Goal: Communication & Community: Answer question/provide support

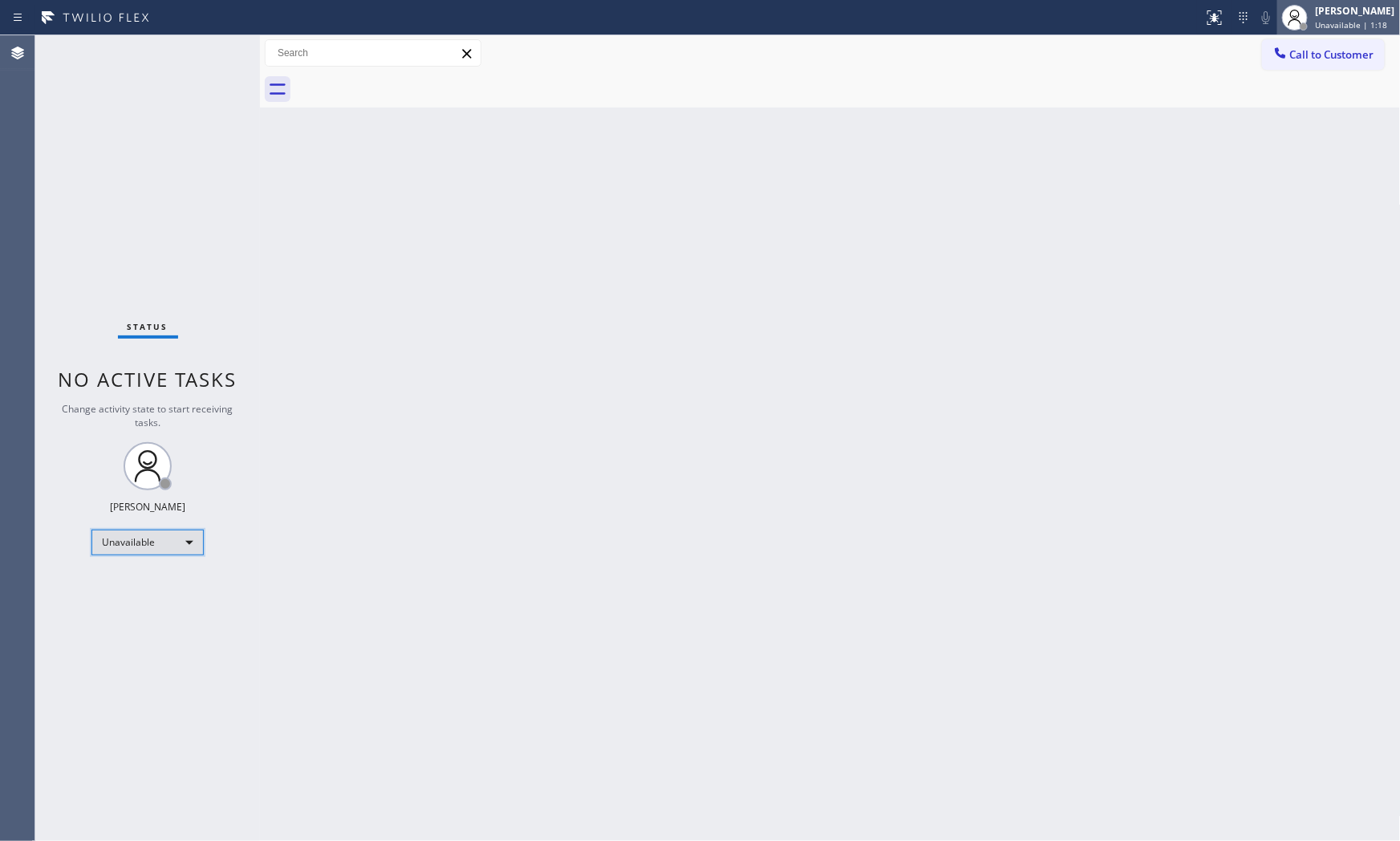
click at [1360, 13] on div "[PERSON_NAME]" at bounding box center [1355, 10] width 79 height 13
click at [1335, 18] on div "Mark Paul Dacula Unavailable | 1:20" at bounding box center [1356, 17] width 88 height 28
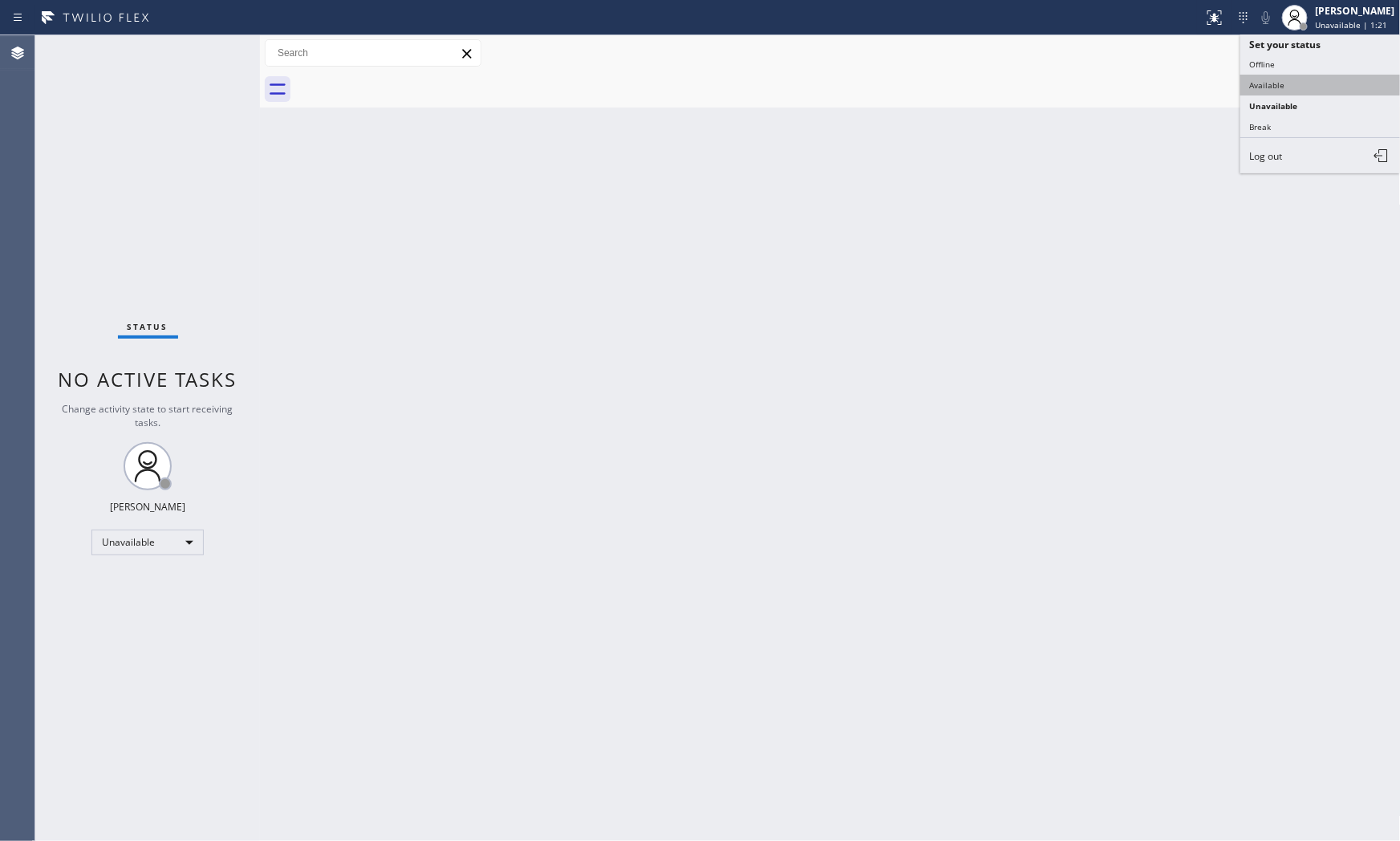
click at [1325, 89] on button "Available" at bounding box center [1320, 85] width 160 height 21
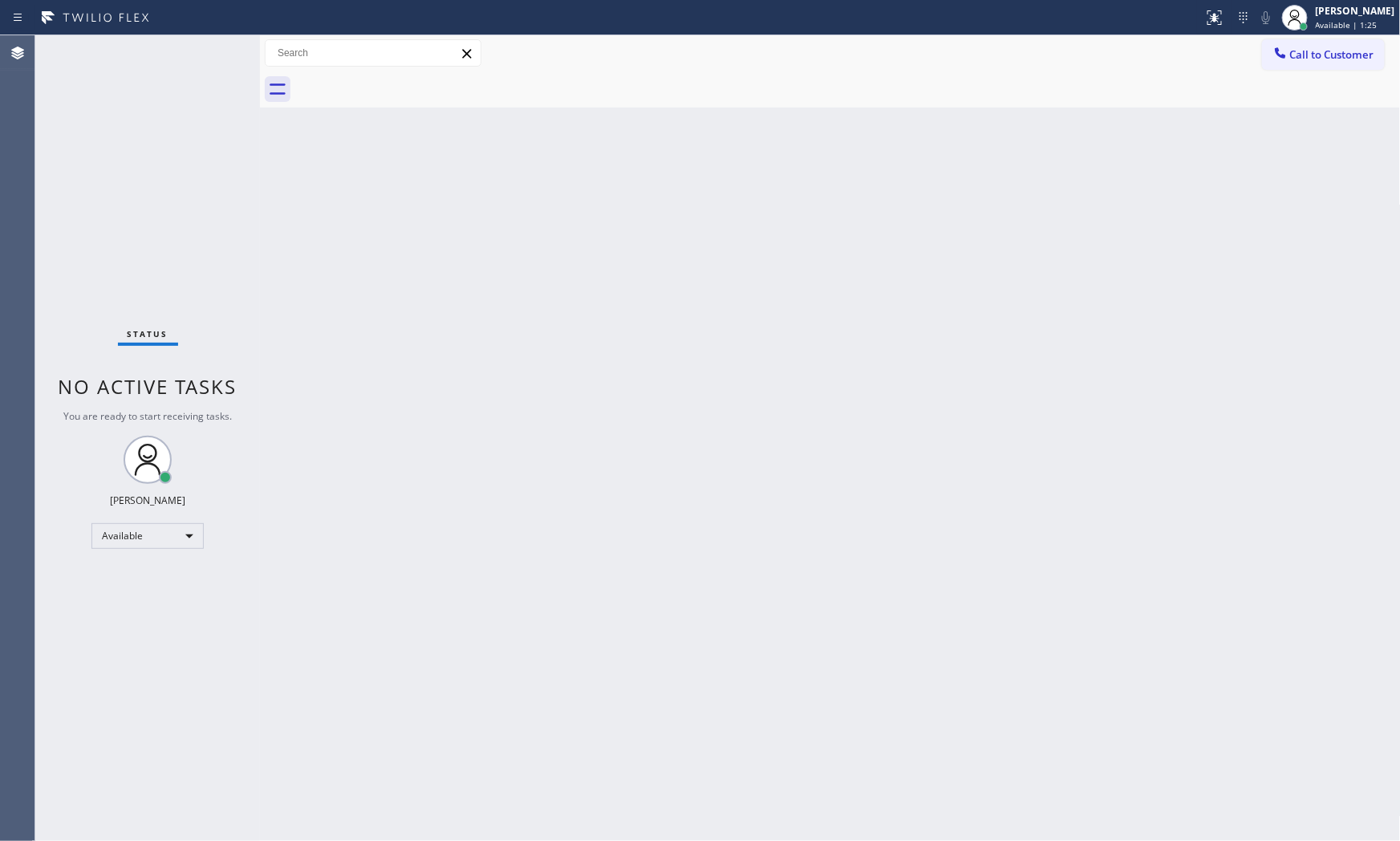
click at [171, 57] on div "Status No active tasks You are ready to start receiving tasks. [PERSON_NAME] Av…" at bounding box center [147, 437] width 225 height 805
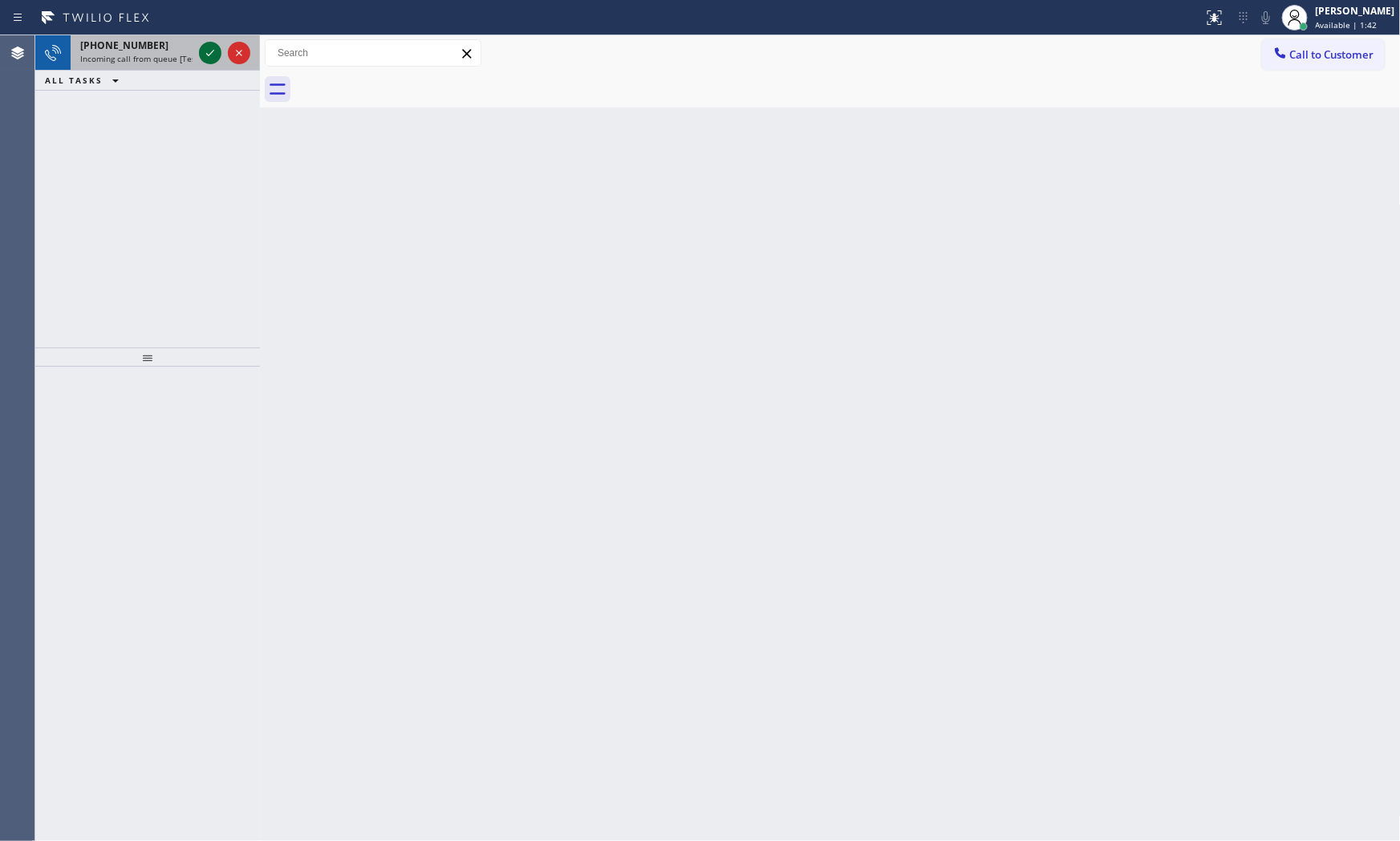
click at [199, 52] on div at bounding box center [210, 53] width 23 height 19
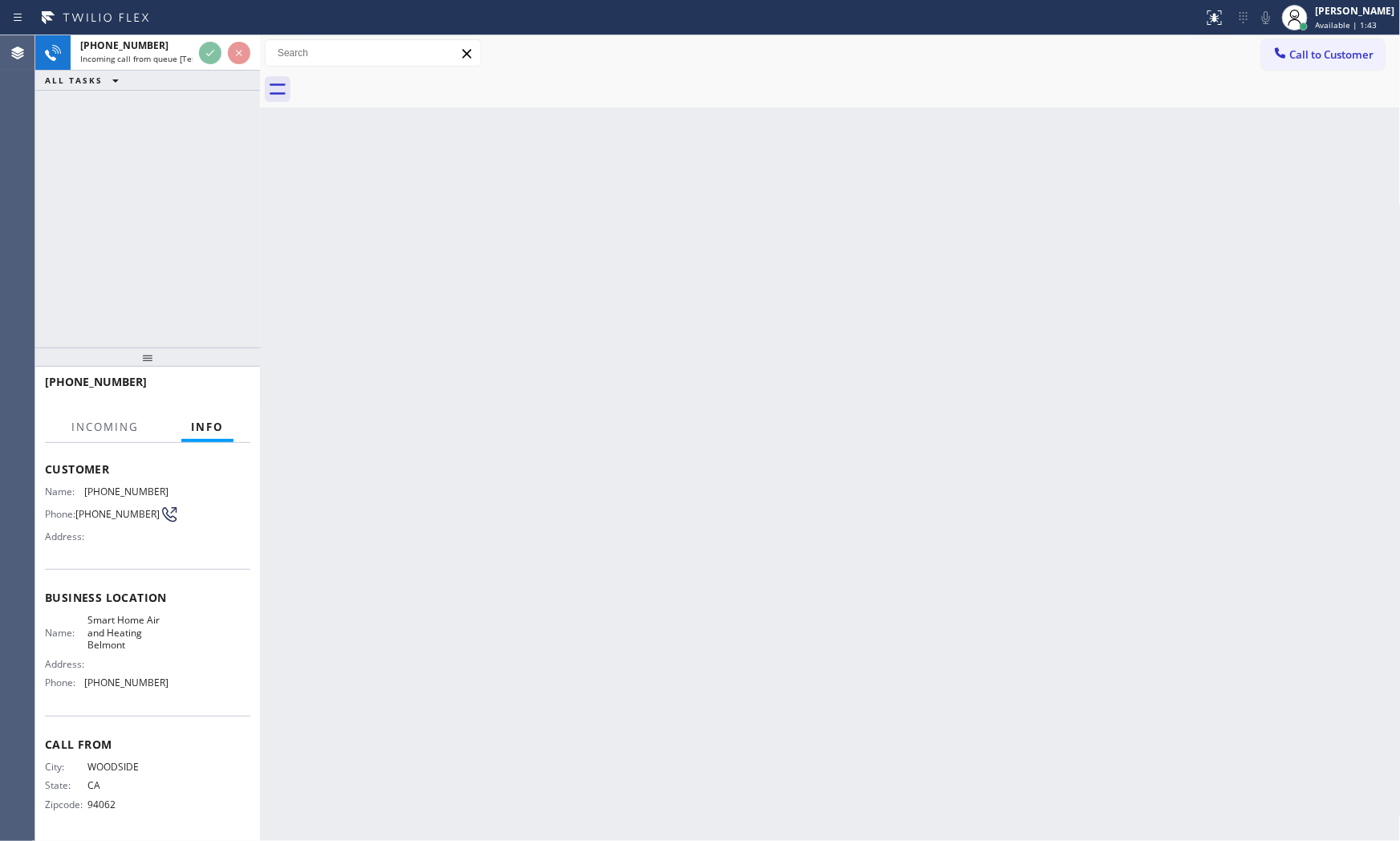
scroll to position [78, 0]
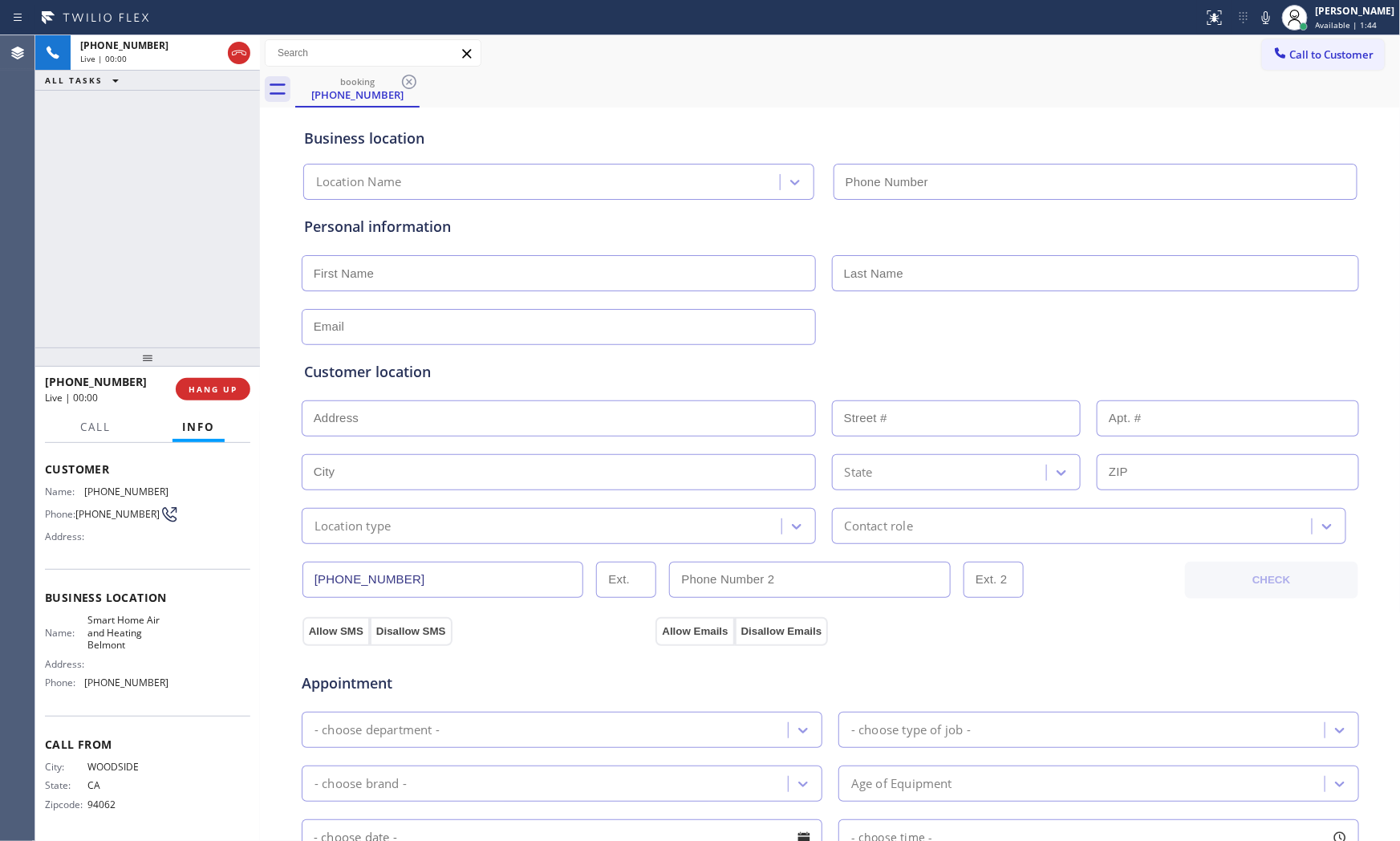
type input "(650) 684-1004"
click at [198, 373] on div "+16508500571 Live | 00:01 HANG UP" at bounding box center [148, 389] width 205 height 41
click at [205, 380] on button "HANG UP" at bounding box center [213, 389] width 74 height 23
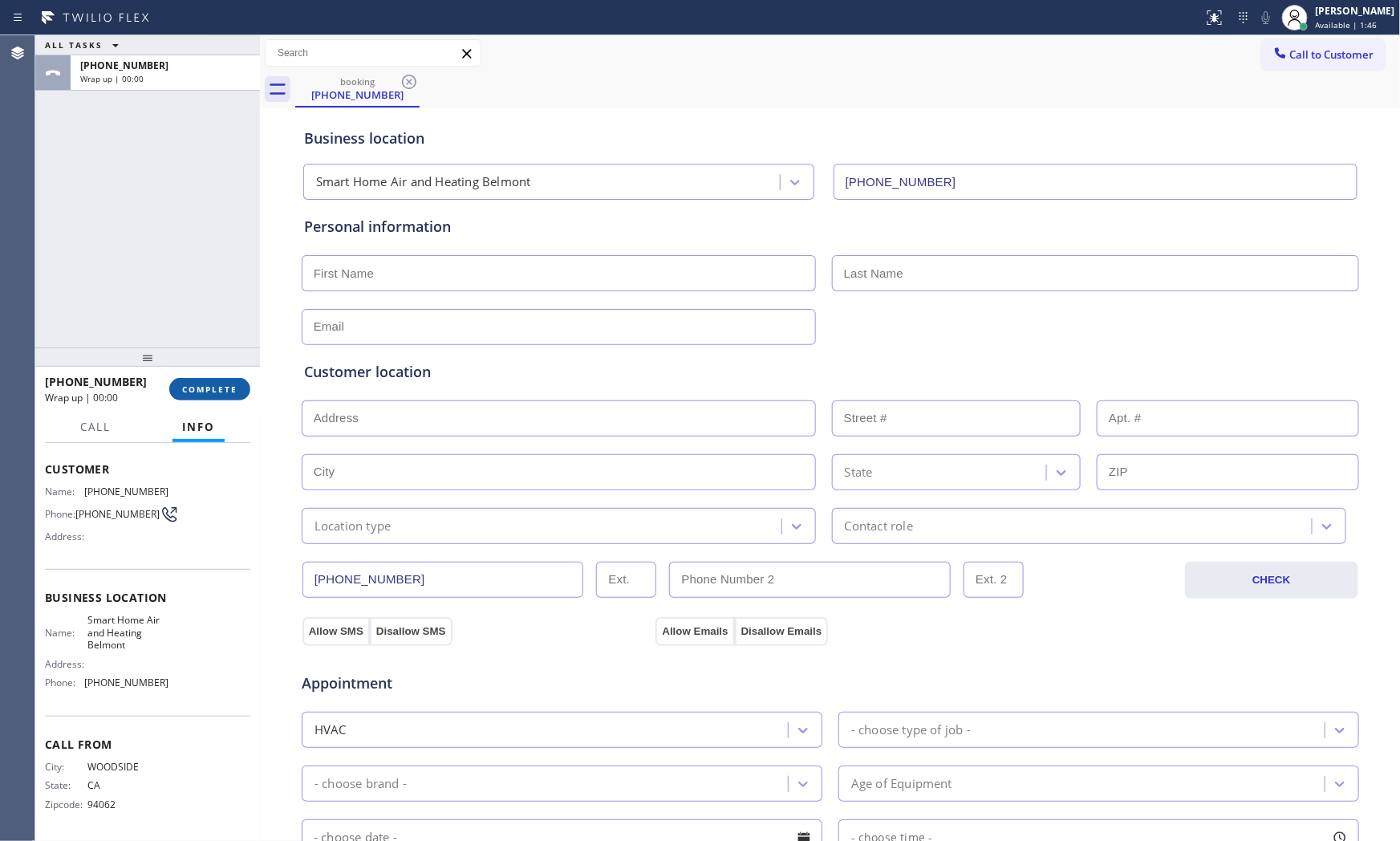
click at [202, 397] on button "COMPLETE" at bounding box center [210, 389] width 81 height 23
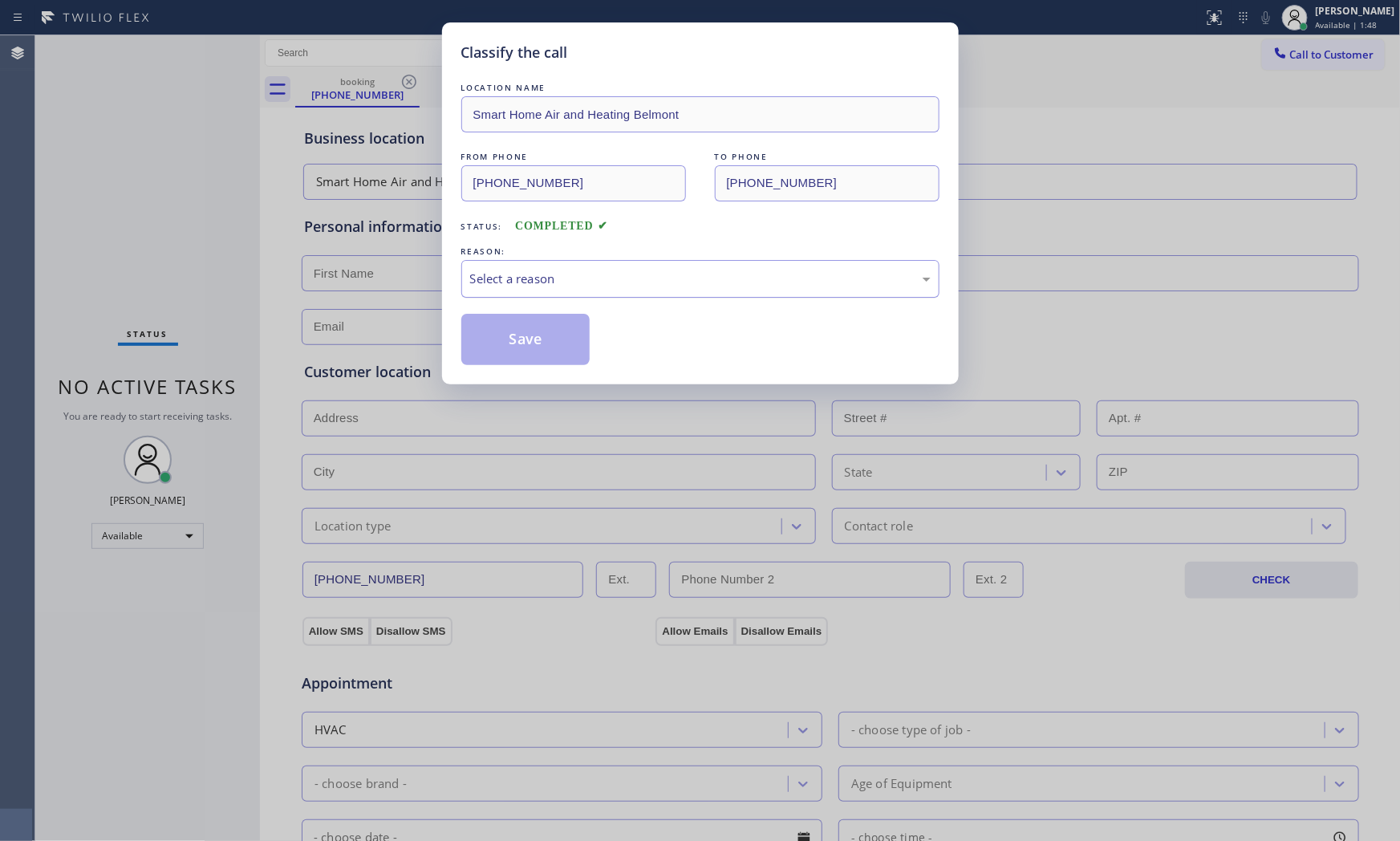
click at [565, 277] on div "Select a reason" at bounding box center [700, 279] width 460 height 19
click at [520, 328] on button "Save" at bounding box center [525, 339] width 129 height 52
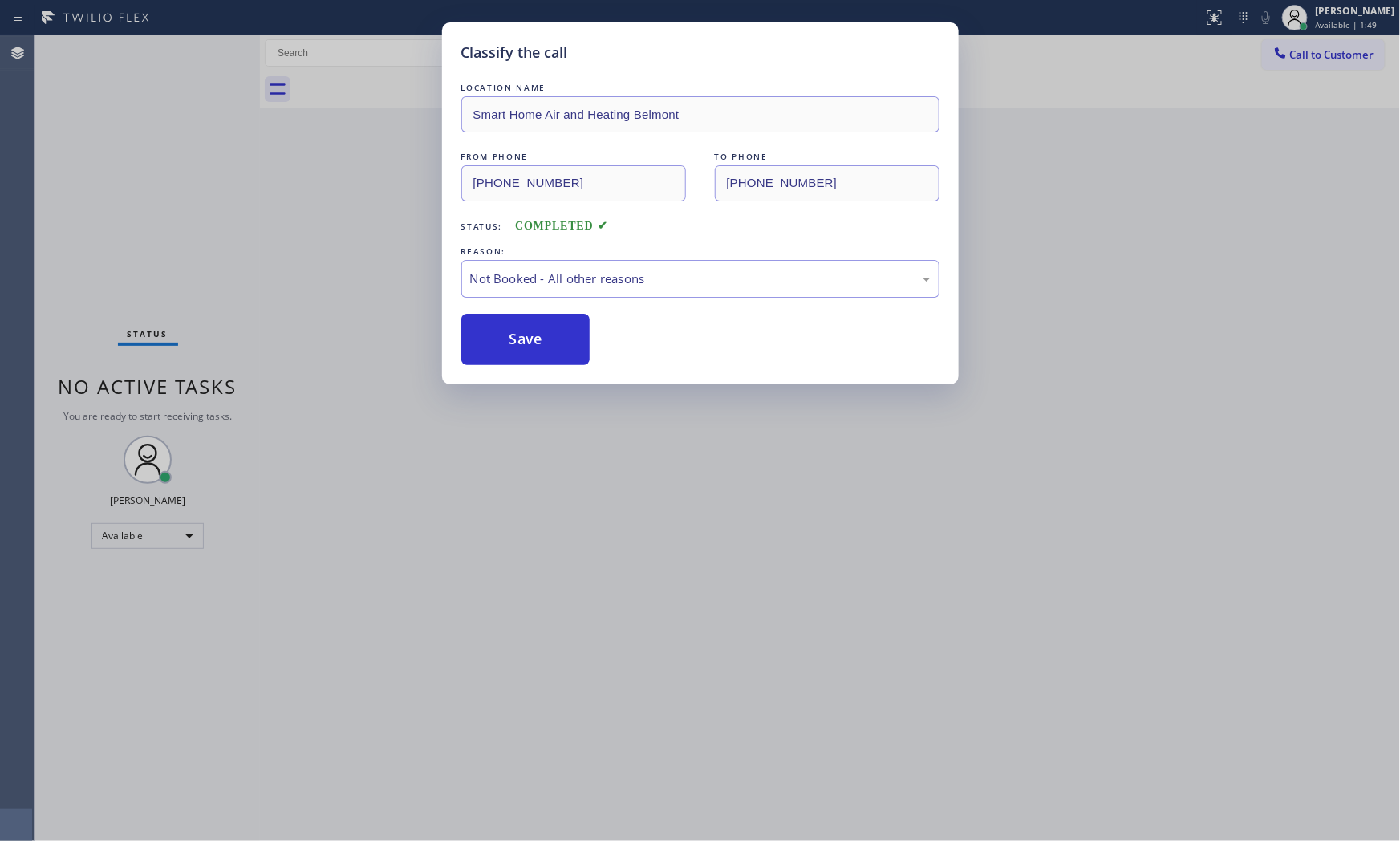
click at [520, 328] on button "Save" at bounding box center [525, 339] width 129 height 52
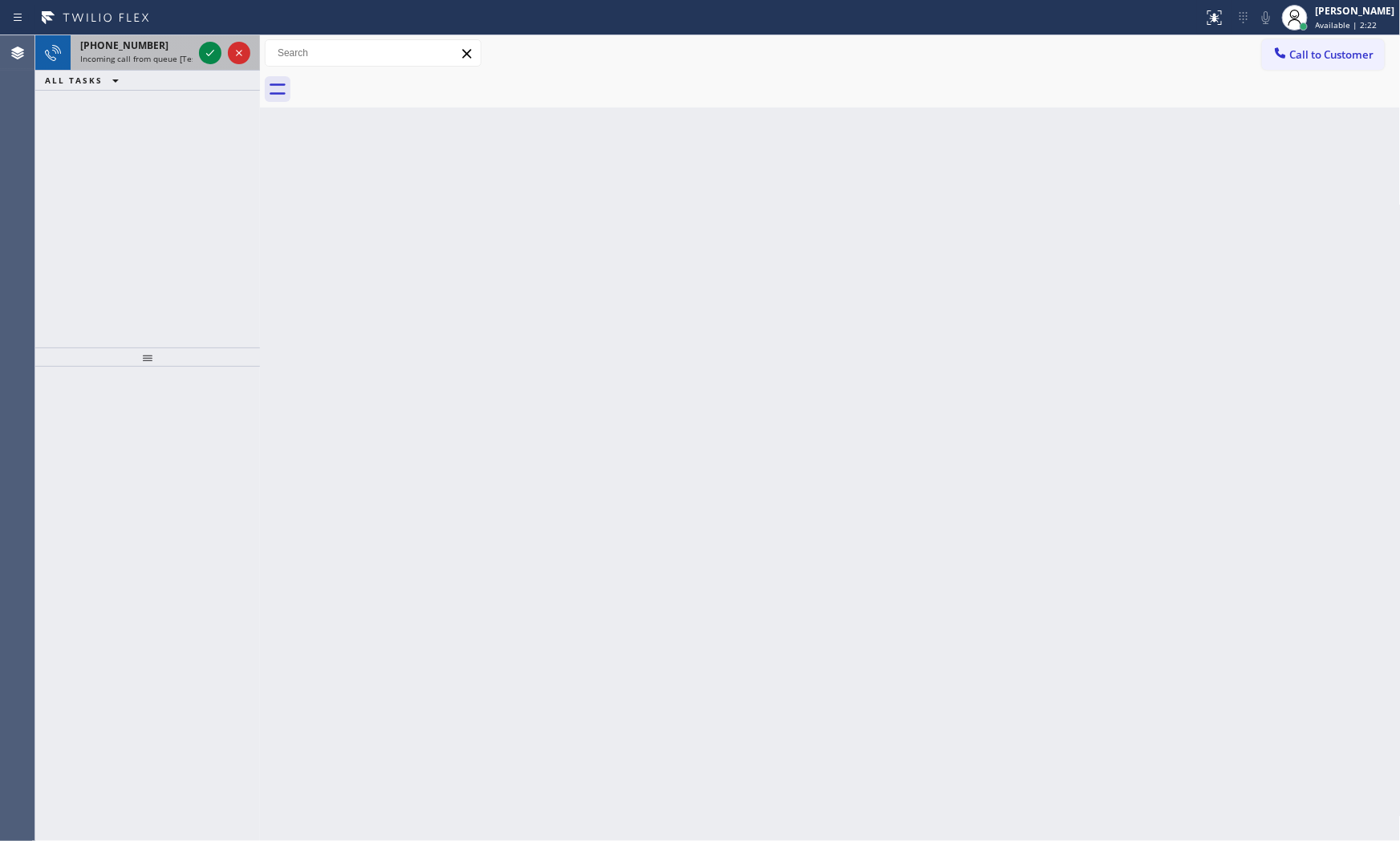
click at [147, 35] on div "+17142086082 Incoming call from queue [Test] All" at bounding box center [133, 52] width 125 height 35
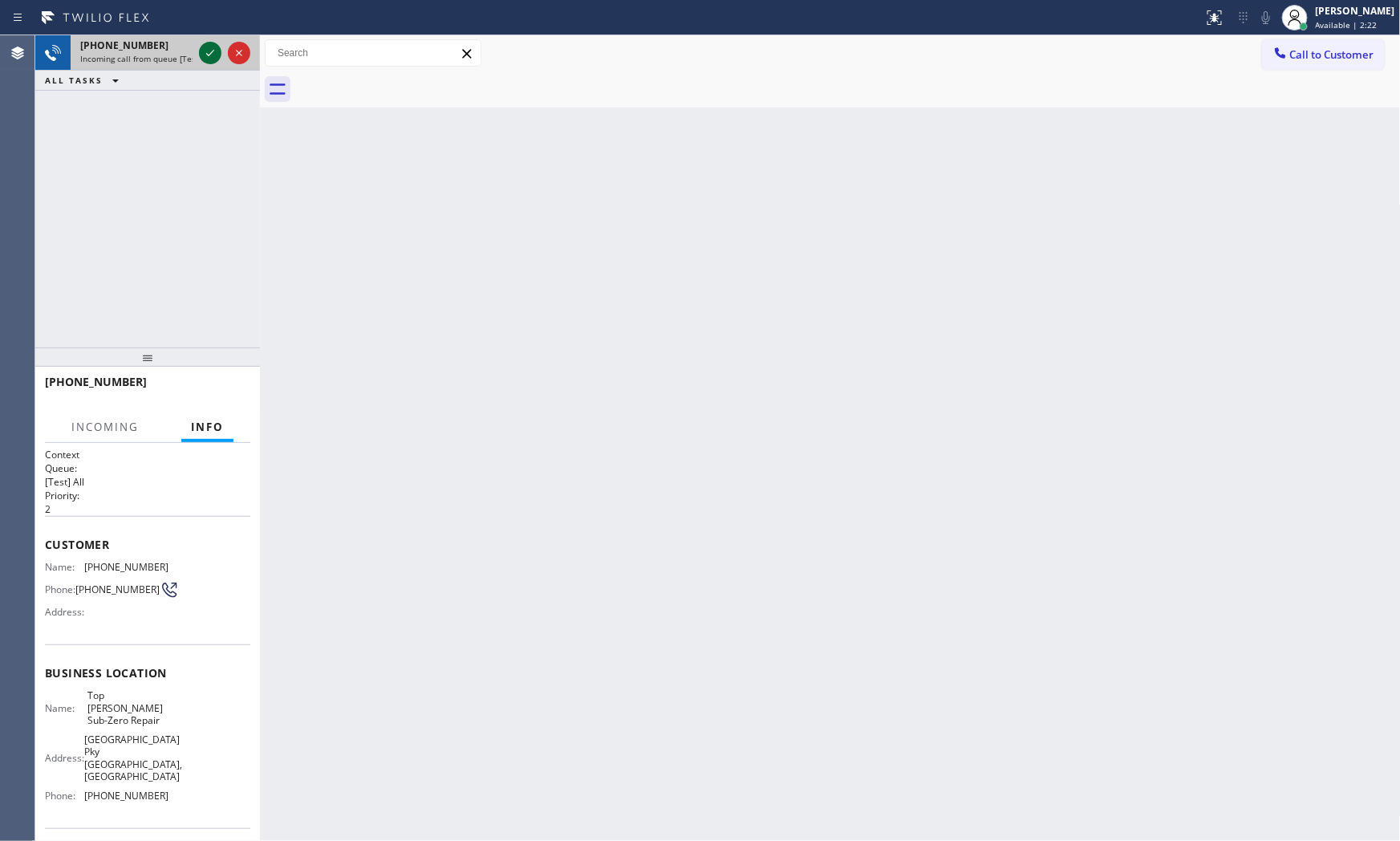
click at [207, 46] on icon at bounding box center [210, 53] width 19 height 19
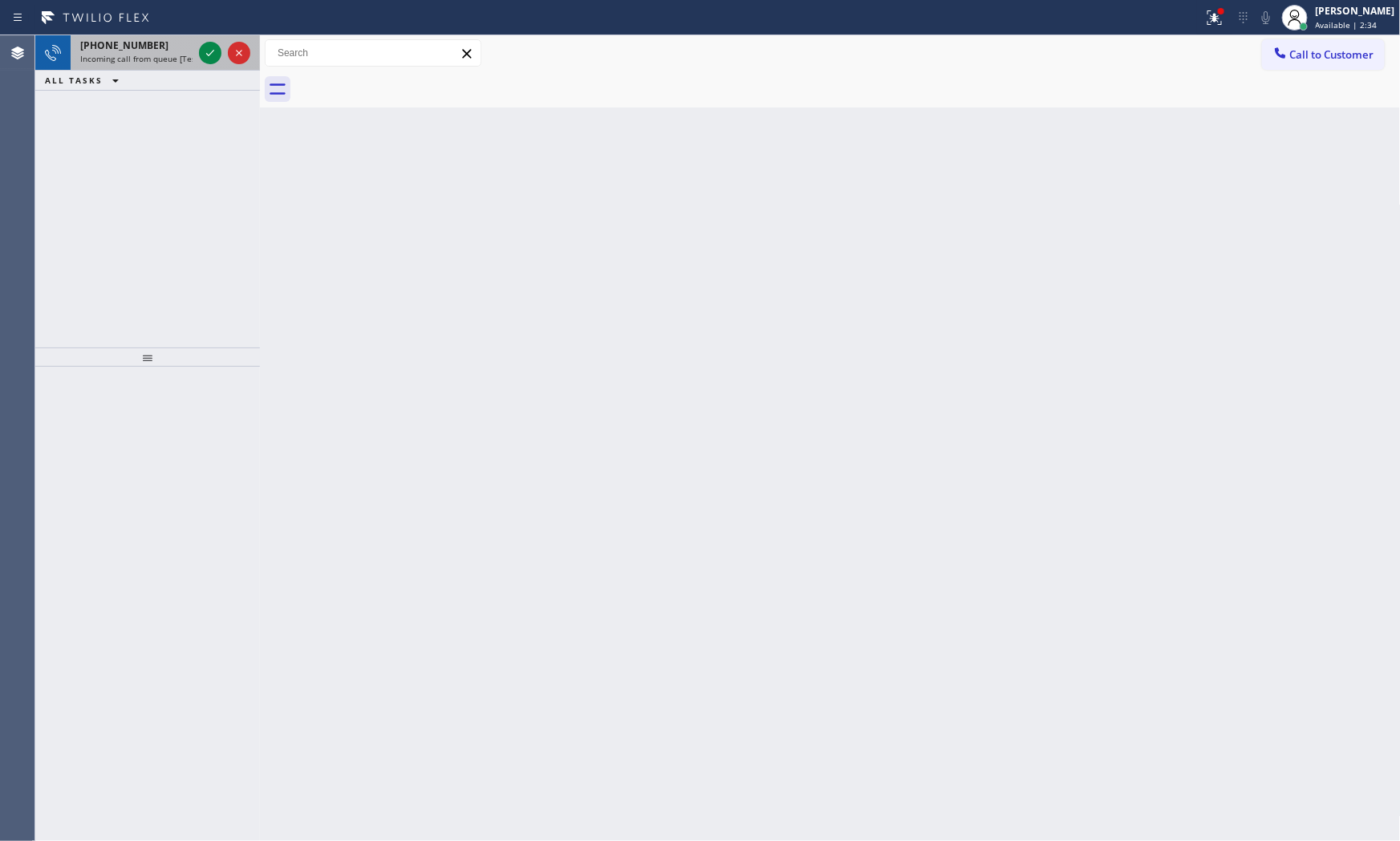
click at [167, 44] on div "+15166036452" at bounding box center [136, 45] width 112 height 13
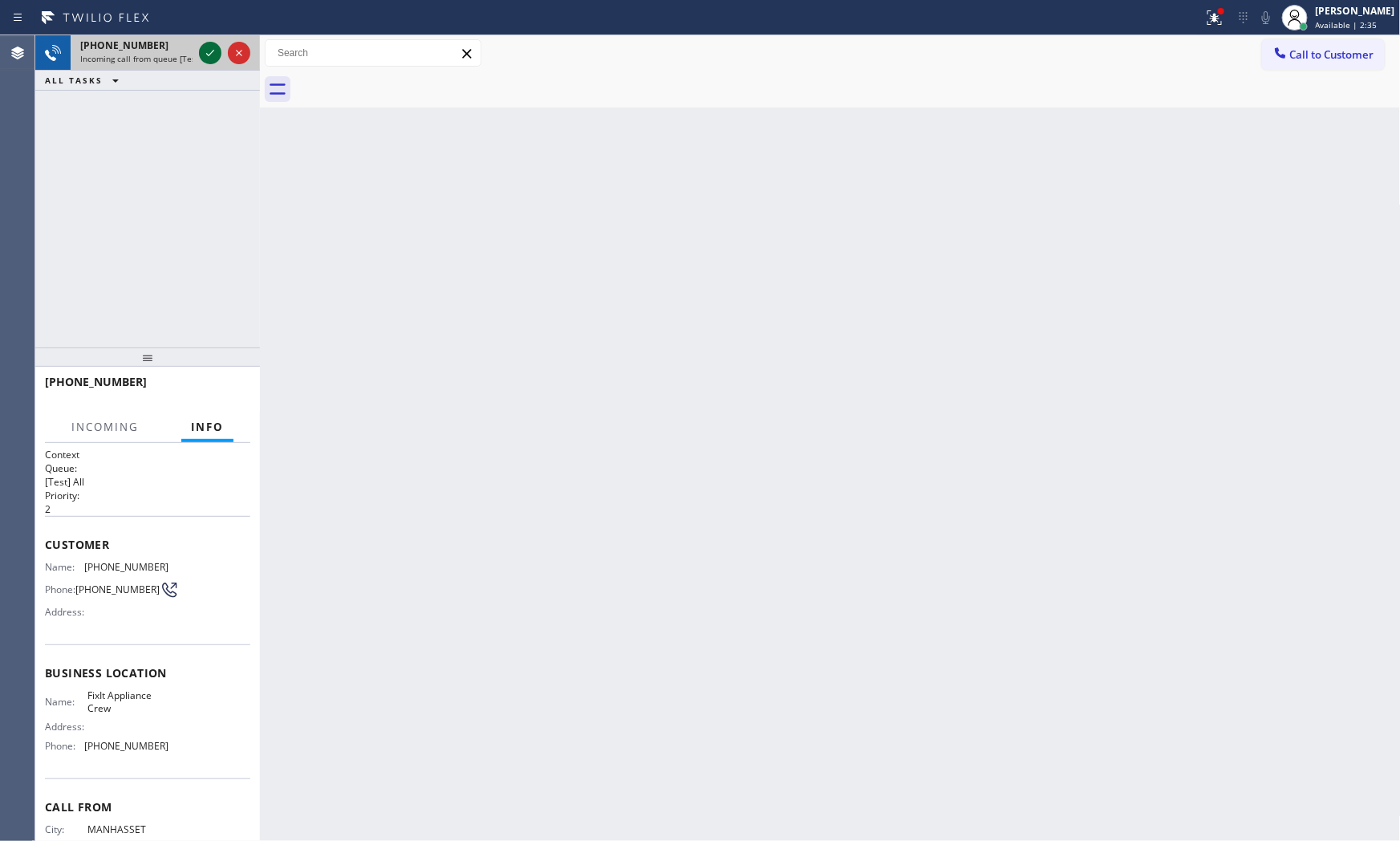
click at [203, 53] on icon at bounding box center [210, 53] width 19 height 19
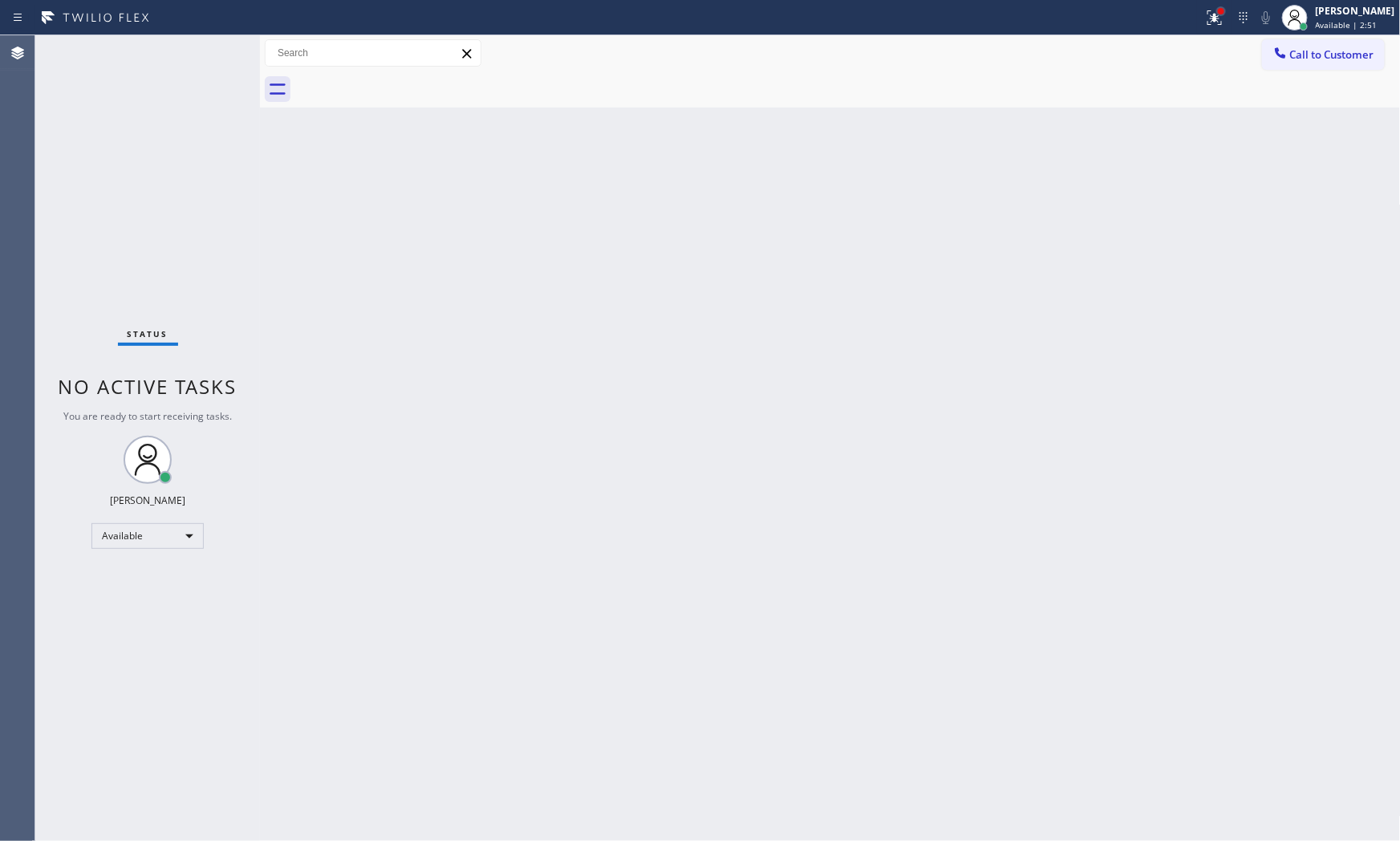
click at [1216, 13] on div at bounding box center [1221, 11] width 9 height 9
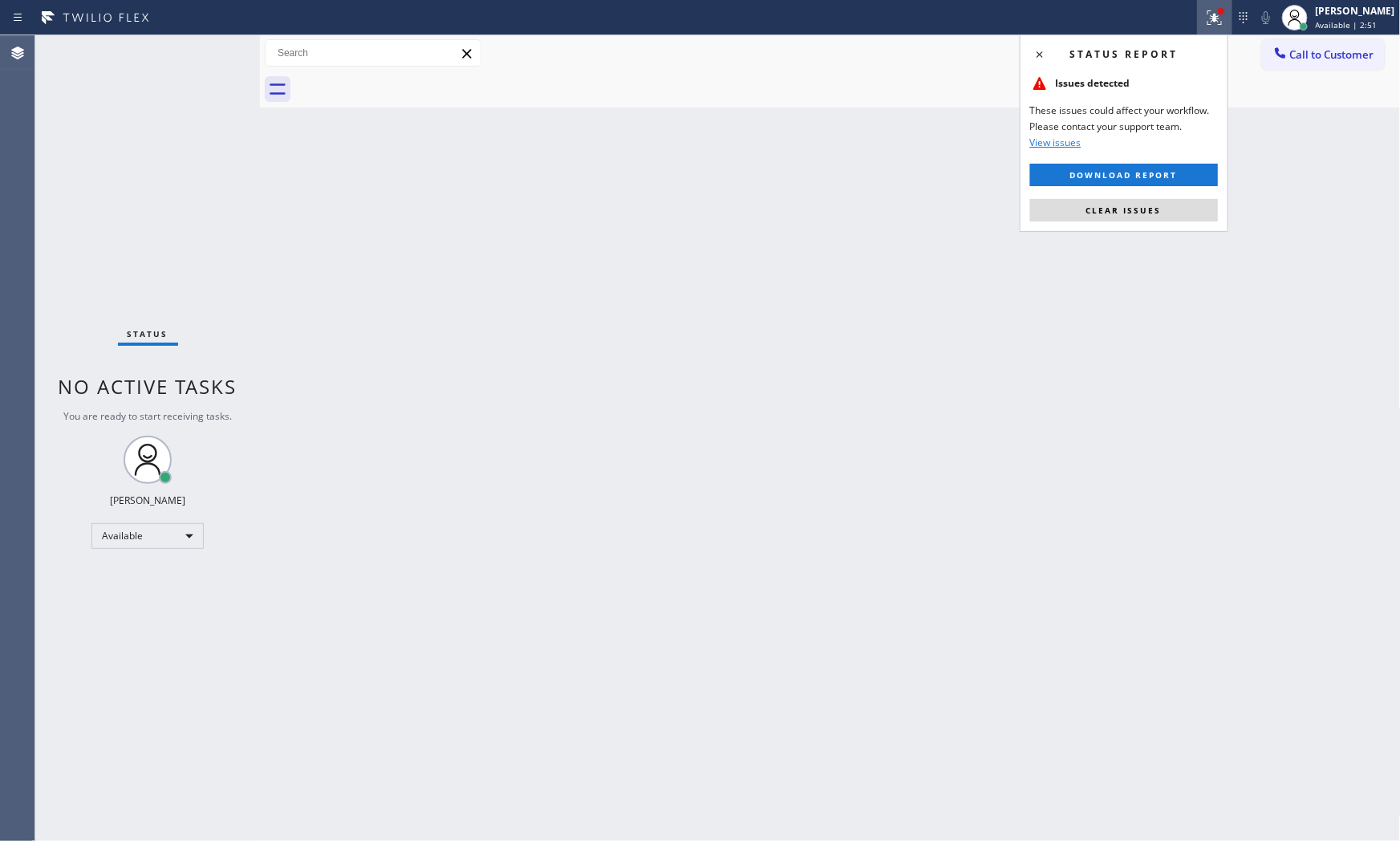
click at [1153, 222] on div "Status report Issues detected These issues could affect your workflow. Please c…" at bounding box center [1124, 134] width 209 height 198
click at [1151, 218] on button "Clear issues" at bounding box center [1123, 210] width 187 height 23
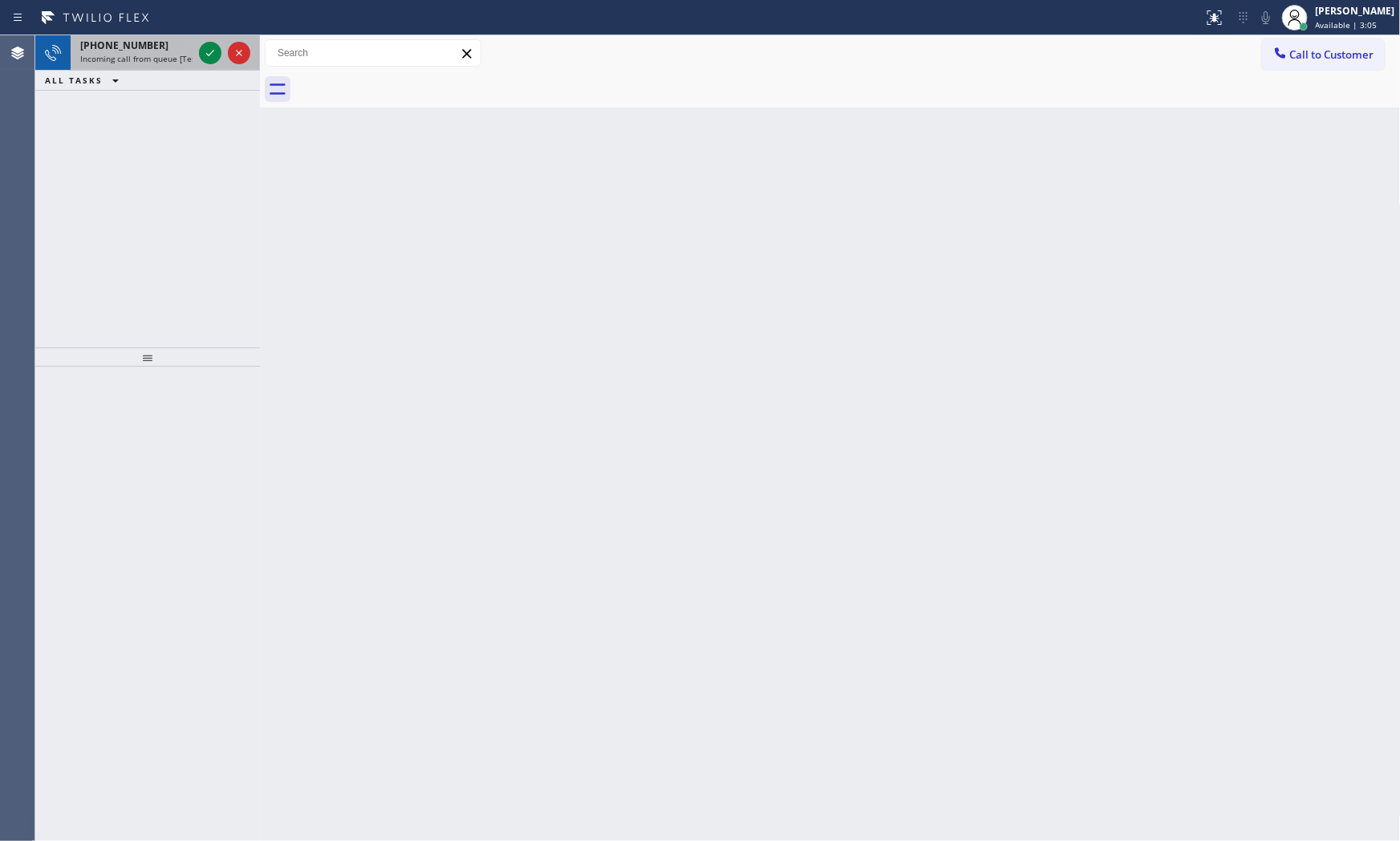
click at [177, 53] on span "Incoming call from queue [Test] All" at bounding box center [146, 58] width 133 height 11
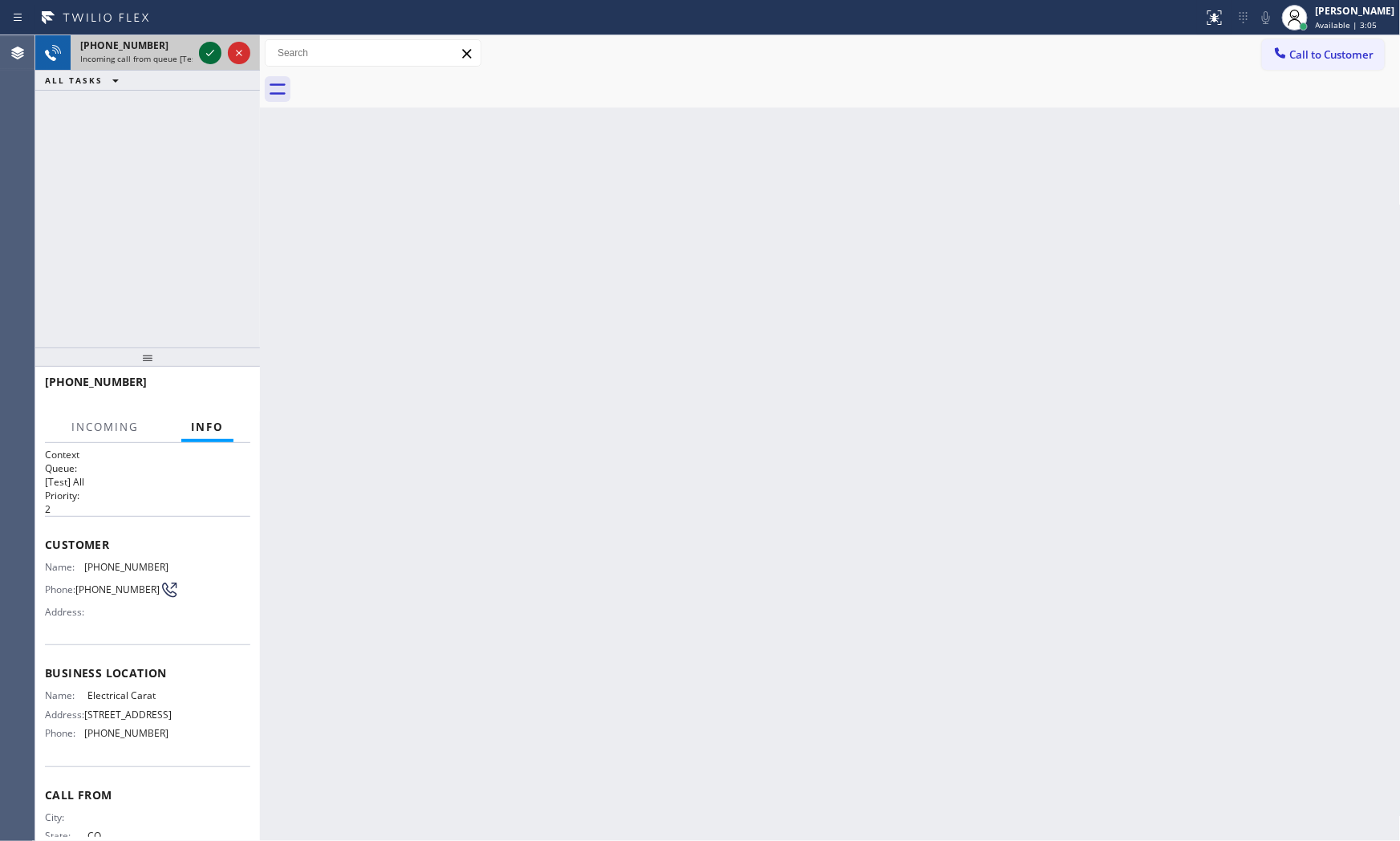
click at [206, 53] on icon at bounding box center [210, 53] width 8 height 7
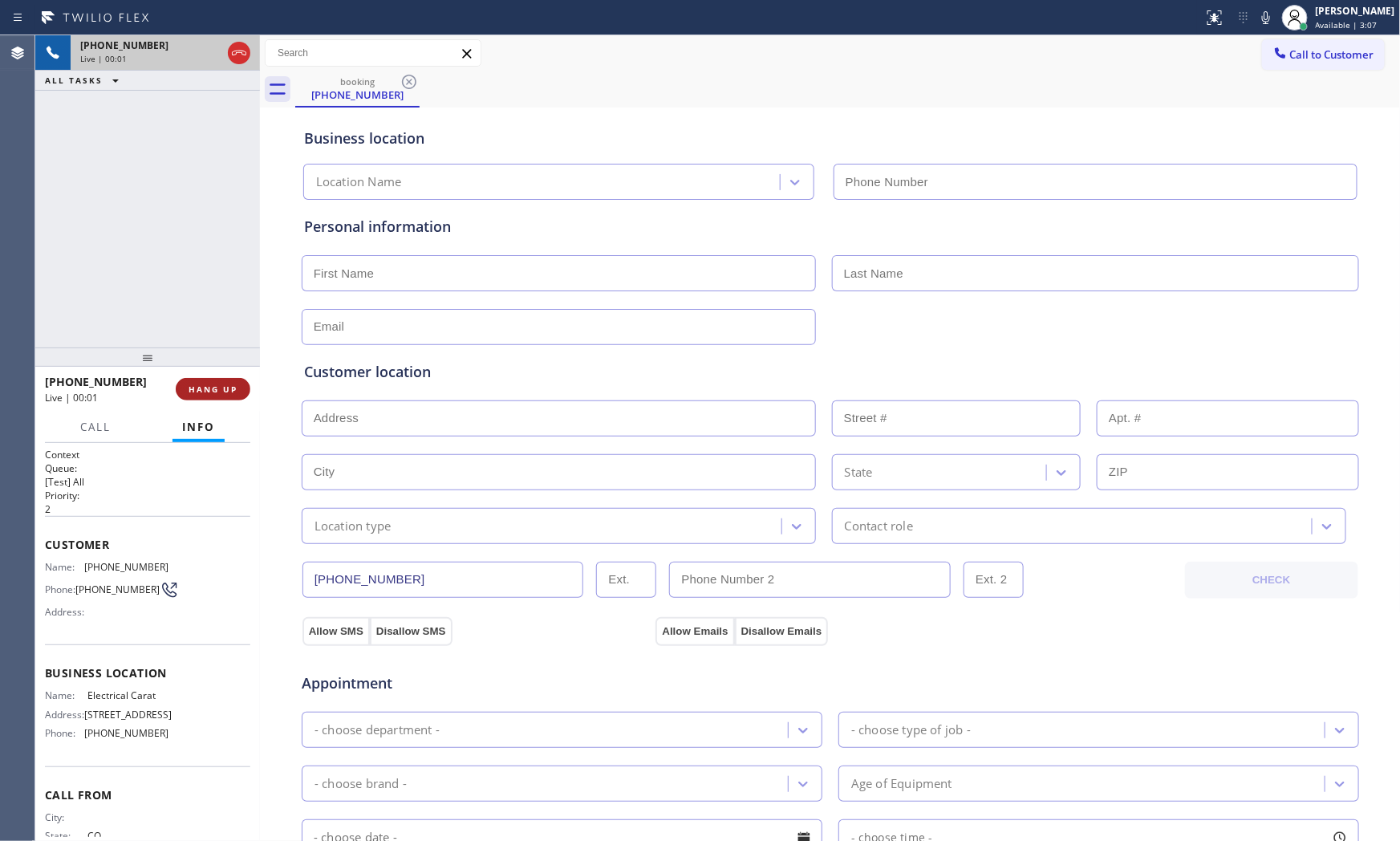
type input "(720) 605-2691"
click at [230, 383] on span "HANG UP" at bounding box center [213, 389] width 49 height 11
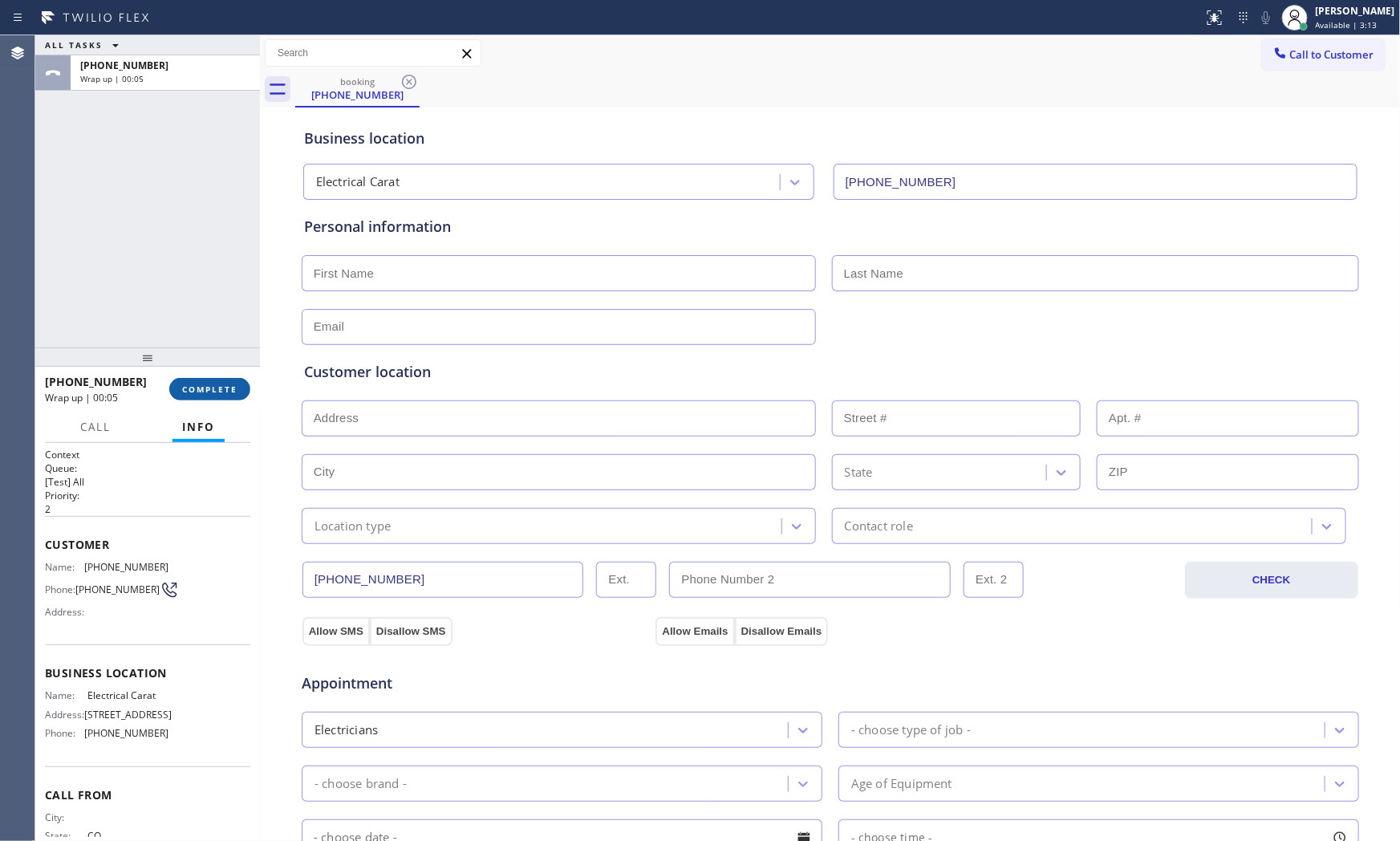
click at [205, 380] on button "COMPLETE" at bounding box center [210, 389] width 81 height 23
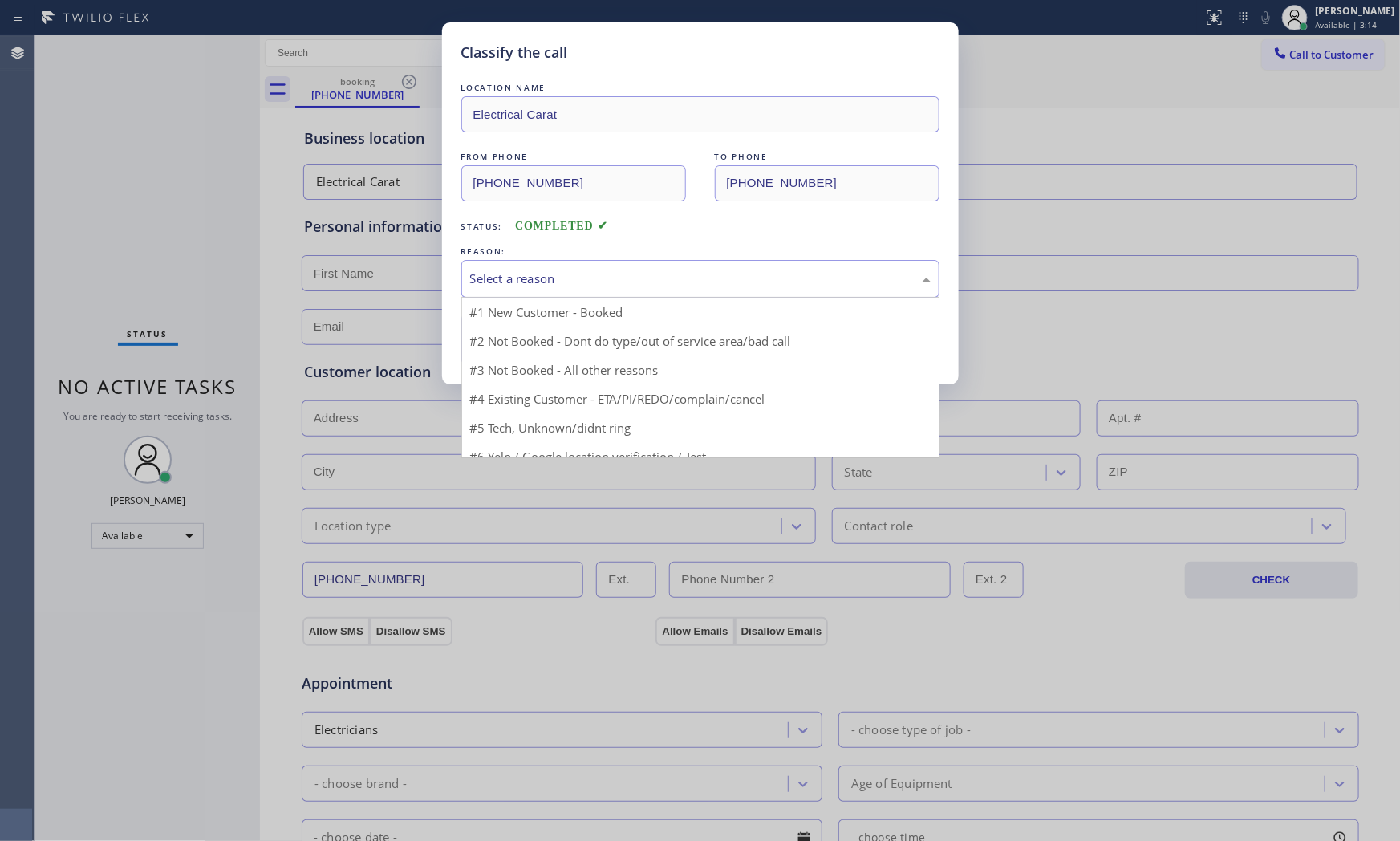
click at [550, 292] on div "Select a reason" at bounding box center [700, 279] width 478 height 38
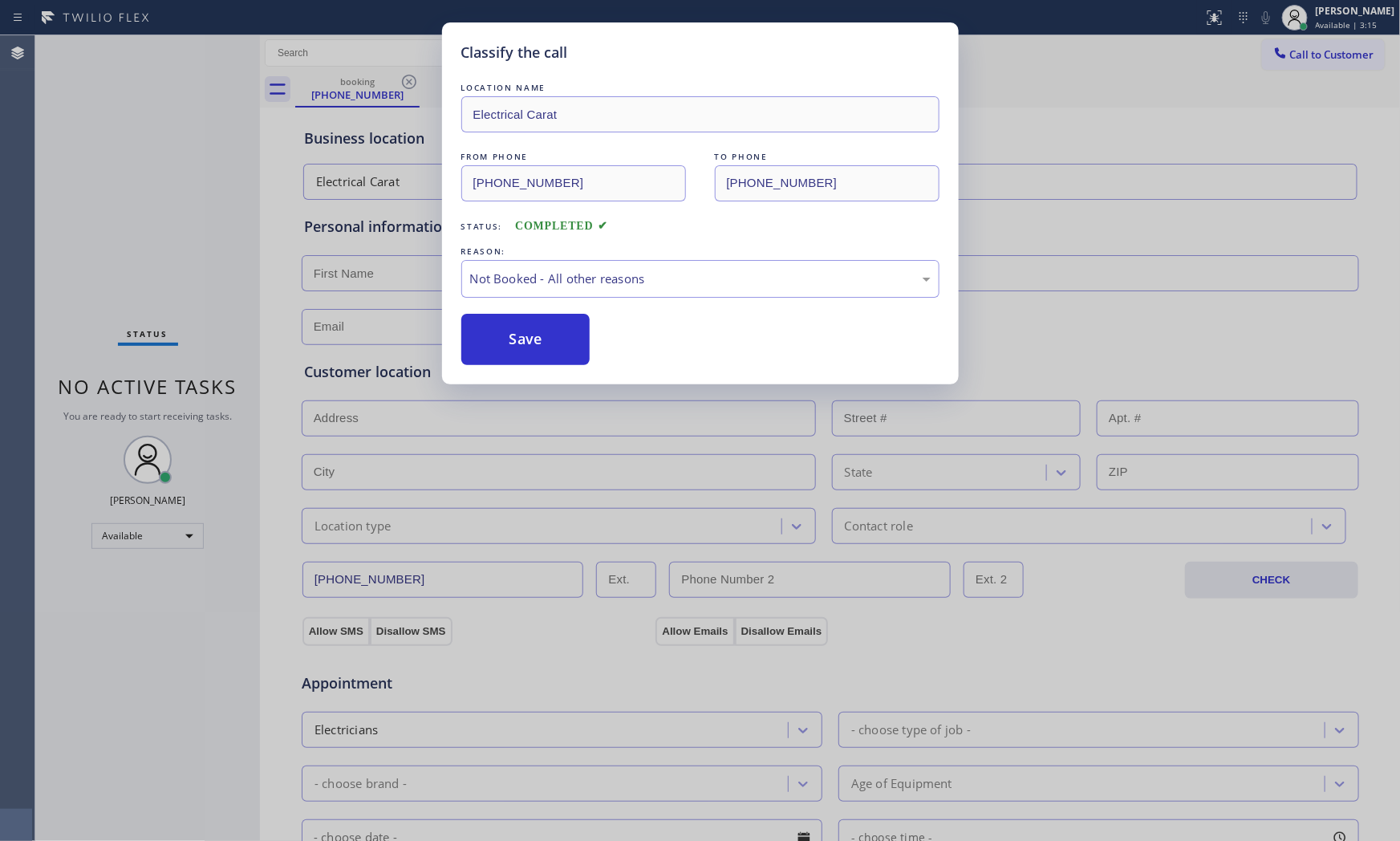
click at [531, 337] on button "Save" at bounding box center [525, 339] width 129 height 52
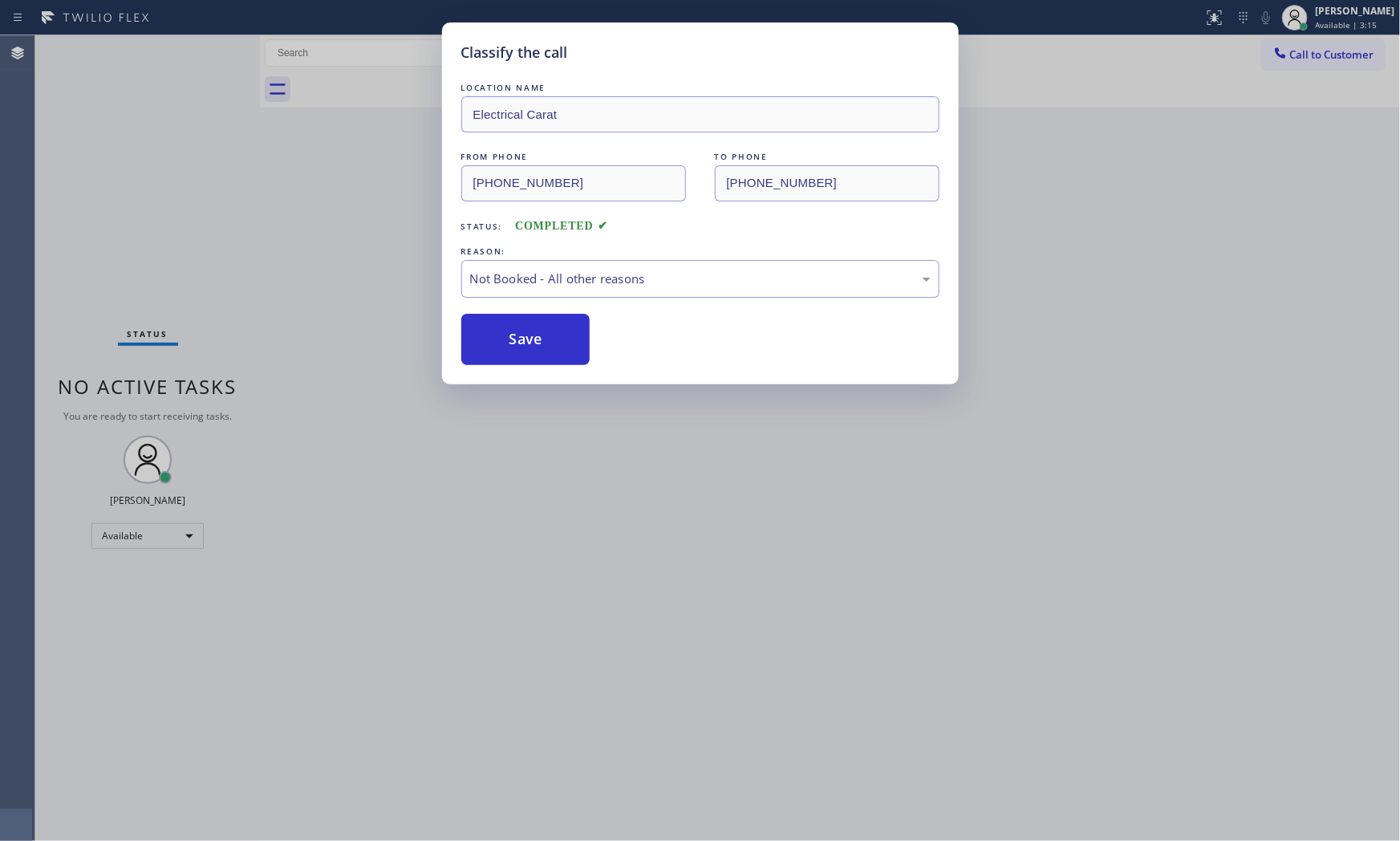
click at [531, 337] on button "Save" at bounding box center [525, 339] width 129 height 52
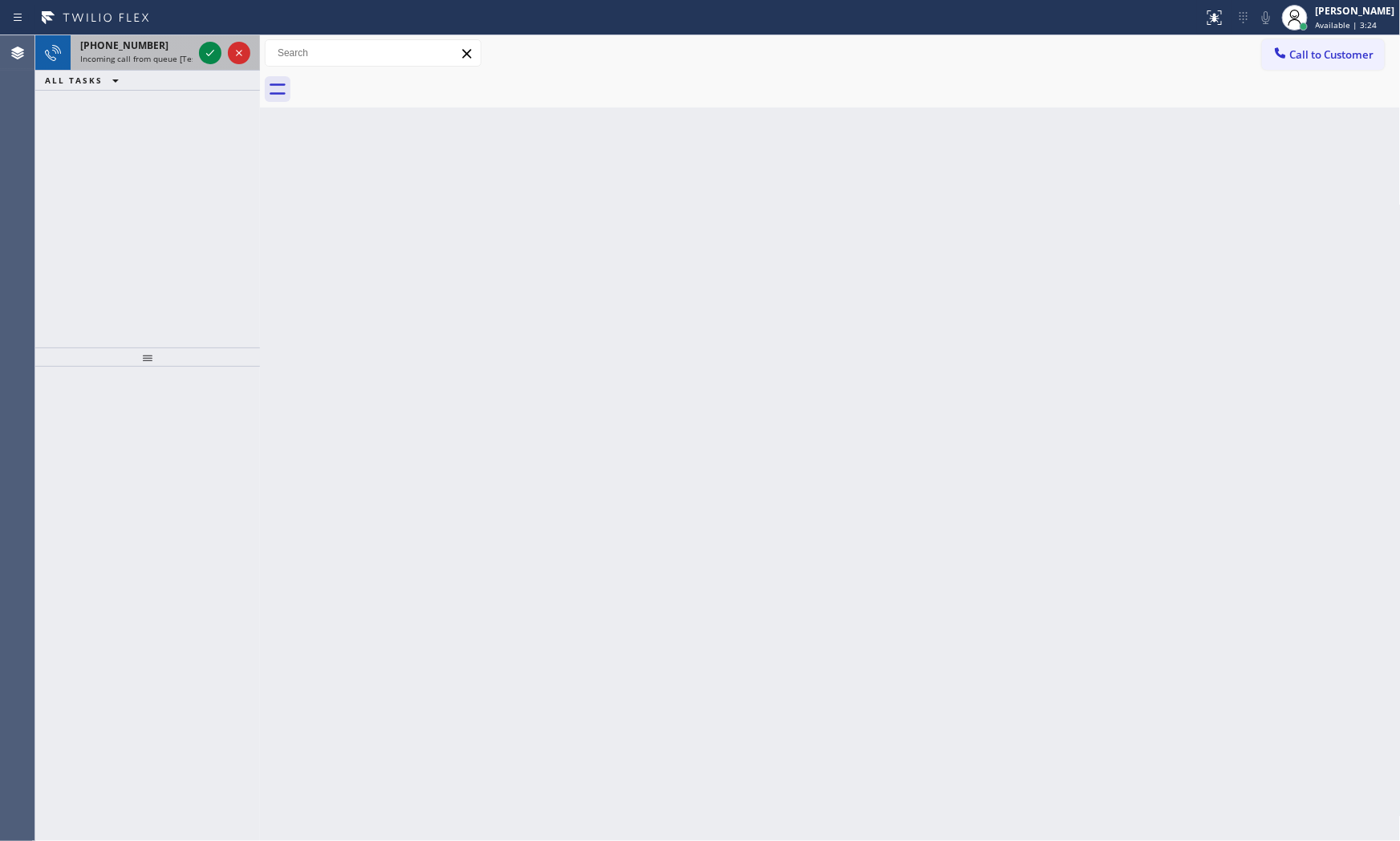
click at [193, 40] on div "+17206822503 Incoming call from queue [Test] All" at bounding box center [133, 52] width 125 height 35
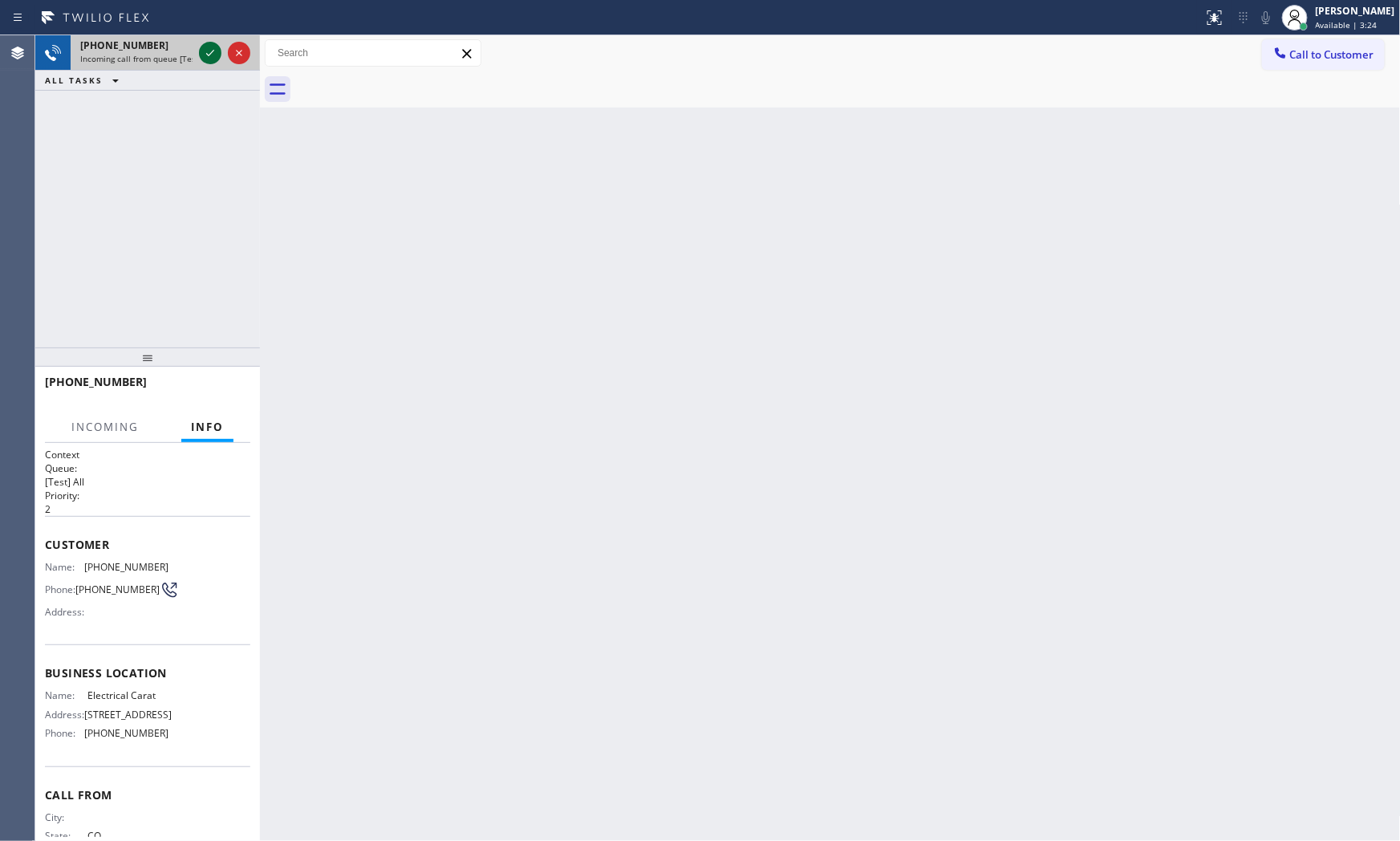
click at [206, 50] on icon at bounding box center [210, 53] width 19 height 19
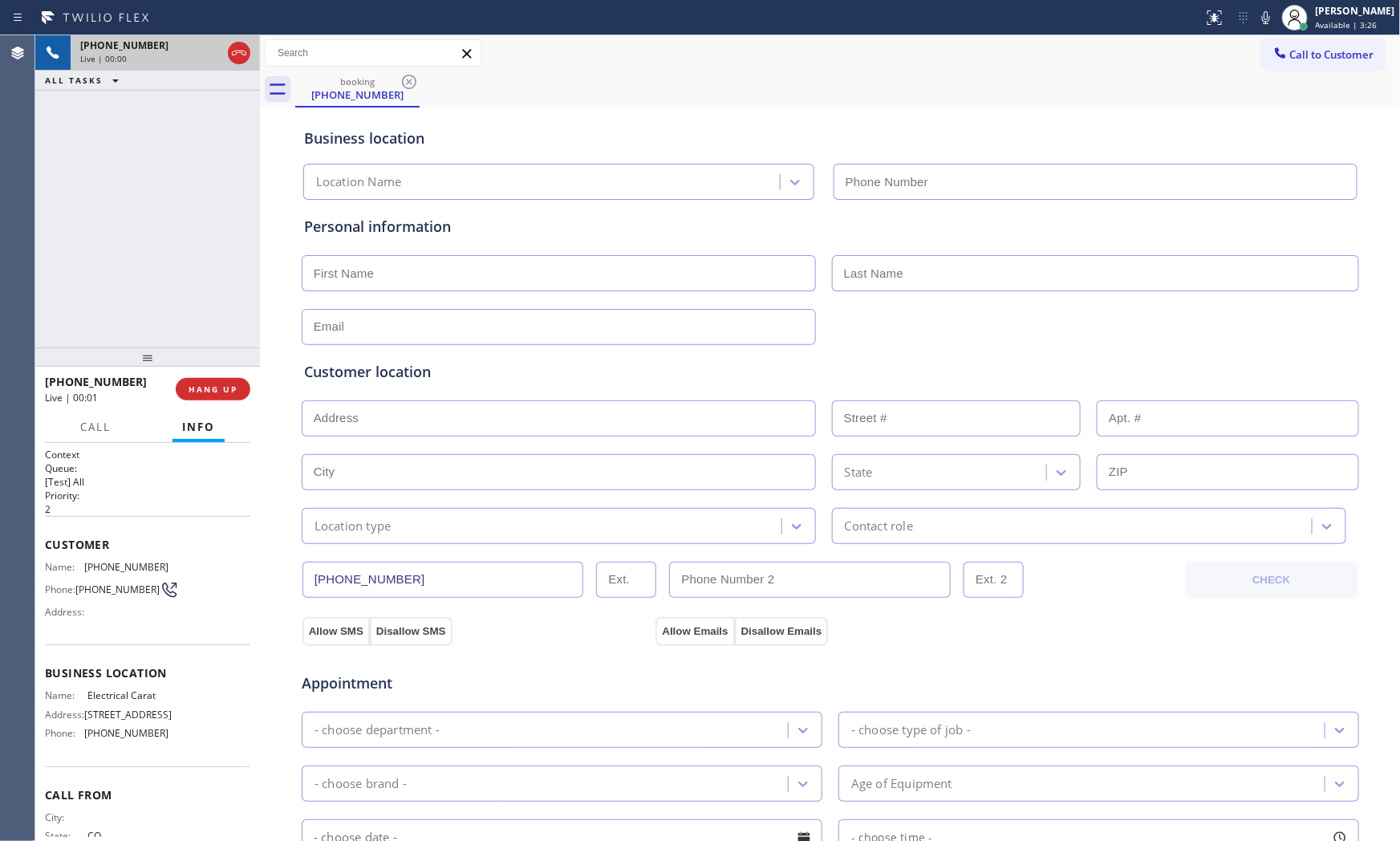
type input "(720) 605-2691"
click at [229, 383] on span "HANG UP" at bounding box center [213, 389] width 49 height 11
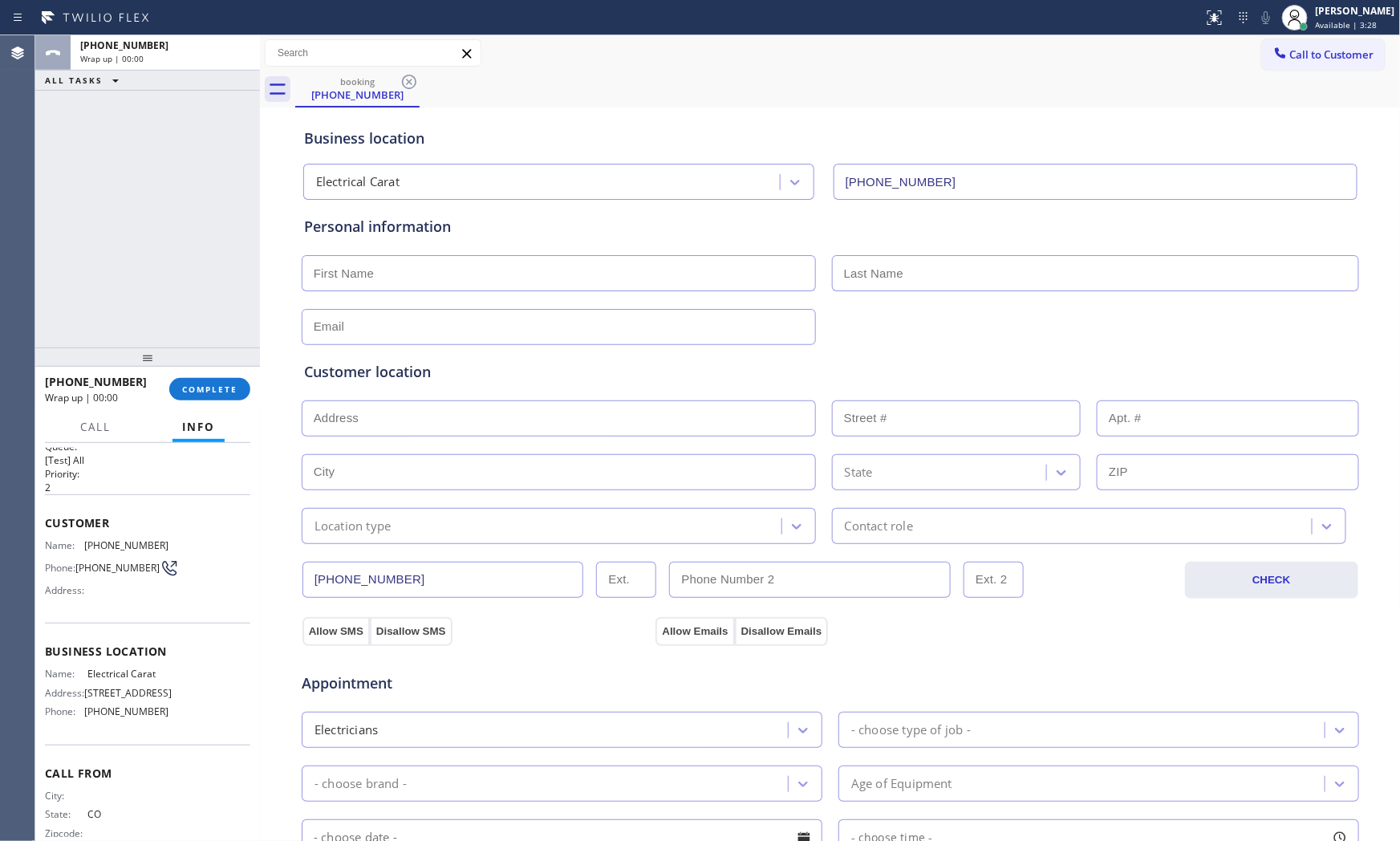
scroll to position [54, 0]
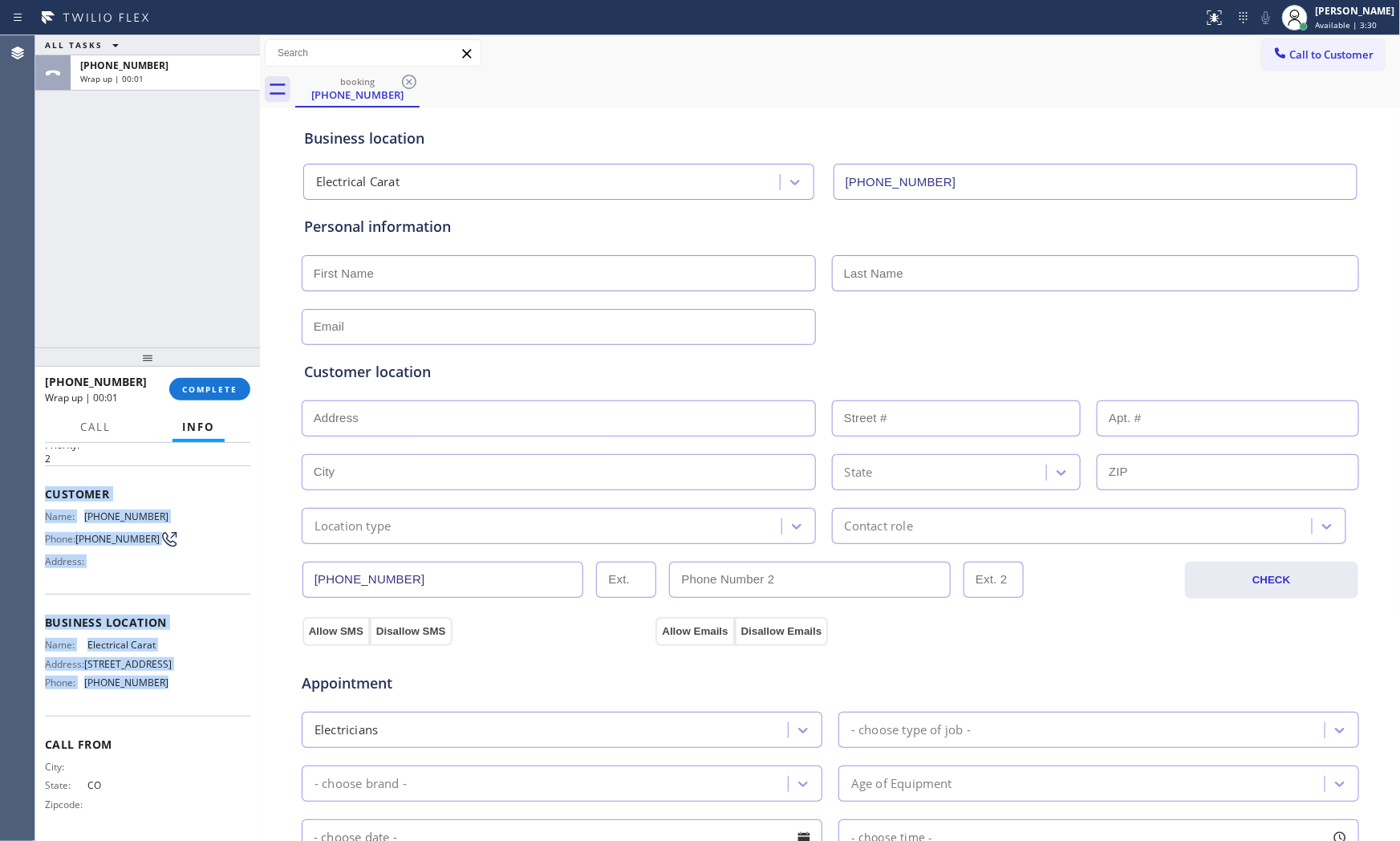
drag, startPoint x: 44, startPoint y: 484, endPoint x: 183, endPoint y: 683, distance: 242.7
click at [183, 683] on div "Context Queue: [Test] All Priority: 2 Customer Name: (720) 682-2503 Phone: (720…" at bounding box center [148, 617] width 205 height 440
copy div "Customer Name: (720) 682-2503 Phone: (720) 682-2503 Address: Business location …"
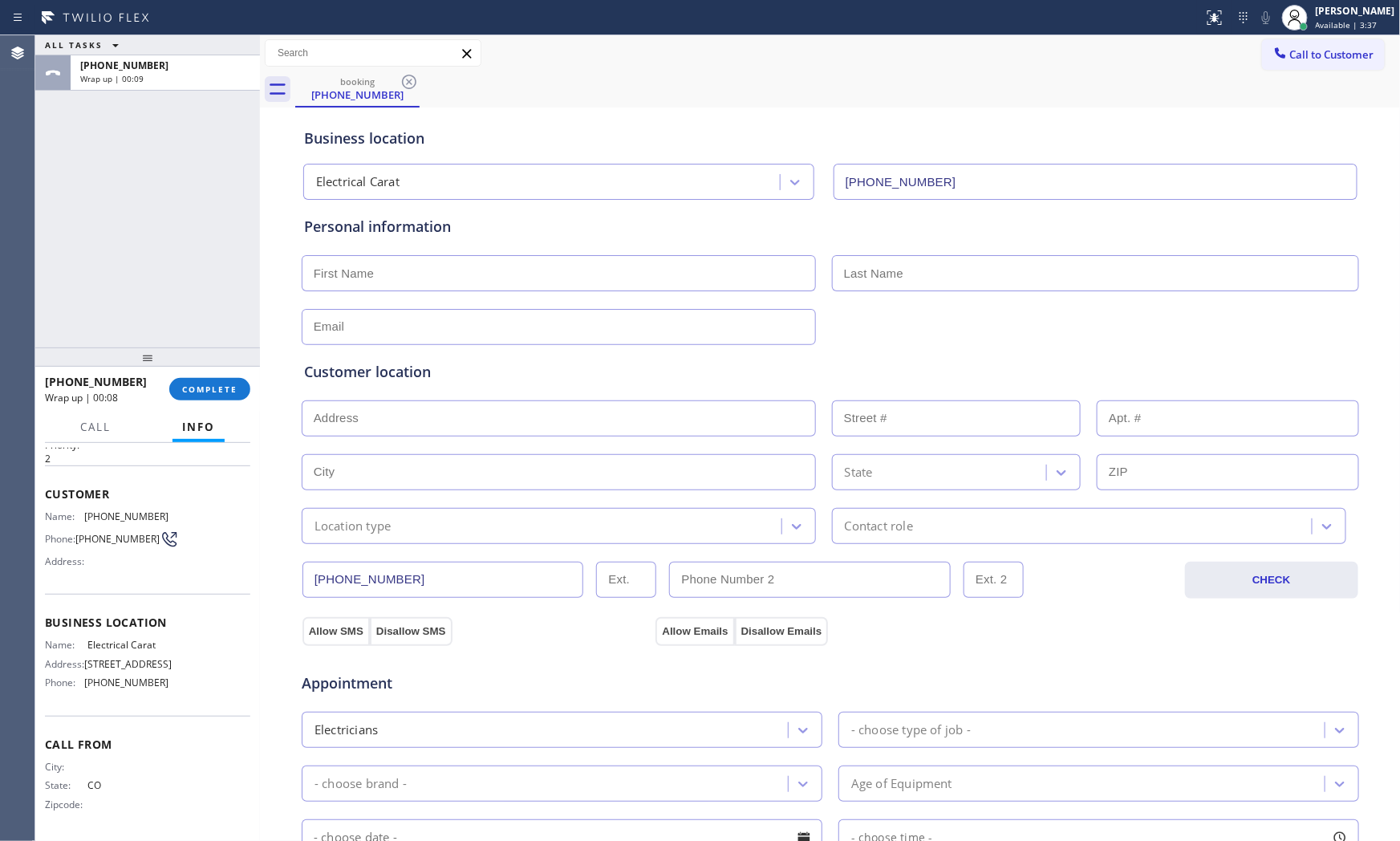
click at [244, 290] on div "ALL TASKS ALL TASKS ACTIVE TASKS TASKS IN WRAP UP +17206822503 Wrap up | 00:09" at bounding box center [147, 190] width 225 height 312
click at [128, 430] on div "Call Info" at bounding box center [148, 428] width 205 height 32
click at [173, 430] on button "Info" at bounding box center [198, 427] width 52 height 31
click at [203, 371] on div "+17206822503 Wrap up | 00:11 COMPLETE" at bounding box center [148, 389] width 205 height 41
click at [215, 392] on span "COMPLETE" at bounding box center [209, 389] width 56 height 11
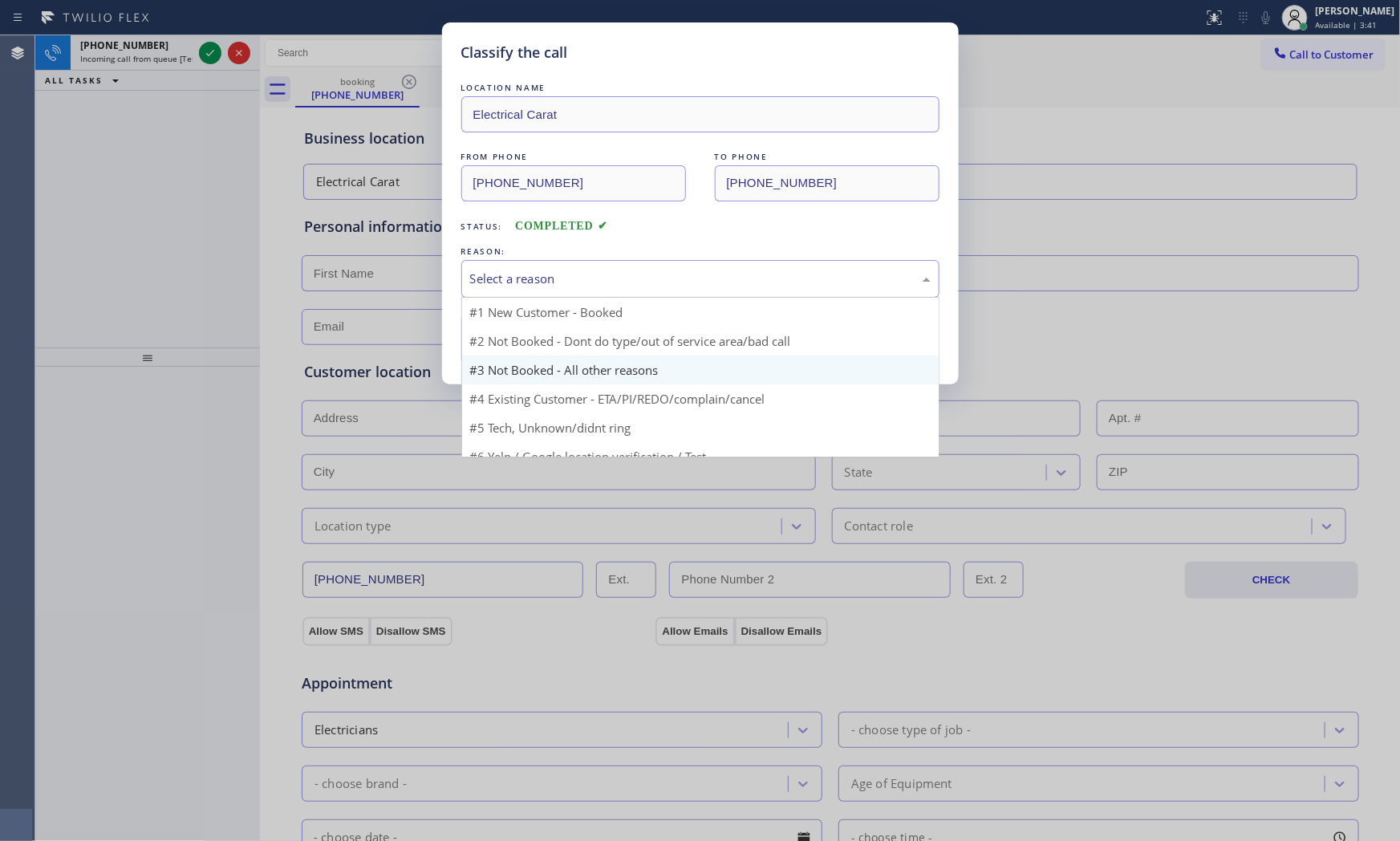
drag, startPoint x: 611, startPoint y: 290, endPoint x: 507, endPoint y: 331, distance: 111.8
click at [607, 291] on div "Select a reason" at bounding box center [700, 279] width 478 height 38
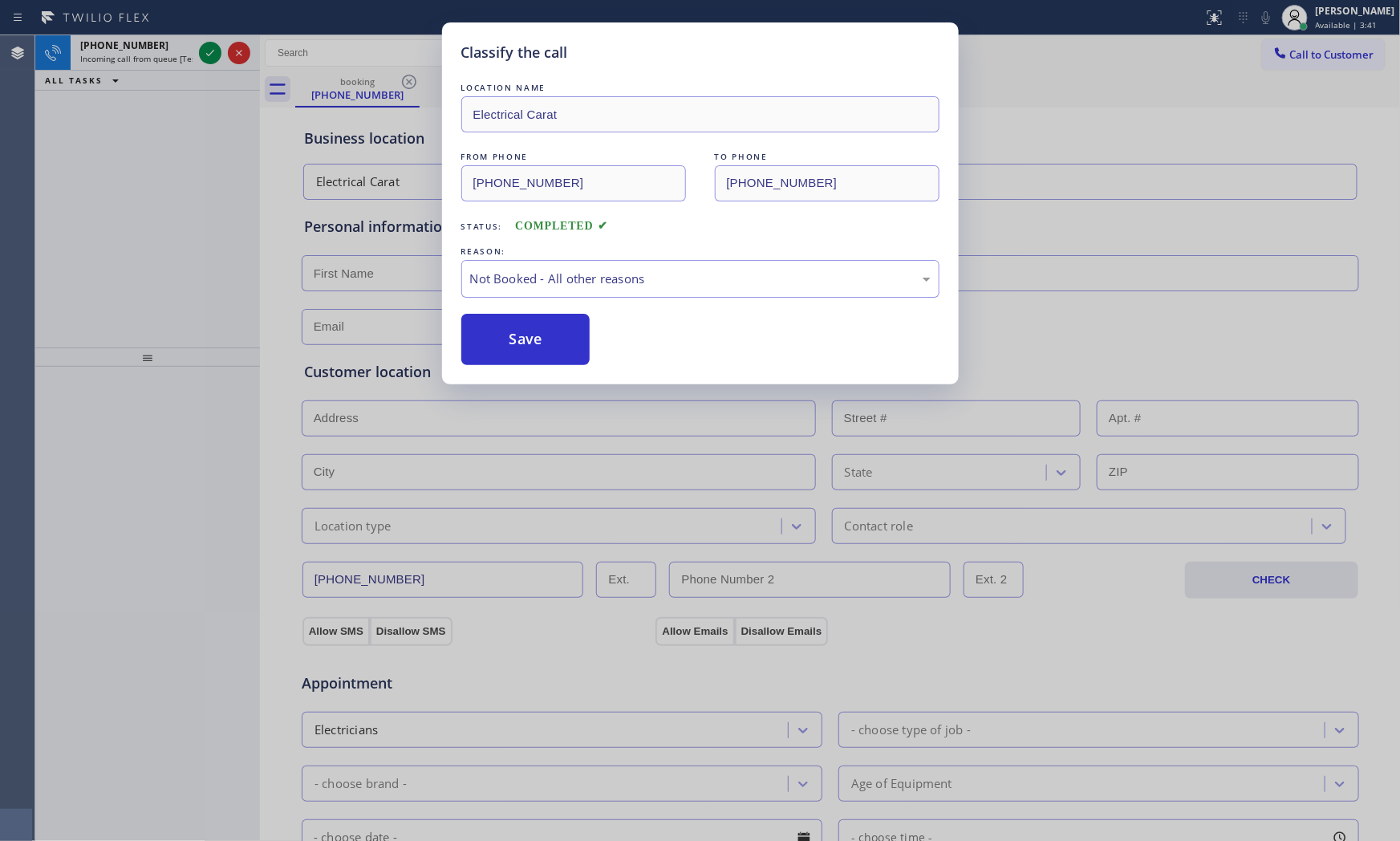
click at [496, 333] on button "Save" at bounding box center [525, 339] width 129 height 52
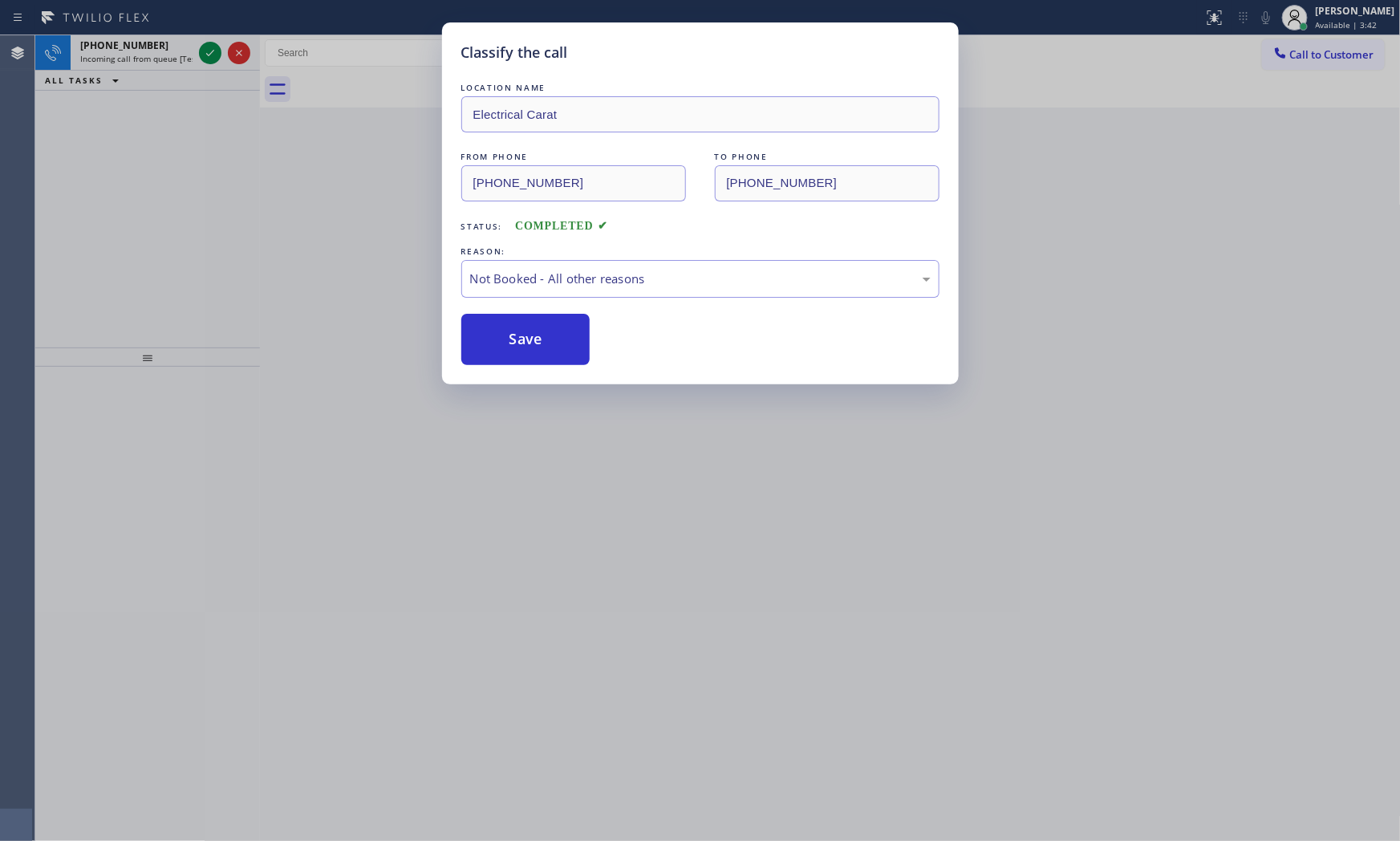
click at [496, 333] on button "Save" at bounding box center [525, 339] width 129 height 52
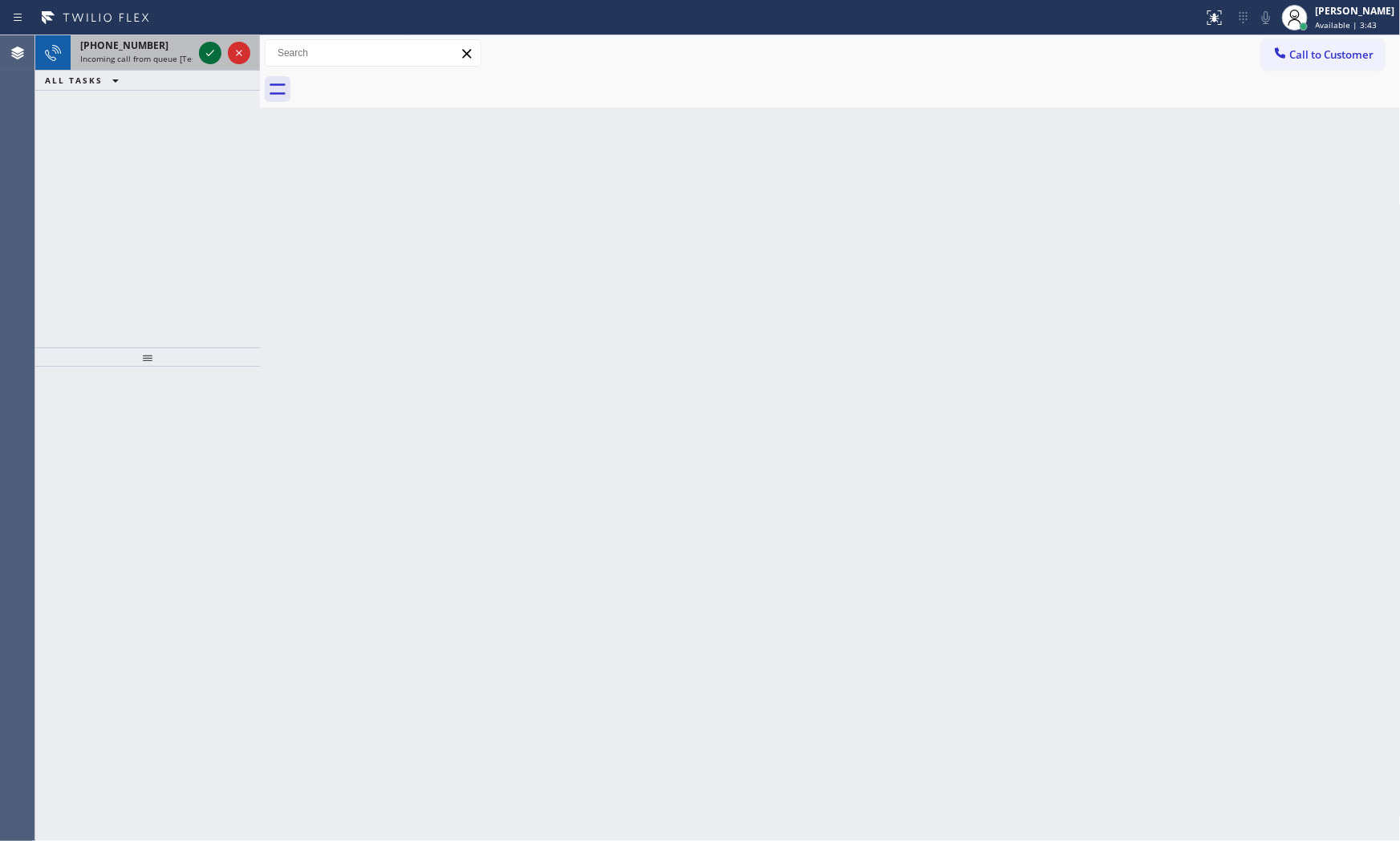
click at [213, 50] on icon at bounding box center [210, 53] width 19 height 19
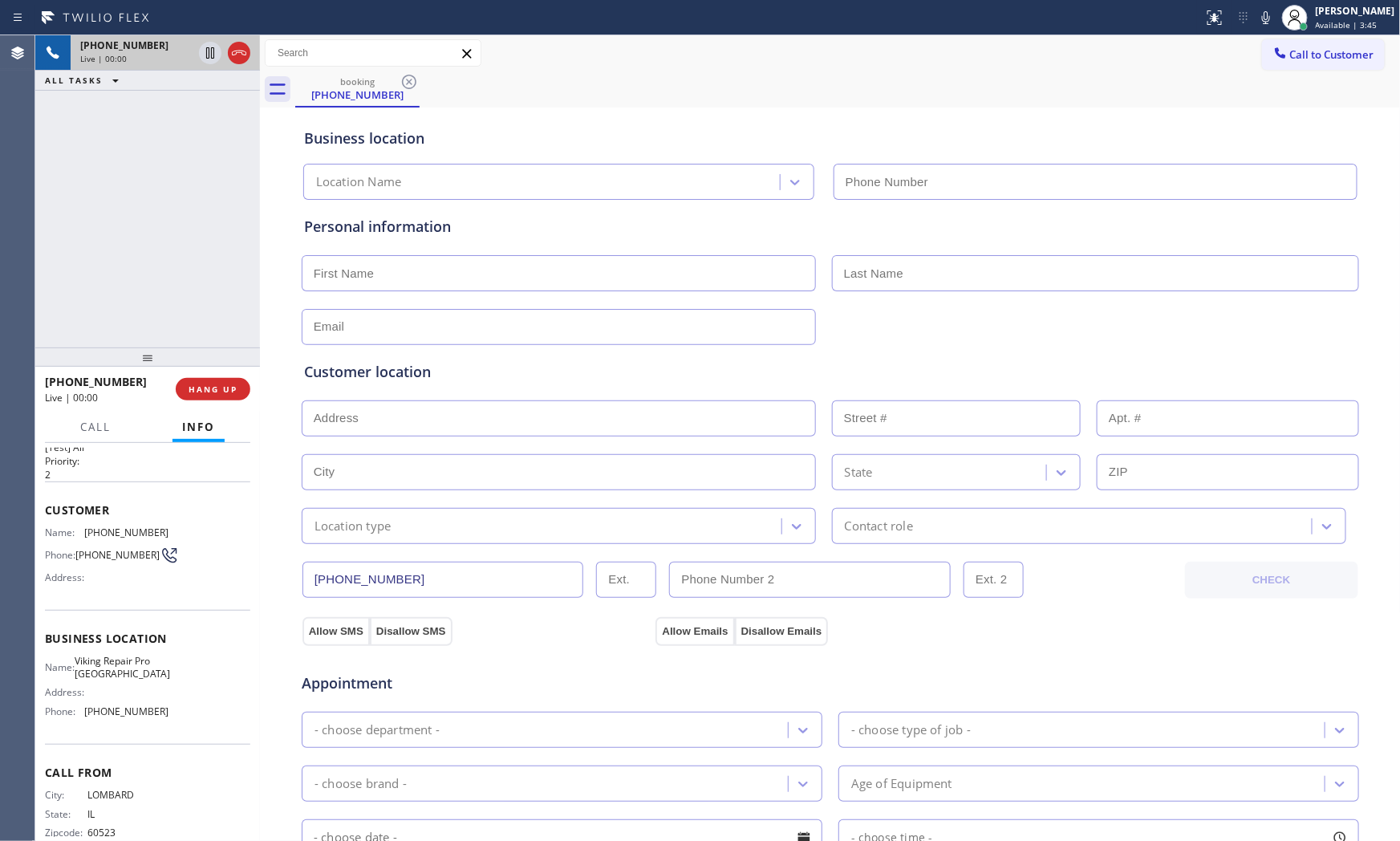
scroll to position [67, 0]
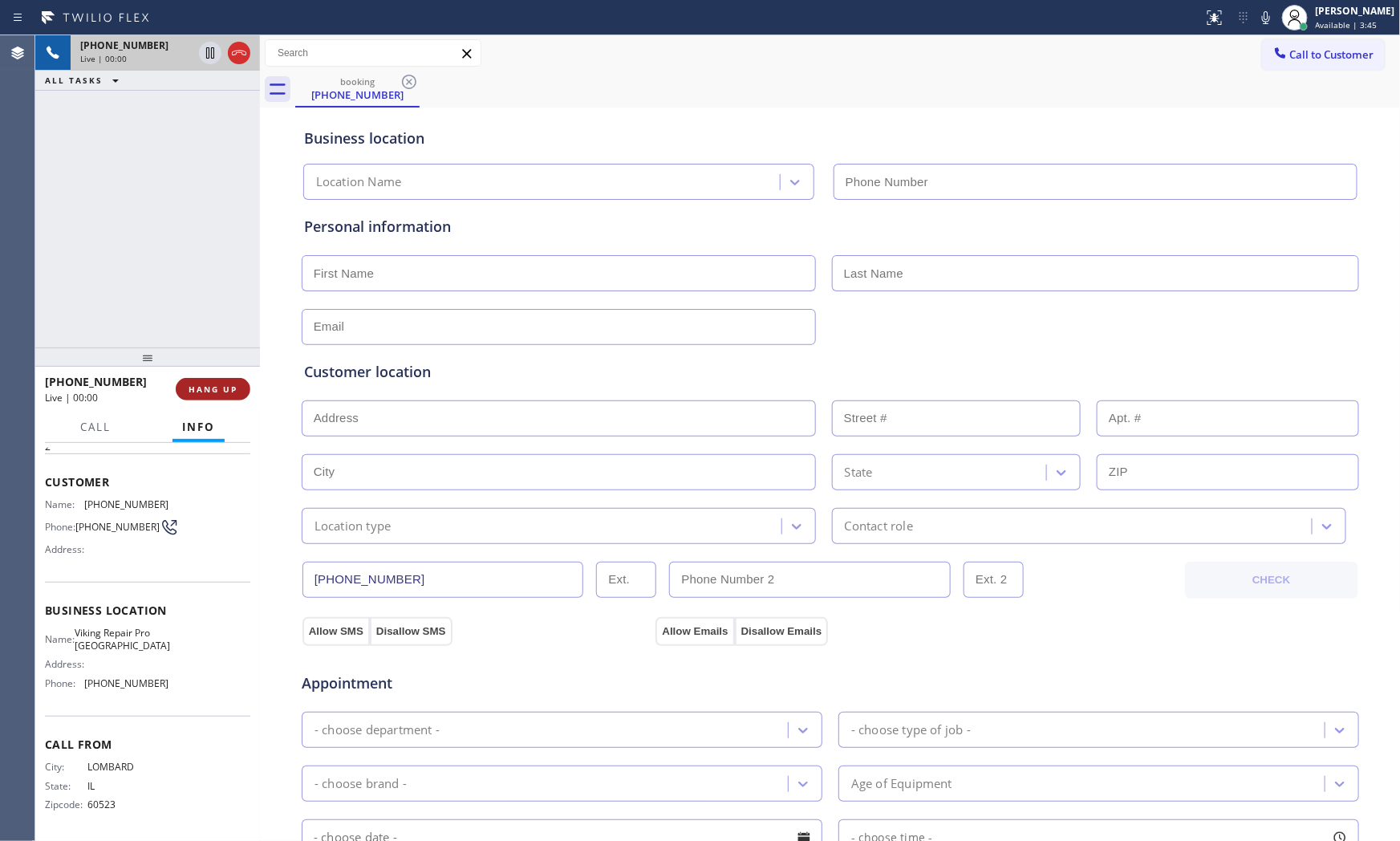
type input "(630) 523-8444"
drag, startPoint x: 221, startPoint y: 402, endPoint x: 221, endPoint y: 412, distance: 10.0
click at [221, 412] on div "+16306523308 Live | 00:00 HANG UP Call Info Context Queue: [Test] All Priority:…" at bounding box center [147, 604] width 225 height 475
click at [221, 383] on span "HANG UP" at bounding box center [213, 389] width 49 height 11
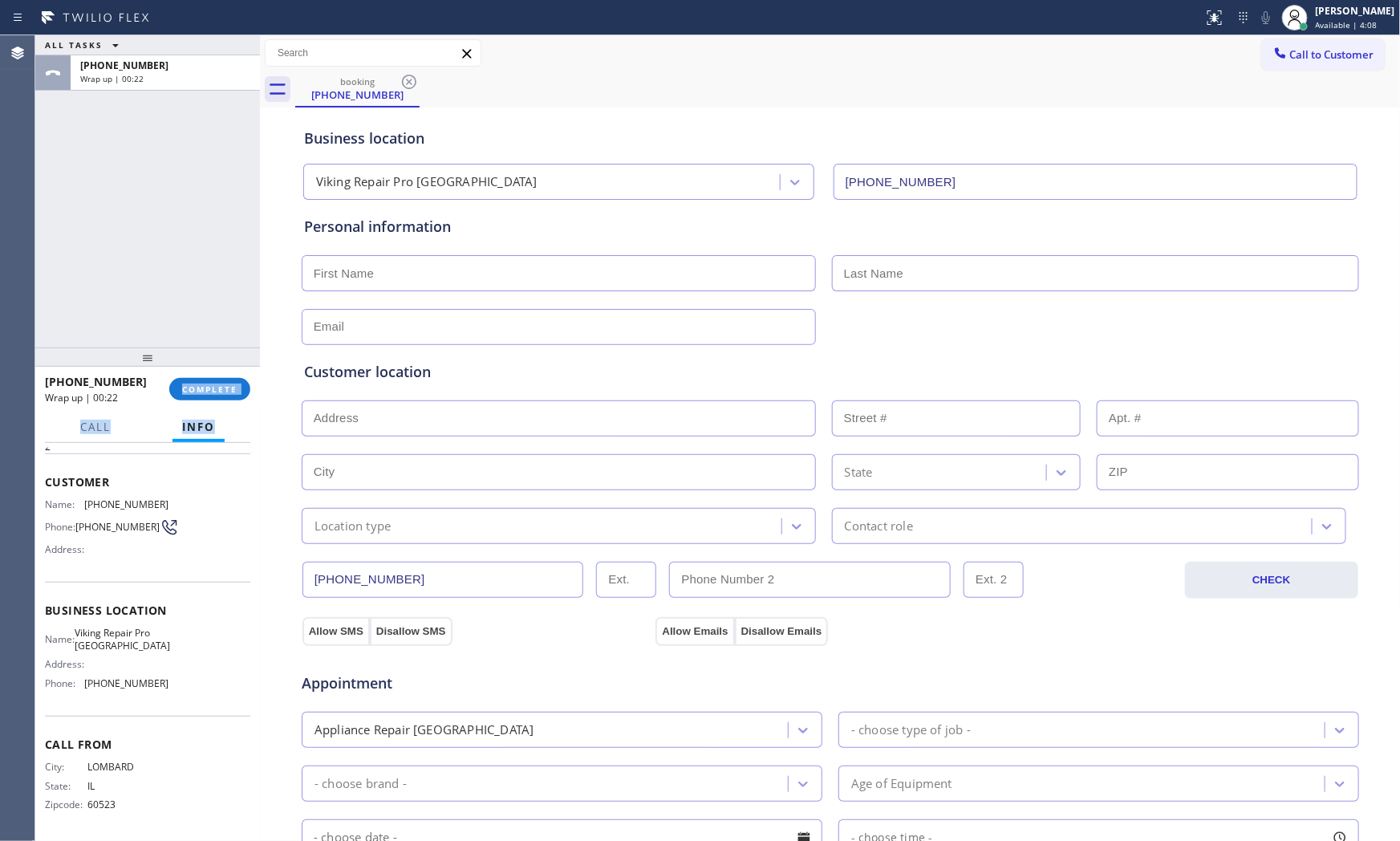
click at [121, 50] on icon at bounding box center [115, 44] width 19 height 19
click at [135, 70] on button "ALL TASKS" at bounding box center [92, 65] width 116 height 21
click at [205, 366] on div at bounding box center [147, 358] width 225 height 19
click at [213, 398] on button "COMPLETE" at bounding box center [210, 390] width 81 height 23
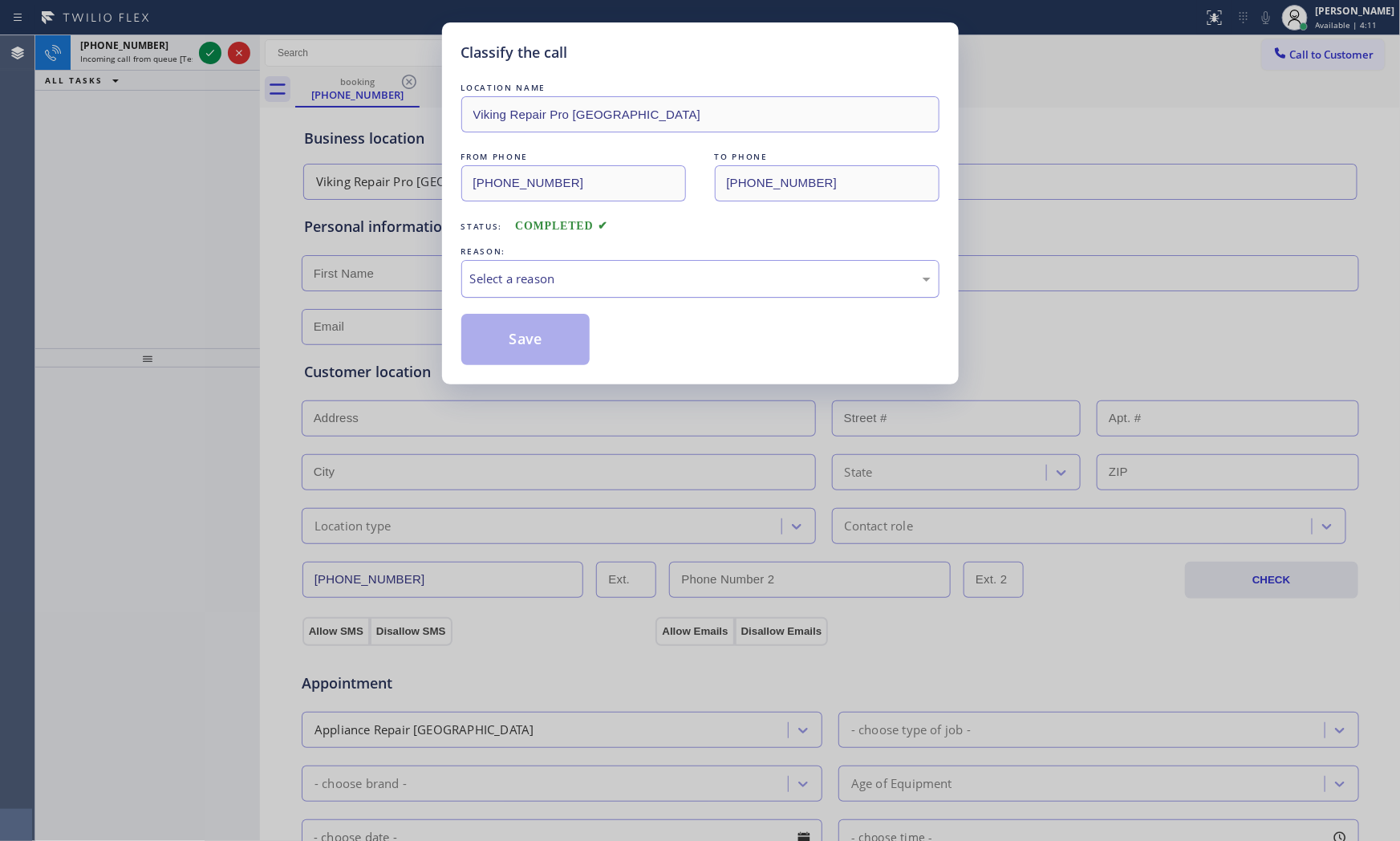
click at [571, 275] on div "Select a reason" at bounding box center [700, 279] width 460 height 19
click at [533, 339] on button "Save" at bounding box center [525, 339] width 129 height 52
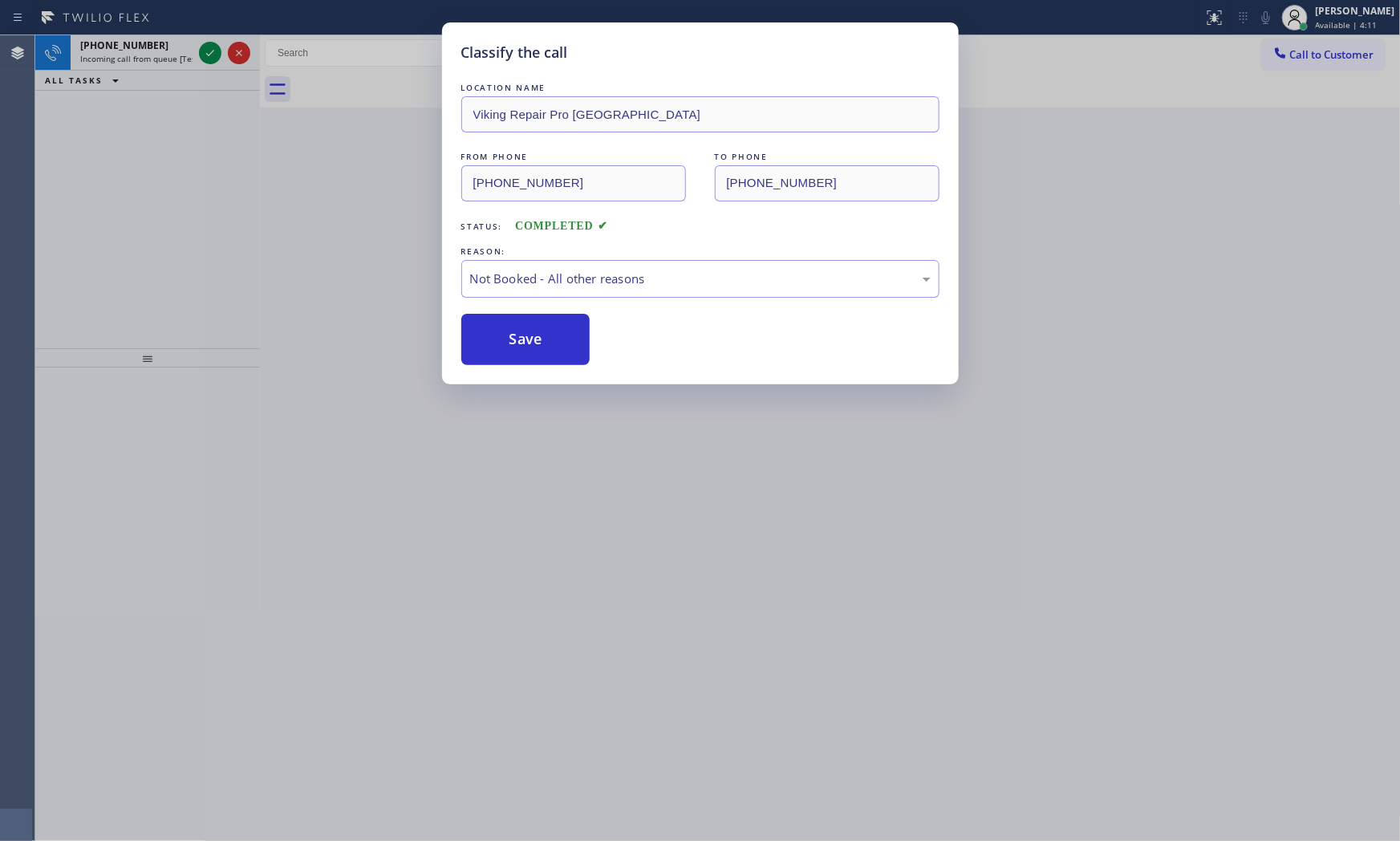
click at [533, 339] on button "Save" at bounding box center [525, 339] width 129 height 52
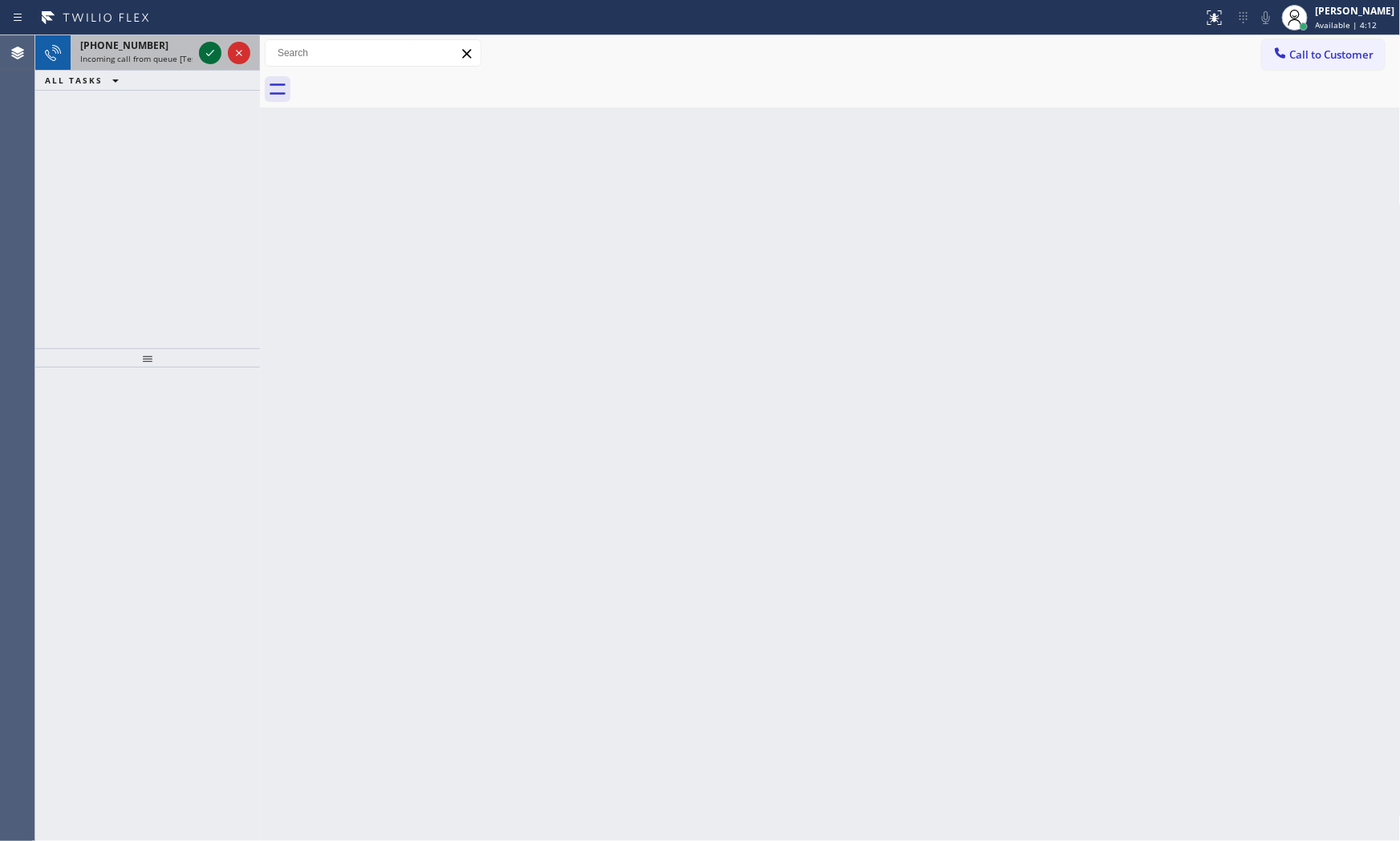
click at [205, 54] on icon at bounding box center [210, 53] width 19 height 19
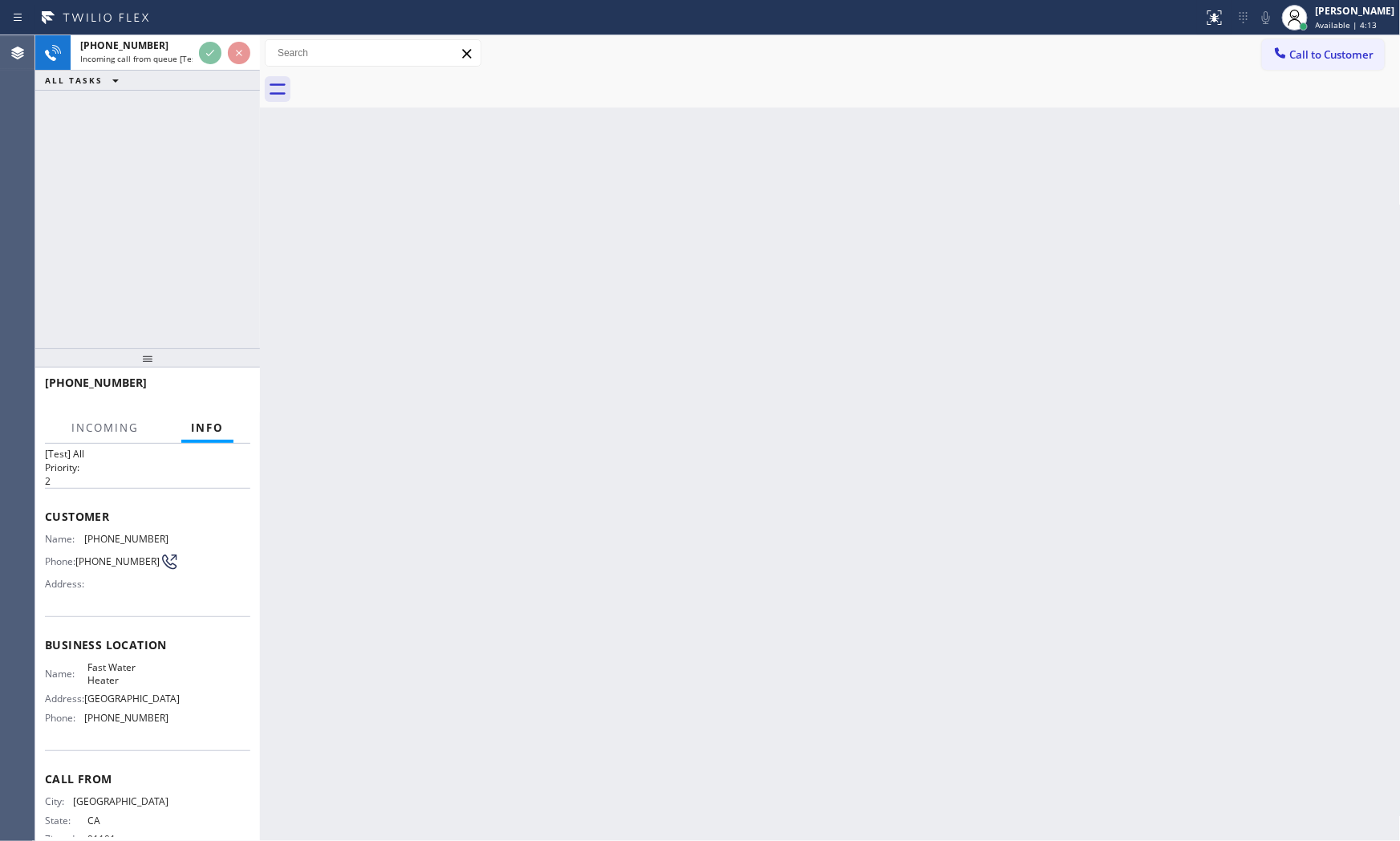
scroll to position [68, 0]
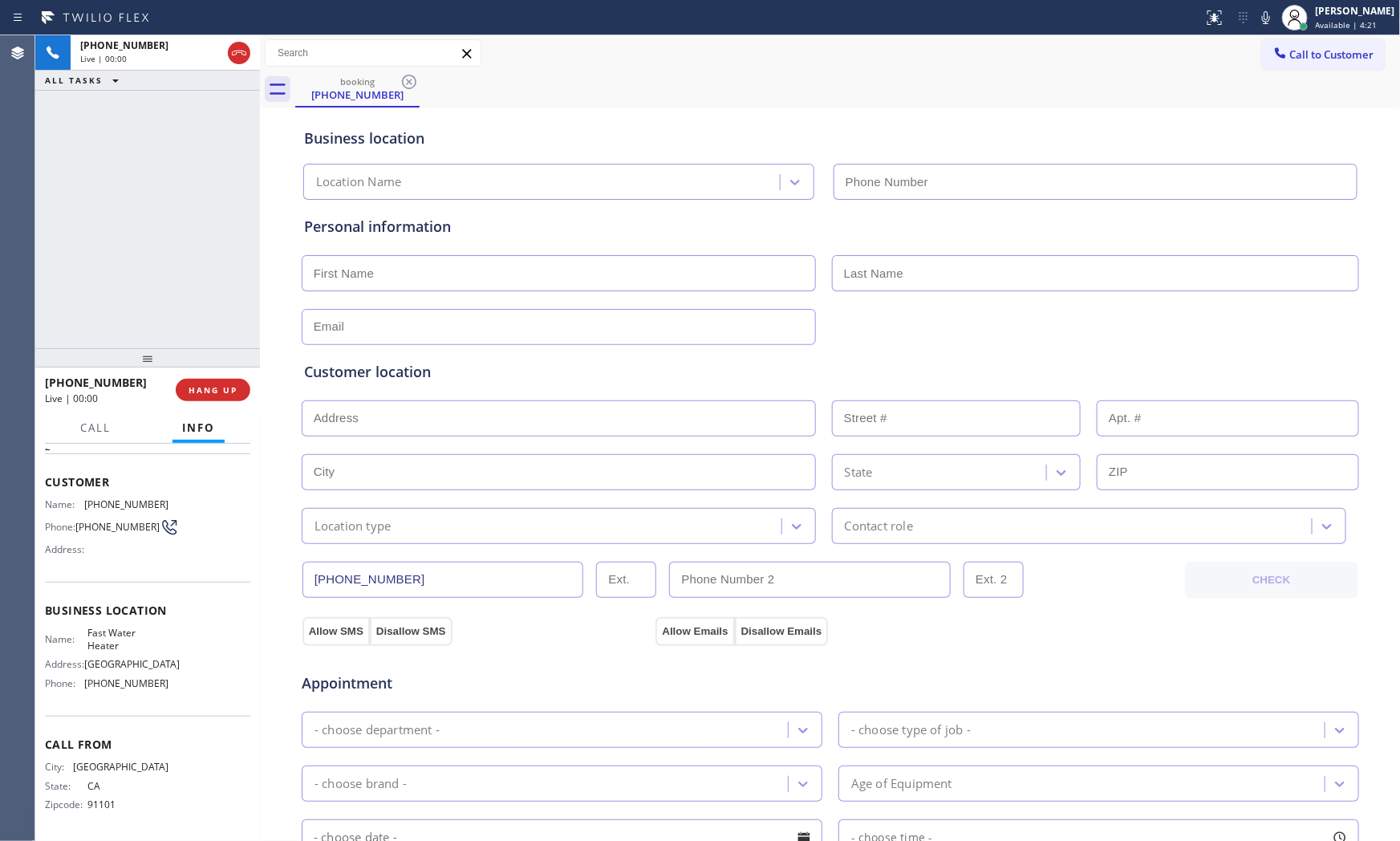
click at [528, 361] on div "Customer location" at bounding box center [830, 371] width 1053 height 22
type input "(213) 319-6087"
click at [215, 387] on span "HANG UP" at bounding box center [213, 390] width 49 height 11
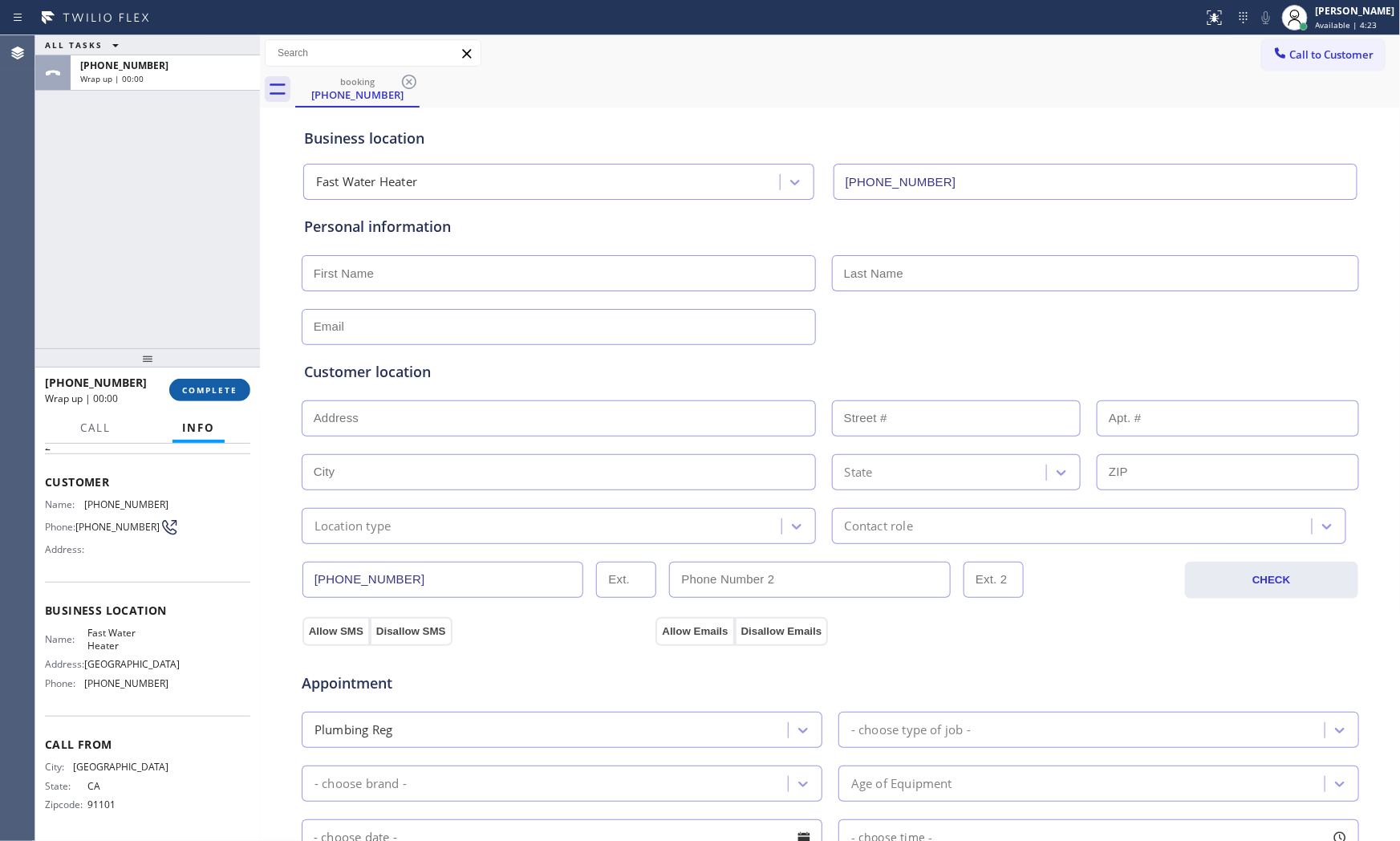
click at [215, 387] on span "COMPLETE" at bounding box center [209, 390] width 56 height 11
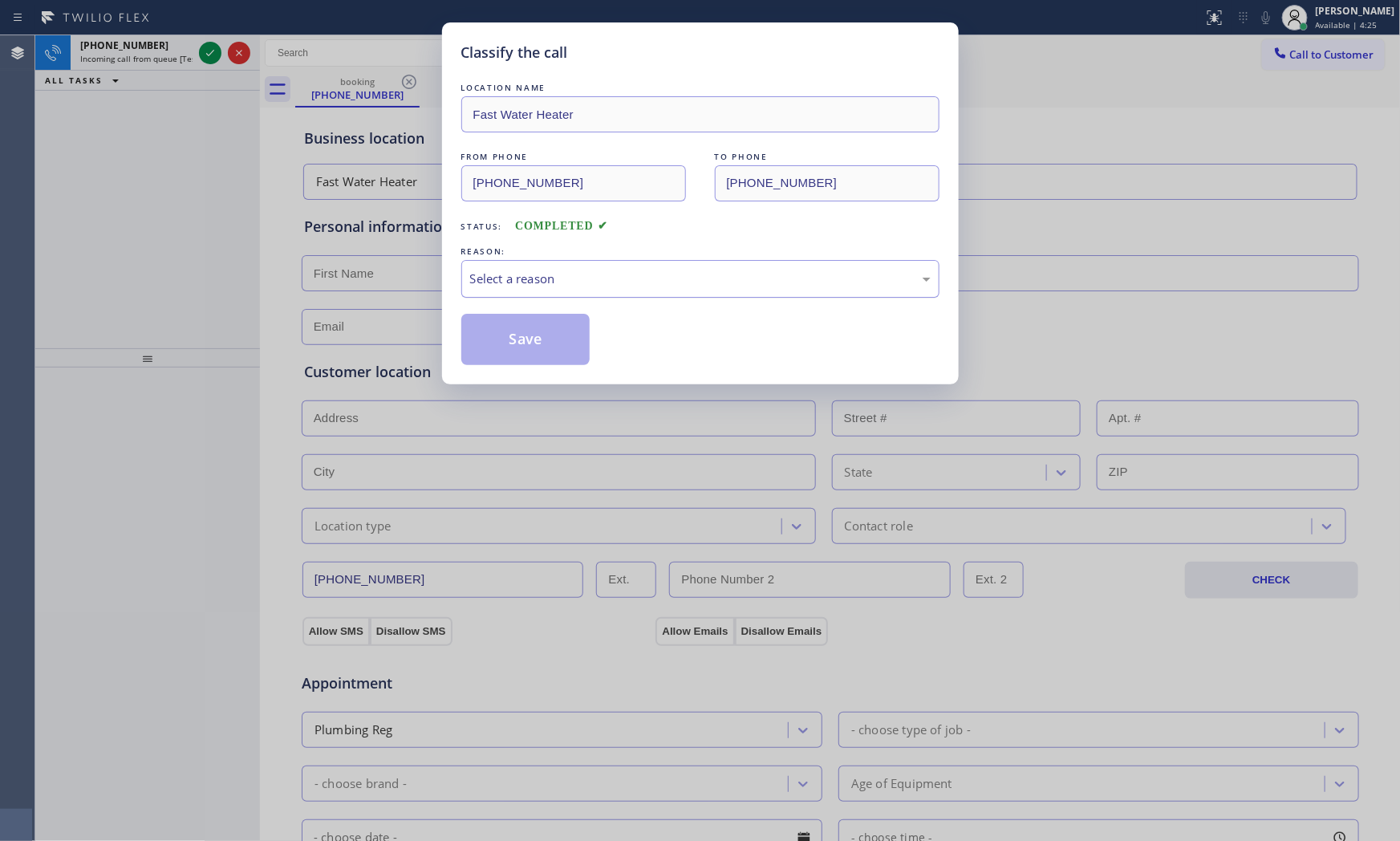
click at [593, 278] on div "Select a reason" at bounding box center [700, 279] width 460 height 19
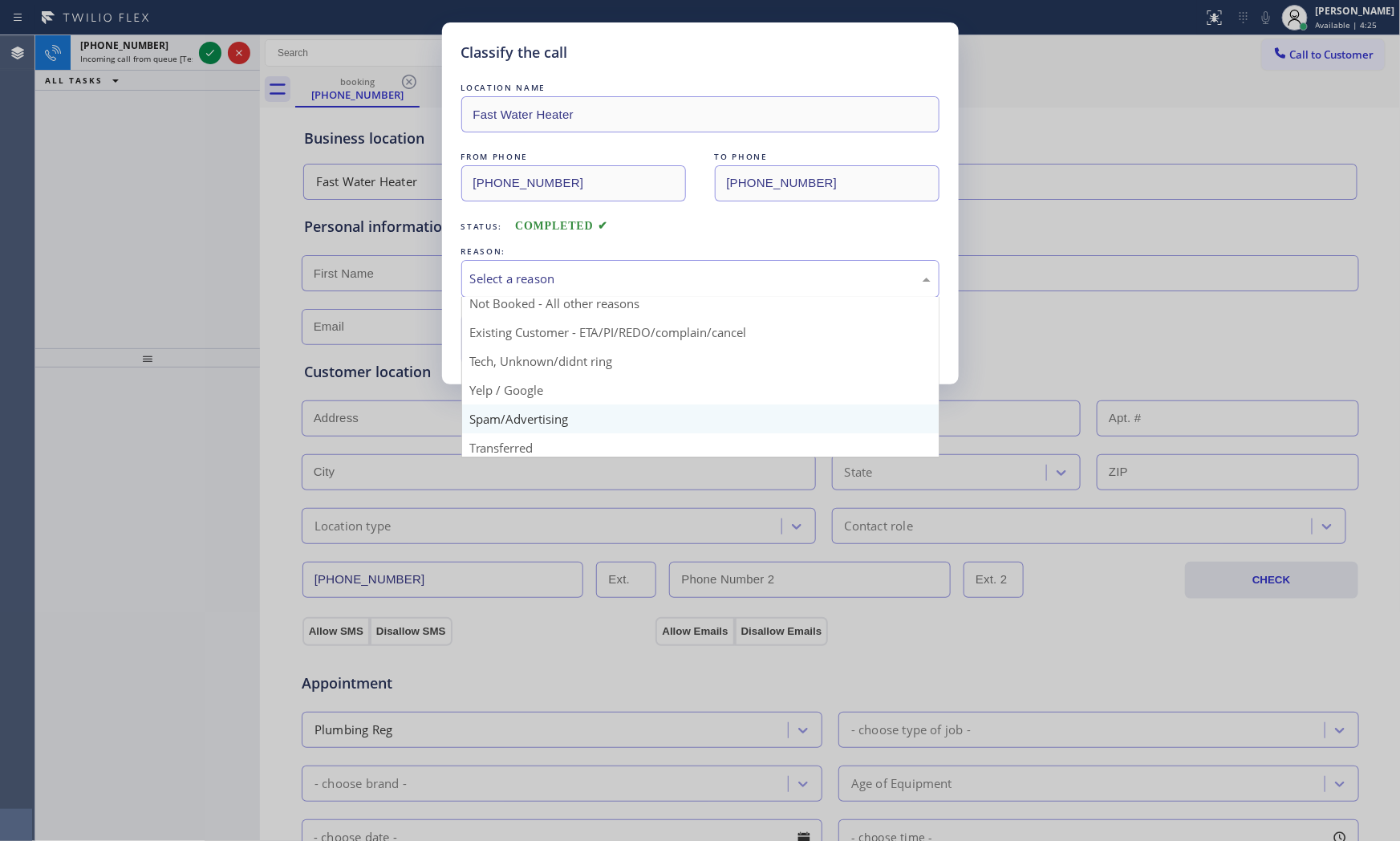
scroll to position [100, 0]
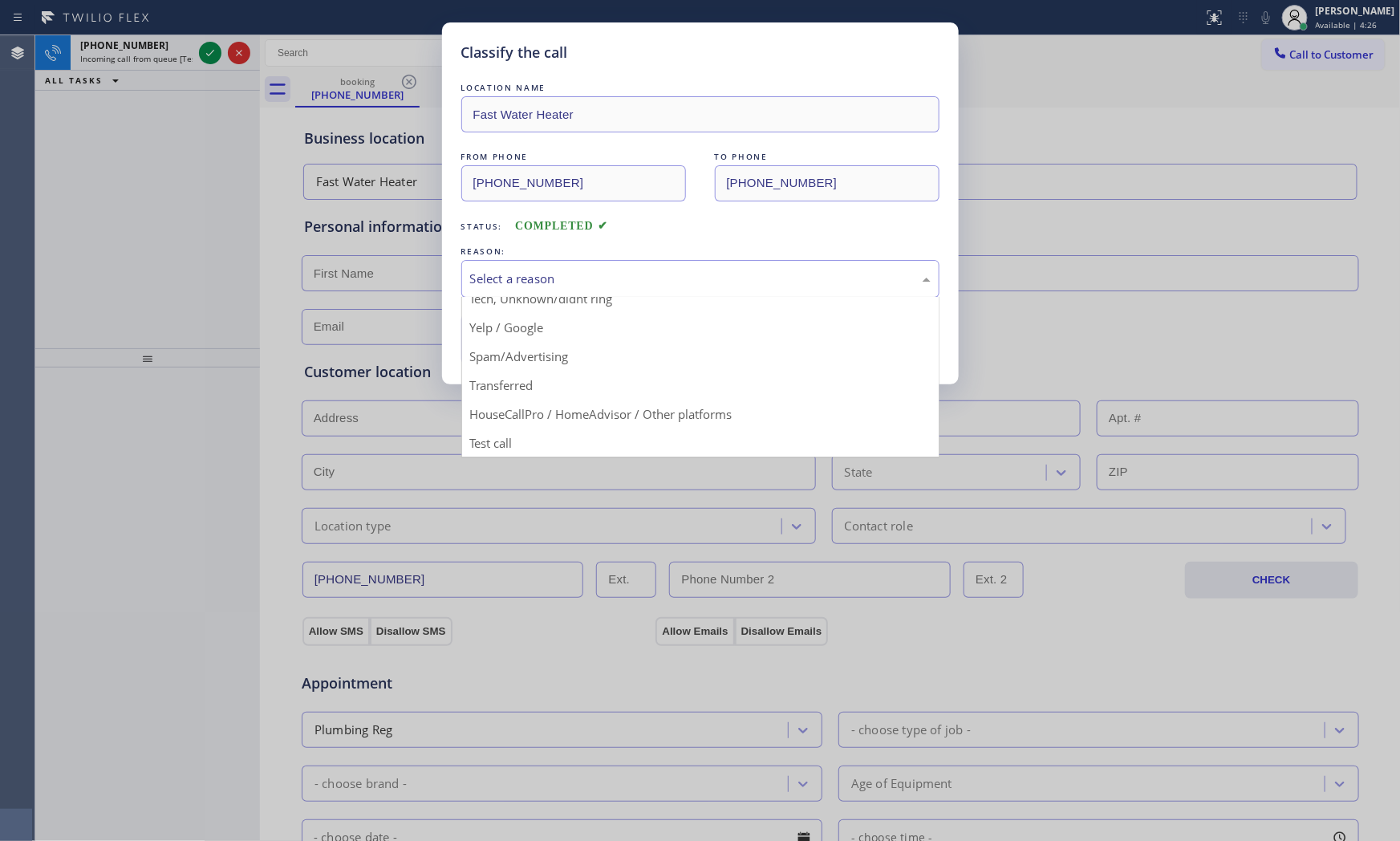
drag, startPoint x: 534, startPoint y: 353, endPoint x: 528, endPoint y: 348, distance: 7.8
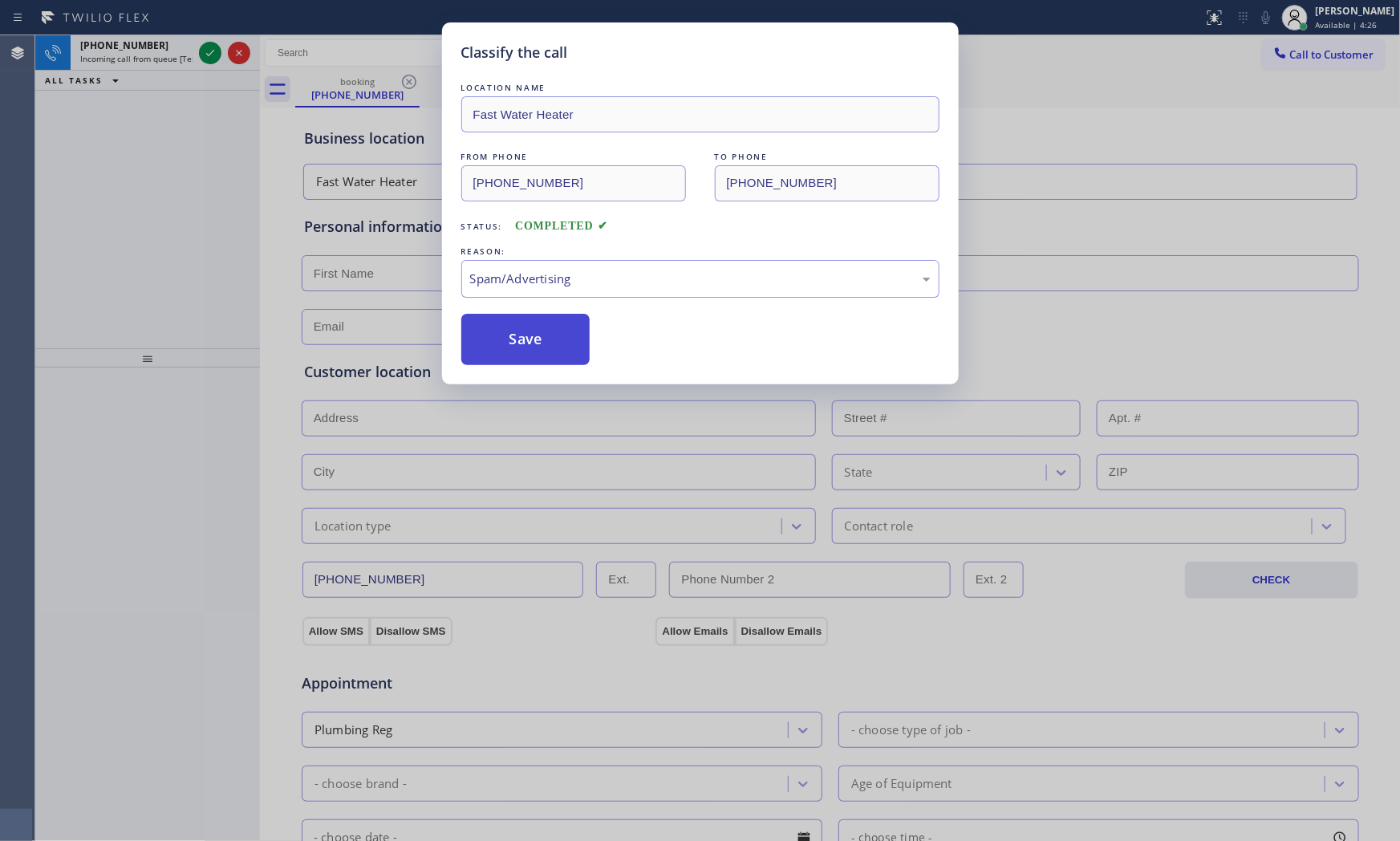
click at [528, 348] on button "Save" at bounding box center [525, 339] width 129 height 52
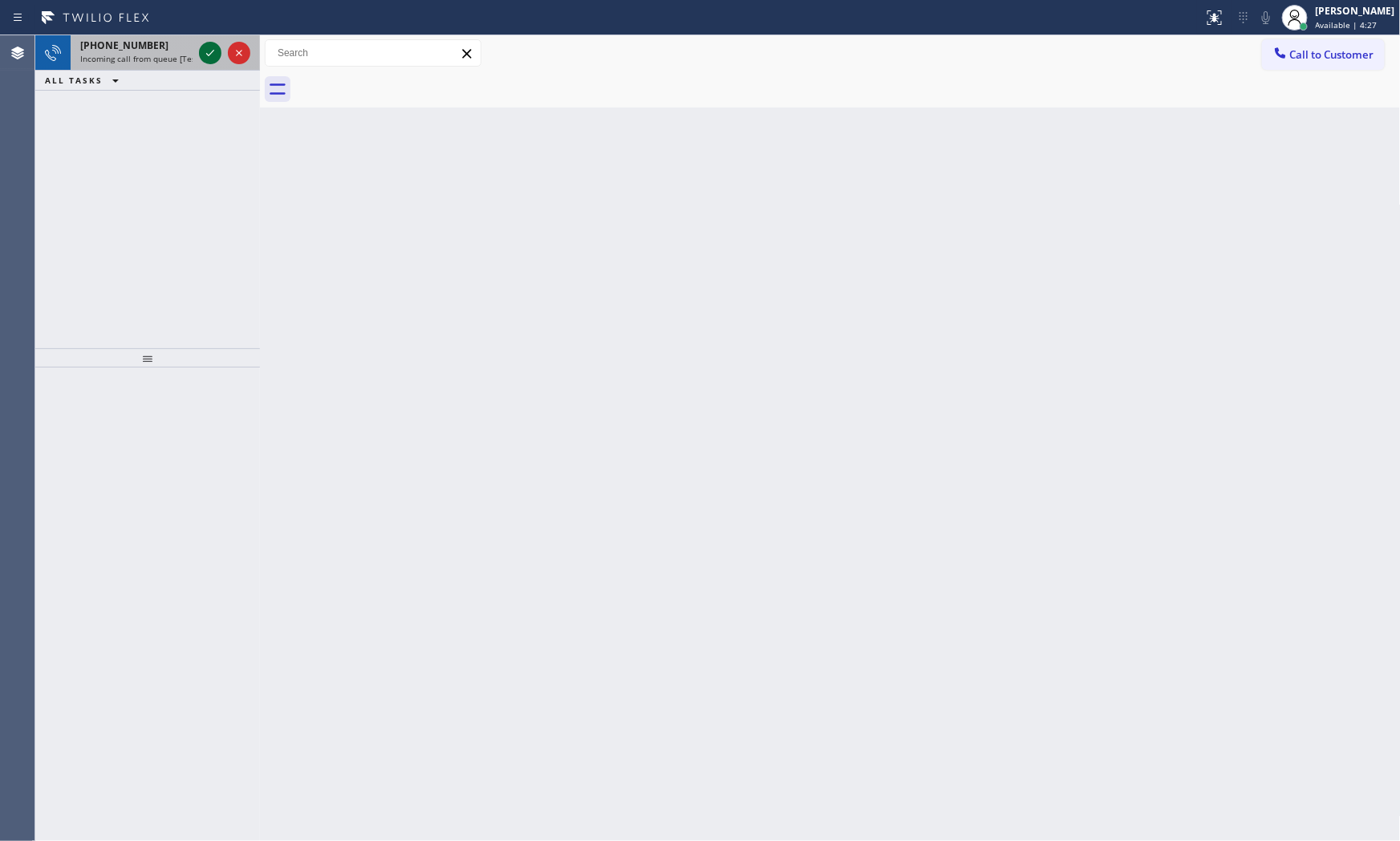
click at [209, 52] on icon at bounding box center [210, 53] width 19 height 19
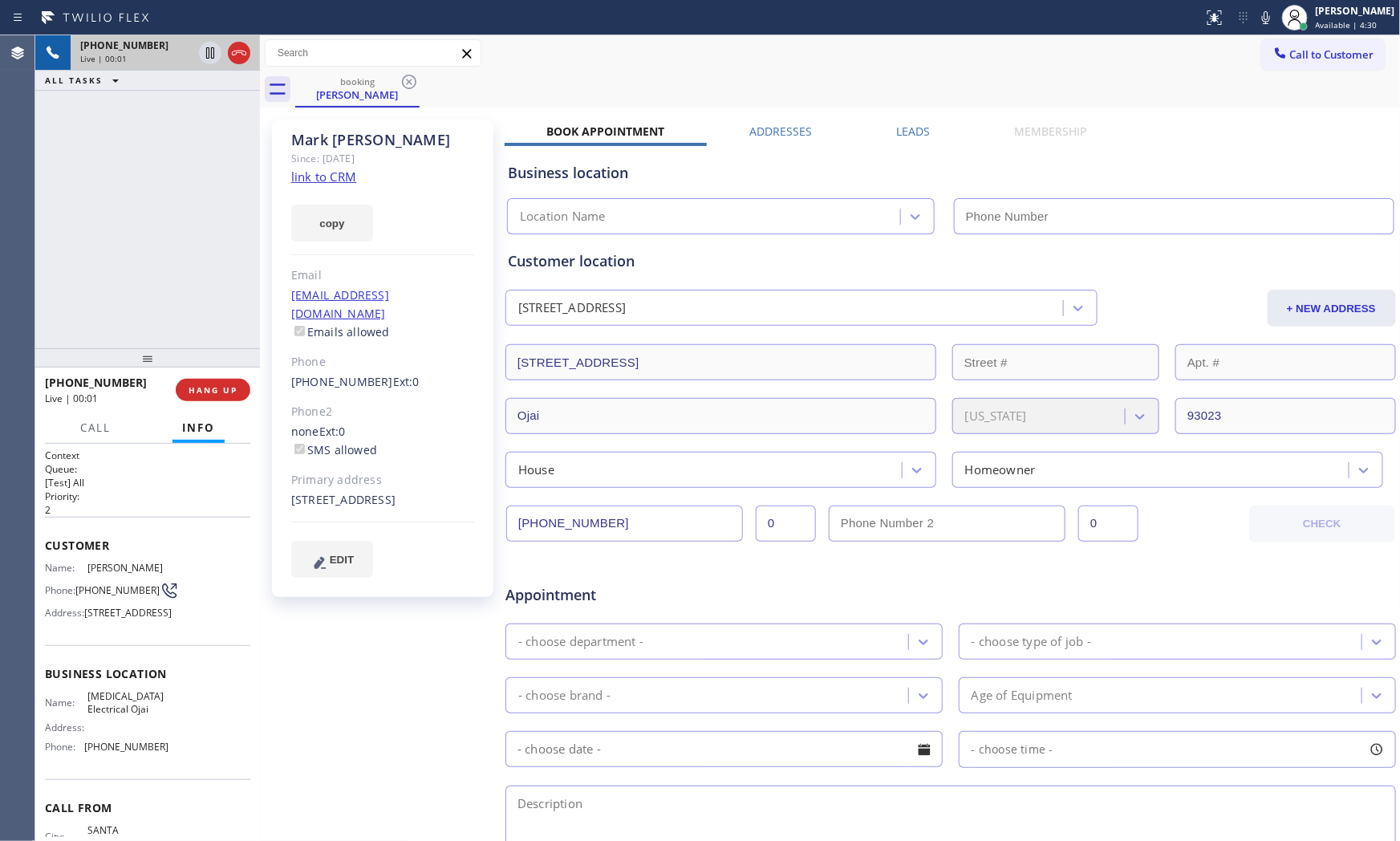
type input "(805) 222-7808"
click at [330, 173] on link "link to CRM" at bounding box center [323, 176] width 65 height 16
click at [217, 398] on button "HANG UP" at bounding box center [213, 390] width 74 height 23
click at [218, 397] on button "HANG UP" at bounding box center [213, 390] width 74 height 23
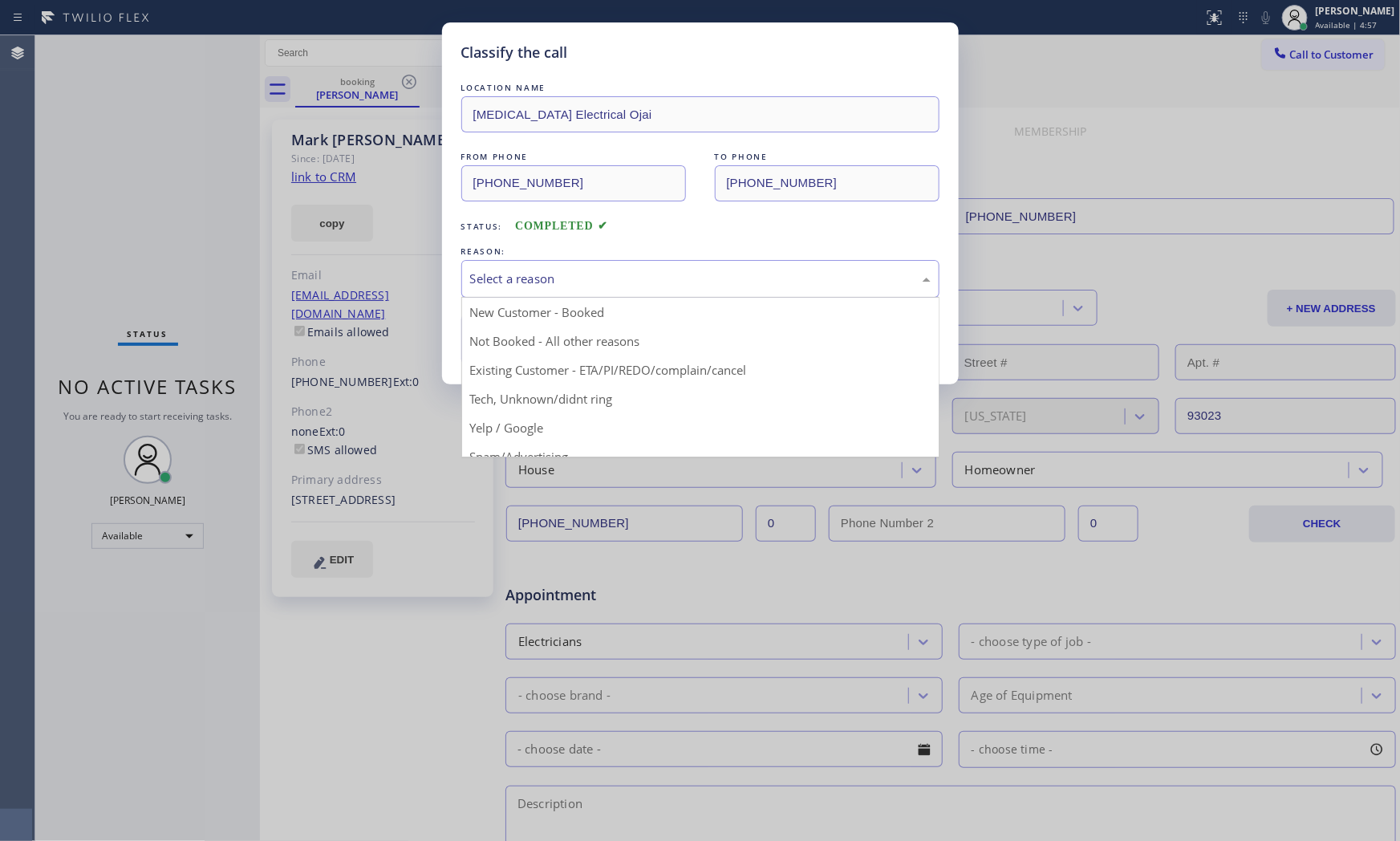
click at [602, 290] on div "Select a reason" at bounding box center [700, 279] width 478 height 38
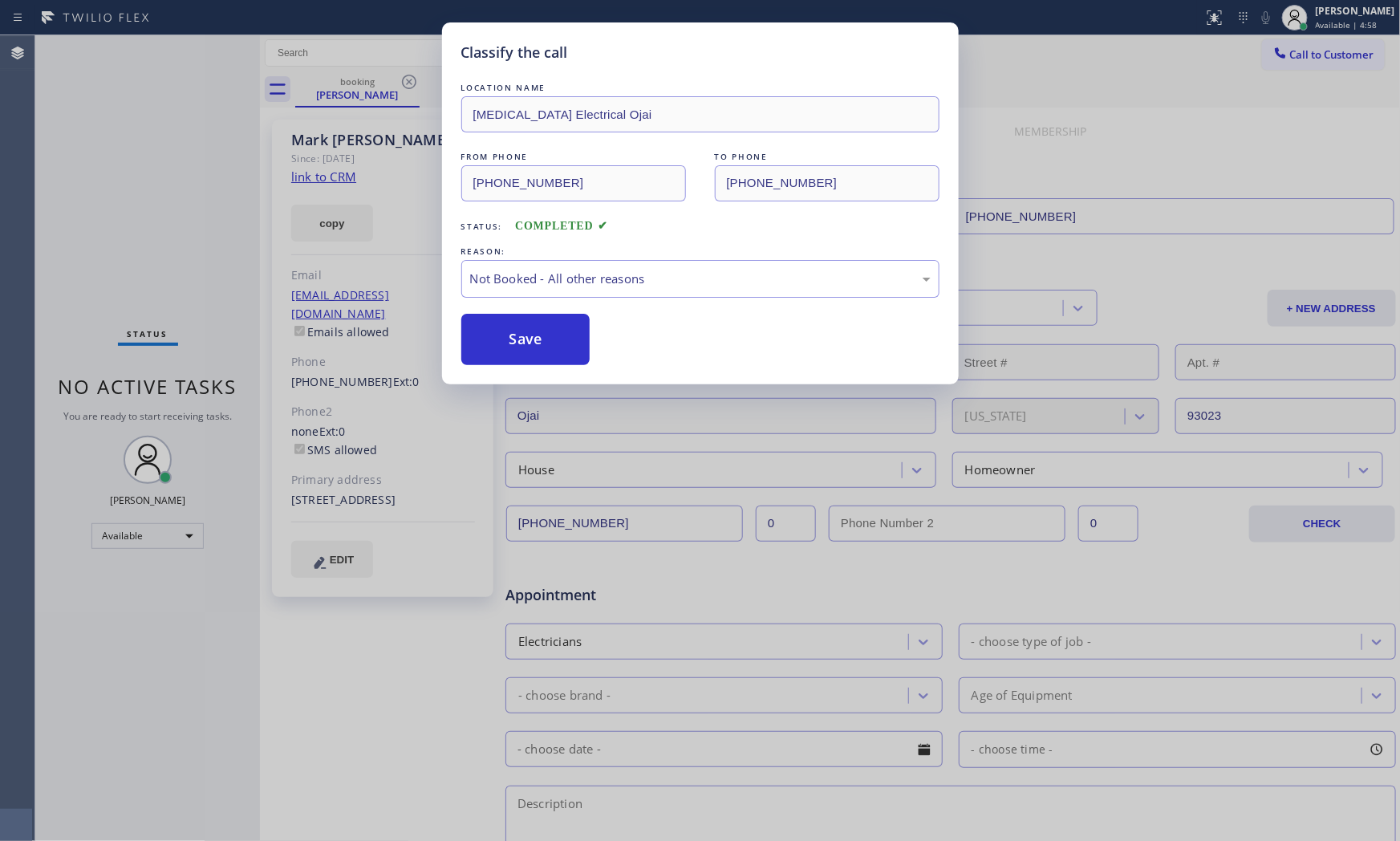
click at [548, 341] on button "Save" at bounding box center [525, 339] width 129 height 52
drag, startPoint x: 548, startPoint y: 341, endPoint x: 536, endPoint y: 298, distance: 44.6
click at [542, 327] on button "Save" at bounding box center [525, 339] width 129 height 52
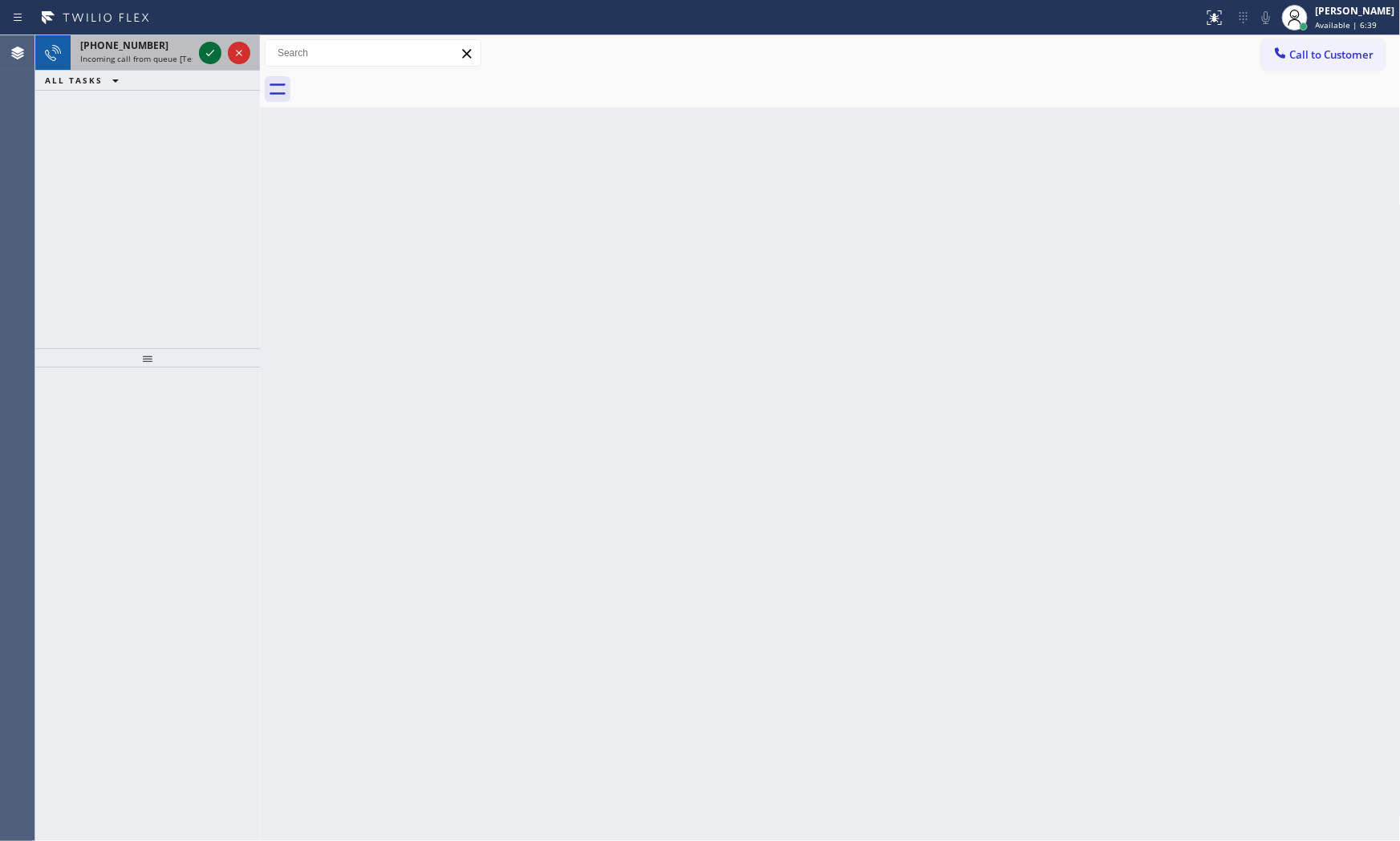
click at [209, 55] on icon at bounding box center [210, 53] width 8 height 7
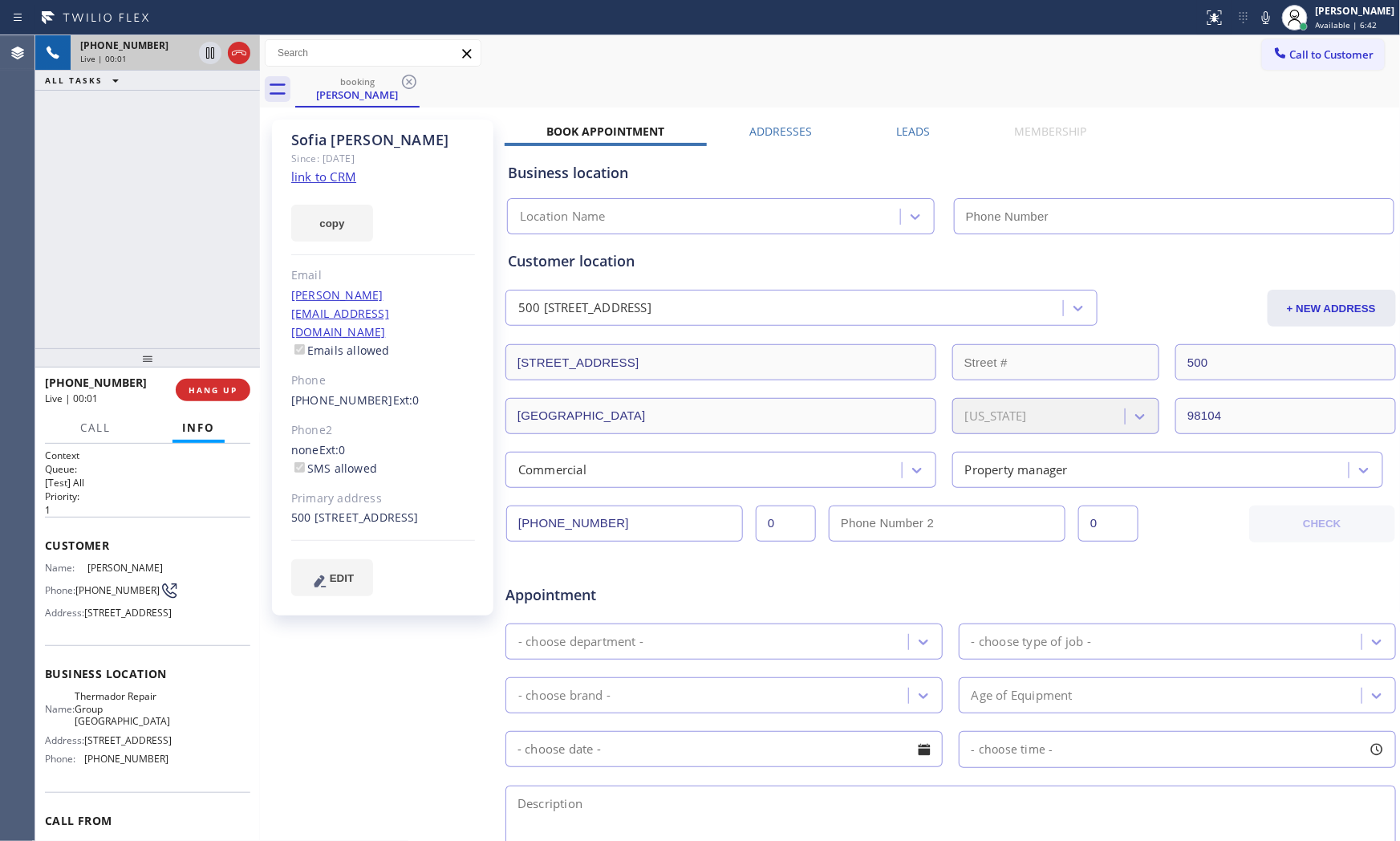
type input "(206) 203-3922"
click at [349, 179] on link "link to CRM" at bounding box center [323, 176] width 65 height 16
click at [1257, 20] on icon at bounding box center [1265, 18] width 19 height 19
click at [1260, 20] on rect at bounding box center [1265, 16] width 11 height 11
click at [565, 10] on div at bounding box center [602, 17] width 1190 height 25
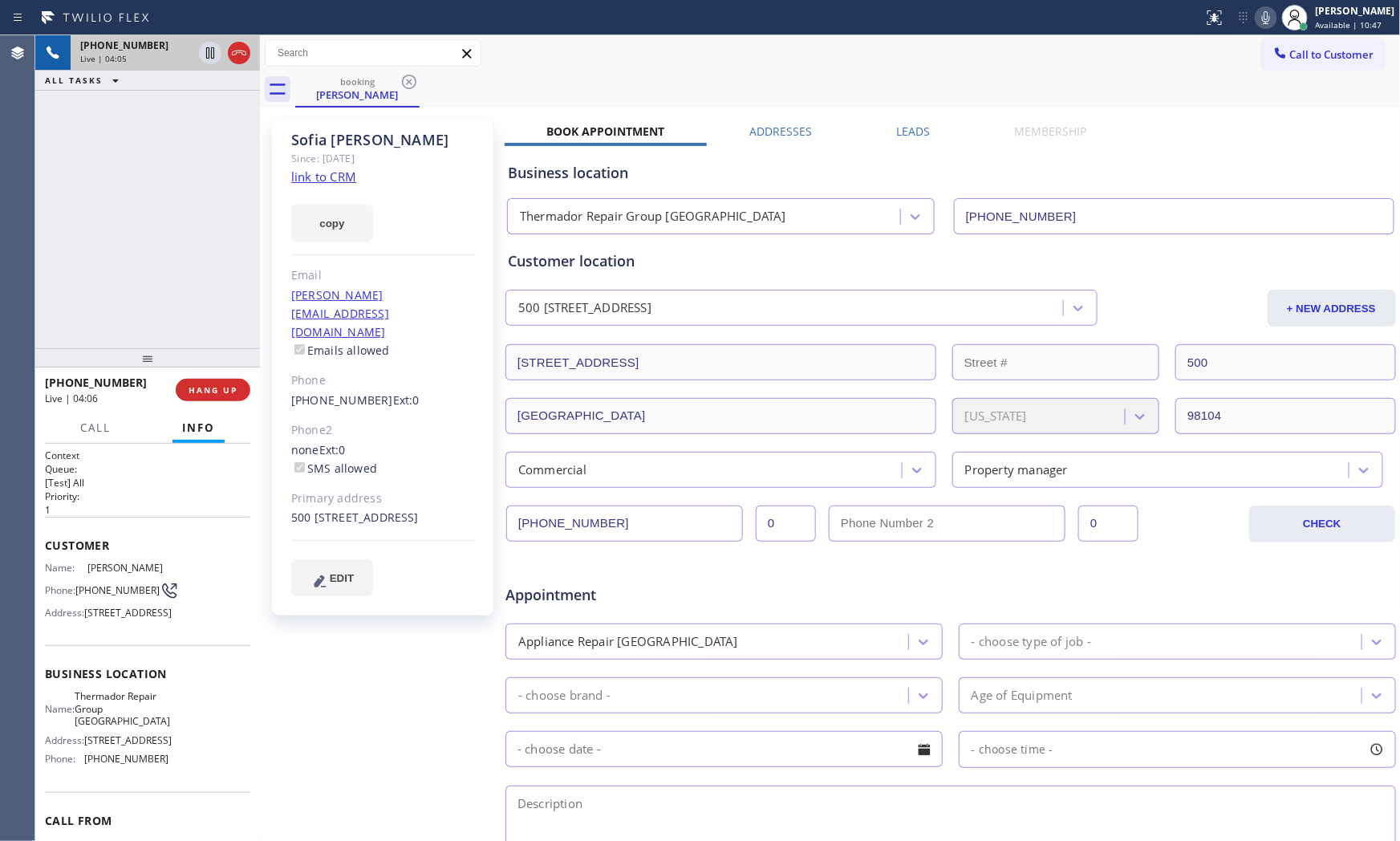
click at [1262, 16] on icon at bounding box center [1265, 18] width 19 height 19
click at [1262, 16] on icon at bounding box center [1265, 18] width 8 height 13
drag, startPoint x: 229, startPoint y: 393, endPoint x: 257, endPoint y: 332, distance: 67.1
click at [230, 389] on span "HANG UP" at bounding box center [213, 390] width 49 height 11
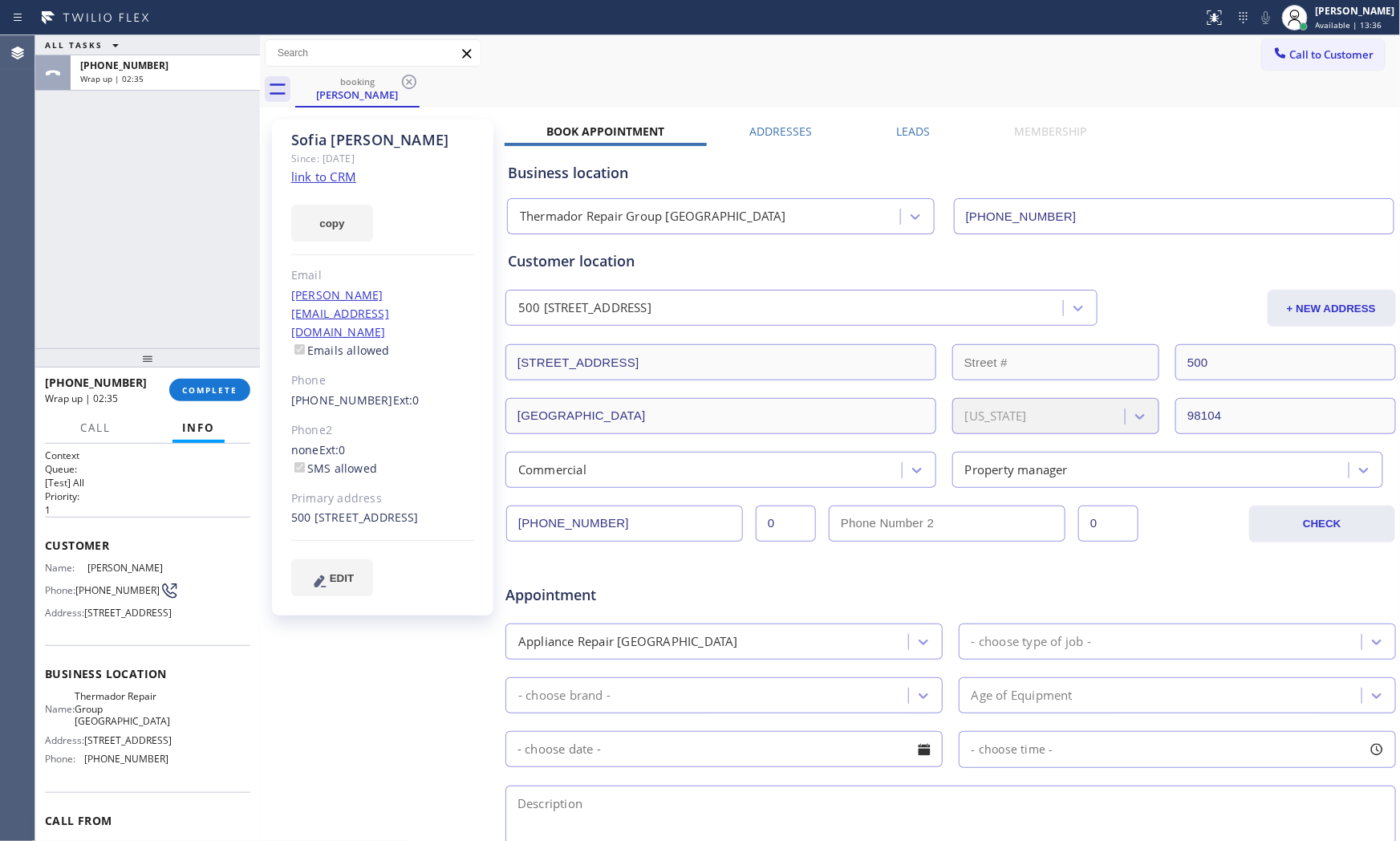
click at [217, 405] on div "+14255245073 Wrap up | 02:35 COMPLETE" at bounding box center [148, 390] width 205 height 41
click at [214, 393] on span "COMPLETE" at bounding box center [209, 390] width 56 height 11
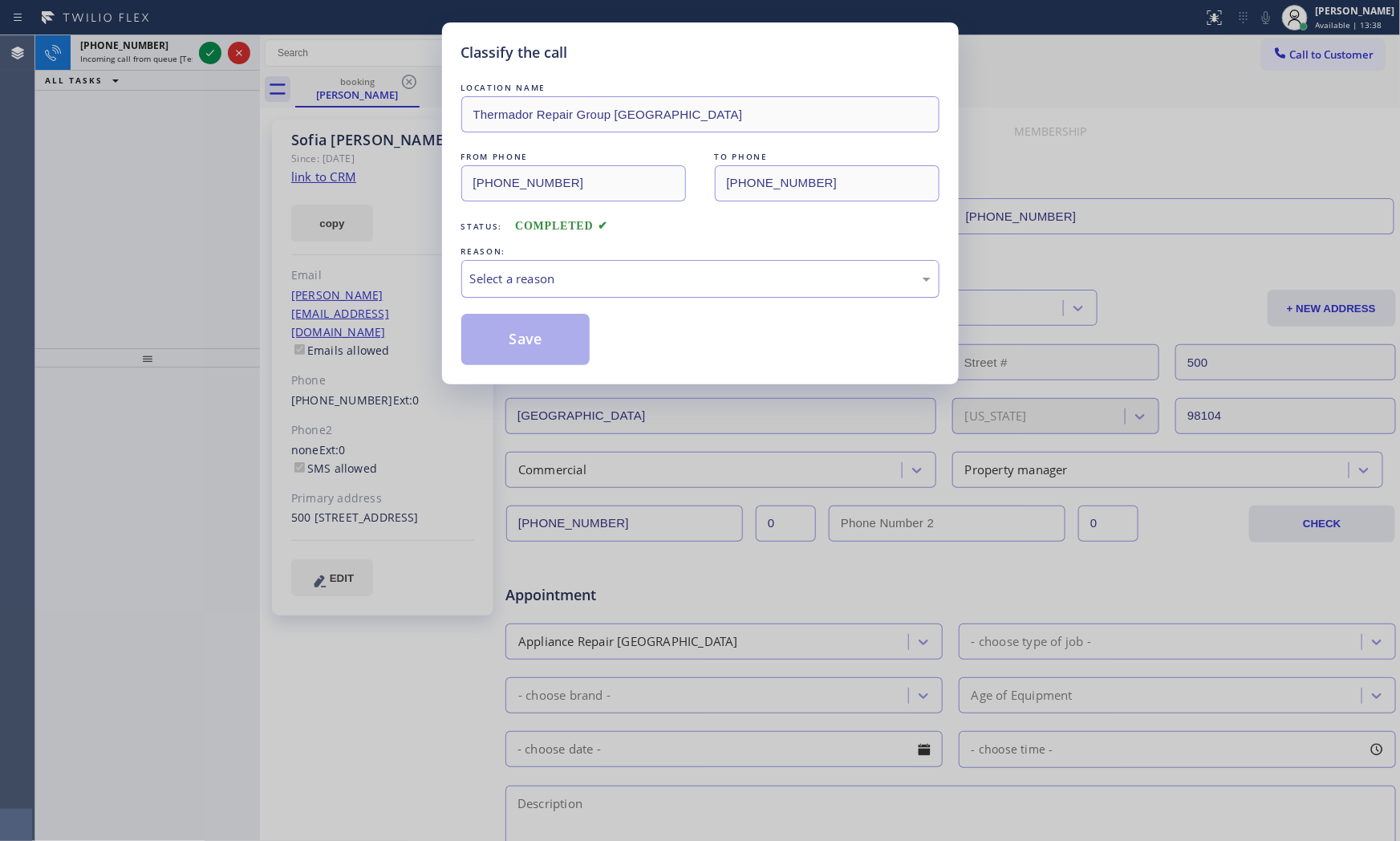
drag, startPoint x: 648, startPoint y: 282, endPoint x: 637, endPoint y: 293, distance: 15.6
click at [645, 284] on div "Select a reason" at bounding box center [700, 279] width 460 height 19
click at [556, 342] on button "Save" at bounding box center [525, 339] width 129 height 52
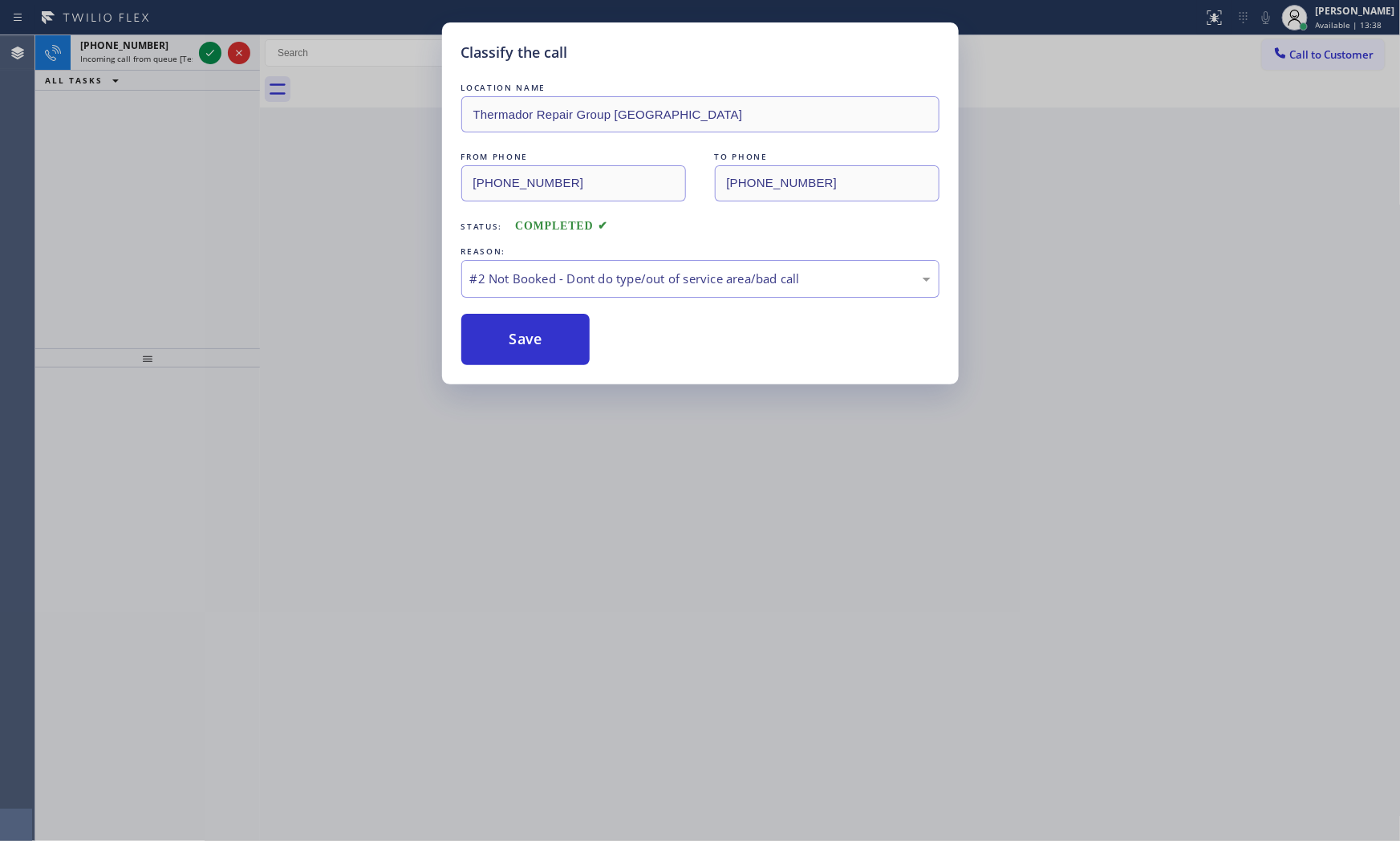
click at [556, 342] on button "Save" at bounding box center [525, 339] width 129 height 52
drag, startPoint x: 556, startPoint y: 342, endPoint x: 502, endPoint y: 290, distance: 75.0
click at [551, 338] on button "Save" at bounding box center [525, 339] width 129 height 52
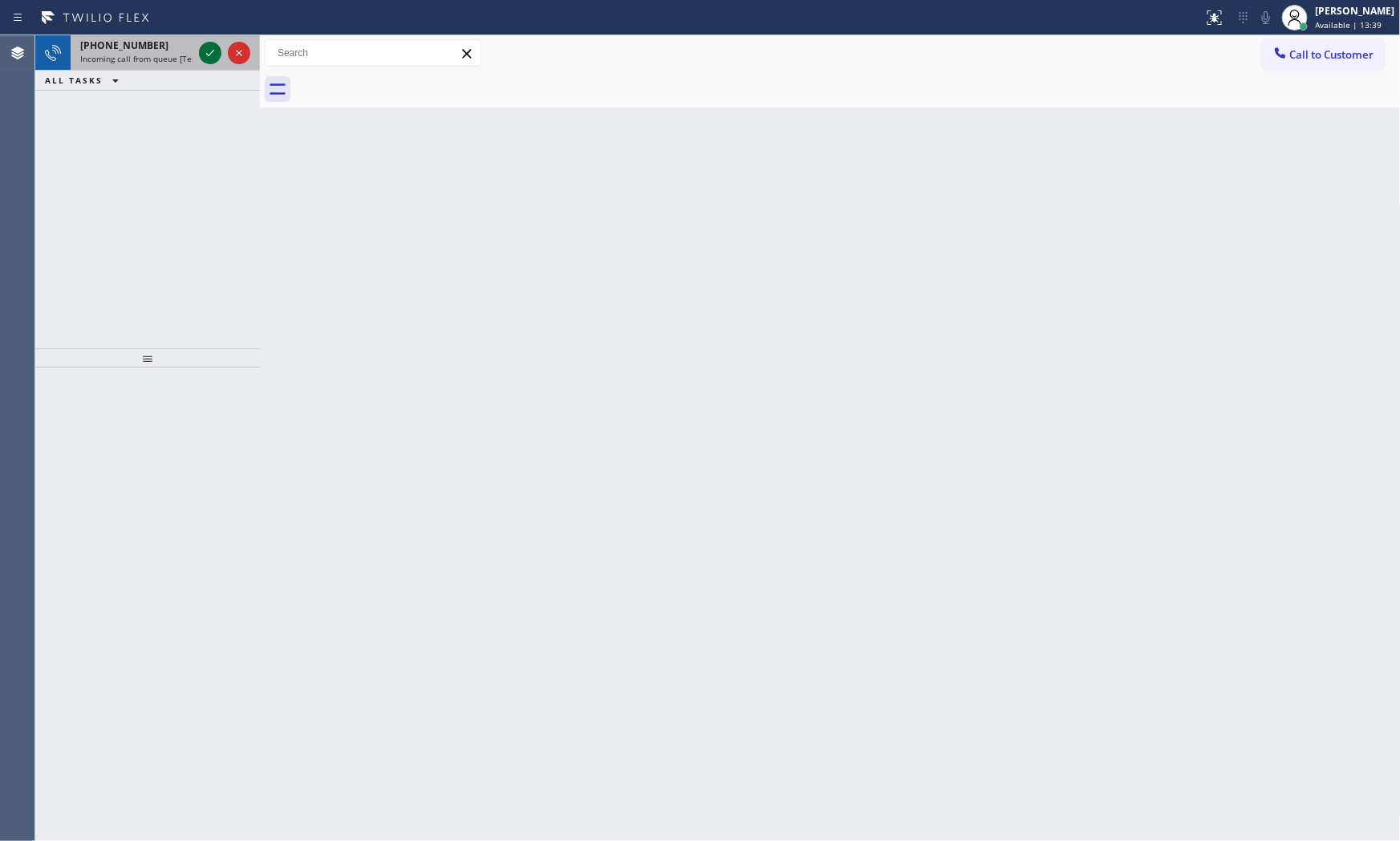
click at [210, 50] on icon at bounding box center [210, 53] width 19 height 19
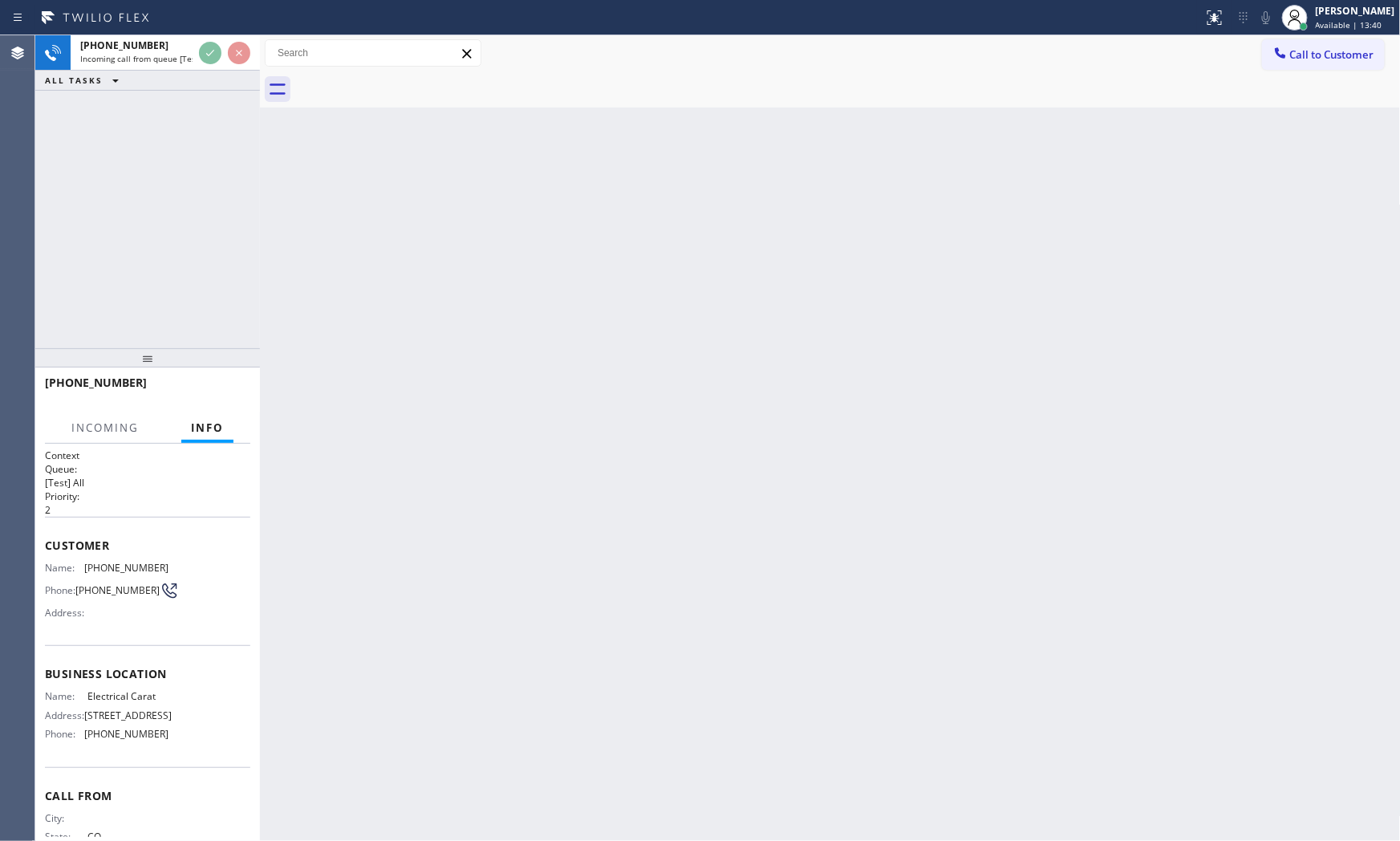
scroll to position [55, 0]
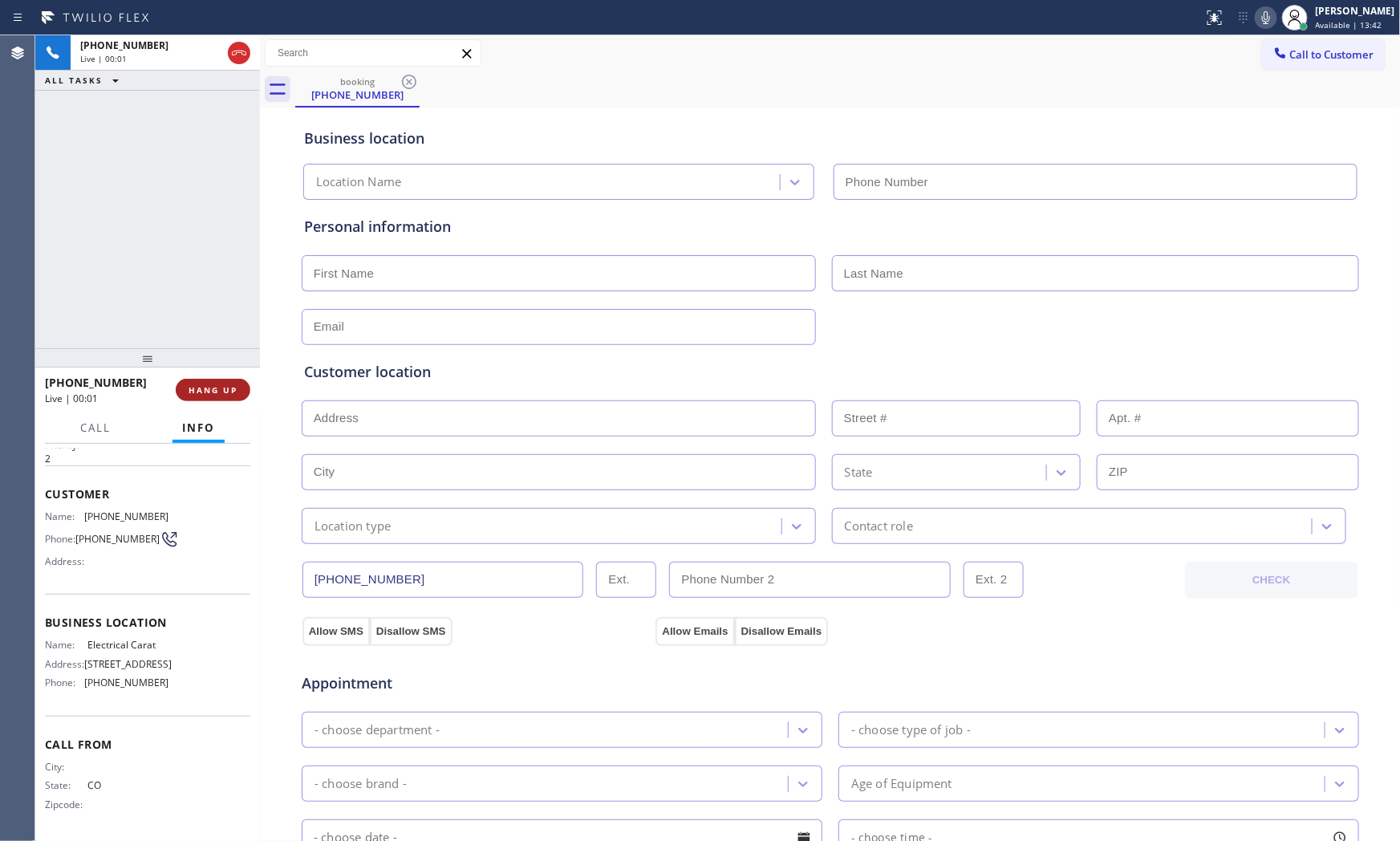
type input "(720) 605-2691"
drag, startPoint x: 233, startPoint y: 390, endPoint x: 154, endPoint y: 492, distance: 129.0
click at [230, 392] on span "HANG UP" at bounding box center [213, 390] width 49 height 11
click at [242, 377] on div "+17206822503 Live | 00:01 HANG UP" at bounding box center [148, 390] width 205 height 41
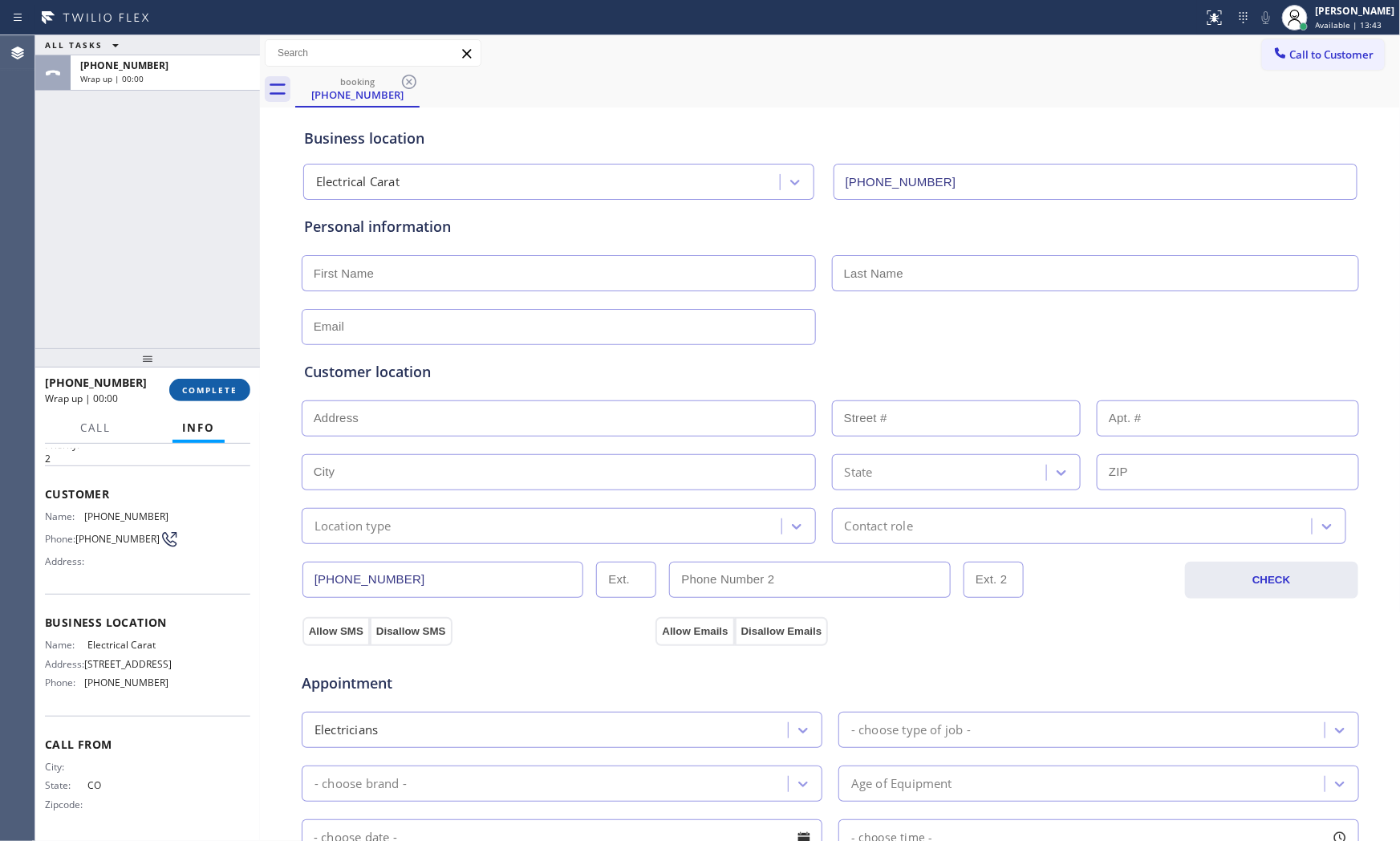
click at [235, 391] on span "COMPLETE" at bounding box center [209, 390] width 56 height 11
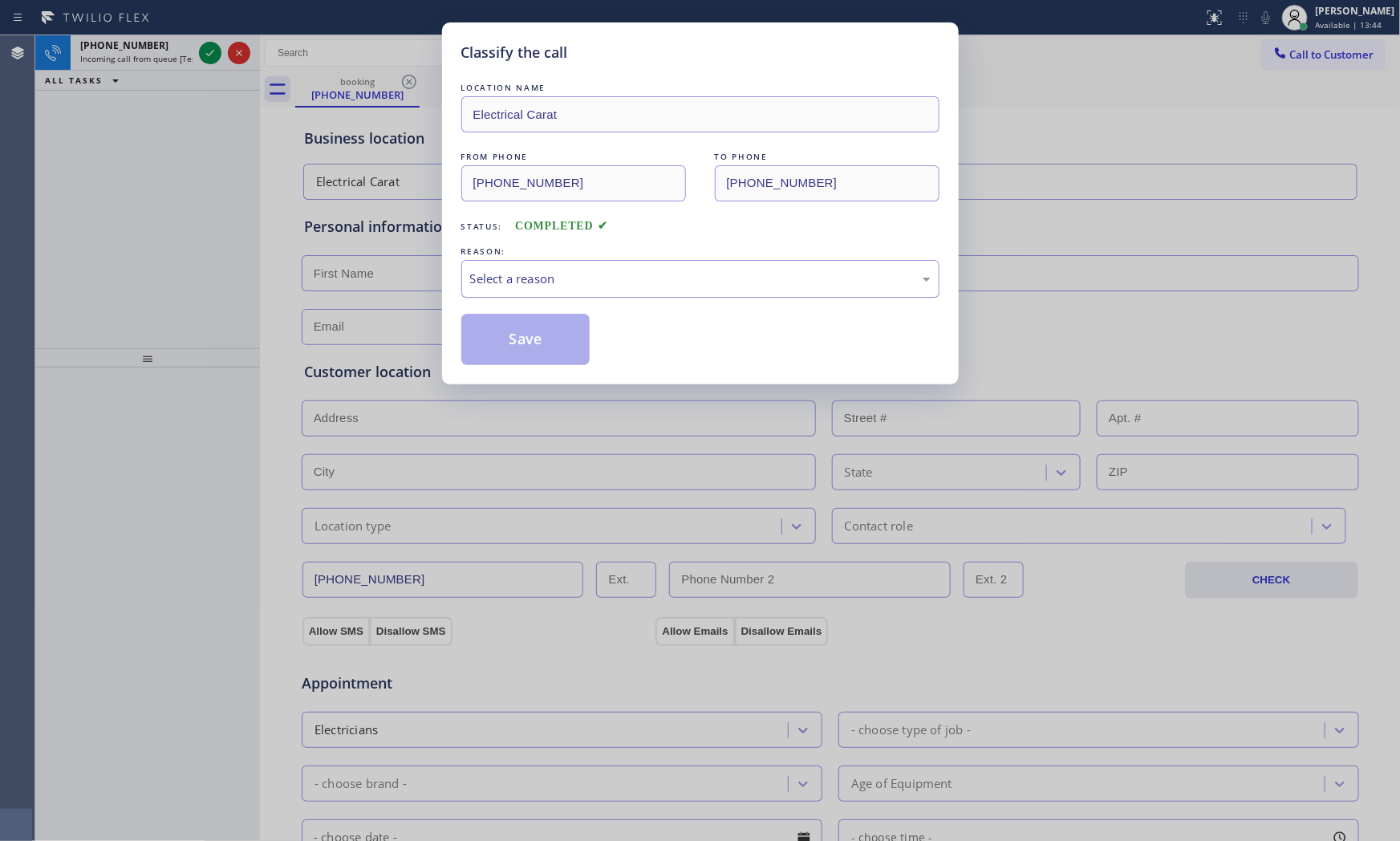
click at [543, 277] on div "Select a reason" at bounding box center [700, 279] width 460 height 19
click at [518, 340] on button "Save" at bounding box center [525, 339] width 129 height 52
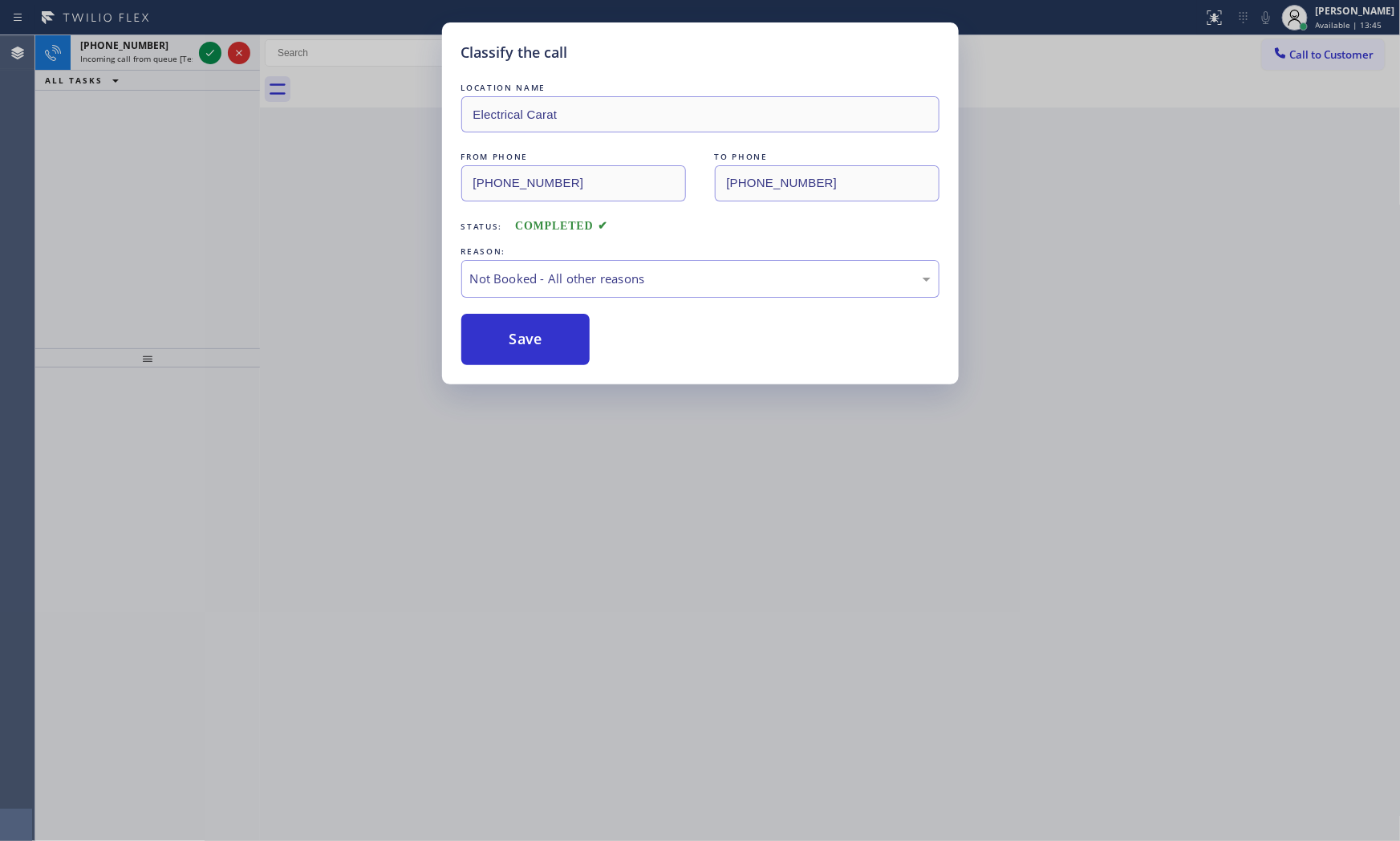
click at [518, 340] on button "Save" at bounding box center [525, 339] width 129 height 52
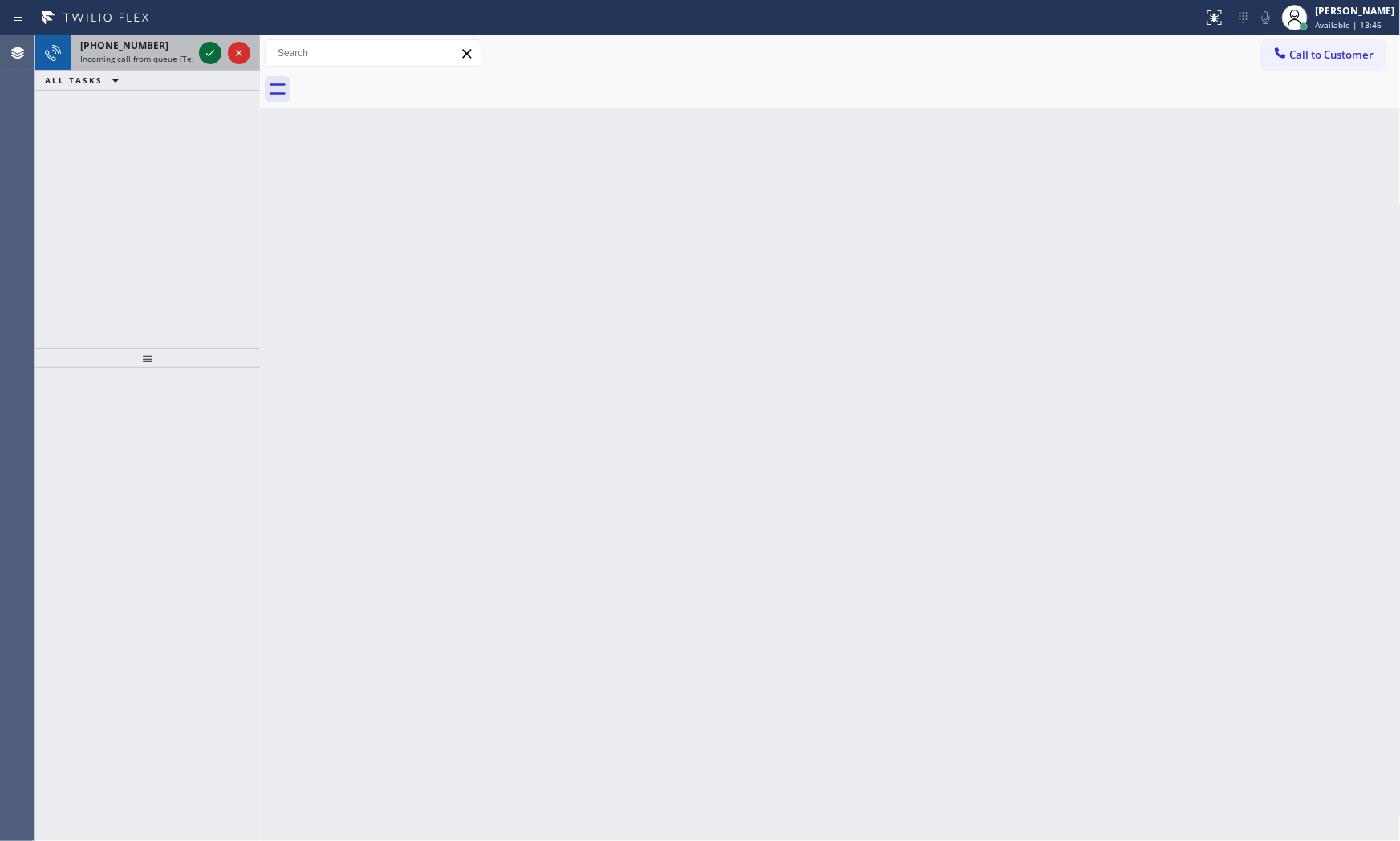
click at [217, 51] on icon at bounding box center [210, 53] width 19 height 19
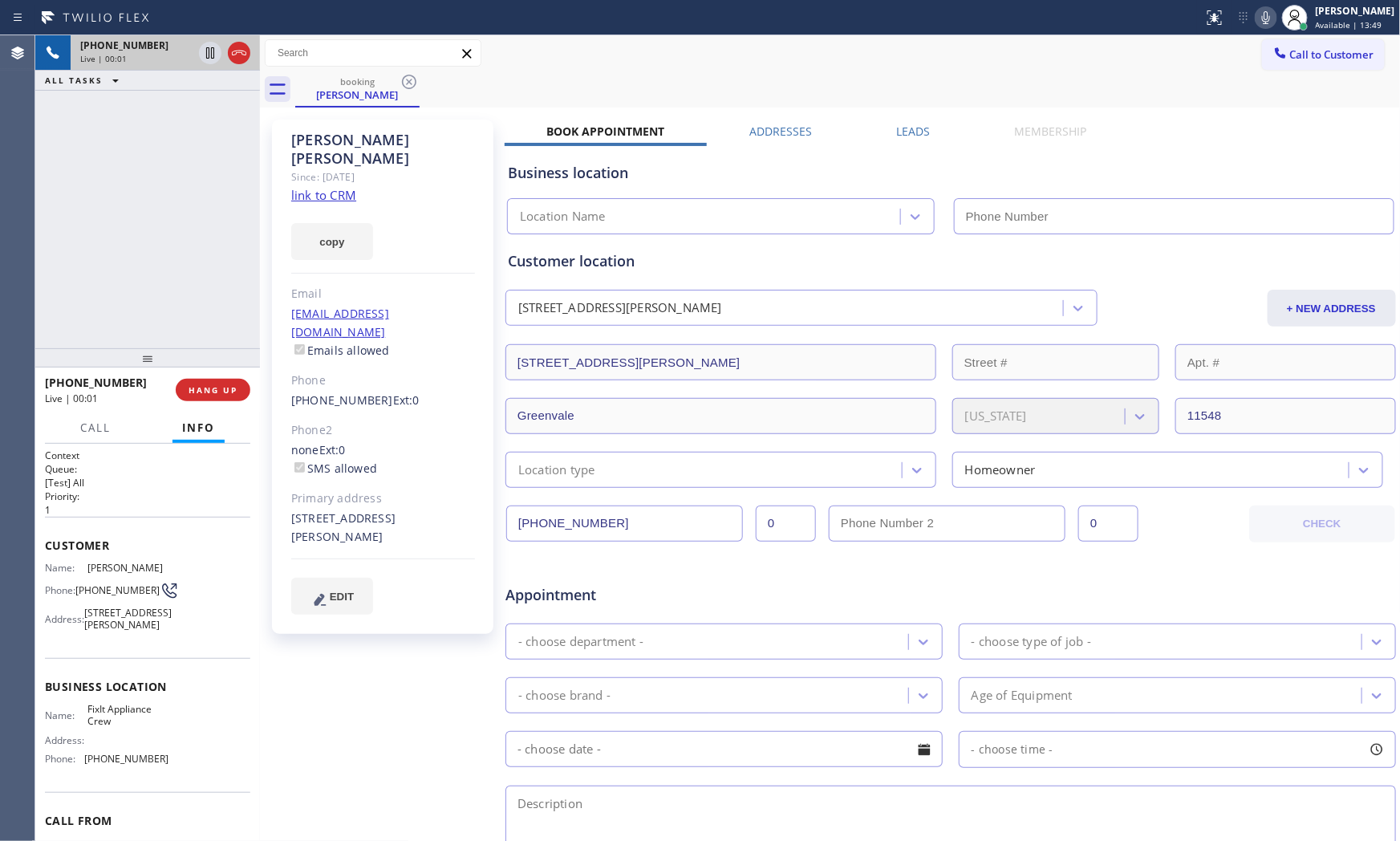
type input "(516) 430-7756"
click at [305, 187] on link "link to CRM" at bounding box center [323, 195] width 65 height 16
click at [1256, 18] on icon at bounding box center [1265, 18] width 19 height 19
click at [219, 52] on div at bounding box center [210, 53] width 23 height 19
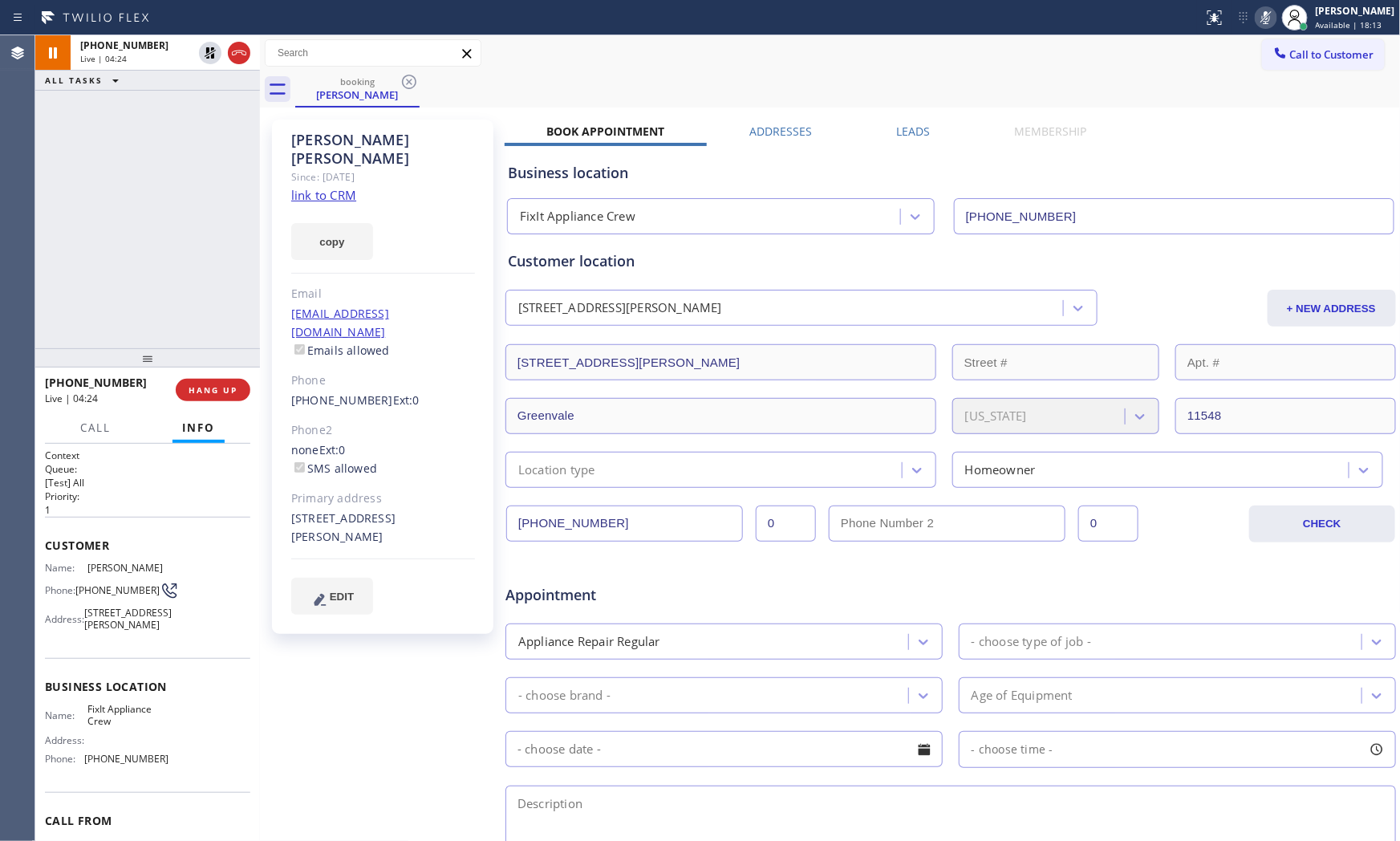
click at [1262, 18] on icon at bounding box center [1265, 18] width 8 height 13
click at [214, 58] on icon at bounding box center [210, 53] width 19 height 19
click at [227, 382] on button "HANG UP" at bounding box center [213, 390] width 74 height 23
click at [211, 398] on button "COMPLETE" at bounding box center [210, 390] width 81 height 23
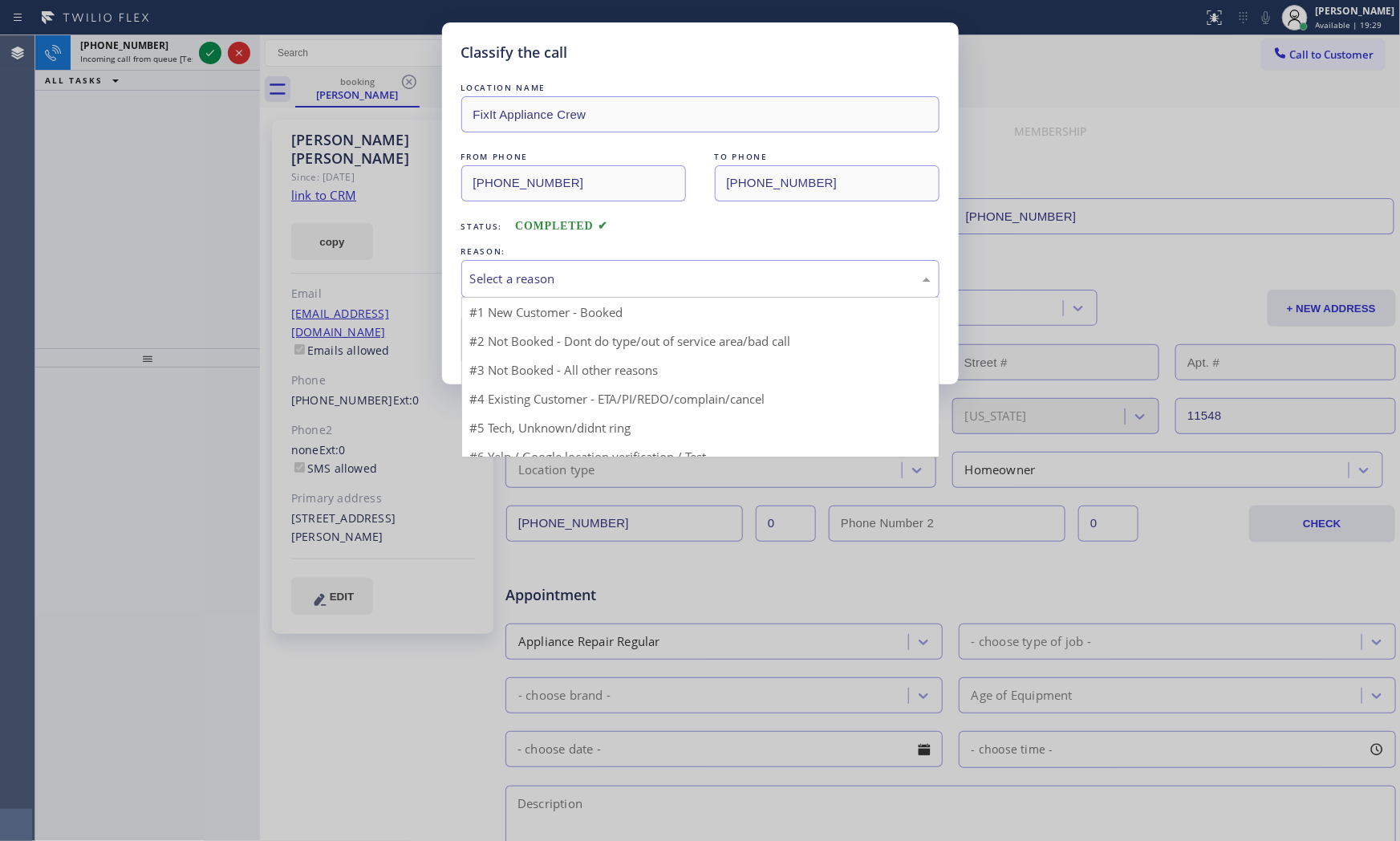
click at [660, 291] on div "Select a reason" at bounding box center [700, 279] width 478 height 38
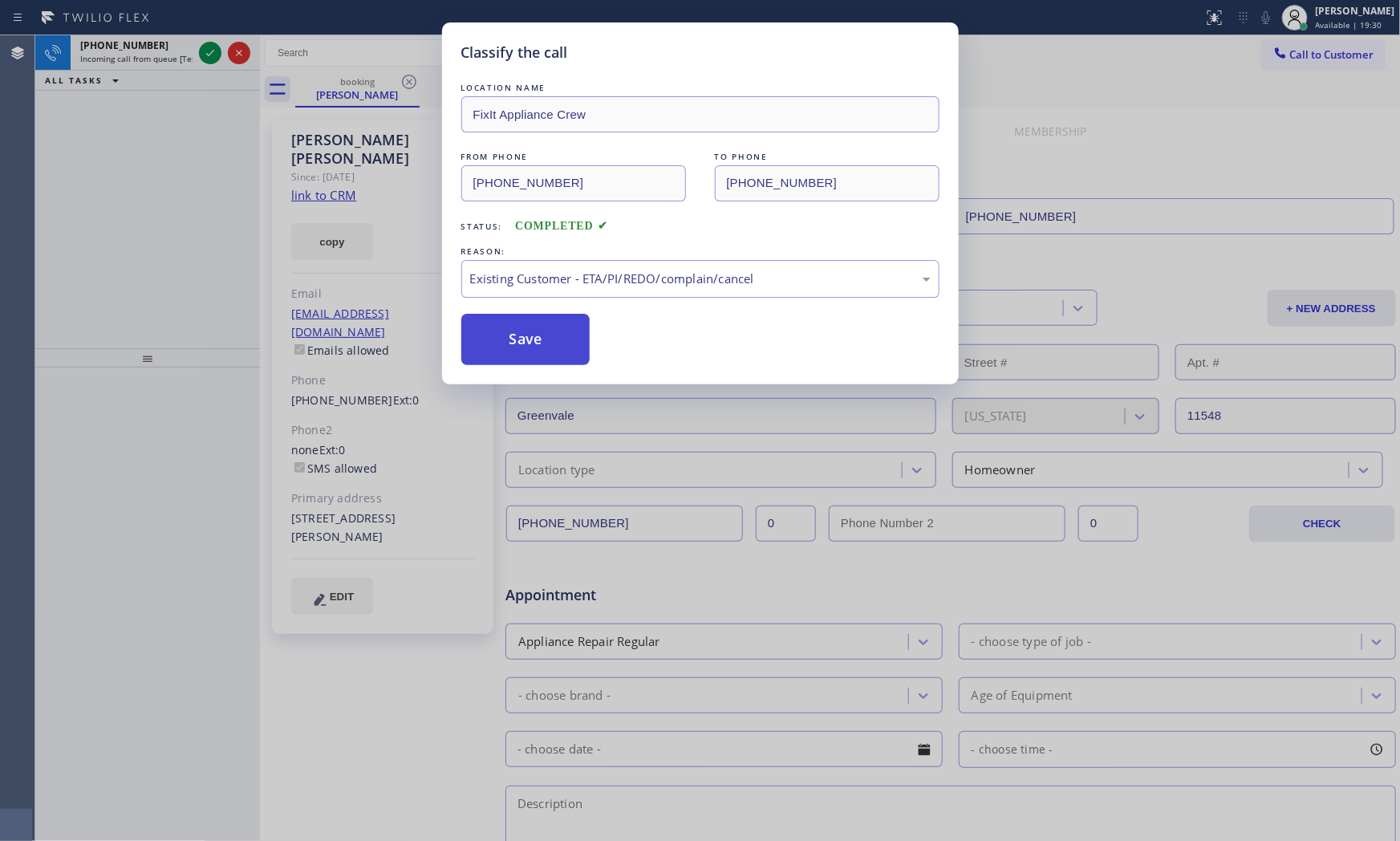
click at [538, 344] on button "Save" at bounding box center [525, 339] width 129 height 52
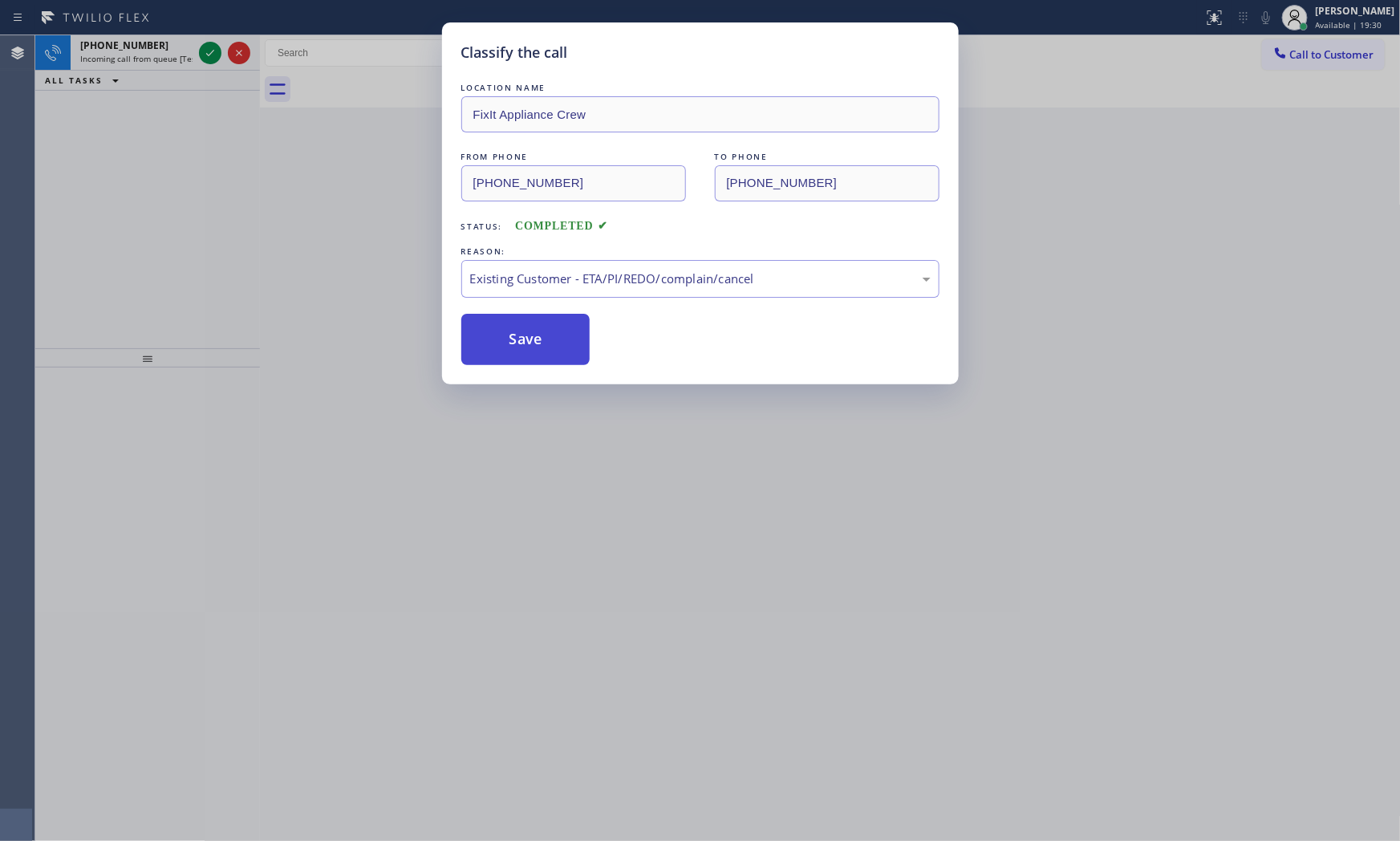
click at [538, 344] on button "Save" at bounding box center [525, 339] width 129 height 52
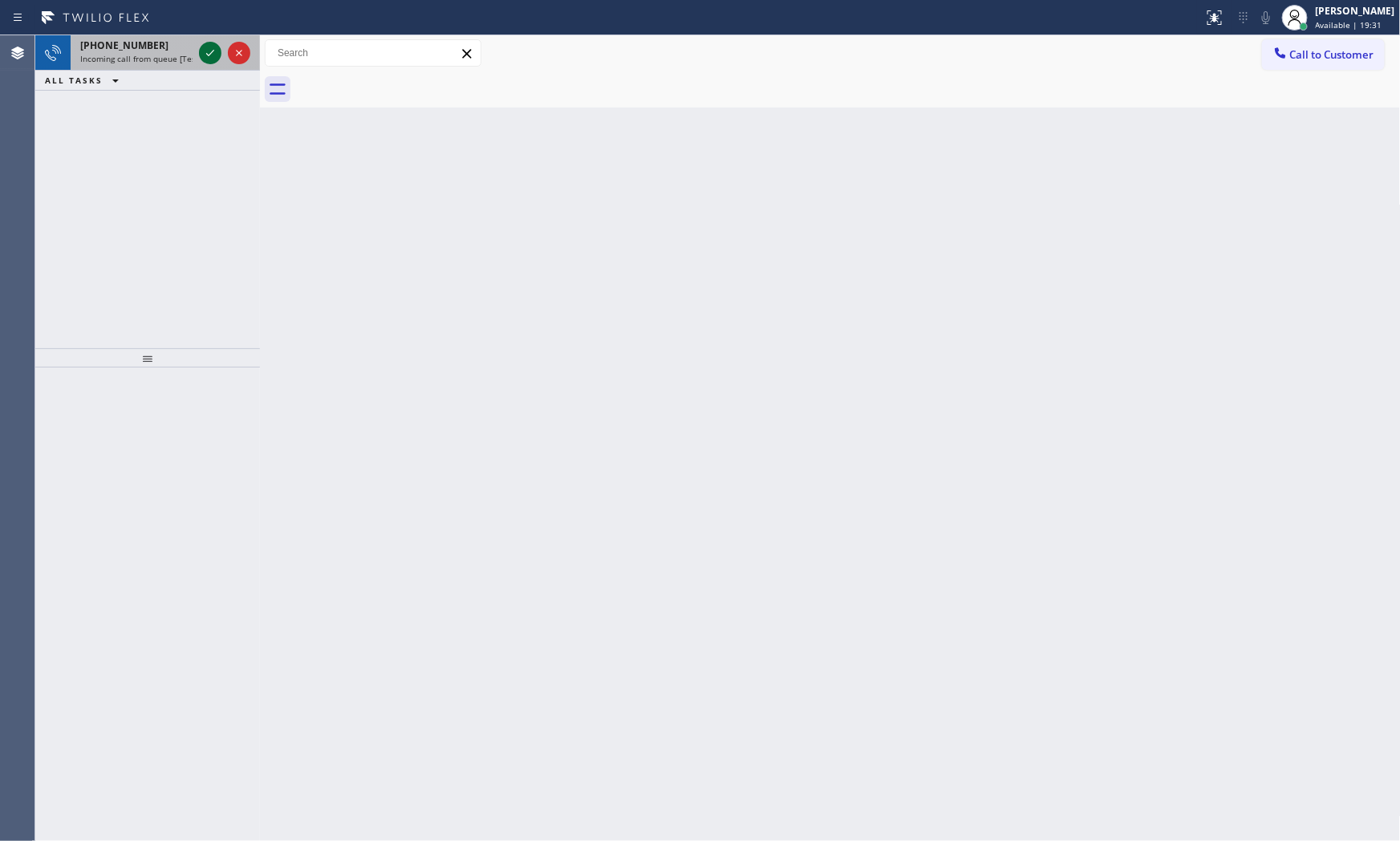
click at [201, 61] on icon at bounding box center [210, 53] width 19 height 19
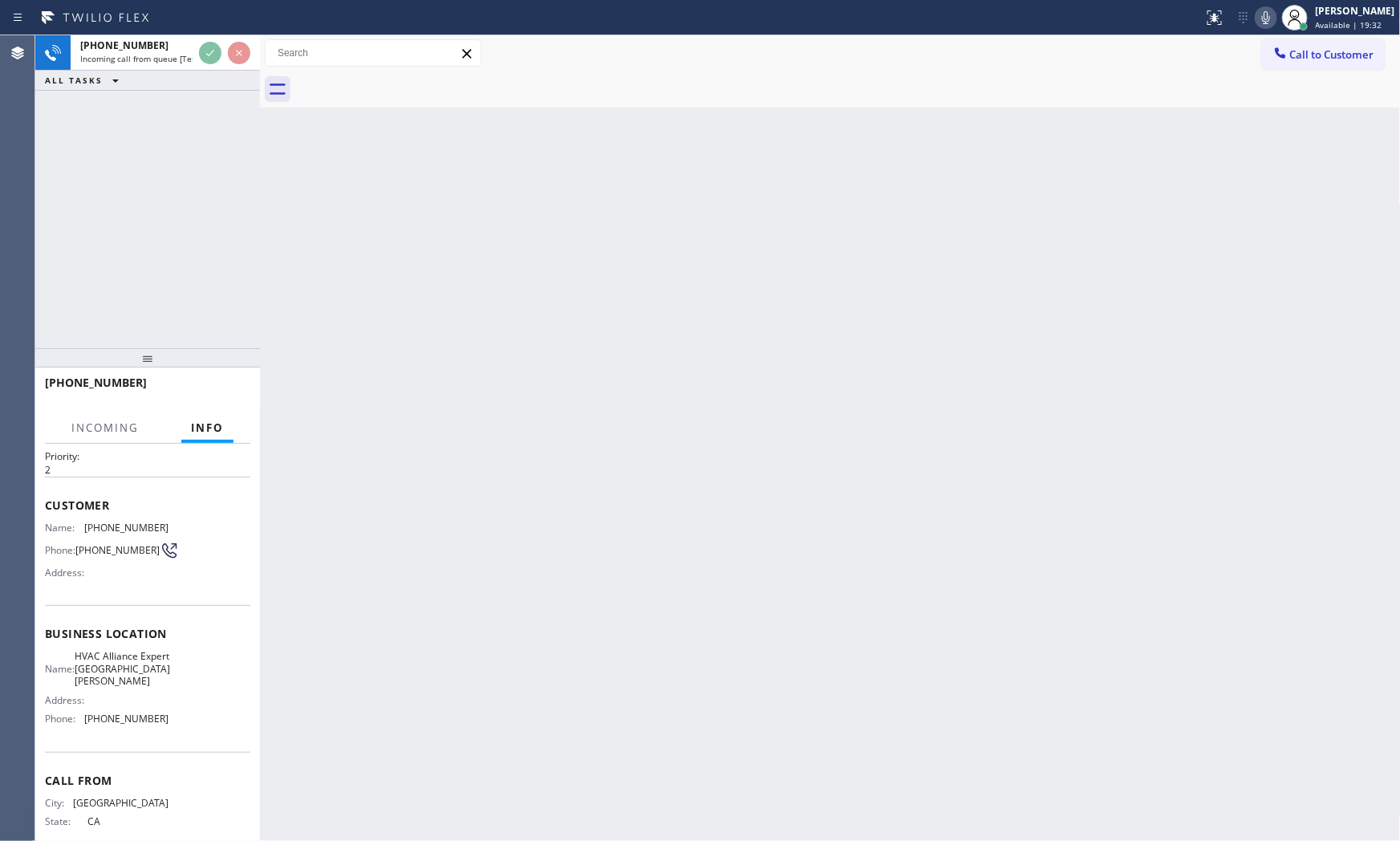
scroll to position [80, 0]
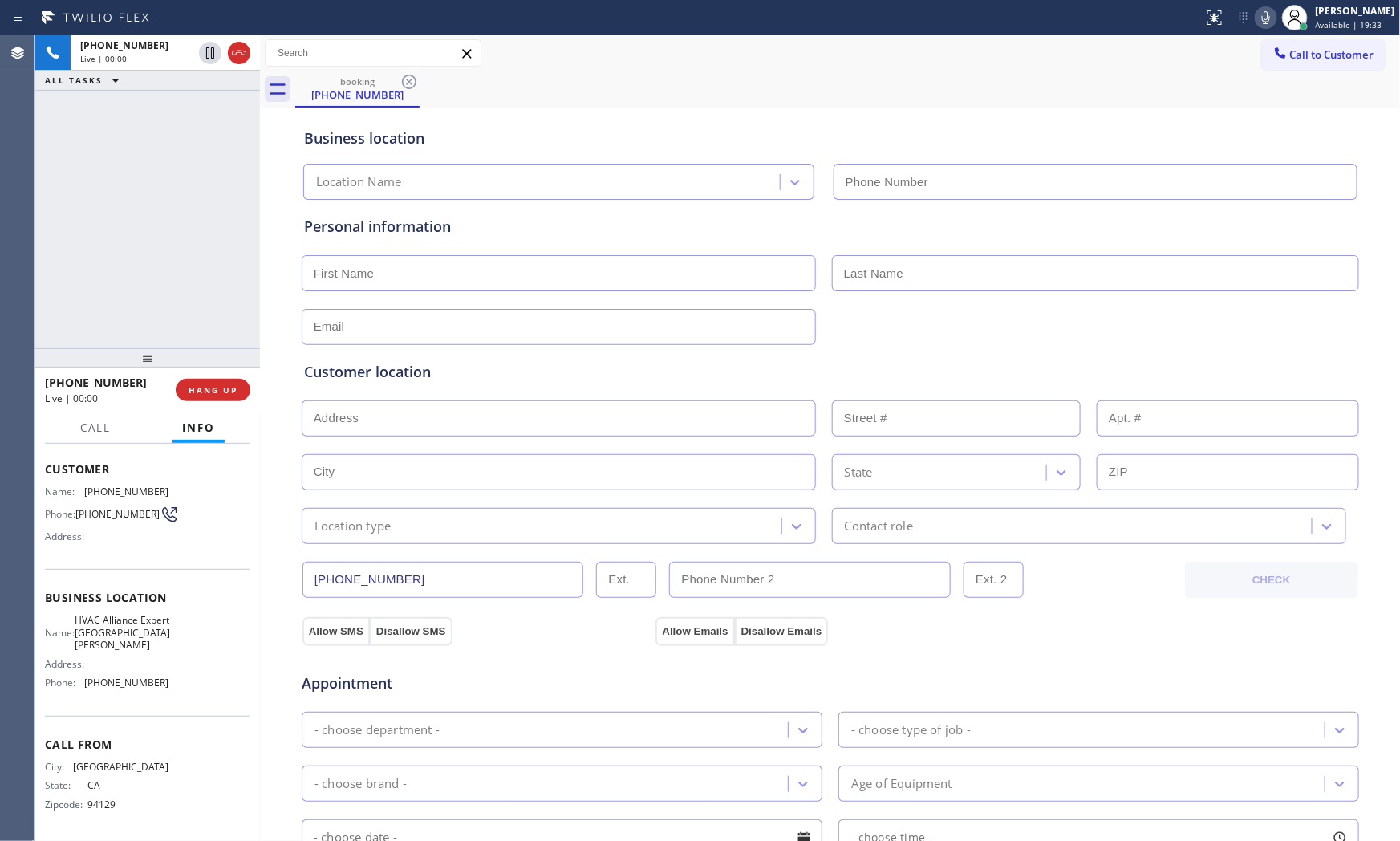
type input "(415) 862-1313"
click at [203, 390] on span "HANG UP" at bounding box center [213, 390] width 49 height 11
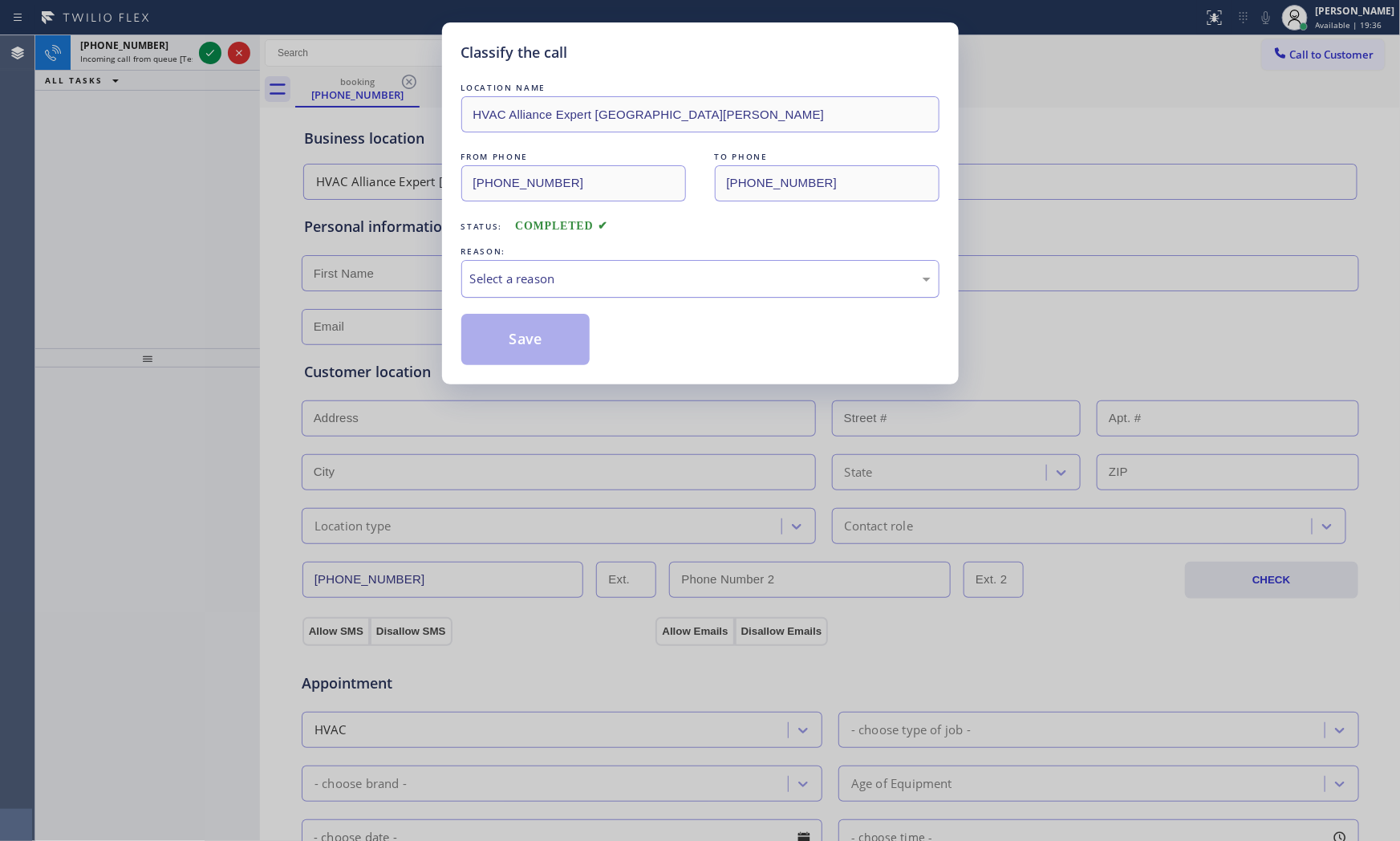
drag, startPoint x: 539, startPoint y: 275, endPoint x: 534, endPoint y: 284, distance: 10.3
click at [539, 275] on div "Select a reason" at bounding box center [700, 279] width 460 height 19
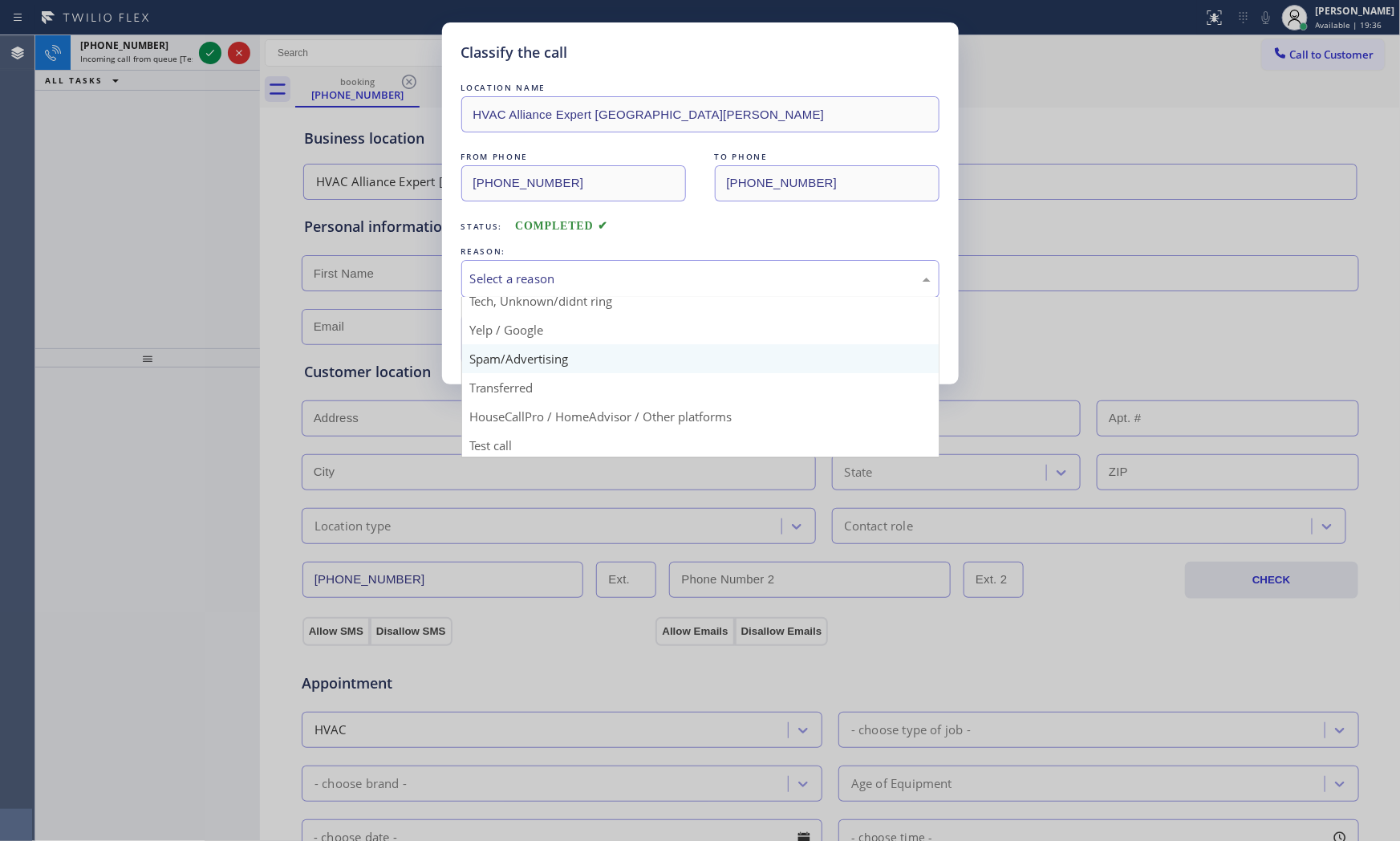
scroll to position [100, 0]
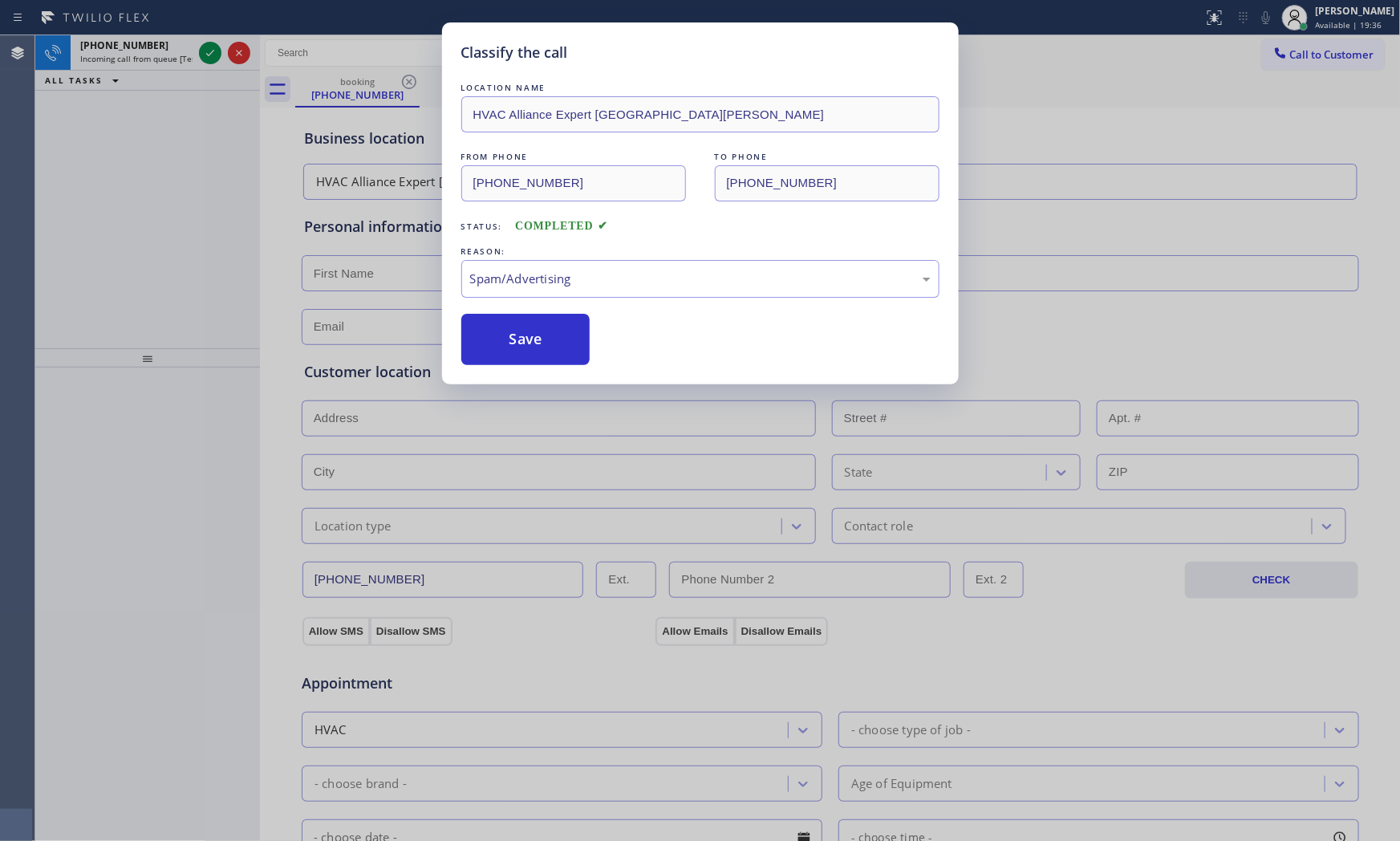
click at [523, 342] on button "Save" at bounding box center [525, 339] width 129 height 52
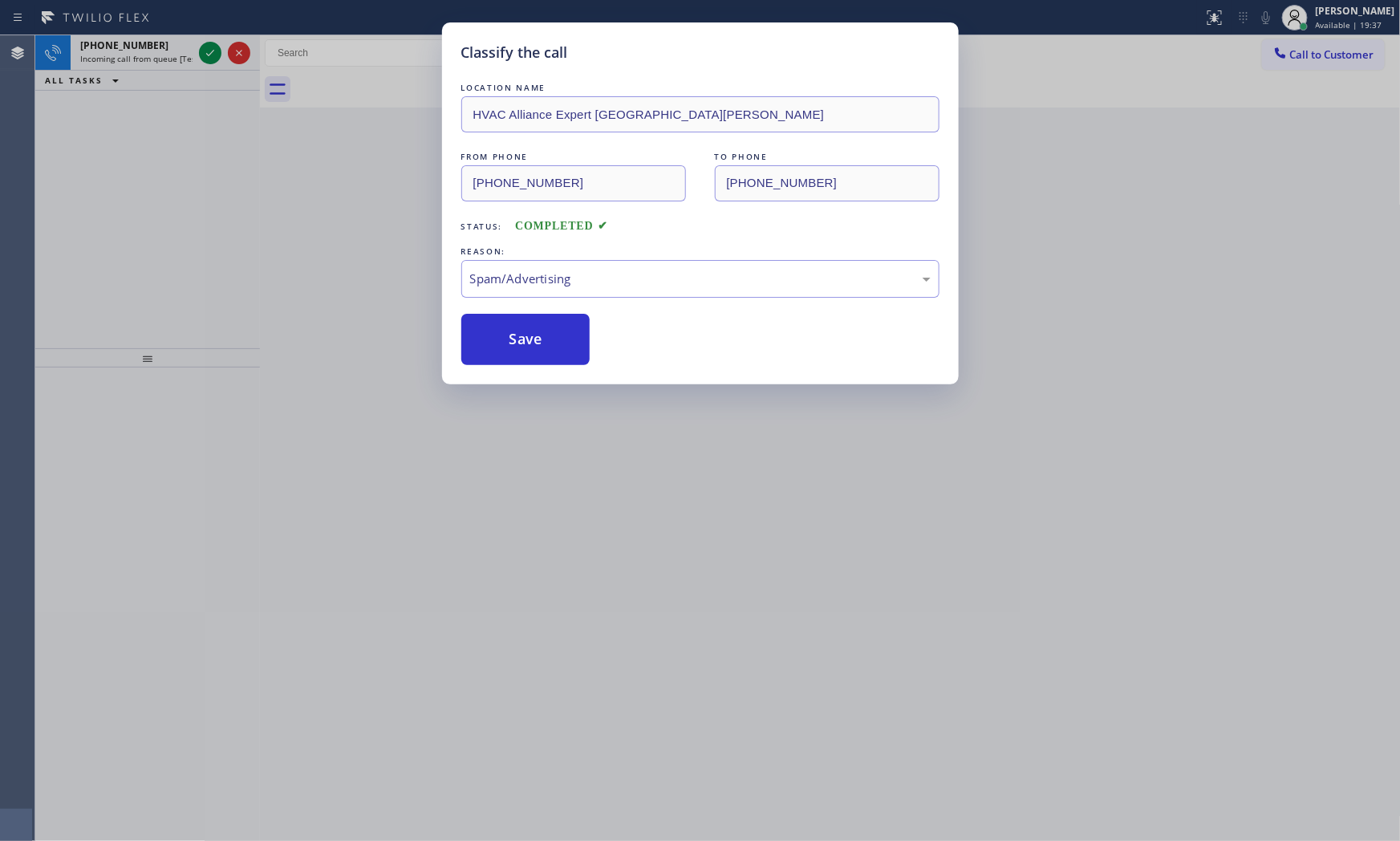
click at [523, 342] on button "Save" at bounding box center [525, 339] width 129 height 52
click at [202, 55] on div "Classify the call LOCATION NAME HVAC Alliance Expert San Rafael FROM PHONE (415…" at bounding box center [700, 420] width 1400 height 841
click at [203, 55] on div "Classify the call LOCATION NAME Wolf Appliance Repair Expert (Houston, Google A…" at bounding box center [716, 437] width 1364 height 805
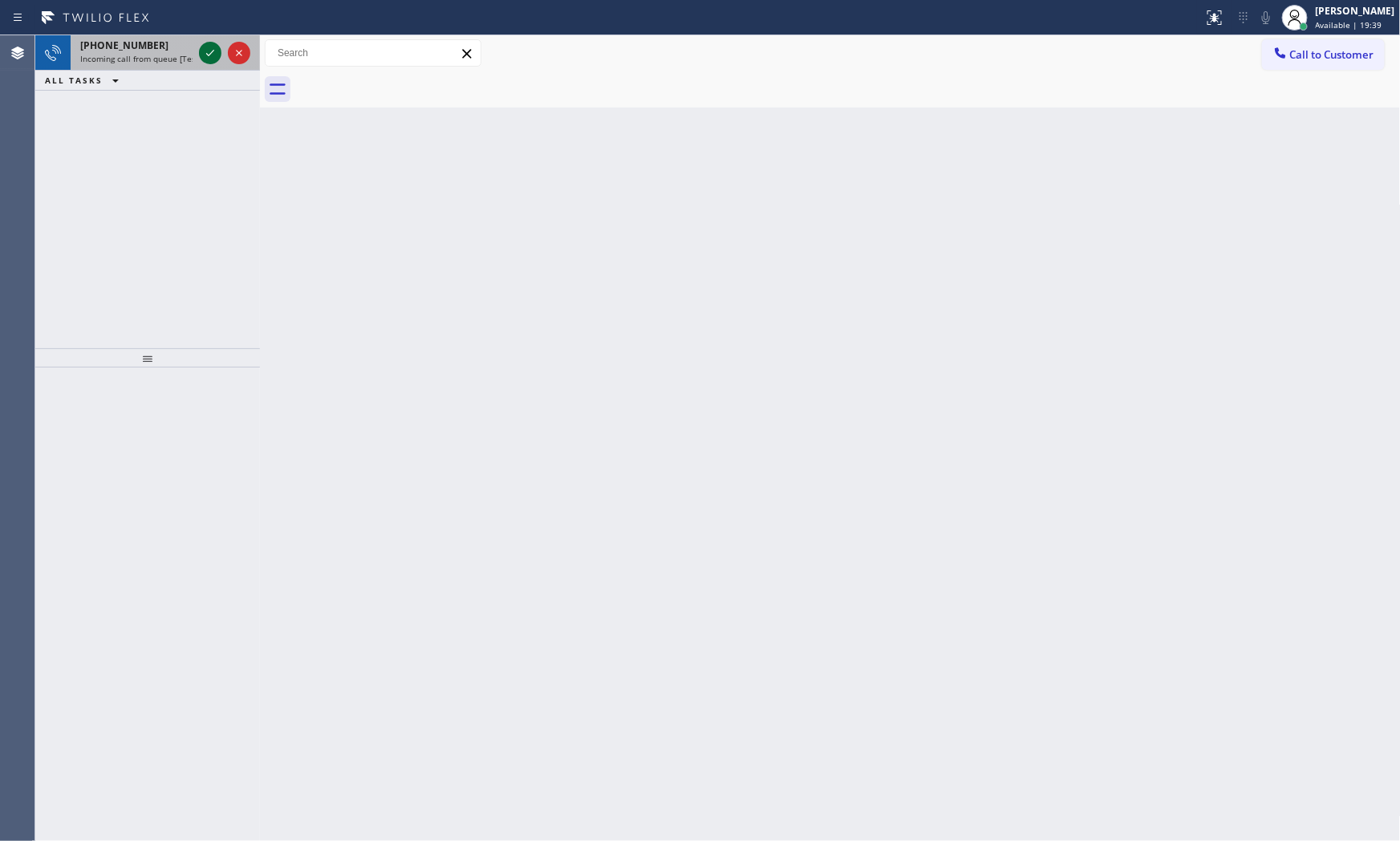
click at [203, 55] on icon at bounding box center [210, 53] width 19 height 19
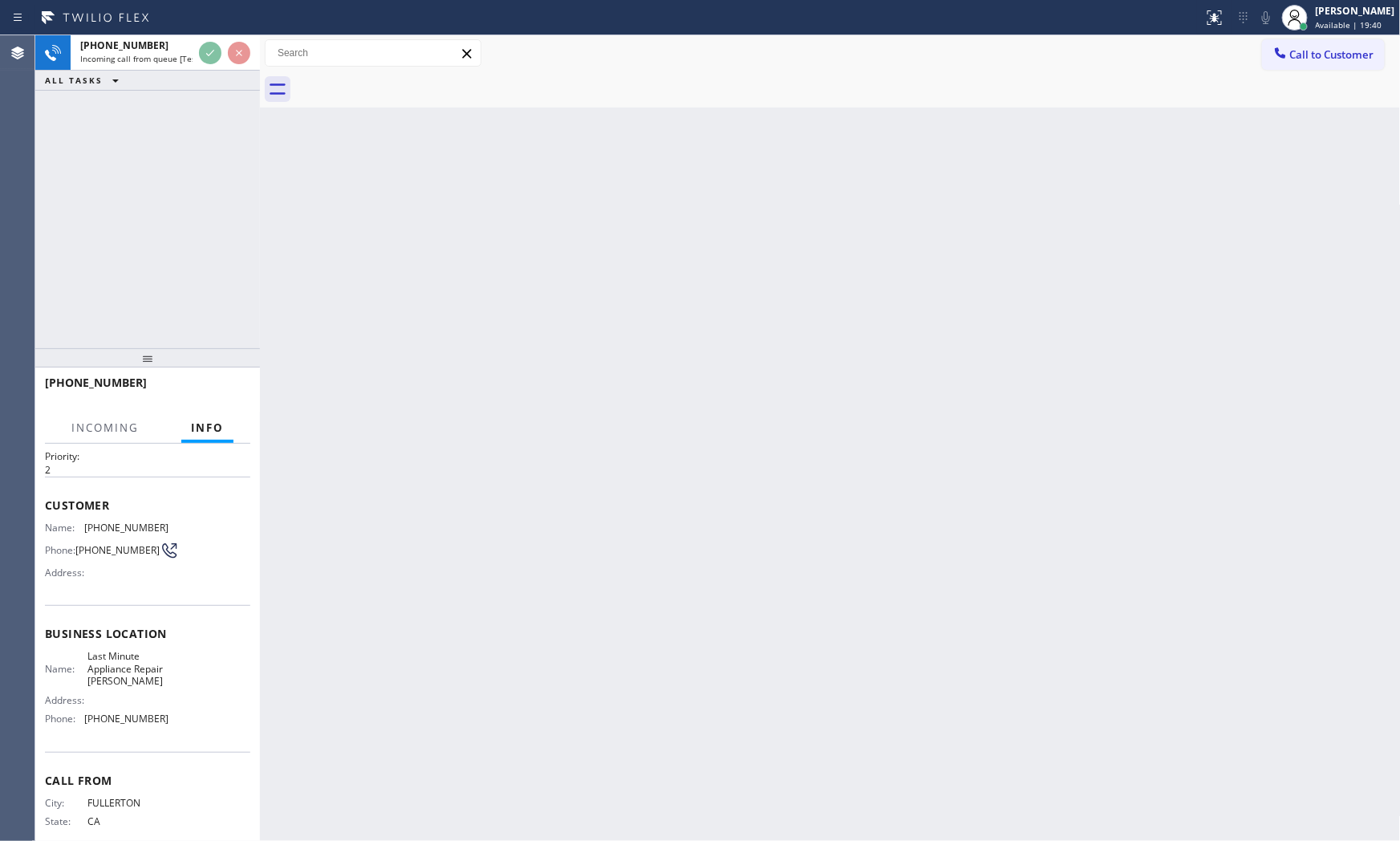
scroll to position [80, 0]
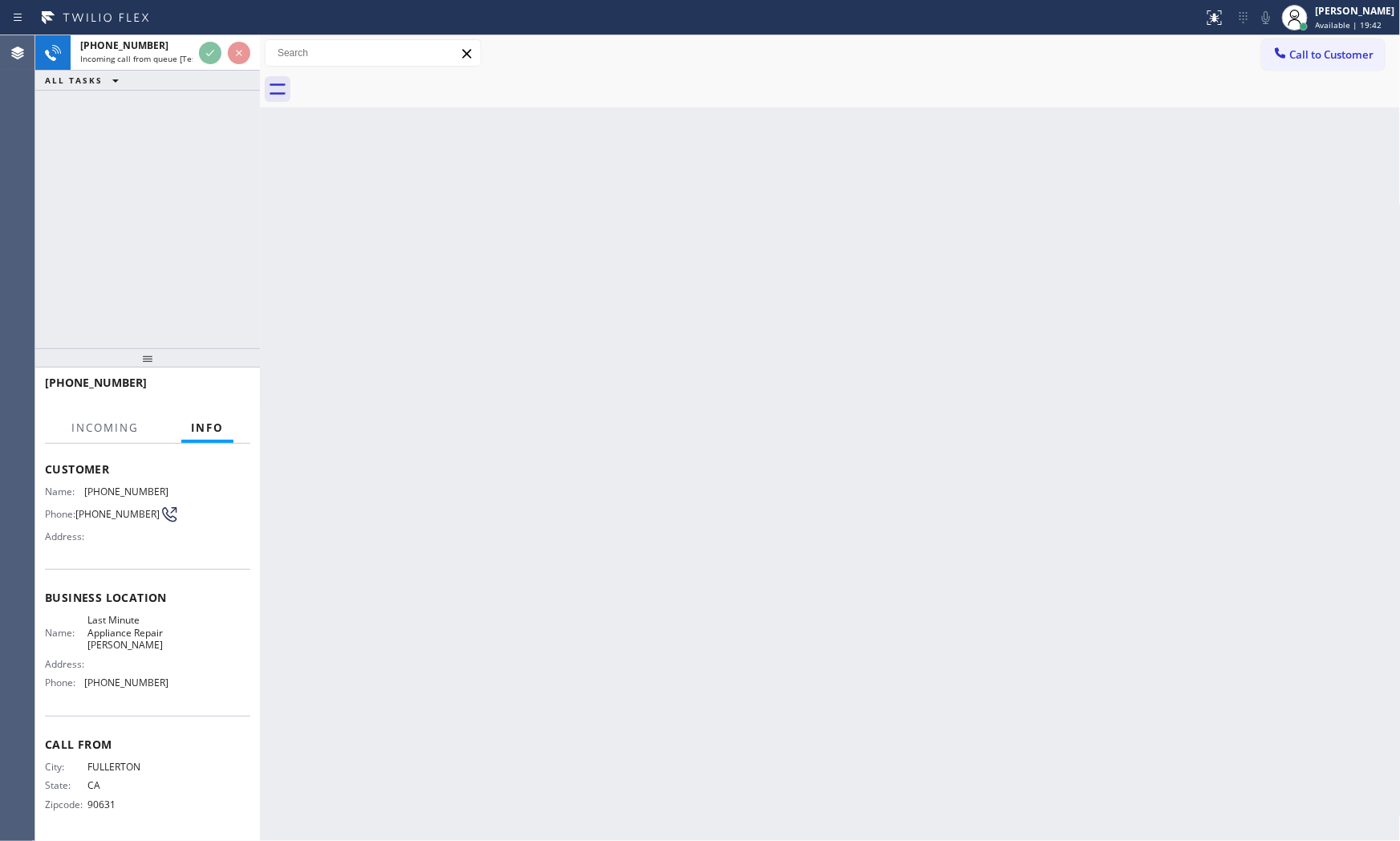
click at [513, 515] on div "Back to Dashboard Change Sender ID Customers Technicians Select a contact Outbo…" at bounding box center [829, 437] width 1140 height 805
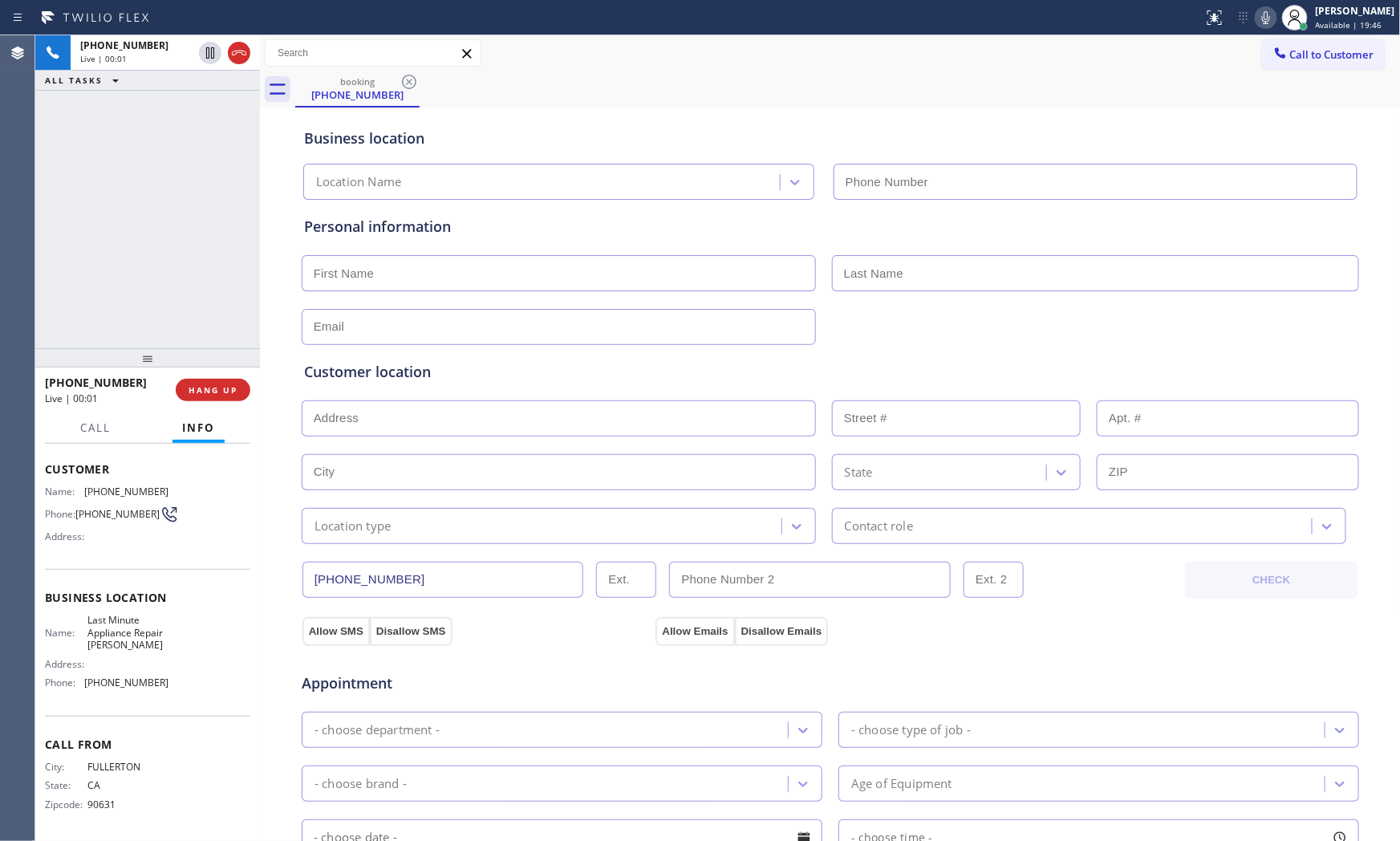
click at [26, 279] on div "Agent Desktop" at bounding box center [17, 437] width 35 height 805
type input "(714) 908-9091"
click at [217, 384] on span "HANG UP" at bounding box center [213, 390] width 49 height 11
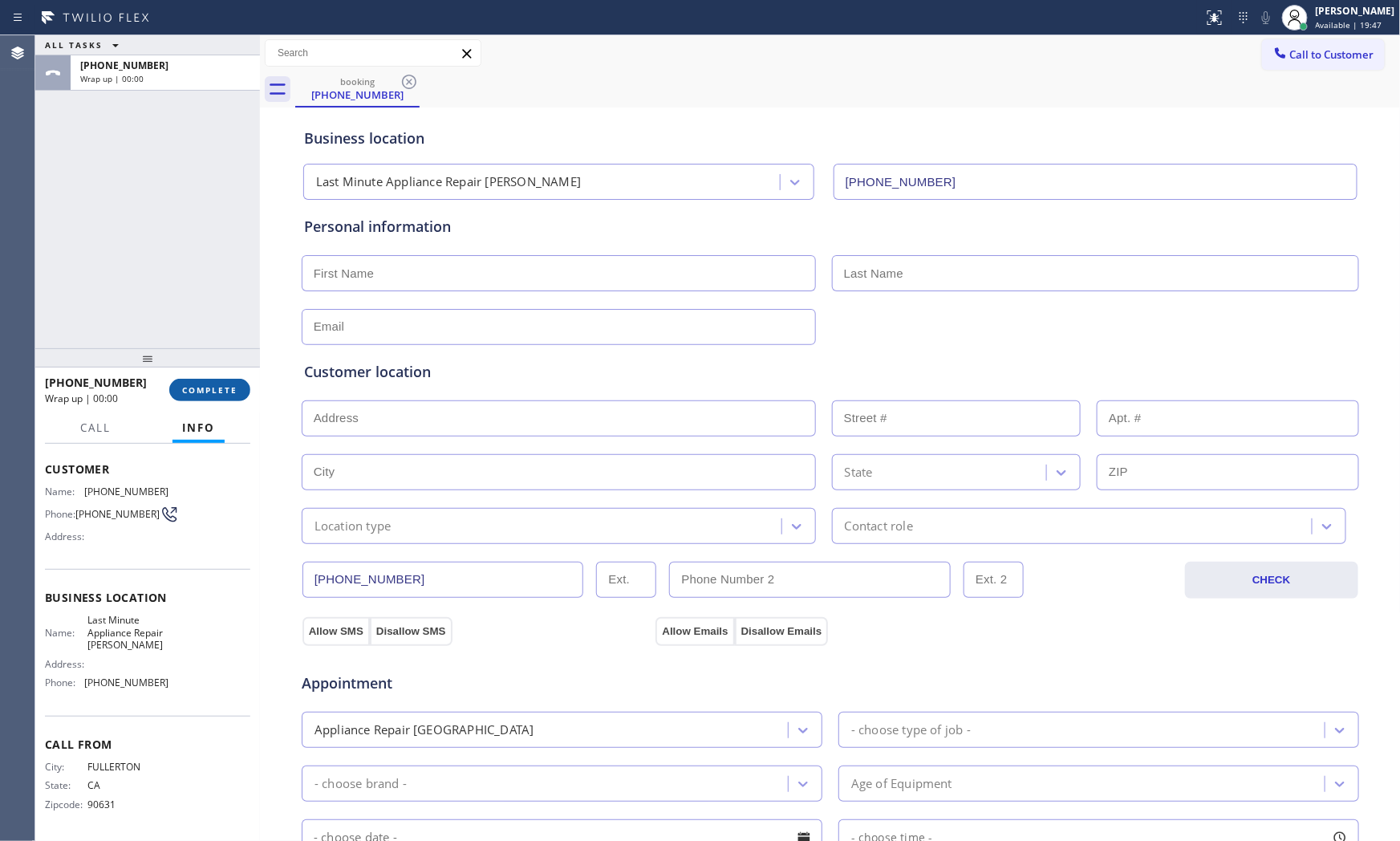
click at [217, 384] on span "COMPLETE" at bounding box center [209, 390] width 56 height 11
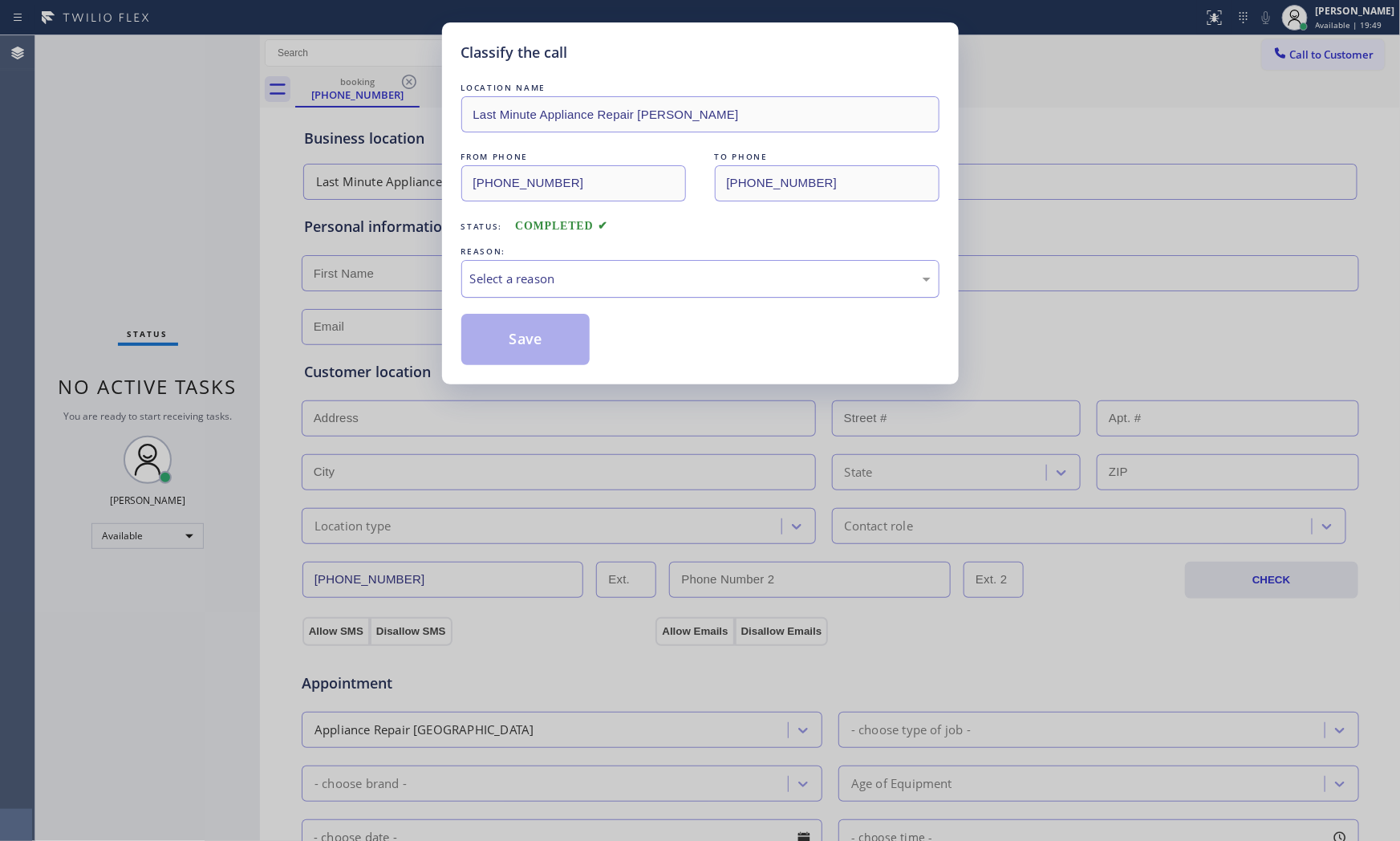
drag, startPoint x: 550, startPoint y: 274, endPoint x: 550, endPoint y: 295, distance: 21.0
click at [550, 274] on div "Select a reason" at bounding box center [700, 279] width 460 height 19
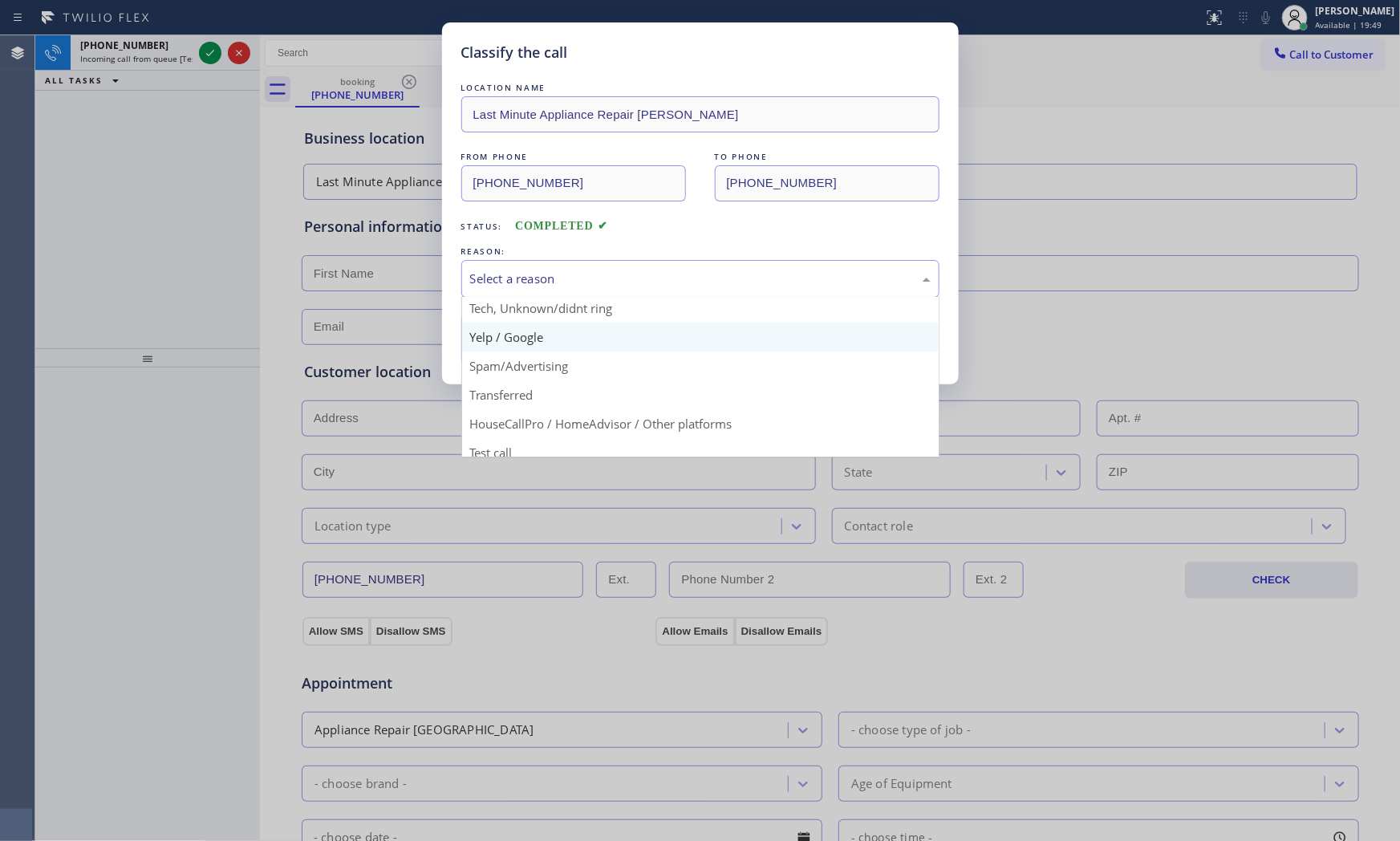
scroll to position [100, 0]
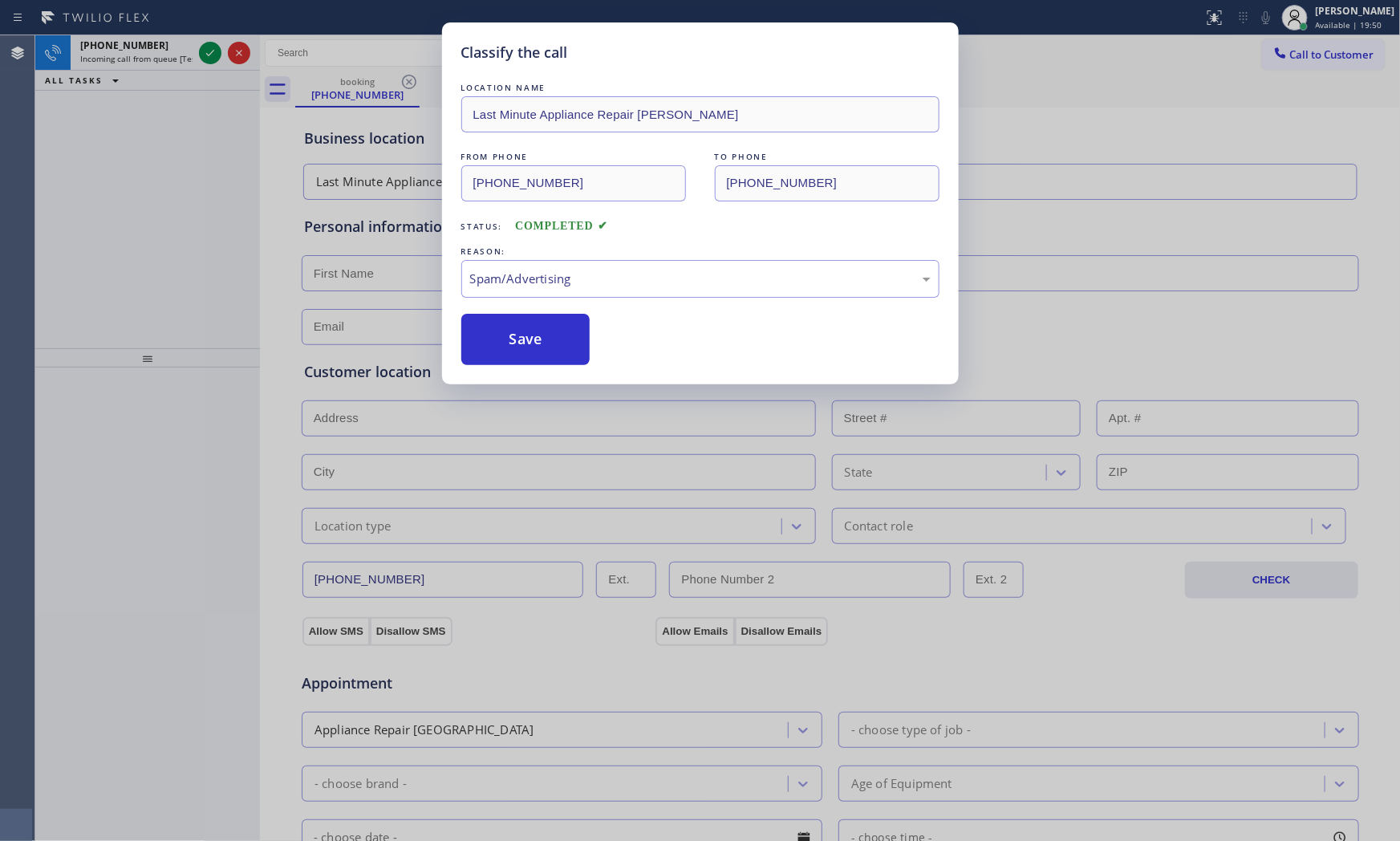
click at [542, 347] on button "Save" at bounding box center [525, 339] width 129 height 52
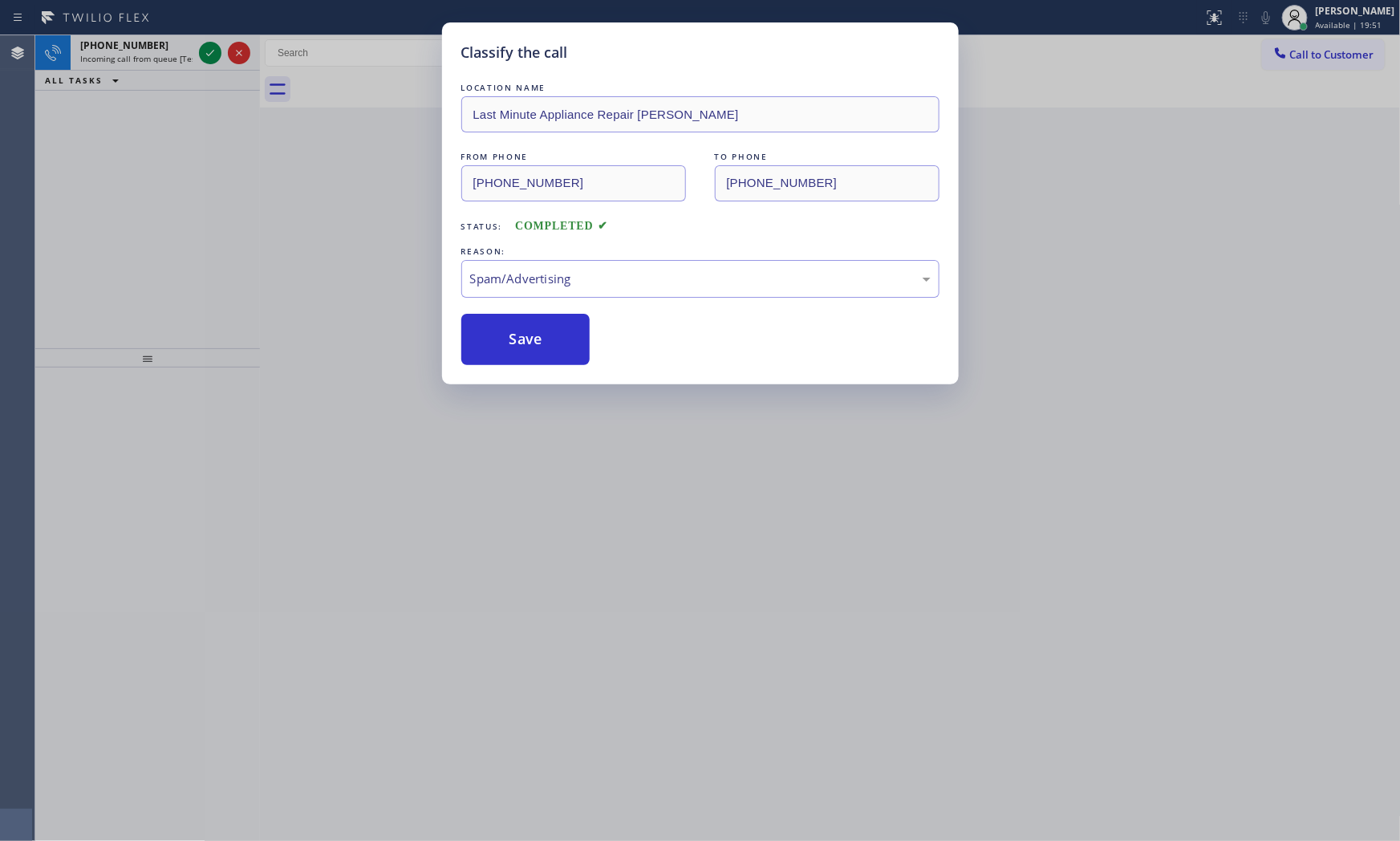
click at [215, 58] on div "Classify the call LOCATION NAME Last Minute Appliance Repair Tustin FROM PHONE …" at bounding box center [700, 420] width 1400 height 841
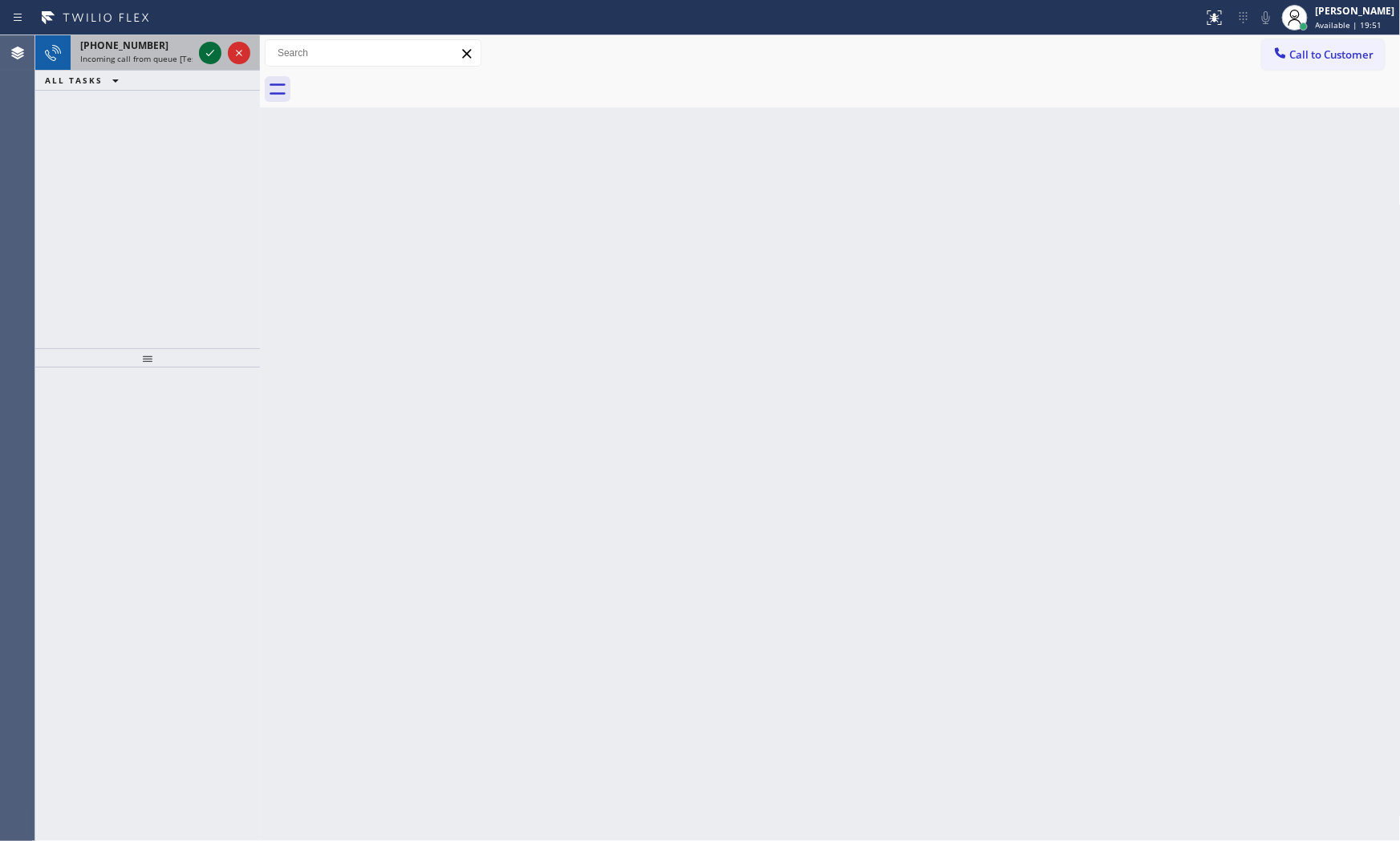
click at [213, 57] on icon at bounding box center [210, 53] width 19 height 19
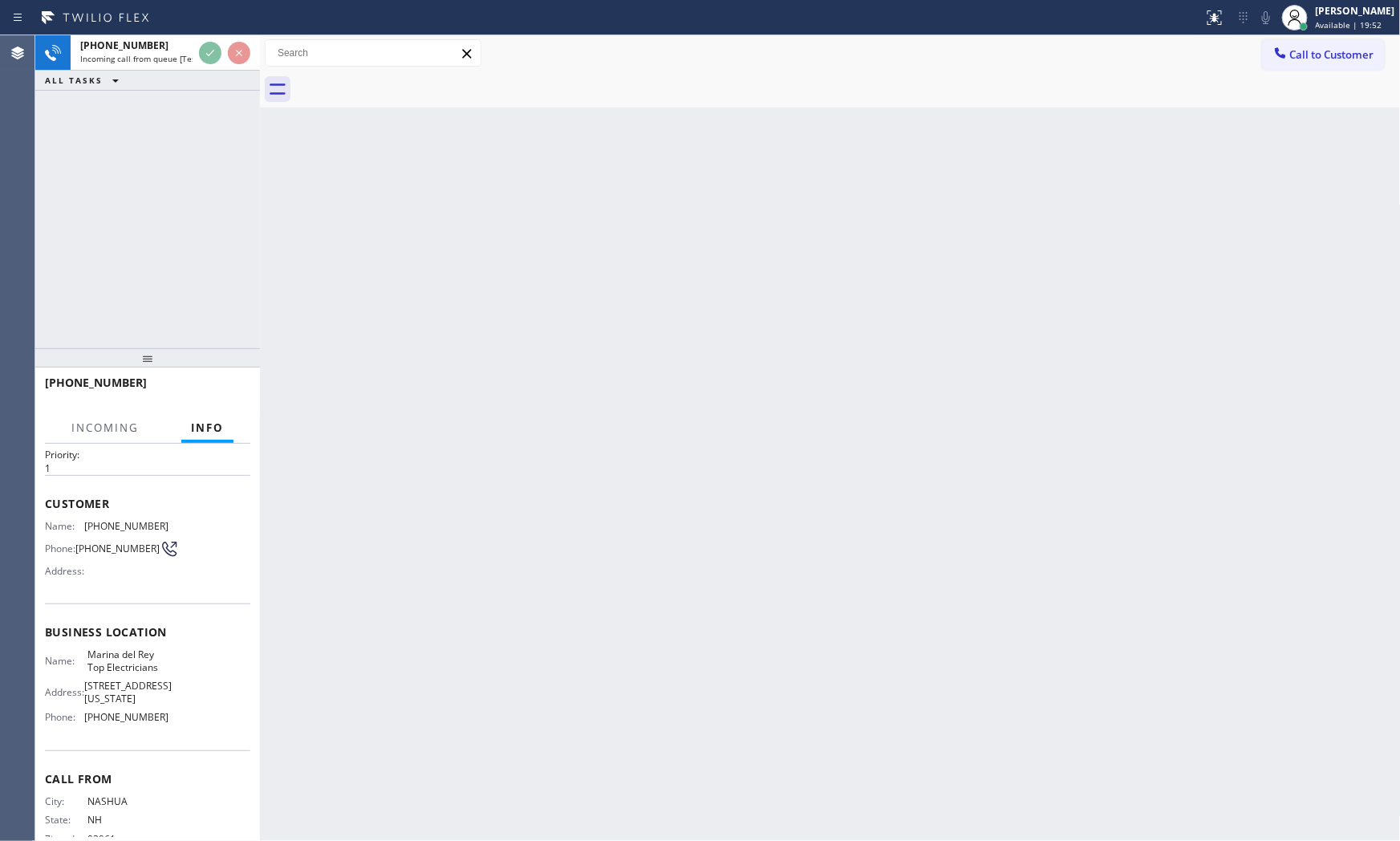
scroll to position [80, 0]
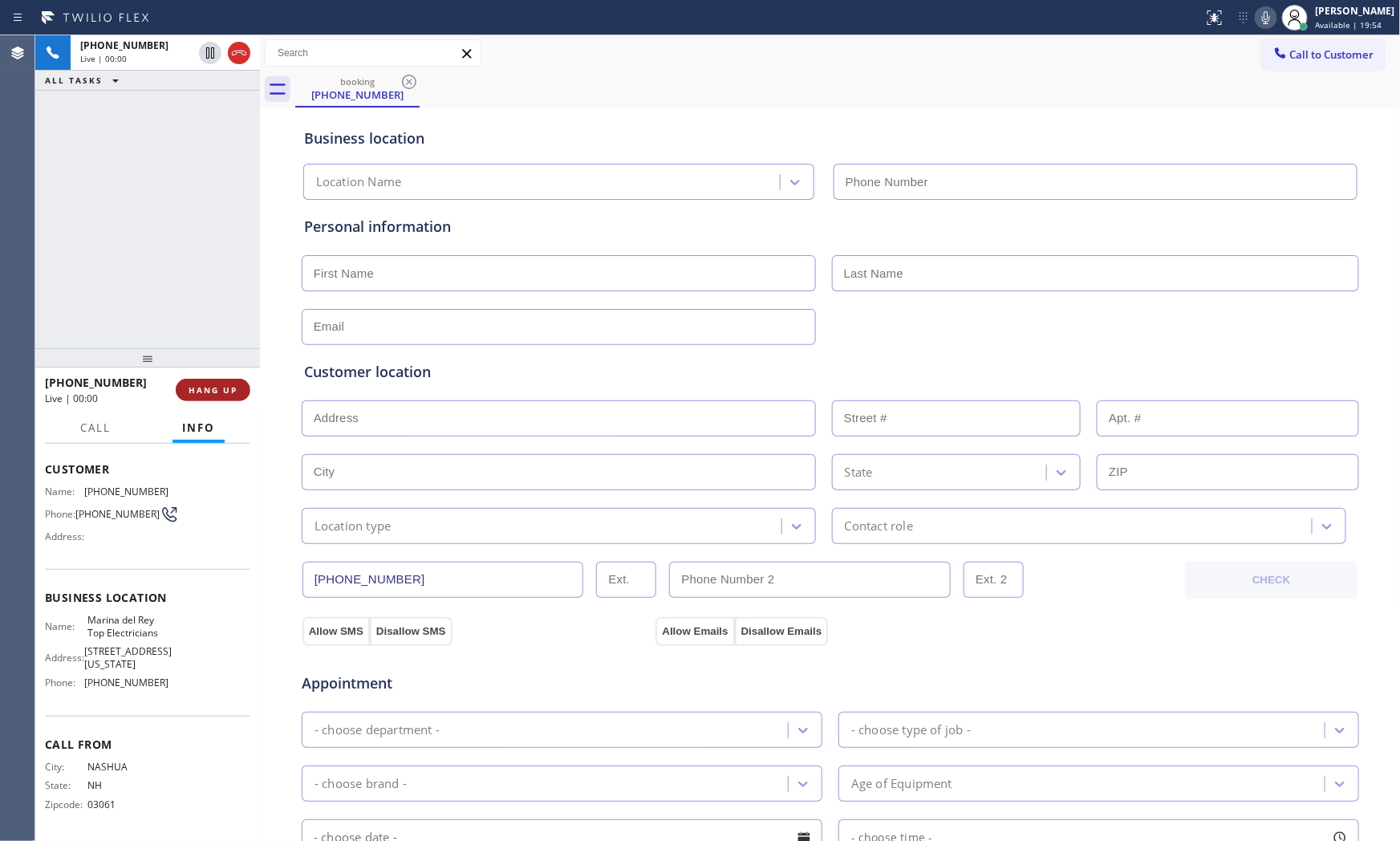
type input "[PHONE_NUMBER]"
drag, startPoint x: 222, startPoint y: 387, endPoint x: 875, endPoint y: 524, distance: 667.2
click at [869, 526] on div "+16035661962 Live | 00:05 ALL TASKS ALL TASKS ACTIVE TASKS TASKS IN WRAP UP +16…" at bounding box center [716, 437] width 1364 height 805
click at [1264, 28] on div "Status report No issues detected If you experience an issue, please download th…" at bounding box center [1298, 17] width 203 height 35
click at [1264, 26] on icon at bounding box center [1265, 18] width 19 height 19
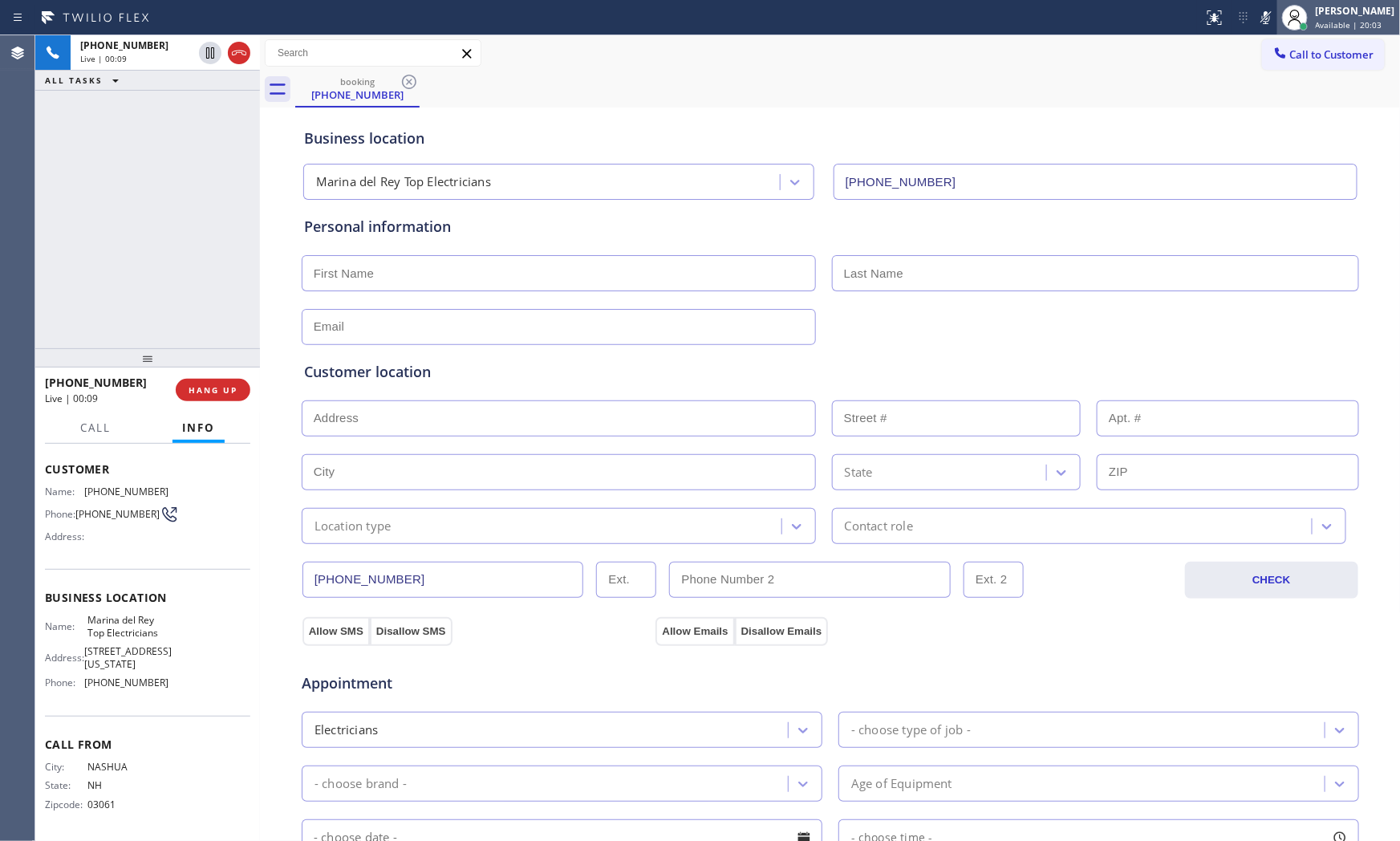
click at [1270, 20] on icon at bounding box center [1265, 18] width 19 height 19
click at [1262, 19] on icon at bounding box center [1265, 18] width 8 height 13
click at [209, 57] on icon at bounding box center [210, 53] width 19 height 19
click at [1256, 21] on icon at bounding box center [1265, 18] width 19 height 19
click at [203, 57] on icon at bounding box center [210, 53] width 19 height 19
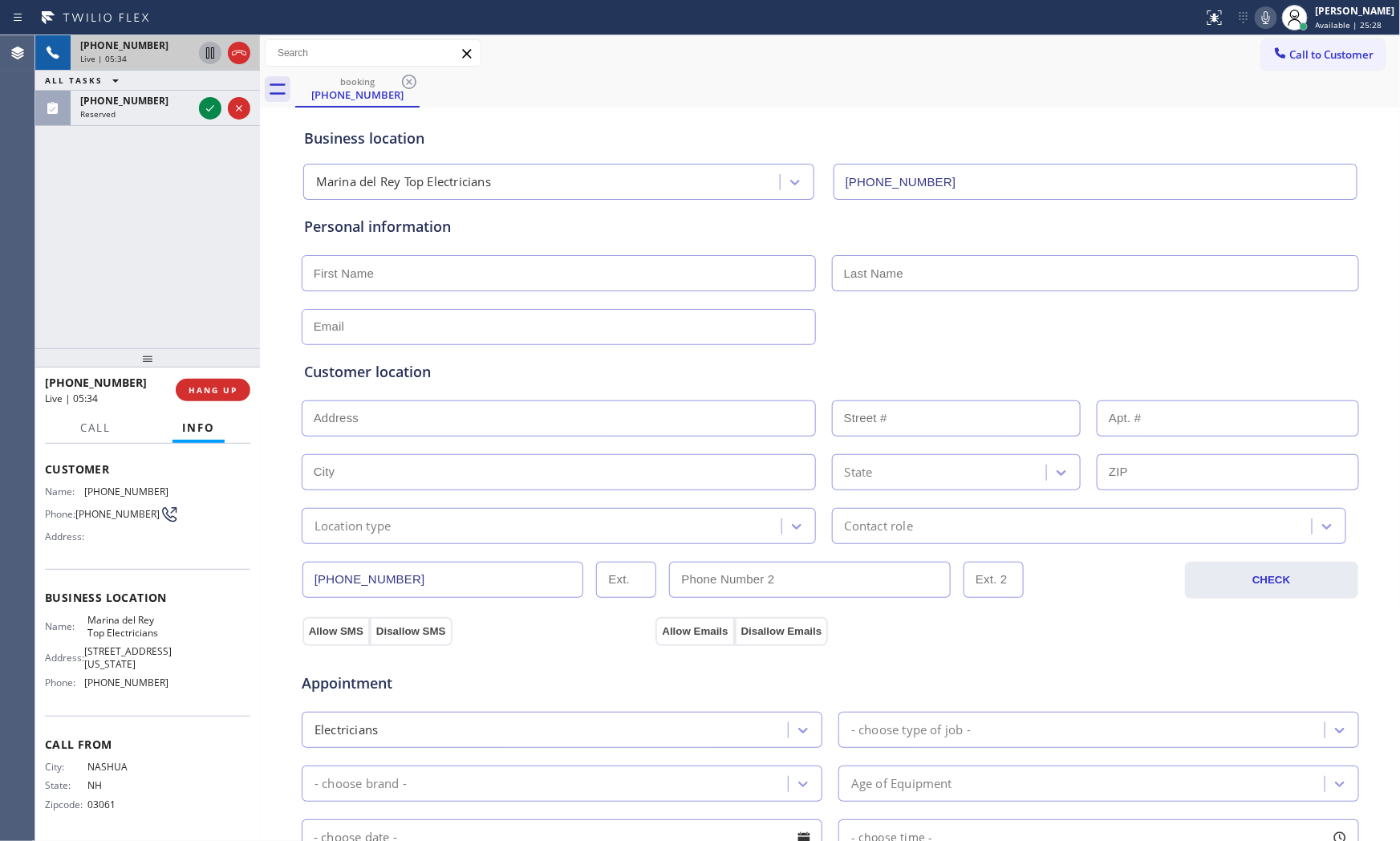
click at [1256, 18] on icon at bounding box center [1265, 18] width 19 height 19
click at [1262, 23] on icon at bounding box center [1265, 18] width 8 height 13
click at [1257, 20] on icon at bounding box center [1265, 18] width 19 height 19
click at [1260, 20] on rect at bounding box center [1265, 16] width 11 height 11
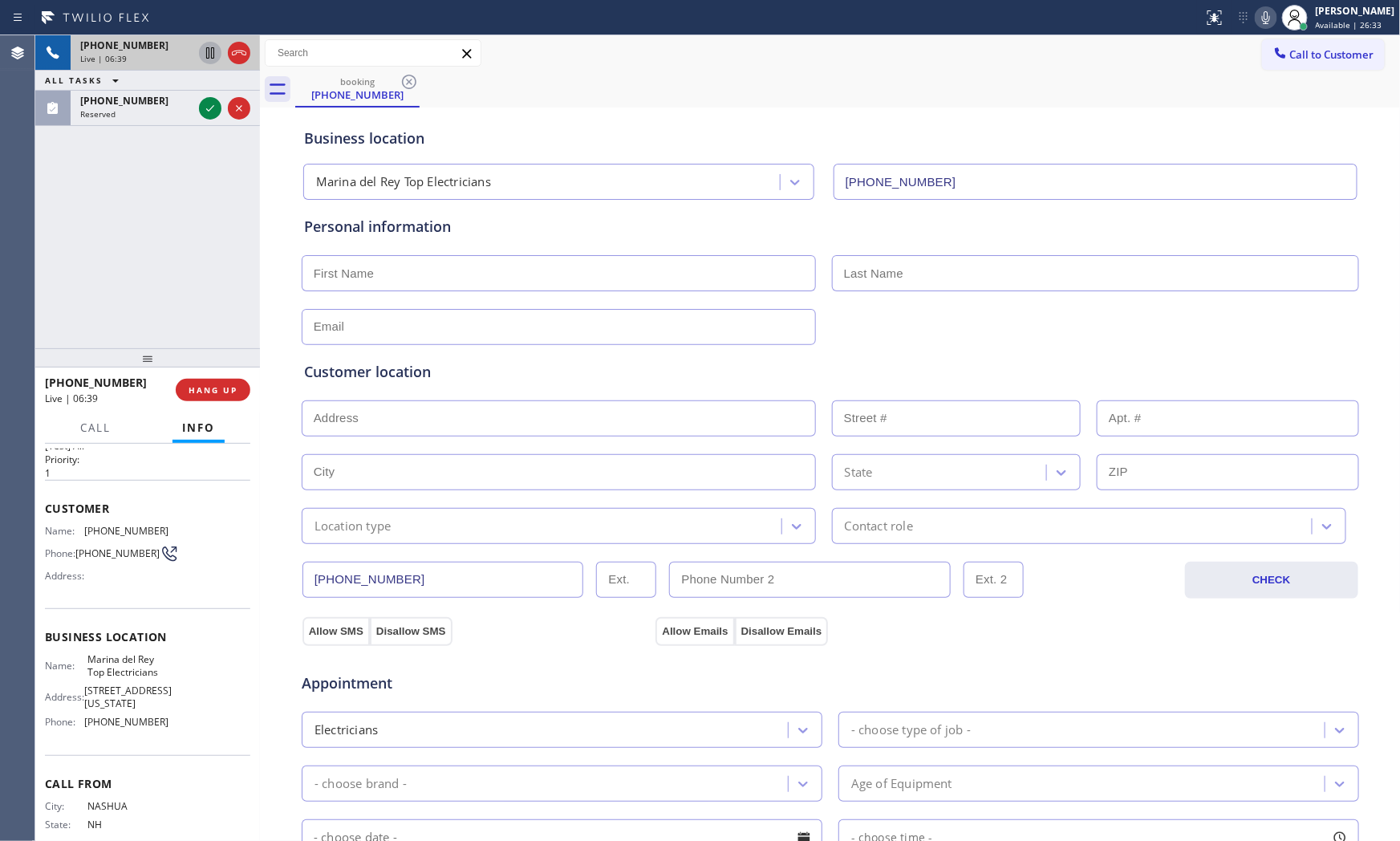
scroll to position [0, 0]
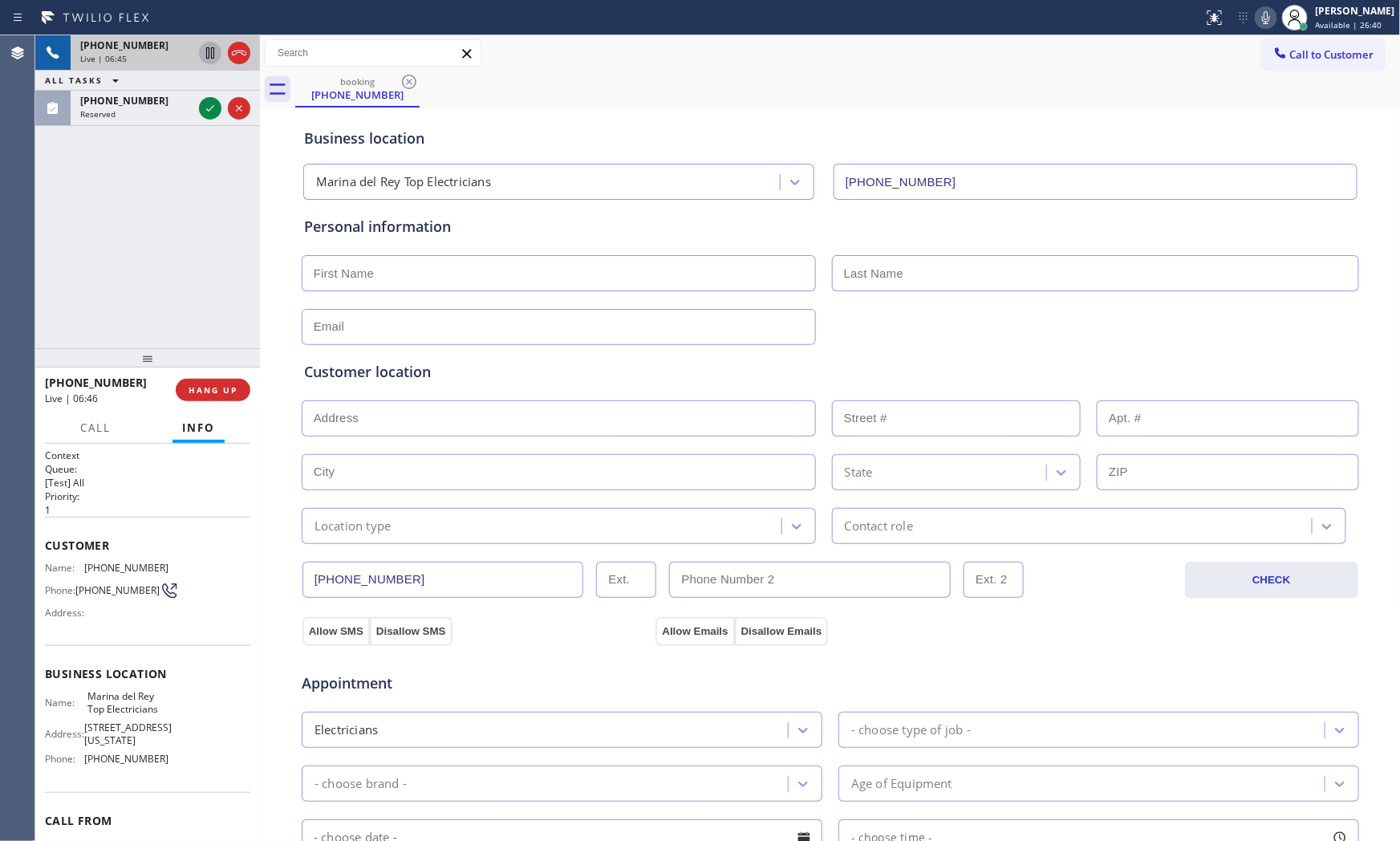
click at [125, 570] on span "[PHONE_NUMBER]" at bounding box center [125, 567] width 84 height 12
copy span "[PHONE_NUMBER]"
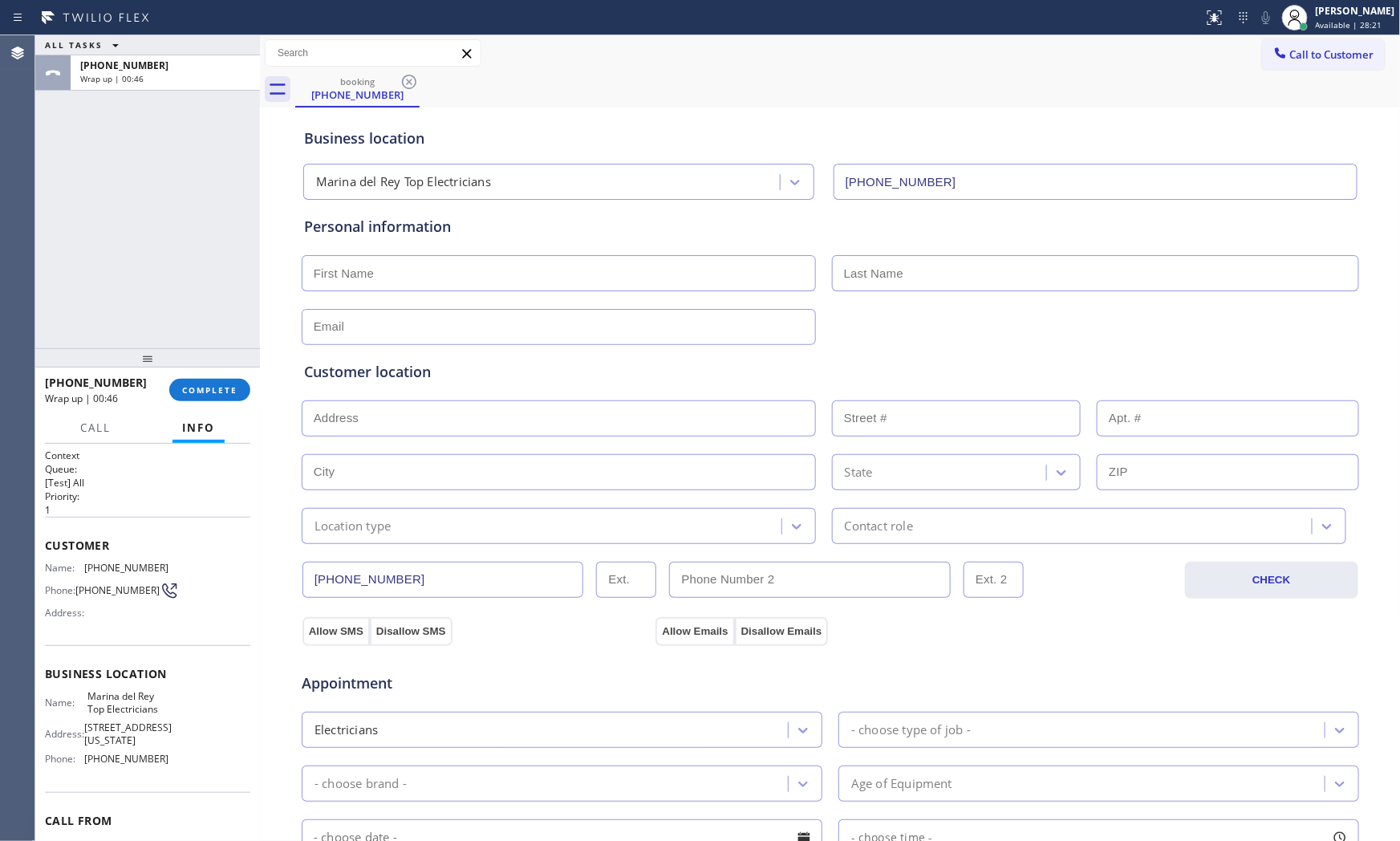
drag, startPoint x: 86, startPoint y: 225, endPoint x: 101, endPoint y: 233, distance: 17.0
click at [100, 233] on div "ALL TASKS ALL TASKS ACTIVE TASKS TASKS IN WRAP UP +16035661962 Wrap up | 00:46" at bounding box center [147, 191] width 225 height 313
drag, startPoint x: 414, startPoint y: 333, endPoint x: 422, endPoint y: 325, distance: 11.3
click at [414, 333] on input "text" at bounding box center [558, 327] width 514 height 36
paste input "asaremi@drexi.com"
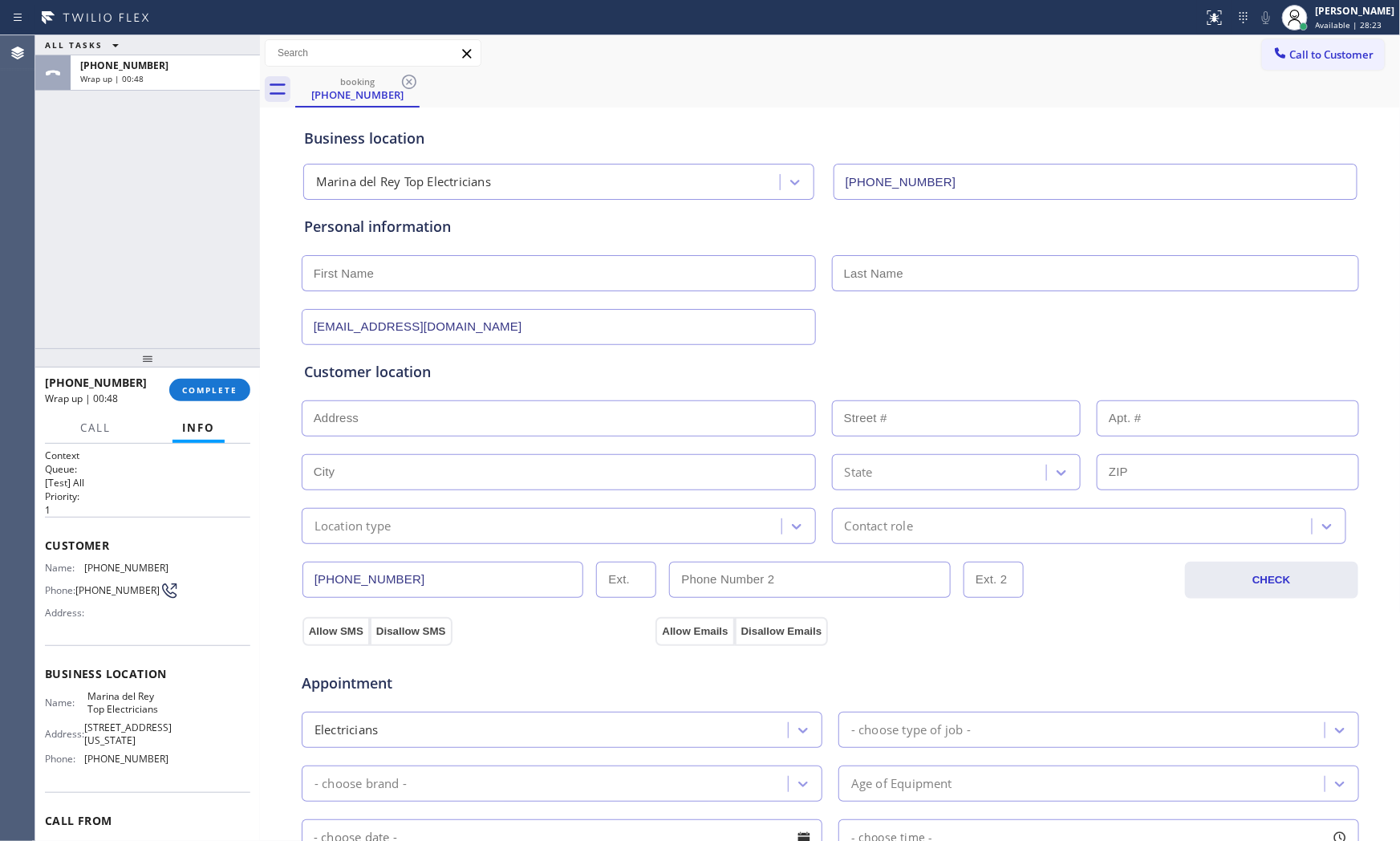
type input "asaremi@drexi.com"
click at [978, 268] on input "text" at bounding box center [1095, 273] width 527 height 36
paste input "[PERSON_NAME]"
type input "[PERSON_NAME]"
click at [404, 277] on input "text" at bounding box center [558, 273] width 514 height 36
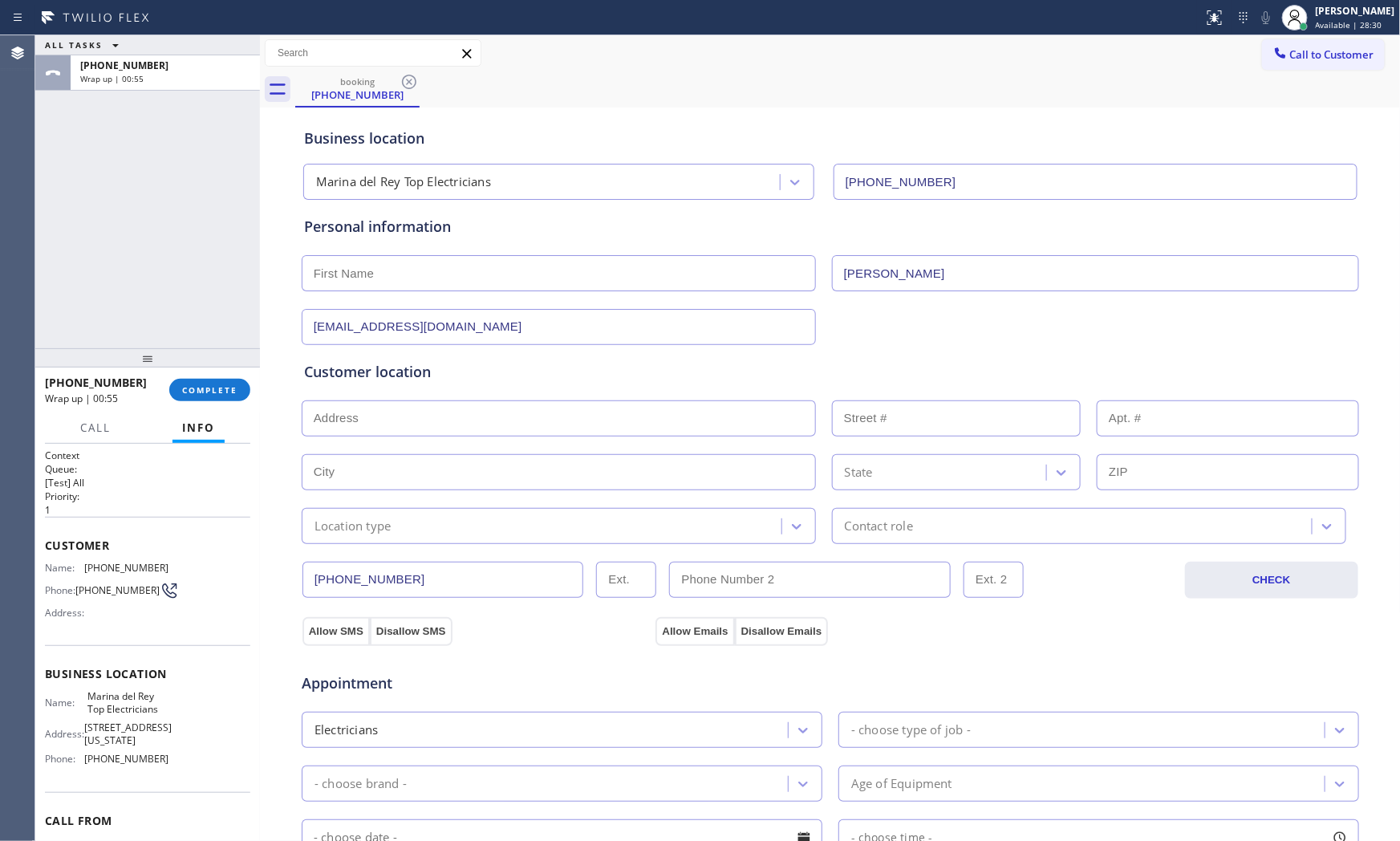
paste input "Austin"
type input "Austin"
click at [410, 420] on input "text" at bounding box center [558, 418] width 514 height 36
paste input "28 Union Jack StMarina Del Rey, CA 90292, USA"
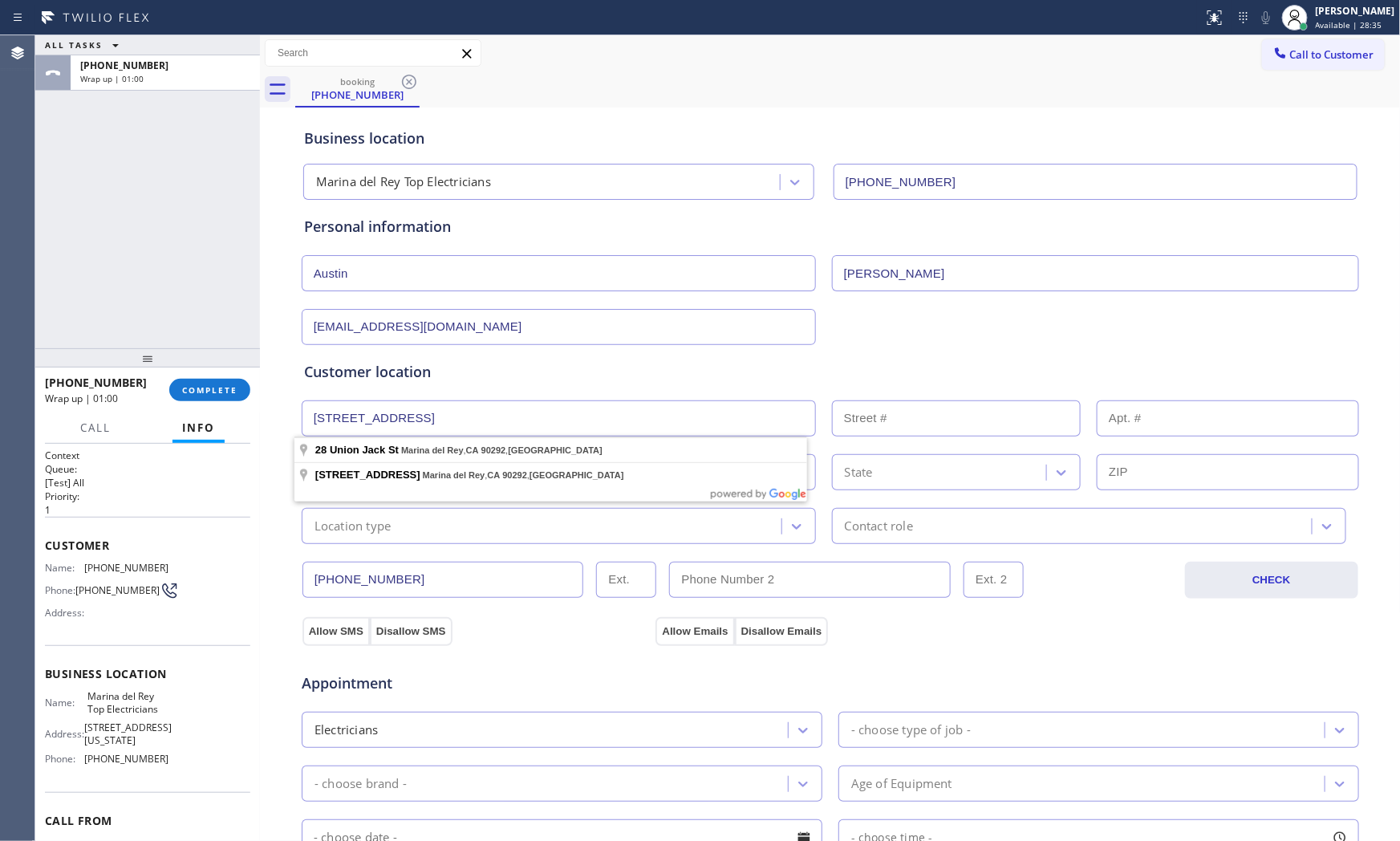
type input "28 Union Jack St"
type input "28"
type input "Marina del Rey"
type input "90292"
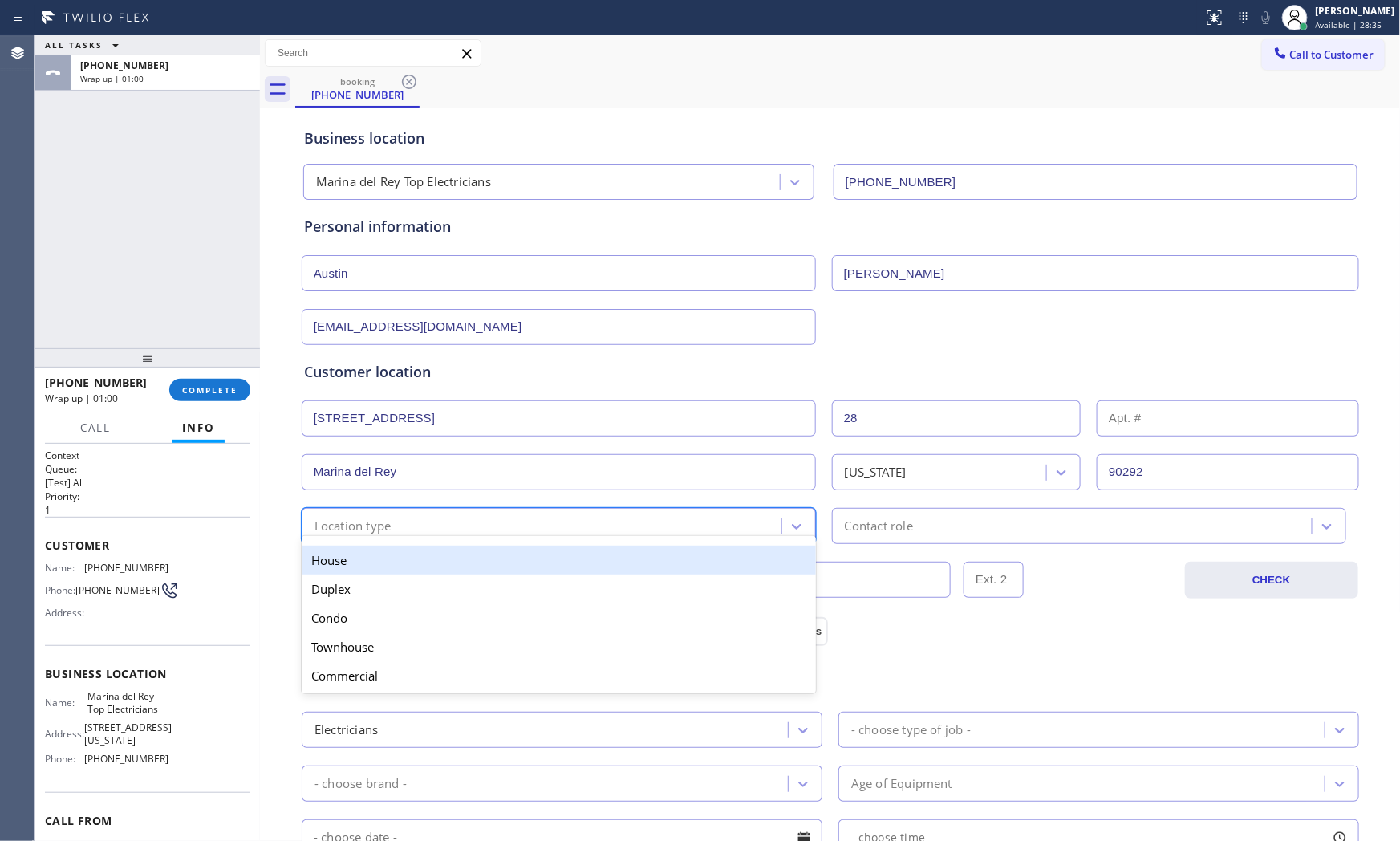
click at [369, 527] on div "Location type" at bounding box center [353, 526] width 77 height 19
click at [362, 551] on div "House" at bounding box center [558, 559] width 514 height 29
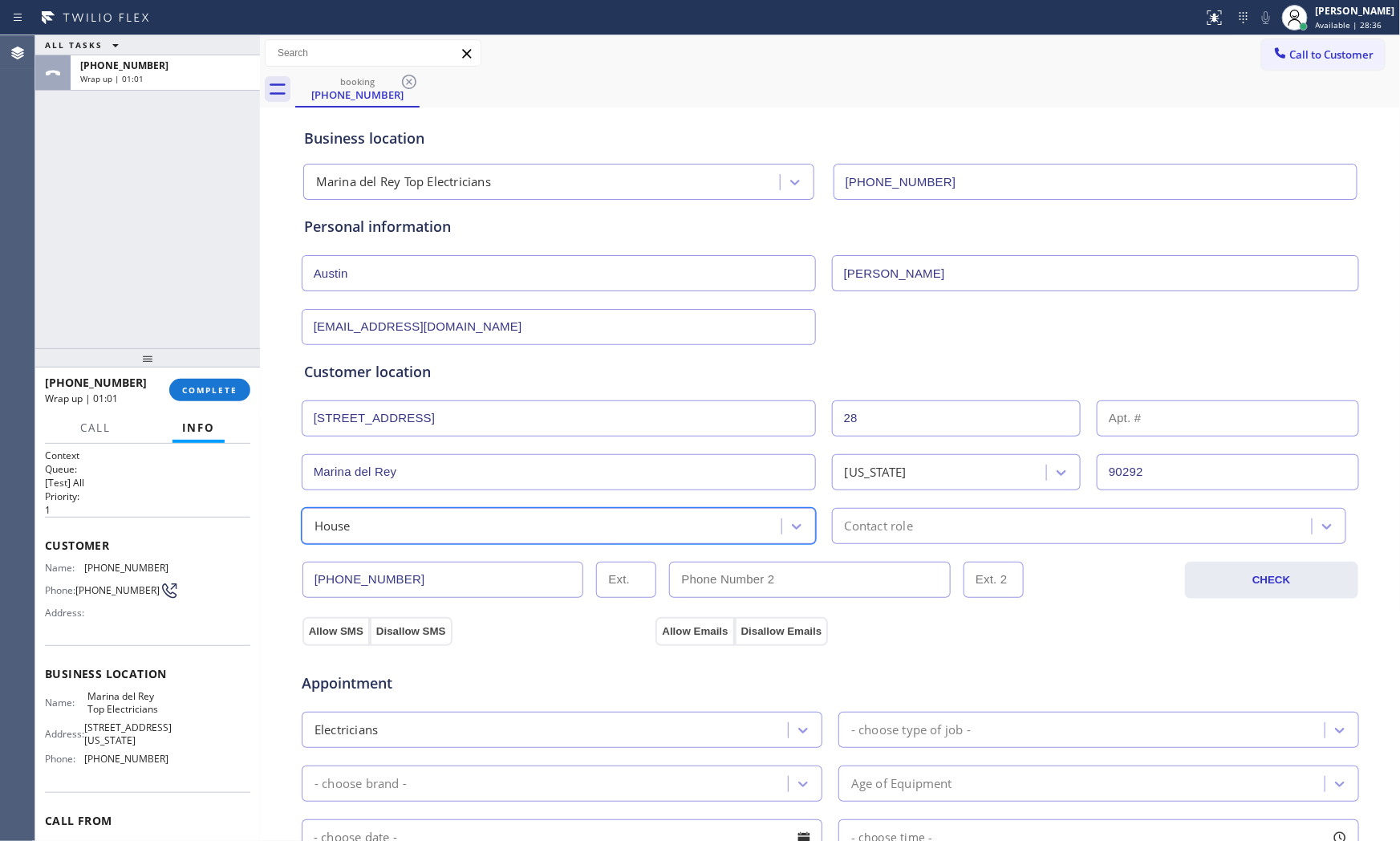
click at [379, 535] on div "option House, selected. 5 results available. Select is focused ,type to refine …" at bounding box center [558, 526] width 514 height 36
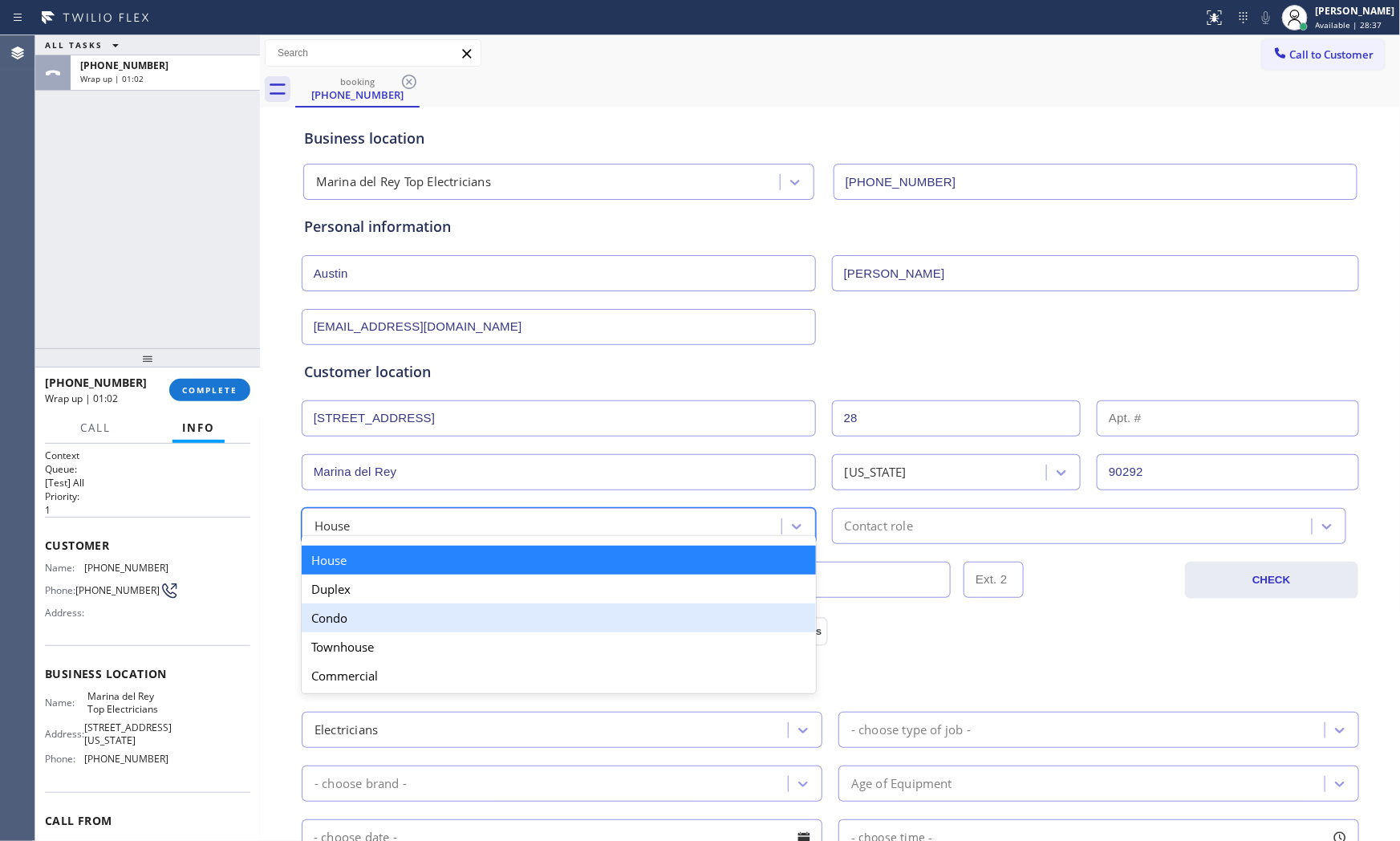
click at [373, 614] on div "Condo" at bounding box center [558, 618] width 514 height 29
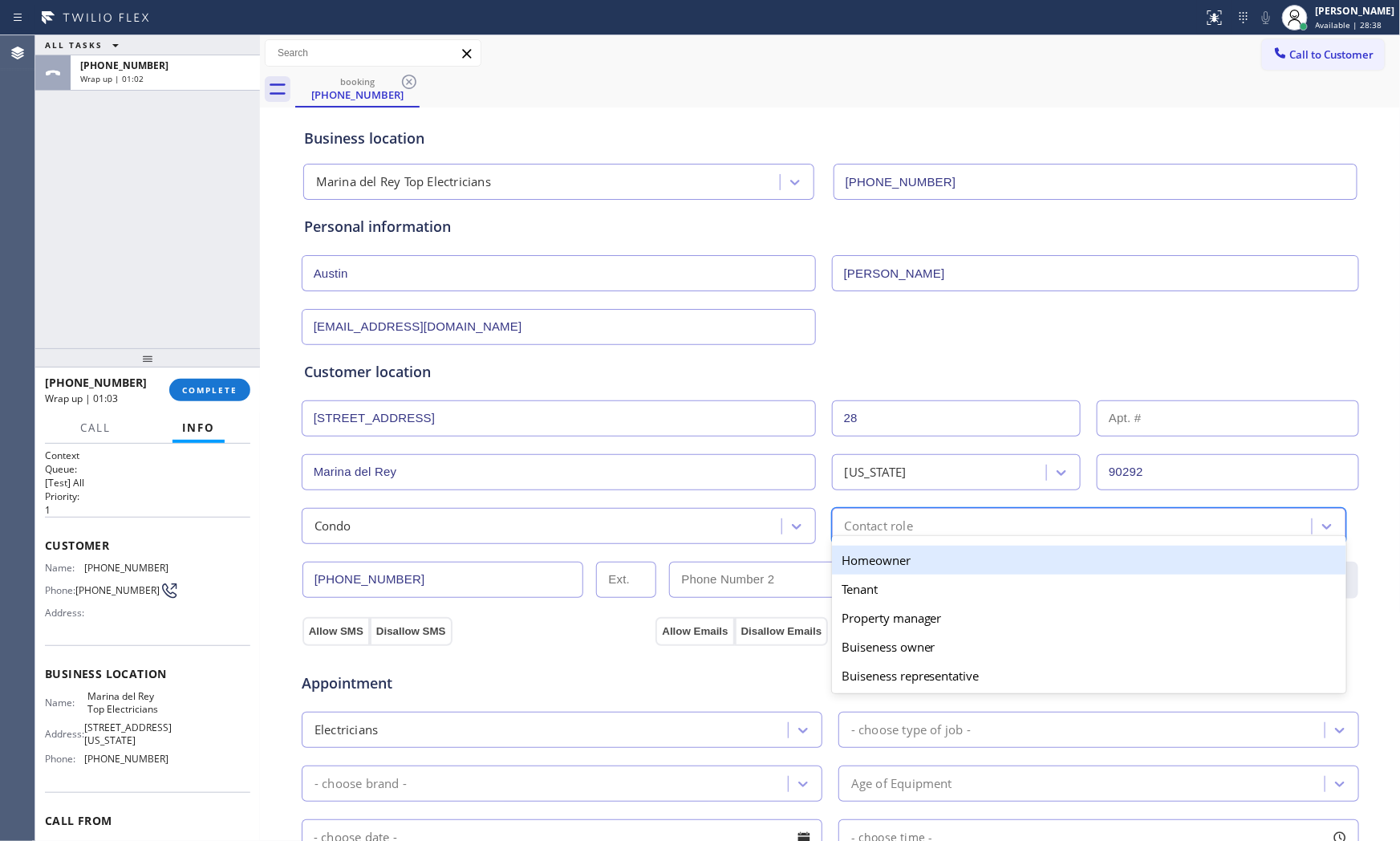
click at [864, 532] on div "Contact role" at bounding box center [878, 526] width 68 height 19
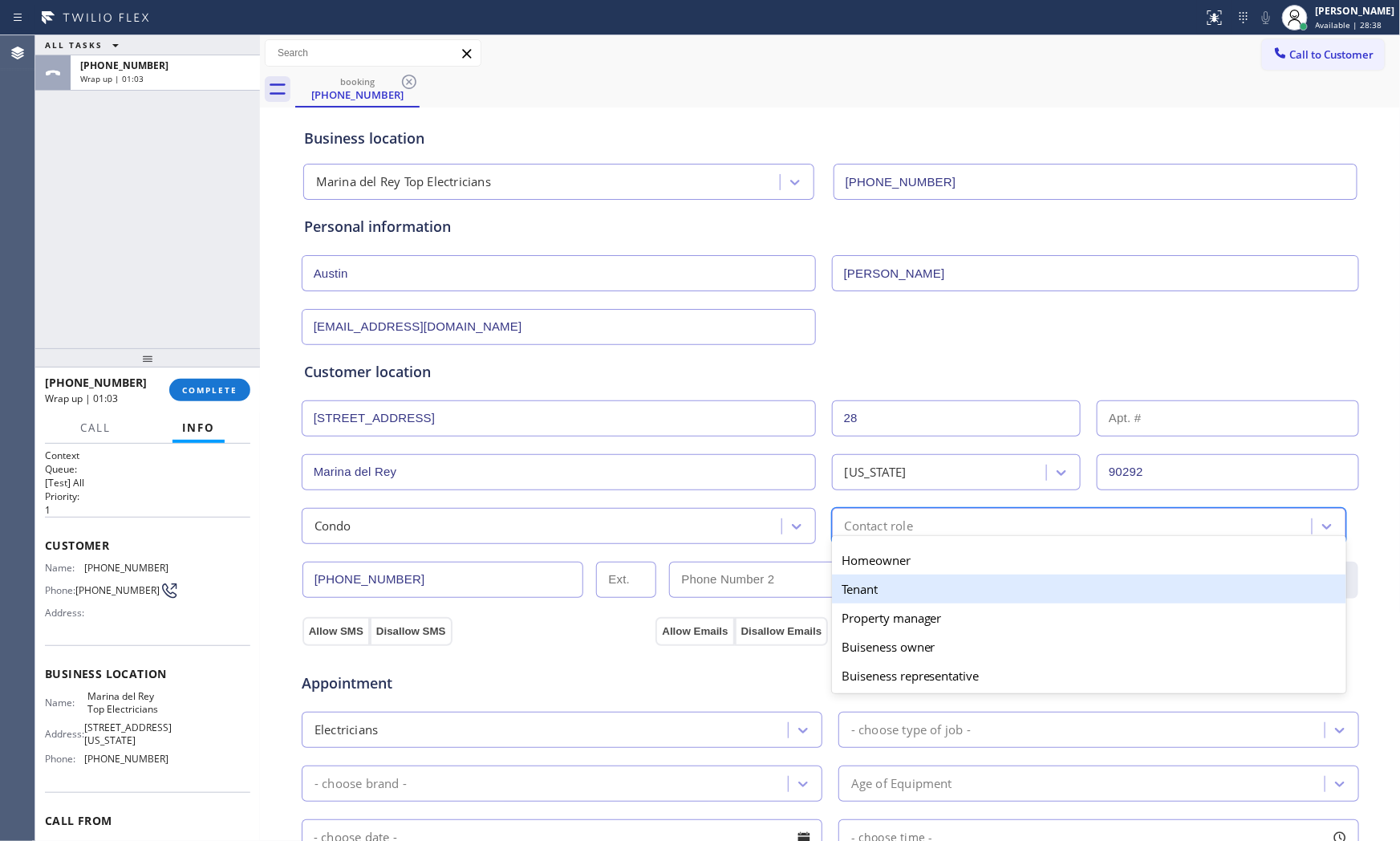
click at [870, 576] on div "Tenant" at bounding box center [1088, 589] width 514 height 29
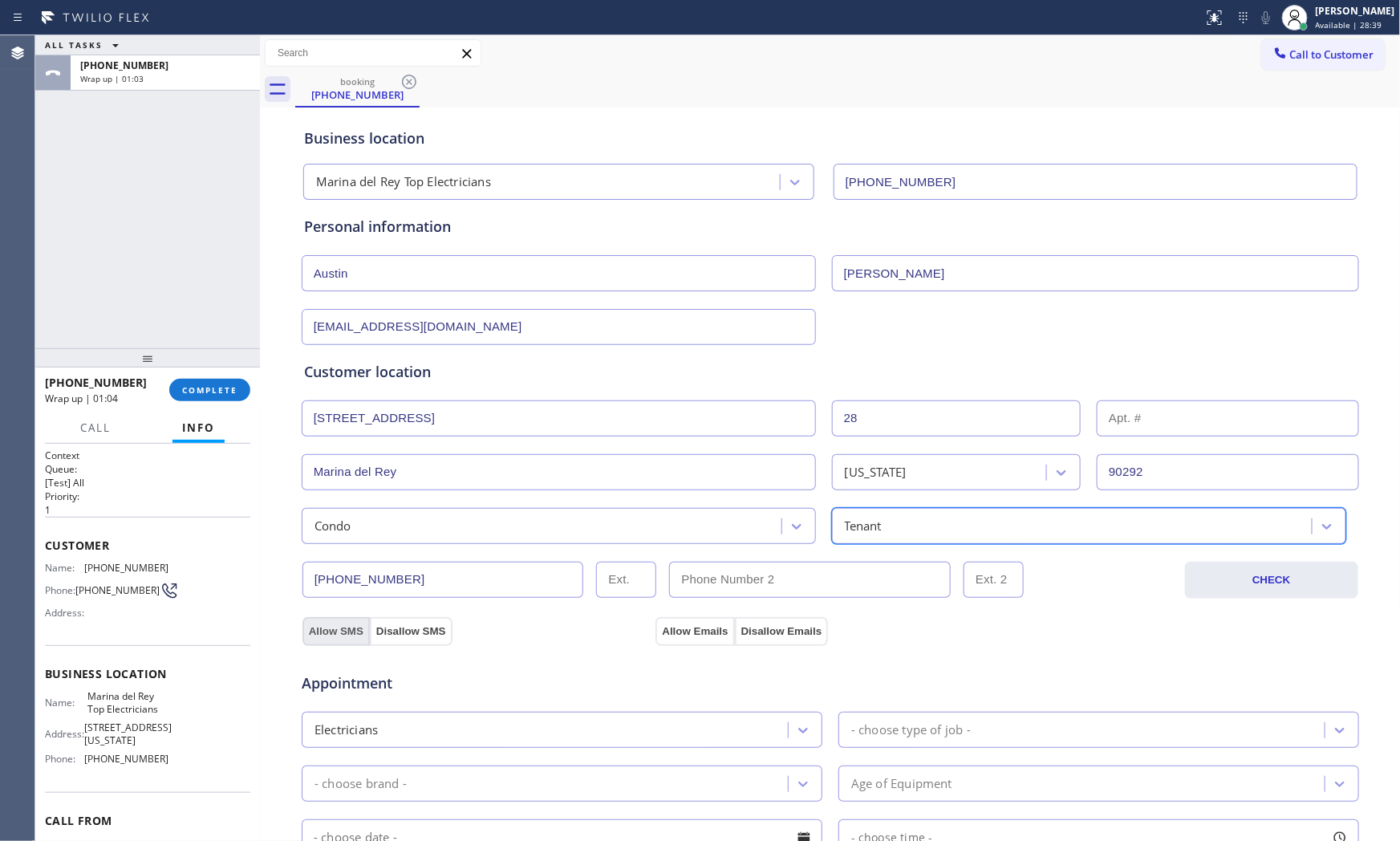
click at [314, 624] on button "Allow SMS" at bounding box center [336, 631] width 68 height 29
click at [682, 632] on button "Allow Emails" at bounding box center [694, 631] width 78 height 29
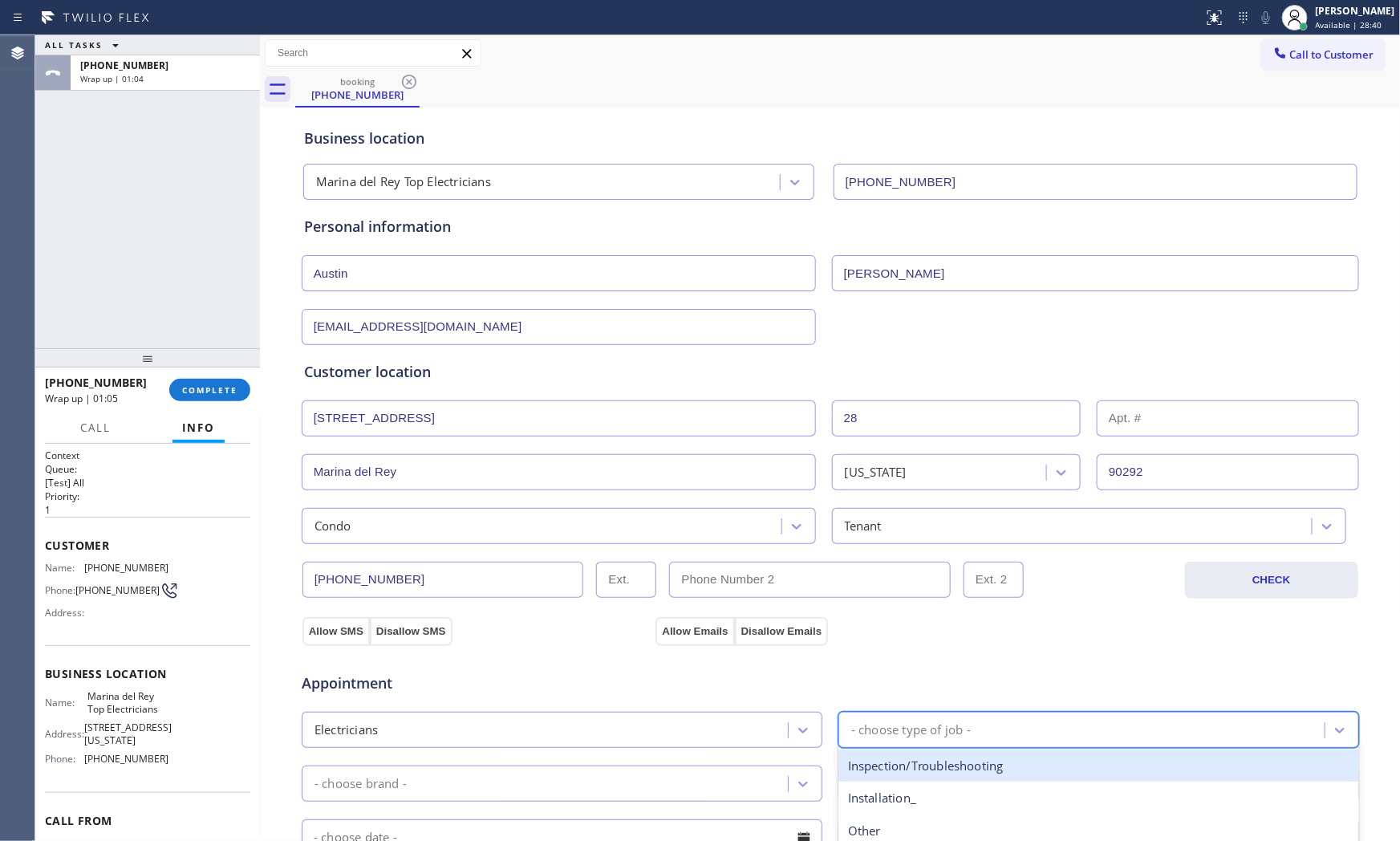
drag, startPoint x: 880, startPoint y: 717, endPoint x: 877, endPoint y: 707, distance: 10.4
click at [880, 717] on div "- choose type of job -" at bounding box center [1083, 730] width 481 height 28
click at [926, 770] on div "Inspection/Troubleshooting" at bounding box center [1098, 766] width 521 height 33
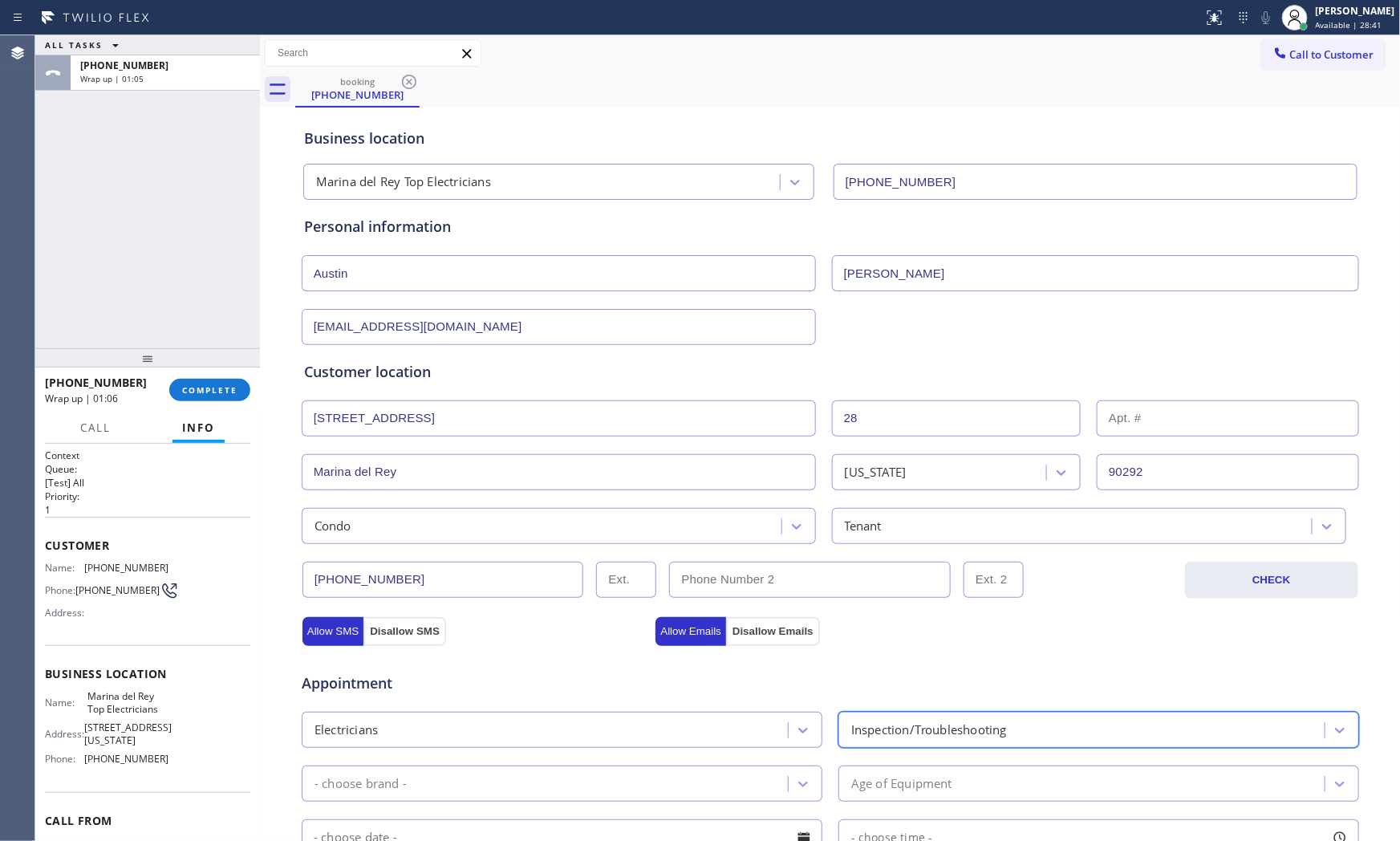
click at [596, 792] on div "- choose brand -" at bounding box center [546, 784] width 481 height 28
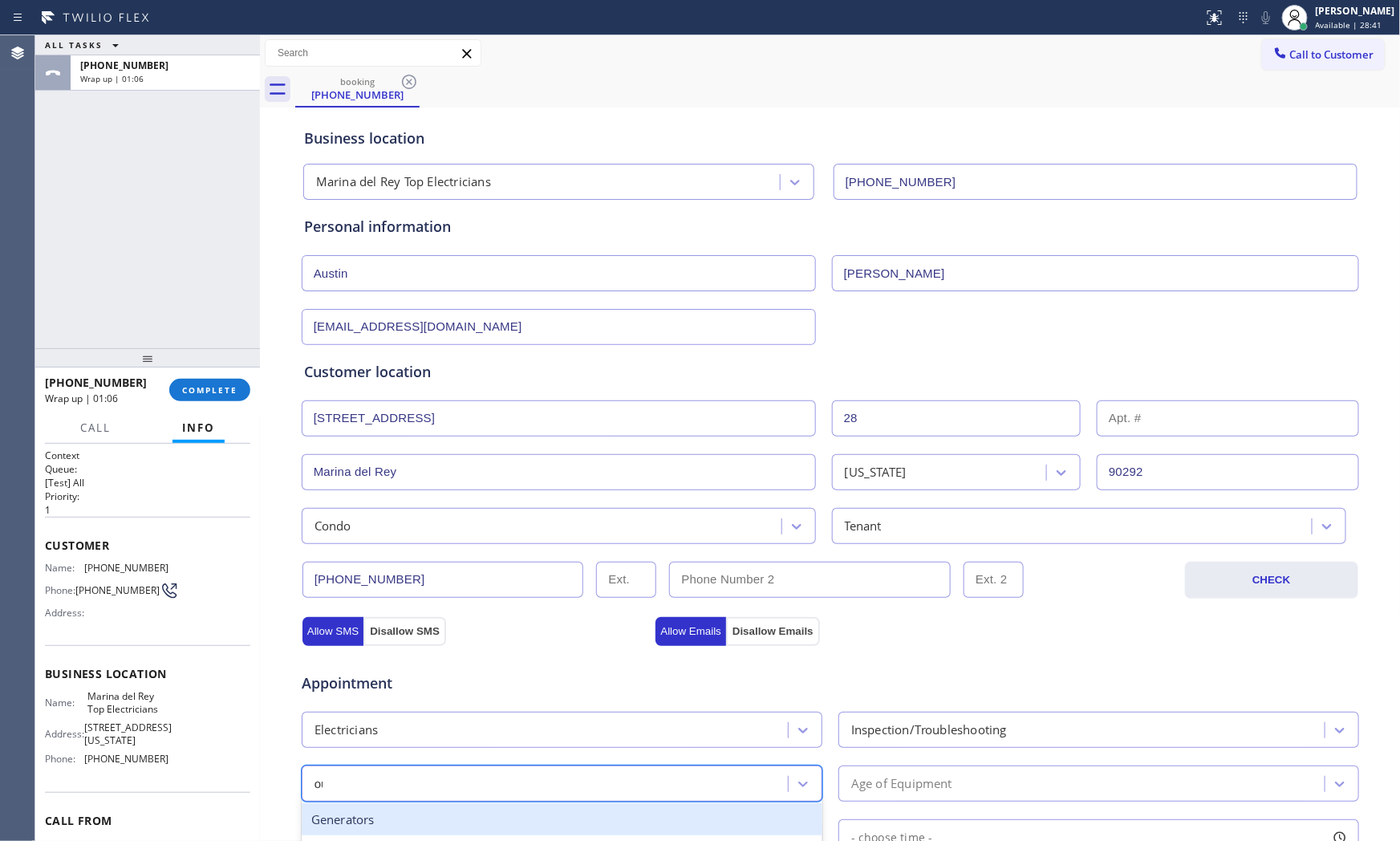
type input "out"
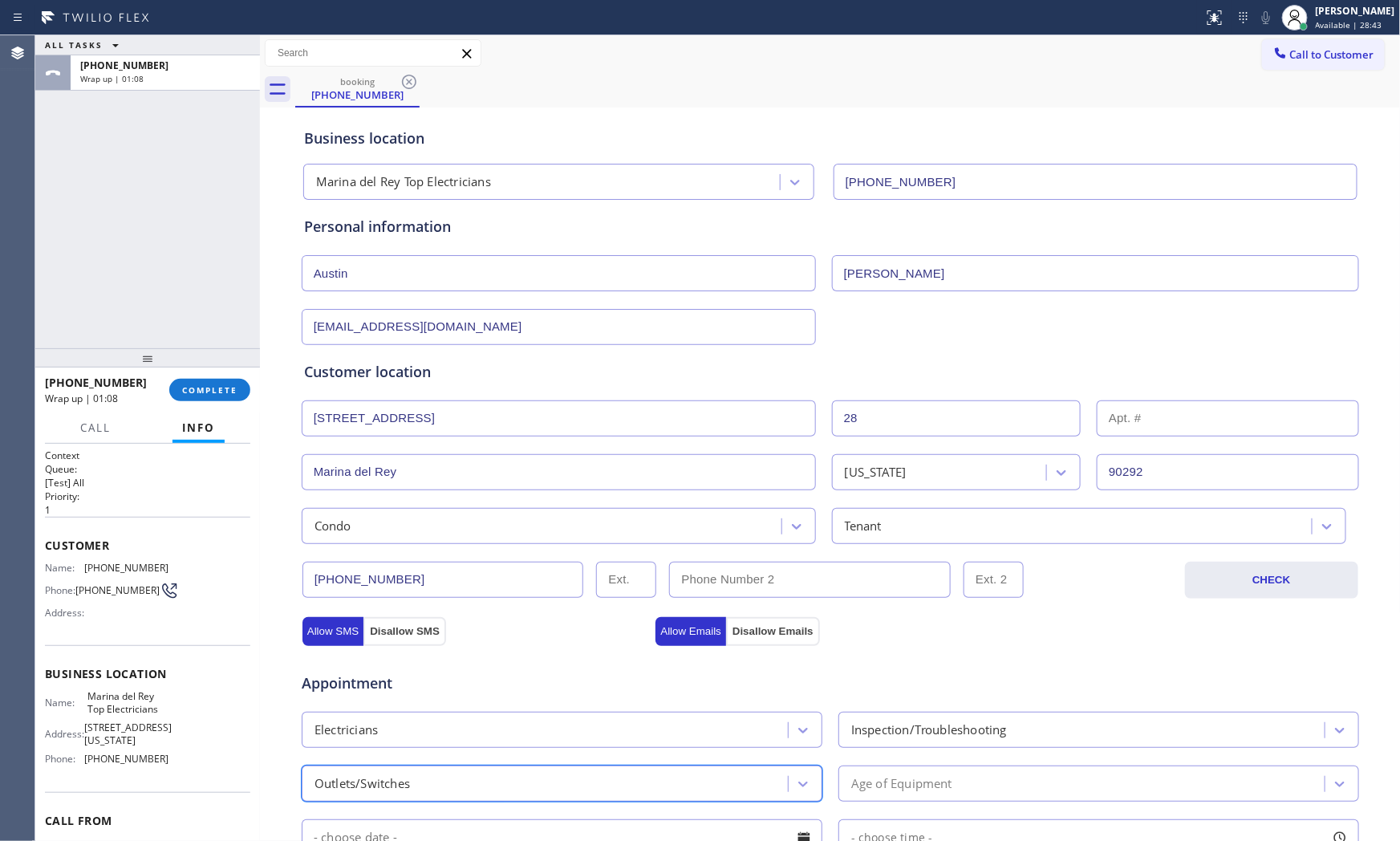
click at [901, 780] on div "Age of Equipment" at bounding box center [901, 784] width 101 height 19
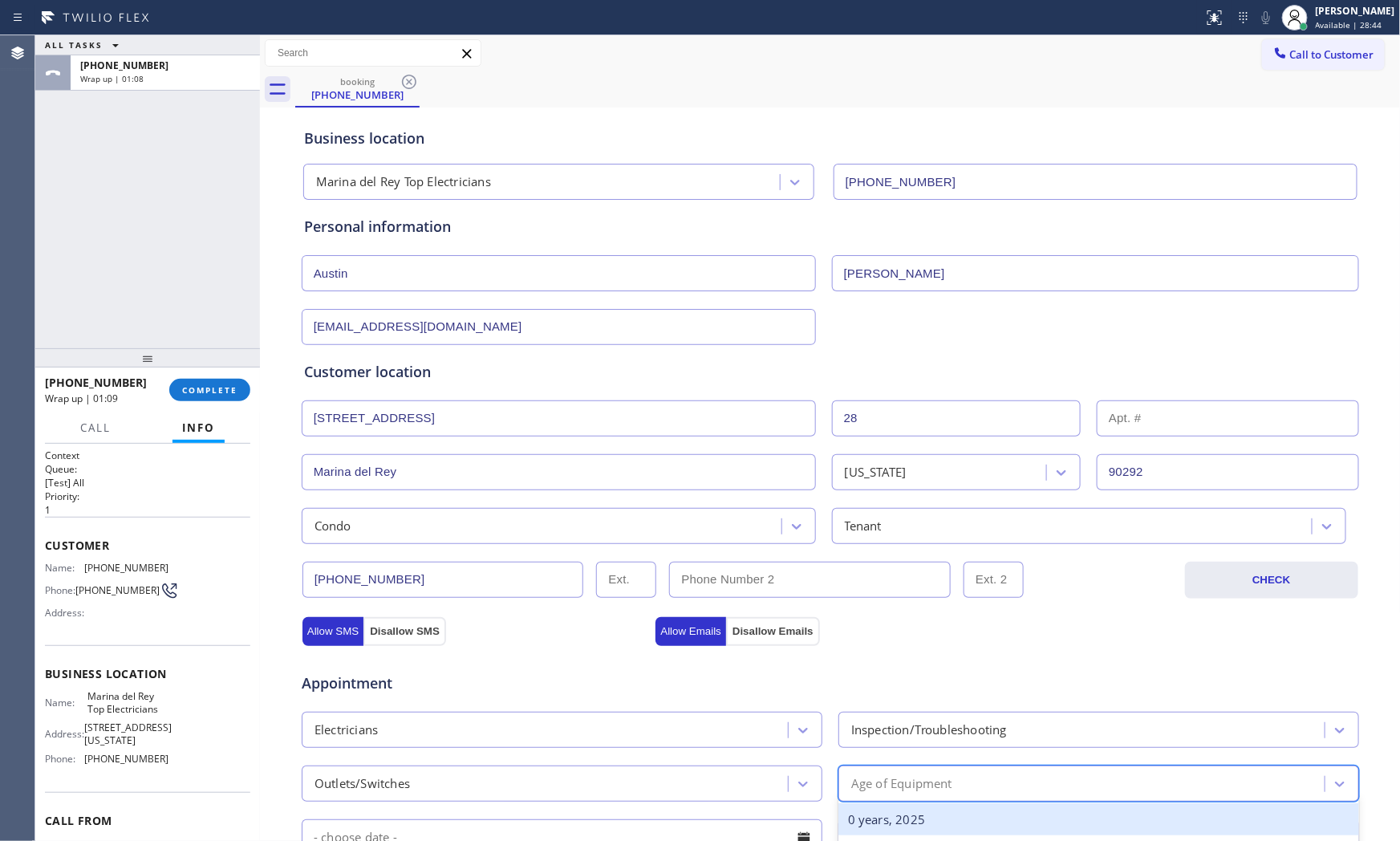
click at [902, 808] on div "0 years, 2025" at bounding box center [1098, 819] width 521 height 33
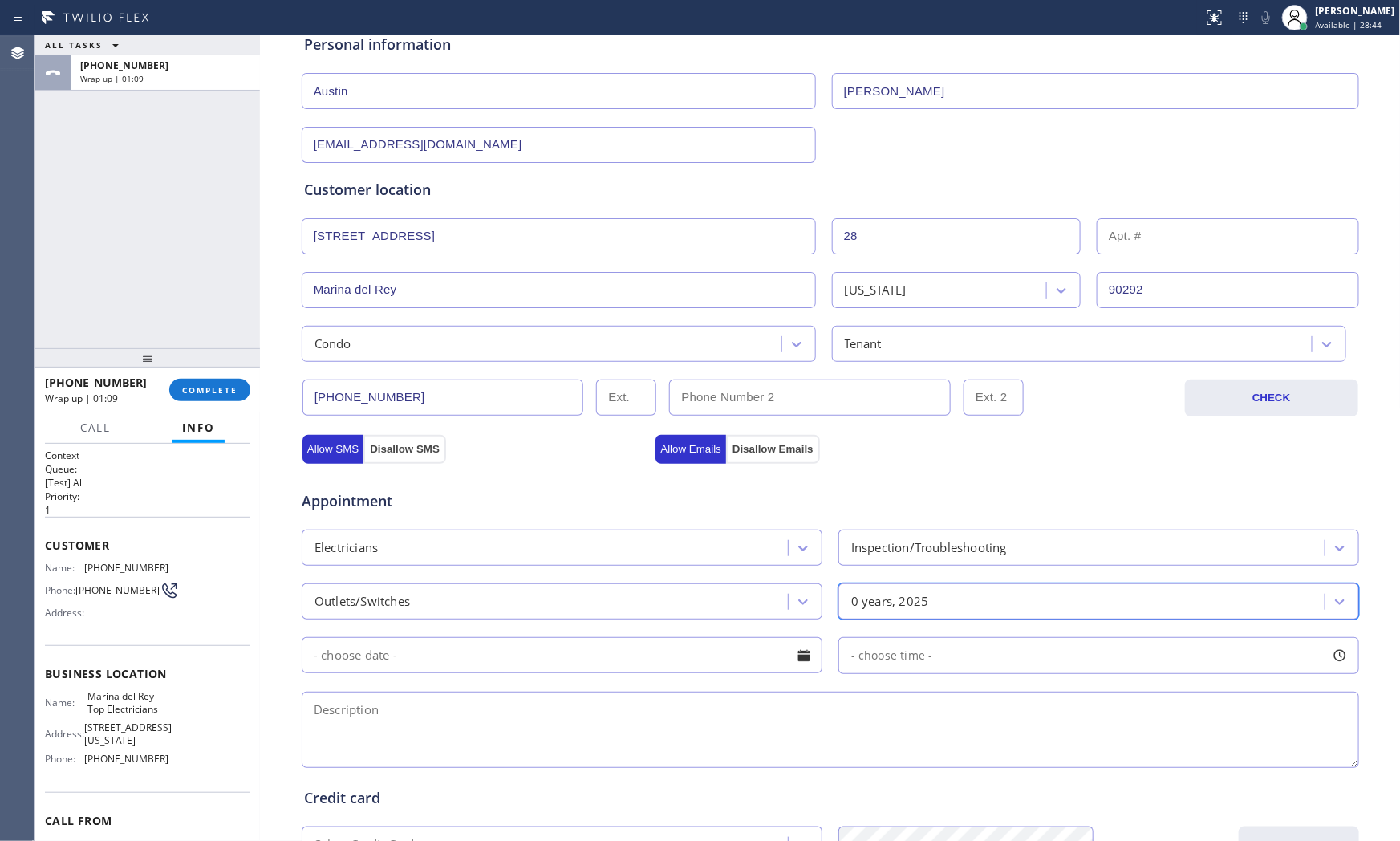
scroll to position [402, 0]
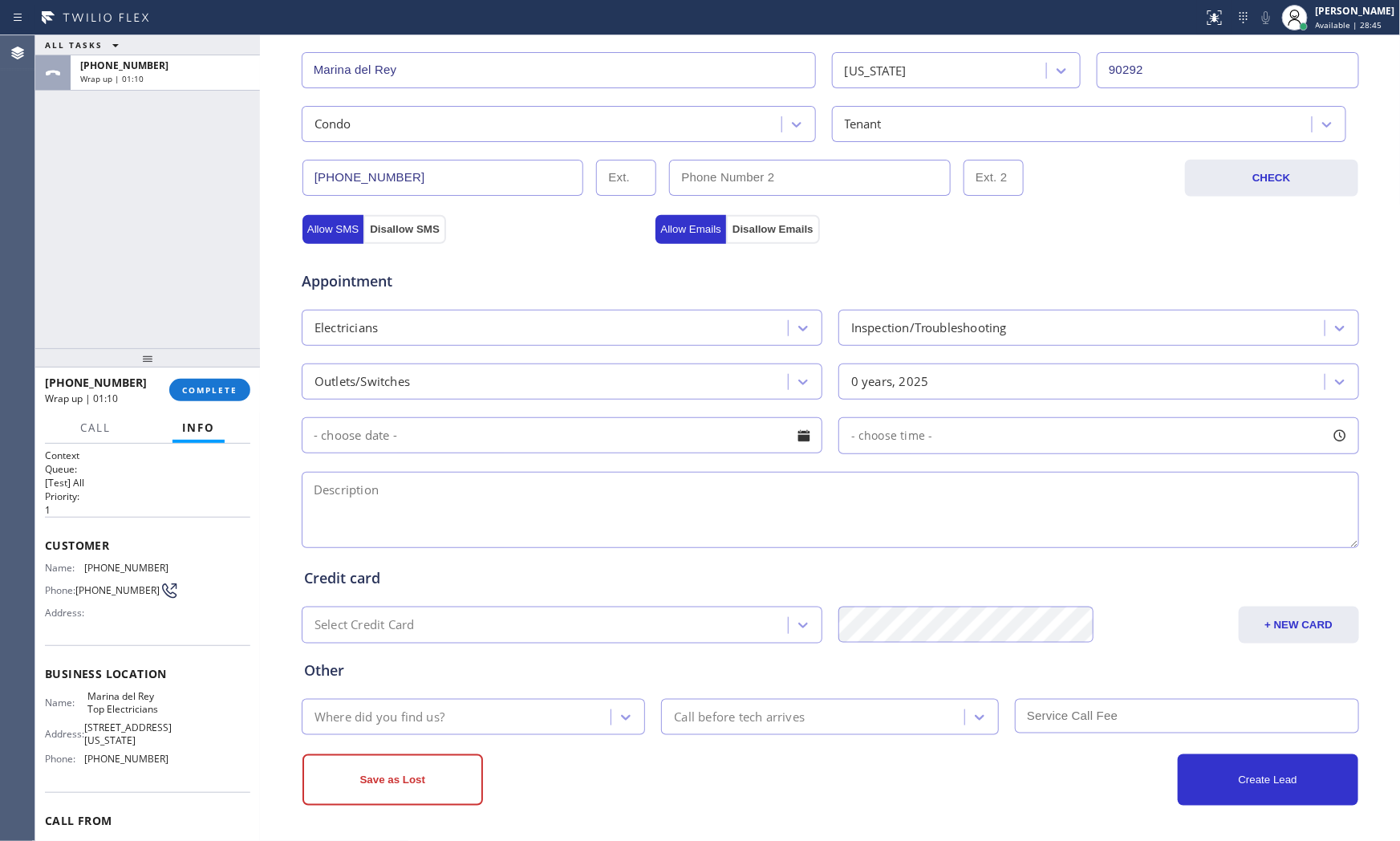
click at [426, 445] on input "text" at bounding box center [561, 435] width 521 height 36
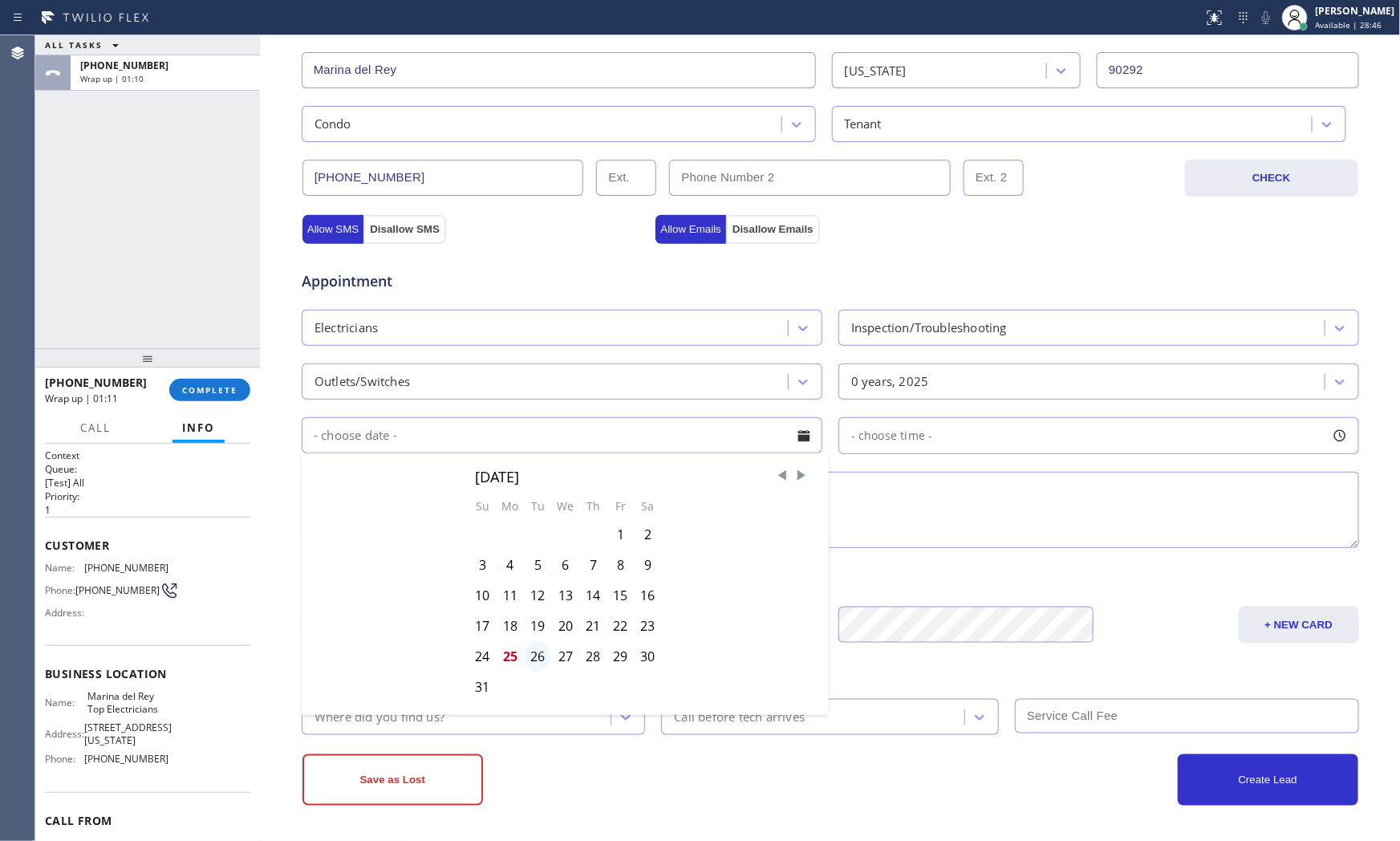
click at [529, 658] on div "26" at bounding box center [537, 656] width 27 height 30
type input "[DATE]"
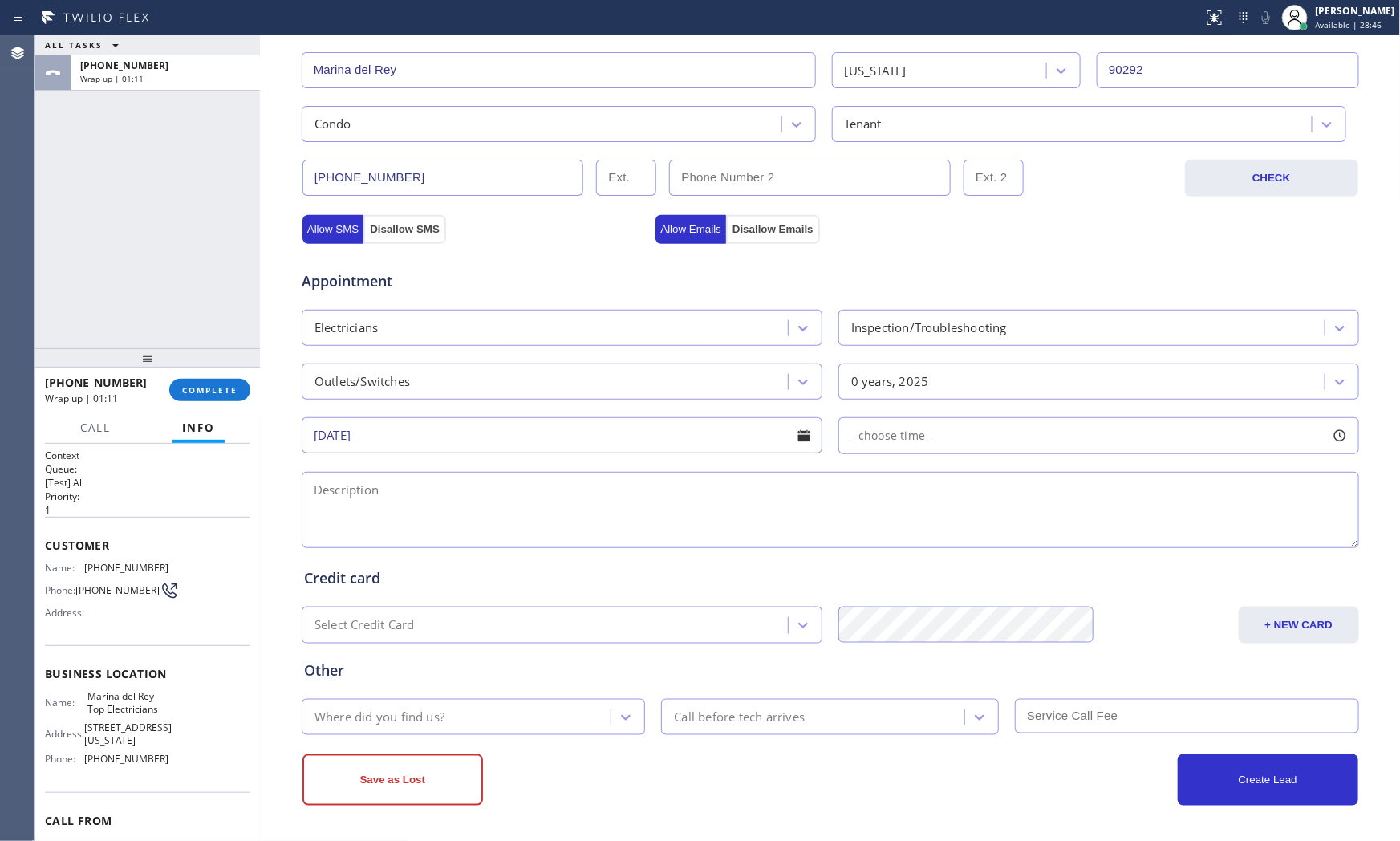
click at [940, 427] on div "- choose time -" at bounding box center [1098, 435] width 521 height 37
drag, startPoint x: 978, startPoint y: 534, endPoint x: 1233, endPoint y: 524, distance: 255.2
click at [1233, 524] on div at bounding box center [1237, 534] width 19 height 34
drag, startPoint x: 853, startPoint y: 533, endPoint x: 1147, endPoint y: 540, distance: 294.1
click at [1151, 540] on div at bounding box center [1161, 534] width 19 height 34
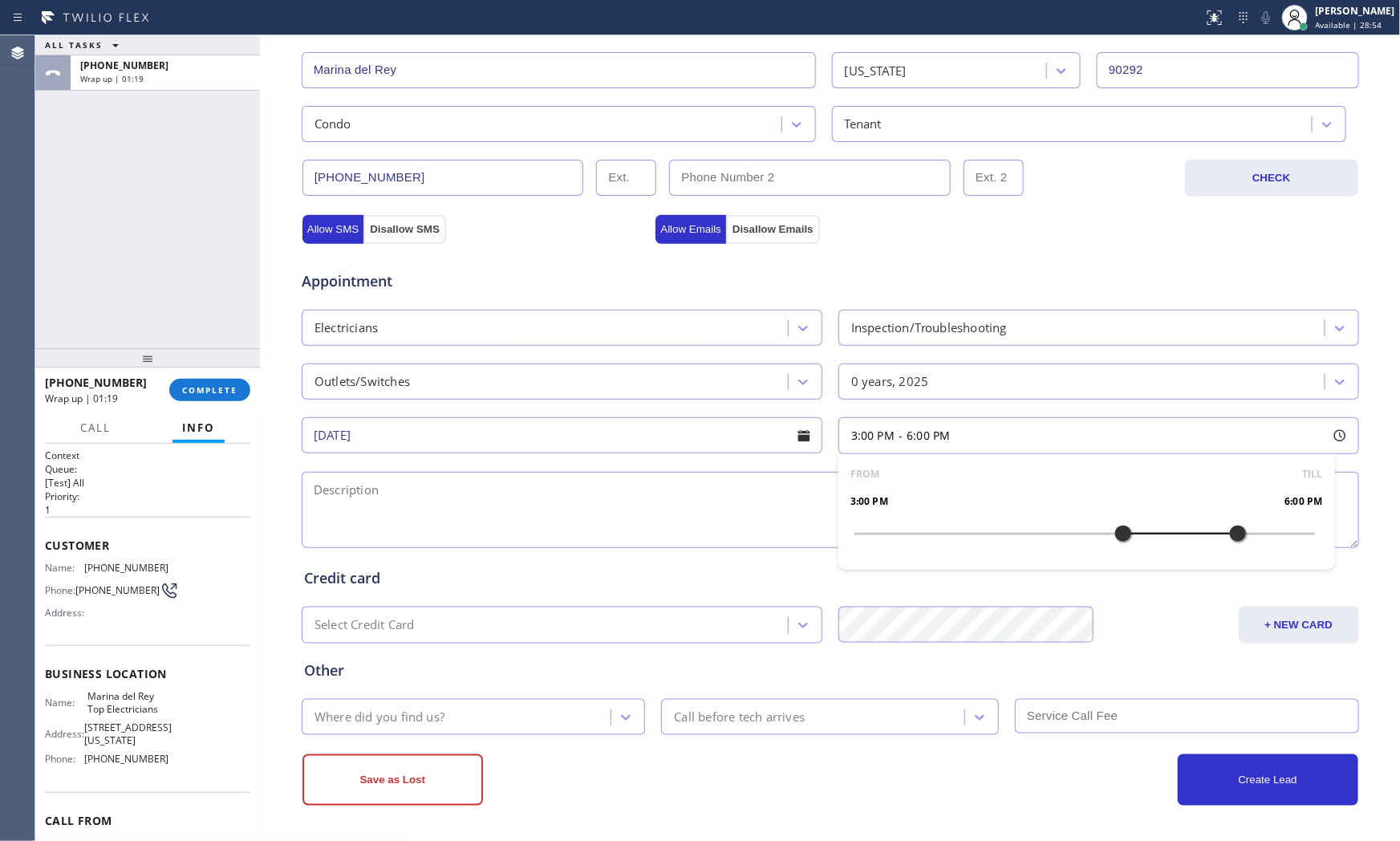
click at [1118, 535] on div at bounding box center [1123, 534] width 19 height 34
click at [639, 540] on textarea at bounding box center [829, 509] width 1057 height 76
click at [119, 710] on span "Marina del Rey Top Electricians" at bounding box center [127, 703] width 80 height 24
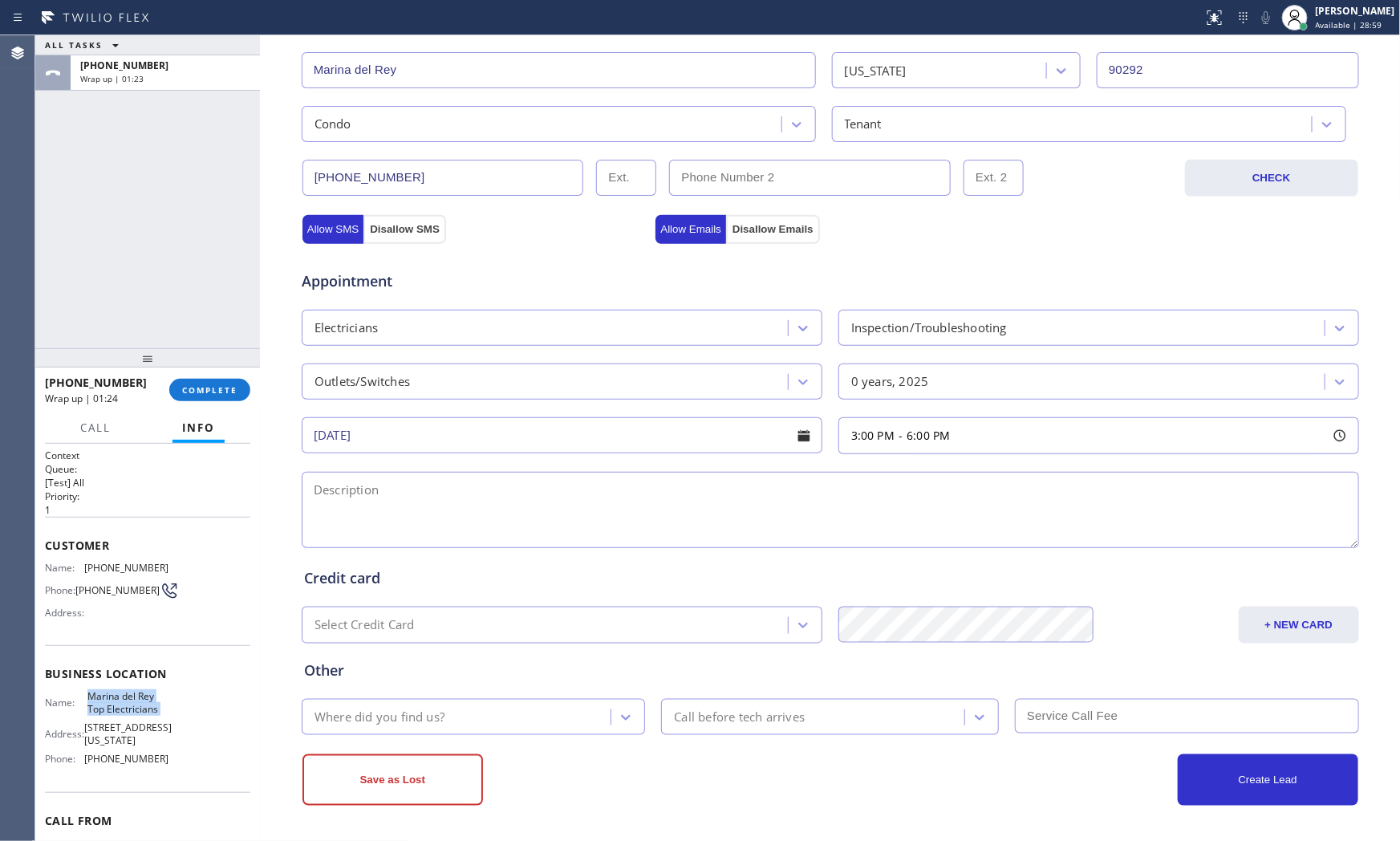
copy span "Marina del Rey Top Electricians"
click at [362, 525] on textarea at bounding box center [829, 509] width 1057 height 76
paste textarea "3-6 $60 + TS initiative there a wall outlet in apt its complete not working | a…"
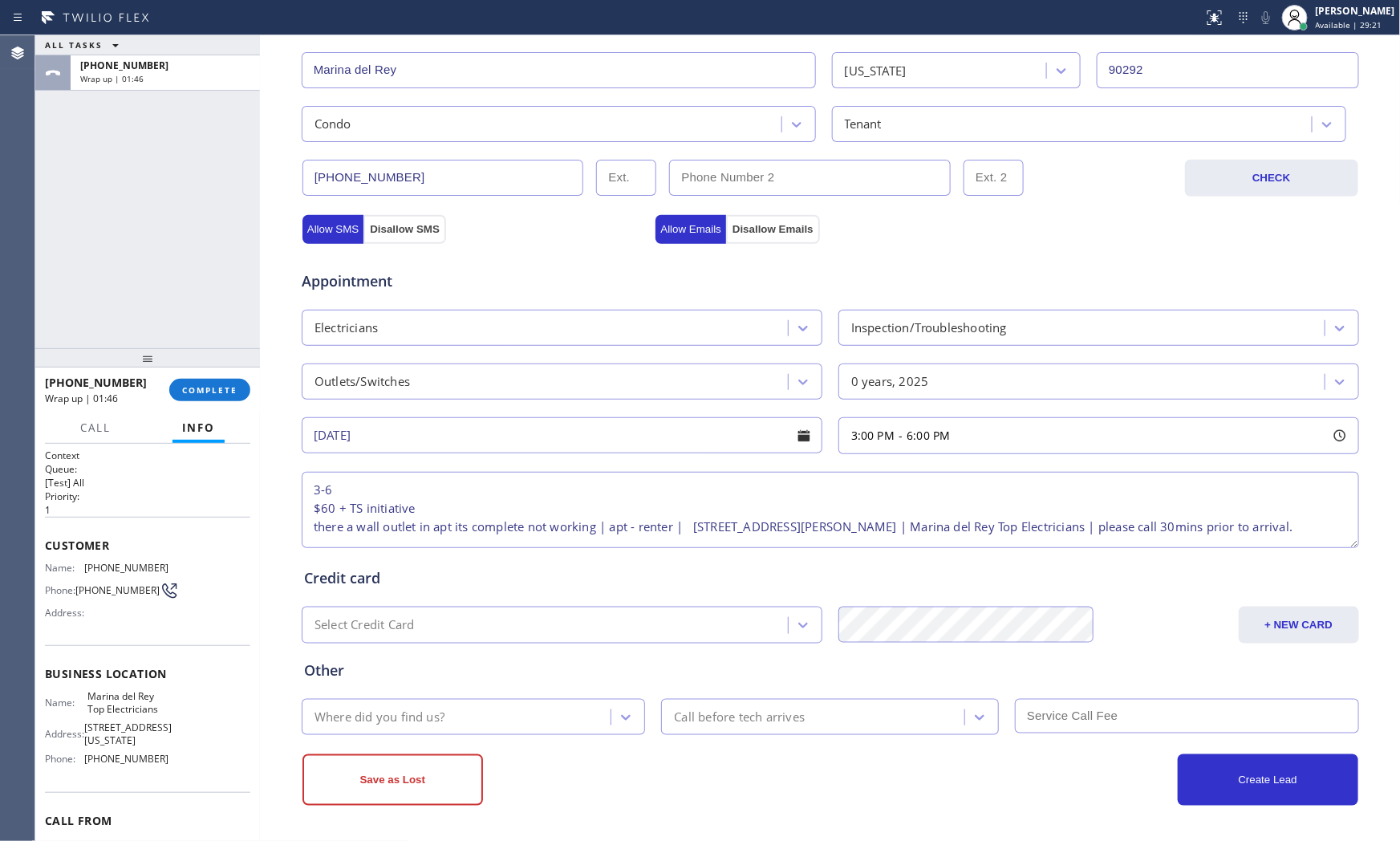
scroll to position [0, 0]
type textarea "3-6 $60 + TS initiative there a wall outlet in apt its complete not working | a…"
click at [426, 704] on div "Where did you find us?" at bounding box center [459, 717] width 305 height 28
type input "go"
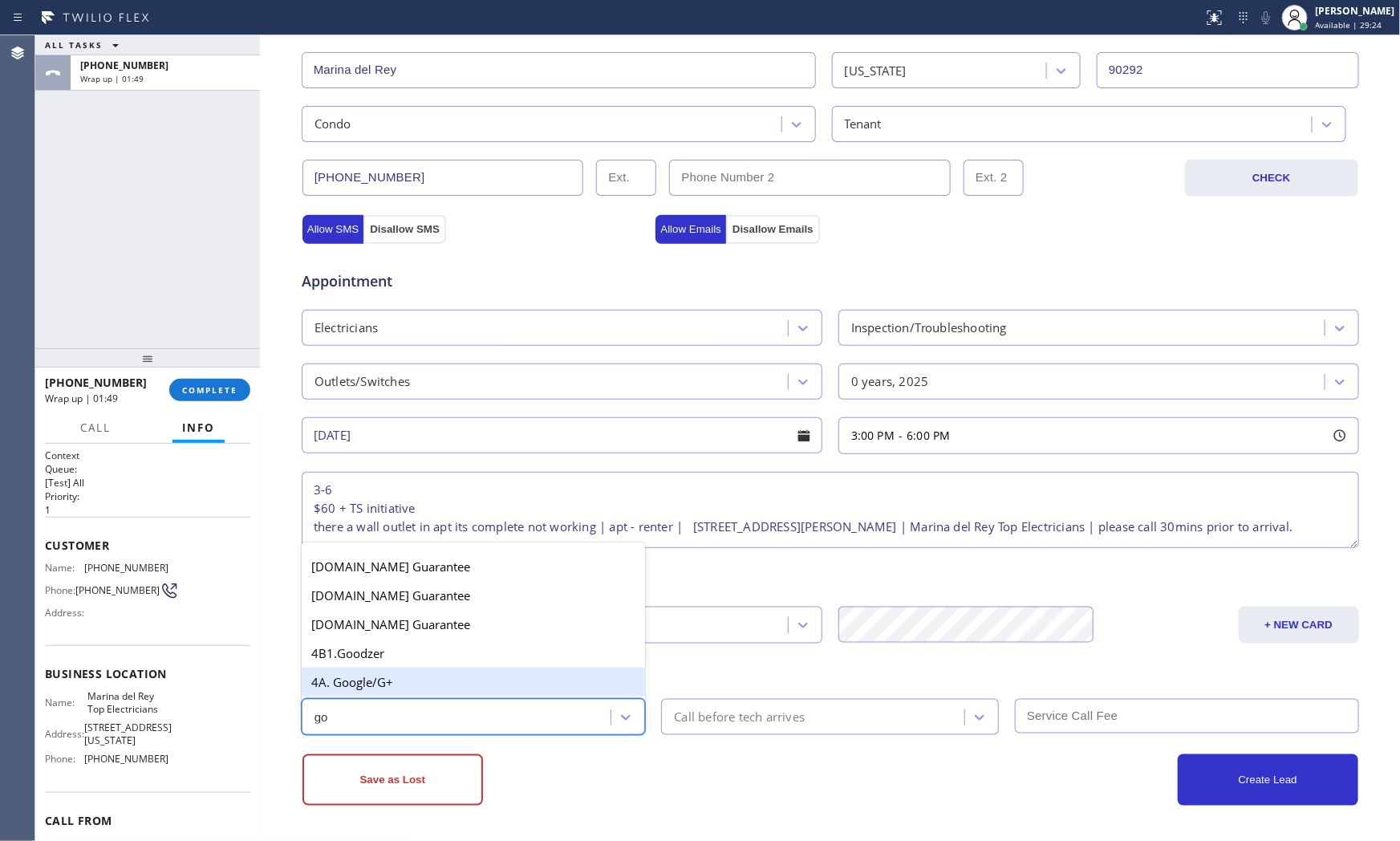
click at [408, 683] on div "4A. Google/G+" at bounding box center [473, 682] width 344 height 29
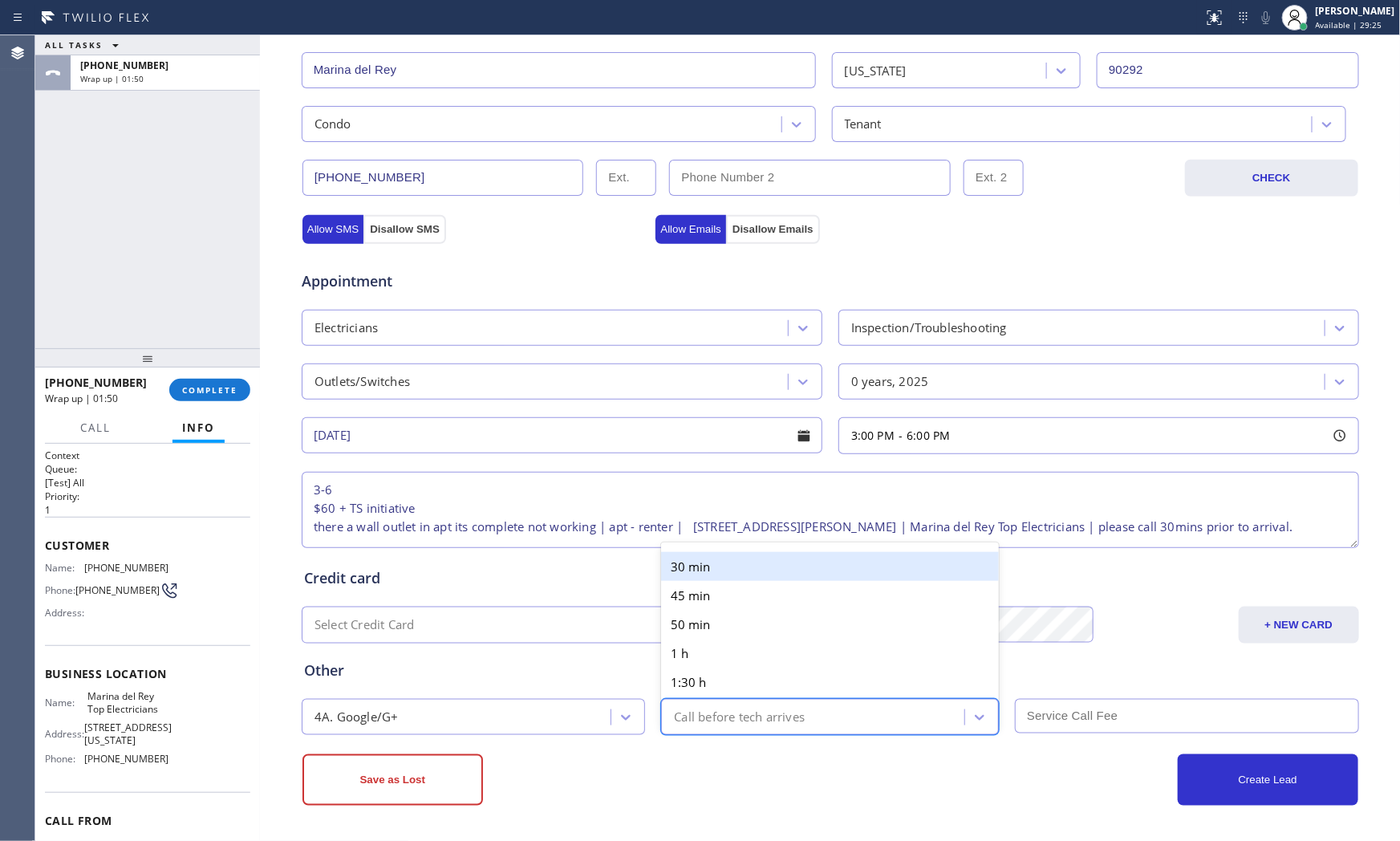
click at [740, 722] on div "Call before tech arrives" at bounding box center [739, 717] width 131 height 19
click at [734, 570] on div "30 min" at bounding box center [829, 566] width 338 height 29
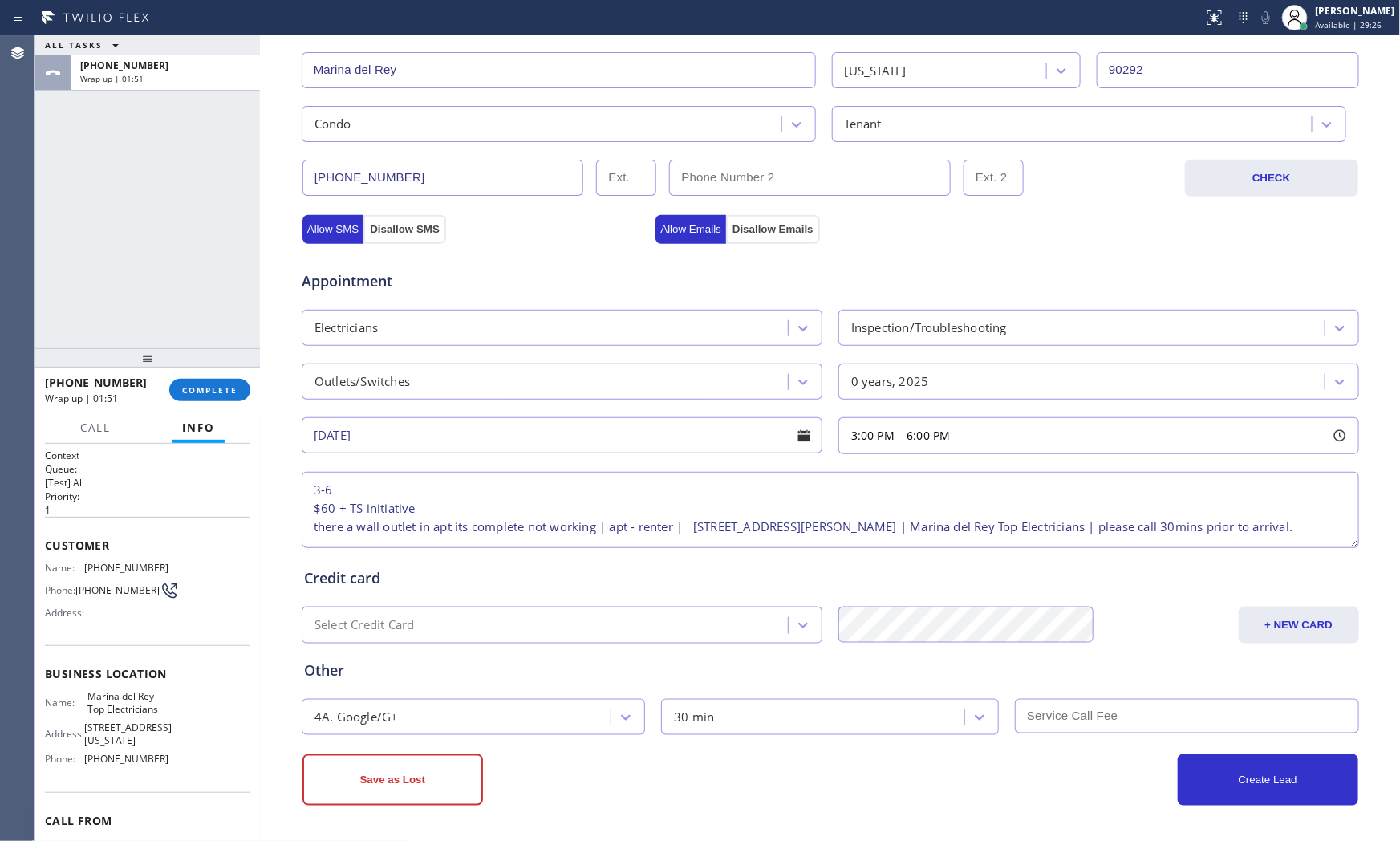
click at [1105, 720] on input "text" at bounding box center [1186, 716] width 344 height 35
type input "60"
click at [886, 680] on div "Other" at bounding box center [830, 670] width 1053 height 22
click at [1224, 779] on button "Create Lead" at bounding box center [1268, 780] width 181 height 52
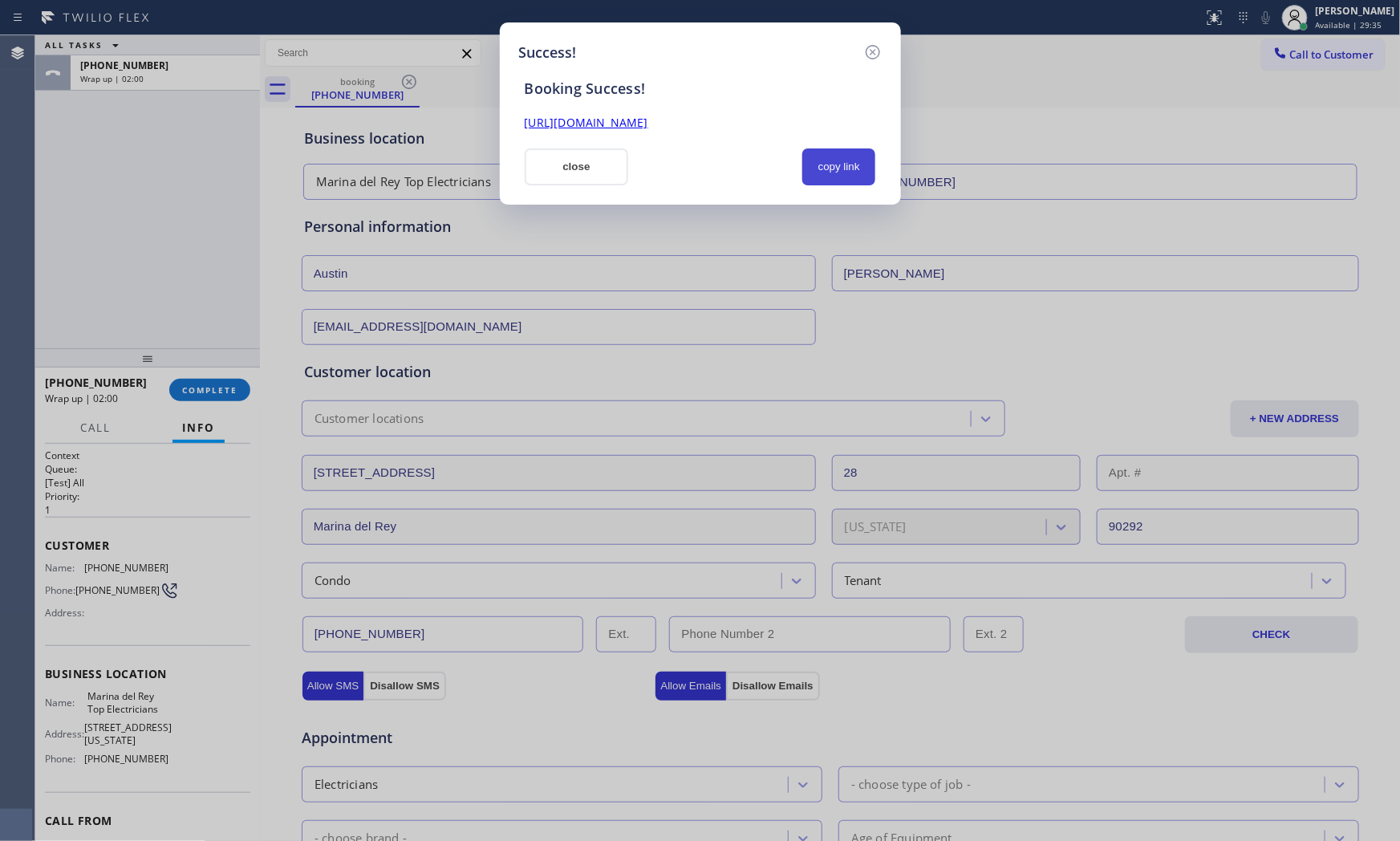
click at [861, 171] on button "copy link" at bounding box center [839, 167] width 73 height 37
click at [587, 175] on button "close" at bounding box center [576, 167] width 105 height 37
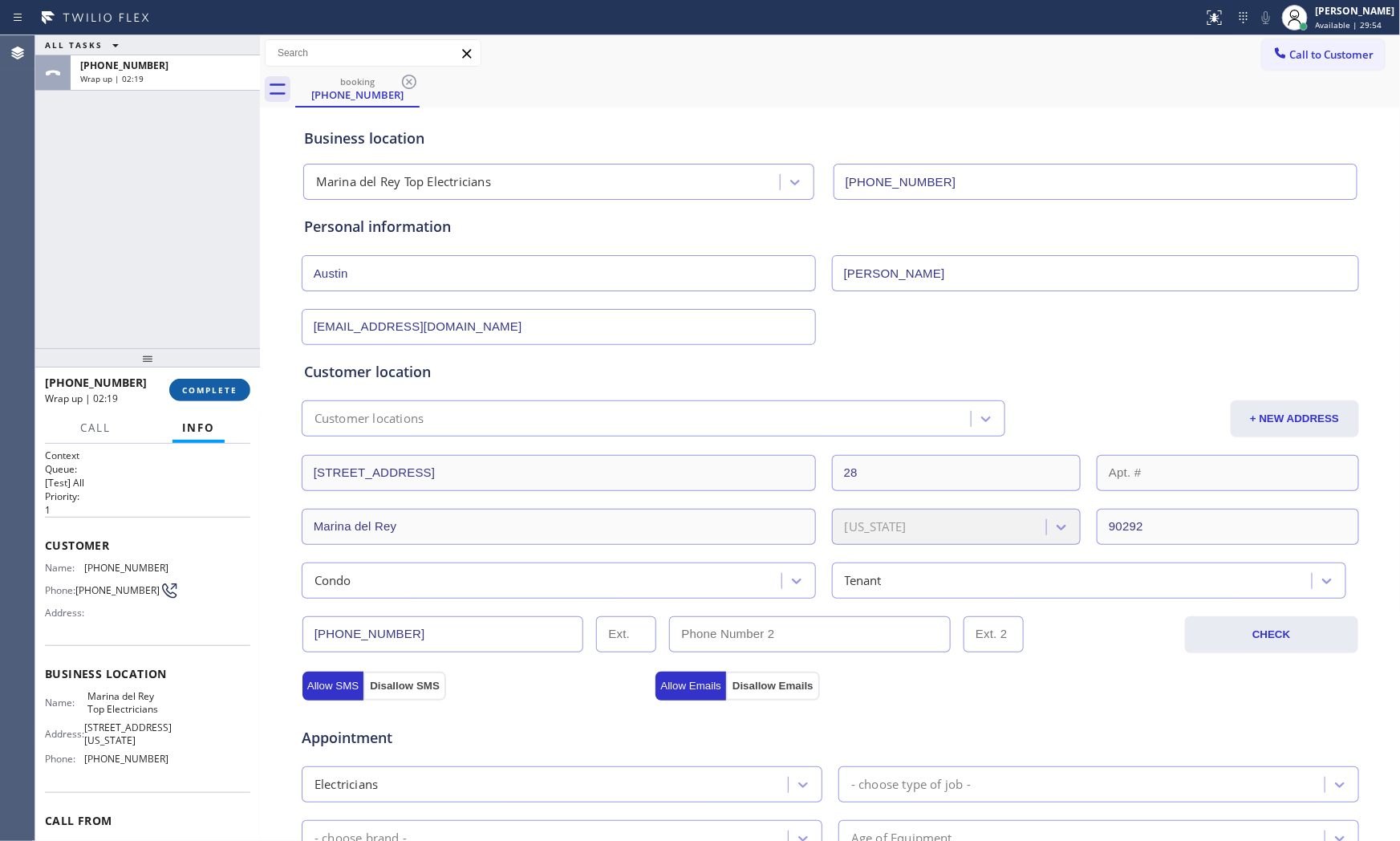
click at [198, 398] on button "COMPLETE" at bounding box center [210, 390] width 81 height 23
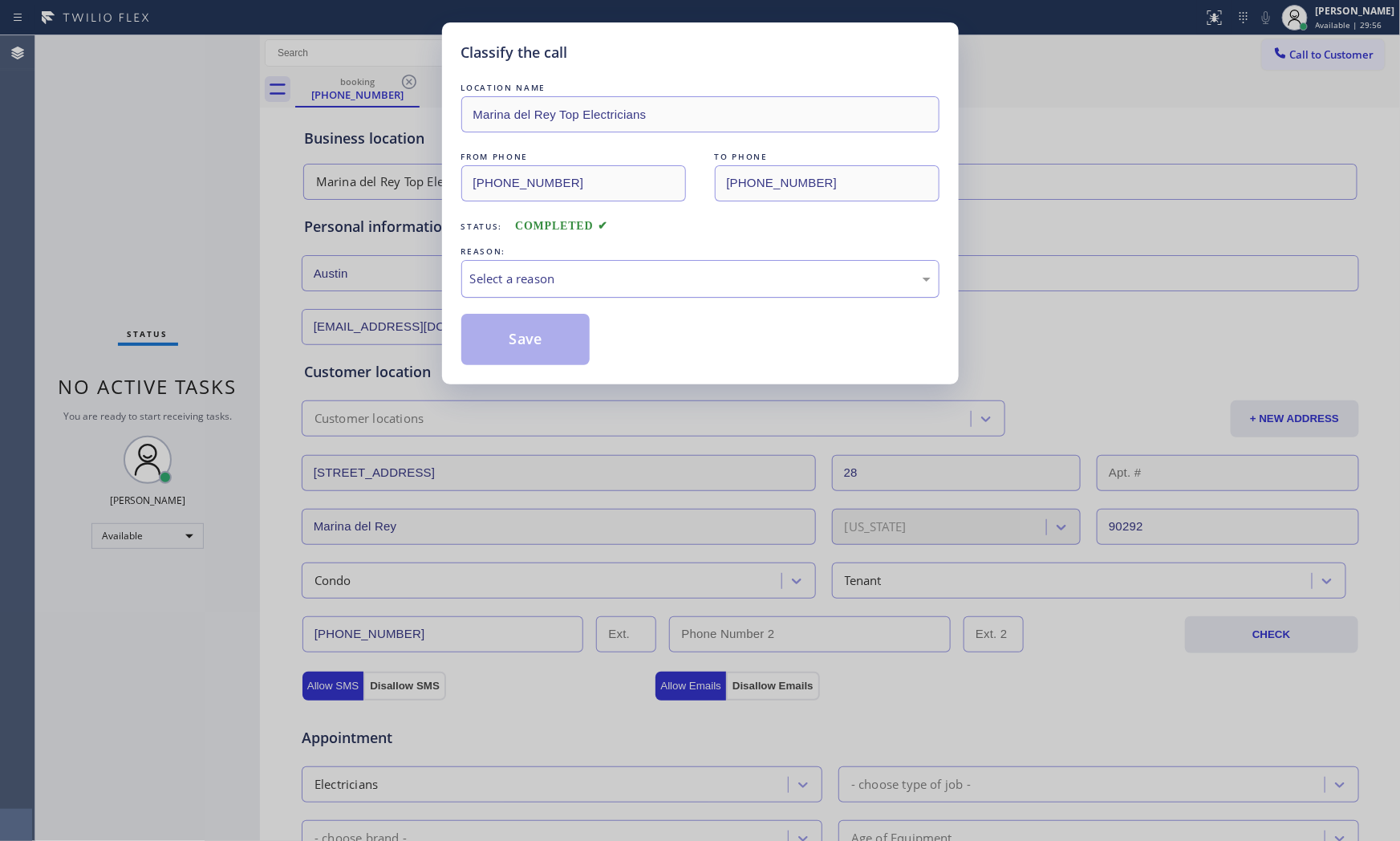
click at [478, 289] on div "Select a reason" at bounding box center [700, 279] width 478 height 38
click at [507, 332] on button "Save" at bounding box center [525, 339] width 129 height 52
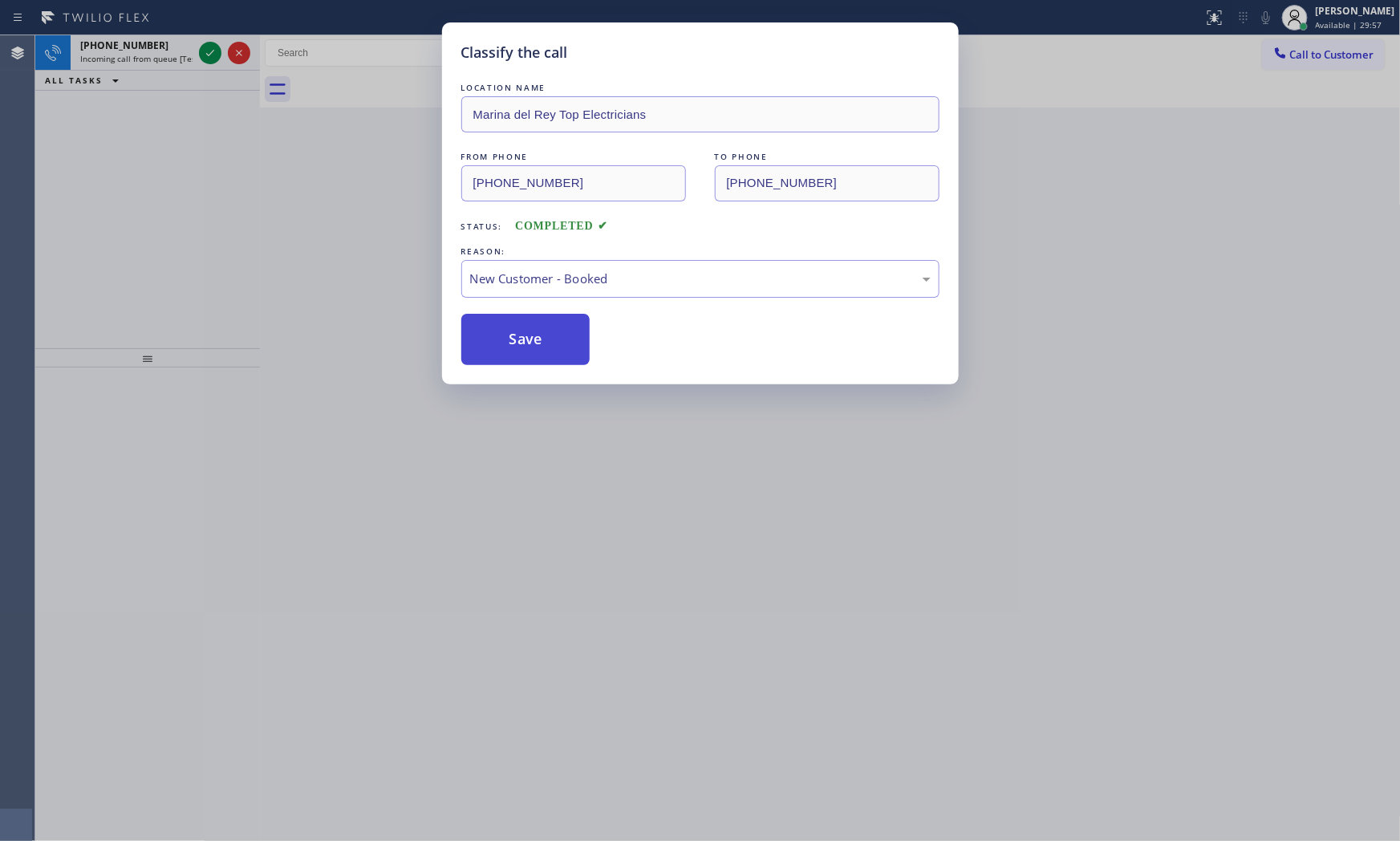
click at [507, 332] on button "Save" at bounding box center [525, 339] width 129 height 52
click at [204, 57] on div "Classify the call LOCATION NAME Marina del Rey Top Electricians FROM PHONE (603…" at bounding box center [700, 420] width 1400 height 841
click at [204, 57] on div "Classify the call LOCATION NAME Wolf Appliance Repair Expert (Houston, Google A…" at bounding box center [716, 437] width 1364 height 805
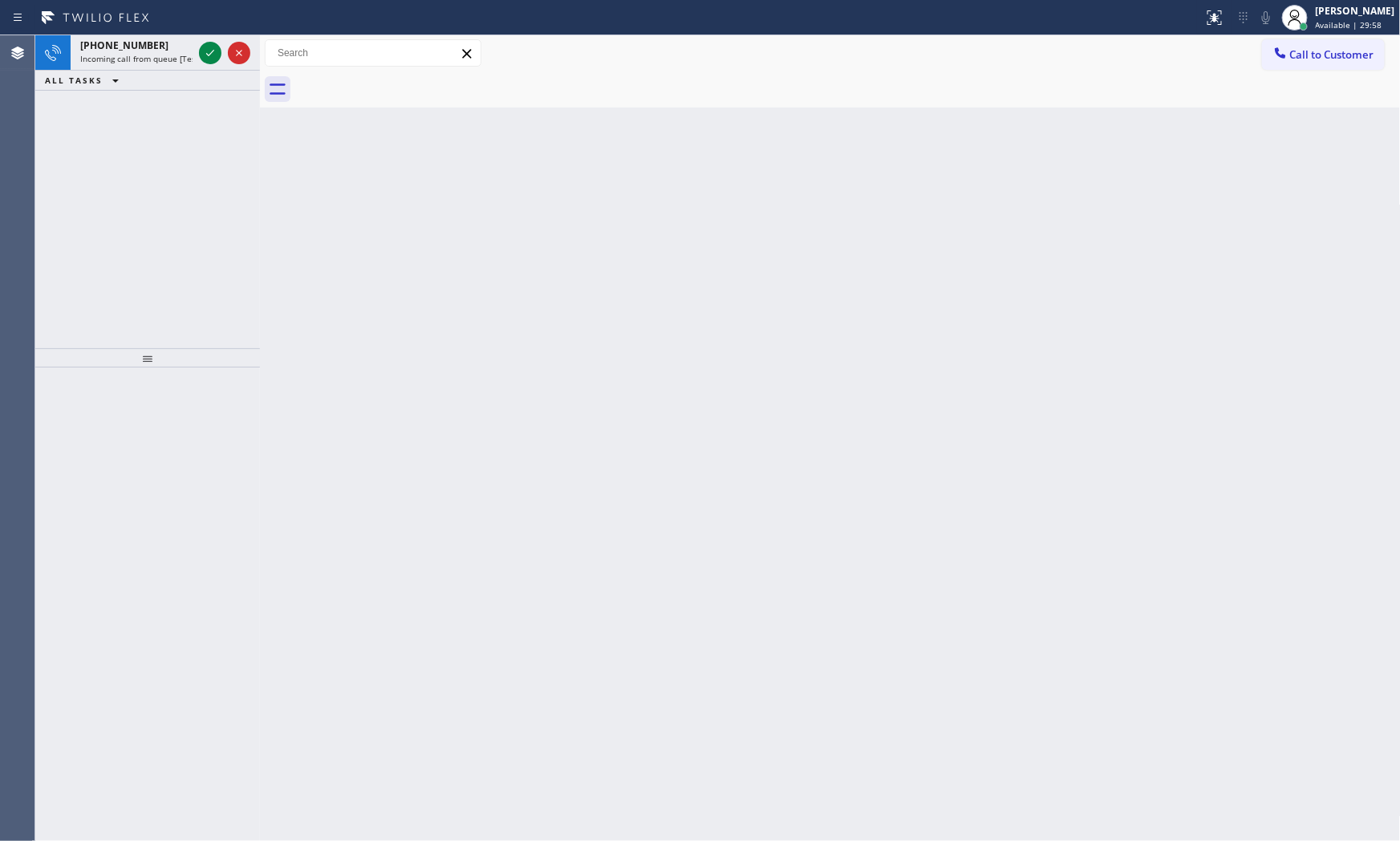
click at [204, 57] on icon at bounding box center [210, 53] width 19 height 19
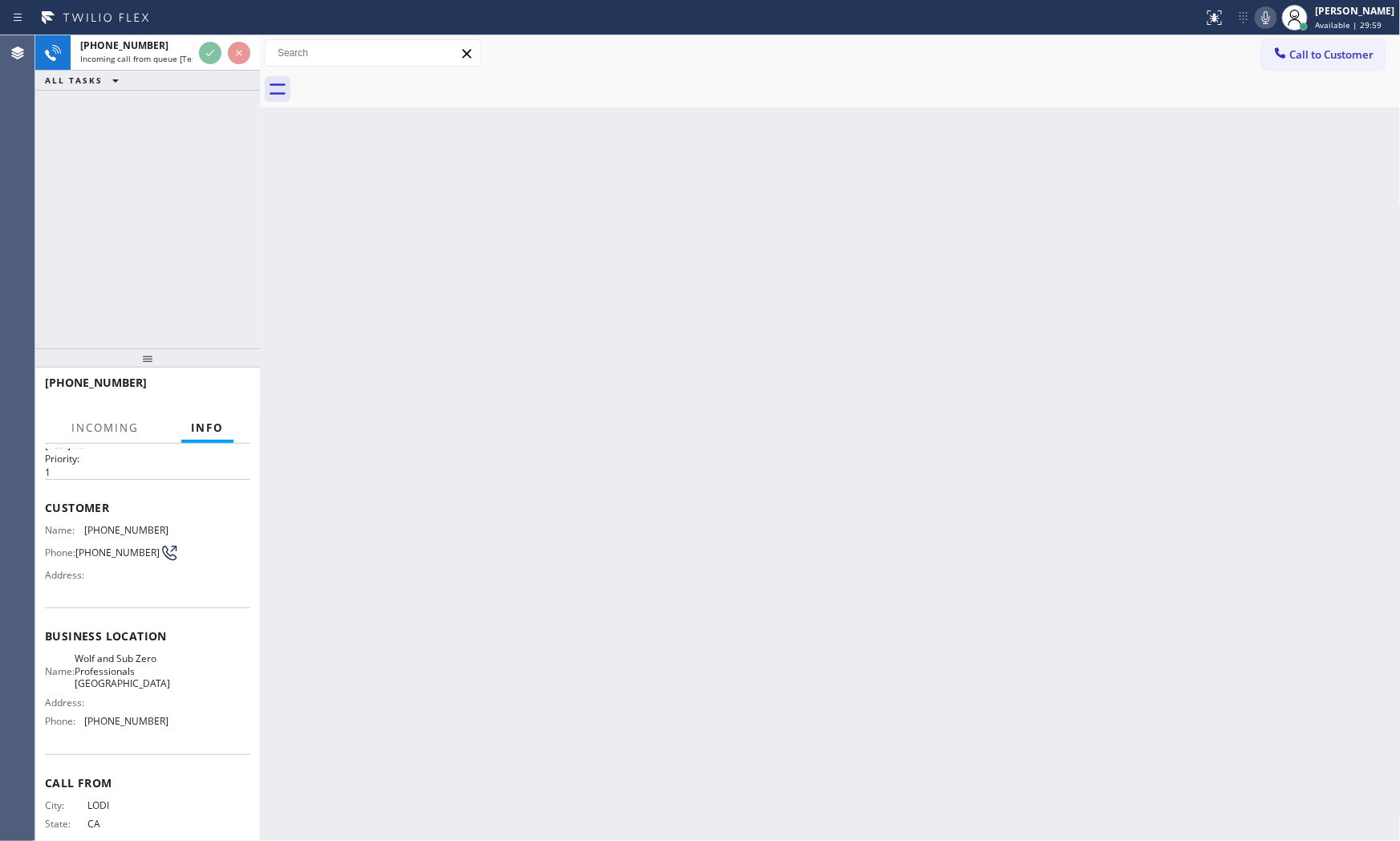
scroll to position [92, 0]
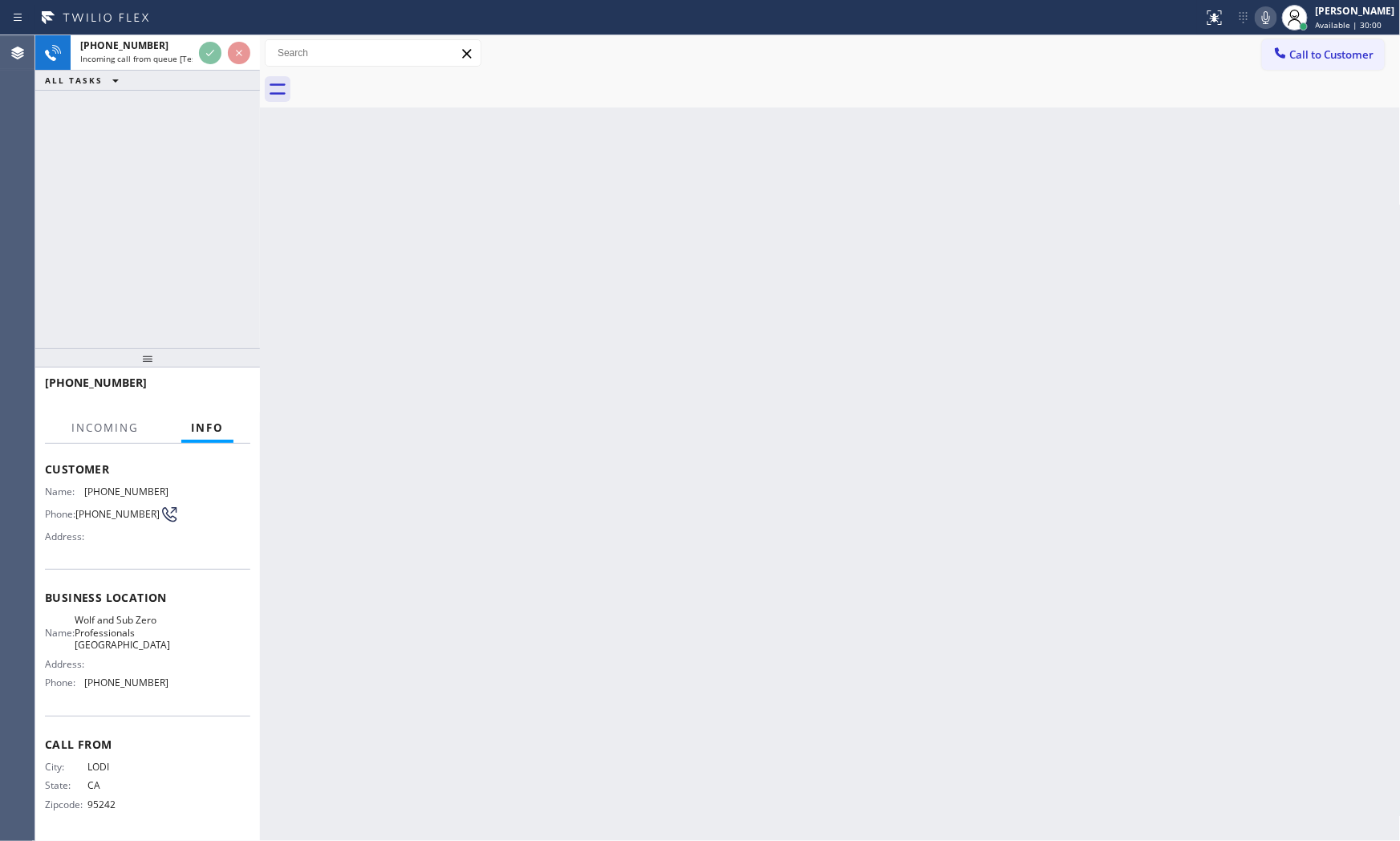
click at [214, 376] on div "+12092637652" at bounding box center [142, 382] width 194 height 15
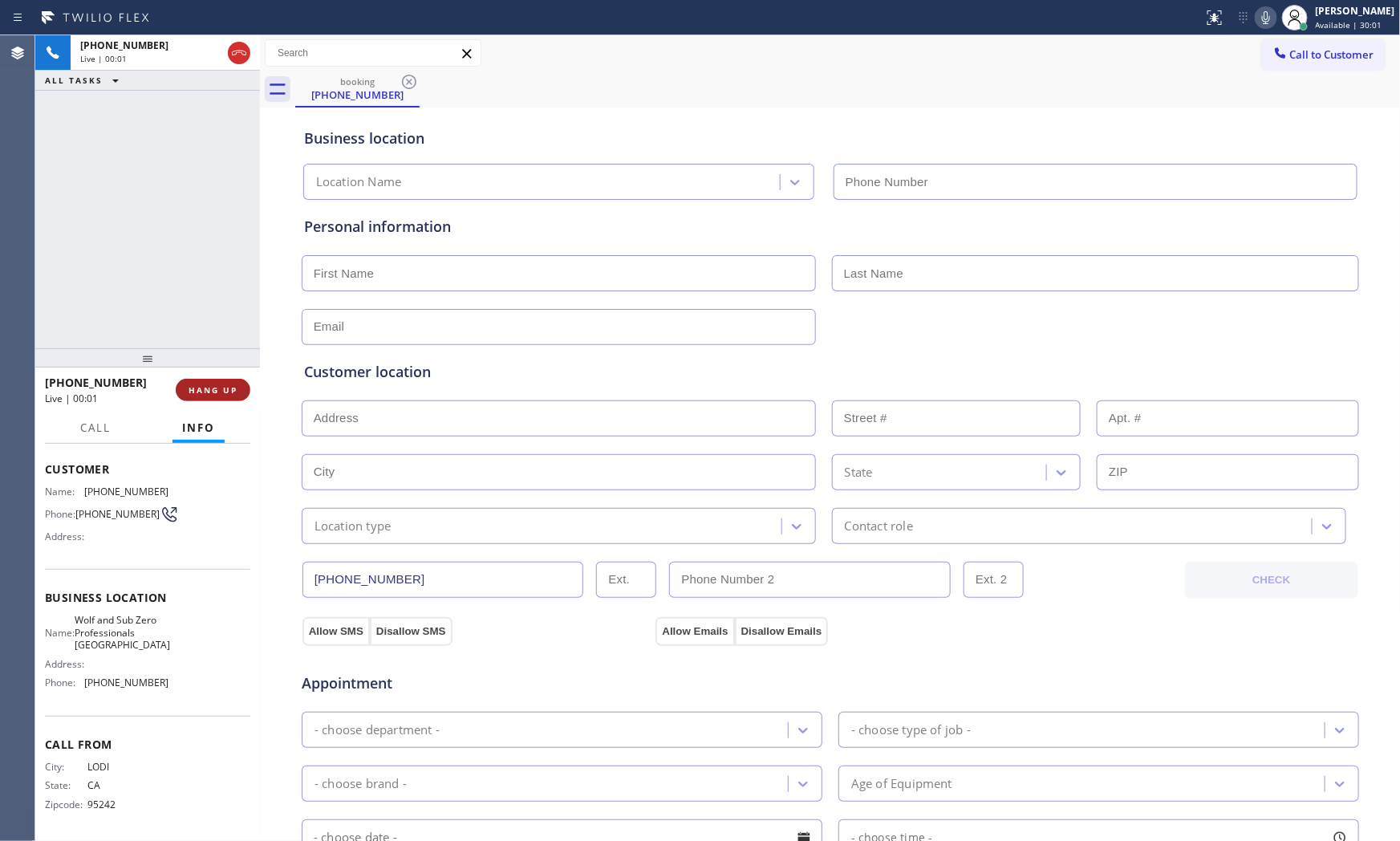
click at [221, 391] on span "HANG UP" at bounding box center [213, 390] width 49 height 11
type input "(341) 888-6838"
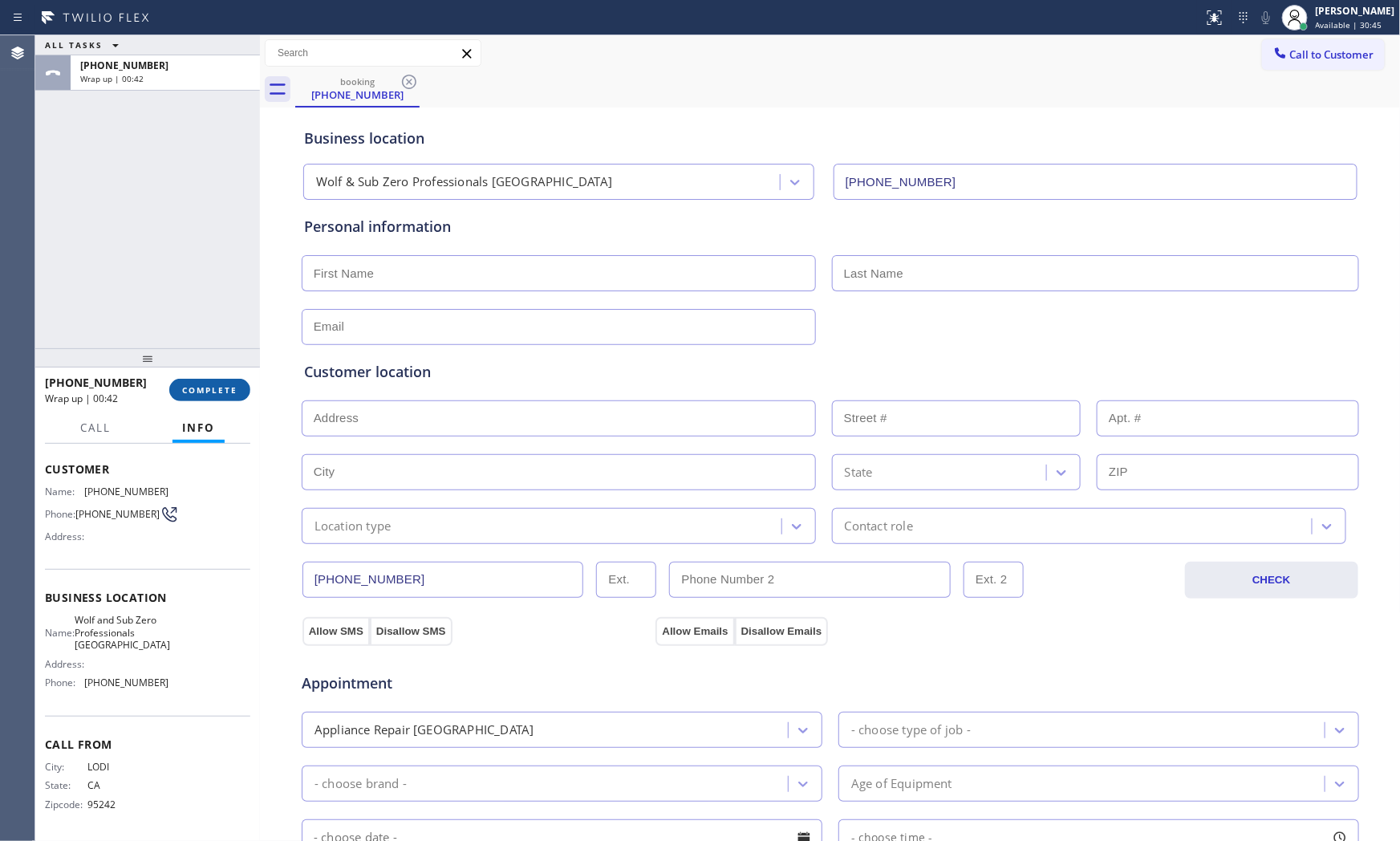
click at [193, 377] on div "+12092637652 Wrap up | 00:42 COMPLETE" at bounding box center [148, 390] width 205 height 41
click at [197, 382] on button "COMPLETE" at bounding box center [210, 390] width 81 height 23
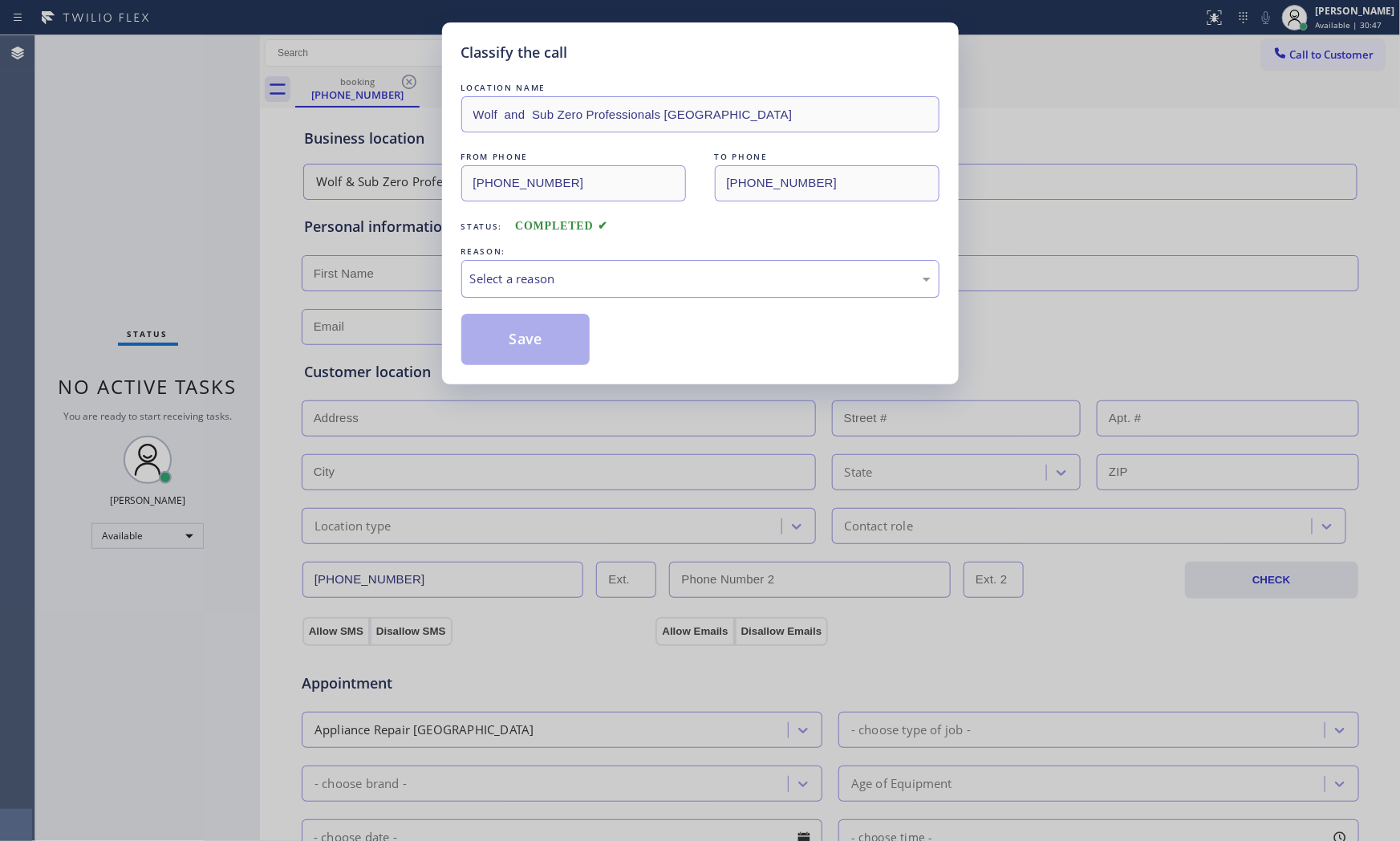
click at [558, 268] on div "Select a reason" at bounding box center [700, 279] width 478 height 38
click at [523, 337] on button "Save" at bounding box center [525, 339] width 129 height 52
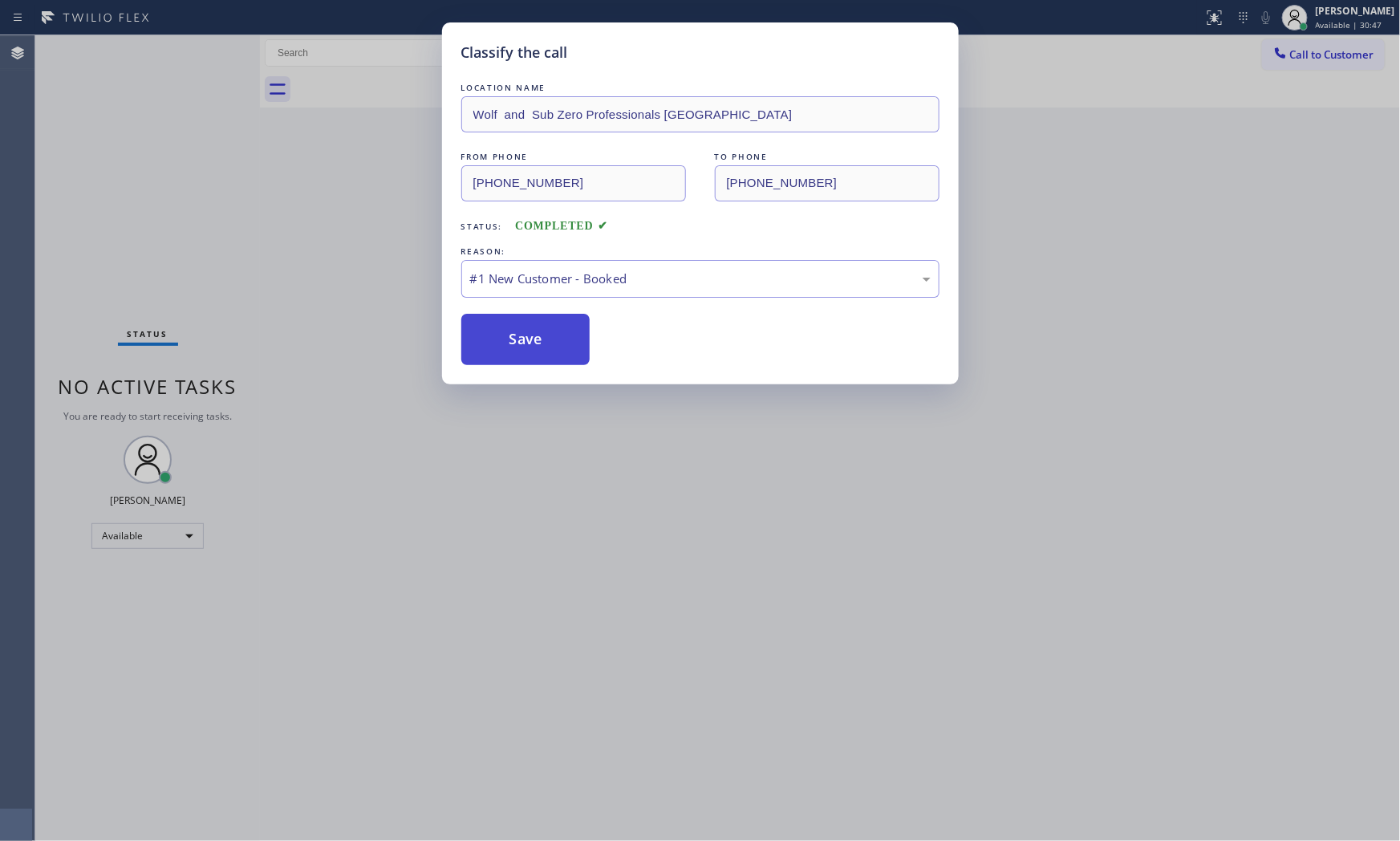
click at [523, 337] on button "Save" at bounding box center [525, 339] width 129 height 52
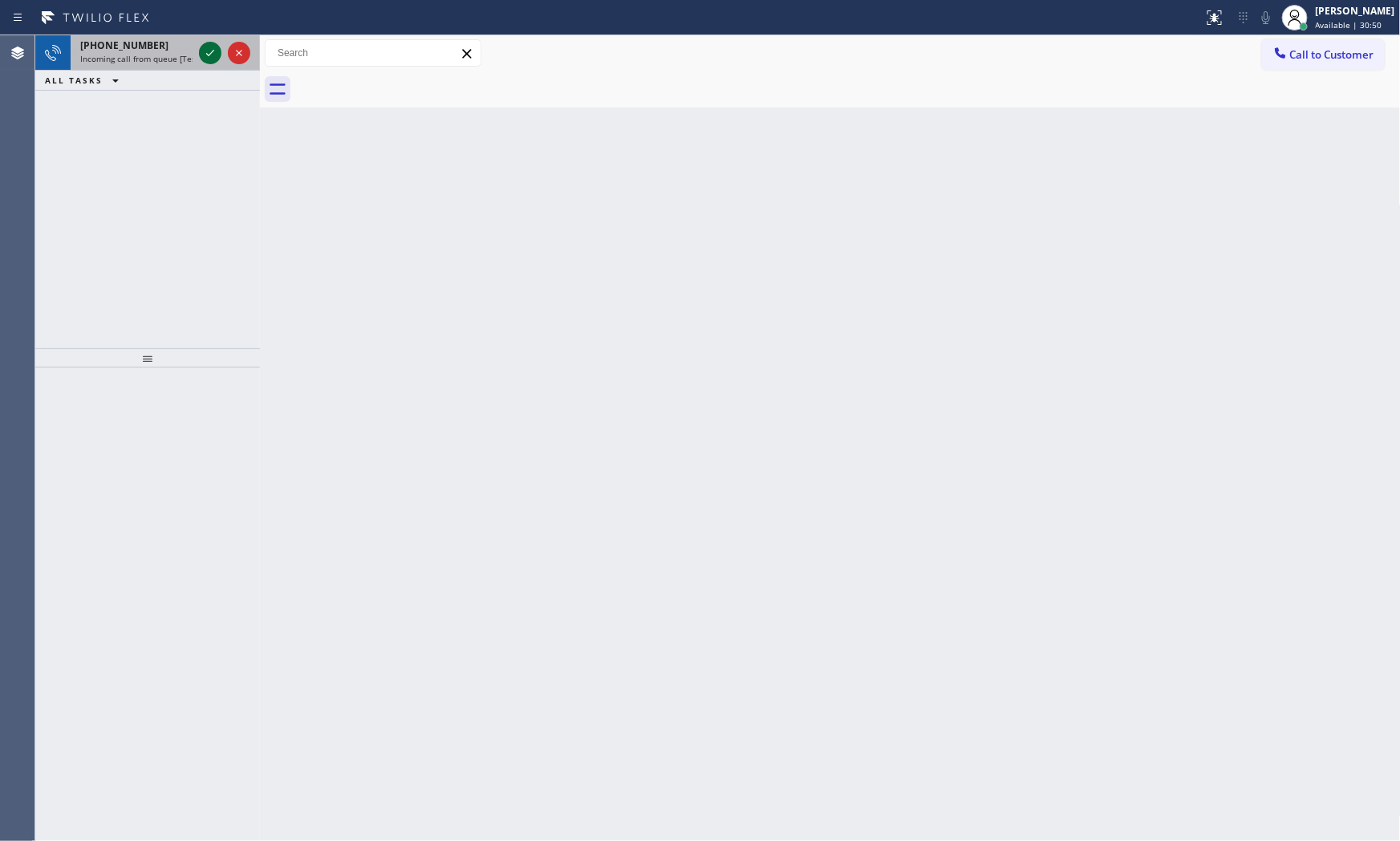
click at [204, 50] on icon at bounding box center [210, 53] width 19 height 19
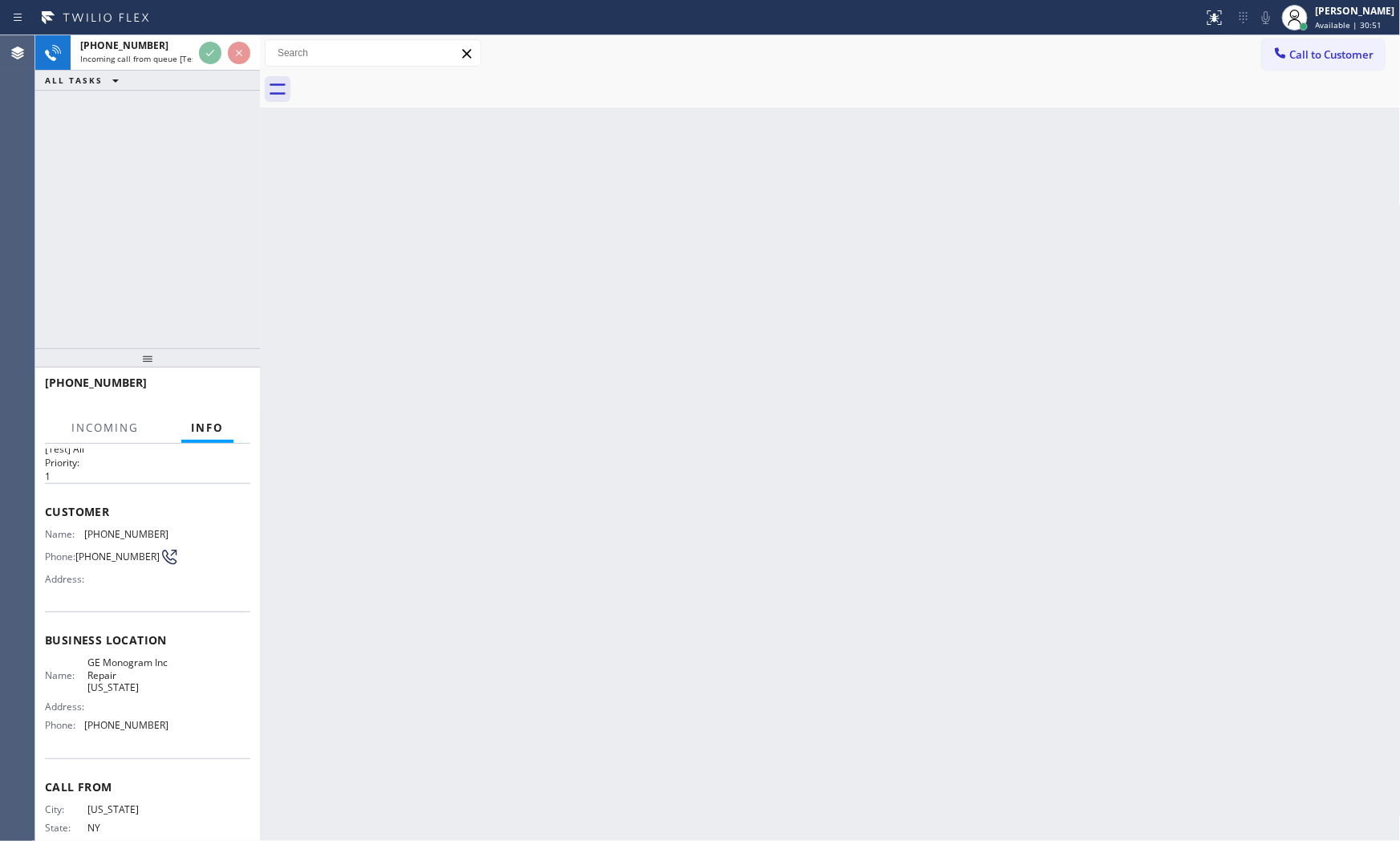
scroll to position [80, 0]
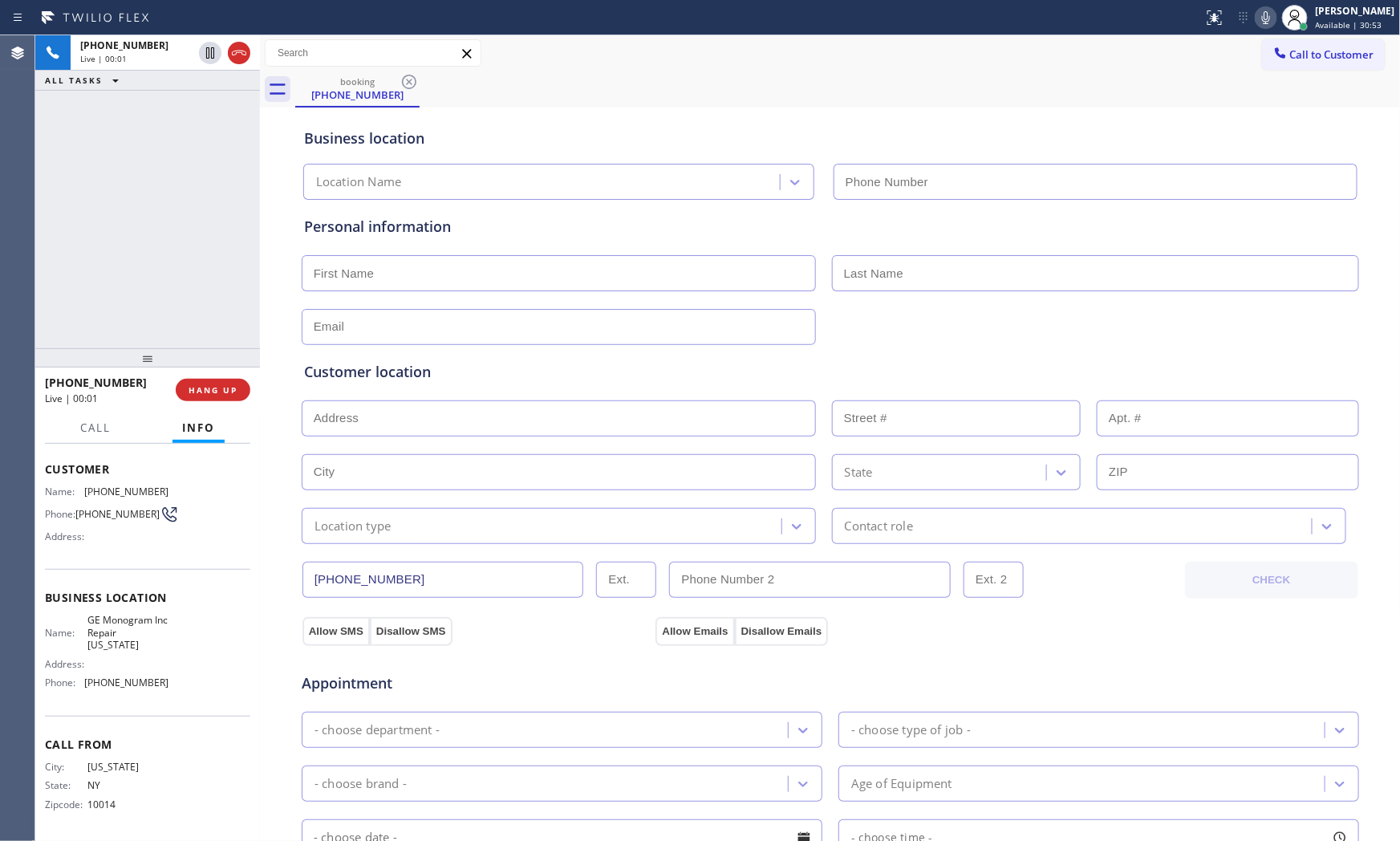
type input "(332) 456-0495"
click at [1262, 19] on icon at bounding box center [1265, 18] width 19 height 19
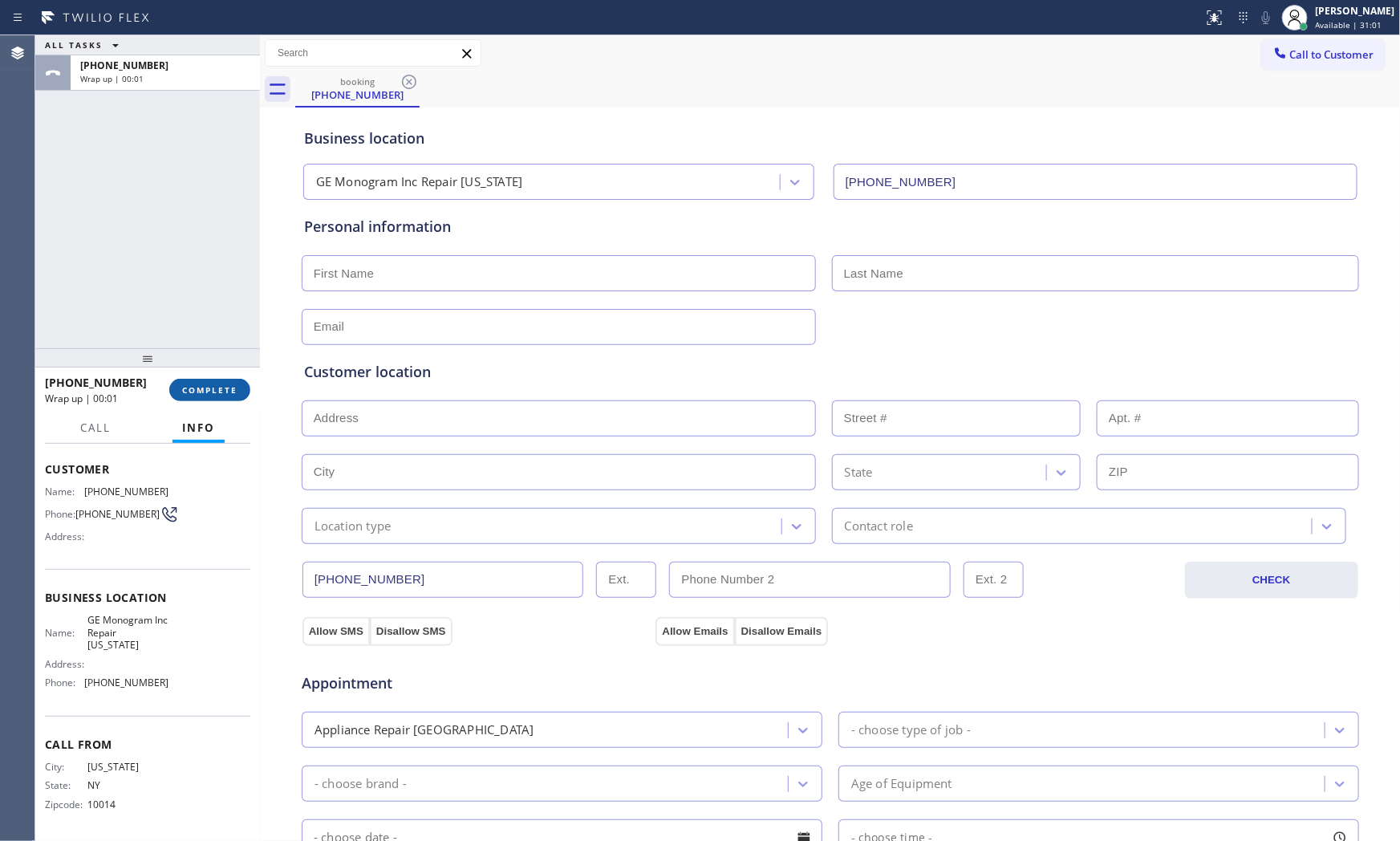
click at [243, 394] on button "COMPLETE" at bounding box center [210, 390] width 81 height 23
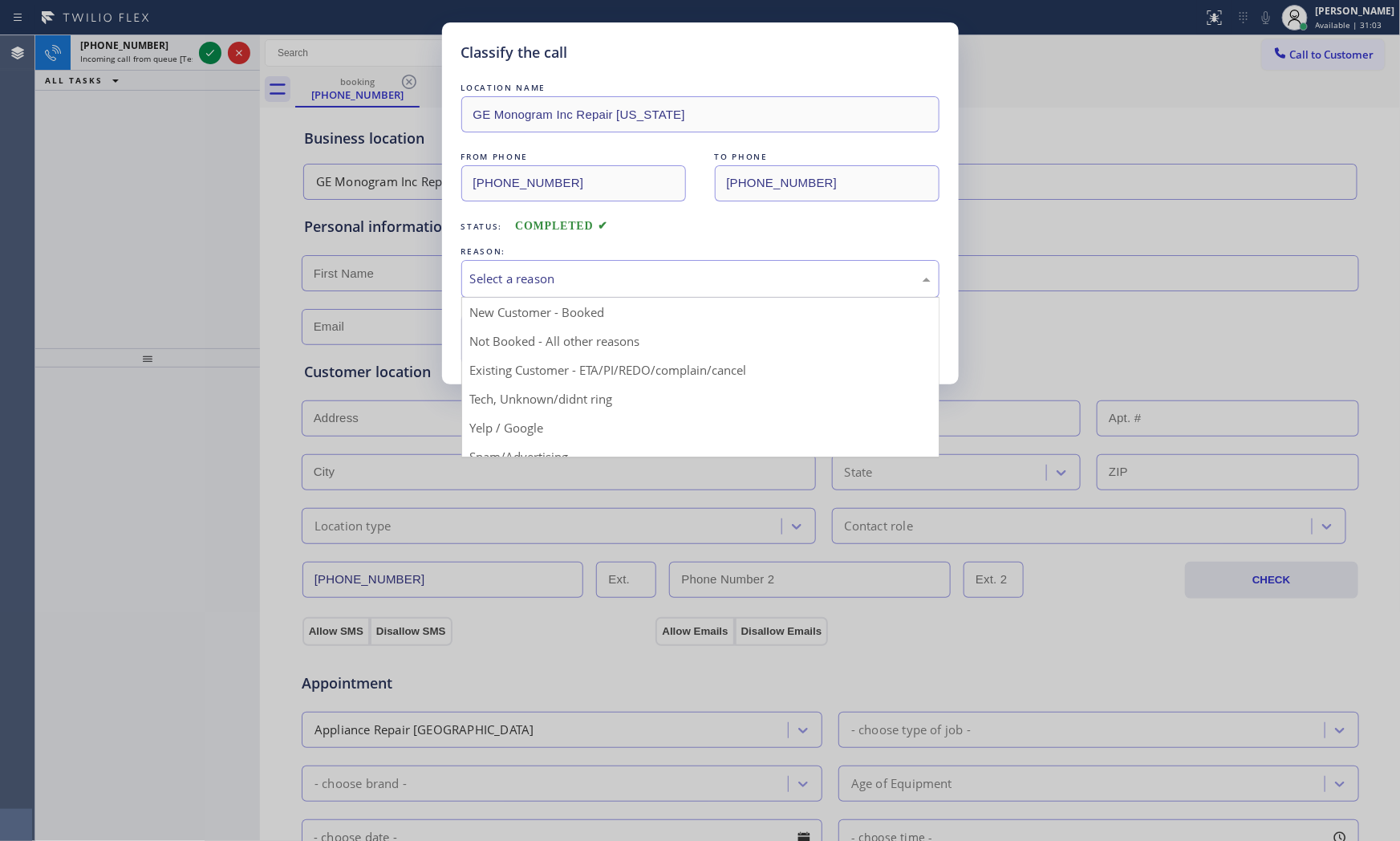
drag, startPoint x: 536, startPoint y: 269, endPoint x: 513, endPoint y: 340, distance: 74.6
click at [536, 274] on div "Select a reason" at bounding box center [700, 279] width 460 height 19
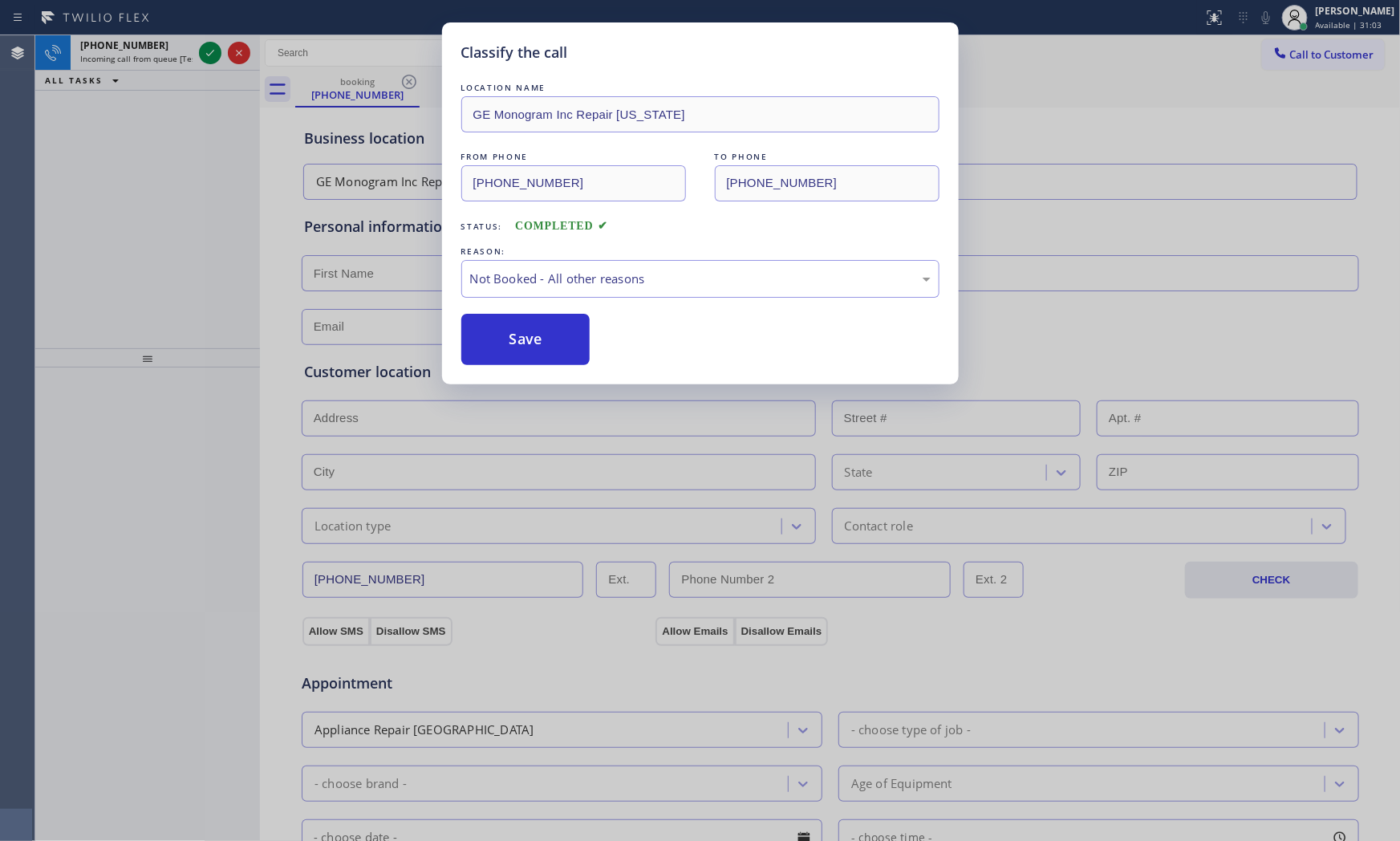
click at [512, 346] on button "Save" at bounding box center [525, 339] width 129 height 52
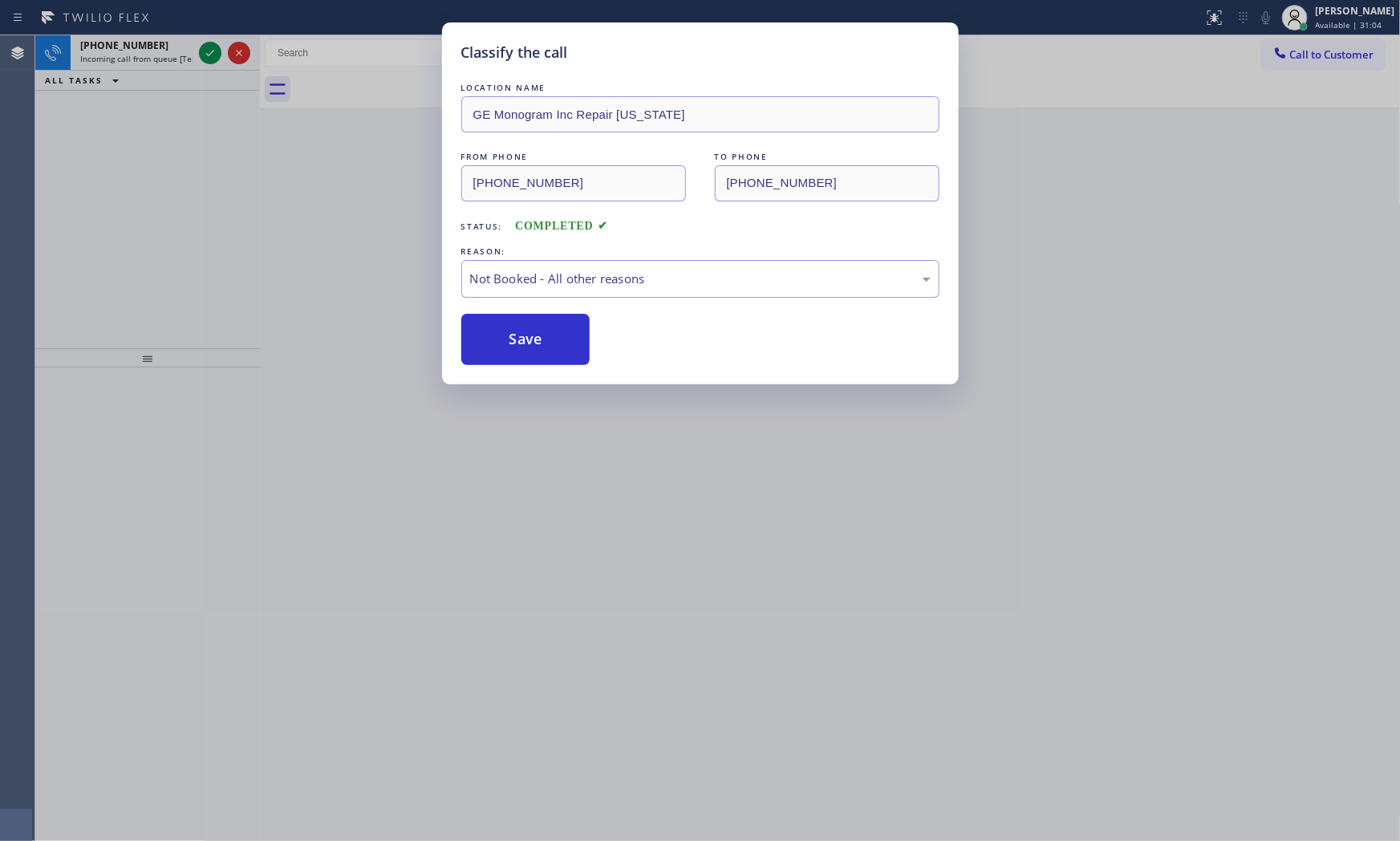
click at [512, 346] on button "Save" at bounding box center [525, 339] width 129 height 52
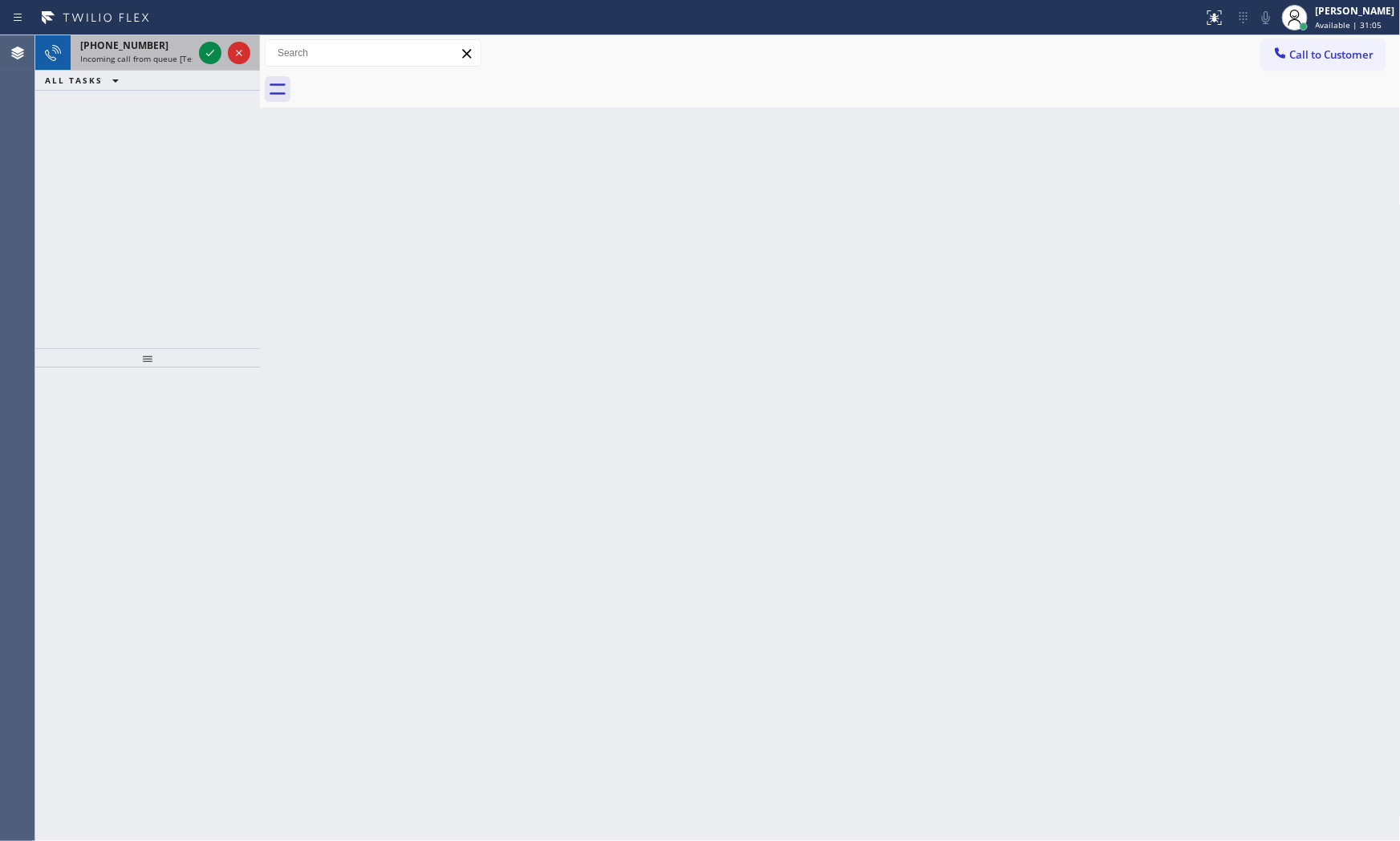
click at [210, 53] on icon at bounding box center [210, 53] width 8 height 7
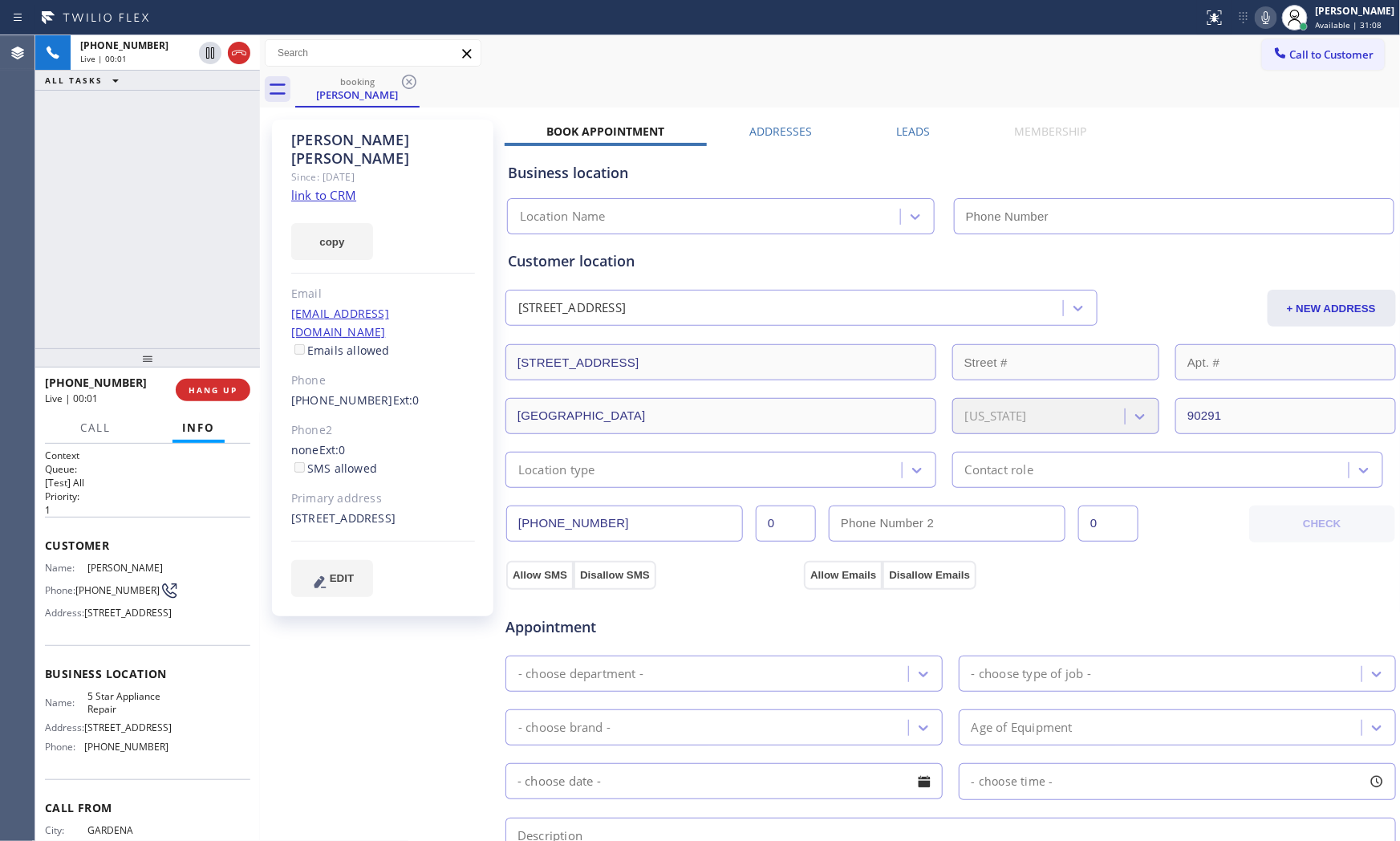
type input "[PHONE_NUMBER]"
click at [346, 187] on link "link to CRM" at bounding box center [323, 195] width 65 height 16
click at [1270, 30] on div "Status report No issues detected If you experience an issue, please download th…" at bounding box center [1298, 17] width 203 height 35
click at [1265, 23] on icon at bounding box center [1265, 18] width 19 height 19
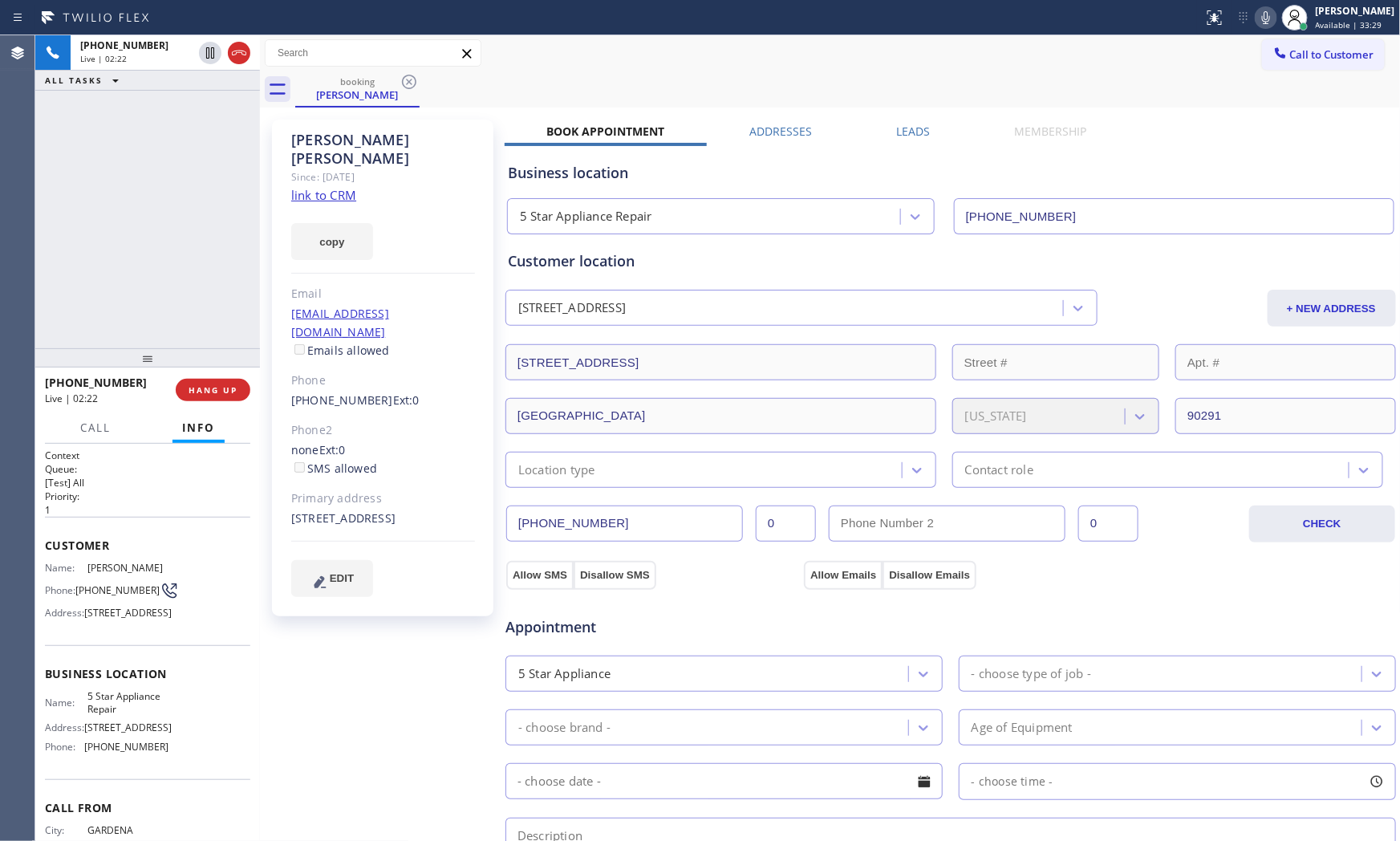
click at [91, 596] on span "(310) 200-4420" at bounding box center [117, 590] width 84 height 12
copy div "(310) 200-4420"
click at [110, 584] on span "(310) 200-4420" at bounding box center [117, 590] width 84 height 12
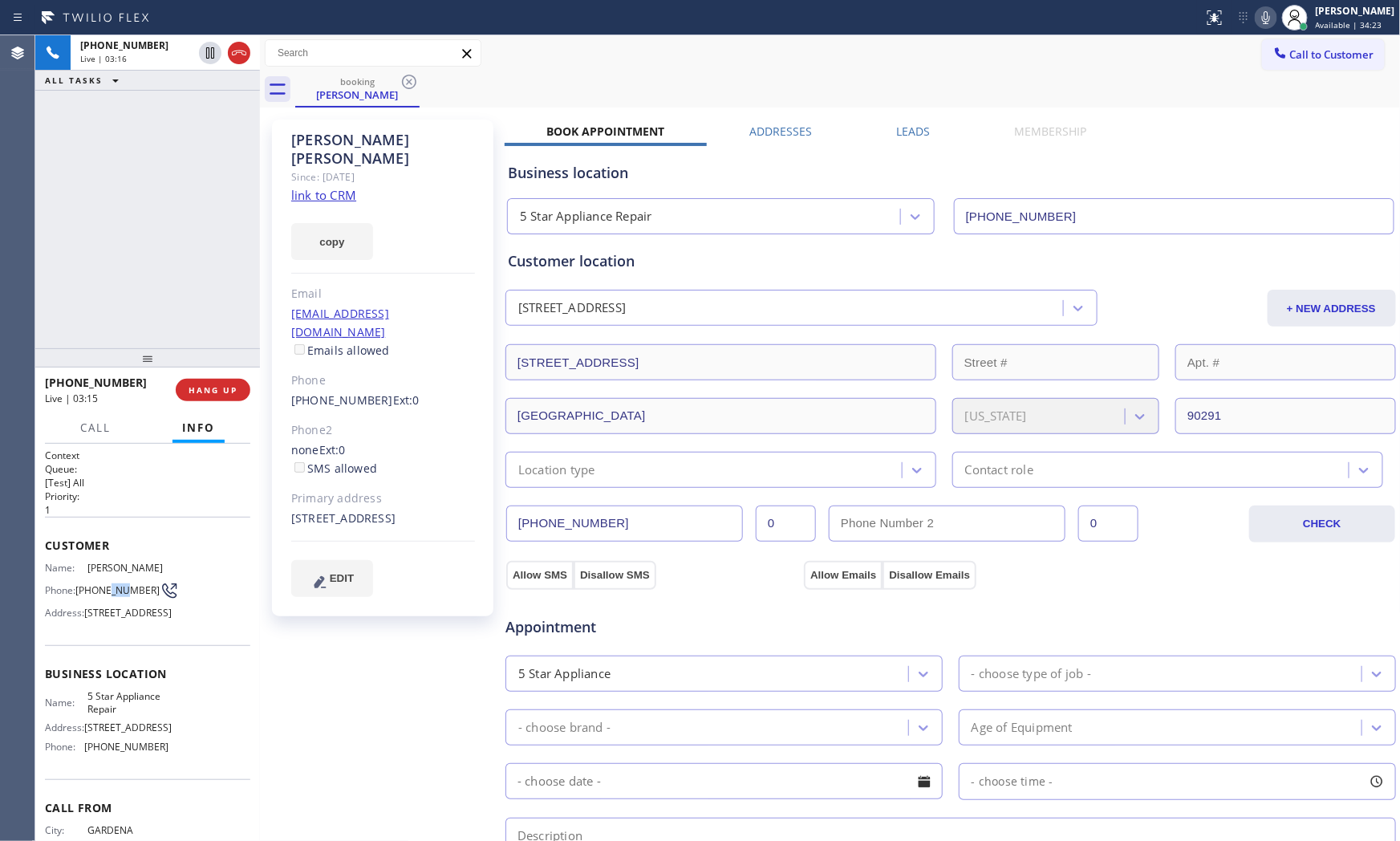
click at [110, 584] on span "(310) 200-4420" at bounding box center [117, 590] width 84 height 12
click at [111, 584] on span "(310) 200-4420" at bounding box center [117, 590] width 84 height 12
click at [1262, 12] on icon at bounding box center [1265, 18] width 8 height 13
click at [1268, 19] on icon at bounding box center [1265, 18] width 19 height 19
click at [109, 715] on span "5 Star Appliance Repair" at bounding box center [127, 703] width 80 height 24
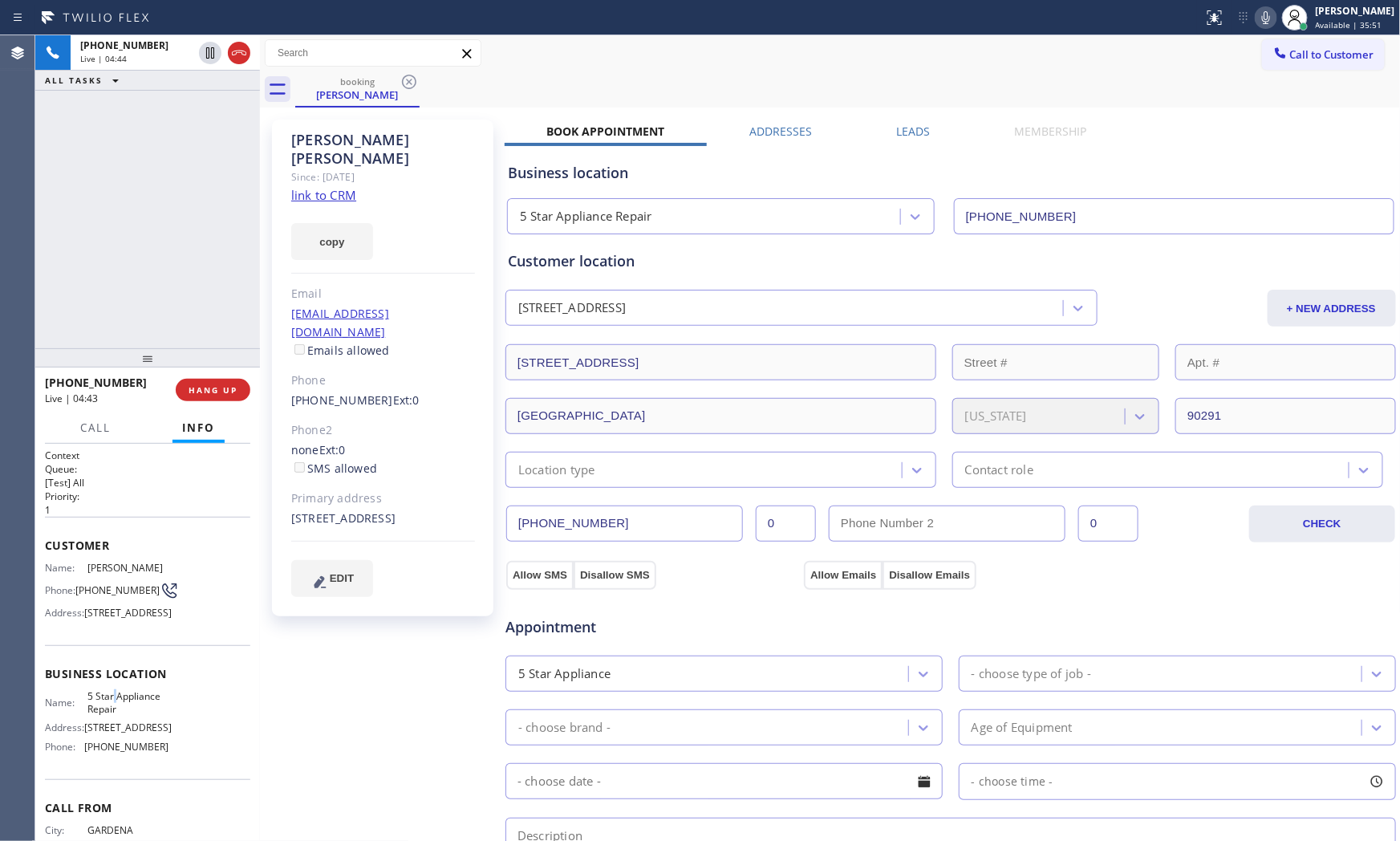
click at [110, 715] on span "5 Star Appliance Repair" at bounding box center [127, 703] width 80 height 24
copy span "5 Star Appliance Repair"
click at [1262, 23] on icon at bounding box center [1265, 18] width 8 height 13
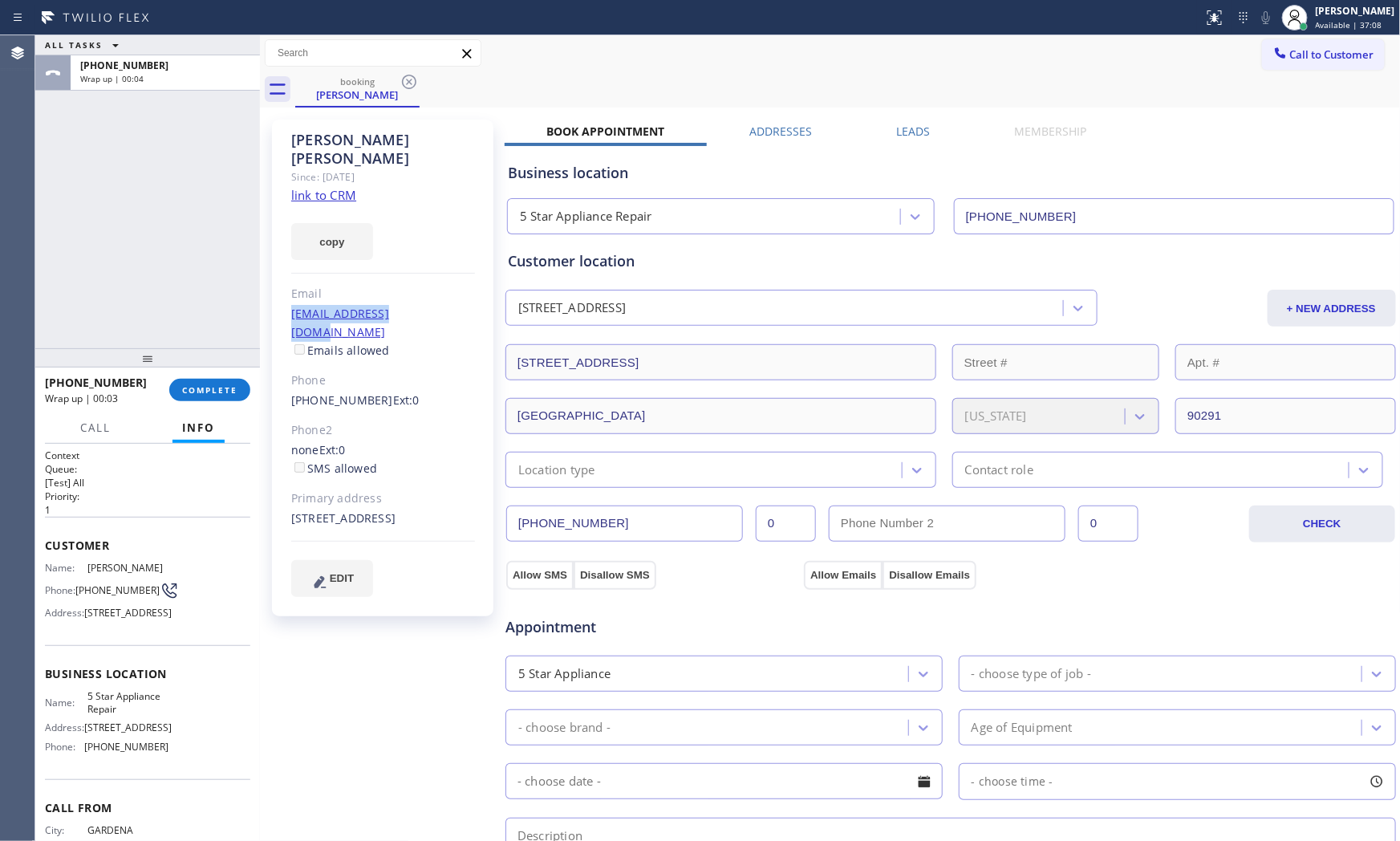
drag, startPoint x: 287, startPoint y: 299, endPoint x: 414, endPoint y: 300, distance: 127.0
click at [414, 300] on div "Alex Lamm Since: 20 may 2020 link to CRM copy Email adonnelley@gmail.com Emails…" at bounding box center [382, 367] width 221 height 496
copy link "adonnelley@gmail.com"
click at [99, 584] on span "(310) 200-4420" at bounding box center [117, 590] width 84 height 12
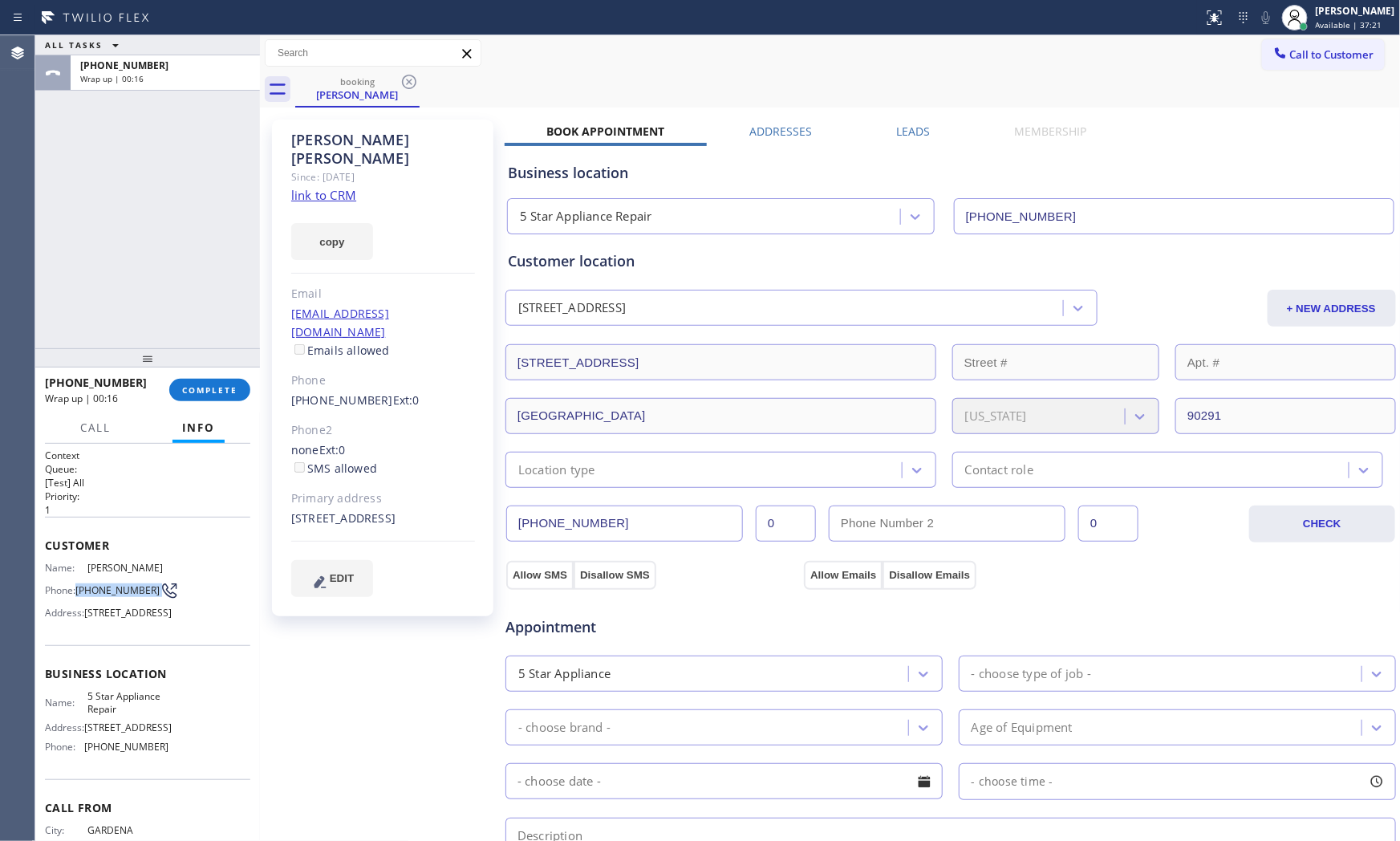
click at [99, 584] on span "(310) 200-4420" at bounding box center [117, 590] width 84 height 12
copy div "(310) 200-4420"
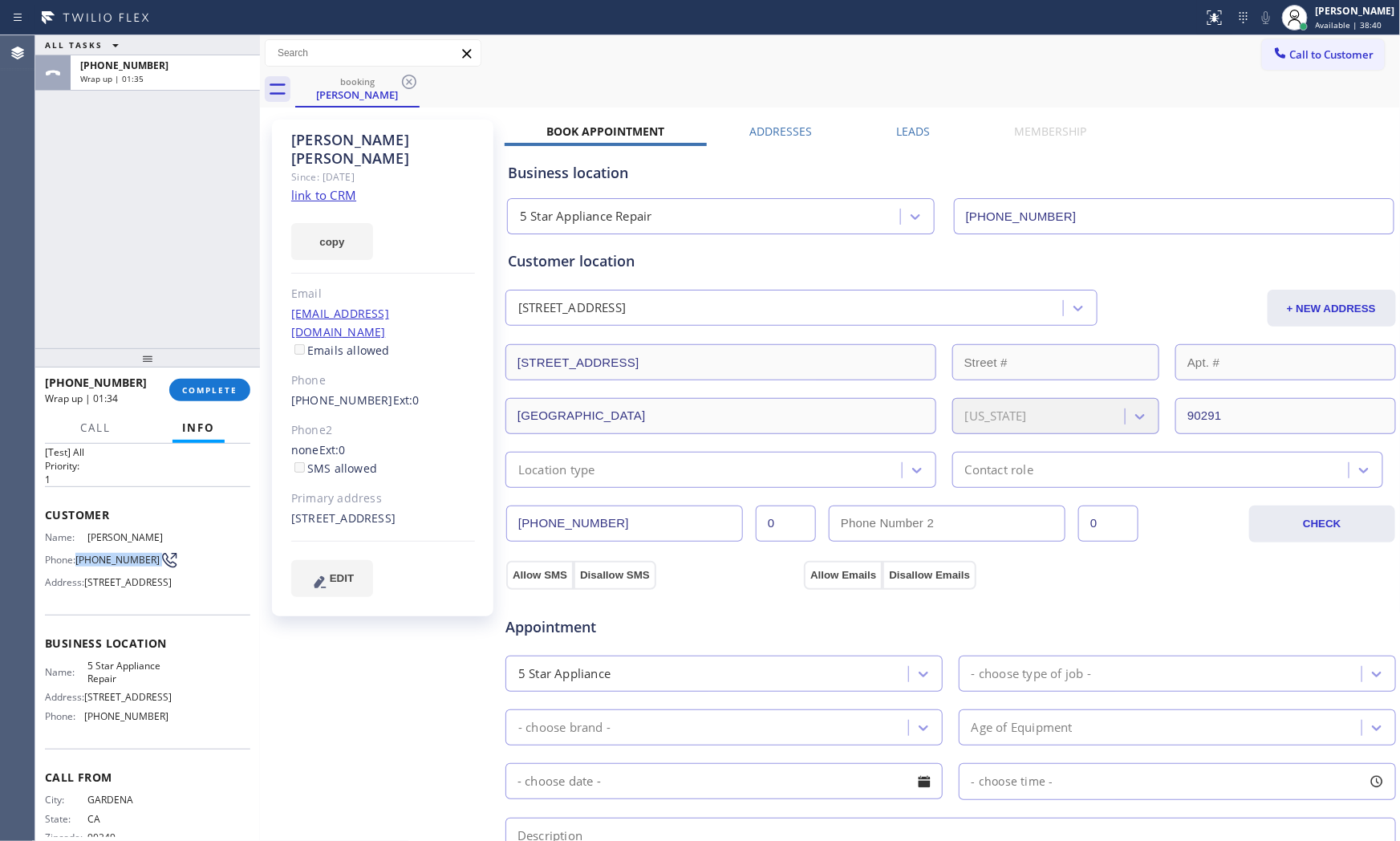
scroll to position [92, 0]
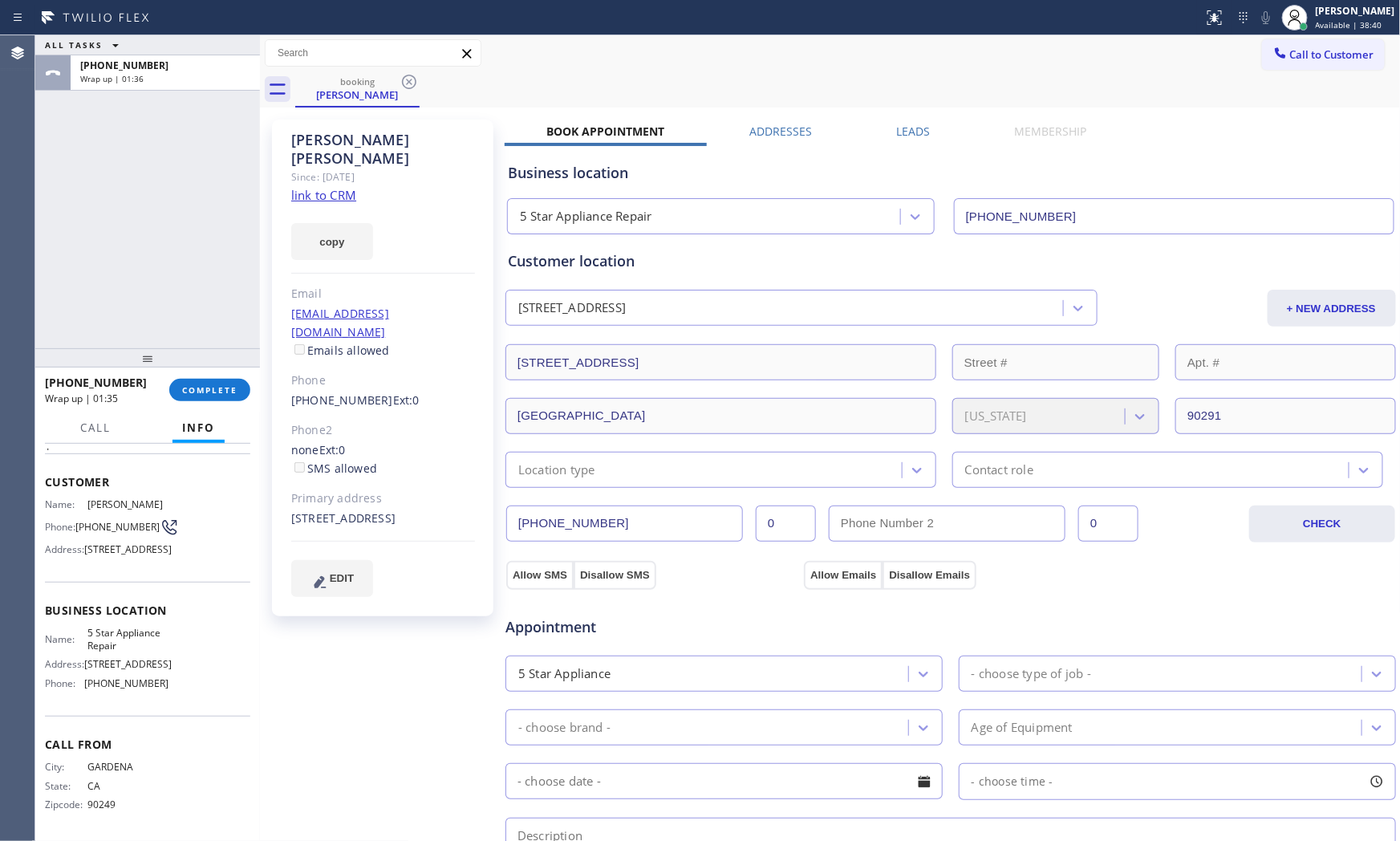
click at [125, 677] on span "[PHONE_NUMBER]" at bounding box center [125, 683] width 84 height 12
copy span "[PHONE_NUMBER]"
click at [246, 387] on button "COMPLETE" at bounding box center [210, 390] width 81 height 23
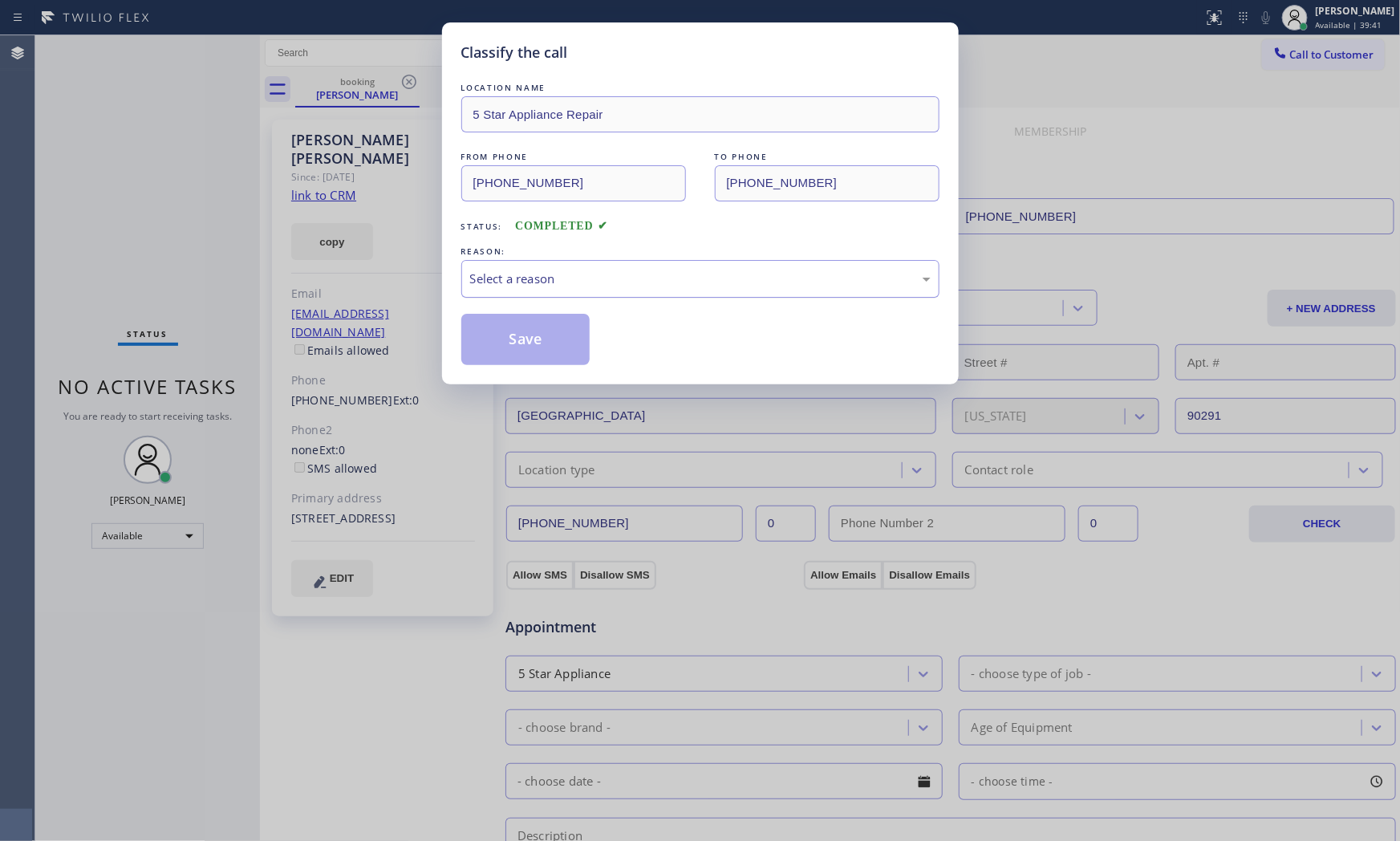
click at [554, 278] on div "Select a reason" at bounding box center [700, 279] width 460 height 19
click at [539, 350] on button "Save" at bounding box center [525, 339] width 129 height 52
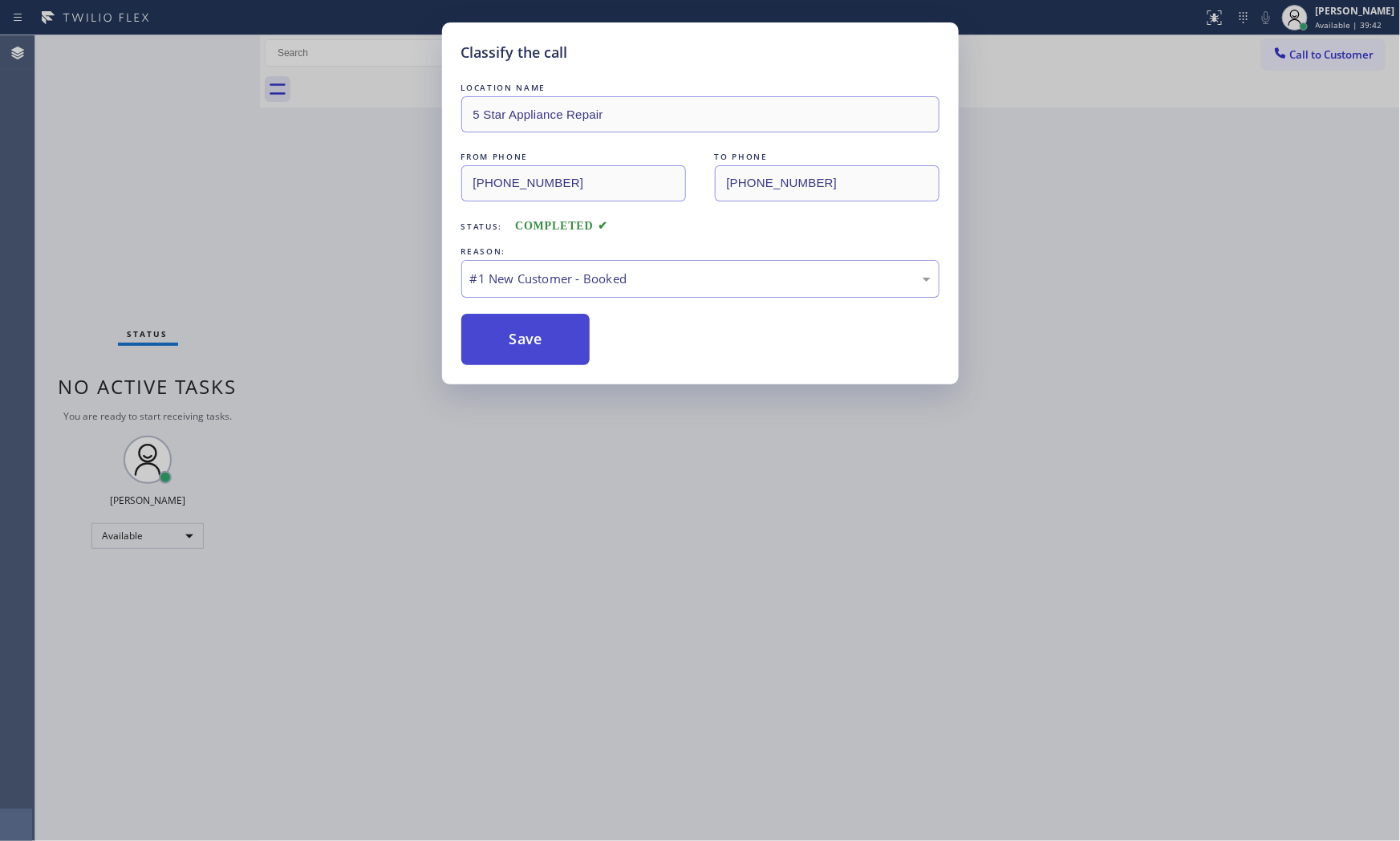
click at [539, 350] on button "Save" at bounding box center [525, 339] width 129 height 52
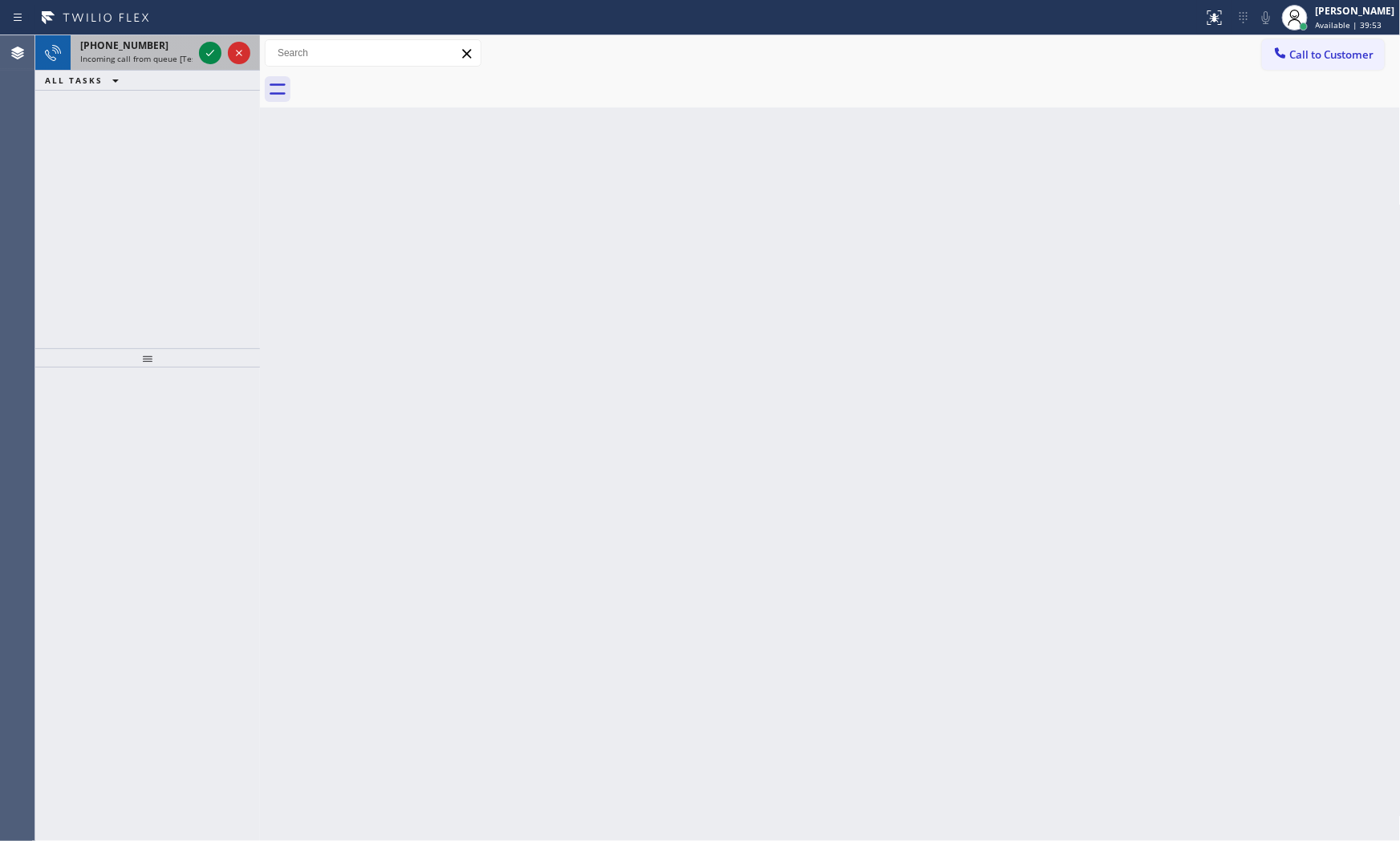
click at [133, 53] on span "Incoming call from queue [Test] All" at bounding box center [146, 58] width 133 height 11
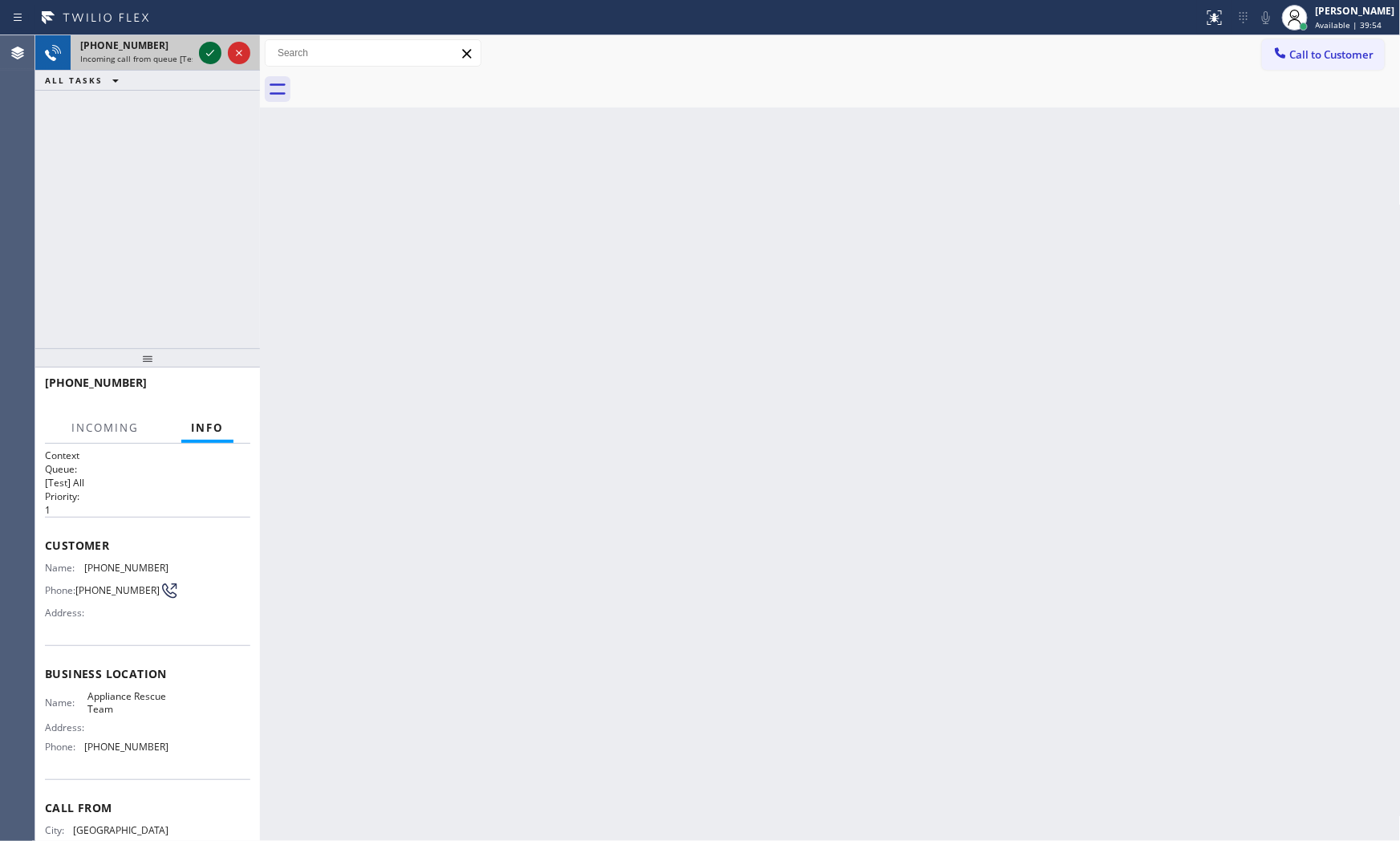
click at [199, 53] on div at bounding box center [210, 53] width 23 height 19
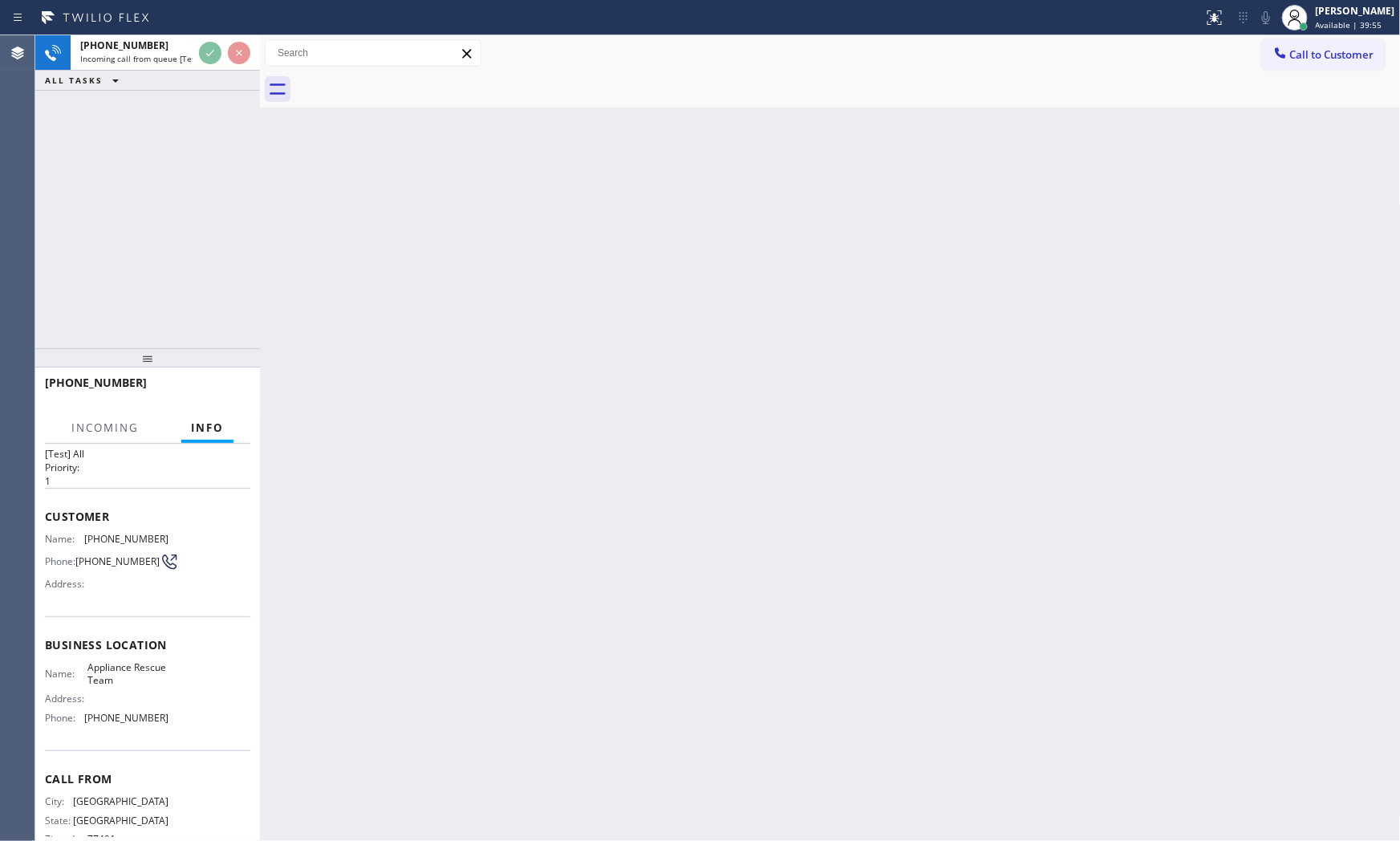
scroll to position [68, 0]
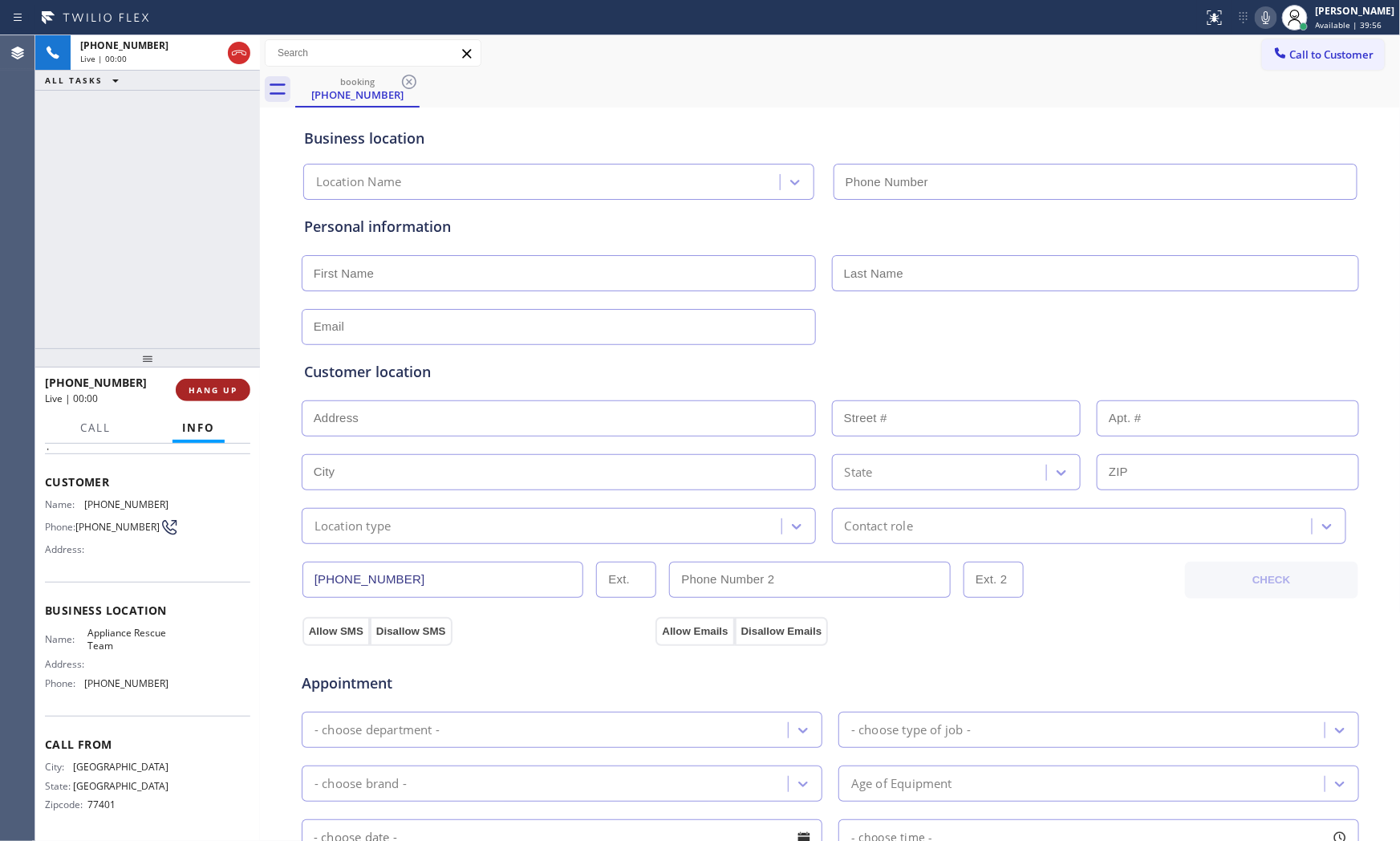
type input "(737) 234-2095"
click at [203, 391] on span "HANG UP" at bounding box center [213, 390] width 49 height 11
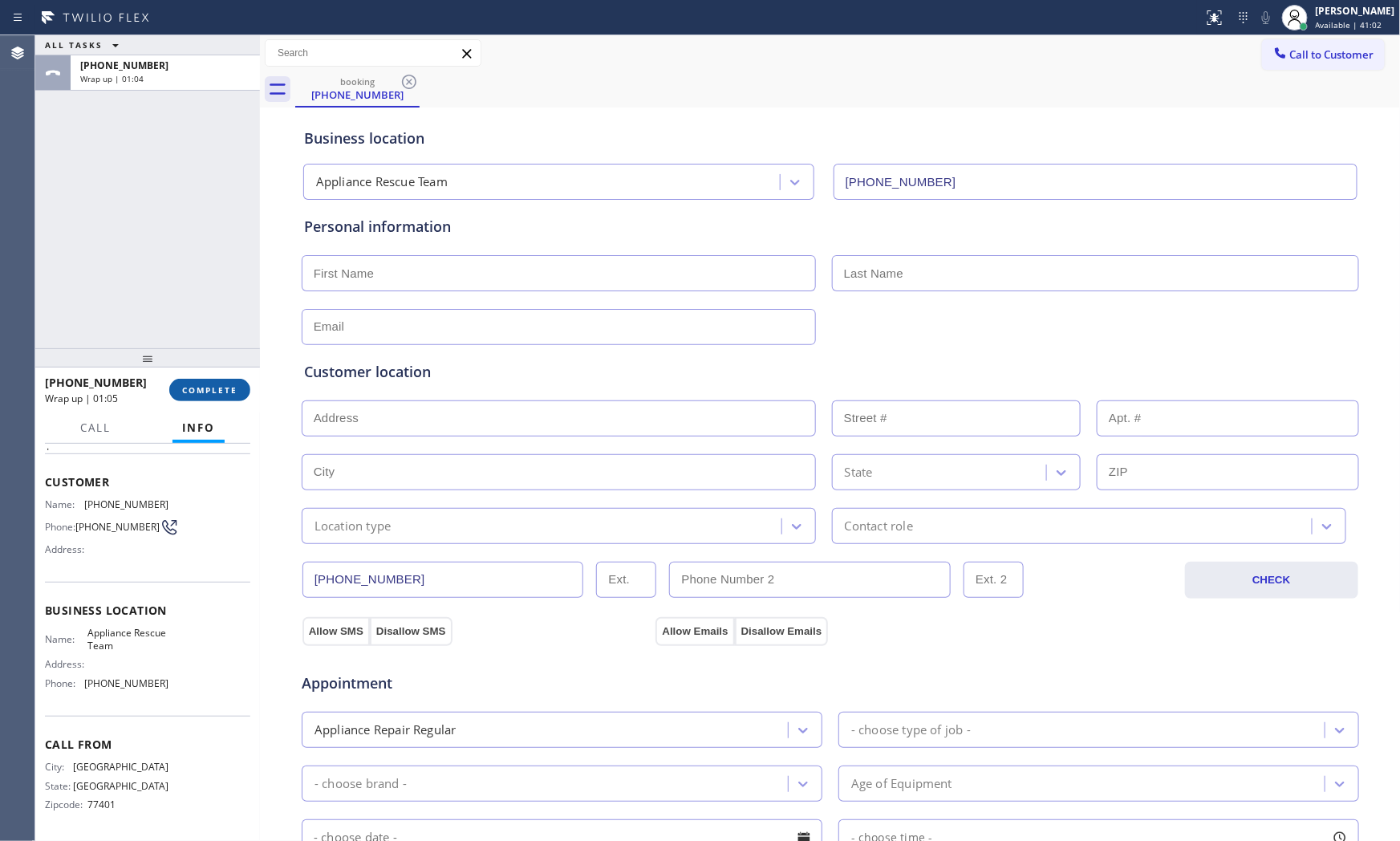
click at [225, 388] on span "COMPLETE" at bounding box center [209, 390] width 56 height 11
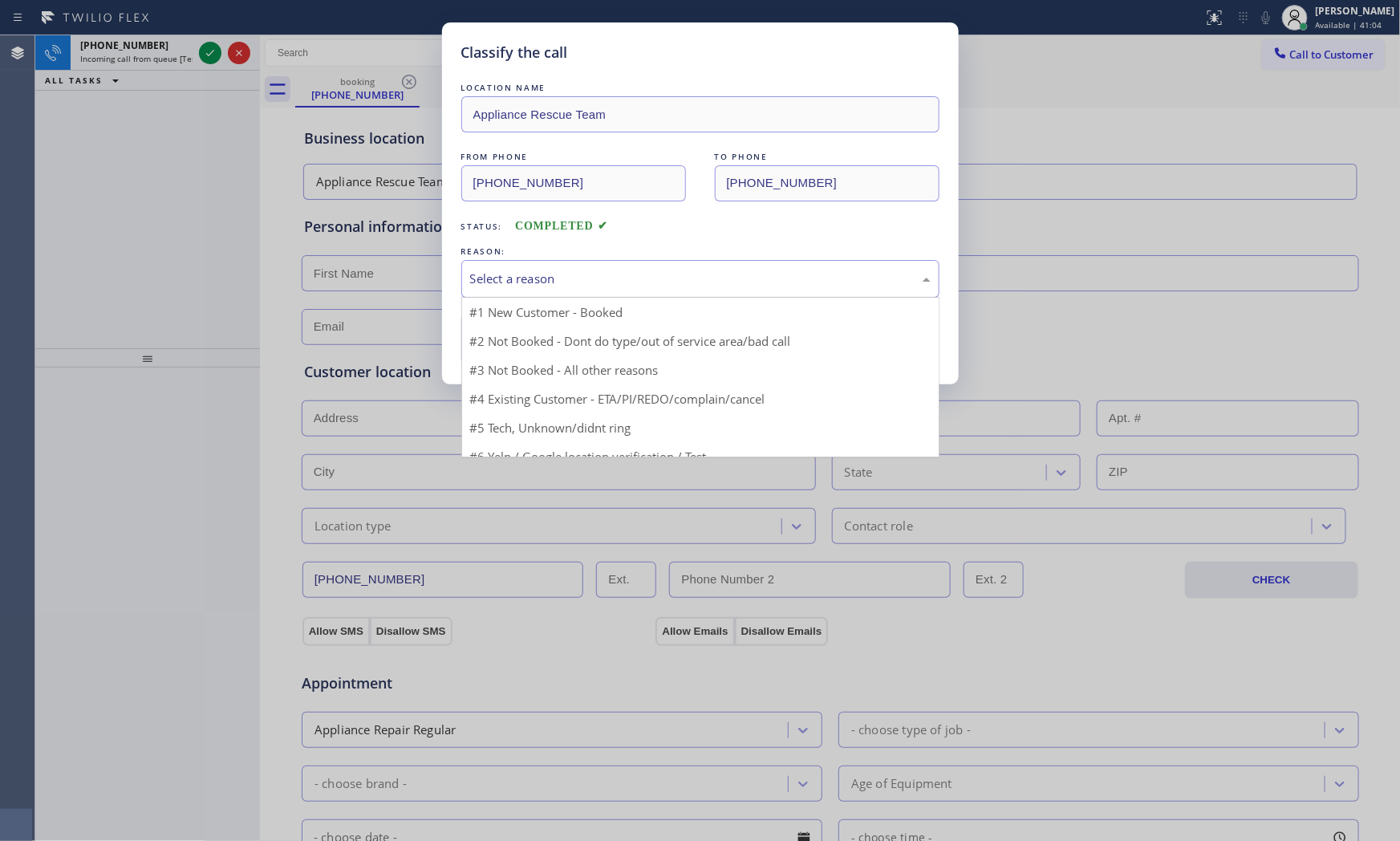
click at [555, 295] on div "Select a reason" at bounding box center [700, 279] width 478 height 38
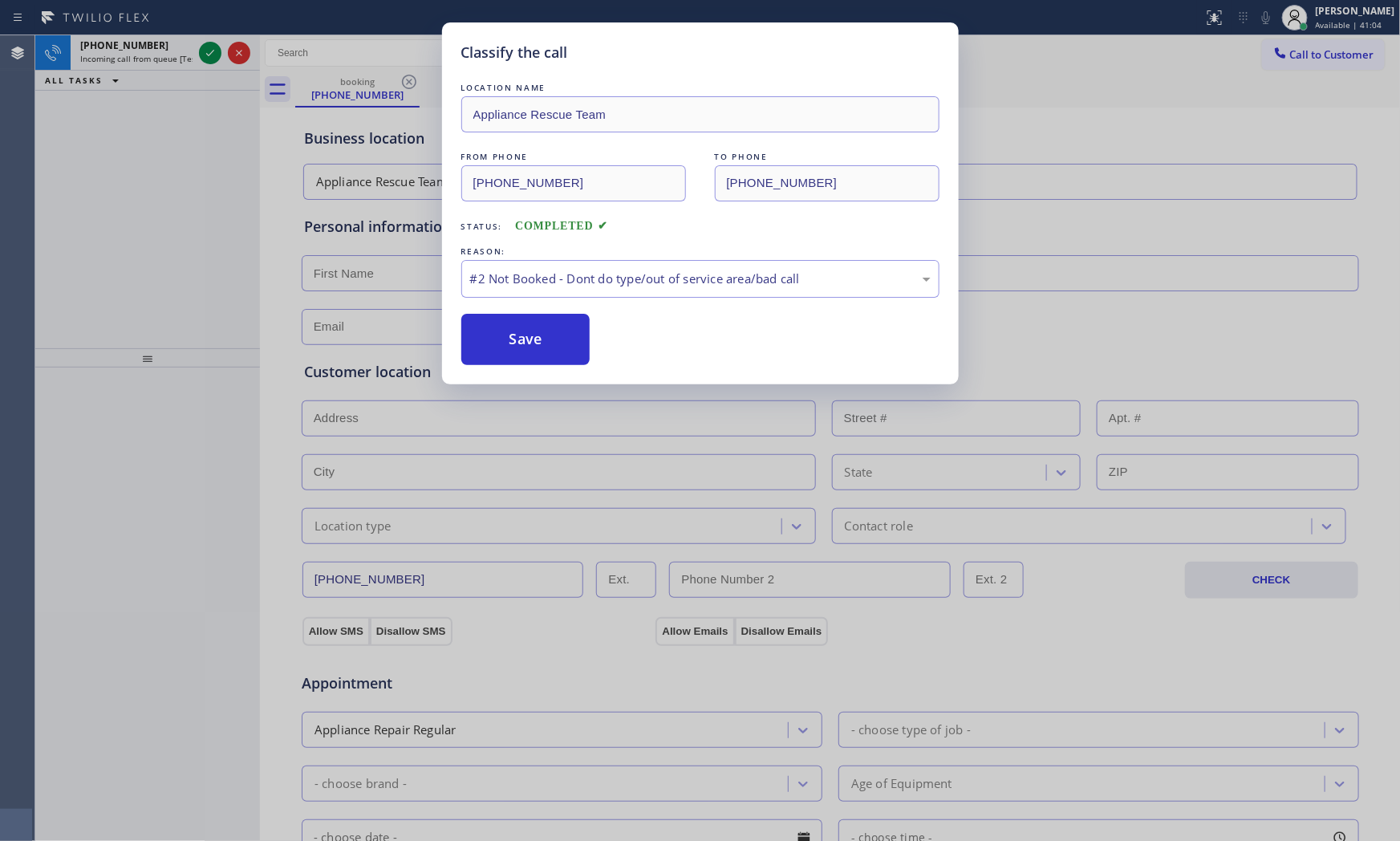
click at [525, 339] on button "Save" at bounding box center [525, 339] width 129 height 52
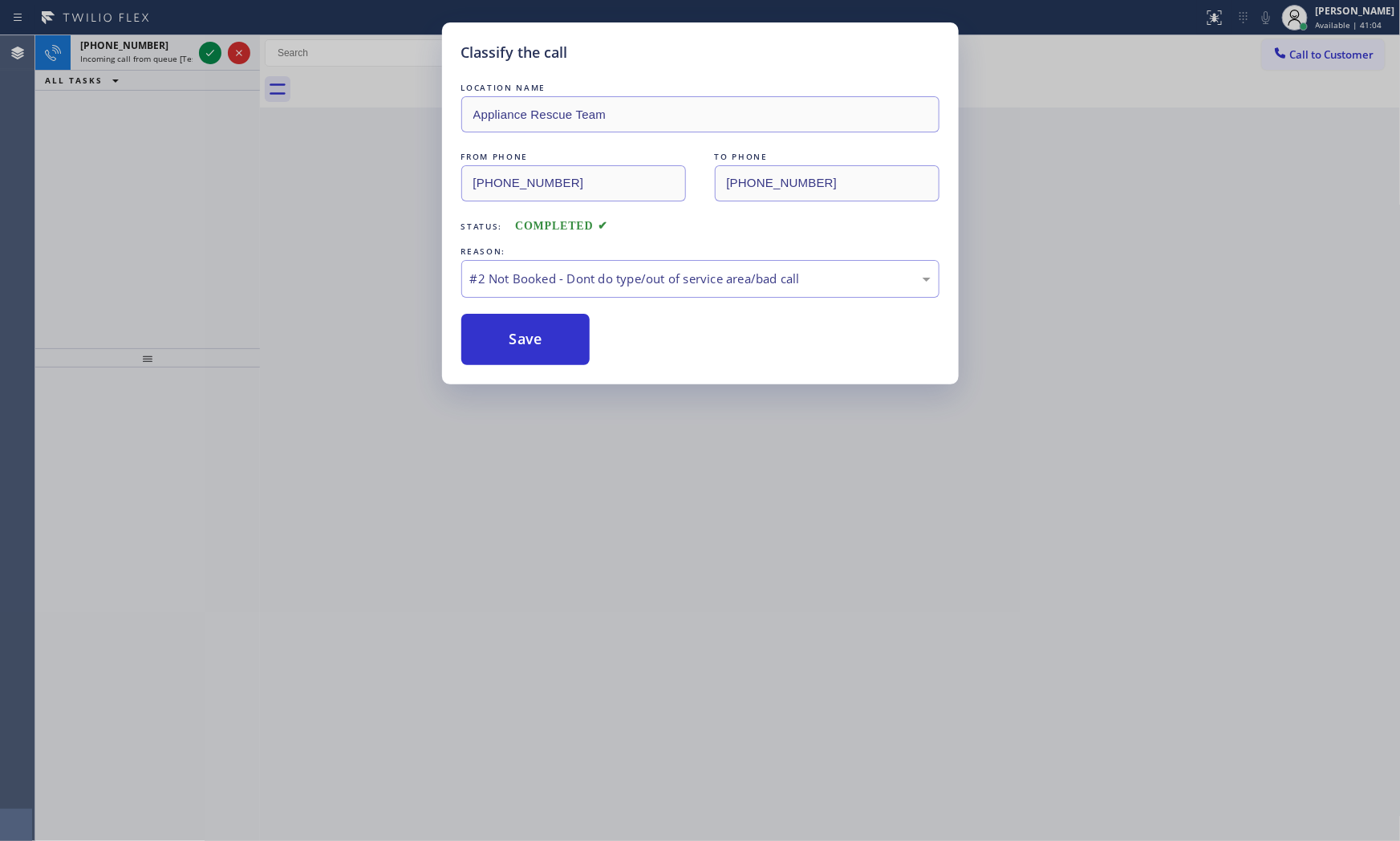
click at [525, 339] on button "Save" at bounding box center [525, 339] width 129 height 52
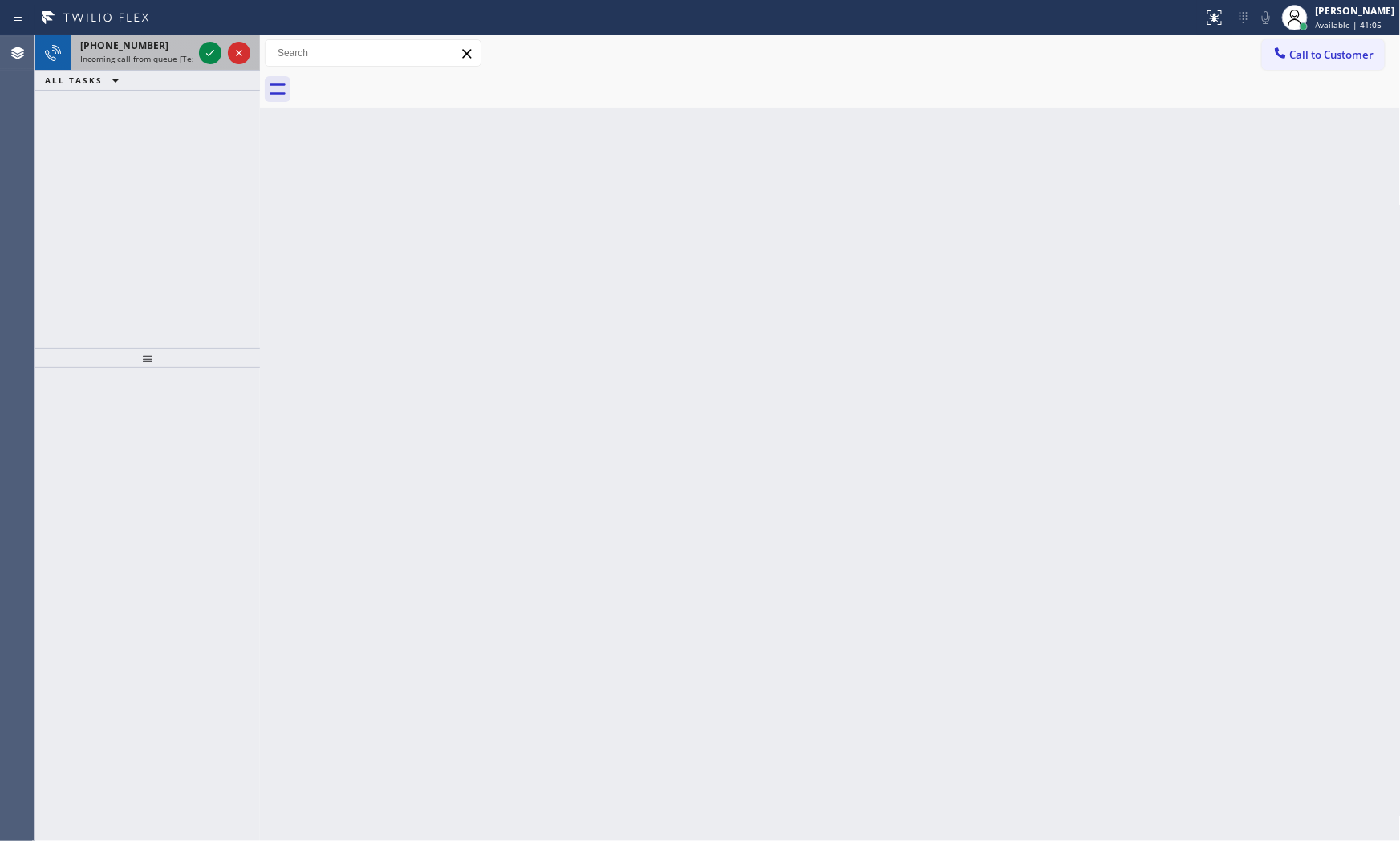
click at [138, 49] on span "[PHONE_NUMBER]" at bounding box center [124, 45] width 89 height 13
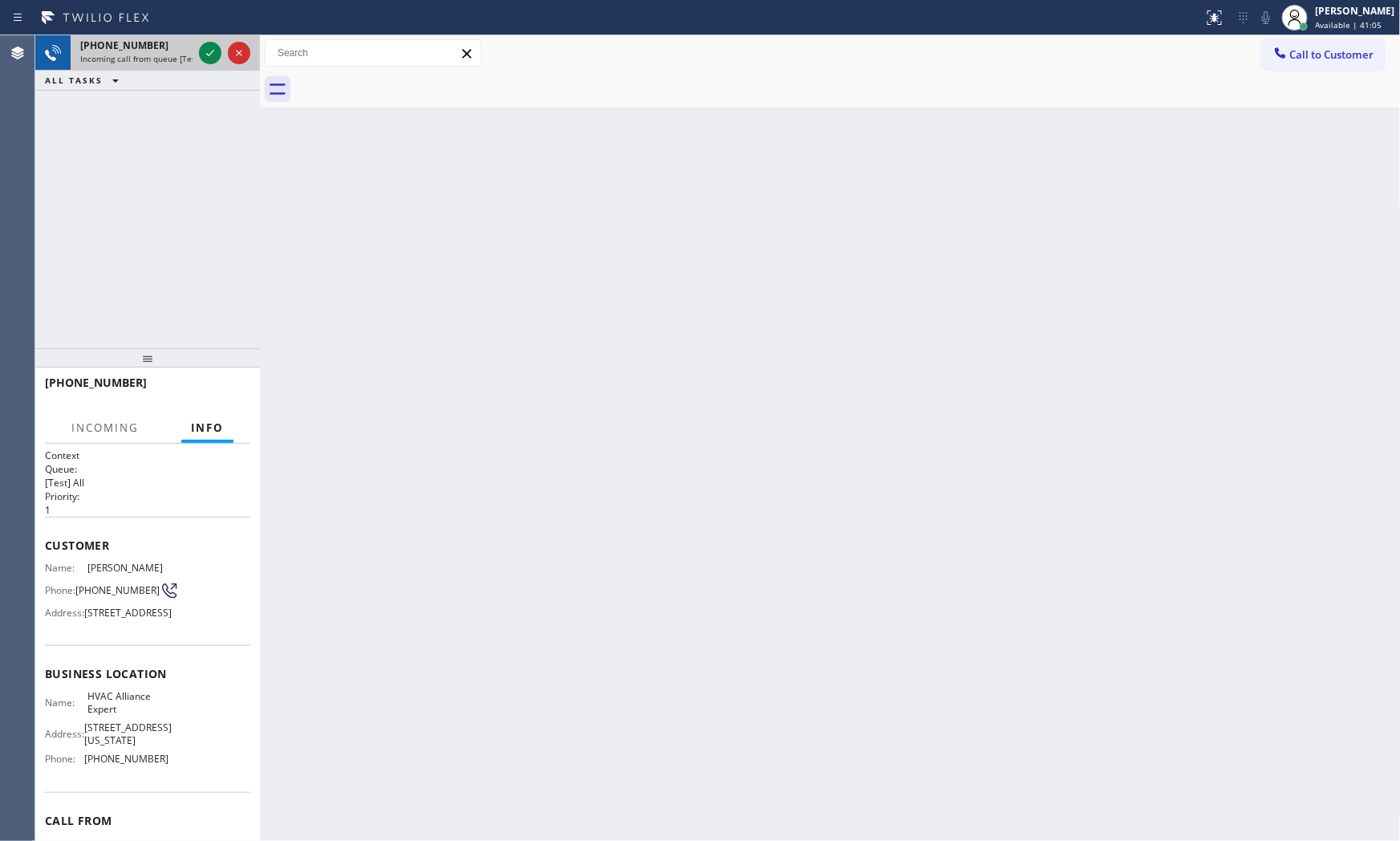
click at [138, 49] on span "[PHONE_NUMBER]" at bounding box center [124, 45] width 89 height 13
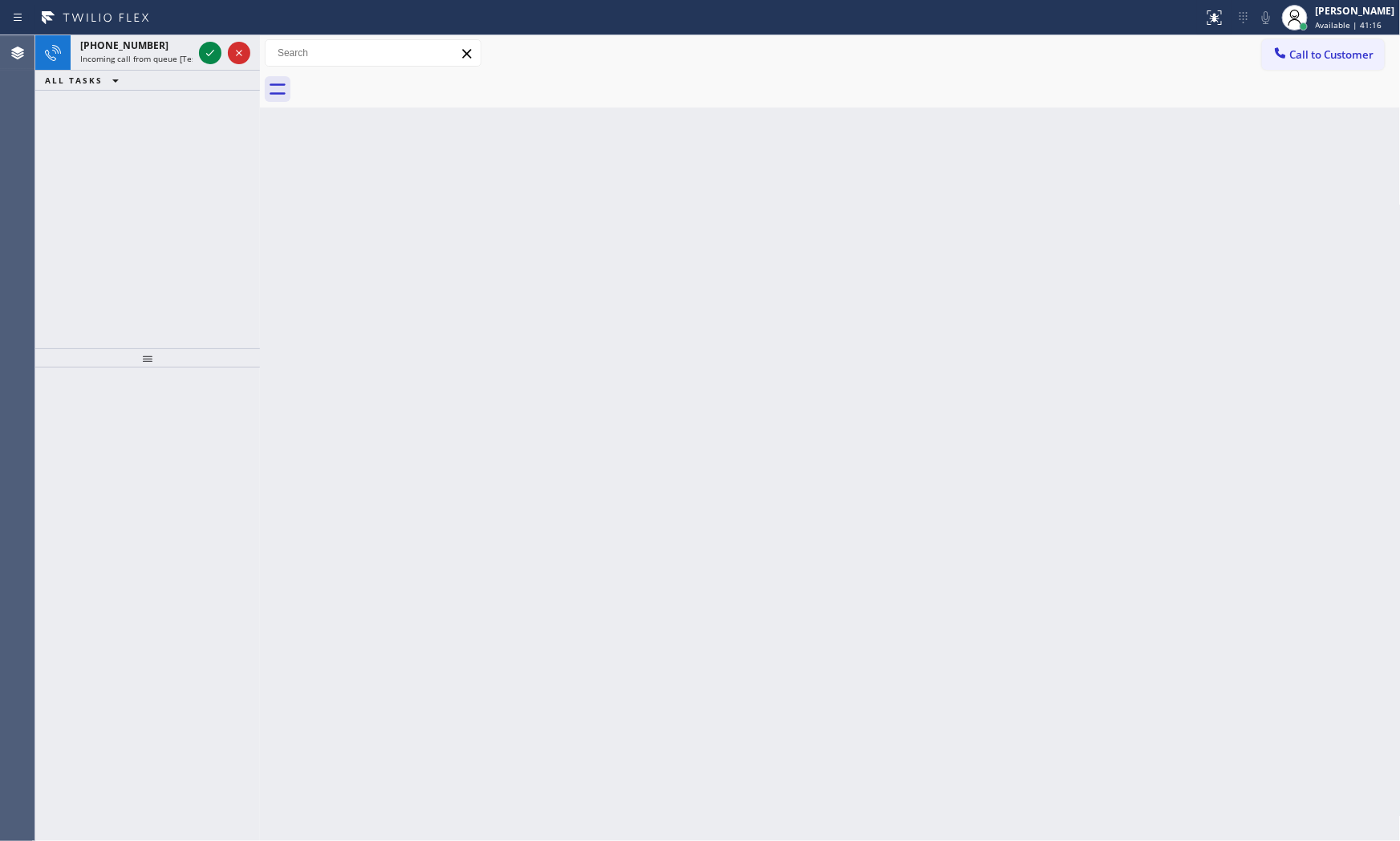
click at [138, 50] on span "[PHONE_NUMBER]" at bounding box center [124, 45] width 89 height 13
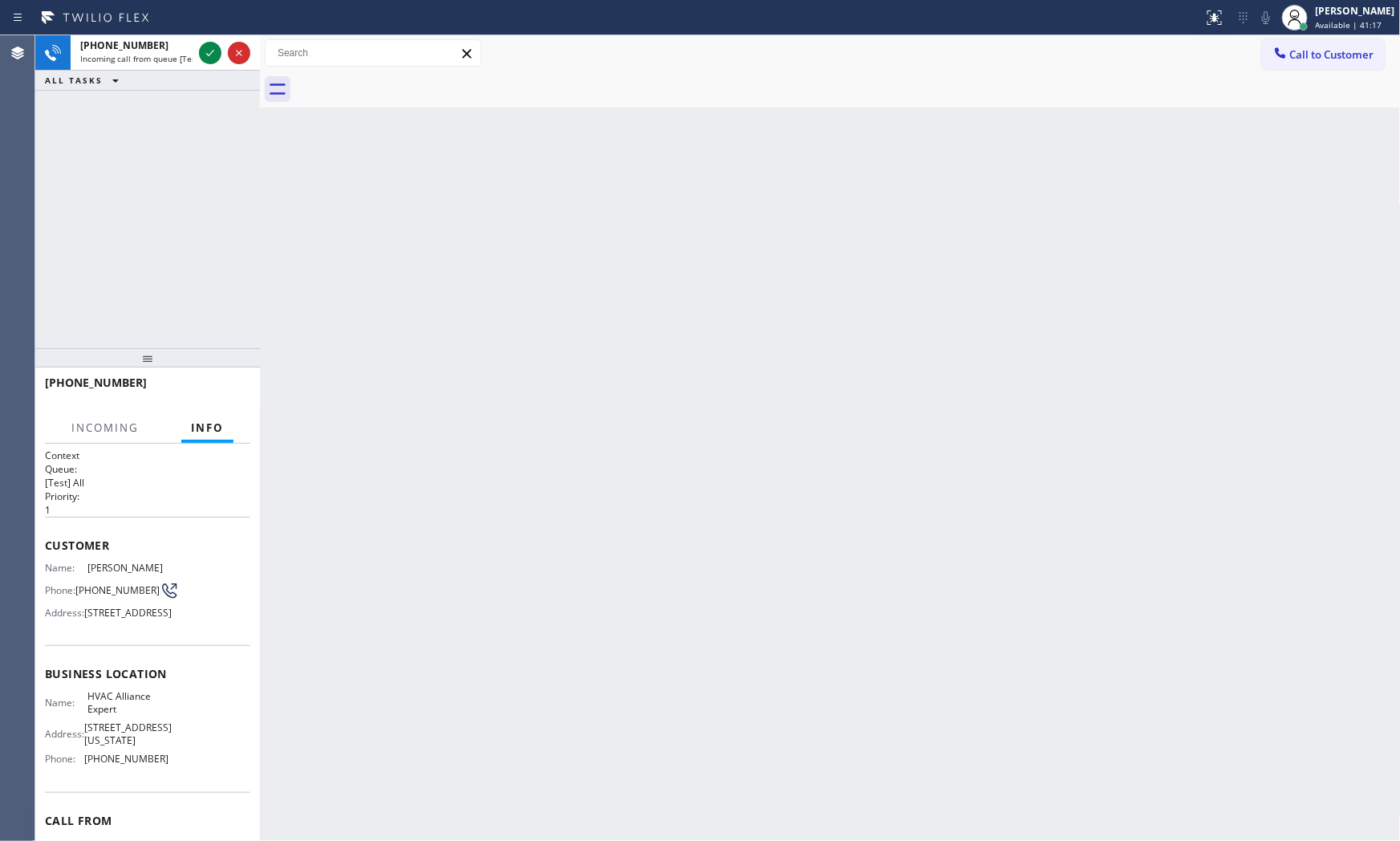
click at [138, 50] on span "[PHONE_NUMBER]" at bounding box center [124, 45] width 89 height 13
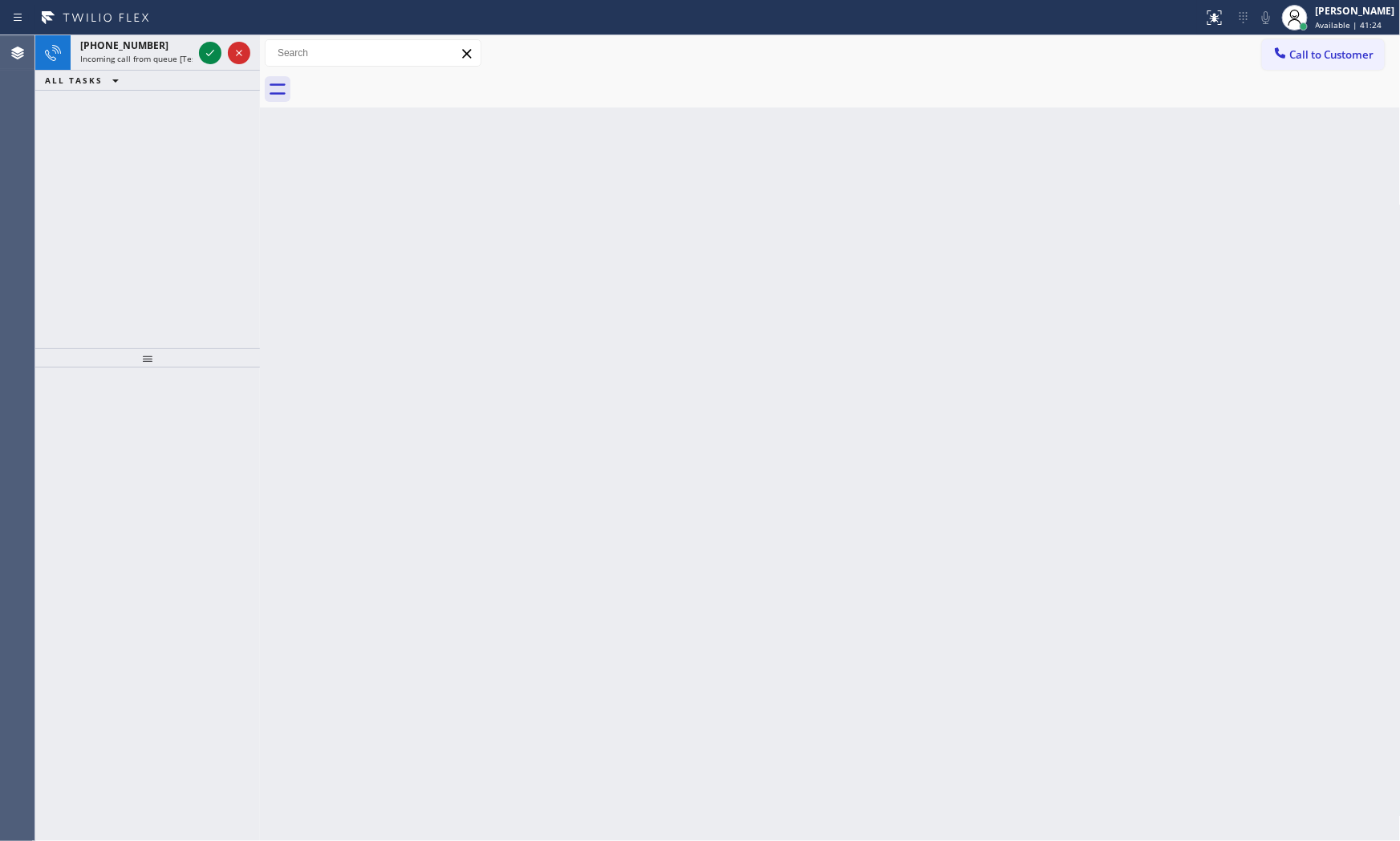
click at [203, 54] on icon at bounding box center [210, 53] width 19 height 19
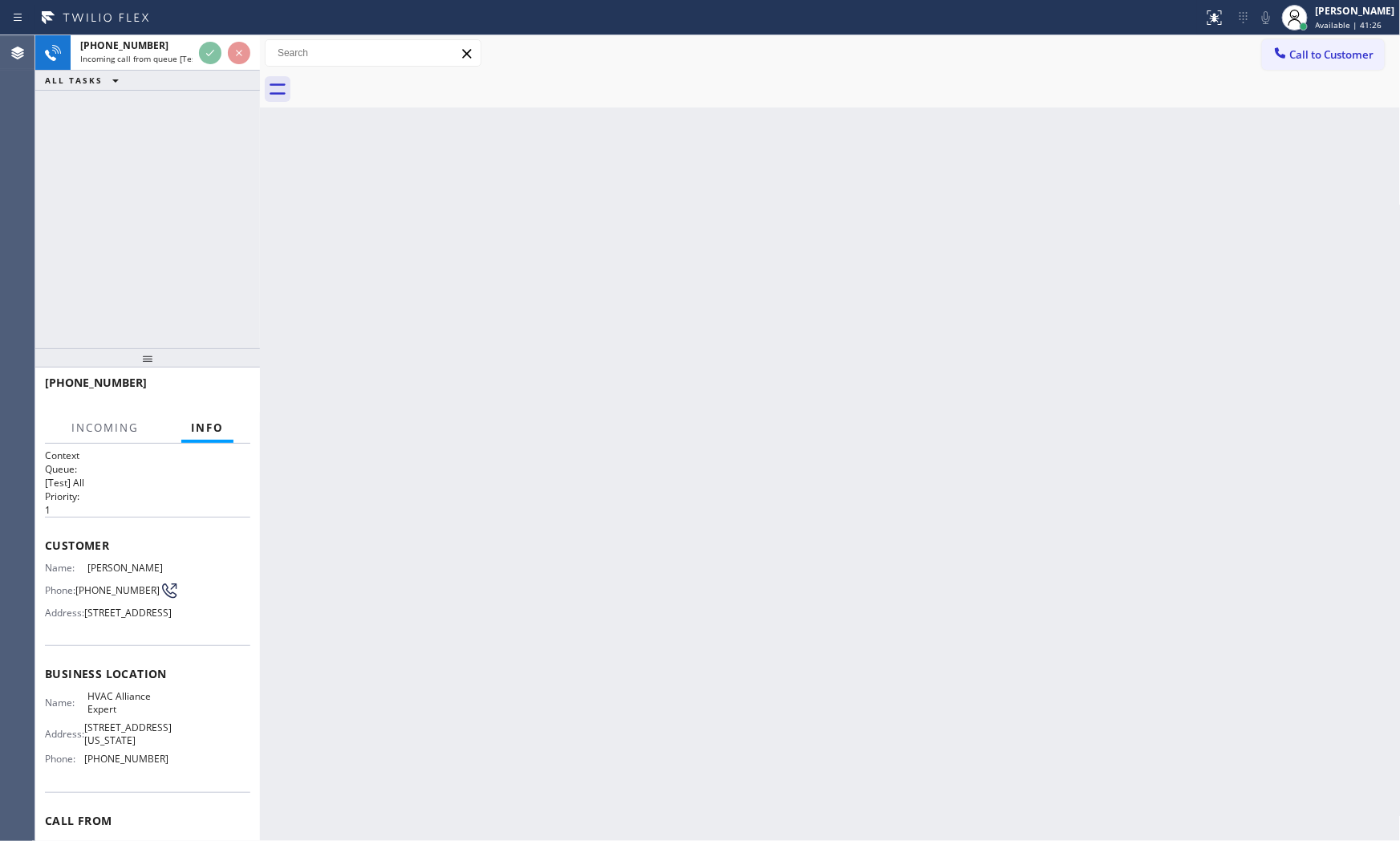
click at [367, 354] on div "Back to Dashboard Change Sender ID Customers Technicians Select a contact Outbo…" at bounding box center [829, 437] width 1140 height 805
click at [366, 354] on div "Back to Dashboard Change Sender ID Customers Technicians Select a contact Outbo…" at bounding box center [829, 437] width 1140 height 805
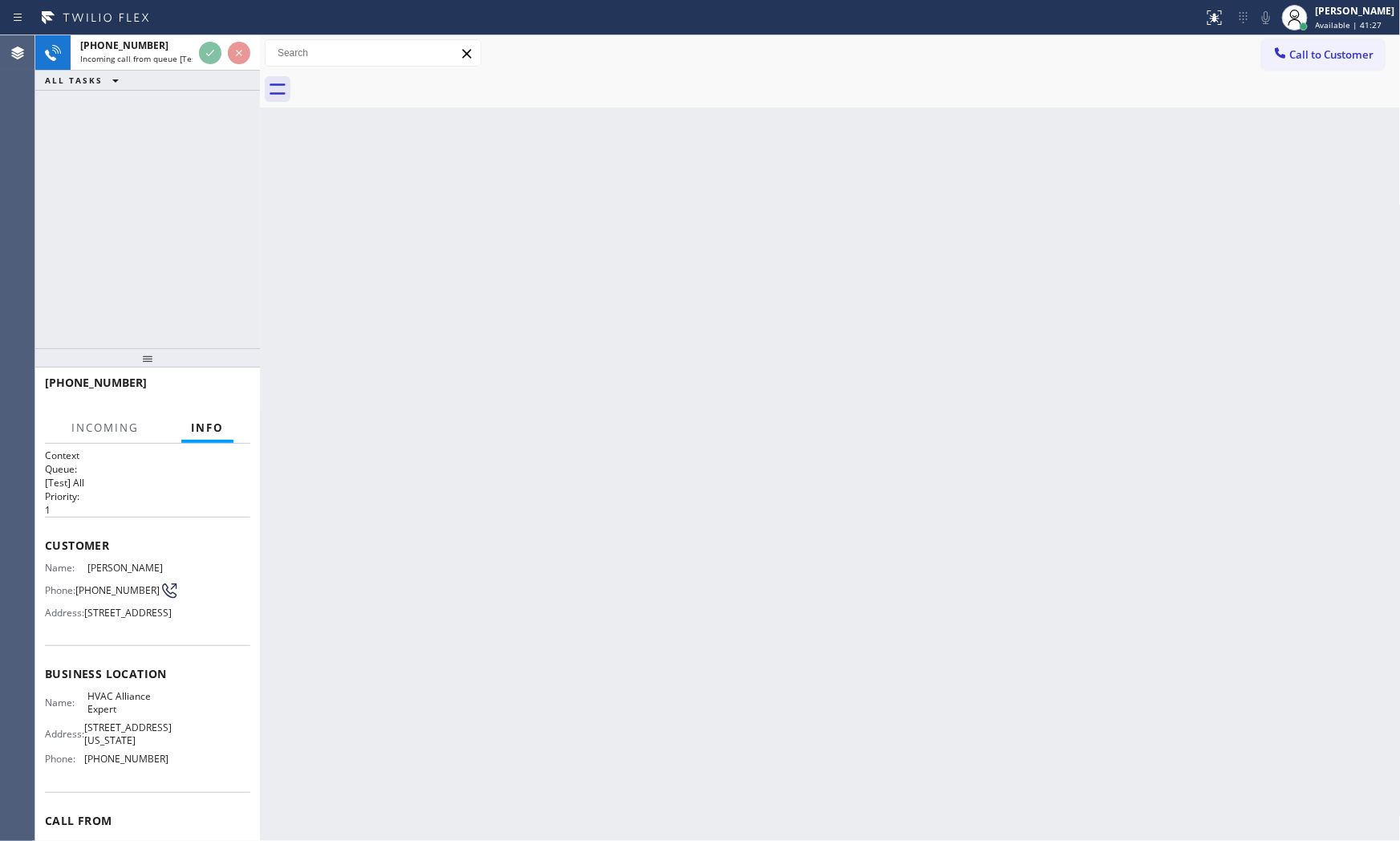
click at [366, 354] on div "Back to Dashboard Change Sender ID Customers Technicians Select a contact Outbo…" at bounding box center [829, 437] width 1140 height 805
click at [311, 222] on div "Back to Dashboard Change Sender ID Customers Technicians Select a contact Outbo…" at bounding box center [829, 437] width 1140 height 805
drag, startPoint x: 311, startPoint y: 222, endPoint x: 225, endPoint y: 134, distance: 123.0
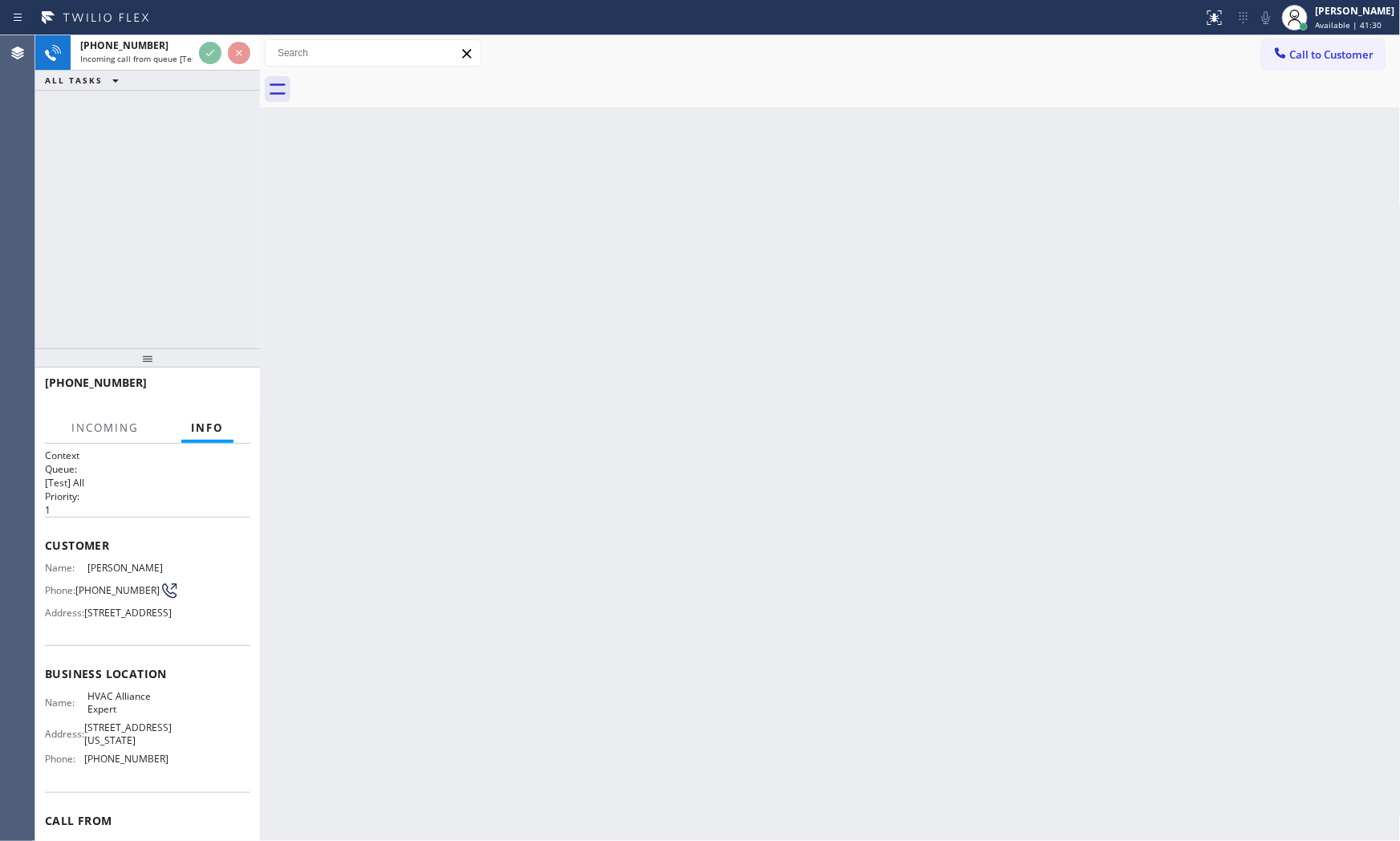
click at [310, 222] on div "Back to Dashboard Change Sender ID Customers Technicians Select a contact Outbo…" at bounding box center [829, 437] width 1140 height 805
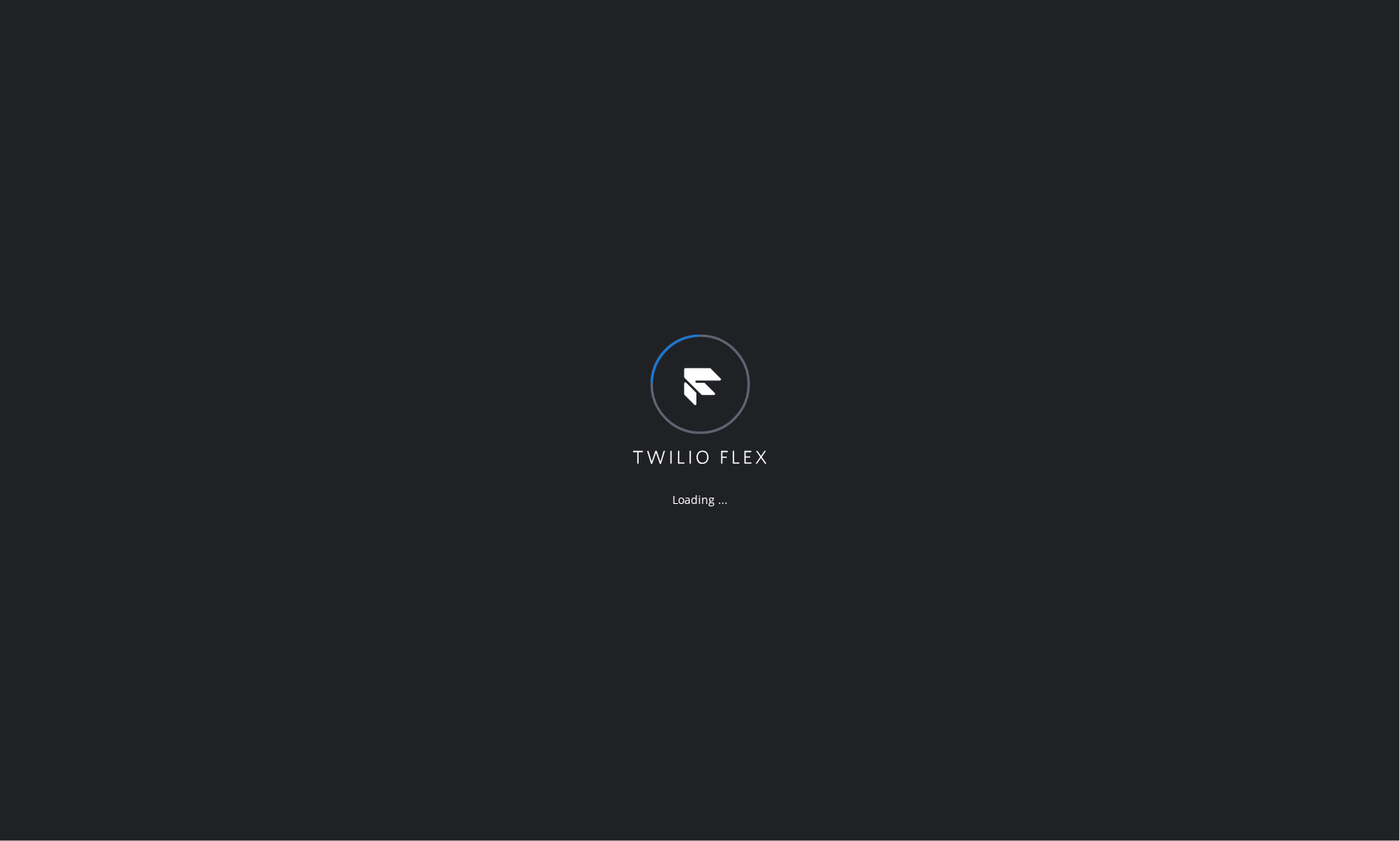
click at [414, 38] on div "Loading ..." at bounding box center [700, 420] width 1400 height 841
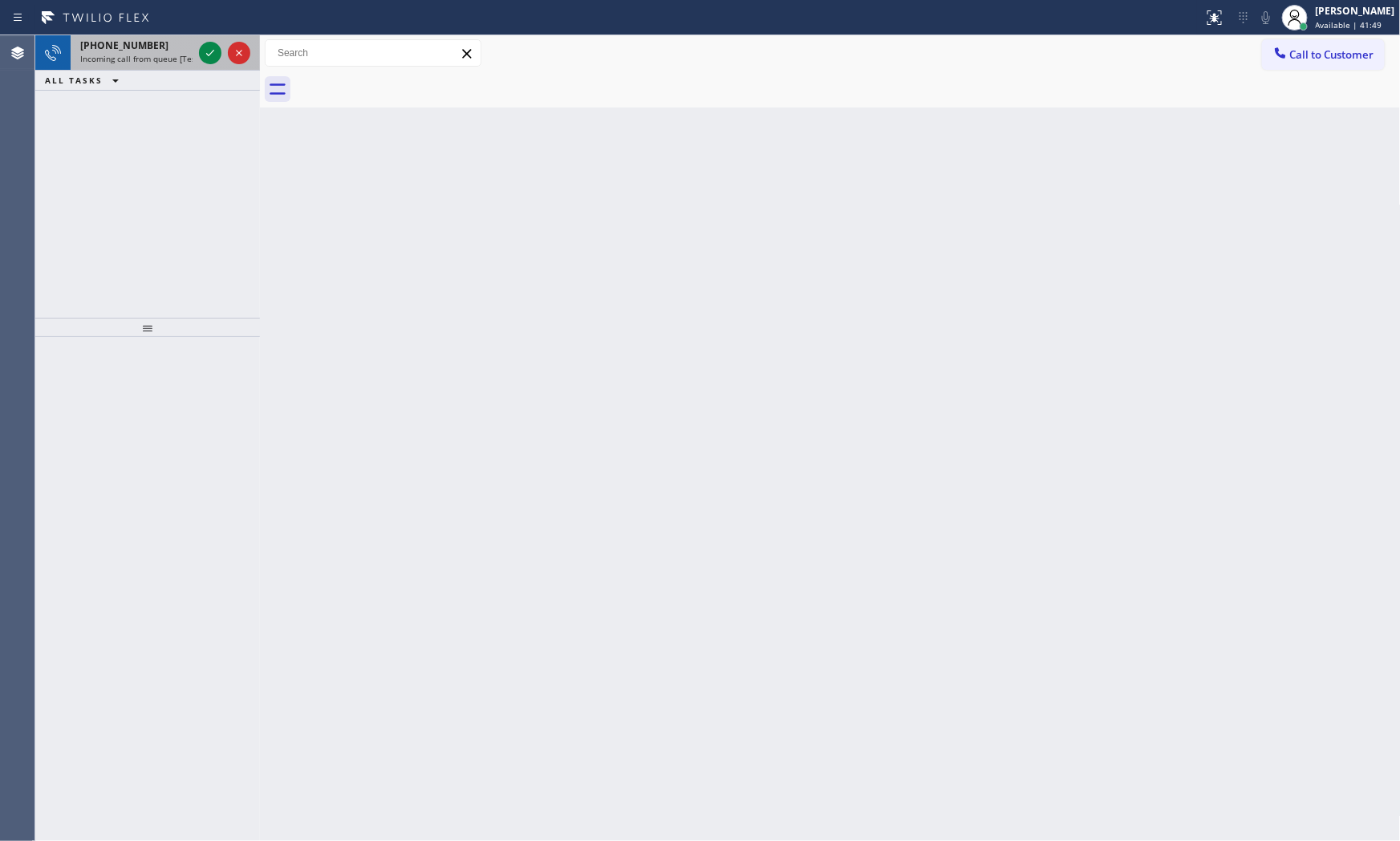
click at [162, 39] on div "[PHONE_NUMBER]" at bounding box center [136, 45] width 112 height 13
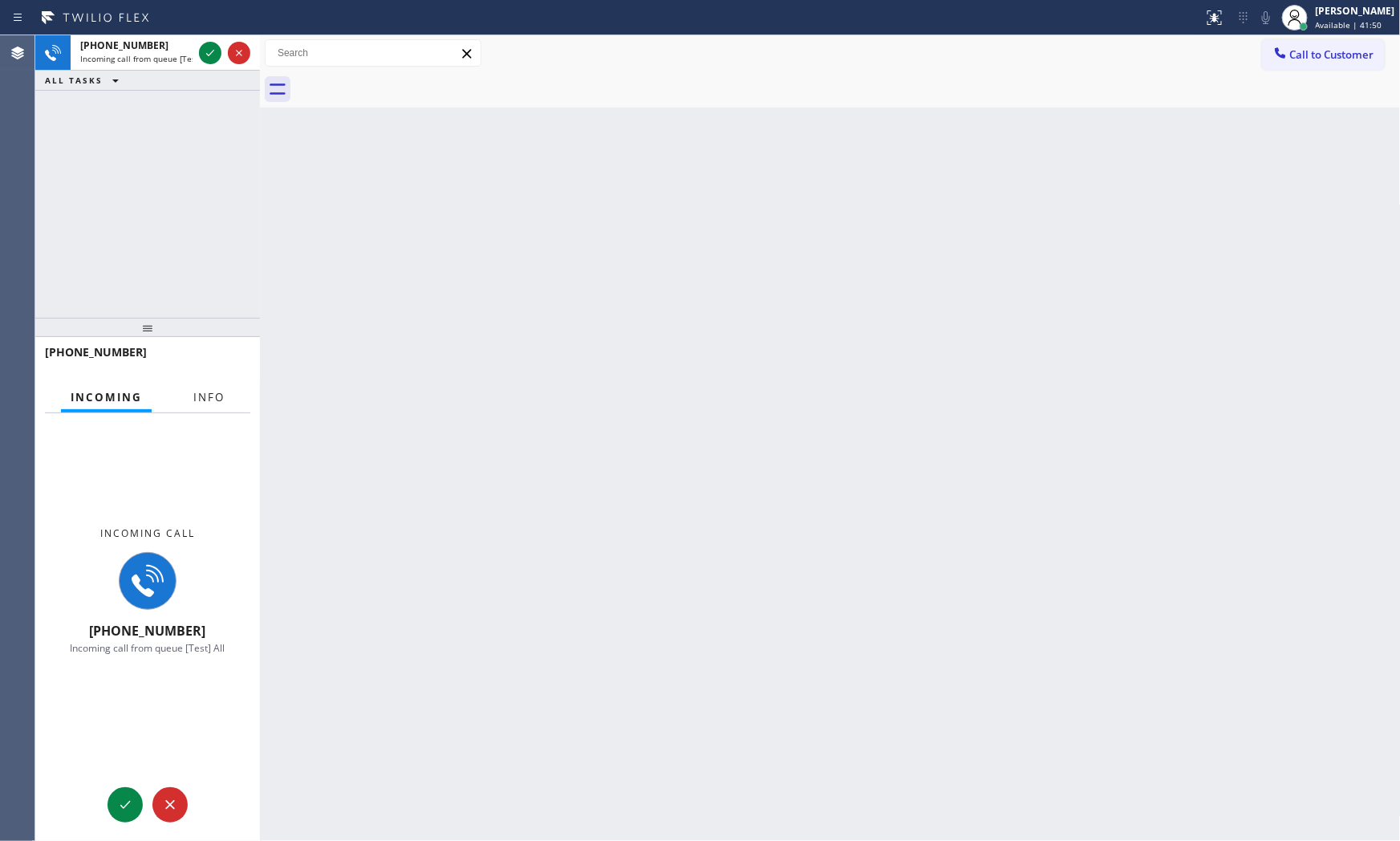
click at [214, 403] on span "Info" at bounding box center [208, 396] width 31 height 14
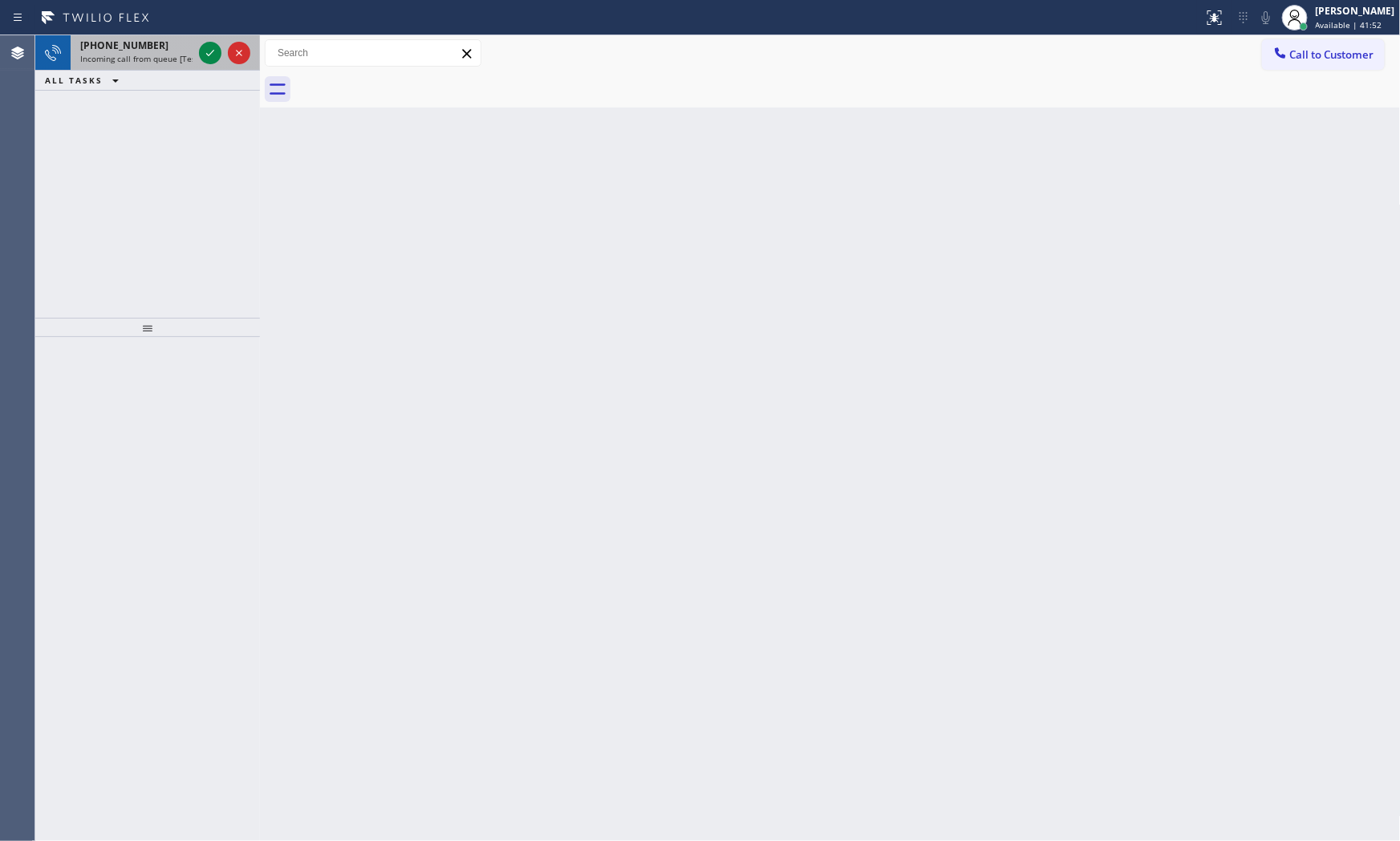
click at [171, 39] on div "[PHONE_NUMBER]" at bounding box center [136, 45] width 112 height 13
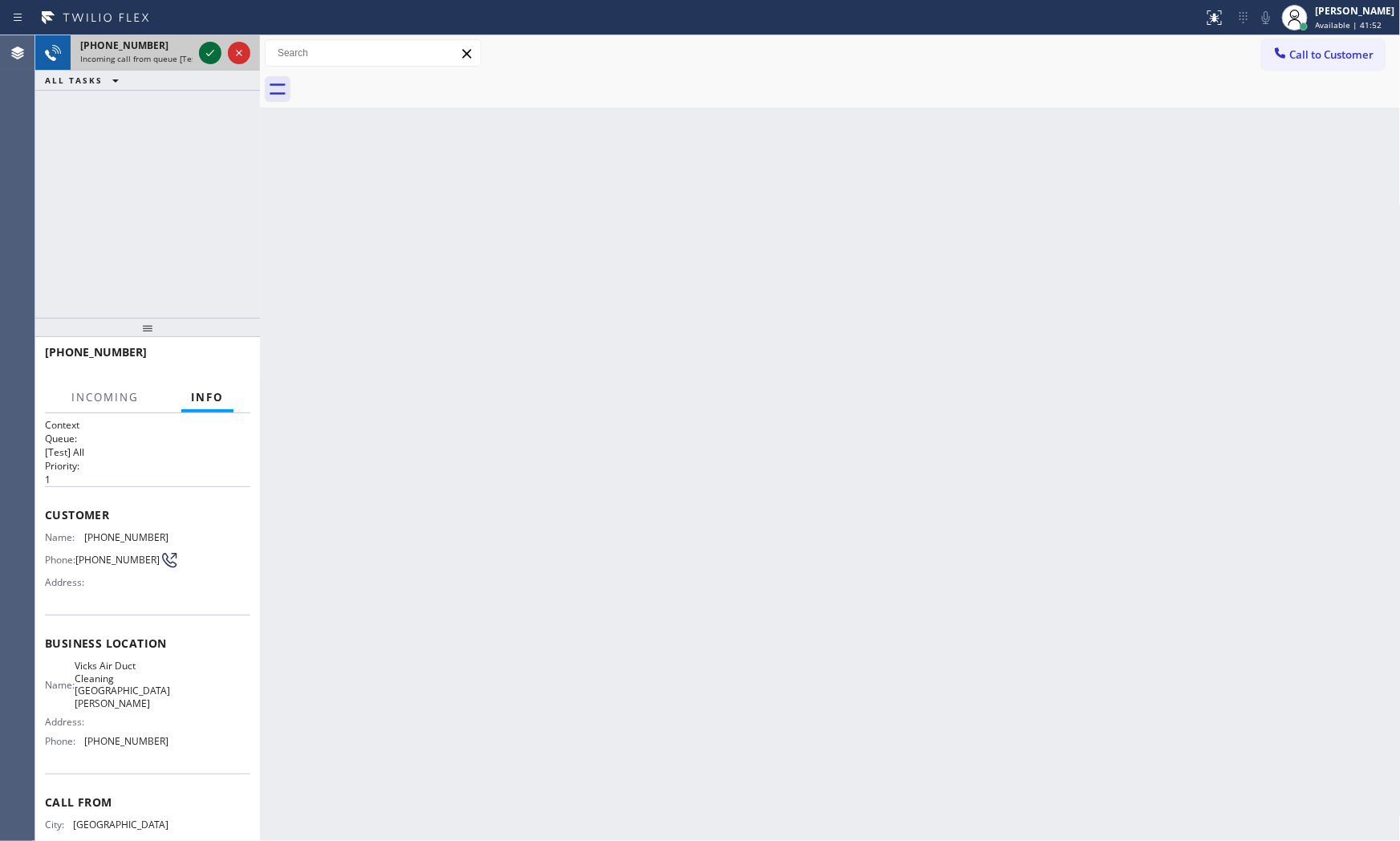
click at [209, 57] on icon at bounding box center [210, 53] width 19 height 19
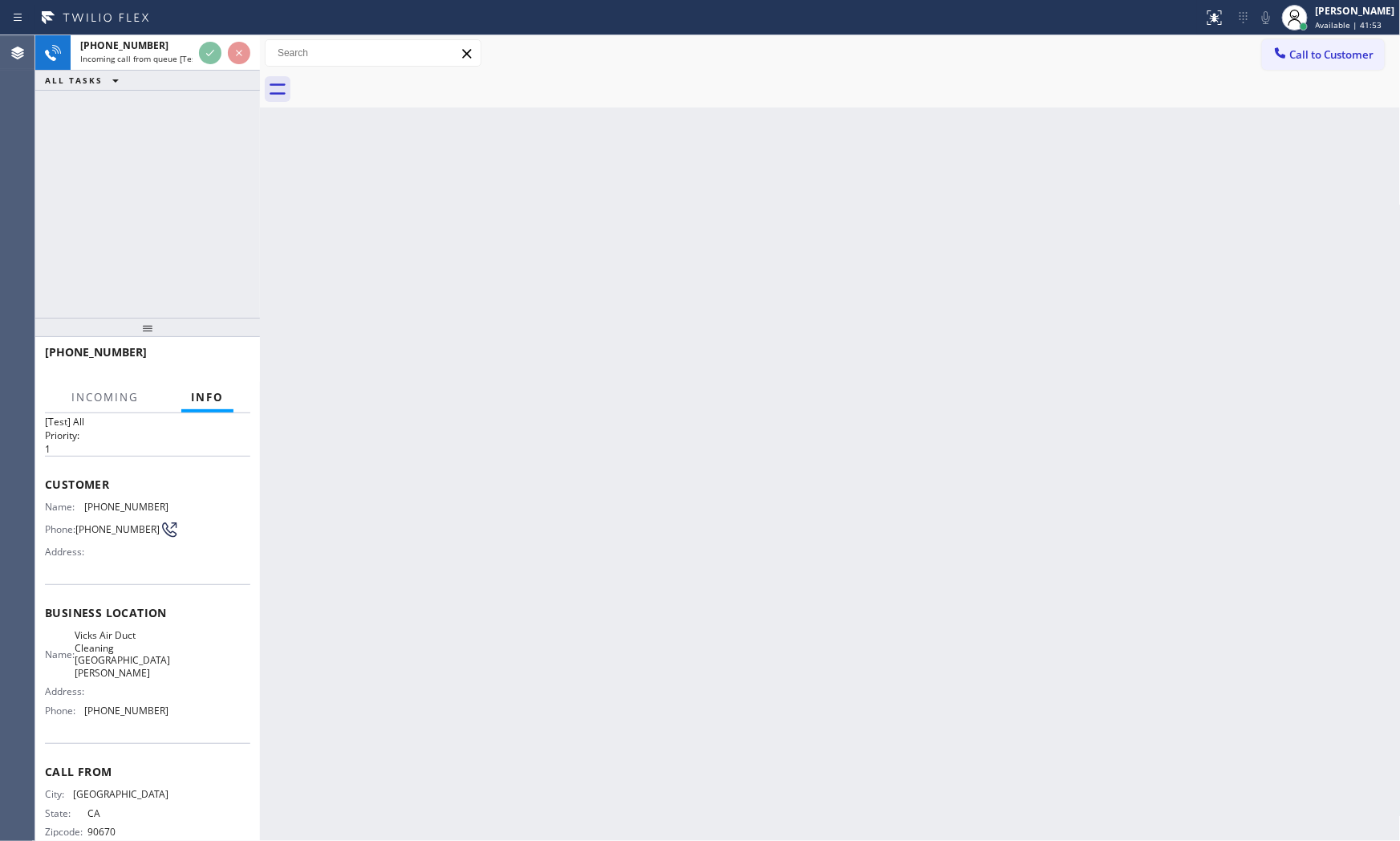
scroll to position [62, 0]
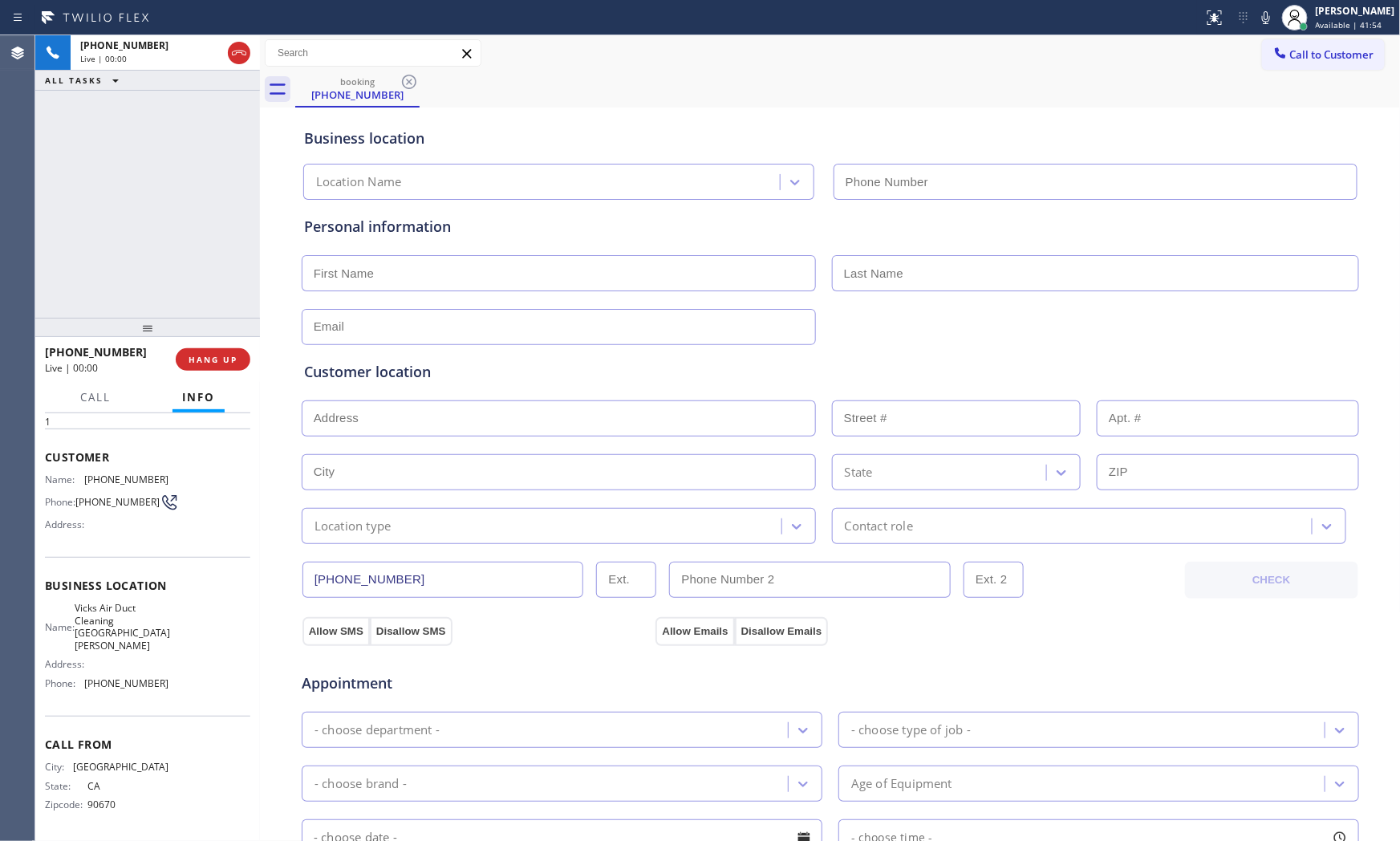
type input "[PHONE_NUMBER]"
click at [239, 364] on button "HANG UP" at bounding box center [213, 360] width 74 height 23
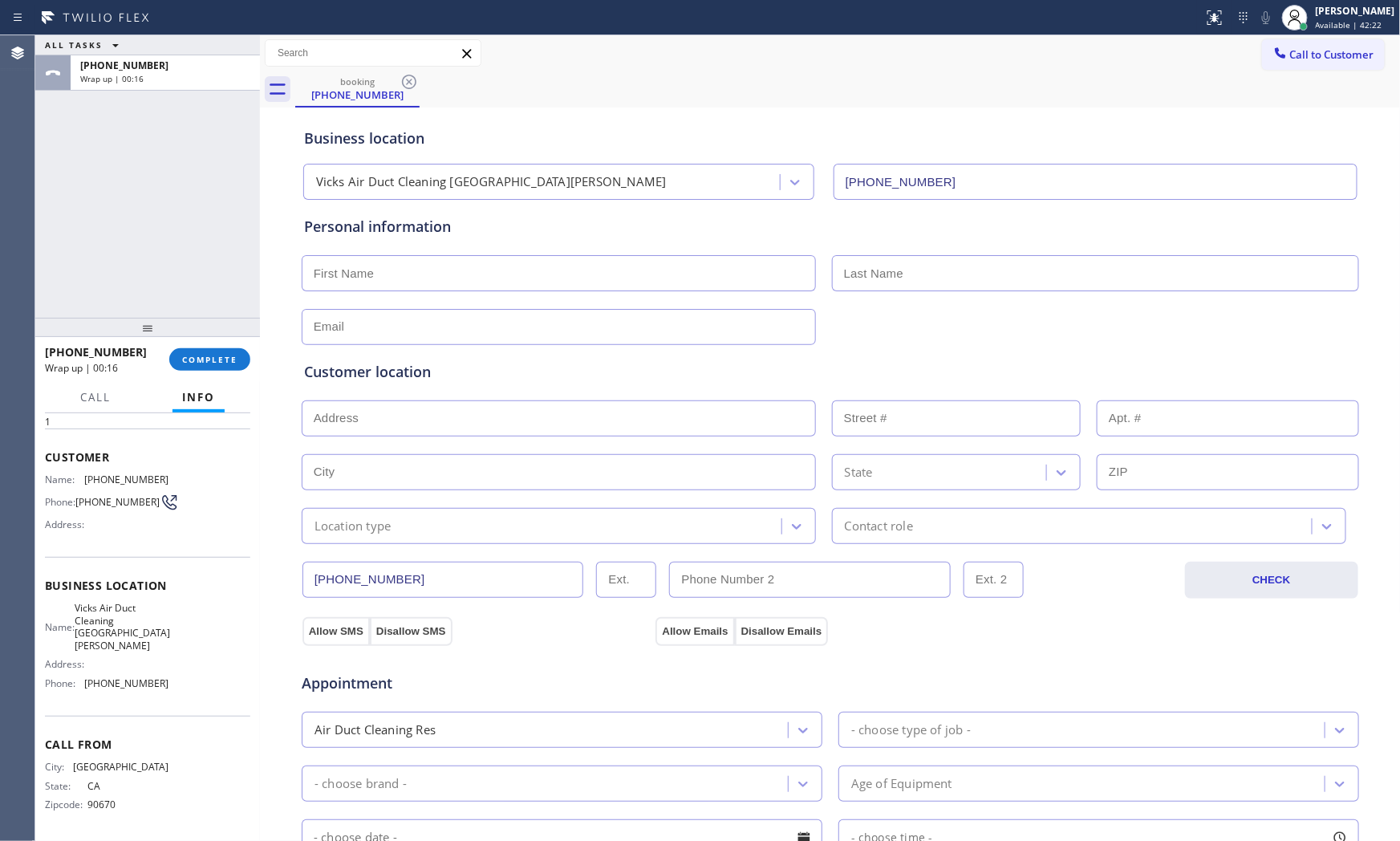
click at [207, 373] on div "[PHONE_NUMBER] Wrap up | 00:16 COMPLETE" at bounding box center [148, 360] width 205 height 41
click at [209, 371] on div "[PHONE_NUMBER] Wrap up | 00:16 COMPLETE" at bounding box center [148, 360] width 205 height 41
click at [211, 363] on span "COMPLETE" at bounding box center [209, 360] width 56 height 11
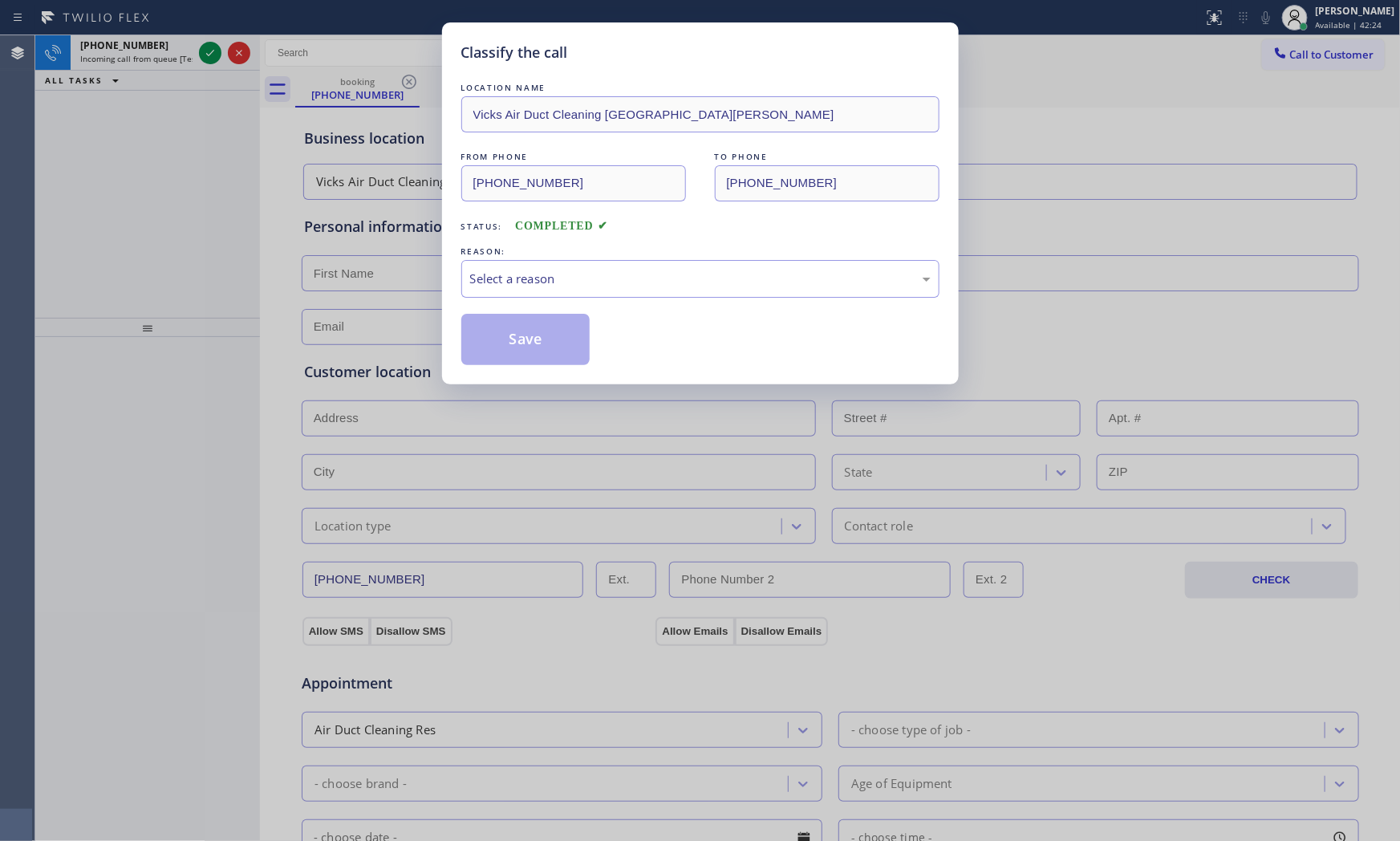
click at [603, 300] on div "LOCATION NAME Vicks Air Duct Cleaning [GEOGRAPHIC_DATA][PERSON_NAME] FROM PHONE…" at bounding box center [700, 221] width 478 height 285
click at [600, 298] on div "Select a reason" at bounding box center [700, 279] width 478 height 38
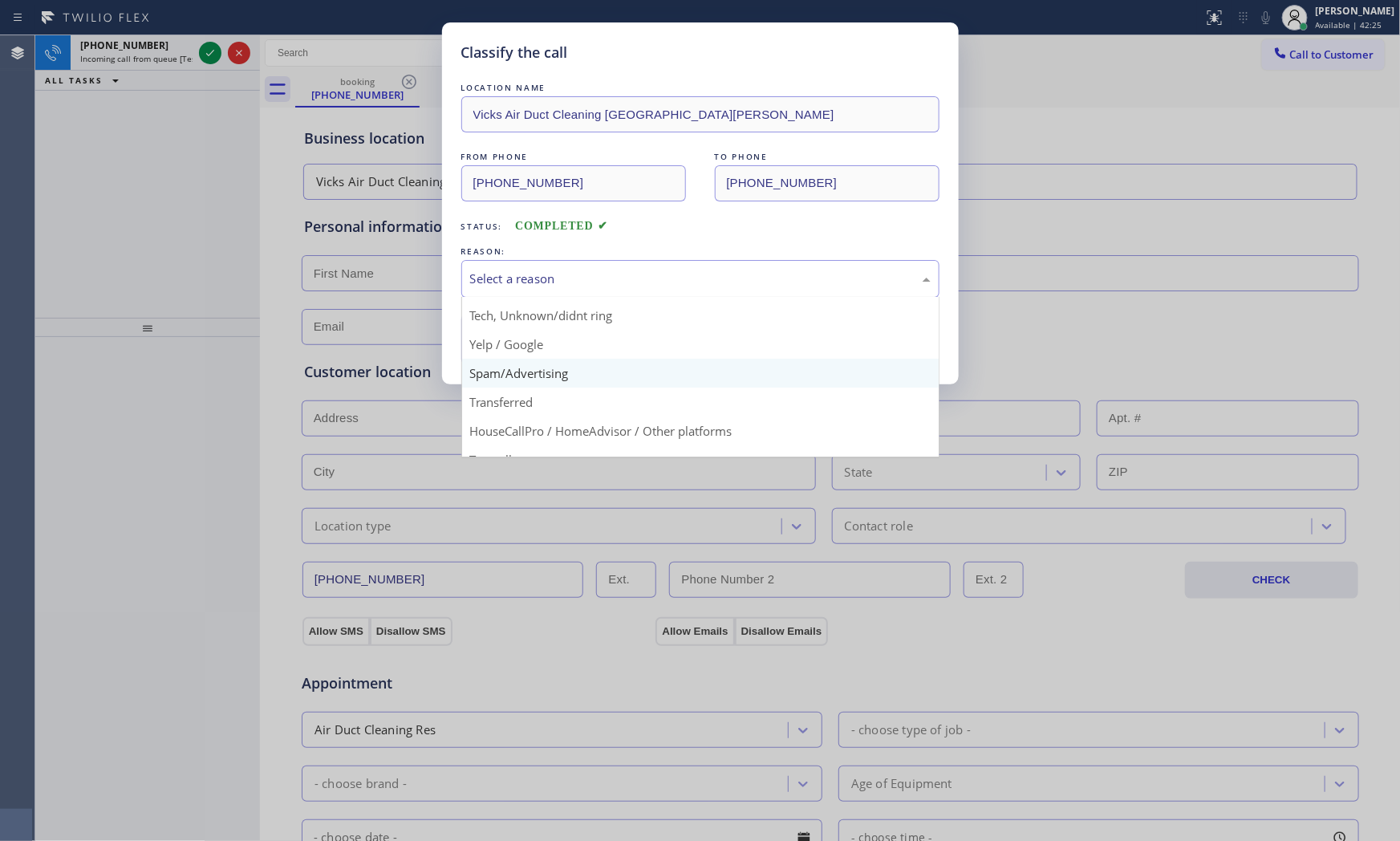
scroll to position [89, 0]
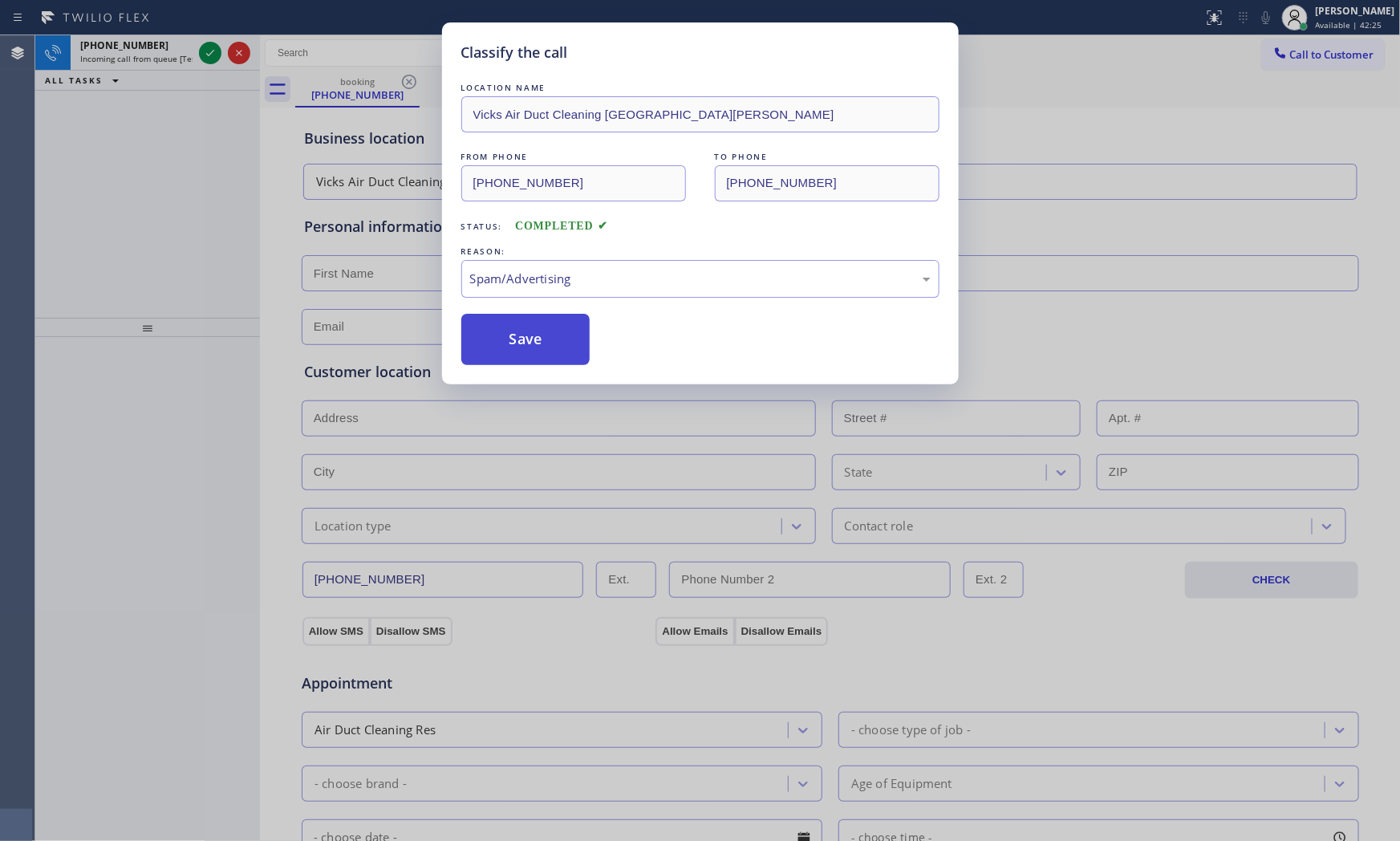
click at [523, 357] on button "Save" at bounding box center [525, 339] width 129 height 52
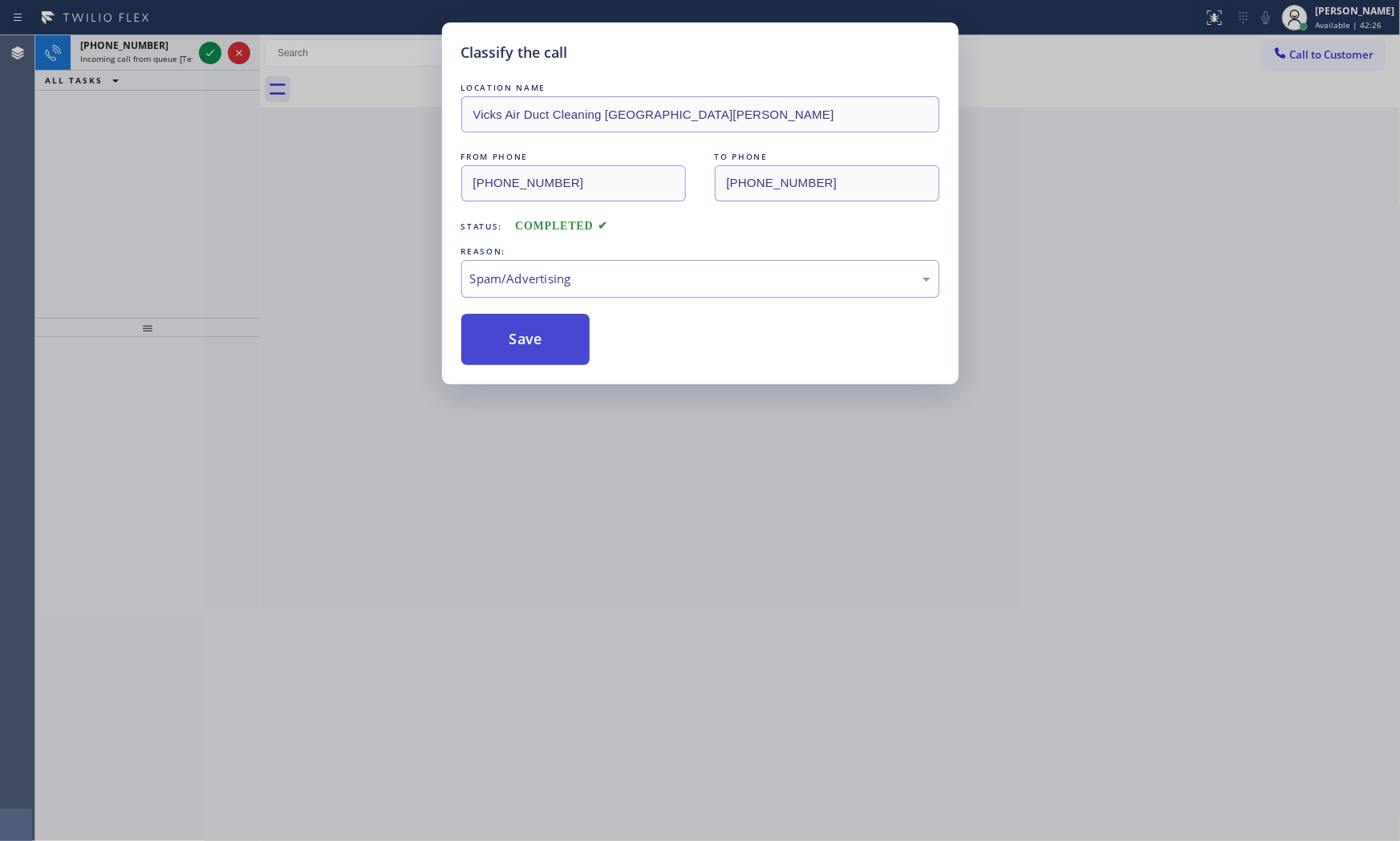
click at [523, 356] on button "Save" at bounding box center [525, 339] width 129 height 52
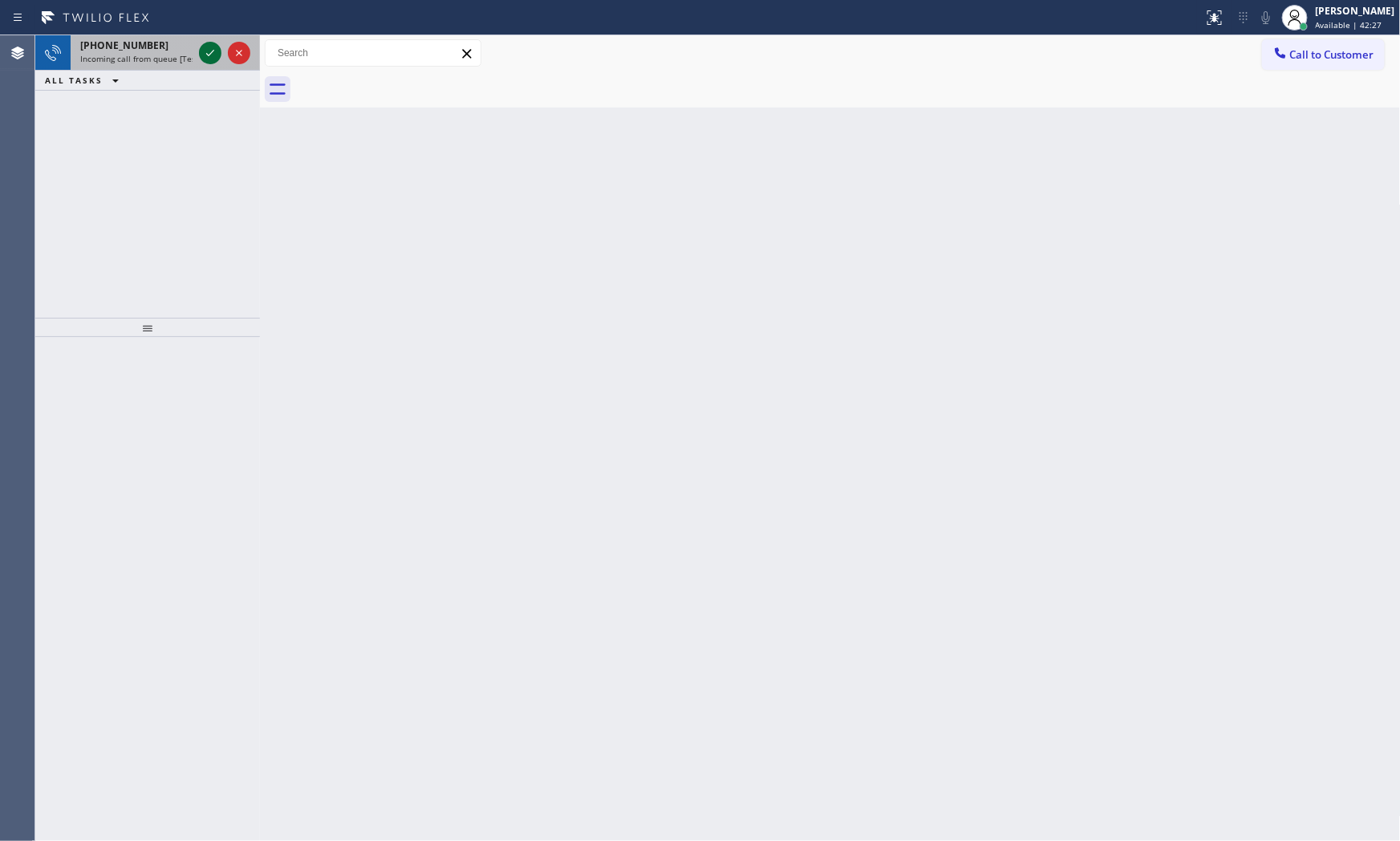
click at [210, 51] on icon at bounding box center [210, 53] width 19 height 19
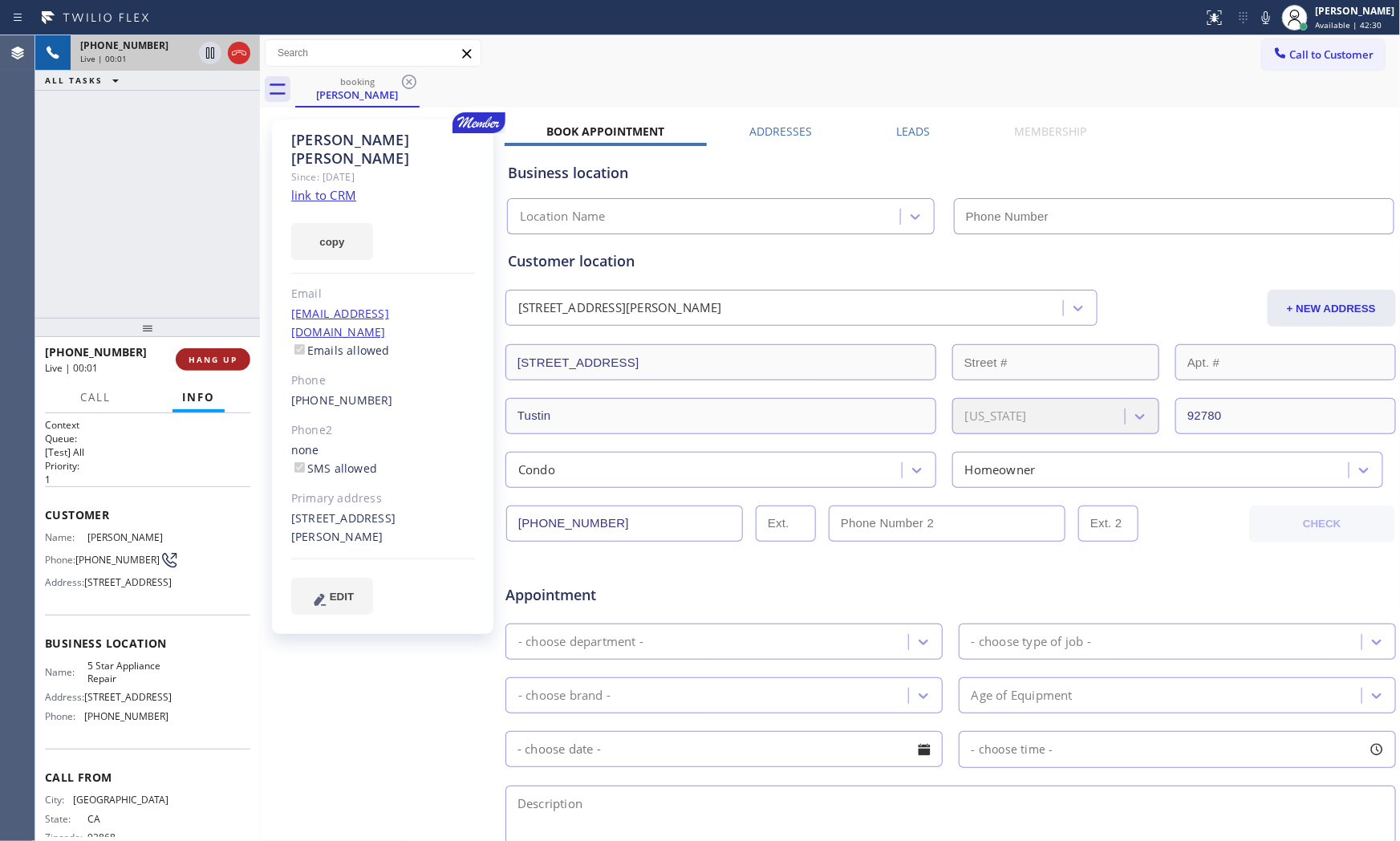
drag, startPoint x: 203, startPoint y: 374, endPoint x: 210, endPoint y: 350, distance: 25.0
click at [203, 373] on div "[PHONE_NUMBER] Live | 00:01 HANG UP" at bounding box center [148, 360] width 205 height 41
type input "[PHONE_NUMBER]"
click at [211, 349] on button "HANG UP" at bounding box center [213, 360] width 74 height 23
click at [328, 204] on div "copy" at bounding box center [382, 232] width 184 height 56
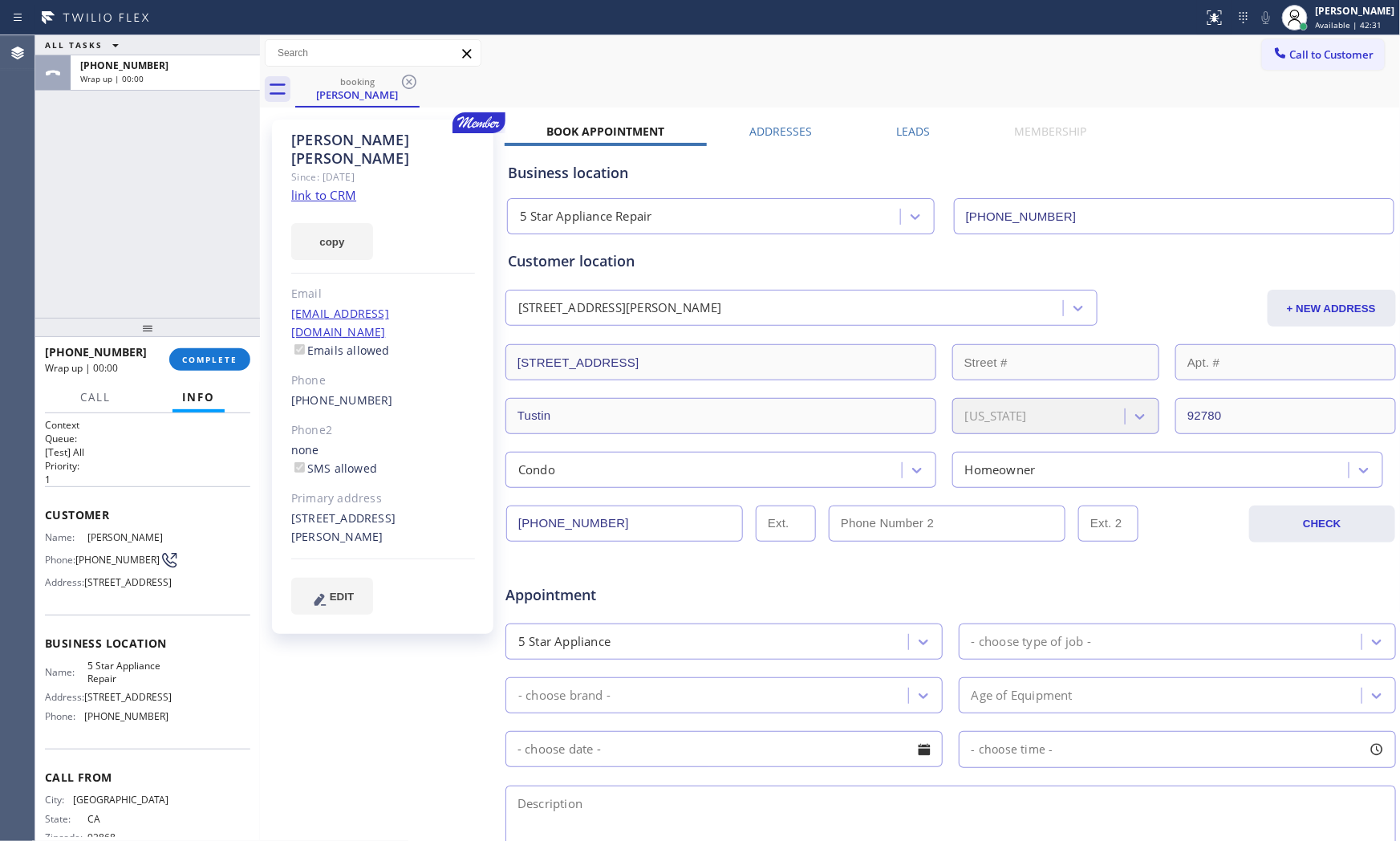
click at [332, 187] on link "link to CRM" at bounding box center [323, 195] width 65 height 16
click at [214, 341] on div "[PHONE_NUMBER] Wrap up | 00:38 COMPLETE" at bounding box center [148, 360] width 205 height 41
click at [213, 360] on span "COMPLETE" at bounding box center [209, 360] width 56 height 11
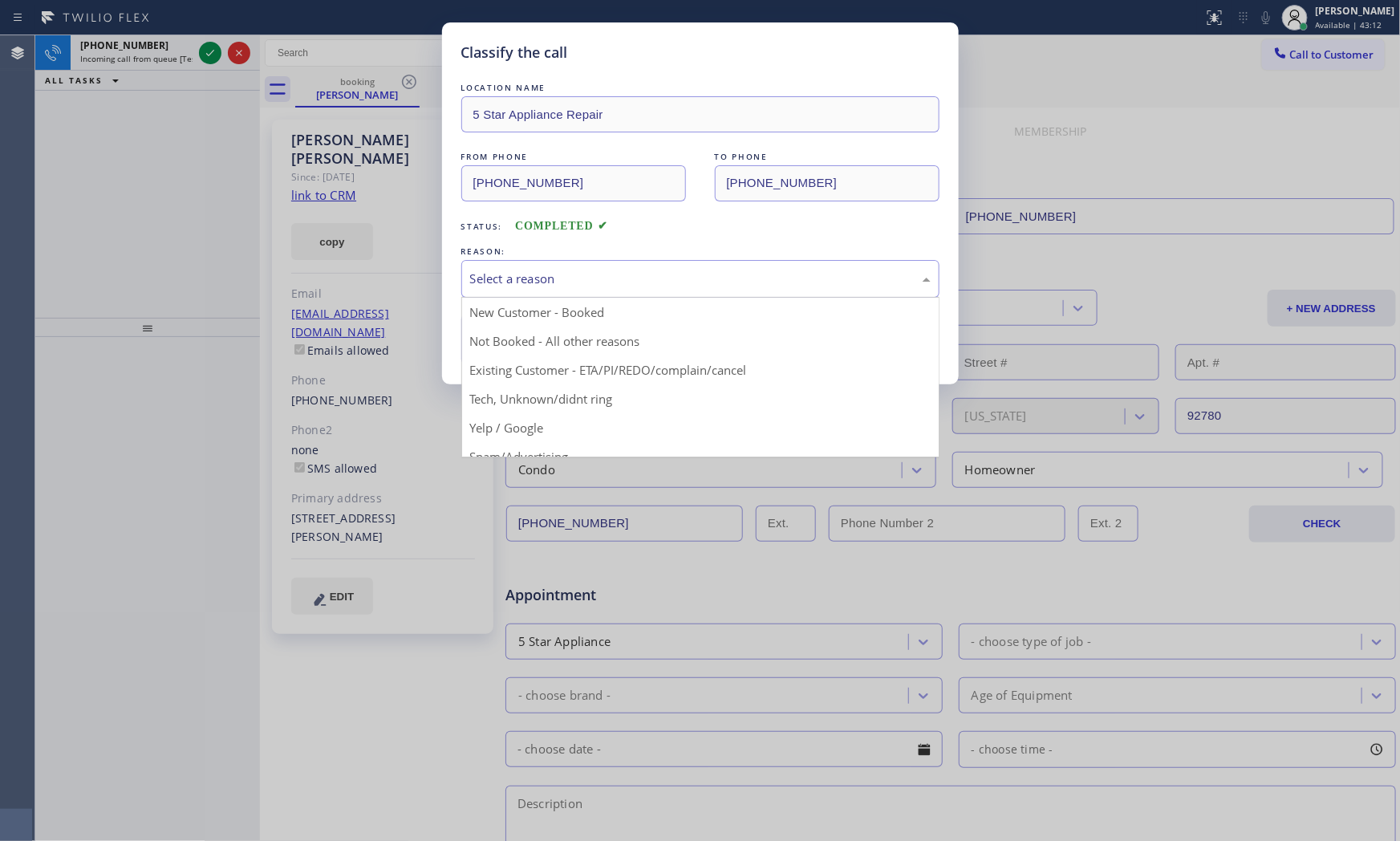
click at [507, 276] on div "Select a reason" at bounding box center [700, 279] width 460 height 19
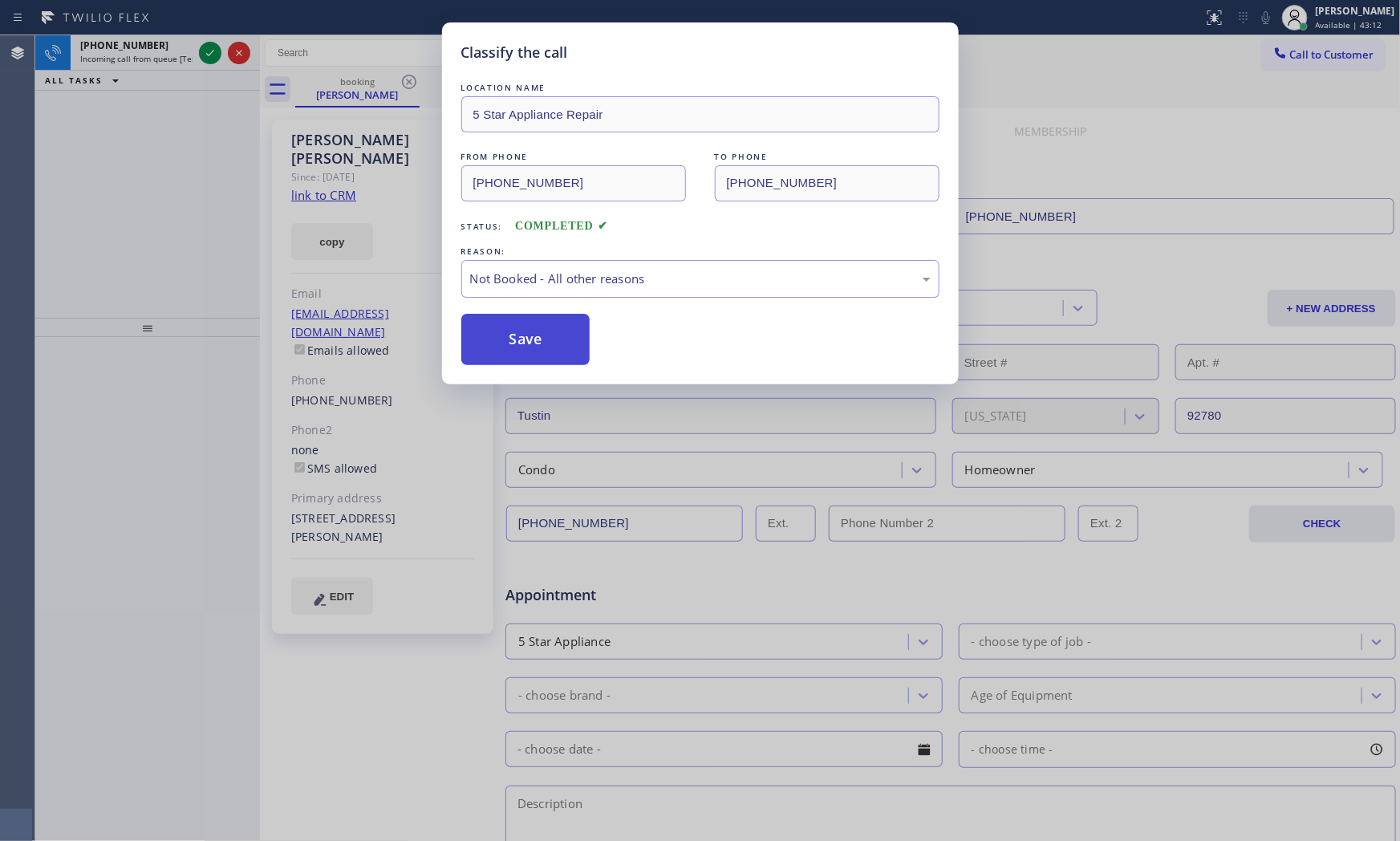
click at [492, 344] on button "Save" at bounding box center [525, 339] width 129 height 52
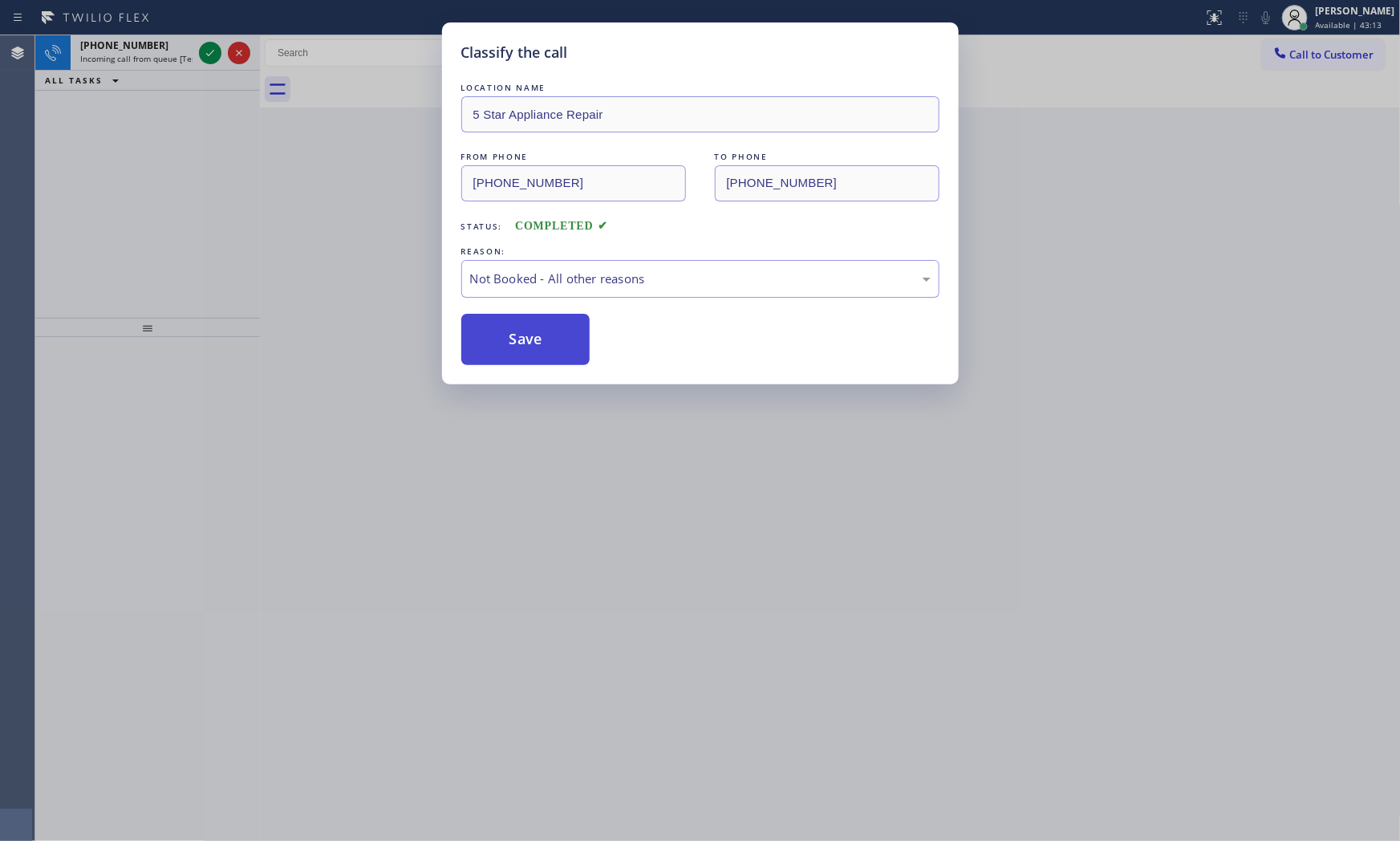
drag, startPoint x: 492, startPoint y: 344, endPoint x: 467, endPoint y: 315, distance: 38.3
click at [493, 343] on button "Save" at bounding box center [525, 339] width 129 height 52
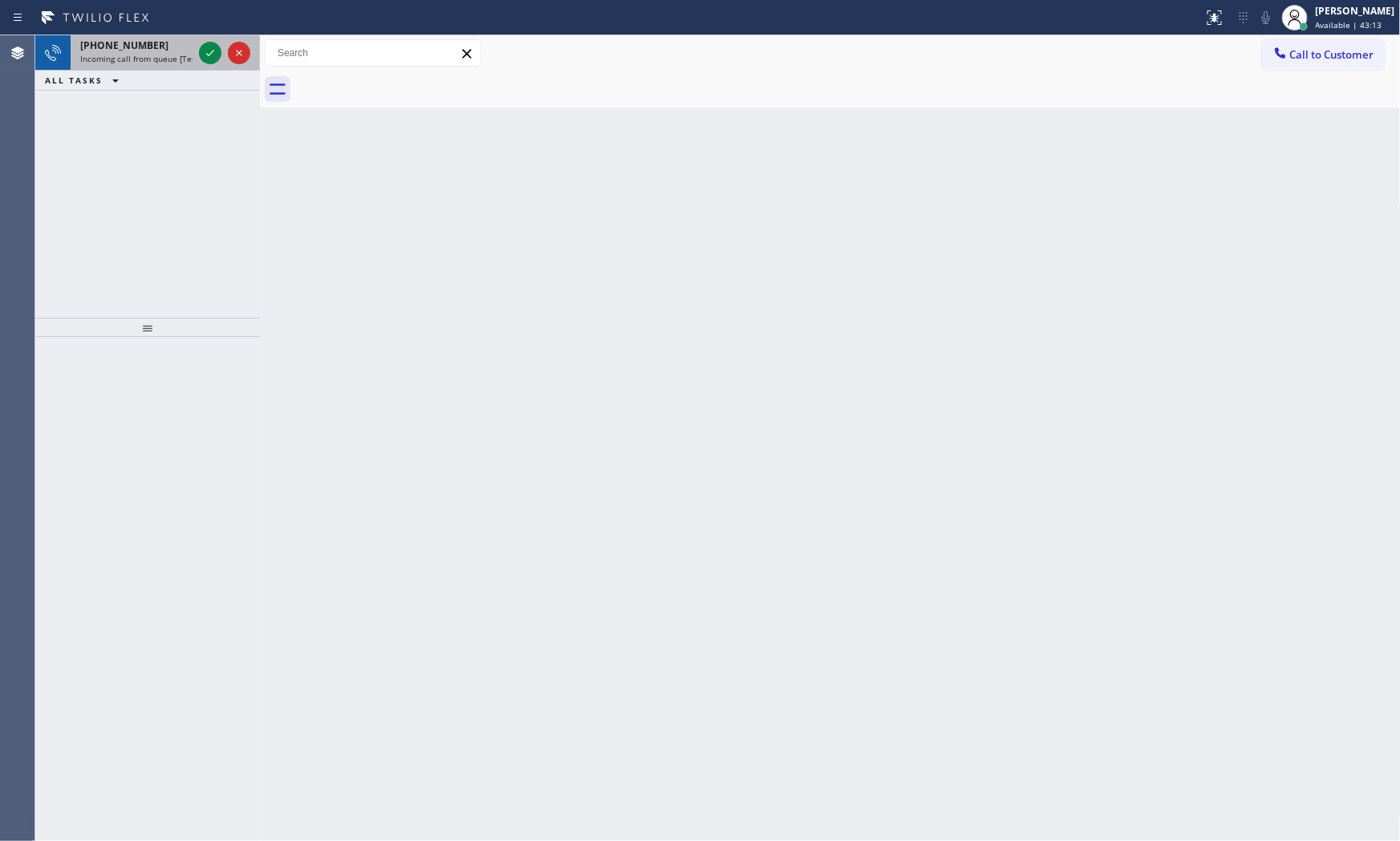
click at [149, 53] on span "Incoming call from queue [Test] All" at bounding box center [146, 58] width 133 height 11
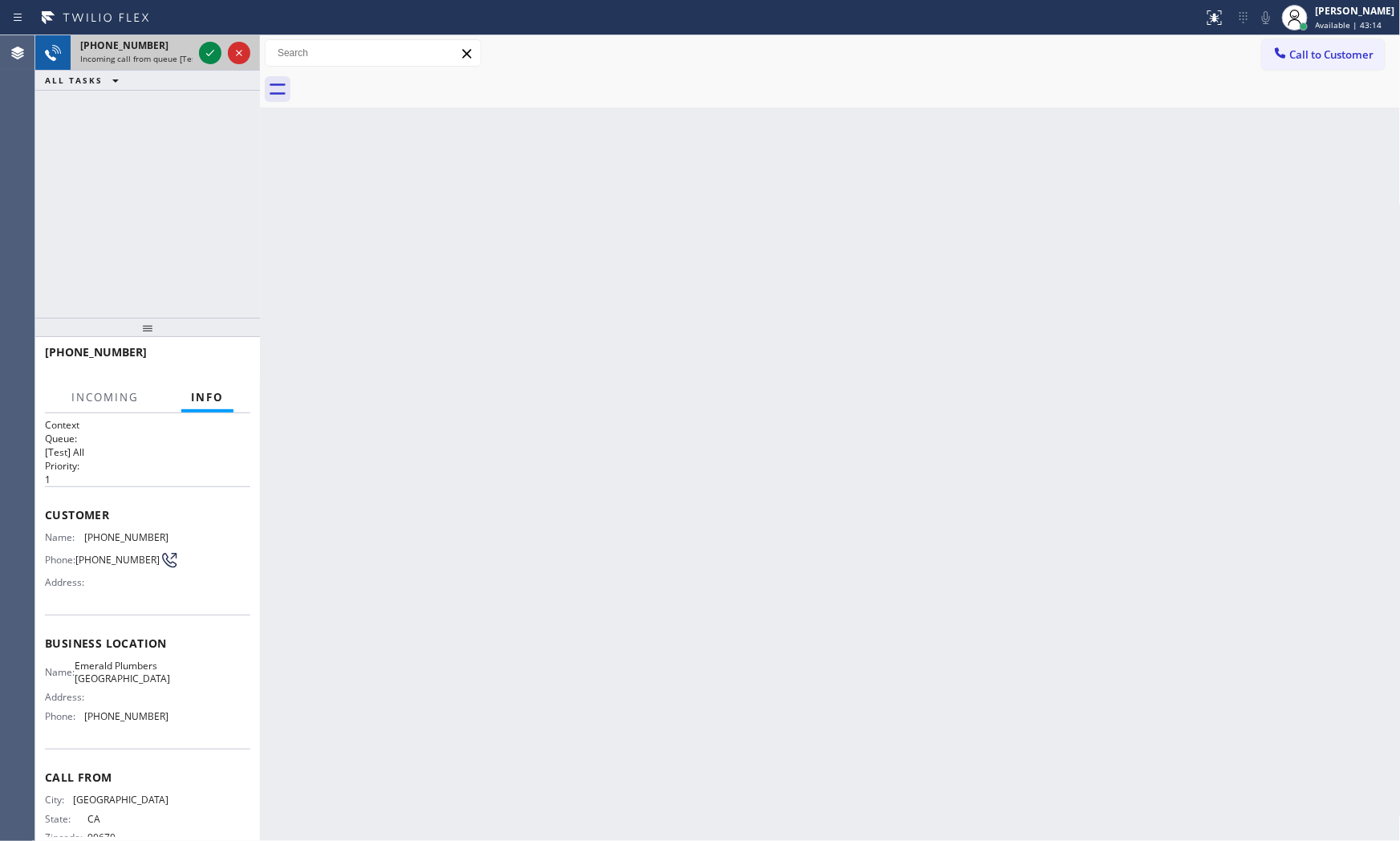
click at [149, 53] on span "Incoming call from queue [Test] All" at bounding box center [146, 58] width 133 height 11
click at [196, 46] on div at bounding box center [224, 52] width 57 height 35
click at [204, 45] on icon at bounding box center [210, 53] width 19 height 19
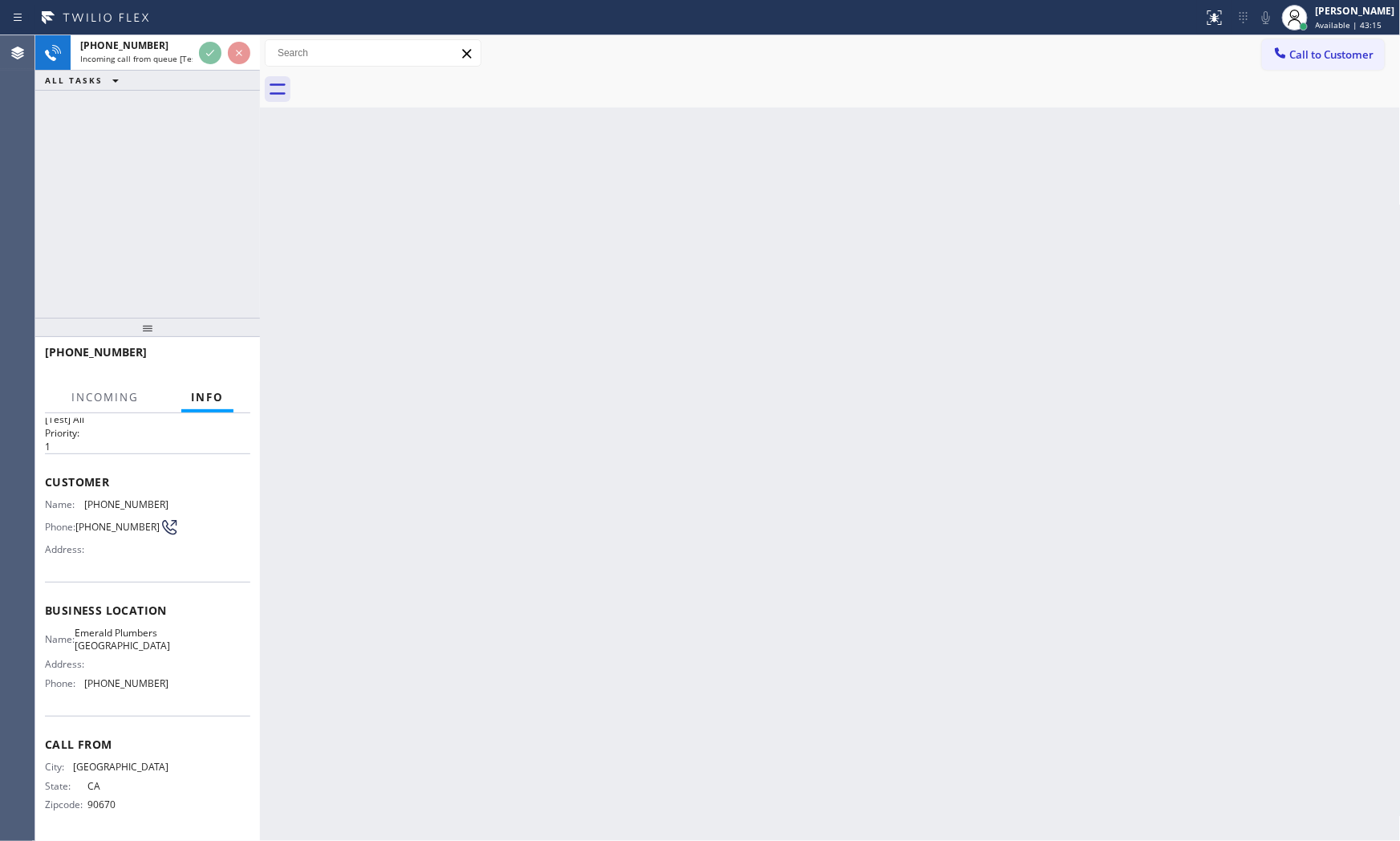
scroll to position [62, 0]
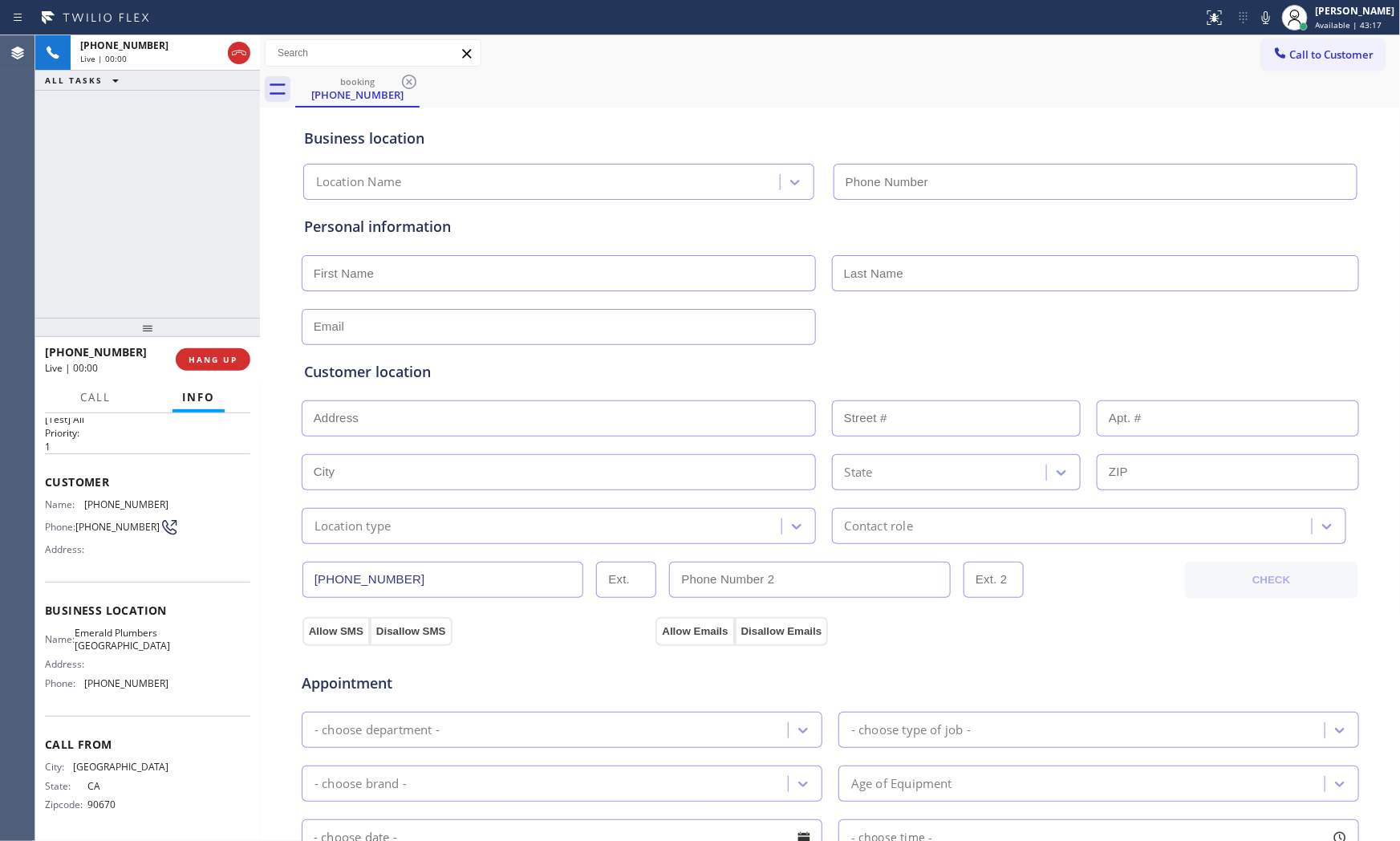
type input "[PHONE_NUMBER]"
click at [249, 373] on div "[PHONE_NUMBER] Live | 00:04 HANG UP" at bounding box center [148, 360] width 205 height 41
click at [241, 354] on button "HANG UP" at bounding box center [213, 360] width 74 height 23
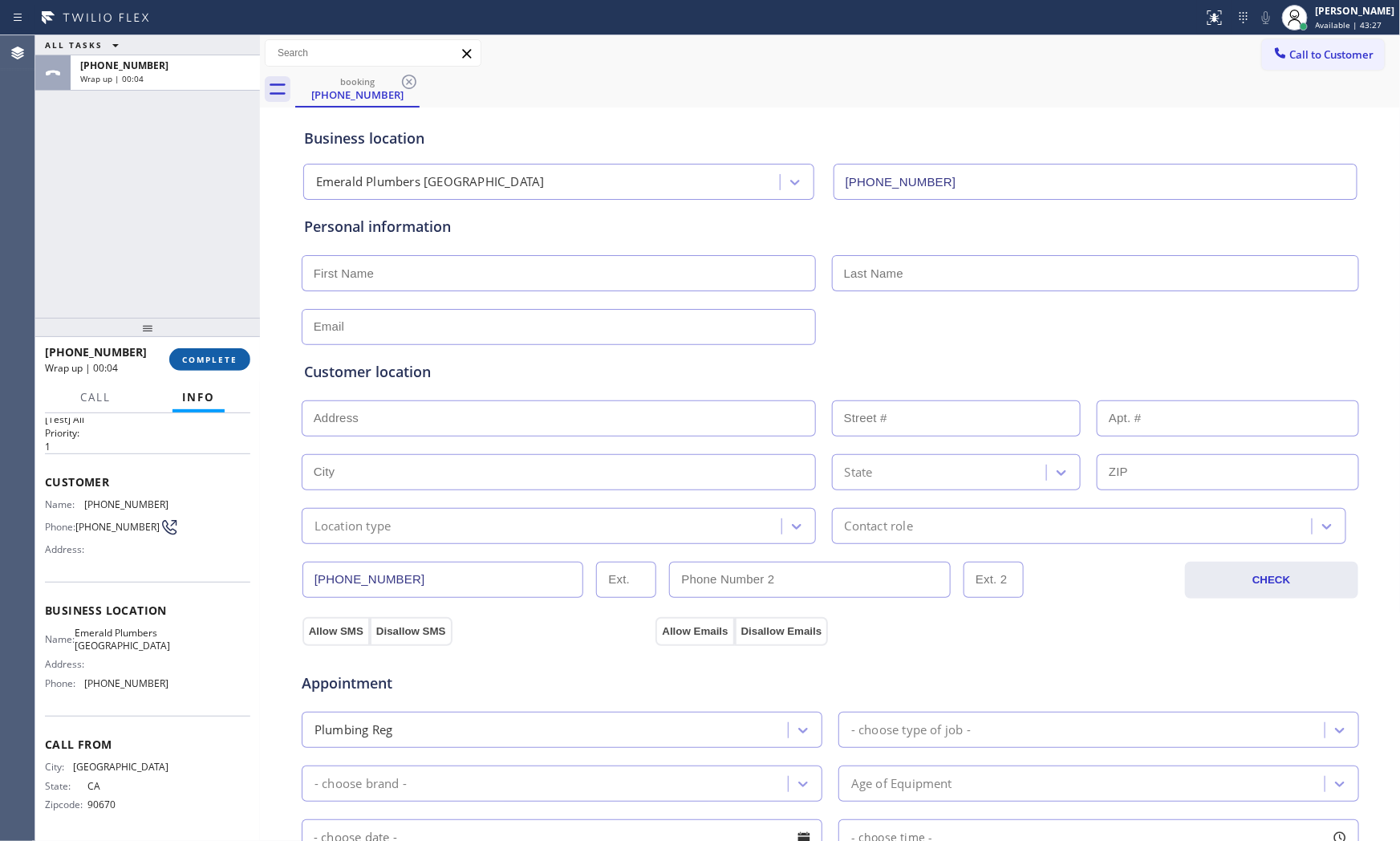
click at [241, 354] on button "COMPLETE" at bounding box center [210, 360] width 81 height 23
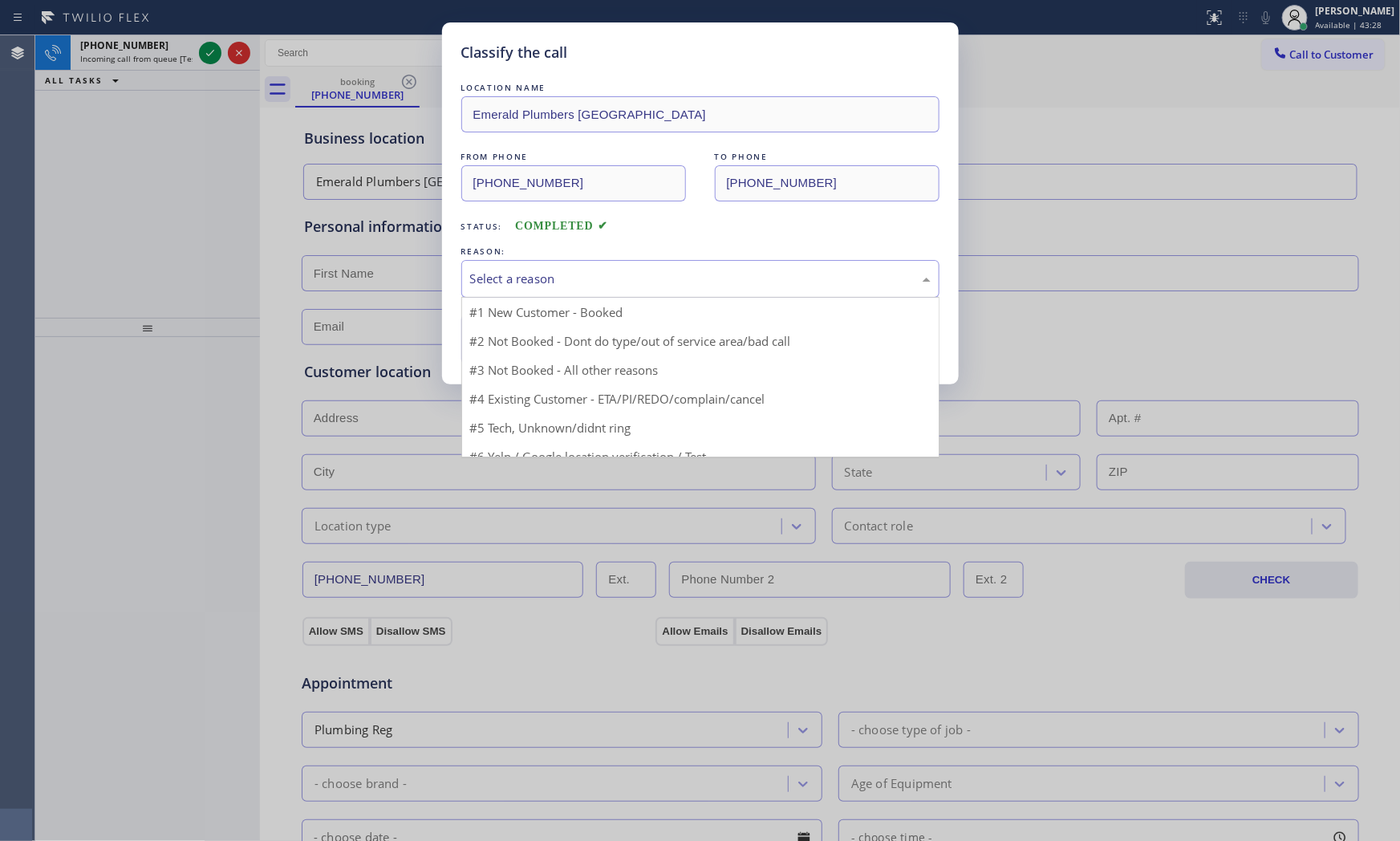
drag, startPoint x: 613, startPoint y: 268, endPoint x: 550, endPoint y: 350, distance: 103.4
click at [611, 271] on div "Select a reason" at bounding box center [700, 279] width 460 height 19
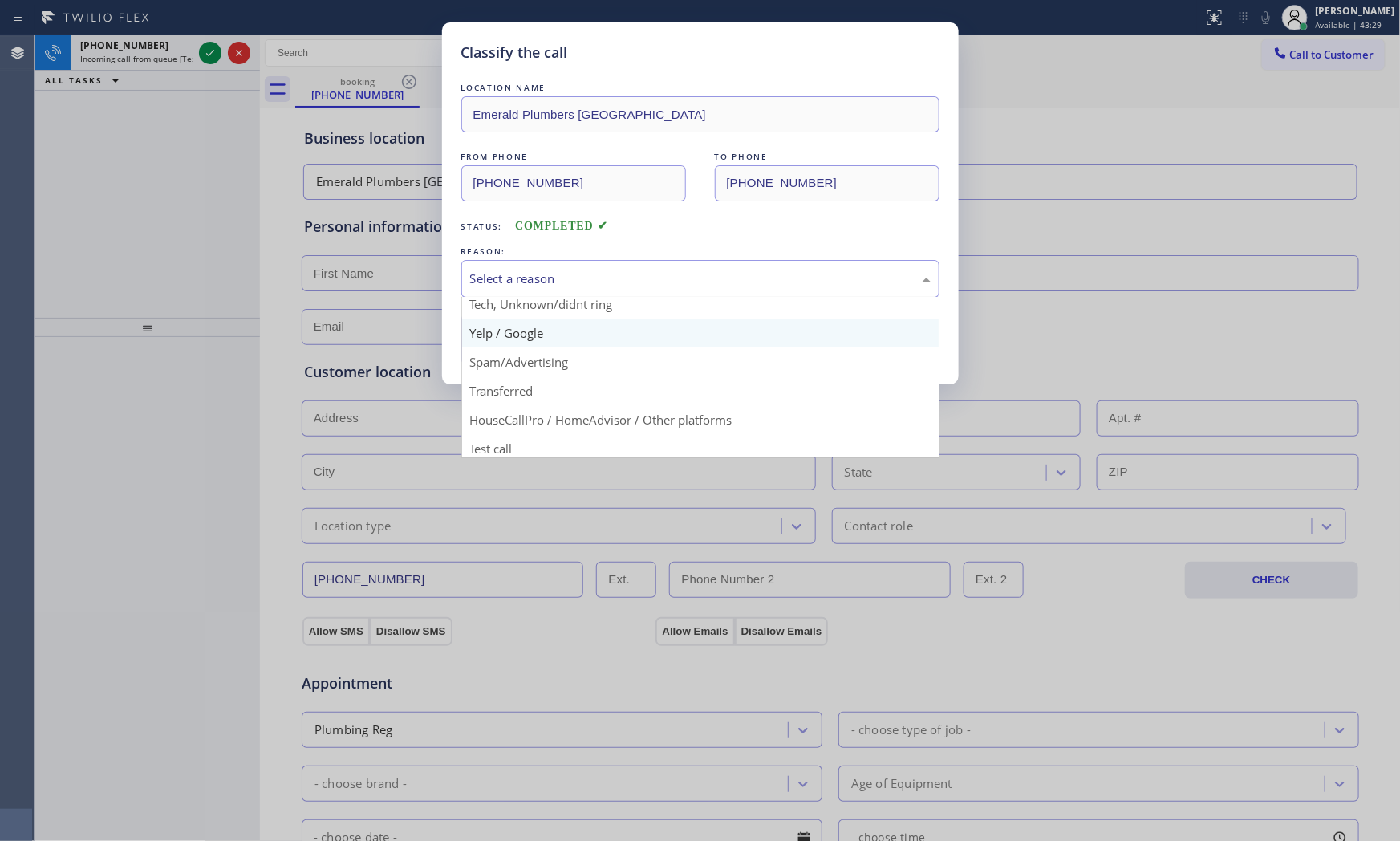
scroll to position [100, 0]
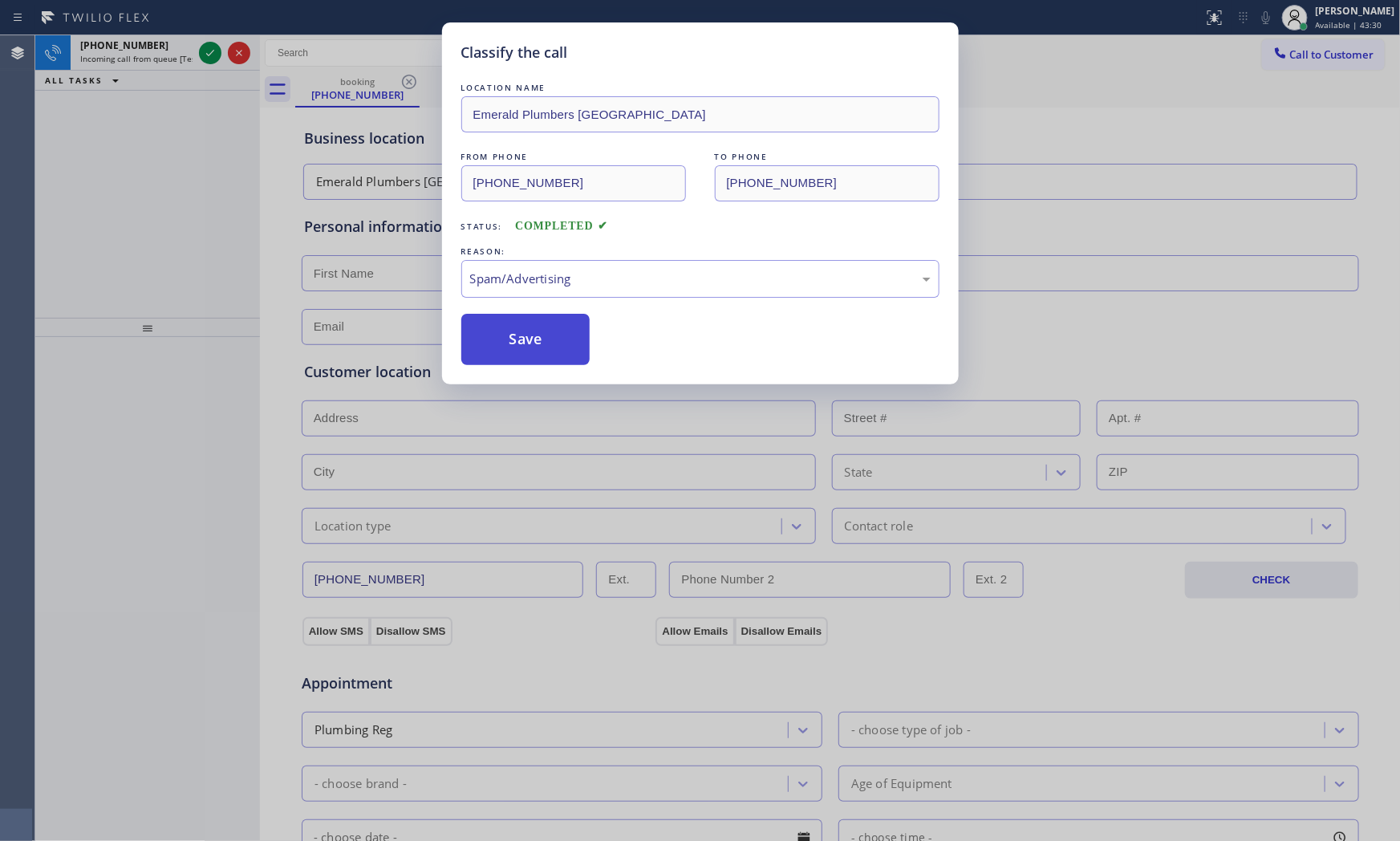
click at [539, 355] on button "Save" at bounding box center [525, 339] width 129 height 52
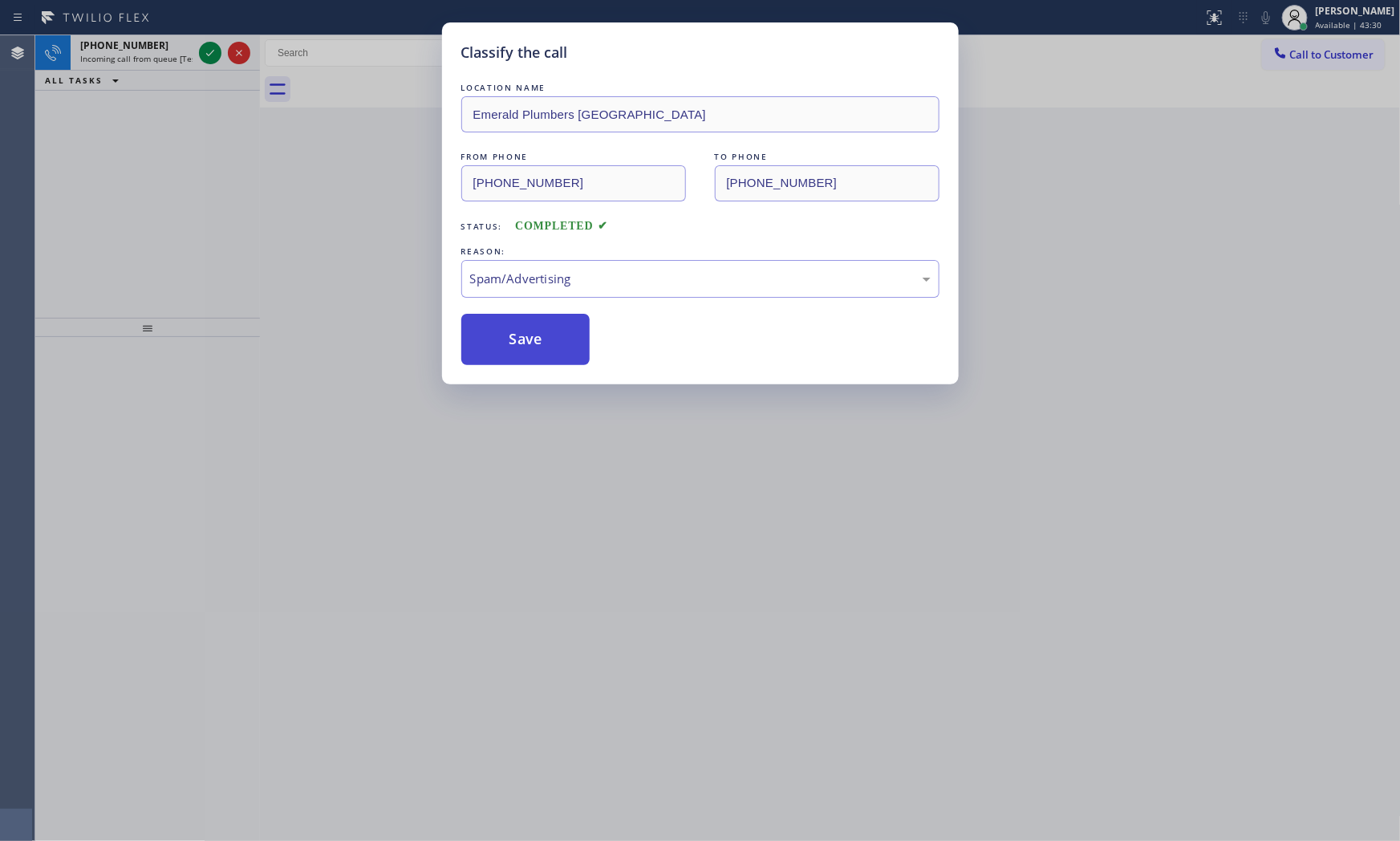
click at [539, 355] on button "Save" at bounding box center [525, 339] width 129 height 52
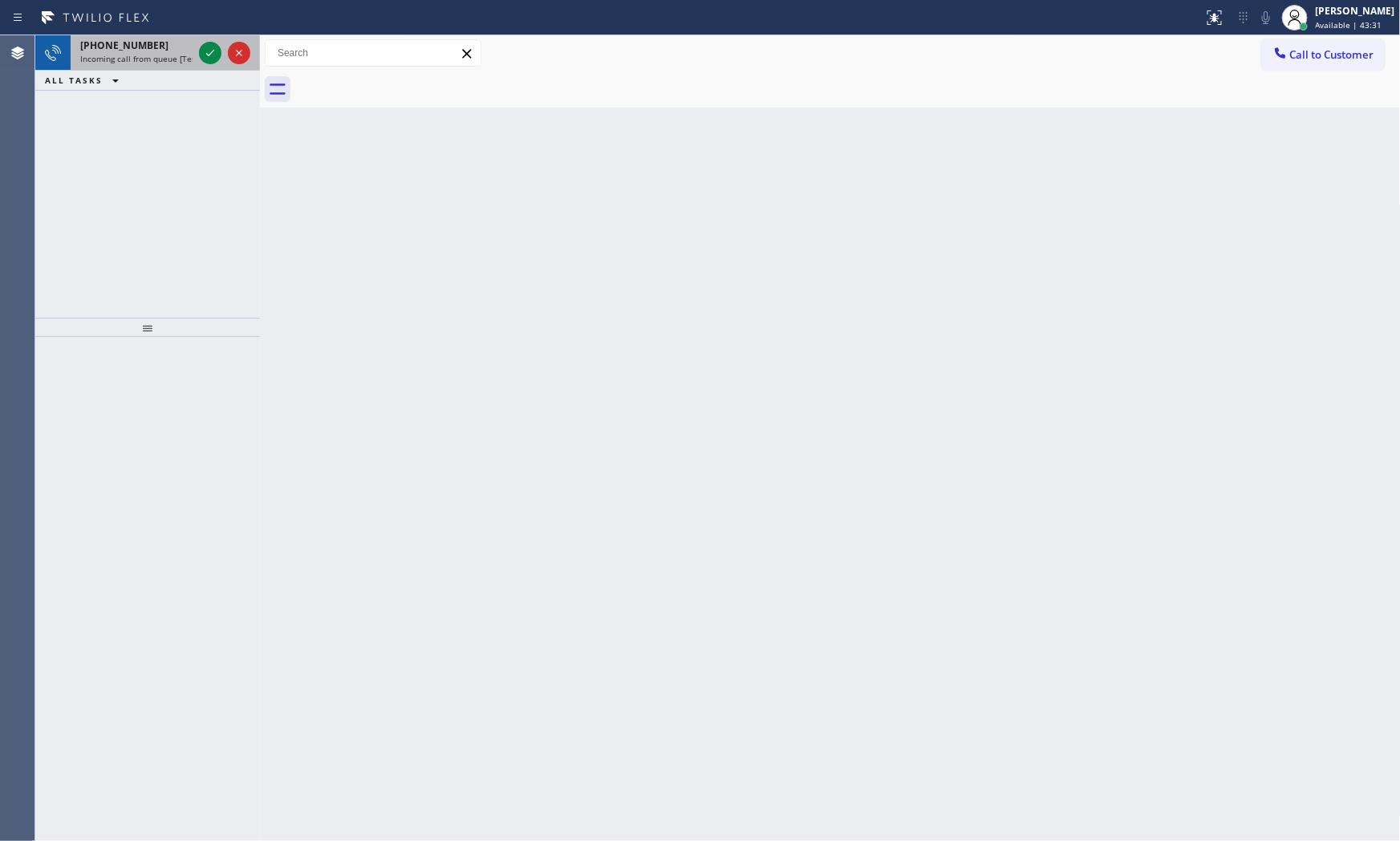
click at [180, 53] on span "Incoming call from queue [Test] All" at bounding box center [146, 58] width 133 height 11
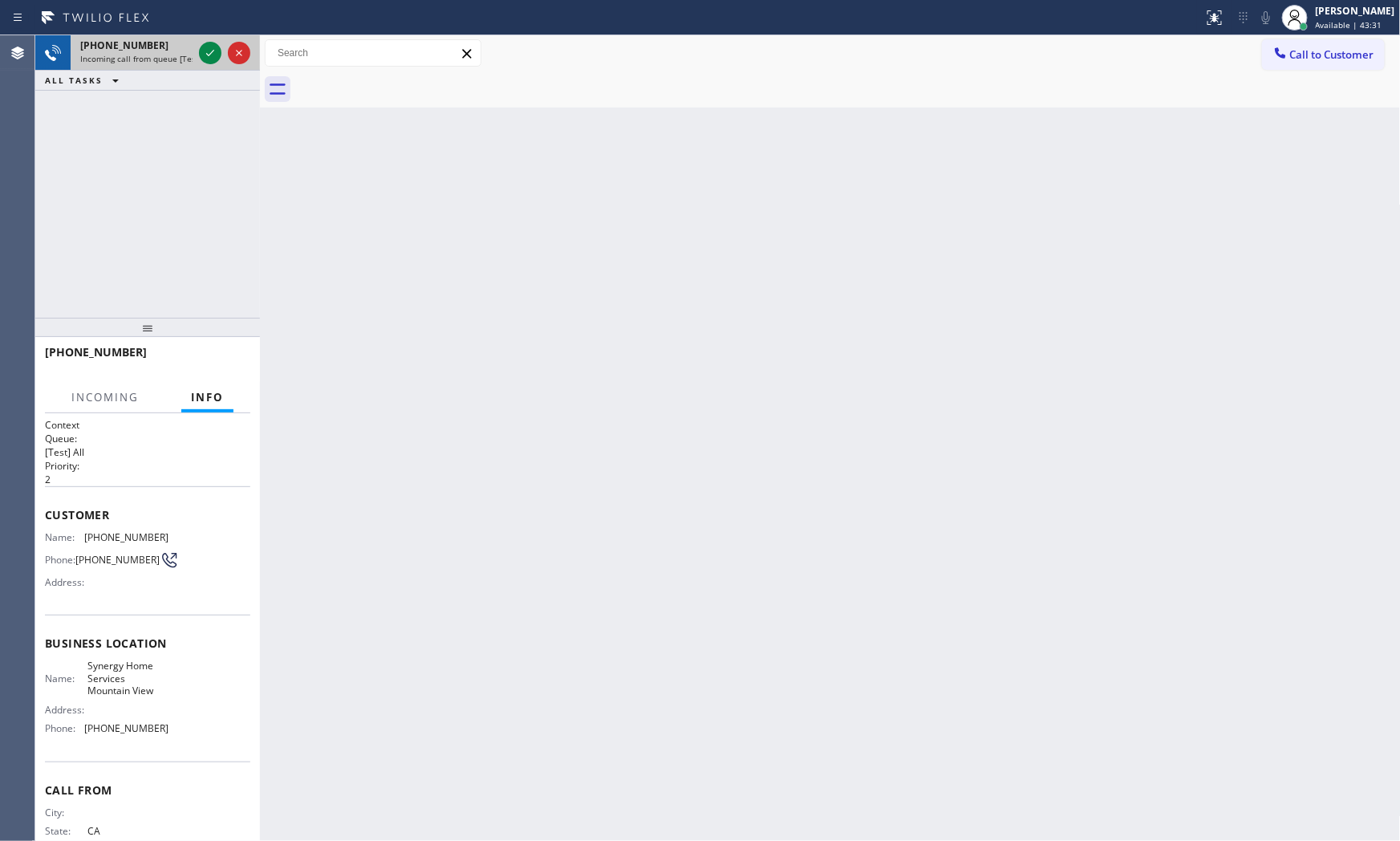
click at [193, 49] on div "[PHONE_NUMBER] Incoming call from queue [Test] All" at bounding box center [133, 52] width 125 height 35
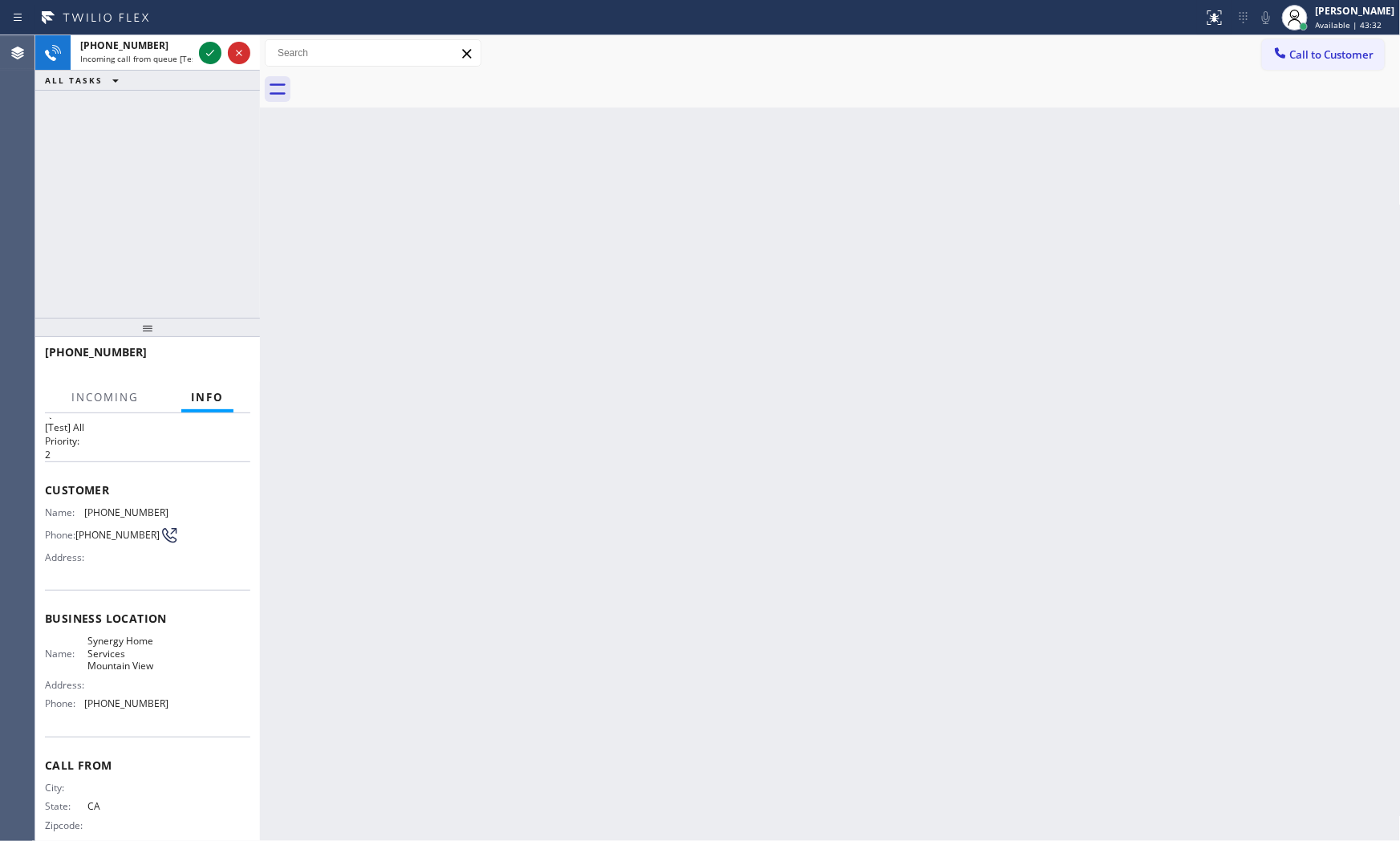
scroll to position [50, 0]
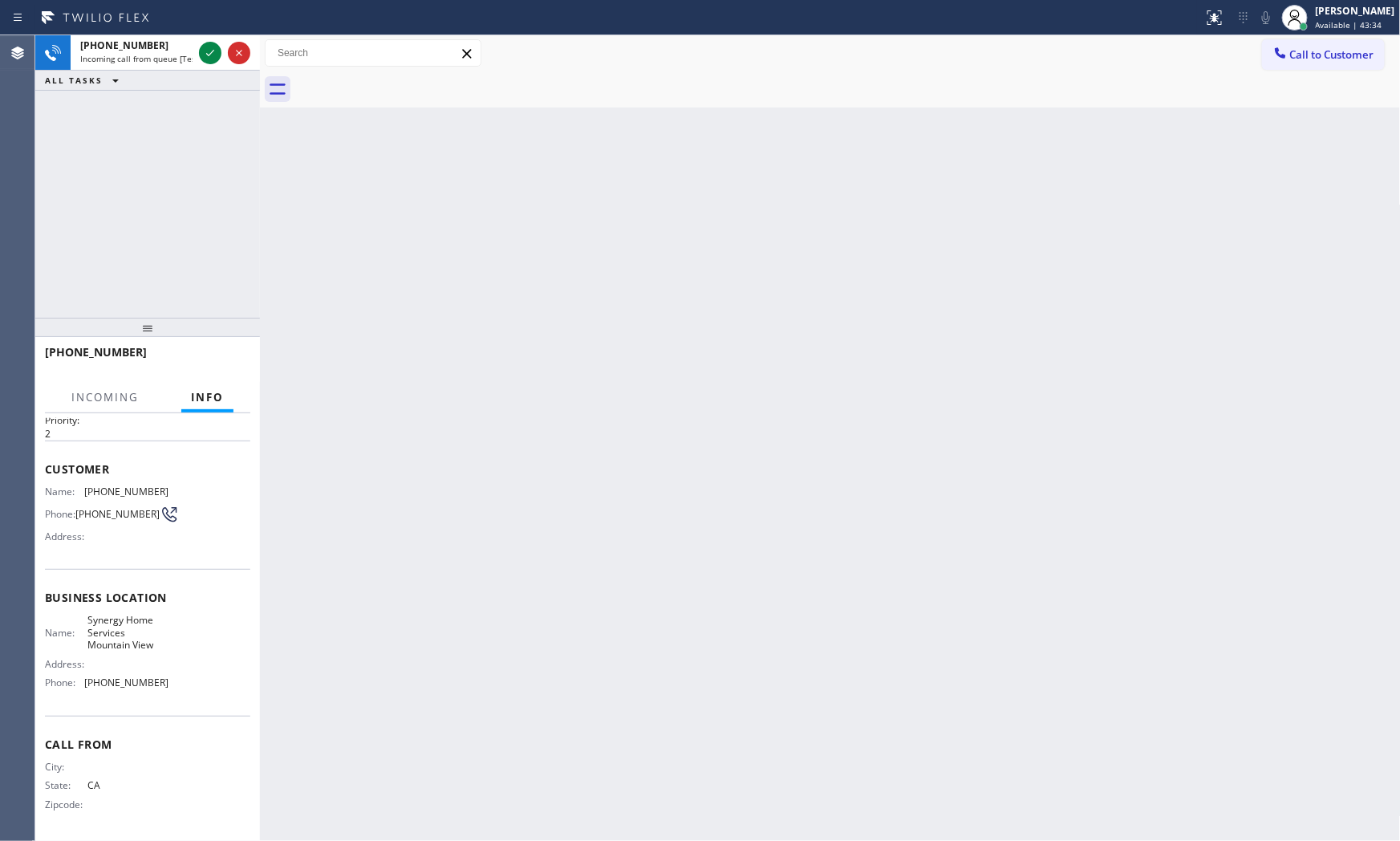
click at [289, 347] on div "Back to Dashboard Change Sender ID Customers Technicians Select a contact Outbo…" at bounding box center [829, 437] width 1140 height 805
click at [207, 52] on icon at bounding box center [210, 53] width 19 height 19
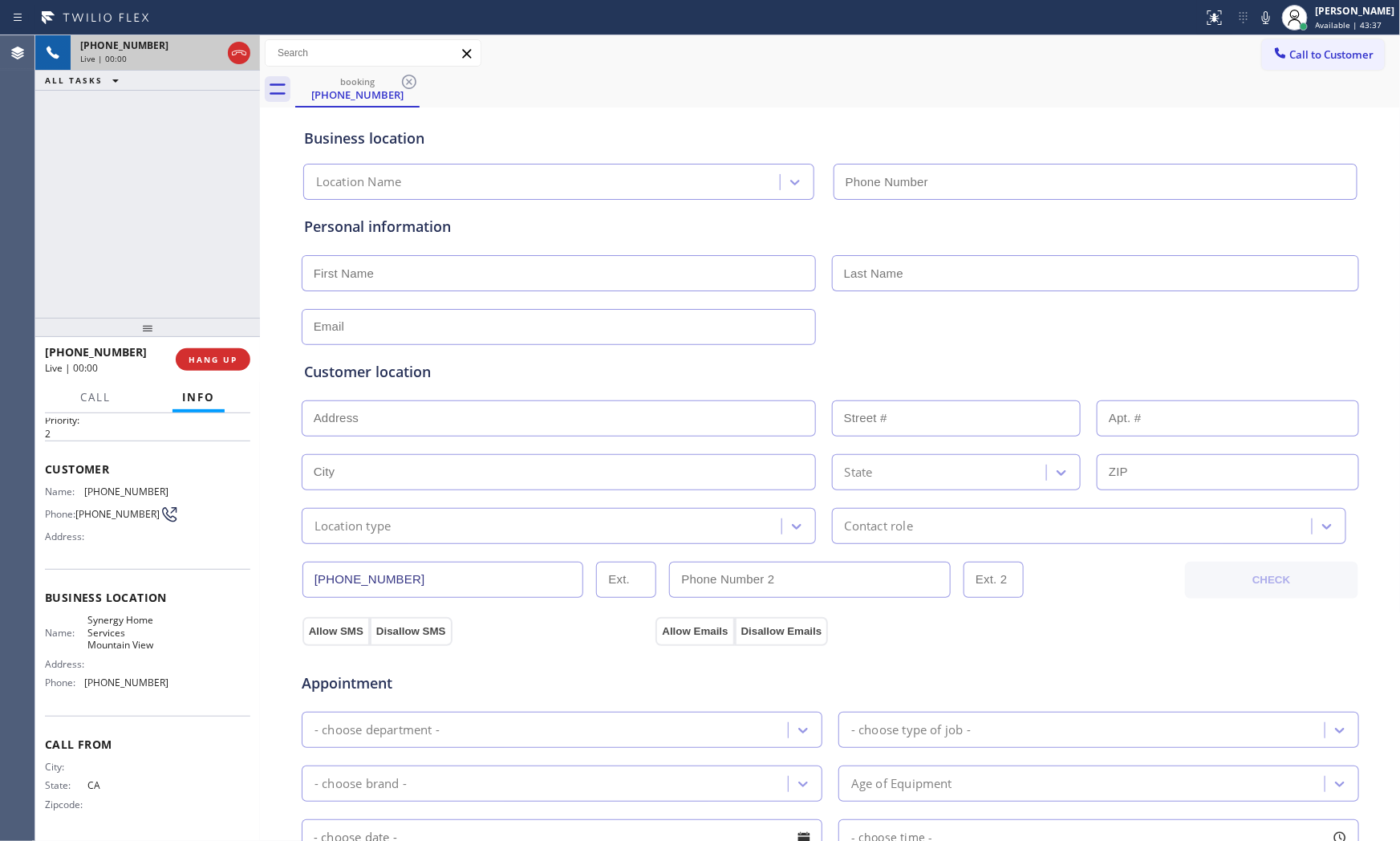
type input "[PHONE_NUMBER]"
click at [212, 355] on span "HANG UP" at bounding box center [213, 360] width 49 height 11
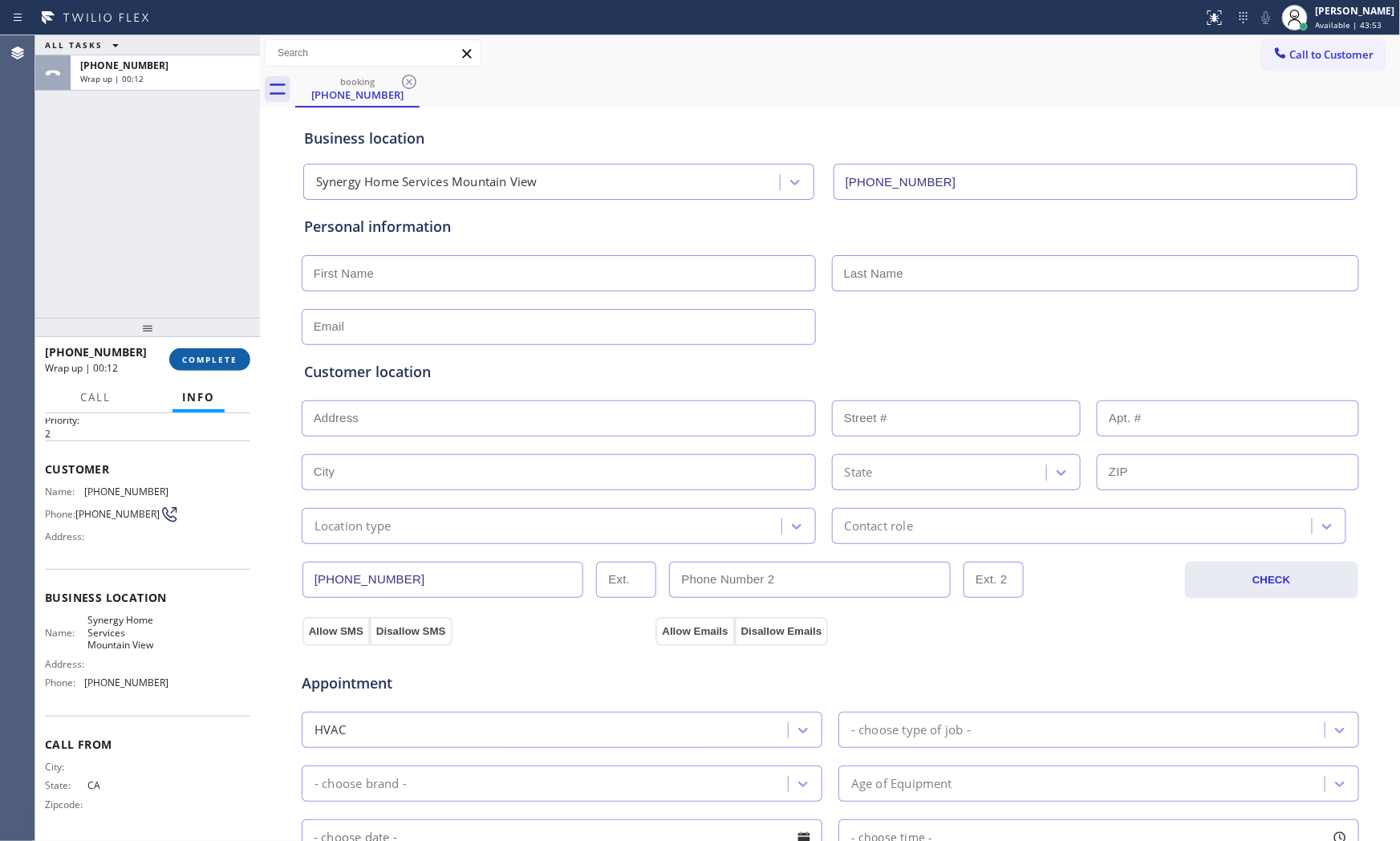
click at [212, 355] on span "COMPLETE" at bounding box center [209, 360] width 56 height 11
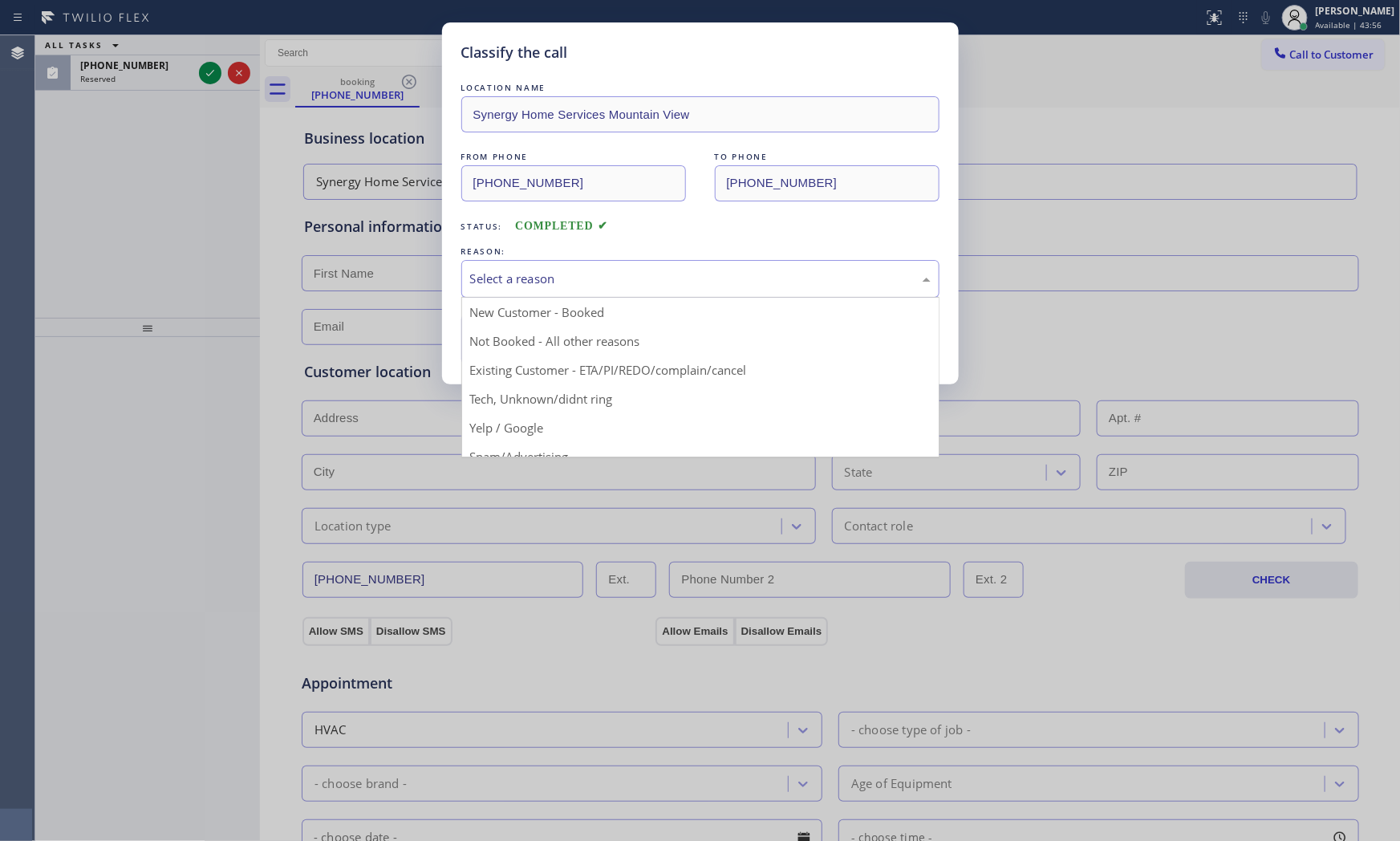
click at [491, 285] on div "Select a reason" at bounding box center [700, 279] width 460 height 19
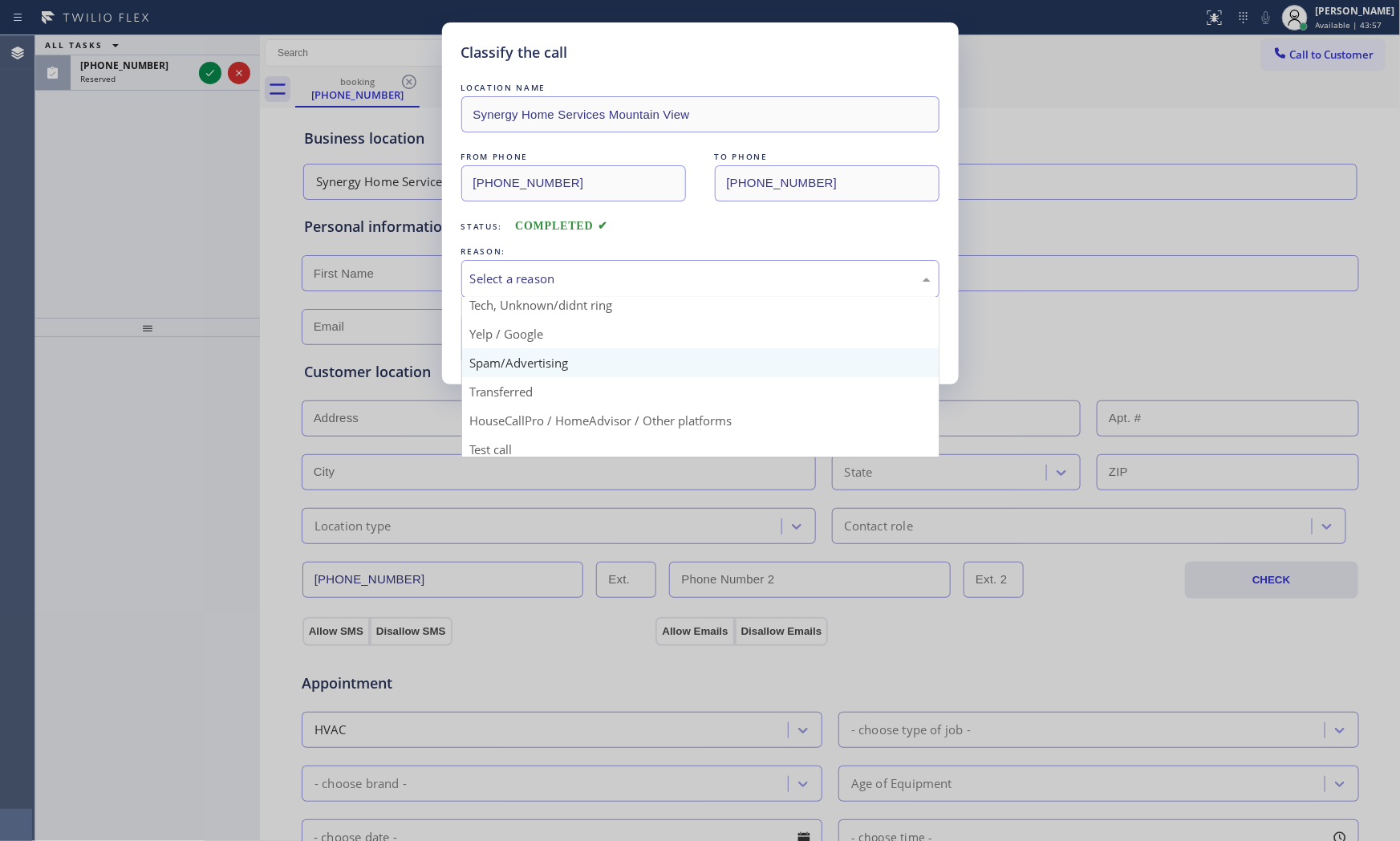
scroll to position [100, 0]
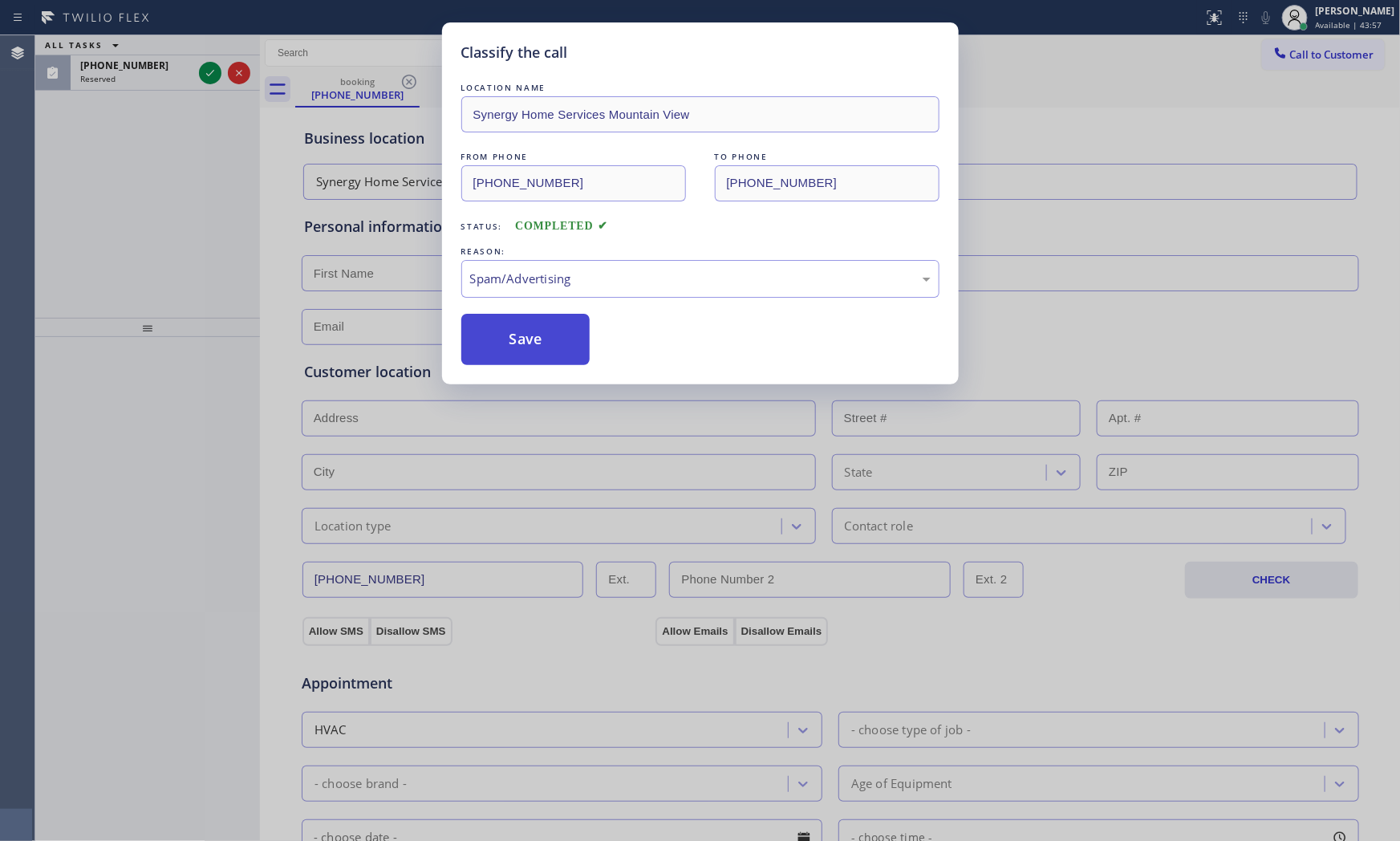
click at [513, 331] on button "Save" at bounding box center [525, 339] width 129 height 52
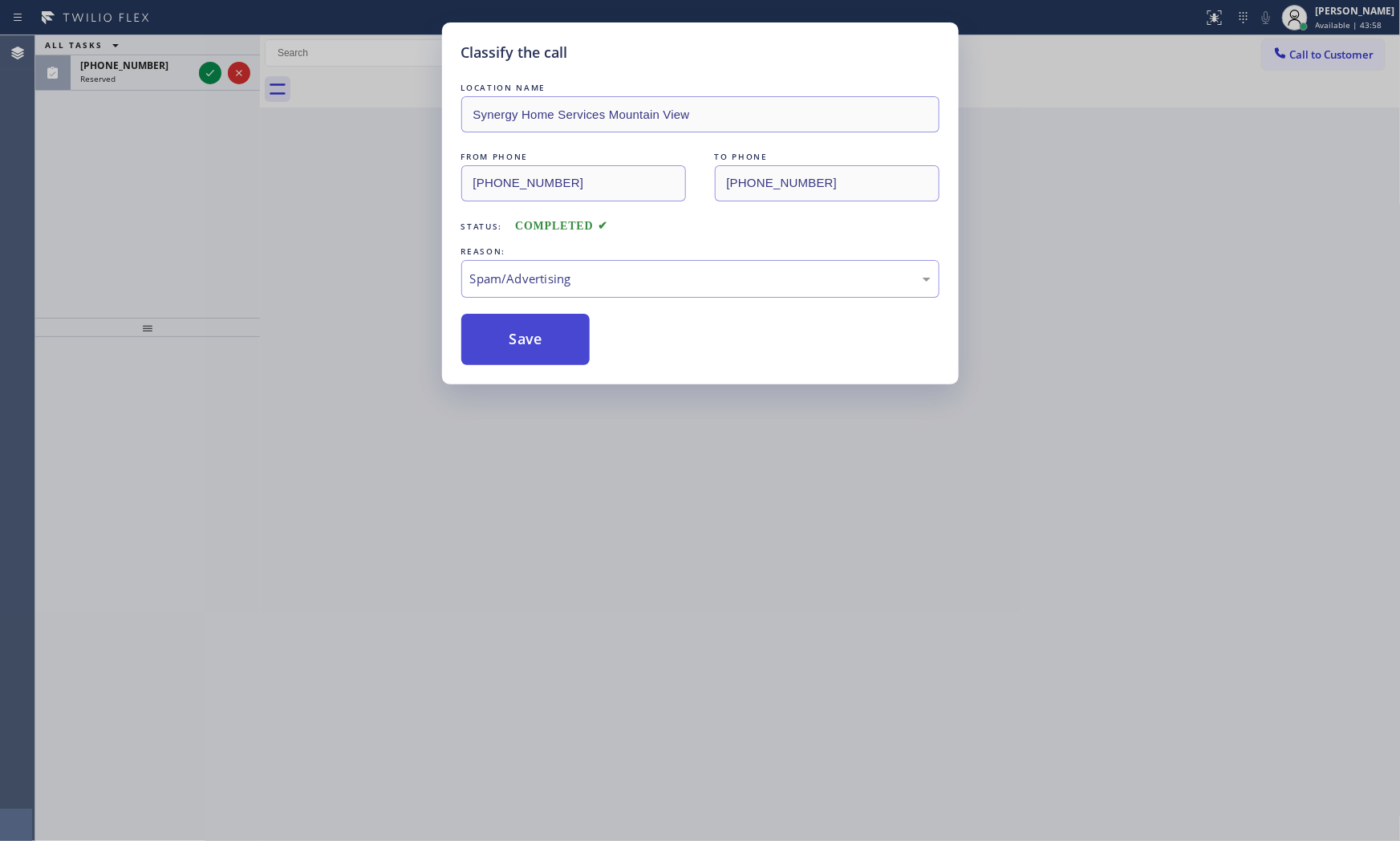
click at [513, 331] on button "Save" at bounding box center [525, 339] width 129 height 52
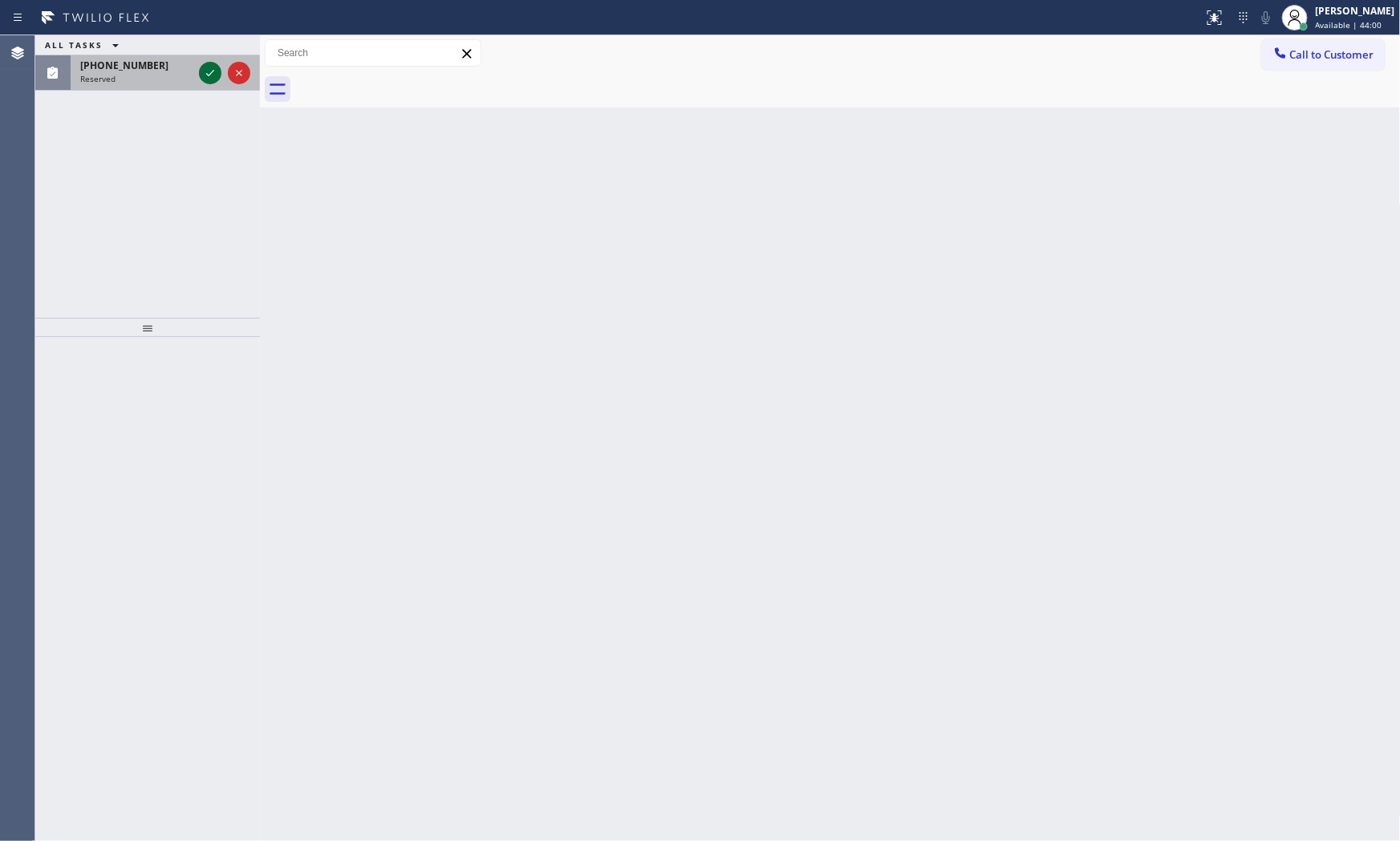
click at [213, 73] on icon at bounding box center [210, 73] width 19 height 19
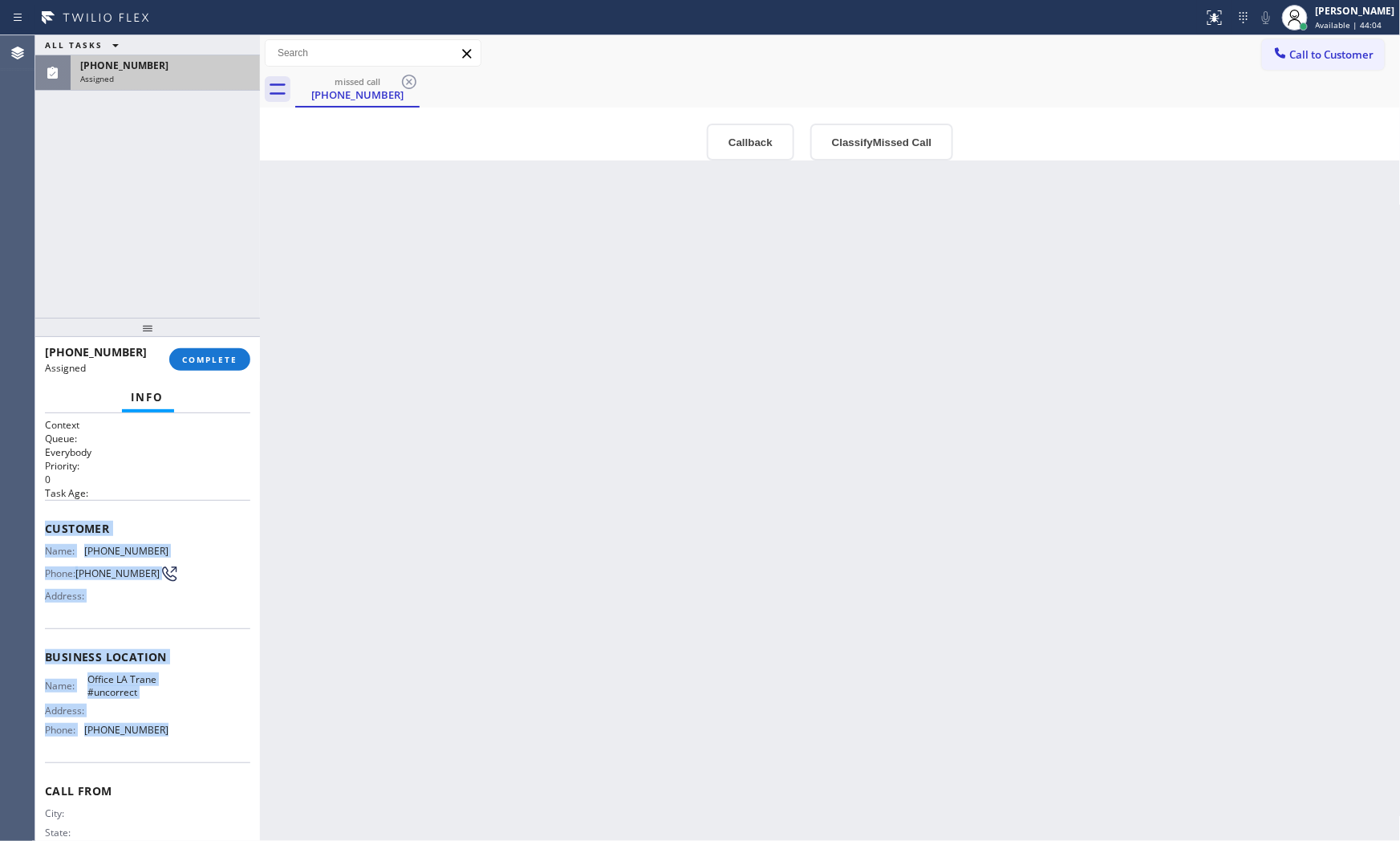
drag, startPoint x: 46, startPoint y: 525, endPoint x: 142, endPoint y: 694, distance: 194.4
click at [185, 744] on div "Context Queue: Everybody Priority: 0 Task Age: Customer Name: [PHONE_NUMBER] Ph…" at bounding box center [148, 651] width 205 height 465
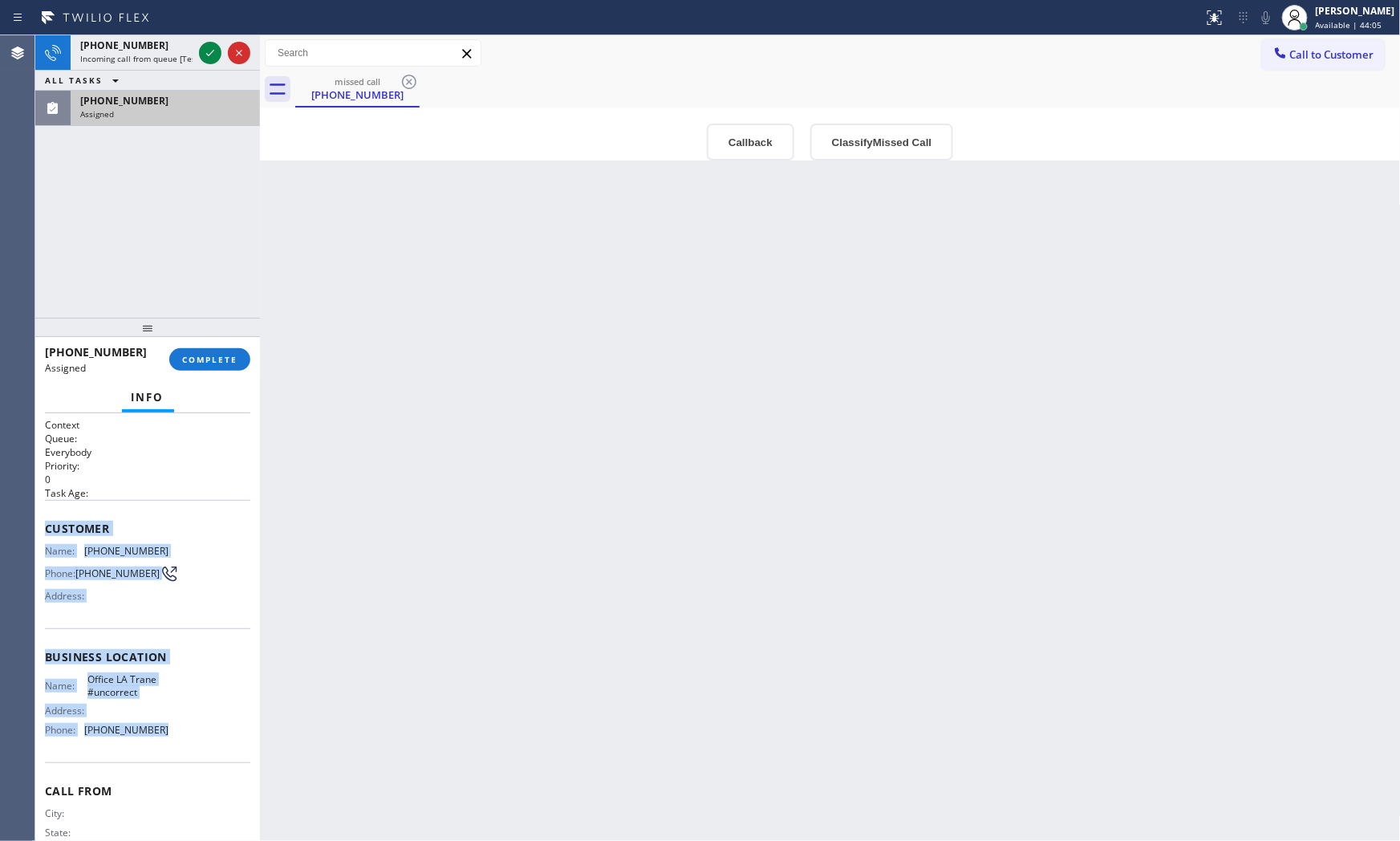
copy div "Customer Name: [PHONE_NUMBER] Phone: [PHONE_NUMBER] Address: Business location …"
drag, startPoint x: 143, startPoint y: 46, endPoint x: 166, endPoint y: 48, distance: 23.1
click at [145, 46] on span "[PHONE_NUMBER]" at bounding box center [124, 45] width 89 height 13
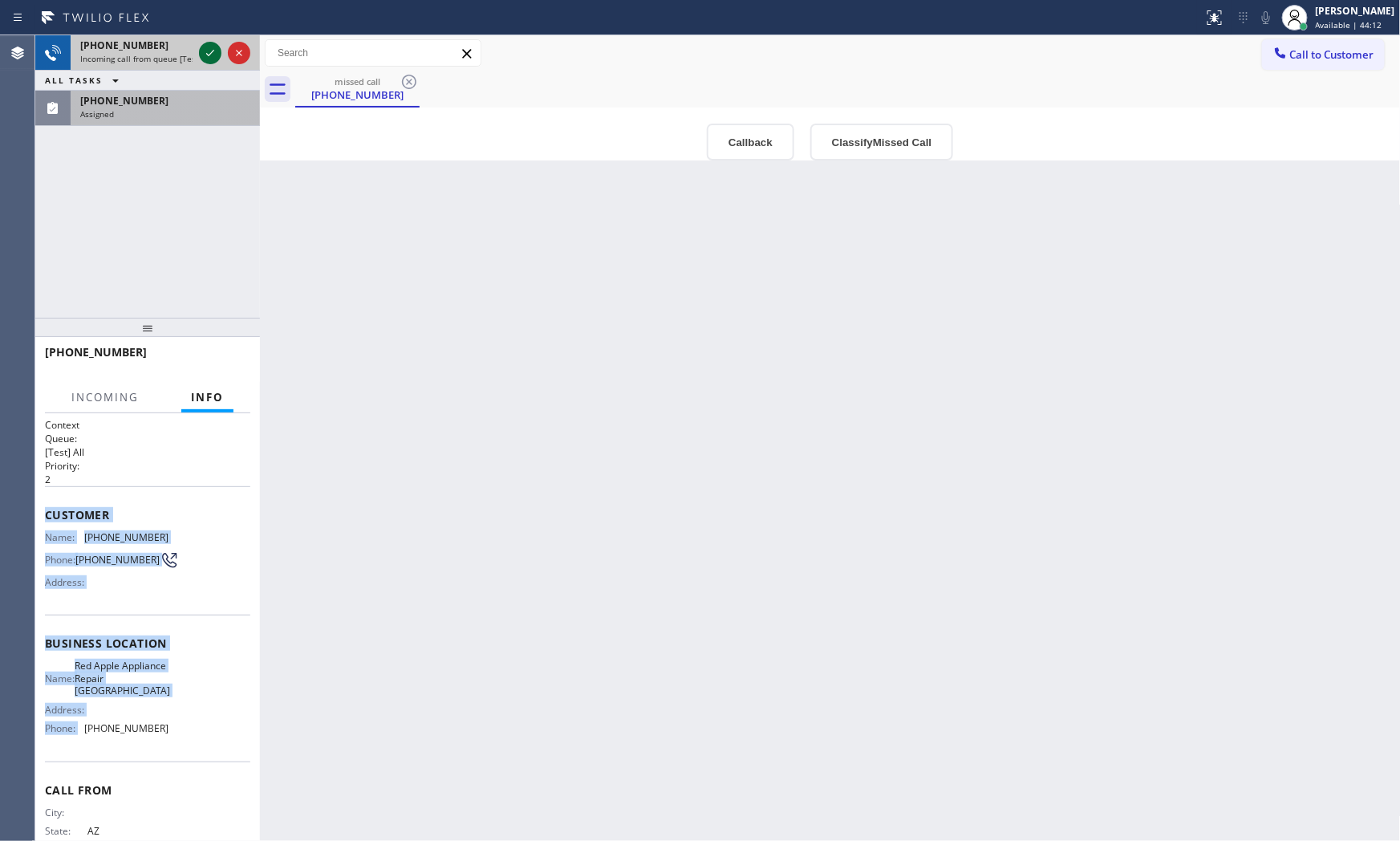
click at [209, 53] on icon at bounding box center [210, 53] width 19 height 19
click at [172, 111] on div "Assigned" at bounding box center [165, 114] width 170 height 11
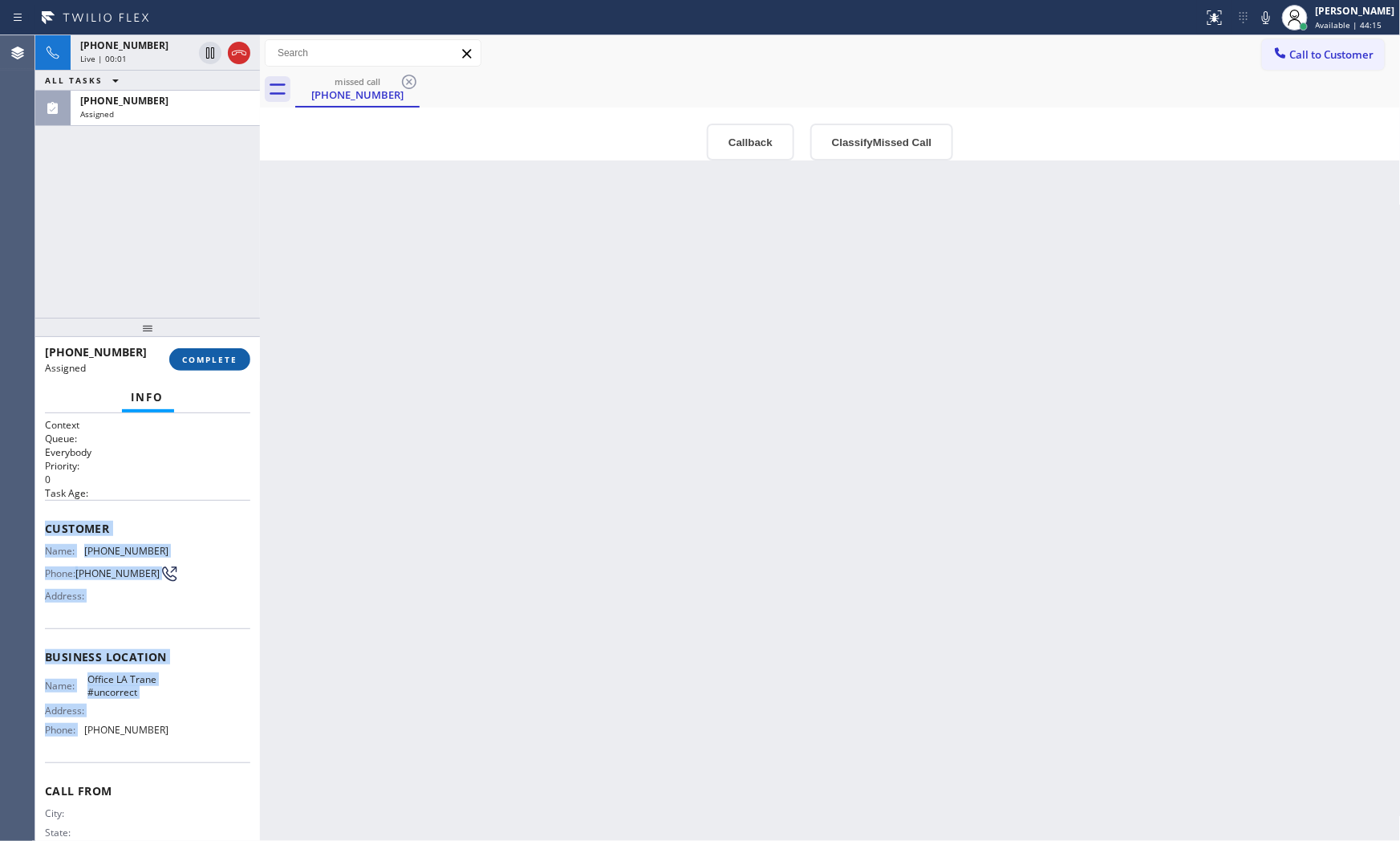
click at [221, 364] on span "COMPLETE" at bounding box center [209, 360] width 56 height 11
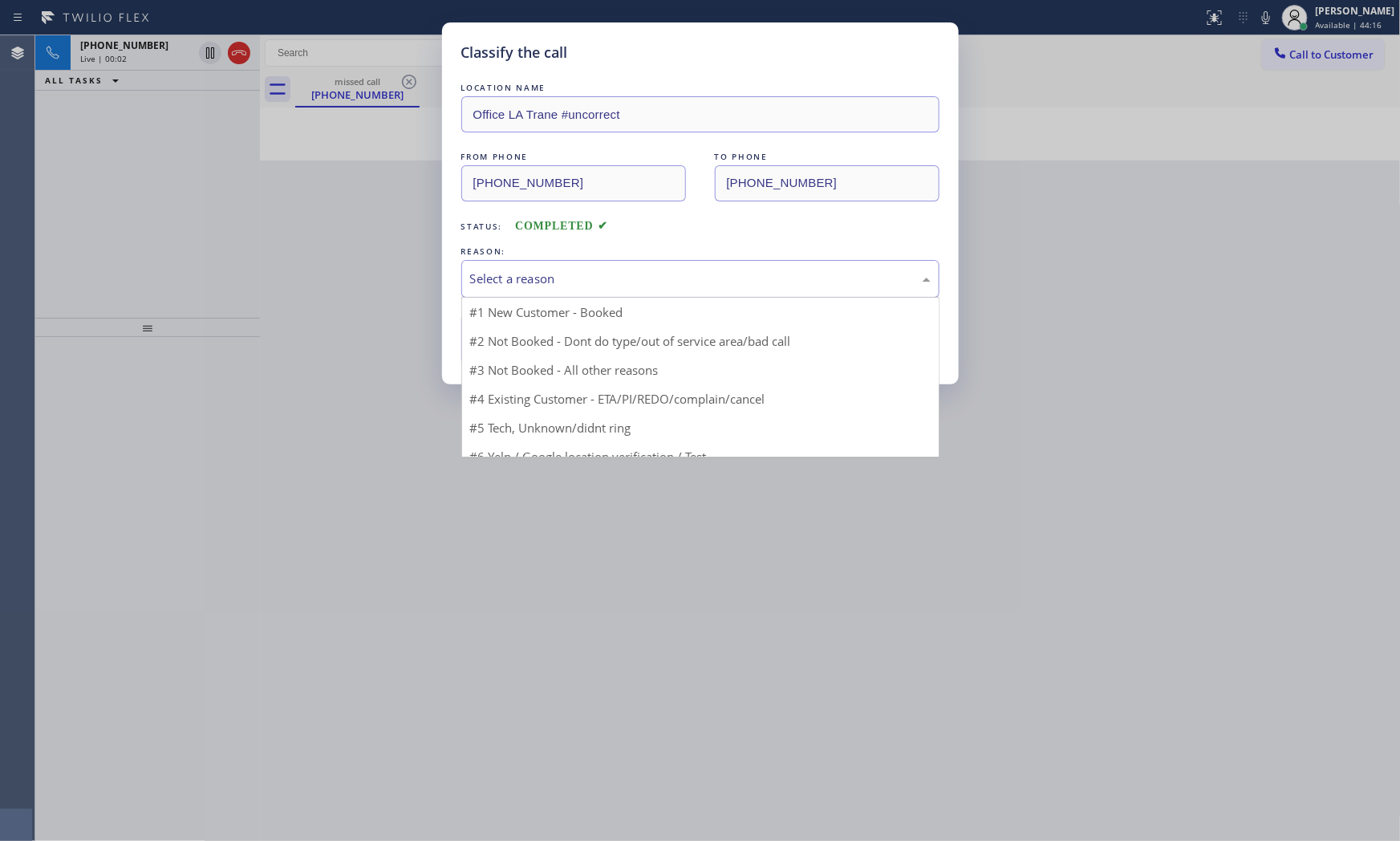
click at [523, 278] on div "Select a reason" at bounding box center [700, 279] width 460 height 19
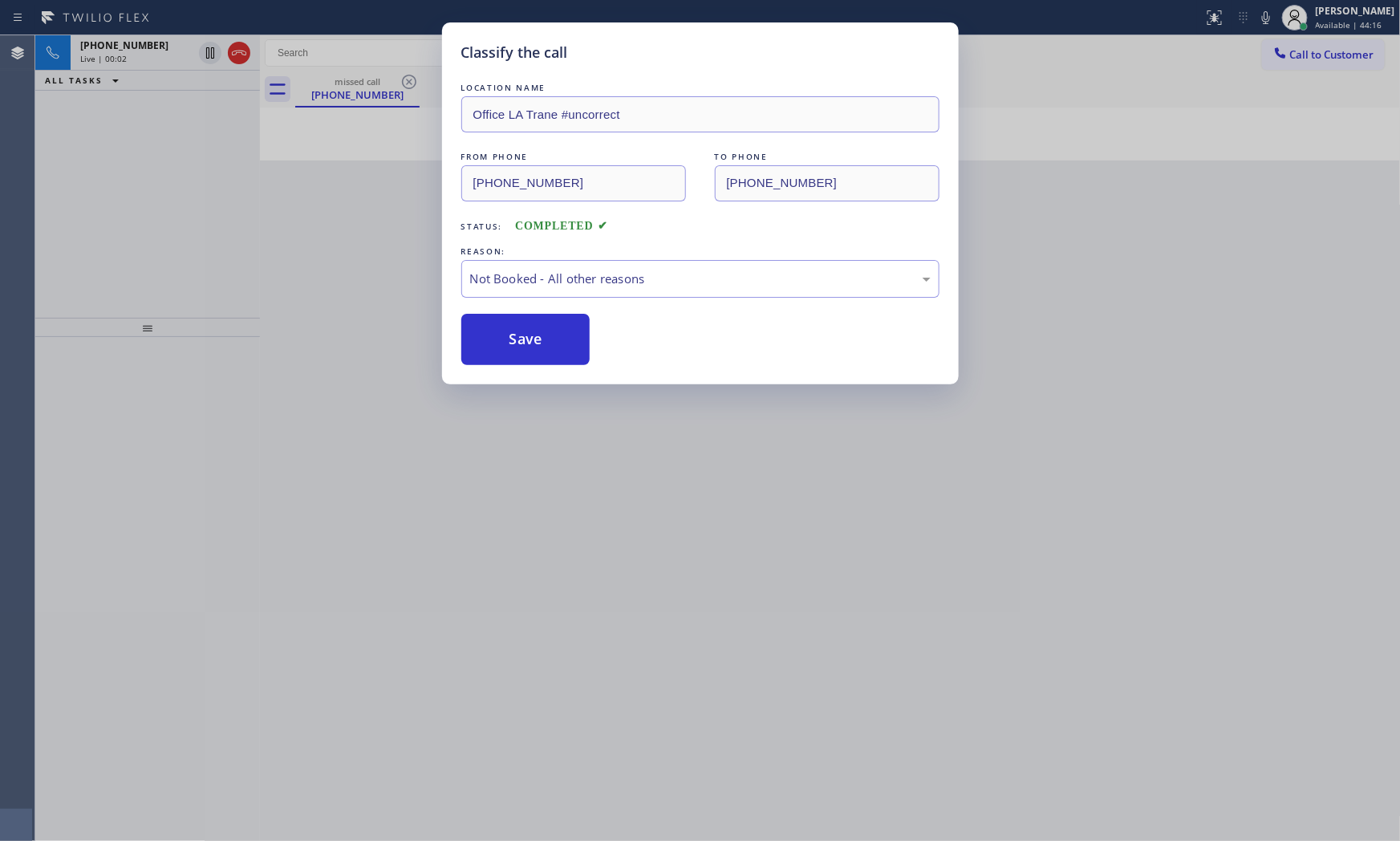
click at [517, 345] on button "Save" at bounding box center [525, 339] width 129 height 52
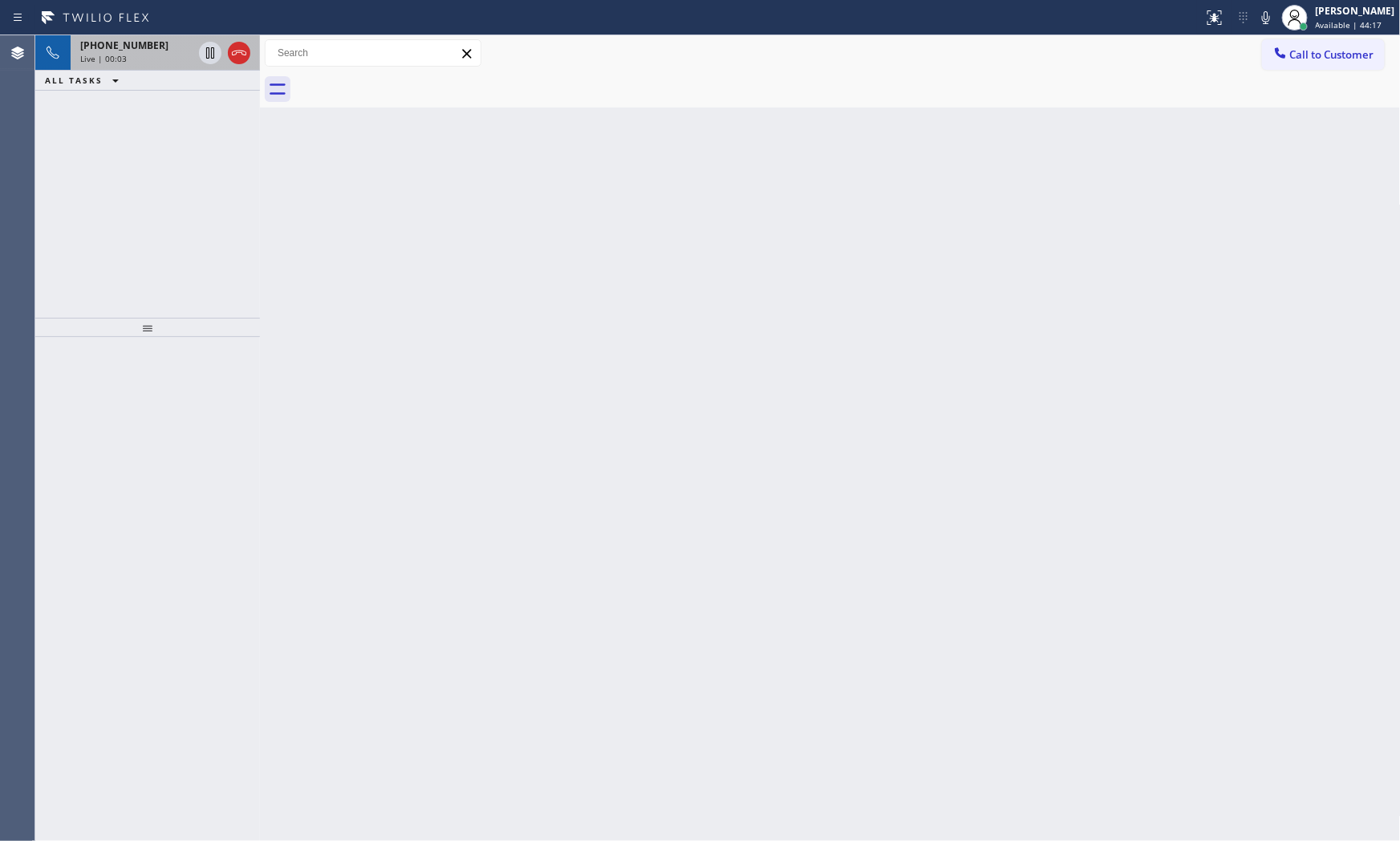
click at [131, 57] on div "Live | 00:03" at bounding box center [136, 58] width 112 height 11
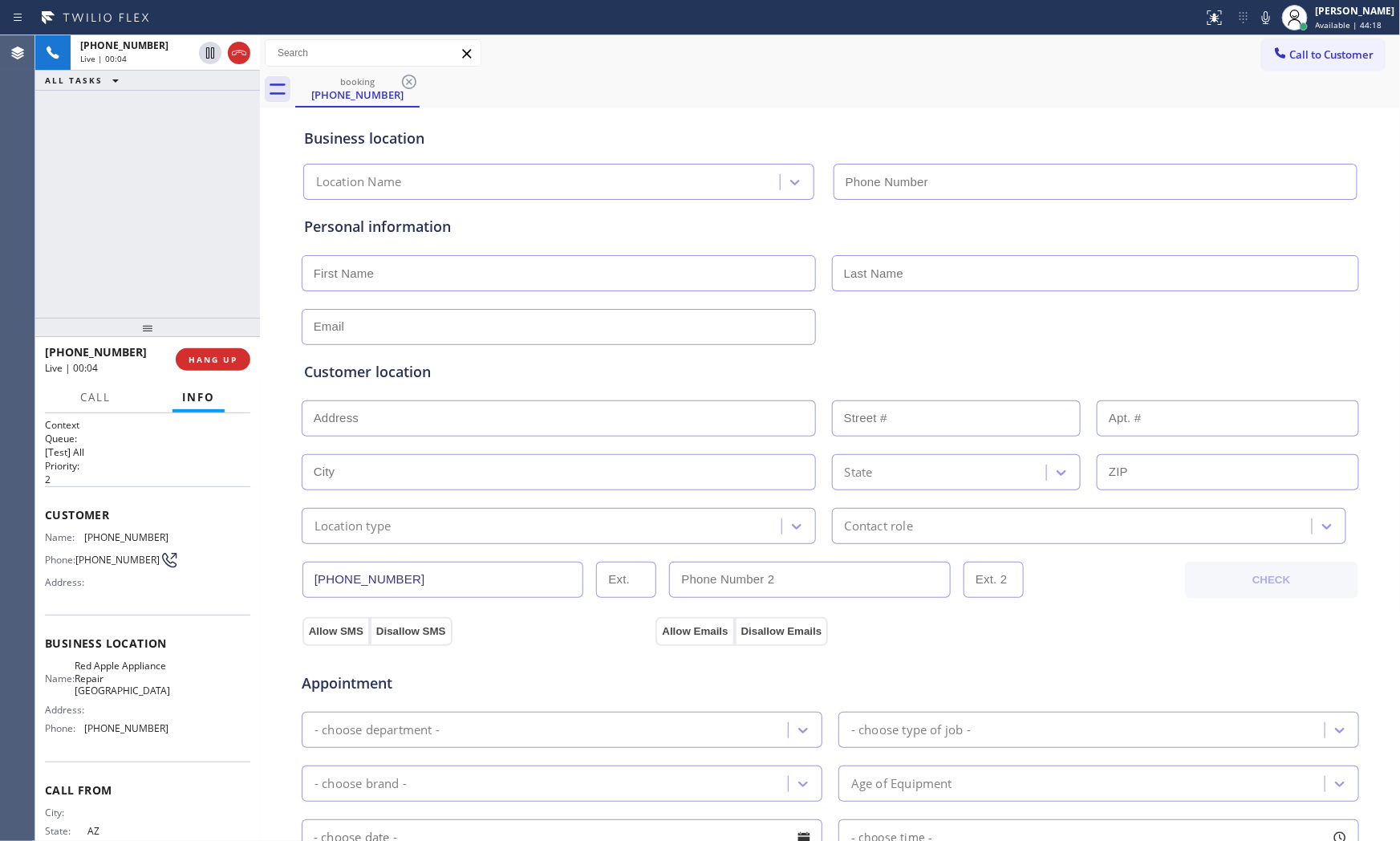
type input "[PHONE_NUMBER]"
click at [203, 356] on span "HANG UP" at bounding box center [213, 360] width 49 height 11
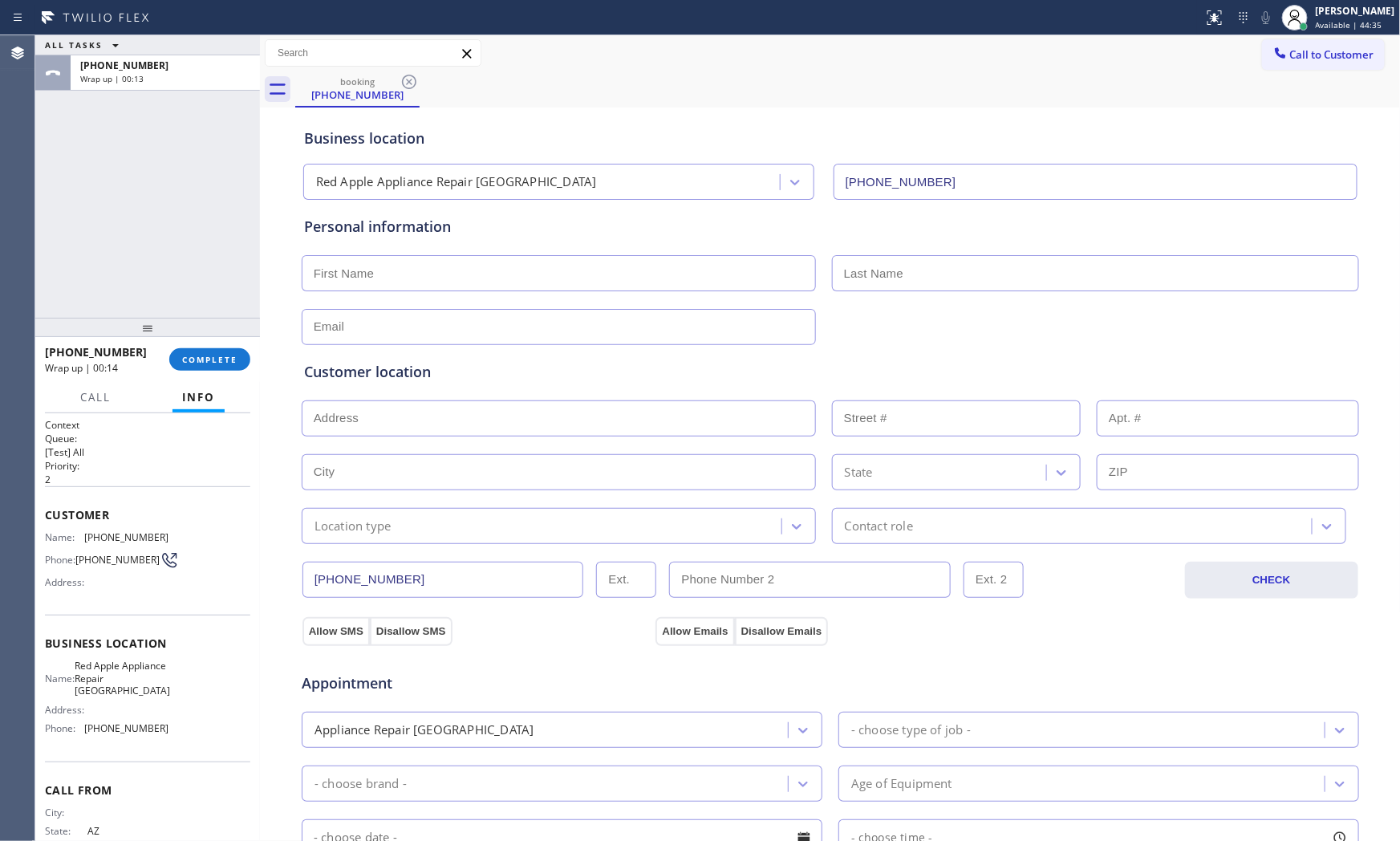
click at [156, 48] on div "ALL TASKS ALL TASKS ACTIVE TASKS TASKS IN WRAP UP" at bounding box center [147, 44] width 225 height 20
drag, startPoint x: 185, startPoint y: 74, endPoint x: 191, endPoint y: 128, distance: 54.3
click at [186, 74] on div "Wrap up | 00:13" at bounding box center [165, 79] width 170 height 11
click at [220, 350] on button "COMPLETE" at bounding box center [210, 360] width 81 height 23
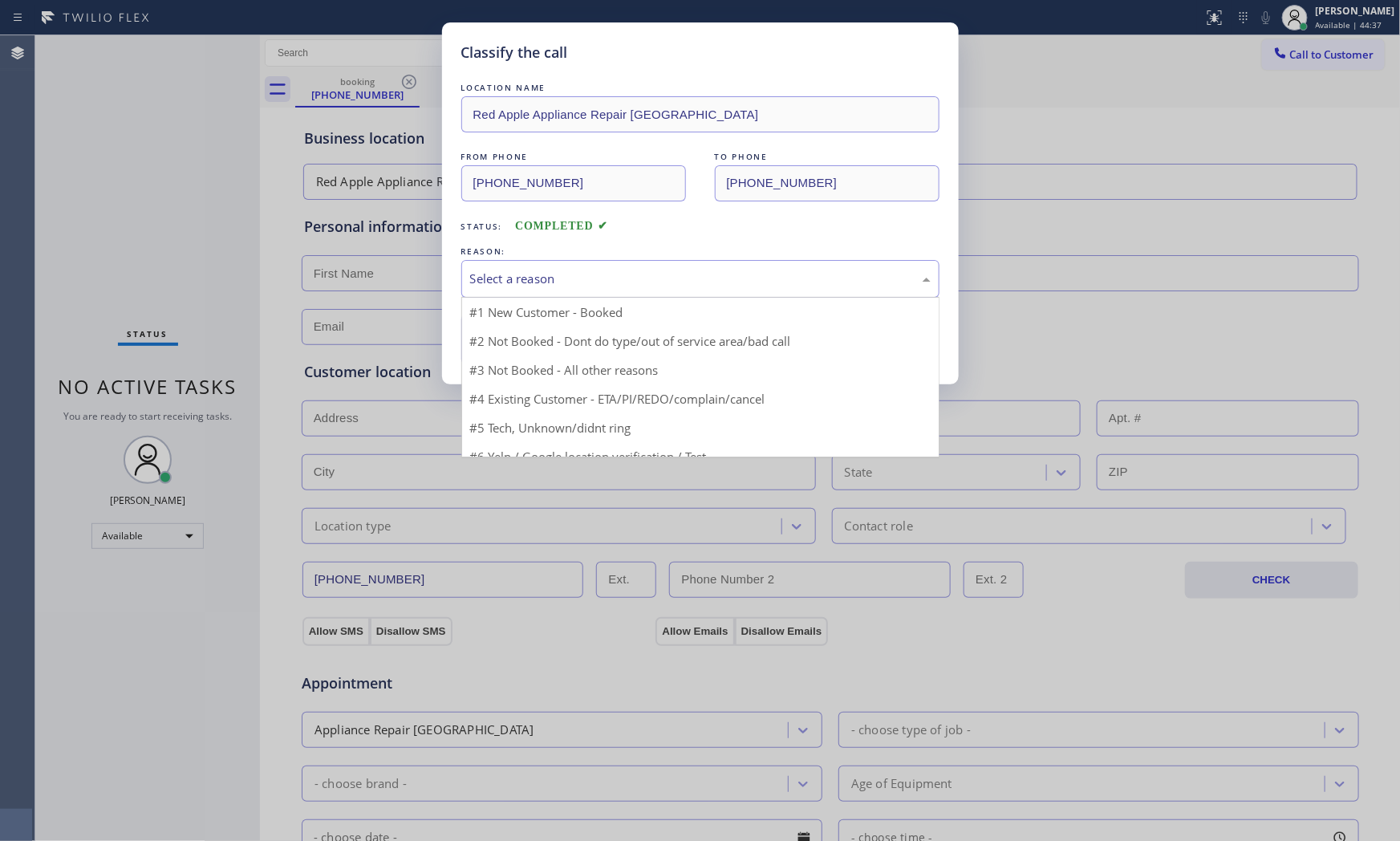
click at [527, 290] on div "Select a reason" at bounding box center [700, 279] width 478 height 38
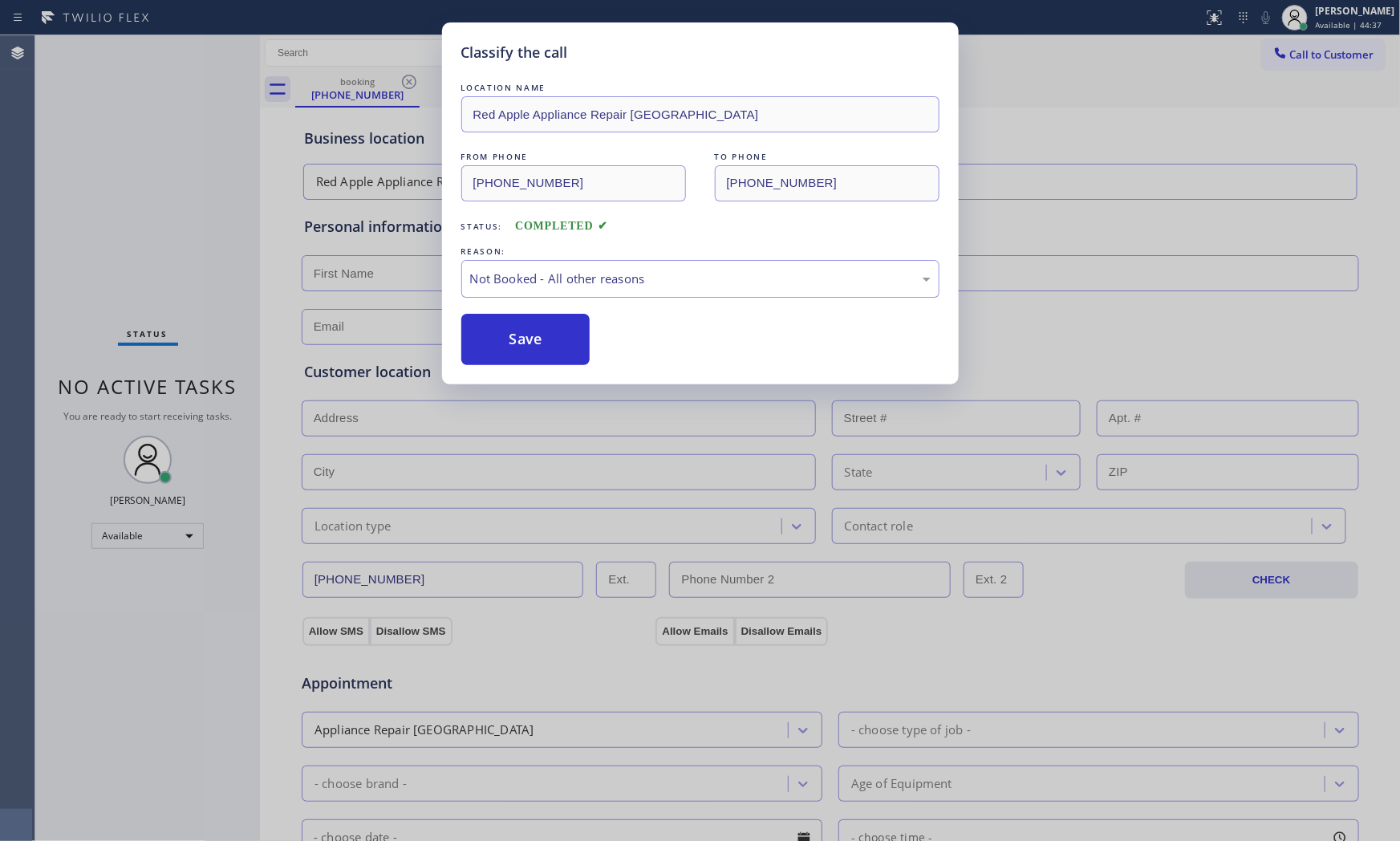
click at [523, 344] on button "Save" at bounding box center [525, 339] width 129 height 52
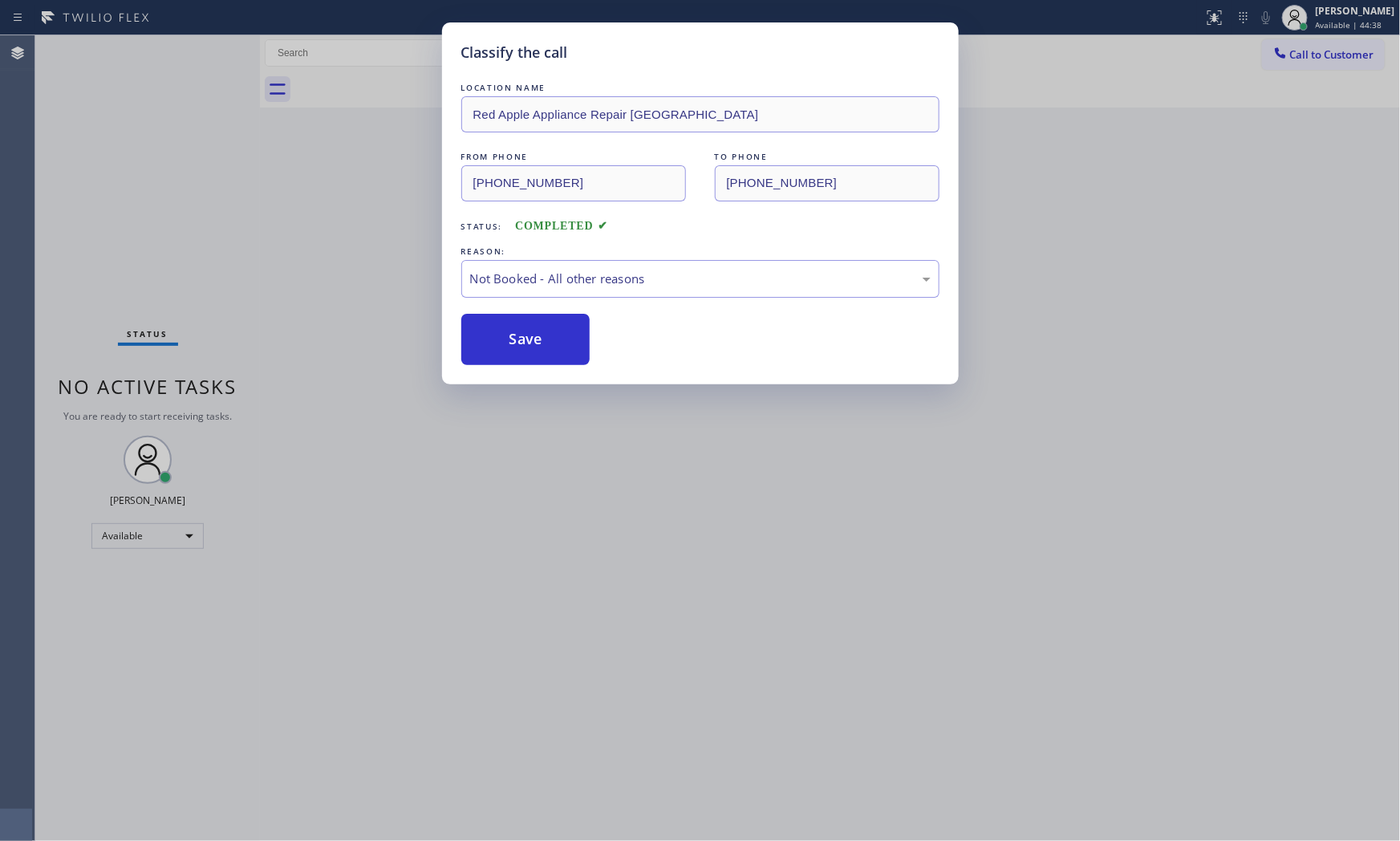
click at [523, 344] on button "Save" at bounding box center [525, 339] width 129 height 52
click at [523, 344] on button "Save" at bounding box center [525, 339] width 129 height 52
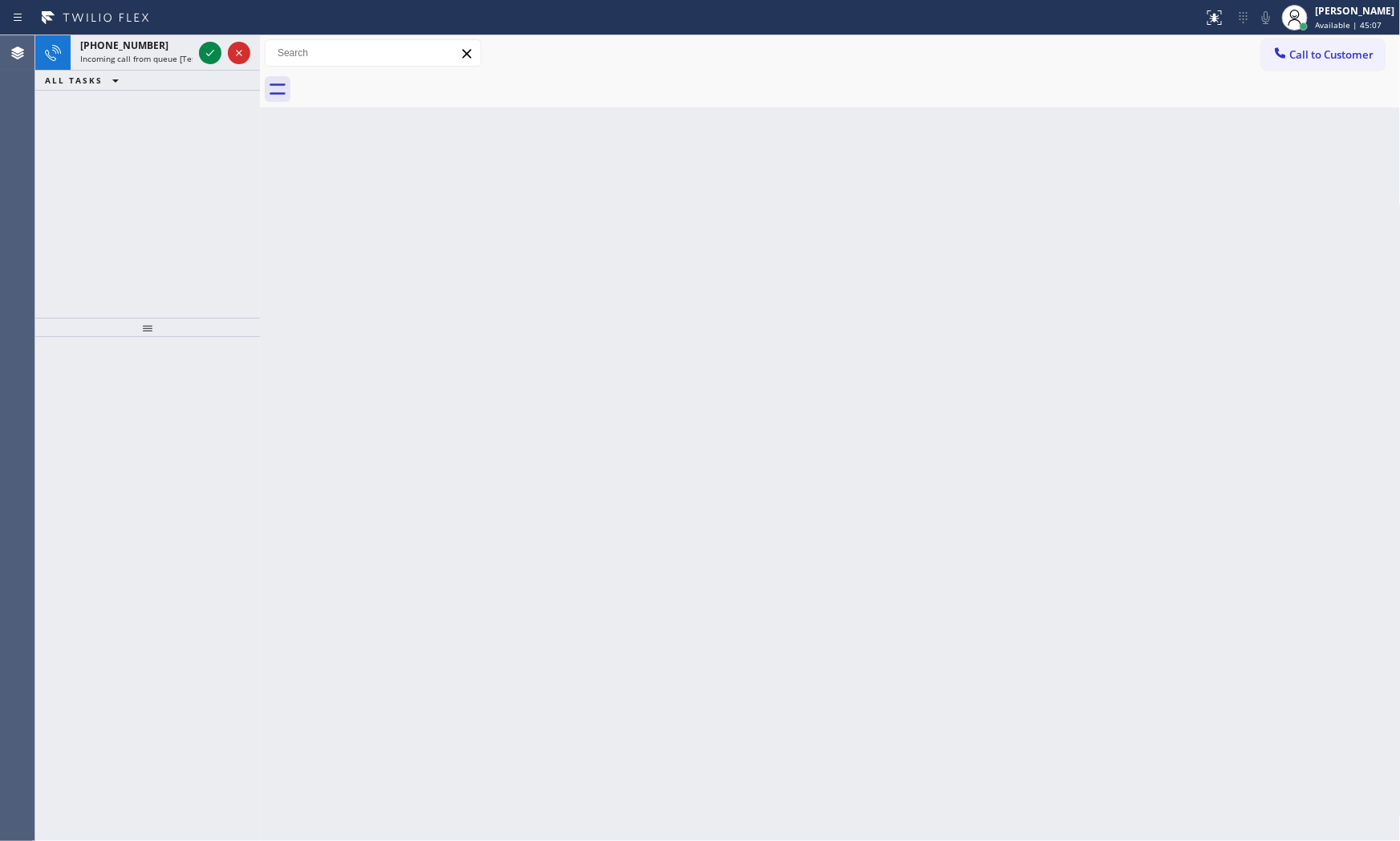
click at [197, 48] on div at bounding box center [224, 52] width 57 height 35
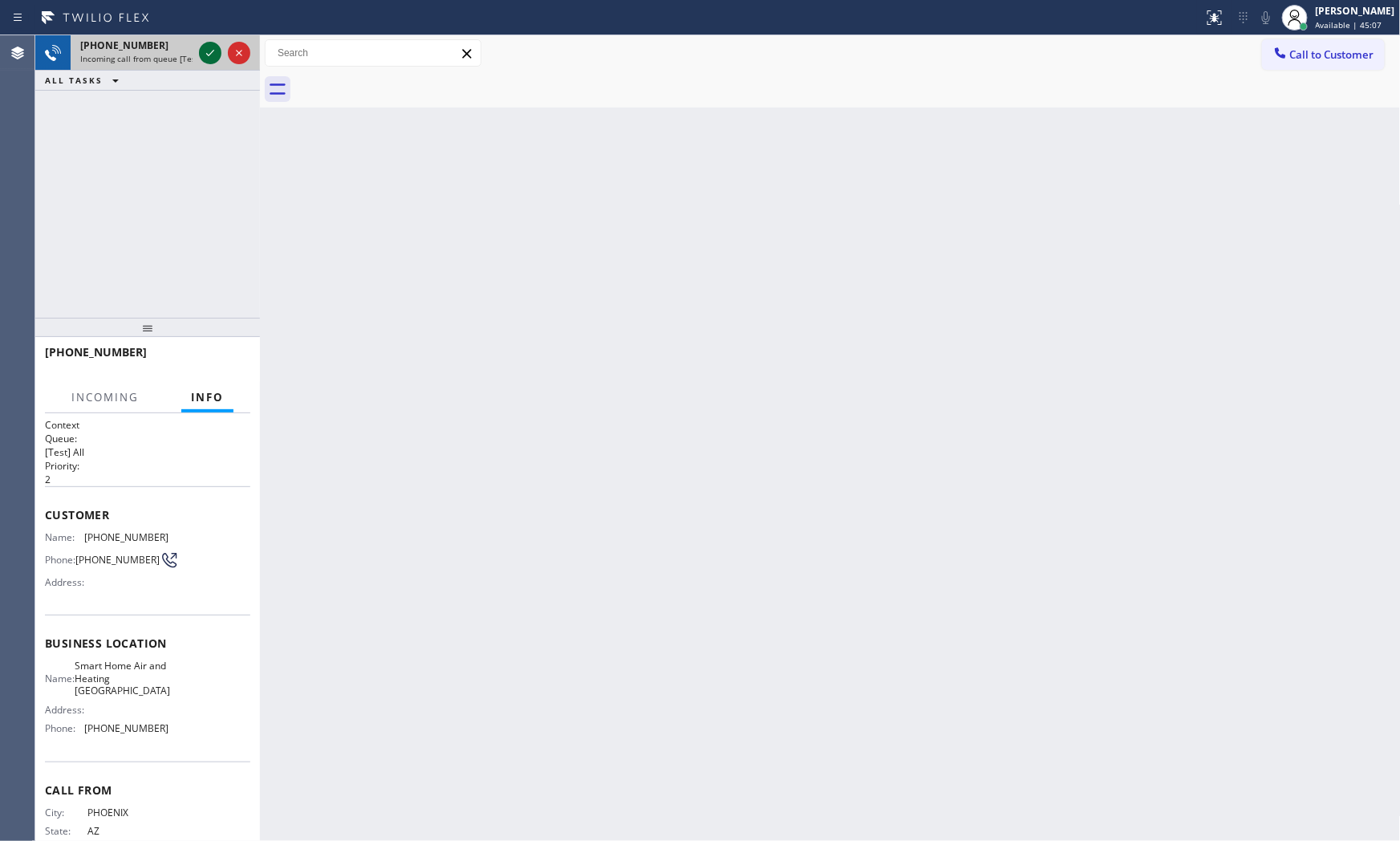
click at [211, 52] on icon at bounding box center [210, 53] width 19 height 19
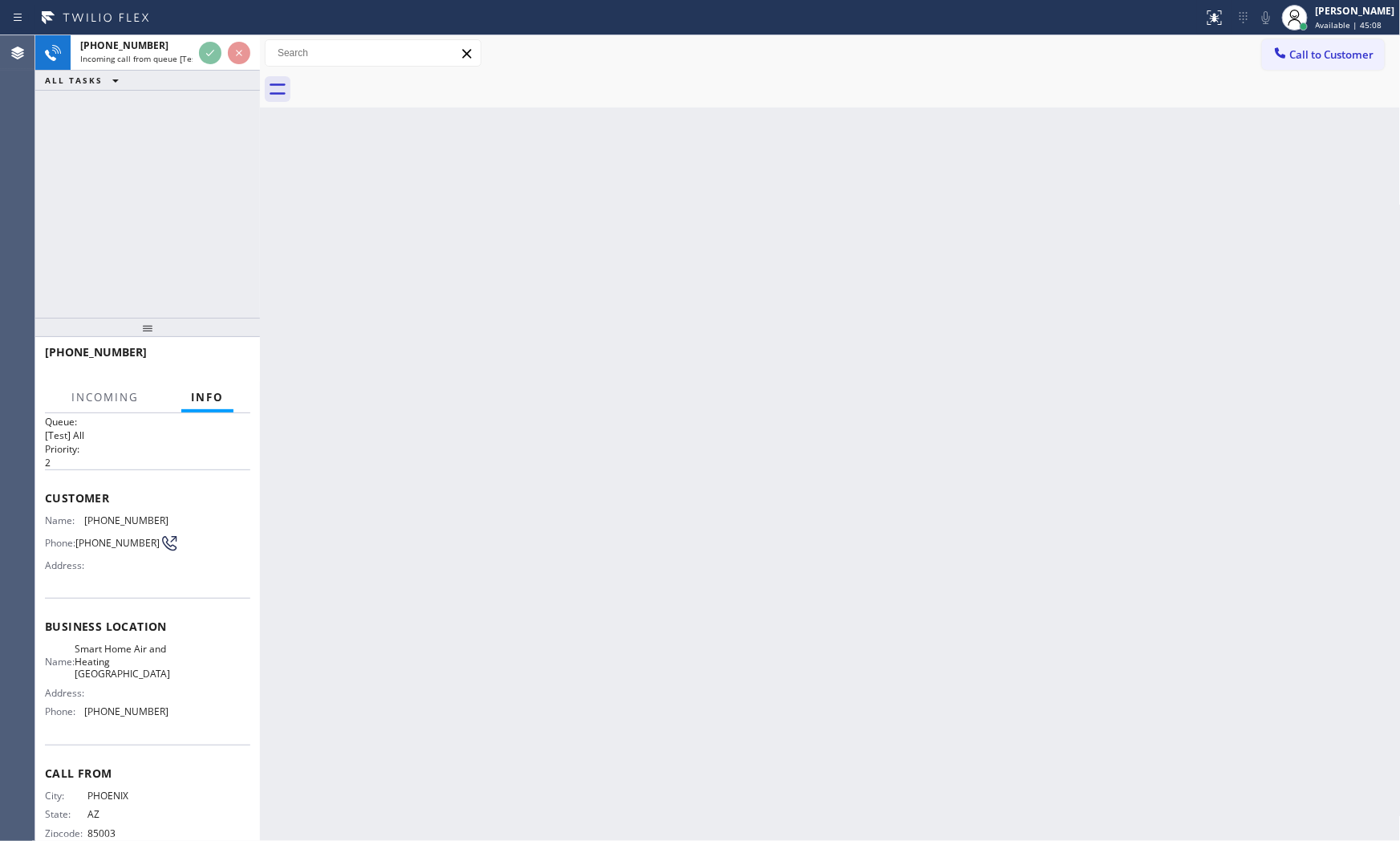
scroll to position [50, 0]
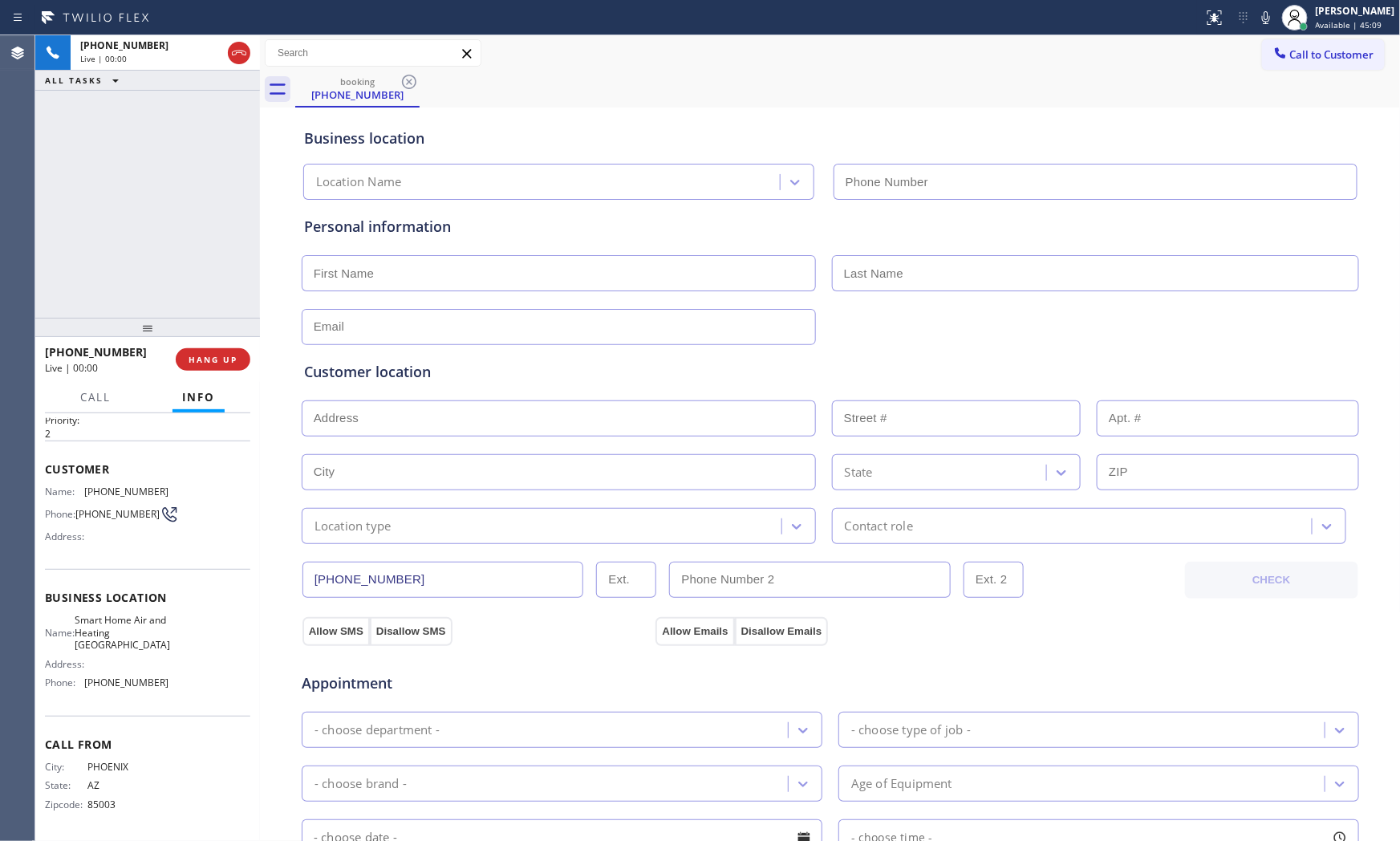
type input "[PHONE_NUMBER]"
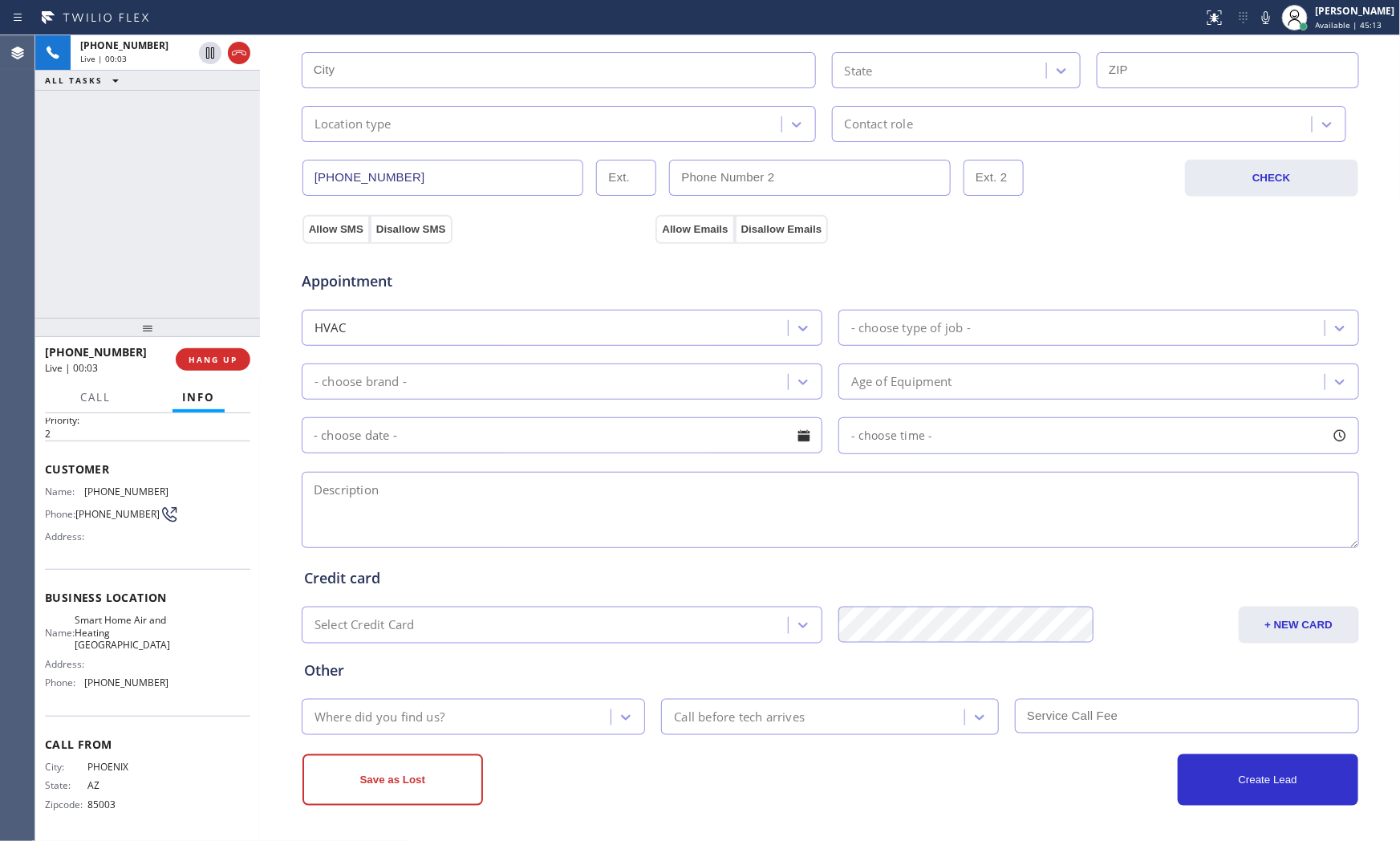
scroll to position [45, 0]
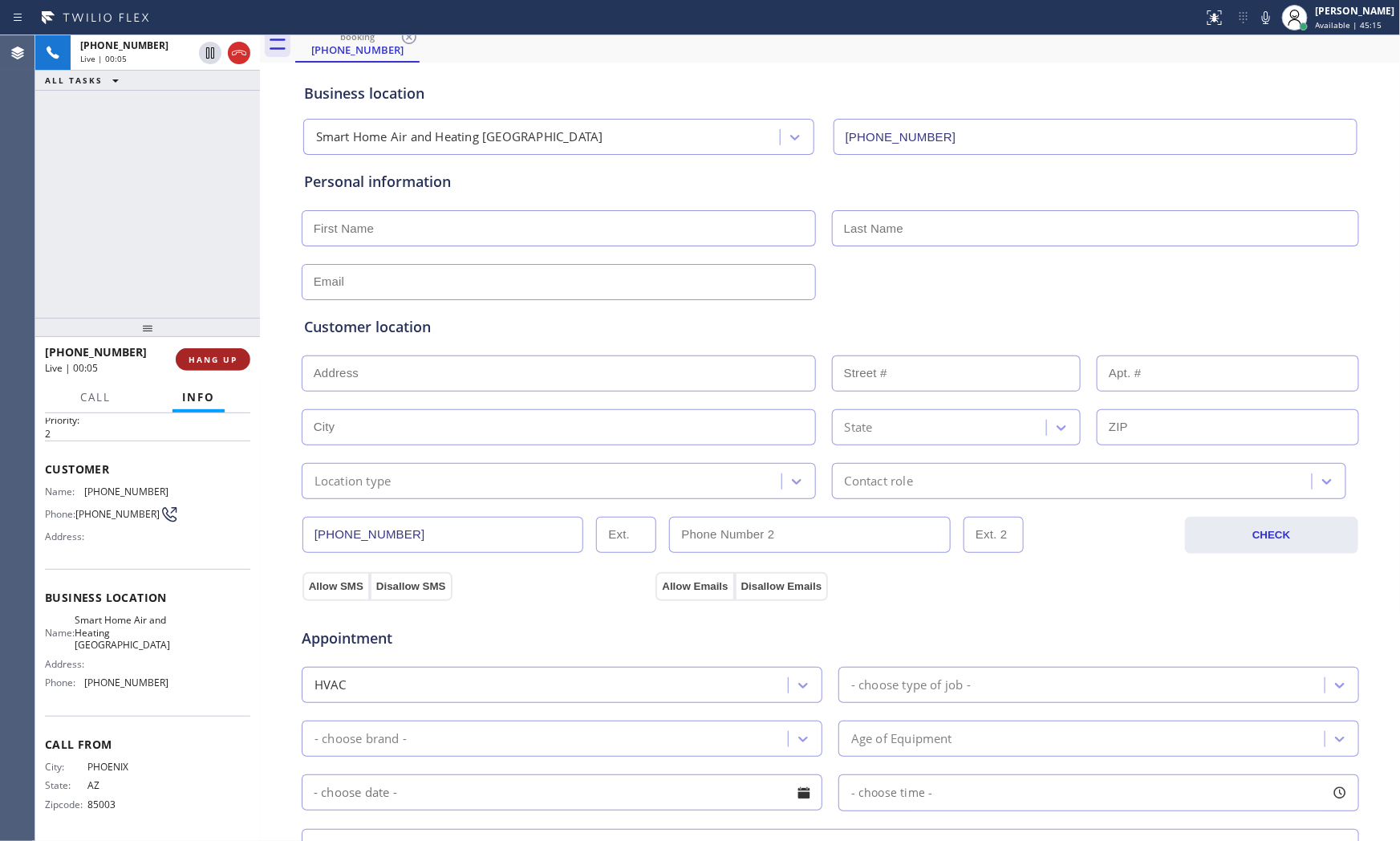
click at [231, 363] on span "HANG UP" at bounding box center [213, 360] width 49 height 11
click at [237, 369] on button "COMPLETE" at bounding box center [210, 360] width 81 height 23
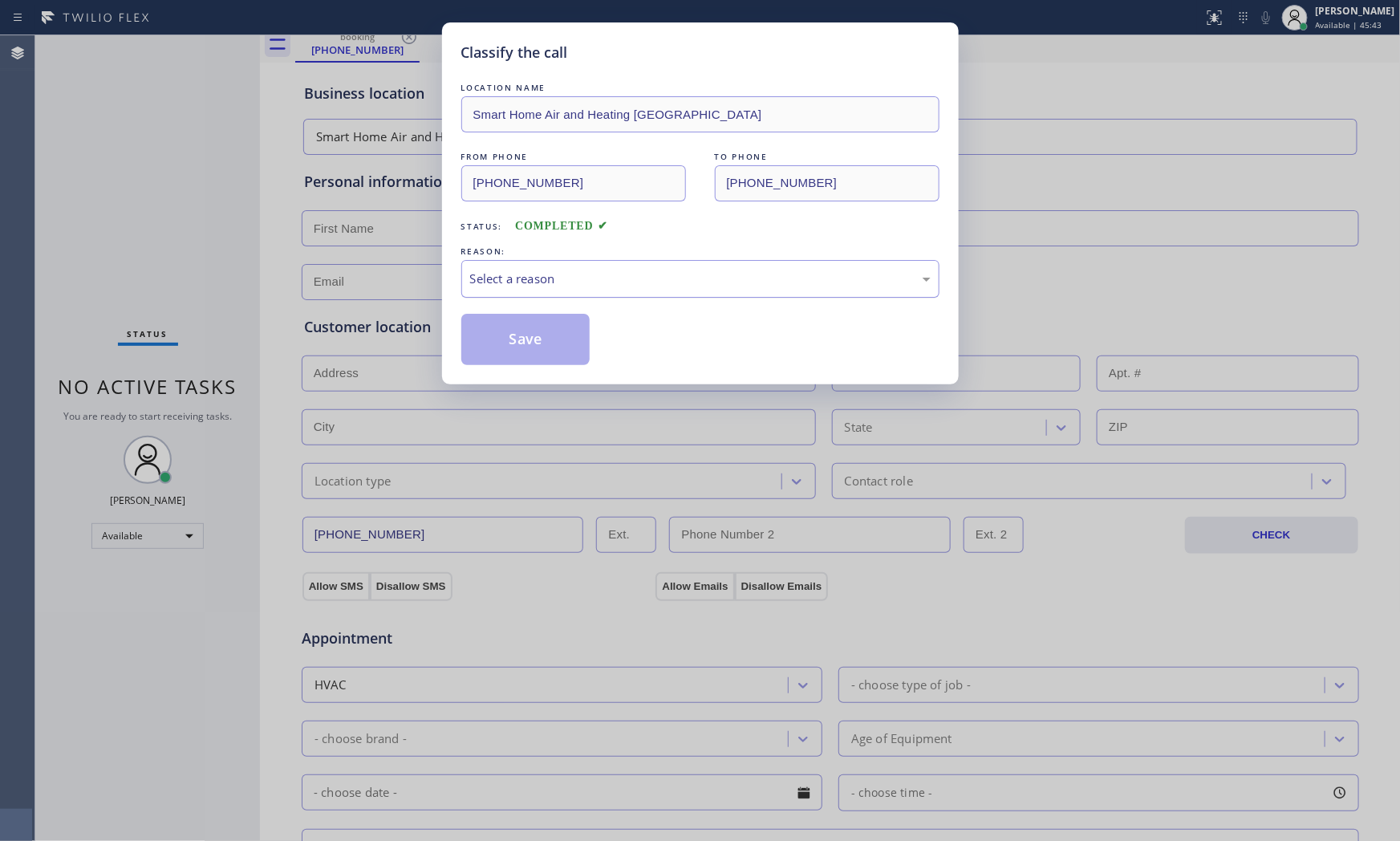
drag, startPoint x: 544, startPoint y: 274, endPoint x: 546, endPoint y: 295, distance: 21.1
click at [545, 278] on div "Select a reason" at bounding box center [700, 279] width 460 height 19
click at [523, 345] on button "Save" at bounding box center [525, 339] width 129 height 52
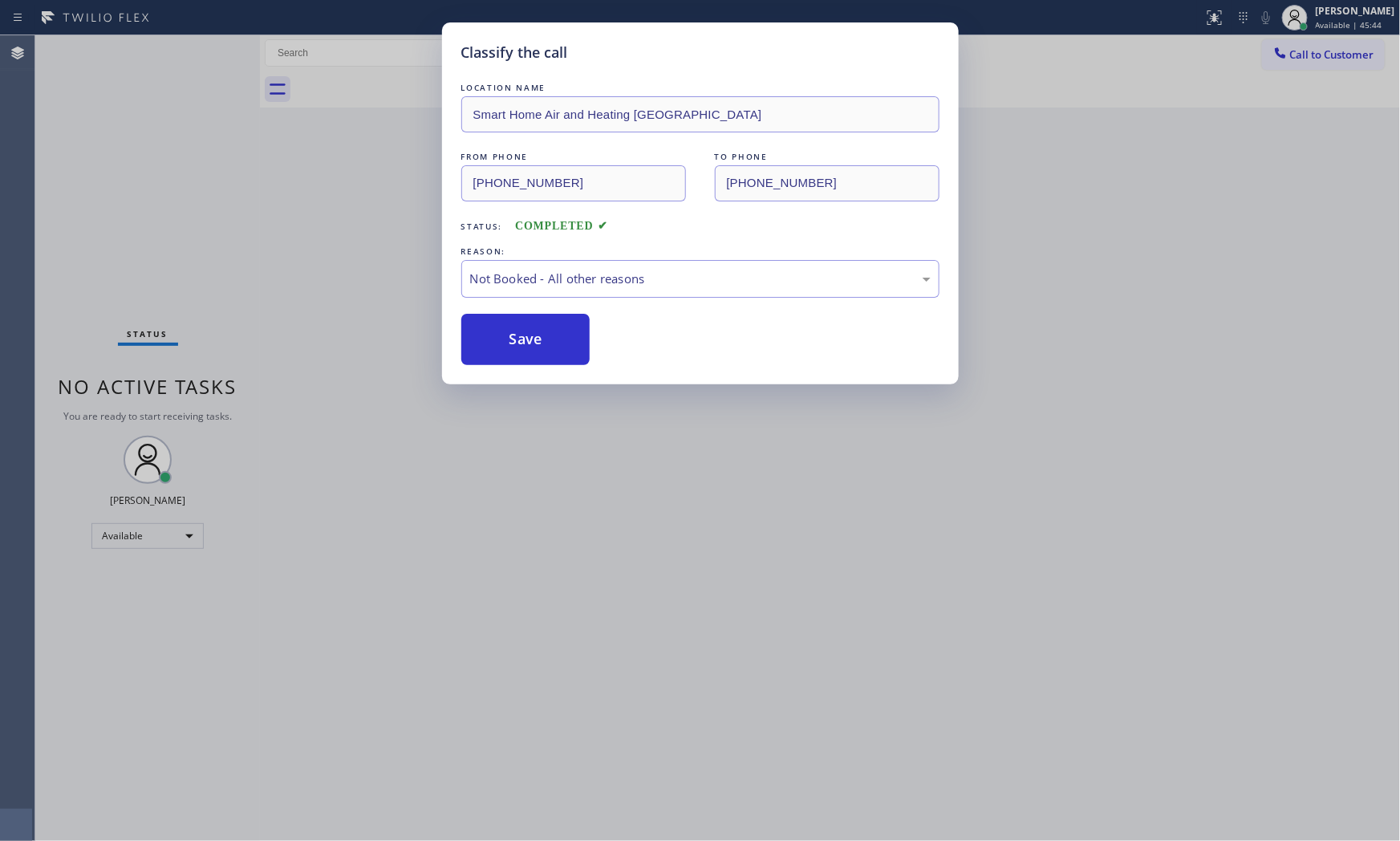
click at [523, 345] on button "Save" at bounding box center [525, 339] width 129 height 52
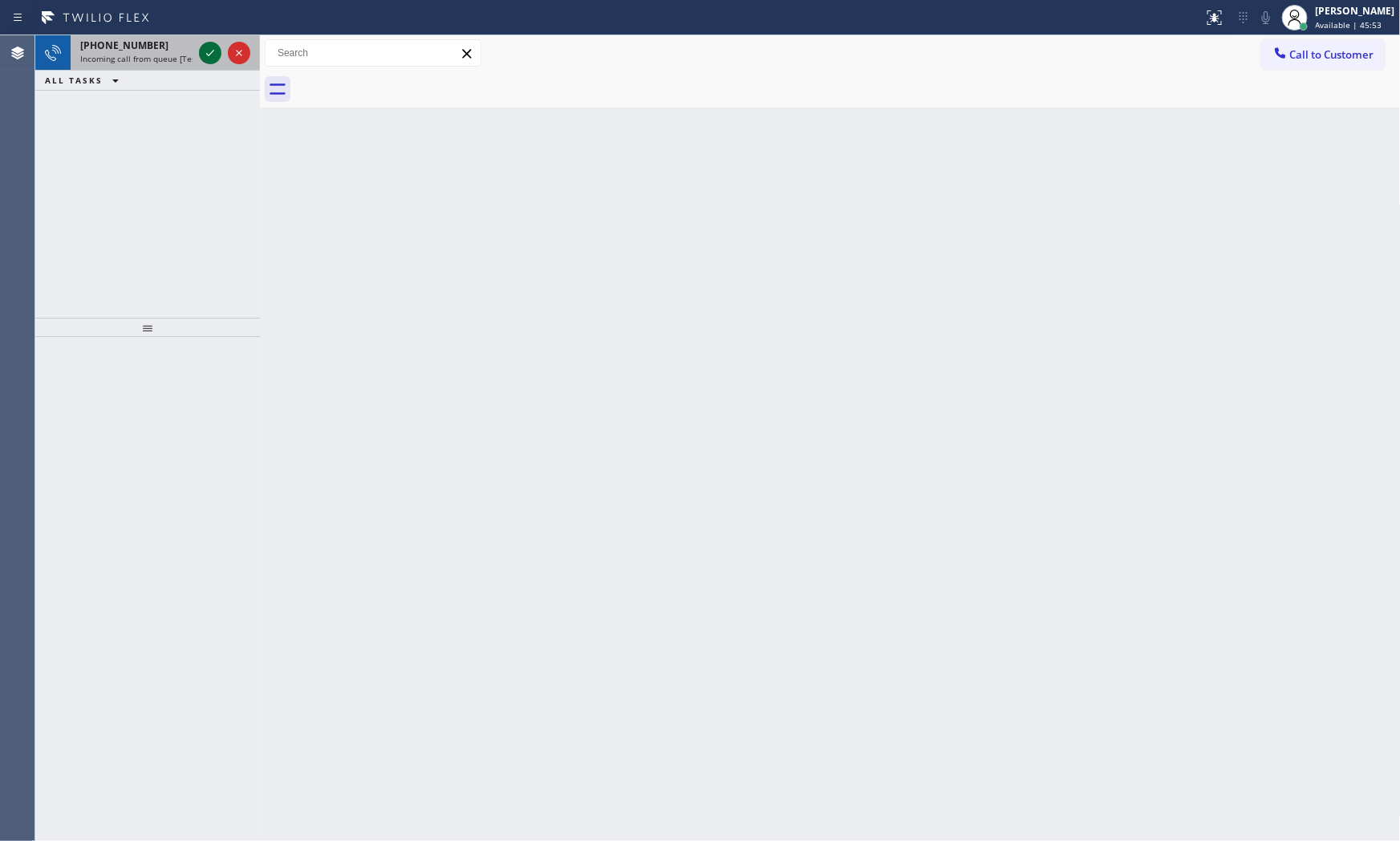
click at [210, 48] on icon at bounding box center [210, 53] width 19 height 19
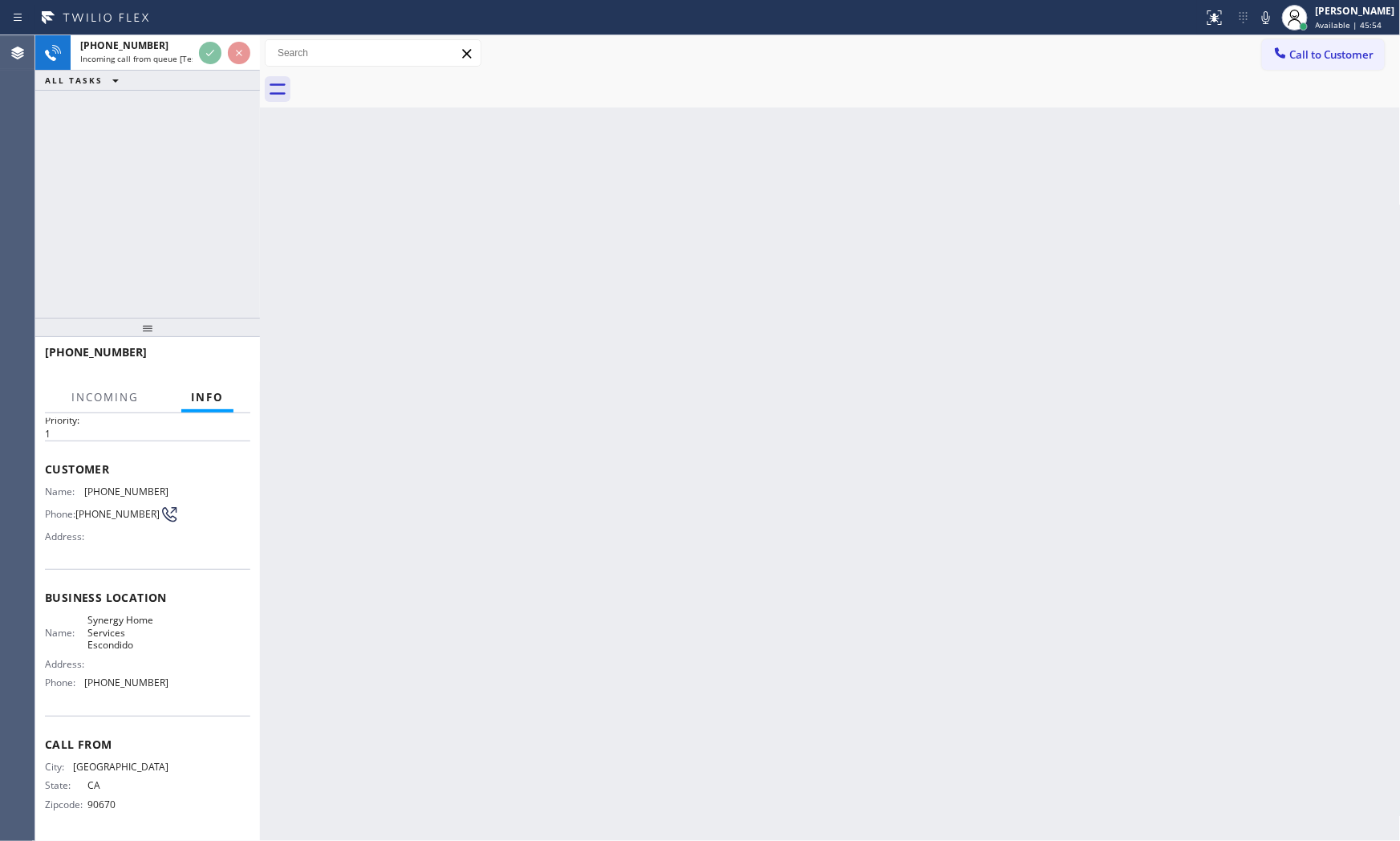
scroll to position [62, 0]
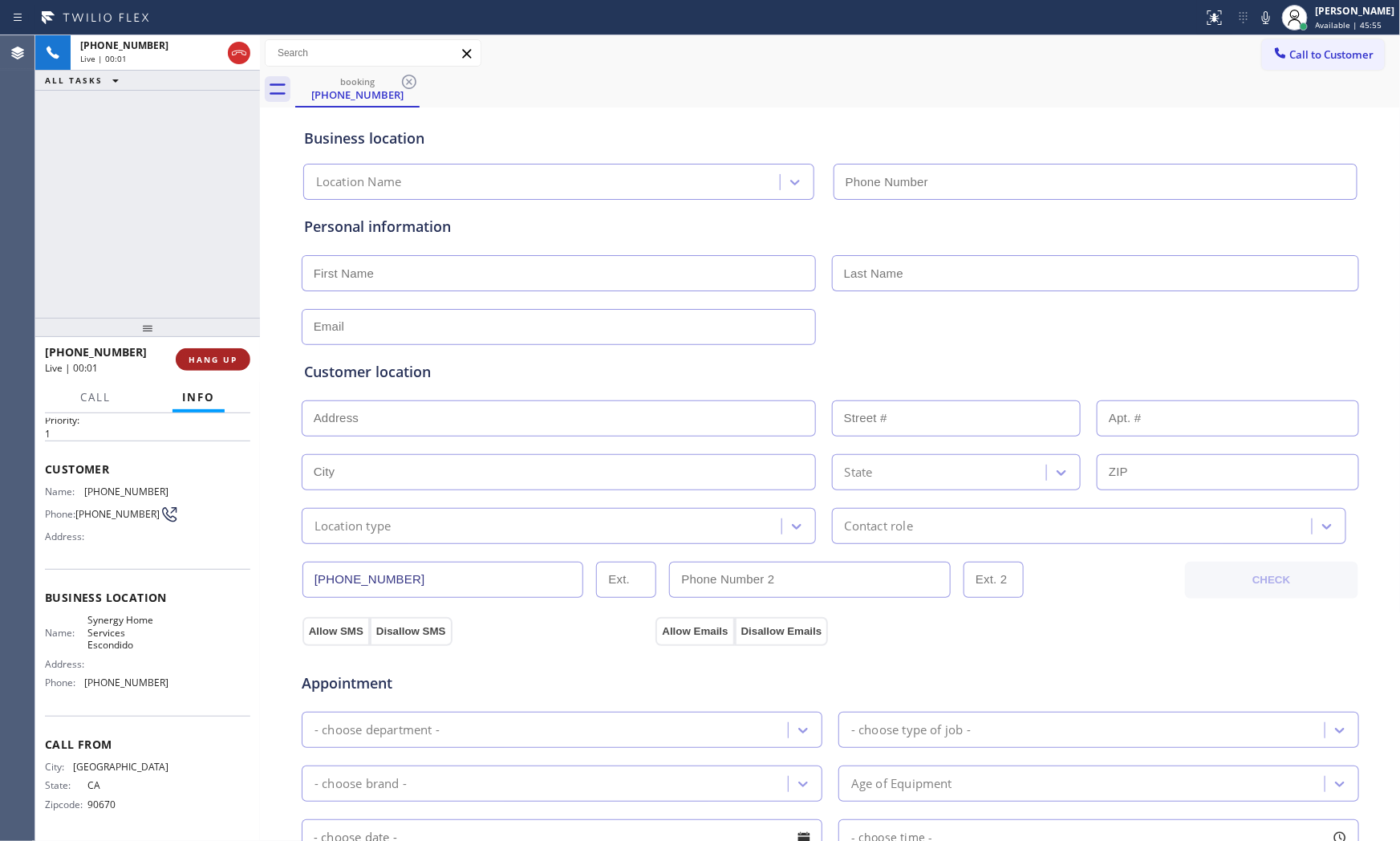
type input "[PHONE_NUMBER]"
click at [214, 351] on button "HANG UP" at bounding box center [213, 360] width 74 height 23
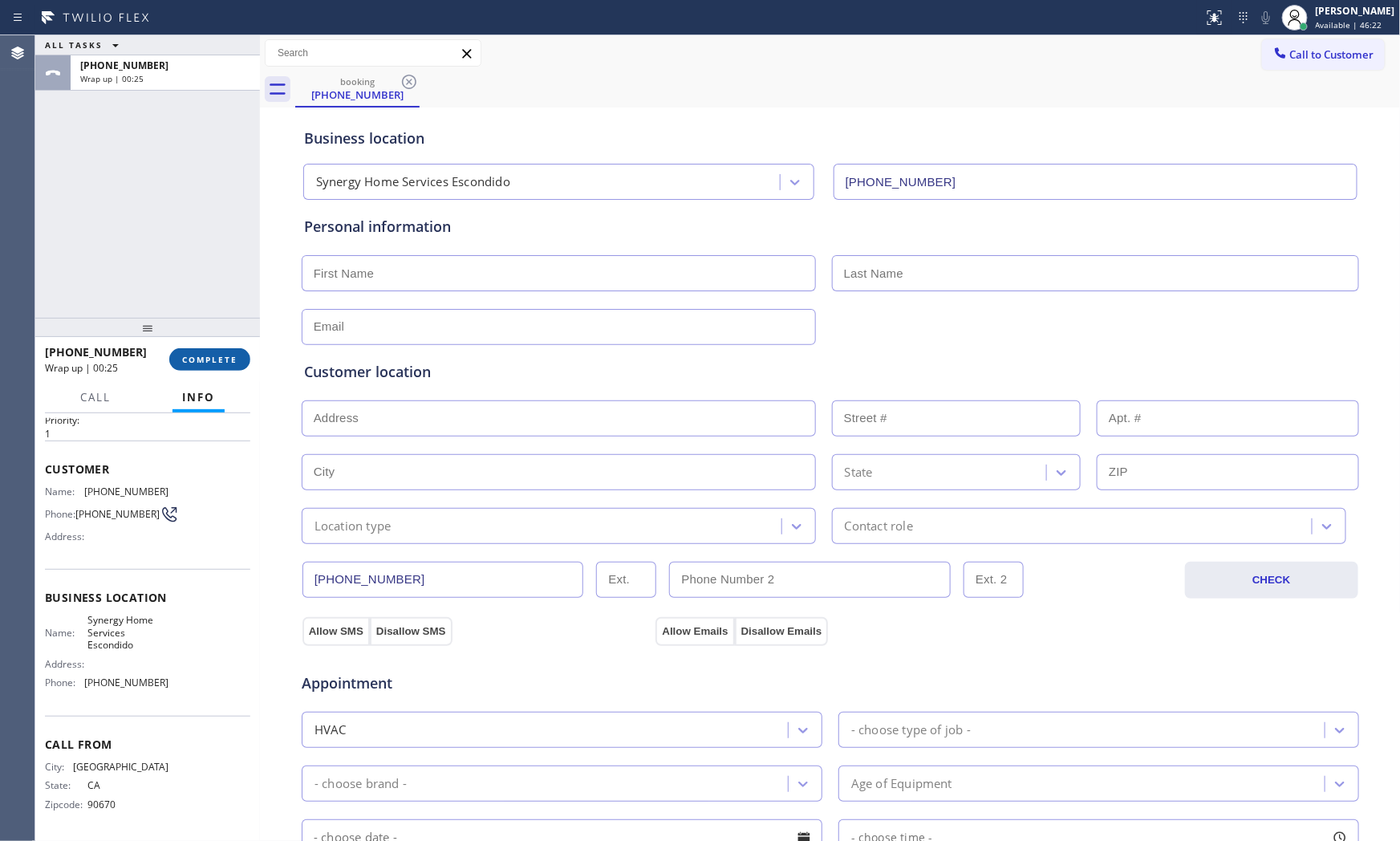
click at [214, 349] on button "COMPLETE" at bounding box center [210, 360] width 81 height 23
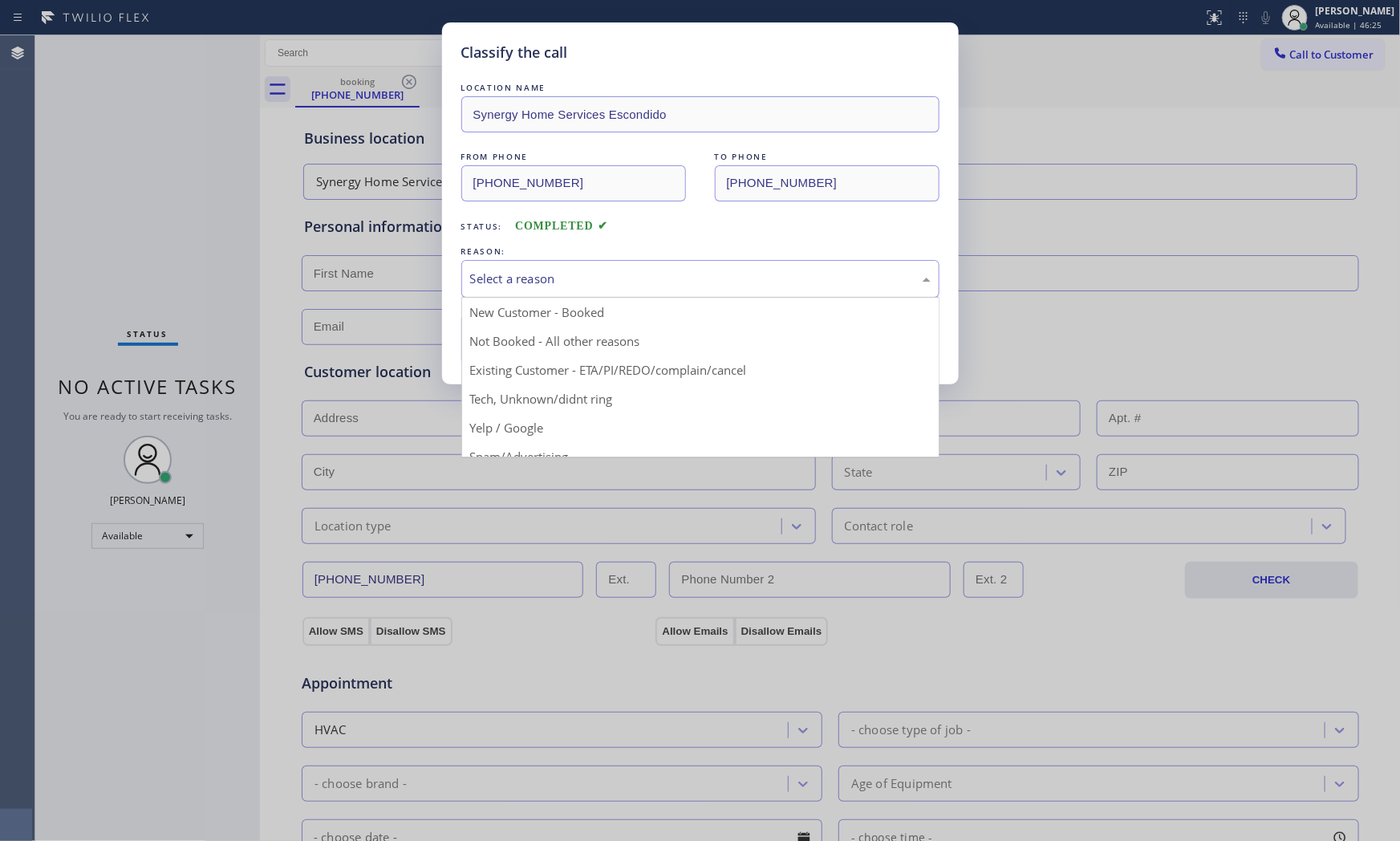
click at [548, 267] on div "Select a reason" at bounding box center [700, 279] width 478 height 38
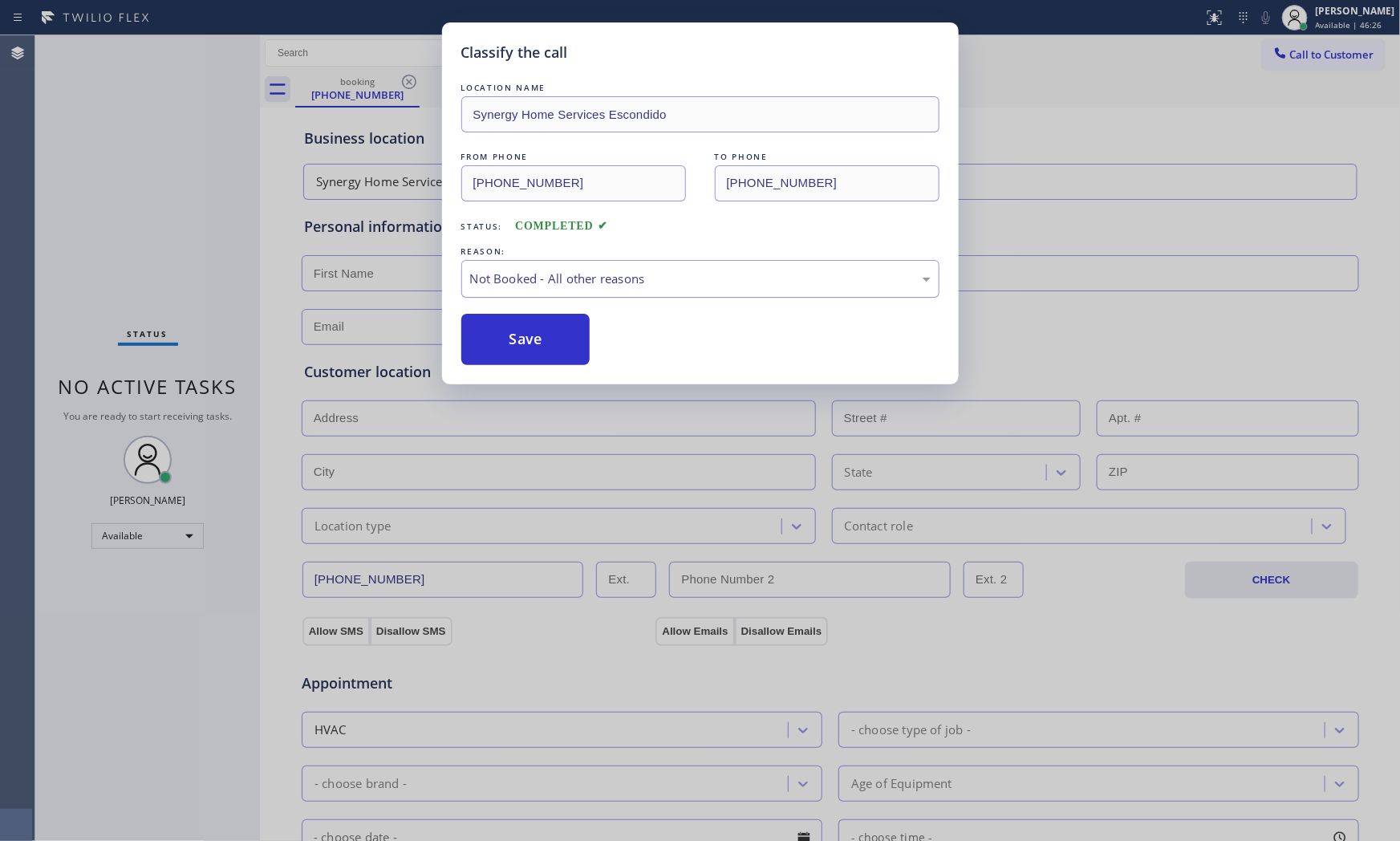
click at [538, 283] on div "Not Booked - All other reasons" at bounding box center [700, 279] width 460 height 19
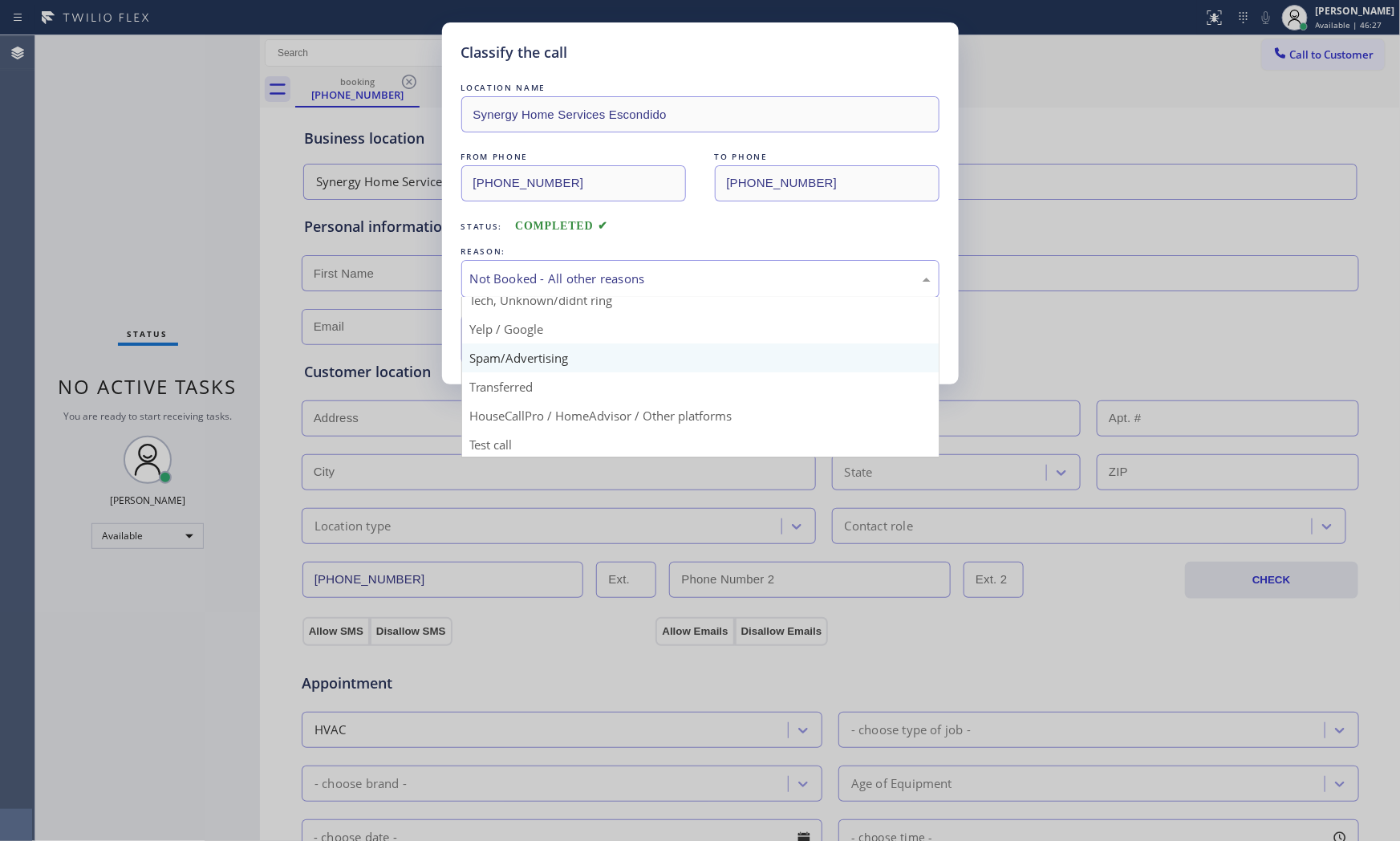
scroll to position [100, 0]
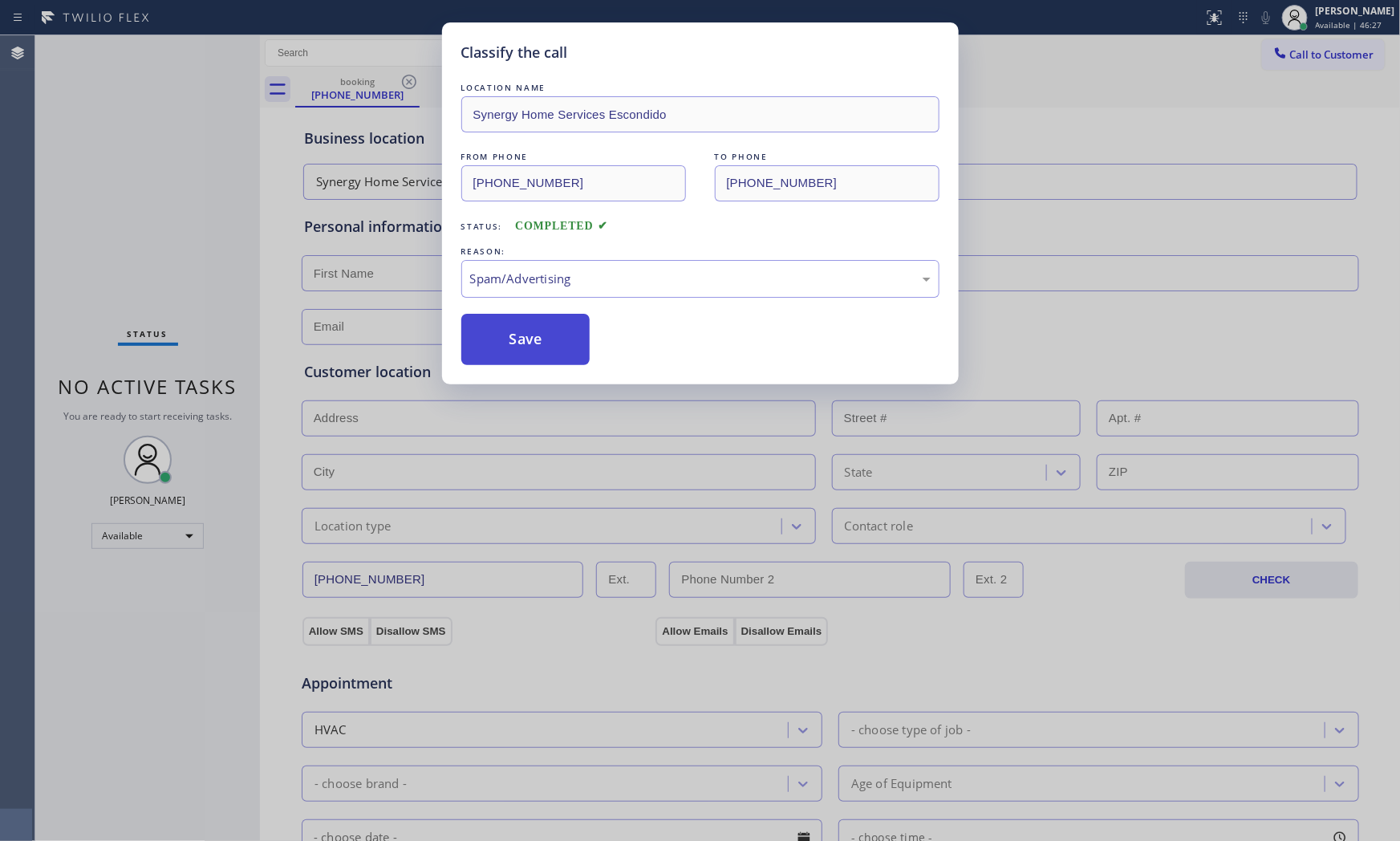
click at [524, 349] on button "Save" at bounding box center [525, 339] width 129 height 52
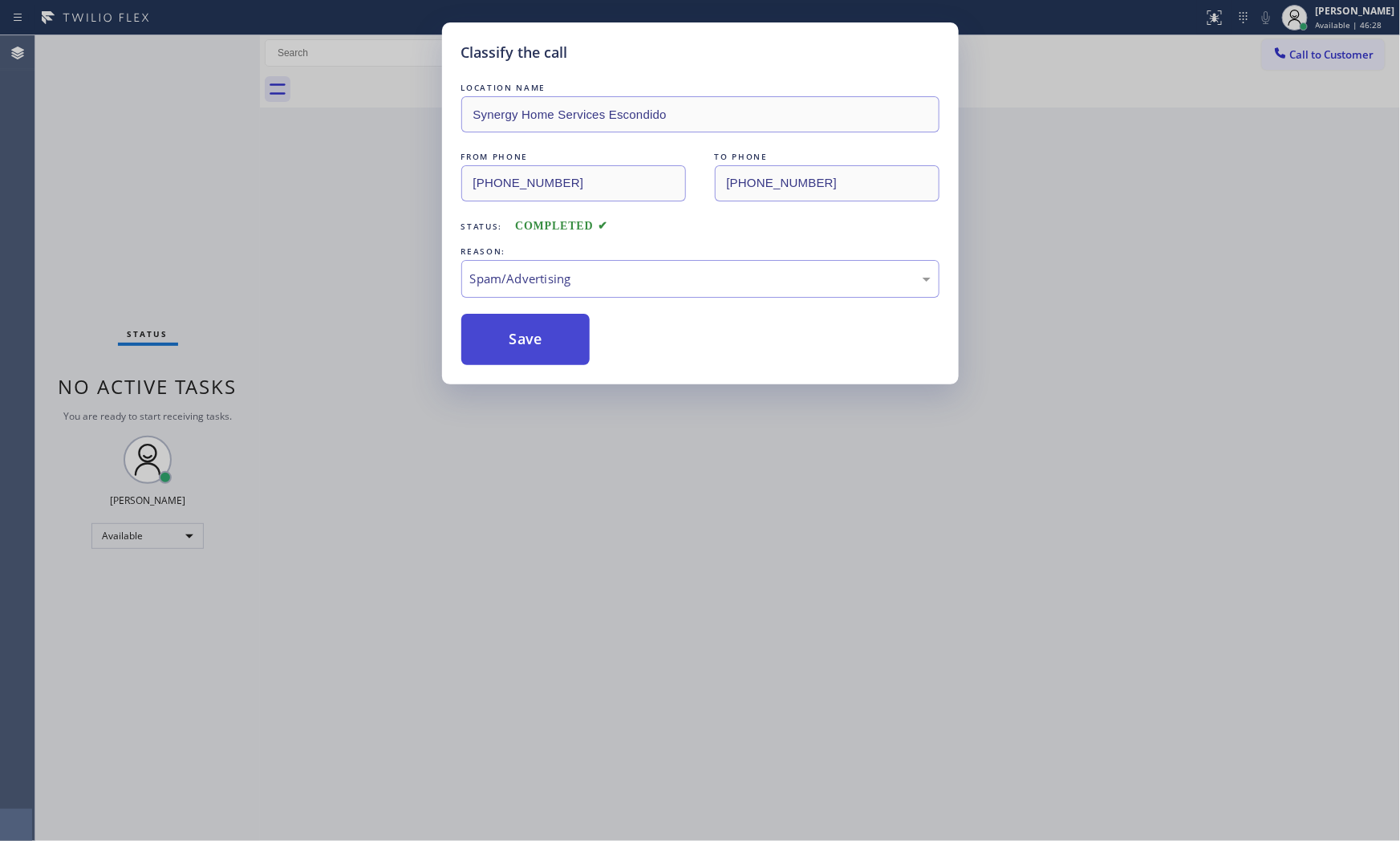
click at [524, 349] on button "Save" at bounding box center [525, 339] width 129 height 52
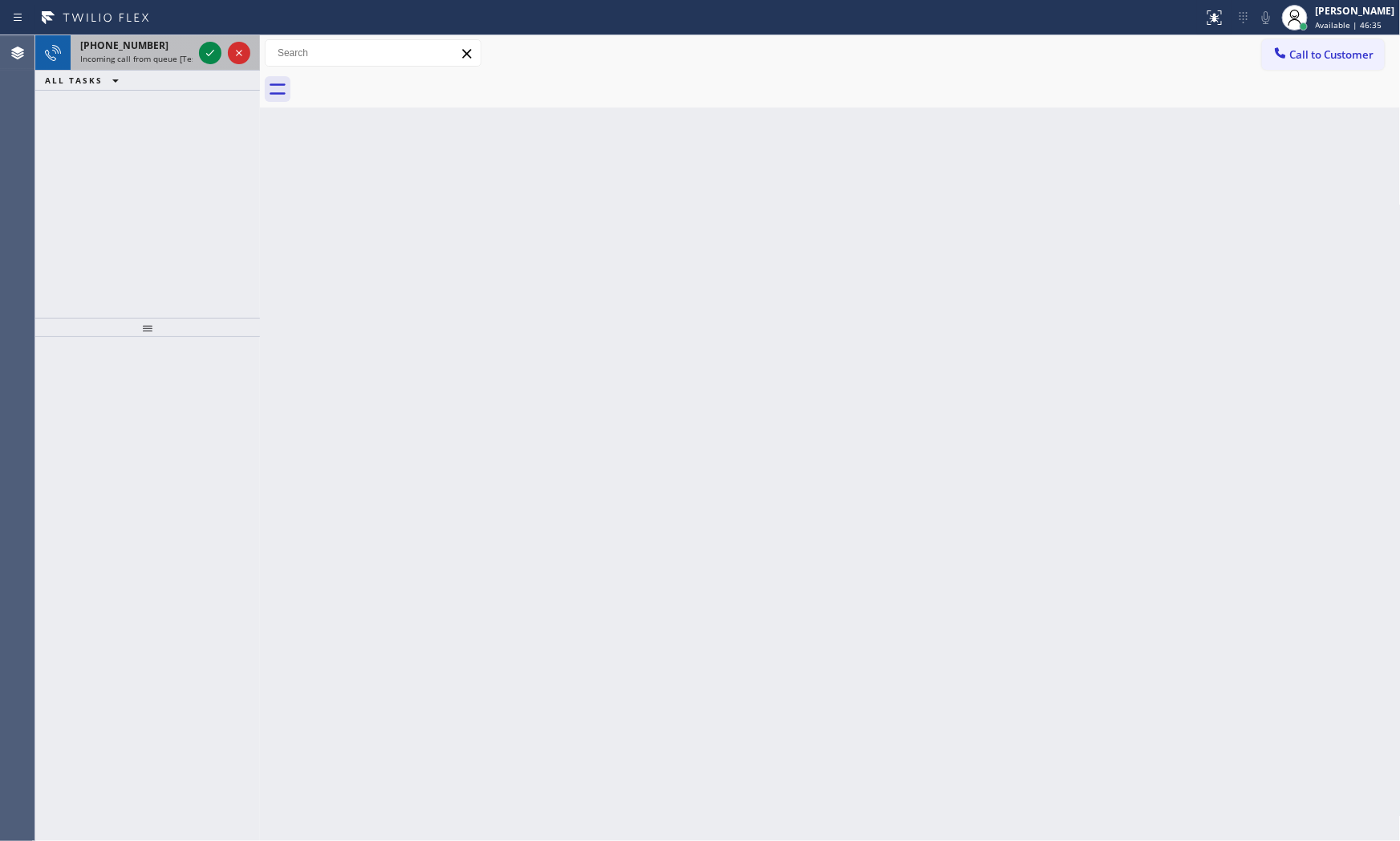
click at [137, 54] on span "Incoming call from queue [Test] All" at bounding box center [146, 58] width 133 height 11
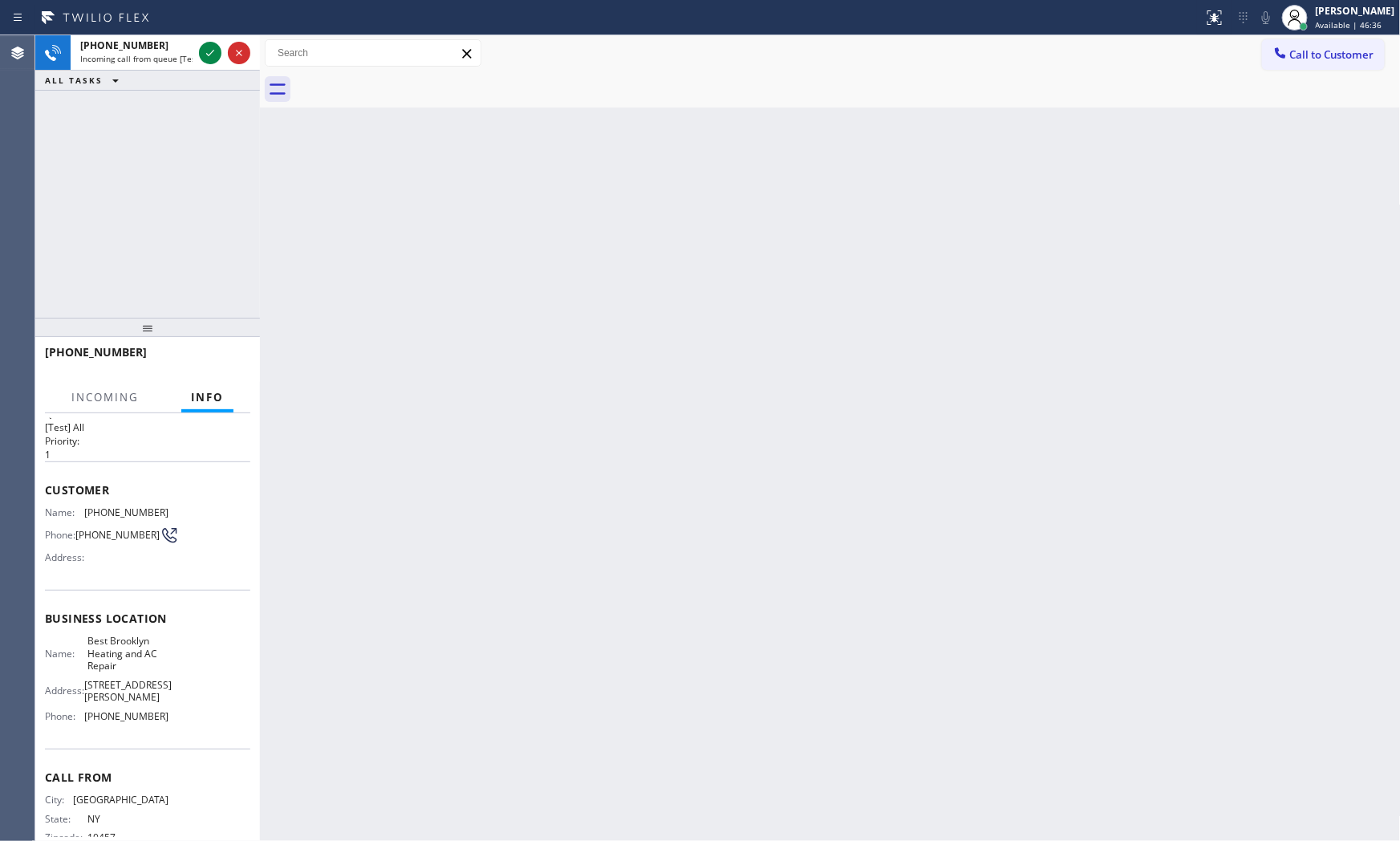
scroll to position [50, 0]
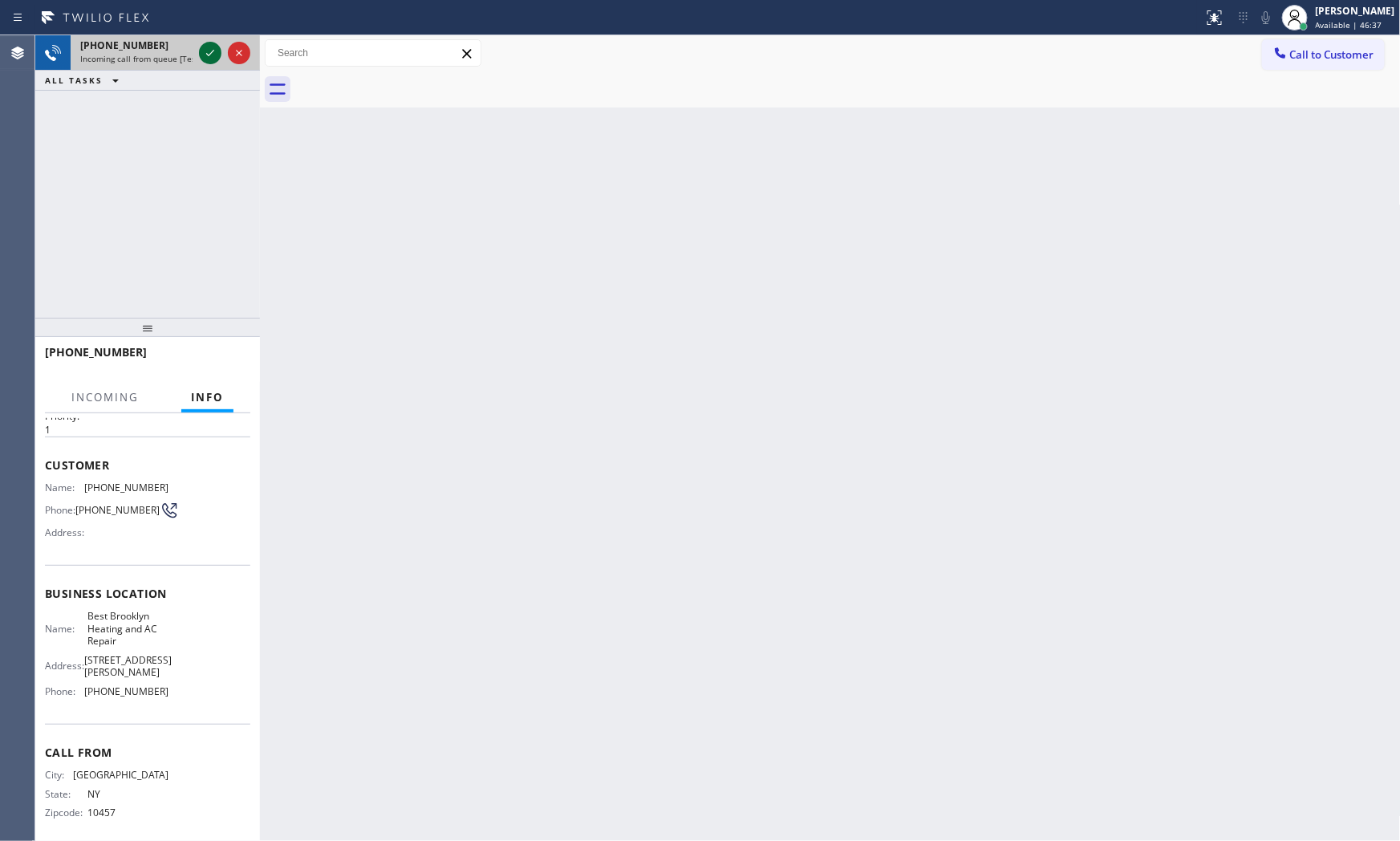
click at [211, 48] on icon at bounding box center [210, 53] width 19 height 19
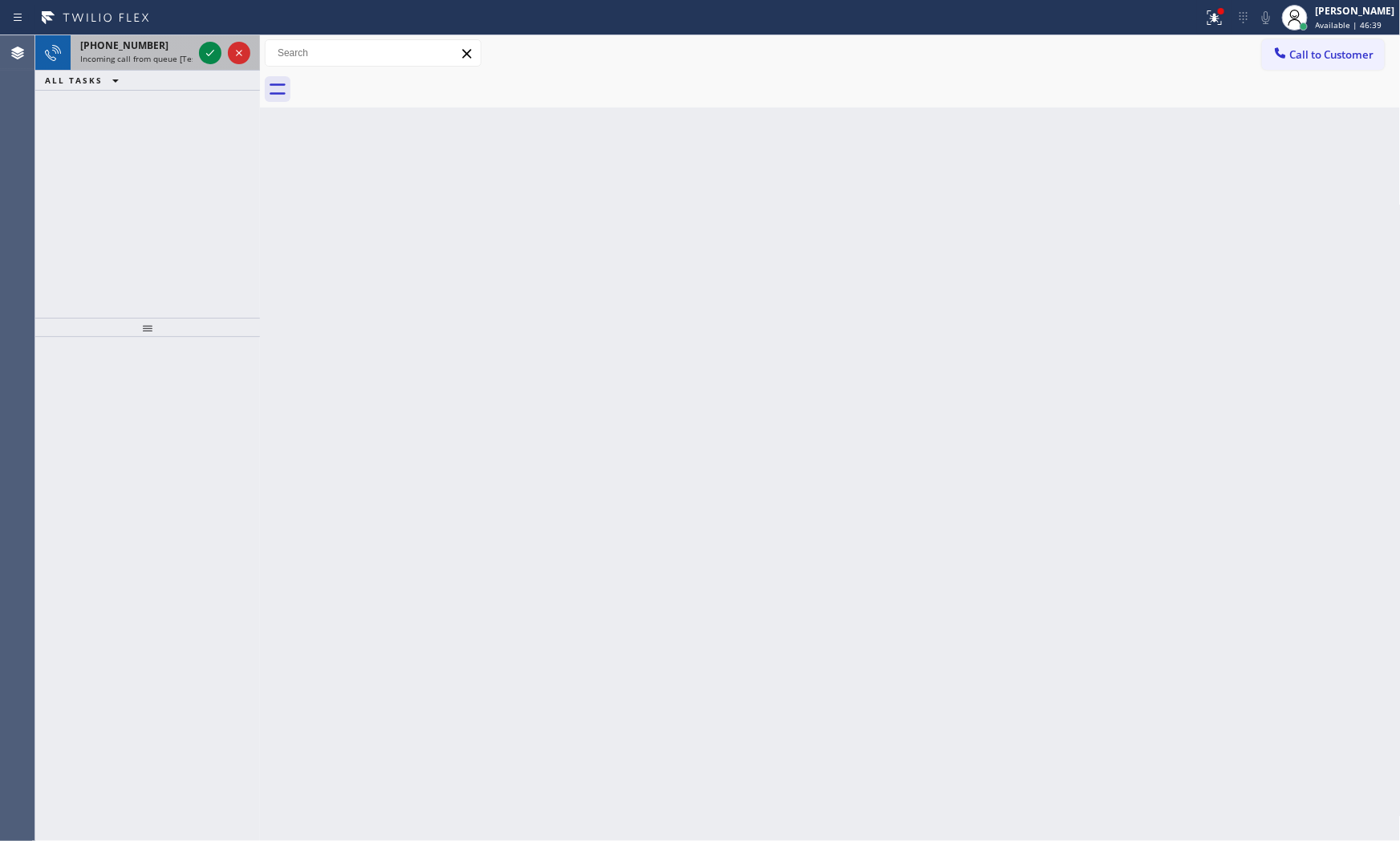
click at [185, 60] on span "Incoming call from queue [Test] All" at bounding box center [146, 58] width 133 height 11
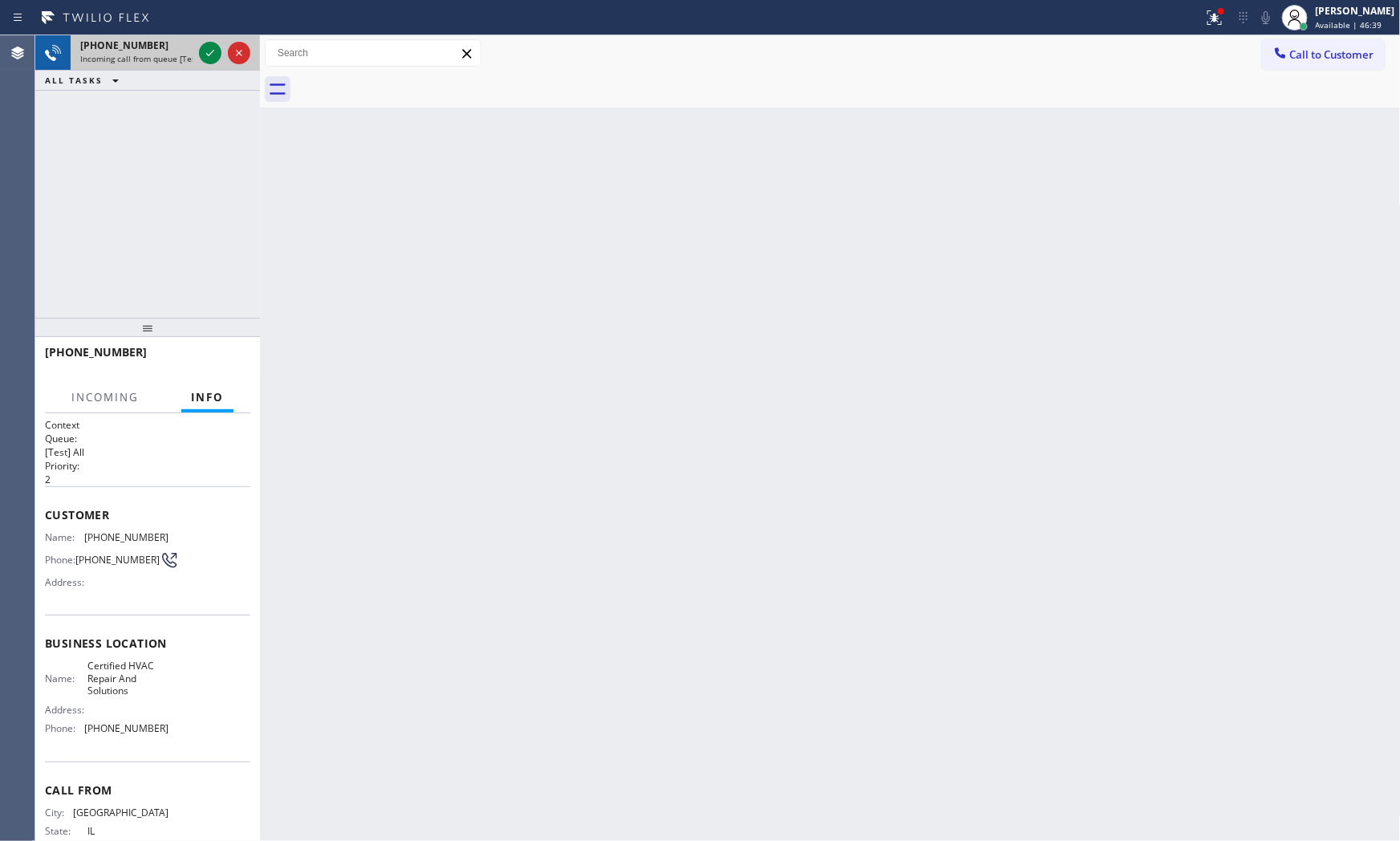
click at [196, 53] on div at bounding box center [224, 52] width 57 height 35
click at [209, 54] on icon at bounding box center [210, 53] width 8 height 7
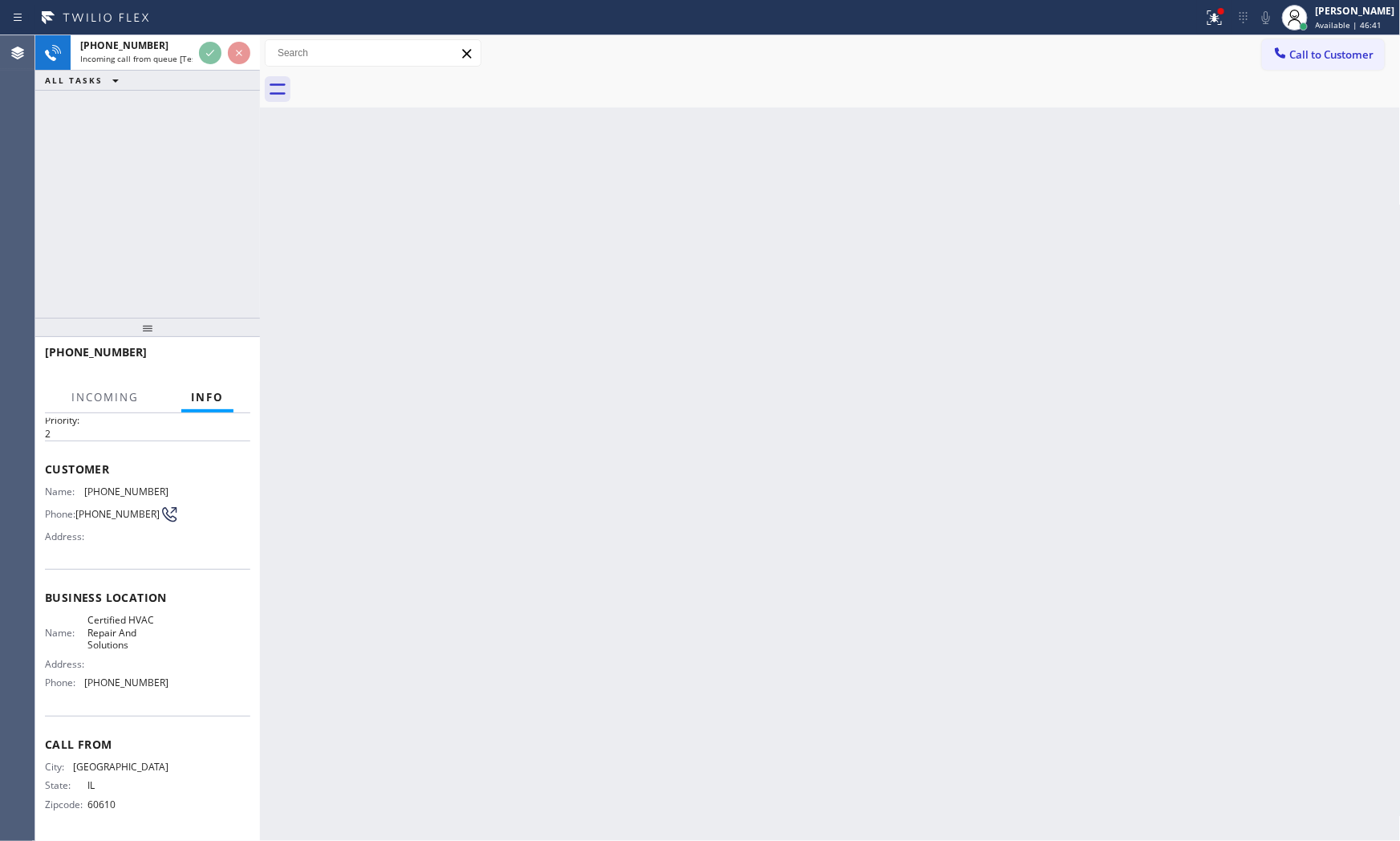
scroll to position [50, 0]
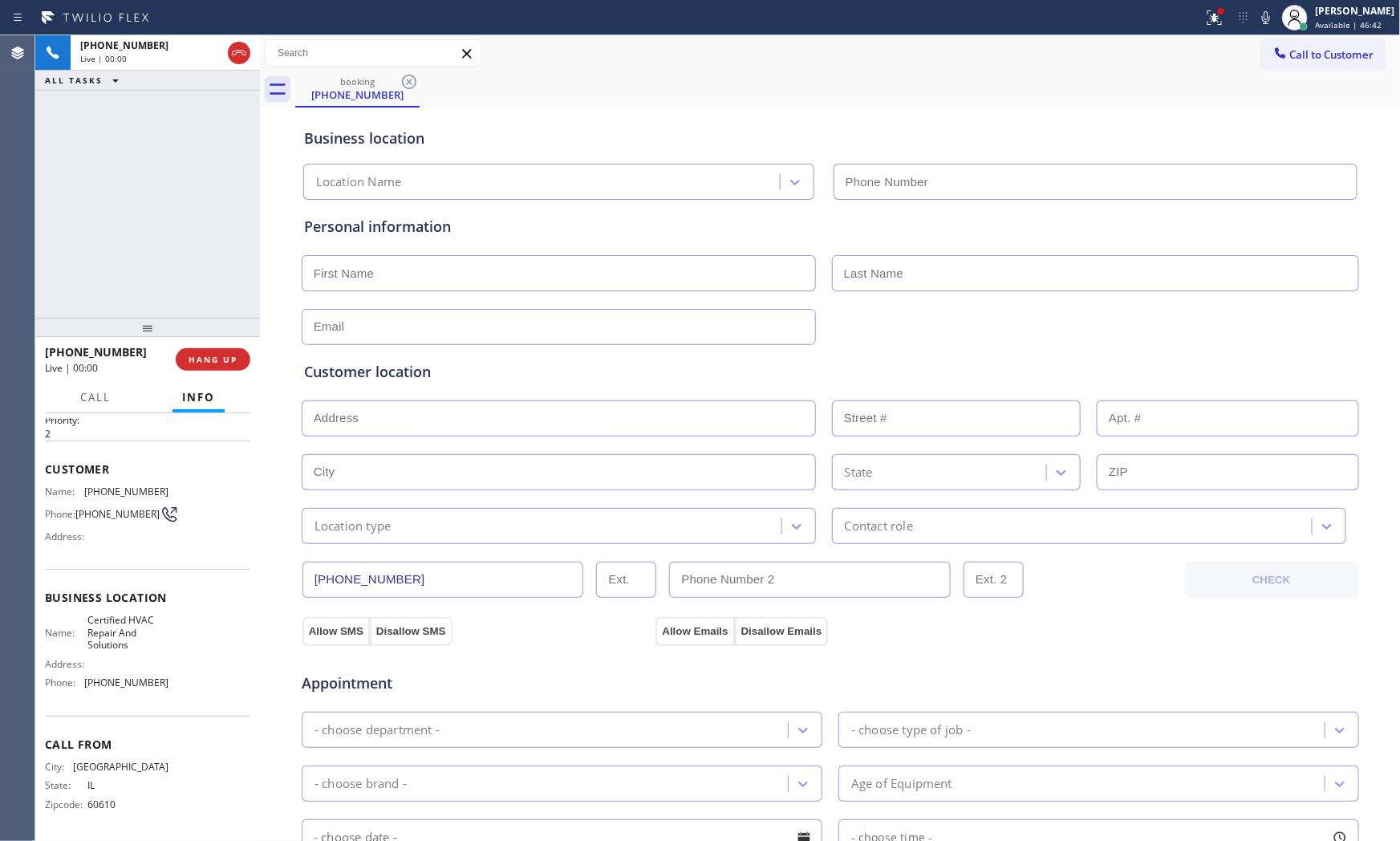
type input "[PHONE_NUMBER]"
click at [233, 354] on span "HANG UP" at bounding box center [213, 360] width 49 height 11
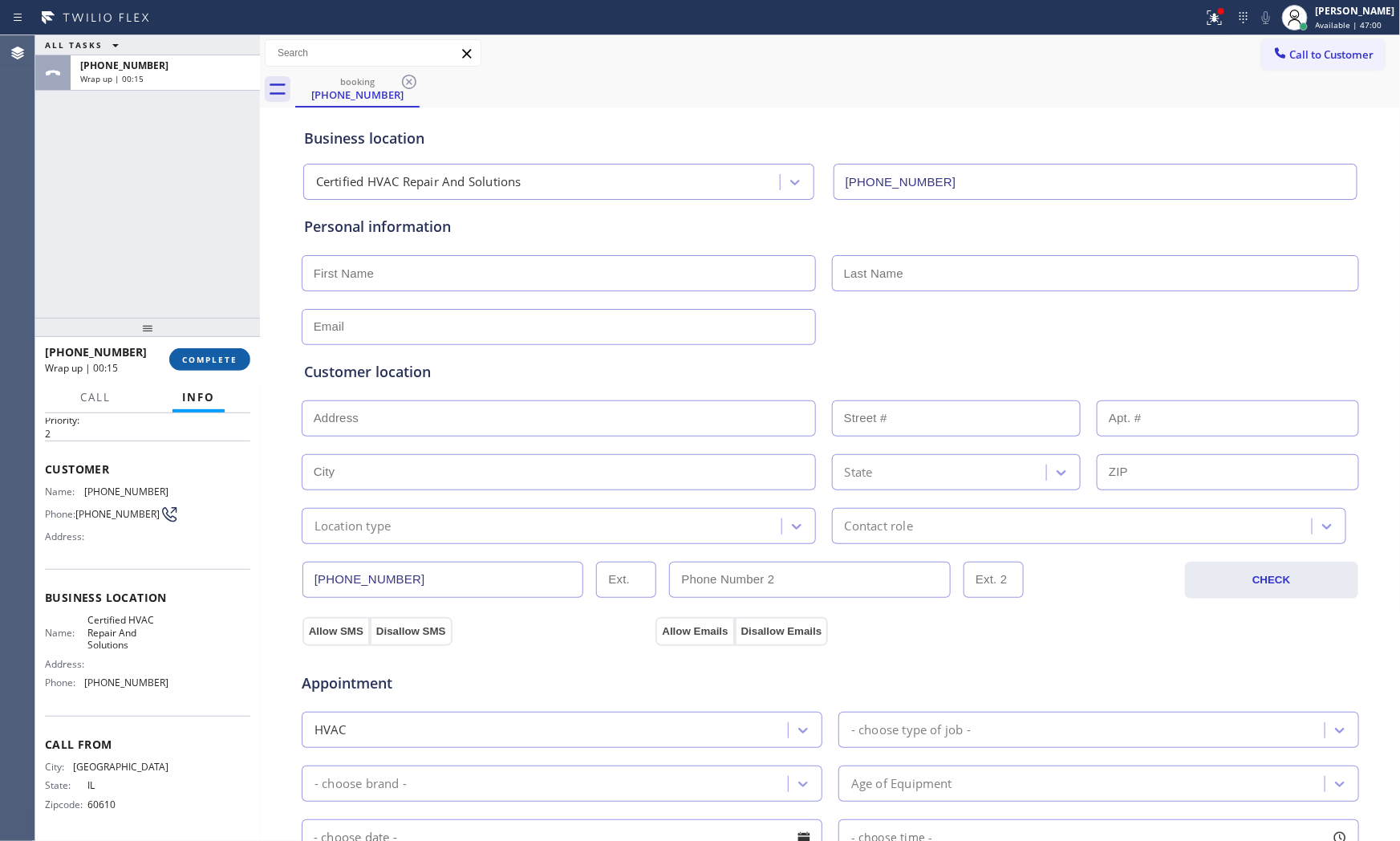
click at [233, 354] on span "COMPLETE" at bounding box center [209, 360] width 56 height 11
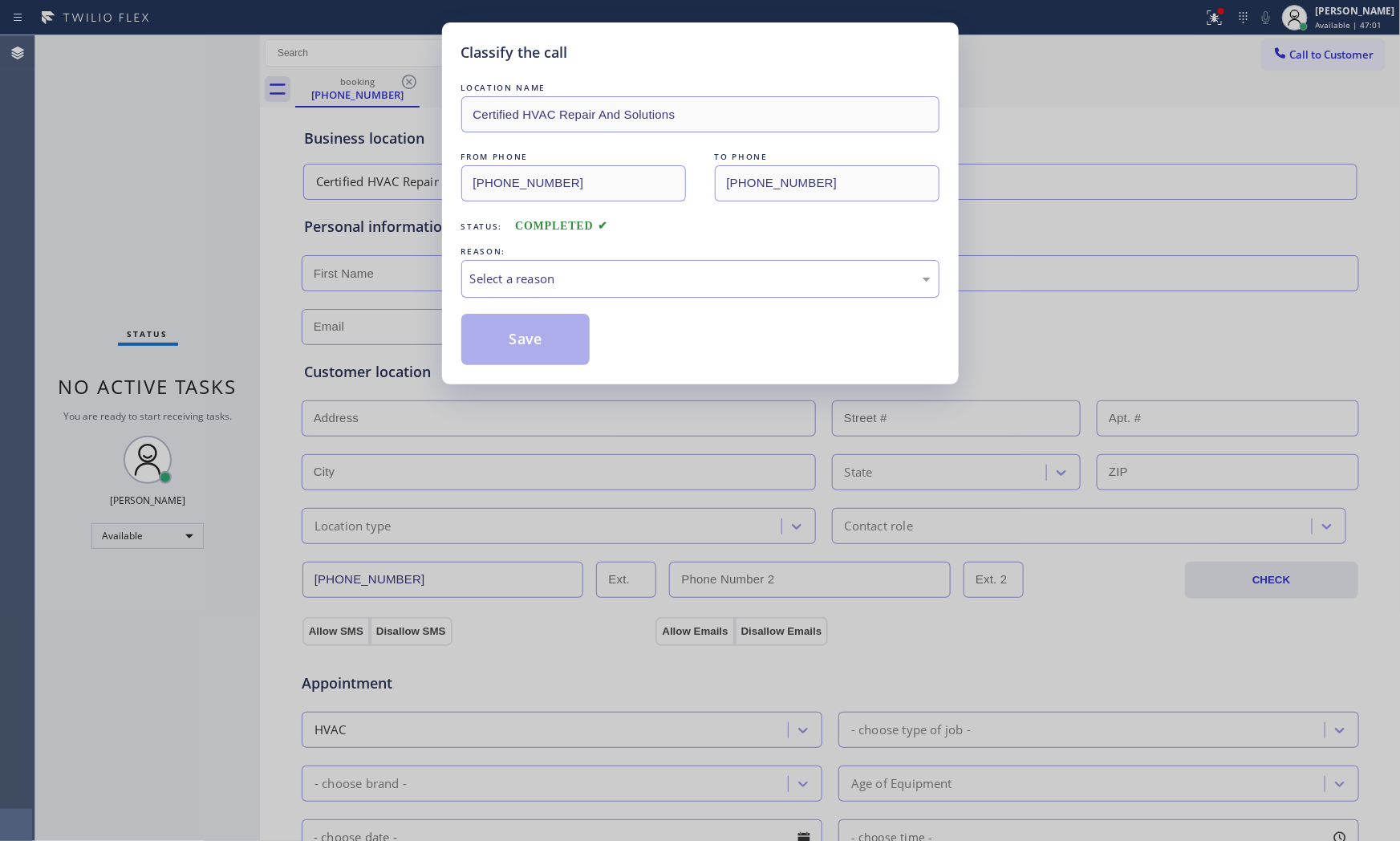
click at [564, 287] on div "Select a reason" at bounding box center [700, 279] width 460 height 19
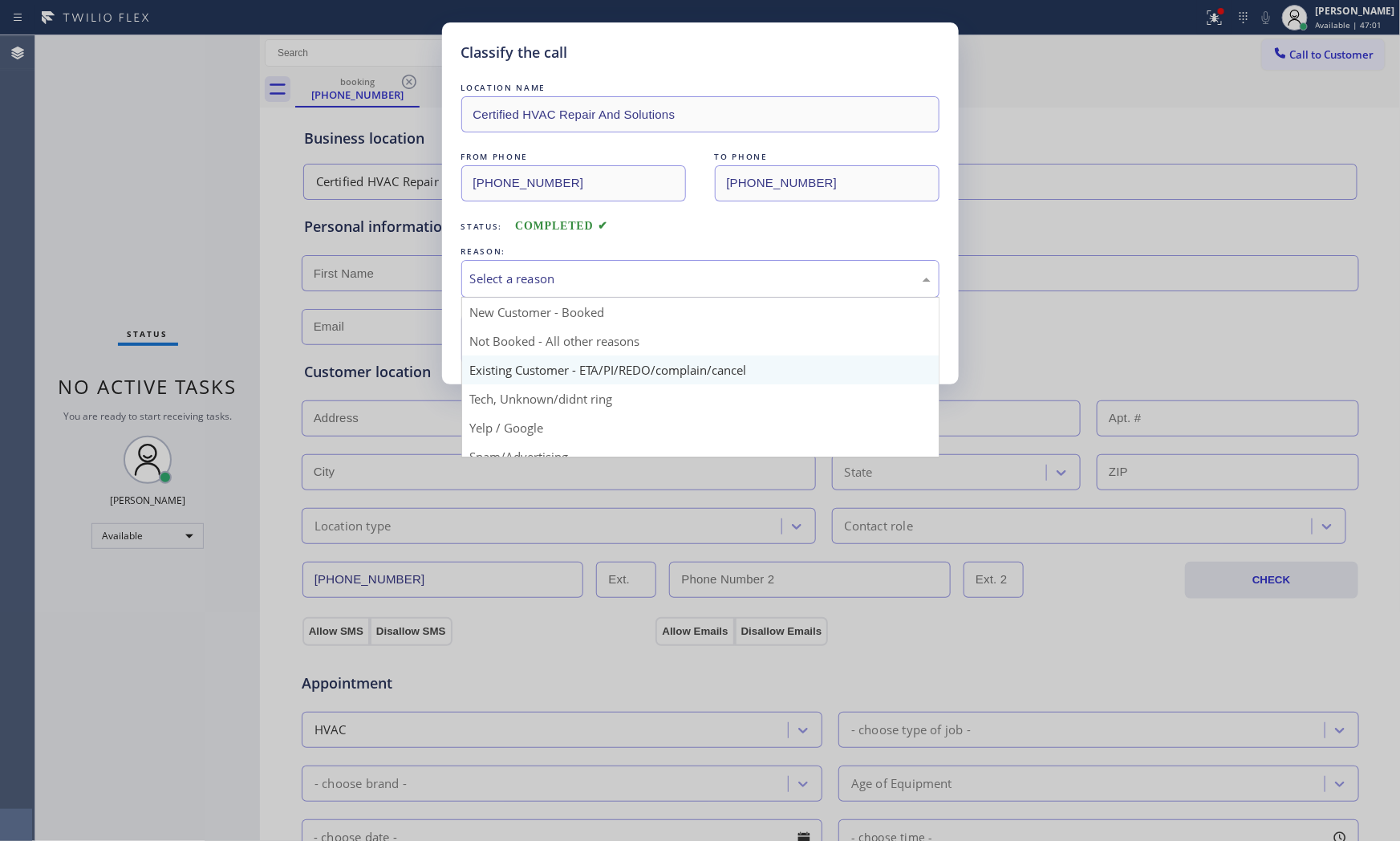
scroll to position [89, 0]
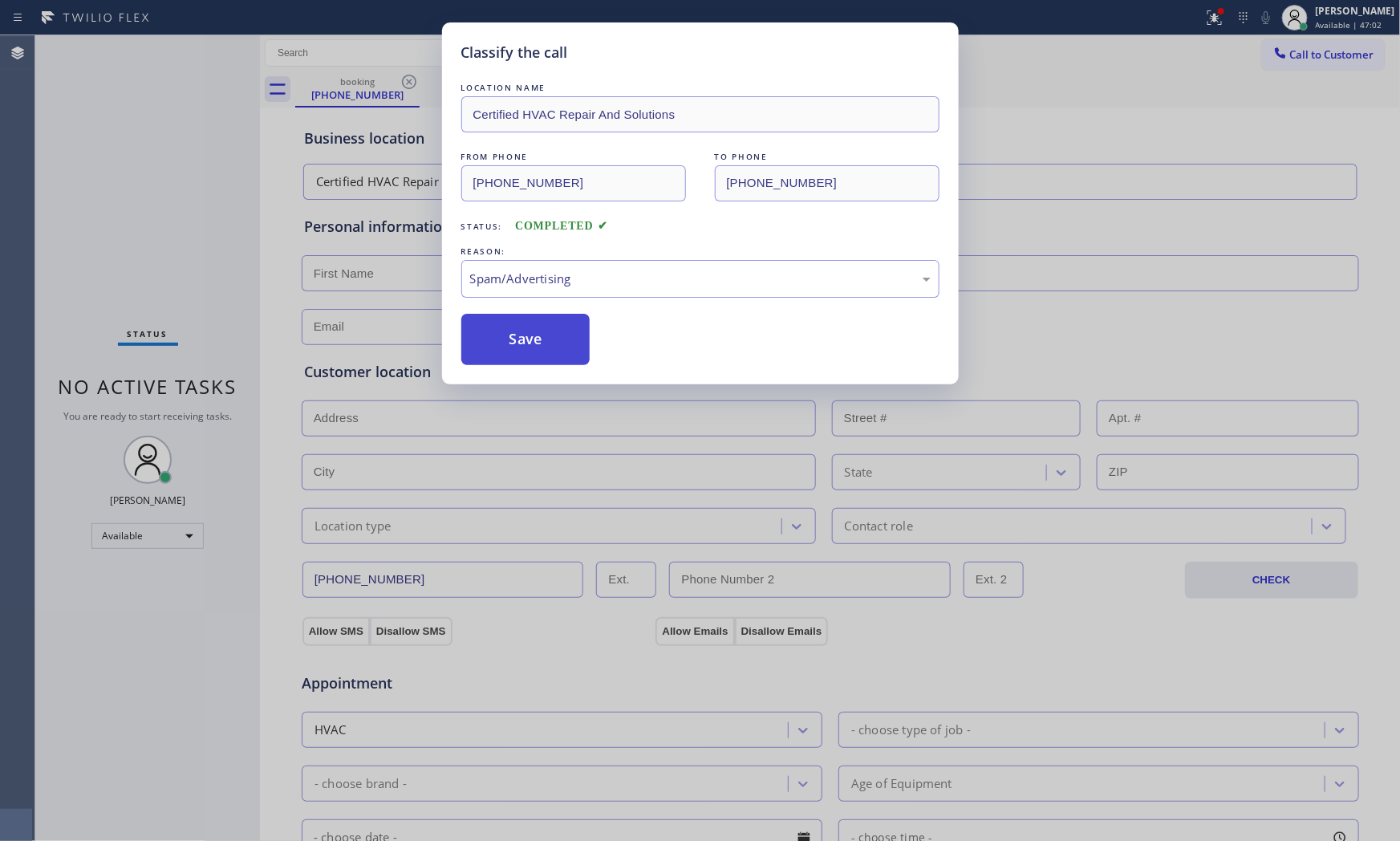
click at [539, 342] on button "Save" at bounding box center [525, 339] width 129 height 52
click at [538, 342] on button "Save" at bounding box center [525, 339] width 129 height 52
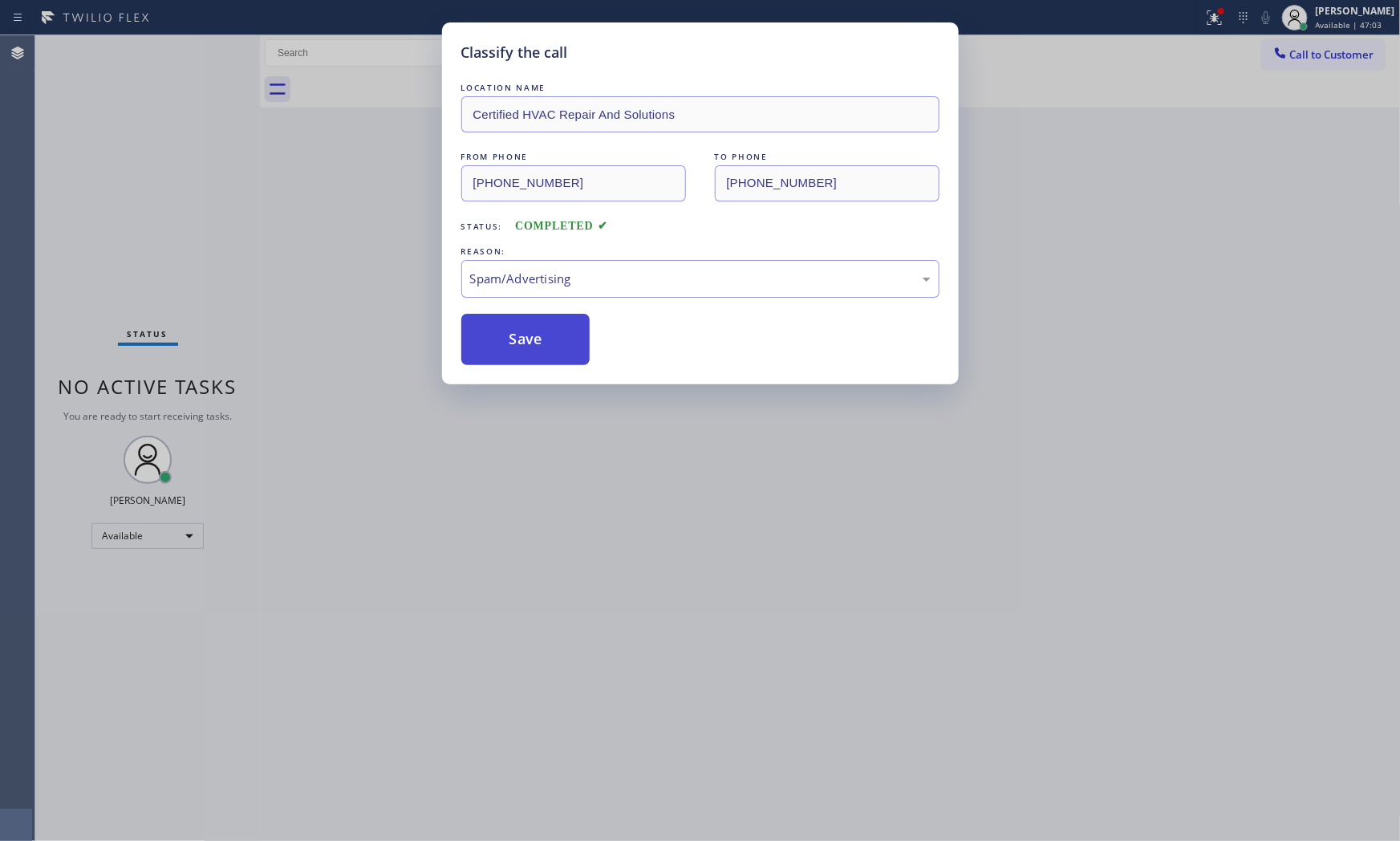
click at [538, 342] on button "Save" at bounding box center [525, 339] width 129 height 52
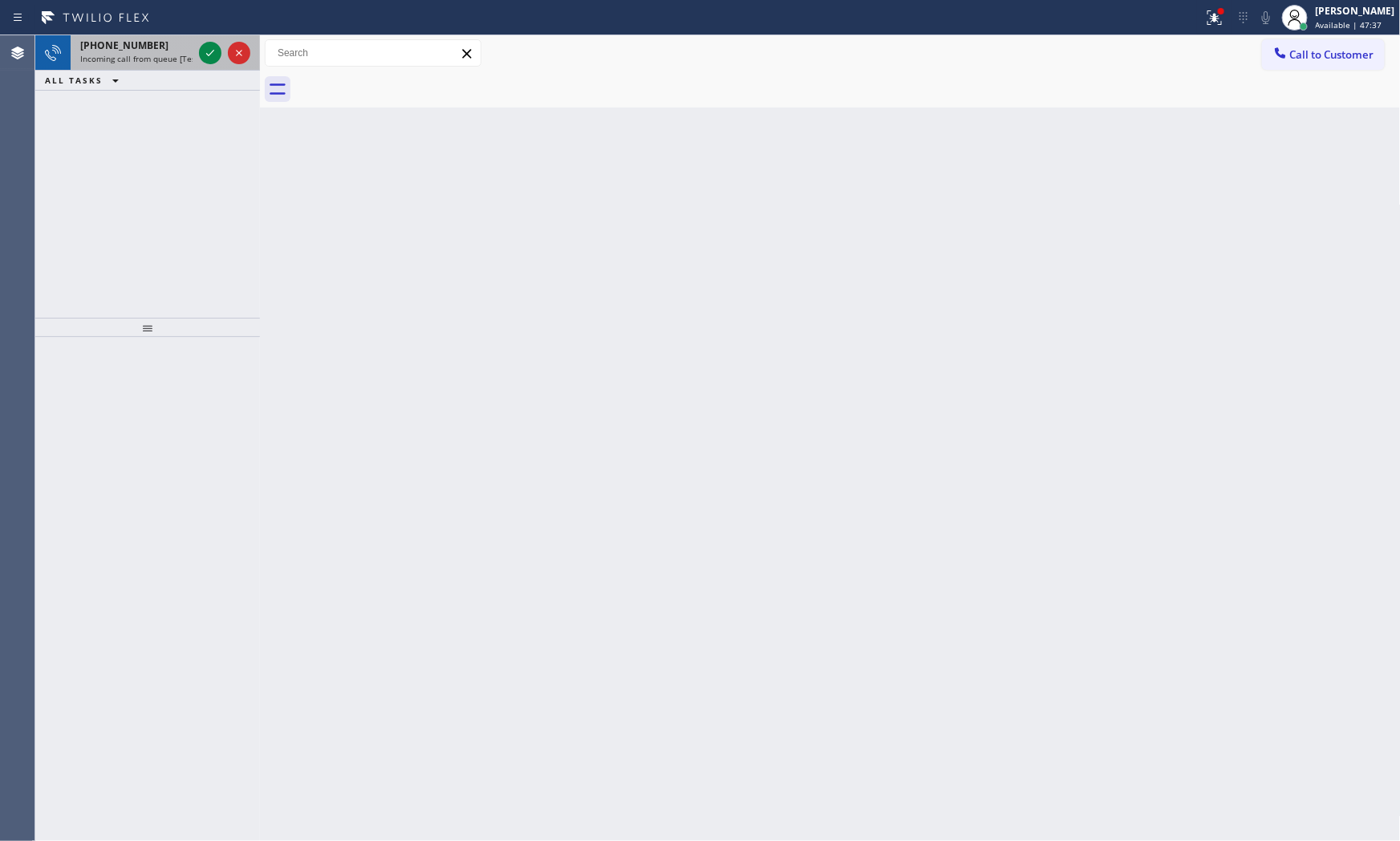
click at [170, 53] on span "Incoming call from queue [Test] All" at bounding box center [146, 58] width 133 height 11
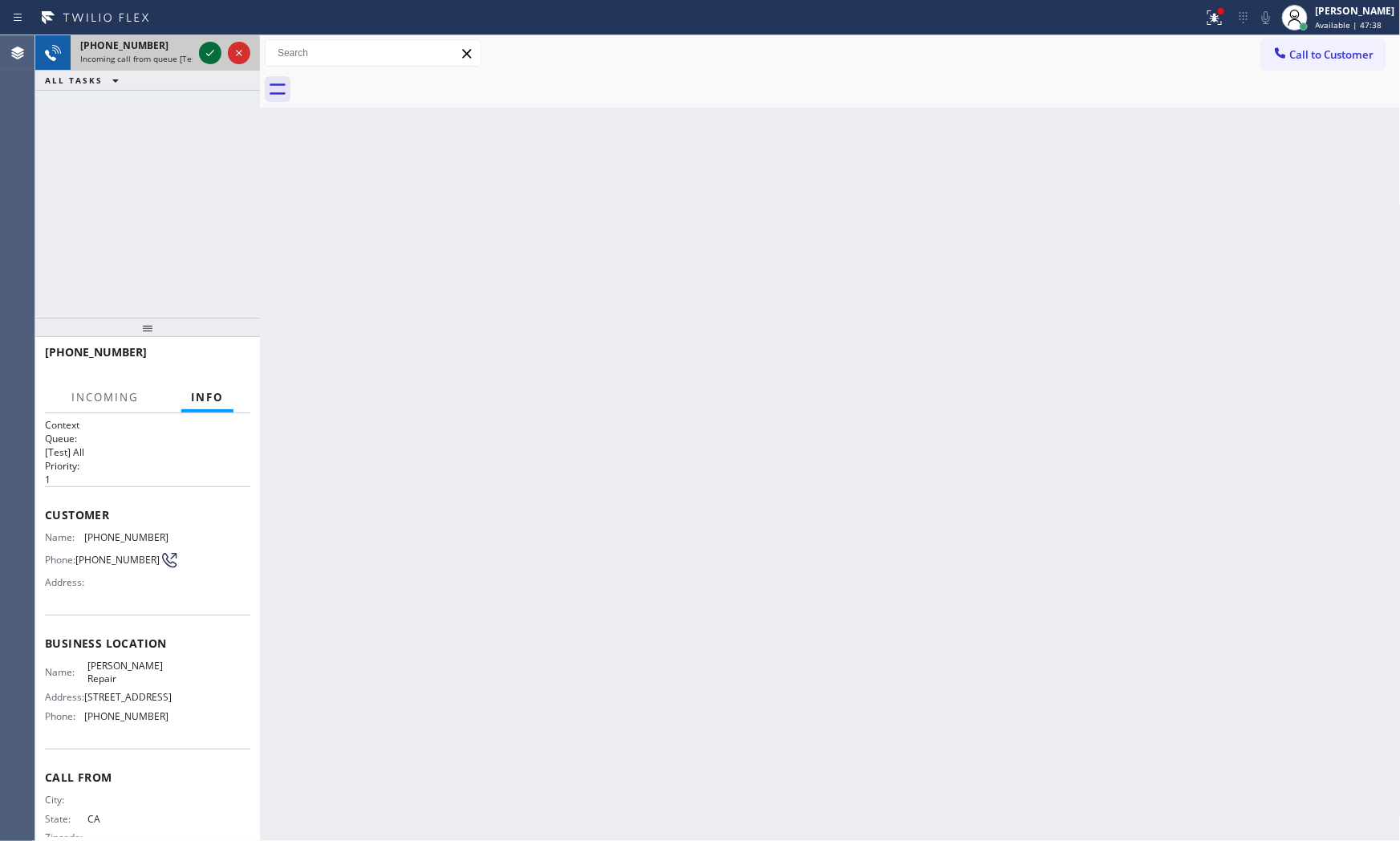
click at [212, 54] on icon at bounding box center [210, 53] width 19 height 19
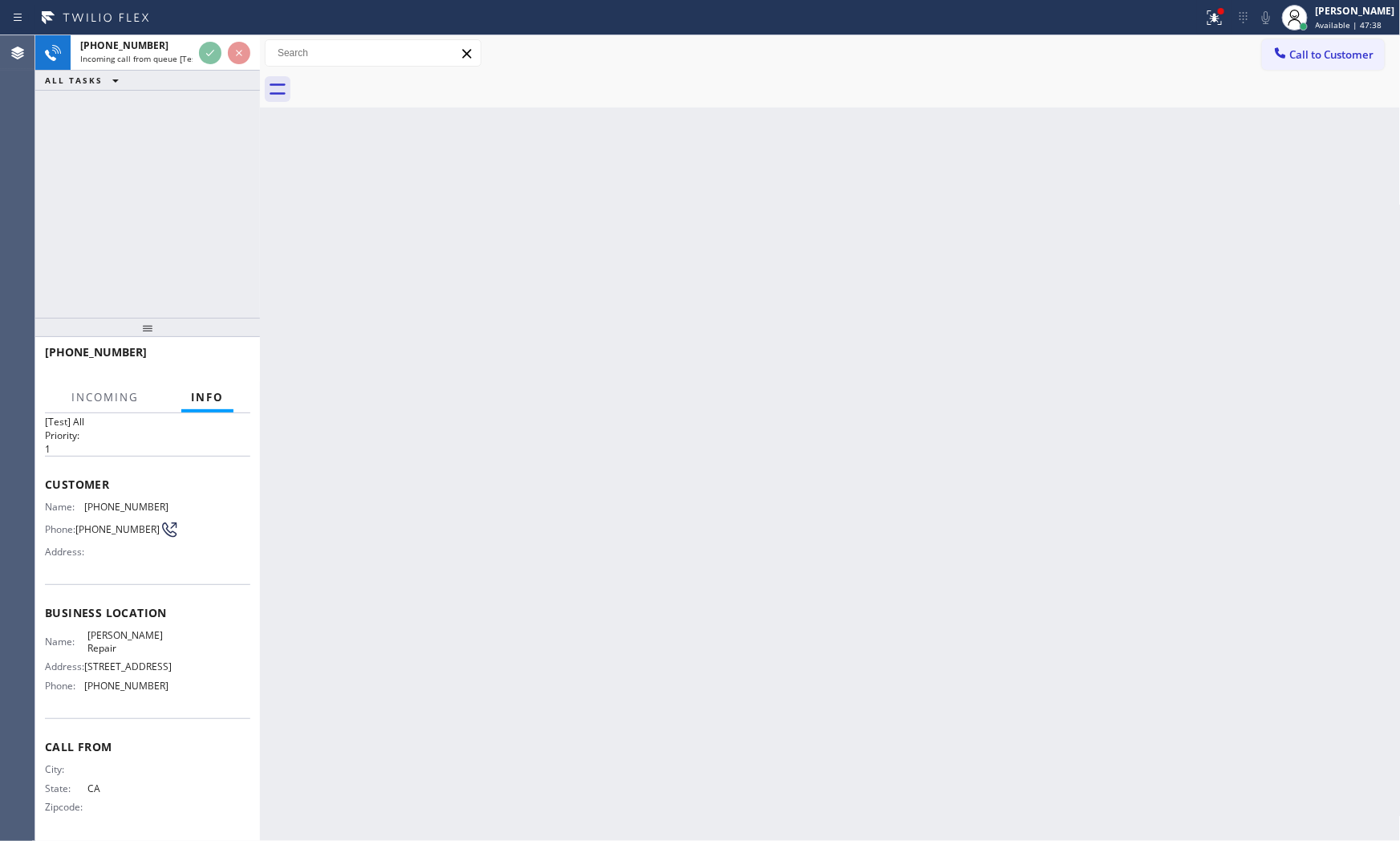
scroll to position [62, 0]
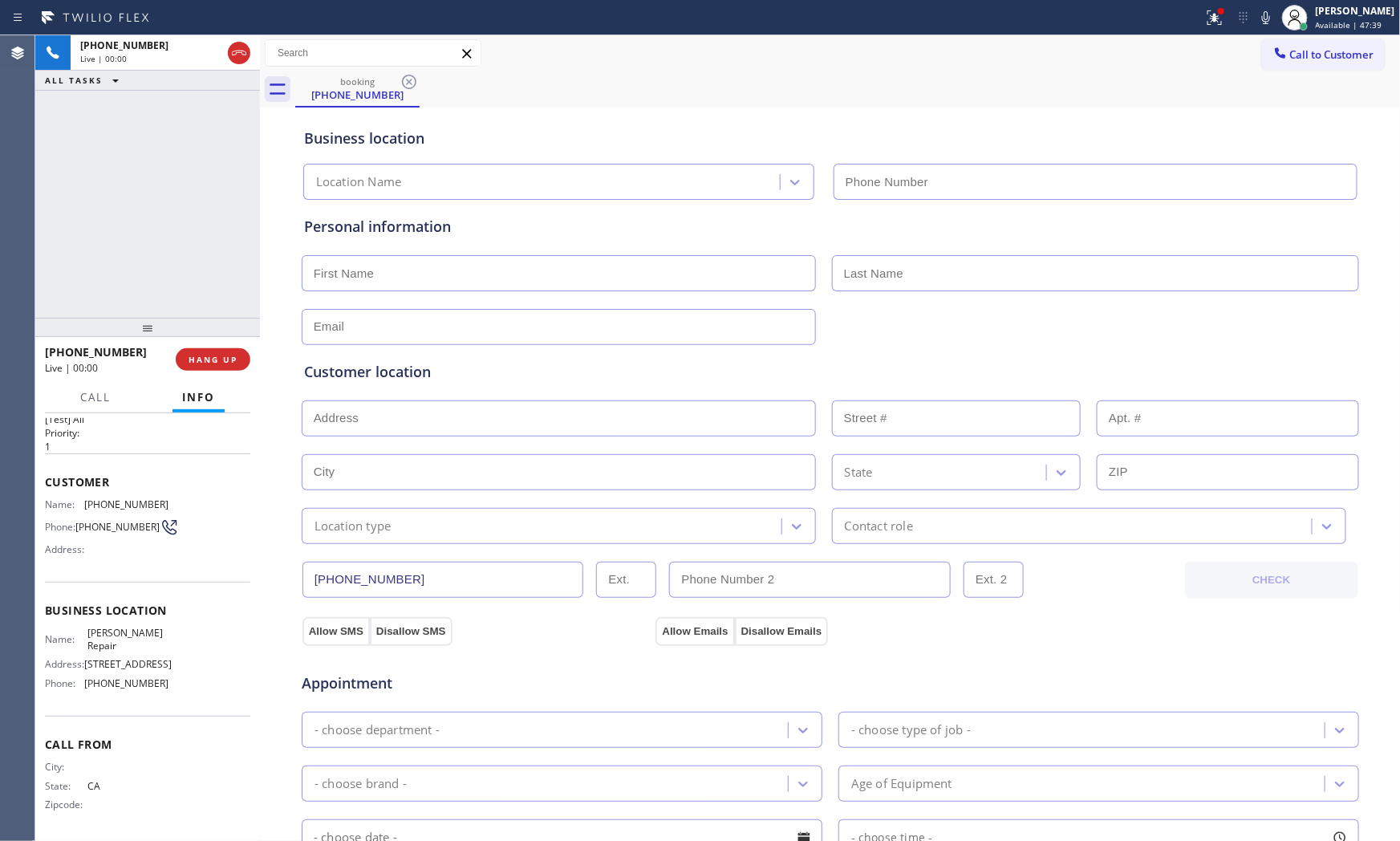
type input "[PHONE_NUMBER]"
click at [1207, 18] on g at bounding box center [1214, 17] width 14 height 14
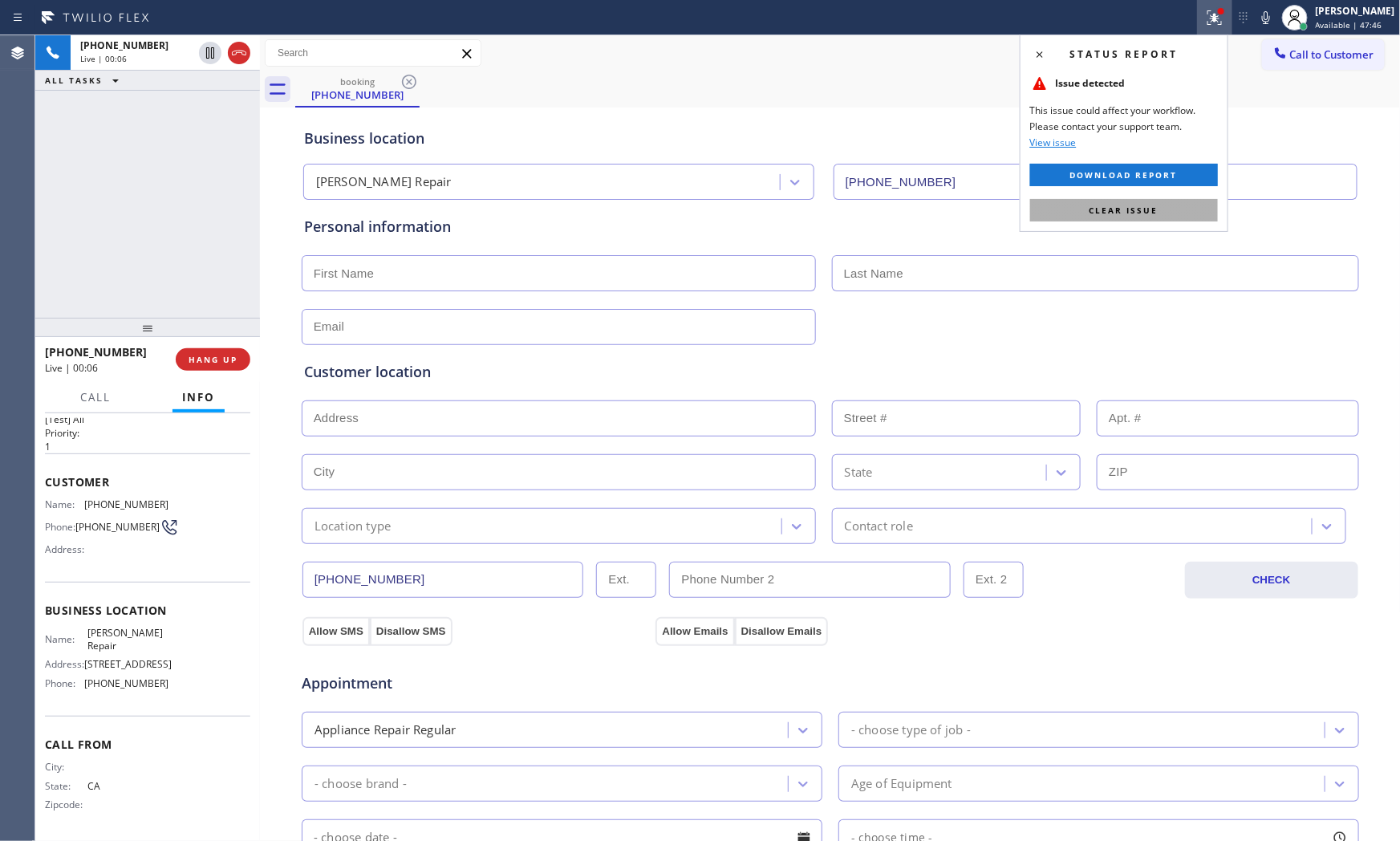
click at [1181, 201] on button "Clear issue" at bounding box center [1123, 210] width 187 height 23
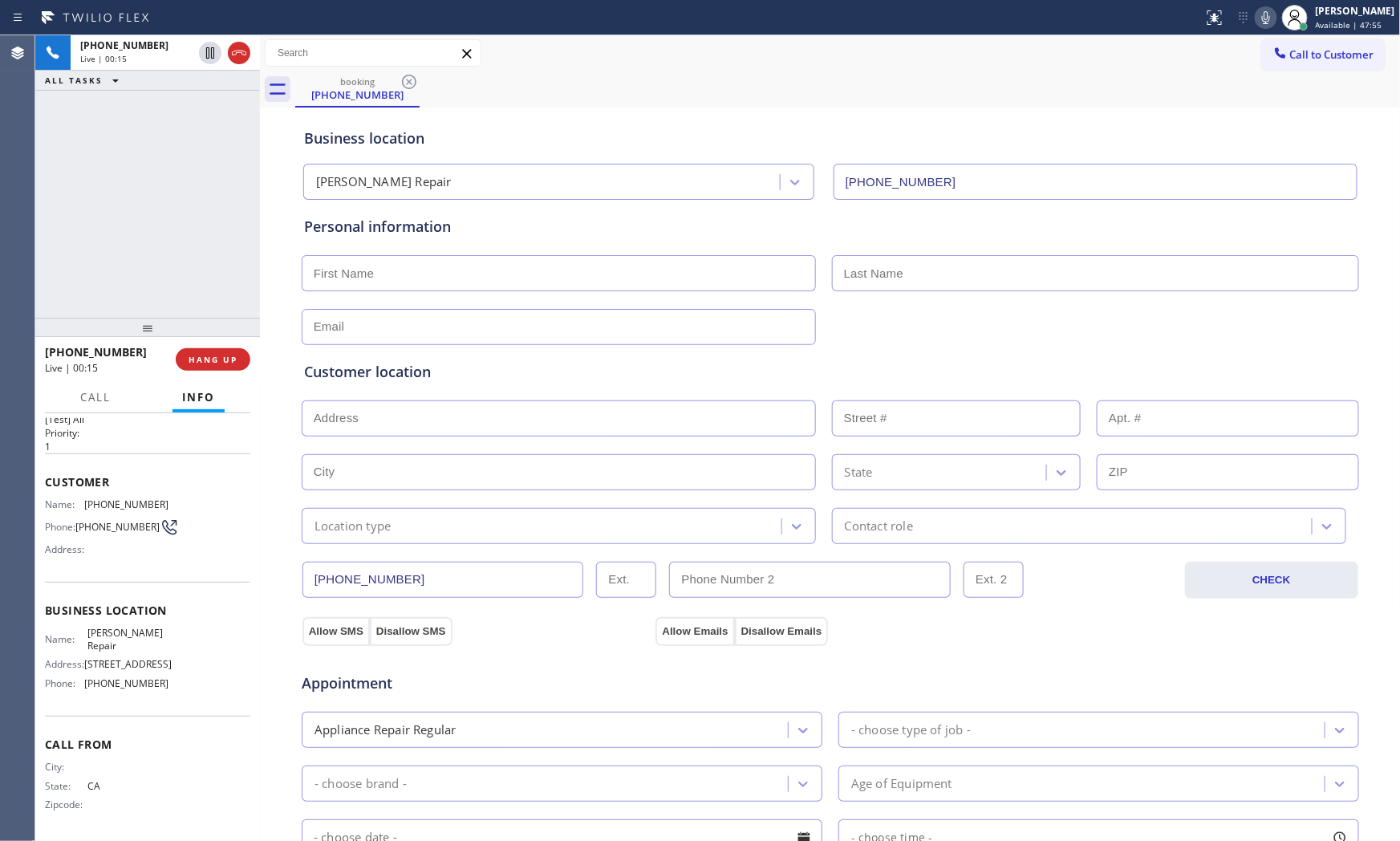
click at [1265, 14] on icon at bounding box center [1265, 18] width 19 height 19
click at [1256, 19] on icon at bounding box center [1265, 18] width 19 height 19
click at [1257, 19] on icon at bounding box center [1265, 18] width 19 height 19
click at [187, 361] on button "HANG UP" at bounding box center [213, 360] width 74 height 23
click at [229, 365] on button "COMPLETE" at bounding box center [210, 360] width 81 height 23
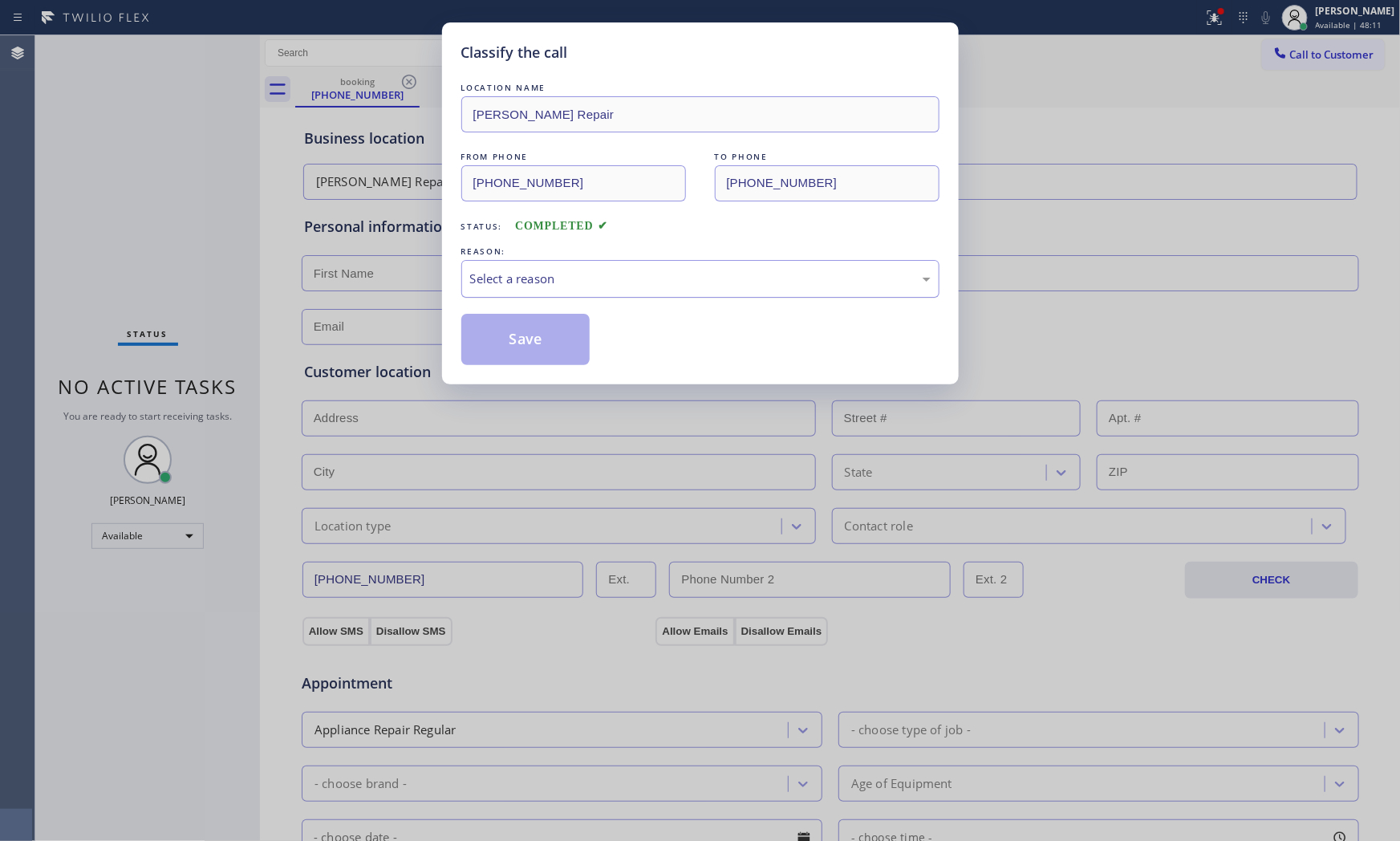
drag, startPoint x: 503, startPoint y: 281, endPoint x: 513, endPoint y: 295, distance: 17.2
click at [504, 281] on div "Select a reason" at bounding box center [700, 279] width 460 height 19
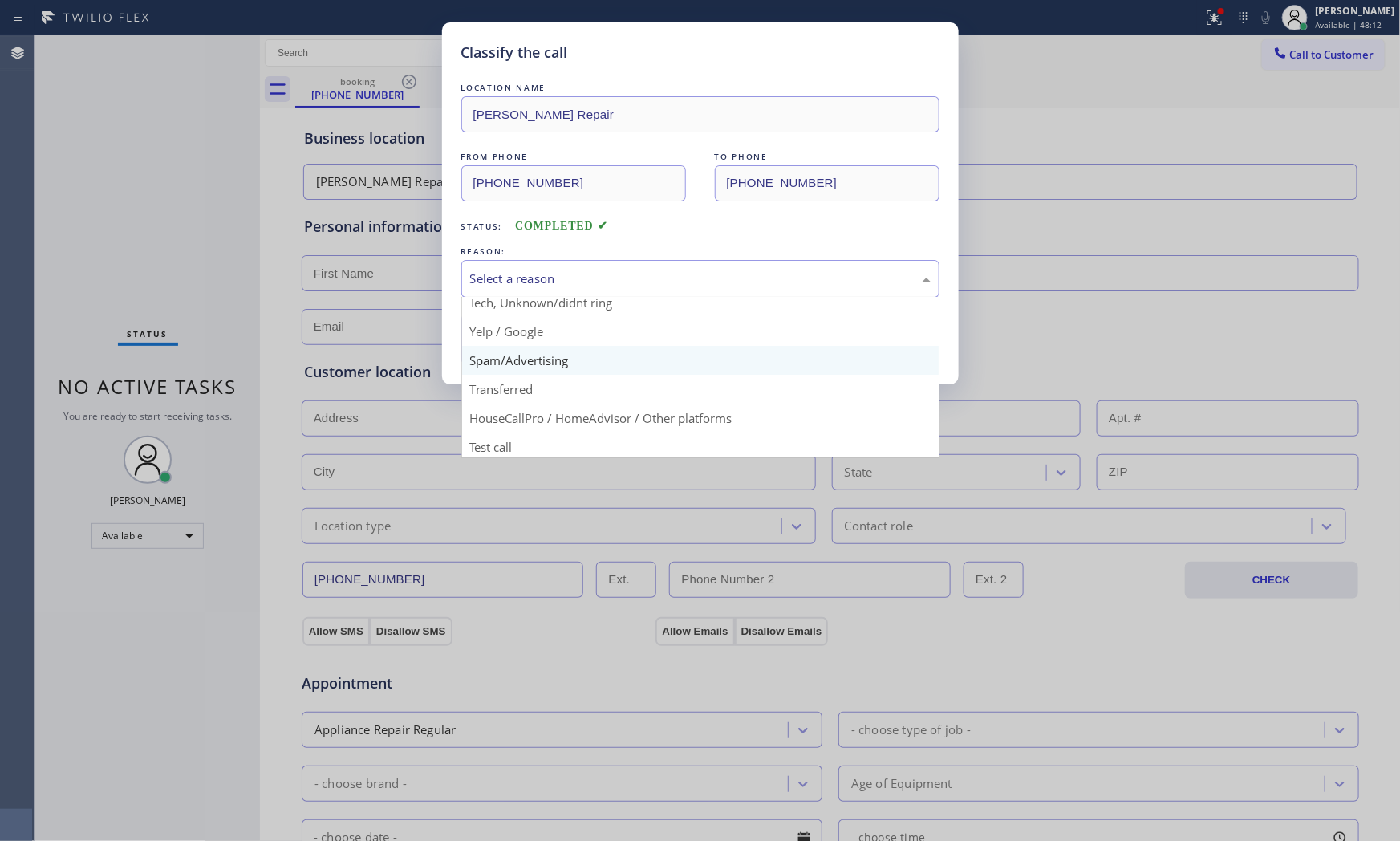
scroll to position [100, 0]
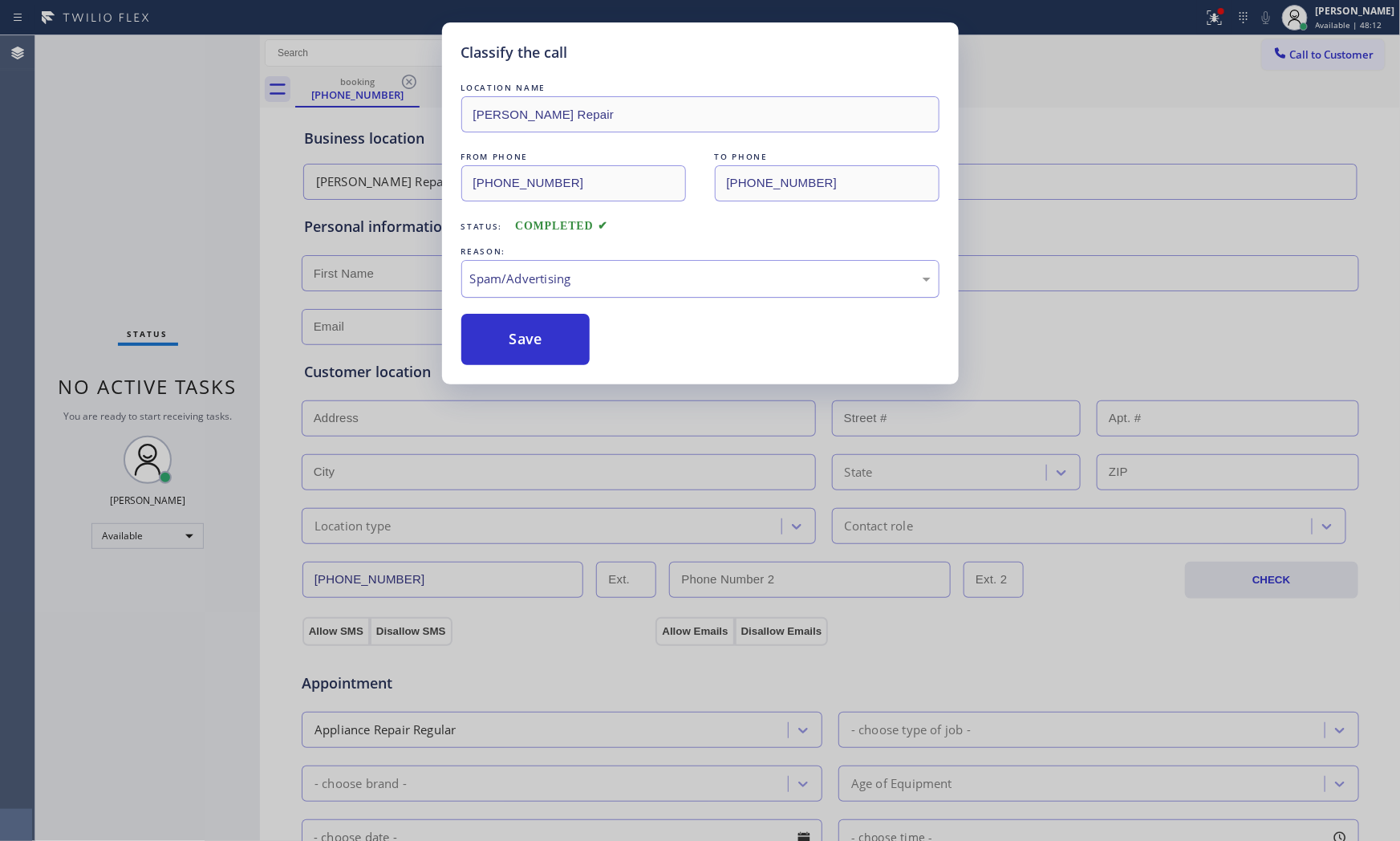
click at [543, 266] on div "Spam/Advertising" at bounding box center [700, 279] width 478 height 38
click at [547, 350] on button "Save" at bounding box center [525, 339] width 129 height 52
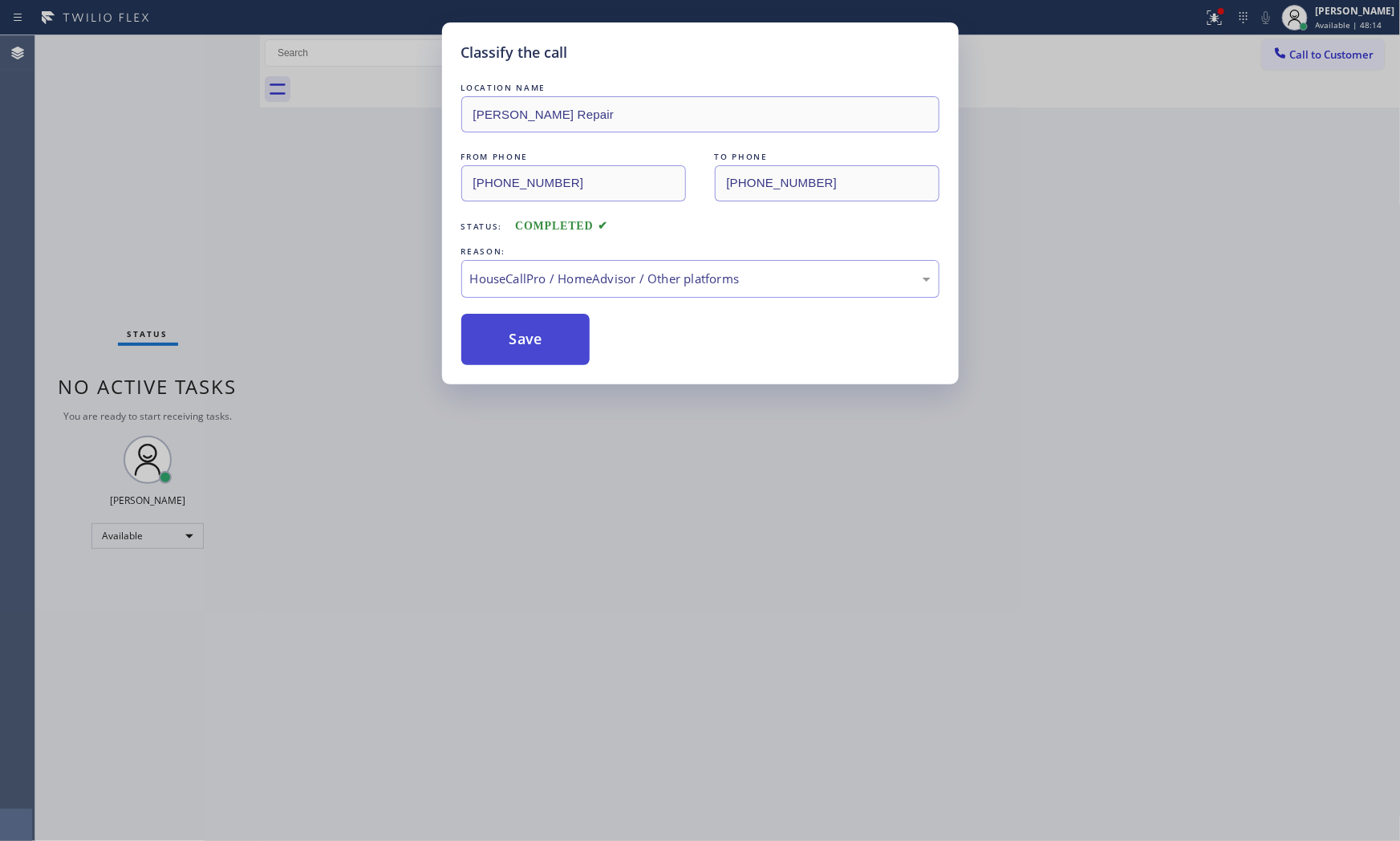
click at [547, 350] on button "Save" at bounding box center [525, 339] width 129 height 52
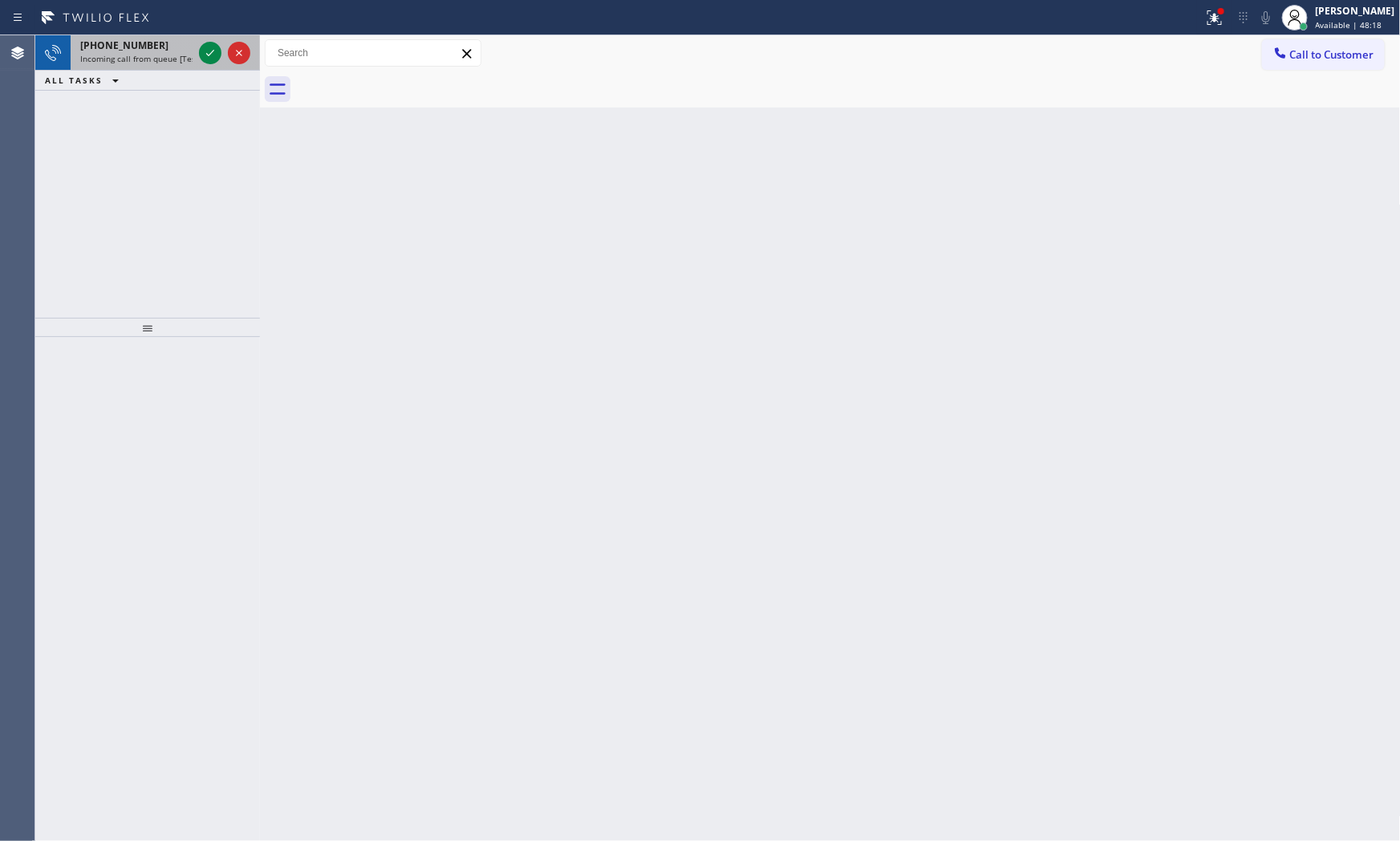
click at [149, 58] on span "Incoming call from queue [Test] All" at bounding box center [146, 58] width 133 height 11
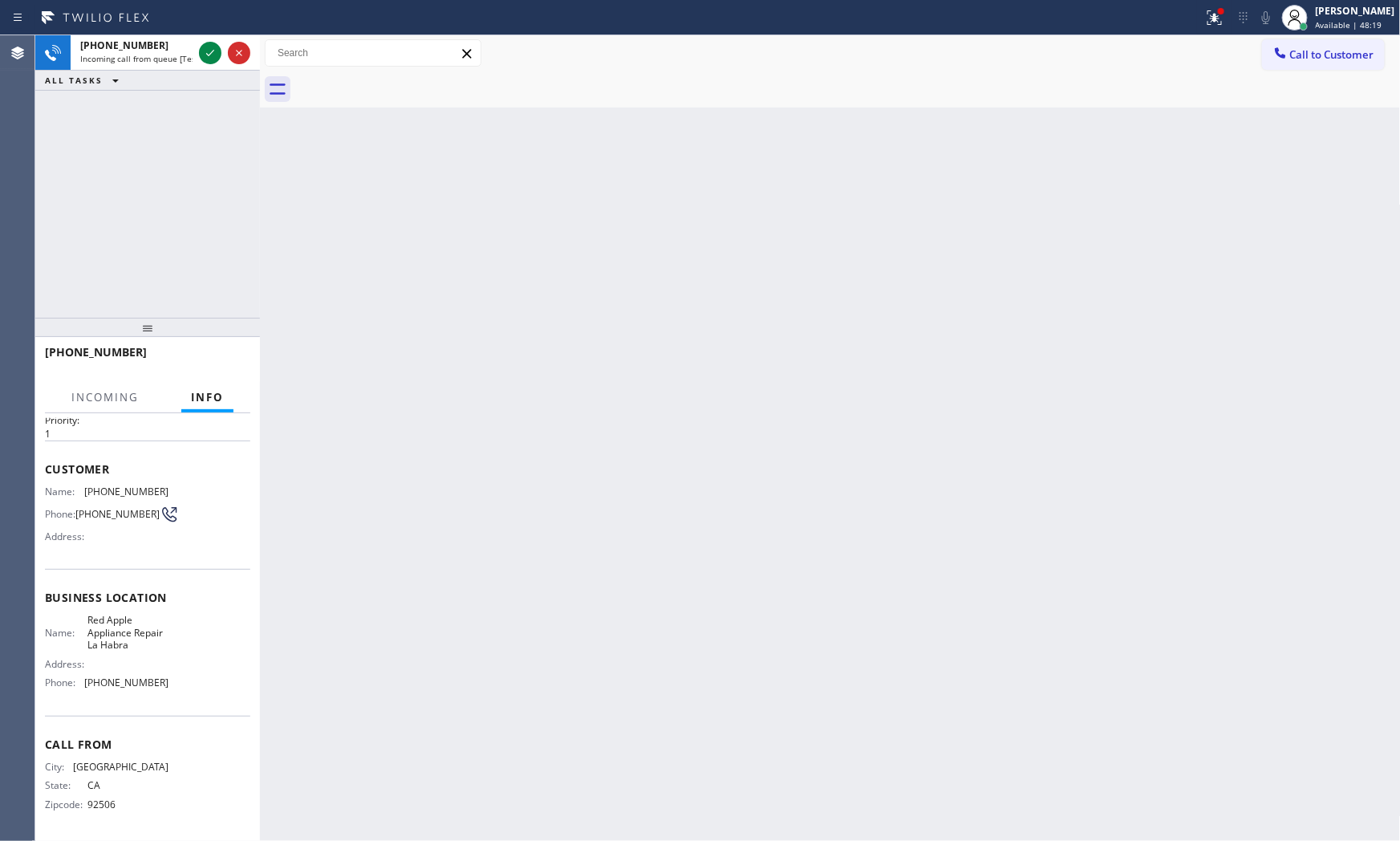
scroll to position [50, 0]
click at [203, 57] on icon at bounding box center [210, 53] width 19 height 19
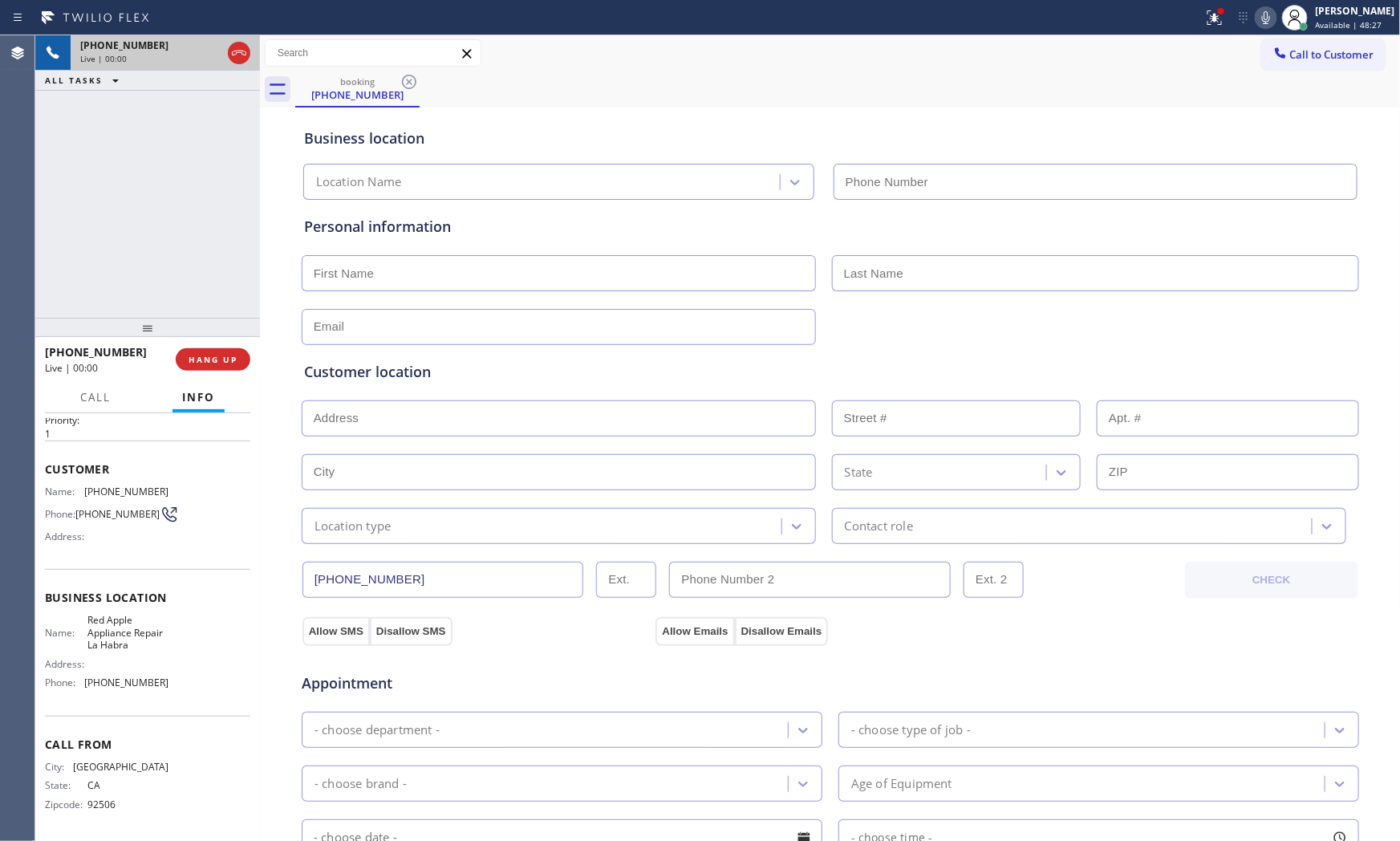
type input "[PHONE_NUMBER]"
click at [1216, 21] on icon at bounding box center [1215, 18] width 19 height 19
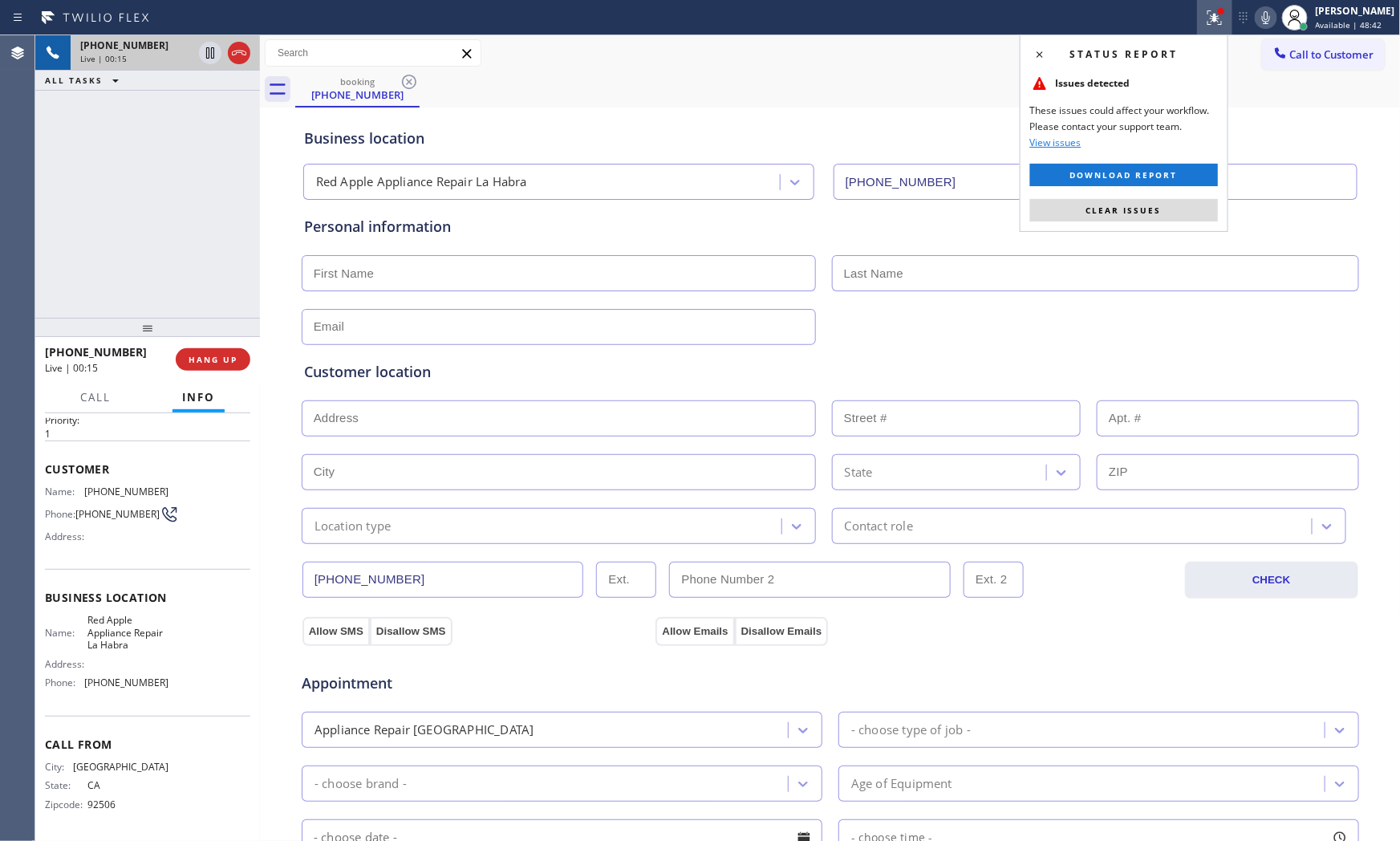
click at [1137, 222] on div "Status report Issues detected These issues could affect your workflow. Please c…" at bounding box center [1124, 134] width 209 height 198
click at [1139, 219] on button "Clear issues" at bounding box center [1123, 210] width 187 height 23
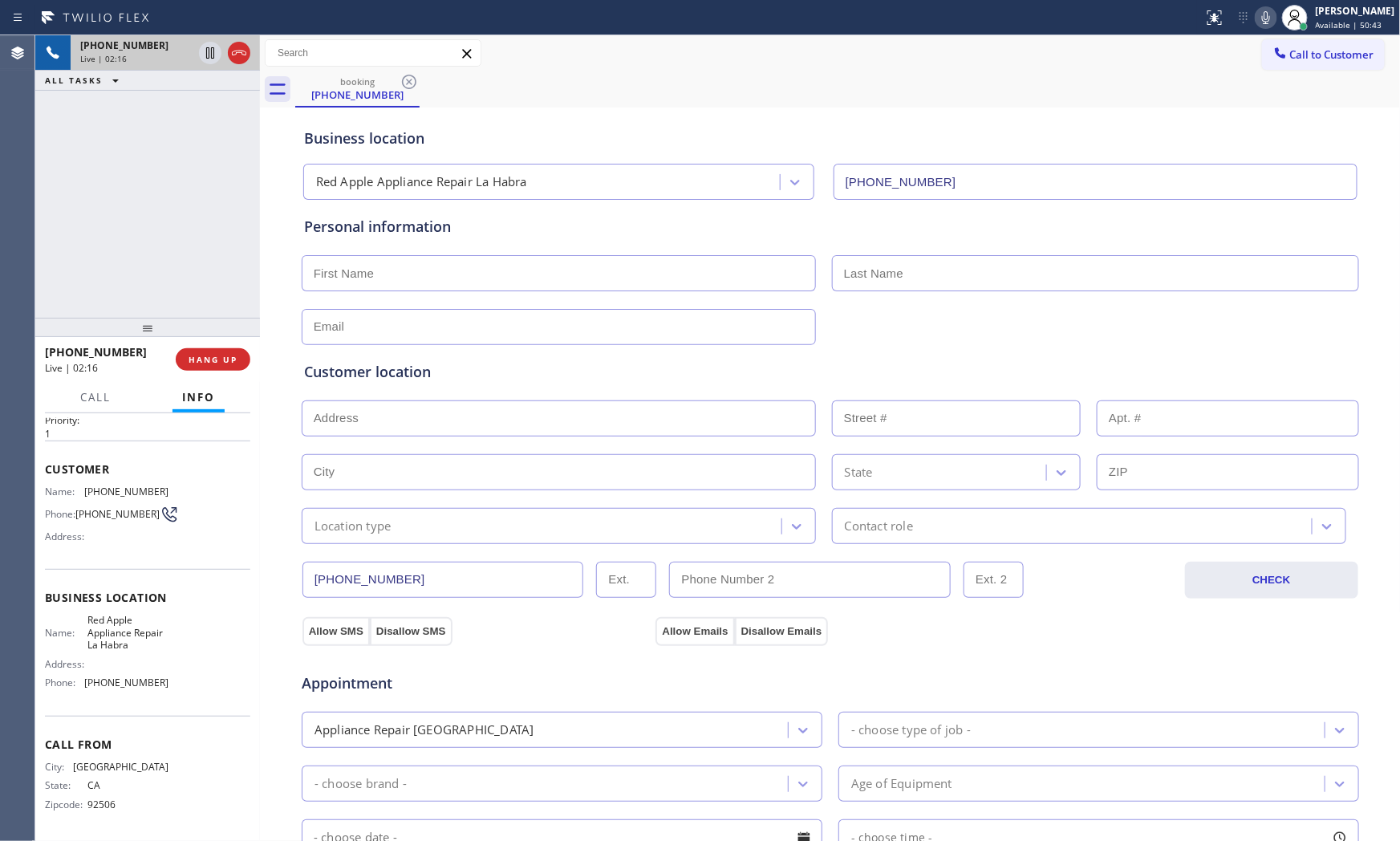
click at [1256, 16] on icon at bounding box center [1265, 18] width 19 height 19
click at [211, 57] on icon at bounding box center [210, 53] width 8 height 11
click at [1263, 24] on icon at bounding box center [1265, 18] width 19 height 19
click at [205, 57] on icon at bounding box center [210, 53] width 19 height 19
click at [140, 59] on div "Live | 05:54" at bounding box center [136, 58] width 112 height 11
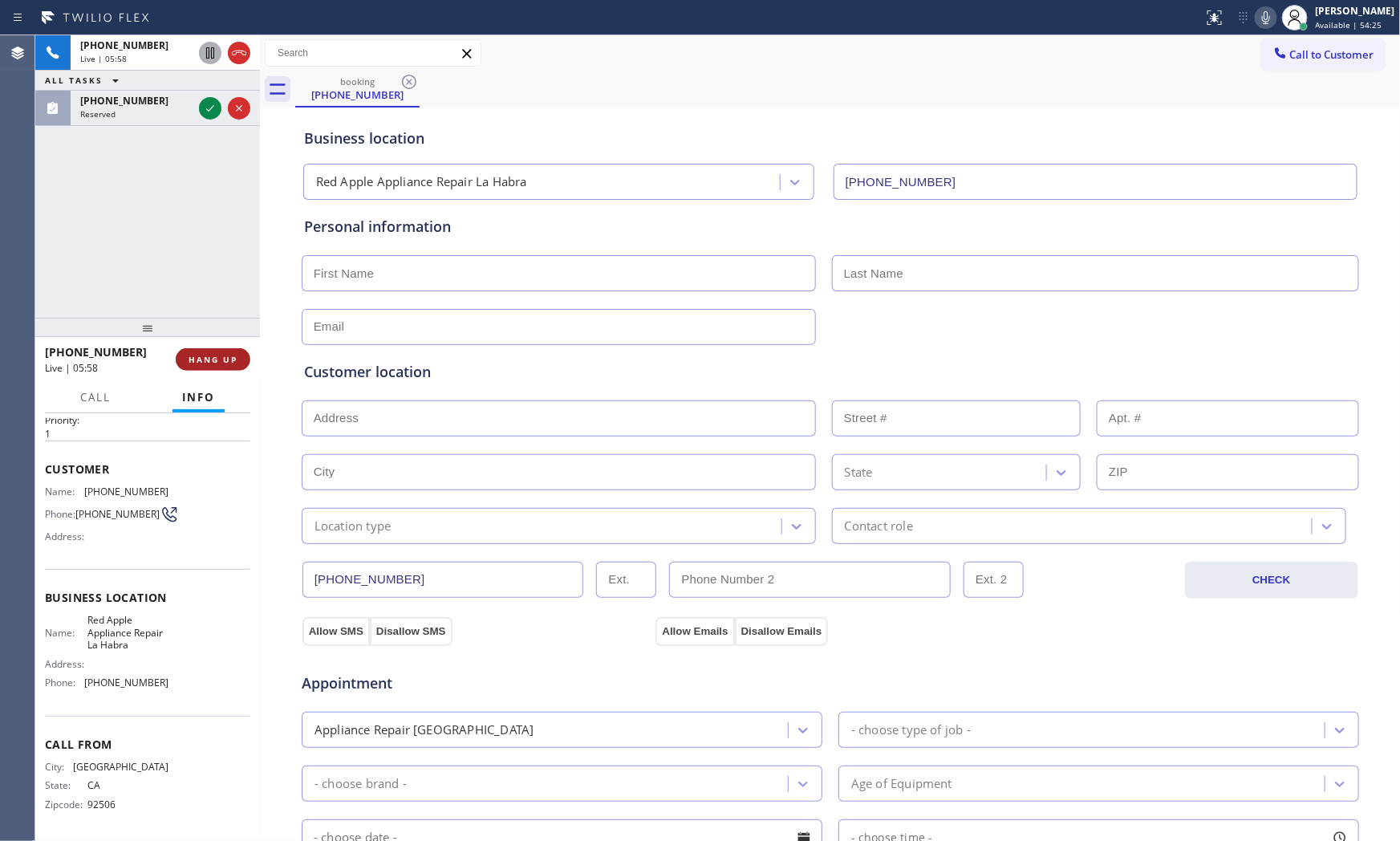
click at [210, 357] on span "HANG UP" at bounding box center [213, 360] width 49 height 11
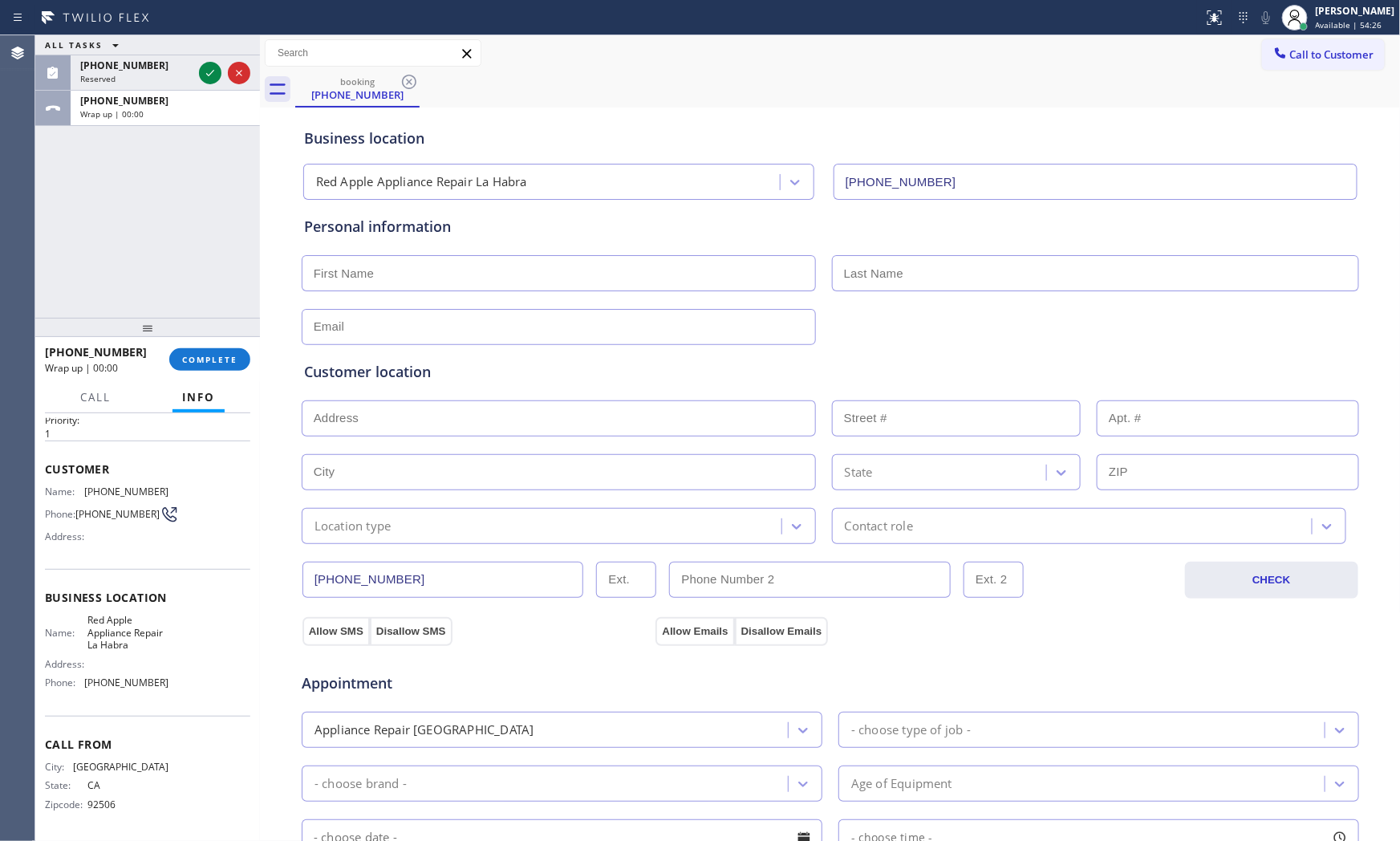
click at [485, 277] on input "text" at bounding box center [558, 273] width 514 height 36
type input "Ms"
type input "m"
type input "[PERSON_NAME]"
type input "[EMAIL_ADDRESS][DOMAIN_NAME]"
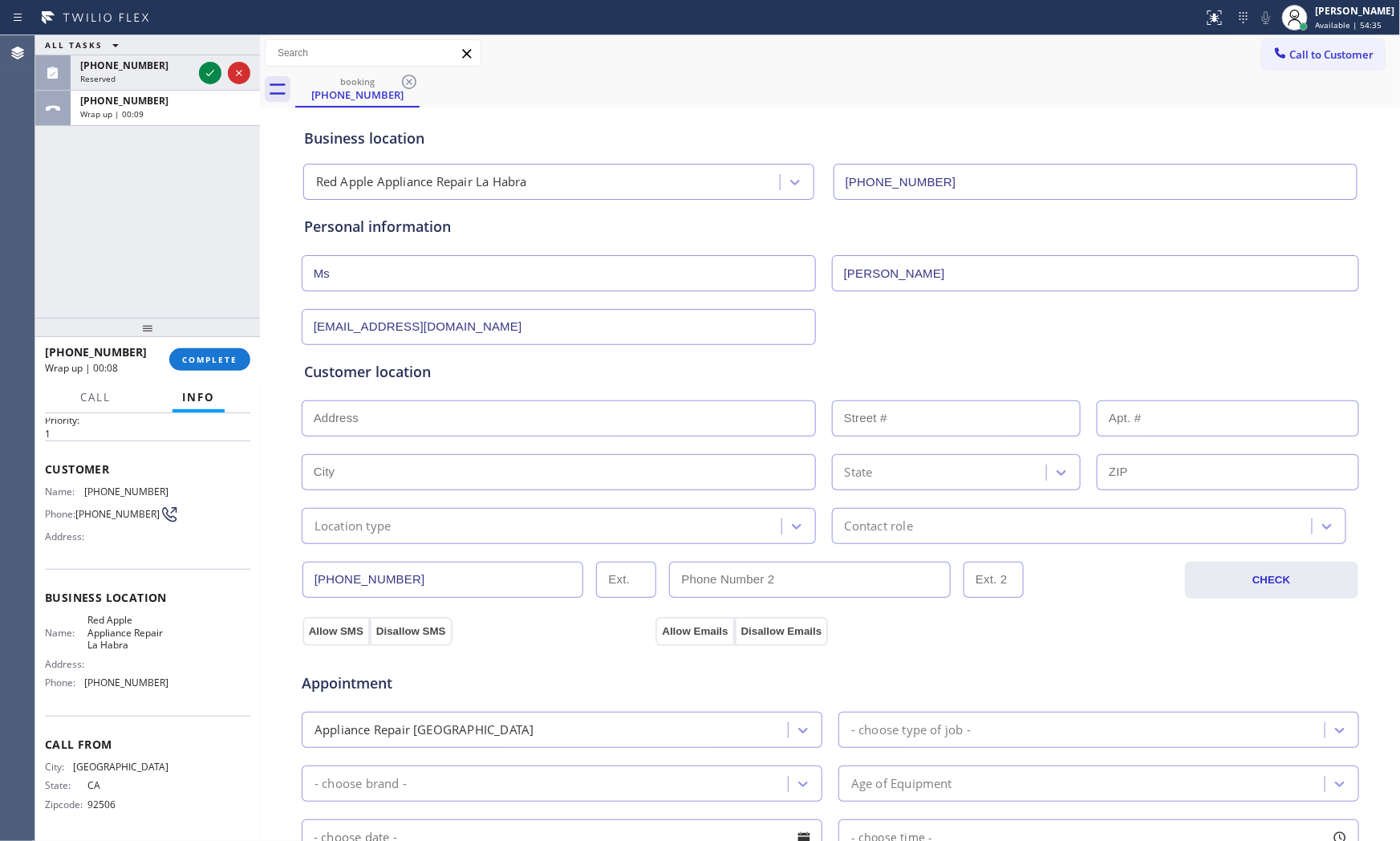
click at [532, 414] on input "text" at bounding box center [558, 418] width 514 height 36
paste input "[GEOGRAPHIC_DATA]"
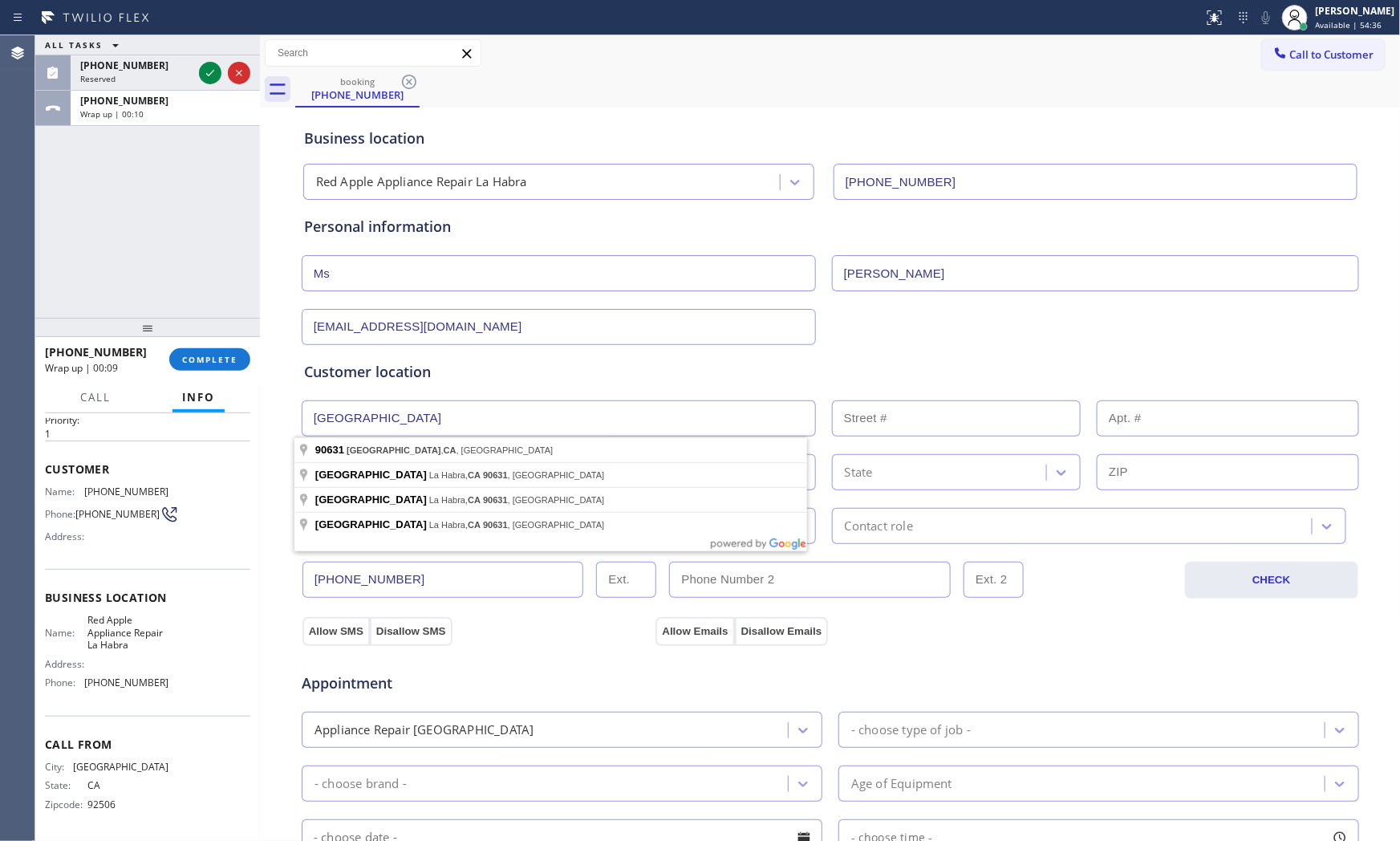
type input "[GEOGRAPHIC_DATA], [GEOGRAPHIC_DATA]"
type input "[GEOGRAPHIC_DATA]"
type input "90631"
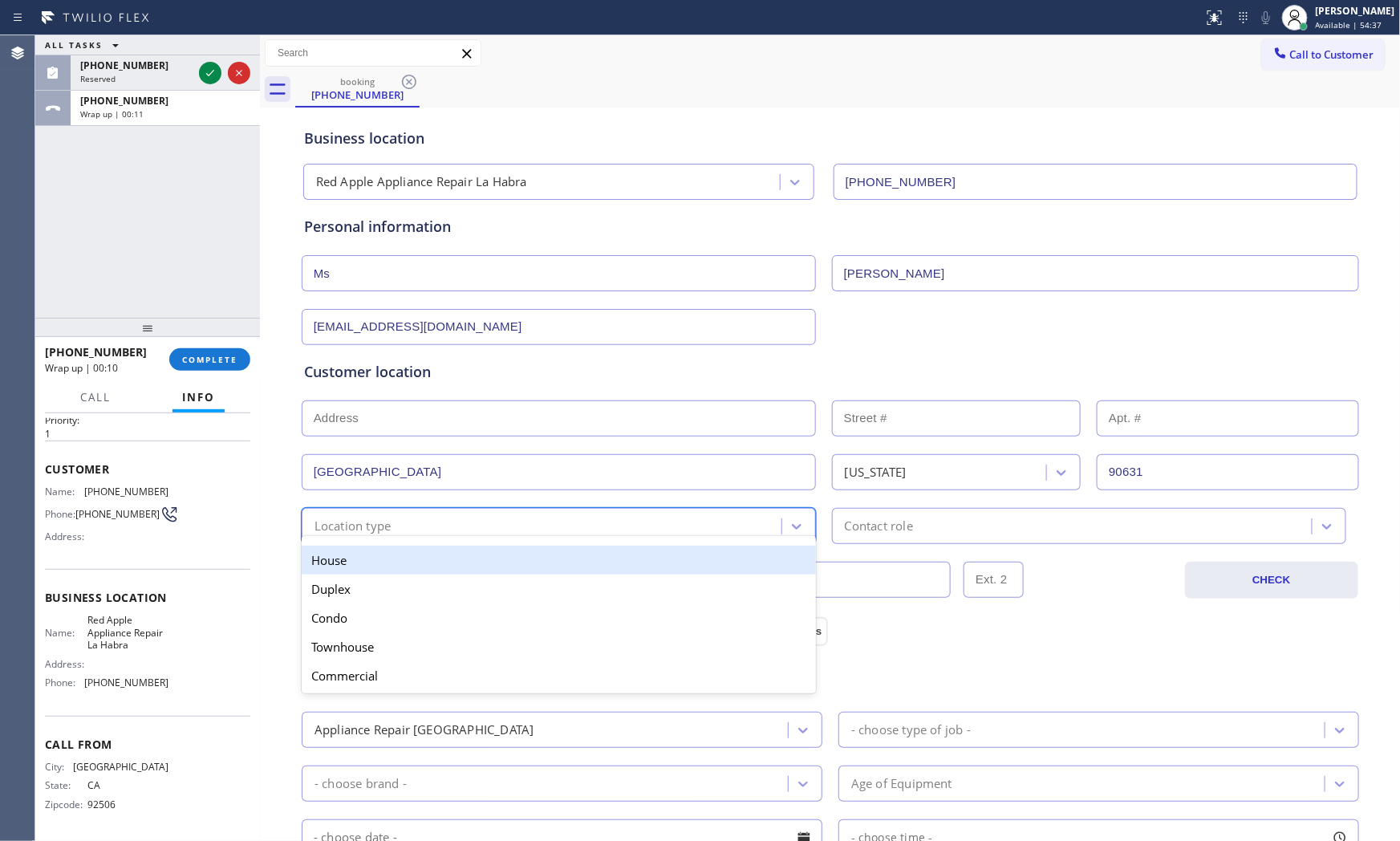
click at [356, 527] on div "Location type" at bounding box center [353, 526] width 77 height 19
click at [356, 558] on div "House" at bounding box center [558, 559] width 514 height 29
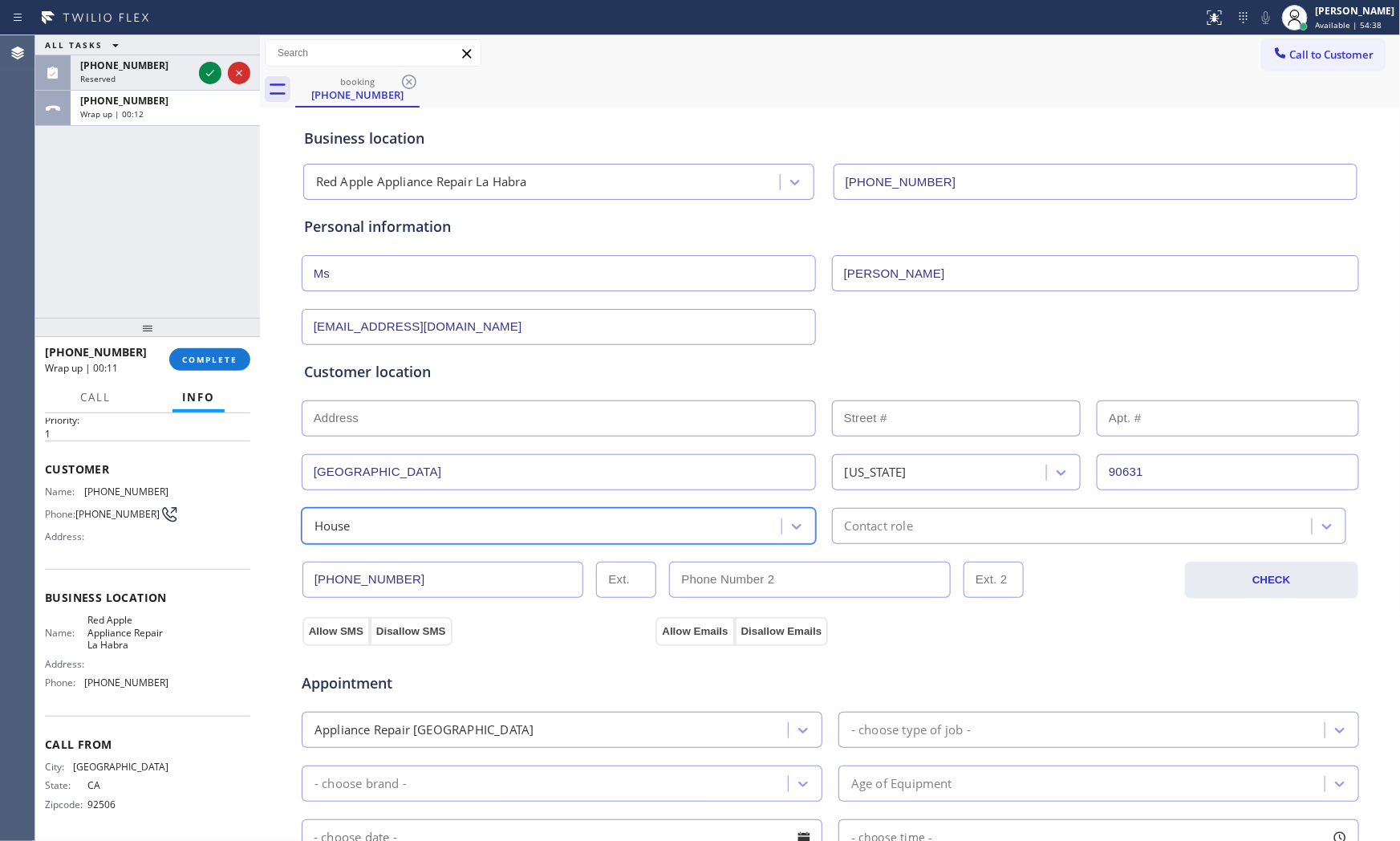
click at [850, 507] on div "option House, selected. 5 results available. Select is focused ,type to refine …" at bounding box center [830, 525] width 1060 height 40
click at [860, 533] on div "Contact role" at bounding box center [878, 526] width 68 height 19
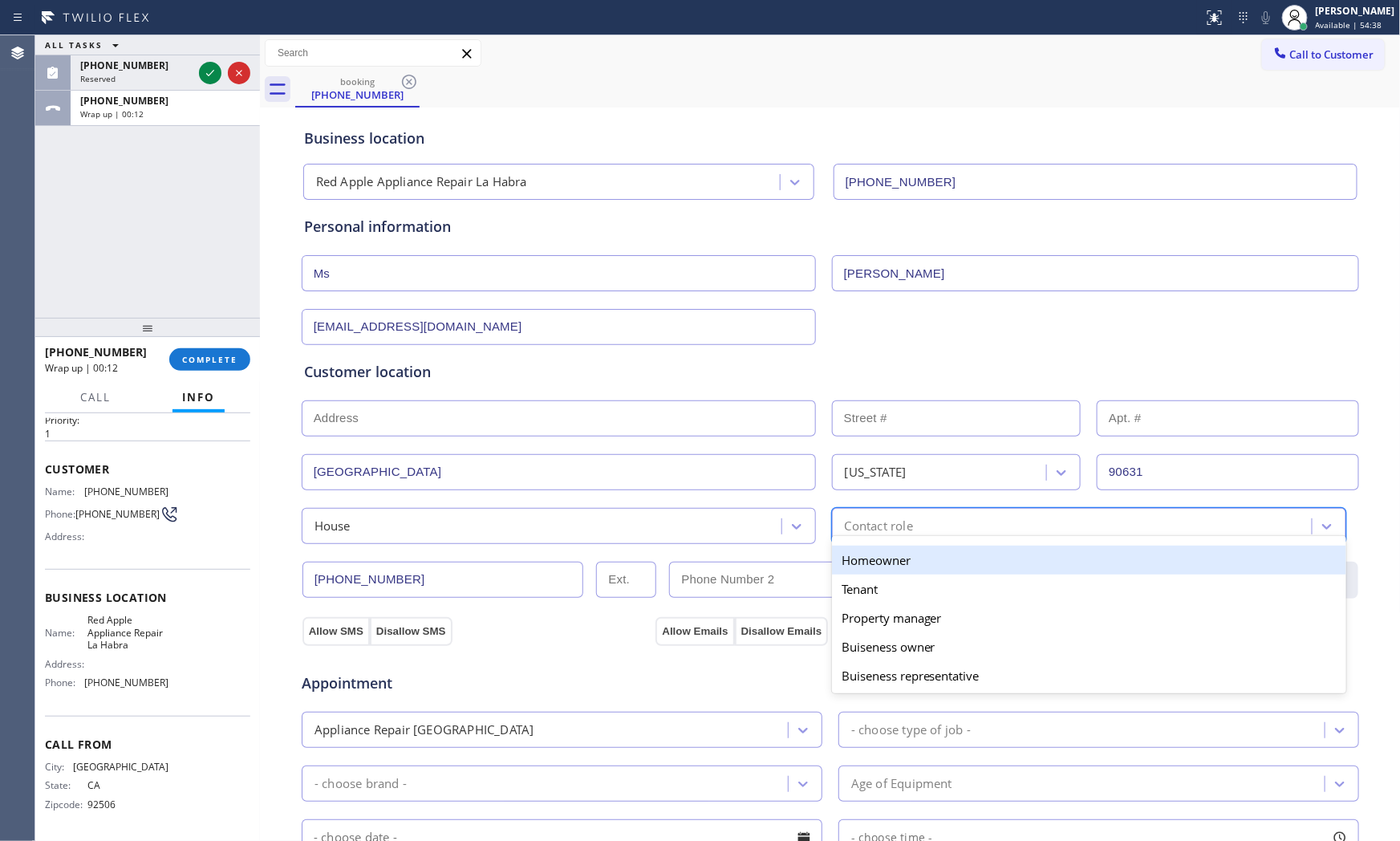
drag, startPoint x: 850, startPoint y: 560, endPoint x: 677, endPoint y: 584, distance: 174.7
click at [843, 562] on div "Homeowner" at bounding box center [1088, 559] width 514 height 29
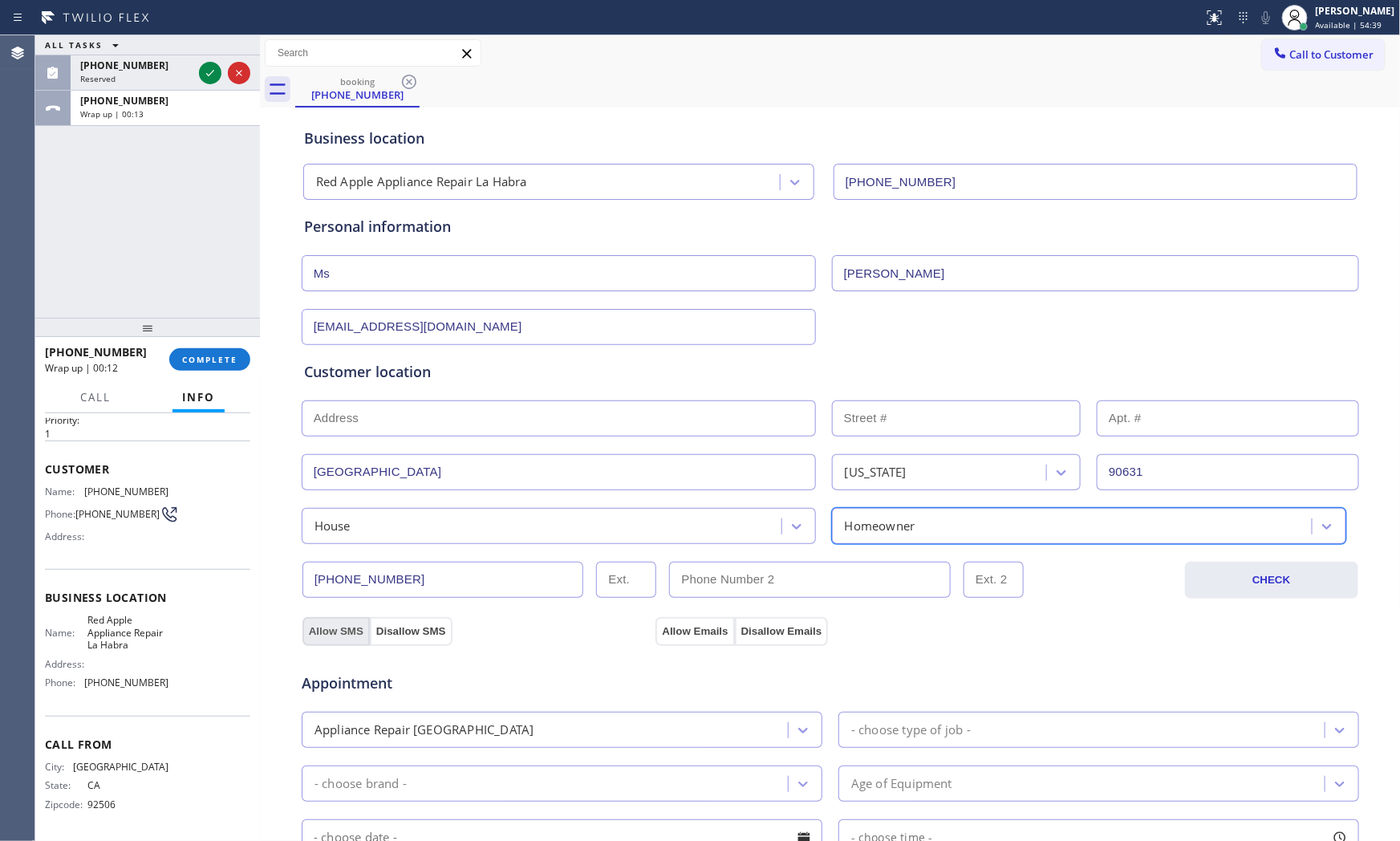
click at [349, 623] on button "Allow SMS" at bounding box center [336, 631] width 68 height 29
drag, startPoint x: 630, startPoint y: 622, endPoint x: 652, endPoint y: 623, distance: 22.0
click at [631, 622] on div "Allow SMS Disallow SMS" at bounding box center [477, 630] width 354 height 29
click at [655, 623] on button "Allow Emails" at bounding box center [694, 631] width 78 height 29
click at [559, 739] on div "Appliance Repair [GEOGRAPHIC_DATA]" at bounding box center [546, 730] width 481 height 28
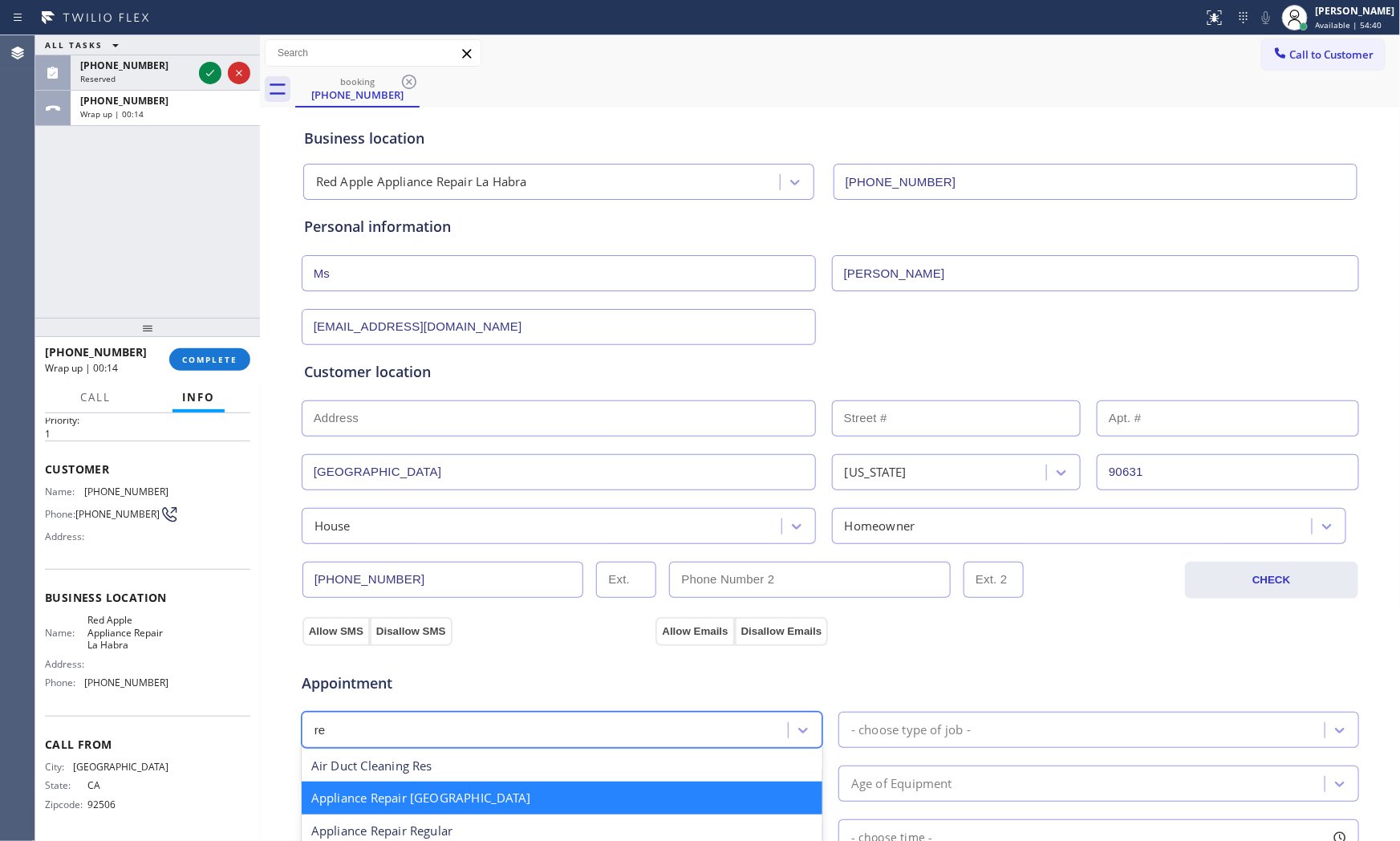
scroll to position [0, 0]
type input "reg"
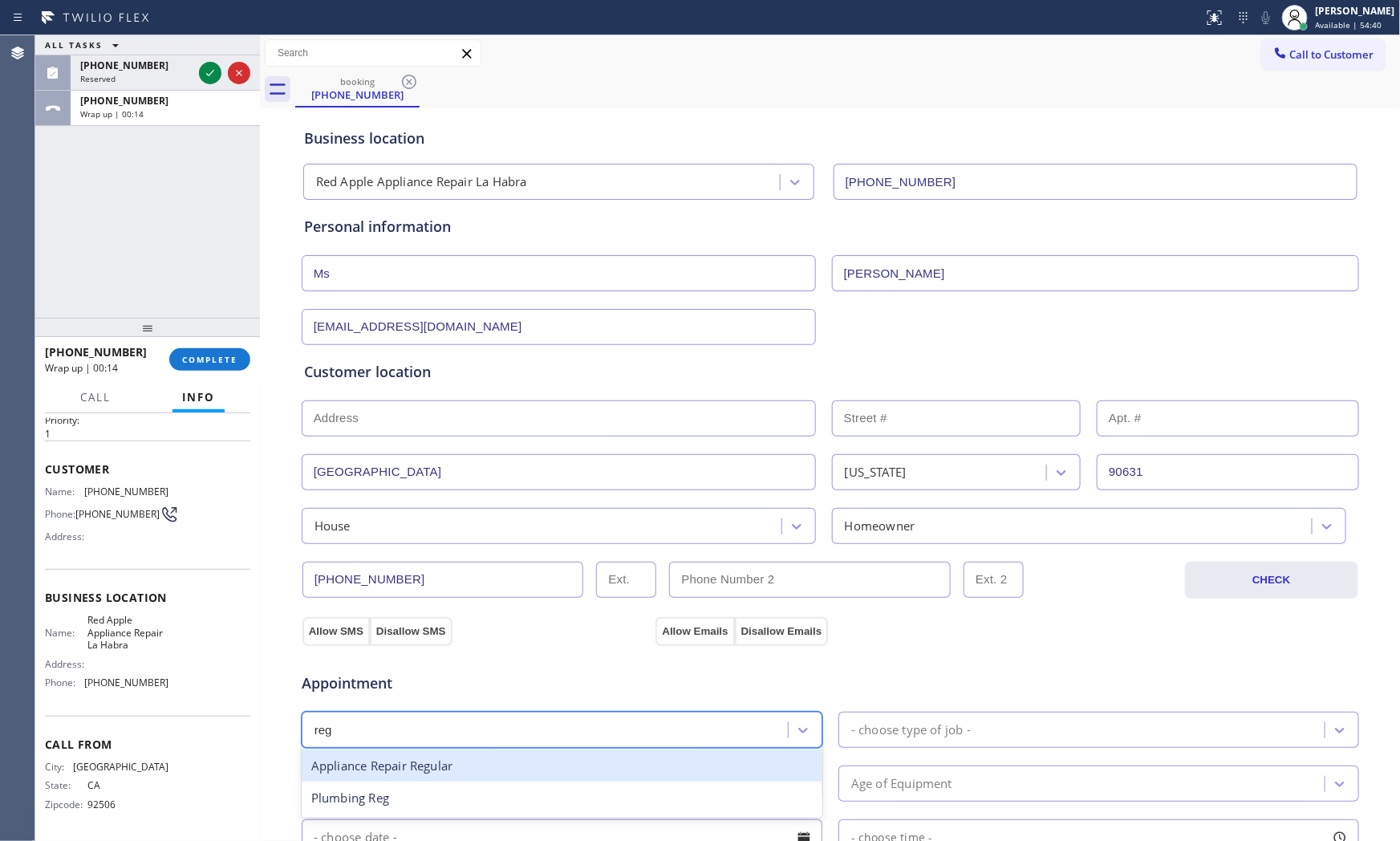
click at [442, 763] on div "Appliance Repair Regular" at bounding box center [561, 766] width 521 height 33
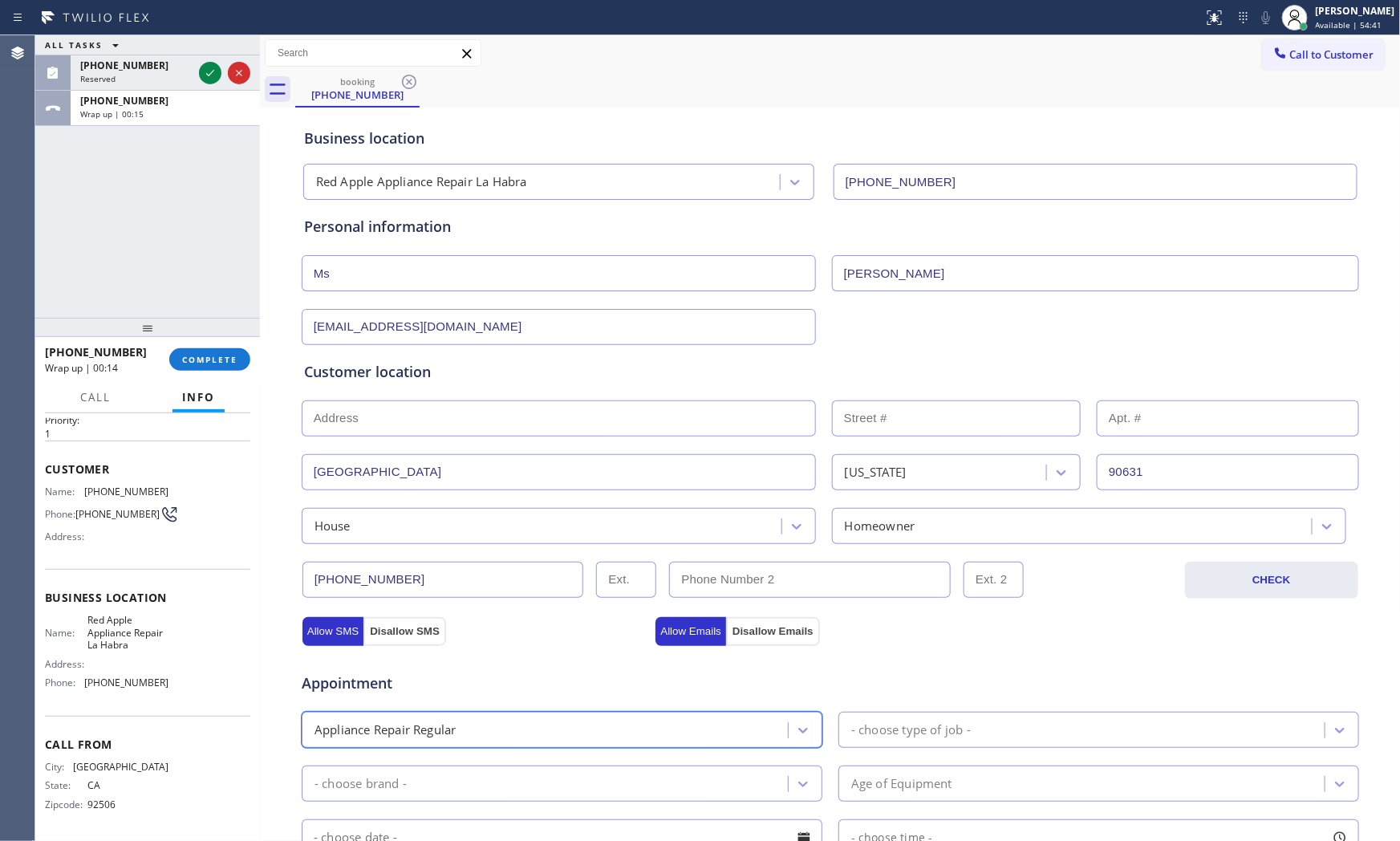
click at [940, 742] on div "- choose type of job -" at bounding box center [1083, 730] width 481 height 28
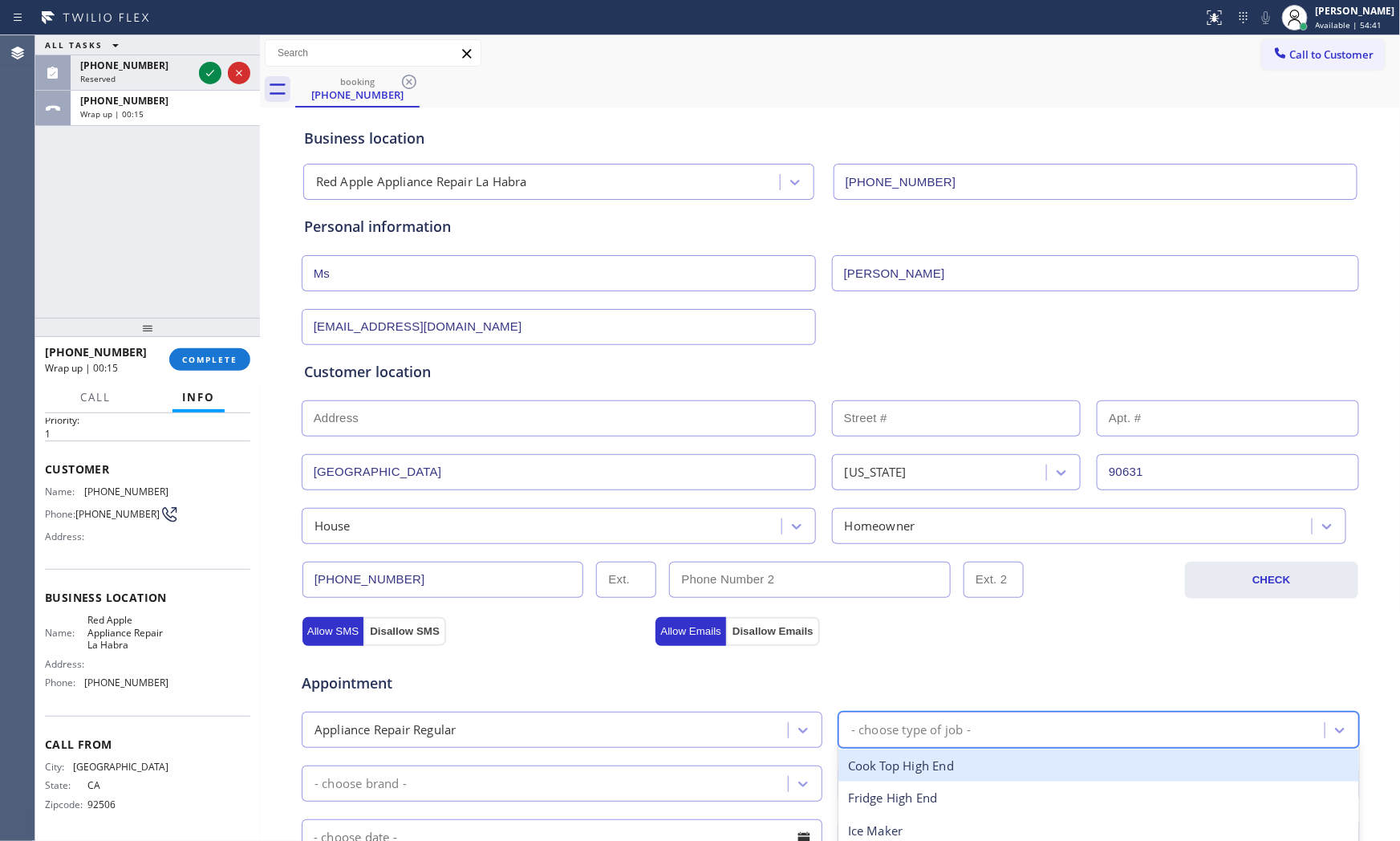
type input "f"
drag, startPoint x: 928, startPoint y: 756, endPoint x: 904, endPoint y: 767, distance: 26.4
click at [923, 763] on div "Fridge" at bounding box center [1098, 766] width 521 height 33
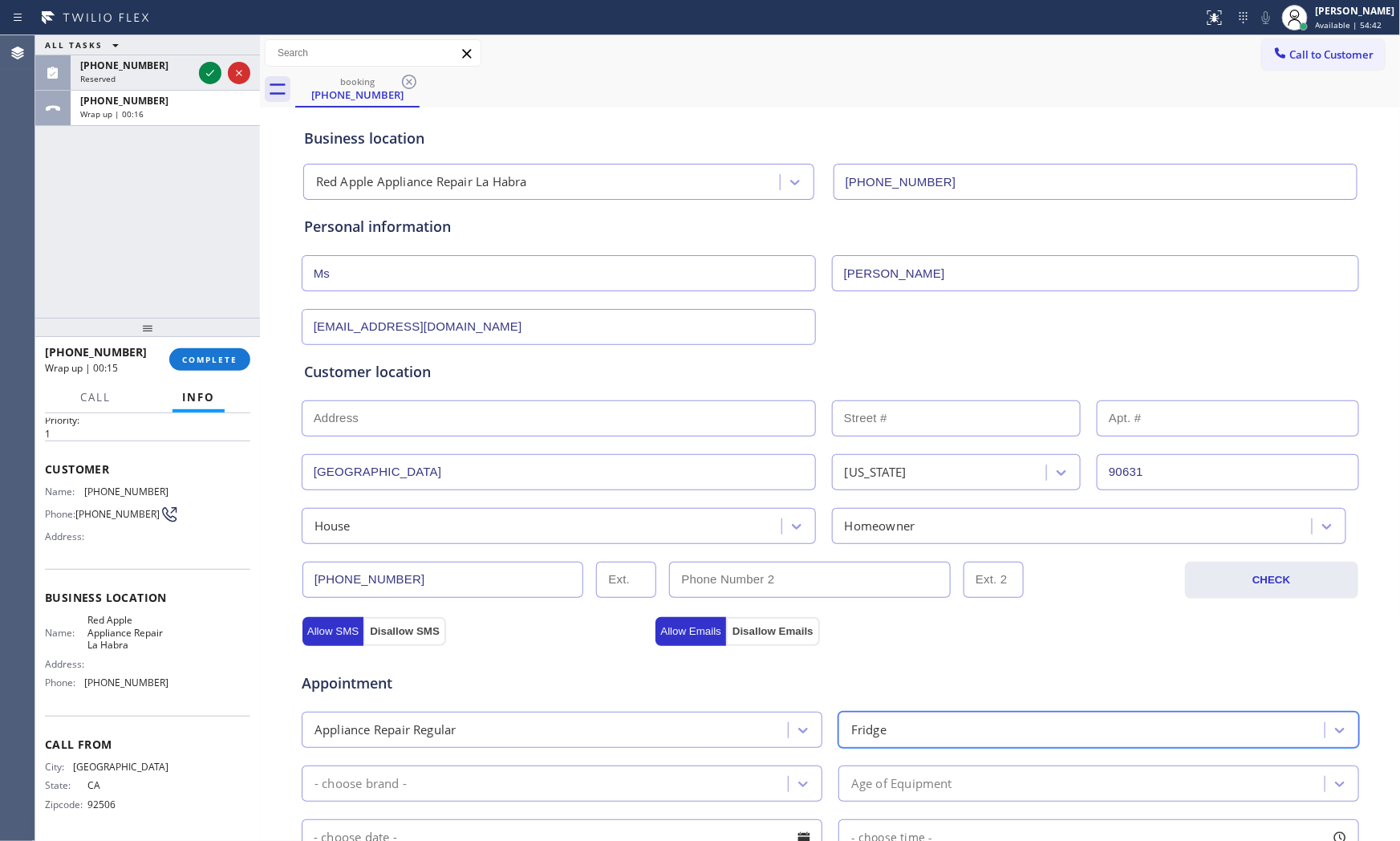
click at [628, 777] on div "- choose brand -" at bounding box center [546, 784] width 481 height 28
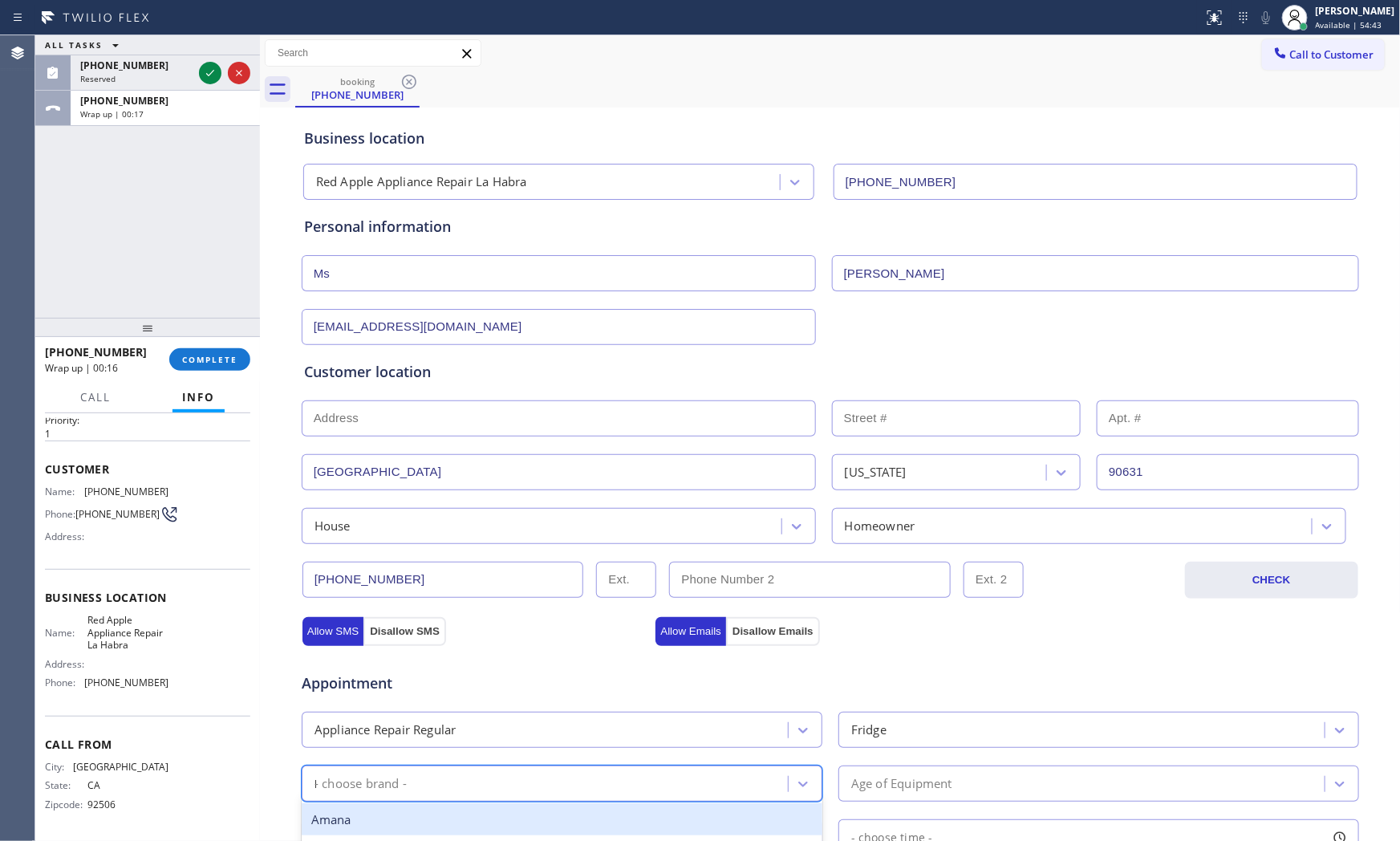
type input "LG"
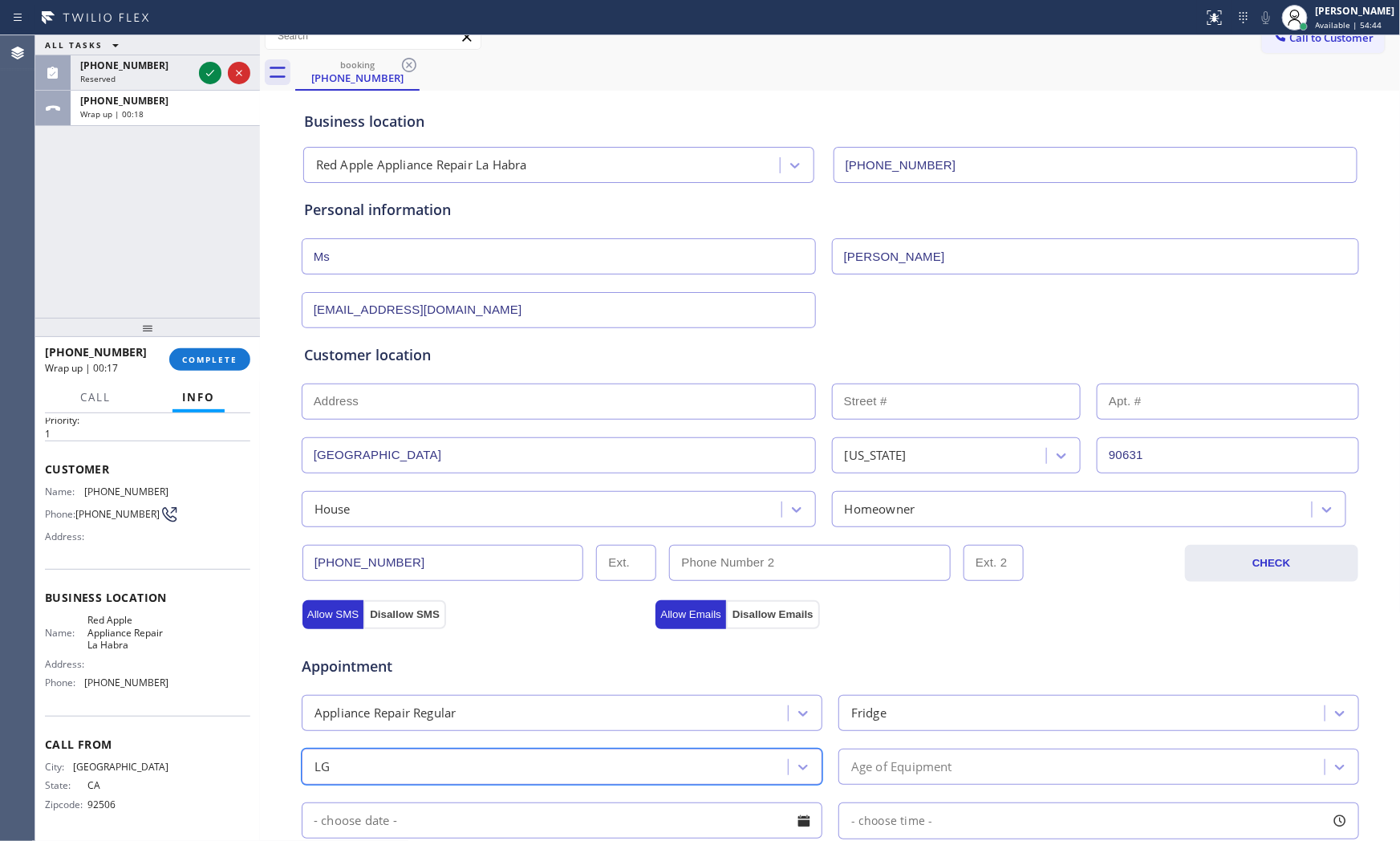
scroll to position [89, 0]
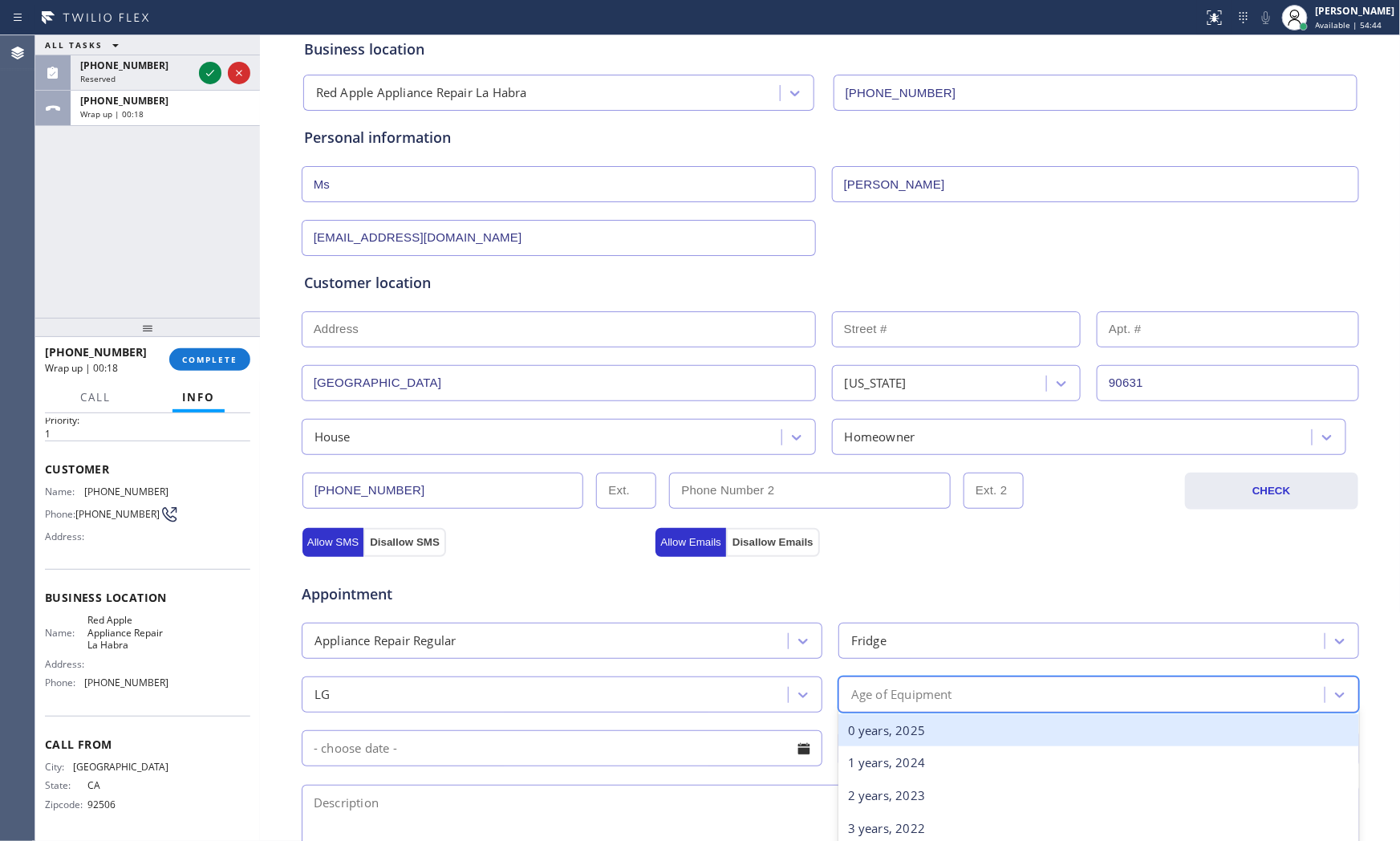
click at [904, 686] on div "Age of Equipment" at bounding box center [901, 695] width 101 height 19
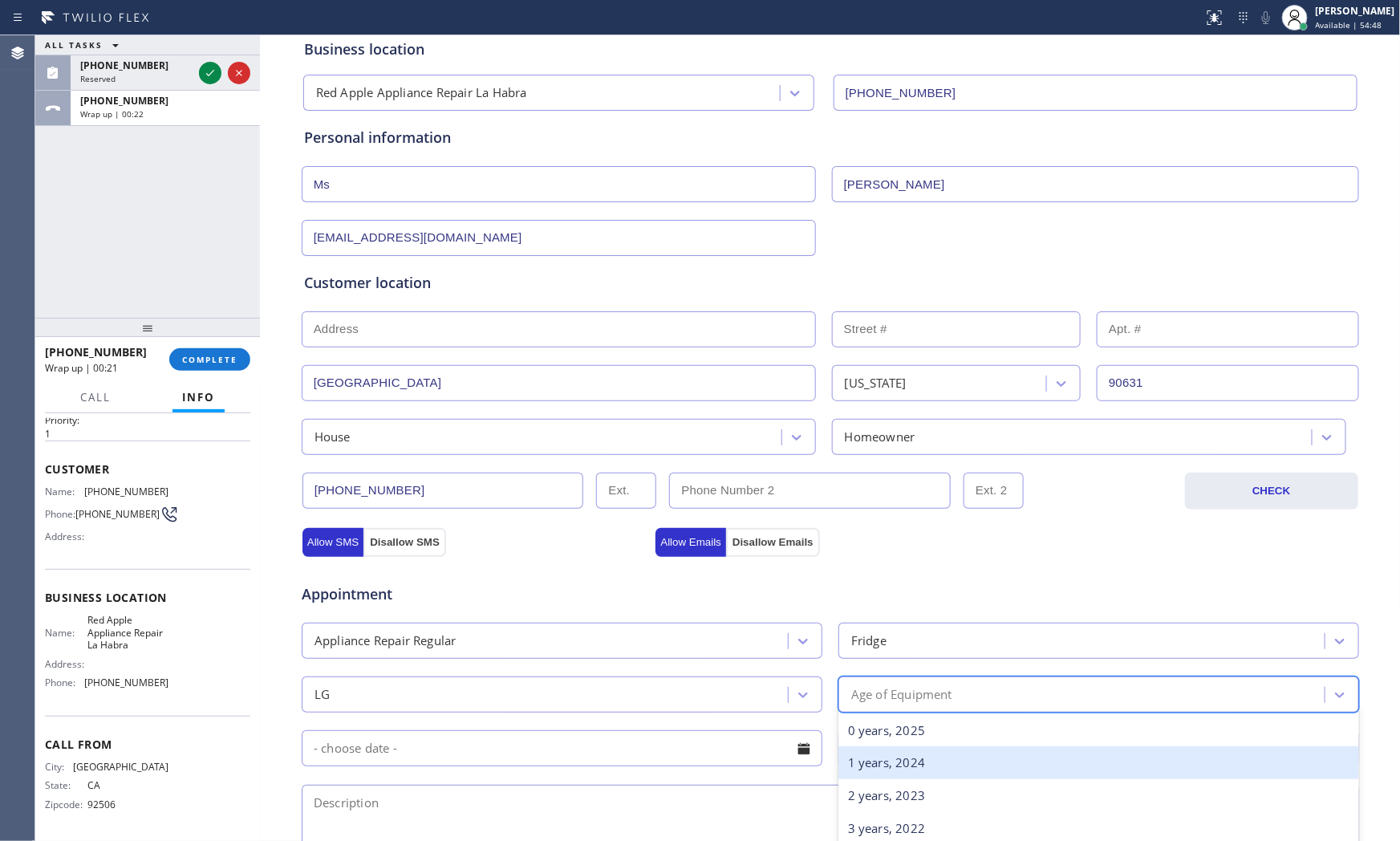
click at [909, 745] on div "0 years, 2025" at bounding box center [1098, 730] width 521 height 33
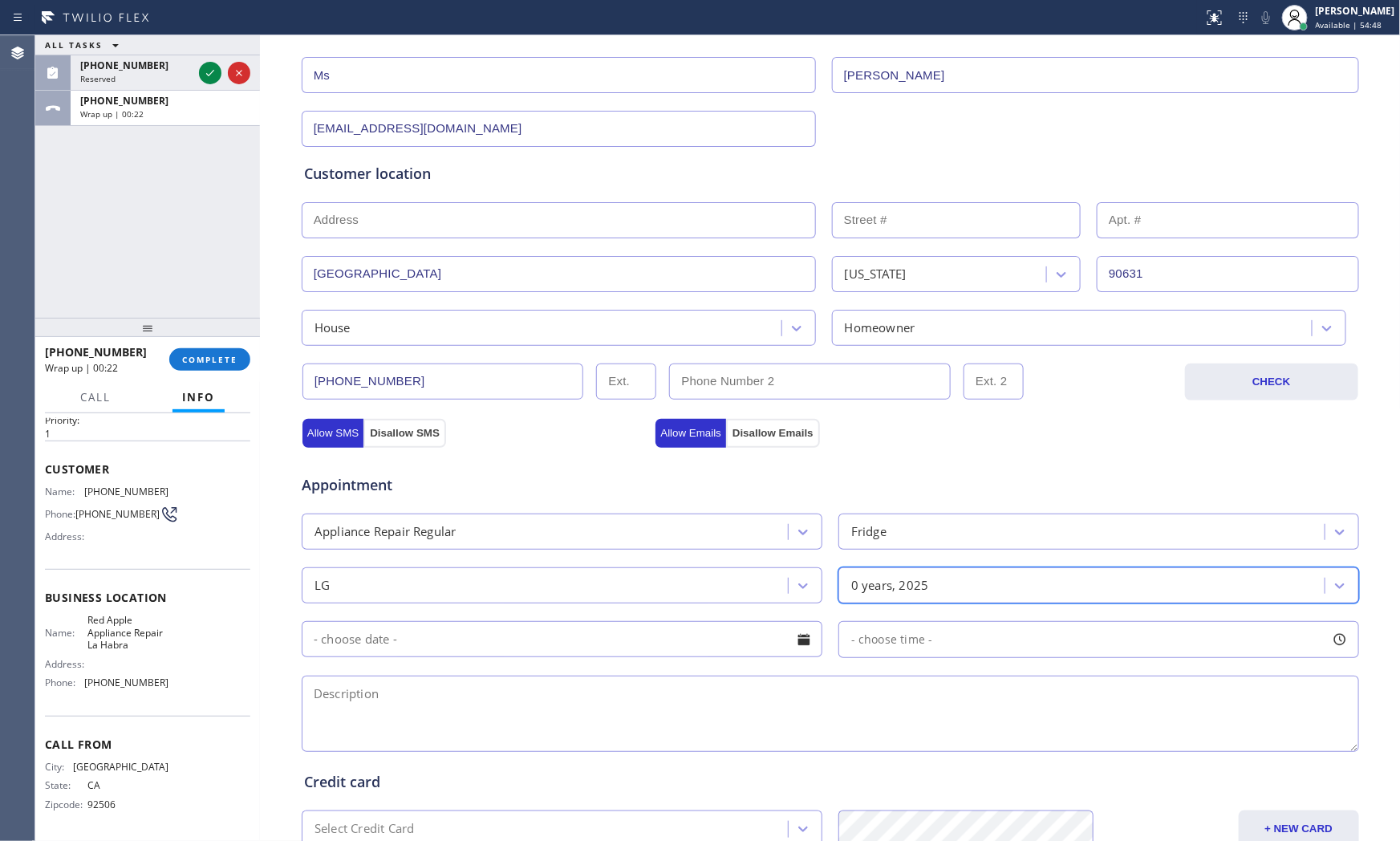
scroll to position [402, 0]
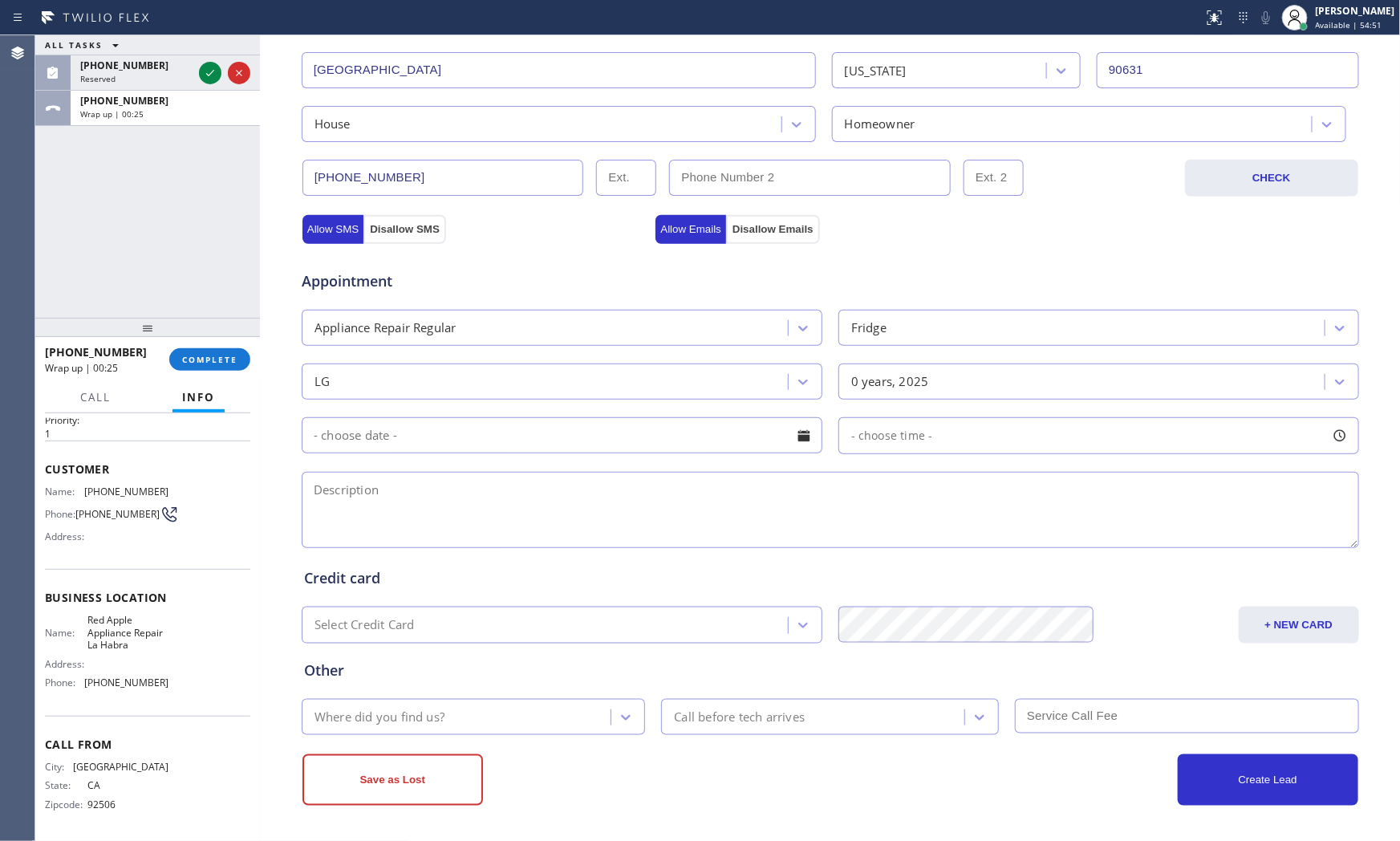
click at [454, 507] on textarea at bounding box center [829, 509] width 1057 height 76
paste textarea "LG | fridge | called LG support and were told that the compressor needs to be r…"
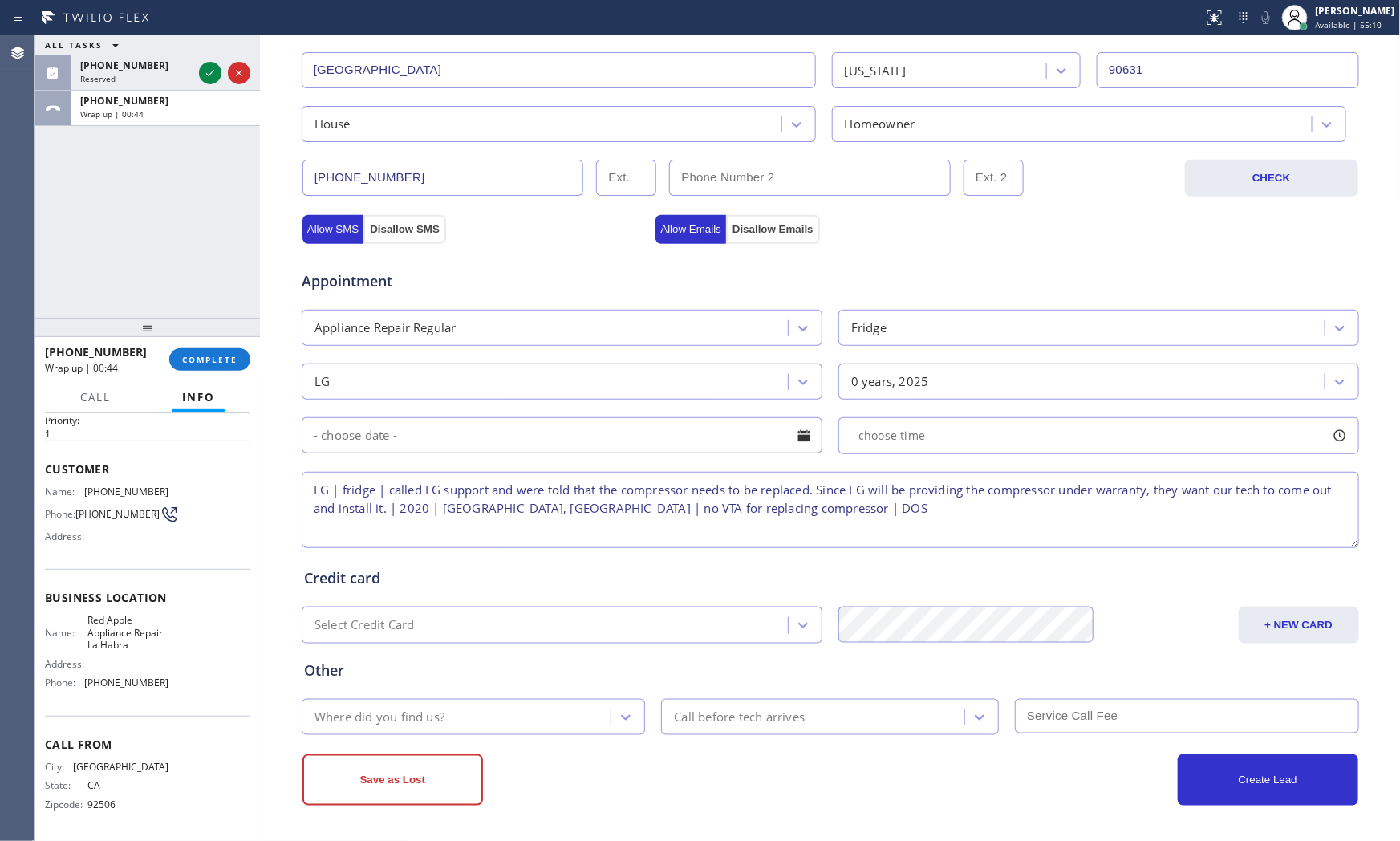
type textarea "LG | fridge | called LG support and were told that the compressor needs to be r…"
click at [471, 723] on div "Where did you find us?" at bounding box center [459, 717] width 305 height 28
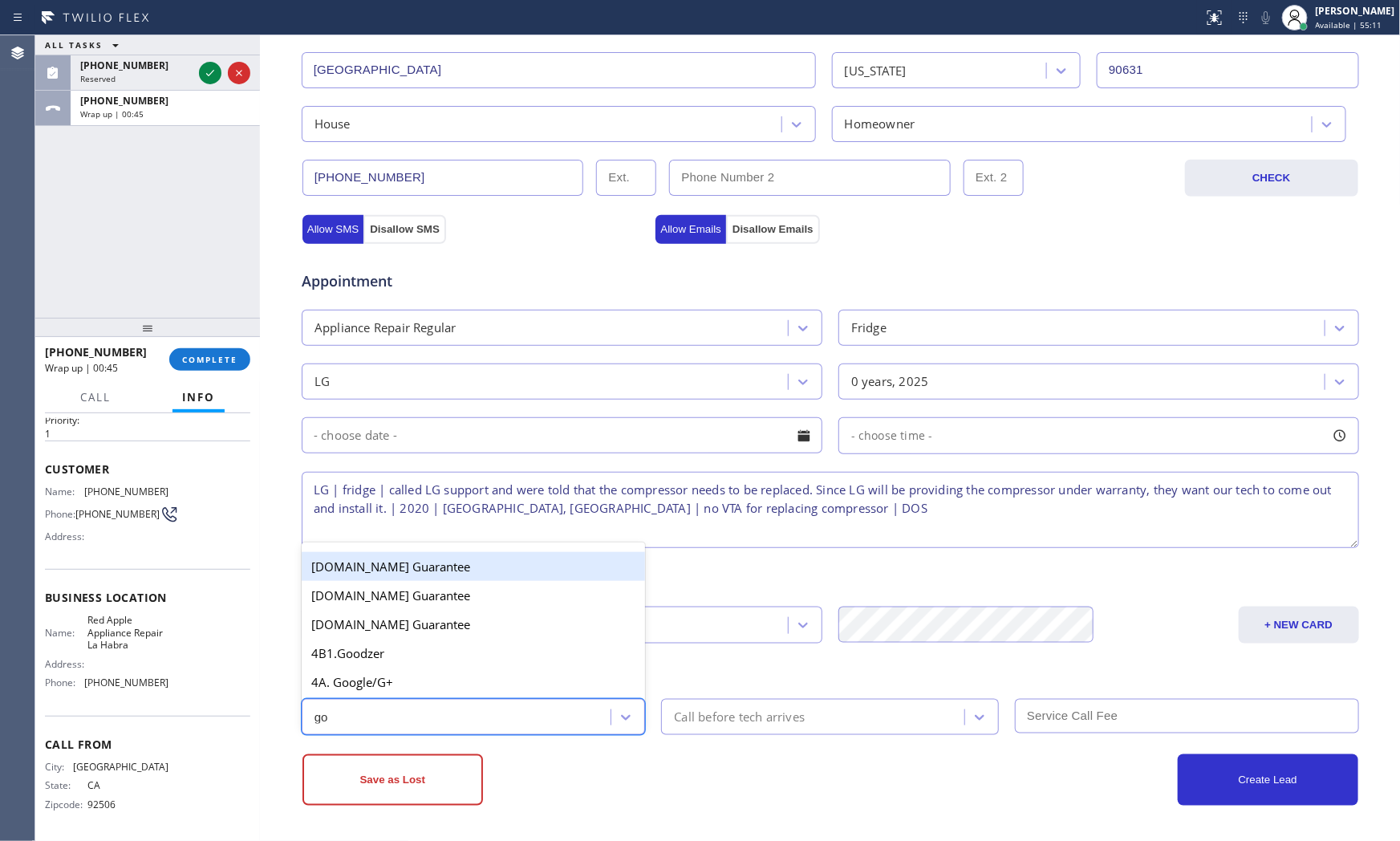
type input "goo"
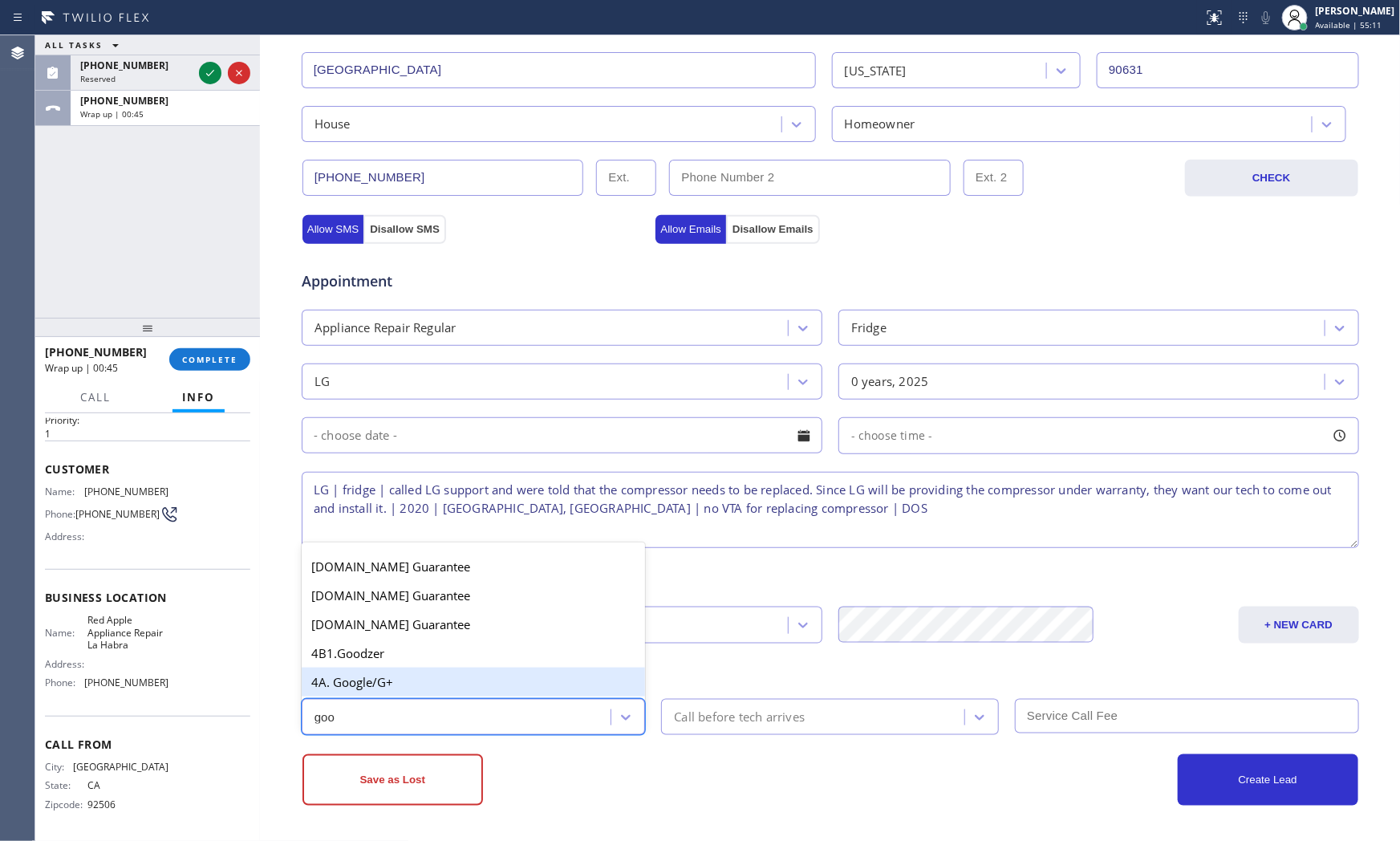
click at [469, 694] on div "4A. Google/G+" at bounding box center [473, 682] width 344 height 29
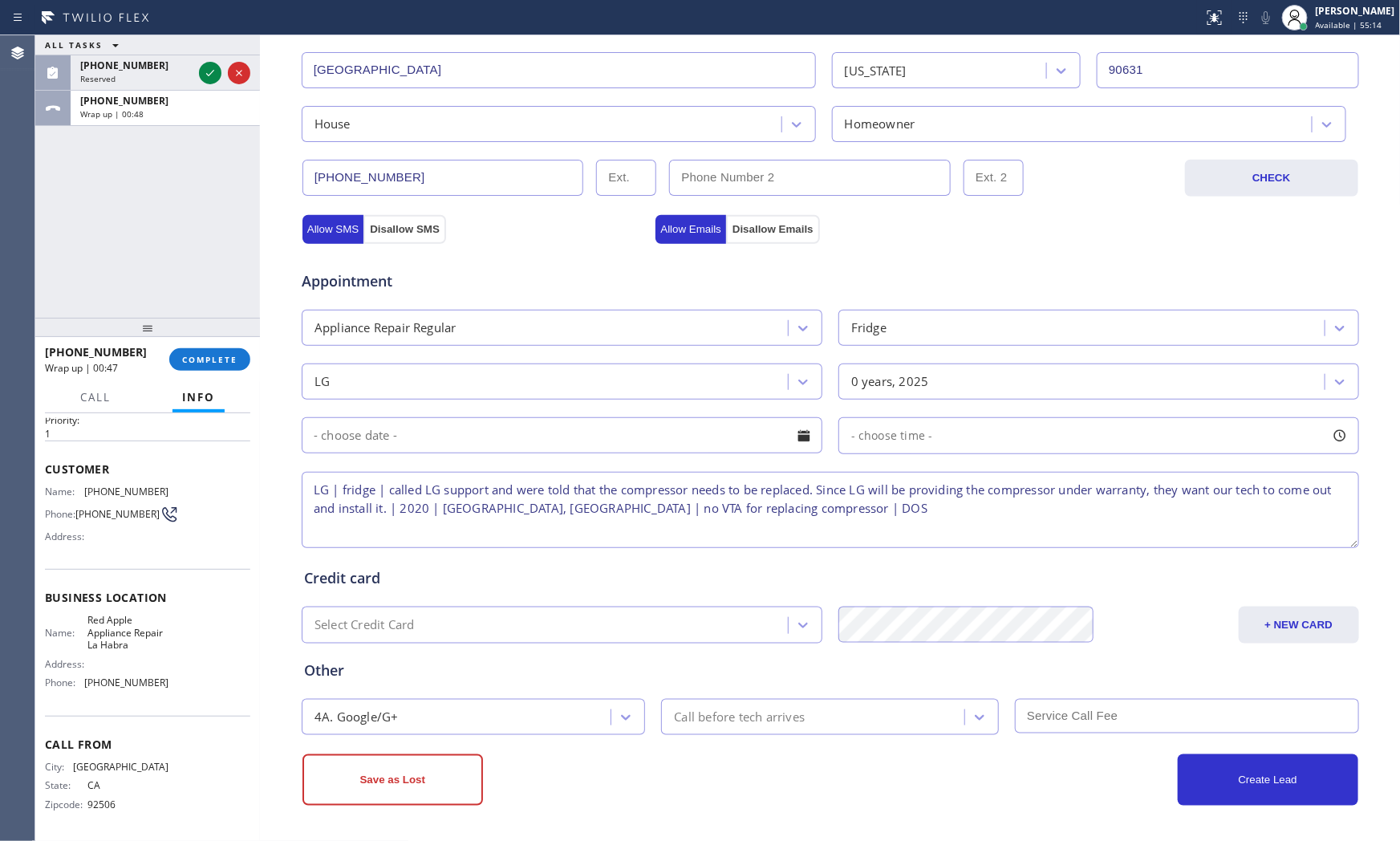
click at [839, 508] on textarea "LG | fridge | called LG support and were told that the compressor needs to be r…" at bounding box center [829, 509] width 1057 height 76
click at [688, 792] on div "Save as Lost" at bounding box center [566, 780] width 528 height 52
click at [836, 508] on textarea "LG | fridge | called LG support and were told that the compressor needs to be r…" at bounding box center [829, 509] width 1057 height 76
click at [825, 509] on textarea "LG | fridge | called LG support and were told that the compressor needs to be r…" at bounding box center [829, 509] width 1057 height 76
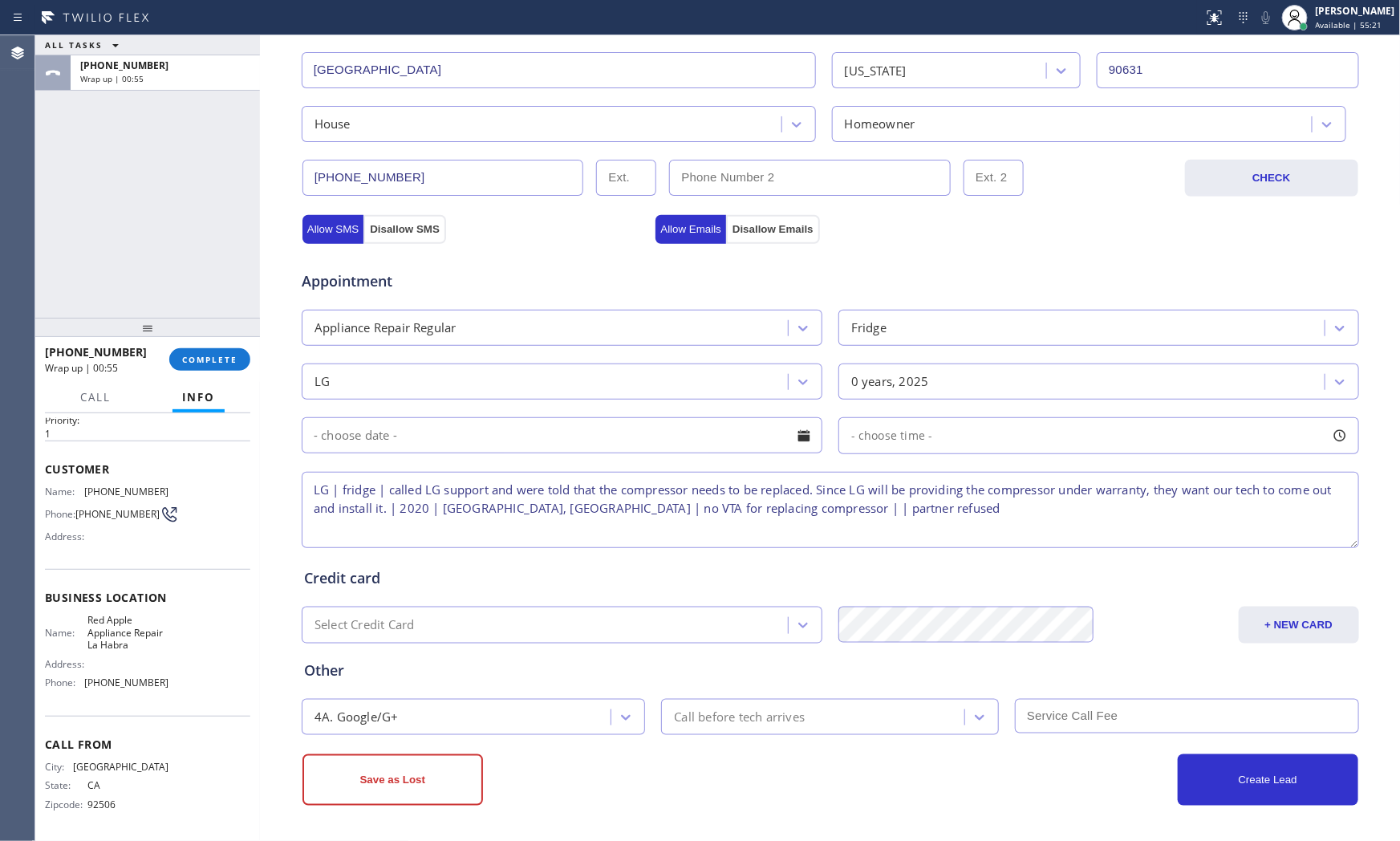
click at [608, 509] on textarea "LG | fridge | called LG support and were told that the compressor needs to be r…" at bounding box center [829, 509] width 1057 height 76
paste textarea "DOS"
click at [855, 508] on textarea "LG | fridge | called LG support and were told that the compressor needs to be r…" at bounding box center [829, 509] width 1057 height 76
click at [955, 515] on textarea "LG | fridge | called LG support and were told that the compressor needs to be r…" at bounding box center [829, 509] width 1057 height 76
type textarea "LG | fridge | called LG support and were told that the compressor needs to be r…"
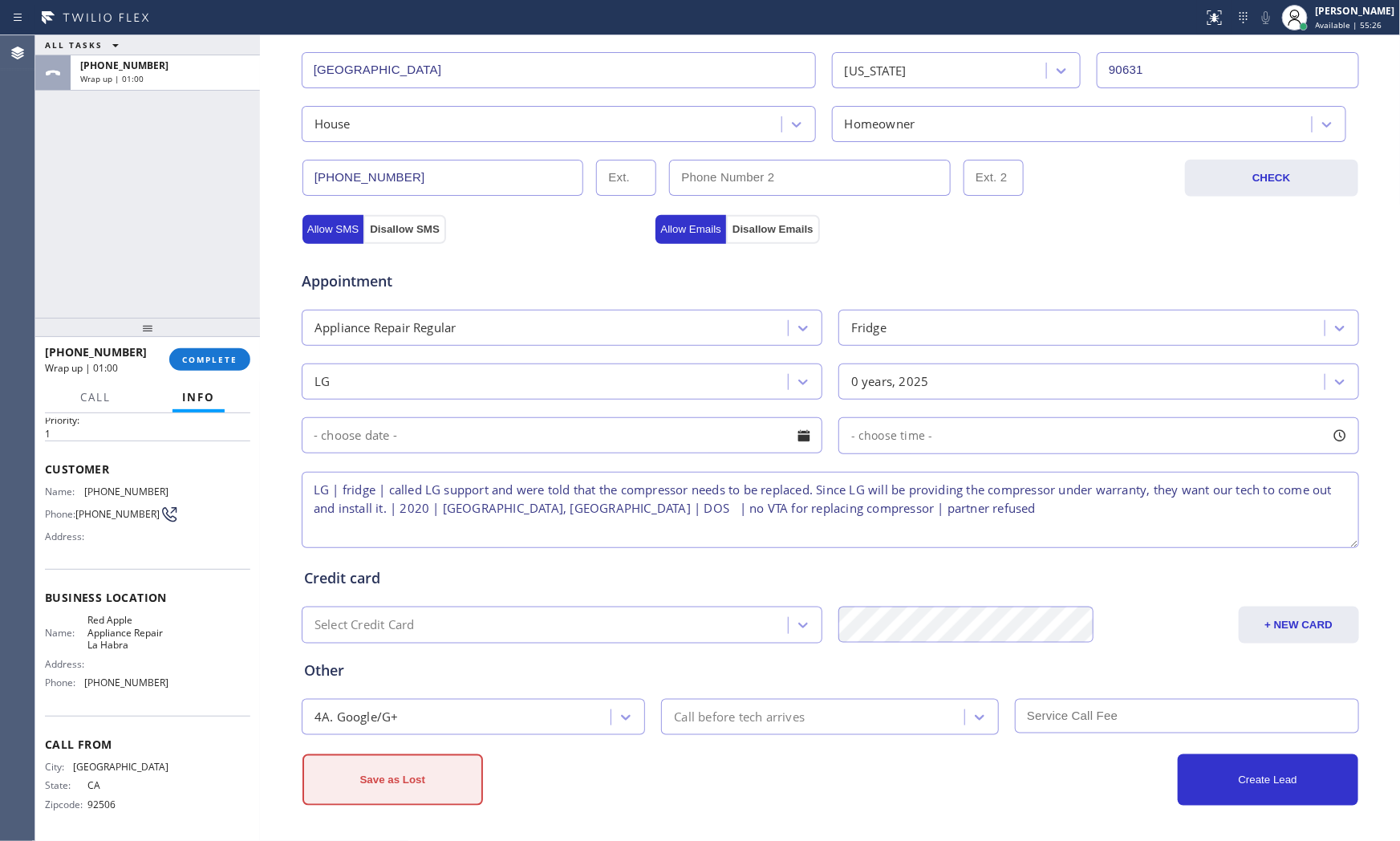
click at [475, 779] on button "Save as Lost" at bounding box center [393, 780] width 181 height 52
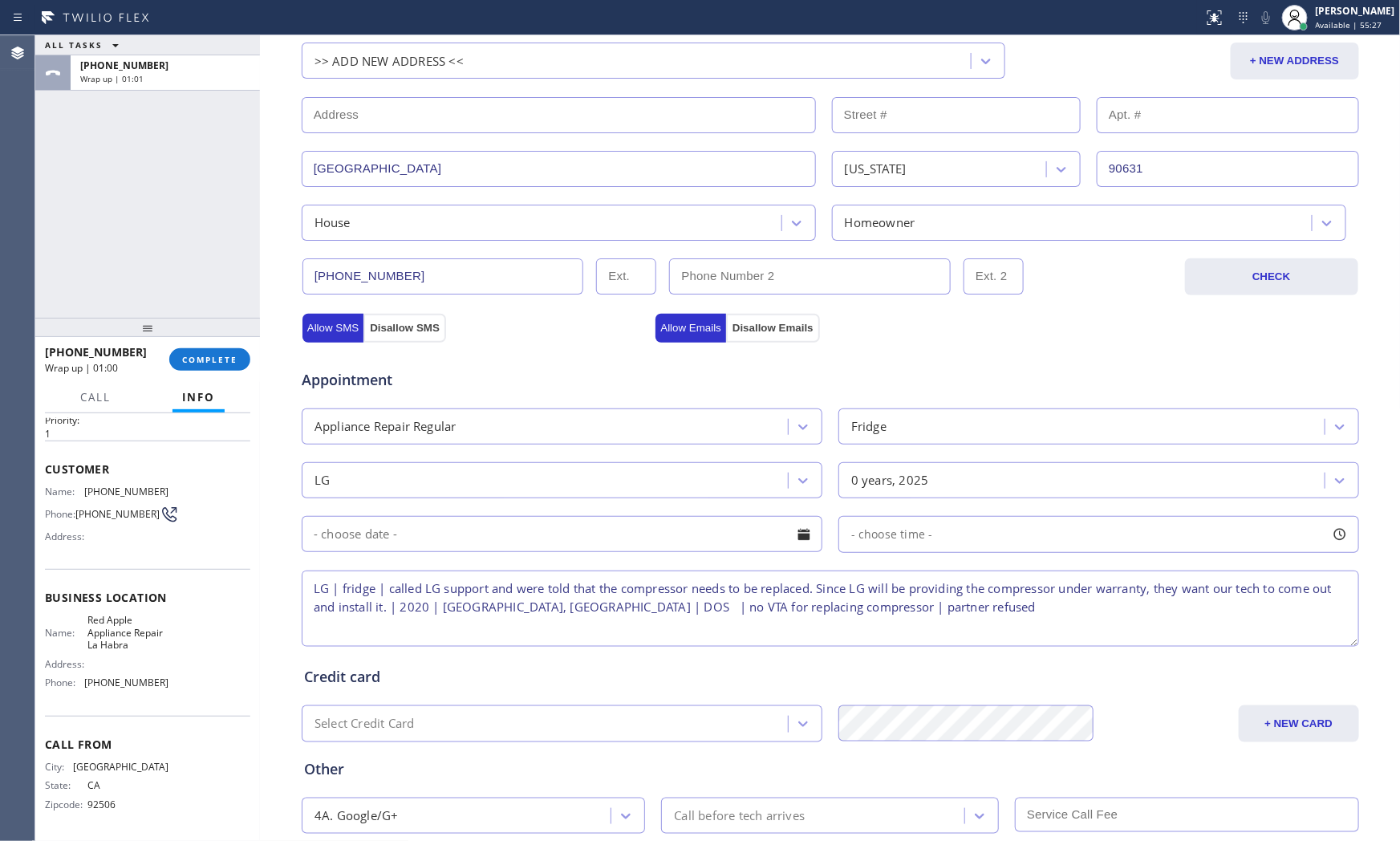
scroll to position [10, 0]
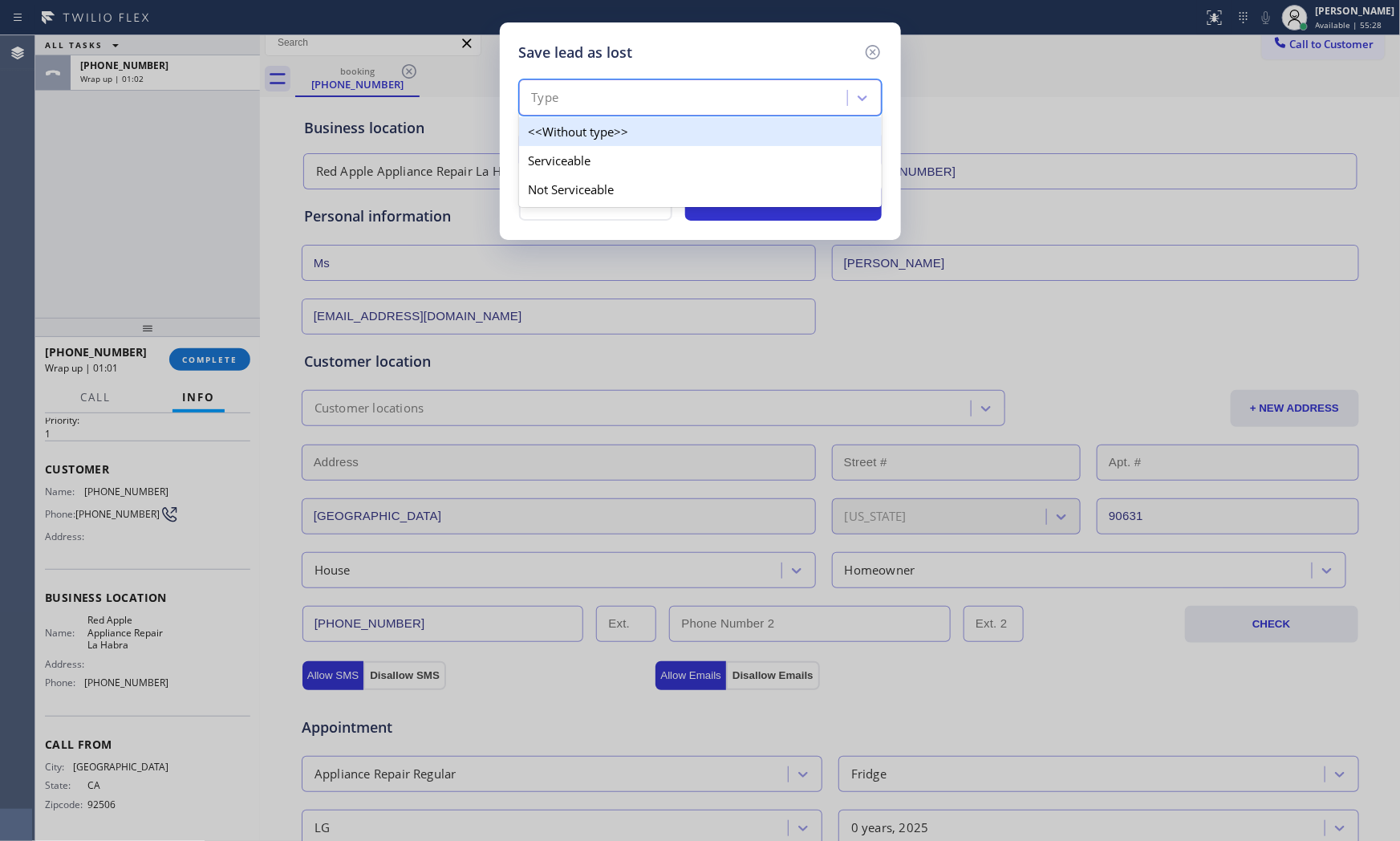
click at [579, 86] on div "Type" at bounding box center [684, 98] width 323 height 28
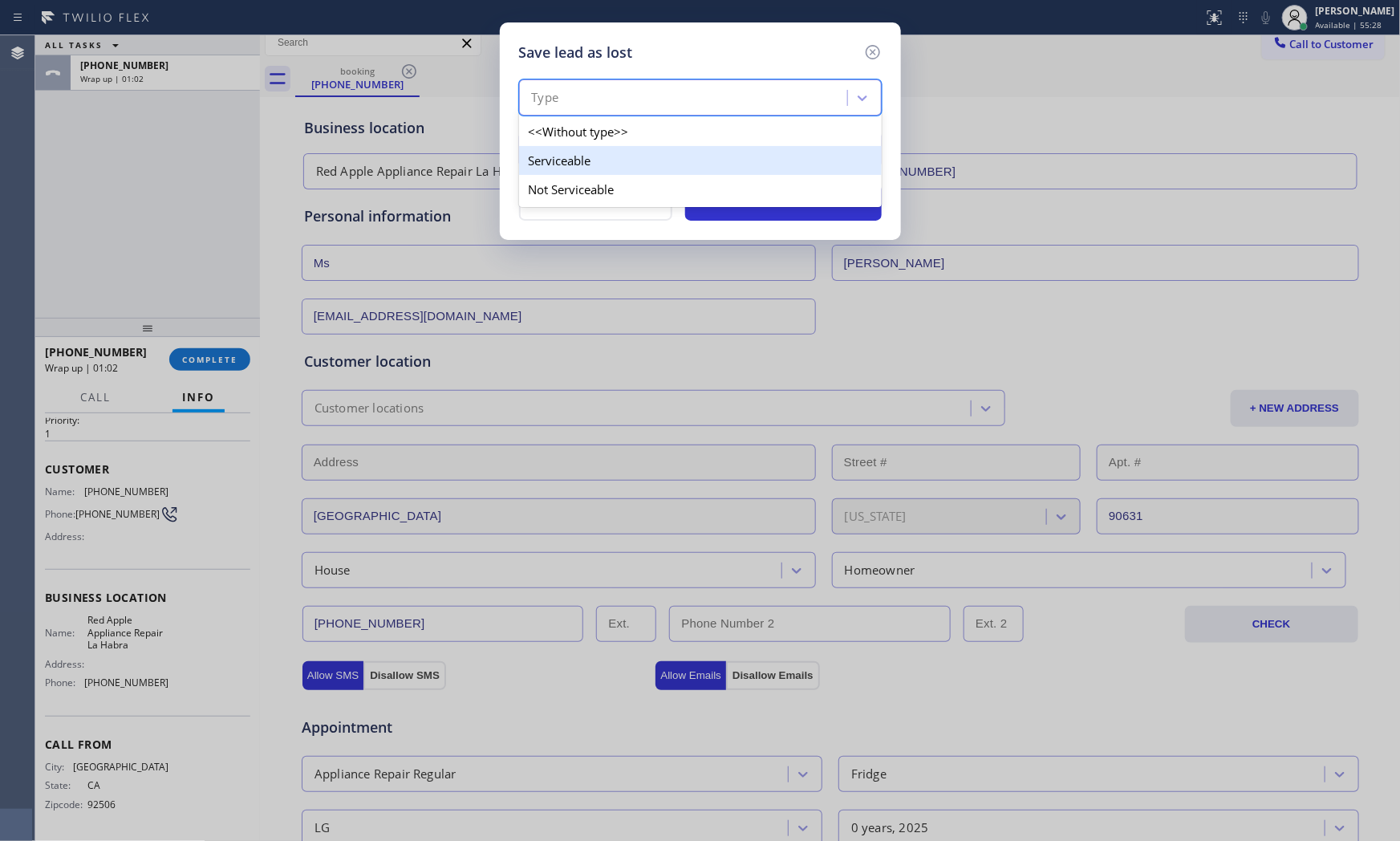
click at [587, 190] on div "Not Serviceable" at bounding box center [700, 189] width 362 height 29
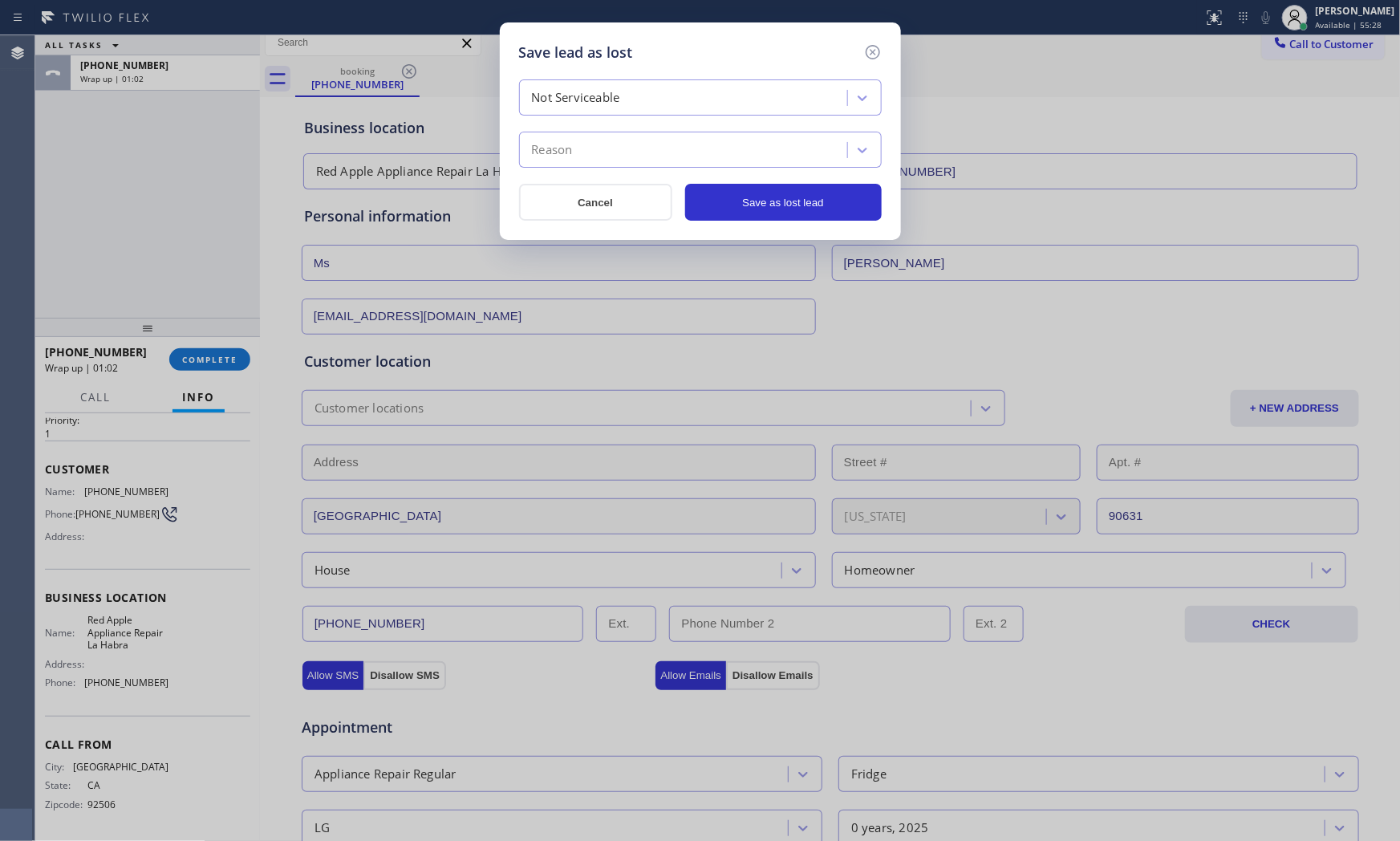
click at [589, 157] on div "Reason" at bounding box center [684, 151] width 323 height 28
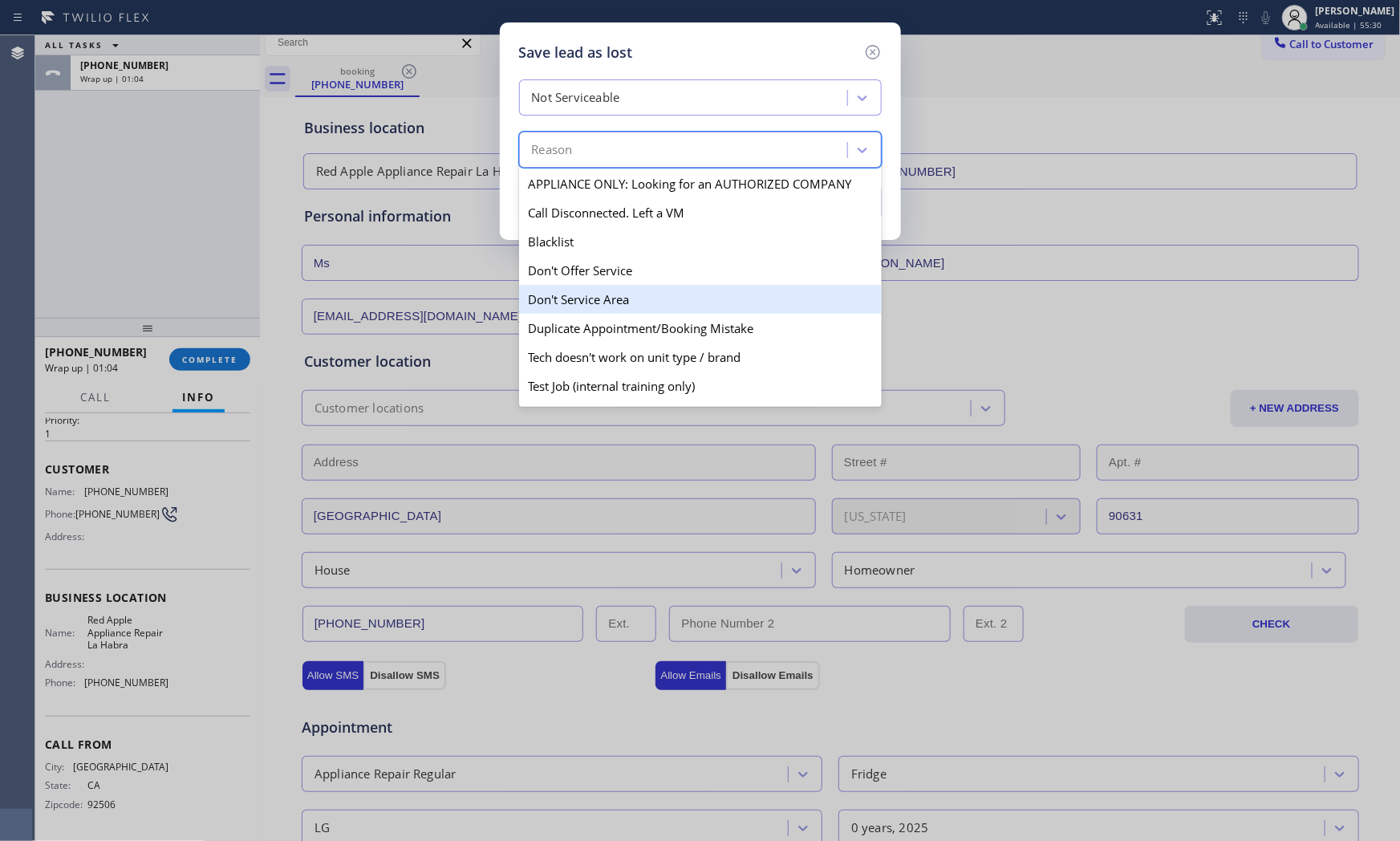
click at [612, 290] on div "Don't Service Area" at bounding box center [700, 299] width 362 height 29
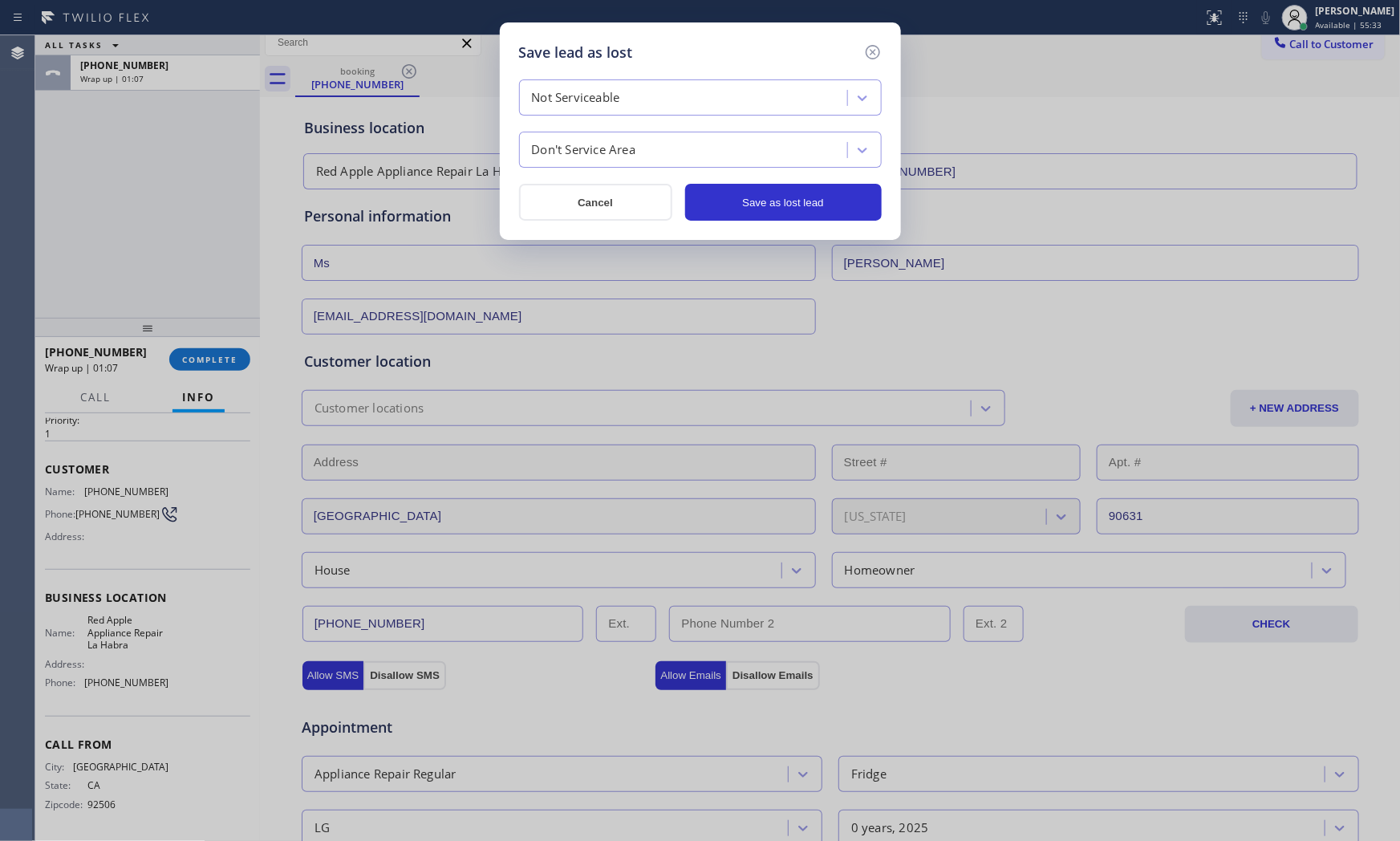
click at [613, 149] on div "Don't Service Area" at bounding box center [584, 151] width 105 height 19
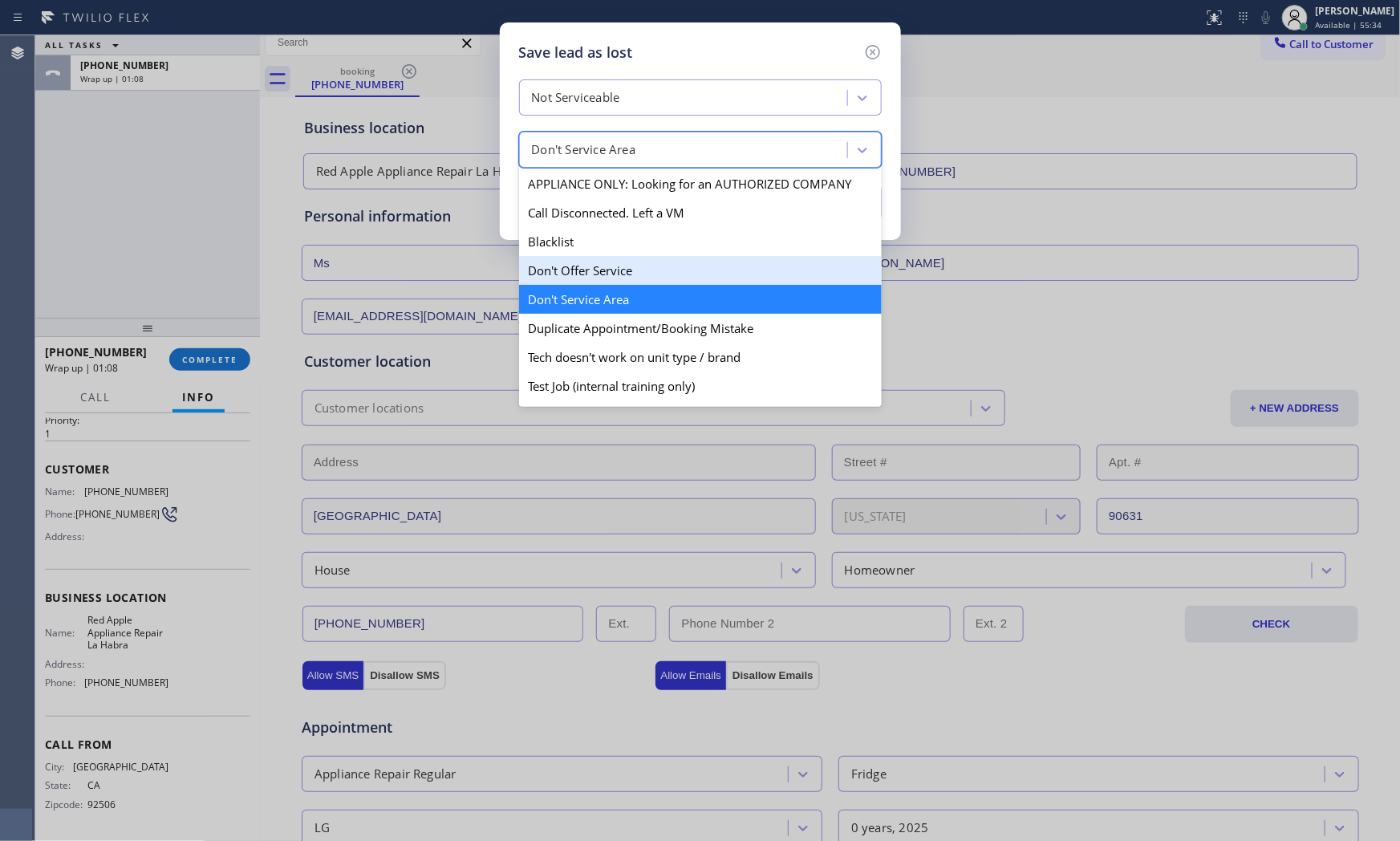
click at [587, 263] on div "Don't Offer Service" at bounding box center [700, 270] width 362 height 29
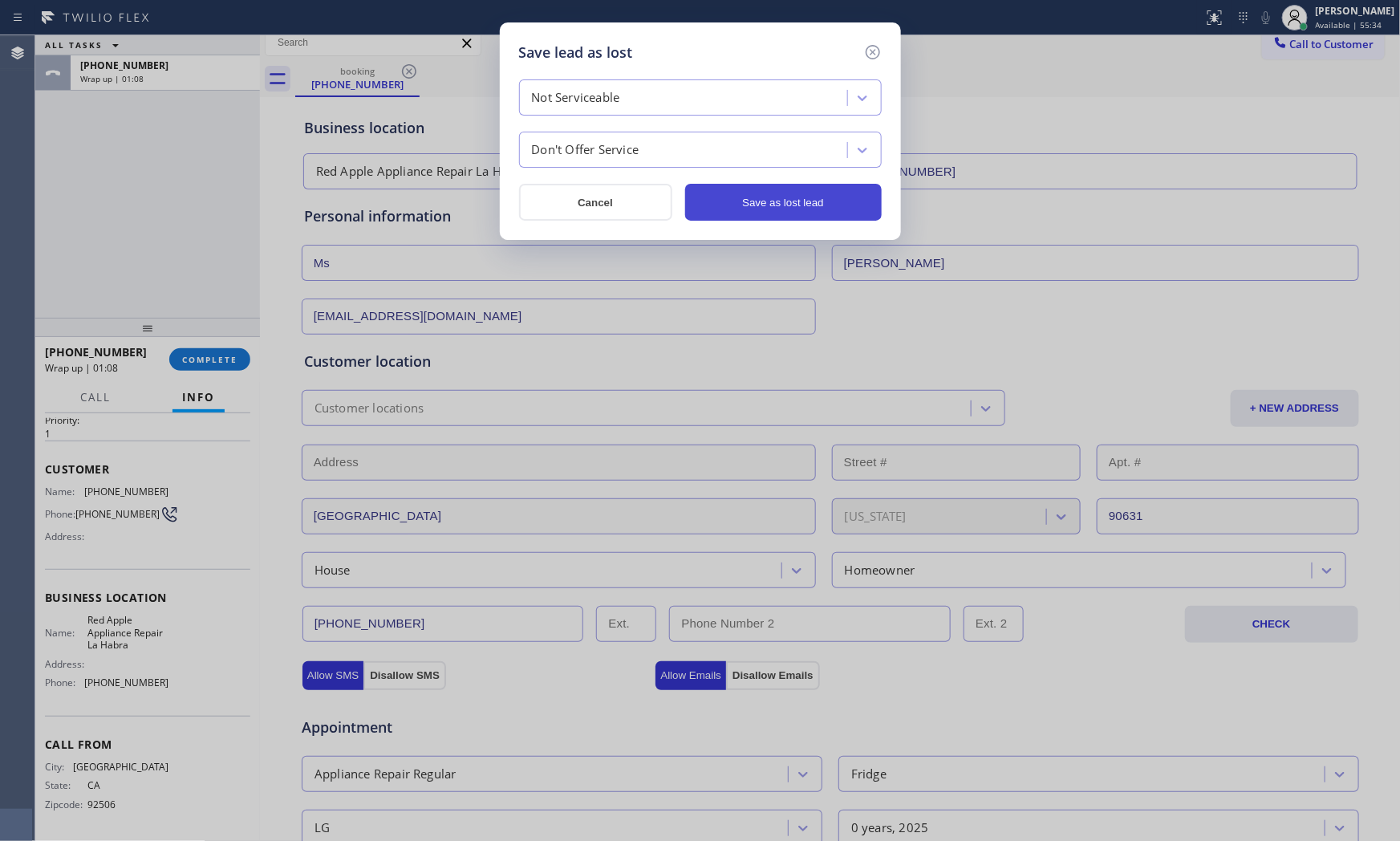
click at [749, 186] on button "Save as lost lead" at bounding box center [783, 202] width 197 height 37
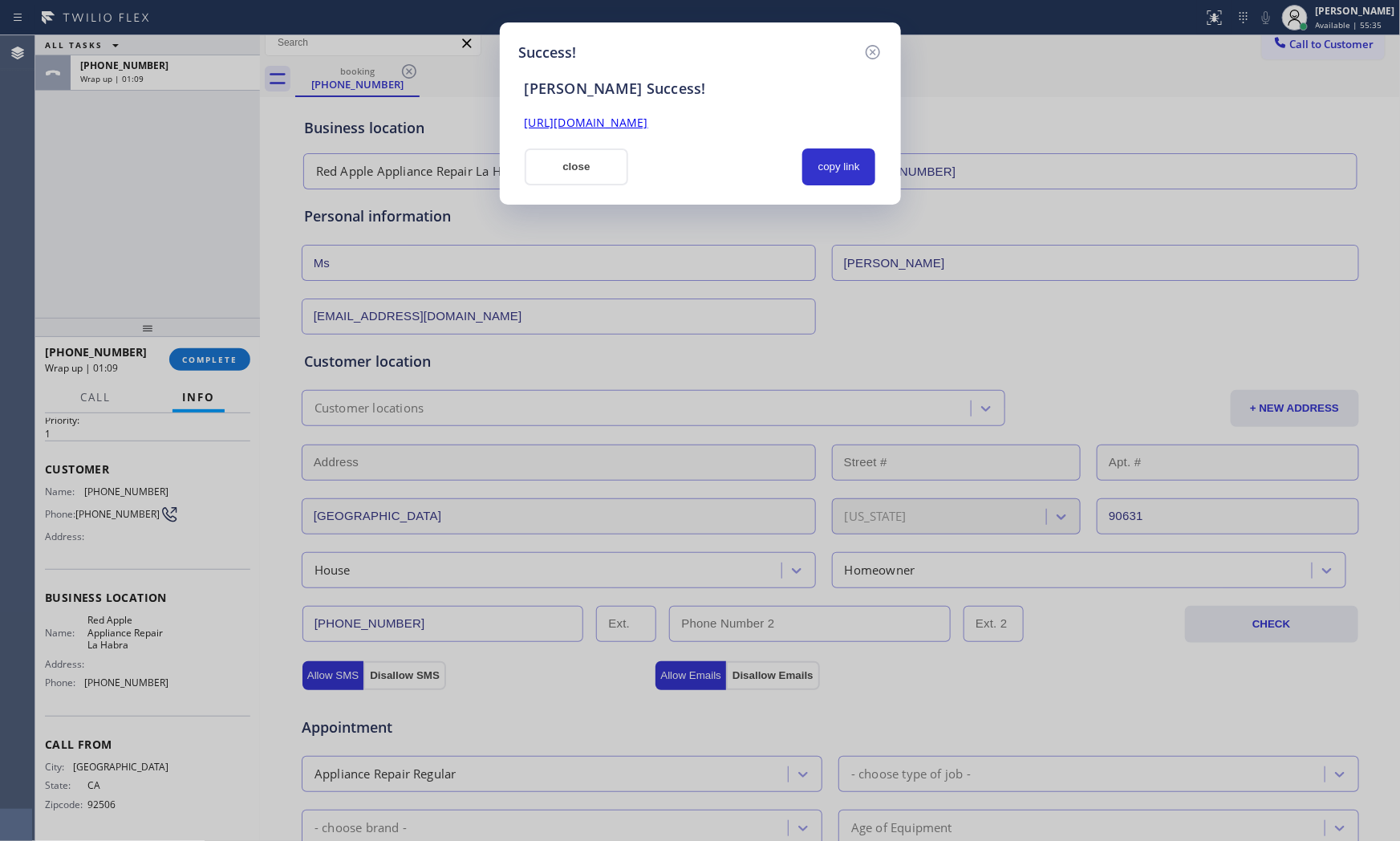
click at [588, 165] on button "close" at bounding box center [576, 167] width 105 height 37
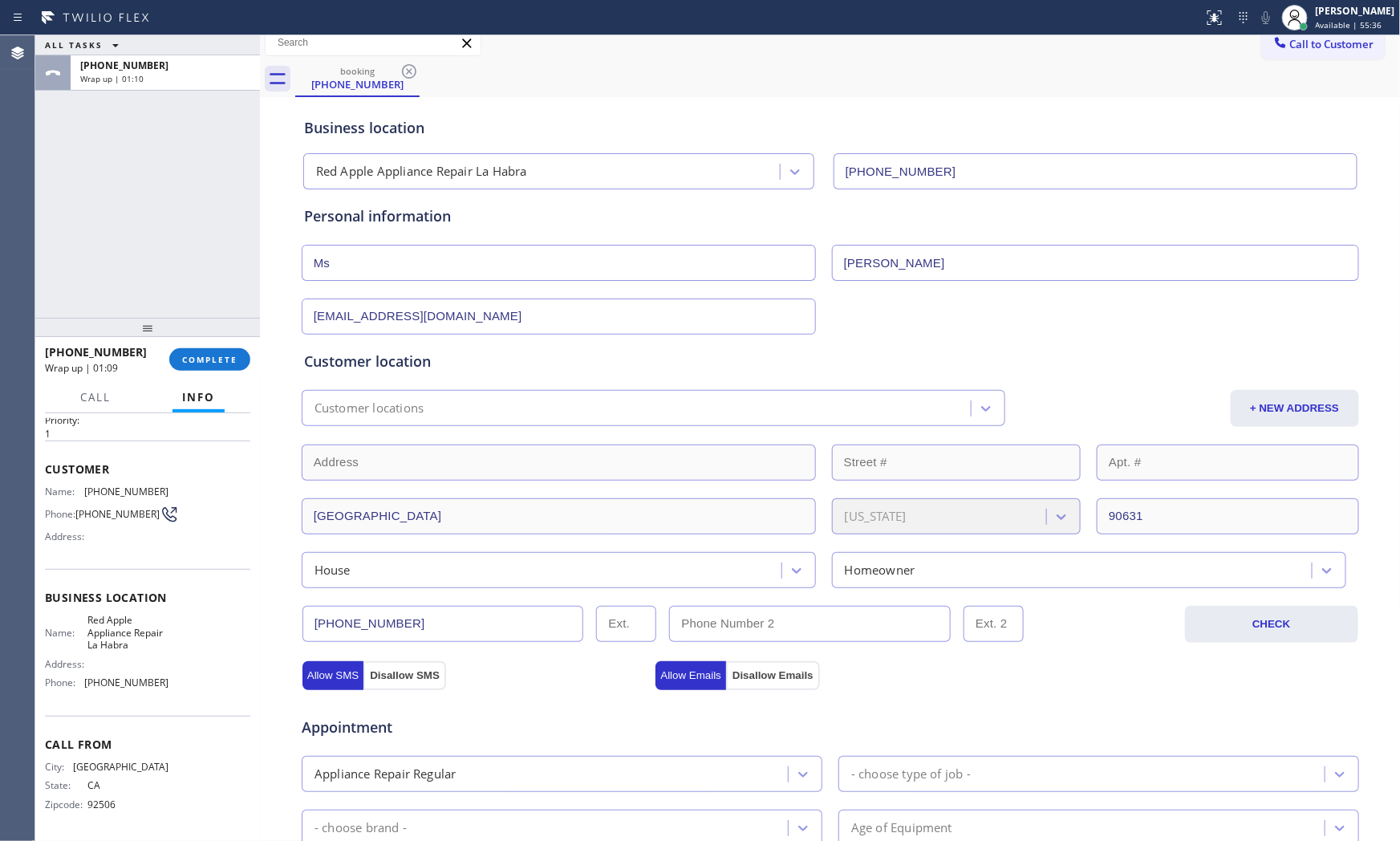
click at [219, 377] on div "[PHONE_NUMBER] Wrap up | 01:09 COMPLETE" at bounding box center [148, 360] width 205 height 41
click at [218, 360] on span "COMPLETE" at bounding box center [209, 360] width 56 height 11
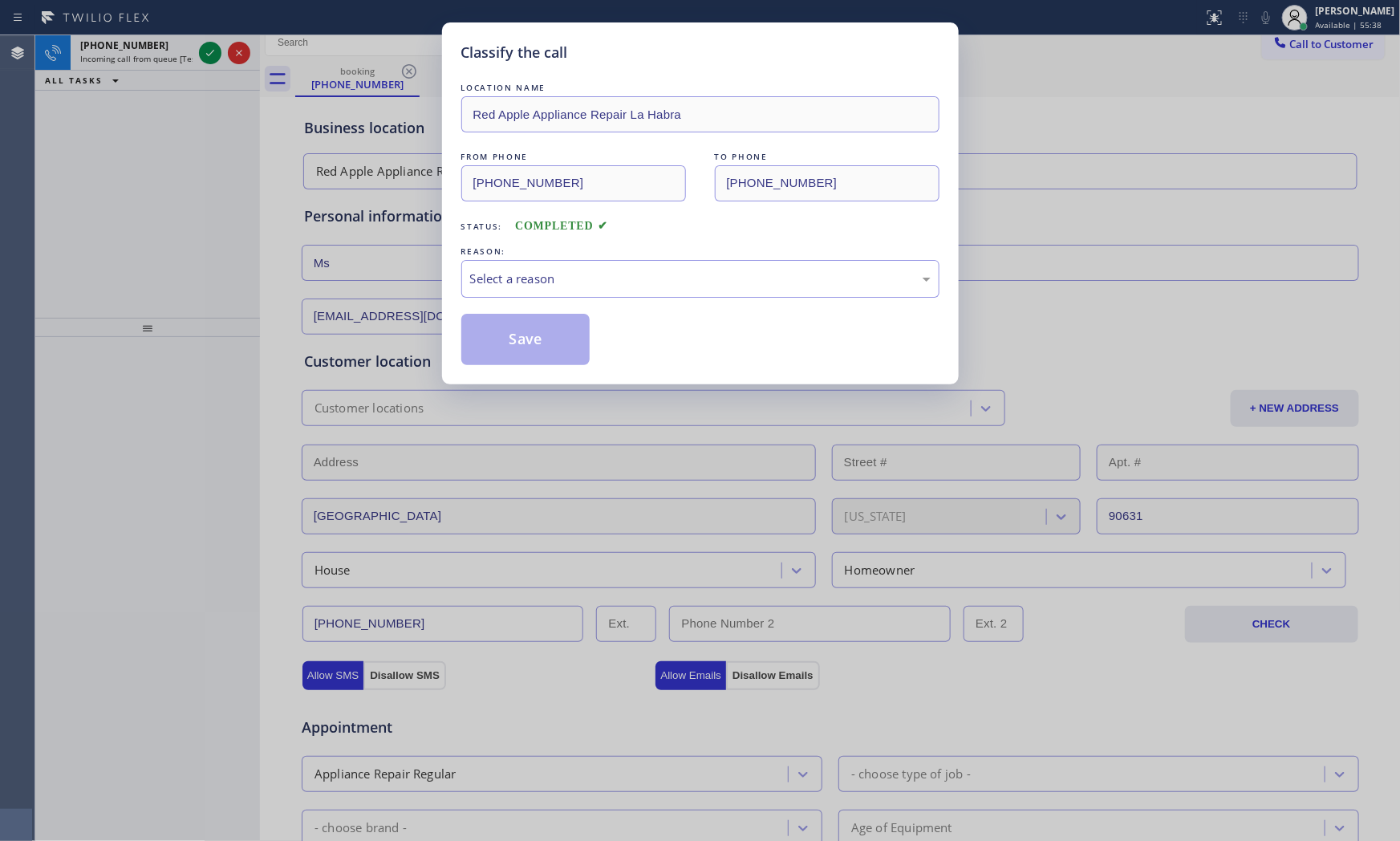
drag, startPoint x: 603, startPoint y: 252, endPoint x: 587, endPoint y: 286, distance: 37.6
click at [603, 254] on div "REASON:" at bounding box center [700, 251] width 478 height 17
click at [582, 290] on div "Select a reason" at bounding box center [700, 279] width 478 height 38
click at [535, 334] on button "Save" at bounding box center [525, 339] width 129 height 52
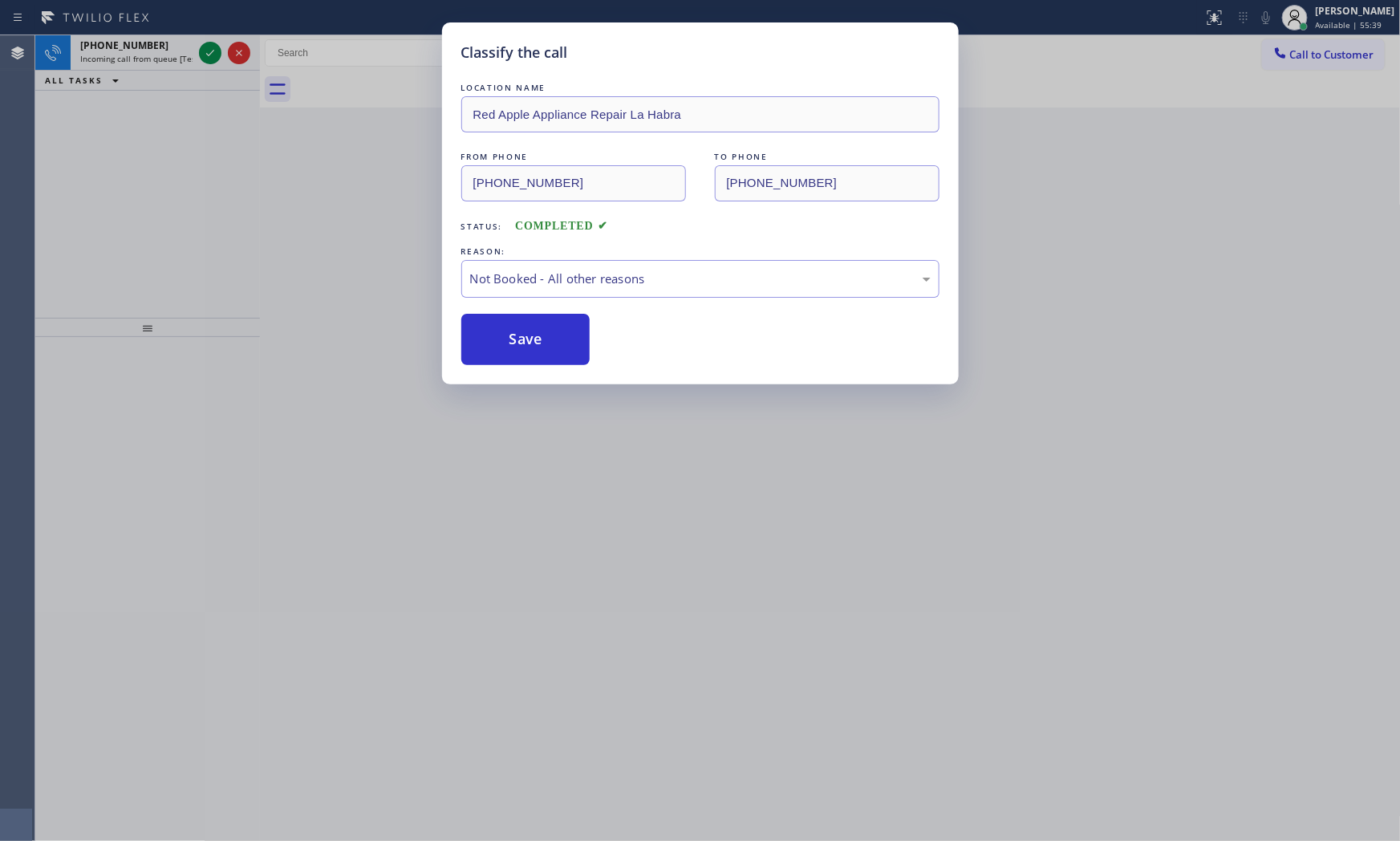
click at [535, 334] on button "Save" at bounding box center [525, 339] width 129 height 52
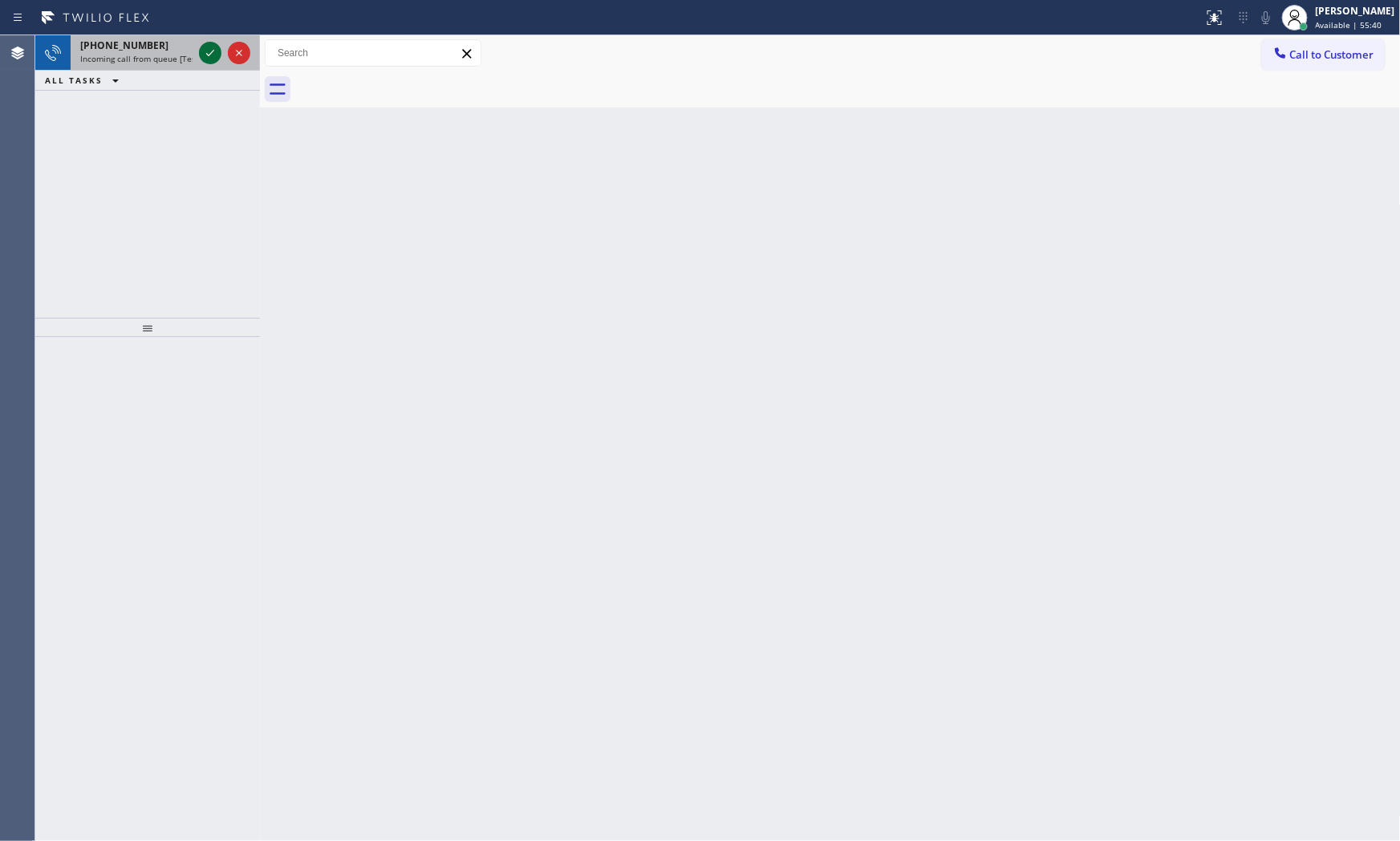
click at [206, 50] on icon at bounding box center [210, 53] width 19 height 19
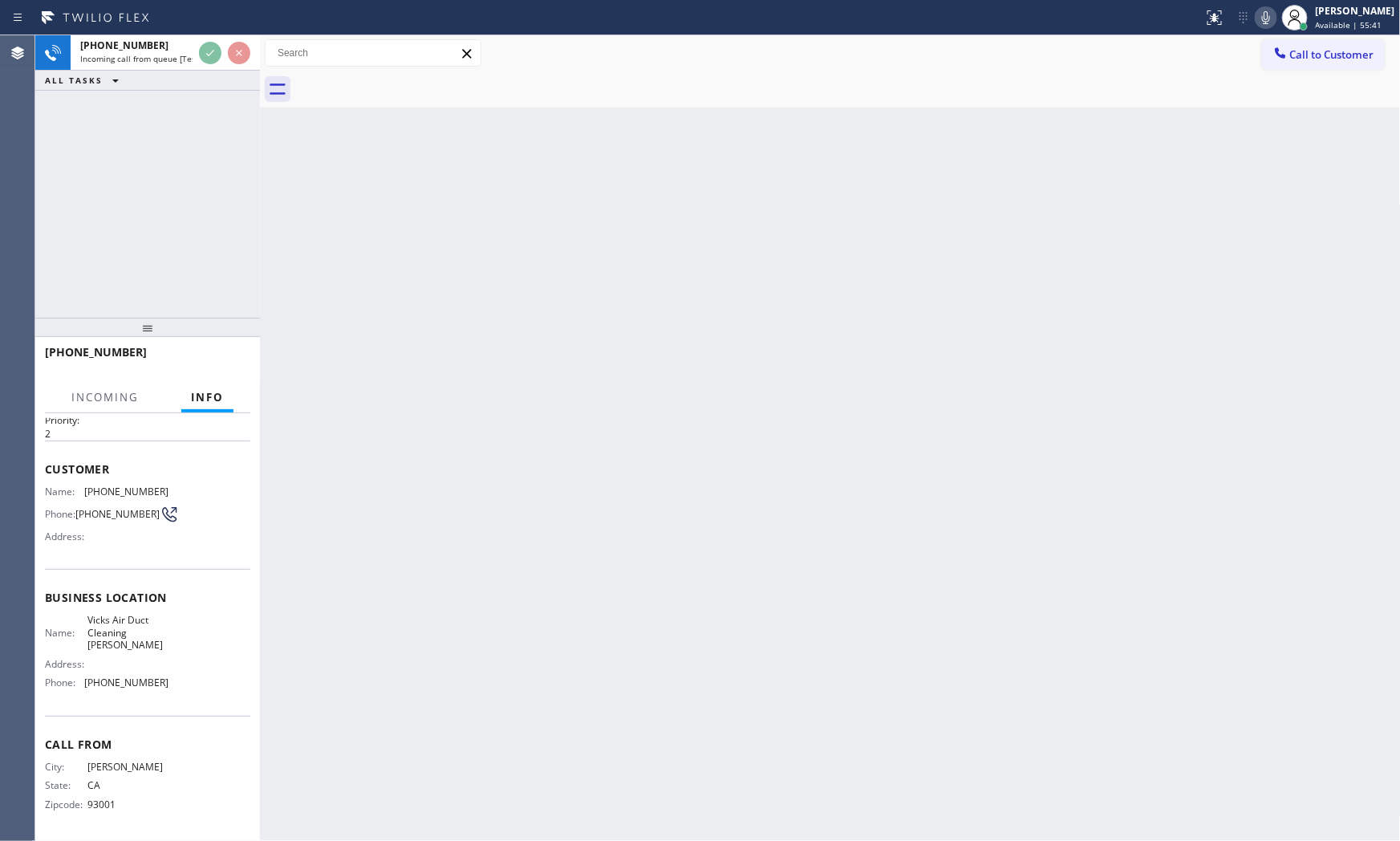
scroll to position [50, 0]
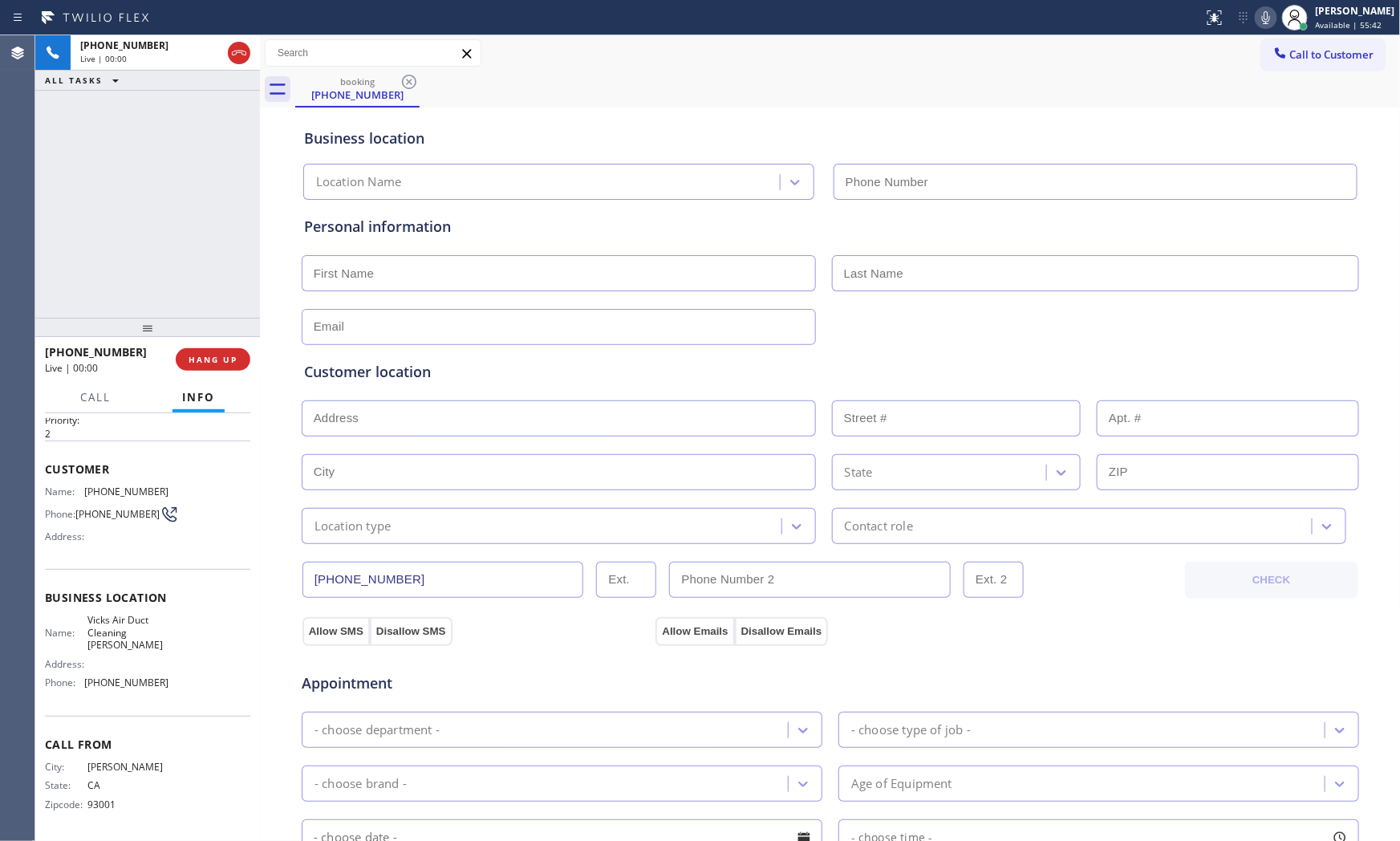
type input "[PHONE_NUMBER]"
click at [233, 350] on button "HANG UP" at bounding box center [213, 360] width 74 height 23
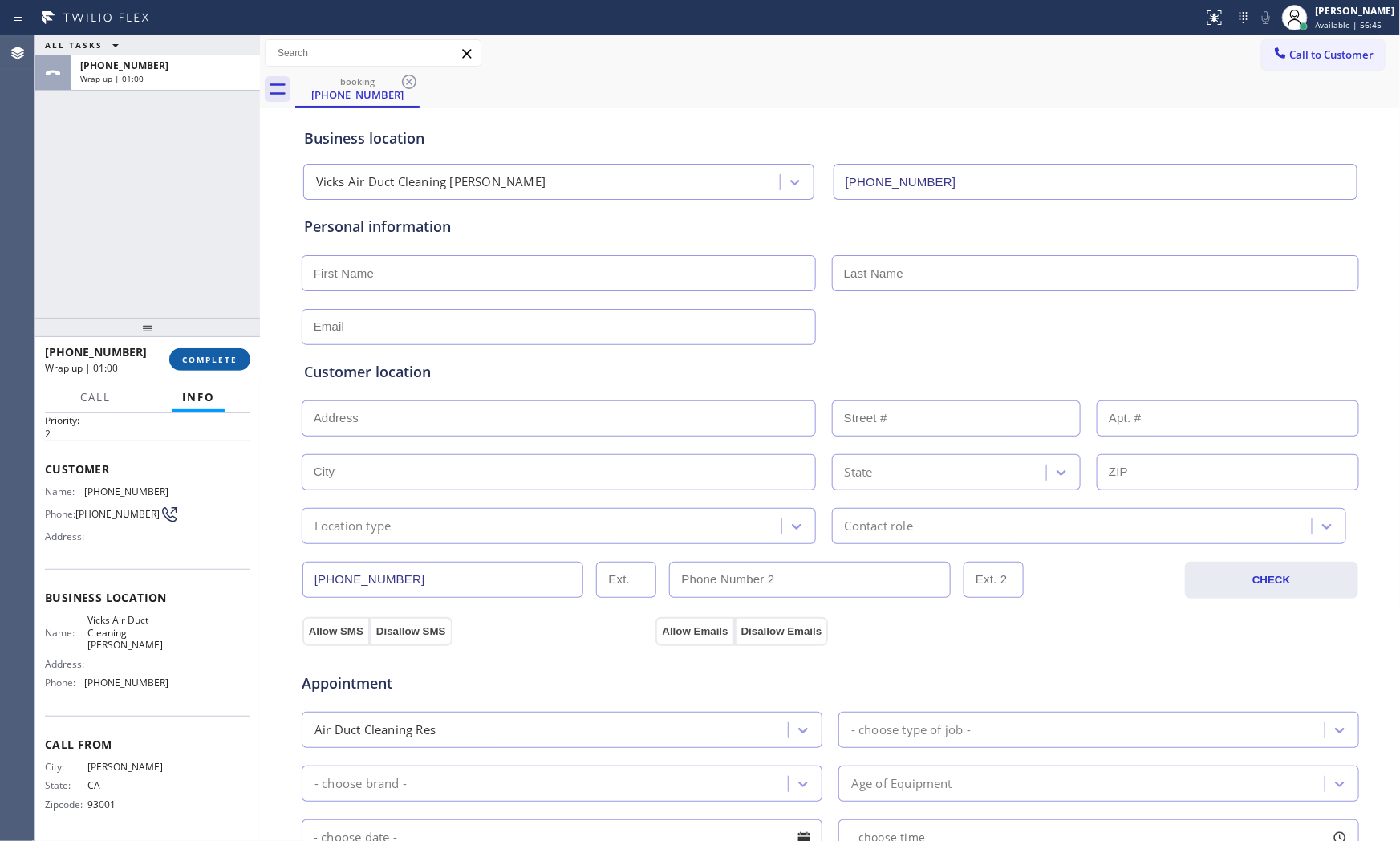
click at [198, 361] on span "COMPLETE" at bounding box center [209, 360] width 56 height 11
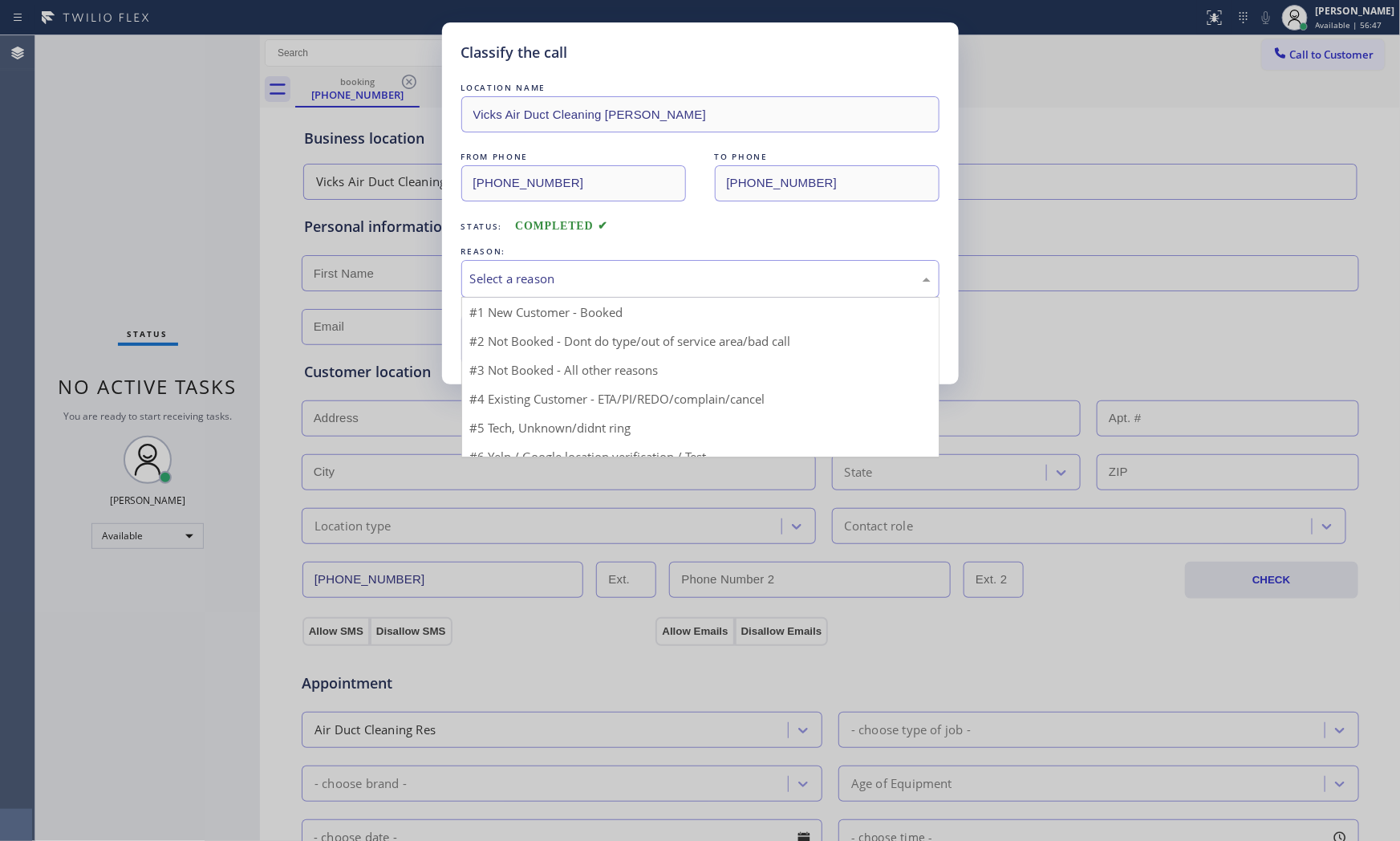
click at [664, 290] on div "Select a reason" at bounding box center [700, 279] width 478 height 38
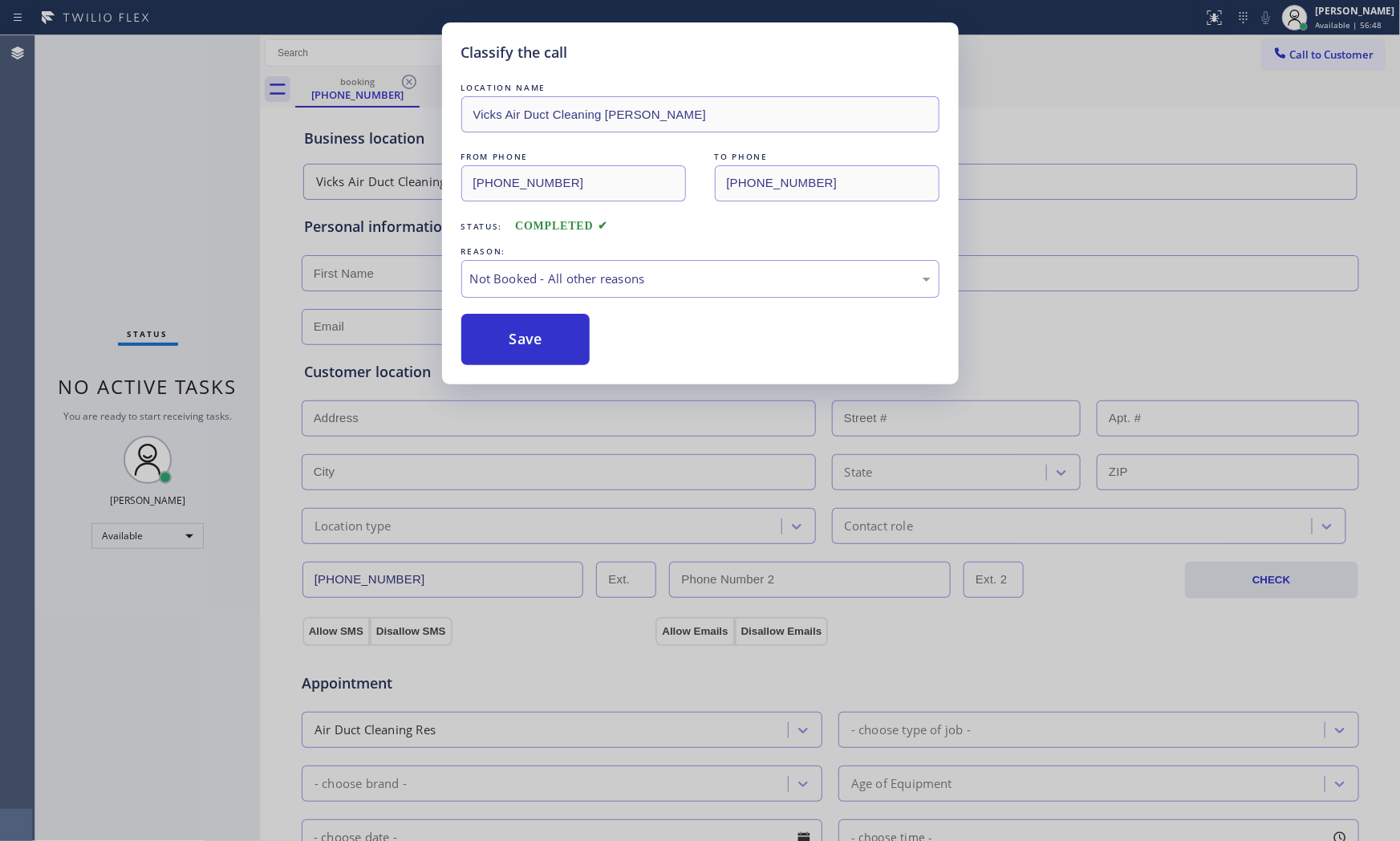
click at [582, 348] on button "Save" at bounding box center [525, 339] width 129 height 52
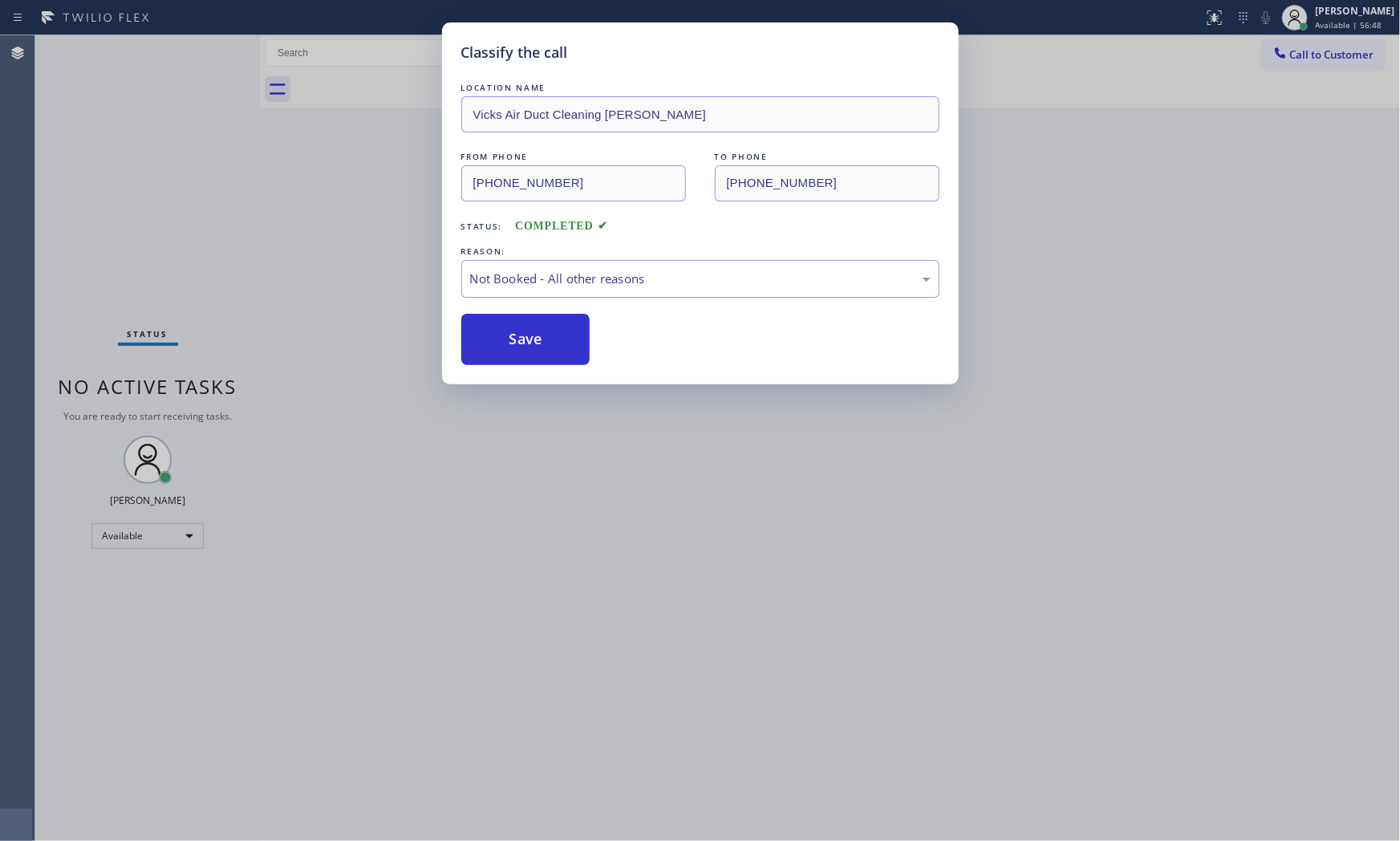
click at [582, 348] on button "Save" at bounding box center [525, 339] width 129 height 52
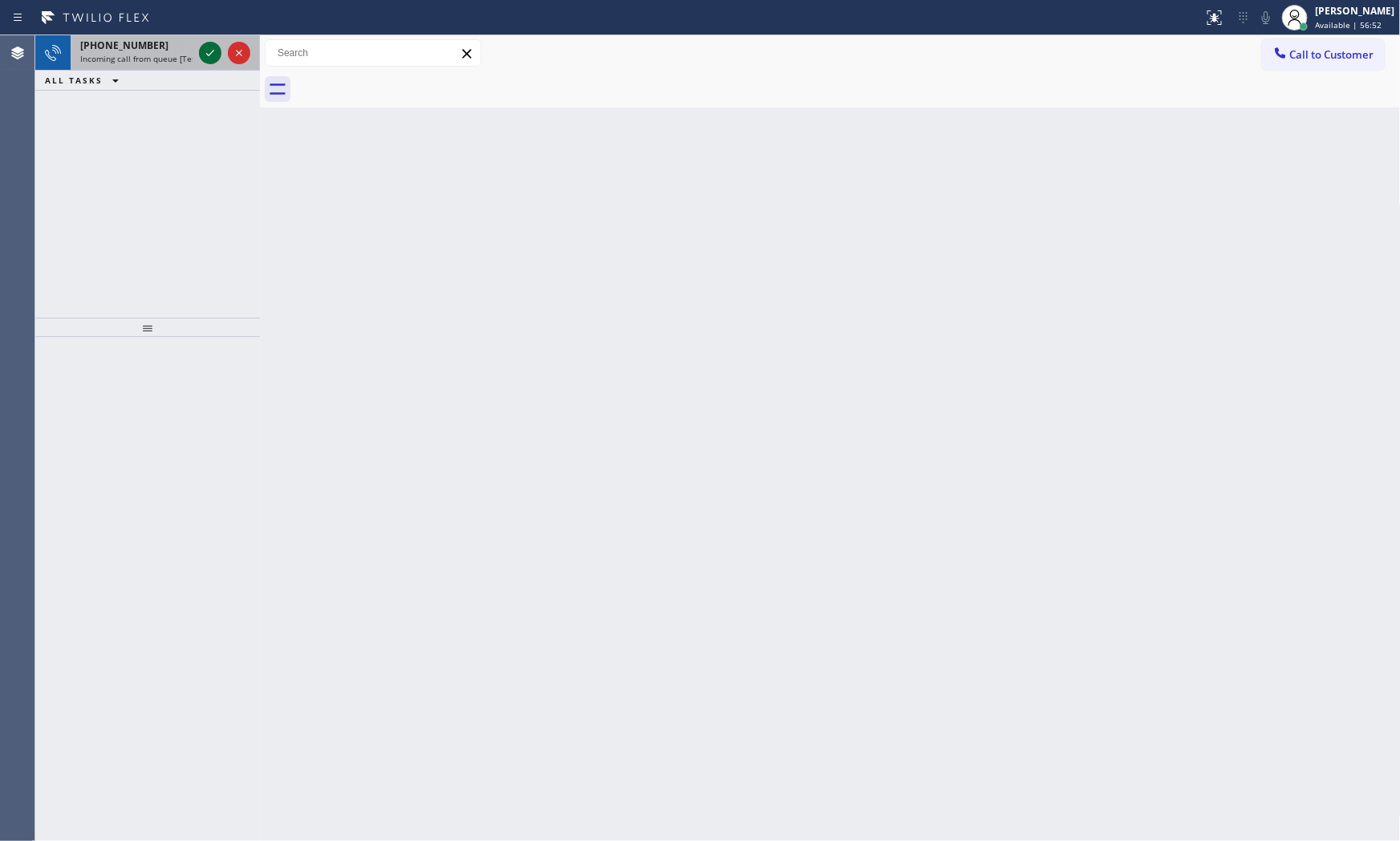
click at [203, 52] on icon at bounding box center [210, 53] width 19 height 19
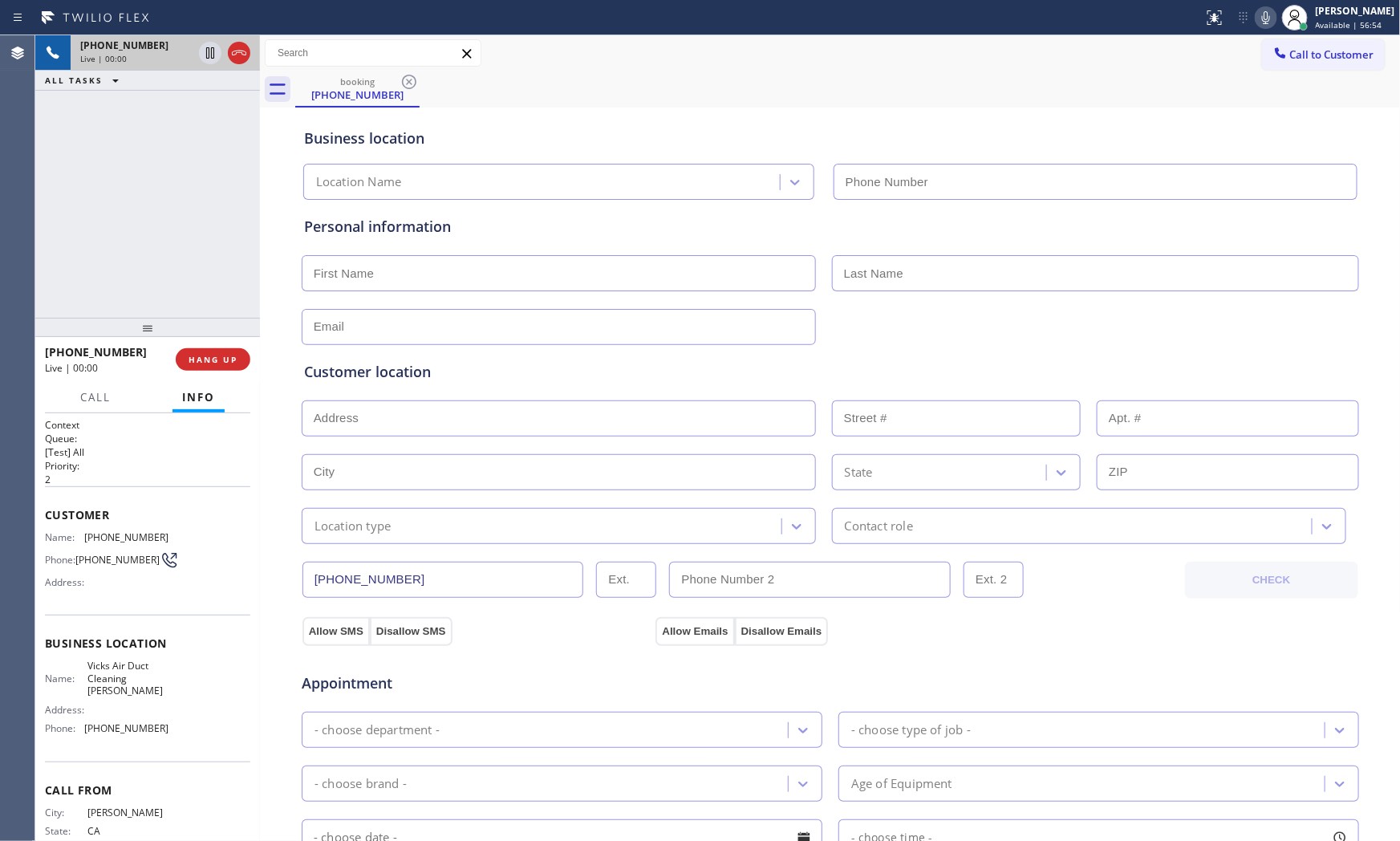
click at [228, 348] on button "HANG UP" at bounding box center [213, 360] width 74 height 23
type input "[PHONE_NUMBER]"
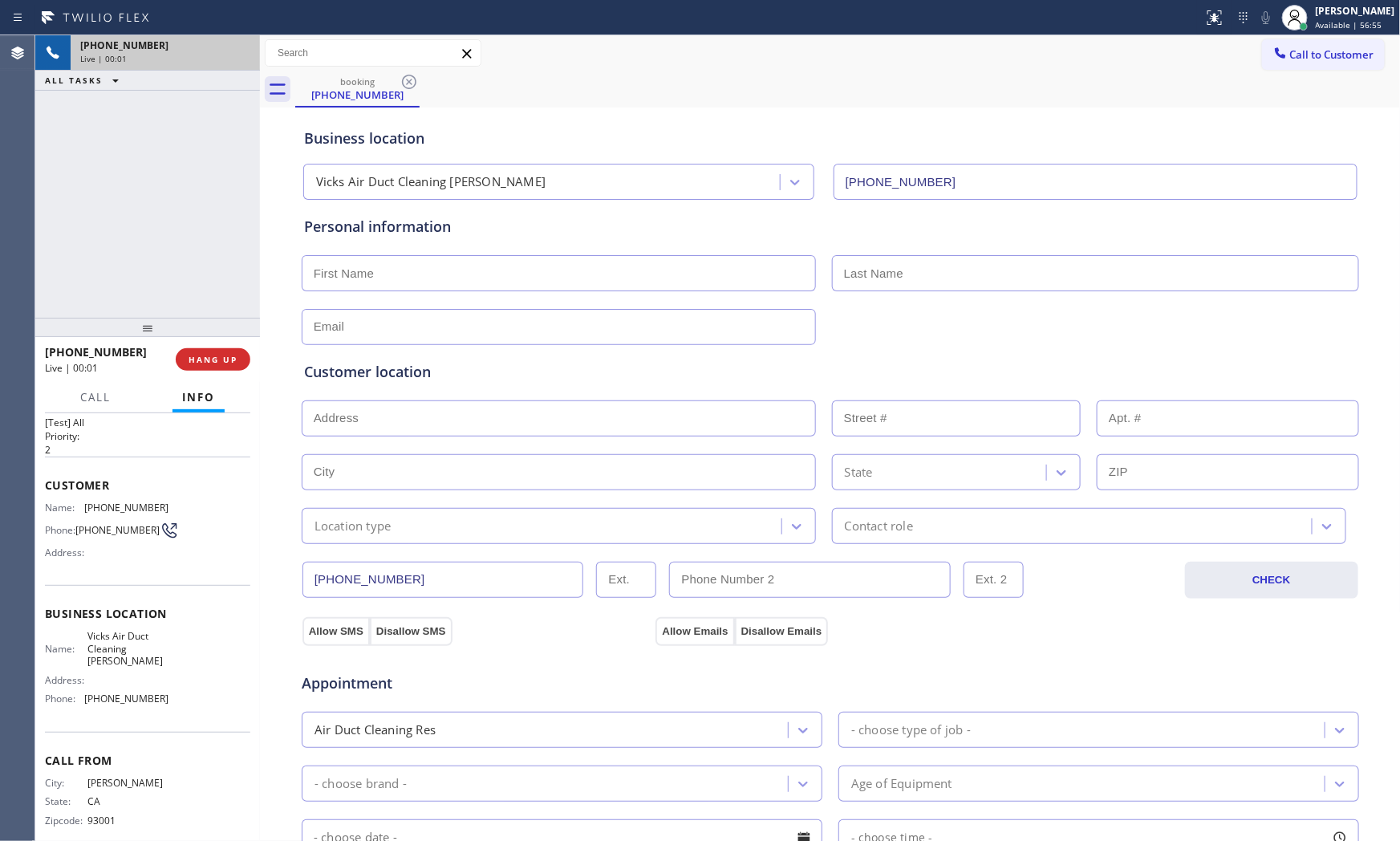
scroll to position [50, 0]
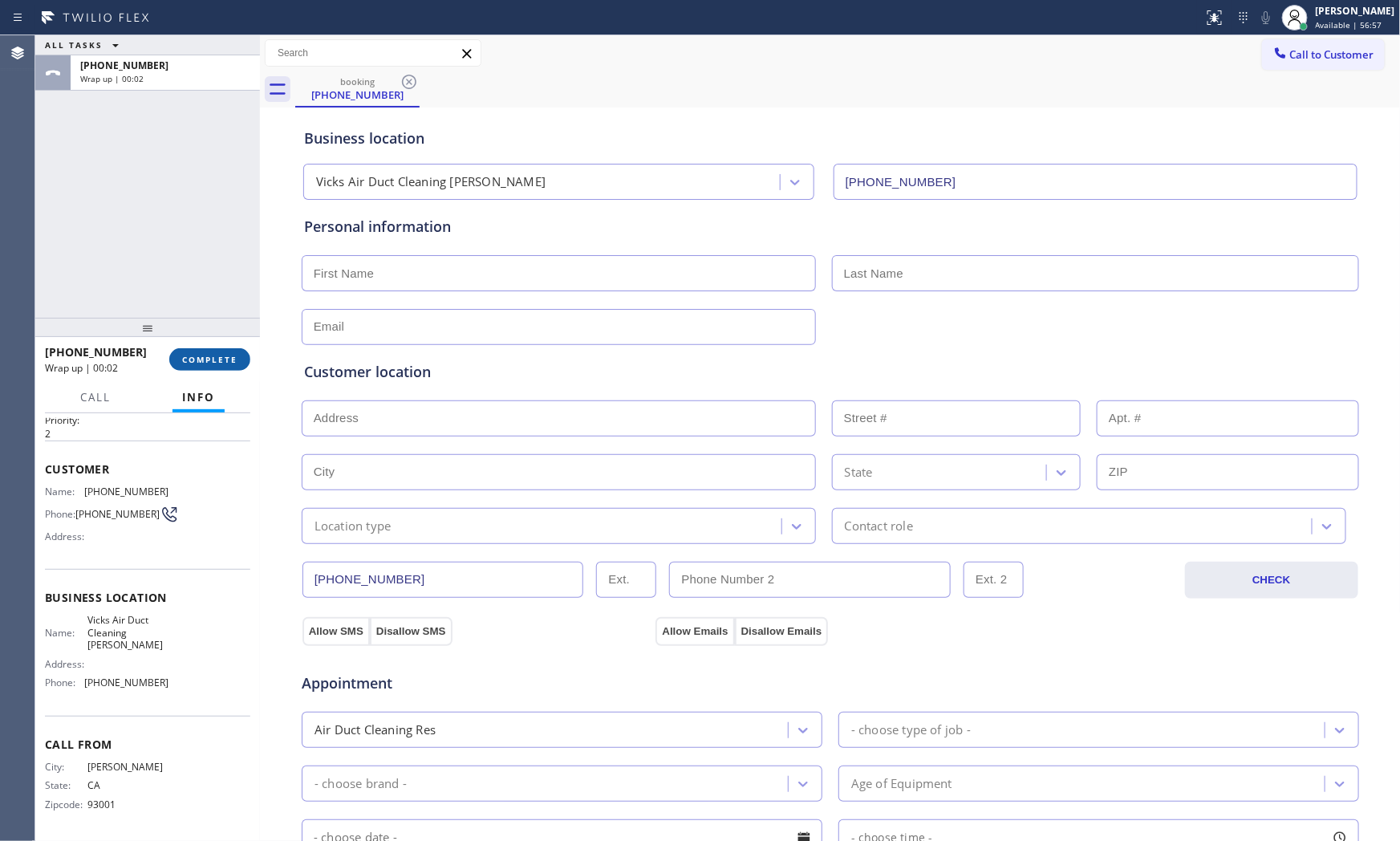
click at [182, 348] on button "COMPLETE" at bounding box center [210, 360] width 81 height 23
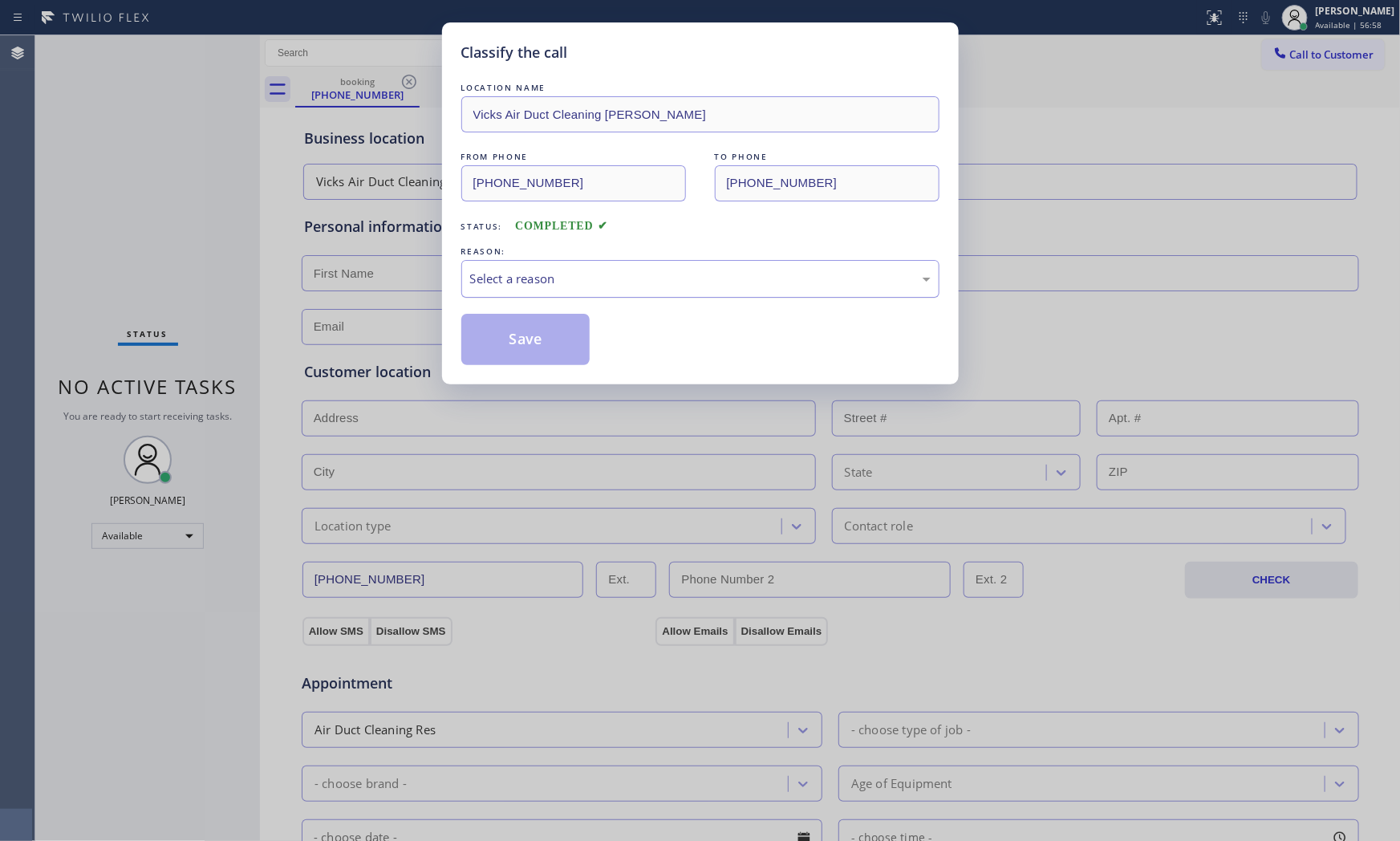
click at [511, 283] on div "Select a reason" at bounding box center [700, 279] width 460 height 19
click at [501, 341] on button "Save" at bounding box center [525, 339] width 129 height 52
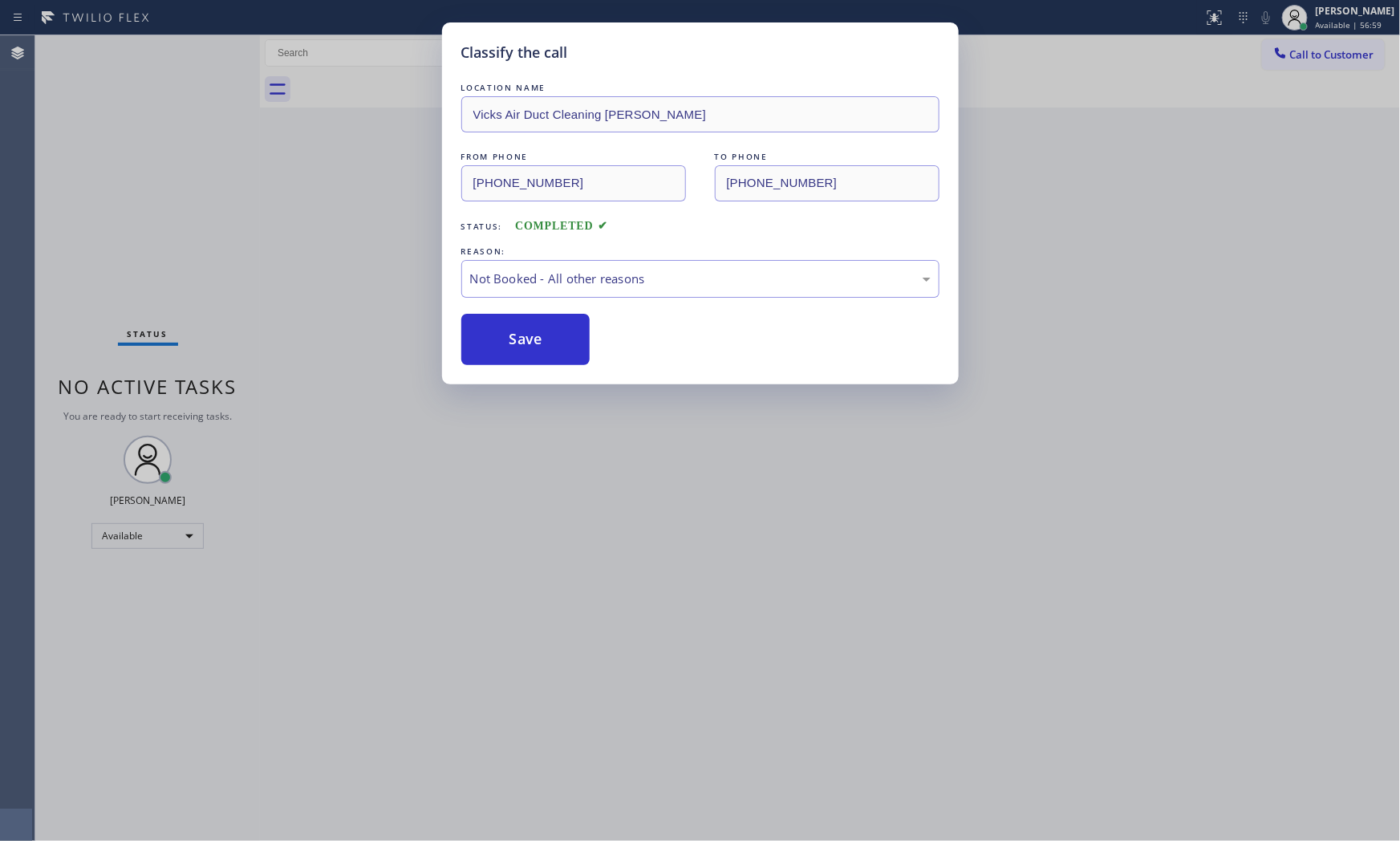
click at [501, 341] on button "Save" at bounding box center [525, 339] width 129 height 52
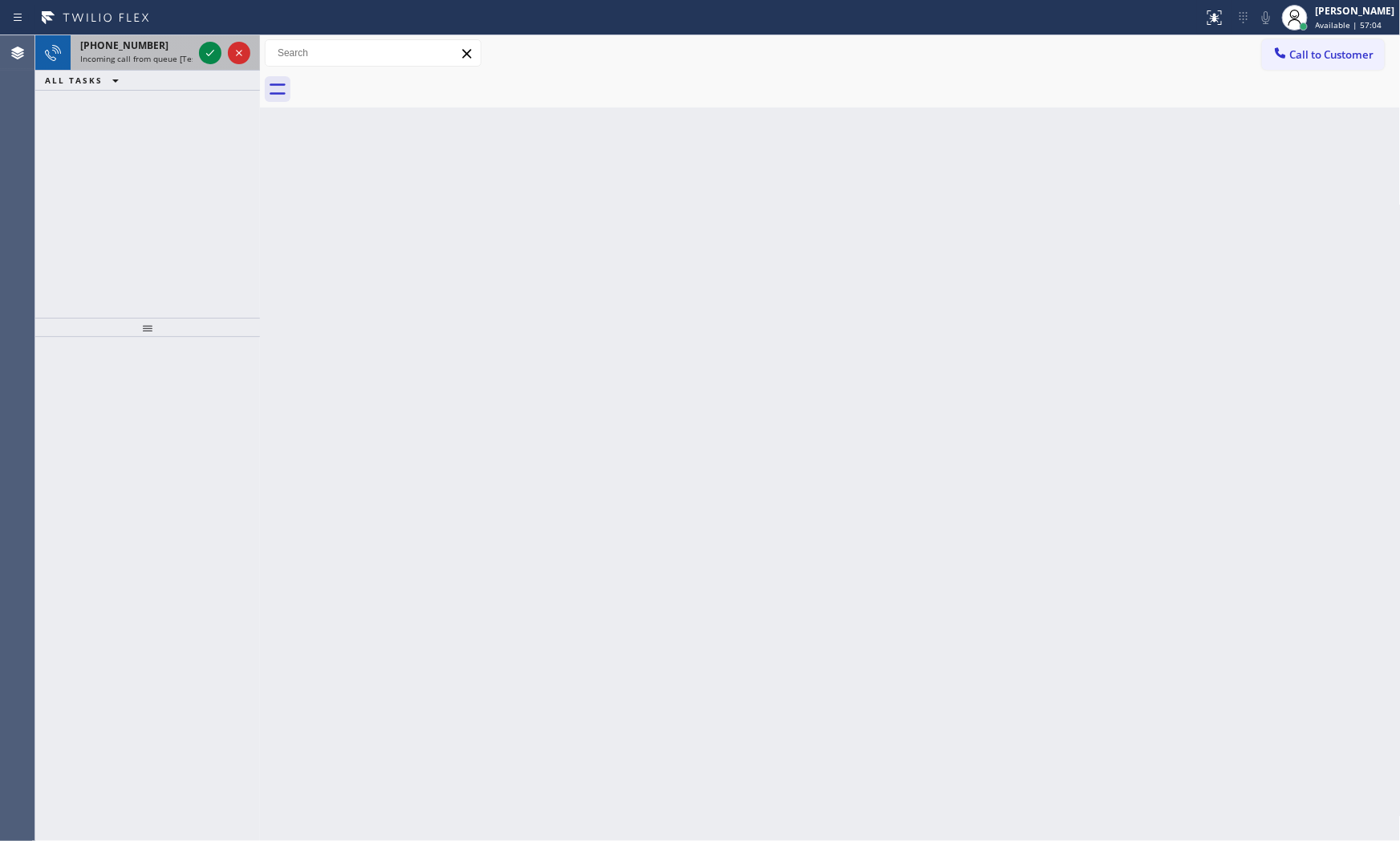
click at [138, 54] on span "Incoming call from queue [Test] All" at bounding box center [146, 58] width 133 height 11
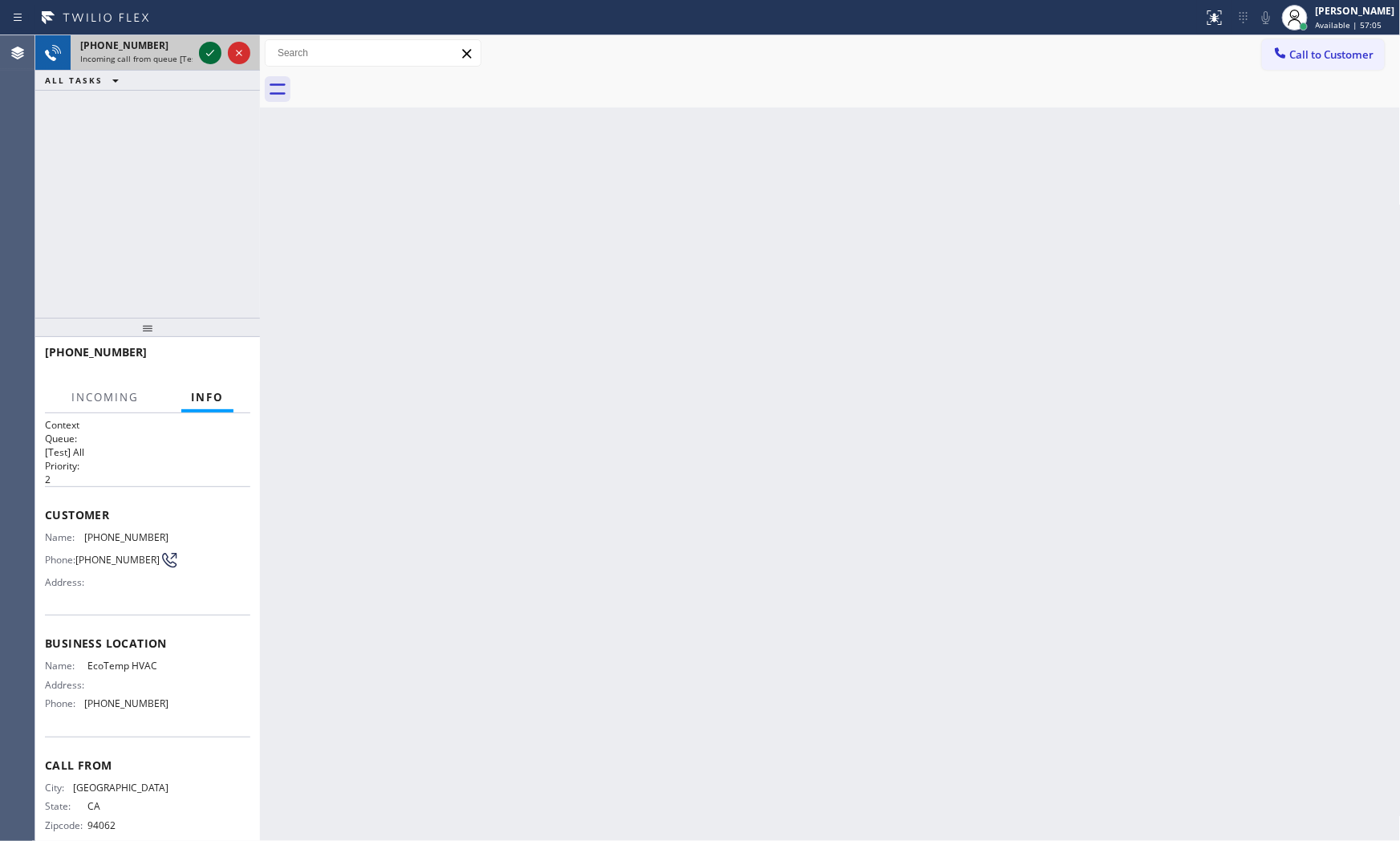
click at [206, 58] on icon at bounding box center [210, 53] width 19 height 19
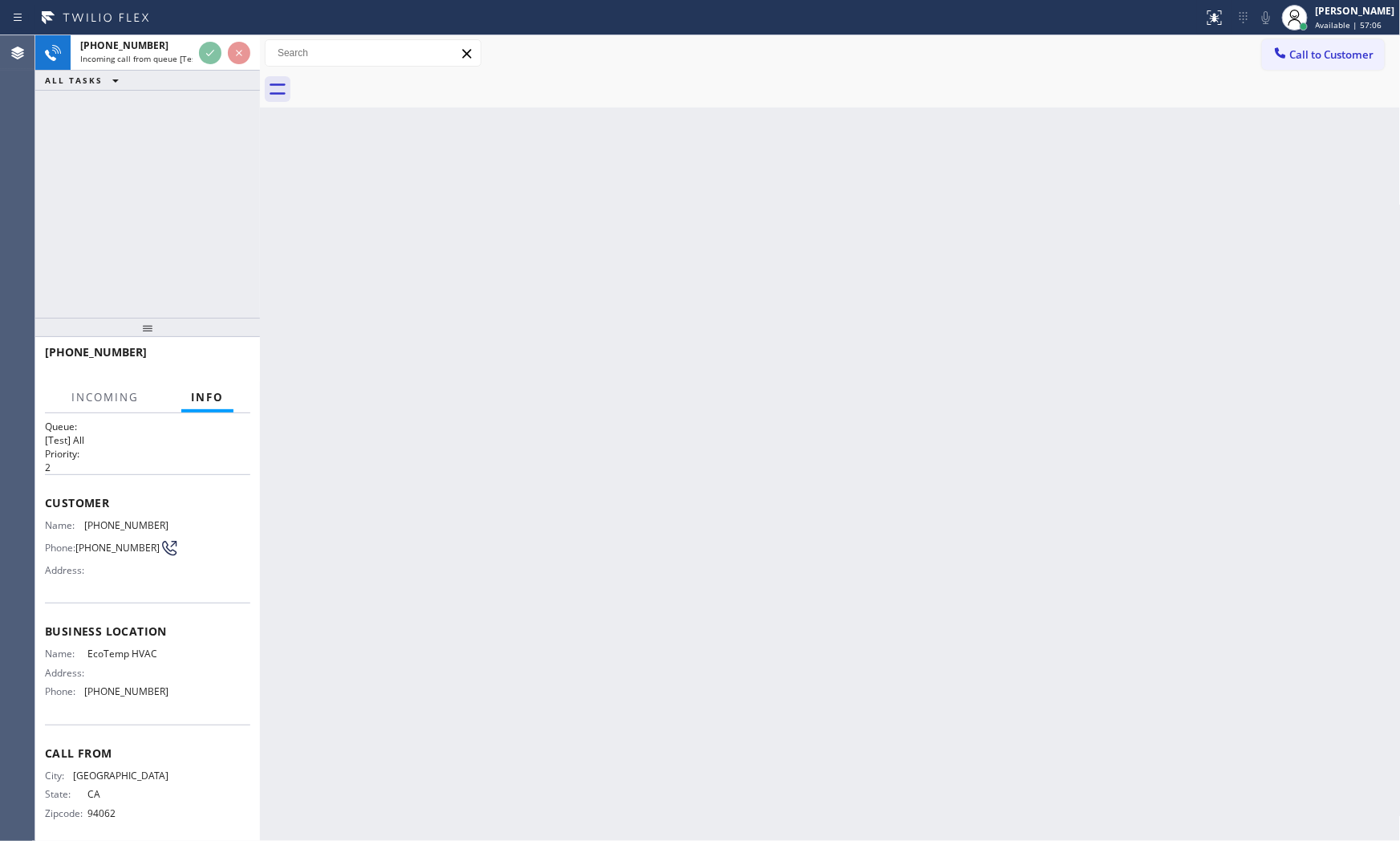
scroll to position [24, 0]
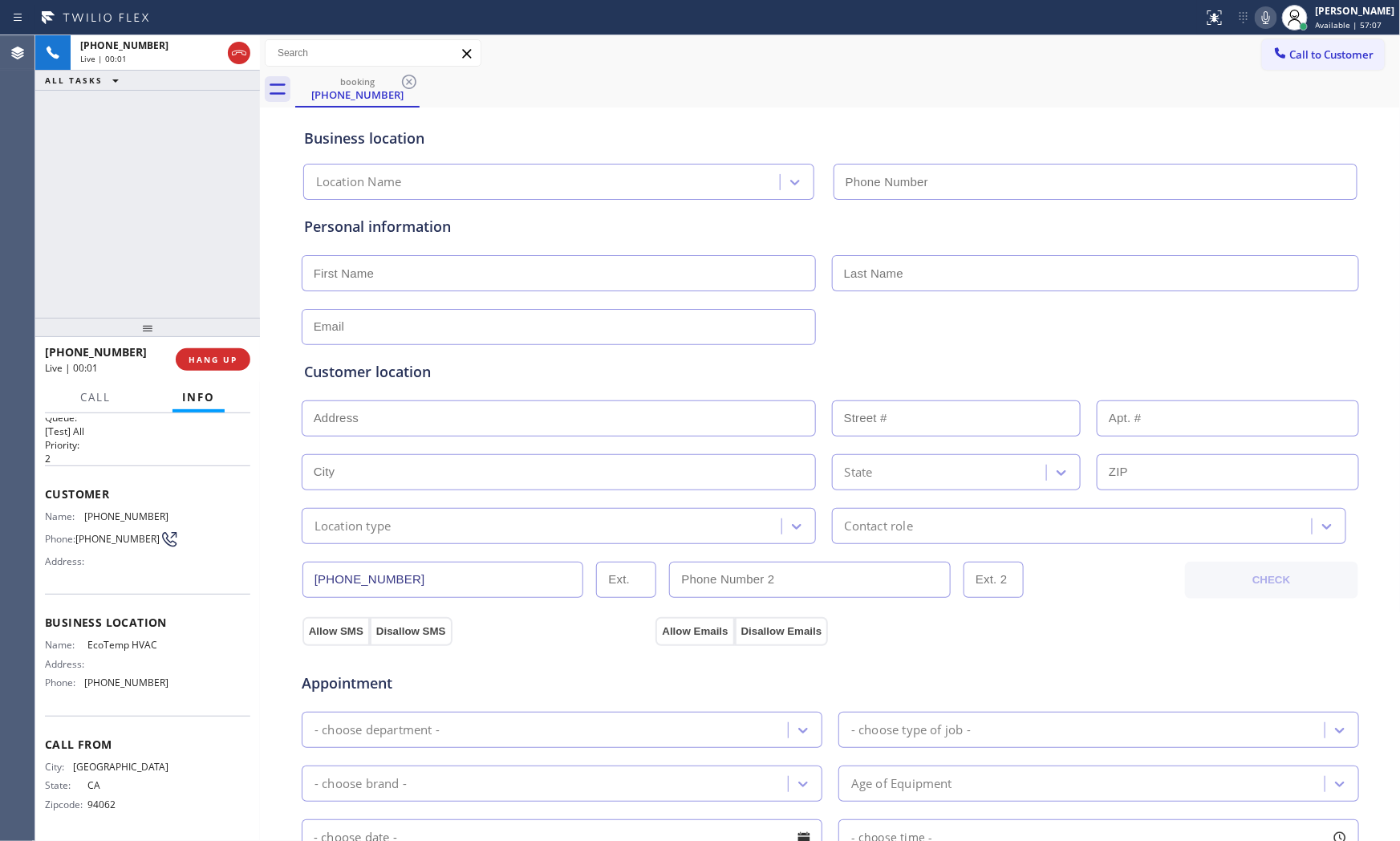
type input "[PHONE_NUMBER]"
click at [235, 370] on button "HANG UP" at bounding box center [213, 360] width 74 height 23
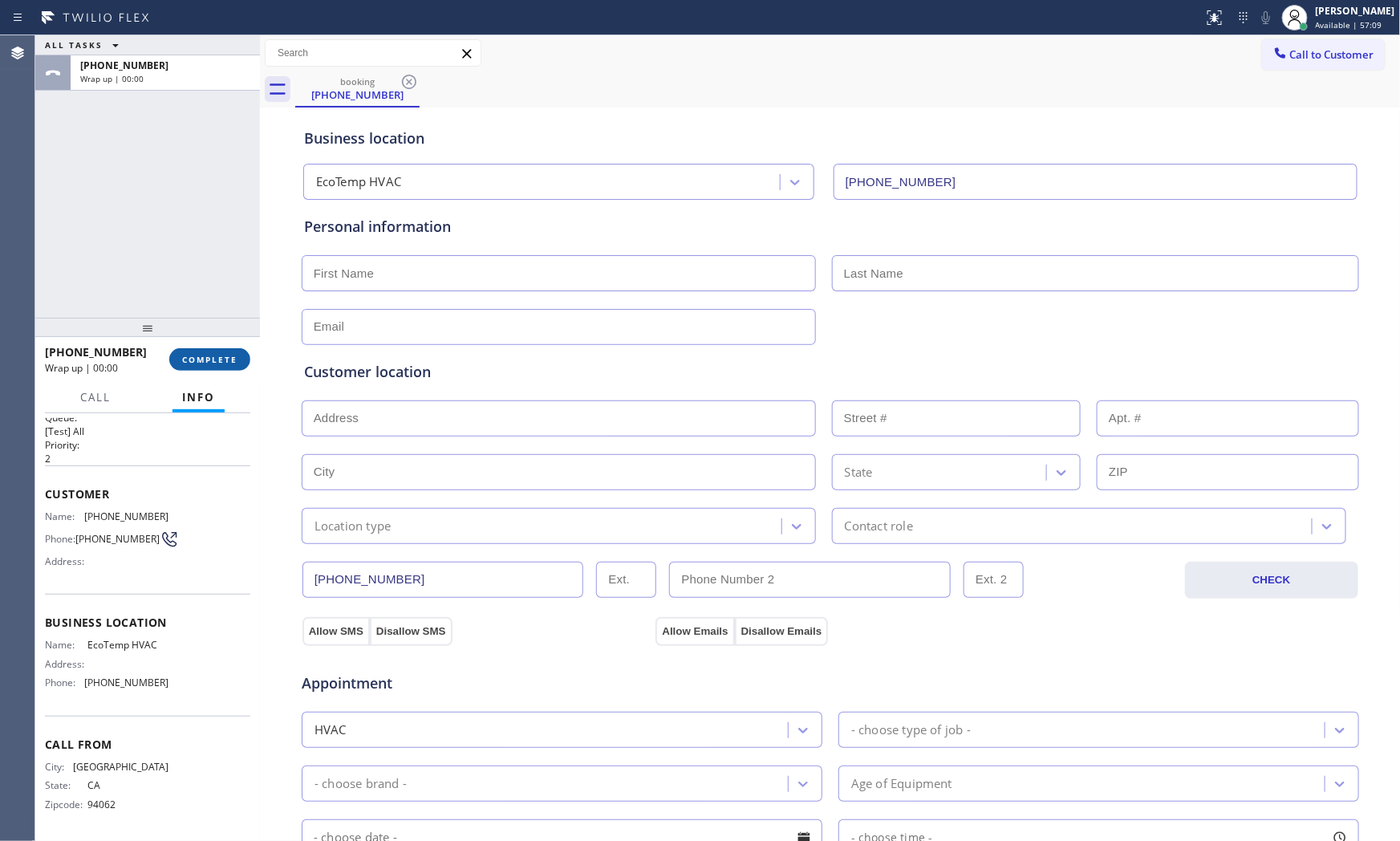
click at [235, 369] on button "COMPLETE" at bounding box center [210, 360] width 81 height 23
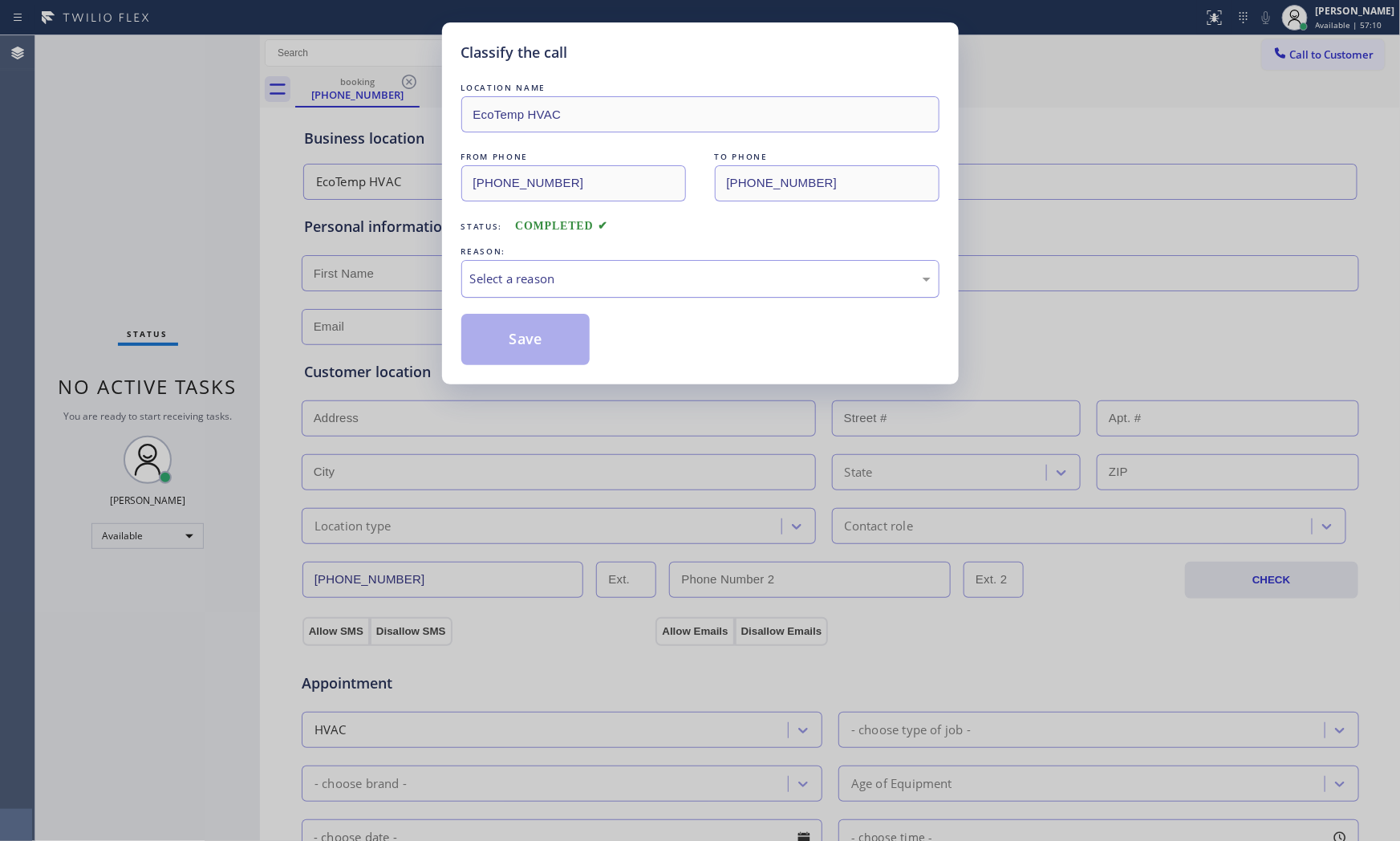
click at [541, 277] on div "Select a reason" at bounding box center [700, 279] width 460 height 19
click at [539, 345] on button "Save" at bounding box center [525, 339] width 129 height 52
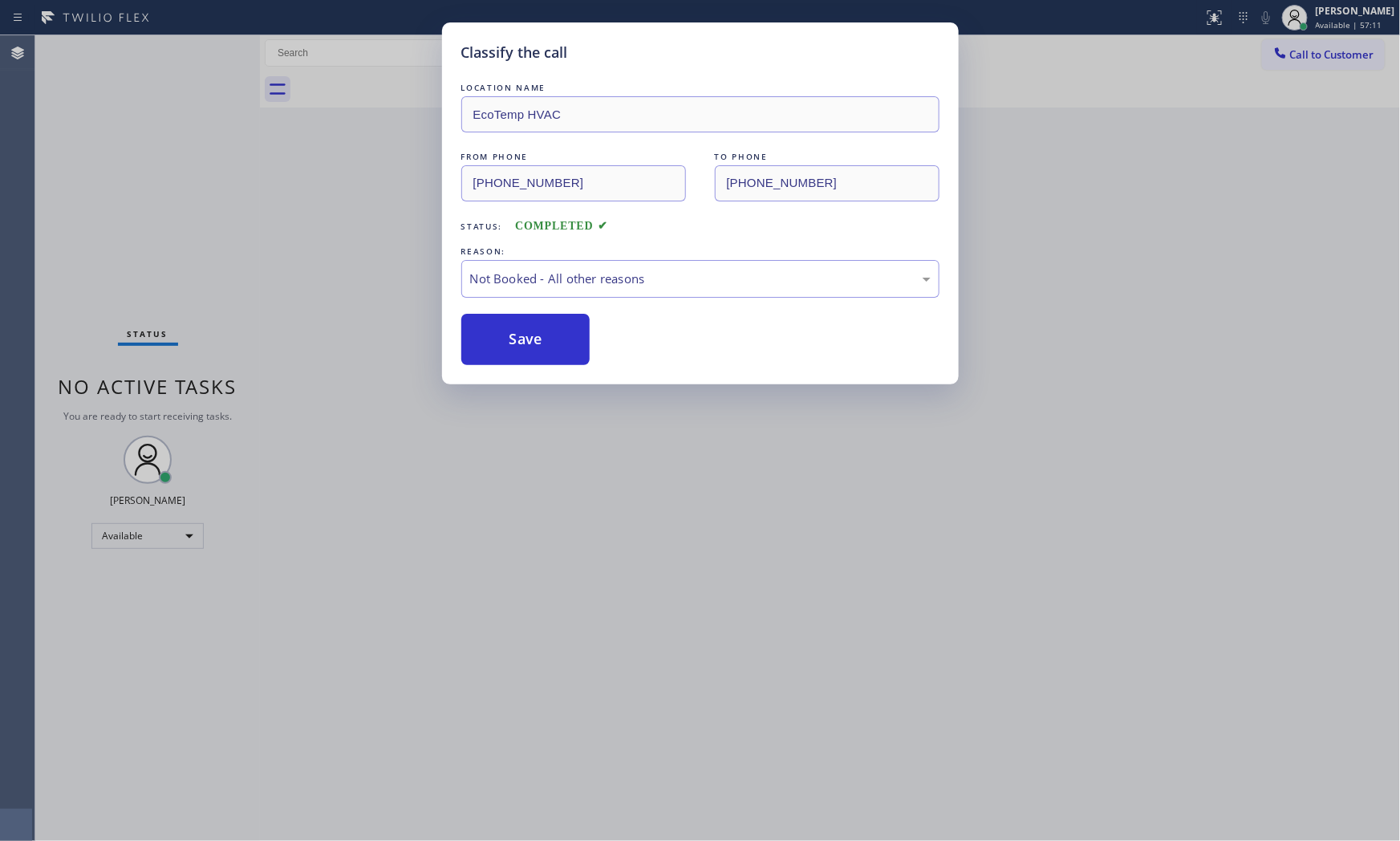
click at [539, 345] on button "Save" at bounding box center [525, 339] width 129 height 52
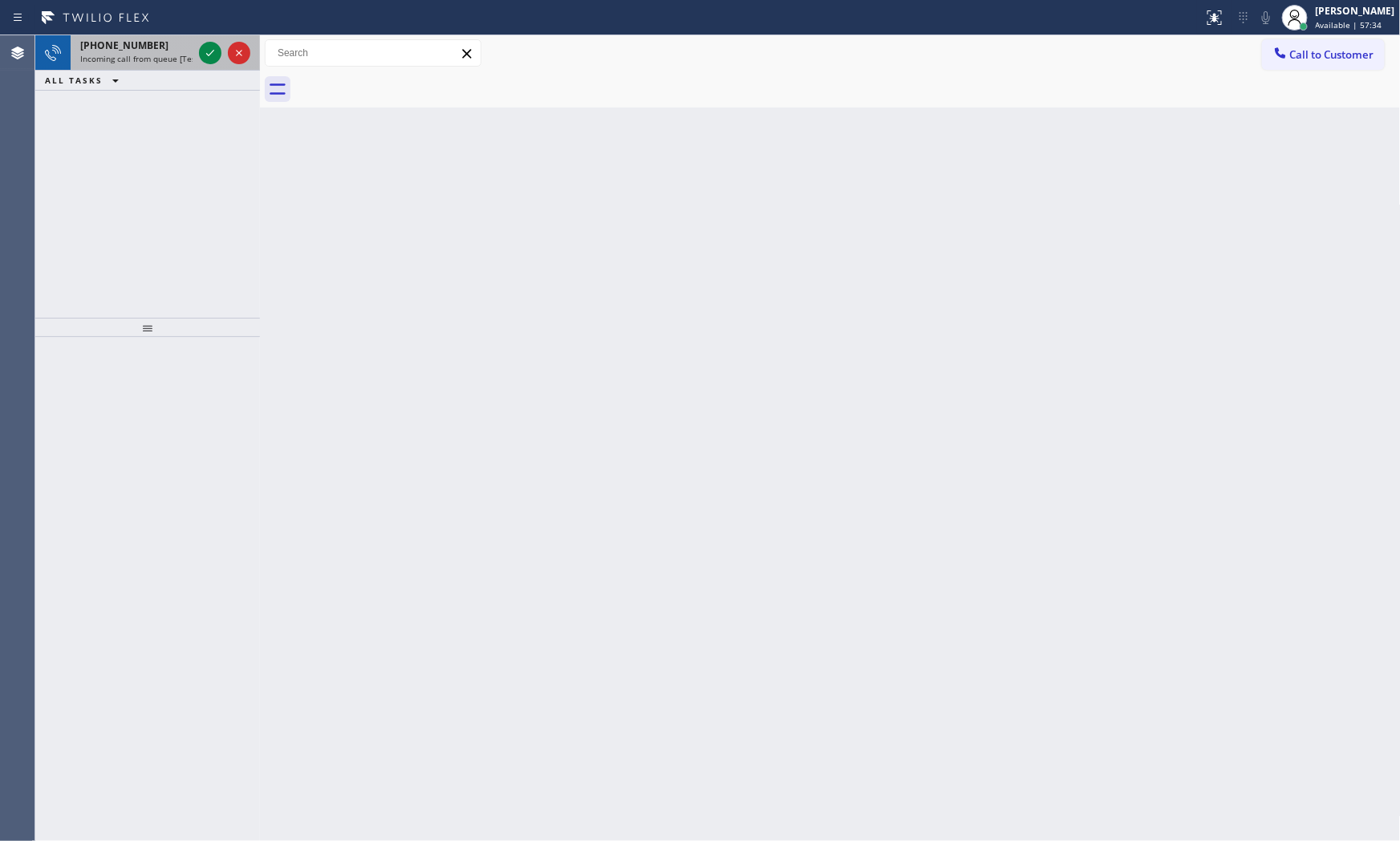
click at [138, 52] on span "[PHONE_NUMBER]" at bounding box center [124, 45] width 89 height 13
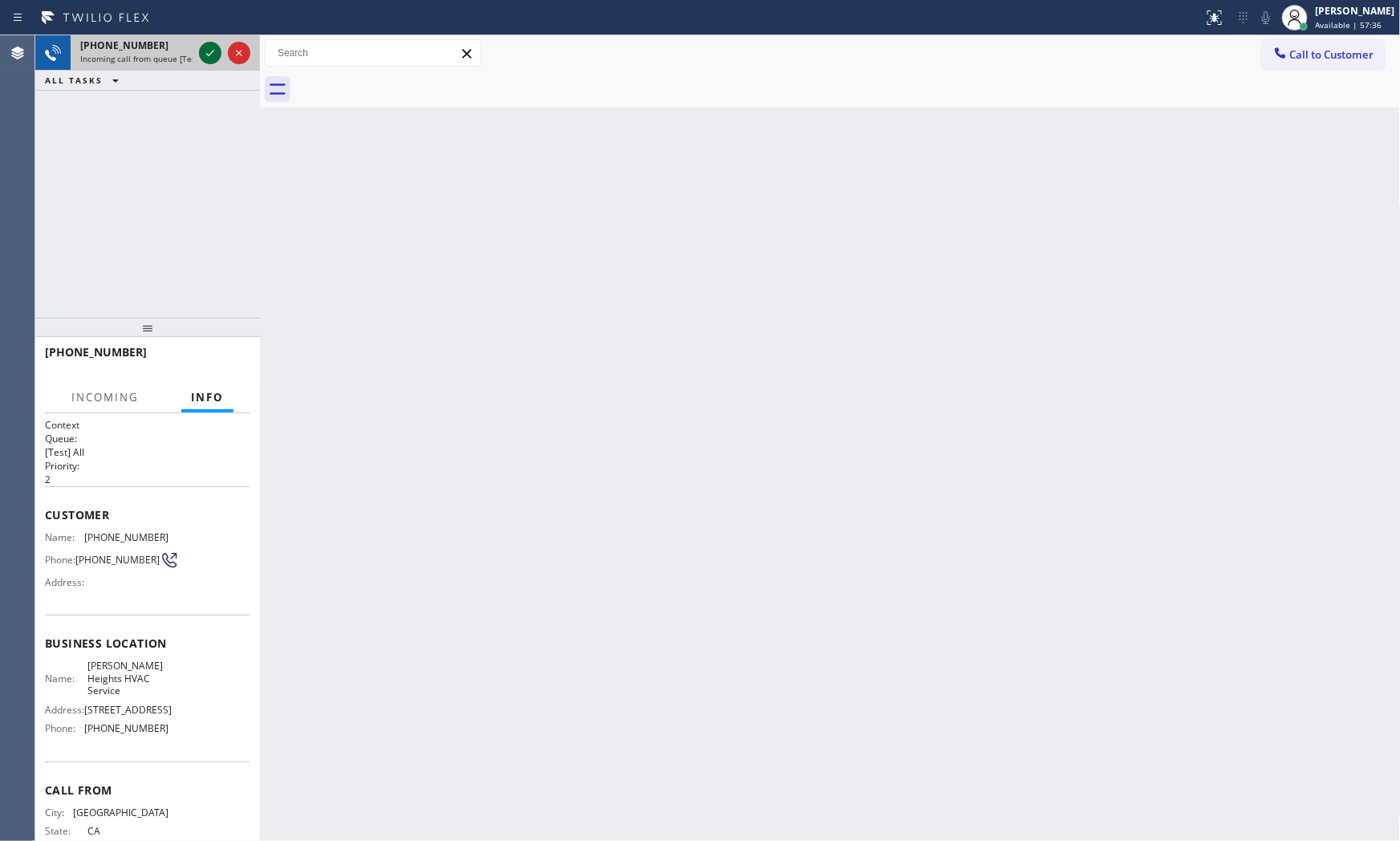
click at [203, 57] on icon at bounding box center [210, 53] width 19 height 19
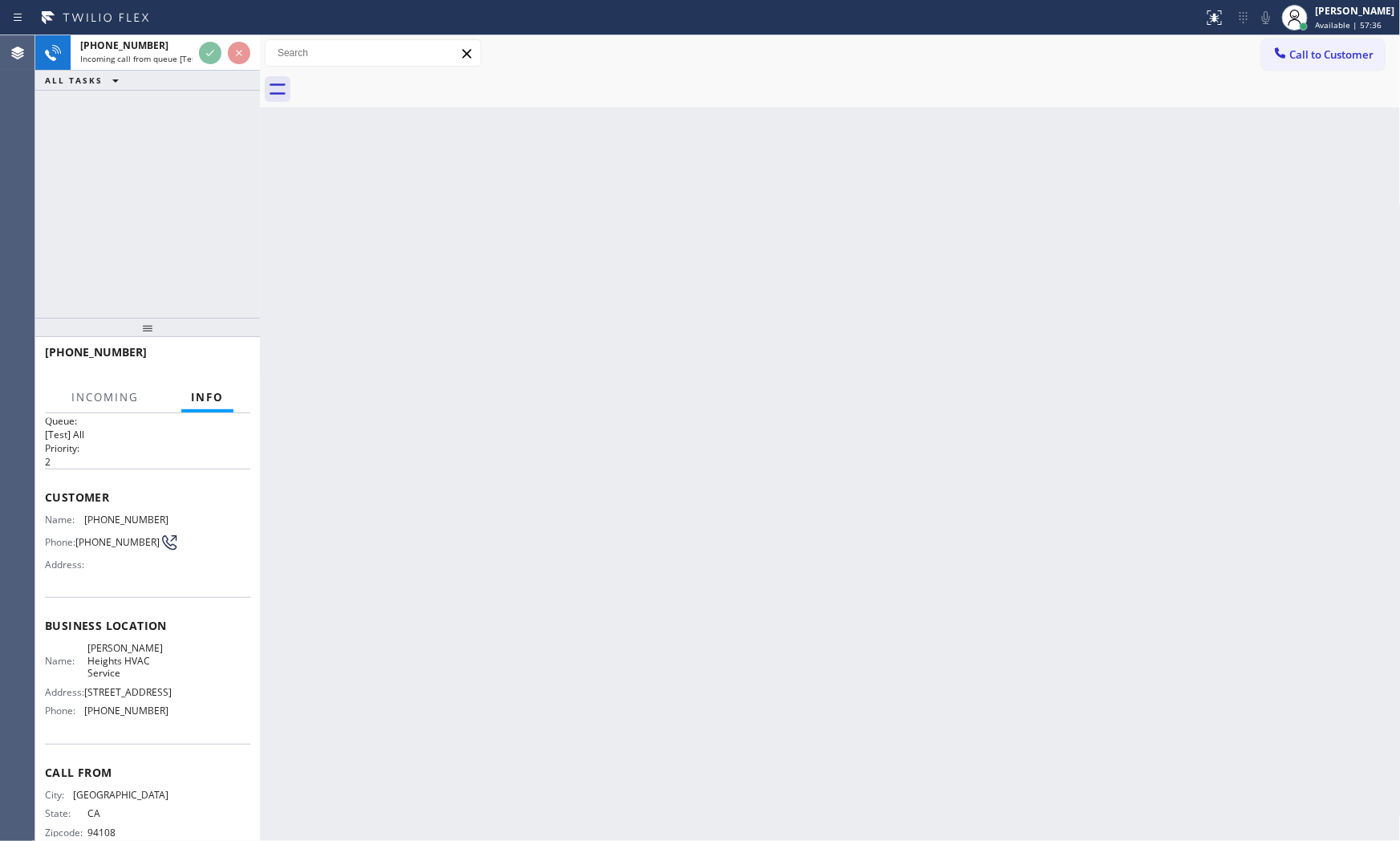
scroll to position [50, 0]
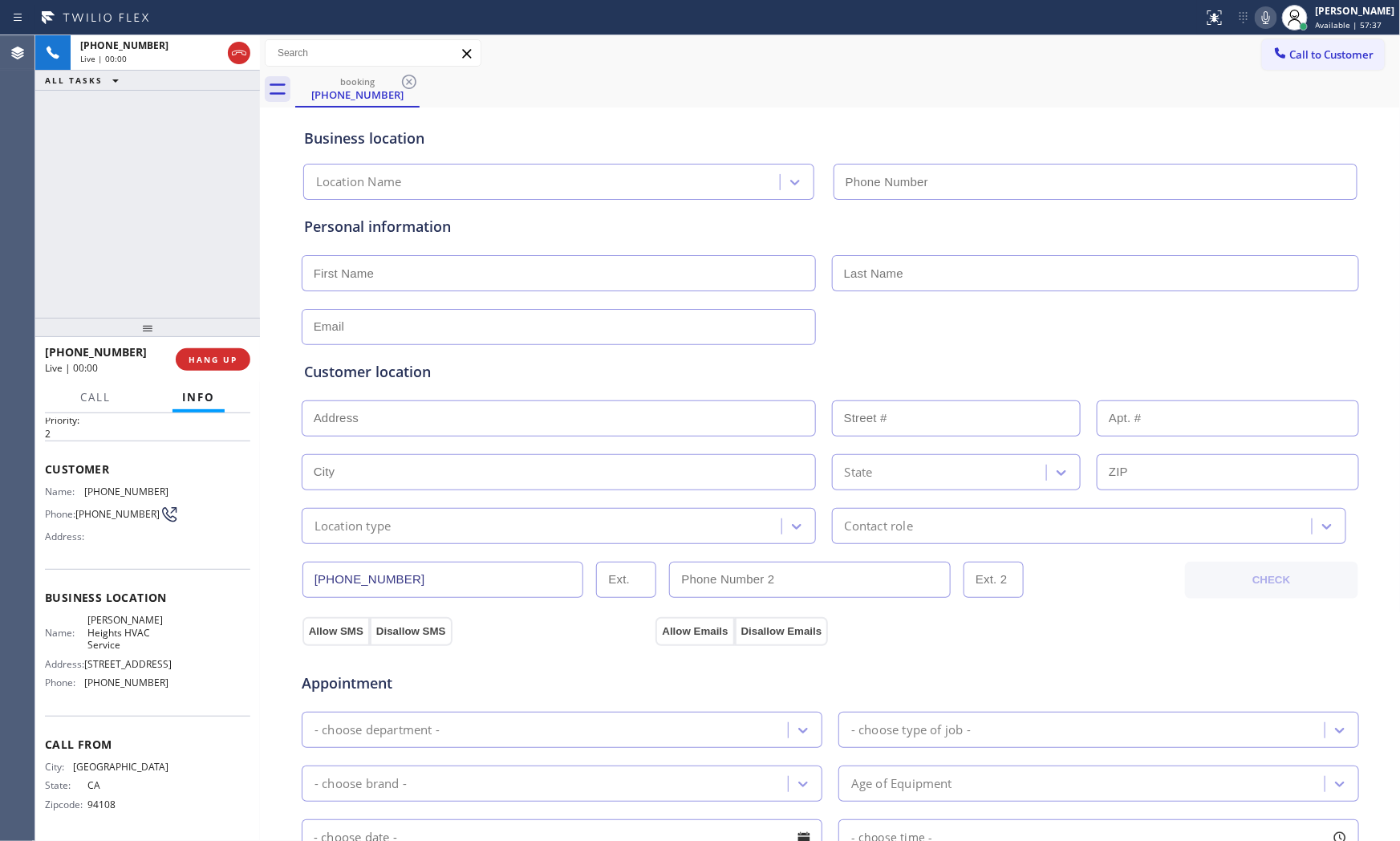
type input "[PHONE_NUMBER]"
click at [209, 351] on button "HANG UP" at bounding box center [213, 360] width 74 height 23
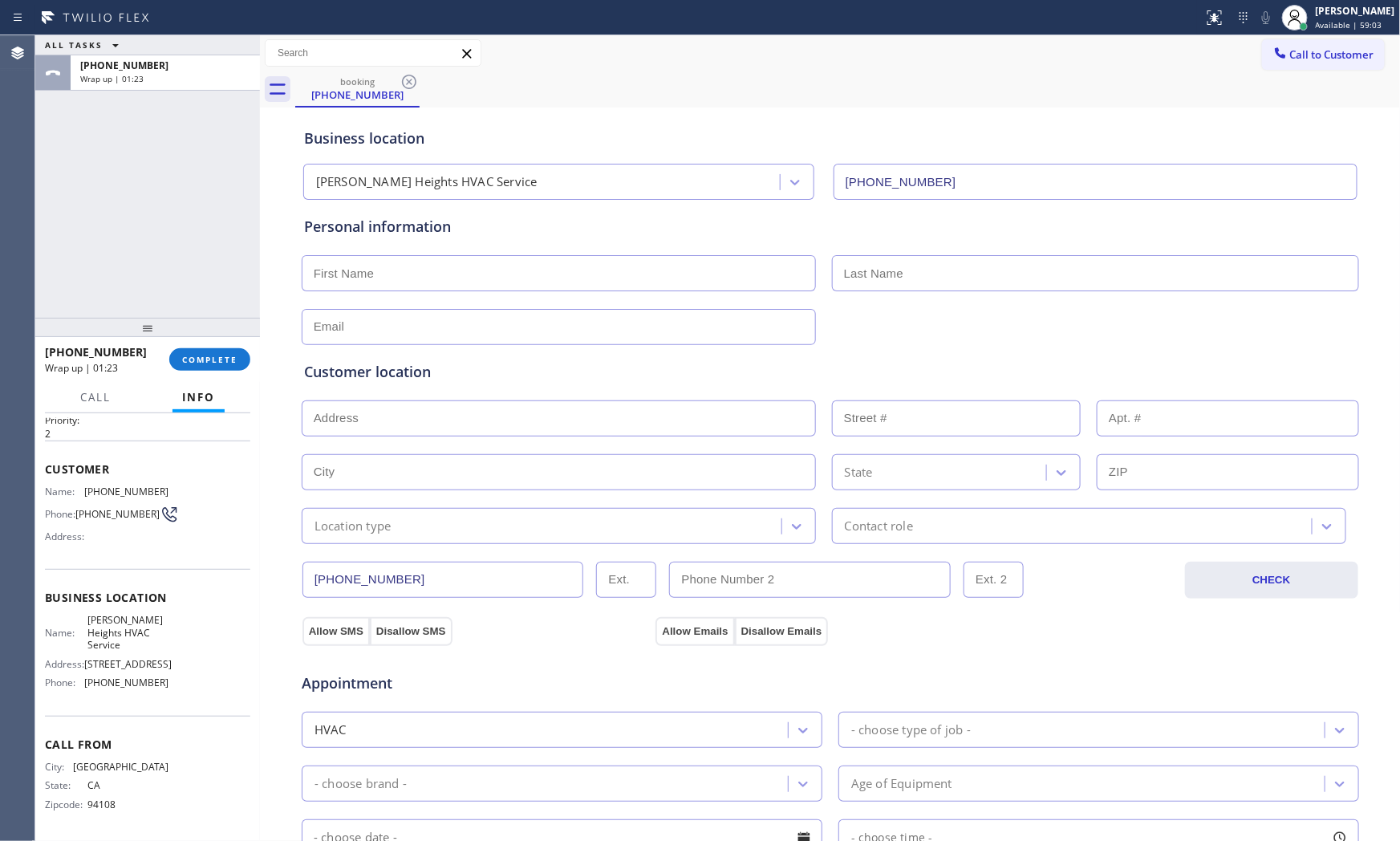
click at [167, 349] on div "[PHONE_NUMBER] Wrap up | 01:23" at bounding box center [107, 360] width 124 height 41
click at [177, 354] on button "COMPLETE" at bounding box center [210, 360] width 81 height 23
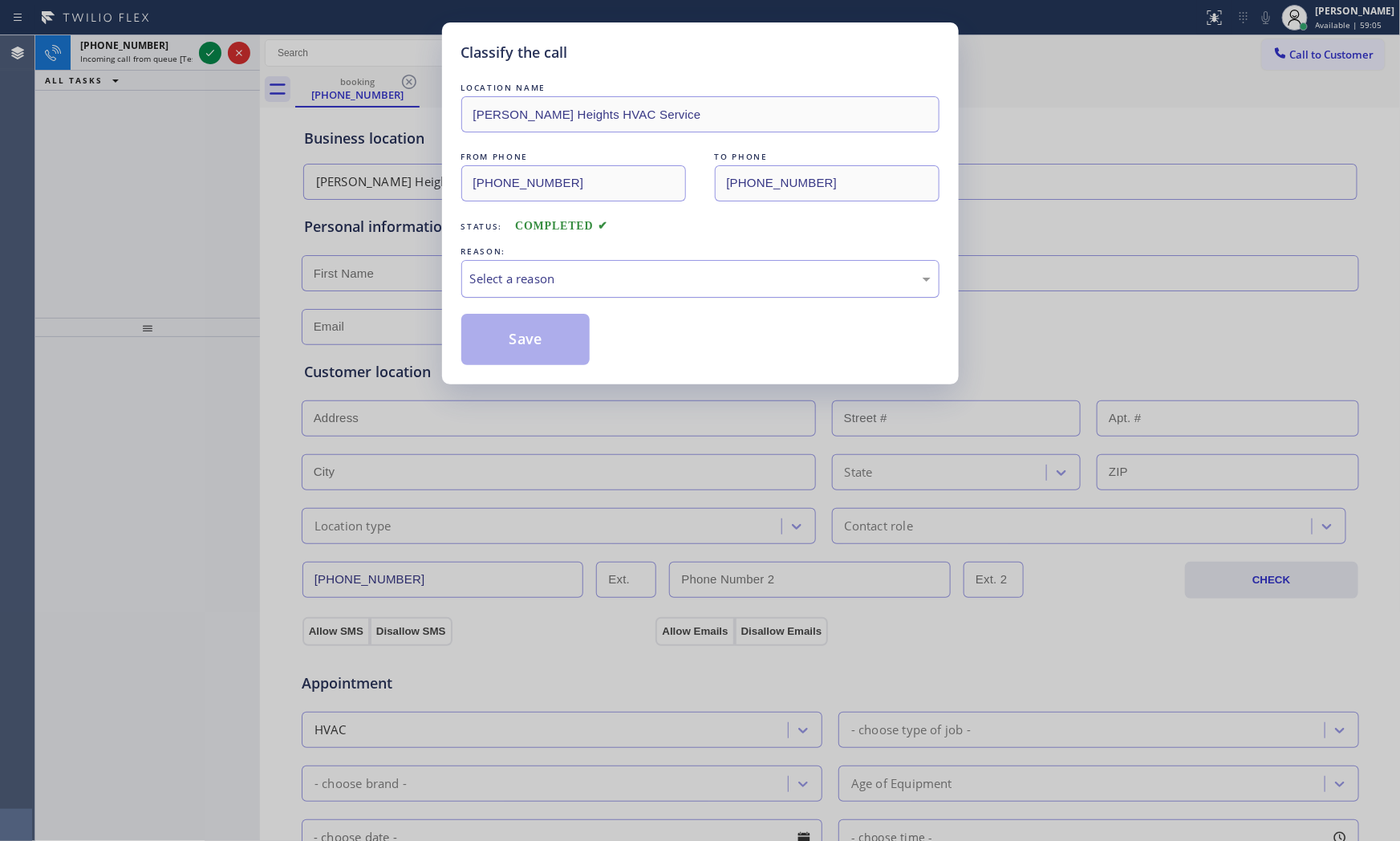
click at [512, 279] on div "Select a reason" at bounding box center [700, 279] width 460 height 19
click at [528, 347] on button "Save" at bounding box center [525, 339] width 129 height 52
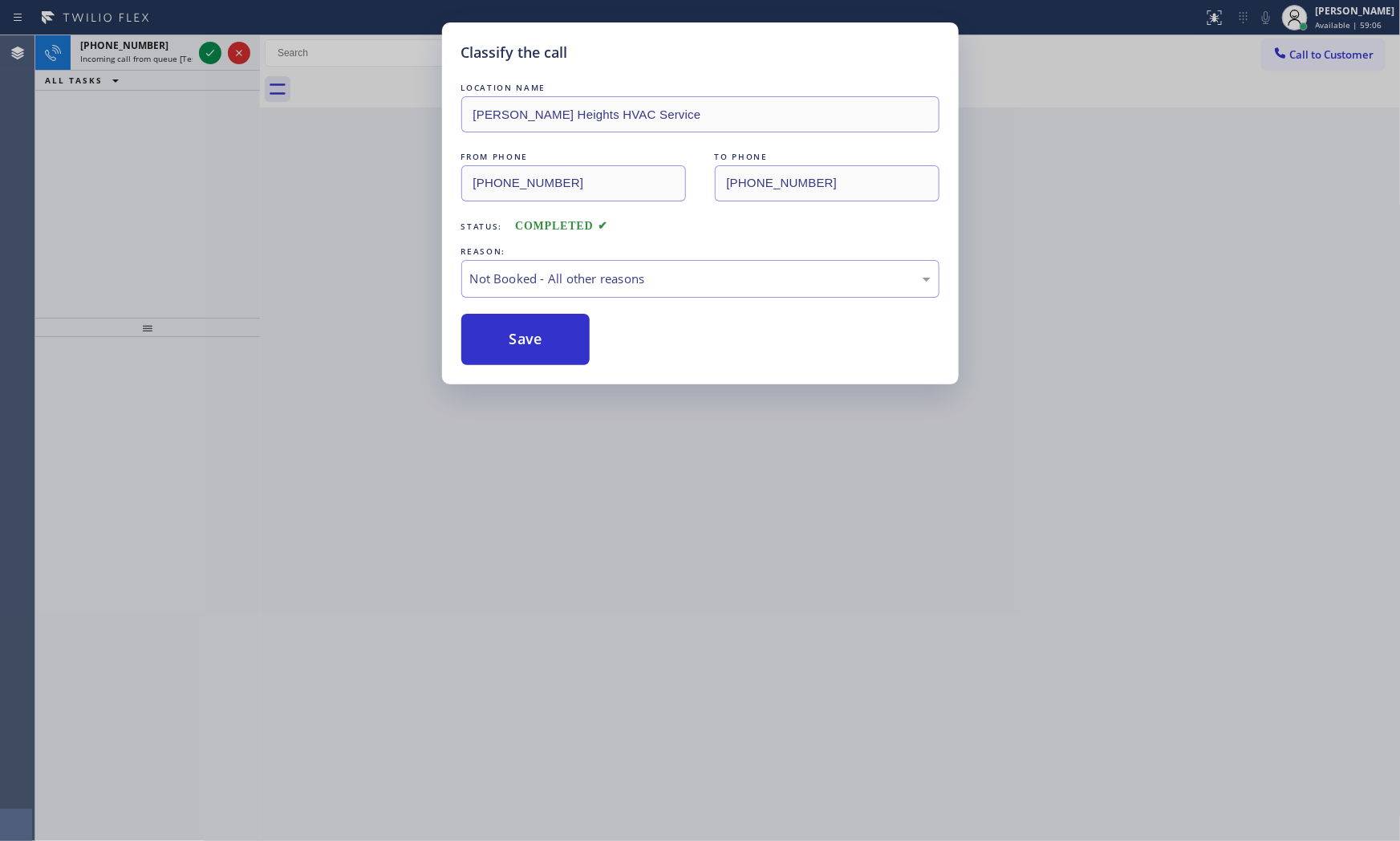
click at [528, 347] on button "Save" at bounding box center [525, 339] width 129 height 52
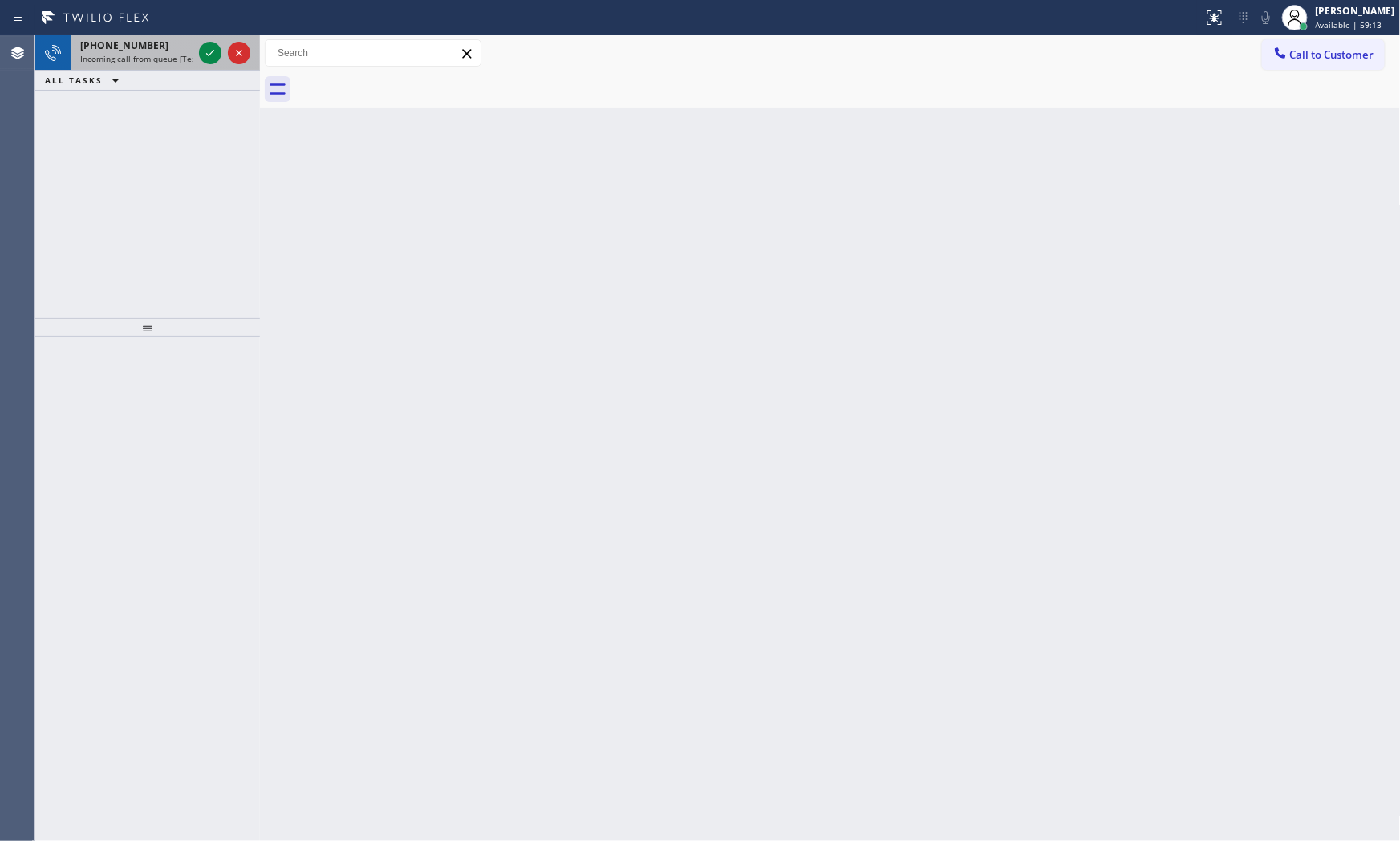
drag, startPoint x: 101, startPoint y: 28, endPoint x: 127, endPoint y: 41, distance: 29.1
click at [105, 32] on div "Status report No issues detected If you experience an issue, please download th…" at bounding box center [700, 17] width 1400 height 35
drag, startPoint x: 127, startPoint y: 41, endPoint x: 187, endPoint y: 48, distance: 60.4
click at [128, 42] on span "[PHONE_NUMBER]" at bounding box center [124, 45] width 89 height 13
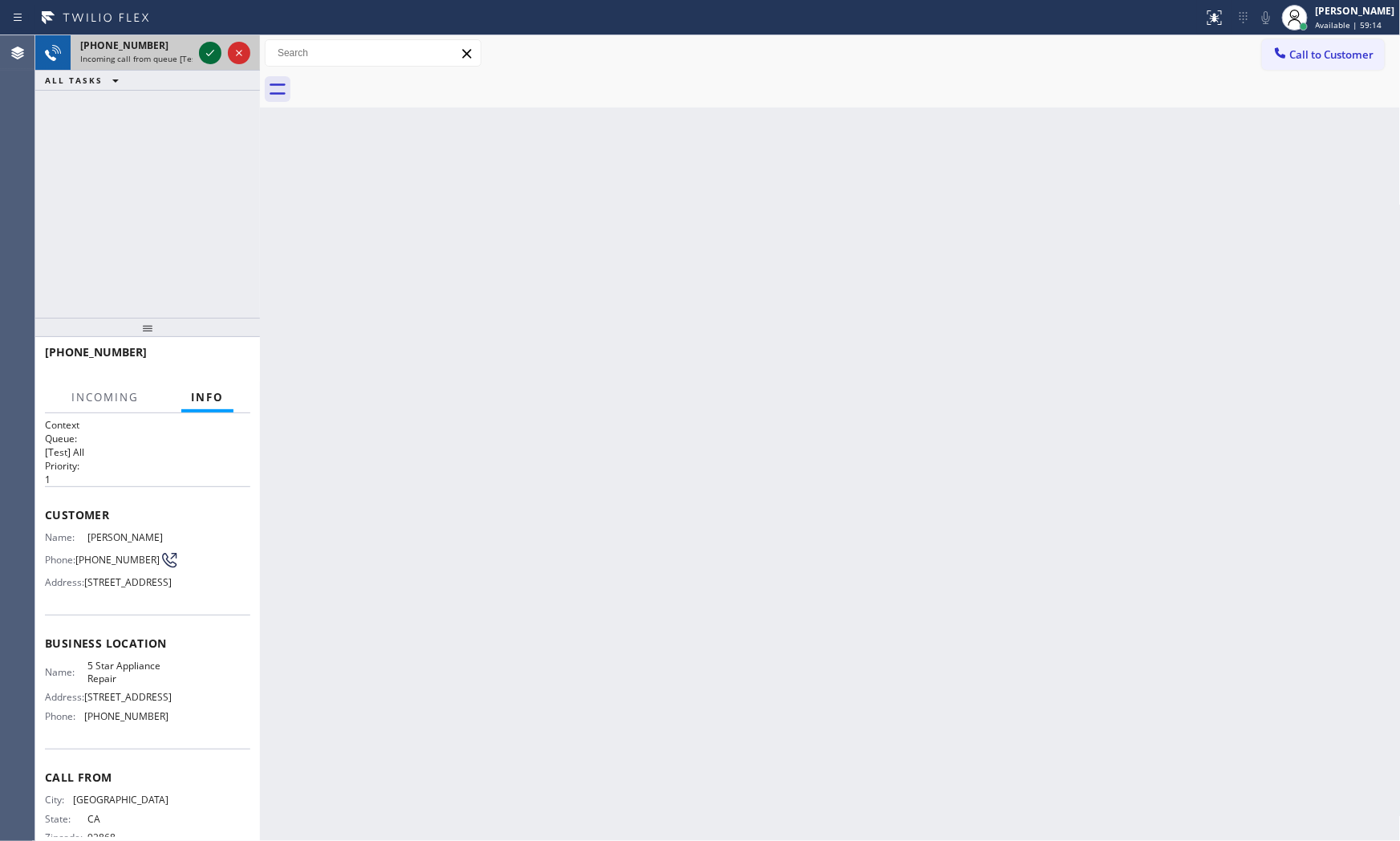
click at [217, 49] on icon at bounding box center [210, 53] width 19 height 19
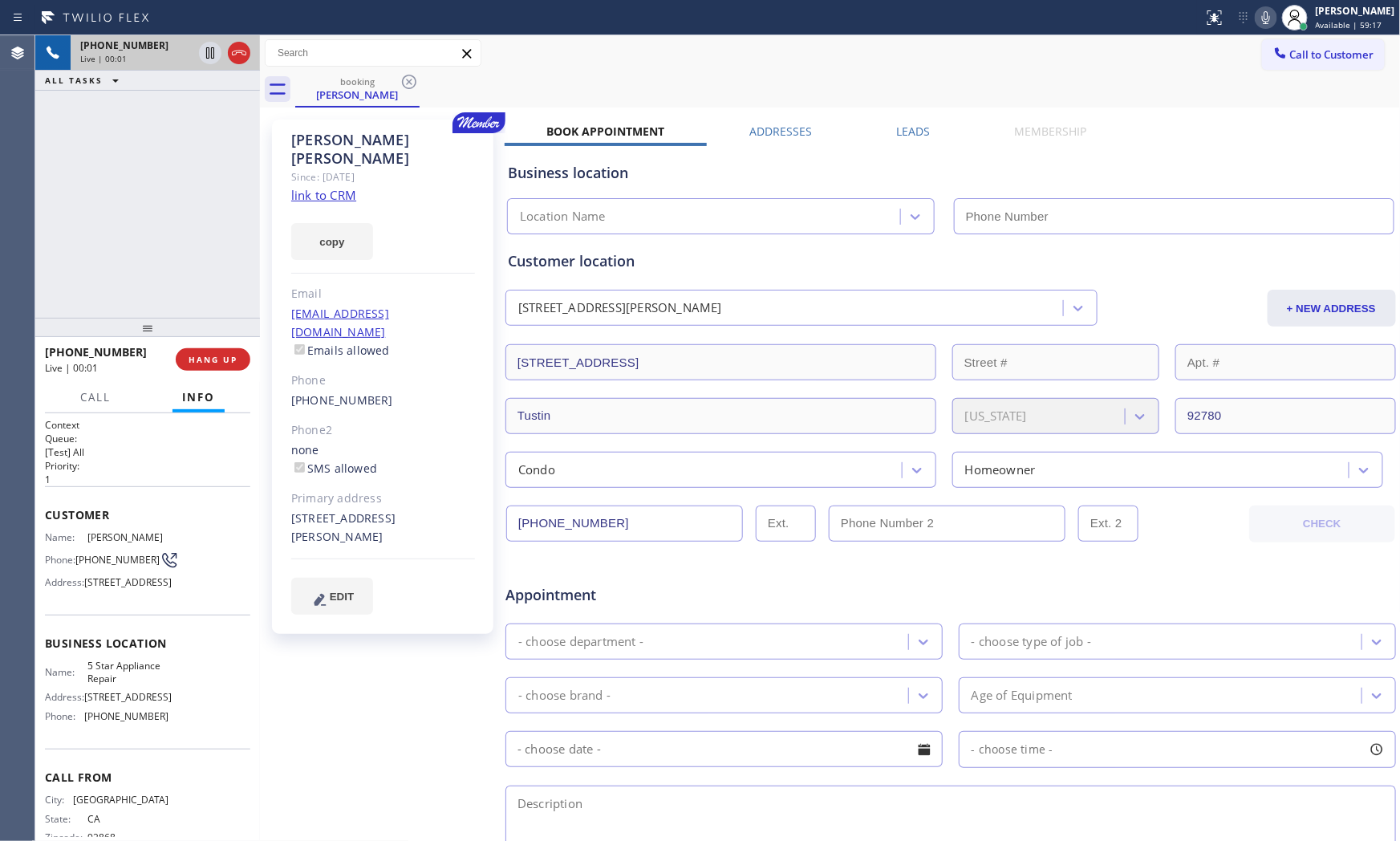
type input "[PHONE_NUMBER]"
click at [349, 187] on link "link to CRM" at bounding box center [323, 195] width 65 height 16
click at [1262, 25] on icon at bounding box center [1265, 18] width 19 height 19
click at [215, 58] on icon at bounding box center [210, 53] width 19 height 19
click at [1256, 20] on icon at bounding box center [1265, 18] width 19 height 19
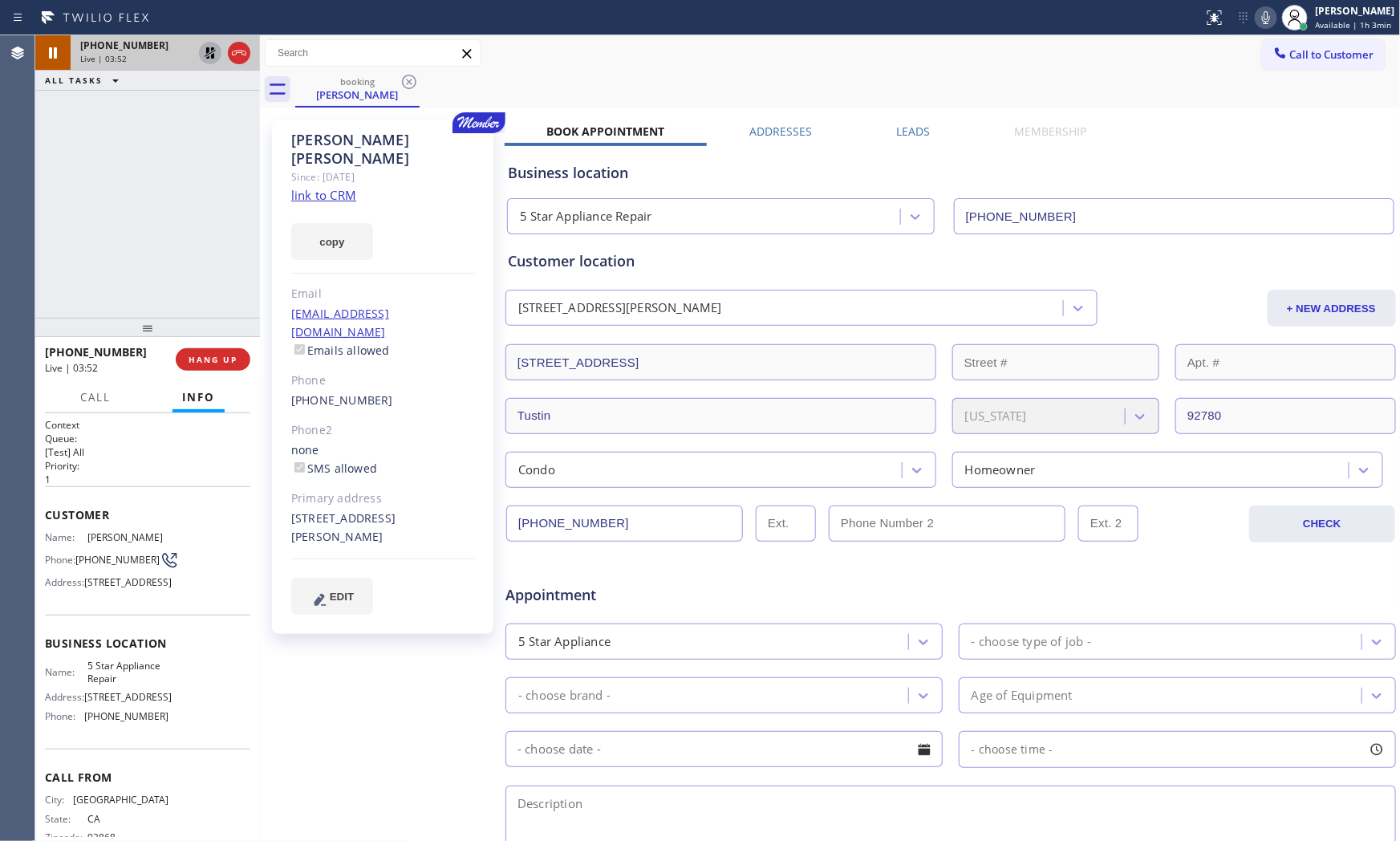
click at [217, 55] on icon at bounding box center [210, 53] width 19 height 19
click at [131, 402] on div "Call Info" at bounding box center [148, 398] width 205 height 32
click at [110, 396] on span "Call" at bounding box center [95, 396] width 30 height 14
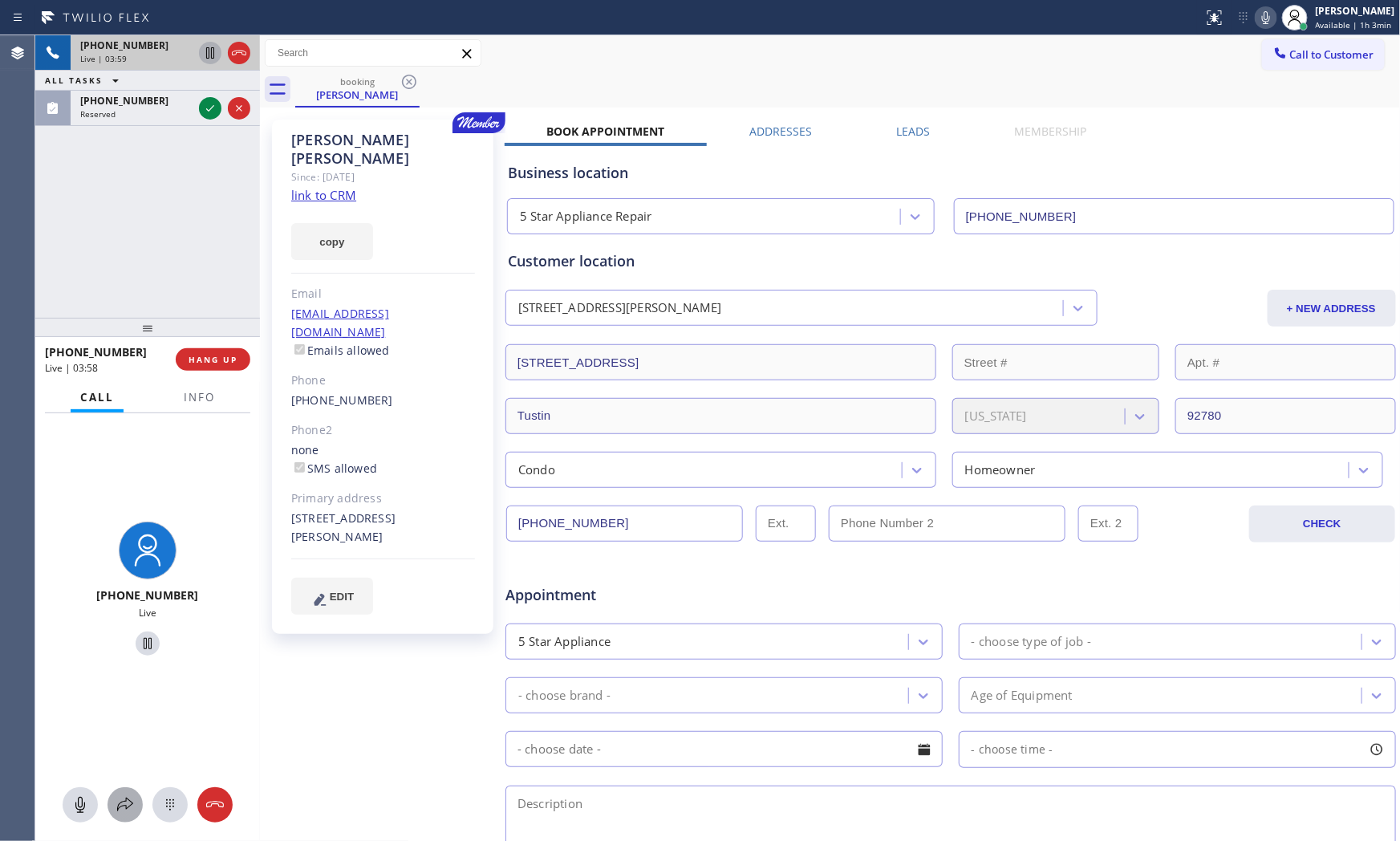
click at [117, 801] on icon at bounding box center [125, 804] width 19 height 19
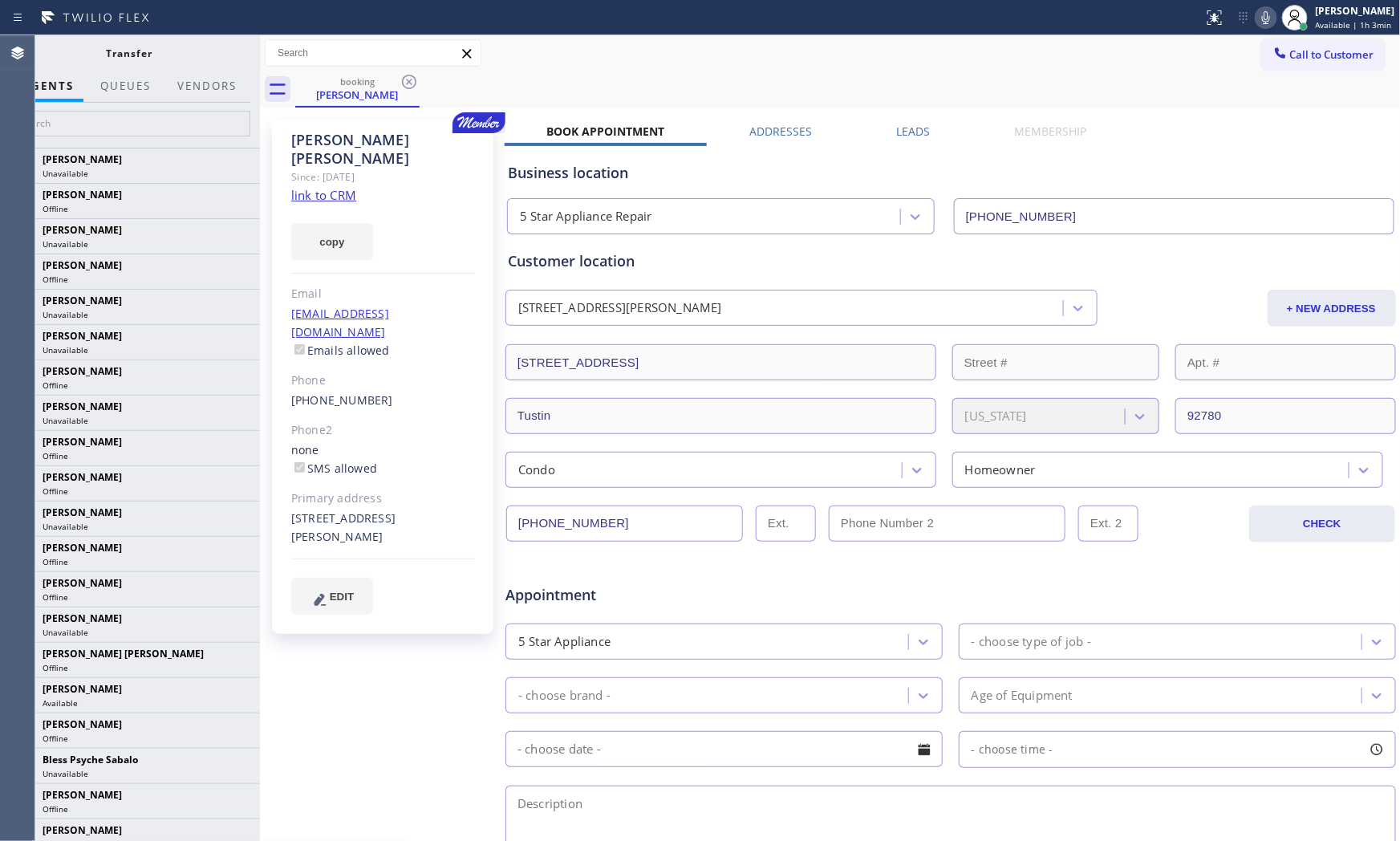
click at [1256, 17] on icon at bounding box center [1265, 18] width 19 height 19
click at [90, 122] on input "text" at bounding box center [129, 123] width 241 height 25
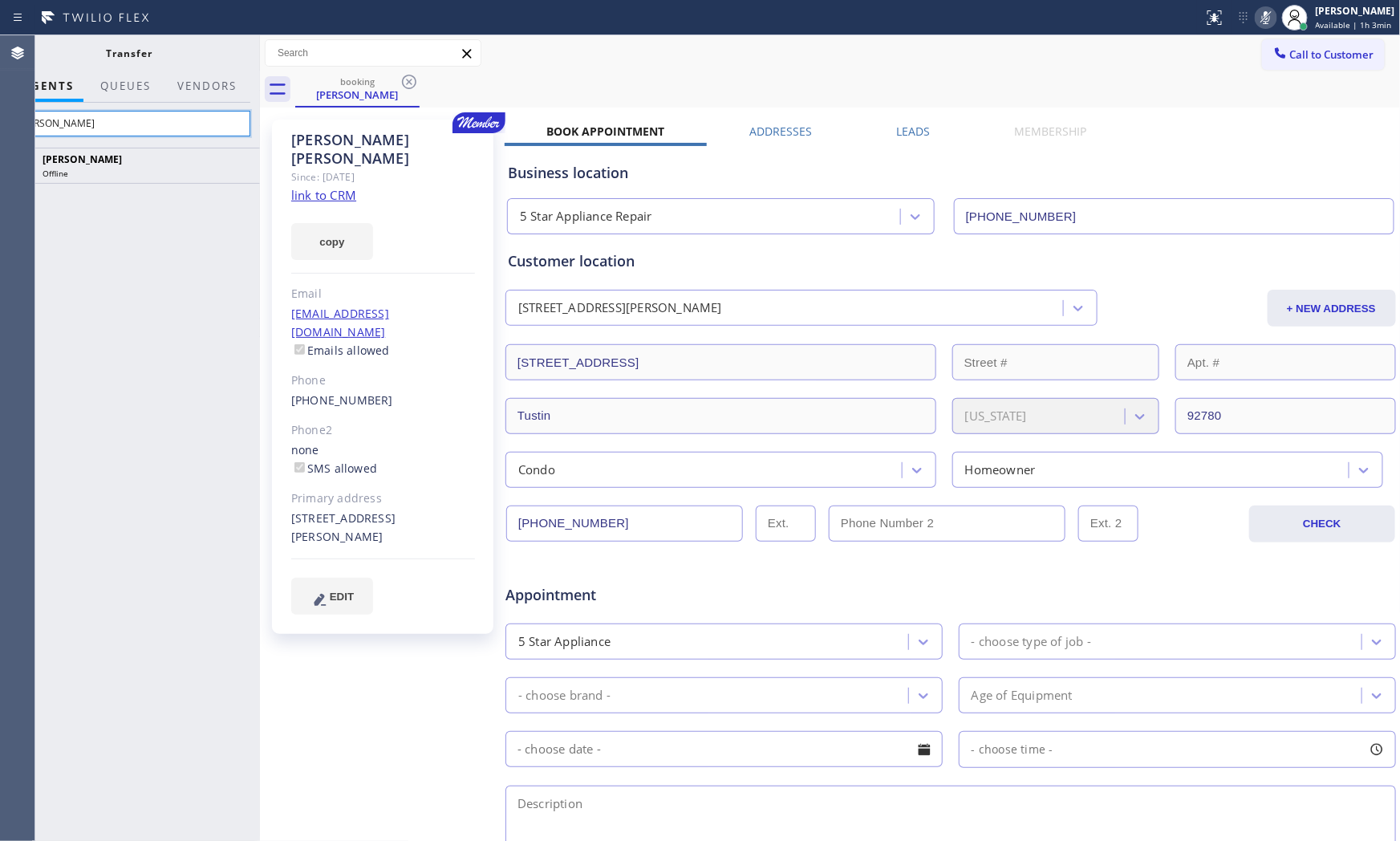
type input "[PERSON_NAME]"
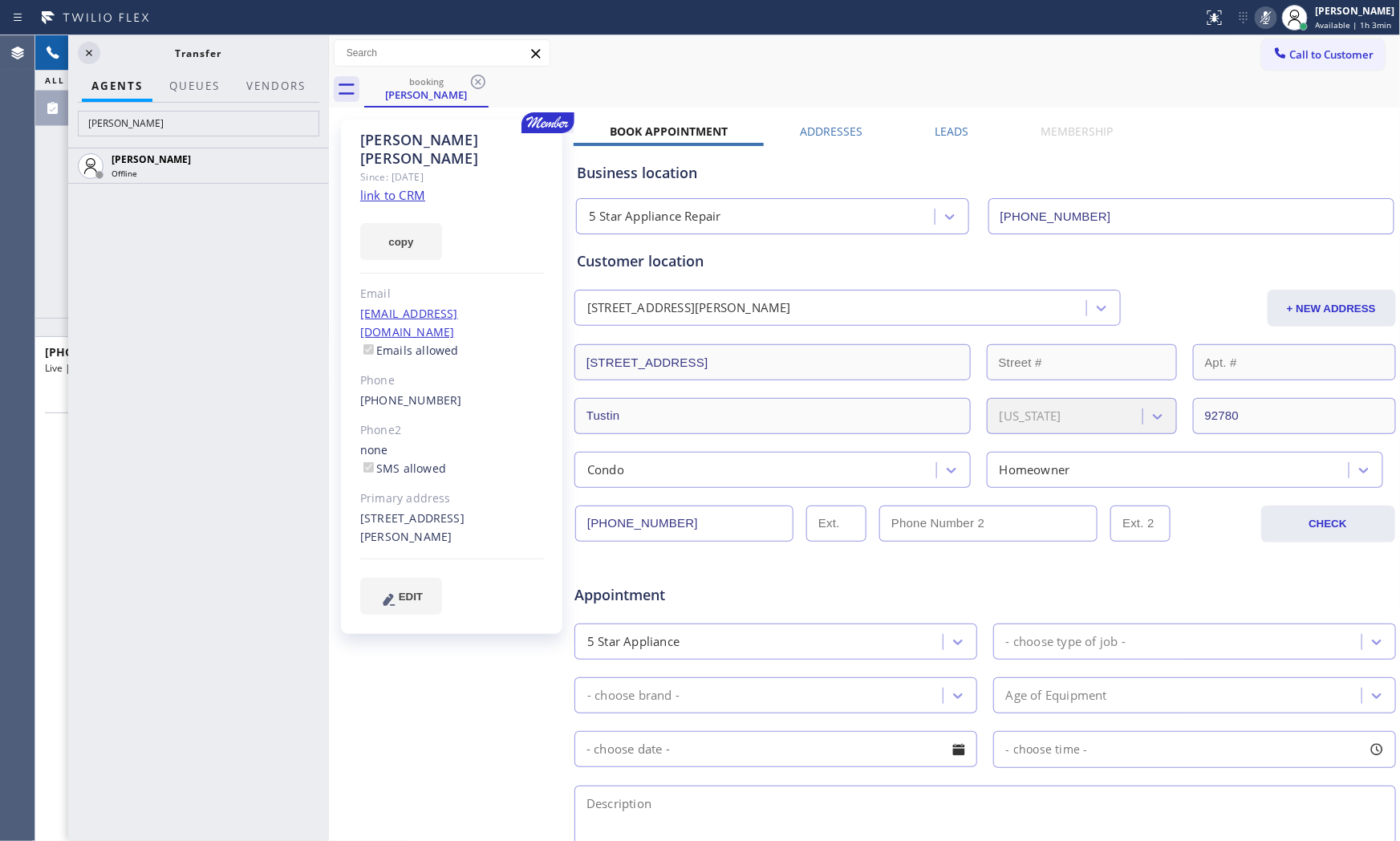
drag, startPoint x: 263, startPoint y: 166, endPoint x: 247, endPoint y: 133, distance: 36.7
click at [329, 164] on div at bounding box center [329, 437] width 0 height 805
click at [190, 121] on input "[PERSON_NAME]" at bounding box center [199, 123] width 241 height 25
type input "axe"
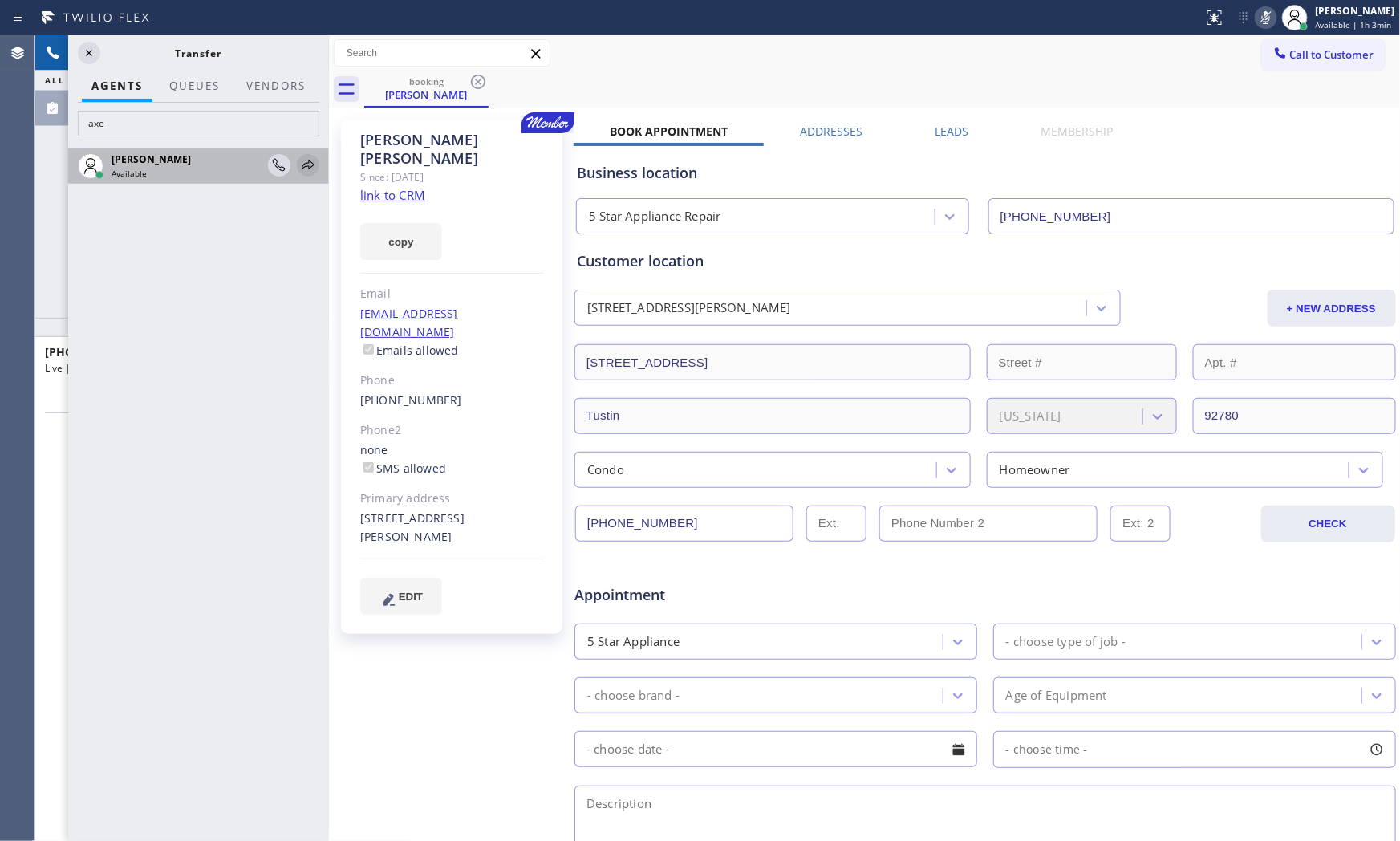
click at [303, 167] on icon at bounding box center [308, 165] width 13 height 10
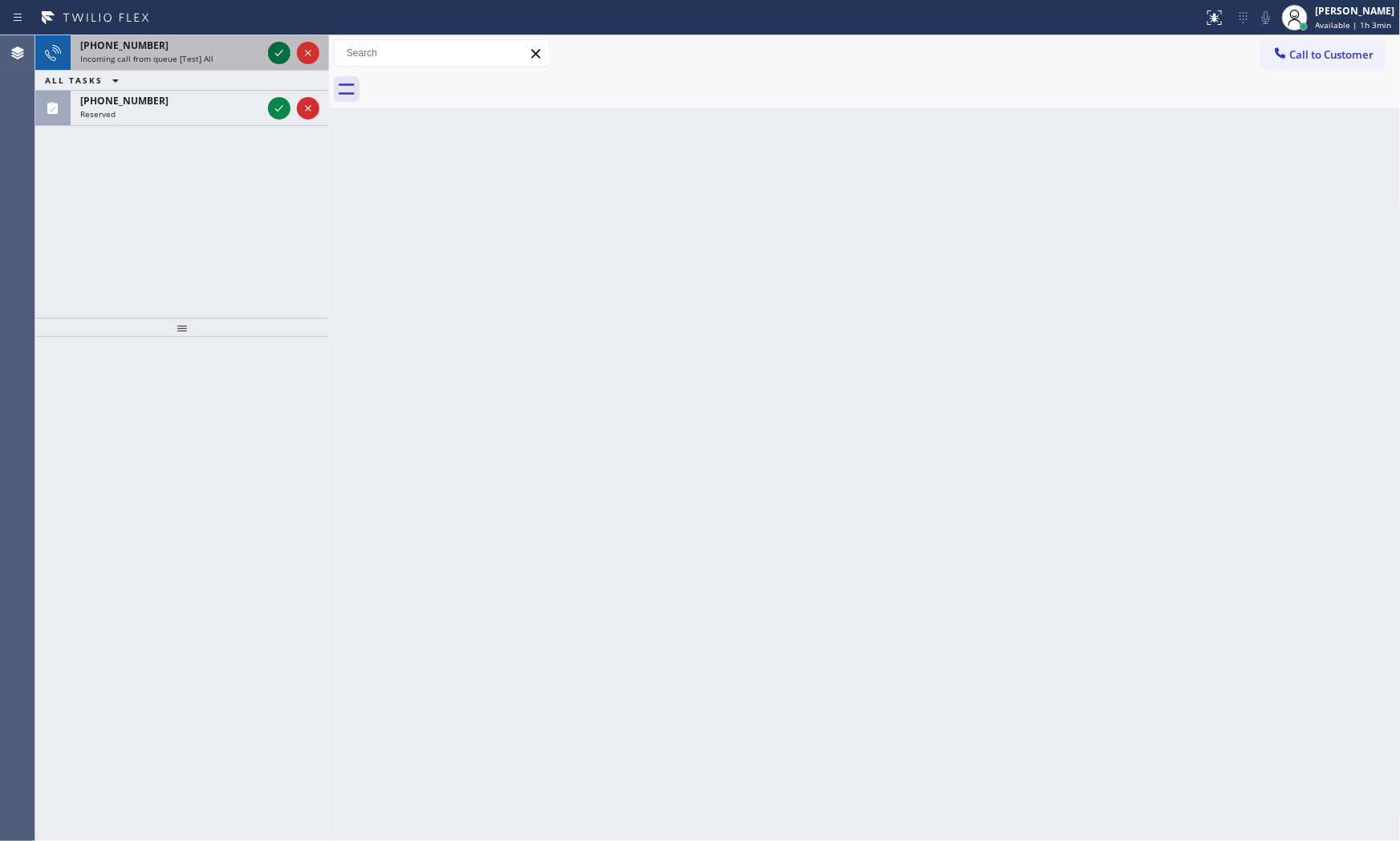
click at [279, 53] on icon at bounding box center [279, 53] width 8 height 7
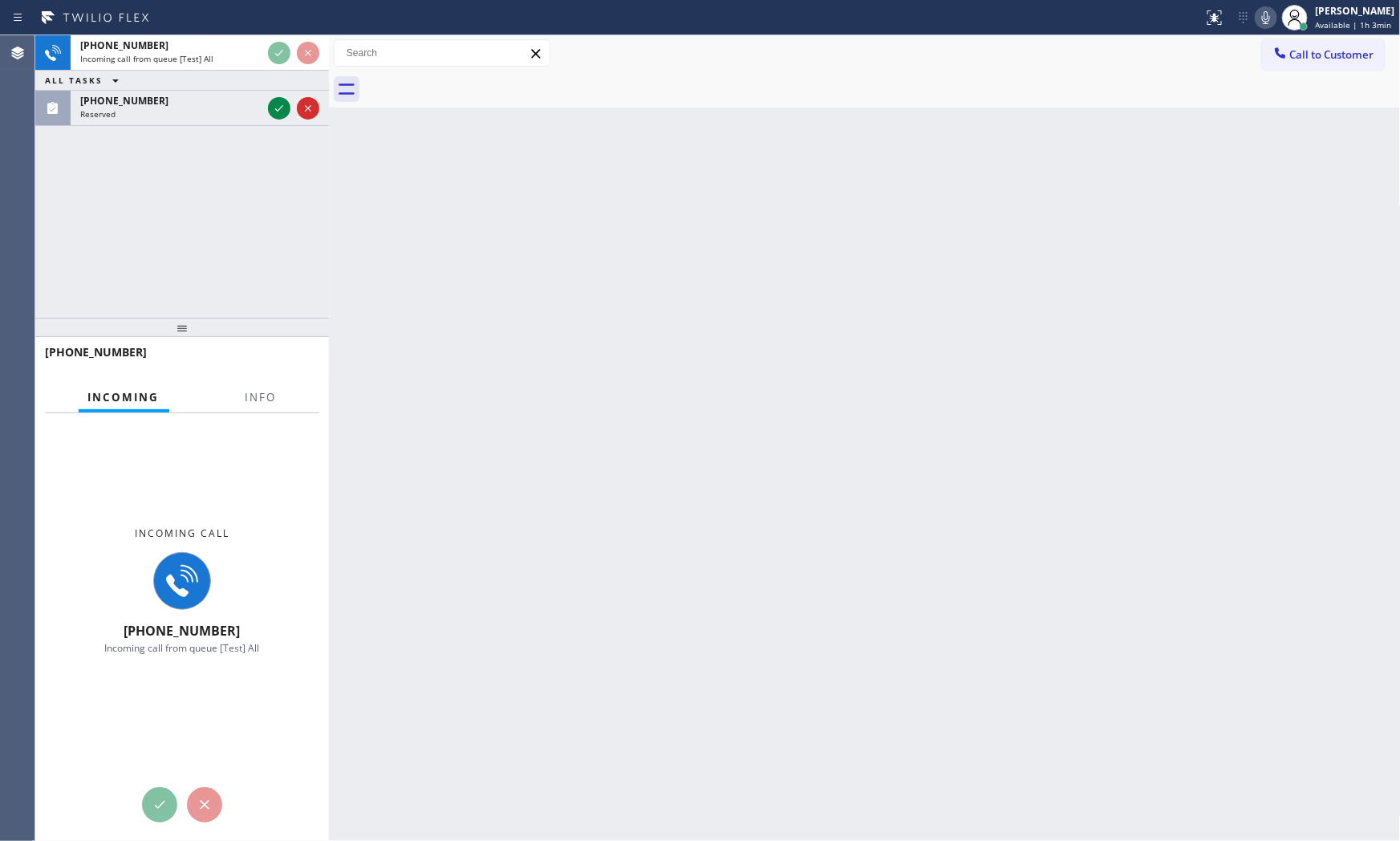
click at [266, 380] on div "[PHONE_NUMBER]" at bounding box center [182, 360] width 294 height 45
click at [269, 390] on span "Info" at bounding box center [261, 396] width 31 height 14
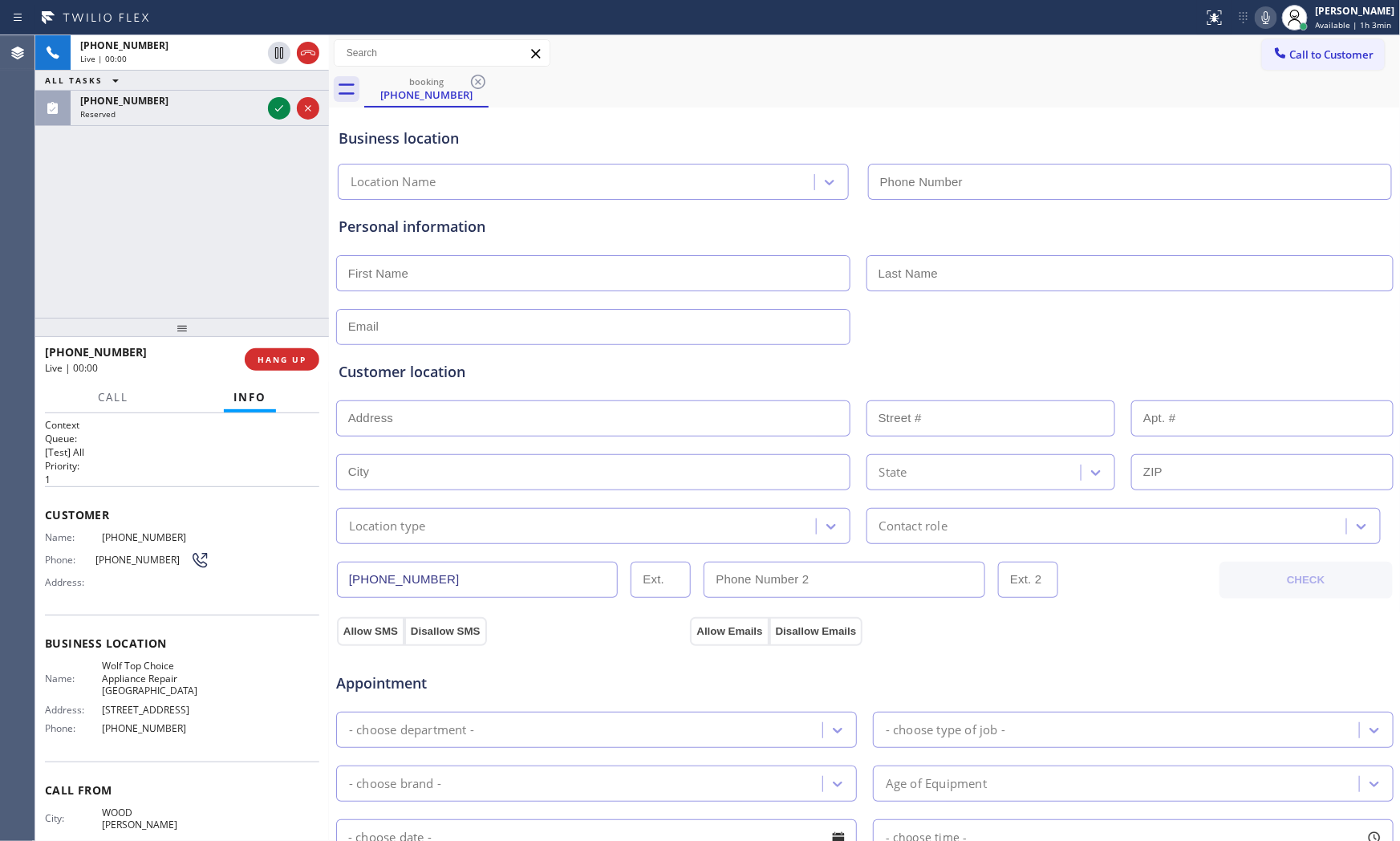
type input "[PHONE_NUMBER]"
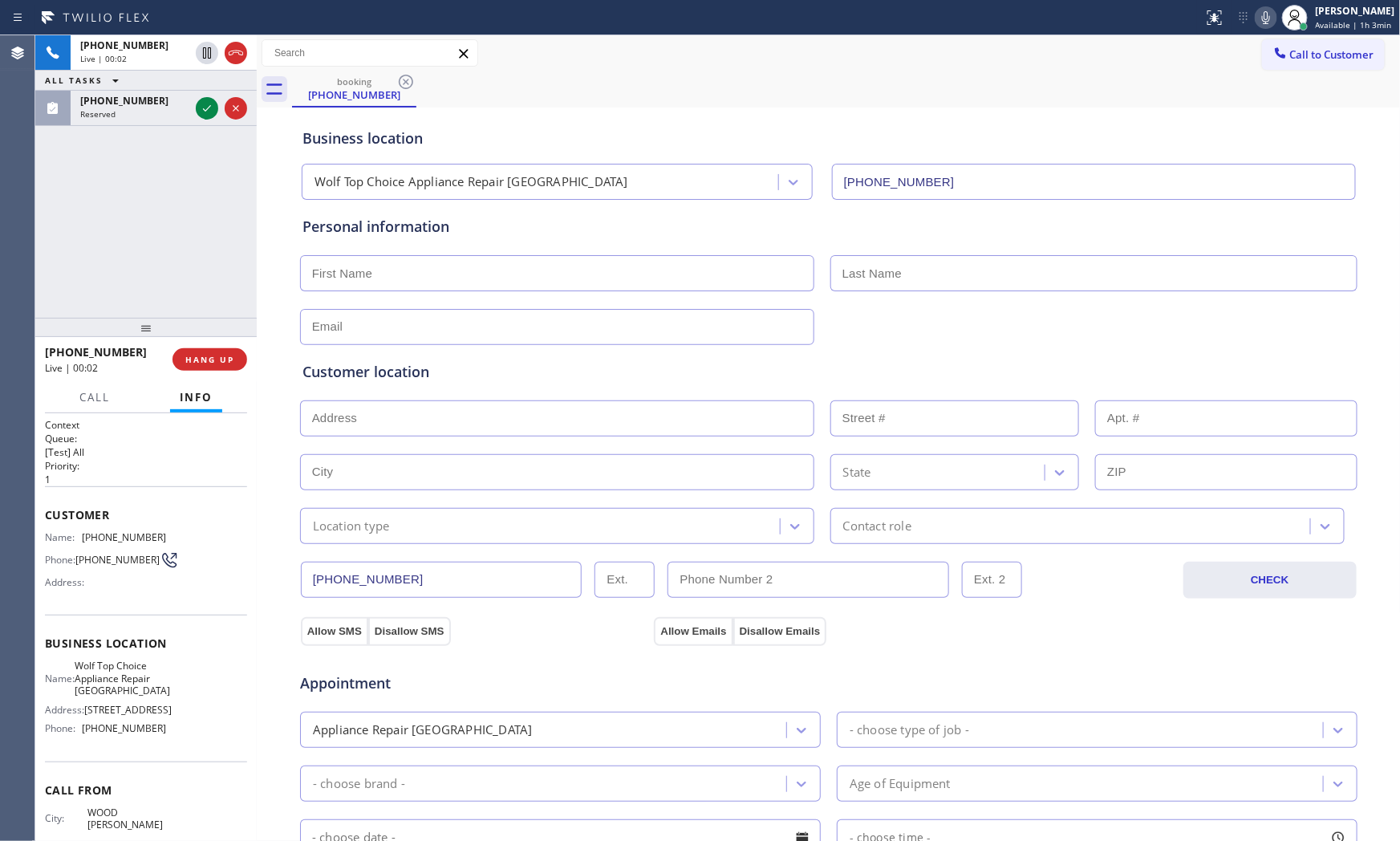
drag, startPoint x: 329, startPoint y: 283, endPoint x: 117, endPoint y: 247, distance: 215.0
click at [124, 249] on div "[PHONE_NUMBER] Live | 00:02 ALL TASKS ALL TASKS ACTIVE TASKS TASKS IN WRAP UP […" at bounding box center [716, 437] width 1364 height 805
click at [132, 115] on div "Reserved" at bounding box center [135, 114] width 109 height 11
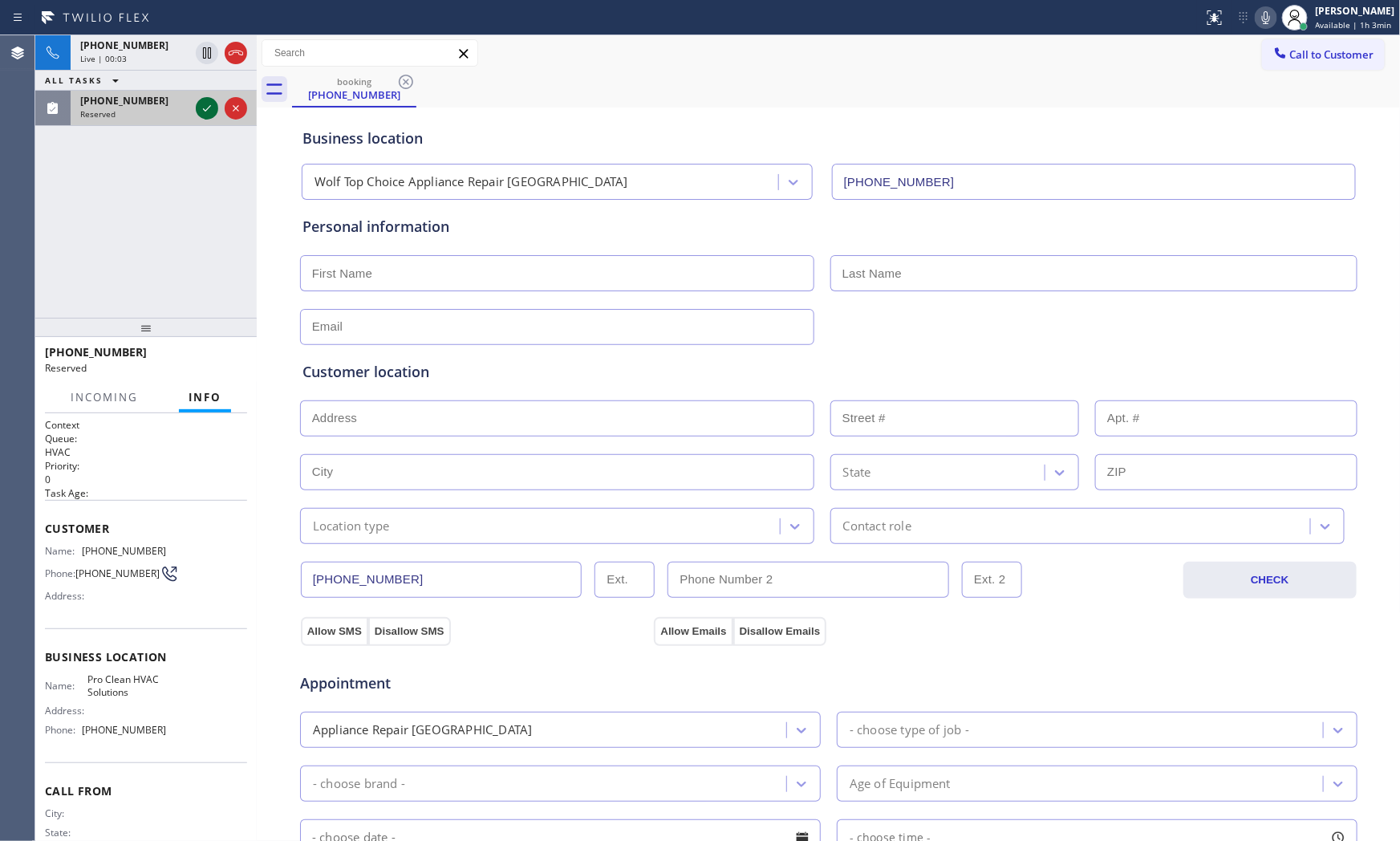
click at [198, 114] on icon at bounding box center [207, 108] width 19 height 19
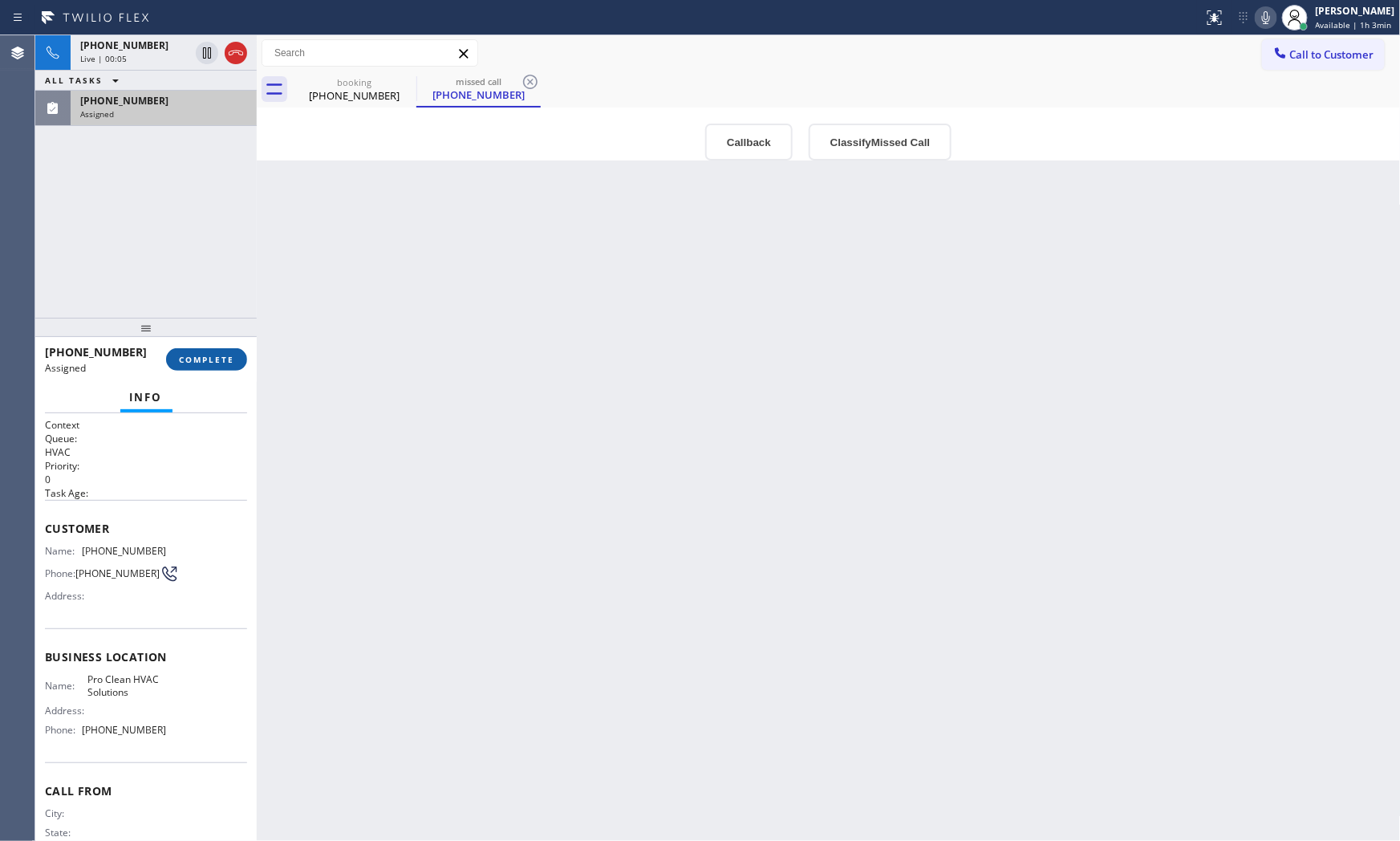
click at [209, 364] on span "COMPLETE" at bounding box center [206, 360] width 56 height 11
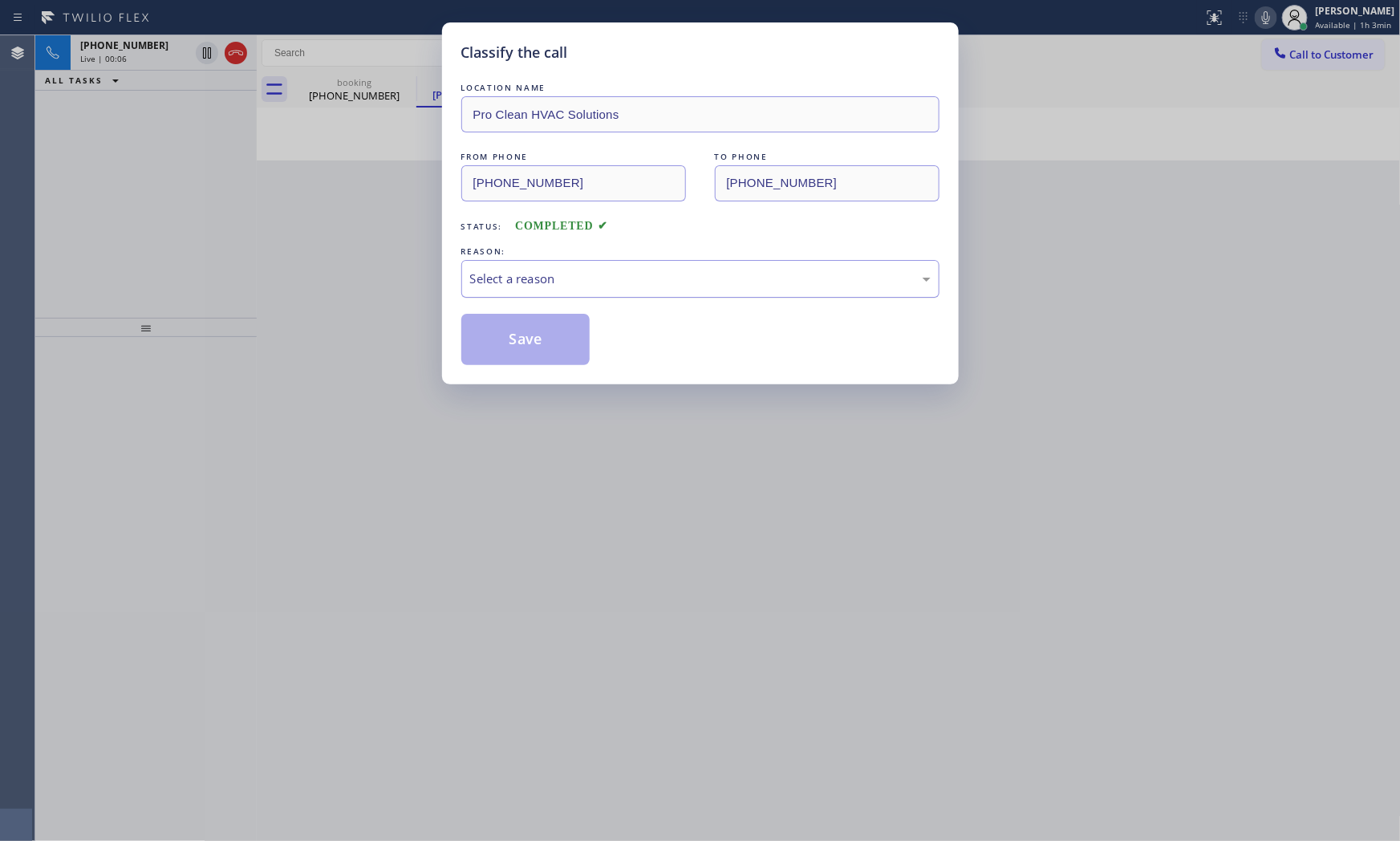
drag, startPoint x: 592, startPoint y: 283, endPoint x: 575, endPoint y: 296, distance: 21.4
click at [587, 285] on div "Select a reason" at bounding box center [700, 279] width 460 height 19
click at [523, 325] on button "Save" at bounding box center [525, 339] width 129 height 52
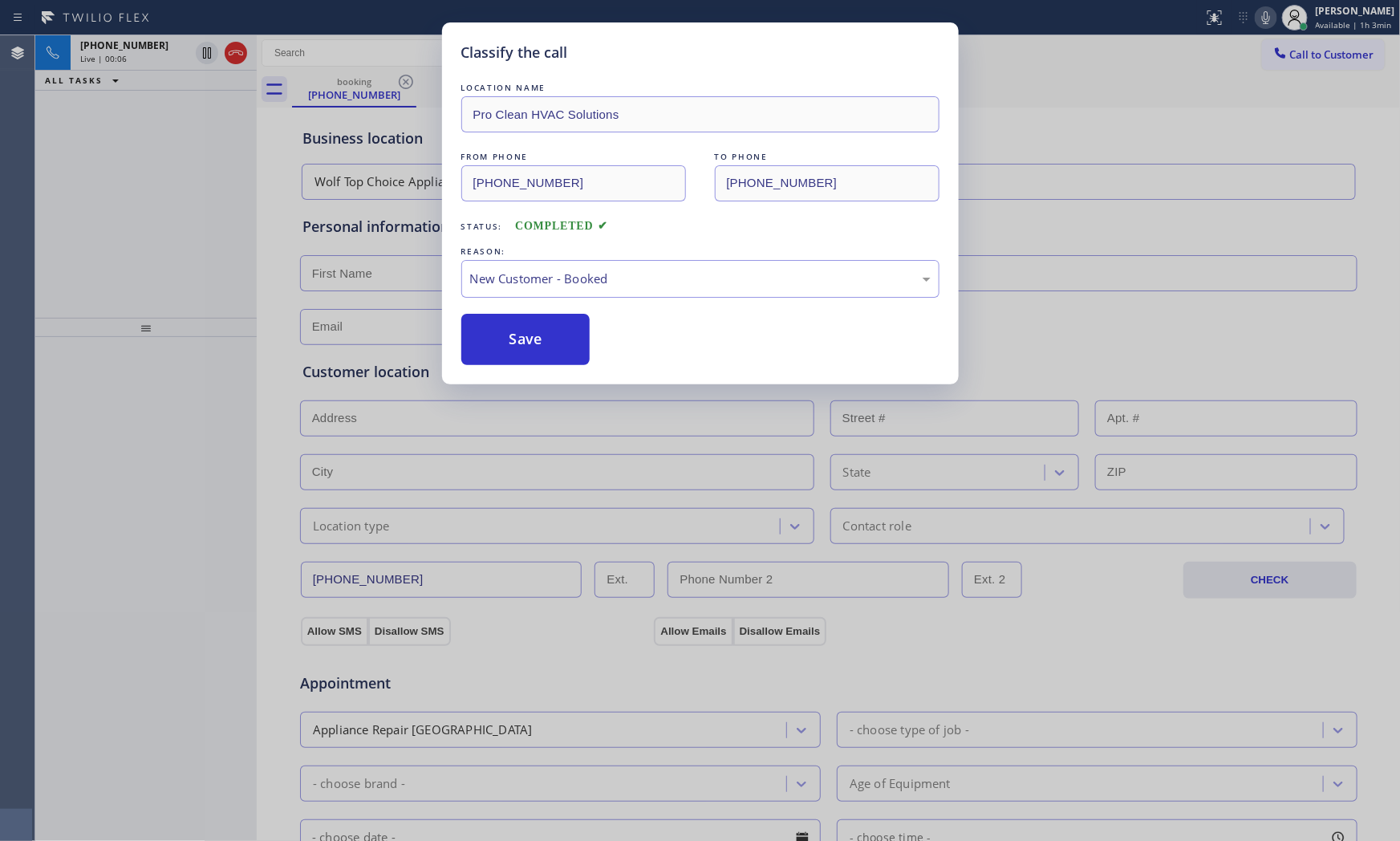
click at [523, 325] on button "Save" at bounding box center [525, 339] width 129 height 52
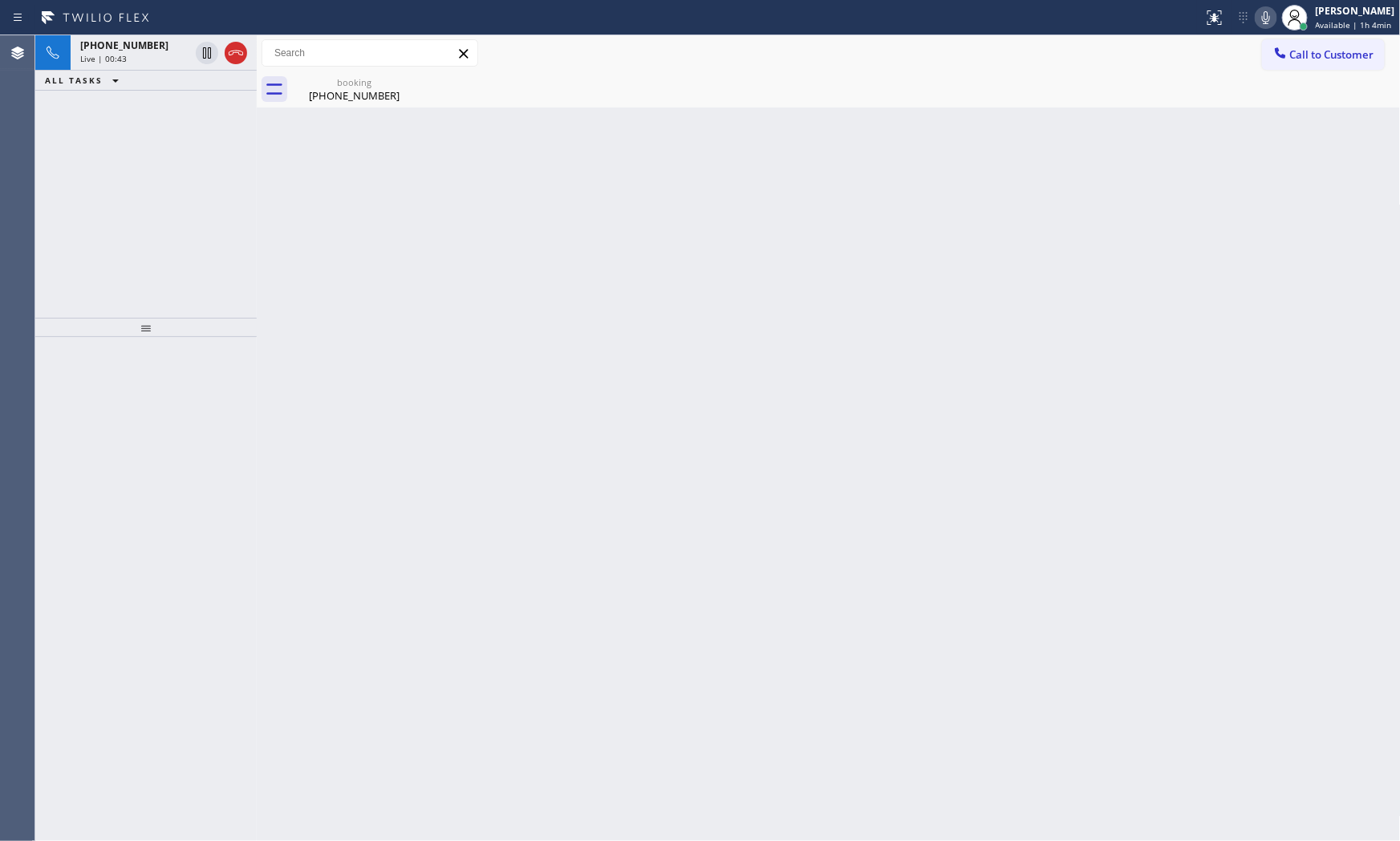
click at [1260, 19] on icon at bounding box center [1265, 18] width 19 height 19
click at [323, 95] on div "[PHONE_NUMBER]" at bounding box center [354, 95] width 121 height 14
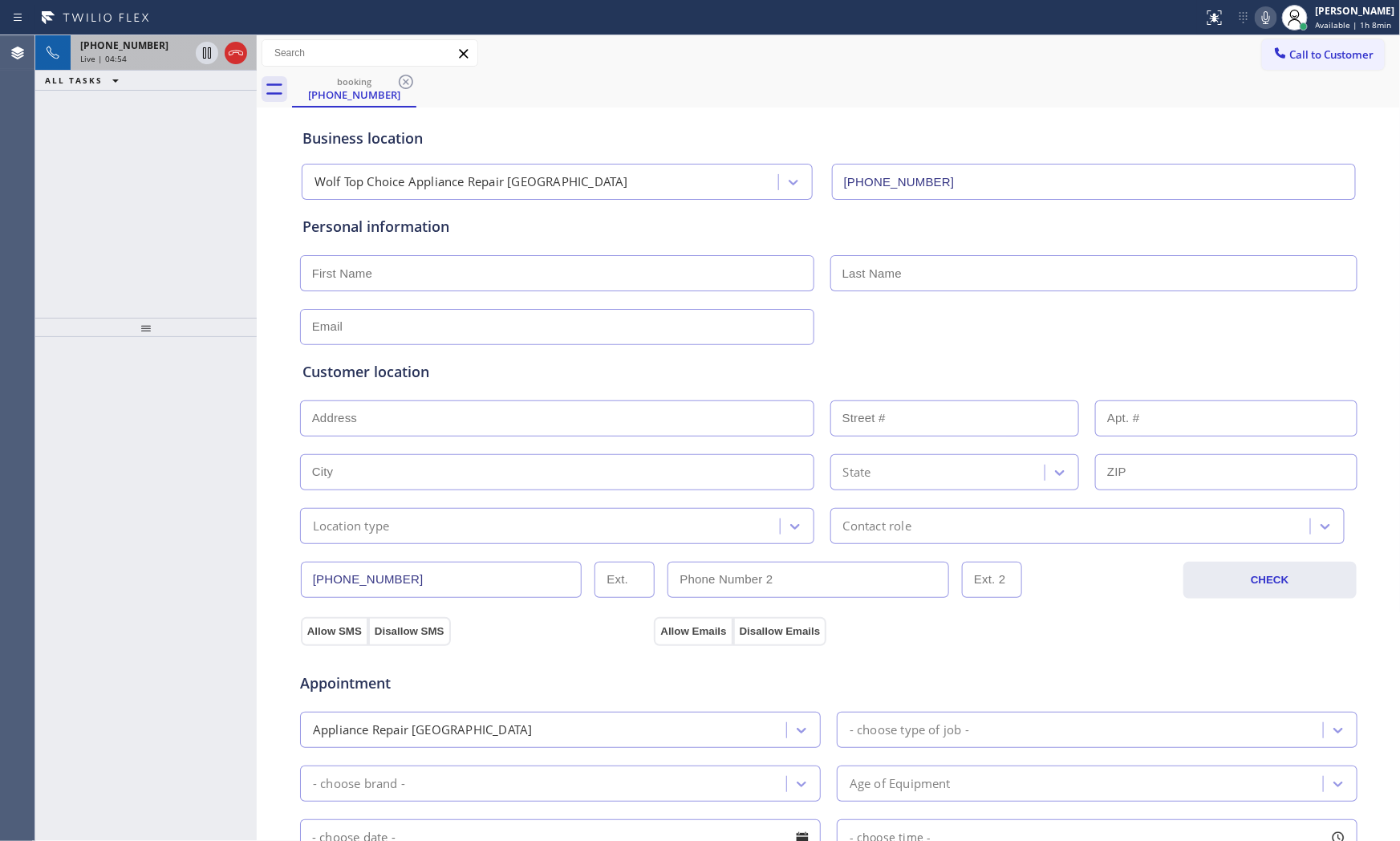
click at [107, 57] on span "Live | 04:54" at bounding box center [103, 58] width 46 height 11
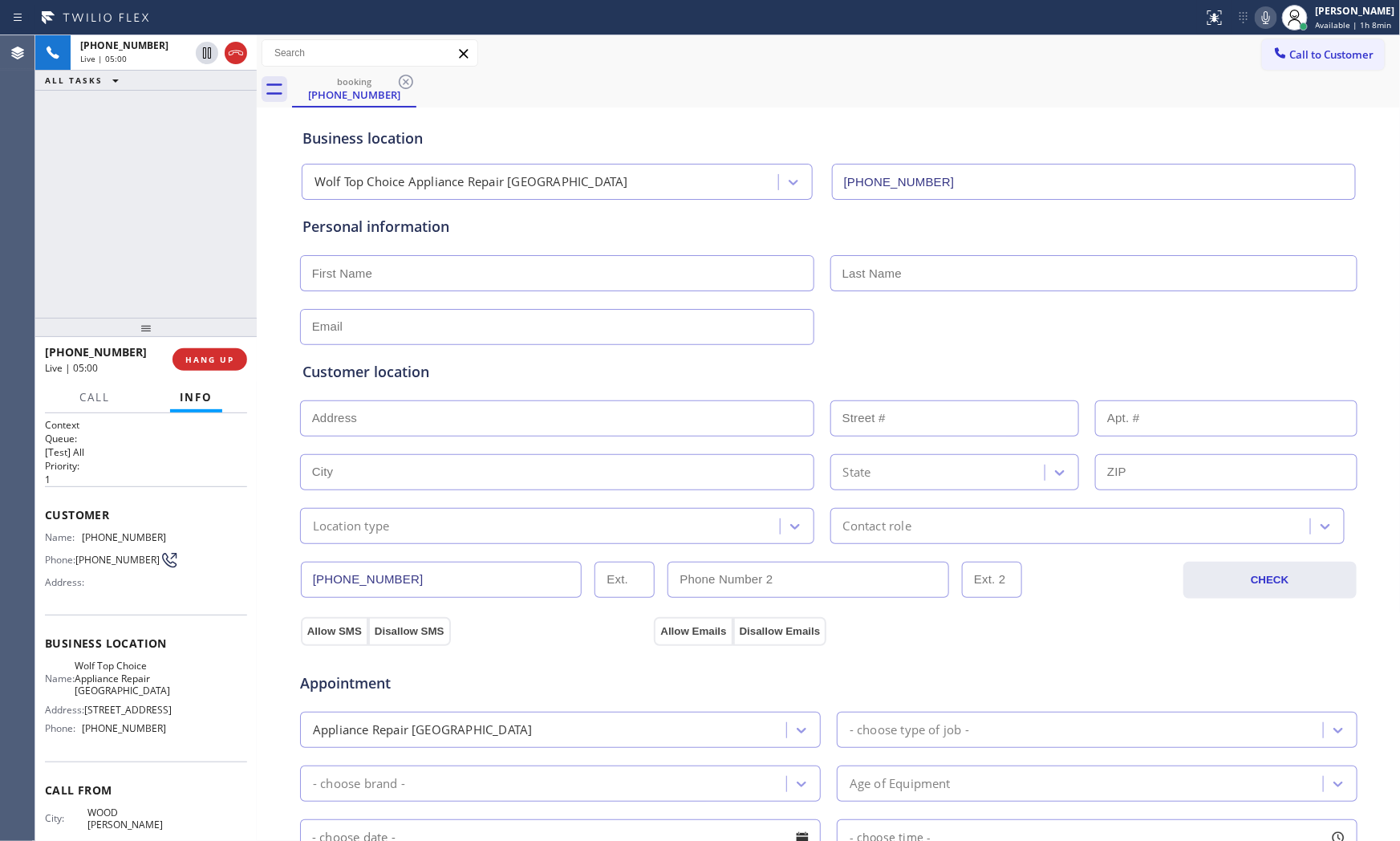
click at [126, 535] on span "[PHONE_NUMBER]" at bounding box center [123, 537] width 84 height 12
copy span "[PHONE_NUMBER]"
click at [1262, 11] on icon at bounding box center [1265, 18] width 8 height 13
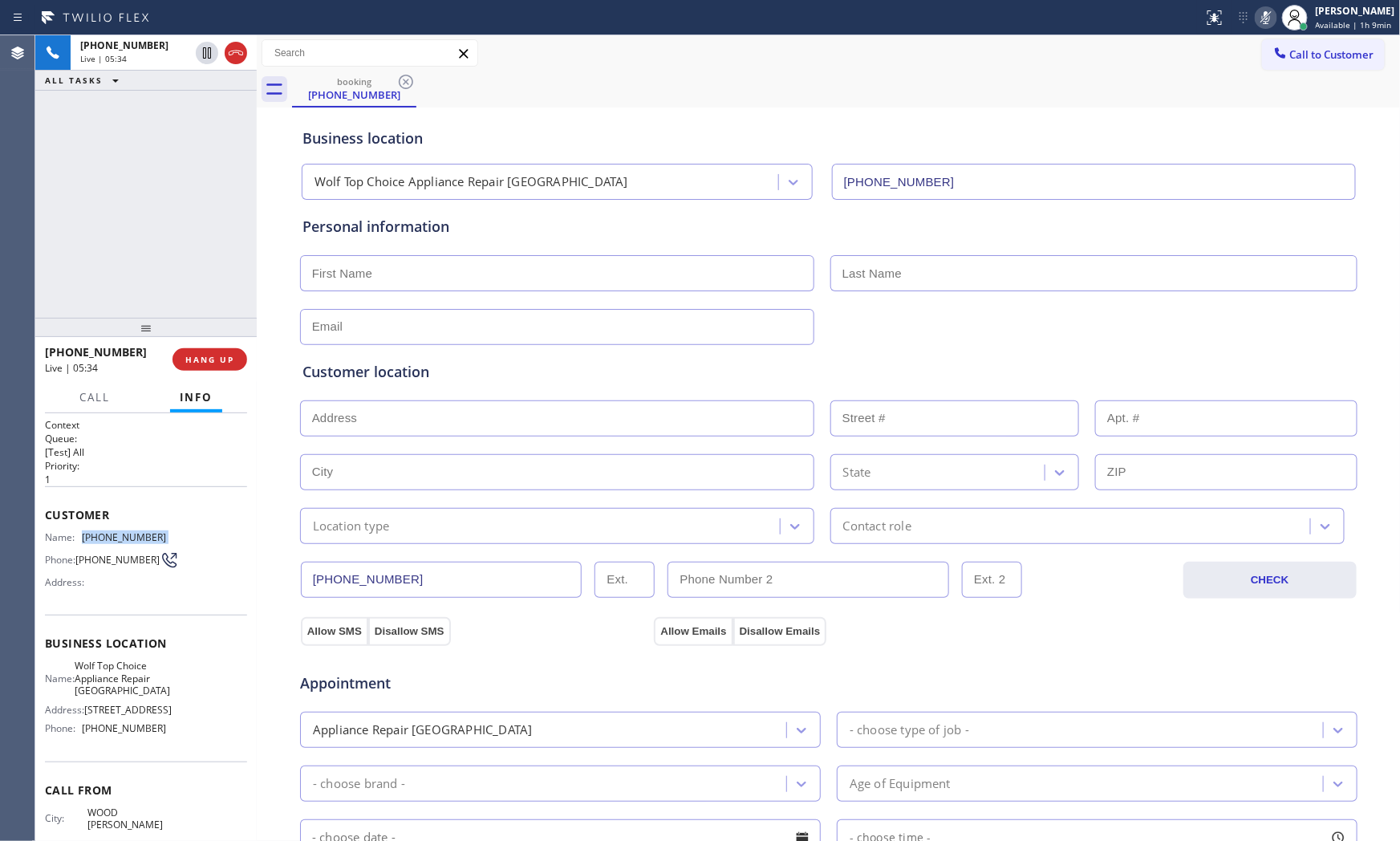
click at [1265, 19] on icon at bounding box center [1265, 18] width 19 height 19
click at [1257, 22] on icon at bounding box center [1265, 18] width 19 height 19
click at [1258, 17] on icon at bounding box center [1263, 18] width 19 height 19
click at [1267, 14] on icon at bounding box center [1263, 18] width 19 height 19
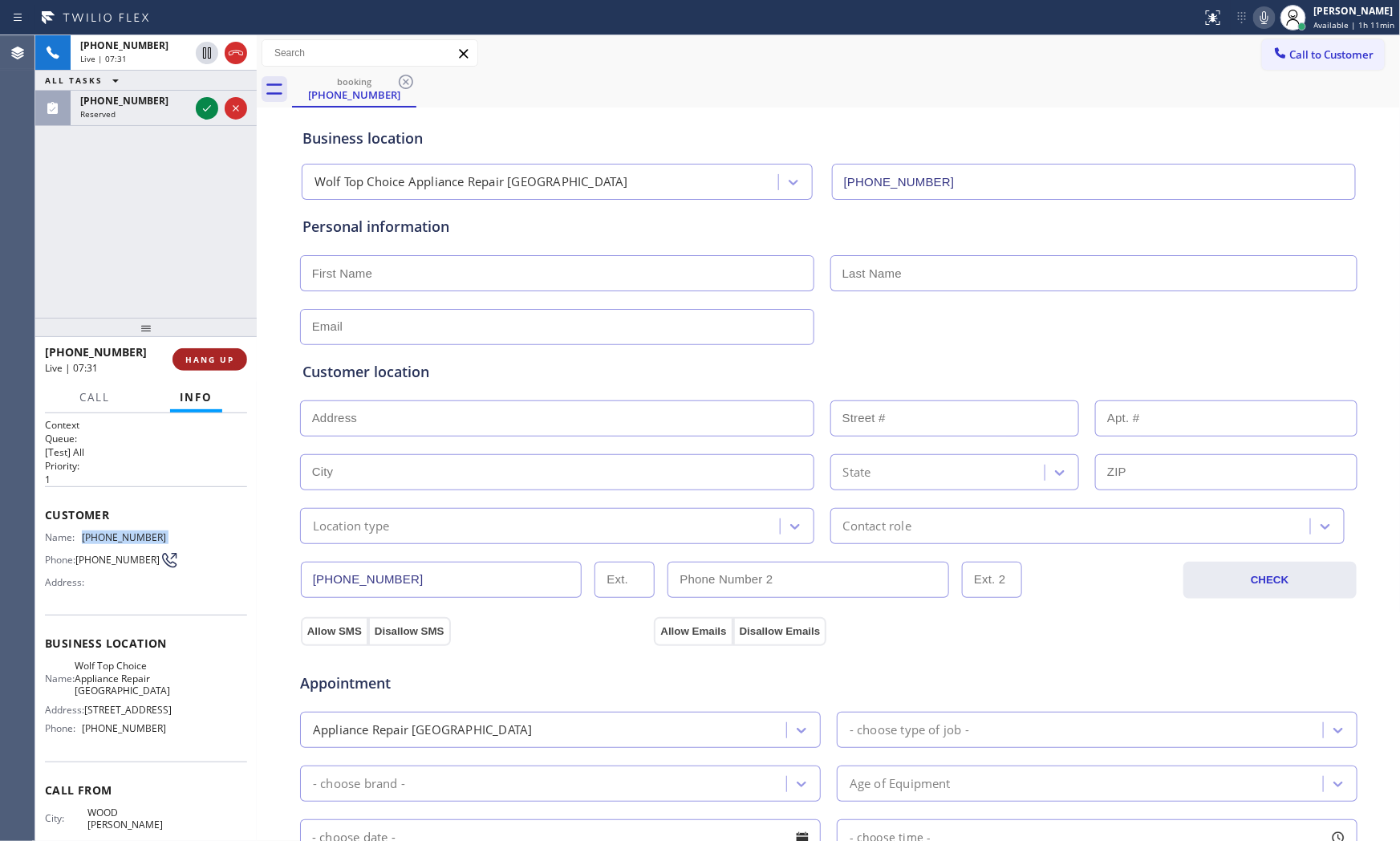
click at [236, 354] on button "HANG UP" at bounding box center [209, 360] width 74 height 23
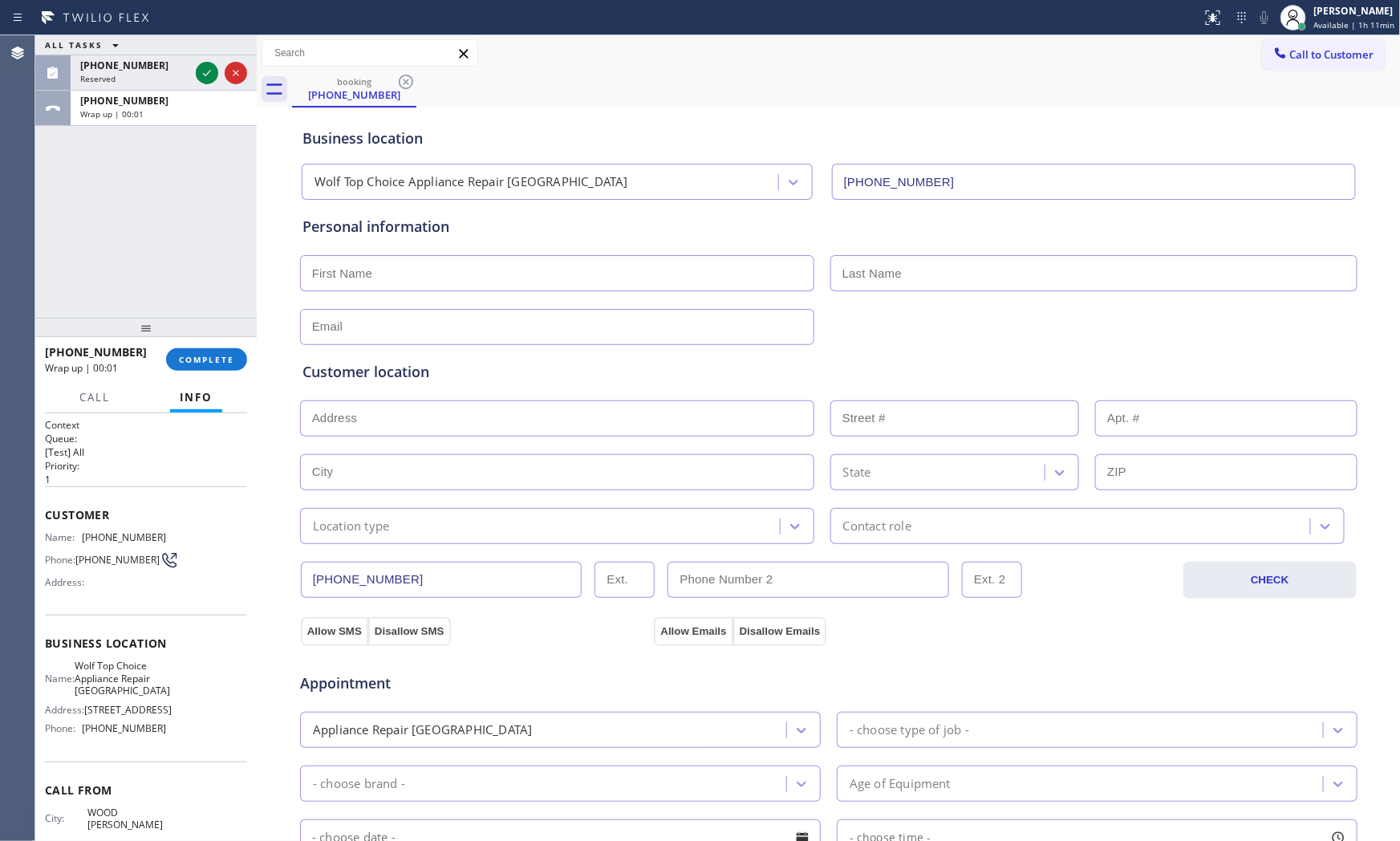
click at [377, 274] on input "text" at bounding box center [557, 273] width 514 height 36
type input "[PERSON_NAME]"
type input "n"
click at [476, 334] on input "text" at bounding box center [557, 327] width 514 height 36
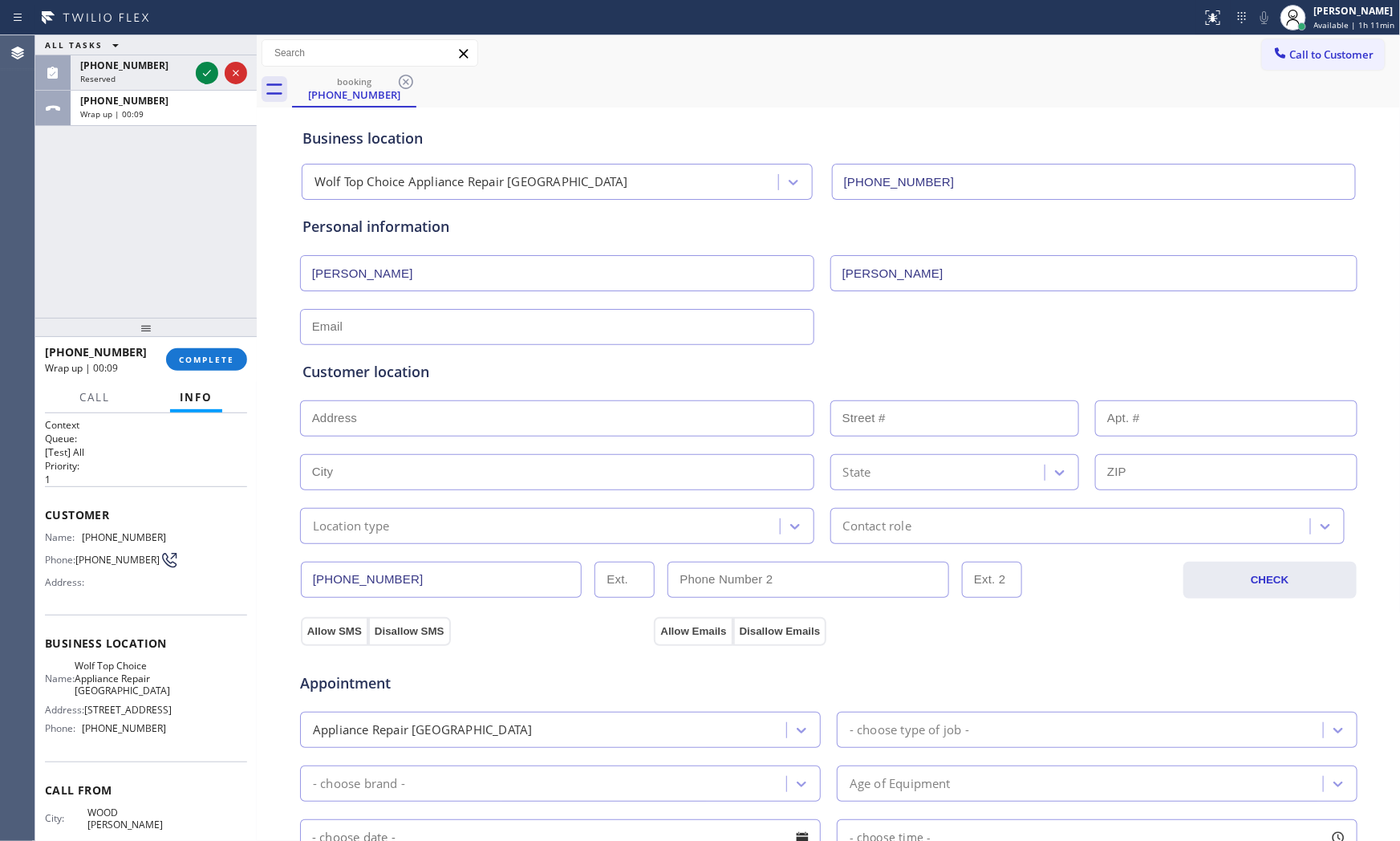
paste input "[EMAIL_ADDRESS][DOMAIN_NAME]"
type input "[EMAIL_ADDRESS][DOMAIN_NAME]"
click at [399, 380] on div "Customer location" at bounding box center [829, 371] width 1053 height 22
click at [431, 415] on input "text" at bounding box center [557, 418] width 514 height 36
paste input "[STREET_ADDRESS]"
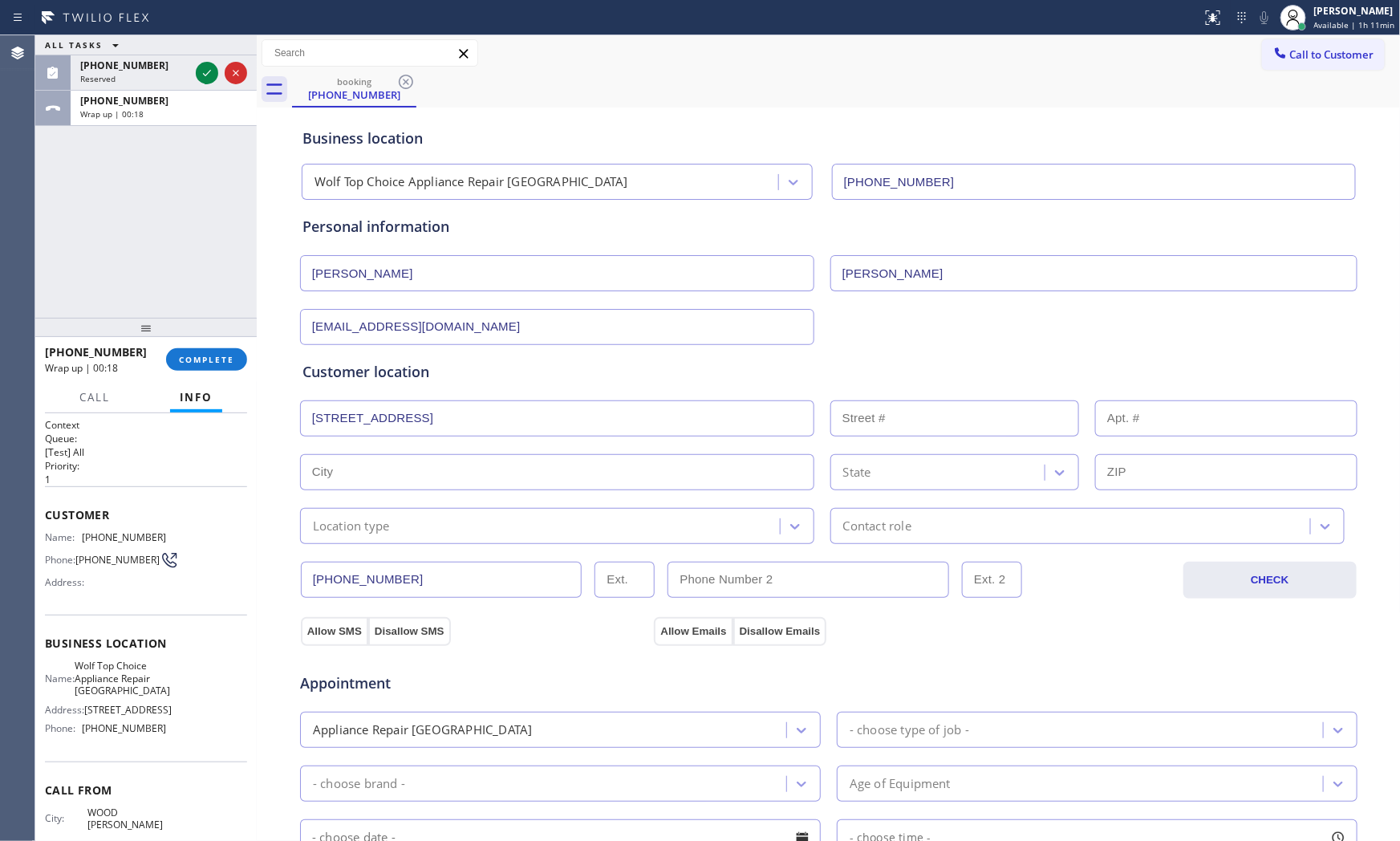
type input "[STREET_ADDRESS]"
type input "1340"
type input "[GEOGRAPHIC_DATA]"
type input "60623"
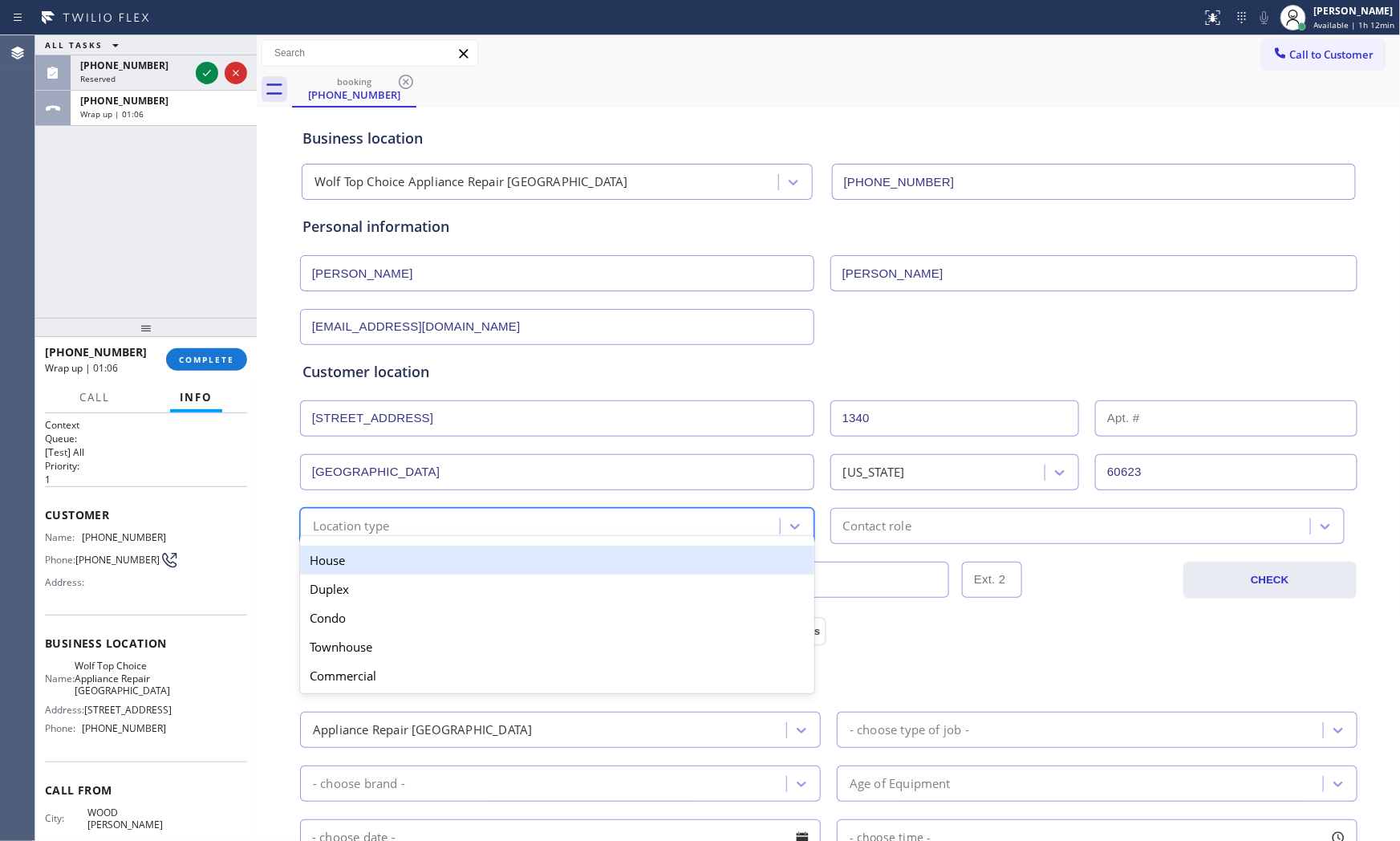
click at [595, 534] on div "Location type" at bounding box center [542, 526] width 475 height 28
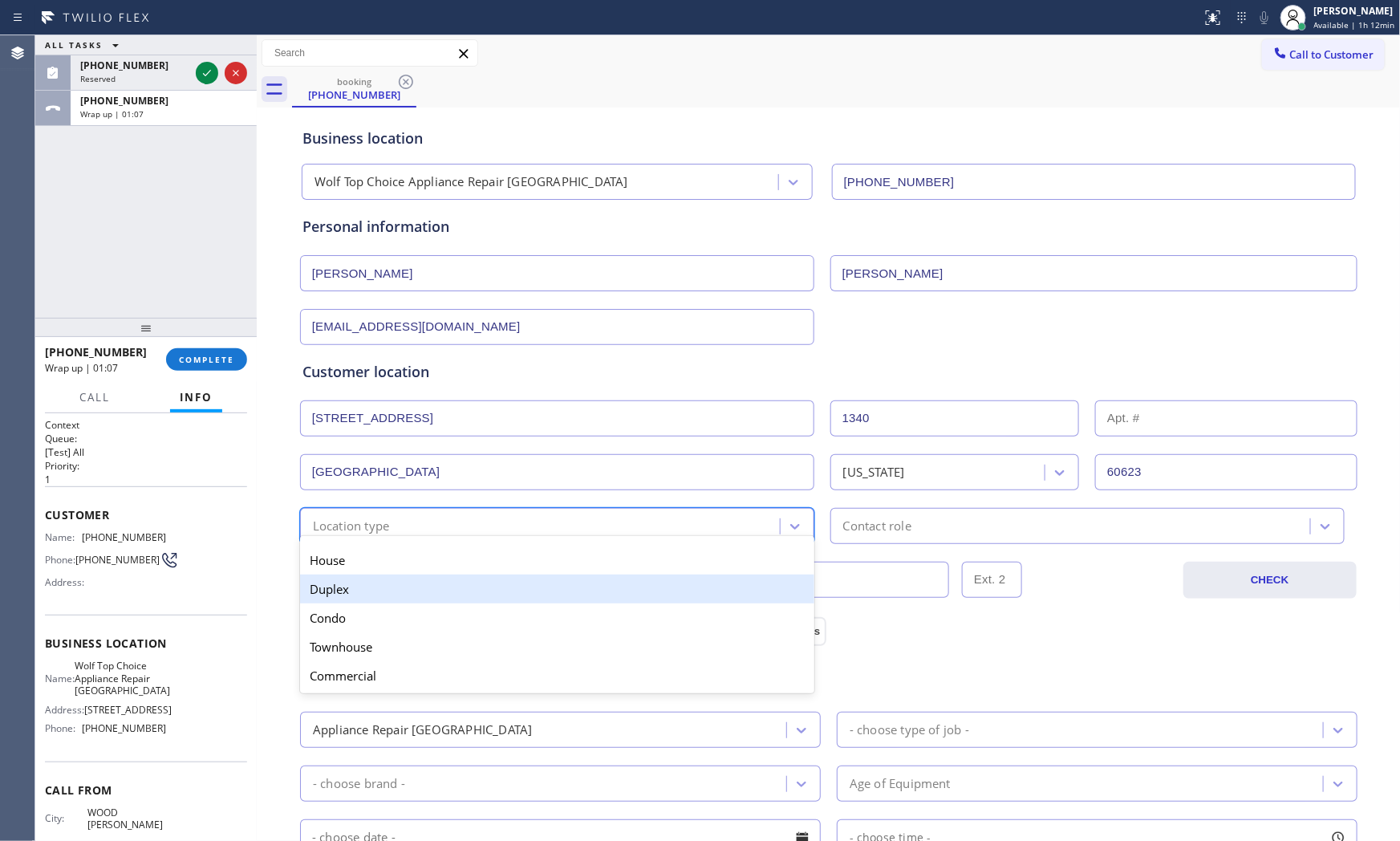
click at [398, 586] on div "Duplex" at bounding box center [557, 589] width 514 height 29
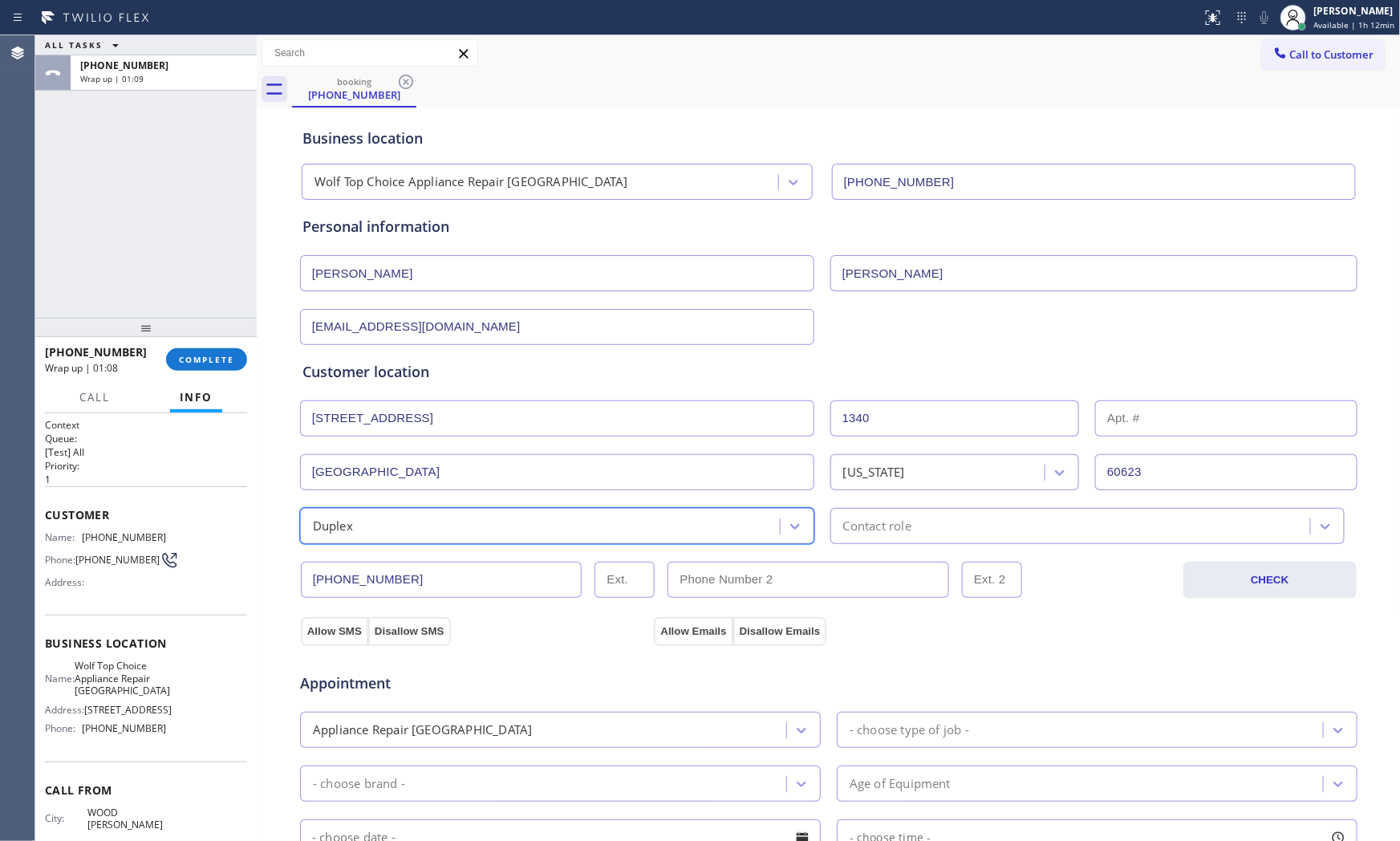
click at [861, 510] on div "Contact role" at bounding box center [1087, 526] width 514 height 36
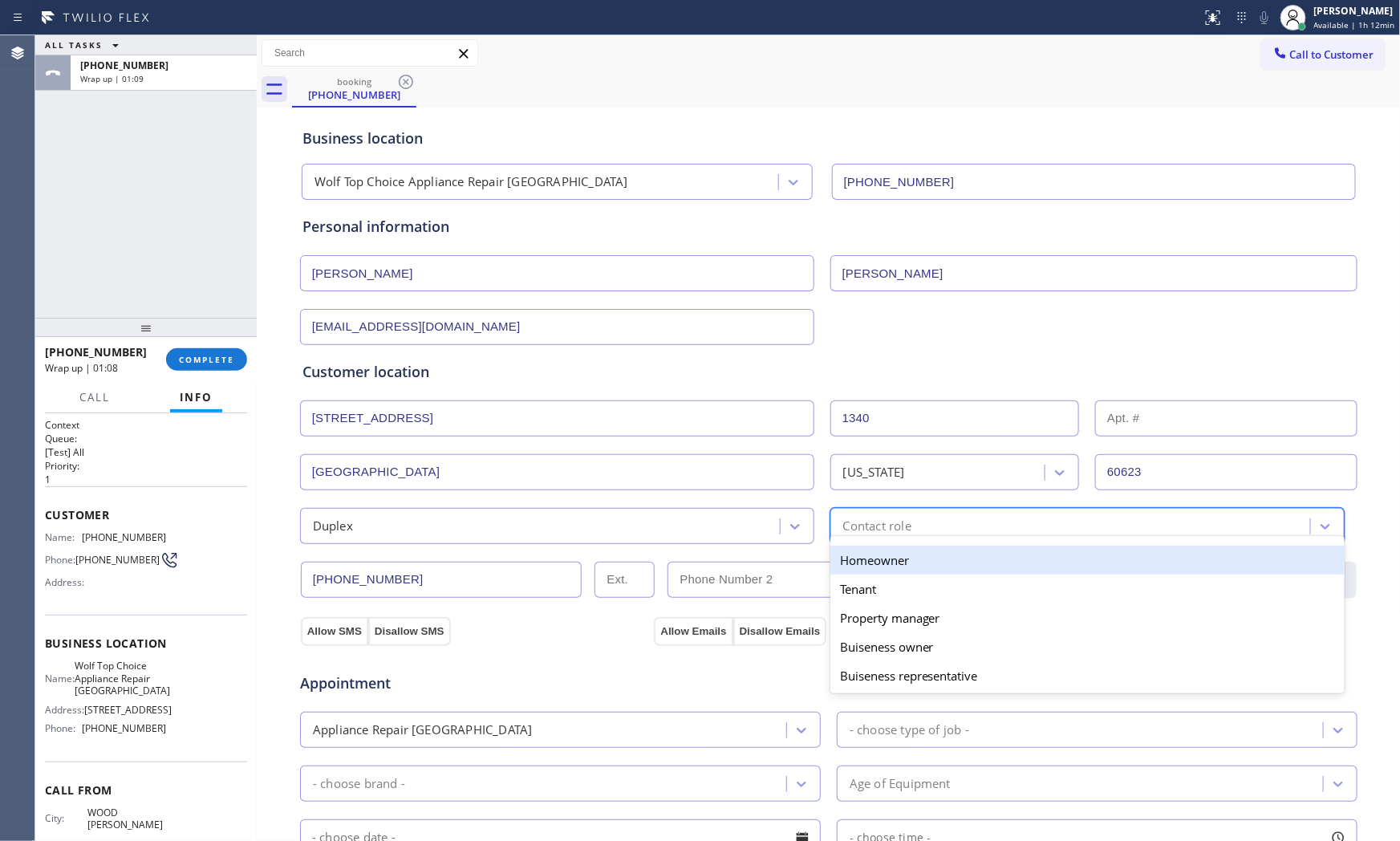
drag, startPoint x: 859, startPoint y: 561, endPoint x: 806, endPoint y: 564, distance: 53.1
click at [859, 562] on div "Homeowner" at bounding box center [1087, 559] width 514 height 29
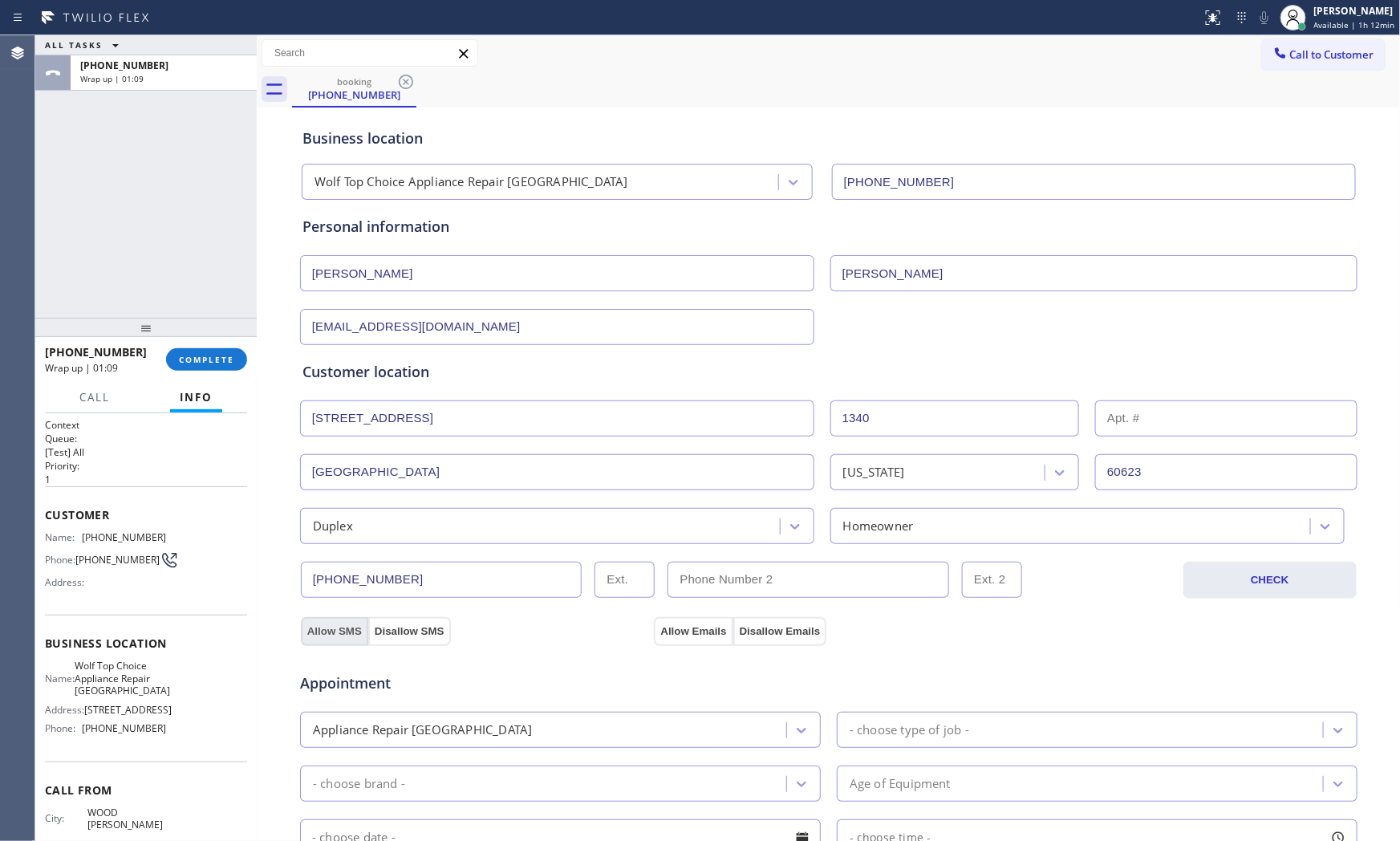
click at [334, 628] on button "Allow SMS" at bounding box center [334, 631] width 68 height 29
drag, startPoint x: 656, startPoint y: 623, endPoint x: 669, endPoint y: 604, distance: 23.0
click at [658, 623] on button "Allow Emails" at bounding box center [692, 631] width 78 height 29
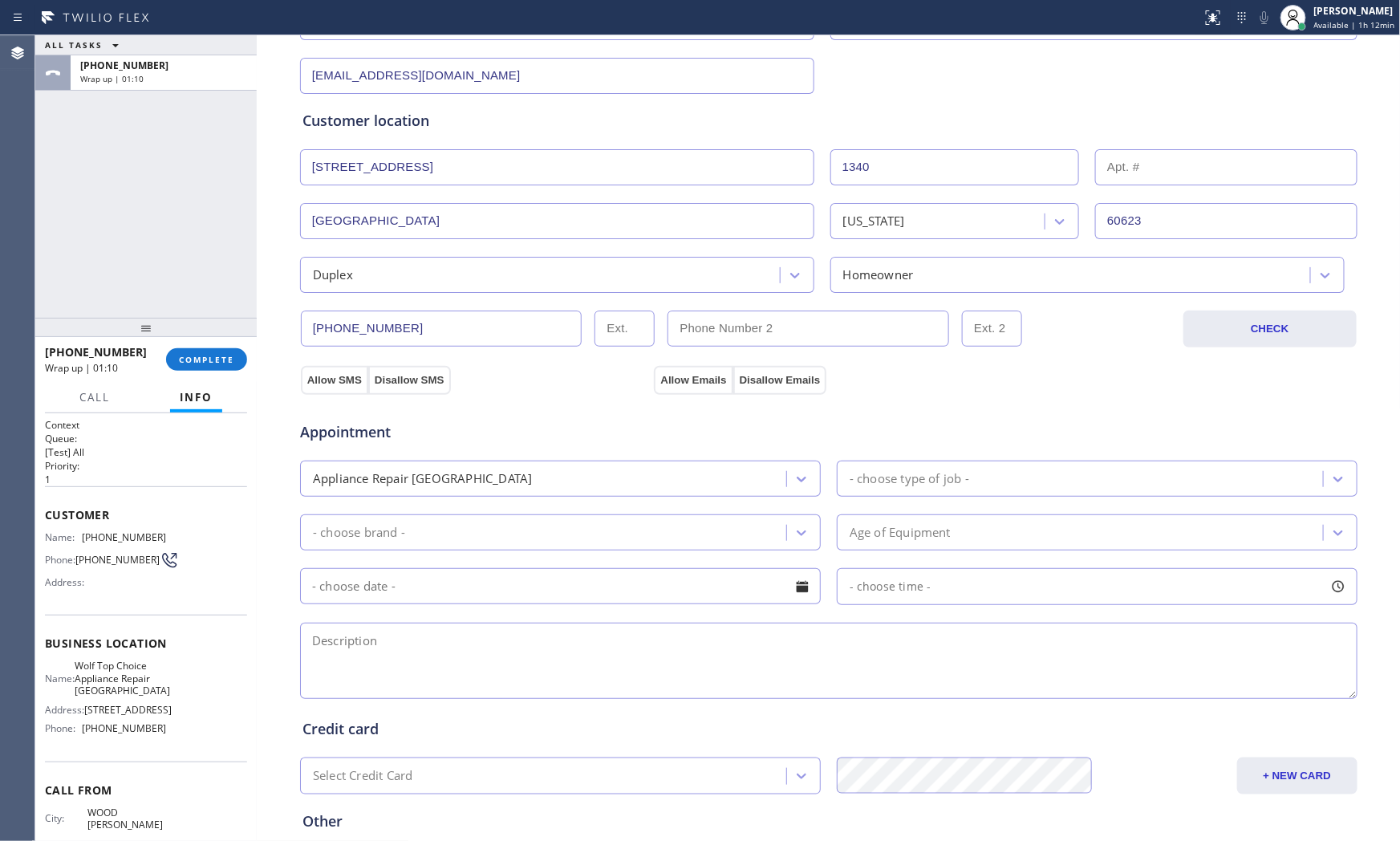
scroll to position [267, 0]
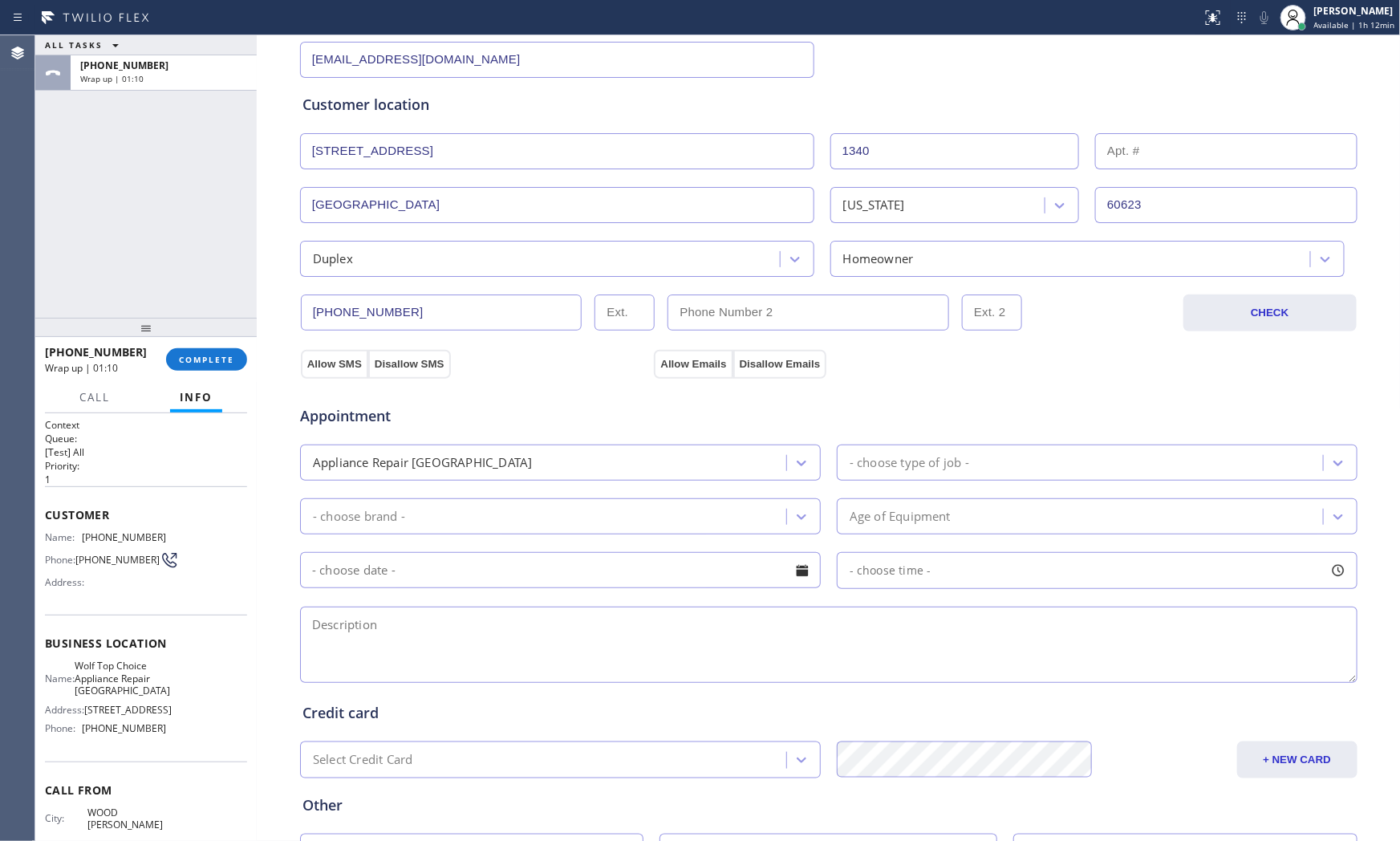
click at [588, 472] on div "Appliance Repair [GEOGRAPHIC_DATA]" at bounding box center [545, 462] width 481 height 28
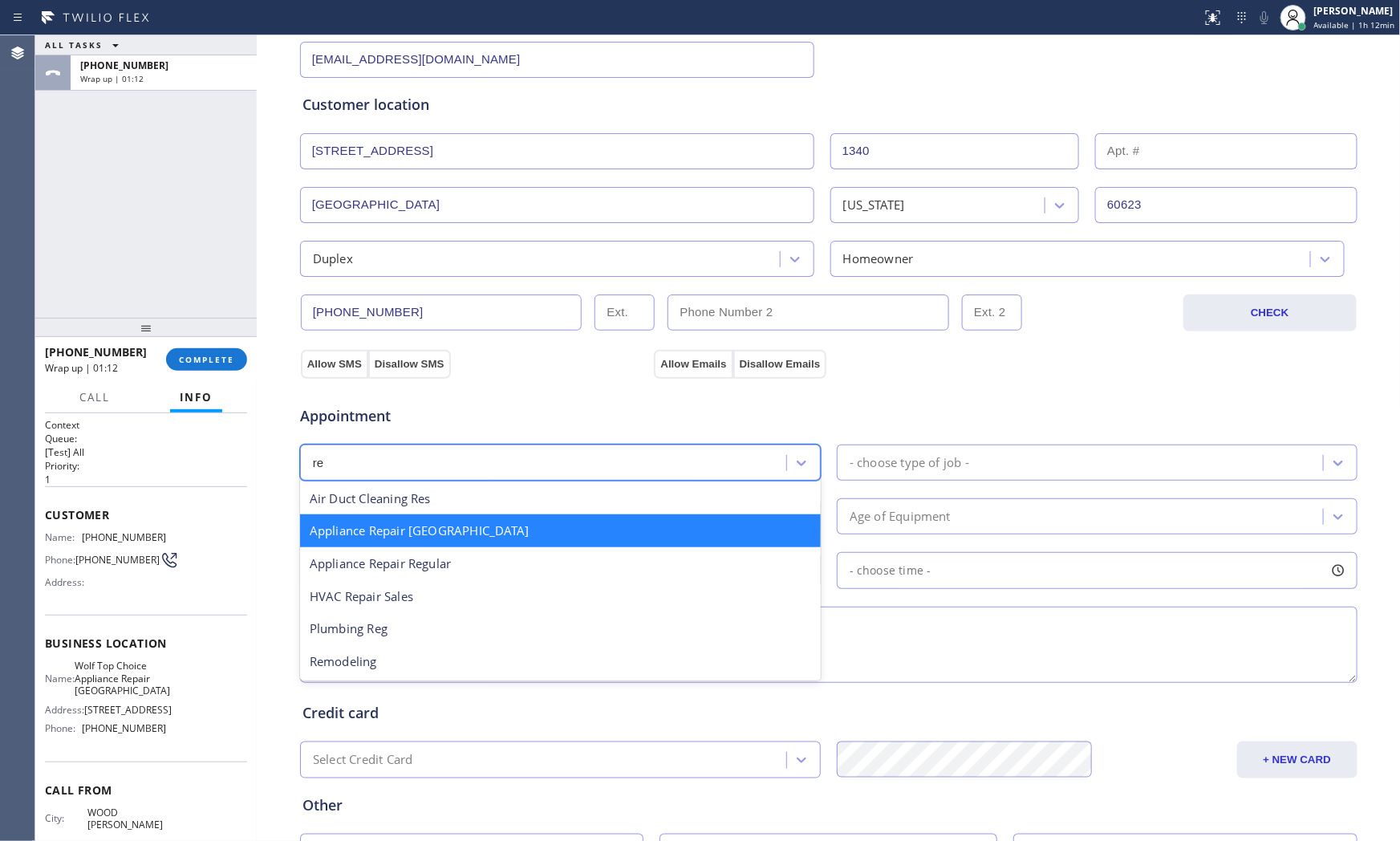
scroll to position [0, 0]
type input "reg"
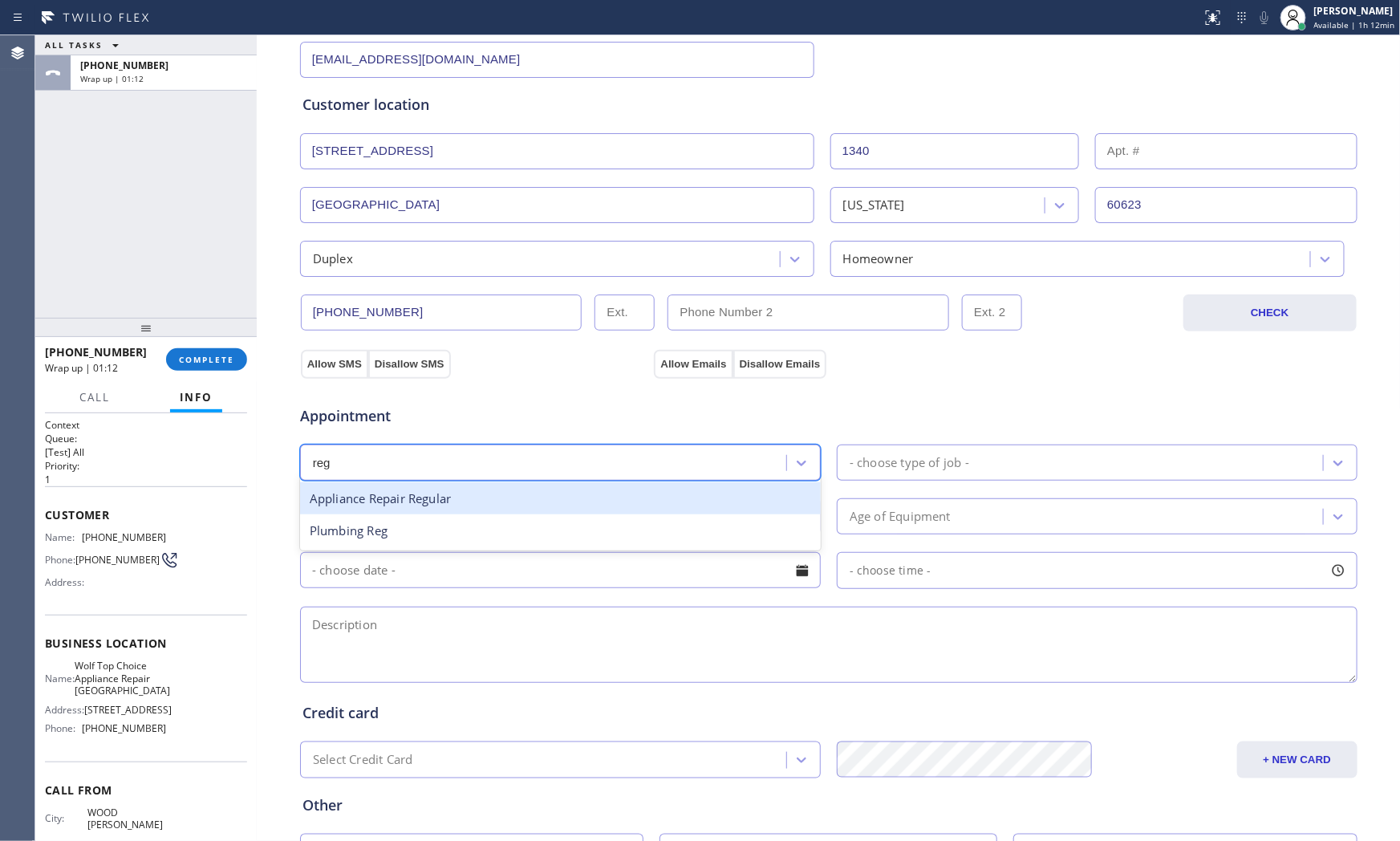
click at [539, 507] on div "Appliance Repair Regular" at bounding box center [560, 498] width 521 height 33
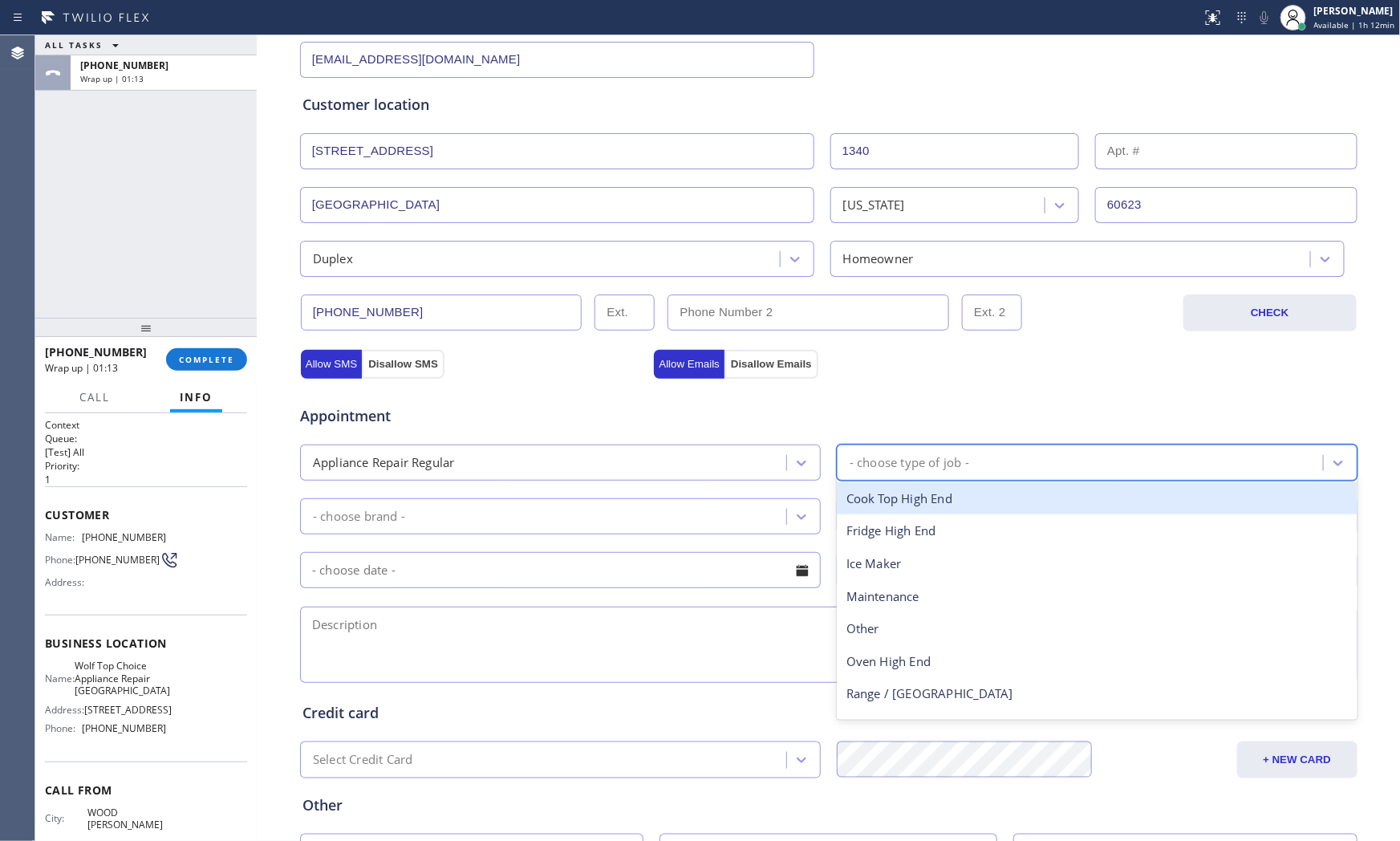
click at [916, 469] on div "- choose type of job -" at bounding box center [909, 462] width 120 height 19
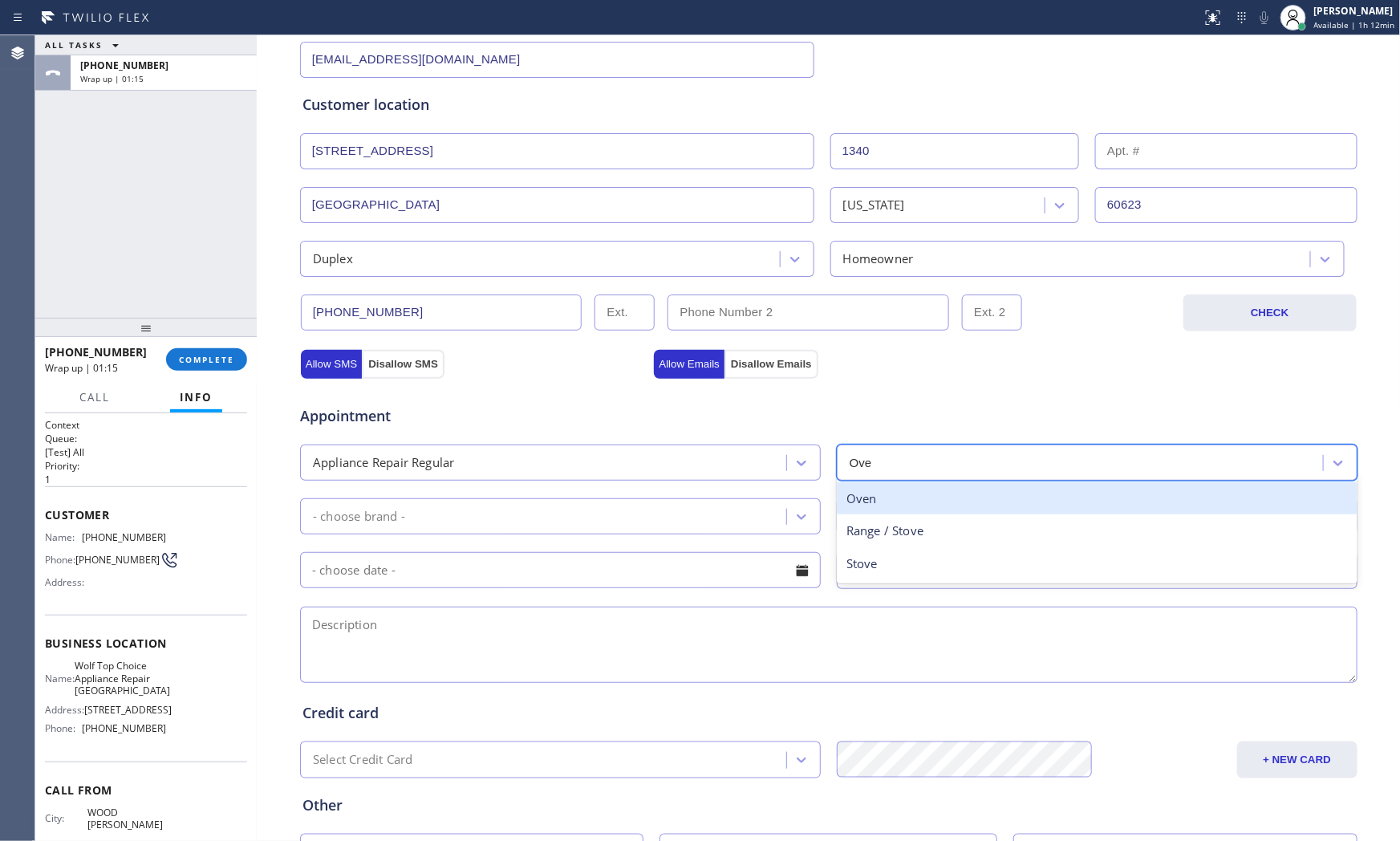
type input "Oven"
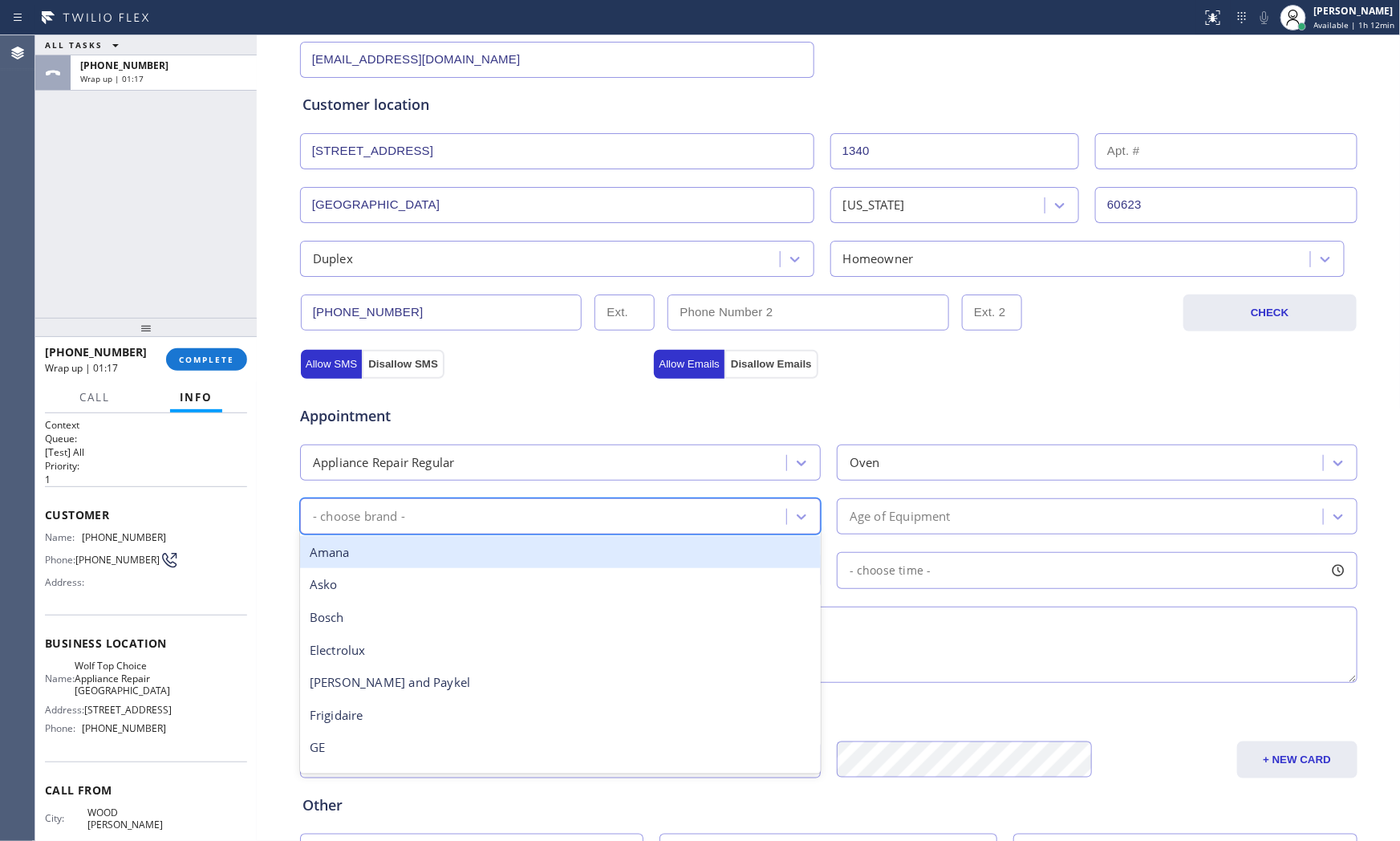
click at [626, 518] on div "- choose brand -" at bounding box center [545, 516] width 481 height 28
type input "other"
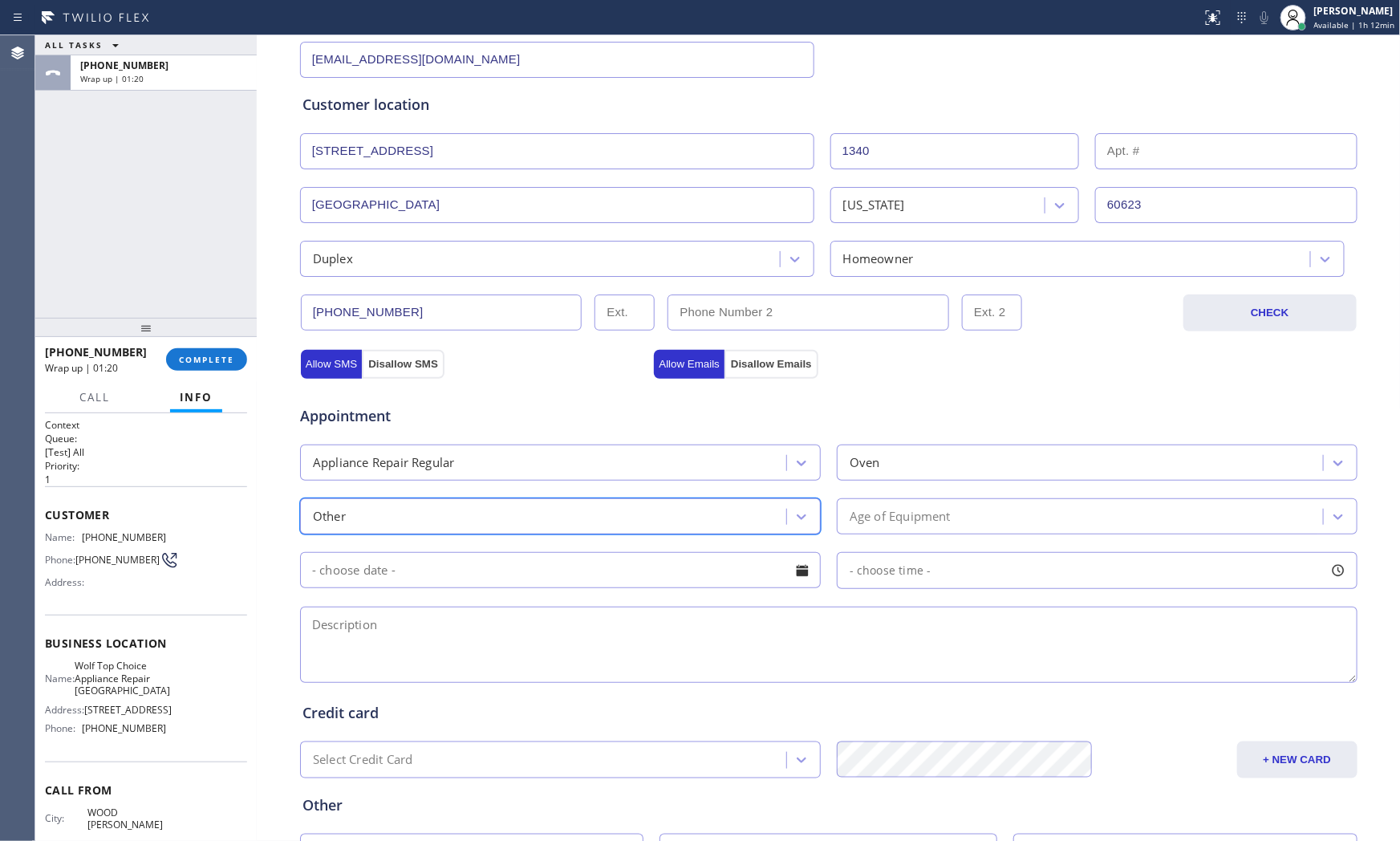
click at [1111, 523] on div "Age of Equipment" at bounding box center [1082, 516] width 481 height 28
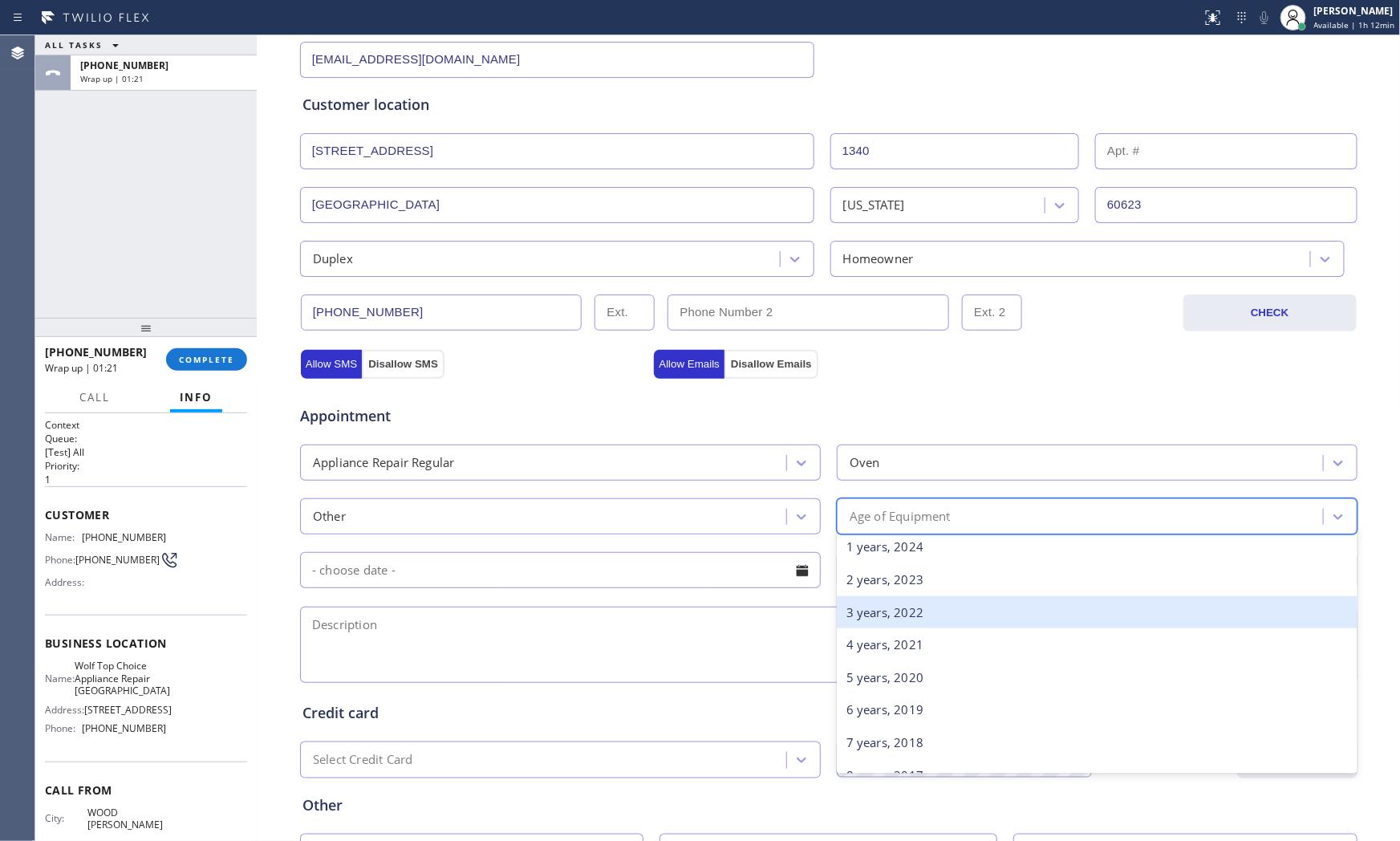
scroll to position [89, 0]
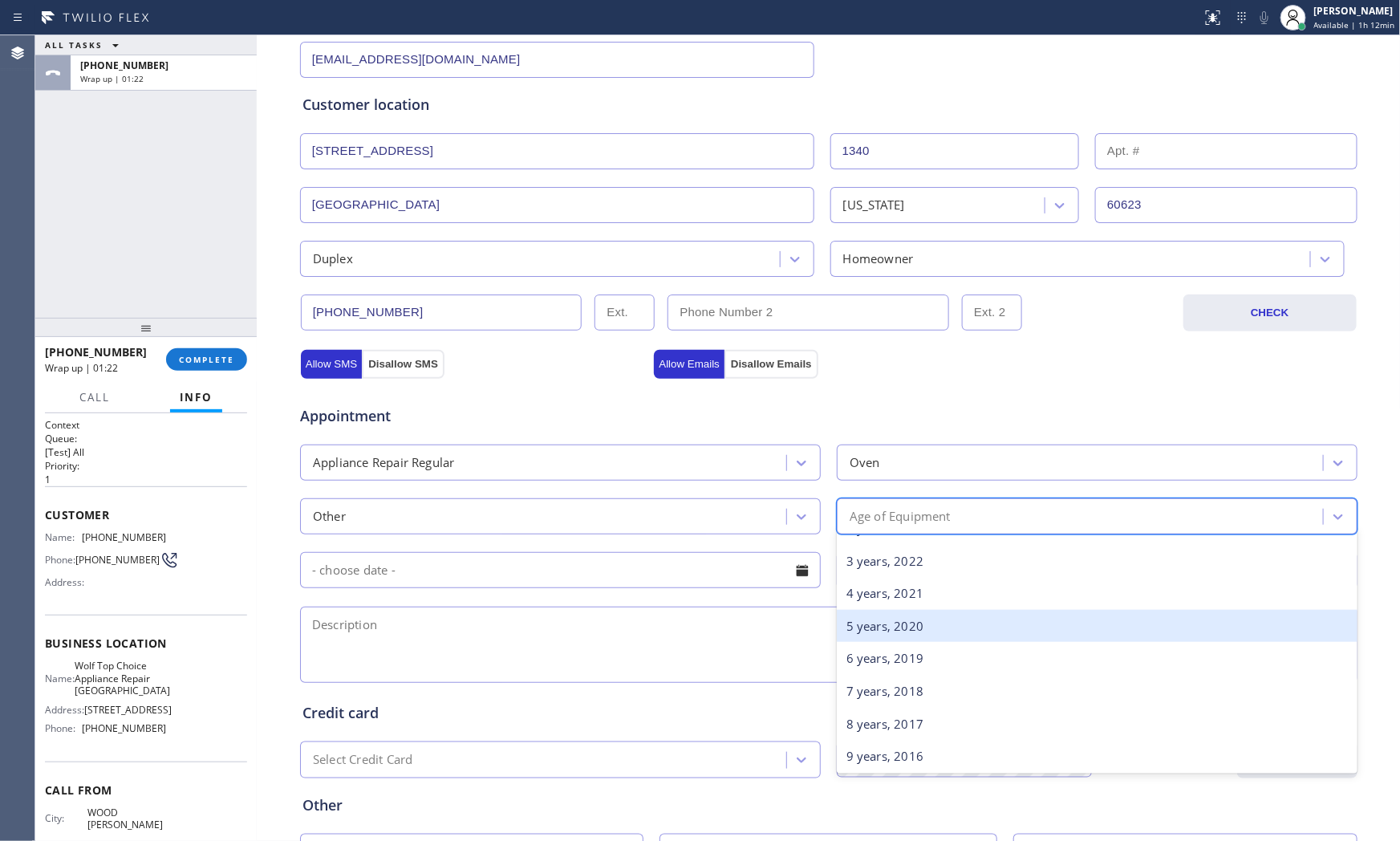
click at [907, 630] on div "5 years, 2020" at bounding box center [1097, 625] width 521 height 33
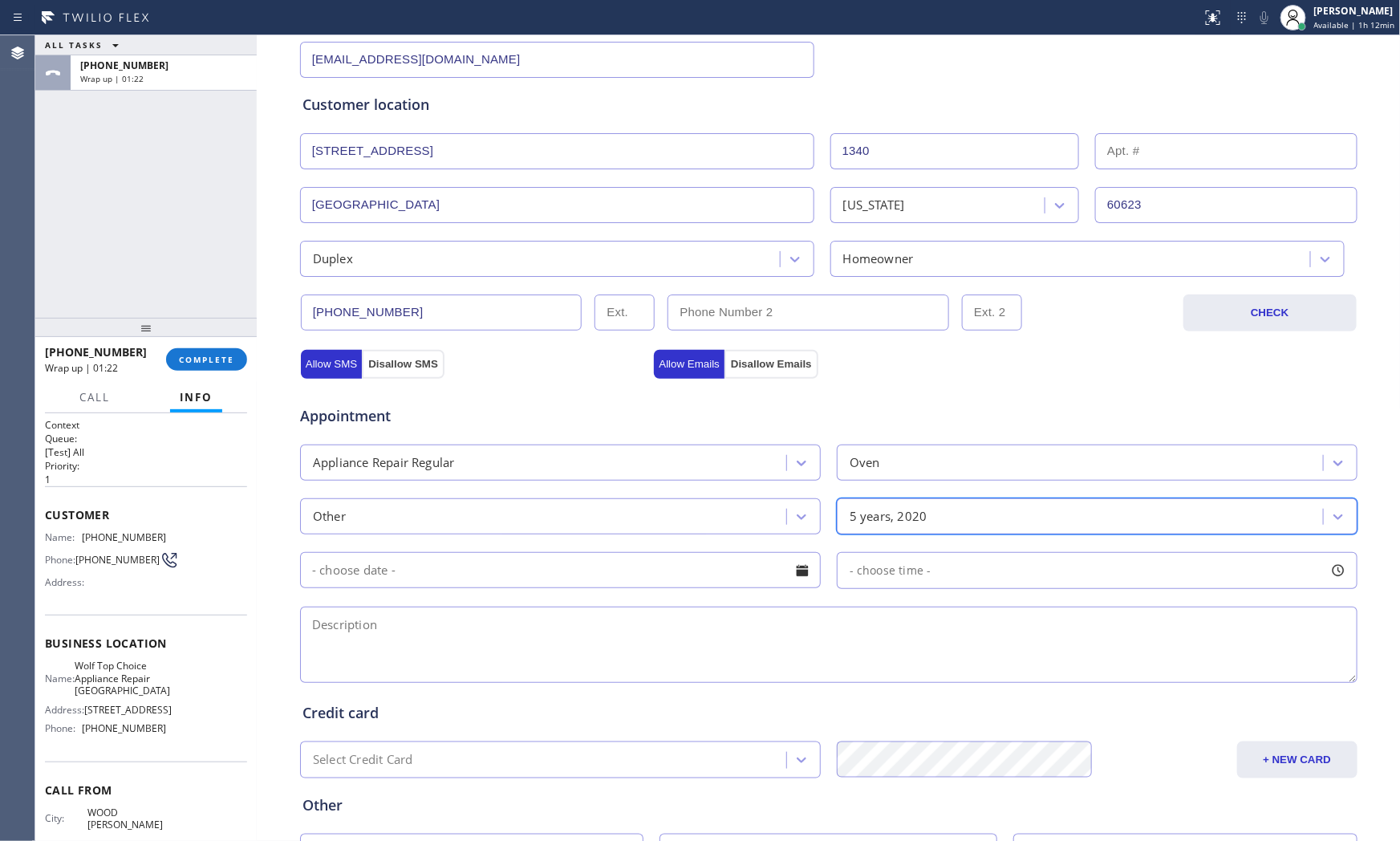
click at [566, 571] on input "text" at bounding box center [560, 570] width 521 height 36
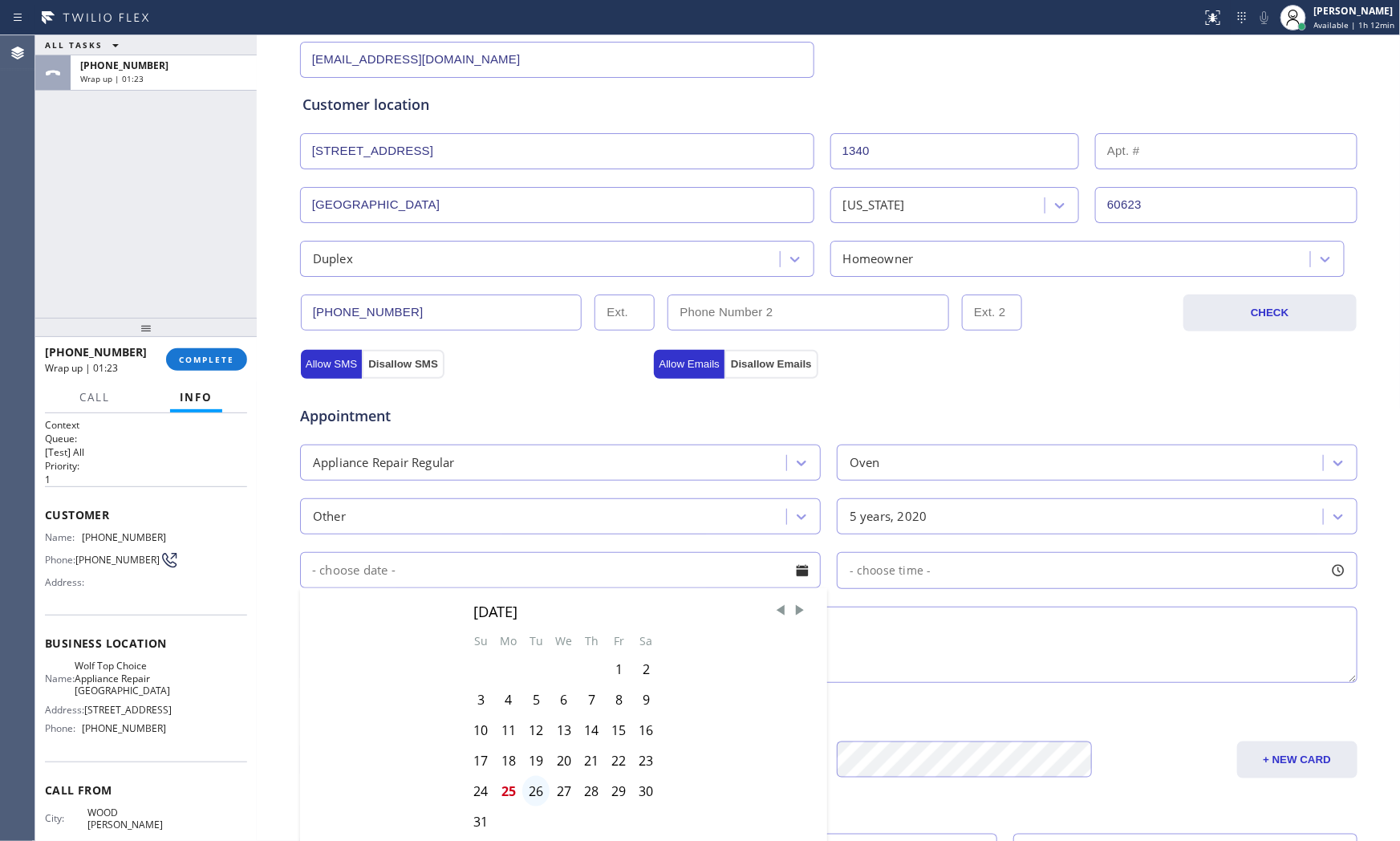
click at [529, 791] on div "26" at bounding box center [536, 791] width 27 height 30
type input "[DATE]"
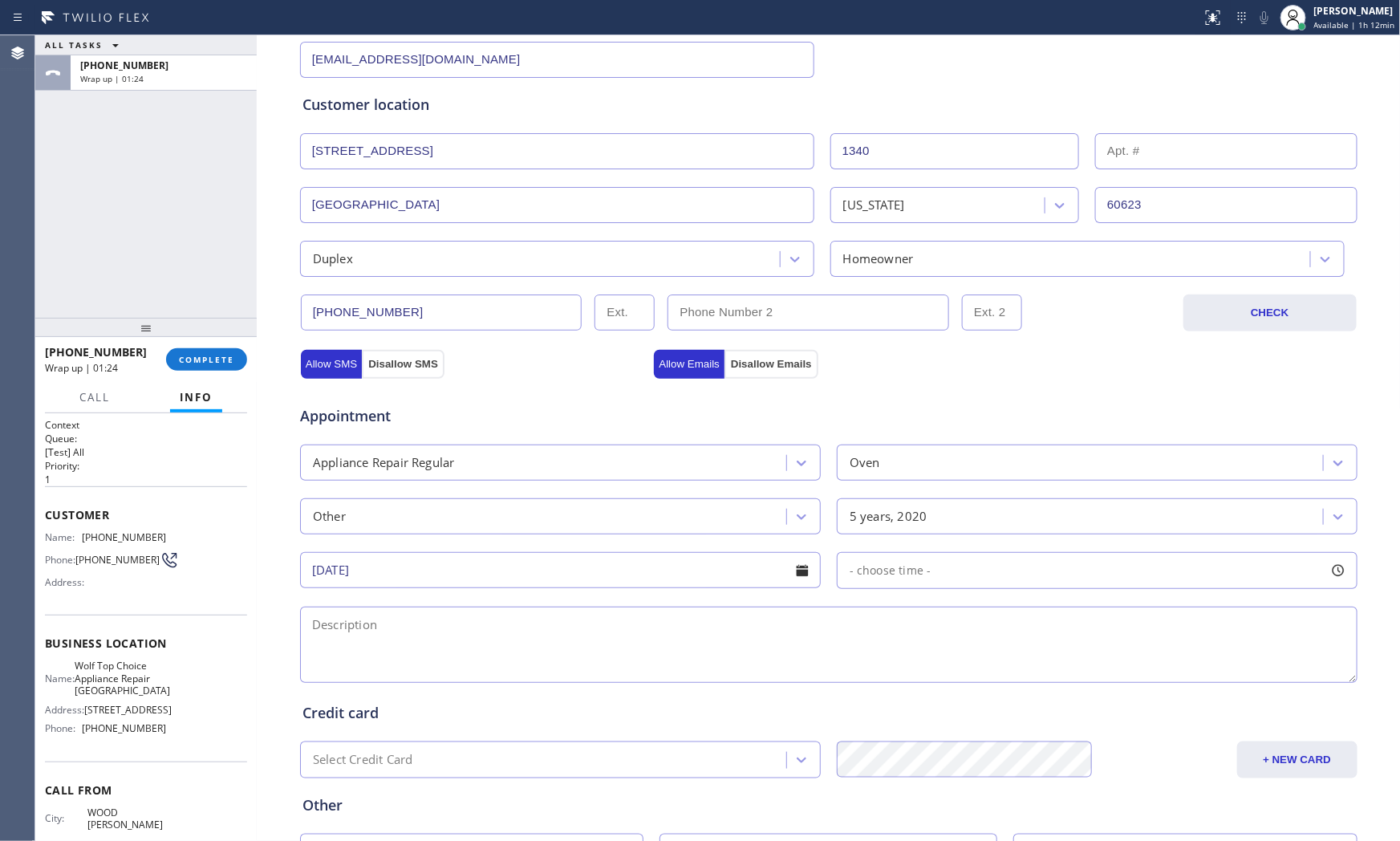
click at [918, 574] on span "- choose time -" at bounding box center [890, 570] width 82 height 15
drag, startPoint x: 845, startPoint y: 663, endPoint x: 1008, endPoint y: 664, distance: 163.0
click at [1008, 664] on div "FROM TILL 8:00 AM 12:00 PM" at bounding box center [1085, 646] width 496 height 116
drag, startPoint x: 834, startPoint y: 671, endPoint x: 851, endPoint y: 671, distance: 17.0
click at [851, 671] on div "FROM TILL 8:00 AM 12:00 PM" at bounding box center [1085, 646] width 496 height 116
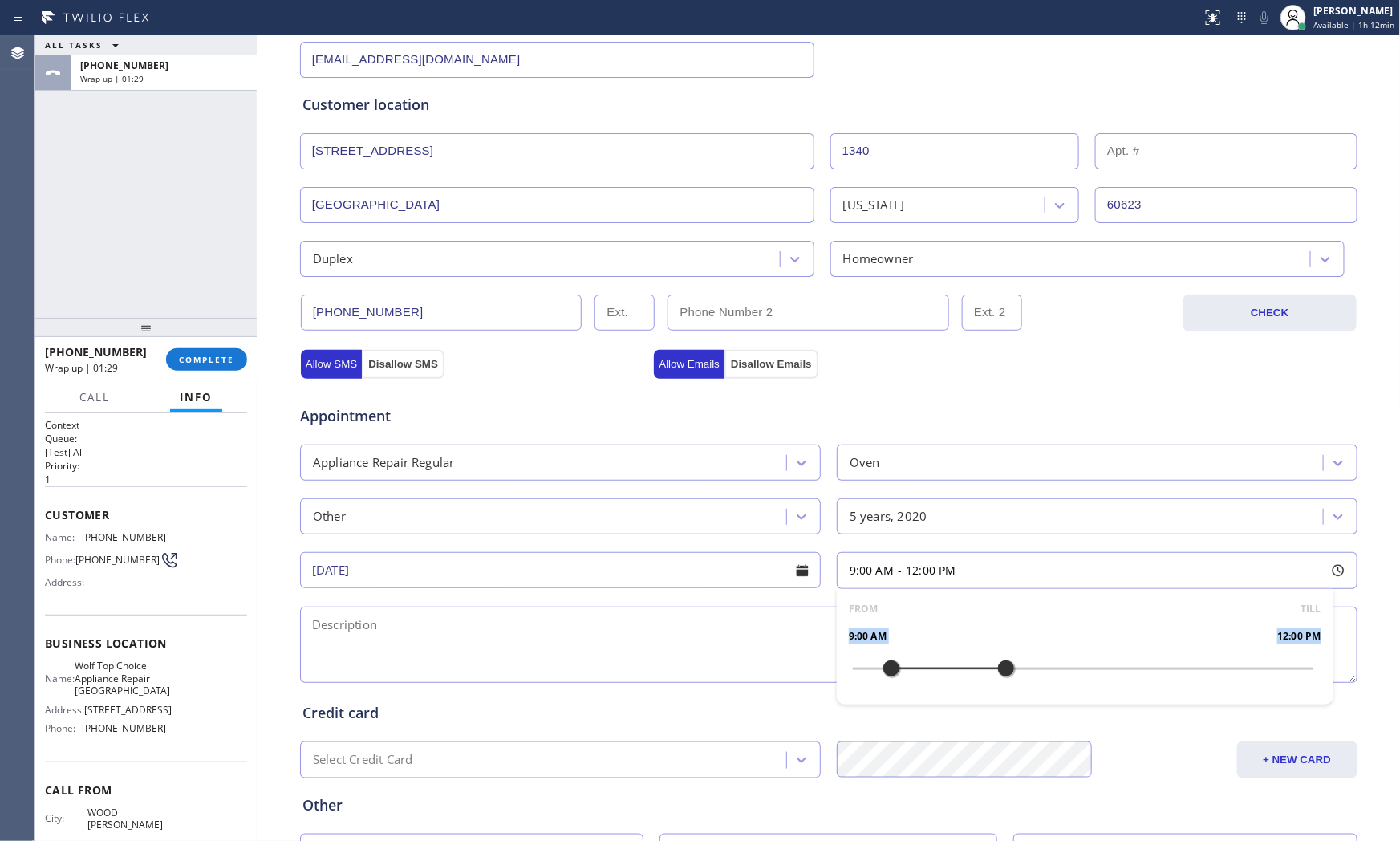
drag, startPoint x: 845, startPoint y: 671, endPoint x: 886, endPoint y: 670, distance: 41.0
click at [886, 670] on div at bounding box center [891, 669] width 19 height 34
click at [714, 639] on textarea at bounding box center [829, 644] width 1057 height 76
click at [137, 684] on span "Wolf Top Choice Appliance Repair [GEOGRAPHIC_DATA]" at bounding box center [121, 677] width 95 height 37
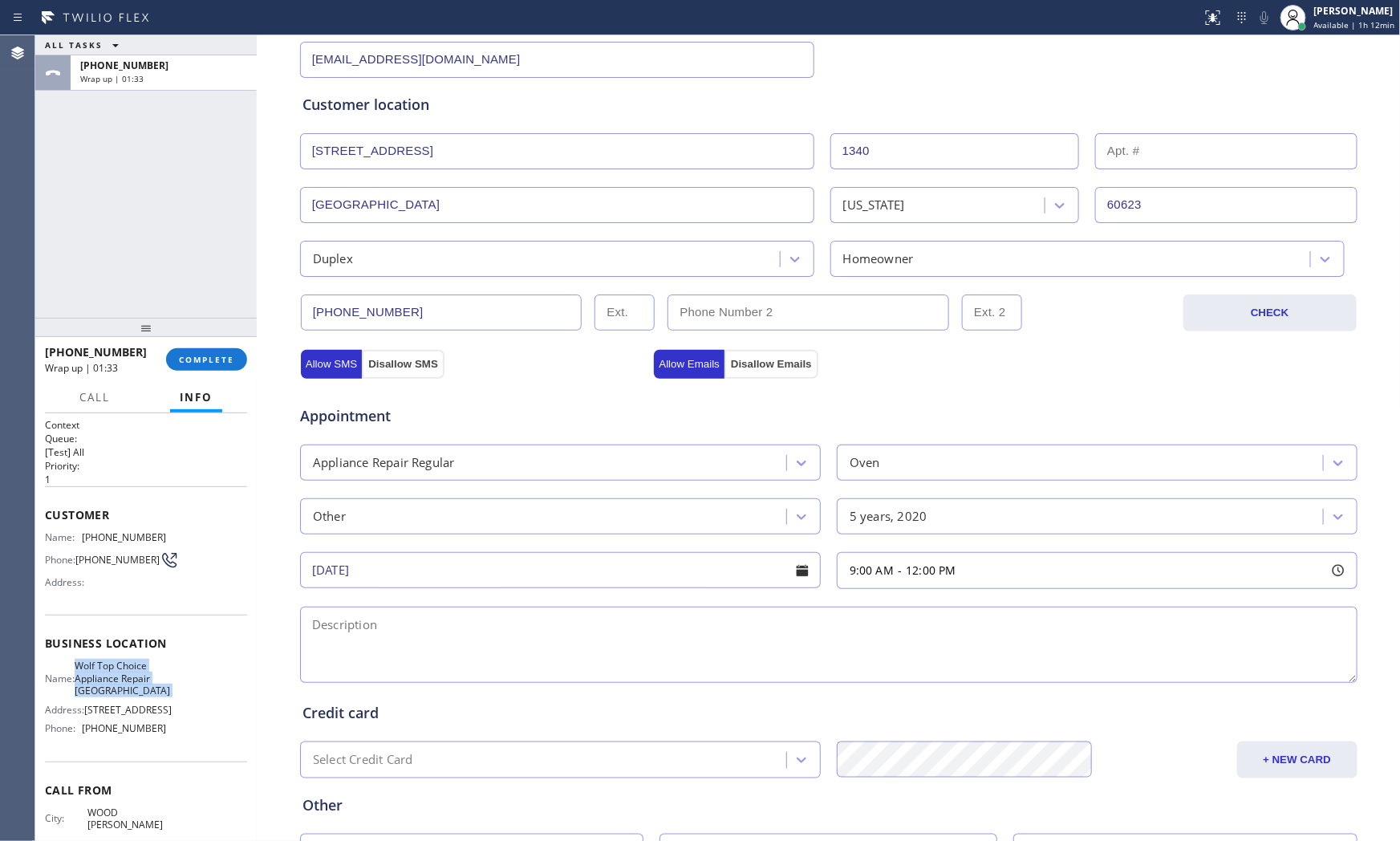
click at [137, 684] on span "Wolf Top Choice Appliance Repair [GEOGRAPHIC_DATA]" at bounding box center [121, 677] width 95 height 37
copy span "Wolf Top Choice Appliance Repair [GEOGRAPHIC_DATA]"
drag, startPoint x: 516, startPoint y: 661, endPoint x: 525, endPoint y: 647, distance: 16.6
click at [523, 659] on textarea at bounding box center [829, 644] width 1057 height 76
paste textarea "9-12 $75 | Oven | oven and stove not working properly | [DEMOGRAPHIC_DATA] owne…"
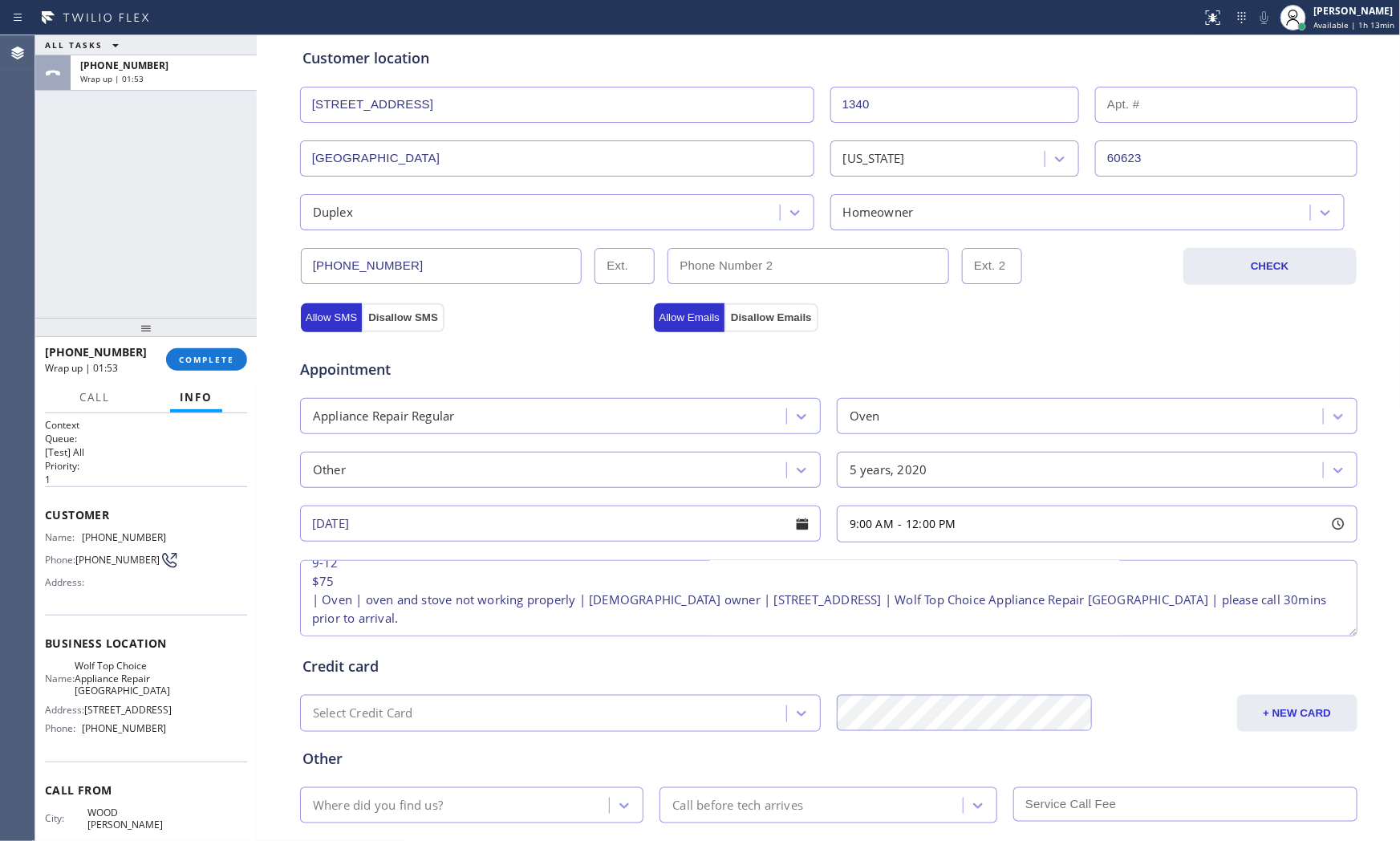
scroll to position [402, 0]
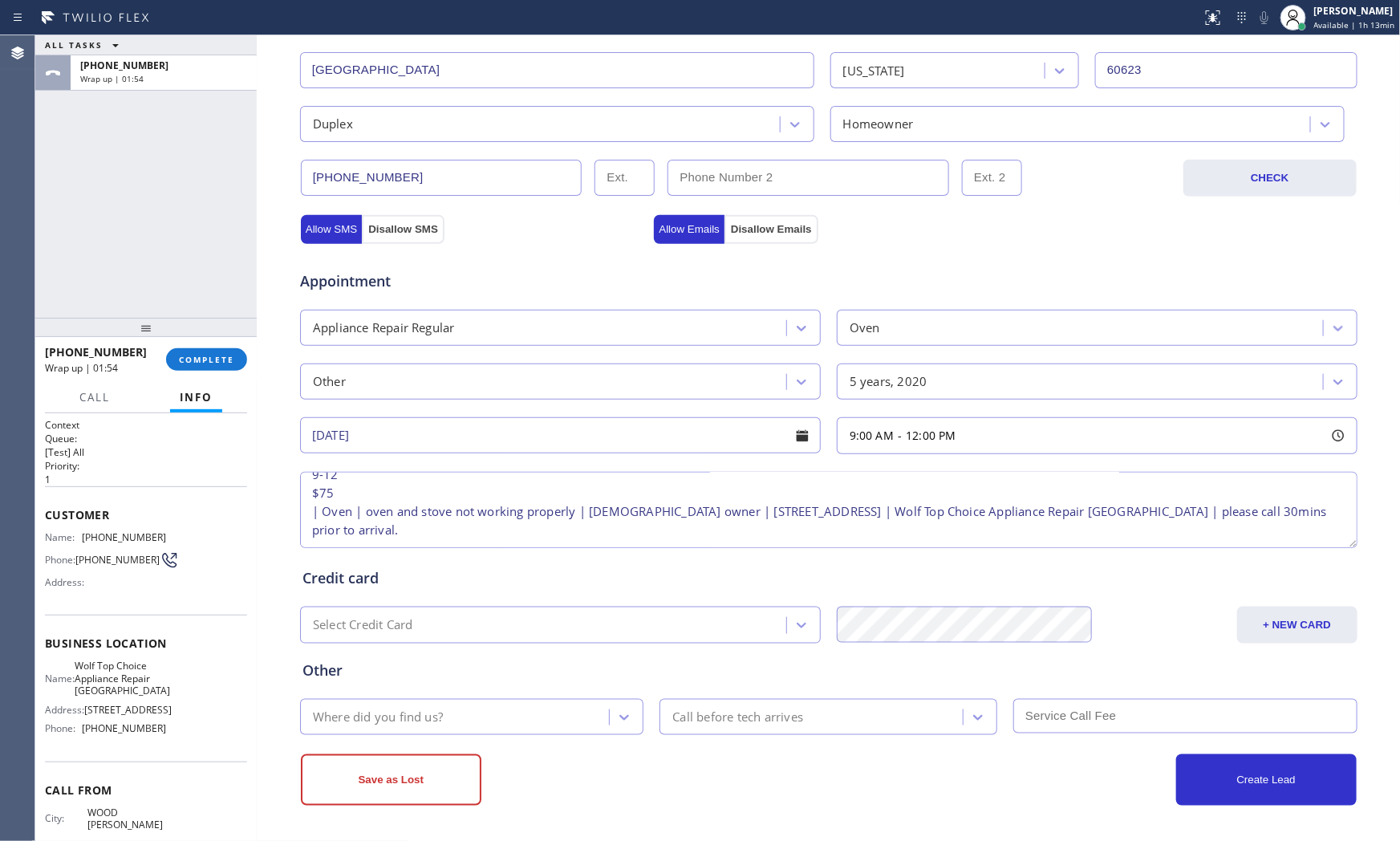
type textarea "9-12 $75 | Oven | oven and stove not working properly | [DEMOGRAPHIC_DATA] owne…"
click at [1239, 637] on div "Other Where did you find us? Call before tech arrives" at bounding box center [829, 686] width 1059 height 98
click at [1273, 624] on button "+ NEW CARD" at bounding box center [1297, 624] width 121 height 37
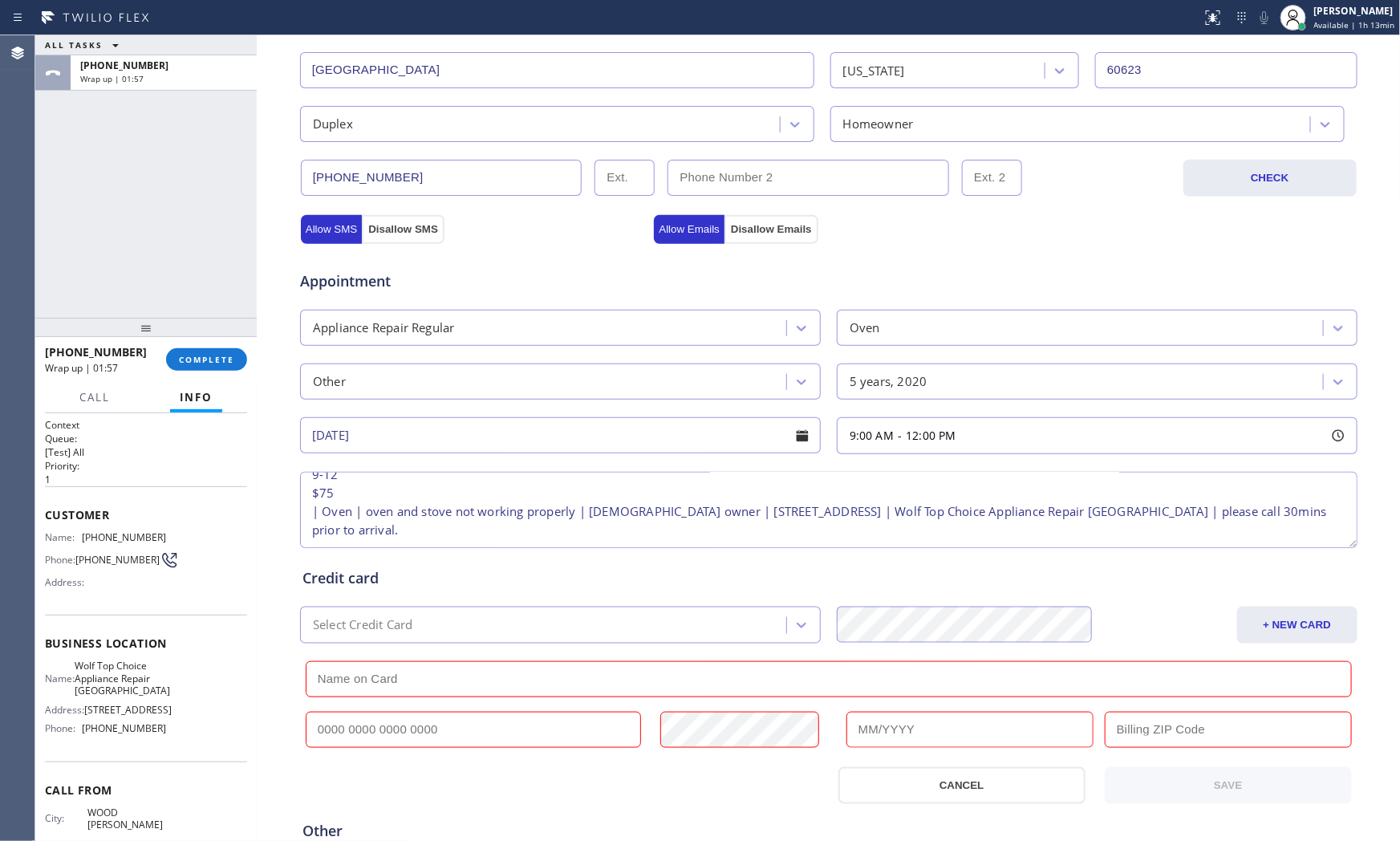
click at [401, 726] on input "text" at bounding box center [474, 730] width 336 height 36
paste input "5526 3274 0326 1550"
click at [925, 720] on input "text" at bounding box center [970, 730] width 247 height 36
drag, startPoint x: 443, startPoint y: 730, endPoint x: 463, endPoint y: 716, distance: 24.4
click at [443, 729] on input "5526 3274 0326 1550" at bounding box center [474, 730] width 336 height 36
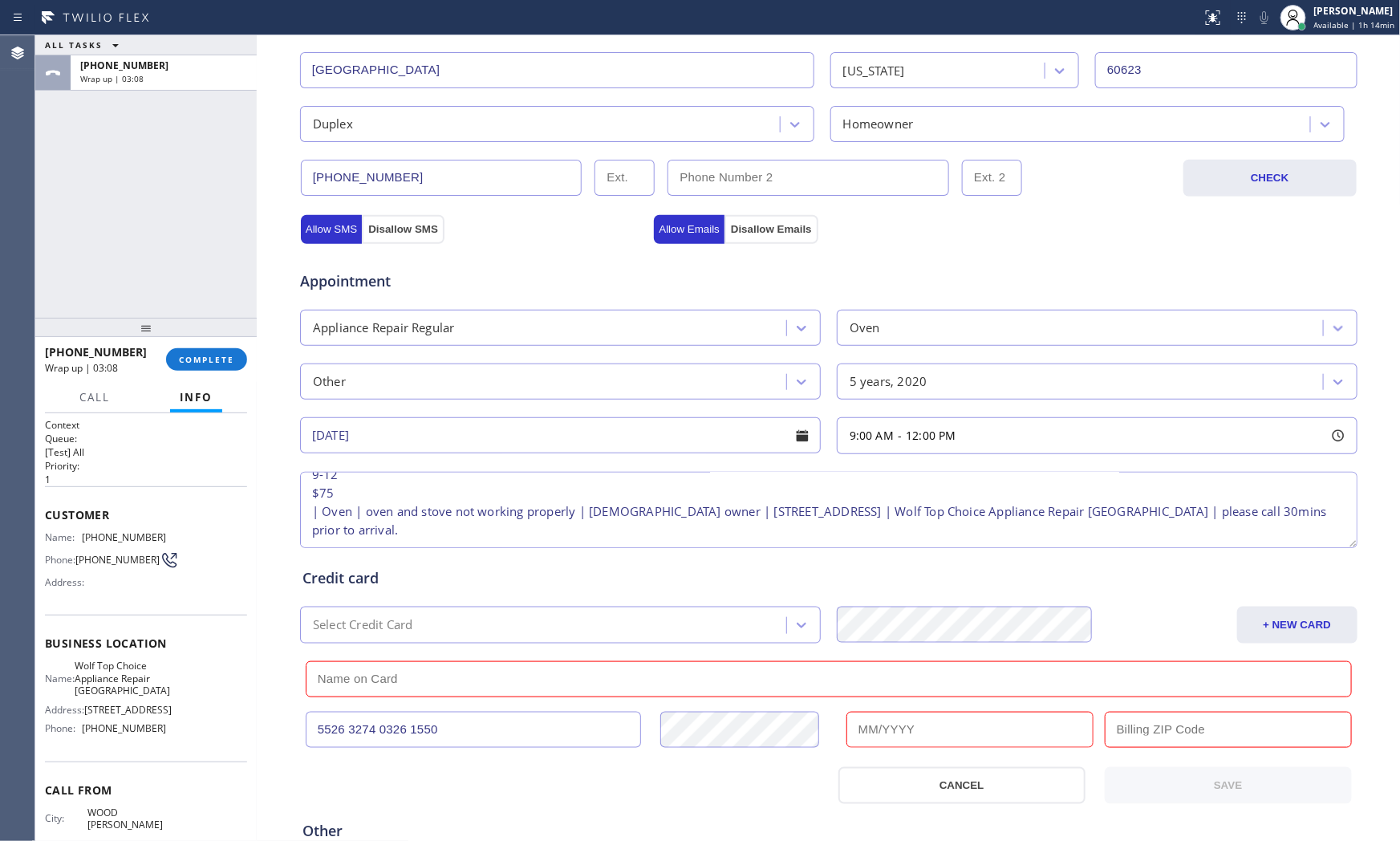
paste input "511"
type input "[CREDIT_CARD_NUMBER]"
click at [868, 727] on input "text" at bounding box center [970, 730] width 247 height 36
type input "01/2029"
click at [1129, 736] on input "text" at bounding box center [1228, 730] width 247 height 36
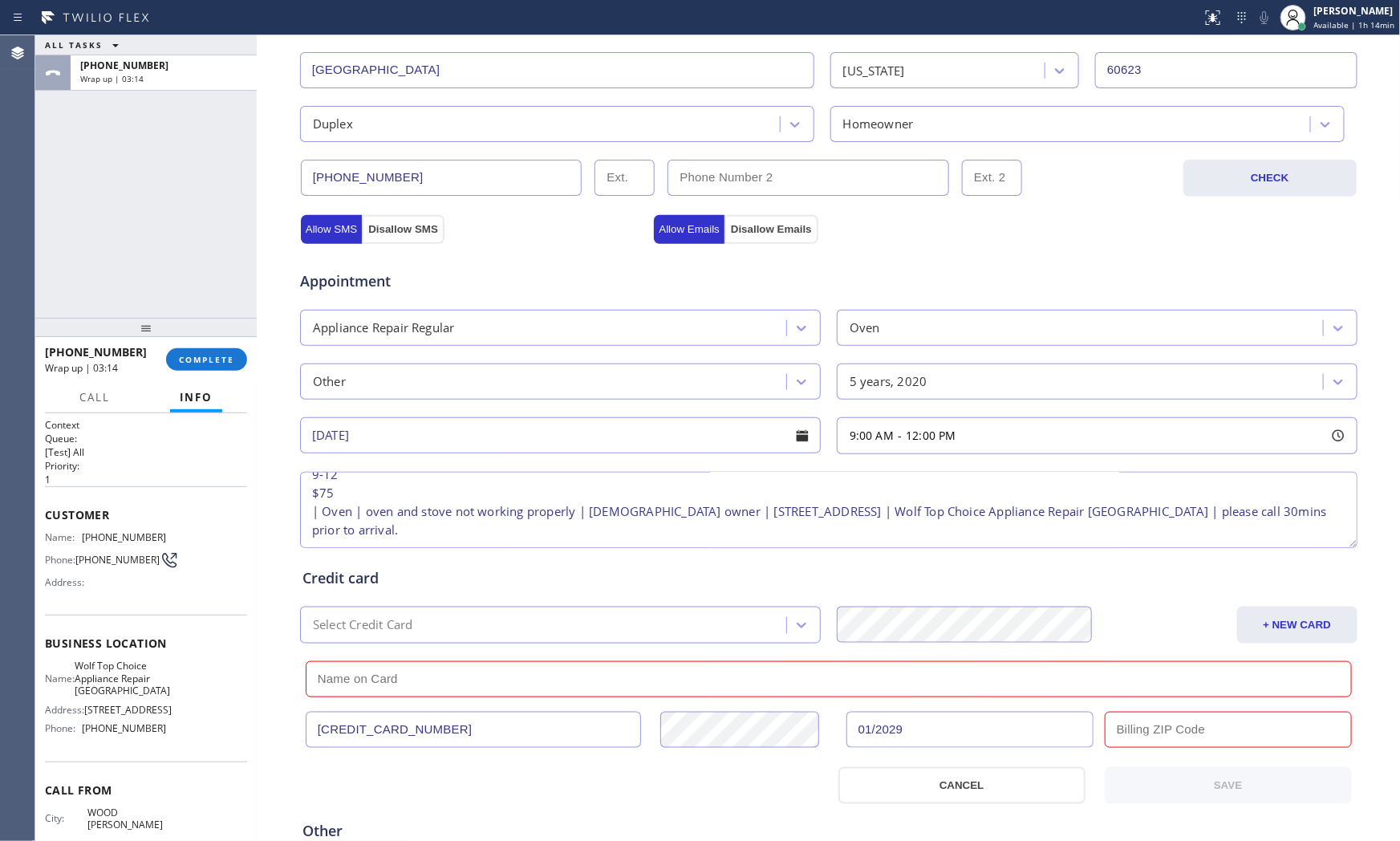
paste input "60154"
type input "60154"
click at [439, 691] on input "text" at bounding box center [829, 679] width 1046 height 36
paste input "[PERSON_NAME]"
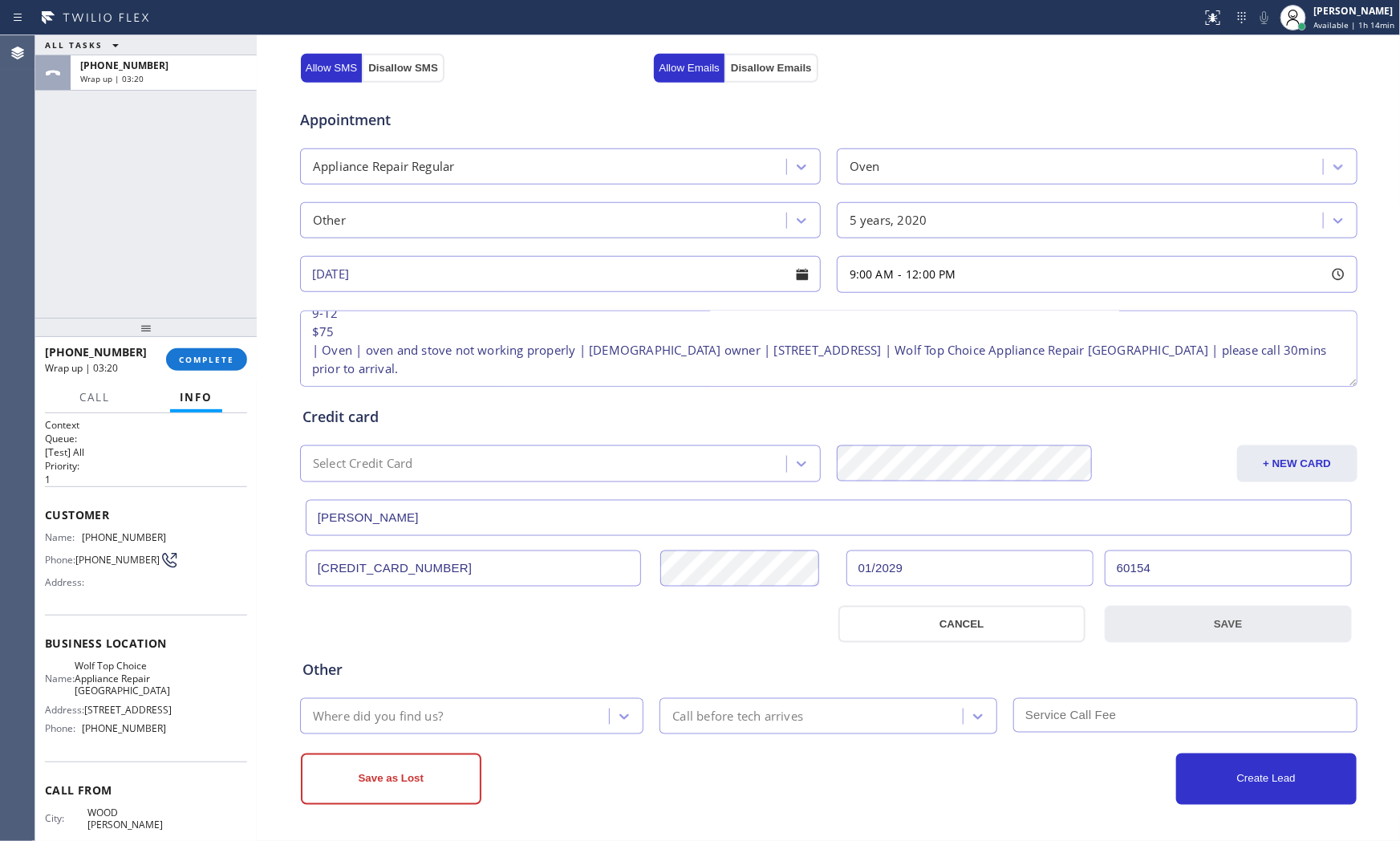
type input "[PERSON_NAME]"
click at [1149, 628] on button "SAVE" at bounding box center [1228, 623] width 247 height 37
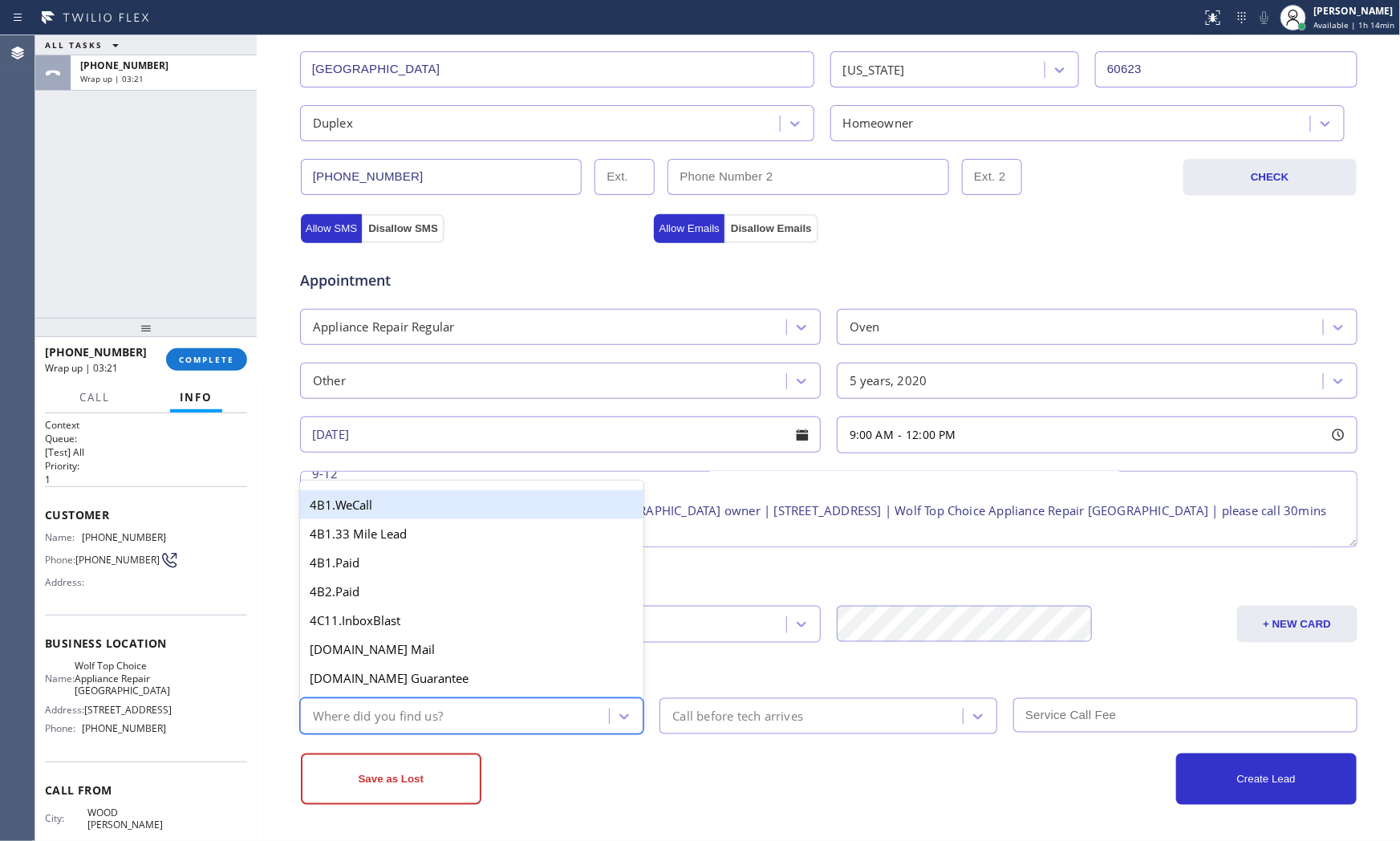
click at [515, 710] on div "Where did you find us?" at bounding box center [458, 716] width 305 height 28
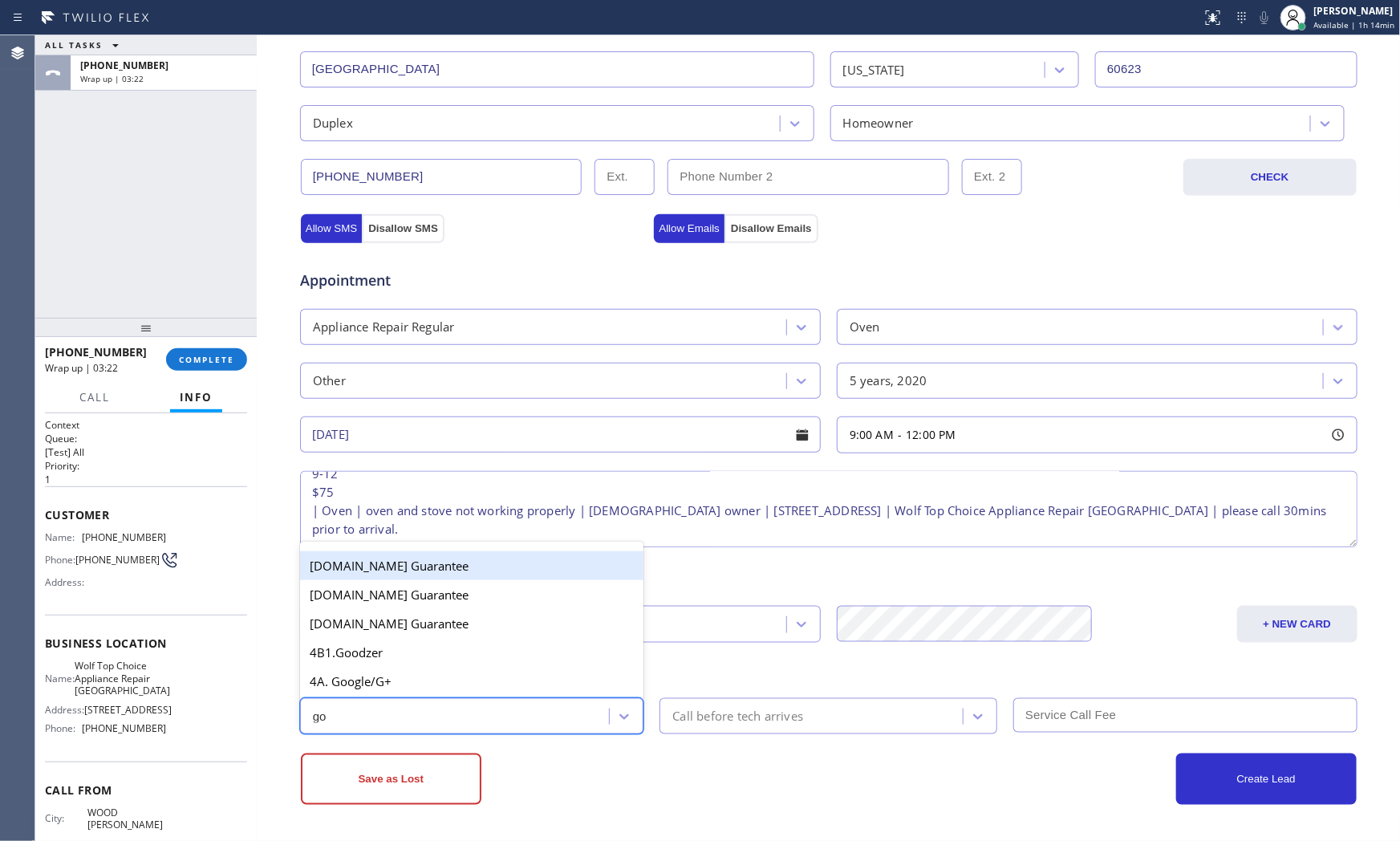
type input "goo"
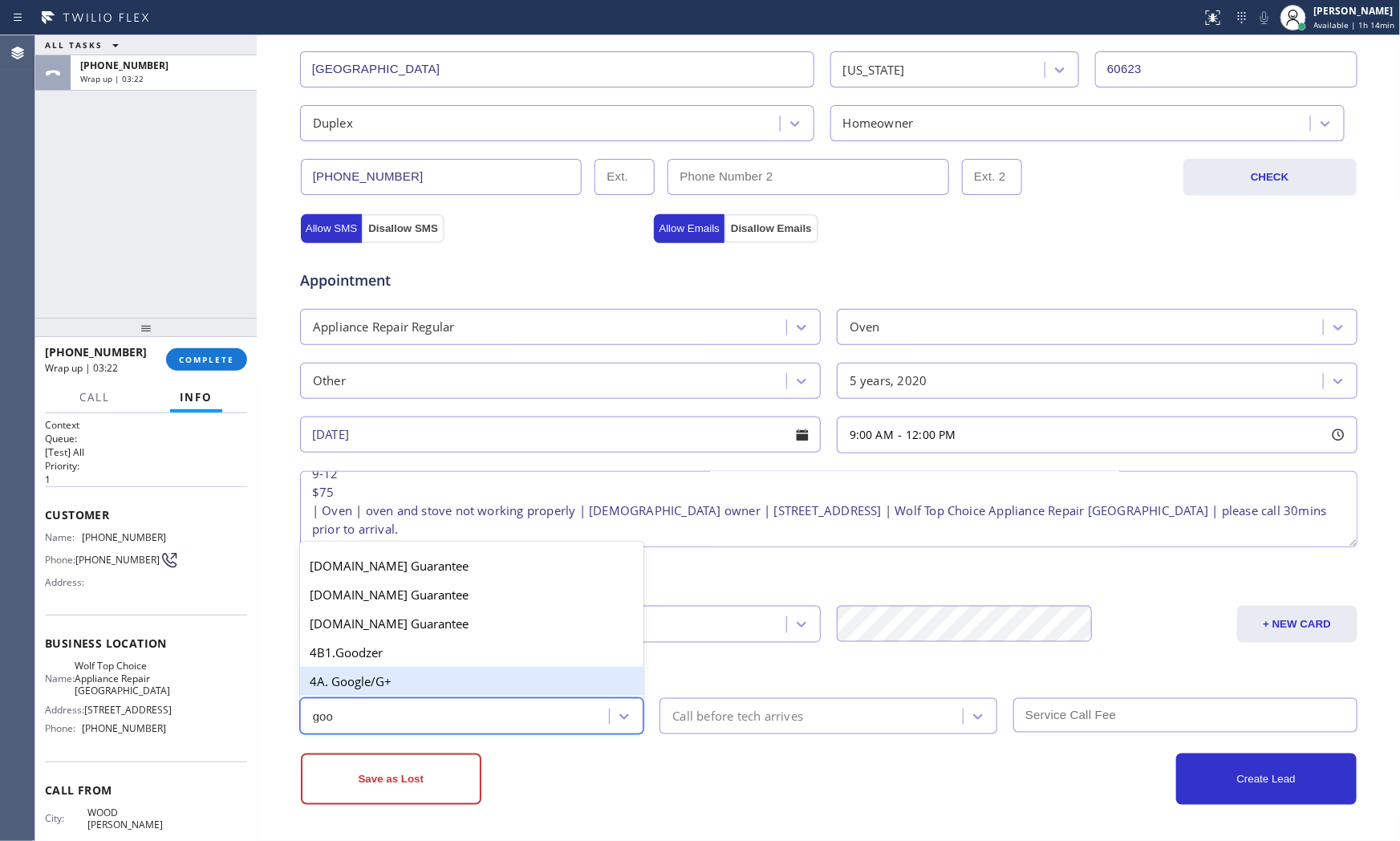
click at [468, 679] on div "4A. Google/G+" at bounding box center [472, 681] width 344 height 29
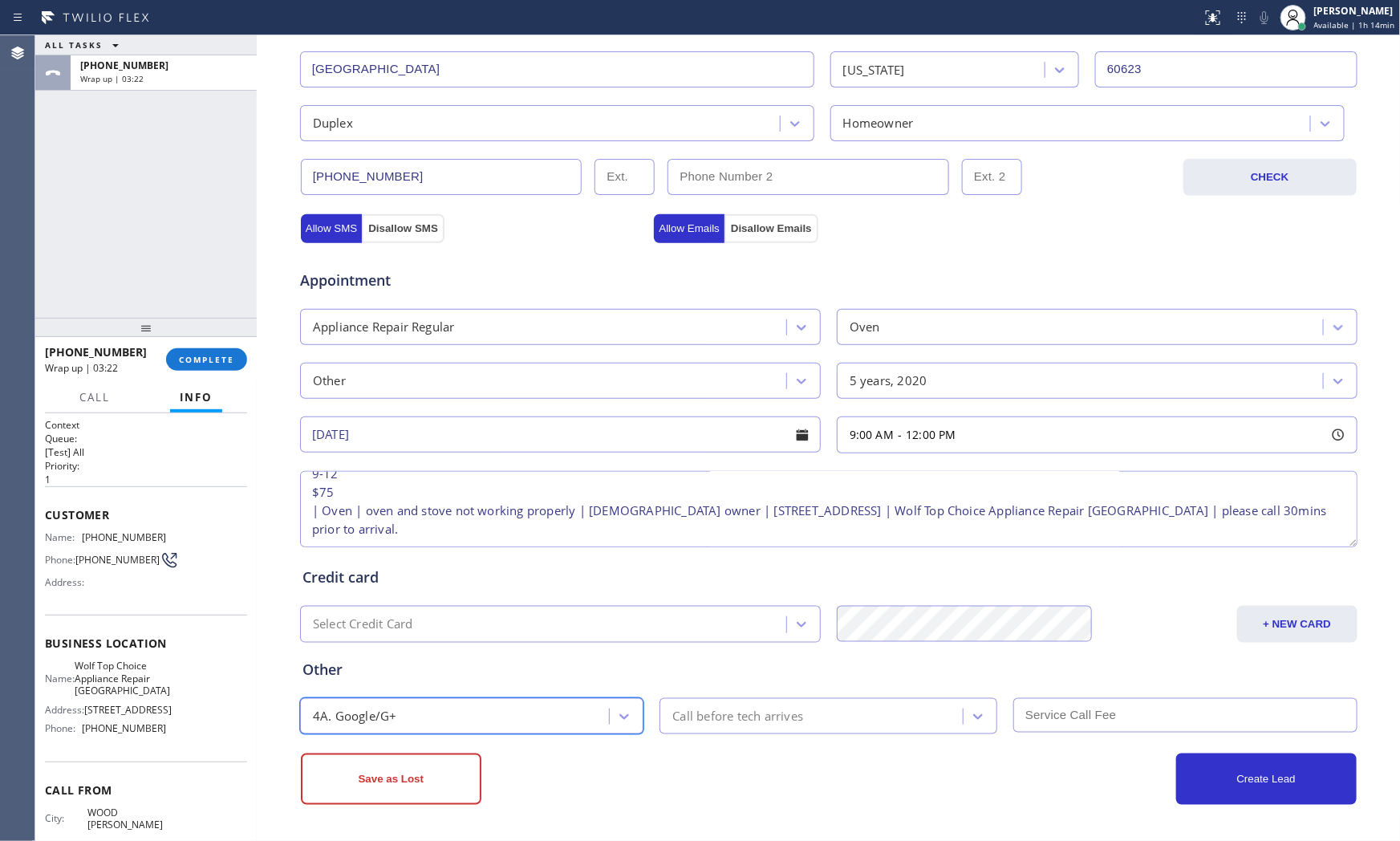
click at [775, 727] on div "Call before tech arrives" at bounding box center [813, 716] width 298 height 28
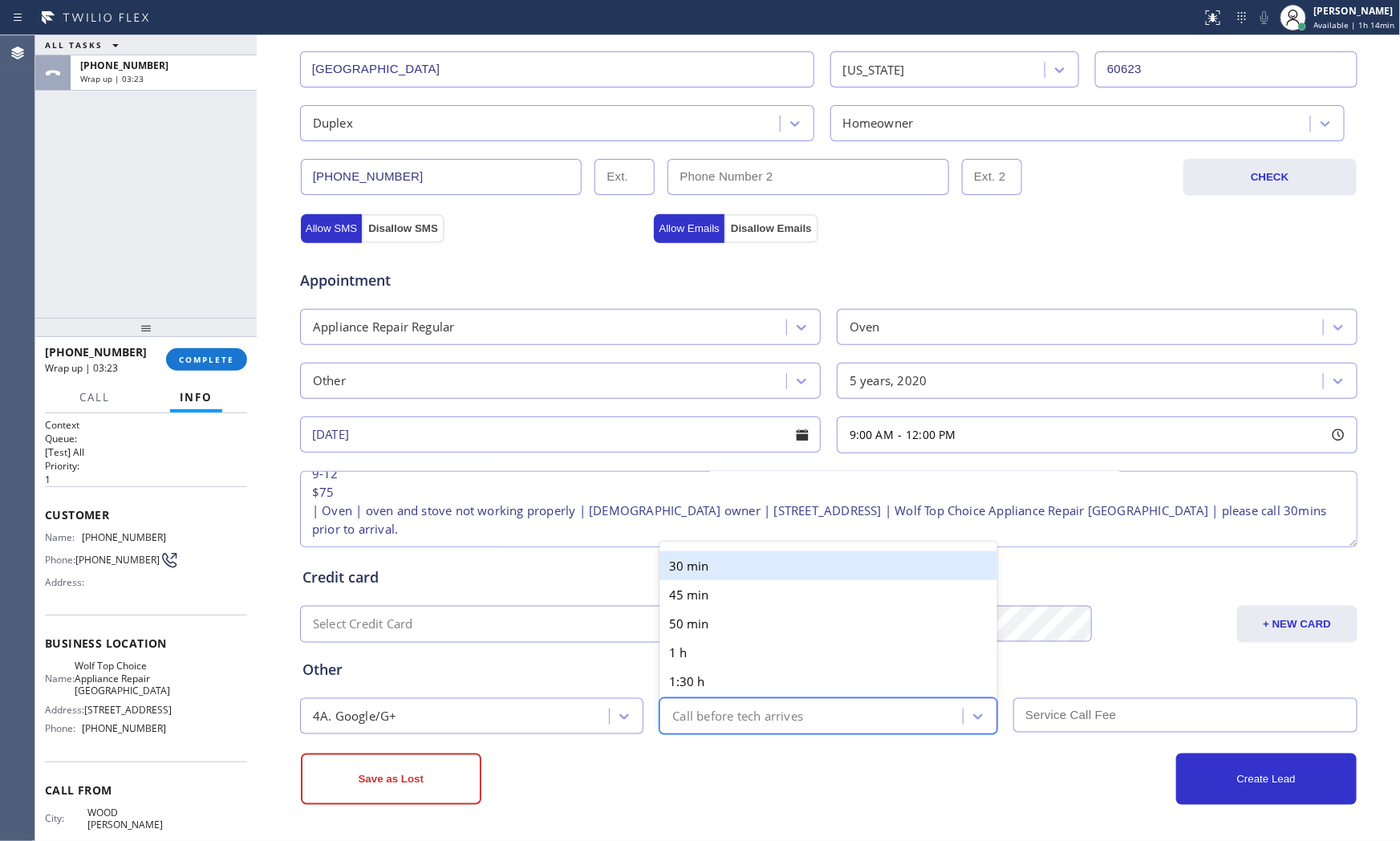
click at [723, 565] on div "30 min" at bounding box center [828, 565] width 338 height 29
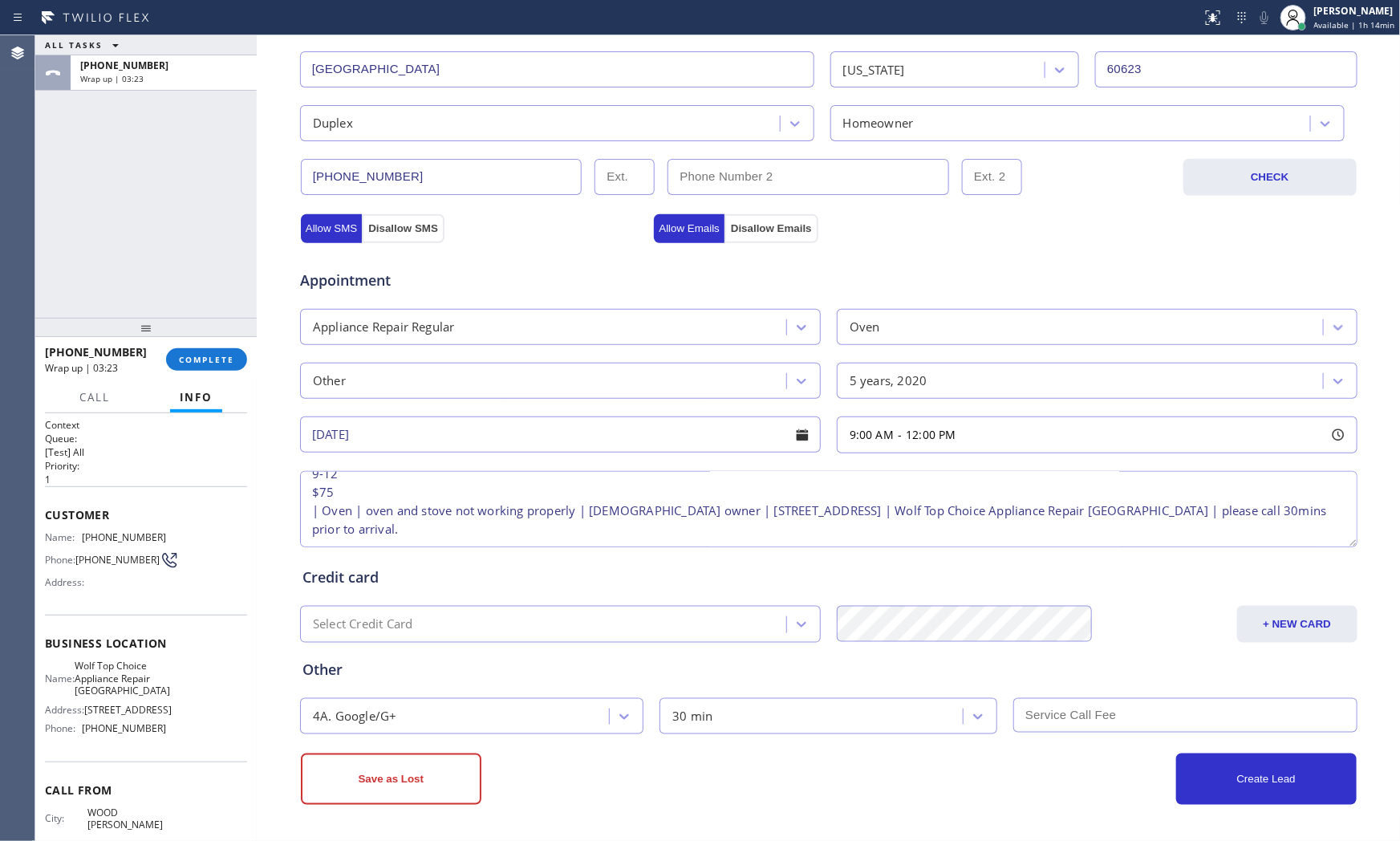
click at [892, 779] on div "Create Lead" at bounding box center [1092, 779] width 528 height 52
click at [1075, 715] on input "text" at bounding box center [1184, 715] width 344 height 35
type input "75"
click at [302, 493] on textarea "9-12 $75 | Oven | oven and stove not working properly | [DEMOGRAPHIC_DATA] owne…" at bounding box center [829, 509] width 1057 height 76
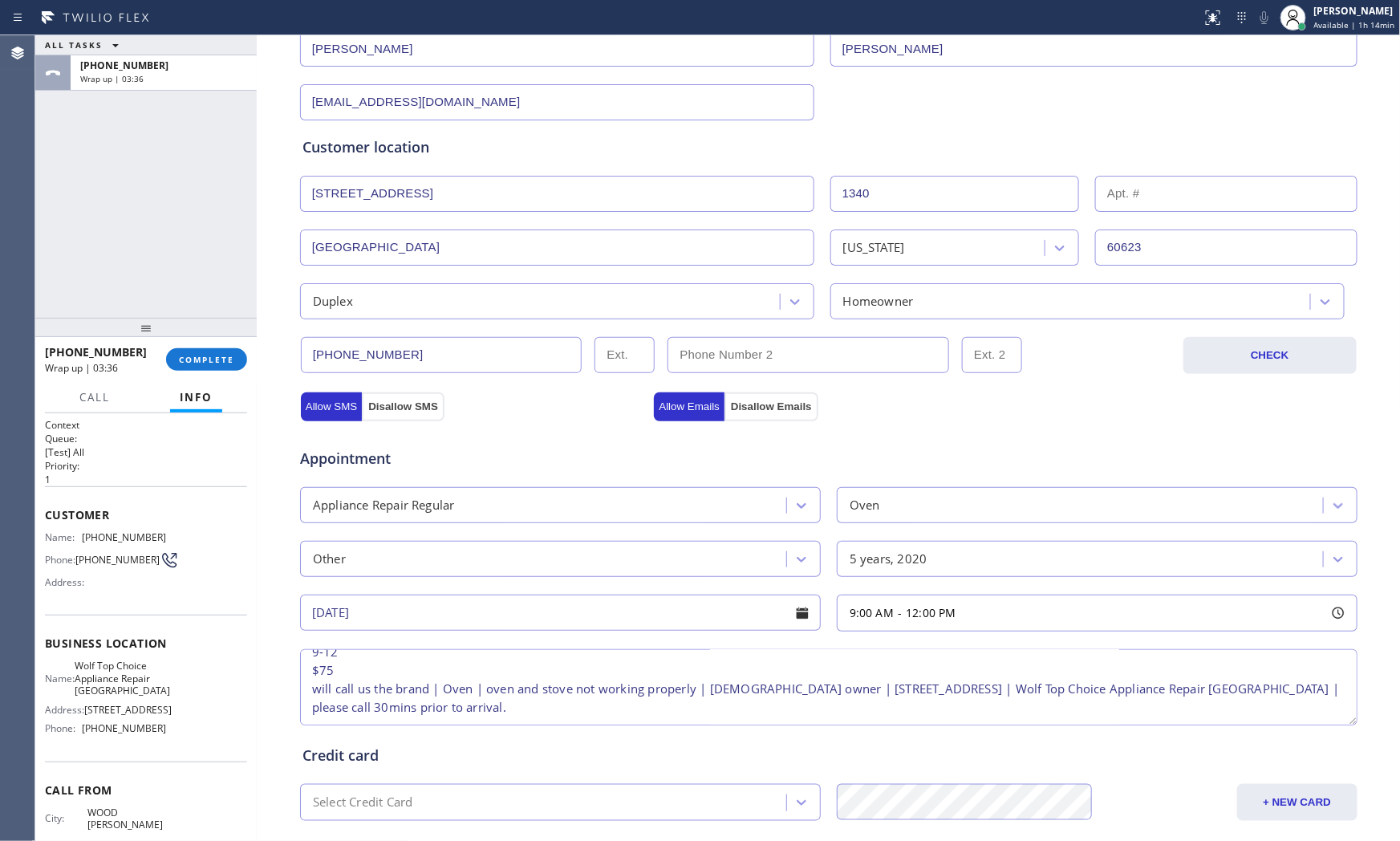
scroll to position [0, 0]
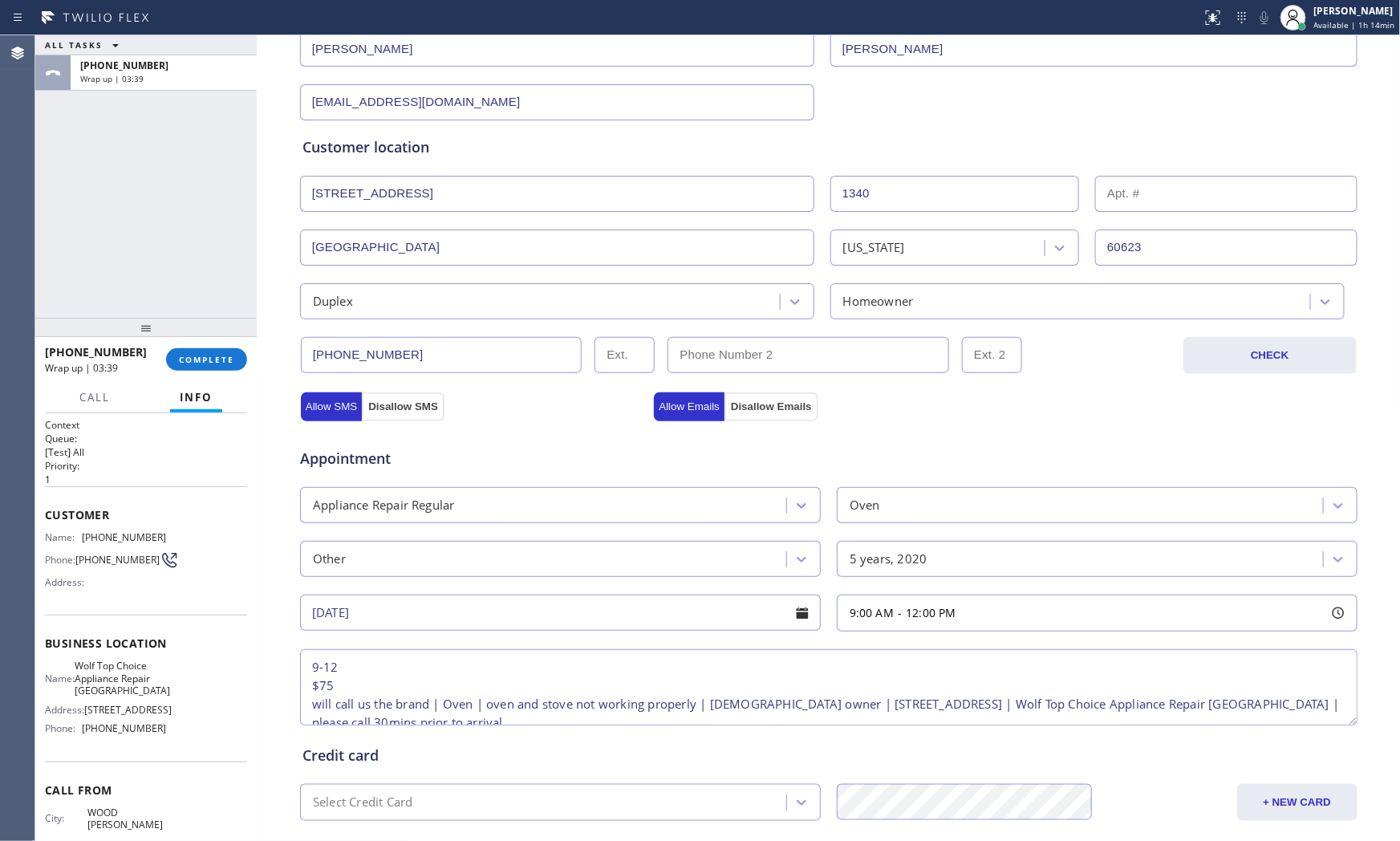
click at [364, 707] on textarea "9-12 $75 will call us the brand | Oven | oven and stove not working properly | …" at bounding box center [829, 687] width 1057 height 76
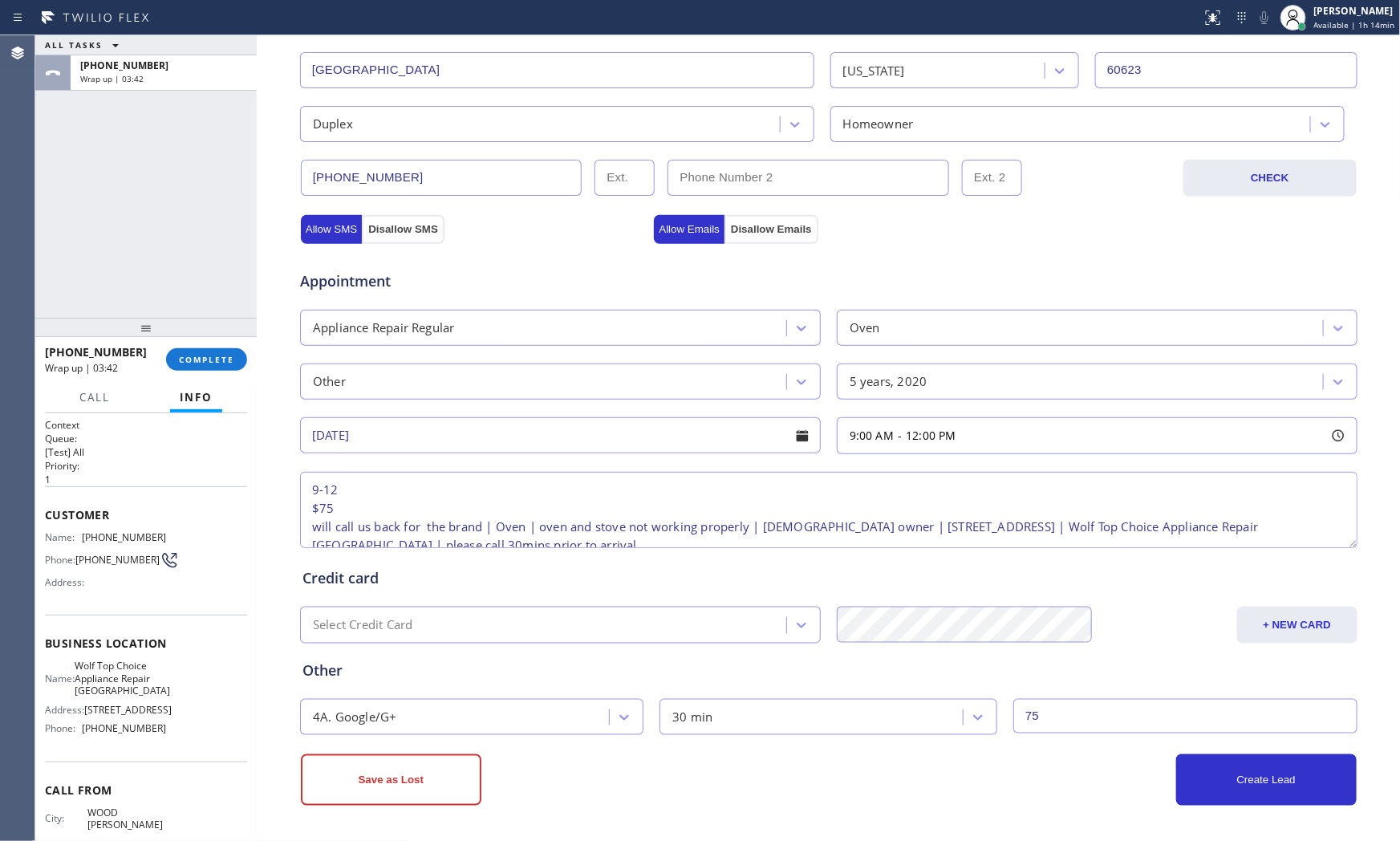
type textarea "9-12 $75 will call us back for the brand | Oven | oven and stove not working pr…"
click at [751, 784] on div "Save as Lost" at bounding box center [564, 780] width 528 height 52
drag, startPoint x: 1159, startPoint y: 789, endPoint x: 1177, endPoint y: 786, distance: 18.2
click at [1160, 788] on div "Create Lead" at bounding box center [1092, 780] width 528 height 52
click at [1183, 784] on button "Create Lead" at bounding box center [1266, 780] width 181 height 52
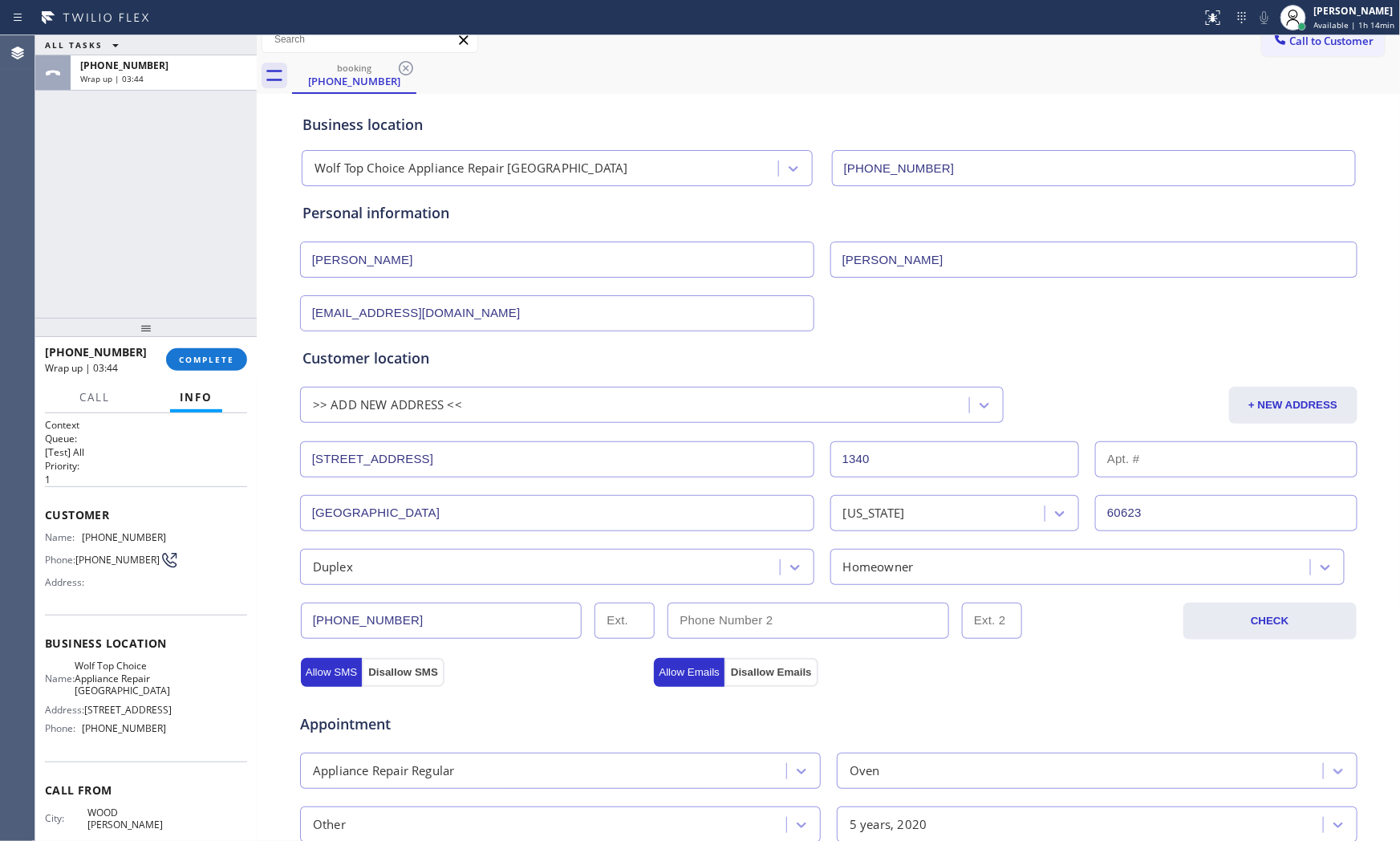
scroll to position [10, 0]
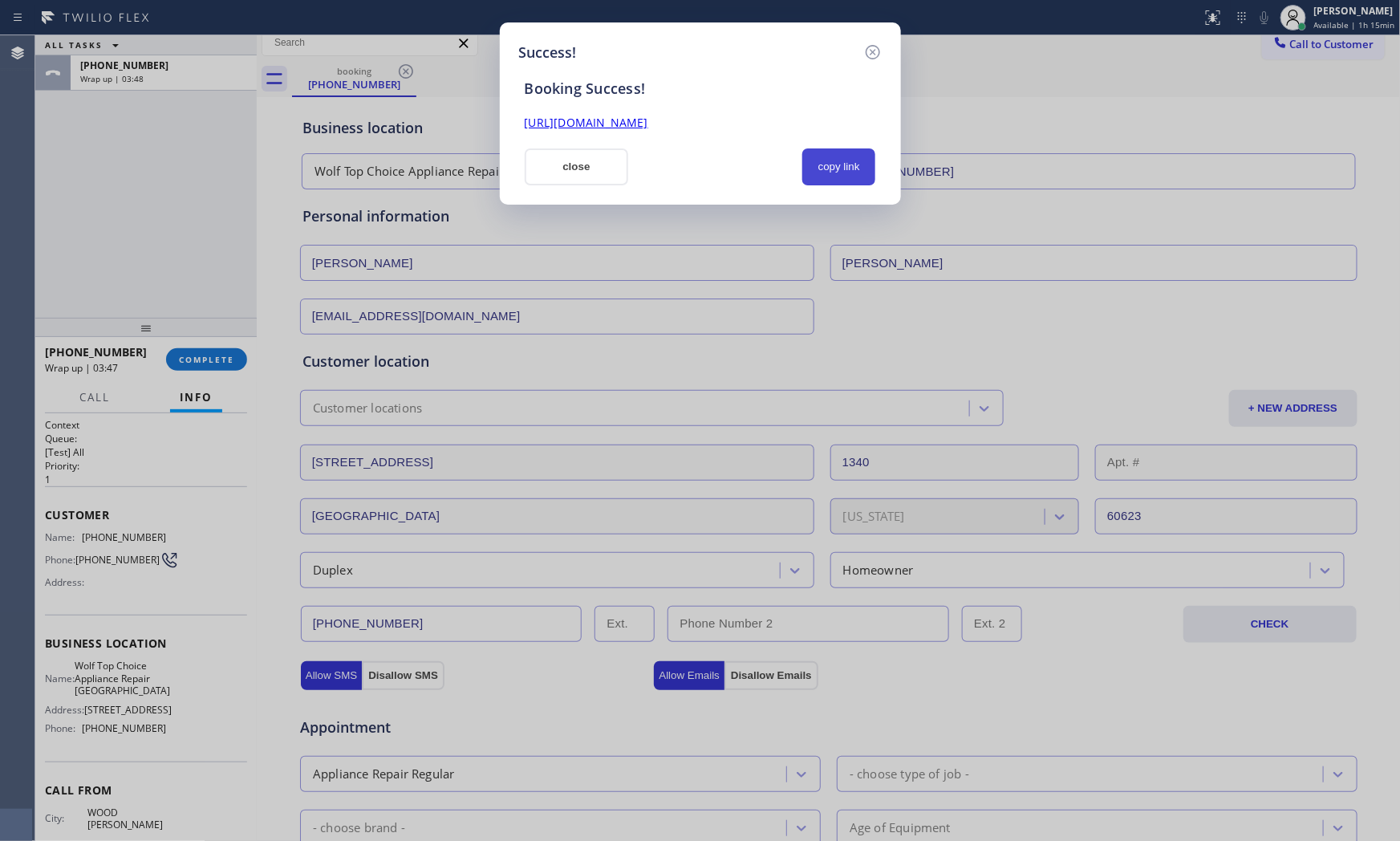
click at [846, 167] on button "copy link" at bounding box center [839, 167] width 73 height 37
click at [604, 181] on button "close" at bounding box center [576, 167] width 105 height 37
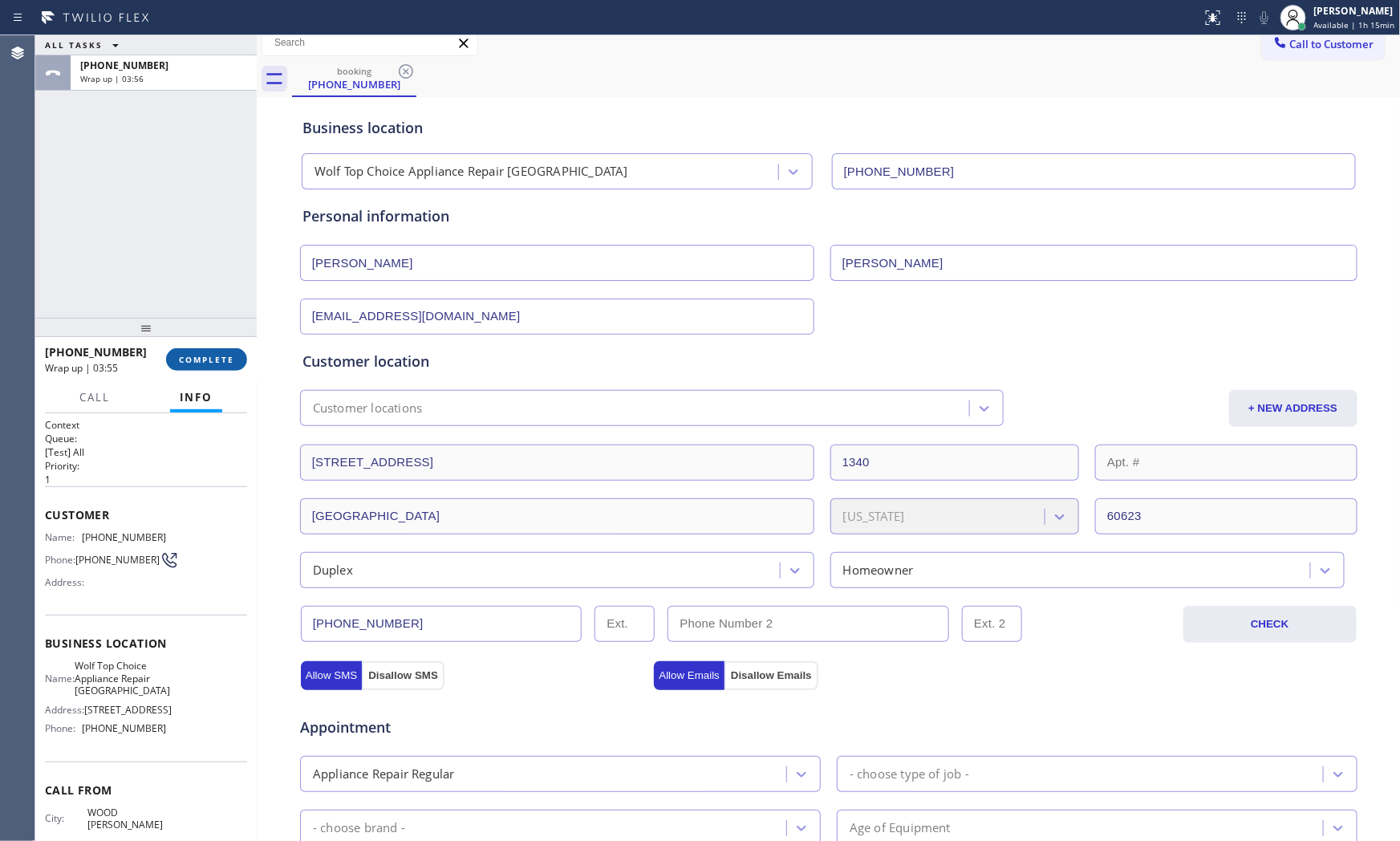
click at [204, 359] on span "COMPLETE" at bounding box center [206, 360] width 56 height 11
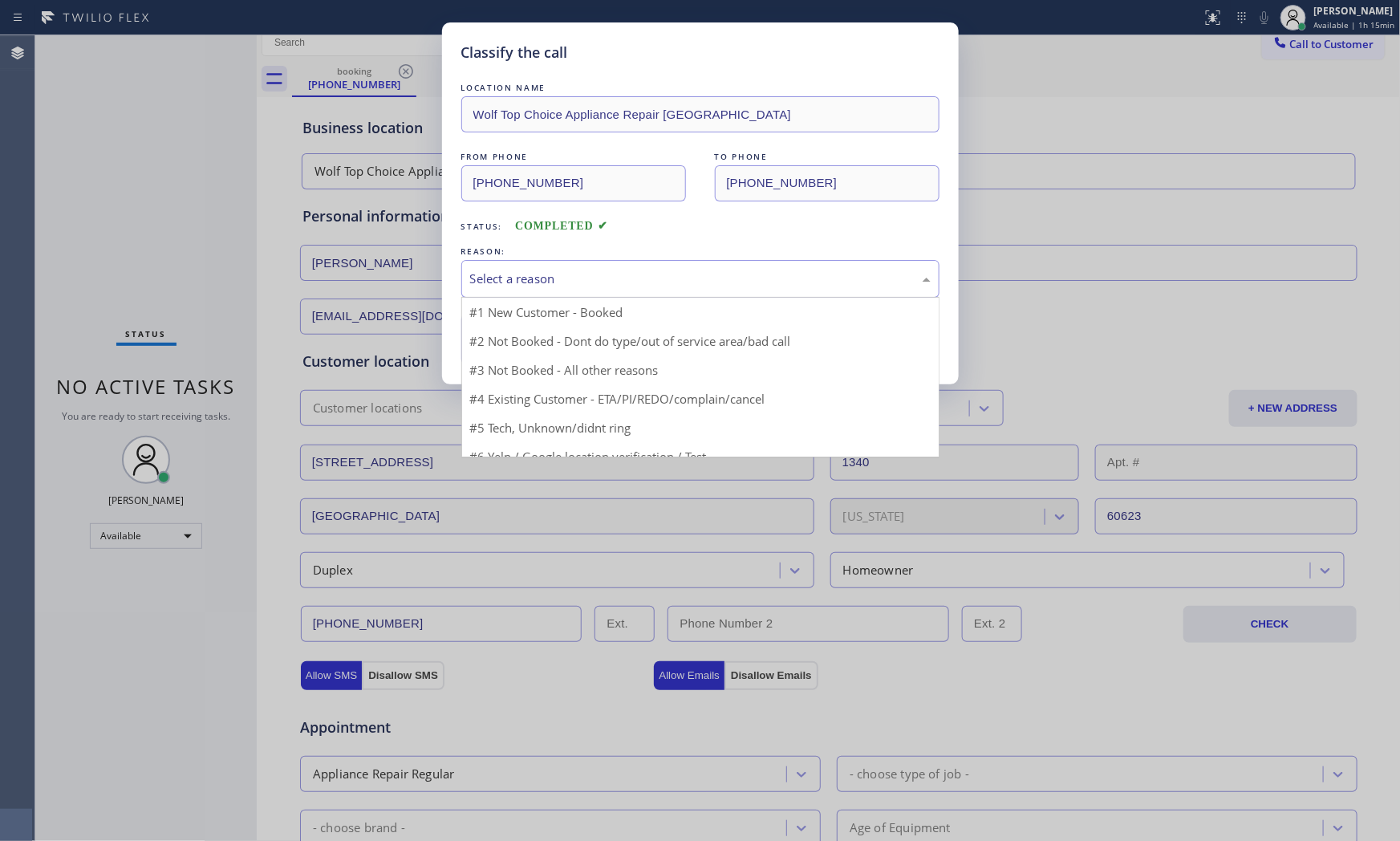
click at [551, 279] on div "Select a reason" at bounding box center [700, 279] width 460 height 19
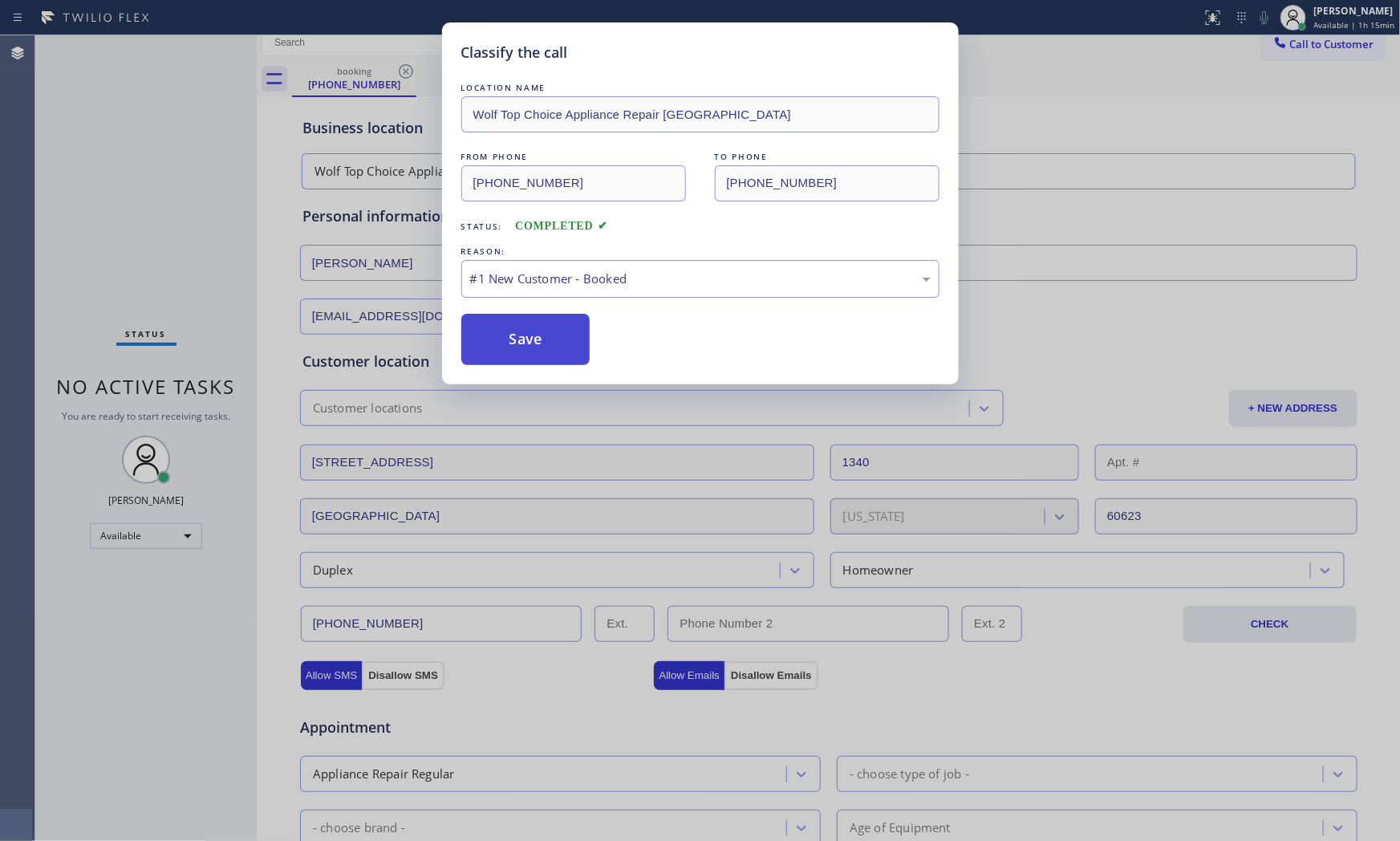
click at [532, 346] on button "Save" at bounding box center [525, 339] width 129 height 52
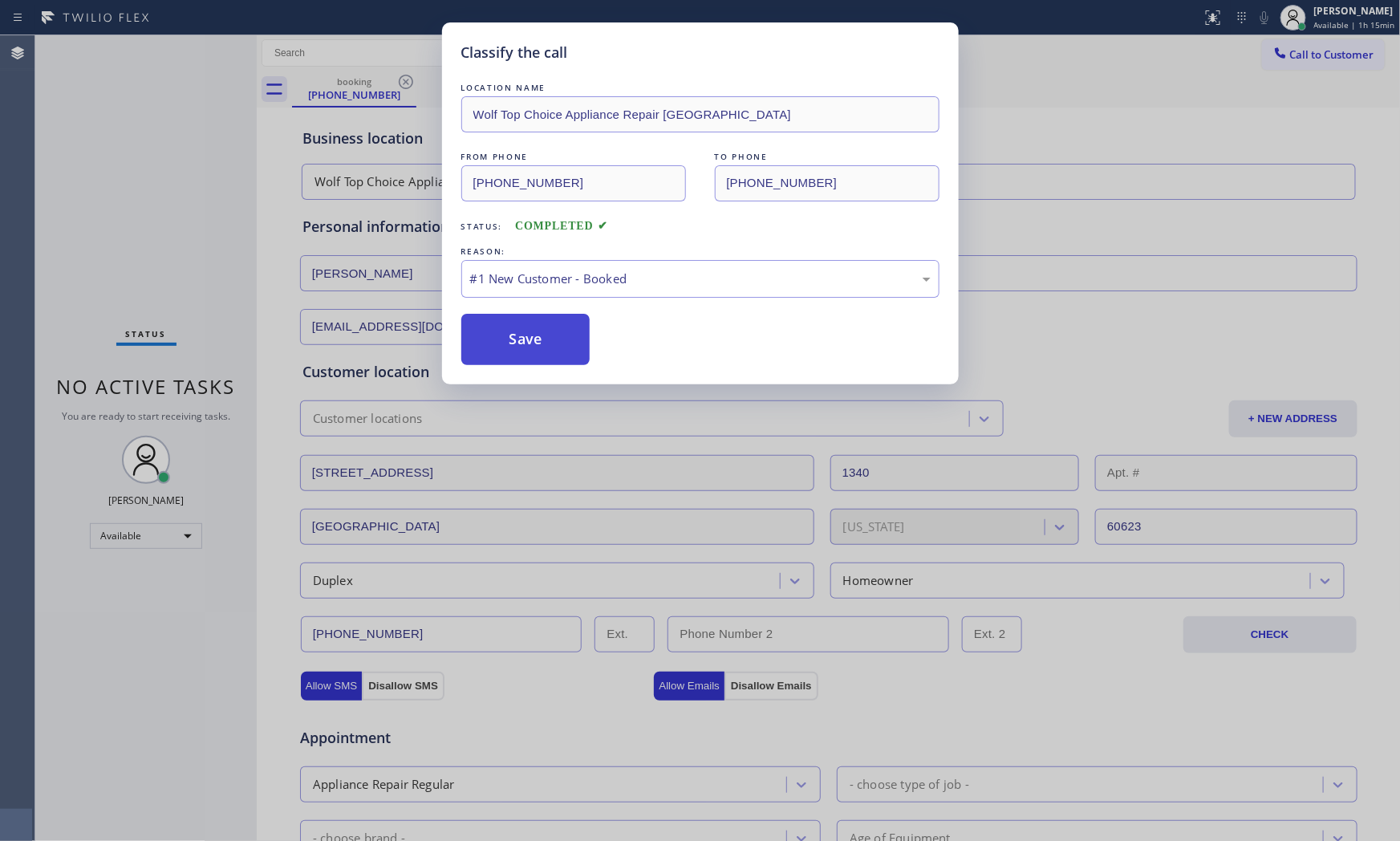
click at [532, 346] on button "Save" at bounding box center [525, 339] width 129 height 52
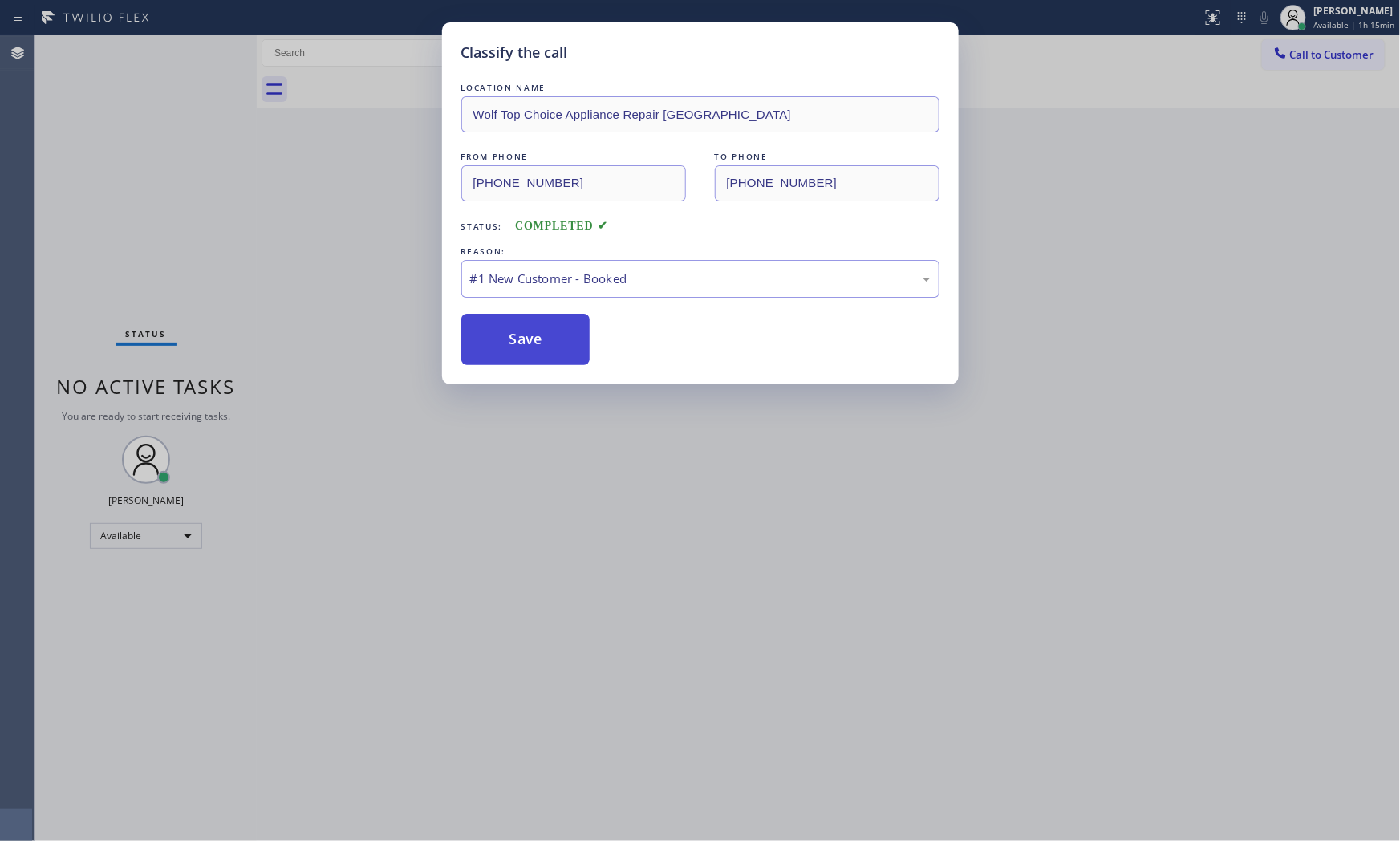
click at [532, 346] on button "Save" at bounding box center [525, 339] width 129 height 52
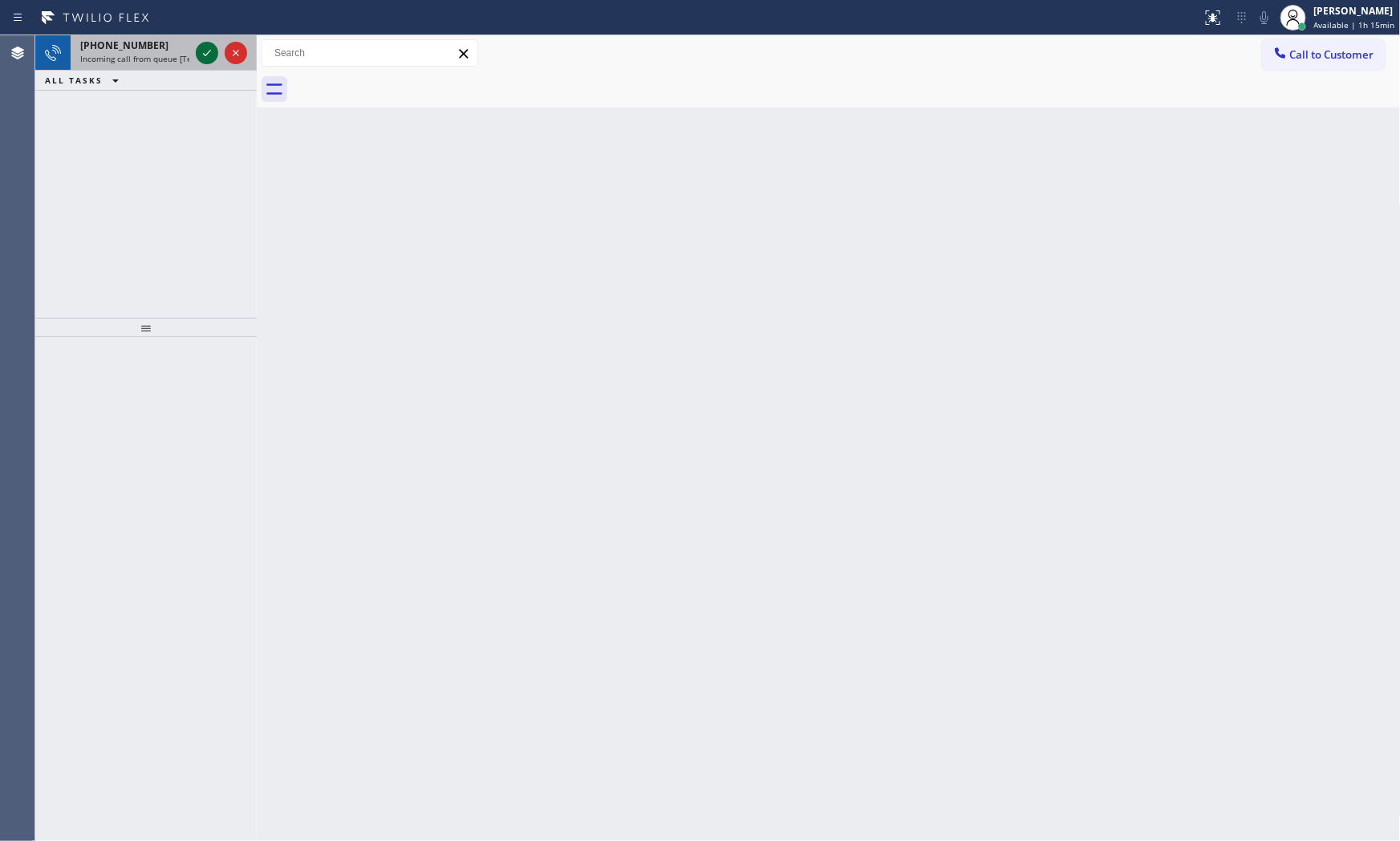
click at [198, 51] on icon at bounding box center [207, 53] width 19 height 19
click at [202, 60] on icon at bounding box center [207, 53] width 19 height 19
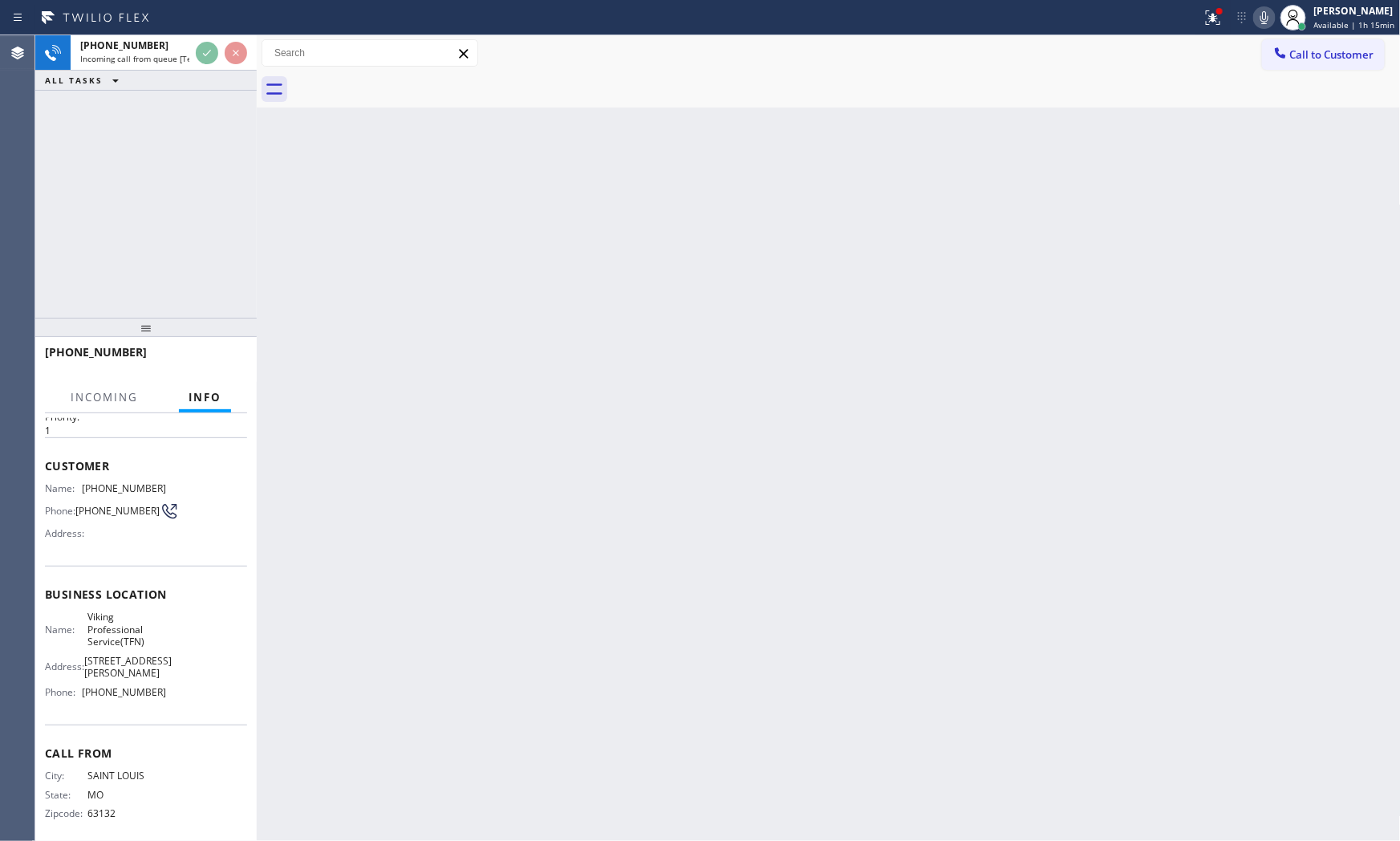
scroll to position [50, 0]
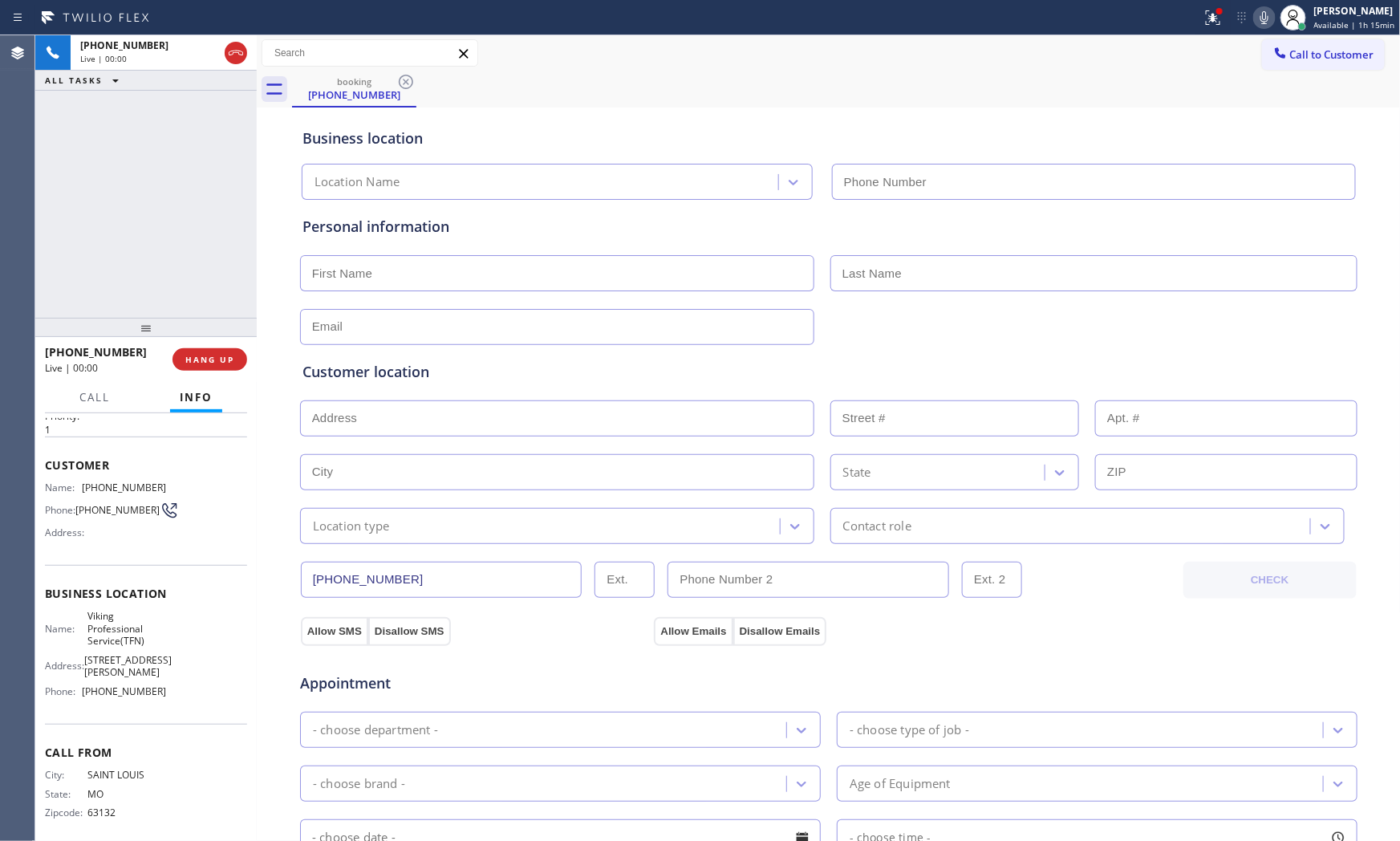
type input "[PHONE_NUMBER]"
click at [1208, 19] on icon at bounding box center [1212, 17] width 14 height 14
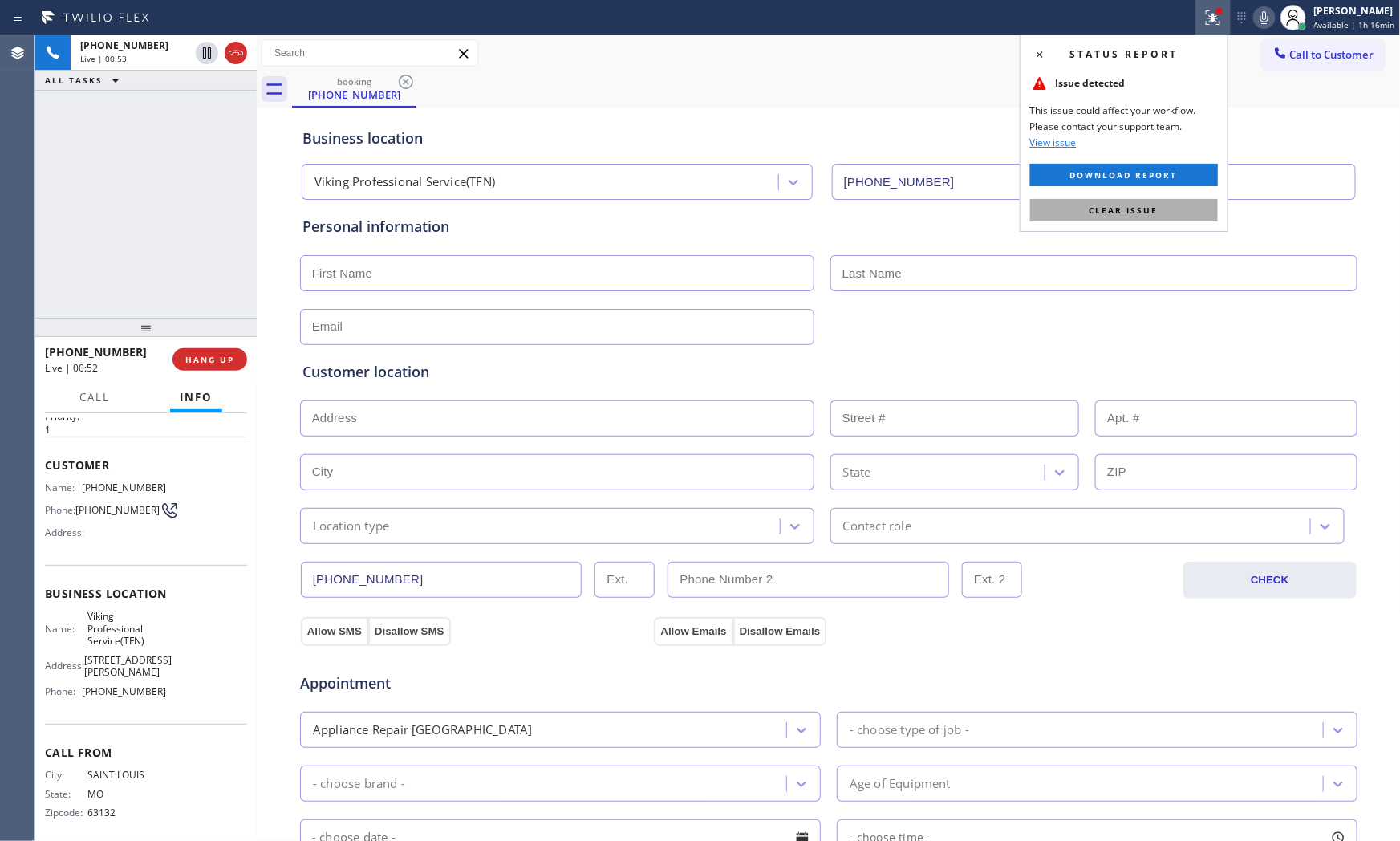
click at [1167, 201] on button "Clear issue" at bounding box center [1123, 210] width 187 height 23
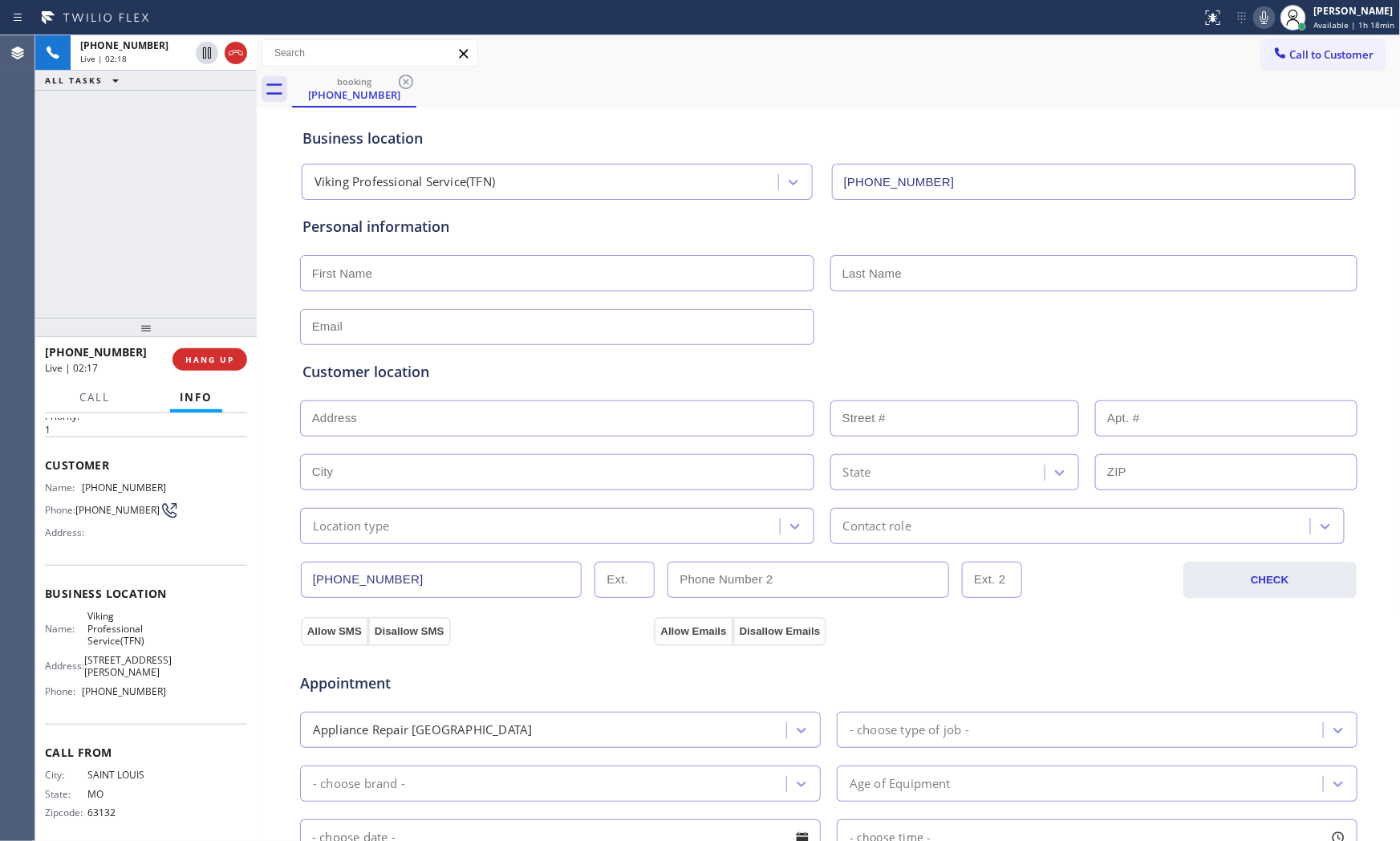
click at [1254, 9] on icon at bounding box center [1263, 18] width 19 height 19
click at [1262, 18] on icon at bounding box center [1263, 18] width 8 height 13
click at [85, 396] on span "Call" at bounding box center [94, 396] width 30 height 14
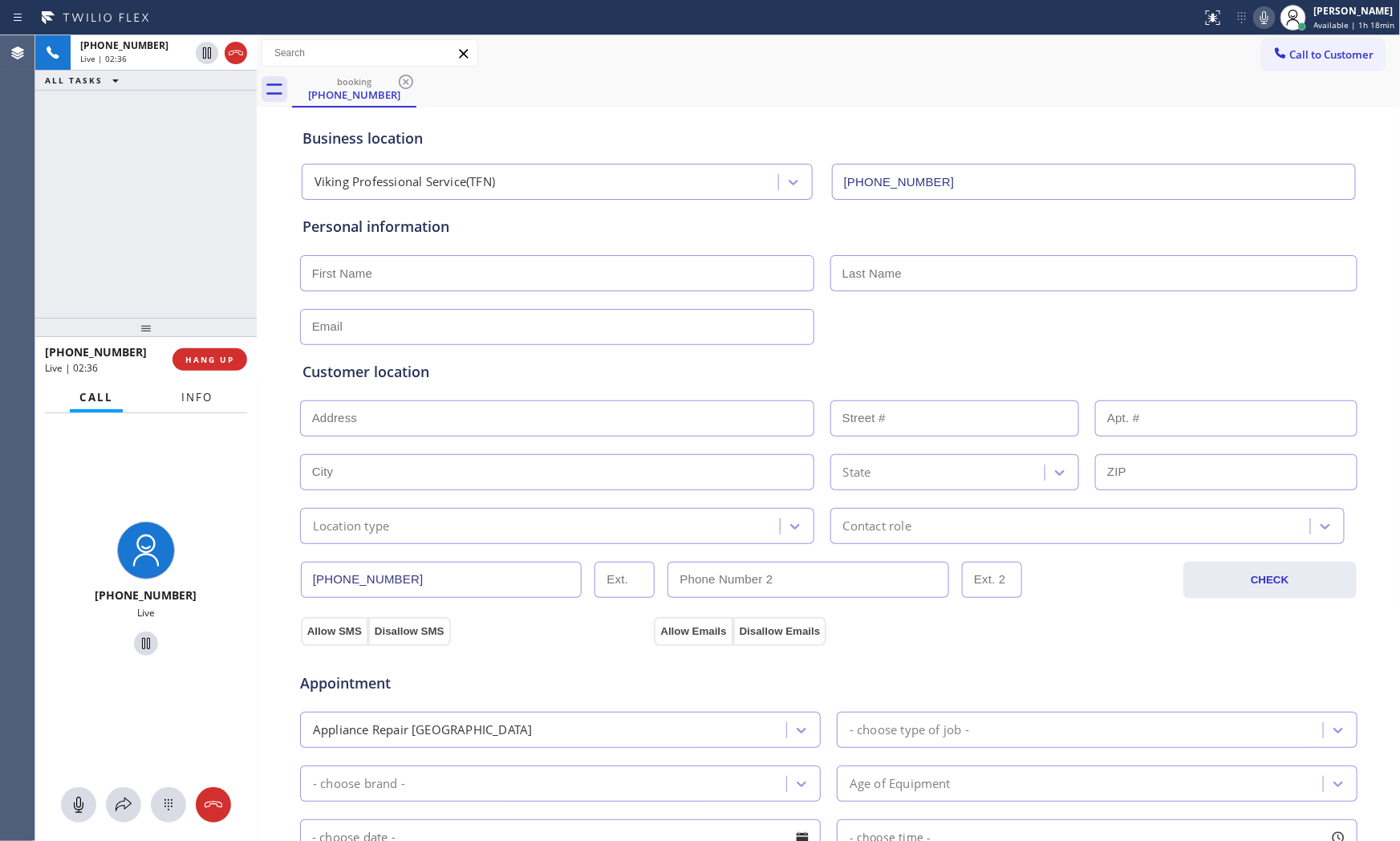
click at [180, 399] on button "Info" at bounding box center [197, 397] width 51 height 31
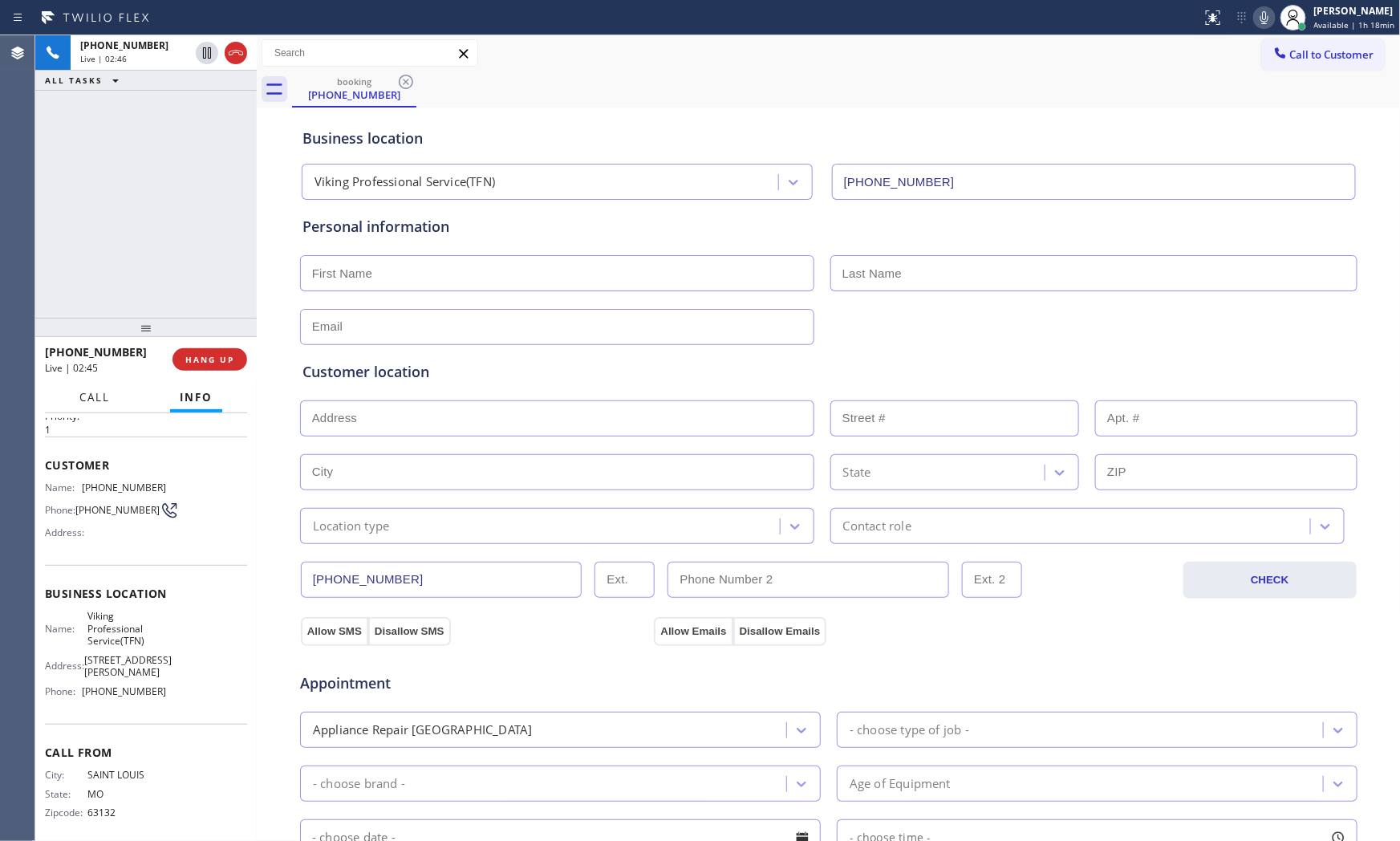
click at [106, 391] on span "Call" at bounding box center [94, 396] width 30 height 14
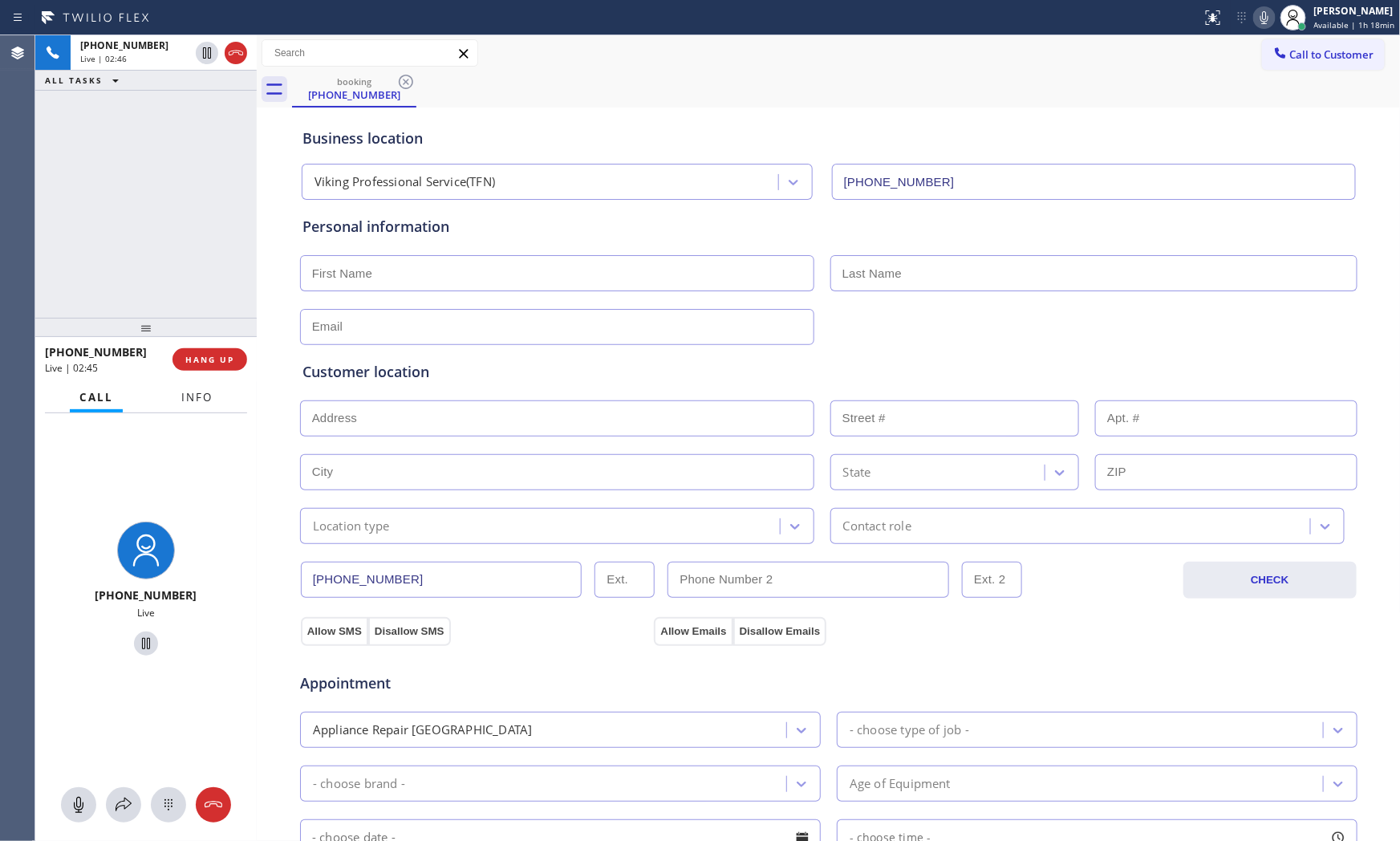
click at [204, 390] on span "Info" at bounding box center [197, 396] width 31 height 14
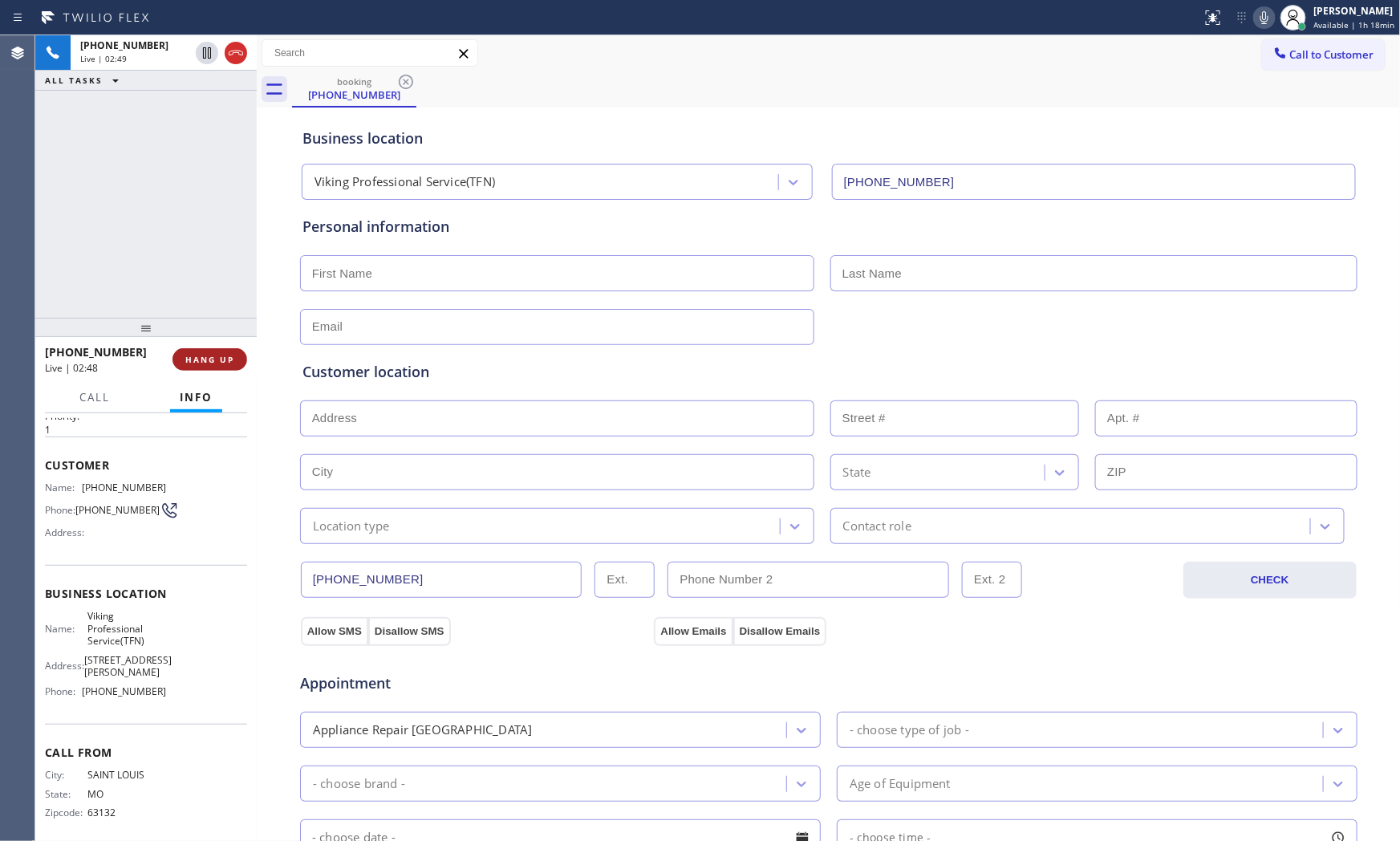
click at [211, 358] on span "HANG UP" at bounding box center [210, 360] width 49 height 11
click at [398, 274] on input "text" at bounding box center [557, 273] width 514 height 36
type input "[PERSON_NAME]"
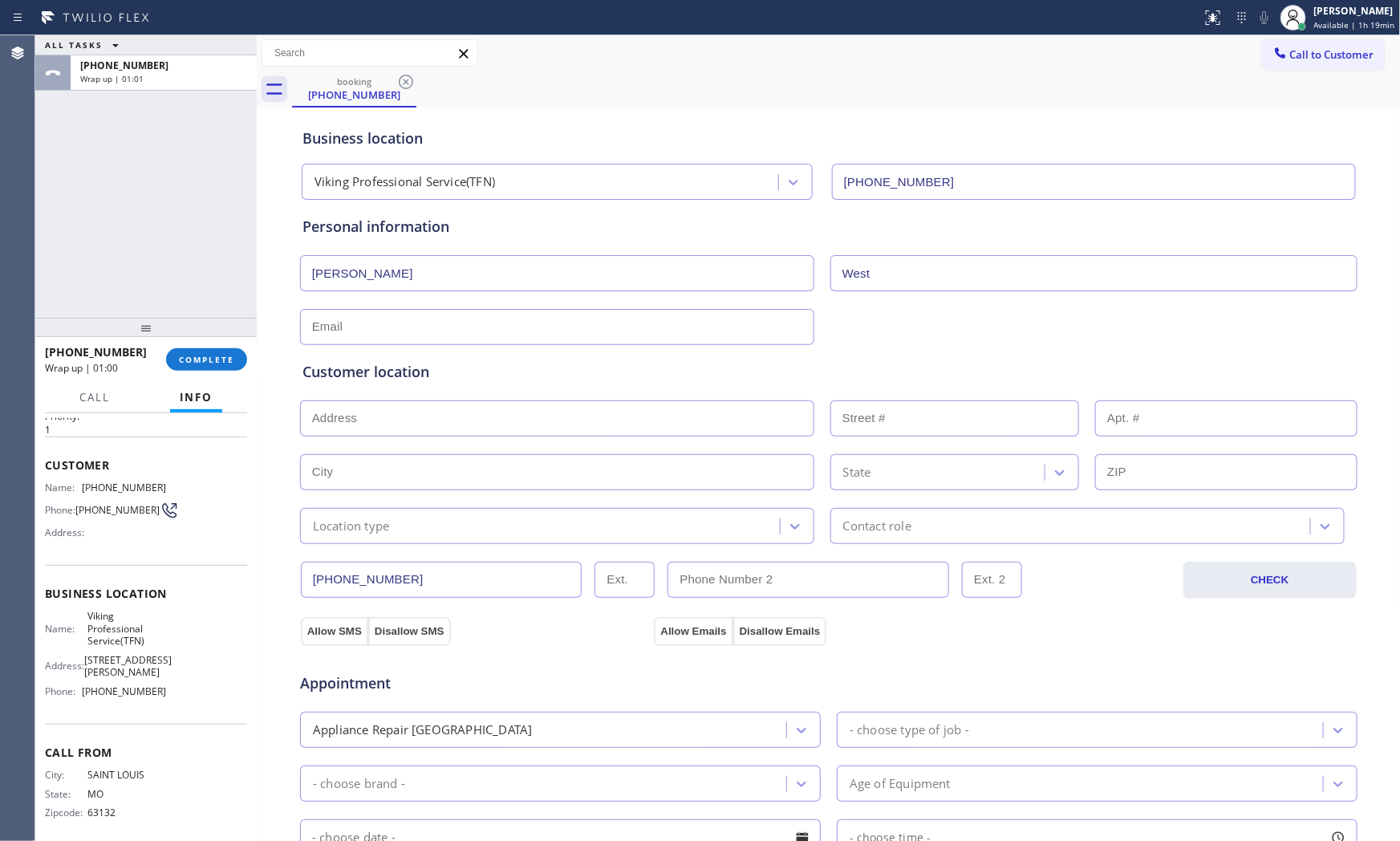
type input "West"
type input "[EMAIL_ADDRESS][DOMAIN_NAME]"
paste input "[PERSON_NAME], [GEOGRAPHIC_DATA] 12054"
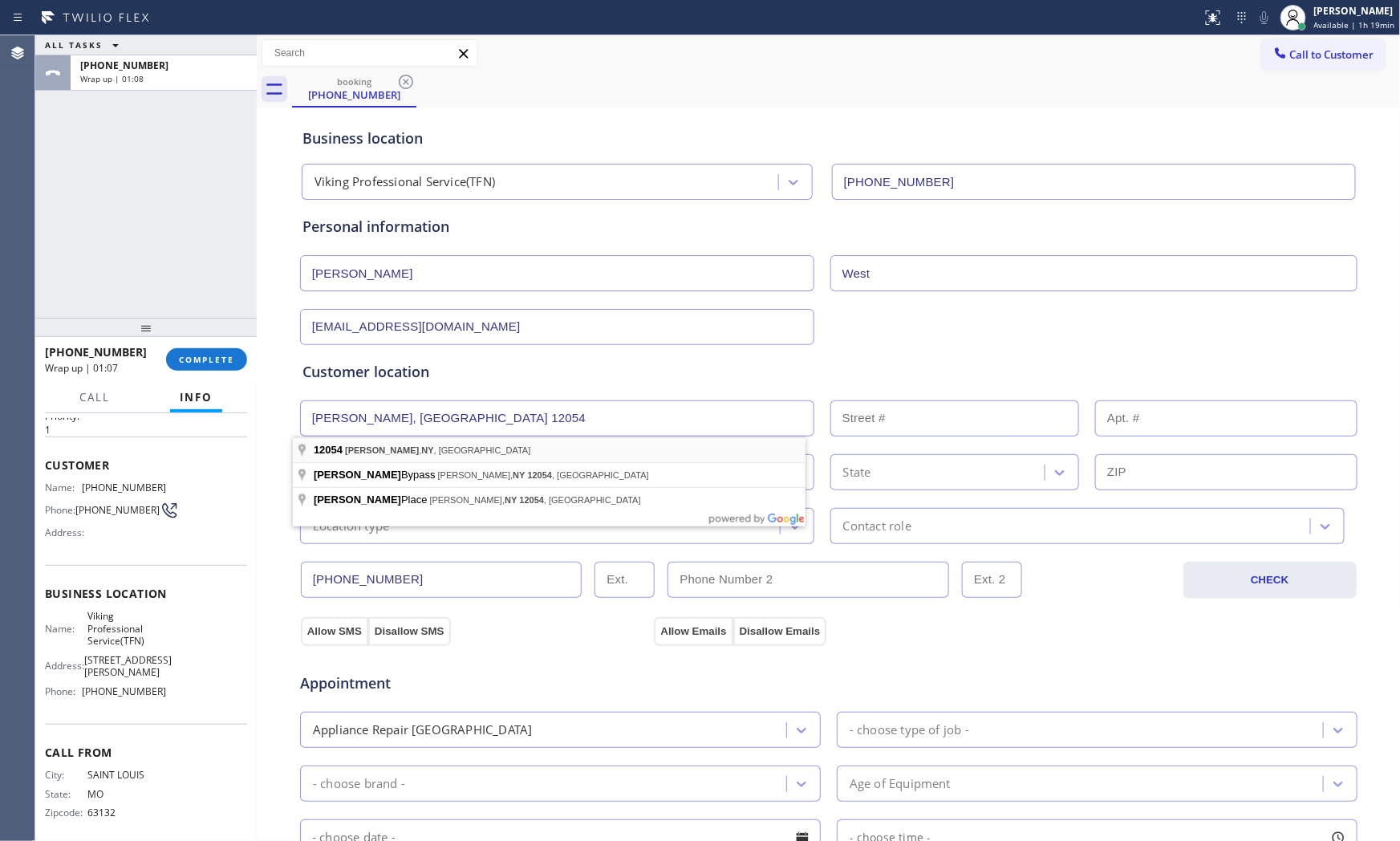
type input "[PERSON_NAME], [GEOGRAPHIC_DATA] 12054, [GEOGRAPHIC_DATA]"
type input "12054"
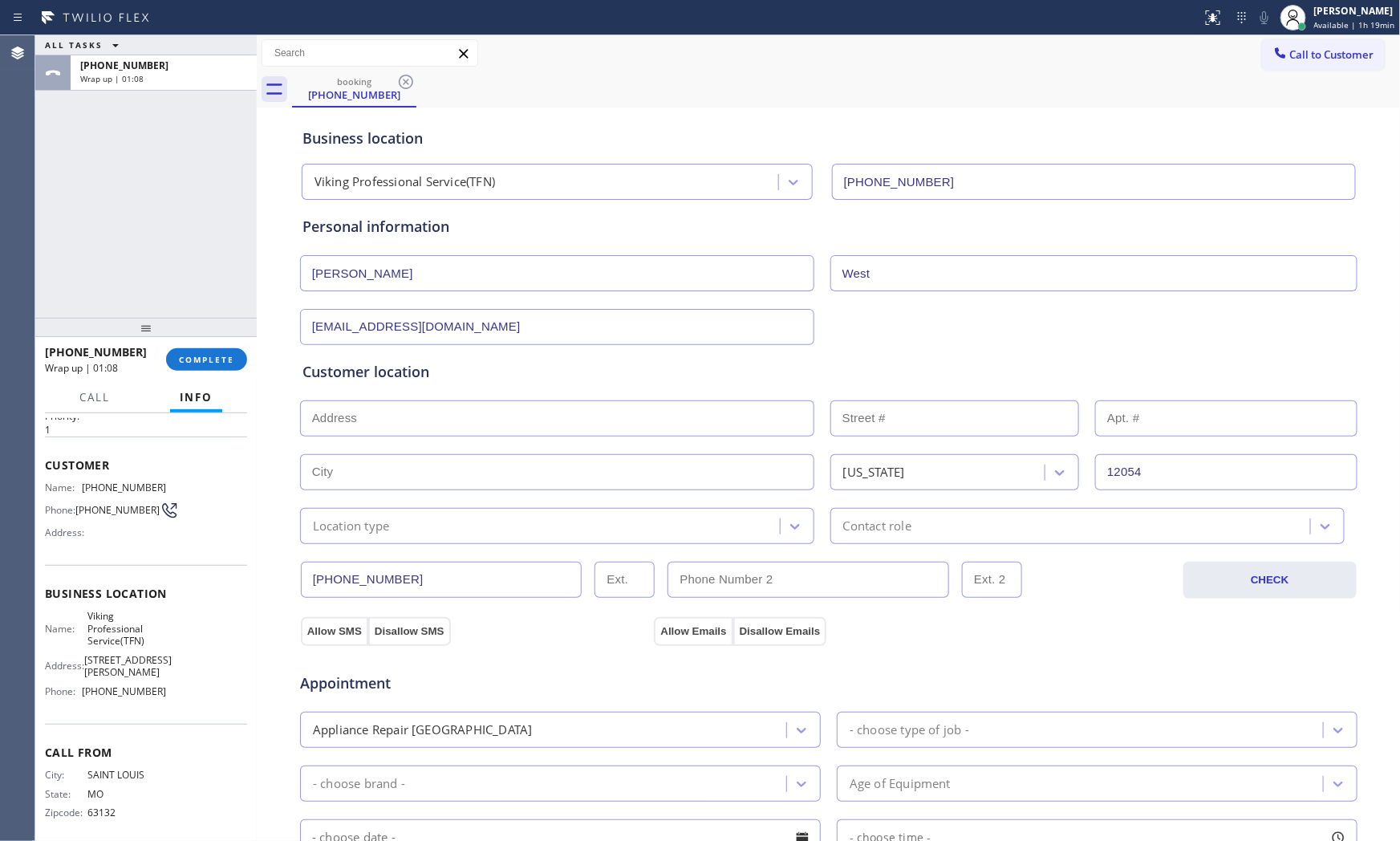
click at [385, 484] on input "text" at bounding box center [557, 472] width 514 height 36
type input "."
click at [330, 525] on div "Location type" at bounding box center [351, 526] width 77 height 19
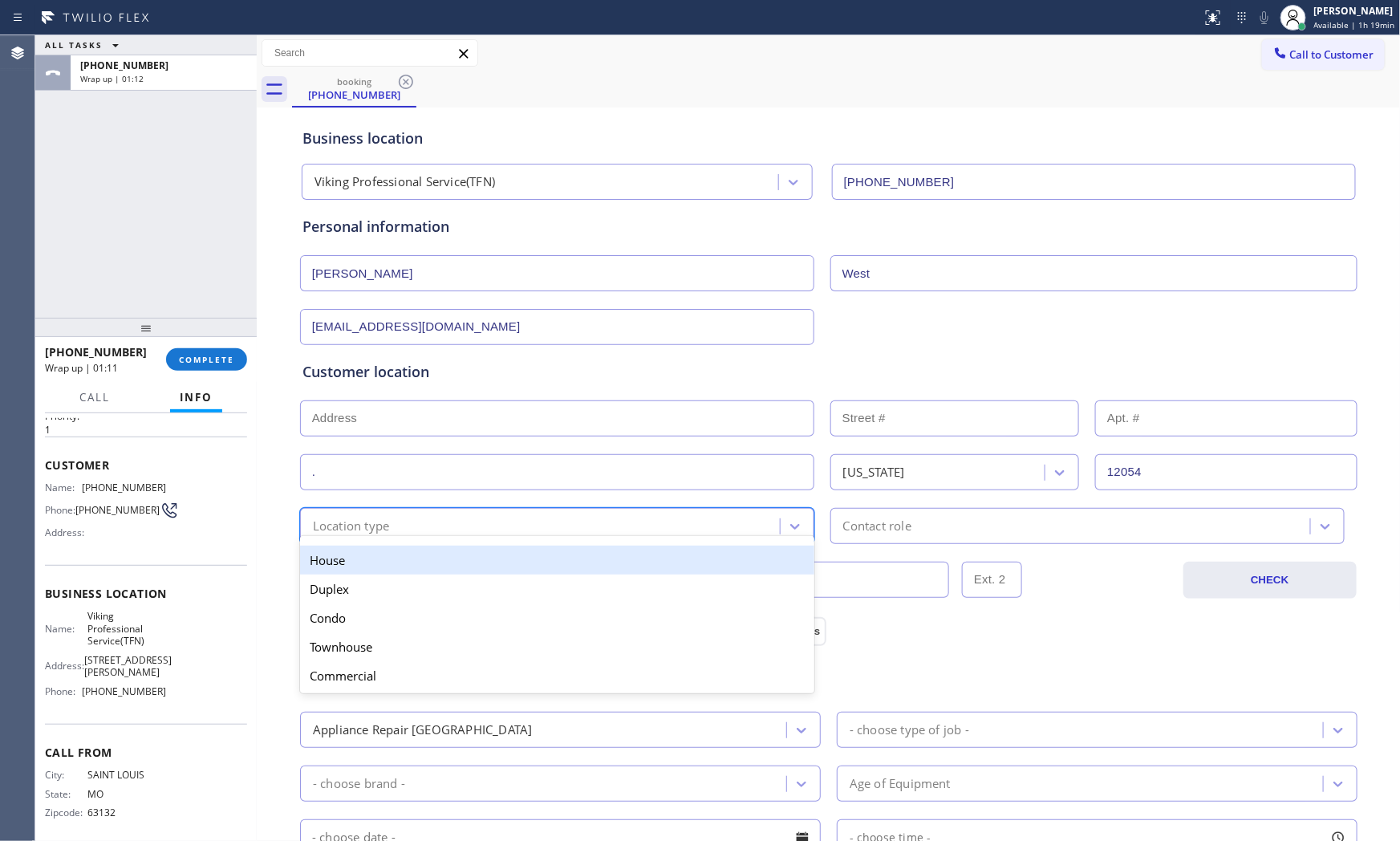
click at [362, 567] on div "House" at bounding box center [557, 559] width 514 height 29
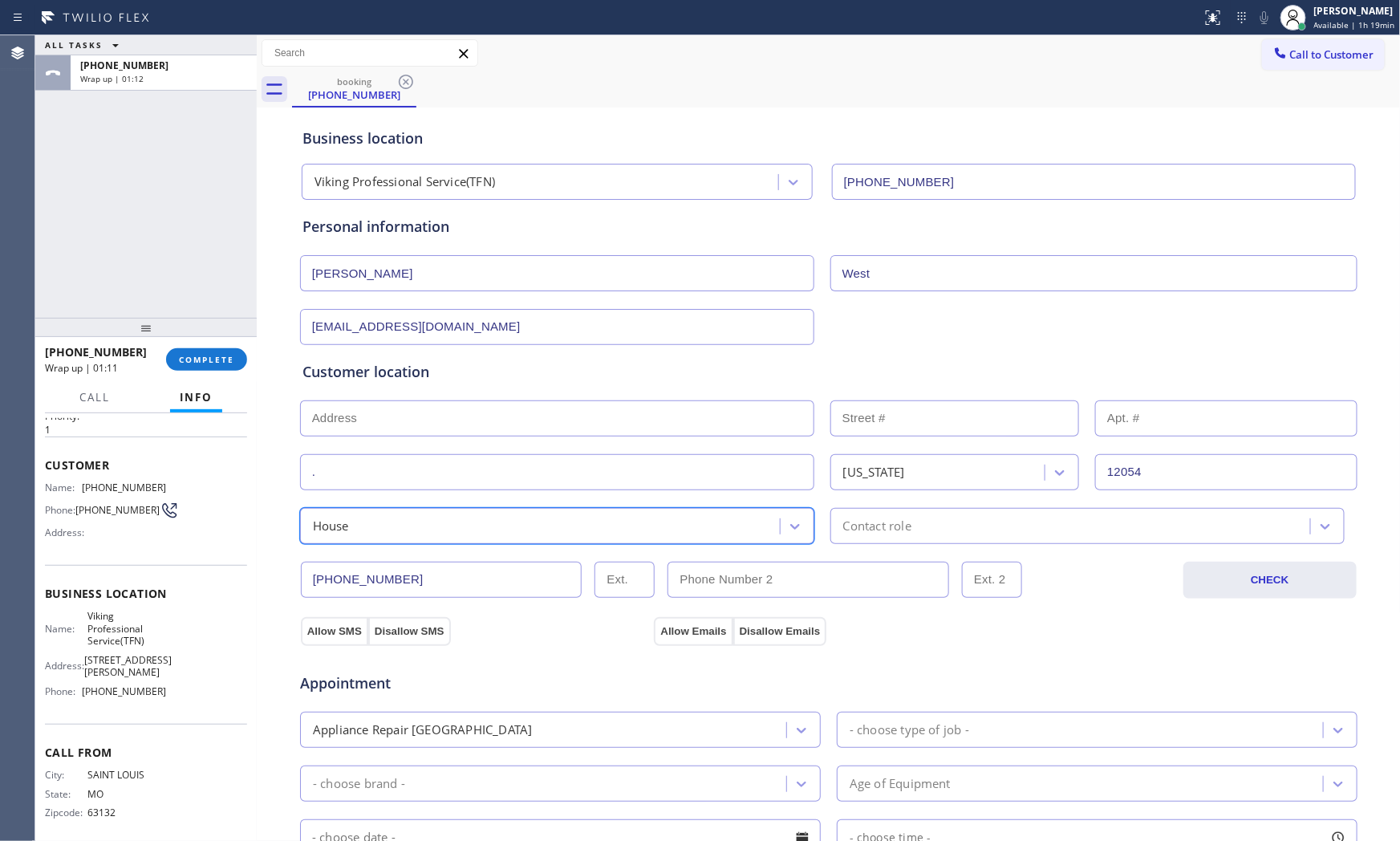
drag, startPoint x: 876, startPoint y: 525, endPoint x: 873, endPoint y: 533, distance: 8.5
click at [876, 526] on div "Contact role" at bounding box center [877, 526] width 68 height 19
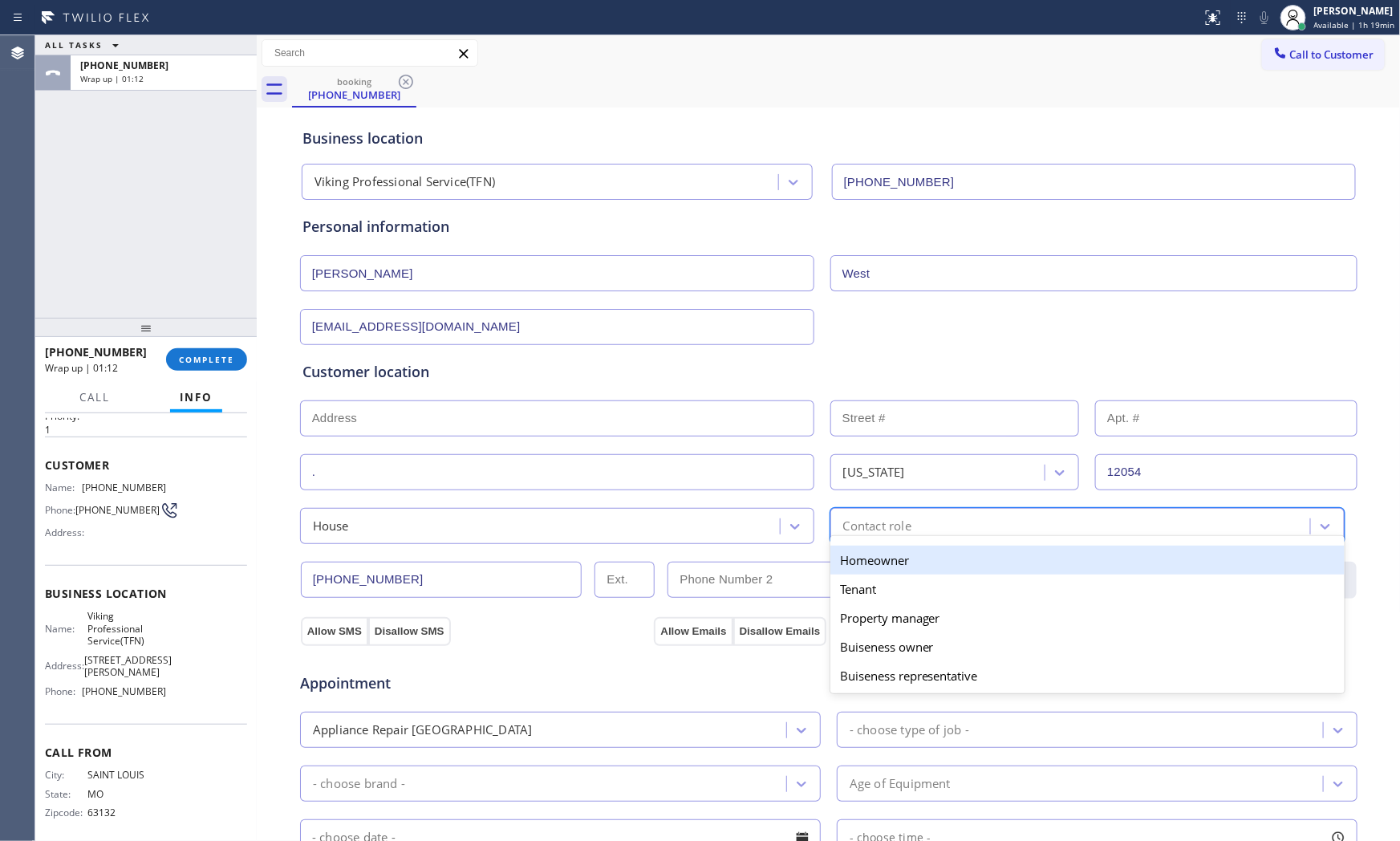
click at [864, 558] on div "Homeowner" at bounding box center [1087, 559] width 514 height 29
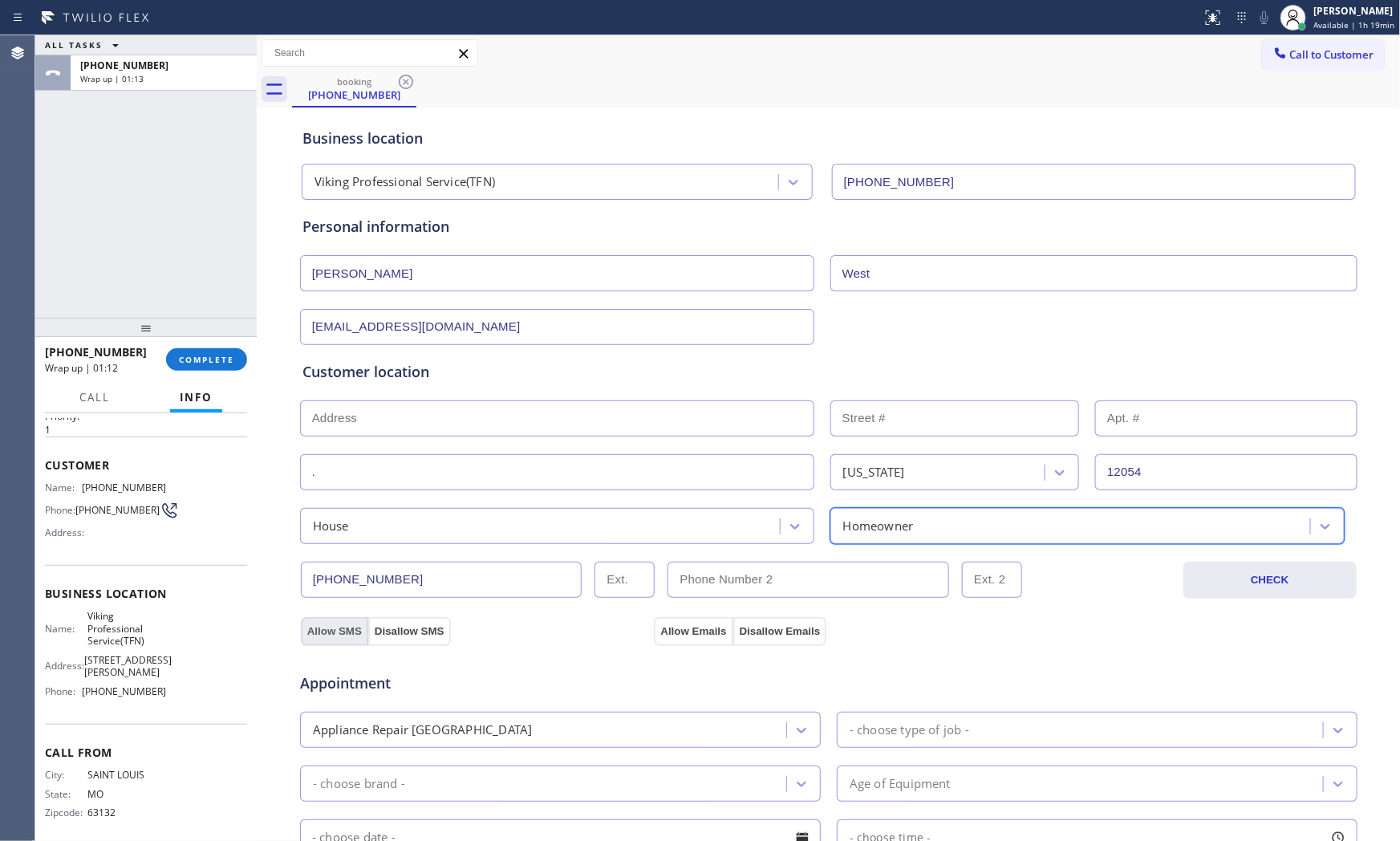
click at [341, 621] on button "Allow SMS" at bounding box center [334, 631] width 68 height 29
click at [660, 634] on button "Allow Emails" at bounding box center [692, 631] width 78 height 29
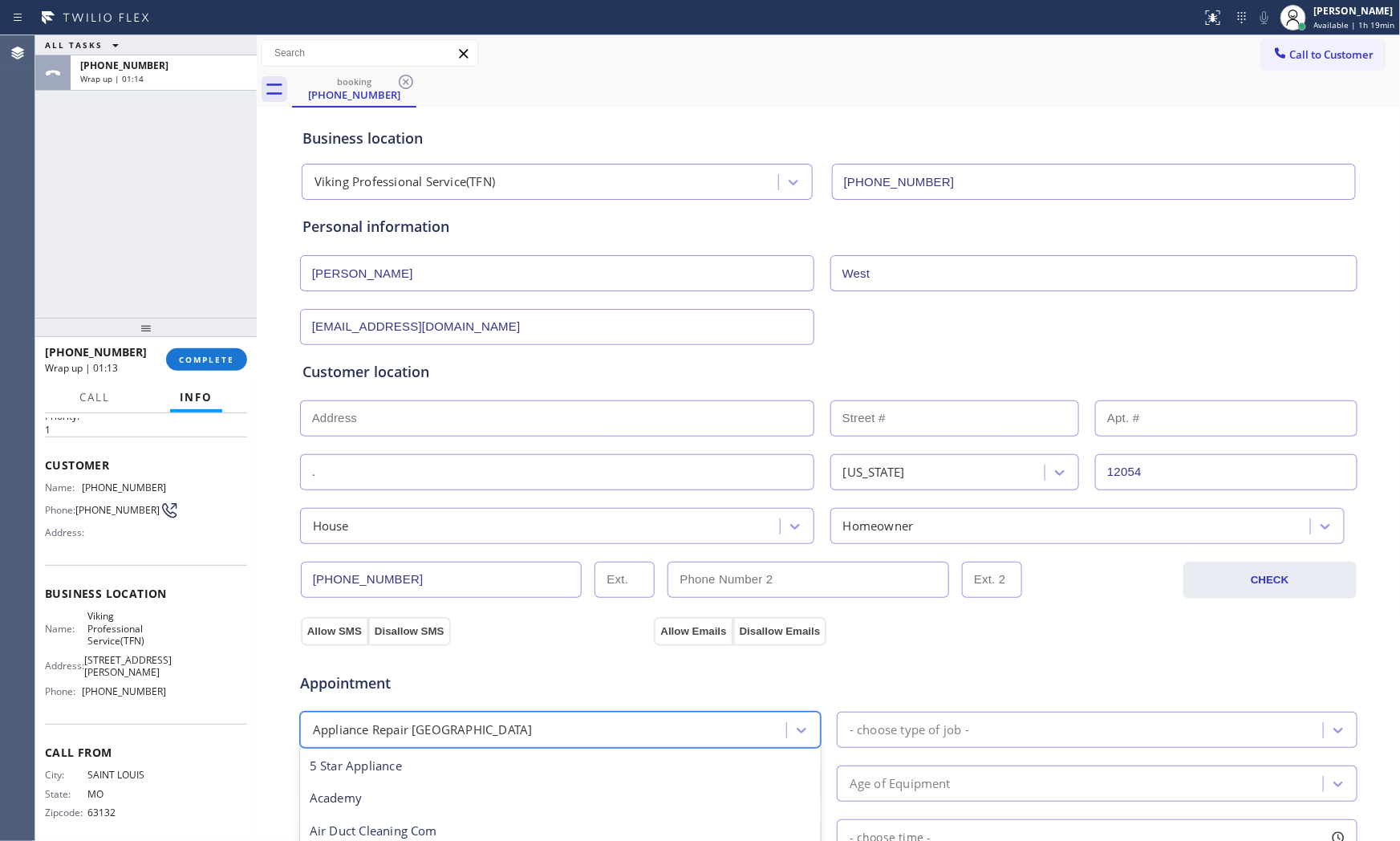
click at [579, 723] on div "Appliance Repair [GEOGRAPHIC_DATA]" at bounding box center [545, 730] width 481 height 28
drag, startPoint x: 892, startPoint y: 736, endPoint x: 882, endPoint y: 731, distance: 11.2
click at [892, 736] on div "- choose type of job -" at bounding box center [909, 730] width 120 height 19
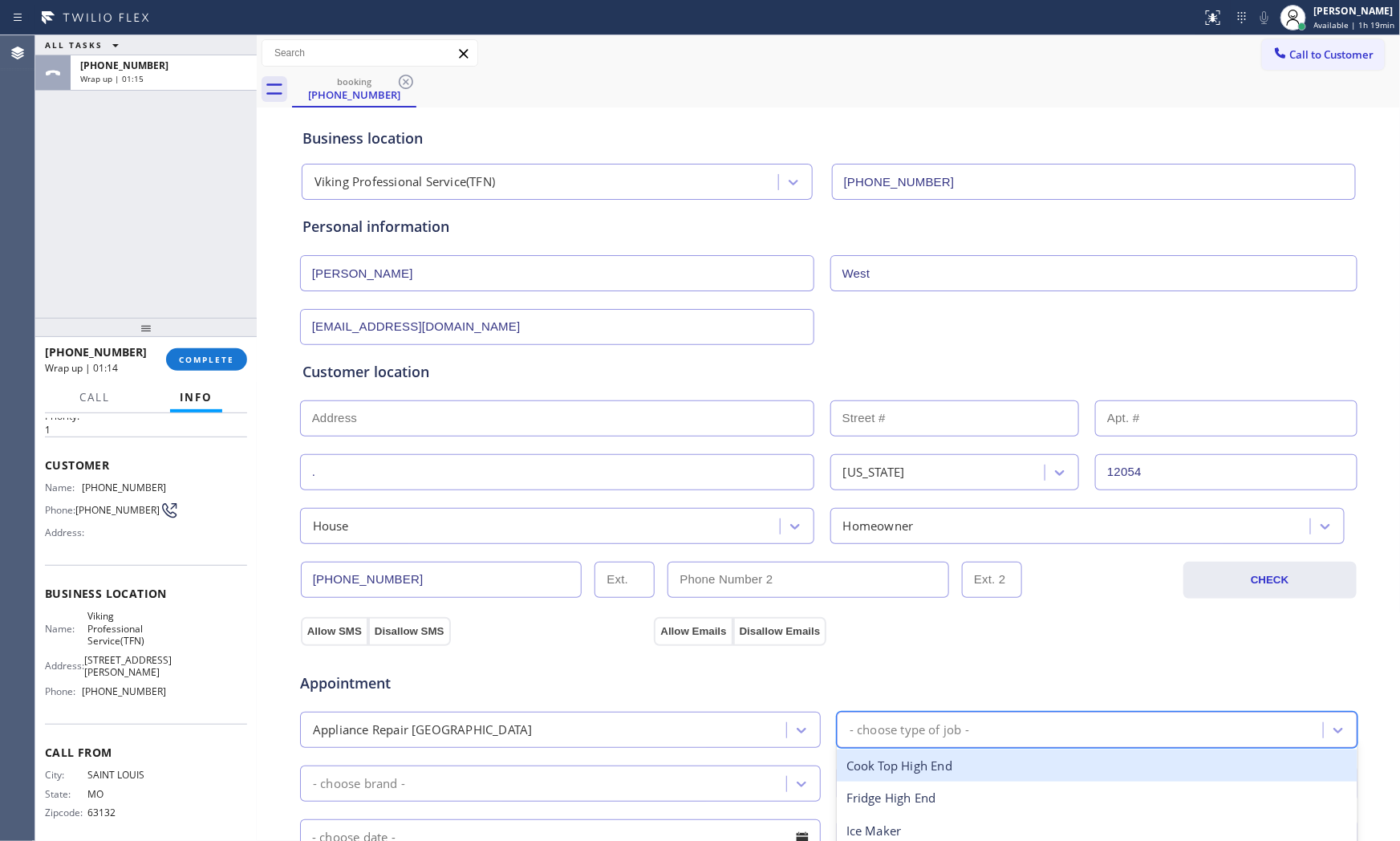
type input "s"
click at [905, 764] on div "Range / [GEOGRAPHIC_DATA]" at bounding box center [1097, 766] width 521 height 33
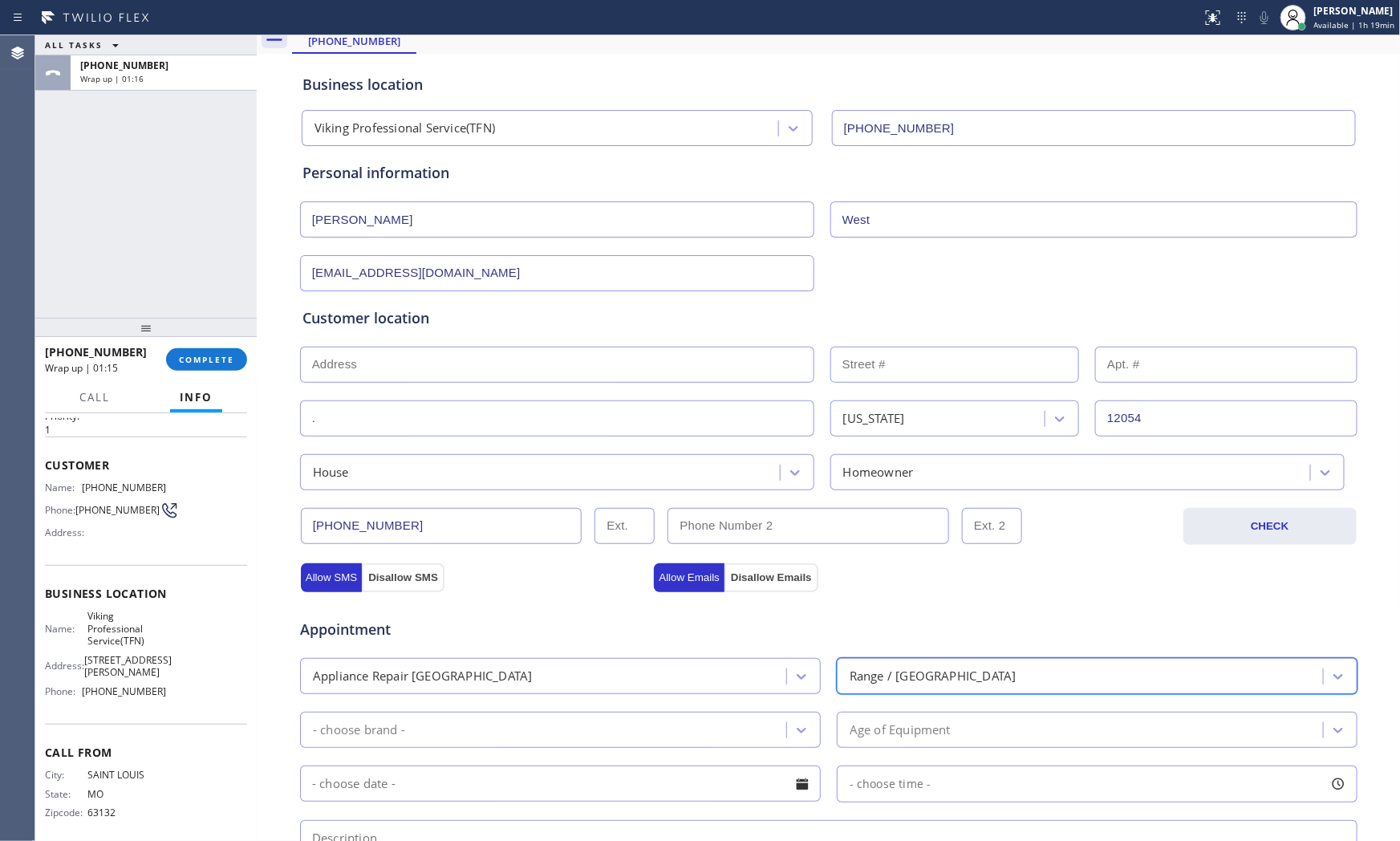
scroll to position [267, 0]
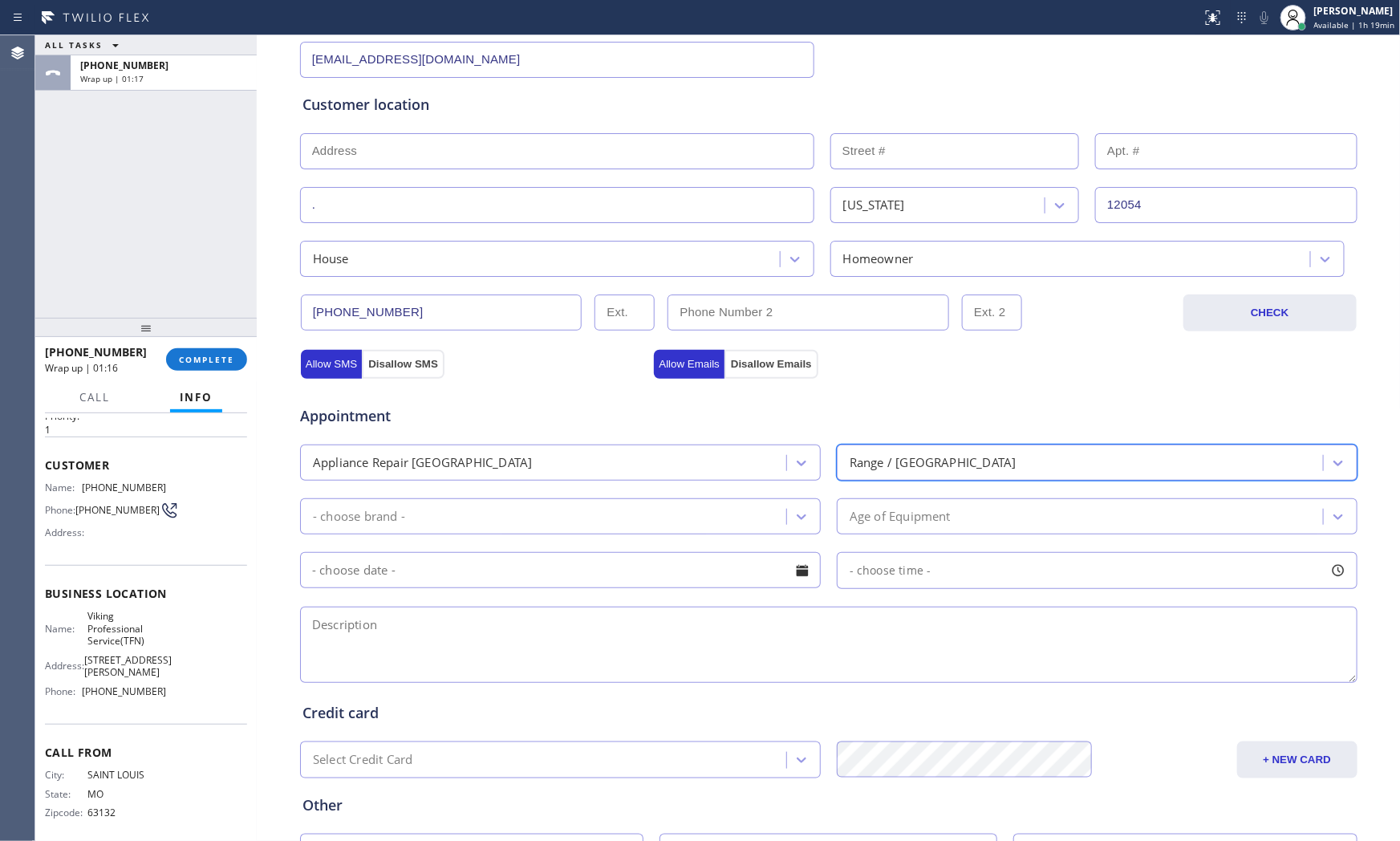
click at [518, 523] on div "- choose brand -" at bounding box center [545, 516] width 481 height 28
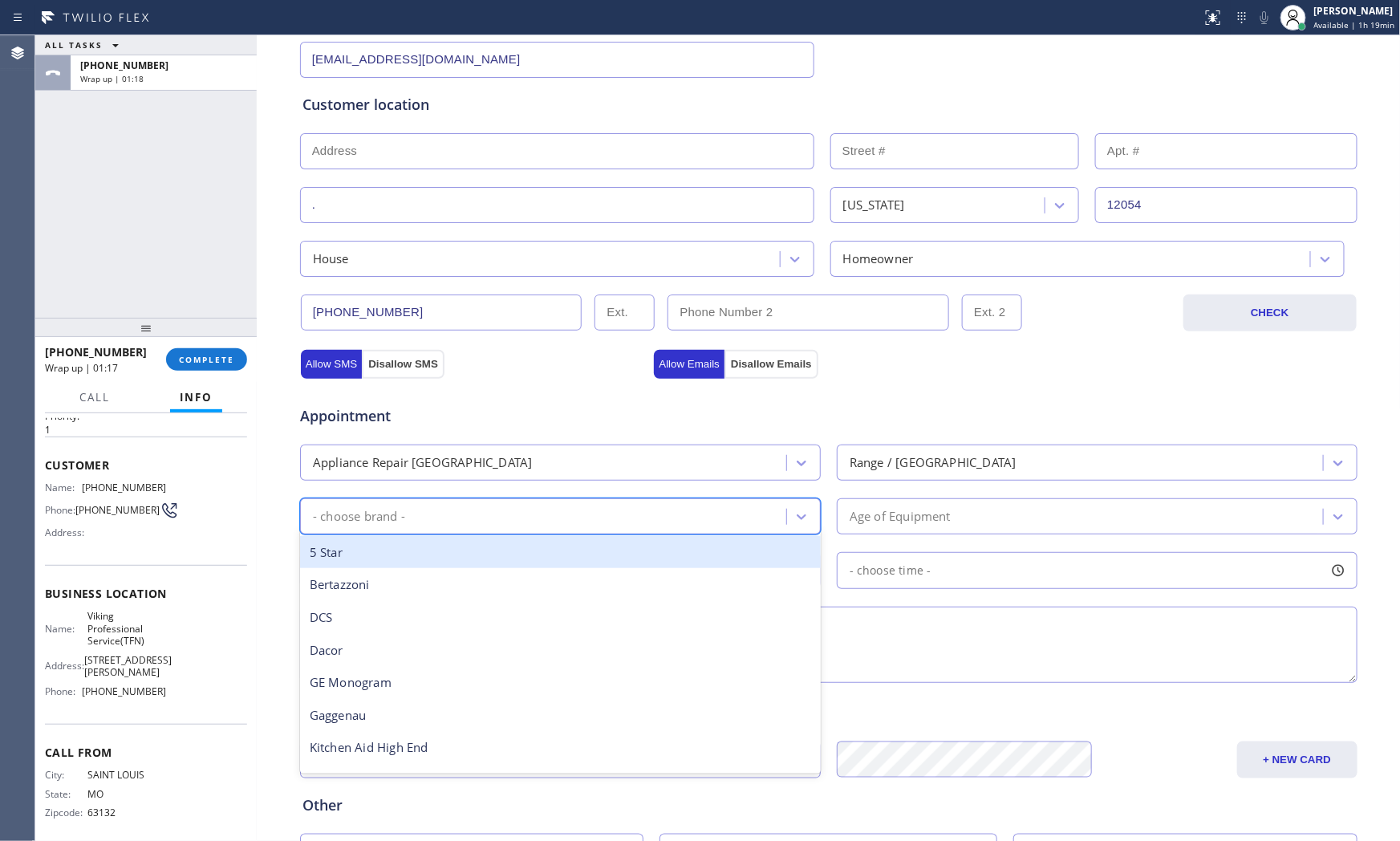
type input "V"
click at [502, 558] on div "Viking" at bounding box center [560, 552] width 521 height 33
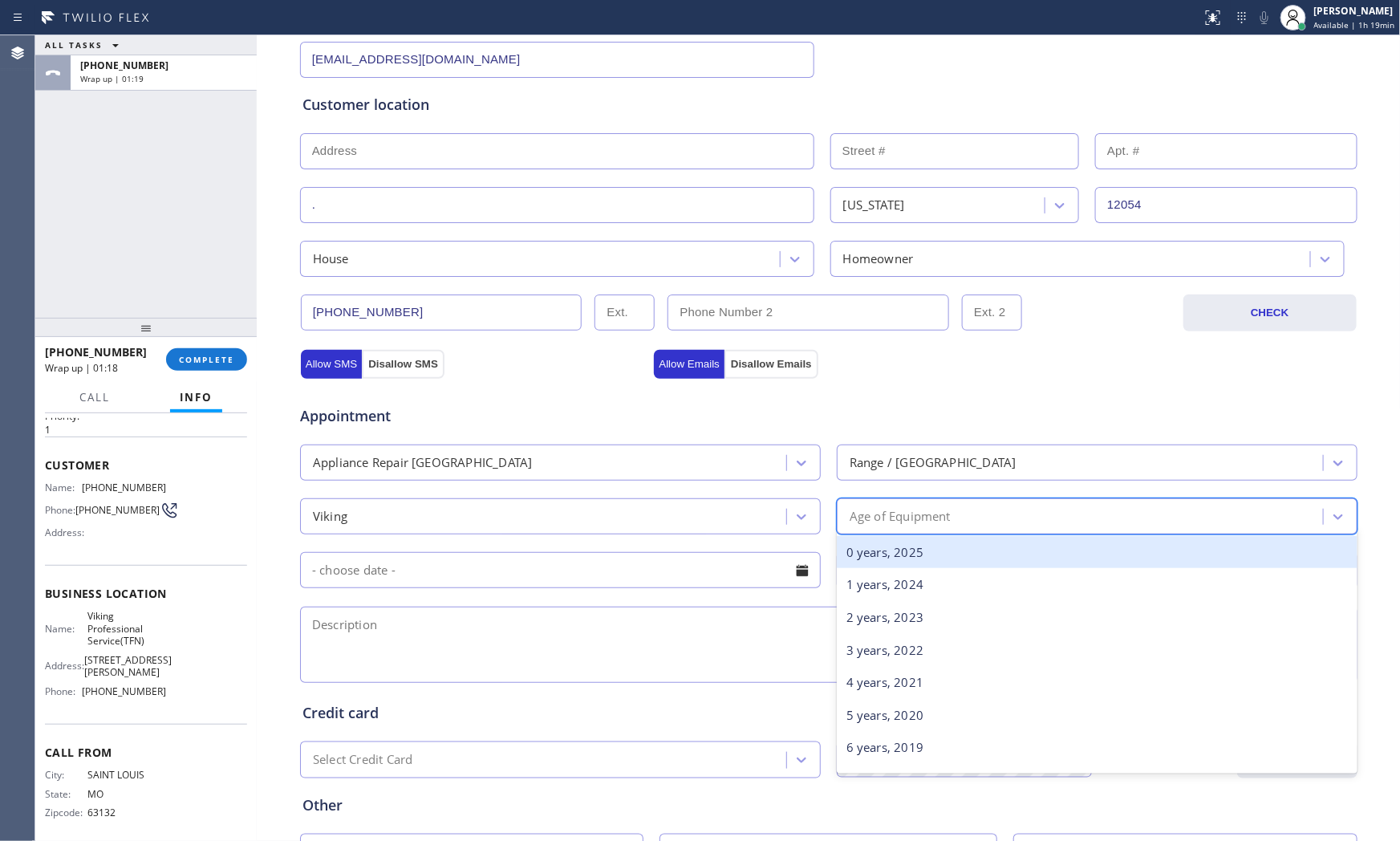
click at [916, 509] on div "Age of Equipment" at bounding box center [899, 516] width 101 height 19
click at [904, 542] on div "0 years, 2025" at bounding box center [1097, 552] width 521 height 33
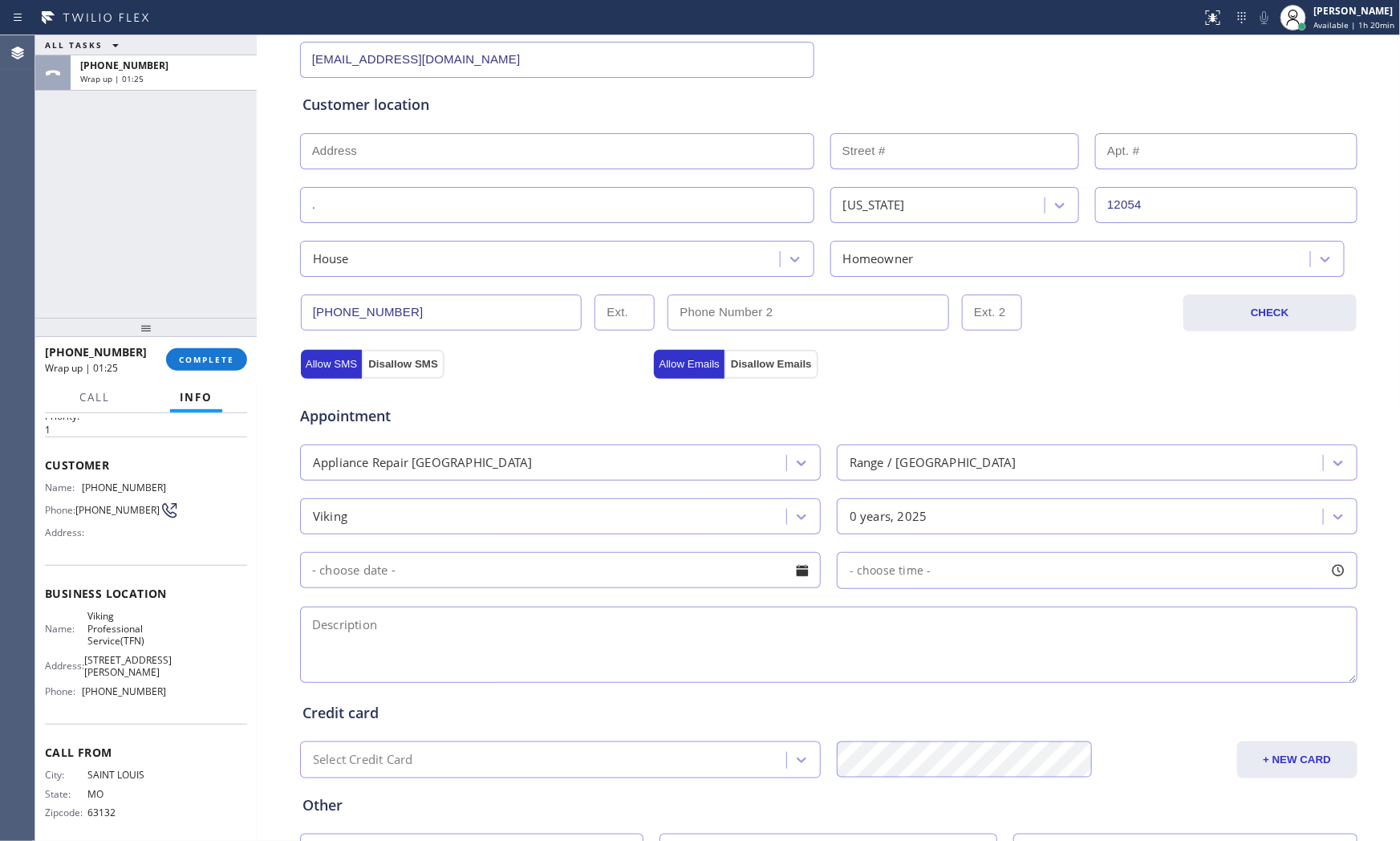
click at [582, 642] on textarea at bounding box center [829, 644] width 1057 height 76
paste textarea "Viking | Stove | igniter of the viking stove is out and theres no clicking nois…"
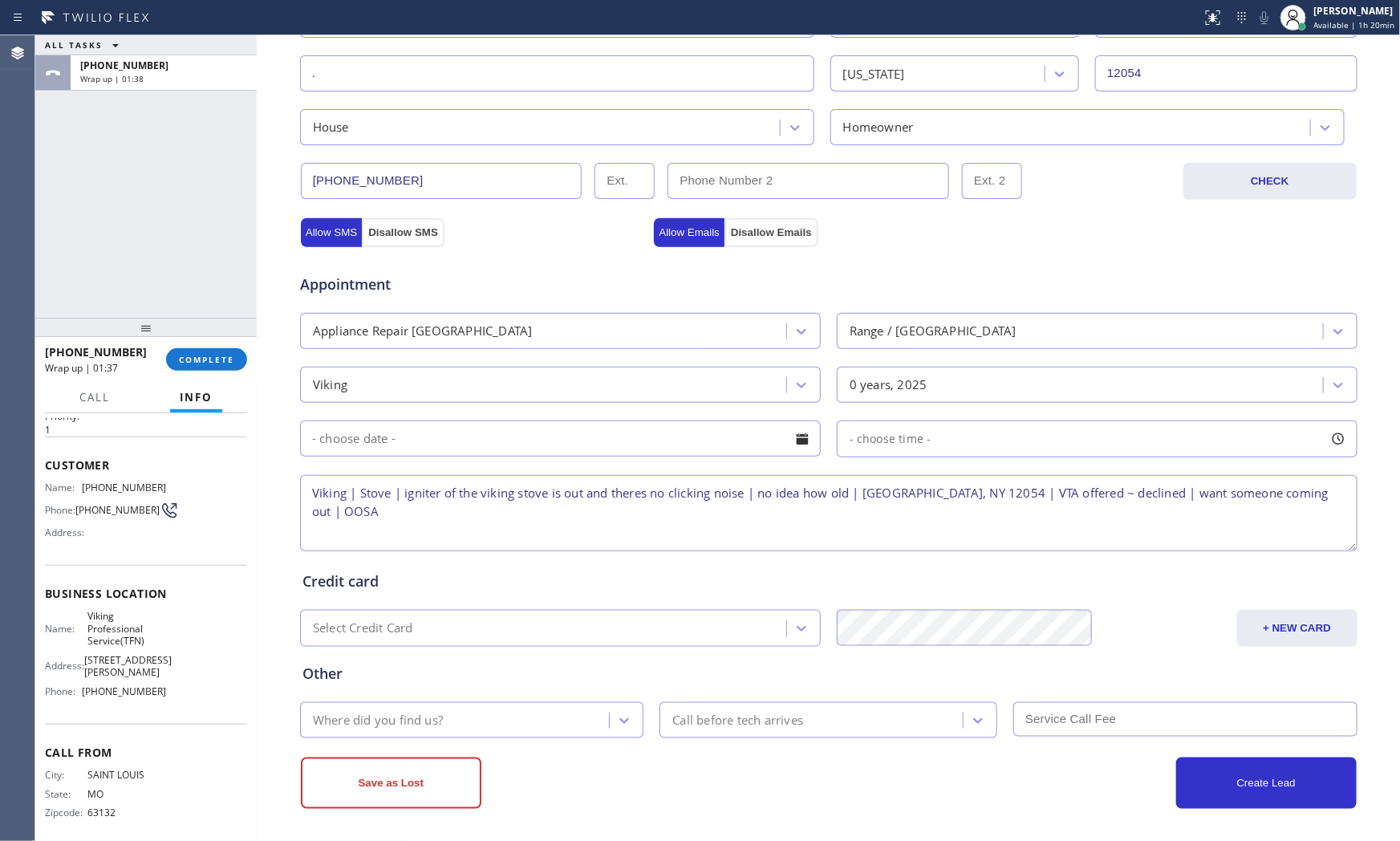
scroll to position [402, 0]
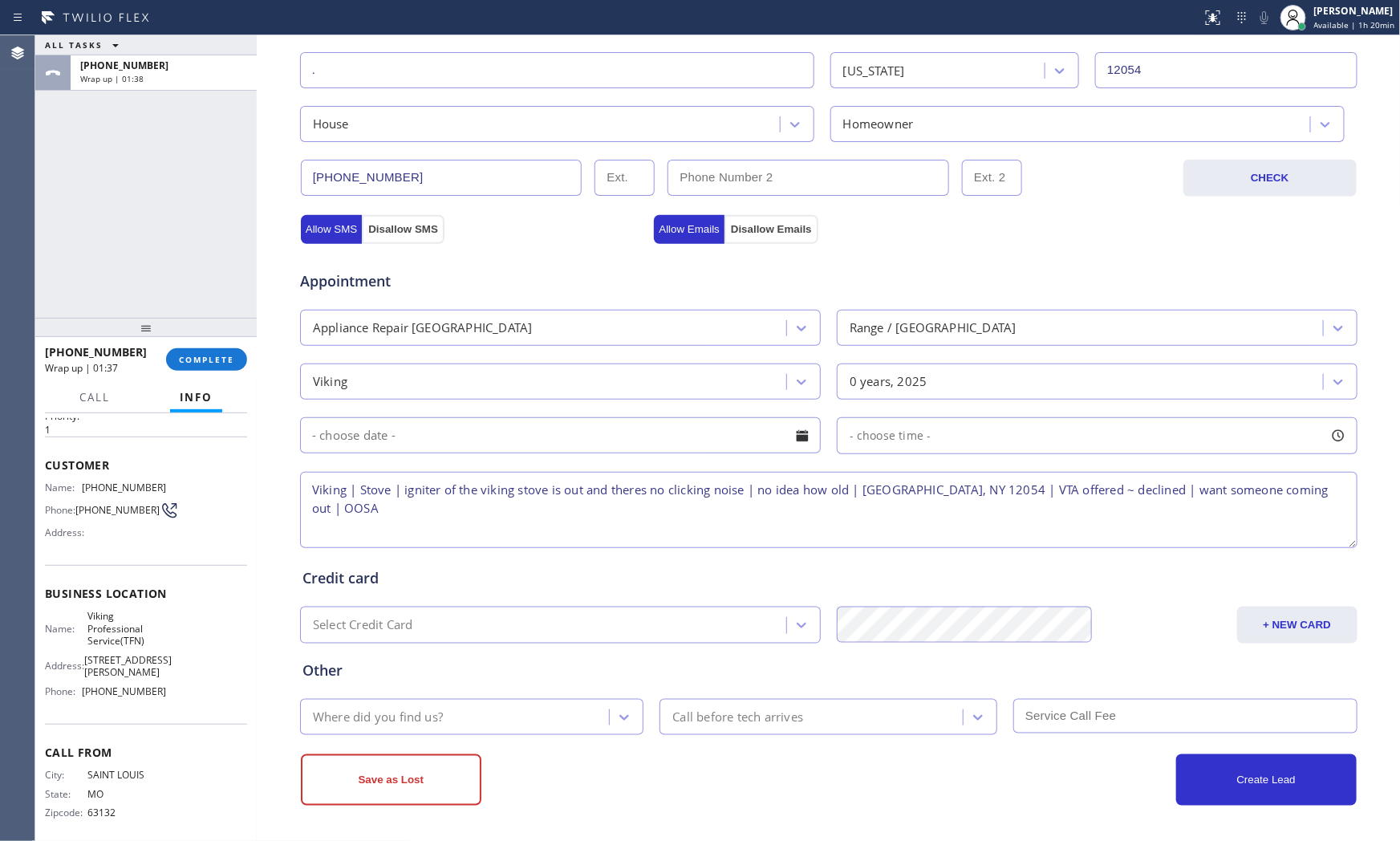
type textarea "Viking | Stove | igniter of the viking stove is out and theres no clicking nois…"
click at [533, 716] on div "Where did you find us?" at bounding box center [458, 717] width 305 height 28
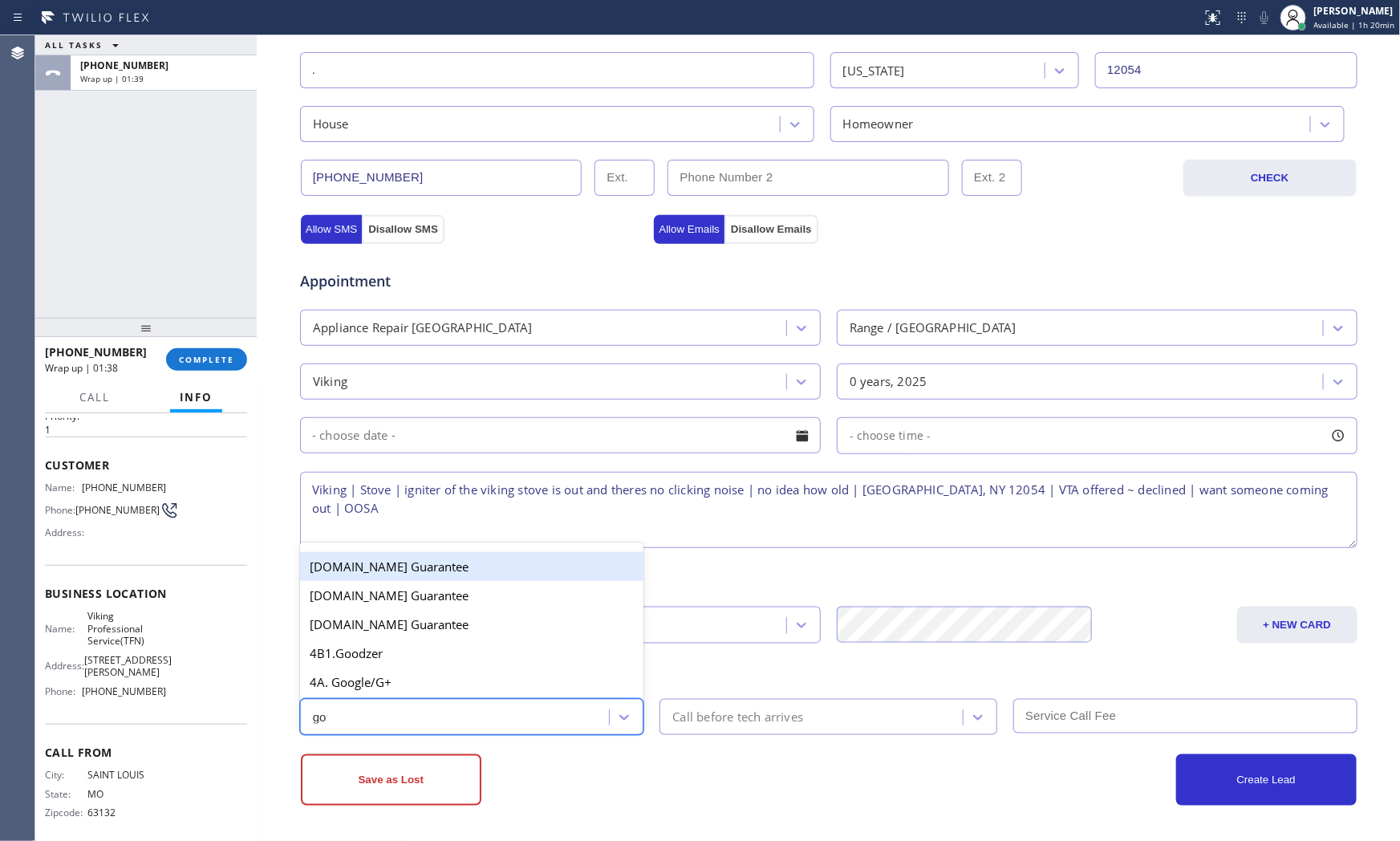
type input "goo"
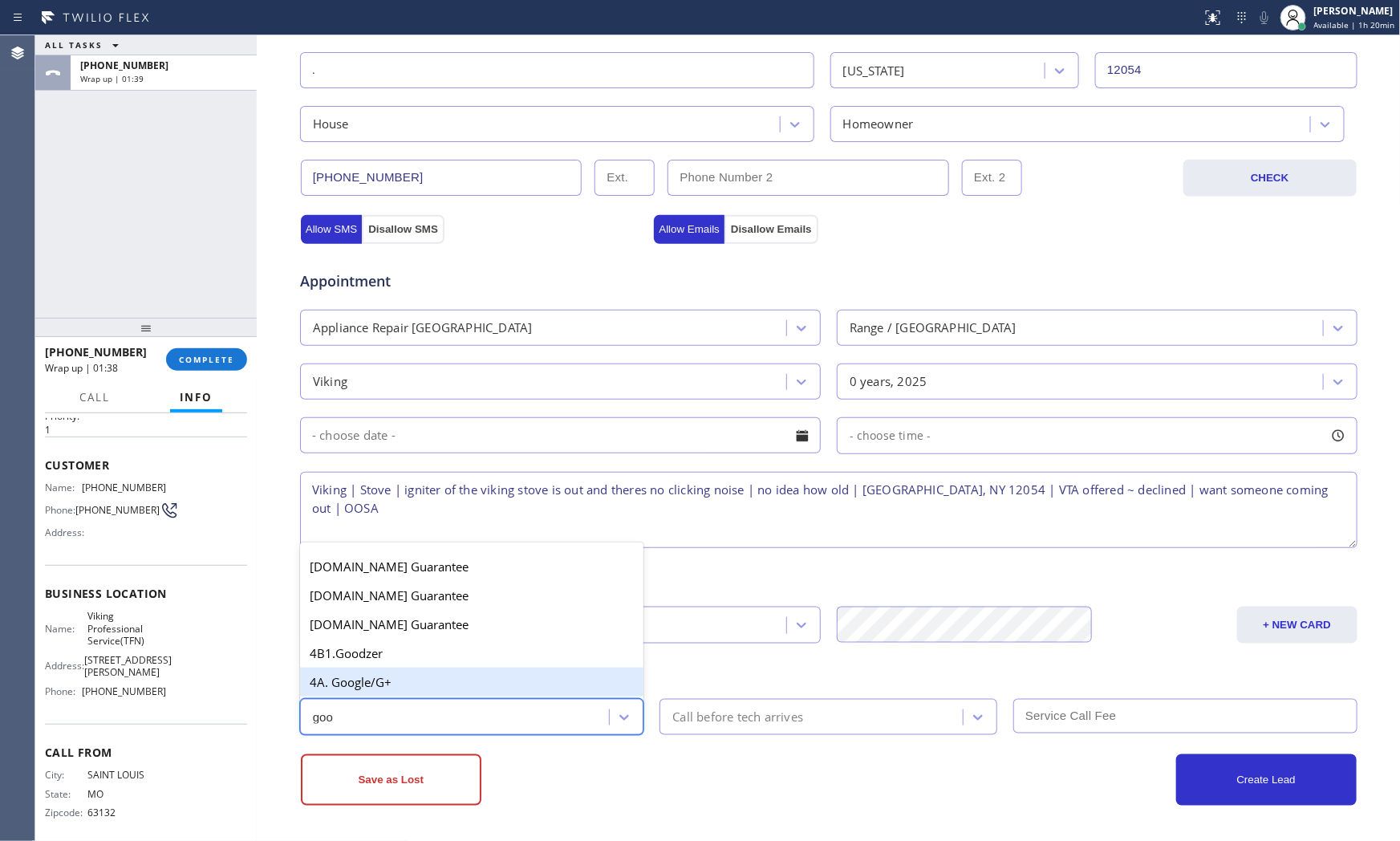
click at [490, 678] on div "4A. Google/G+" at bounding box center [472, 682] width 344 height 29
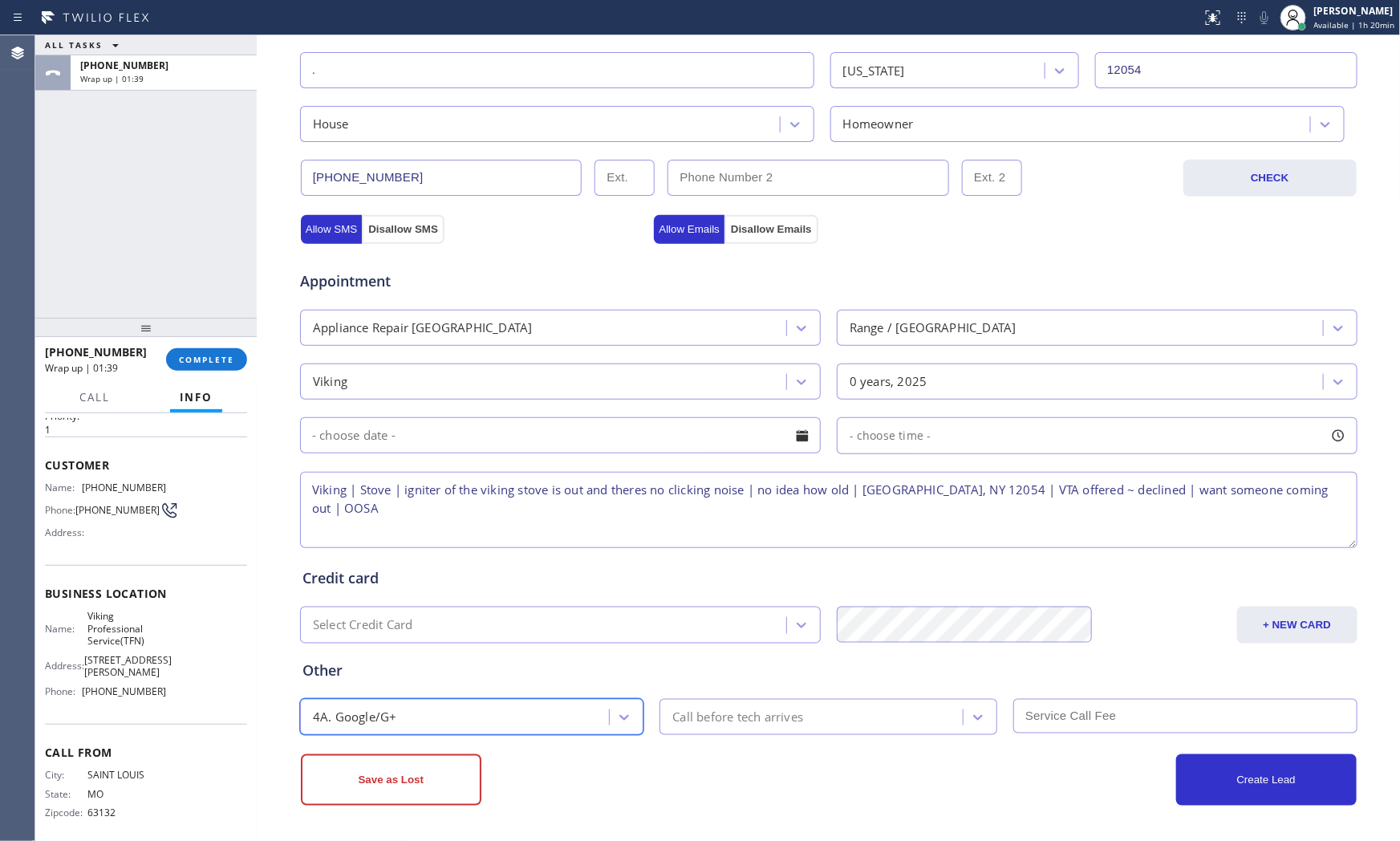
drag, startPoint x: 587, startPoint y: 762, endPoint x: 488, endPoint y: 764, distance: 99.0
click at [587, 762] on div "Save as Lost" at bounding box center [564, 780] width 528 height 52
click at [430, 771] on button "Save as Lost" at bounding box center [391, 780] width 181 height 52
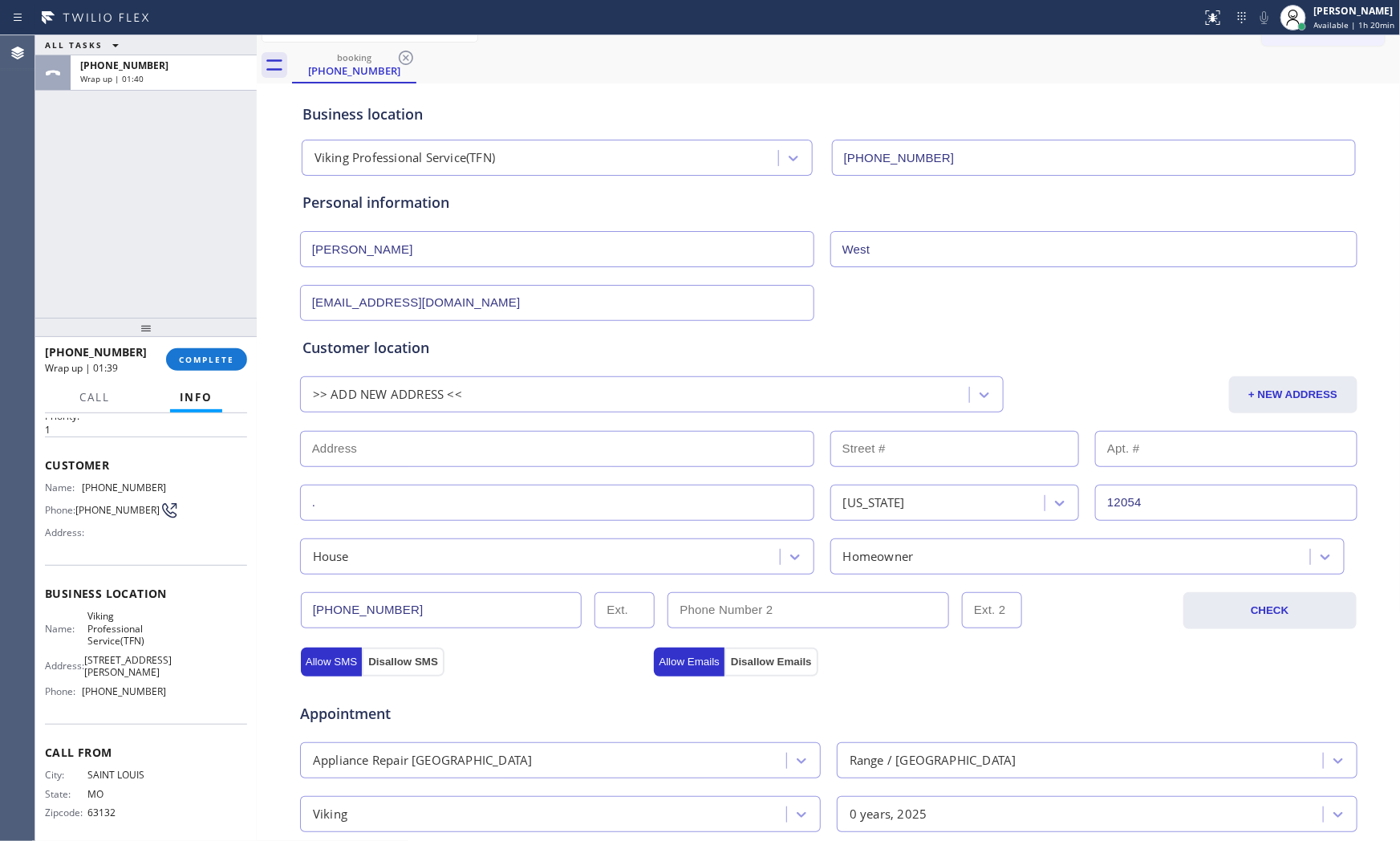
scroll to position [0, 0]
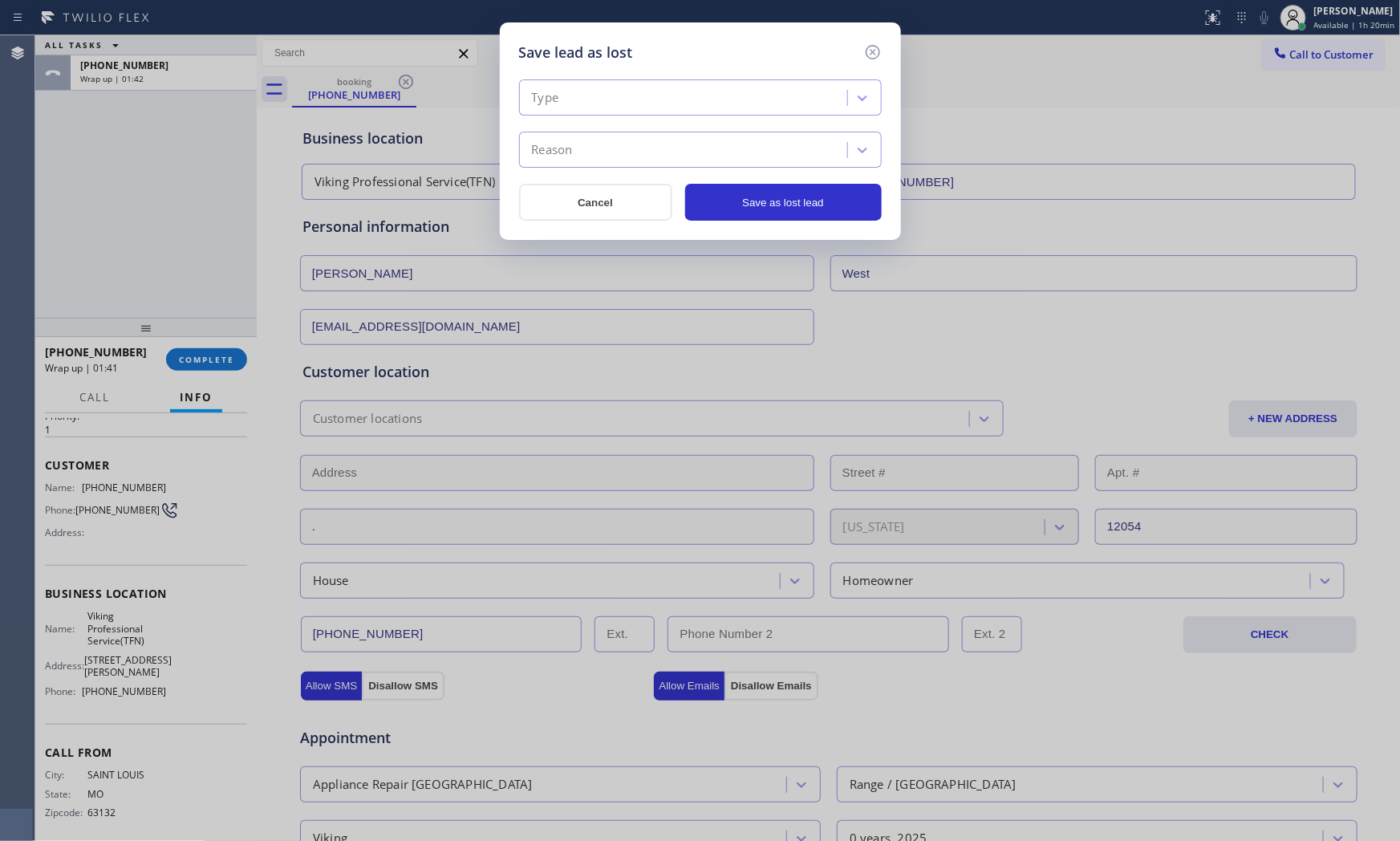
click at [578, 107] on div "Type" at bounding box center [684, 98] width 323 height 28
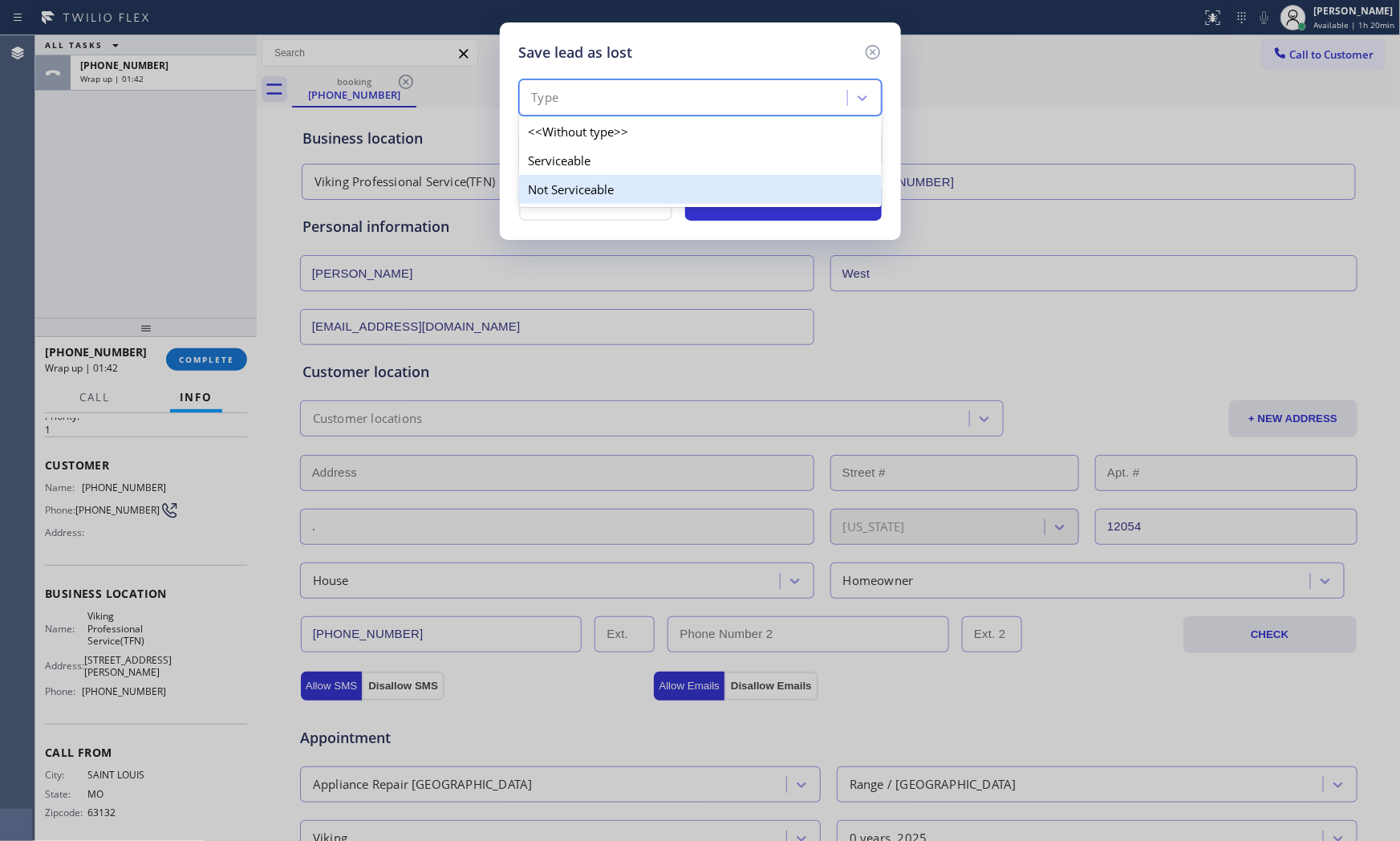
click at [579, 187] on div "Not Serviceable" at bounding box center [700, 189] width 362 height 29
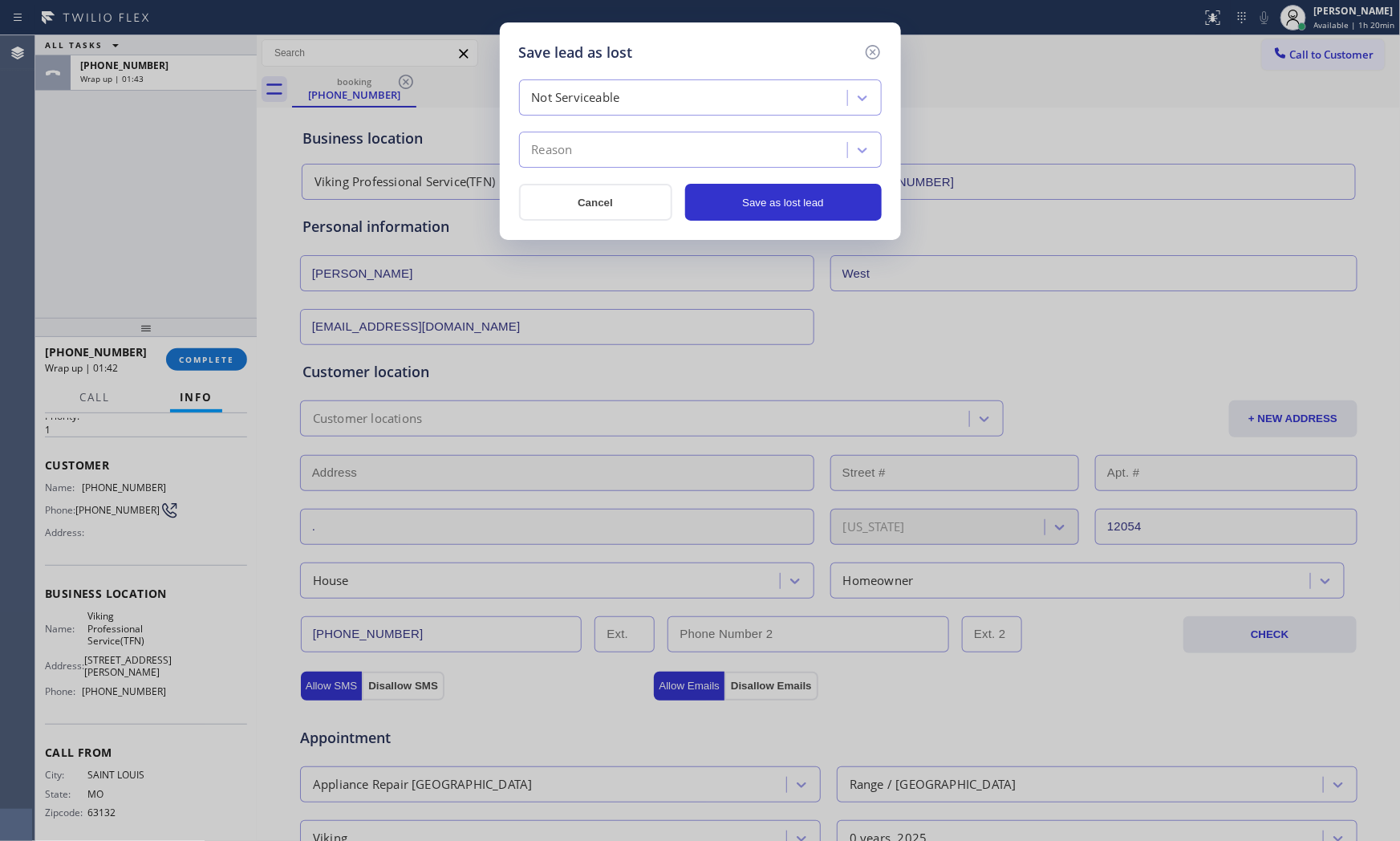
click at [579, 166] on div "Reason" at bounding box center [700, 150] width 362 height 36
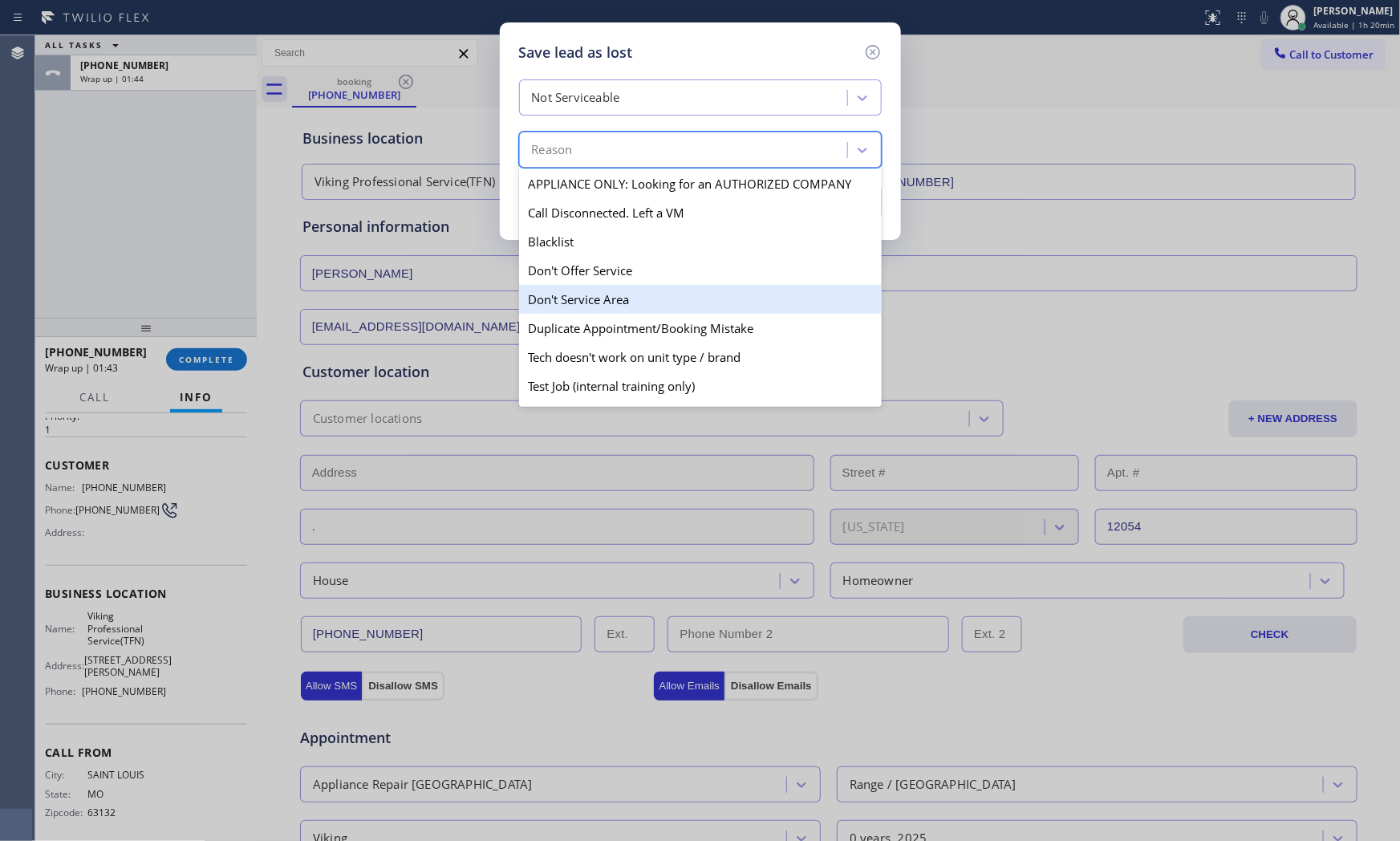
click at [573, 290] on div "Don't Service Area" at bounding box center [700, 299] width 362 height 29
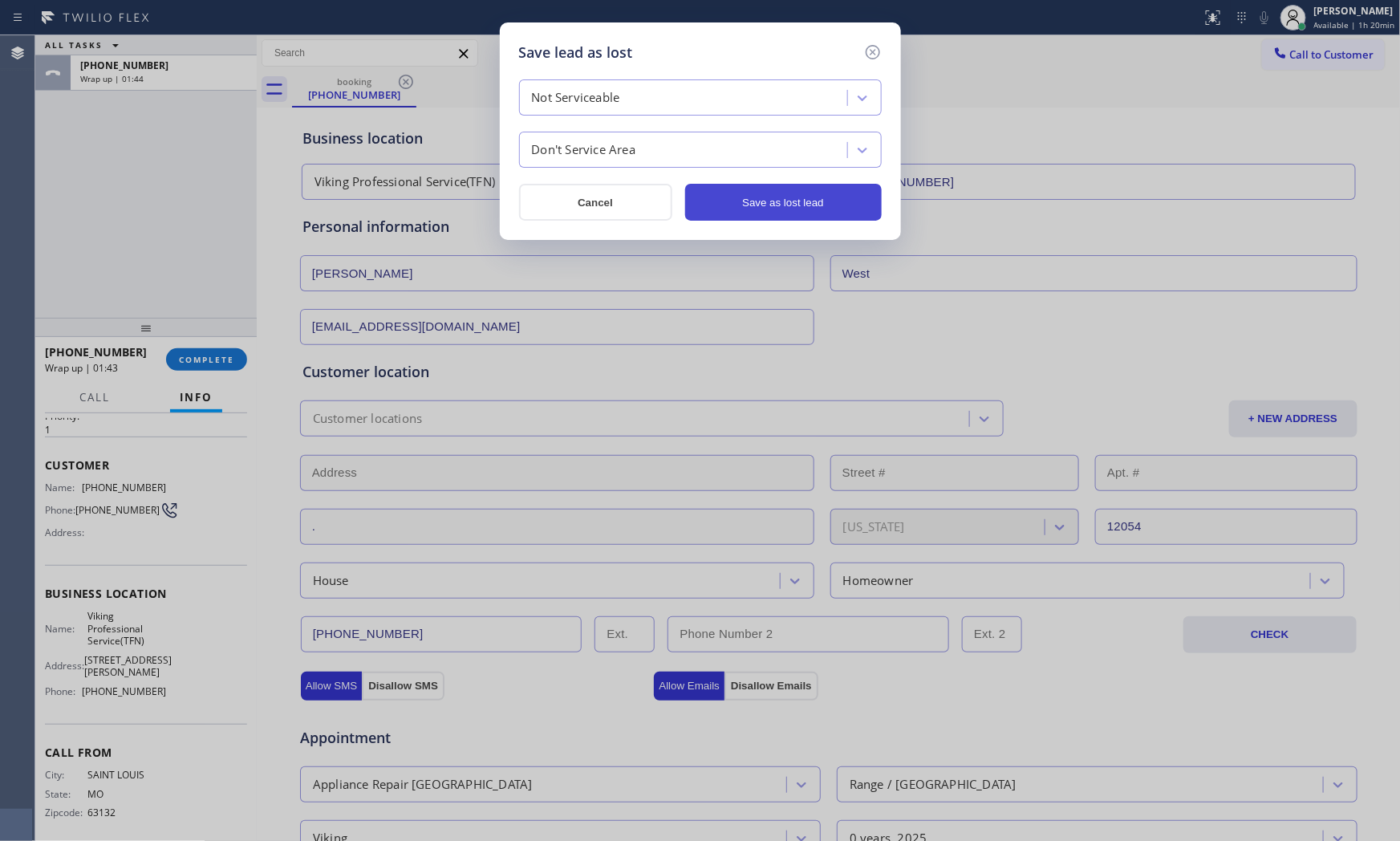
click at [839, 198] on button "Save as lost lead" at bounding box center [783, 202] width 197 height 37
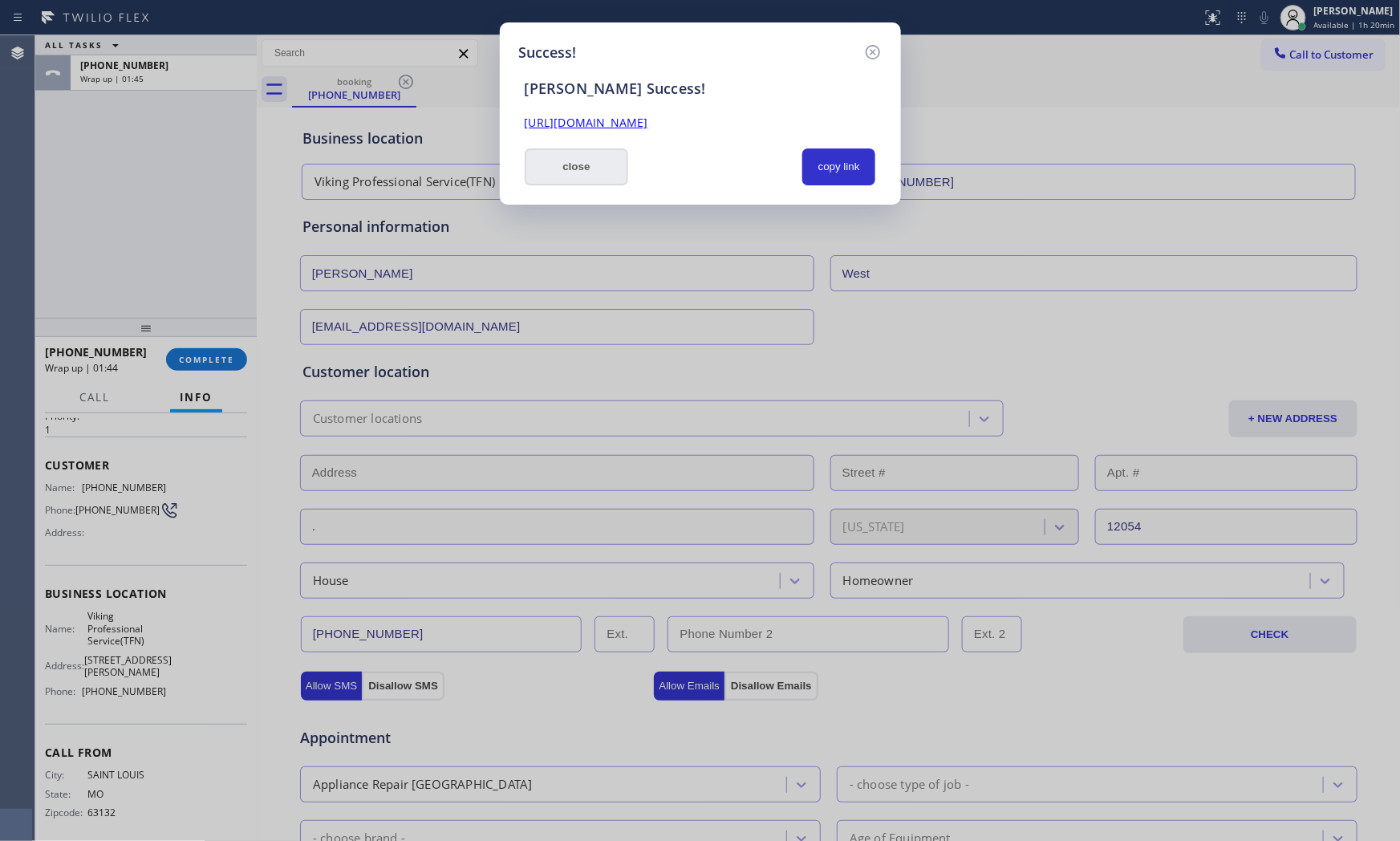
click at [604, 181] on button "close" at bounding box center [576, 167] width 105 height 37
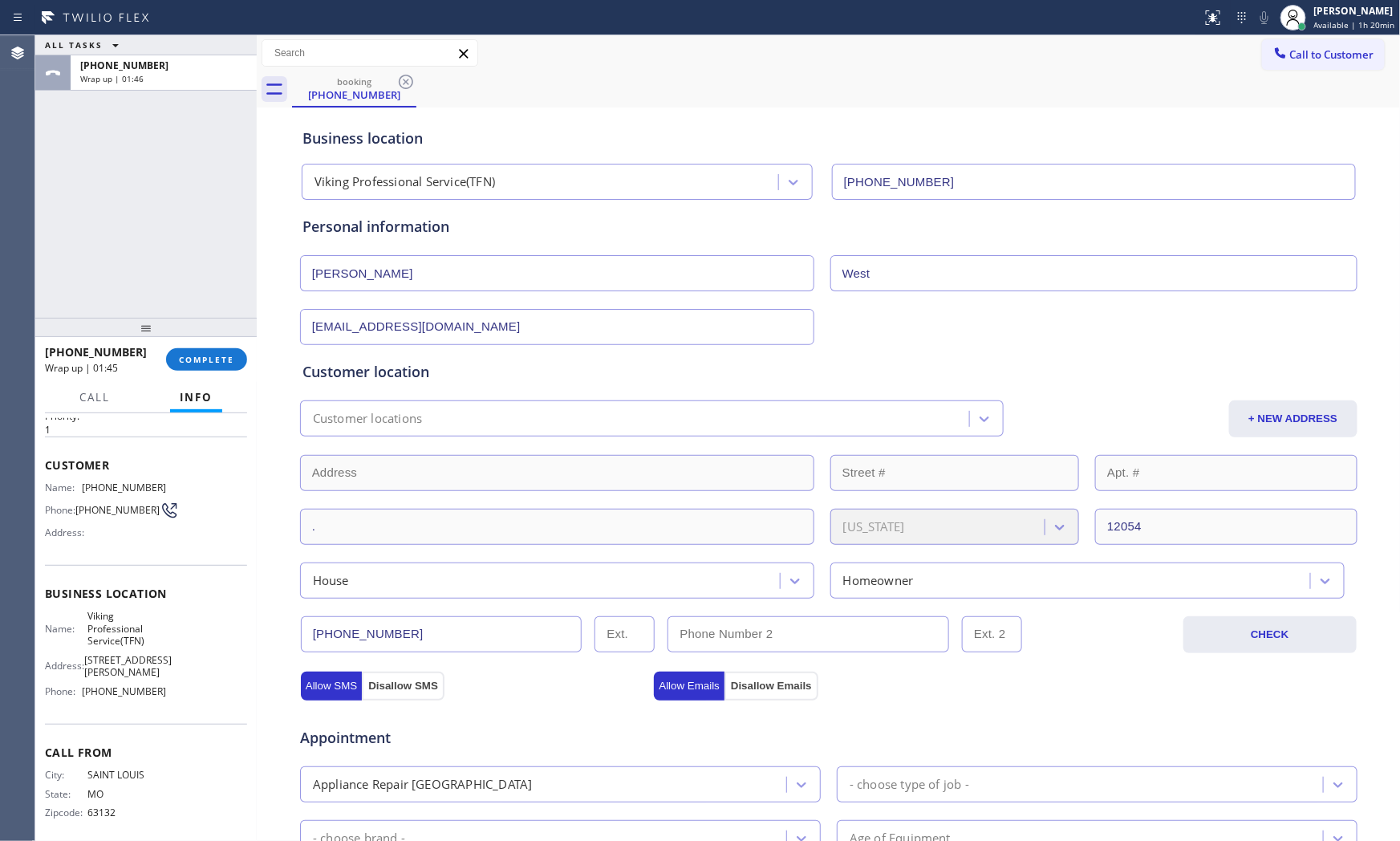
click at [250, 369] on div "[PHONE_NUMBER] Wrap up | 01:45 COMPLETE" at bounding box center [145, 360] width 221 height 45
click at [233, 365] on button "COMPLETE" at bounding box center [206, 360] width 81 height 23
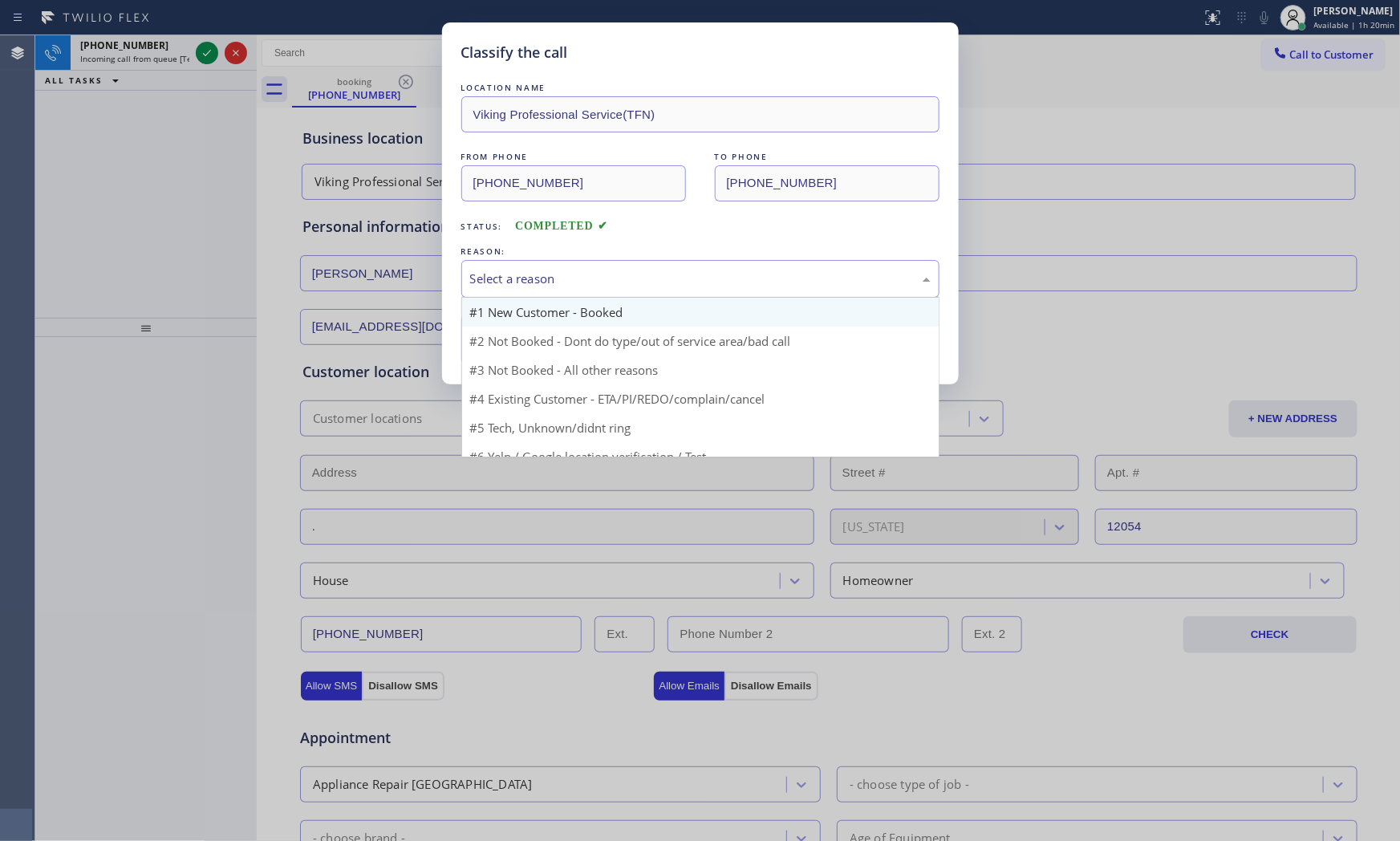
drag, startPoint x: 507, startPoint y: 263, endPoint x: 520, endPoint y: 305, distance: 44.0
click at [508, 265] on div "Select a reason" at bounding box center [700, 279] width 478 height 38
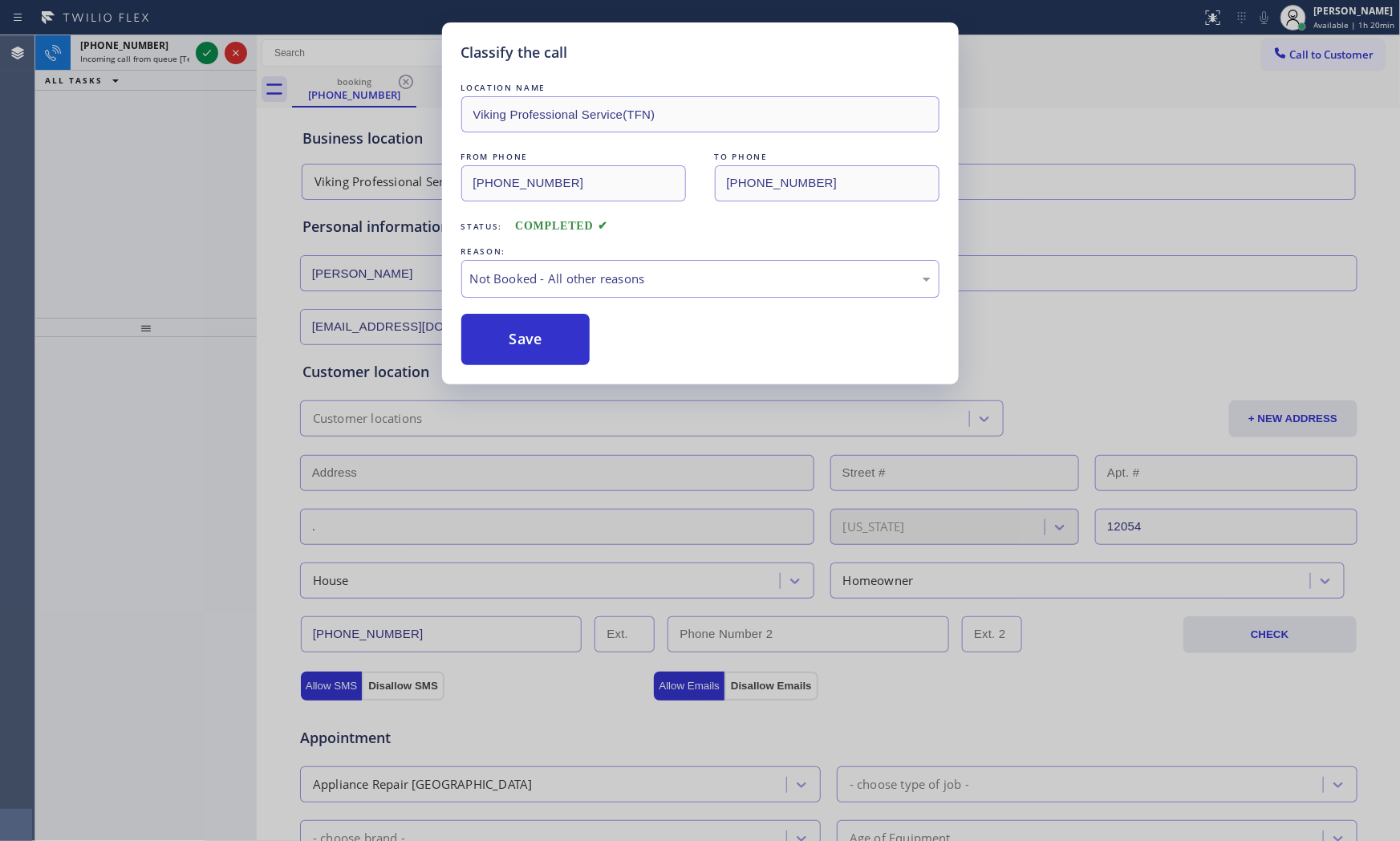
click at [523, 334] on button "Save" at bounding box center [525, 339] width 129 height 52
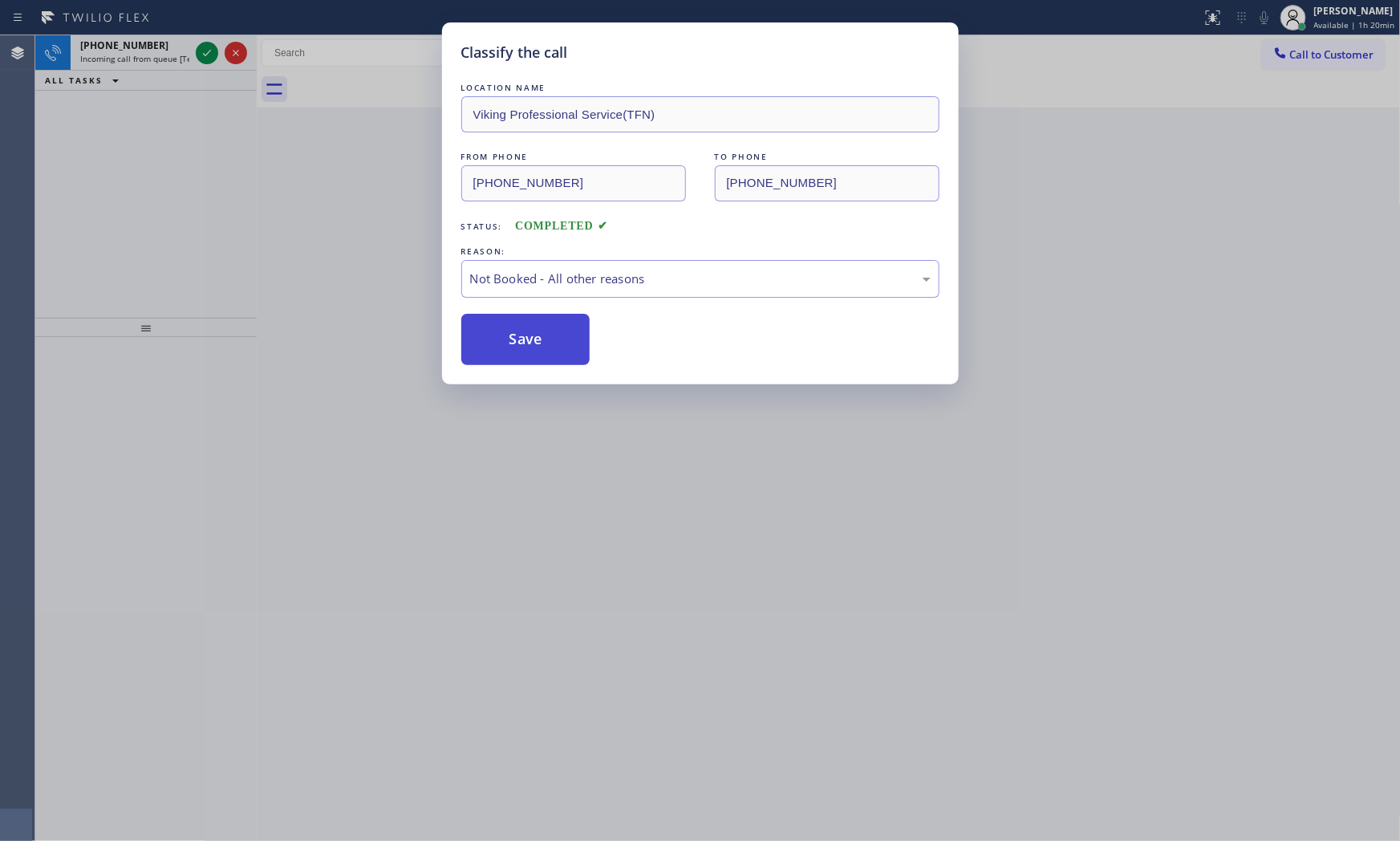
click at [523, 334] on button "Save" at bounding box center [525, 339] width 129 height 52
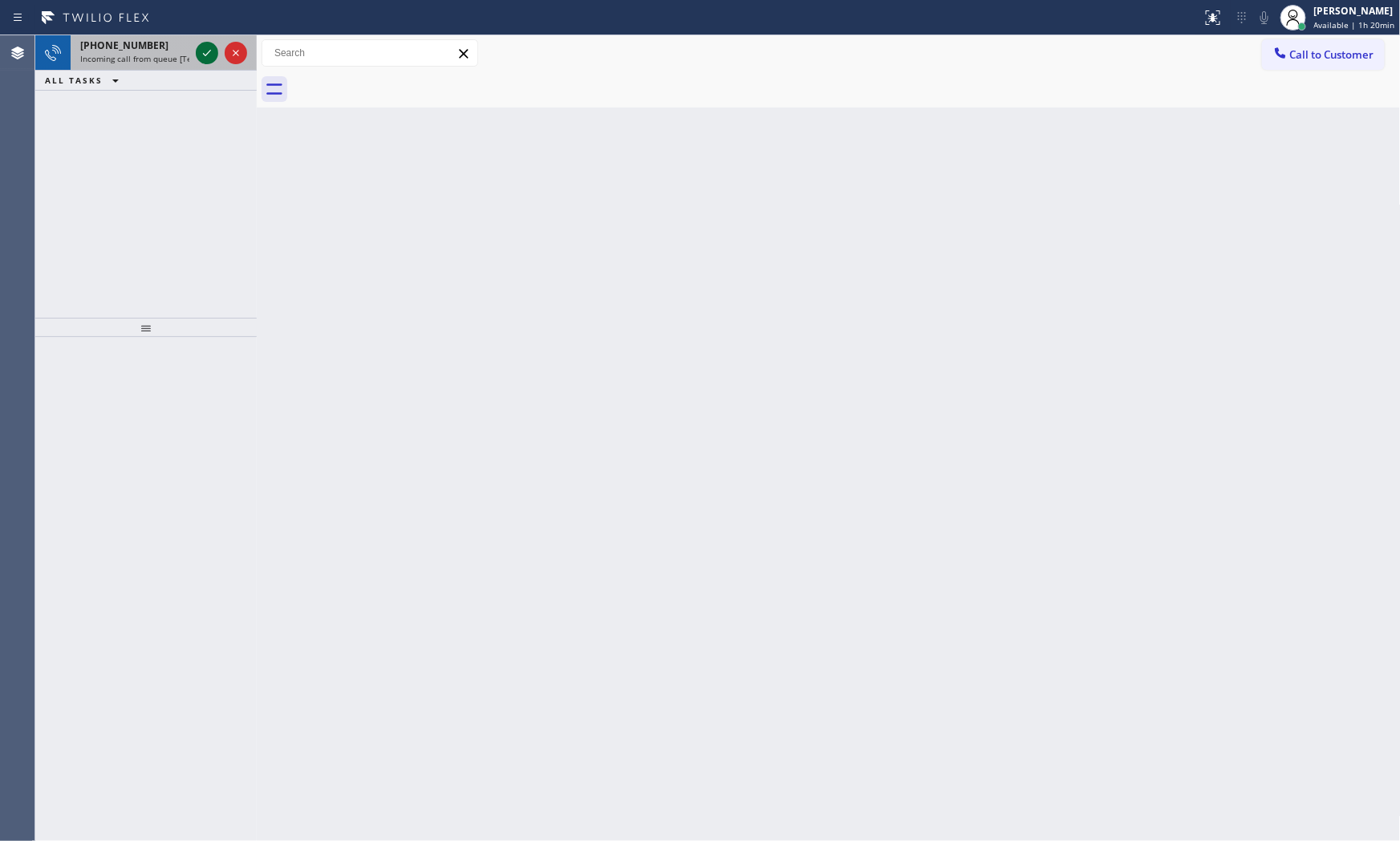
click at [204, 57] on icon at bounding box center [207, 53] width 19 height 19
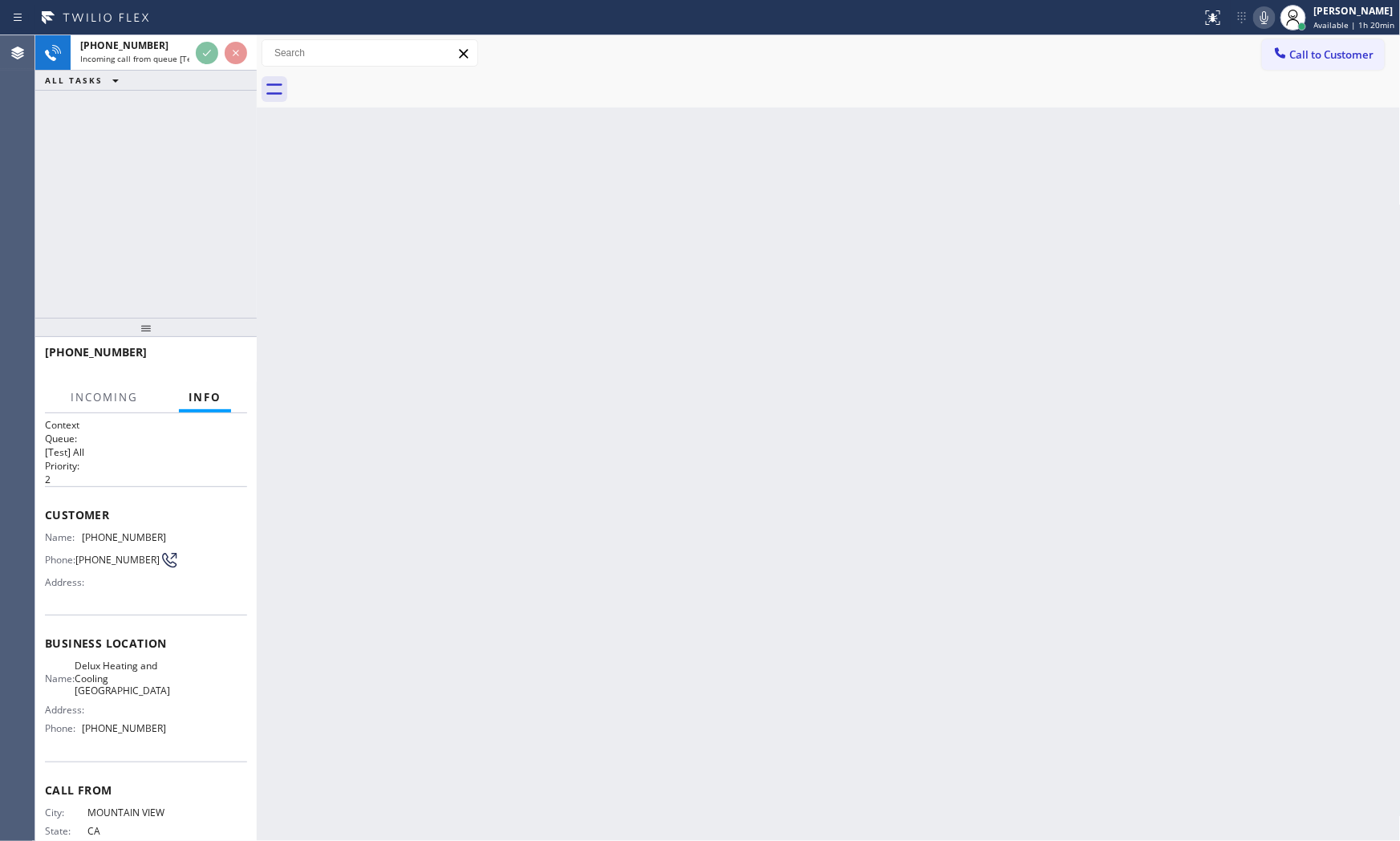
scroll to position [62, 0]
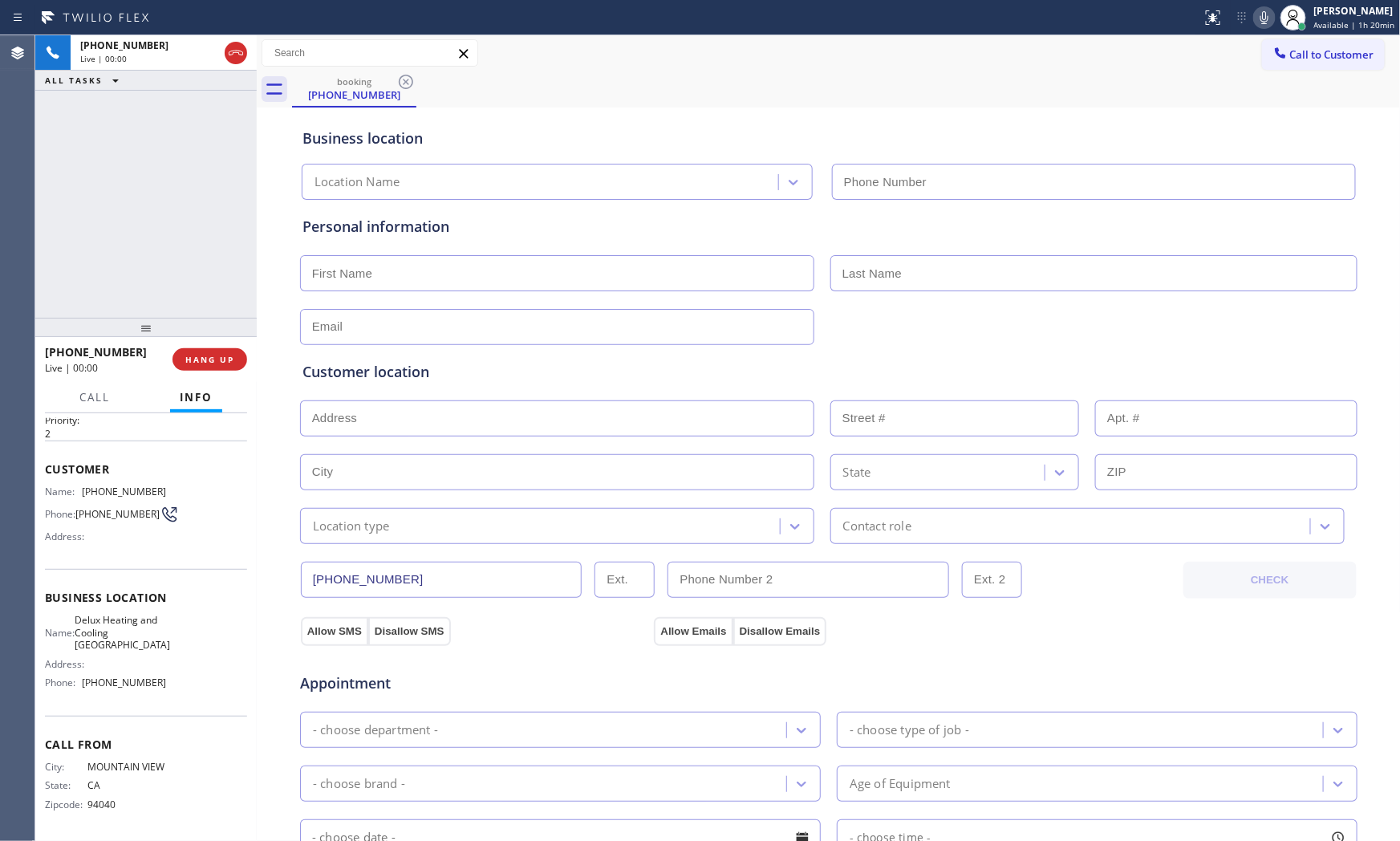
type input "[PHONE_NUMBER]"
click at [221, 365] on button "HANG UP" at bounding box center [209, 360] width 74 height 23
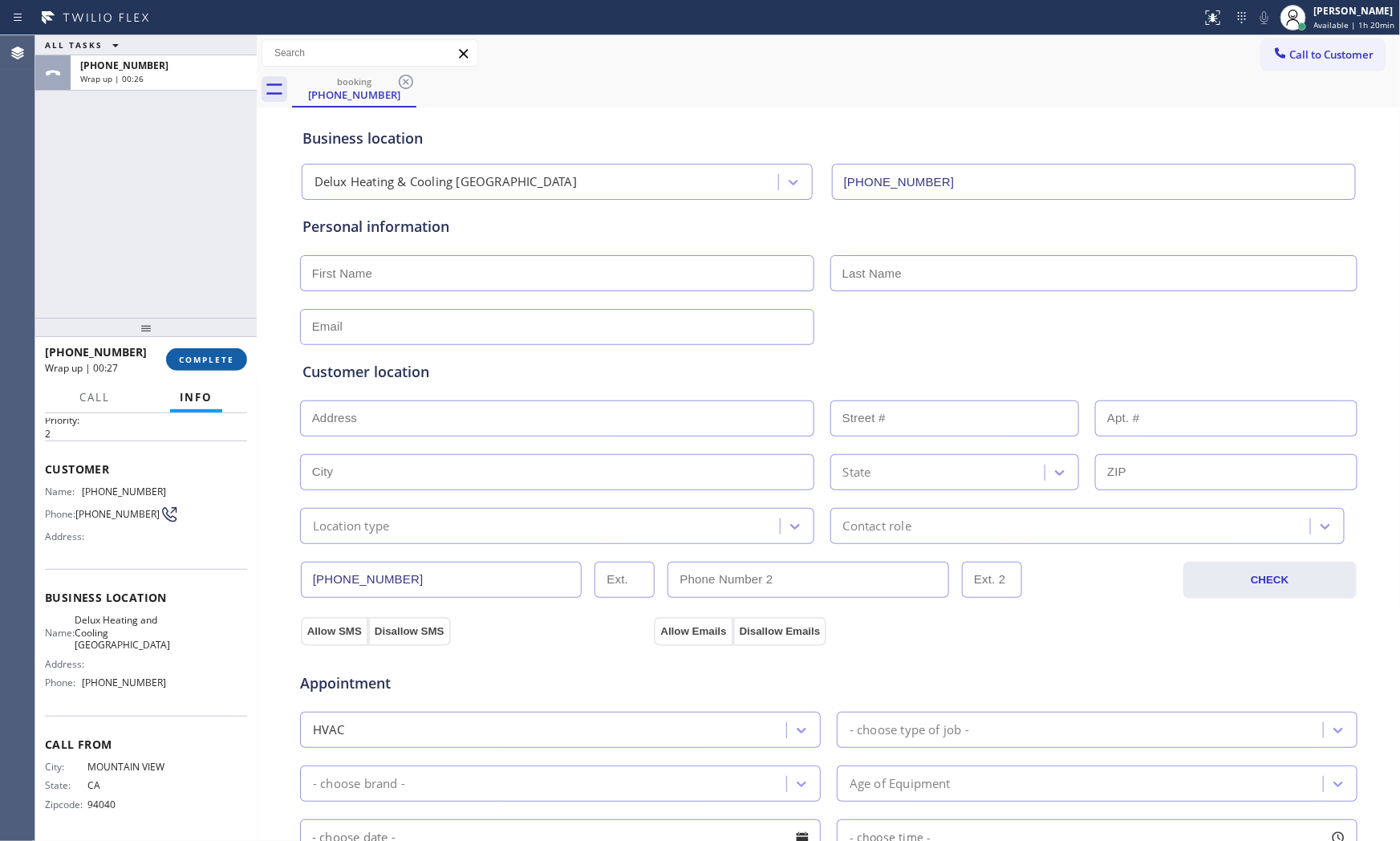
drag, startPoint x: 209, startPoint y: 355, endPoint x: 195, endPoint y: 359, distance: 14.6
click at [195, 359] on span "COMPLETE" at bounding box center [206, 360] width 56 height 11
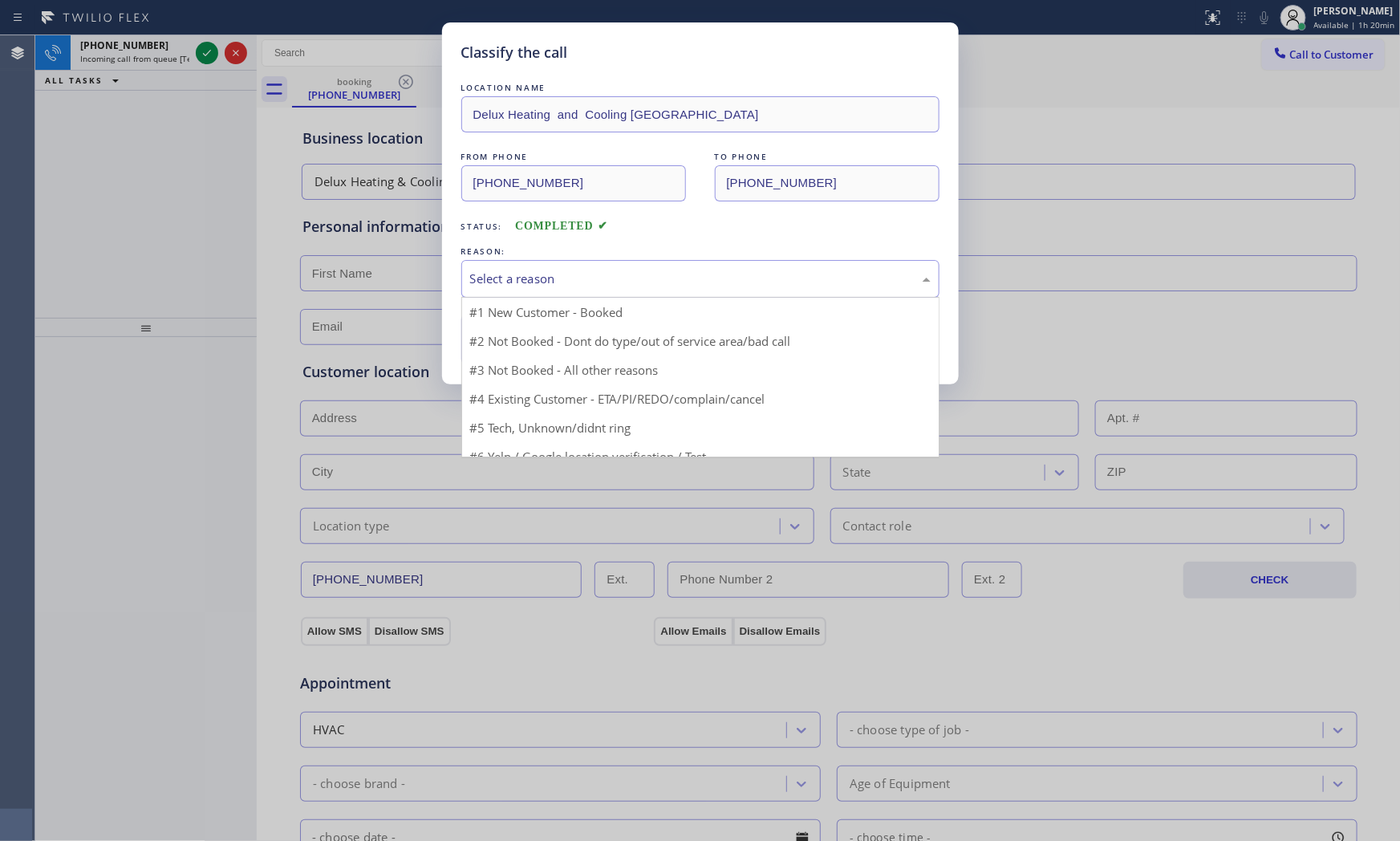
click at [715, 281] on div "Select a reason" at bounding box center [700, 279] width 460 height 19
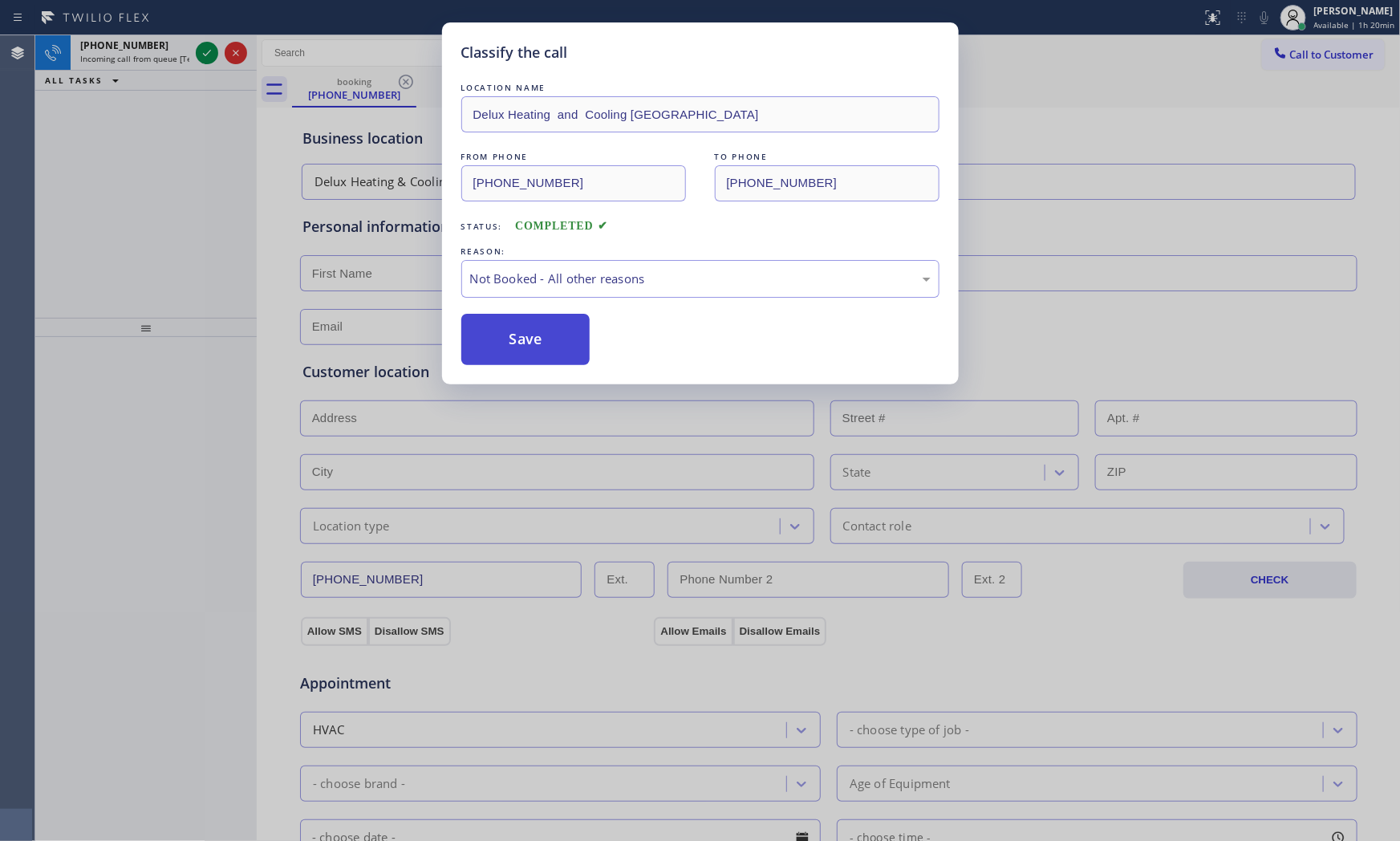
click at [571, 351] on button "Save" at bounding box center [525, 339] width 129 height 52
click at [571, 351] on button "Save" at bounding box center [525, 339] width 129 height 52
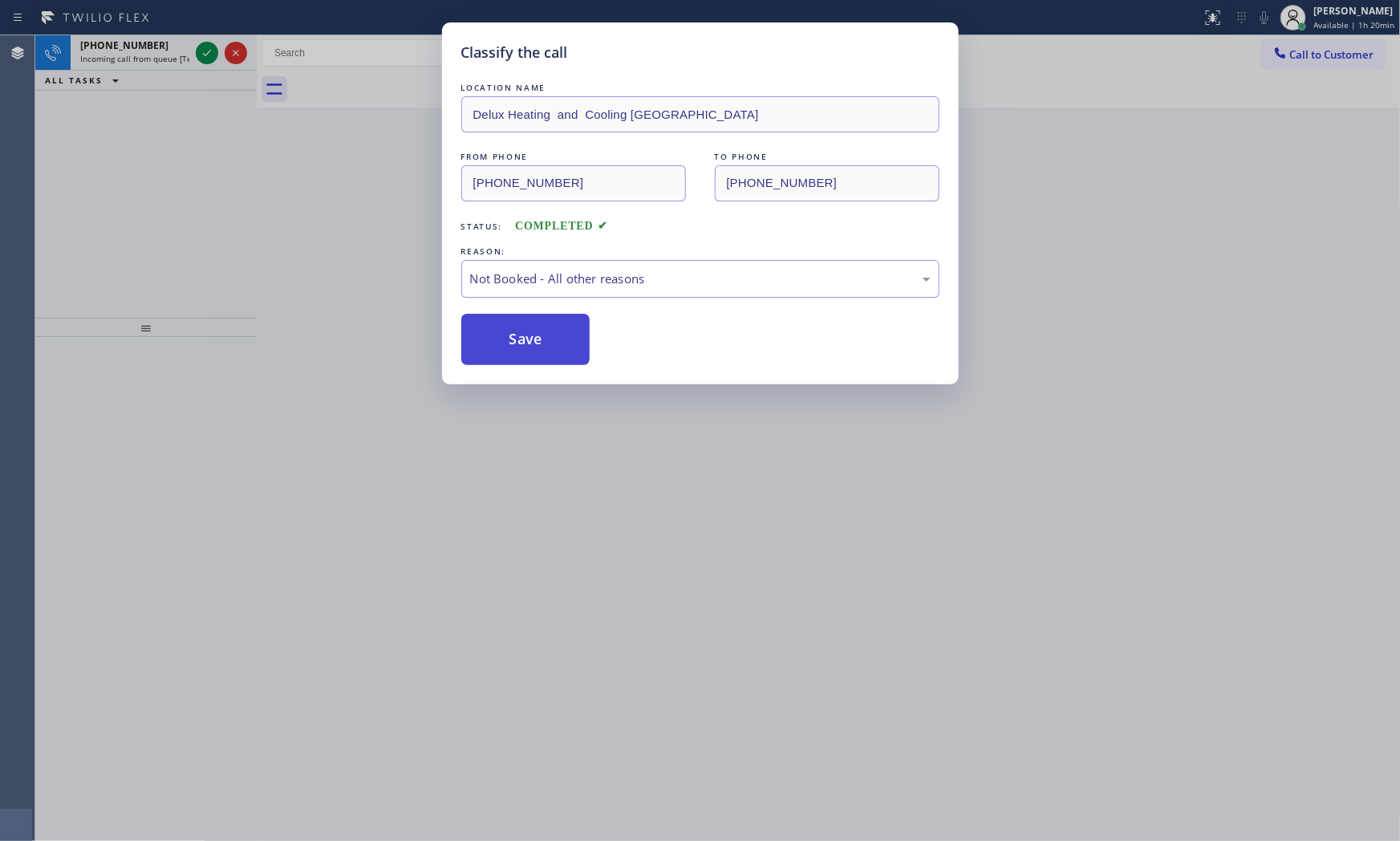
click at [571, 351] on button "Save" at bounding box center [525, 339] width 129 height 52
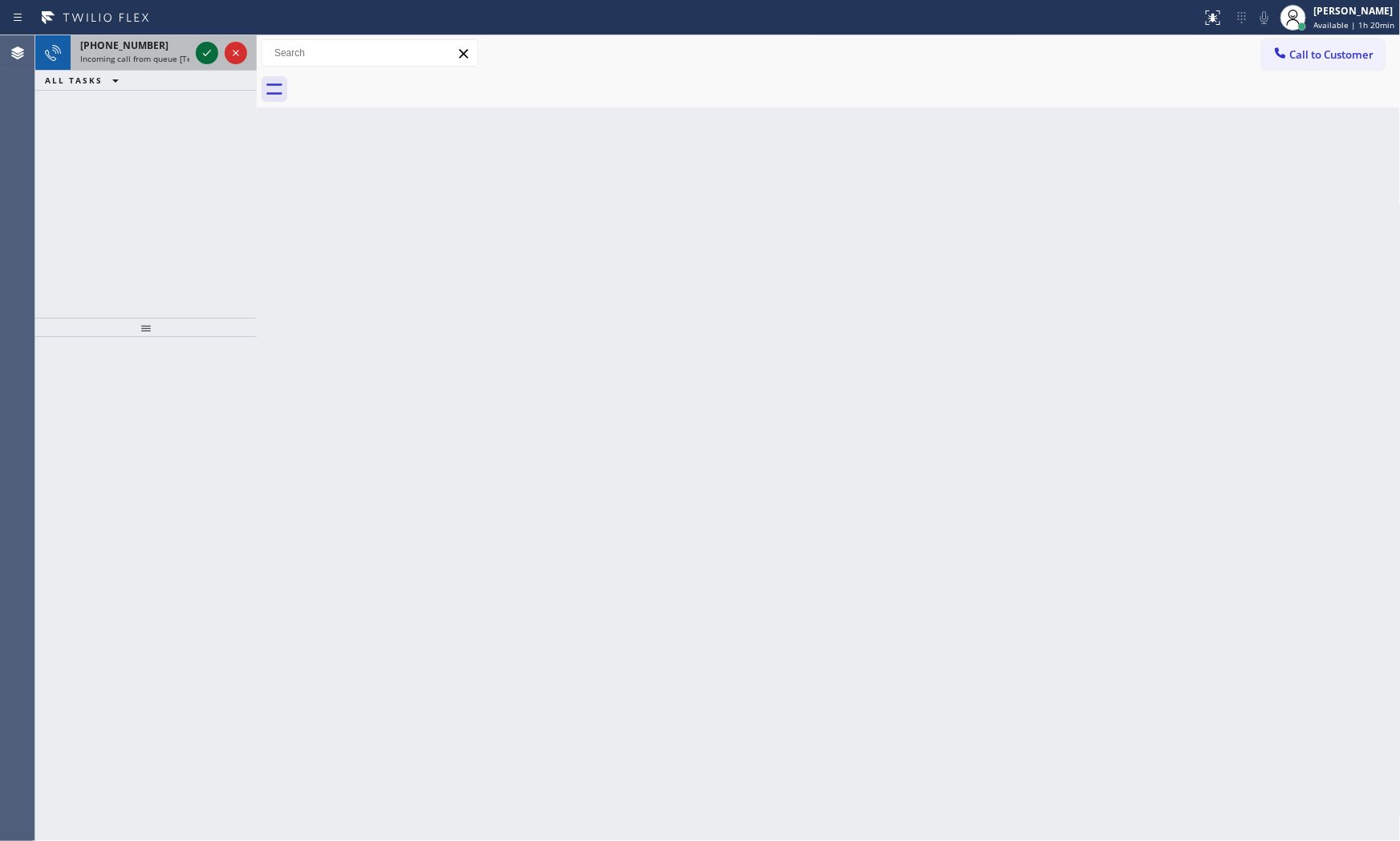
click at [214, 57] on icon at bounding box center [207, 53] width 19 height 19
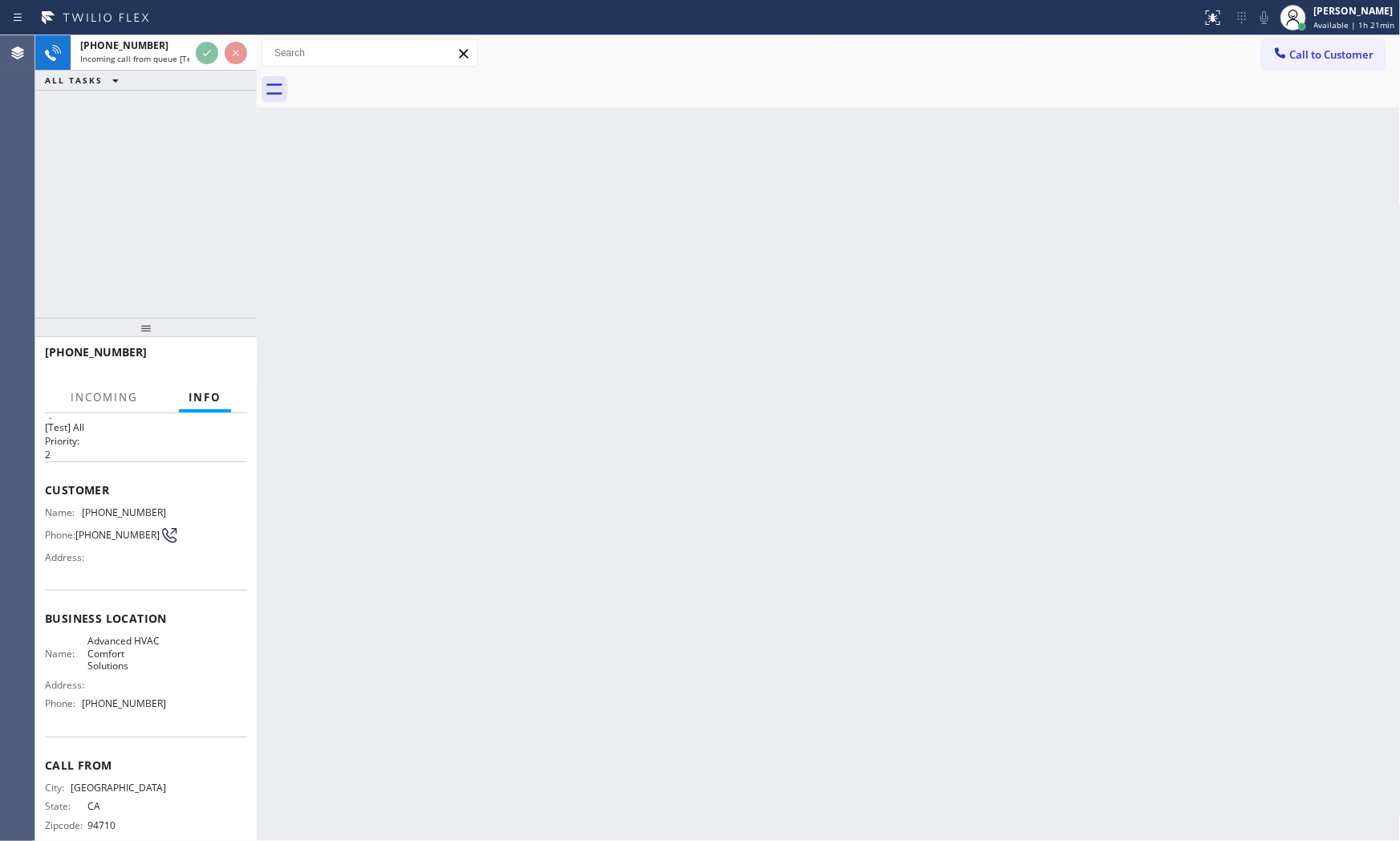
scroll to position [50, 0]
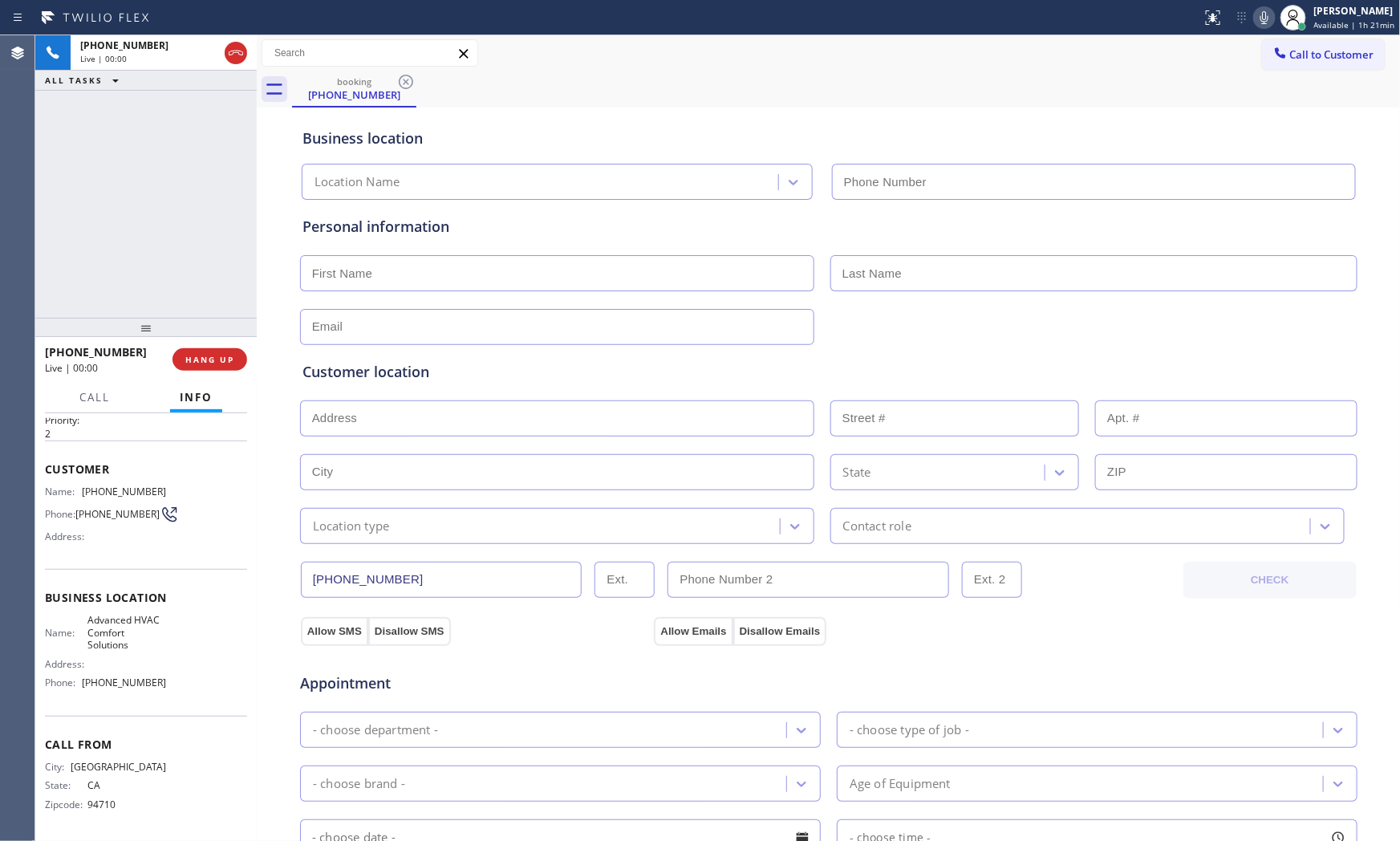
type input "[PHONE_NUMBER]"
click at [223, 359] on span "HANG UP" at bounding box center [210, 360] width 49 height 11
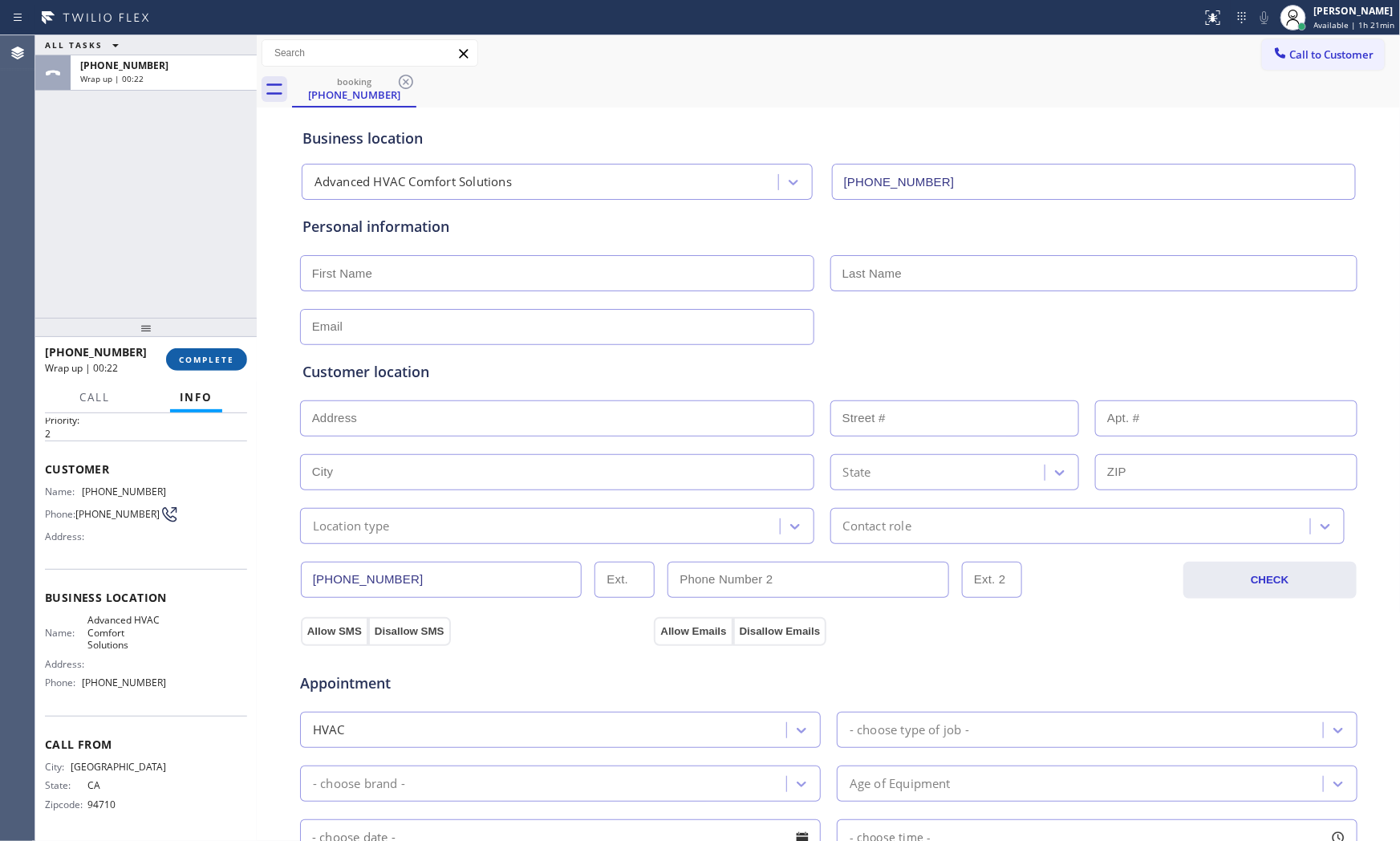
click at [203, 349] on button "COMPLETE" at bounding box center [206, 360] width 81 height 23
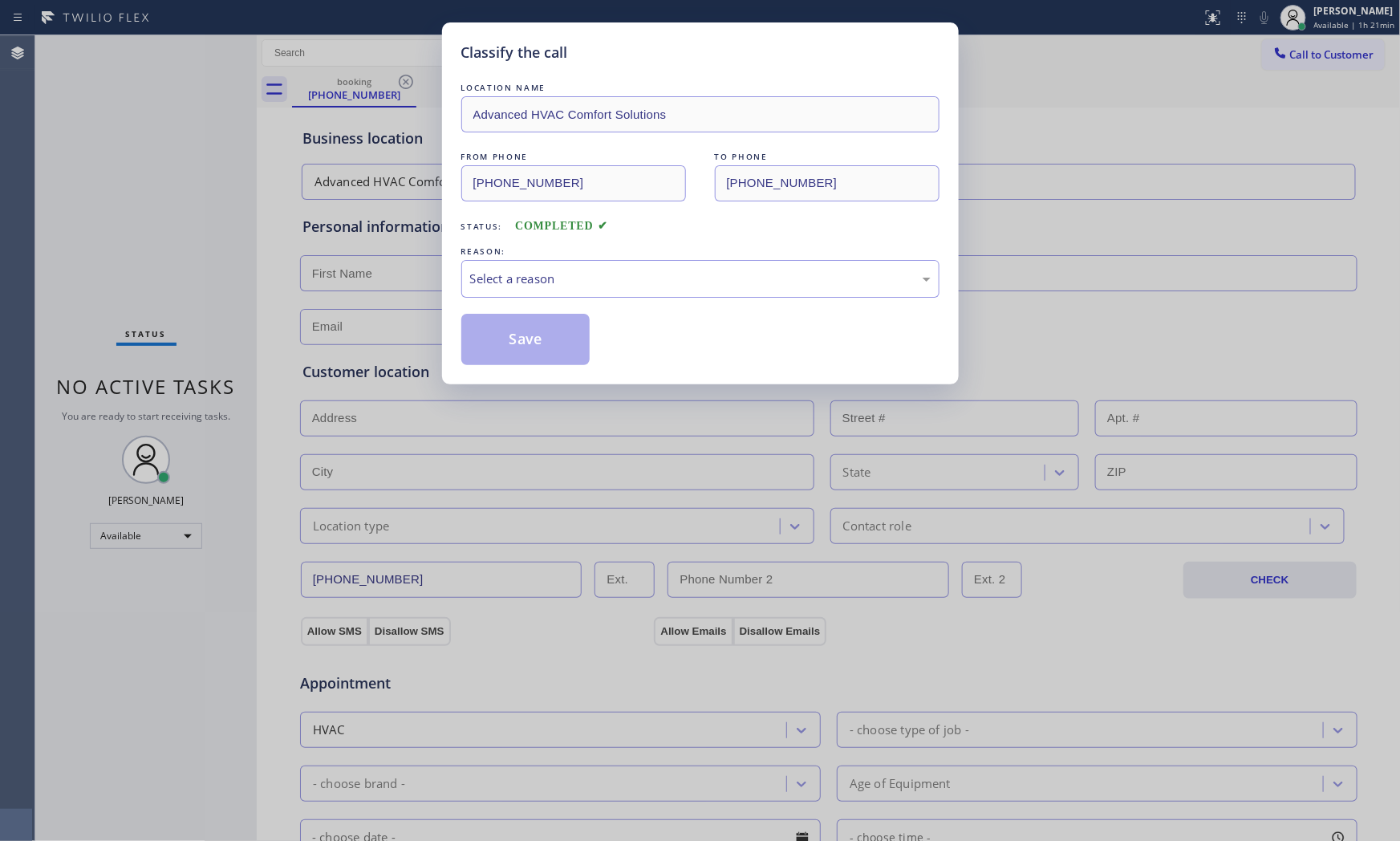
click at [600, 299] on div "LOCATION NAME Advanced HVAC Comfort Solutions FROM PHONE [PHONE_NUMBER] TO PHON…" at bounding box center [700, 221] width 478 height 285
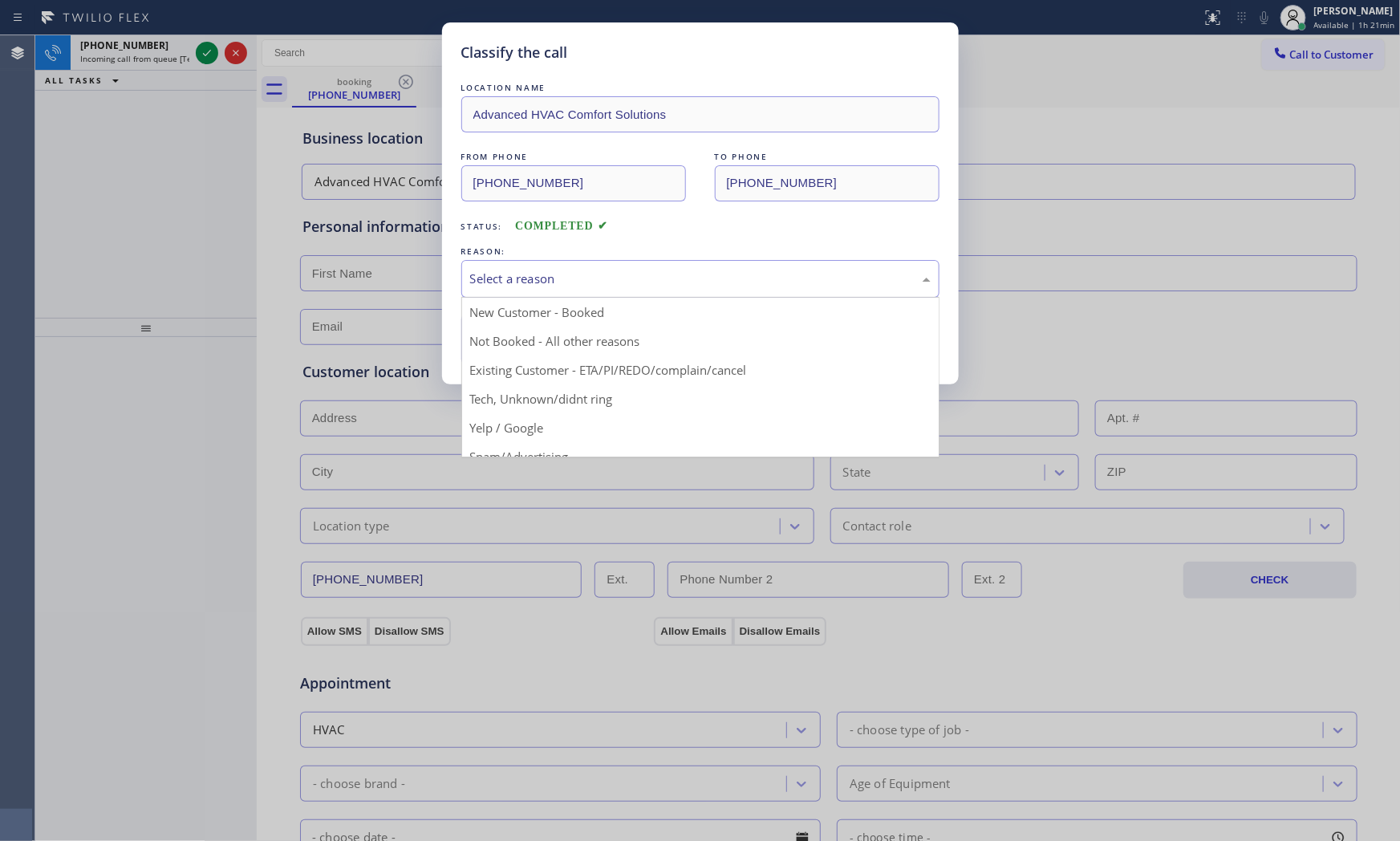
click at [540, 293] on div "Select a reason" at bounding box center [700, 279] width 478 height 38
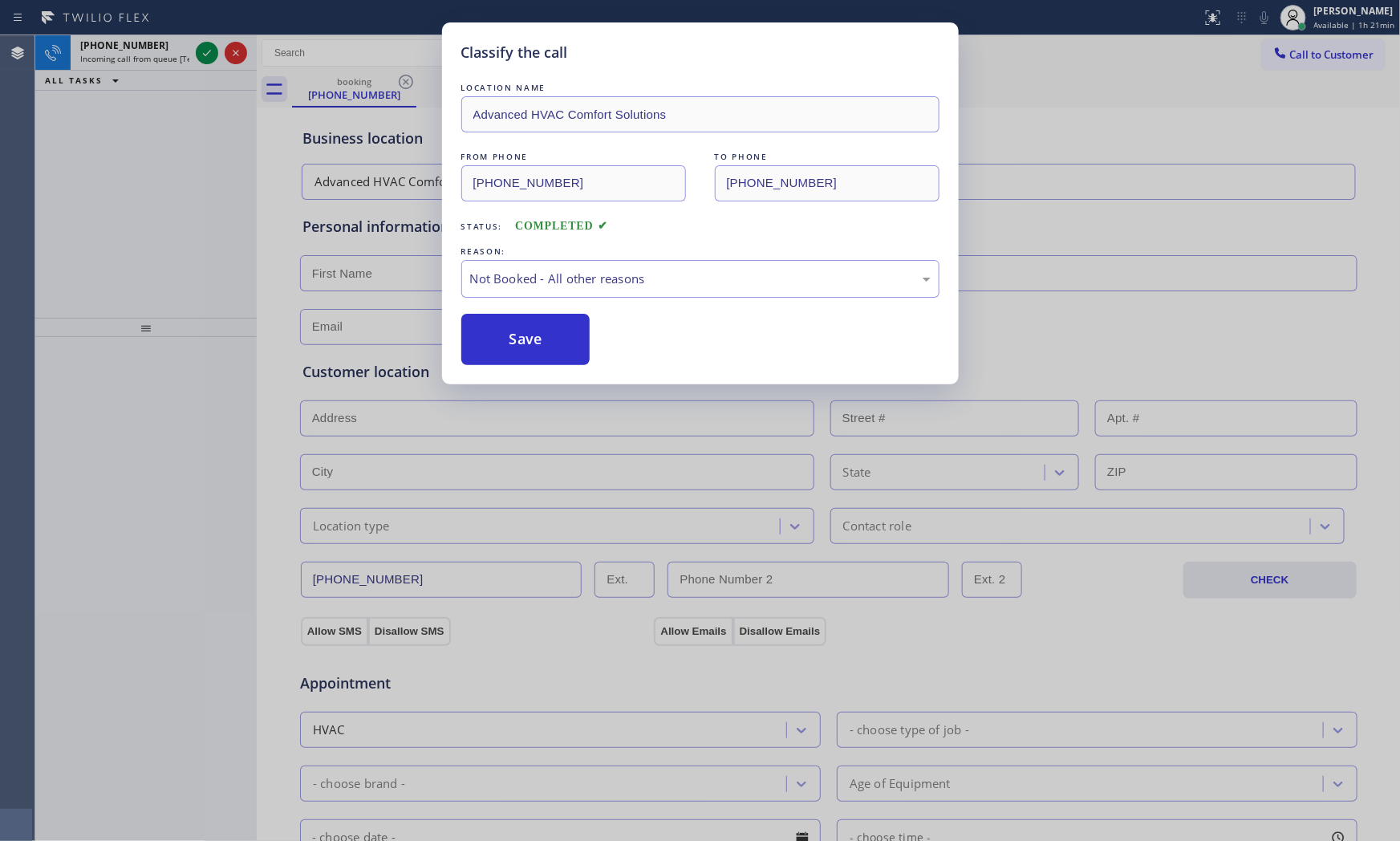
click at [533, 339] on button "Save" at bounding box center [525, 339] width 129 height 52
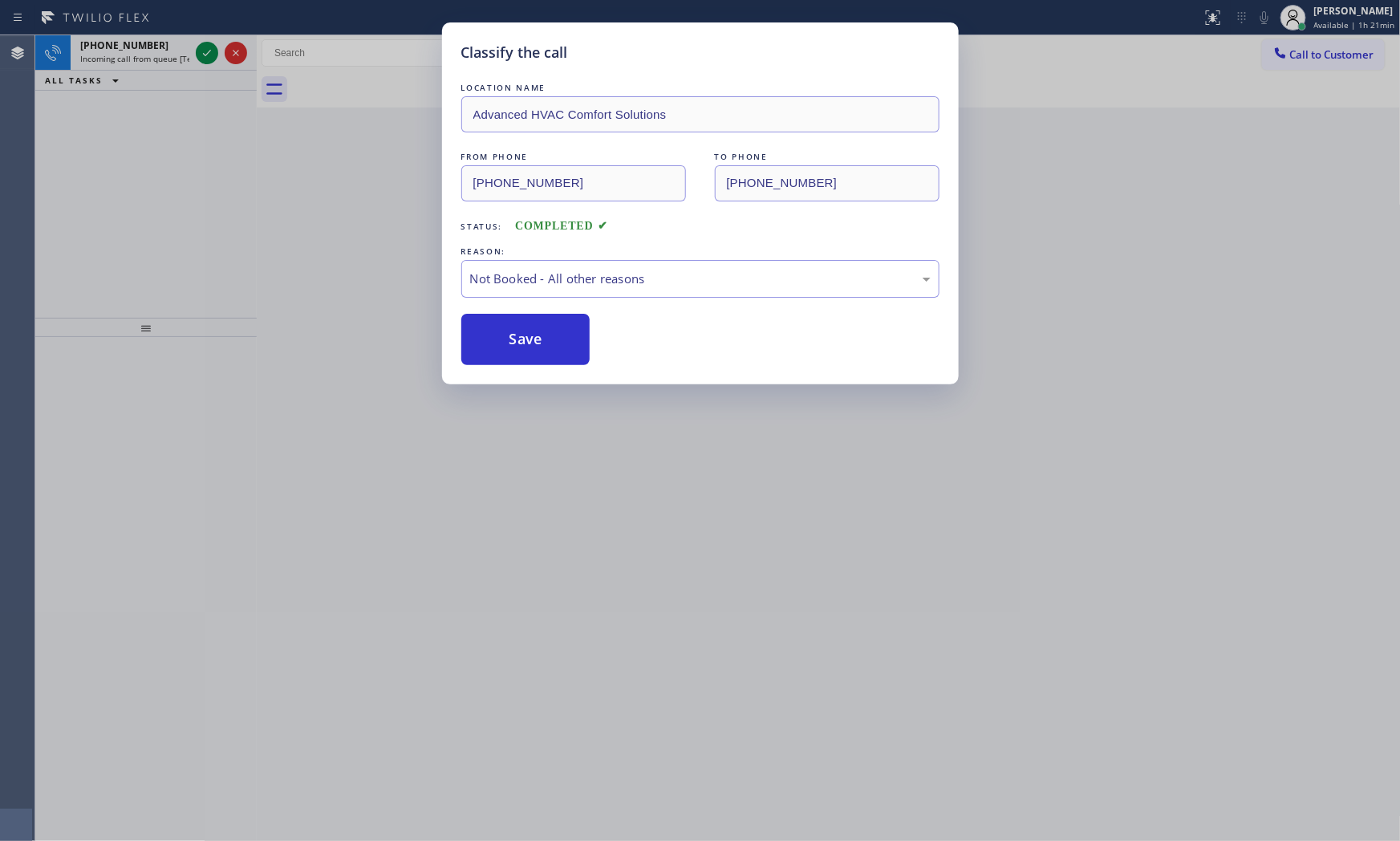
click at [533, 339] on button "Save" at bounding box center [525, 339] width 129 height 52
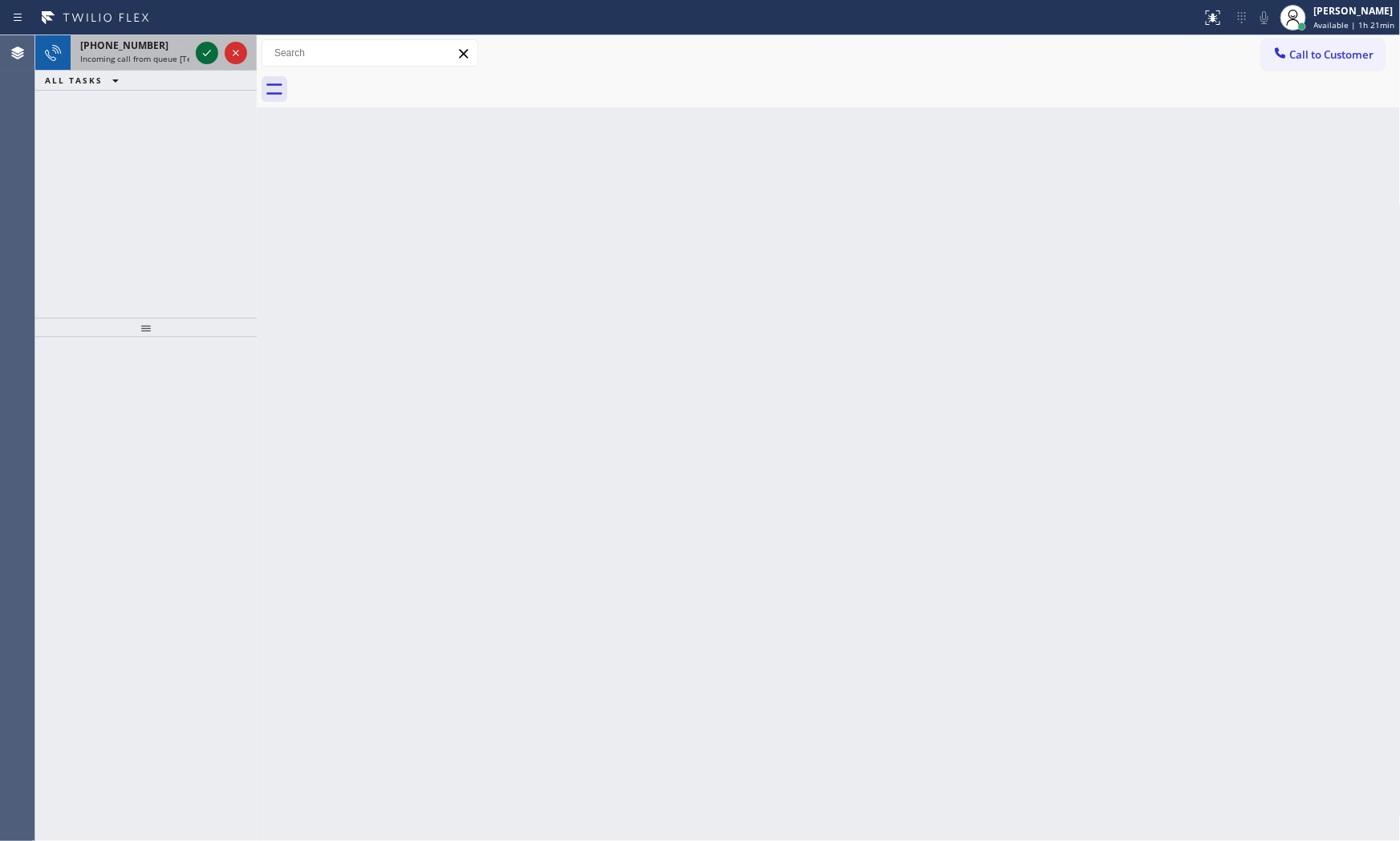
click at [199, 59] on icon at bounding box center [207, 53] width 19 height 19
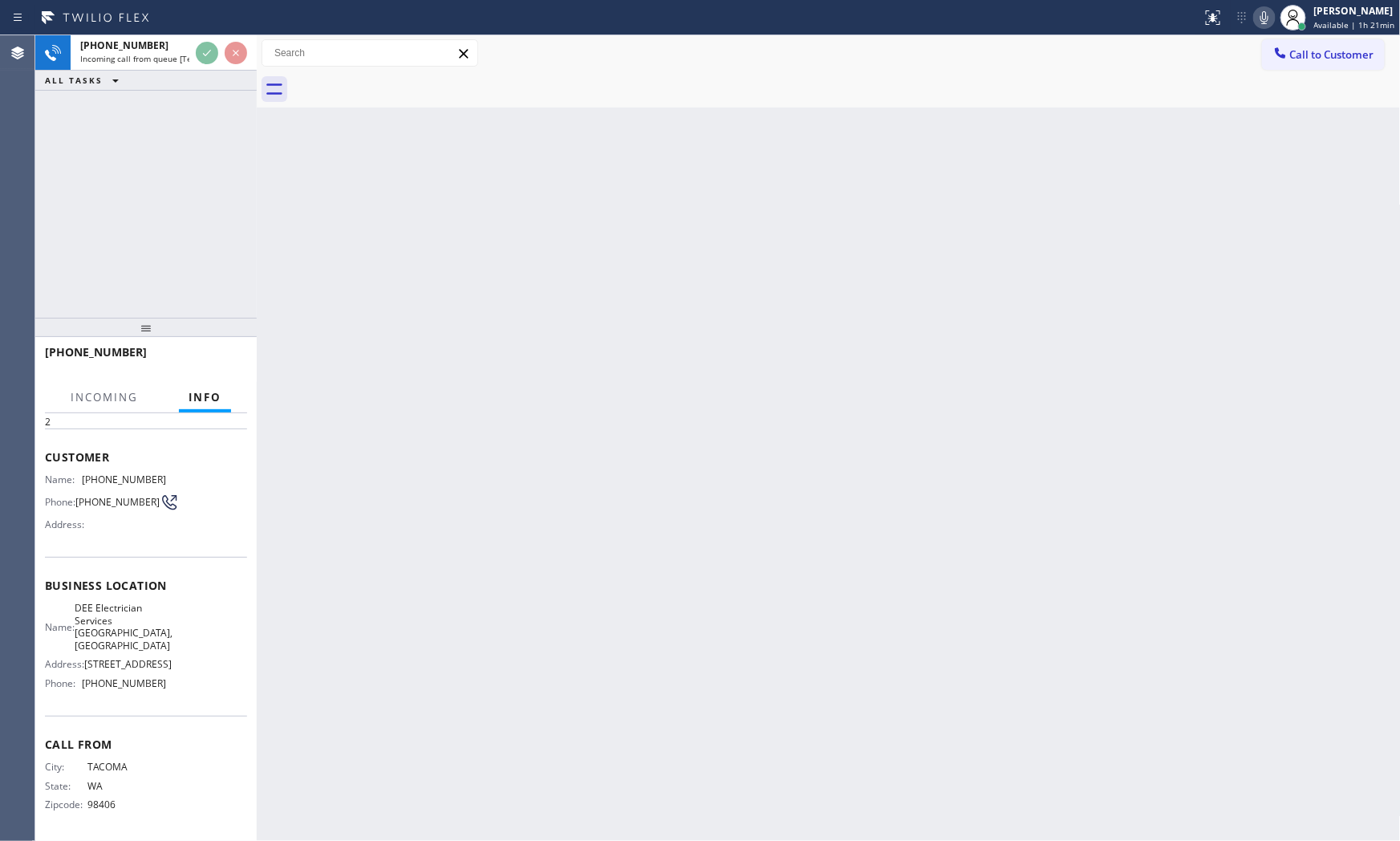
scroll to position [86, 0]
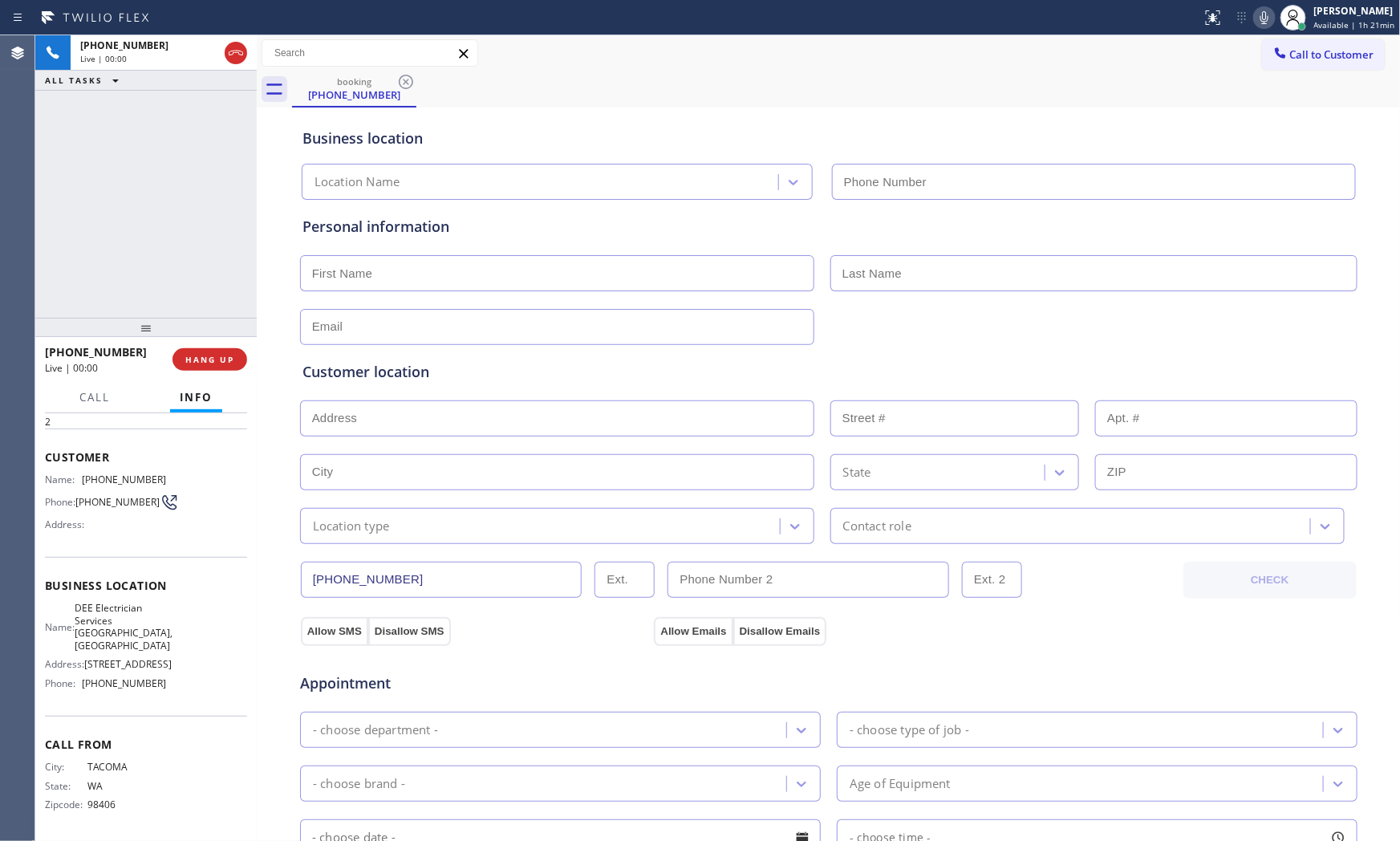
type input "[PHONE_NUMBER]"
click at [209, 361] on span "HANG UP" at bounding box center [210, 360] width 49 height 11
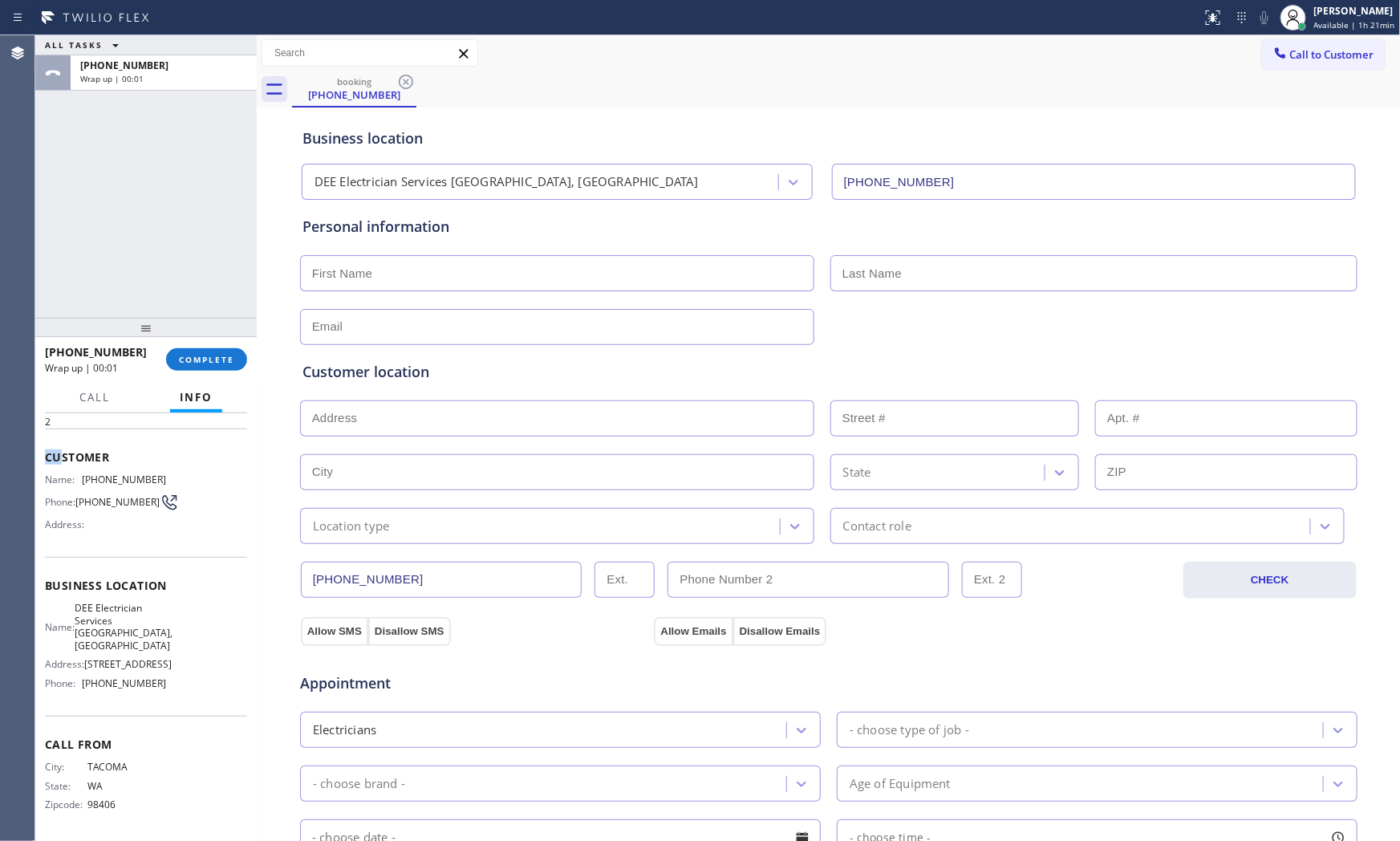
scroll to position [77, 0]
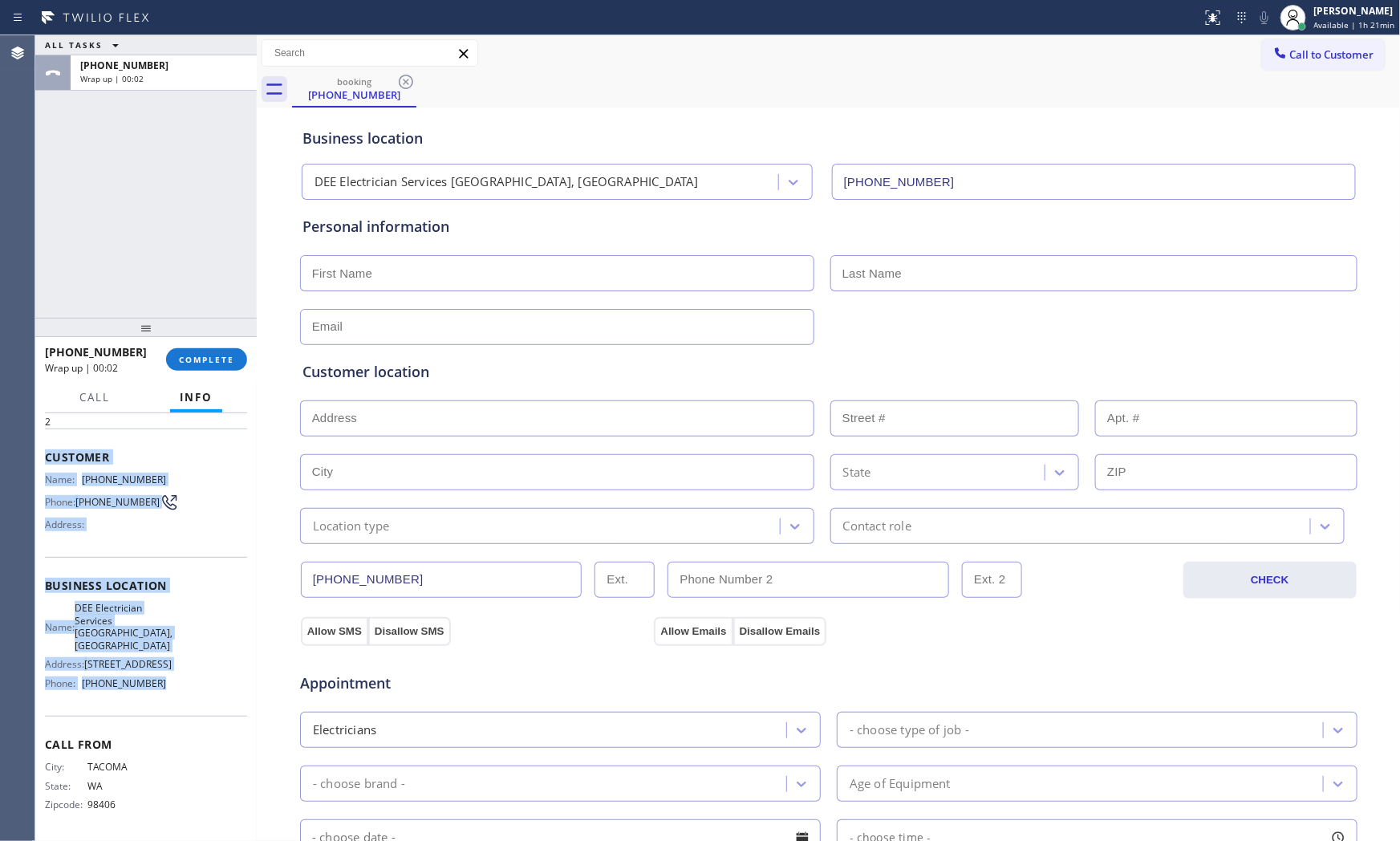
drag, startPoint x: 46, startPoint y: 426, endPoint x: 191, endPoint y: 691, distance: 302.1
click at [191, 691] on div "Context Queue: [Test] All Priority: 2 Customer Name: [PHONE_NUMBER] Phone: [PHO…" at bounding box center [146, 599] width 202 height 477
copy div "Customer Name: [PHONE_NUMBER] Phone: [PHONE_NUMBER] Address: Business location …"
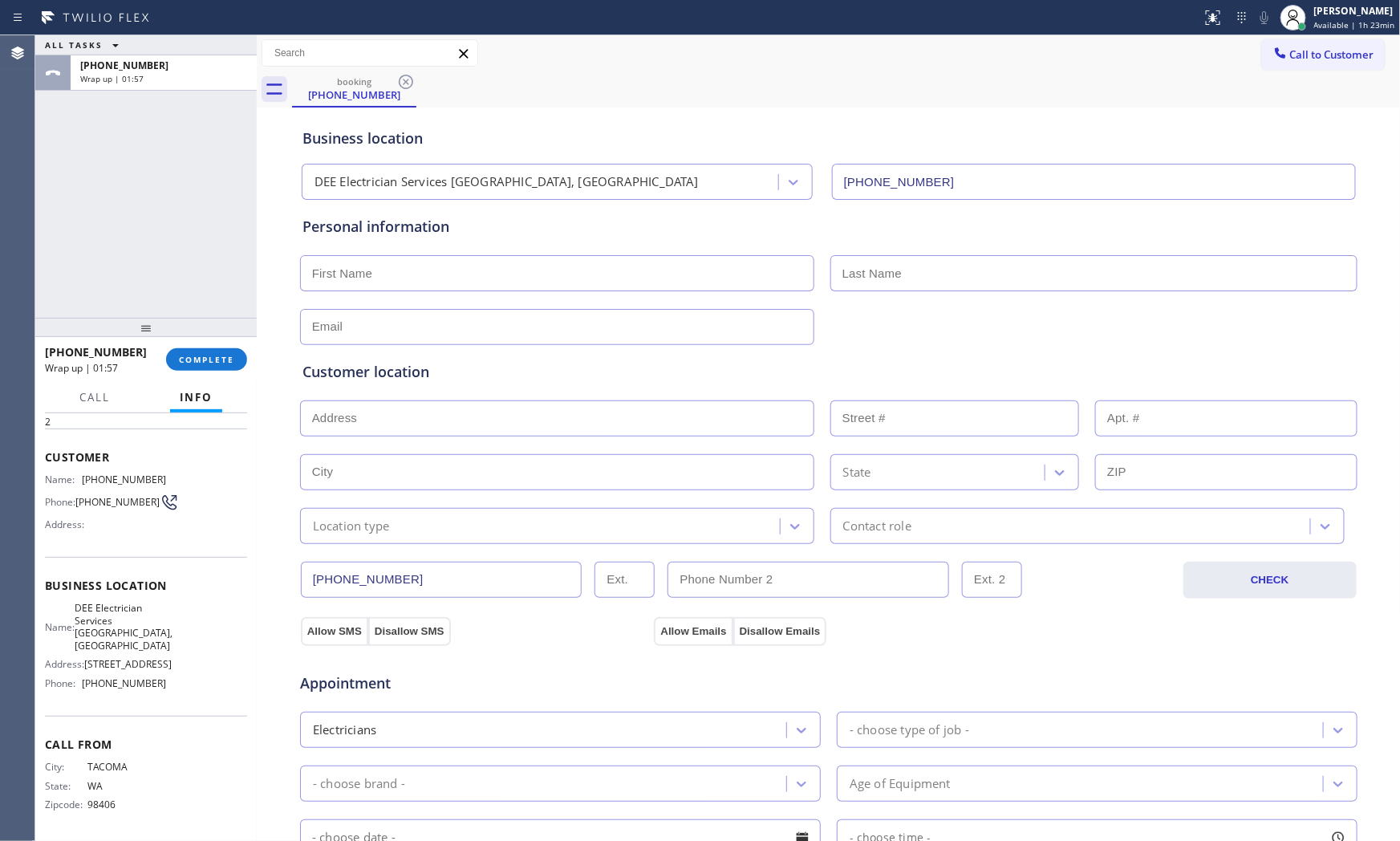
click at [186, 337] on div at bounding box center [145, 327] width 221 height 19
click at [185, 361] on span "COMPLETE" at bounding box center [206, 363] width 56 height 11
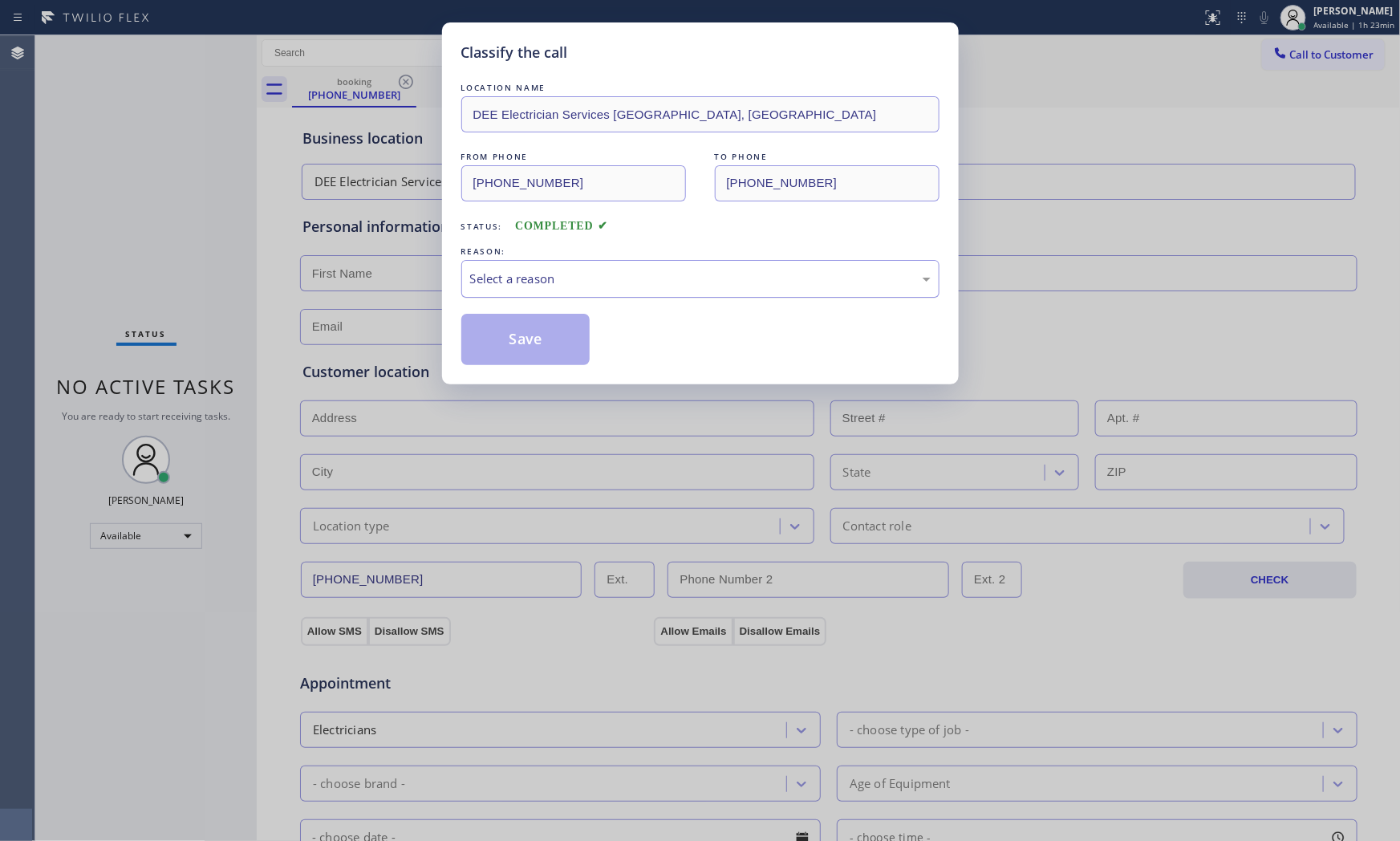
click at [554, 273] on div "REASON: Select a reason" at bounding box center [700, 270] width 478 height 55
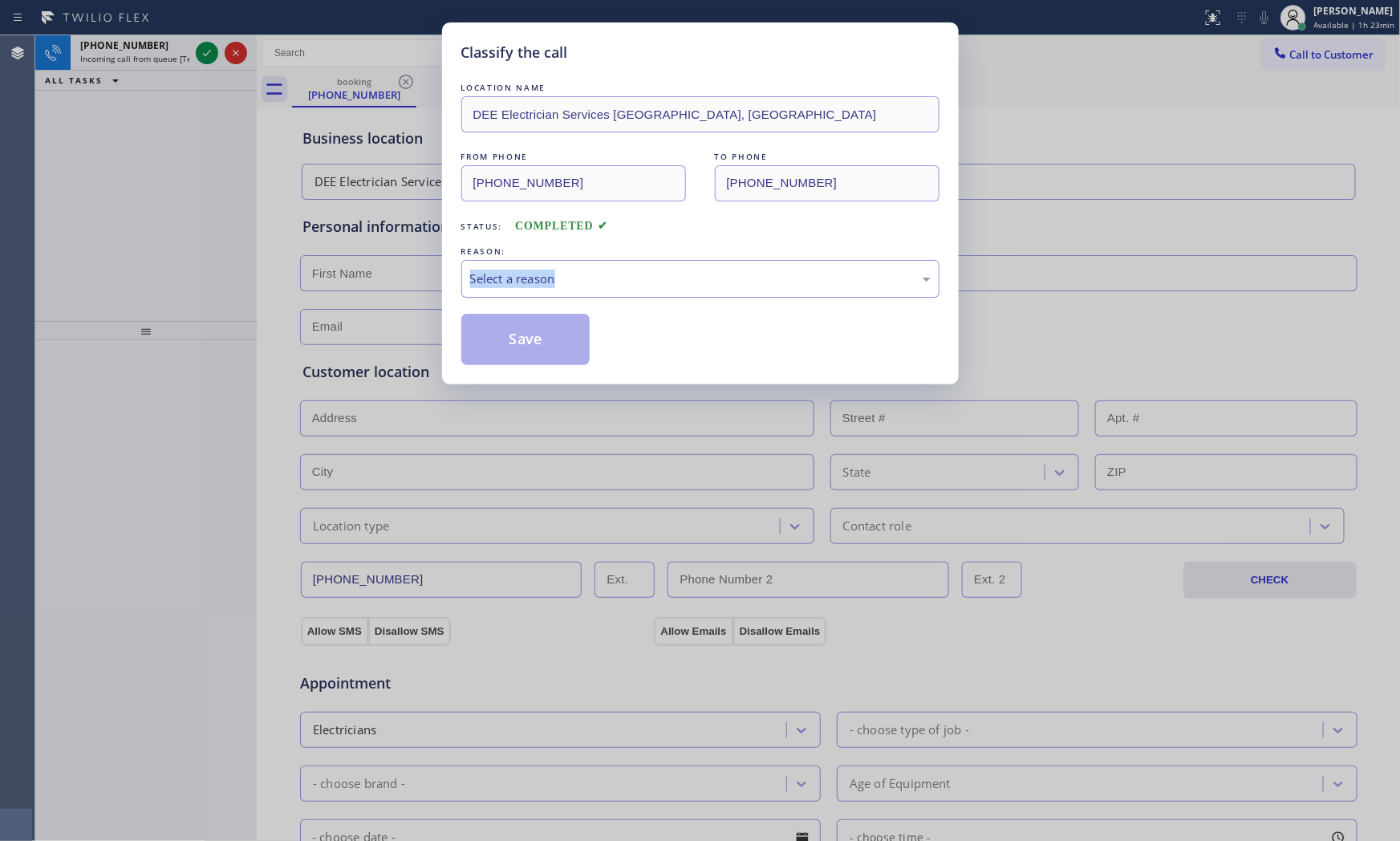
click at [554, 286] on div "Select a reason" at bounding box center [700, 279] width 460 height 19
click at [540, 279] on div "Not Booked - All other reasons" at bounding box center [700, 279] width 460 height 19
click at [524, 340] on button "Save" at bounding box center [525, 339] width 129 height 52
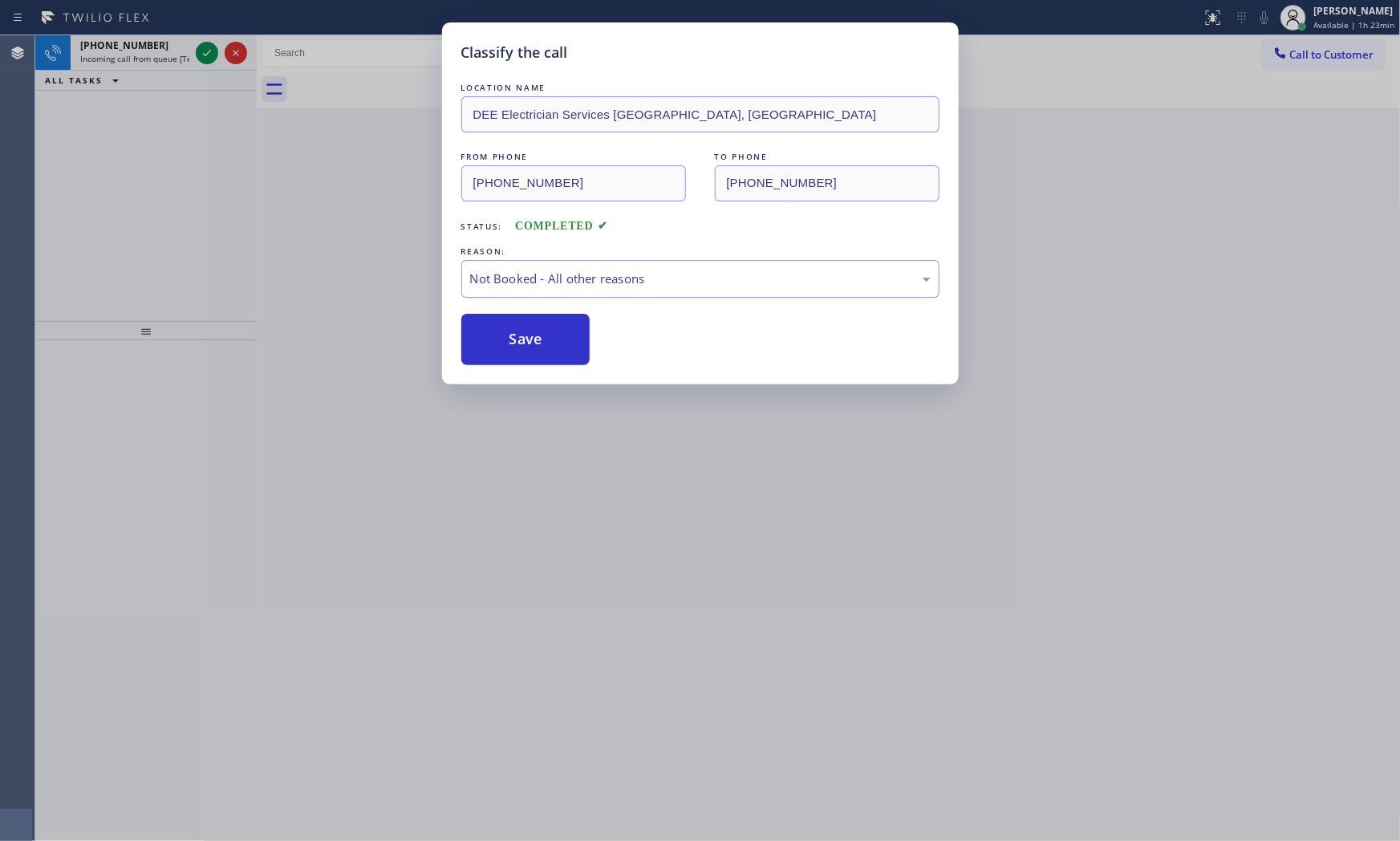
click at [524, 340] on button "Save" at bounding box center [525, 339] width 129 height 52
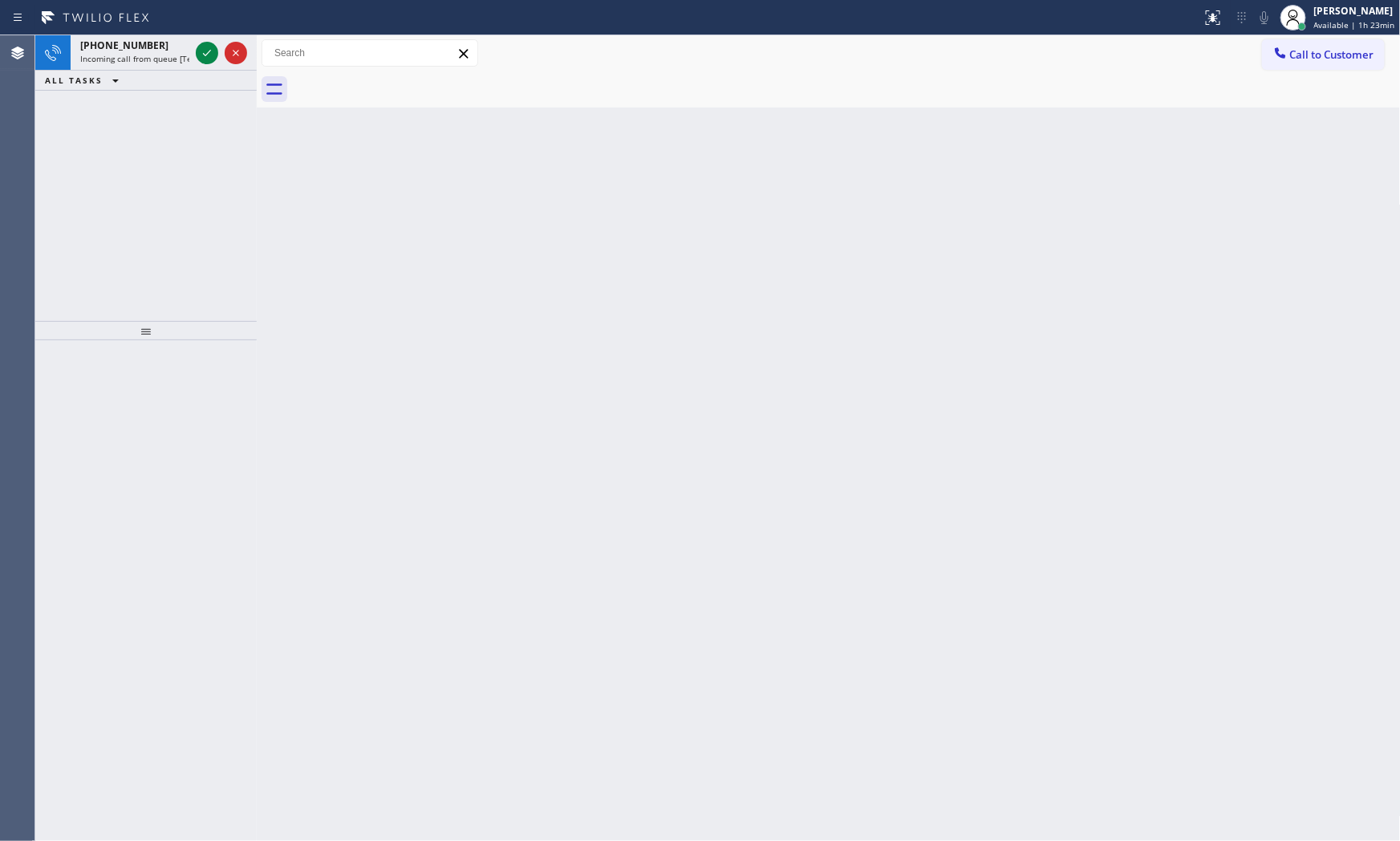
click at [203, 52] on icon at bounding box center [207, 53] width 19 height 19
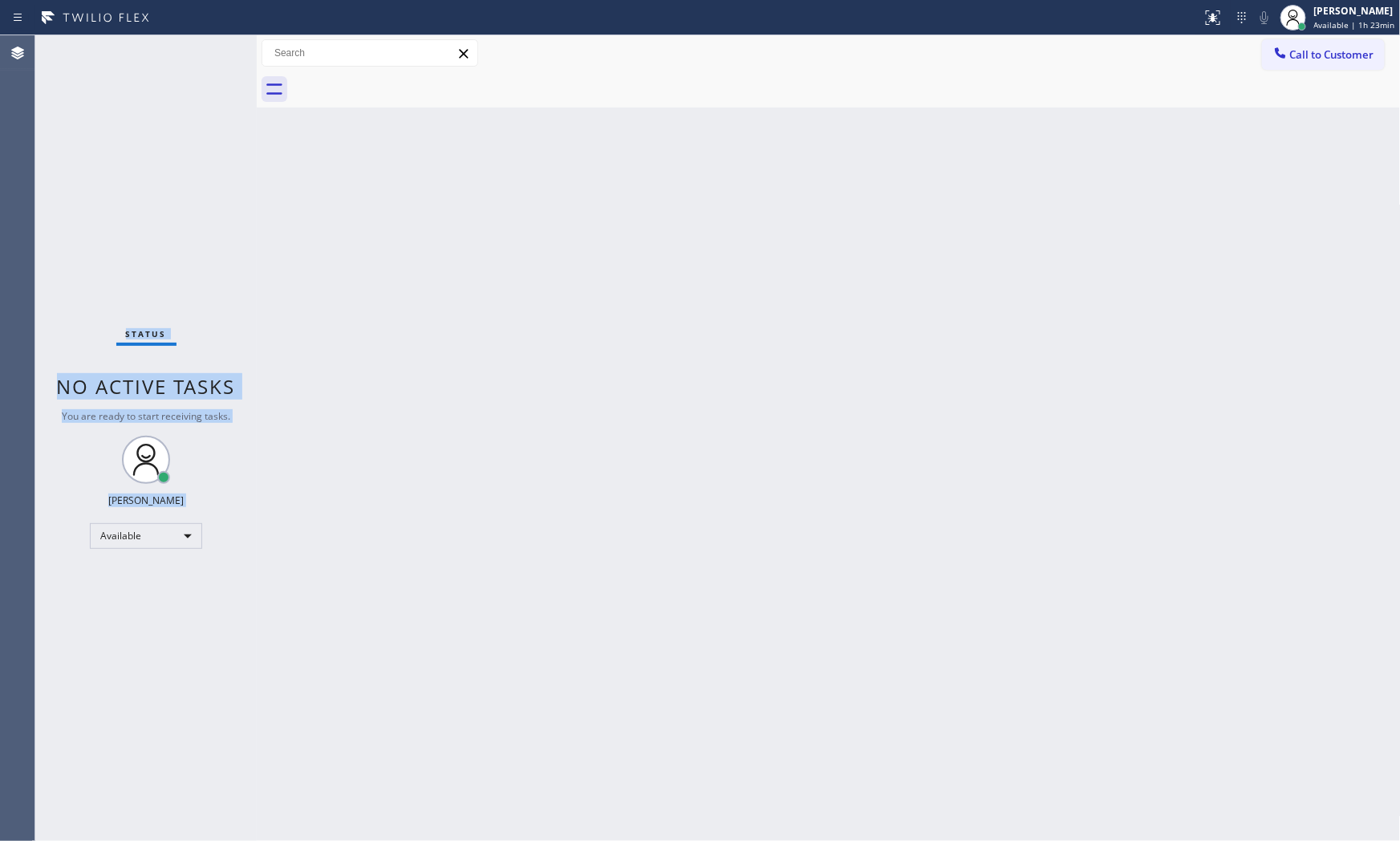
click at [203, 52] on div "Status No active tasks You are ready to start receiving tasks. [PERSON_NAME] Av…" at bounding box center [145, 437] width 221 height 805
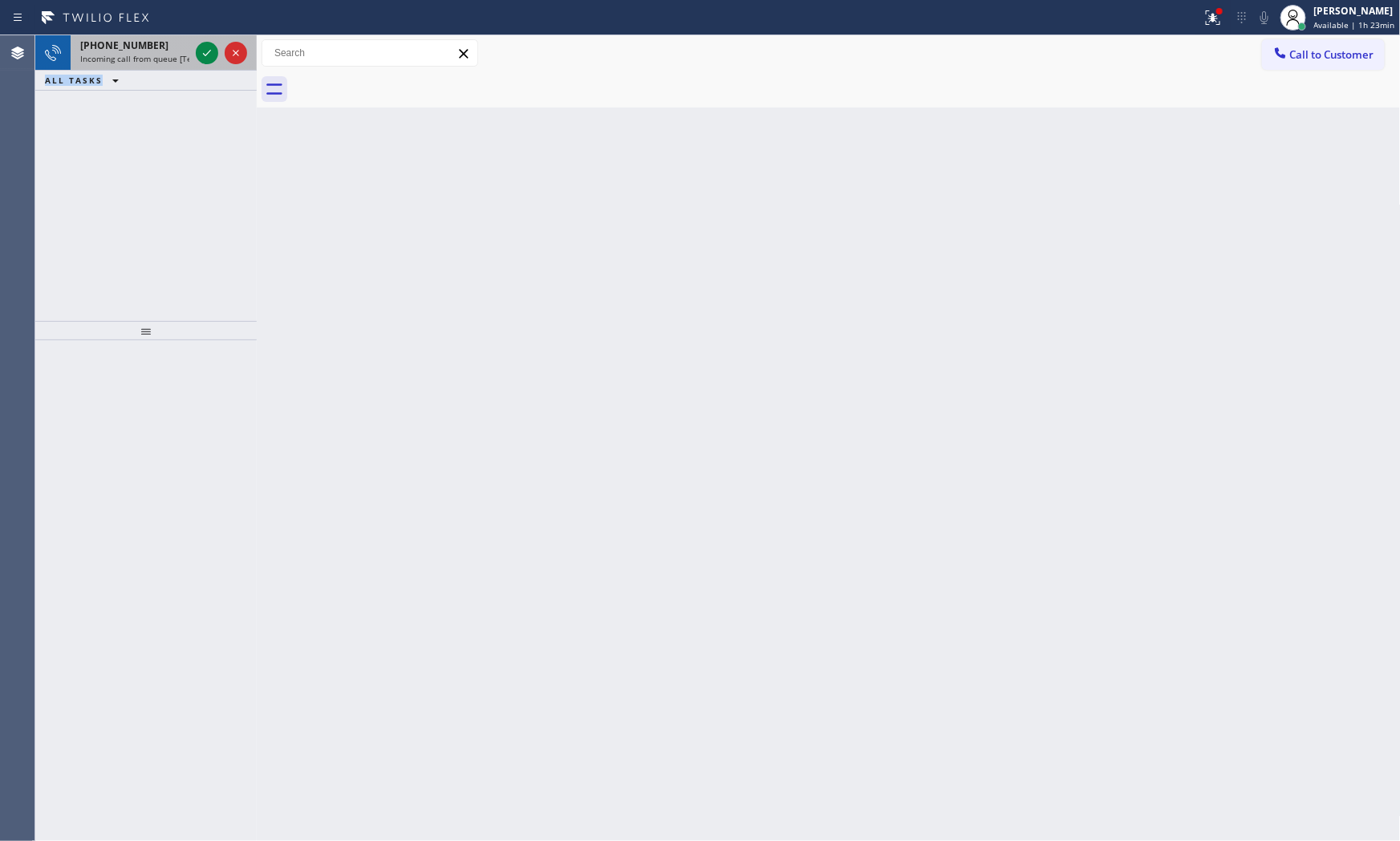
click at [181, 57] on span "Incoming call from queue [Test] All" at bounding box center [146, 58] width 133 height 11
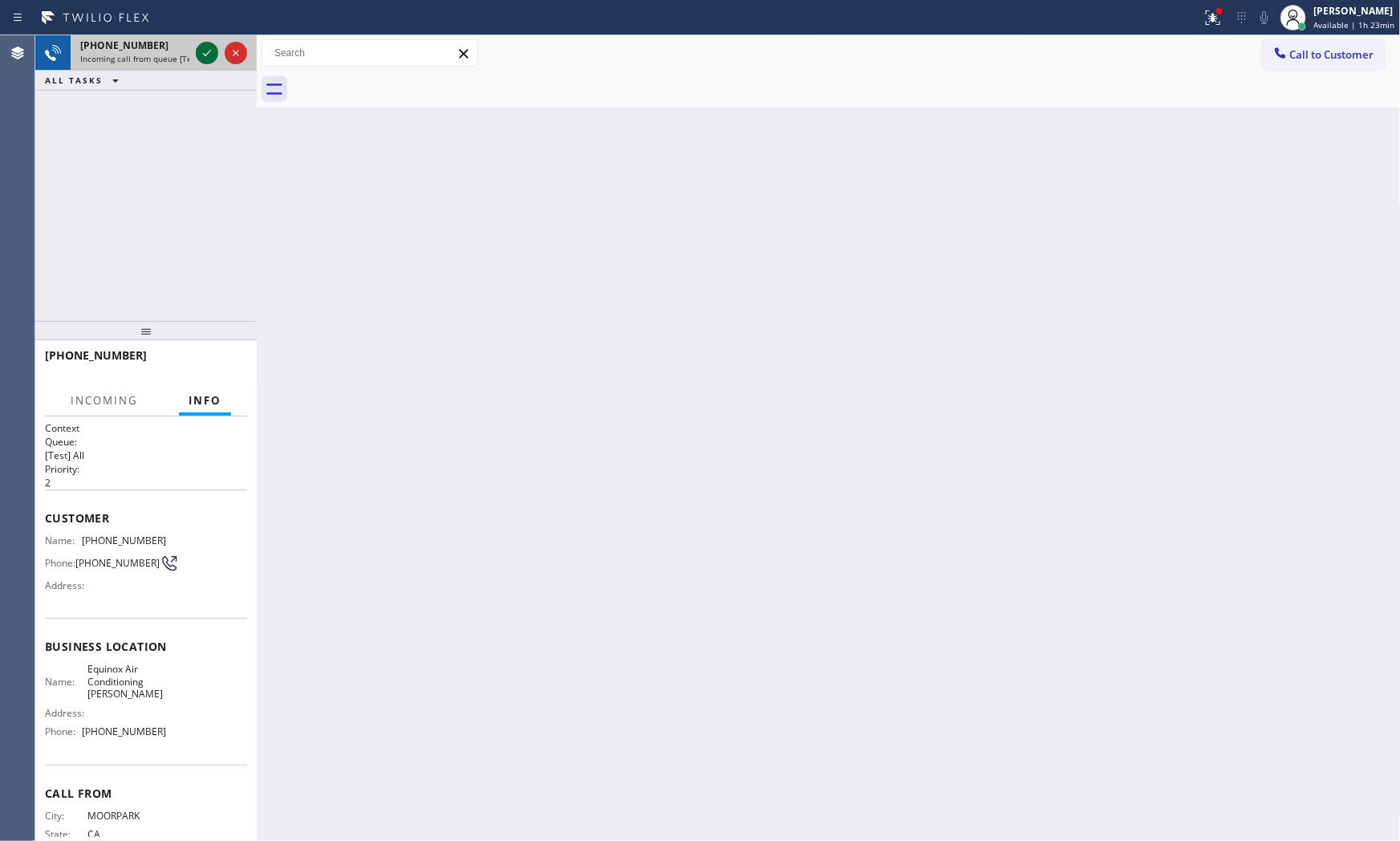
click at [212, 51] on icon at bounding box center [207, 53] width 19 height 19
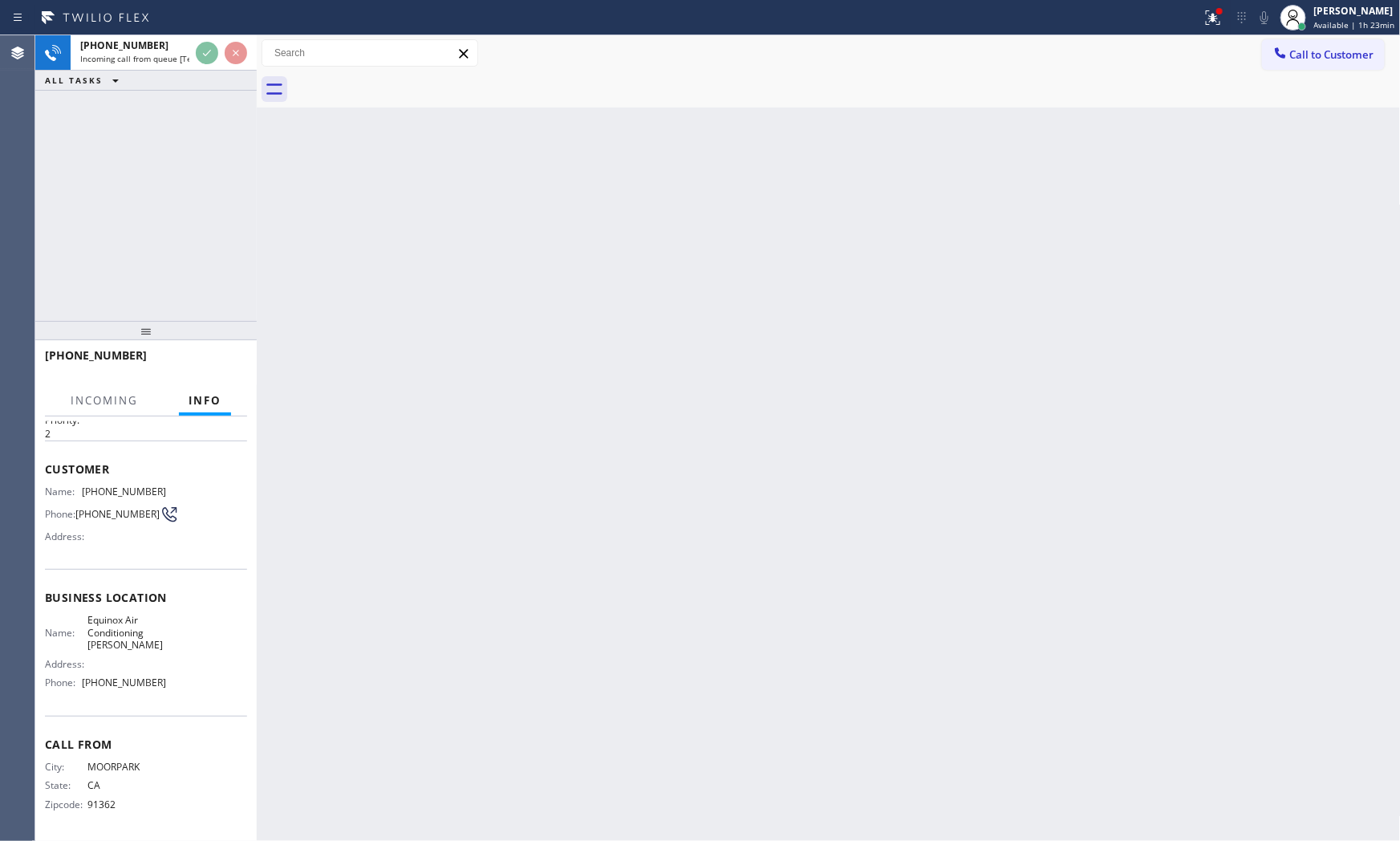
scroll to position [52, 0]
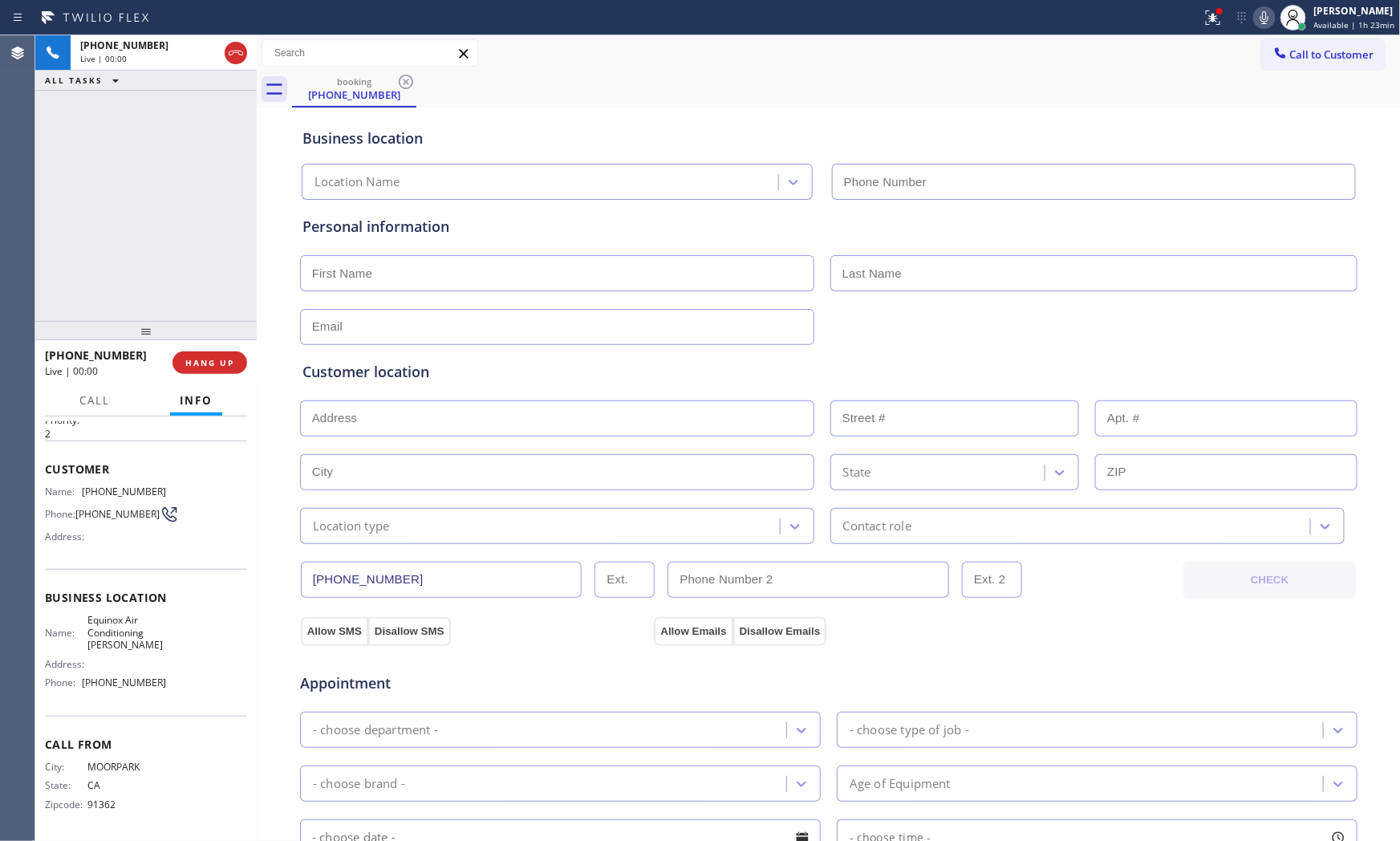
type input "[PHONE_NUMBER]"
click at [190, 362] on span "HANG UP" at bounding box center [210, 363] width 49 height 11
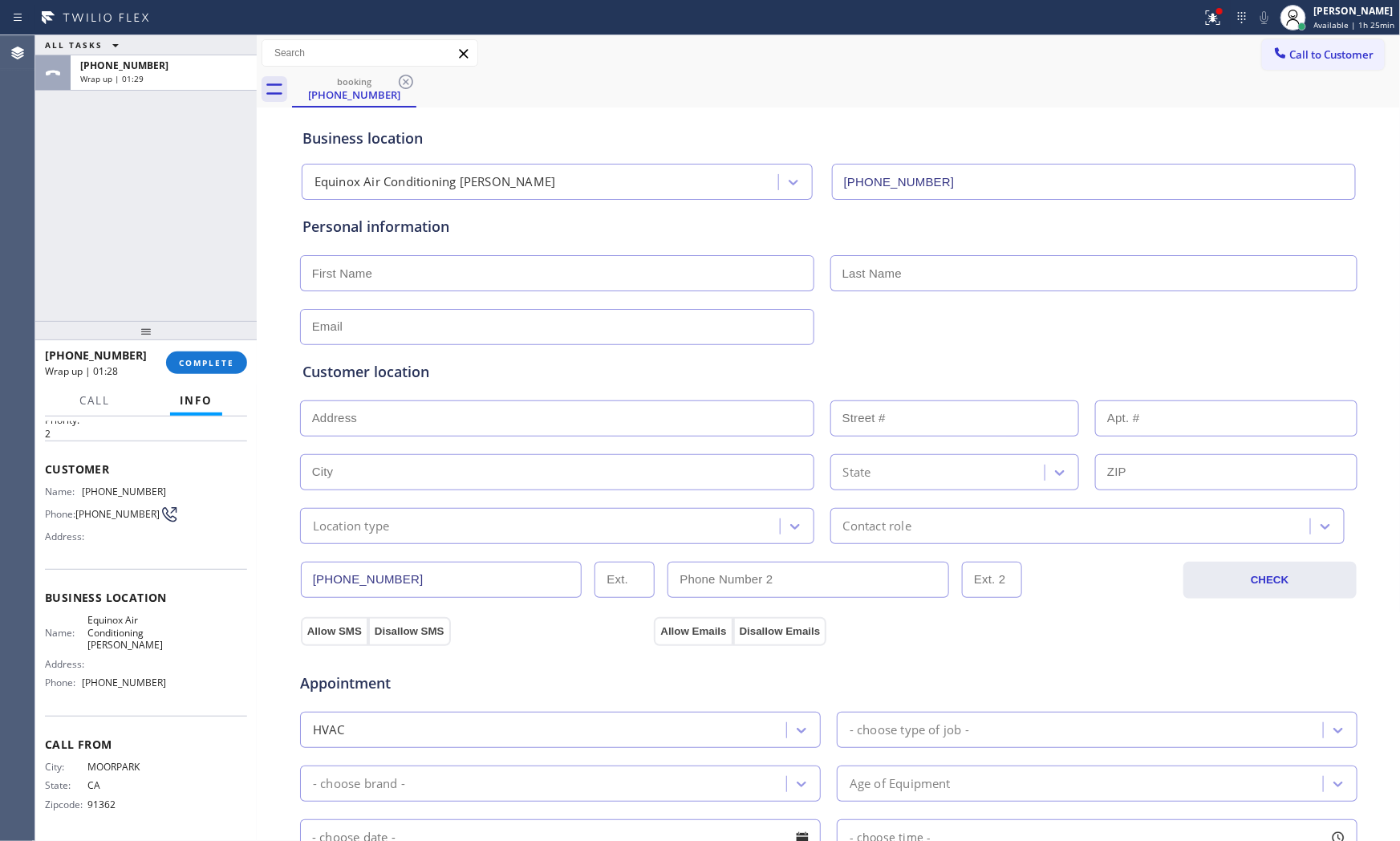
click at [209, 376] on div "[PHONE_NUMBER] Wrap up | 01:28 COMPLETE" at bounding box center [146, 363] width 202 height 41
click at [210, 363] on span "COMPLETE" at bounding box center [206, 363] width 56 height 11
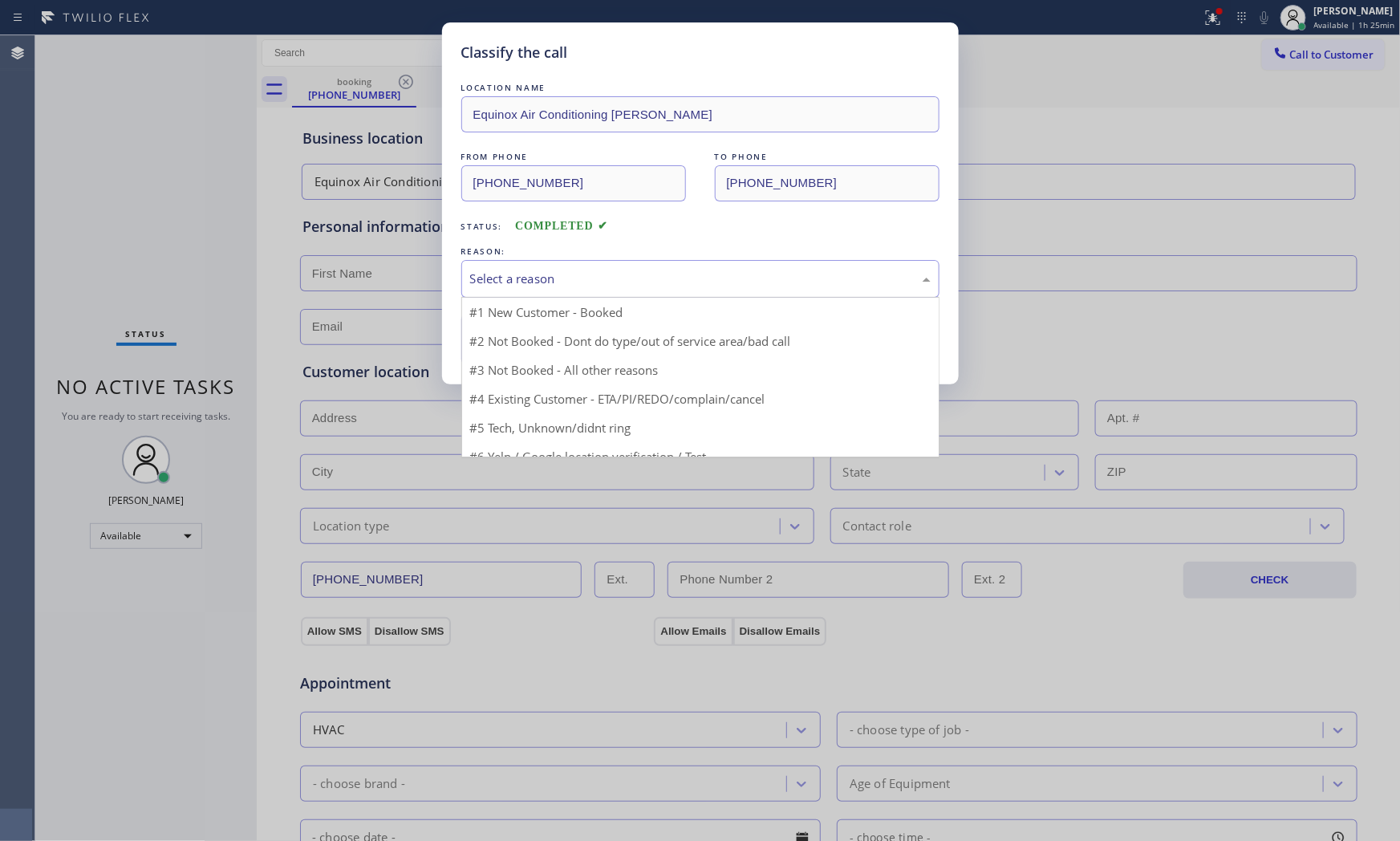
click at [523, 268] on div "Select a reason" at bounding box center [700, 279] width 478 height 38
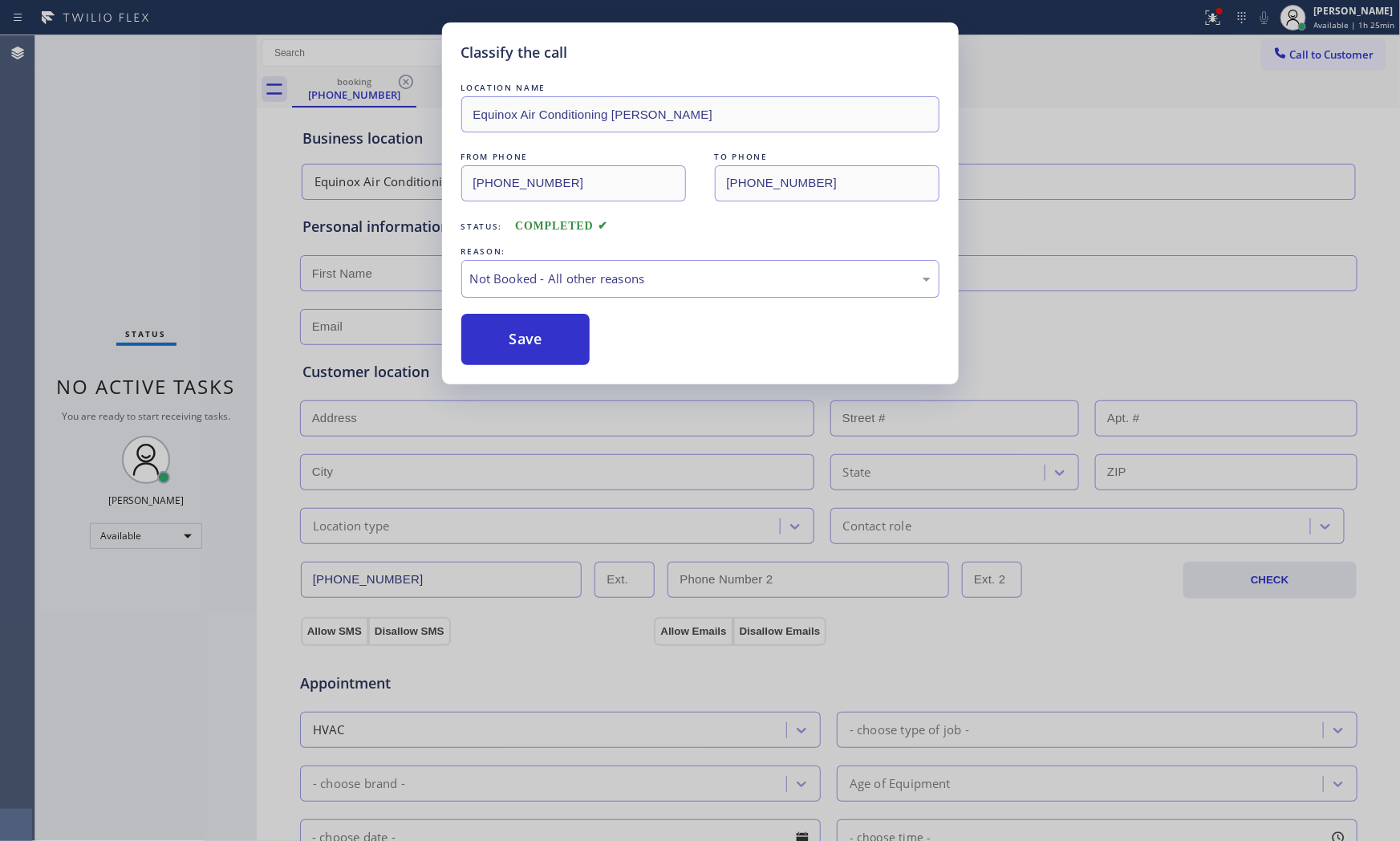
click at [504, 340] on button "Save" at bounding box center [525, 339] width 129 height 52
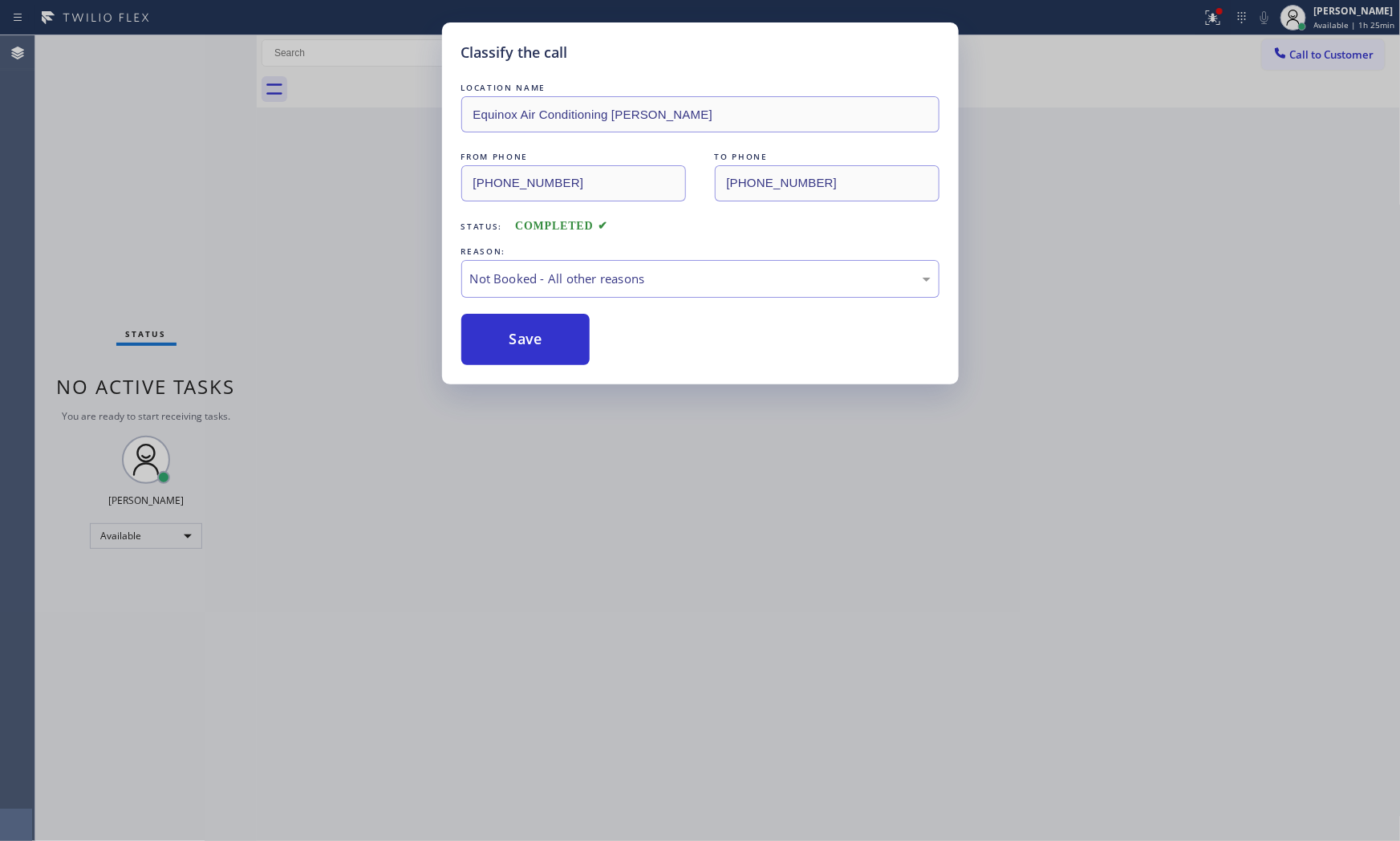
click at [504, 340] on button "Save" at bounding box center [525, 339] width 129 height 52
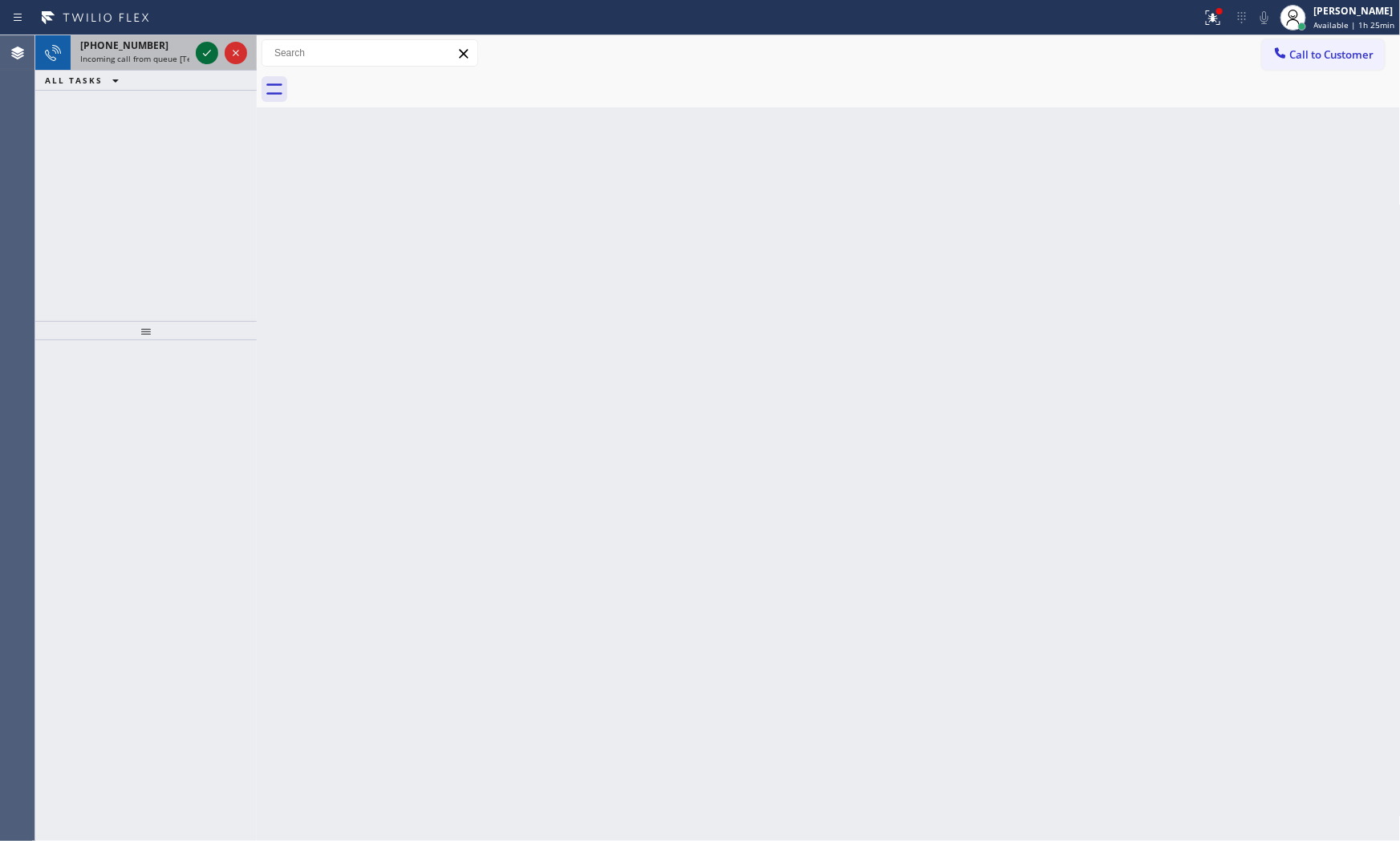
click at [211, 52] on icon at bounding box center [207, 53] width 19 height 19
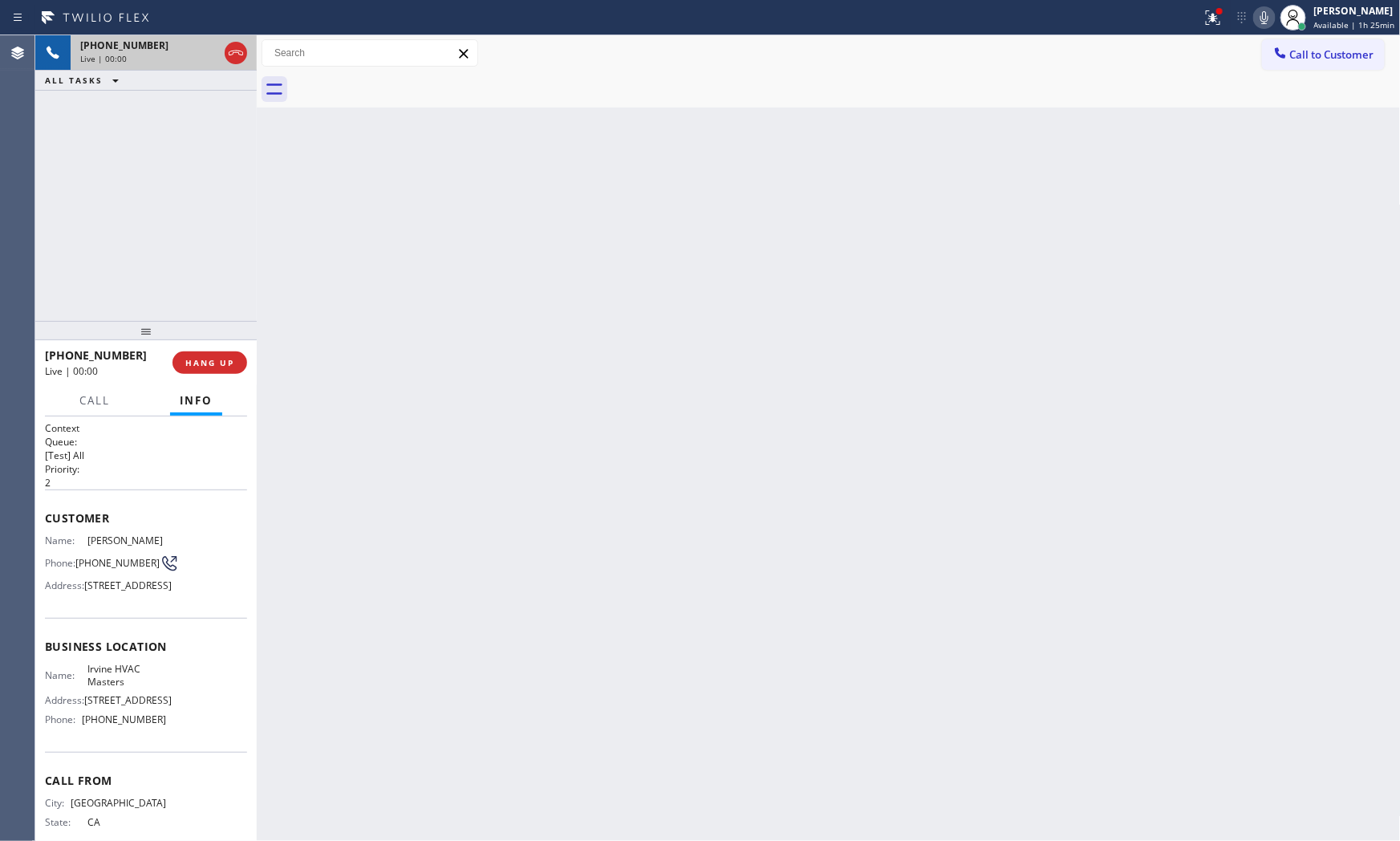
click at [209, 380] on div "[PHONE_NUMBER] Live | 00:00 HANG UP" at bounding box center [146, 363] width 202 height 41
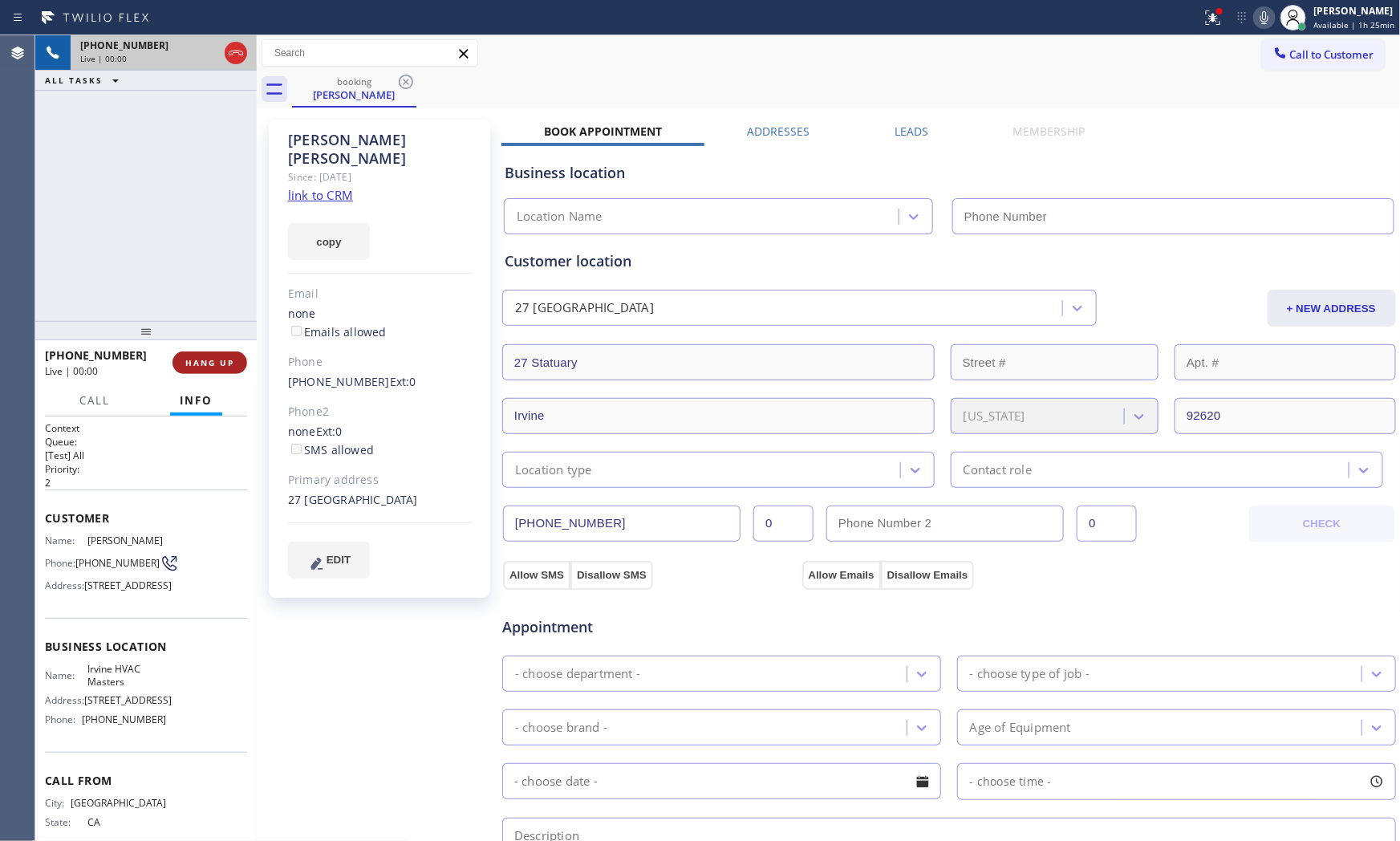
click at [209, 369] on button "HANG UP" at bounding box center [209, 363] width 74 height 23
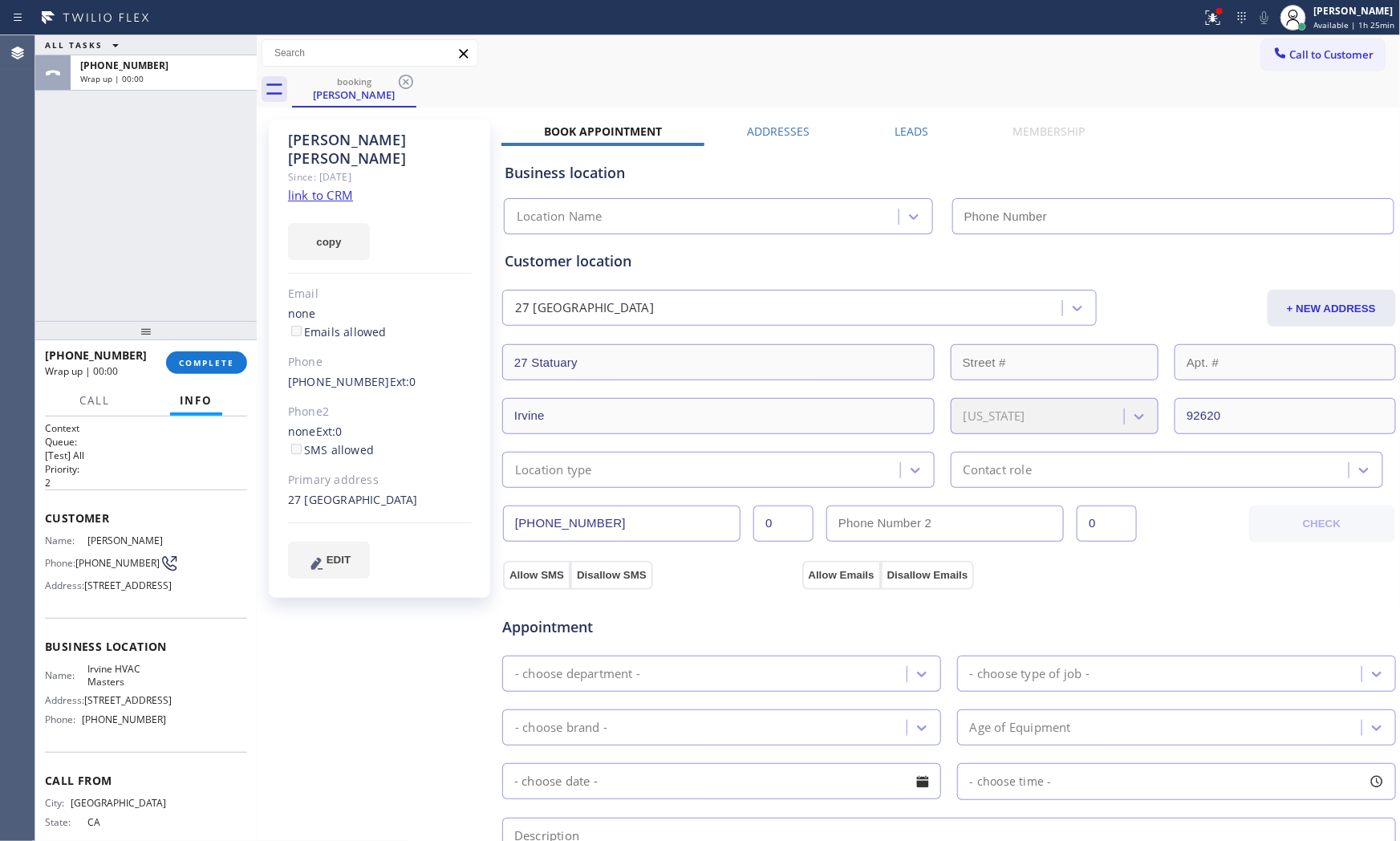
type input "[PHONE_NUMBER]"
click at [330, 187] on link "link to CRM" at bounding box center [320, 195] width 65 height 16
click at [219, 351] on button "COMPLETE" at bounding box center [206, 363] width 81 height 23
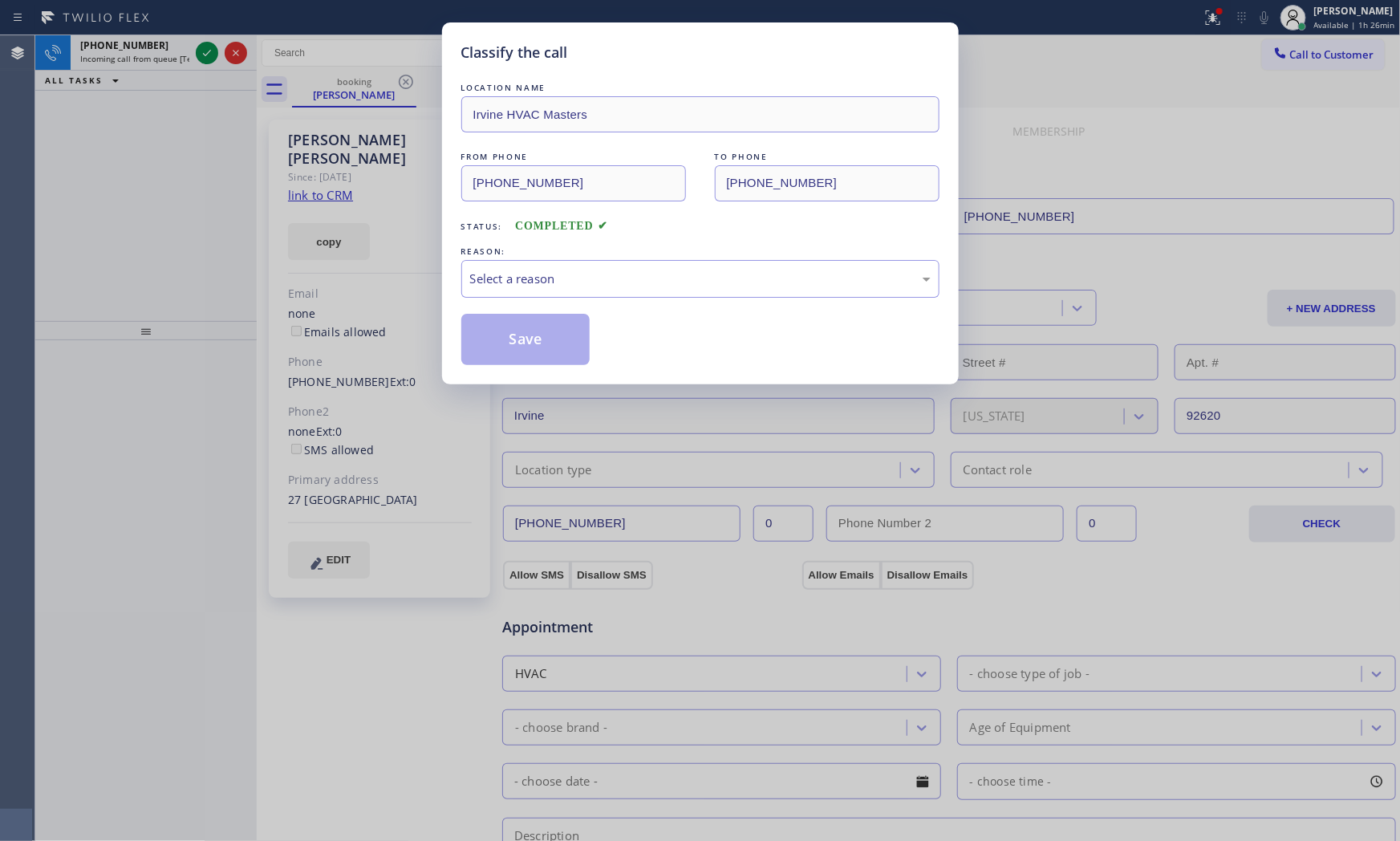
click at [526, 249] on div "REASON:" at bounding box center [700, 251] width 478 height 17
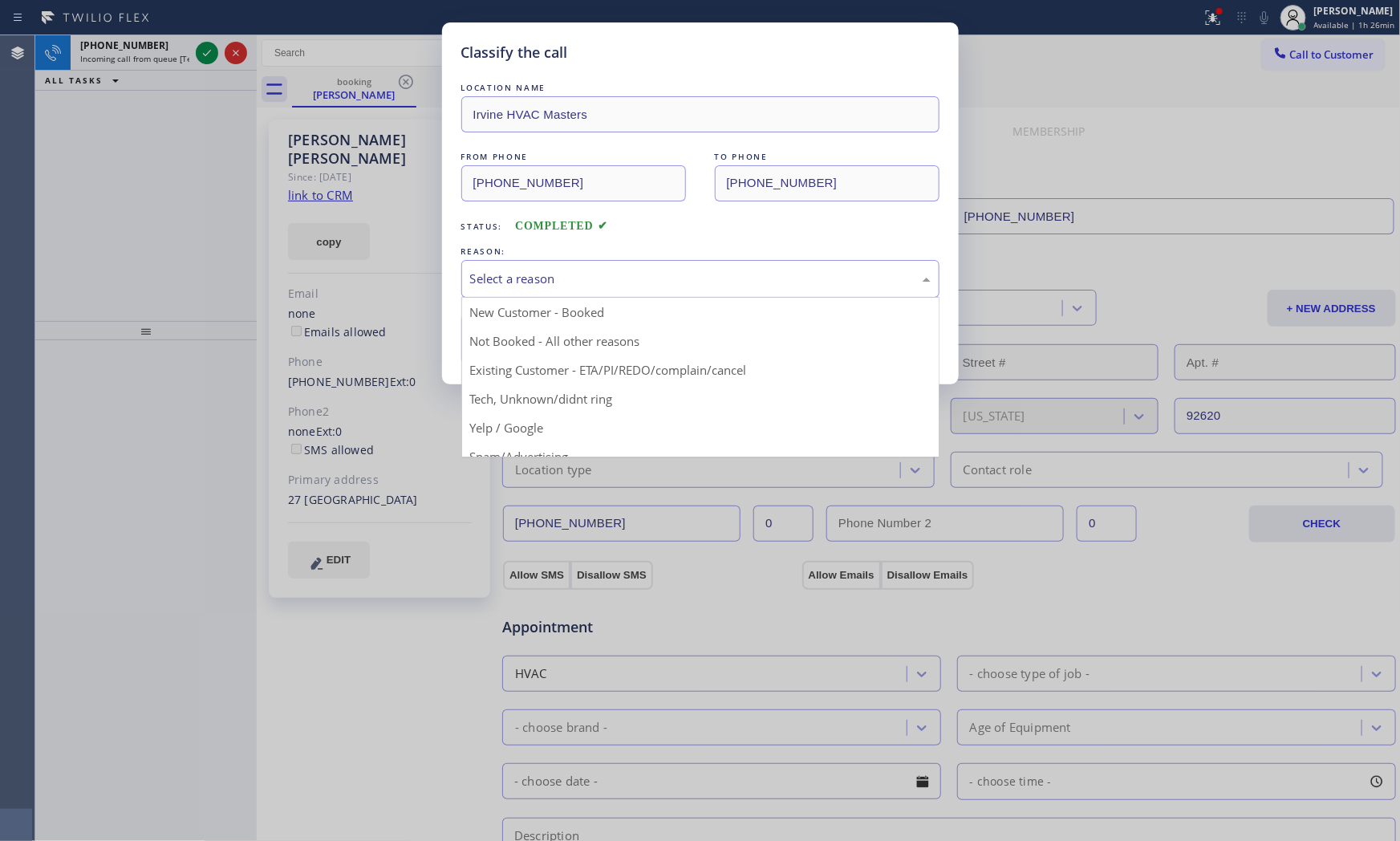
click at [534, 282] on div "Select a reason" at bounding box center [700, 279] width 460 height 19
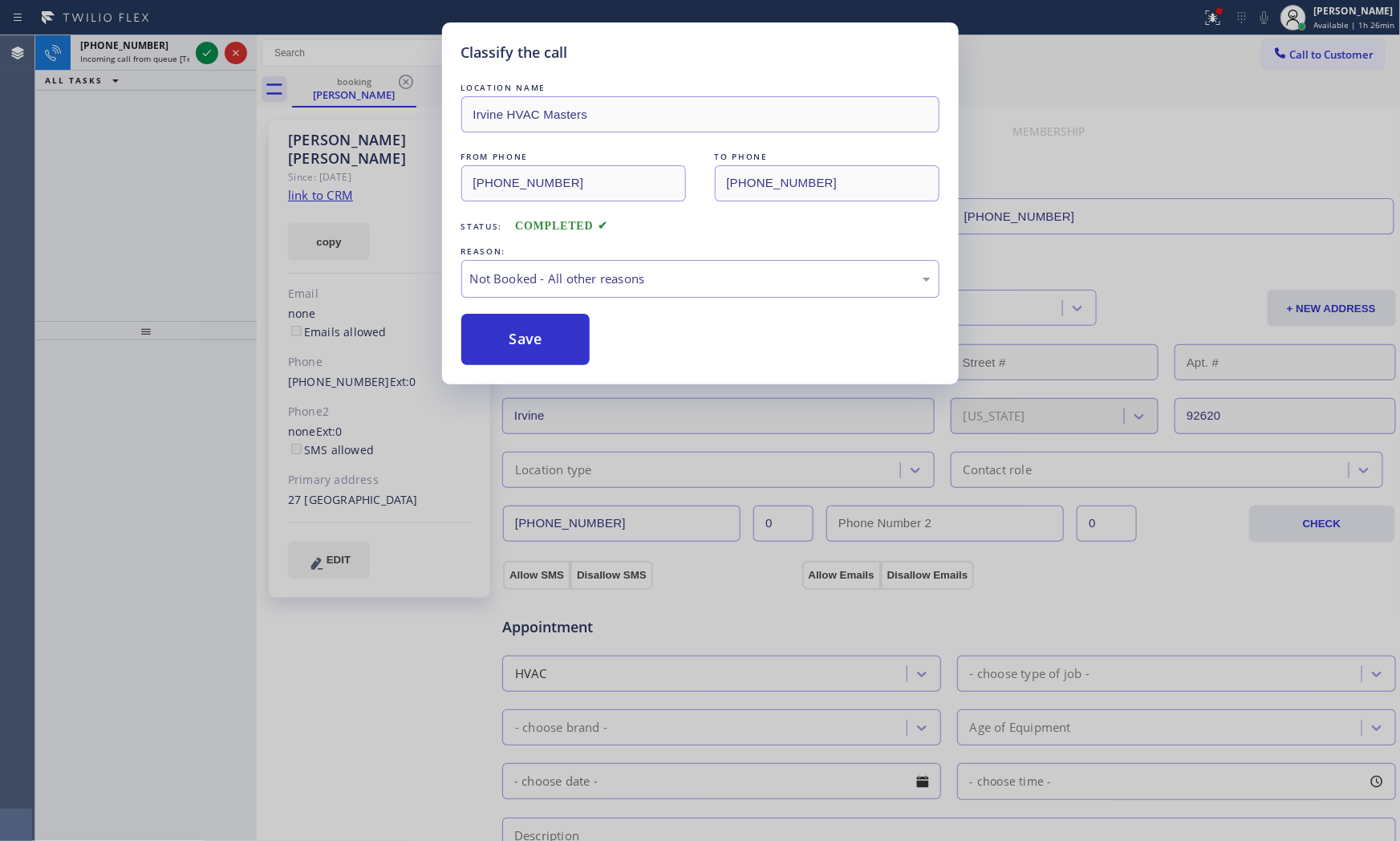
click at [536, 332] on button "Save" at bounding box center [525, 339] width 129 height 52
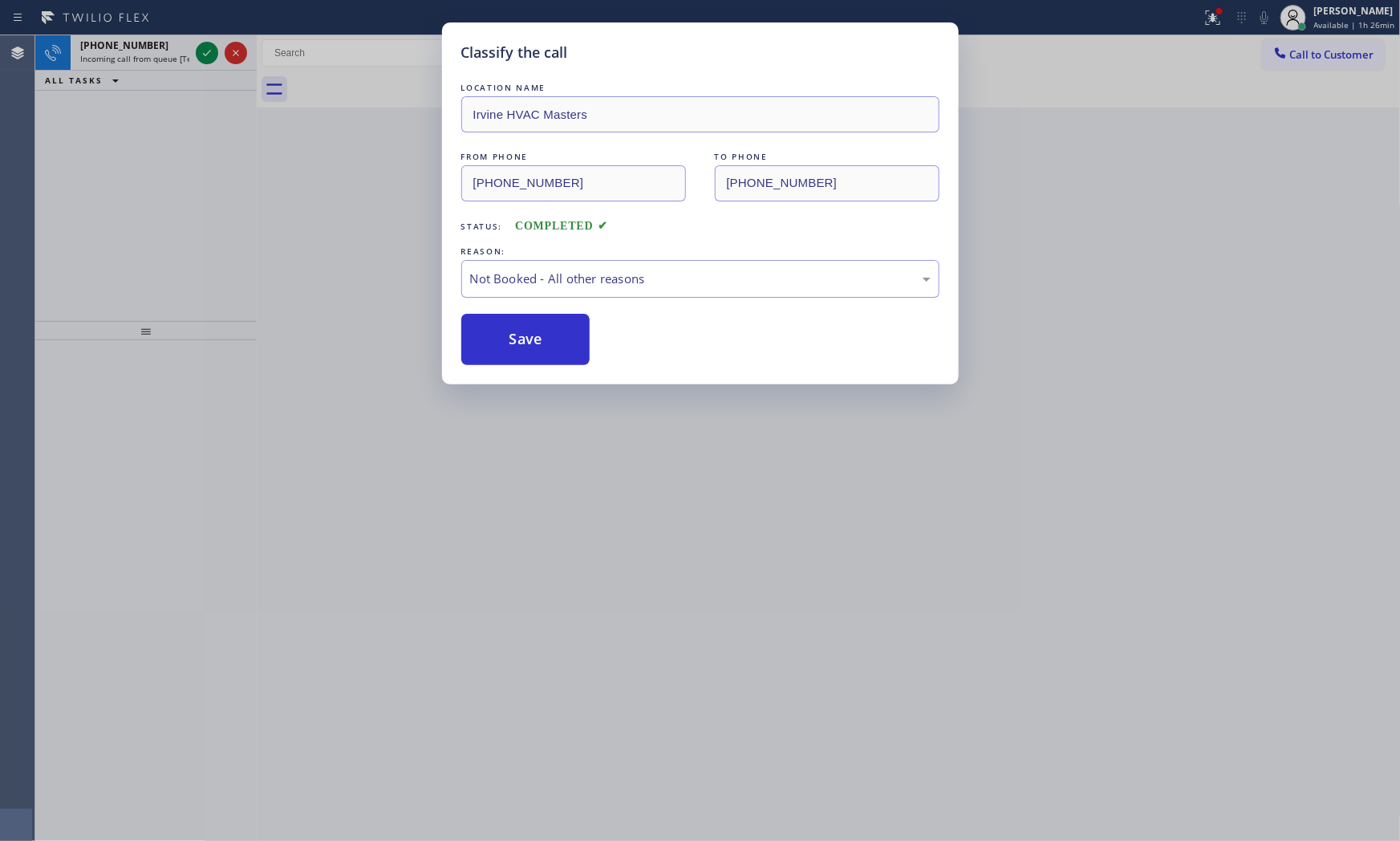
click at [536, 332] on button "Save" at bounding box center [525, 339] width 129 height 52
click at [133, 60] on div "Classify the call LOCATION NAME Irvine HVAC Masters FROM PHONE [PHONE_NUMBER] T…" at bounding box center [700, 420] width 1400 height 841
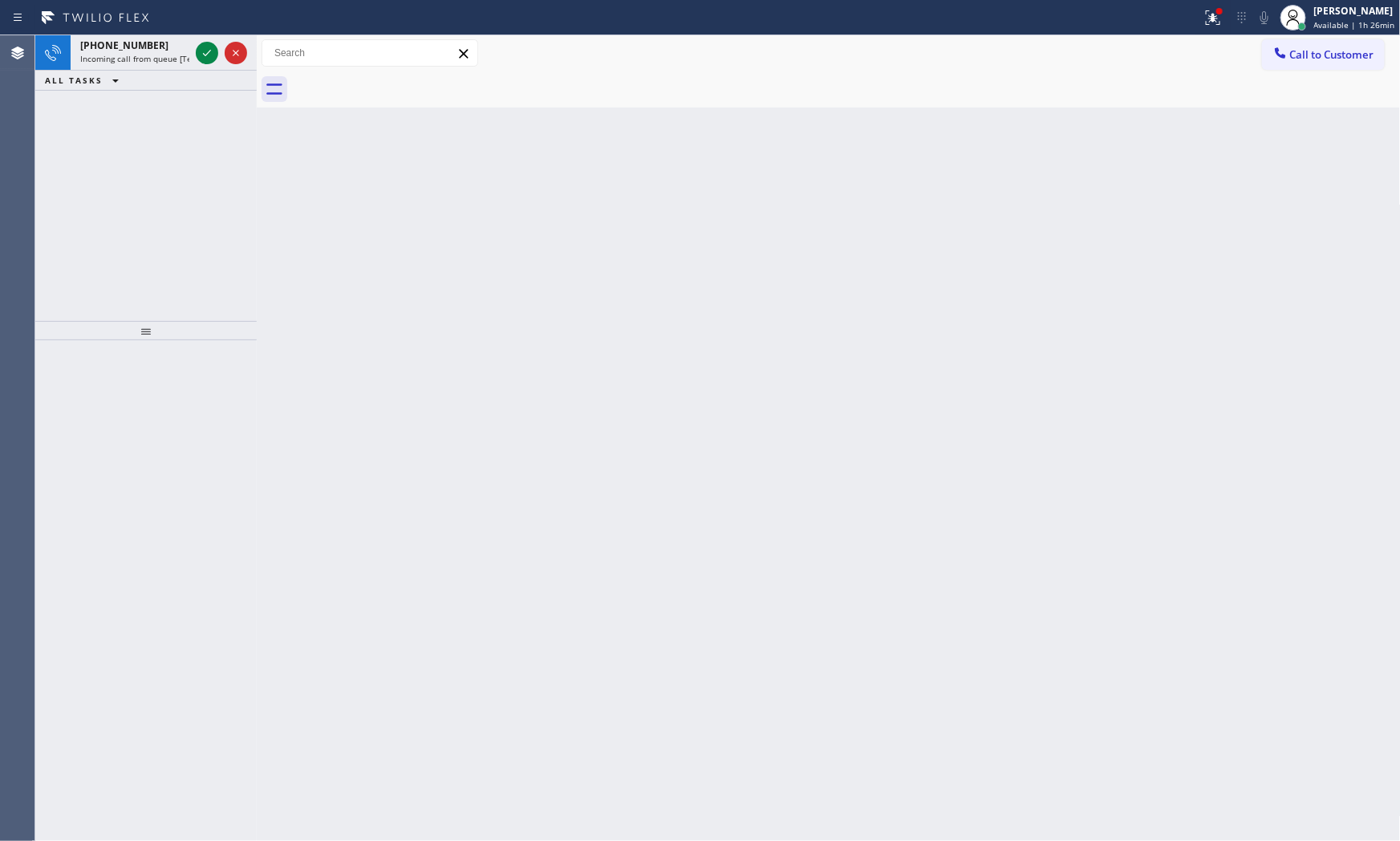
click at [133, 60] on span "Incoming call from queue [Test] All" at bounding box center [146, 58] width 133 height 11
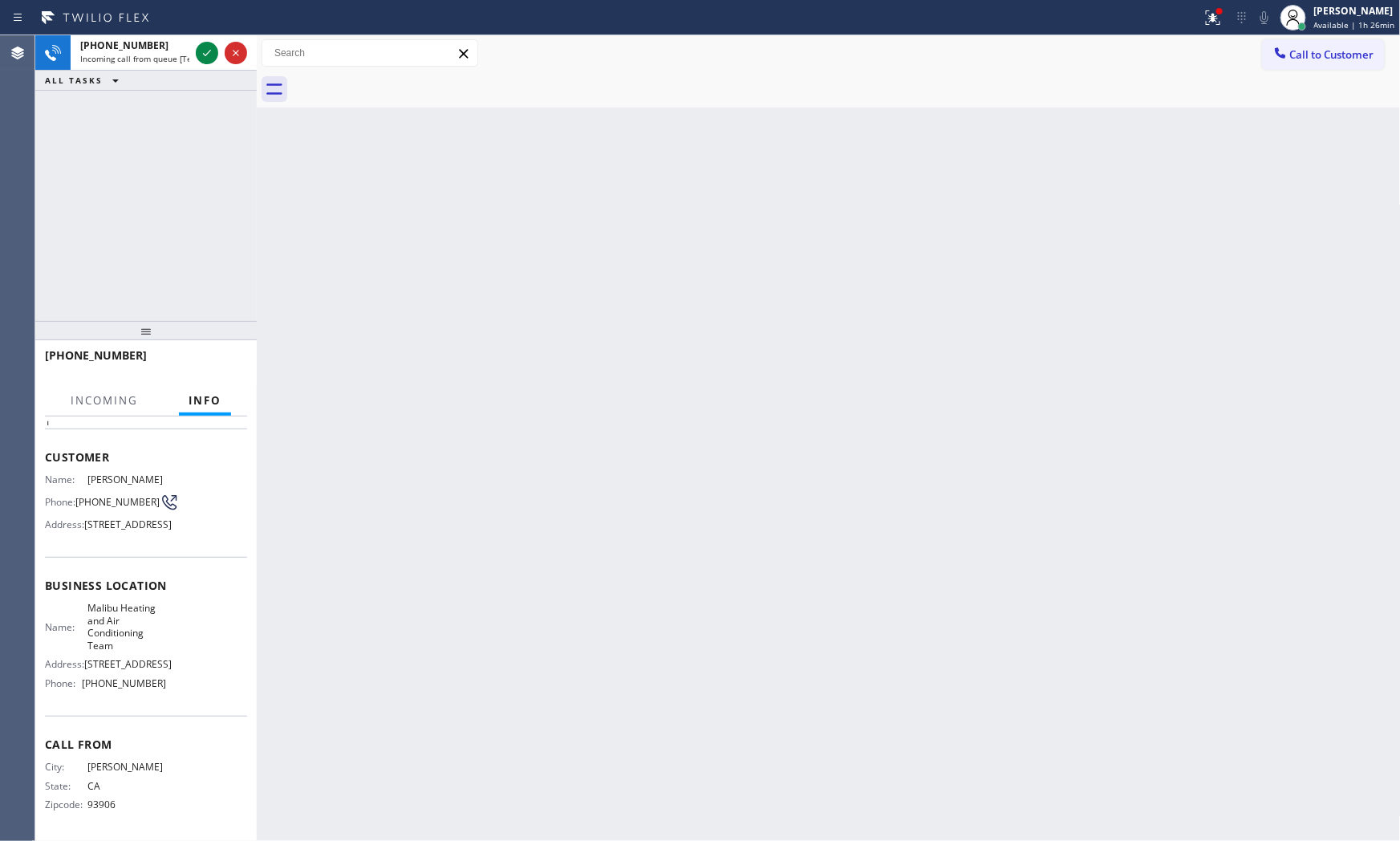
scroll to position [115, 0]
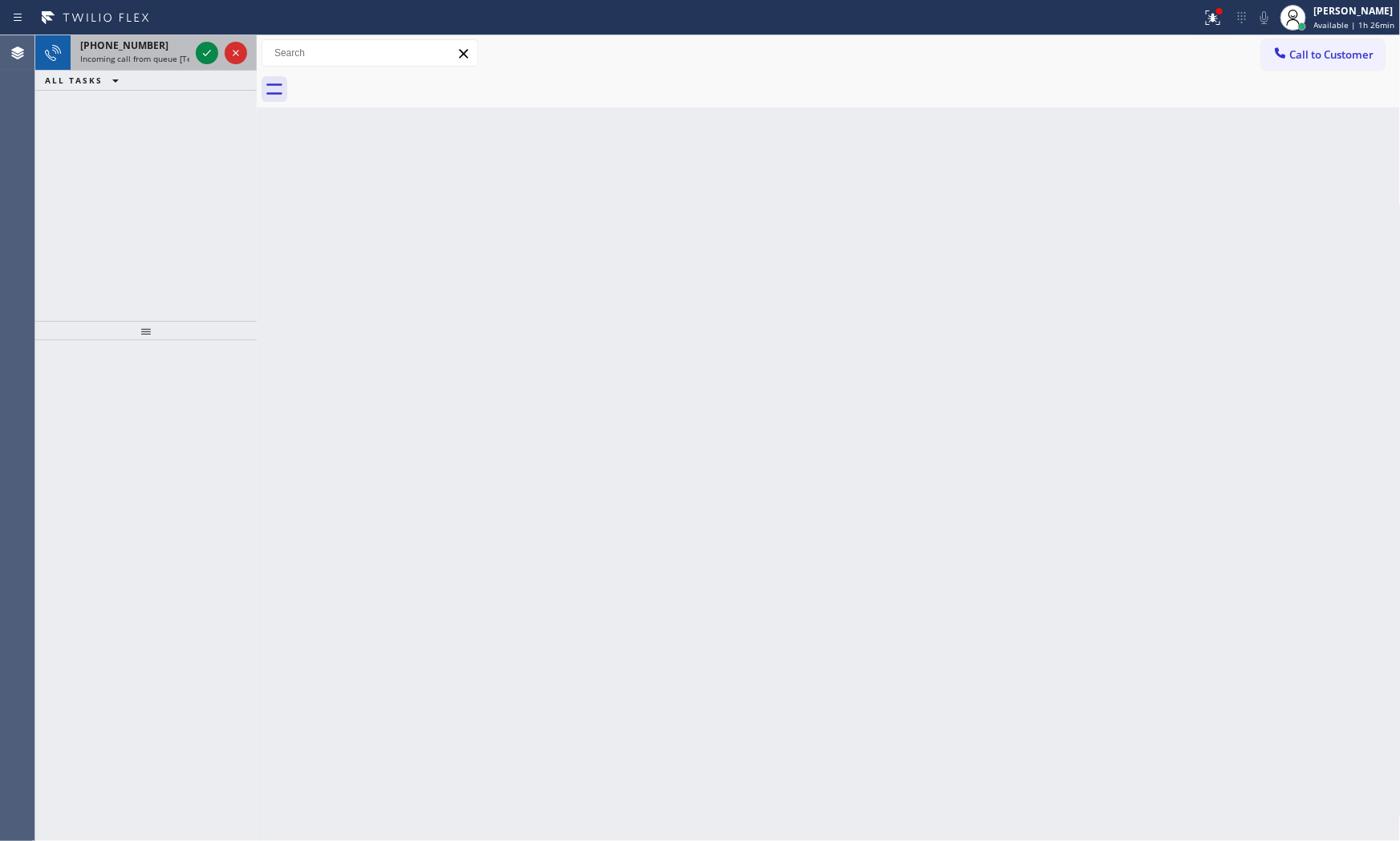
click at [148, 57] on span "Incoming call from queue [Test] All" at bounding box center [146, 58] width 133 height 11
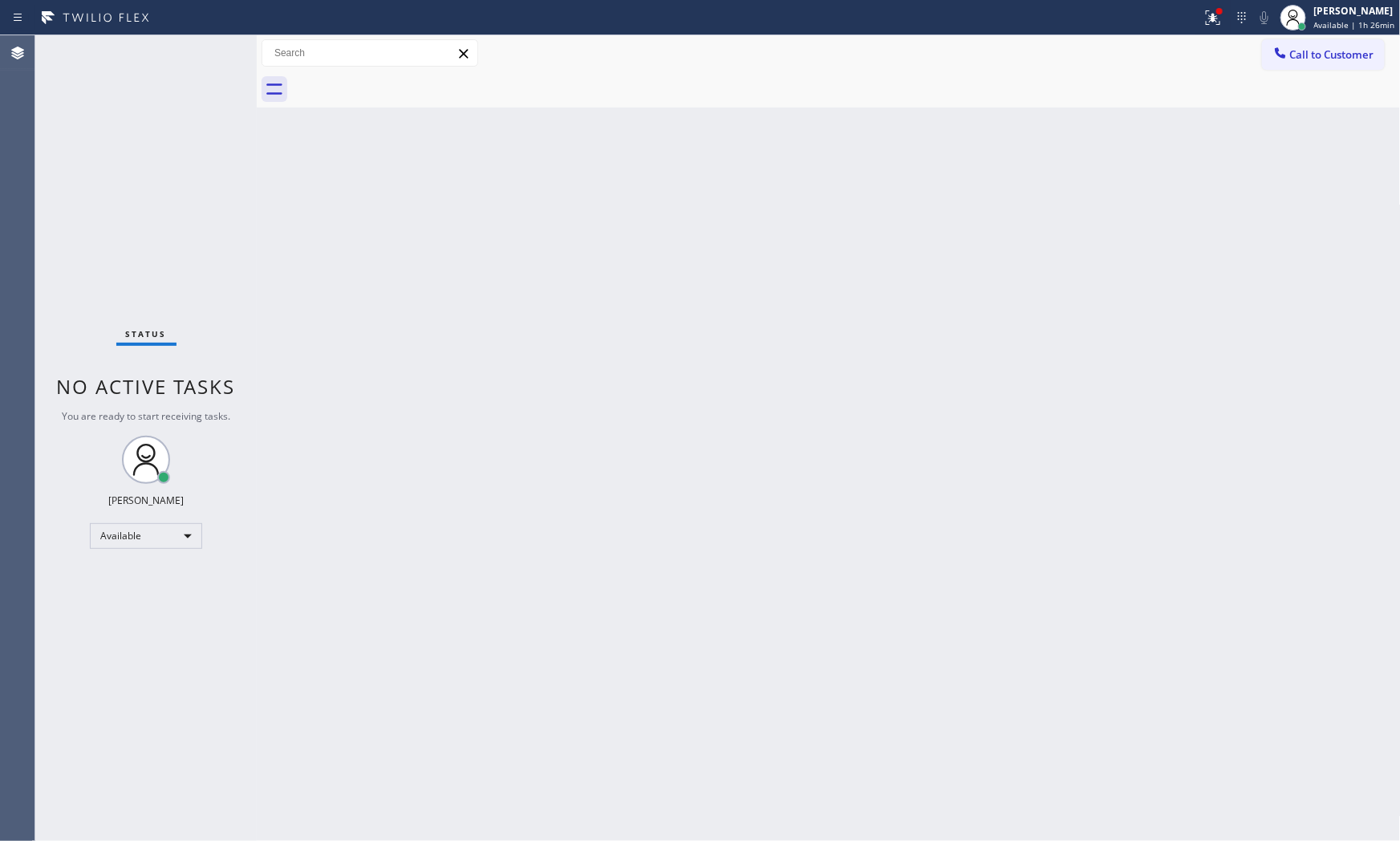
click at [157, 62] on div "Status No active tasks You are ready to start receiving tasks. [PERSON_NAME] Av…" at bounding box center [145, 437] width 221 height 805
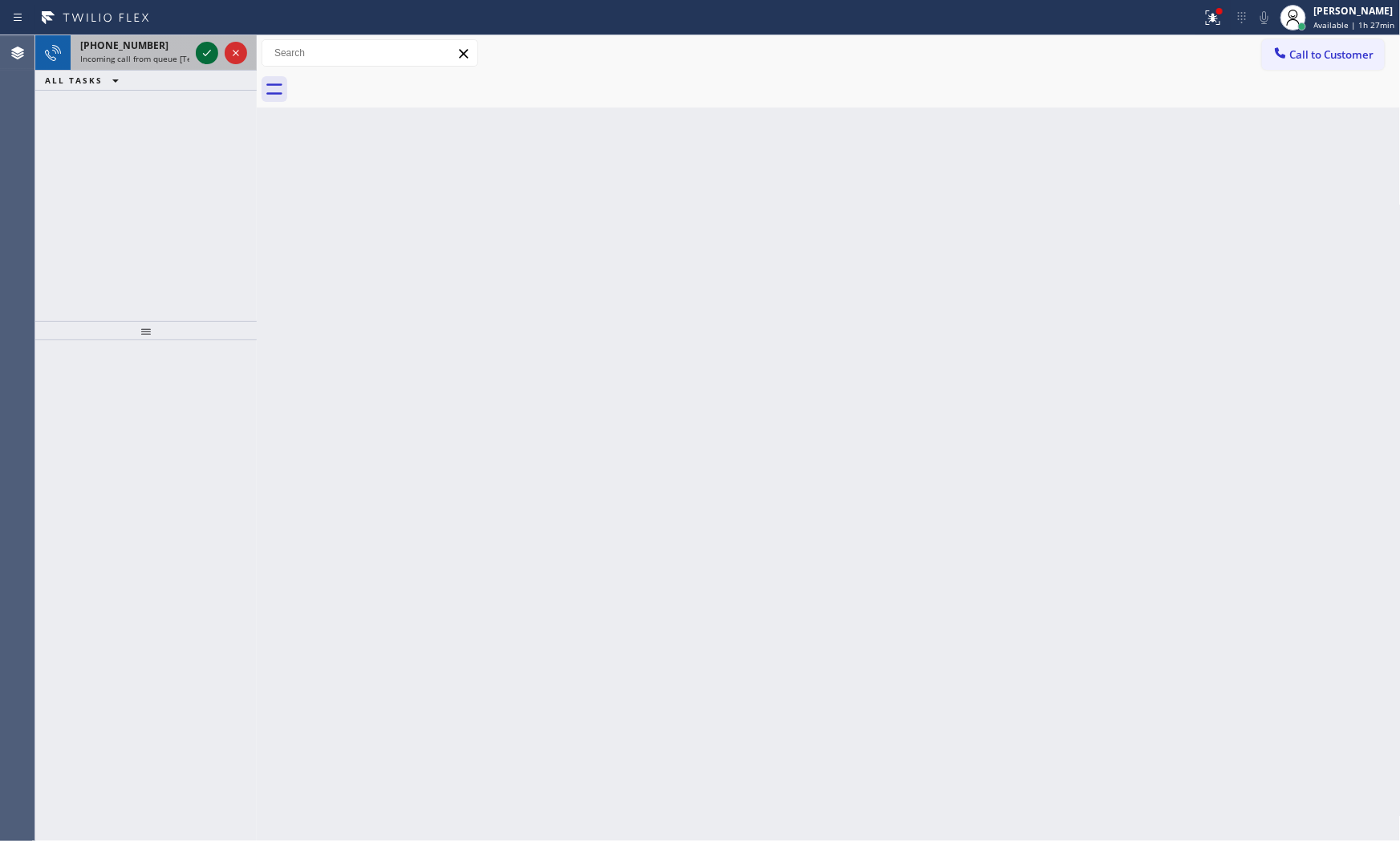
click at [196, 46] on div at bounding box center [207, 53] width 23 height 19
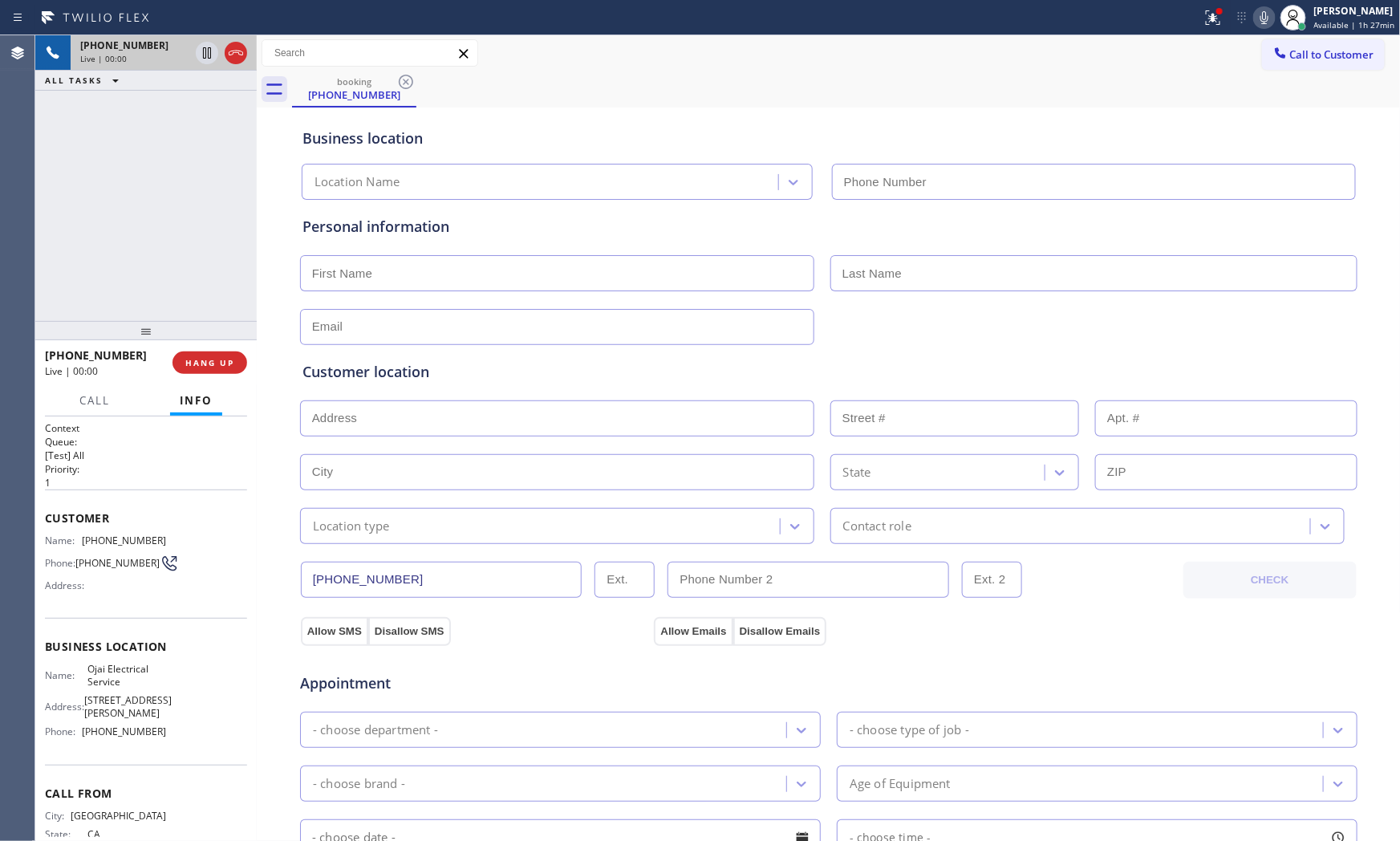
type input "[PHONE_NUMBER]"
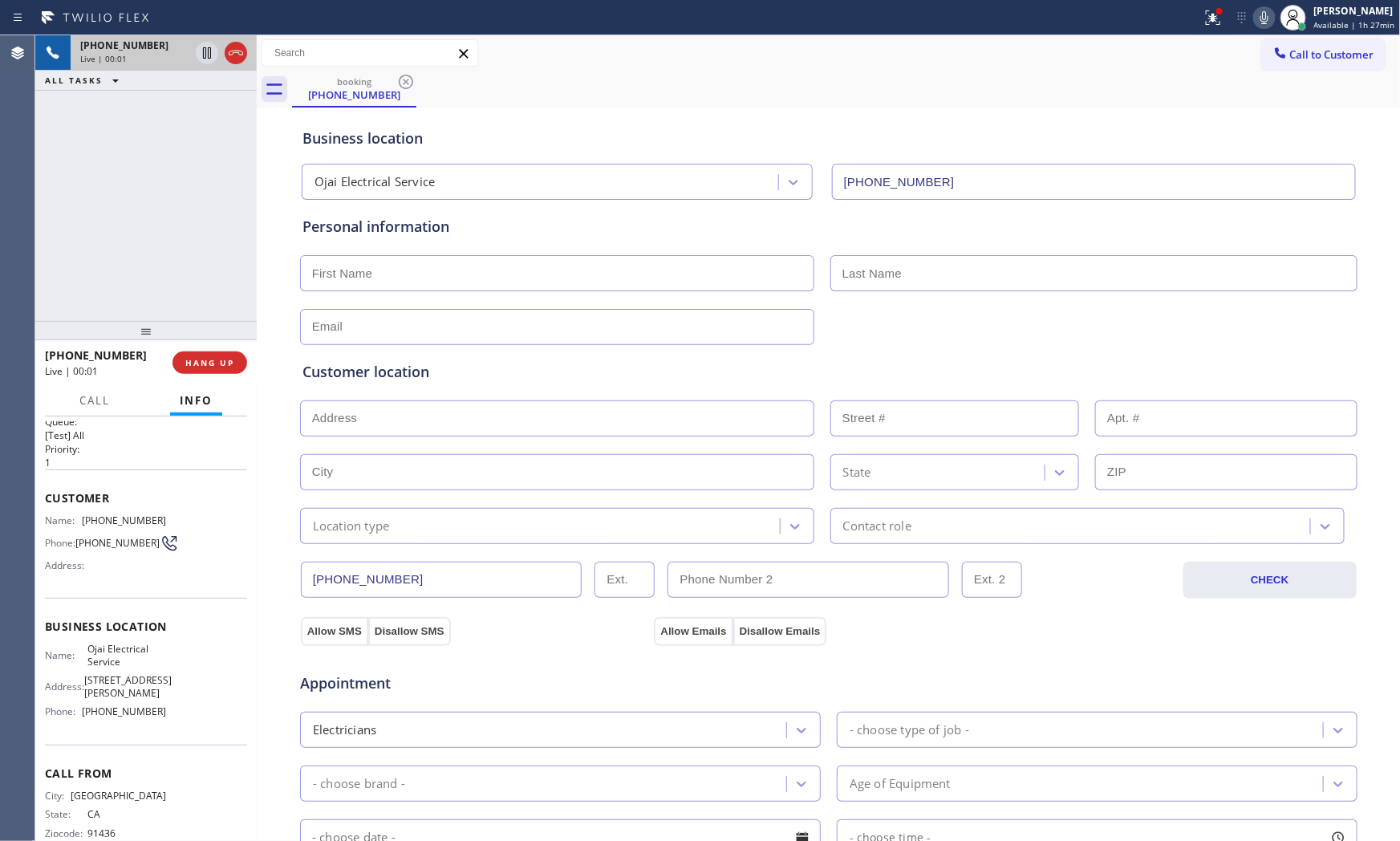
scroll to position [40, 0]
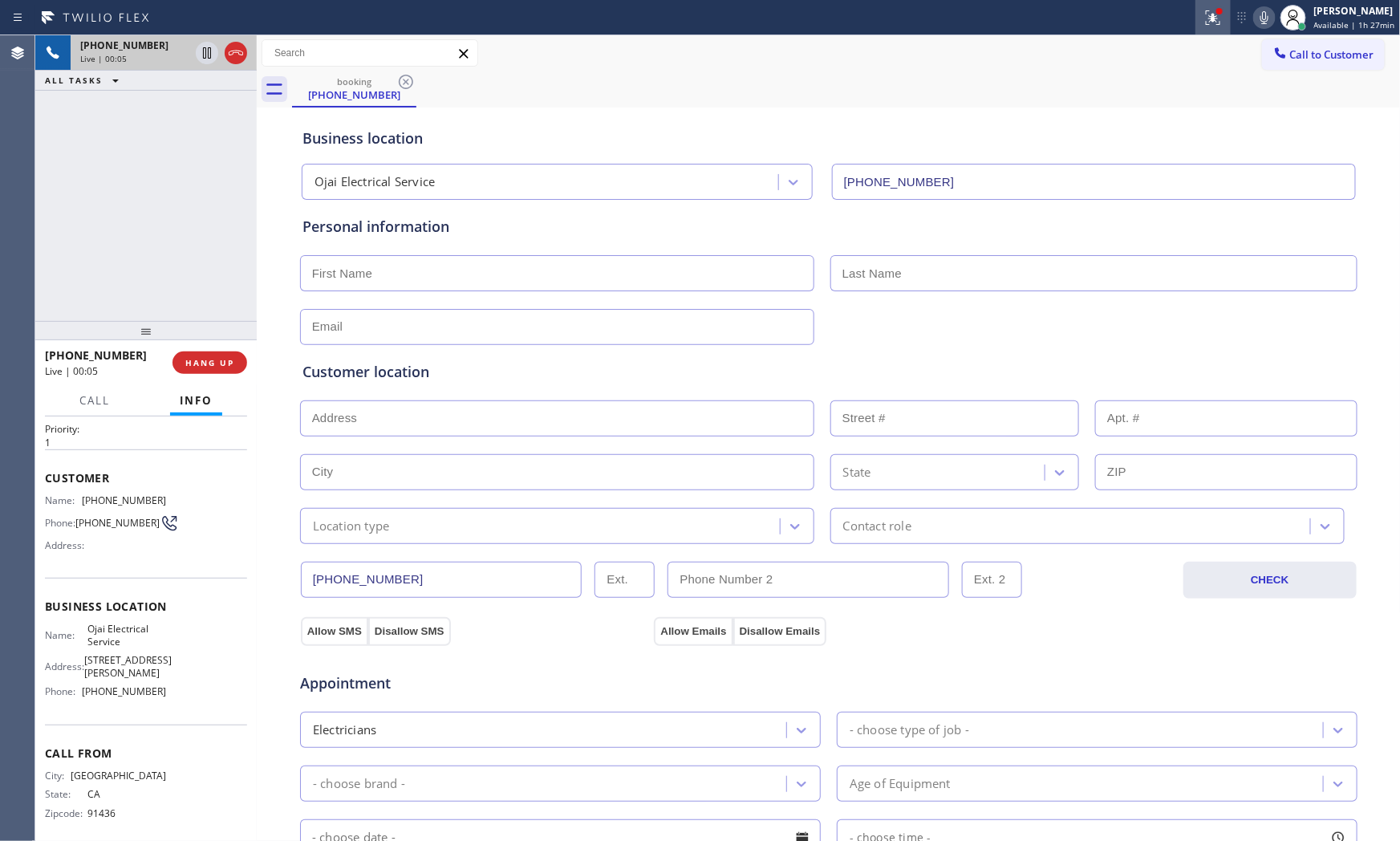
click at [1219, 16] on icon at bounding box center [1213, 18] width 19 height 19
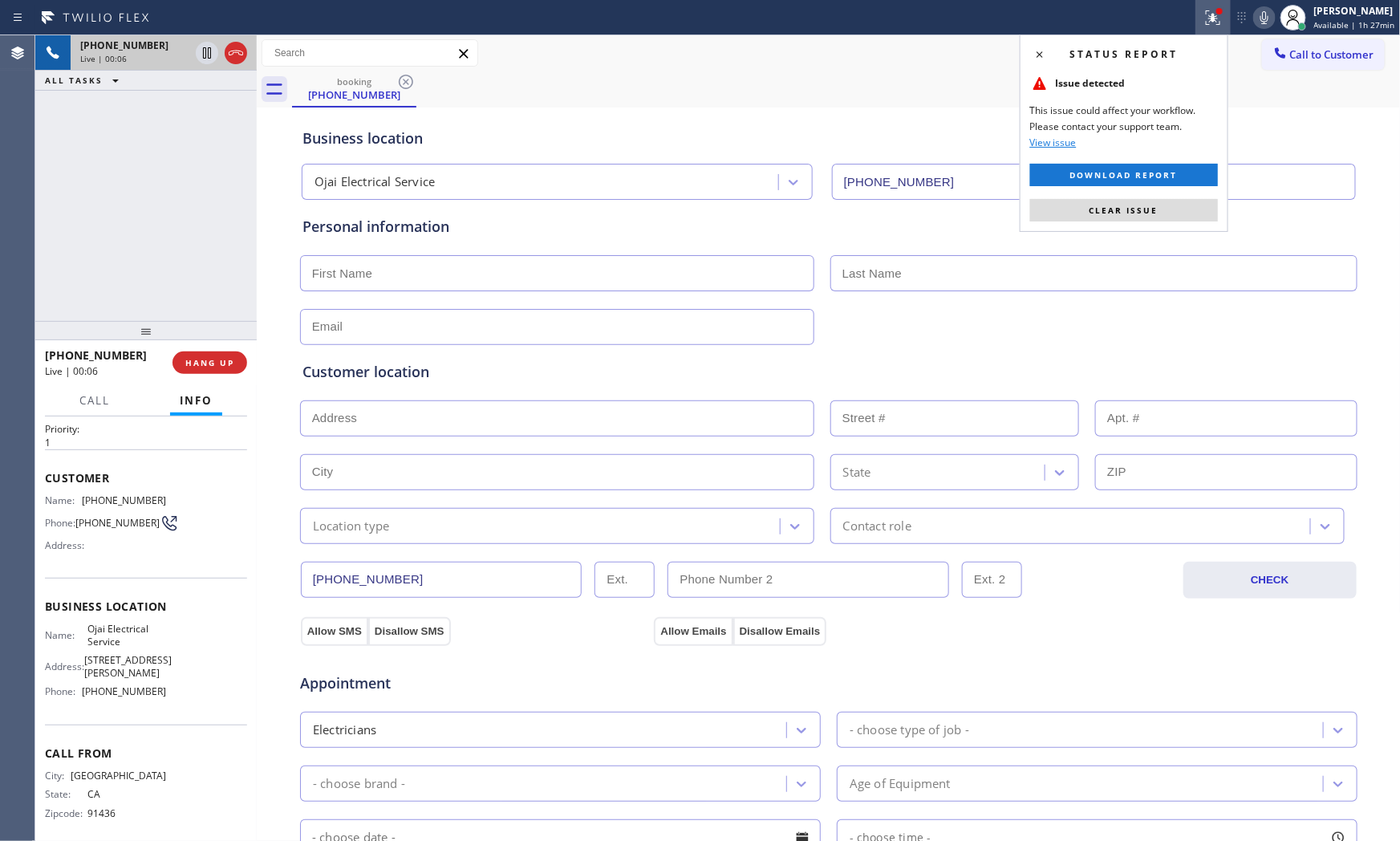
drag, startPoint x: 1142, startPoint y: 209, endPoint x: 1209, endPoint y: 103, distance: 125.4
click at [1142, 209] on span "Clear issue" at bounding box center [1123, 210] width 69 height 11
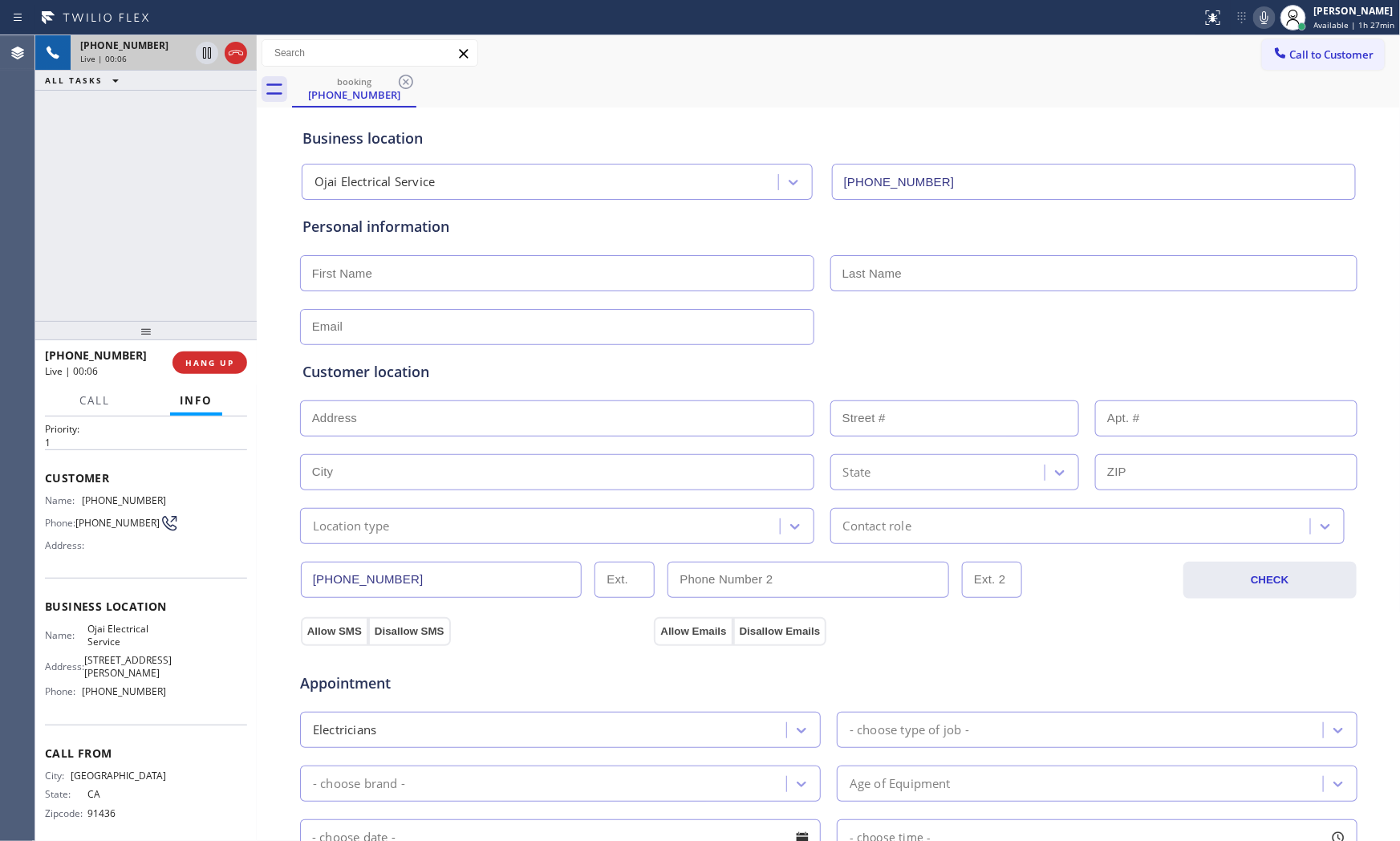
click at [1263, 13] on icon at bounding box center [1263, 18] width 8 height 13
click at [1260, 13] on icon at bounding box center [1263, 18] width 8 height 13
click at [1256, 23] on icon at bounding box center [1263, 18] width 19 height 19
click at [1259, 19] on rect at bounding box center [1264, 16] width 11 height 11
click at [1255, 18] on icon at bounding box center [1263, 18] width 19 height 19
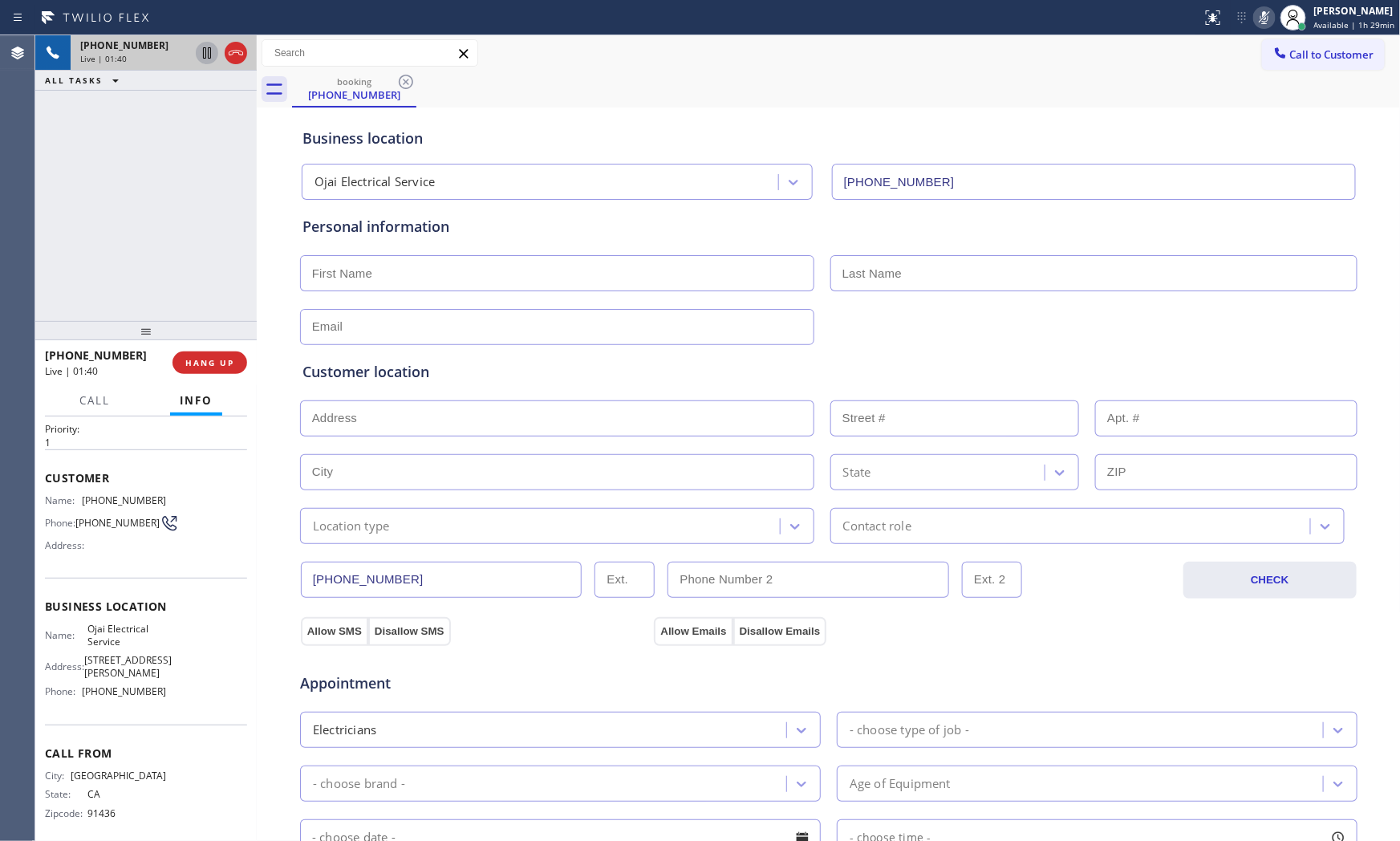
click at [201, 57] on icon at bounding box center [207, 53] width 19 height 19
drag, startPoint x: 1261, startPoint y: 20, endPoint x: 1246, endPoint y: 24, distance: 15.5
click at [1261, 20] on icon at bounding box center [1263, 18] width 19 height 19
click at [201, 49] on icon at bounding box center [207, 53] width 19 height 19
click at [1254, 20] on icon at bounding box center [1263, 18] width 19 height 19
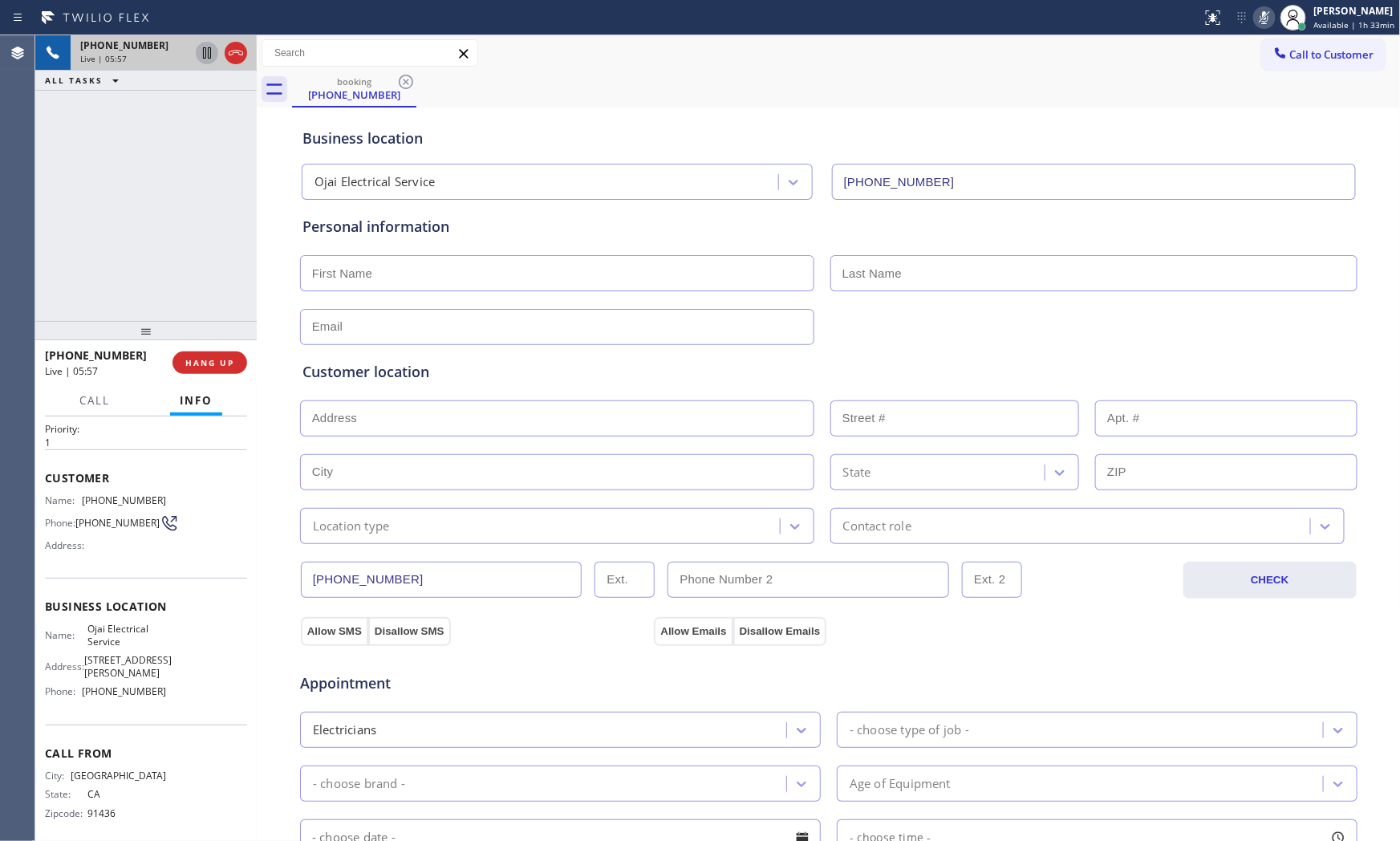
click at [1254, 20] on icon at bounding box center [1263, 18] width 19 height 19
click at [1258, 27] on button at bounding box center [1264, 18] width 23 height 23
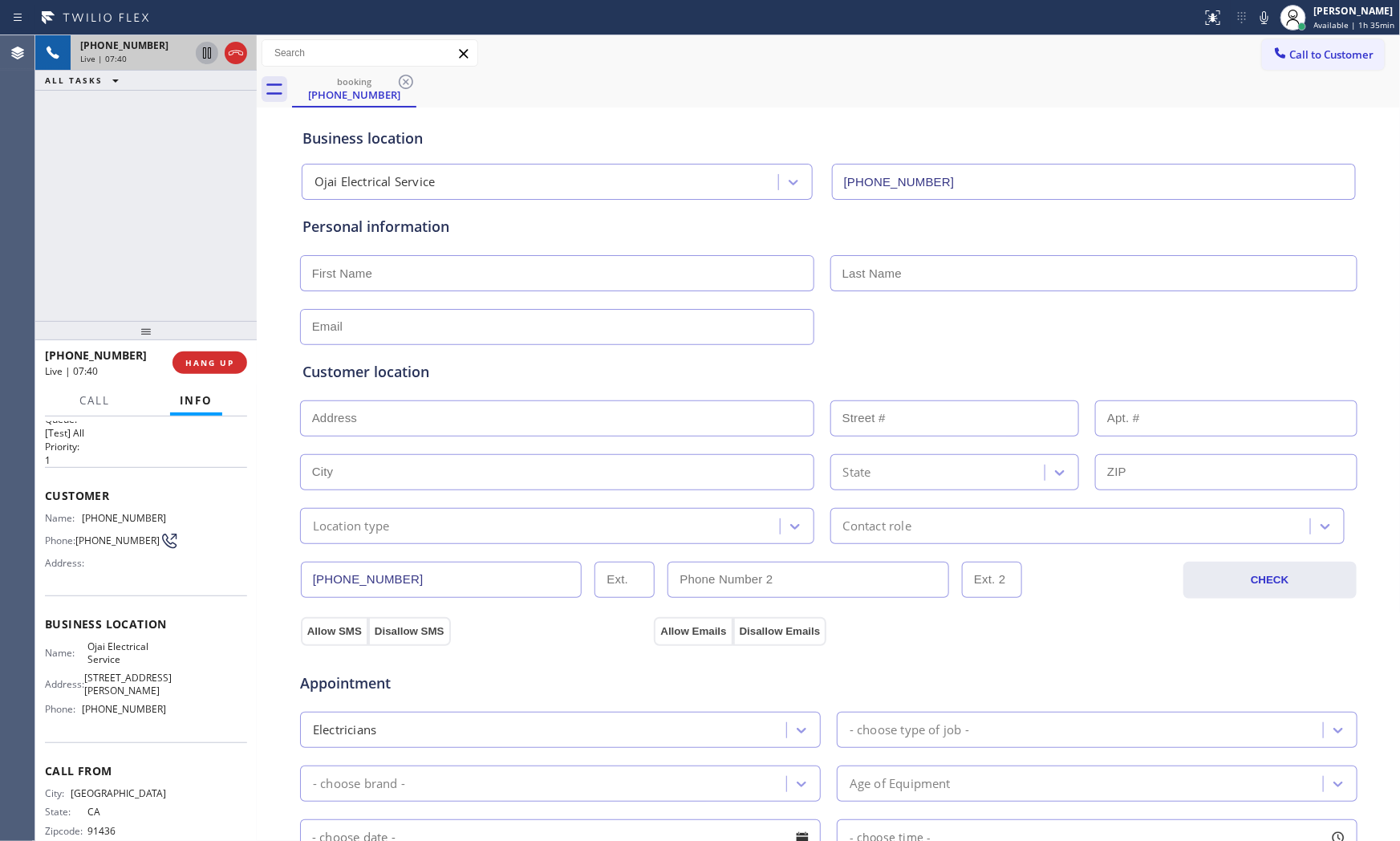
scroll to position [0, 0]
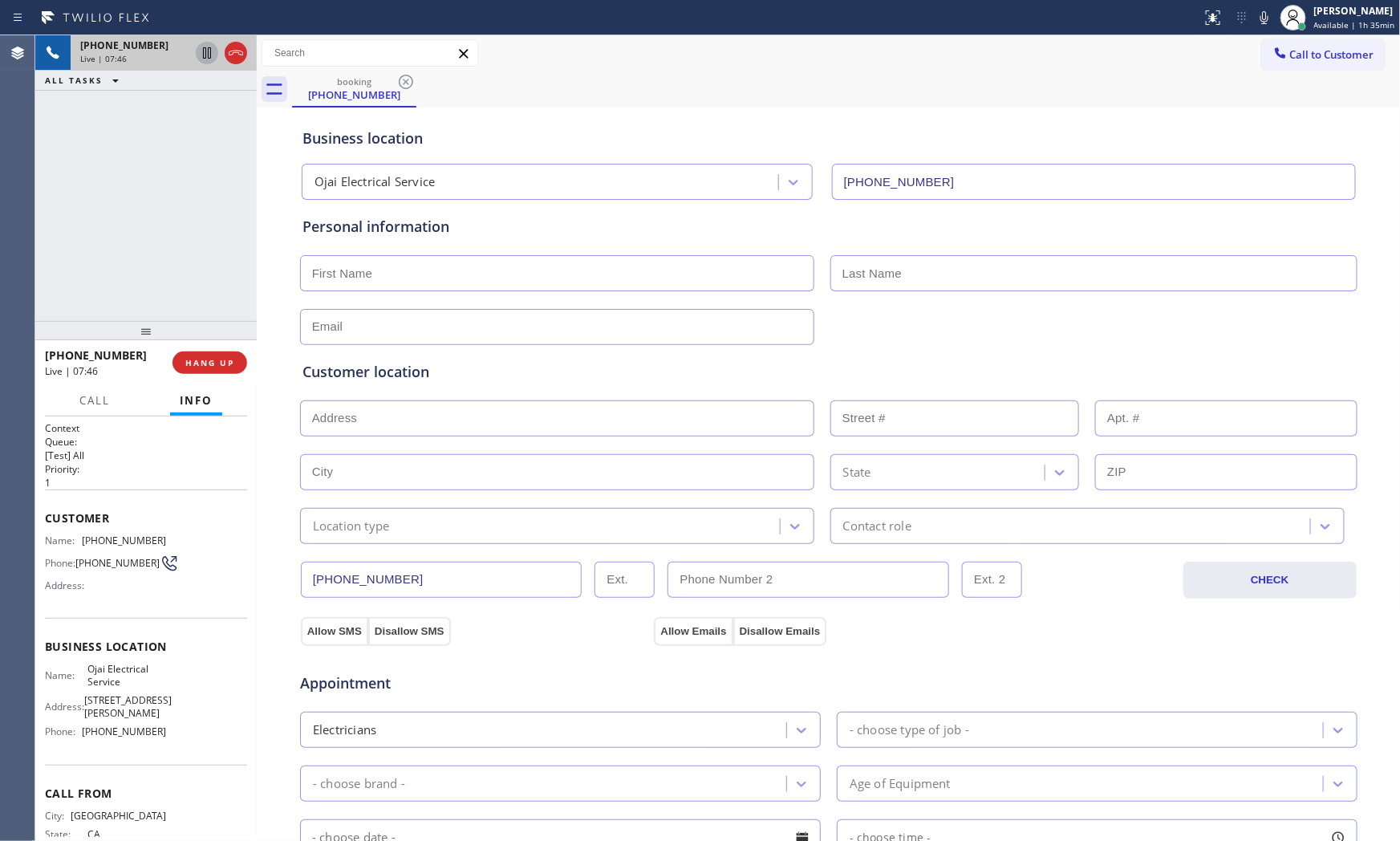
click at [128, 535] on span "[PHONE_NUMBER]" at bounding box center [123, 540] width 84 height 12
copy span "[PHONE_NUMBER]"
click at [1254, 20] on icon at bounding box center [1263, 18] width 19 height 19
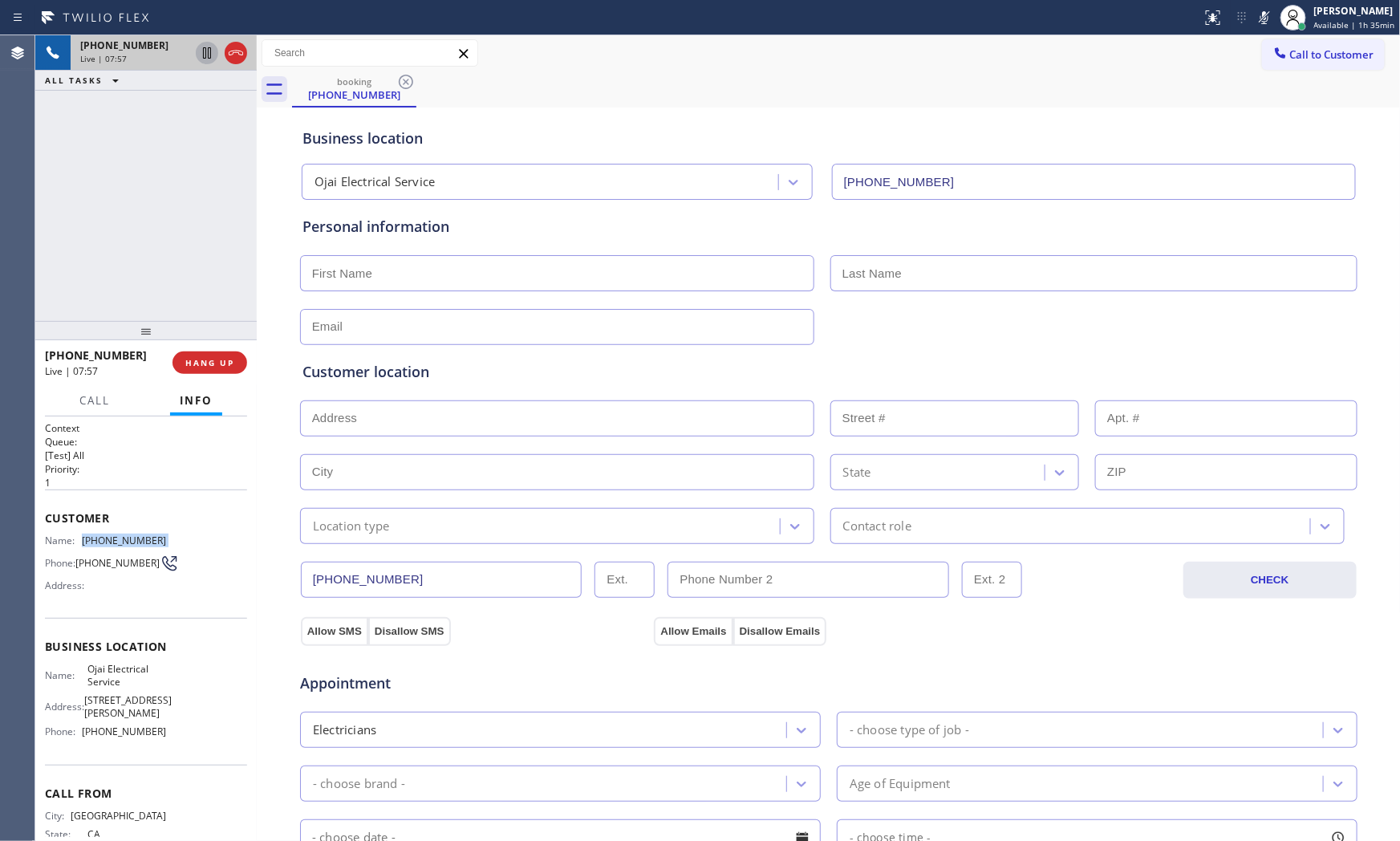
click at [1254, 20] on icon at bounding box center [1263, 18] width 19 height 19
click at [223, 353] on button "HANG UP" at bounding box center [209, 363] width 74 height 23
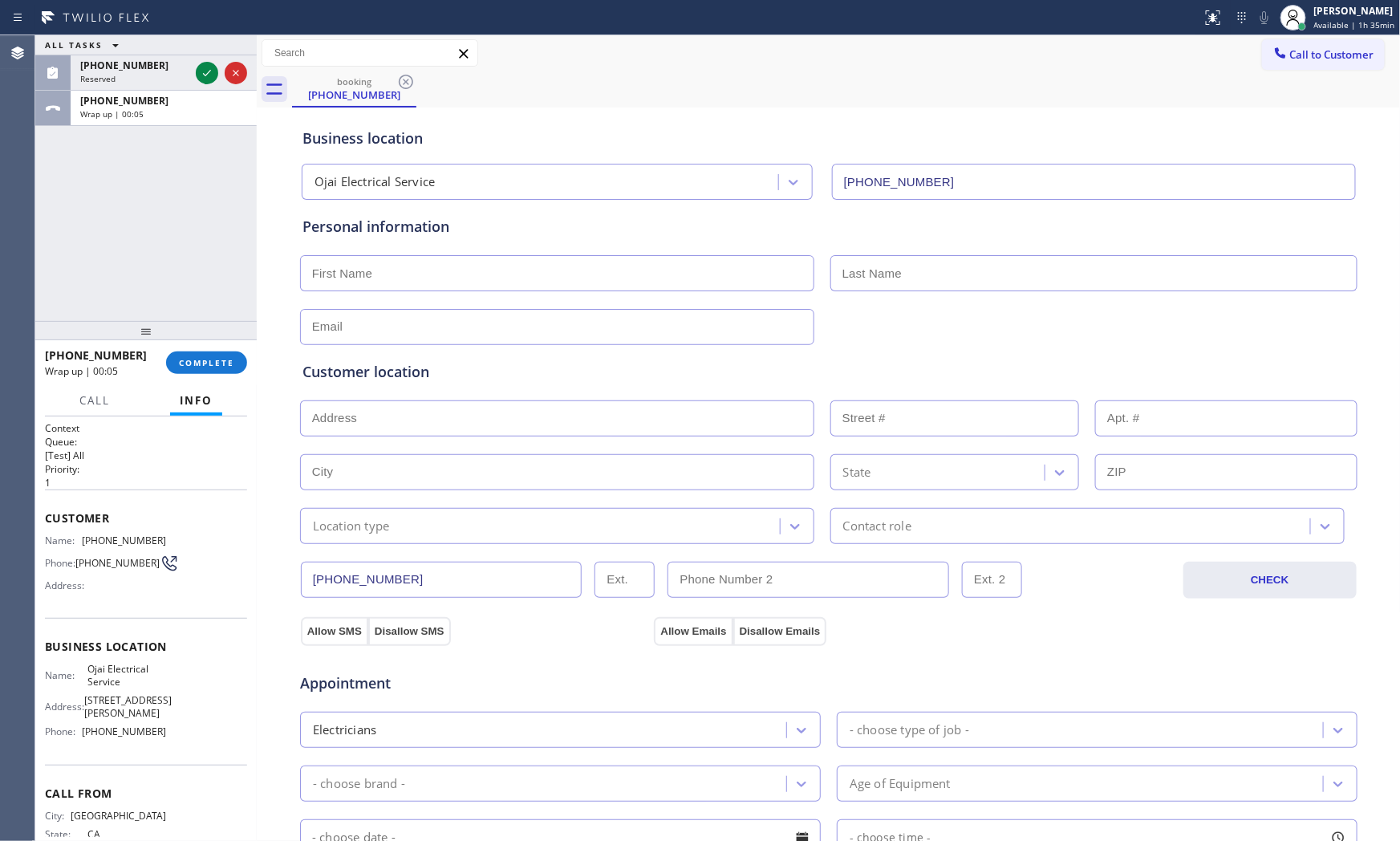
click at [429, 315] on input "text" at bounding box center [557, 327] width 514 height 36
paste input "[EMAIL_ADDRESS][DOMAIN_NAME]"
type input "[EMAIL_ADDRESS][DOMAIN_NAME]"
click at [522, 273] on input "text" at bounding box center [557, 273] width 514 height 36
paste input "[PERSON_NAME]"
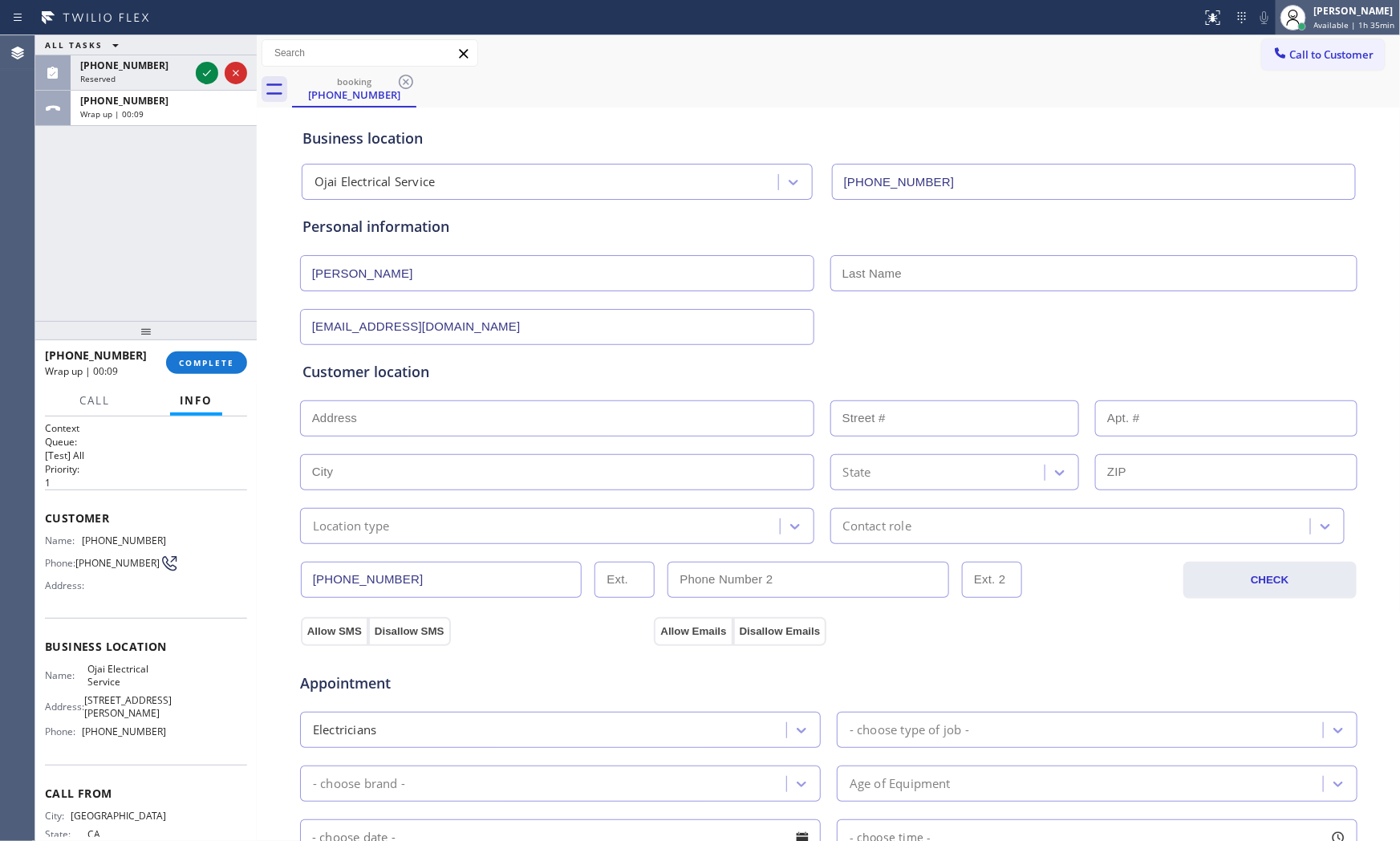
type input "[PERSON_NAME]"
drag, startPoint x: 935, startPoint y: 279, endPoint x: 925, endPoint y: 282, distance: 10.4
click at [935, 279] on input "text" at bounding box center [1094, 273] width 527 height 36
paste input "[PERSON_NAME]"
type input "[PERSON_NAME]"
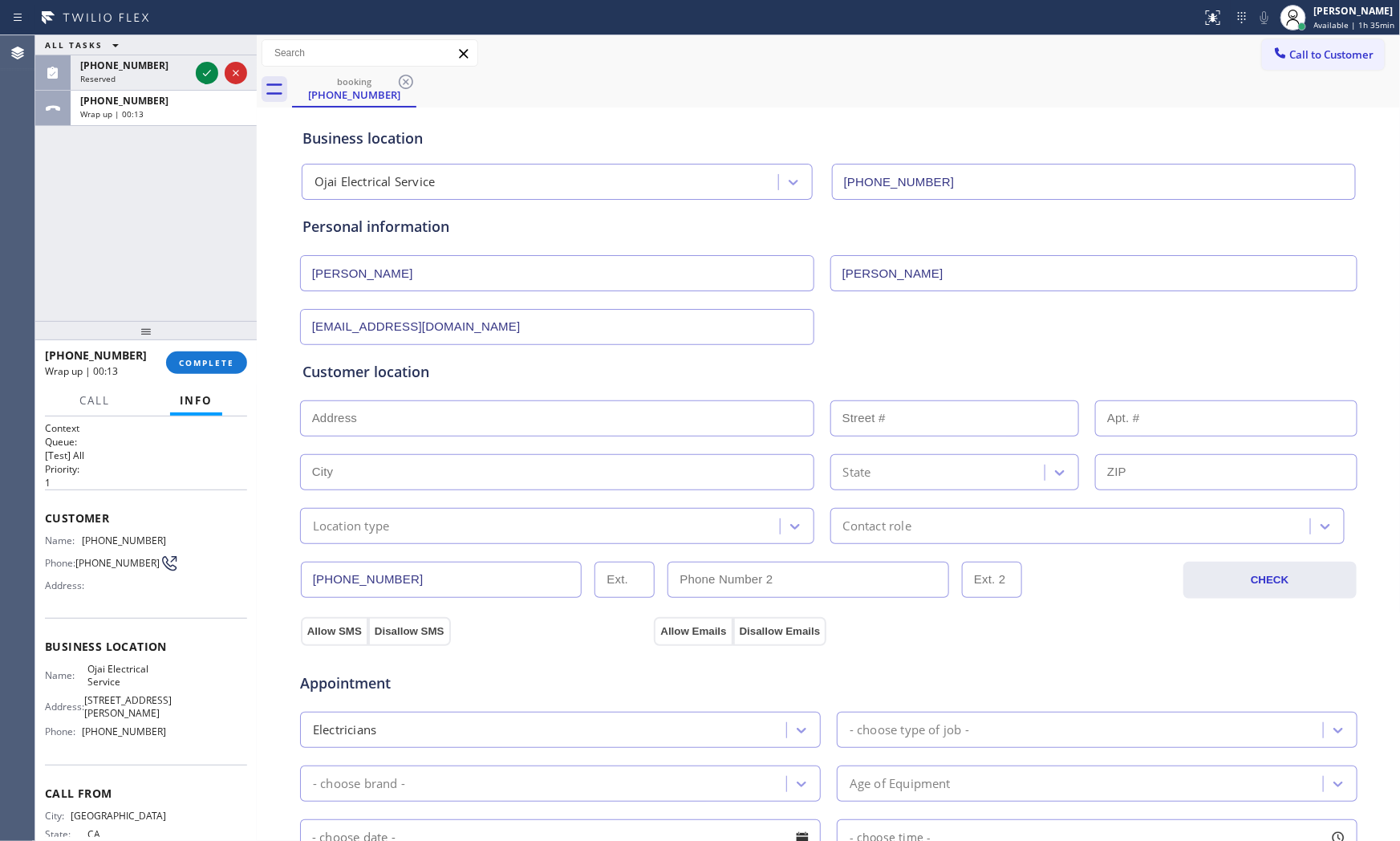
click at [555, 423] on input "text" at bounding box center [557, 418] width 514 height 36
paste input "[STREET_ADDRESS]"
type input "[STREET_ADDRESS]"
type input "505"
type input "Ojai"
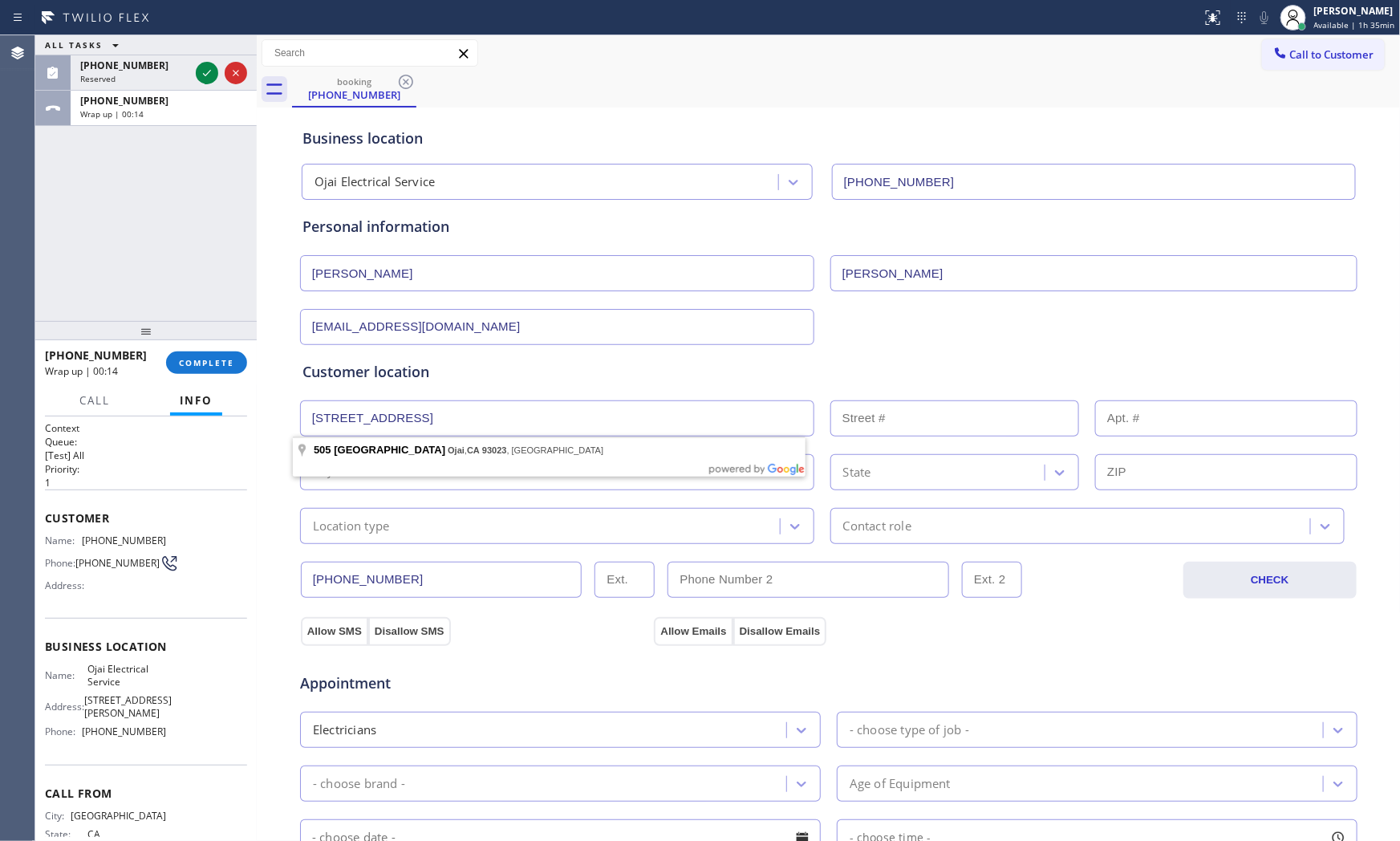
type input "93023"
click at [333, 538] on div "Location type" at bounding box center [557, 526] width 514 height 36
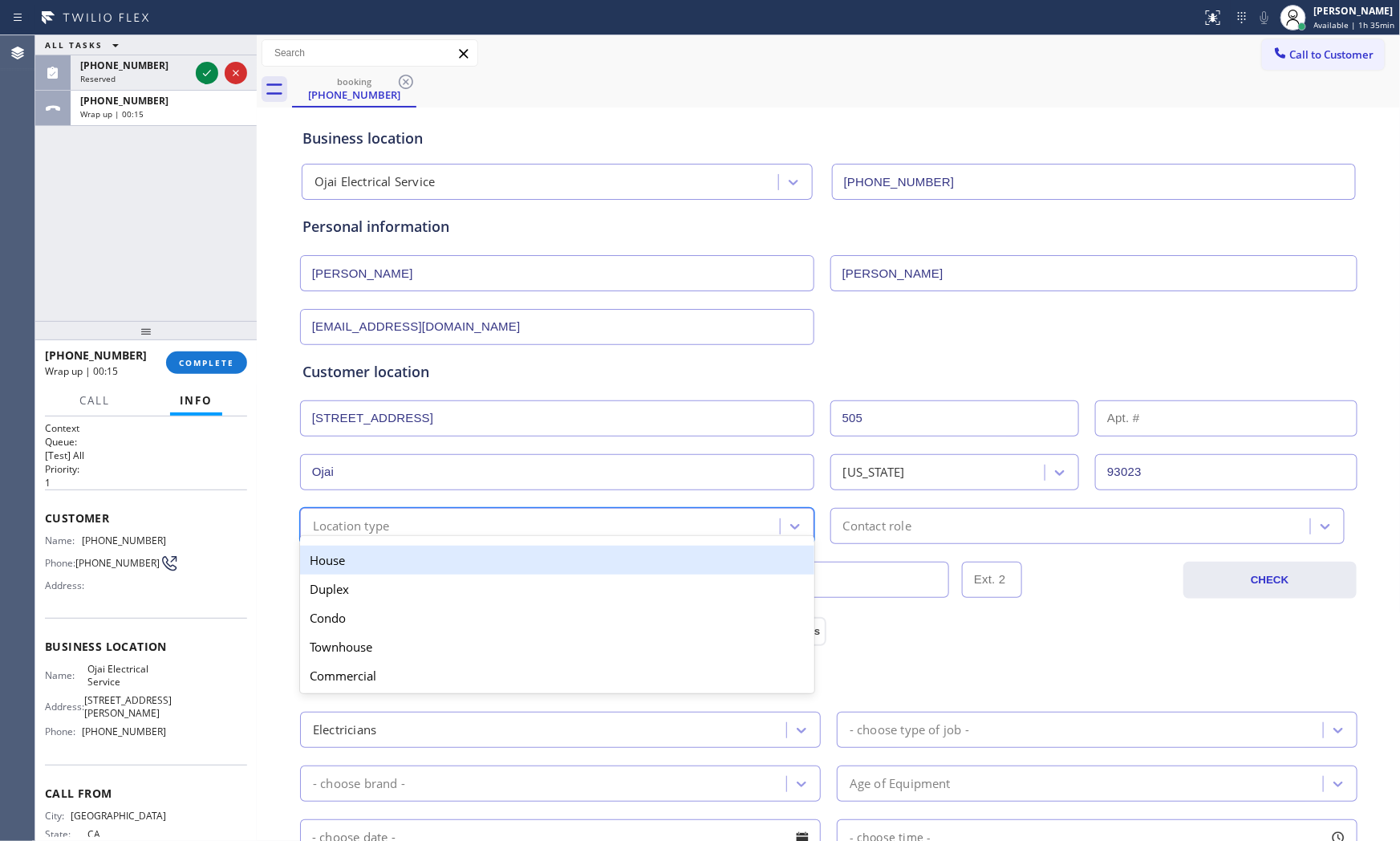
click at [342, 564] on div "House" at bounding box center [557, 559] width 514 height 29
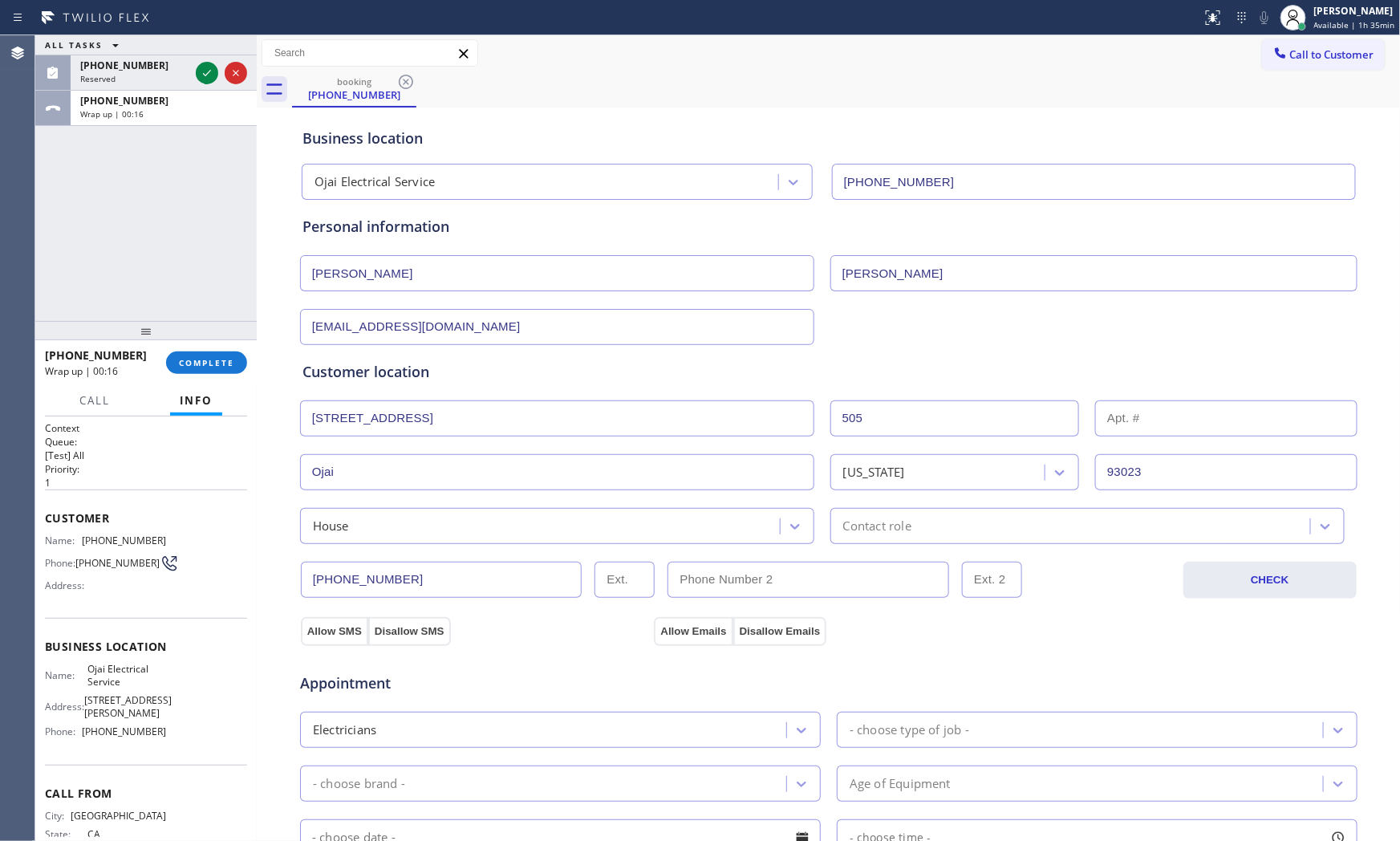
click at [885, 510] on div "House Contact role" at bounding box center [829, 525] width 1060 height 40
click at [886, 534] on div "Contact role" at bounding box center [877, 526] width 68 height 19
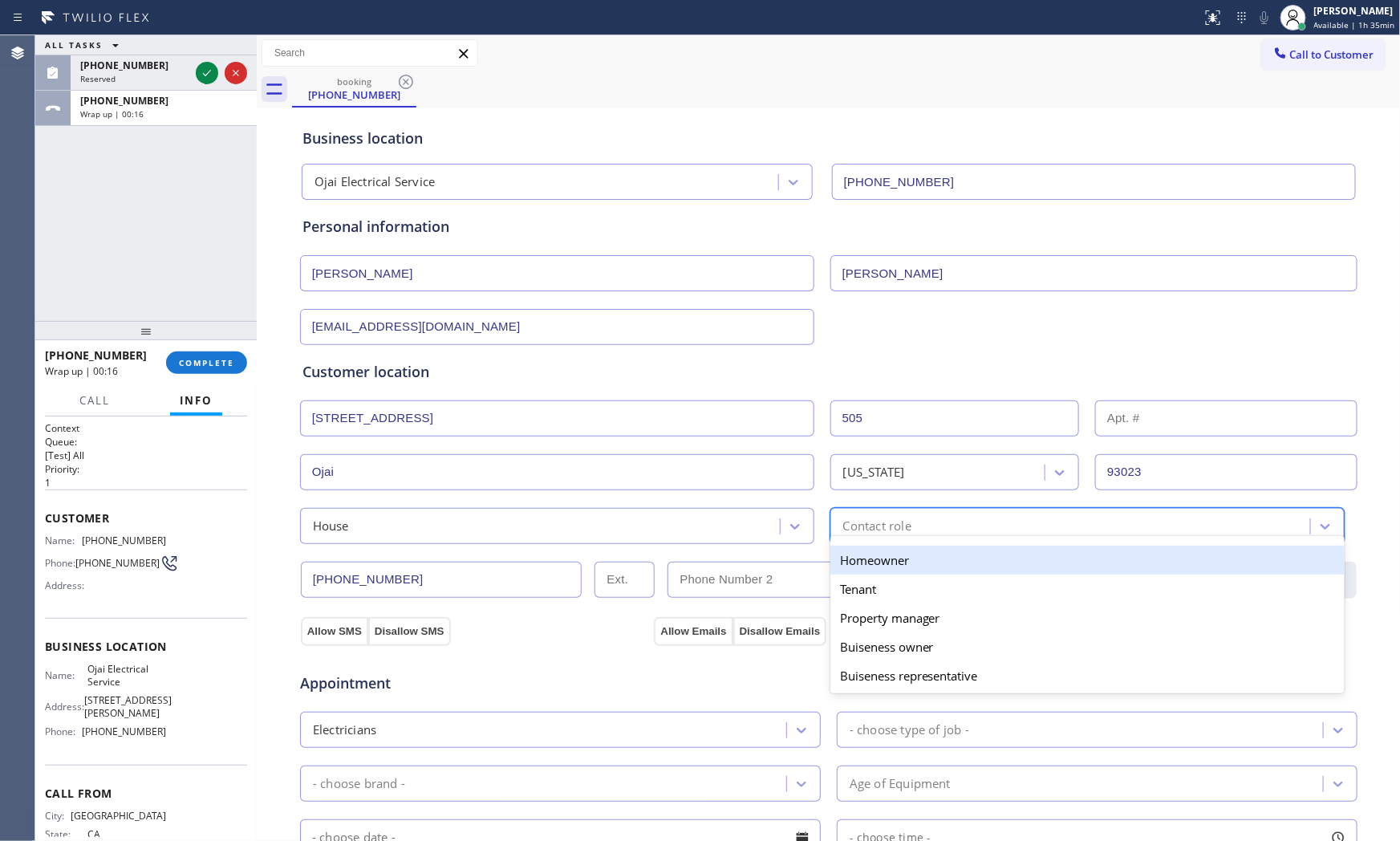
click at [855, 566] on div "Homeowner" at bounding box center [1087, 559] width 514 height 29
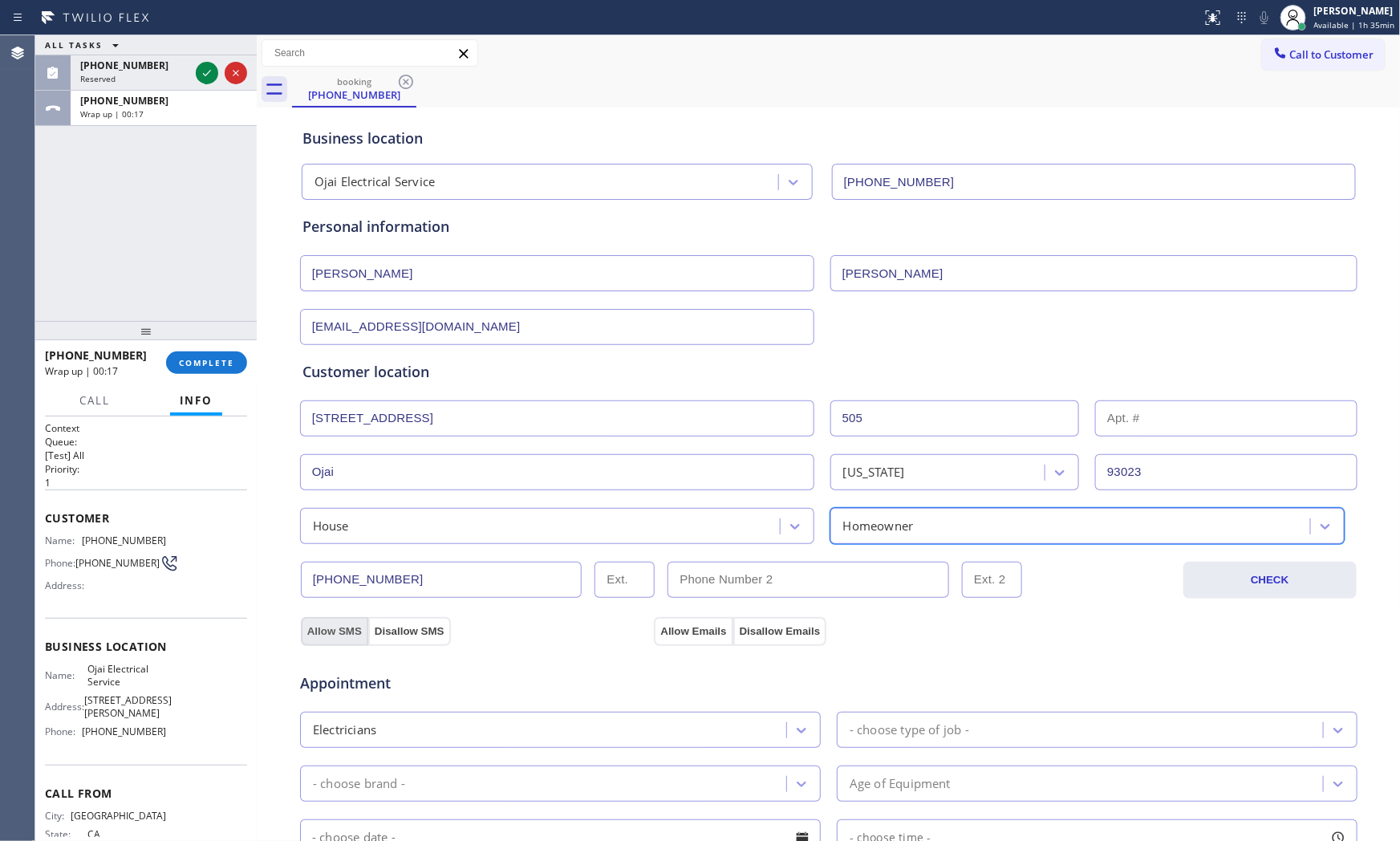
click at [322, 635] on button "Allow SMS" at bounding box center [334, 631] width 68 height 29
click at [682, 631] on button "Allow Emails" at bounding box center [692, 631] width 78 height 29
click at [875, 720] on div "- choose type of job -" at bounding box center [909, 730] width 120 height 19
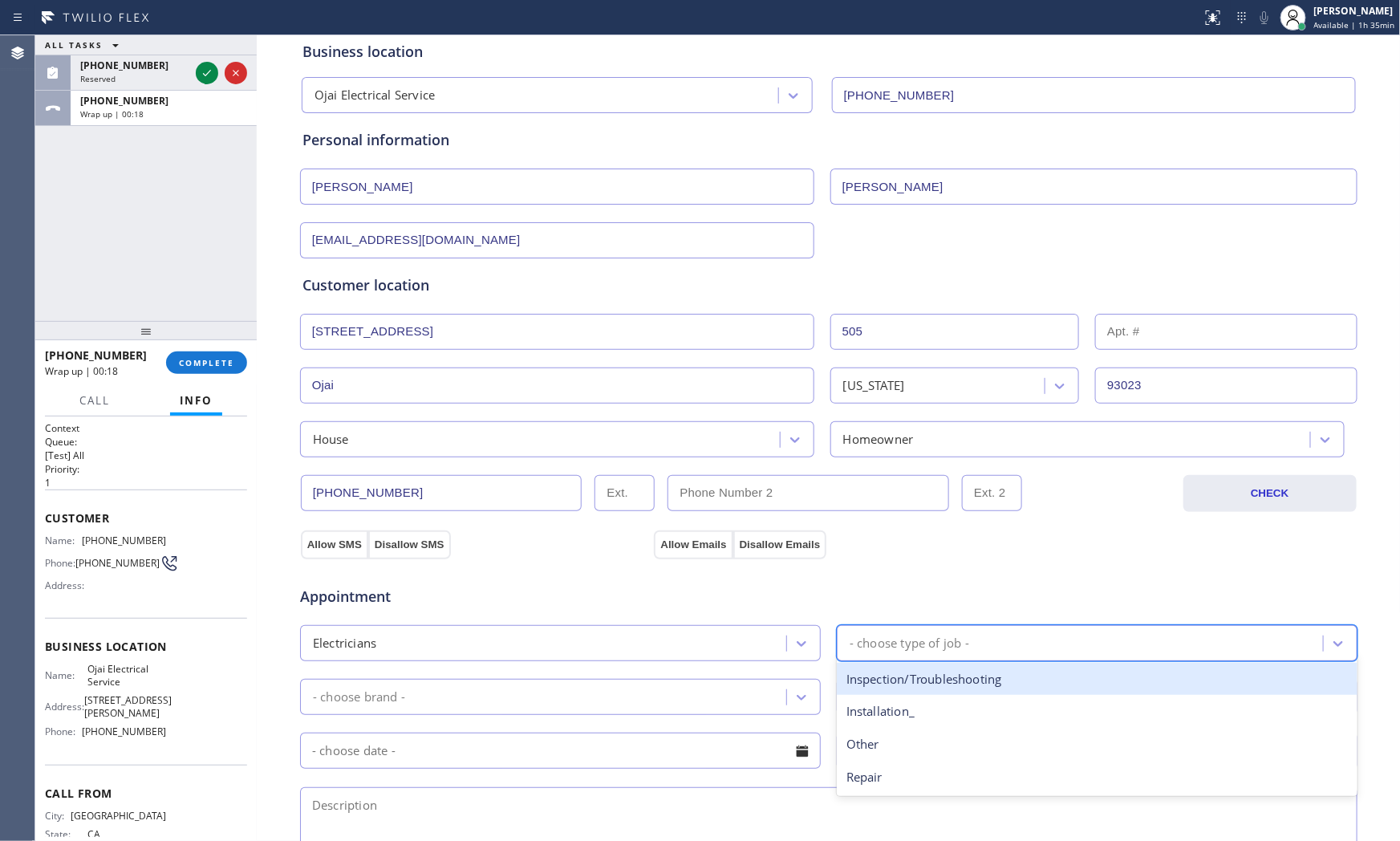
scroll to position [89, 0]
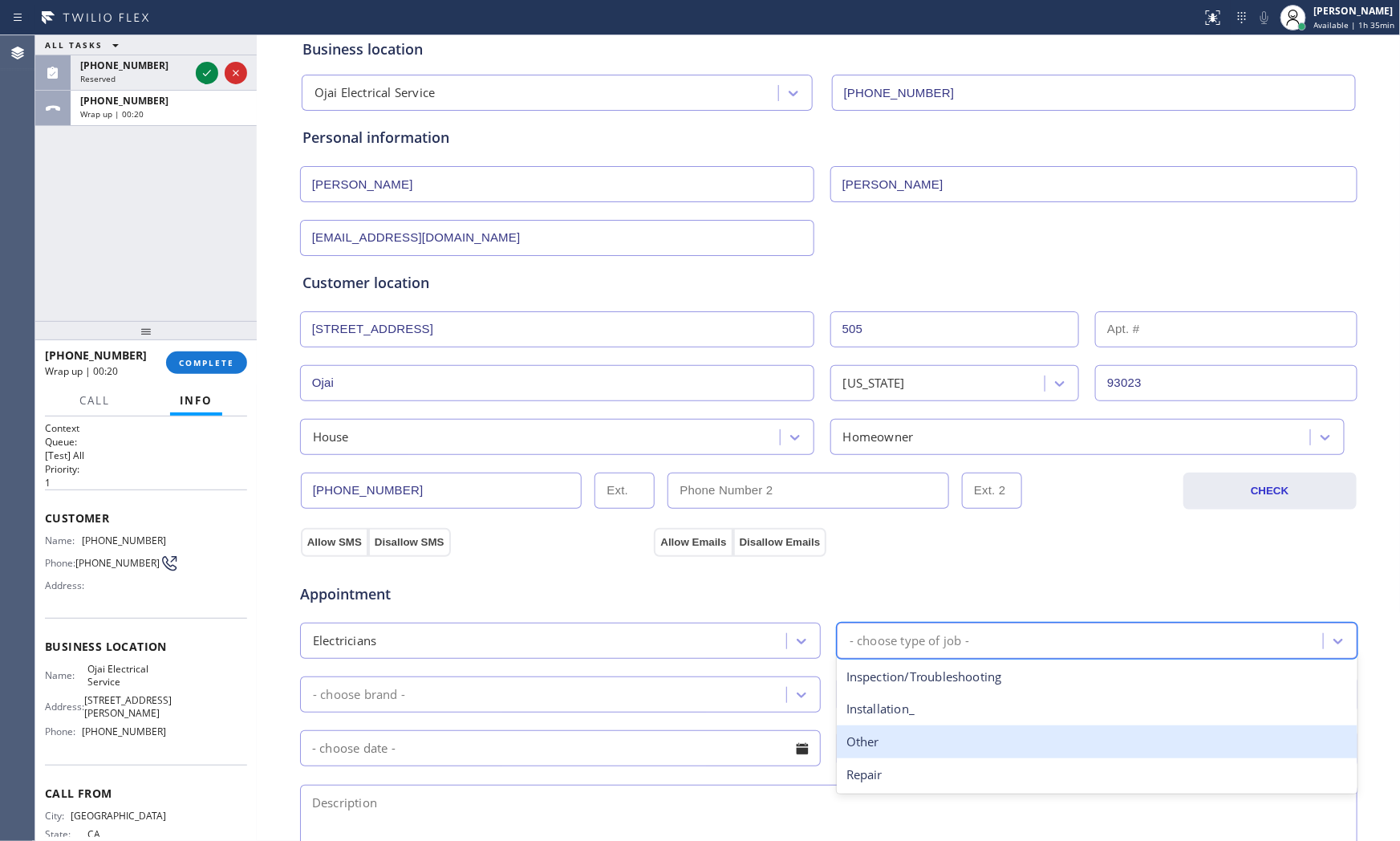
click at [886, 741] on div "Other" at bounding box center [1097, 741] width 521 height 33
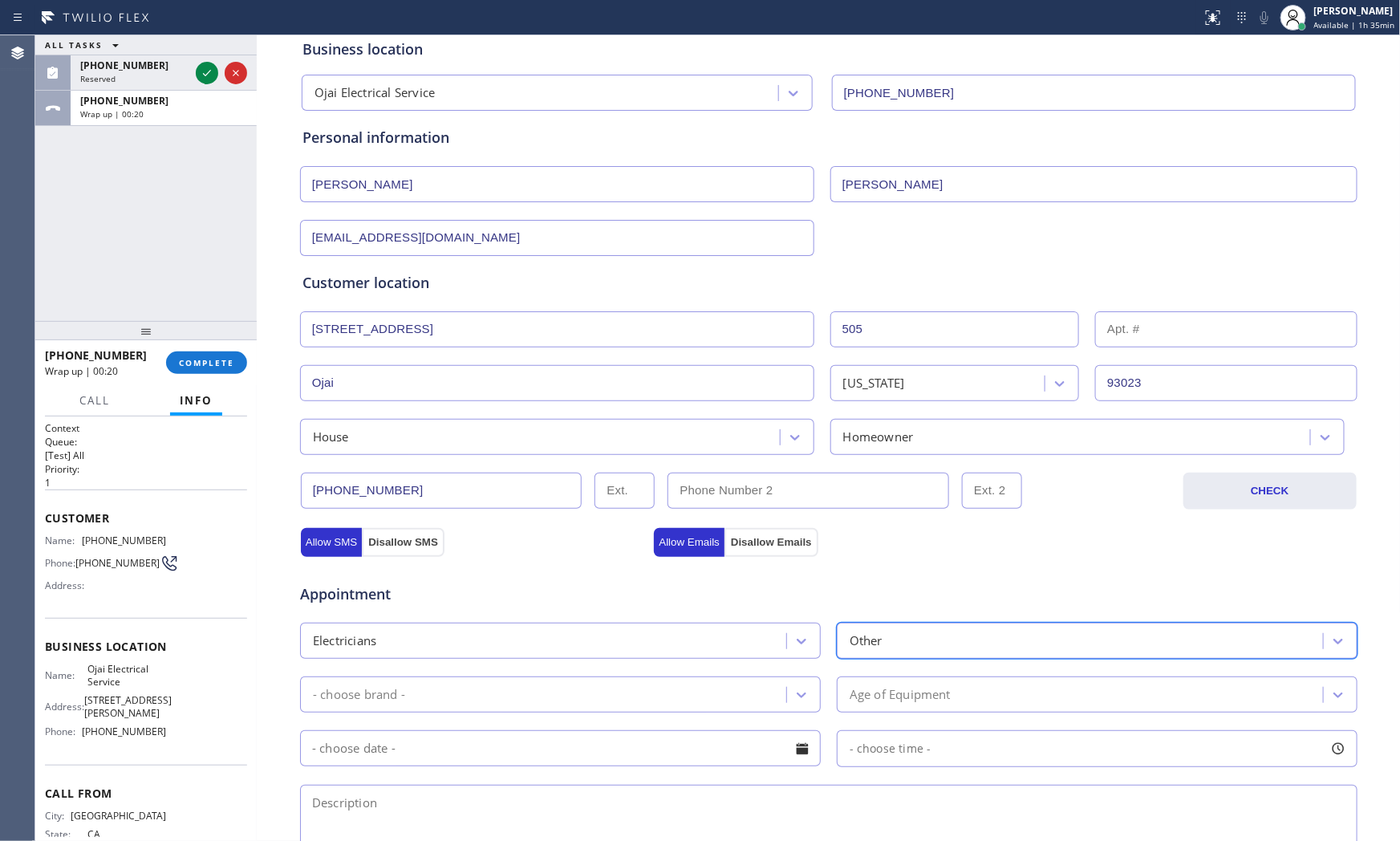
click at [574, 703] on div "- choose brand -" at bounding box center [545, 694] width 481 height 28
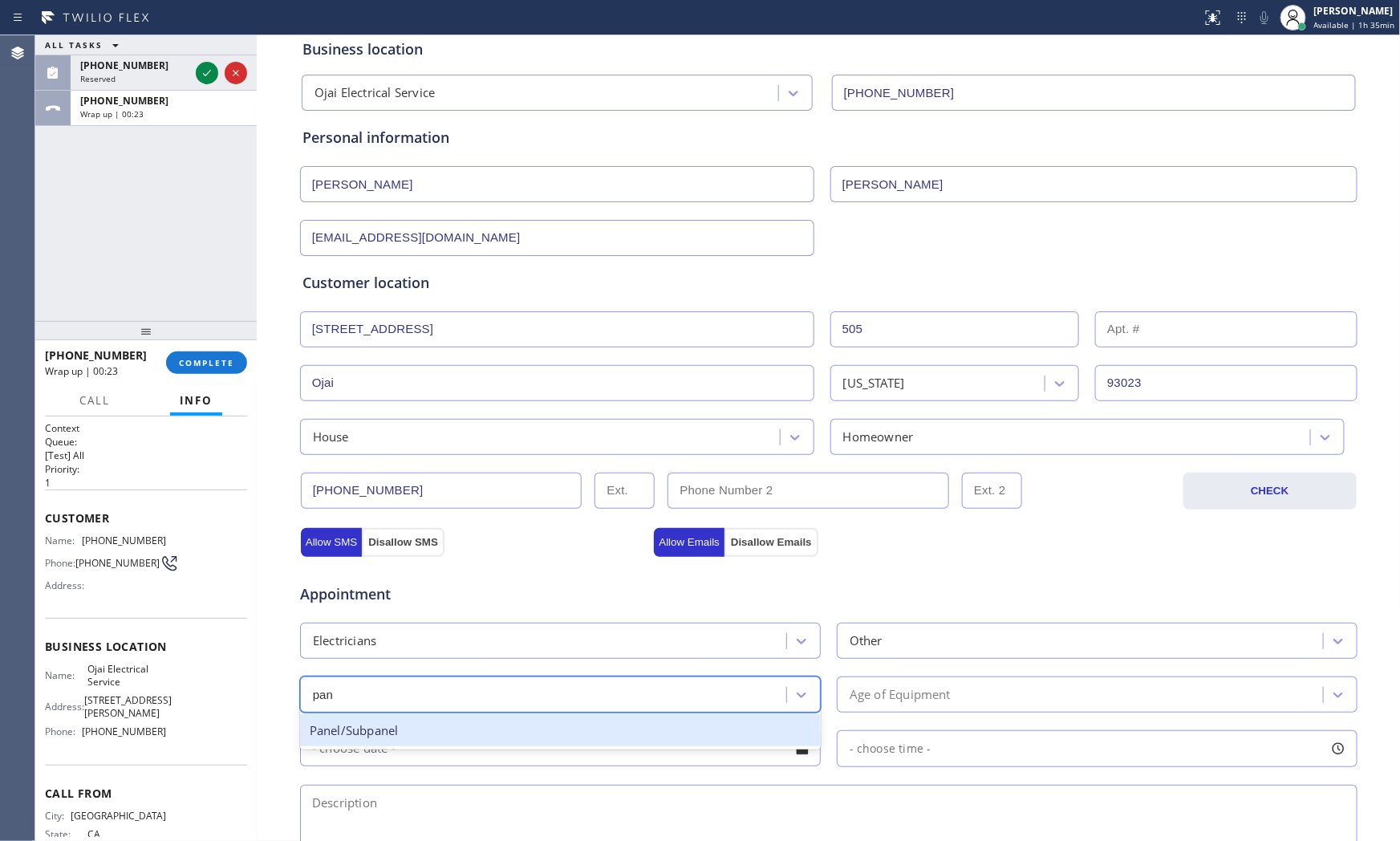
type input "pane"
click at [523, 738] on div "Panel/Subpanel" at bounding box center [560, 730] width 521 height 33
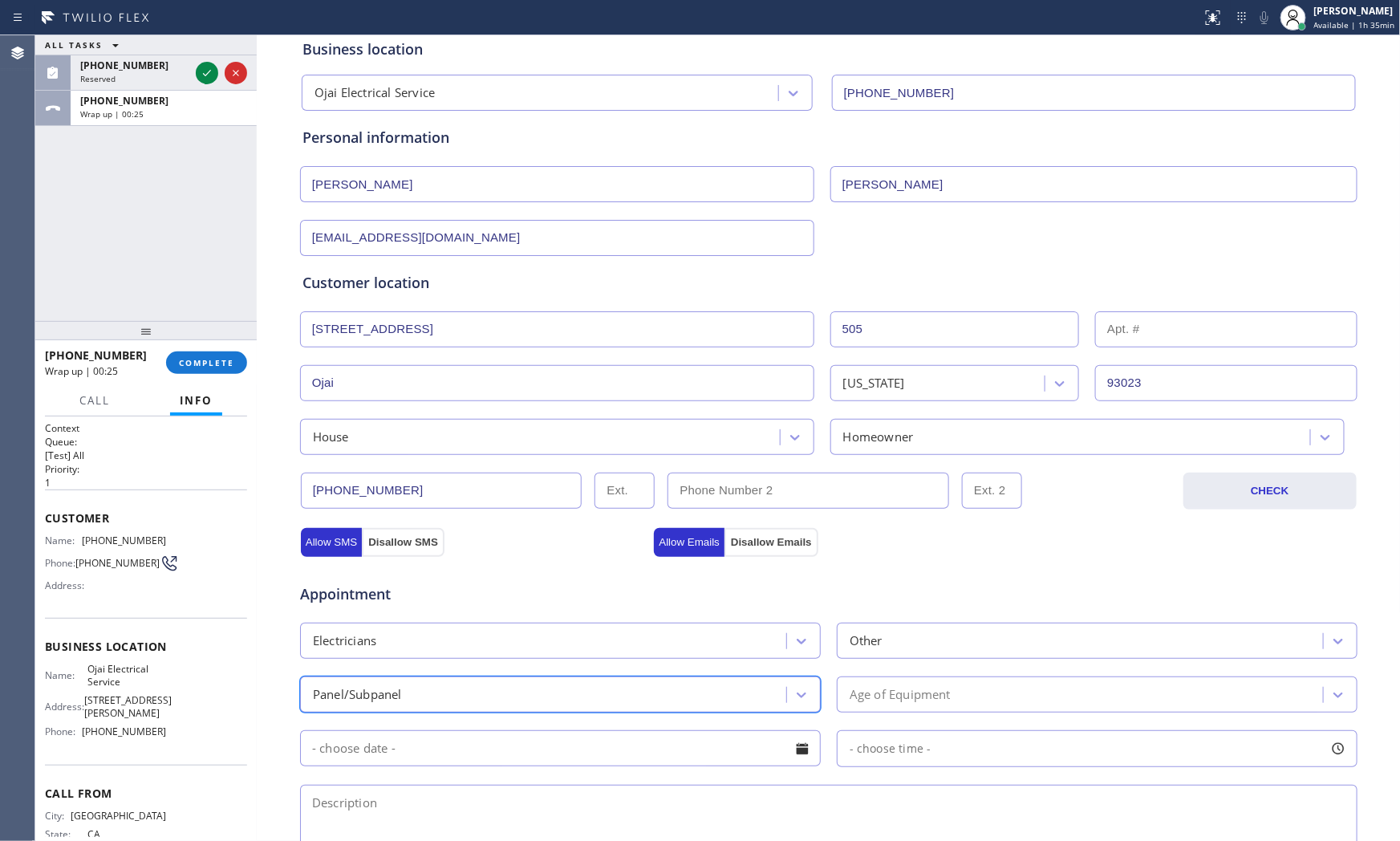
click at [950, 728] on div "- choose time -" at bounding box center [829, 747] width 1060 height 40
click at [942, 709] on div "Age of Equipment" at bounding box center [1097, 694] width 521 height 36
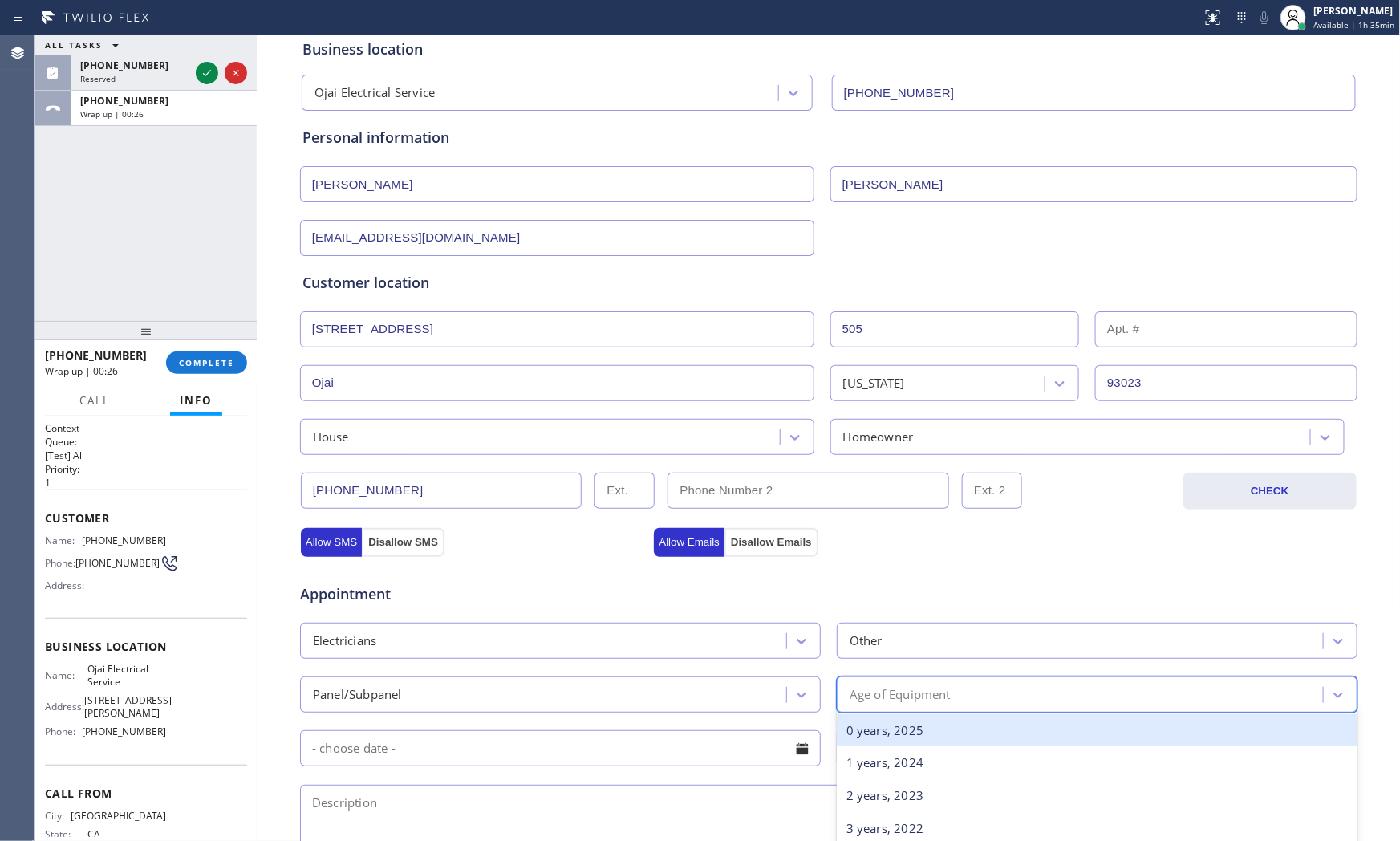
click at [900, 733] on div "0 years, 2025" at bounding box center [1097, 730] width 521 height 33
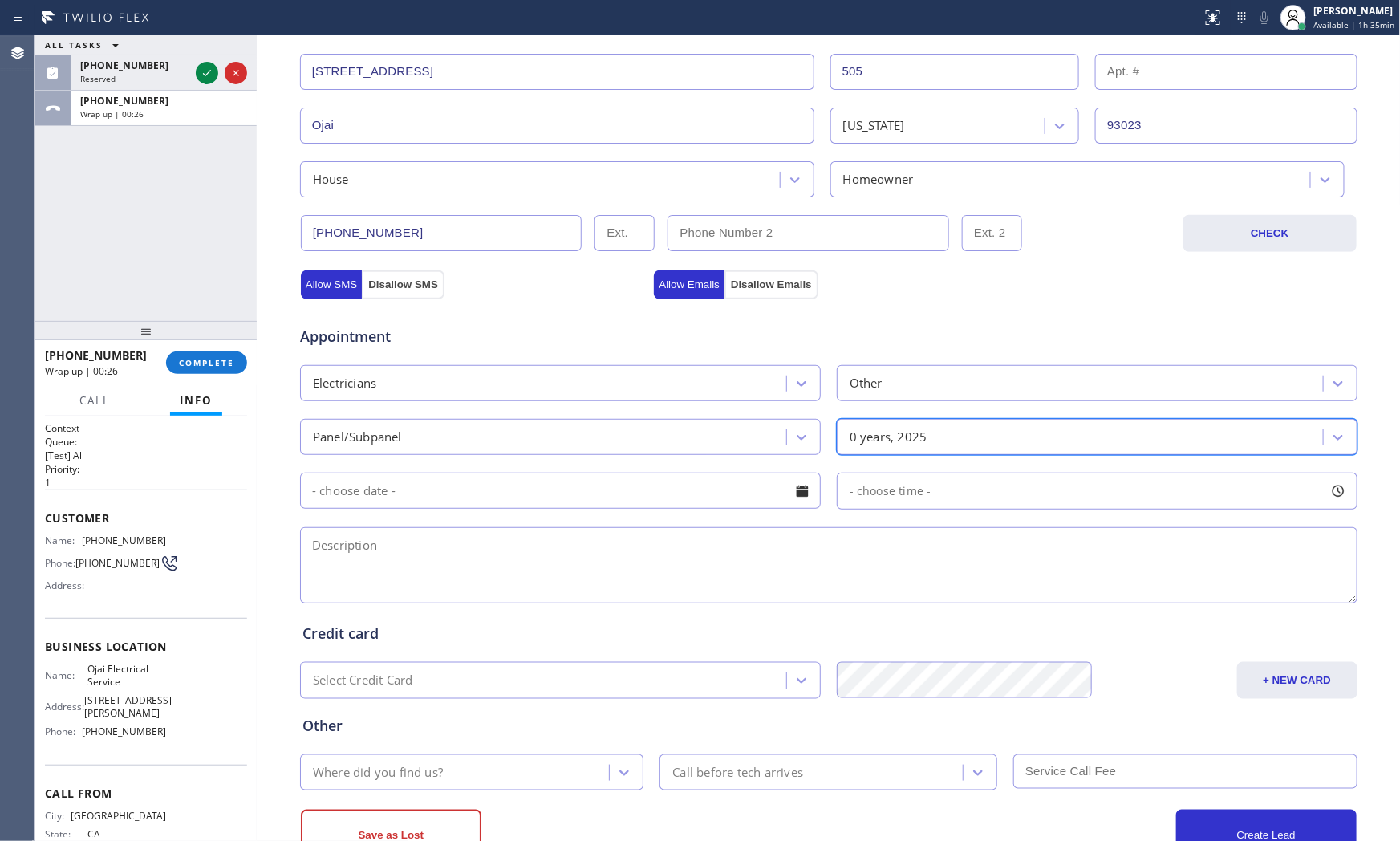
scroll to position [356, 0]
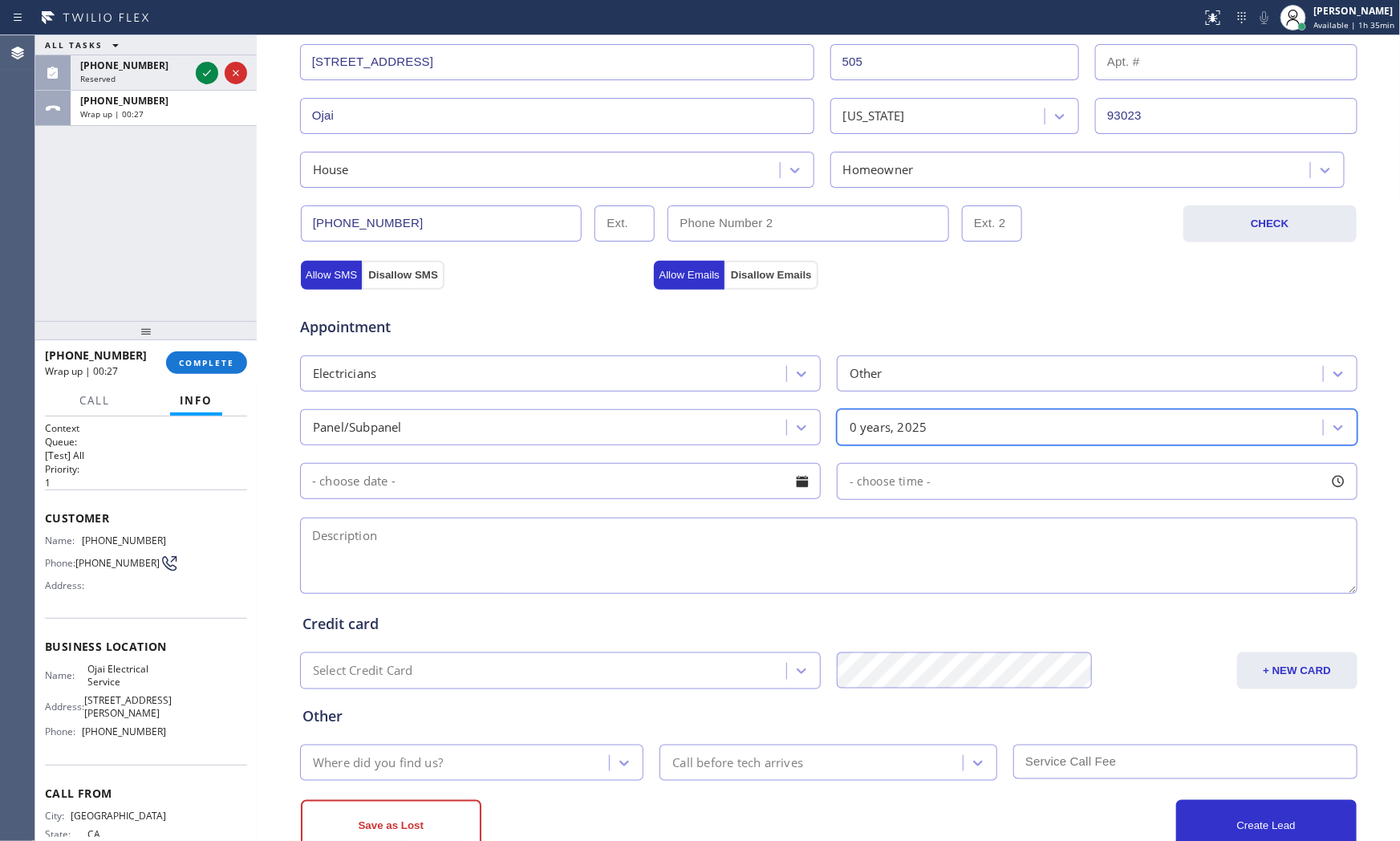
click at [479, 518] on textarea at bounding box center [829, 556] width 1057 height 76
click at [486, 487] on input "text" at bounding box center [560, 481] width 521 height 36
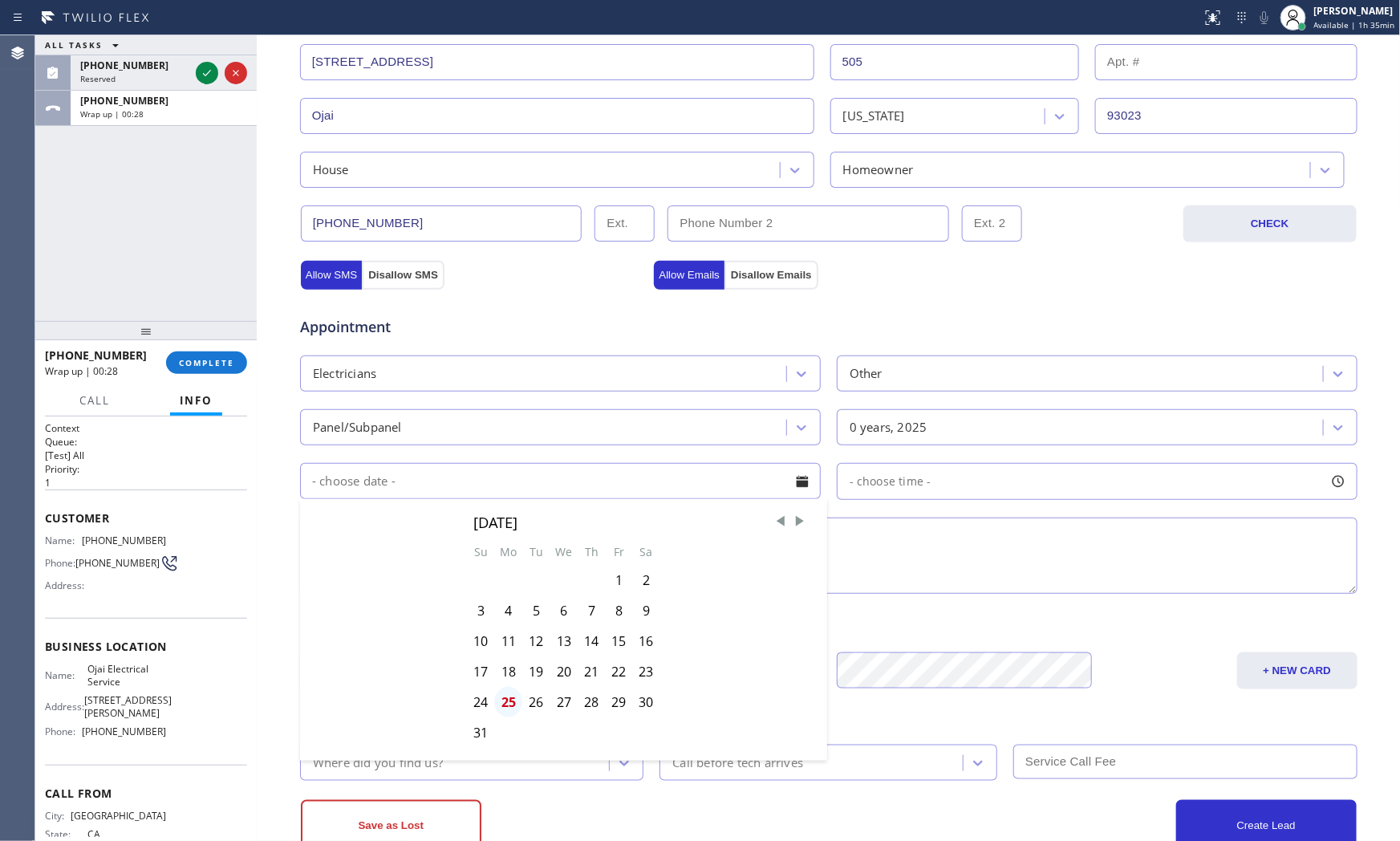
click at [507, 695] on div "25" at bounding box center [508, 702] width 28 height 30
type input "[DATE]"
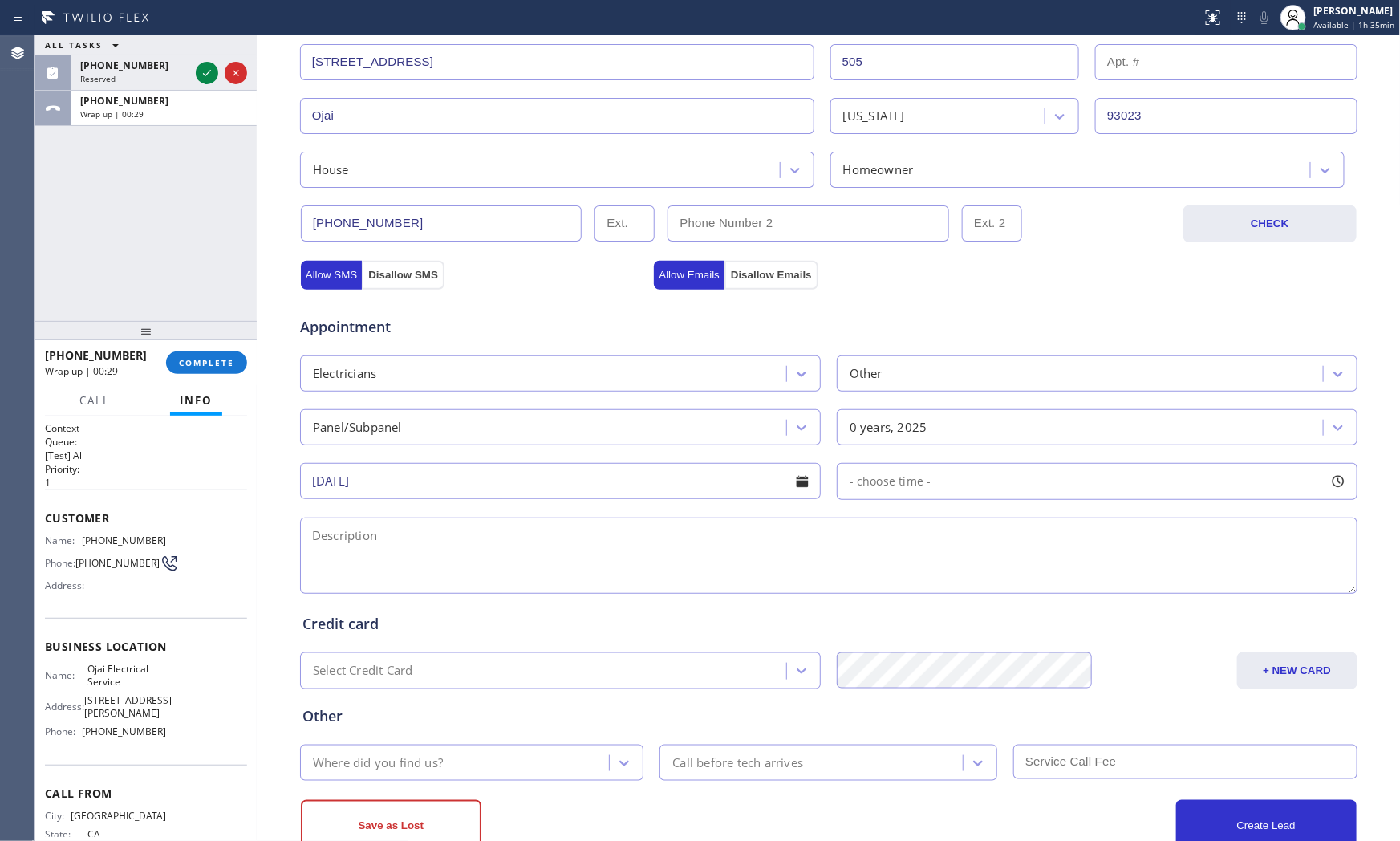
click at [917, 487] on span "- choose time -" at bounding box center [890, 481] width 82 height 15
drag, startPoint x: 841, startPoint y: 580, endPoint x: 1187, endPoint y: 574, distance: 346.1
click at [1188, 574] on div at bounding box center [1198, 579] width 19 height 34
drag, startPoint x: 1187, startPoint y: 577, endPoint x: 1221, endPoint y: 580, distance: 34.1
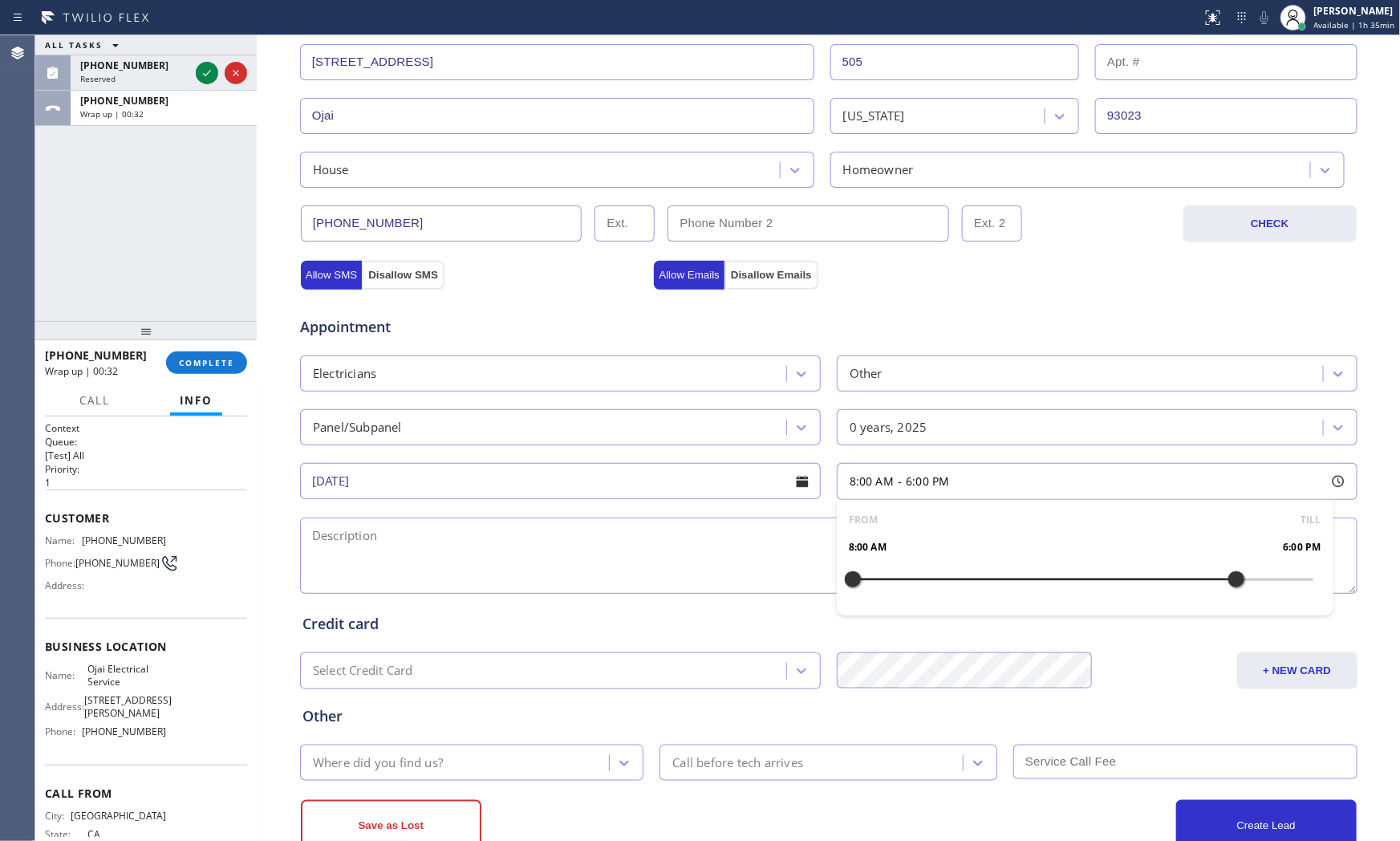
click at [1227, 580] on div at bounding box center [1236, 579] width 19 height 34
drag, startPoint x: 854, startPoint y: 583, endPoint x: 846, endPoint y: 567, distance: 17.9
click at [1112, 583] on div at bounding box center [1121, 579] width 19 height 34
click at [642, 550] on textarea at bounding box center [829, 556] width 1057 height 76
click at [110, 668] on span "Ojai Electrical Service" at bounding box center [127, 675] width 79 height 24
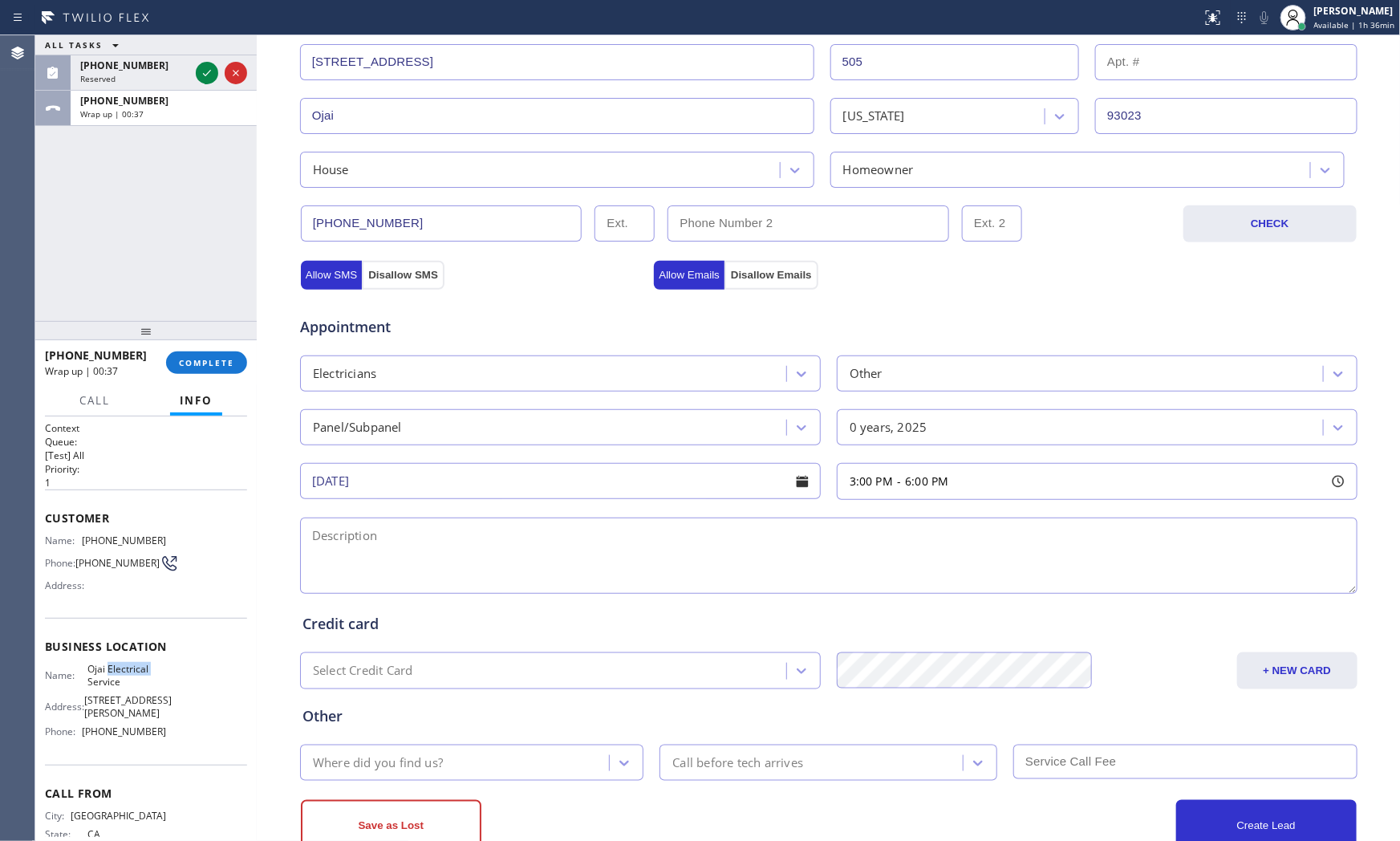
click at [110, 668] on span "Ojai Electrical Service" at bounding box center [127, 675] width 79 height 24
click at [109, 668] on span "Ojai Electrical Service" at bounding box center [127, 675] width 79 height 24
copy span "Ojai Electrical Service"
click at [567, 550] on textarea at bounding box center [829, 556] width 1057 height 76
paste textarea "3-6 no scf need electrician to put in a new circuit break and new panel(no part…"
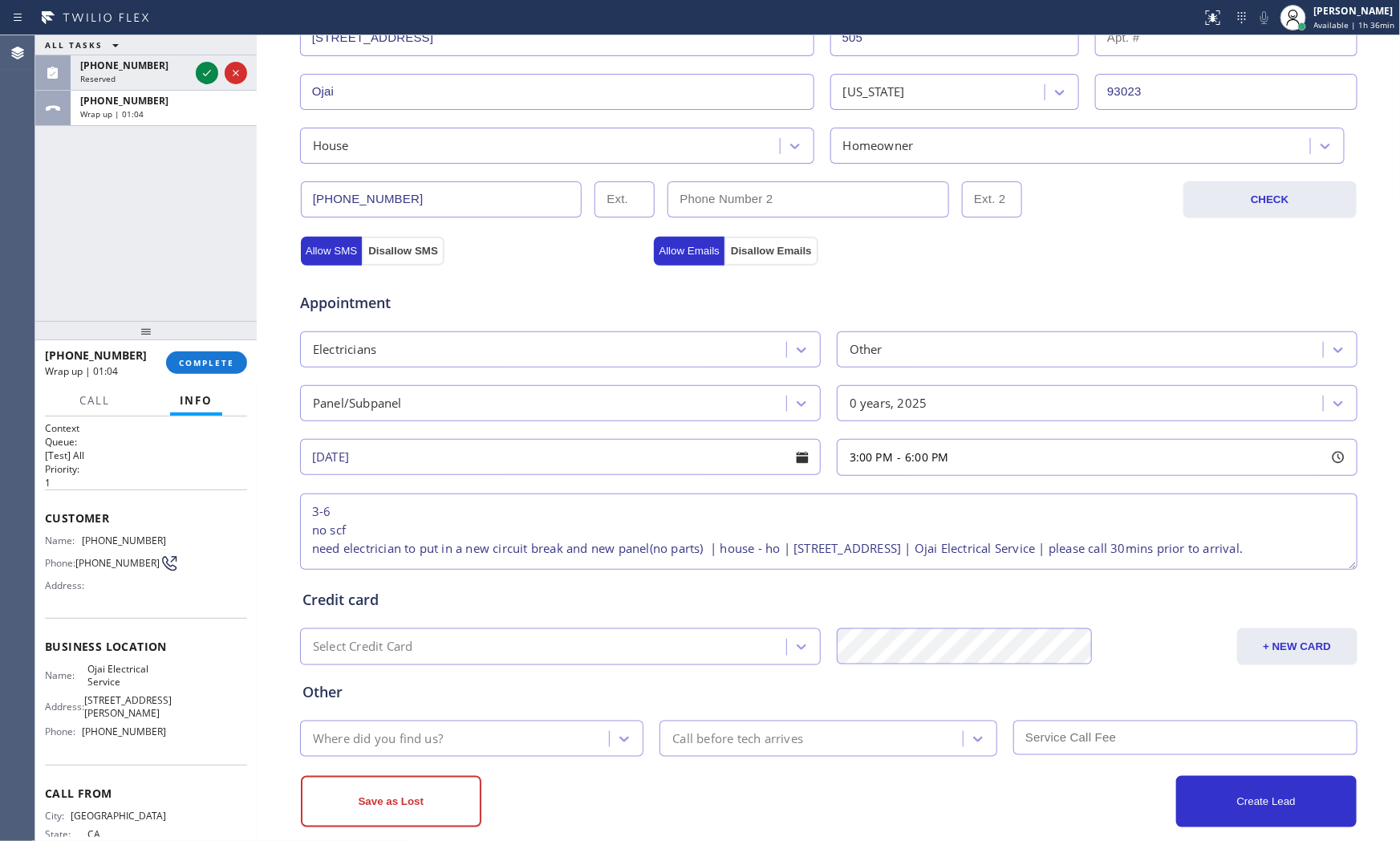
scroll to position [402, 0]
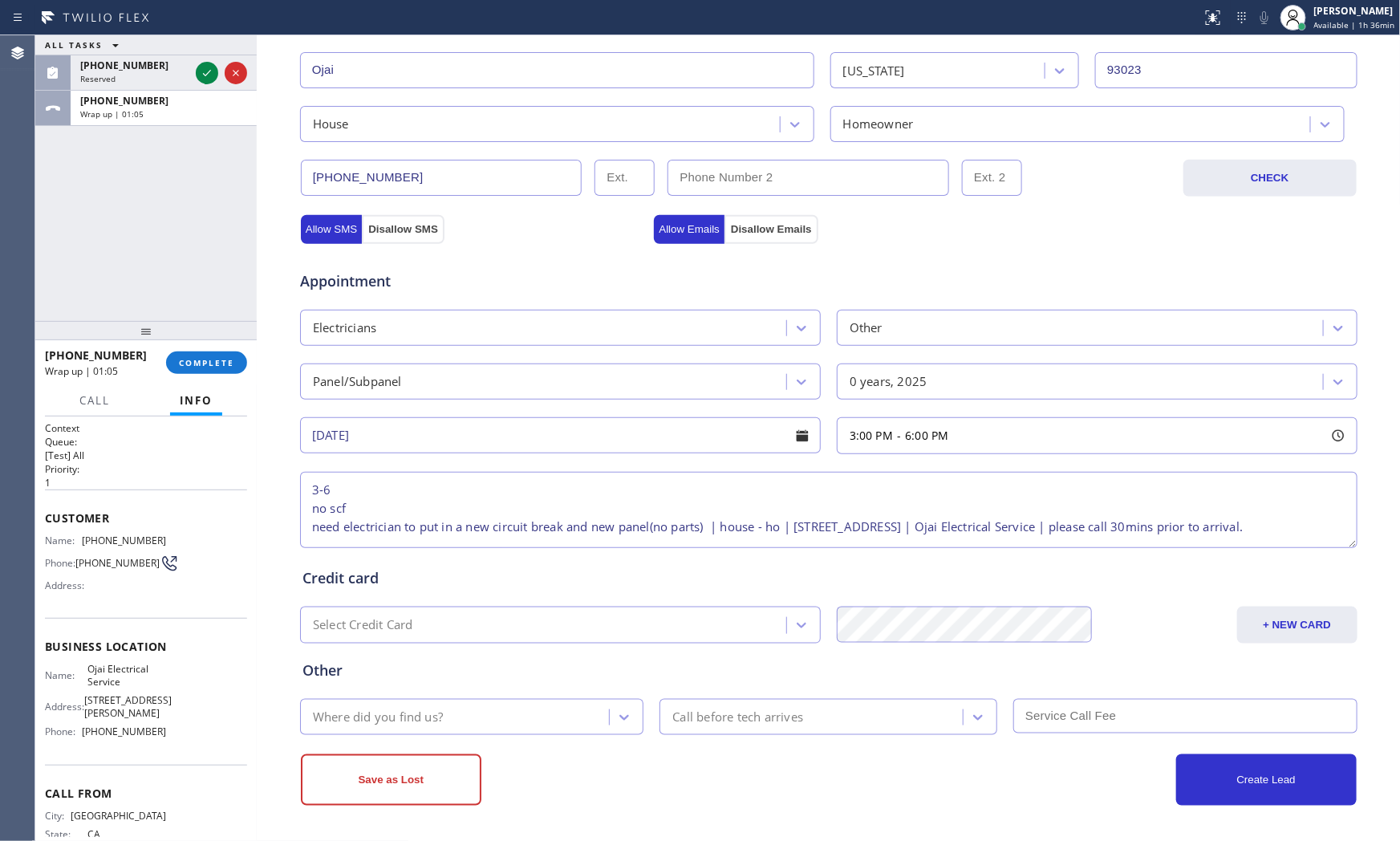
type textarea "3-6 no scf need electrician to put in a new circuit break and new panel(no part…"
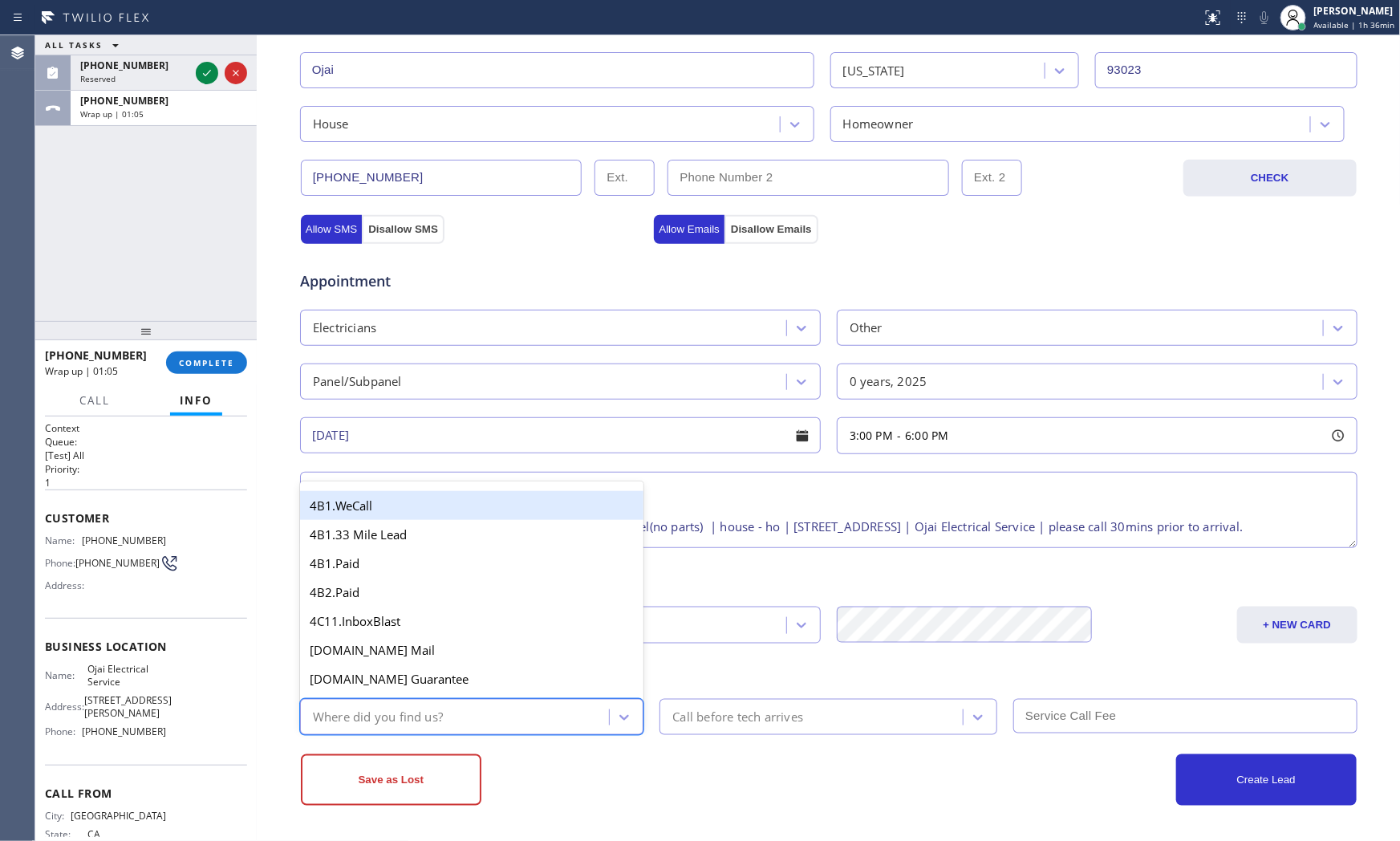
click at [450, 714] on div "Where did you find us?" at bounding box center [458, 717] width 305 height 28
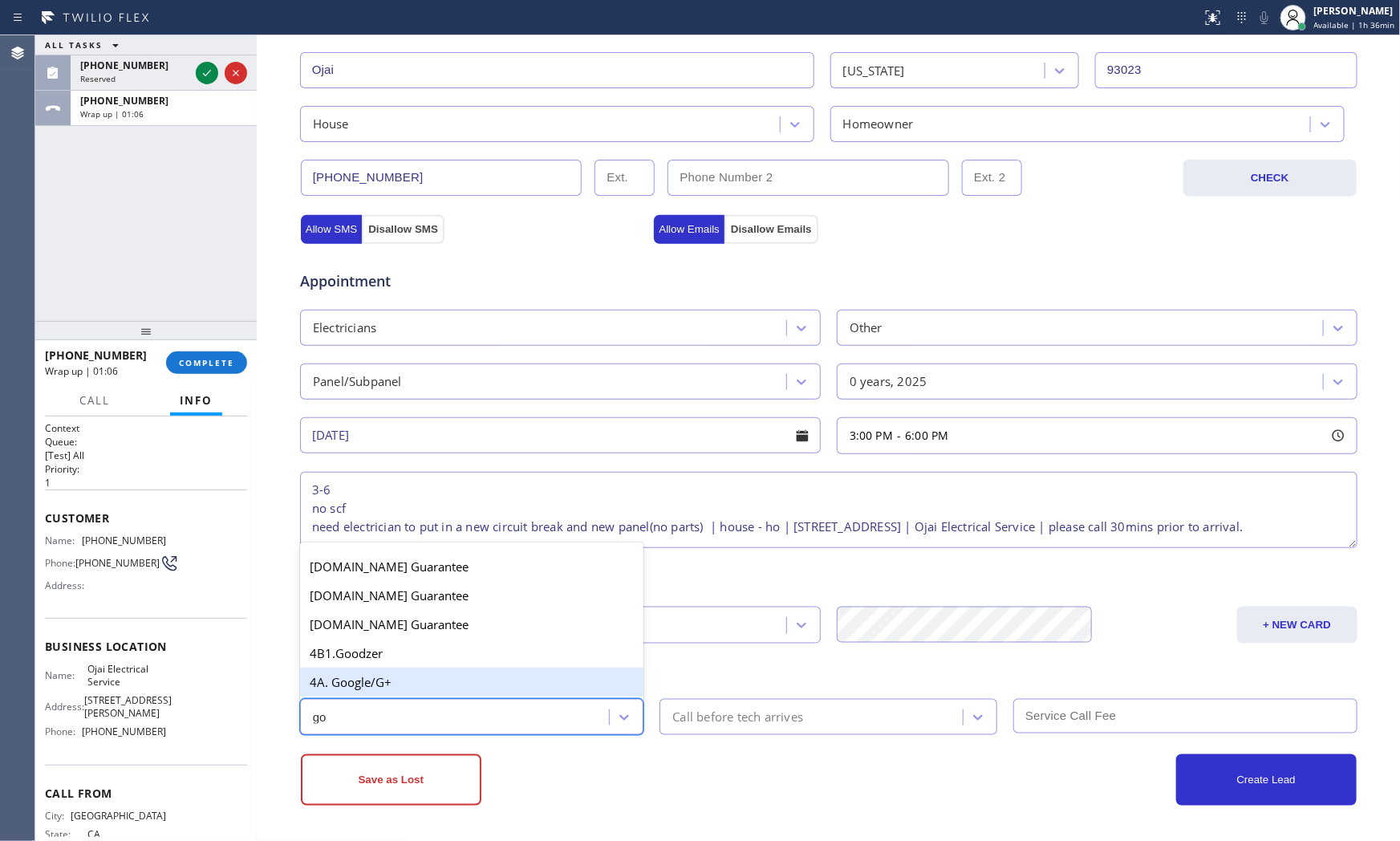
type input "goo"
drag, startPoint x: 415, startPoint y: 674, endPoint x: 578, endPoint y: 707, distance: 166.3
click at [421, 677] on div "4A. Google/G+" at bounding box center [472, 682] width 344 height 29
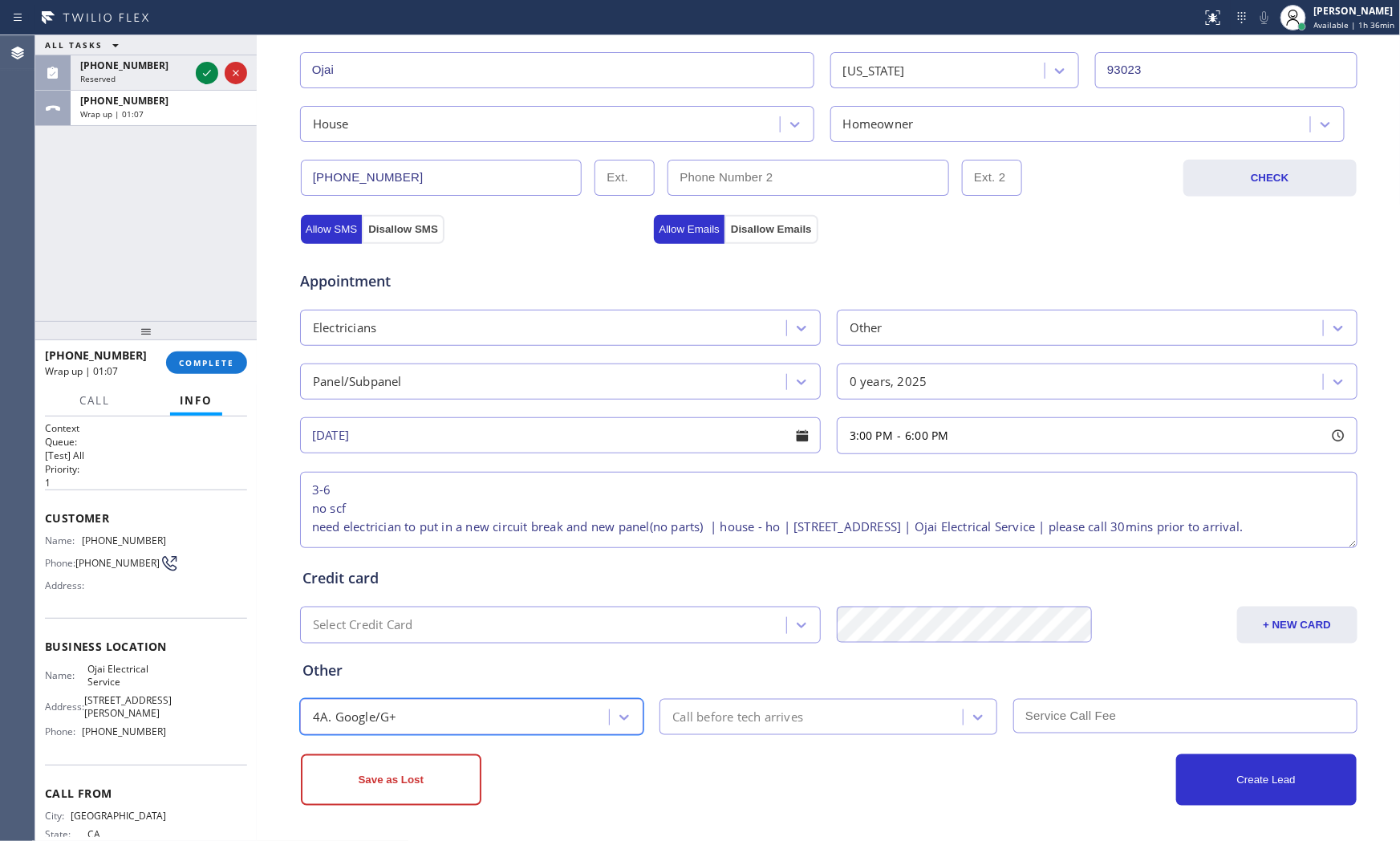
click at [759, 712] on div "Call before tech arrives" at bounding box center [737, 717] width 131 height 19
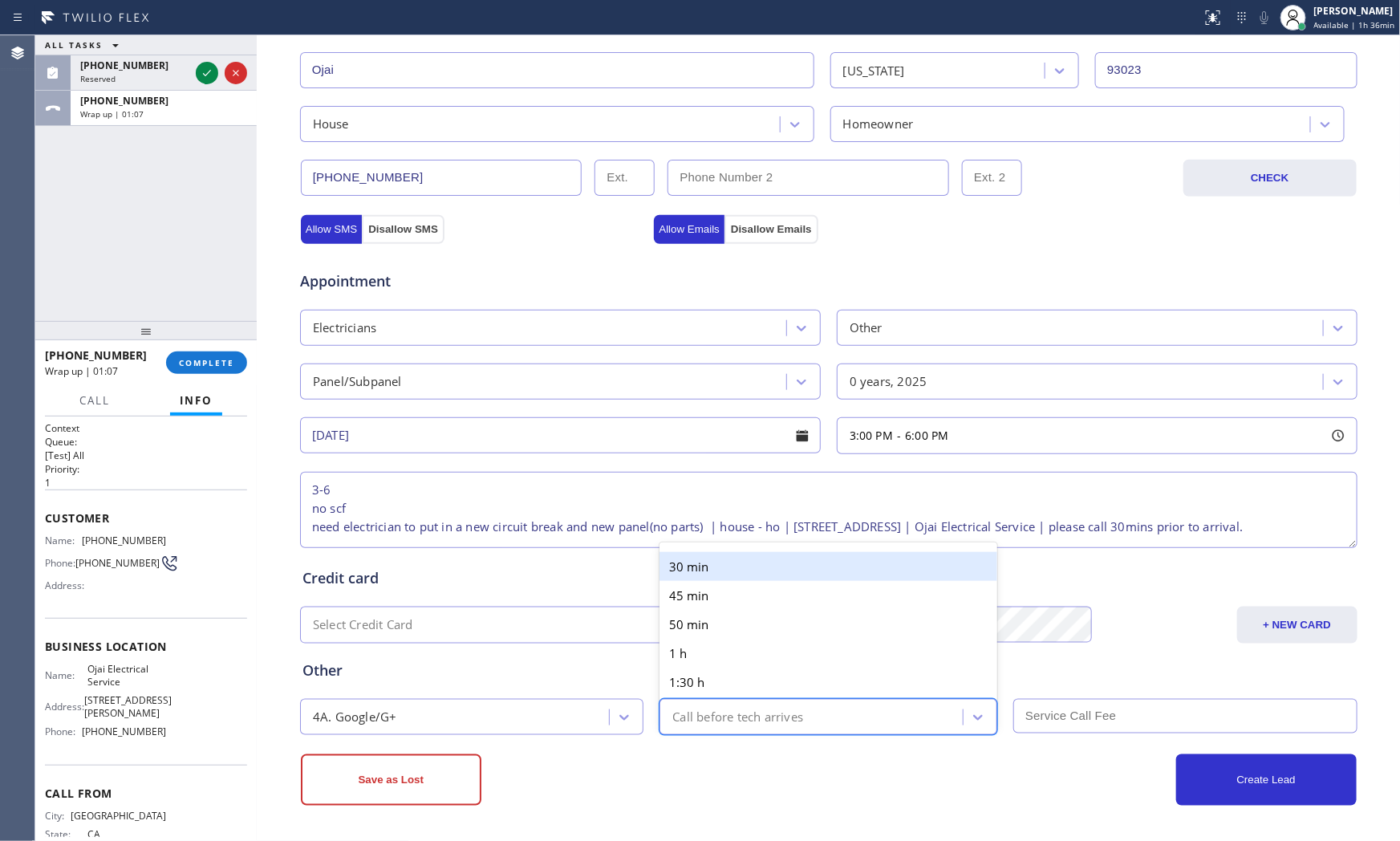
click at [712, 572] on div "30 min" at bounding box center [828, 566] width 338 height 29
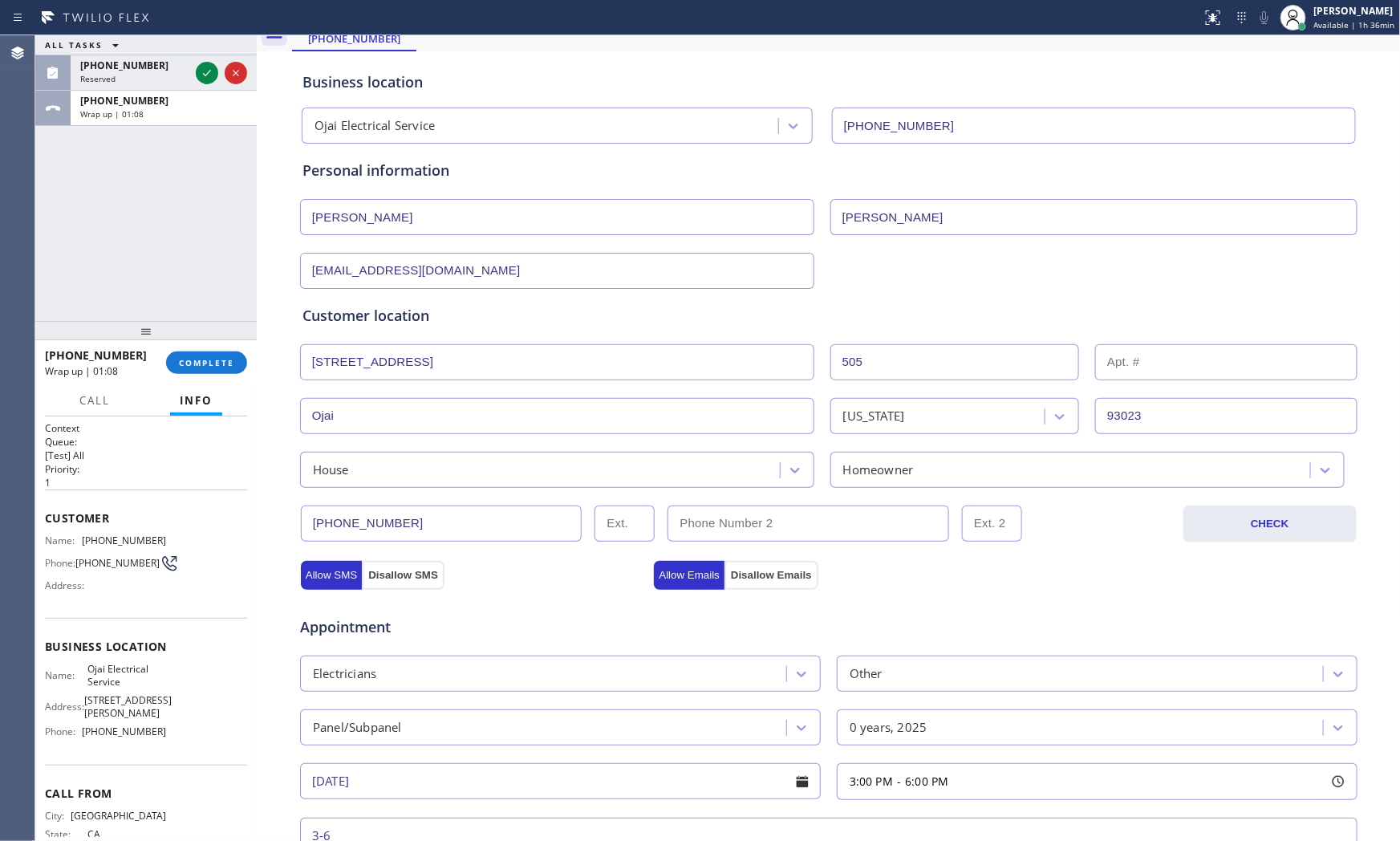
scroll to position [0, 0]
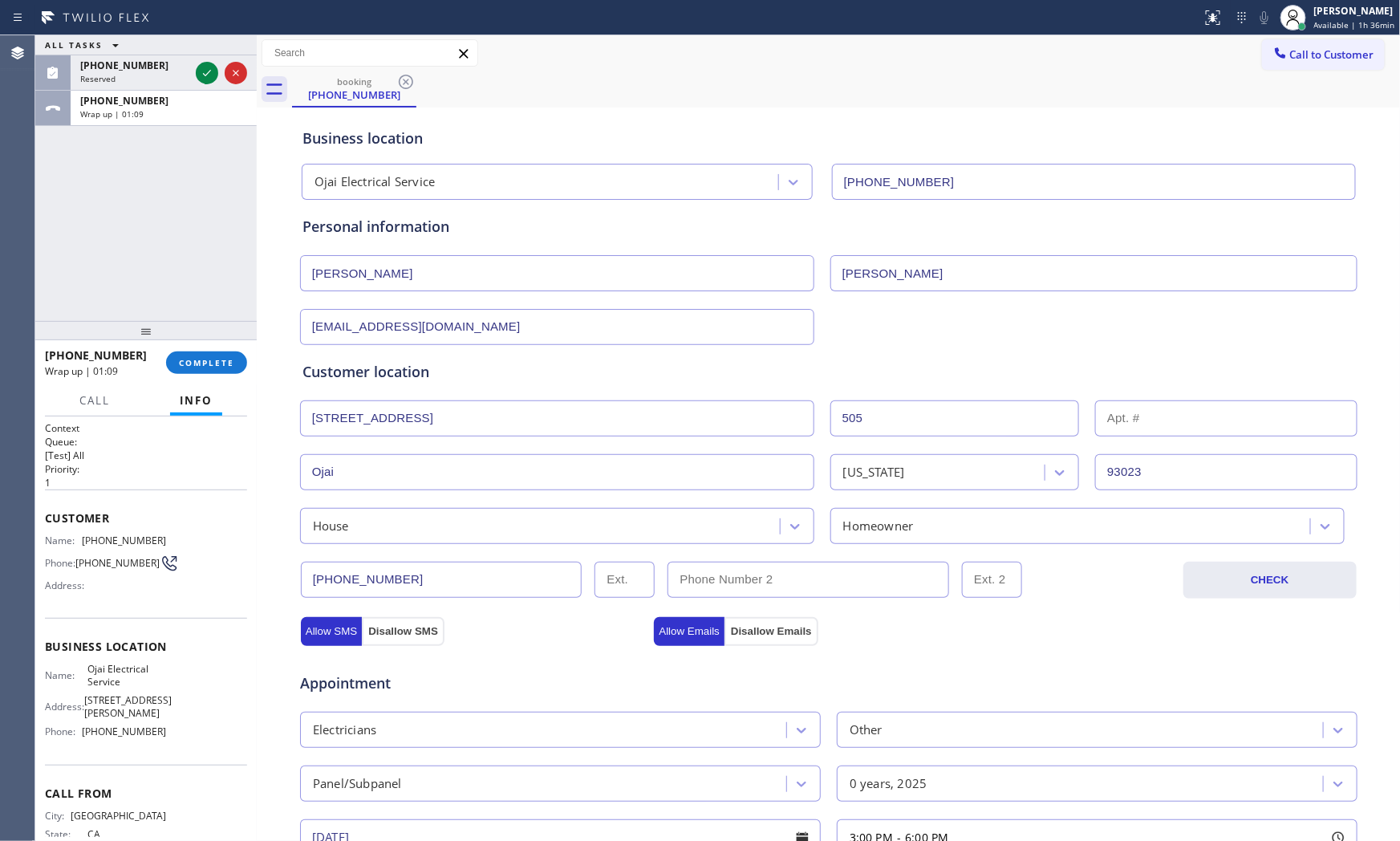
click at [863, 271] on input "[PERSON_NAME]" at bounding box center [1094, 273] width 527 height 36
type input "[PERSON_NAME]"
click at [962, 680] on div "Appointment" at bounding box center [829, 672] width 1060 height 40
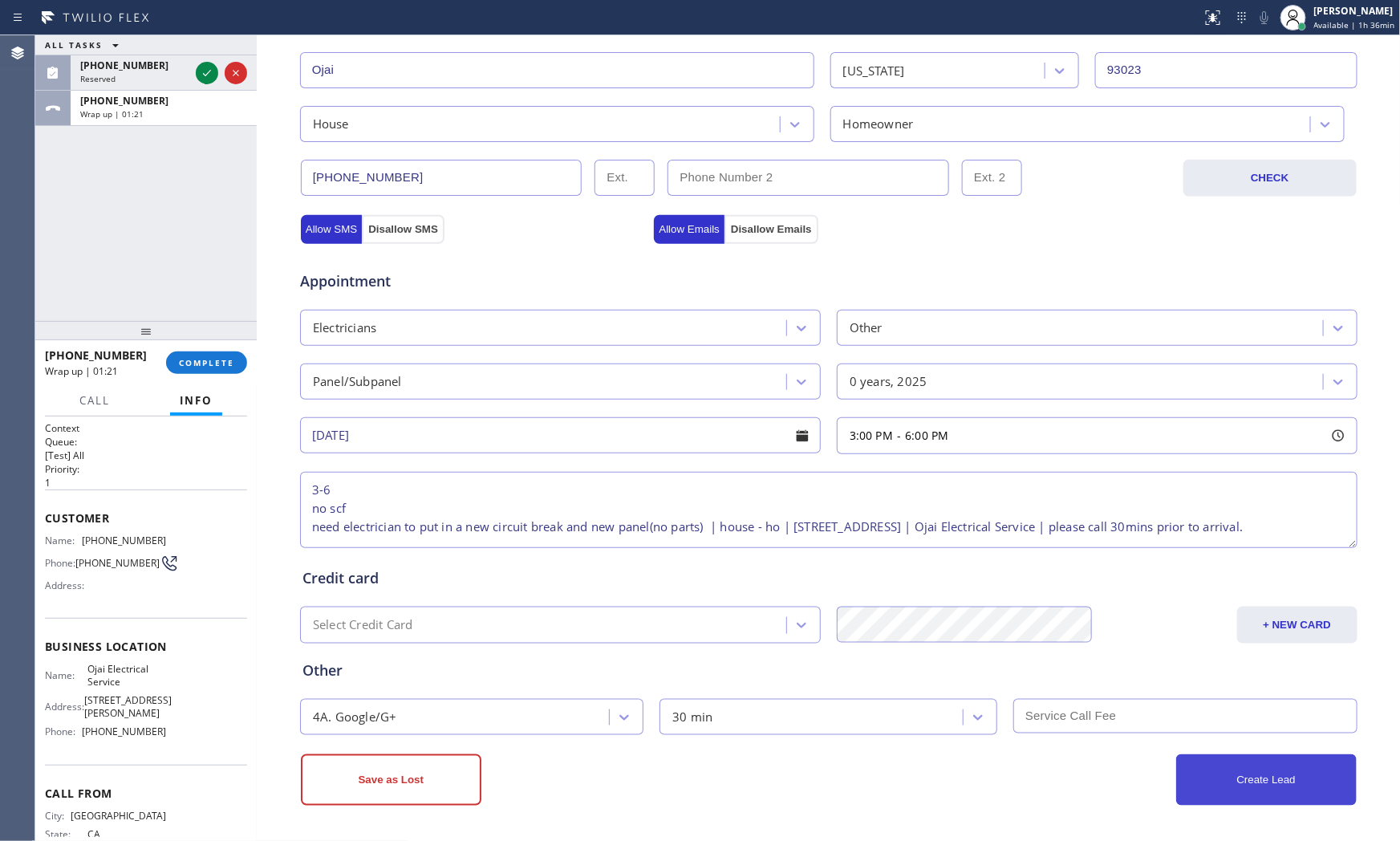
click at [1185, 778] on button "Create Lead" at bounding box center [1266, 780] width 181 height 52
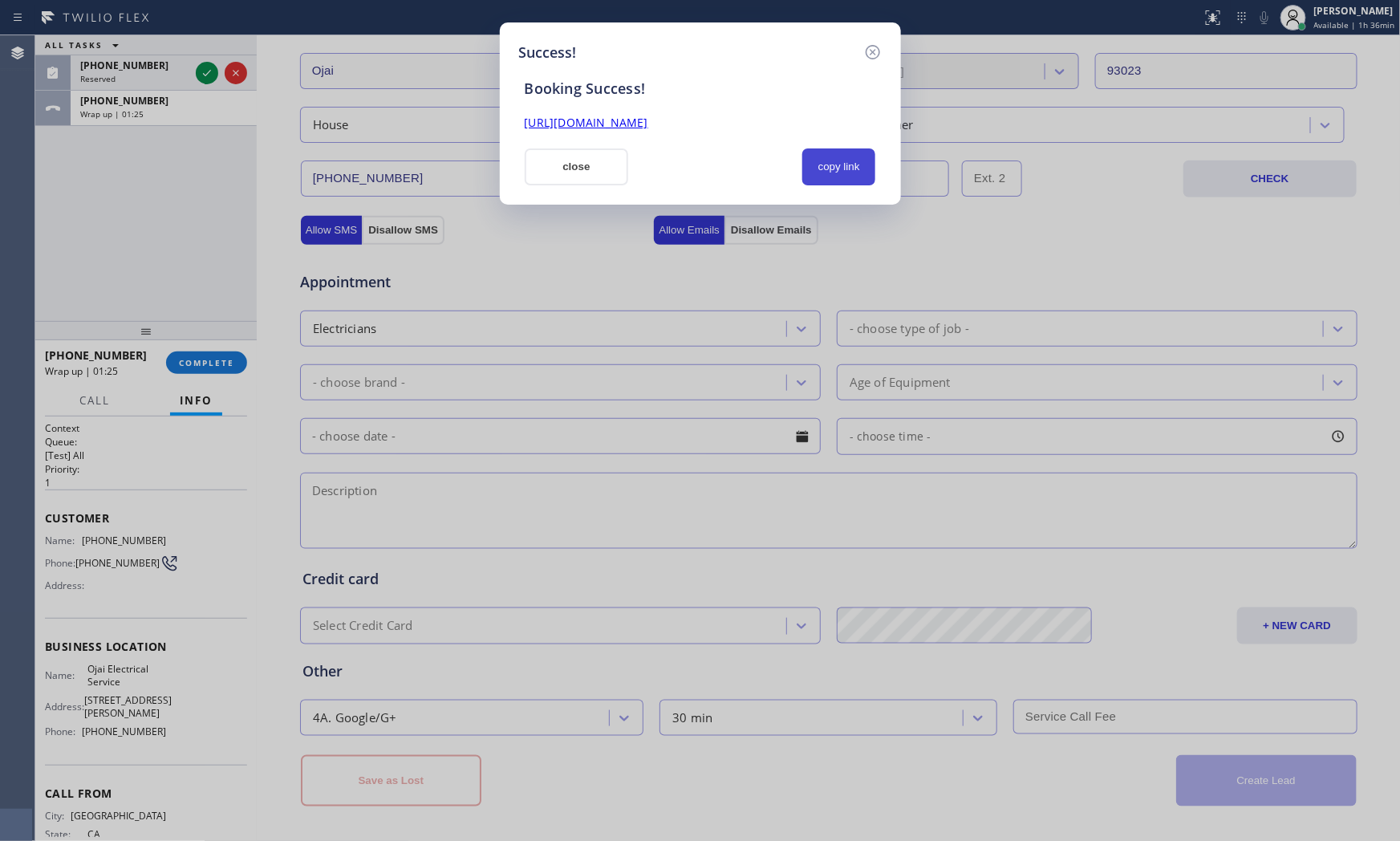
click at [808, 166] on button "copy link" at bounding box center [839, 167] width 73 height 37
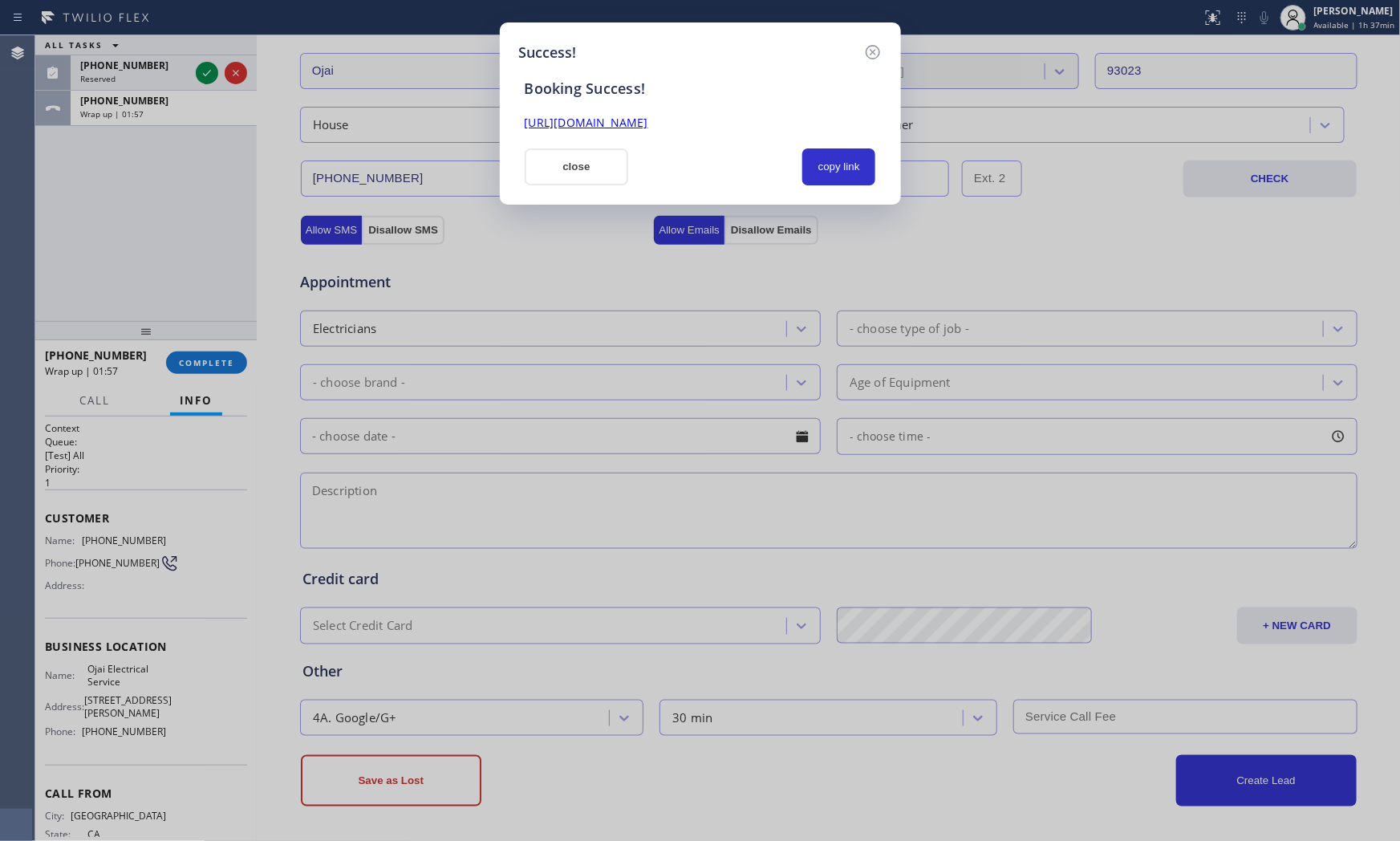
click at [611, 174] on button "close" at bounding box center [576, 167] width 105 height 37
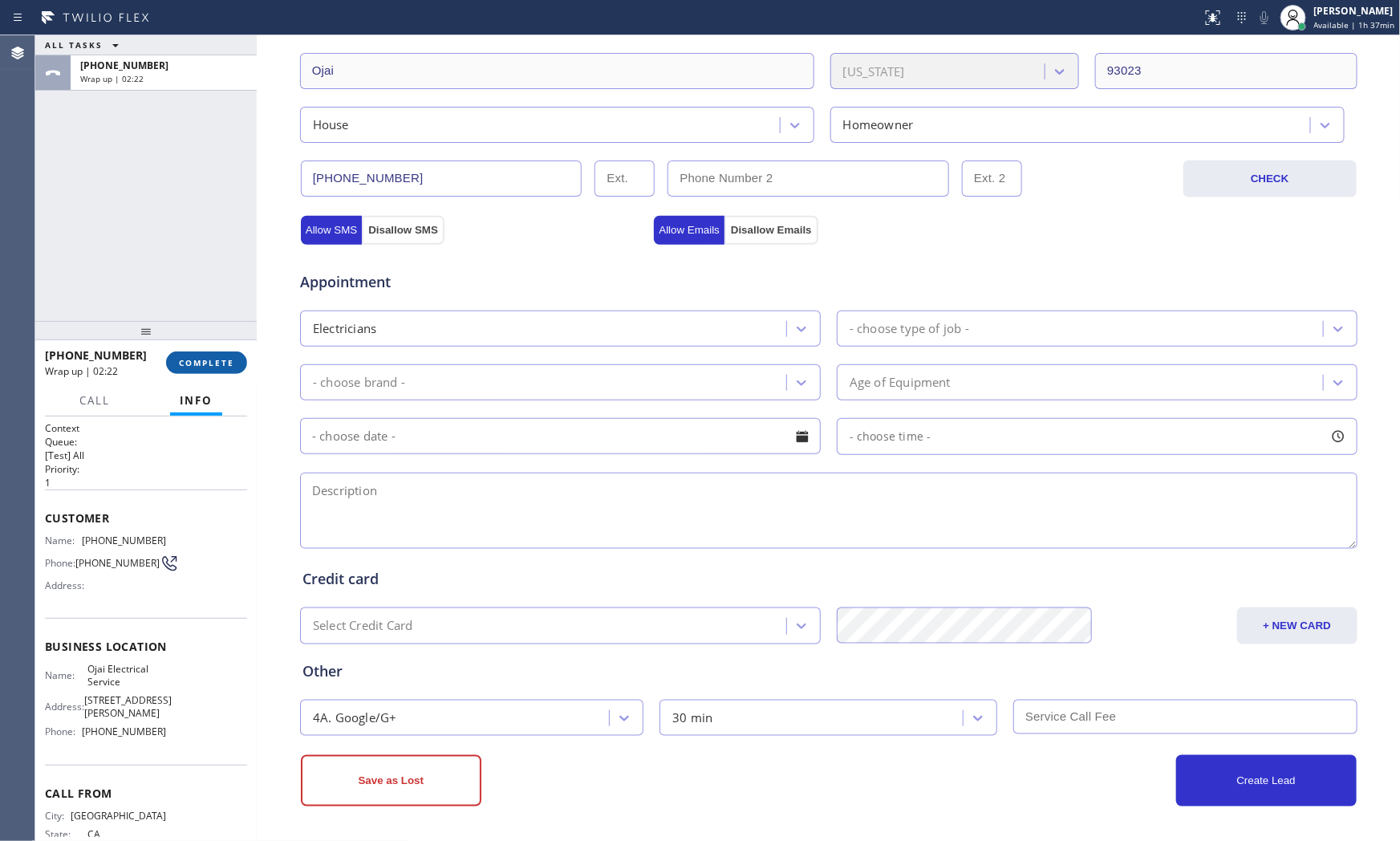
drag, startPoint x: 219, startPoint y: 340, endPoint x: 219, endPoint y: 351, distance: 11.0
click at [219, 340] on div at bounding box center [145, 331] width 221 height 19
click at [219, 351] on button "COMPLETE" at bounding box center [206, 363] width 81 height 23
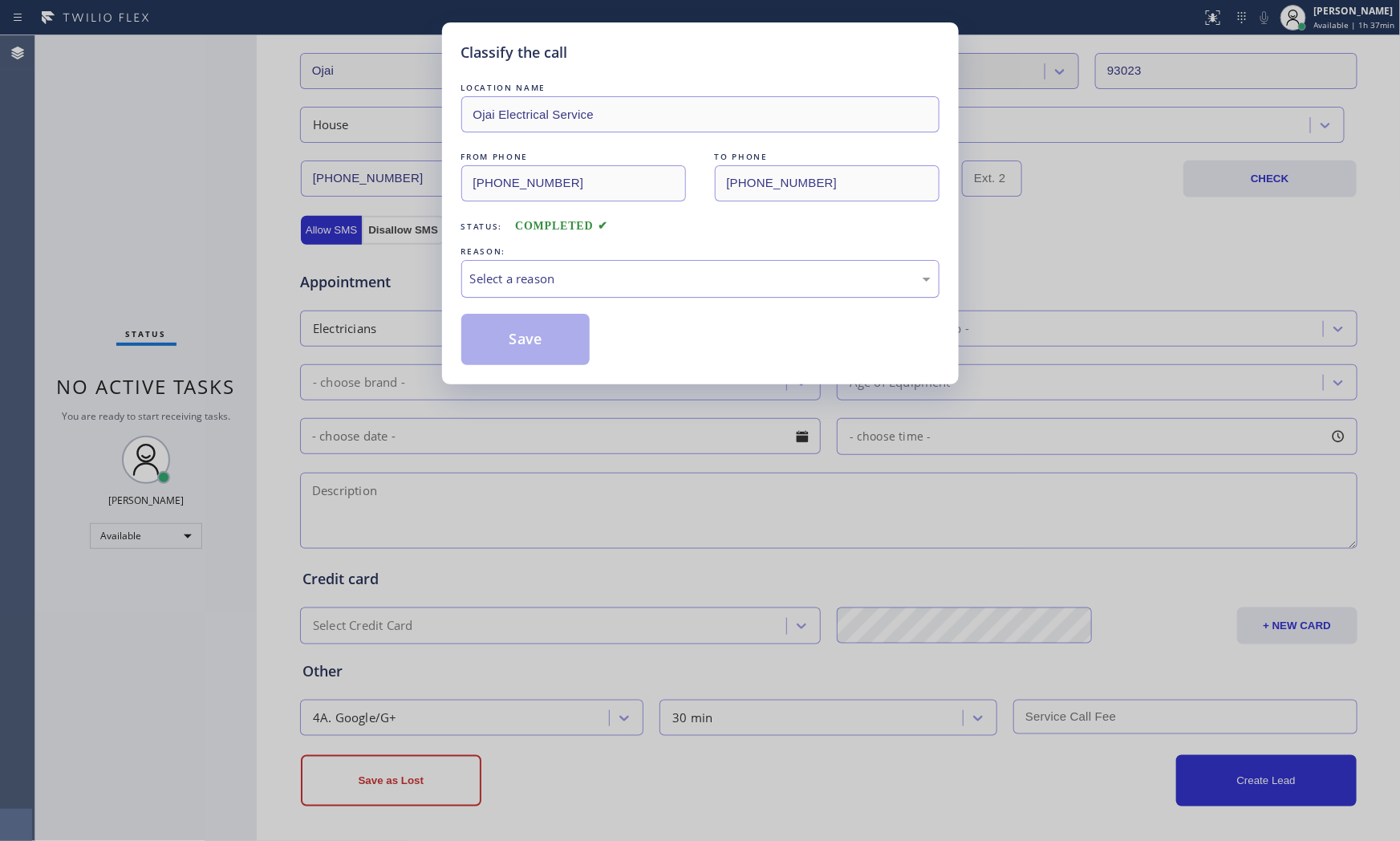
click at [571, 279] on div "Select a reason" at bounding box center [700, 279] width 460 height 19
click at [514, 335] on button "Save" at bounding box center [525, 339] width 129 height 52
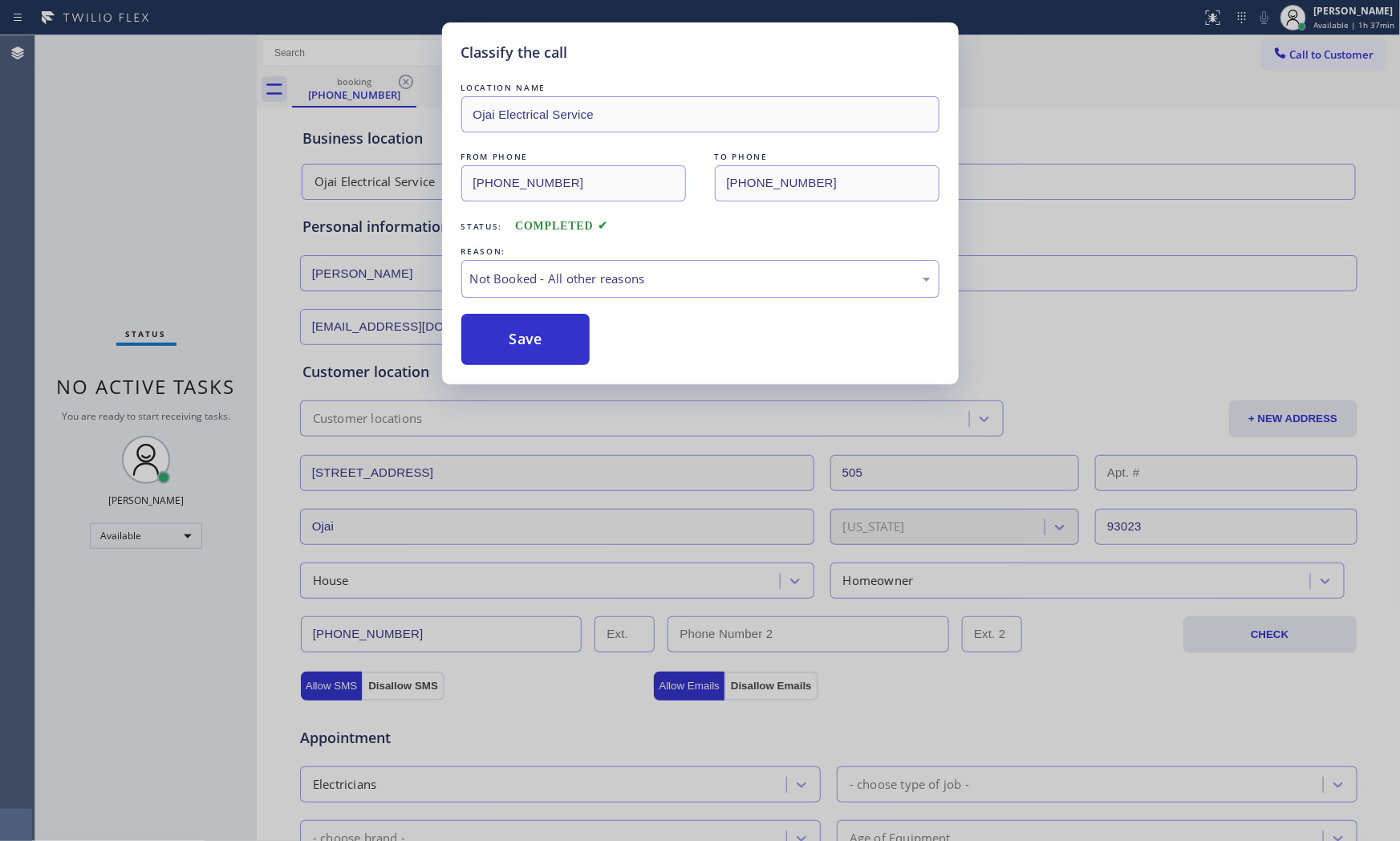
click at [514, 335] on button "Save" at bounding box center [525, 339] width 129 height 52
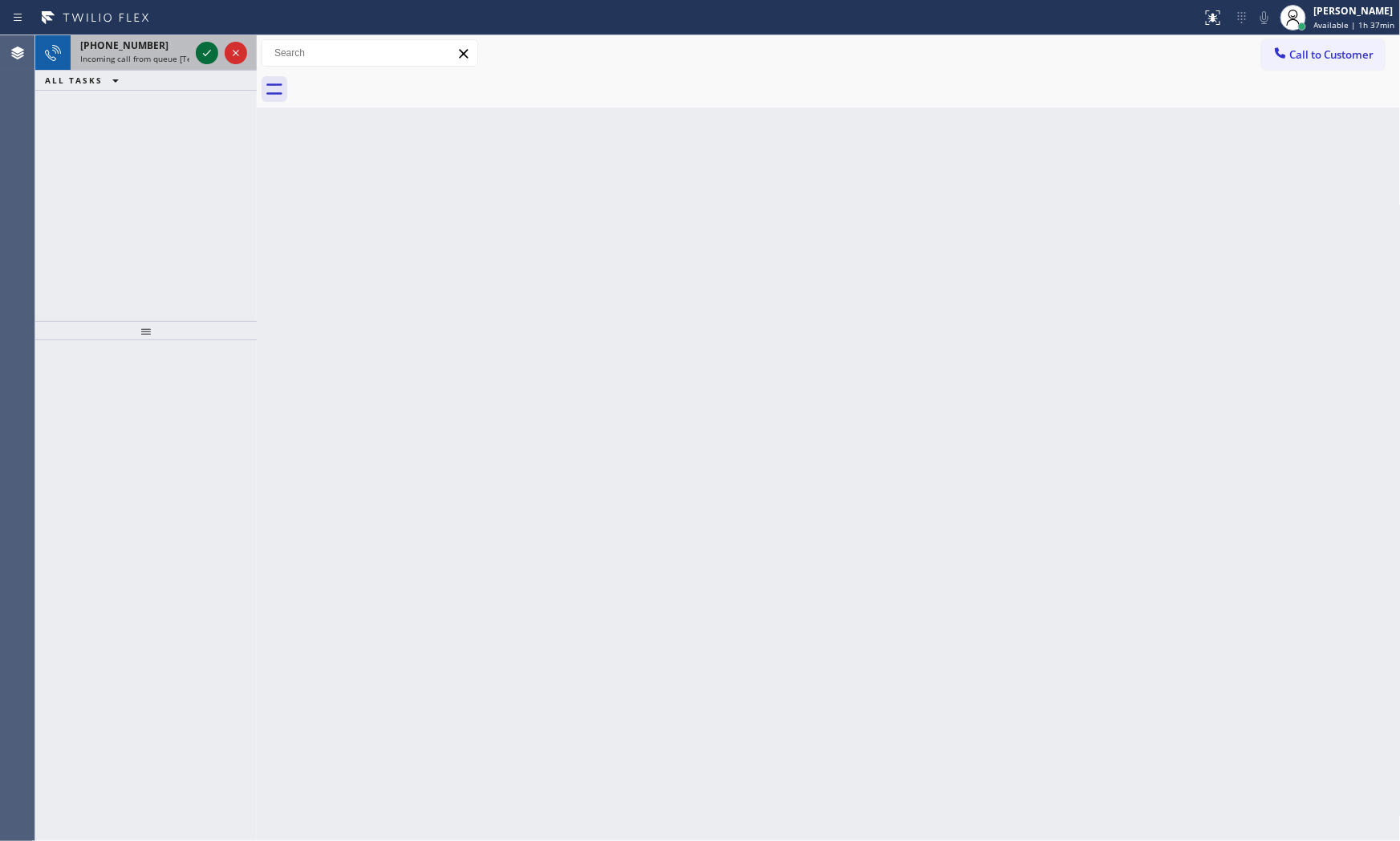
click at [204, 50] on icon at bounding box center [207, 53] width 19 height 19
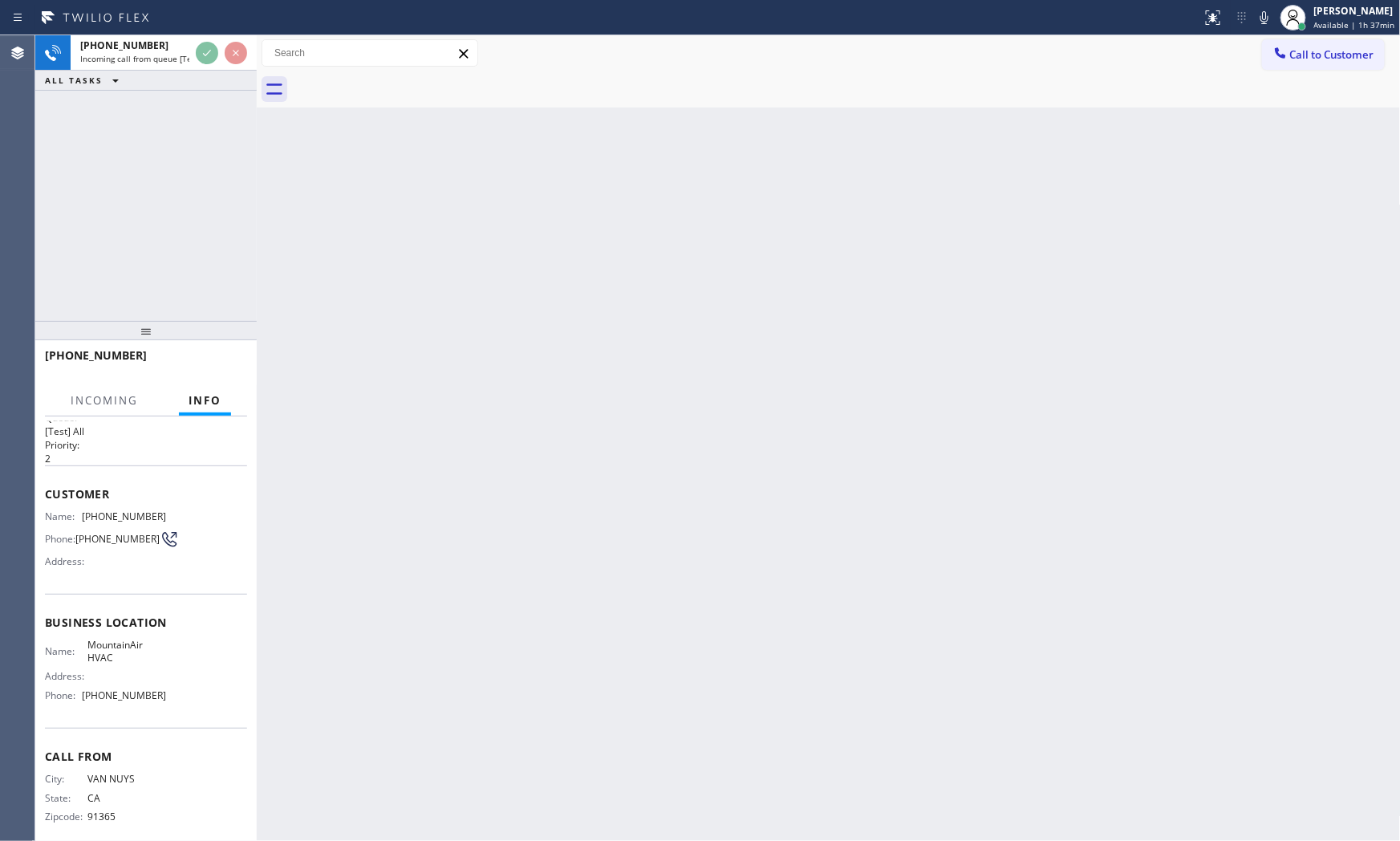
scroll to position [40, 0]
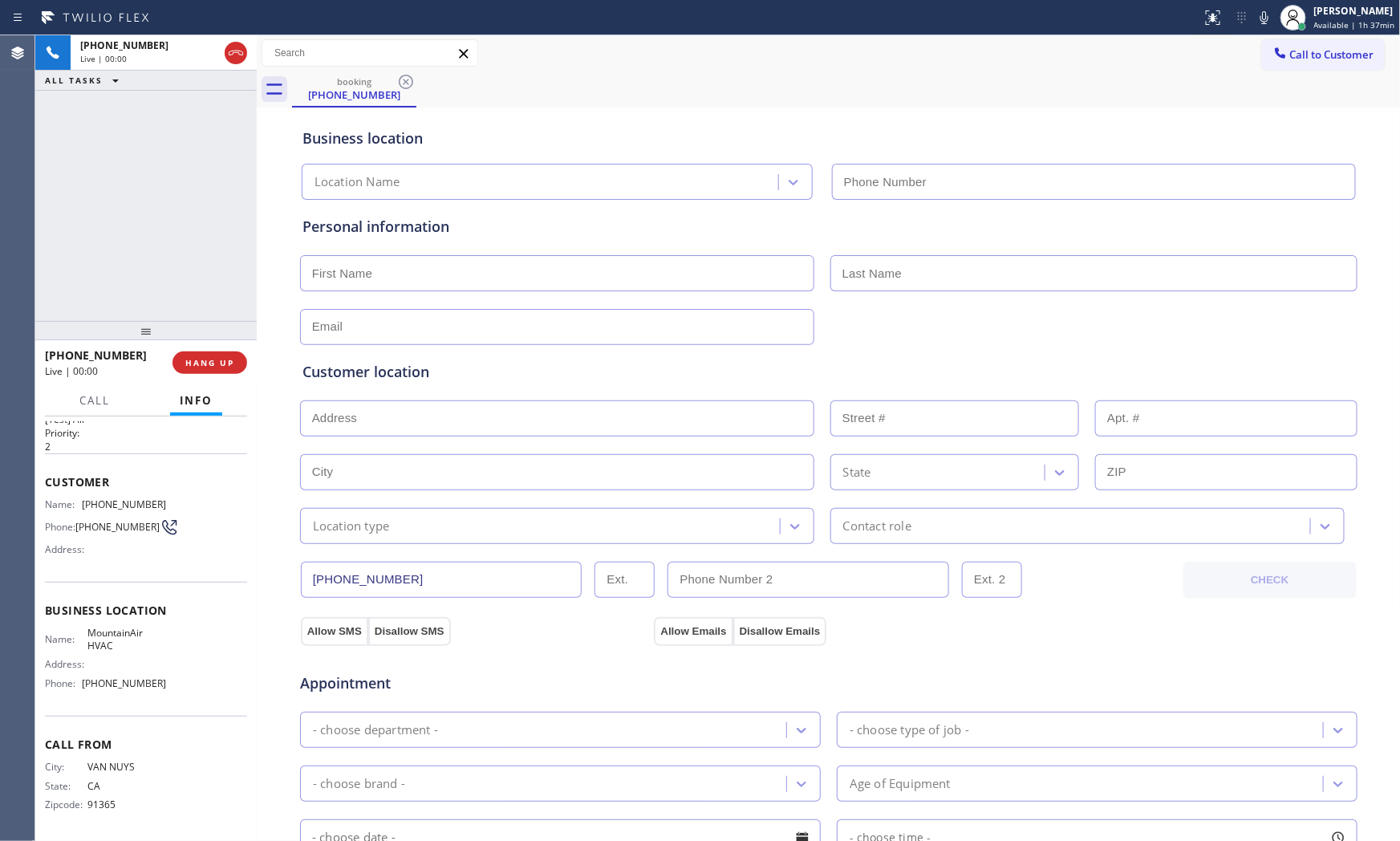
type input "[PHONE_NUMBER]"
click at [207, 371] on button "HANG UP" at bounding box center [209, 363] width 74 height 23
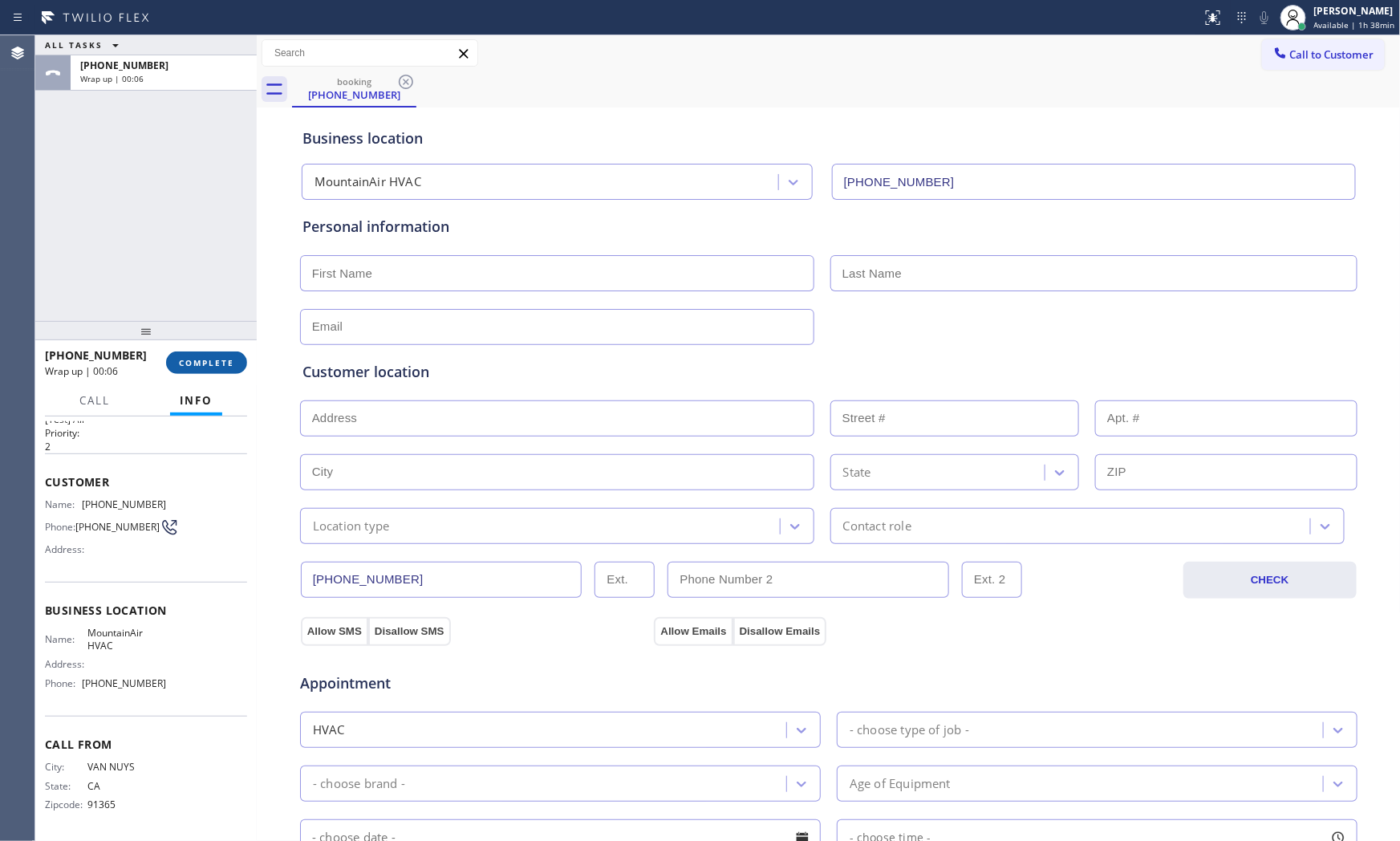
click at [227, 372] on button "COMPLETE" at bounding box center [206, 363] width 81 height 23
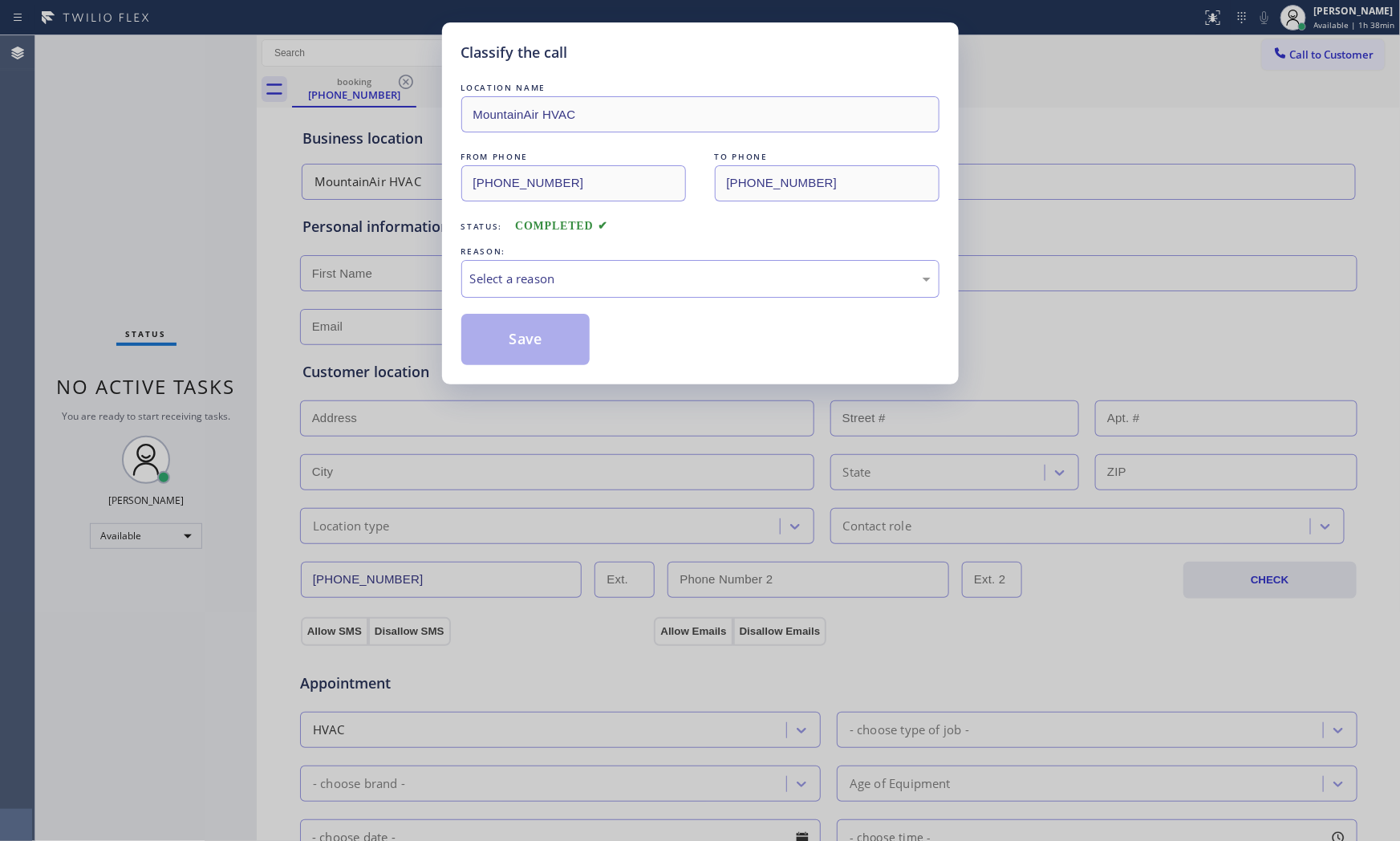
click at [540, 306] on div "LOCATION NAME MountainAir HVAC FROM PHONE [PHONE_NUMBER] TO PHONE [PHONE_NUMBER…" at bounding box center [700, 221] width 478 height 285
click at [539, 290] on div "Select a reason" at bounding box center [700, 279] width 478 height 38
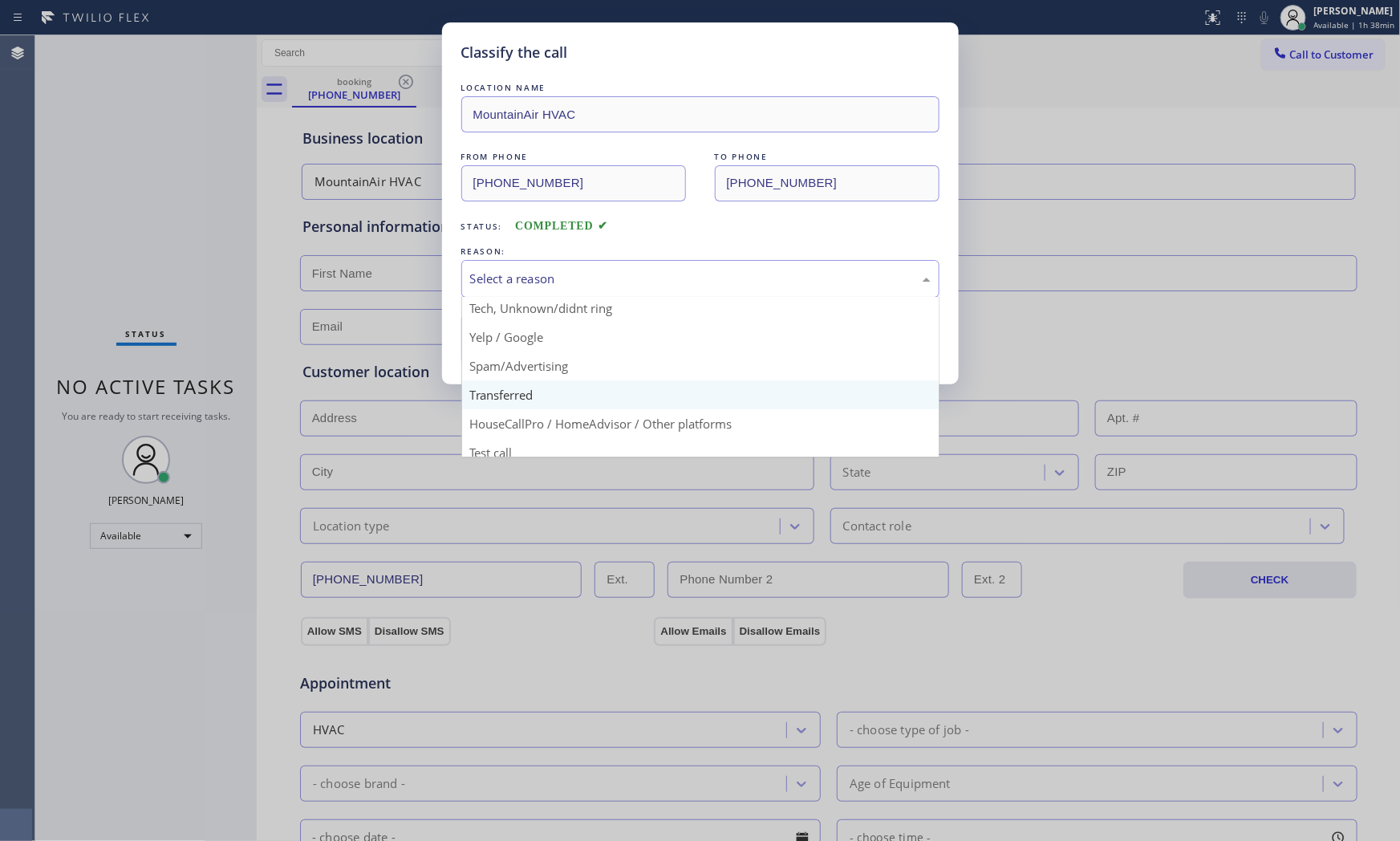
scroll to position [100, 0]
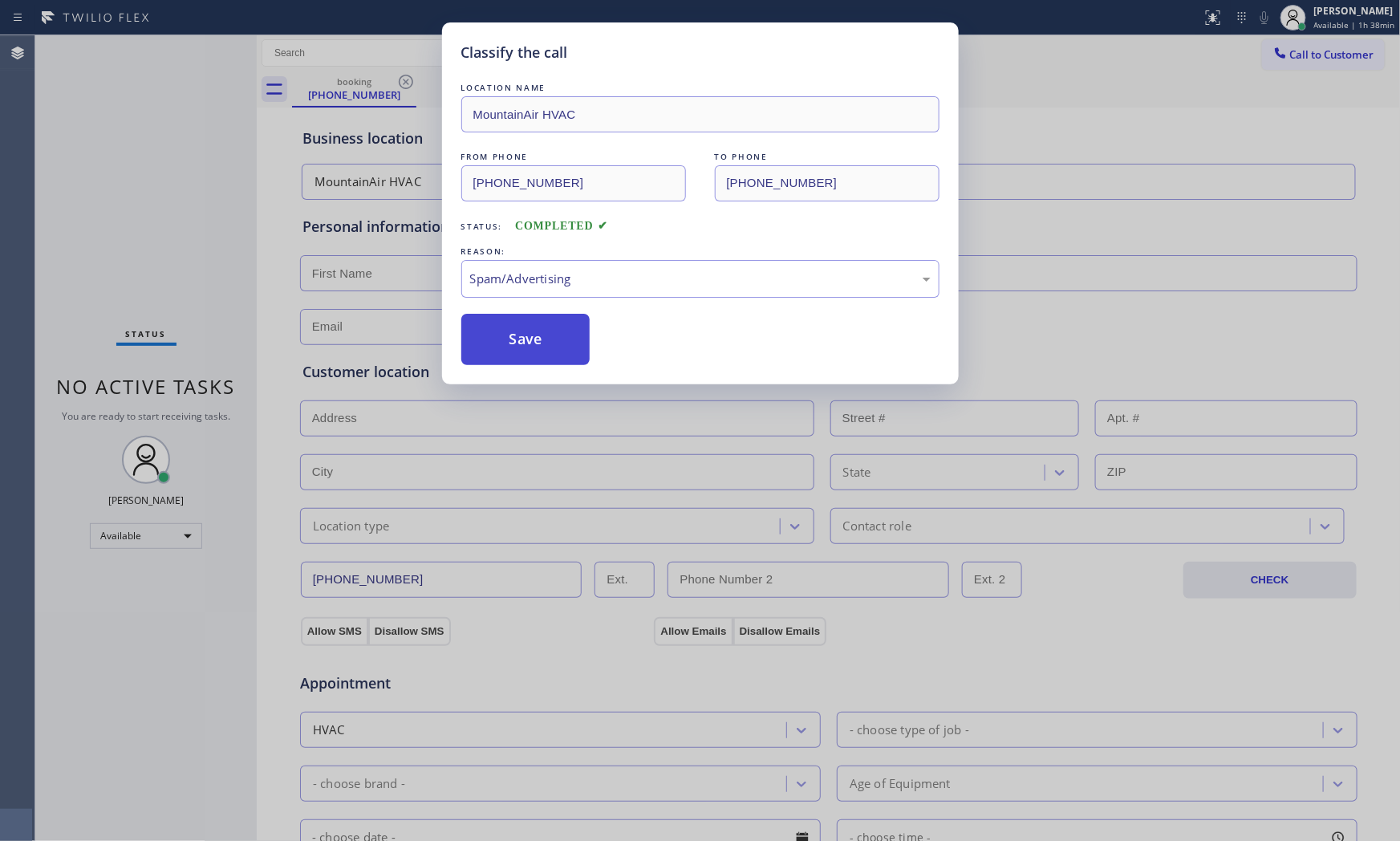
click at [512, 342] on button "Save" at bounding box center [525, 339] width 129 height 52
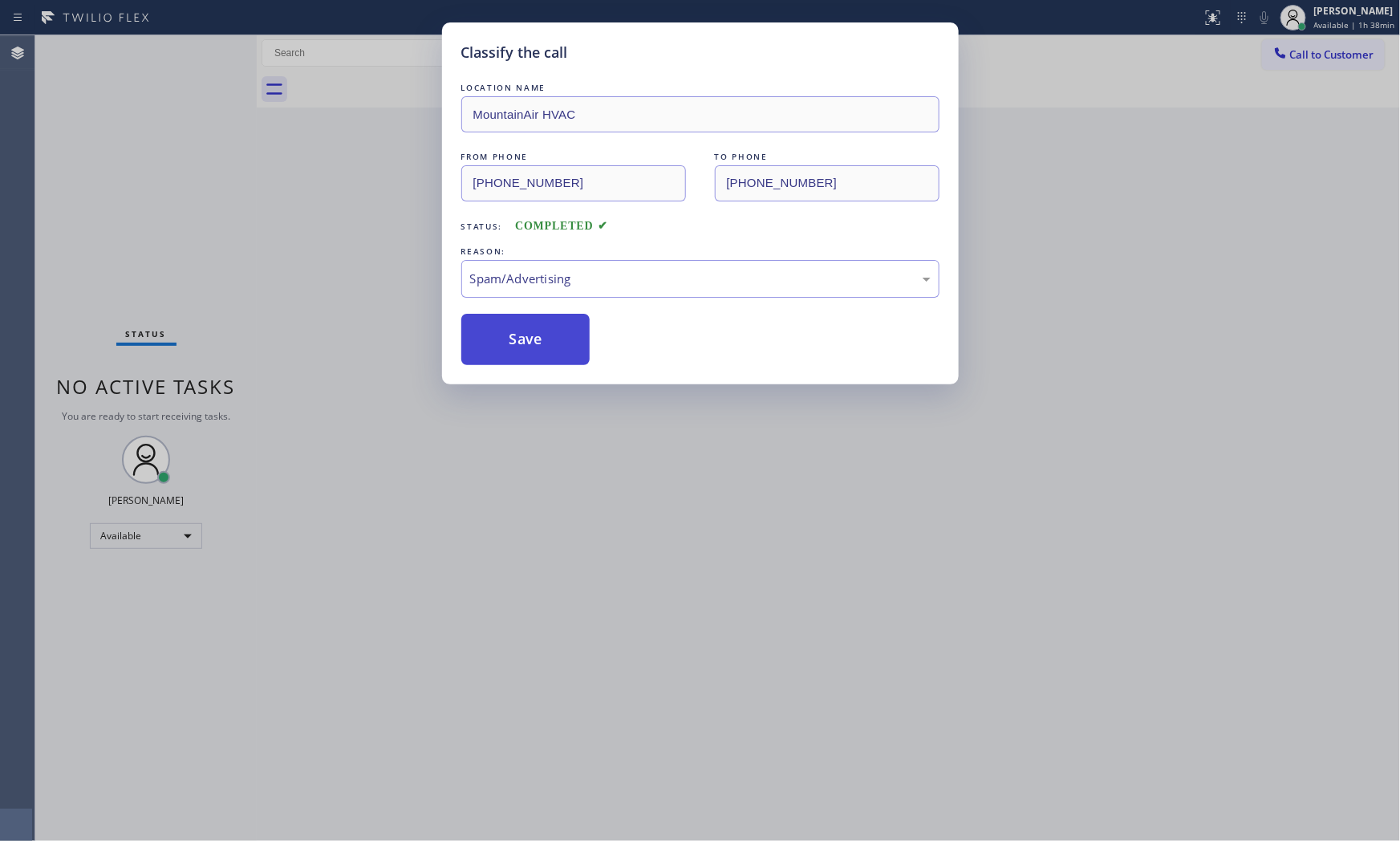
click at [512, 342] on button "Save" at bounding box center [525, 339] width 129 height 52
click at [510, 342] on button "Save" at bounding box center [525, 339] width 129 height 52
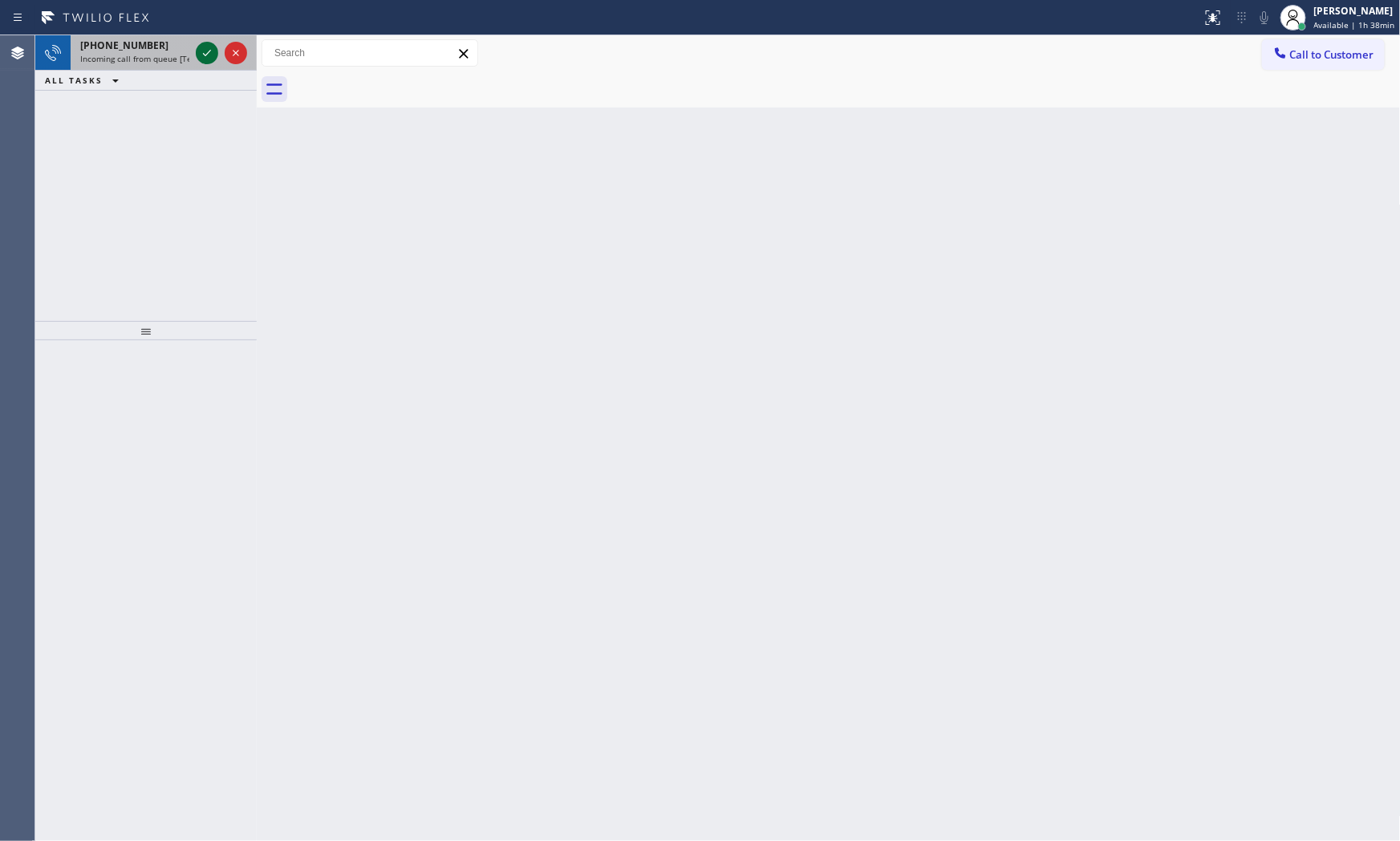
click at [201, 58] on icon at bounding box center [207, 53] width 19 height 19
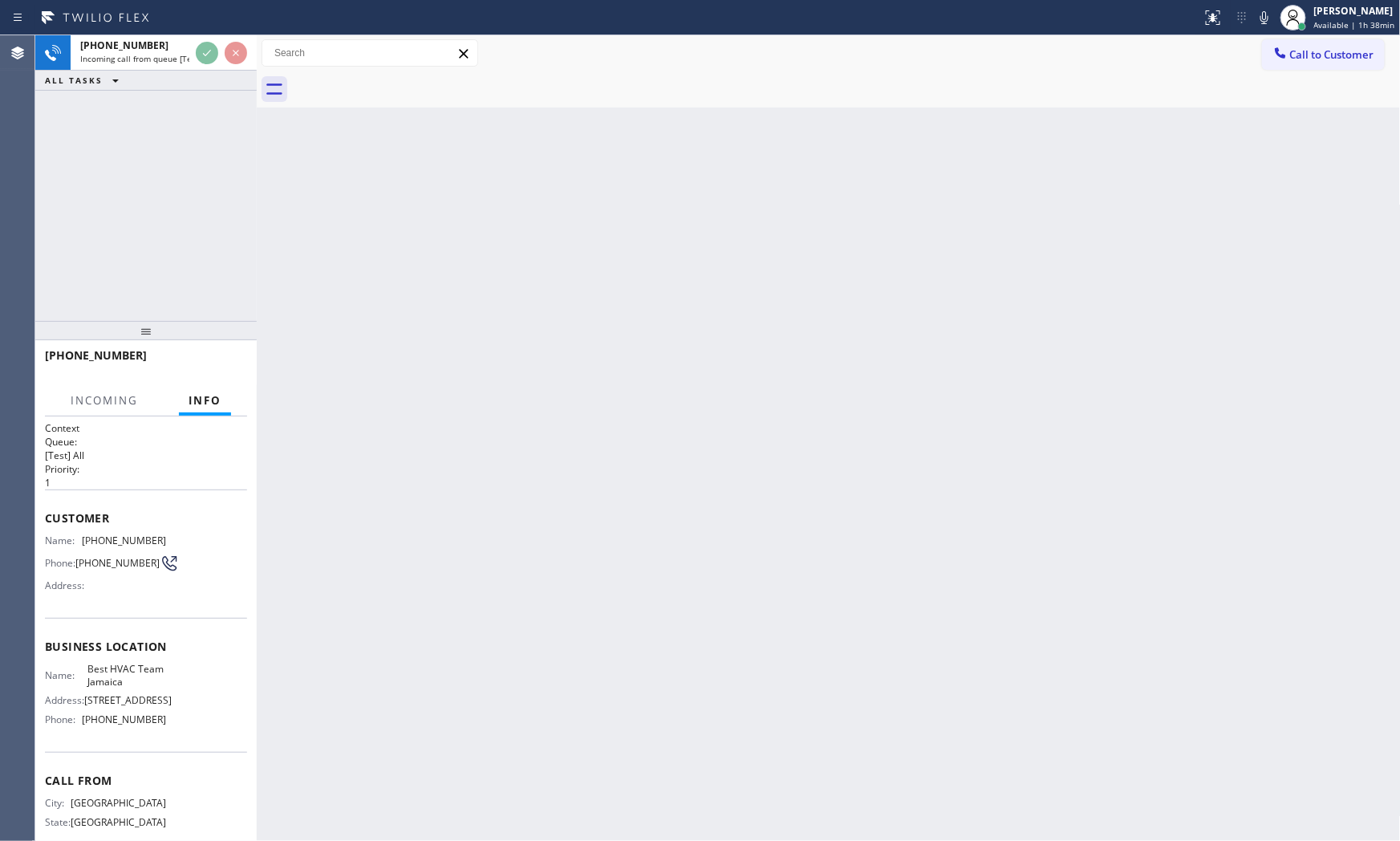
scroll to position [52, 0]
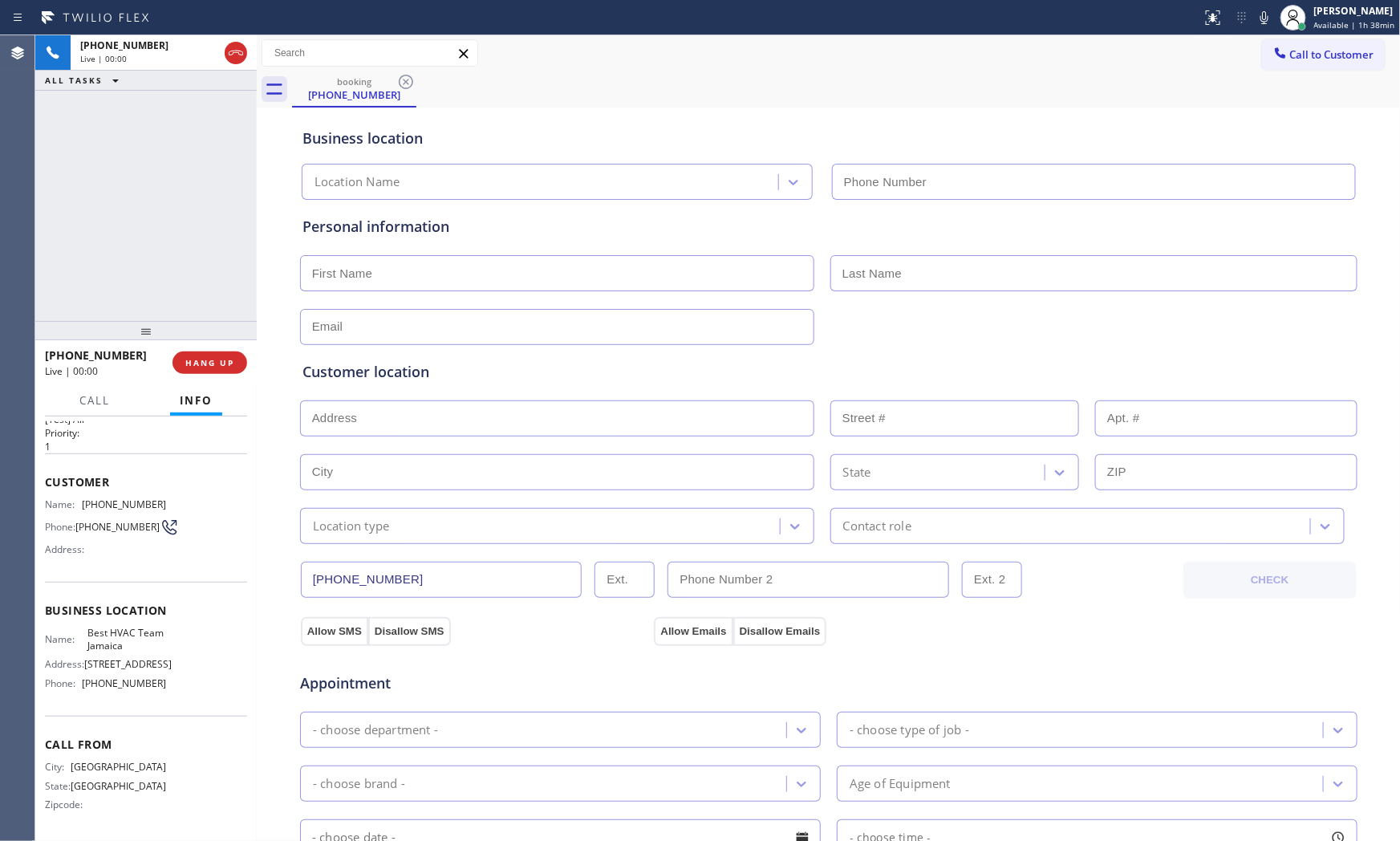
type input "[PHONE_NUMBER]"
click at [1262, 20] on icon at bounding box center [1263, 18] width 19 height 19
drag, startPoint x: 163, startPoint y: 347, endPoint x: 173, endPoint y: 354, distance: 12.2
click at [164, 348] on div "[PHONE_NUMBER] Live | 00:06" at bounding box center [108, 363] width 127 height 41
click at [182, 357] on button "HANG UP" at bounding box center [209, 363] width 74 height 23
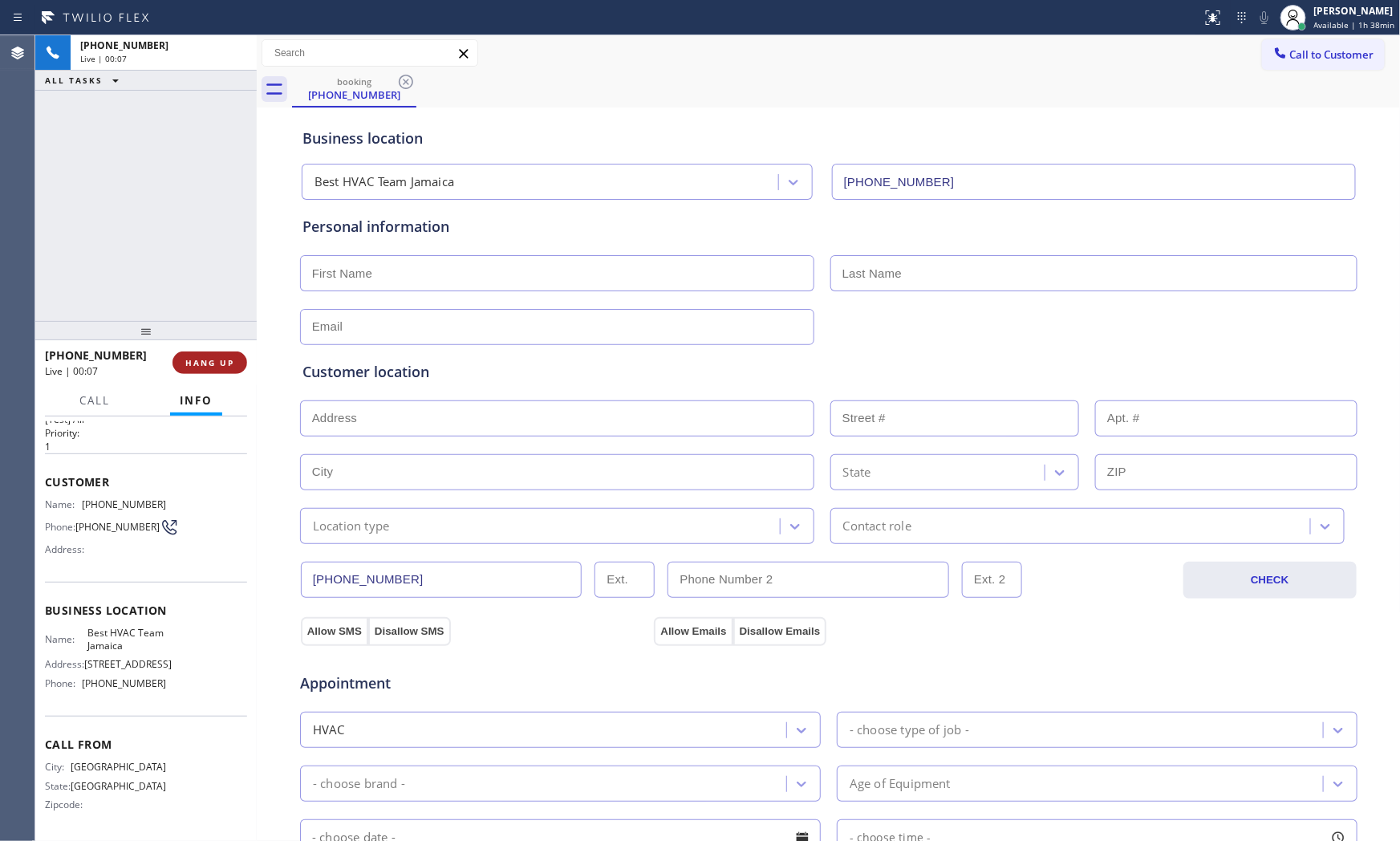
click at [195, 361] on span "HANG UP" at bounding box center [210, 363] width 49 height 11
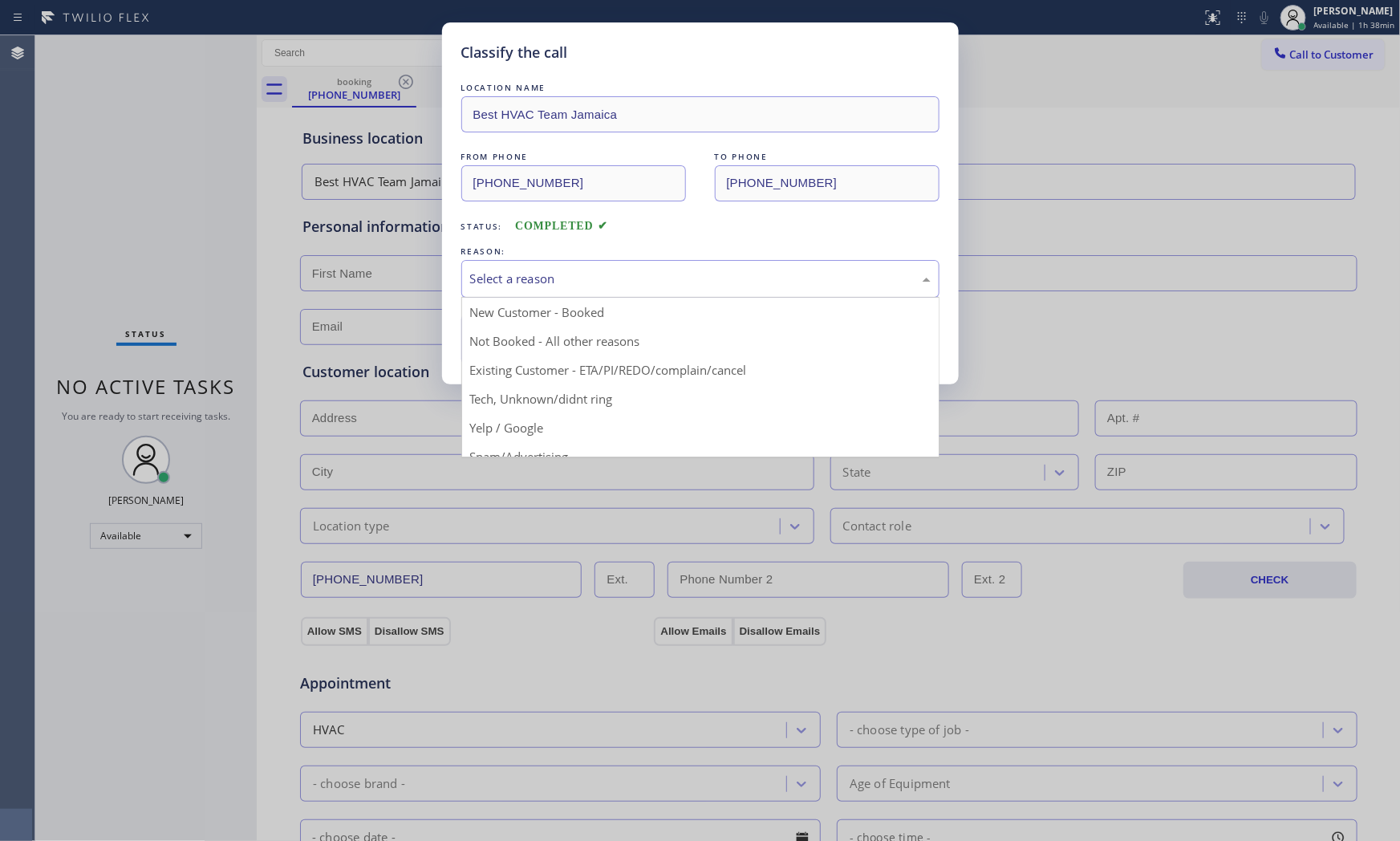
click at [567, 287] on div "Select a reason" at bounding box center [700, 279] width 460 height 19
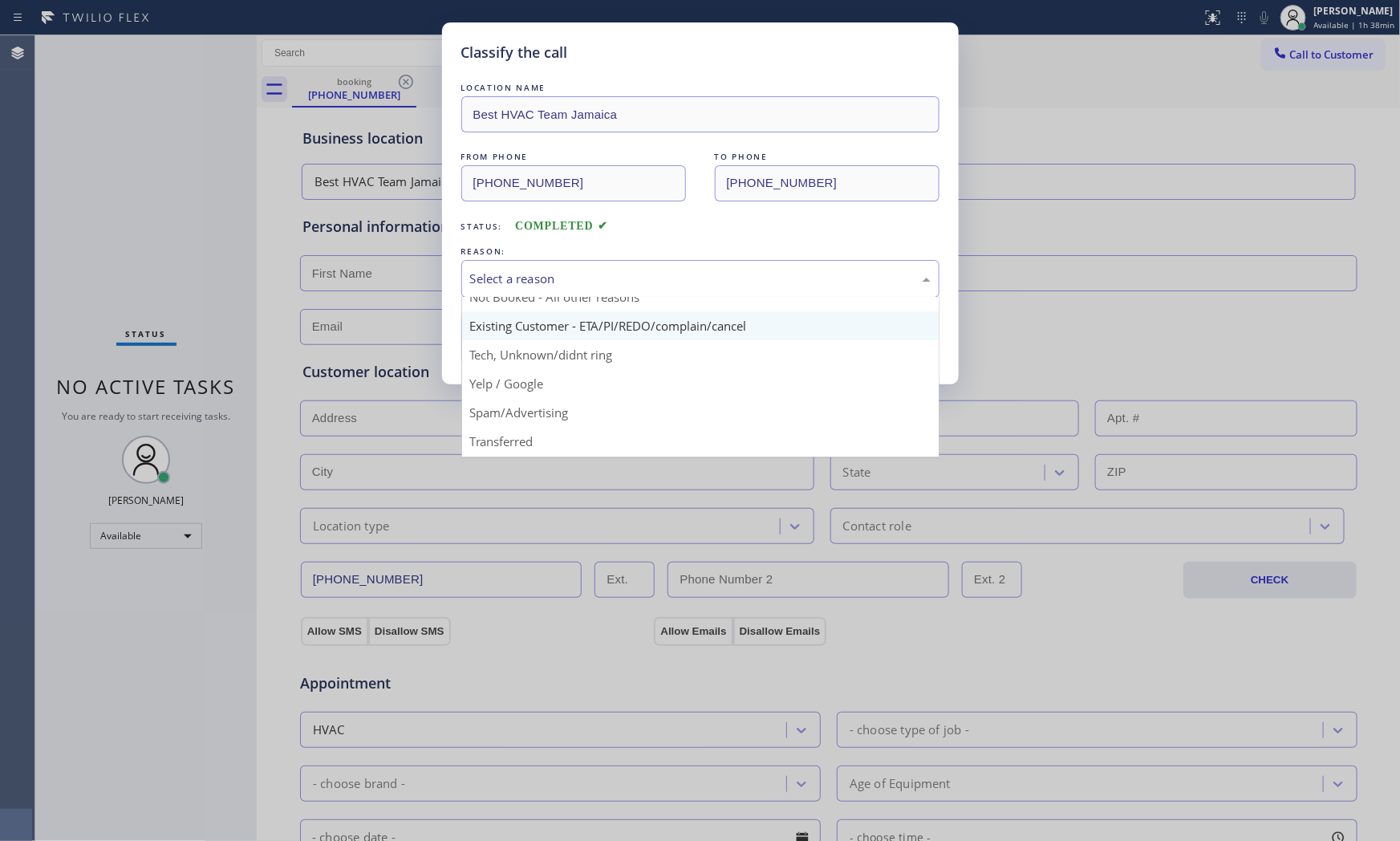
scroll to position [89, 0]
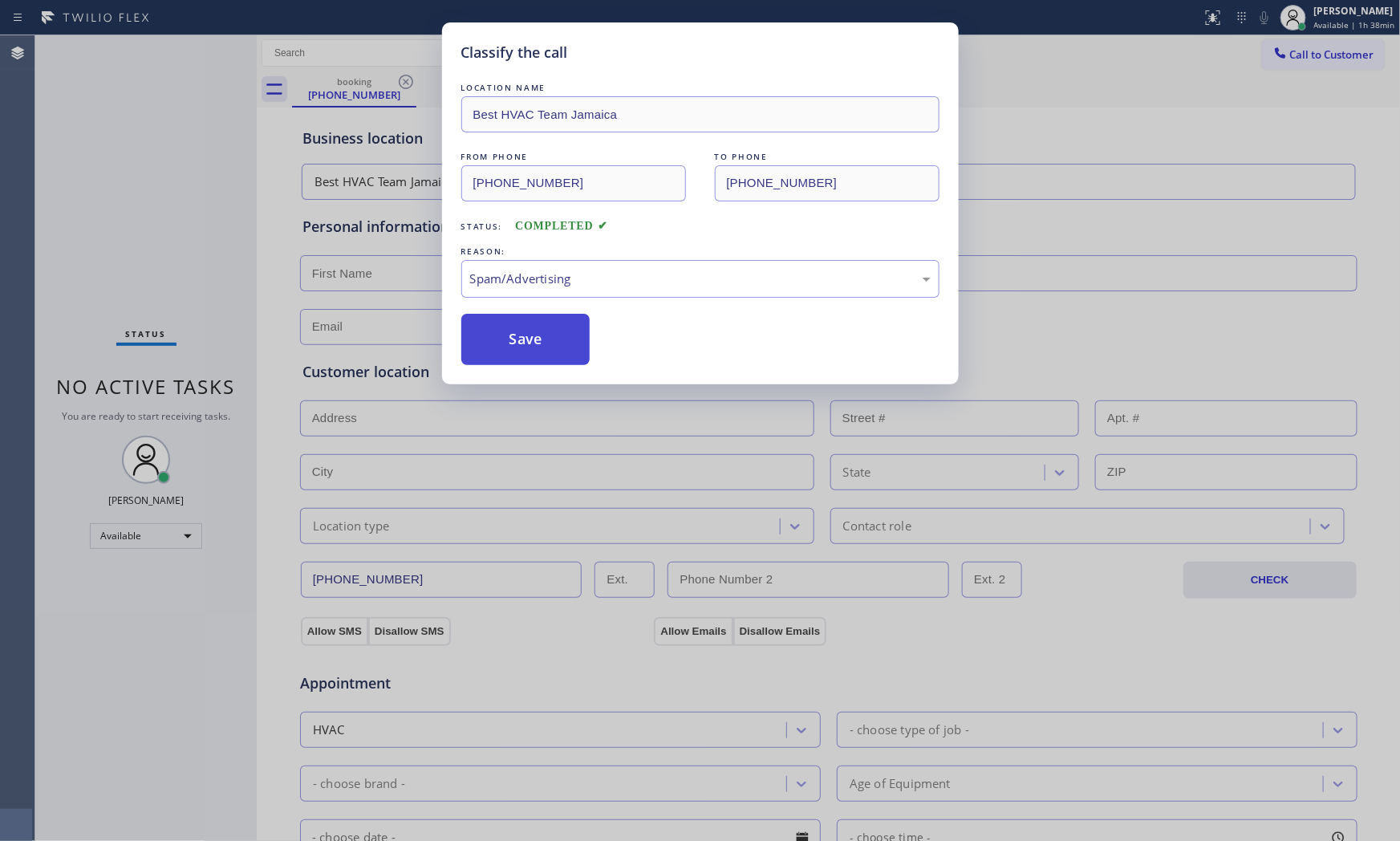
click at [541, 355] on button "Save" at bounding box center [525, 339] width 129 height 52
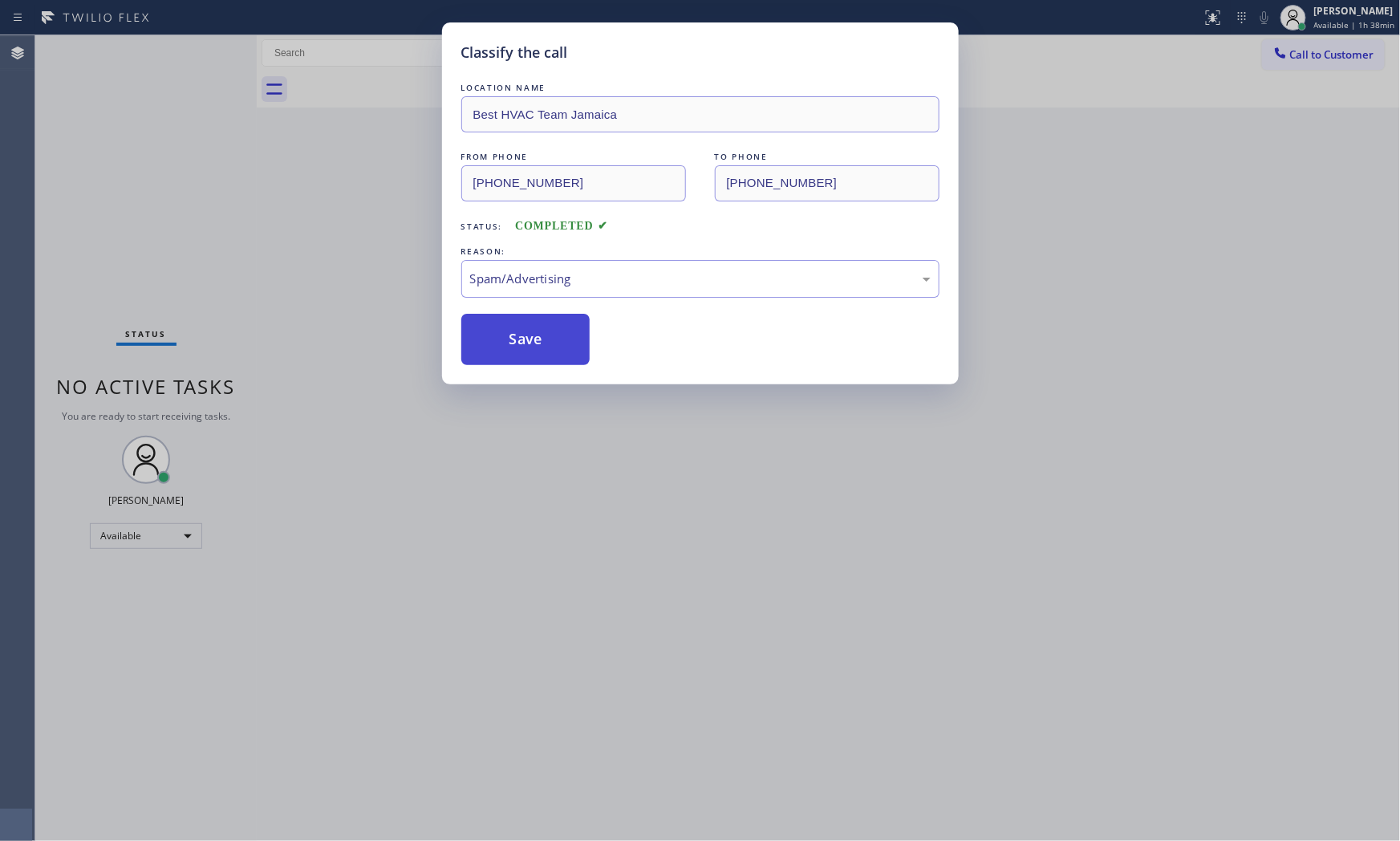
click at [541, 355] on button "Save" at bounding box center [525, 339] width 129 height 52
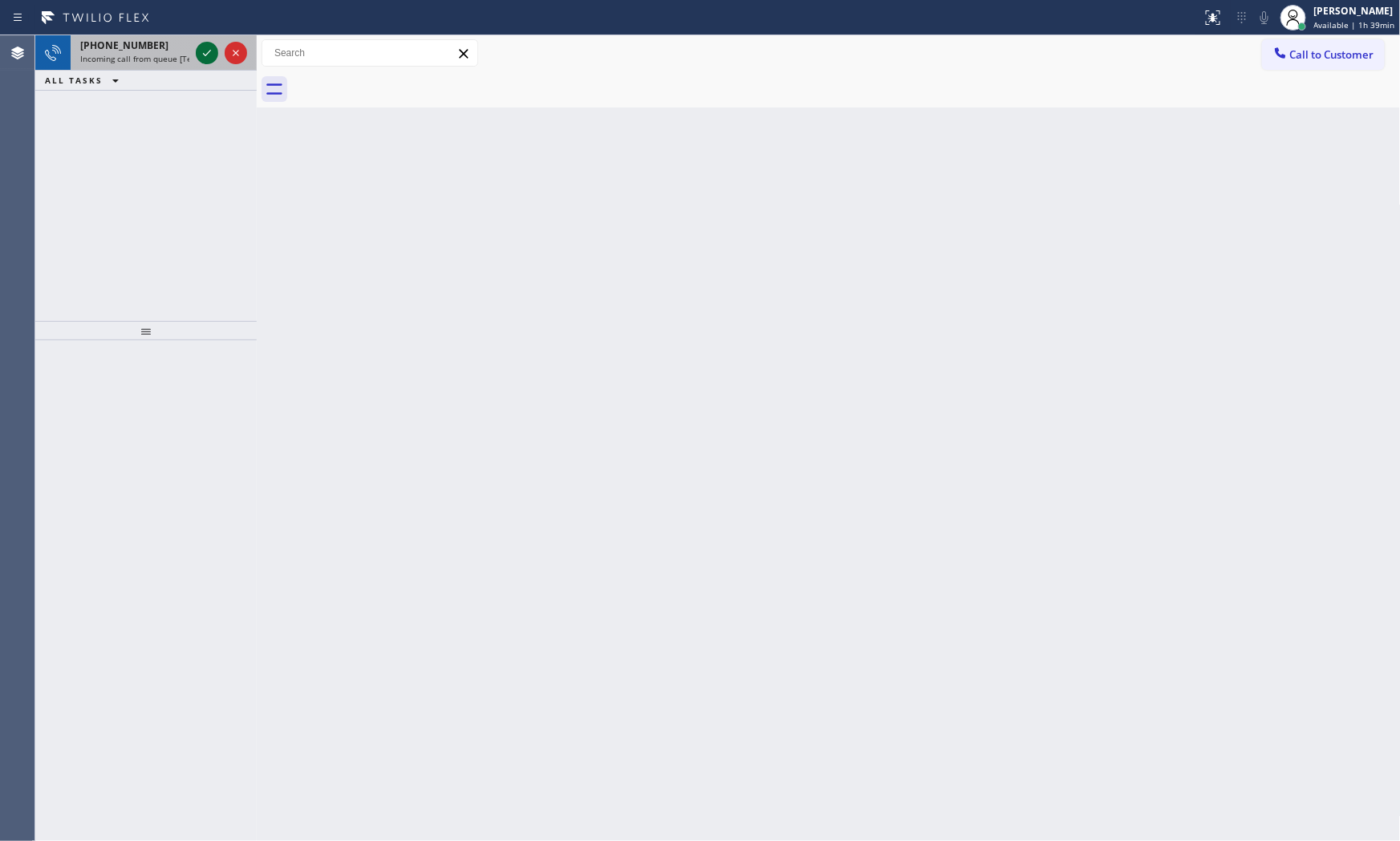
click at [209, 58] on icon at bounding box center [207, 53] width 19 height 19
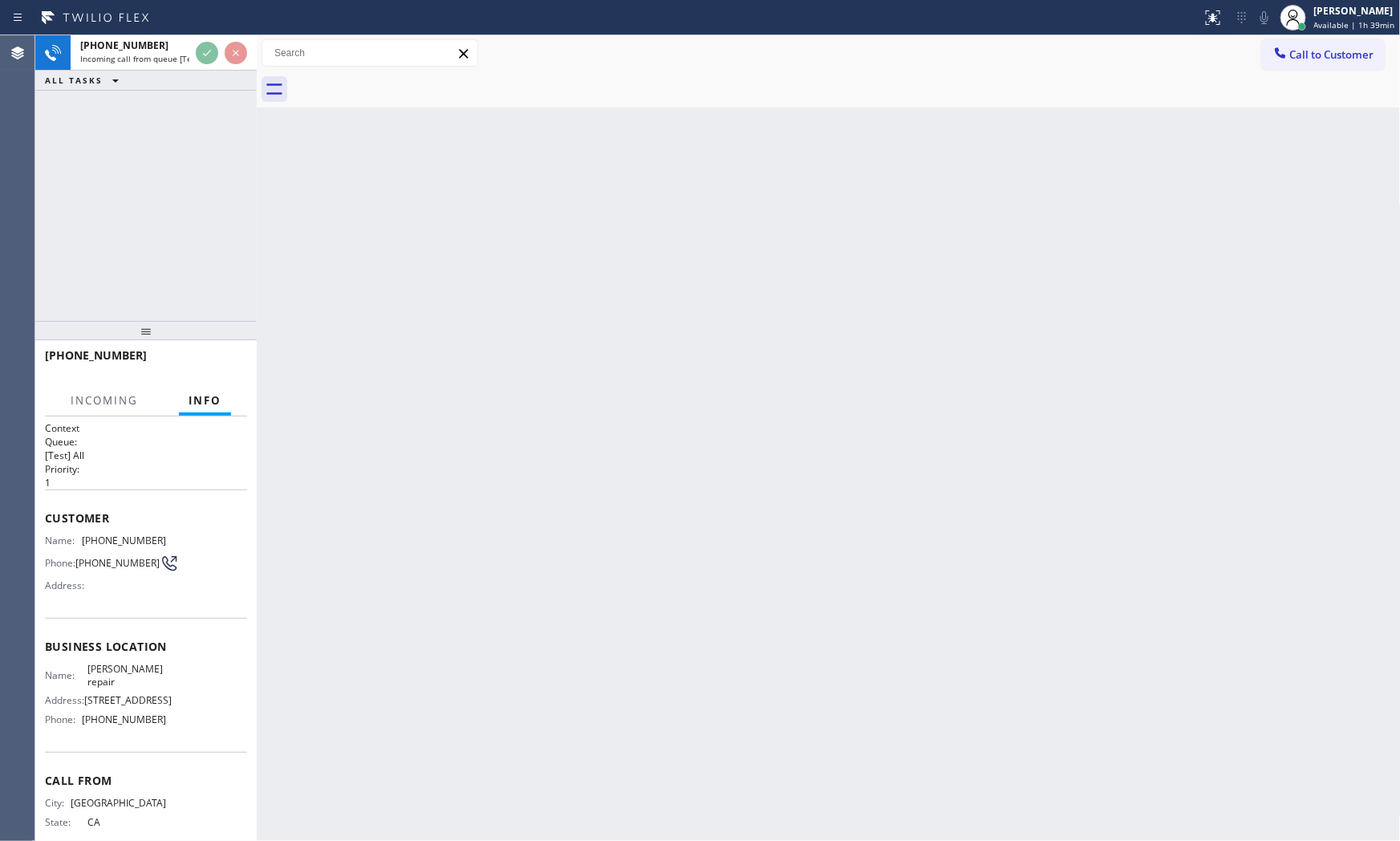
scroll to position [65, 0]
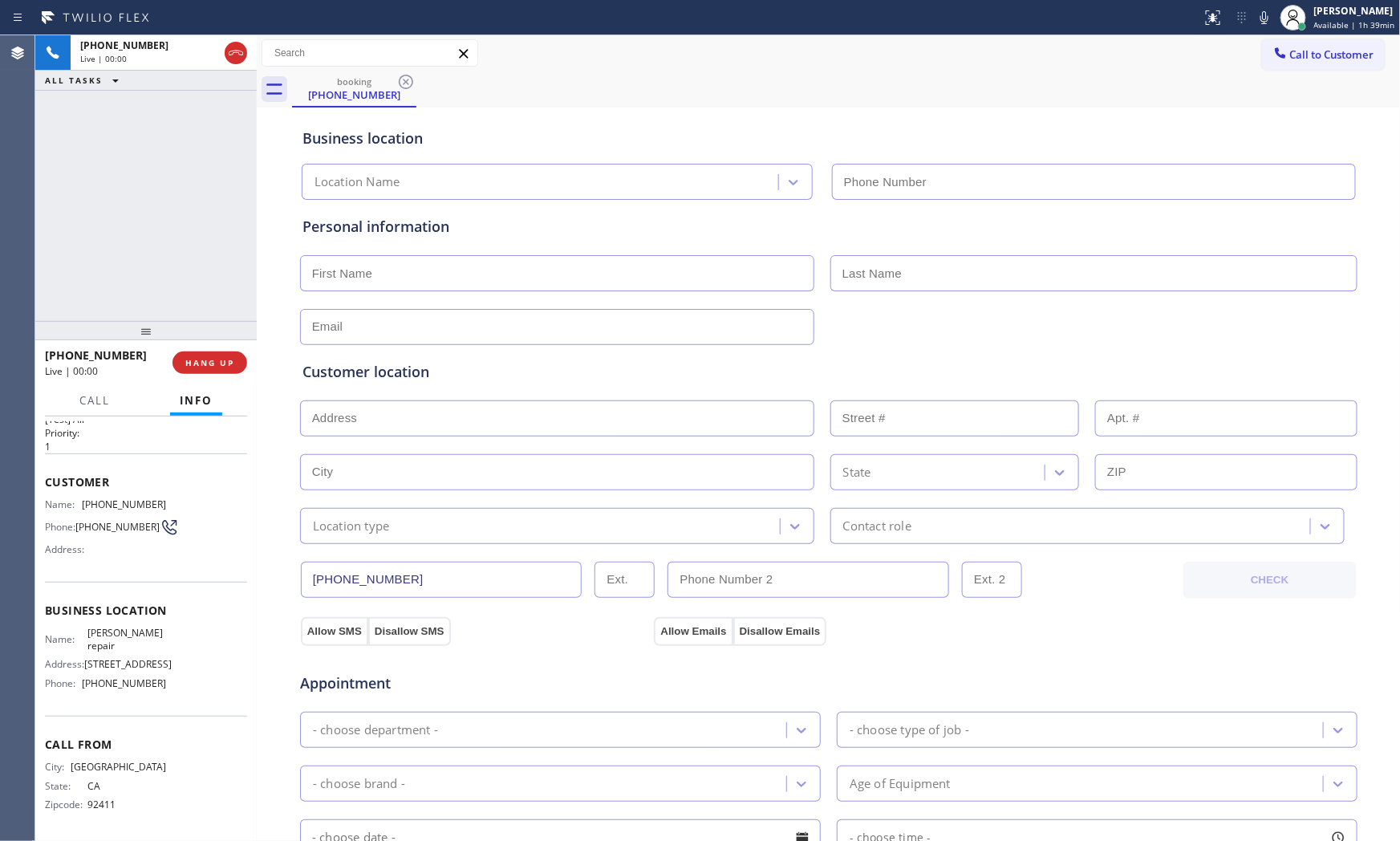
type input "[PHONE_NUMBER]"
drag, startPoint x: 209, startPoint y: 392, endPoint x: 213, endPoint y: 371, distance: 21.4
click at [211, 387] on button "Info" at bounding box center [196, 400] width 52 height 31
click at [214, 366] on span "HANG UP" at bounding box center [210, 363] width 49 height 11
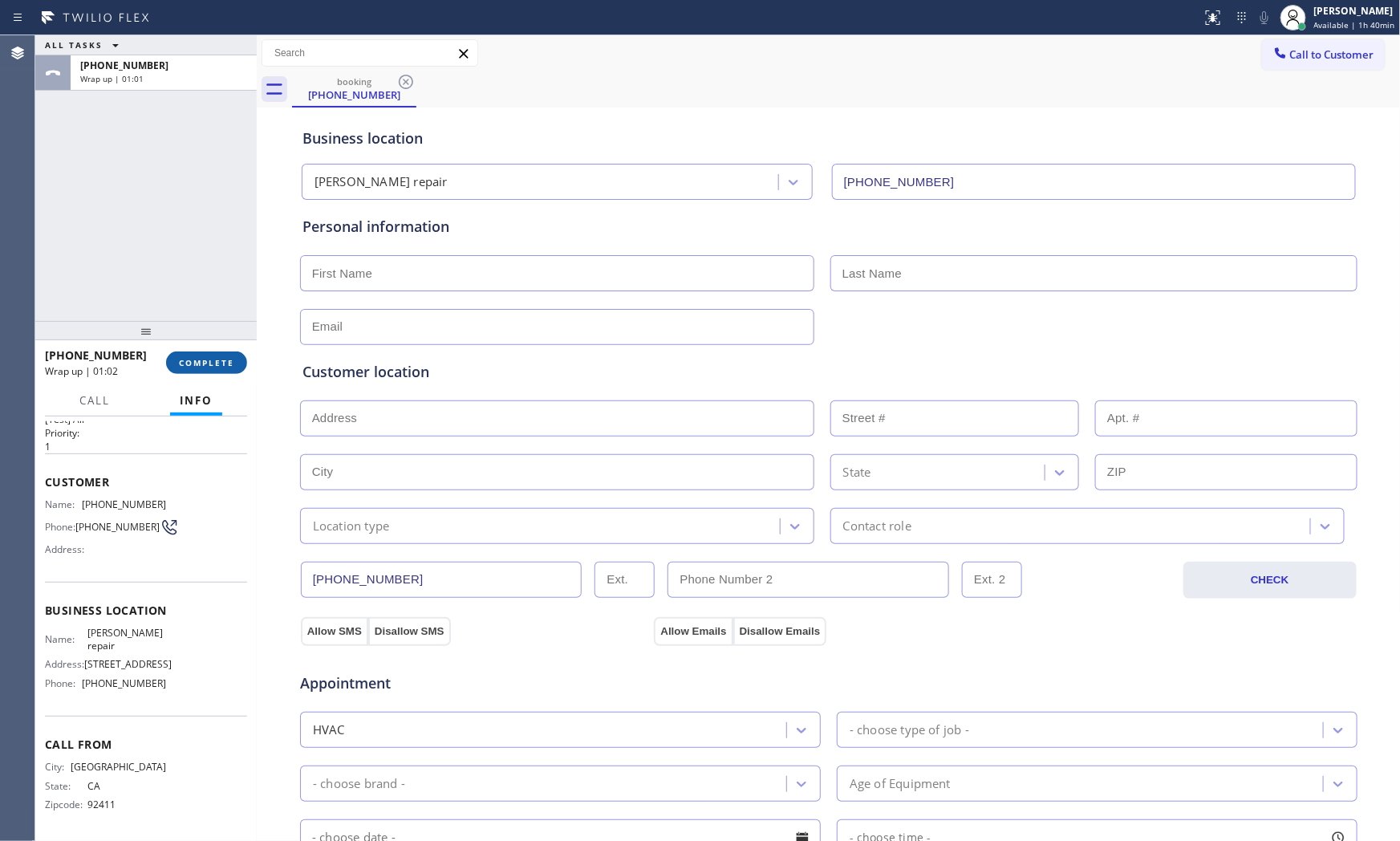
click at [225, 362] on span "COMPLETE" at bounding box center [206, 363] width 56 height 11
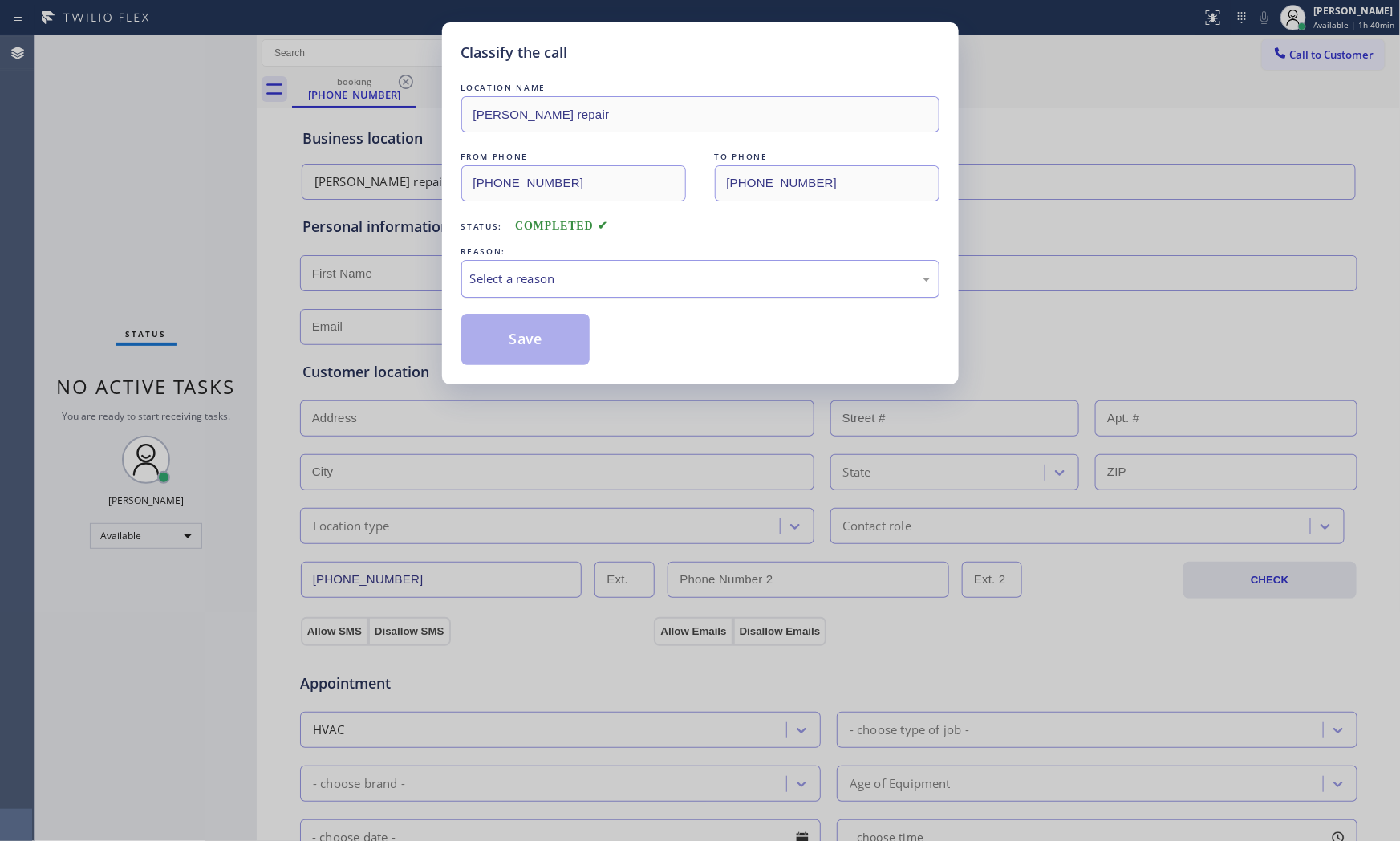
drag, startPoint x: 558, startPoint y: 281, endPoint x: 555, endPoint y: 293, distance: 12.4
click at [558, 283] on div "Select a reason" at bounding box center [700, 279] width 460 height 19
click at [526, 340] on button "Save" at bounding box center [525, 339] width 129 height 52
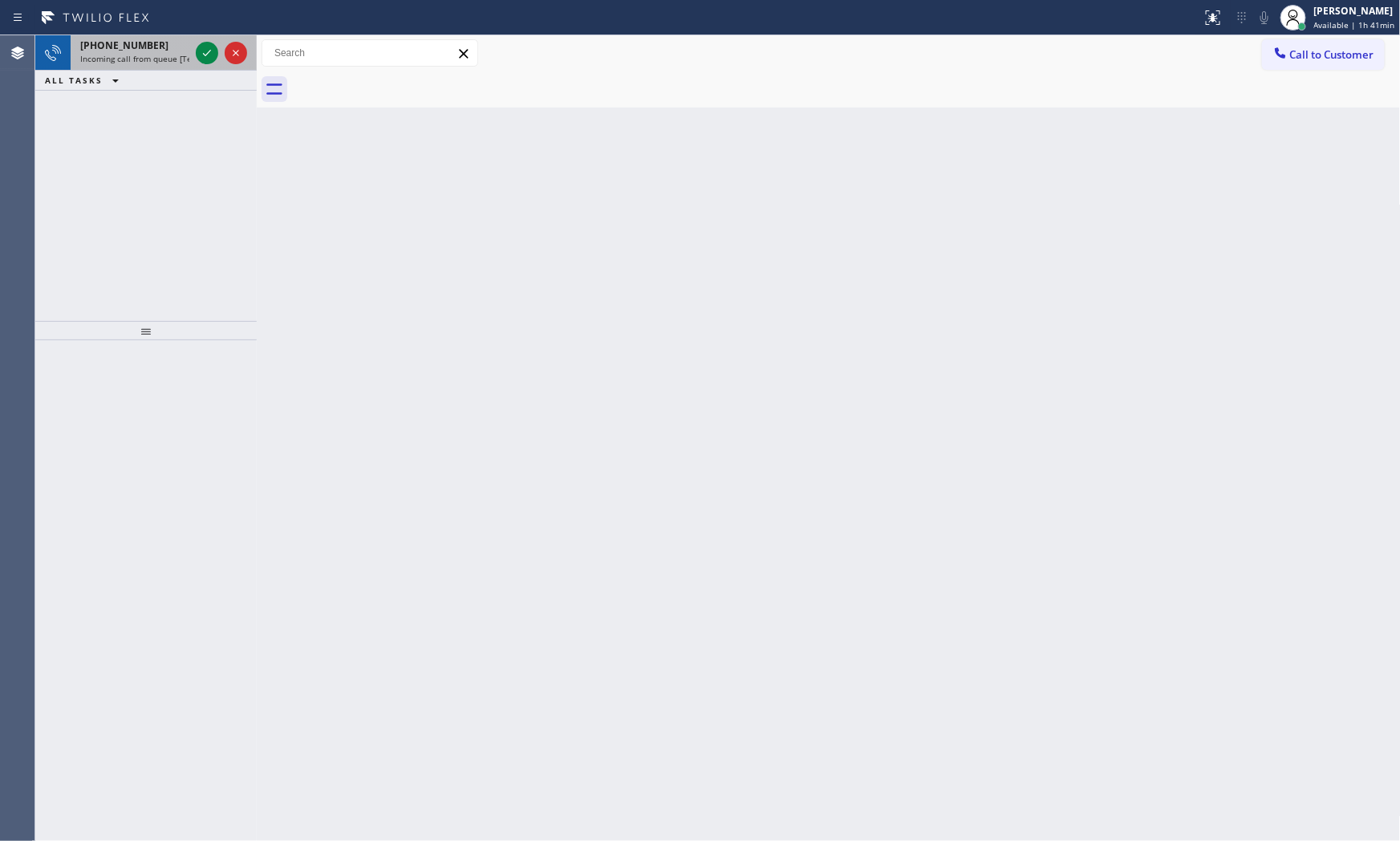
click at [178, 62] on span "Incoming call from queue [Test] All" at bounding box center [146, 58] width 133 height 11
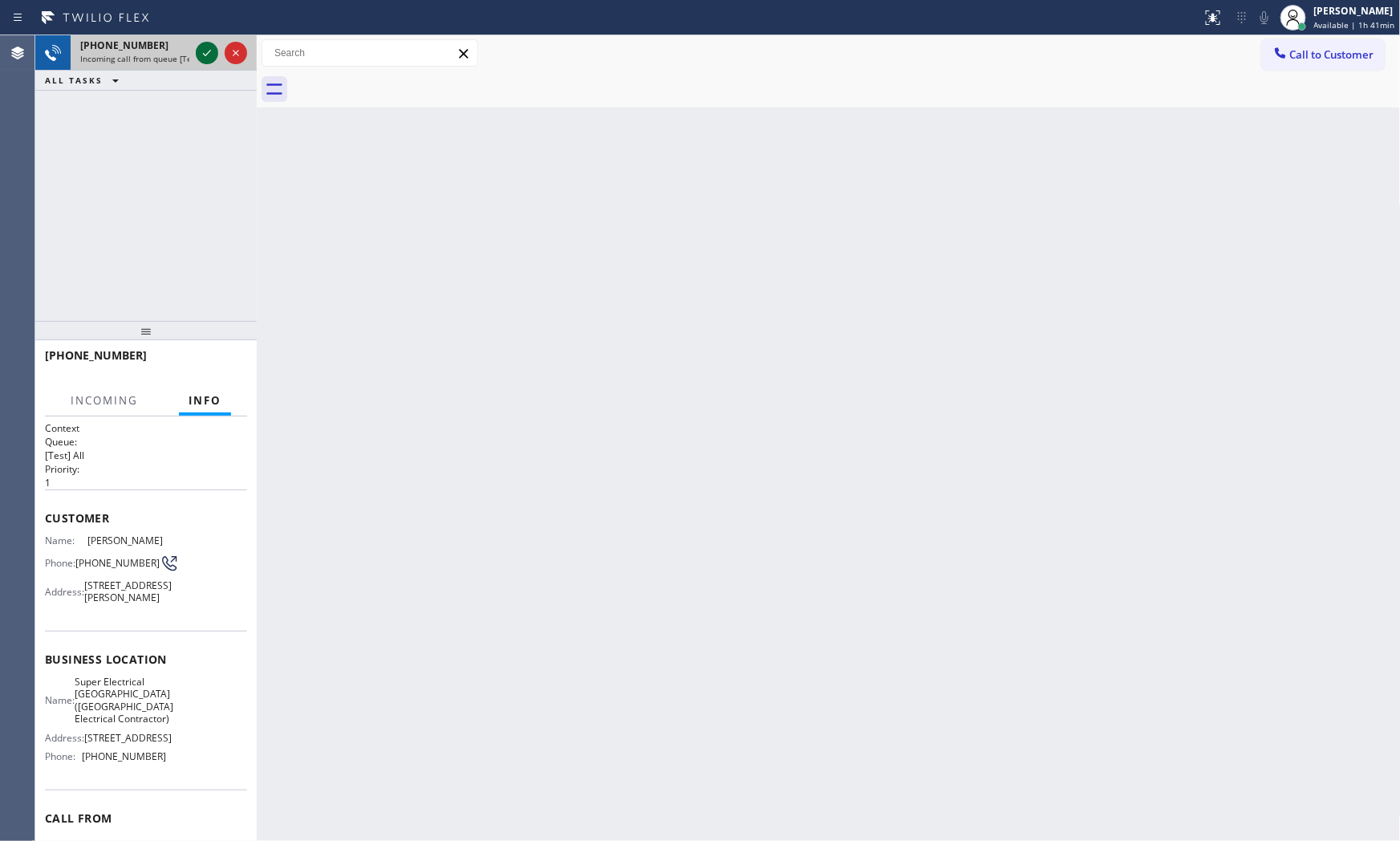
click at [212, 51] on icon at bounding box center [207, 53] width 19 height 19
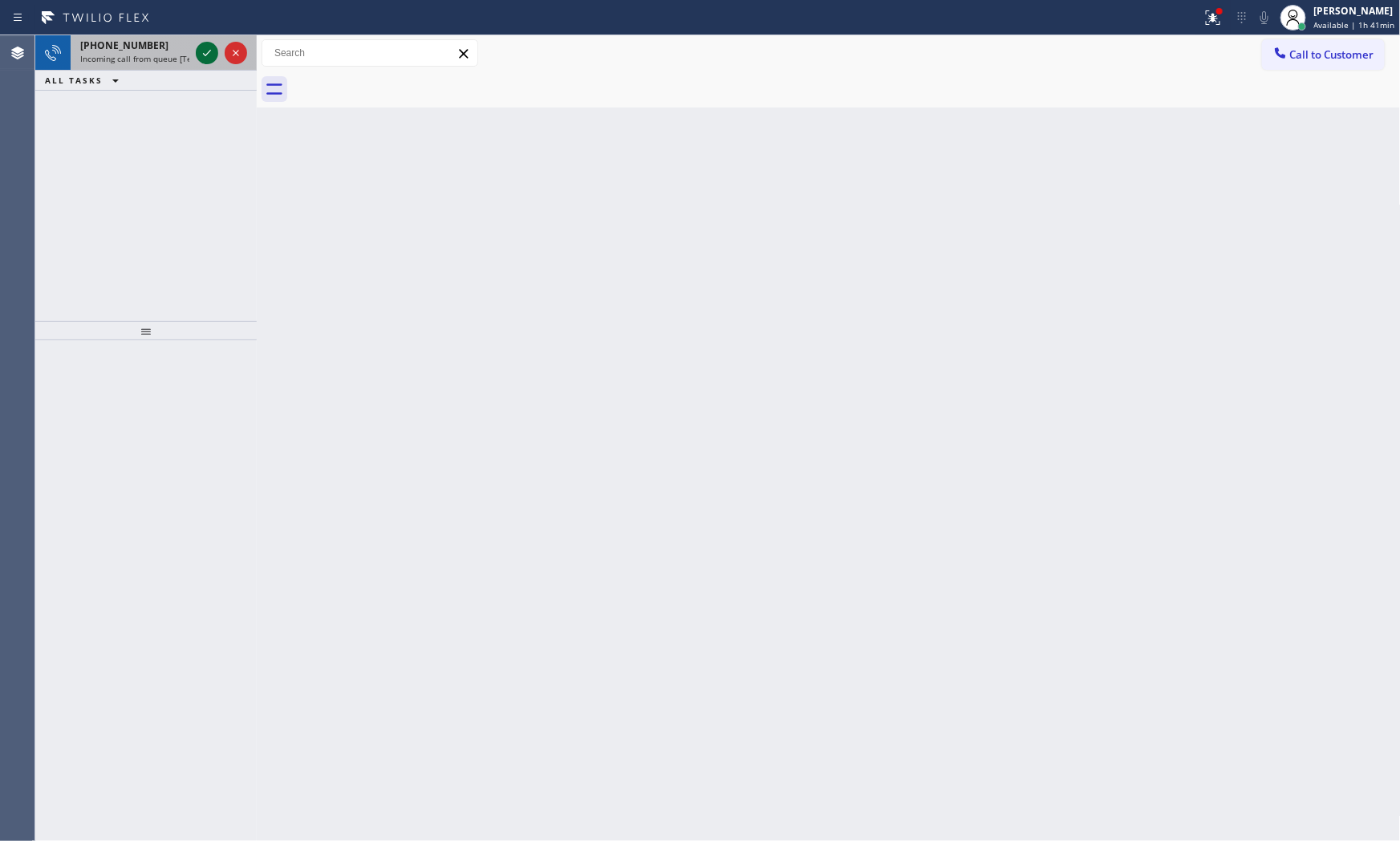
click at [206, 52] on icon at bounding box center [207, 53] width 19 height 19
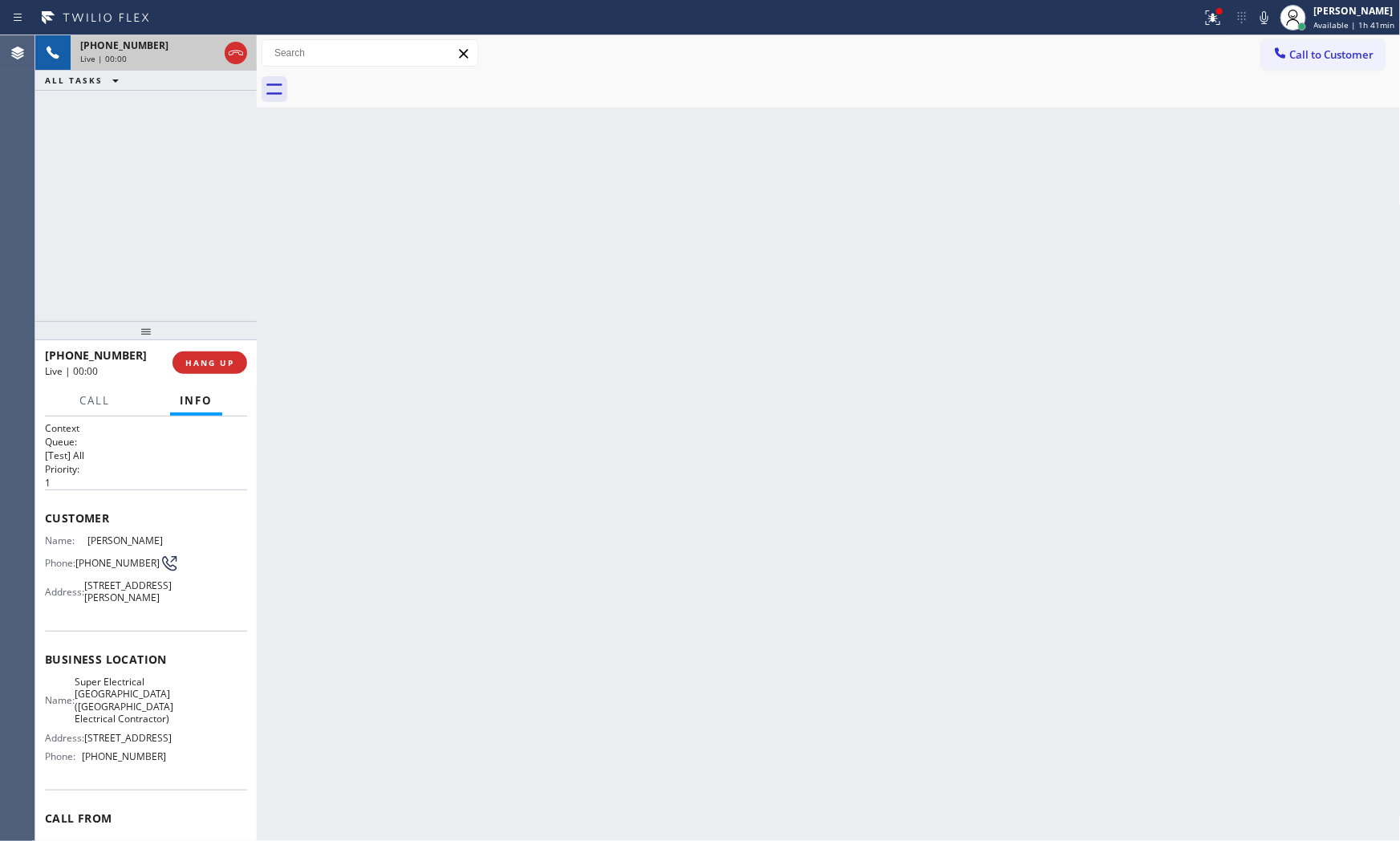
click at [225, 366] on span "HANG UP" at bounding box center [210, 363] width 49 height 11
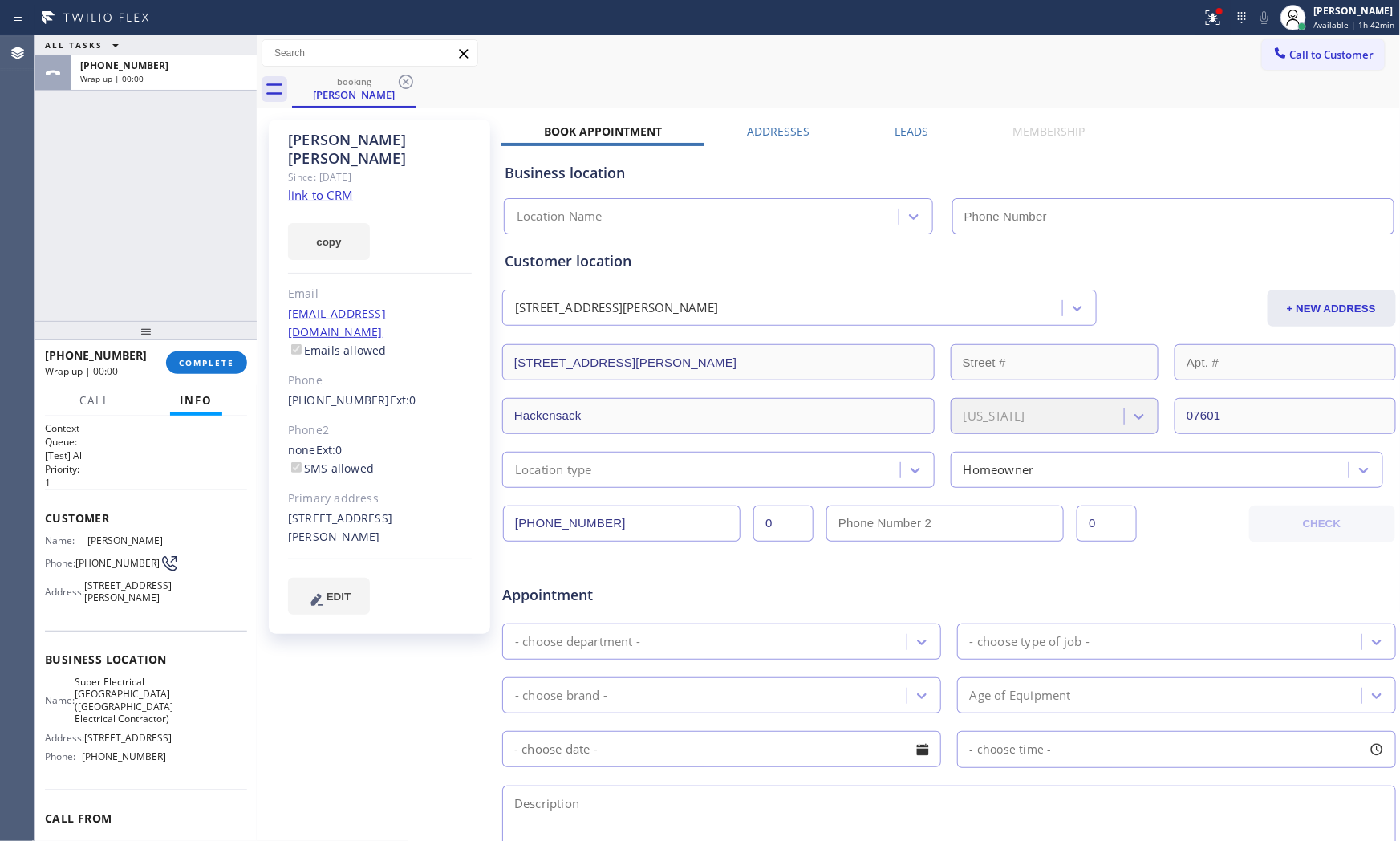
click at [330, 187] on link "link to CRM" at bounding box center [320, 195] width 65 height 16
type input "[PHONE_NUMBER]"
click at [202, 377] on div "[PHONE_NUMBER] Wrap up | 00:25 COMPLETE" at bounding box center [146, 363] width 202 height 41
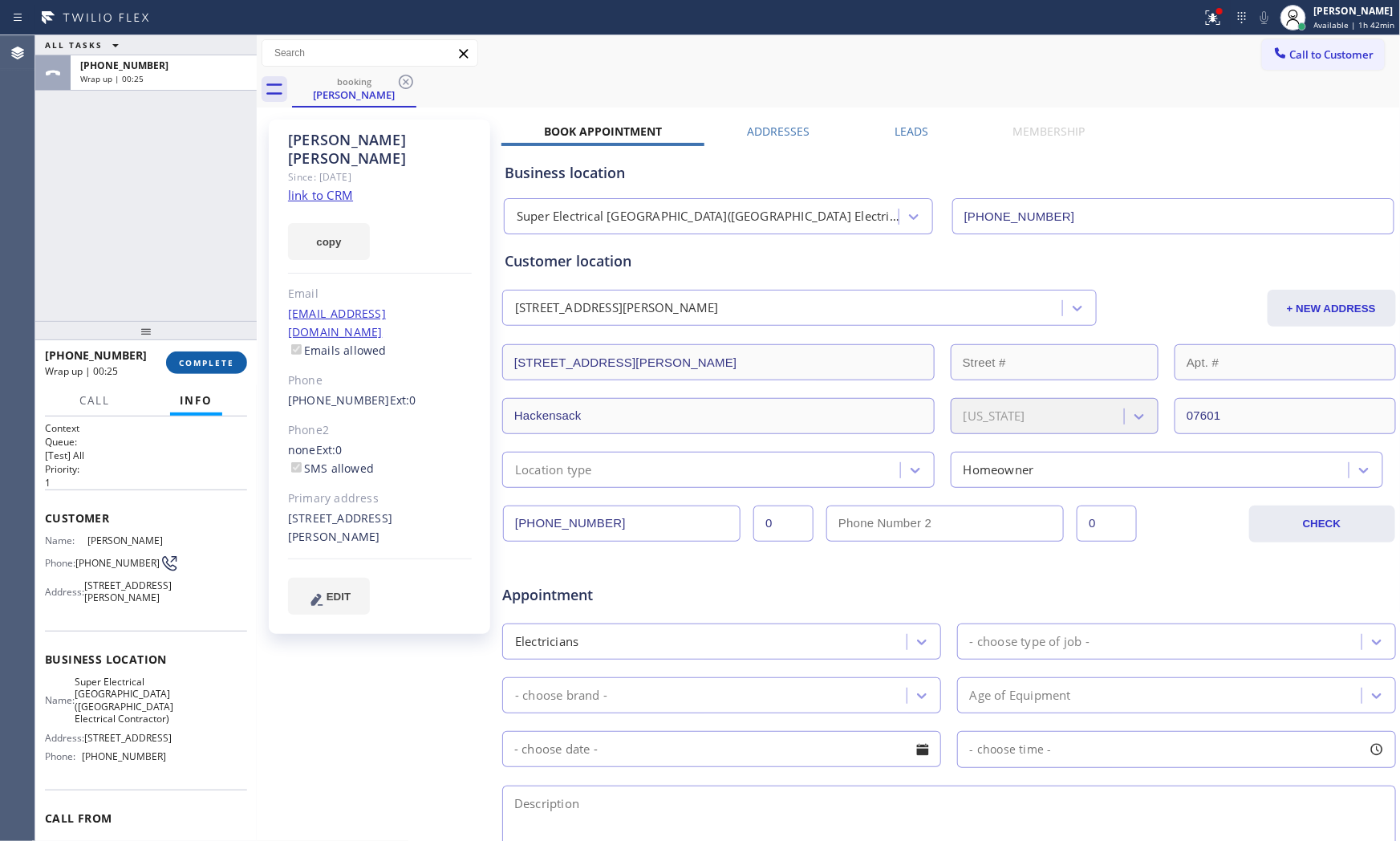
click at [203, 365] on span "COMPLETE" at bounding box center [206, 363] width 56 height 11
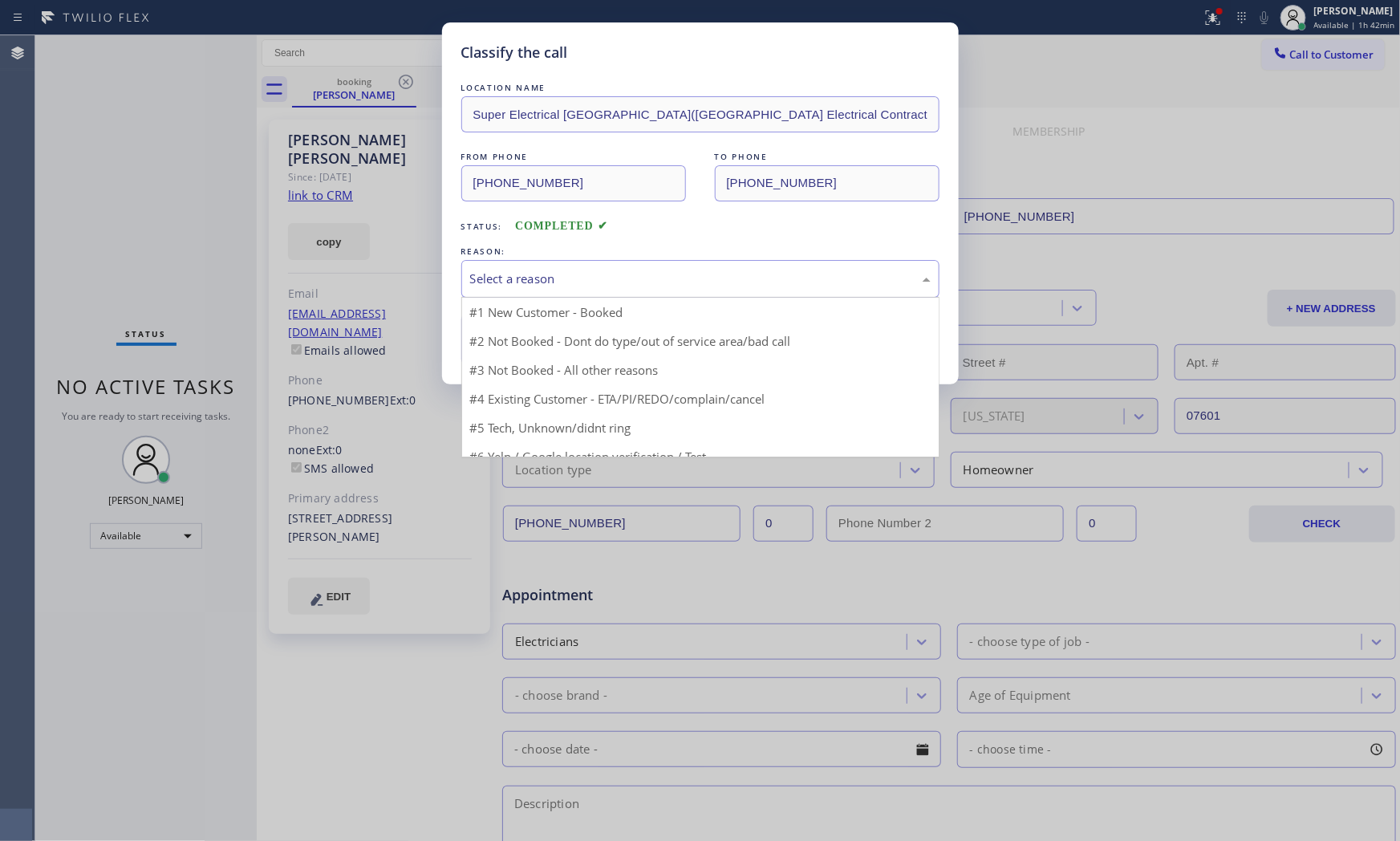
click at [510, 273] on div "Select a reason" at bounding box center [700, 279] width 460 height 19
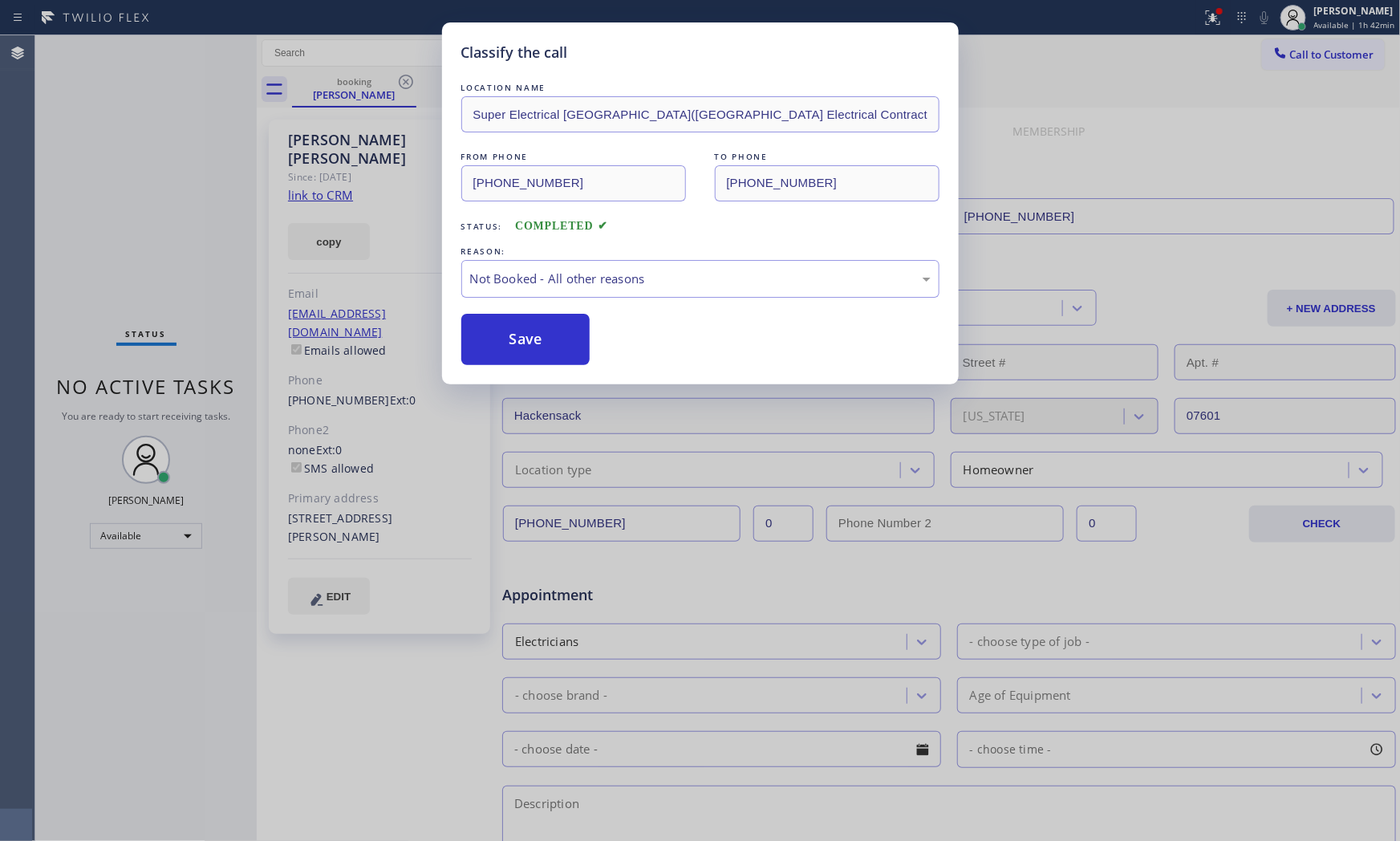
click at [516, 338] on button "Save" at bounding box center [525, 339] width 129 height 52
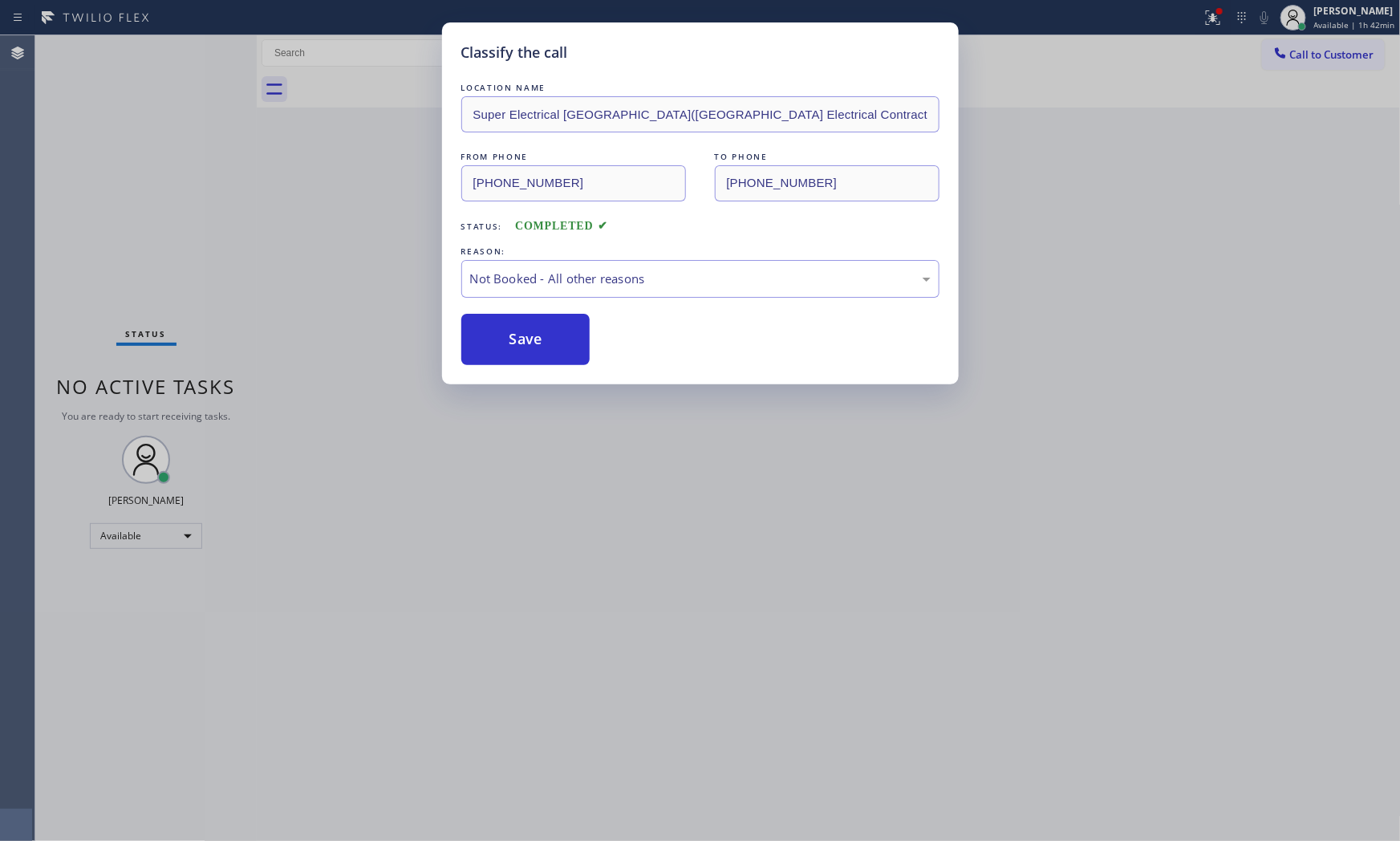
click at [516, 338] on button "Save" at bounding box center [525, 339] width 129 height 52
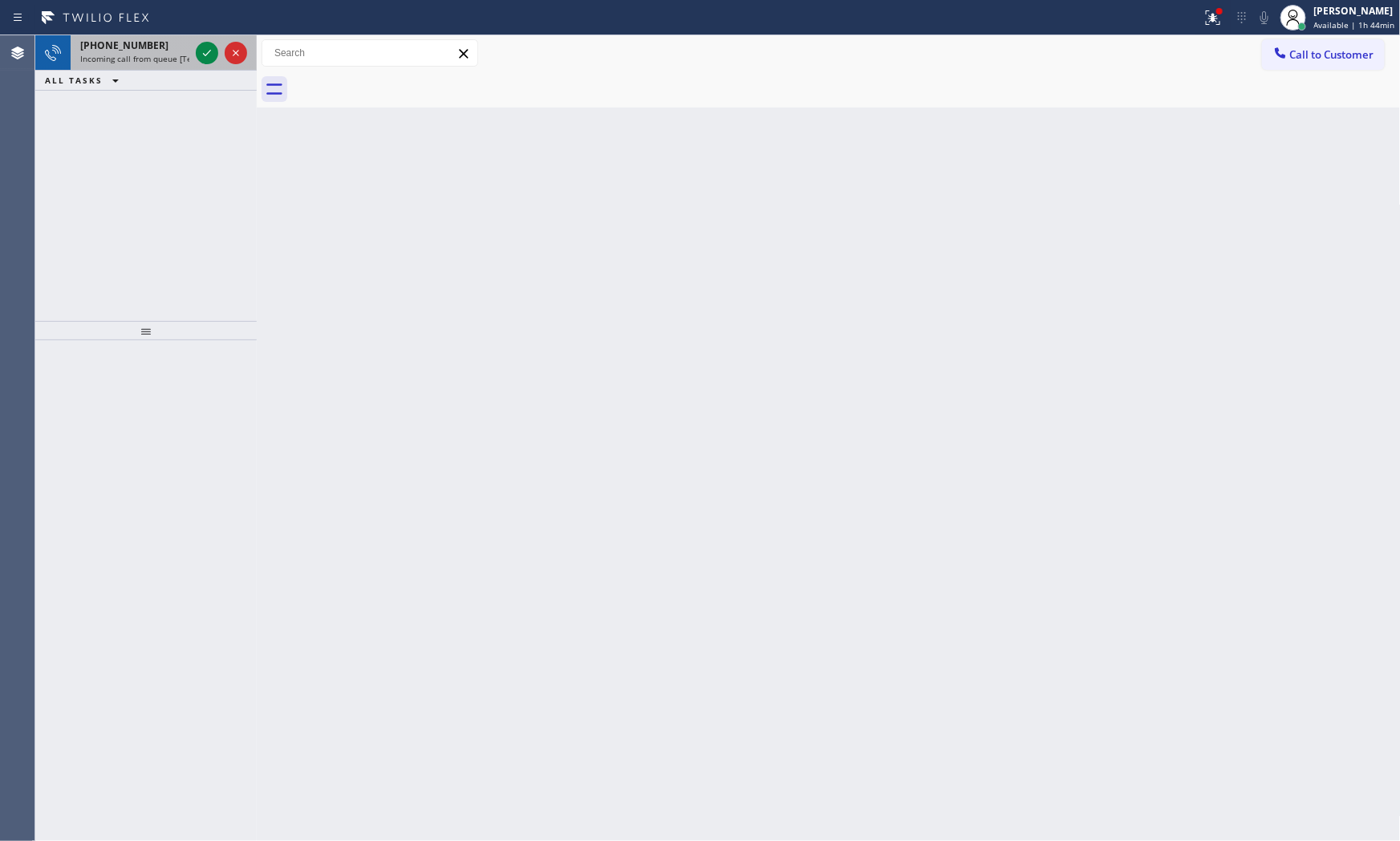
click at [143, 67] on div "[PHONE_NUMBER] Incoming call from queue [Test] All" at bounding box center [131, 52] width 121 height 35
click at [149, 59] on span "Incoming call from queue [Test] All" at bounding box center [146, 58] width 133 height 11
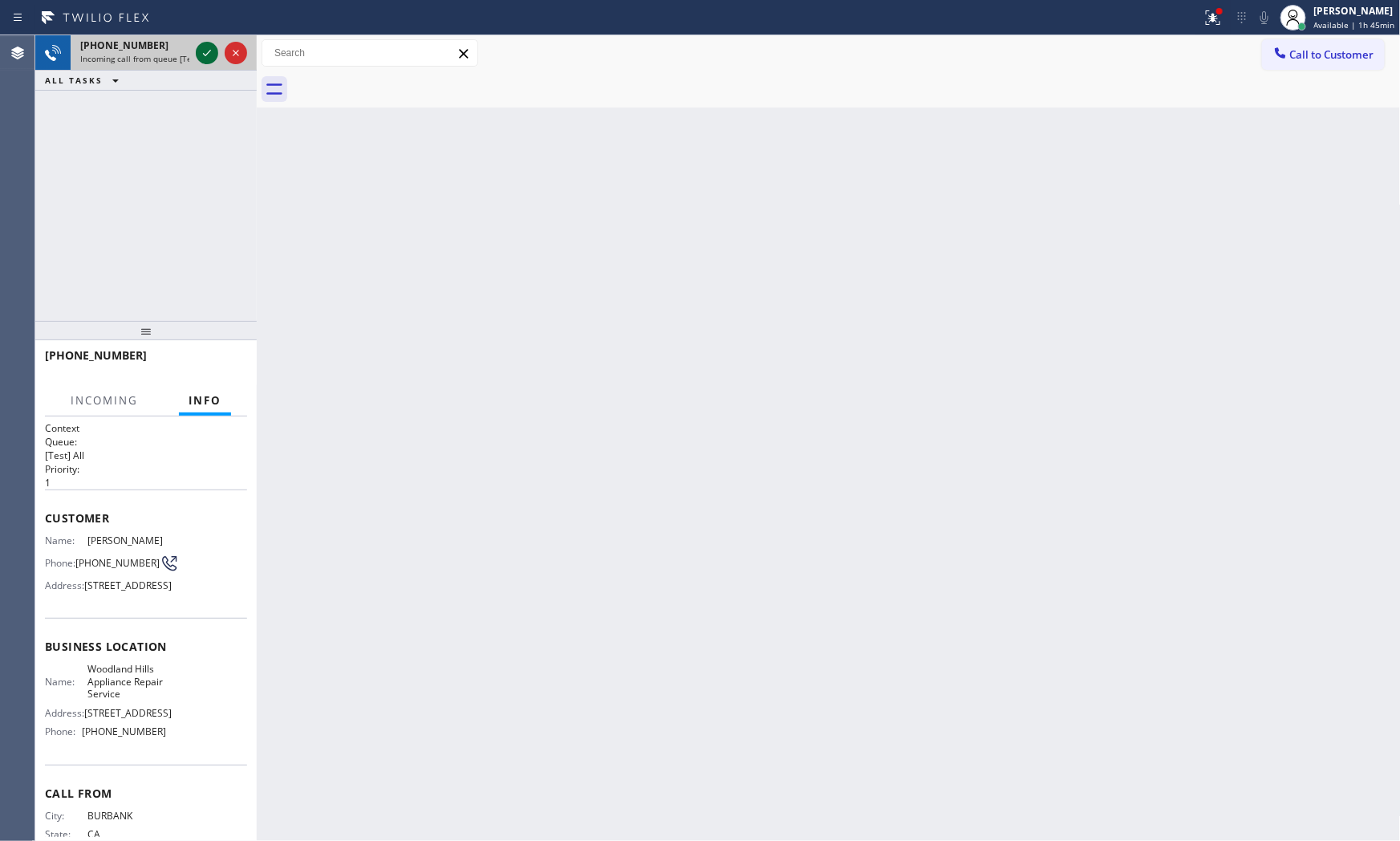
click at [198, 48] on div at bounding box center [207, 53] width 23 height 19
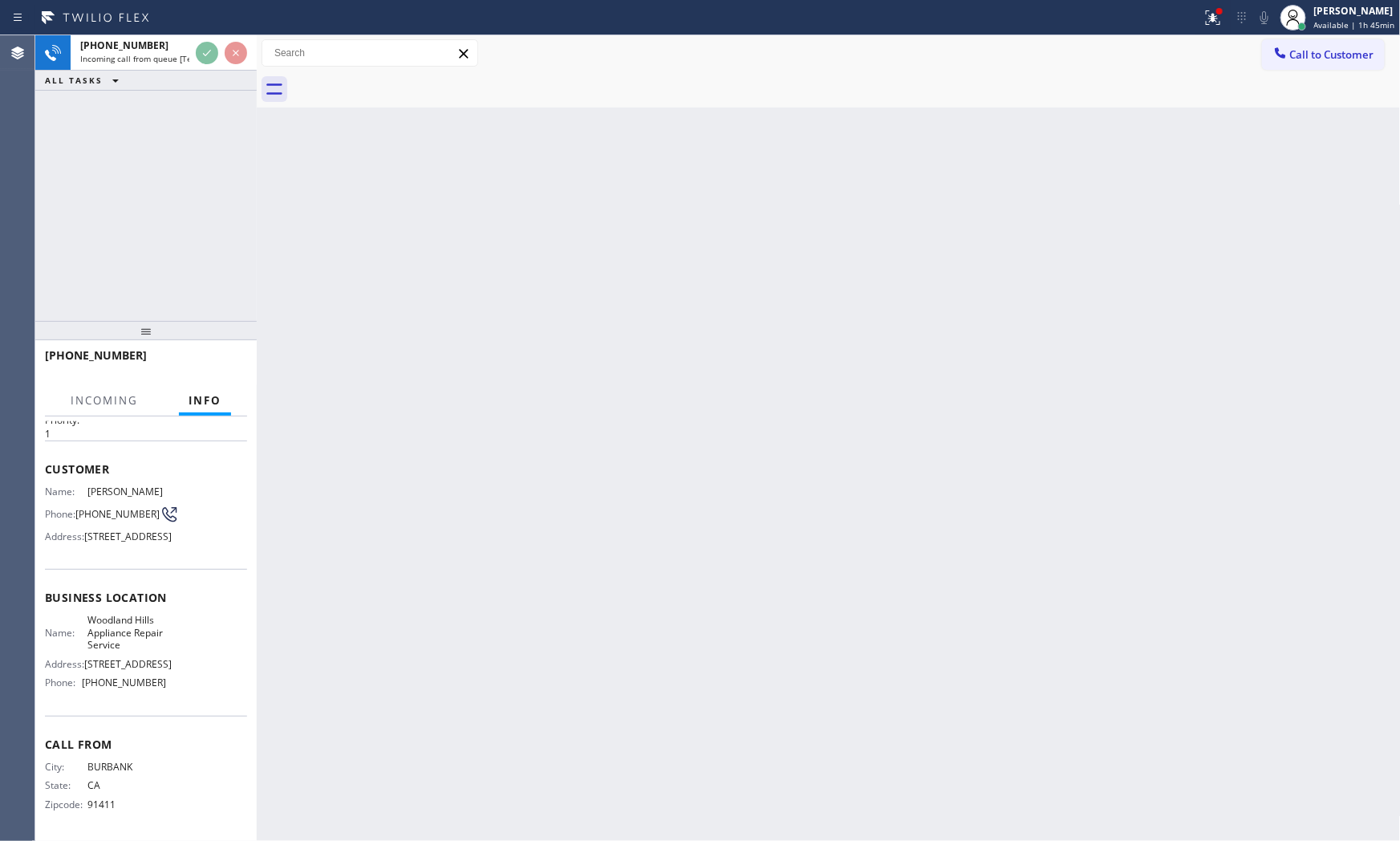
scroll to position [102, 0]
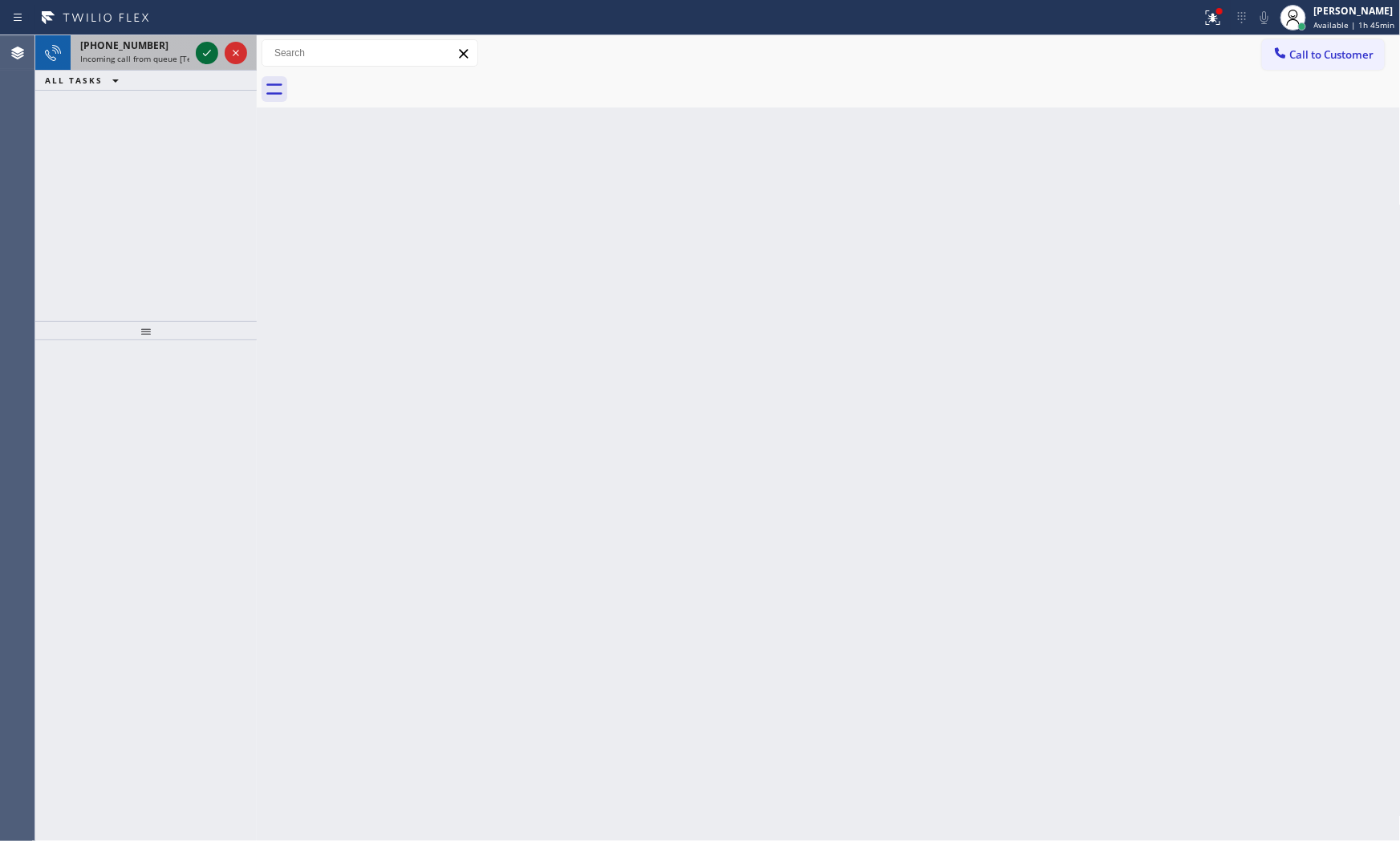
click at [207, 46] on icon at bounding box center [207, 53] width 19 height 19
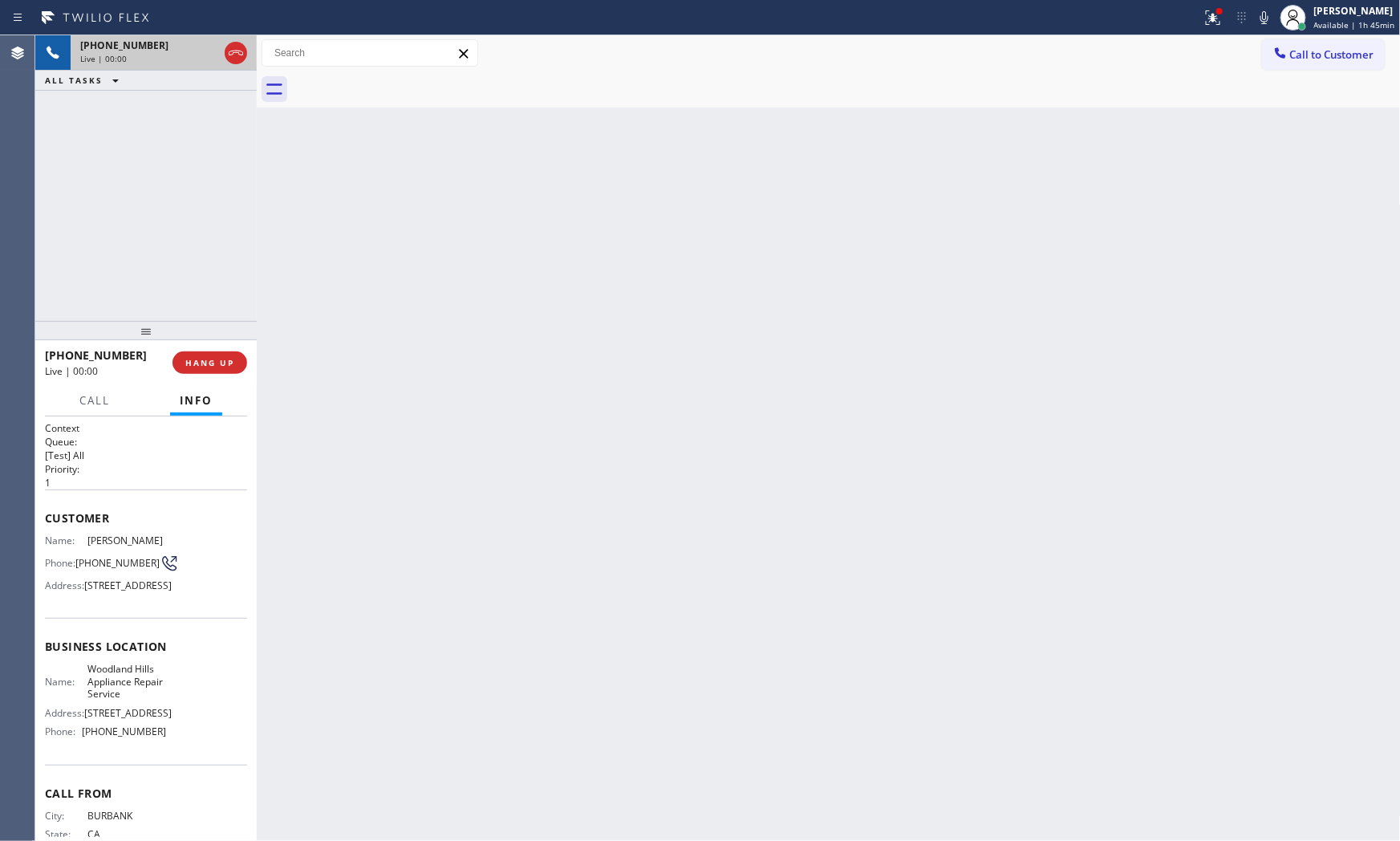
click at [214, 371] on button "HANG UP" at bounding box center [209, 363] width 74 height 23
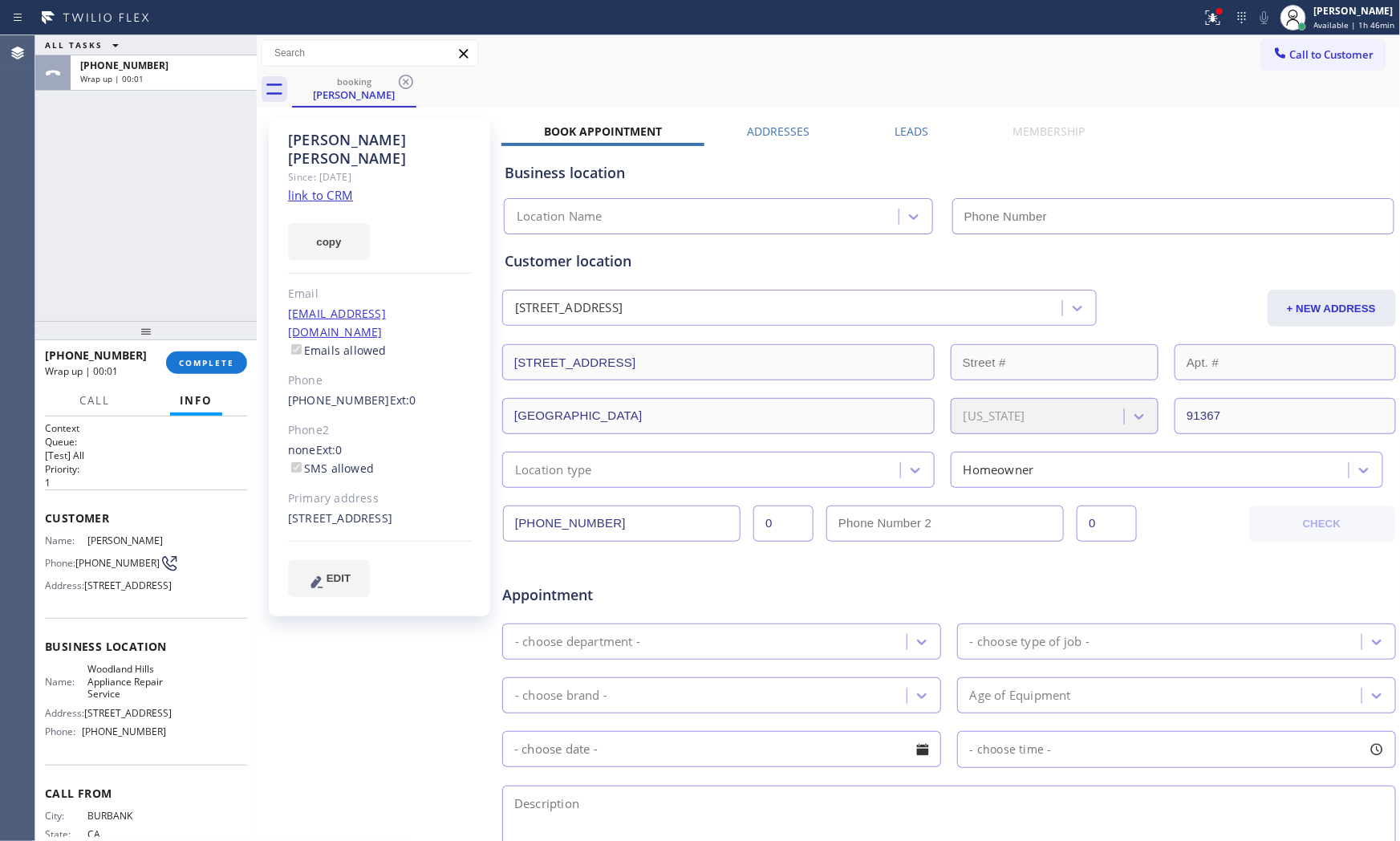
type input "[PHONE_NUMBER]"
click at [318, 187] on link "link to CRM" at bounding box center [320, 195] width 65 height 16
drag, startPoint x: 191, startPoint y: 346, endPoint x: 201, endPoint y: 363, distance: 19.7
click at [195, 350] on div "[PHONE_NUMBER] Wrap up | 00:44 COMPLETE" at bounding box center [146, 363] width 202 height 41
click at [203, 365] on span "COMPLETE" at bounding box center [206, 363] width 56 height 11
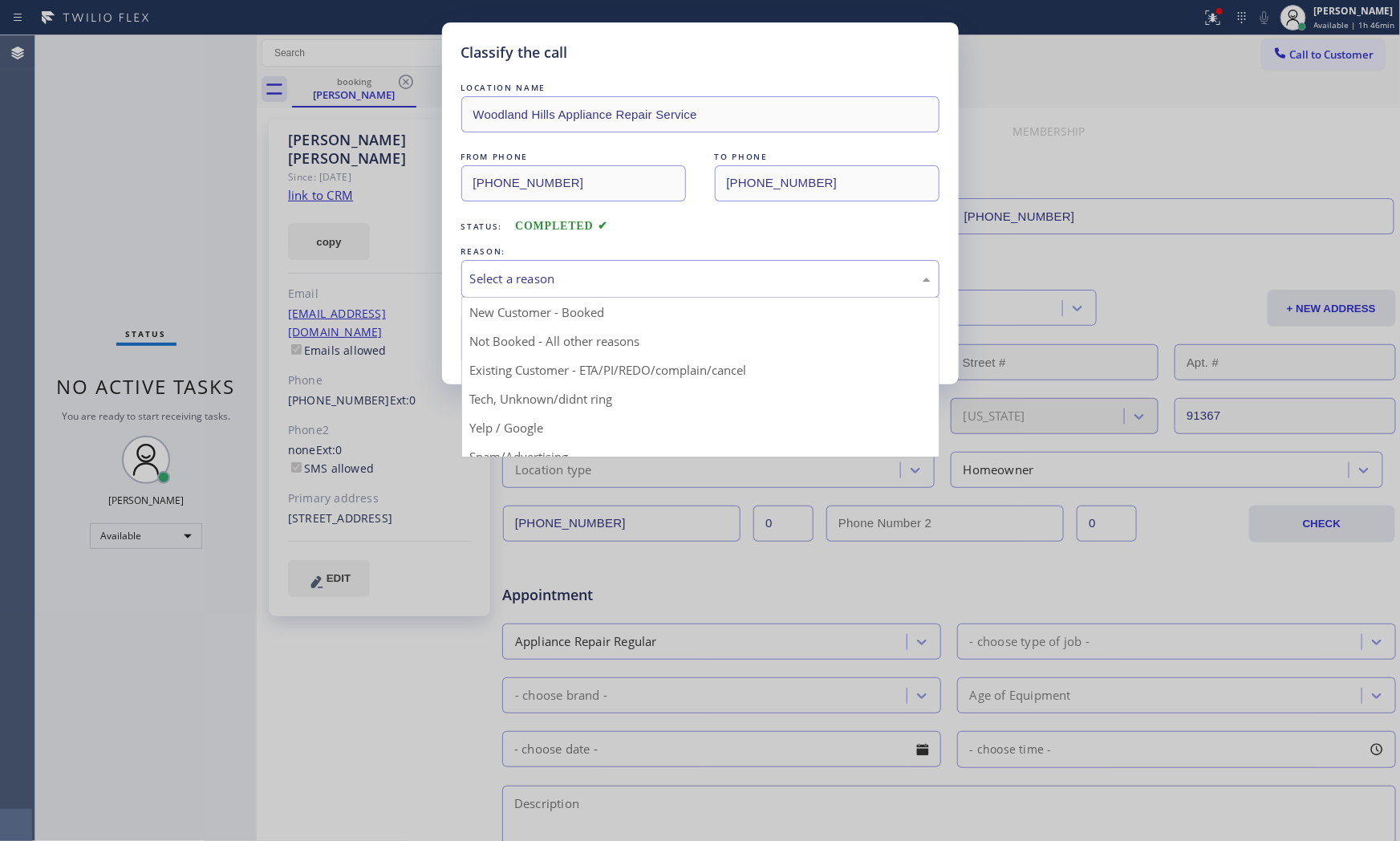
click at [478, 283] on div "Select a reason" at bounding box center [700, 279] width 460 height 19
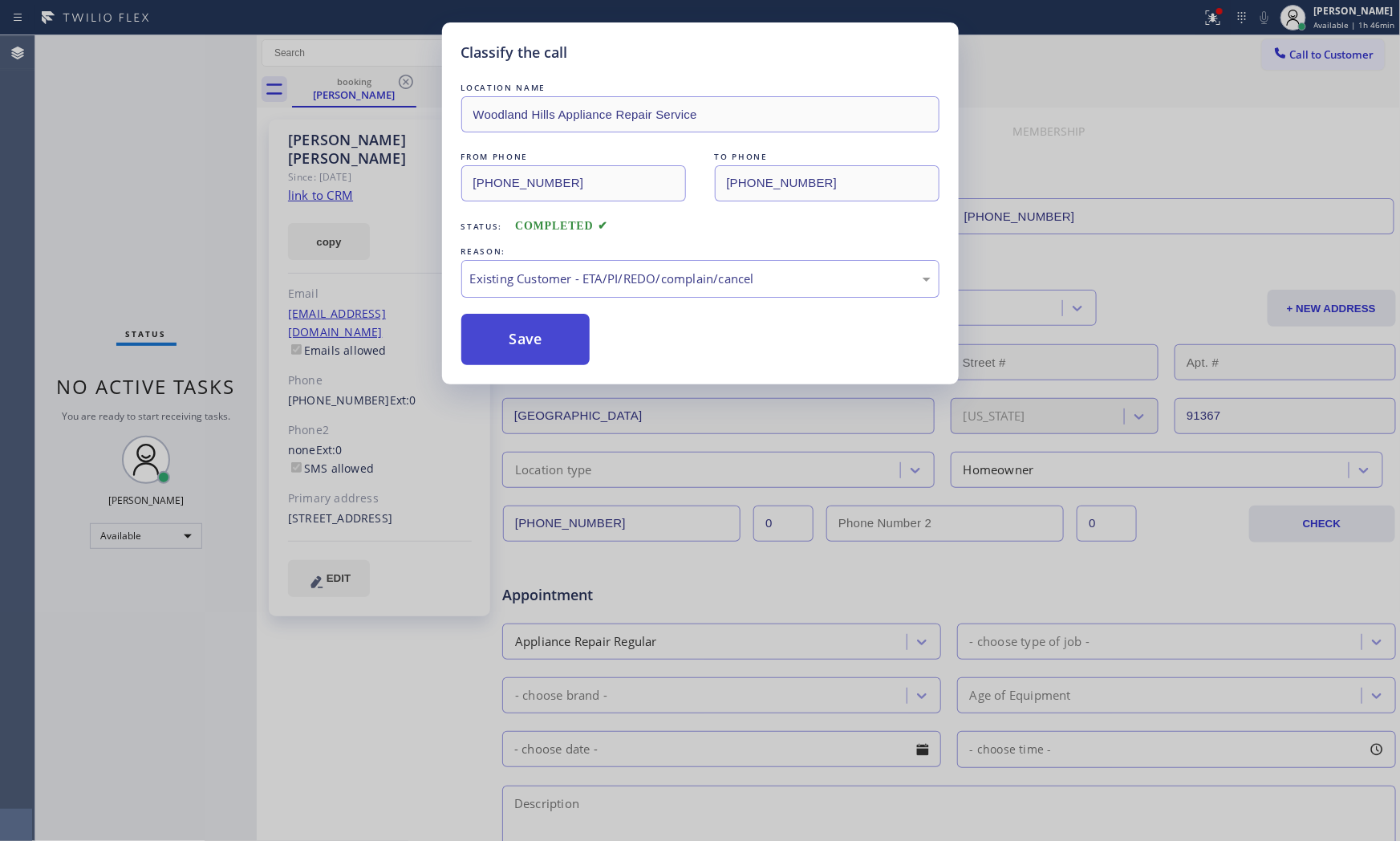
click at [507, 335] on button "Save" at bounding box center [525, 339] width 129 height 52
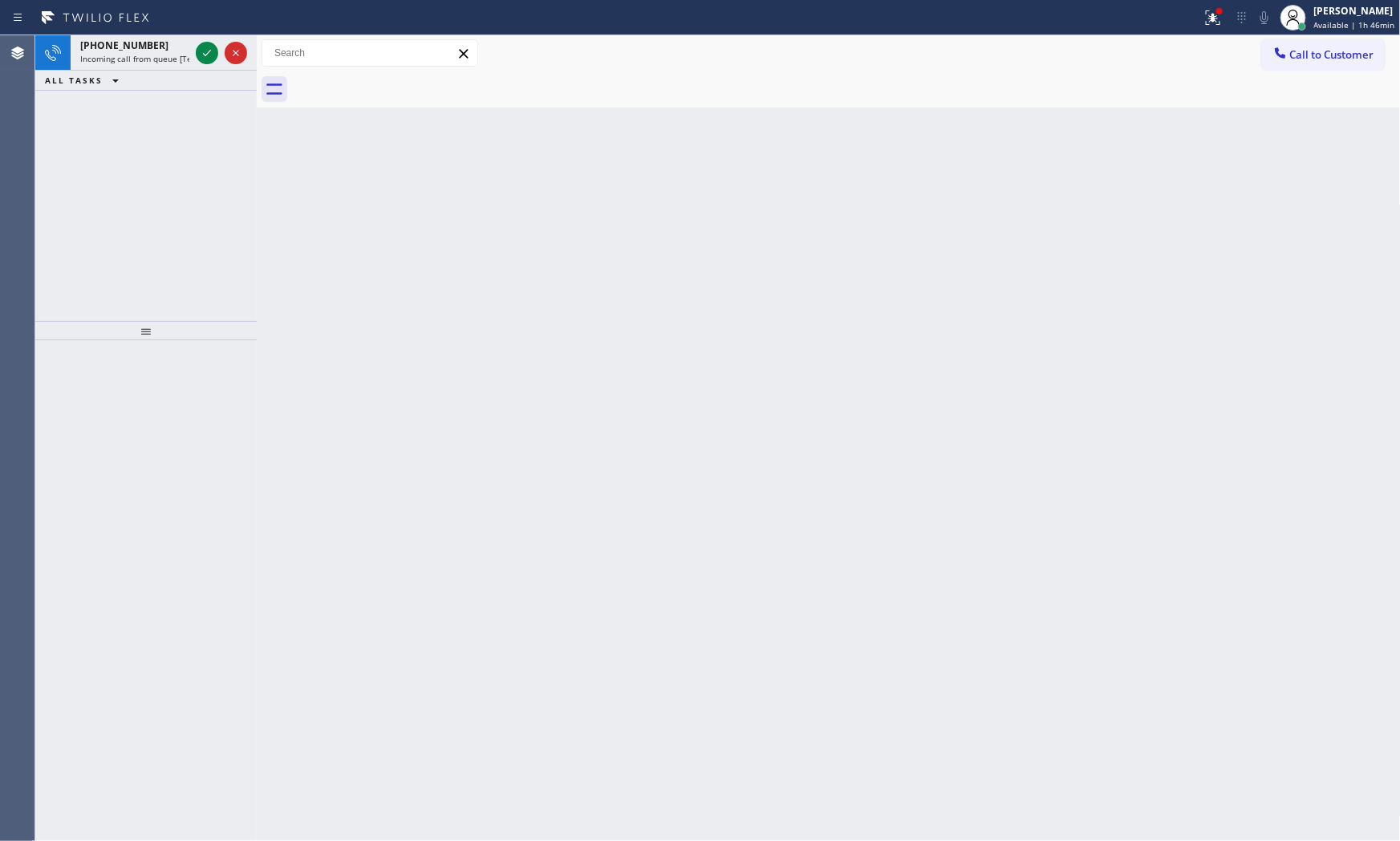
click at [182, 71] on div "ALL TASKS ALL TASKS ACTIVE TASKS TASKS IN WRAP UP" at bounding box center [145, 80] width 221 height 20
click at [182, 57] on span "Incoming call from queue [Test] All" at bounding box center [146, 58] width 133 height 11
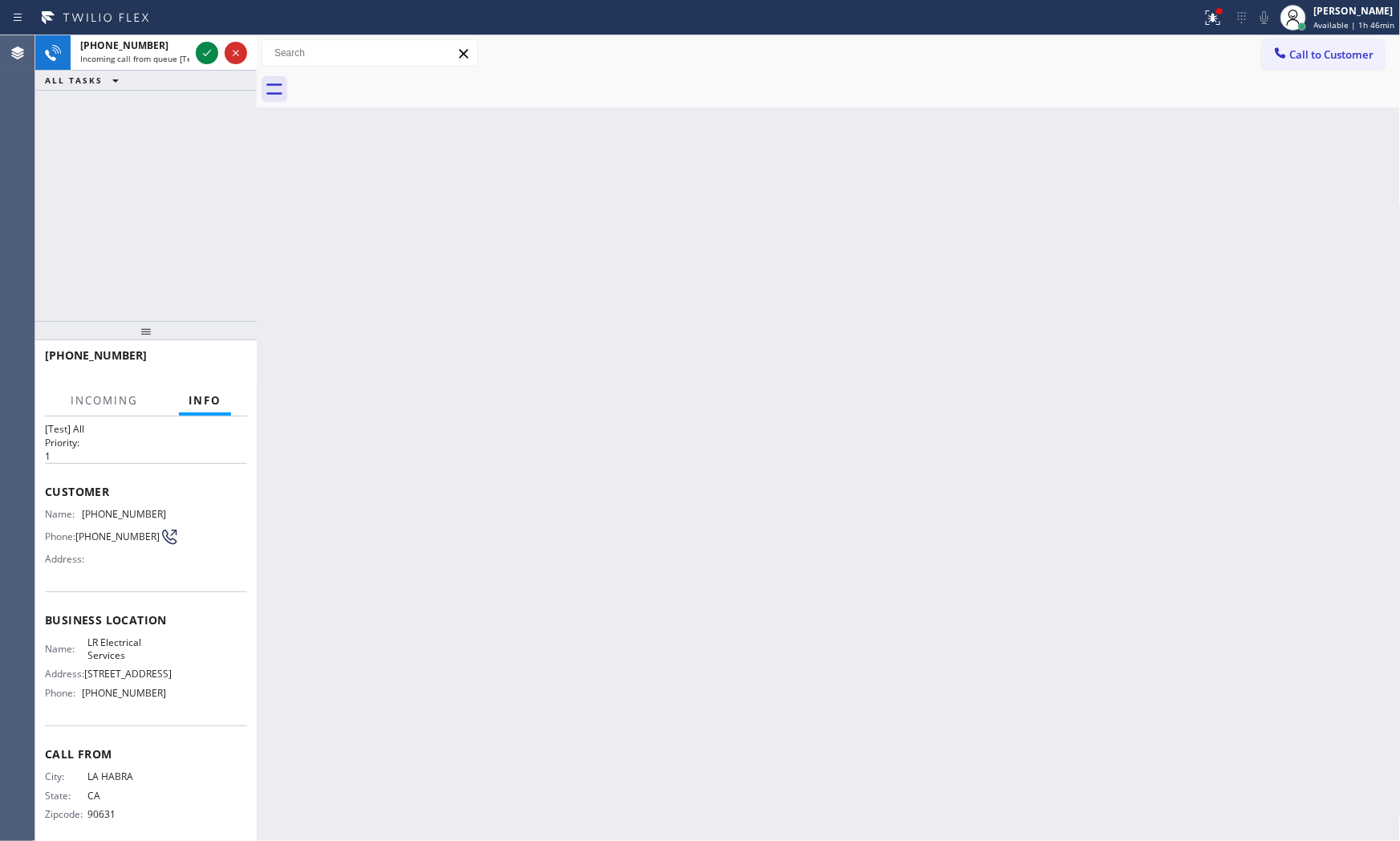
scroll to position [52, 0]
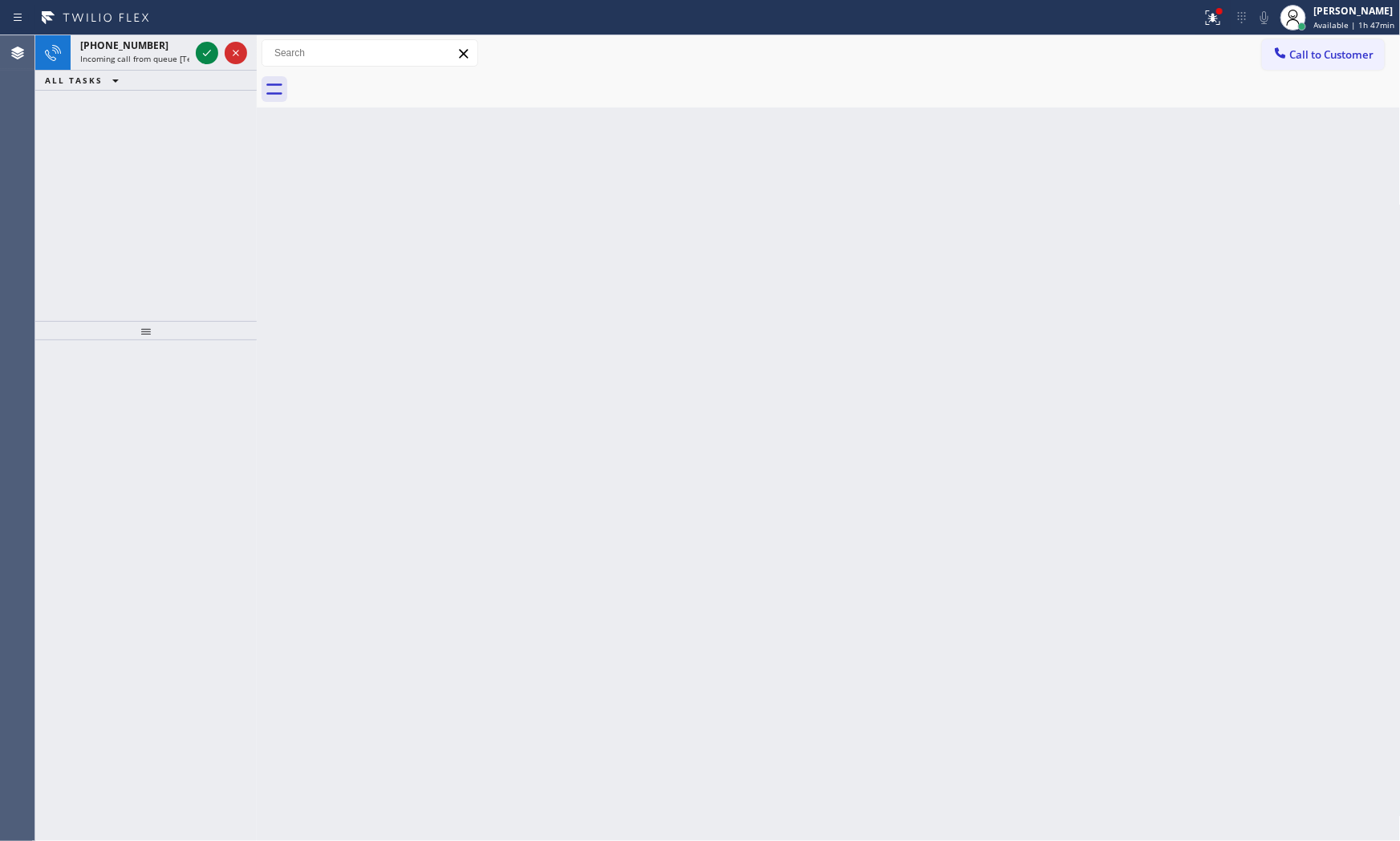
click at [146, 26] on icon at bounding box center [95, 17] width 121 height 25
click at [153, 46] on div "[PHONE_NUMBER]" at bounding box center [135, 45] width 109 height 13
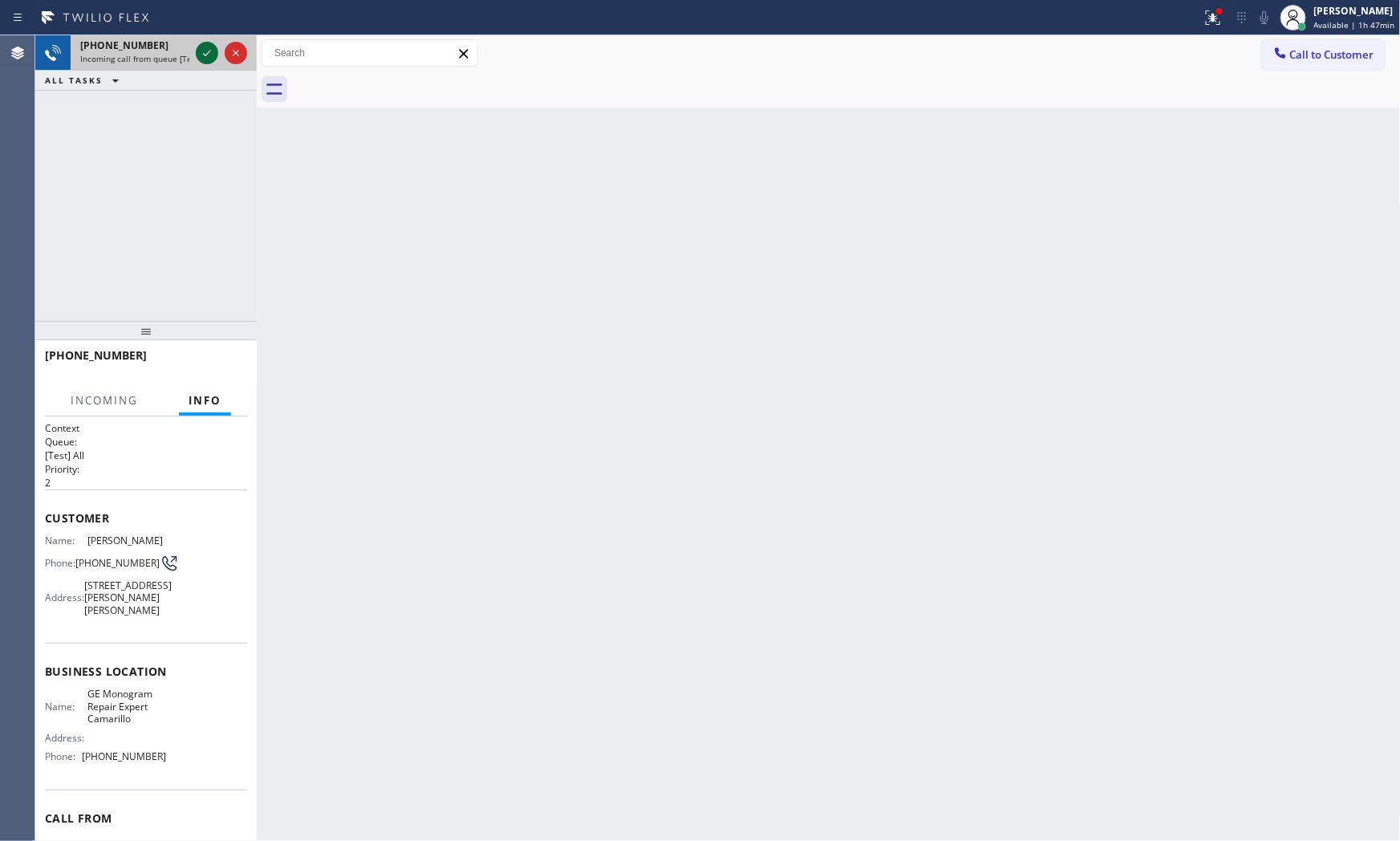
click at [201, 62] on icon at bounding box center [207, 53] width 19 height 19
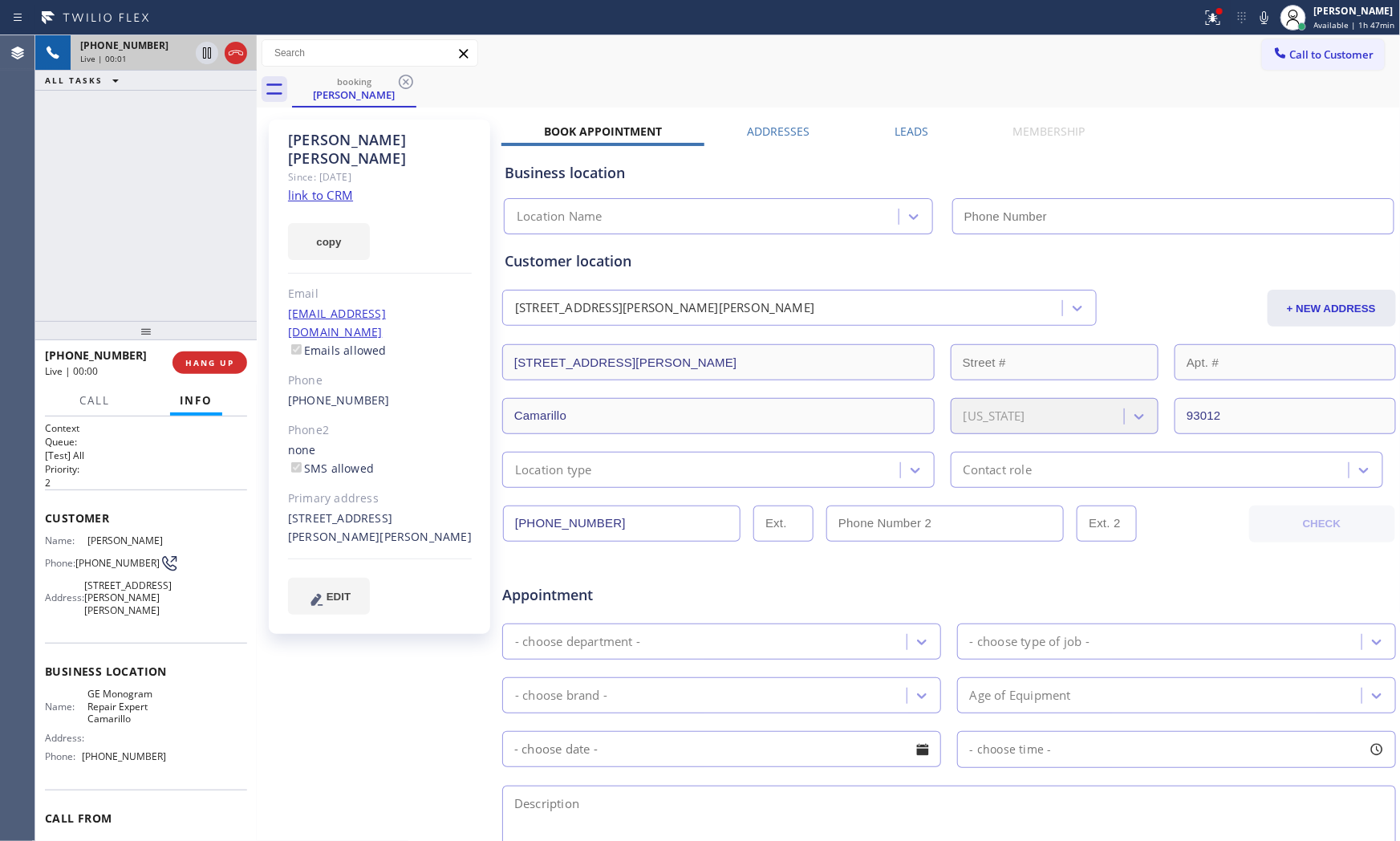
type input "[PHONE_NUMBER]"
click at [327, 187] on link "link to CRM" at bounding box center [320, 195] width 65 height 16
click at [231, 363] on span "HANG UP" at bounding box center [210, 363] width 49 height 11
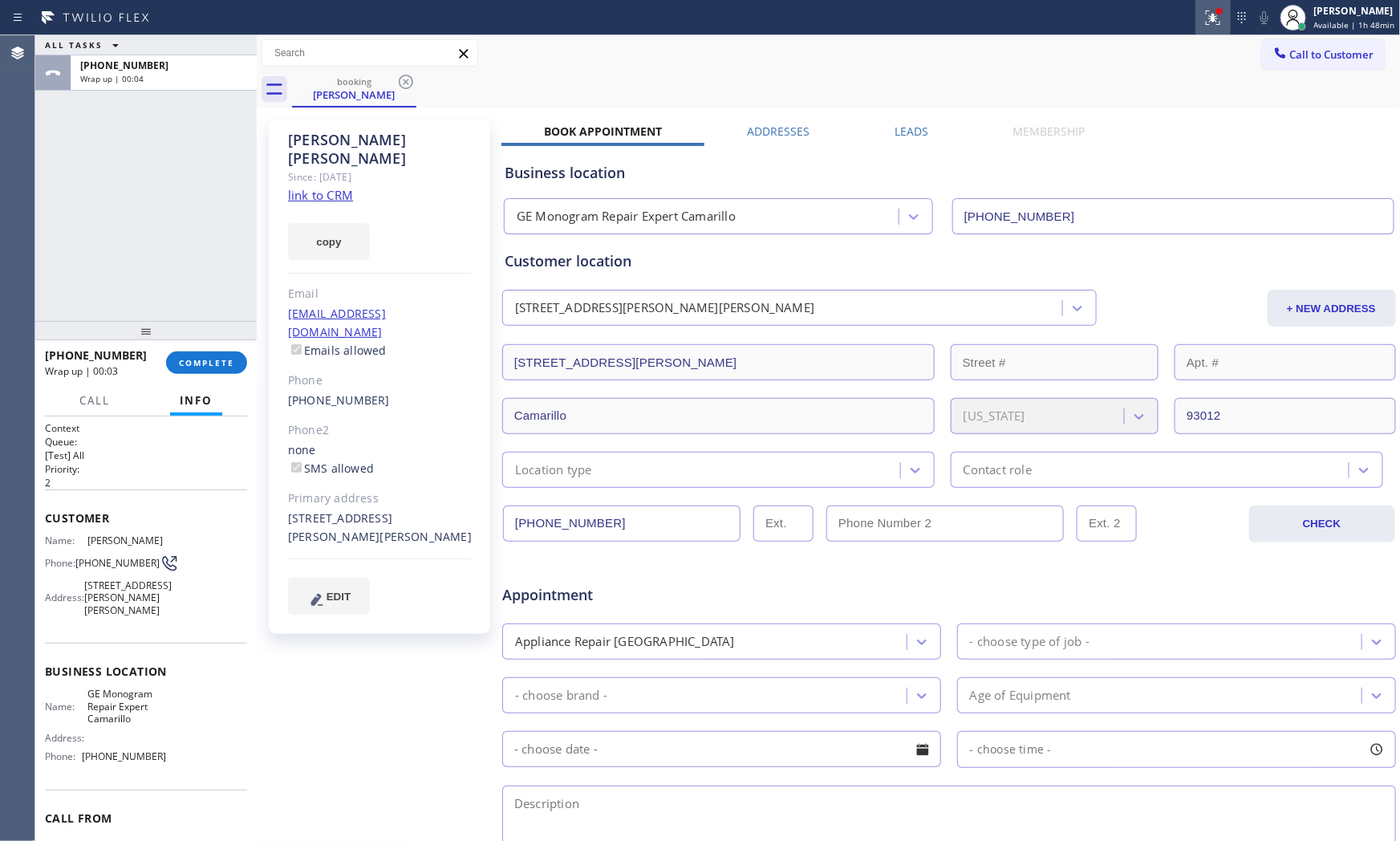
click at [1195, 14] on div at bounding box center [1212, 18] width 35 height 19
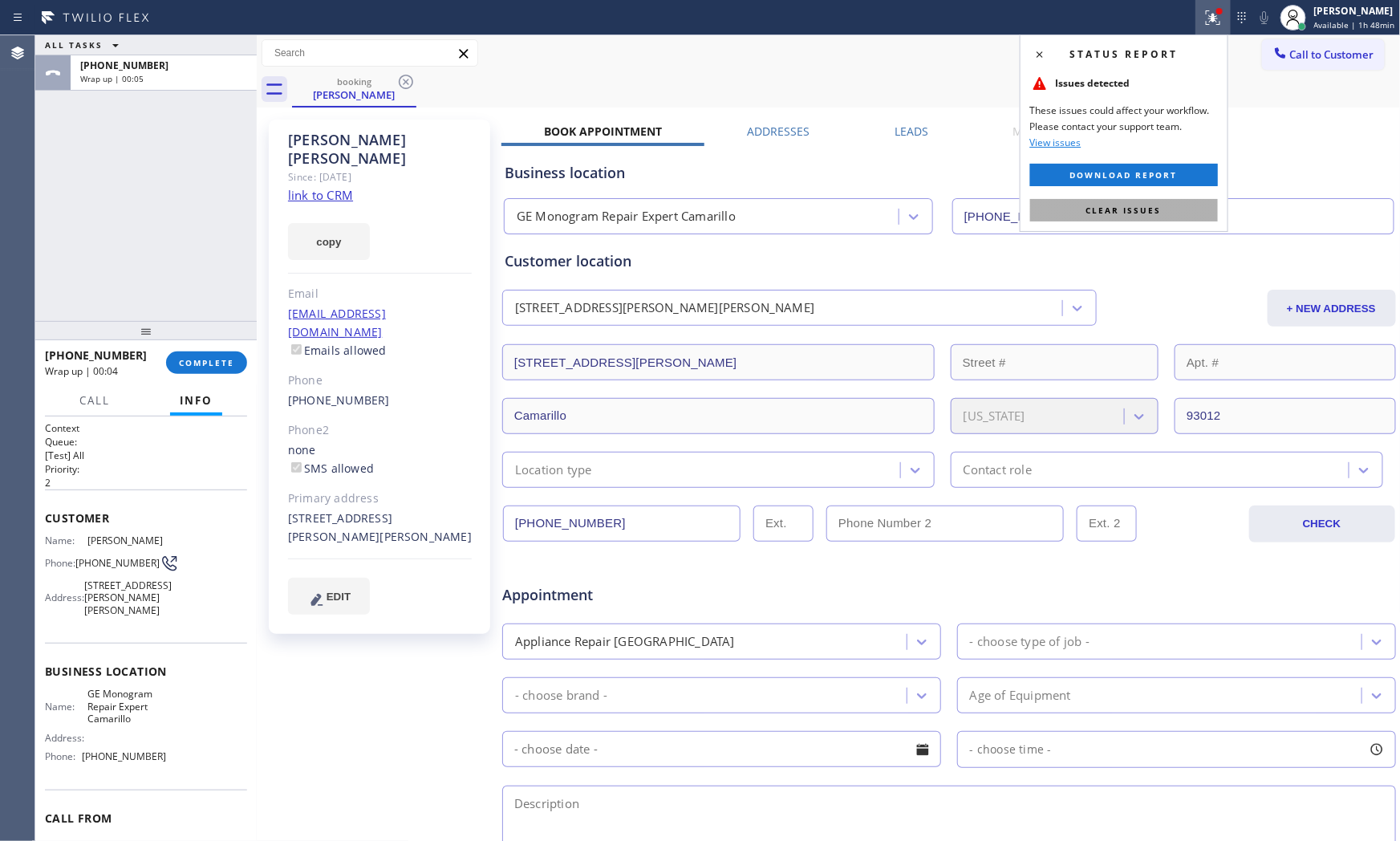
click at [1060, 203] on button "Clear issues" at bounding box center [1123, 210] width 187 height 23
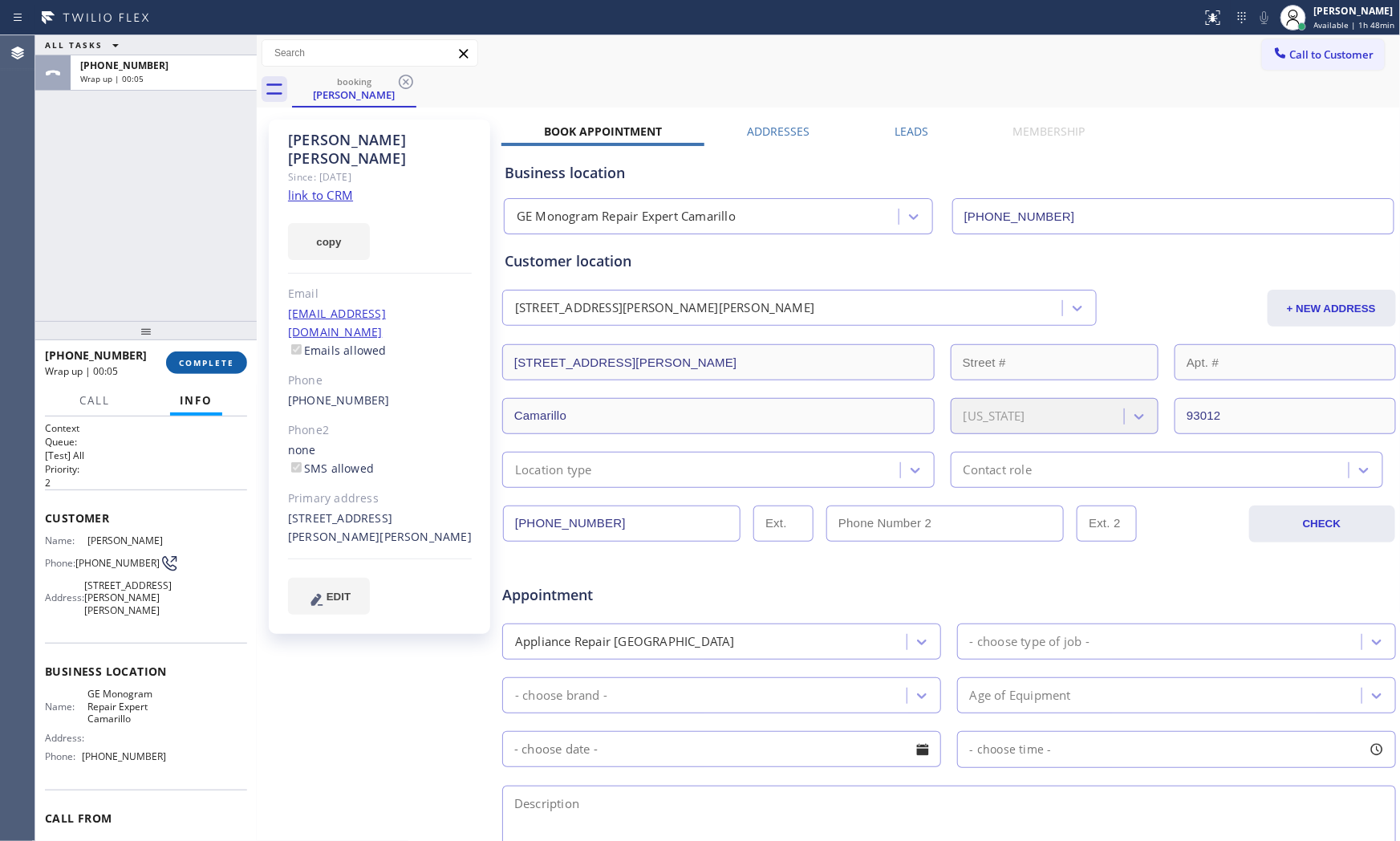
click at [222, 369] on button "COMPLETE" at bounding box center [206, 363] width 81 height 23
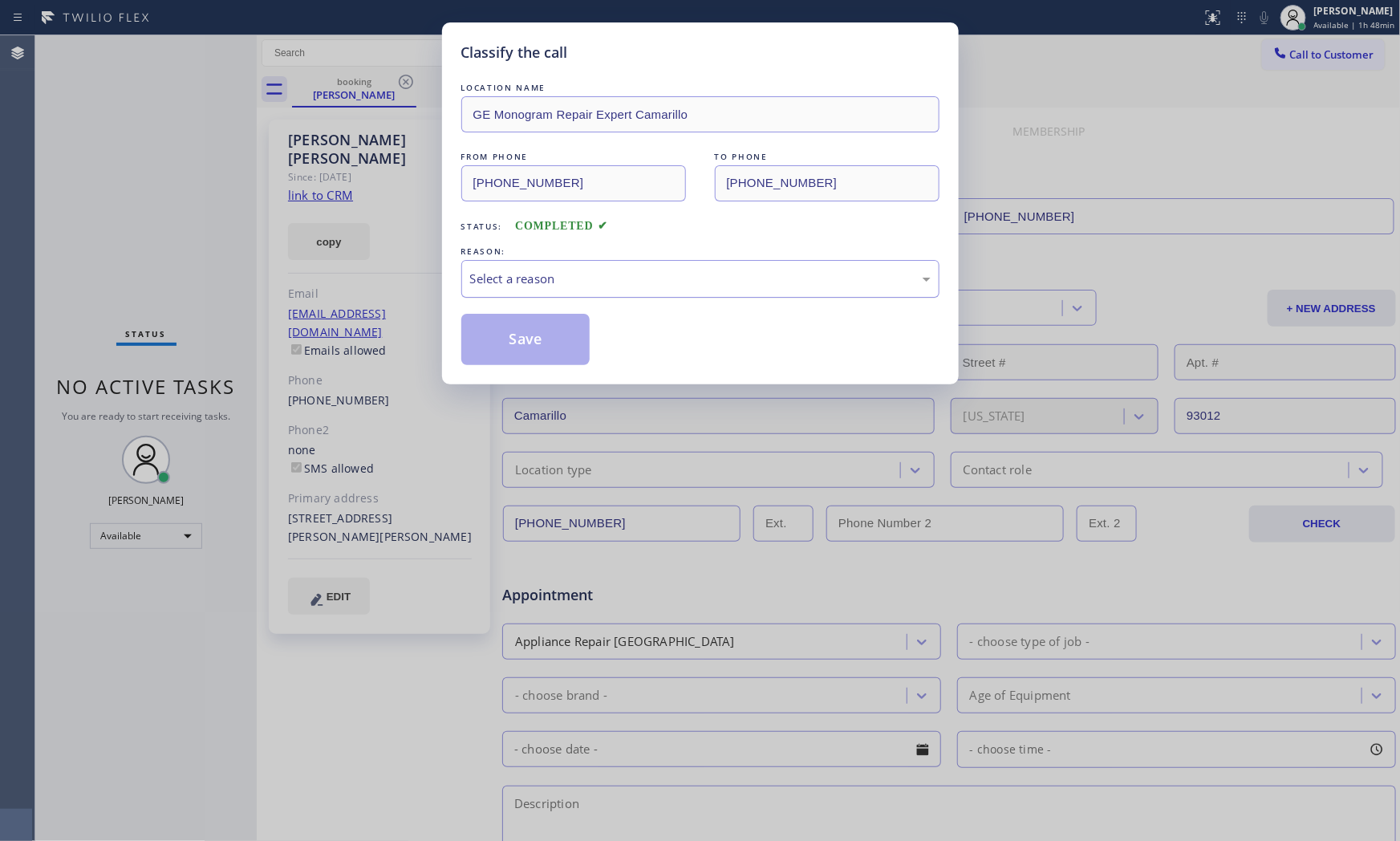
drag, startPoint x: 587, startPoint y: 247, endPoint x: 586, endPoint y: 289, distance: 42.0
click at [587, 249] on div "REASON:" at bounding box center [700, 251] width 478 height 17
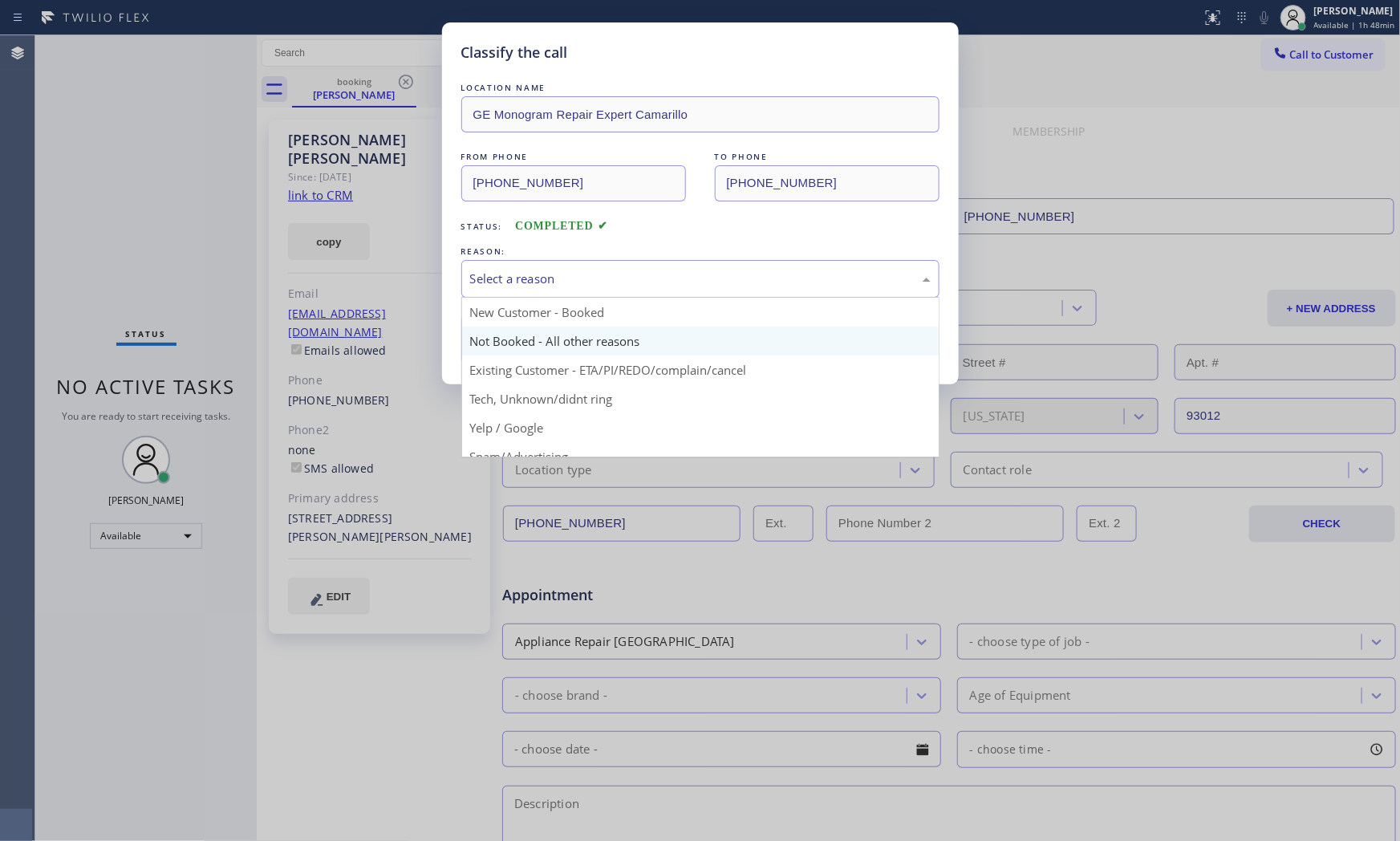
drag, startPoint x: 586, startPoint y: 289, endPoint x: 551, endPoint y: 330, distance: 53.9
click at [584, 290] on div "Select a reason" at bounding box center [700, 279] width 478 height 38
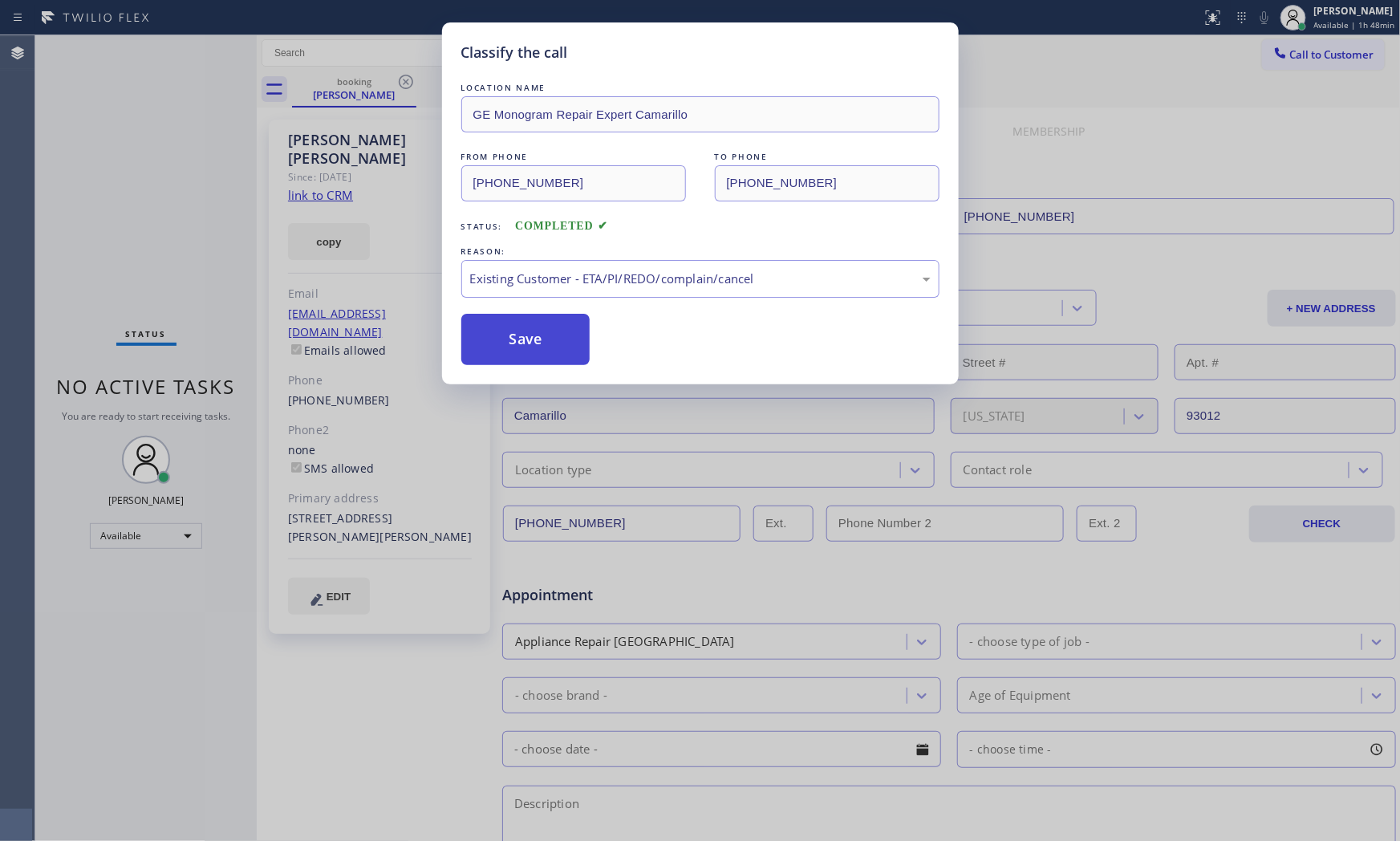
click at [523, 333] on button "Save" at bounding box center [525, 339] width 129 height 52
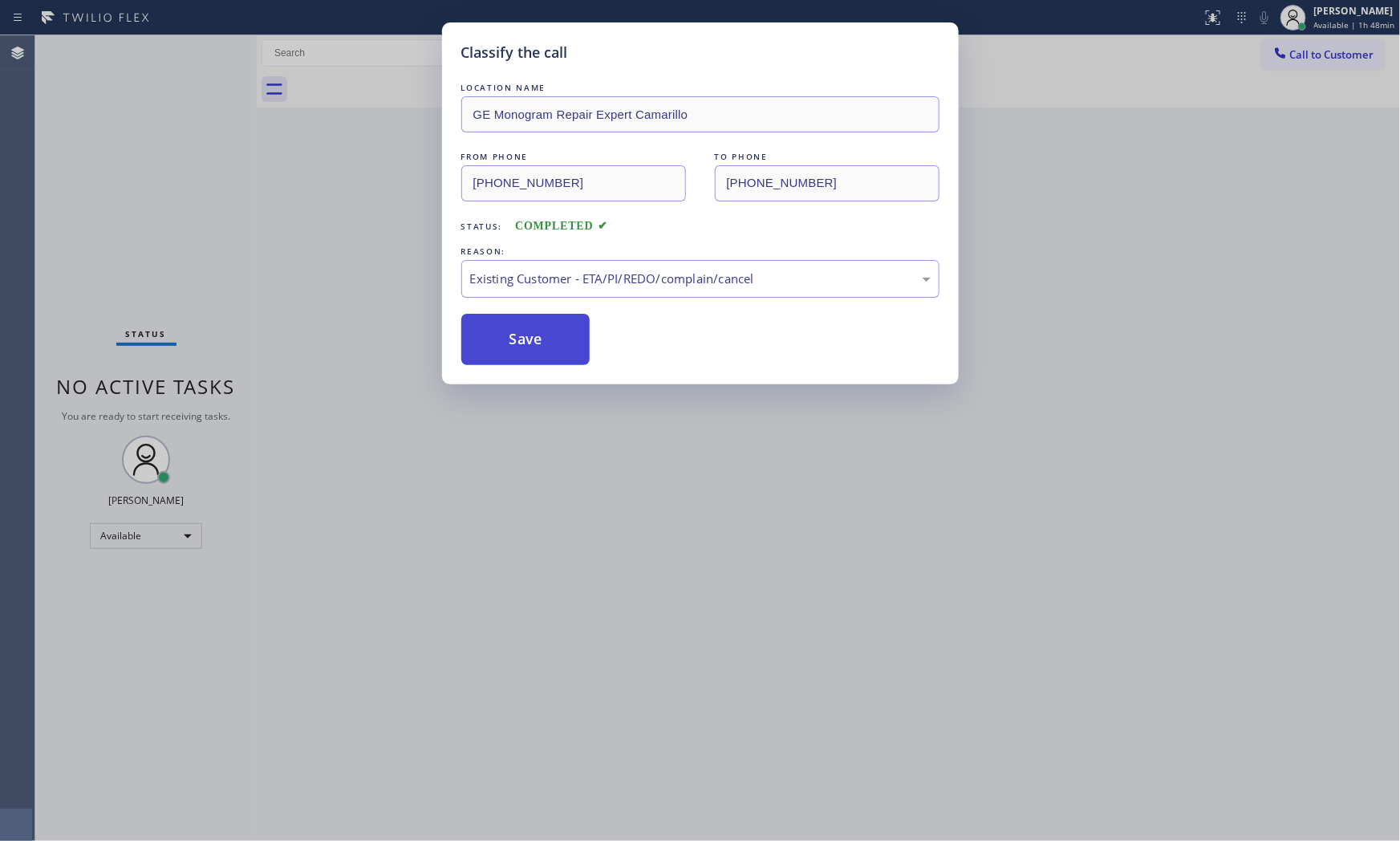
click at [523, 333] on button "Save" at bounding box center [525, 339] width 129 height 52
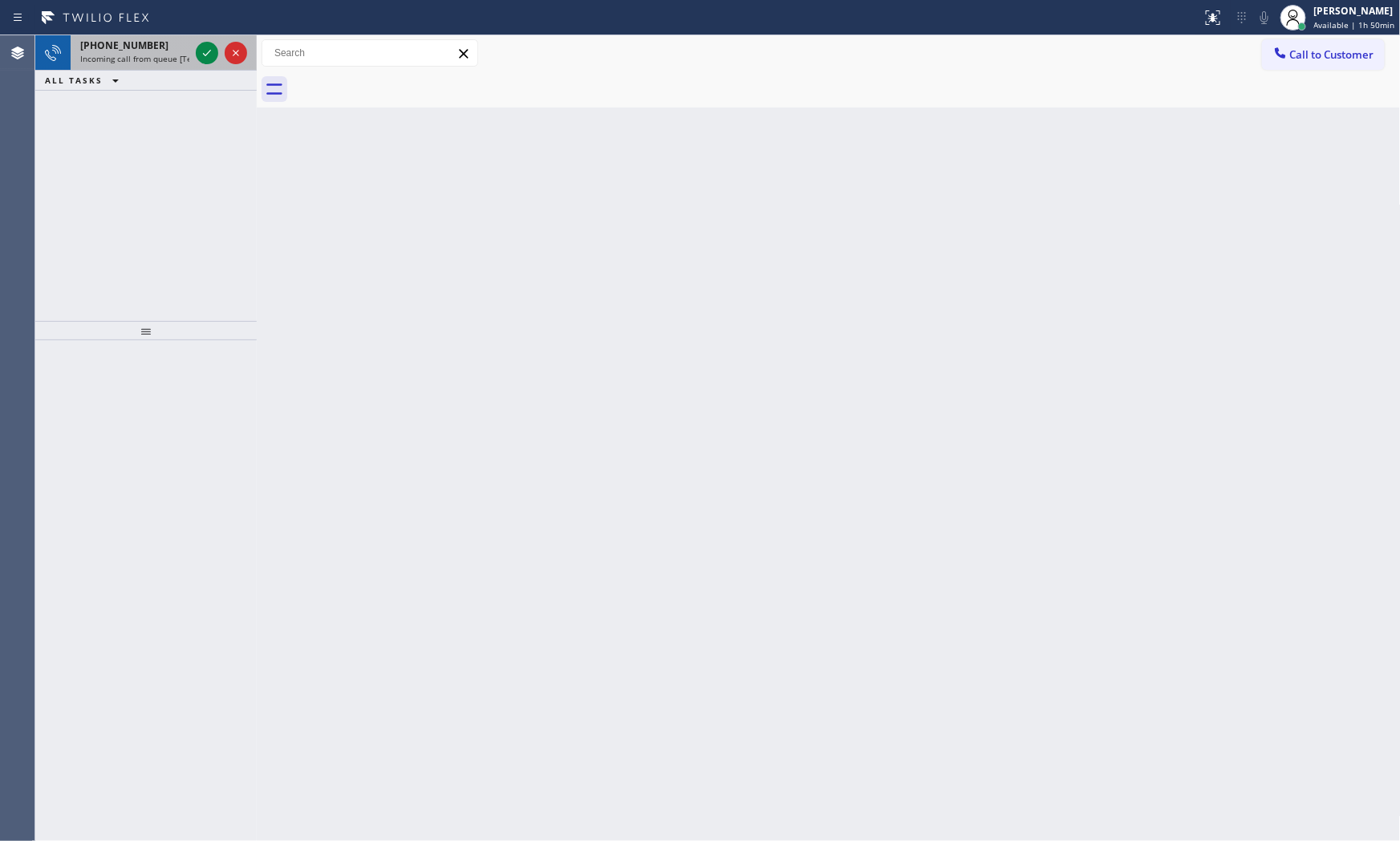
click at [167, 42] on div "[PHONE_NUMBER]" at bounding box center [135, 45] width 109 height 13
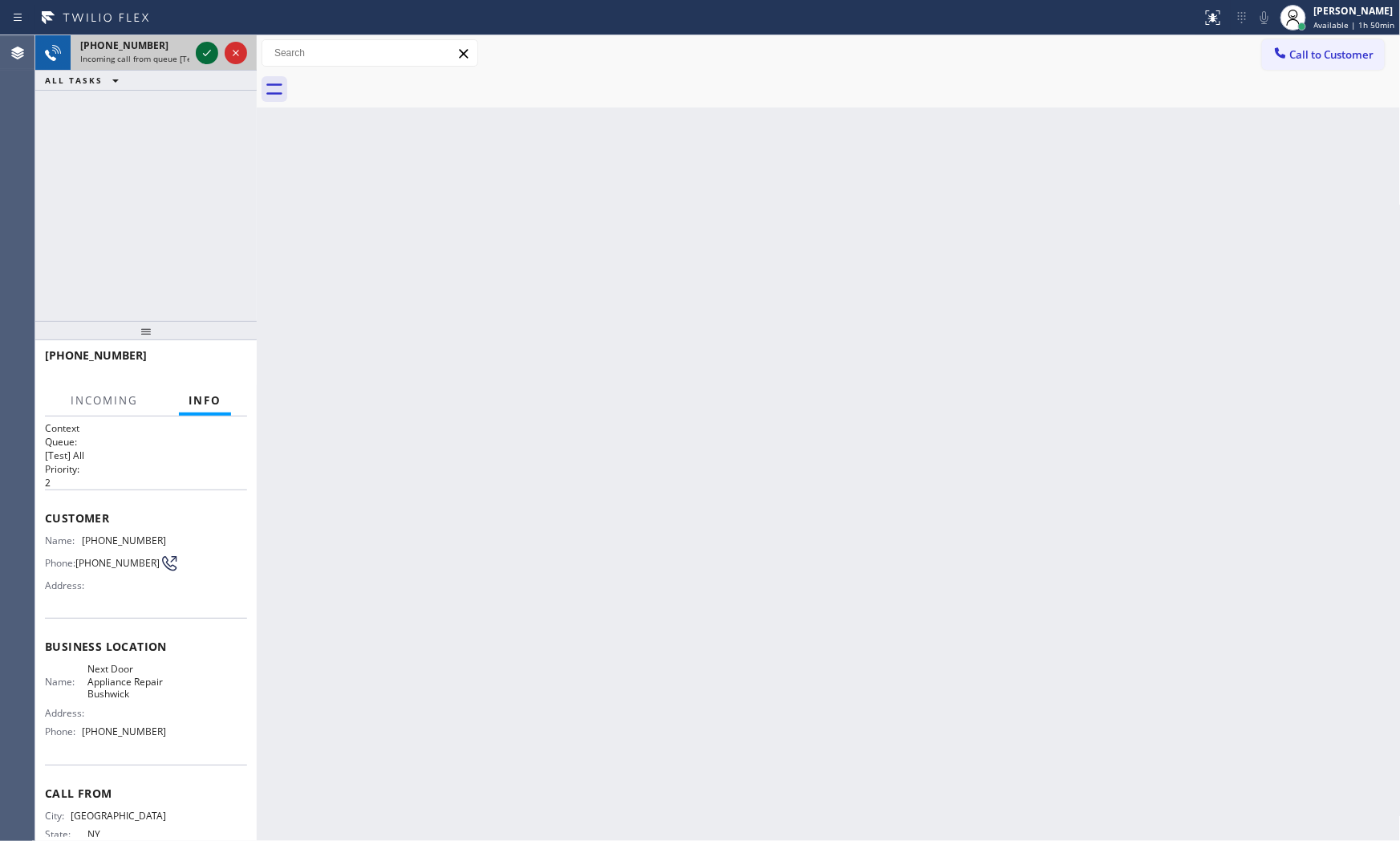
click at [201, 45] on icon at bounding box center [207, 53] width 19 height 19
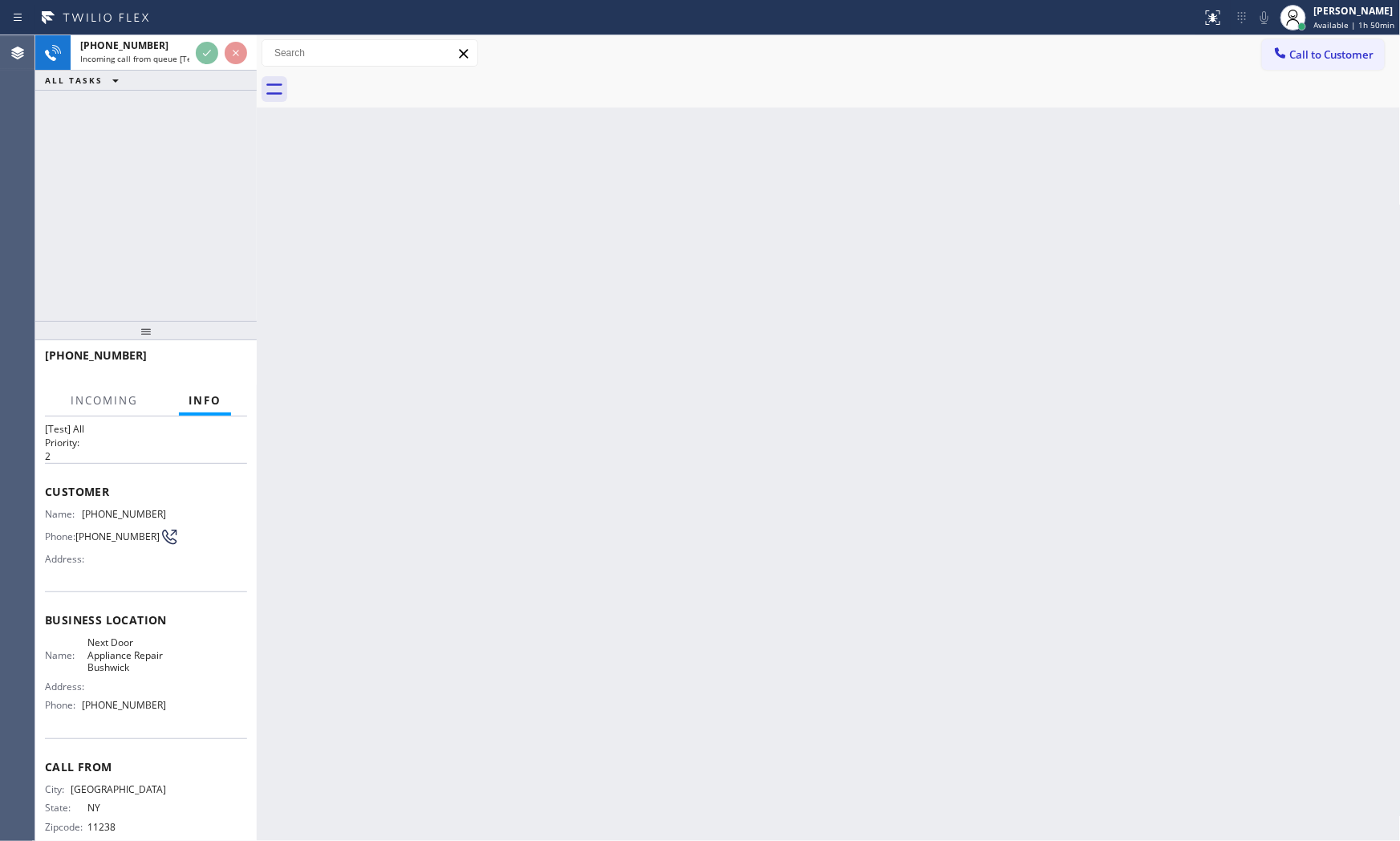
scroll to position [52, 0]
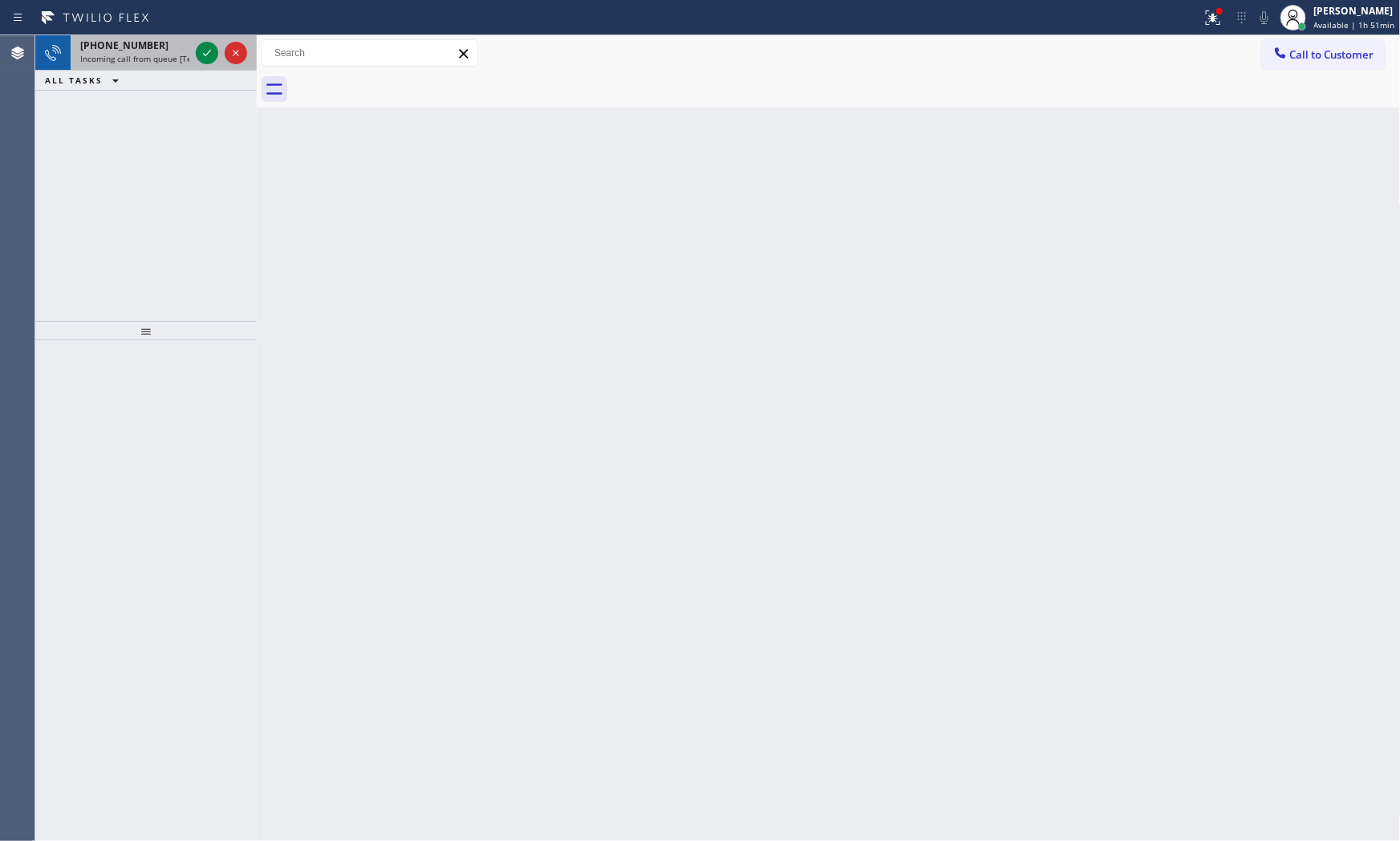
click at [127, 67] on div "[PHONE_NUMBER] Incoming call from queue [Test] All" at bounding box center [131, 52] width 121 height 35
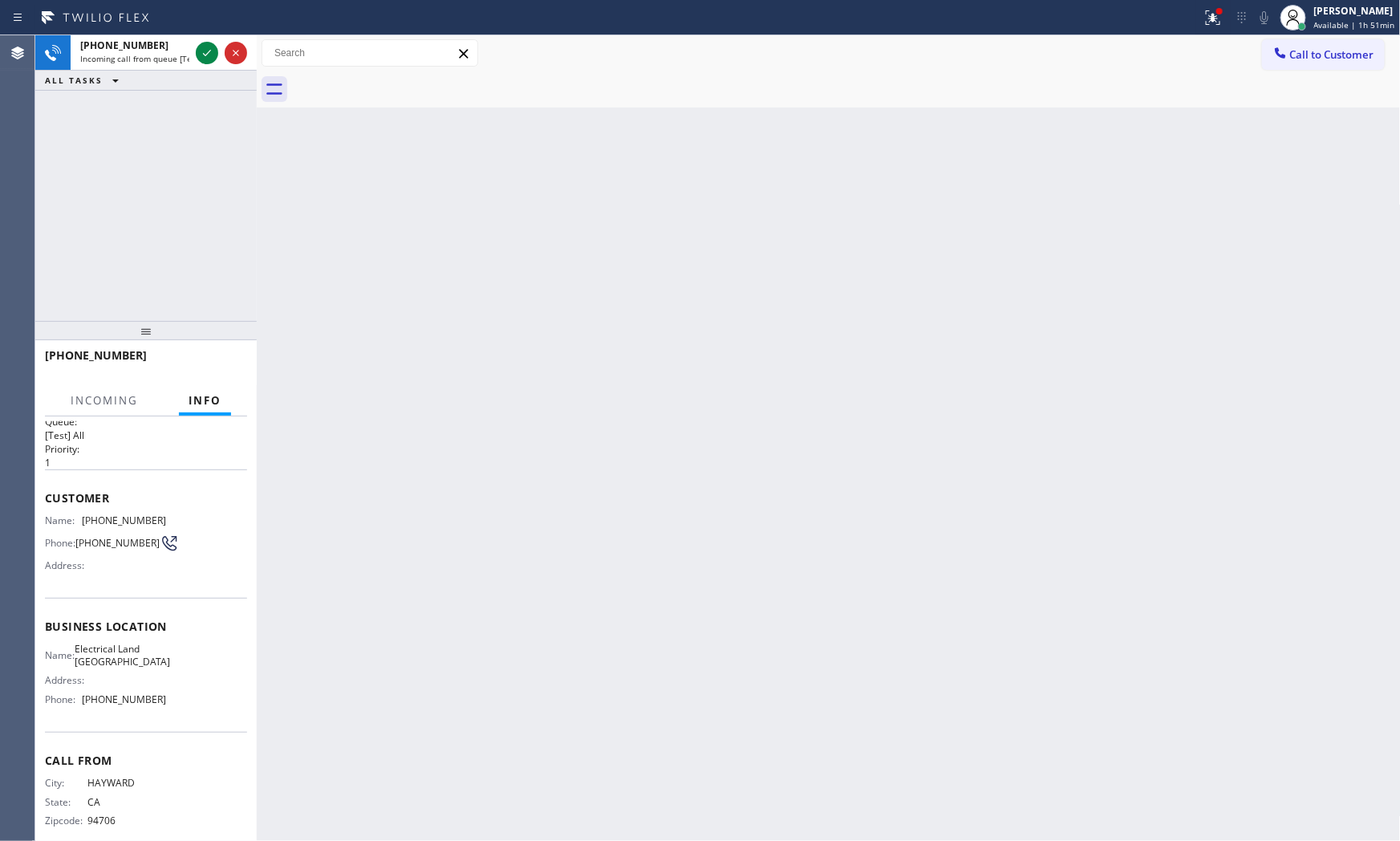
scroll to position [40, 0]
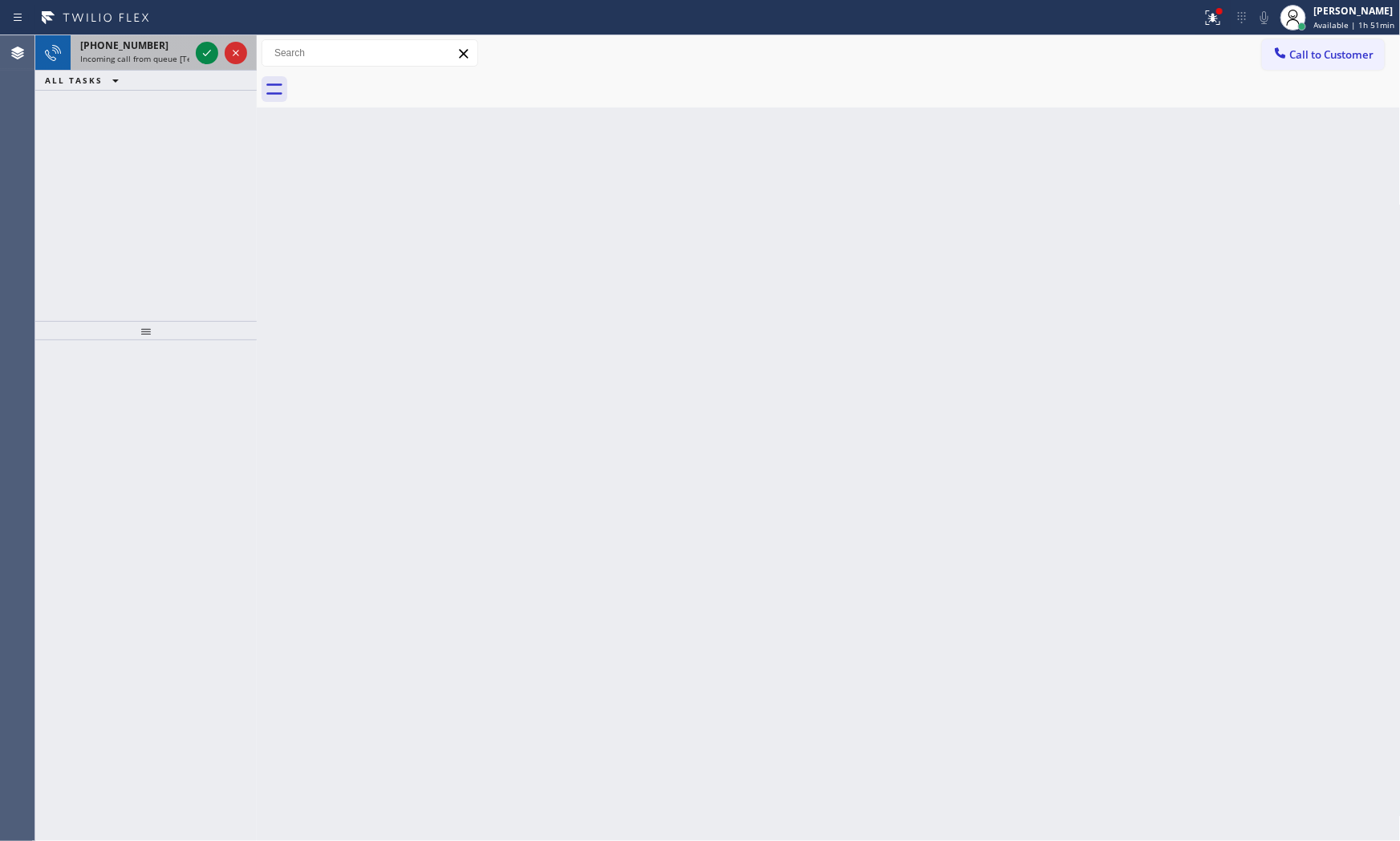
click at [170, 49] on div "[PHONE_NUMBER]" at bounding box center [135, 45] width 109 height 13
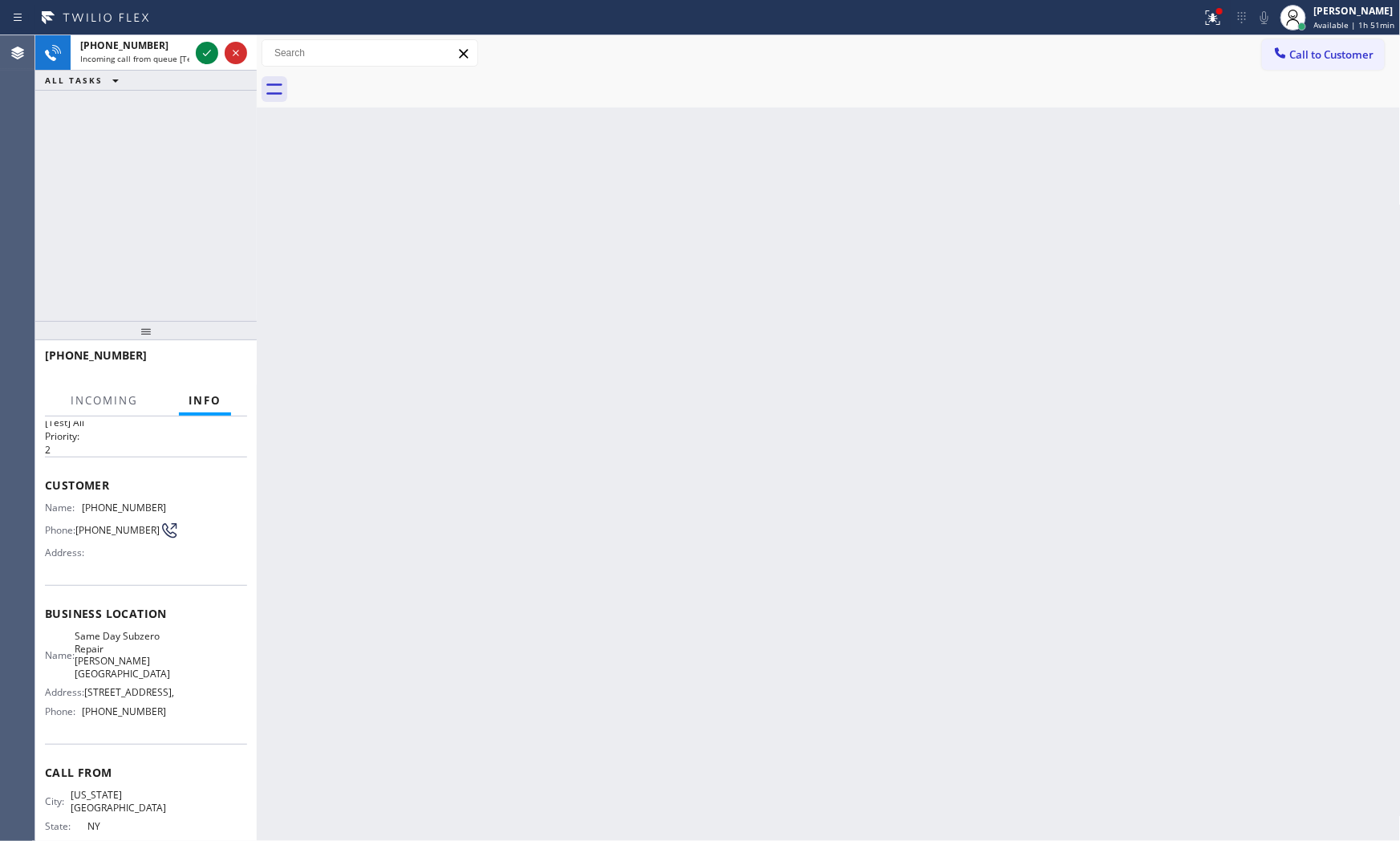
scroll to position [65, 0]
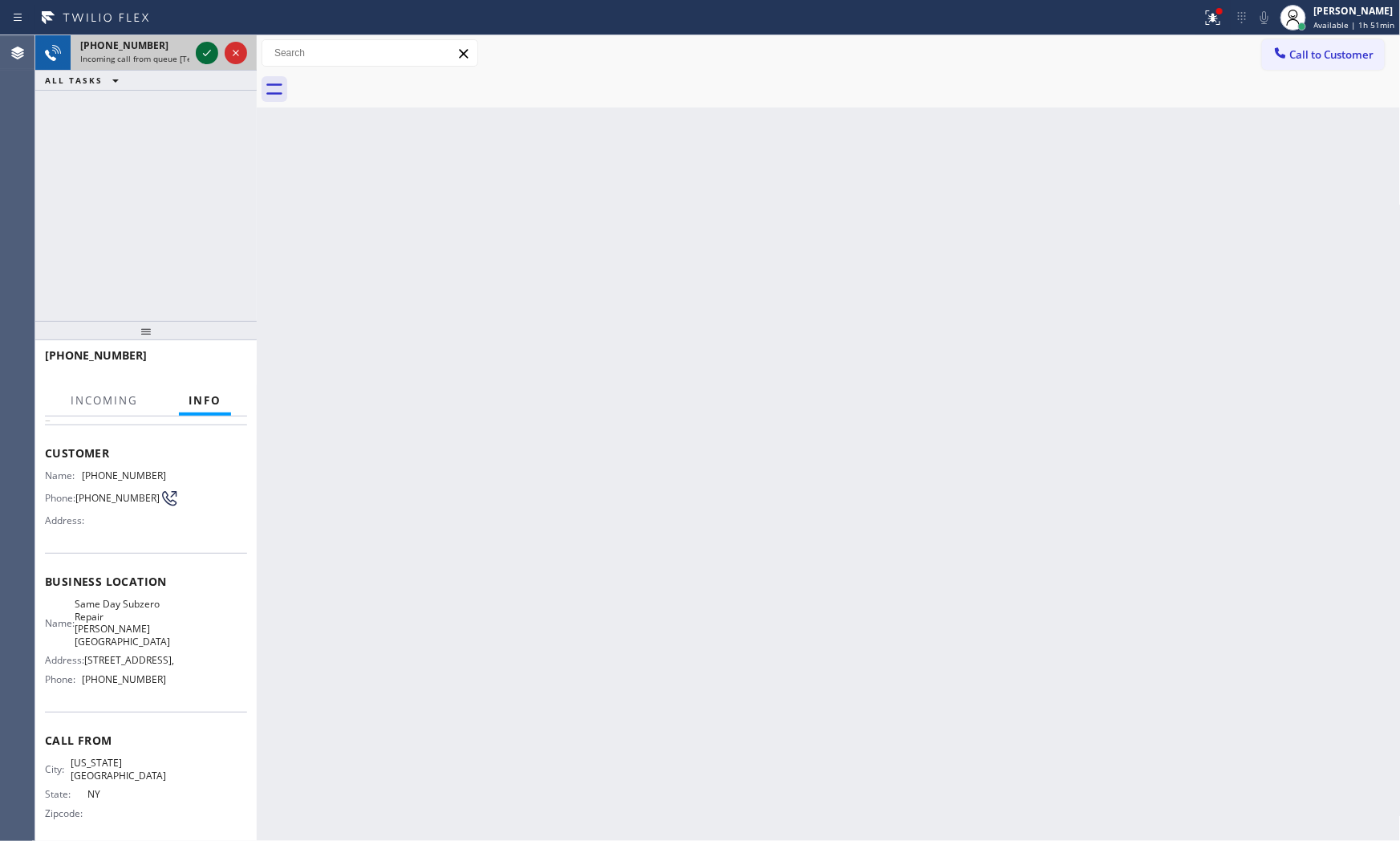
click at [207, 43] on icon at bounding box center [207, 53] width 19 height 19
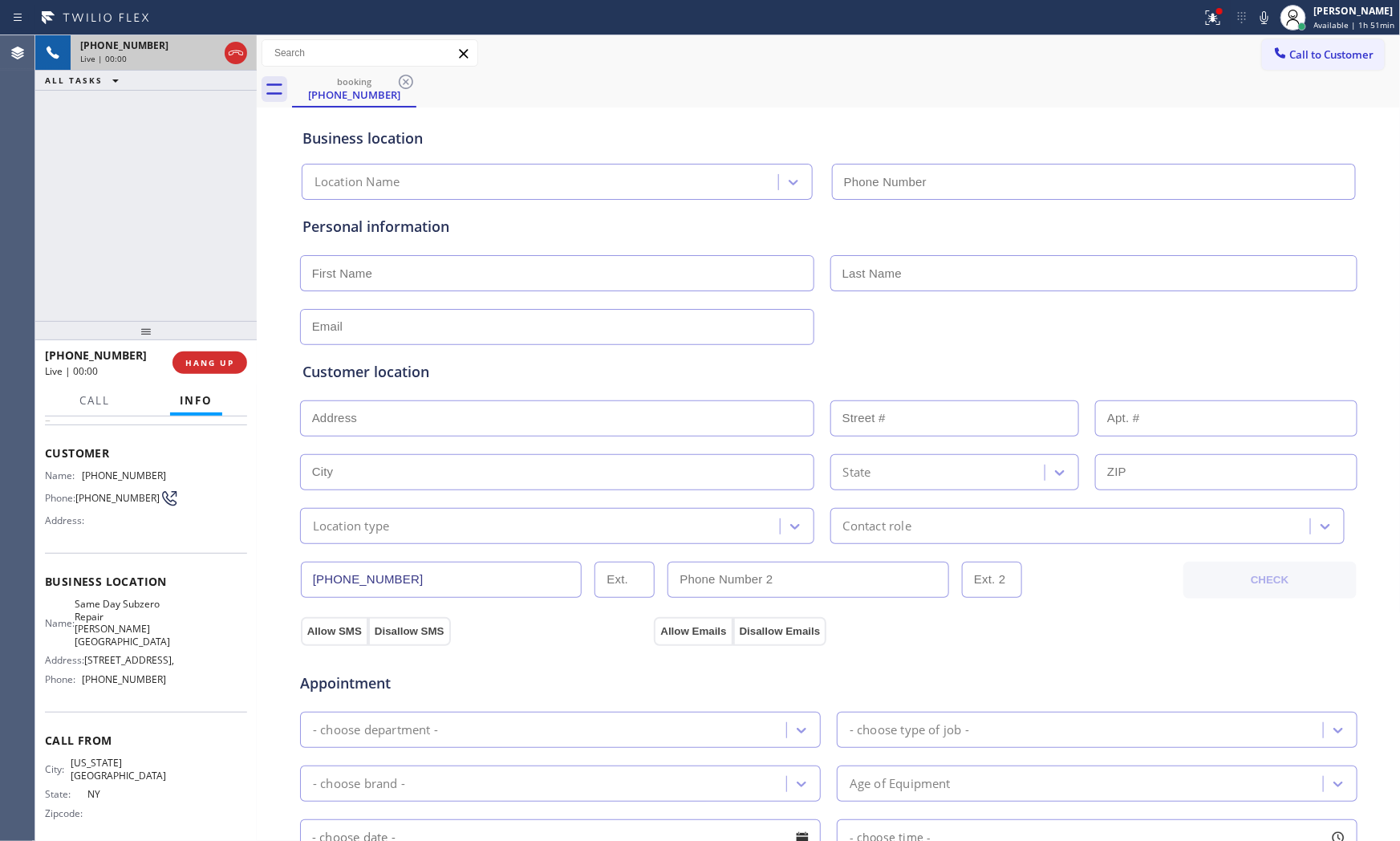
type input "[PHONE_NUMBER]"
click at [228, 359] on span "HANG UP" at bounding box center [210, 363] width 49 height 11
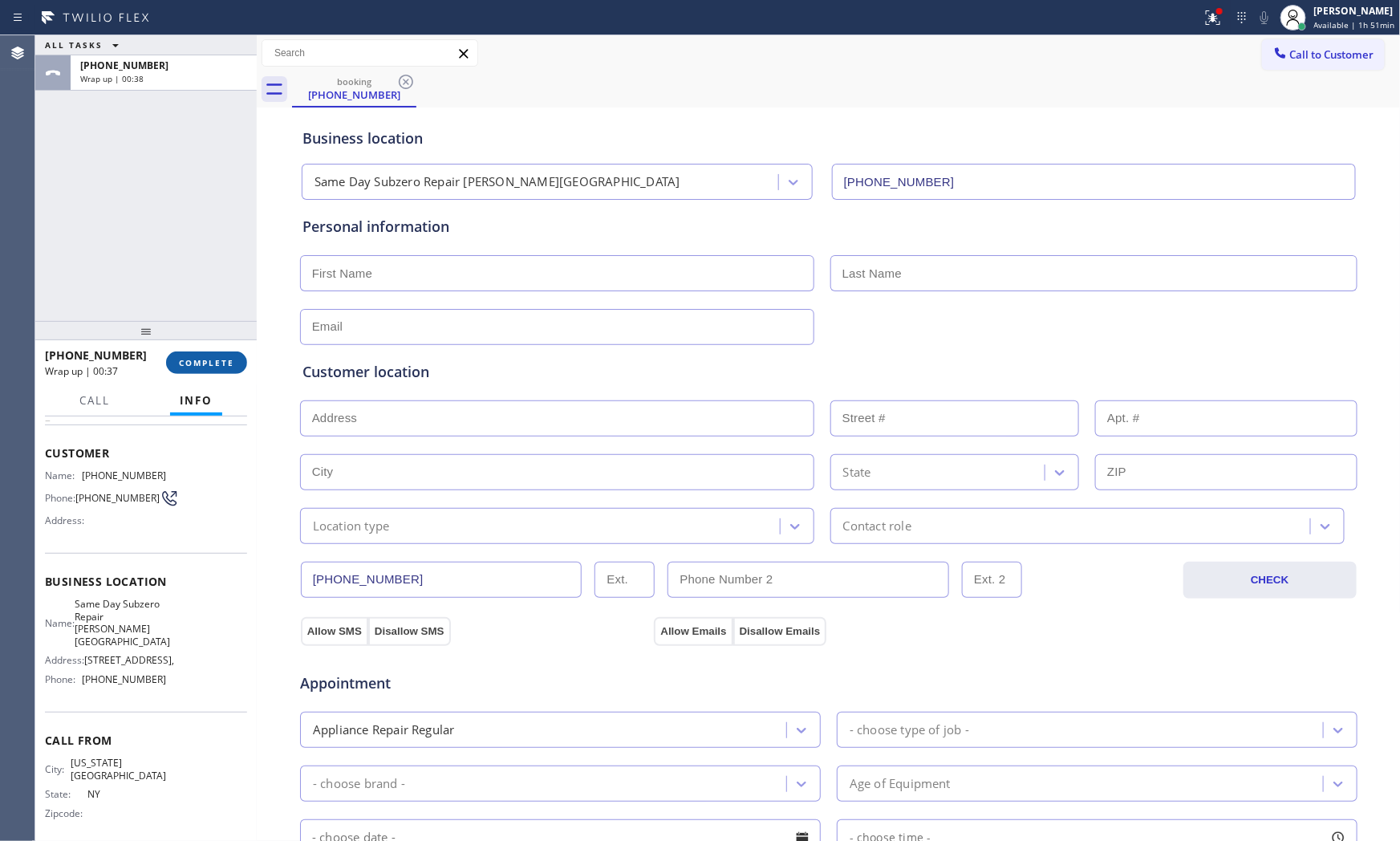
click at [210, 366] on span "COMPLETE" at bounding box center [206, 363] width 56 height 11
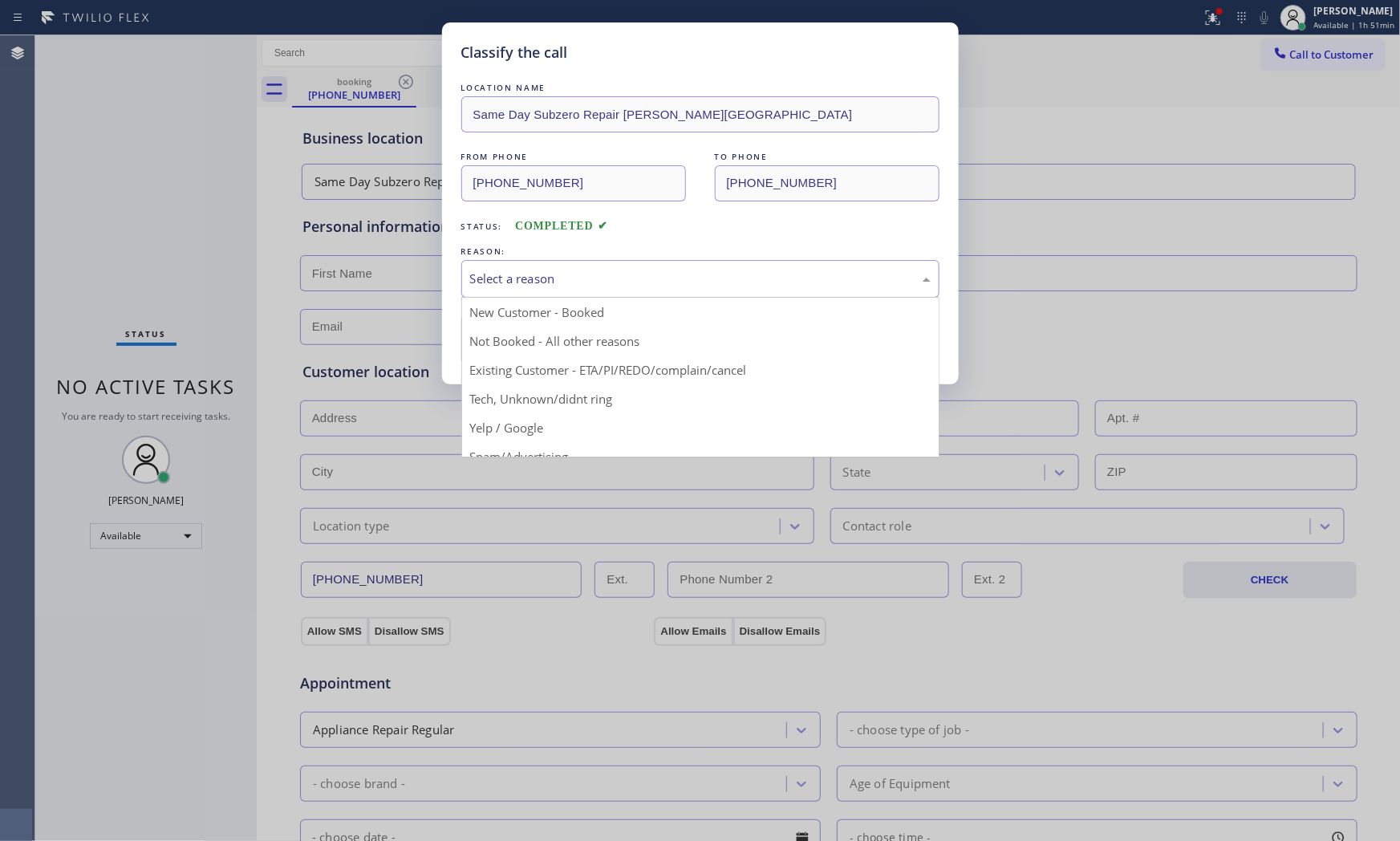
click at [539, 276] on div "Select a reason" at bounding box center [700, 279] width 460 height 19
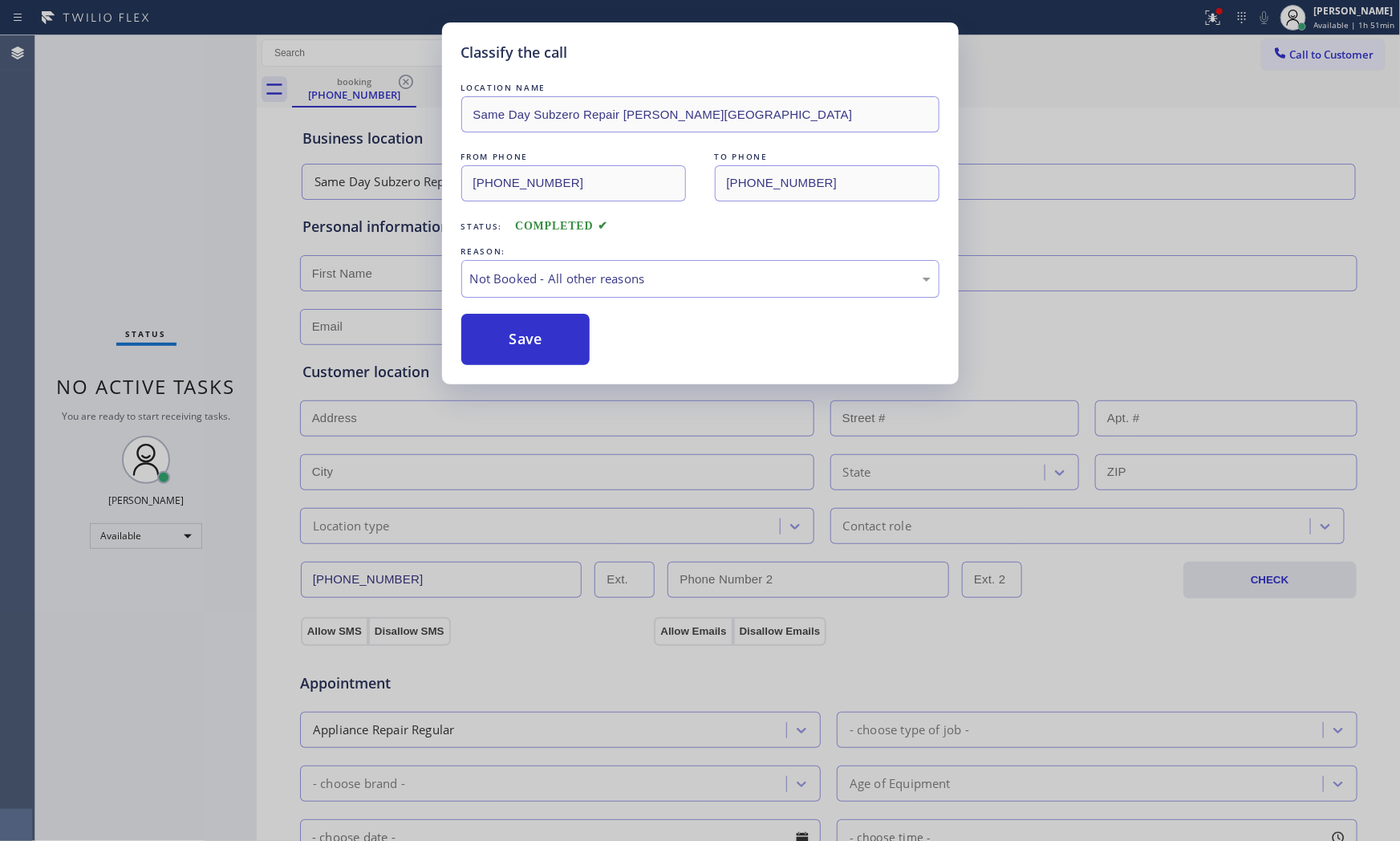
click at [535, 332] on button "Save" at bounding box center [525, 339] width 129 height 52
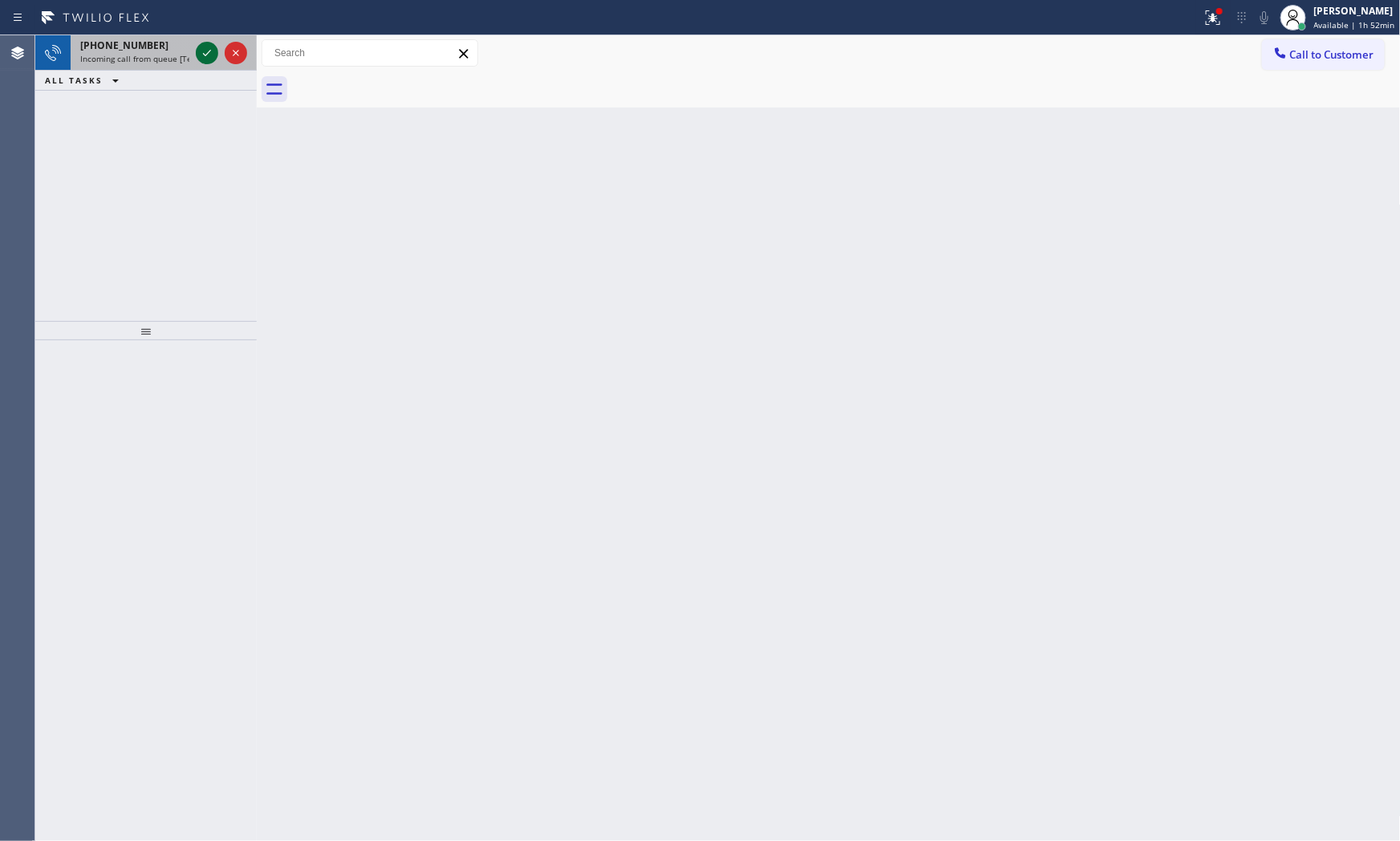
click at [203, 61] on icon at bounding box center [207, 53] width 19 height 19
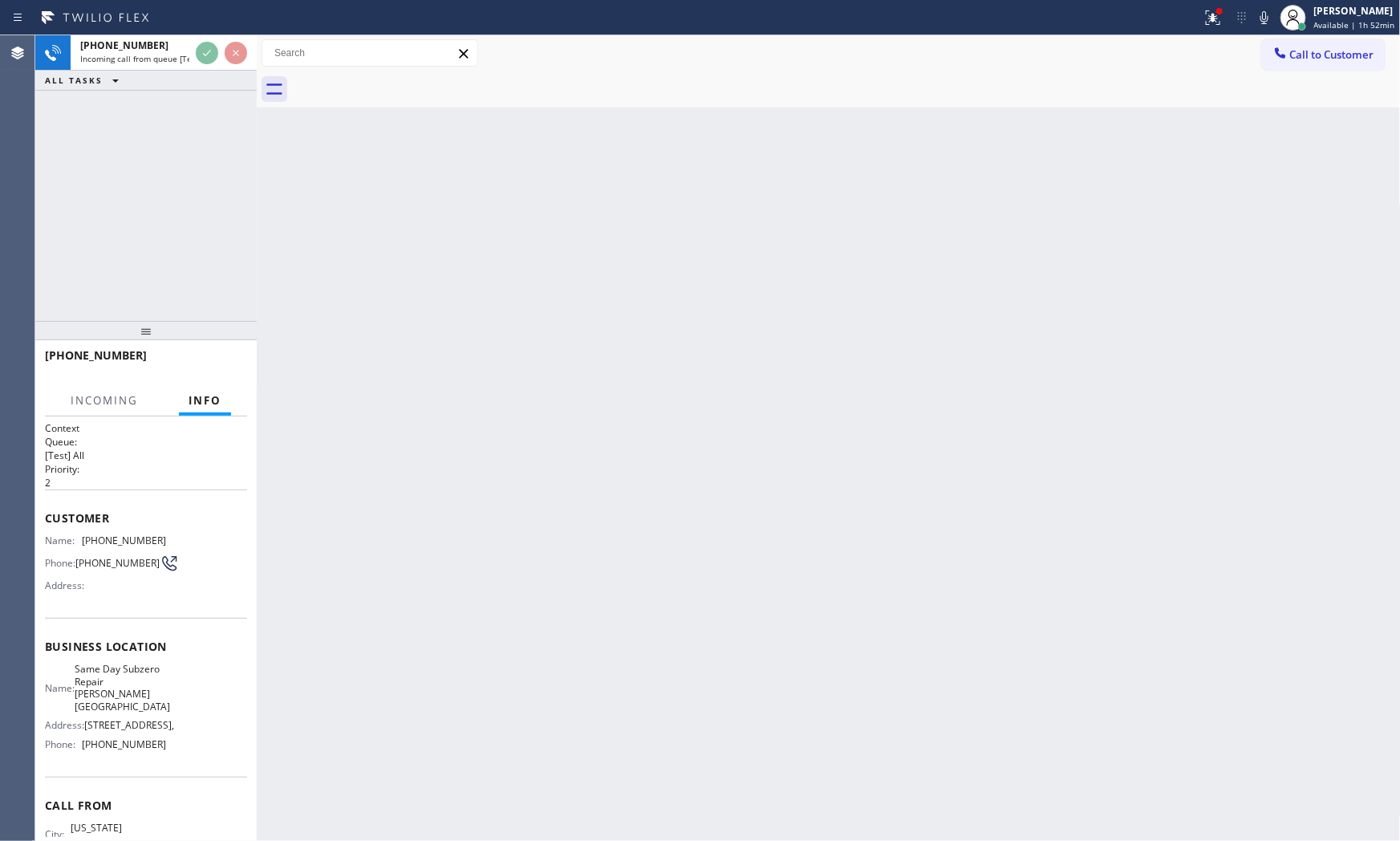
scroll to position [65, 0]
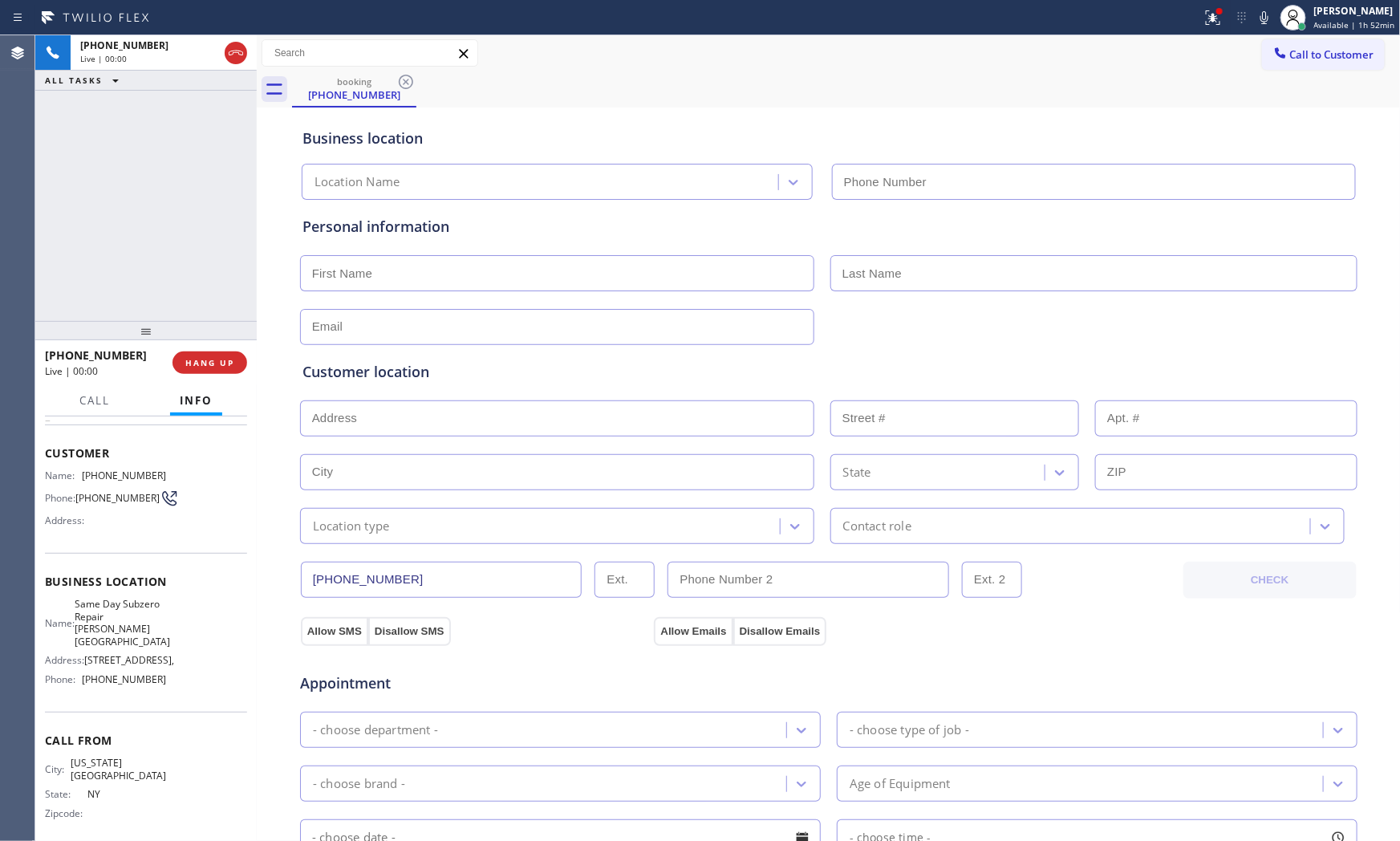
click at [191, 388] on button "Info" at bounding box center [196, 400] width 52 height 31
type input "[PHONE_NUMBER]"
click at [198, 372] on button "HANG UP" at bounding box center [209, 363] width 74 height 23
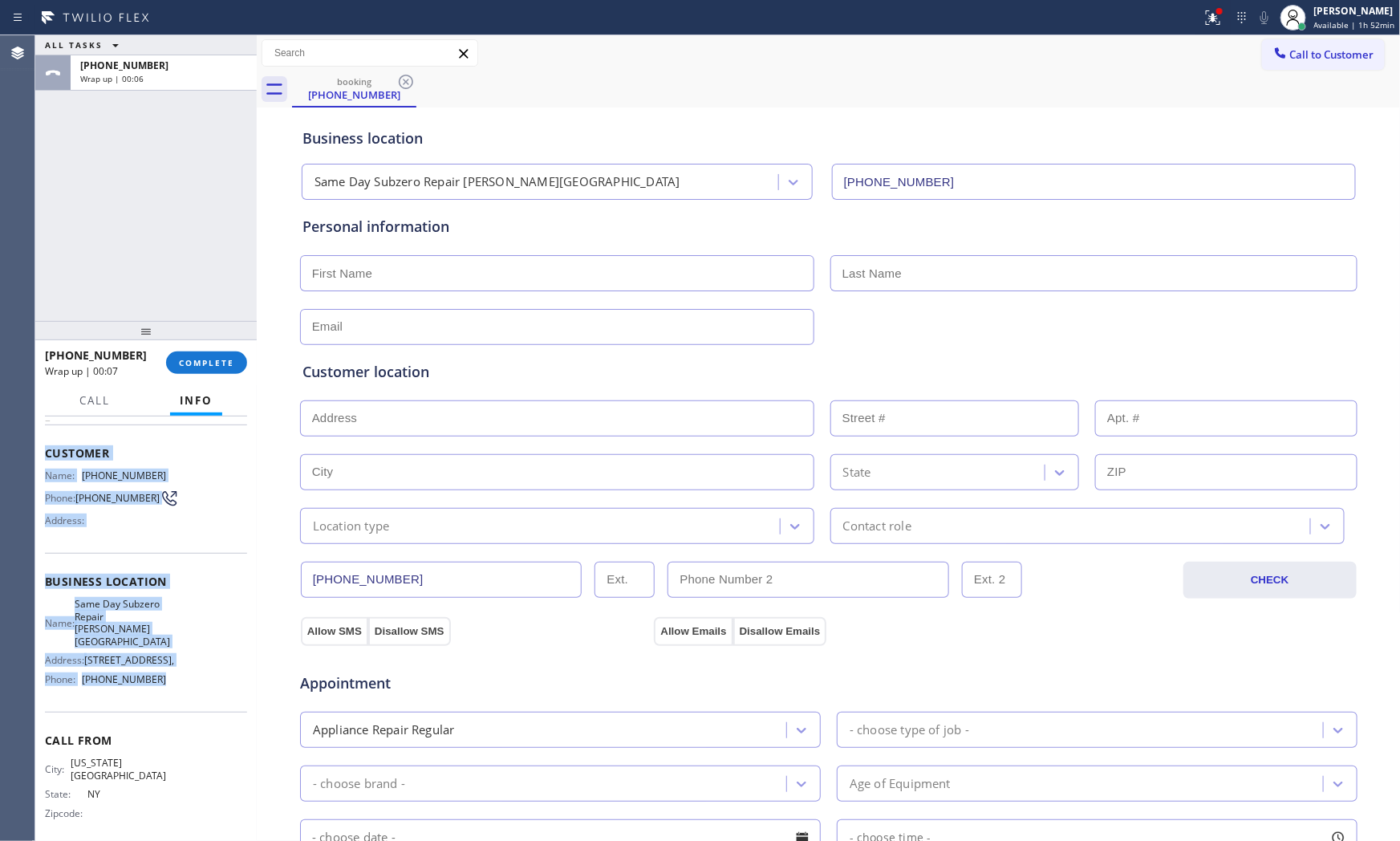
drag, startPoint x: 46, startPoint y: 453, endPoint x: 165, endPoint y: 687, distance: 262.5
click at [165, 687] on div "Context Queue: [Test] All Priority: 2 Customer Name: [PHONE_NUMBER] Phone: [PHO…" at bounding box center [146, 601] width 202 height 490
copy div "Customer Name: [PHONE_NUMBER] Phone: [PHONE_NUMBER] Address: Business location …"
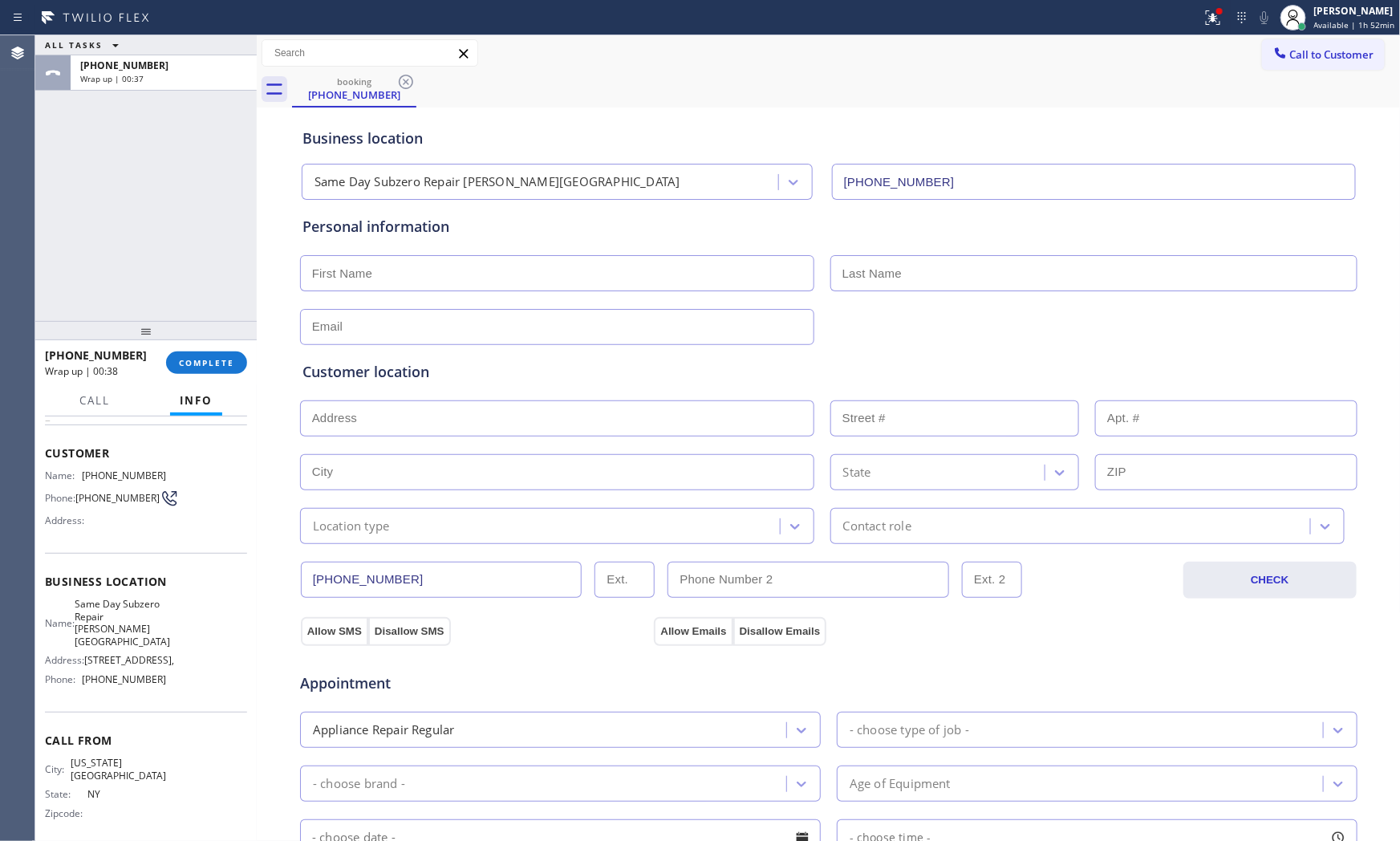
click at [65, 11] on icon at bounding box center [95, 17] width 121 height 25
click at [117, 78] on span "Wrap up | 00:38" at bounding box center [111, 79] width 63 height 11
click at [179, 355] on button "COMPLETE" at bounding box center [206, 363] width 81 height 23
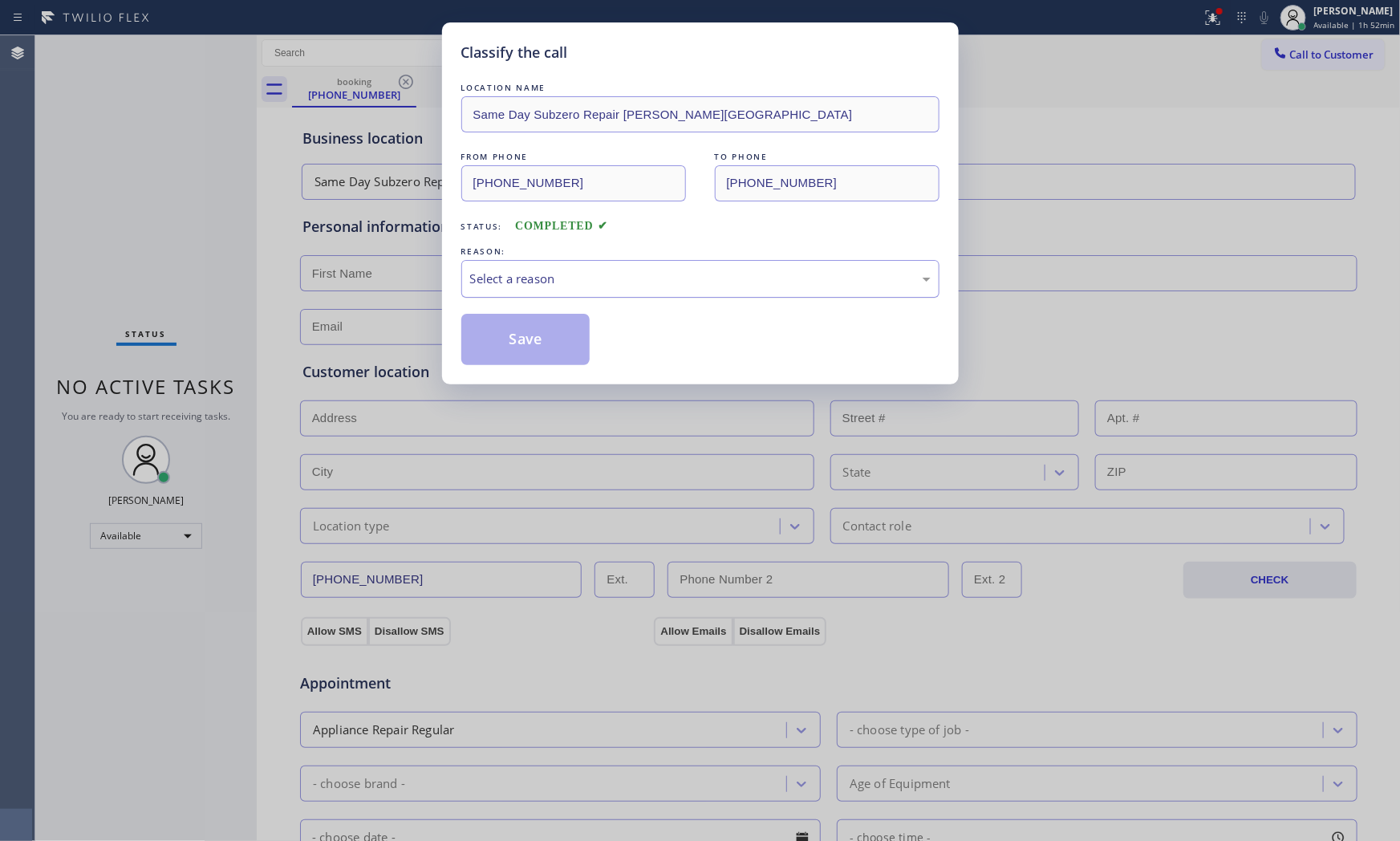
click at [539, 276] on div "Select a reason" at bounding box center [700, 279] width 460 height 19
click at [534, 360] on button "Save" at bounding box center [525, 339] width 129 height 52
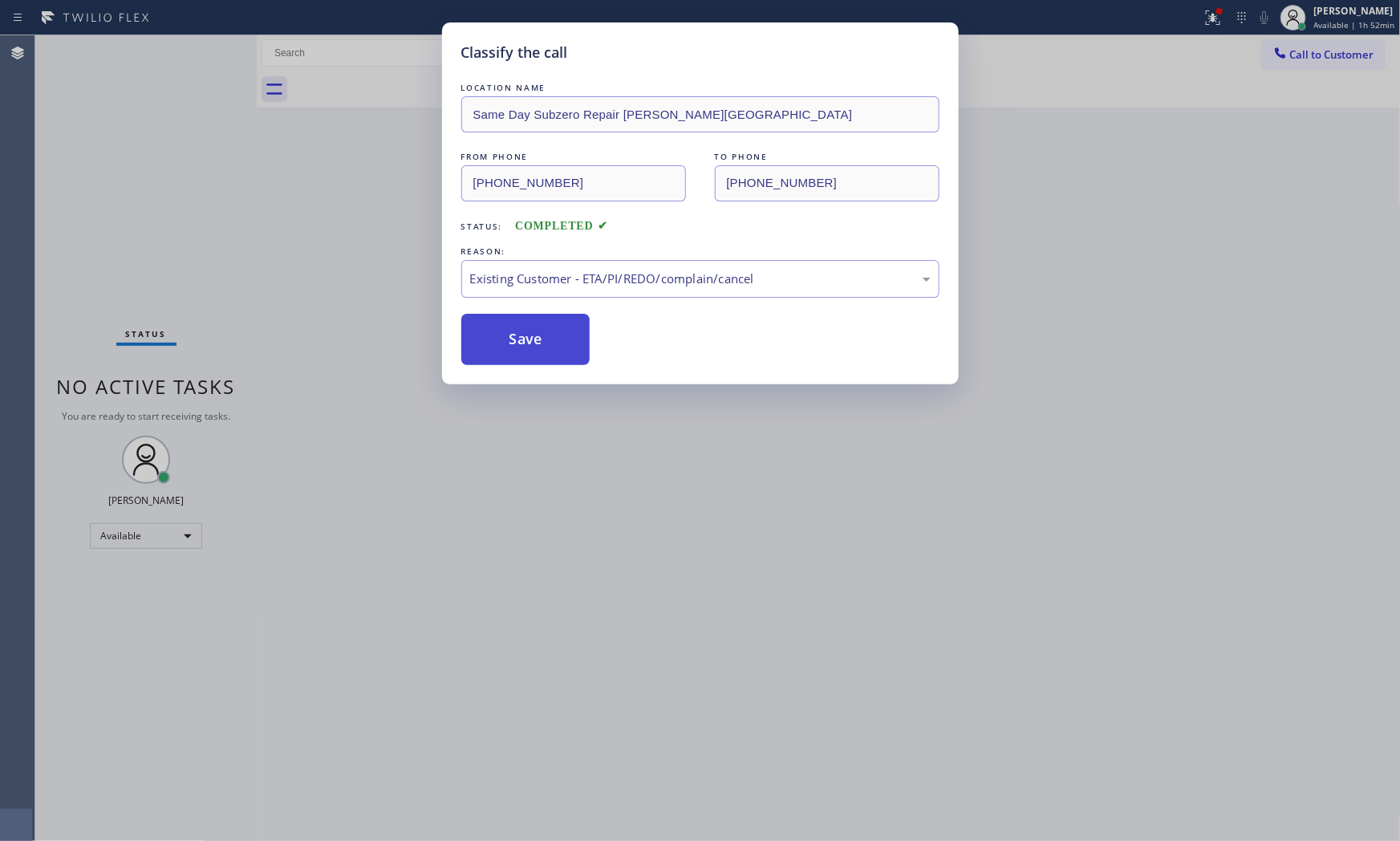
click at [534, 348] on button "Save" at bounding box center [525, 339] width 129 height 52
drag, startPoint x: 534, startPoint y: 348, endPoint x: 549, endPoint y: 345, distance: 15.3
click at [541, 346] on button "Save" at bounding box center [525, 339] width 129 height 52
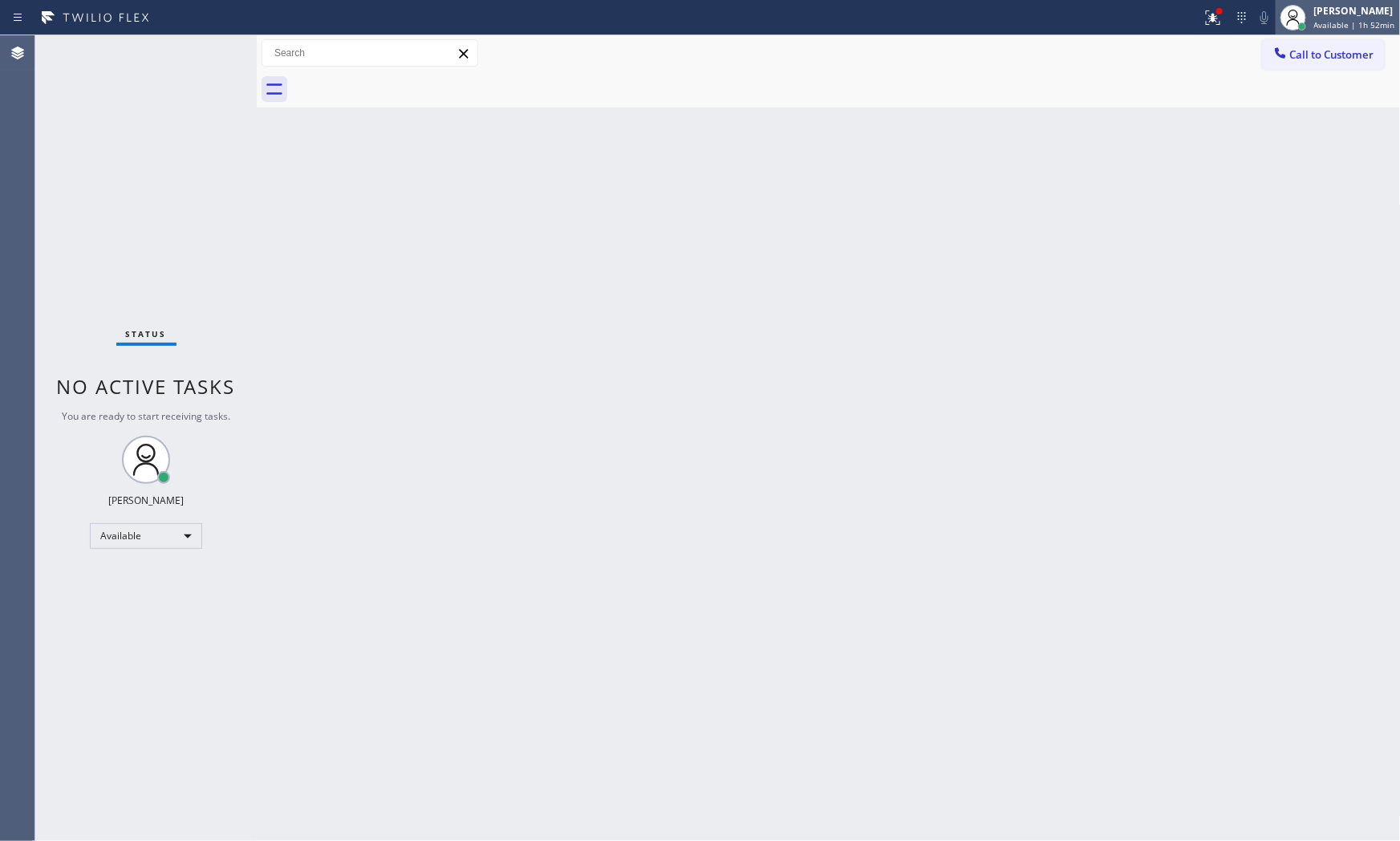
click at [1349, 19] on span "Available | 1h 52min" at bounding box center [1354, 24] width 81 height 11
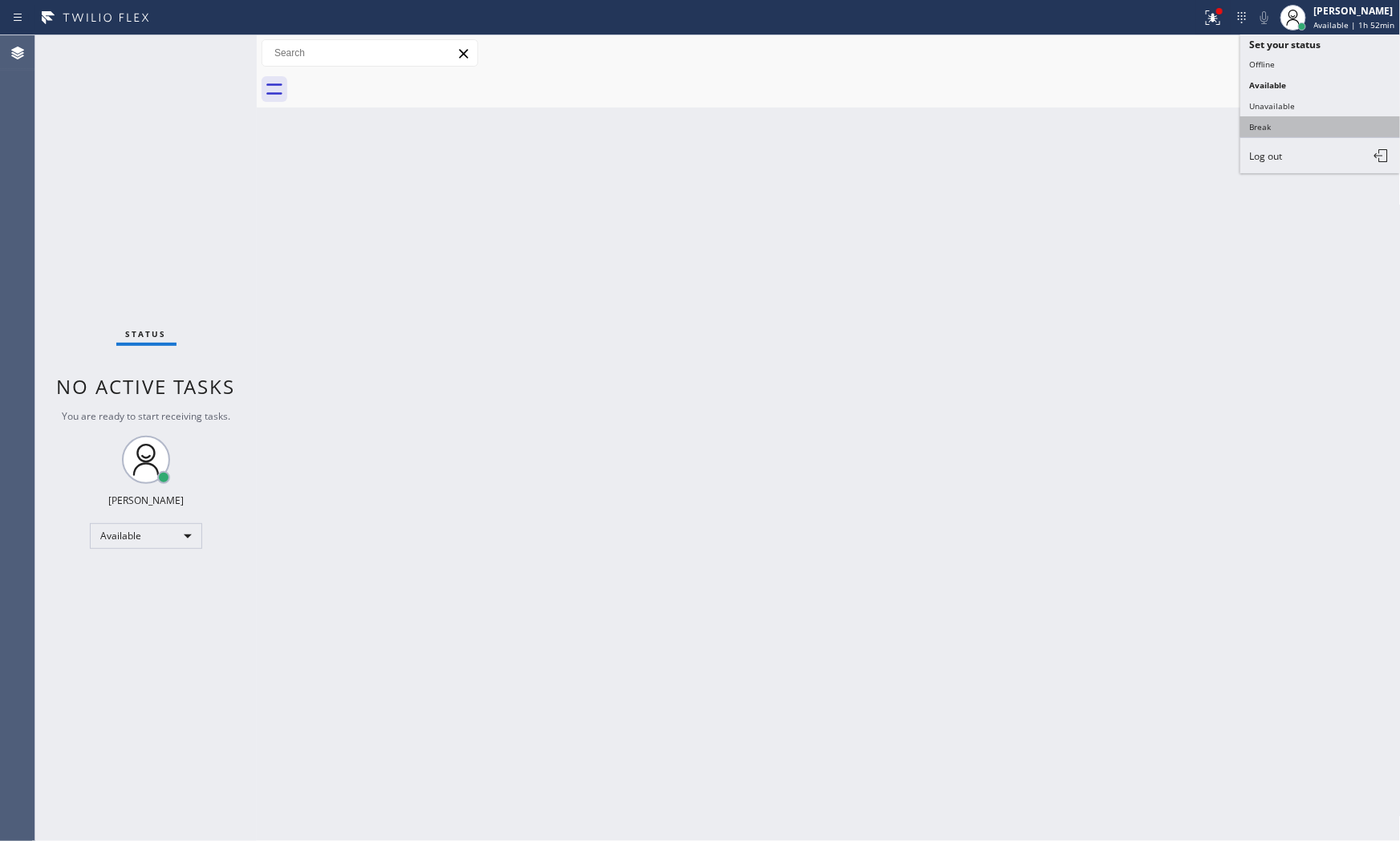
click at [1303, 128] on button "Break" at bounding box center [1320, 127] width 160 height 21
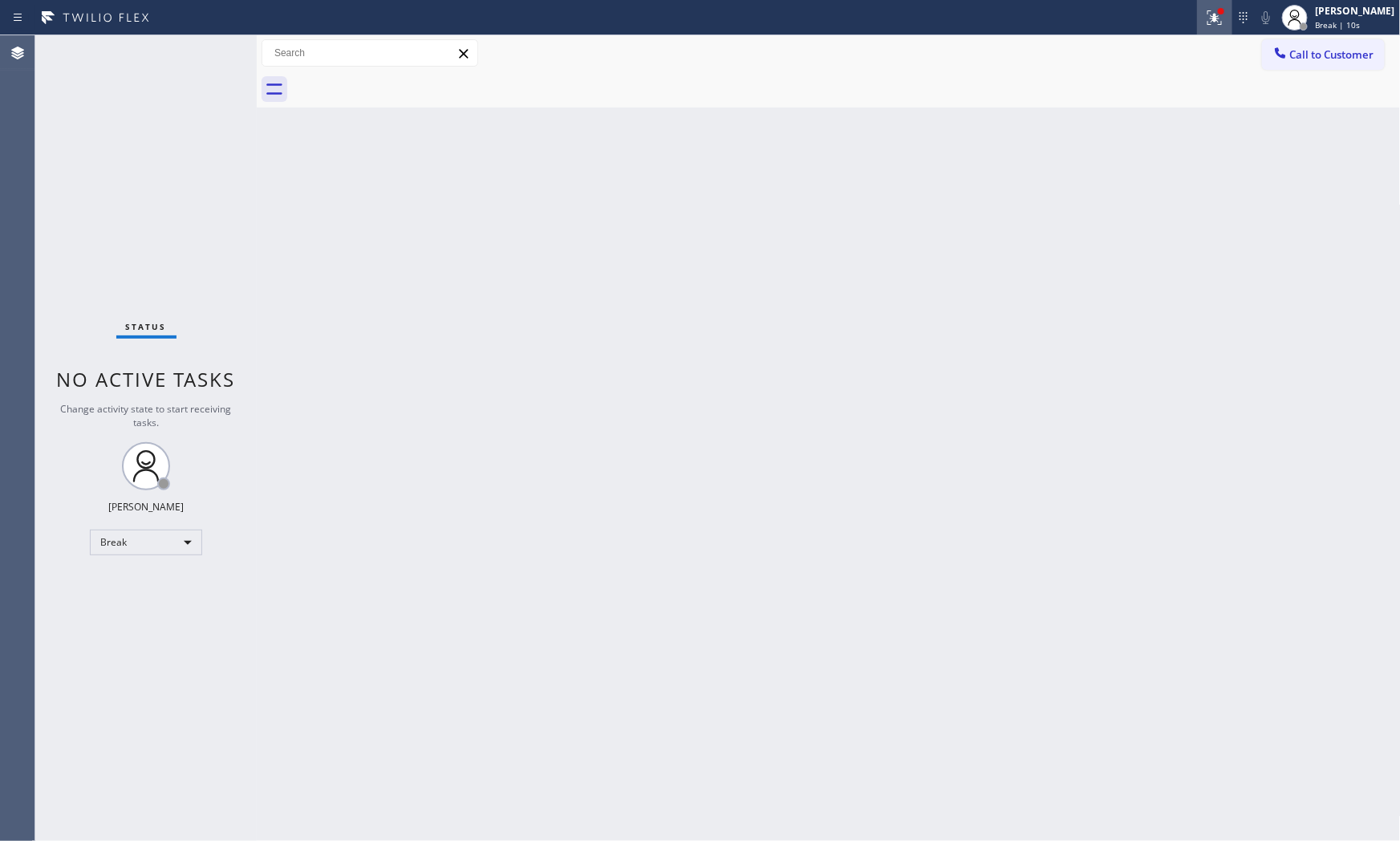
click at [1198, 16] on div at bounding box center [1214, 18] width 35 height 19
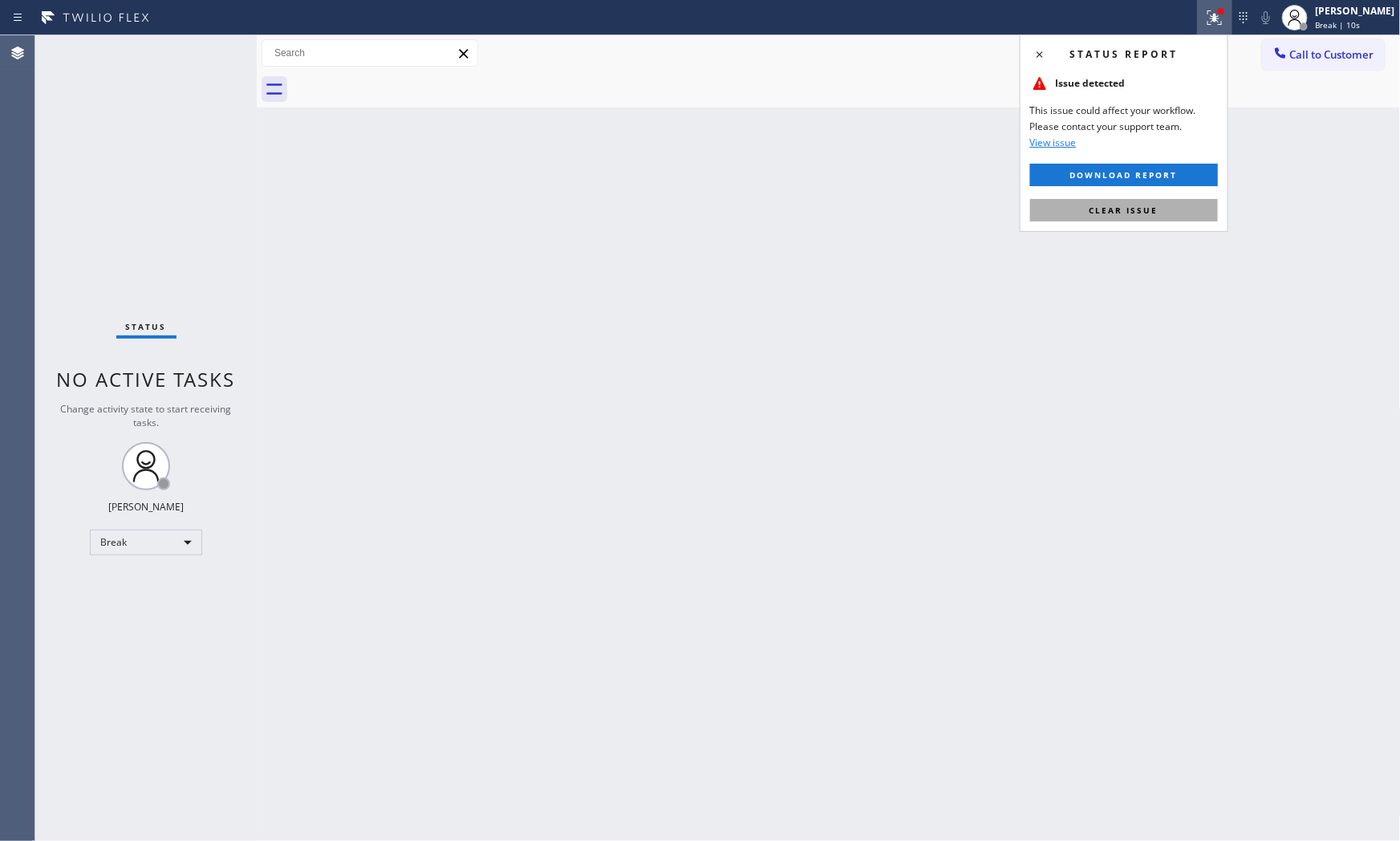
click at [1124, 218] on button "Clear issue" at bounding box center [1123, 210] width 187 height 23
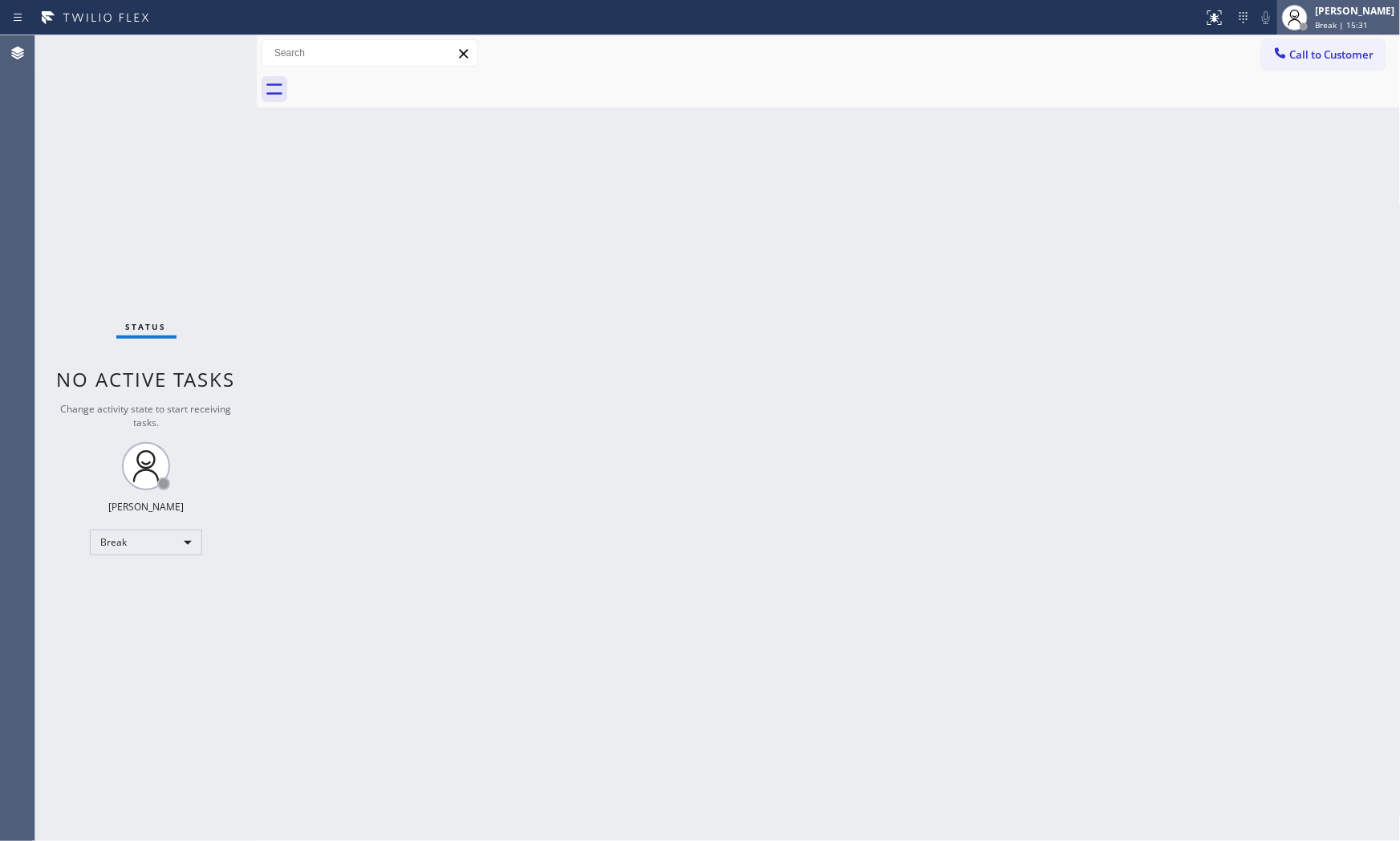
click at [1319, 22] on span "Break | 15:31" at bounding box center [1342, 24] width 53 height 11
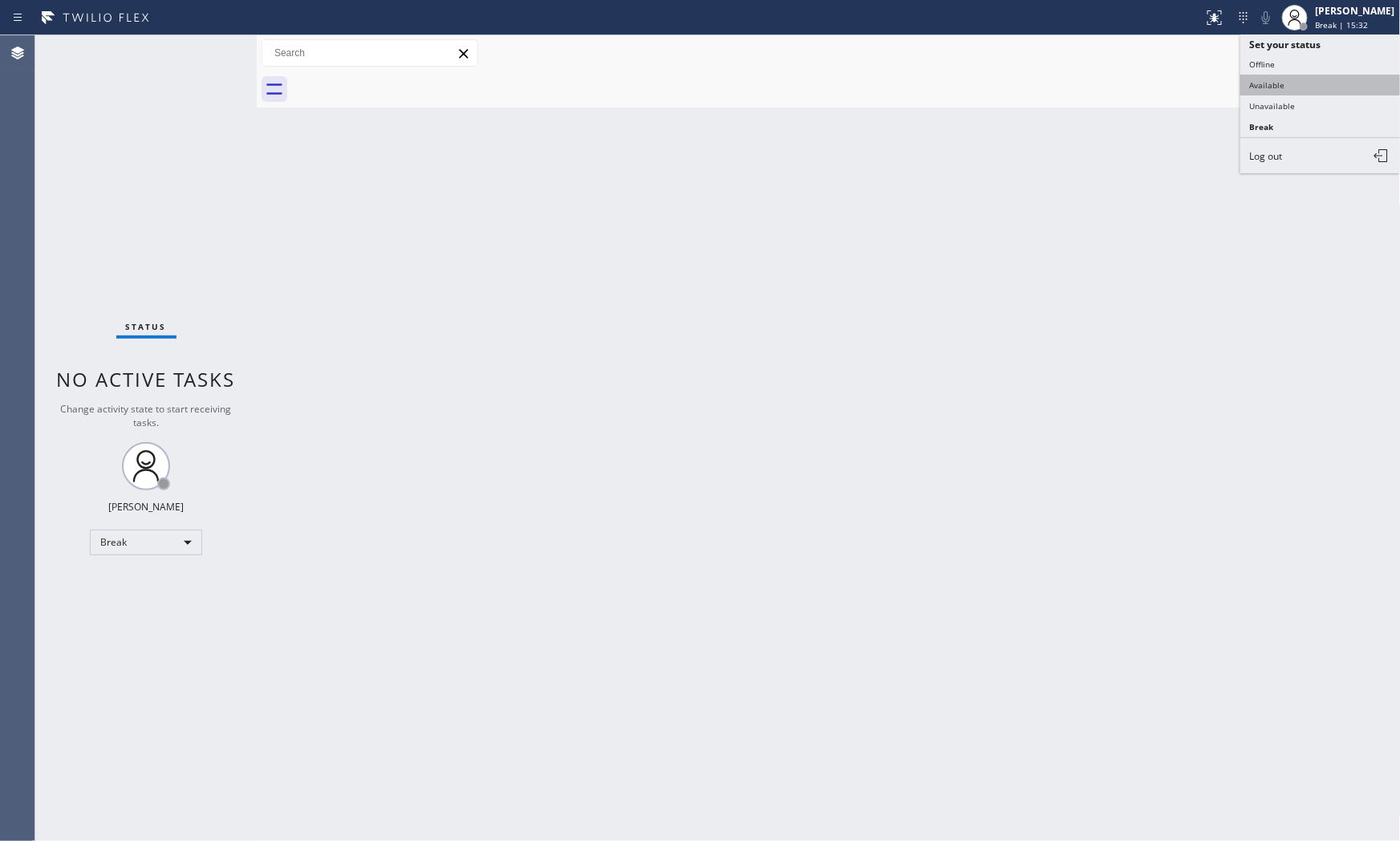
click at [1300, 75] on button "Available" at bounding box center [1320, 85] width 160 height 21
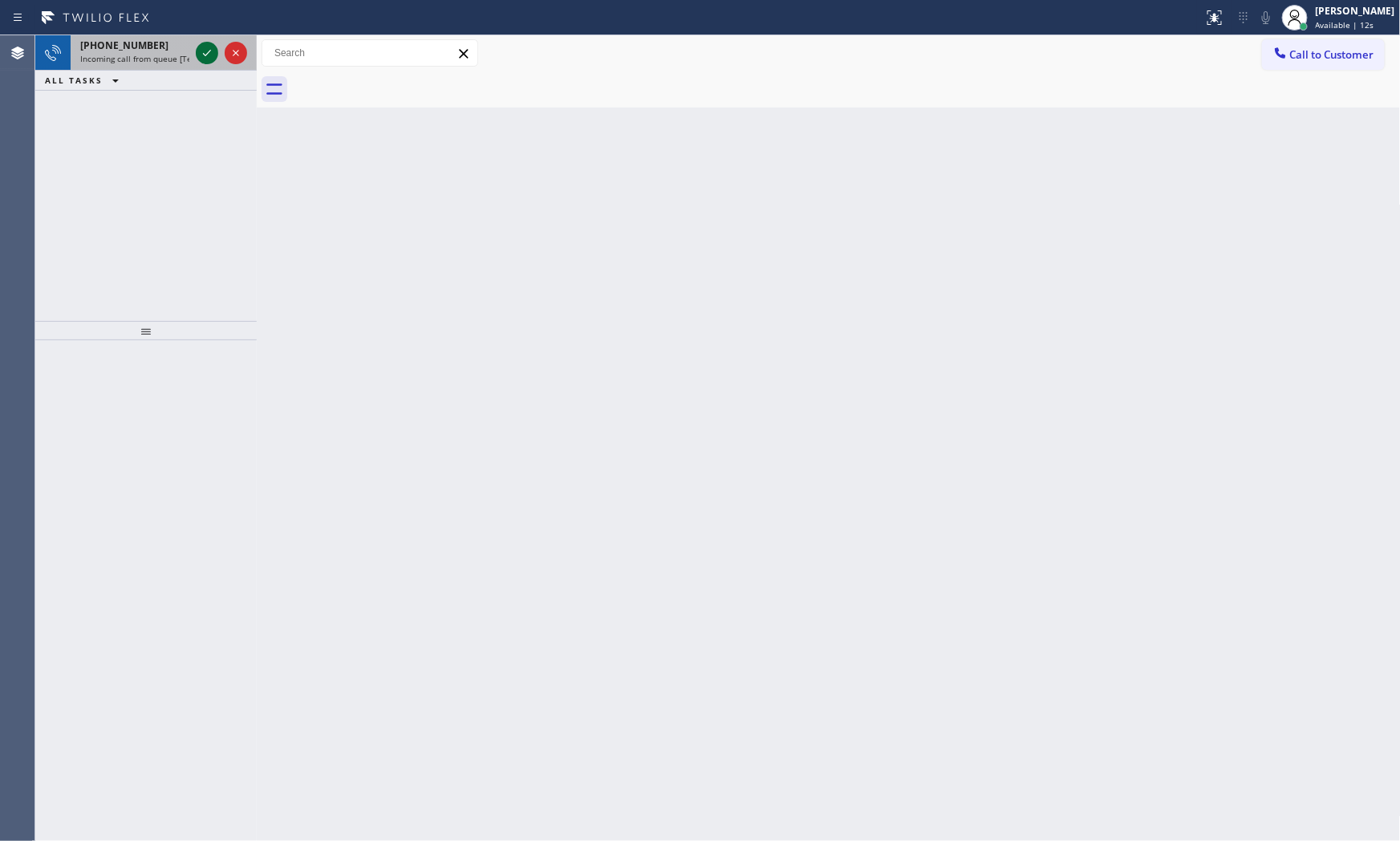
click at [214, 49] on icon at bounding box center [207, 53] width 19 height 19
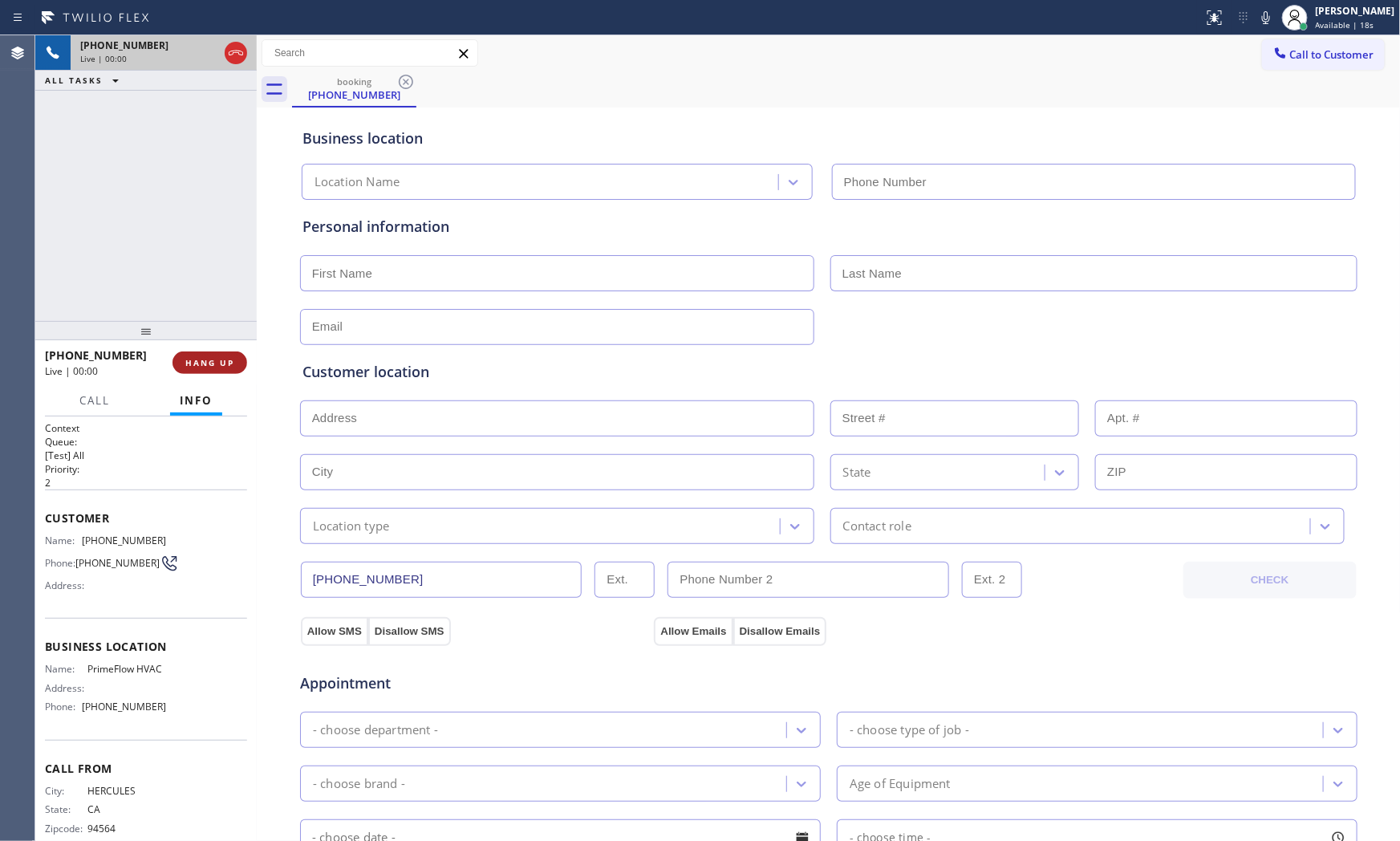
type input "[PHONE_NUMBER]"
click at [219, 351] on button "HANG UP" at bounding box center [209, 363] width 74 height 23
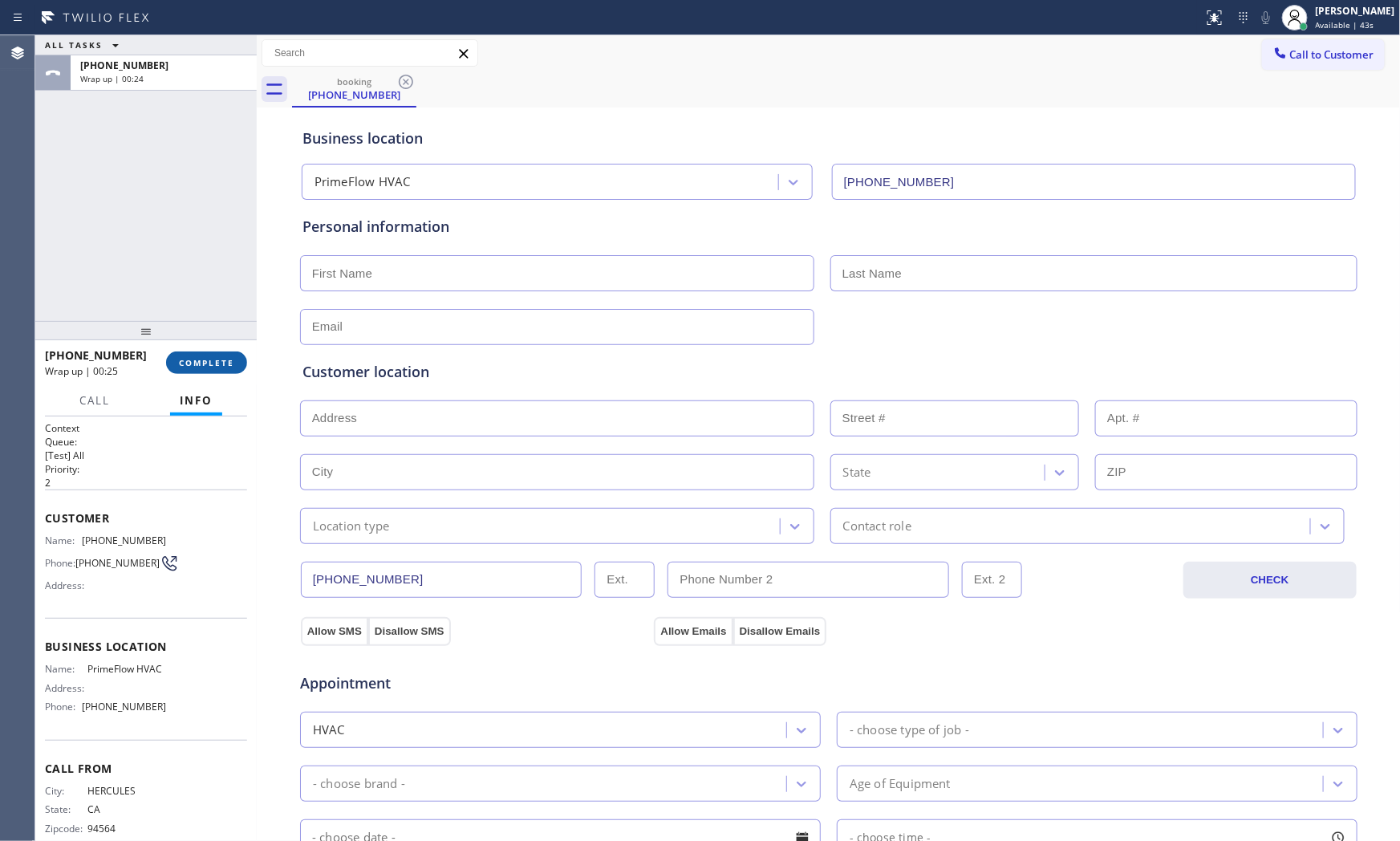
click at [214, 357] on span "COMPLETE" at bounding box center [206, 363] width 56 height 11
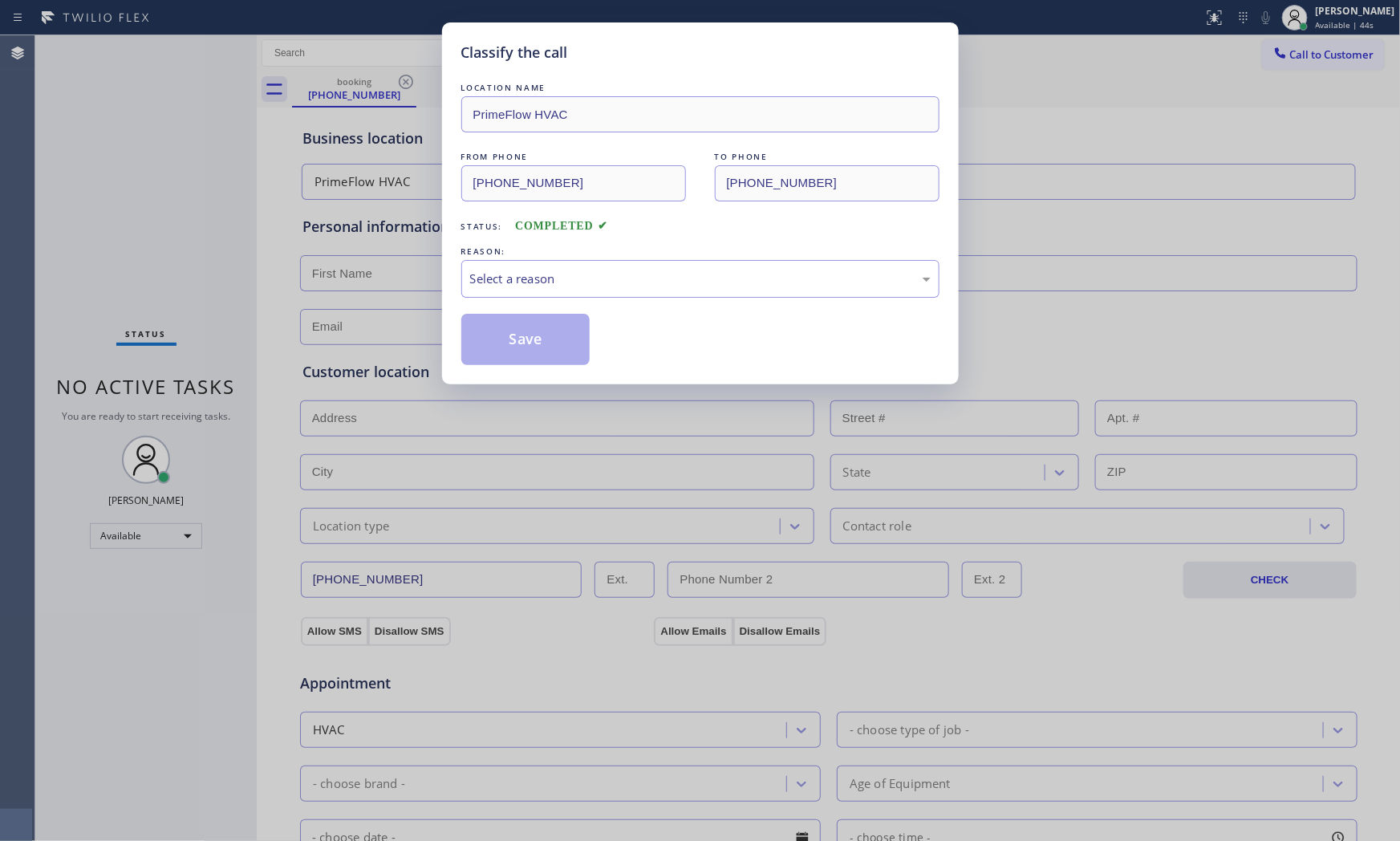
click at [568, 301] on div "LOCATION NAME PrimeFlow HVAC FROM PHONE [PHONE_NUMBER] TO PHONE [PHONE_NUMBER] …" at bounding box center [700, 221] width 478 height 285
click at [568, 299] on div "LOCATION NAME PrimeFlow HVAC FROM PHONE [PHONE_NUMBER] TO PHONE [PHONE_NUMBER] …" at bounding box center [700, 221] width 478 height 285
click at [566, 299] on div "LOCATION NAME PrimeFlow HVAC FROM PHONE [PHONE_NUMBER] TO PHONE [PHONE_NUMBER] …" at bounding box center [700, 221] width 478 height 285
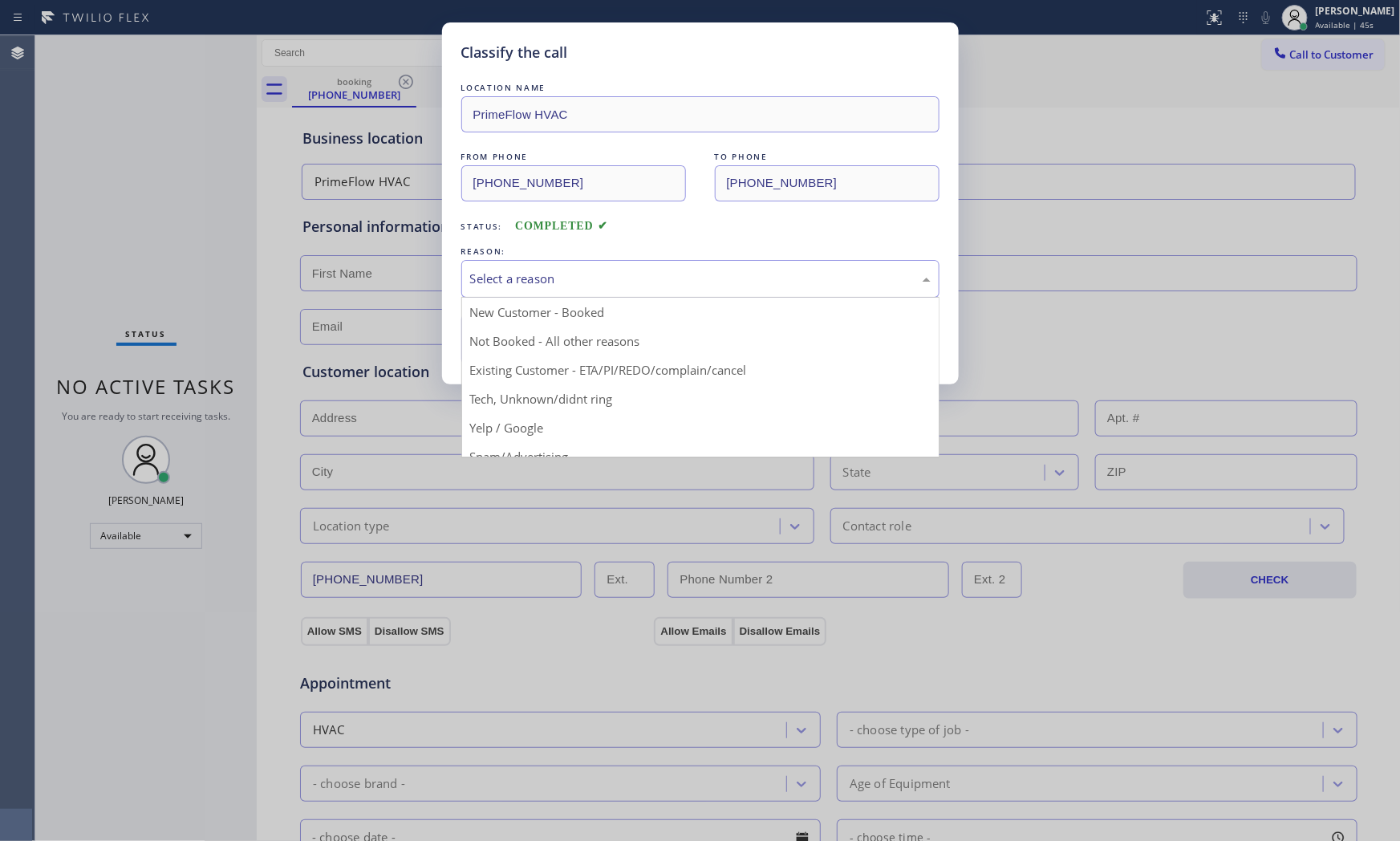
click at [558, 289] on div "Select a reason" at bounding box center [700, 279] width 478 height 38
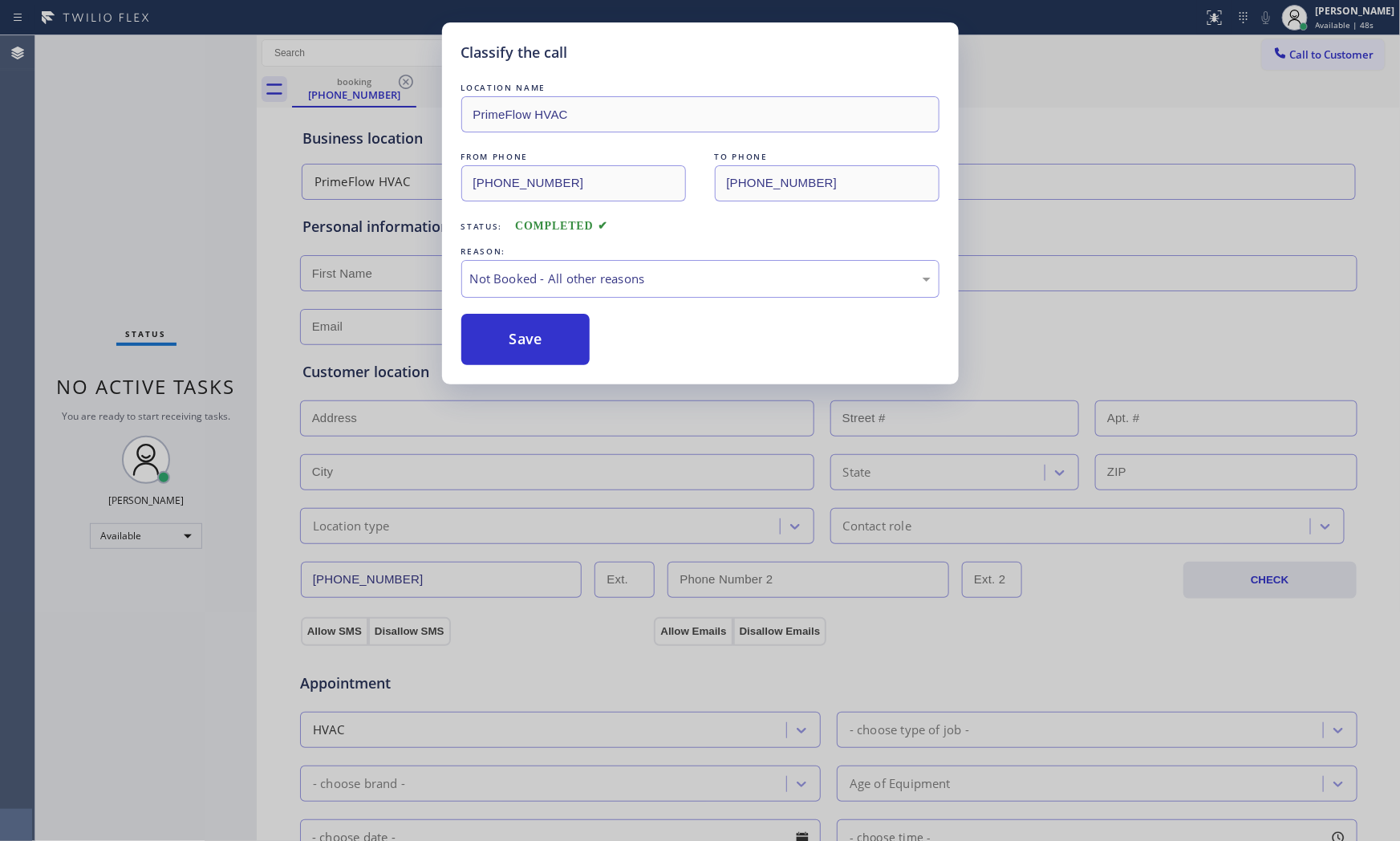
click at [541, 337] on button "Save" at bounding box center [525, 339] width 129 height 52
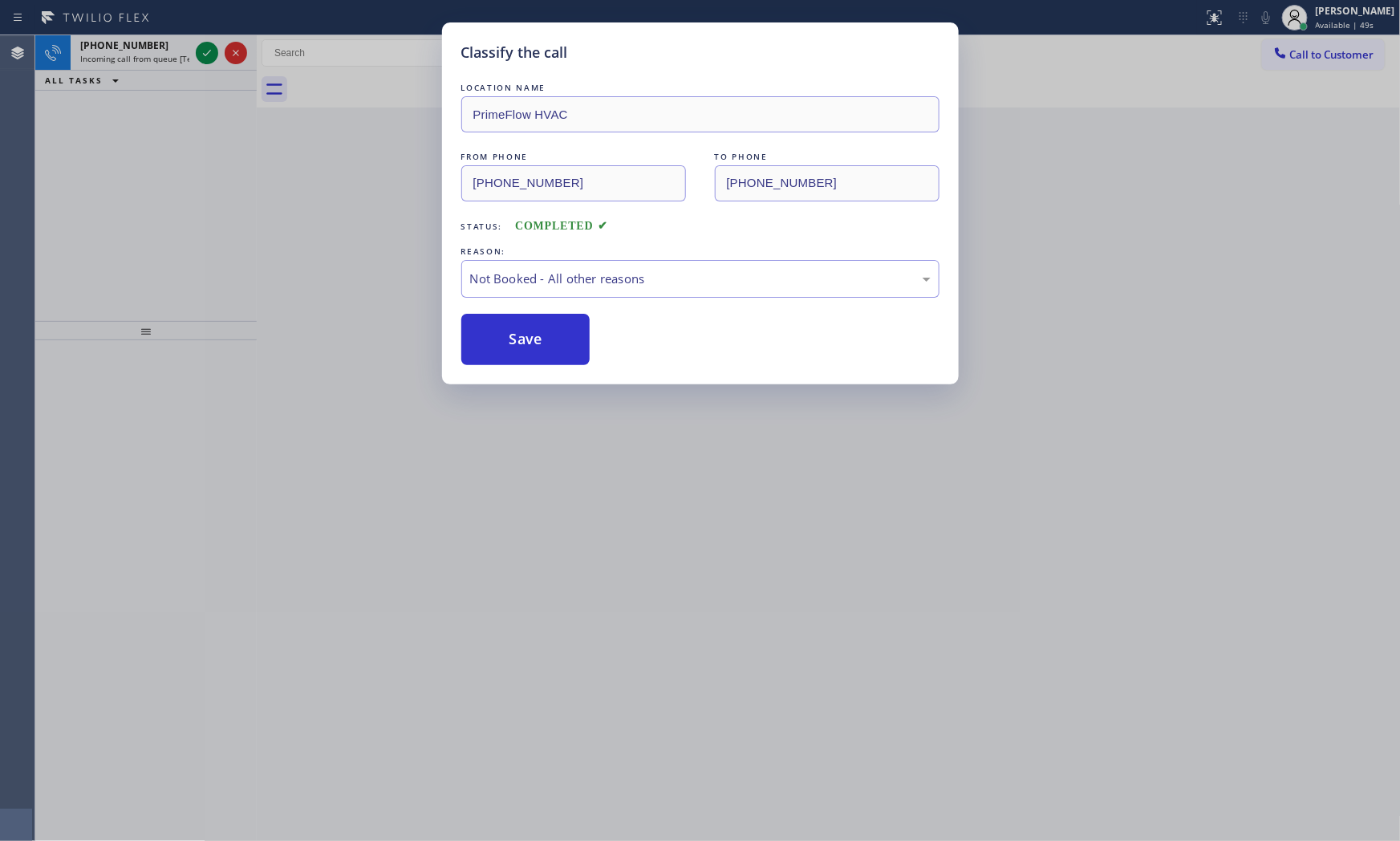
click at [541, 337] on button "Save" at bounding box center [525, 339] width 129 height 52
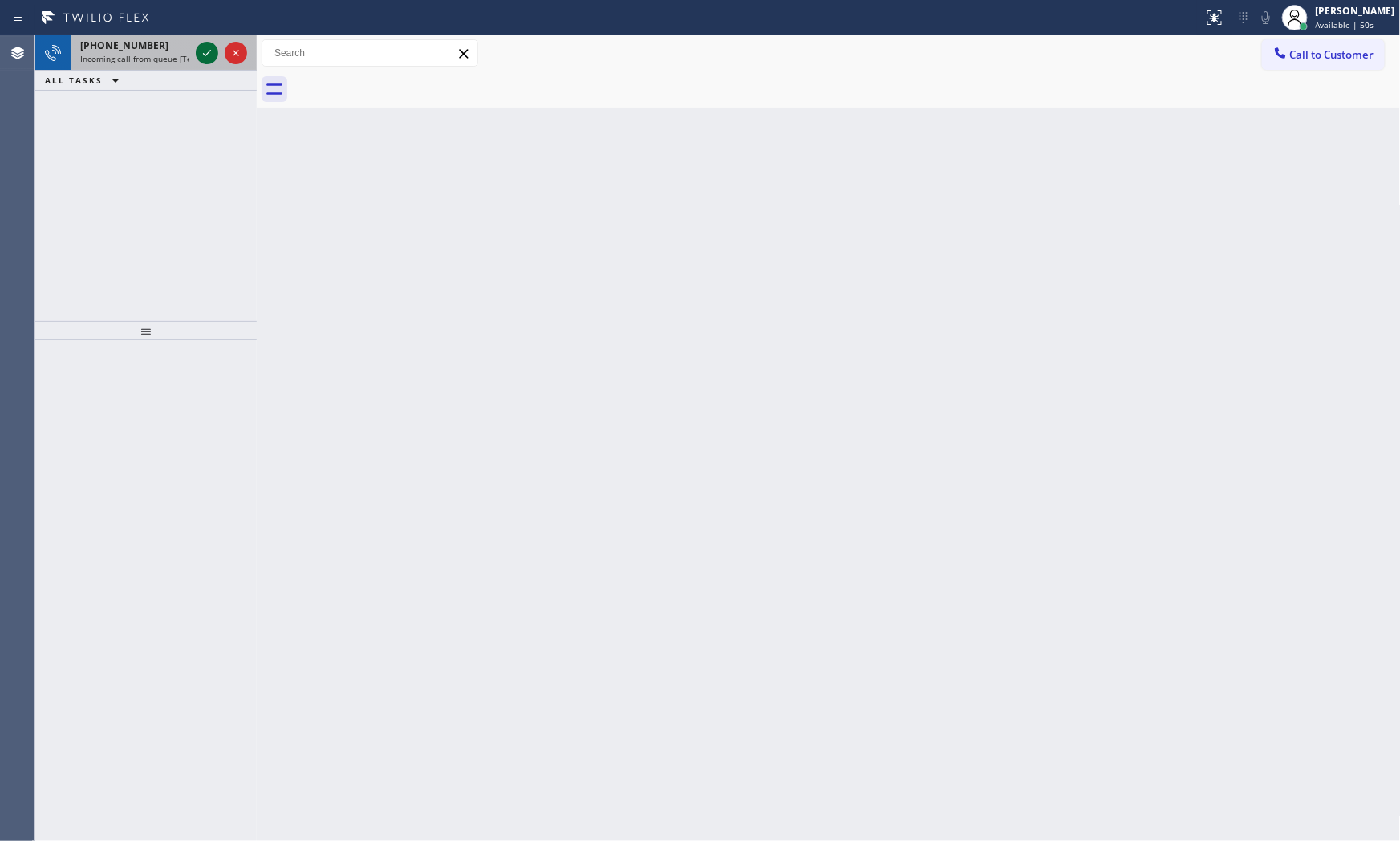
click at [202, 49] on icon at bounding box center [207, 53] width 19 height 19
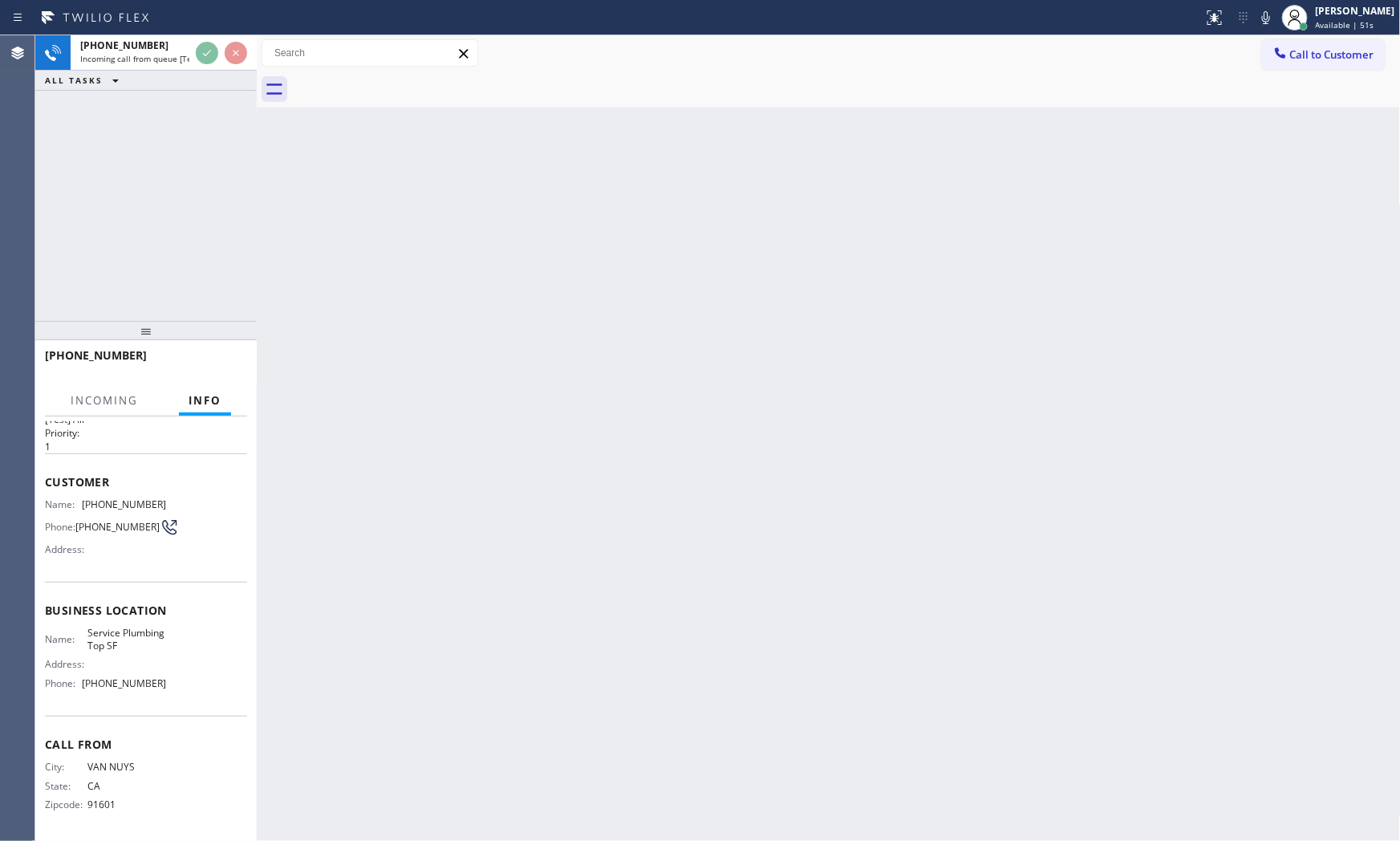
scroll to position [52, 0]
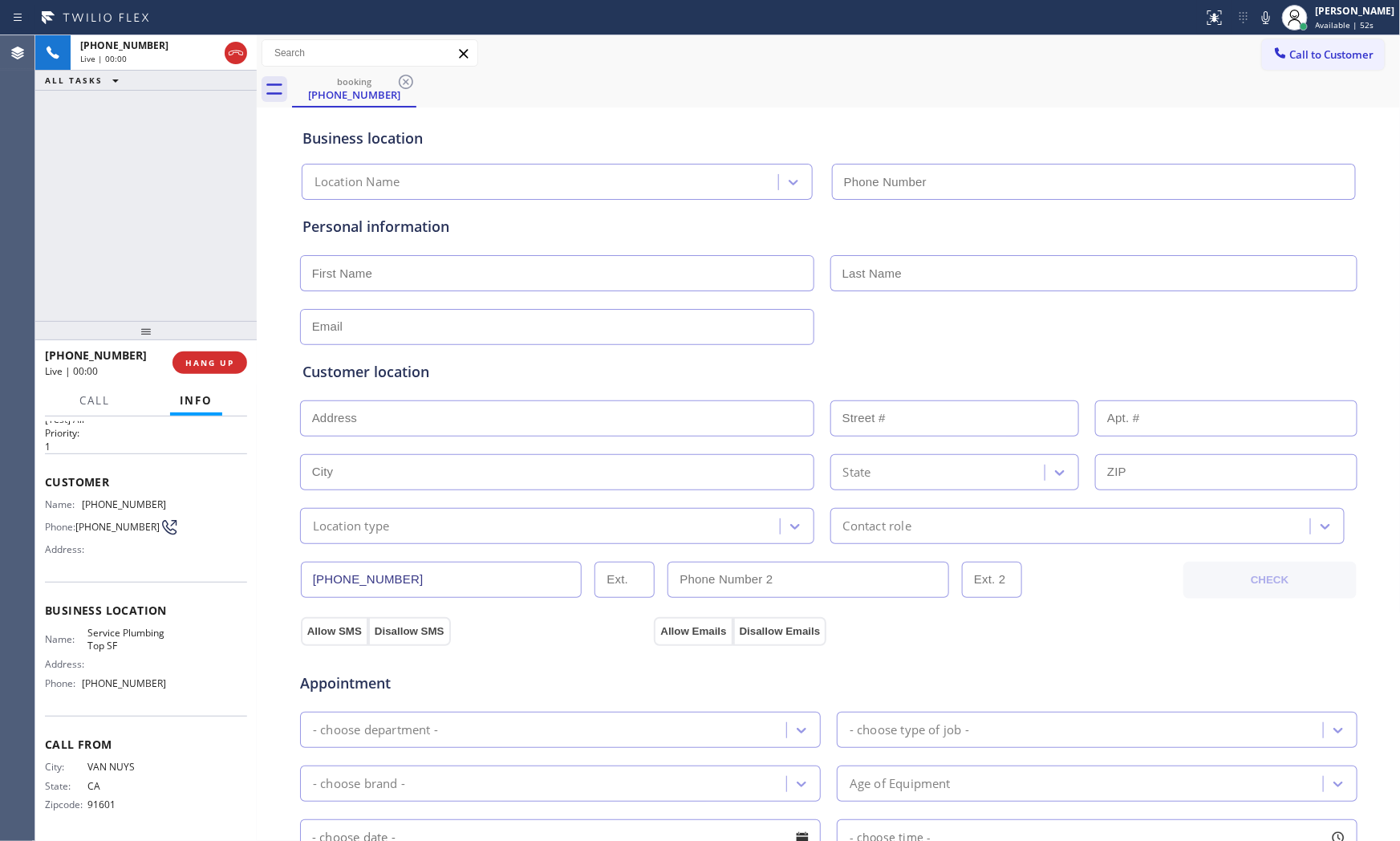
click at [225, 376] on div "[PHONE_NUMBER] Live | 00:00 HANG UP" at bounding box center [146, 363] width 202 height 41
type input "[PHONE_NUMBER]"
click at [225, 364] on span "HANG UP" at bounding box center [210, 363] width 49 height 11
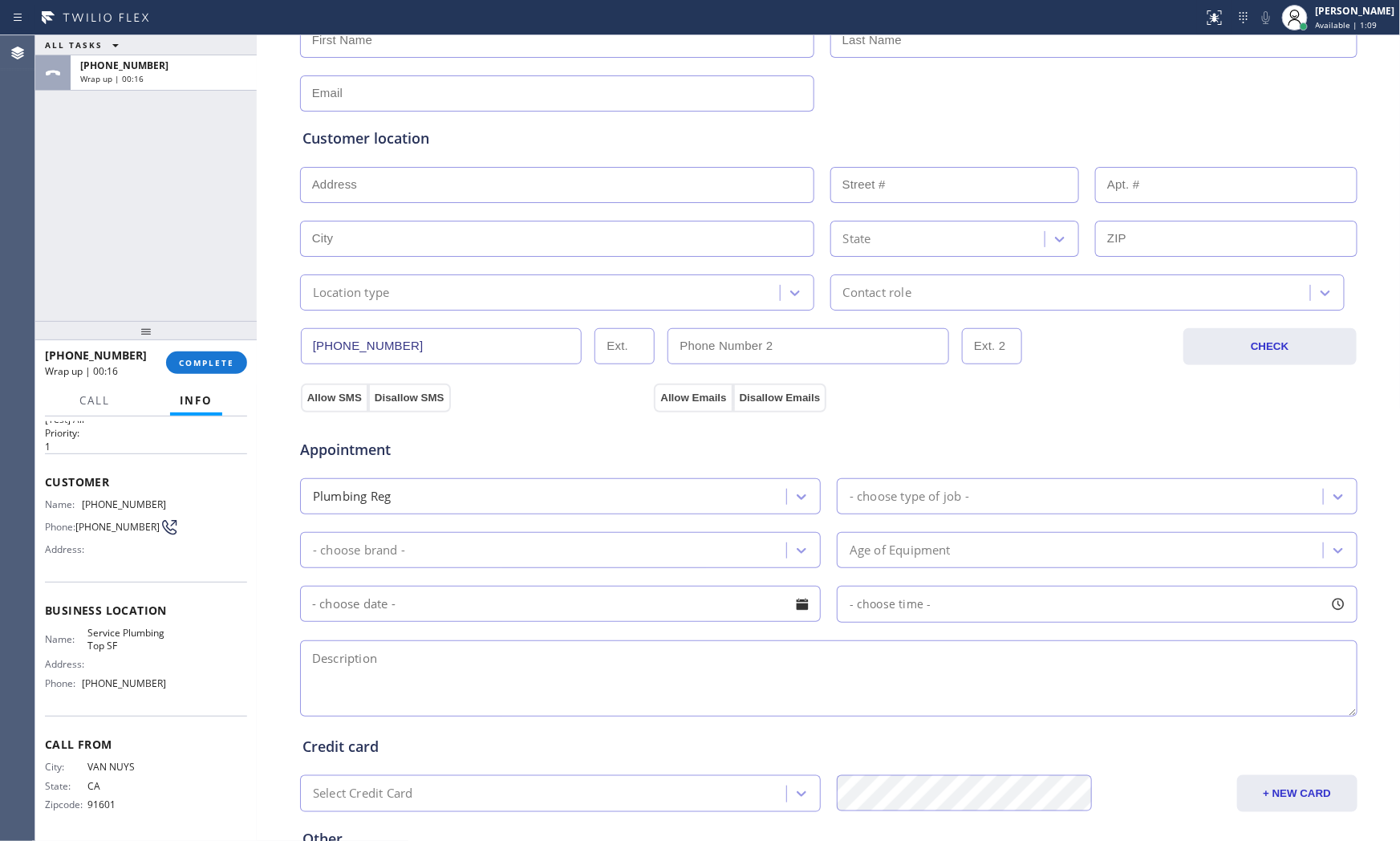
scroll to position [0, 0]
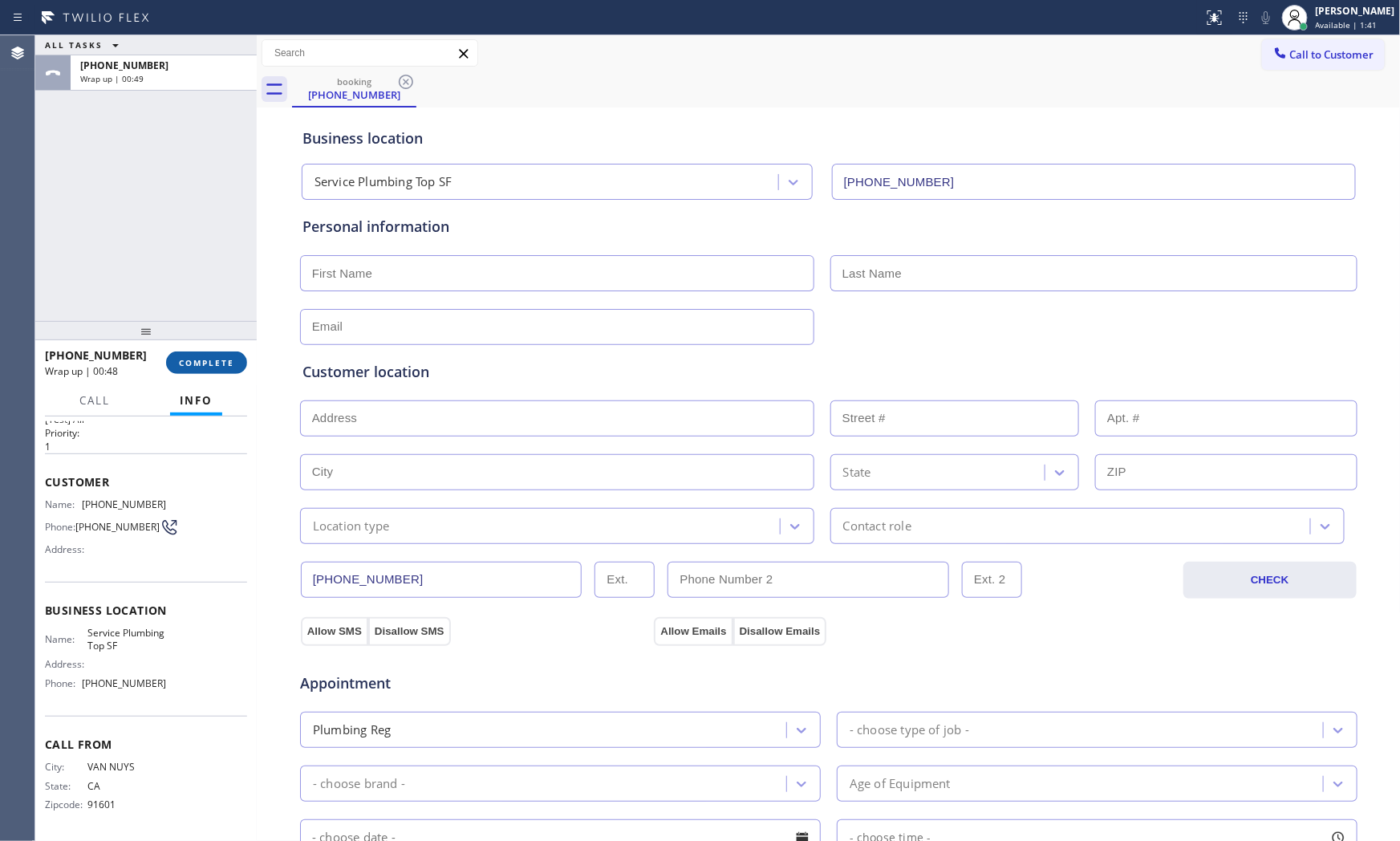
click at [220, 360] on span "COMPLETE" at bounding box center [206, 363] width 56 height 11
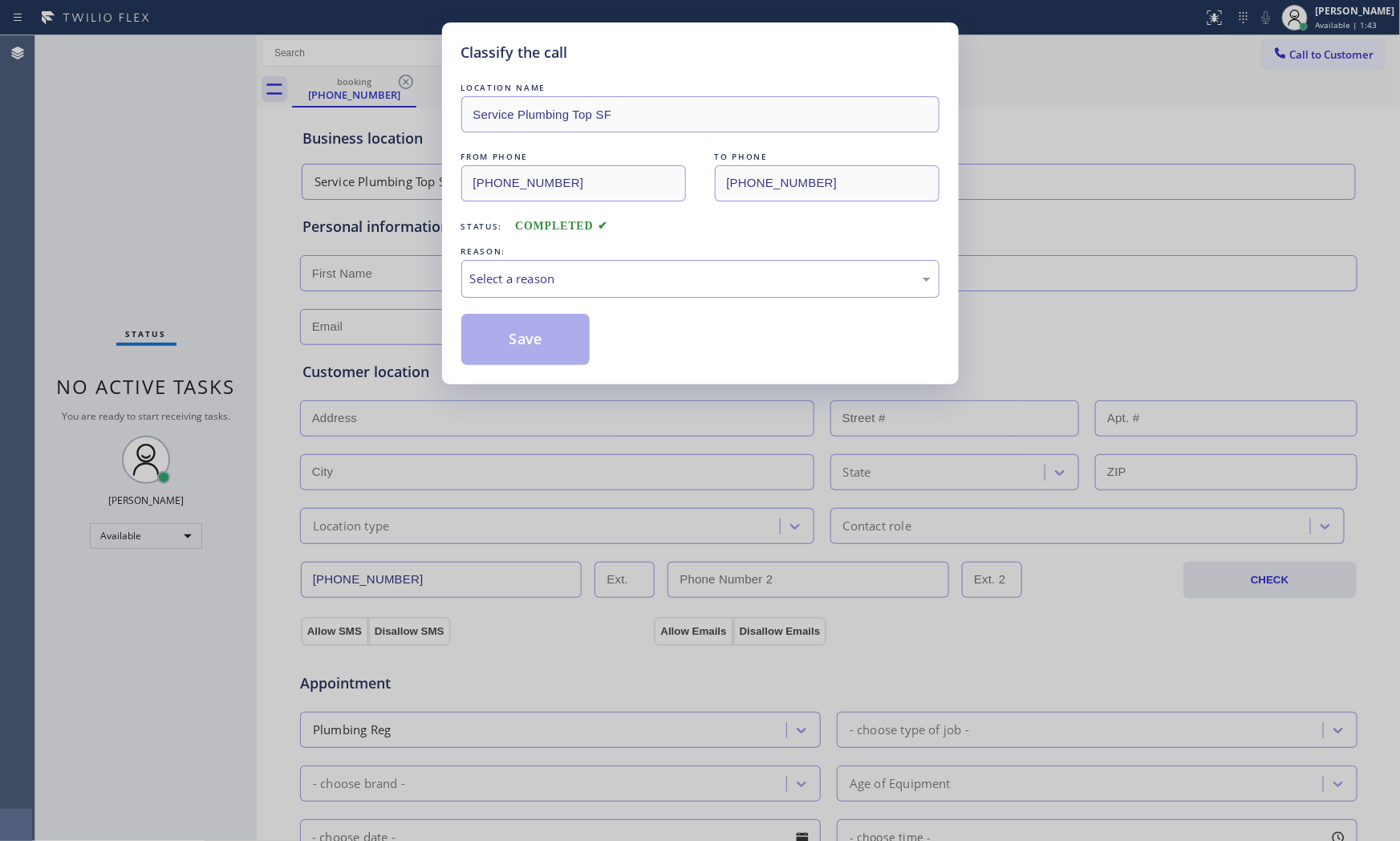
click at [543, 299] on div "LOCATION NAME Service Plumbing Top SF FROM PHONE [PHONE_NUMBER] TO PHONE [PHONE…" at bounding box center [700, 221] width 478 height 285
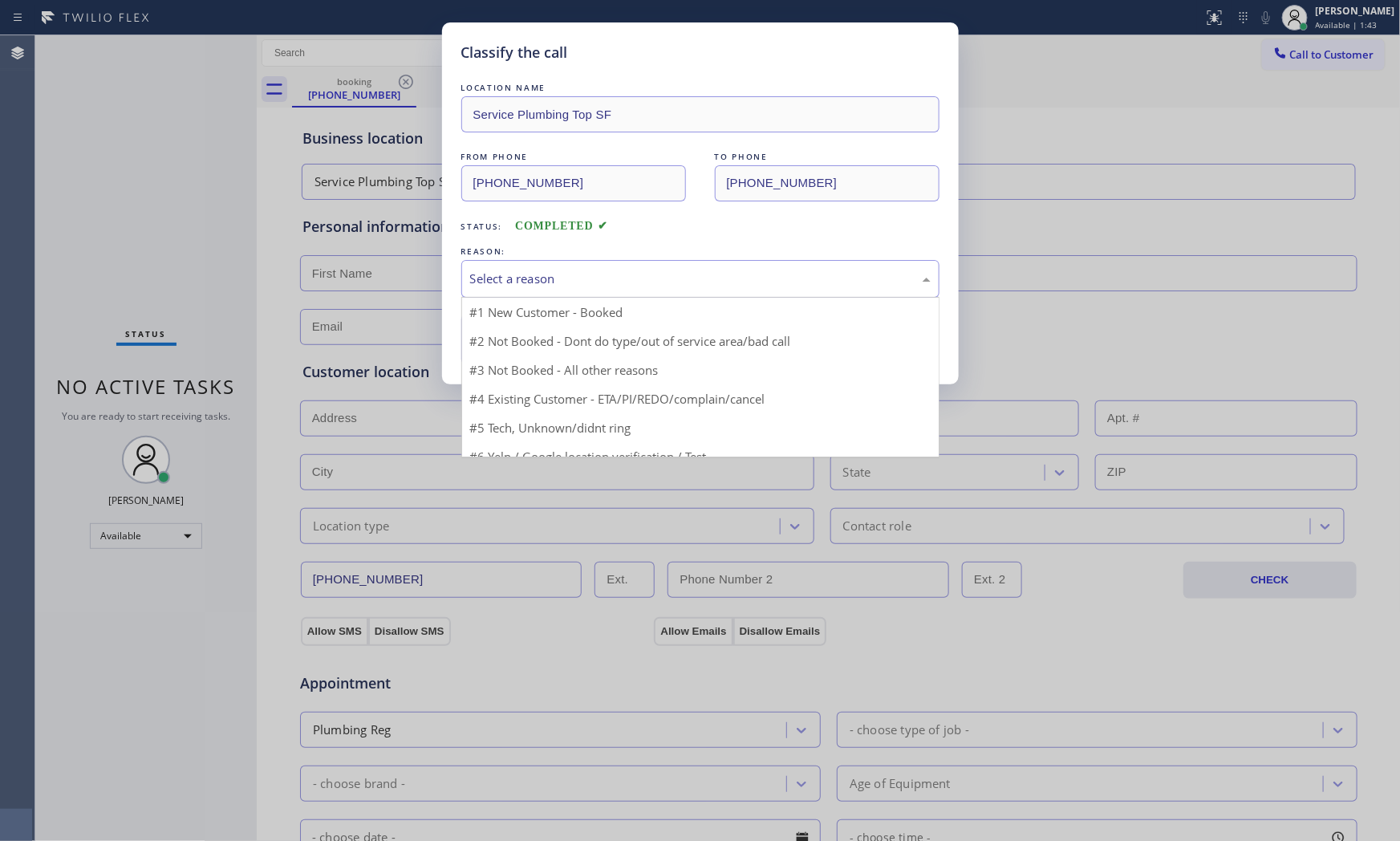
click at [543, 293] on div "Select a reason" at bounding box center [700, 279] width 478 height 38
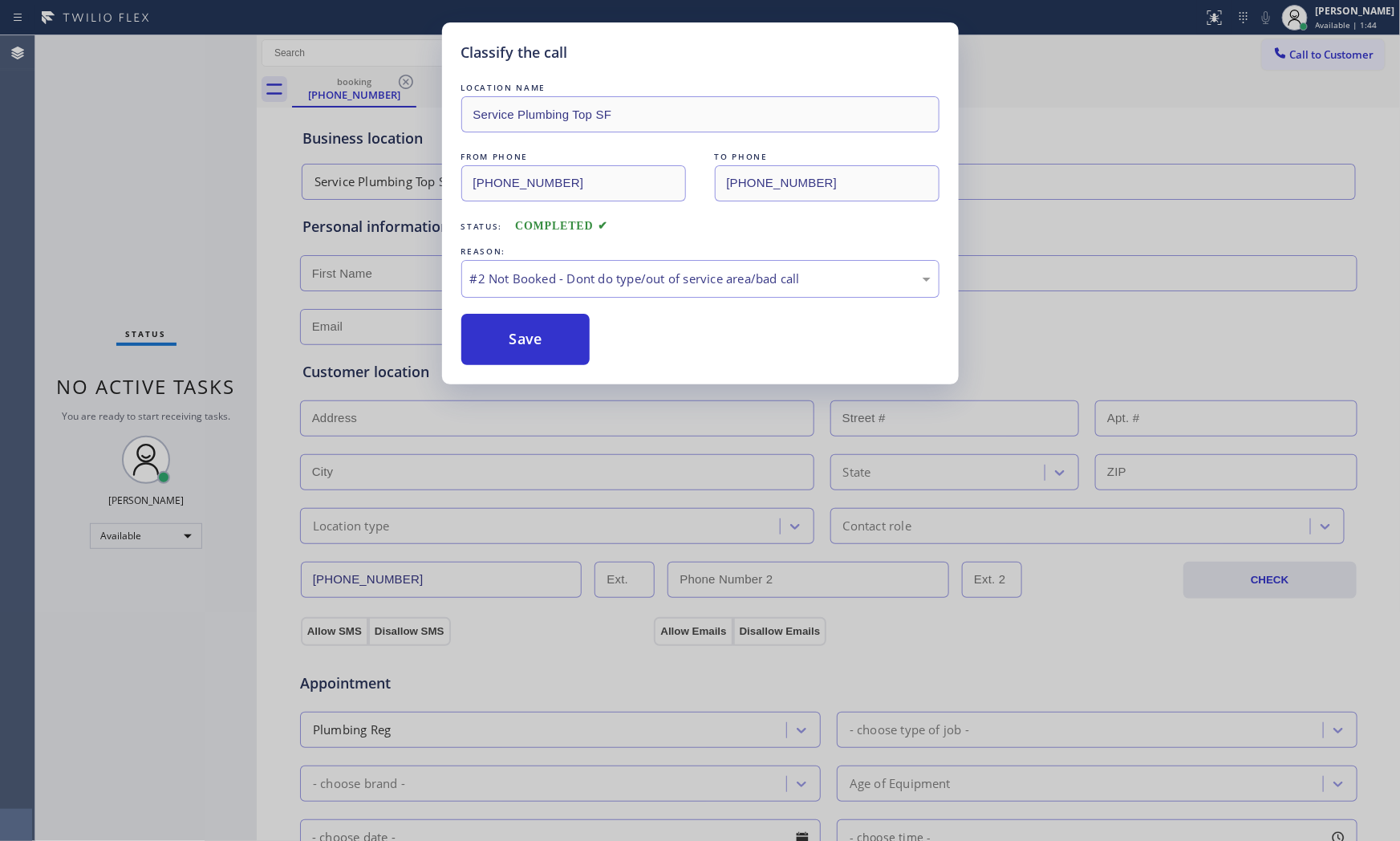
click at [531, 339] on button "Save" at bounding box center [525, 339] width 129 height 52
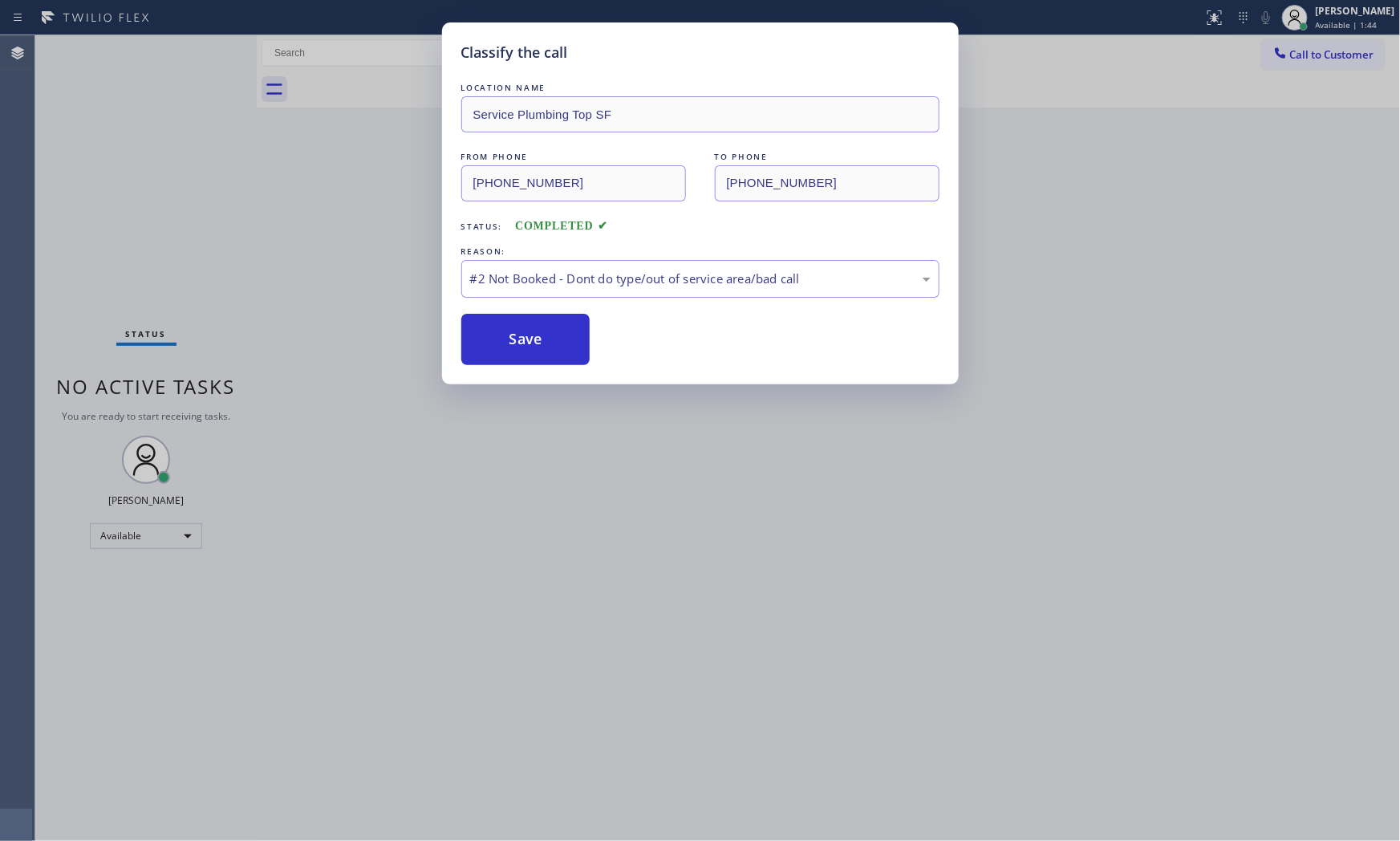
click at [531, 339] on button "Save" at bounding box center [525, 339] width 129 height 52
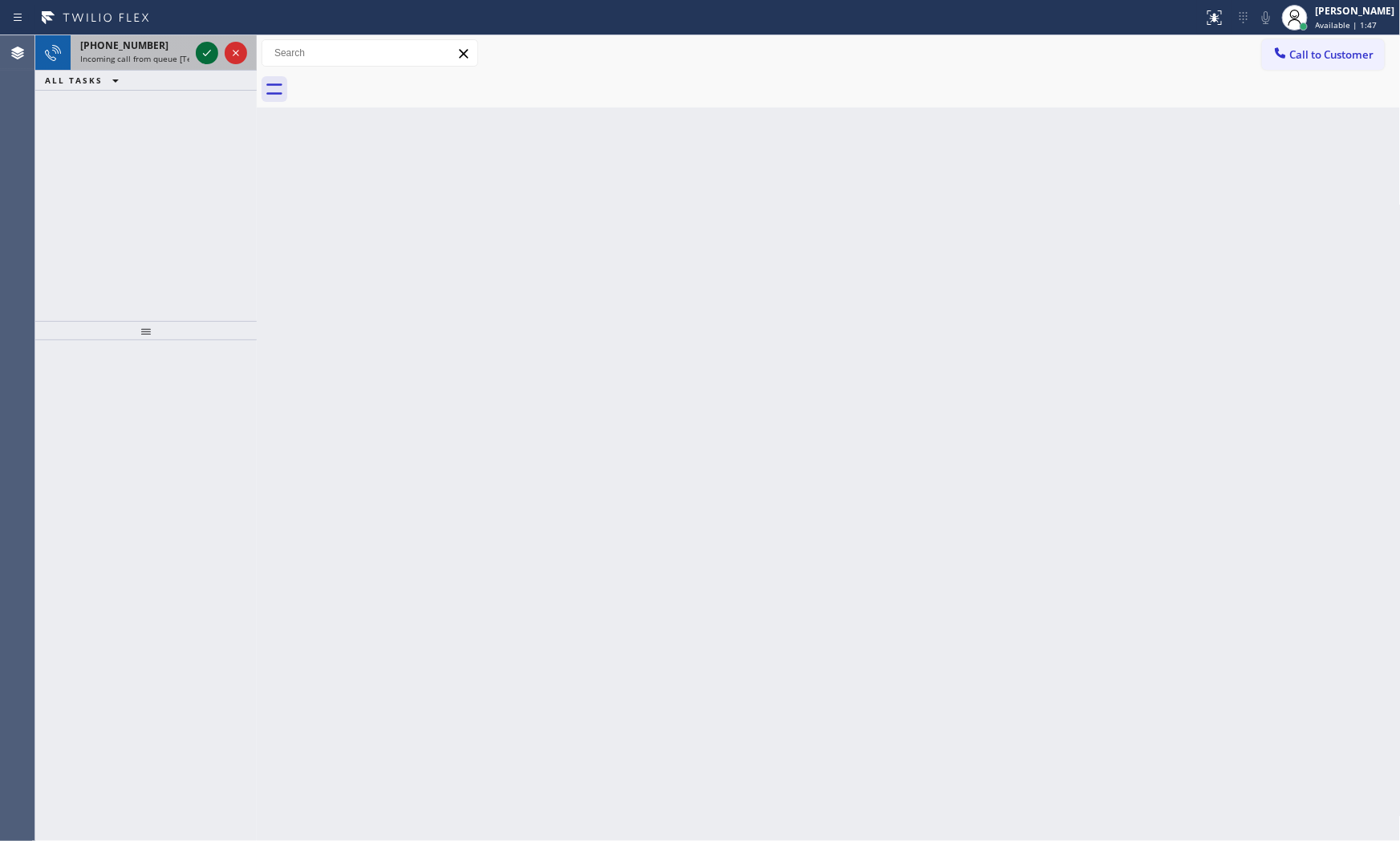
click at [201, 48] on icon at bounding box center [207, 53] width 19 height 19
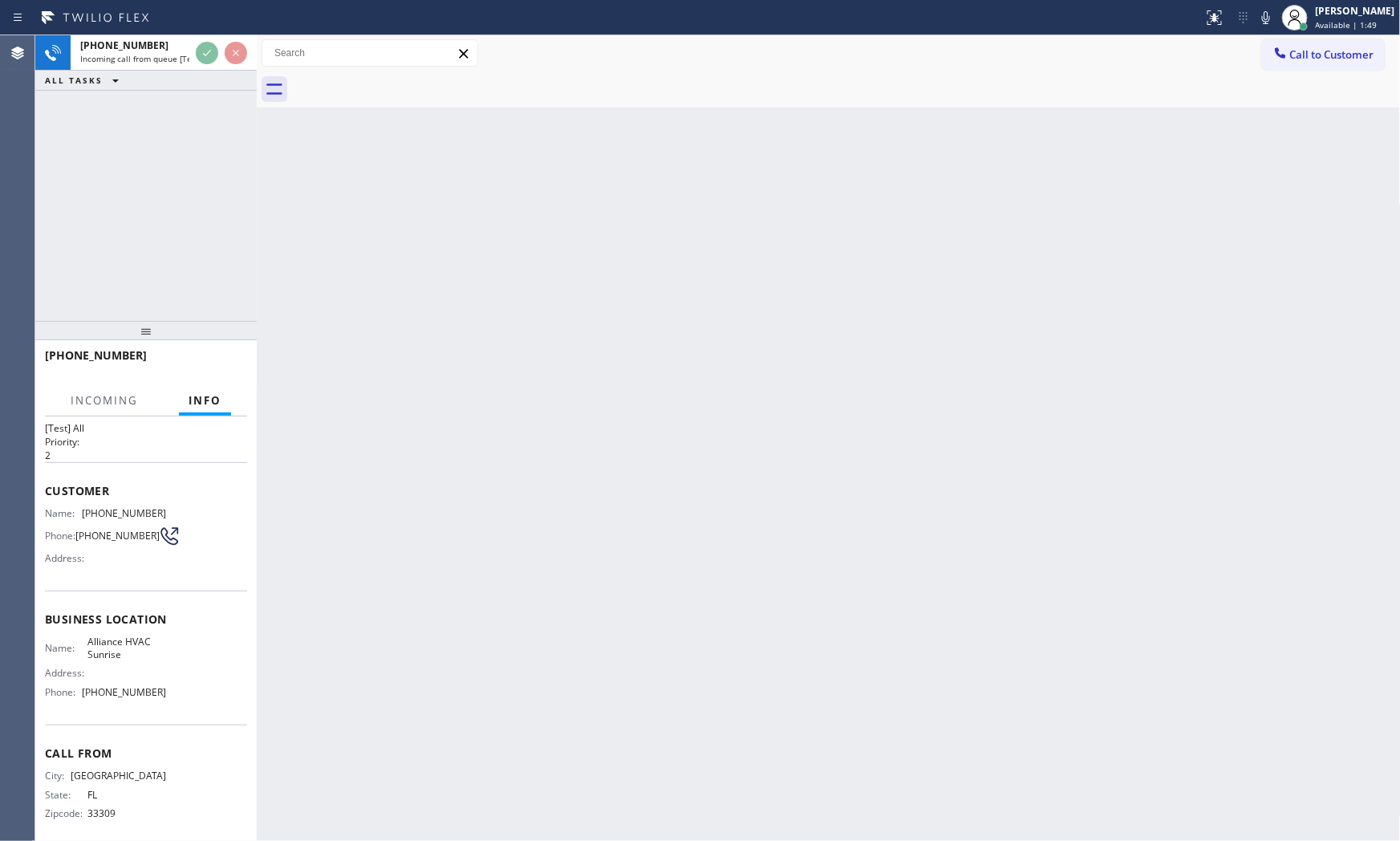
scroll to position [52, 0]
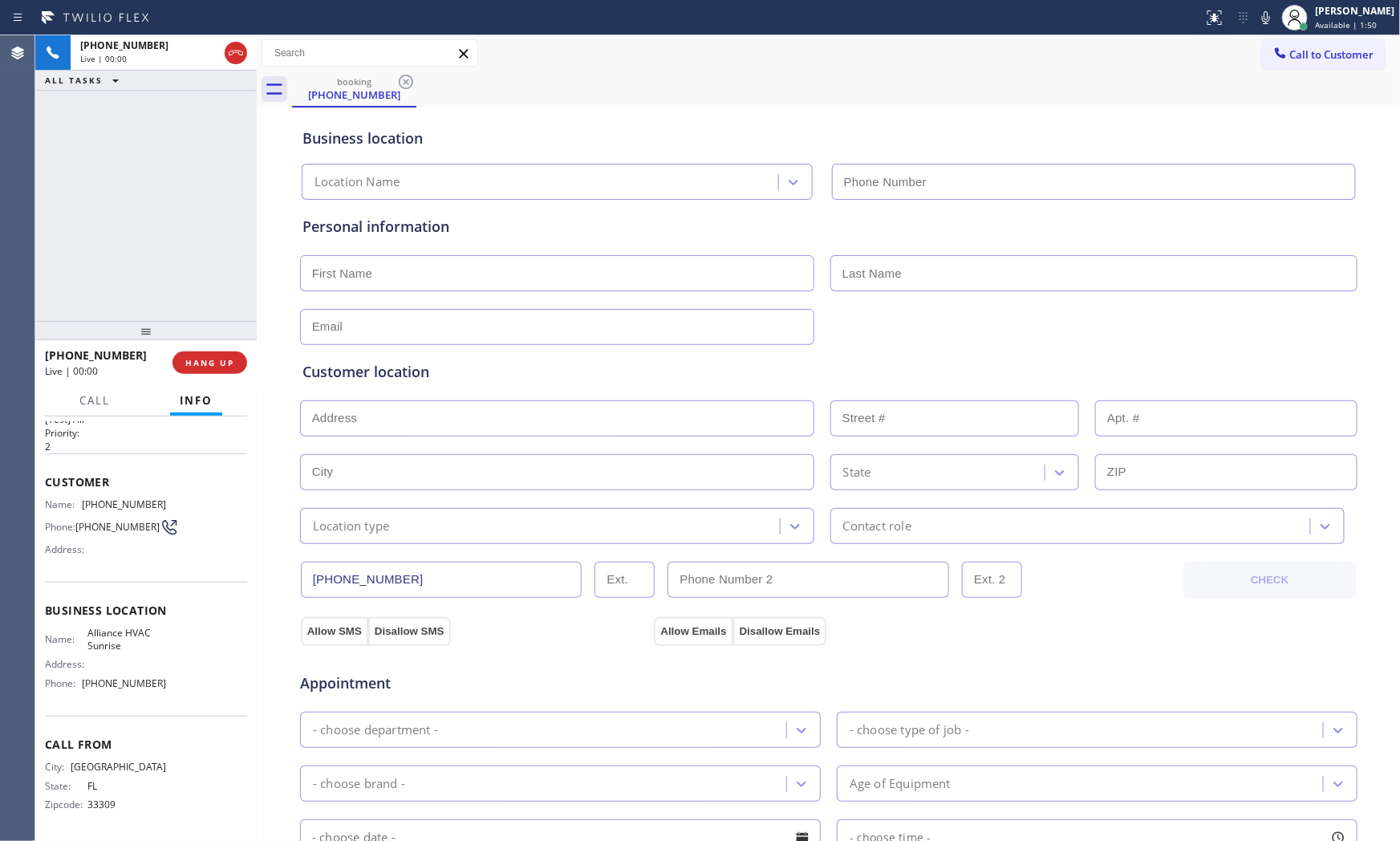
type input "[PHONE_NUMBER]"
click at [243, 355] on button "HANG UP" at bounding box center [209, 363] width 74 height 23
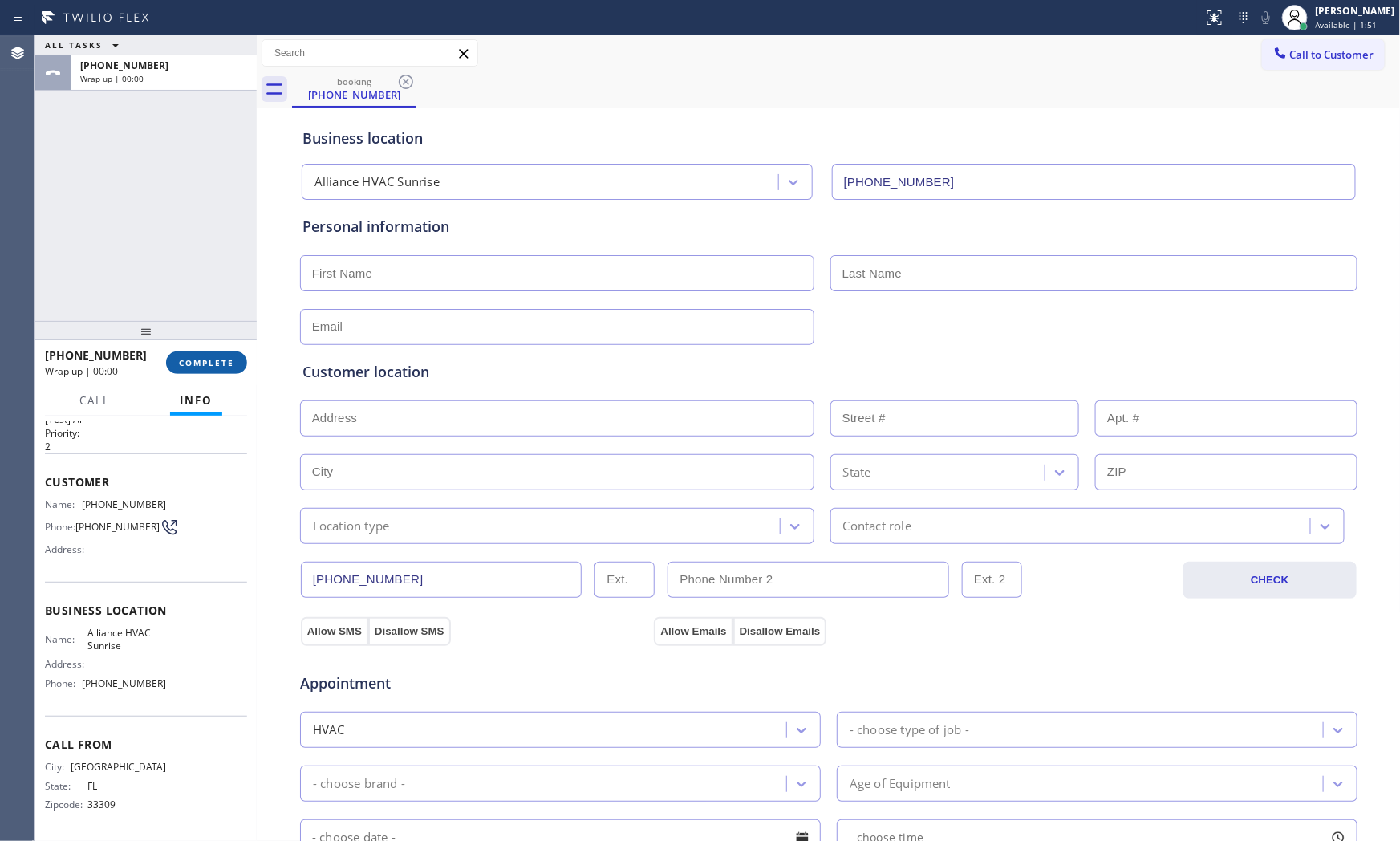
click at [243, 355] on button "COMPLETE" at bounding box center [206, 363] width 81 height 23
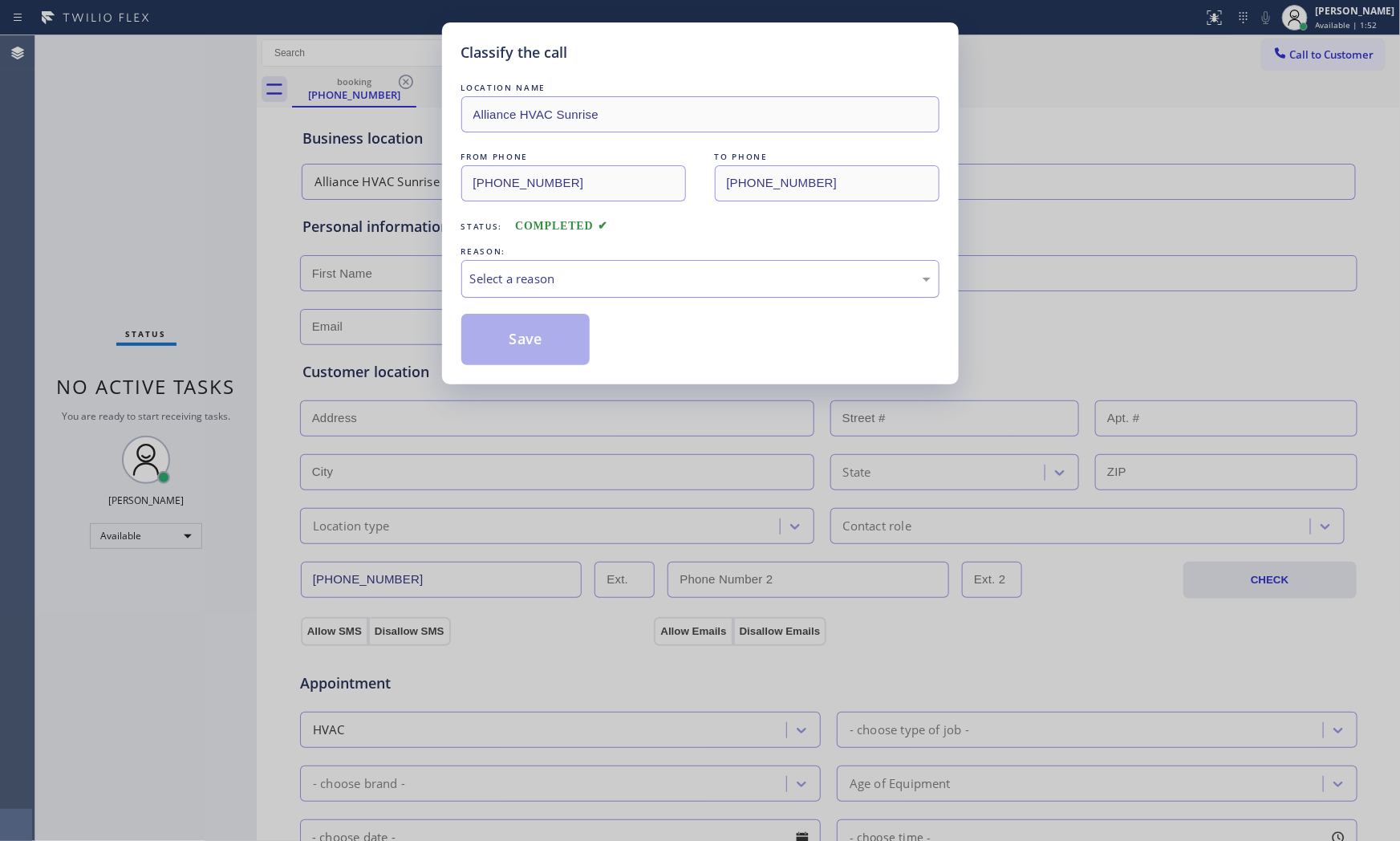
click at [571, 281] on div "Select a reason" at bounding box center [700, 279] width 460 height 19
click at [555, 330] on button "Save" at bounding box center [525, 339] width 129 height 52
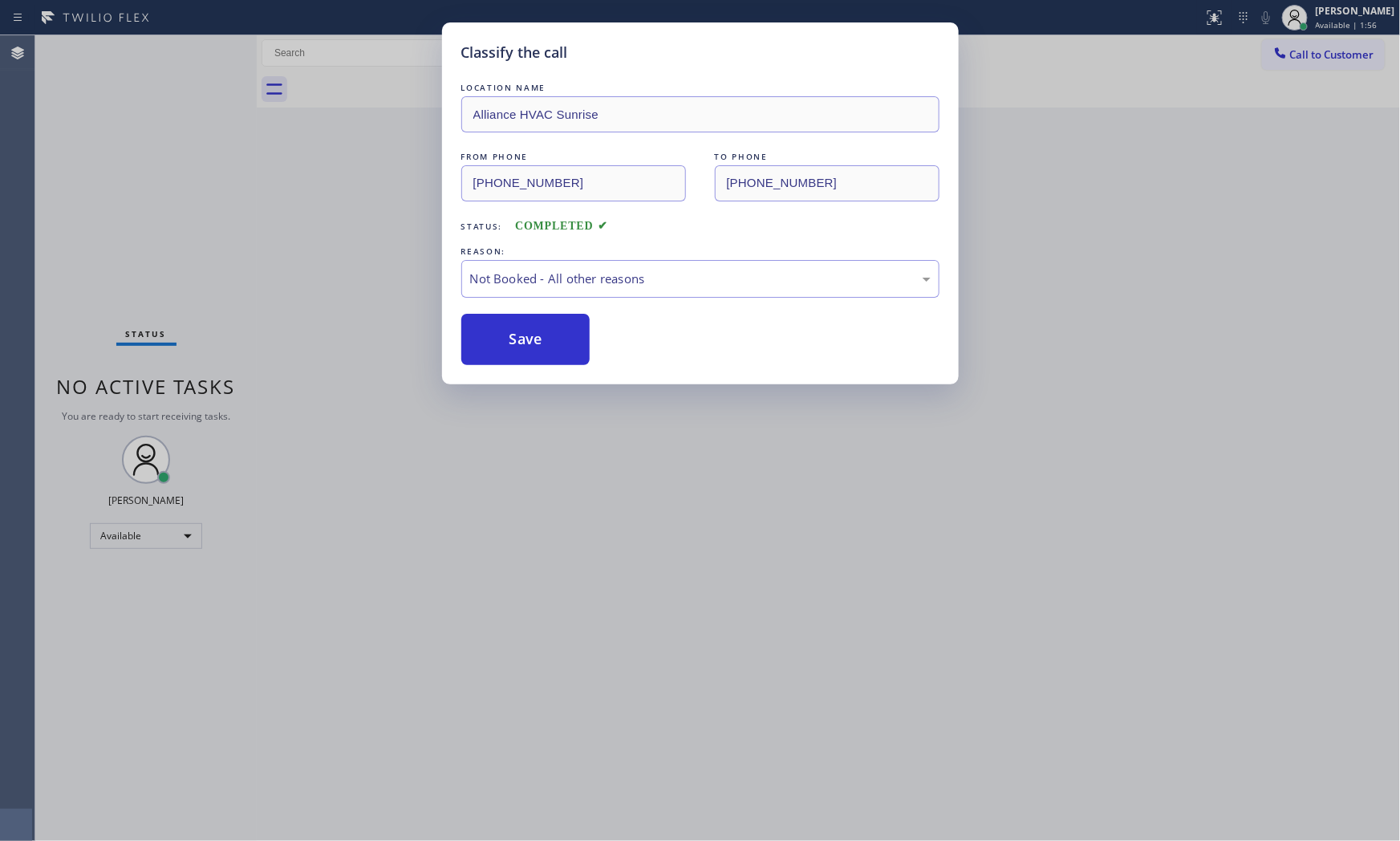
click at [555, 330] on button "Save" at bounding box center [525, 339] width 129 height 52
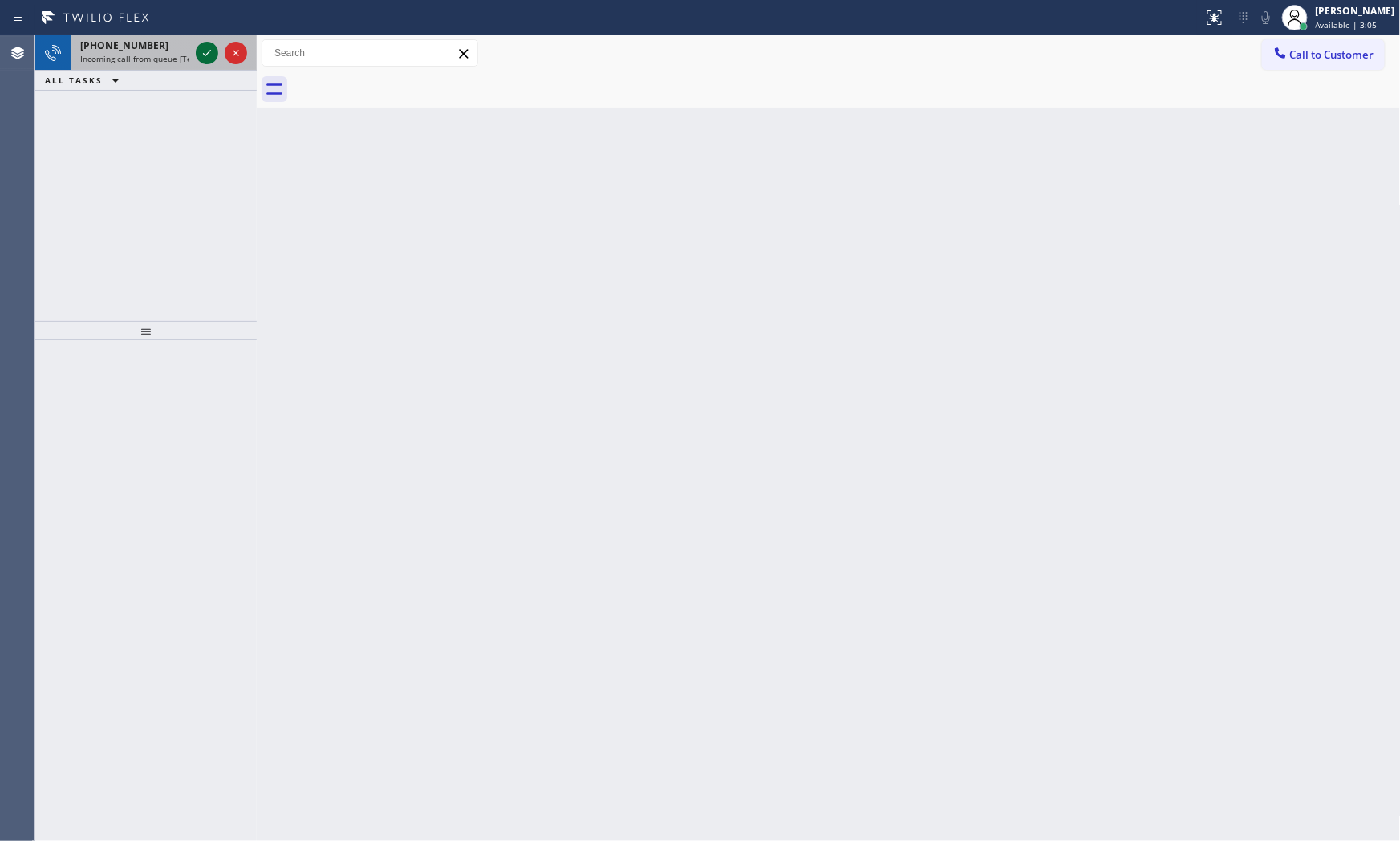
click at [210, 57] on icon at bounding box center [207, 53] width 19 height 19
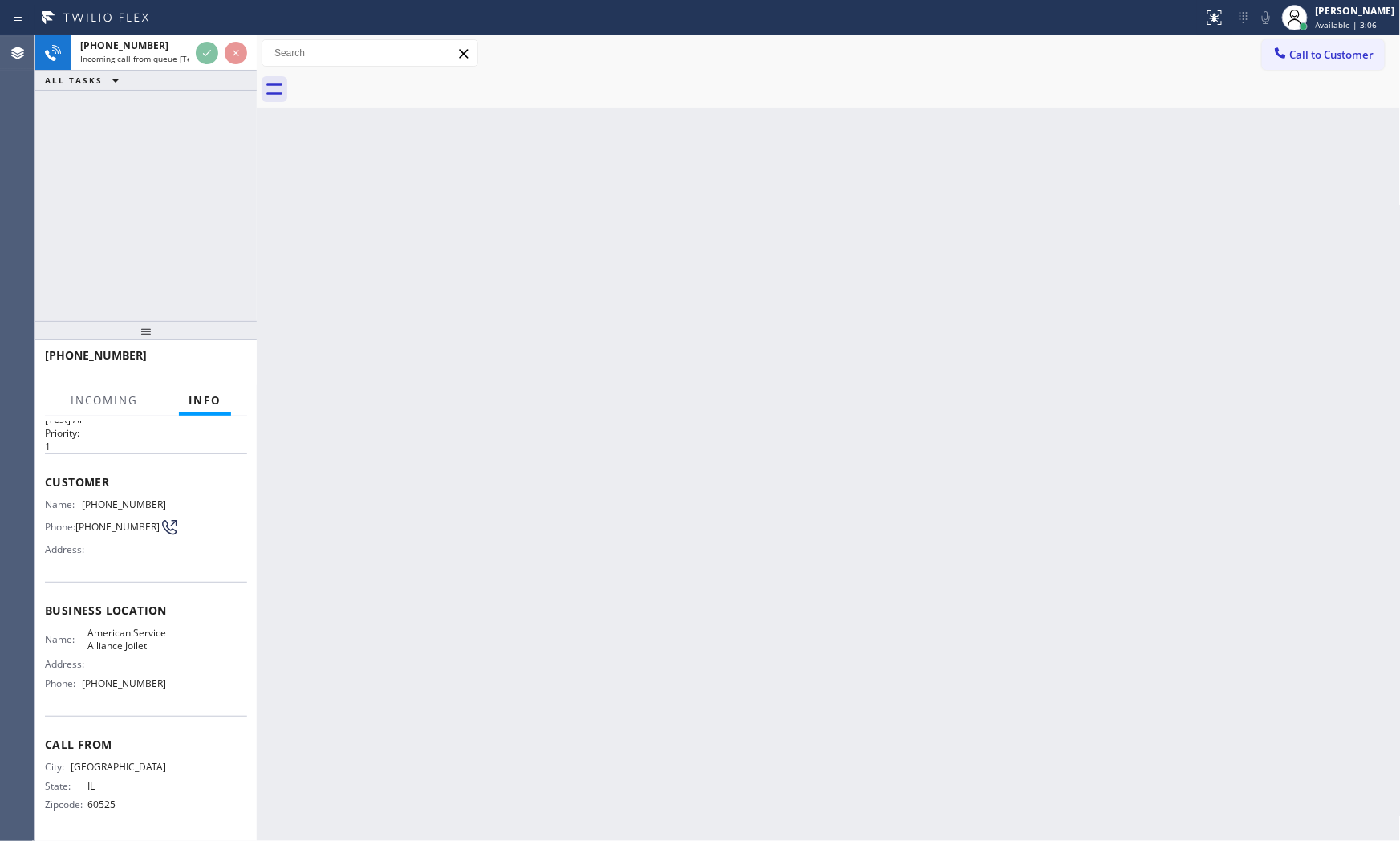
scroll to position [65, 0]
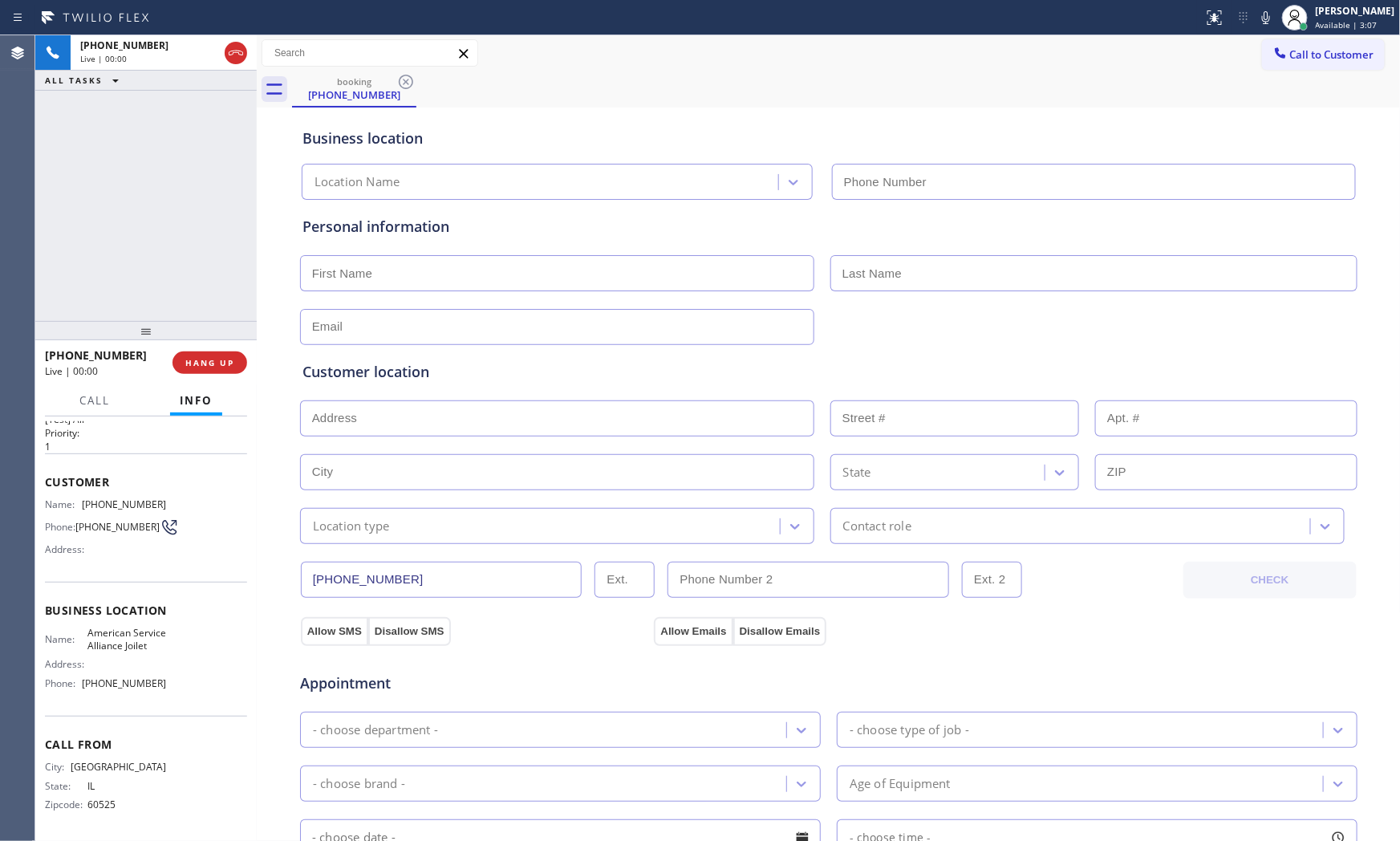
type input "[PHONE_NUMBER]"
drag, startPoint x: 1260, startPoint y: 17, endPoint x: 1231, endPoint y: 17, distance: 29.0
click at [1260, 17] on icon at bounding box center [1265, 18] width 19 height 19
click at [1264, 10] on icon at bounding box center [1265, 18] width 19 height 19
click at [1265, 17] on icon at bounding box center [1265, 18] width 19 height 19
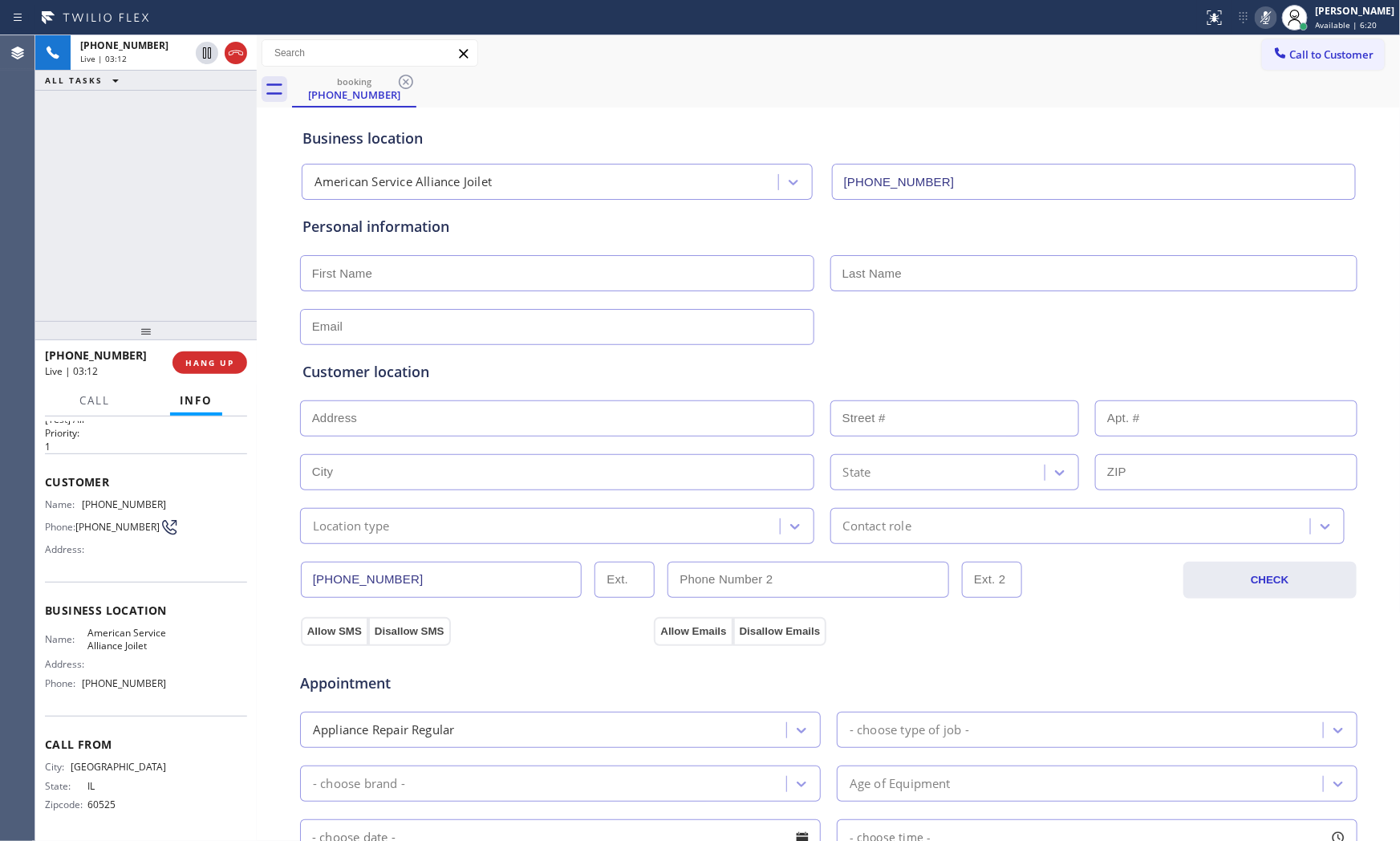
click at [1265, 14] on icon at bounding box center [1265, 18] width 19 height 19
click at [387, 278] on input "text" at bounding box center [557, 273] width 514 height 36
type input "Ms"
type input "Max"
type input "[EMAIL_ADDRESS][DOMAIN_NAME]"
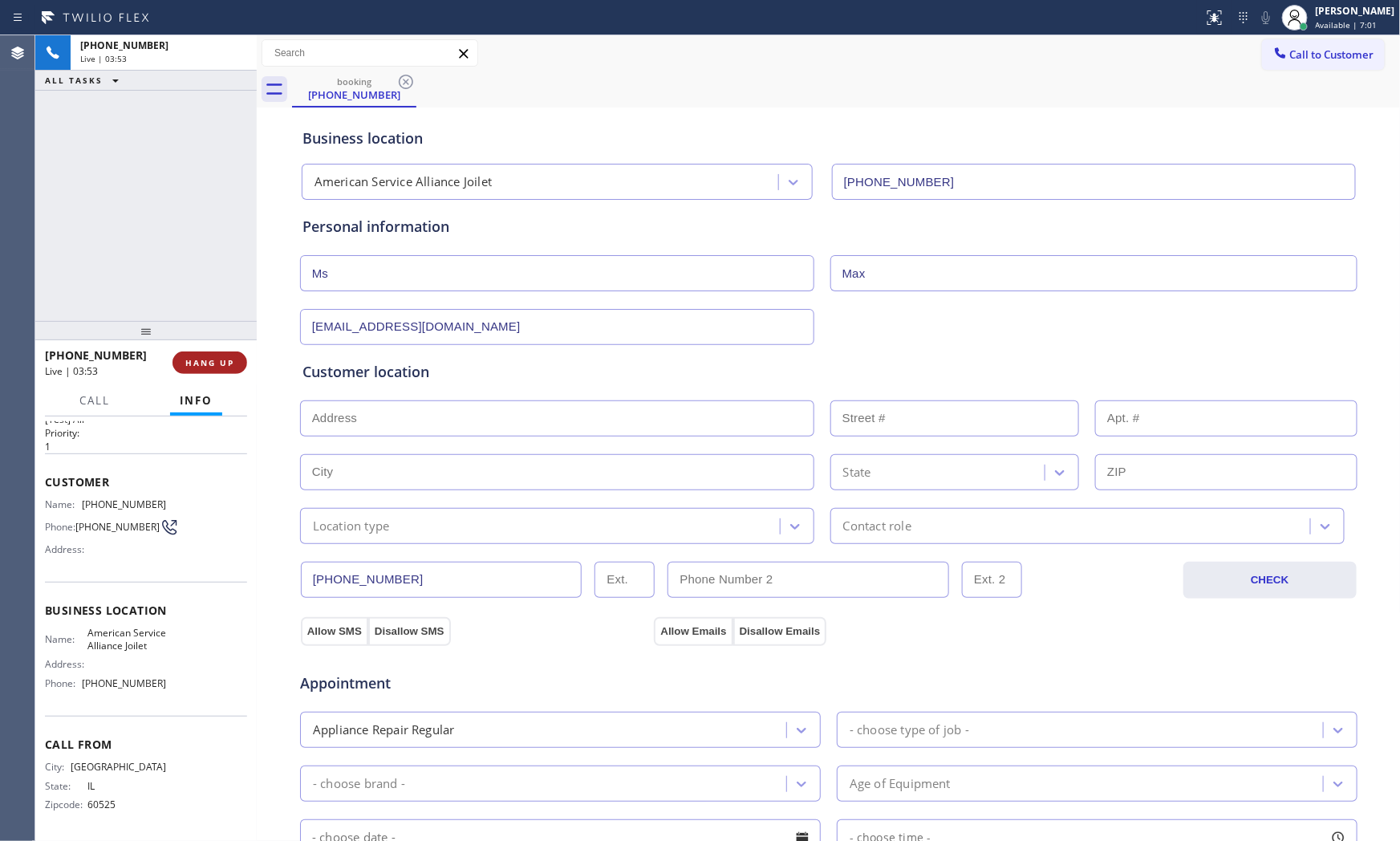
click at [203, 367] on span "HANG UP" at bounding box center [210, 363] width 49 height 11
click at [1205, 23] on icon at bounding box center [1215, 18] width 19 height 19
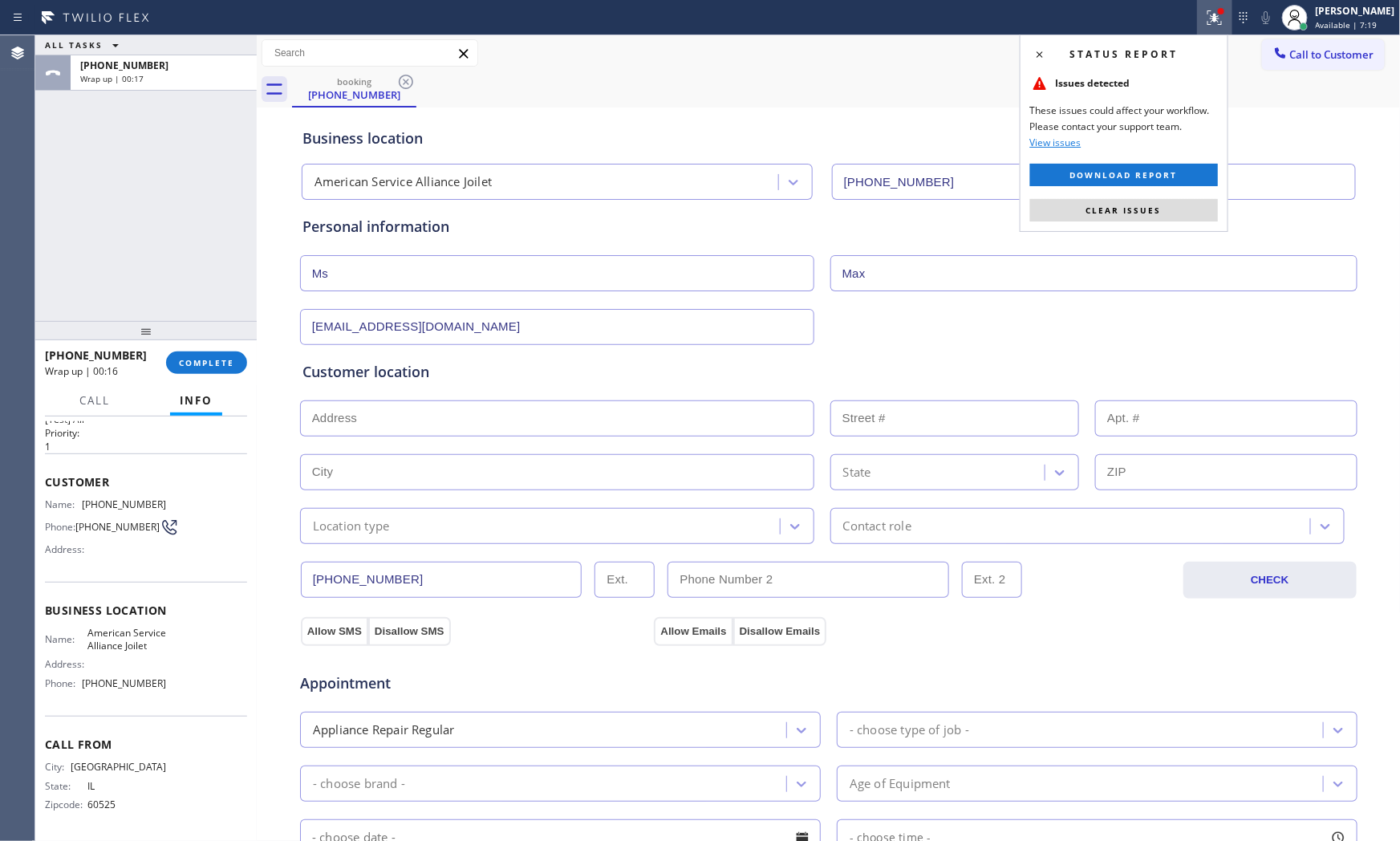
click at [1099, 196] on div "Status report Issues detected These issues could affect your workflow. Please c…" at bounding box center [1124, 134] width 209 height 198
click at [1097, 207] on span "Clear issues" at bounding box center [1124, 210] width 75 height 11
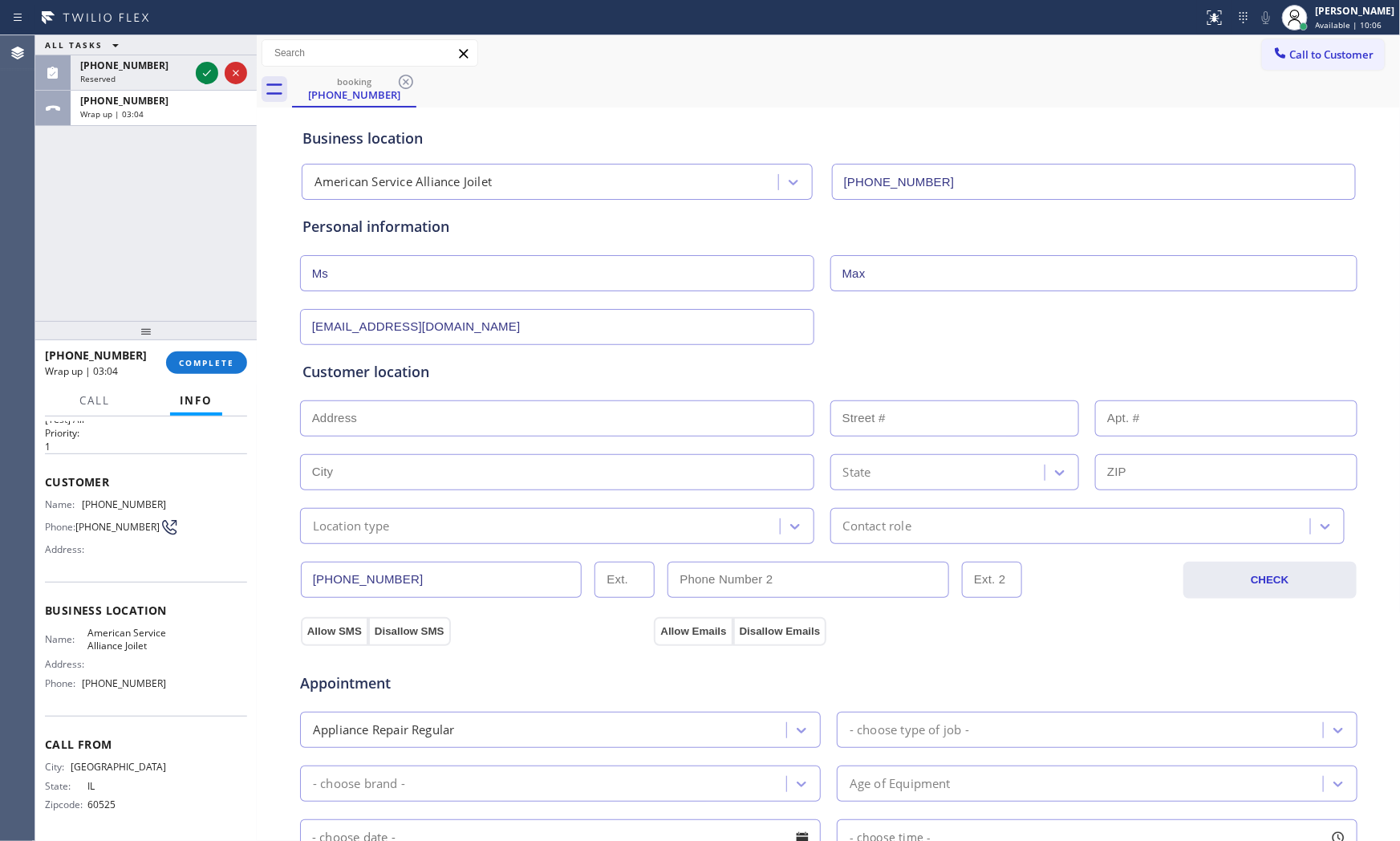
click at [167, 127] on div "ALL TASKS ALL TASKS ACTIVE TASKS TASKS IN WRAP UP [PHONE_NUMBER] Reserved [PHON…" at bounding box center [145, 177] width 221 height 285
click at [169, 118] on div "Wrap up | 03:05" at bounding box center [163, 114] width 167 height 11
click at [407, 283] on input "Ms" at bounding box center [557, 273] width 514 height 36
type input "Mr"
click at [472, 419] on input "text" at bounding box center [557, 418] width 514 height 36
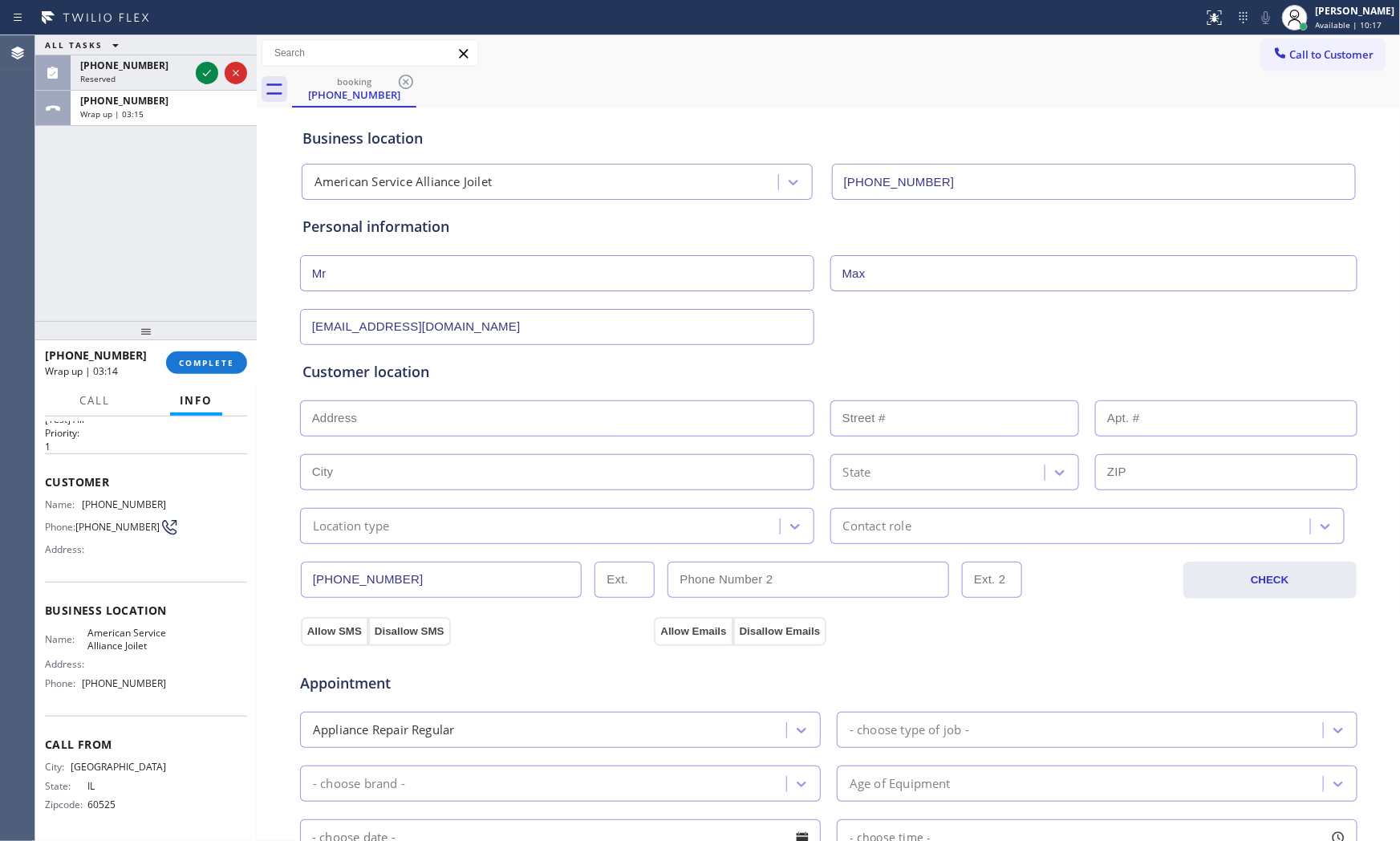
paste input "Channahon, IL 60410"
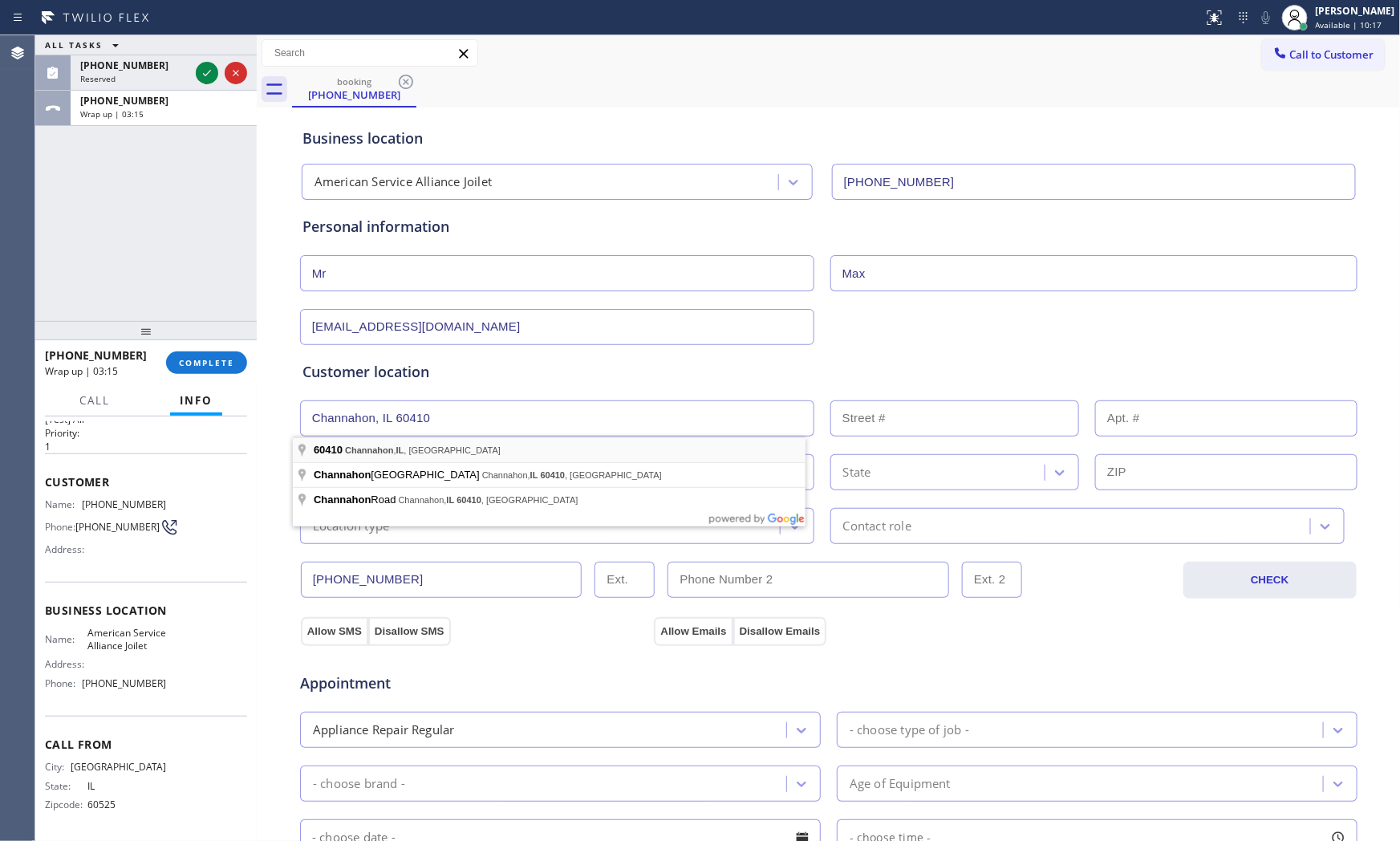
type input "Channahon, IL 60410, [GEOGRAPHIC_DATA]"
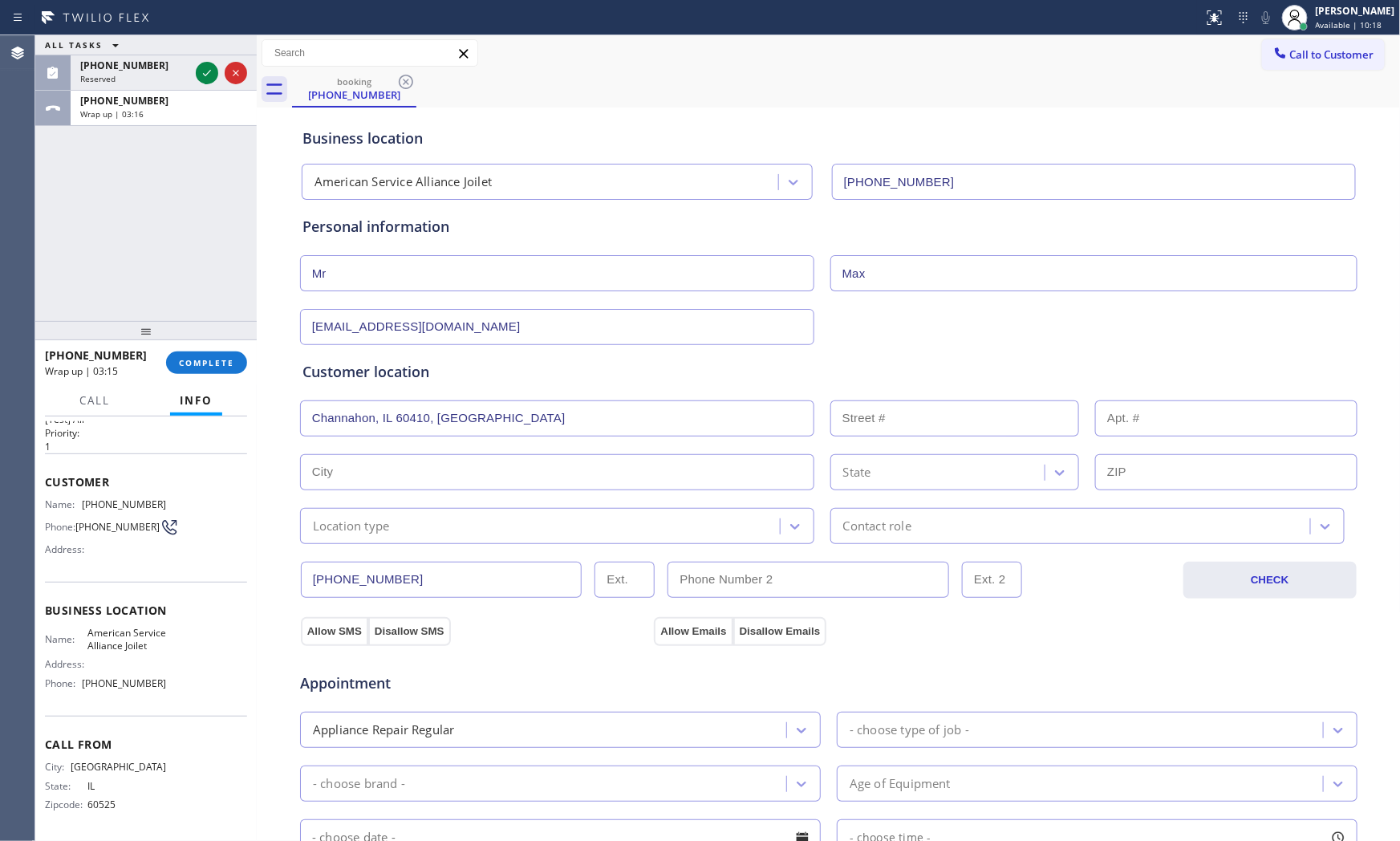
type input "Channahon"
type input "60410"
click at [399, 542] on div "Location type" at bounding box center [557, 526] width 514 height 36
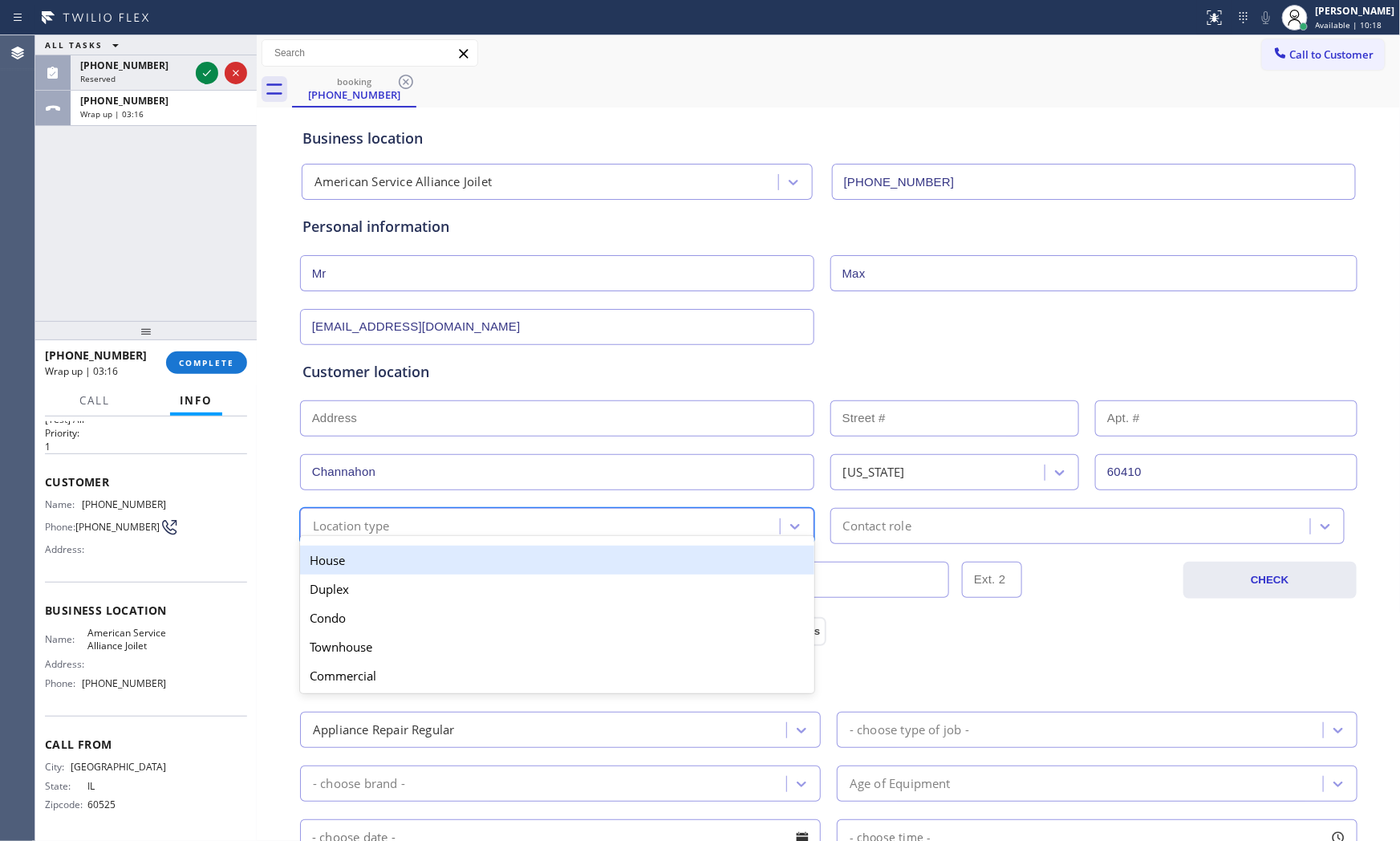
click at [385, 571] on div "House" at bounding box center [557, 559] width 514 height 29
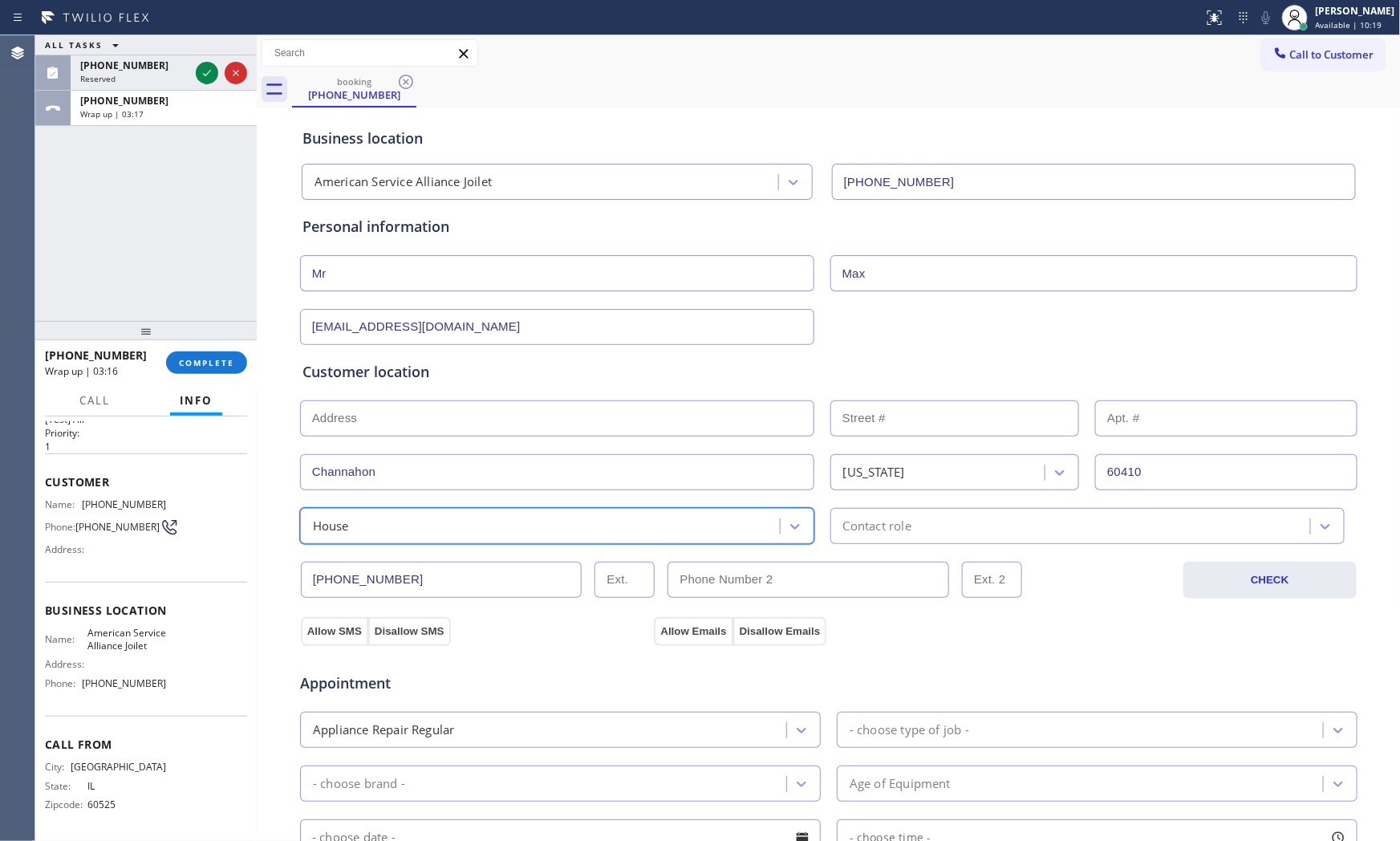
click at [898, 532] on div "Contact role" at bounding box center [877, 526] width 68 height 19
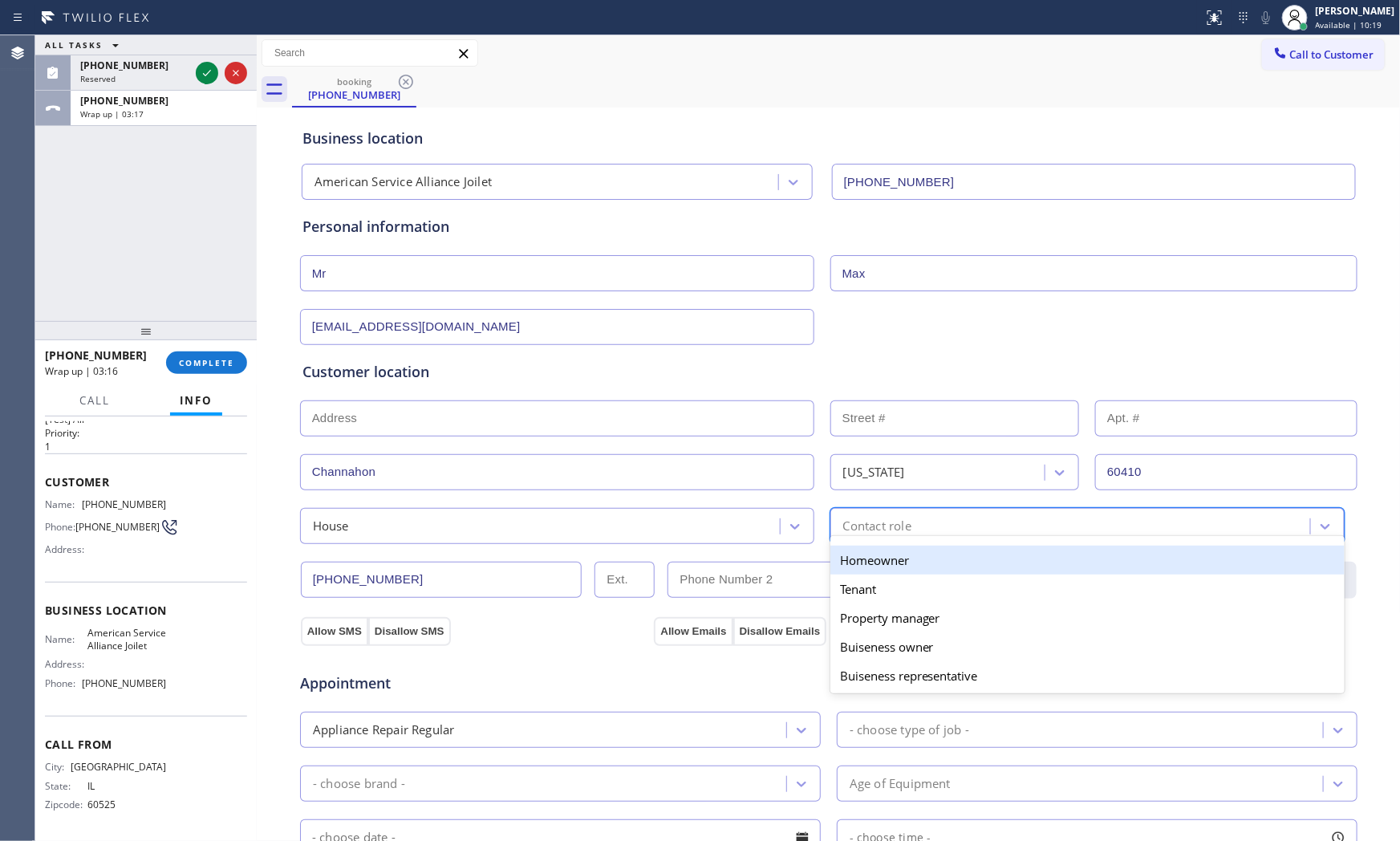
click at [869, 559] on div "Homeowner" at bounding box center [1087, 559] width 514 height 29
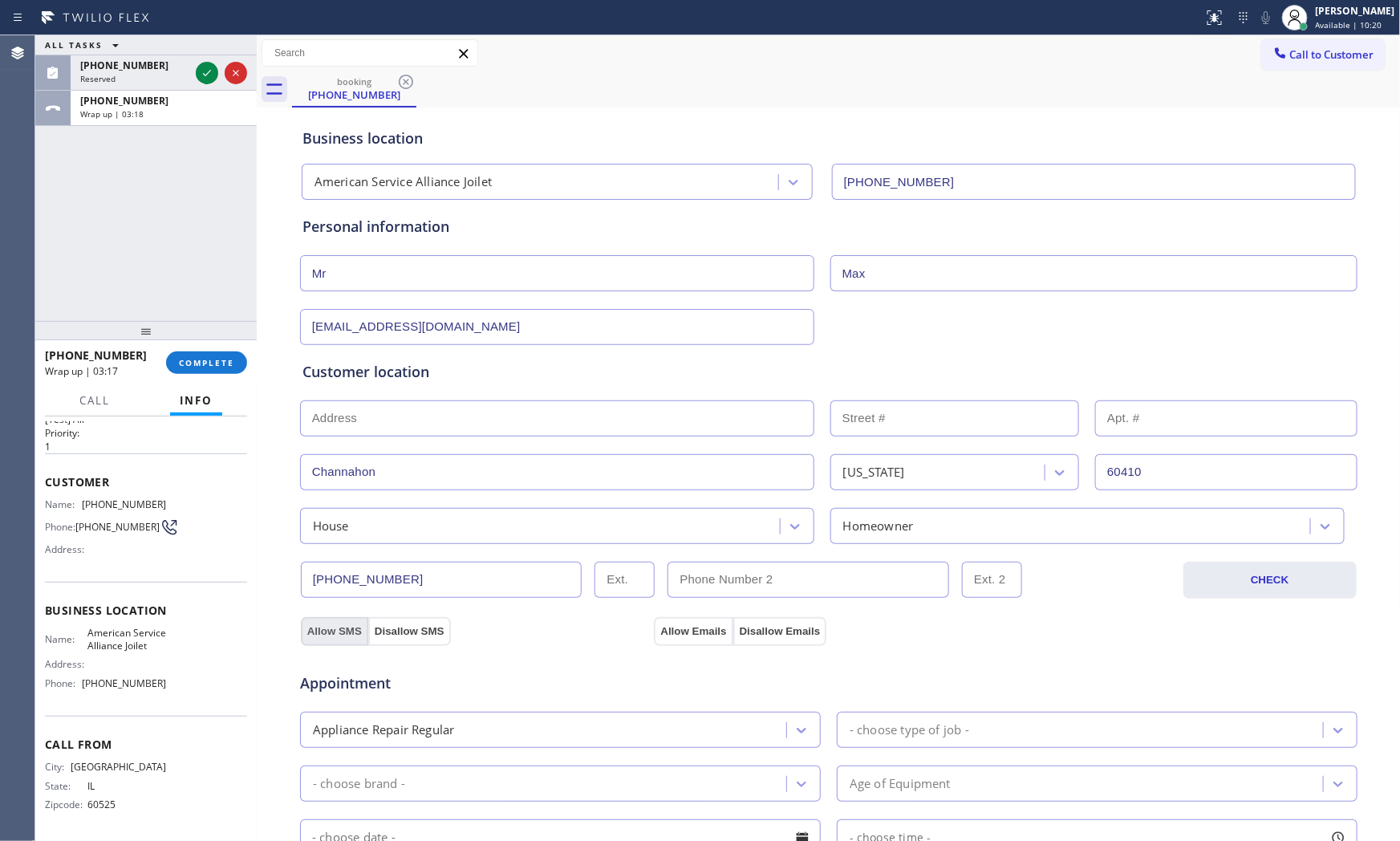
click at [335, 628] on button "Allow SMS" at bounding box center [334, 631] width 68 height 29
click at [696, 635] on button "Allow Emails" at bounding box center [692, 631] width 78 height 29
click at [909, 732] on div "- choose type of job -" at bounding box center [909, 730] width 120 height 19
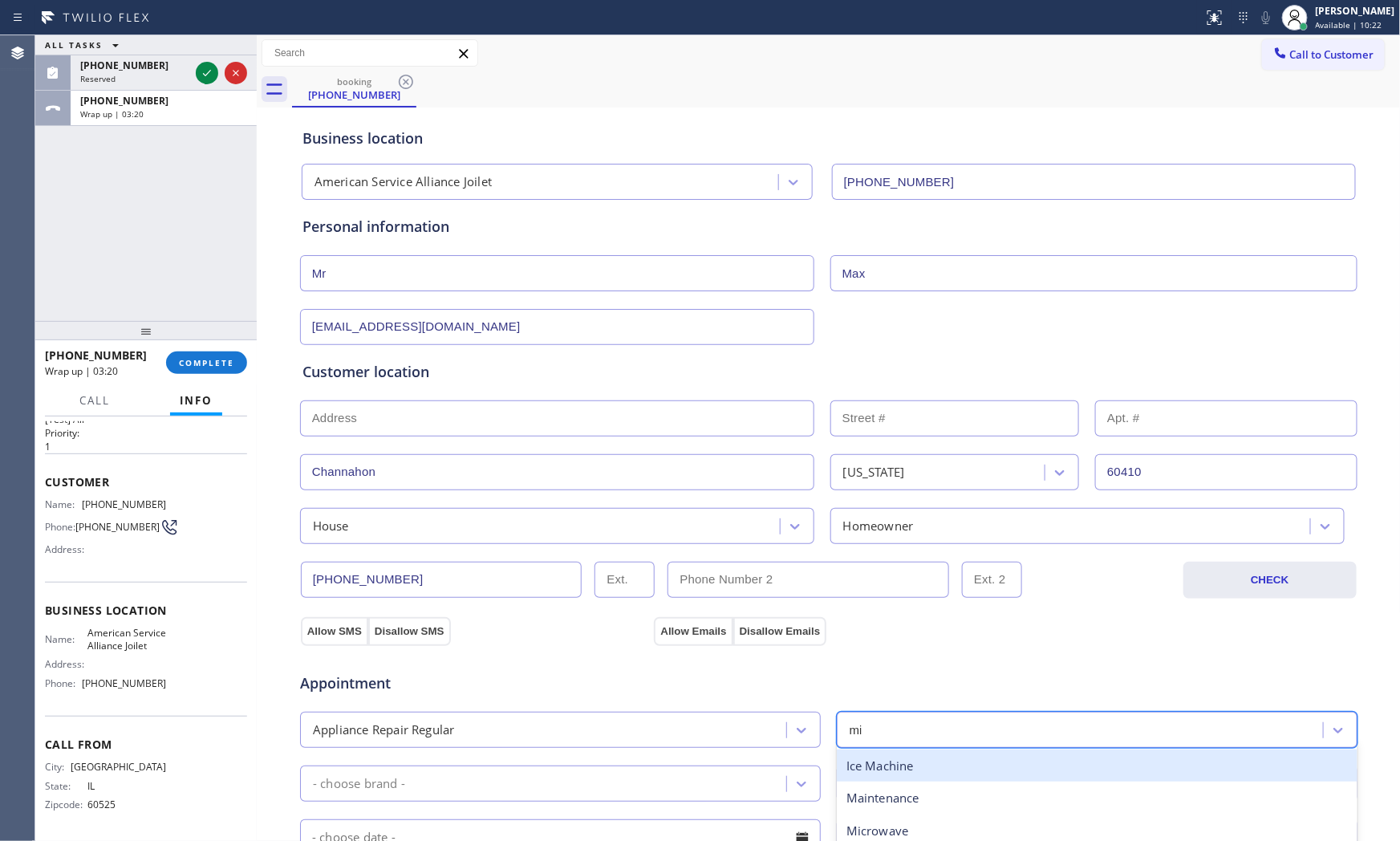
type input "mic"
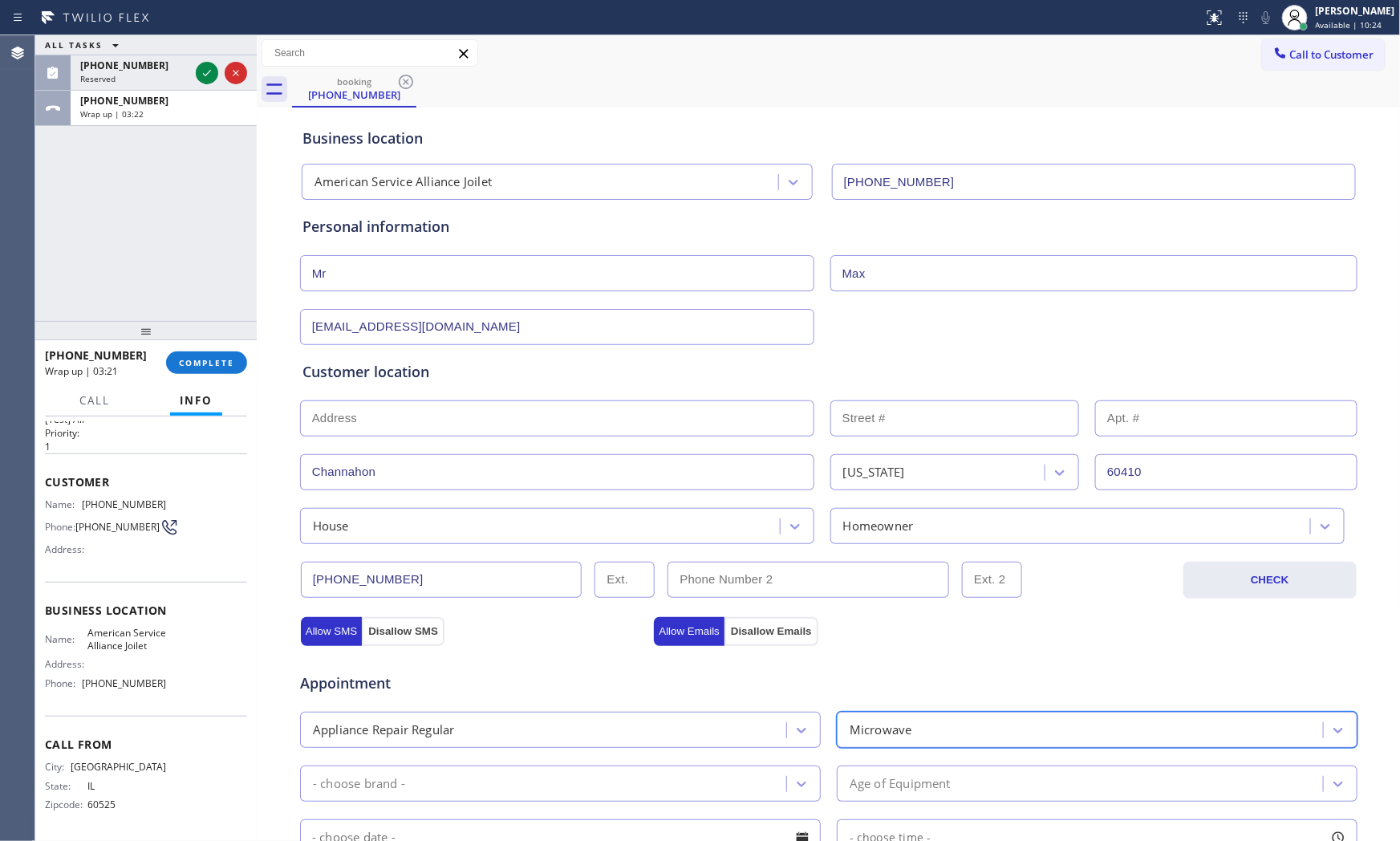
click at [685, 798] on div "- choose brand -" at bounding box center [545, 784] width 481 height 28
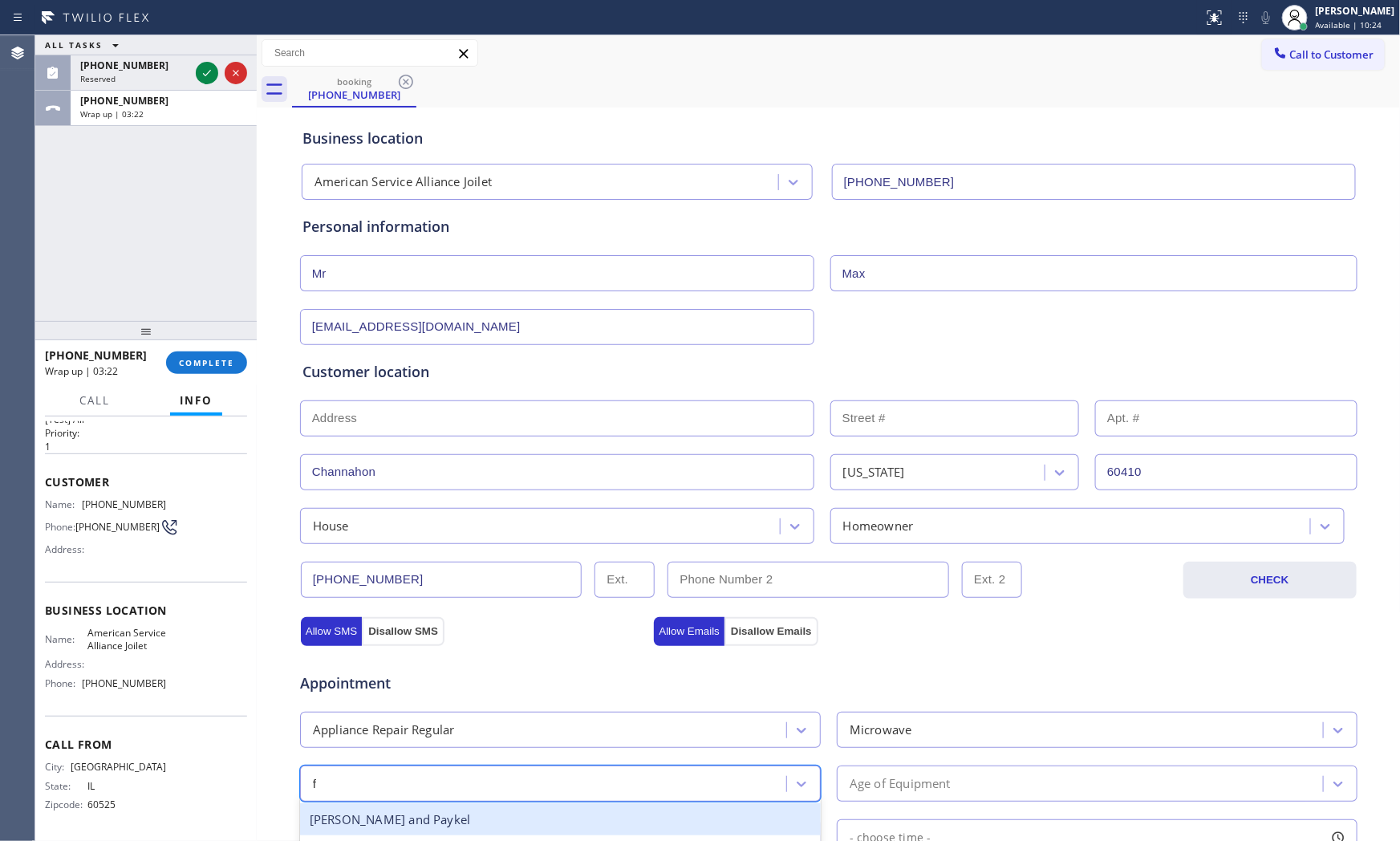
type input "fr"
click at [550, 812] on div "Frigidaire" at bounding box center [560, 819] width 521 height 33
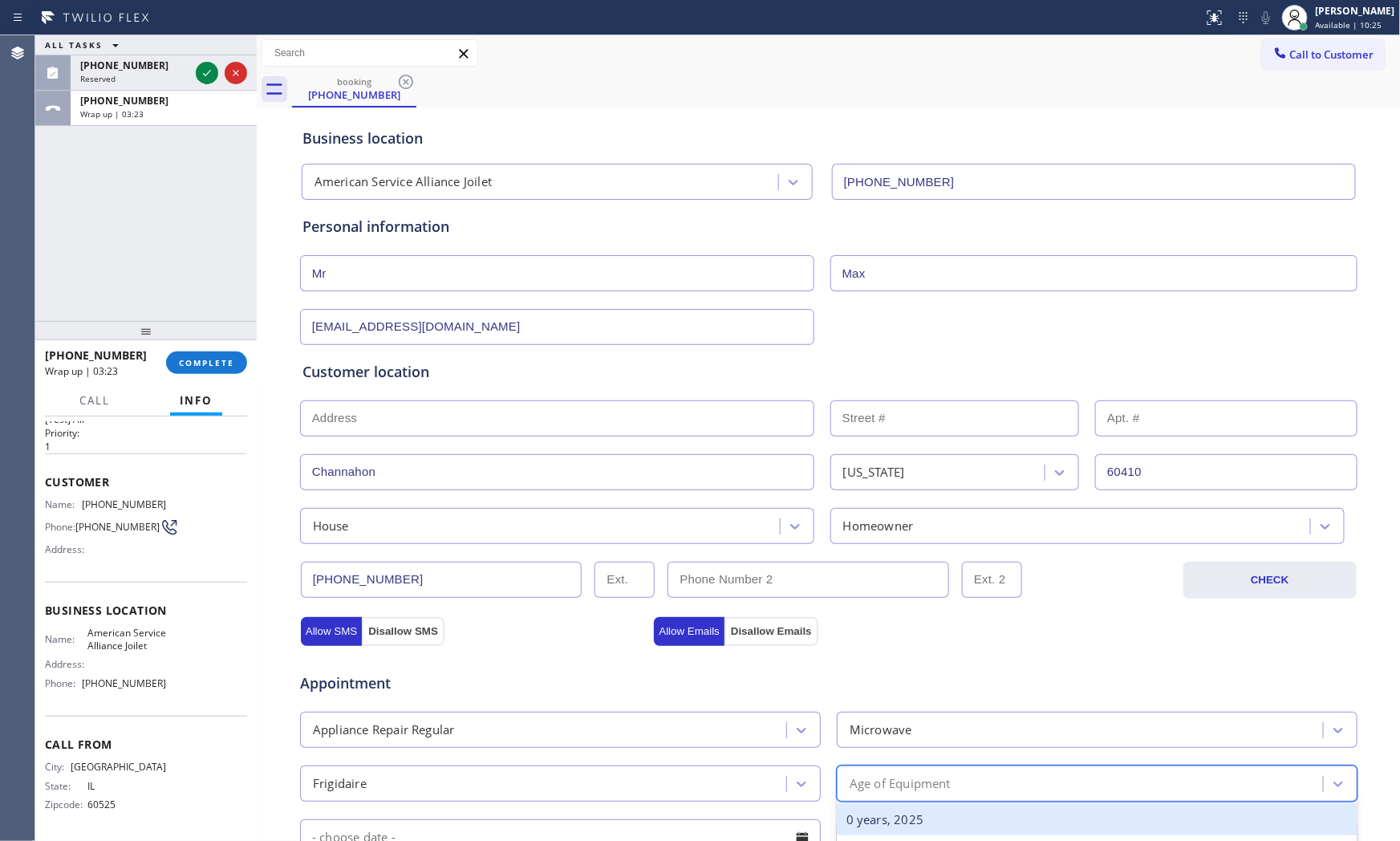
click at [854, 784] on div "Age of Equipment" at bounding box center [899, 784] width 101 height 19
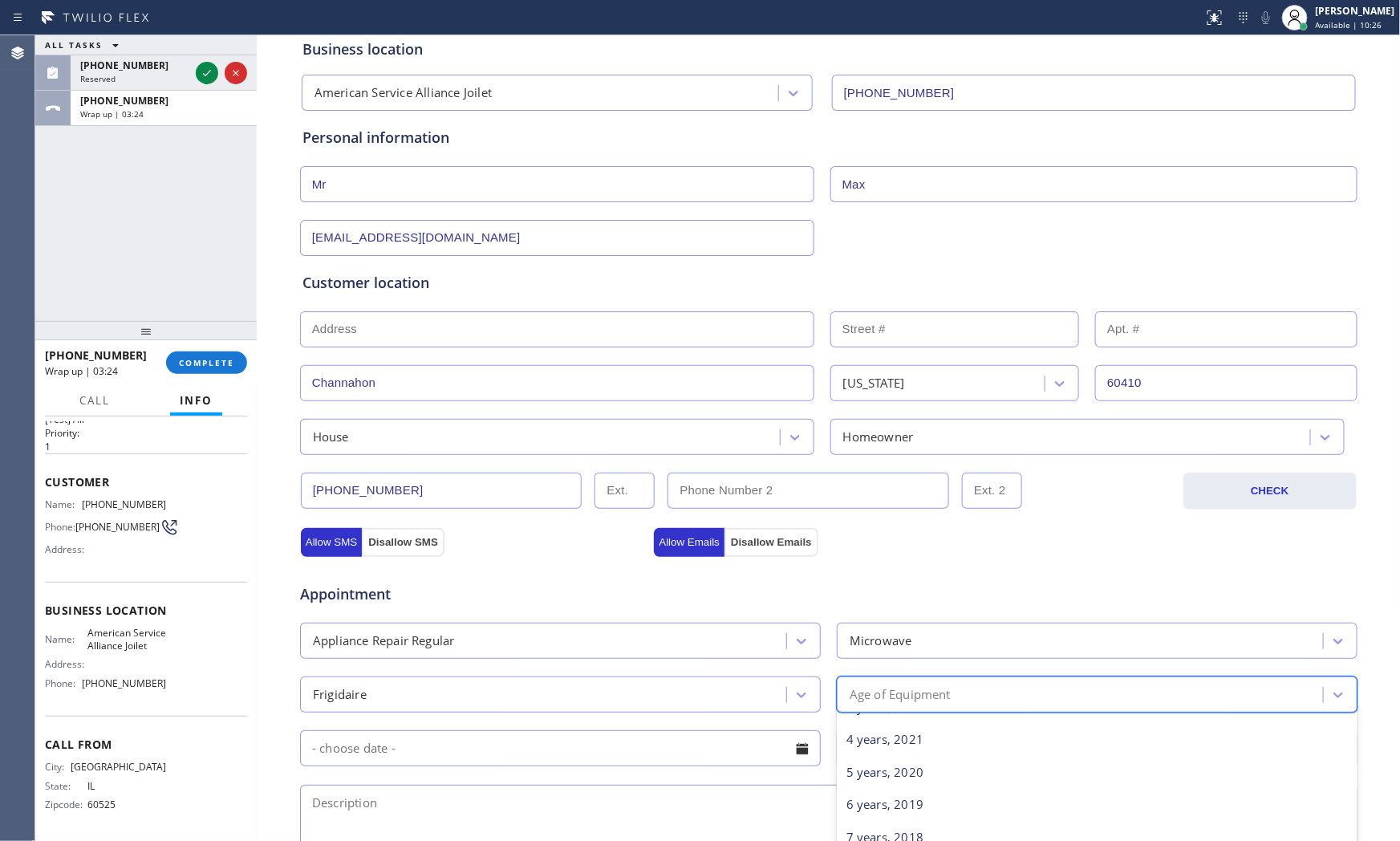
scroll to position [178, 0]
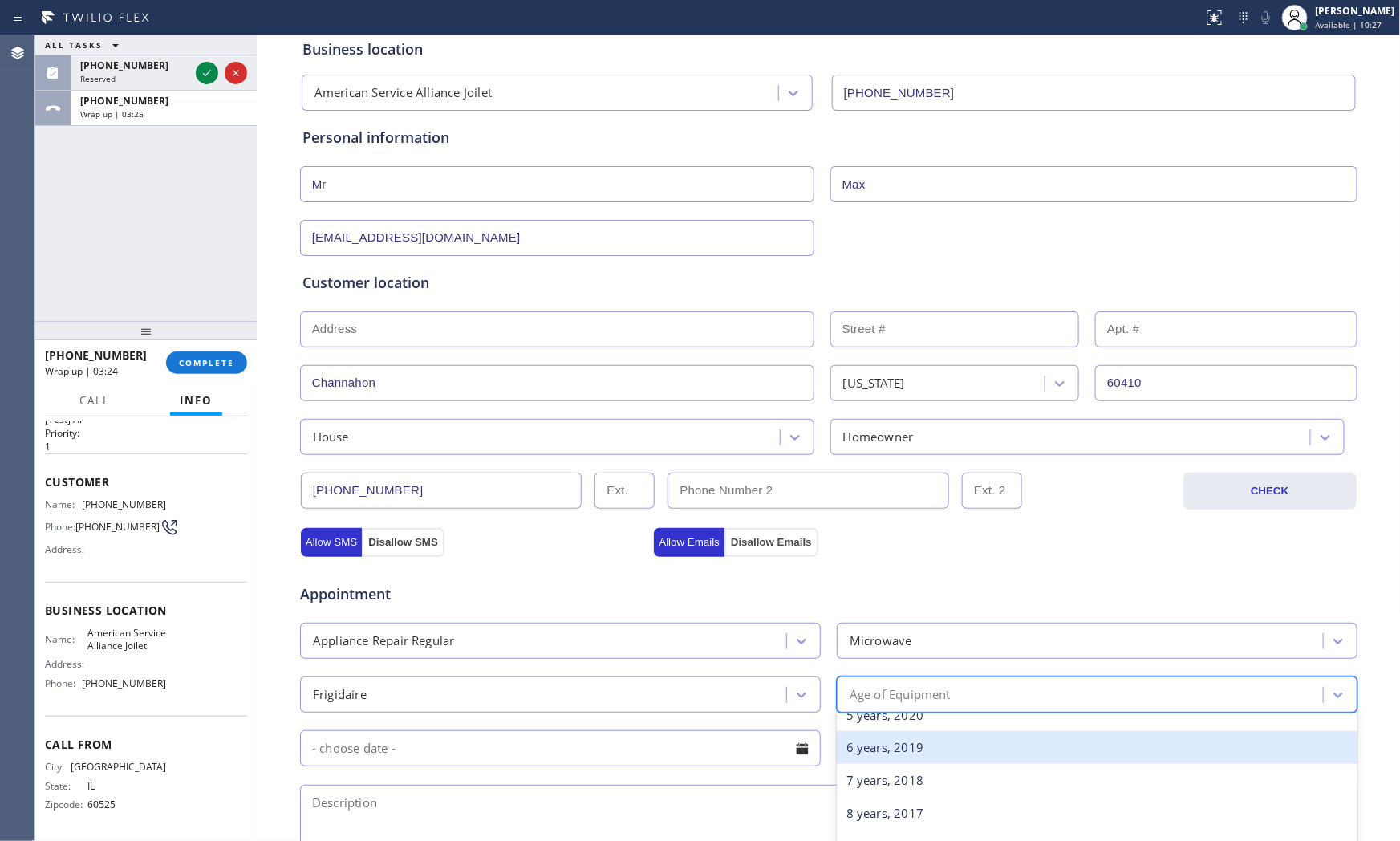
click at [903, 743] on div "6 years, 2019" at bounding box center [1097, 747] width 521 height 33
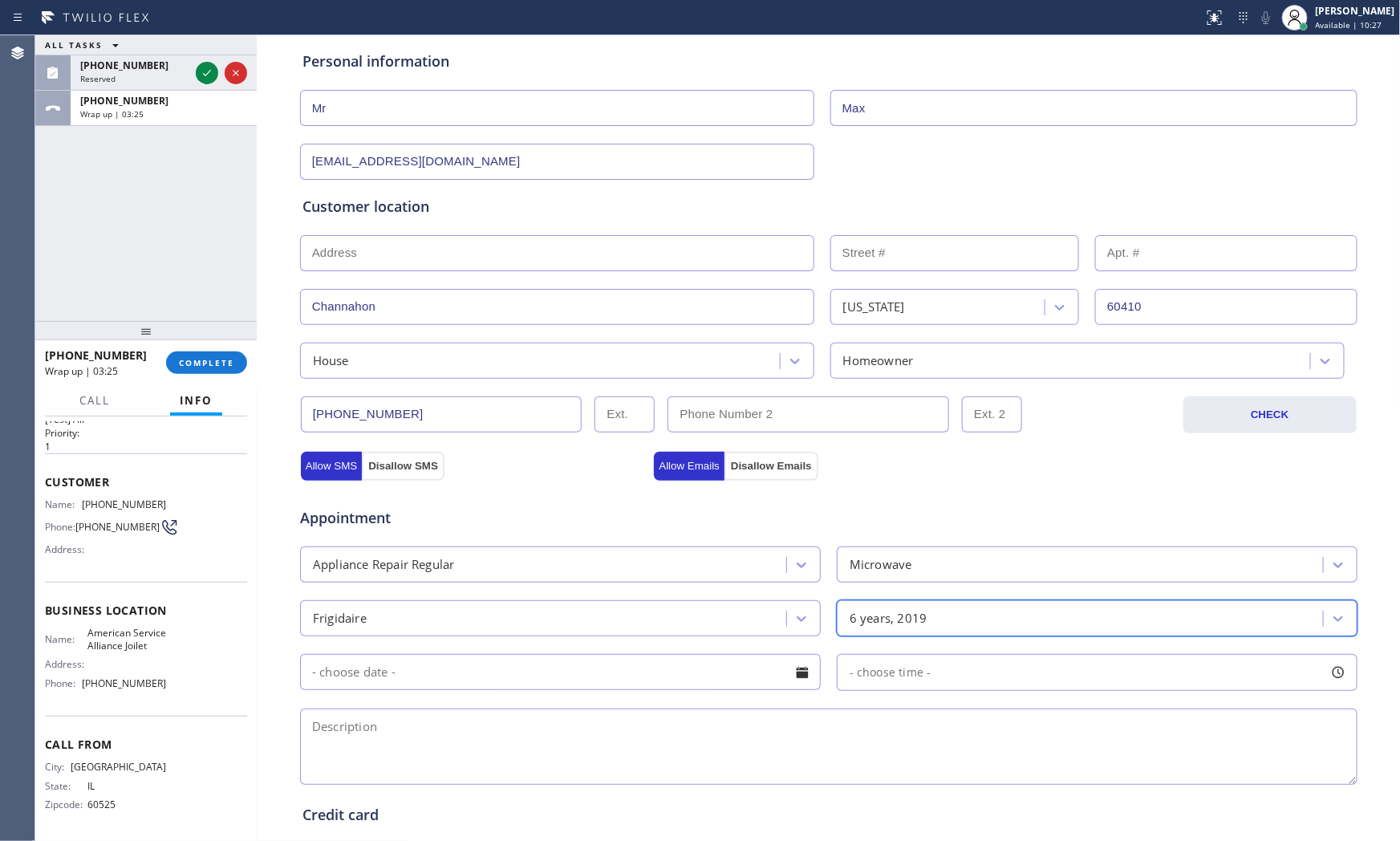
scroll to position [402, 0]
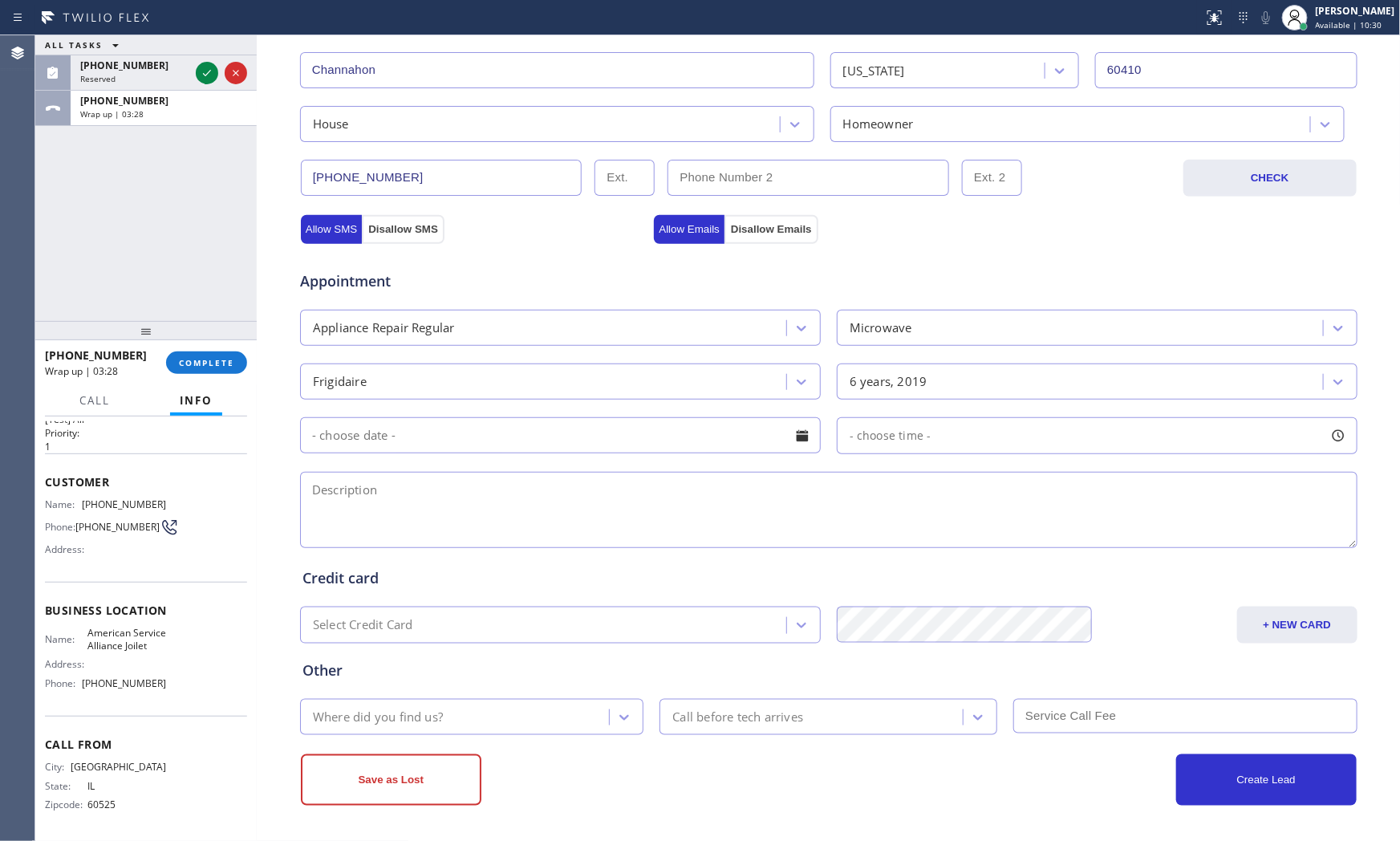
click at [549, 472] on textarea at bounding box center [829, 509] width 1057 height 76
paste textarea "Frigdaire | the microwave its not working tried to plugged and uplugged still n…"
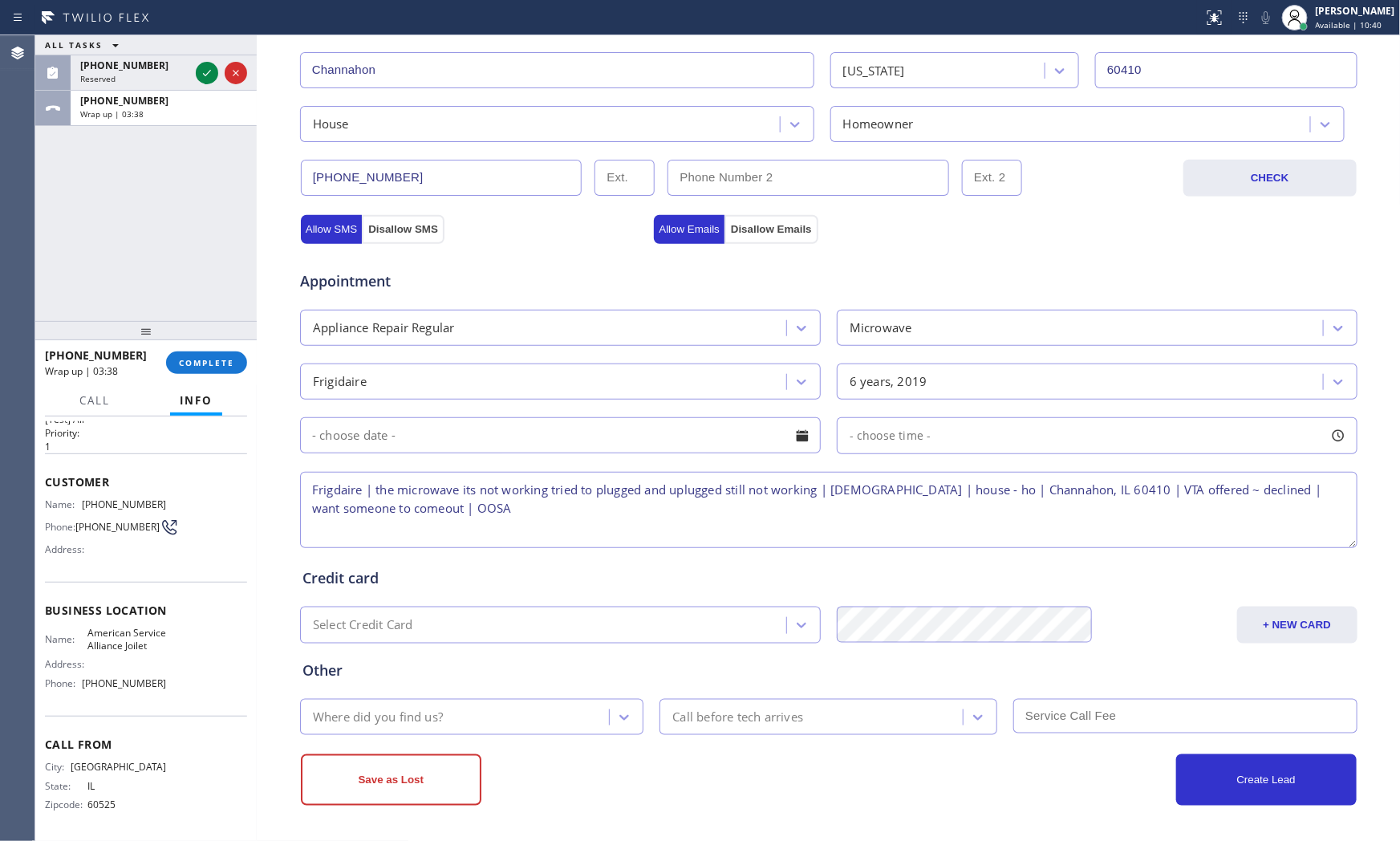
type textarea "Frigdaire | the microwave its not working tried to plugged and uplugged still n…"
click at [536, 720] on div "Where did you find us?" at bounding box center [458, 717] width 305 height 28
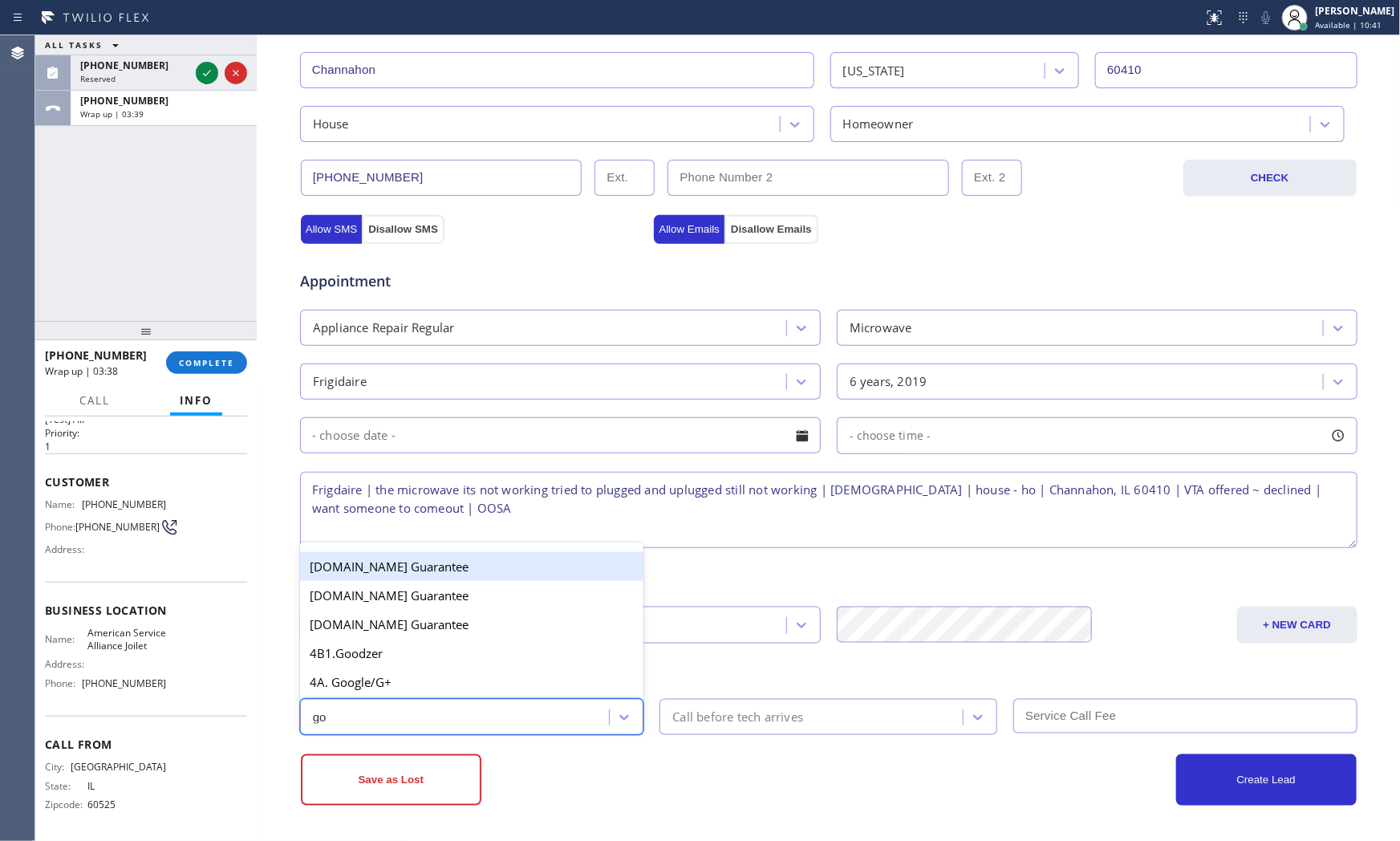
type input "goo"
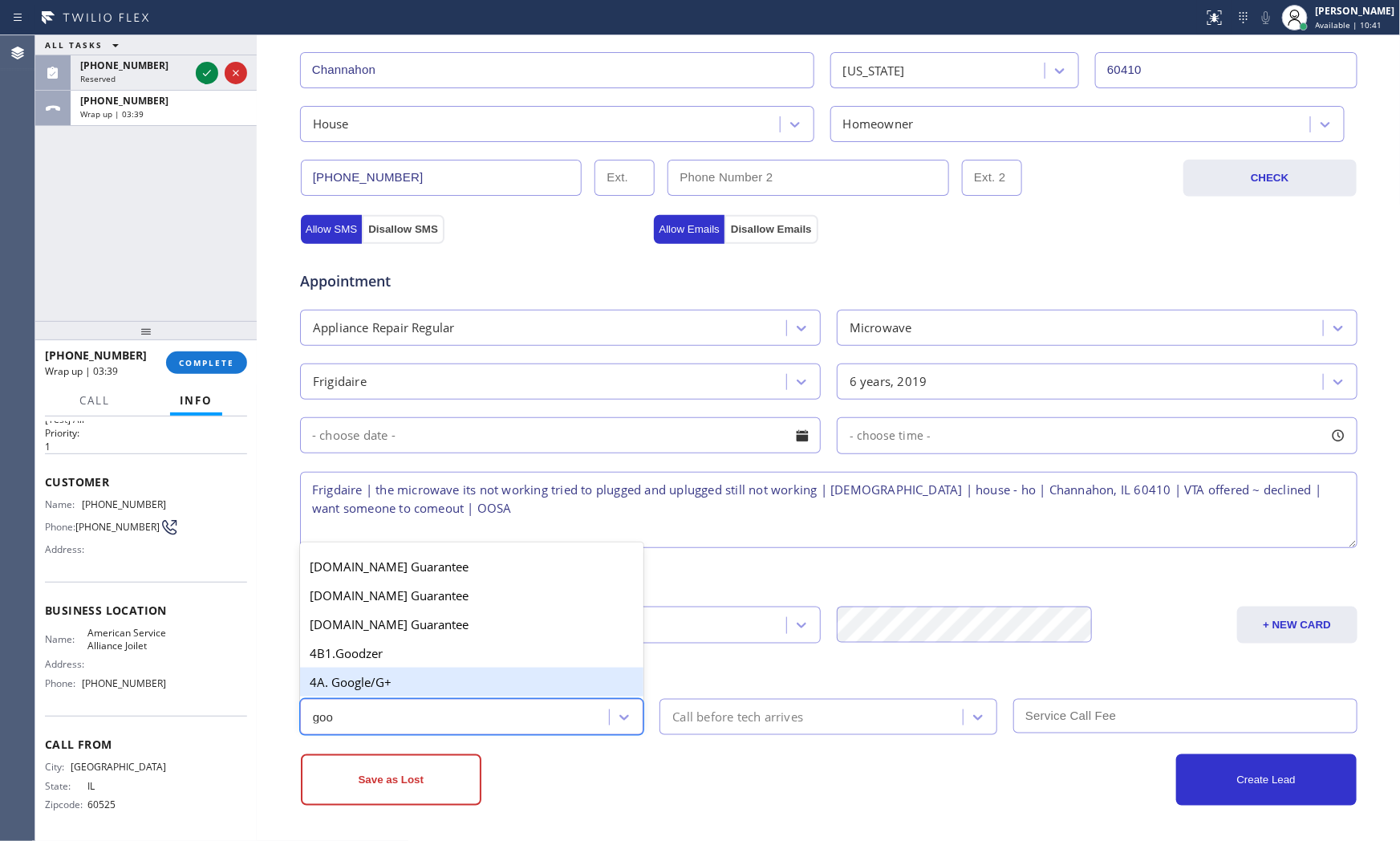
click at [485, 676] on div "4A. Google/G+" at bounding box center [472, 682] width 344 height 29
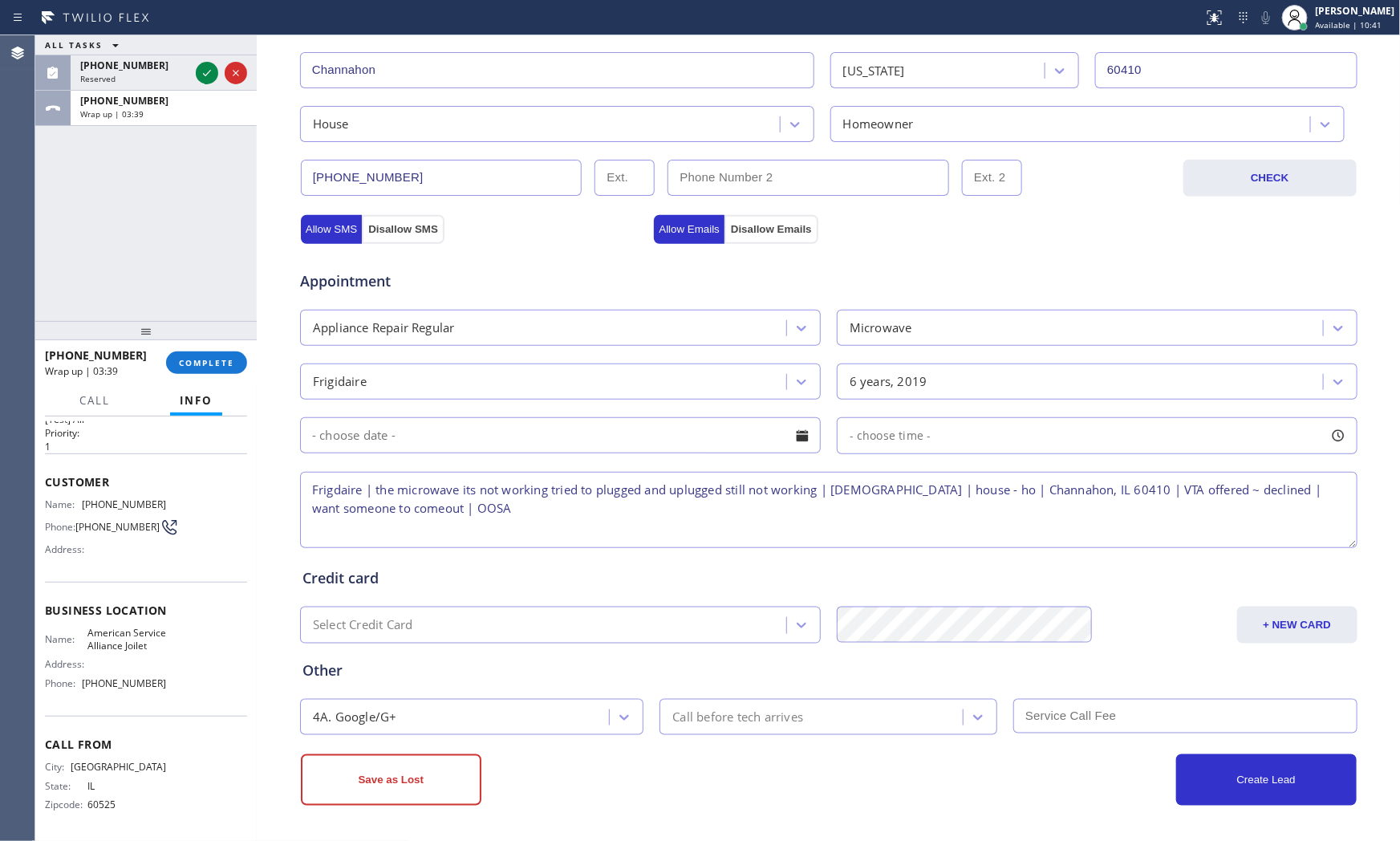
click at [664, 751] on div "Save as Lost Create Lead" at bounding box center [829, 778] width 1059 height 55
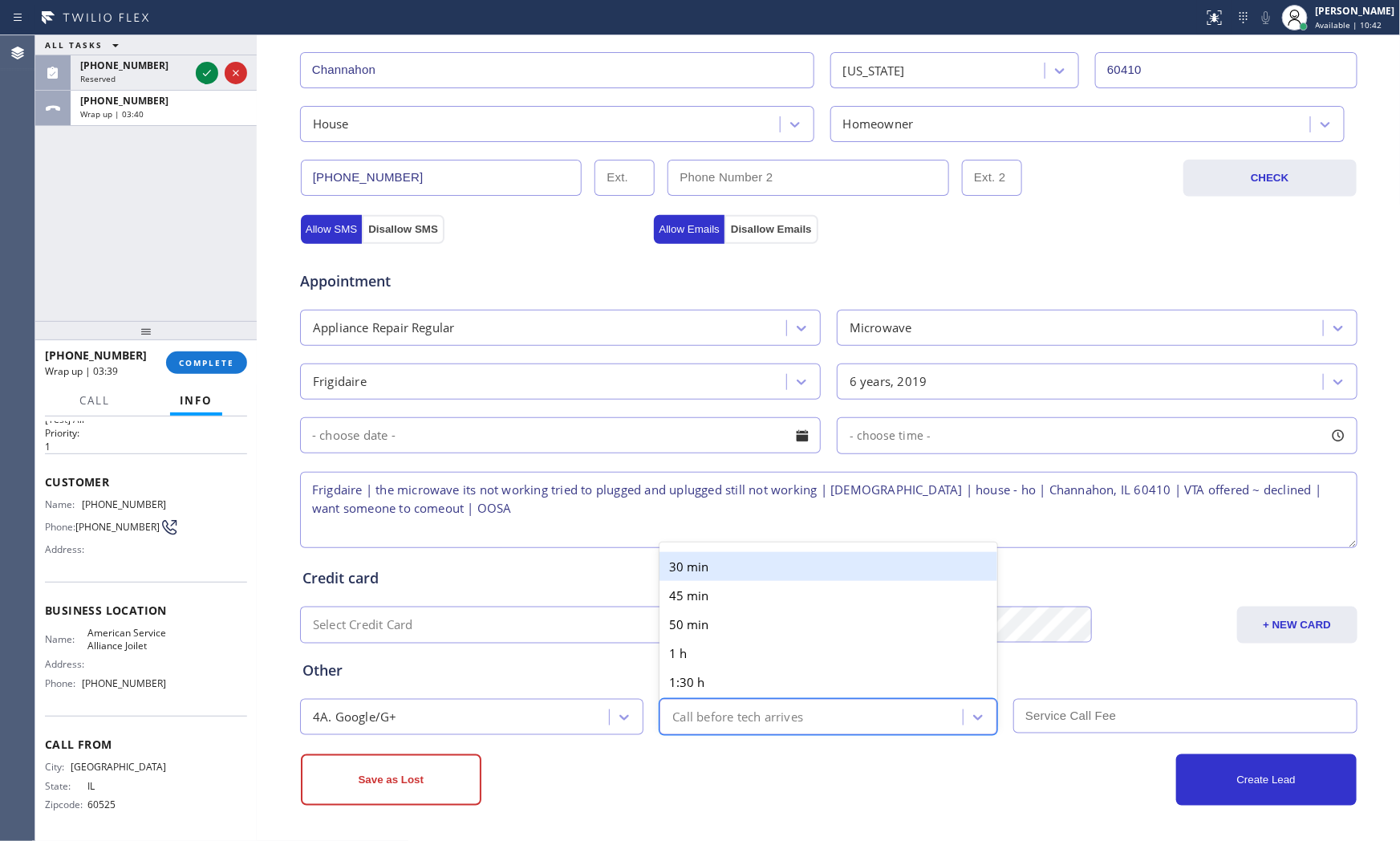
drag, startPoint x: 674, startPoint y: 723, endPoint x: 682, endPoint y: 597, distance: 126.3
click at [674, 722] on div "Call before tech arrives" at bounding box center [737, 717] width 131 height 19
click at [687, 555] on div "30 min" at bounding box center [828, 566] width 338 height 29
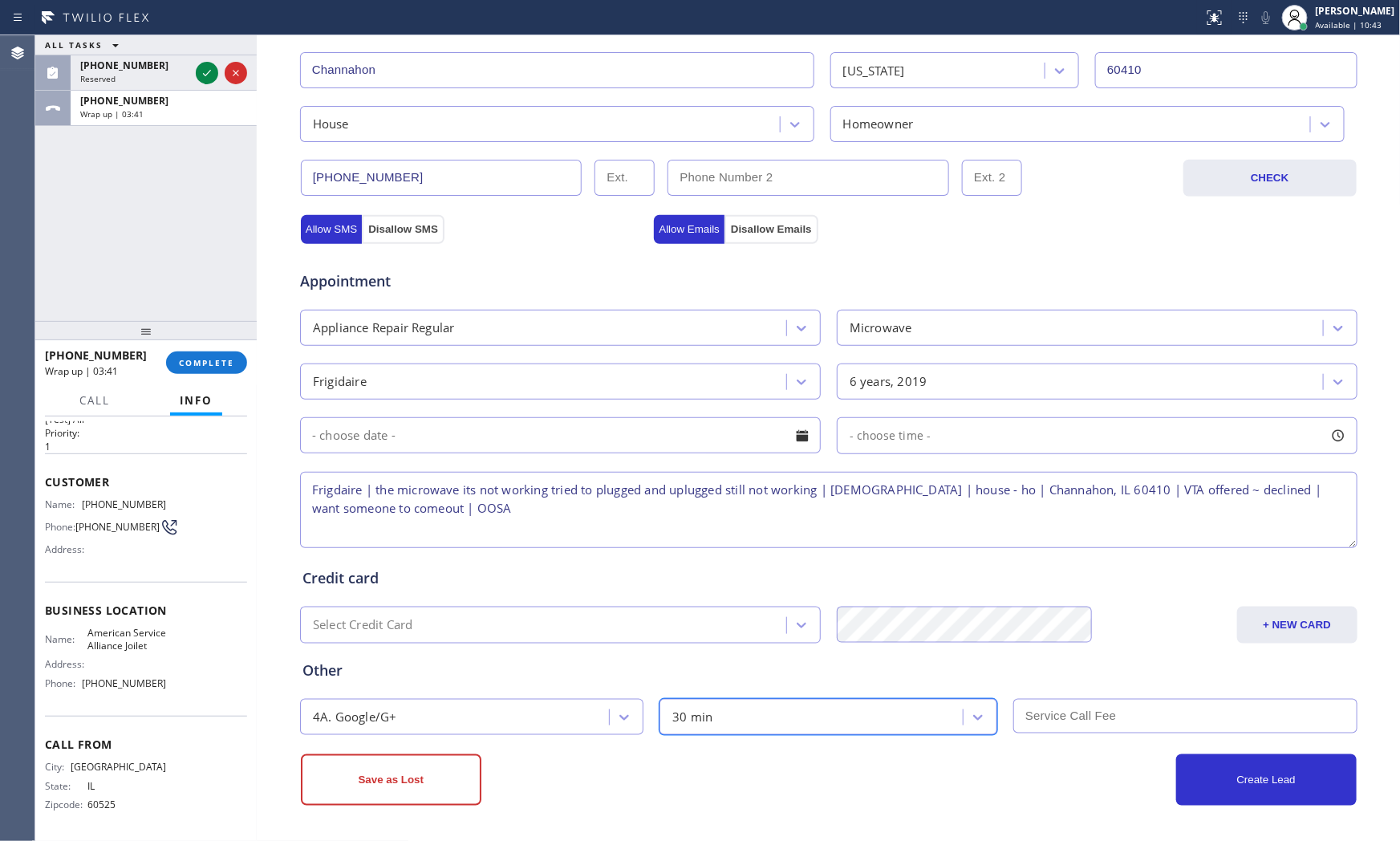
click at [475, 501] on textarea "Frigdaire | the microwave its not working tried to plugged and uplugged still n…" at bounding box center [829, 509] width 1057 height 76
type textarea "Frigdaire | the microwave its not working tried to plugged and uplugged still n…"
click at [560, 781] on div "Save as Lost" at bounding box center [564, 780] width 528 height 52
click at [417, 776] on button "Save as Lost" at bounding box center [391, 780] width 181 height 52
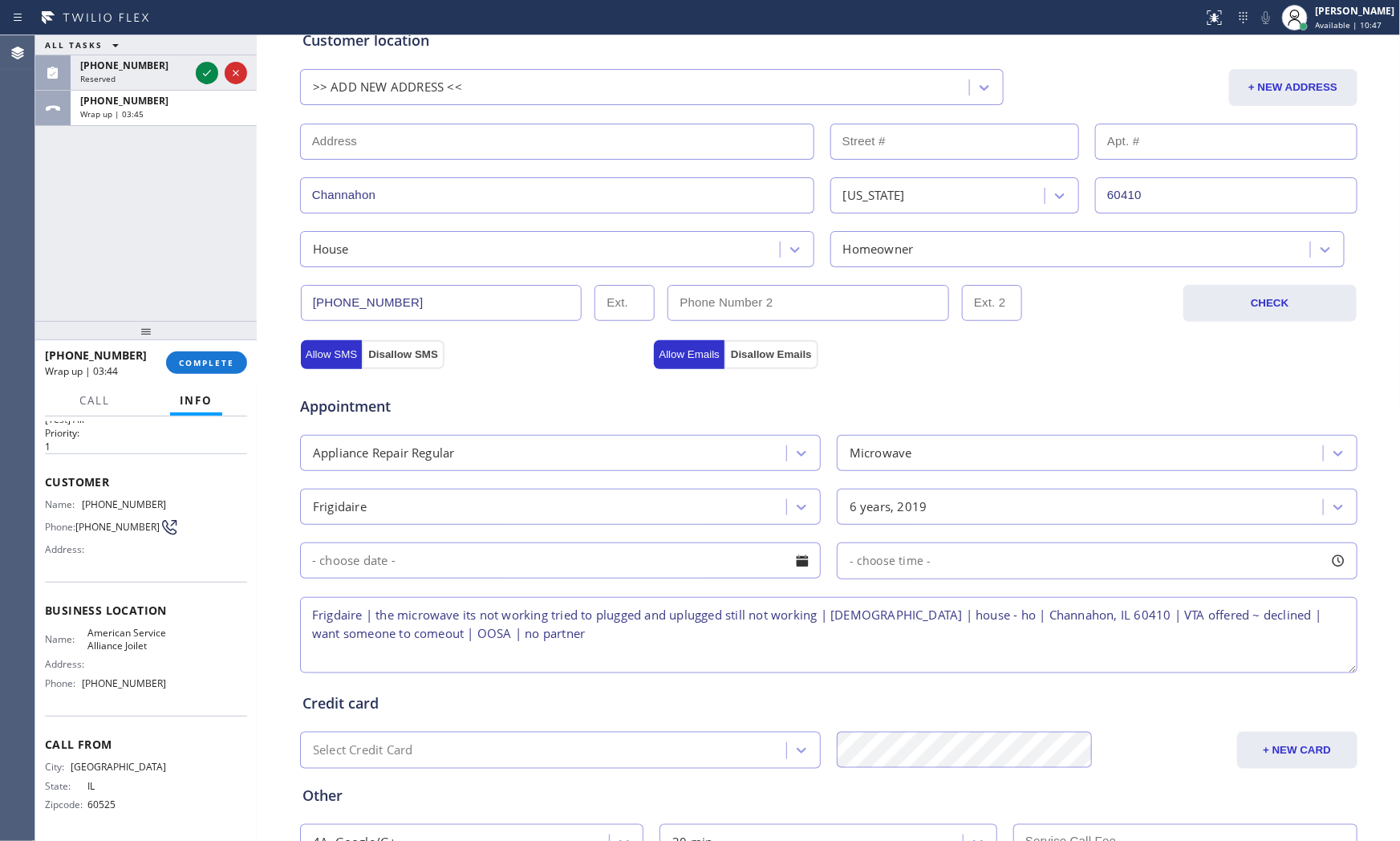
scroll to position [10, 0]
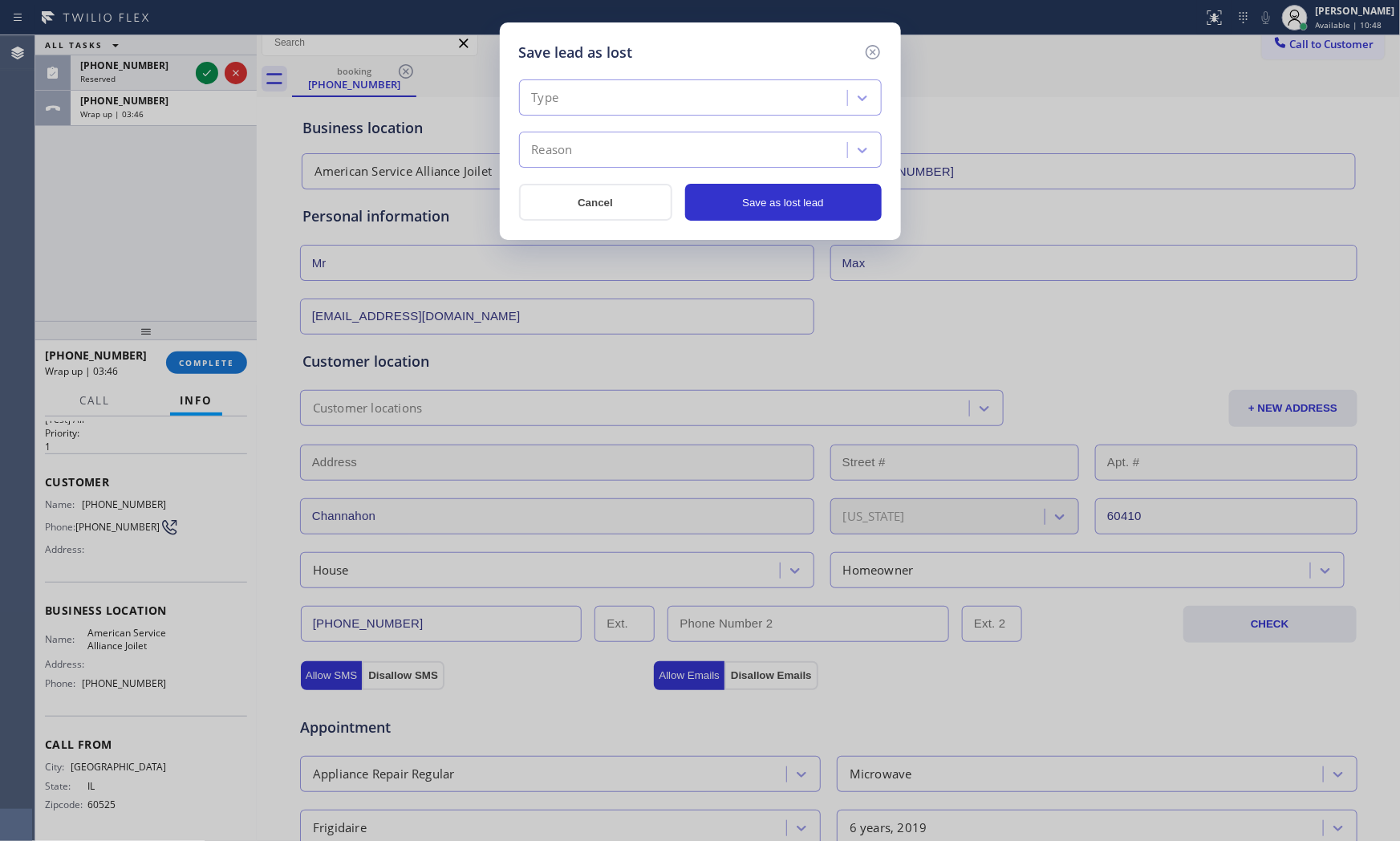
click at [638, 108] on div "Type" at bounding box center [684, 98] width 323 height 28
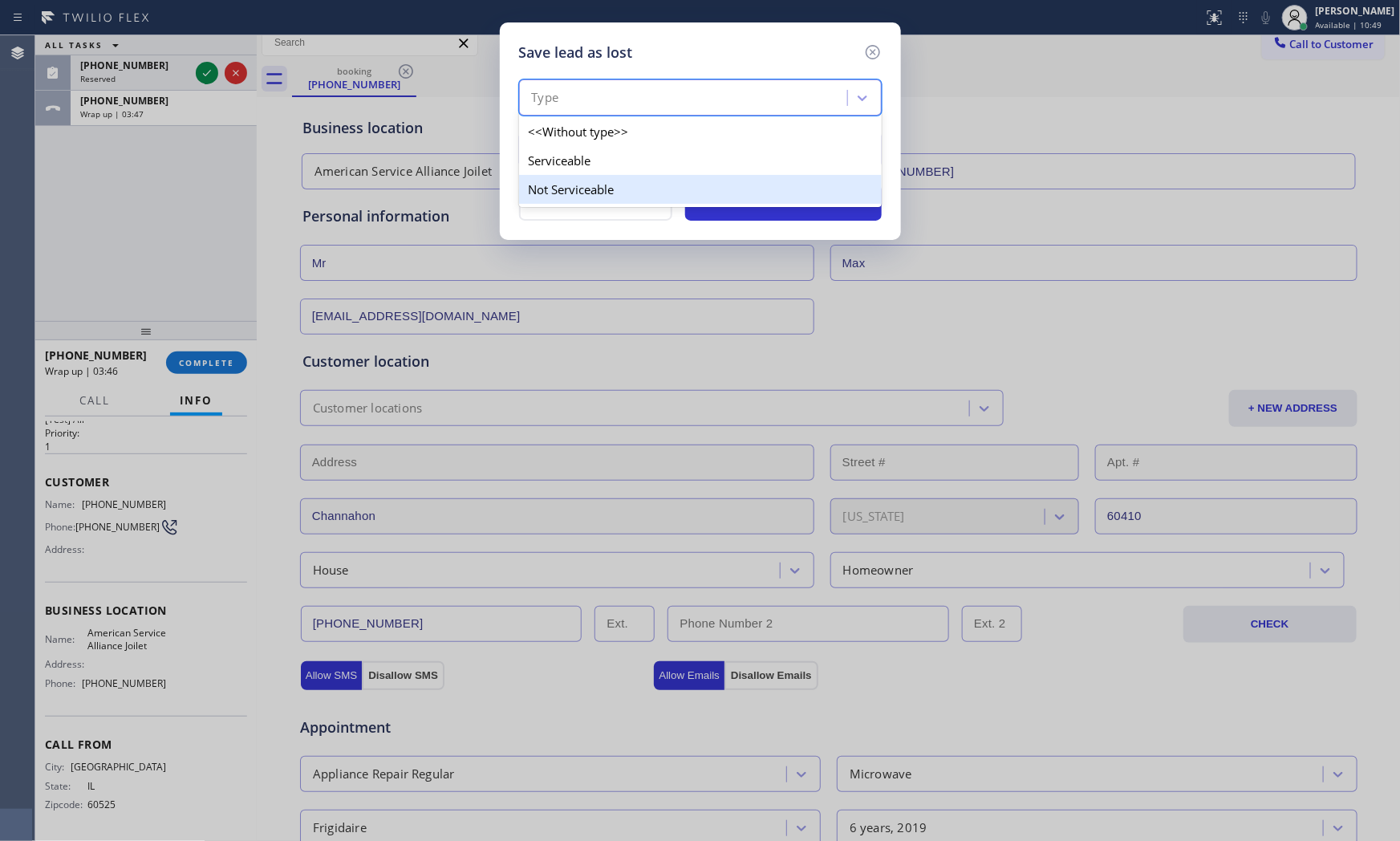
click at [608, 181] on div "Not Serviceable" at bounding box center [700, 189] width 362 height 29
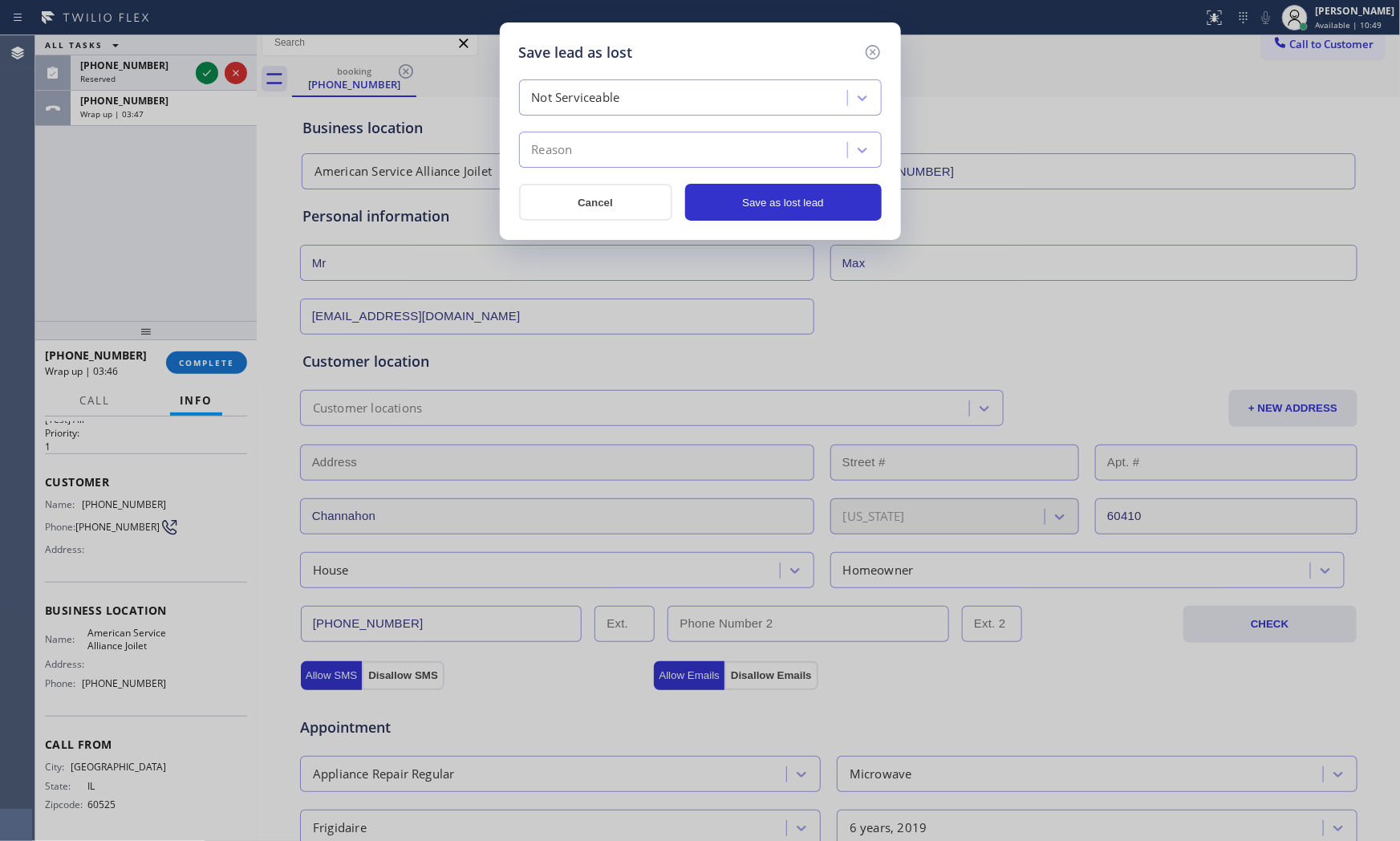
click at [611, 164] on div "Reason" at bounding box center [684, 151] width 323 height 28
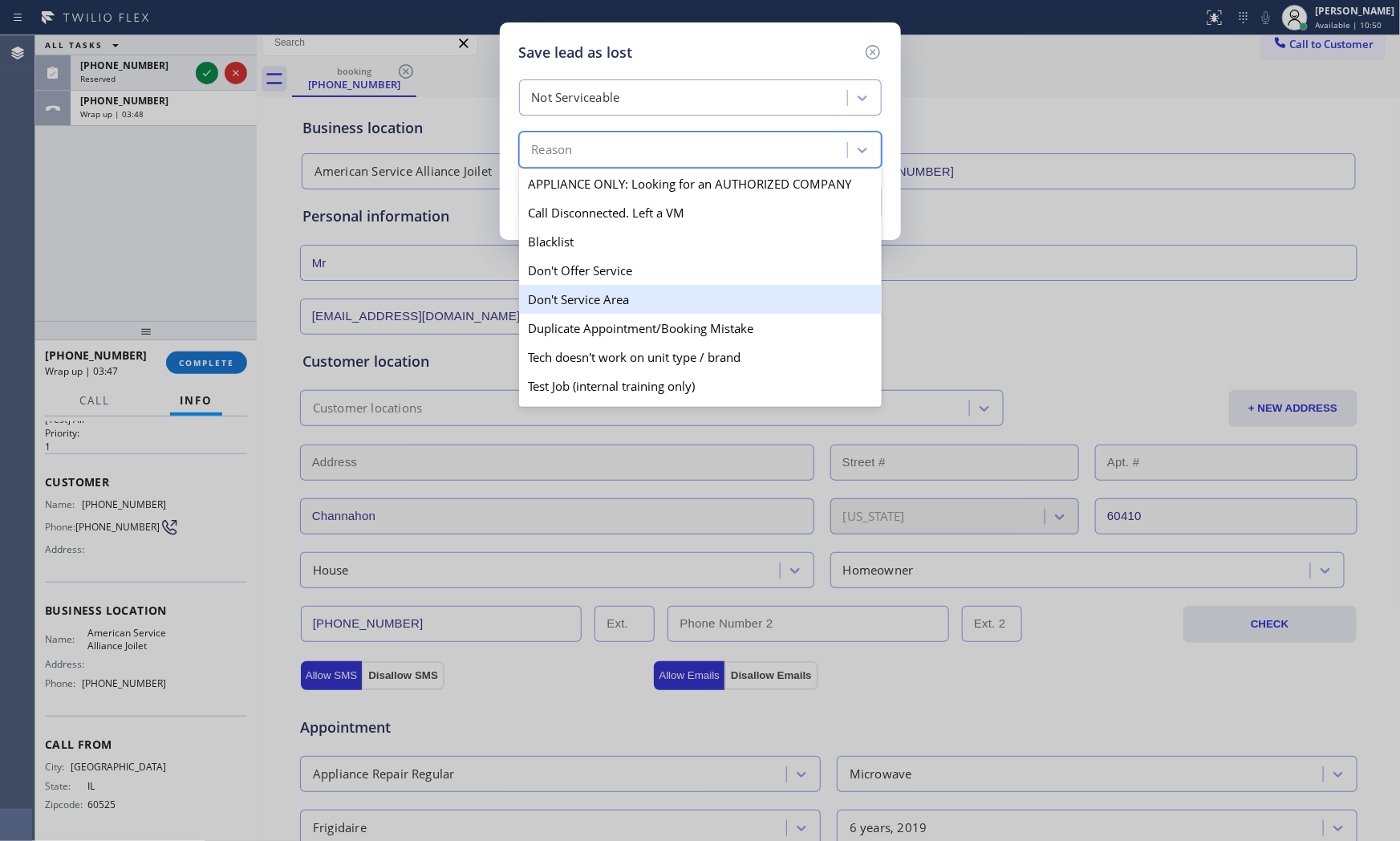
drag, startPoint x: 592, startPoint y: 285, endPoint x: 632, endPoint y: 263, distance: 45.7
click at [591, 285] on div "Don't Service Area" at bounding box center [700, 299] width 362 height 29
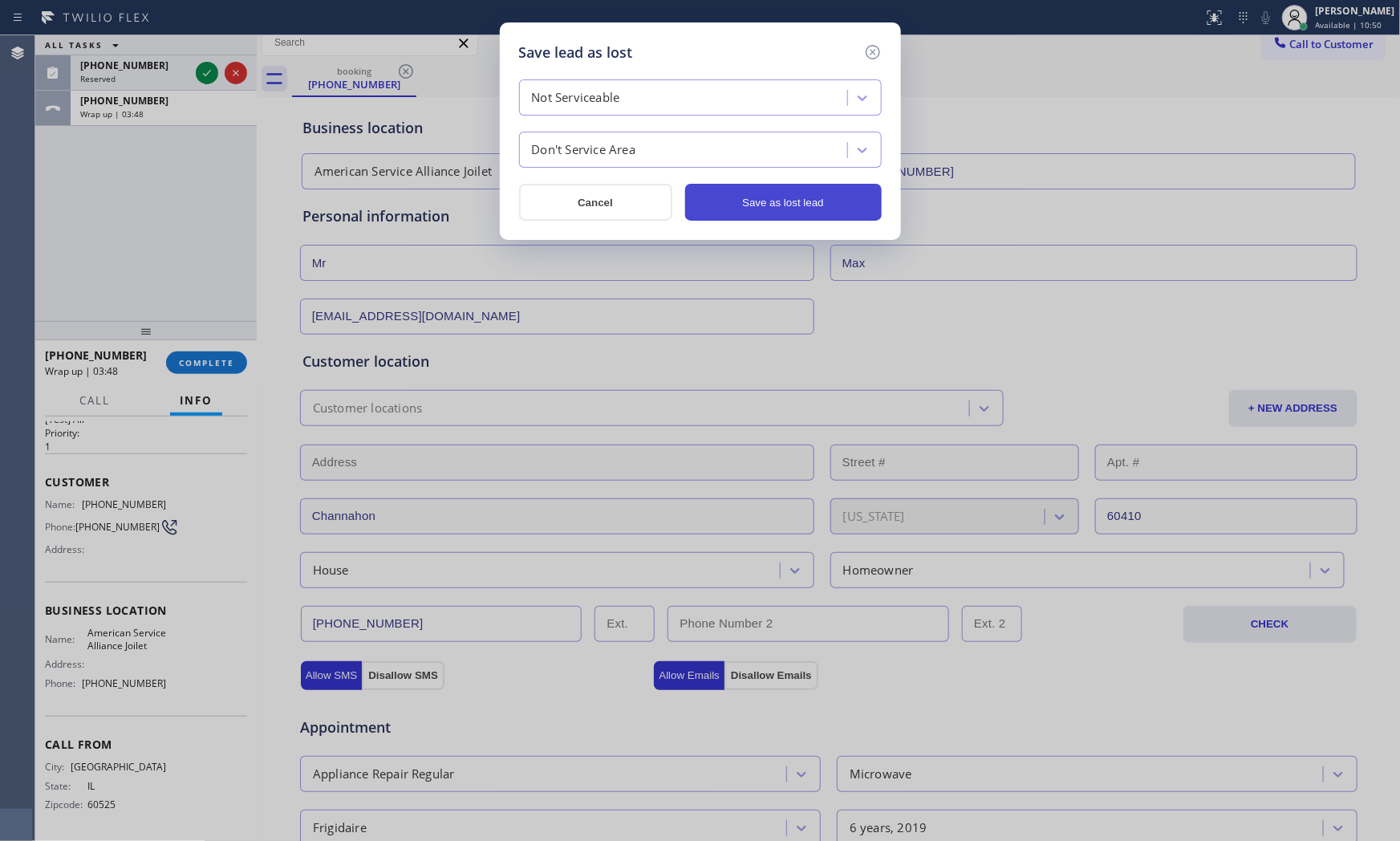
click at [729, 214] on button "Save as lost lead" at bounding box center [783, 202] width 197 height 37
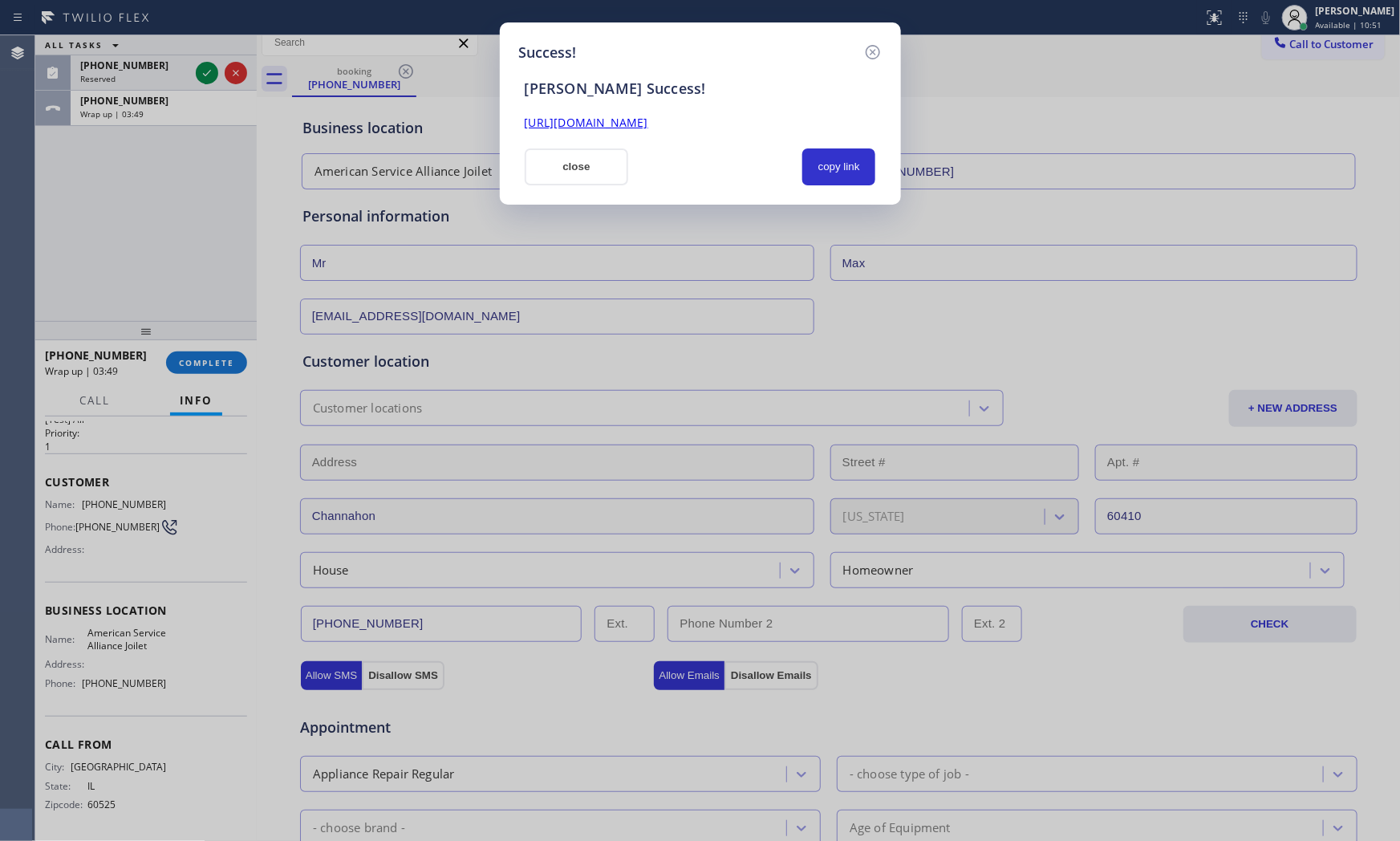
click at [573, 187] on div "Success! [PERSON_NAME] Success! [URL][DOMAIN_NAME] close copy link" at bounding box center [700, 113] width 401 height 182
click at [573, 182] on button "close" at bounding box center [576, 167] width 105 height 37
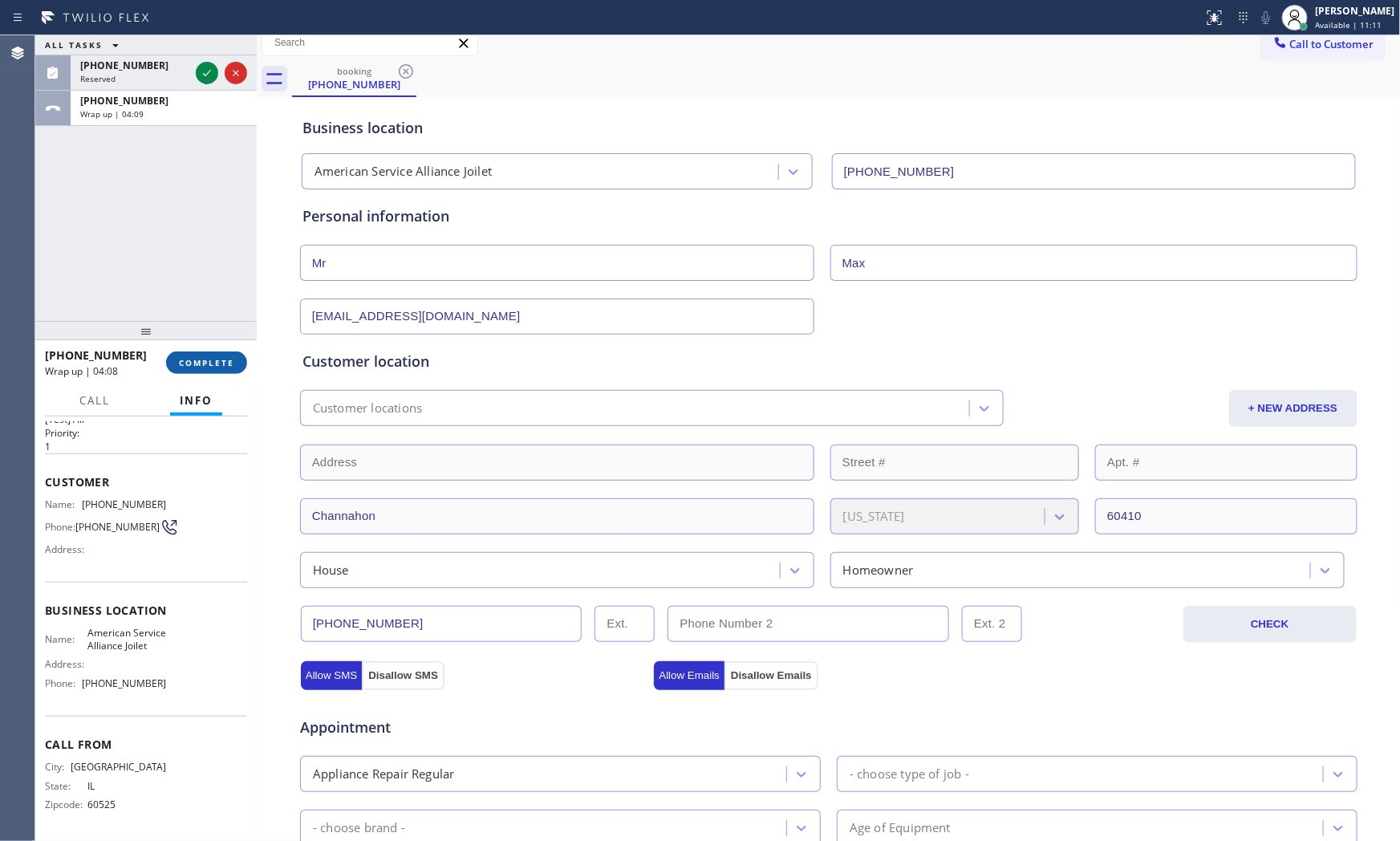
click at [225, 351] on button "COMPLETE" at bounding box center [206, 363] width 81 height 23
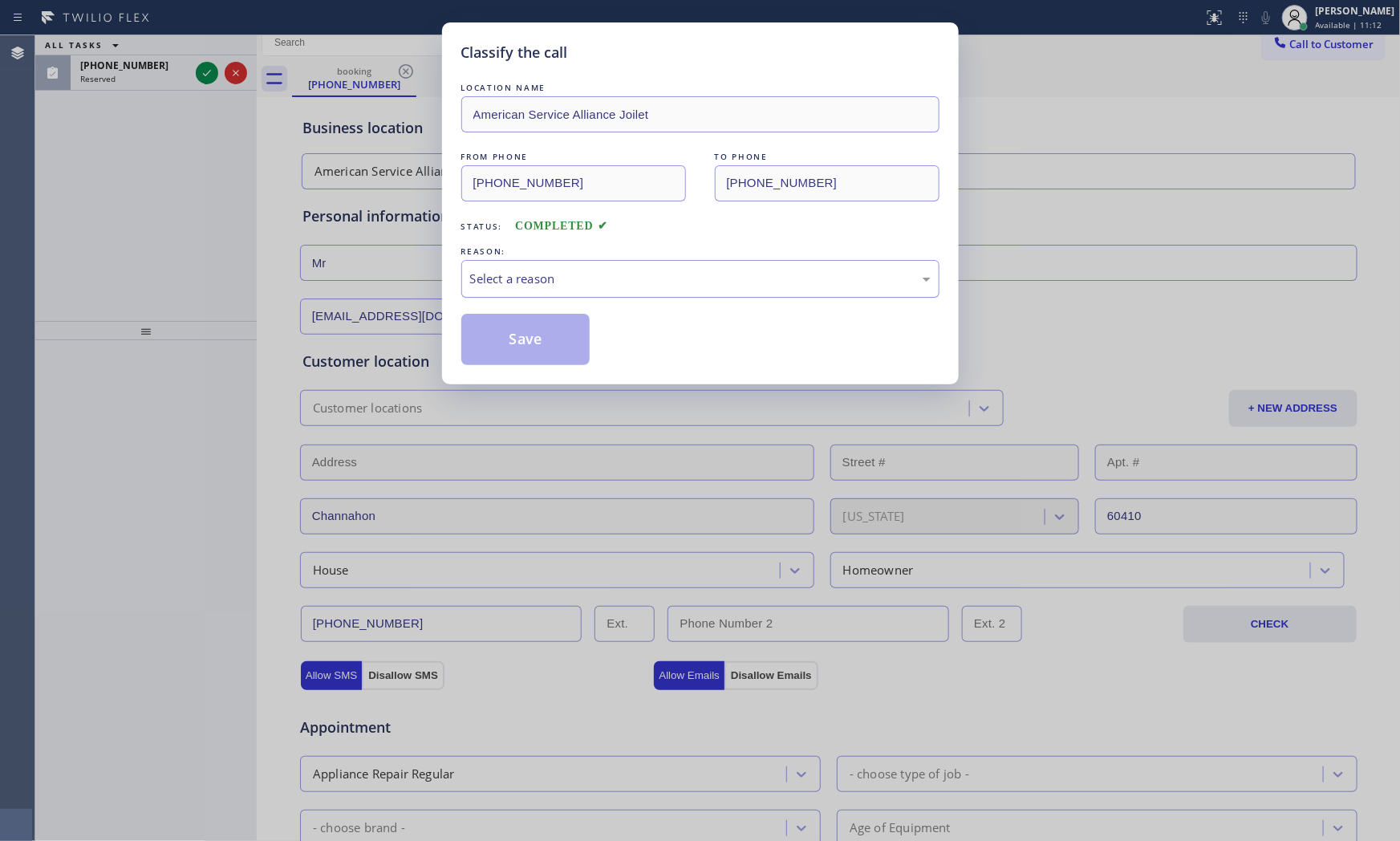
click at [630, 284] on div "Select a reason" at bounding box center [700, 279] width 460 height 19
click at [518, 349] on button "Save" at bounding box center [525, 339] width 129 height 52
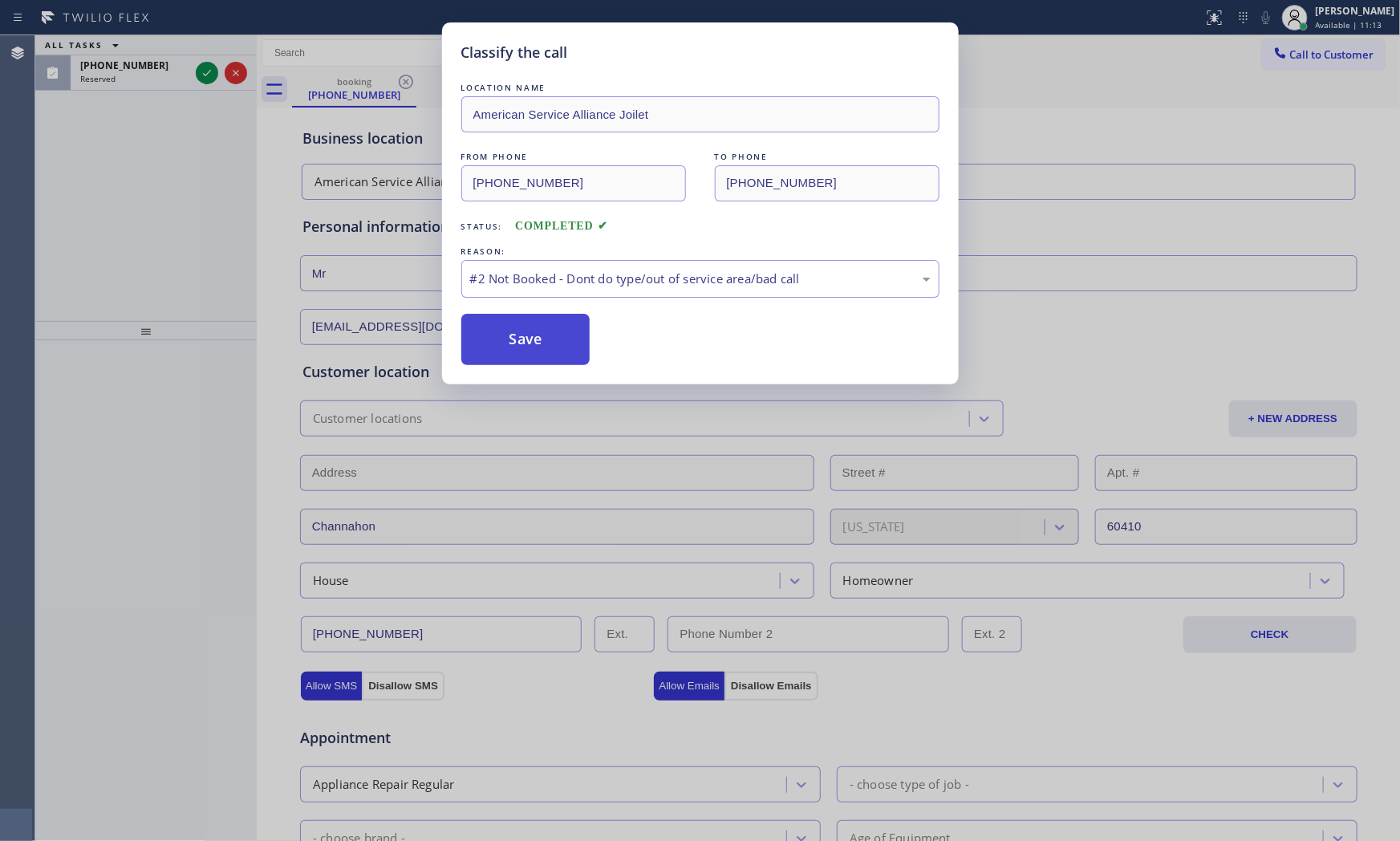
click at [519, 348] on button "Save" at bounding box center [525, 339] width 129 height 52
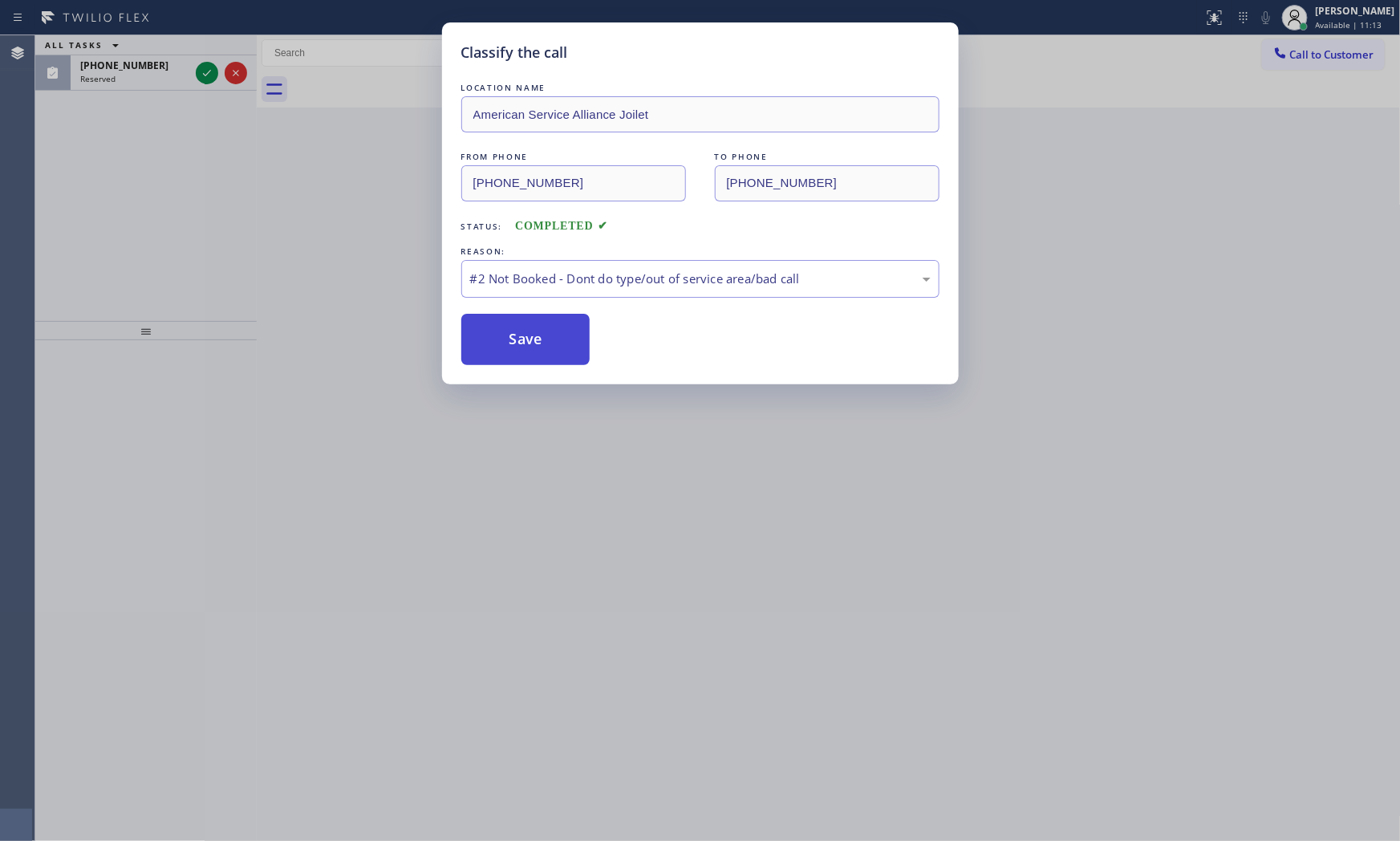
click at [519, 348] on button "Save" at bounding box center [525, 339] width 129 height 52
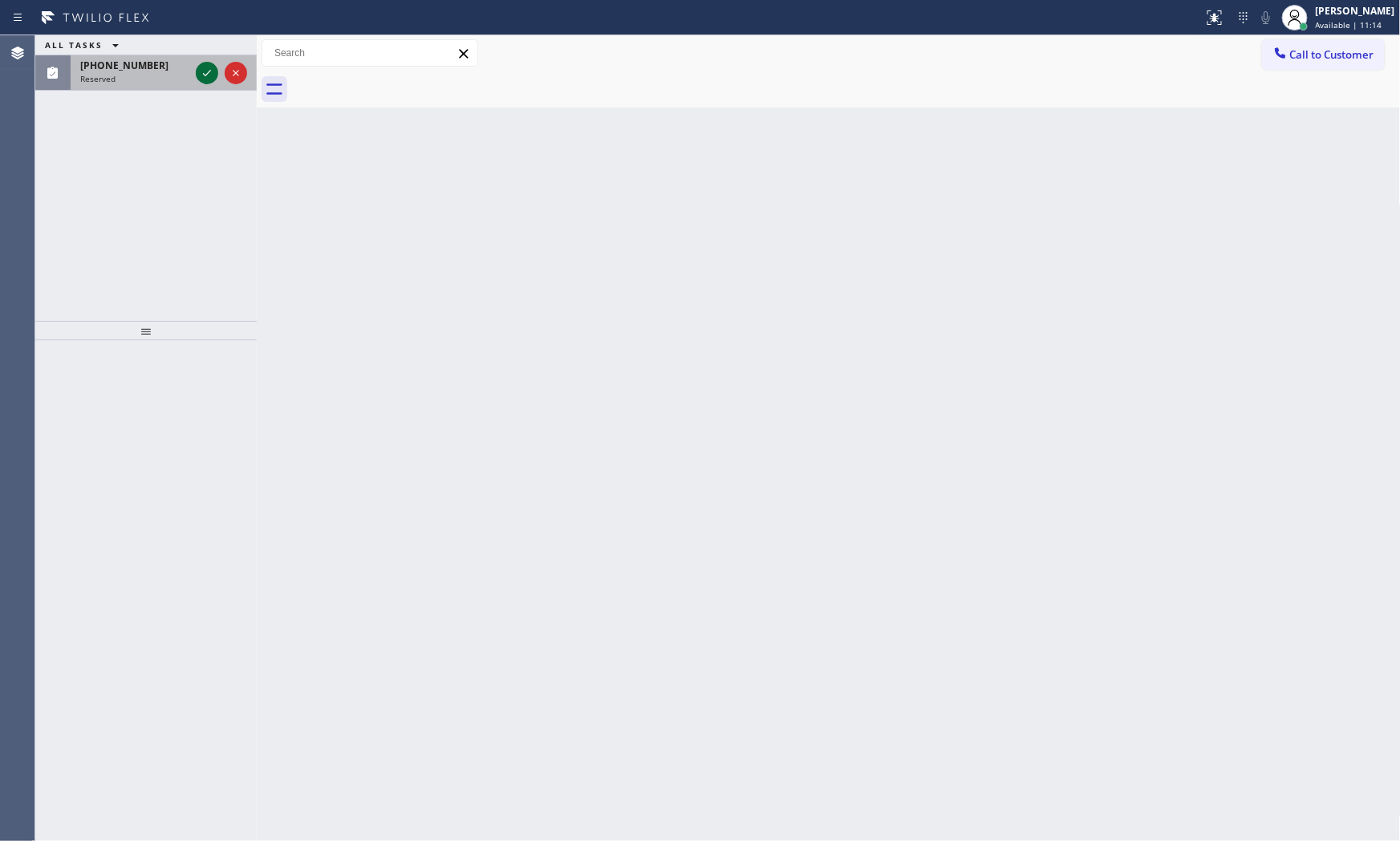
click at [214, 74] on icon at bounding box center [207, 73] width 19 height 19
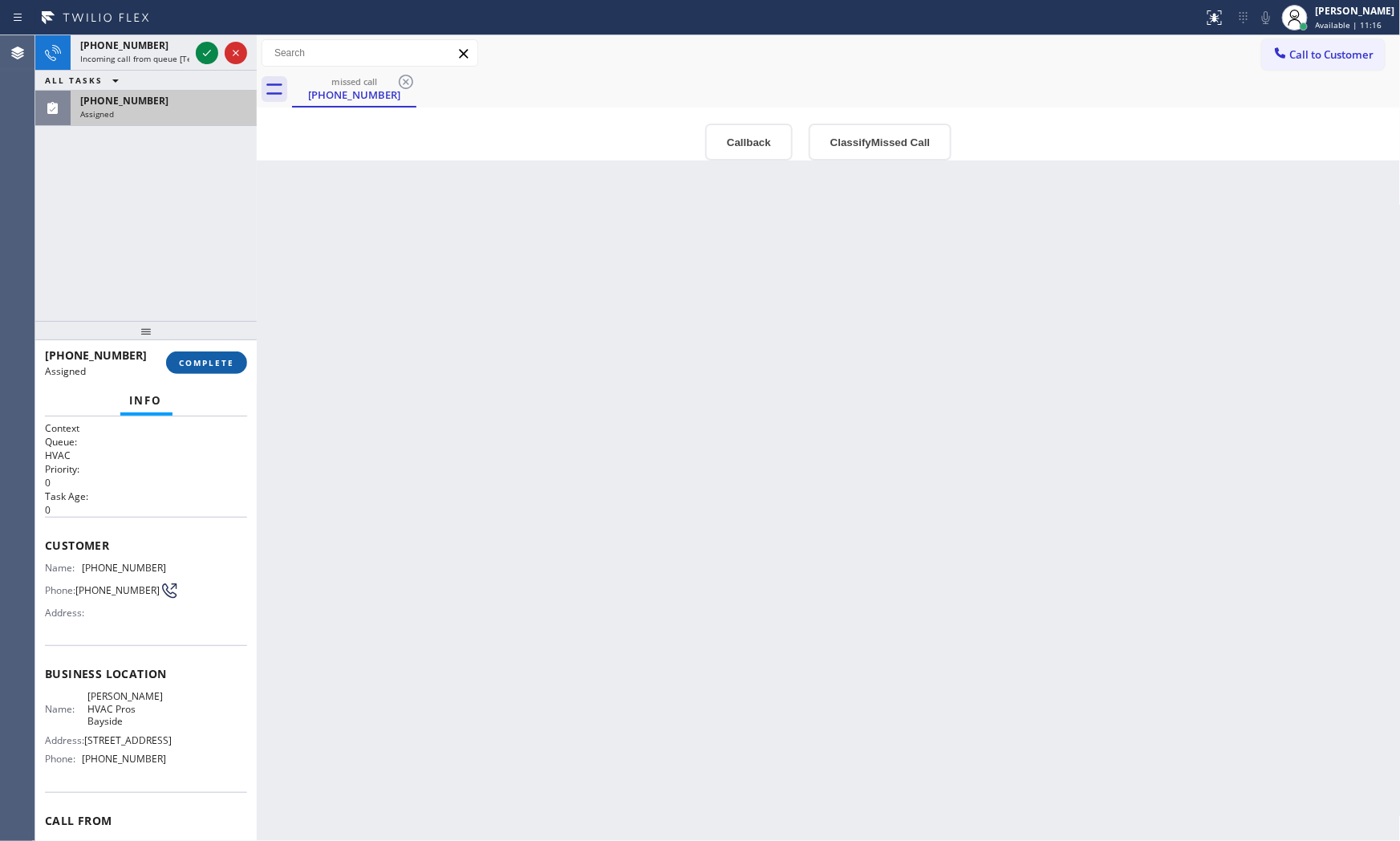
click at [211, 355] on button "COMPLETE" at bounding box center [206, 363] width 81 height 23
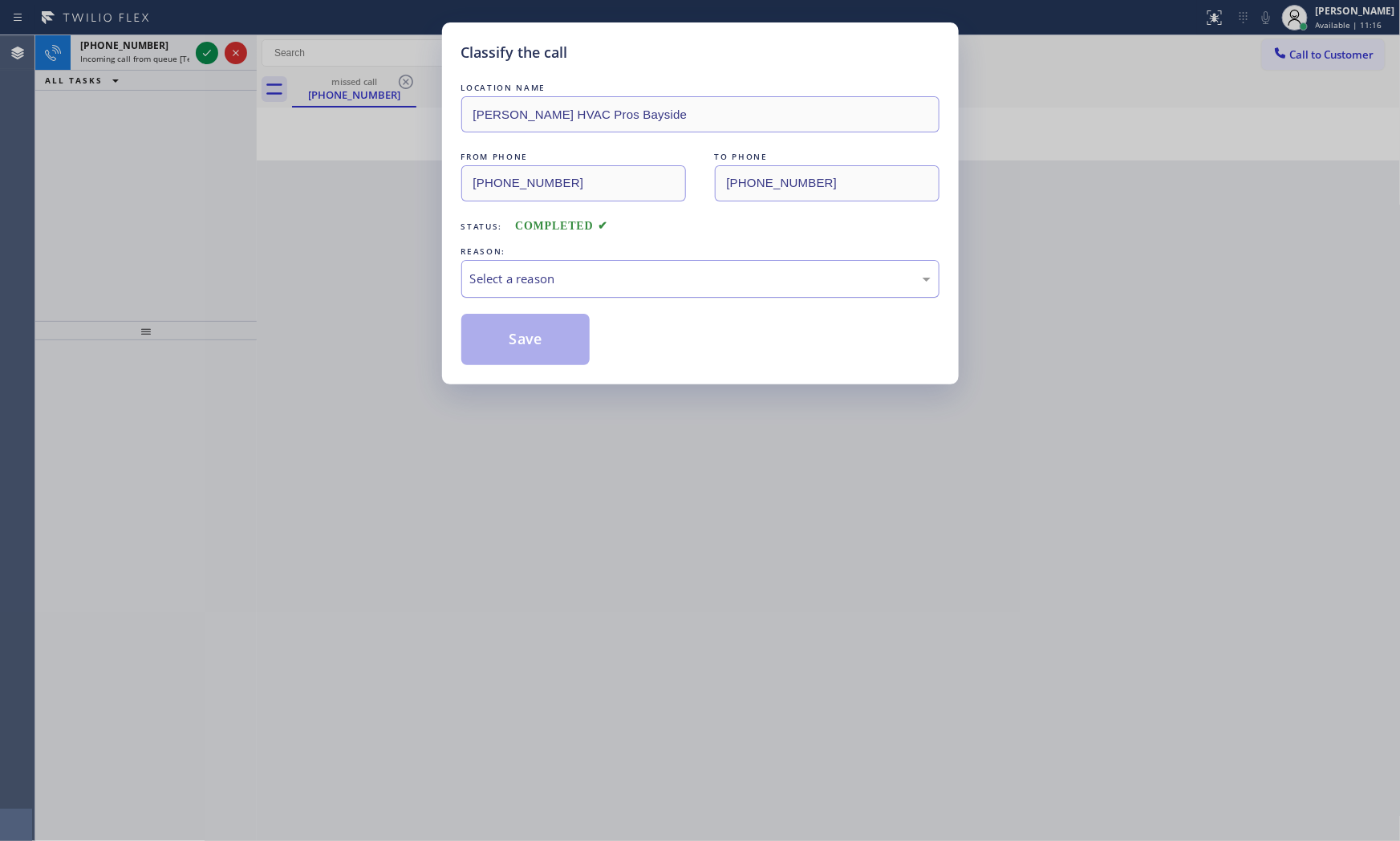
click at [620, 287] on div "Select a reason" at bounding box center [700, 279] width 460 height 19
click at [522, 363] on button "Save" at bounding box center [525, 339] width 129 height 52
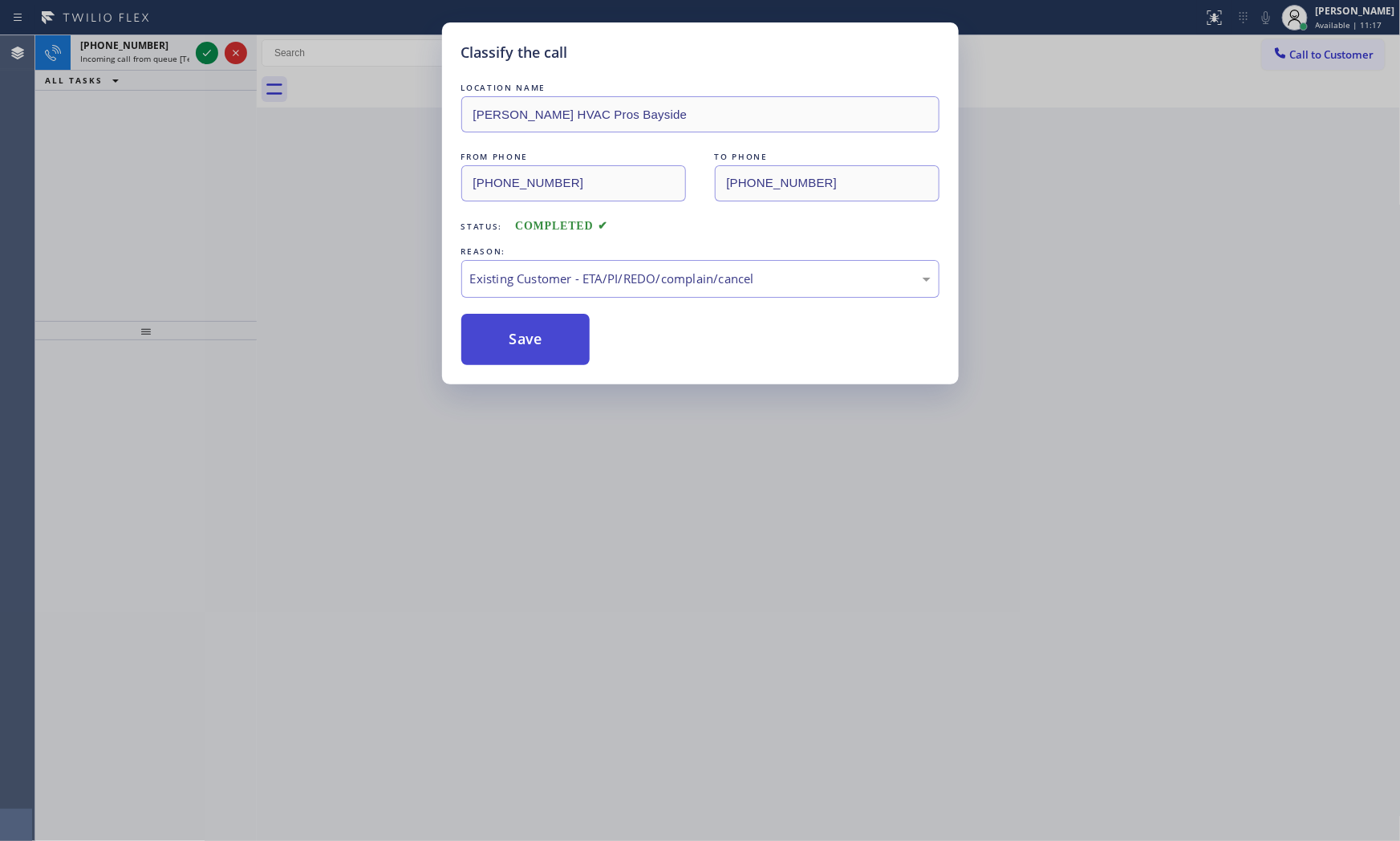
click at [522, 330] on button "Save" at bounding box center [525, 339] width 129 height 52
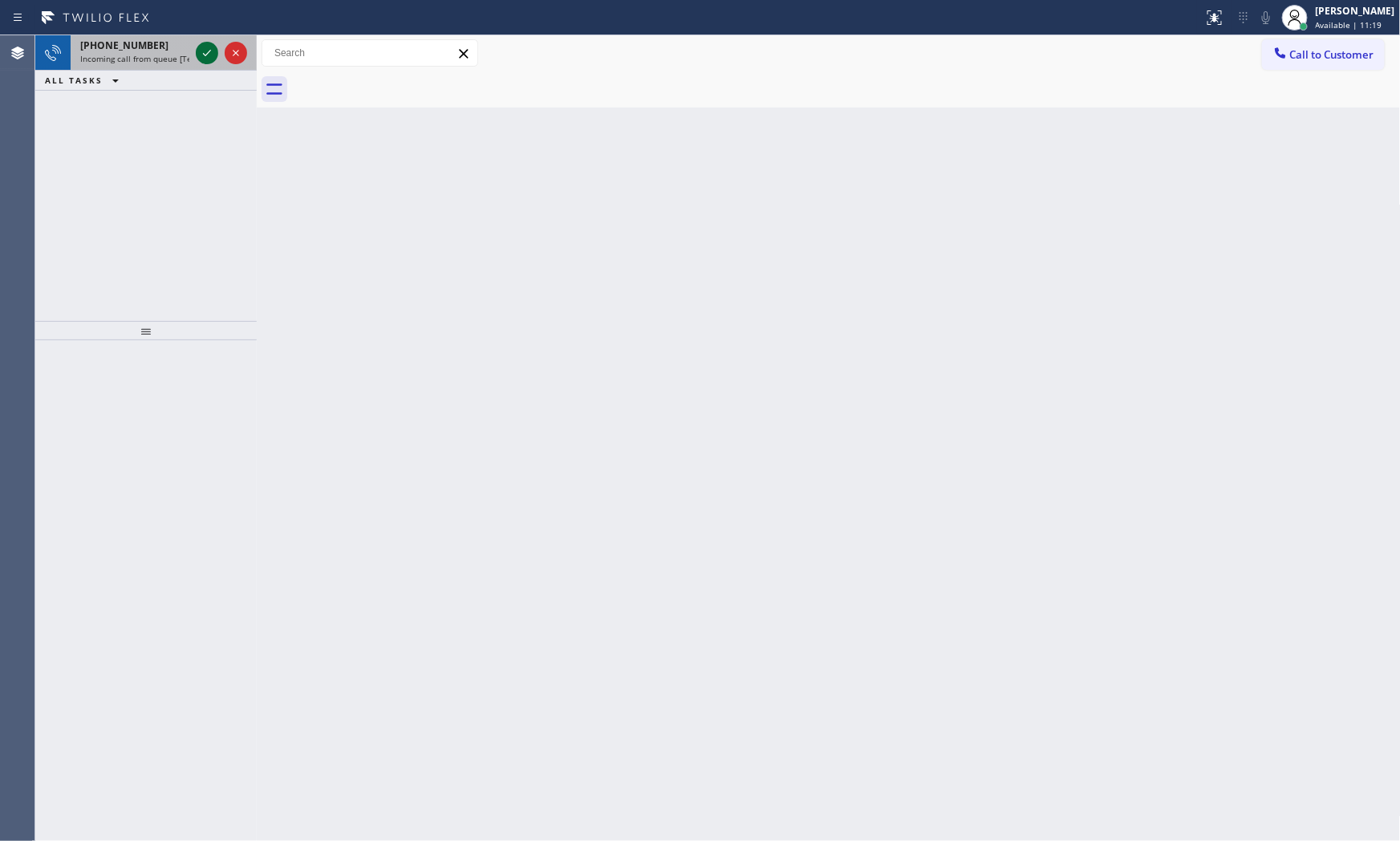
click at [205, 53] on icon at bounding box center [207, 53] width 19 height 19
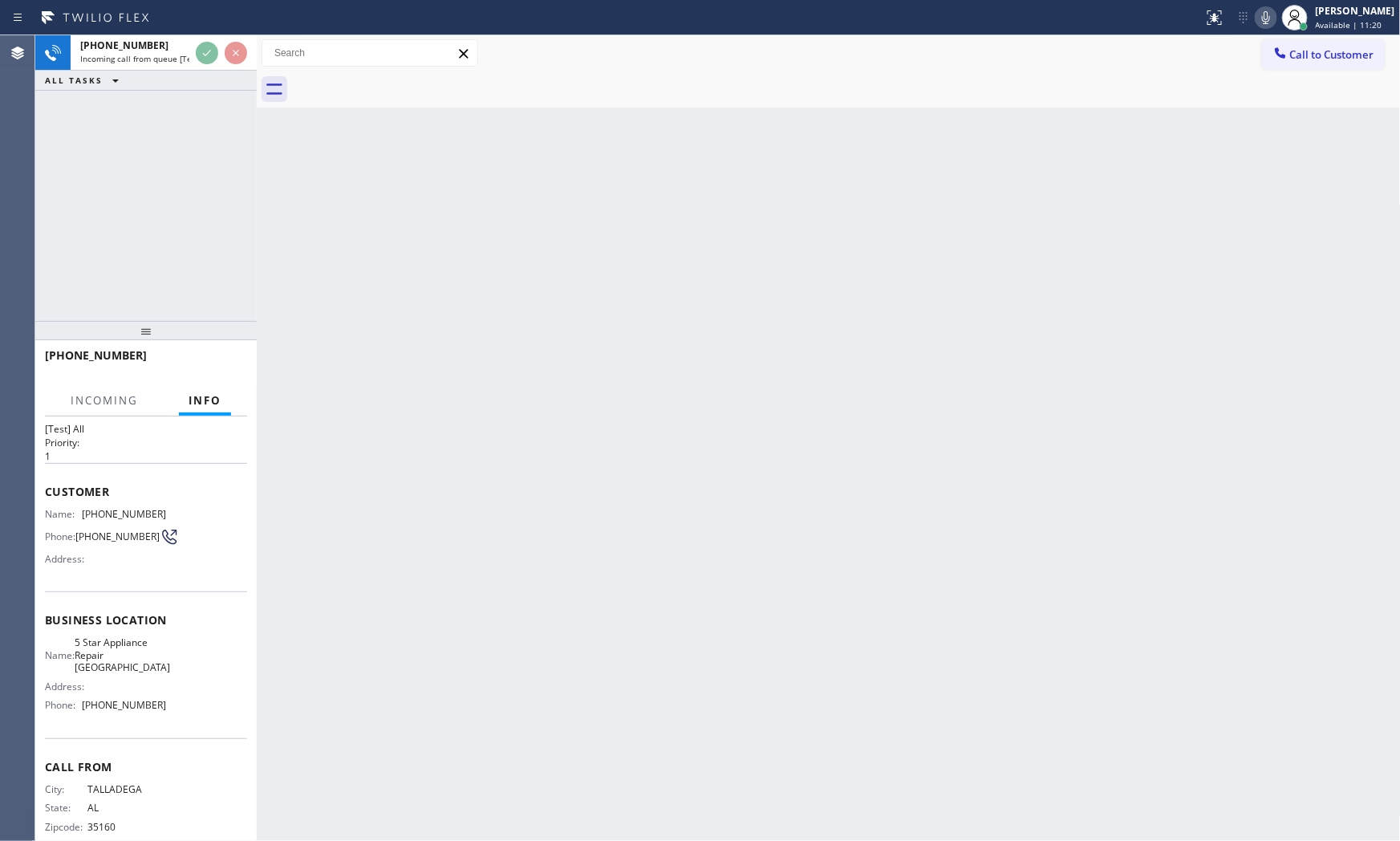
scroll to position [52, 0]
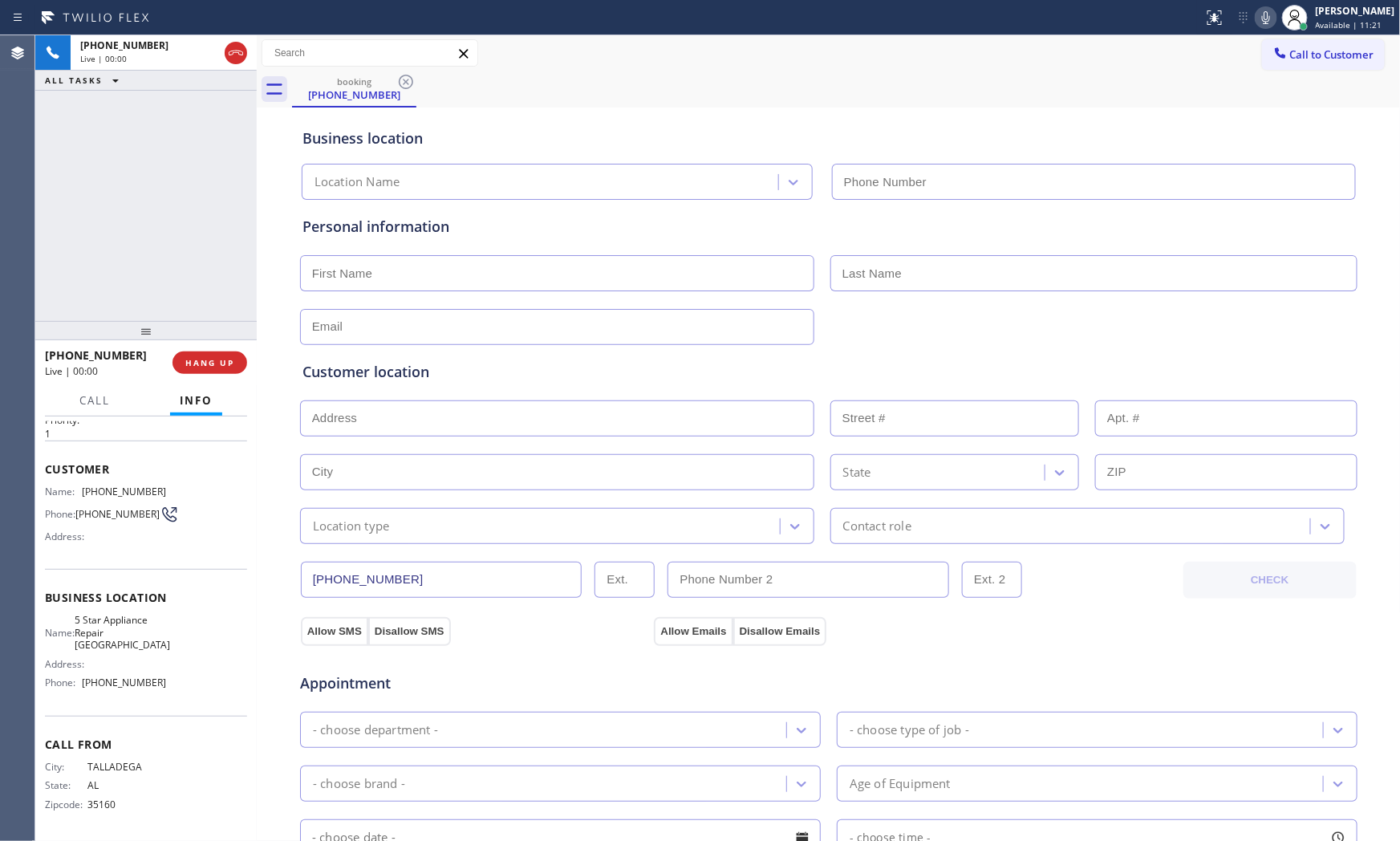
type input "[PHONE_NUMBER]"
click at [218, 361] on span "HANG UP" at bounding box center [210, 363] width 49 height 11
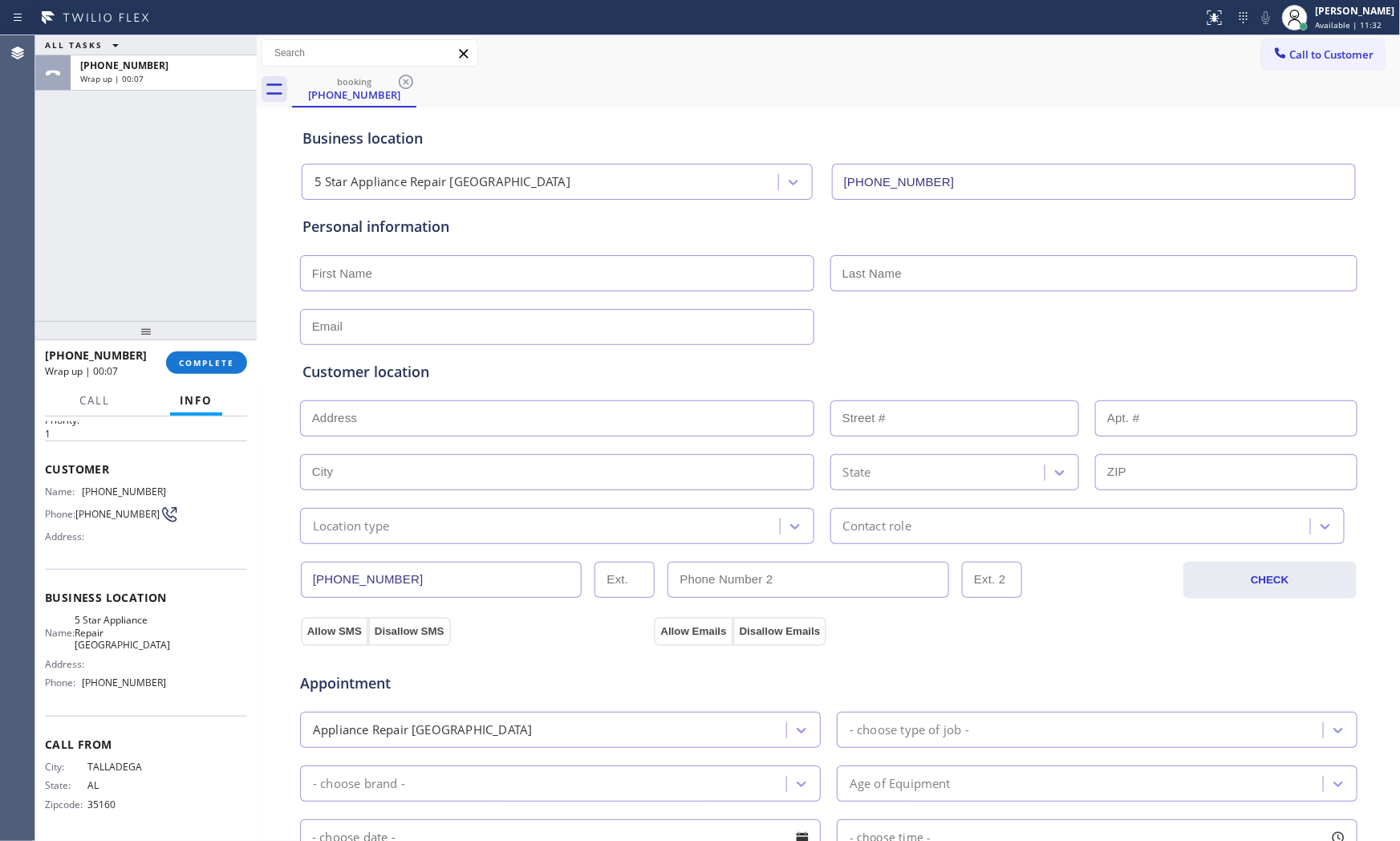
click at [166, 18] on div at bounding box center [602, 17] width 1190 height 25
drag, startPoint x: 160, startPoint y: 73, endPoint x: 170, endPoint y: 133, distance: 60.8
click at [161, 73] on div "Wrap up | 00:07" at bounding box center [163, 79] width 167 height 11
click at [209, 364] on span "COMPLETE" at bounding box center [206, 363] width 56 height 11
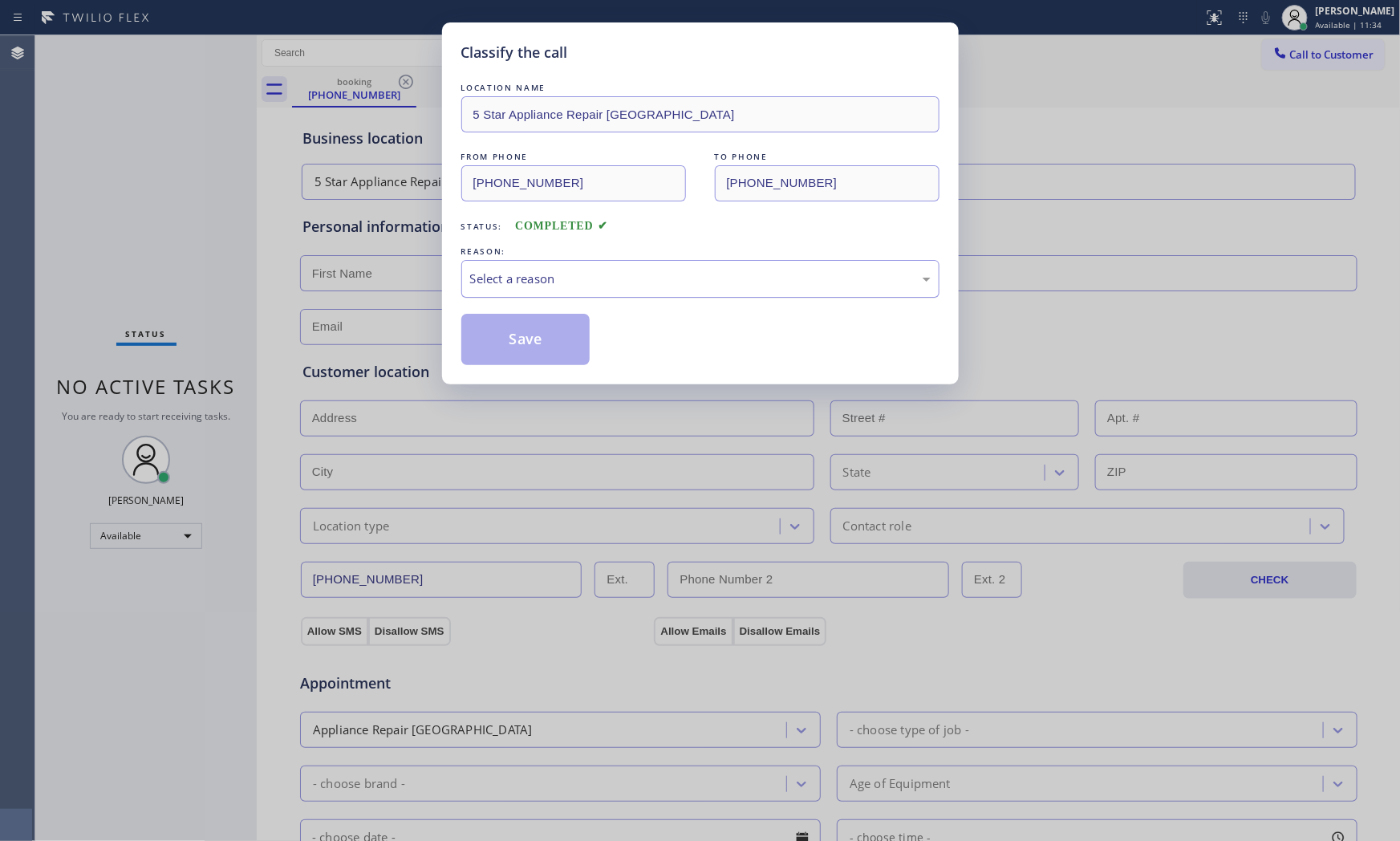
click at [514, 284] on div "Select a reason" at bounding box center [700, 279] width 460 height 19
click at [516, 337] on button "Save" at bounding box center [525, 339] width 129 height 52
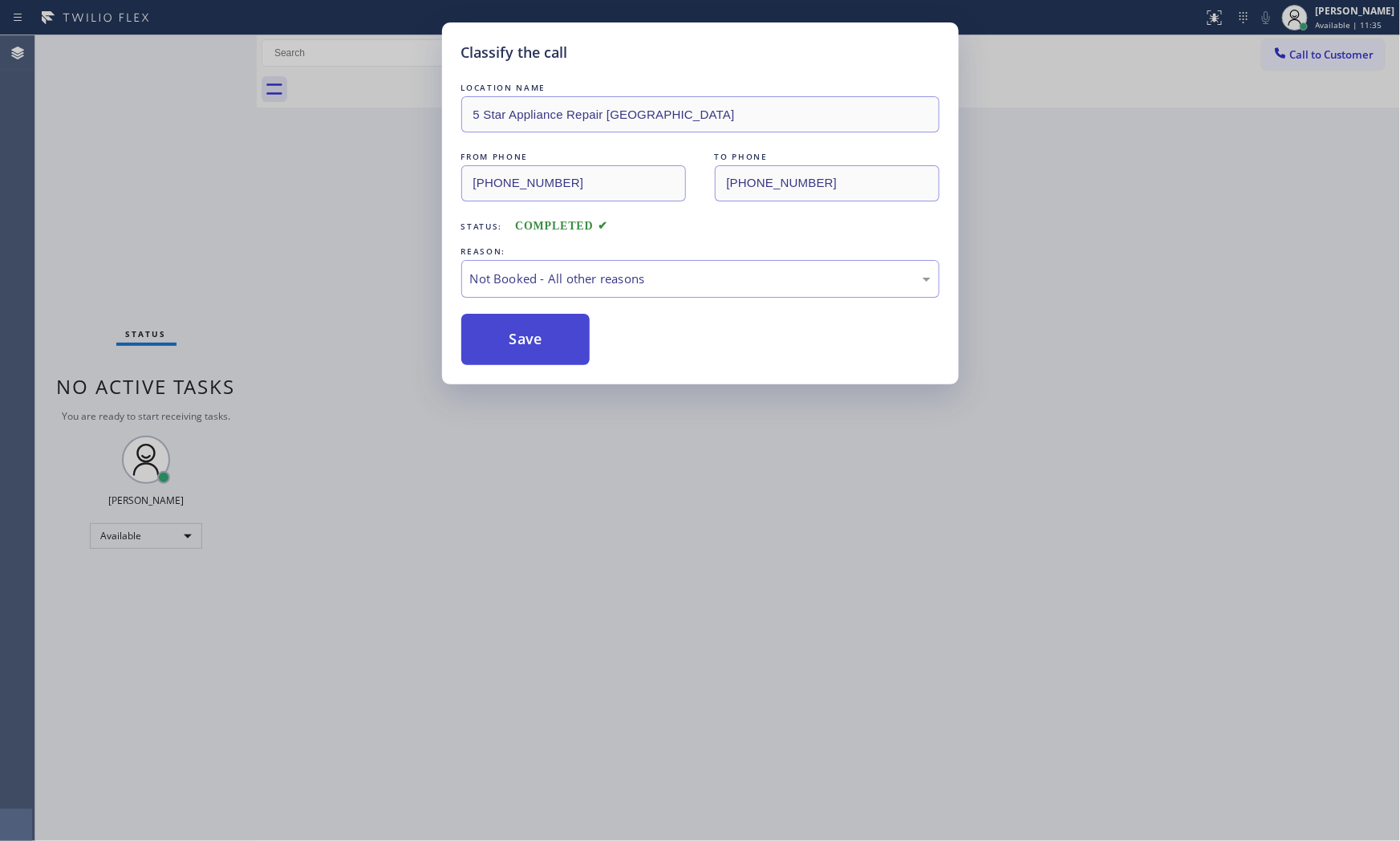
click at [518, 335] on button "Save" at bounding box center [525, 339] width 129 height 52
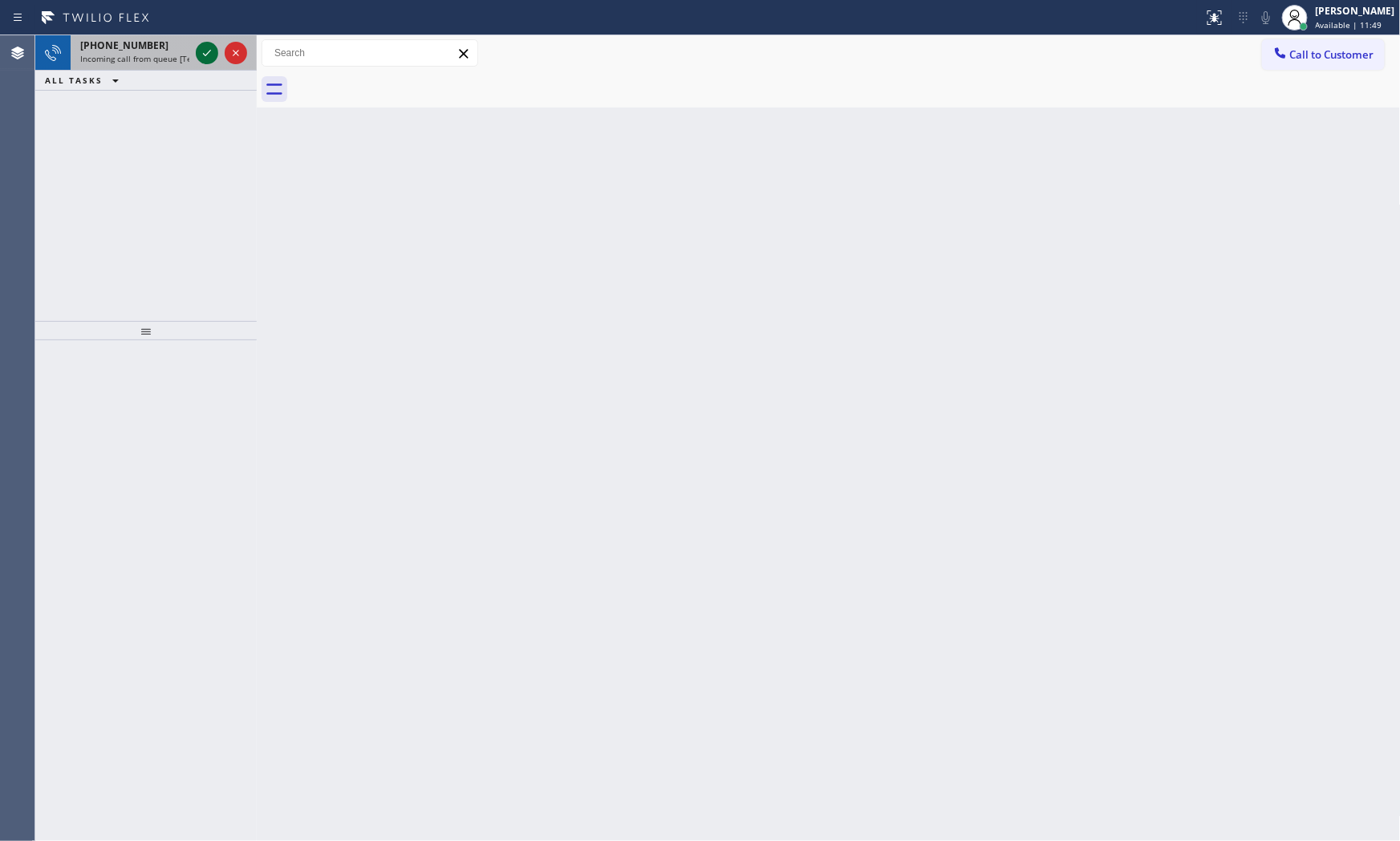
click at [205, 45] on icon at bounding box center [207, 53] width 19 height 19
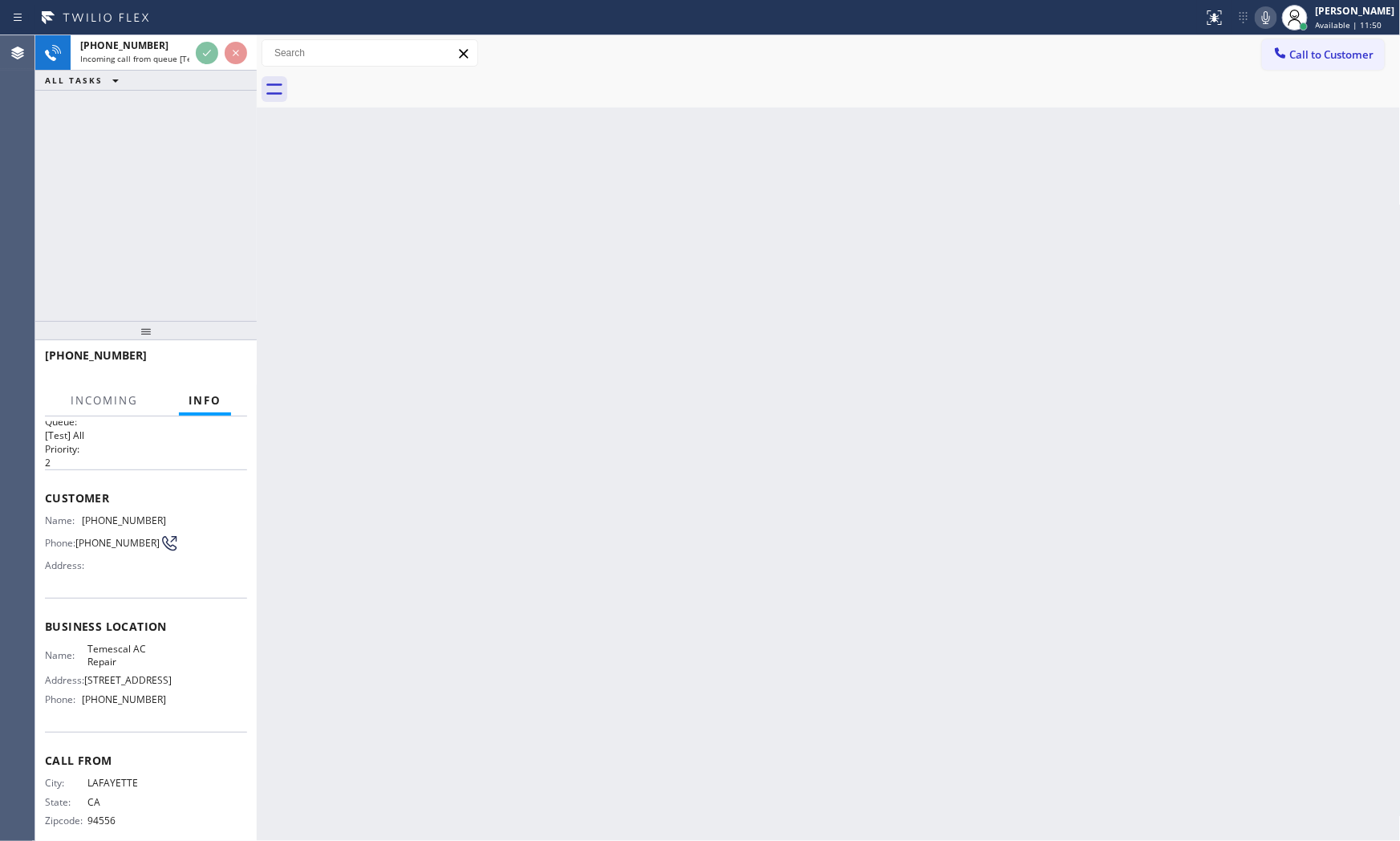
scroll to position [40, 0]
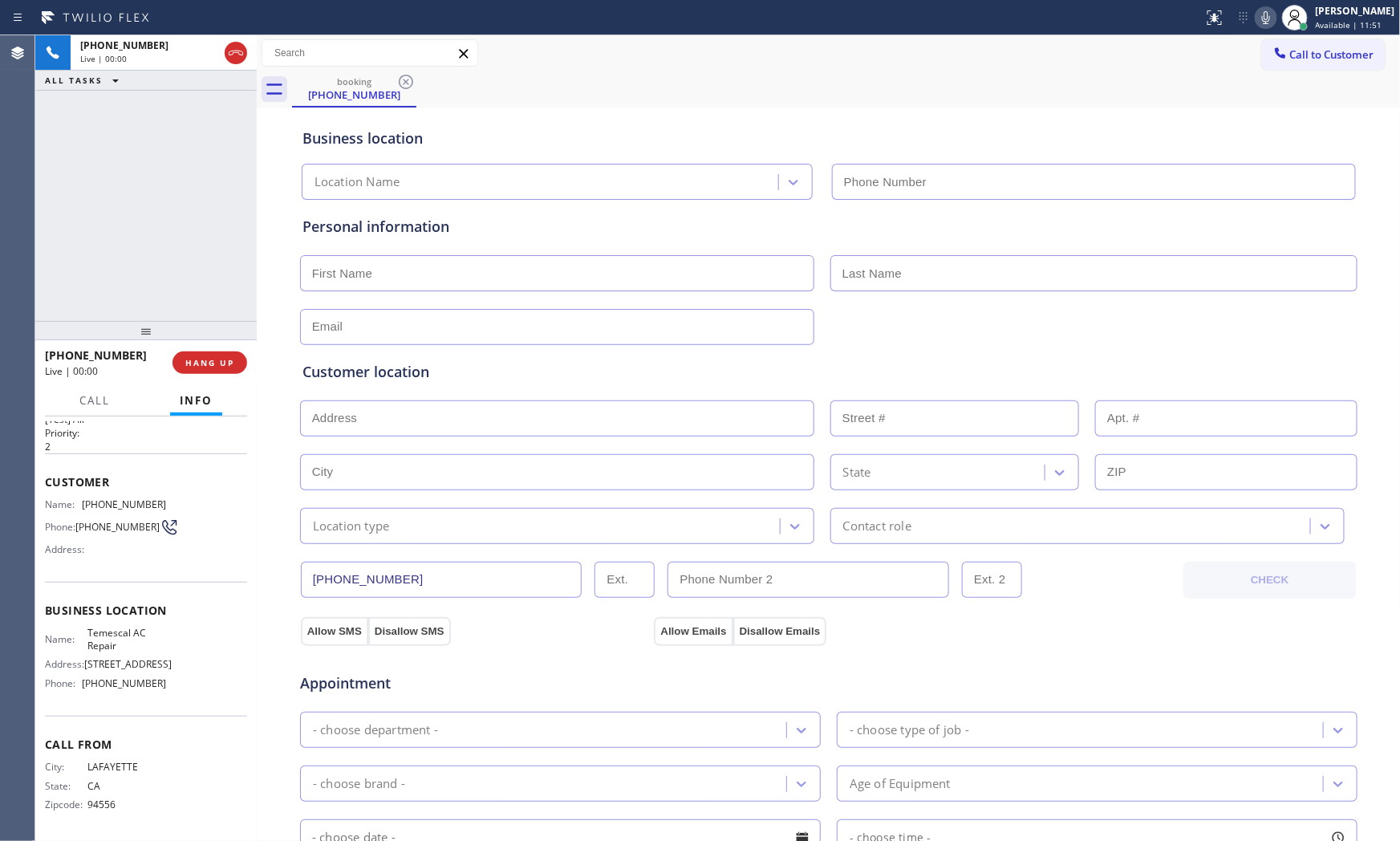
type input "[PHONE_NUMBER]"
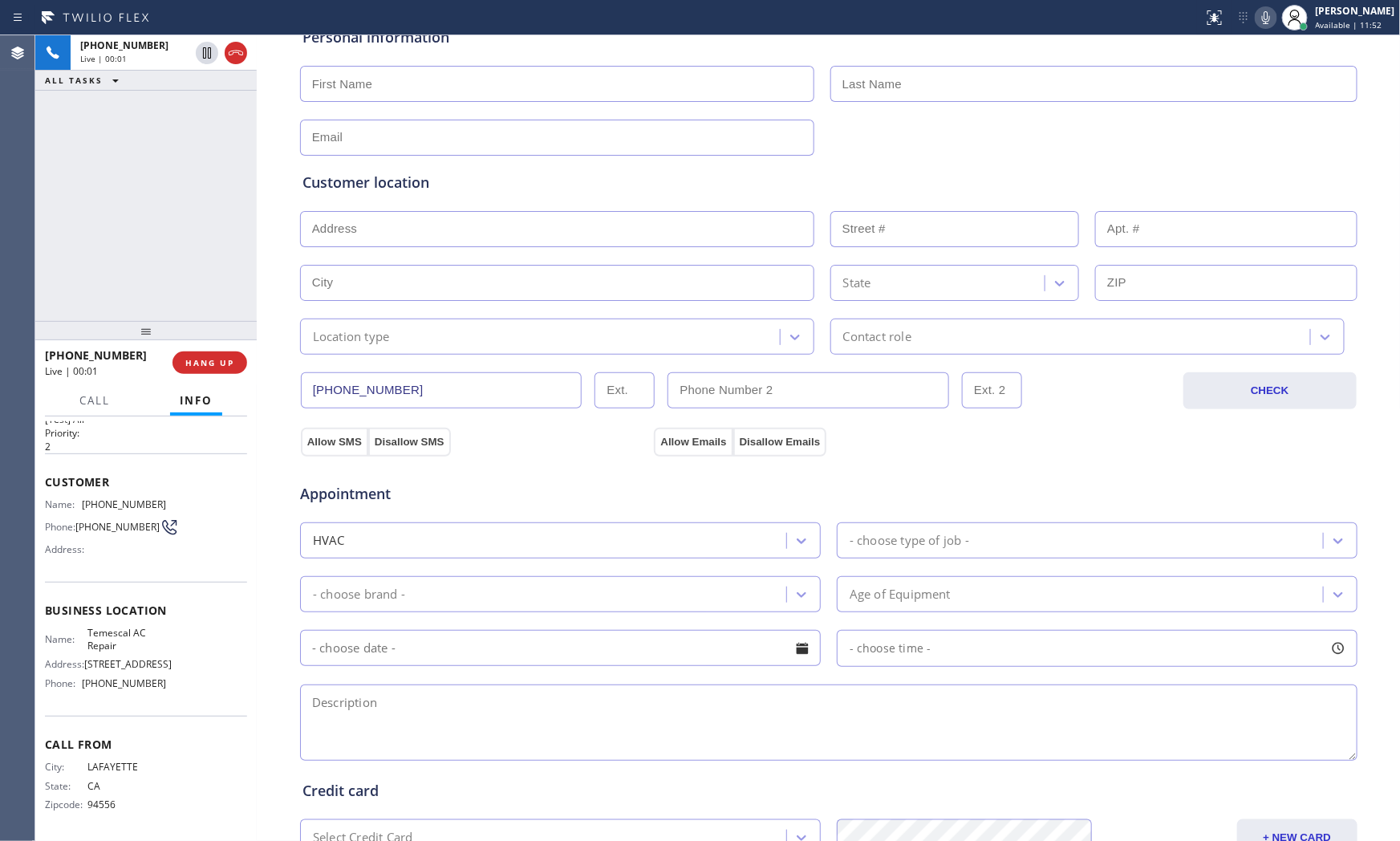
scroll to position [402, 0]
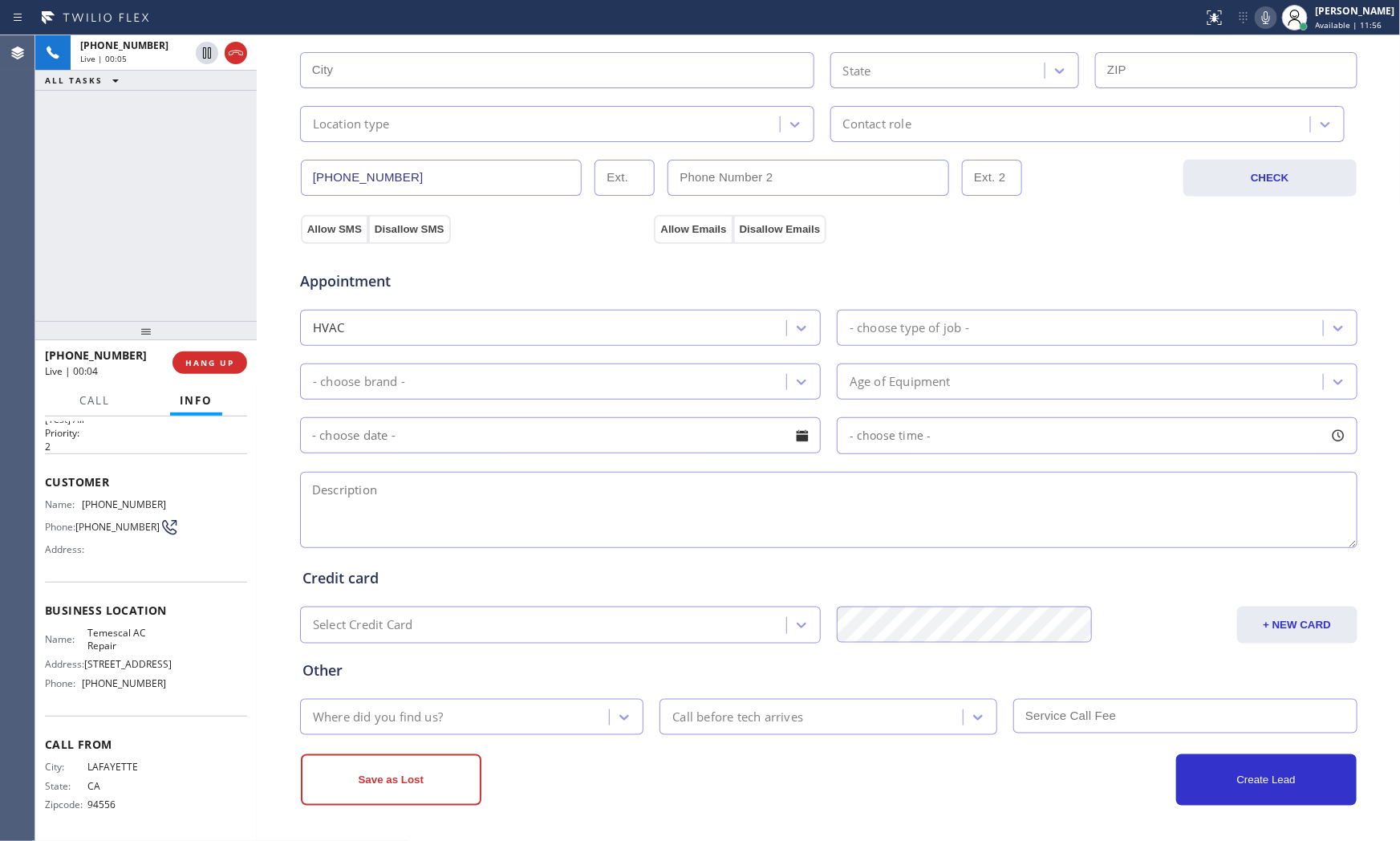
click at [1269, 20] on icon at bounding box center [1265, 18] width 19 height 19
click at [1254, 19] on div at bounding box center [1265, 18] width 23 height 19
click at [217, 364] on span "HANG UP" at bounding box center [210, 363] width 49 height 11
click at [227, 360] on span "COMPLETE" at bounding box center [206, 363] width 56 height 11
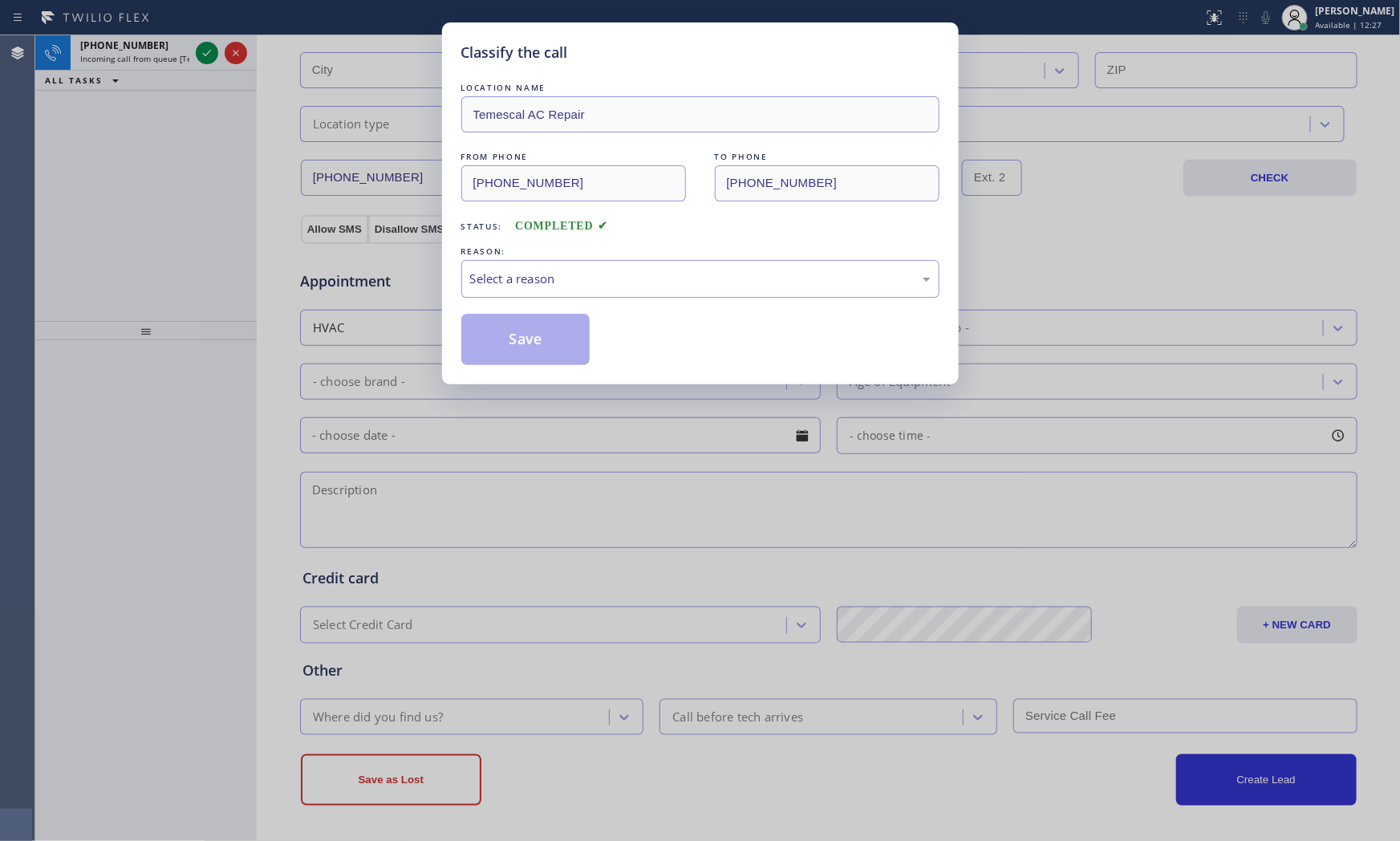
click at [630, 303] on div "LOCATION NAME Temescal AC Repair FROM PHONE [PHONE_NUMBER] TO PHONE [PHONE_NUMB…" at bounding box center [700, 221] width 478 height 285
drag, startPoint x: 603, startPoint y: 279, endPoint x: 583, endPoint y: 295, distance: 25.6
click at [600, 279] on div "Select a reason" at bounding box center [700, 279] width 460 height 19
click at [514, 337] on button "Save" at bounding box center [525, 339] width 129 height 52
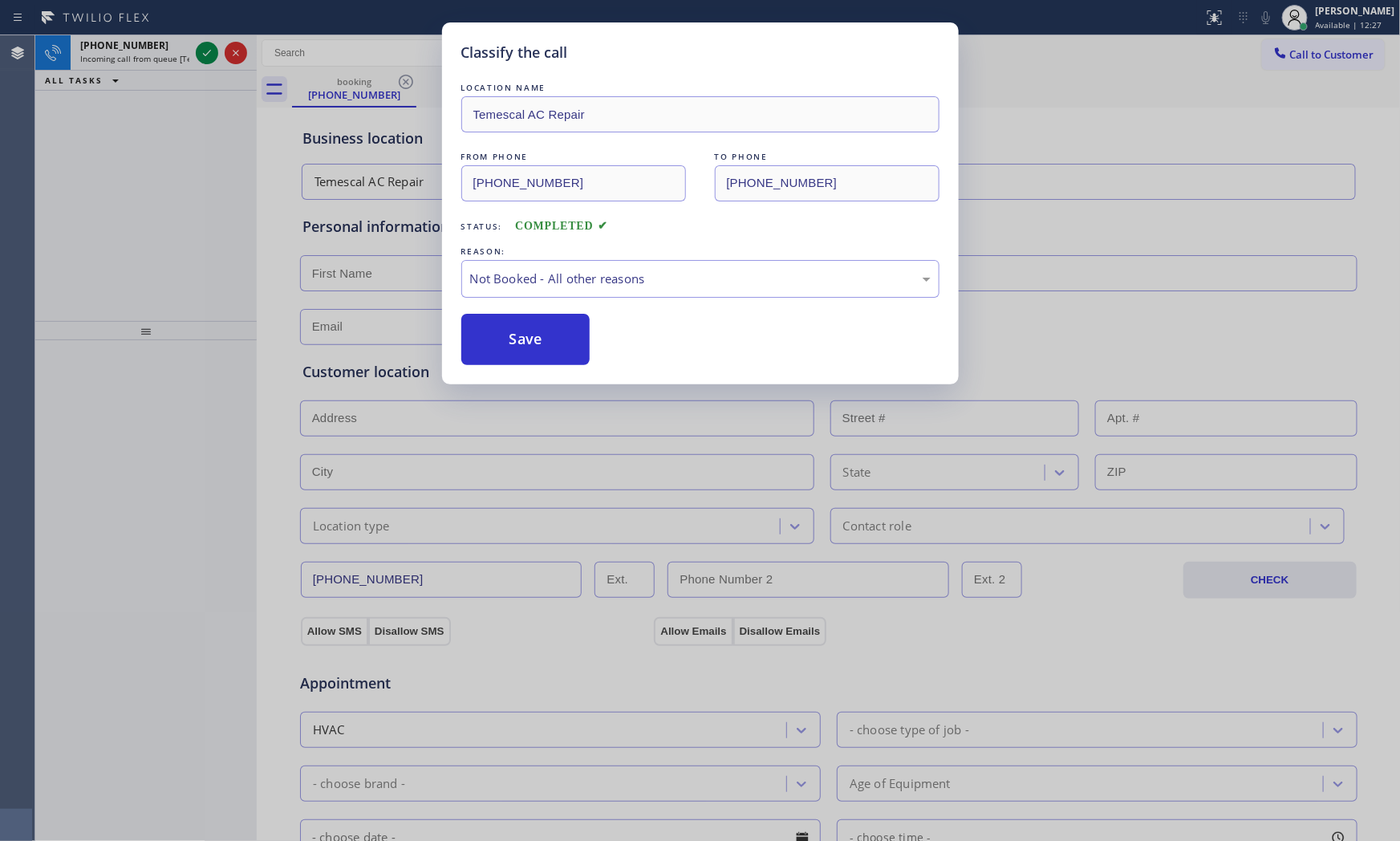
click at [514, 337] on button "Save" at bounding box center [525, 339] width 129 height 52
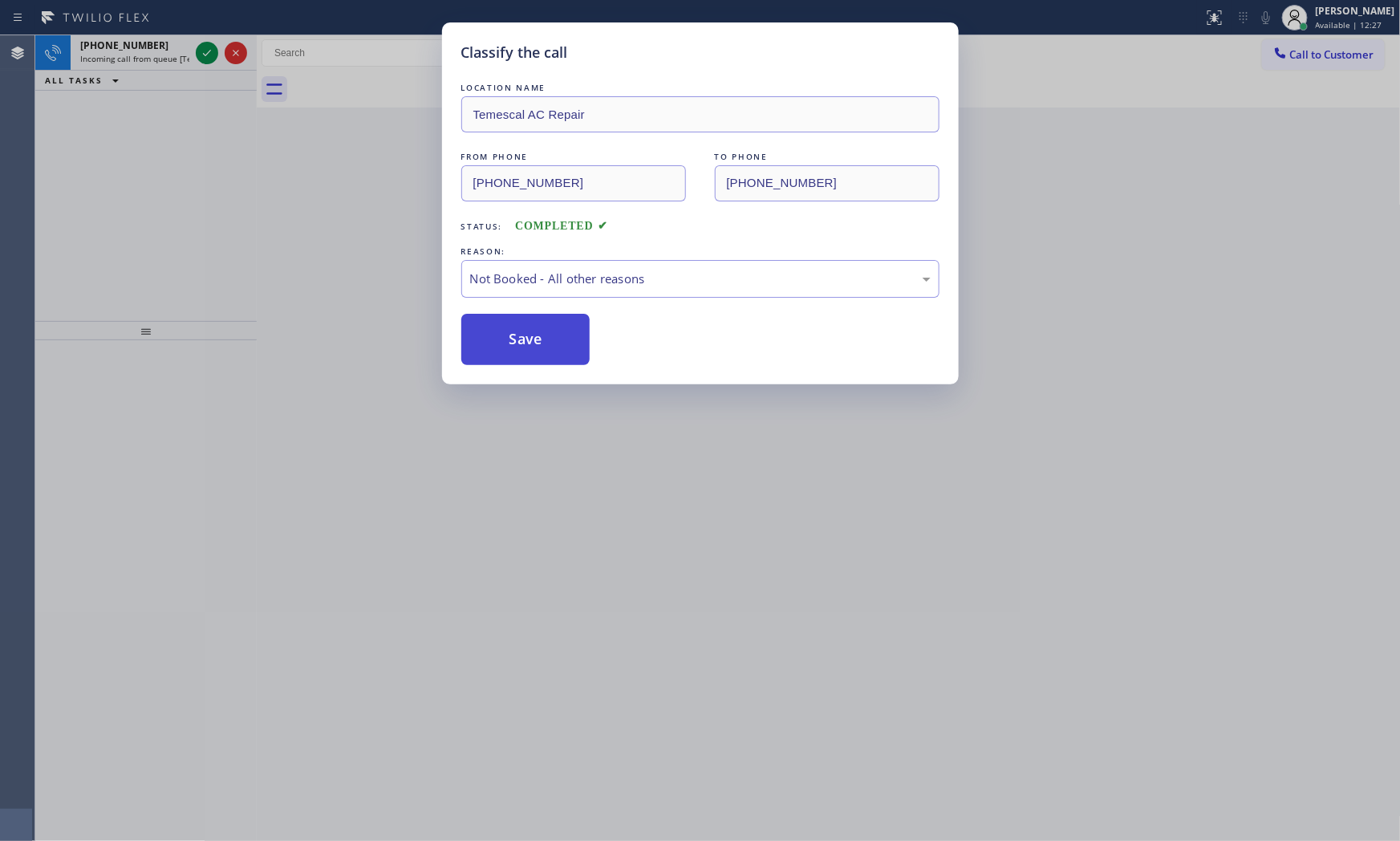
click at [513, 337] on button "Save" at bounding box center [525, 339] width 129 height 52
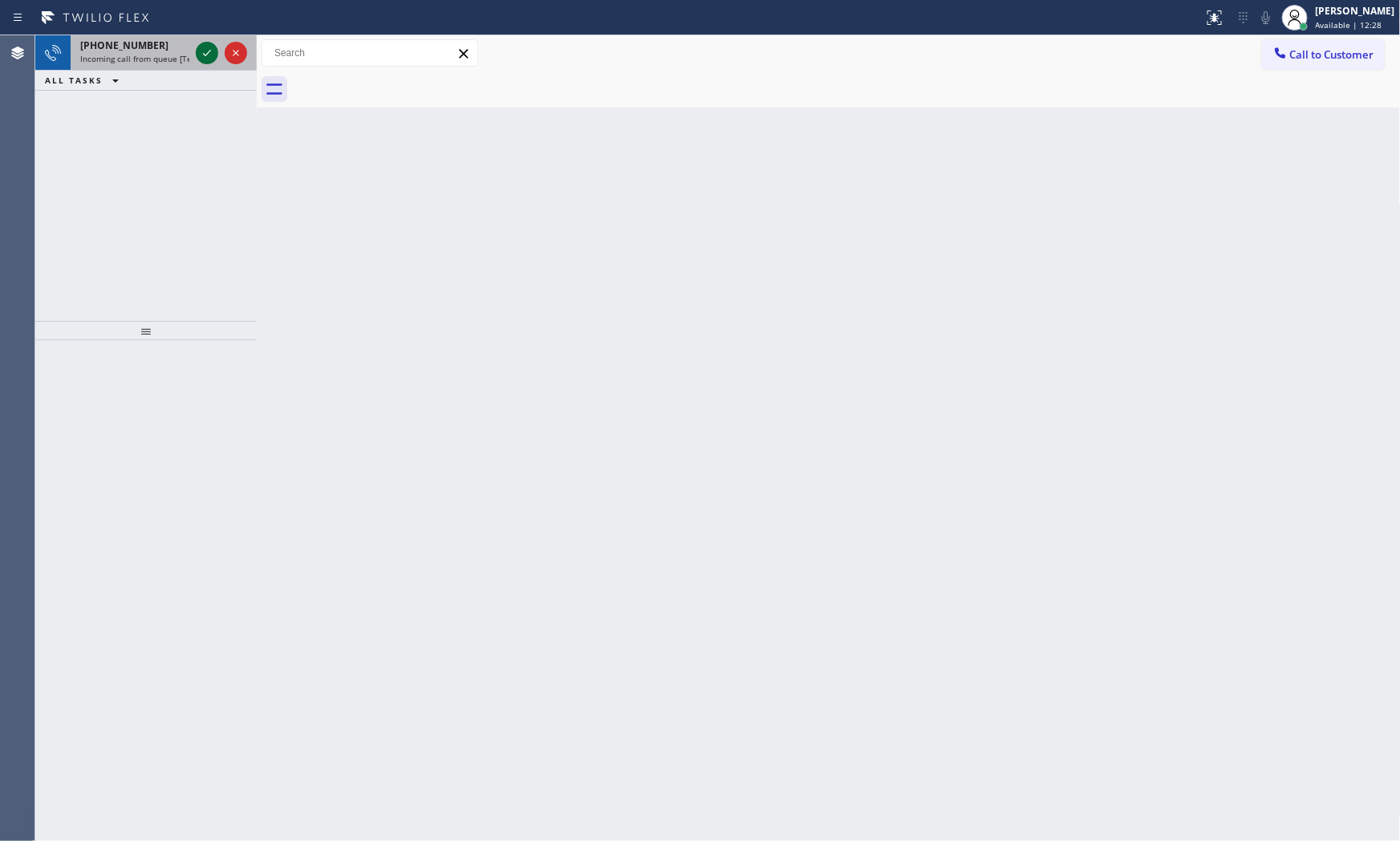
click at [203, 53] on icon at bounding box center [207, 53] width 19 height 19
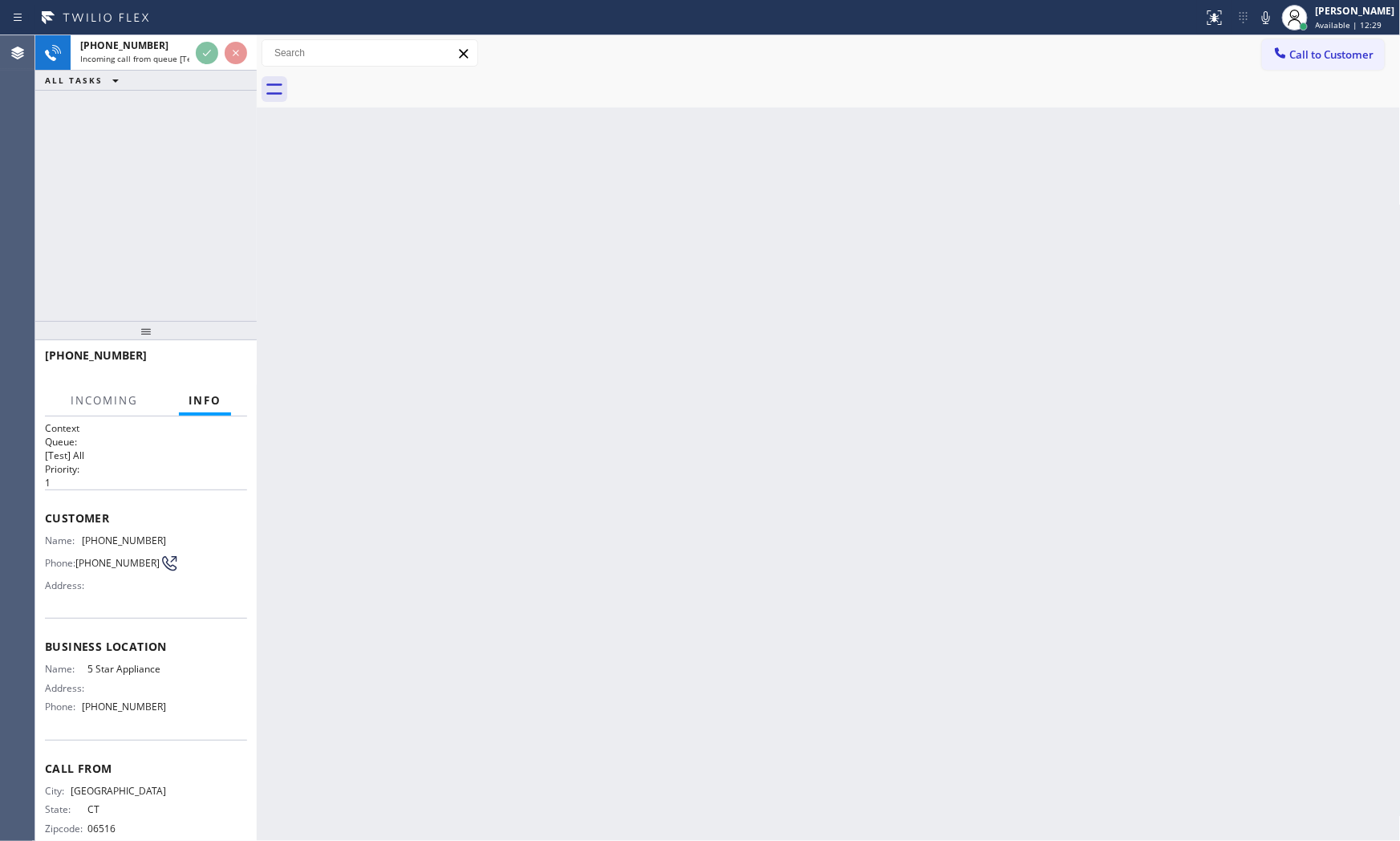
scroll to position [27, 0]
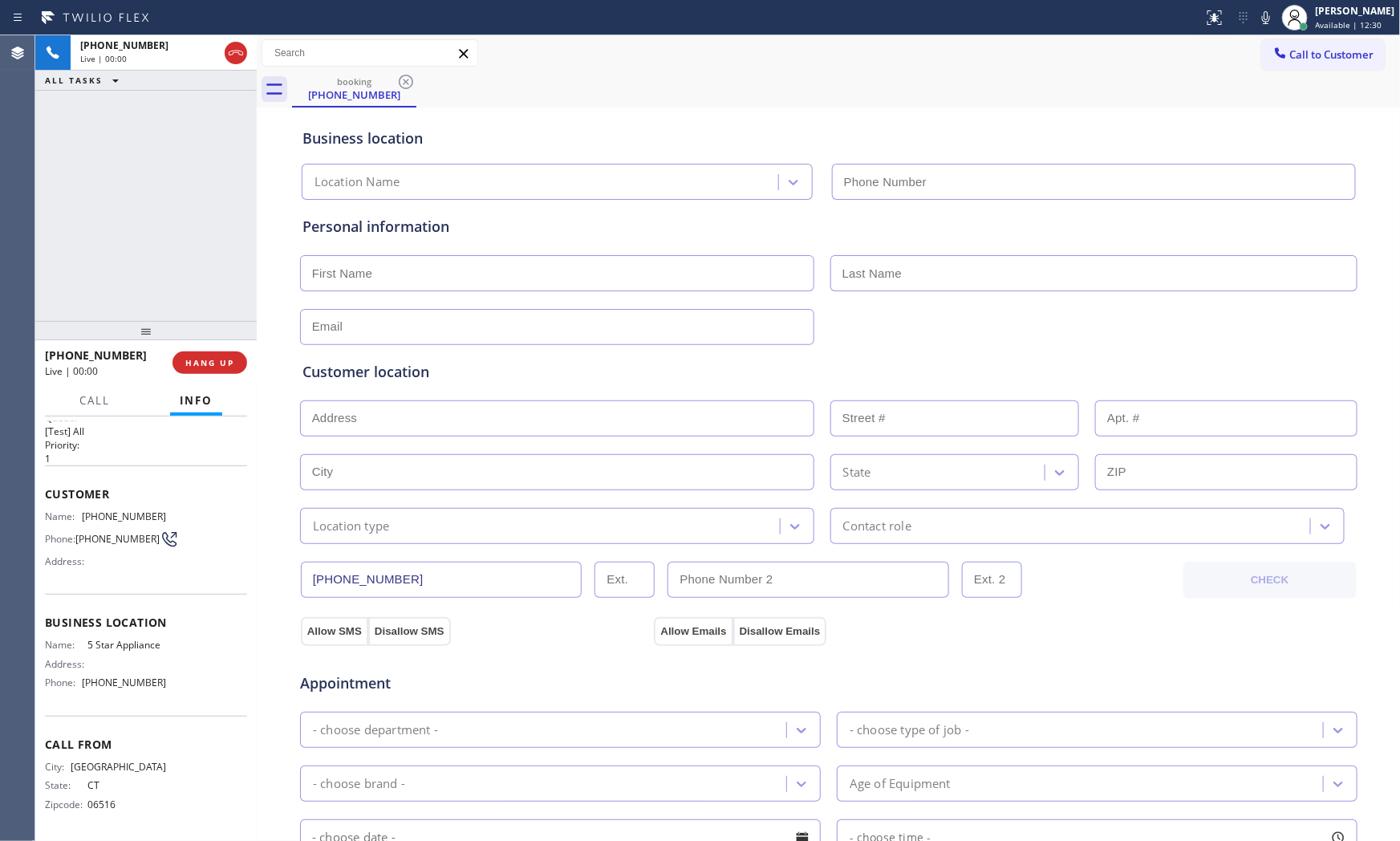
click at [229, 365] on span "HANG UP" at bounding box center [210, 363] width 49 height 11
type input "[PHONE_NUMBER]"
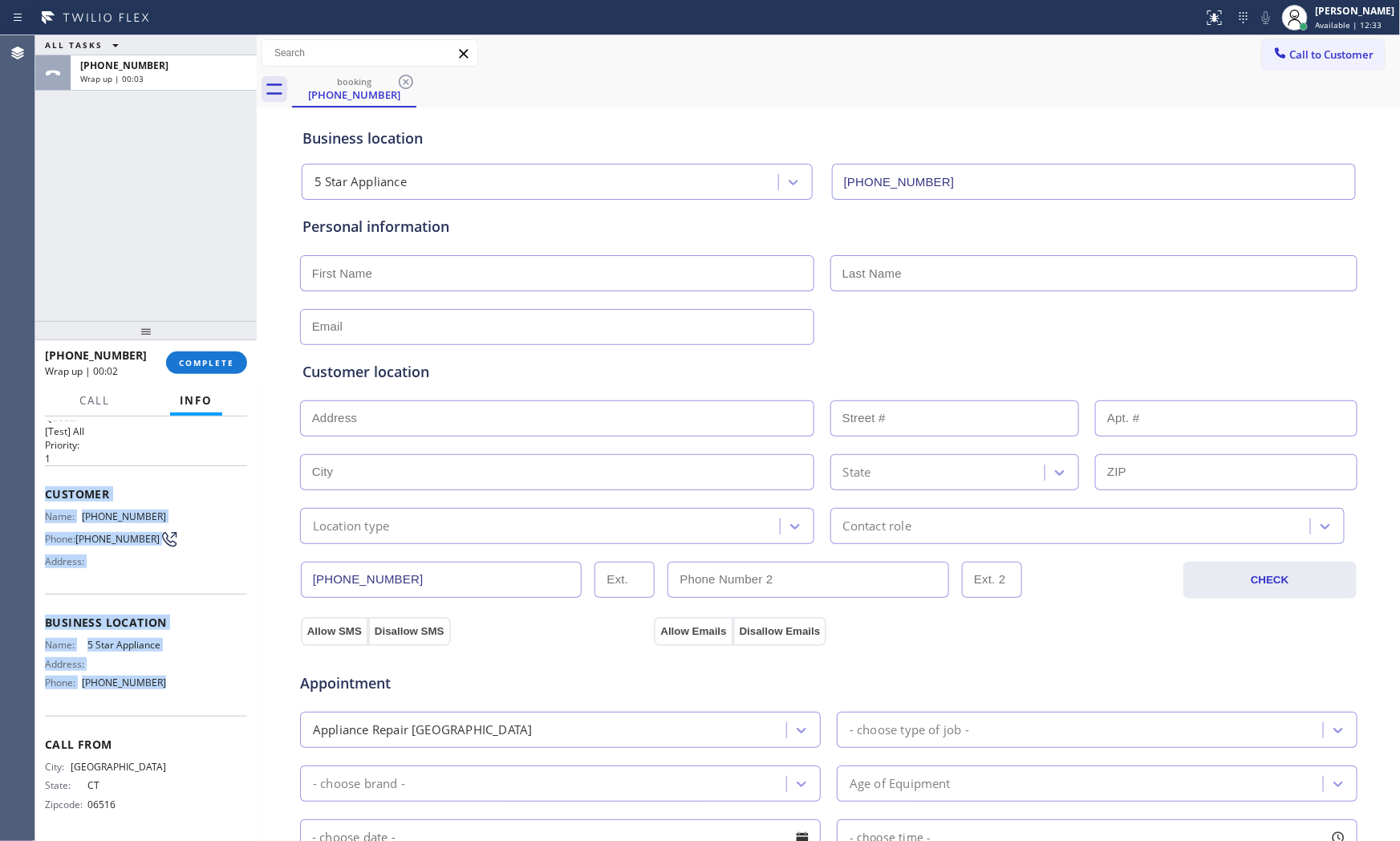
drag, startPoint x: 45, startPoint y: 479, endPoint x: 169, endPoint y: 686, distance: 241.3
click at [169, 686] on div "Context Queue: [Test] All Priority: 1 Customer Name: [PHONE_NUMBER] Phone: [PHO…" at bounding box center [146, 617] width 202 height 440
copy div "Customer Name: [PHONE_NUMBER] Phone: [PHONE_NUMBER] Address: Business location …"
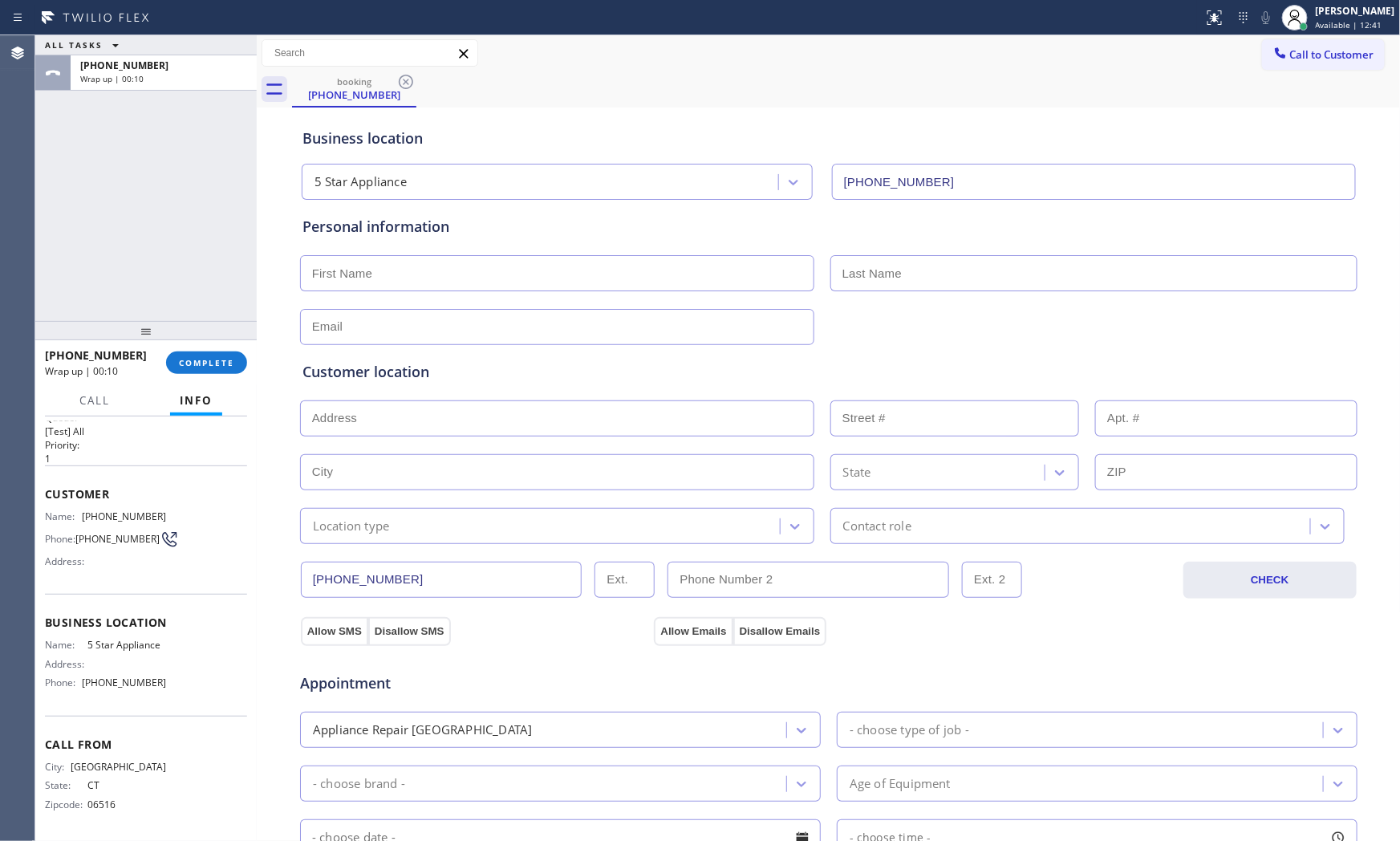
click at [118, 279] on div "ALL TASKS ALL TASKS ACTIVE TASKS TASKS IN WRAP UP [PHONE_NUMBER] Wrap up | 00:10" at bounding box center [145, 177] width 221 height 285
click at [219, 359] on button "COMPLETE" at bounding box center [206, 363] width 81 height 23
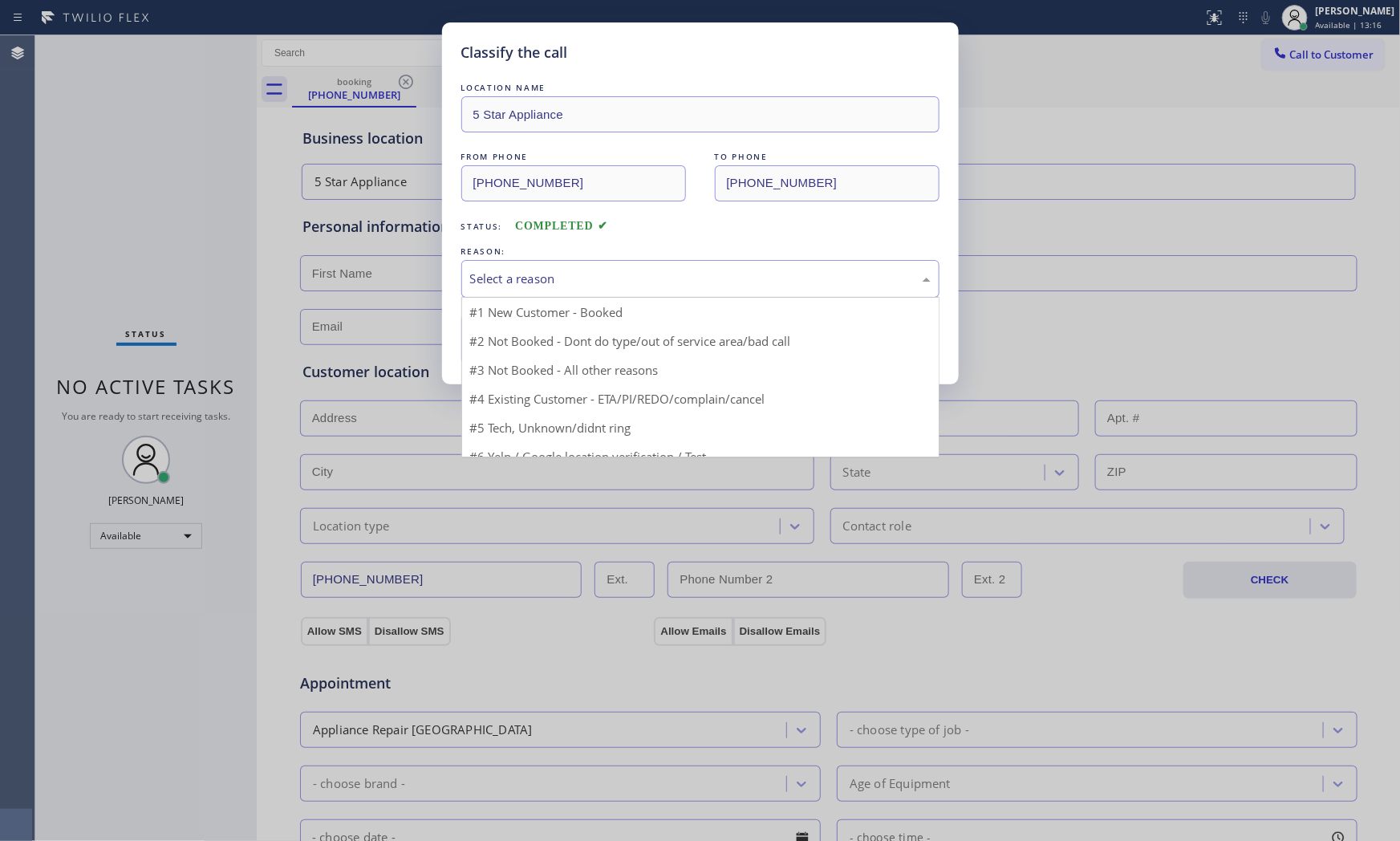
click at [535, 279] on div "Select a reason" at bounding box center [700, 279] width 460 height 19
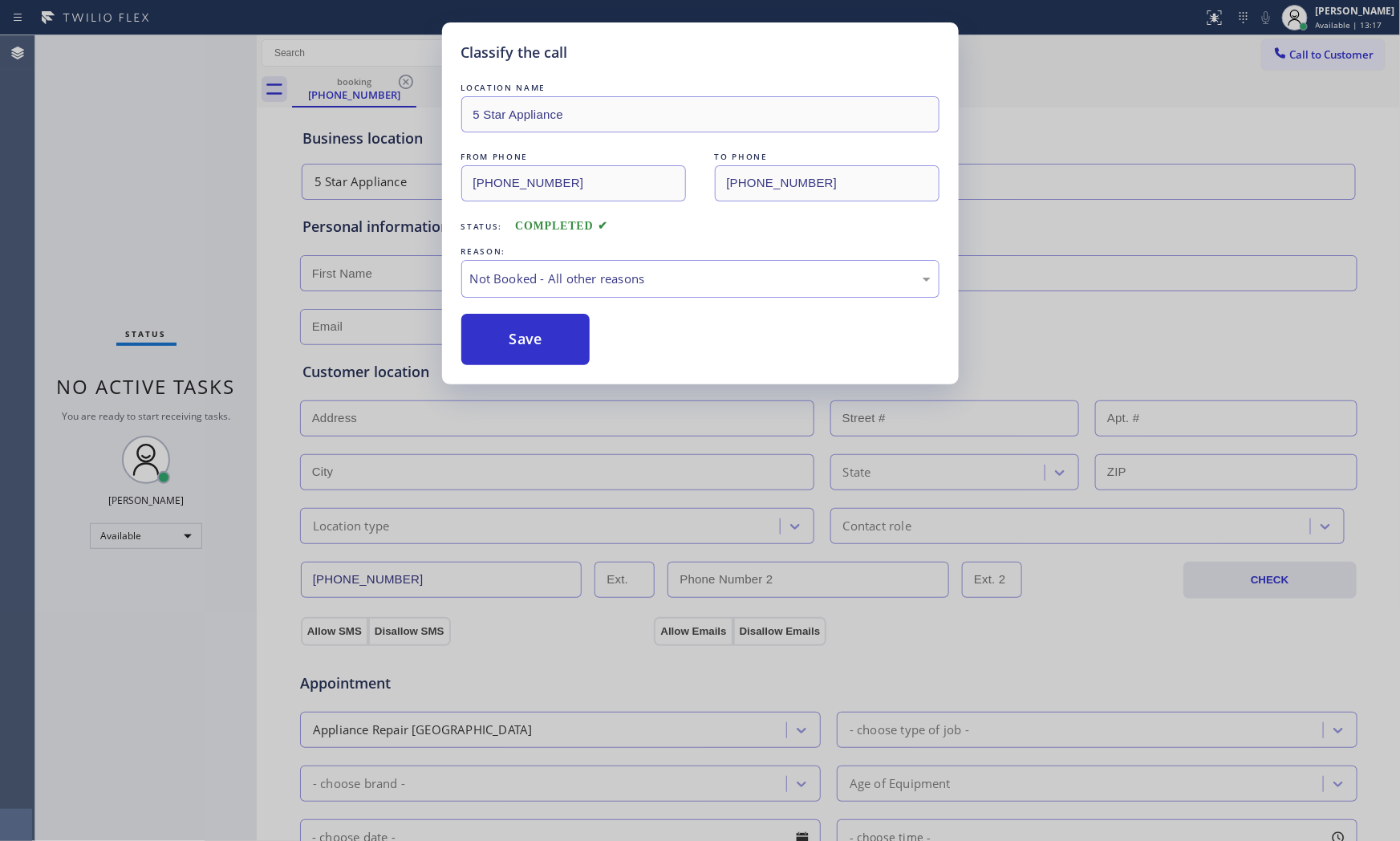
click at [514, 348] on button "Save" at bounding box center [525, 339] width 129 height 52
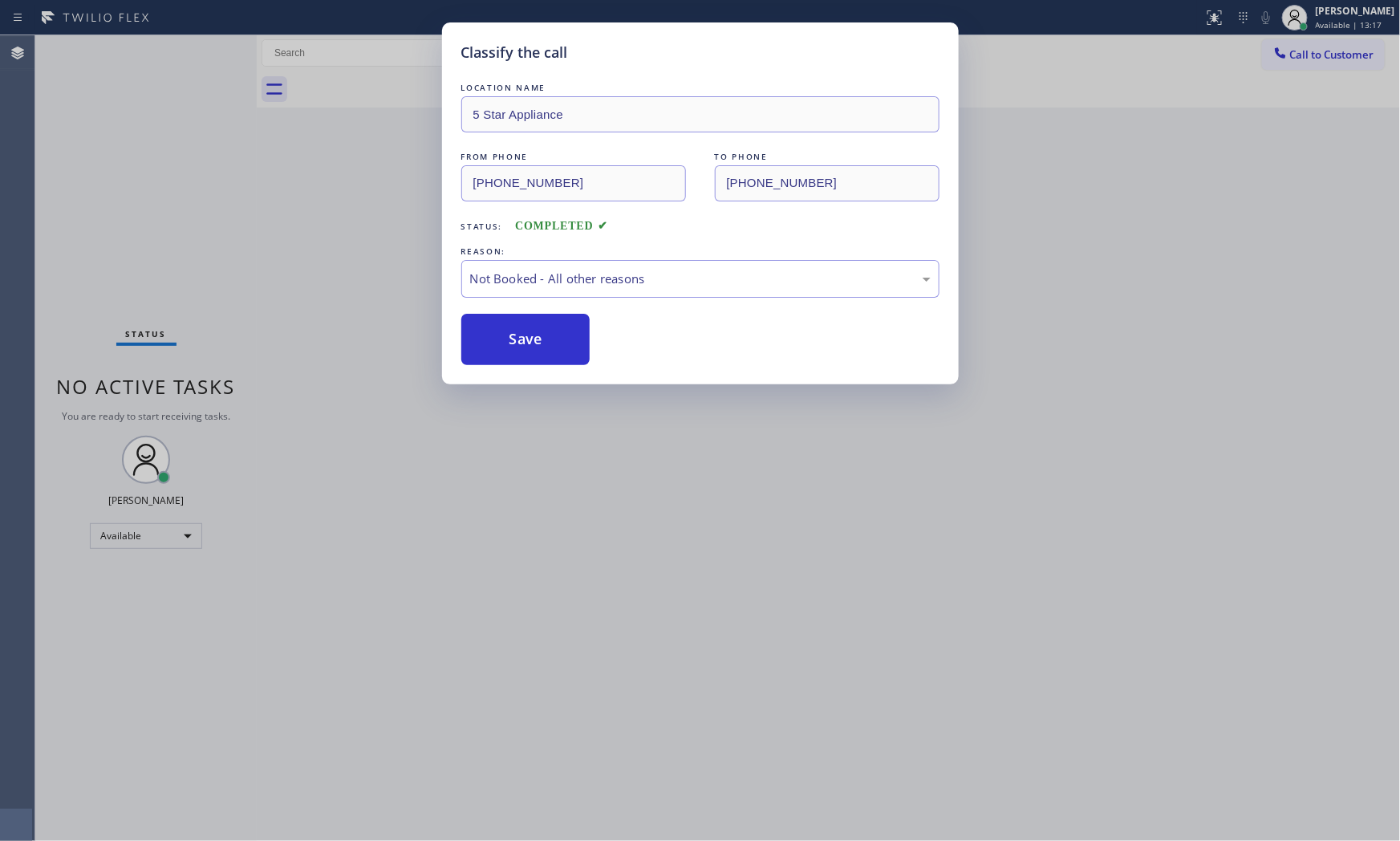
click at [514, 348] on button "Save" at bounding box center [525, 339] width 129 height 52
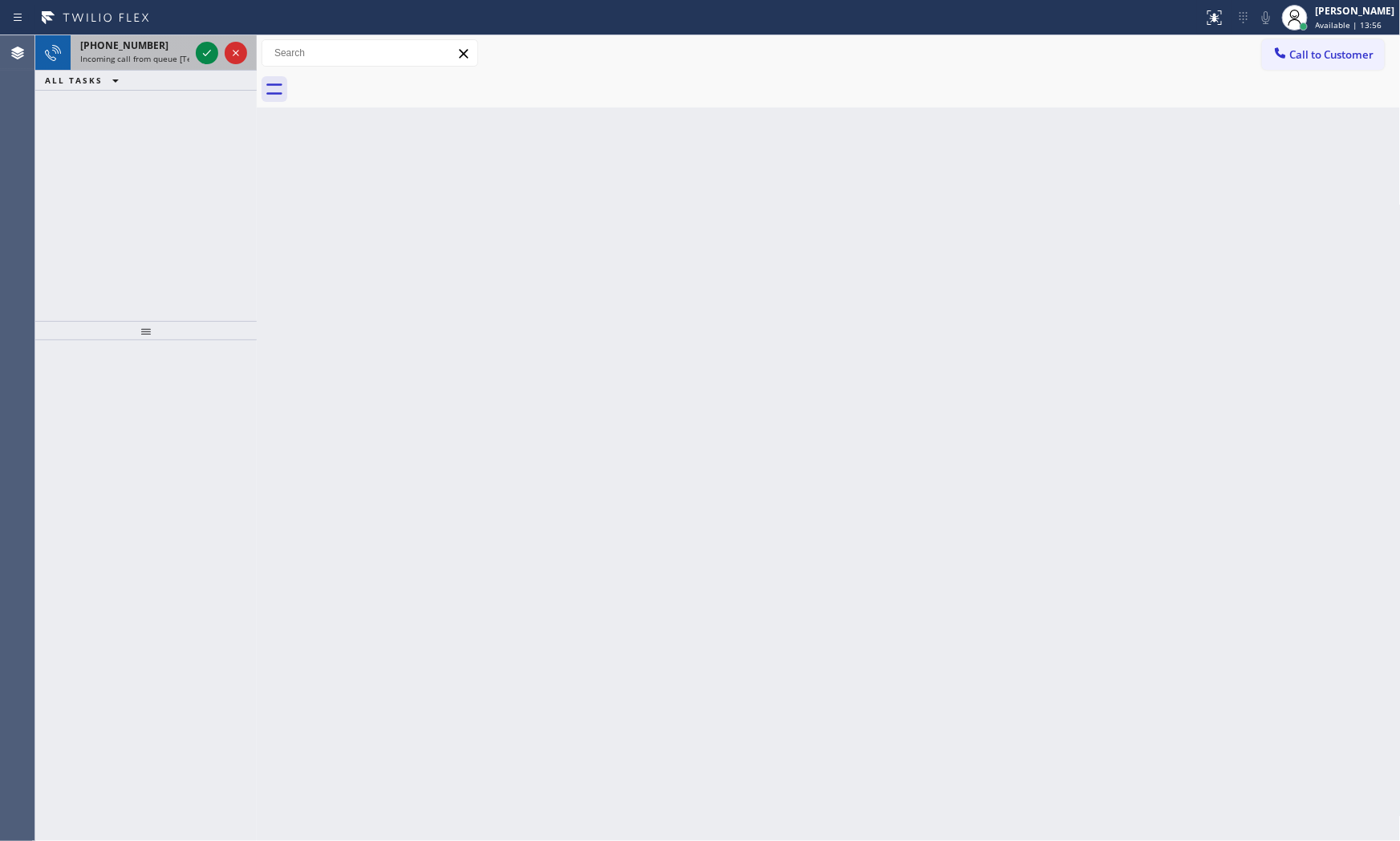
click at [159, 45] on div "[PHONE_NUMBER]" at bounding box center [135, 45] width 109 height 13
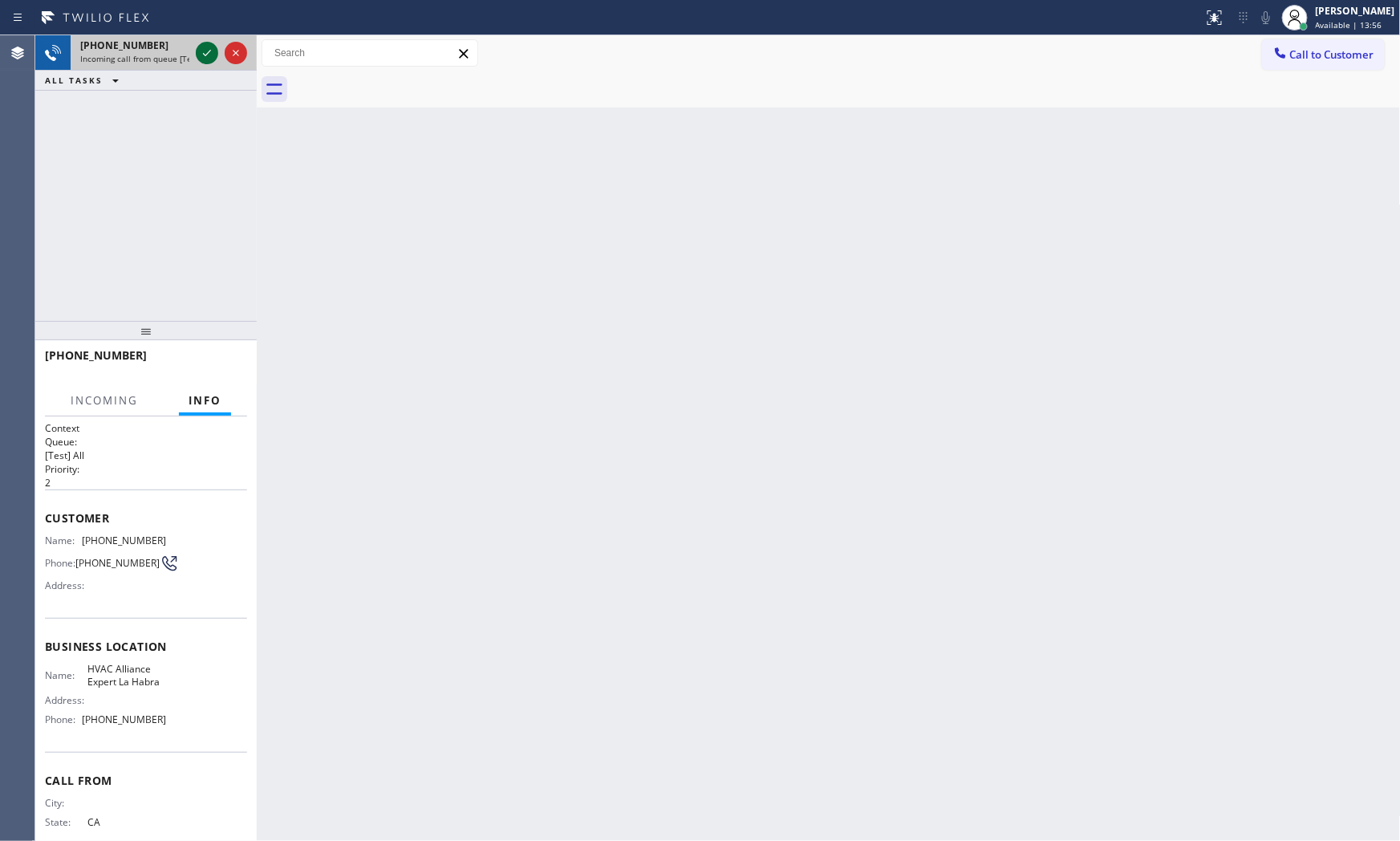
click at [203, 53] on icon at bounding box center [207, 53] width 8 height 7
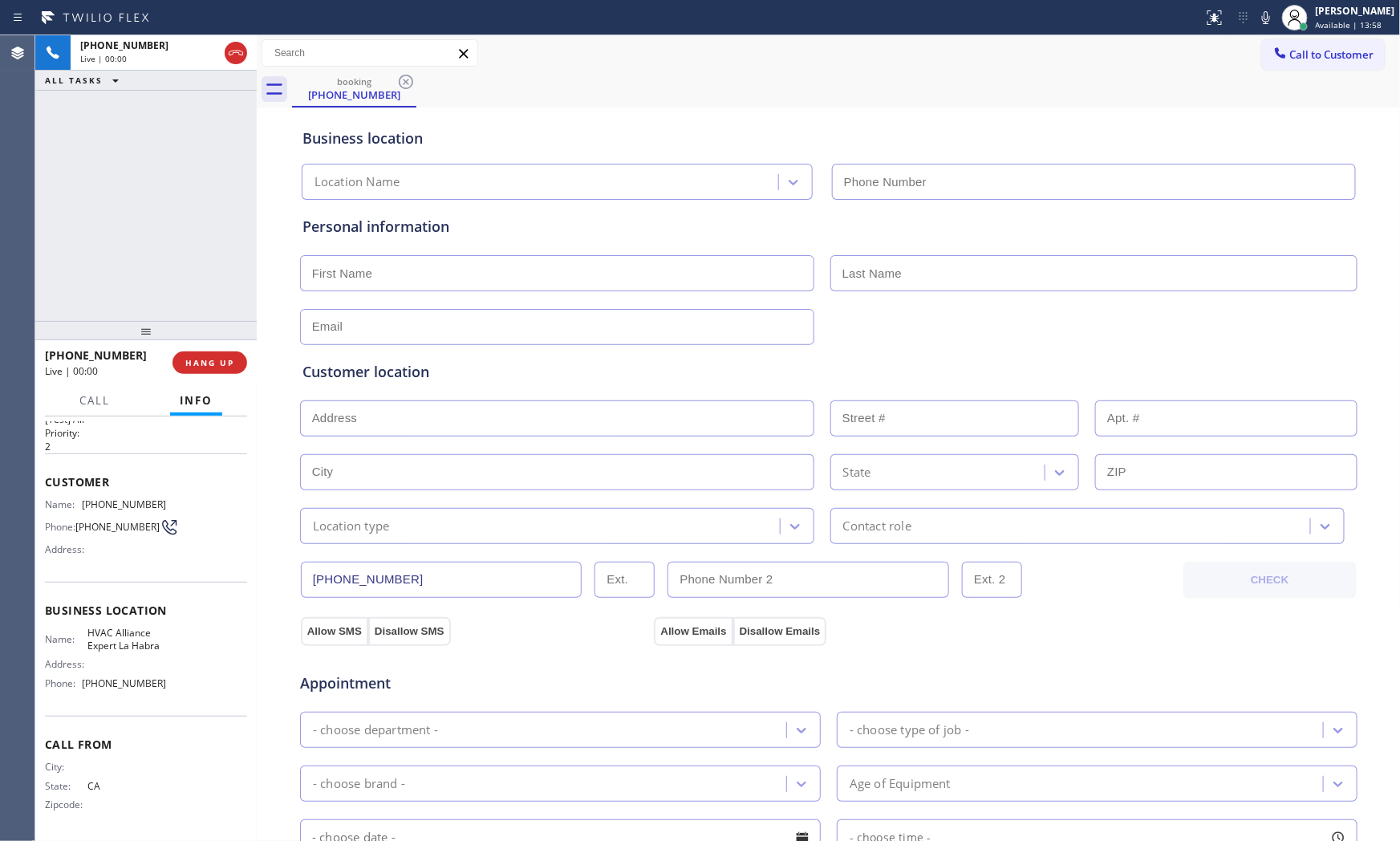
type input "[PHONE_NUMBER]"
click at [222, 375] on div "[PHONE_NUMBER] Live | 00:01 HANG UP" at bounding box center [146, 363] width 202 height 41
click at [220, 365] on span "HANG UP" at bounding box center [210, 363] width 49 height 11
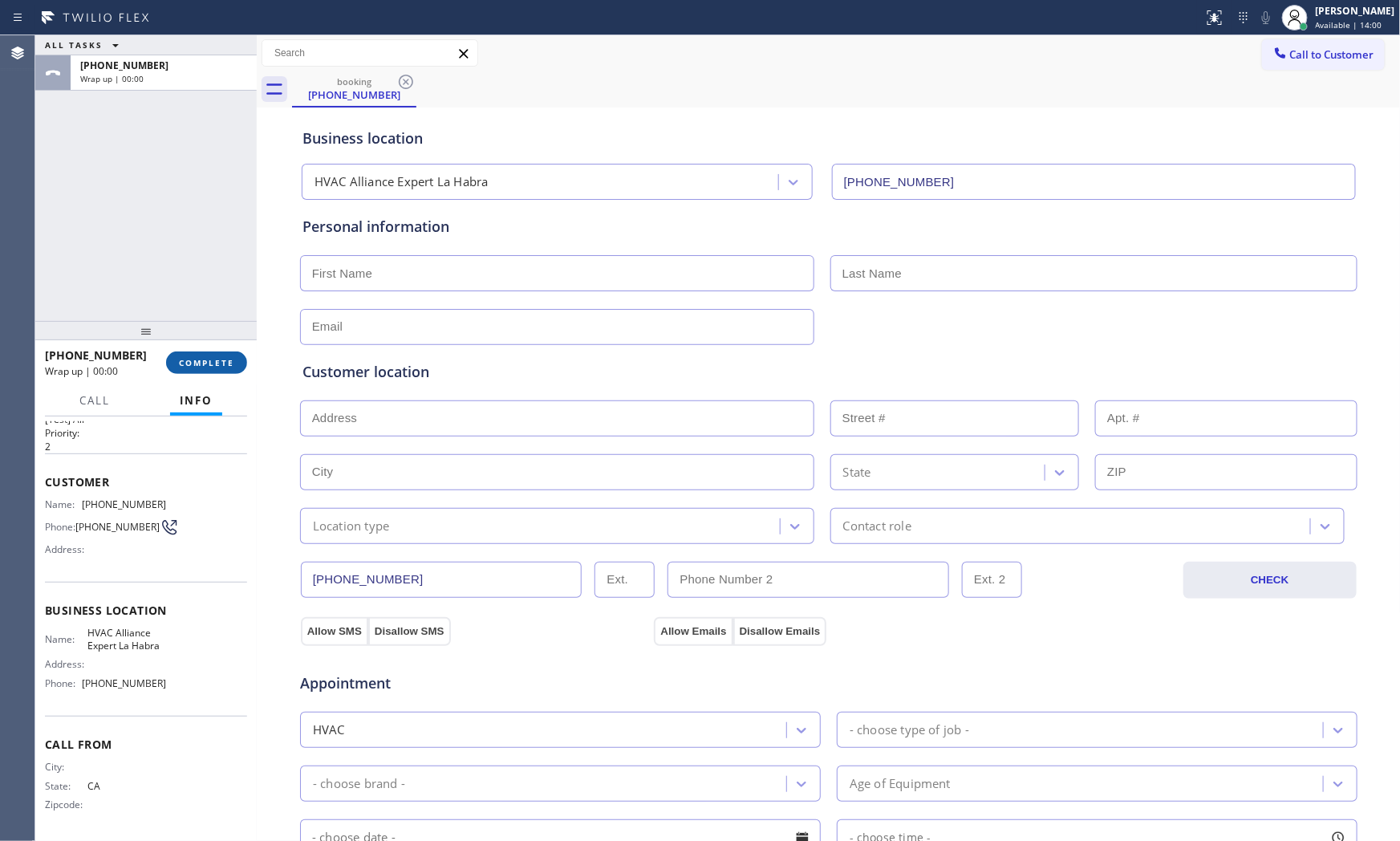
click at [220, 367] on span "COMPLETE" at bounding box center [206, 363] width 56 height 11
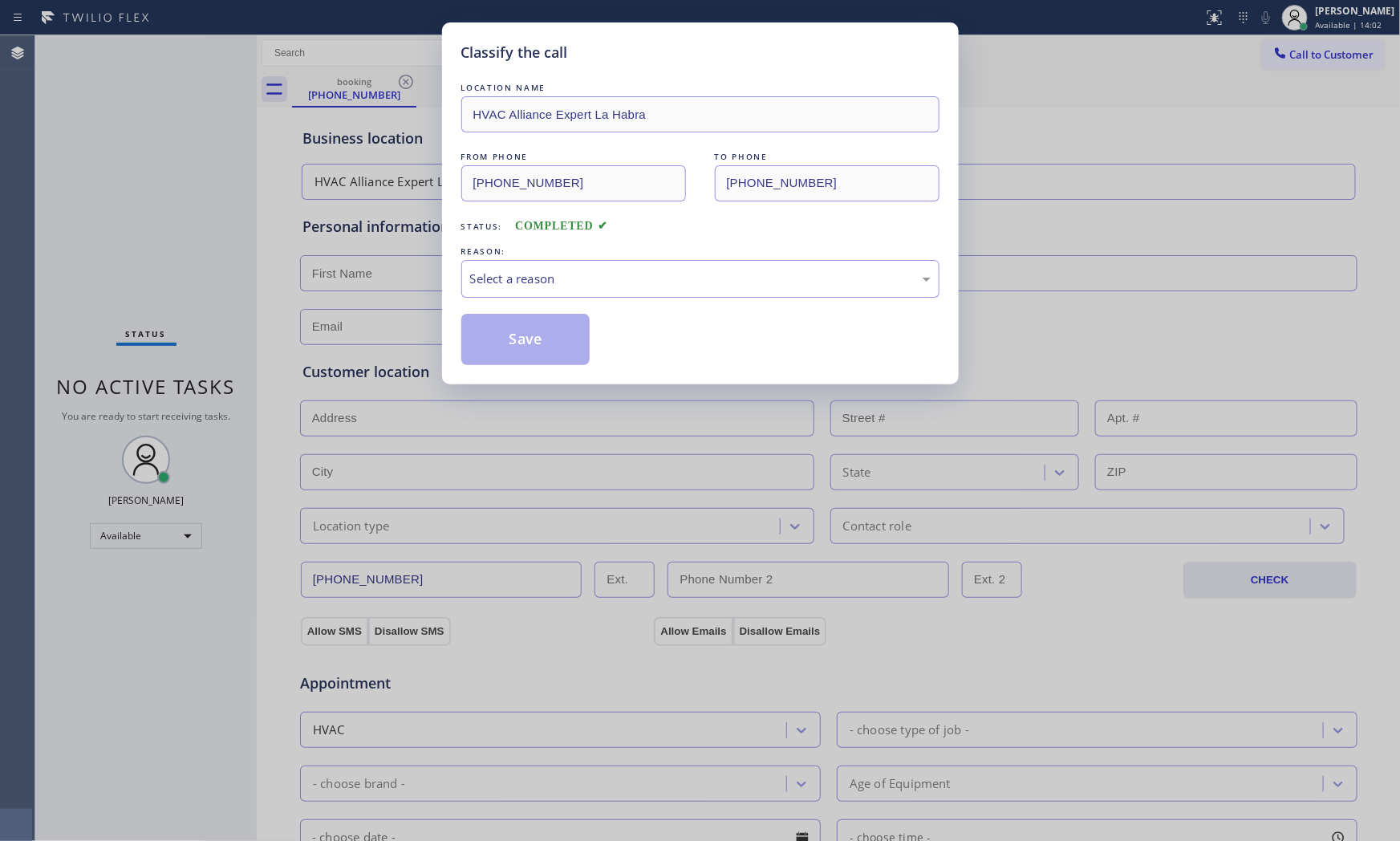
click at [547, 255] on div "REASON:" at bounding box center [700, 251] width 478 height 17
click at [543, 299] on div "LOCATION NAME HVAC Alliance Expert La Habra FROM PHONE [PHONE_NUMBER] TO PHONE …" at bounding box center [700, 221] width 478 height 285
click at [547, 291] on div "Select a reason" at bounding box center [700, 279] width 478 height 38
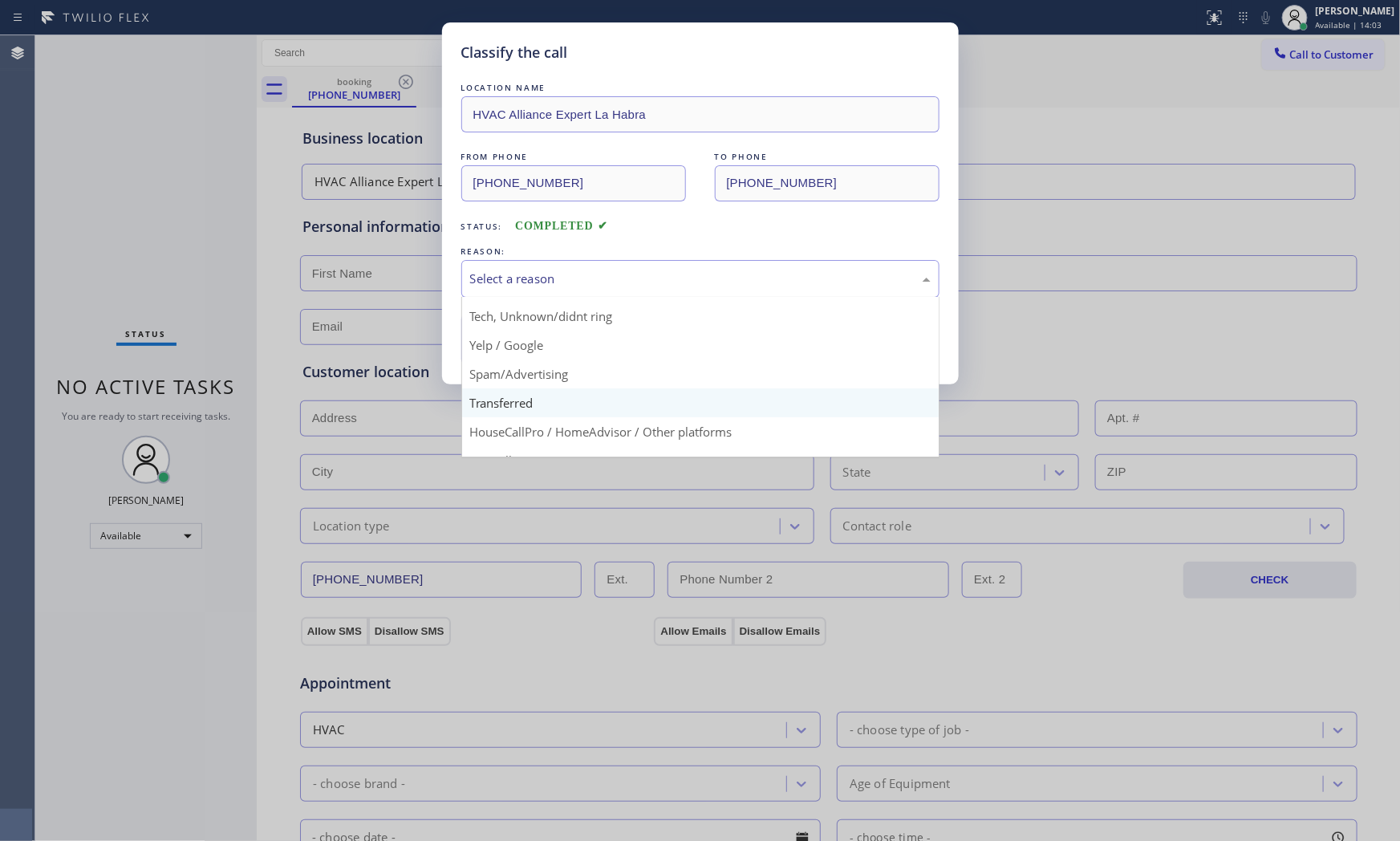
scroll to position [89, 0]
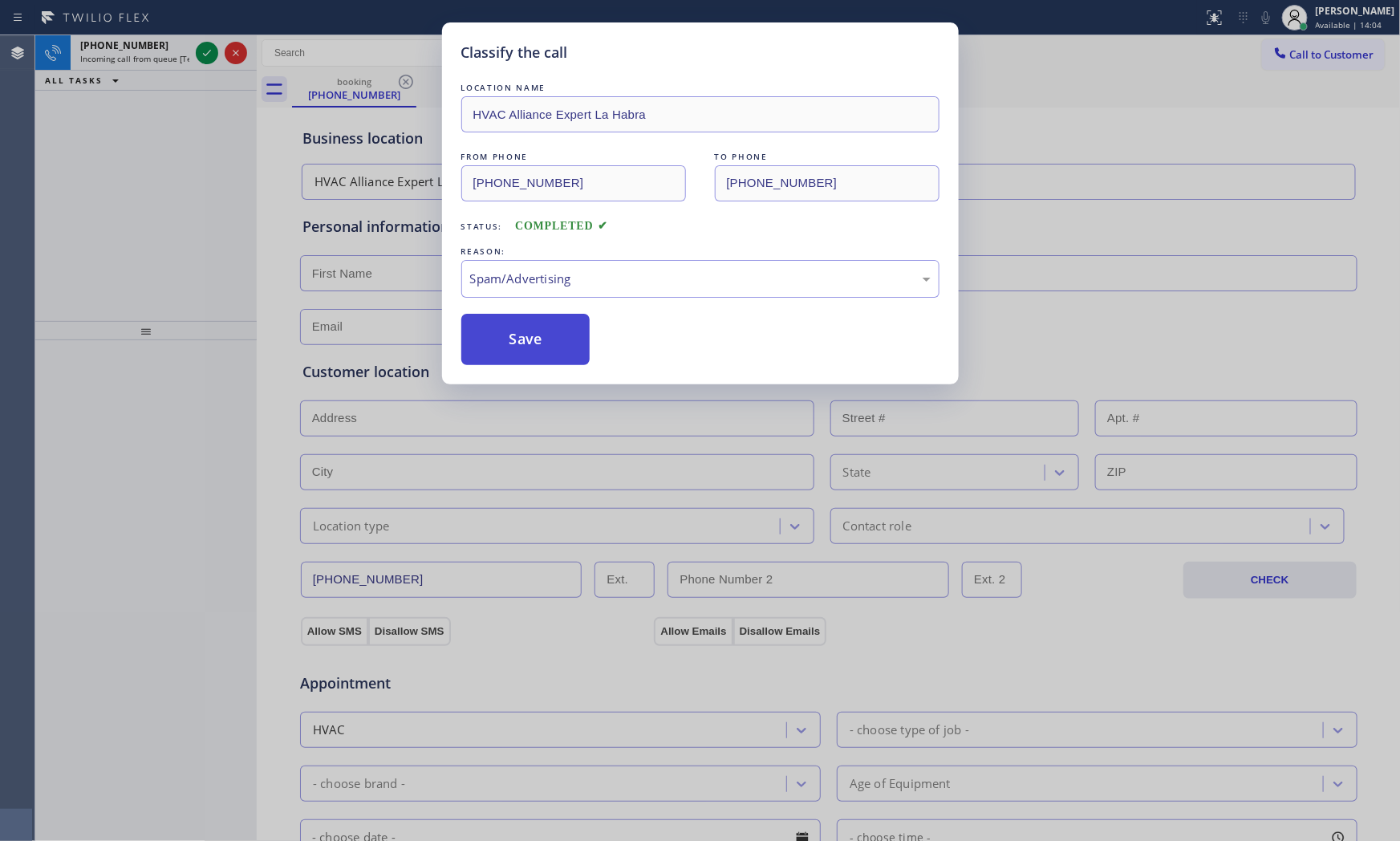
click at [535, 349] on button "Save" at bounding box center [525, 339] width 129 height 52
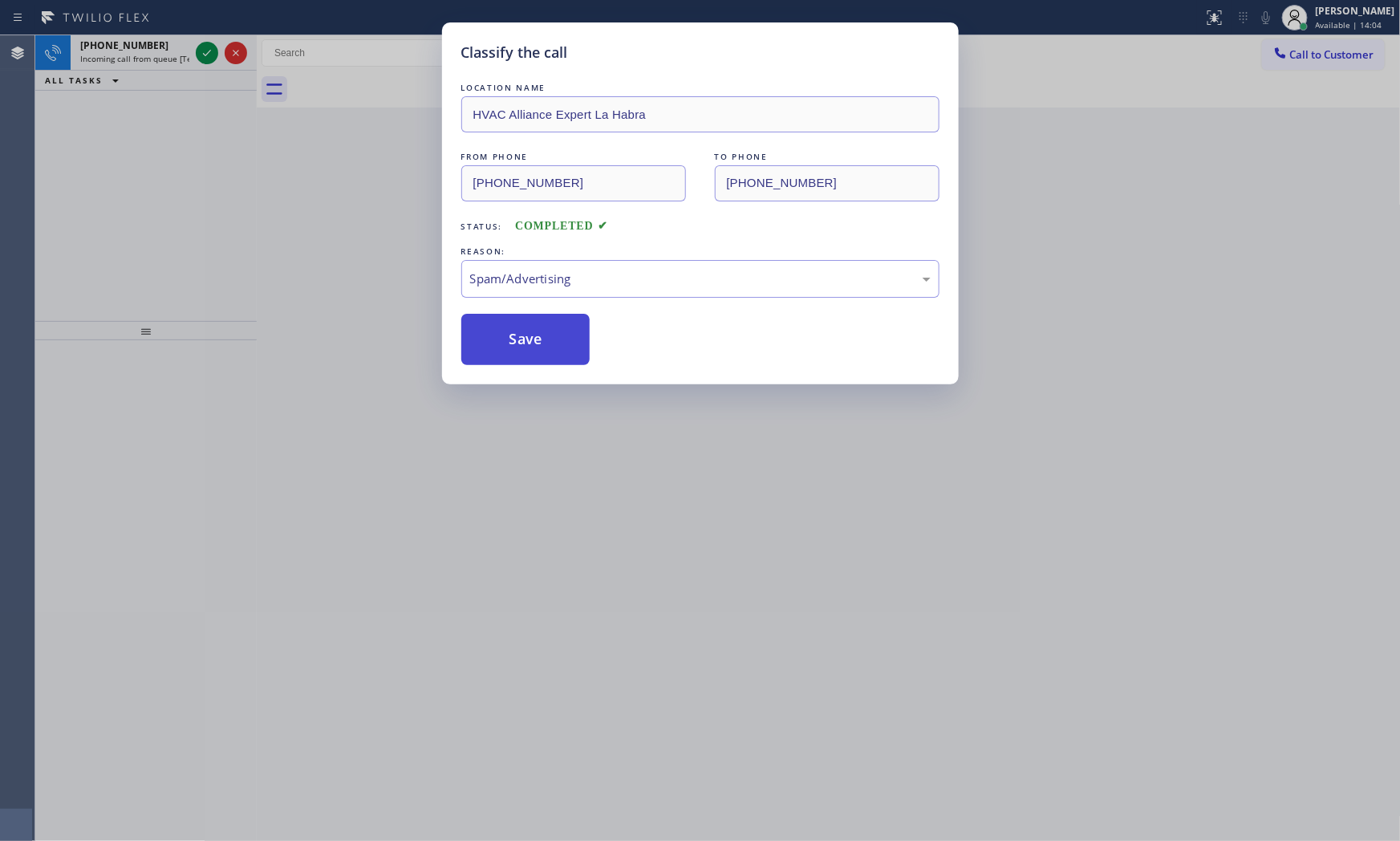
click at [535, 349] on button "Save" at bounding box center [525, 339] width 129 height 52
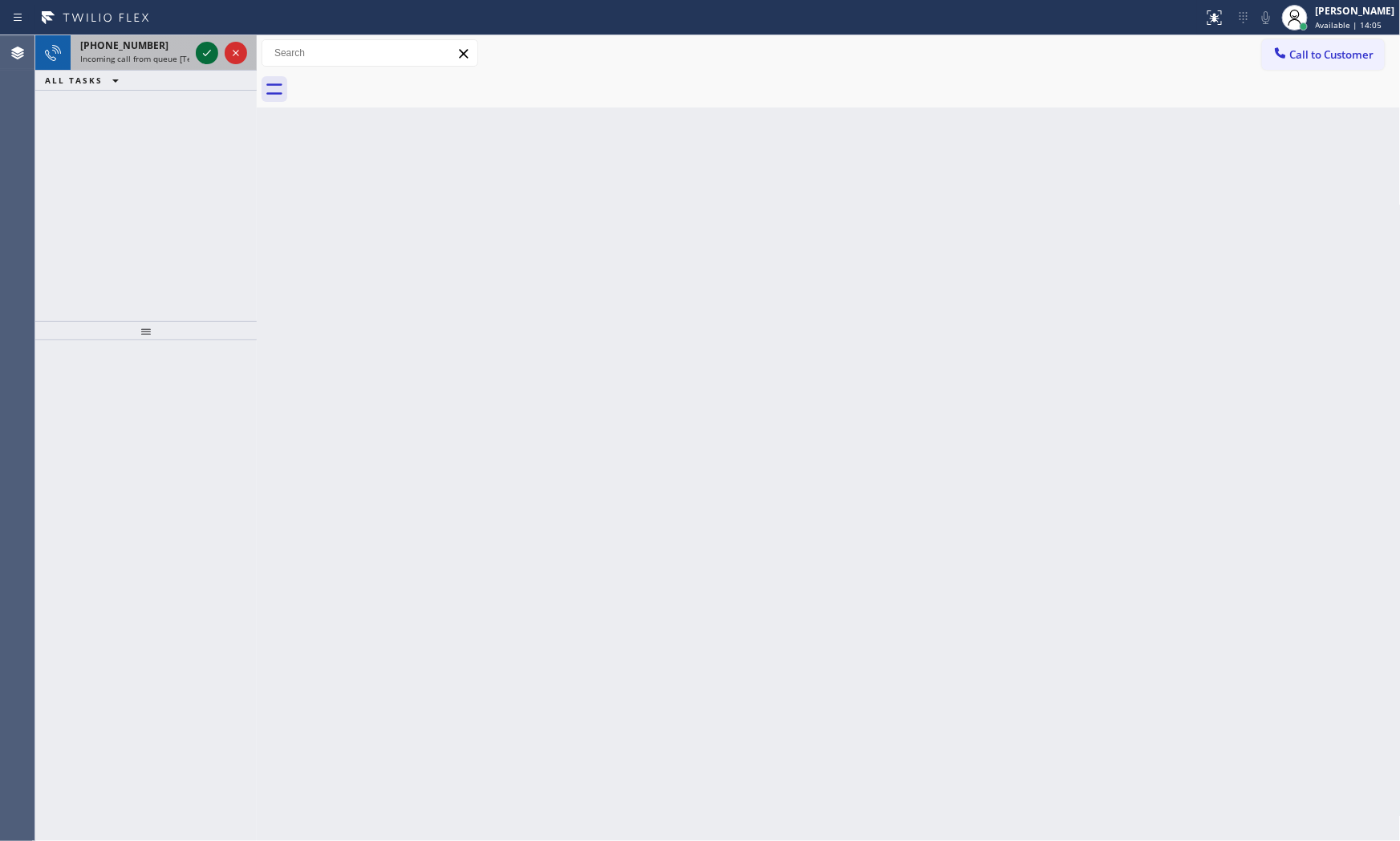
click at [213, 49] on icon at bounding box center [207, 53] width 19 height 19
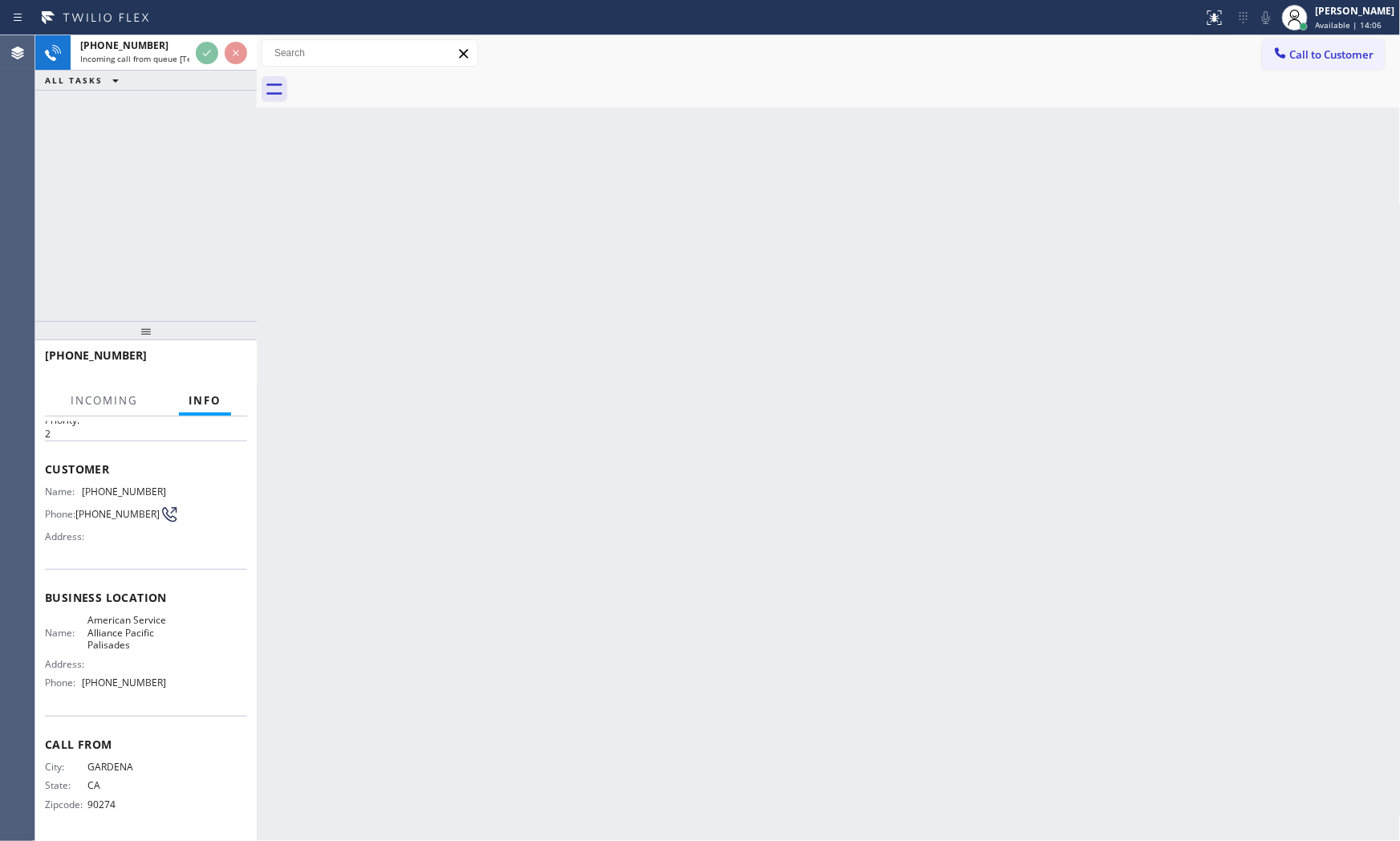
scroll to position [52, 0]
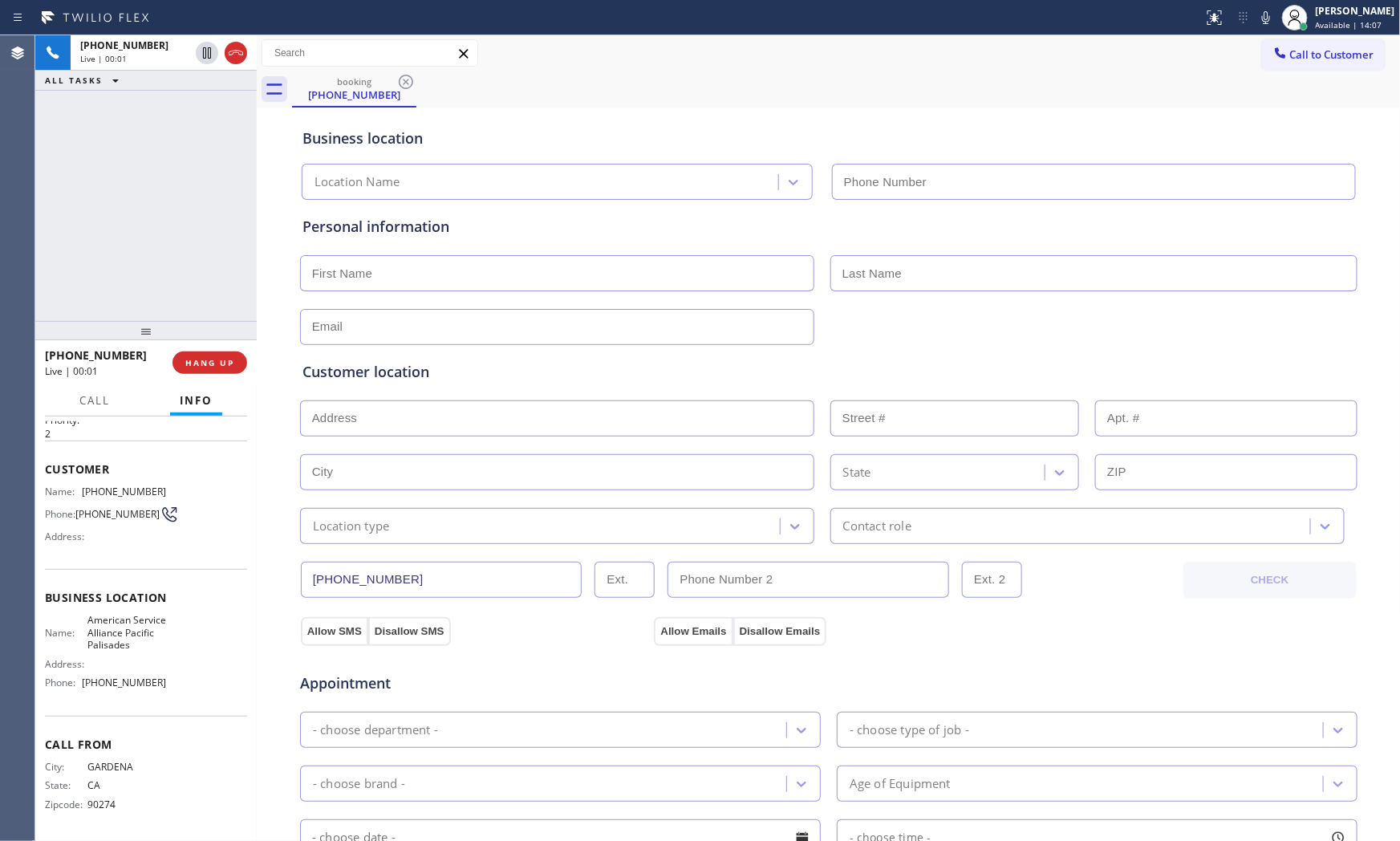
type input "[PHONE_NUMBER]"
click at [1261, 19] on icon at bounding box center [1265, 18] width 19 height 19
click at [231, 359] on span "HANG UP" at bounding box center [210, 363] width 49 height 11
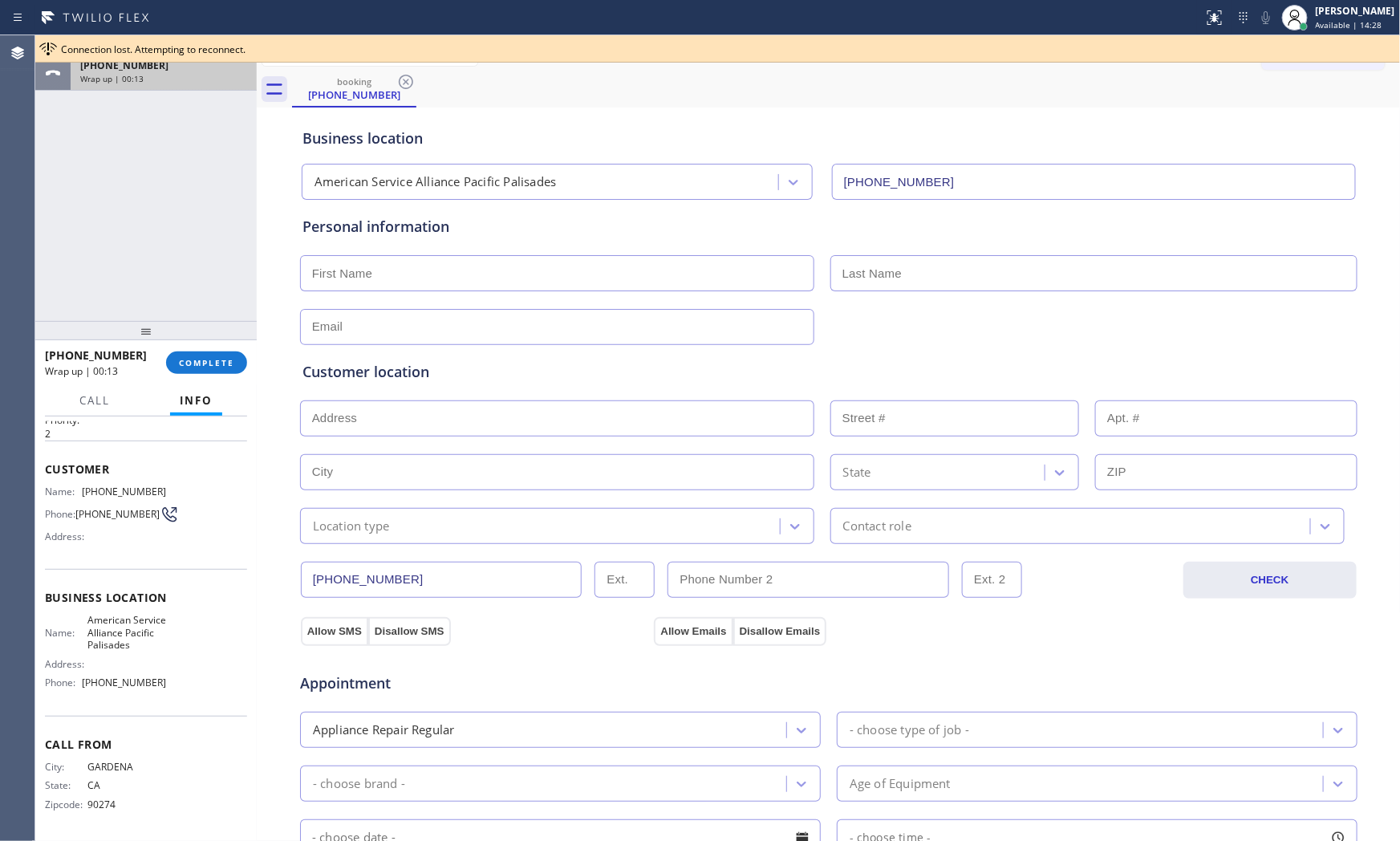
click at [133, 83] on span "Wrap up | 00:13" at bounding box center [111, 79] width 63 height 11
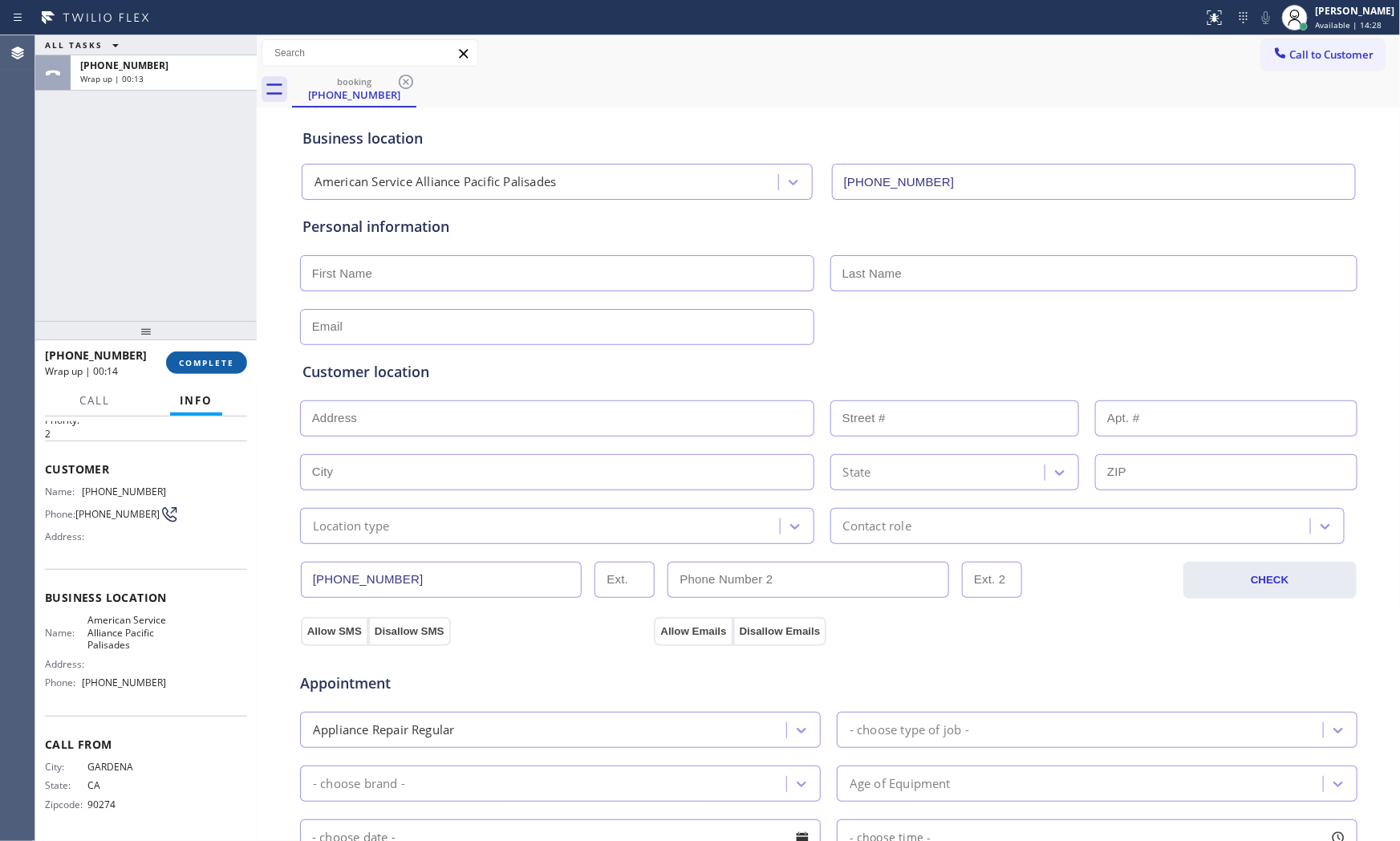
click at [214, 372] on button "COMPLETE" at bounding box center [206, 363] width 81 height 23
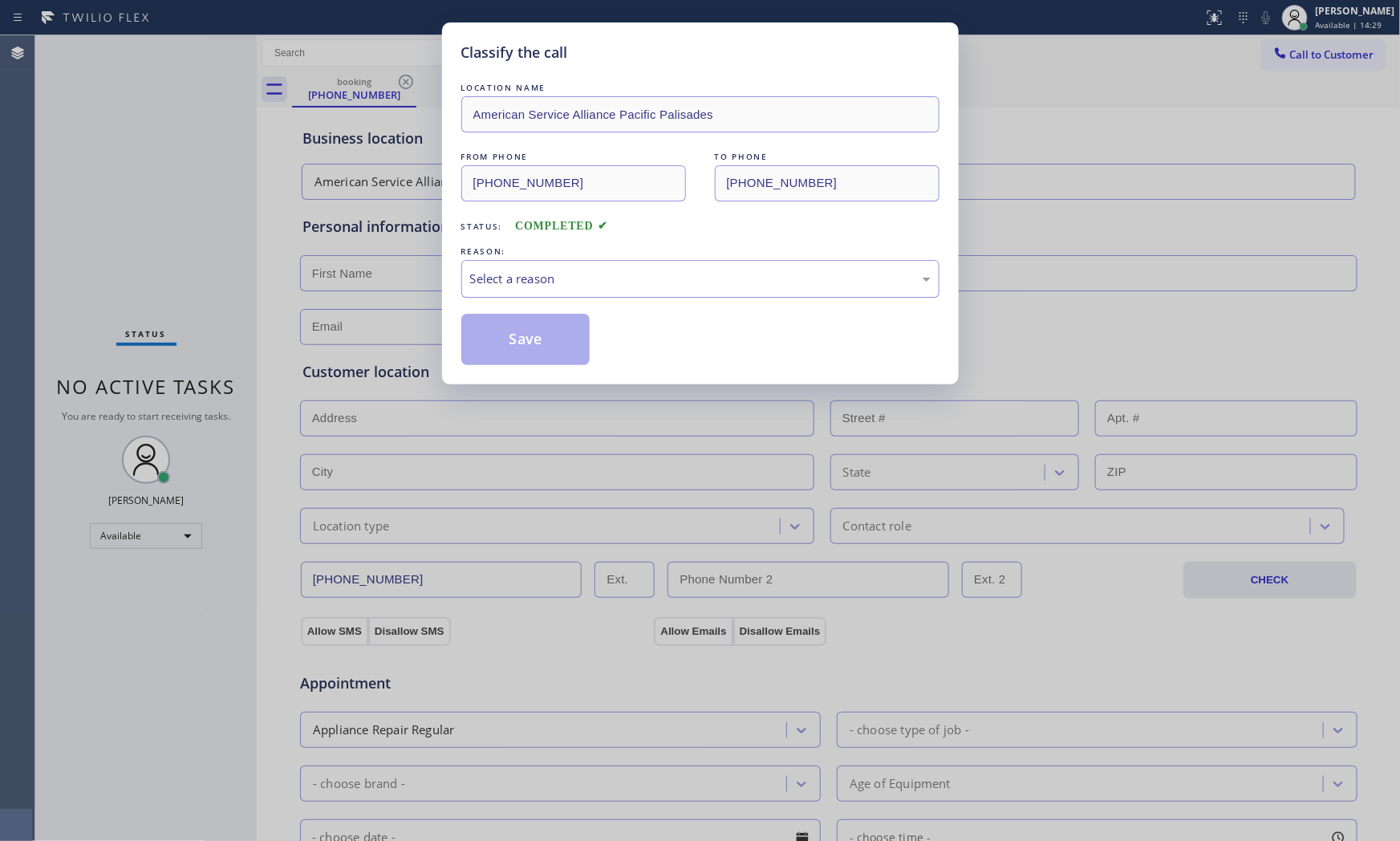
click at [572, 265] on div "Select a reason" at bounding box center [700, 279] width 478 height 38
click at [534, 330] on button "Save" at bounding box center [525, 339] width 129 height 52
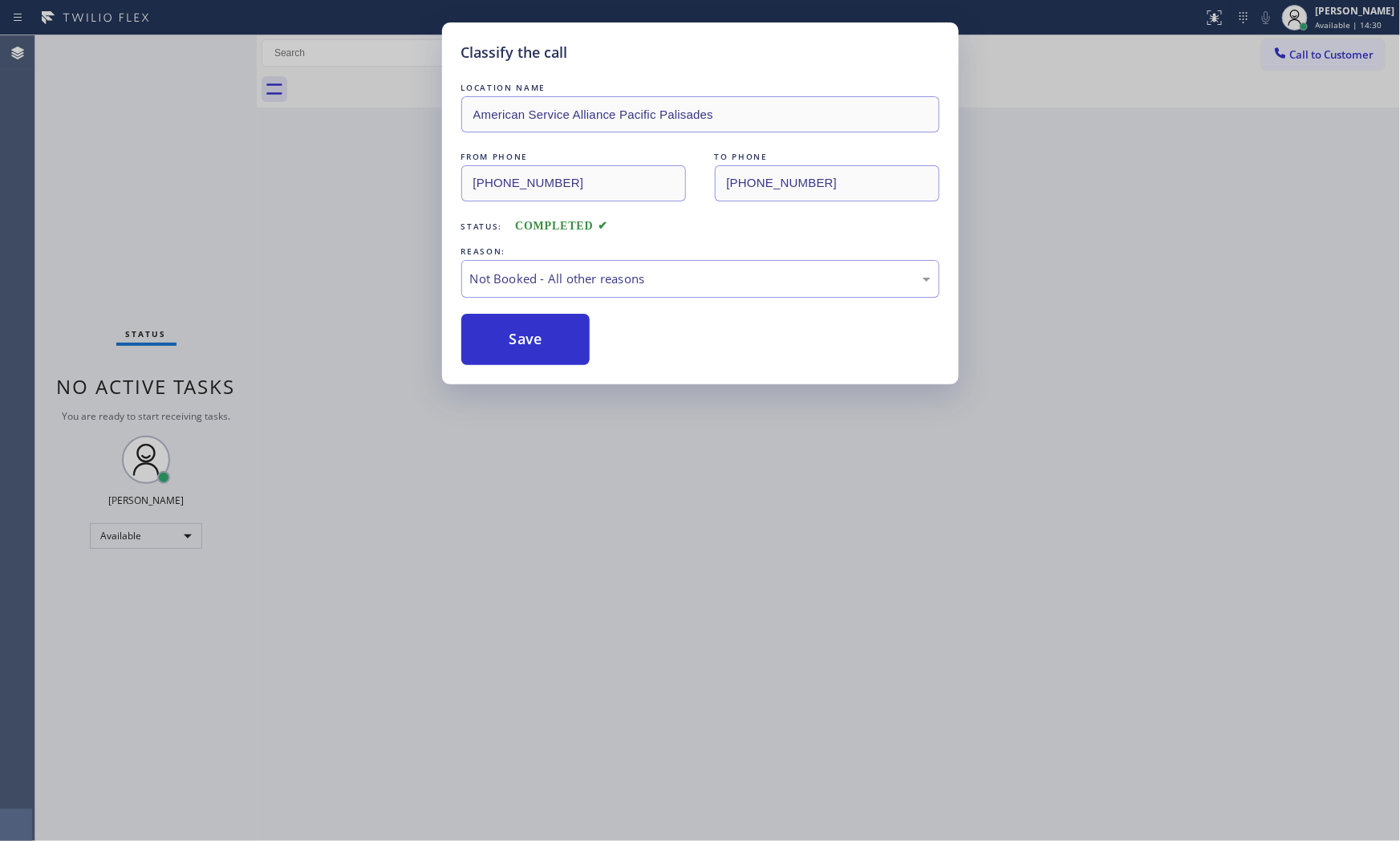
click at [534, 330] on button "Save" at bounding box center [525, 339] width 129 height 52
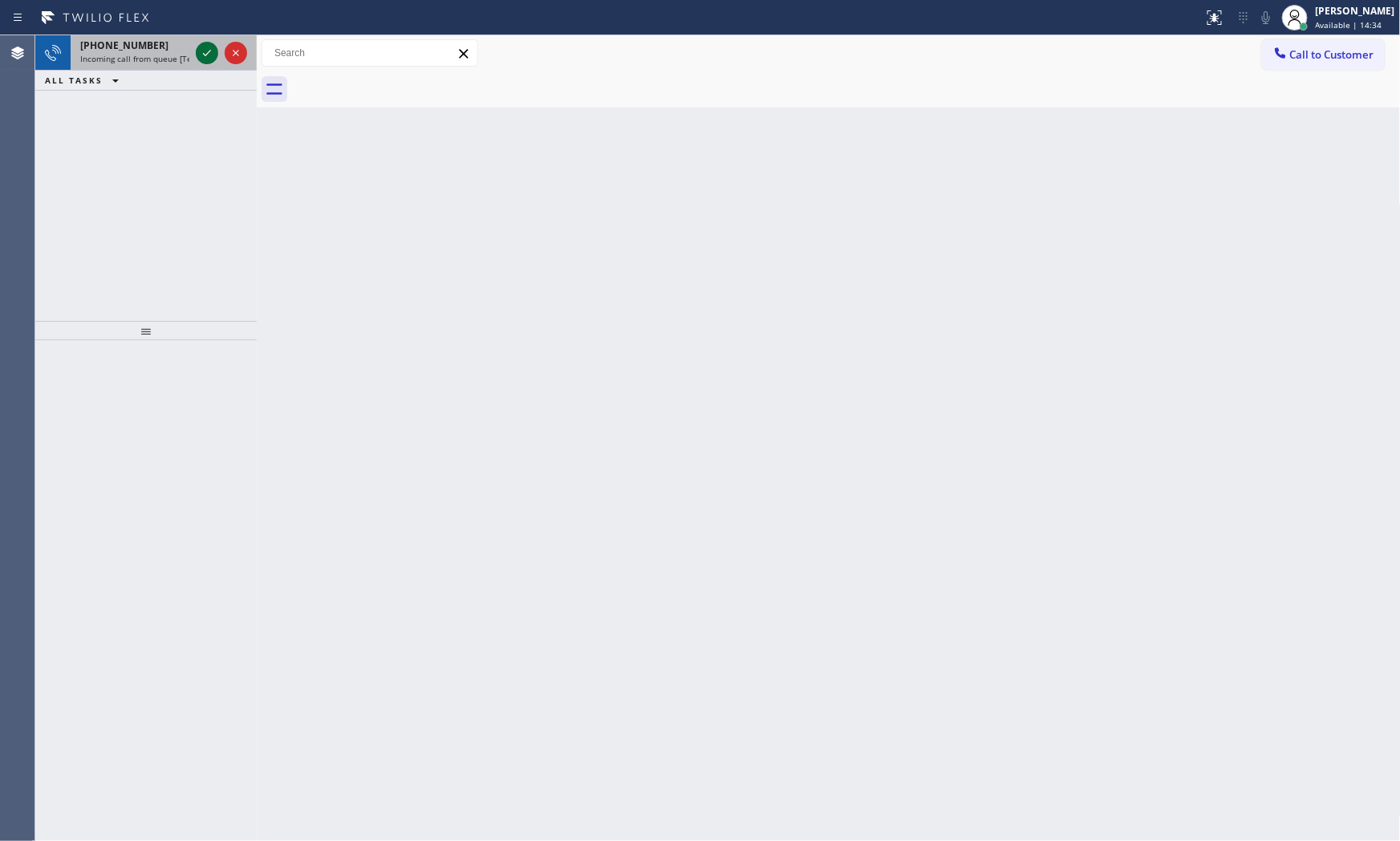
click at [203, 53] on icon at bounding box center [207, 53] width 19 height 19
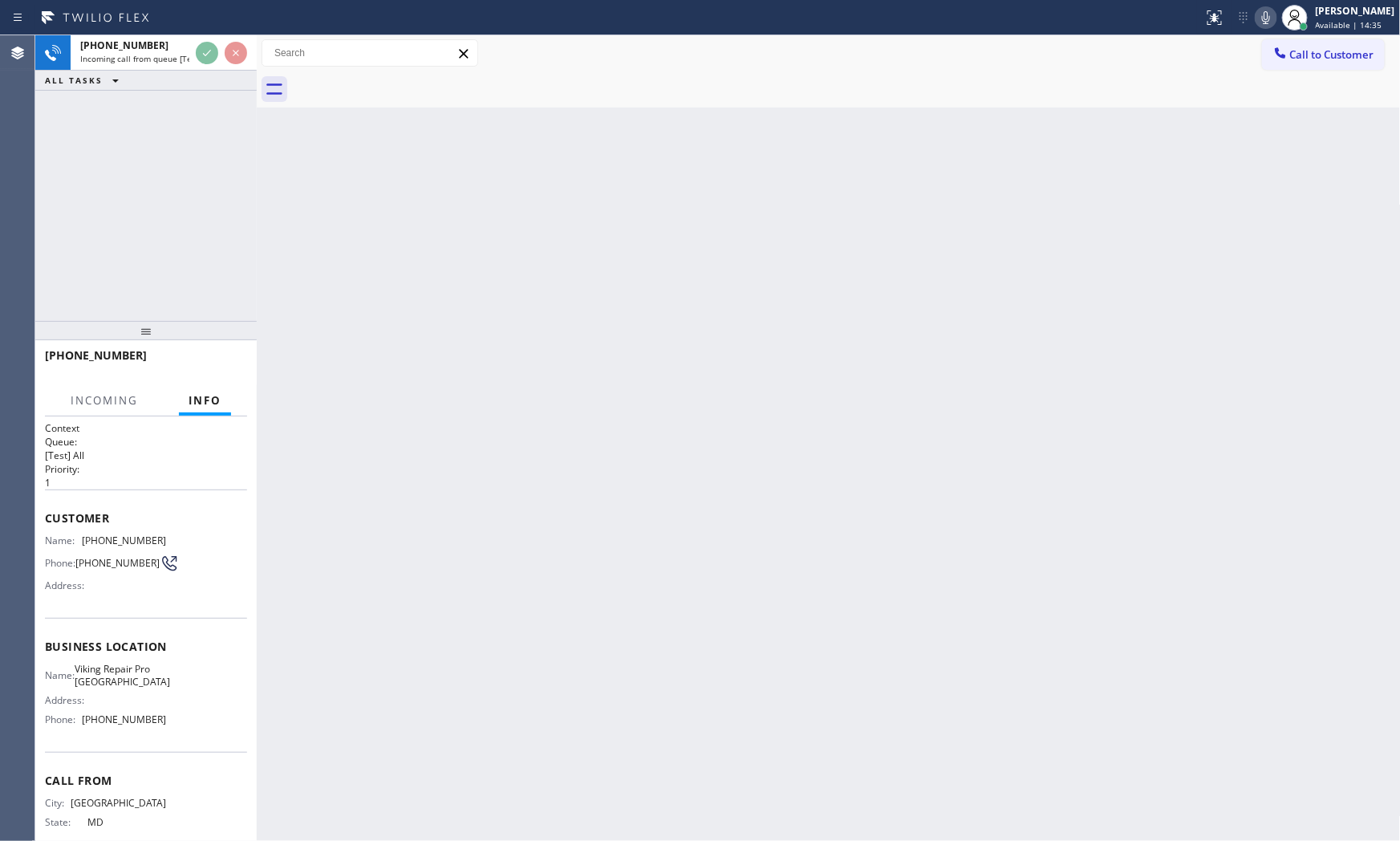
scroll to position [40, 0]
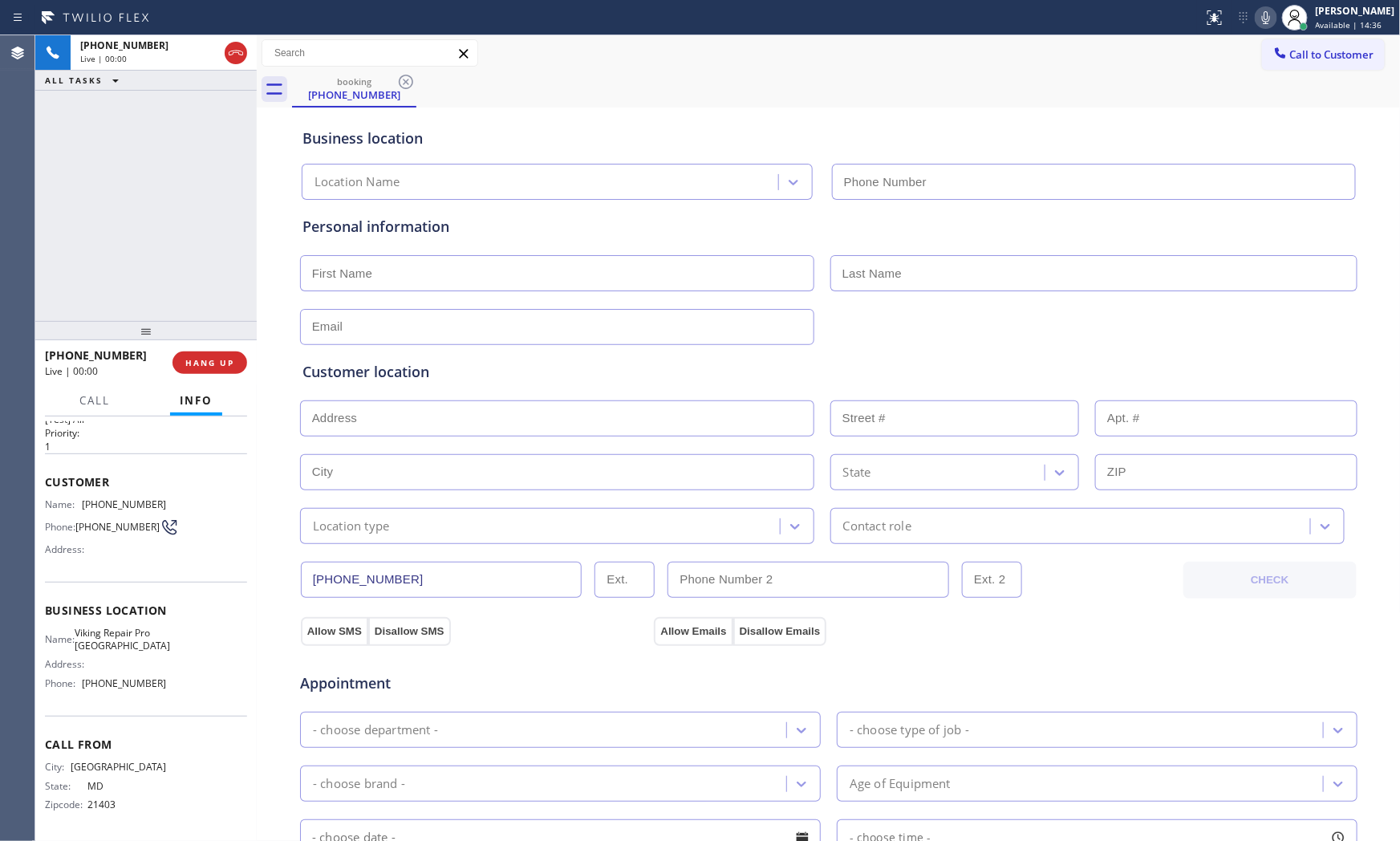
type input "[PHONE_NUMBER]"
click at [1256, 23] on icon at bounding box center [1265, 18] width 19 height 19
click at [1260, 18] on rect at bounding box center [1265, 16] width 11 height 11
drag, startPoint x: 234, startPoint y: 357, endPoint x: 325, endPoint y: 333, distance: 94.1
click at [234, 357] on button "HANG UP" at bounding box center [209, 363] width 74 height 23
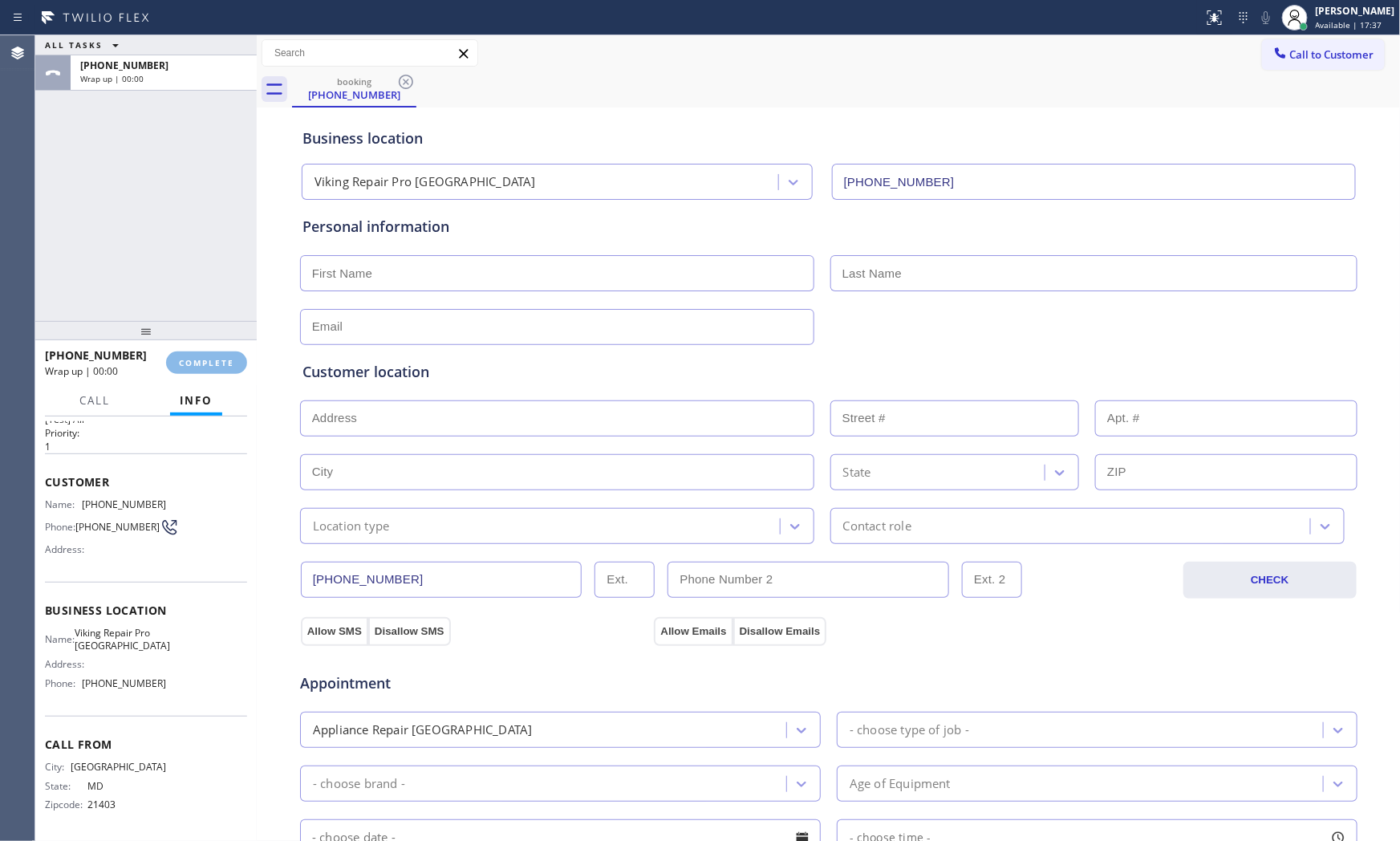
click at [440, 271] on input "text" at bounding box center [557, 273] width 514 height 36
type input "Jan"
type input "Mat"
type input "[EMAIL_ADDRESS][DOMAIN_NAME]"
click at [411, 429] on input "text" at bounding box center [557, 418] width 514 height 36
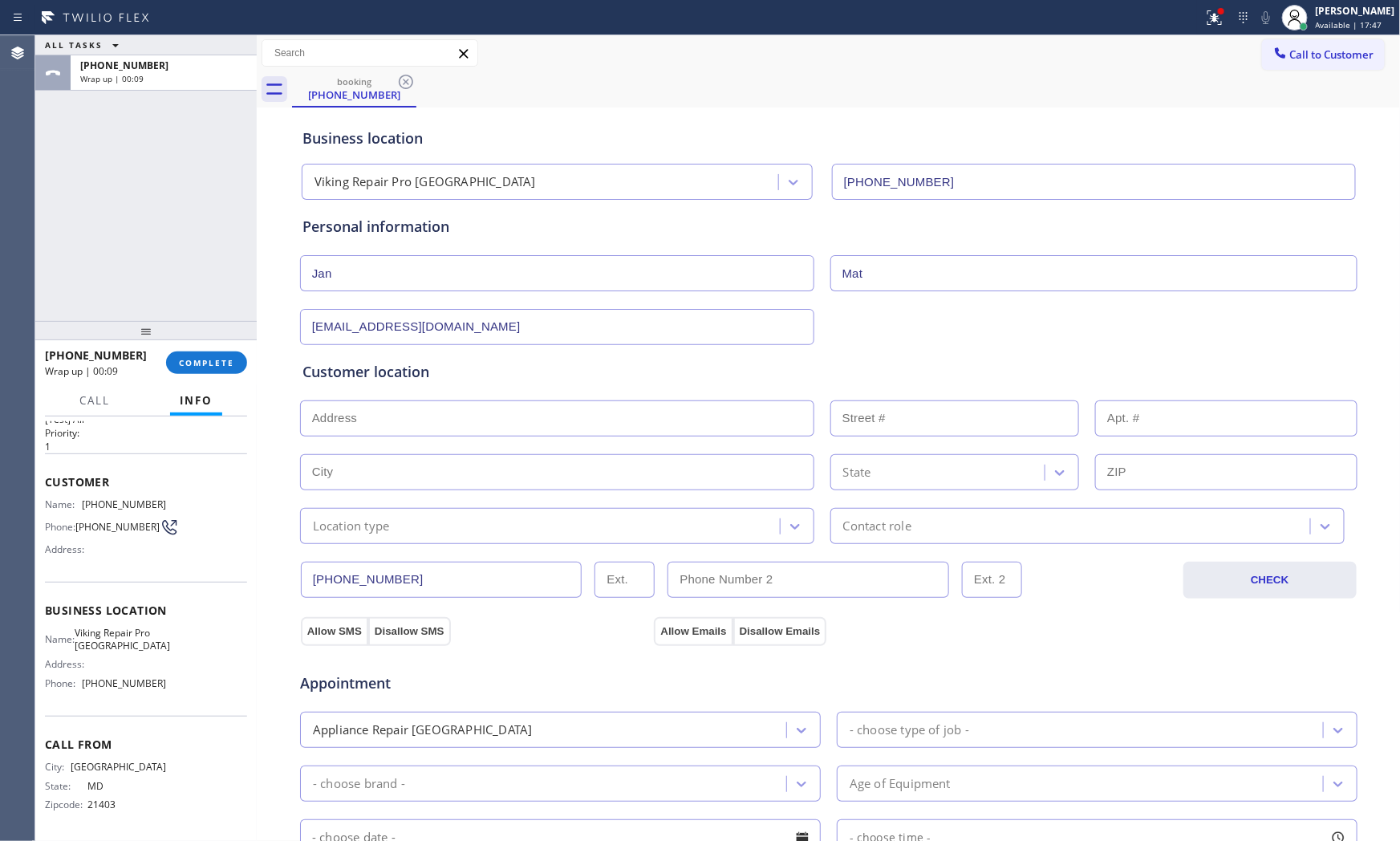
paste input "[STREET_ADDRESS]"
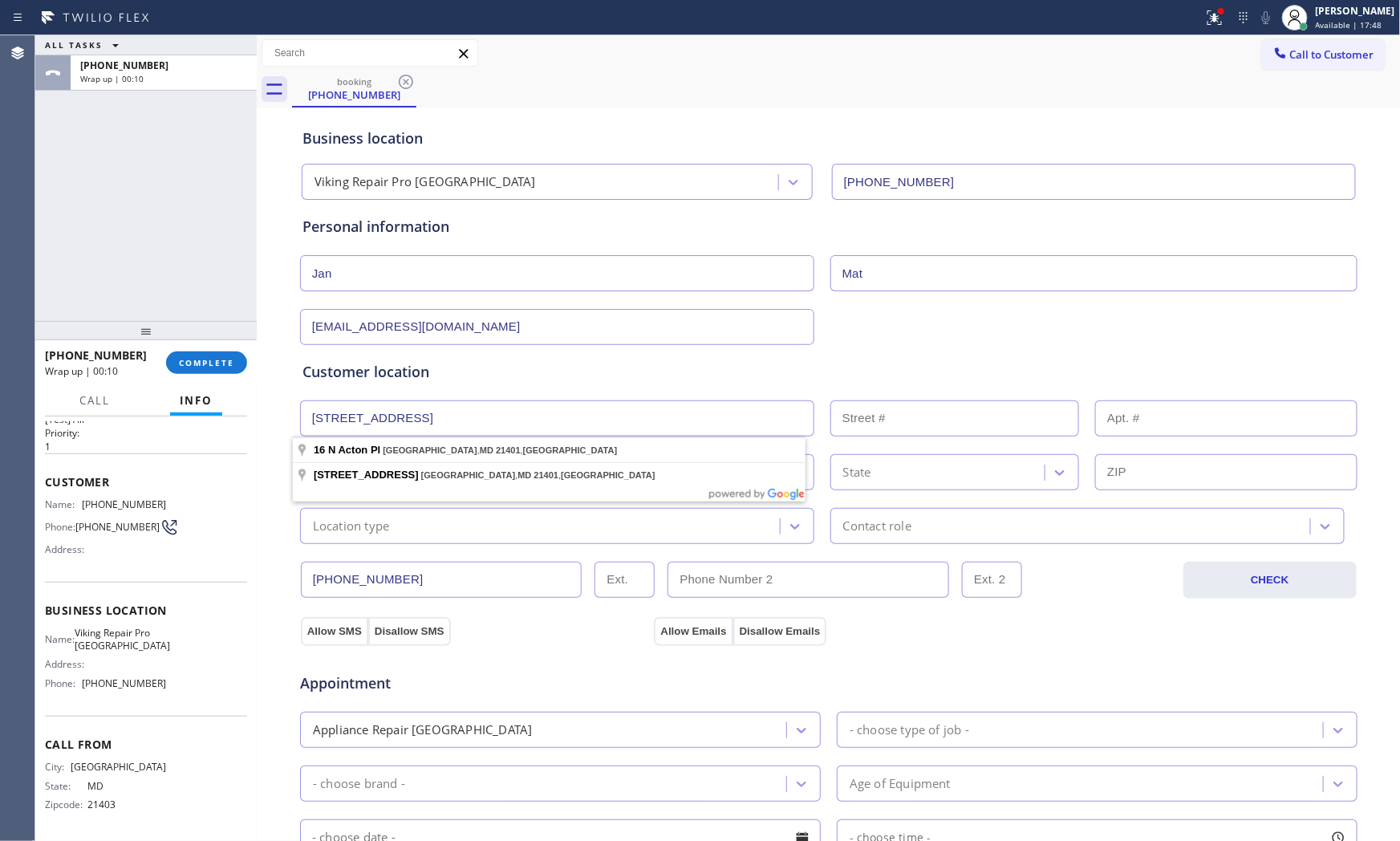
type input "16 N Acton Pl"
type input "16"
type input "[GEOGRAPHIC_DATA]"
type input "21401"
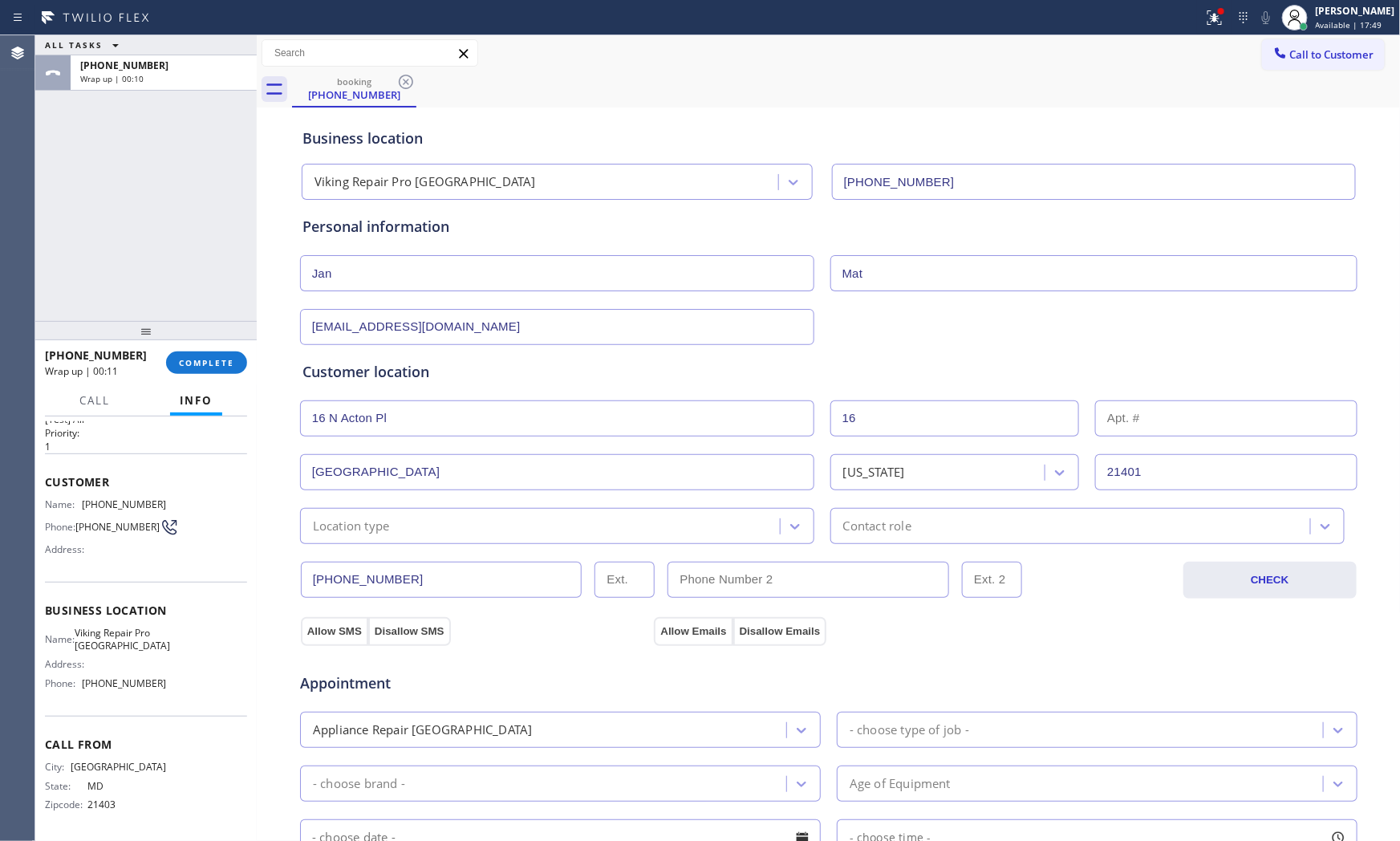
drag, startPoint x: 380, startPoint y: 479, endPoint x: 378, endPoint y: 493, distance: 14.1
click at [380, 482] on input "[GEOGRAPHIC_DATA]" at bounding box center [557, 472] width 514 height 36
click at [371, 534] on div "Location type" at bounding box center [351, 526] width 77 height 19
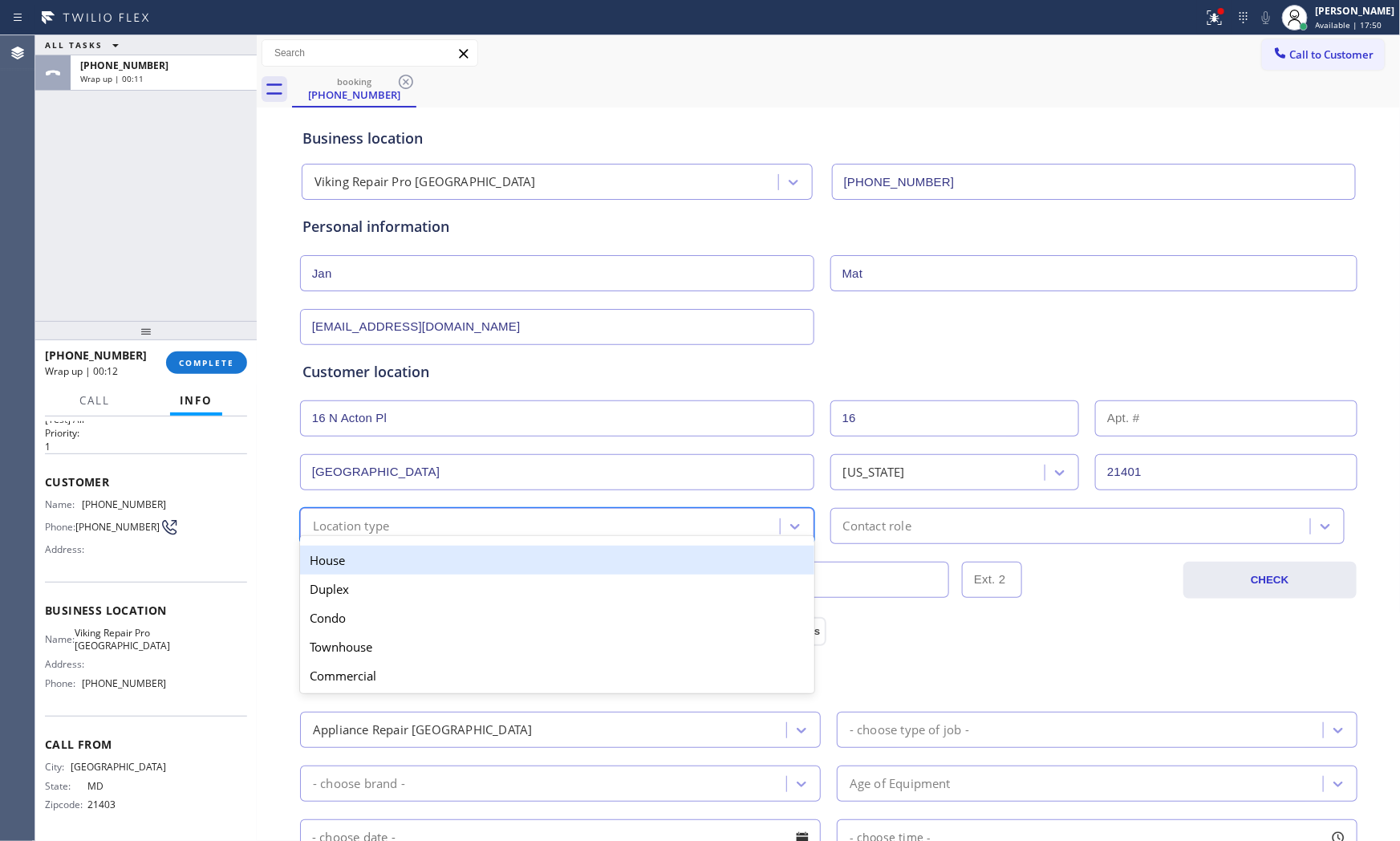
click at [361, 564] on div "House" at bounding box center [557, 559] width 514 height 29
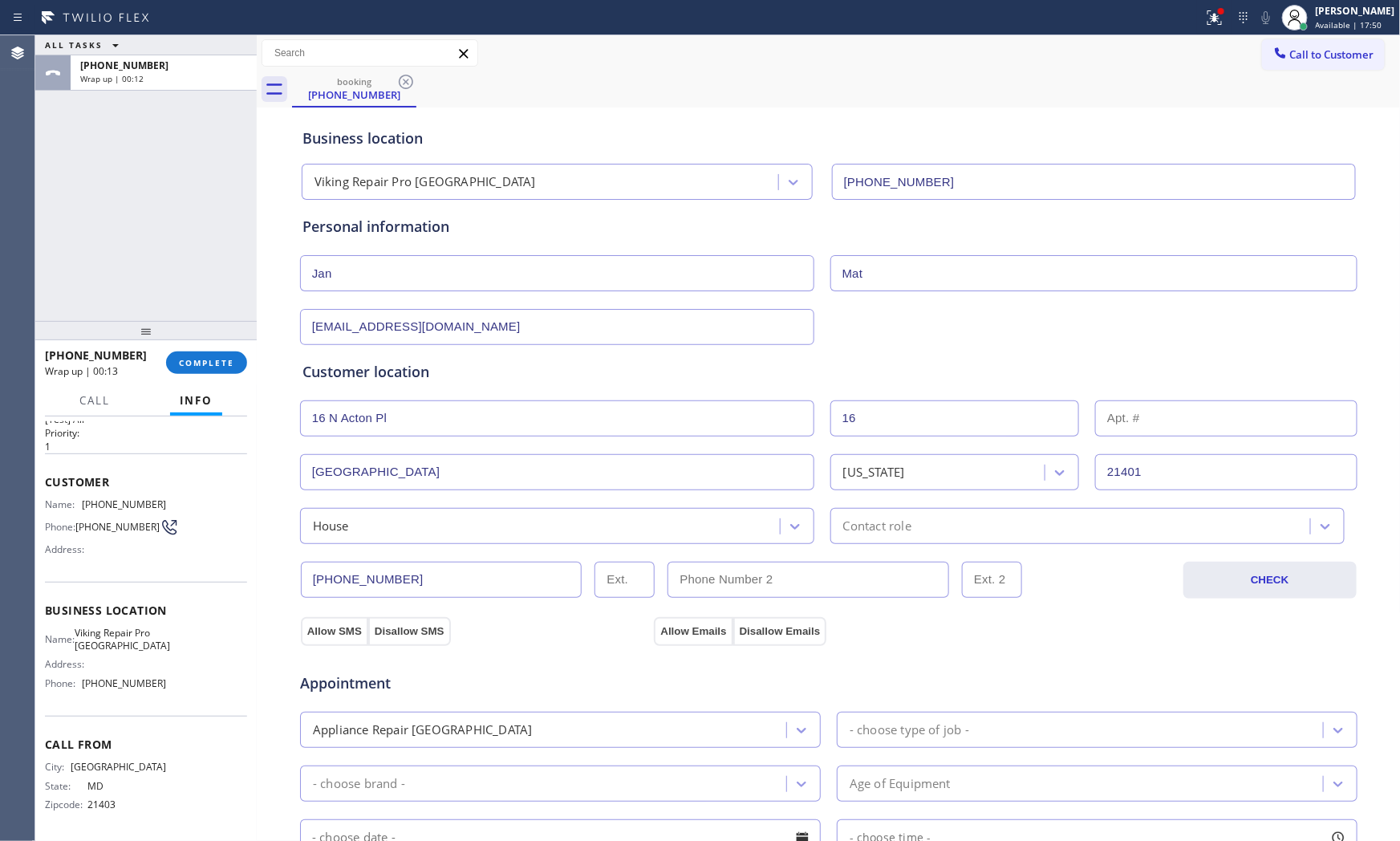
click at [902, 548] on div "[PHONE_NUMBER] CHECK" at bounding box center [829, 572] width 1059 height 55
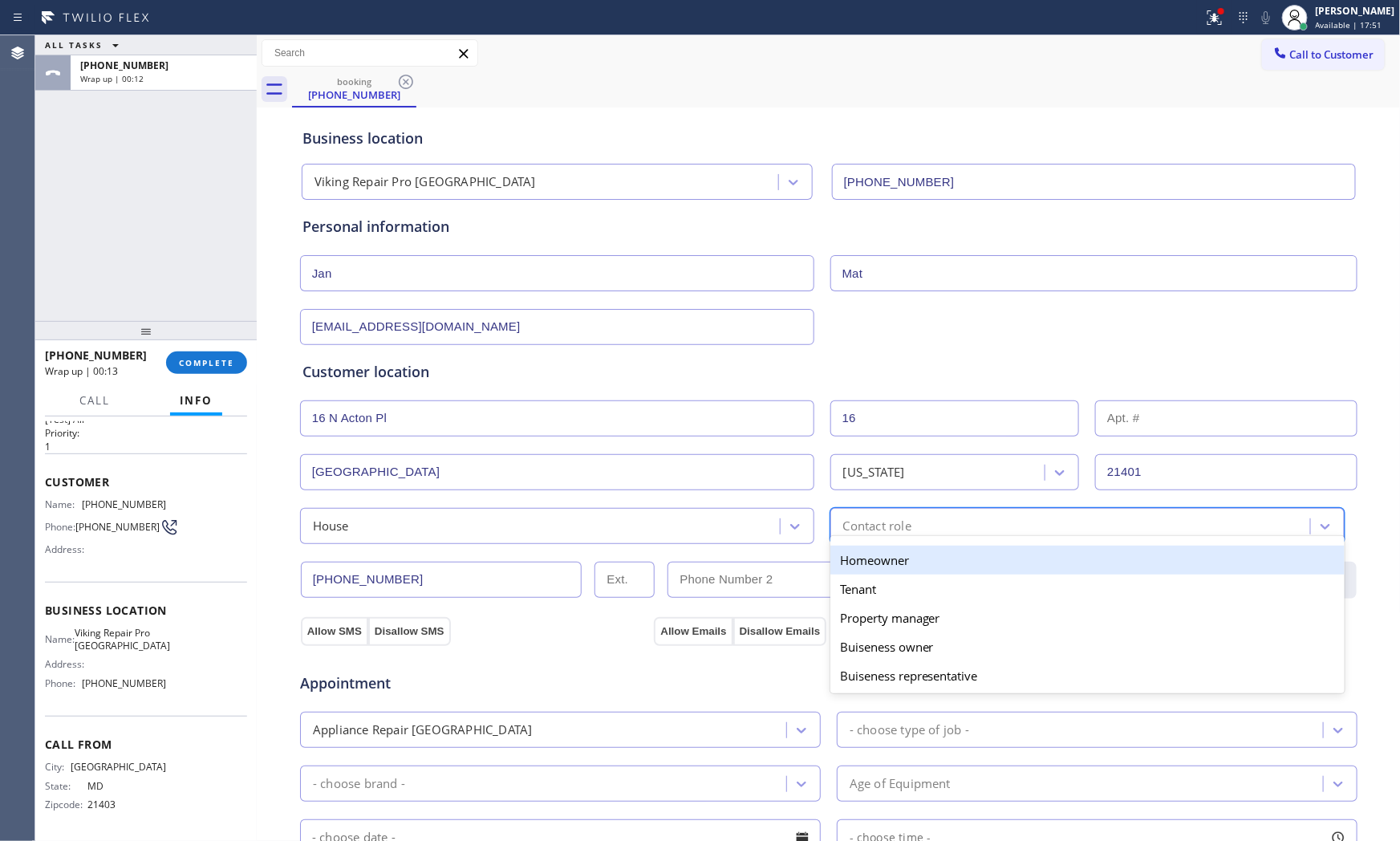
click at [902, 534] on div "Contact role" at bounding box center [877, 526] width 68 height 19
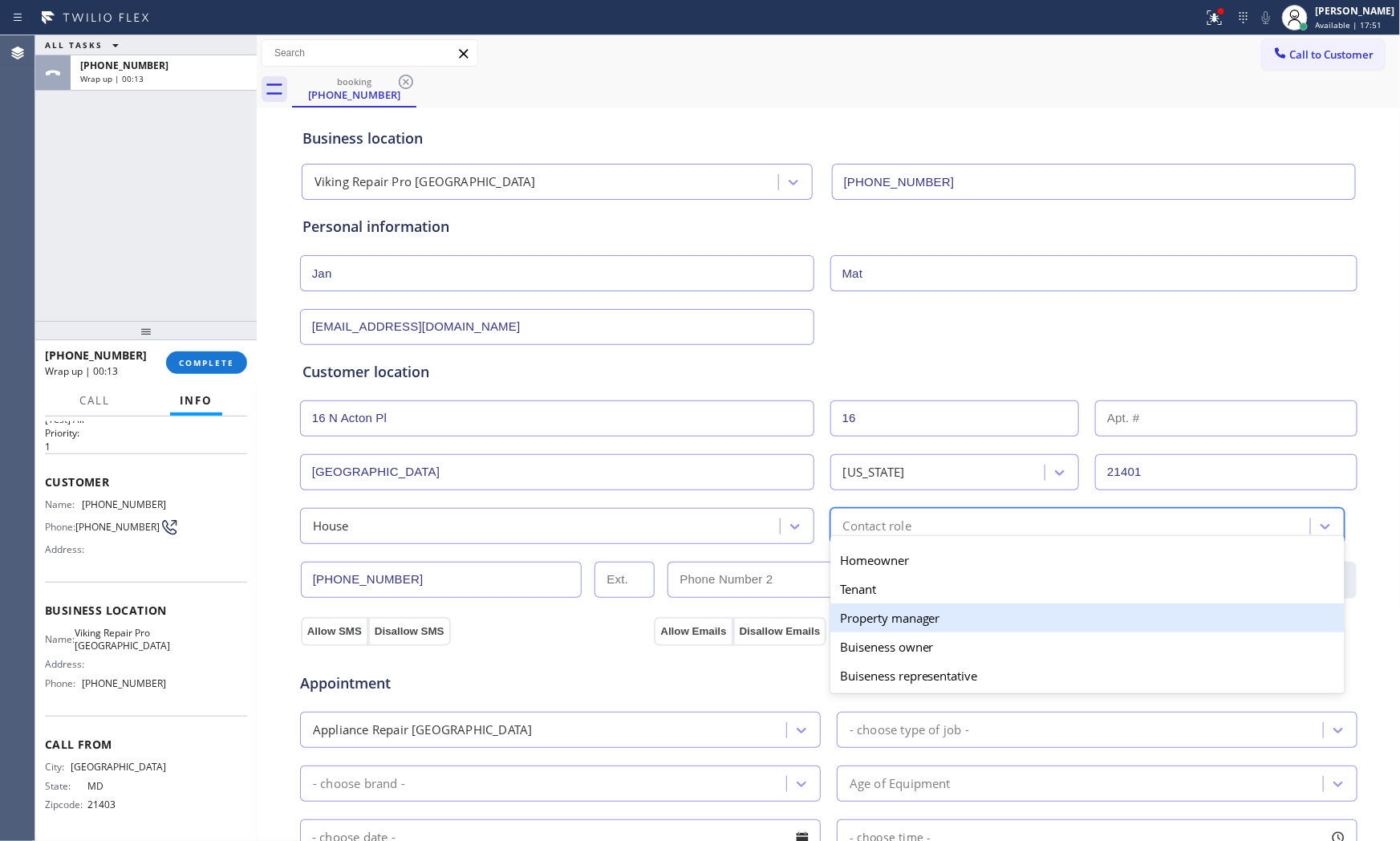
click at [886, 613] on div "Property manager" at bounding box center [1087, 618] width 514 height 29
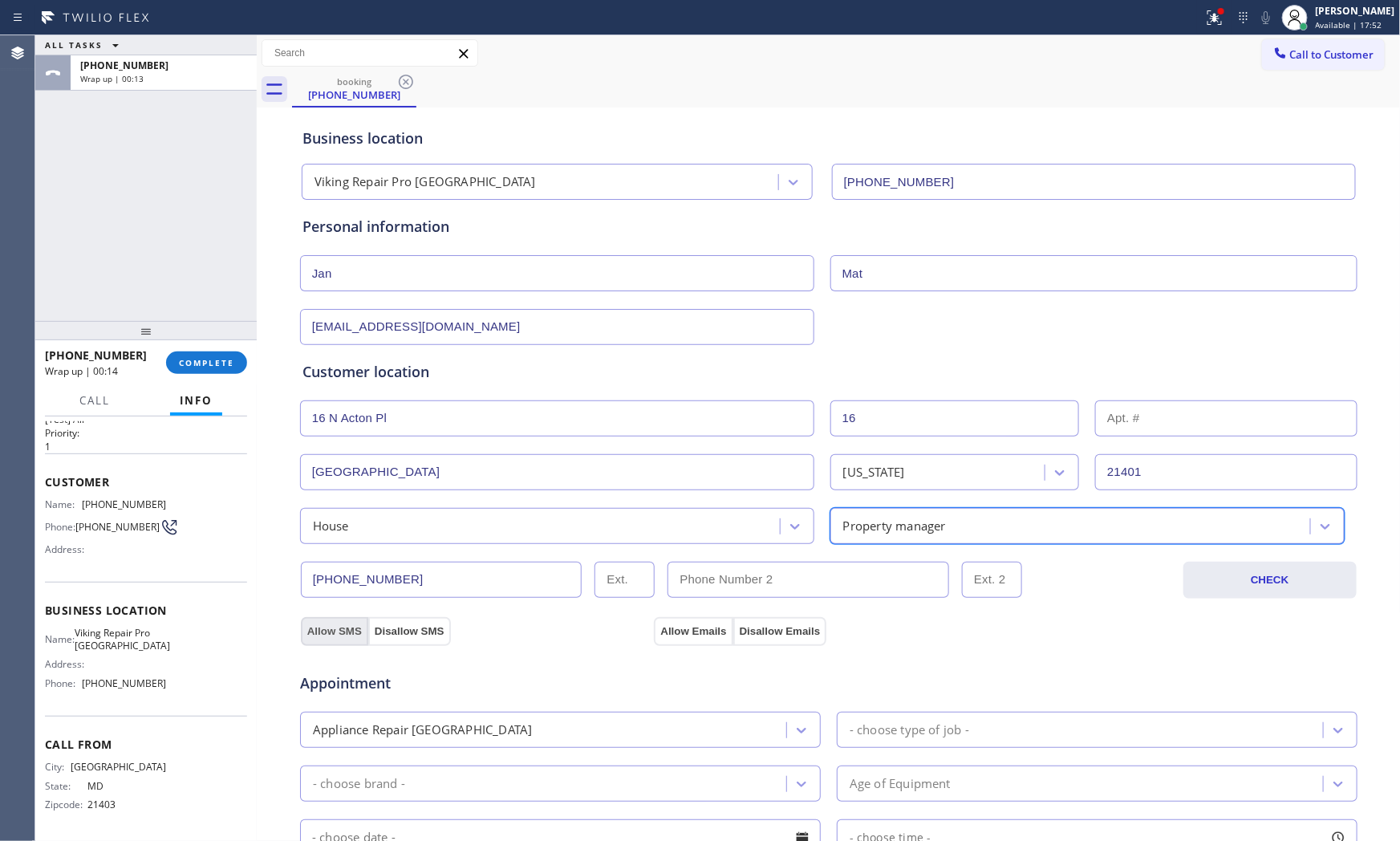
click at [337, 624] on button "Allow SMS" at bounding box center [334, 631] width 68 height 29
drag, startPoint x: 644, startPoint y: 636, endPoint x: 662, endPoint y: 631, distance: 18.7
click at [652, 636] on div "Allow Emails Disallow Emails" at bounding box center [829, 630] width 354 height 29
drag, startPoint x: 662, startPoint y: 631, endPoint x: 680, endPoint y: 638, distance: 19.3
click at [664, 631] on button "Allow Emails" at bounding box center [692, 631] width 78 height 29
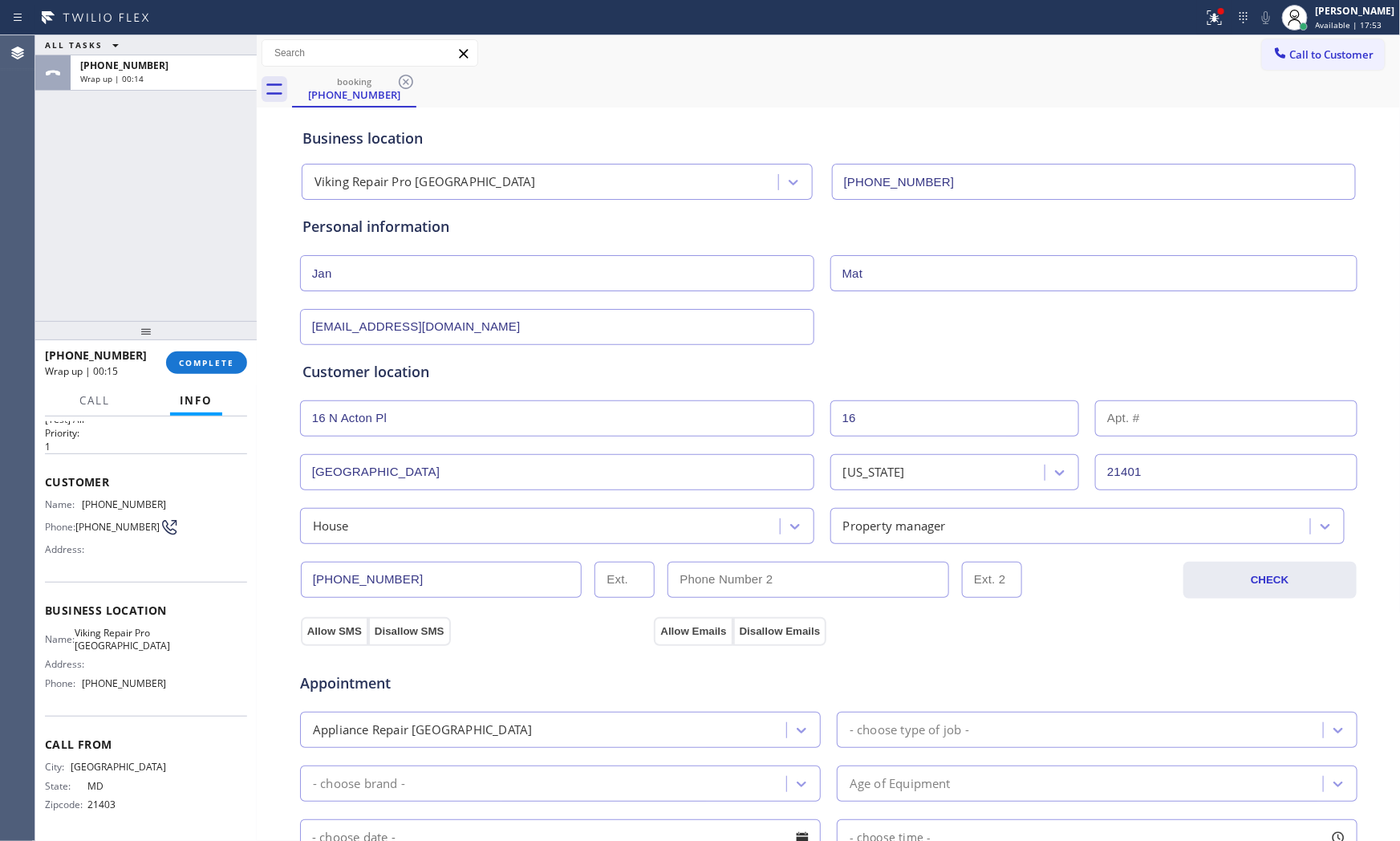
click at [883, 728] on div "- choose type of job -" at bounding box center [909, 730] width 120 height 19
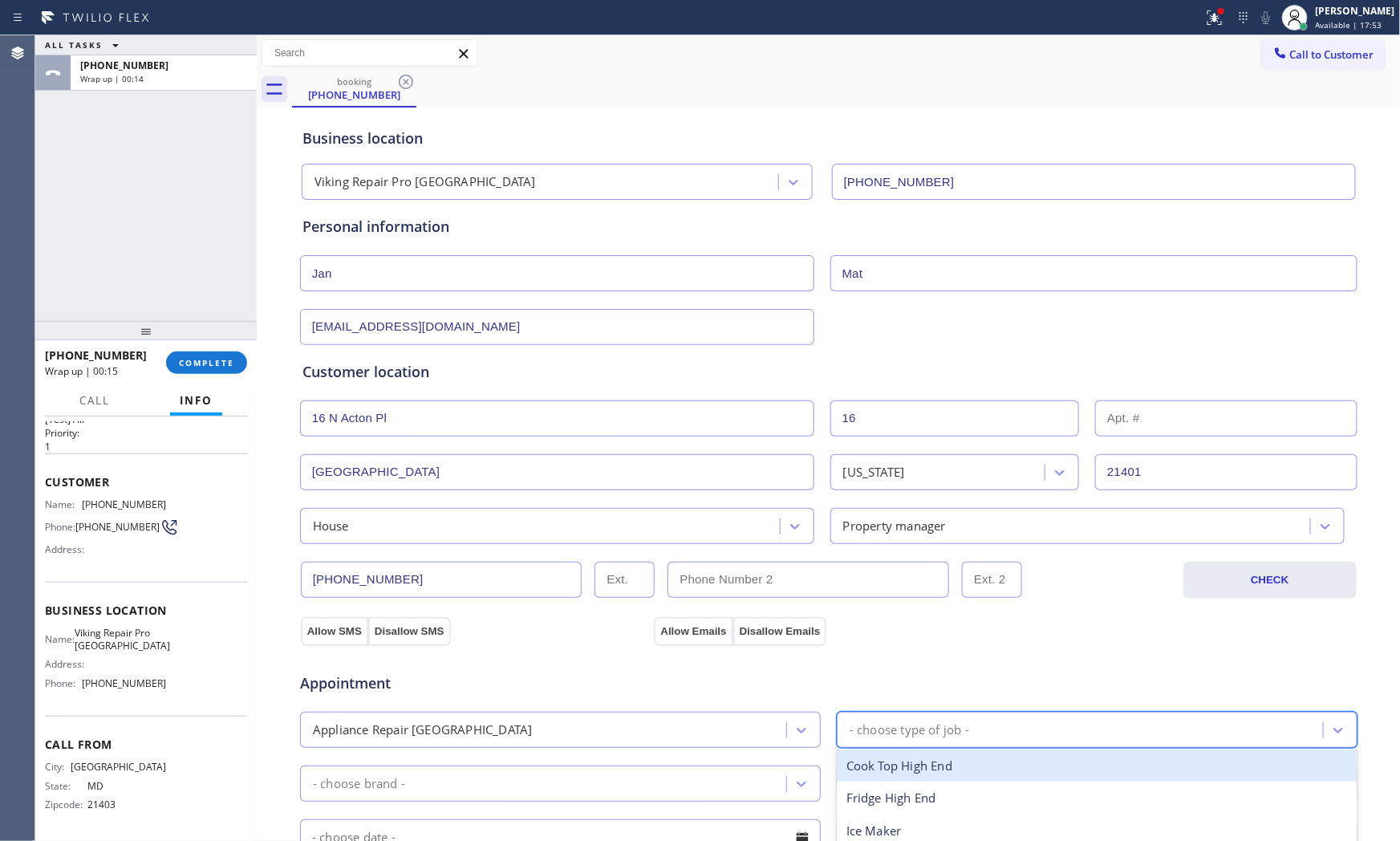
type input "f"
click at [898, 767] on div "Fridge High End" at bounding box center [1097, 766] width 521 height 33
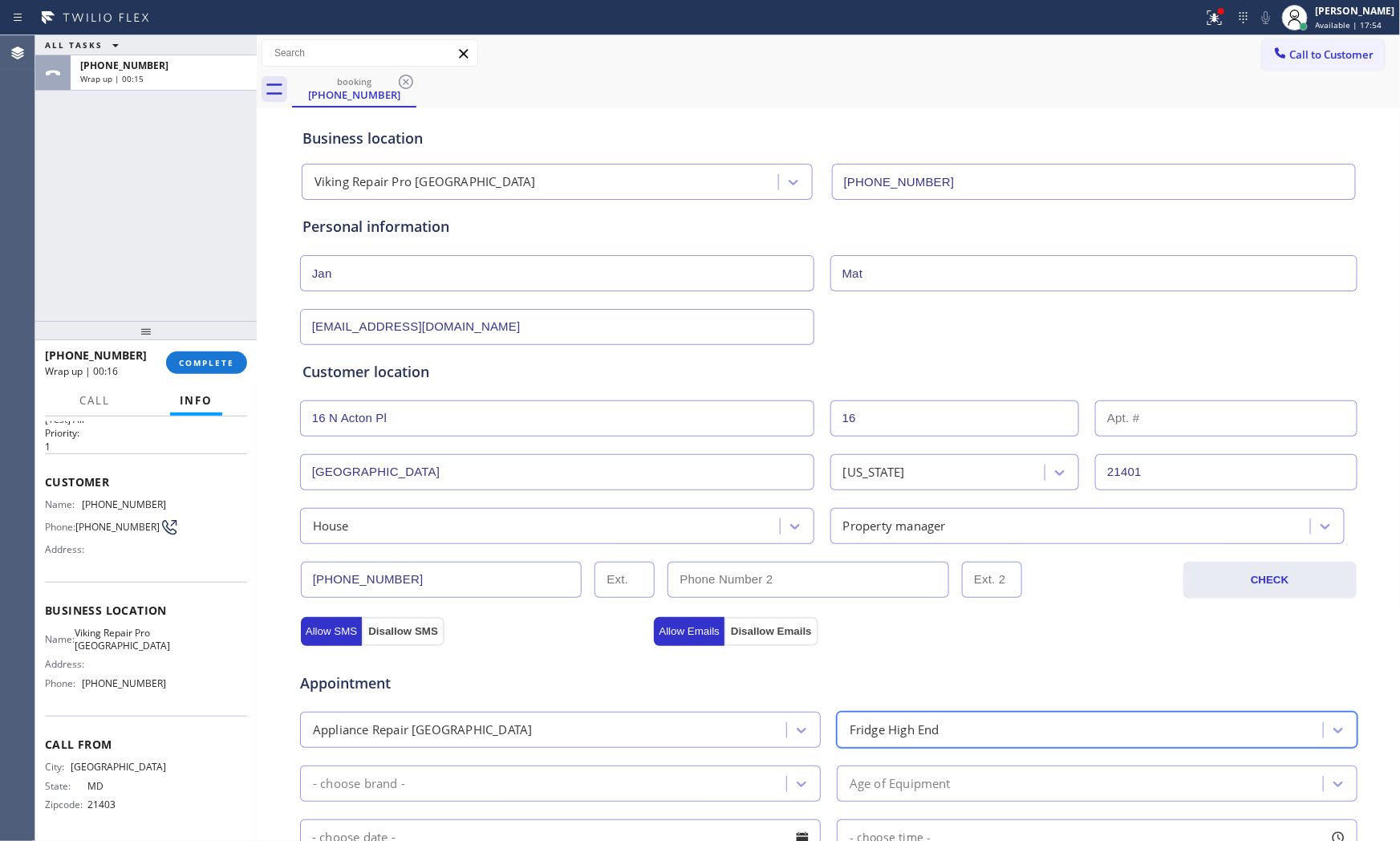
click at [523, 776] on div "- choose brand -" at bounding box center [545, 784] width 481 height 28
type input "V"
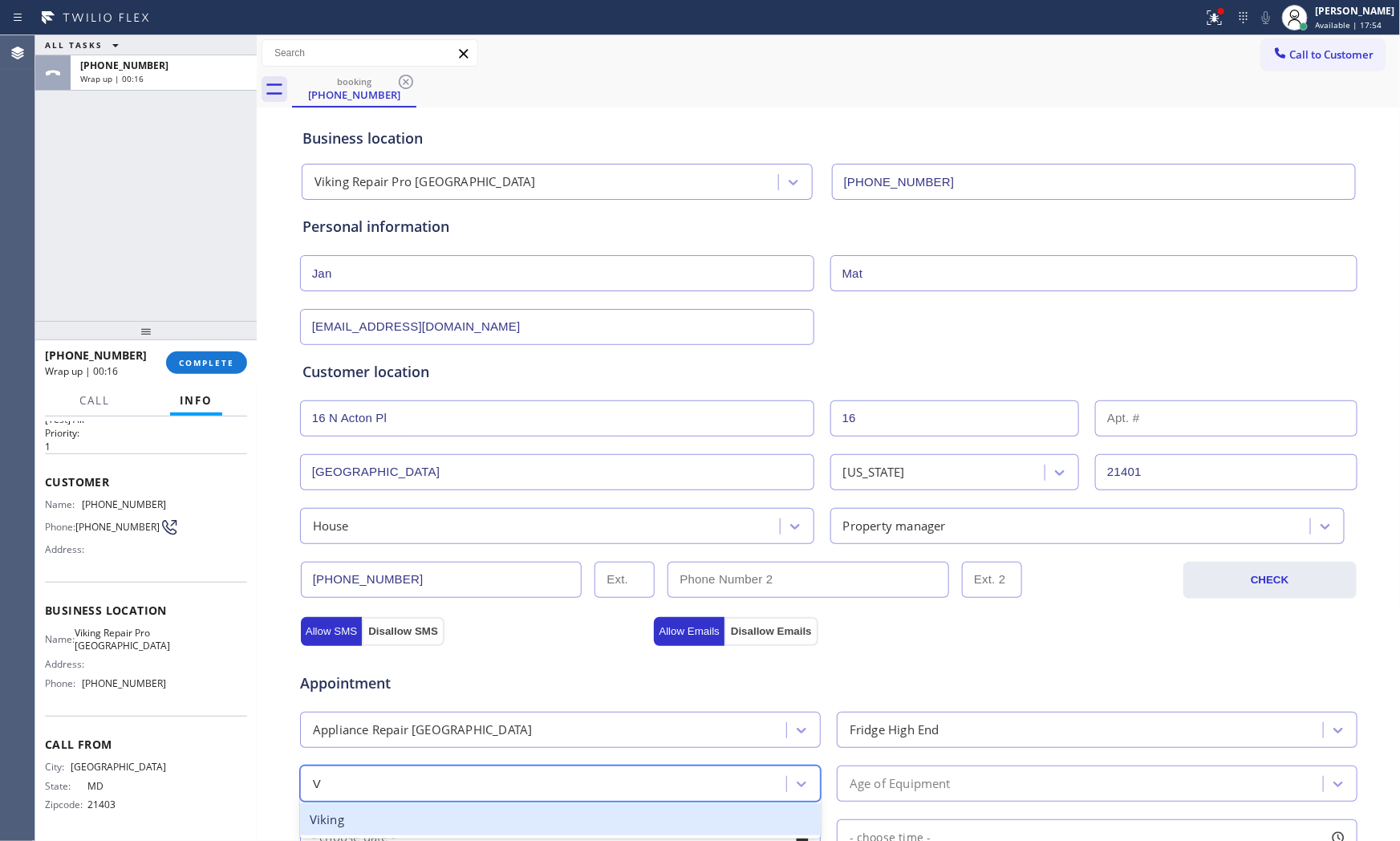
click at [439, 813] on div "Viking" at bounding box center [560, 819] width 521 height 33
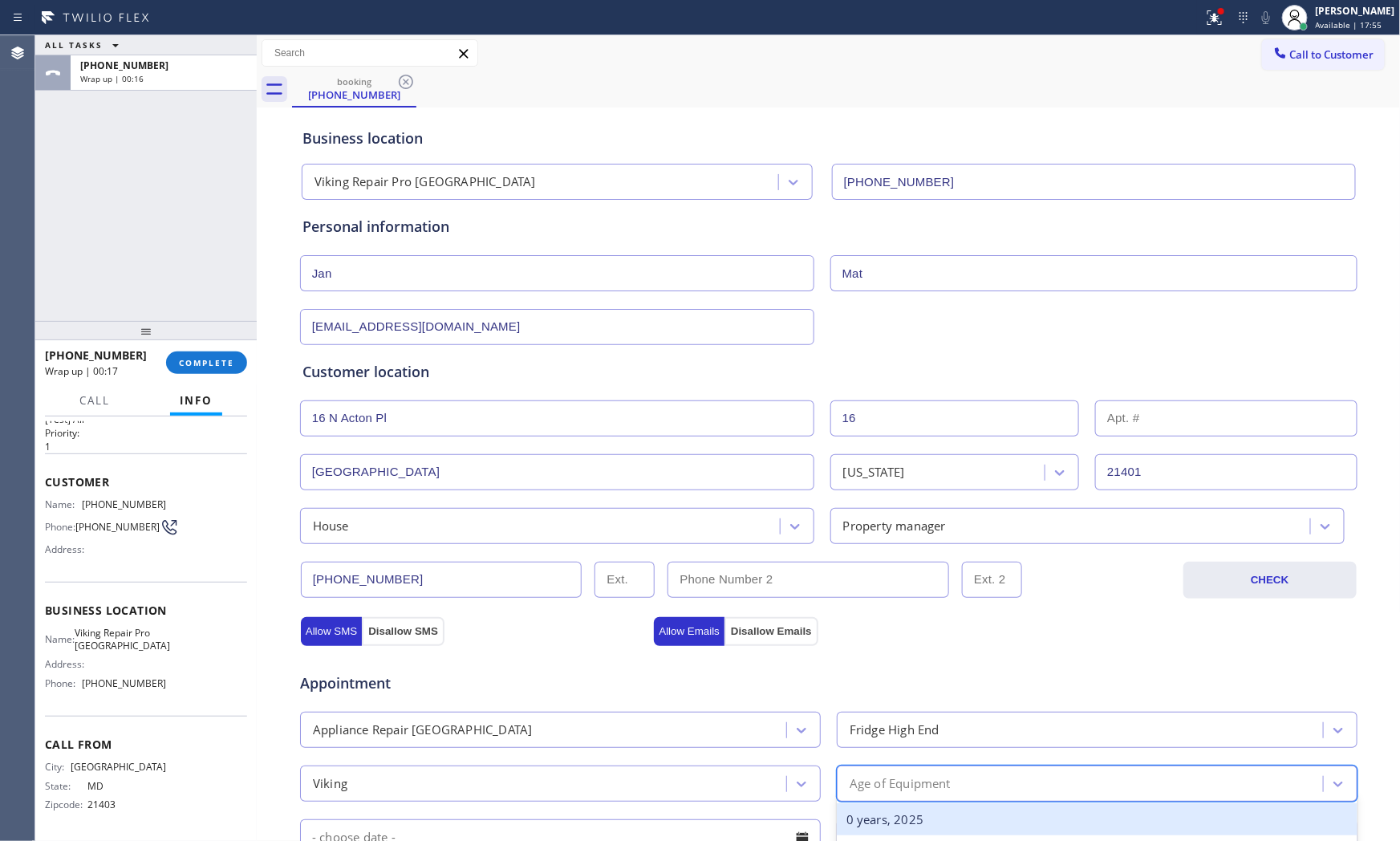
click at [988, 789] on div "Age of Equipment" at bounding box center [1082, 784] width 481 height 28
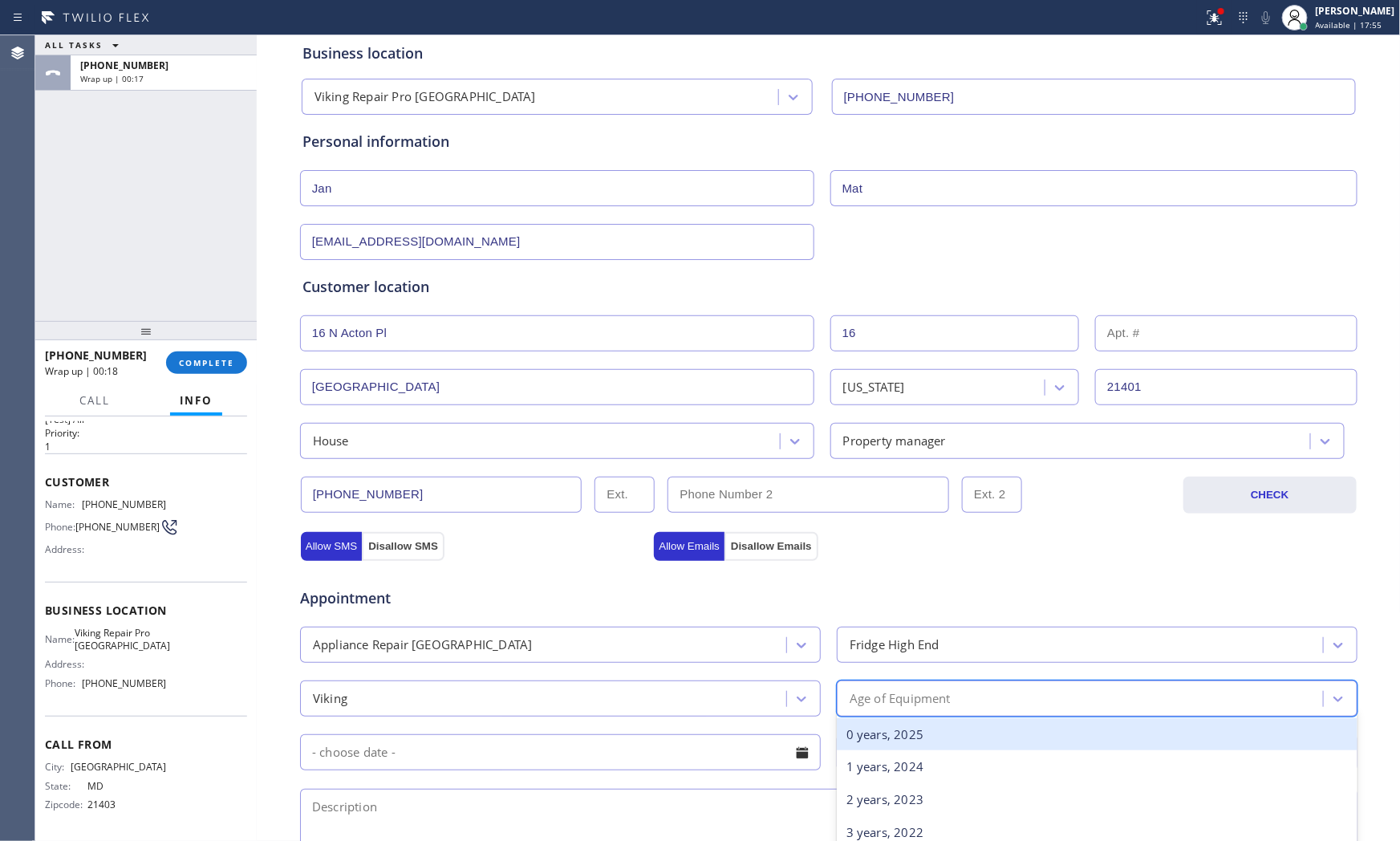
scroll to position [89, 0]
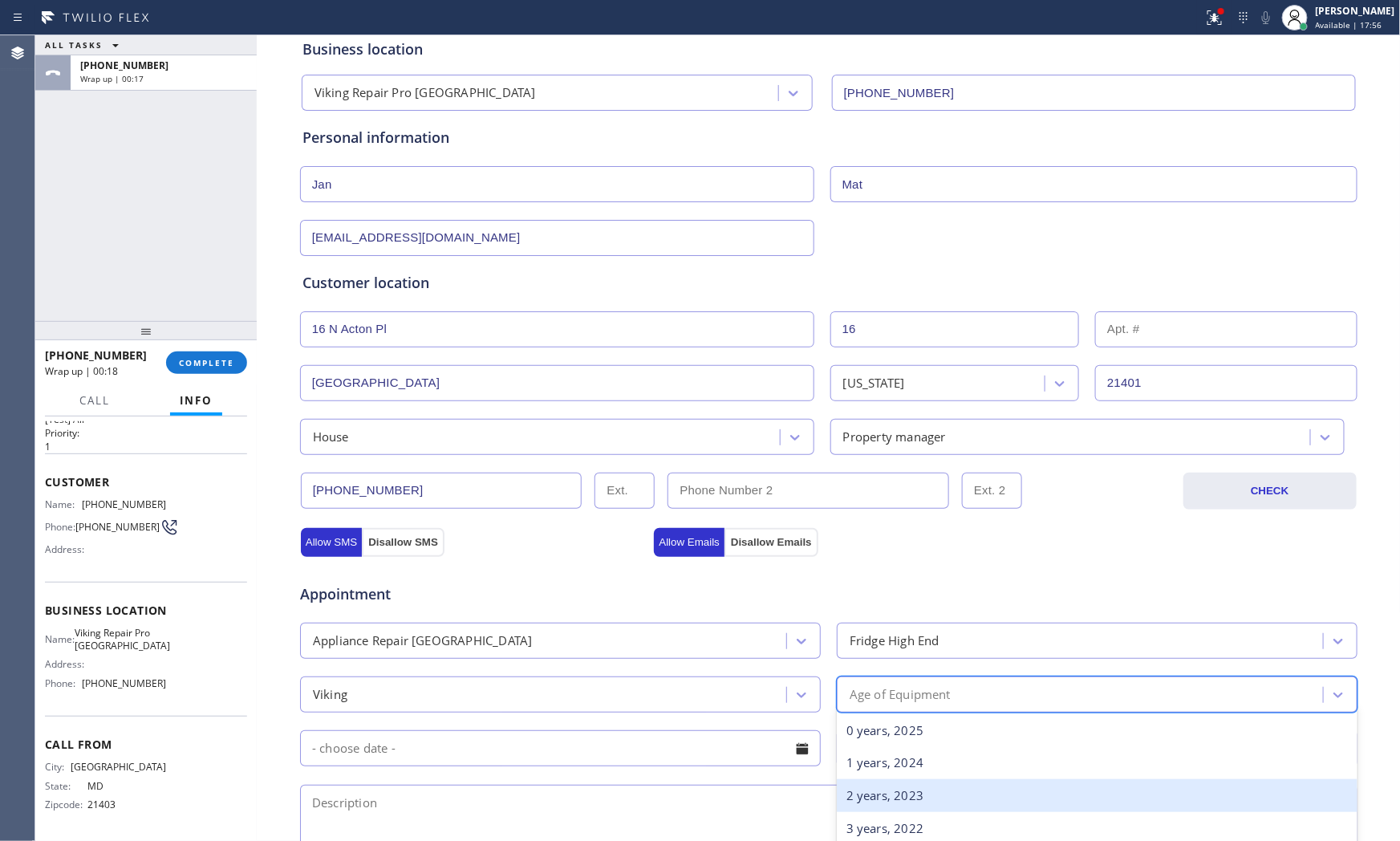
click at [902, 788] on div "2 years, 2023" at bounding box center [1097, 795] width 521 height 33
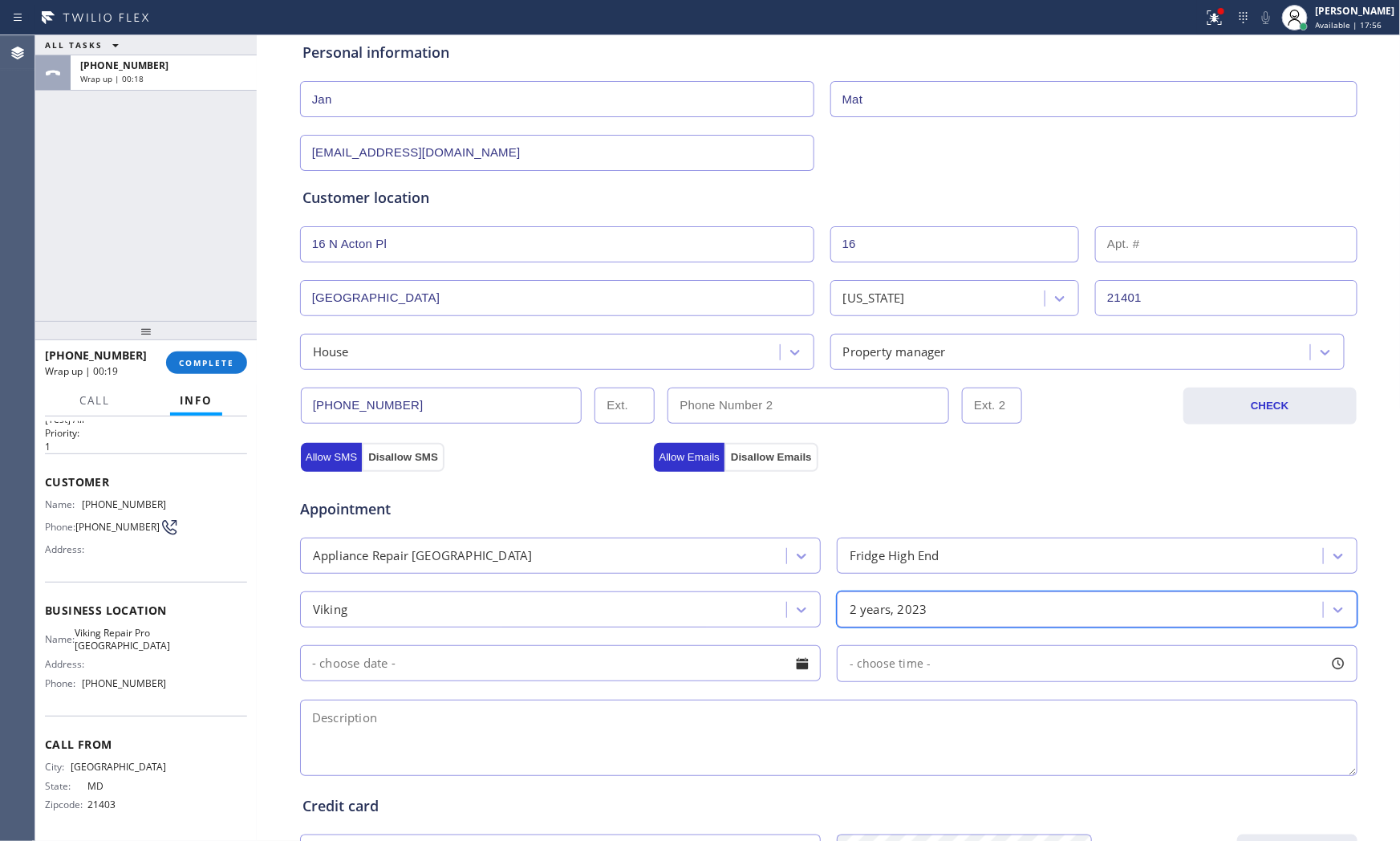
scroll to position [178, 0]
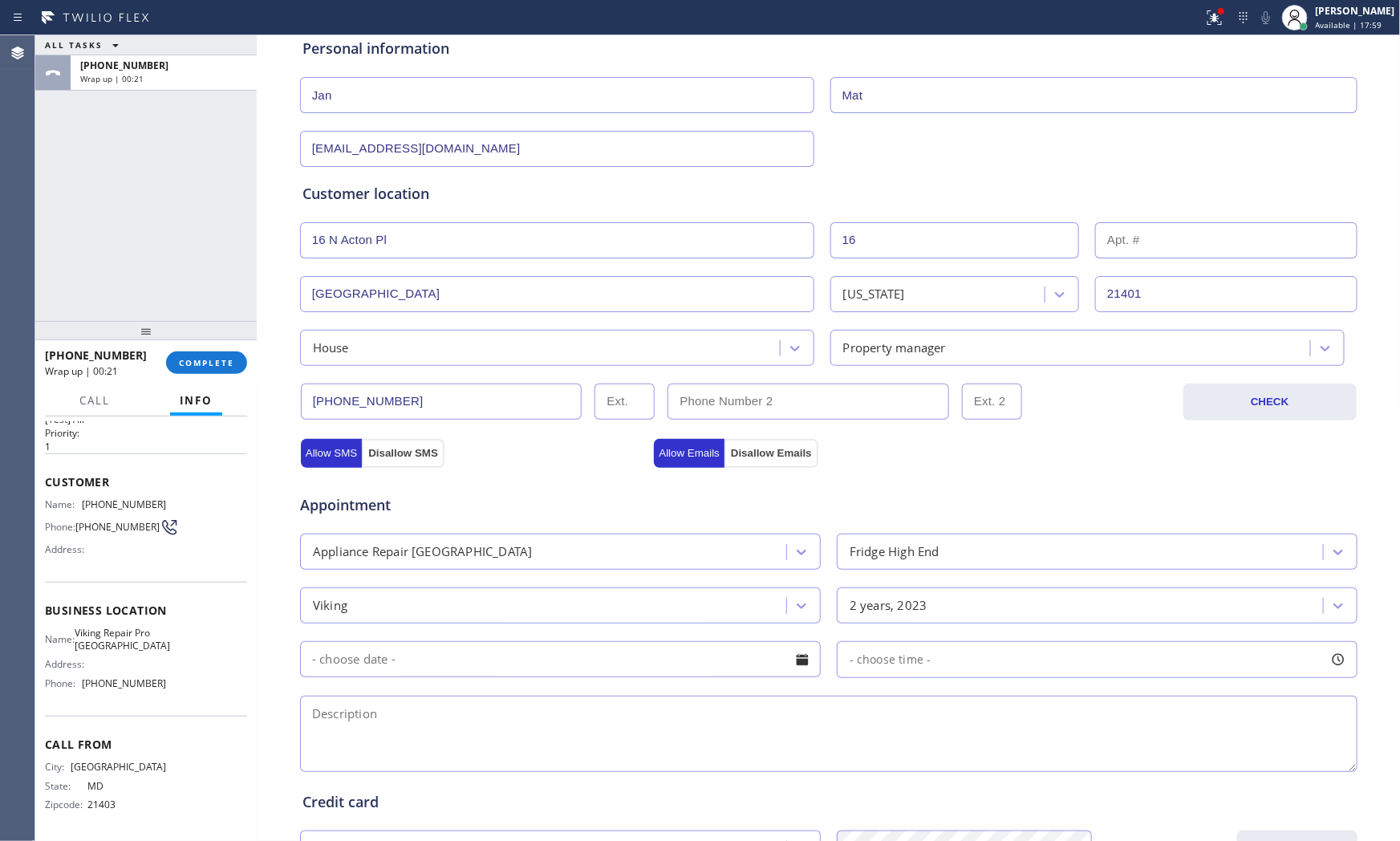
click at [482, 739] on textarea at bounding box center [829, 734] width 1057 height 76
paste textarea "Viking | fridge | fridge is not cooling | 2yrs | [STREET_ADDRESS]"
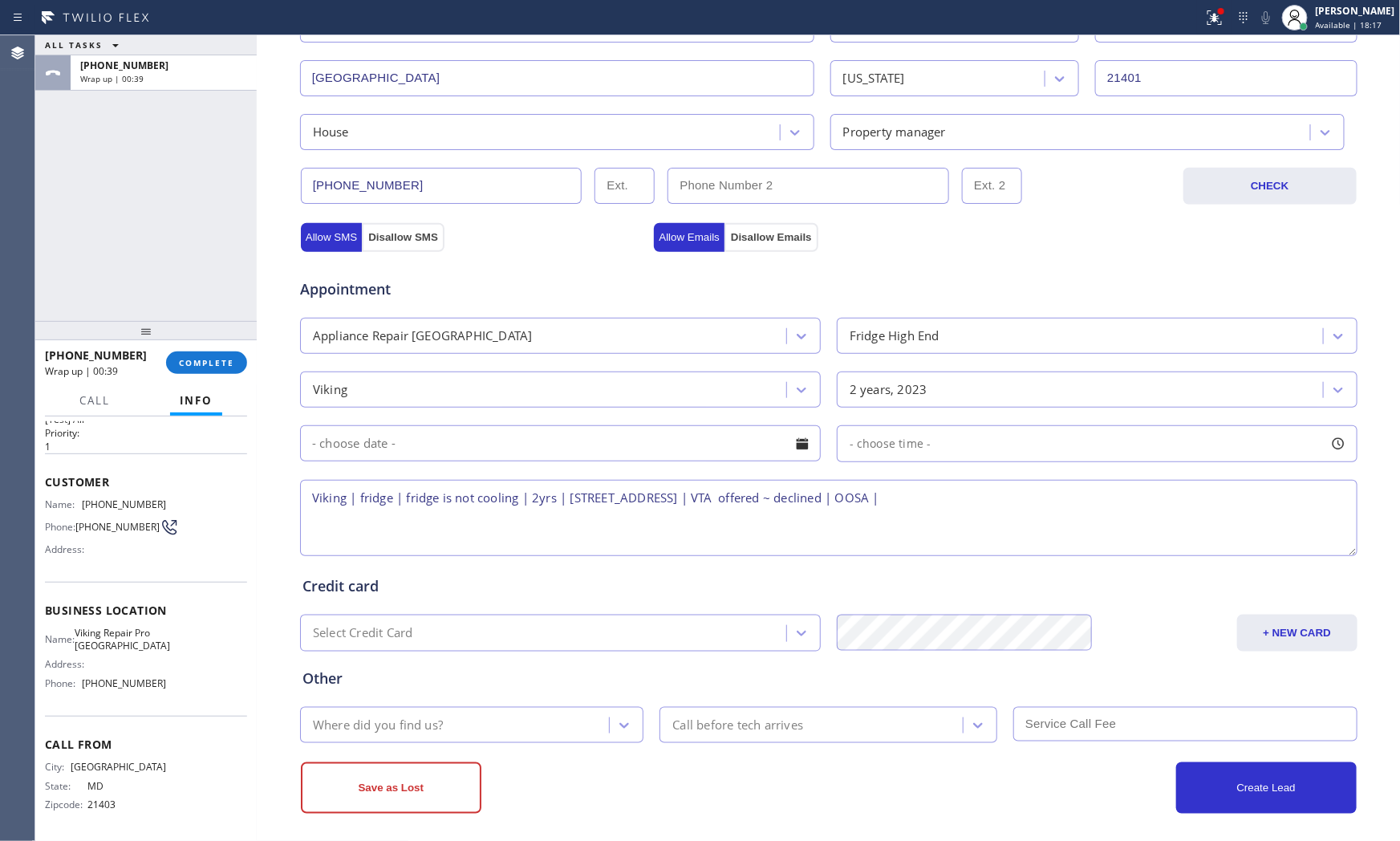
scroll to position [402, 0]
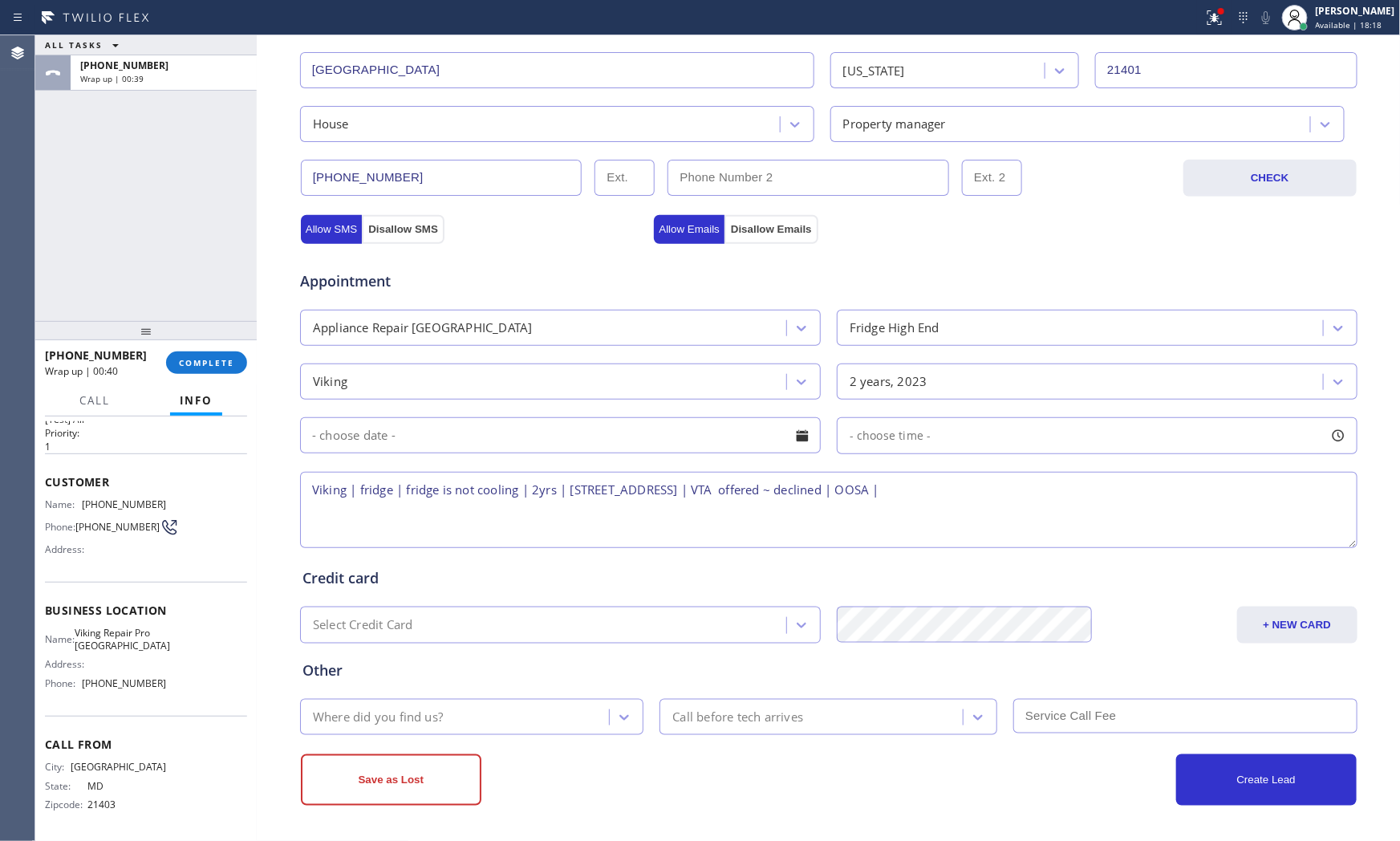
type textarea "Viking | fridge | fridge is not cooling | 2yrs | [STREET_ADDRESS] | VTA offered…"
click at [499, 711] on div "Where did you find us?" at bounding box center [458, 717] width 305 height 28
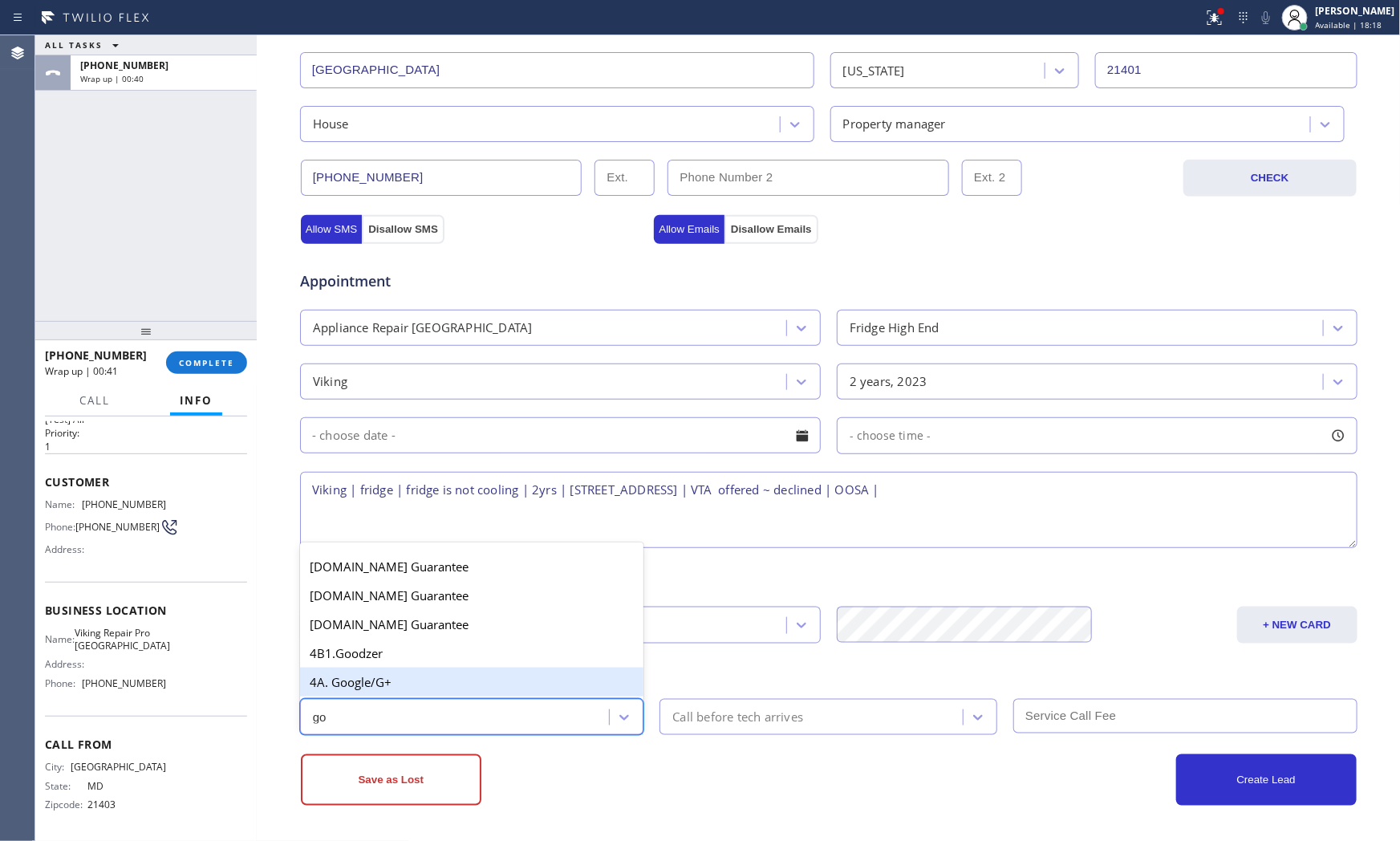
type input "goo"
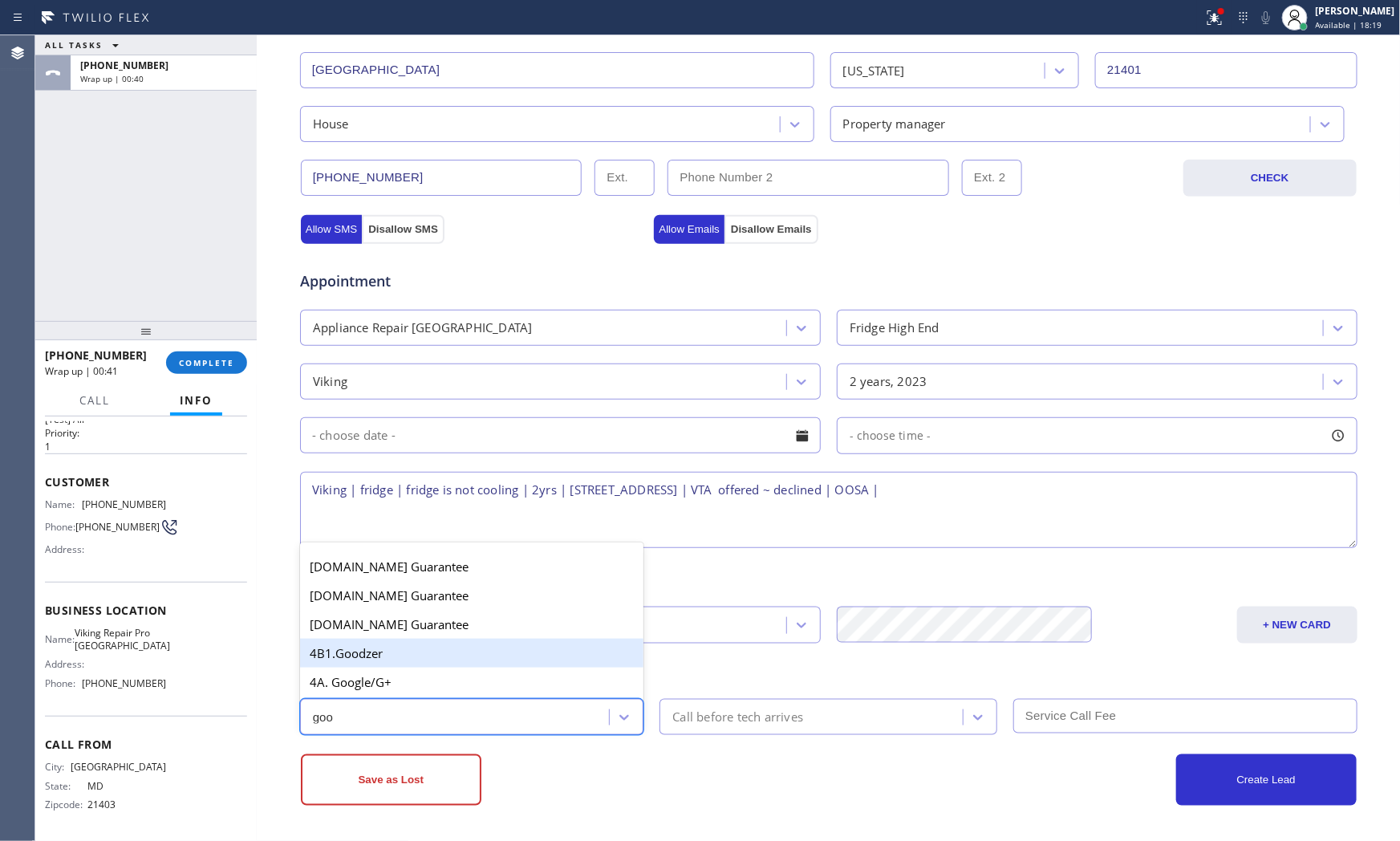
click at [481, 656] on div "4B1.Goodzer" at bounding box center [472, 653] width 344 height 29
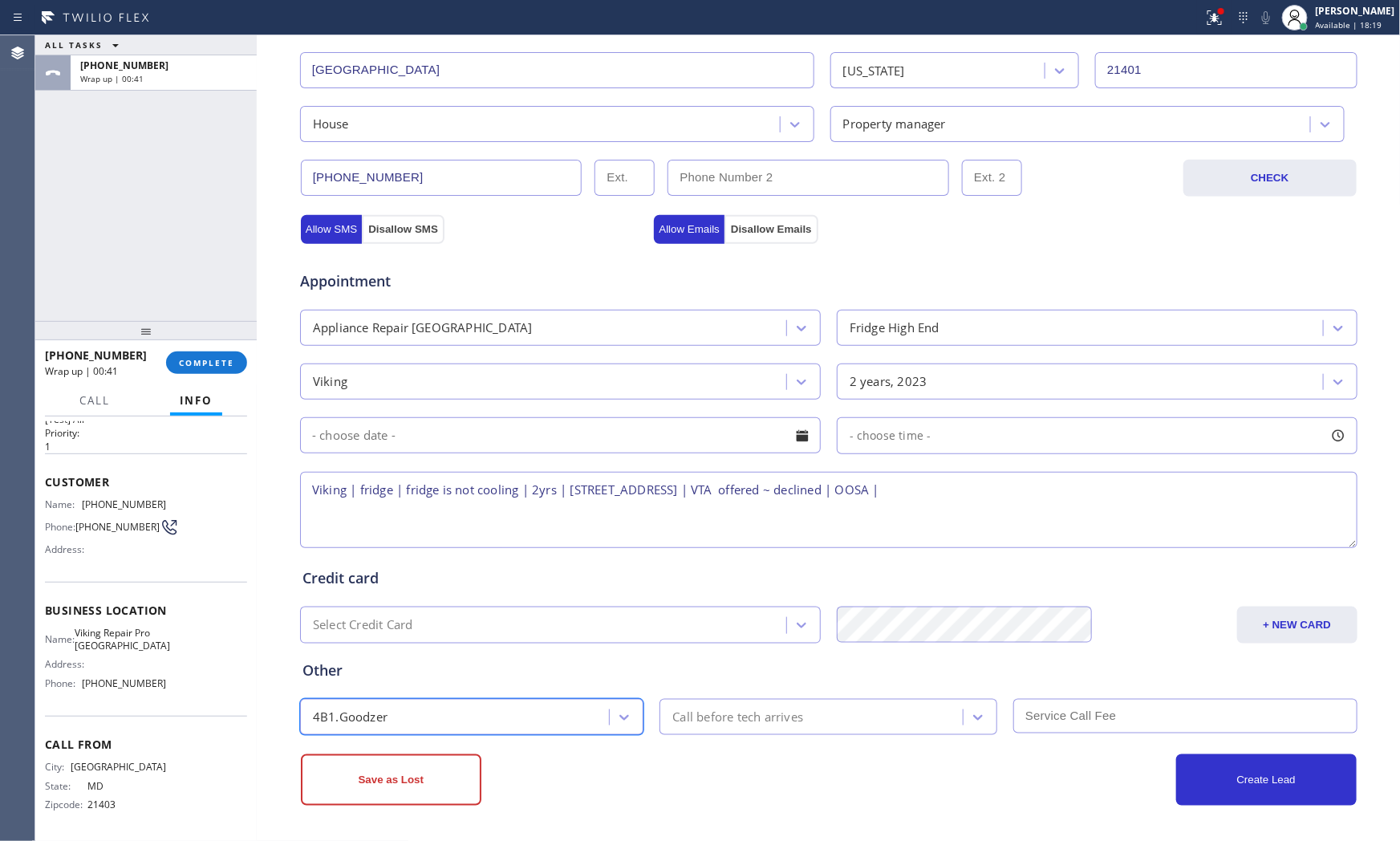
click at [469, 714] on div "4B1.Goodzer" at bounding box center [458, 717] width 305 height 28
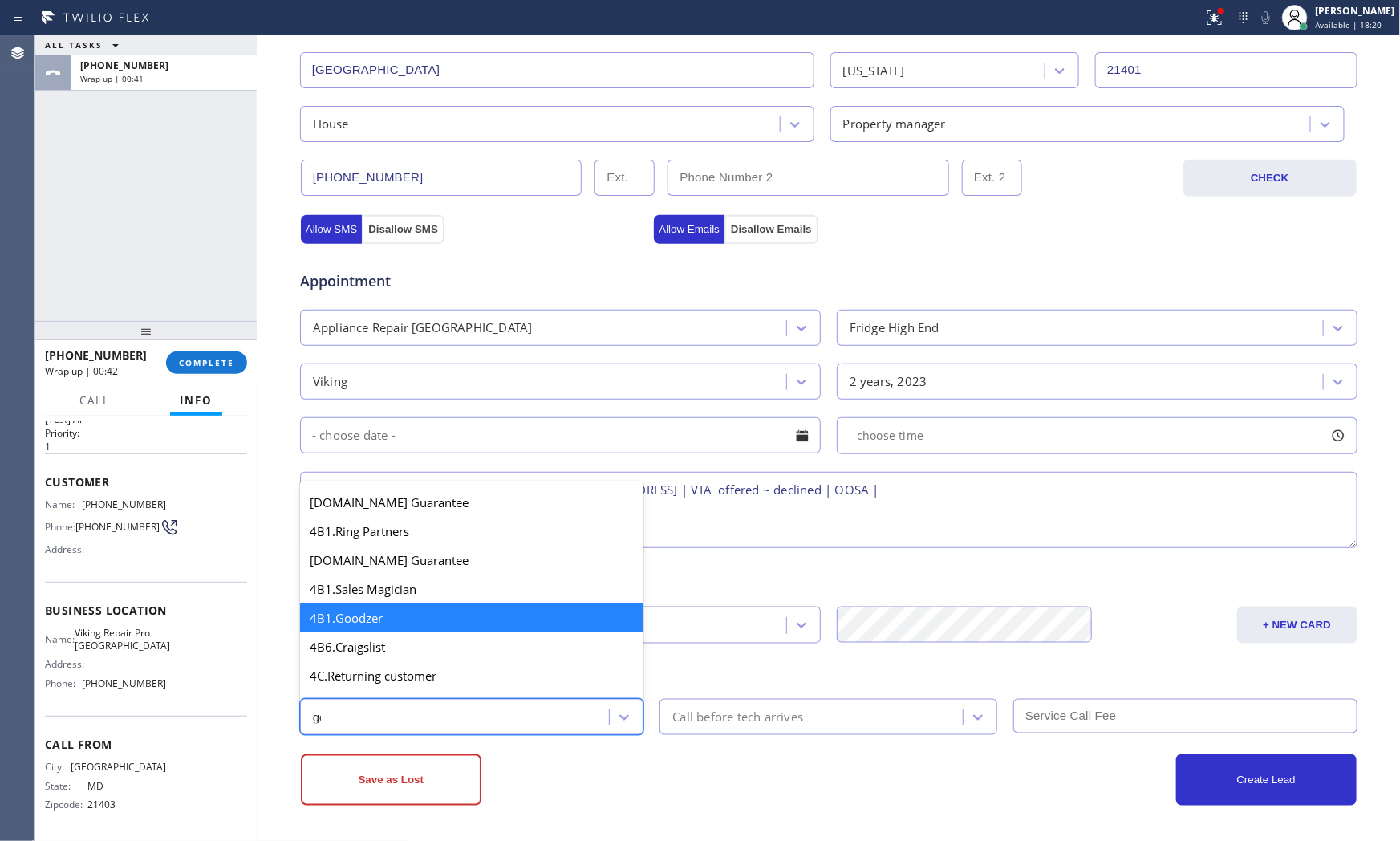
scroll to position [0, 0]
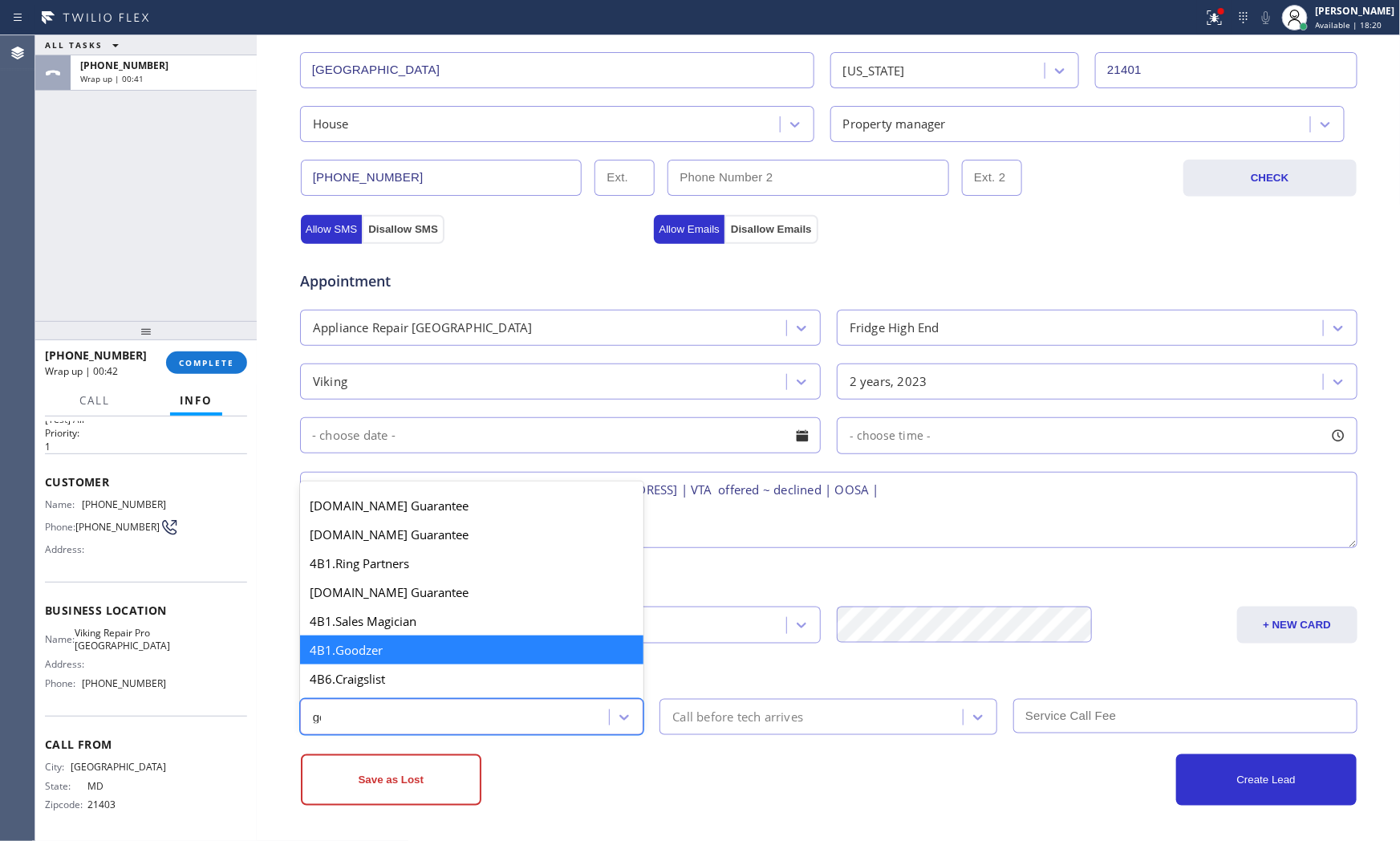
type input "goo"
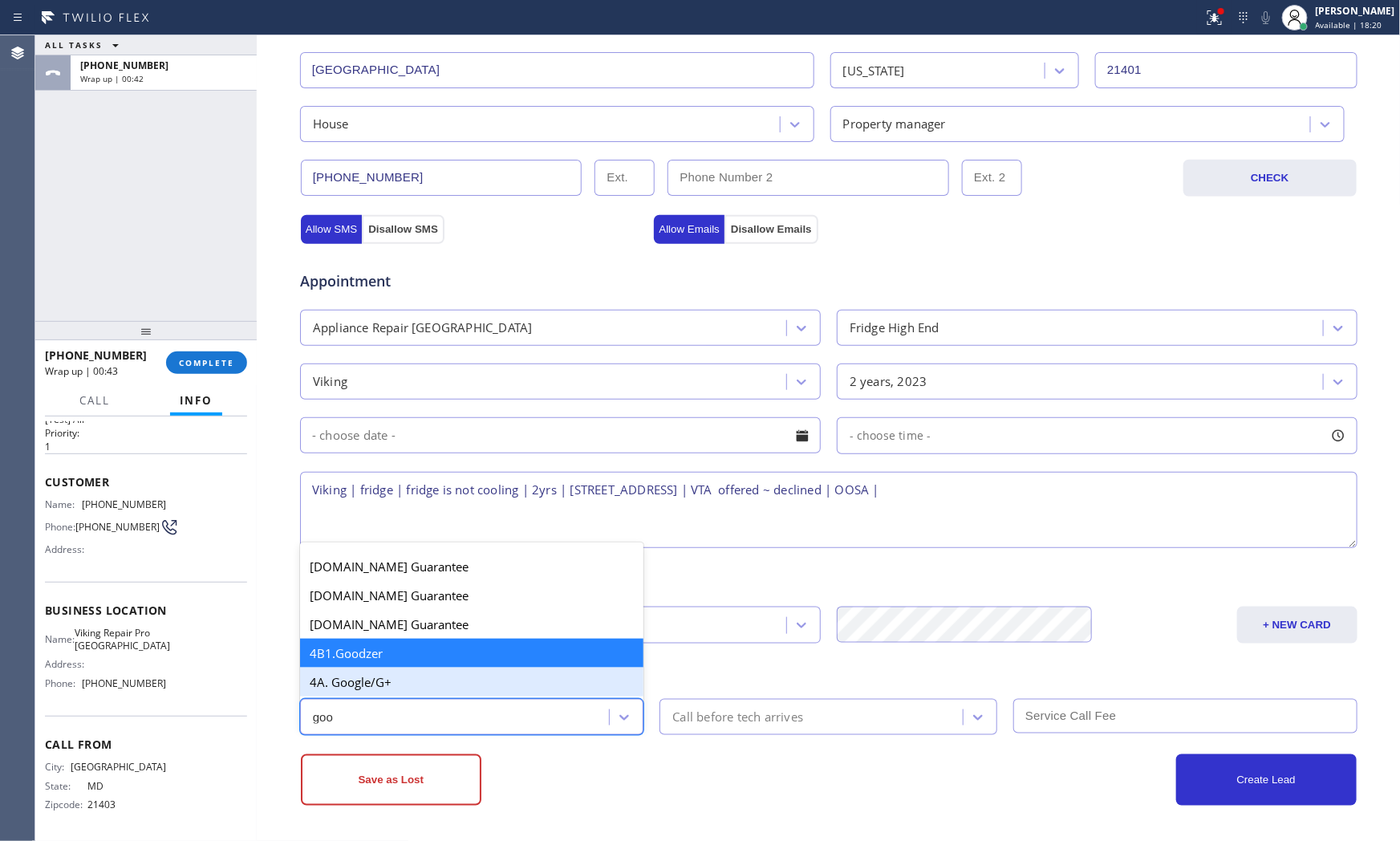
click at [440, 691] on div "4A. Google/G+" at bounding box center [472, 682] width 344 height 29
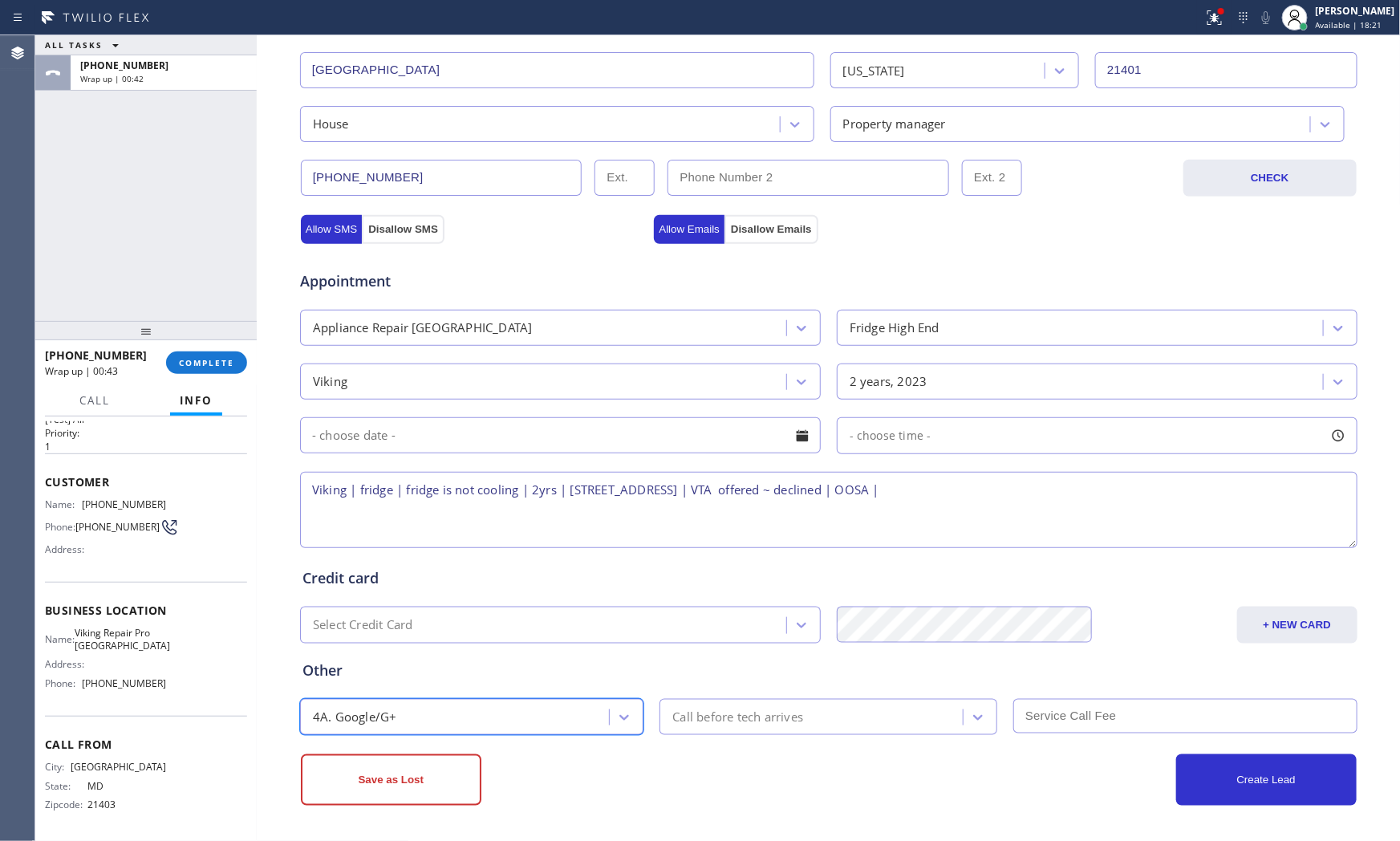
click at [699, 779] on div "Save as Lost" at bounding box center [564, 780] width 528 height 52
click at [443, 767] on button "Save as Lost" at bounding box center [391, 780] width 181 height 52
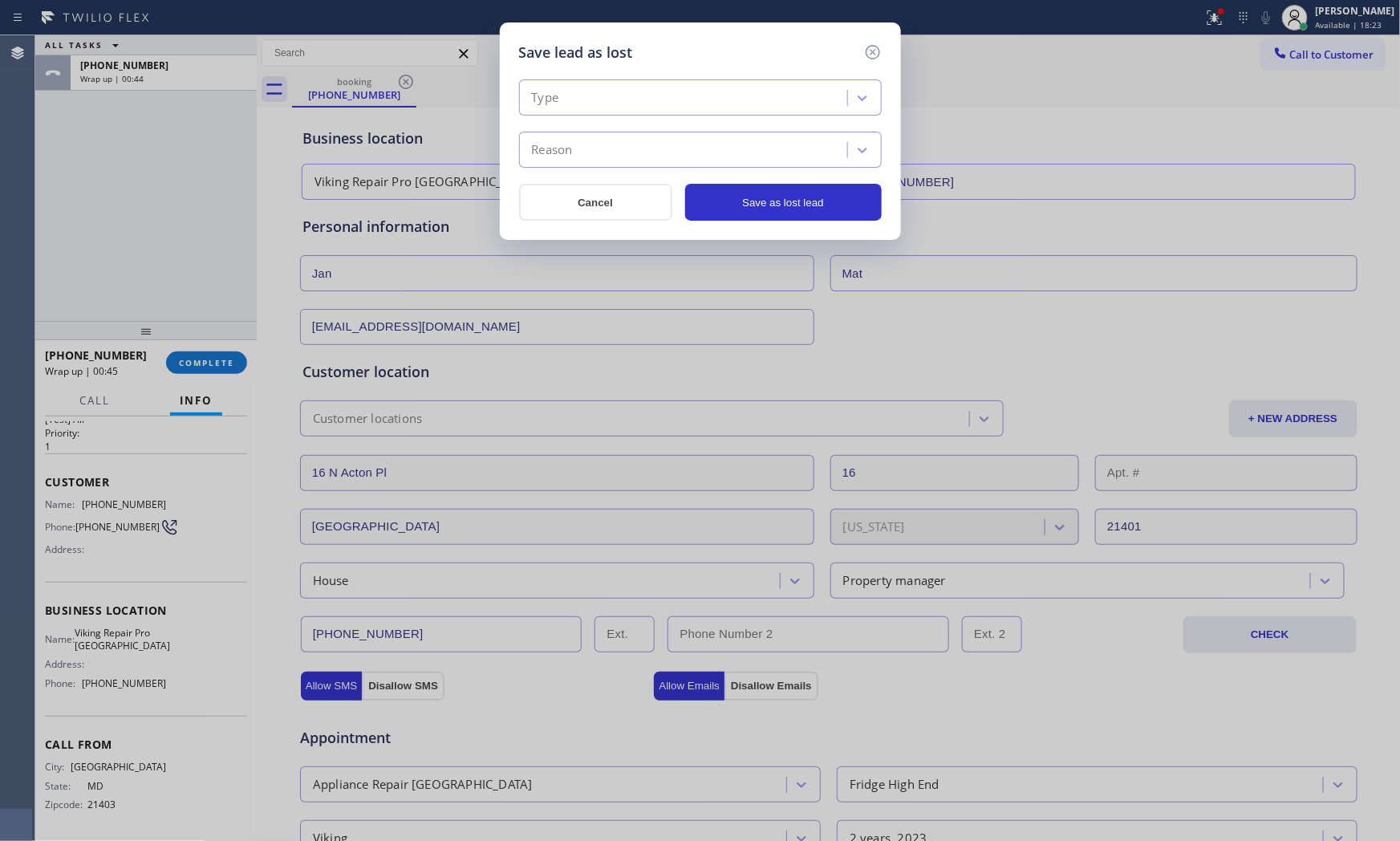
click at [589, 112] on div "Type" at bounding box center [700, 97] width 362 height 36
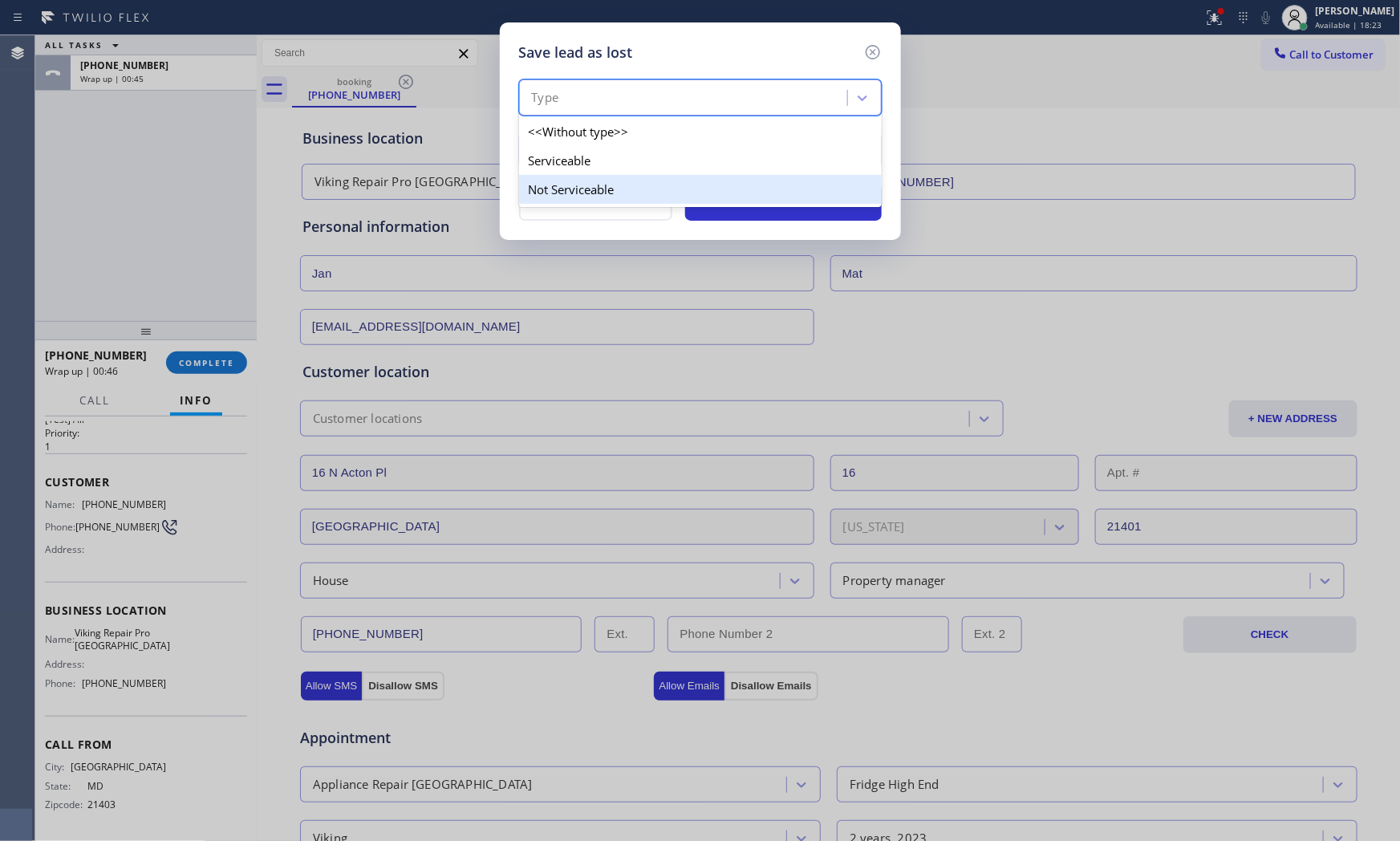
click at [593, 185] on div "Not Serviceable" at bounding box center [700, 189] width 362 height 29
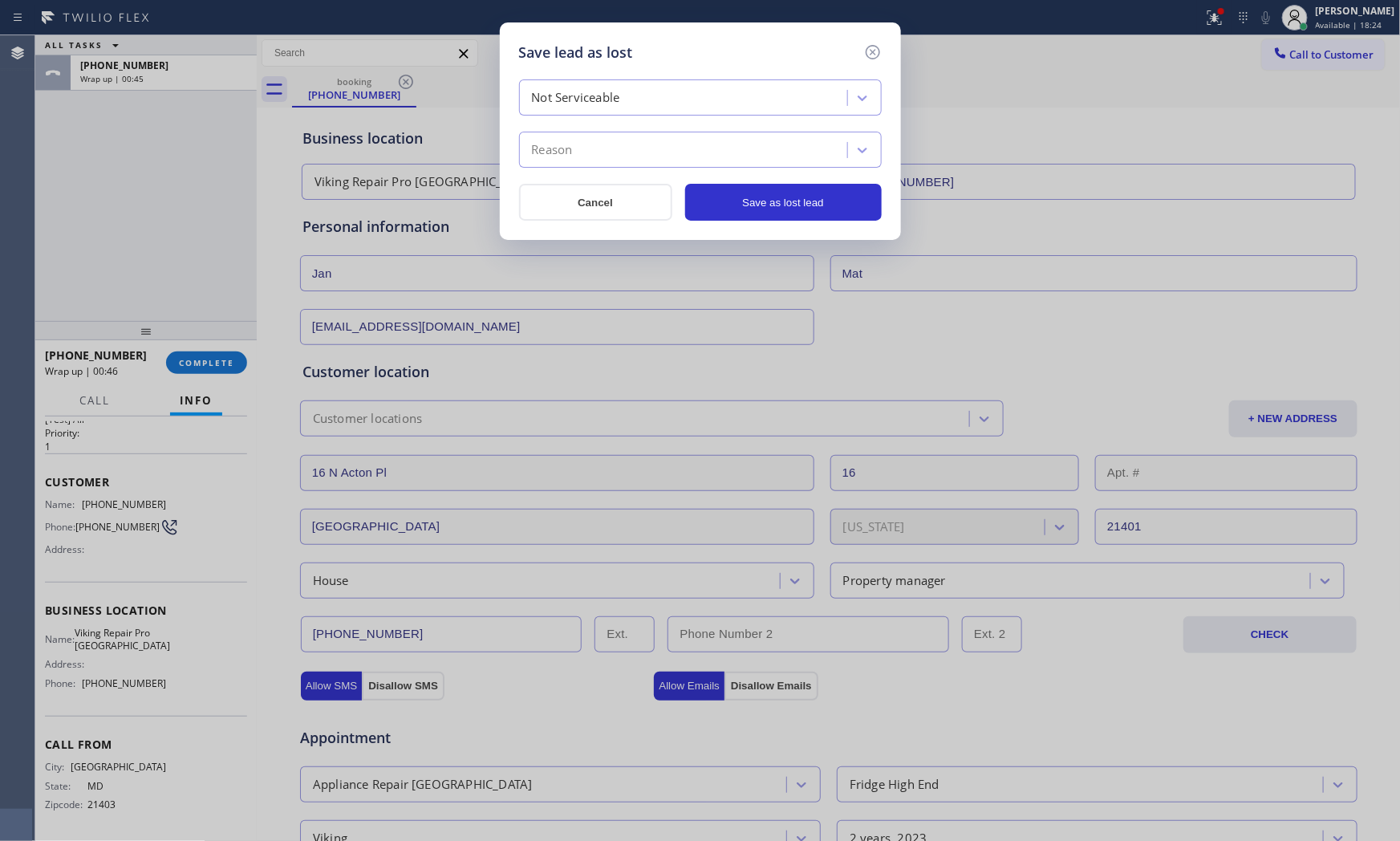
click at [595, 153] on div "Reason" at bounding box center [684, 151] width 323 height 28
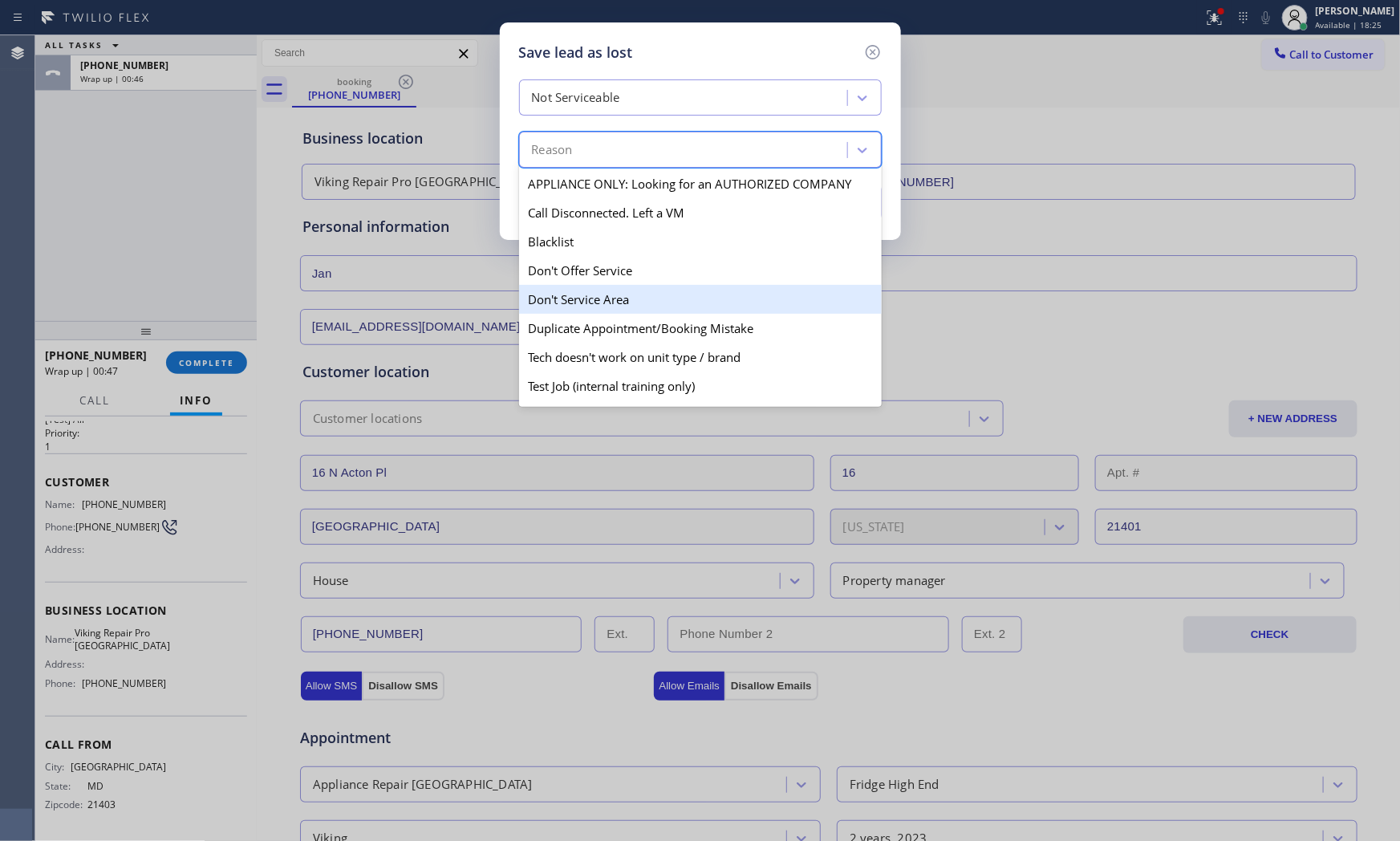
click at [603, 294] on div "Don't Service Area" at bounding box center [700, 299] width 362 height 29
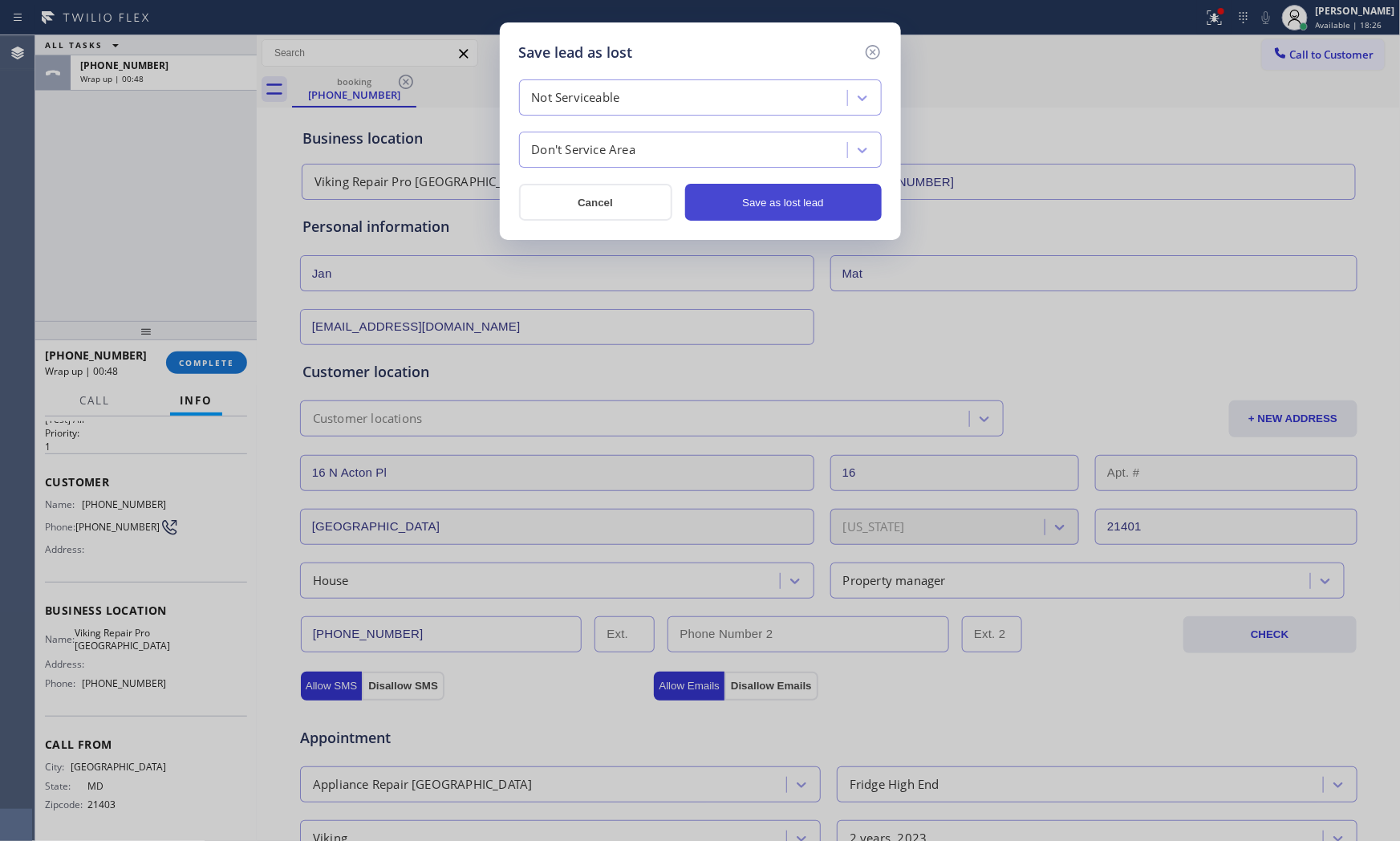
click at [778, 198] on button "Save as lost lead" at bounding box center [783, 202] width 197 height 37
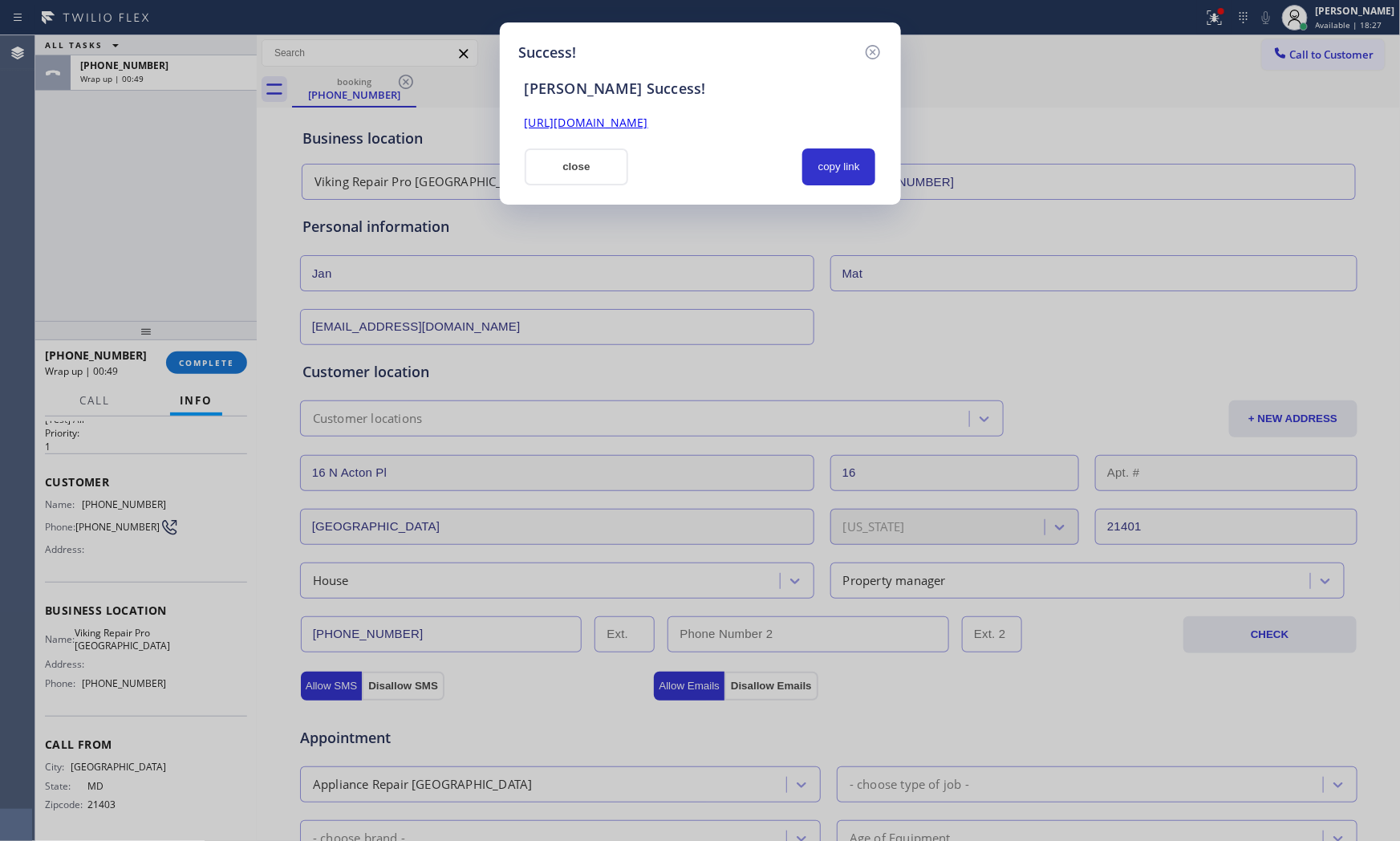
click at [590, 165] on button "close" at bounding box center [576, 167] width 105 height 37
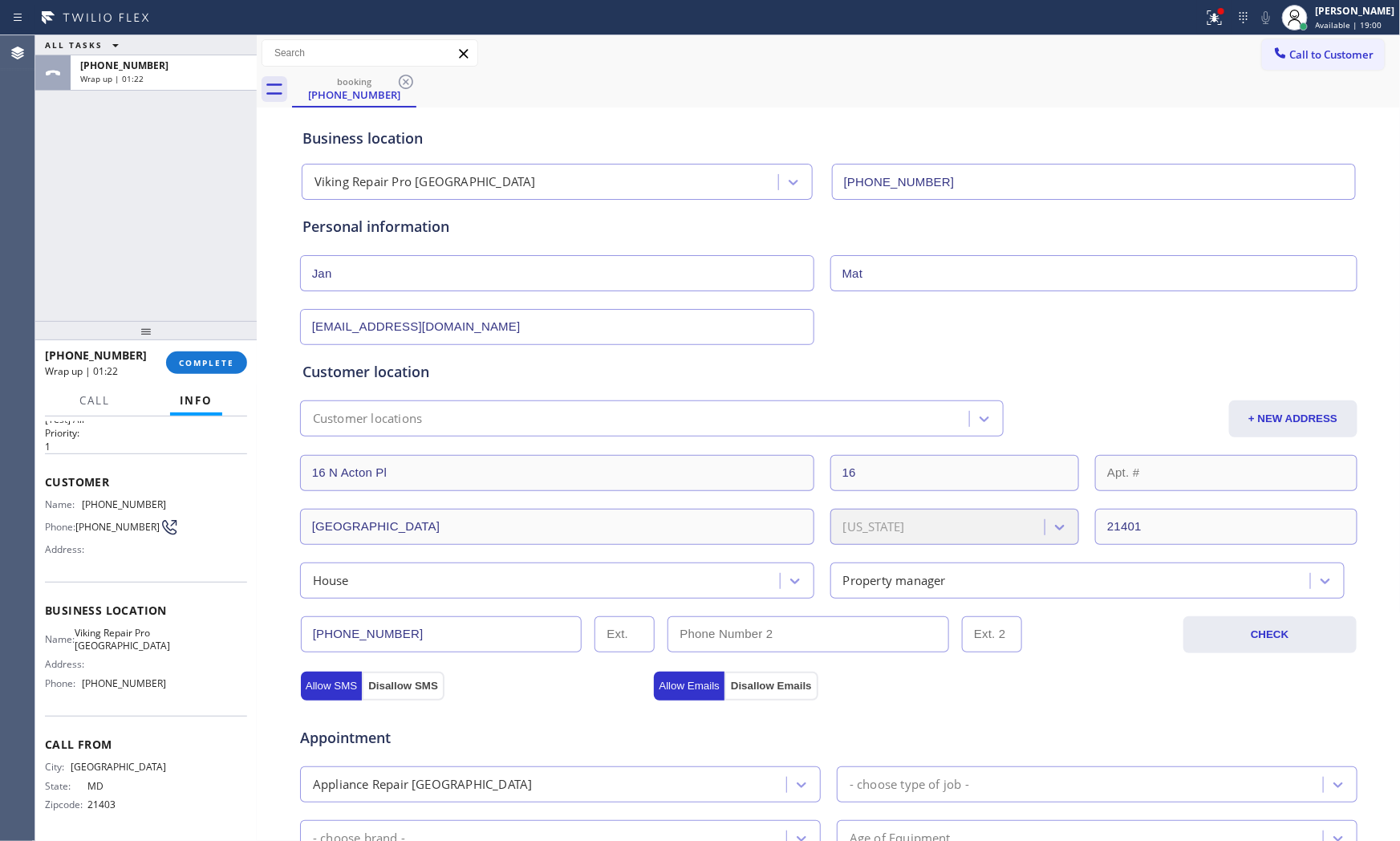
click at [201, 346] on div "[PHONE_NUMBER] Wrap up | 01:22 COMPLETE" at bounding box center [146, 363] width 202 height 41
click at [211, 353] on button "COMPLETE" at bounding box center [206, 363] width 81 height 23
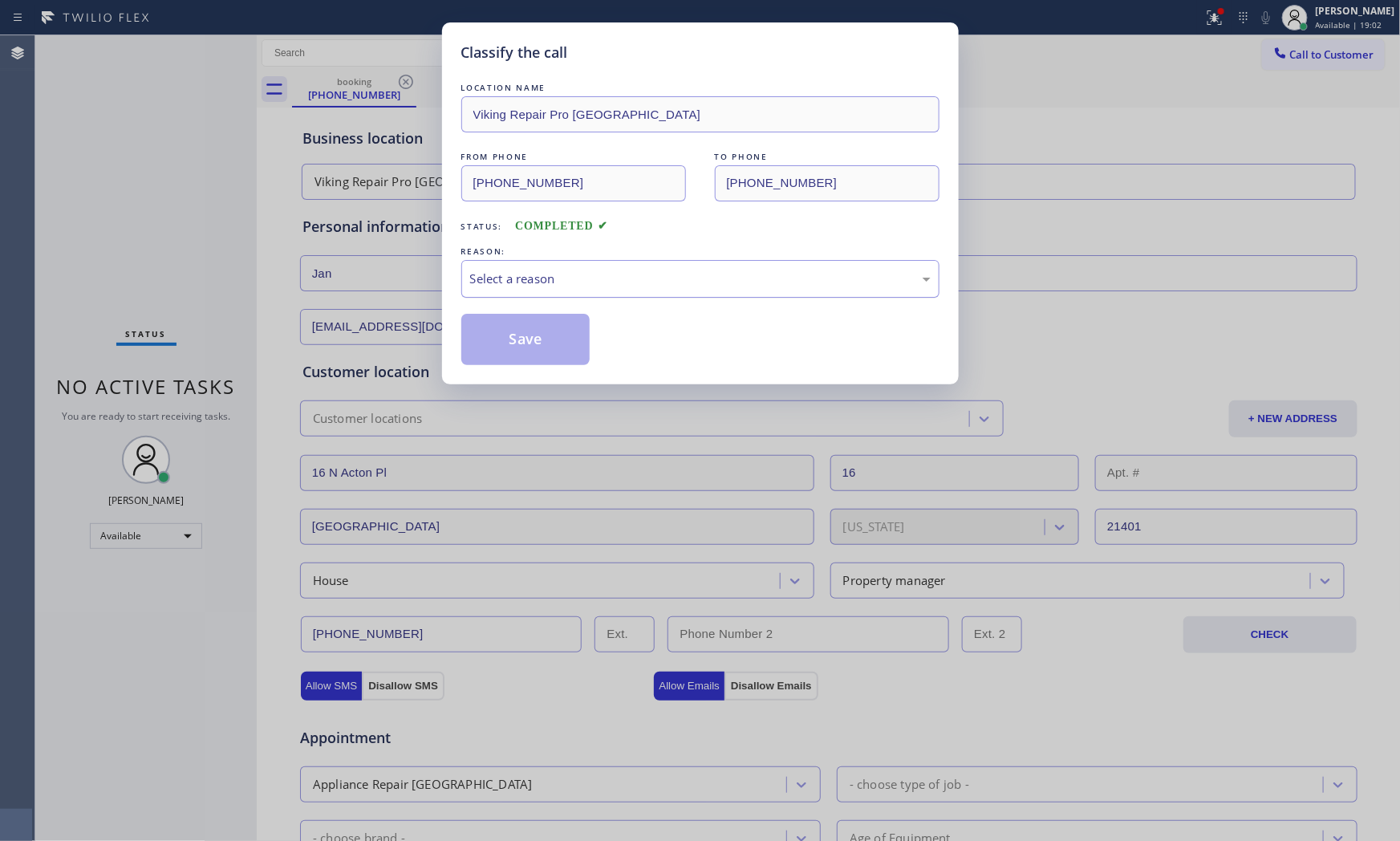
click at [496, 283] on div "Select a reason" at bounding box center [700, 279] width 460 height 19
click at [507, 340] on button "Save" at bounding box center [525, 339] width 129 height 52
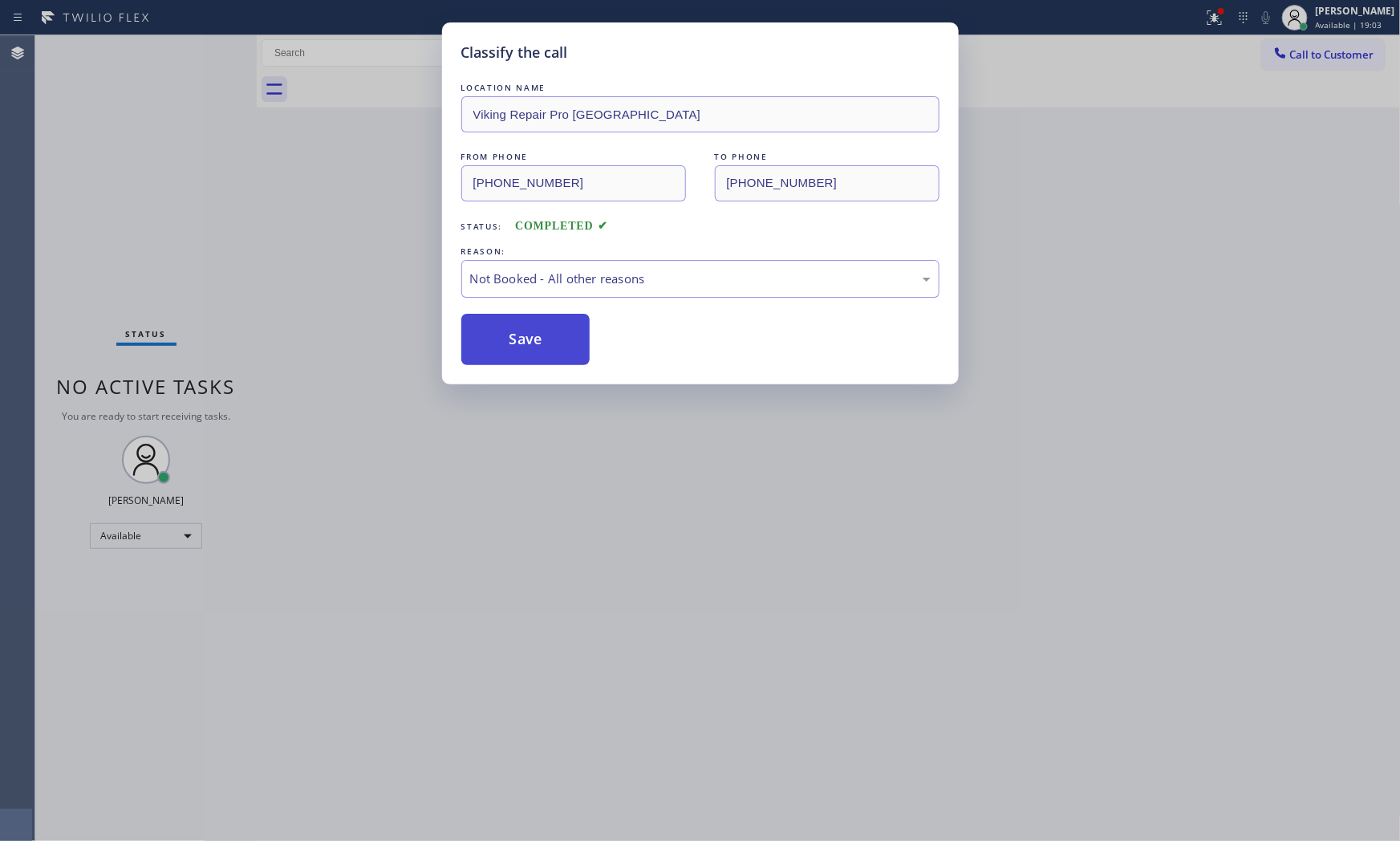
click at [507, 340] on button "Save" at bounding box center [525, 339] width 129 height 52
click at [507, 339] on button "Save" at bounding box center [525, 339] width 129 height 52
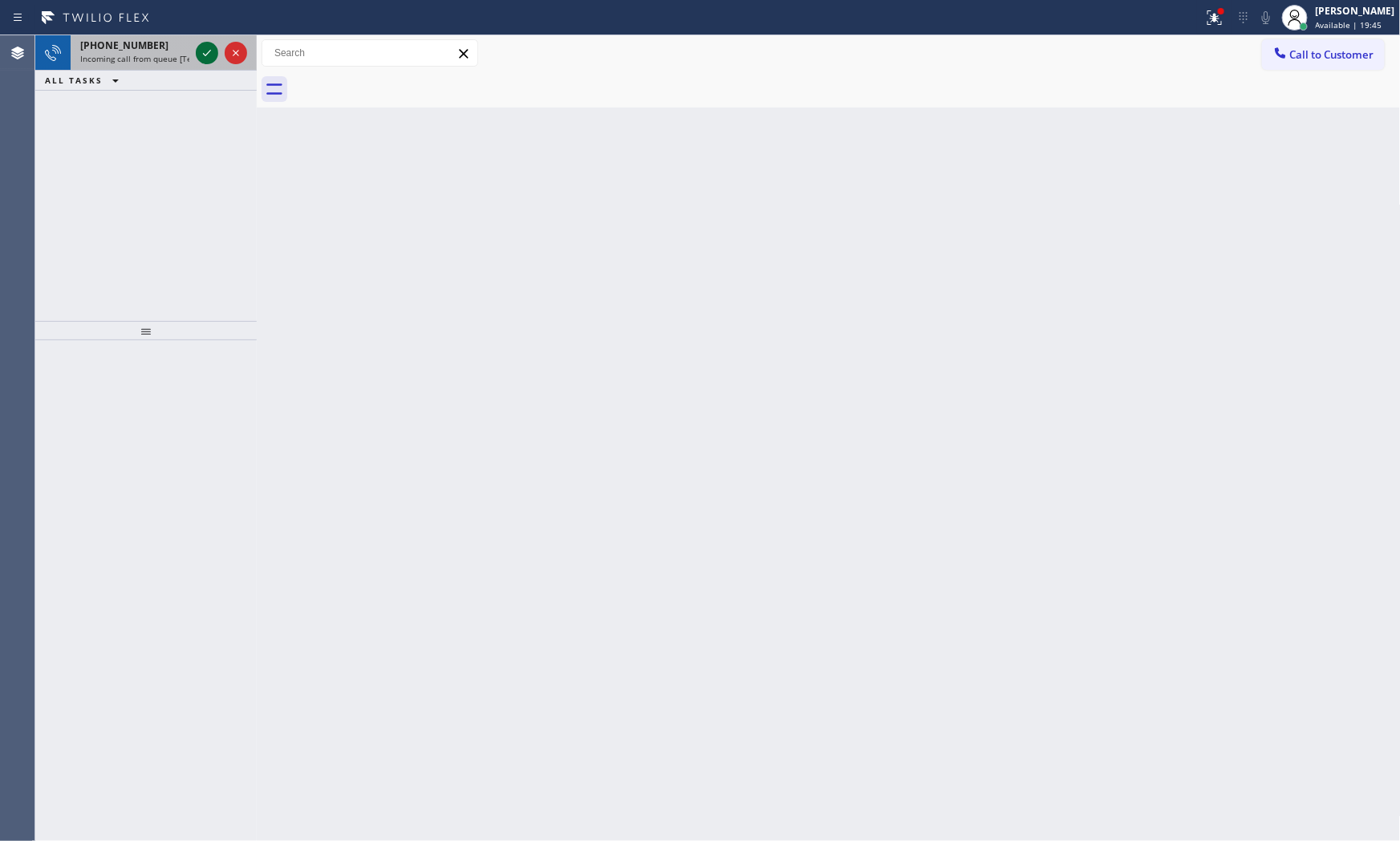
click at [209, 57] on icon at bounding box center [207, 53] width 19 height 19
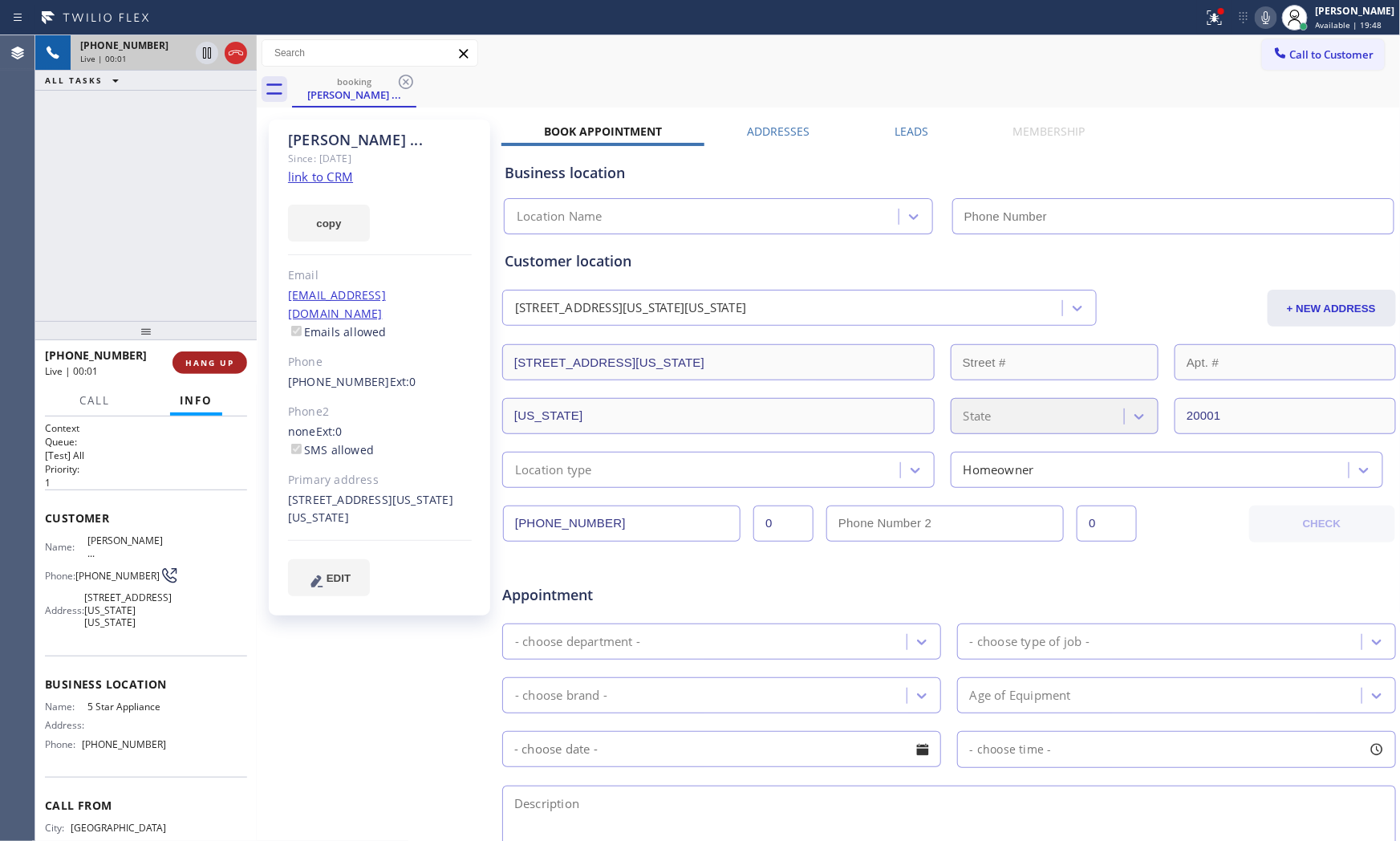
type input "[PHONE_NUMBER]"
click at [311, 171] on link "link to CRM" at bounding box center [320, 176] width 65 height 16
click at [1215, 30] on button at bounding box center [1214, 17] width 35 height 35
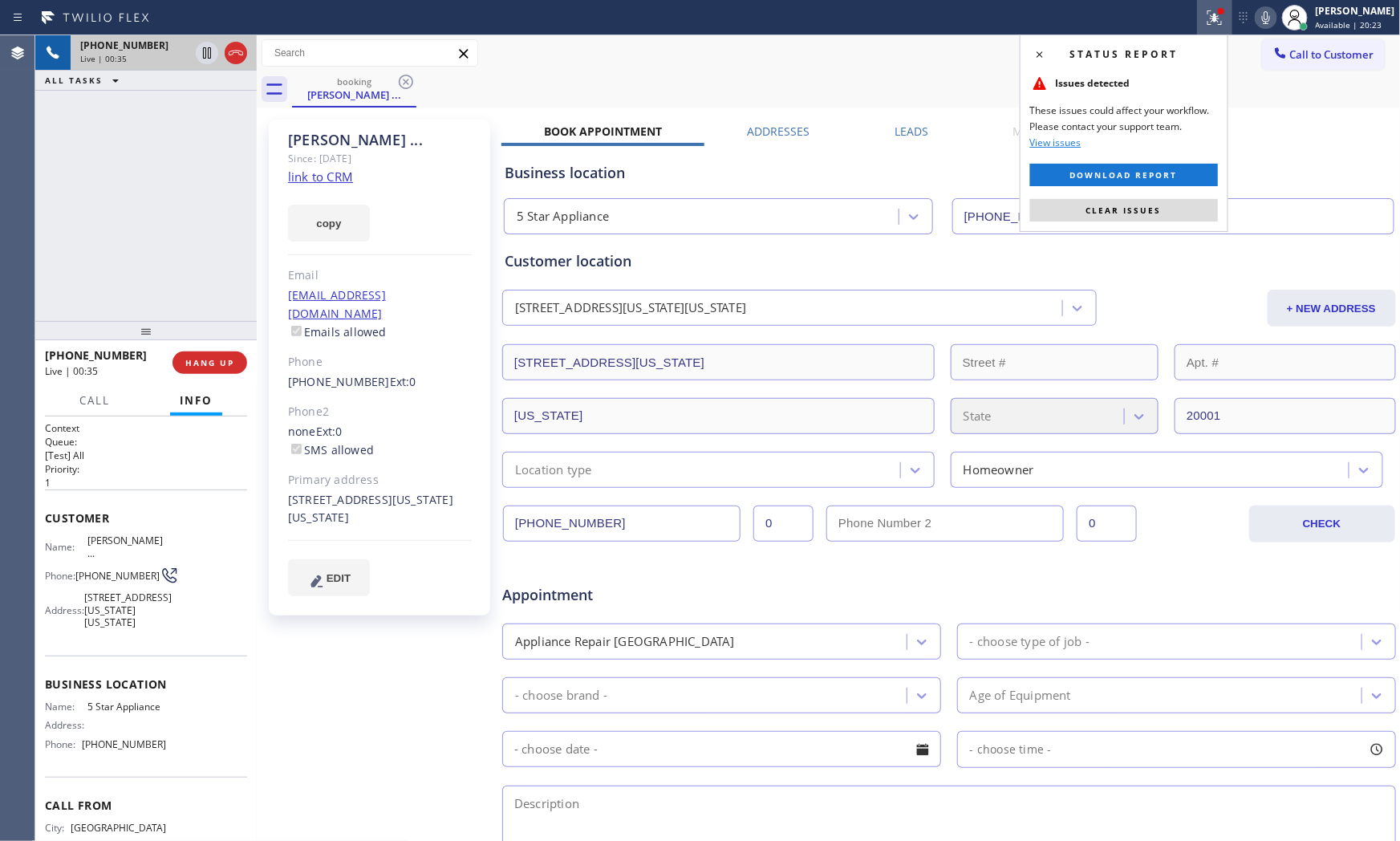
click at [1149, 227] on div "Status report Issues detected These issues could affect your workflow. Please c…" at bounding box center [1124, 134] width 209 height 198
click at [1146, 211] on span "Clear issues" at bounding box center [1124, 210] width 75 height 11
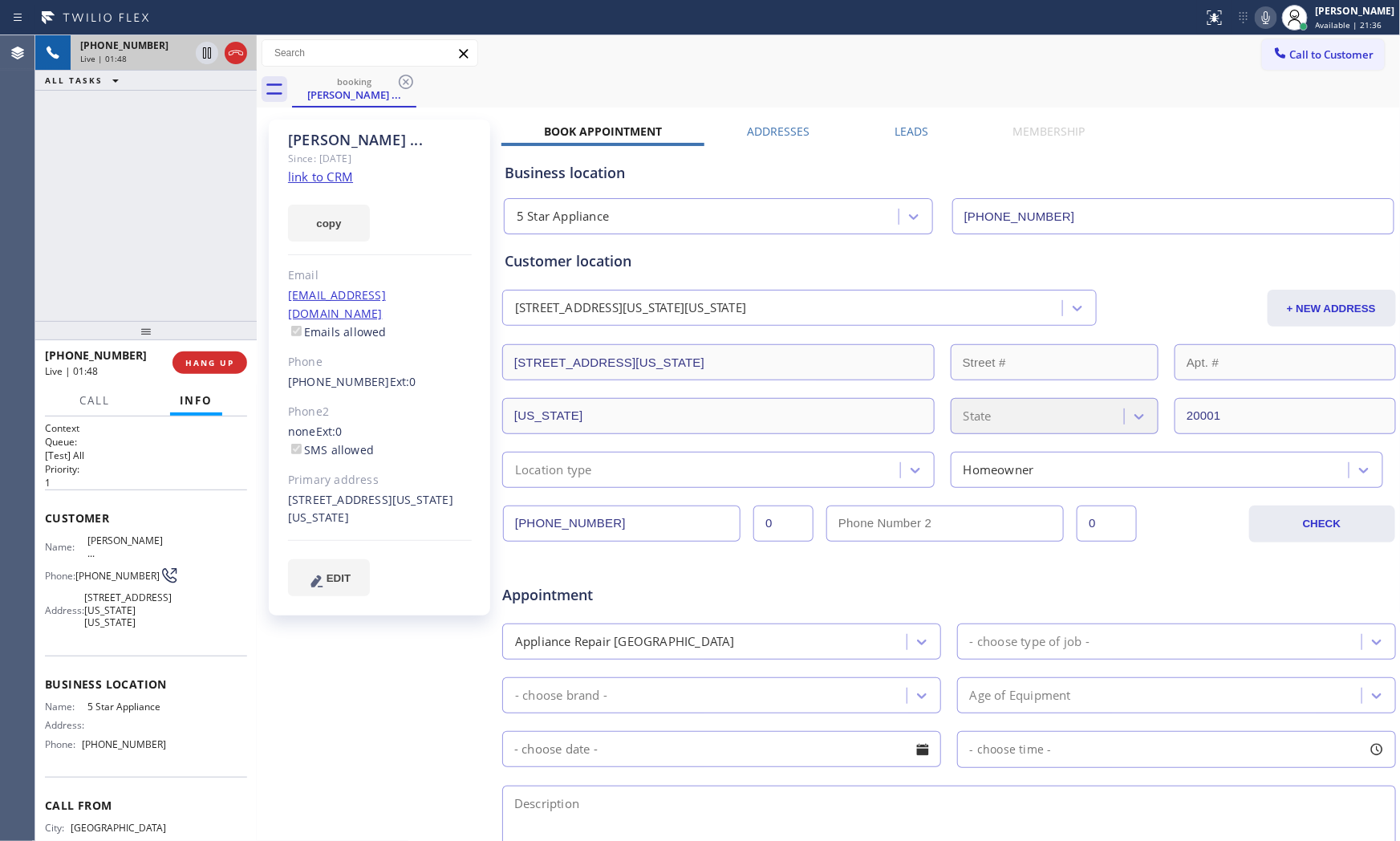
click at [1256, 22] on icon at bounding box center [1265, 18] width 19 height 19
click at [1262, 21] on icon at bounding box center [1265, 18] width 8 height 13
click at [1277, 23] on div at bounding box center [1294, 17] width 35 height 35
click at [1268, 23] on icon at bounding box center [1265, 18] width 19 height 19
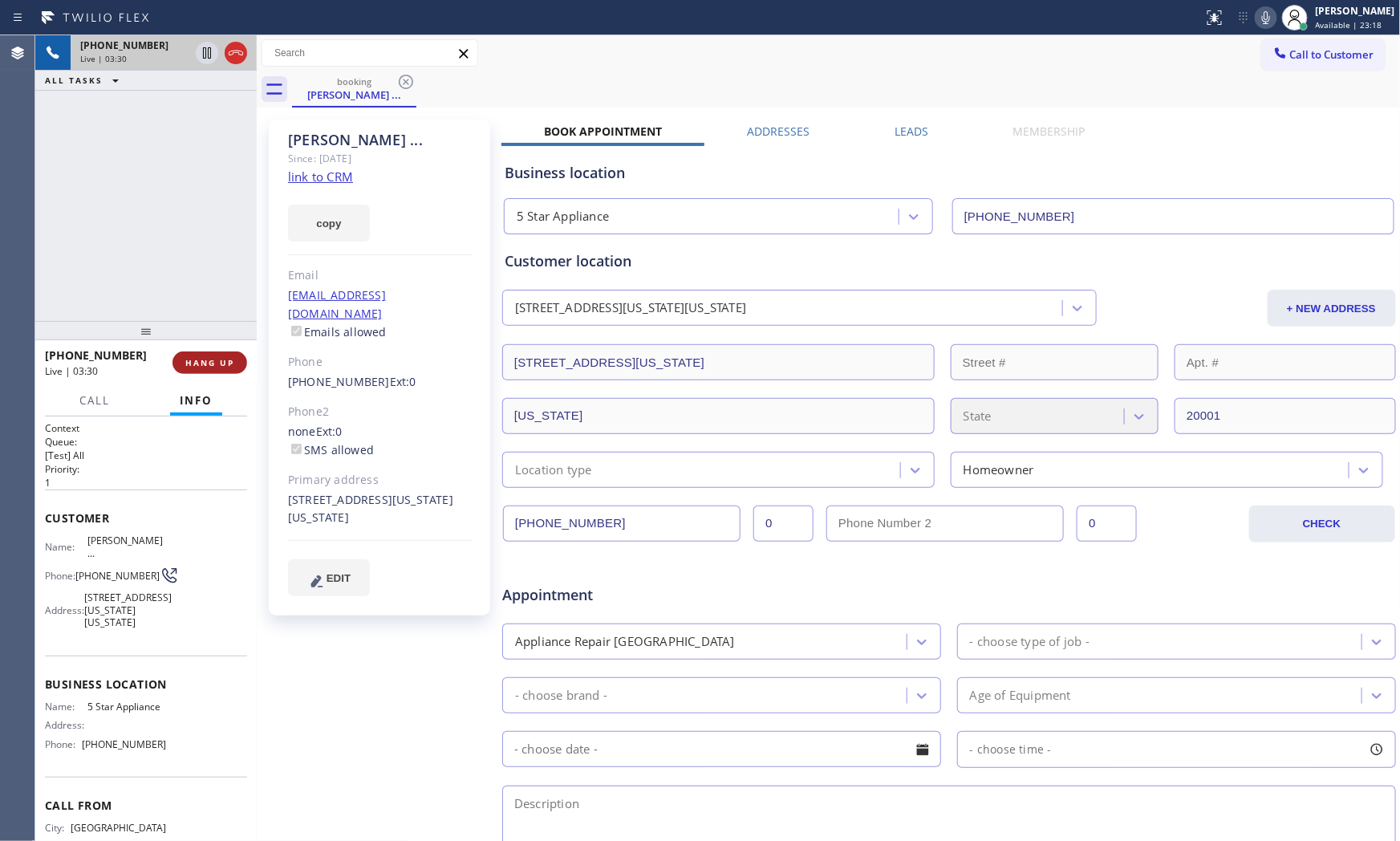
click at [246, 365] on button "HANG UP" at bounding box center [209, 363] width 74 height 23
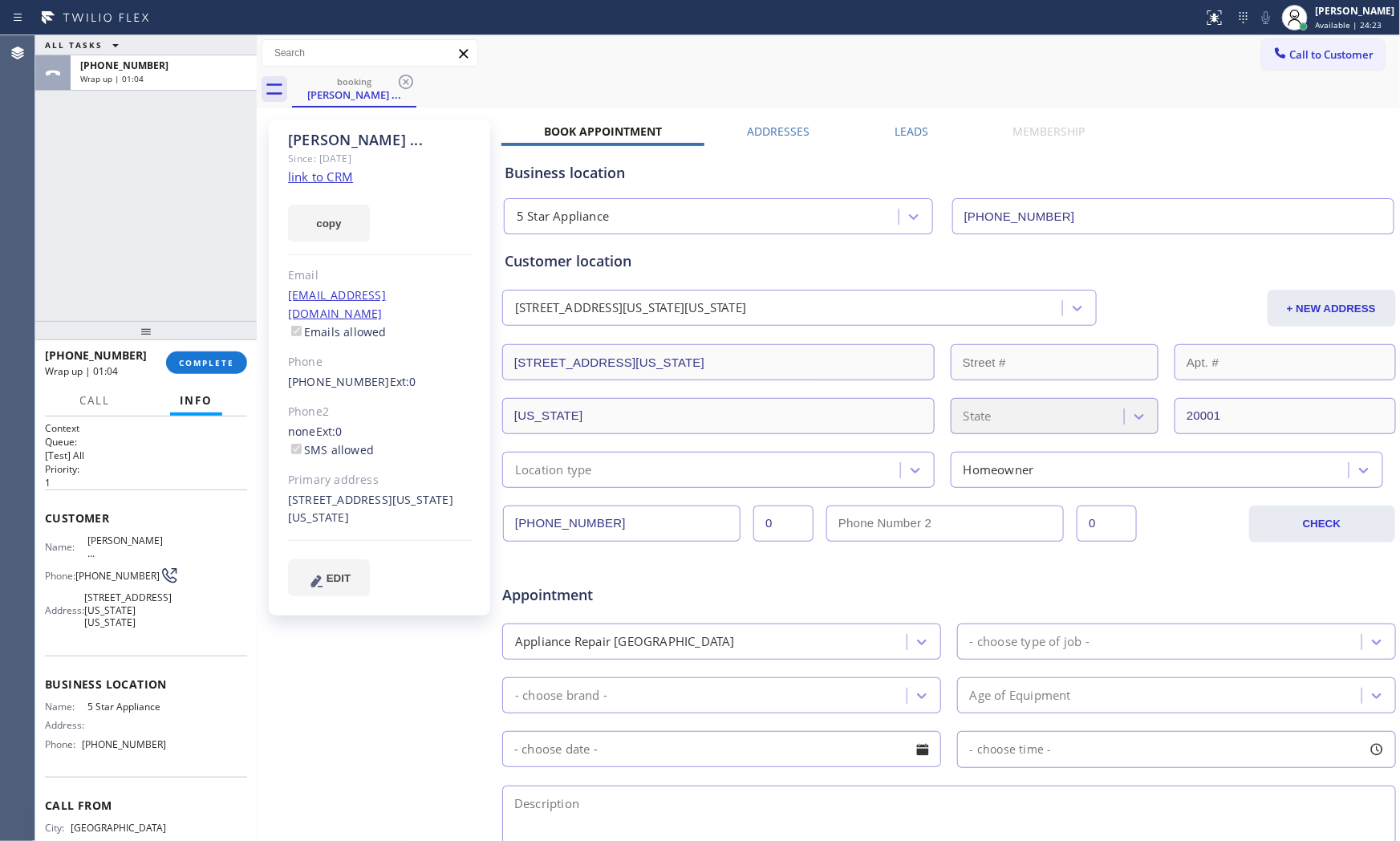
click at [199, 379] on div "[PHONE_NUMBER] Wrap up | 01:04 COMPLETE" at bounding box center [146, 363] width 202 height 41
click at [197, 361] on span "COMPLETE" at bounding box center [206, 363] width 56 height 11
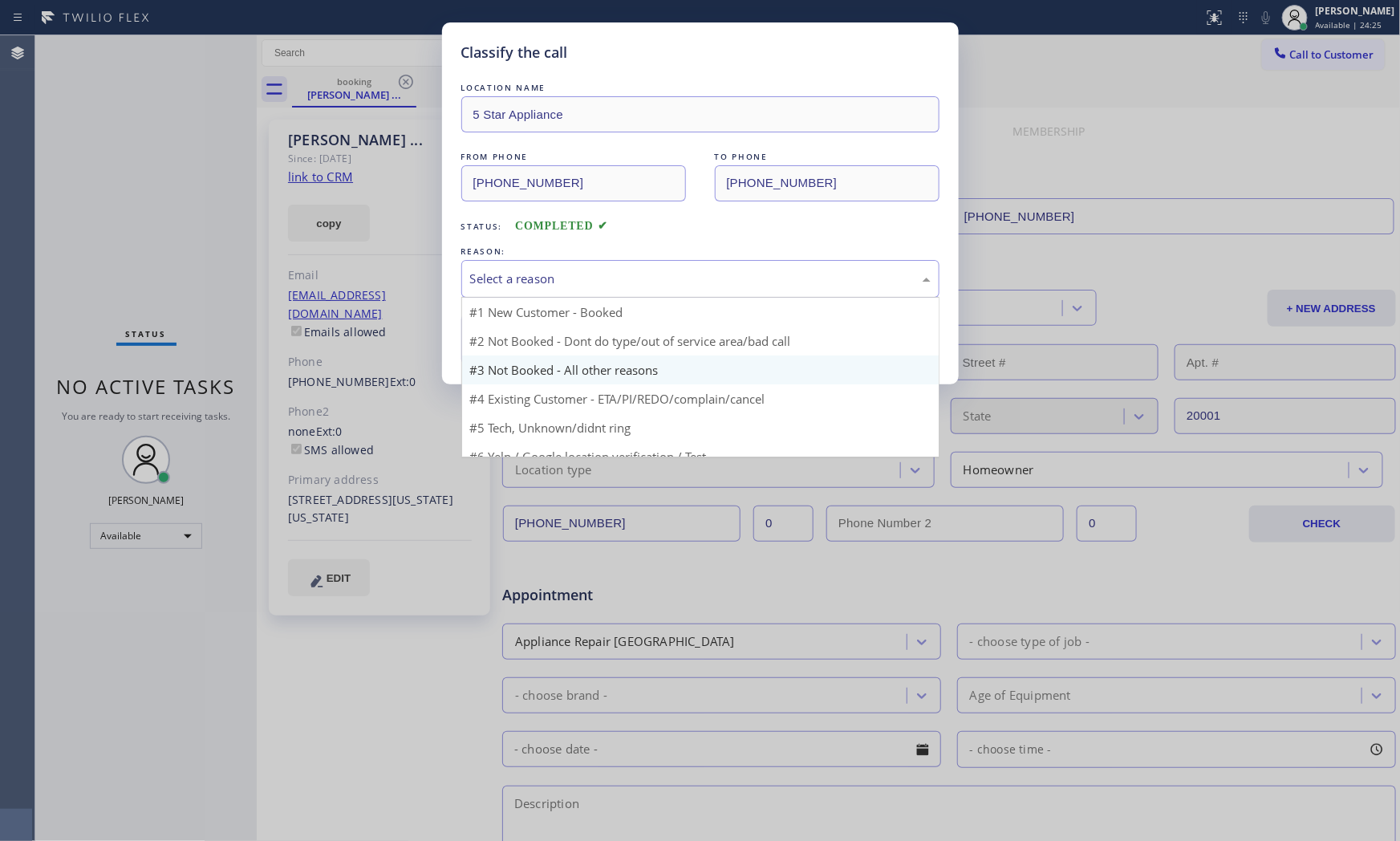
drag, startPoint x: 594, startPoint y: 279, endPoint x: 541, endPoint y: 332, distance: 75.0
click at [594, 281] on div "Select a reason" at bounding box center [700, 279] width 460 height 19
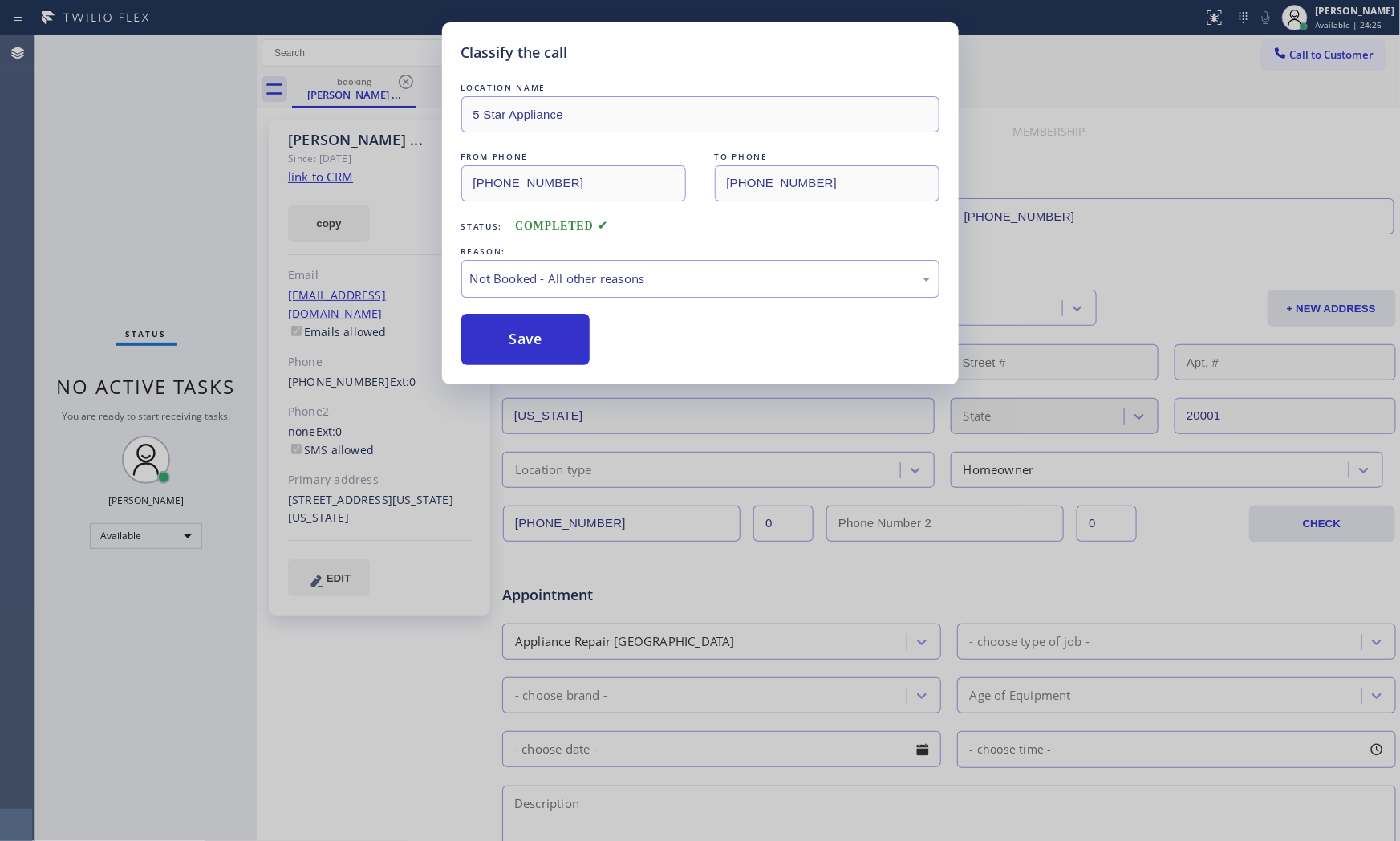
click at [531, 335] on button "Save" at bounding box center [525, 339] width 129 height 52
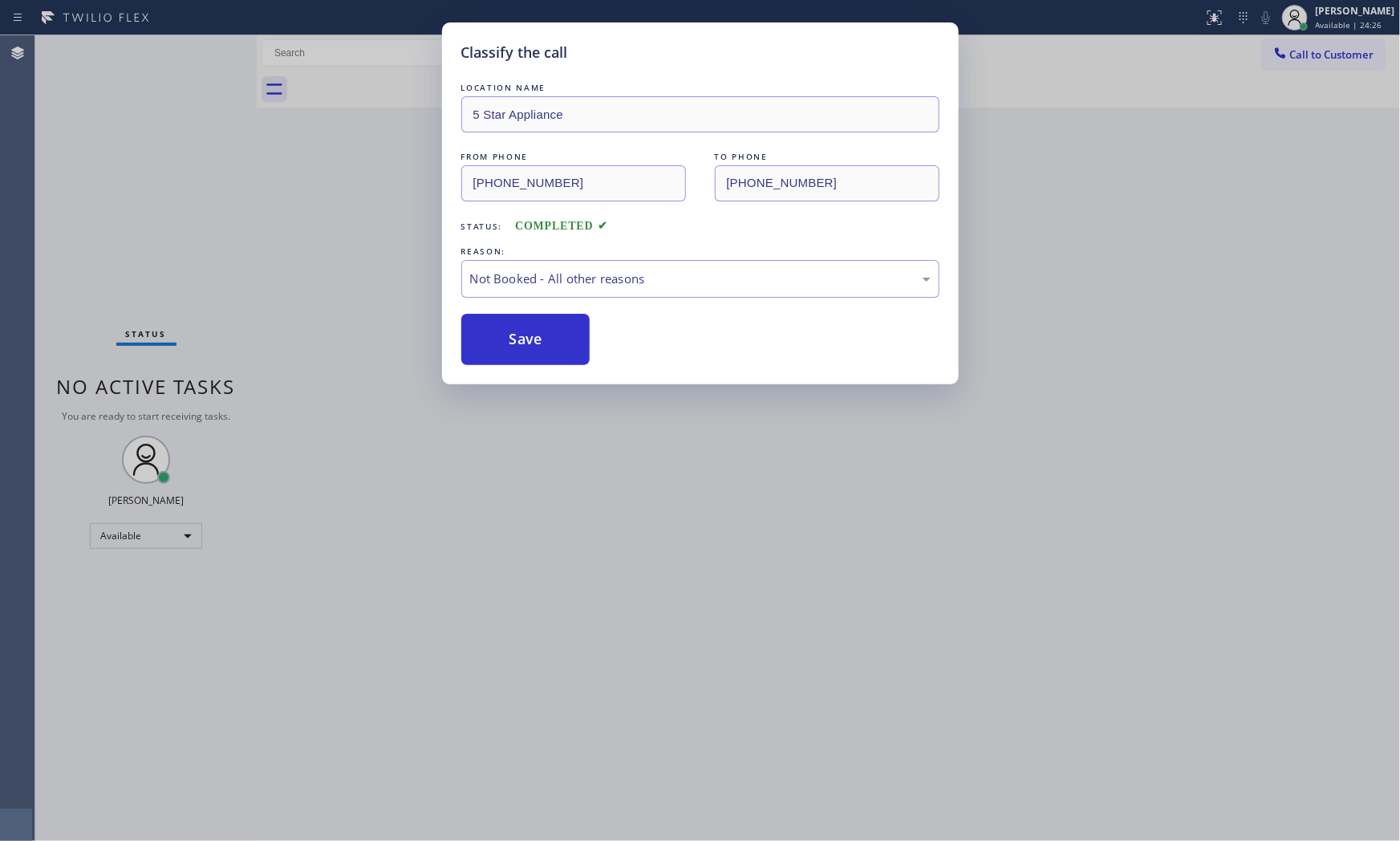
click at [531, 335] on button "Save" at bounding box center [525, 339] width 129 height 52
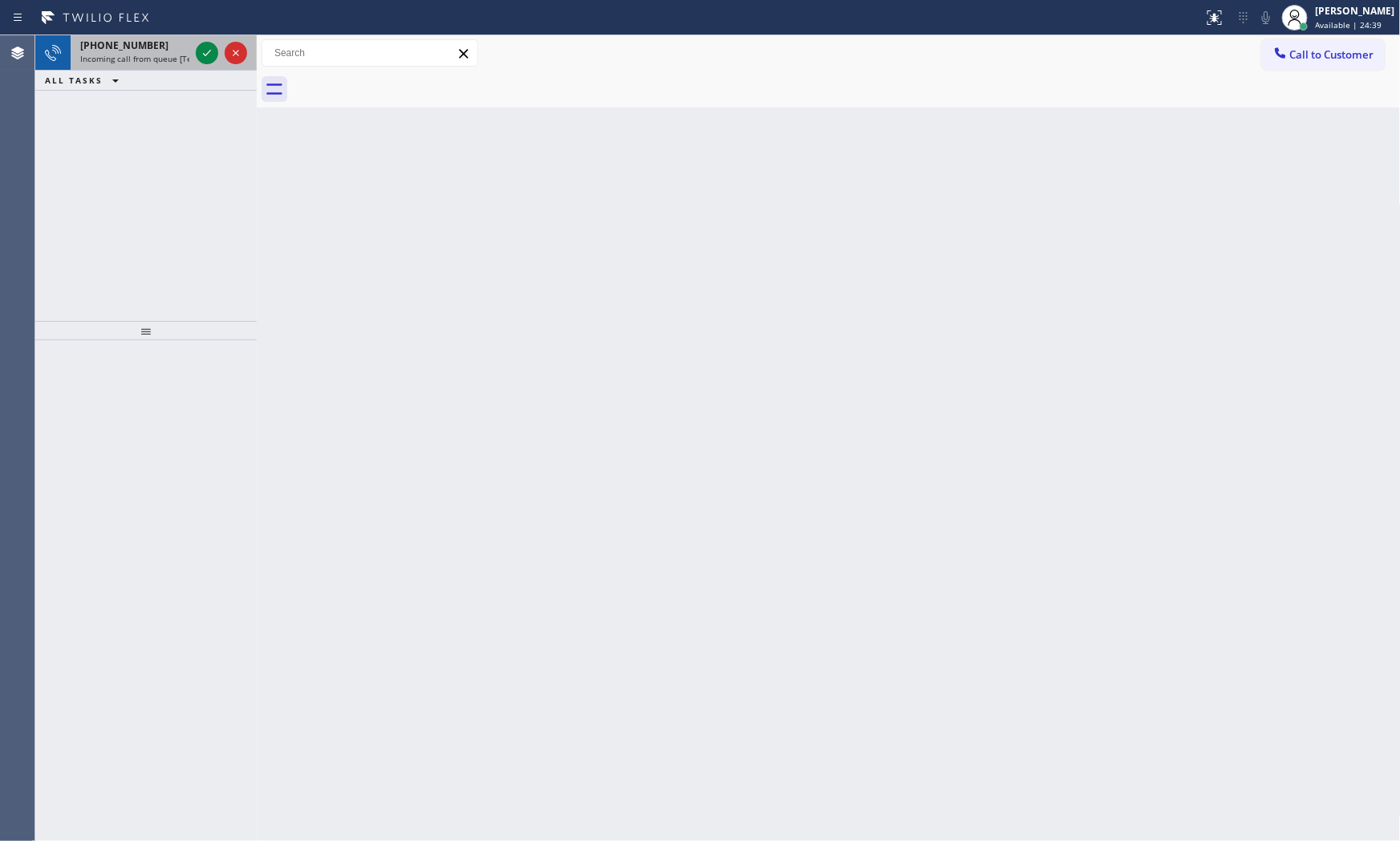
click at [89, 57] on span "Incoming call from queue [Test] All" at bounding box center [146, 58] width 133 height 11
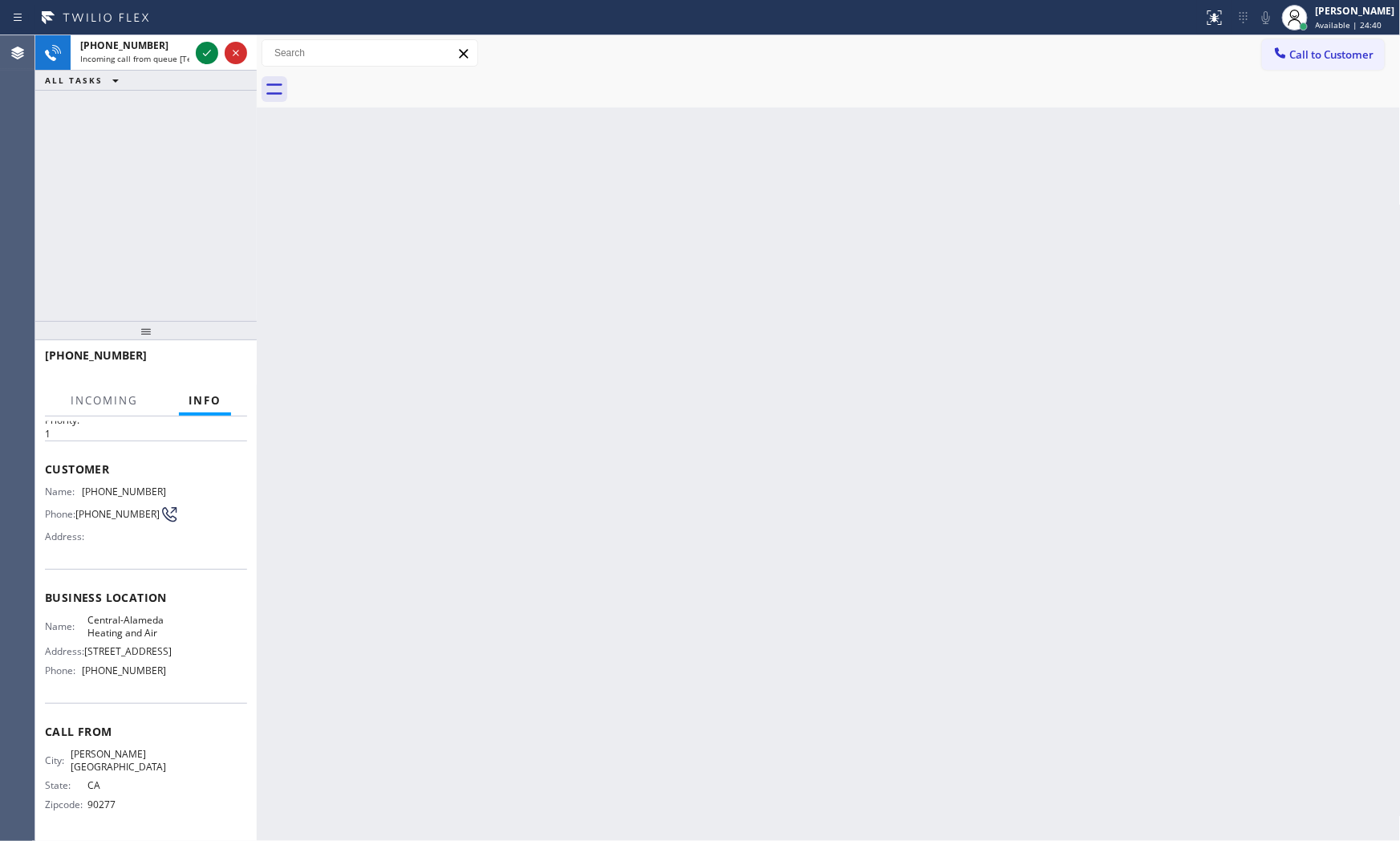
scroll to position [52, 0]
click at [205, 61] on icon at bounding box center [207, 53] width 19 height 19
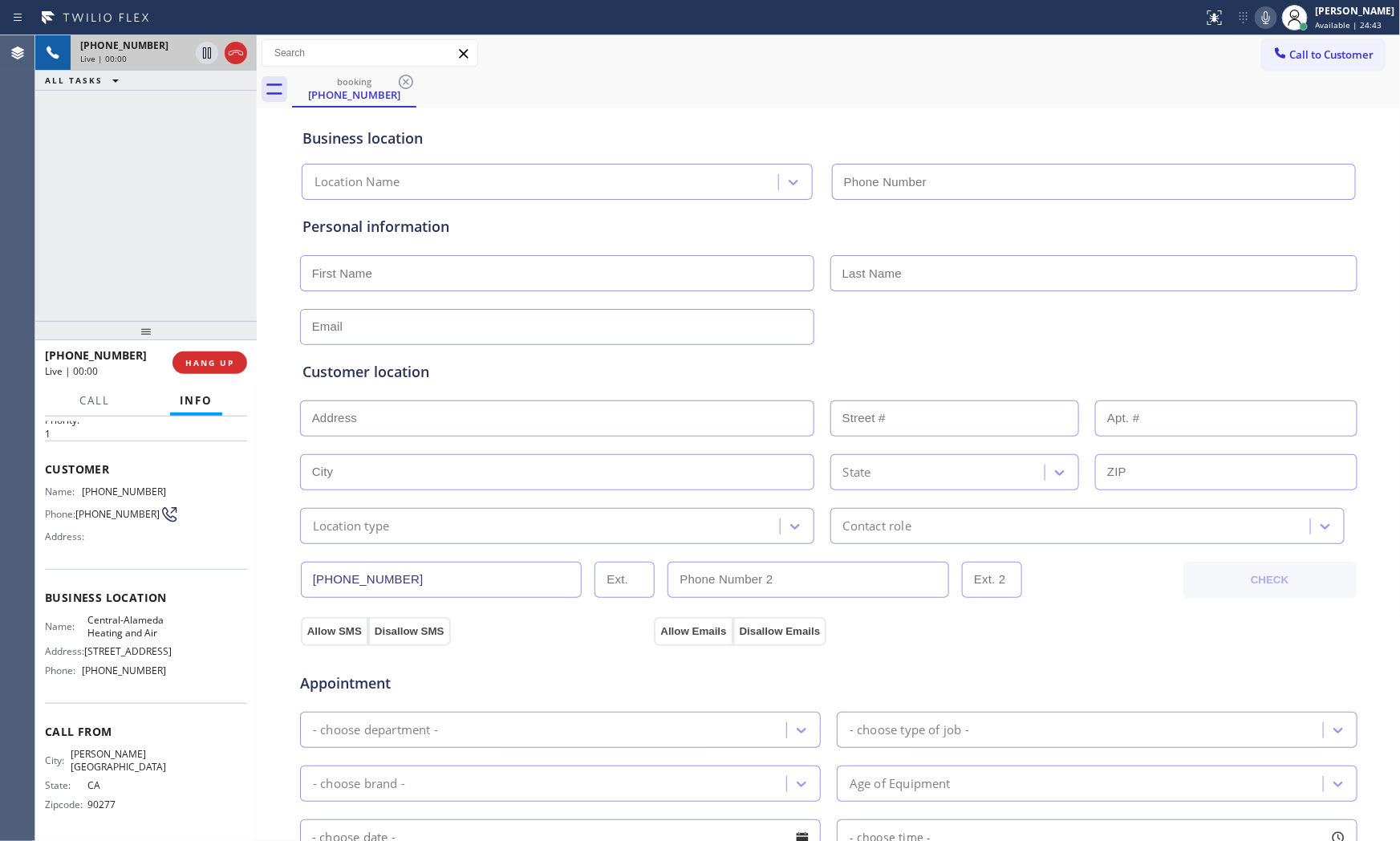
type input "[PHONE_NUMBER]"
drag, startPoint x: 1261, startPoint y: 20, endPoint x: 1276, endPoint y: 19, distance: 15.0
click at [1261, 20] on icon at bounding box center [1265, 18] width 19 height 19
click at [1257, 19] on icon at bounding box center [1265, 18] width 19 height 19
drag, startPoint x: 84, startPoint y: 662, endPoint x: 164, endPoint y: 664, distance: 80.0
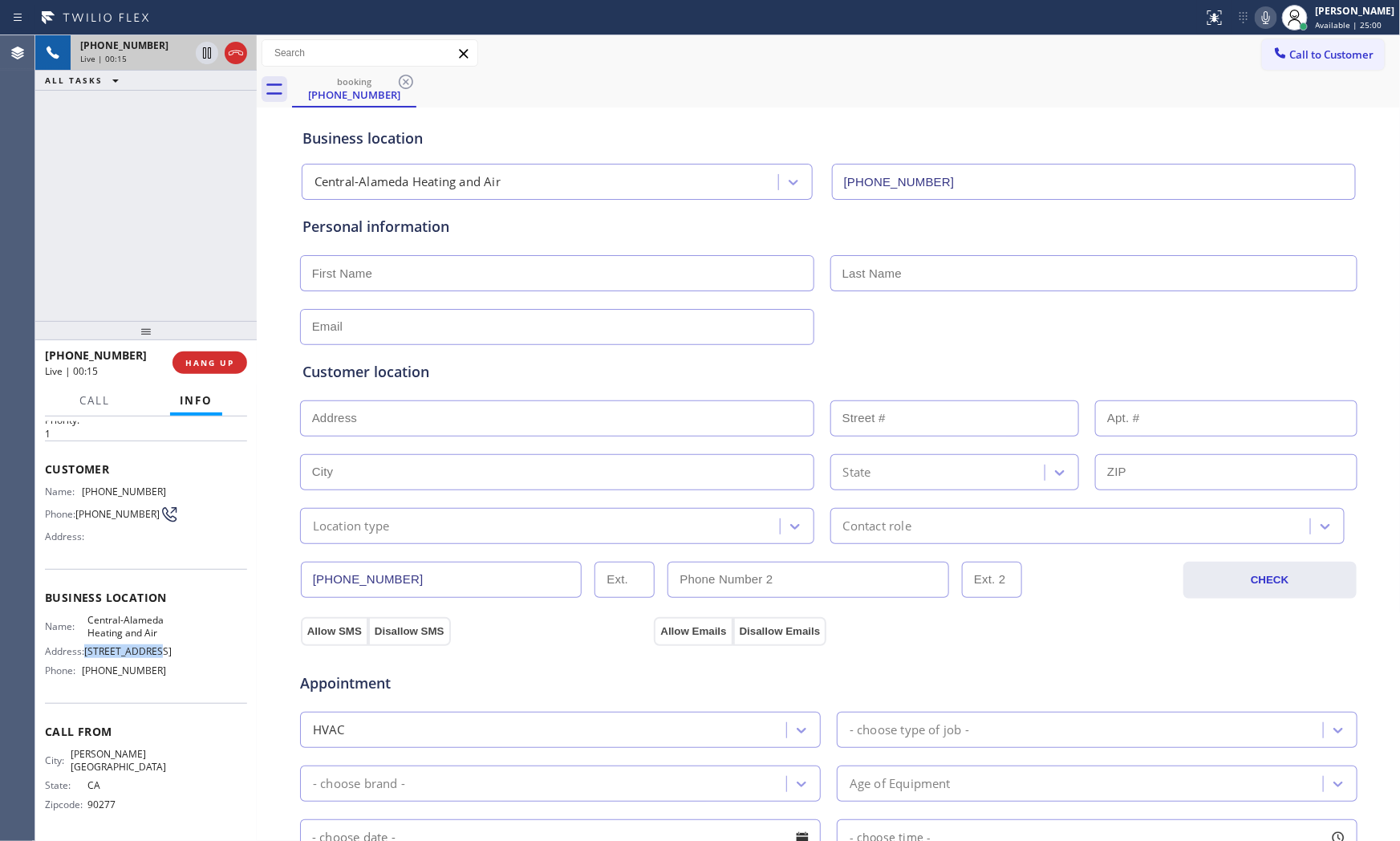
click at [164, 664] on div "Name: Central-Alameda Heating and Air Address: [STREET_ADDRESS] Phone: [PHONE_N…" at bounding box center [146, 648] width 202 height 69
copy span "[STREET_ADDRESS]"
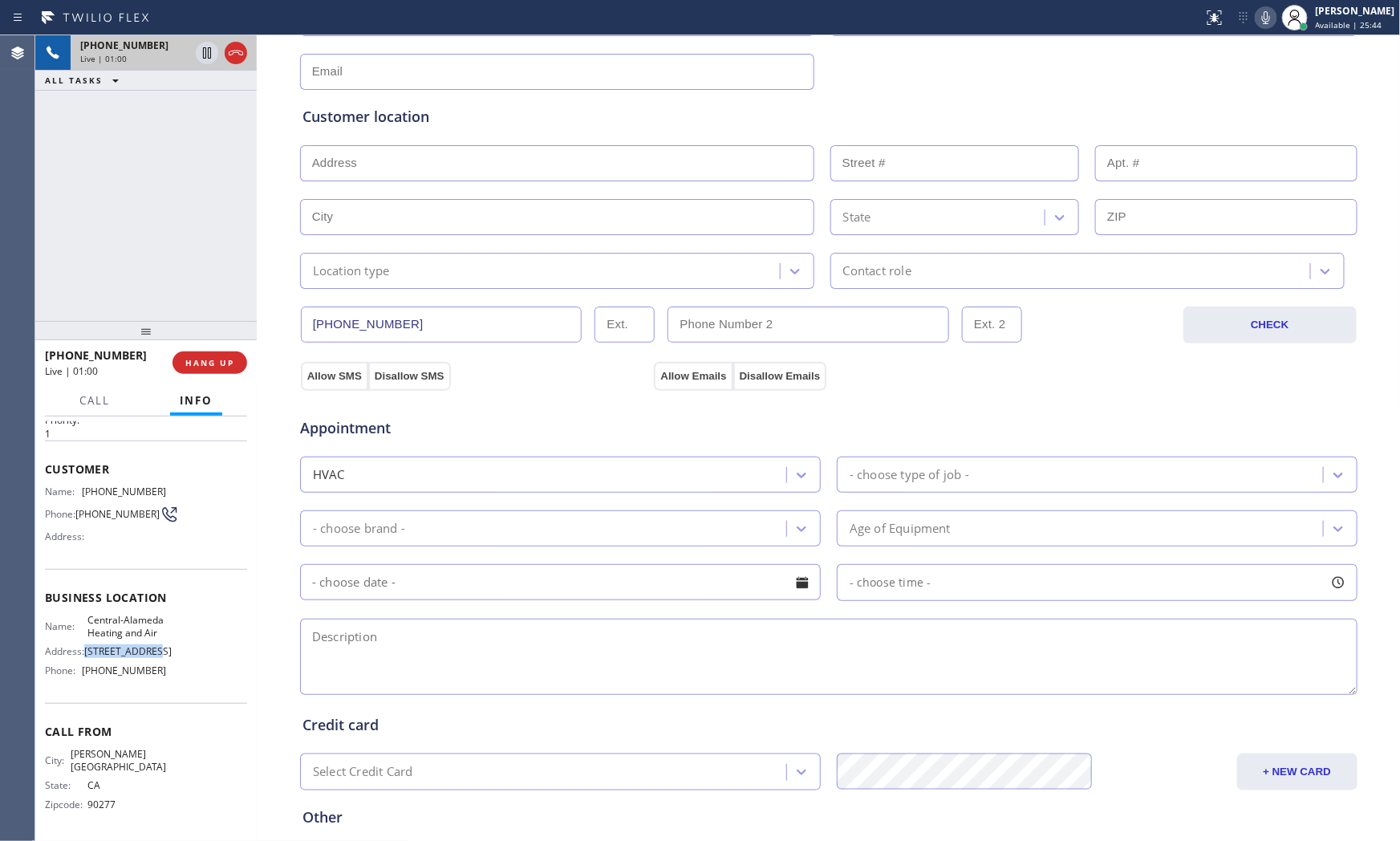
scroll to position [402, 0]
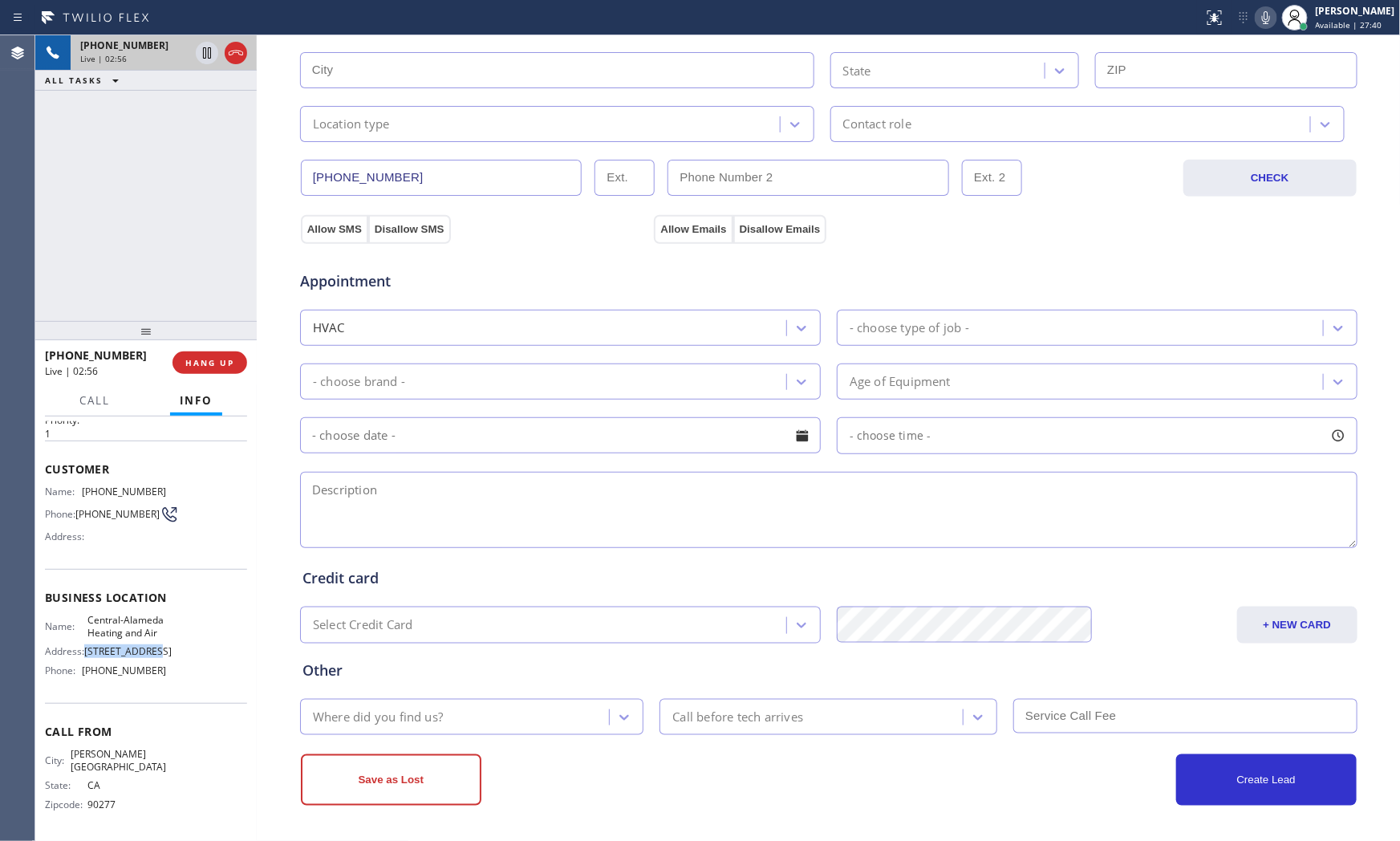
click at [1265, 19] on icon at bounding box center [1265, 18] width 19 height 19
click at [203, 57] on icon at bounding box center [207, 53] width 8 height 11
click at [1260, 19] on icon at bounding box center [1265, 18] width 19 height 19
click at [209, 52] on icon at bounding box center [207, 53] width 11 height 11
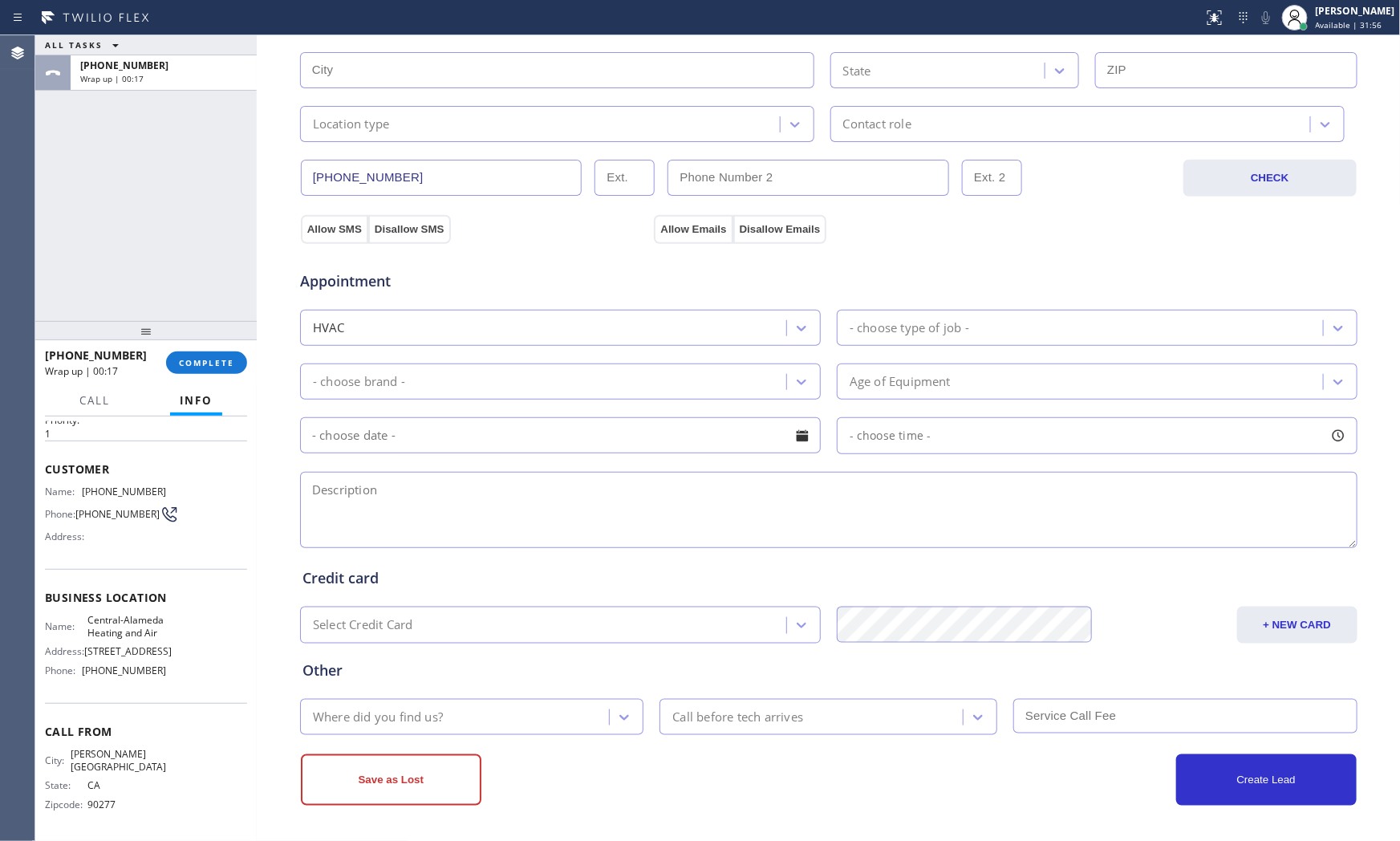
click at [44, 658] on div "Context Queue: [Test] All Priority: 1 Customer Name: [PHONE_NUMBER] Phone: [PHO…" at bounding box center [145, 629] width 221 height 426
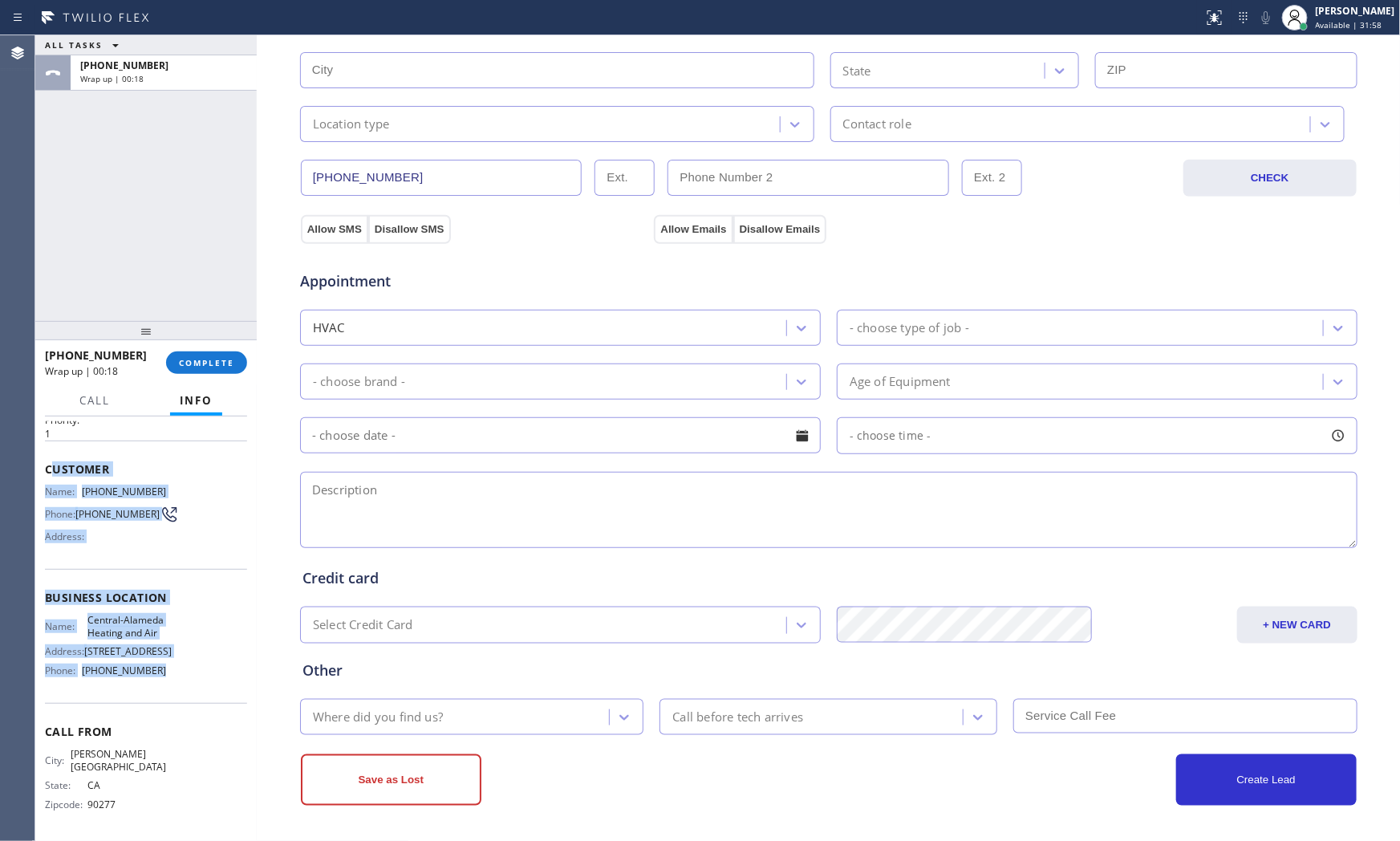
drag, startPoint x: 49, startPoint y: 458, endPoint x: 190, endPoint y: 686, distance: 268.1
click at [190, 686] on div "Context Queue: [Test] All Priority: 1 Customer Name: [PHONE_NUMBER] Phone: [PHO…" at bounding box center [146, 604] width 202 height 464
copy div "ustomer Name: [PHONE_NUMBER] Phone: [PHONE_NUMBER] Address: Business location N…"
click at [1329, 24] on span "Available | 31:59" at bounding box center [1348, 24] width 67 height 11
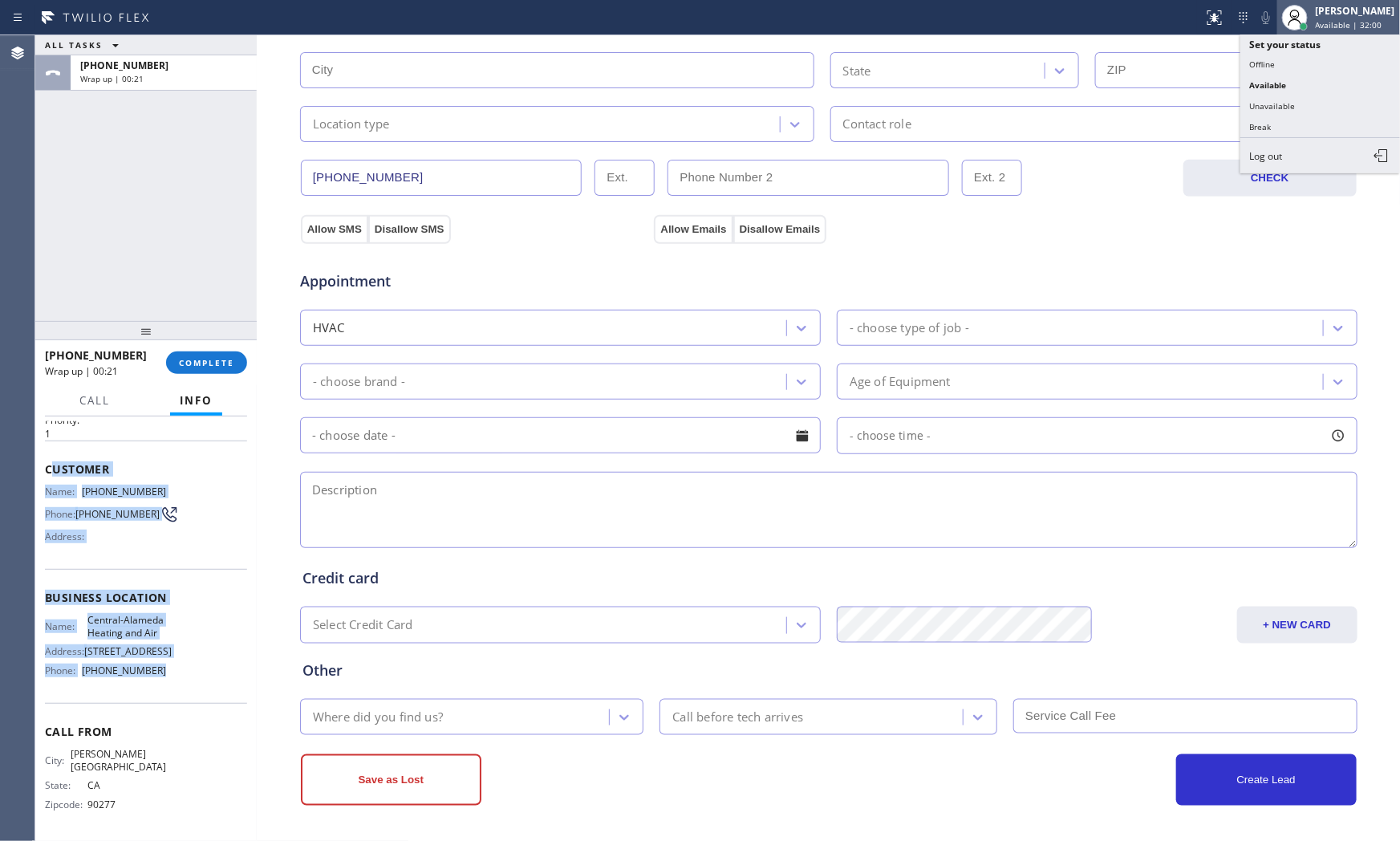
click at [1324, 19] on span "Available | 32:00" at bounding box center [1348, 24] width 67 height 11
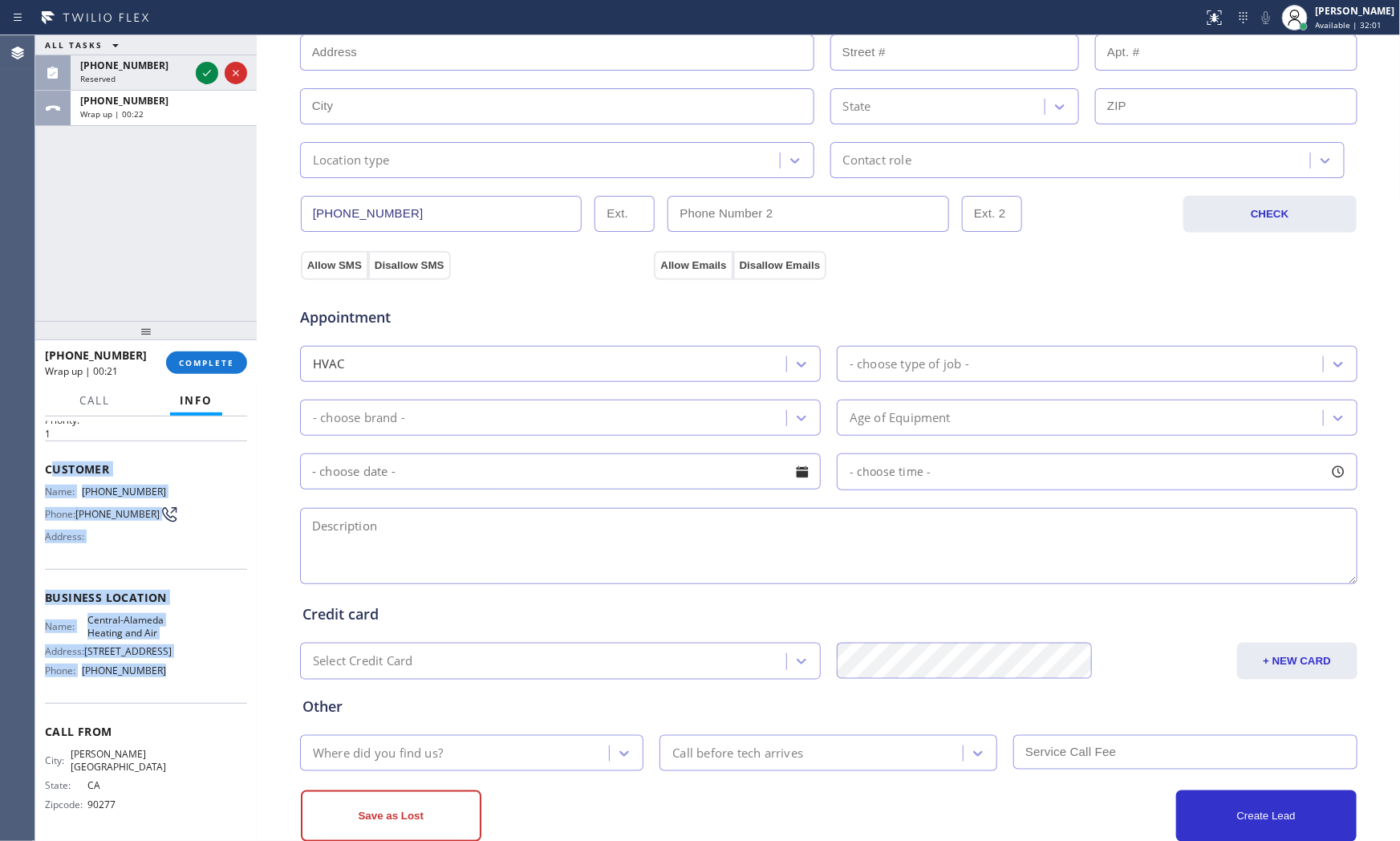
scroll to position [0, 0]
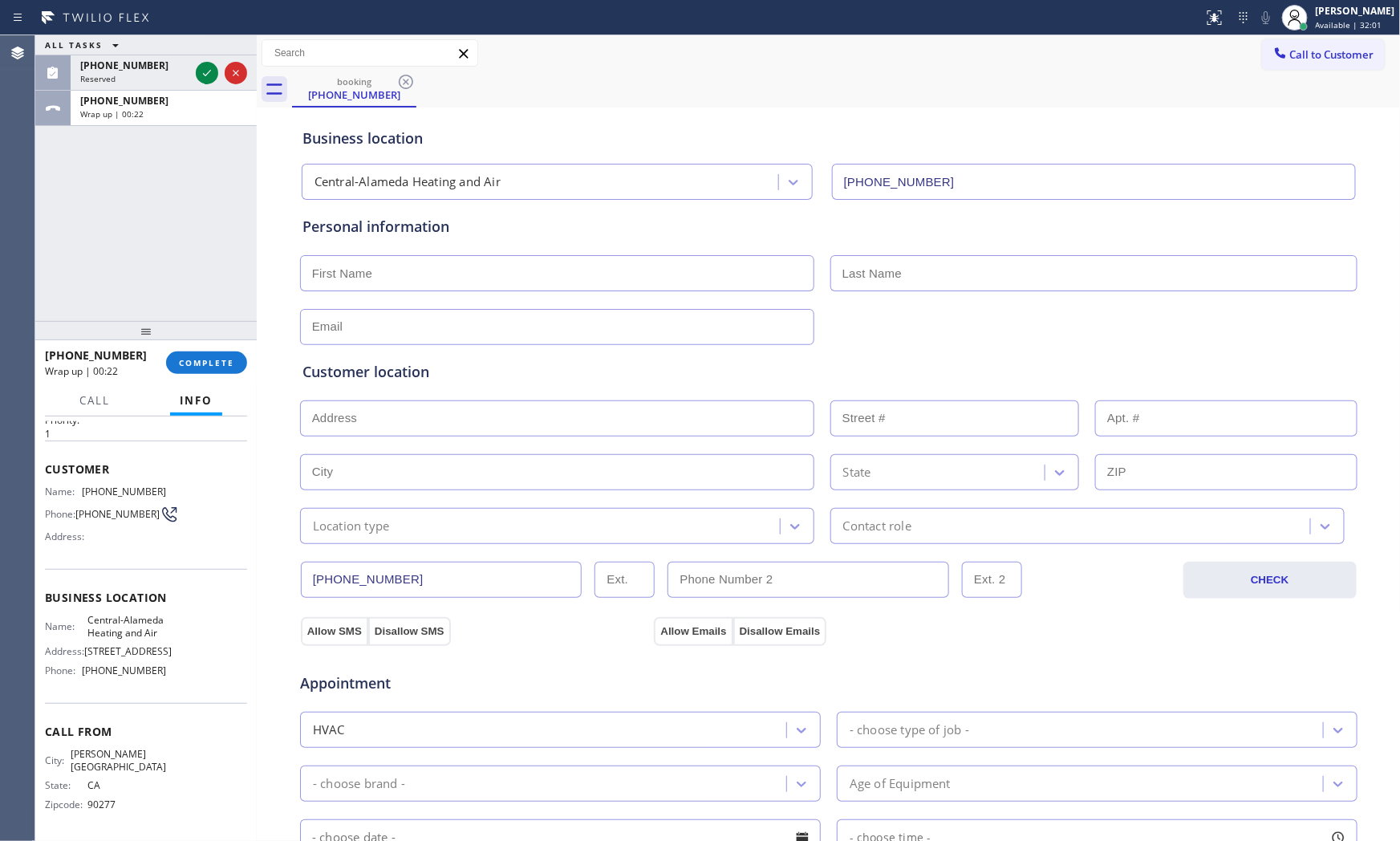
click at [1332, 75] on div "booking [PHONE_NUMBER]" at bounding box center [845, 89] width 1108 height 36
click at [1326, 55] on span "Call to Customer" at bounding box center [1331, 54] width 84 height 14
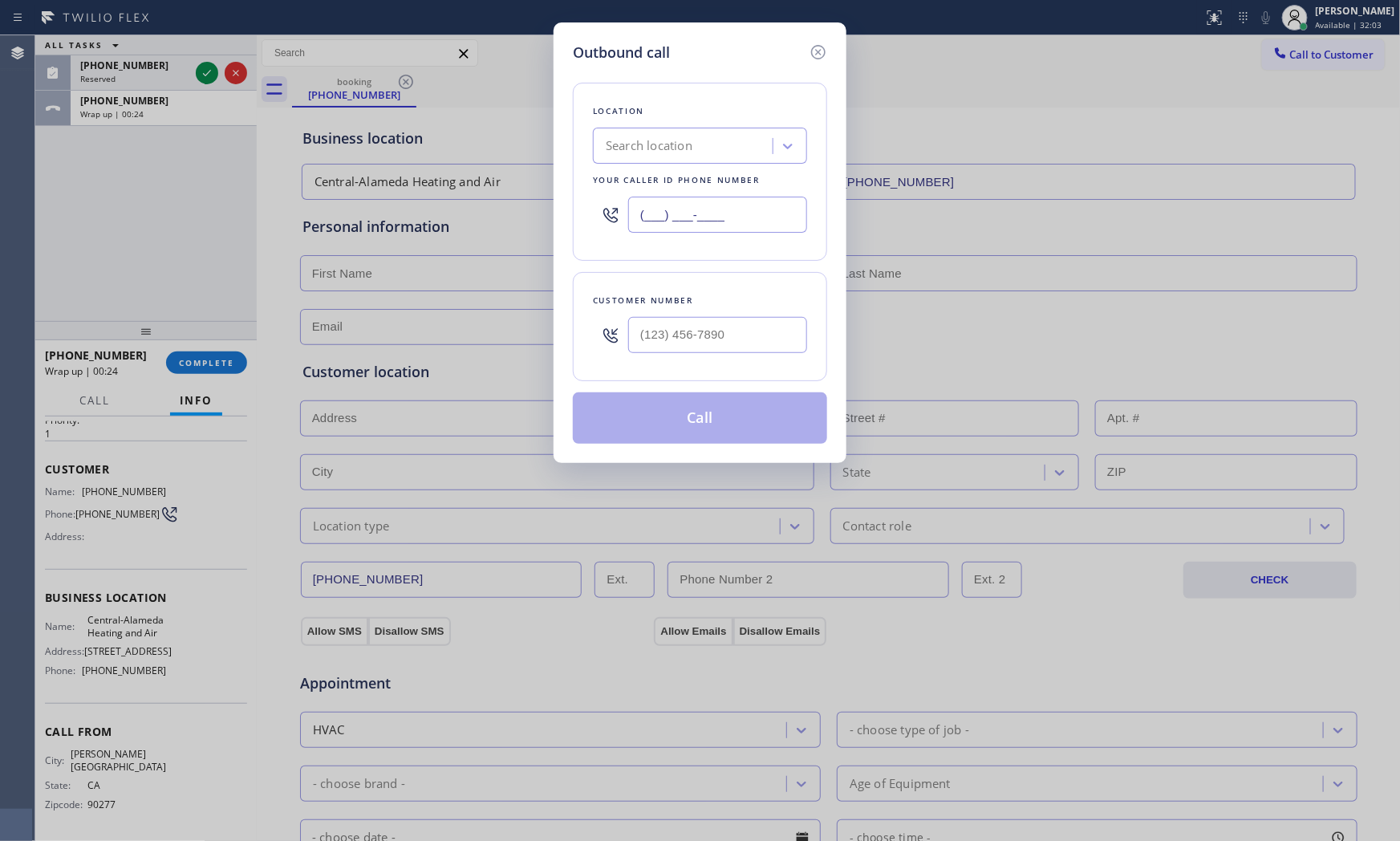
click at [722, 218] on input "(___) ___-____" at bounding box center [717, 215] width 179 height 36
paste input "323) 924-3103"
type input "[PHONE_NUMBER]"
click at [714, 333] on input "(___) ___-____" at bounding box center [717, 335] width 179 height 36
paste input "310) 849-3389"
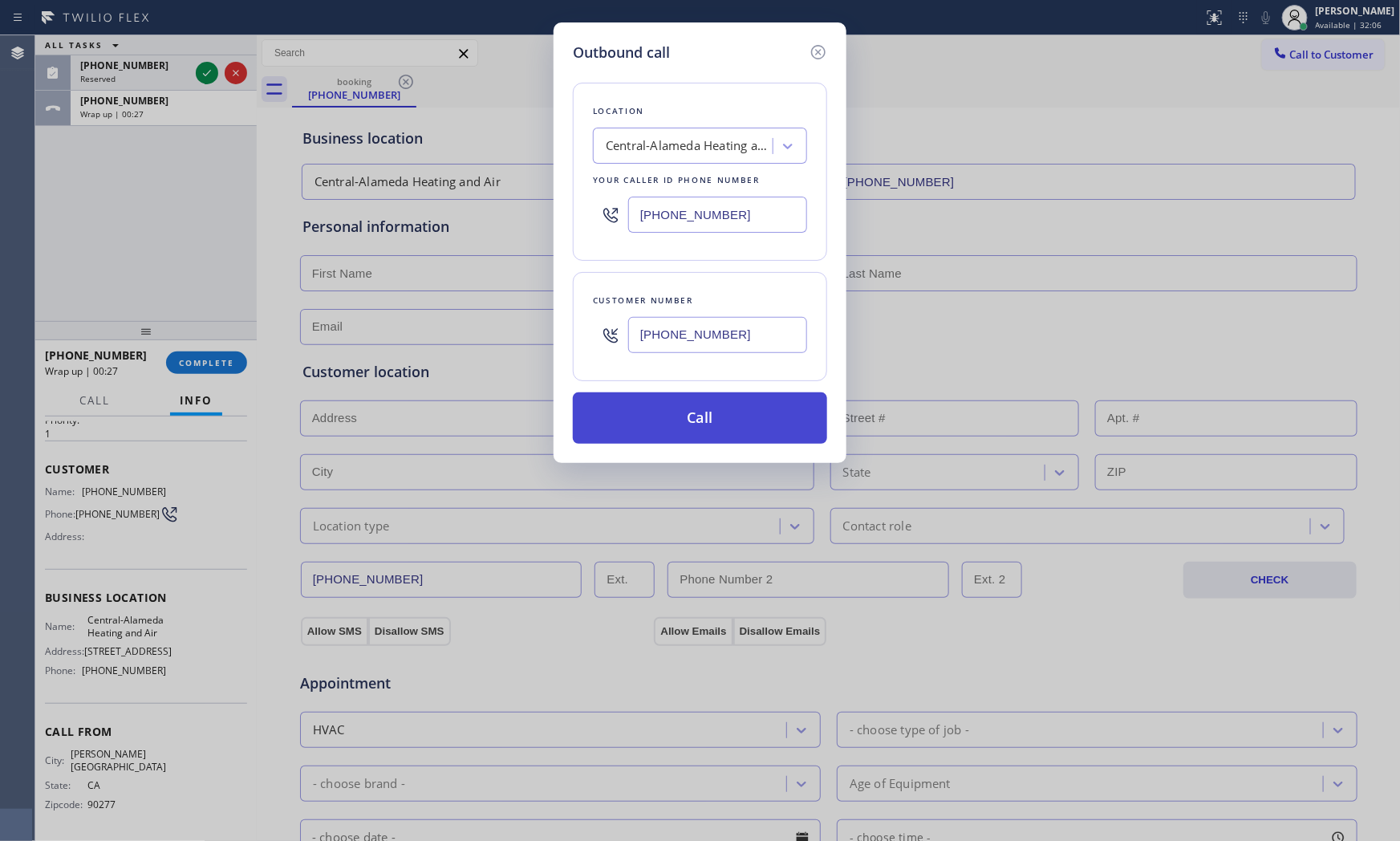
type input "[PHONE_NUMBER]"
click at [712, 429] on button "Call" at bounding box center [700, 418] width 254 height 52
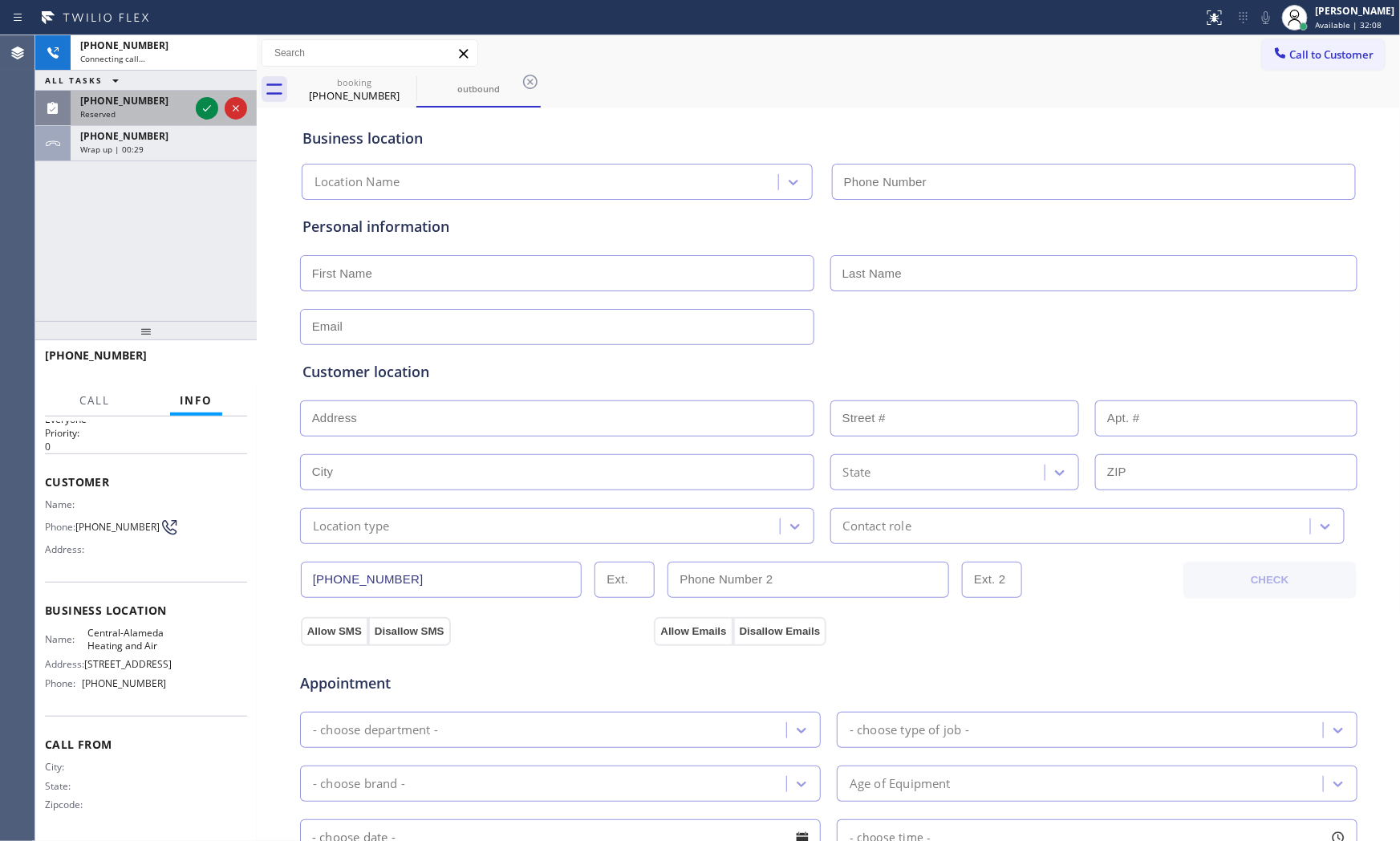
type input "[PHONE_NUMBER]"
click at [127, 96] on span "[PHONE_NUMBER]" at bounding box center [124, 101] width 89 height 13
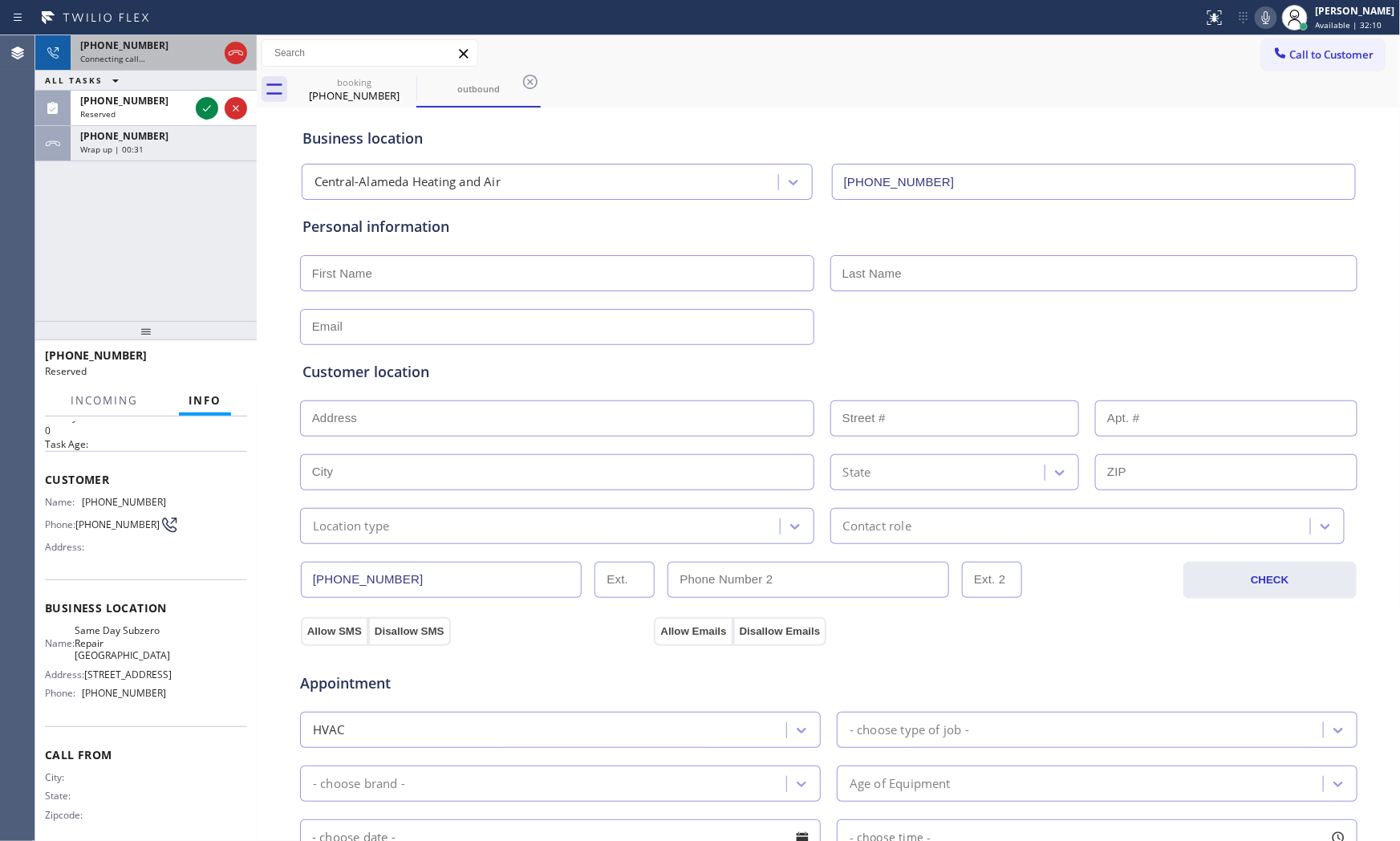
click at [126, 50] on span "[PHONE_NUMBER]" at bounding box center [124, 45] width 89 height 13
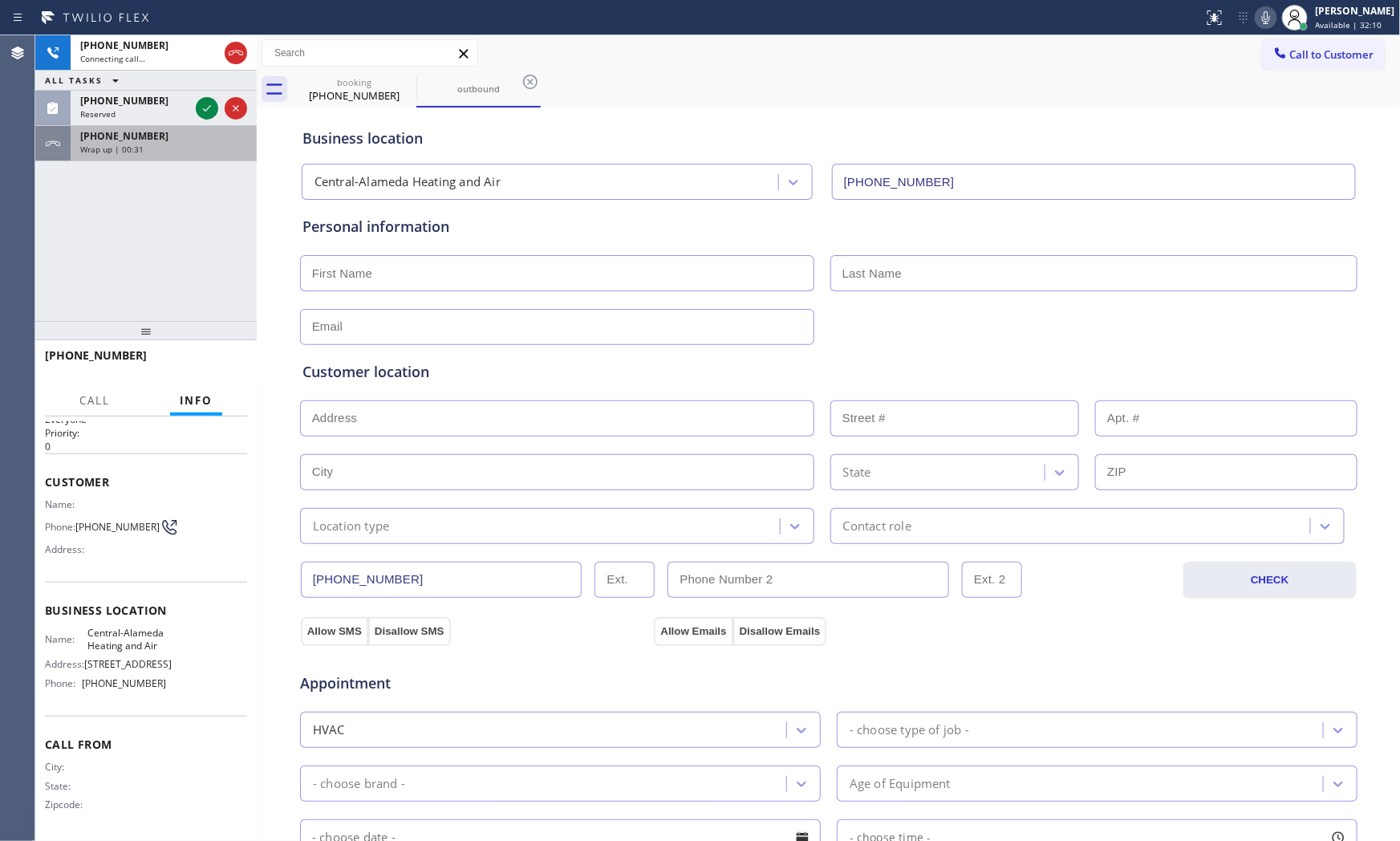
click at [141, 151] on div "Wrap up | 00:31" at bounding box center [163, 149] width 167 height 11
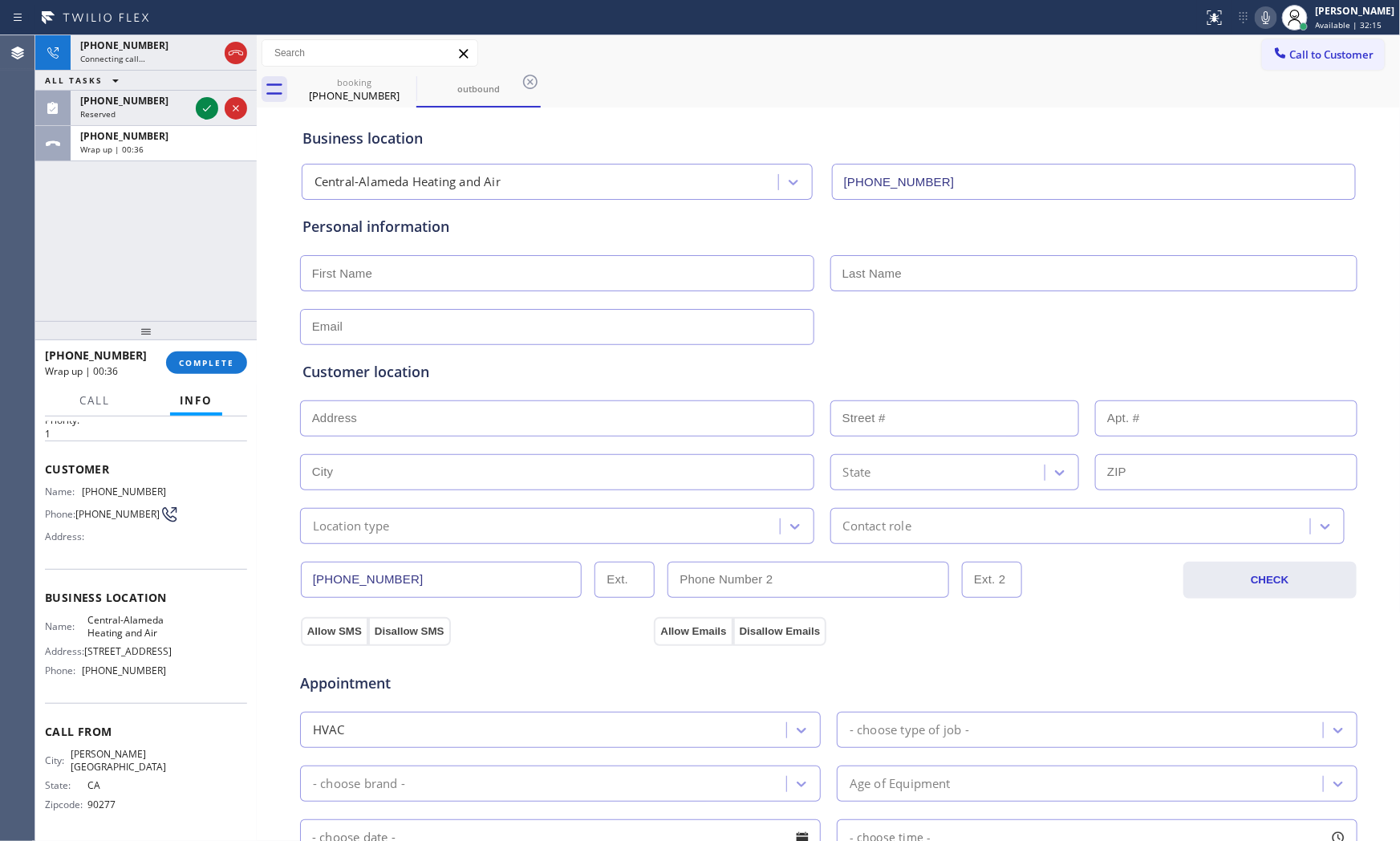
click at [176, 166] on div "[PHONE_NUMBER] Connecting call… ALL TASKS ALL TASKS ACTIVE TASKS TASKS IN WRAP …" at bounding box center [145, 177] width 221 height 285
click at [178, 151] on div "Wrap up | 00:37" at bounding box center [163, 149] width 167 height 11
click at [172, 105] on div "[PHONE_NUMBER]" at bounding box center [135, 101] width 109 height 13
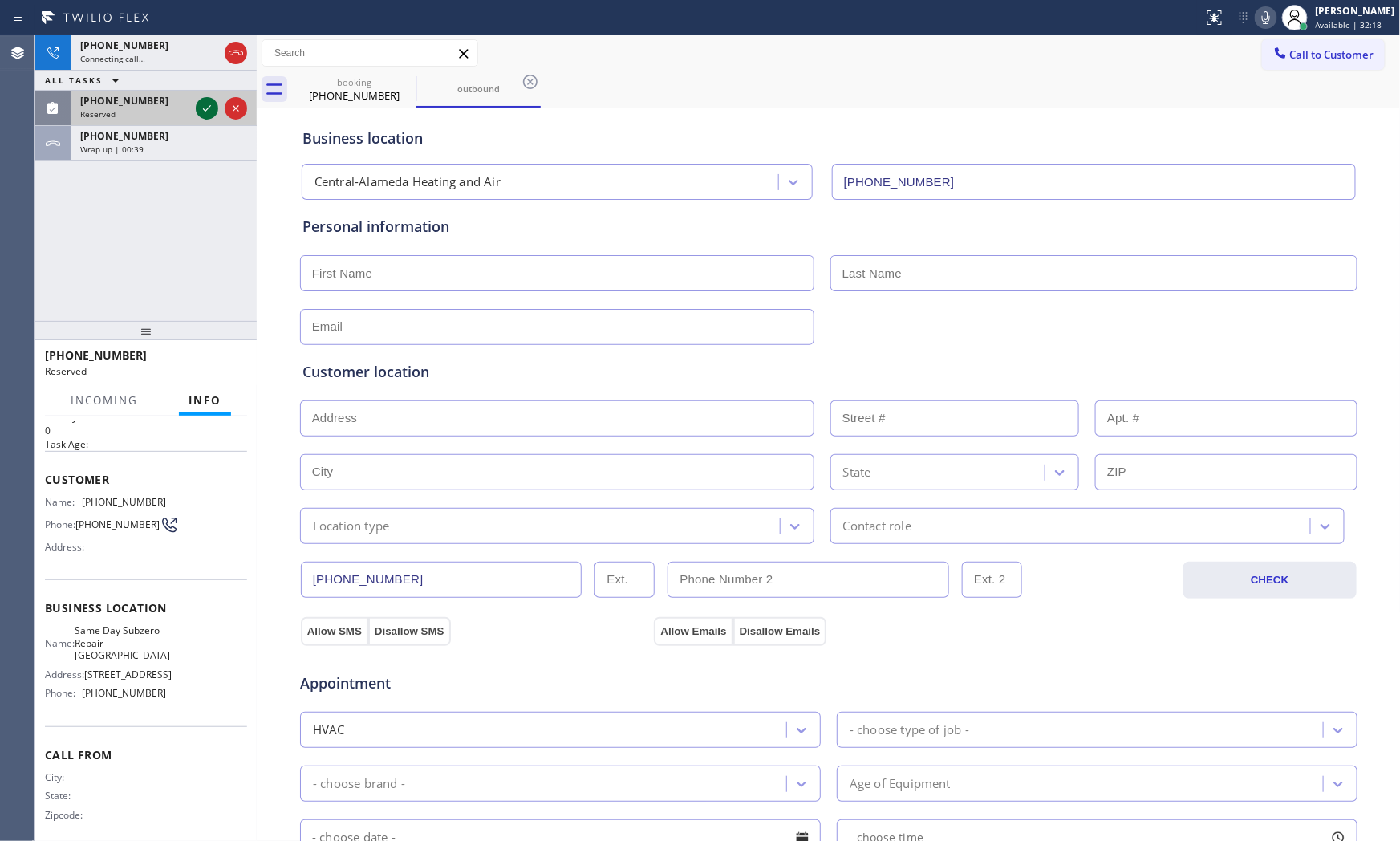
click at [202, 105] on icon at bounding box center [207, 108] width 19 height 19
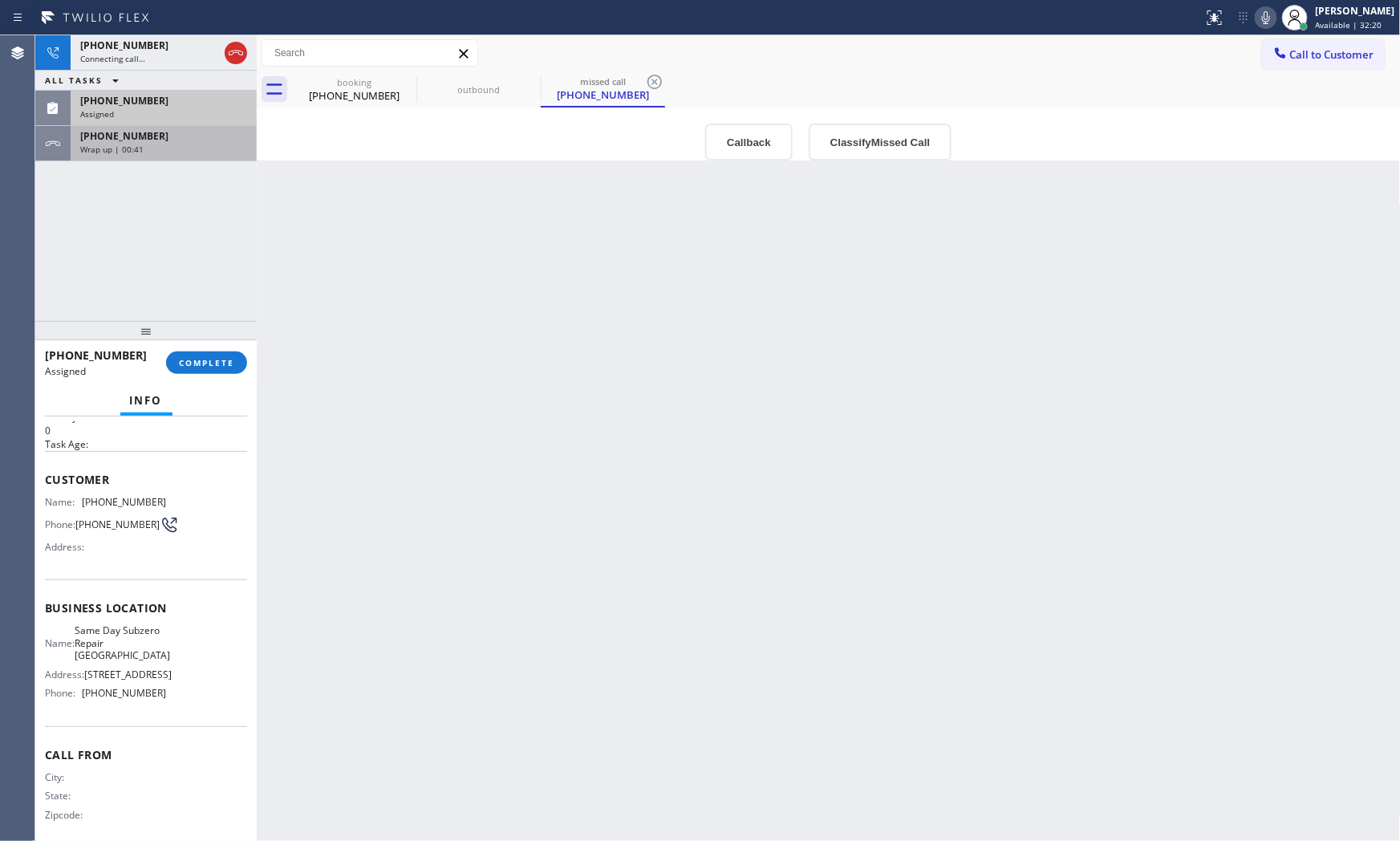
click at [155, 147] on div "Wrap up | 00:41" at bounding box center [163, 149] width 167 height 11
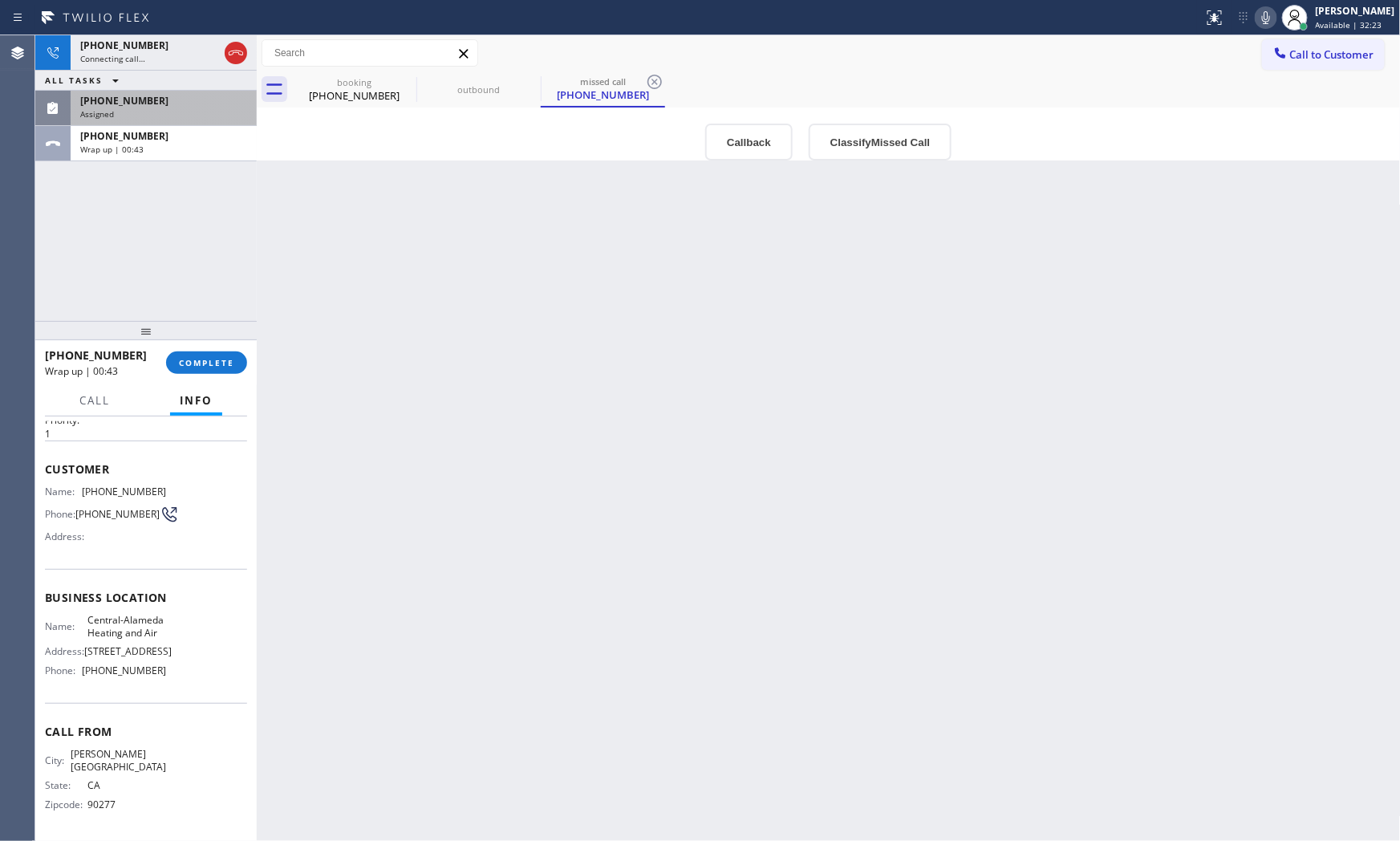
click at [1256, 21] on icon at bounding box center [1265, 18] width 19 height 19
click at [197, 360] on span "COMPLETE" at bounding box center [206, 363] width 56 height 11
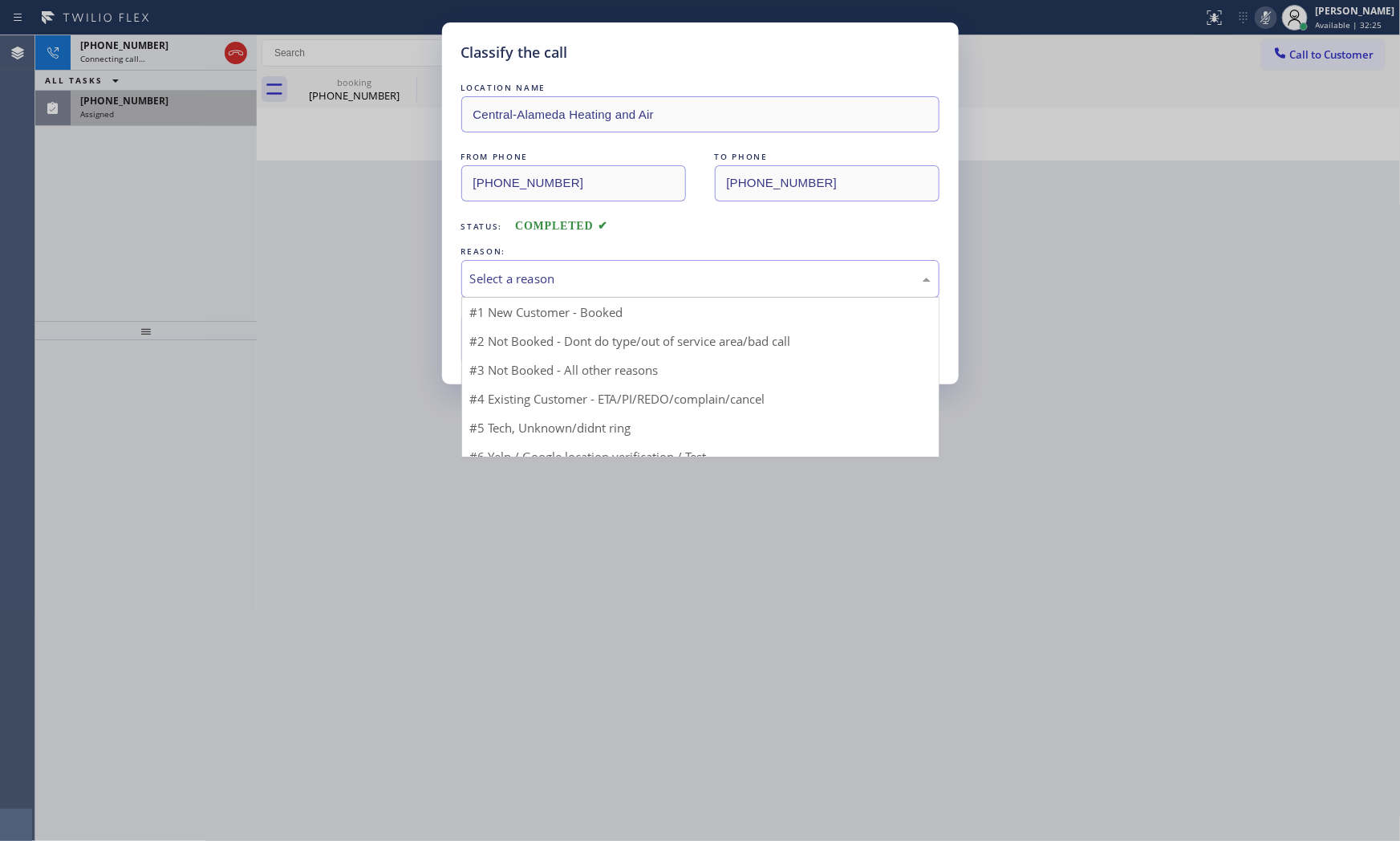
click at [571, 267] on div "Select a reason" at bounding box center [700, 279] width 478 height 38
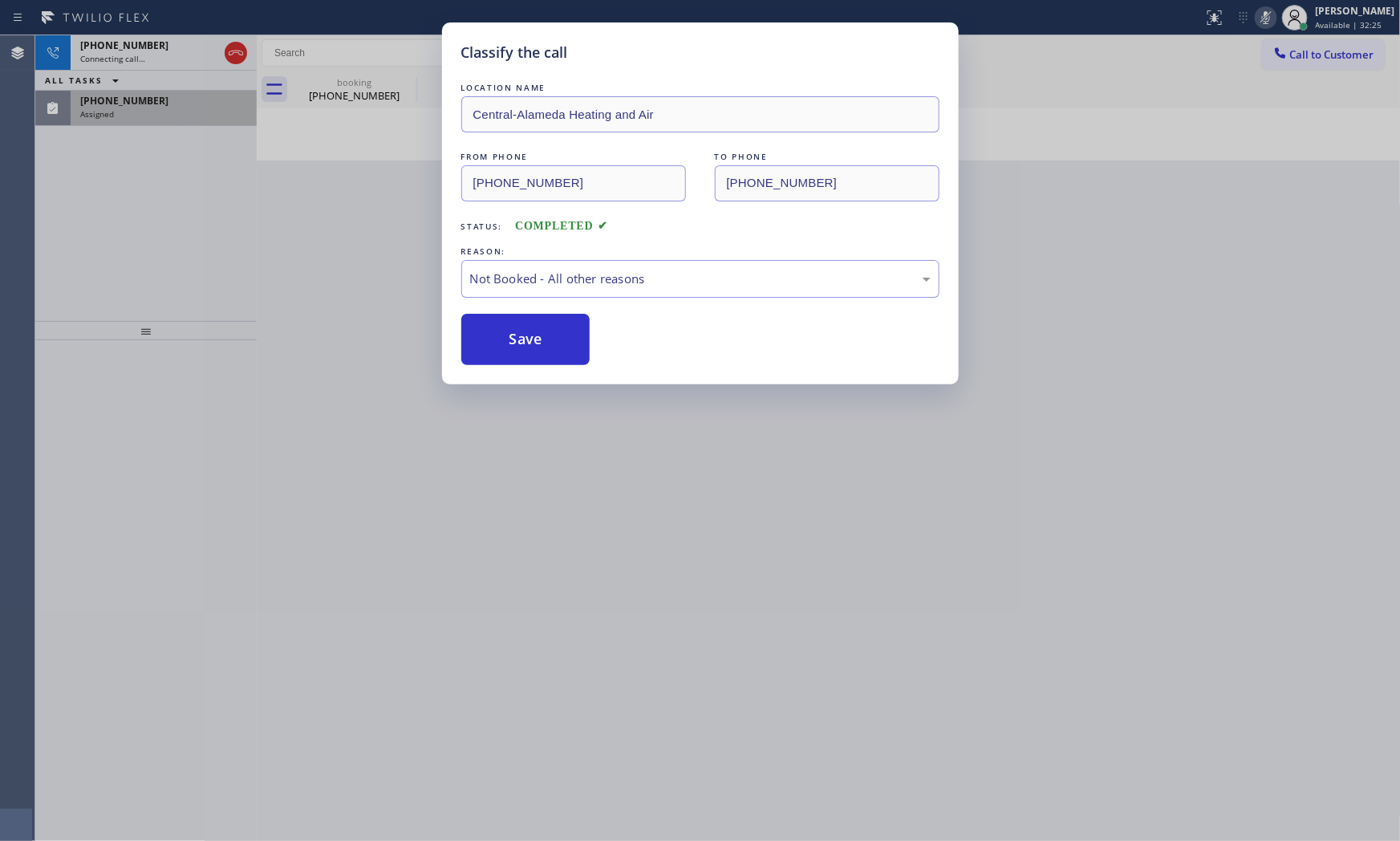
click at [551, 334] on button "Save" at bounding box center [525, 339] width 129 height 52
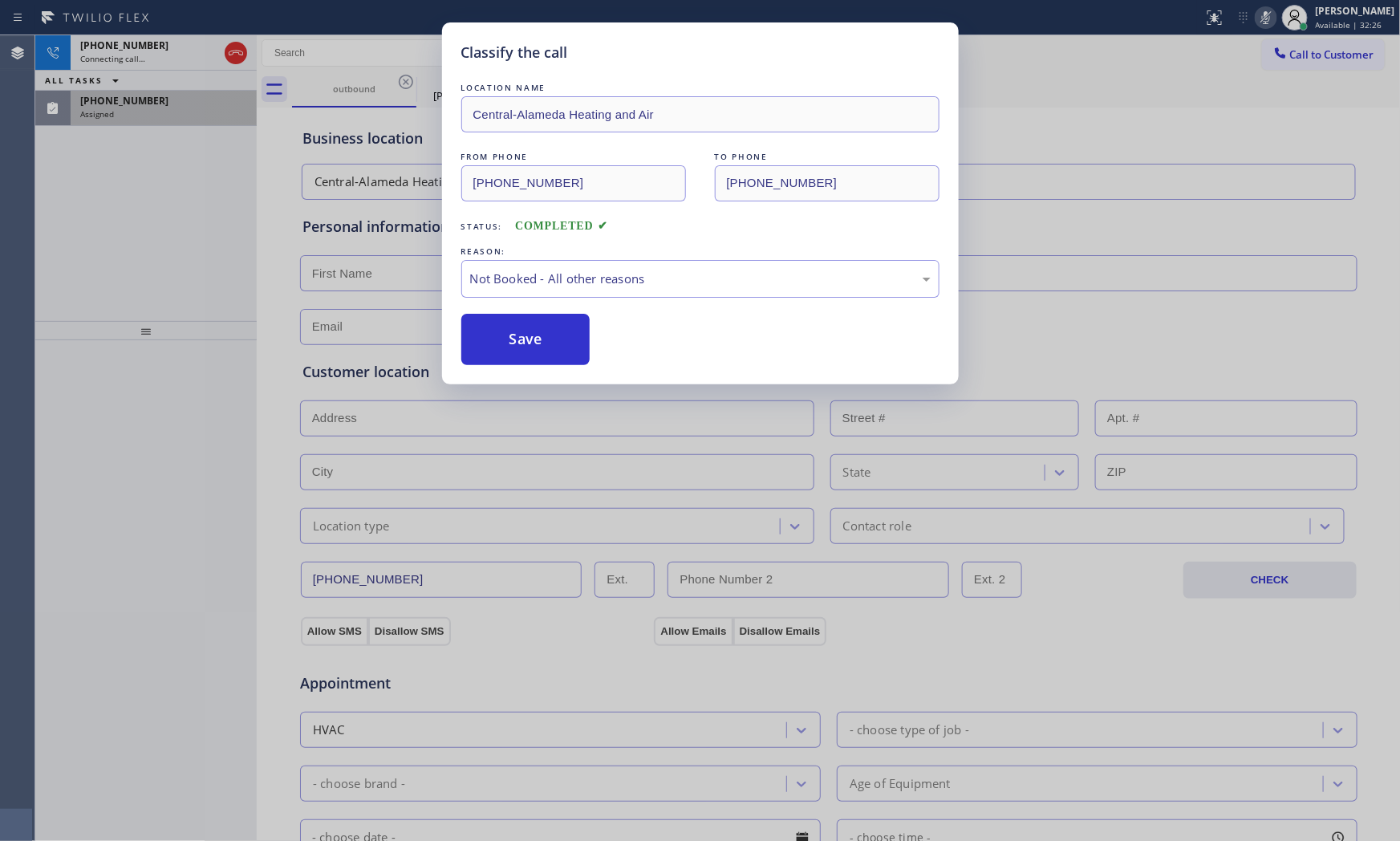
click at [551, 334] on button "Save" at bounding box center [525, 339] width 129 height 52
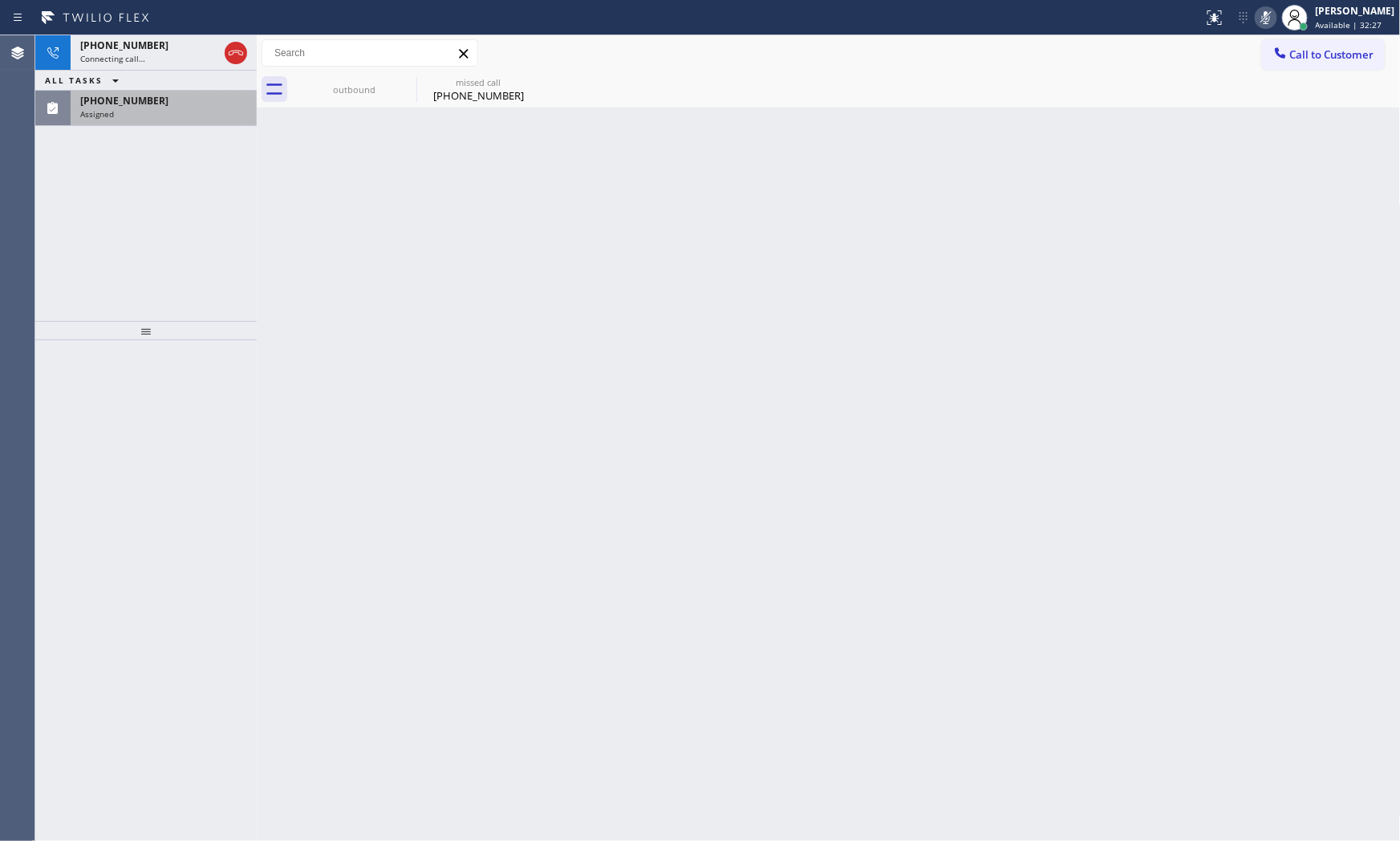
click at [105, 117] on span "Assigned" at bounding box center [97, 114] width 34 height 11
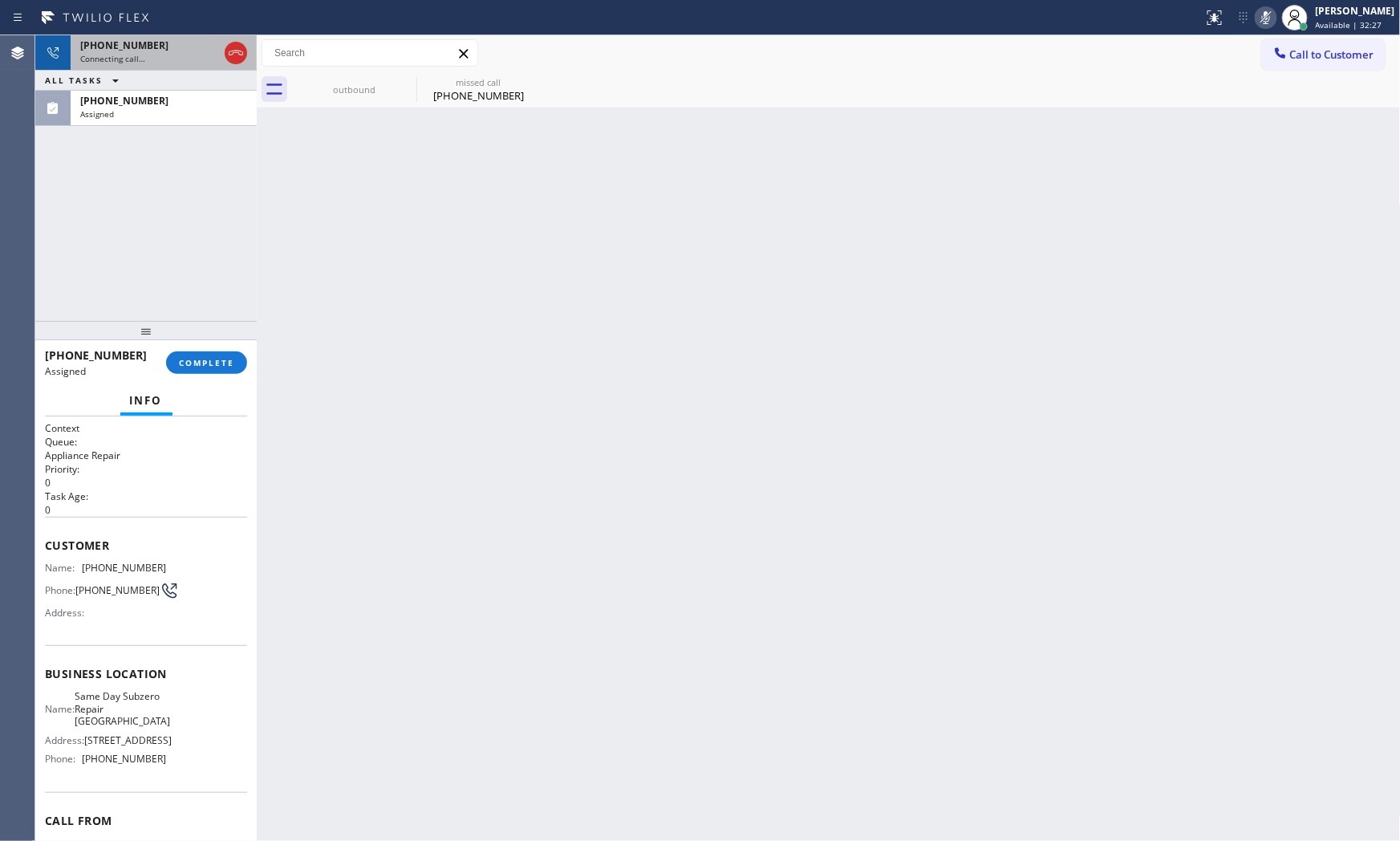
click at [105, 68] on div "[PHONE_NUMBER] Connecting call…" at bounding box center [146, 52] width 151 height 35
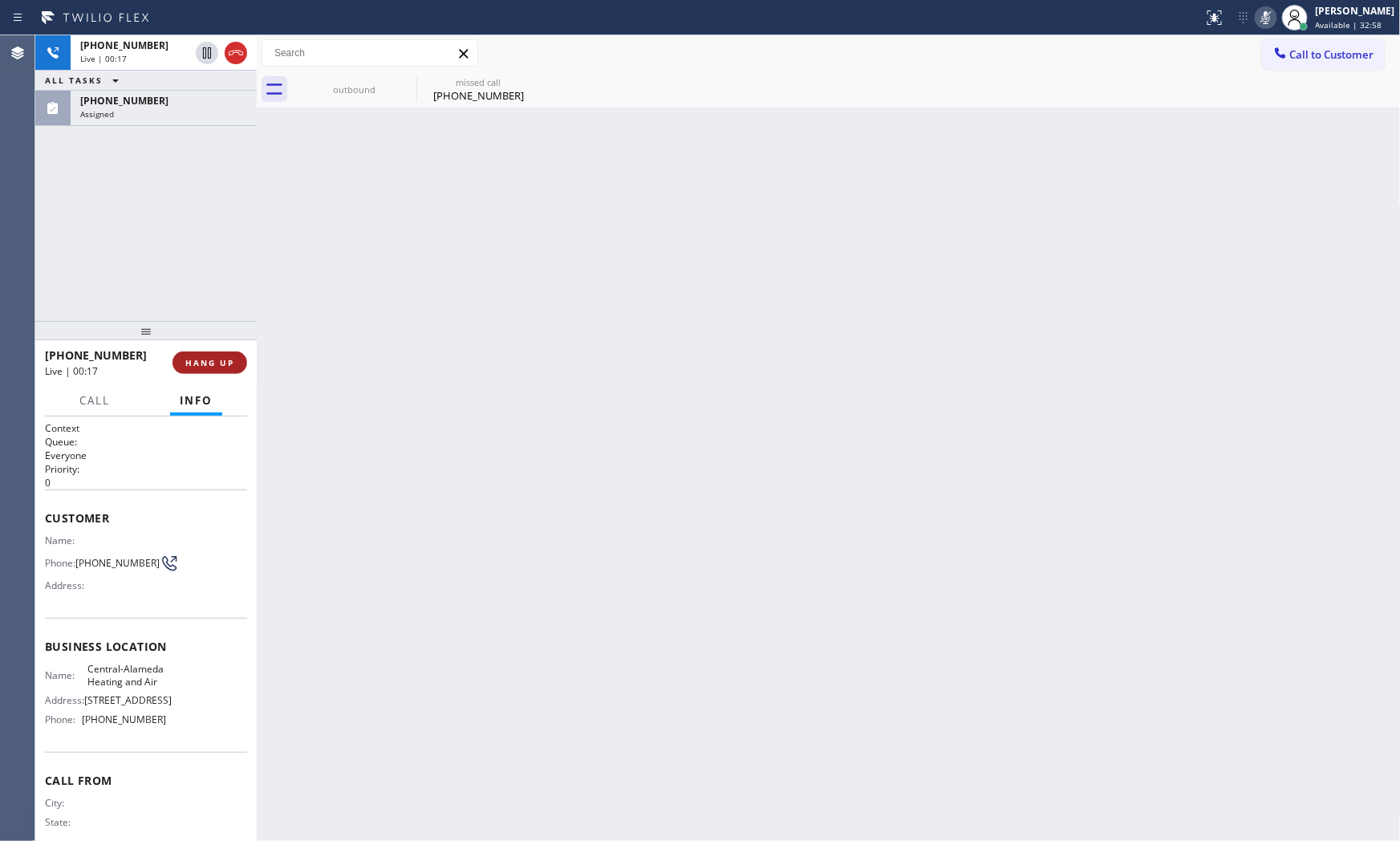
click at [226, 359] on span "HANG UP" at bounding box center [210, 363] width 49 height 11
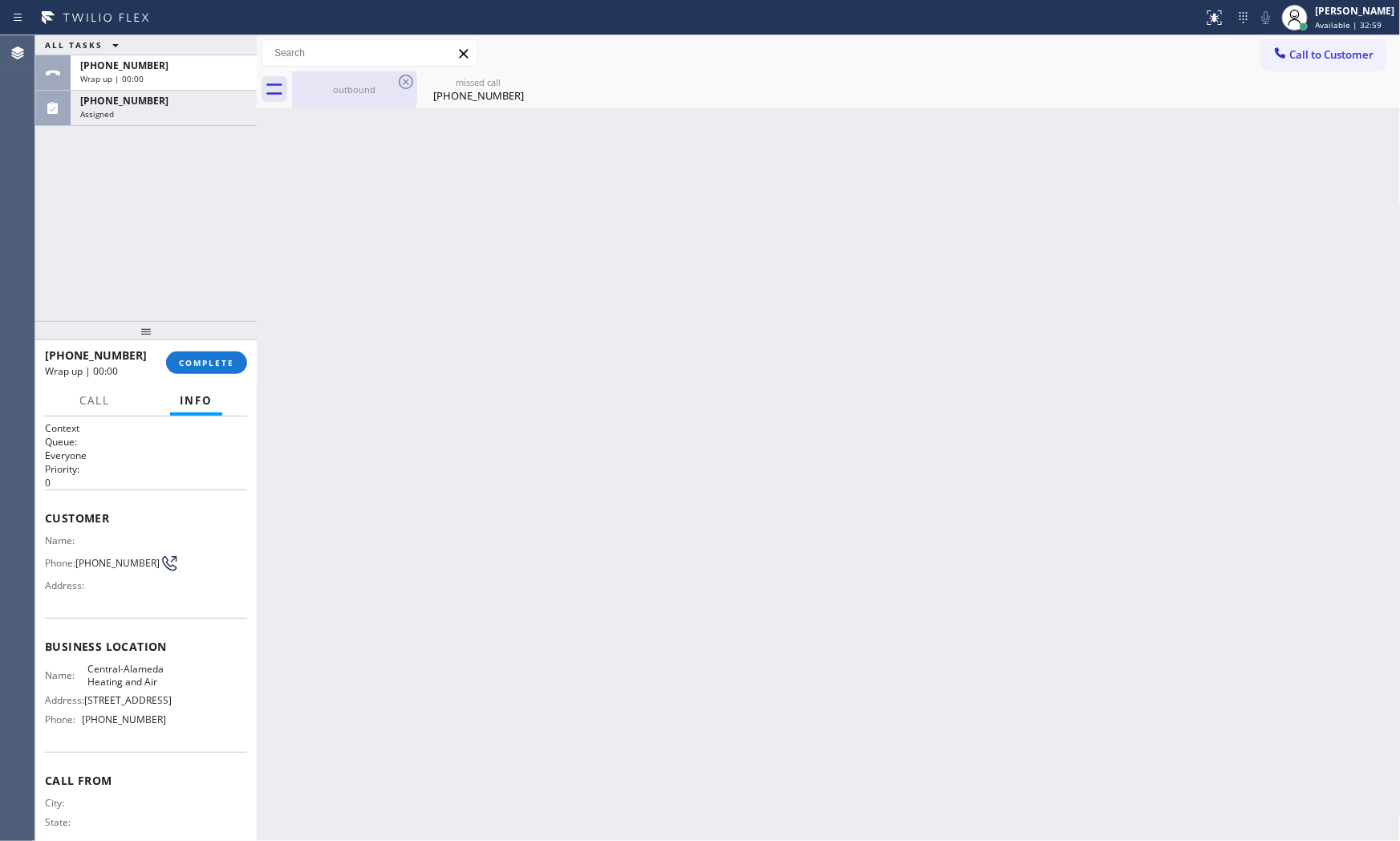
click at [344, 100] on div "outbound" at bounding box center [354, 89] width 121 height 36
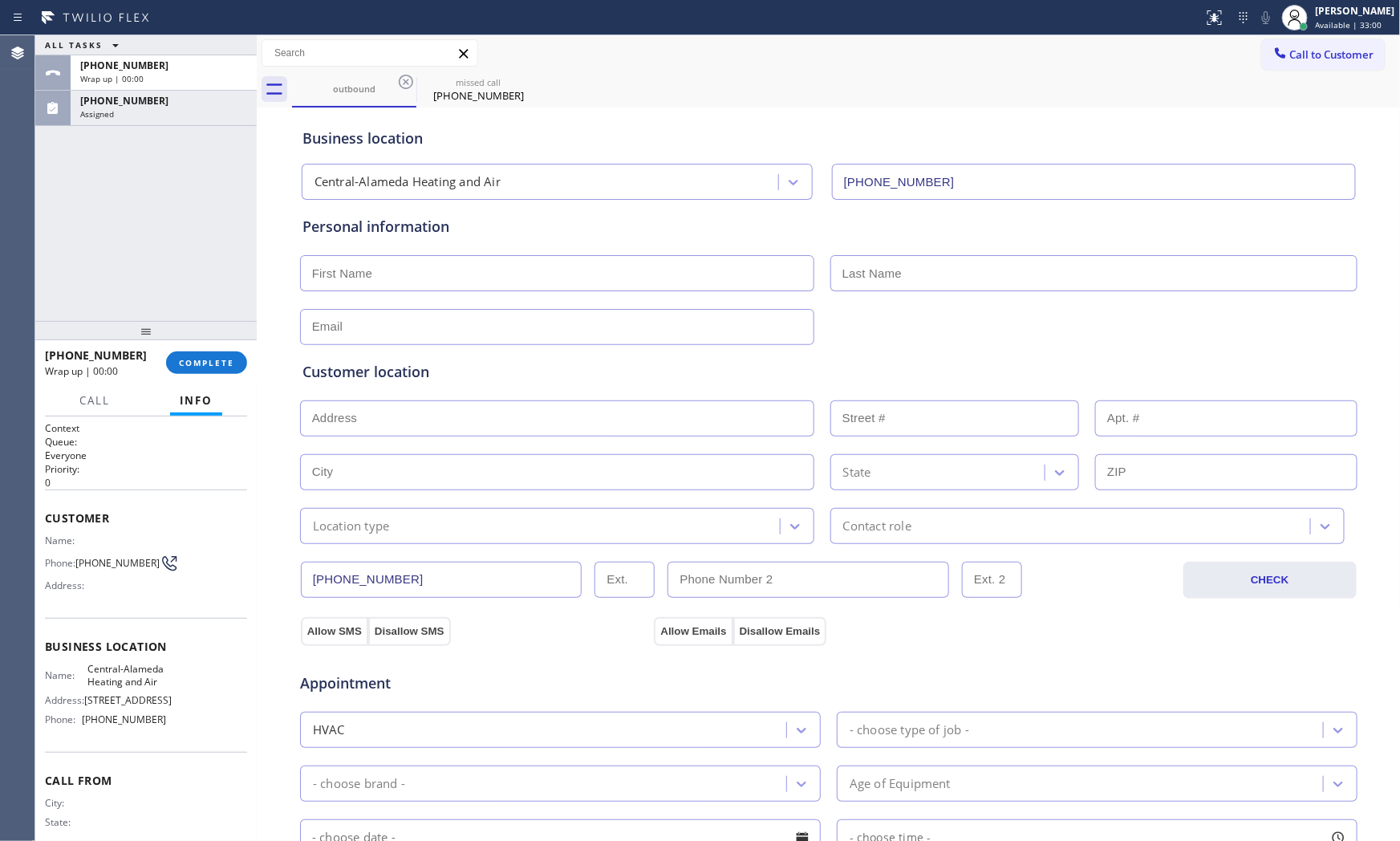
click at [404, 267] on input "text" at bounding box center [557, 273] width 514 height 36
type input "MR"
type input "[PERSON_NAME]"
type input "[EMAIL_ADDRESS][DOMAIN_NAME]"
click at [497, 430] on input "text" at bounding box center [557, 418] width 514 height 36
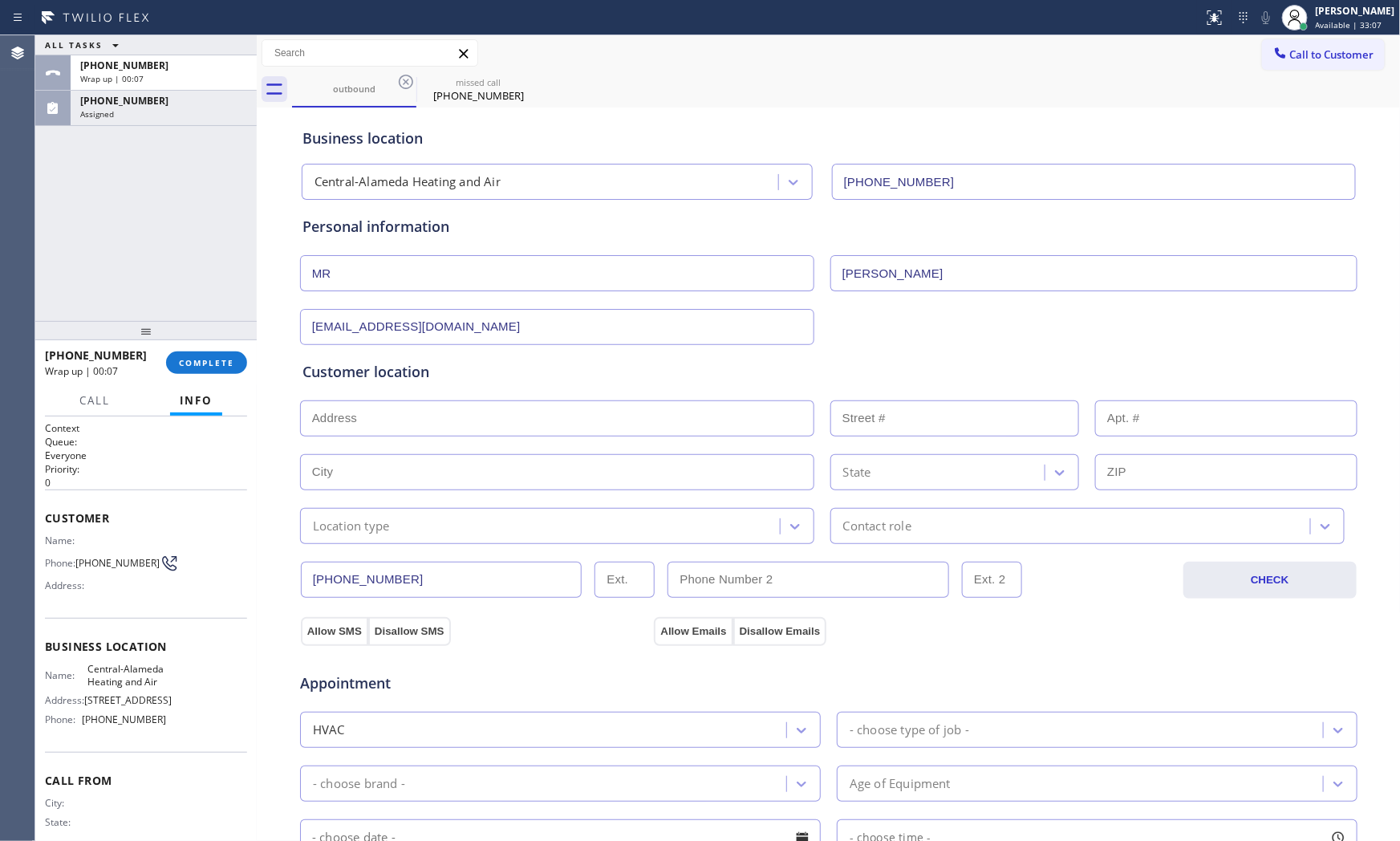
paste input "[STREET_ADDRESS][PERSON_NAME]"
type input "[STREET_ADDRESS][PERSON_NAME]"
type input "4524"
type input "[GEOGRAPHIC_DATA]"
type input "90011"
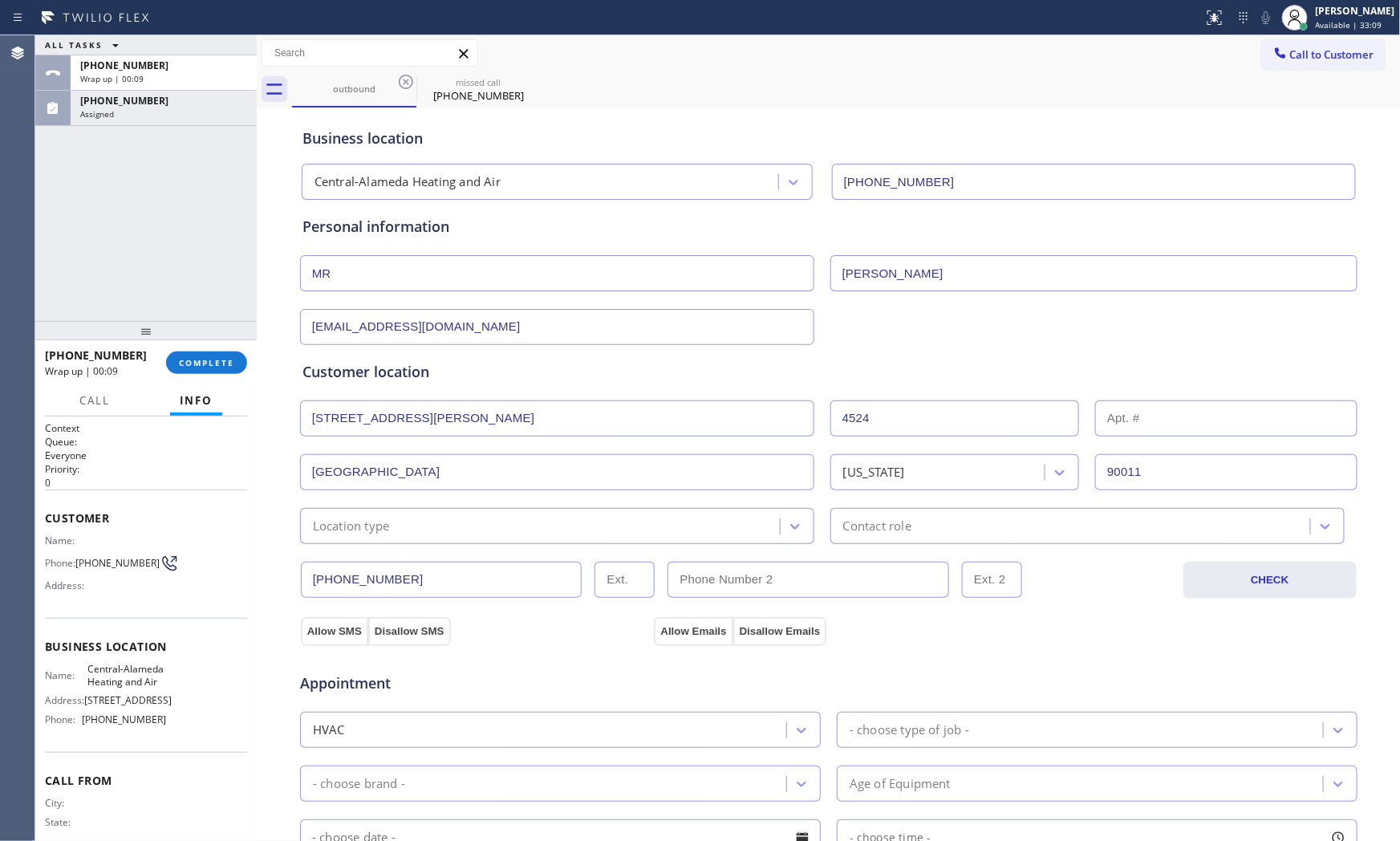
click at [386, 523] on div "Location type" at bounding box center [542, 526] width 475 height 28
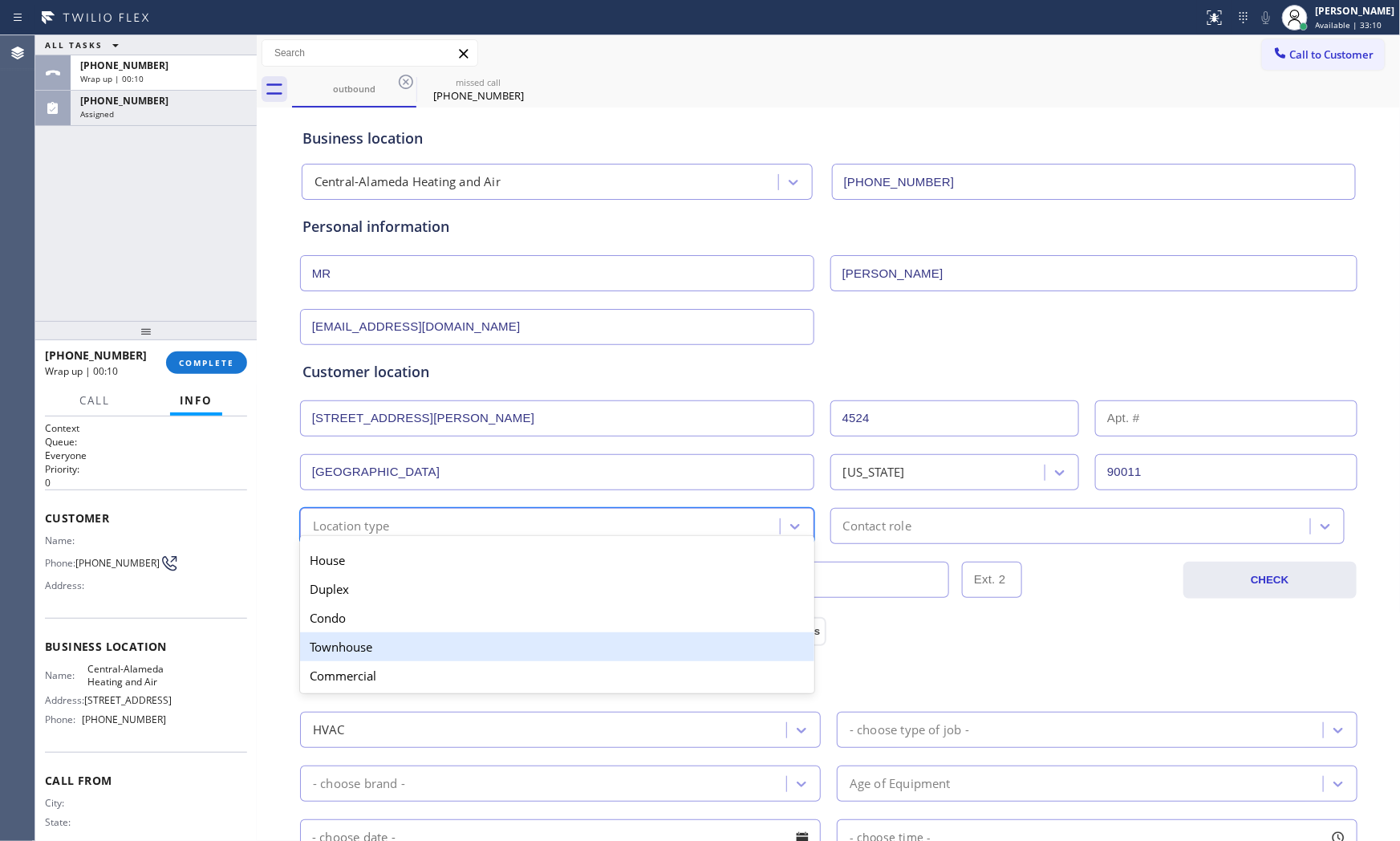
click at [358, 671] on div "Commercial" at bounding box center [557, 675] width 514 height 29
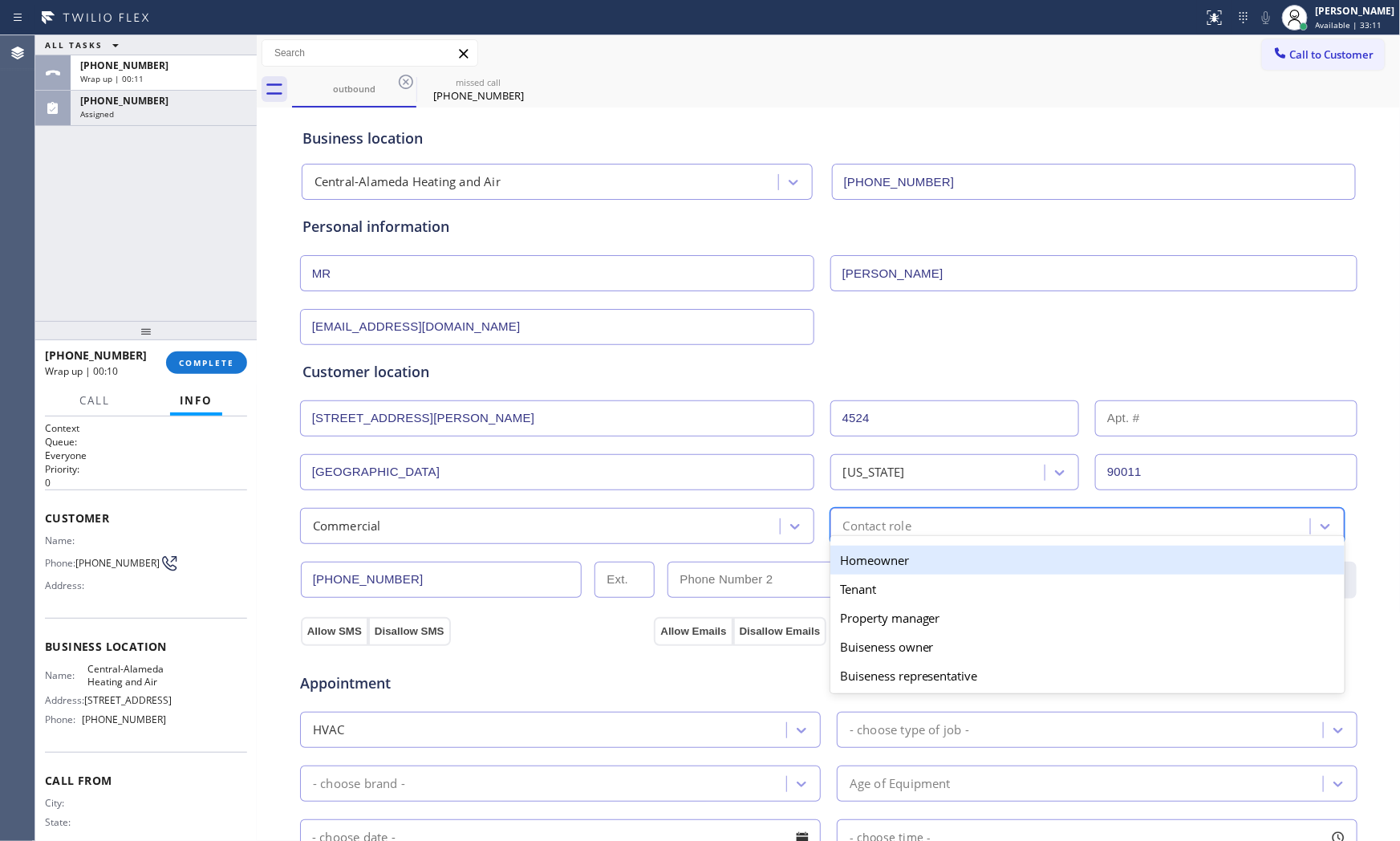
click at [974, 526] on div "Contact role" at bounding box center [1072, 526] width 475 height 28
drag, startPoint x: 869, startPoint y: 564, endPoint x: 742, endPoint y: 574, distance: 127.4
click at [863, 564] on div "Homeowner" at bounding box center [1087, 559] width 514 height 29
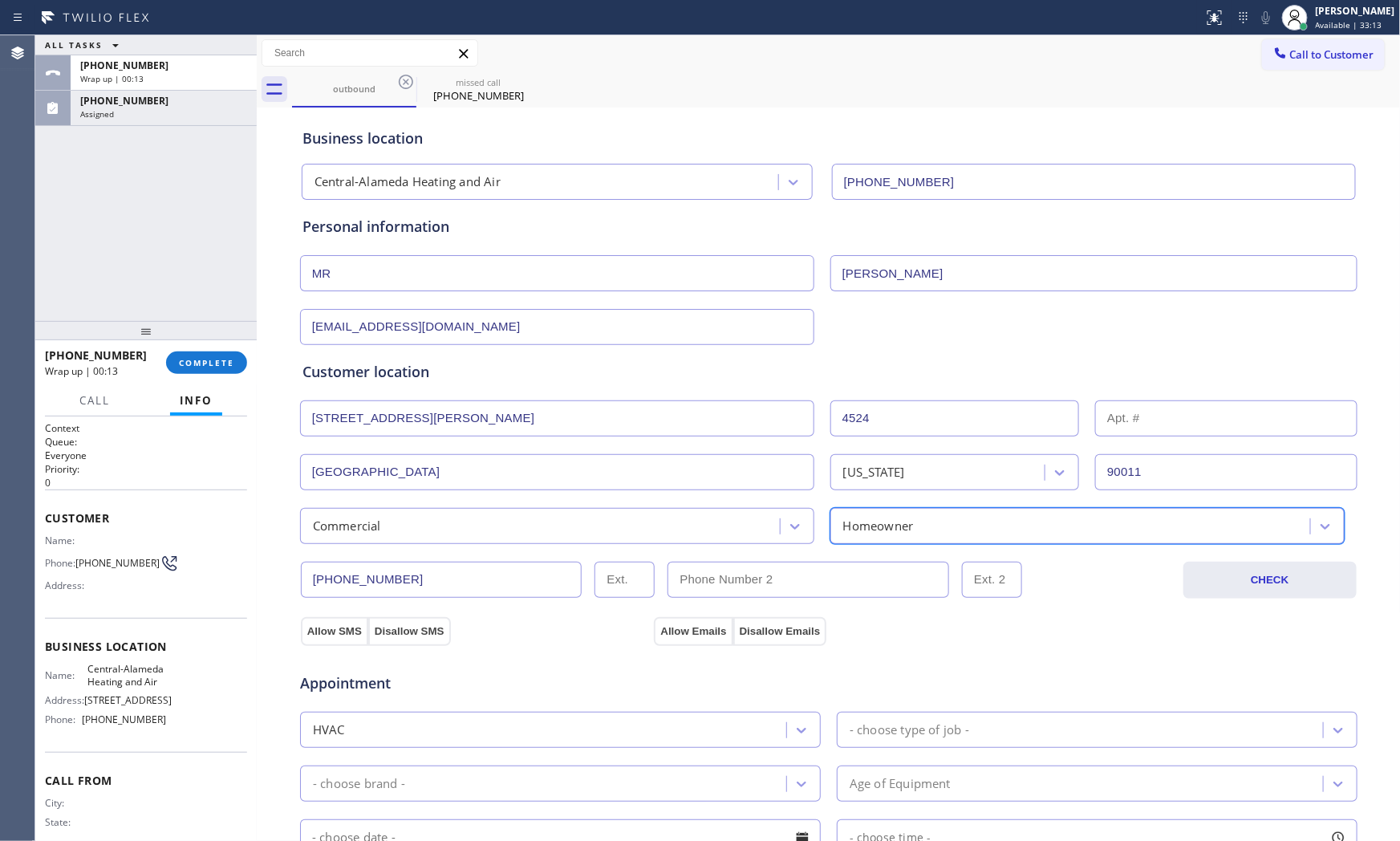
click at [904, 519] on div "Homeowner" at bounding box center [877, 526] width 71 height 19
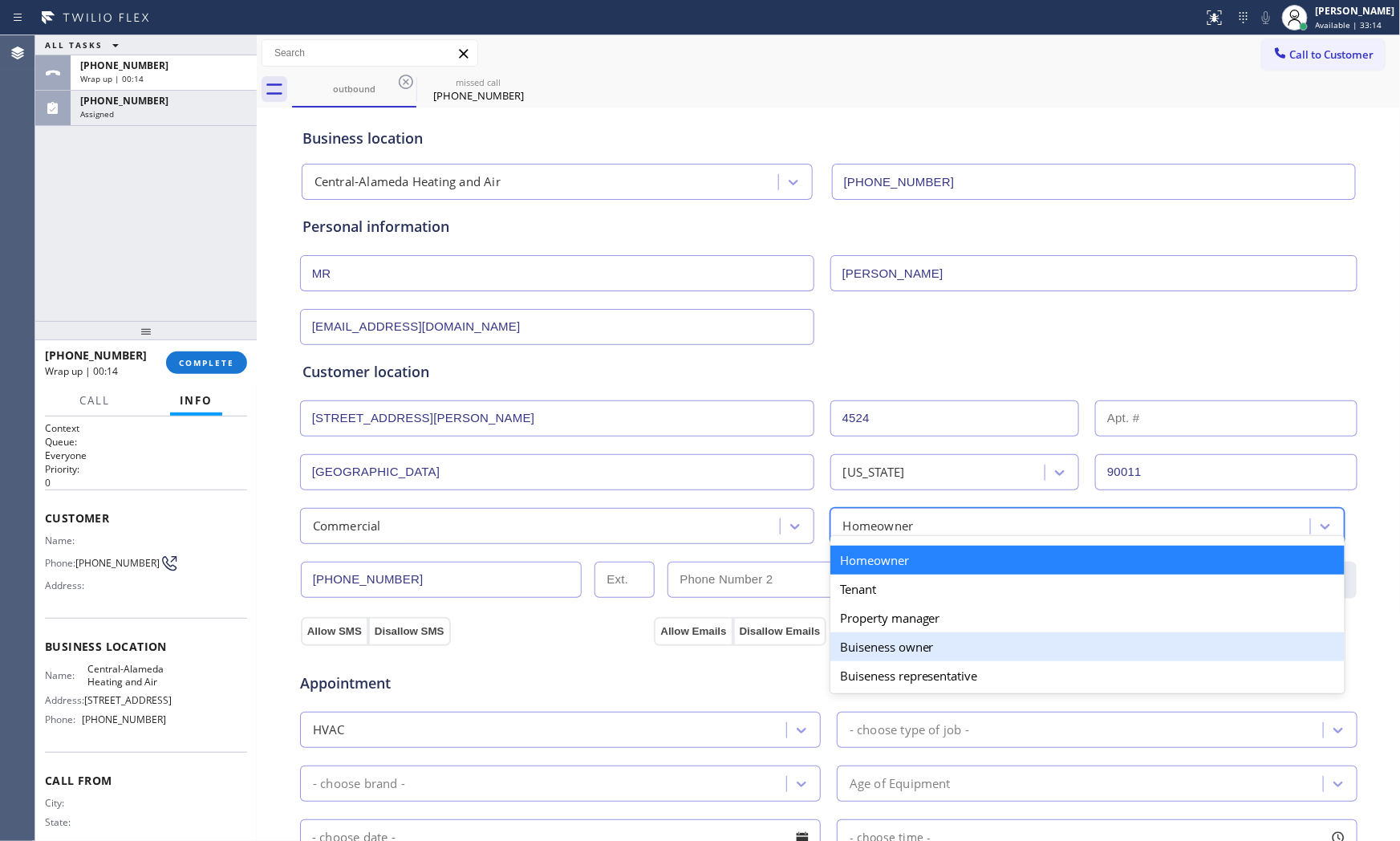
drag, startPoint x: 882, startPoint y: 653, endPoint x: 824, endPoint y: 647, distance: 58.3
click at [882, 652] on div "Buiseness owner" at bounding box center [1087, 646] width 514 height 29
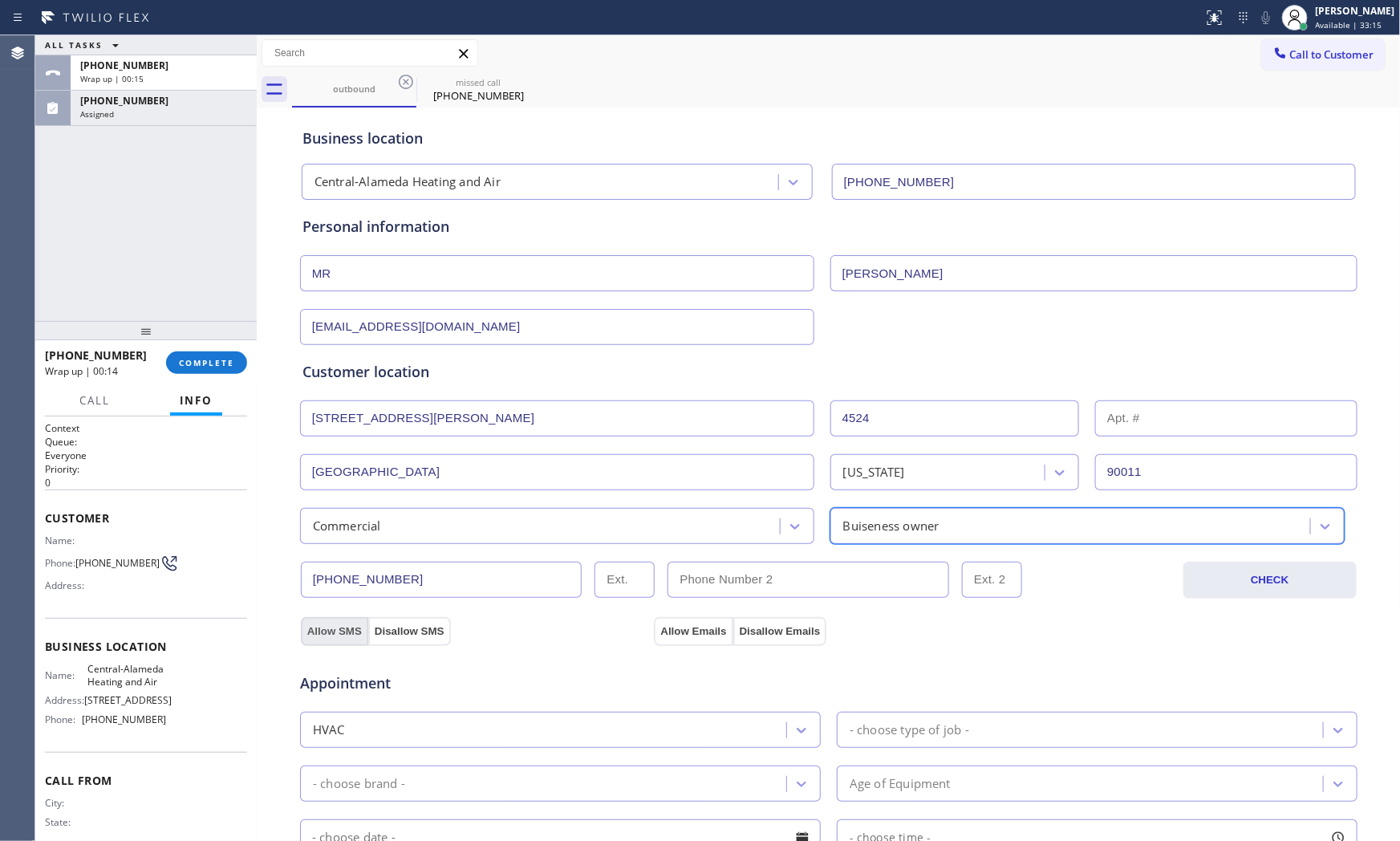
click at [316, 626] on button "Allow SMS" at bounding box center [334, 631] width 68 height 29
click at [687, 634] on button "Allow Emails" at bounding box center [692, 631] width 78 height 29
click at [882, 730] on div "- choose type of job -" at bounding box center [909, 730] width 120 height 19
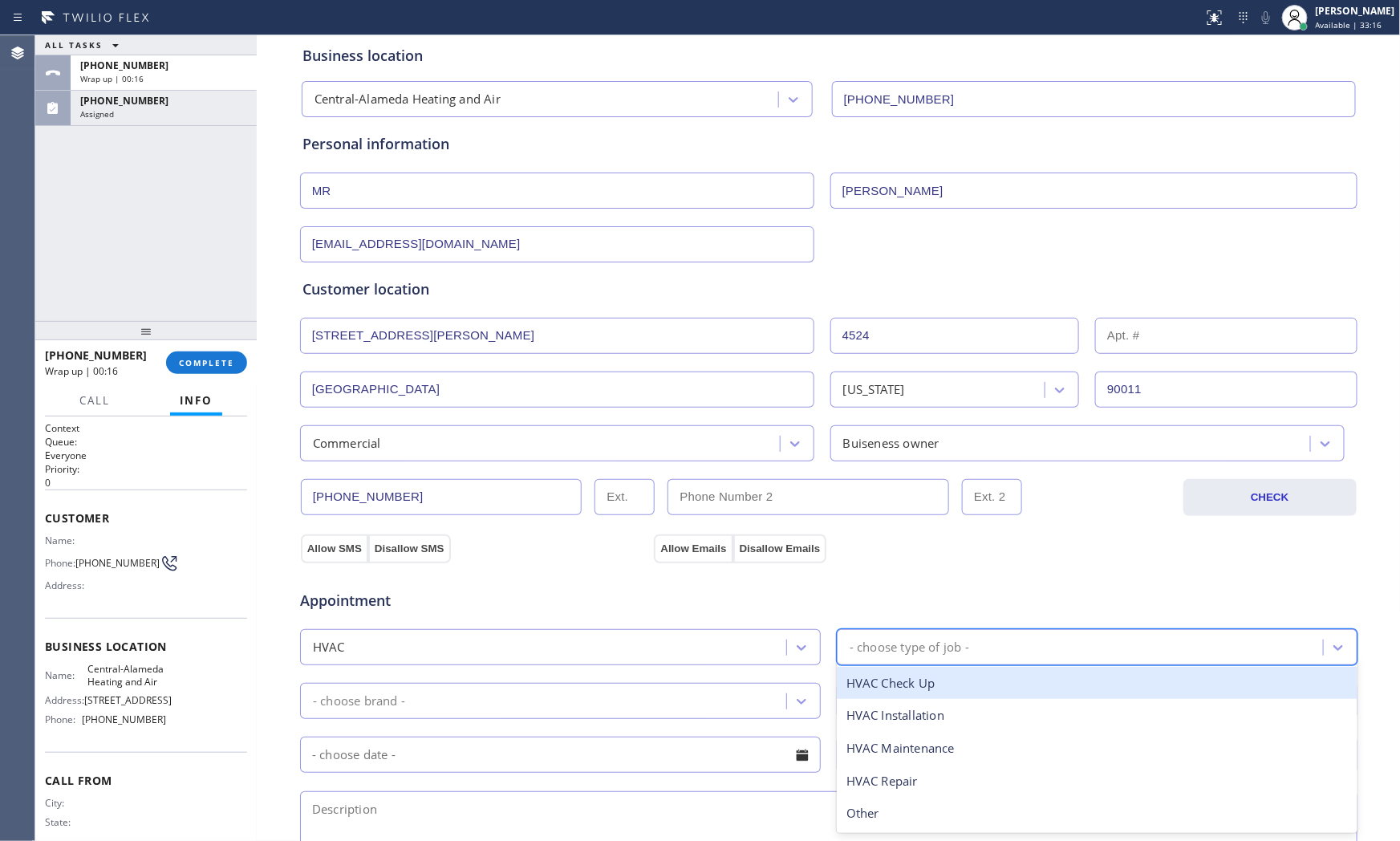
scroll to position [89, 0]
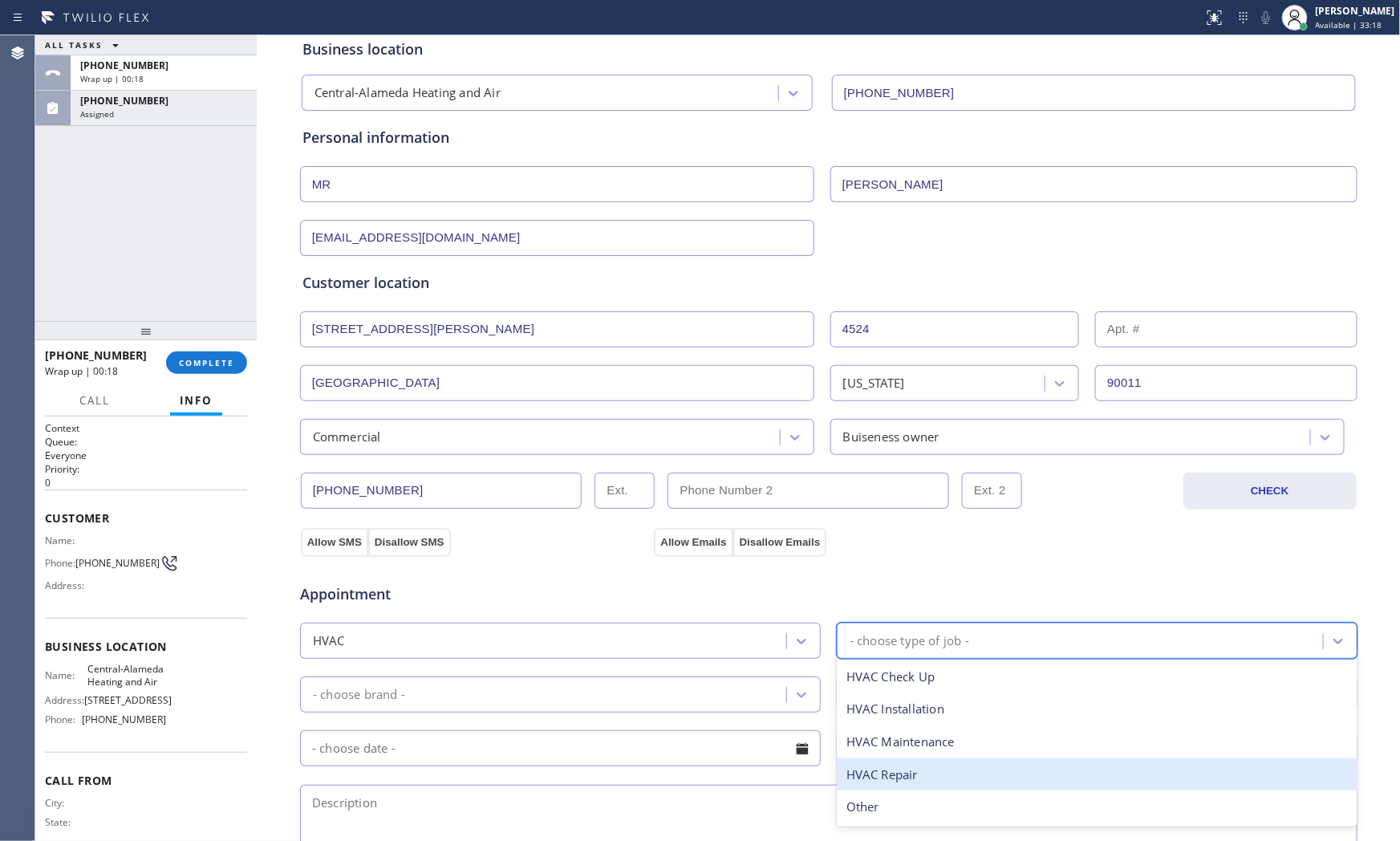
drag, startPoint x: 904, startPoint y: 778, endPoint x: 695, endPoint y: 733, distance: 213.8
click at [903, 778] on div "HVAC Repair" at bounding box center [1097, 774] width 521 height 33
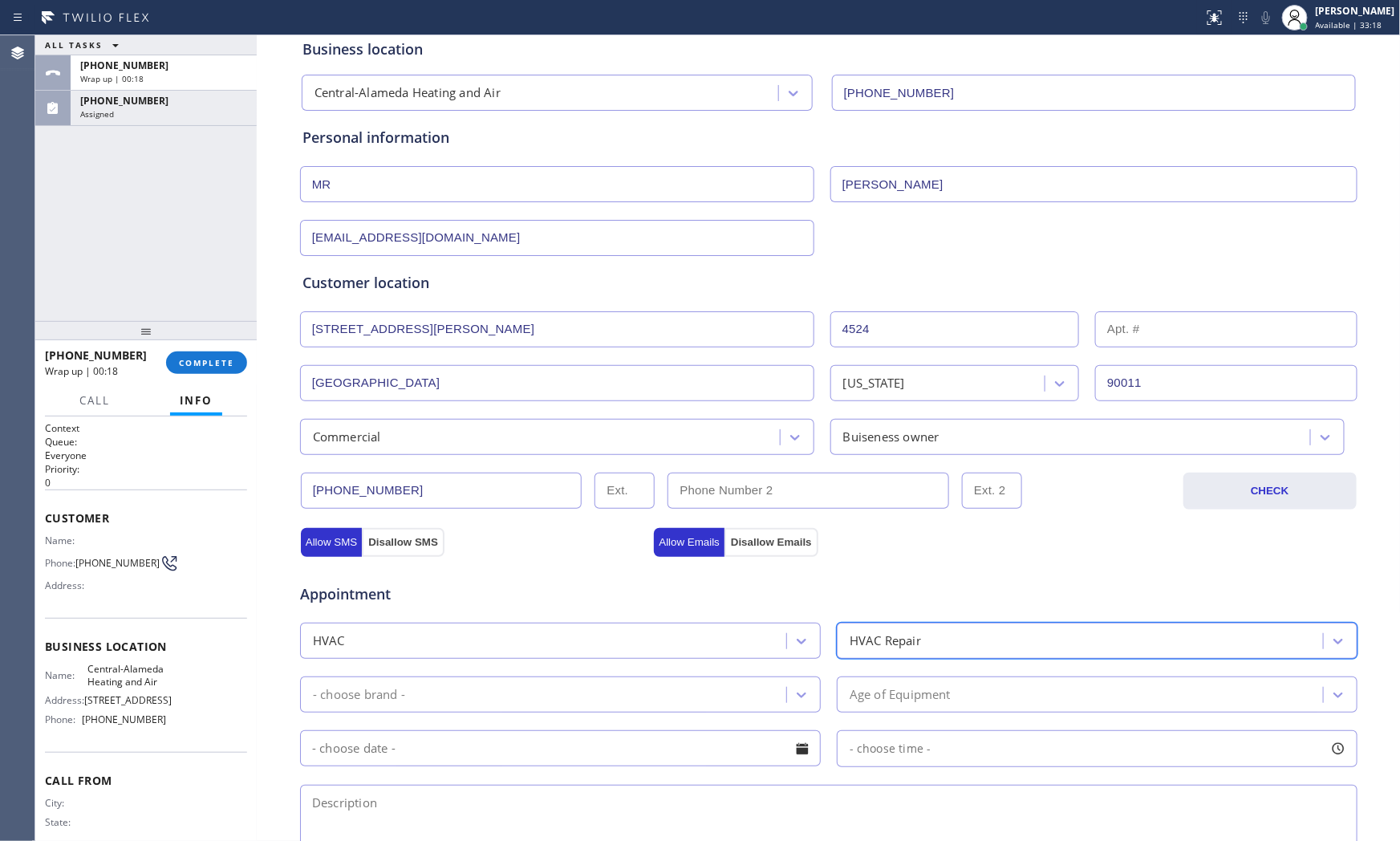
click at [562, 691] on div "- choose brand -" at bounding box center [545, 694] width 481 height 28
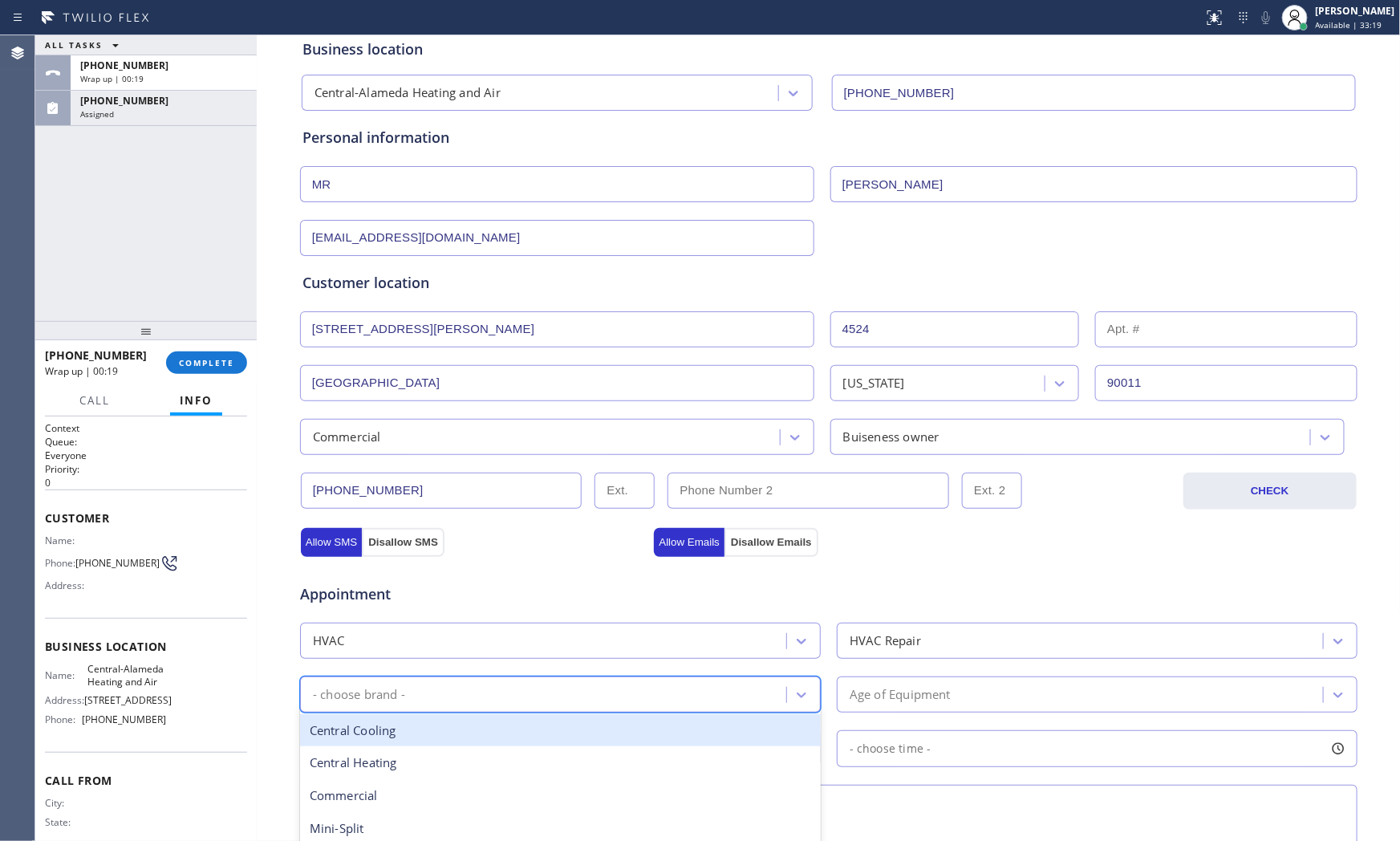
click at [494, 727] on div "Central Cooling" at bounding box center [560, 730] width 521 height 33
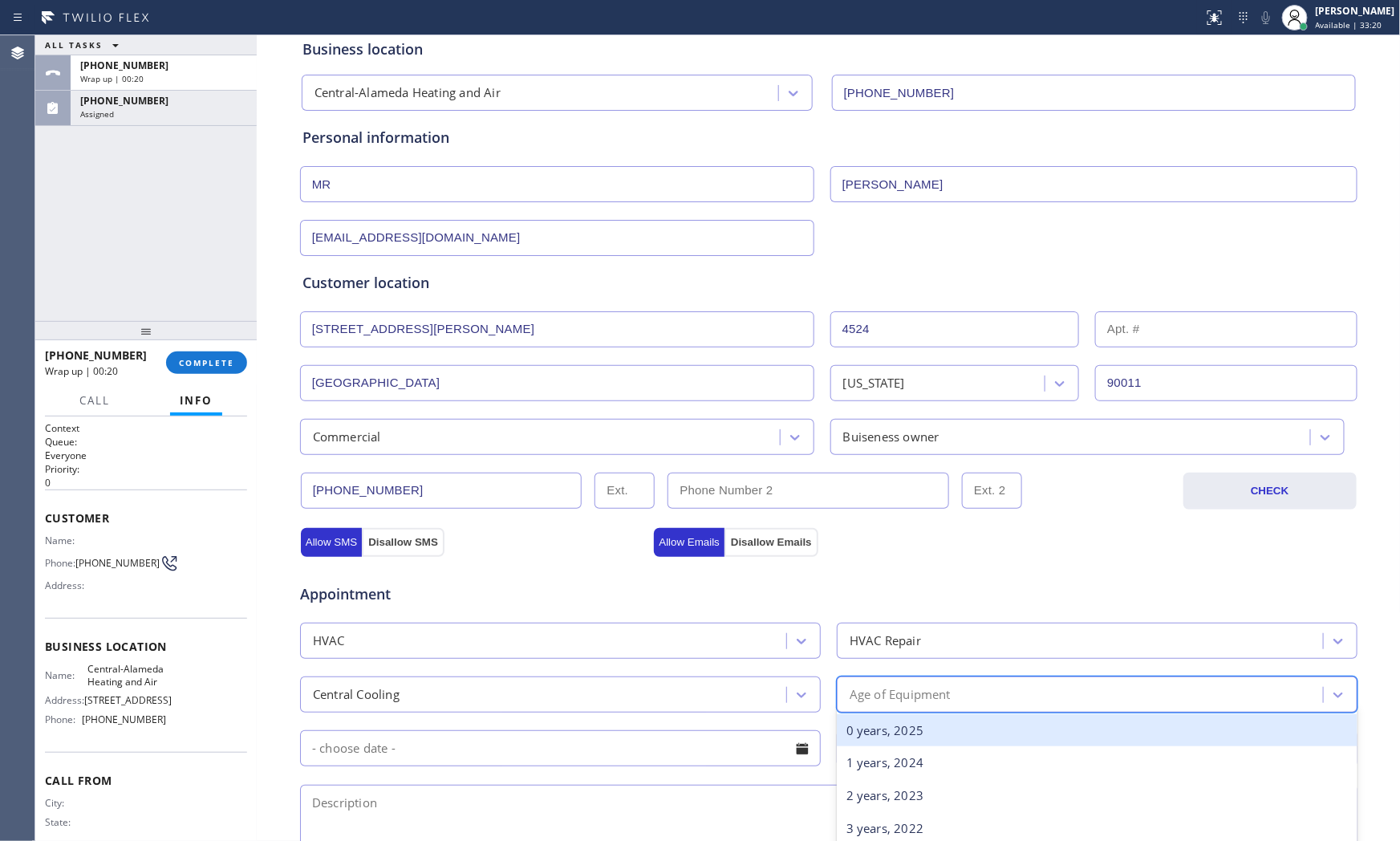
click at [916, 696] on div "Age of Equipment" at bounding box center [899, 695] width 101 height 19
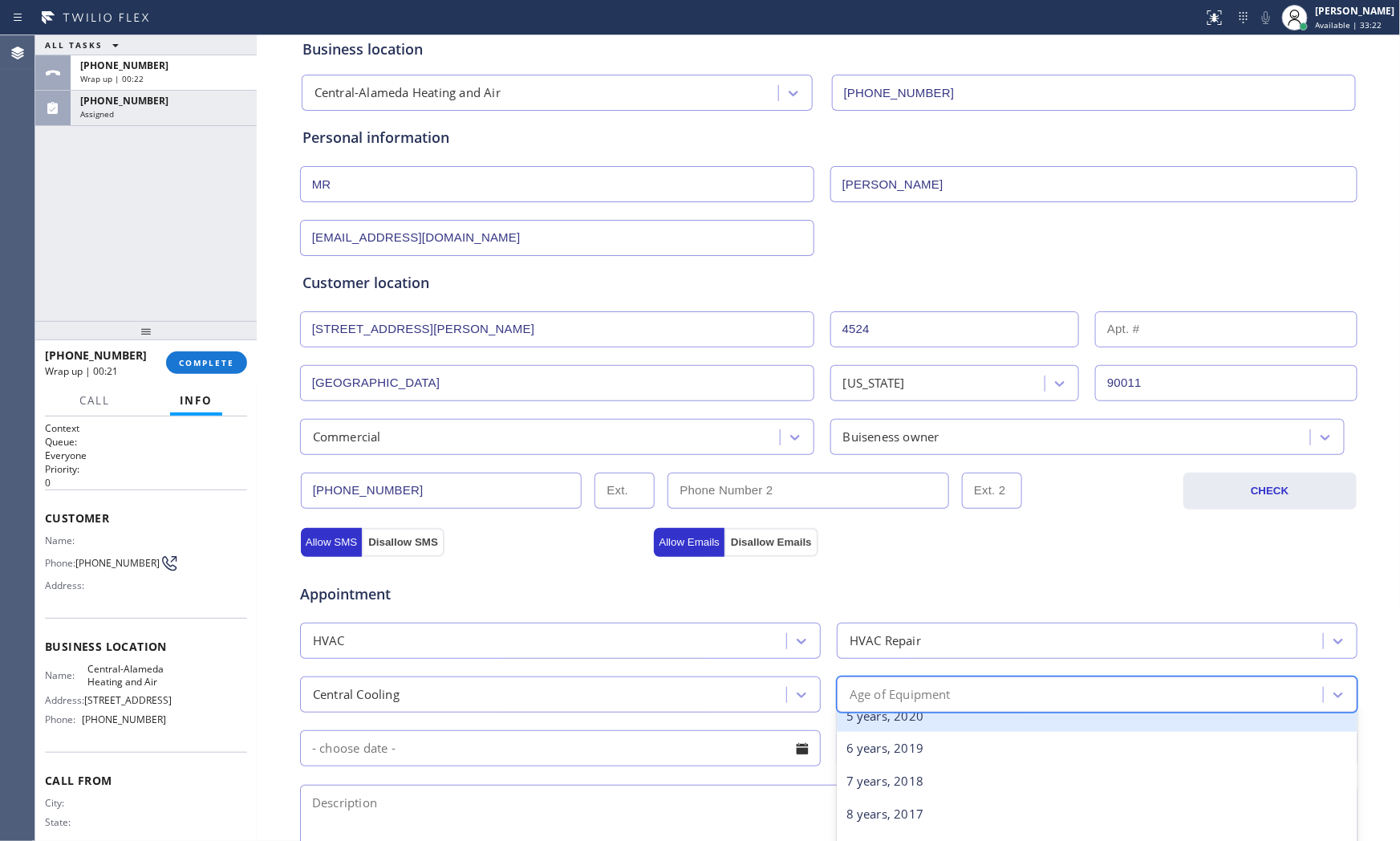
scroll to position [267, 0]
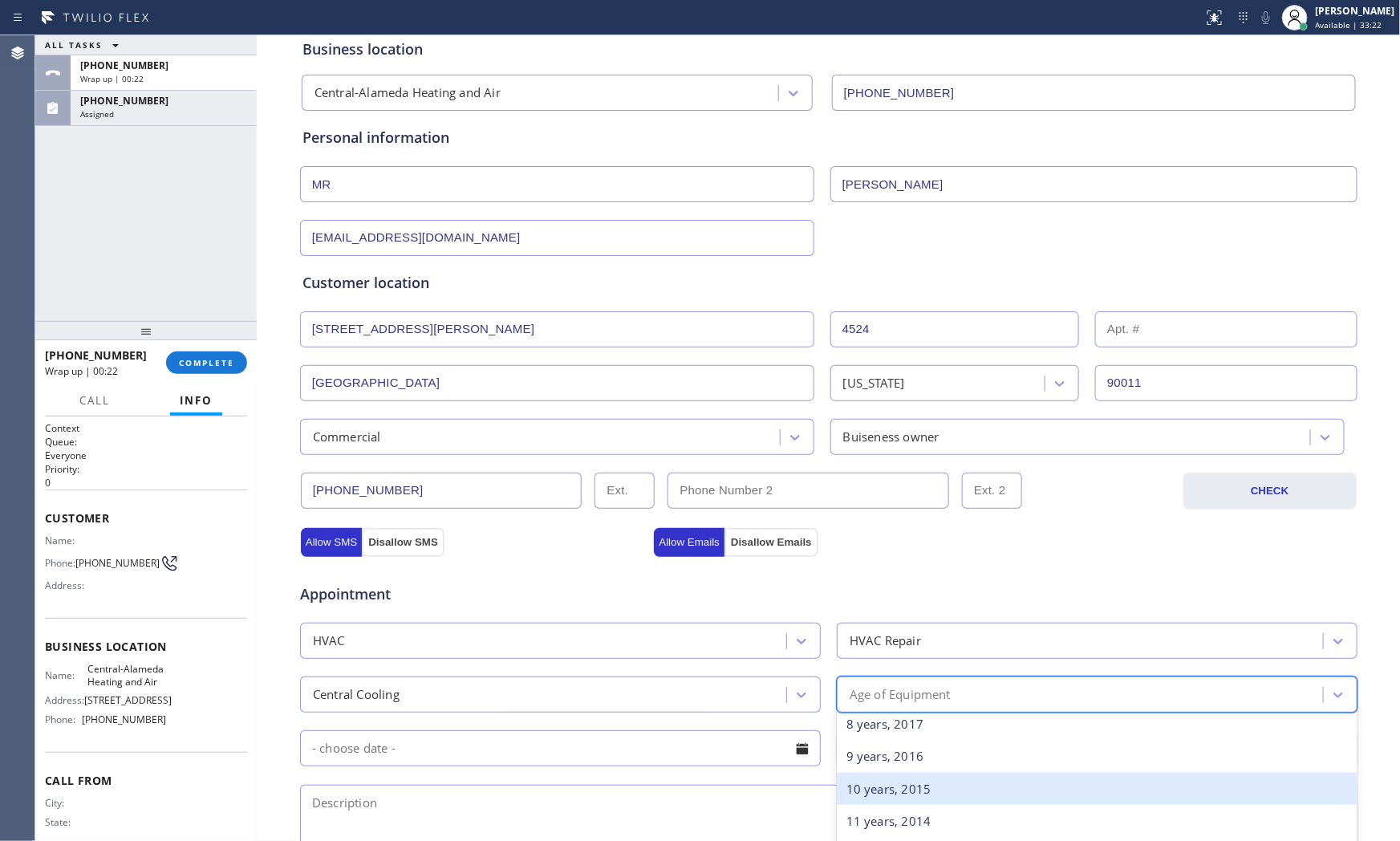
click at [908, 780] on div "10 years, 2015" at bounding box center [1097, 788] width 521 height 33
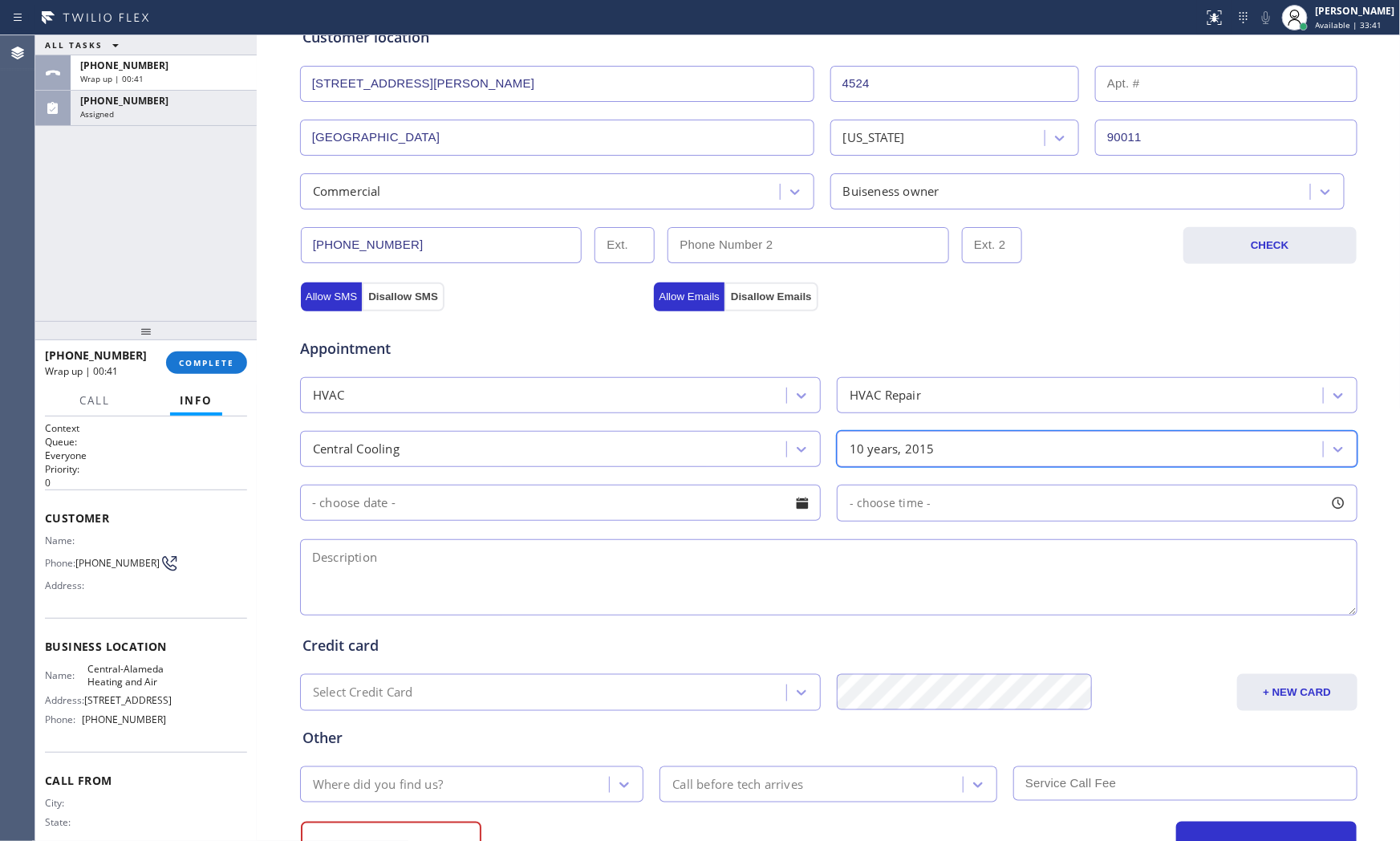
scroll to position [356, 0]
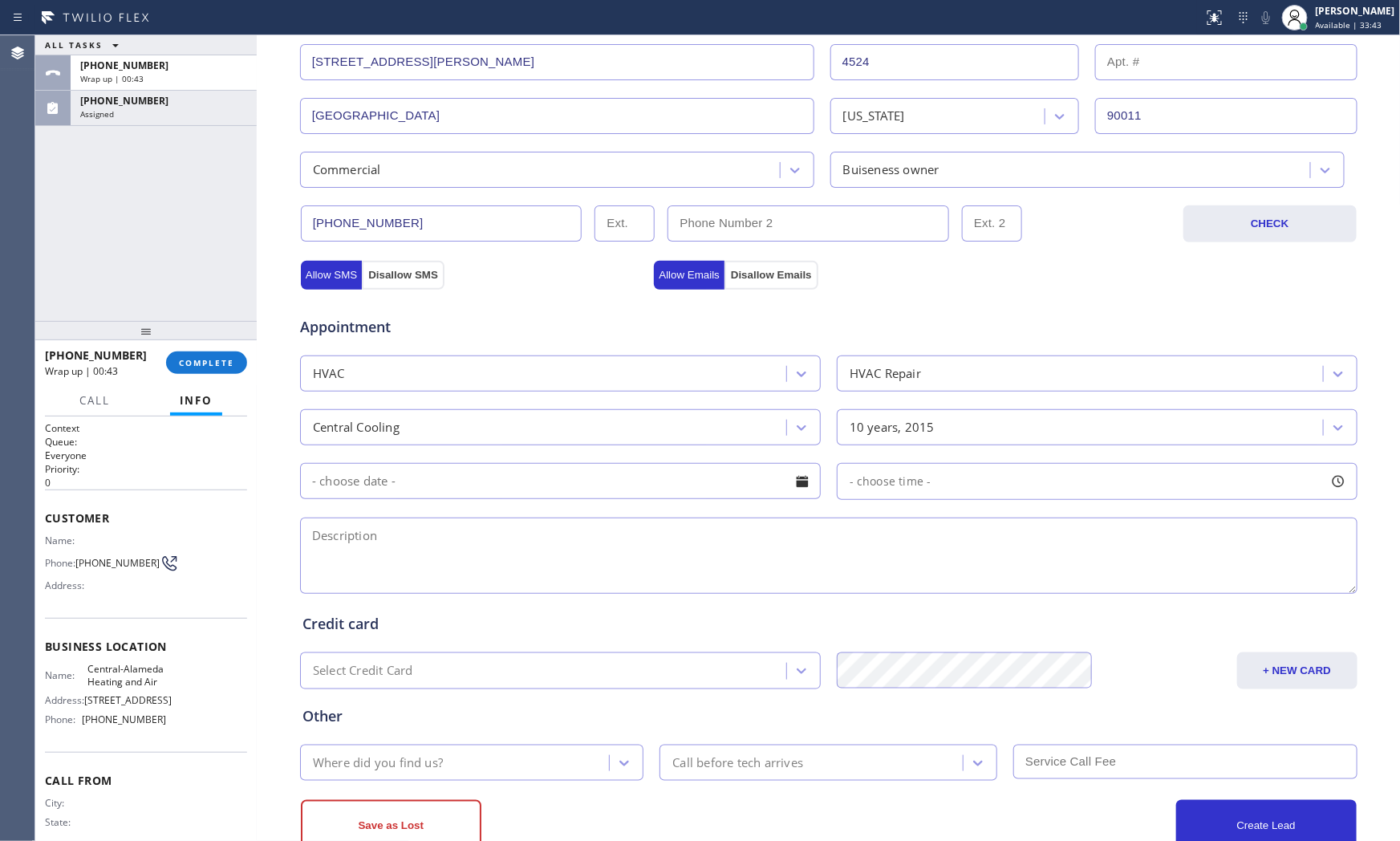
click at [568, 525] on textarea at bounding box center [829, 556] width 1057 height 76
paste textarea "central AC | the fan is not blowing | the roof top but accessible | [DEMOGRAPHI…"
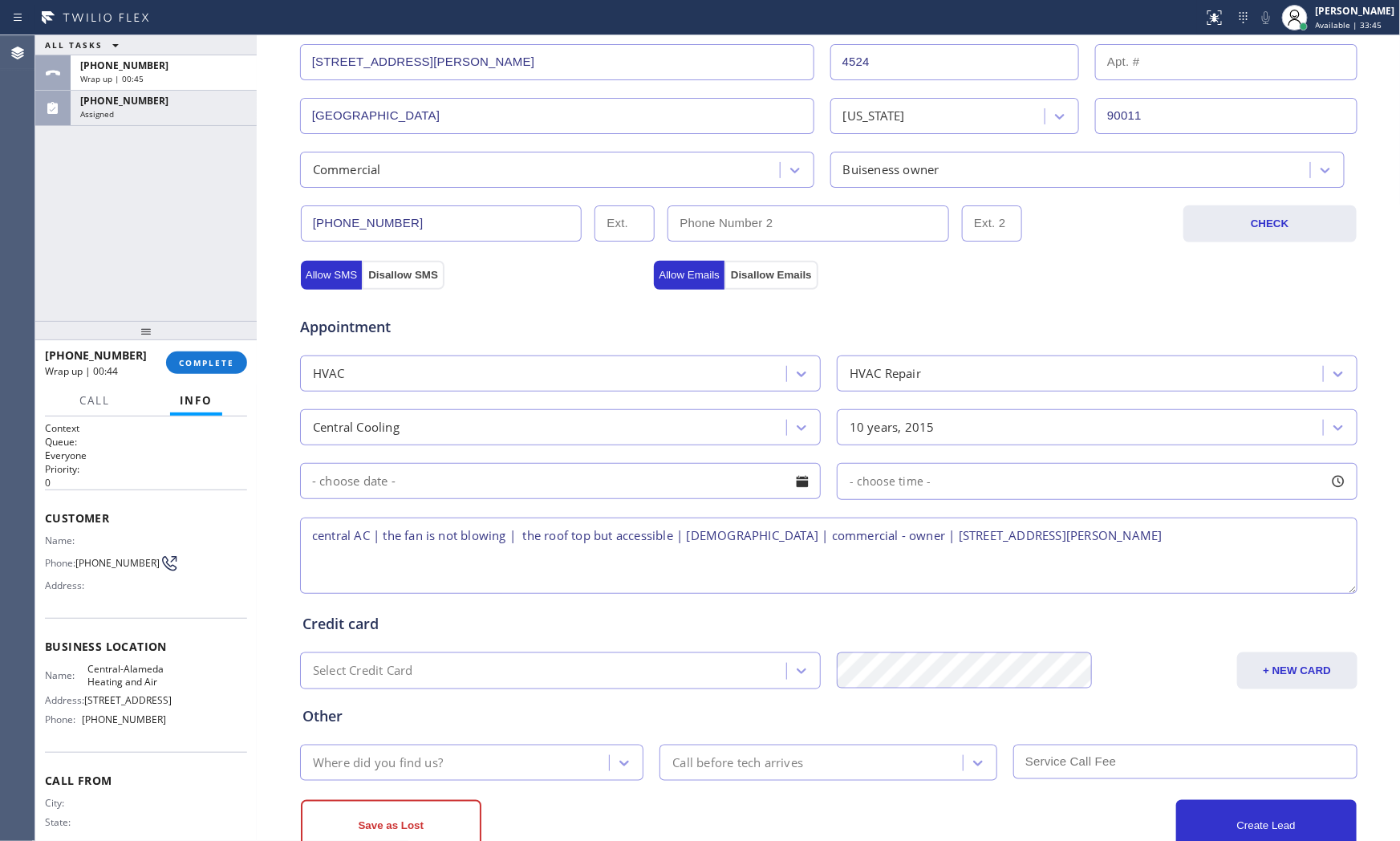
click at [1148, 539] on textarea "central AC | the fan is not blowing | the roof top but accessible | [DEMOGRAPHI…" at bounding box center [829, 556] width 1057 height 76
paste textarea "while explaining how we work cust hang up/disconnect tried to call back no answ…"
click at [1102, 566] on textarea "central AC | the fan is not blowing | the roof top but accessible | [DEMOGRAPHI…" at bounding box center [829, 556] width 1057 height 76
click at [1097, 566] on textarea "central AC | the fan is not blowing | the roof top but accessible | [DEMOGRAPHI…" at bounding box center [829, 556] width 1057 height 76
click at [1035, 559] on textarea "central AC | the fan is not blowing | the roof top but accessible | [DEMOGRAPHI…" at bounding box center [829, 556] width 1057 height 76
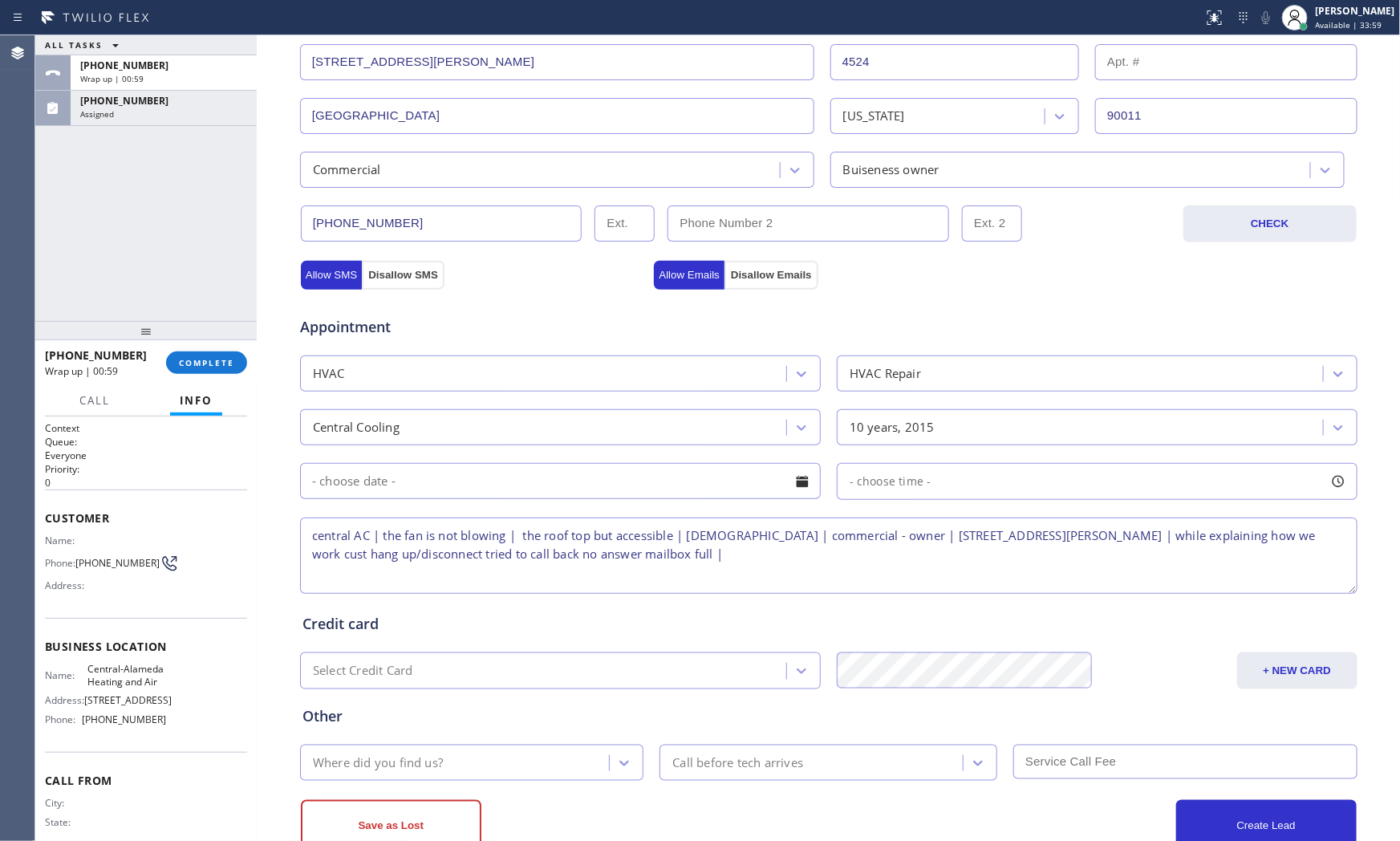
type textarea "central AC | the fan is not blowing | the roof top but accessible | [DEMOGRAPHI…"
click at [446, 761] on div "Where did you find us?" at bounding box center [458, 763] width 305 height 28
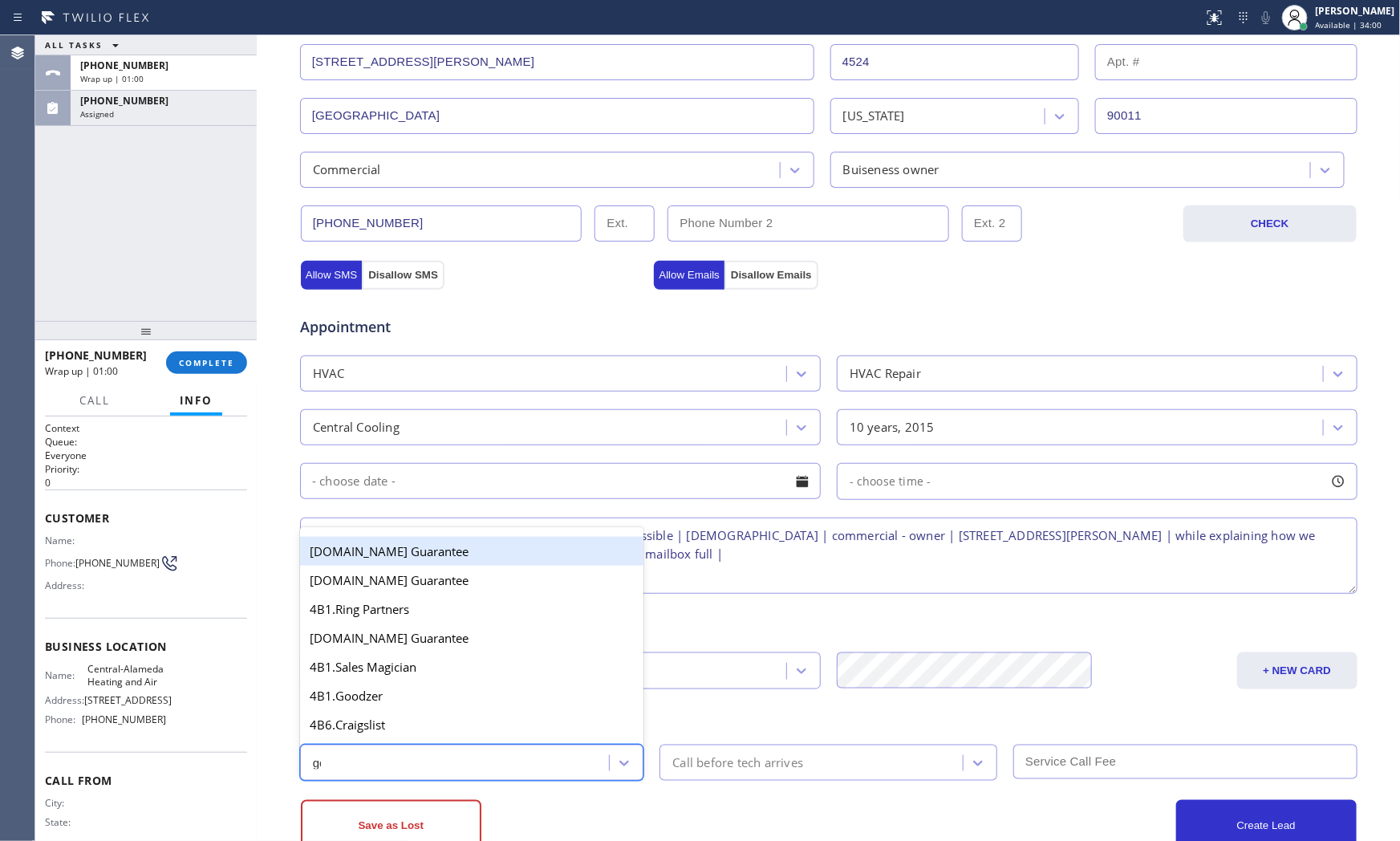
type input "goo"
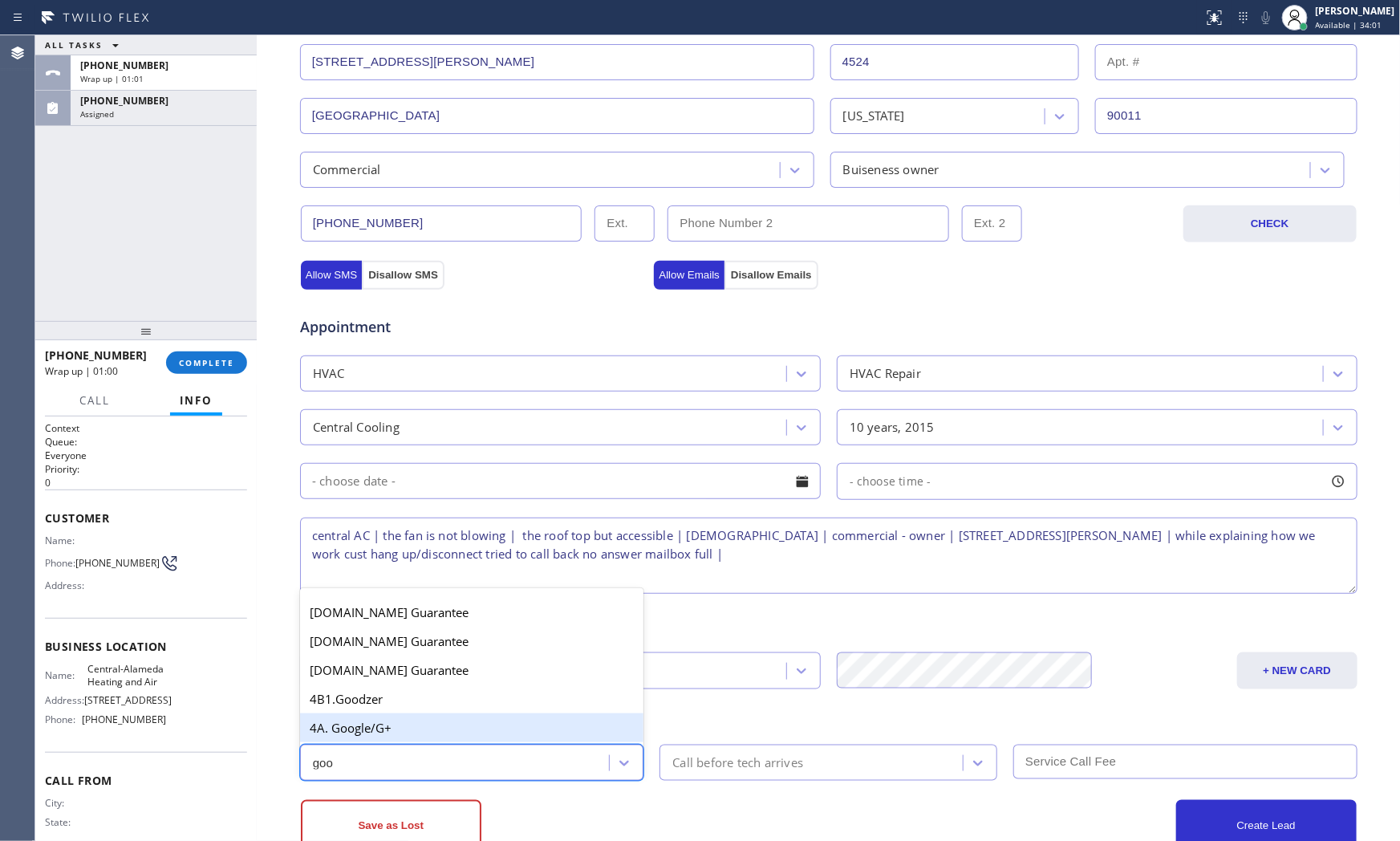
click at [422, 728] on div "4A. Google/G+" at bounding box center [472, 727] width 344 height 29
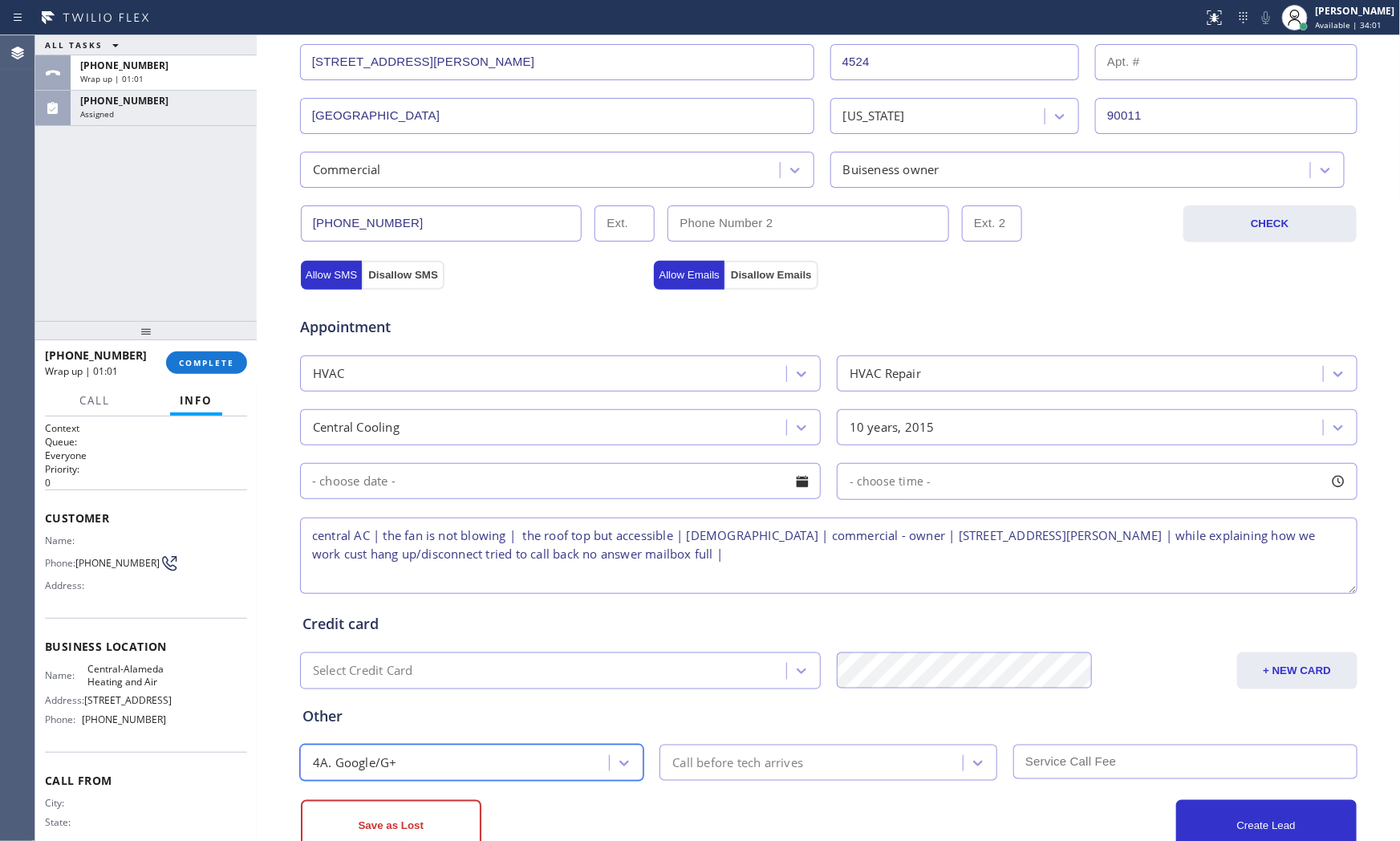
click at [700, 766] on div "Call before tech arrives" at bounding box center [737, 763] width 131 height 19
click at [713, 812] on div "Save as Lost" at bounding box center [564, 825] width 528 height 52
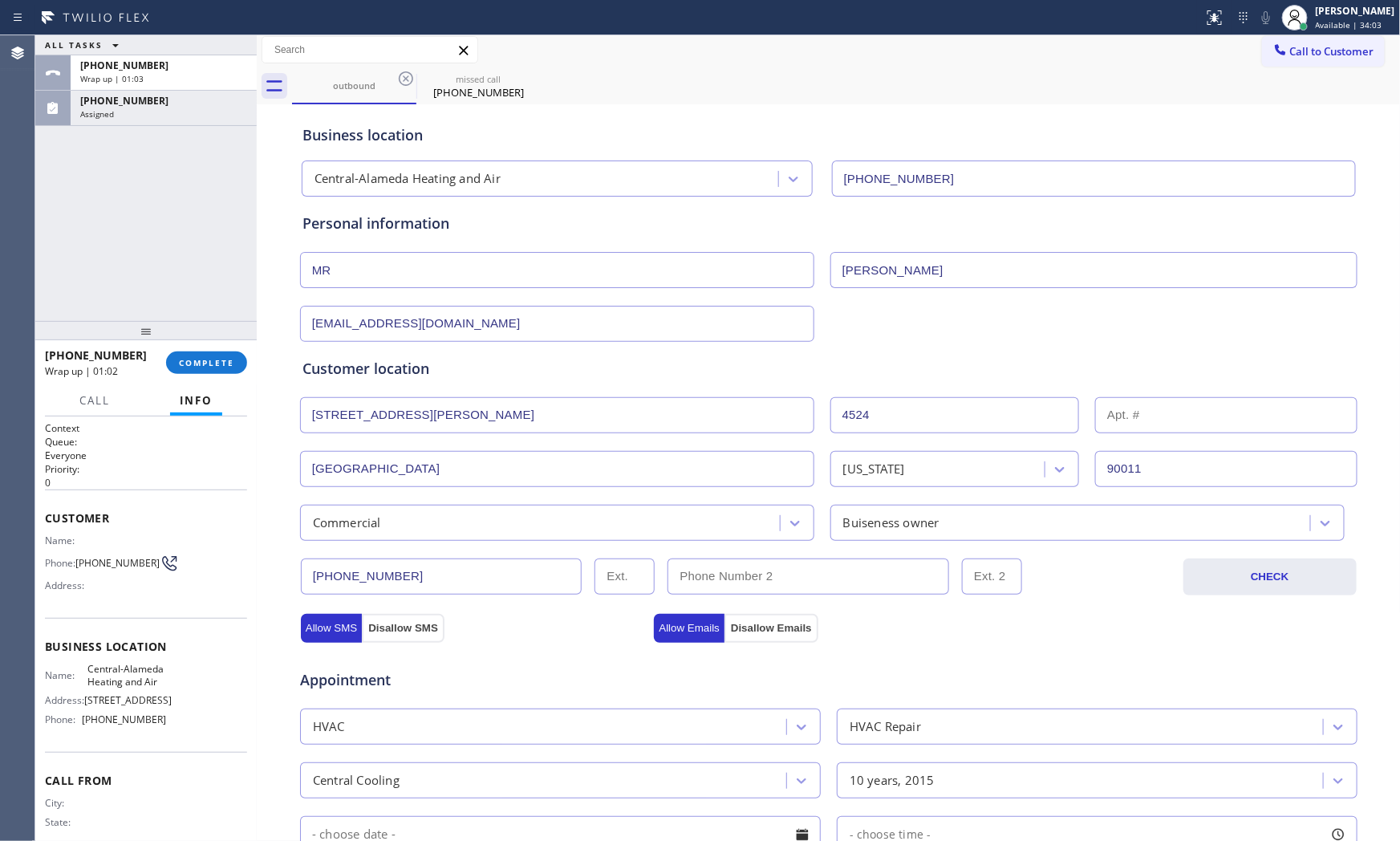
scroll to position [0, 0]
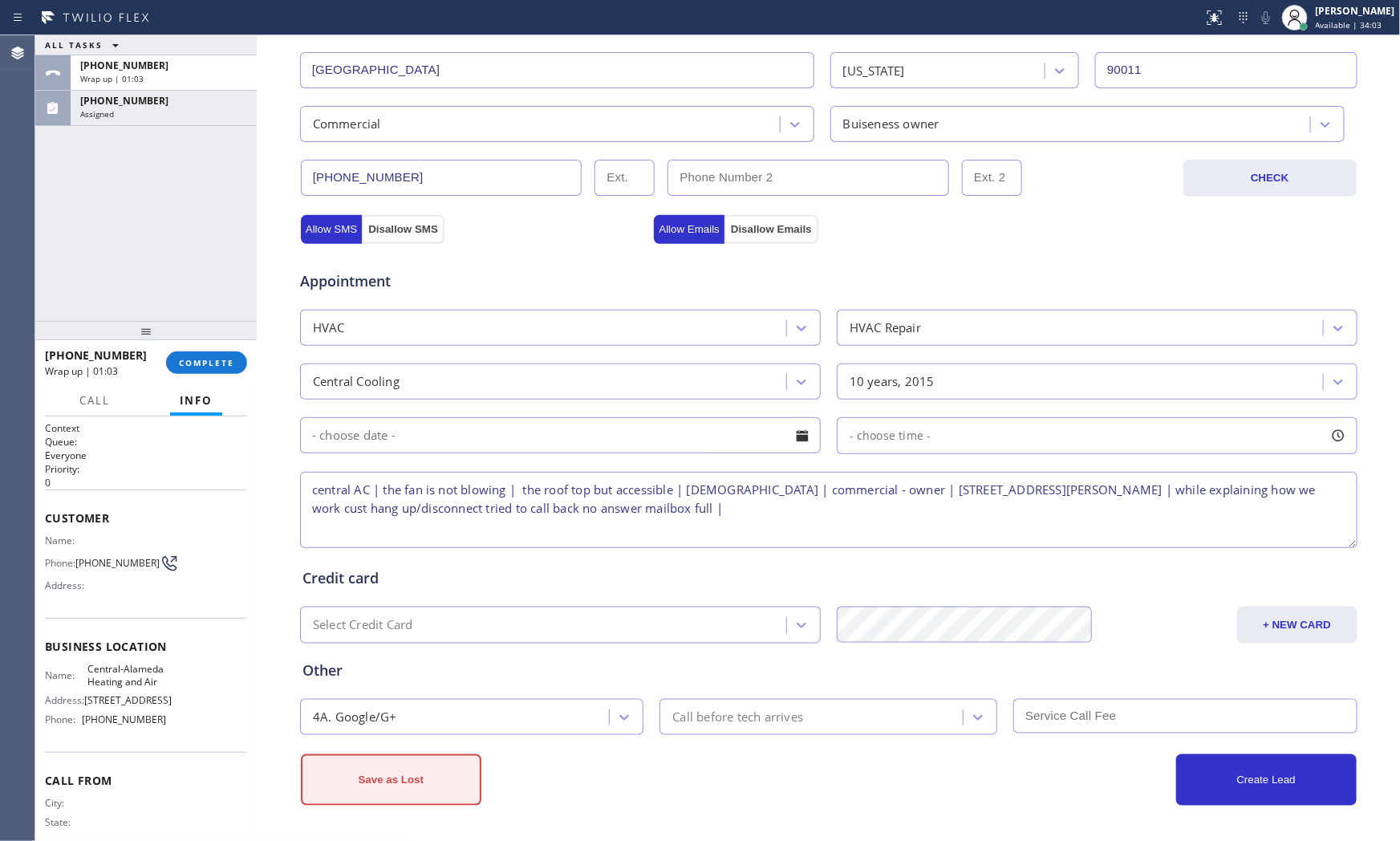
click at [424, 770] on button "Save as Lost" at bounding box center [391, 780] width 181 height 52
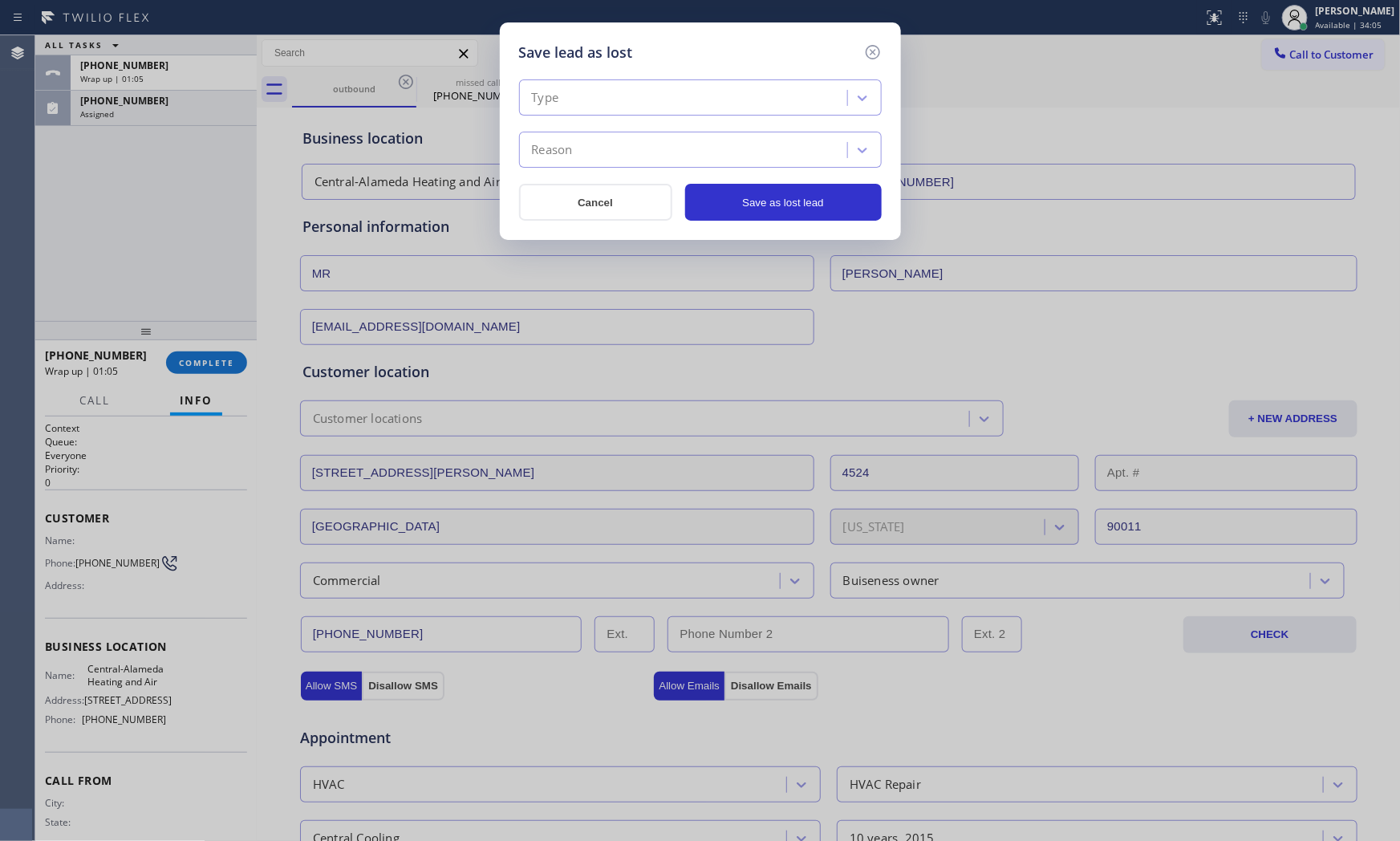
click at [615, 93] on div "Type" at bounding box center [684, 98] width 323 height 28
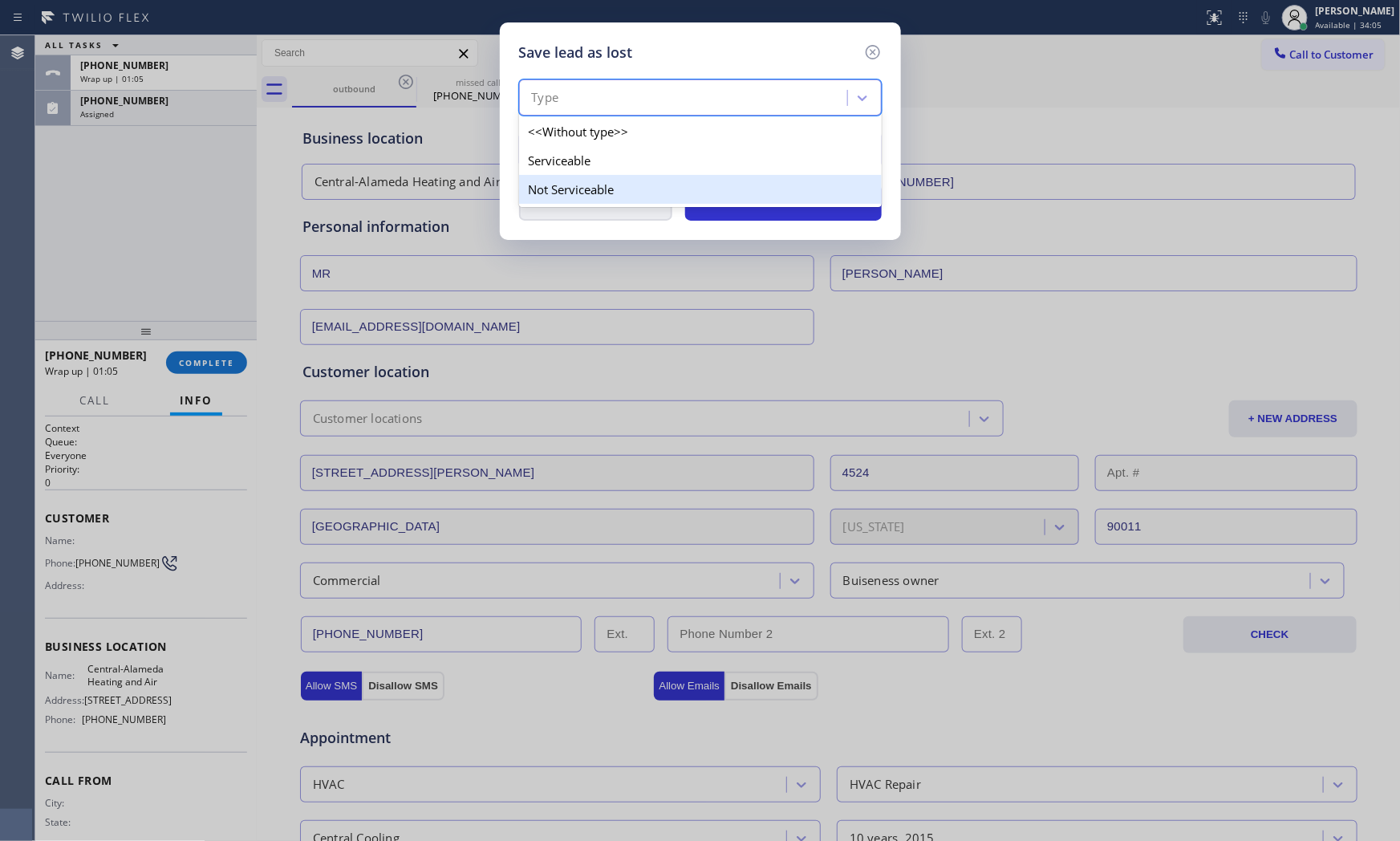
click at [606, 186] on div "Not Serviceable" at bounding box center [700, 189] width 362 height 29
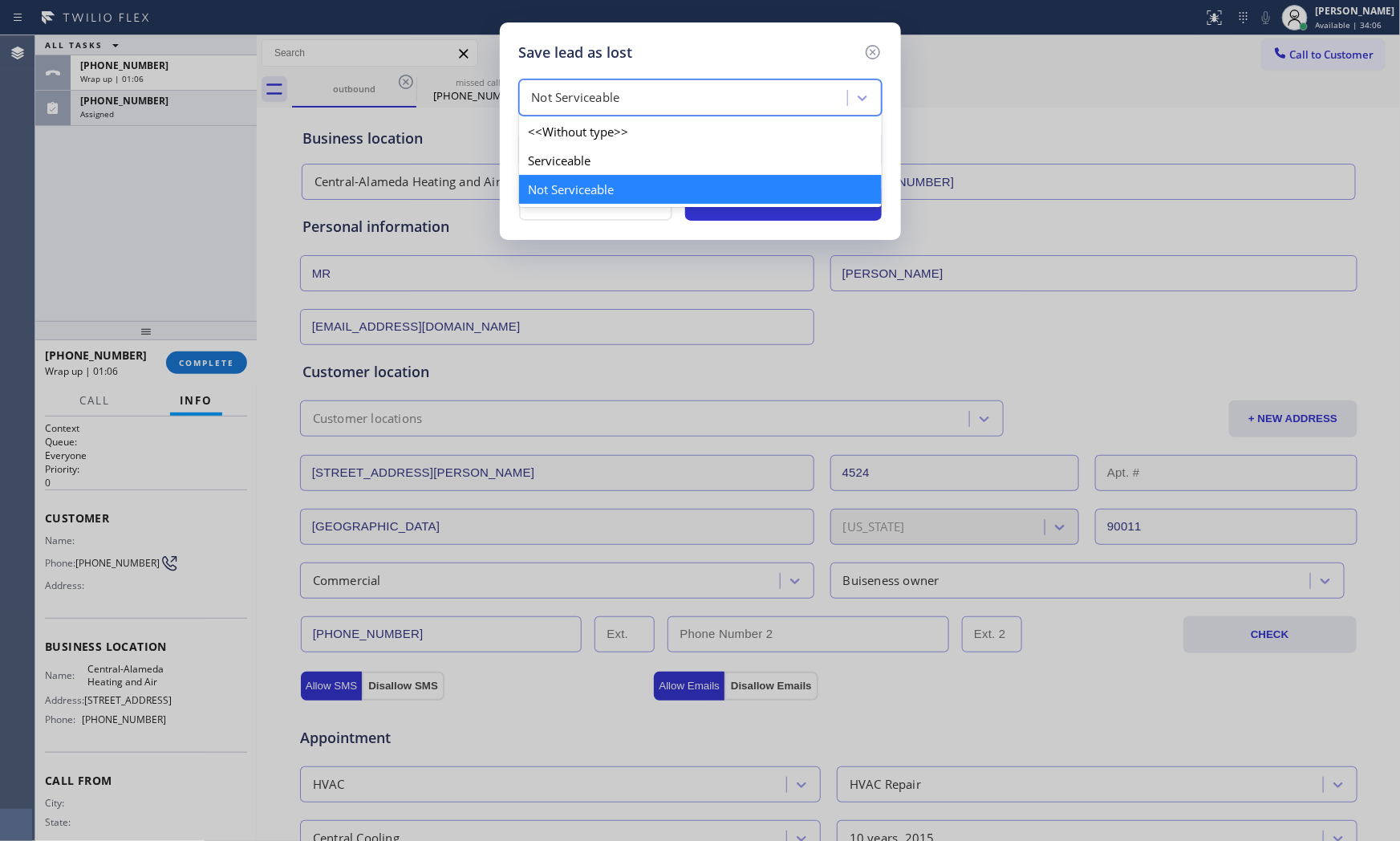
drag, startPoint x: 602, startPoint y: 105, endPoint x: 592, endPoint y: 153, distance: 49.0
click at [602, 105] on div "Not Serviceable" at bounding box center [576, 99] width 89 height 19
click at [590, 157] on div "Serviceable" at bounding box center [700, 160] width 362 height 29
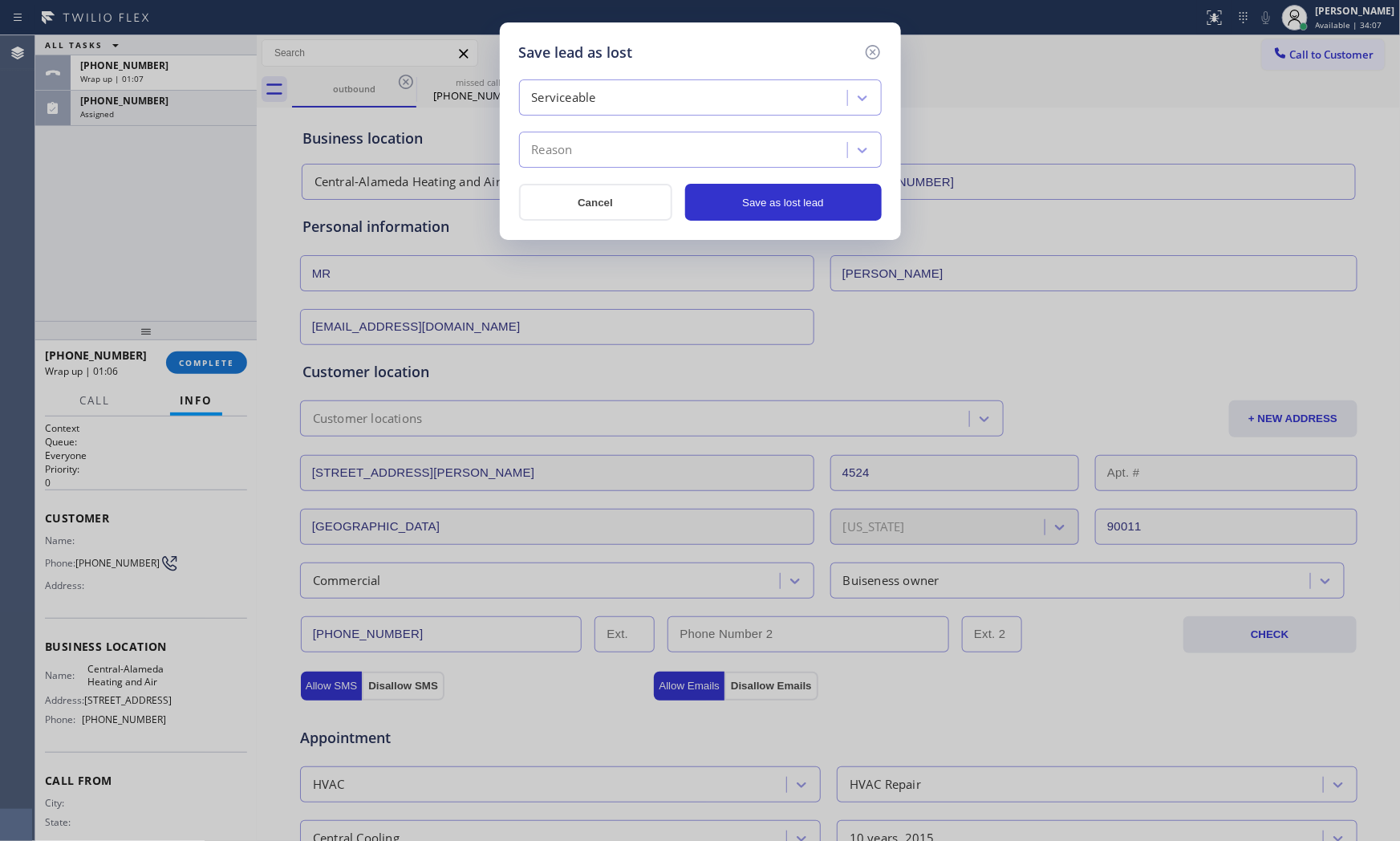
click at [590, 155] on div "Reason" at bounding box center [684, 151] width 323 height 28
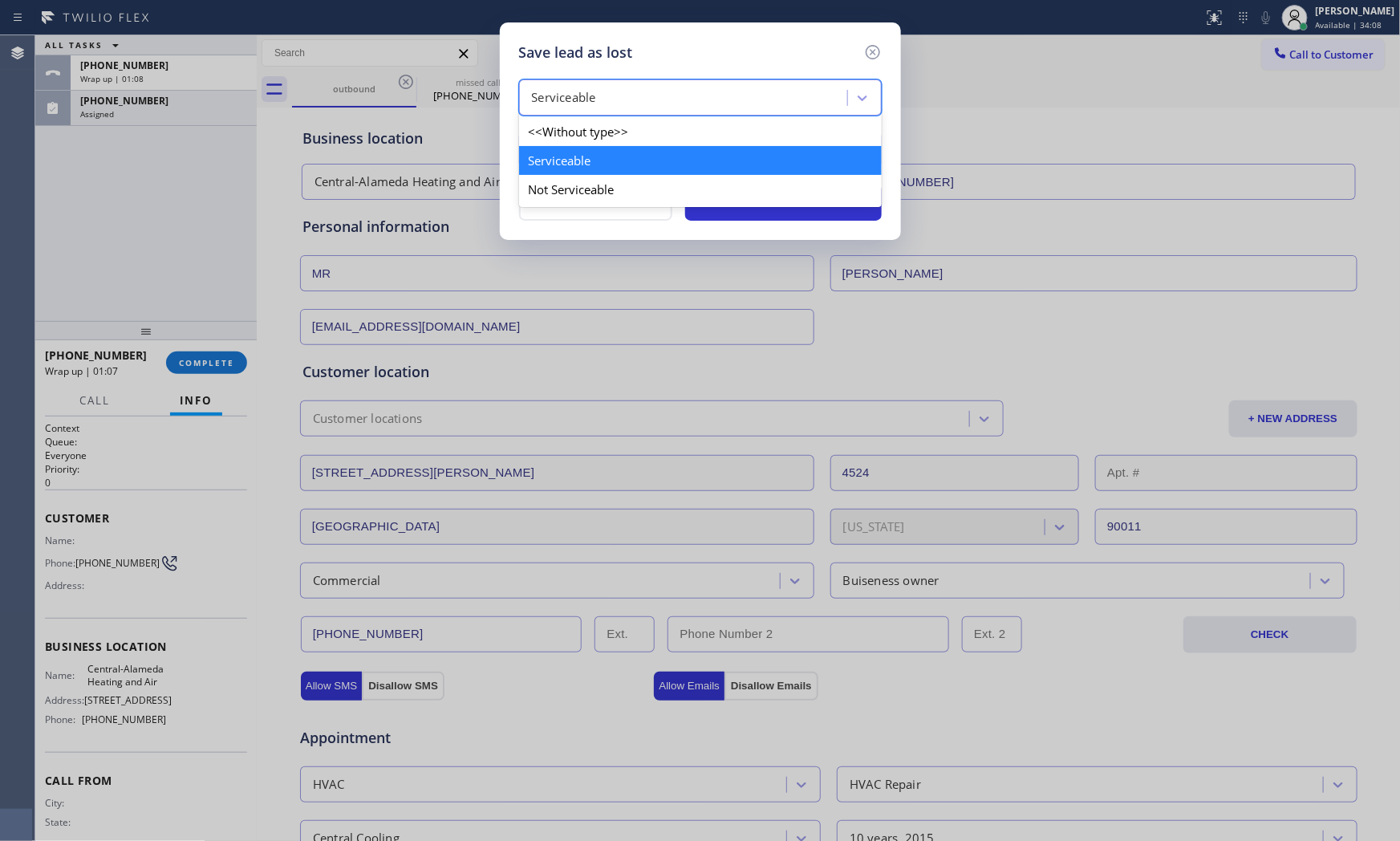
click at [621, 111] on div "Serviceable" at bounding box center [684, 98] width 323 height 28
click at [583, 176] on div "Not Serviceable" at bounding box center [700, 189] width 362 height 29
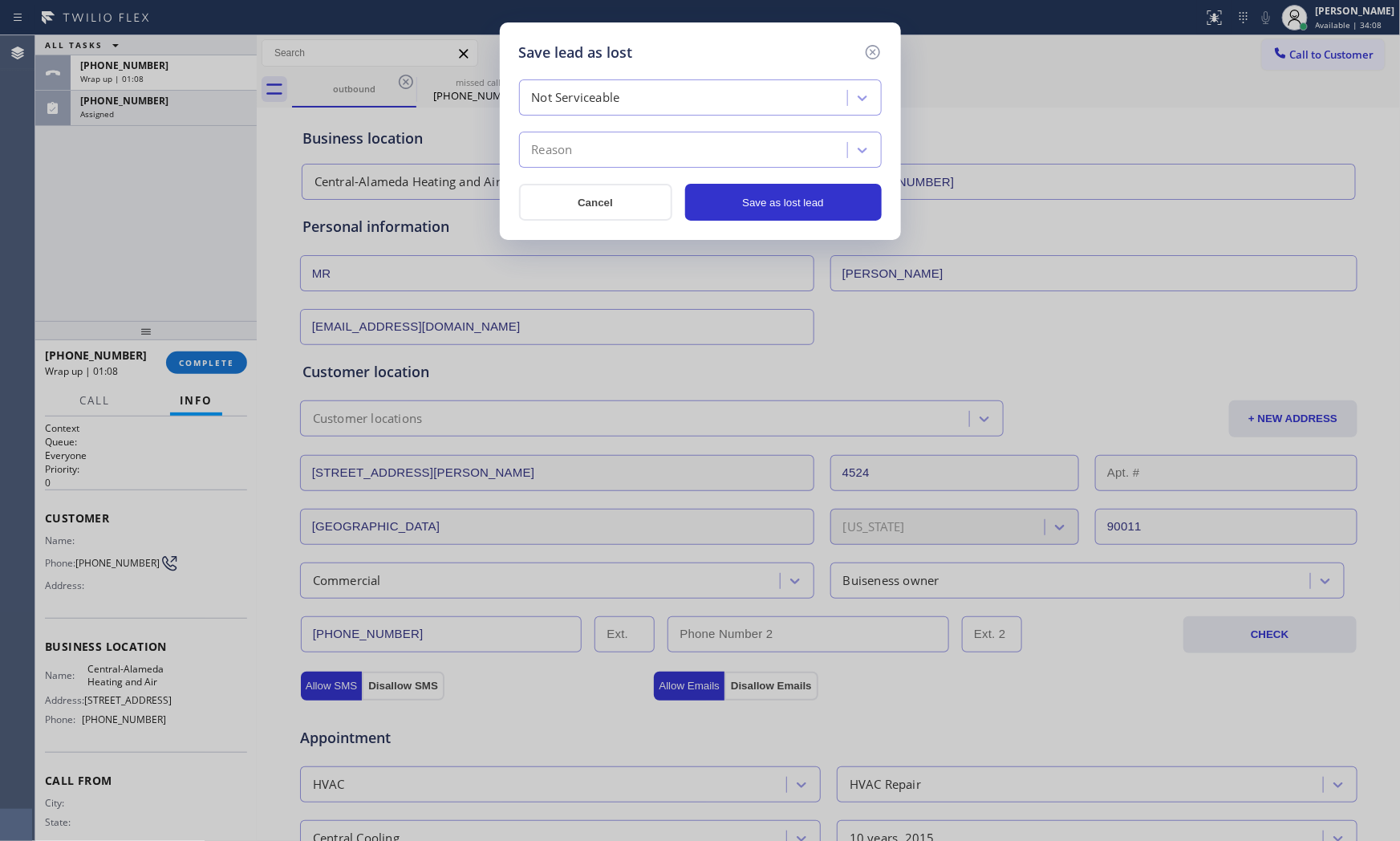
click at [590, 145] on div "Reason" at bounding box center [684, 151] width 323 height 28
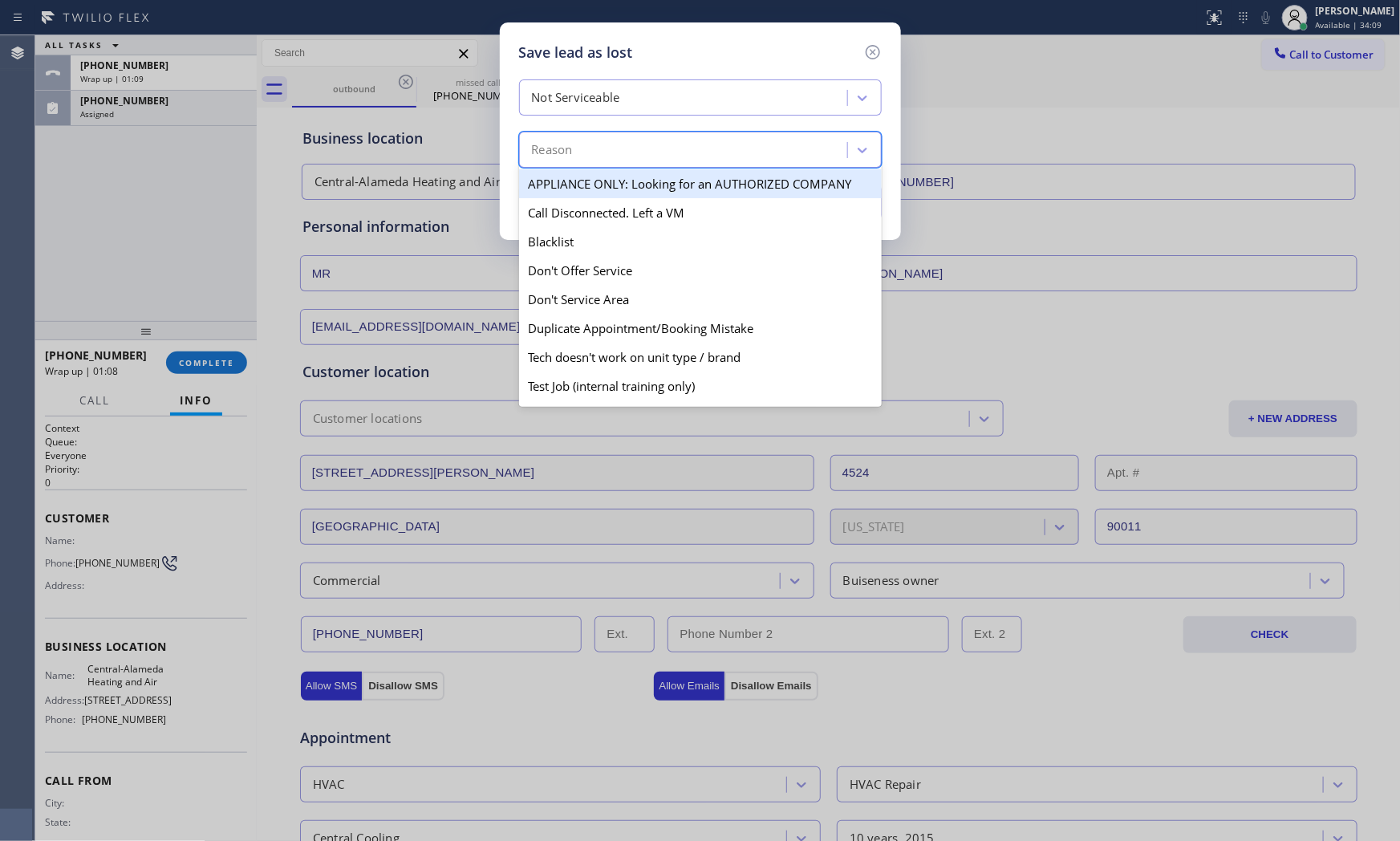
click at [603, 189] on div "APPLIANCE ONLY: Looking for an AUTHORIZED COMPANY" at bounding box center [700, 184] width 362 height 29
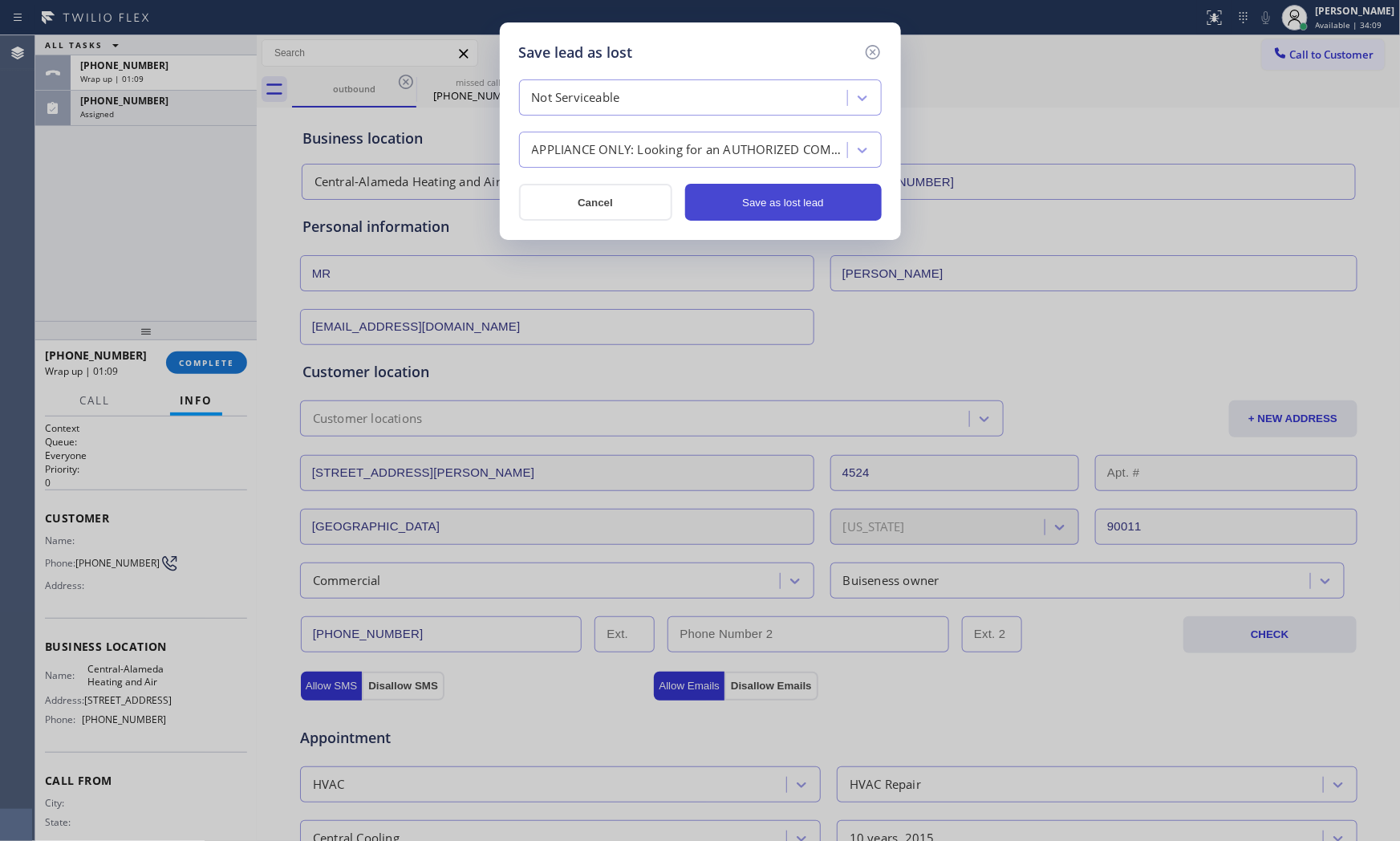
click at [781, 210] on button "Save as lost lead" at bounding box center [783, 202] width 197 height 37
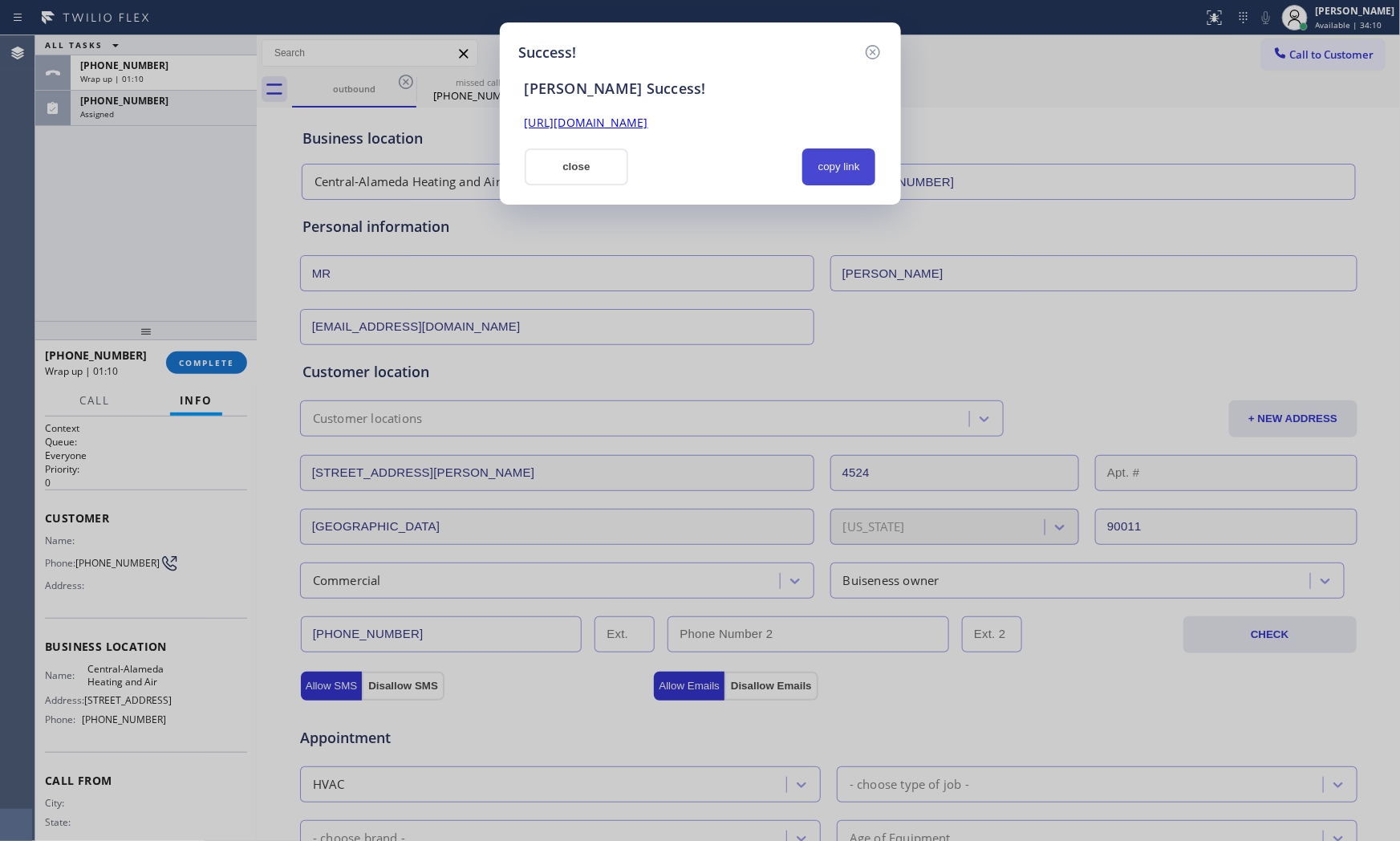
click at [809, 161] on button "copy link" at bounding box center [839, 167] width 73 height 37
click at [583, 162] on button "close" at bounding box center [576, 167] width 105 height 37
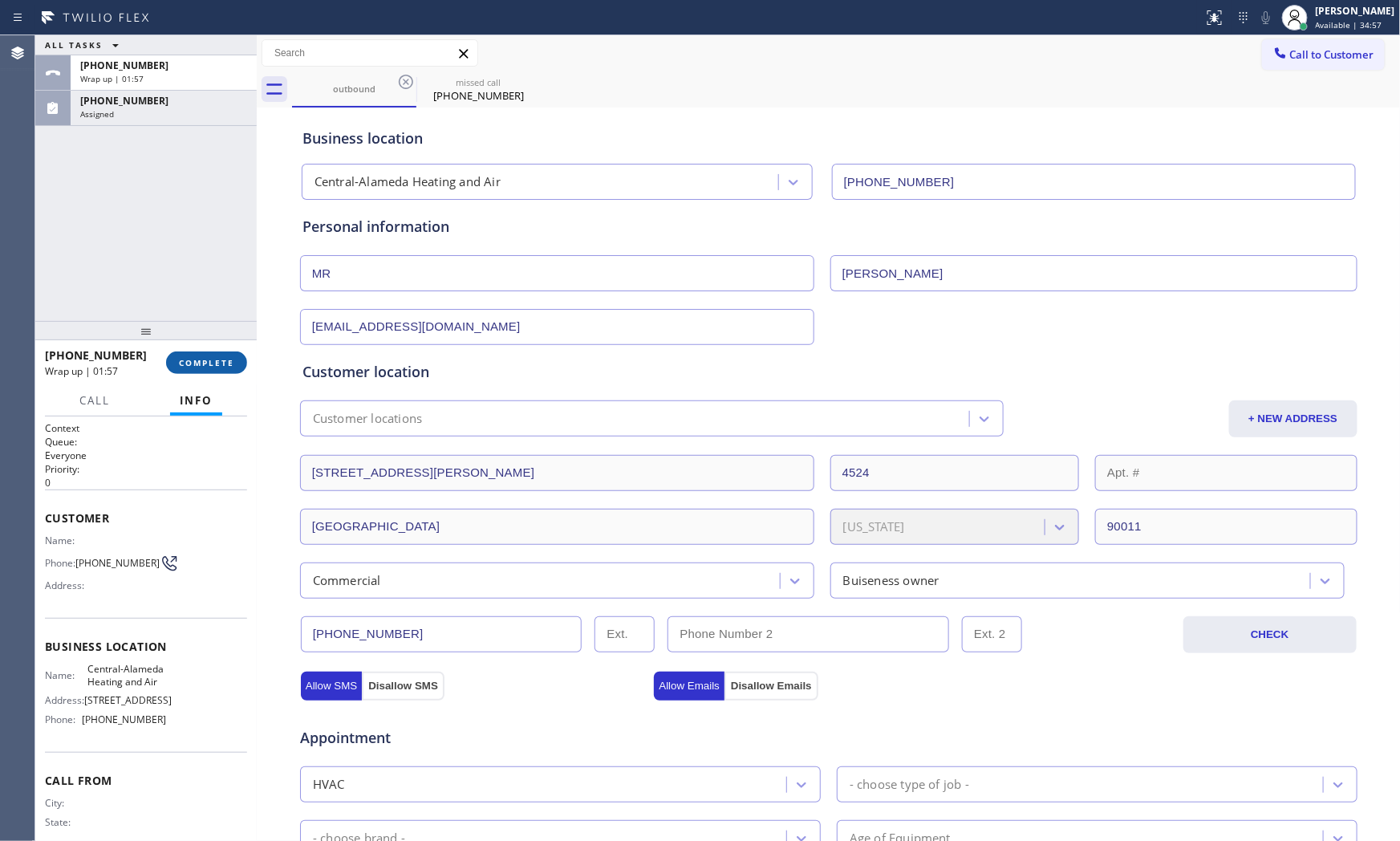
click at [195, 360] on span "COMPLETE" at bounding box center [206, 363] width 56 height 11
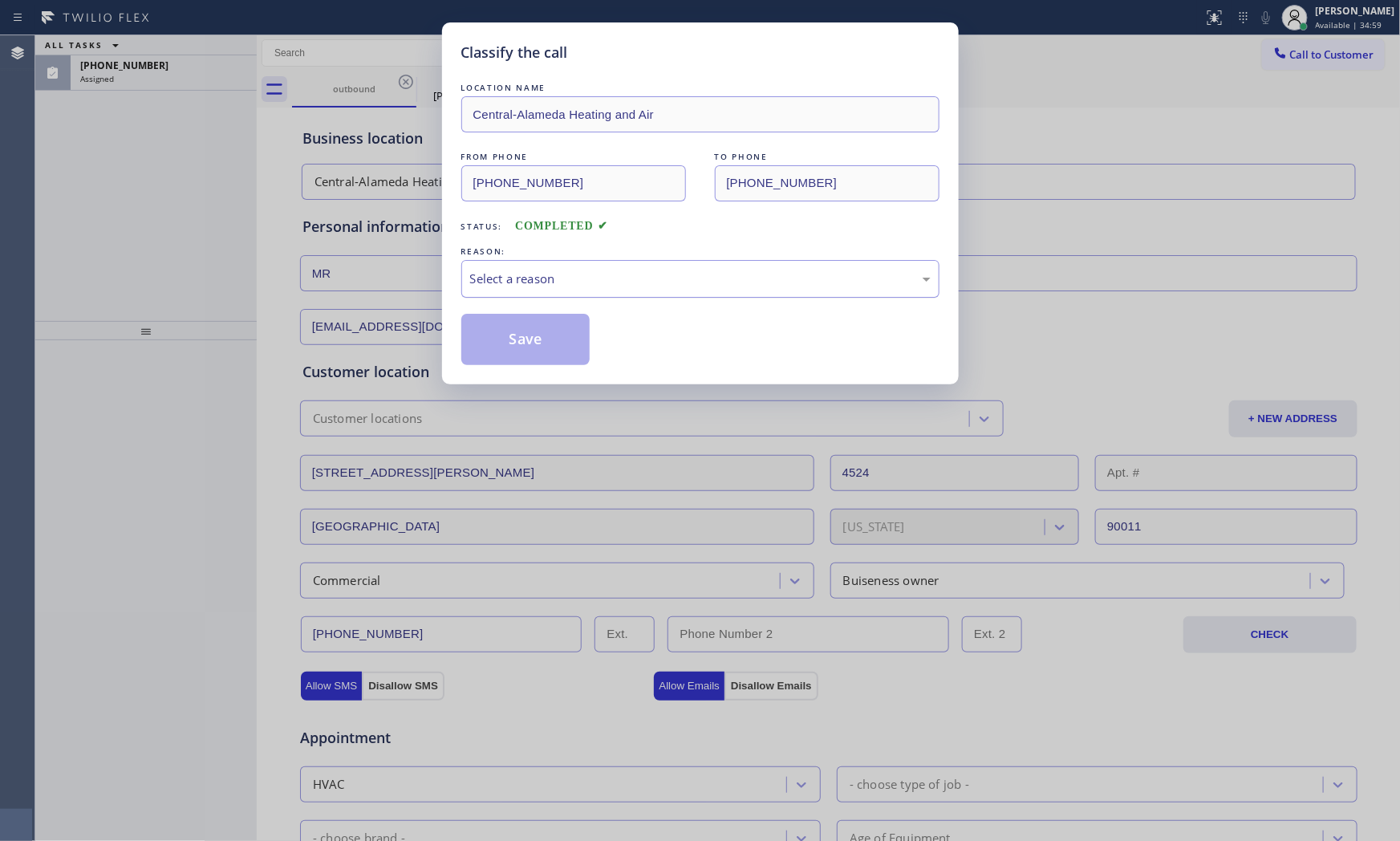
drag, startPoint x: 555, startPoint y: 263, endPoint x: 543, endPoint y: 296, distance: 35.1
click at [554, 267] on div "Select a reason" at bounding box center [700, 279] width 478 height 38
click at [533, 331] on button "Save" at bounding box center [525, 339] width 129 height 52
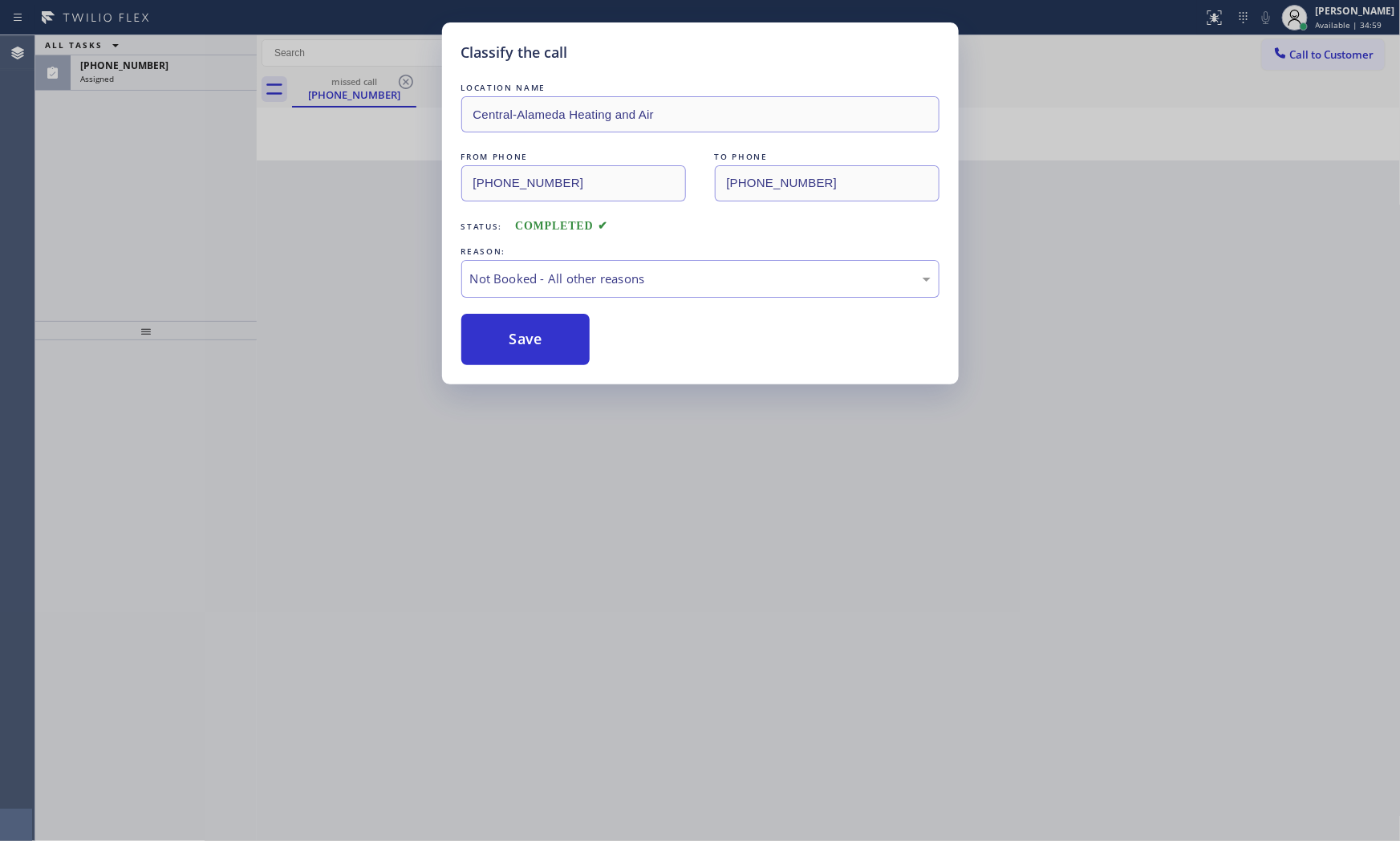
click at [533, 331] on button "Save" at bounding box center [525, 339] width 129 height 52
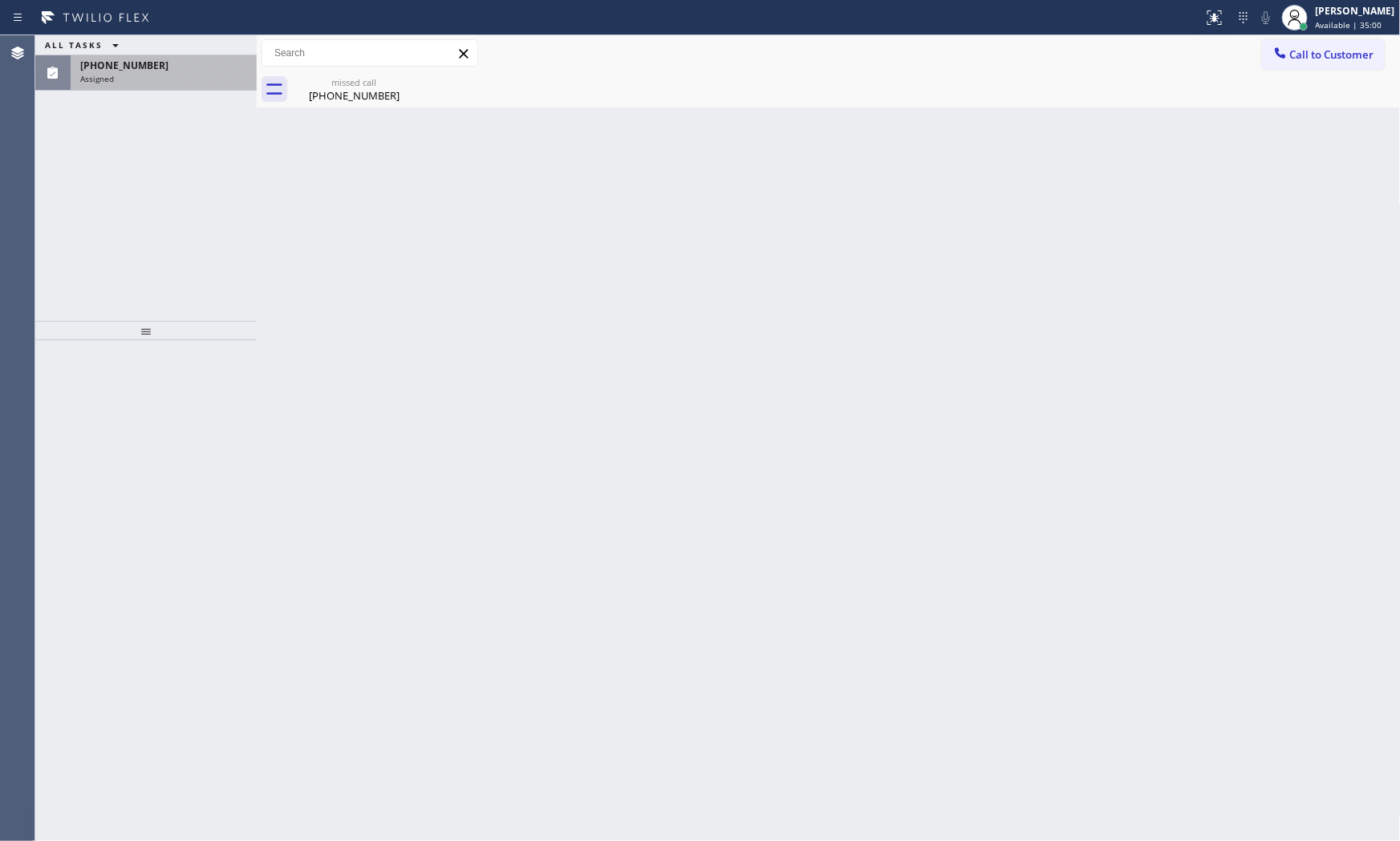
click at [144, 89] on div "[PHONE_NUMBER] Assigned" at bounding box center [160, 73] width 180 height 35
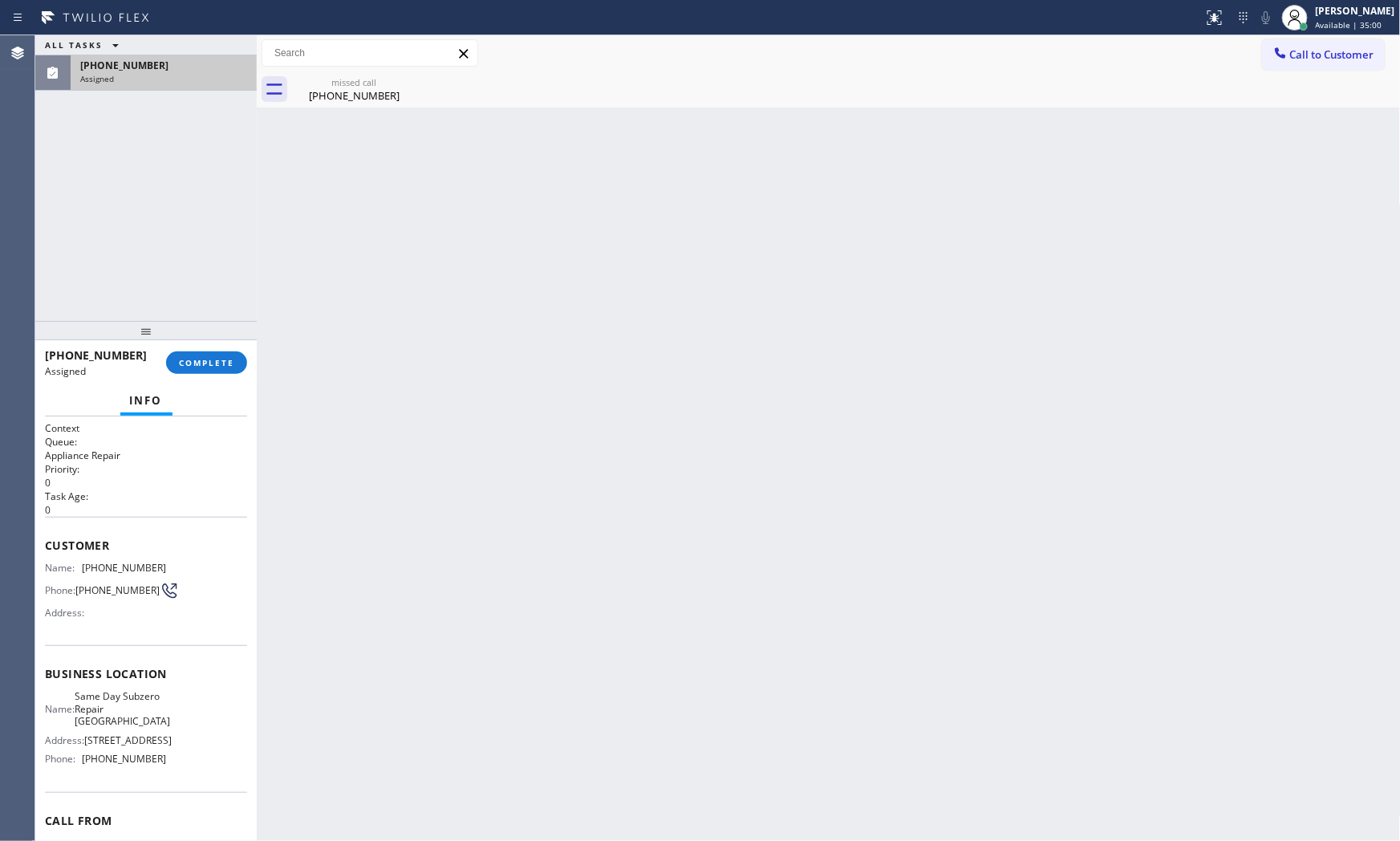
click at [144, 89] on div "[PHONE_NUMBER] Assigned" at bounding box center [160, 73] width 180 height 35
click at [205, 375] on div "[PHONE_NUMBER] Assigned COMPLETE" at bounding box center [146, 363] width 202 height 41
click at [203, 360] on span "COMPLETE" at bounding box center [206, 363] width 56 height 11
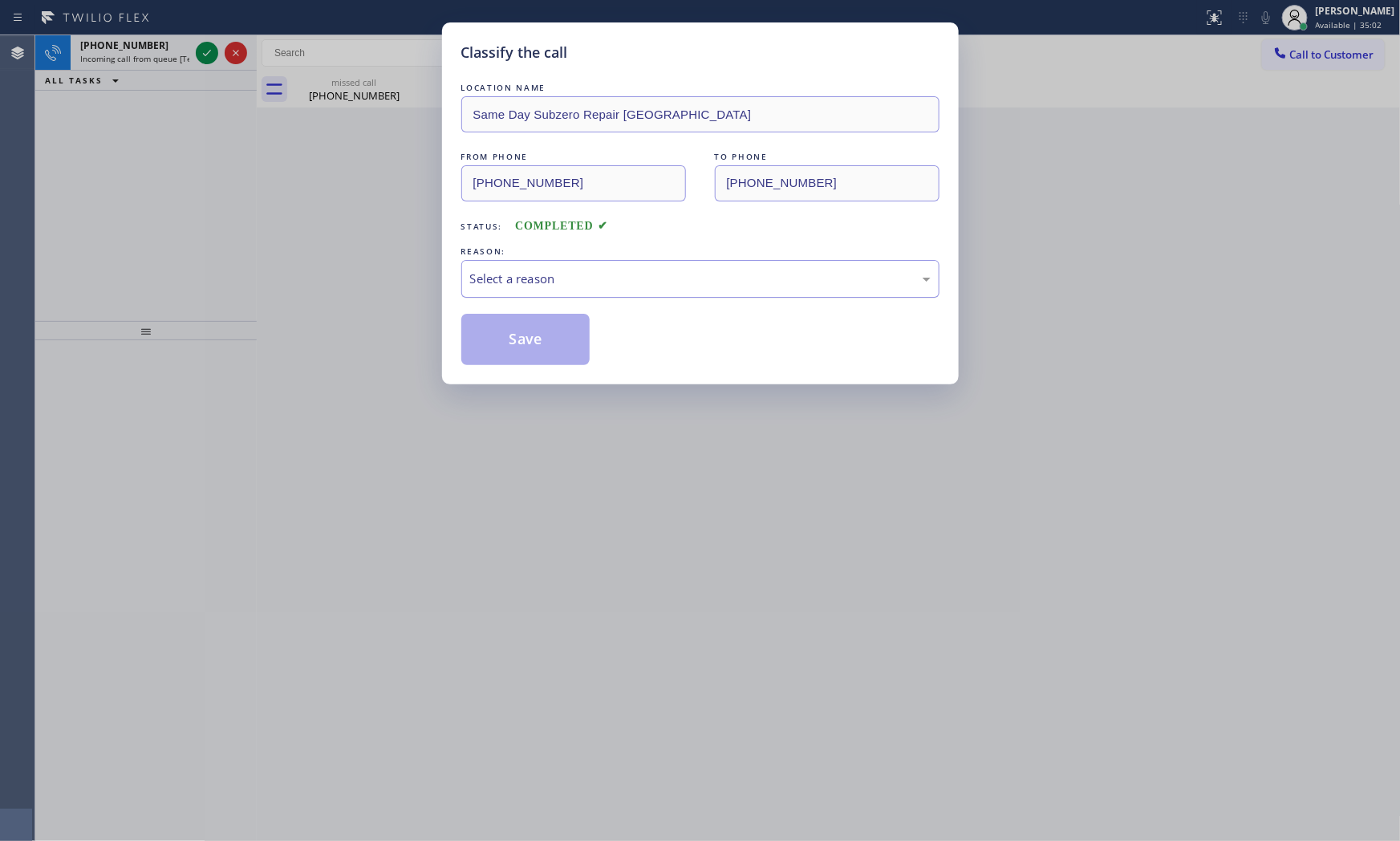
click at [522, 269] on div "Select a reason" at bounding box center [700, 279] width 460 height 19
click at [523, 331] on button "Save" at bounding box center [525, 339] width 129 height 52
drag, startPoint x: 510, startPoint y: 321, endPoint x: 433, endPoint y: 298, distance: 80.4
click at [507, 319] on button "Save" at bounding box center [525, 339] width 129 height 52
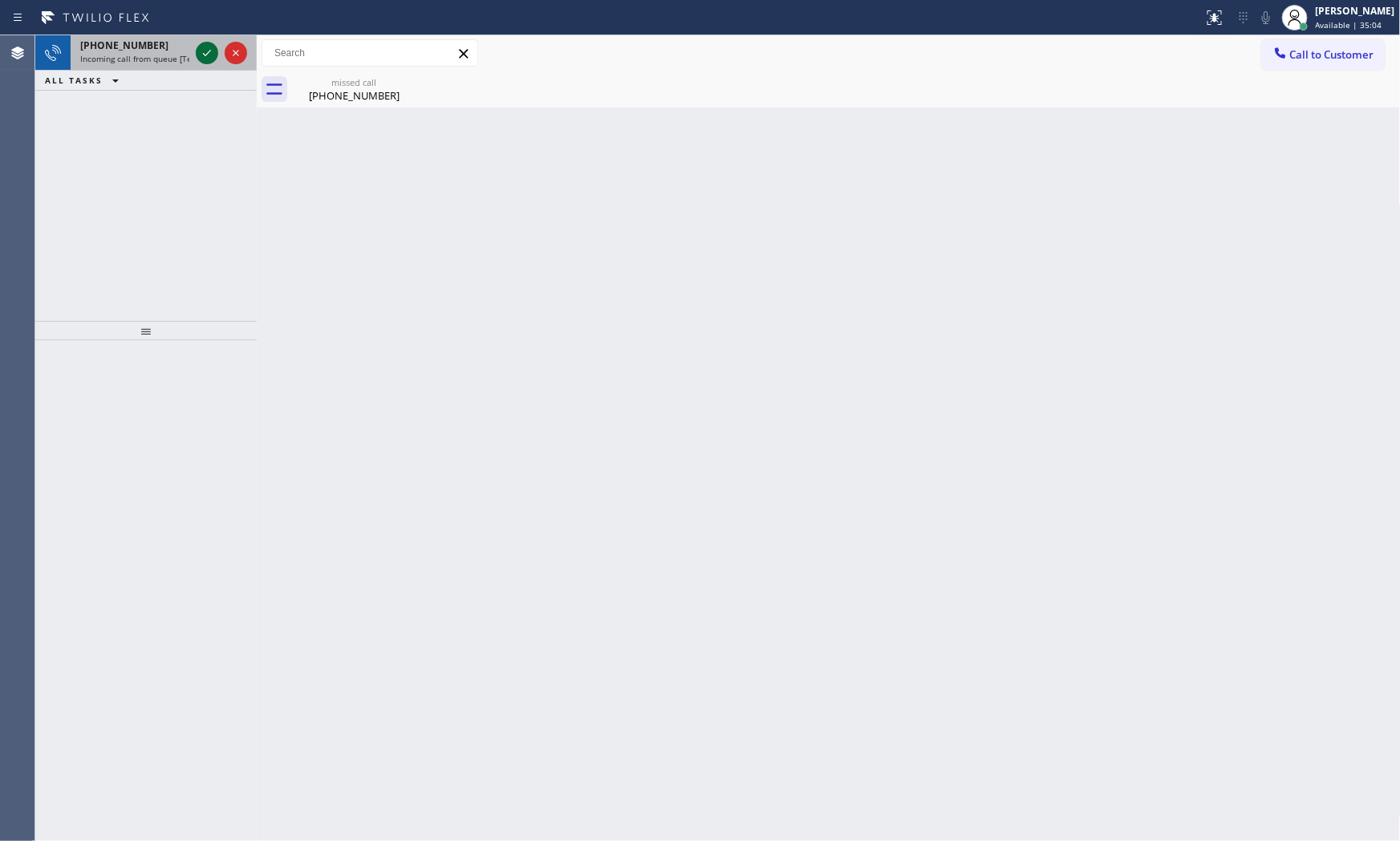
click at [201, 52] on icon at bounding box center [207, 53] width 19 height 19
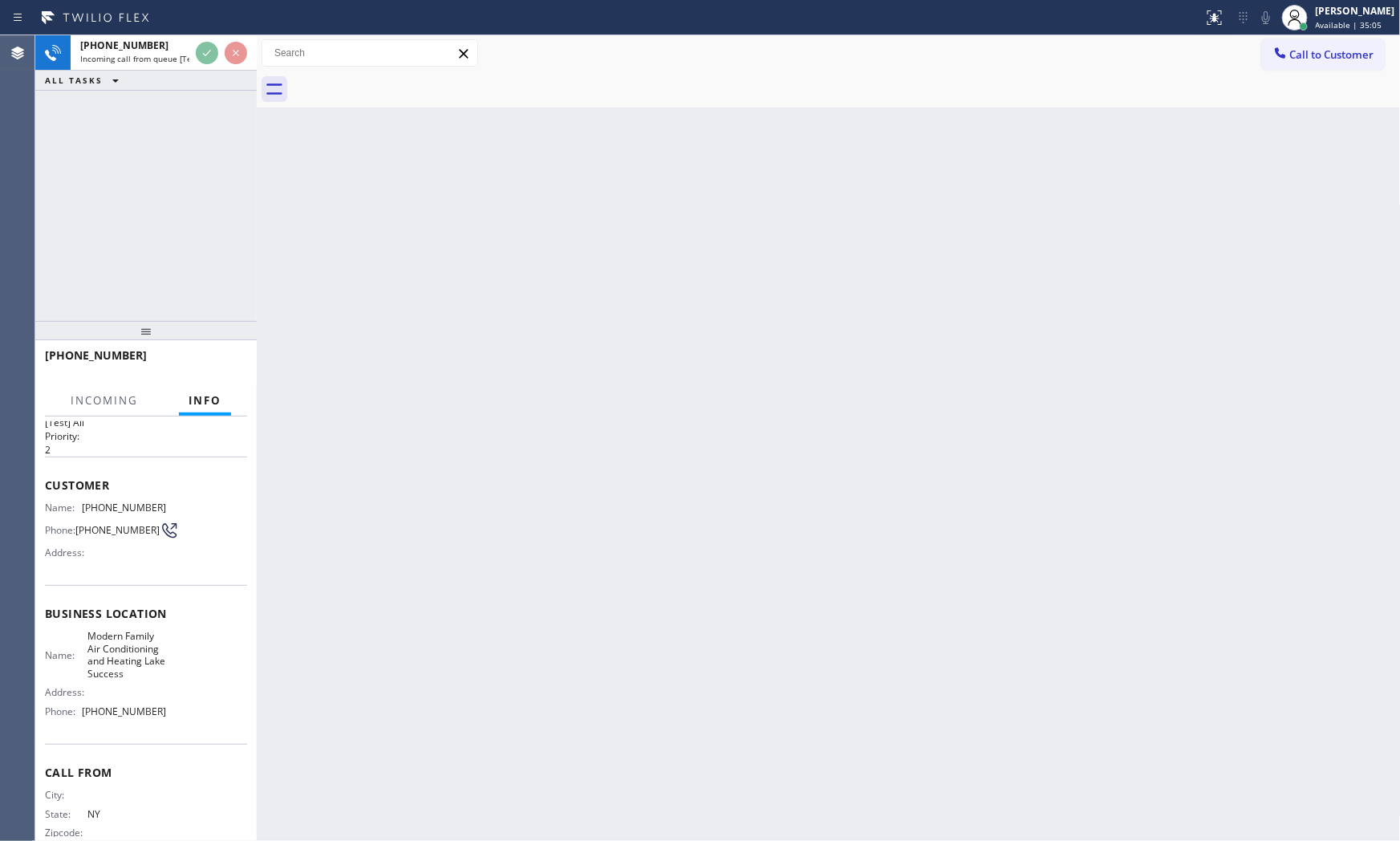
scroll to position [65, 0]
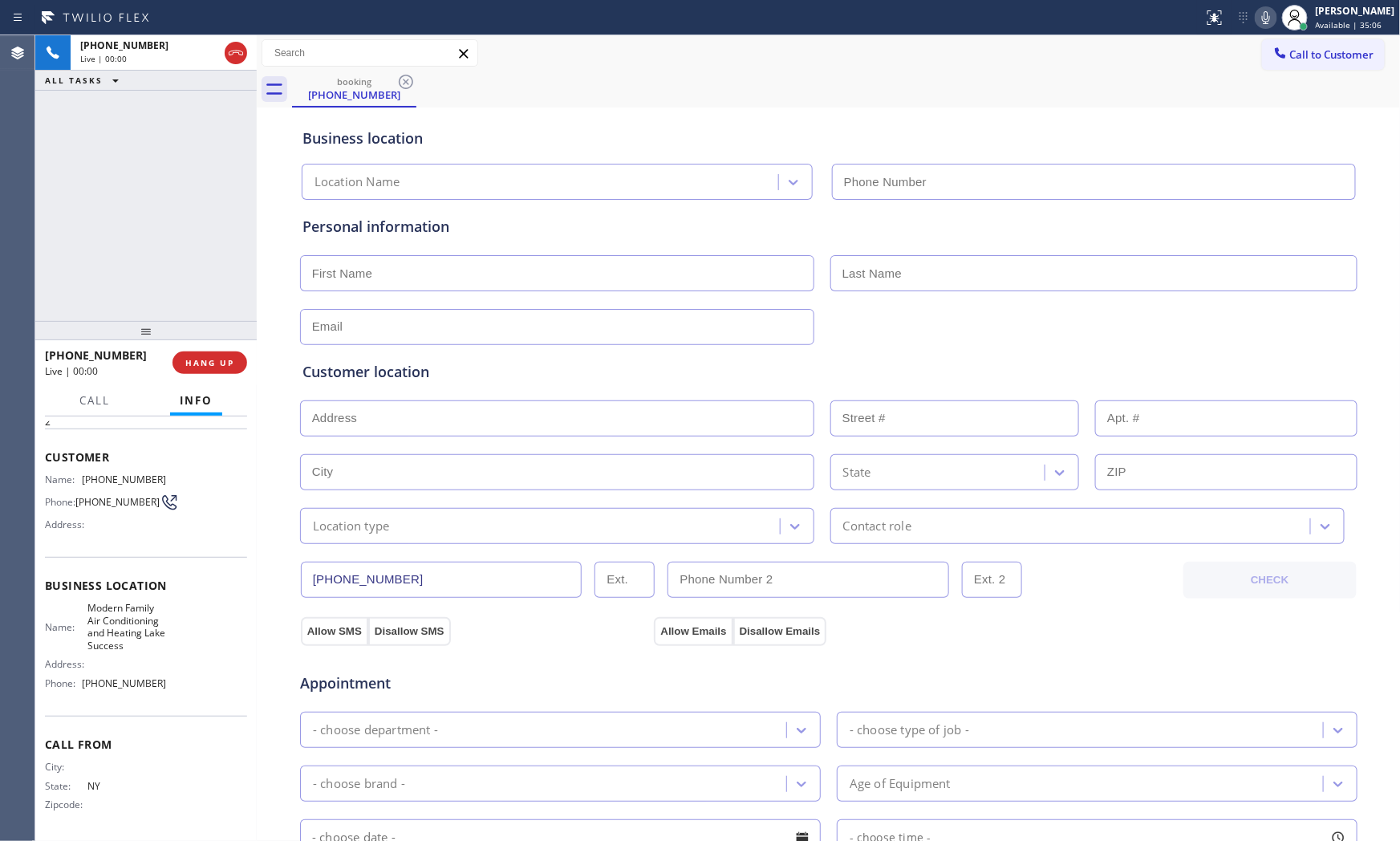
type input "[PHONE_NUMBER]"
click at [202, 359] on span "HANG UP" at bounding box center [210, 363] width 49 height 11
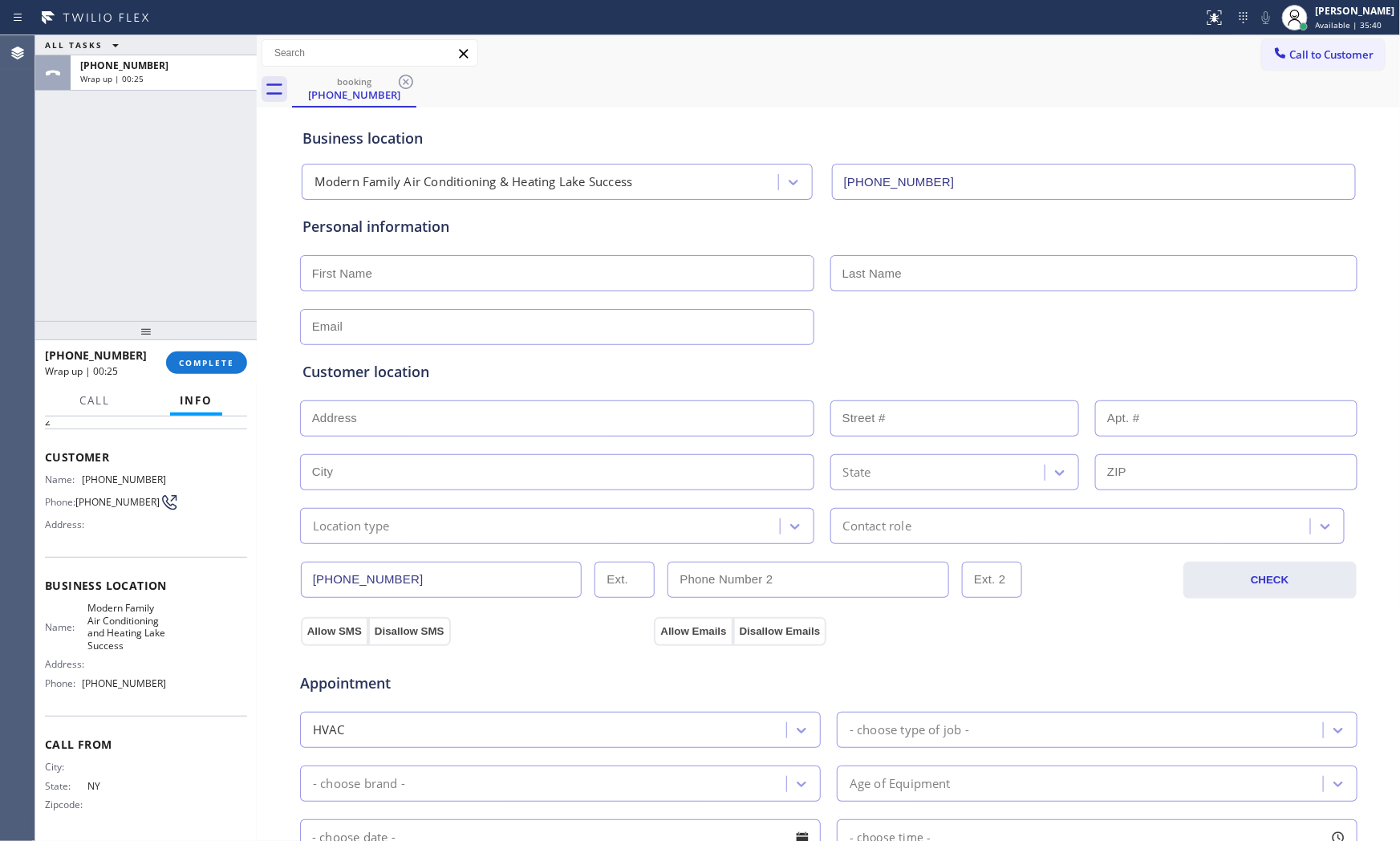
click at [182, 24] on div at bounding box center [602, 17] width 1190 height 25
click at [171, 351] on button "COMPLETE" at bounding box center [206, 363] width 81 height 23
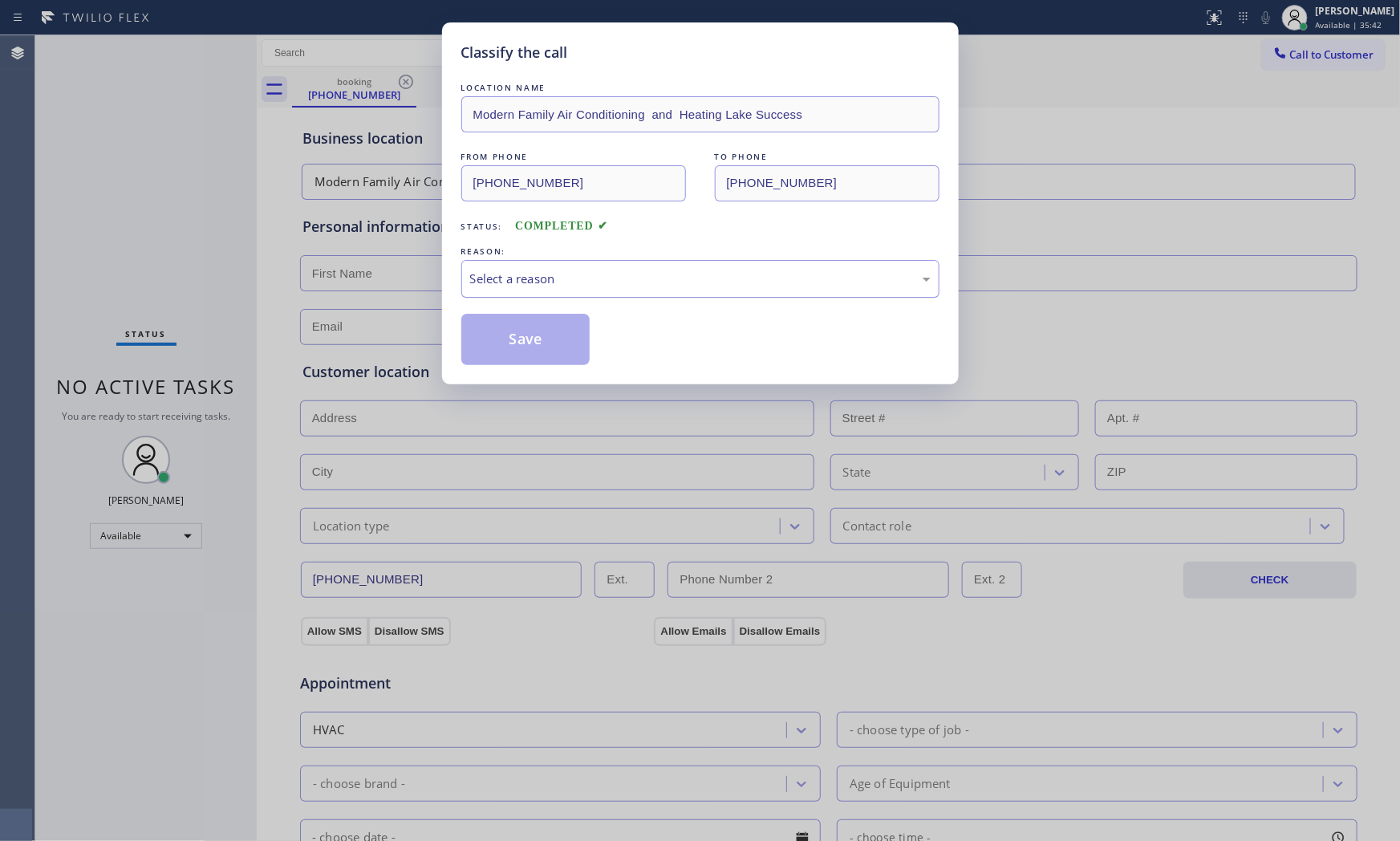
click at [572, 275] on div "Select a reason" at bounding box center [700, 279] width 460 height 19
click at [522, 341] on button "Save" at bounding box center [525, 339] width 129 height 52
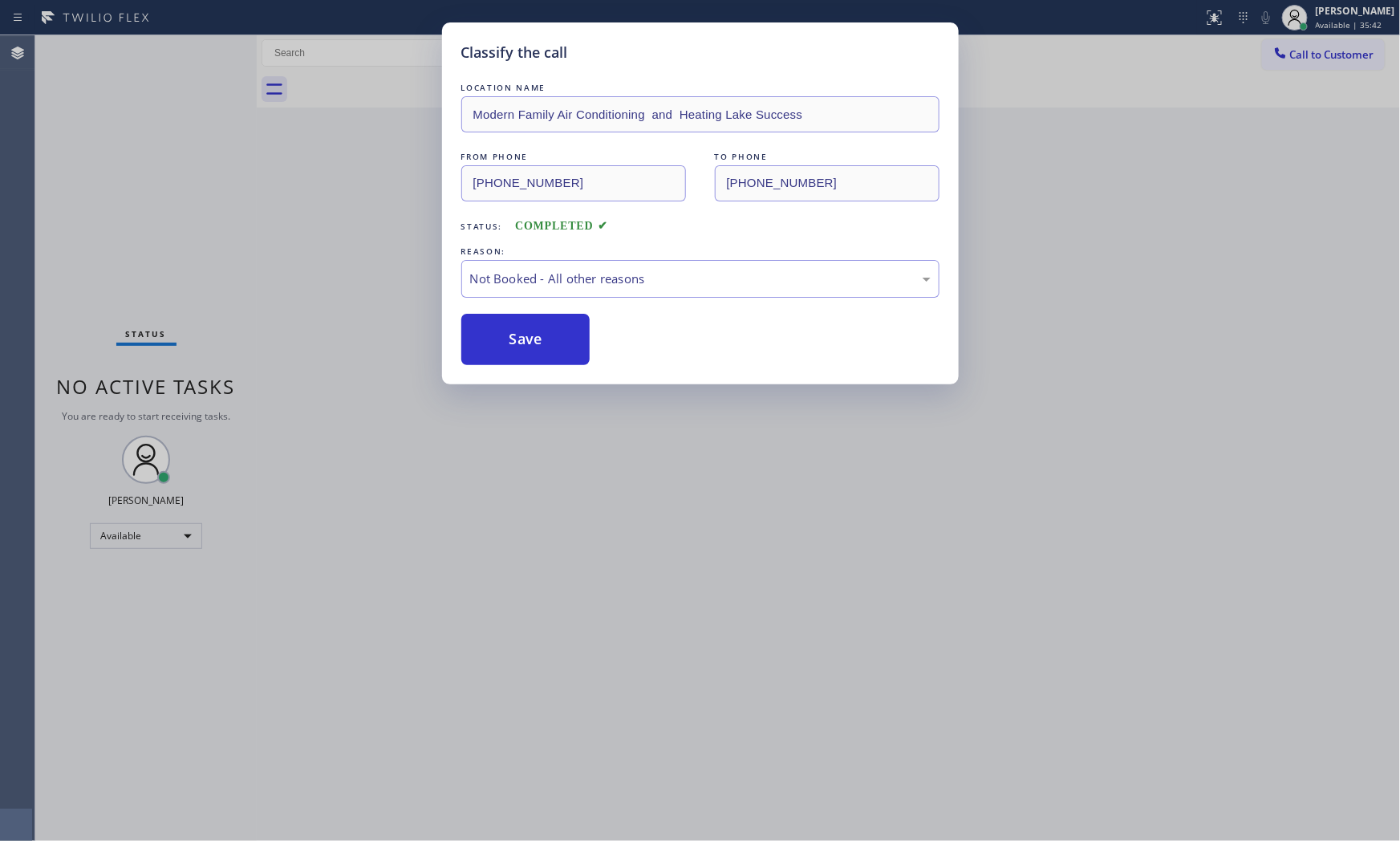
click at [522, 341] on button "Save" at bounding box center [525, 339] width 129 height 52
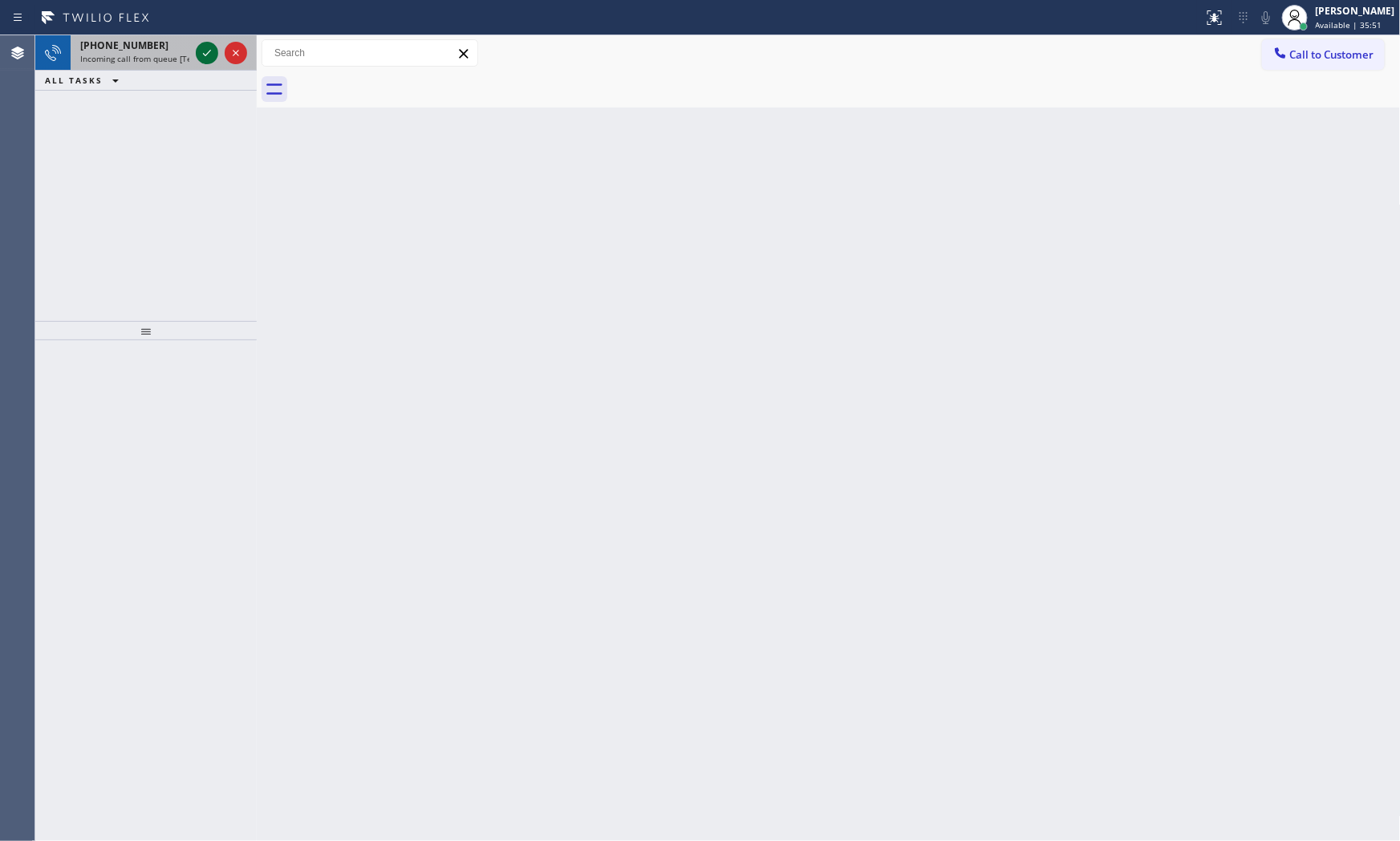
click at [201, 54] on icon at bounding box center [207, 53] width 19 height 19
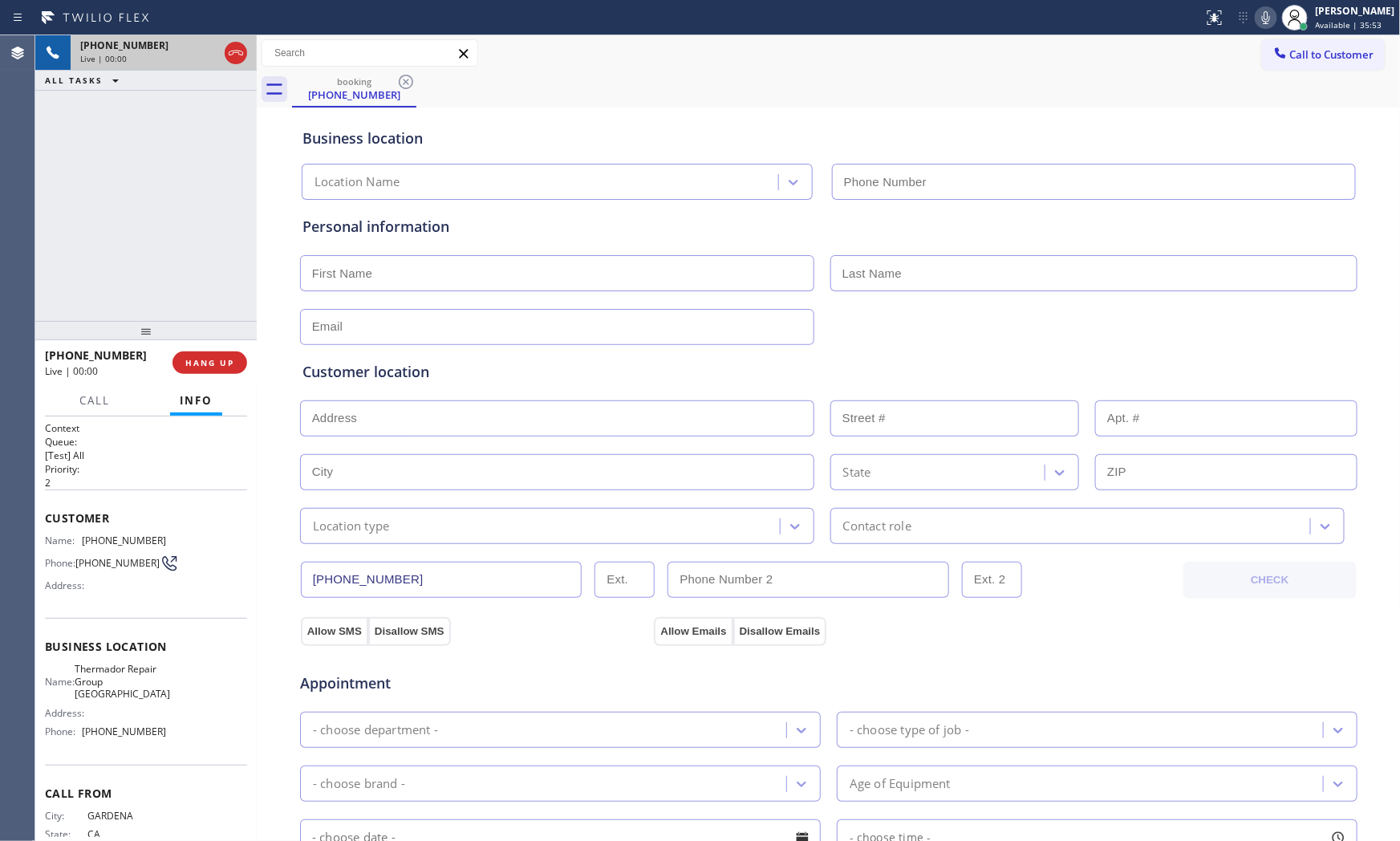
type input "[PHONE_NUMBER]"
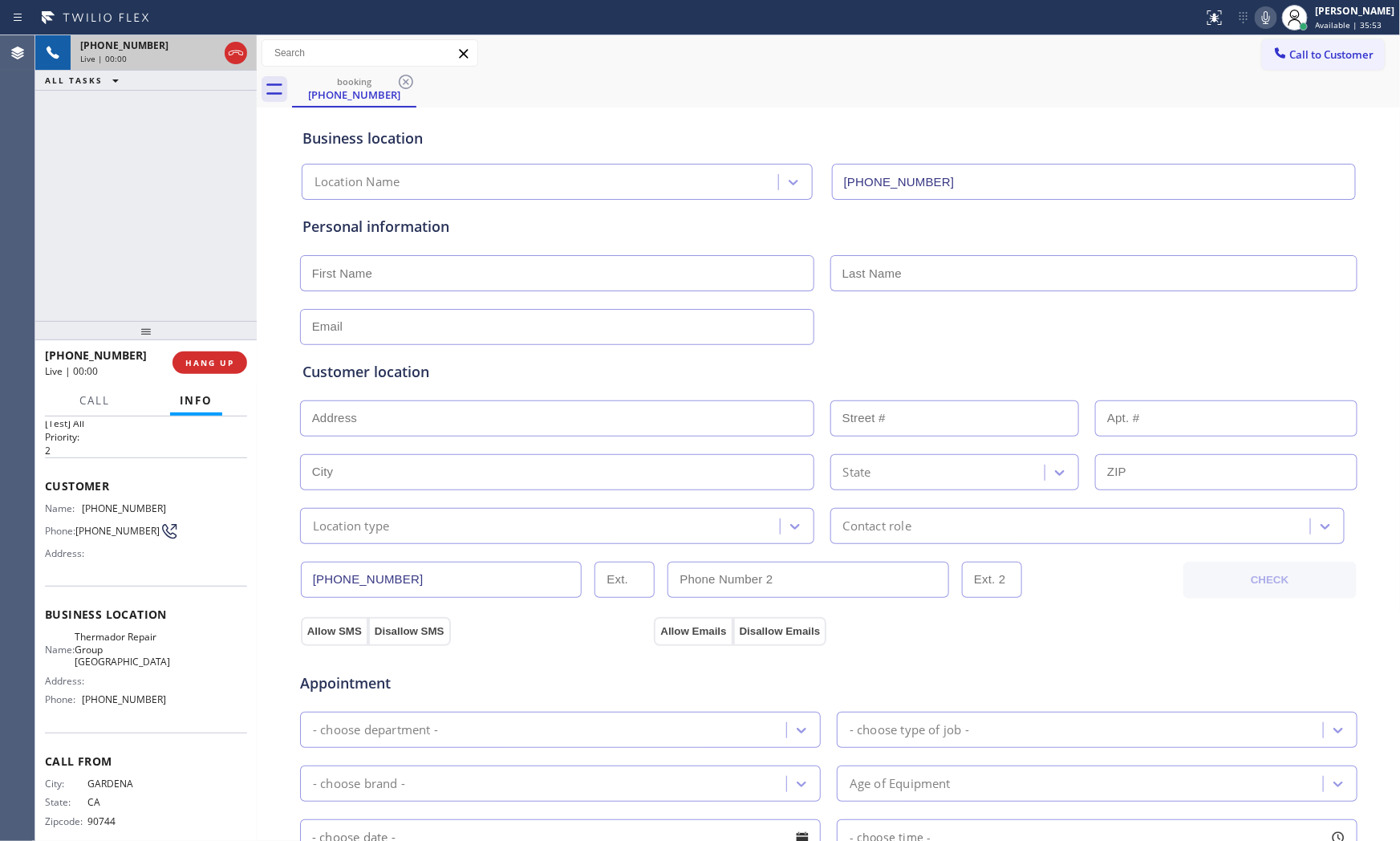
scroll to position [52, 0]
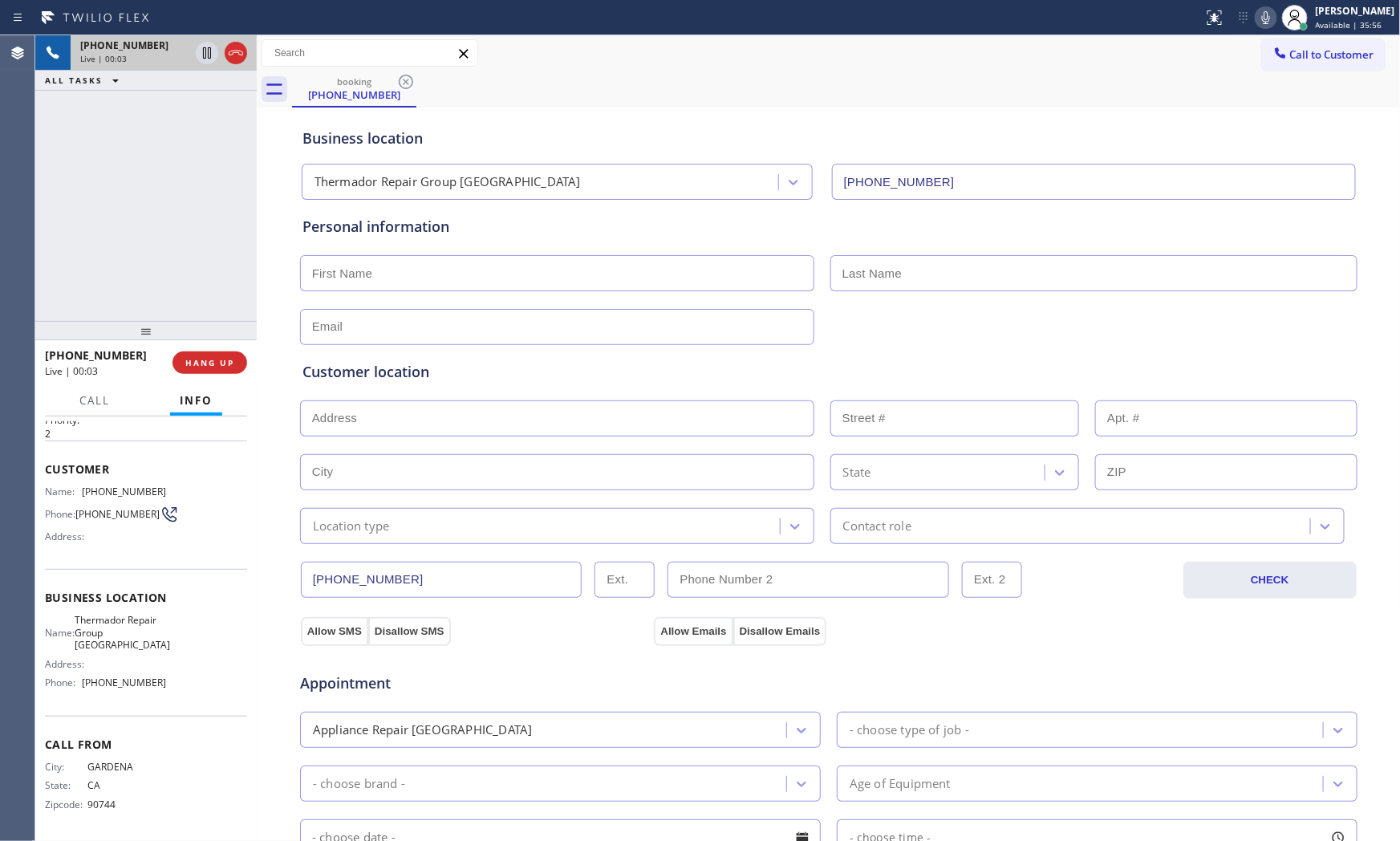
click at [1262, 19] on icon at bounding box center [1265, 18] width 19 height 19
click at [1263, 18] on icon at bounding box center [1265, 18] width 8 height 13
click at [1263, 23] on icon at bounding box center [1265, 18] width 8 height 13
click at [1265, 19] on icon at bounding box center [1265, 18] width 19 height 19
click at [1257, 30] on div "Status report No issues detected If you experience an issue, please download th…" at bounding box center [1298, 17] width 203 height 35
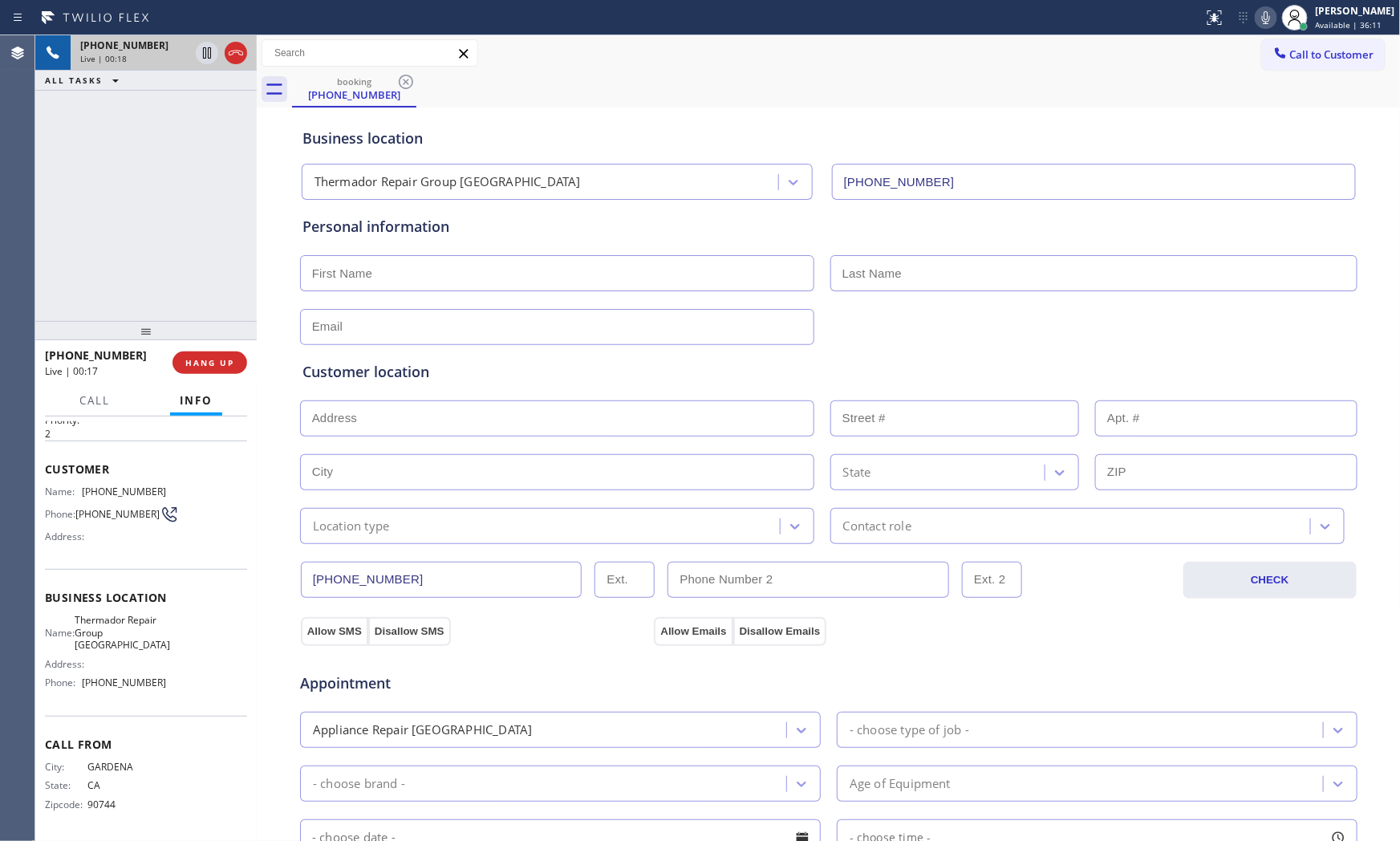
click at [1256, 19] on icon at bounding box center [1265, 18] width 19 height 19
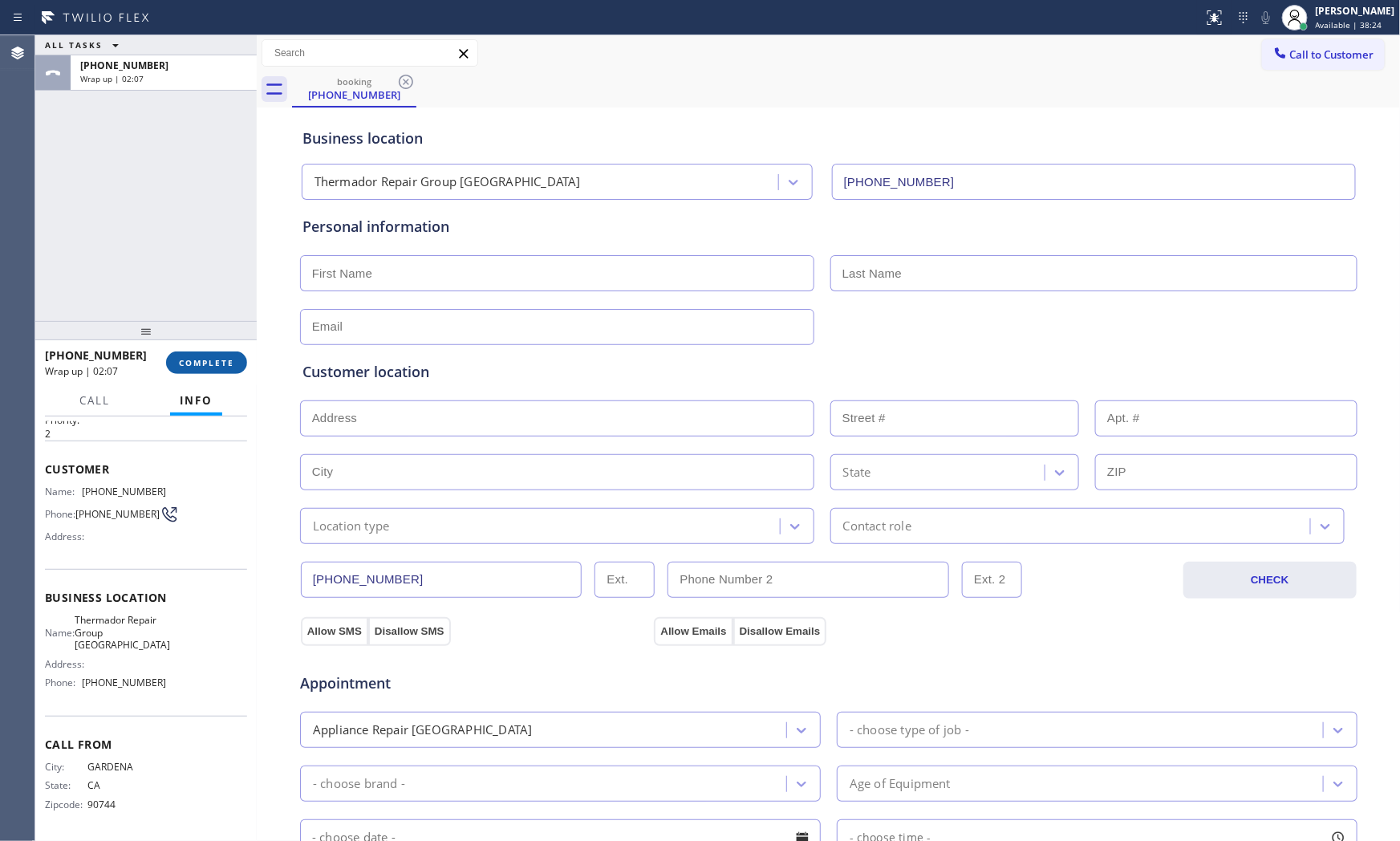
drag, startPoint x: 225, startPoint y: 344, endPoint x: 223, endPoint y: 355, distance: 11.2
click at [225, 345] on div "[PHONE_NUMBER] Wrap up | 02:07 COMPLETE" at bounding box center [146, 363] width 202 height 41
click at [223, 355] on button "COMPLETE" at bounding box center [206, 363] width 81 height 23
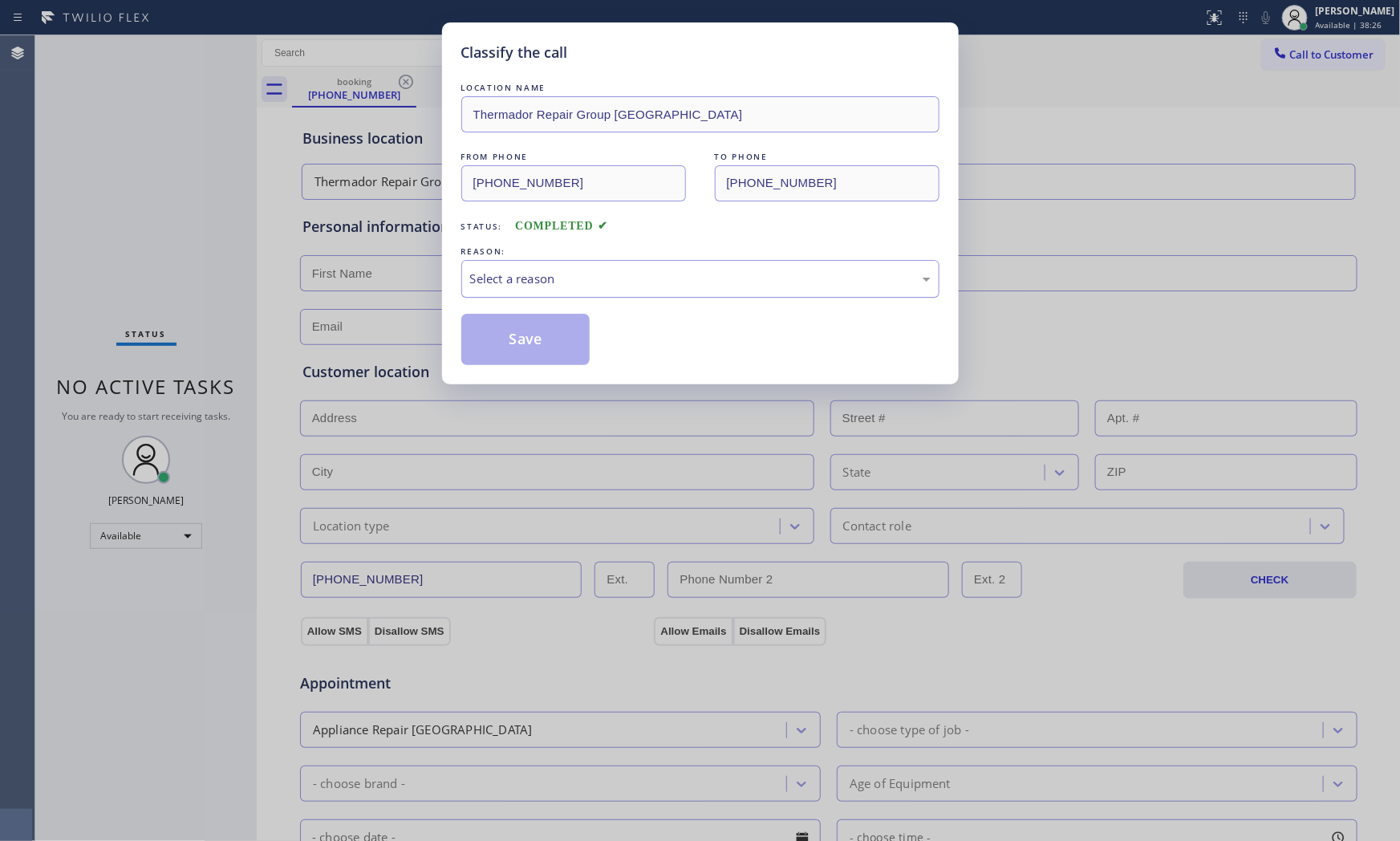
drag, startPoint x: 487, startPoint y: 283, endPoint x: 492, endPoint y: 296, distance: 13.9
click at [488, 283] on div "Select a reason" at bounding box center [700, 279] width 460 height 19
click at [502, 342] on button "Save" at bounding box center [525, 339] width 129 height 52
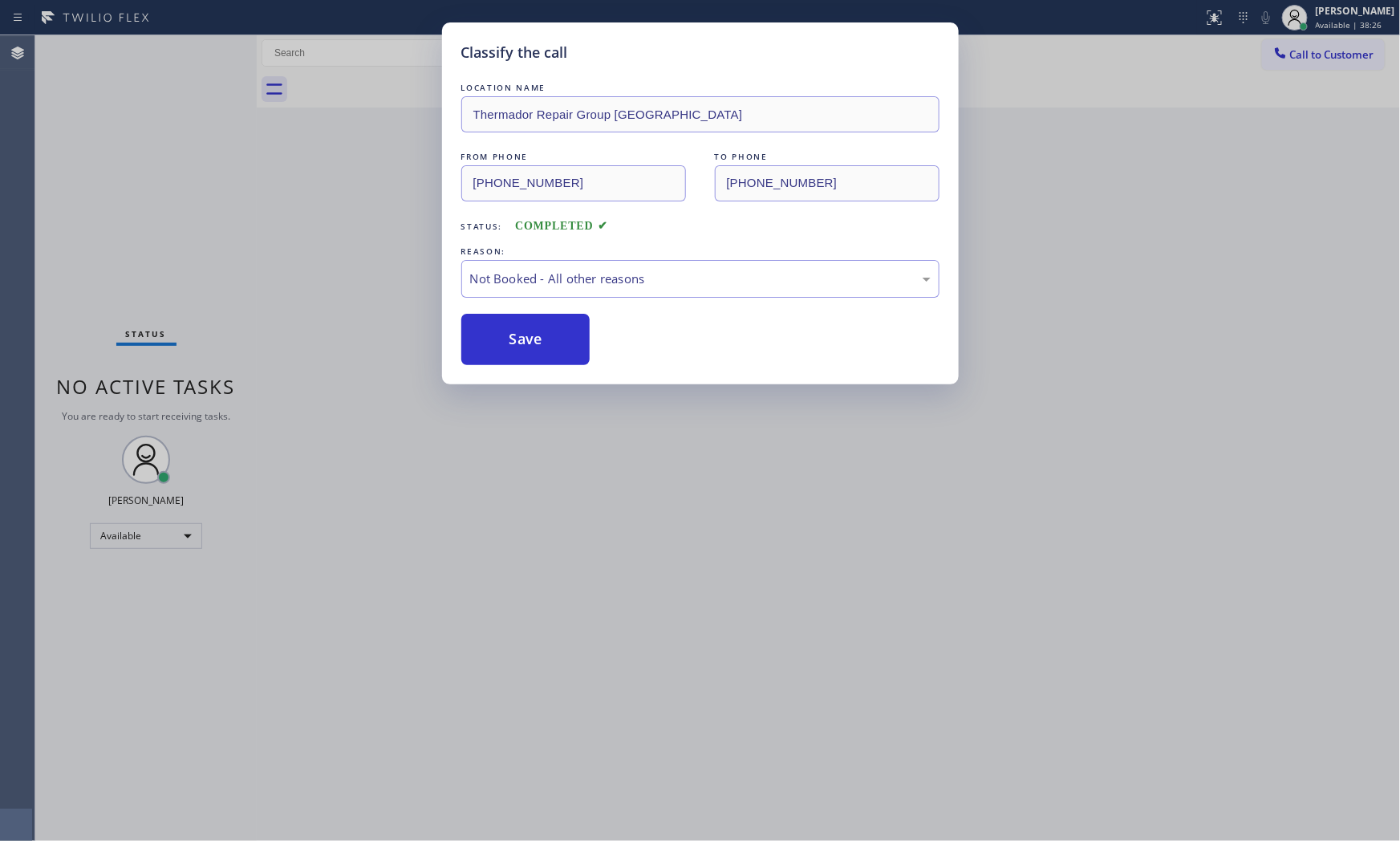
click at [502, 342] on button "Save" at bounding box center [525, 339] width 129 height 52
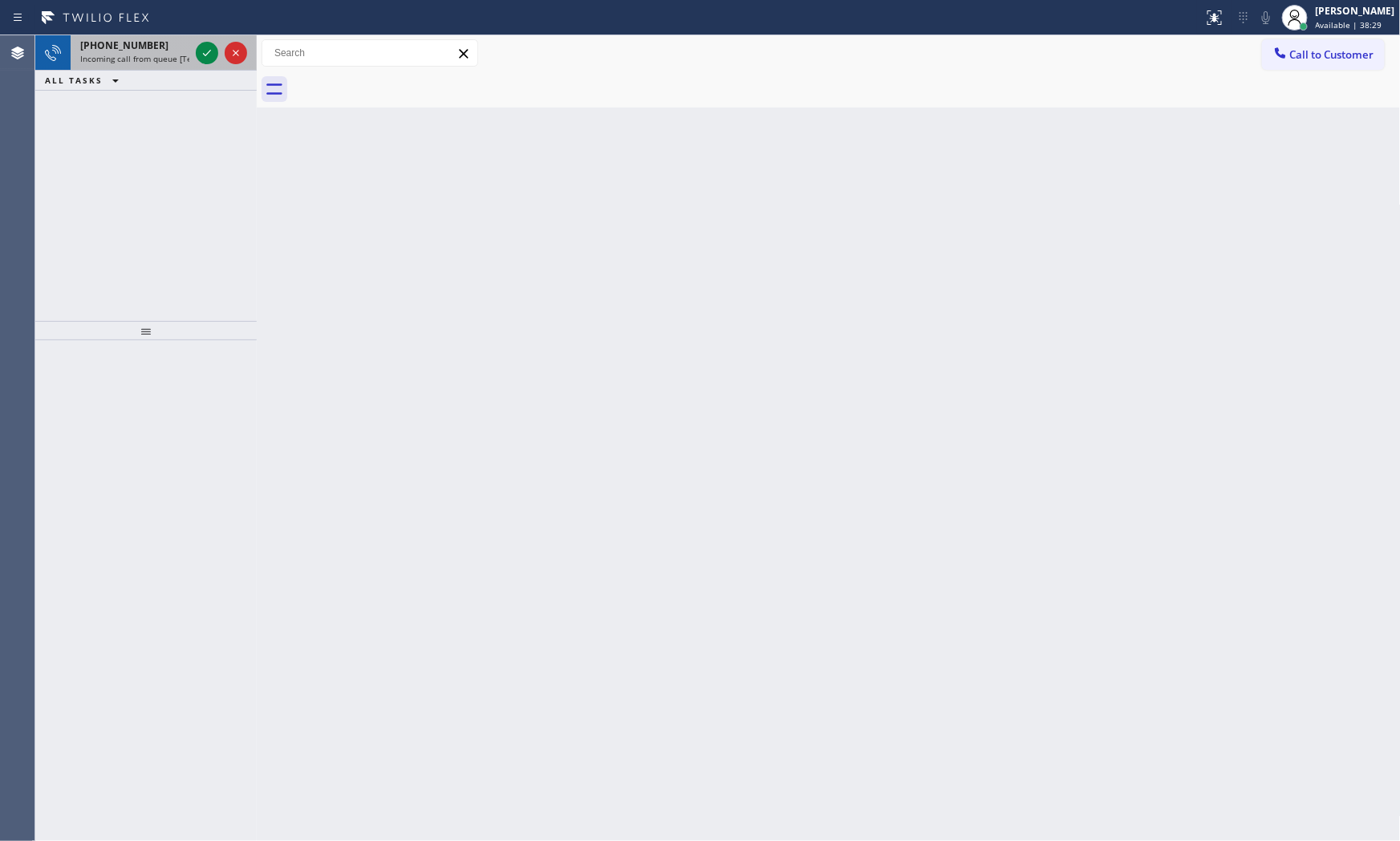
click at [93, 48] on span "[PHONE_NUMBER]" at bounding box center [124, 45] width 89 height 13
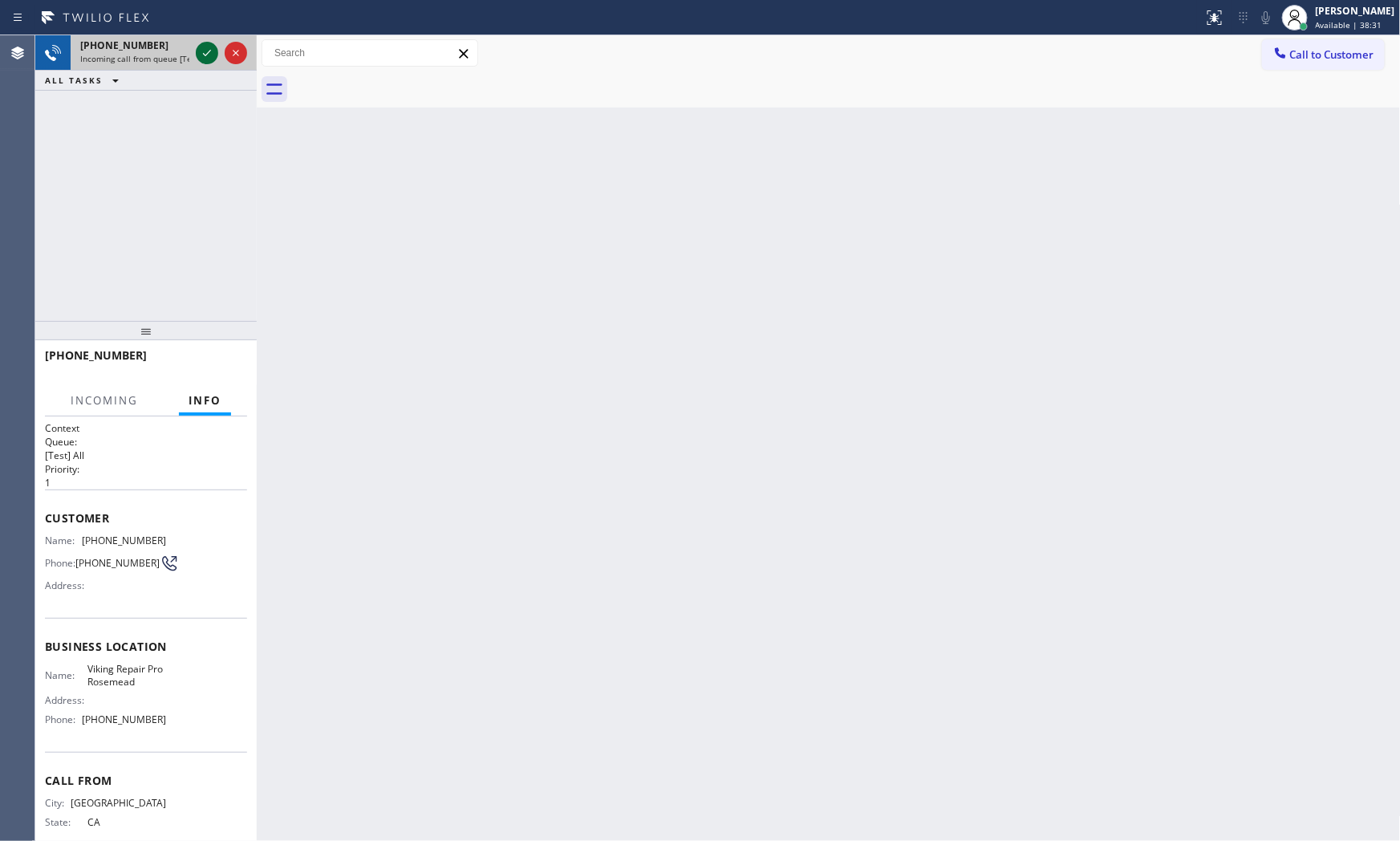
click at [201, 59] on icon at bounding box center [207, 53] width 19 height 19
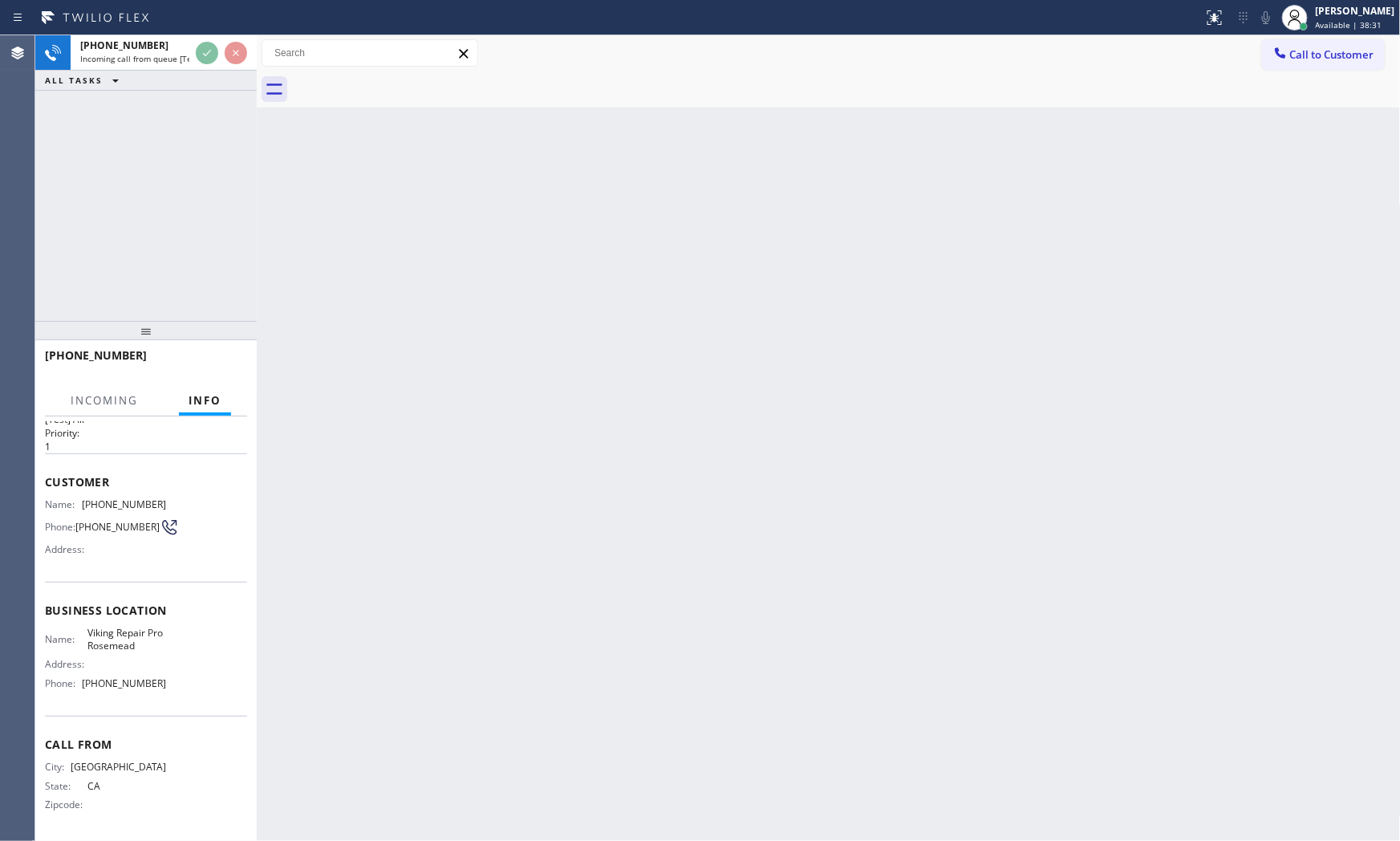
scroll to position [40, 0]
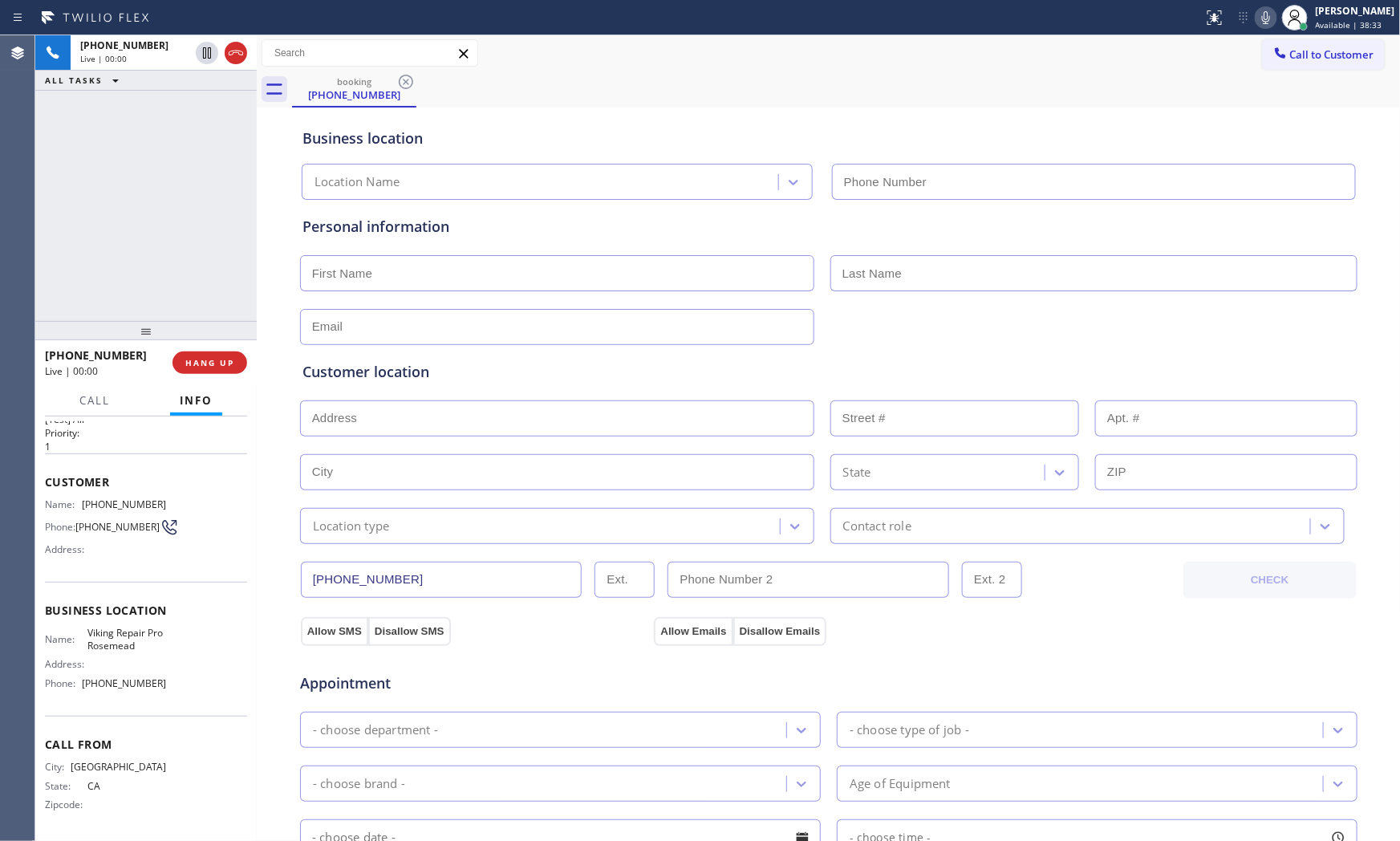
type input "[PHONE_NUMBER]"
click at [230, 367] on span "HANG UP" at bounding box center [210, 363] width 49 height 11
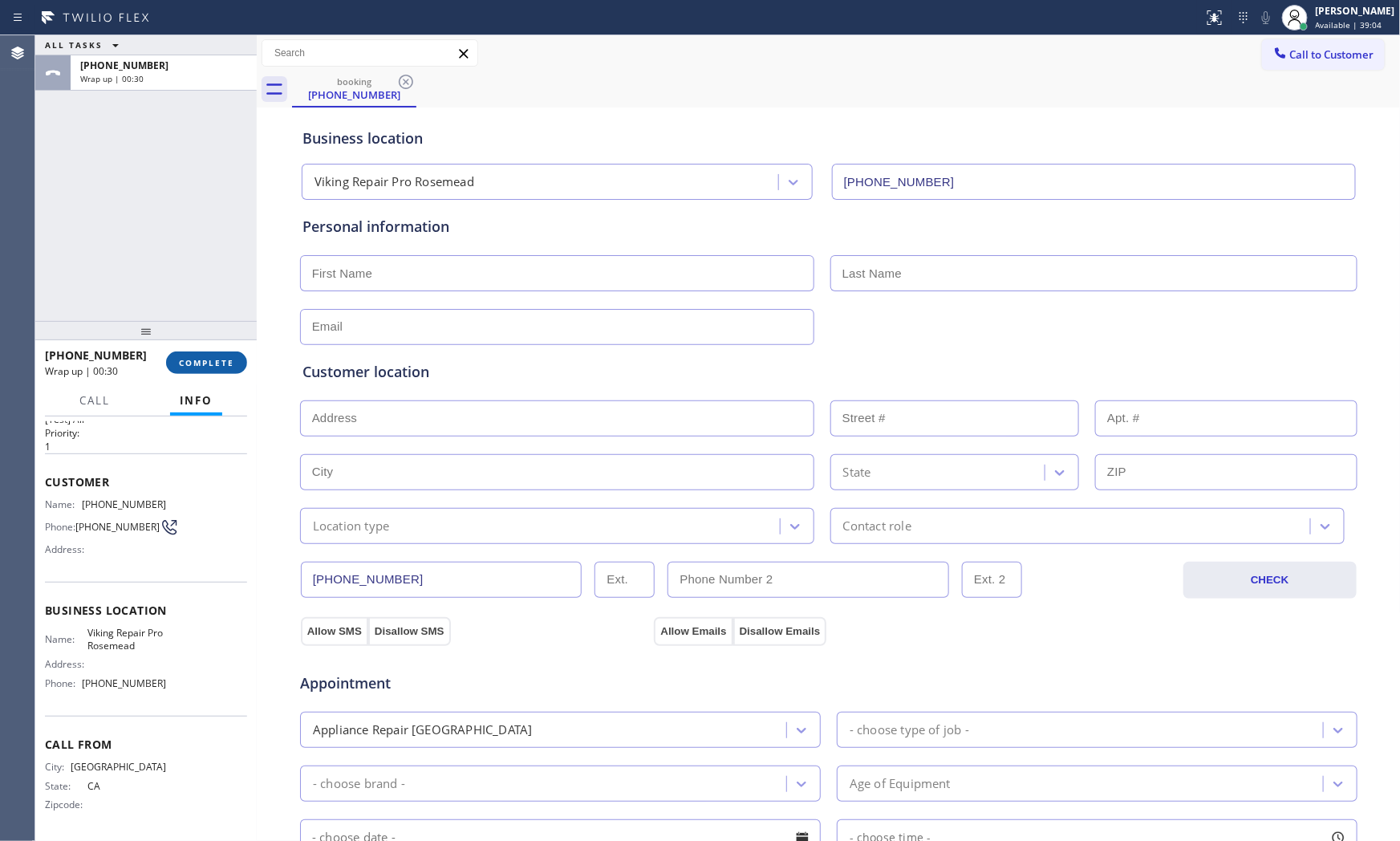
click at [225, 362] on span "COMPLETE" at bounding box center [206, 363] width 56 height 11
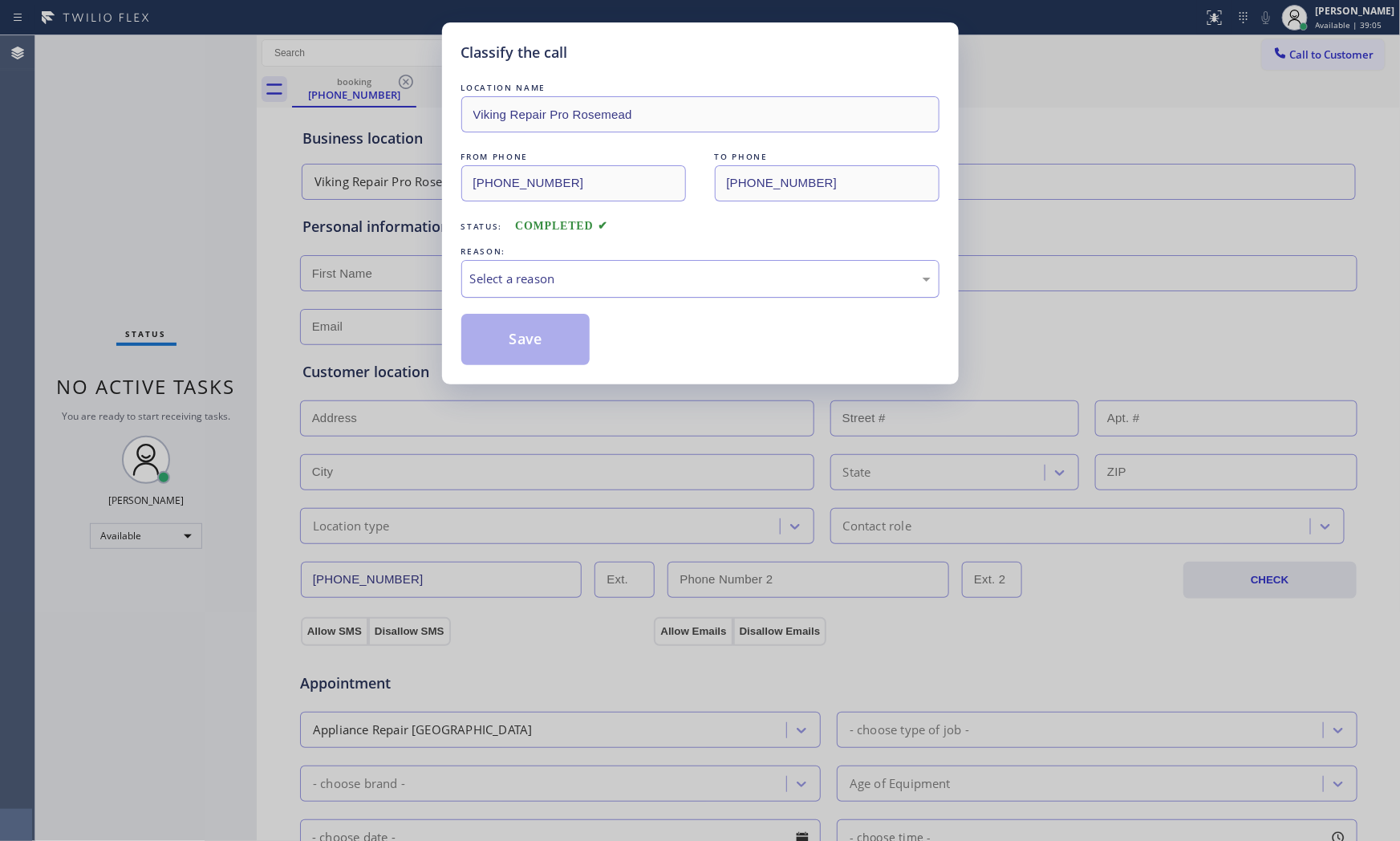
drag, startPoint x: 523, startPoint y: 269, endPoint x: 530, endPoint y: 284, distance: 16.6
click at [524, 274] on div "Select a reason" at bounding box center [700, 279] width 460 height 19
click at [534, 353] on button "Save" at bounding box center [525, 339] width 129 height 52
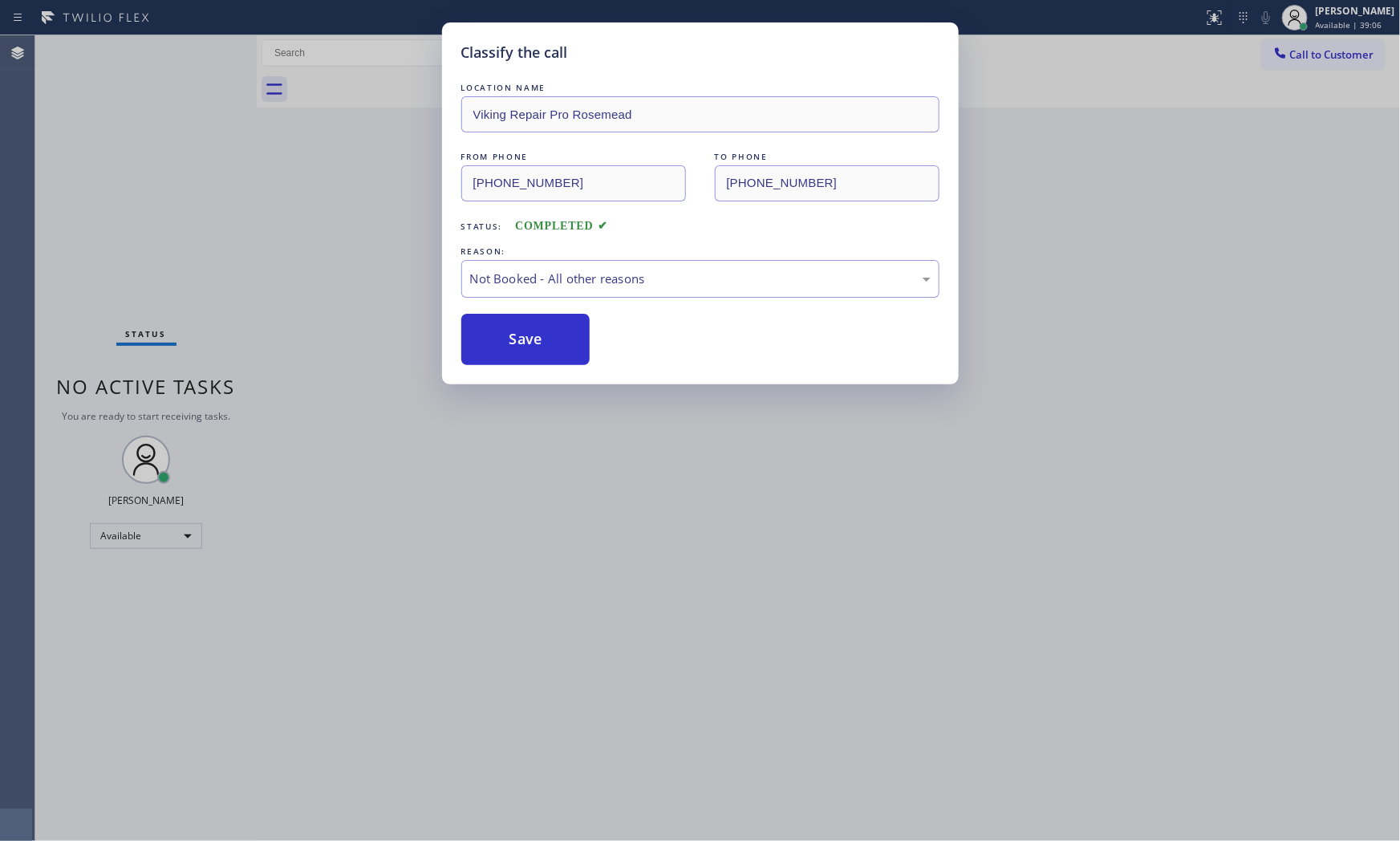
click at [534, 353] on button "Save" at bounding box center [525, 339] width 129 height 52
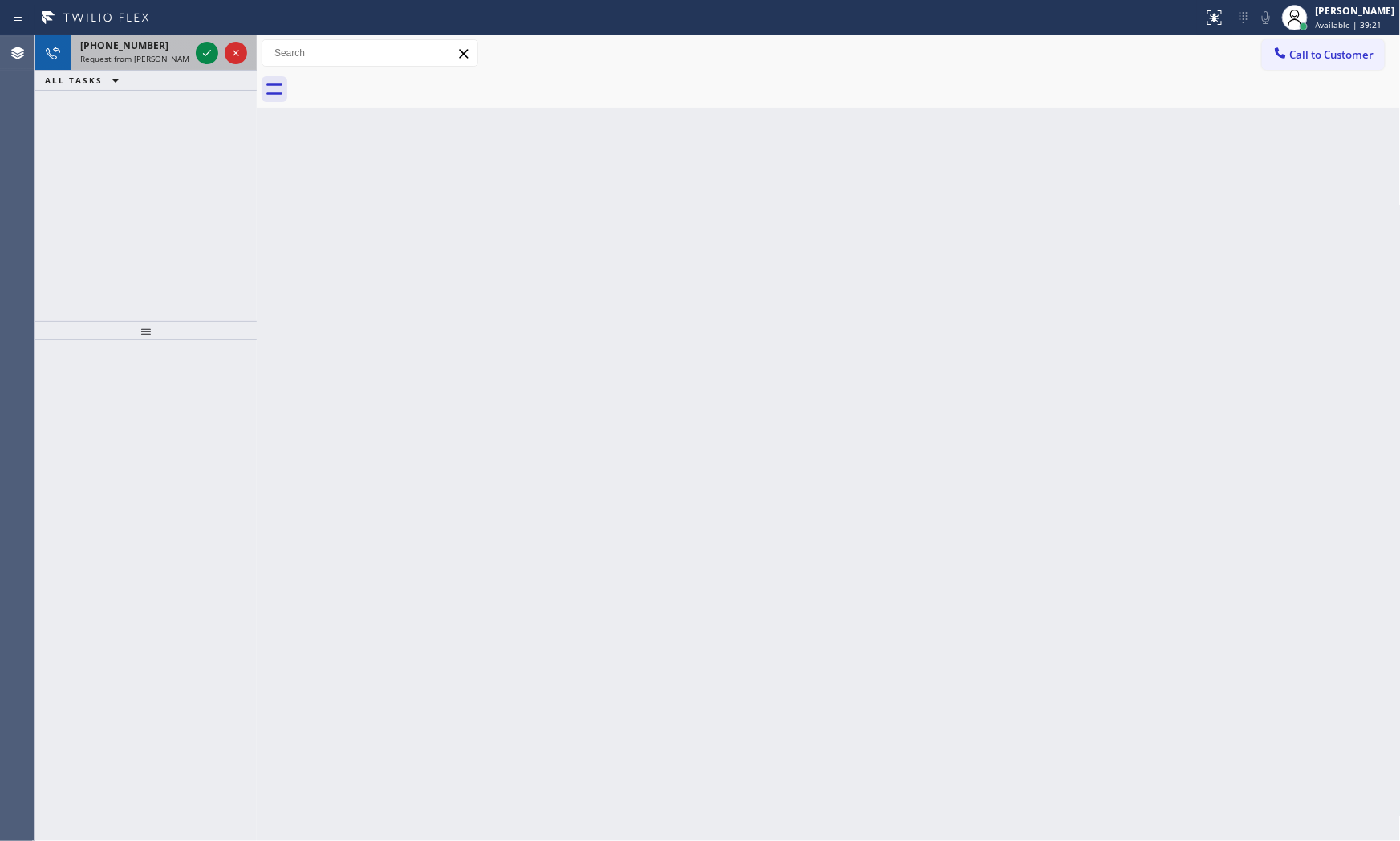
click at [179, 55] on span "Request from [PERSON_NAME] (direct)" at bounding box center [153, 58] width 146 height 11
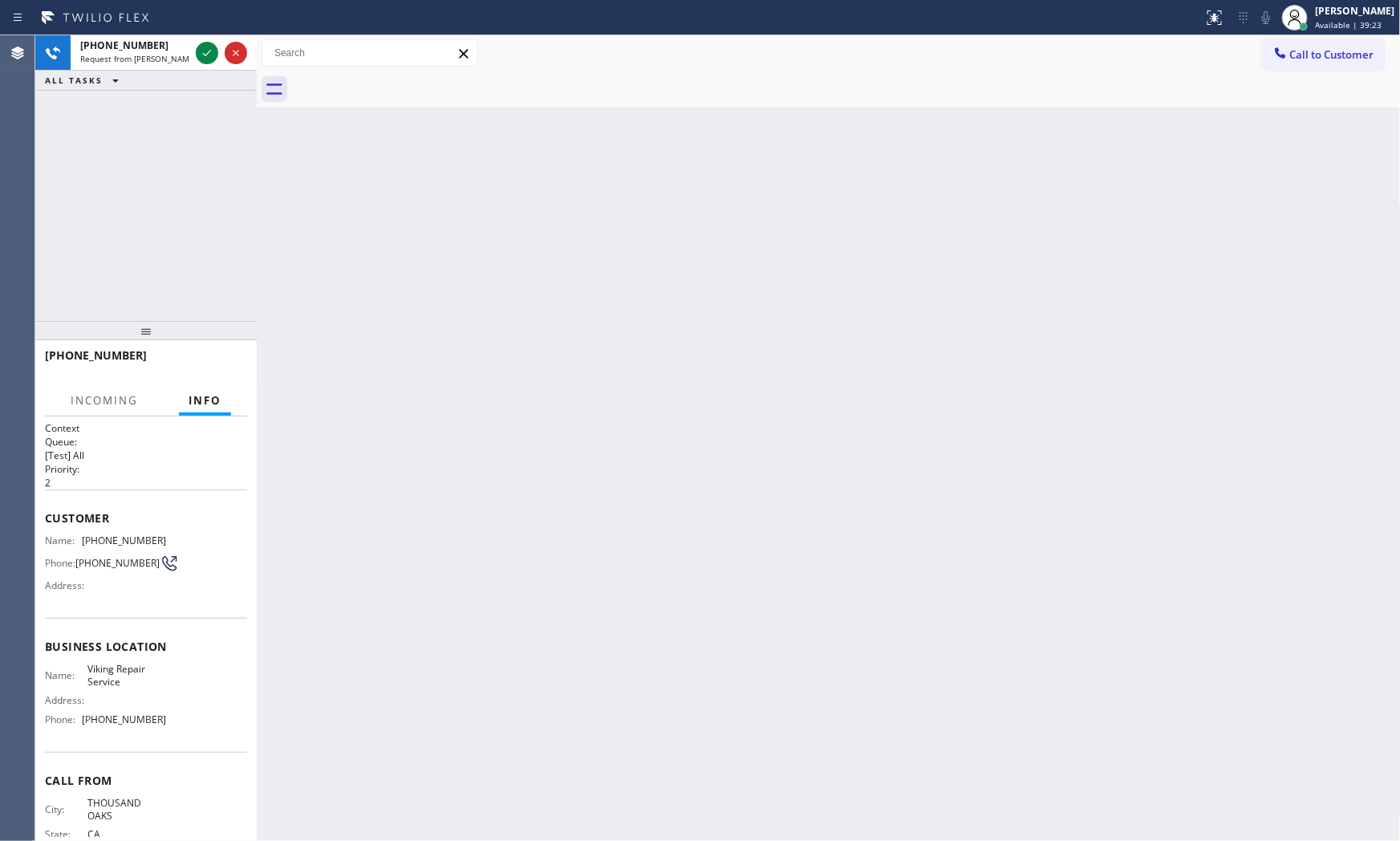
drag, startPoint x: 197, startPoint y: 53, endPoint x: 199, endPoint y: 92, distance: 39.1
click at [180, 157] on div "[PHONE_NUMBER] Request from [PERSON_NAME] (direct) ALL TASKS ALL TASKS ACTIVE T…" at bounding box center [145, 177] width 221 height 285
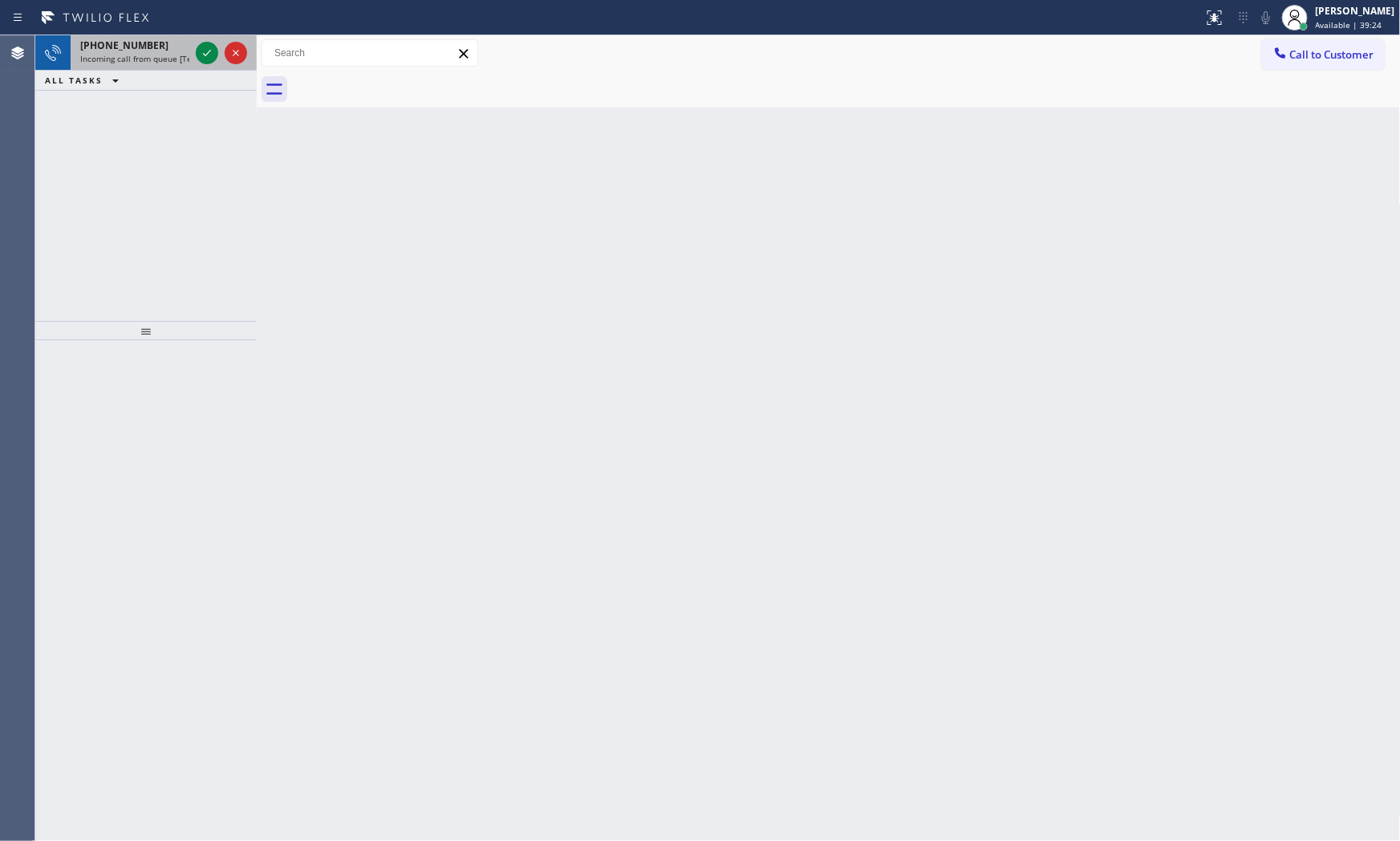
click at [185, 53] on span "Incoming call from queue [Test] All" at bounding box center [146, 58] width 133 height 11
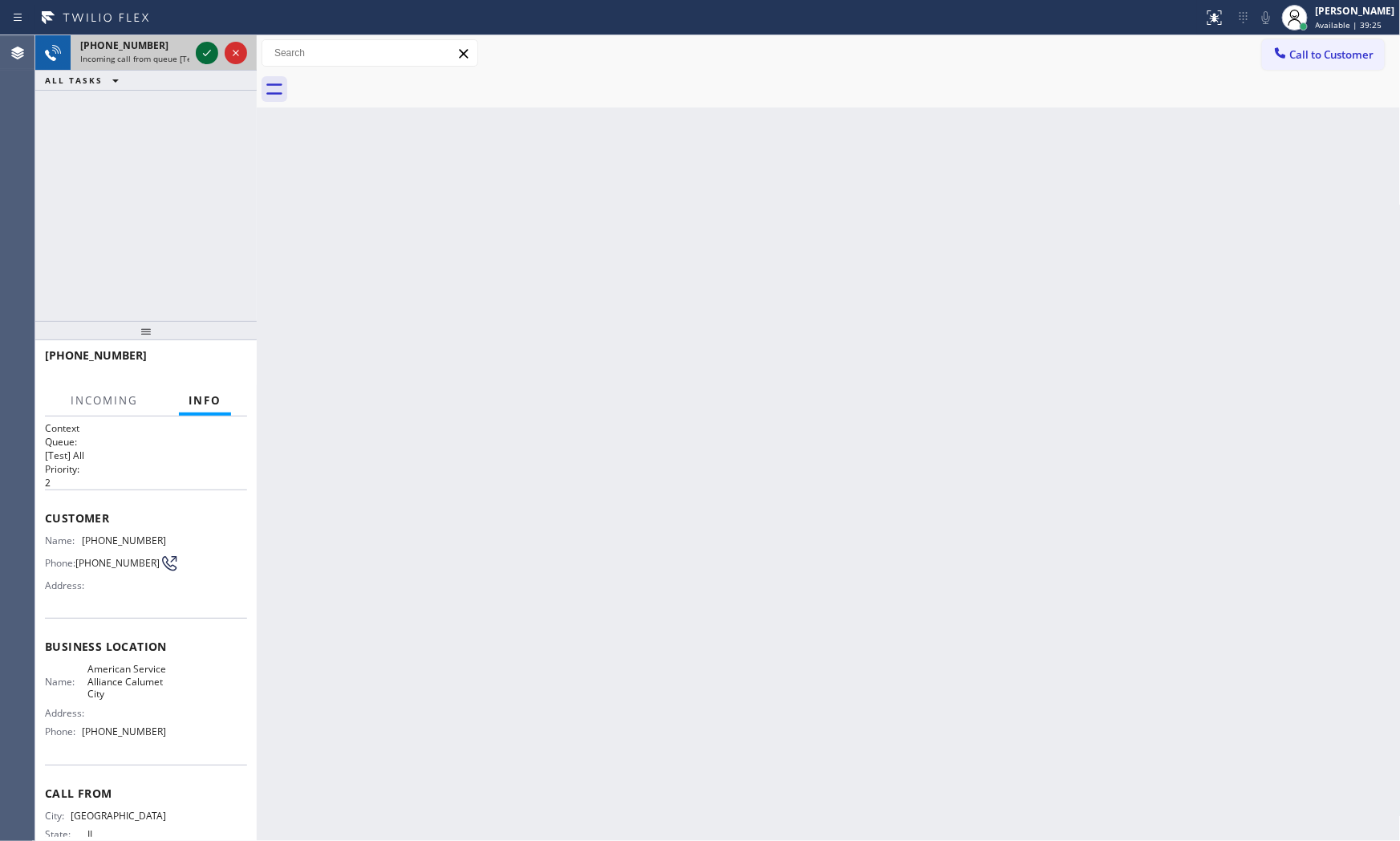
click at [207, 50] on icon at bounding box center [207, 53] width 19 height 19
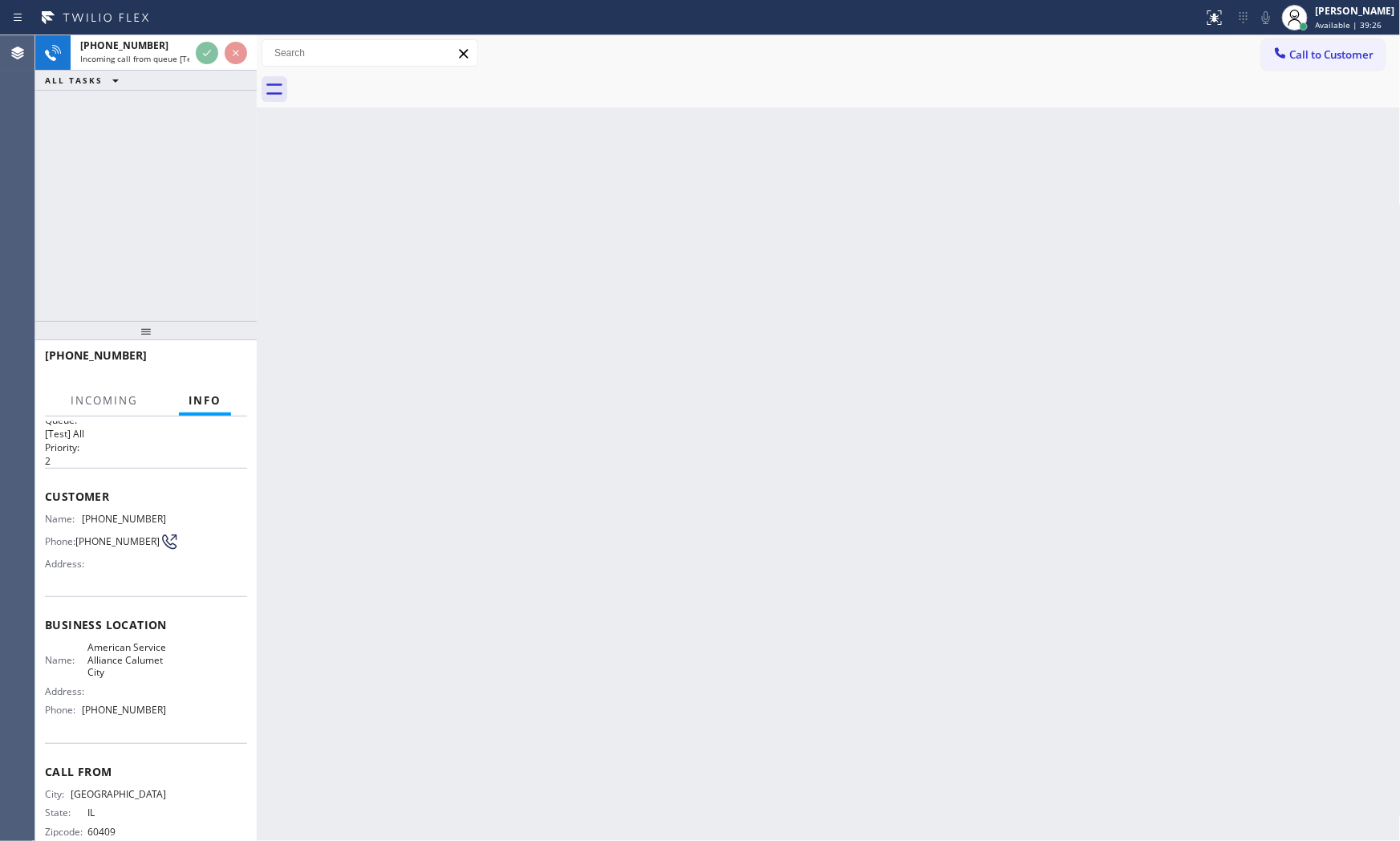
scroll to position [52, 0]
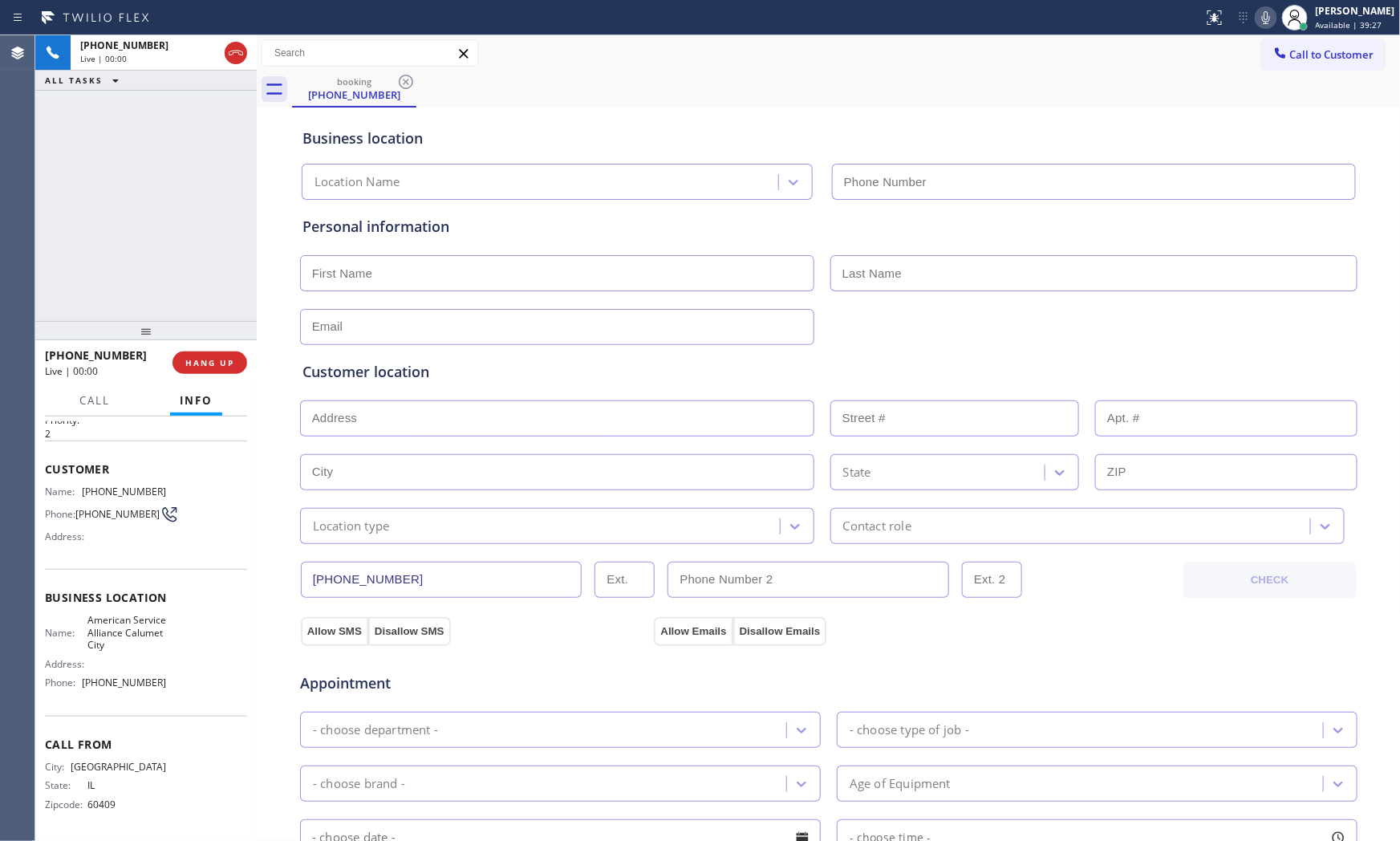
type input "[PHONE_NUMBER]"
click at [1256, 18] on icon at bounding box center [1265, 18] width 19 height 19
drag, startPoint x: 1256, startPoint y: 19, endPoint x: 1304, endPoint y: 12, distance: 48.5
click at [1256, 19] on icon at bounding box center [1265, 18] width 19 height 19
click at [188, 365] on span "HANG UP" at bounding box center [210, 363] width 49 height 11
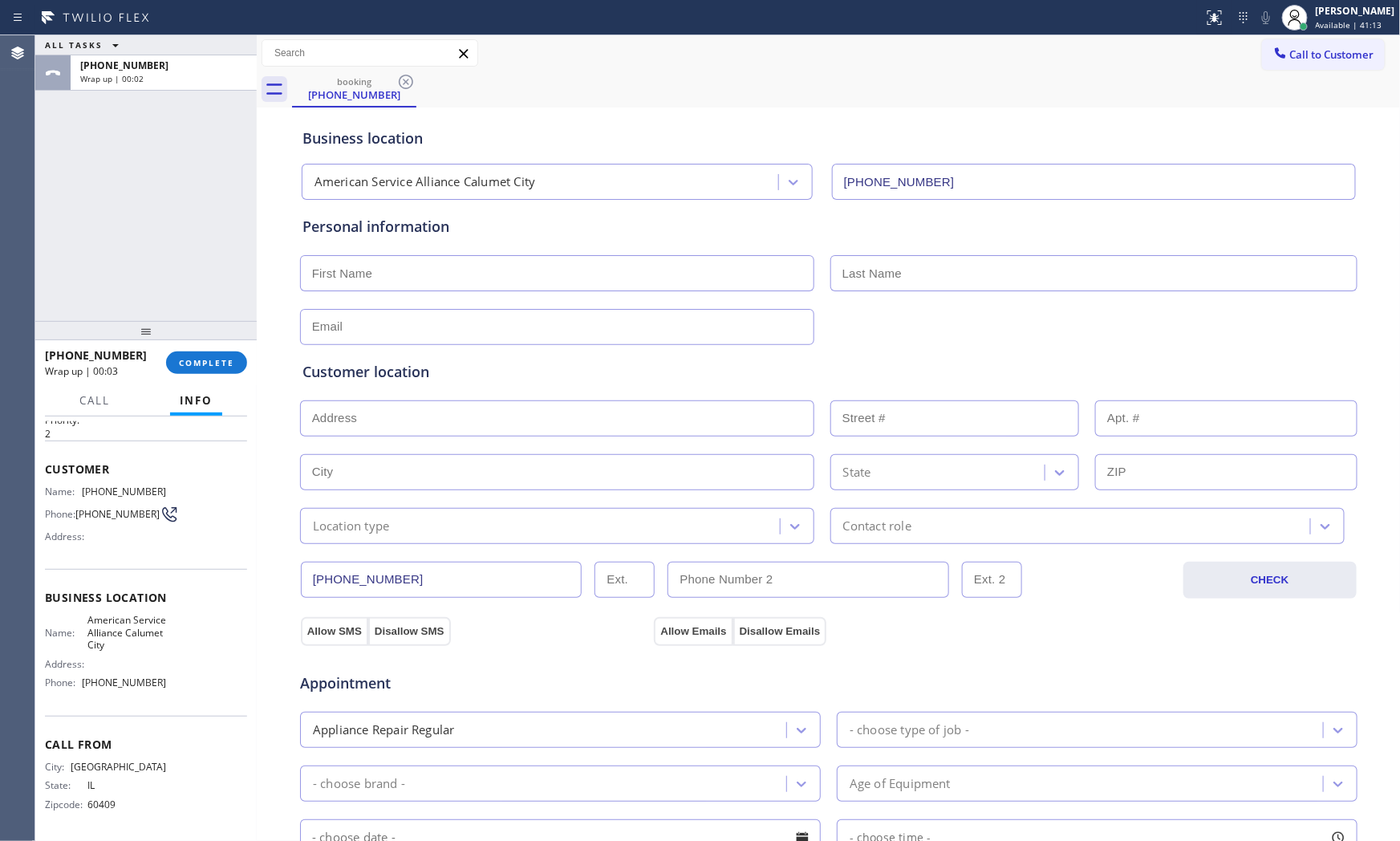
click at [590, 273] on input "text" at bounding box center [557, 273] width 514 height 36
paste input "[PERSON_NAME]"
type input "[PERSON_NAME]"
click at [966, 279] on input "text" at bounding box center [1094, 273] width 527 height 36
paste input "Kurc"
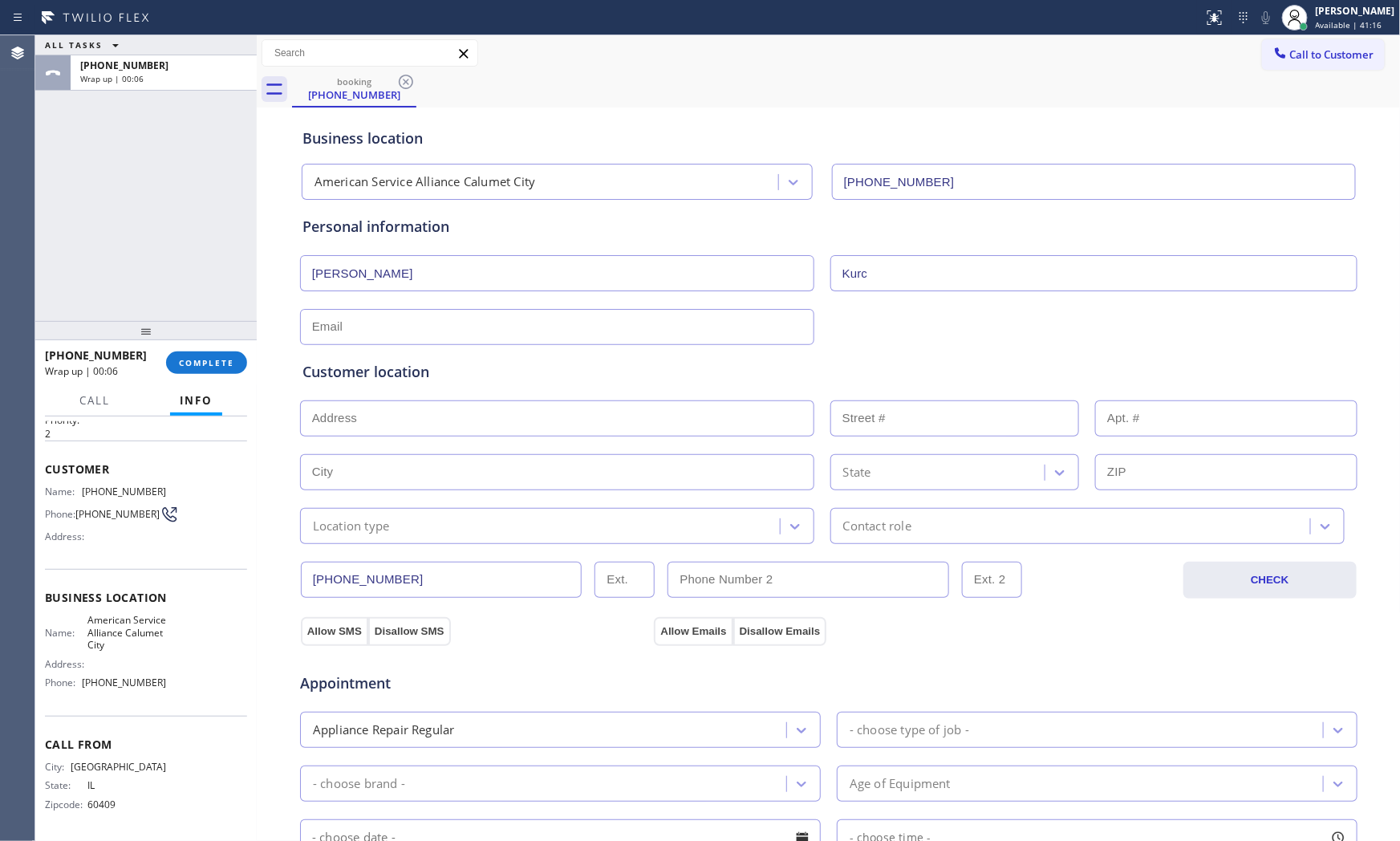
type input "Kurc"
click at [607, 310] on div at bounding box center [829, 326] width 1060 height 40
click at [603, 317] on input "text" at bounding box center [557, 327] width 514 height 36
type input "[EMAIL_ADDRESS][DOMAIN_NAME]"
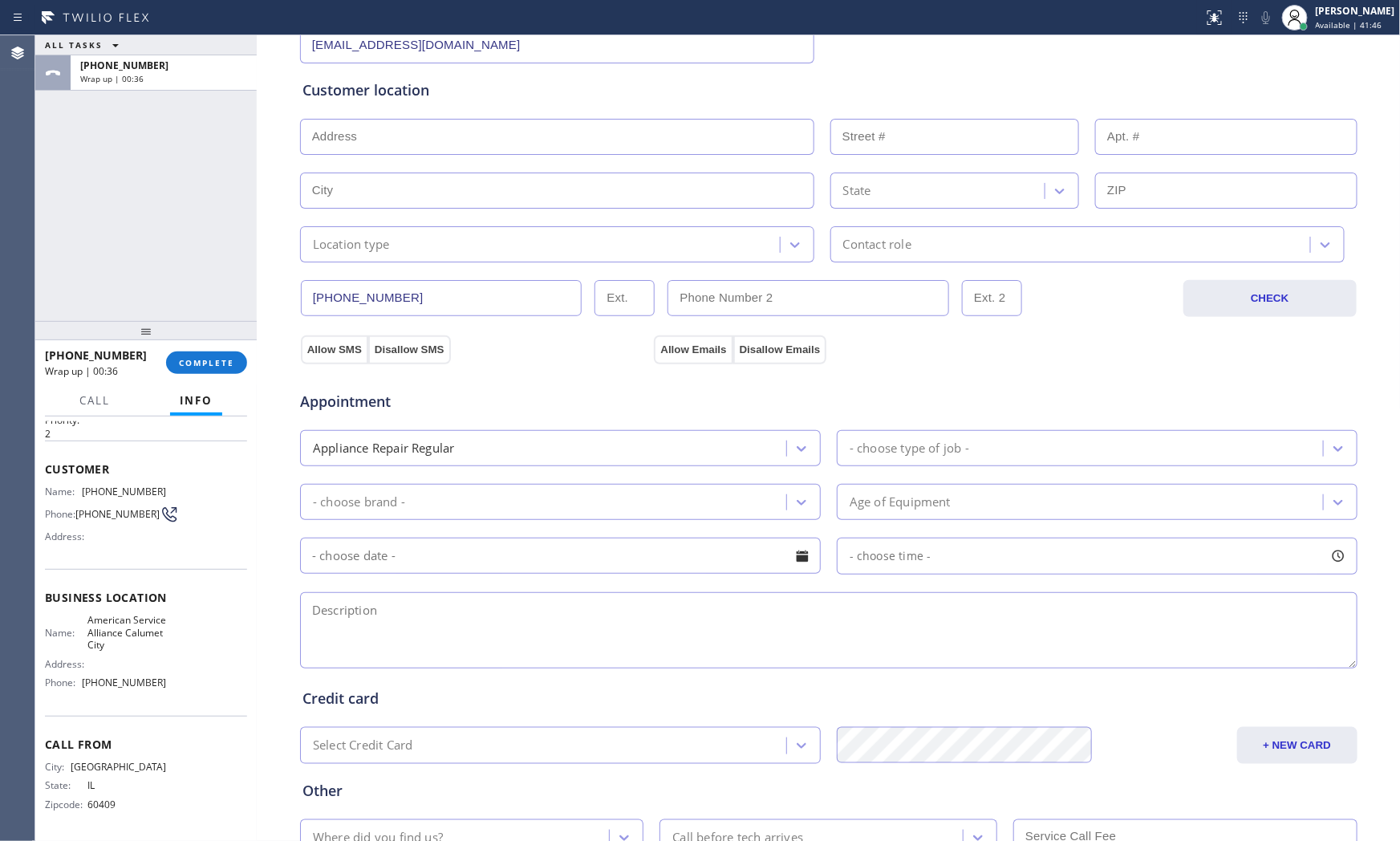
scroll to position [356, 0]
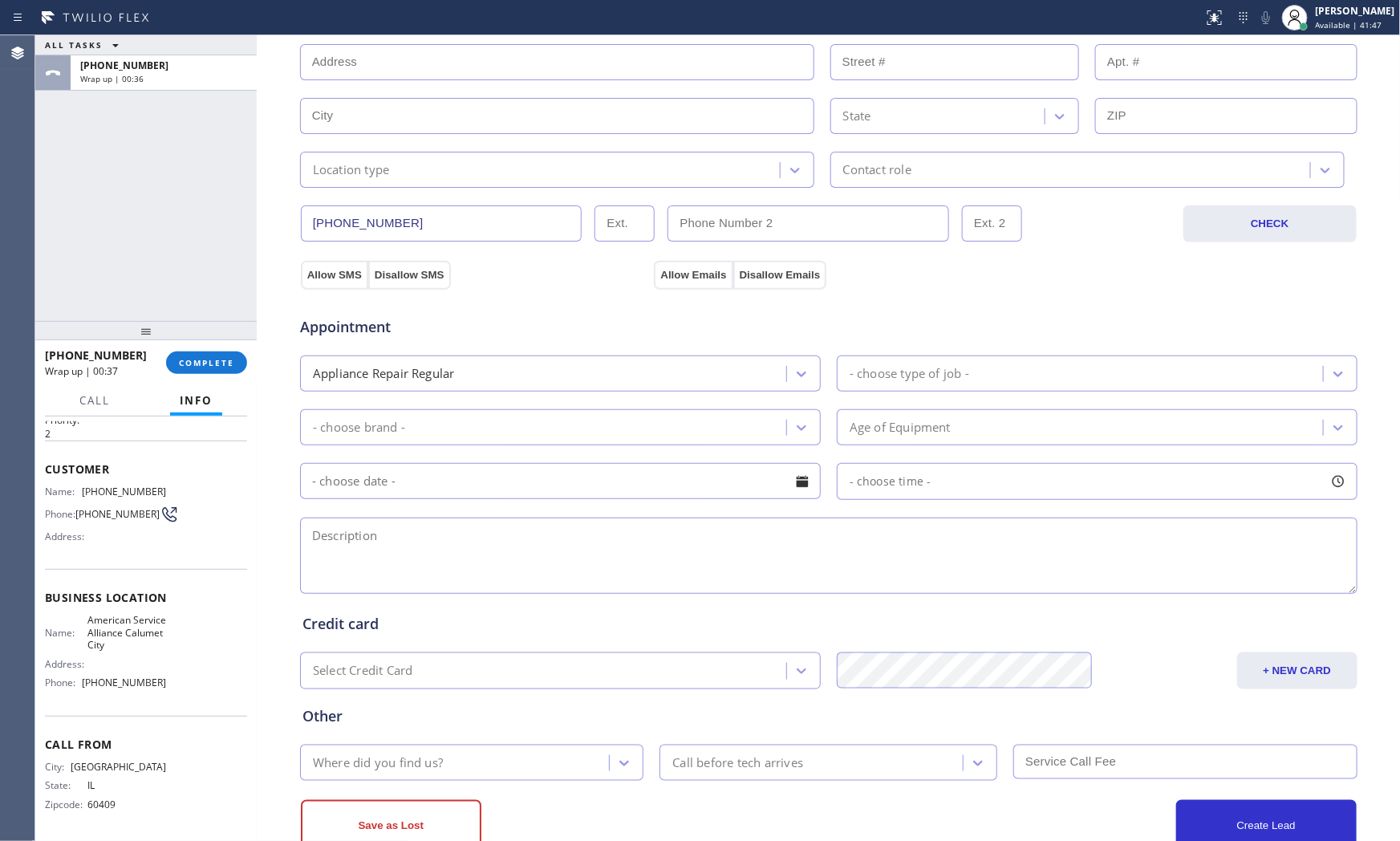
click at [431, 560] on textarea at bounding box center [829, 556] width 1057 height 76
paste textarea "electric dryer | 3 power cord need to be installed | house - ho | [GEOGRAPHIC_D…"
type textarea "electric dryer | 3 power cord need to be installed | house - ho | [GEOGRAPHIC_D…"
click at [901, 395] on div "Appointment Appliance Repair Regular - choose type of job - - choose brand - Ag…" at bounding box center [829, 446] width 1053 height 300
click at [905, 370] on div "- choose type of job -" at bounding box center [909, 374] width 120 height 19
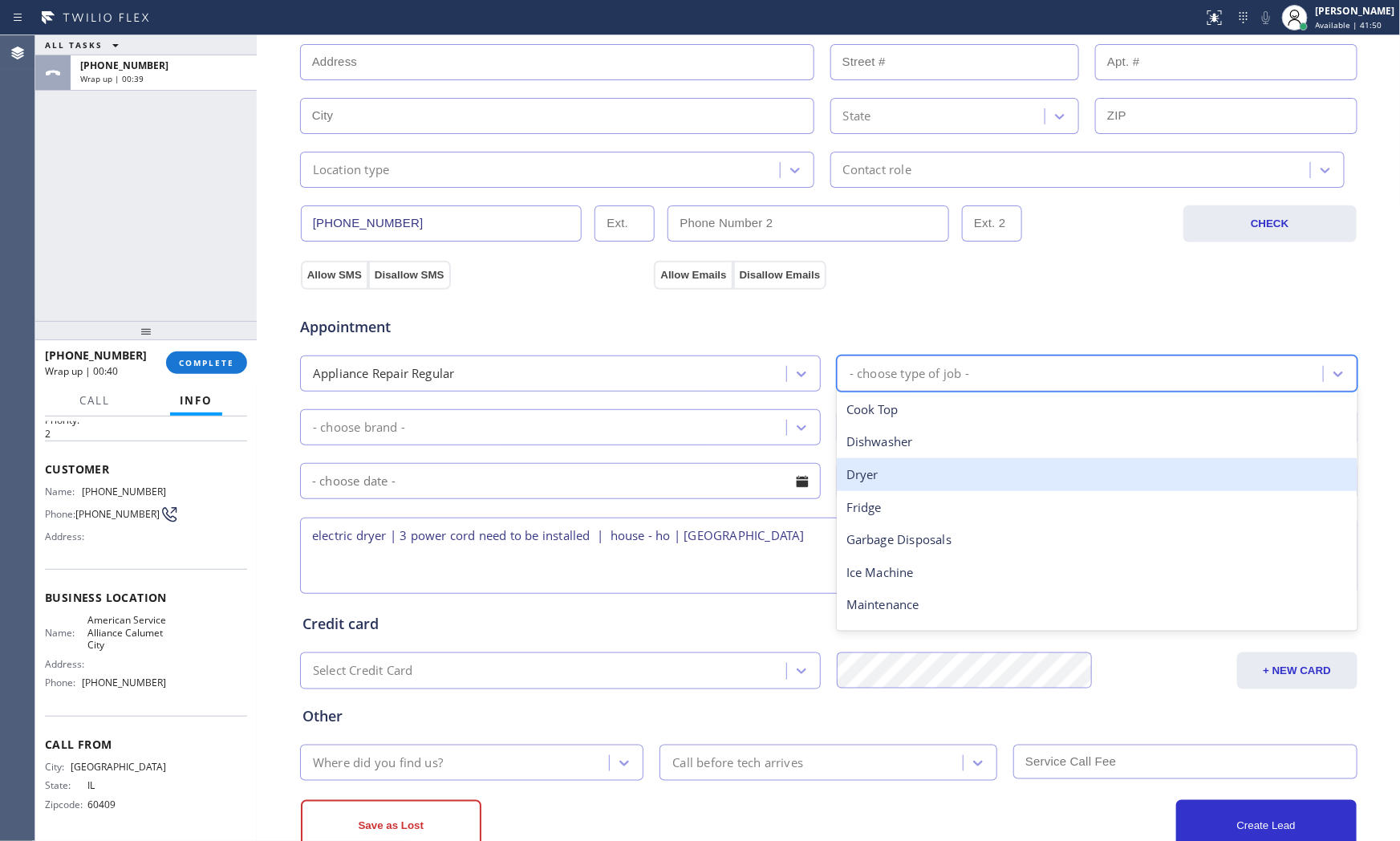
drag, startPoint x: 880, startPoint y: 469, endPoint x: 725, endPoint y: 446, distance: 156.7
click at [878, 469] on div "Dryer" at bounding box center [1097, 474] width 521 height 33
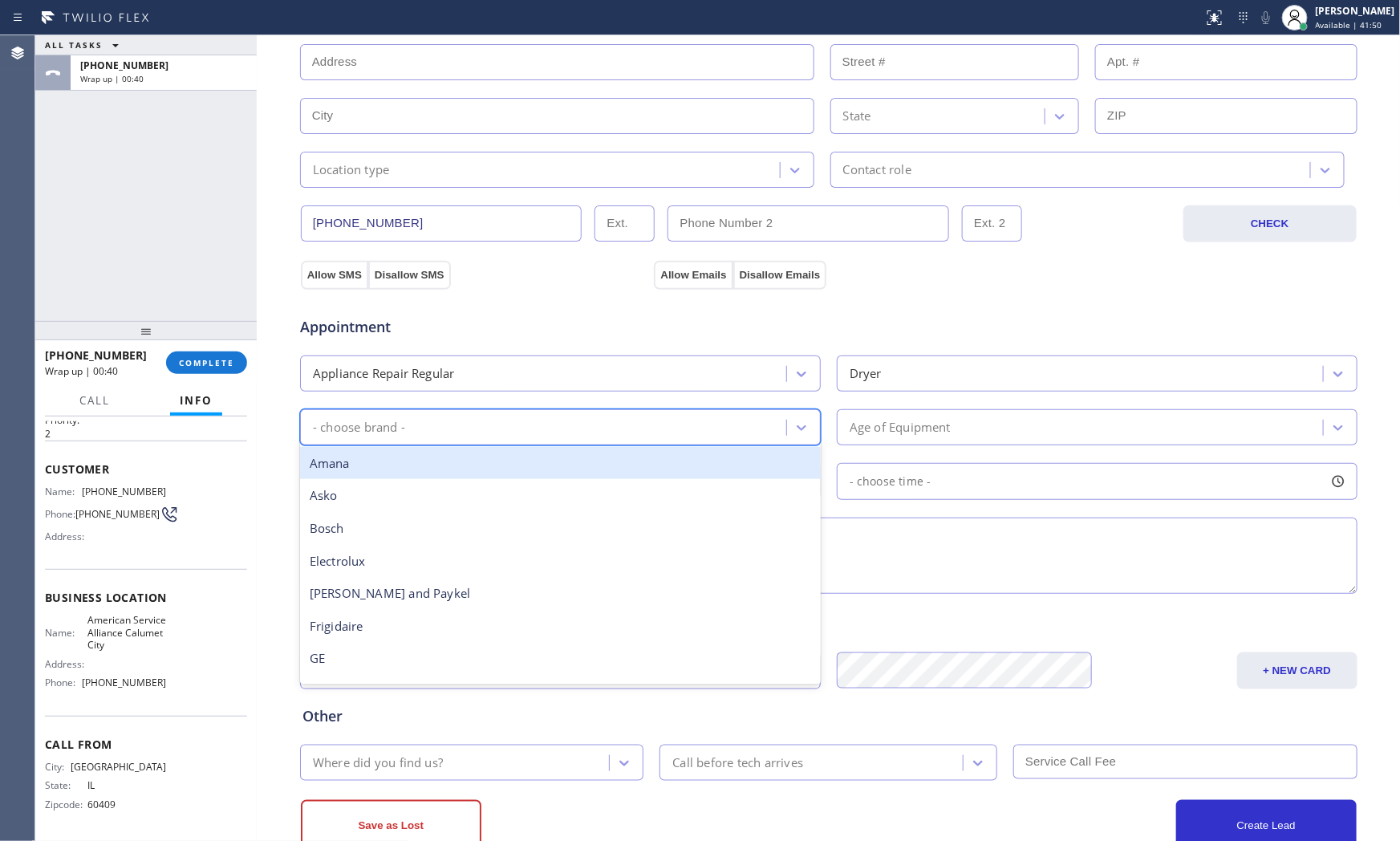
click at [612, 429] on div "- choose brand -" at bounding box center [545, 428] width 481 height 28
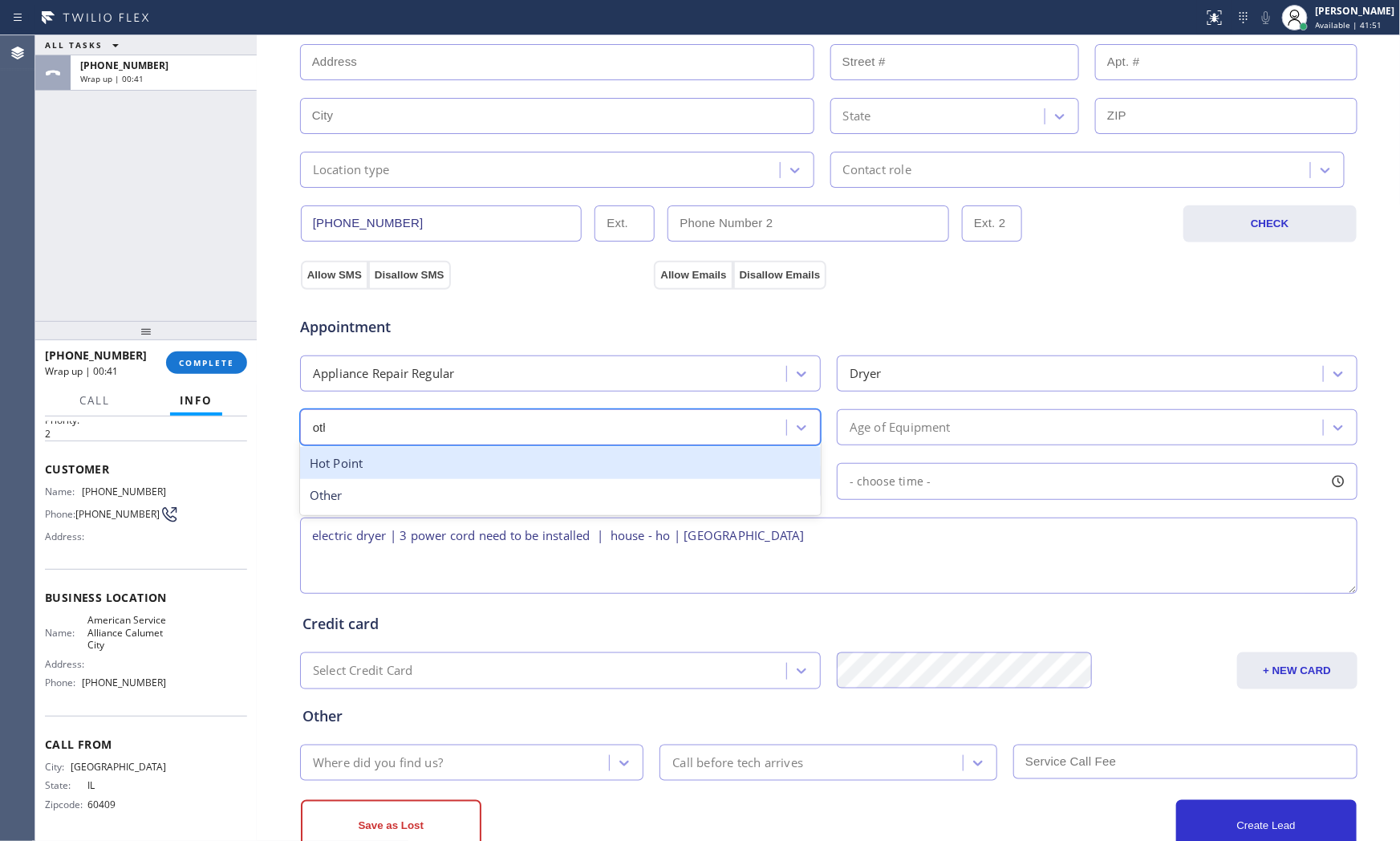
type input "other"
type input "\"
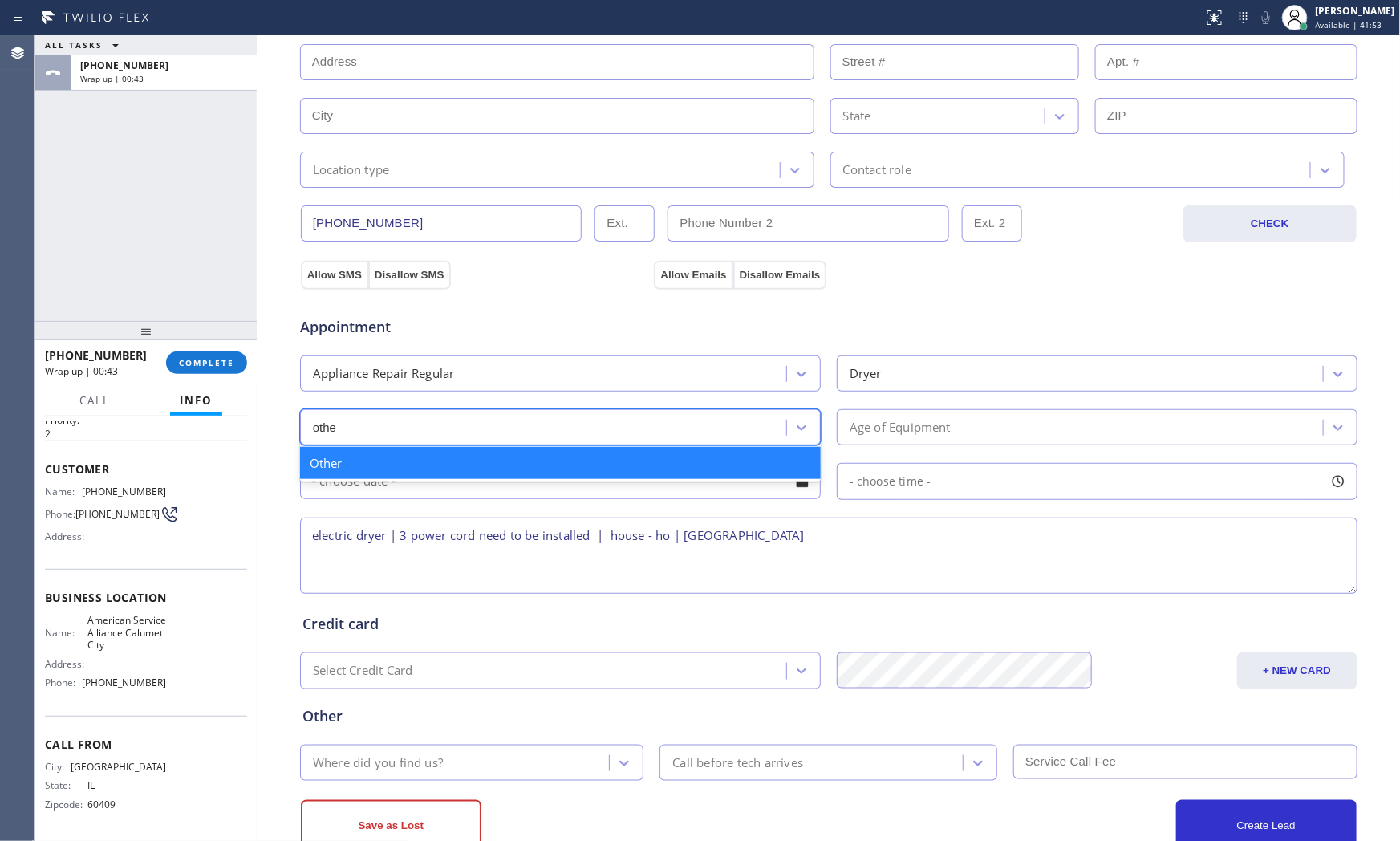
type input "other"
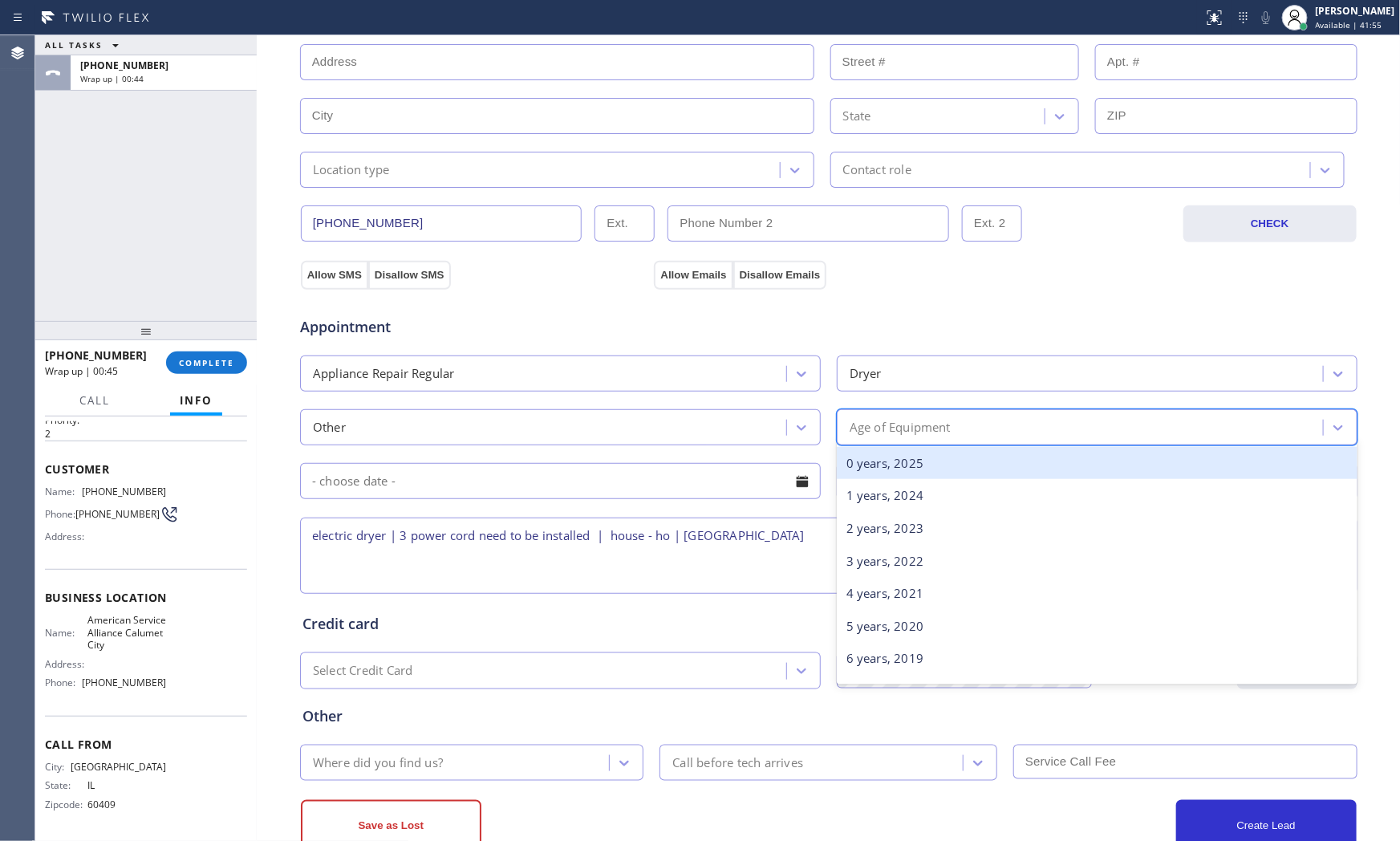
click at [936, 436] on div "Age of Equipment" at bounding box center [899, 428] width 101 height 19
click at [923, 471] on div "0 years, 2025" at bounding box center [1097, 463] width 521 height 33
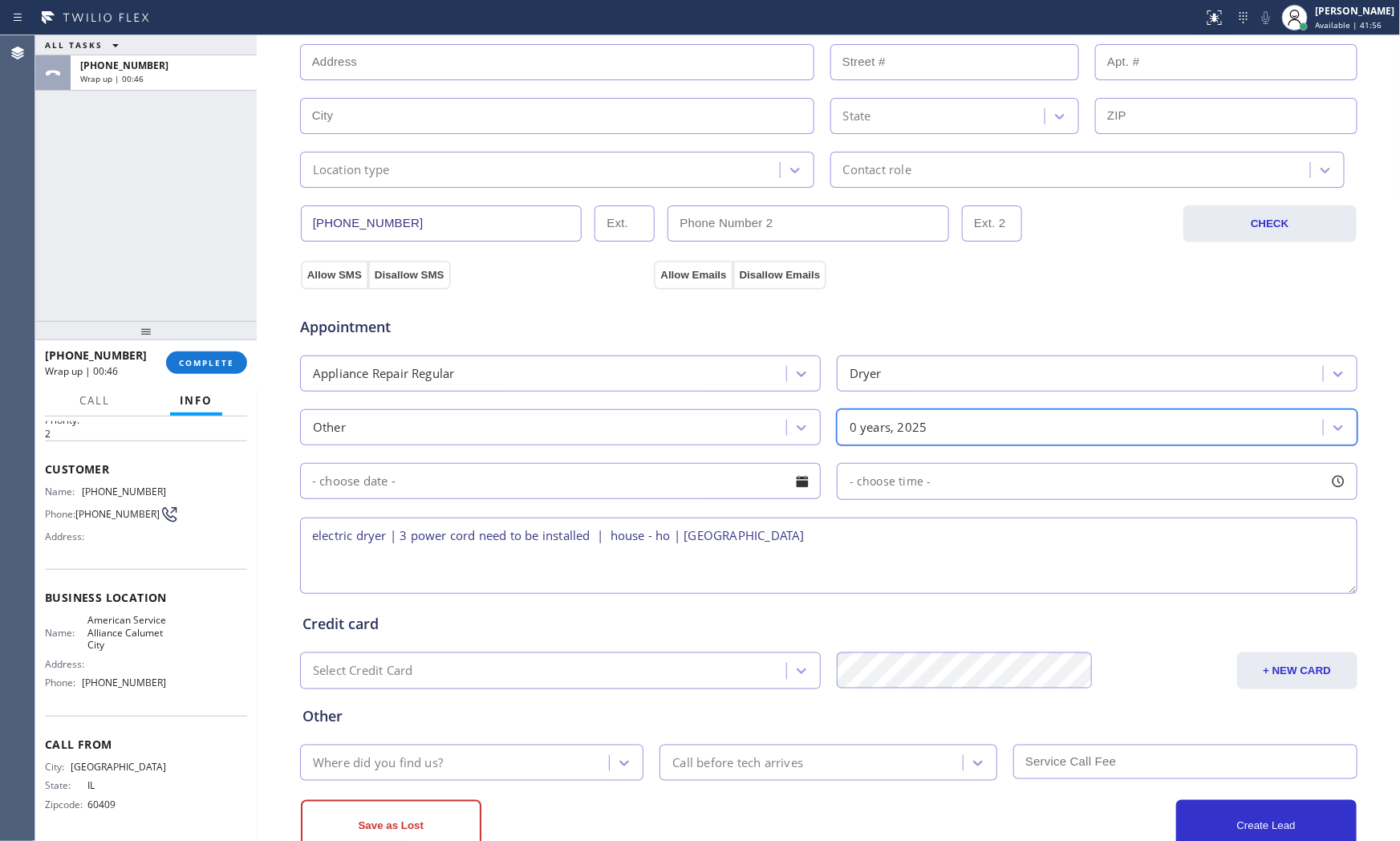
click at [902, 534] on textarea "electric dryer | 3 power cord need to be installed | house - ho | [GEOGRAPHIC_D…" at bounding box center [829, 556] width 1057 height 76
click at [831, 538] on textarea "electric dryer | 3 power cord need to be installed | house - ho | [GEOGRAPHIC_D…" at bounding box center [829, 556] width 1057 height 76
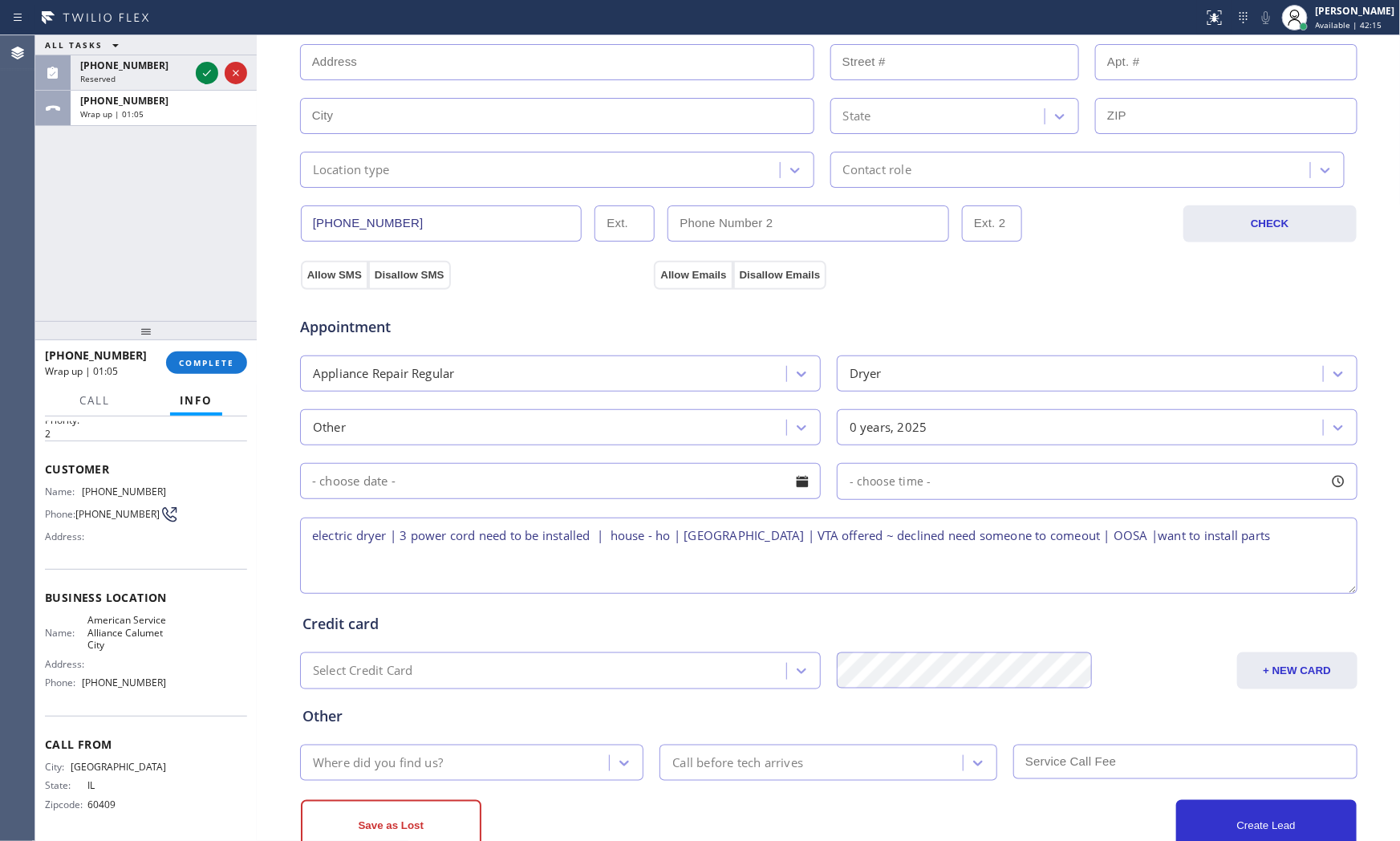
type textarea "electric dryer | 3 power cord need to be installed | house - ho | [GEOGRAPHIC_D…"
click at [357, 762] on div "Where did you find us?" at bounding box center [378, 763] width 130 height 19
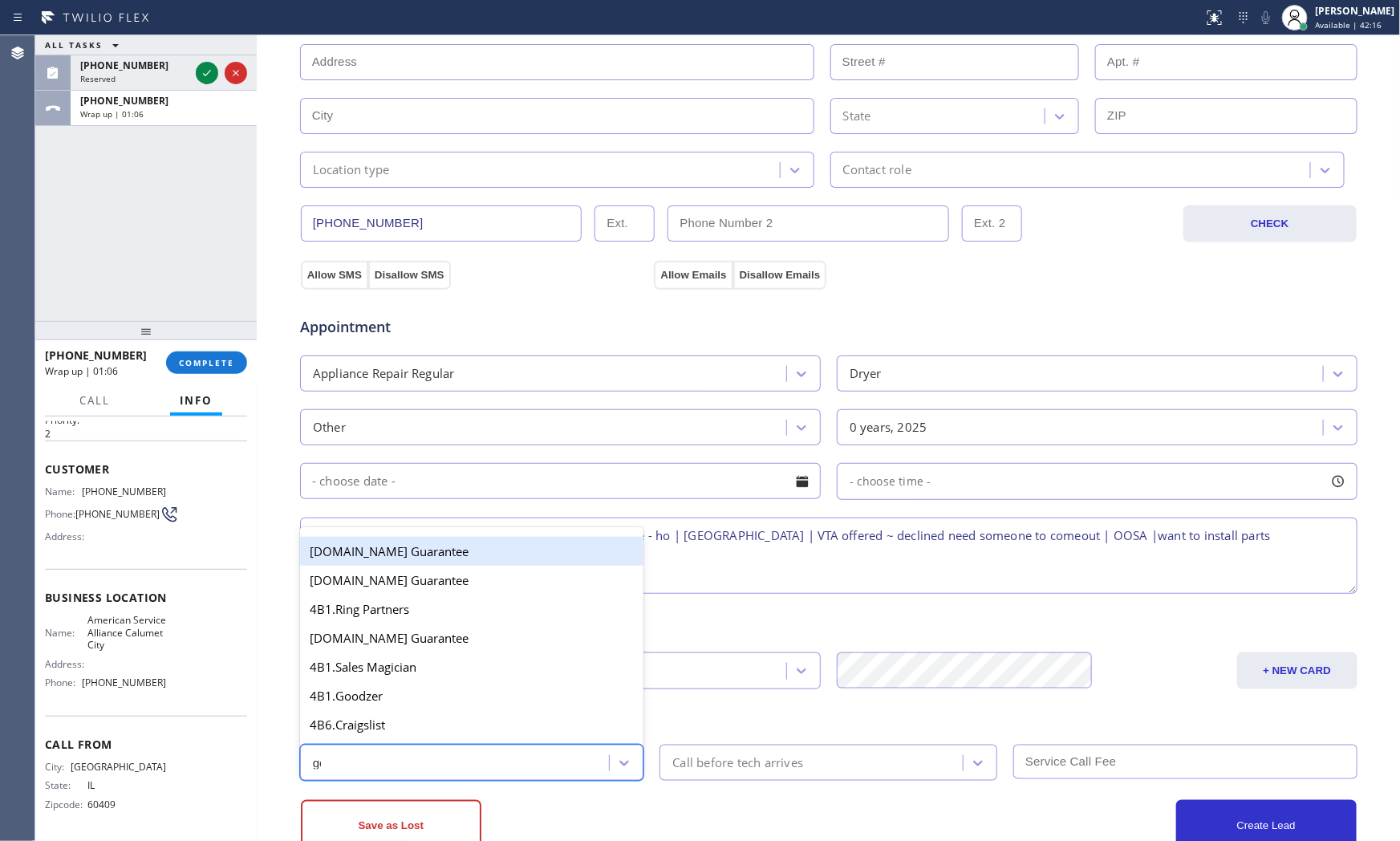
type input "goo"
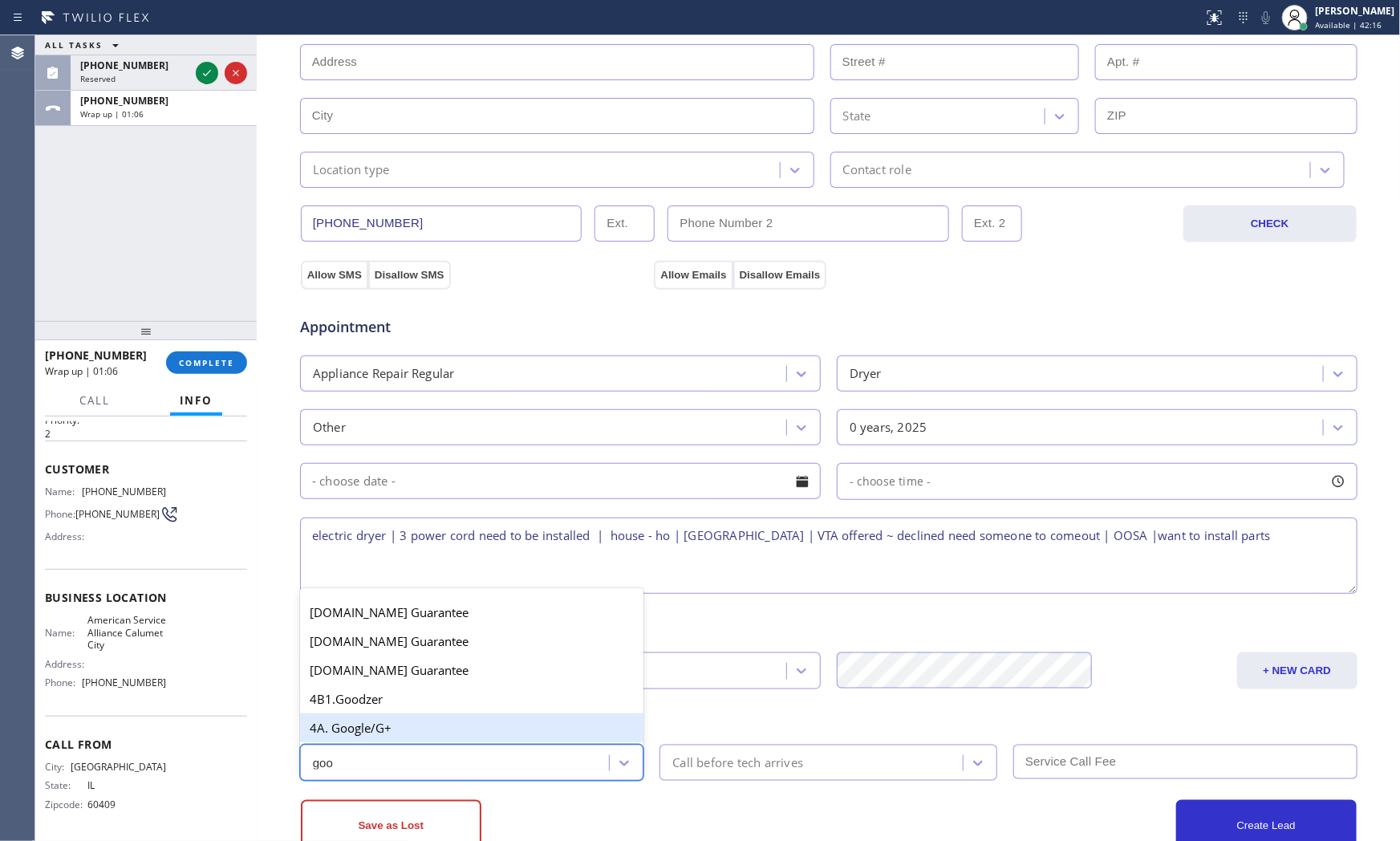
click at [365, 732] on div "4A. Google/G+" at bounding box center [472, 727] width 344 height 29
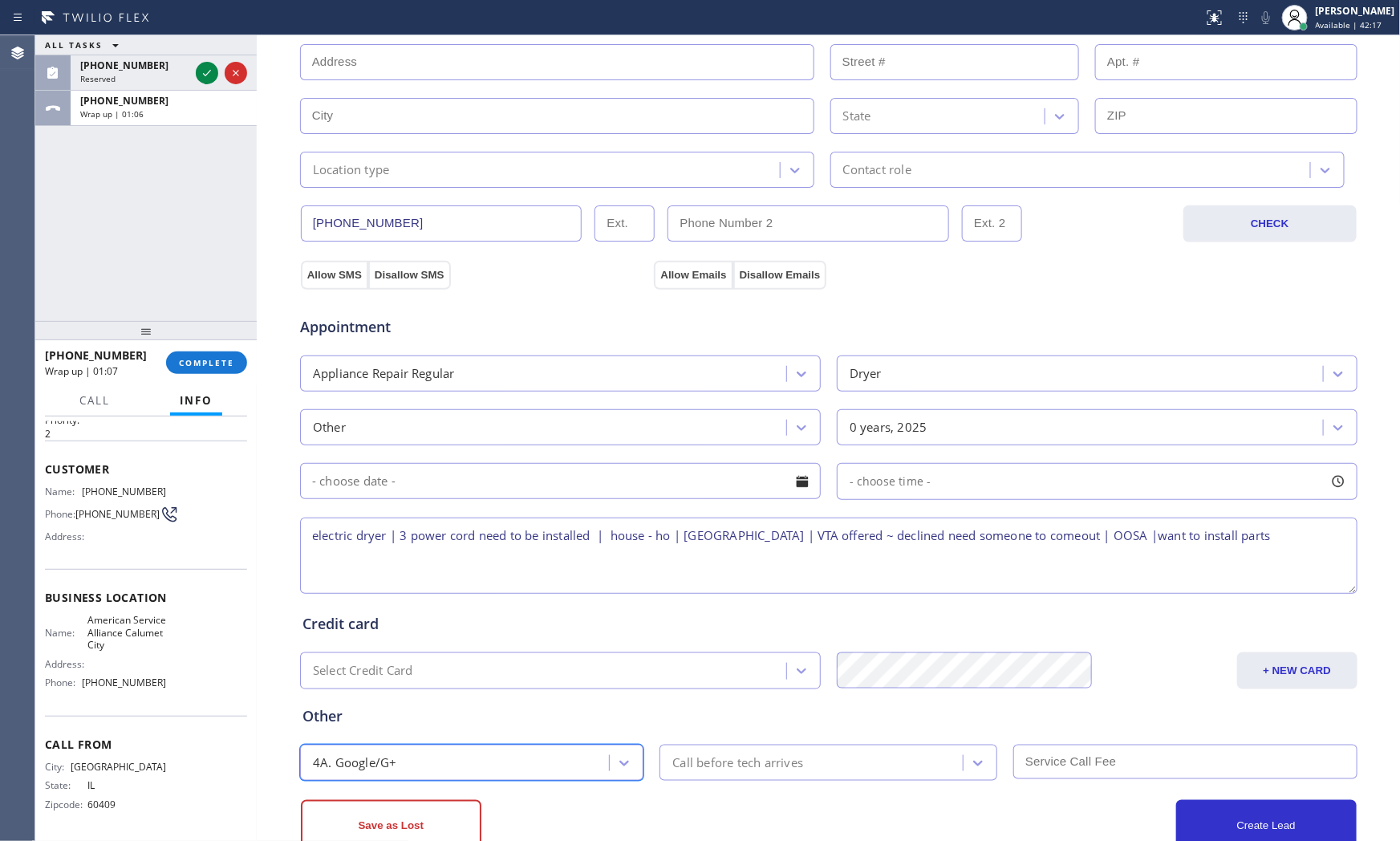
click at [631, 783] on div "Save as Lost Create Lead" at bounding box center [829, 816] width 1059 height 71
click at [446, 802] on button "Save as Lost" at bounding box center [391, 825] width 181 height 52
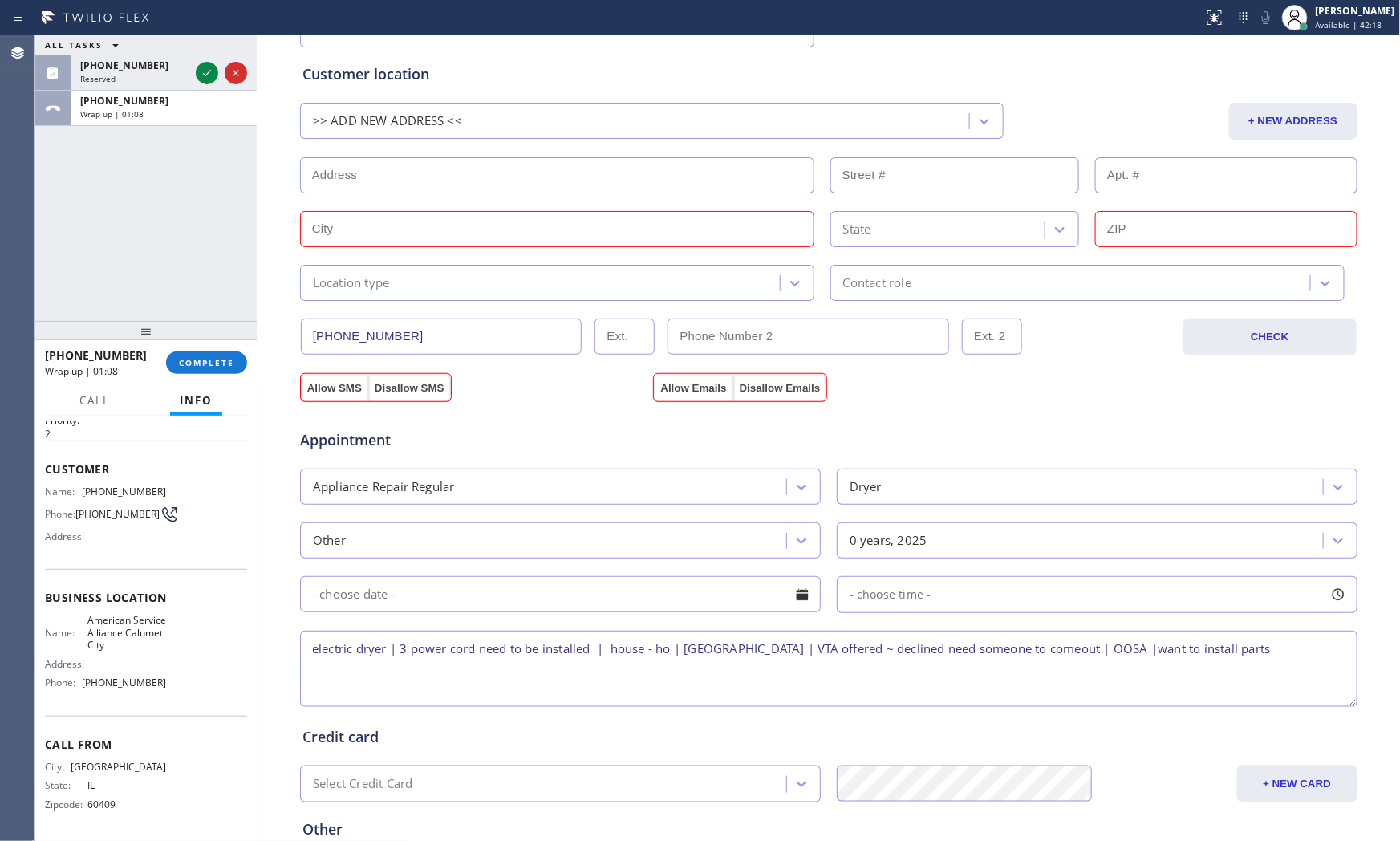
scroll to position [143, 0]
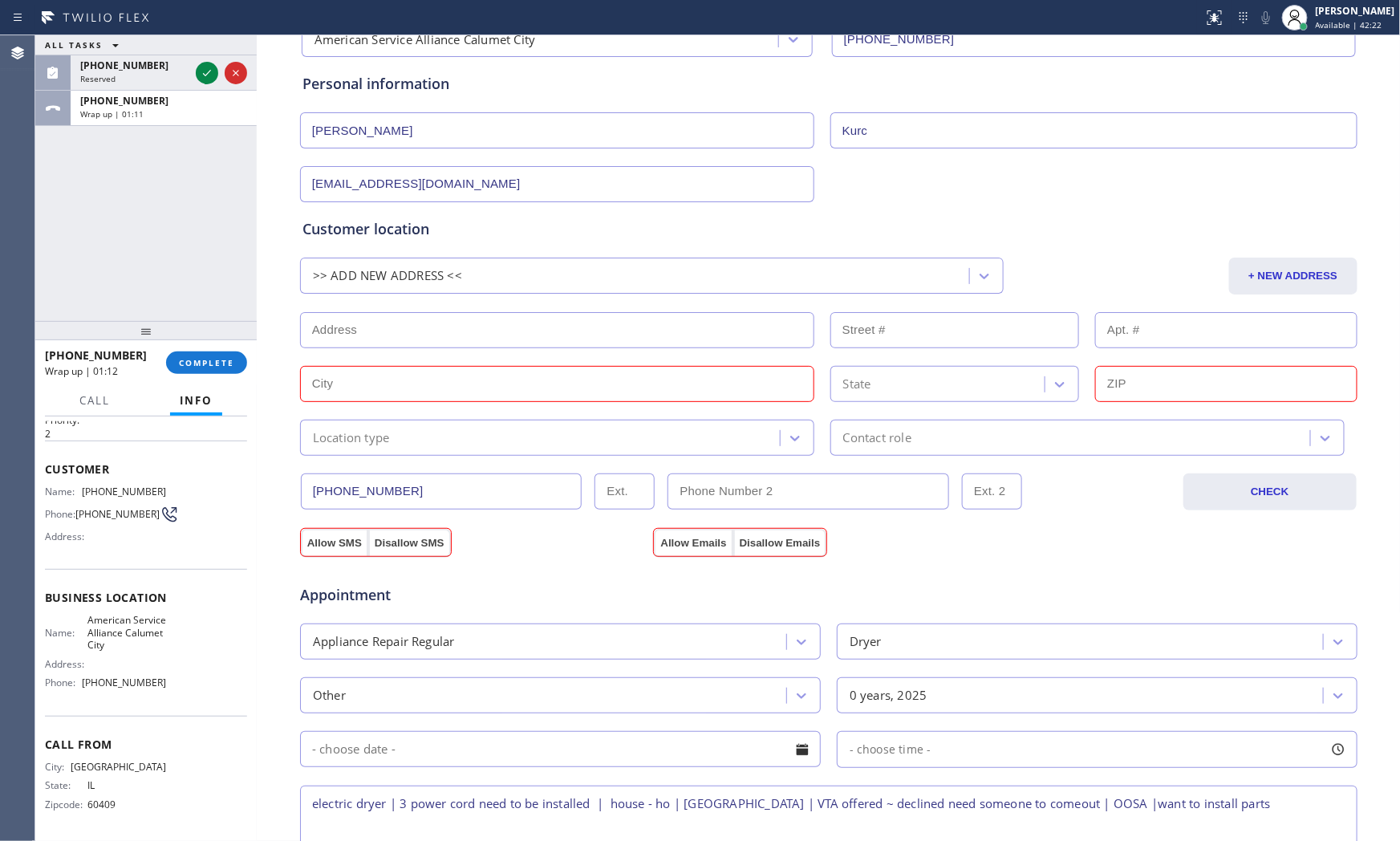
click at [453, 330] on input "text" at bounding box center [557, 330] width 514 height 36
paste input "[GEOGRAPHIC_DATA]"
type input "[GEOGRAPHIC_DATA], [GEOGRAPHIC_DATA]"
click at [407, 445] on div "Location type" at bounding box center [542, 438] width 475 height 28
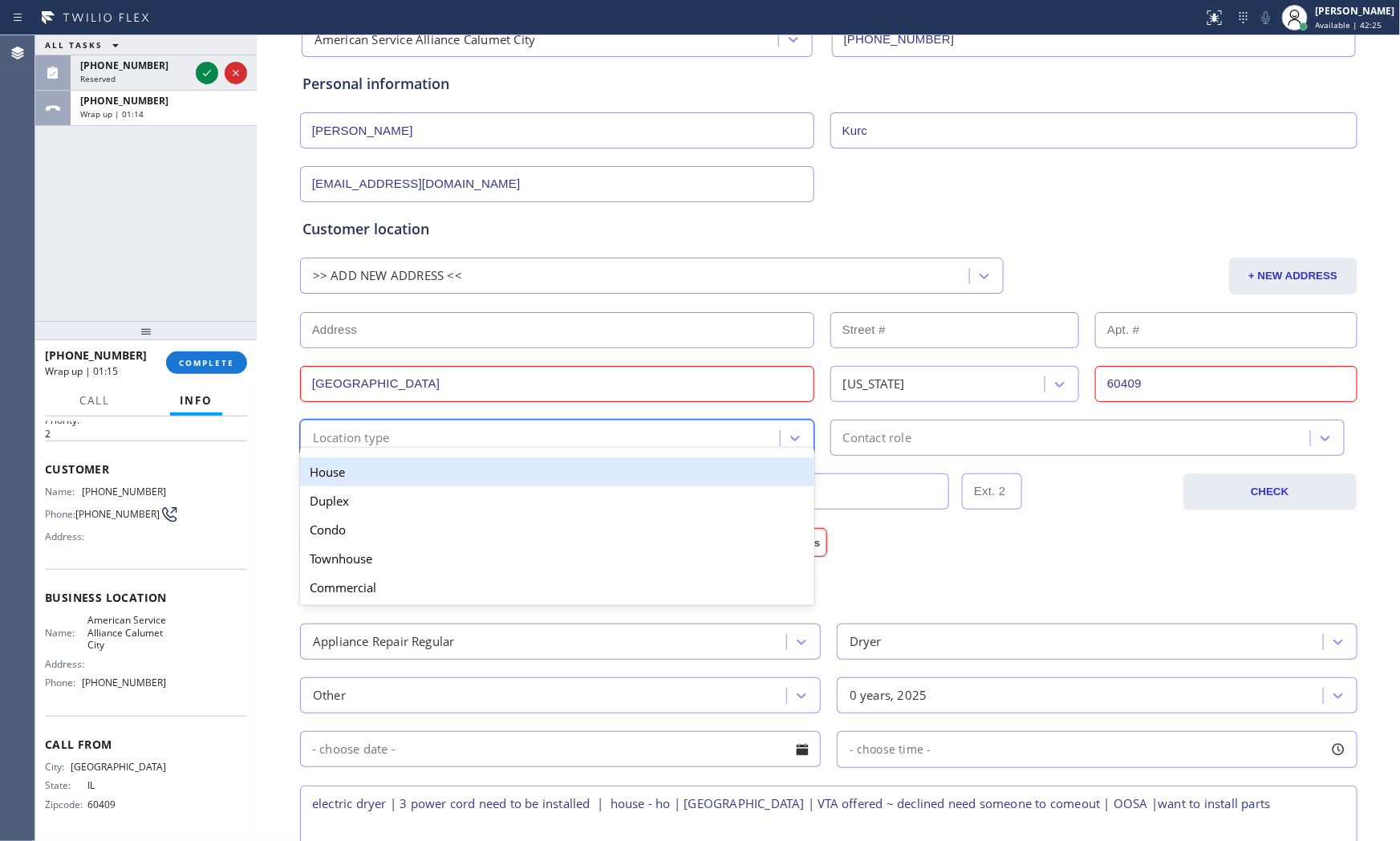
click at [397, 484] on div "House" at bounding box center [557, 472] width 514 height 29
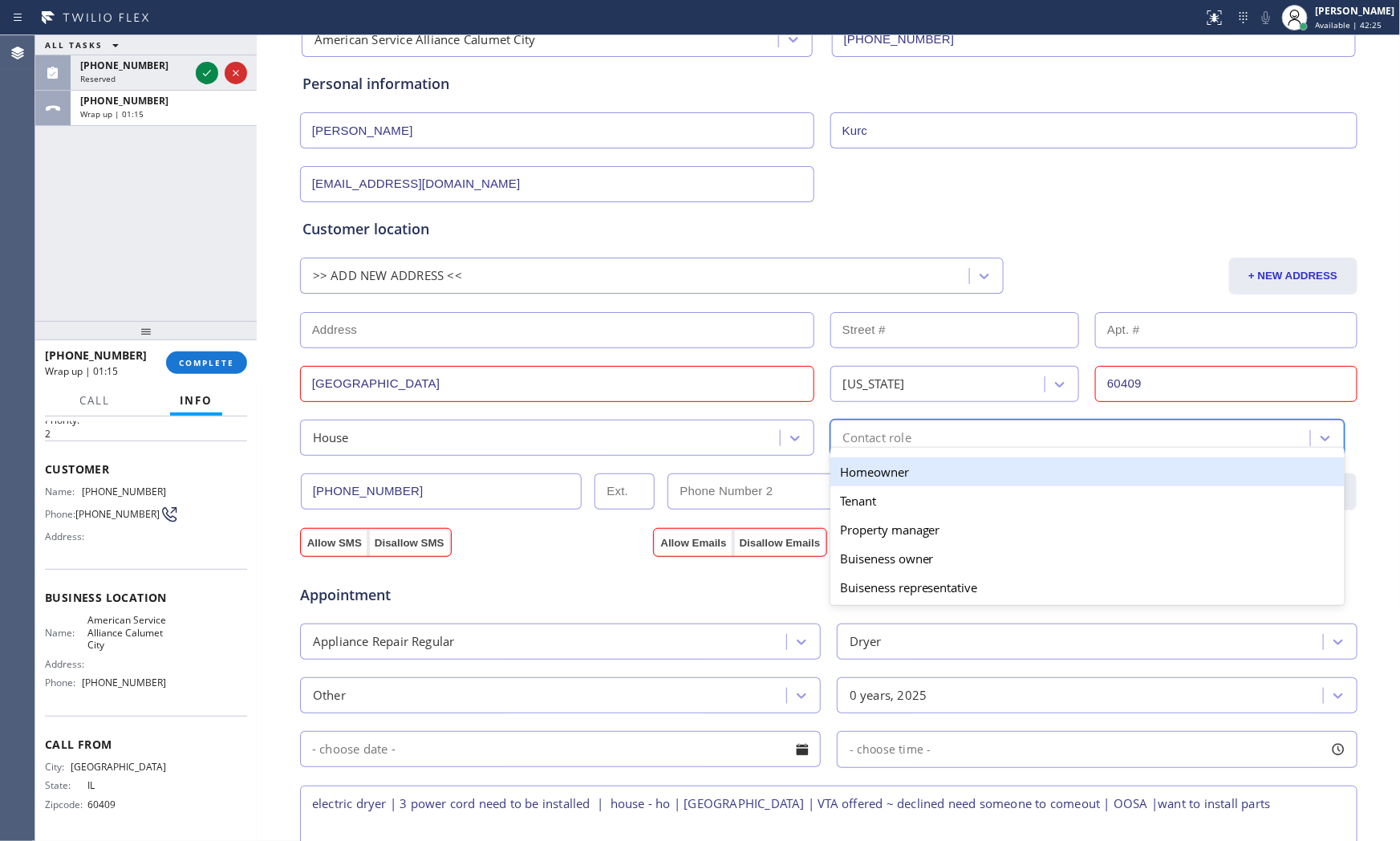
drag, startPoint x: 894, startPoint y: 435, endPoint x: 877, endPoint y: 463, distance: 32.8
click at [894, 437] on div "Contact role" at bounding box center [877, 438] width 68 height 19
click at [868, 476] on div "Homeowner" at bounding box center [1087, 472] width 514 height 29
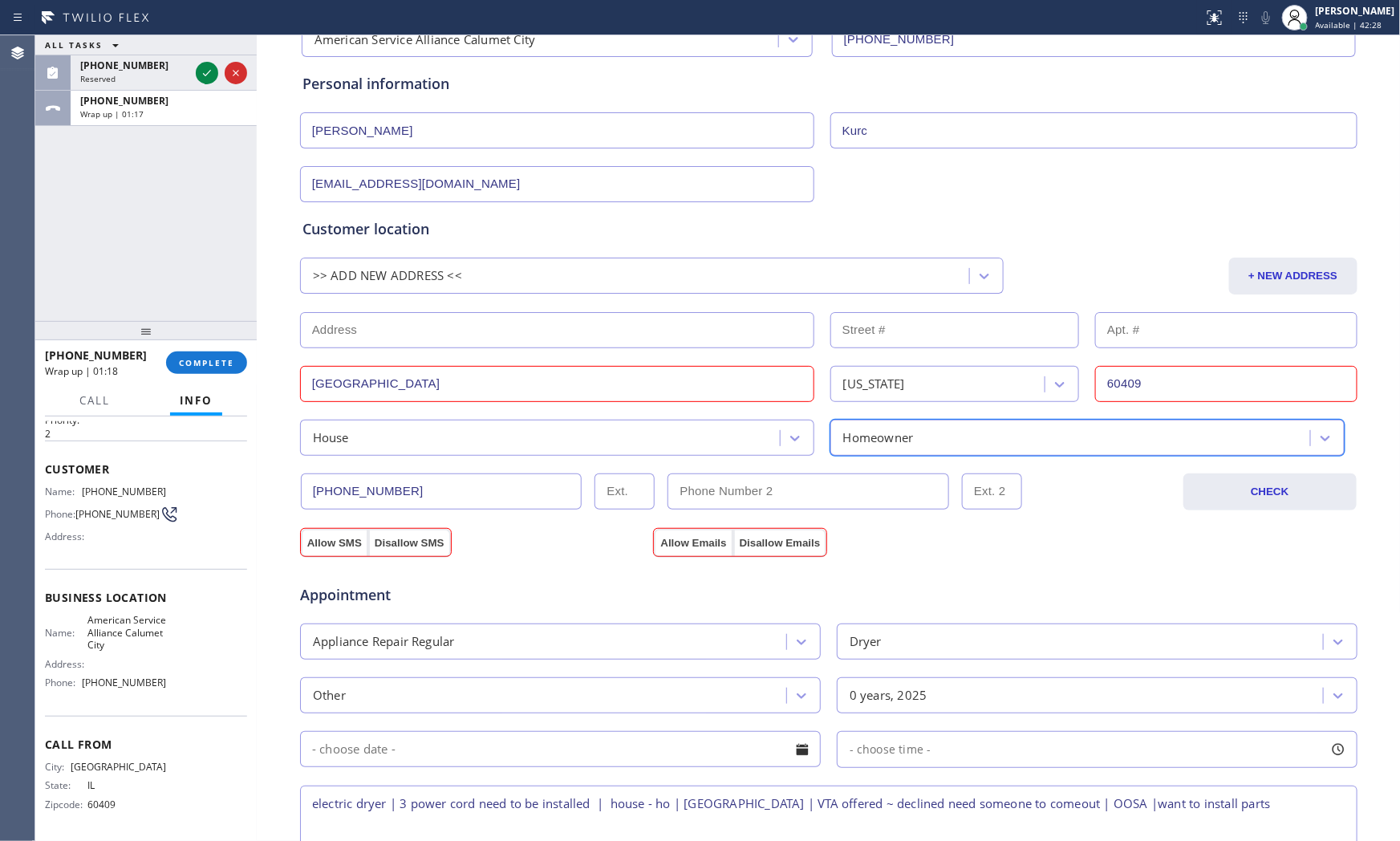
click at [1125, 580] on div "Appointment" at bounding box center [829, 585] width 1060 height 40
click at [337, 542] on button "Allow SMS" at bounding box center [334, 542] width 68 height 29
click at [685, 543] on button "Allow Emails" at bounding box center [692, 542] width 78 height 29
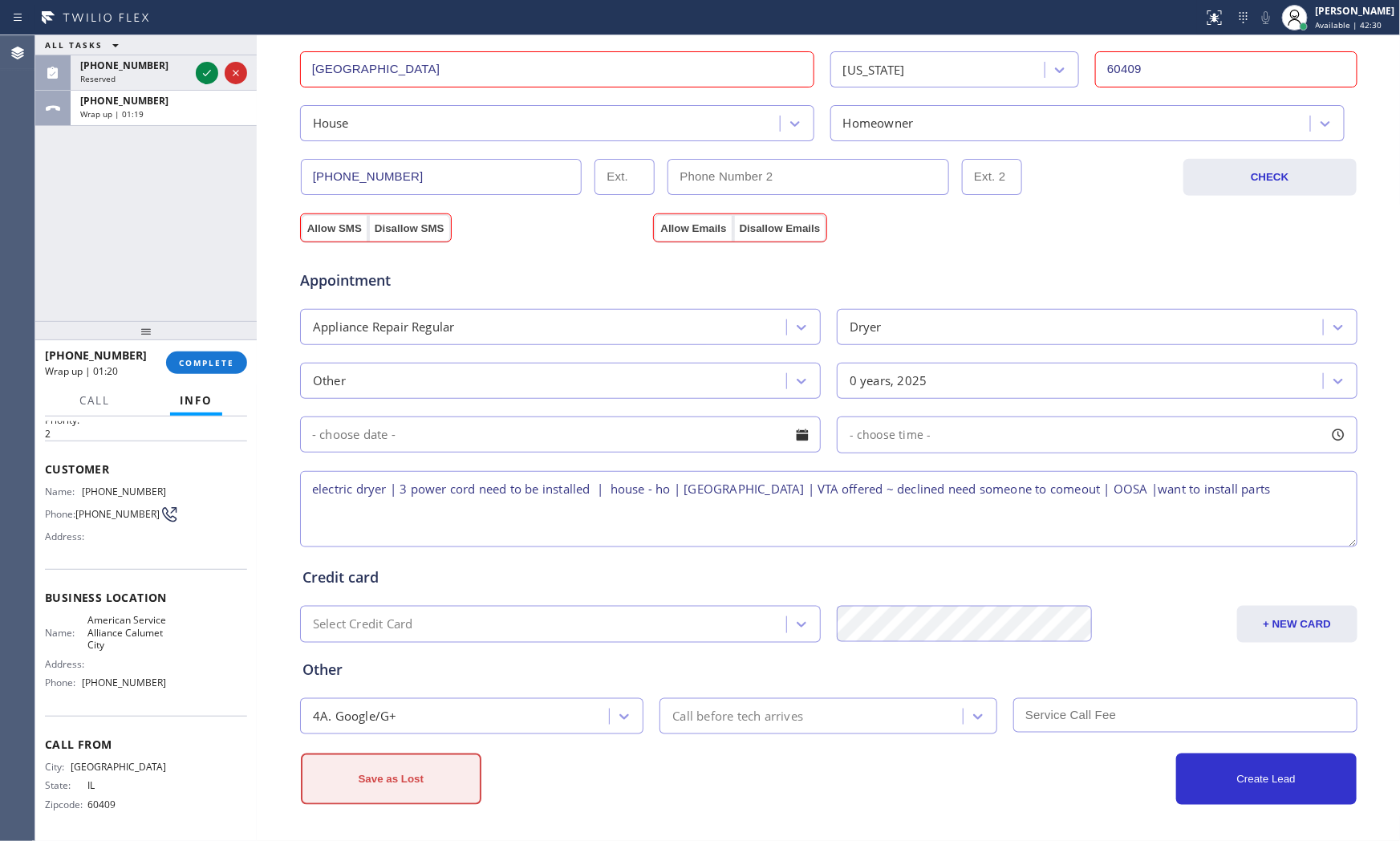
click at [437, 757] on button "Save as Lost" at bounding box center [391, 779] width 181 height 52
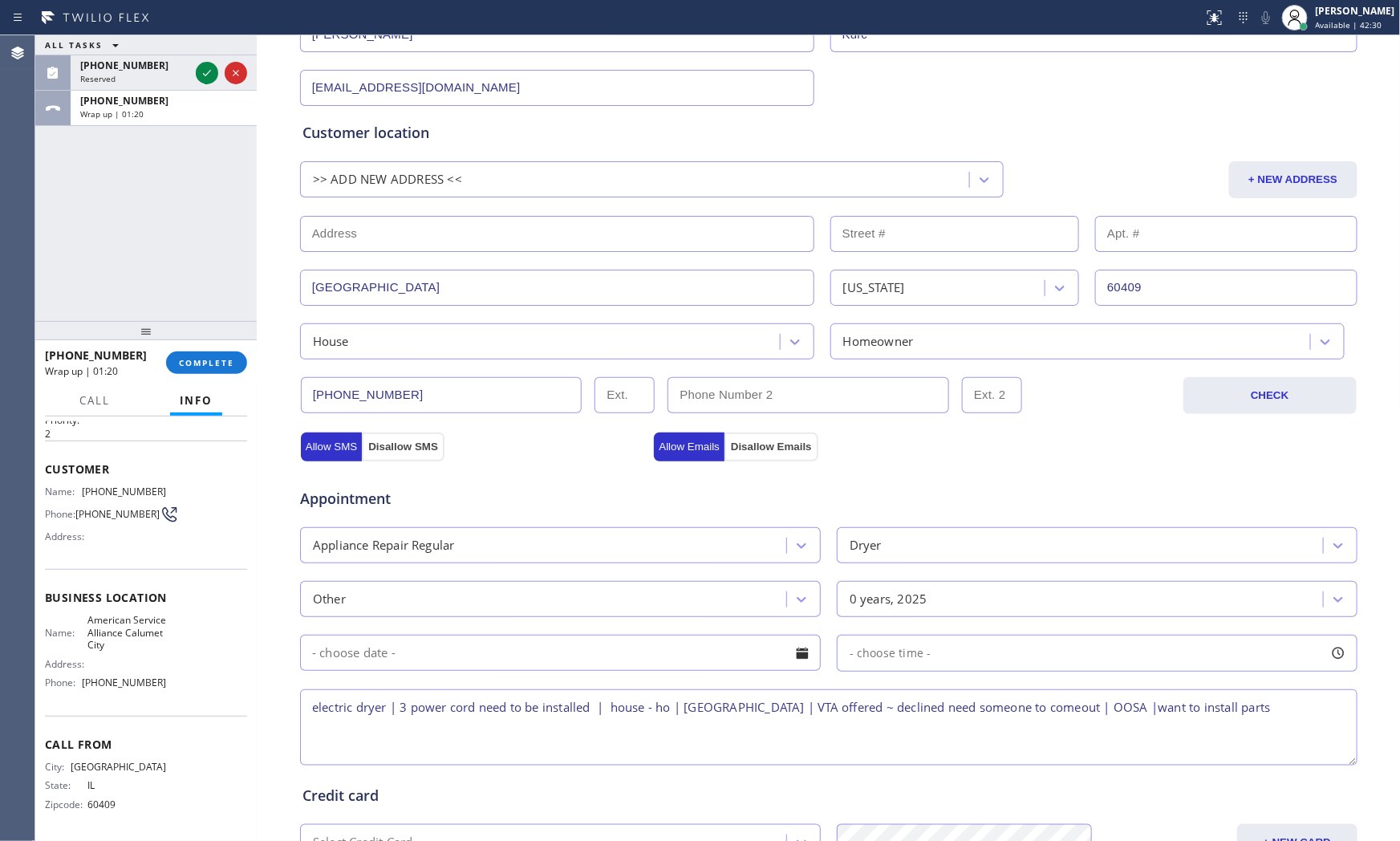
scroll to position [11, 0]
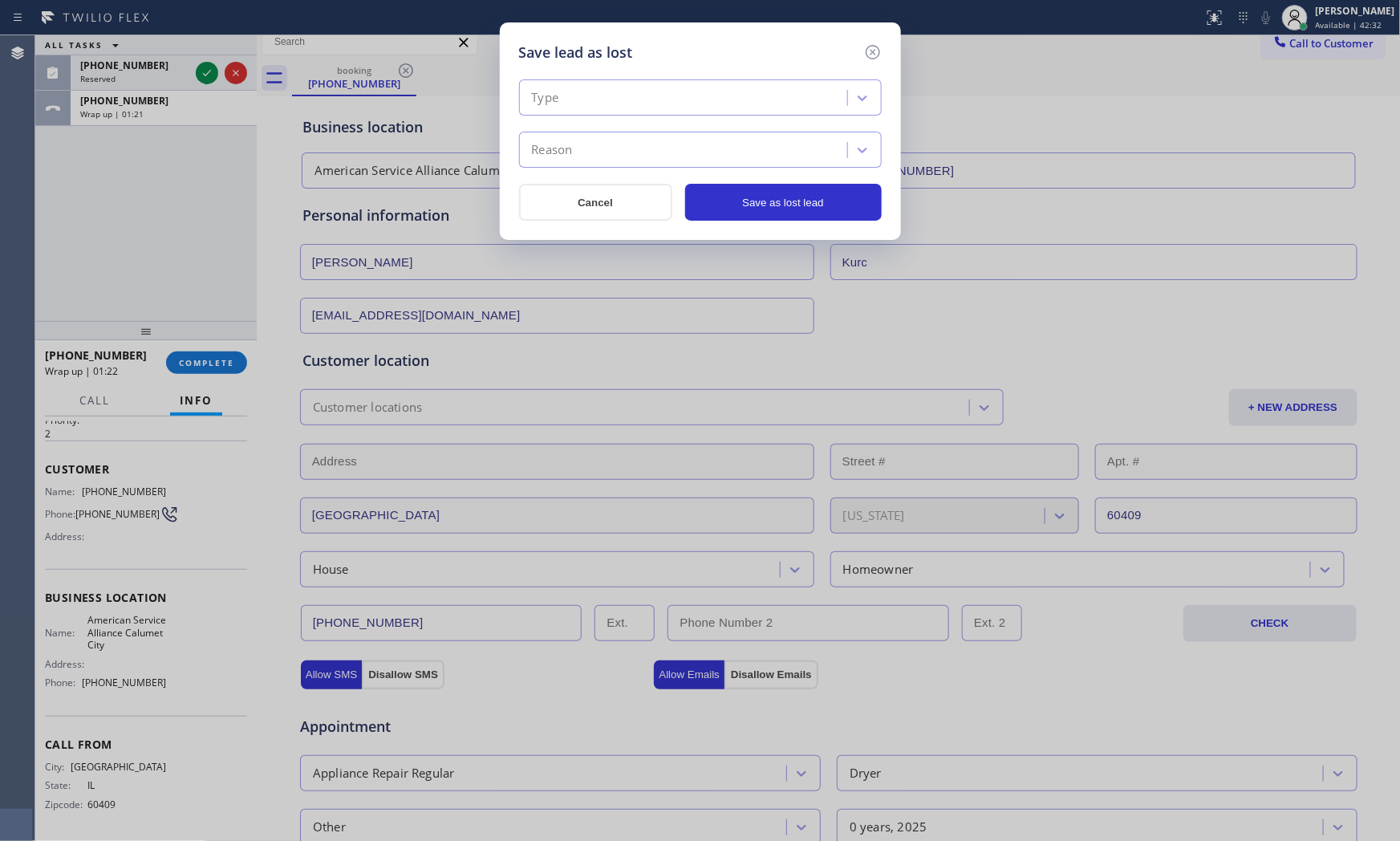
click at [616, 106] on div "Type" at bounding box center [684, 98] width 323 height 28
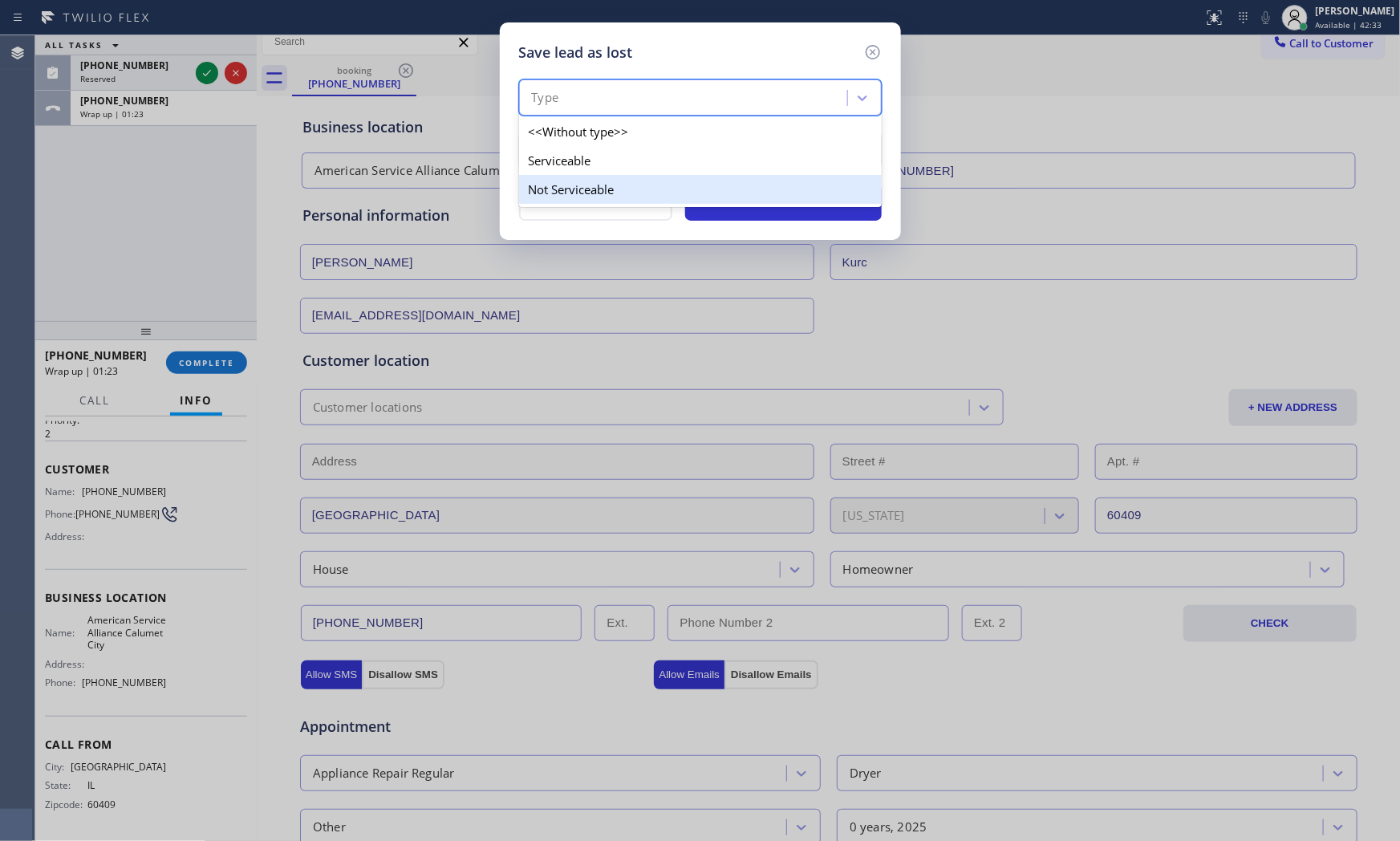
click at [597, 185] on div "Not Serviceable" at bounding box center [700, 189] width 362 height 29
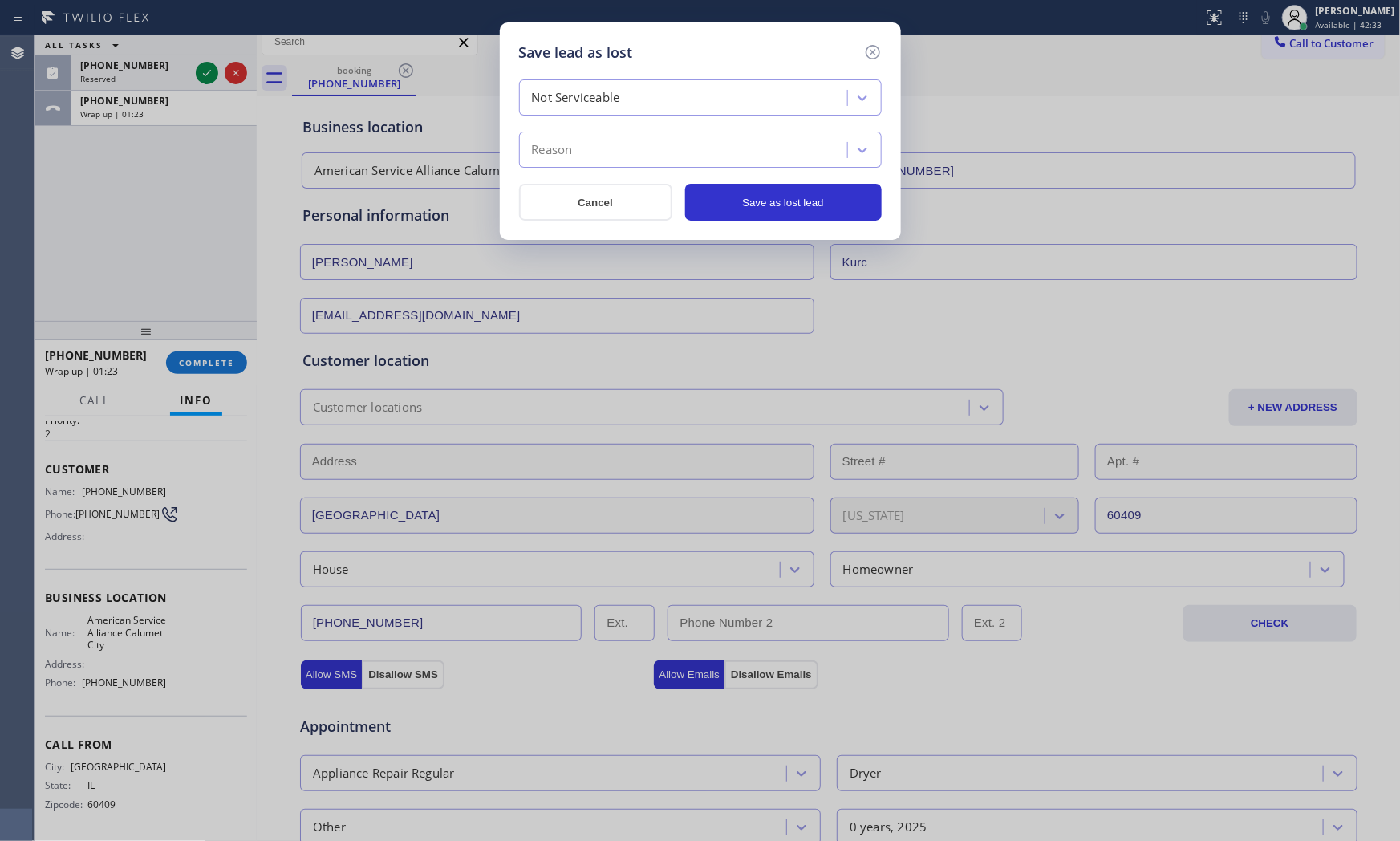
click at [595, 165] on div "Reason" at bounding box center [700, 150] width 362 height 36
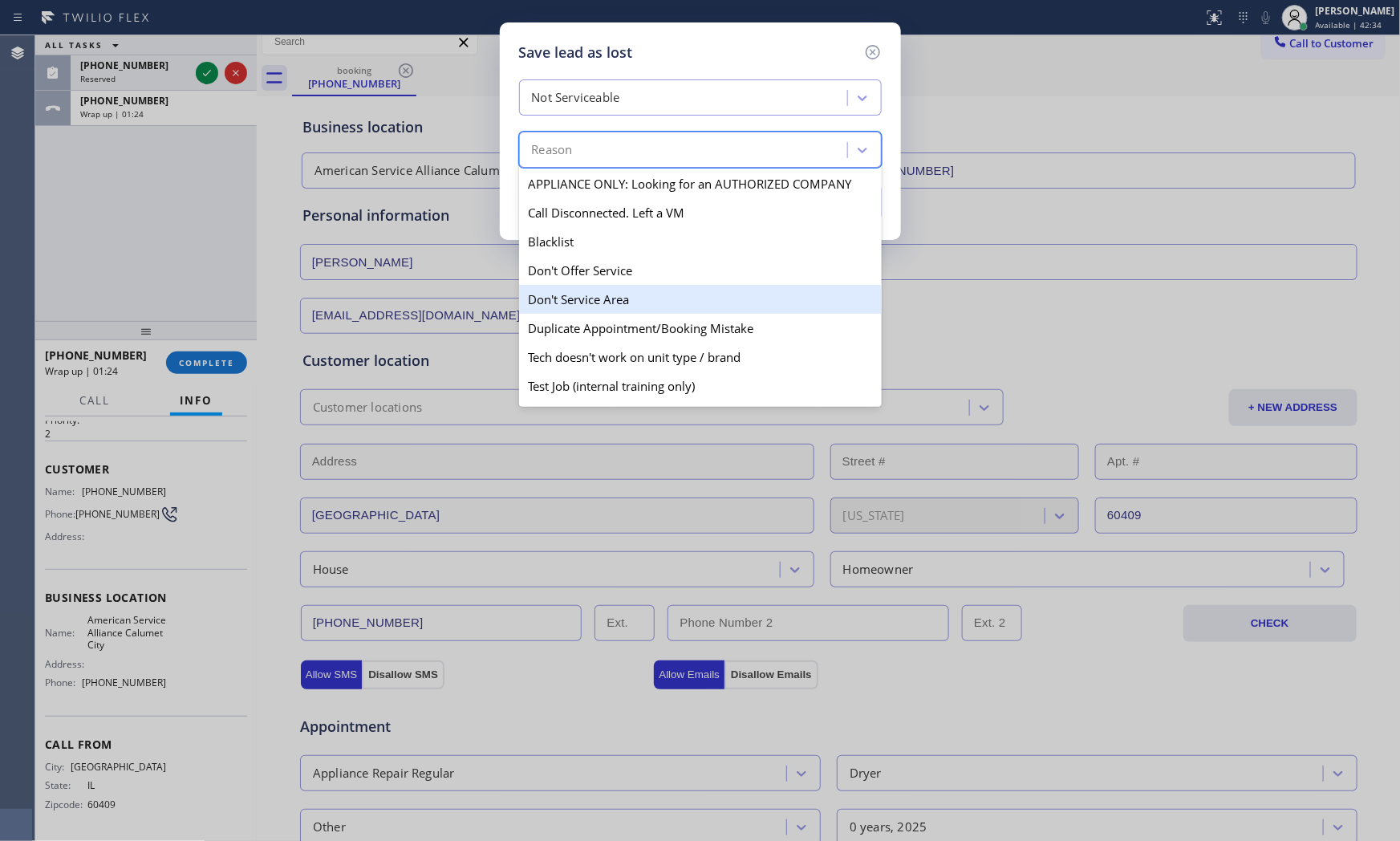
click at [584, 293] on div "Don't Service Area" at bounding box center [700, 299] width 362 height 29
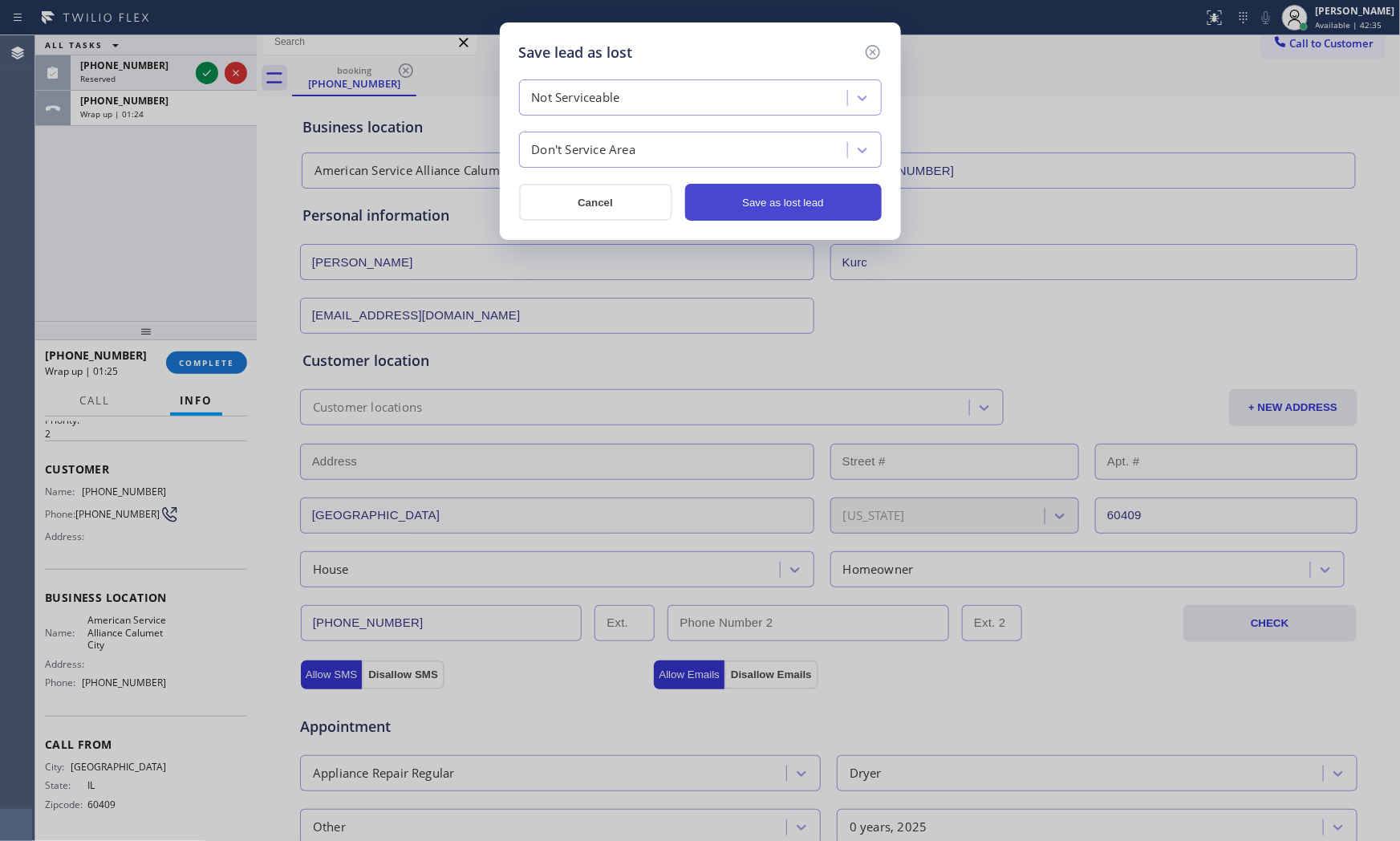
click at [735, 194] on button "Save as lost lead" at bounding box center [783, 202] width 197 height 37
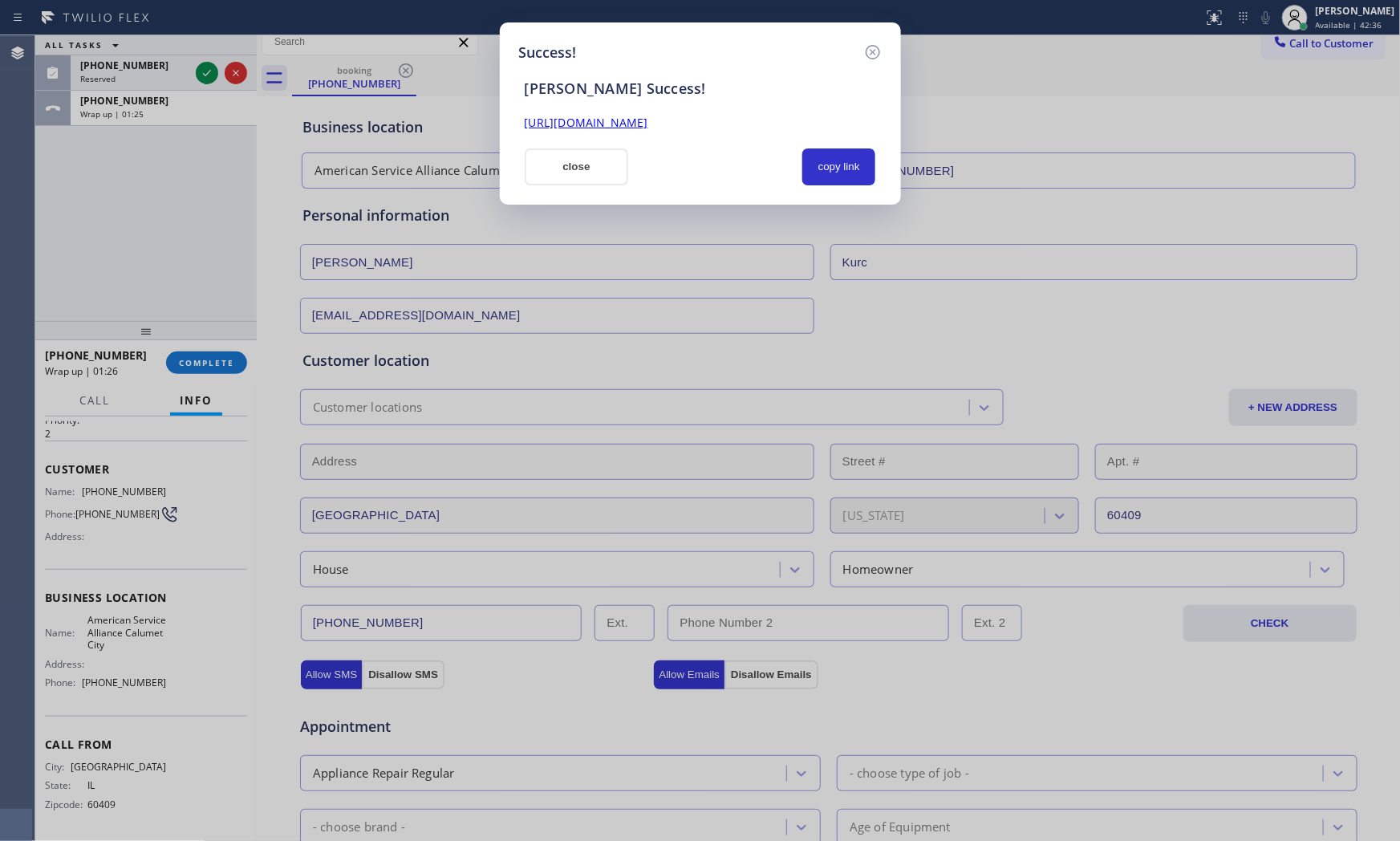
drag, startPoint x: 566, startPoint y: 158, endPoint x: 380, endPoint y: 303, distance: 235.8
click at [564, 160] on button "close" at bounding box center [576, 167] width 105 height 37
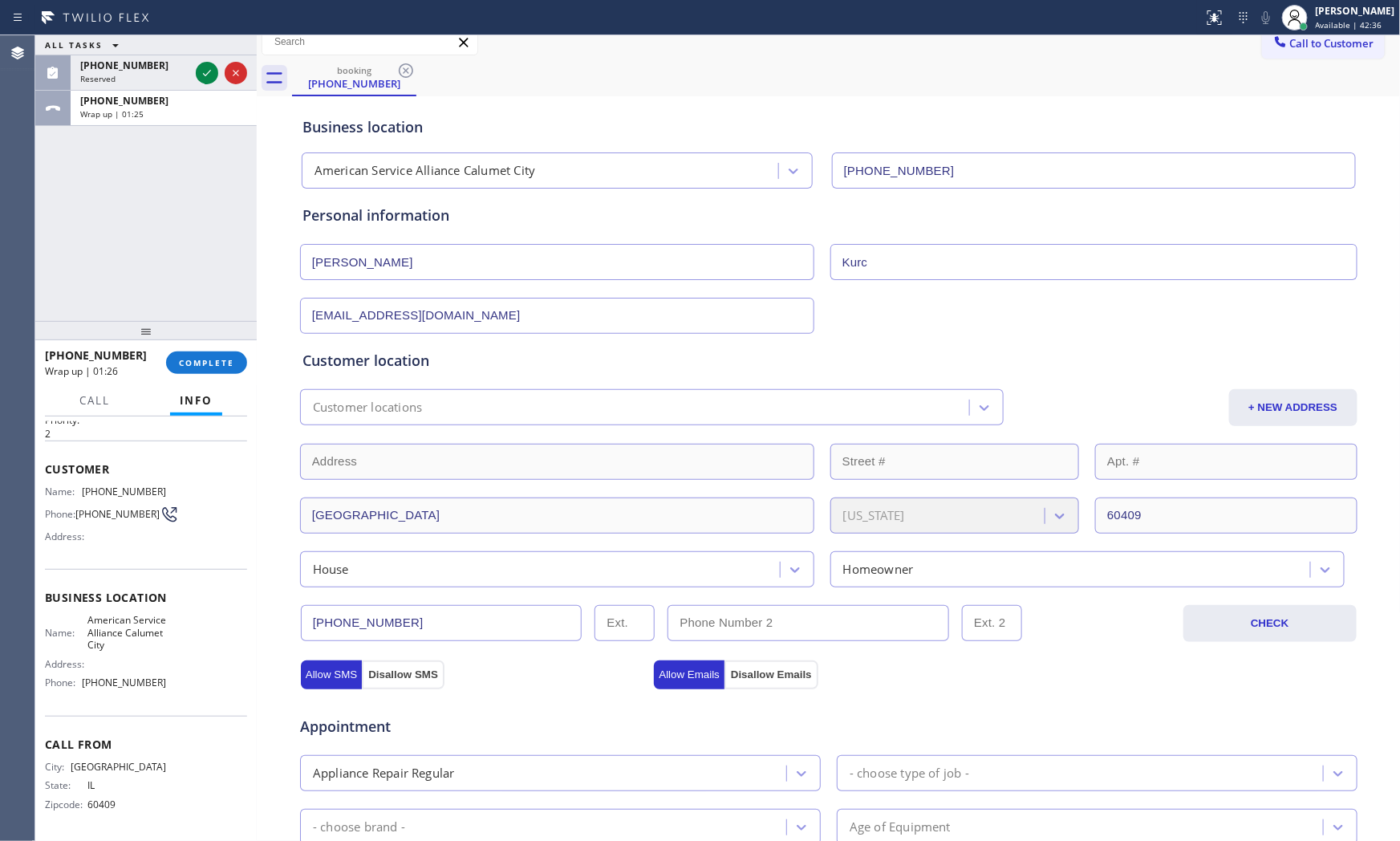
click at [257, 351] on div at bounding box center [257, 437] width 0 height 805
click at [244, 354] on div "[PHONE_NUMBER] Wrap up | 01:26 COMPLETE" at bounding box center [146, 363] width 202 height 41
click at [233, 357] on span "COMPLETE" at bounding box center [206, 363] width 56 height 11
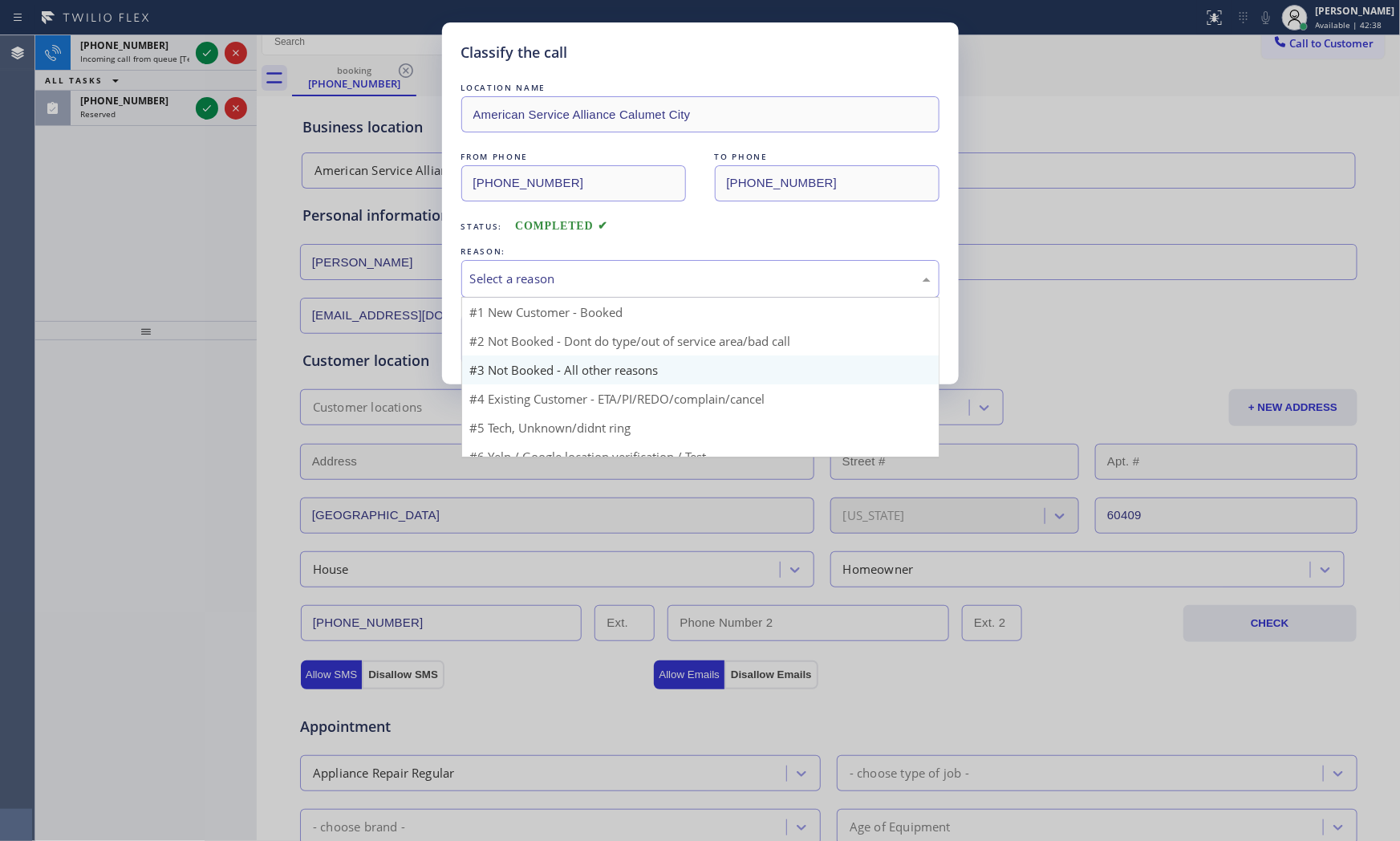
drag, startPoint x: 564, startPoint y: 274, endPoint x: 528, endPoint y: 333, distance: 69.1
click at [563, 279] on div "Select a reason" at bounding box center [700, 279] width 460 height 19
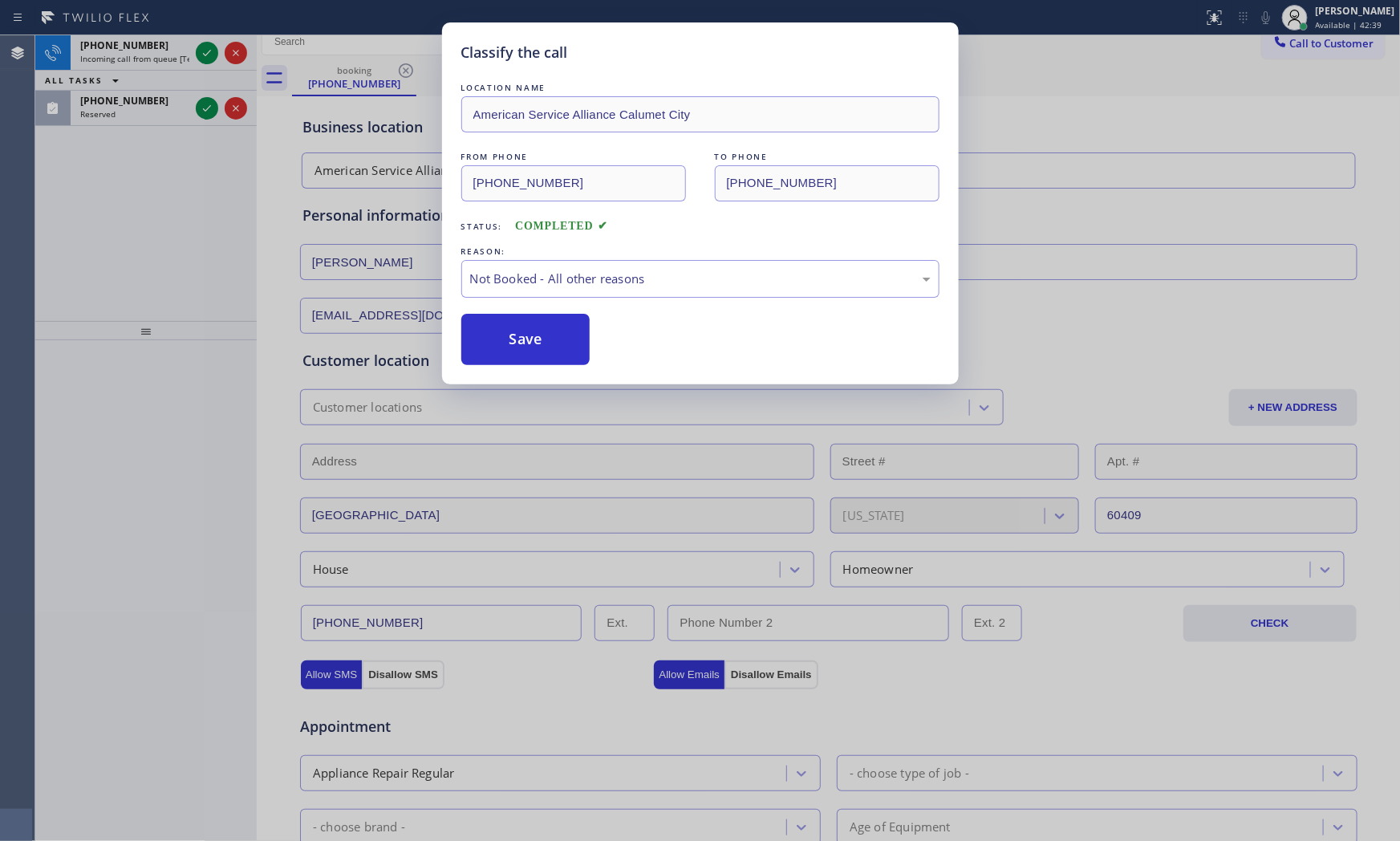
click at [525, 335] on button "Save" at bounding box center [525, 339] width 129 height 52
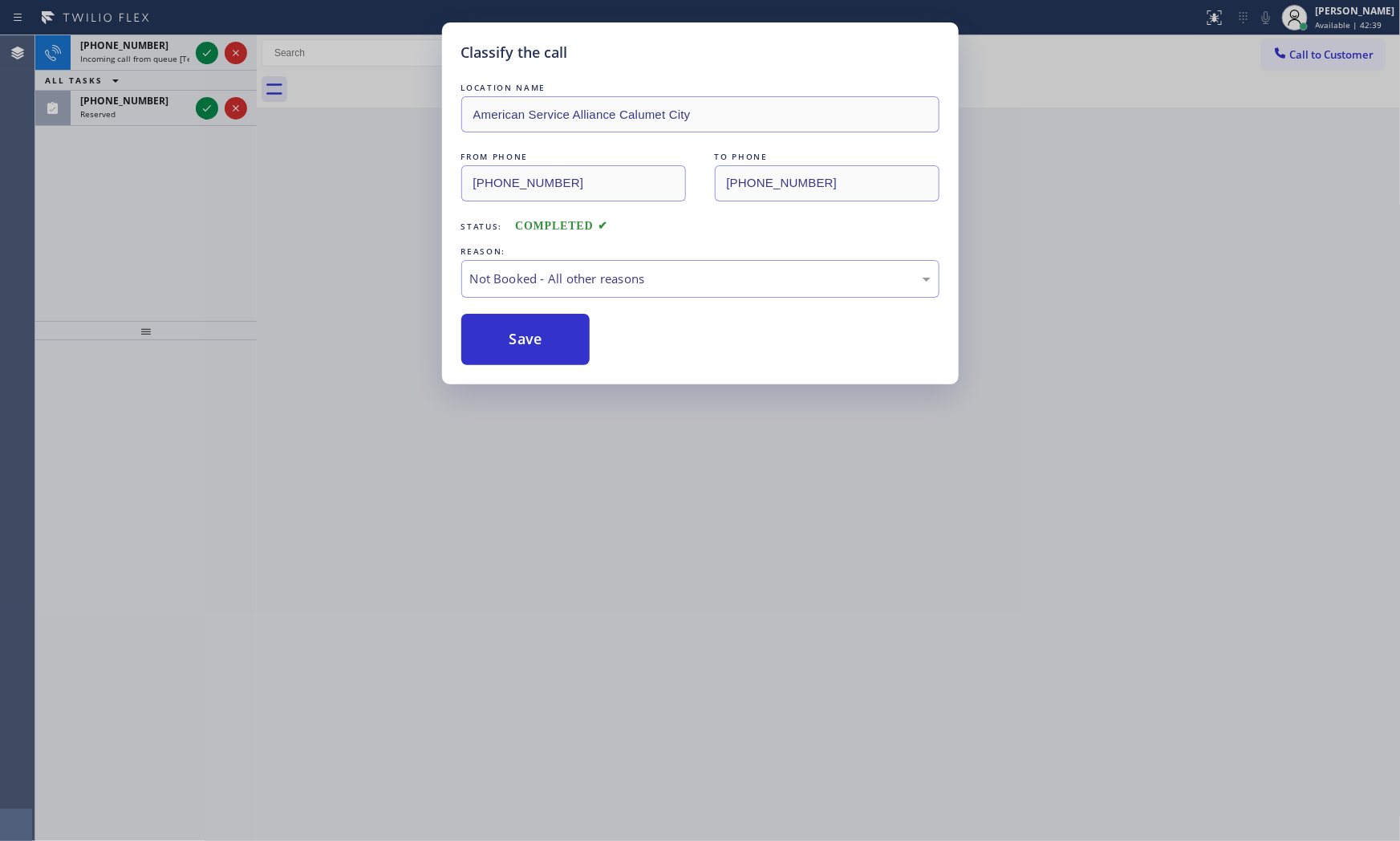
click at [525, 335] on button "Save" at bounding box center [525, 339] width 129 height 52
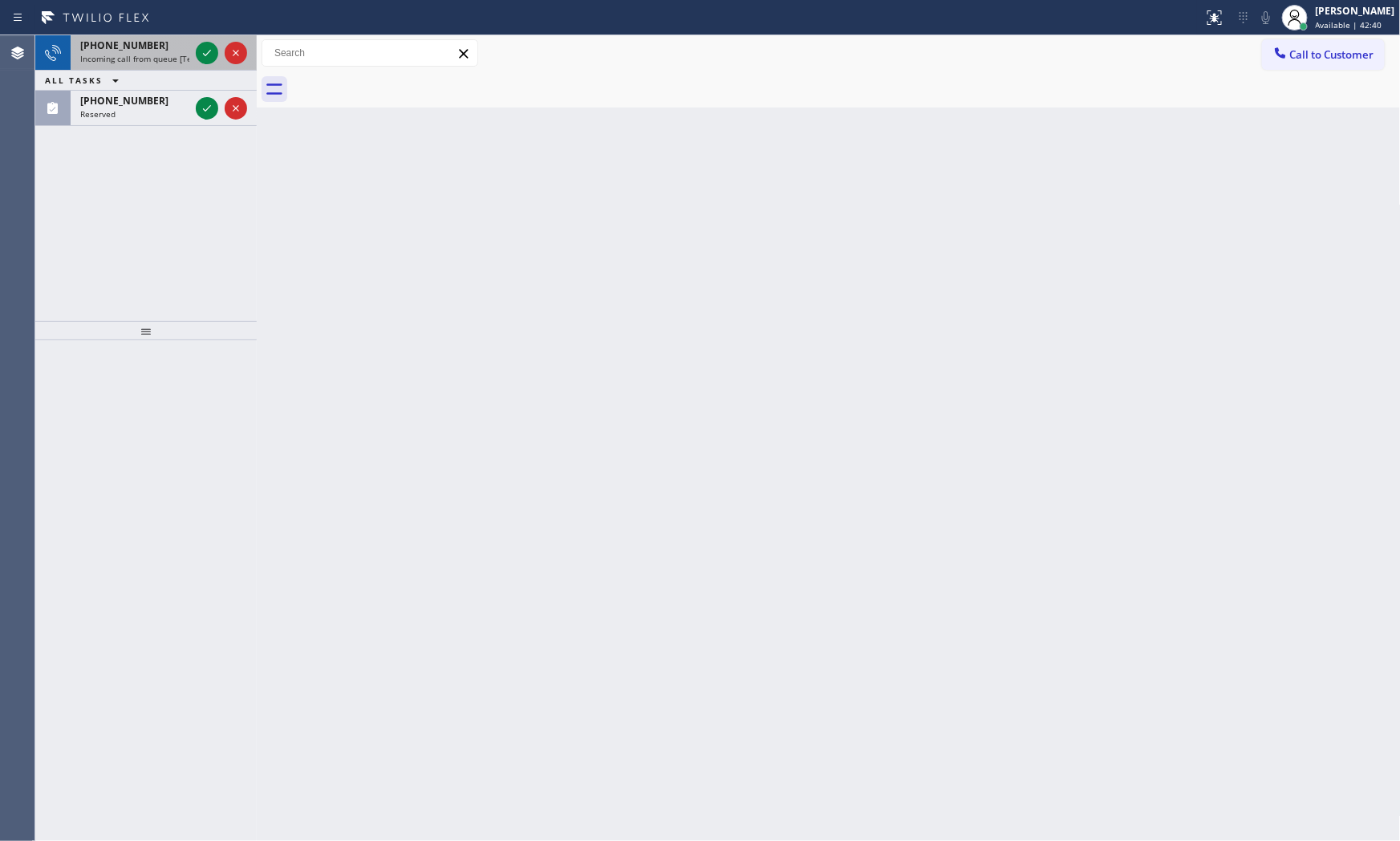
click at [191, 55] on div "[PHONE_NUMBER] Incoming call from queue [Test] All" at bounding box center [131, 52] width 121 height 35
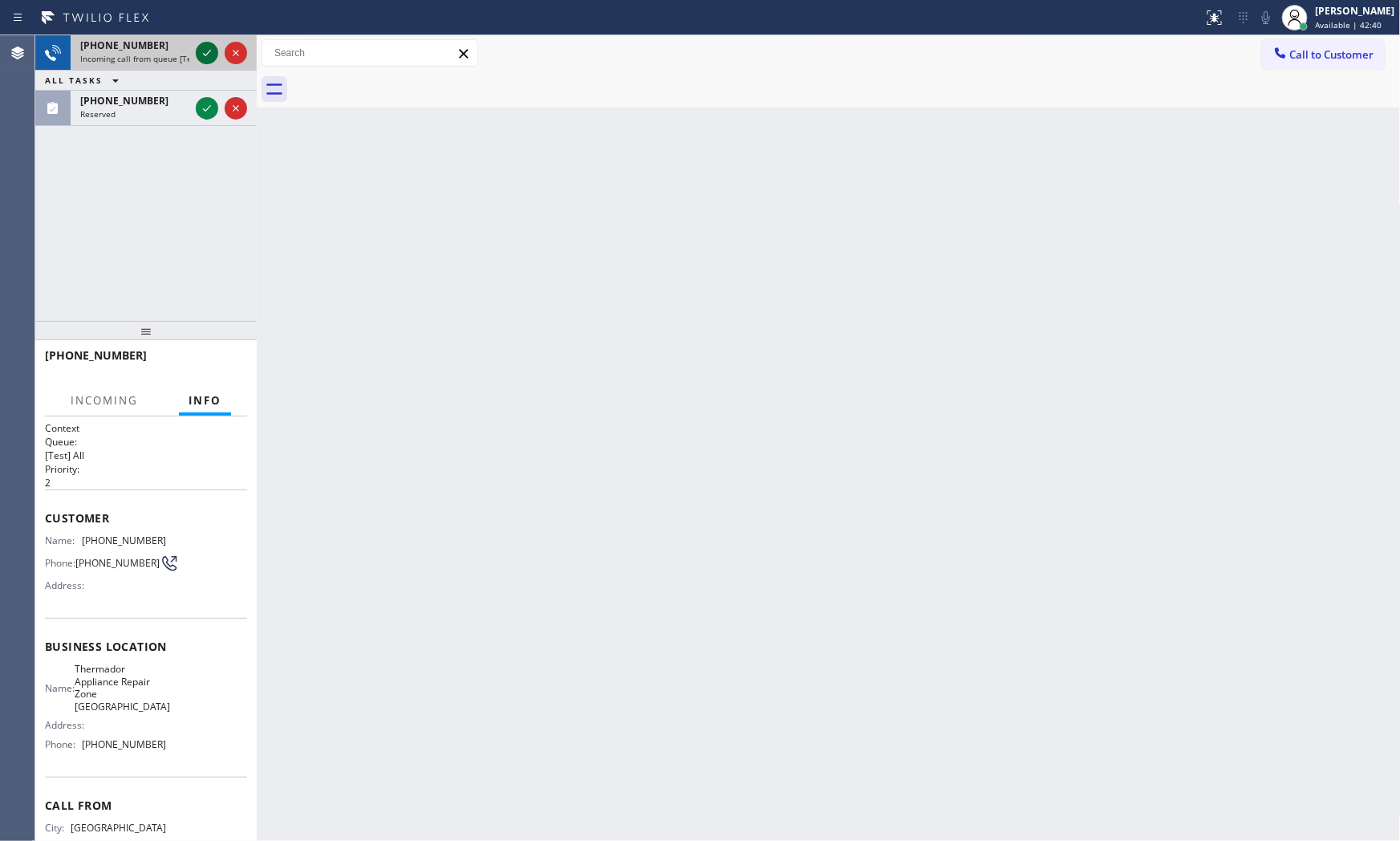
click at [199, 55] on icon at bounding box center [207, 53] width 19 height 19
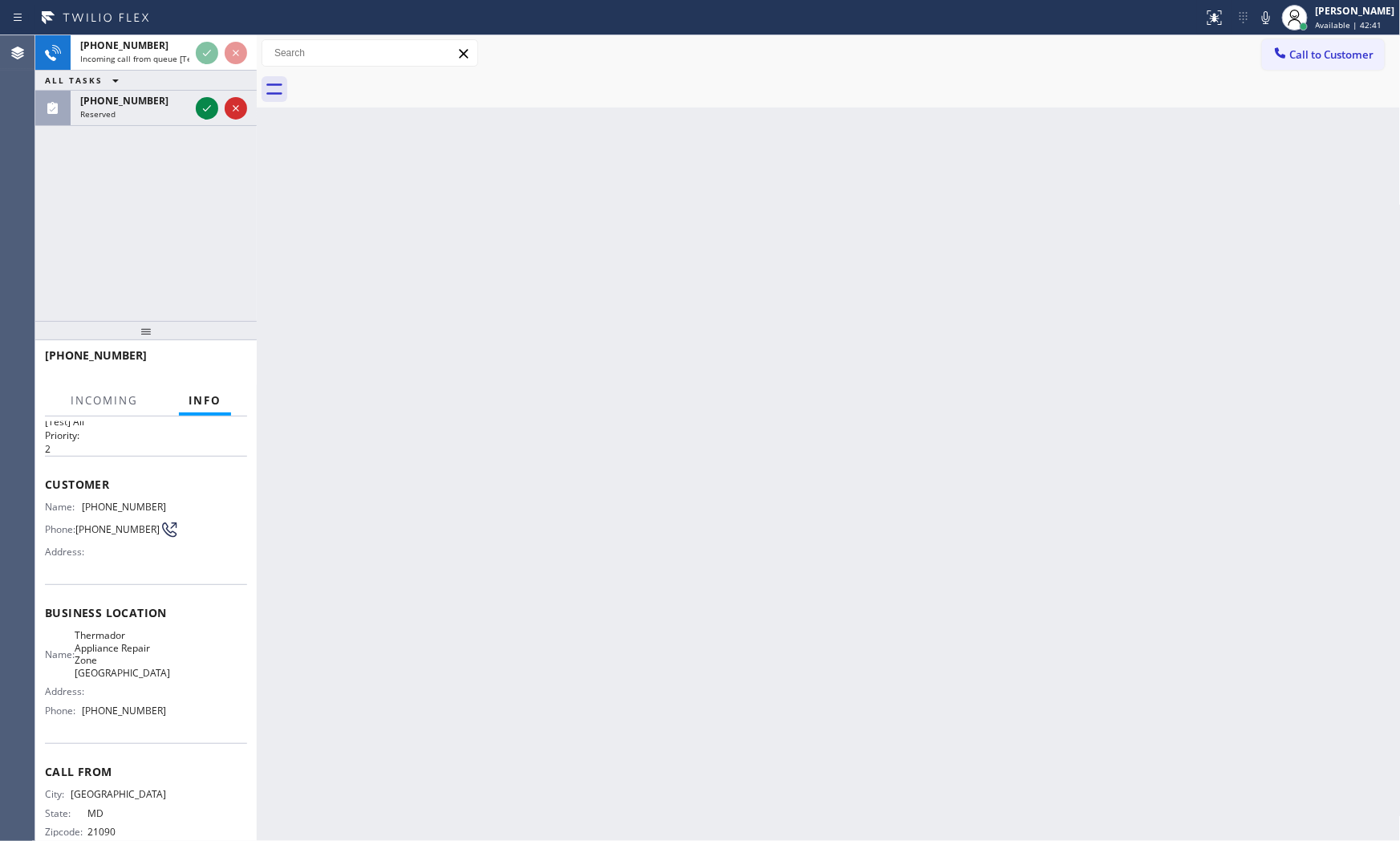
scroll to position [65, 0]
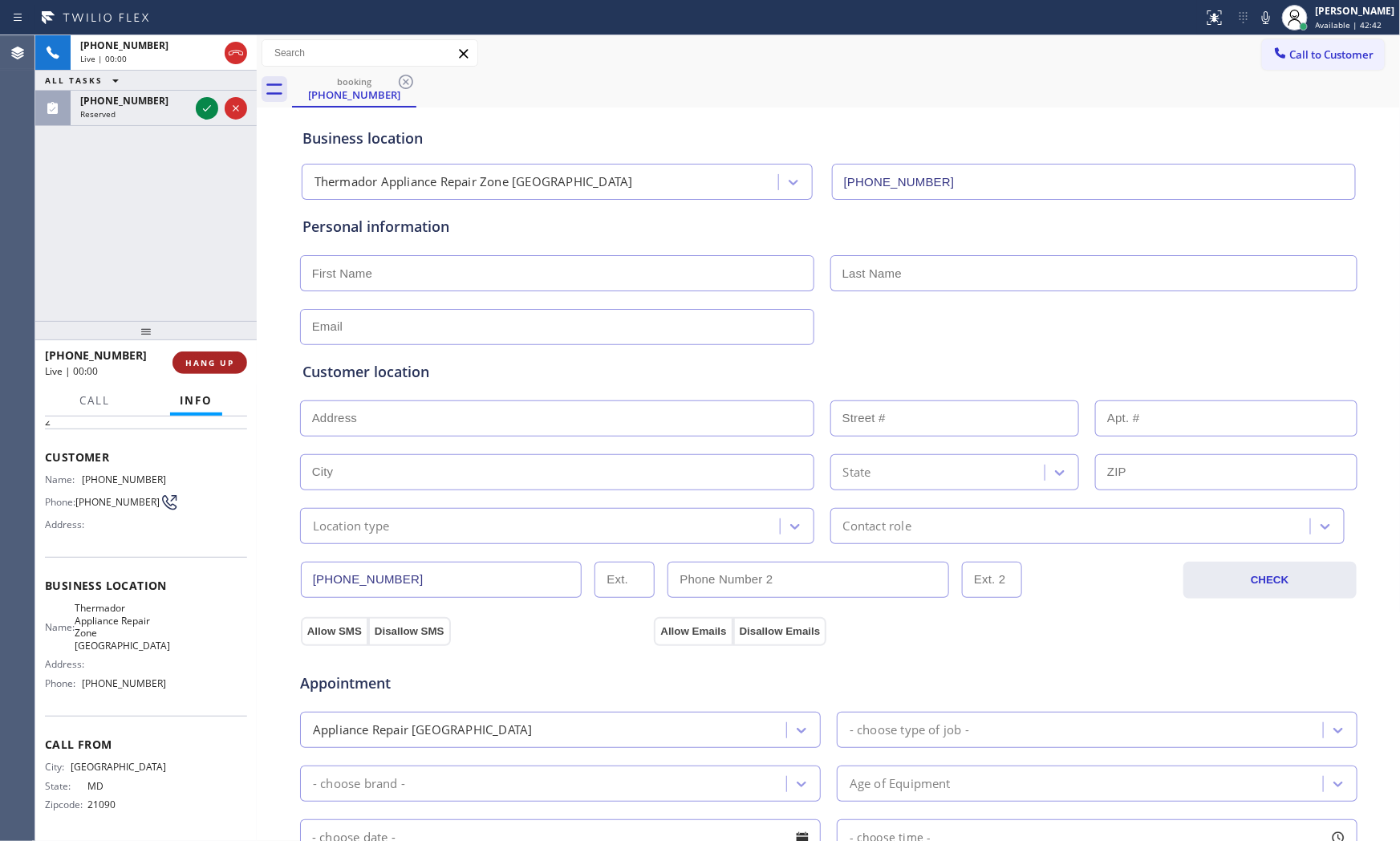
click at [201, 356] on button "HANG UP" at bounding box center [209, 363] width 74 height 23
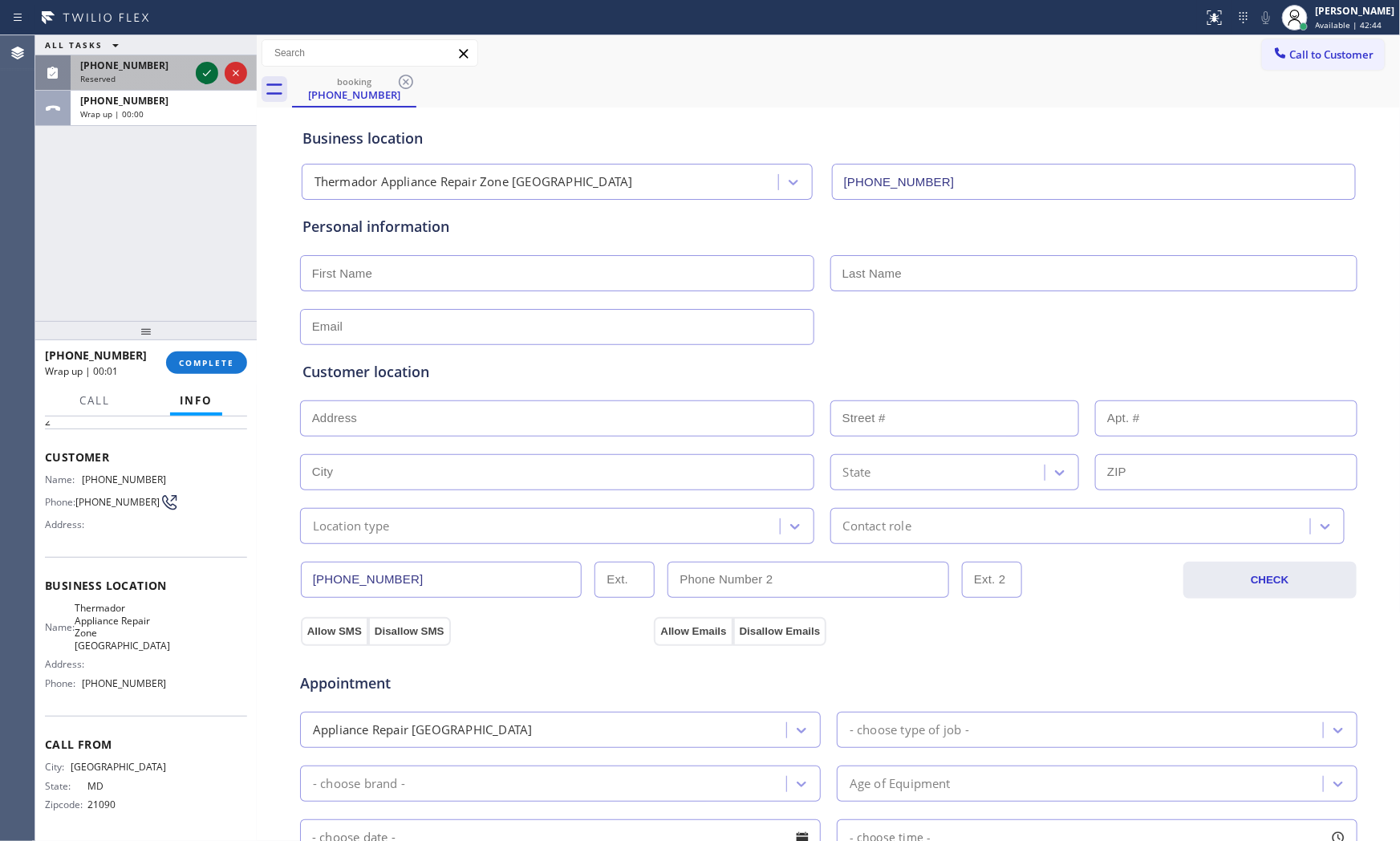
click at [202, 77] on icon at bounding box center [207, 73] width 19 height 19
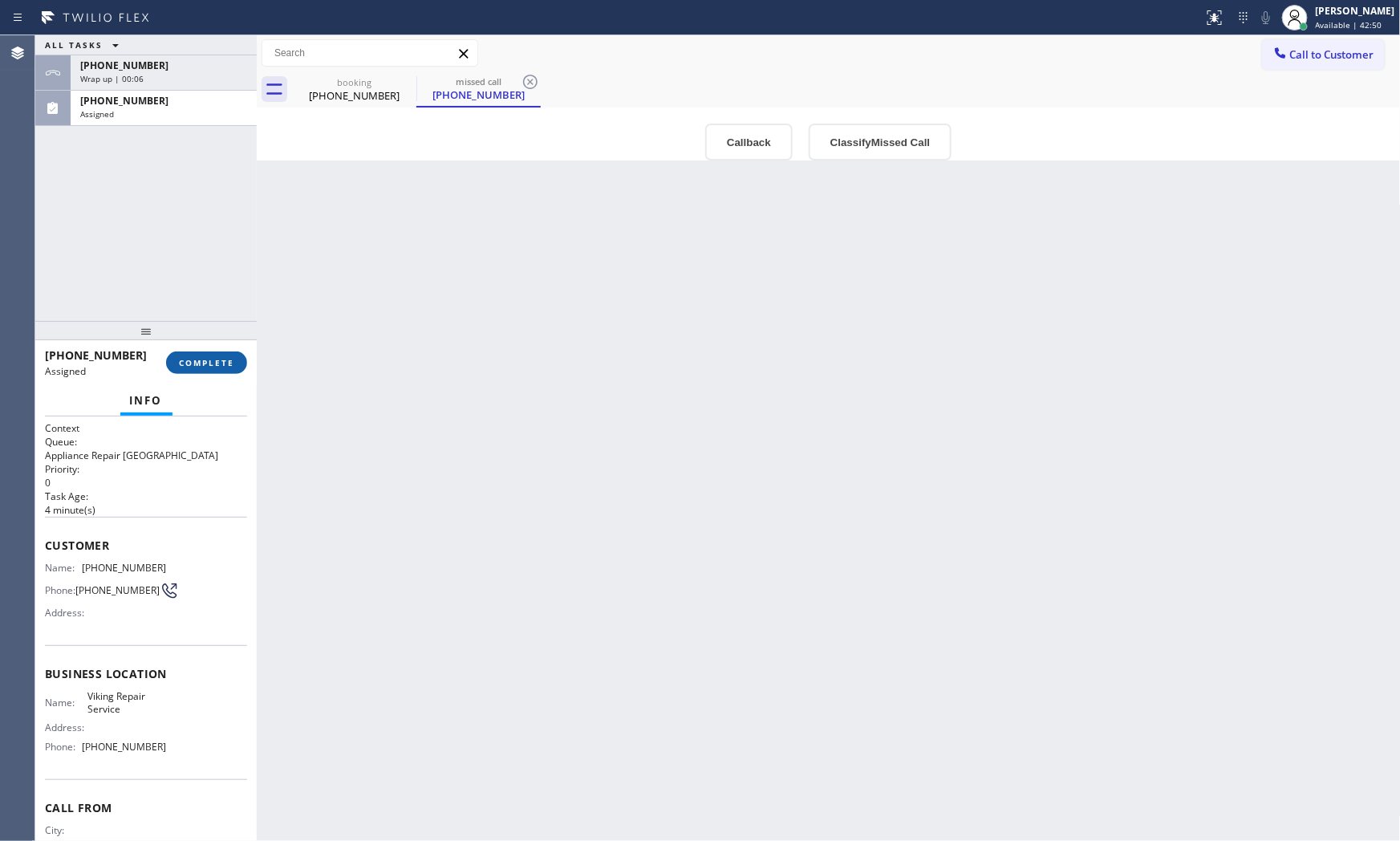
click at [174, 367] on button "COMPLETE" at bounding box center [206, 363] width 81 height 23
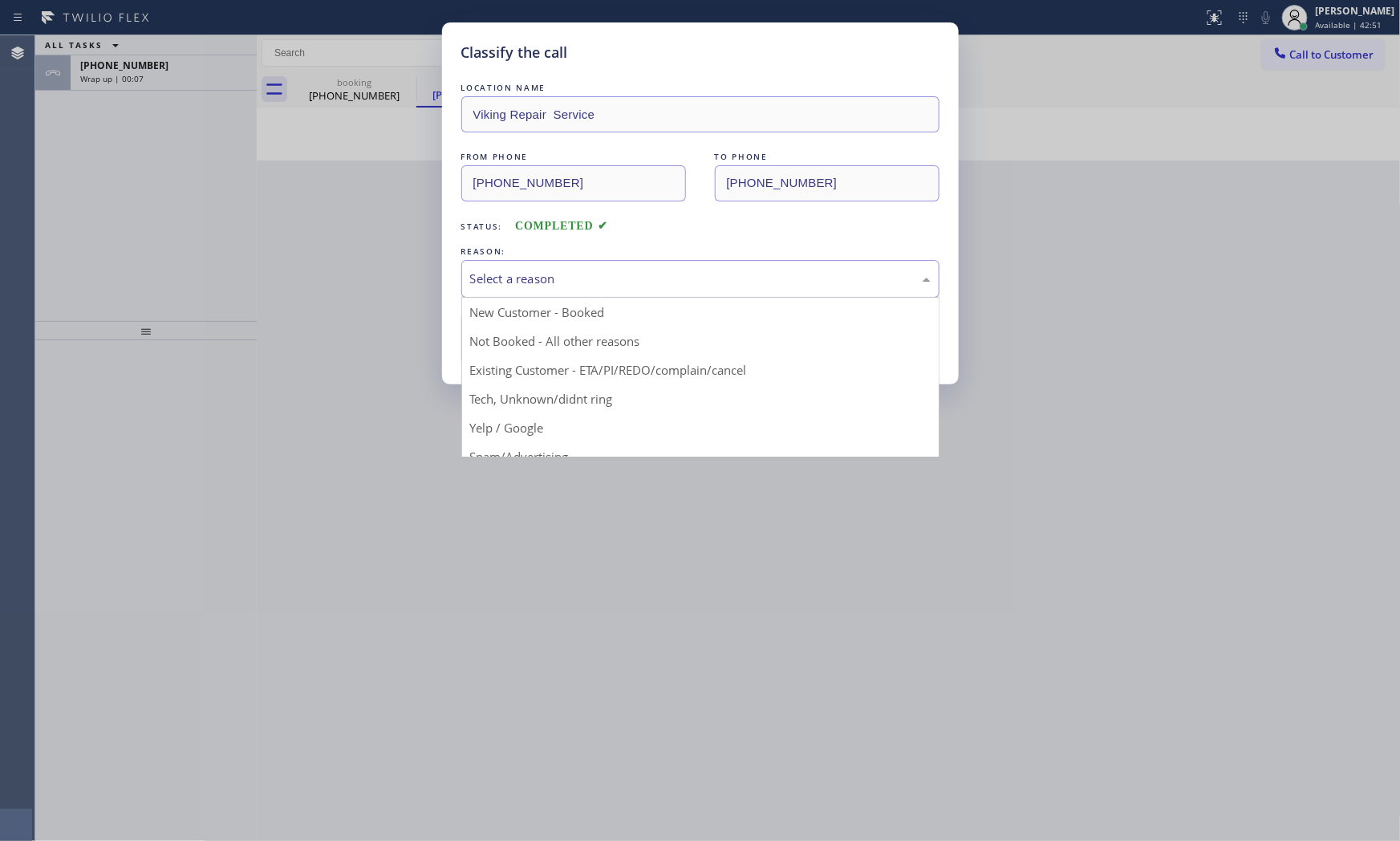
click at [566, 289] on div "Select a reason" at bounding box center [700, 279] width 478 height 38
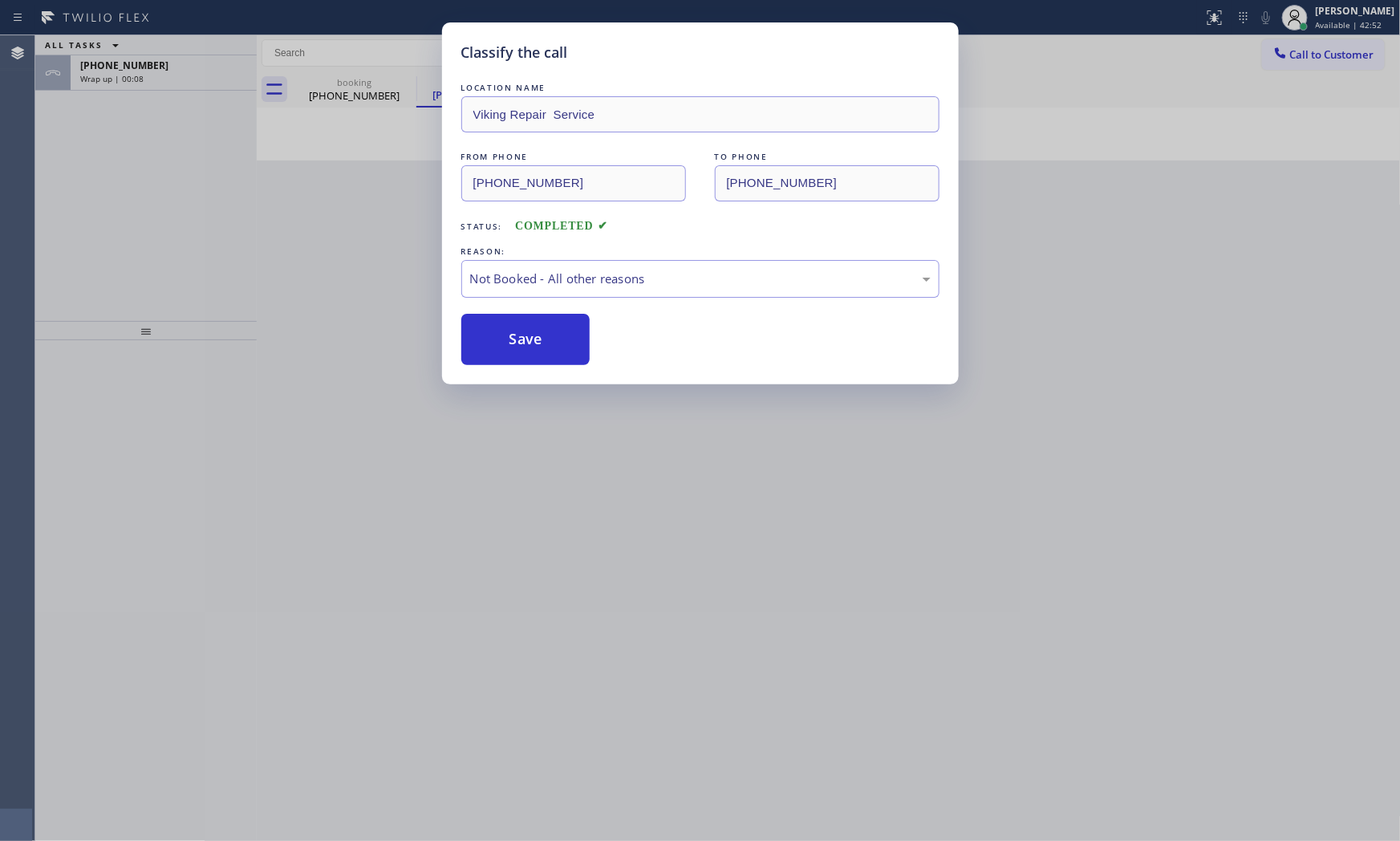
click at [539, 345] on button "Save" at bounding box center [525, 339] width 129 height 52
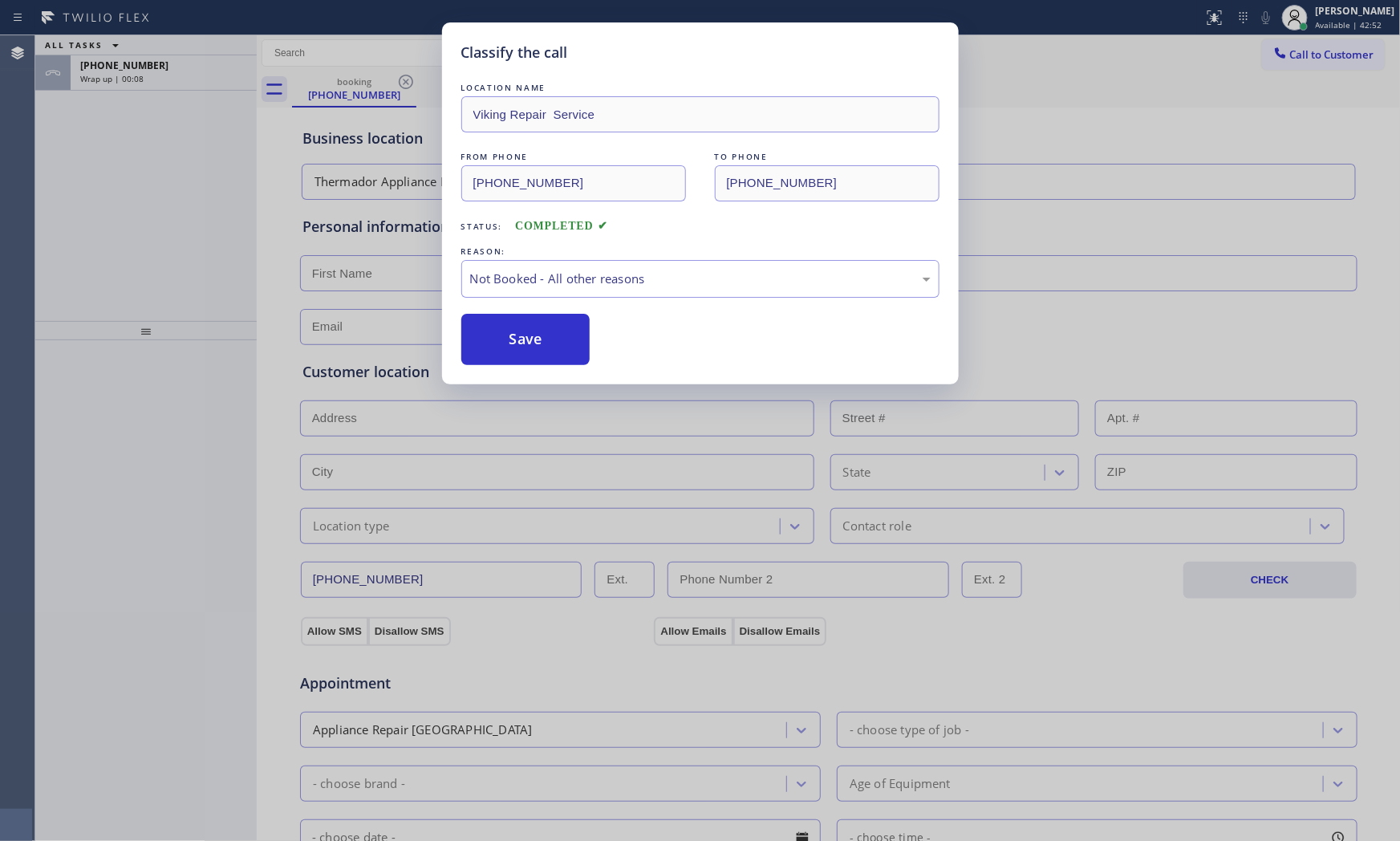
click at [539, 345] on button "Save" at bounding box center [525, 339] width 129 height 52
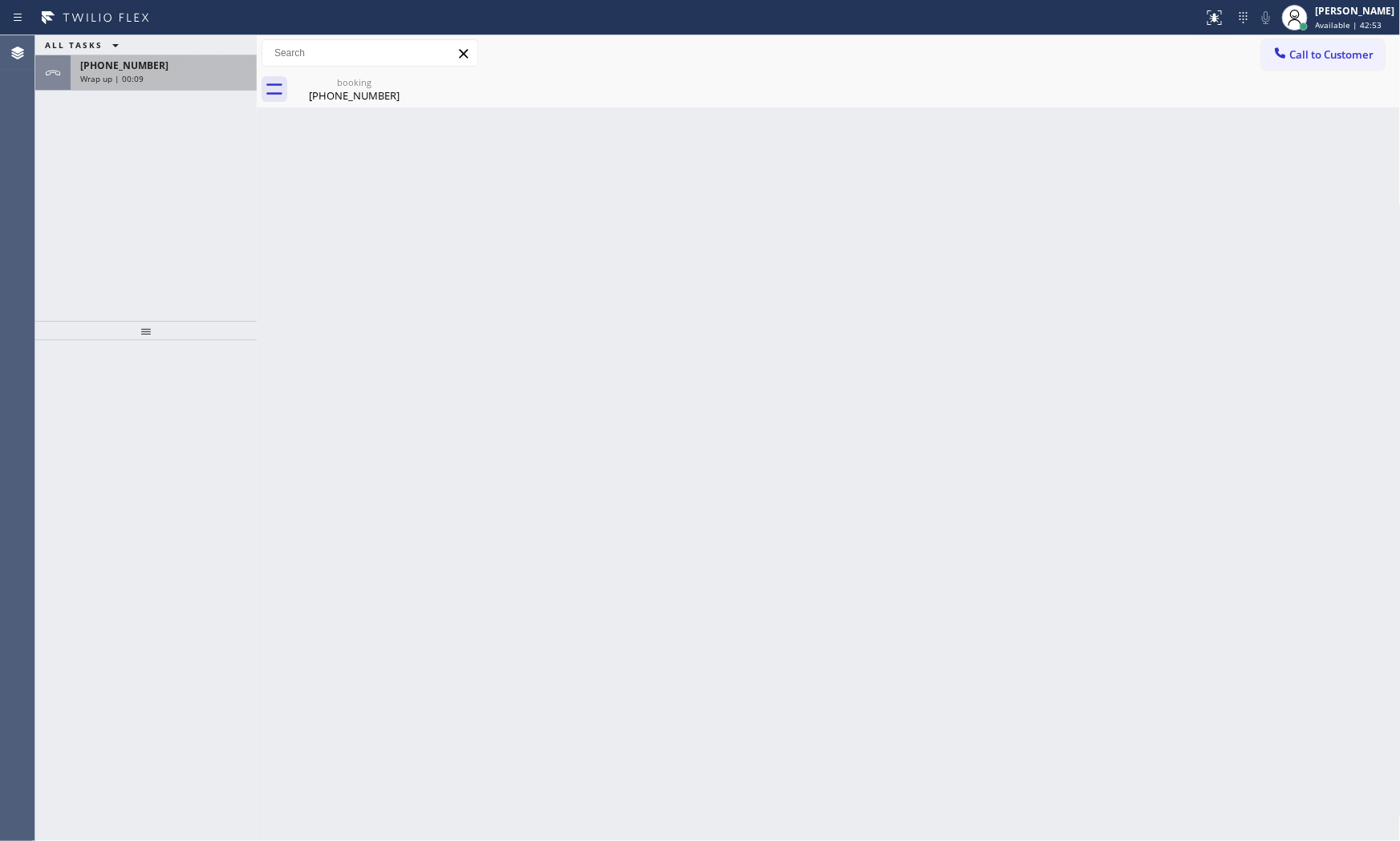
click at [155, 87] on div "[PHONE_NUMBER] Wrap up | 00:09" at bounding box center [160, 73] width 180 height 35
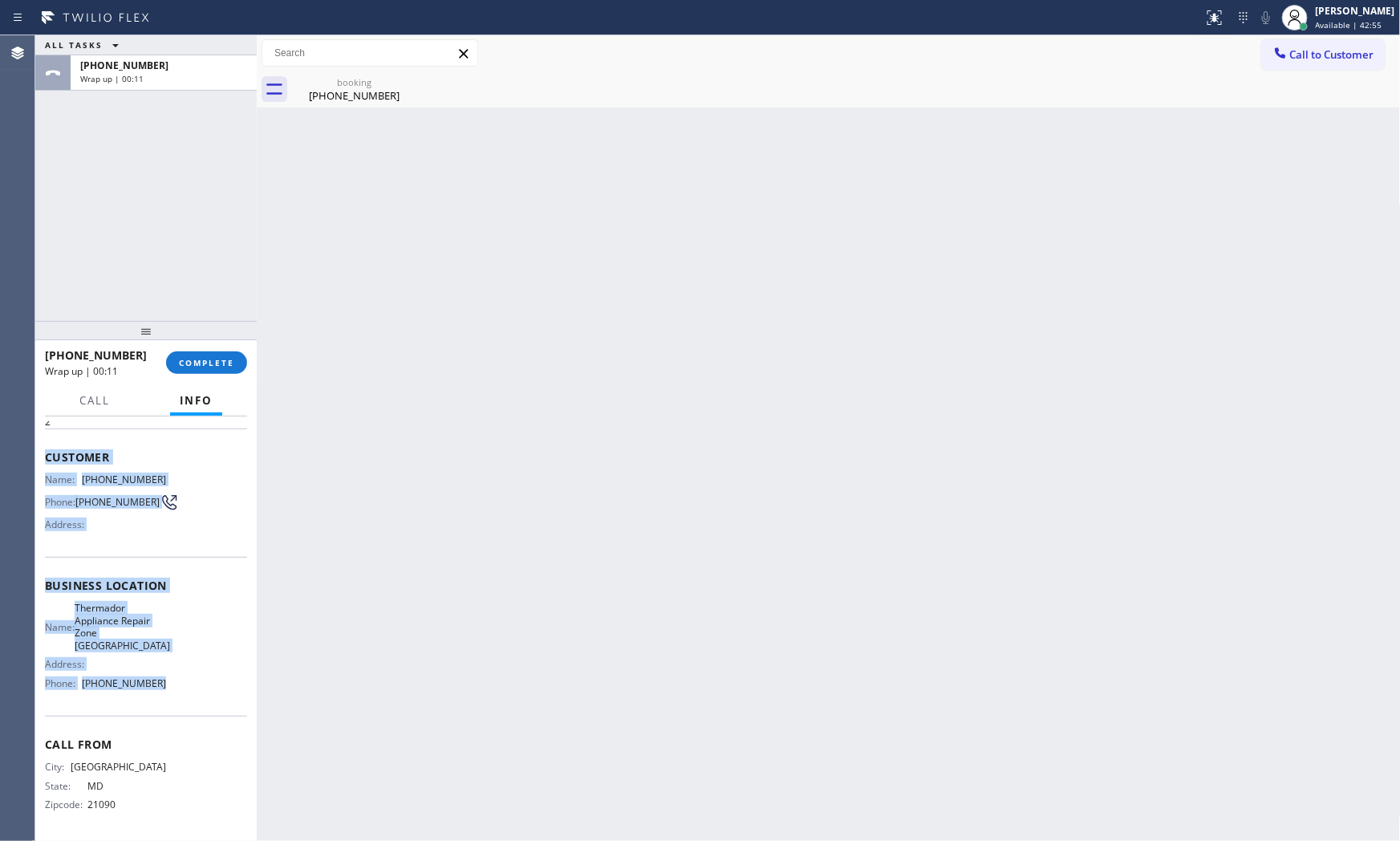
scroll to position [65, 0]
drag, startPoint x: 44, startPoint y: 518, endPoint x: 176, endPoint y: 686, distance: 213.7
click at [176, 686] on div "Context Queue: [Test] All Priority: 2 Customer Name: [PHONE_NUMBER] Phone: [PHO…" at bounding box center [146, 599] width 202 height 477
drag, startPoint x: 133, startPoint y: 67, endPoint x: 169, endPoint y: 164, distance: 103.5
click at [133, 68] on span "[PHONE_NUMBER]" at bounding box center [124, 65] width 89 height 13
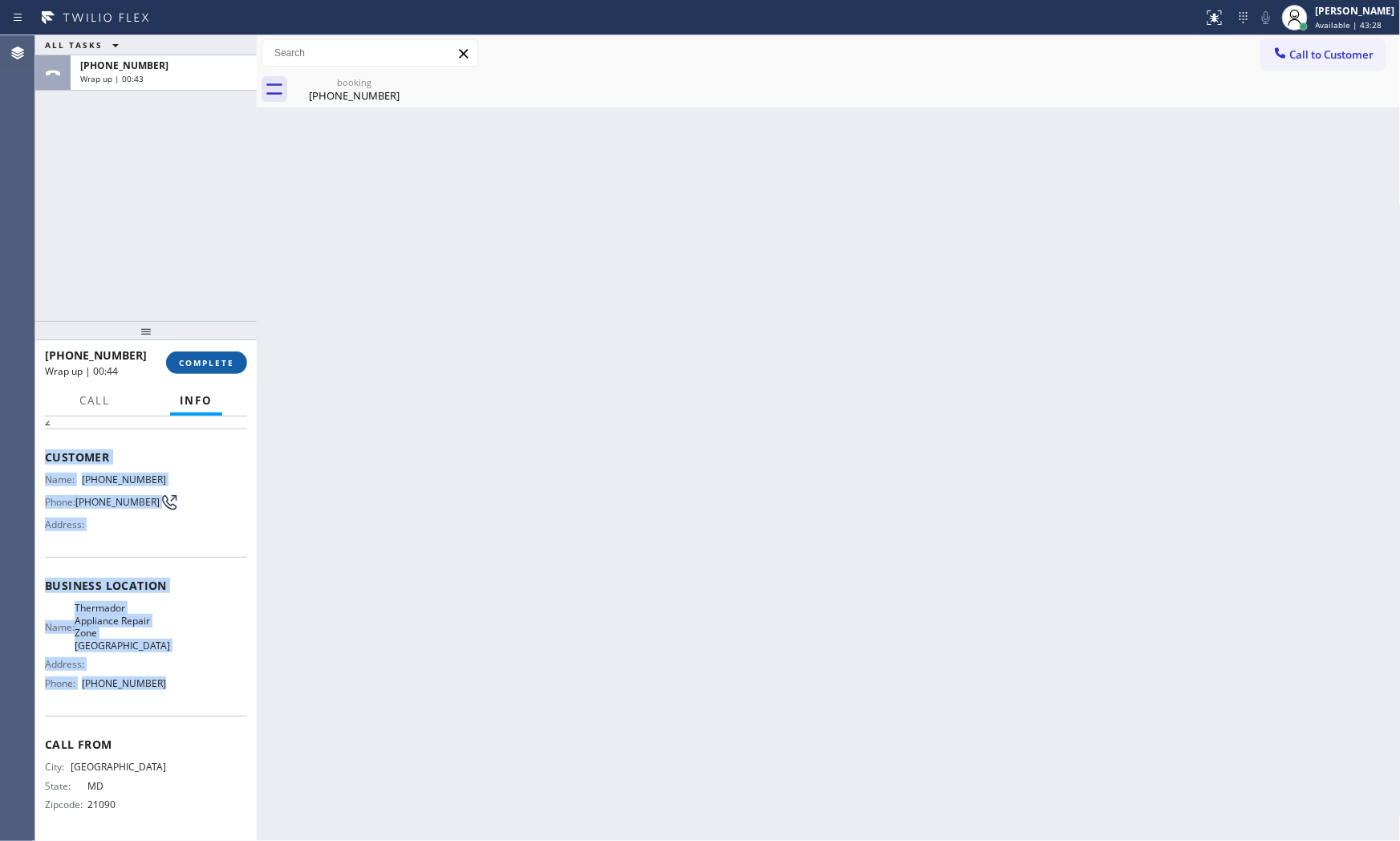
click at [239, 351] on button "COMPLETE" at bounding box center [206, 363] width 81 height 23
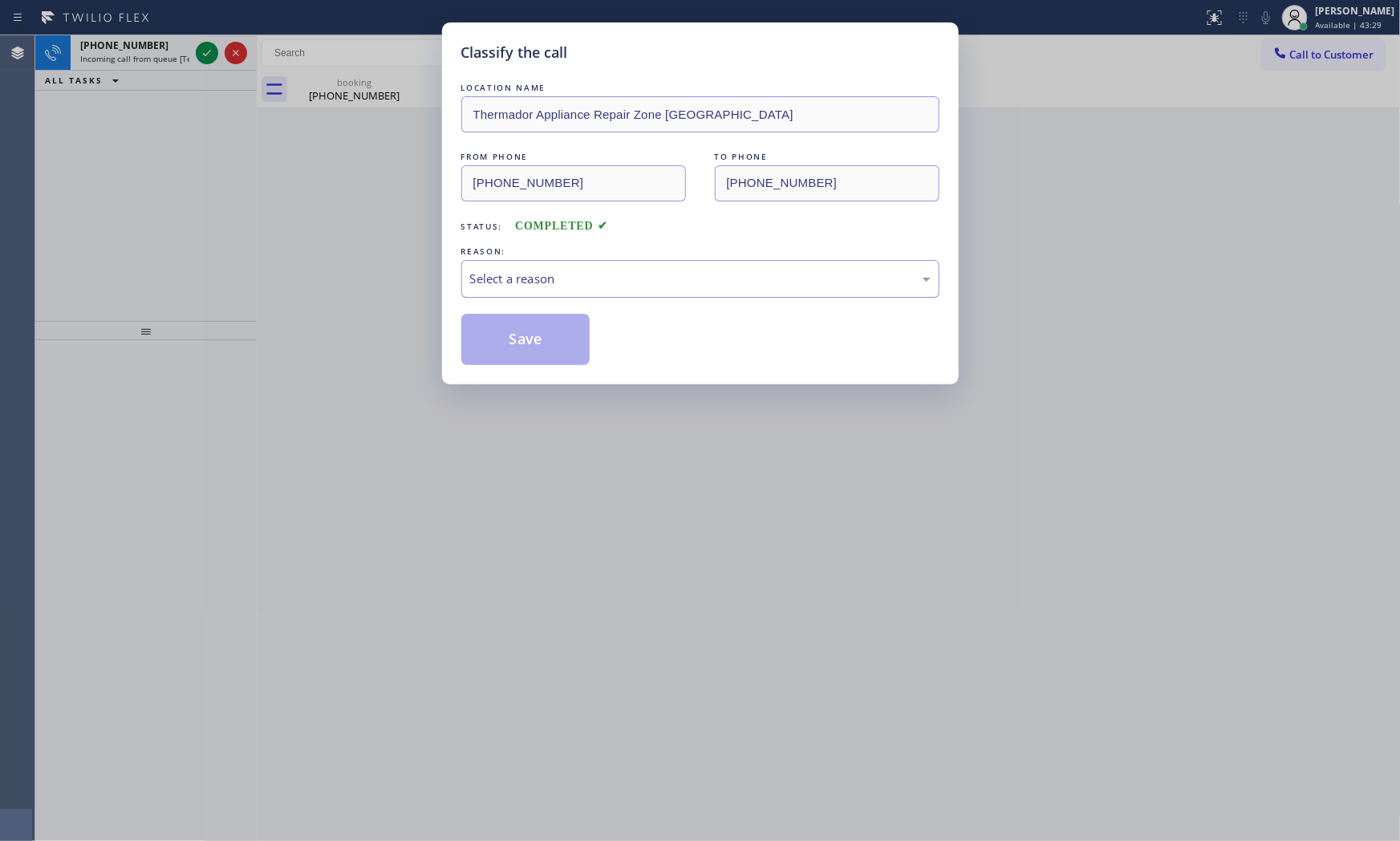
click at [548, 287] on div "Select a reason" at bounding box center [700, 279] width 460 height 19
click at [542, 339] on button "Save" at bounding box center [525, 339] width 129 height 52
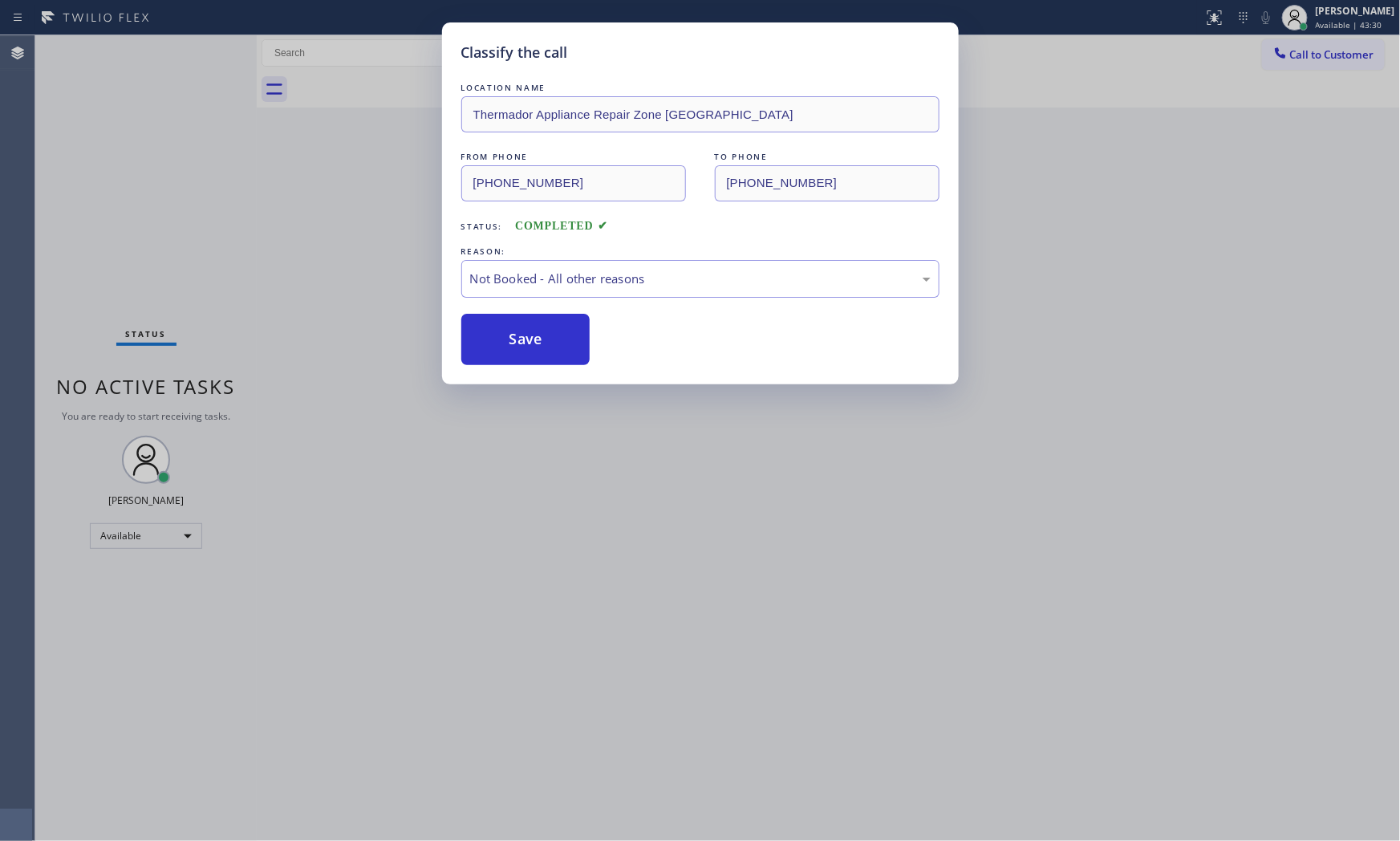
click at [542, 339] on button "Save" at bounding box center [525, 339] width 129 height 52
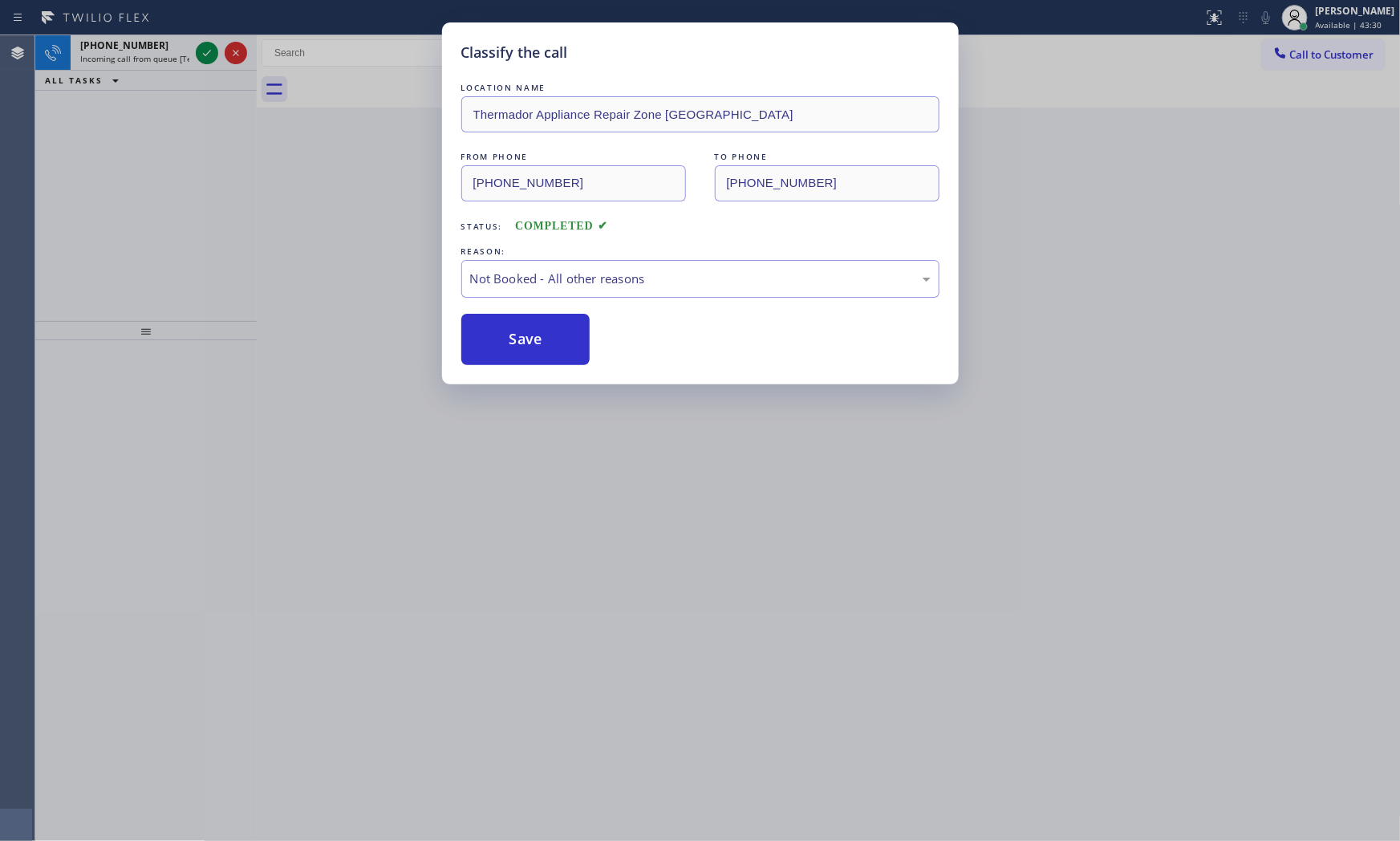
click at [542, 339] on button "Save" at bounding box center [525, 339] width 129 height 52
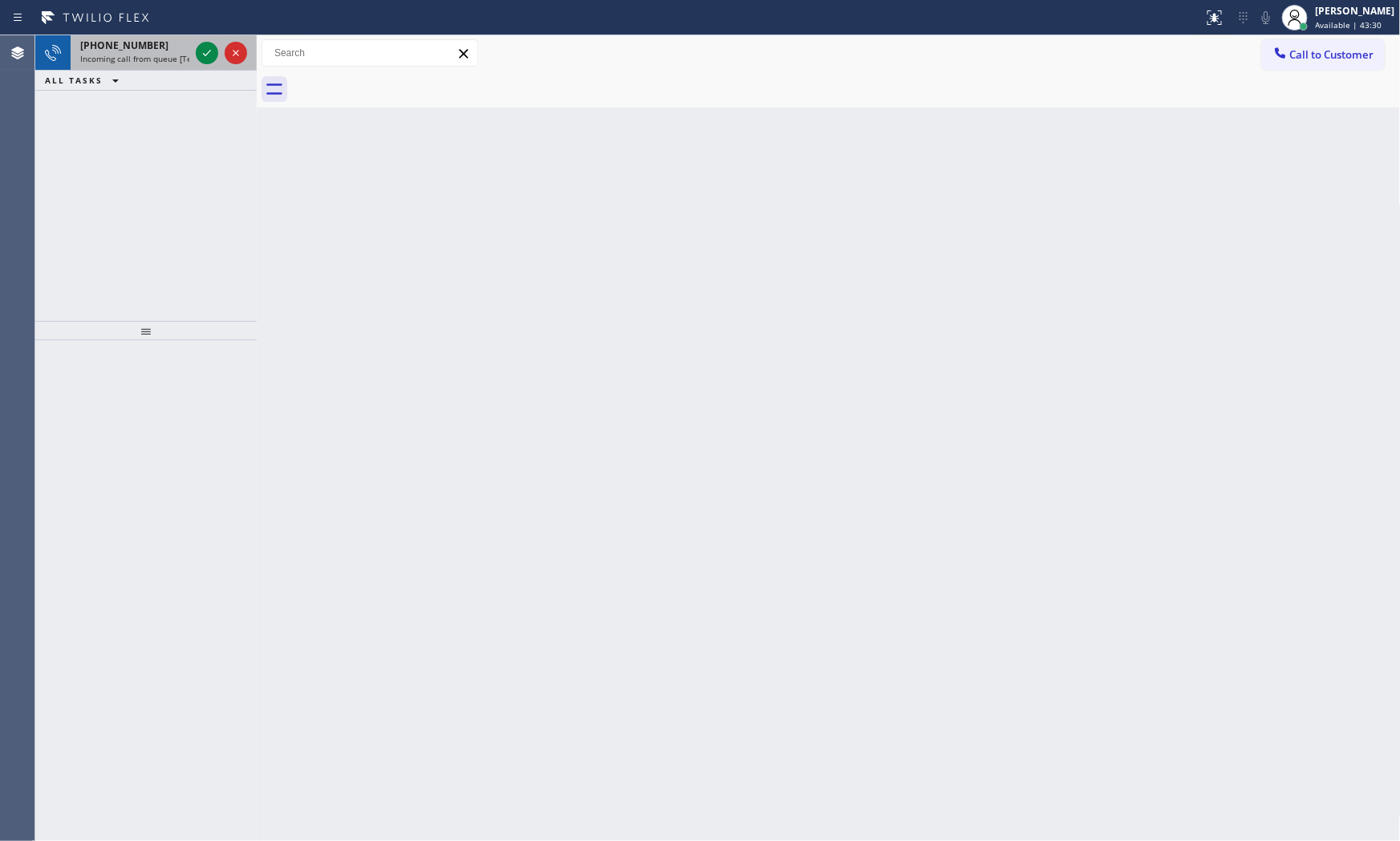
click at [153, 37] on div "[PHONE_NUMBER] Incoming call from queue [Test] All" at bounding box center [131, 52] width 121 height 35
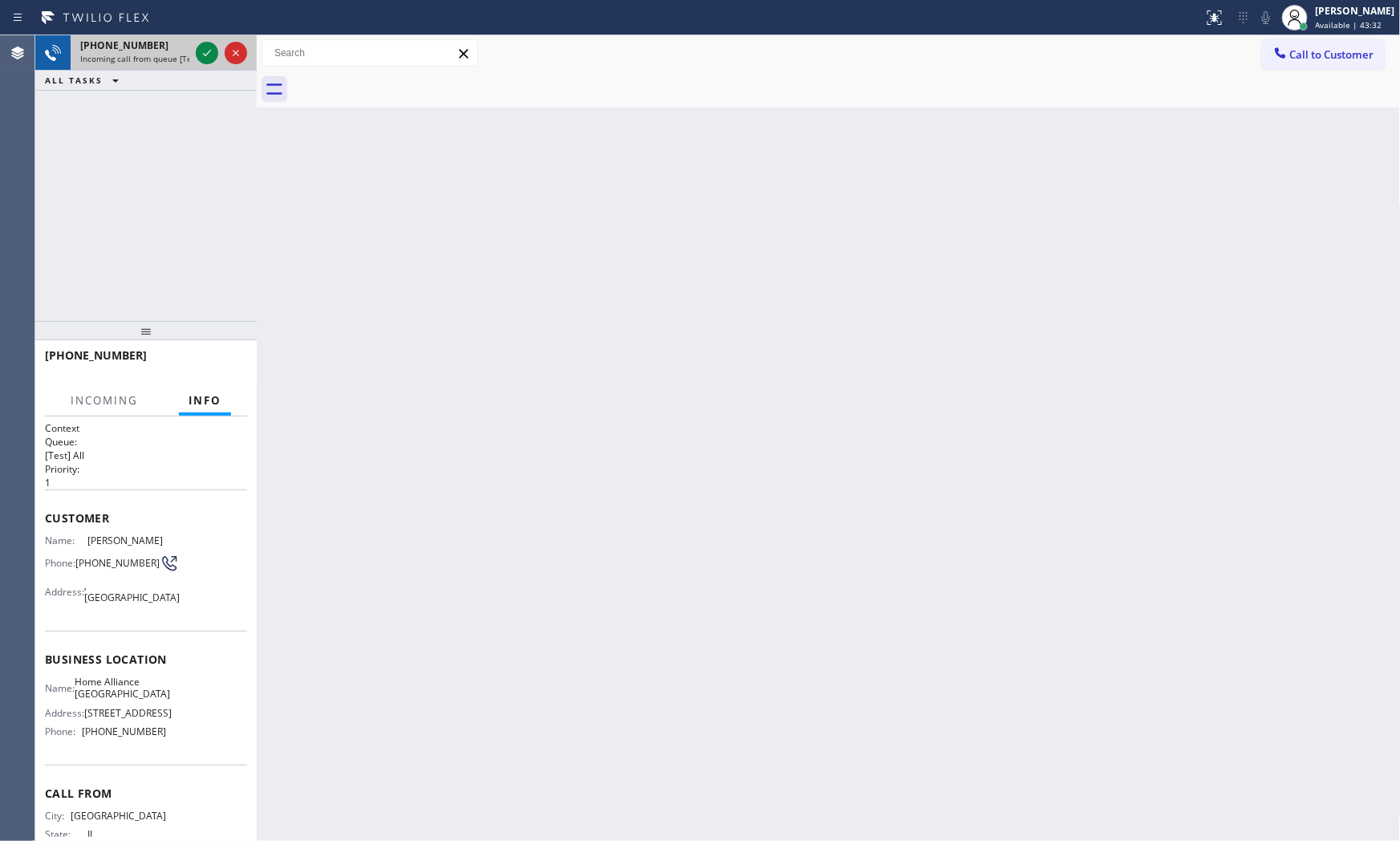
click at [192, 46] on div at bounding box center [220, 52] width 57 height 35
click at [199, 49] on icon at bounding box center [207, 53] width 19 height 19
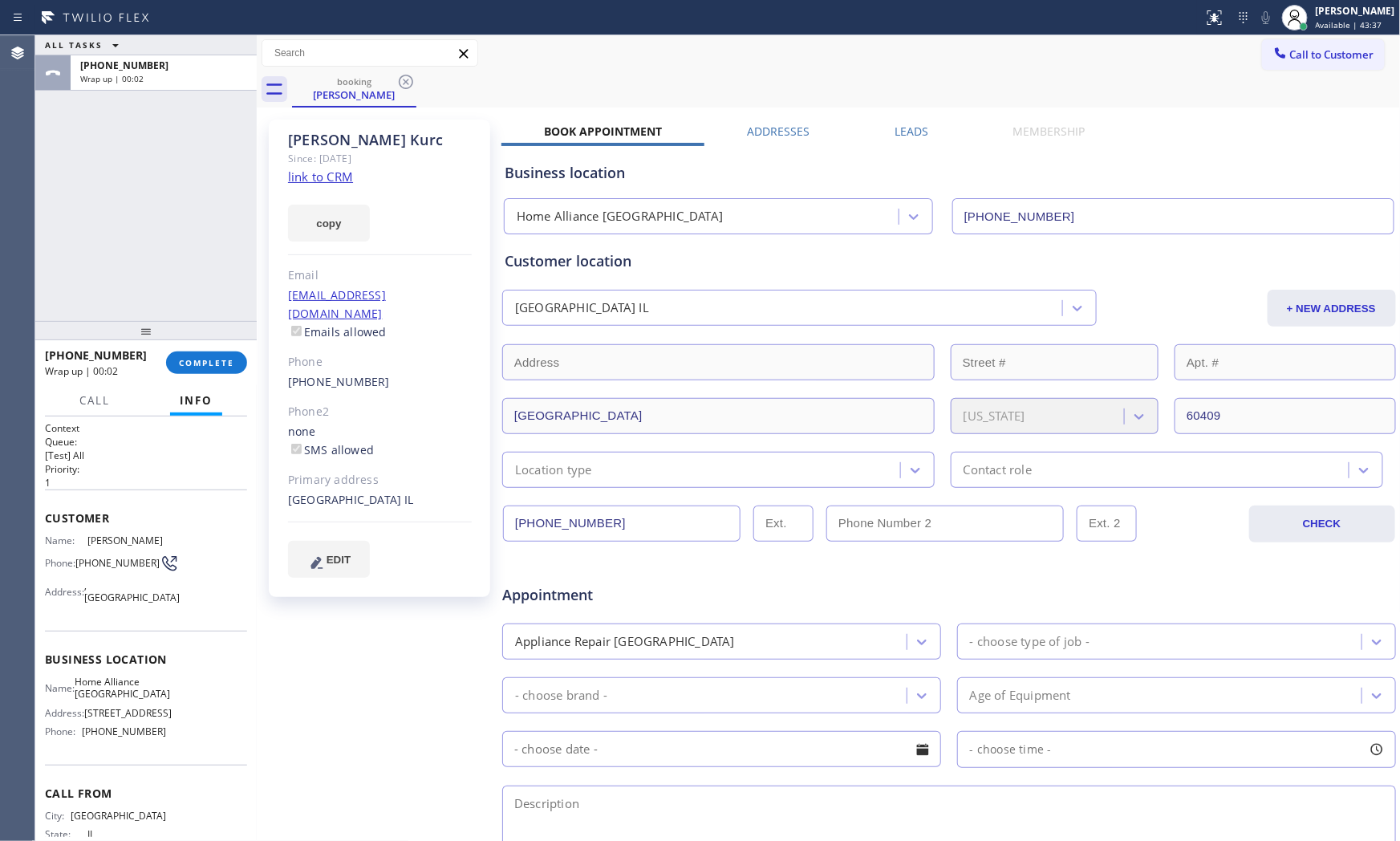
click at [307, 187] on div "copy" at bounding box center [379, 214] width 184 height 56
click at [337, 182] on link "link to CRM" at bounding box center [320, 176] width 65 height 16
click at [189, 365] on span "COMPLETE" at bounding box center [206, 363] width 56 height 11
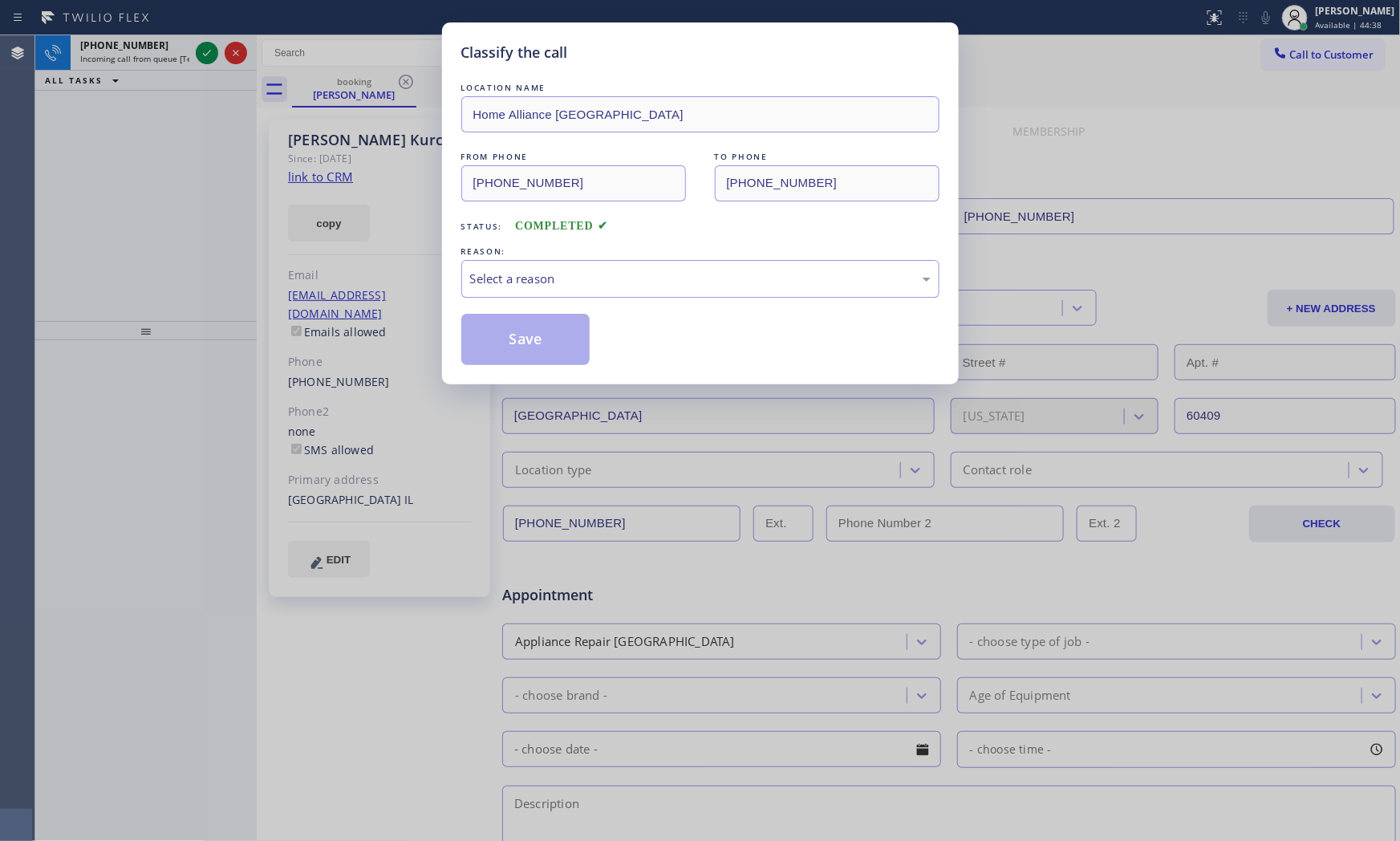
click at [515, 305] on div "LOCATION NAME Home Alliance [GEOGRAPHIC_DATA] FROM PHONE [PHONE_NUMBER] TO PHON…" at bounding box center [700, 221] width 478 height 285
click at [536, 283] on div "Select a reason" at bounding box center [700, 279] width 460 height 19
click at [530, 334] on button "Save" at bounding box center [525, 339] width 129 height 52
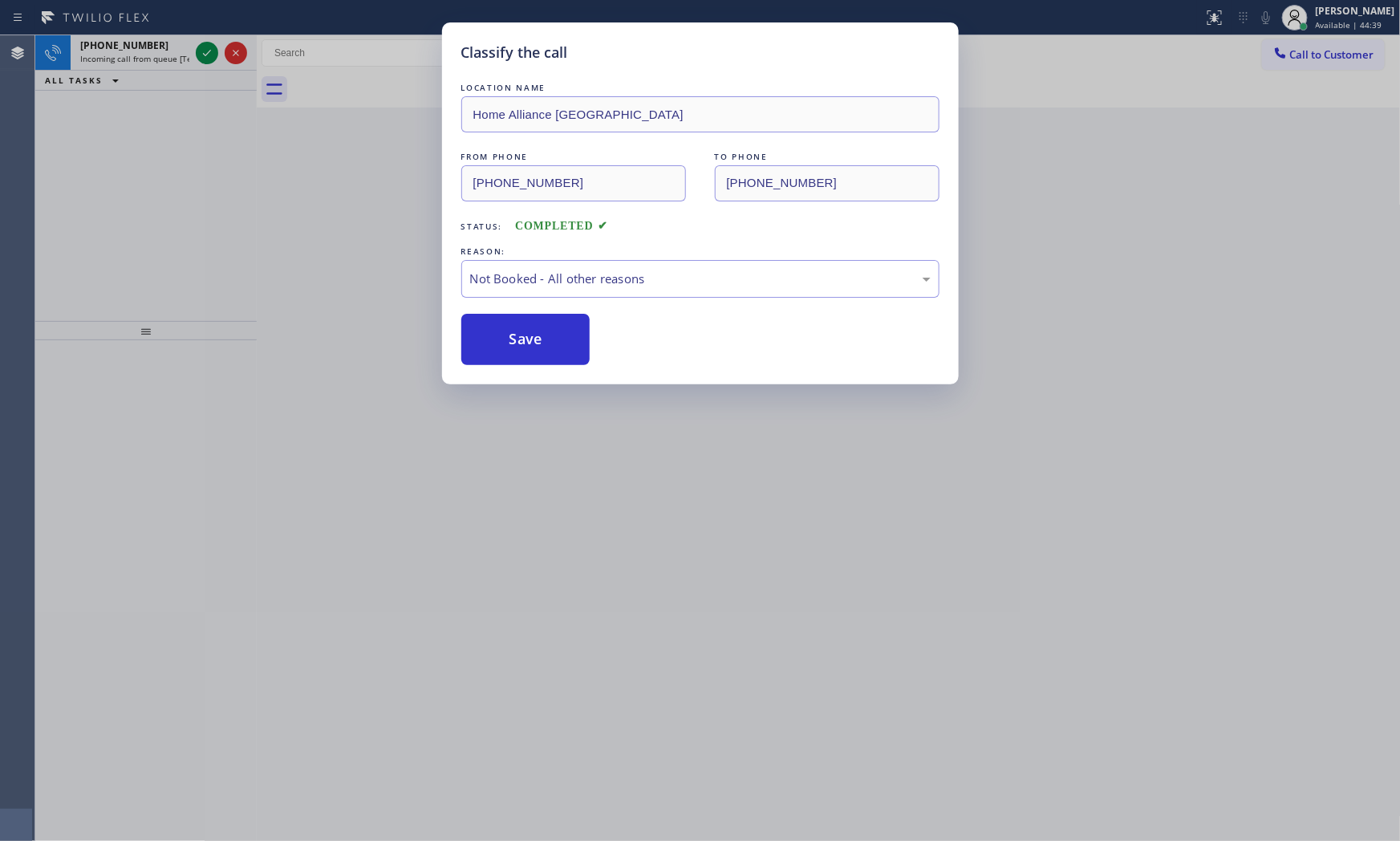
click at [530, 334] on button "Save" at bounding box center [525, 339] width 129 height 52
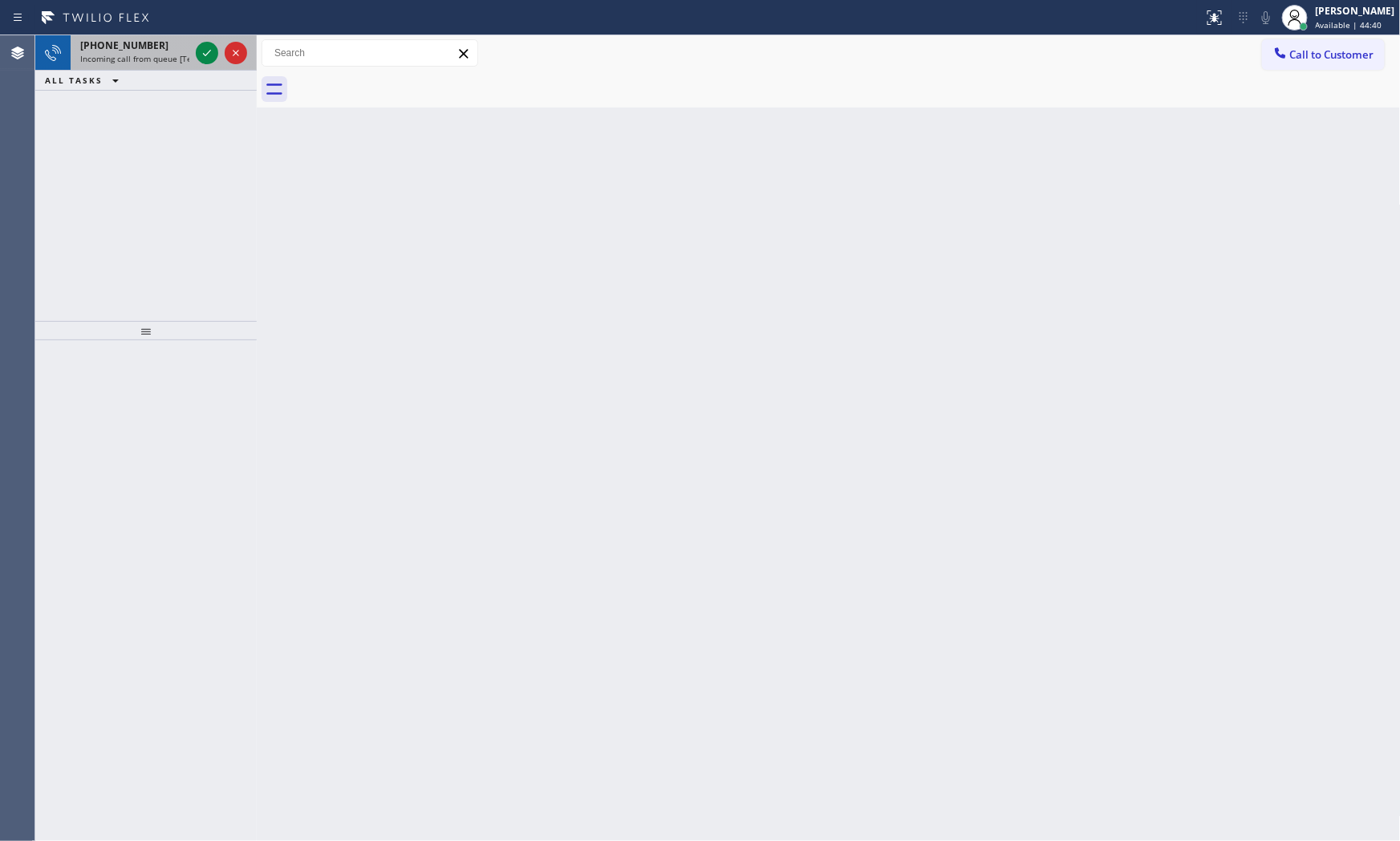
click at [154, 53] on span "Incoming call from queue [Test] All" at bounding box center [146, 58] width 133 height 11
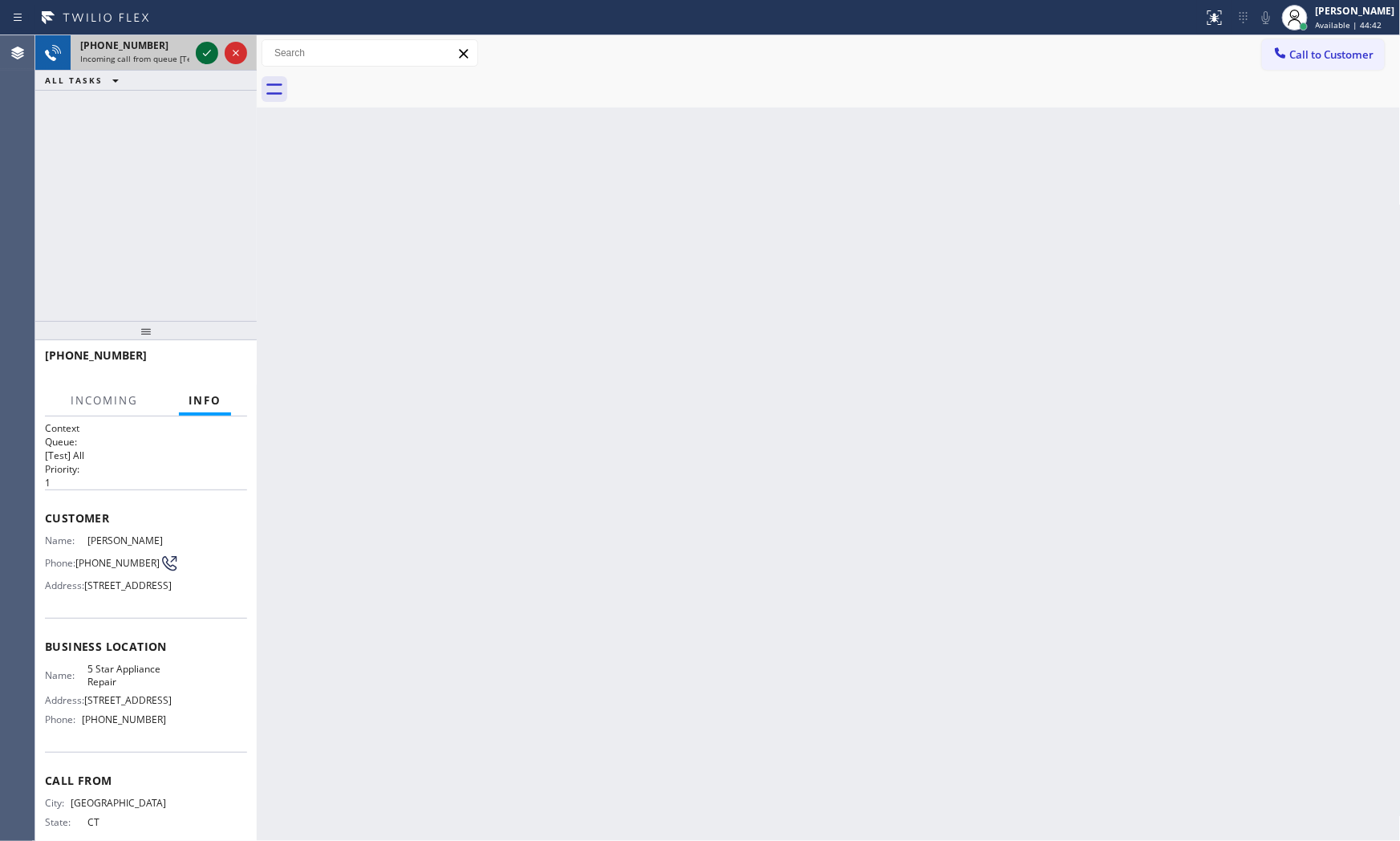
click at [198, 46] on icon at bounding box center [207, 53] width 19 height 19
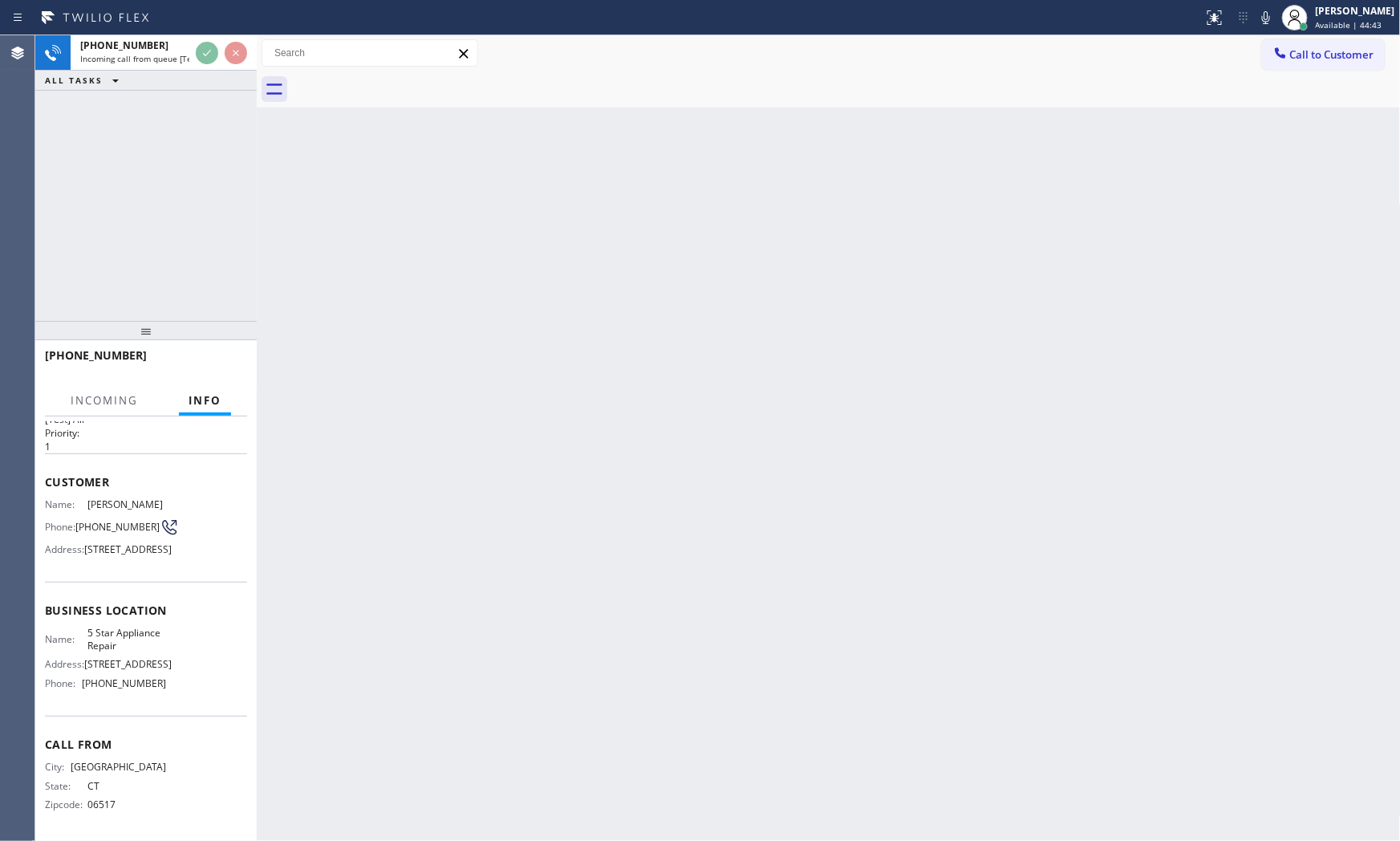
scroll to position [77, 0]
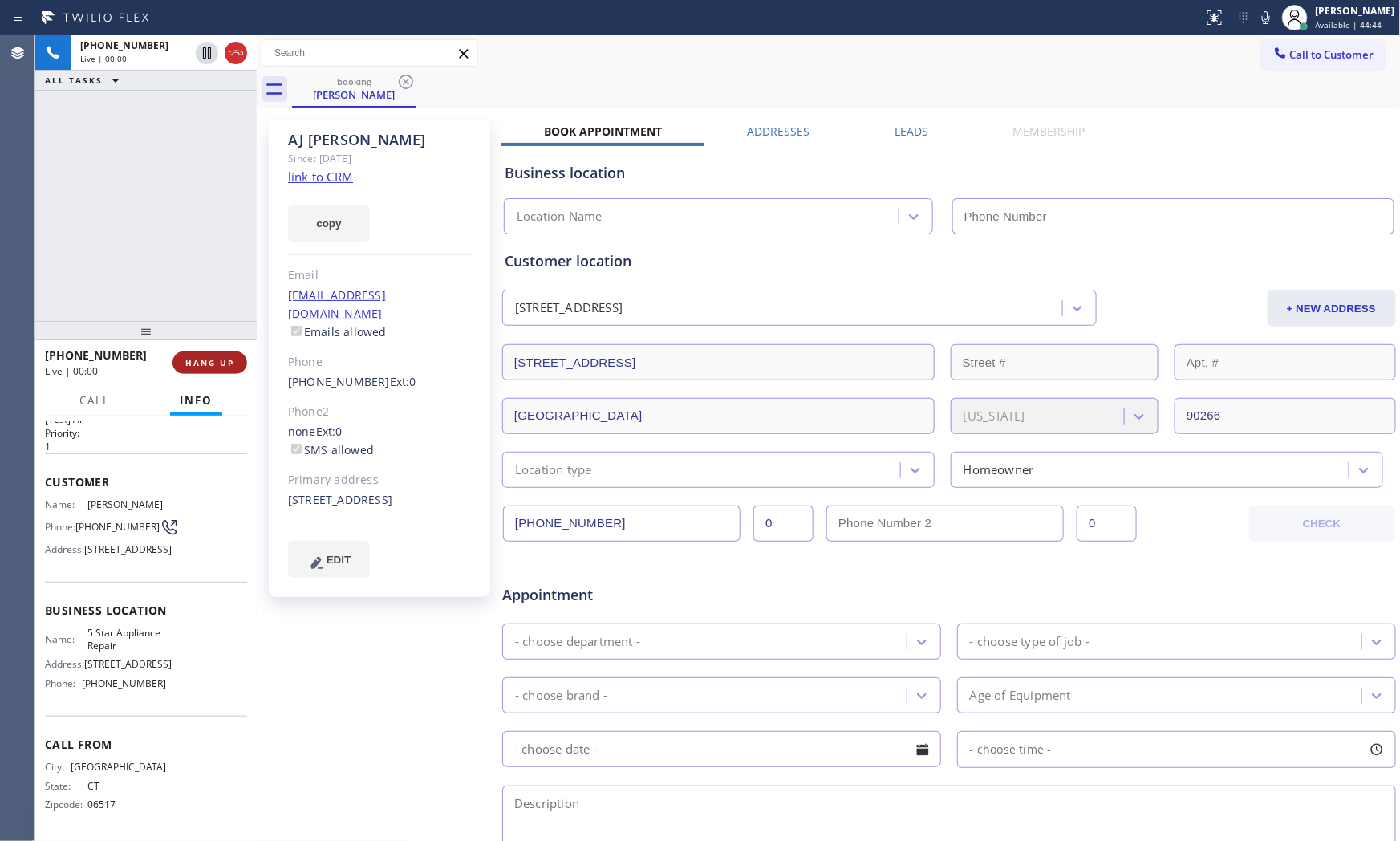
click at [201, 357] on span "HANG UP" at bounding box center [210, 363] width 49 height 11
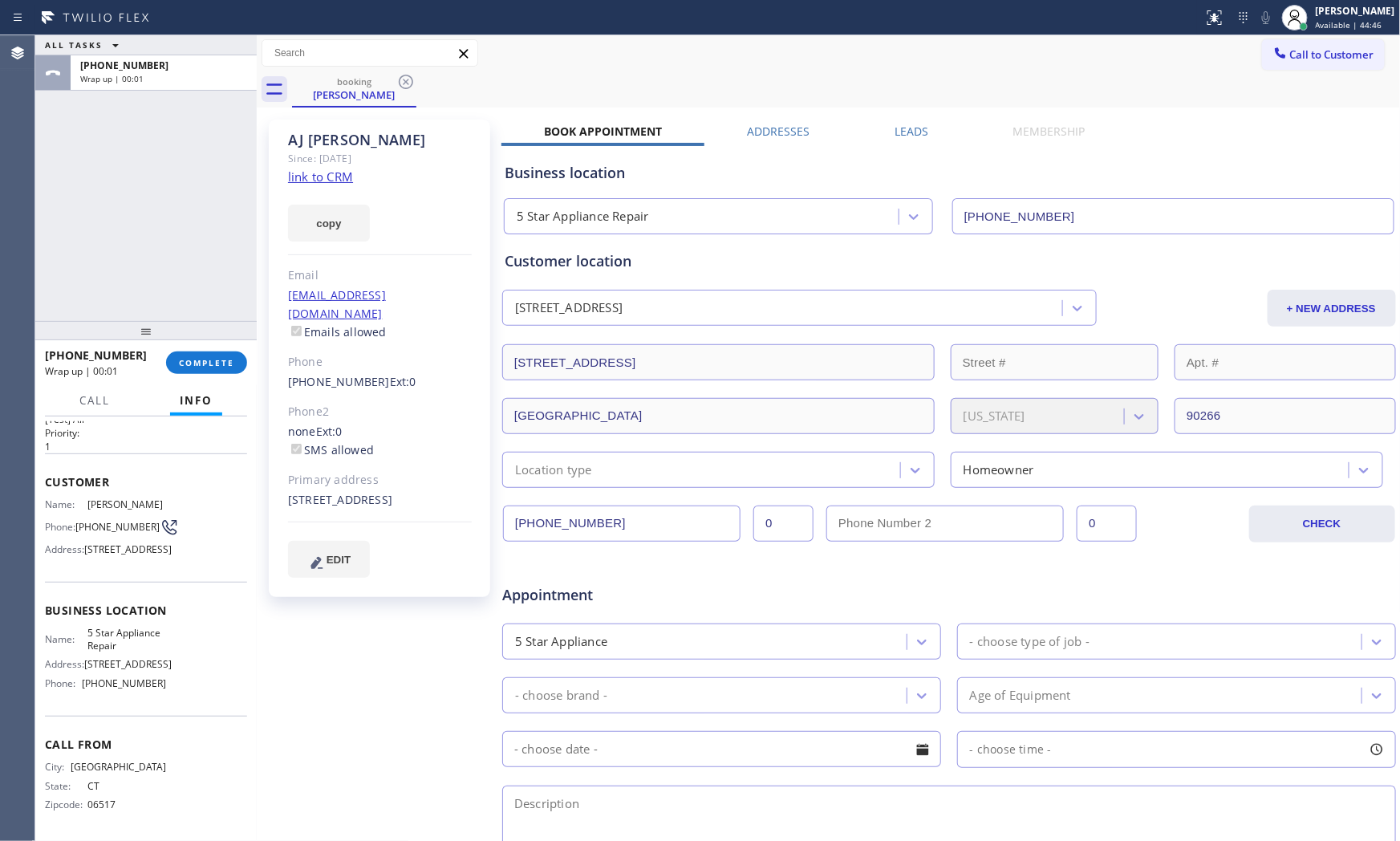
click at [333, 179] on link "link to CRM" at bounding box center [320, 176] width 65 height 16
click at [194, 366] on span "COMPLETE" at bounding box center [206, 363] width 56 height 11
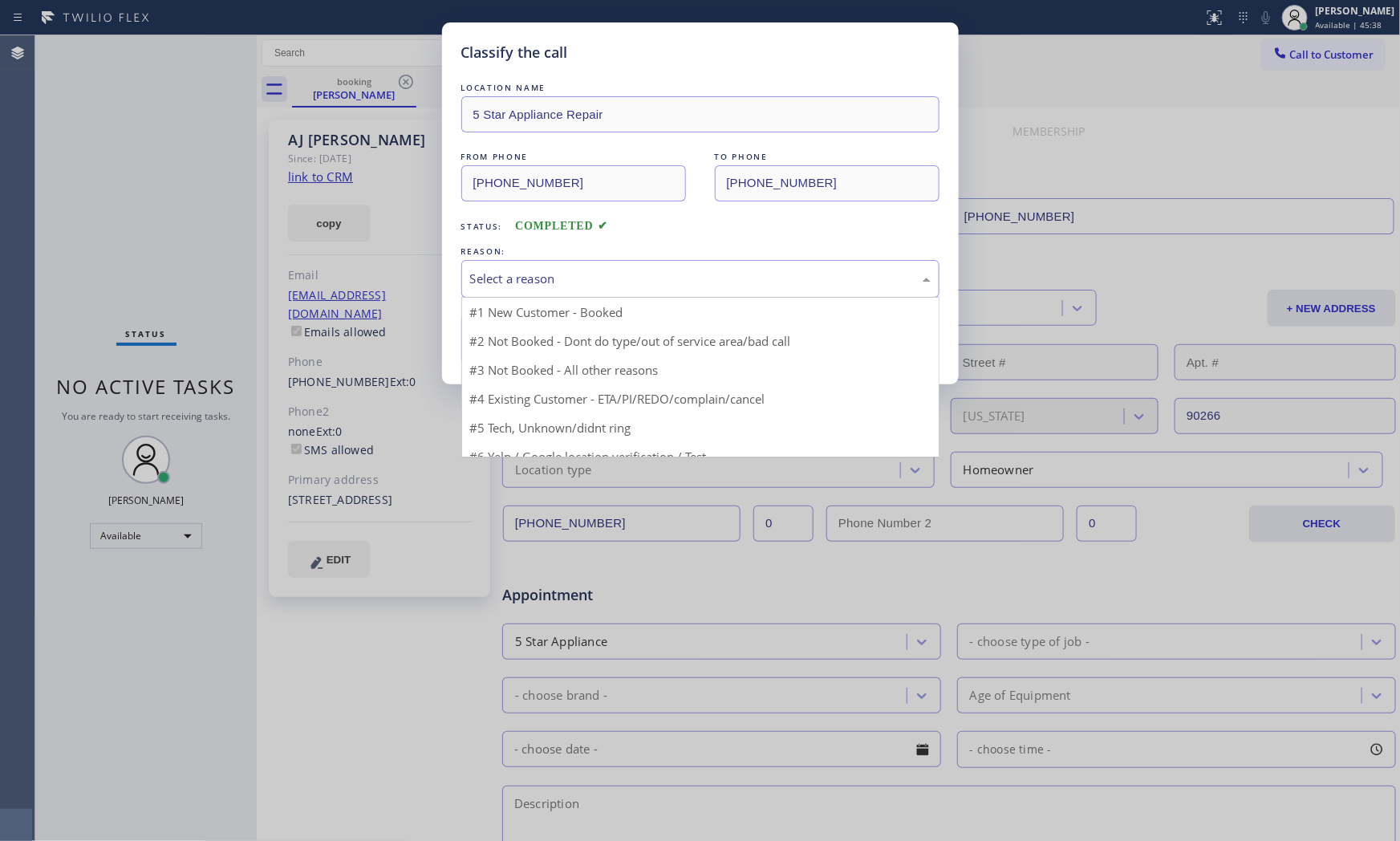
click at [495, 281] on div "Select a reason" at bounding box center [700, 279] width 460 height 19
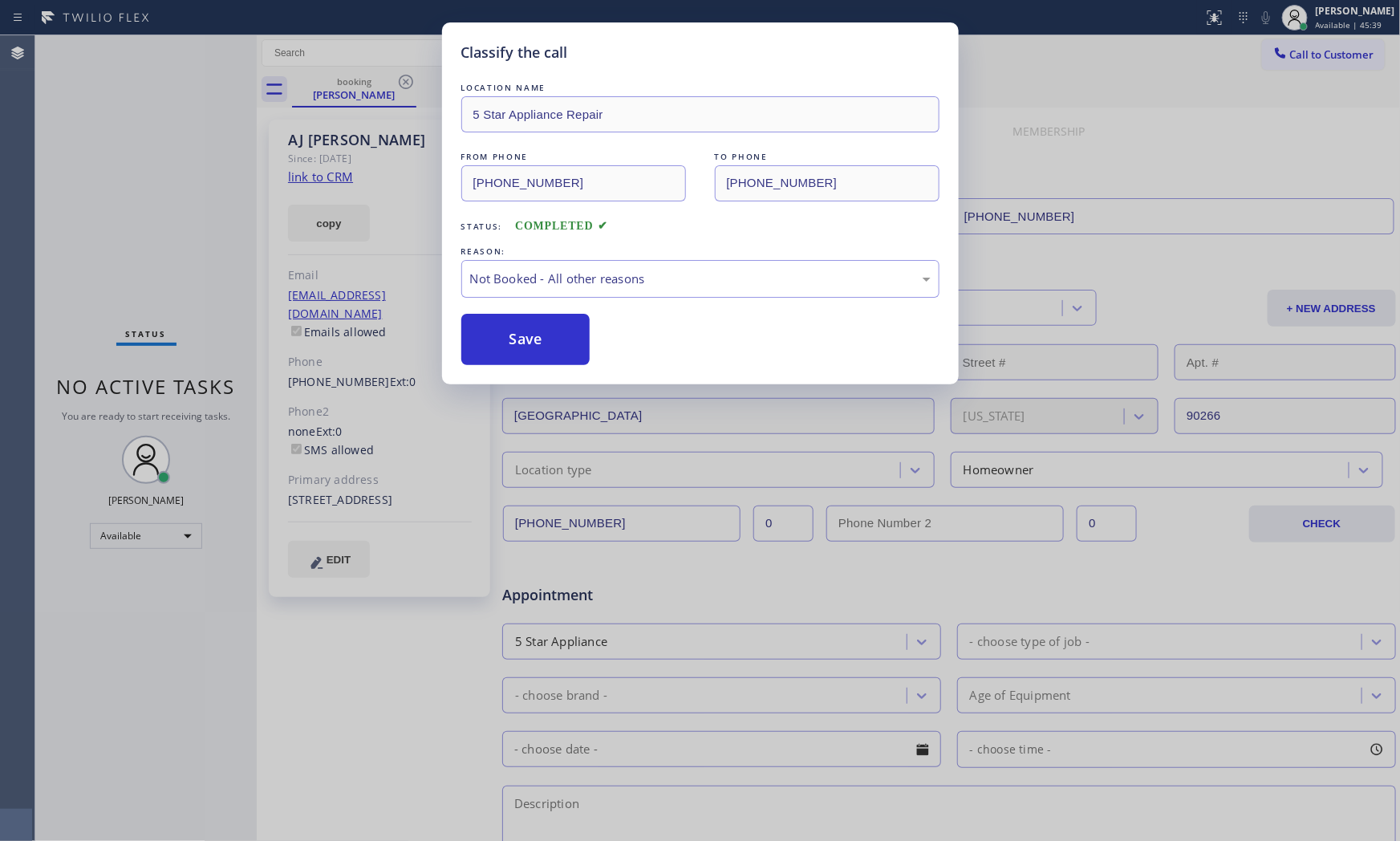
click at [506, 326] on button "Save" at bounding box center [525, 339] width 129 height 52
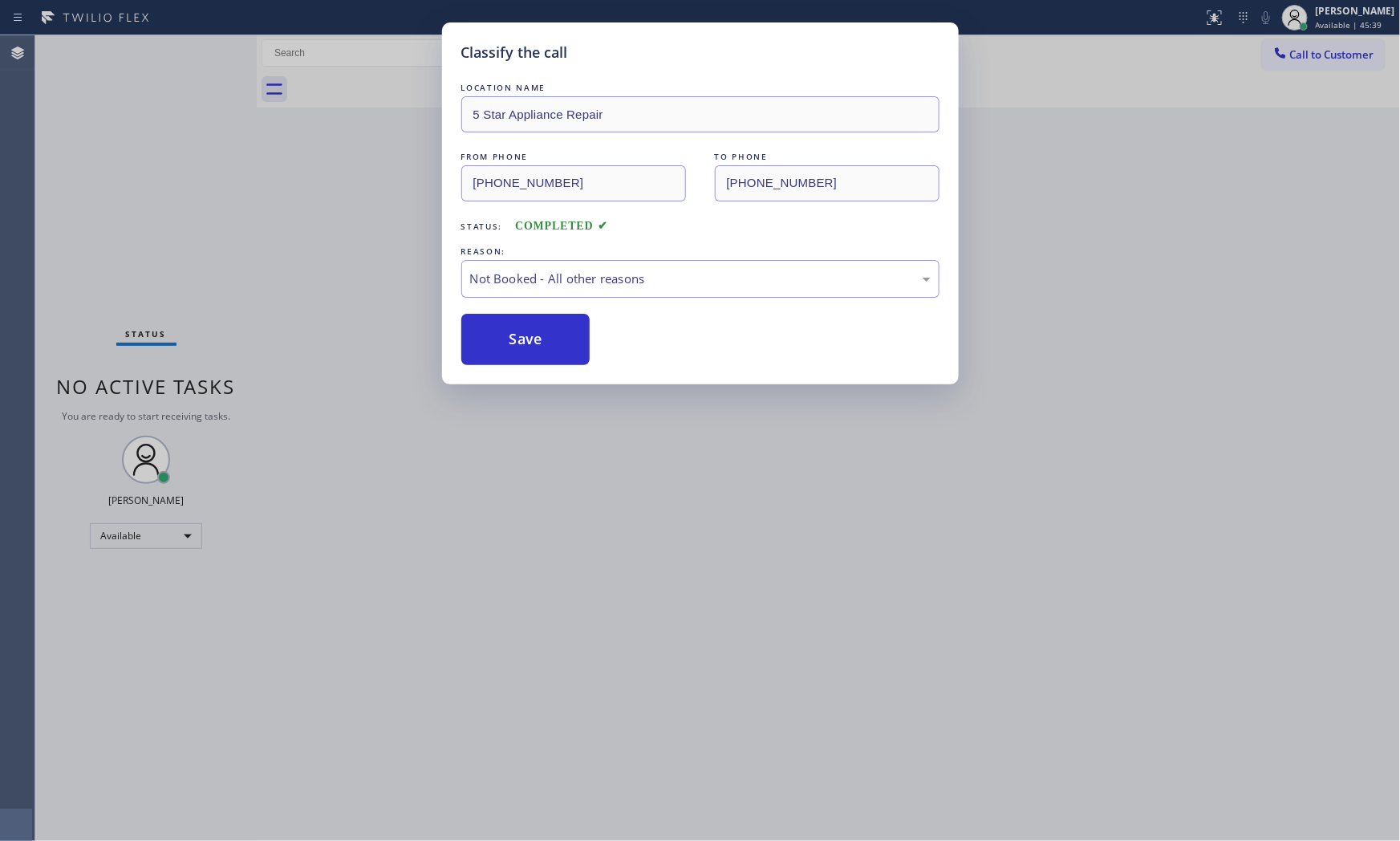
click at [506, 326] on button "Save" at bounding box center [525, 339] width 129 height 52
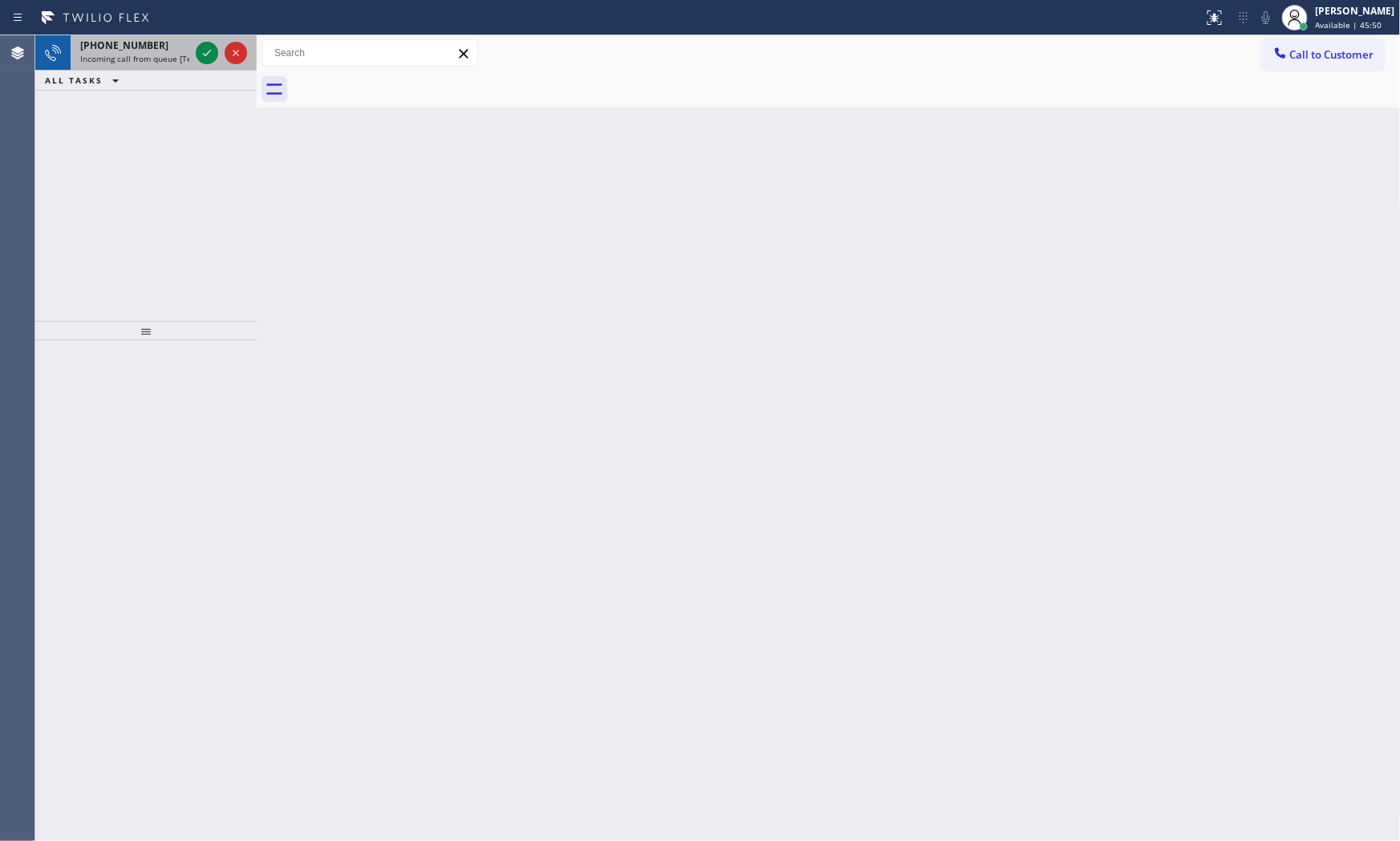
click at [165, 43] on div "[PHONE_NUMBER]" at bounding box center [135, 45] width 109 height 13
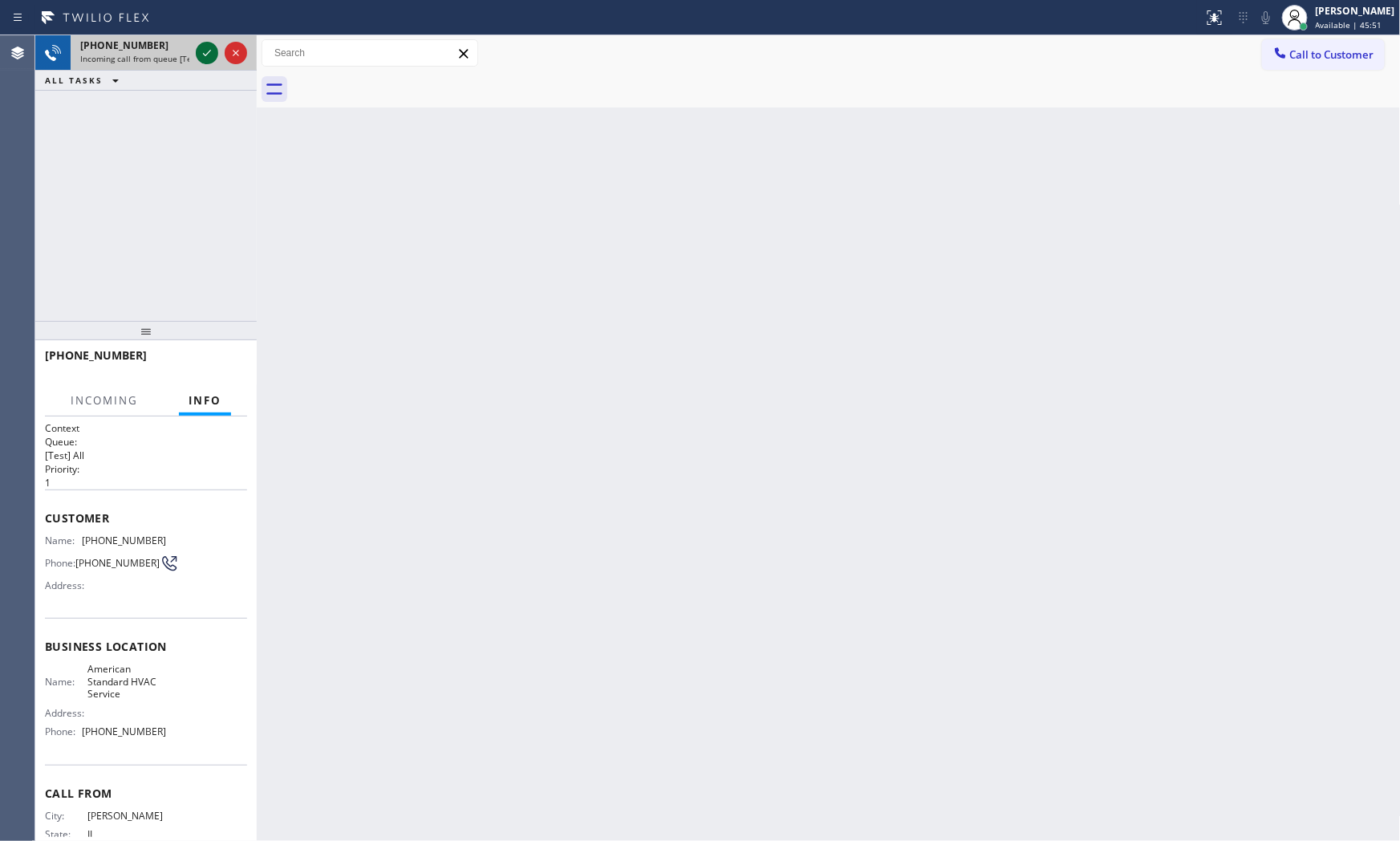
click at [199, 51] on icon at bounding box center [207, 53] width 19 height 19
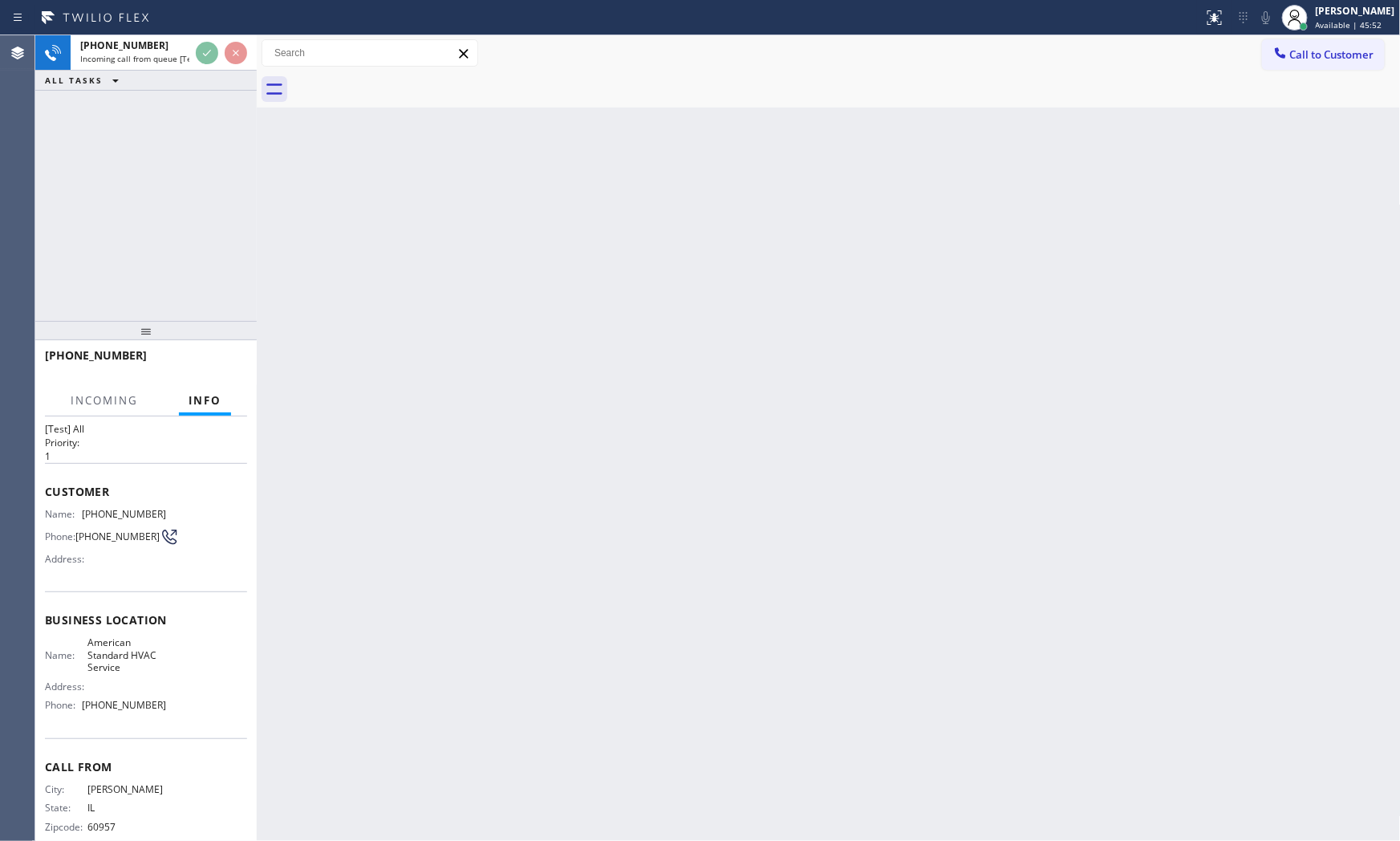
scroll to position [52, 0]
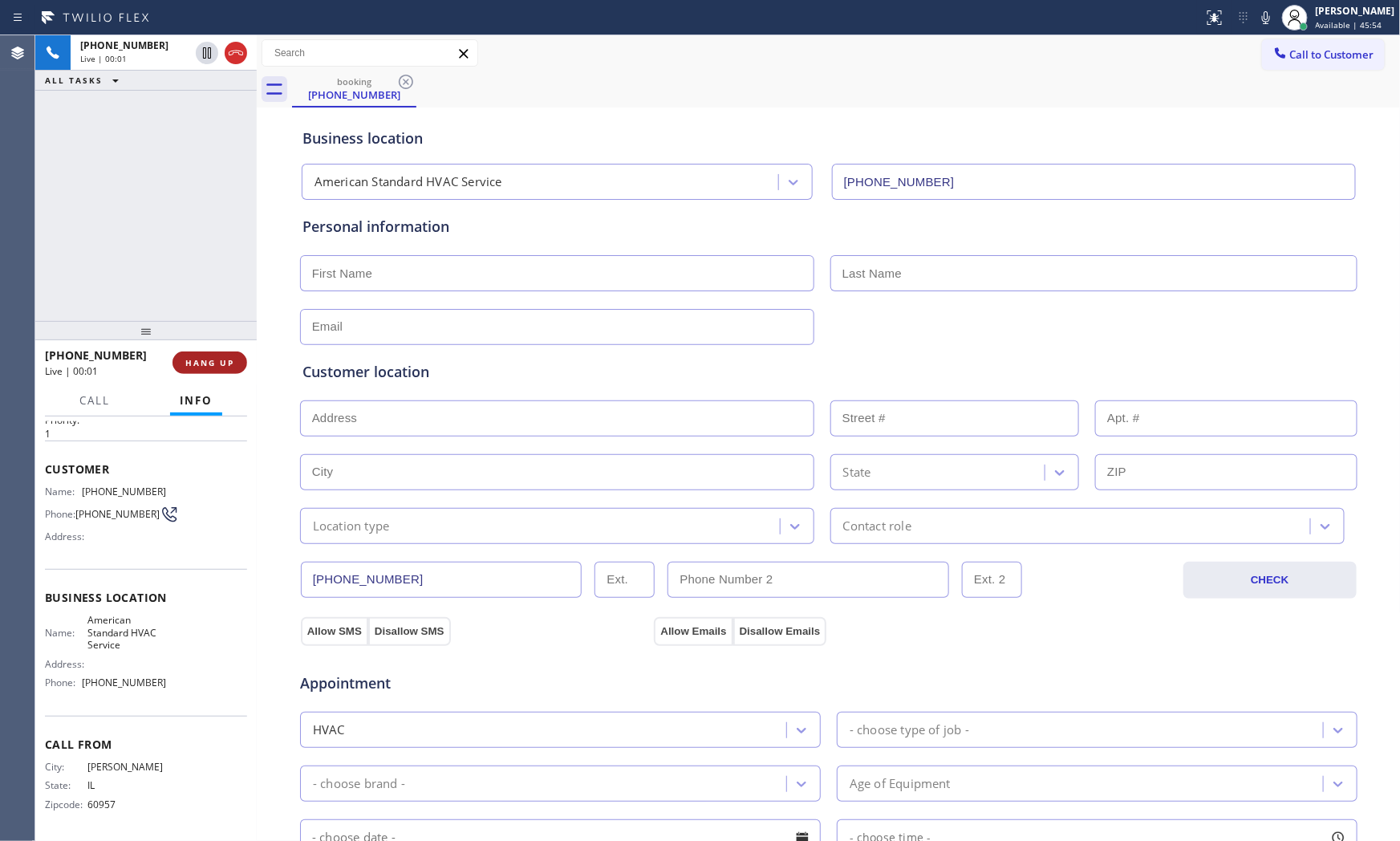
click at [220, 366] on span "HANG UP" at bounding box center [210, 363] width 49 height 11
click at [83, 37] on button "ALL TASKS" at bounding box center [85, 44] width 100 height 19
click at [122, 73] on button "ALL TASKS" at bounding box center [92, 65] width 116 height 21
click at [149, 91] on div "ALL TASKS ALL TASKS ACTIVE TASKS TASKS IN WRAP UP [PHONE_NUMBER] Wrap up | 00:33" at bounding box center [145, 177] width 221 height 285
click at [193, 357] on span "COMPLETE" at bounding box center [206, 363] width 56 height 11
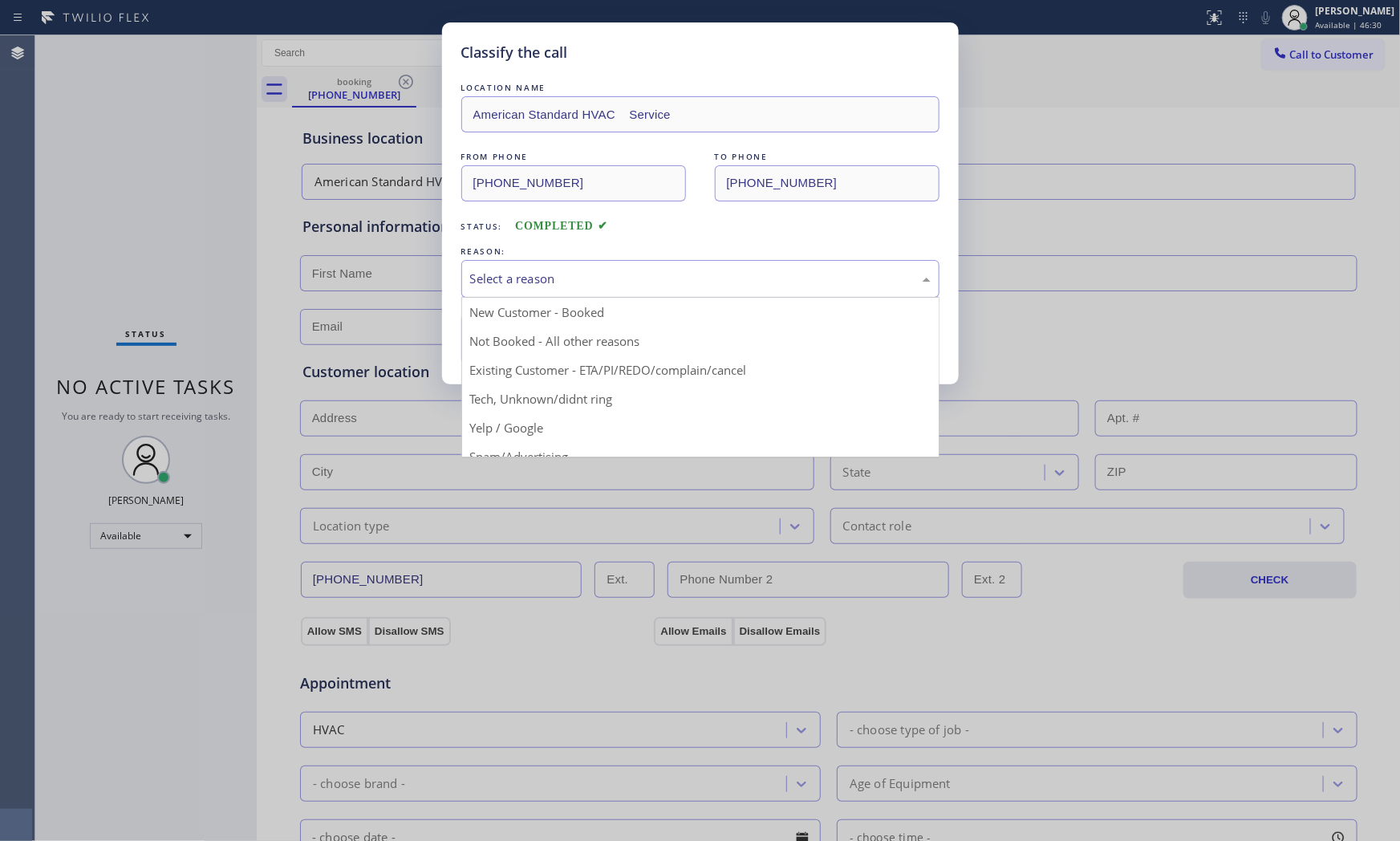
click at [550, 292] on div "Select a reason" at bounding box center [700, 279] width 478 height 38
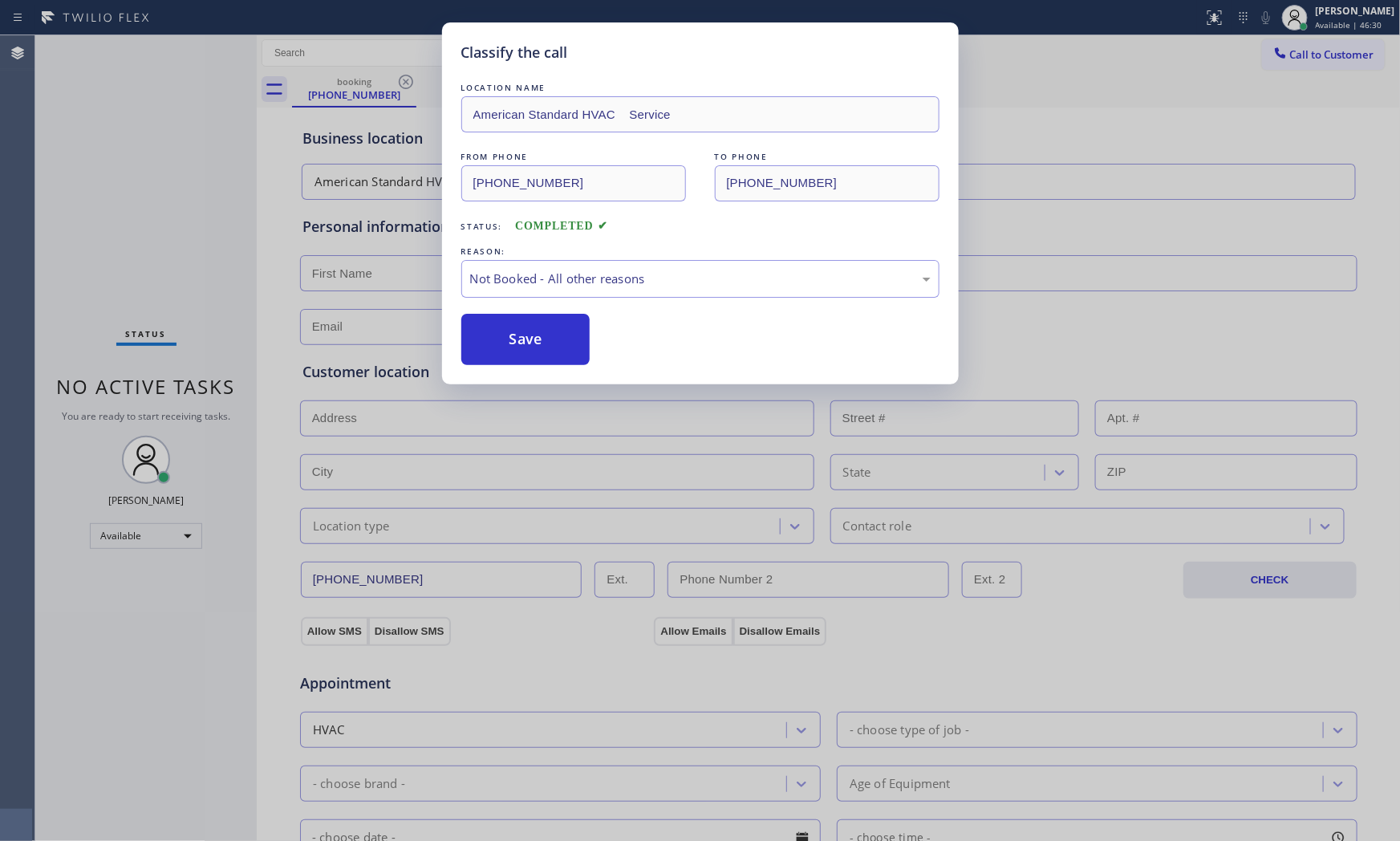
click at [527, 346] on button "Save" at bounding box center [525, 339] width 129 height 52
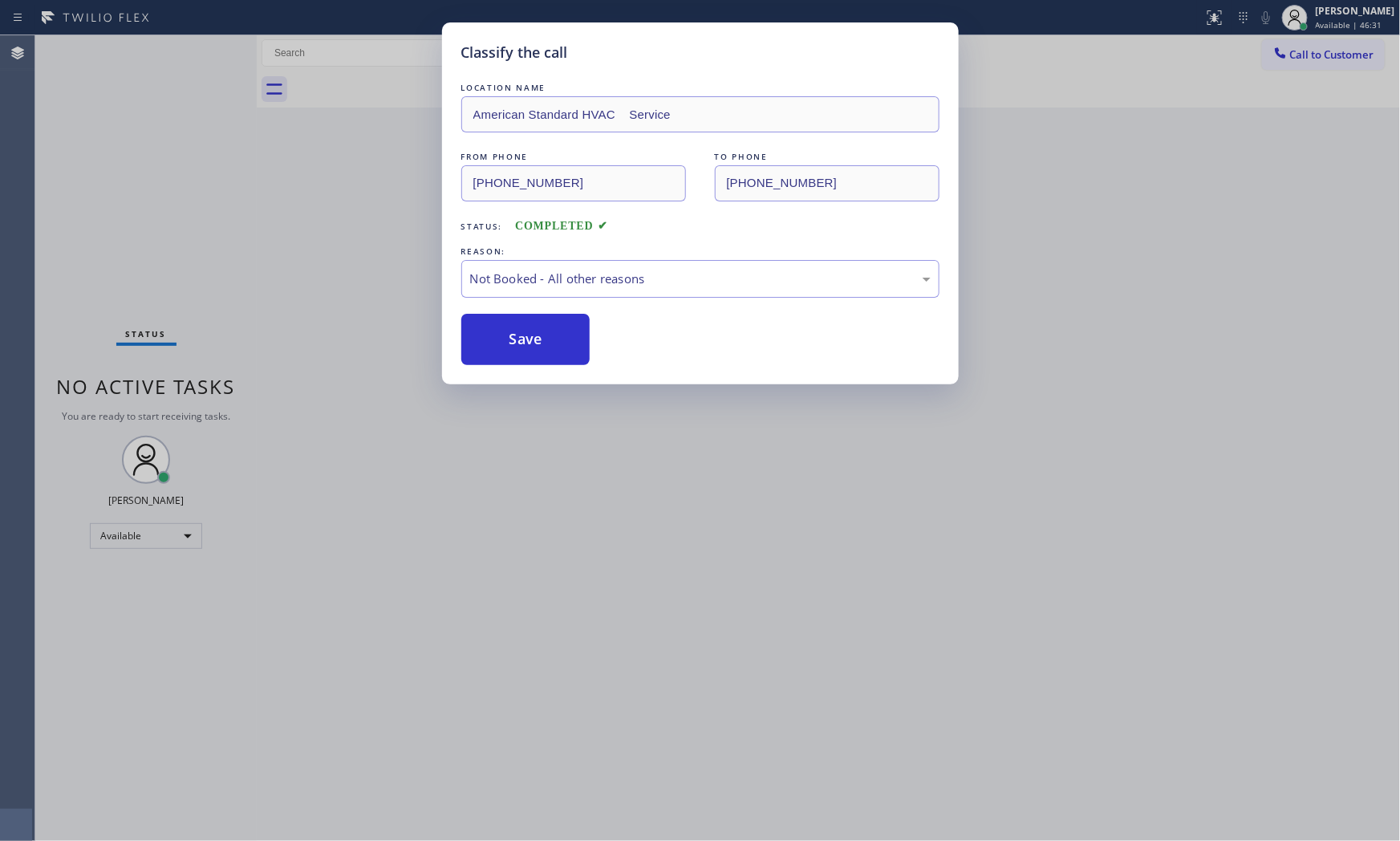
click at [527, 346] on button "Save" at bounding box center [525, 339] width 129 height 52
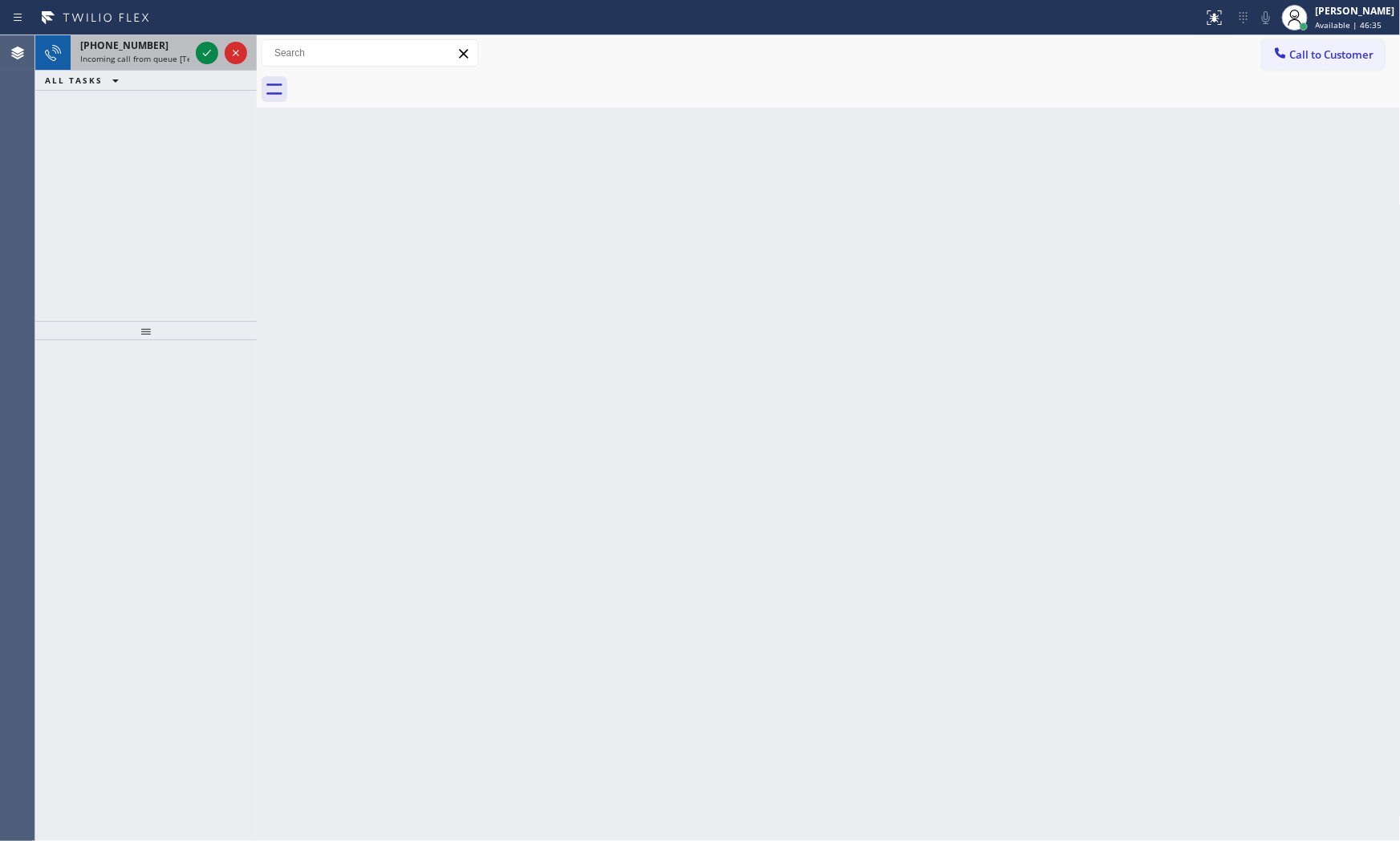
click at [169, 46] on div "[PHONE_NUMBER]" at bounding box center [135, 45] width 109 height 13
click at [150, 30] on div "Status report No issues detected If you experience an issue, please download th…" at bounding box center [700, 17] width 1400 height 35
click at [156, 40] on div "[PHONE_NUMBER]" at bounding box center [135, 45] width 109 height 13
click at [179, 53] on span "Incoming call from queue [Test] All" at bounding box center [146, 58] width 133 height 11
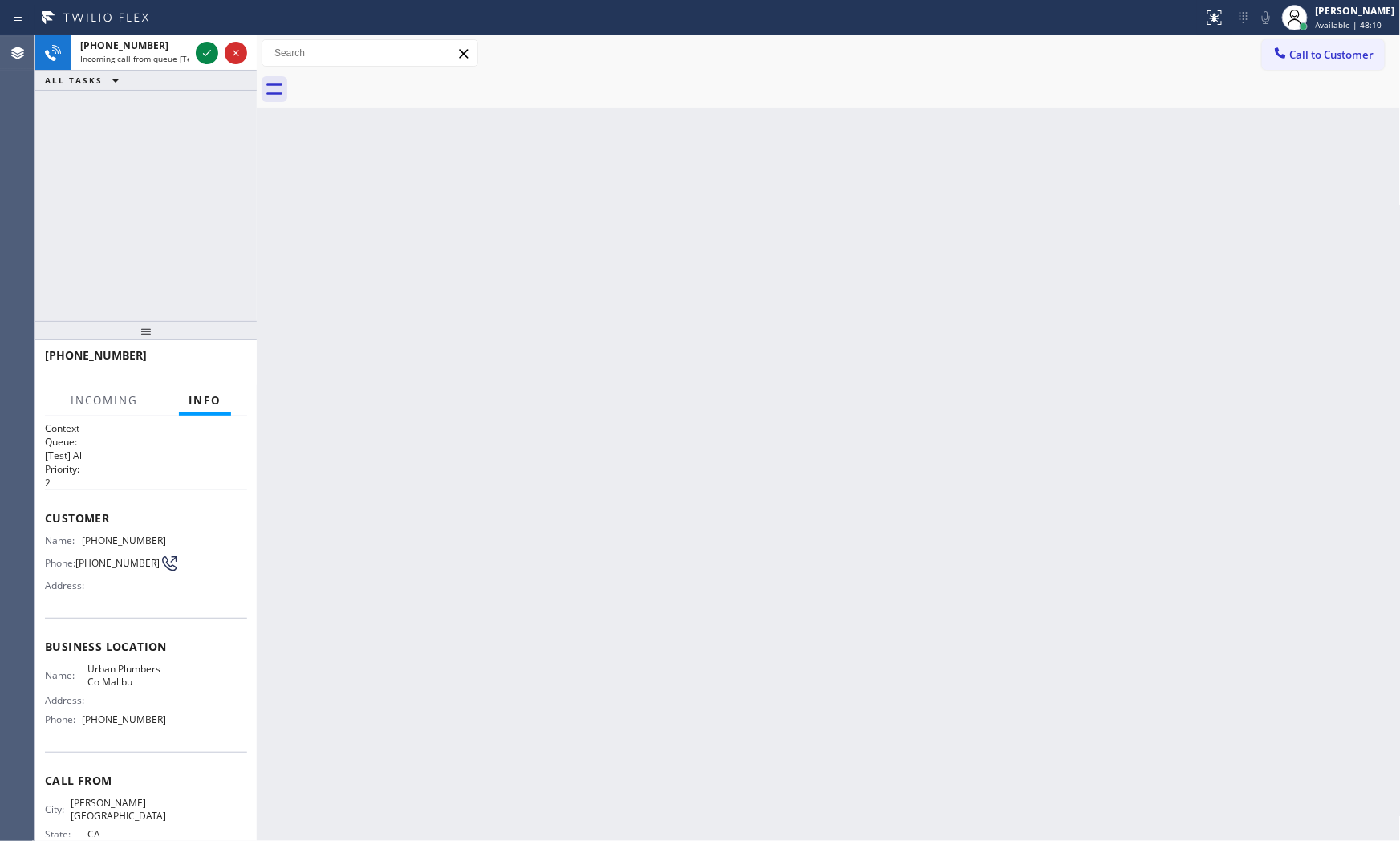
scroll to position [40, 0]
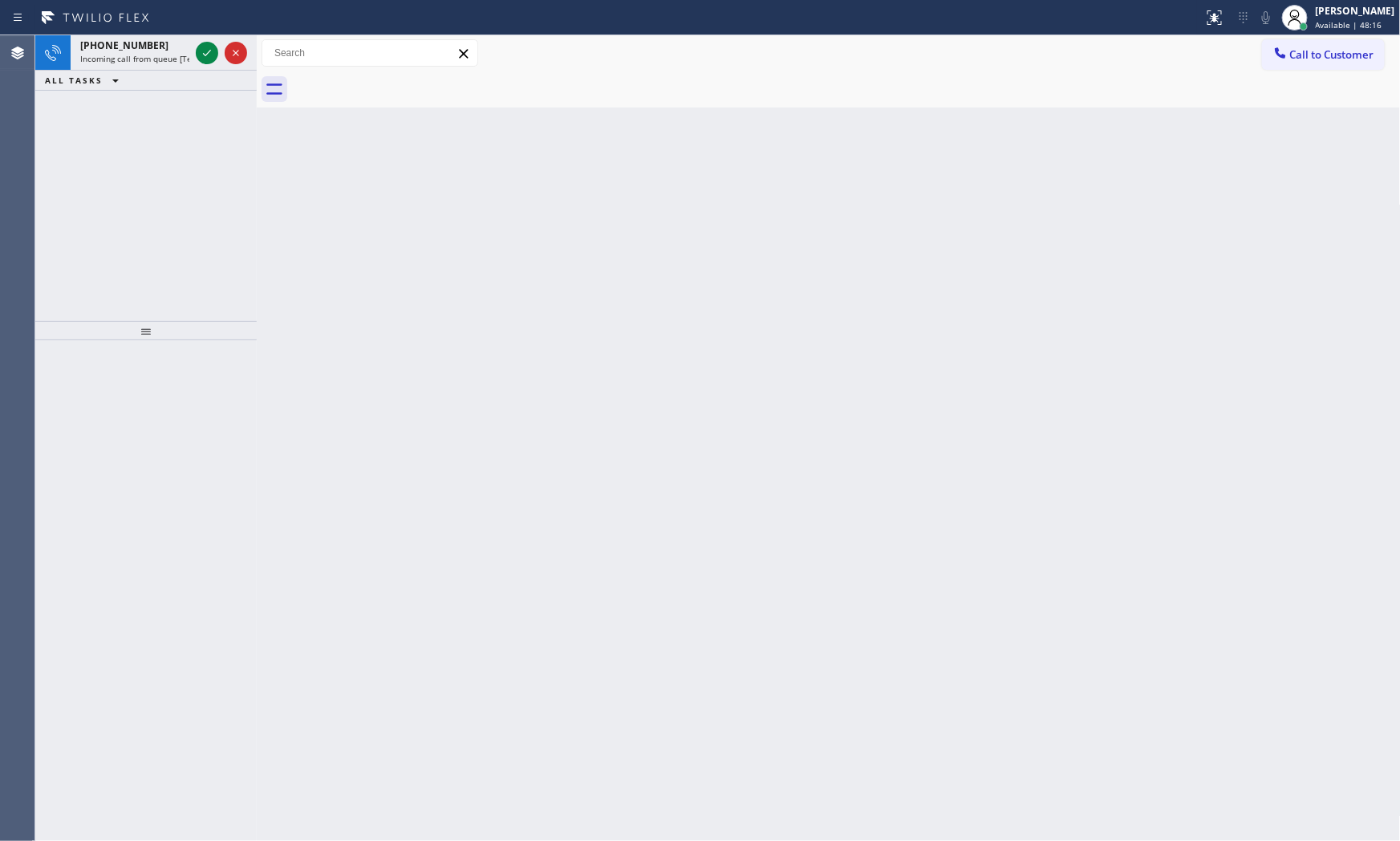
click at [142, 78] on div "ALL TASKS ALL TASKS ACTIVE TASKS TASKS IN WRAP UP" at bounding box center [145, 80] width 221 height 20
click at [151, 57] on span "Incoming call from queue [Test] All" at bounding box center [146, 58] width 133 height 11
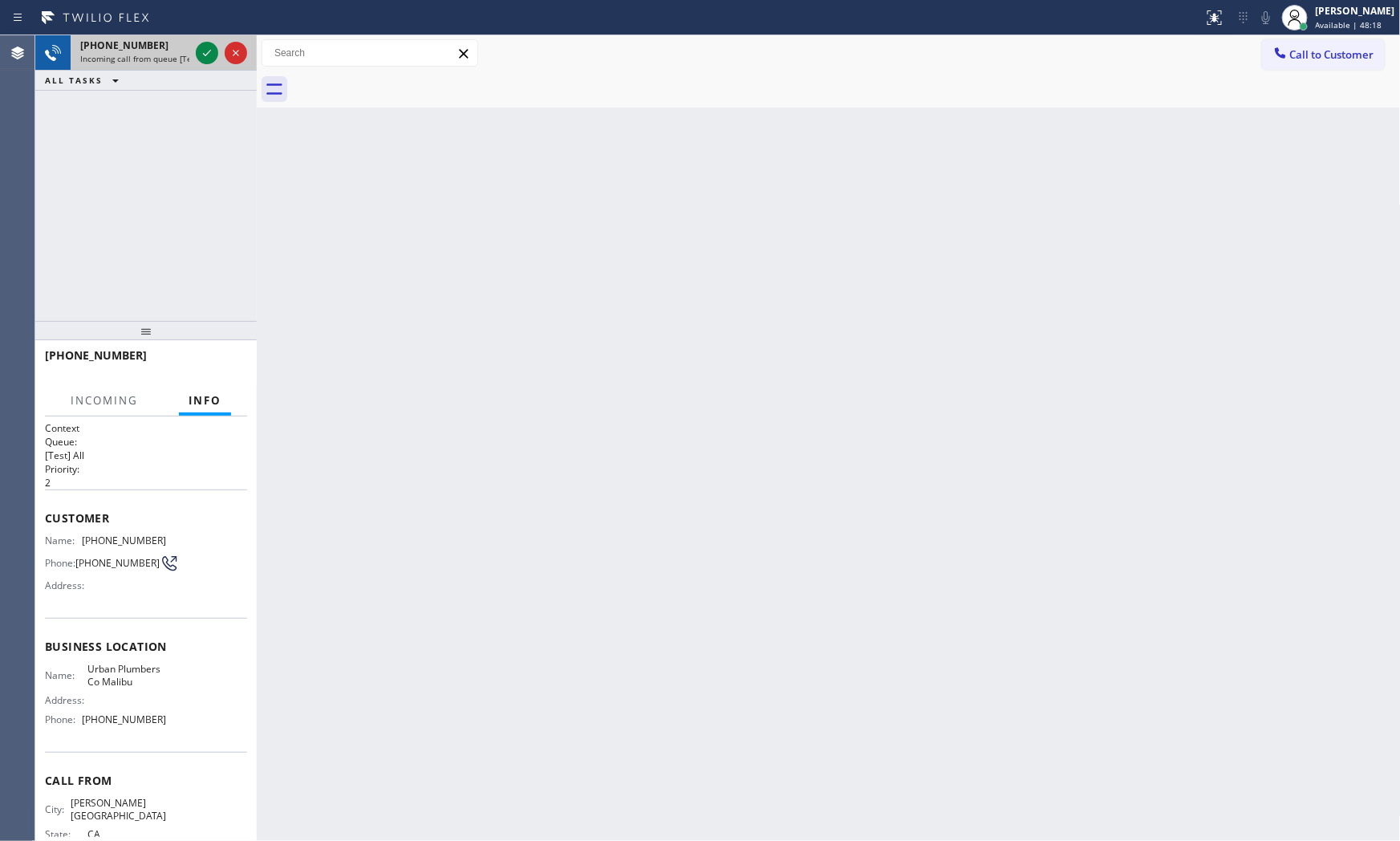
click at [188, 53] on span "Incoming call from queue [Test] All" at bounding box center [146, 58] width 133 height 11
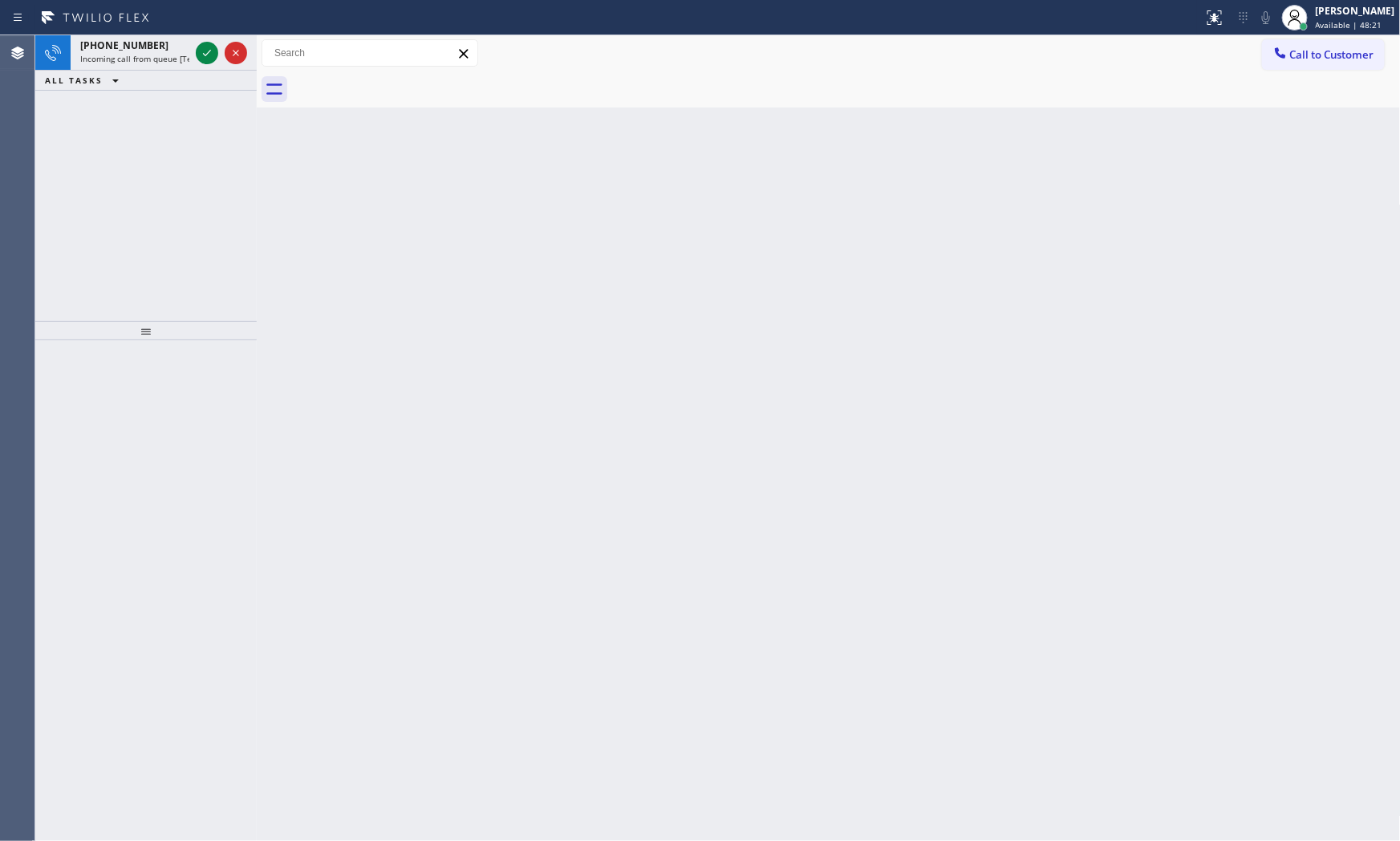
click at [188, 53] on span "Incoming call from queue [Test] All" at bounding box center [146, 58] width 133 height 11
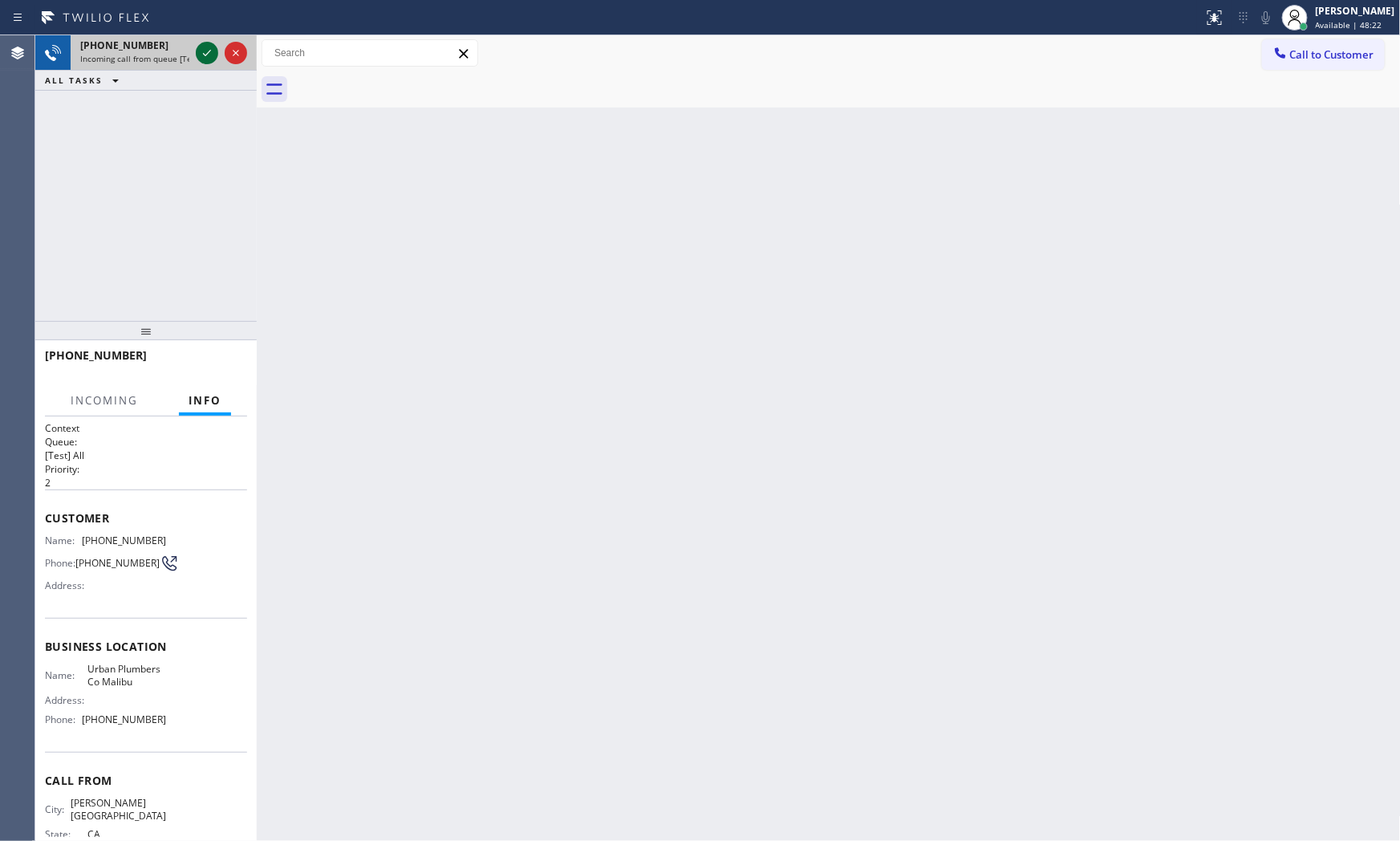
click at [205, 53] on icon at bounding box center [207, 53] width 19 height 19
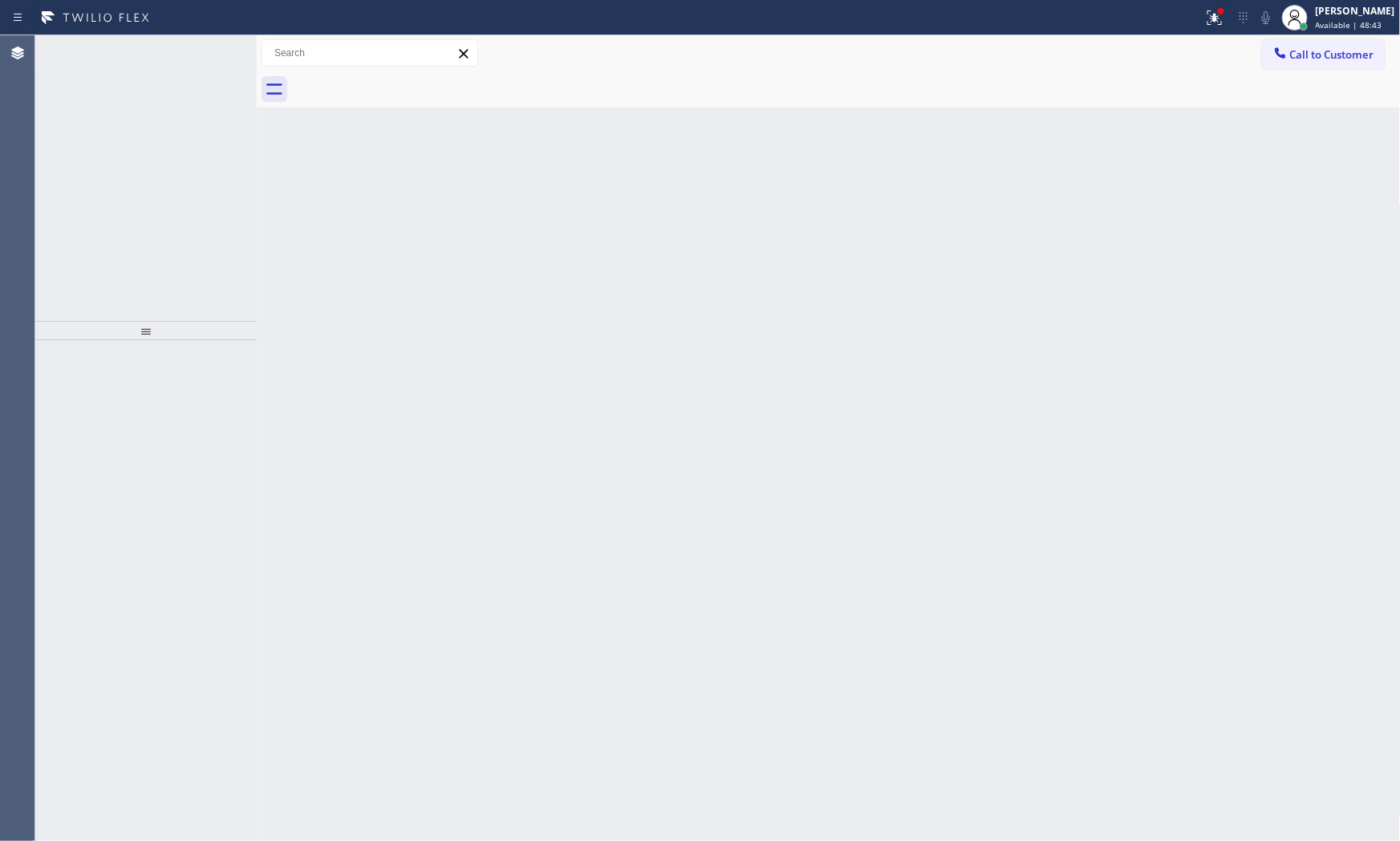
click at [172, 41] on div "[PHONE_NUMBER]" at bounding box center [135, 45] width 109 height 13
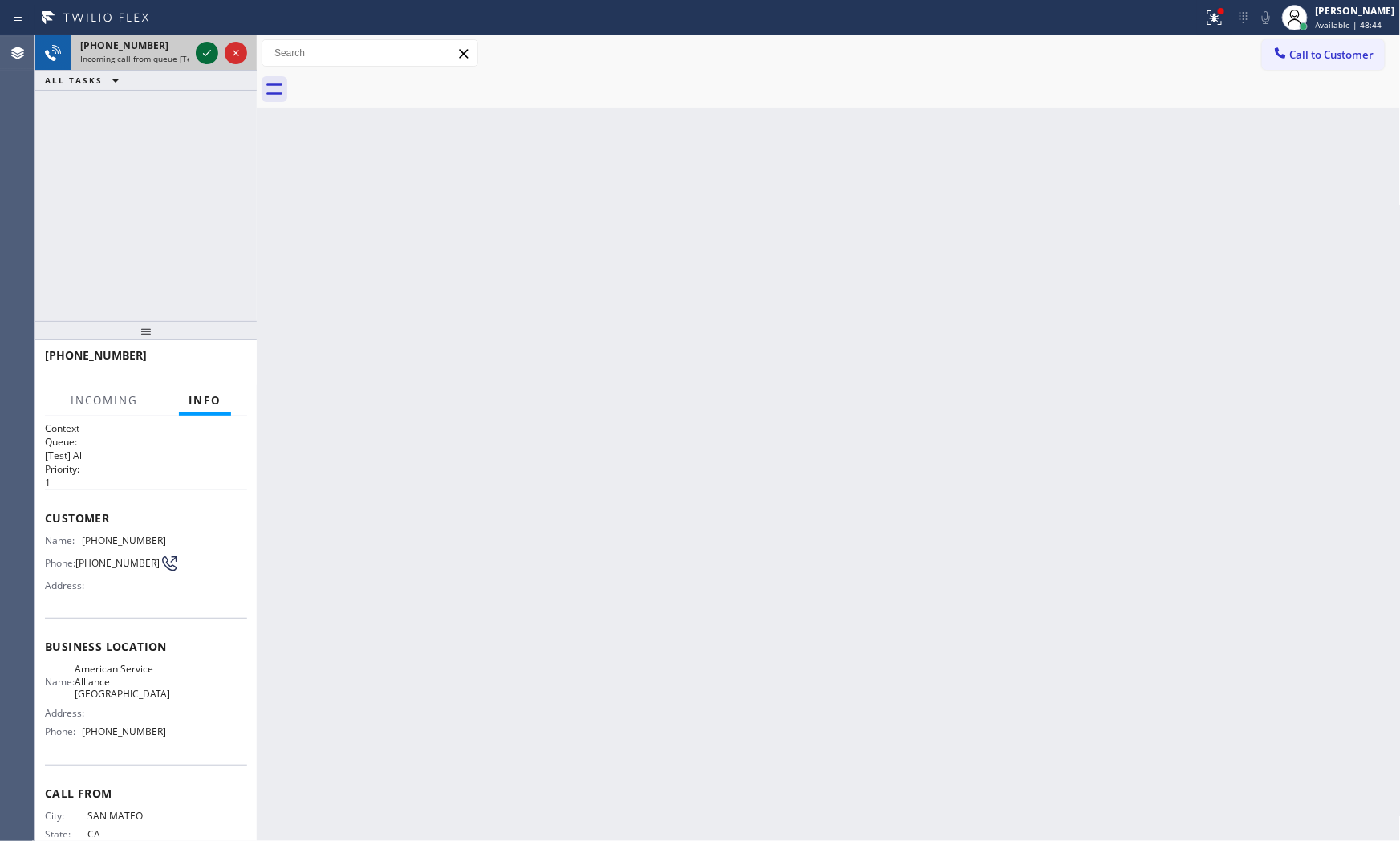
click at [207, 52] on icon at bounding box center [207, 53] width 19 height 19
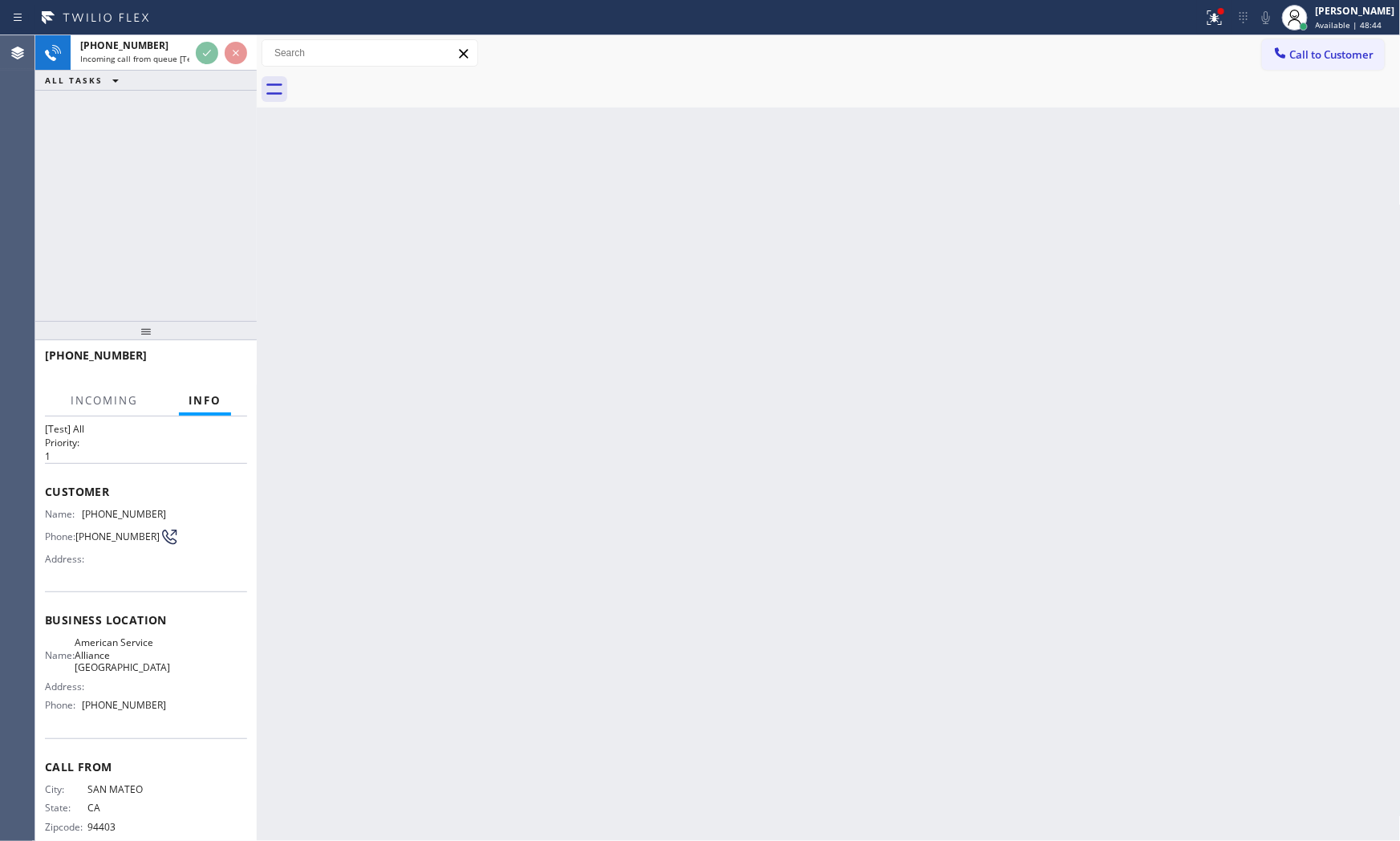
scroll to position [52, 0]
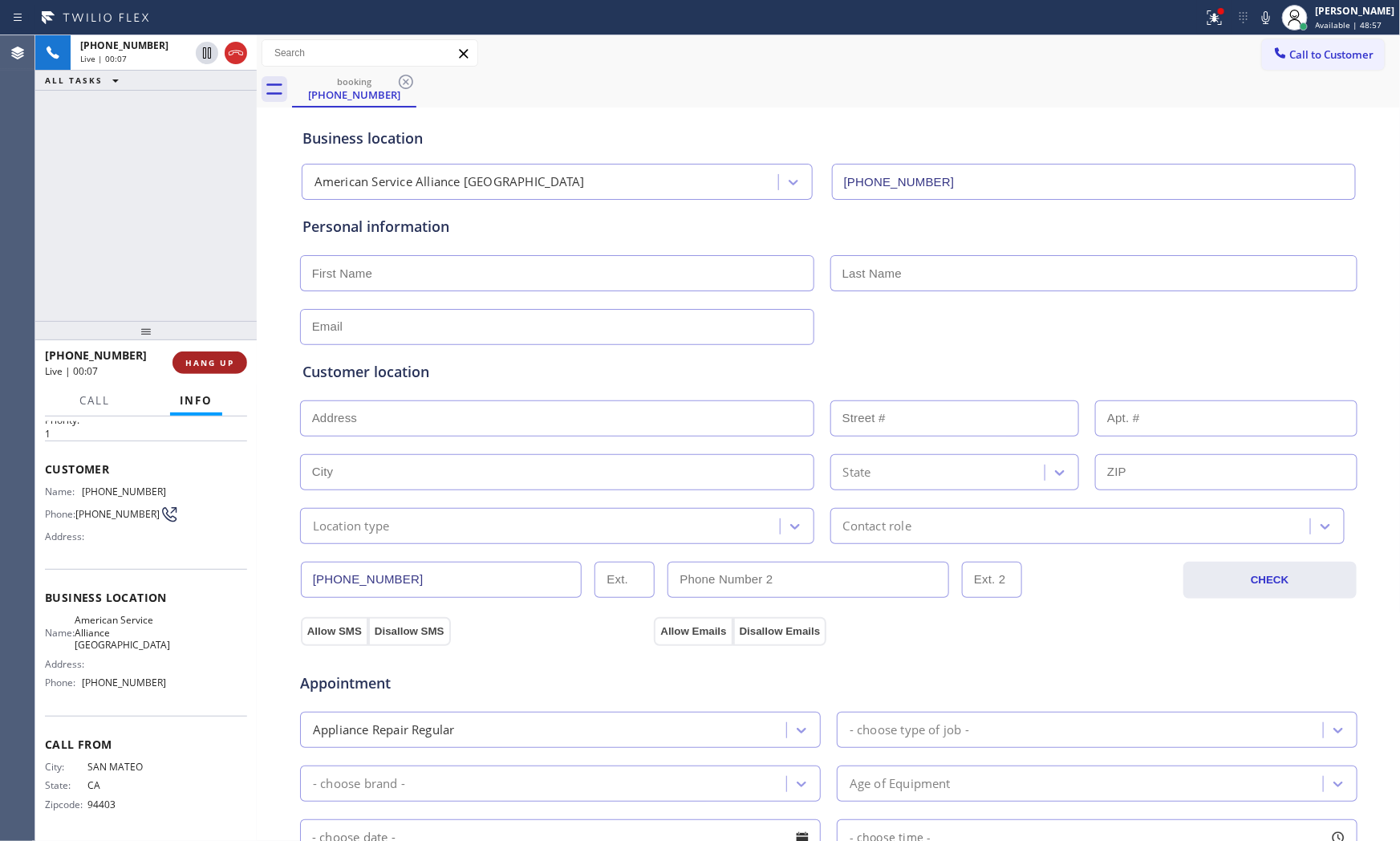
click at [217, 371] on button "HANG UP" at bounding box center [209, 363] width 74 height 23
click at [186, 351] on button "COMPLETE" at bounding box center [206, 363] width 81 height 23
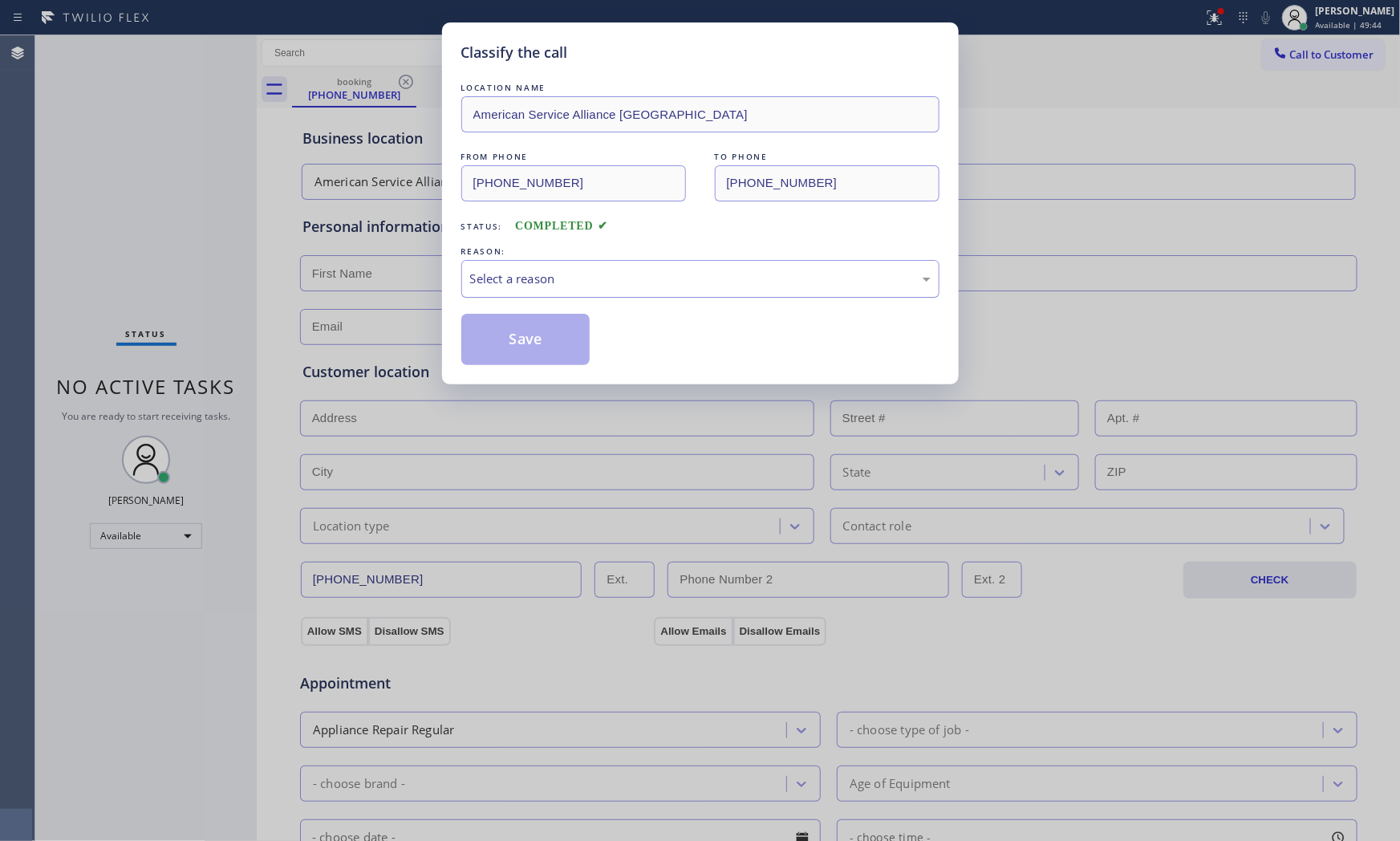
drag, startPoint x: 475, startPoint y: 281, endPoint x: 478, endPoint y: 292, distance: 11.4
click at [475, 282] on div "Select a reason" at bounding box center [700, 279] width 478 height 38
click at [503, 339] on button "Save" at bounding box center [525, 339] width 129 height 52
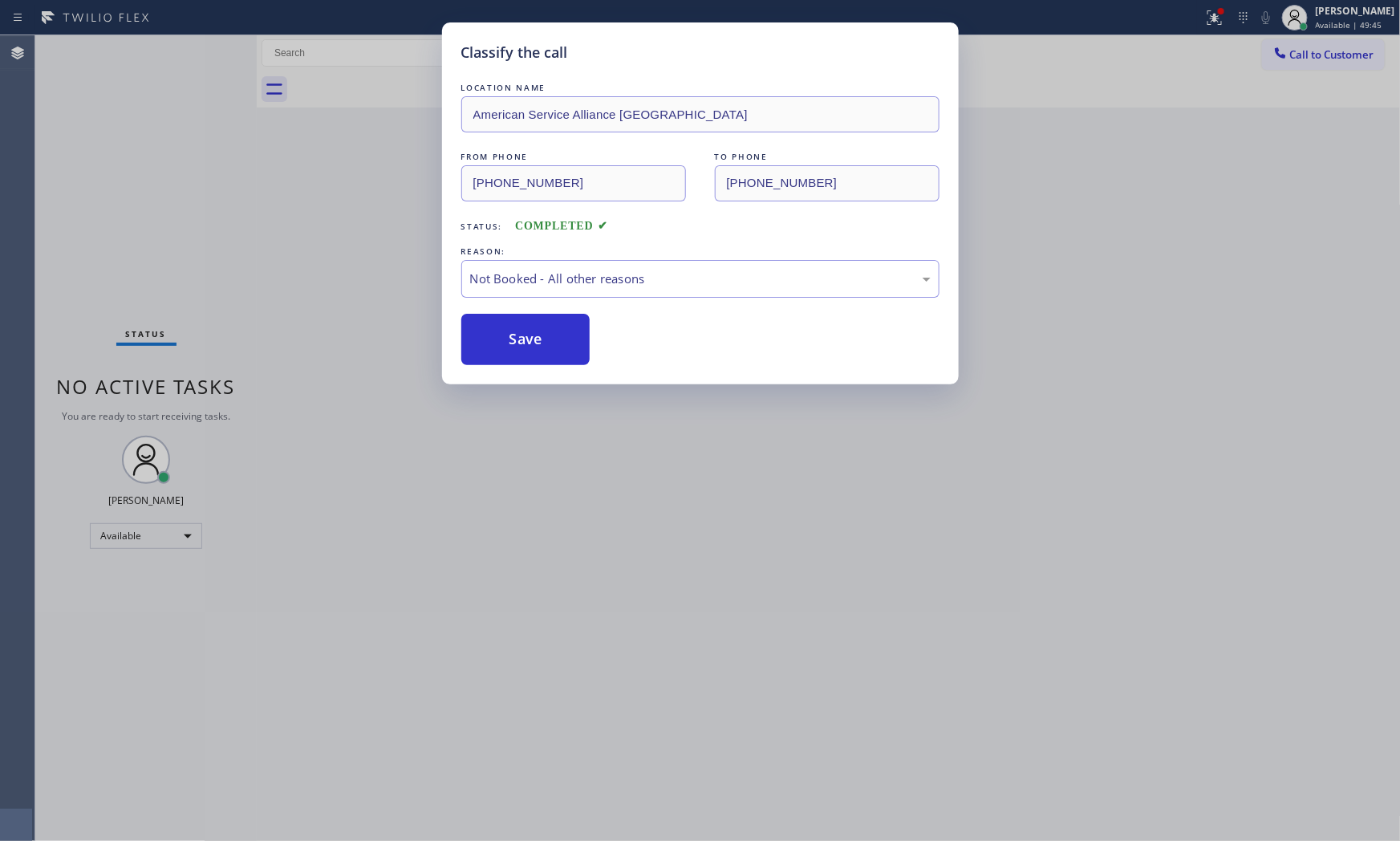
click at [503, 339] on button "Save" at bounding box center [525, 339] width 129 height 52
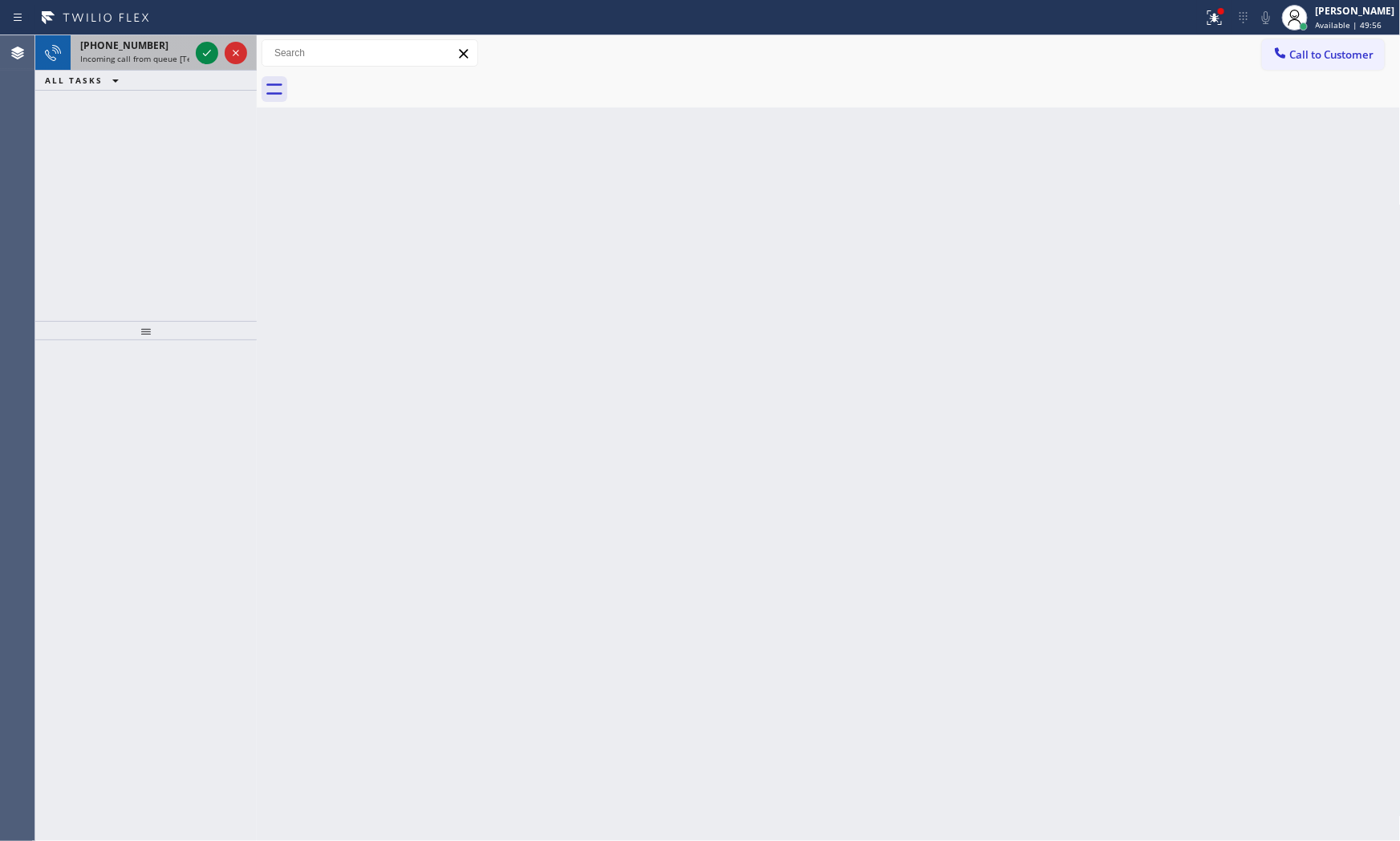
click at [221, 55] on div at bounding box center [220, 52] width 57 height 35
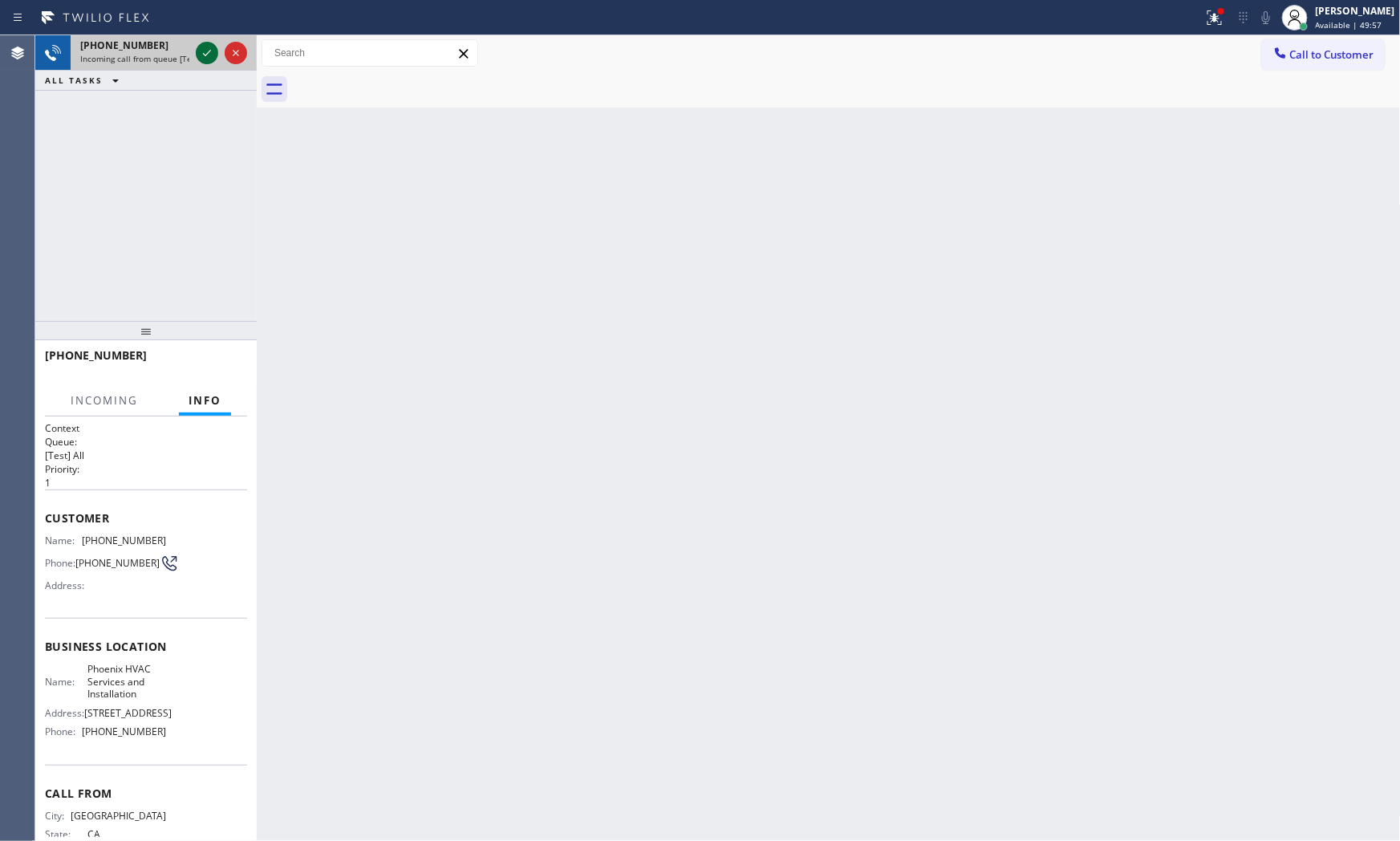
click at [210, 53] on icon at bounding box center [207, 53] width 19 height 19
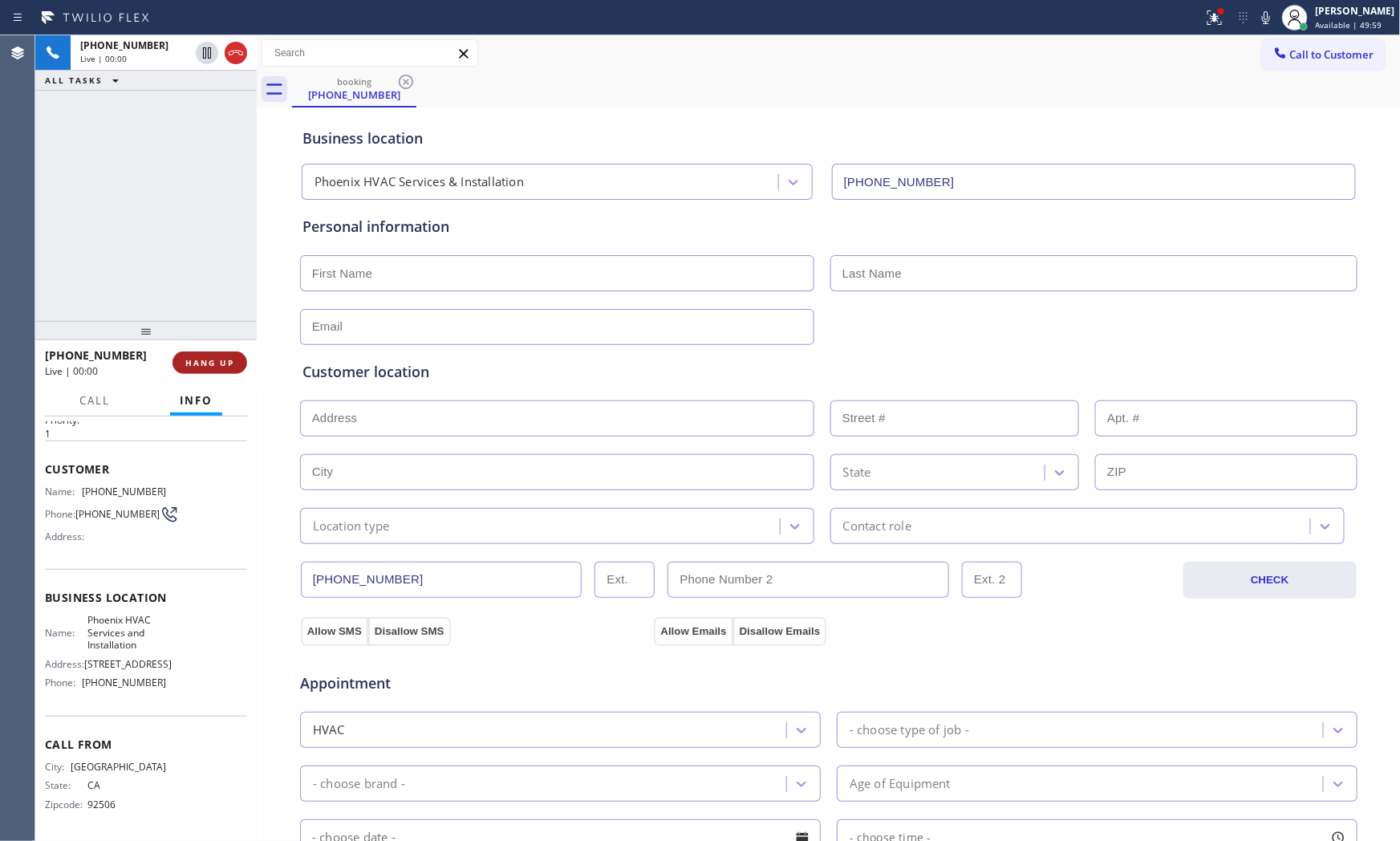
click at [211, 365] on span "HANG UP" at bounding box center [210, 363] width 49 height 11
click at [192, 378] on div "[PHONE_NUMBER] Wrap up | 00:47 COMPLETE" at bounding box center [146, 363] width 202 height 41
click at [194, 371] on button "COMPLETE" at bounding box center [206, 363] width 81 height 23
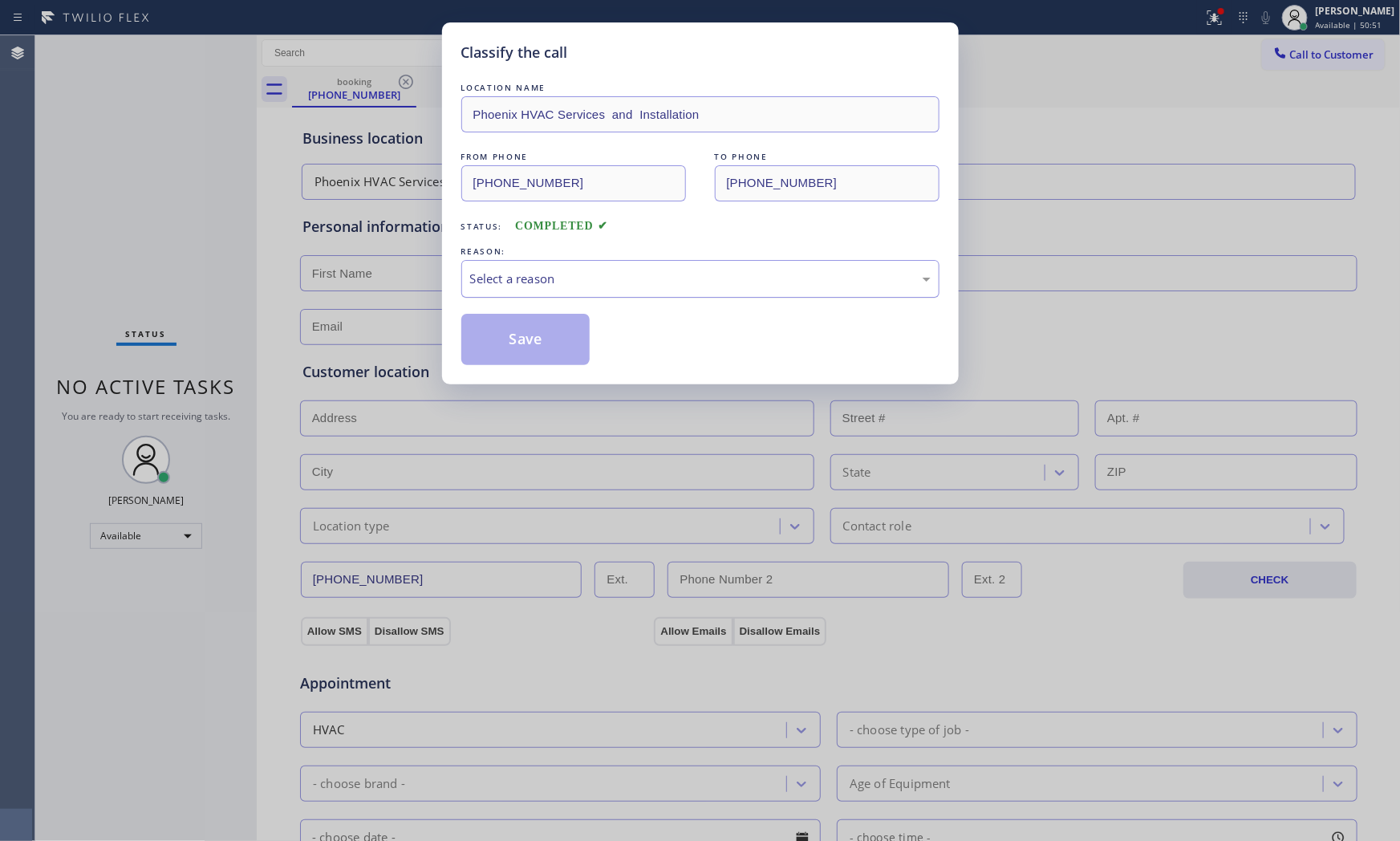
click at [530, 297] on div "Select a reason" at bounding box center [700, 279] width 478 height 38
click at [528, 335] on button "Save" at bounding box center [525, 339] width 129 height 52
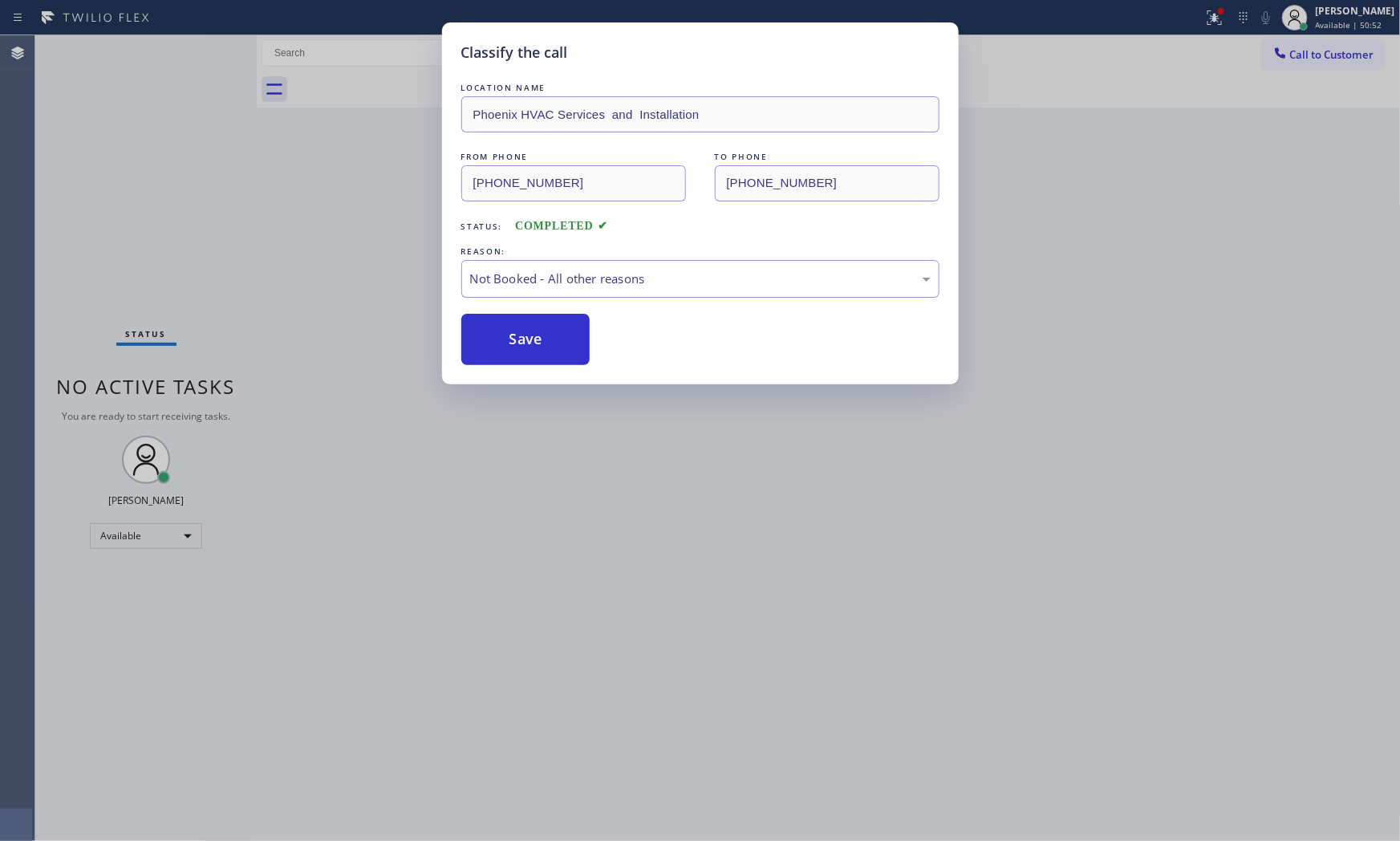
click at [528, 335] on button "Save" at bounding box center [525, 339] width 129 height 52
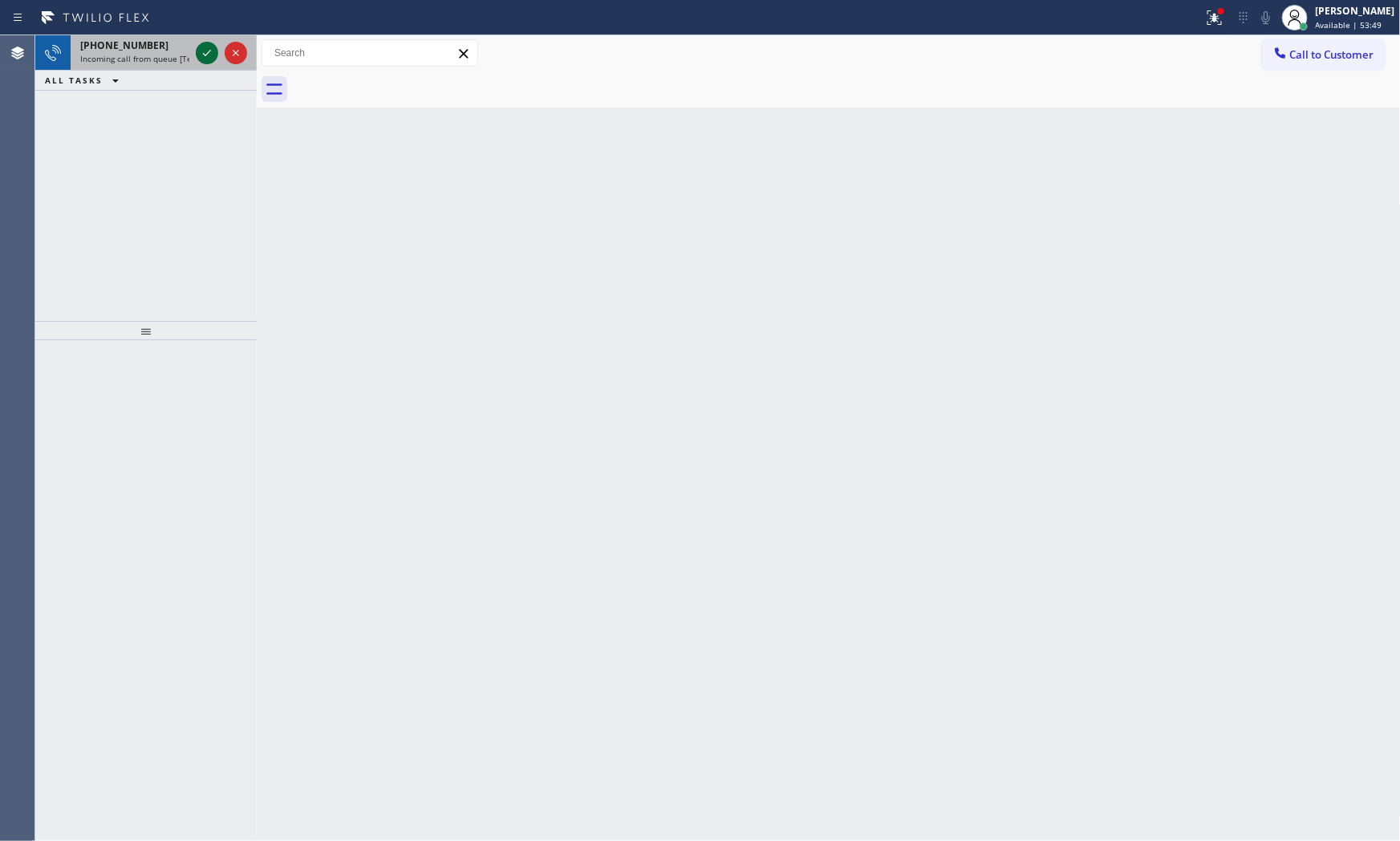
click at [203, 44] on icon at bounding box center [207, 53] width 19 height 19
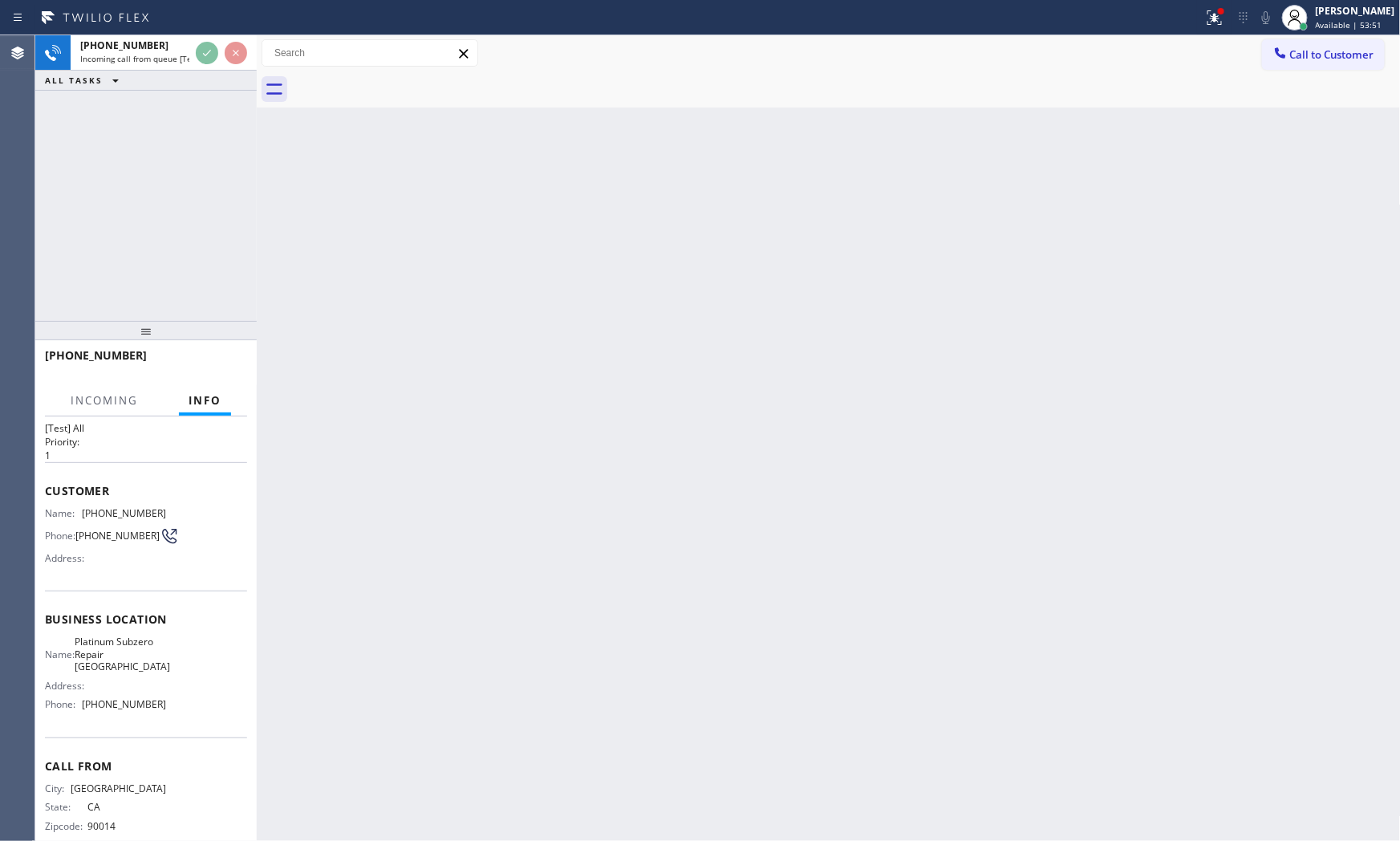
scroll to position [52, 0]
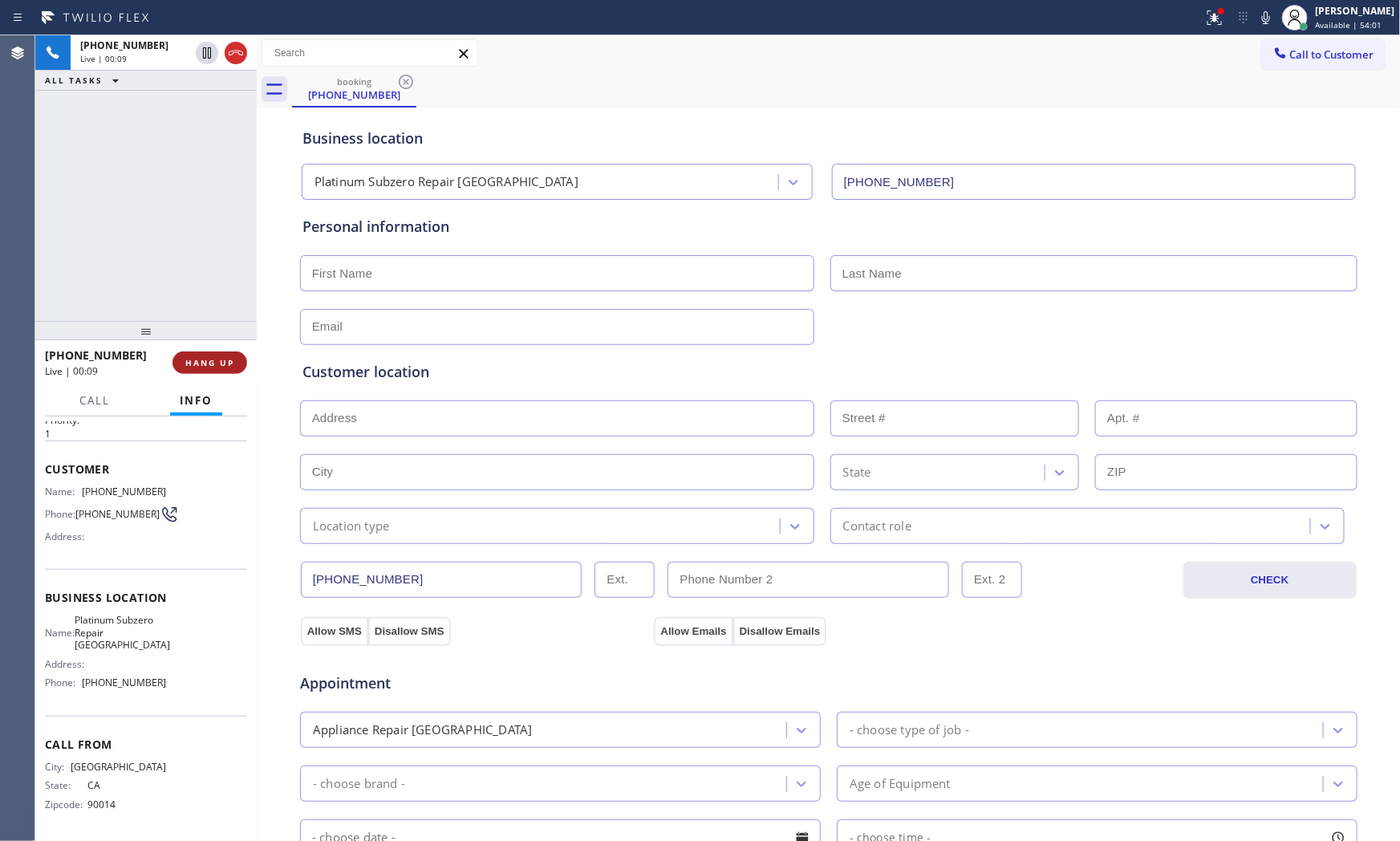
click at [214, 357] on span "HANG UP" at bounding box center [210, 363] width 49 height 11
click at [214, 357] on span "COMPLETE" at bounding box center [206, 363] width 56 height 11
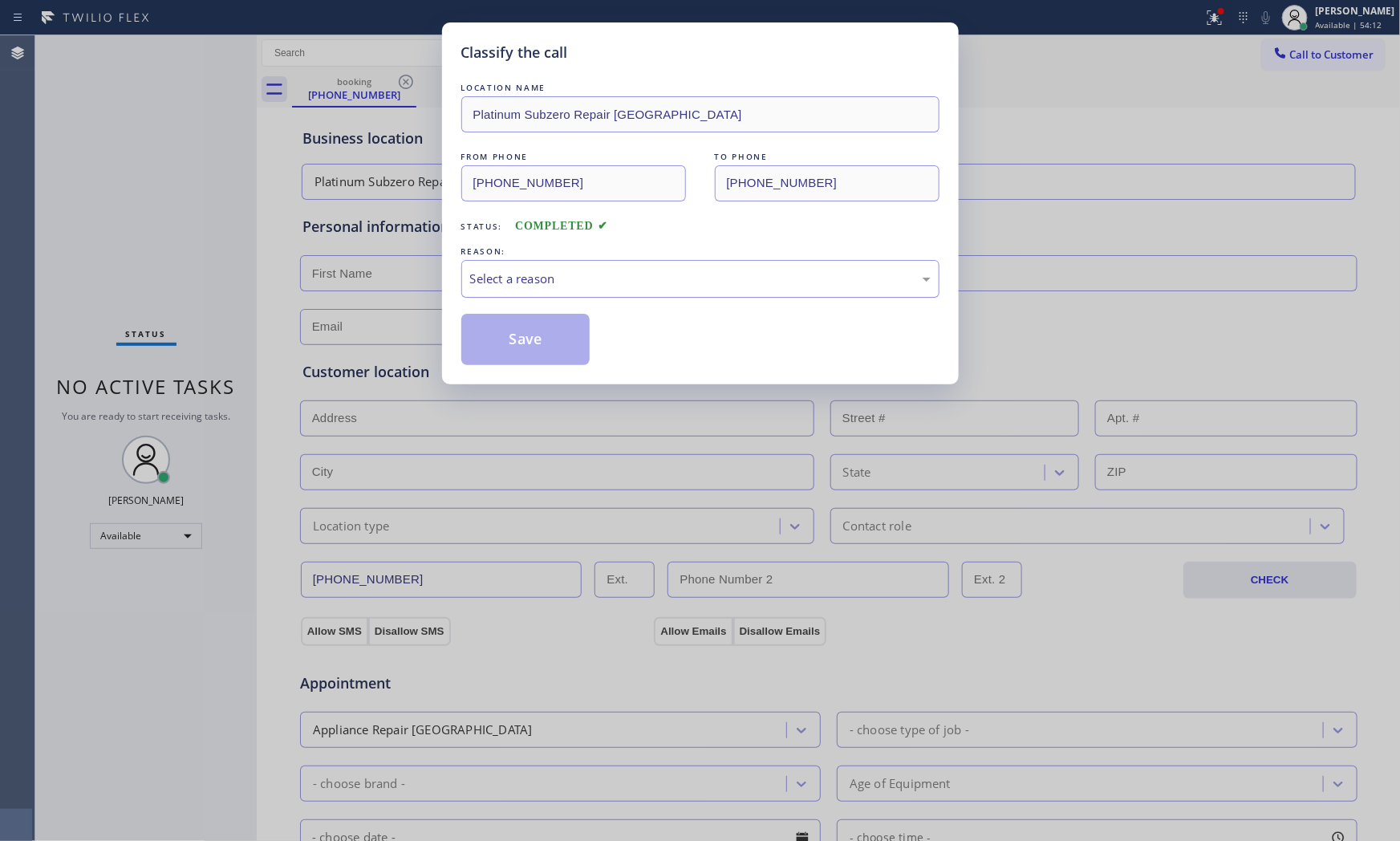
click at [528, 269] on div "Select a reason" at bounding box center [700, 279] width 460 height 19
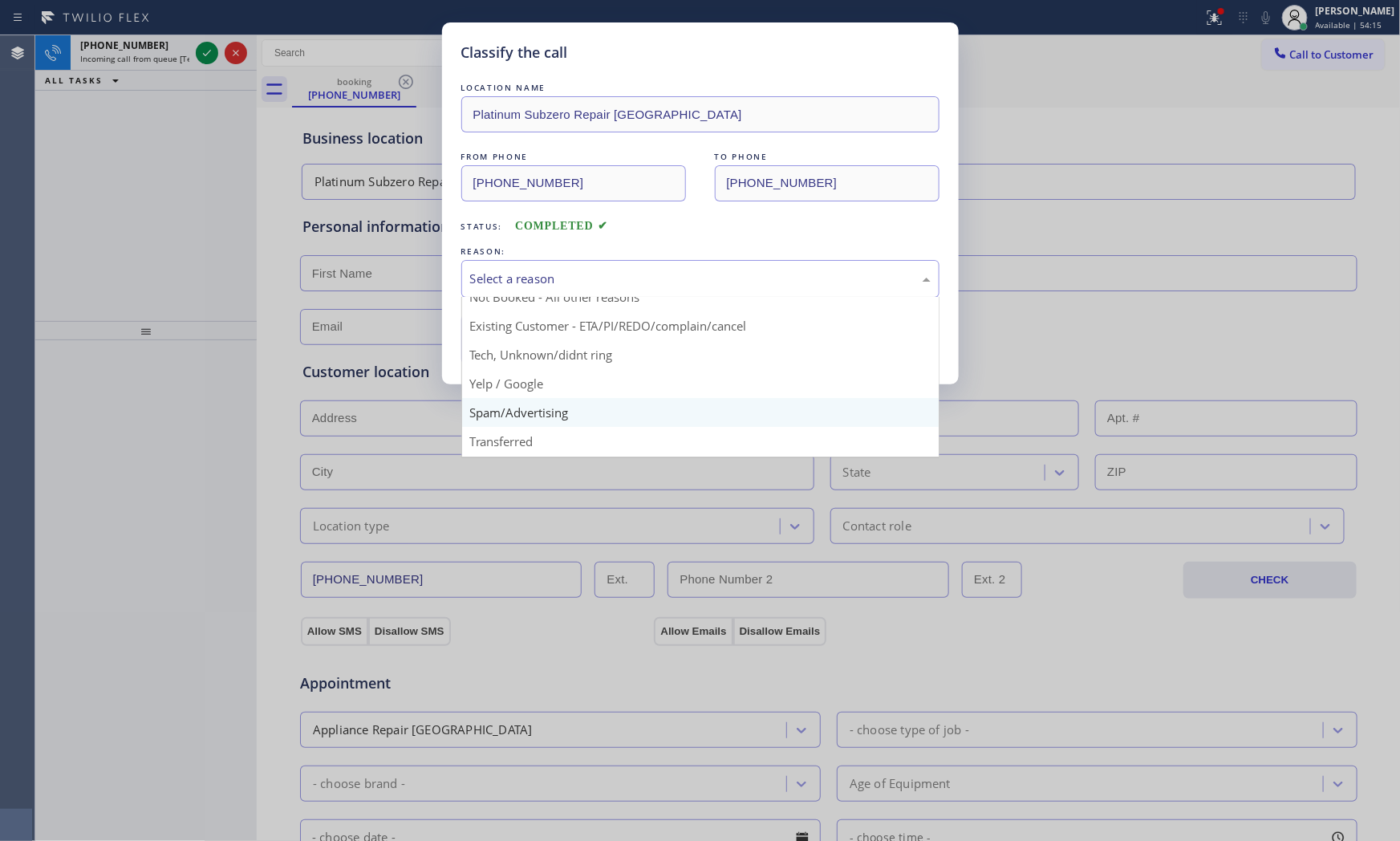
scroll to position [89, 0]
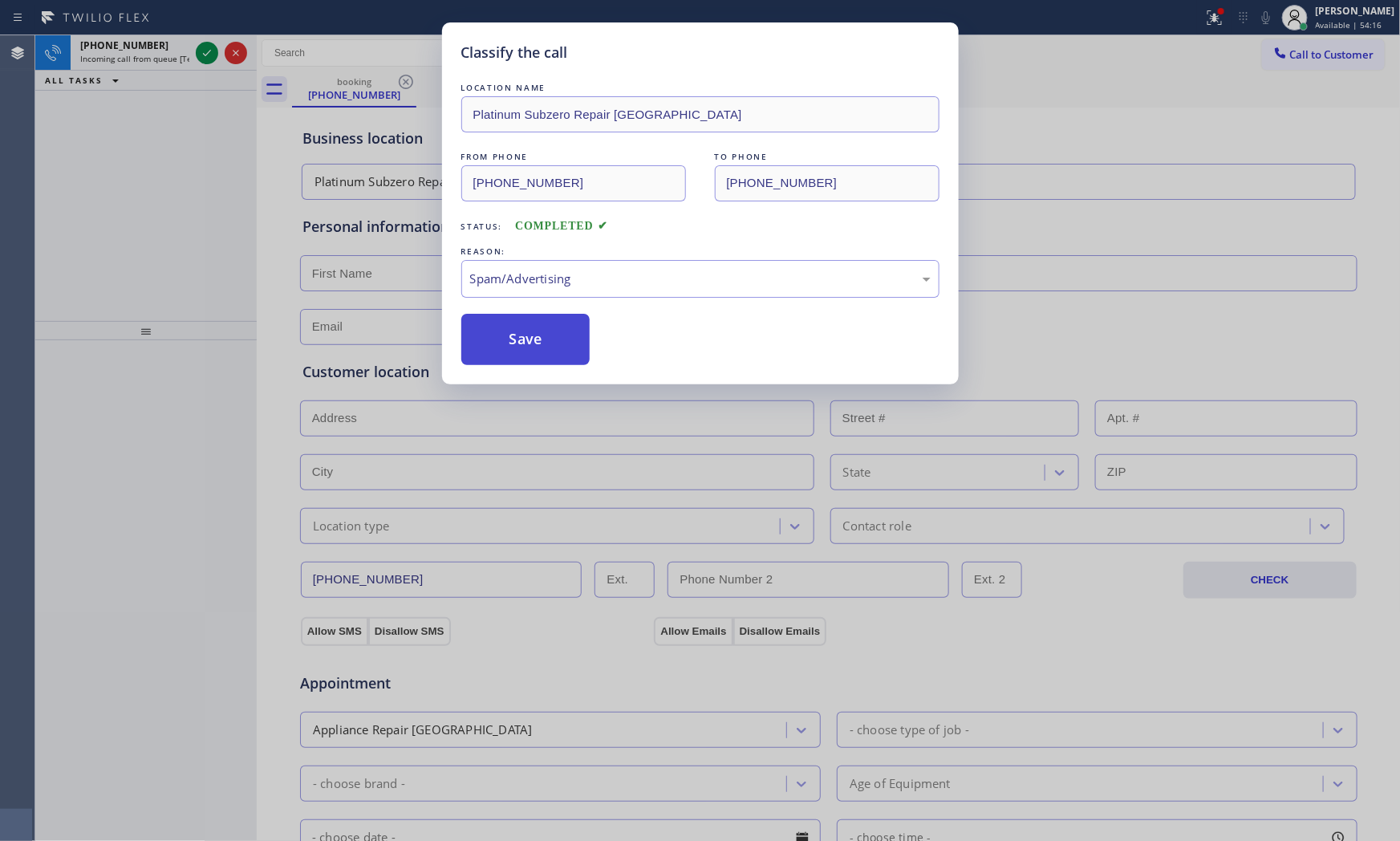
click at [538, 364] on button "Save" at bounding box center [525, 339] width 129 height 52
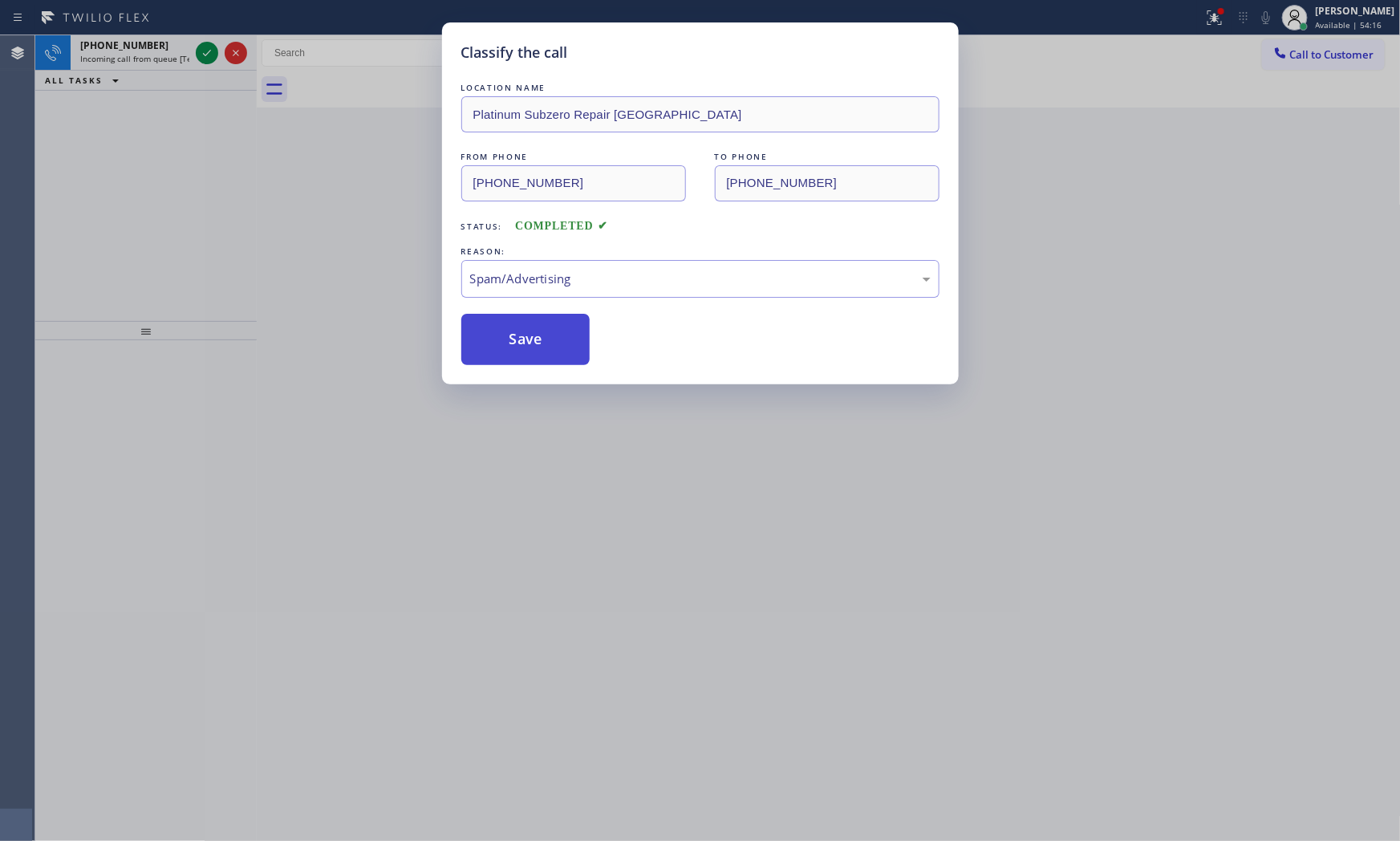
click at [536, 364] on button "Save" at bounding box center [525, 339] width 129 height 52
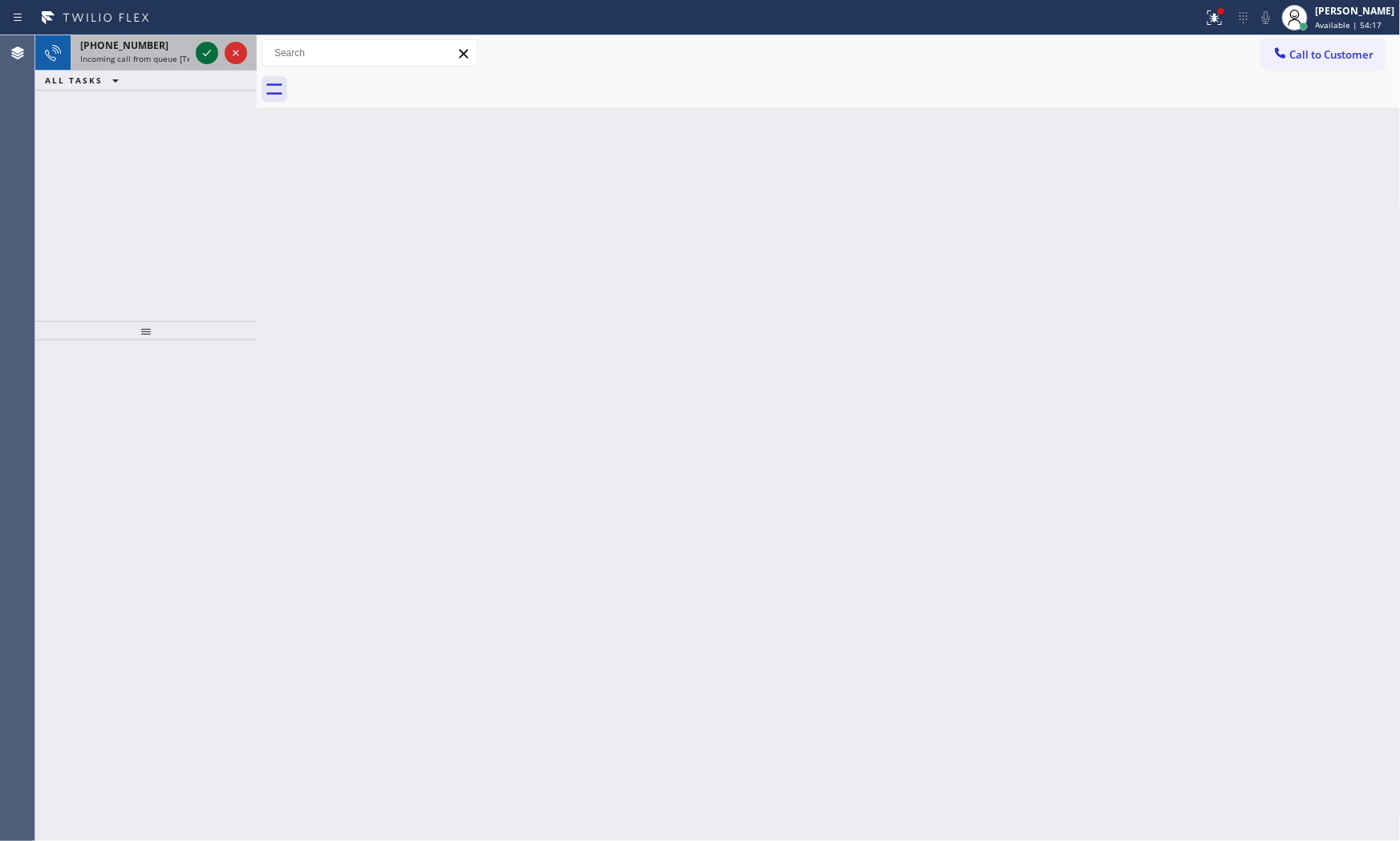
click at [198, 57] on icon at bounding box center [207, 53] width 19 height 19
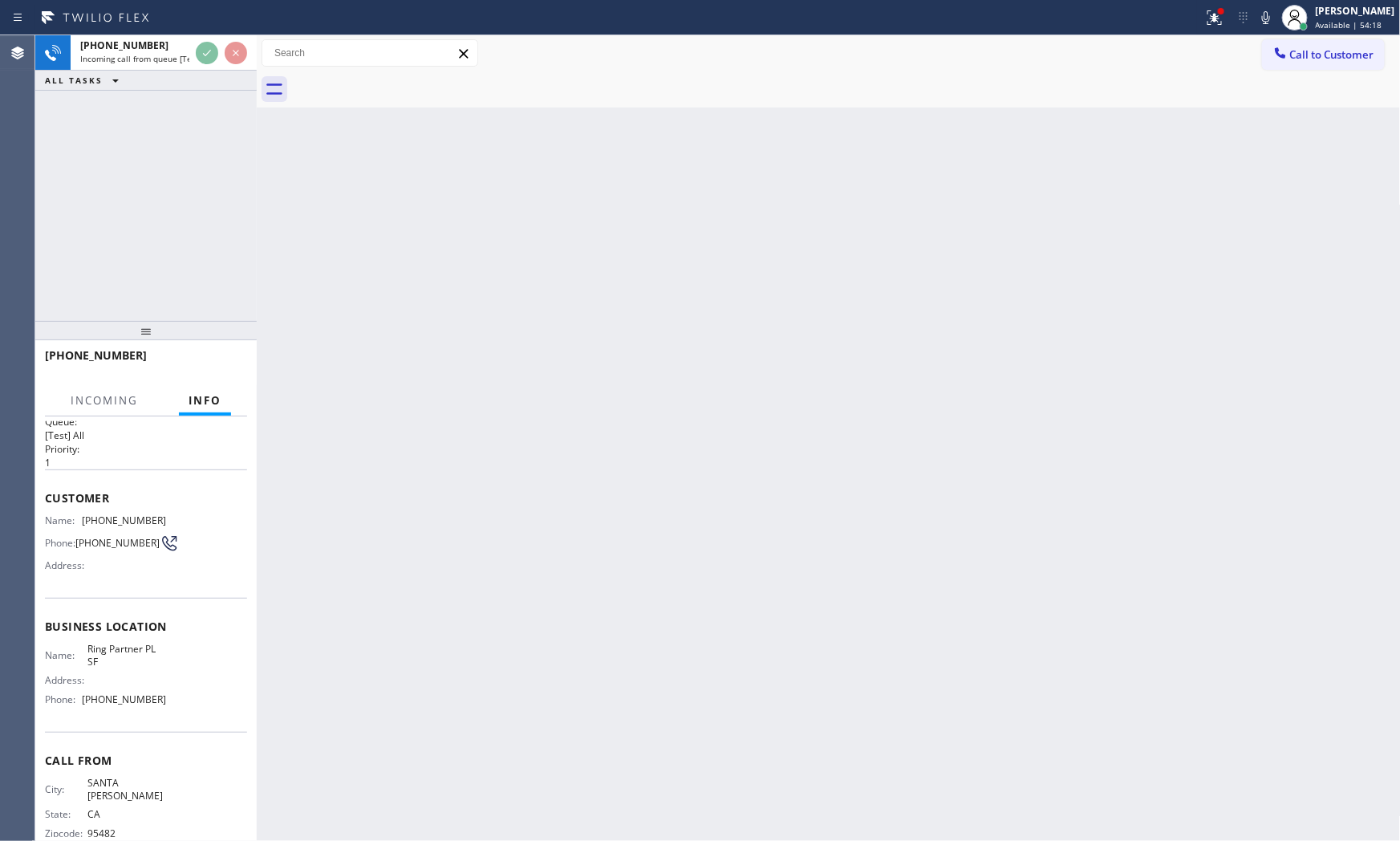
scroll to position [40, 0]
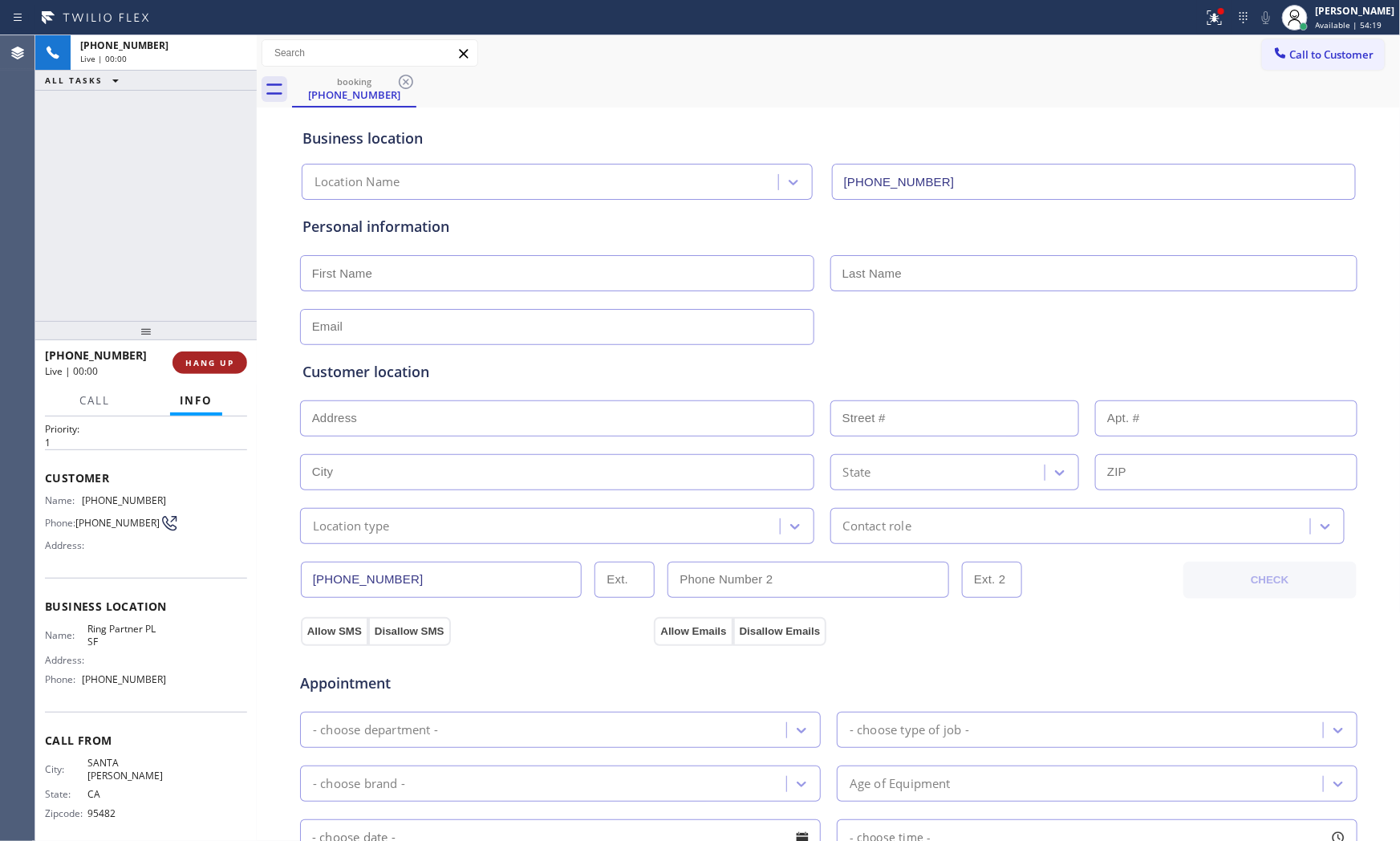
click at [235, 363] on button "HANG UP" at bounding box center [209, 363] width 74 height 23
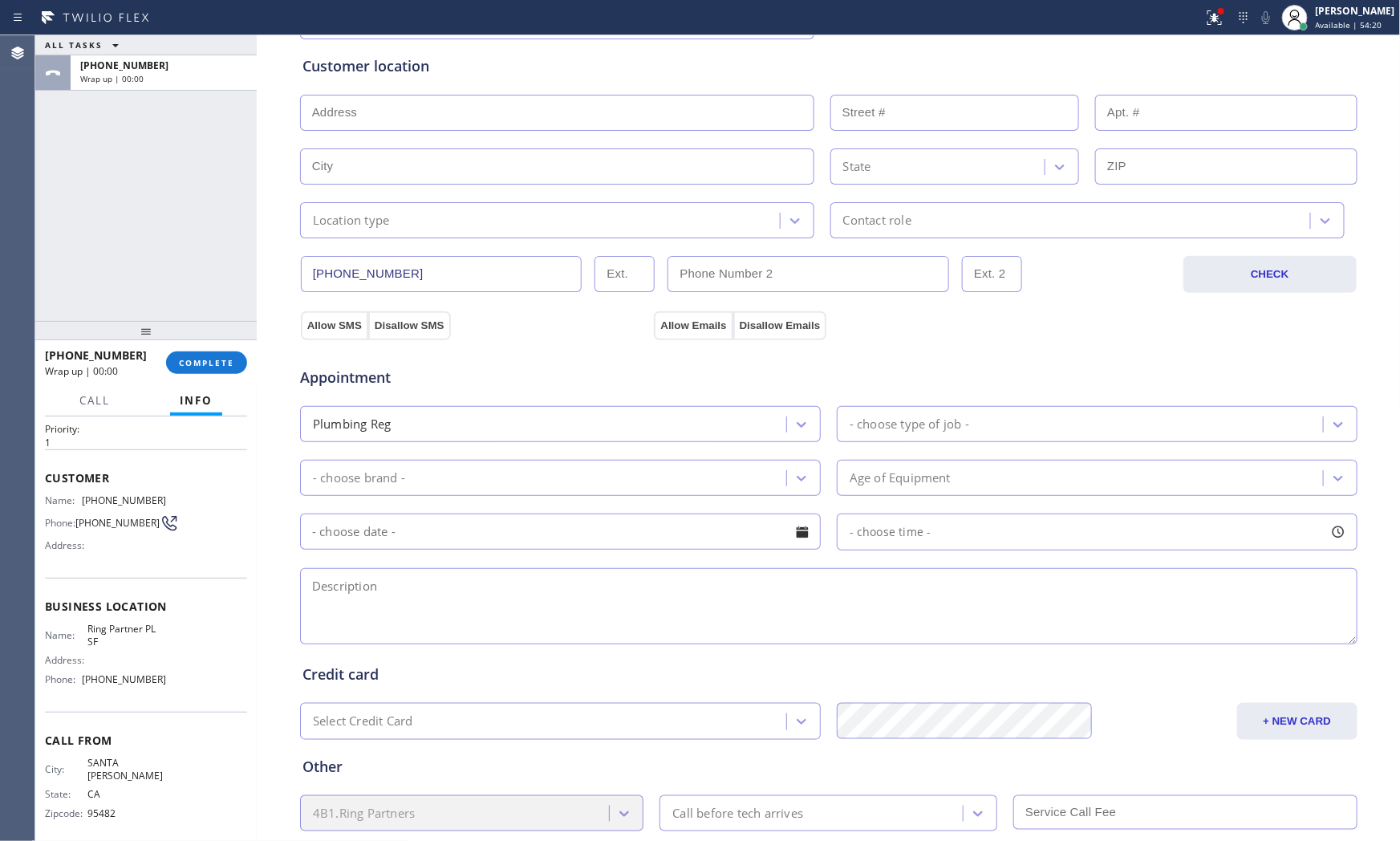
scroll to position [402, 0]
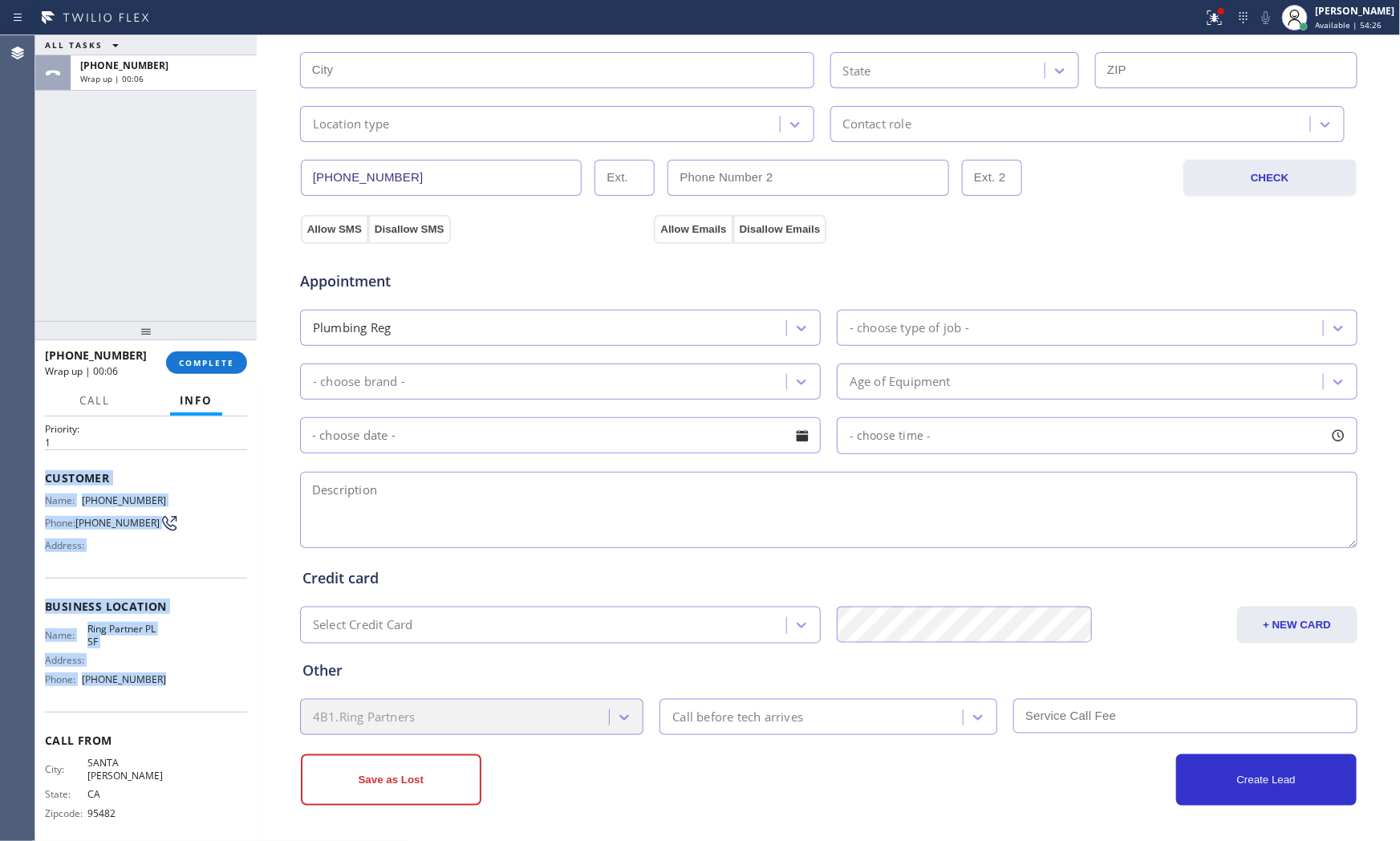
drag, startPoint x: 39, startPoint y: 474, endPoint x: 171, endPoint y: 687, distance: 250.6
click at [171, 687] on div "Context Queue: [Test] All Priority: 1 Customer Name: [PHONE_NUMBER] Phone: [PHO…" at bounding box center [145, 629] width 221 height 426
click at [223, 357] on span "COMPLETE" at bounding box center [206, 363] width 56 height 11
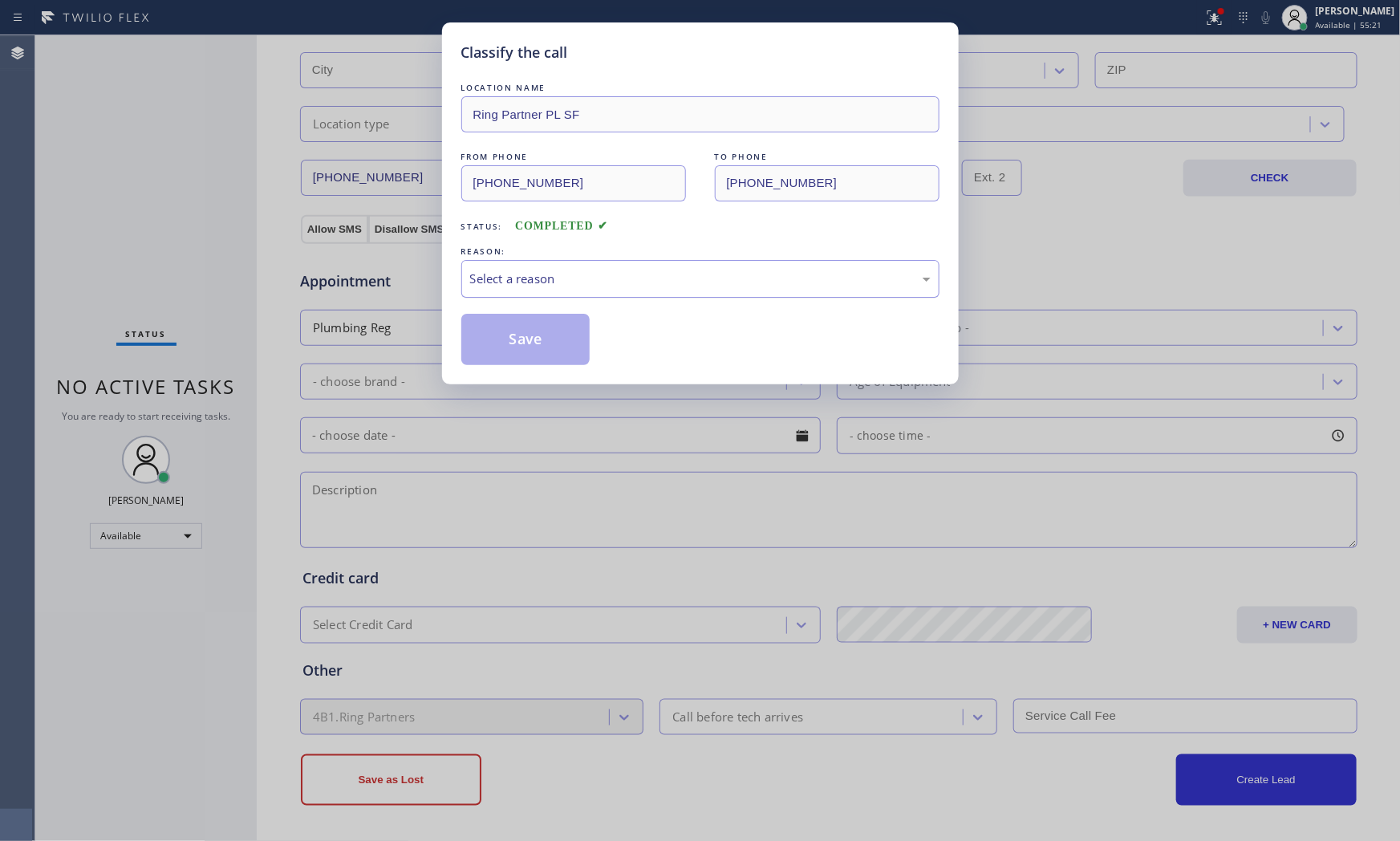
click at [549, 277] on div "Select a reason" at bounding box center [700, 279] width 460 height 19
click at [531, 338] on button "Save" at bounding box center [525, 339] width 129 height 52
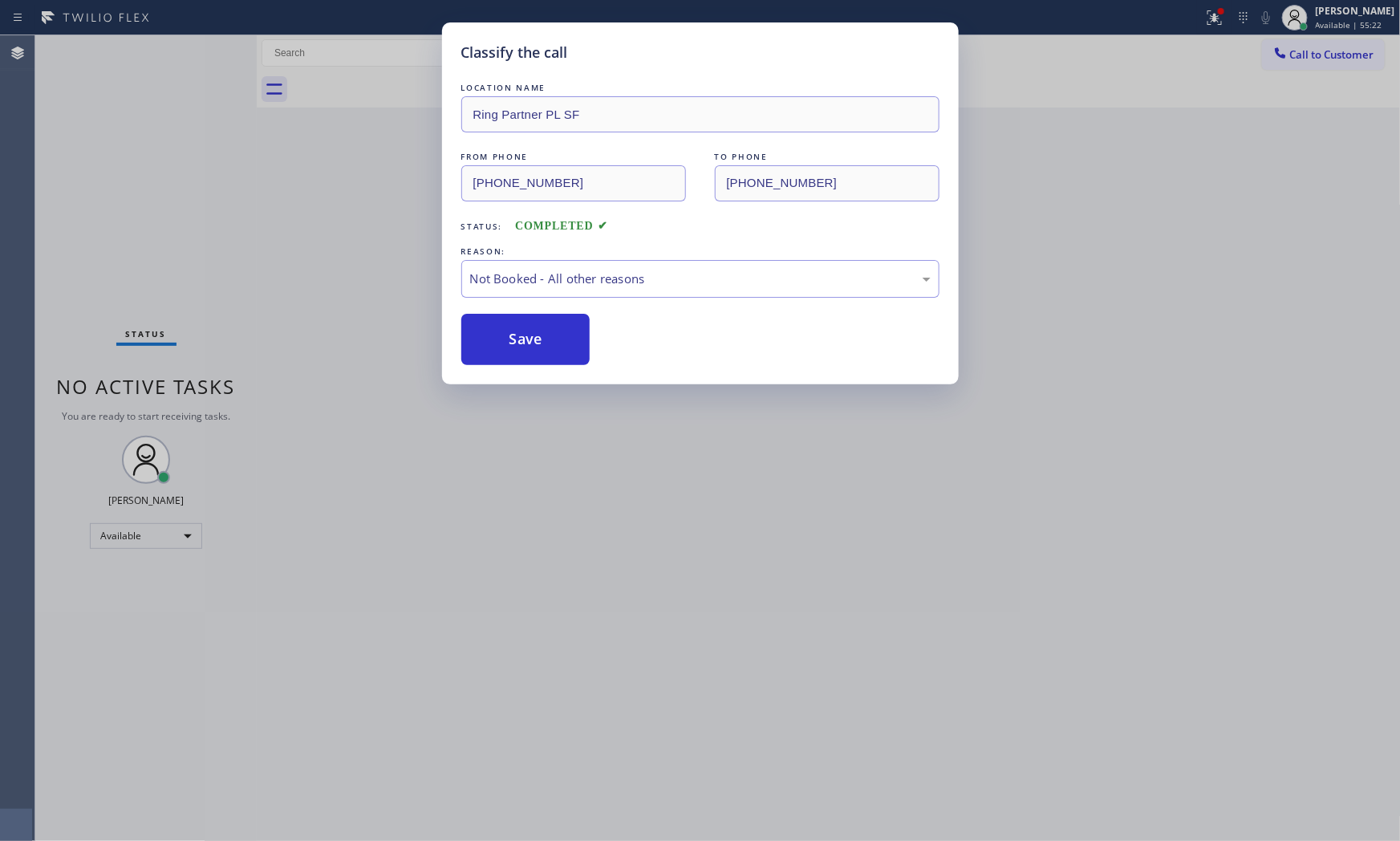
click at [531, 338] on button "Save" at bounding box center [525, 339] width 129 height 52
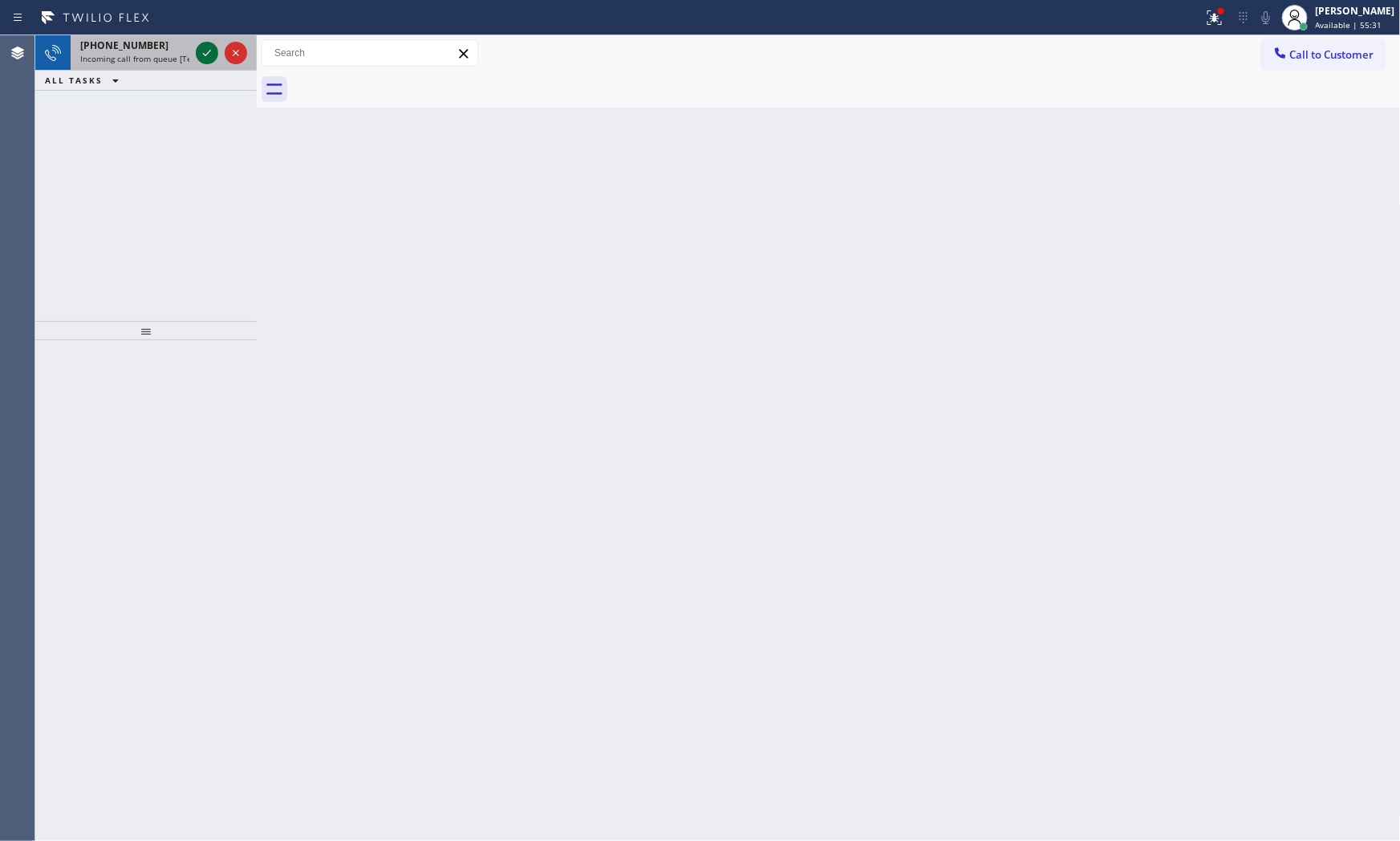
click at [213, 52] on icon at bounding box center [207, 53] width 19 height 19
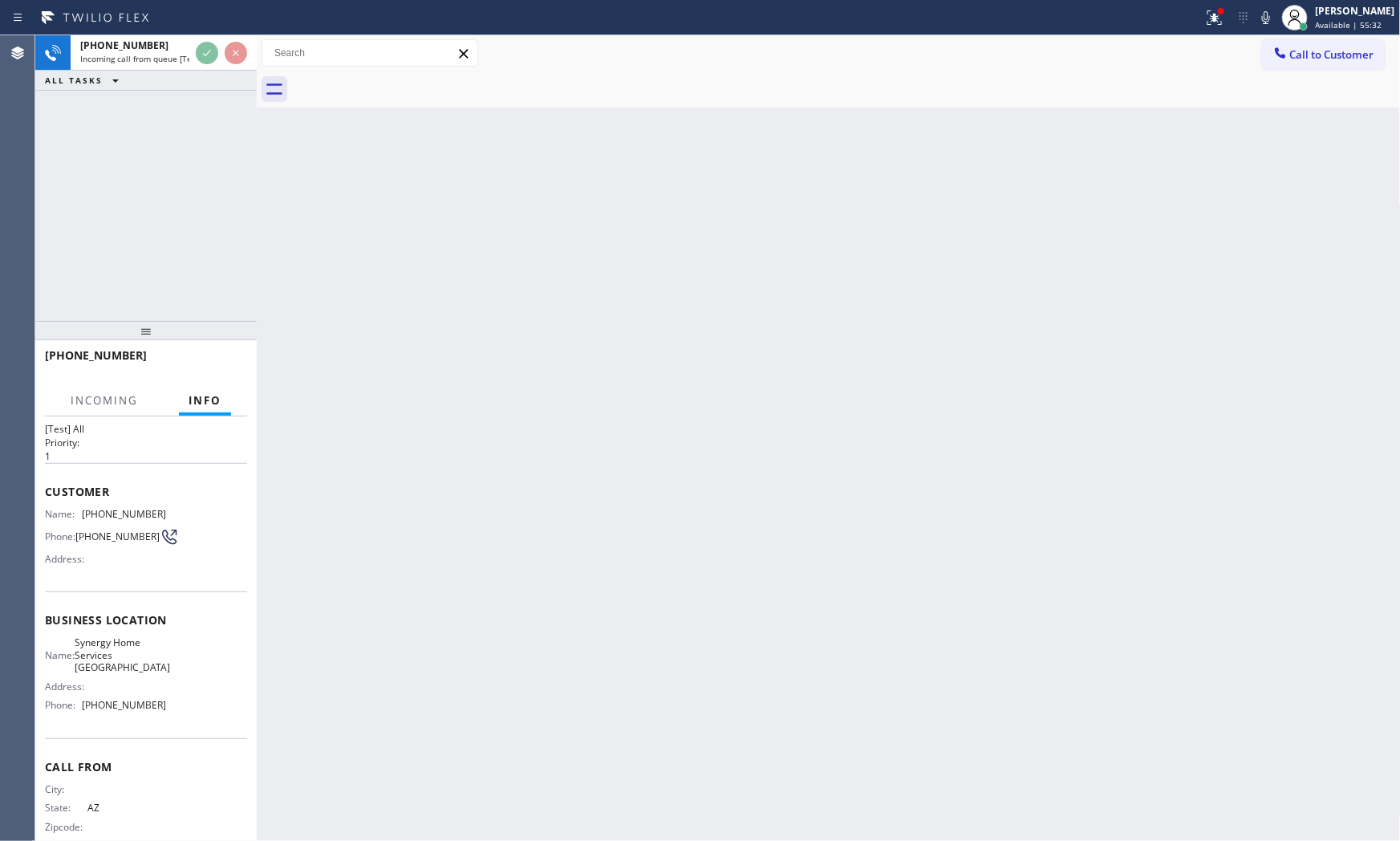
scroll to position [52, 0]
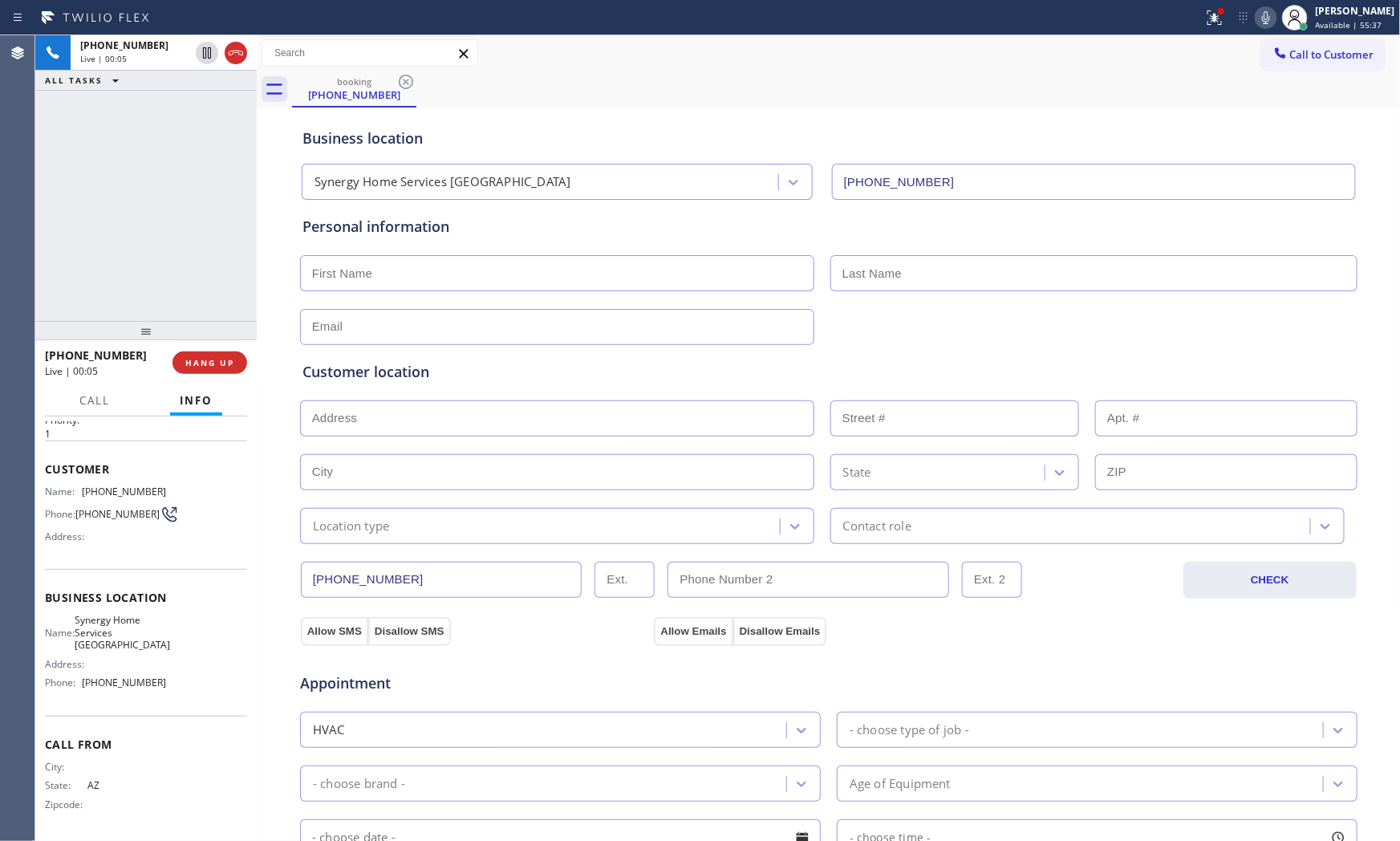
click at [1256, 16] on icon at bounding box center [1265, 18] width 19 height 19
click at [1256, 22] on icon at bounding box center [1265, 18] width 19 height 19
click at [1205, 16] on icon at bounding box center [1215, 18] width 19 height 19
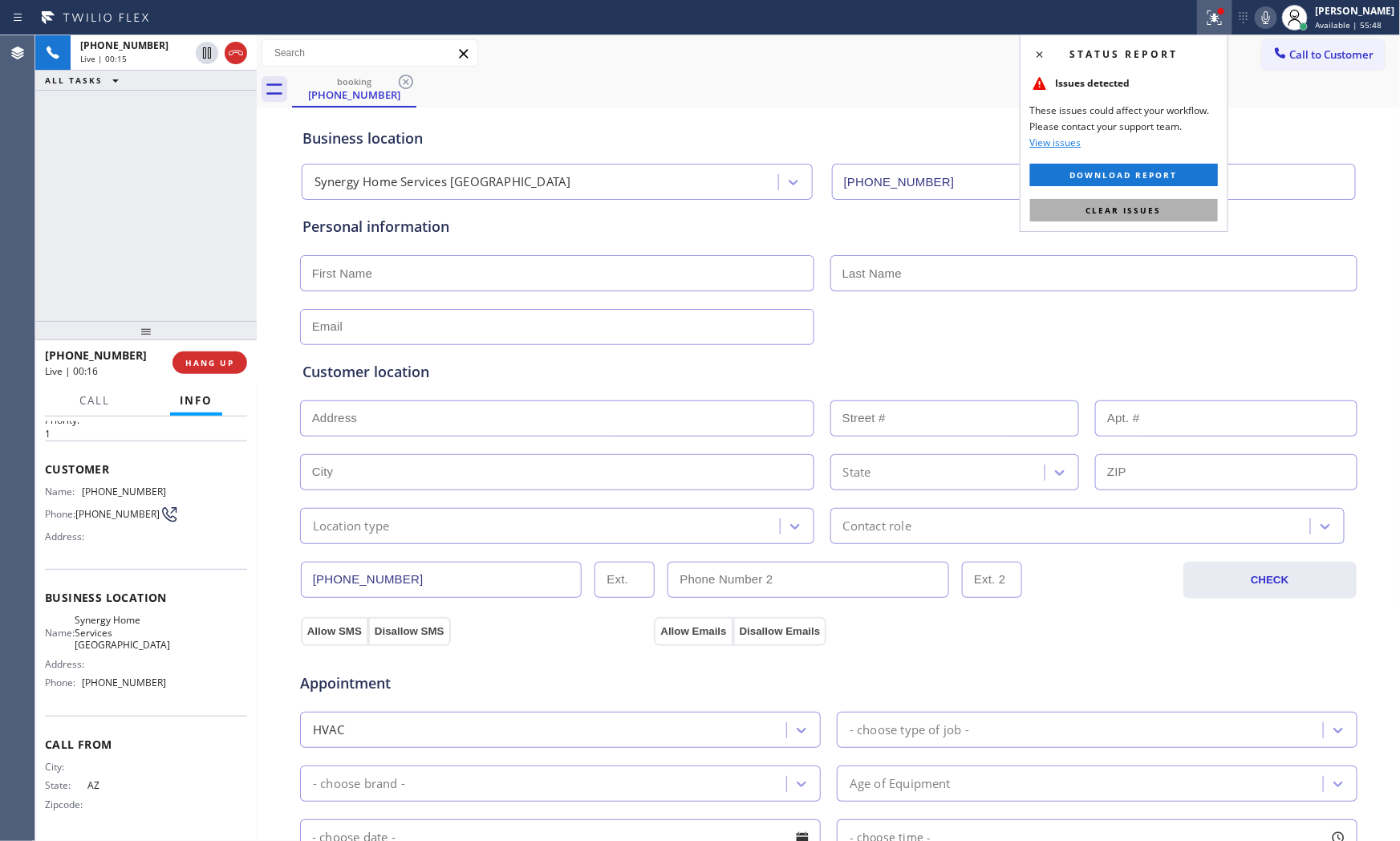
click at [1152, 203] on button "Clear issues" at bounding box center [1123, 210] width 187 height 23
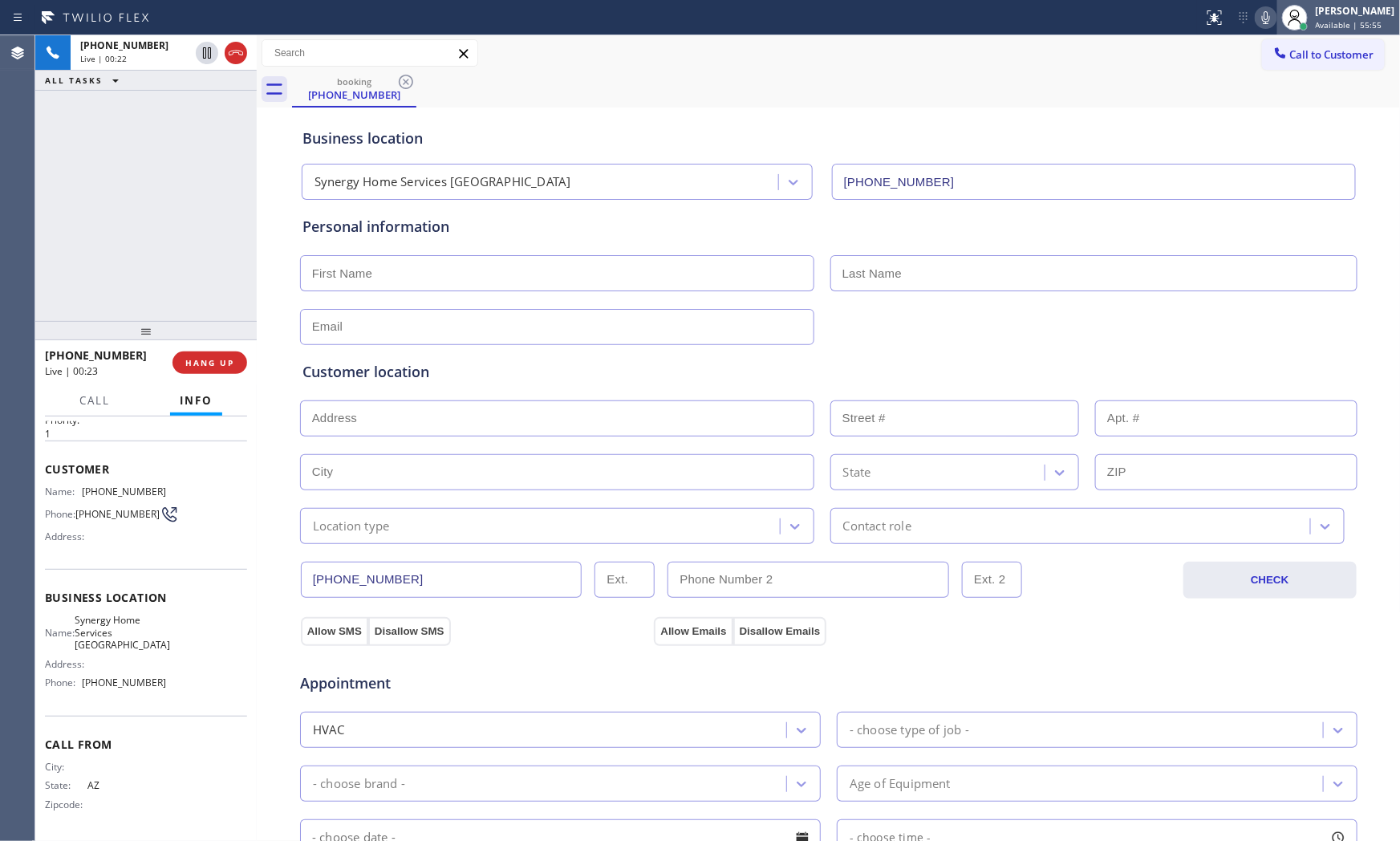
click at [1277, 14] on div at bounding box center [1294, 17] width 35 height 35
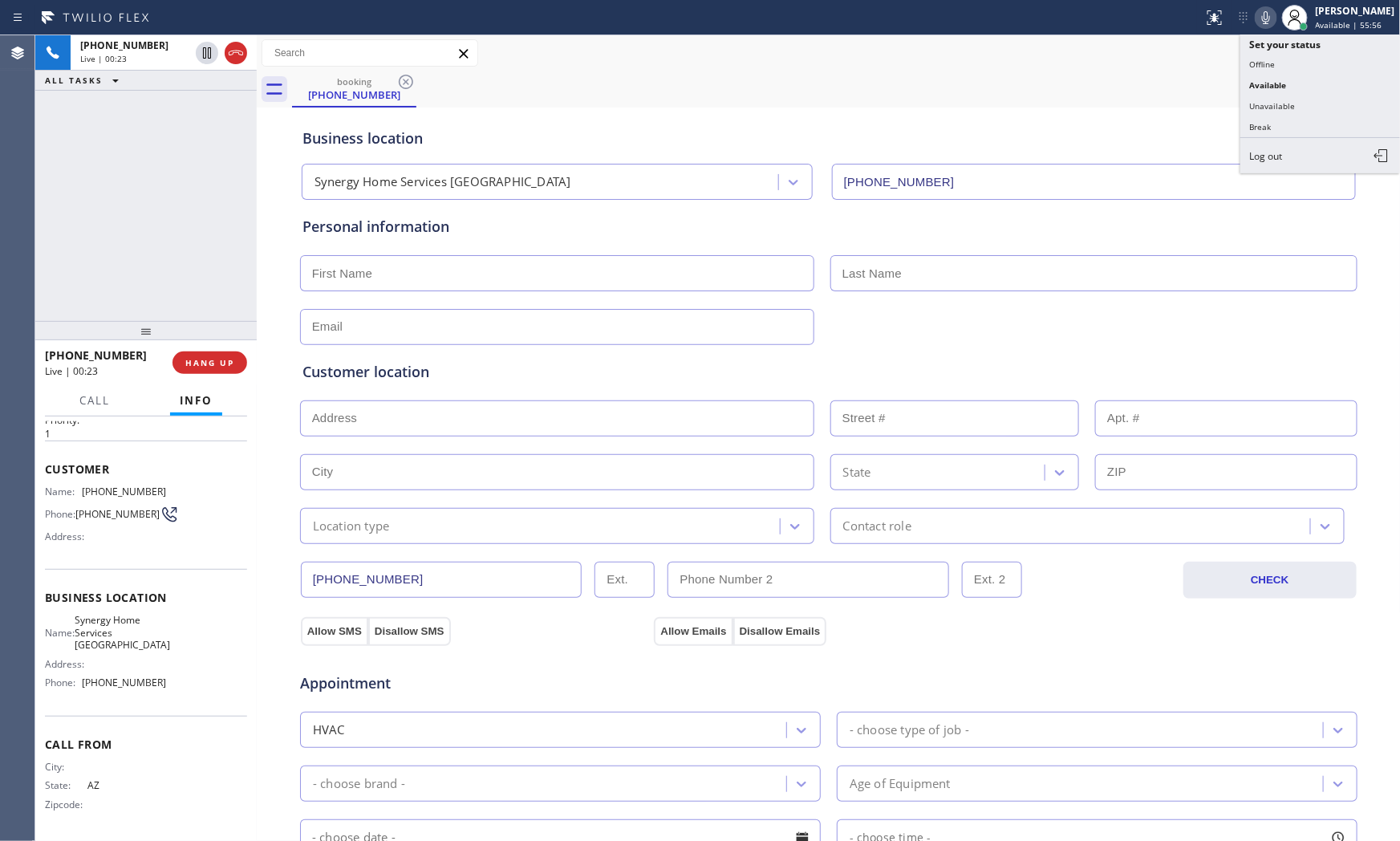
click at [1270, 17] on div "Status report No issues detected If you experience an issue, please download th…" at bounding box center [1298, 17] width 203 height 35
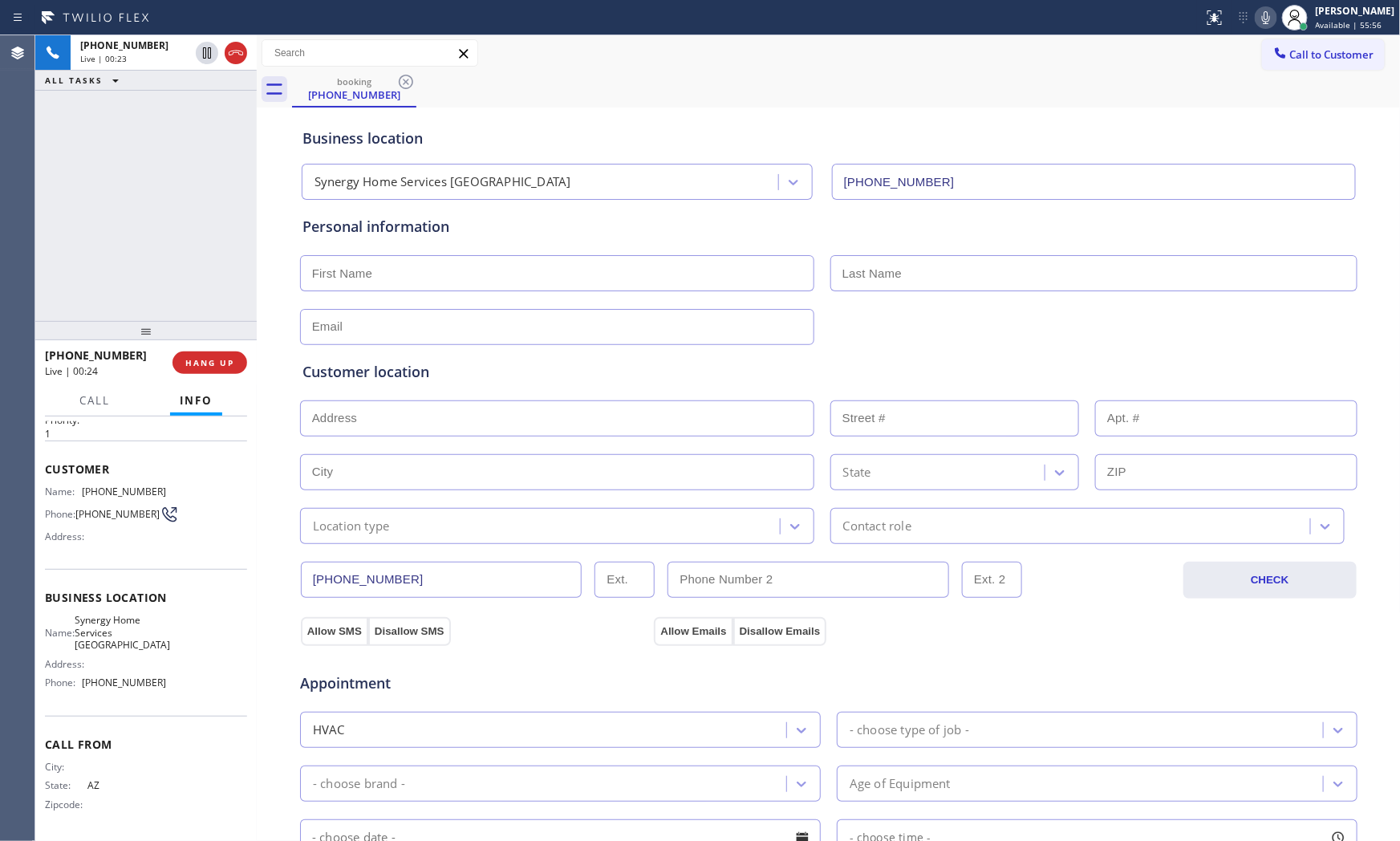
click at [1269, 19] on icon at bounding box center [1265, 18] width 19 height 19
click at [1258, 18] on icon at bounding box center [1265, 18] width 19 height 19
click at [233, 372] on button "HANG UP" at bounding box center [209, 363] width 74 height 23
click at [244, 365] on button "COMPLETE" at bounding box center [206, 363] width 81 height 23
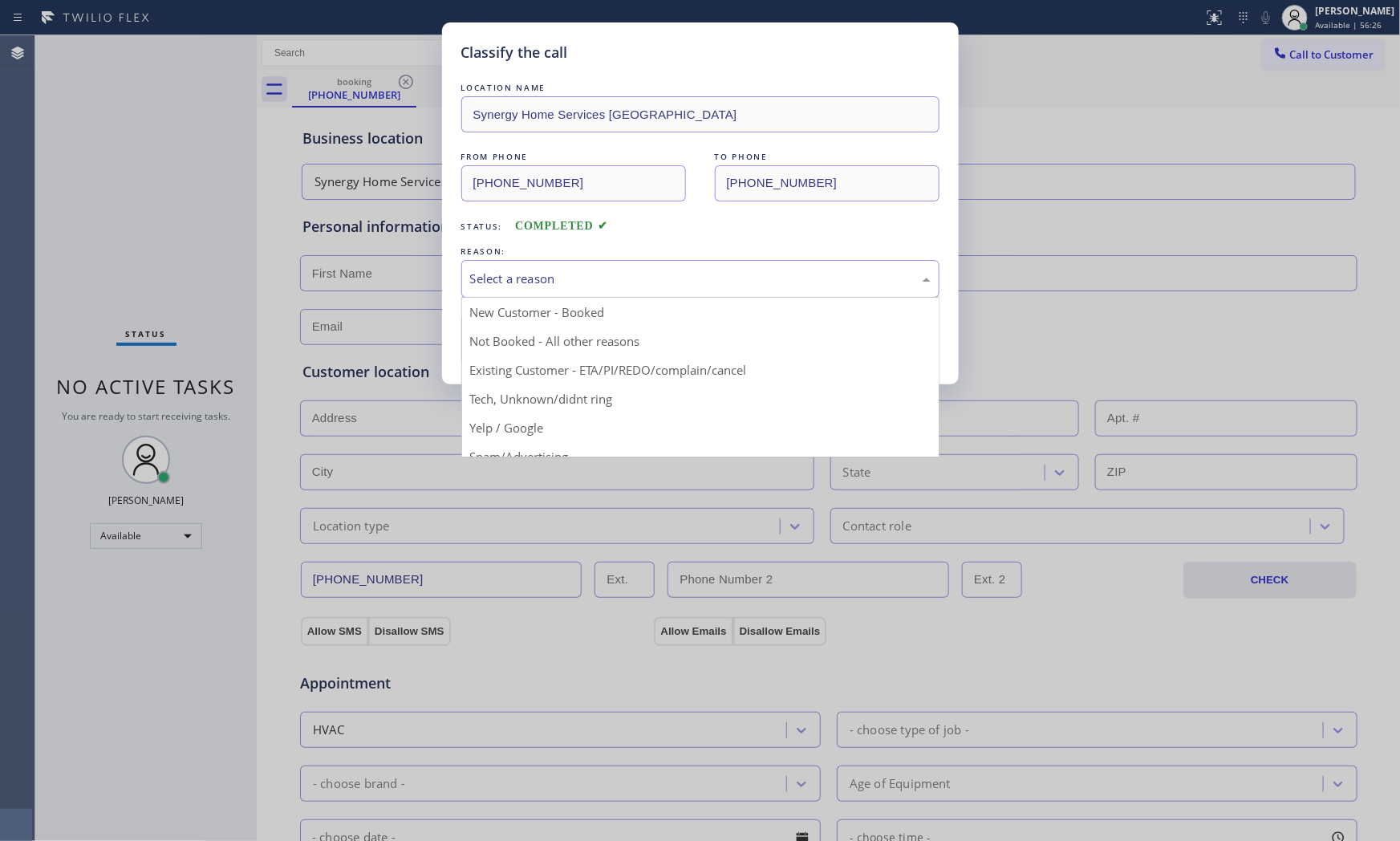
click at [476, 282] on div "Select a reason" at bounding box center [700, 279] width 460 height 19
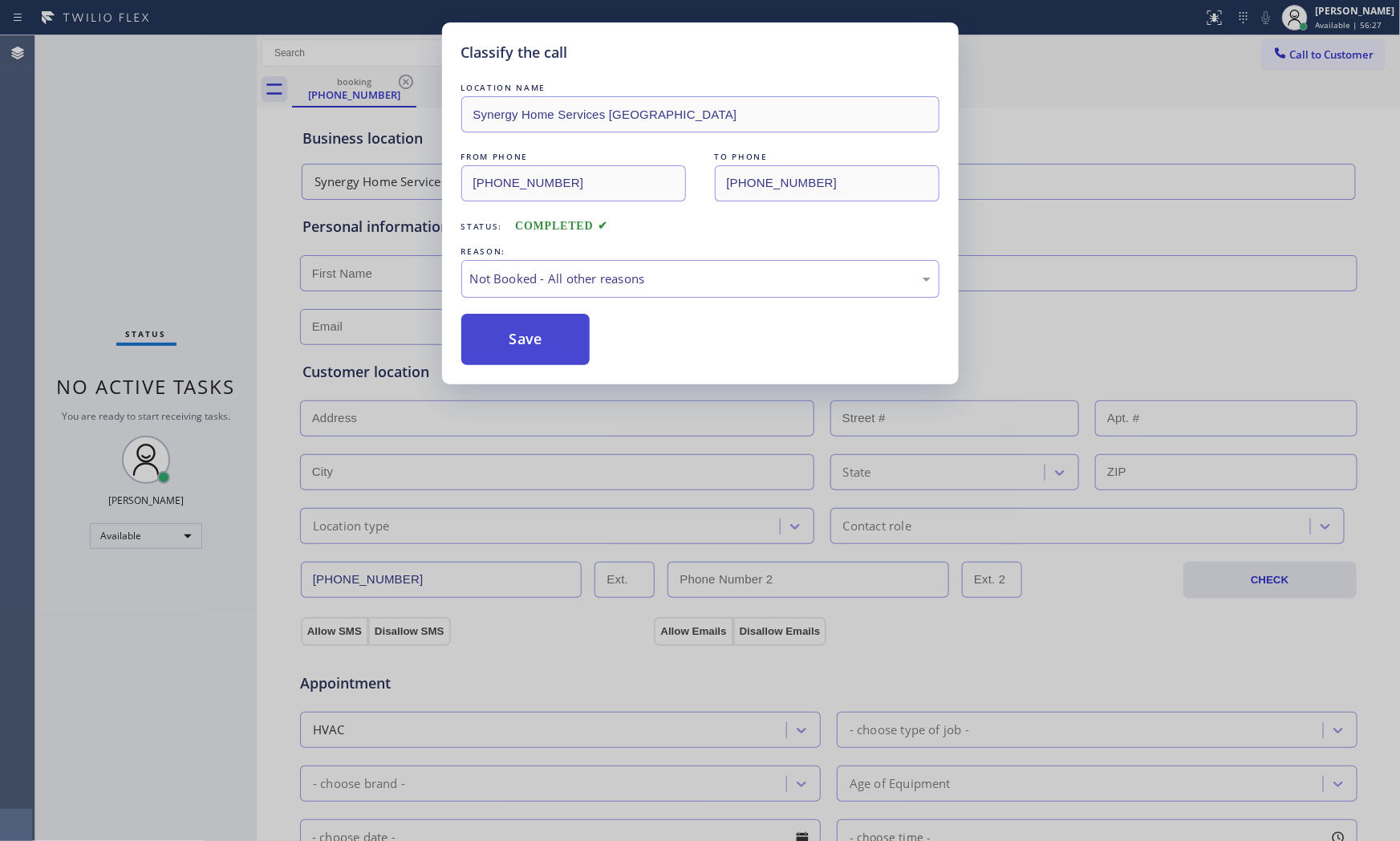
click at [507, 333] on button "Save" at bounding box center [525, 339] width 129 height 52
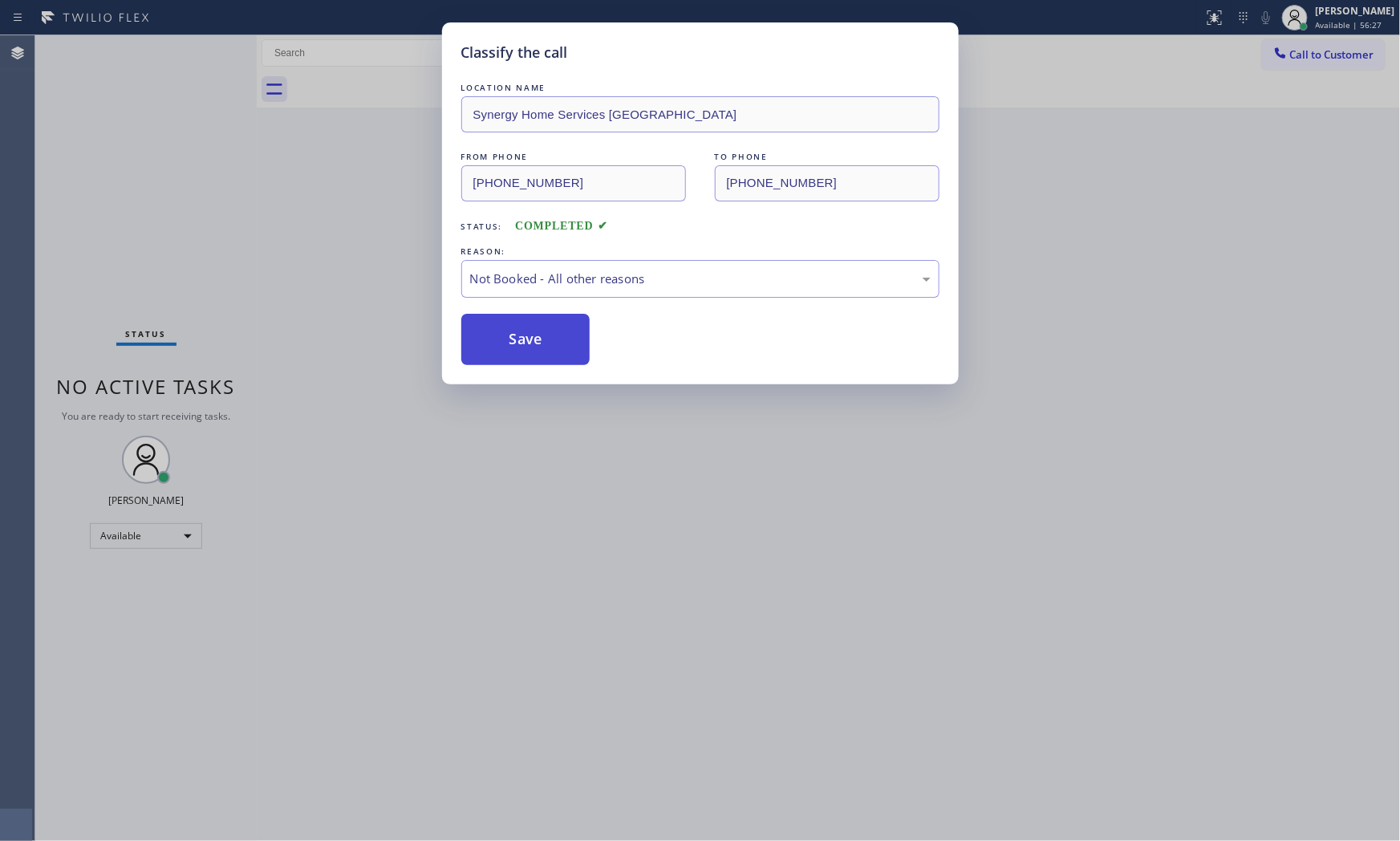
click at [507, 333] on button "Save" at bounding box center [525, 339] width 129 height 52
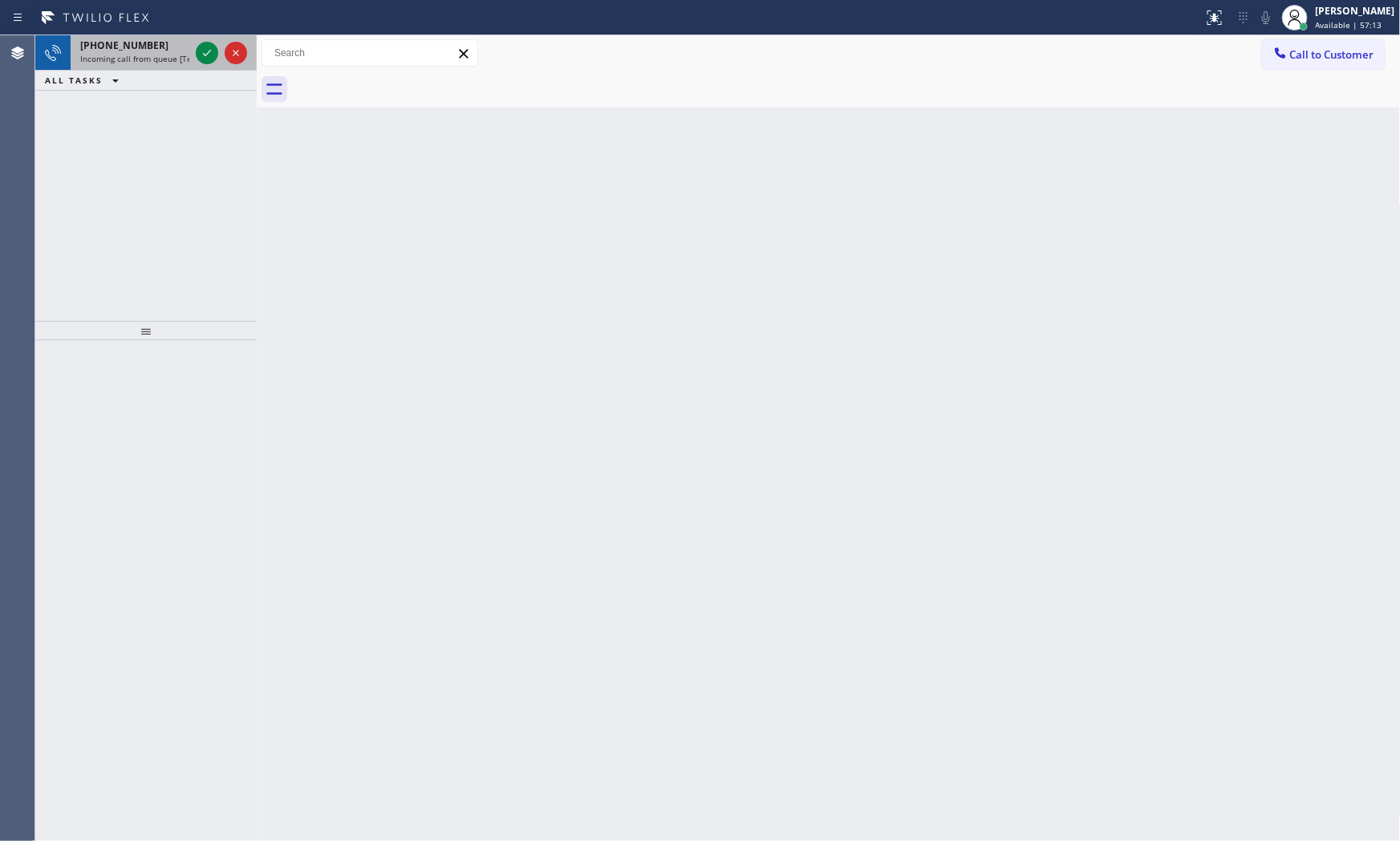
click at [146, 40] on span "[PHONE_NUMBER]" at bounding box center [124, 45] width 89 height 13
click at [201, 52] on icon at bounding box center [207, 53] width 19 height 19
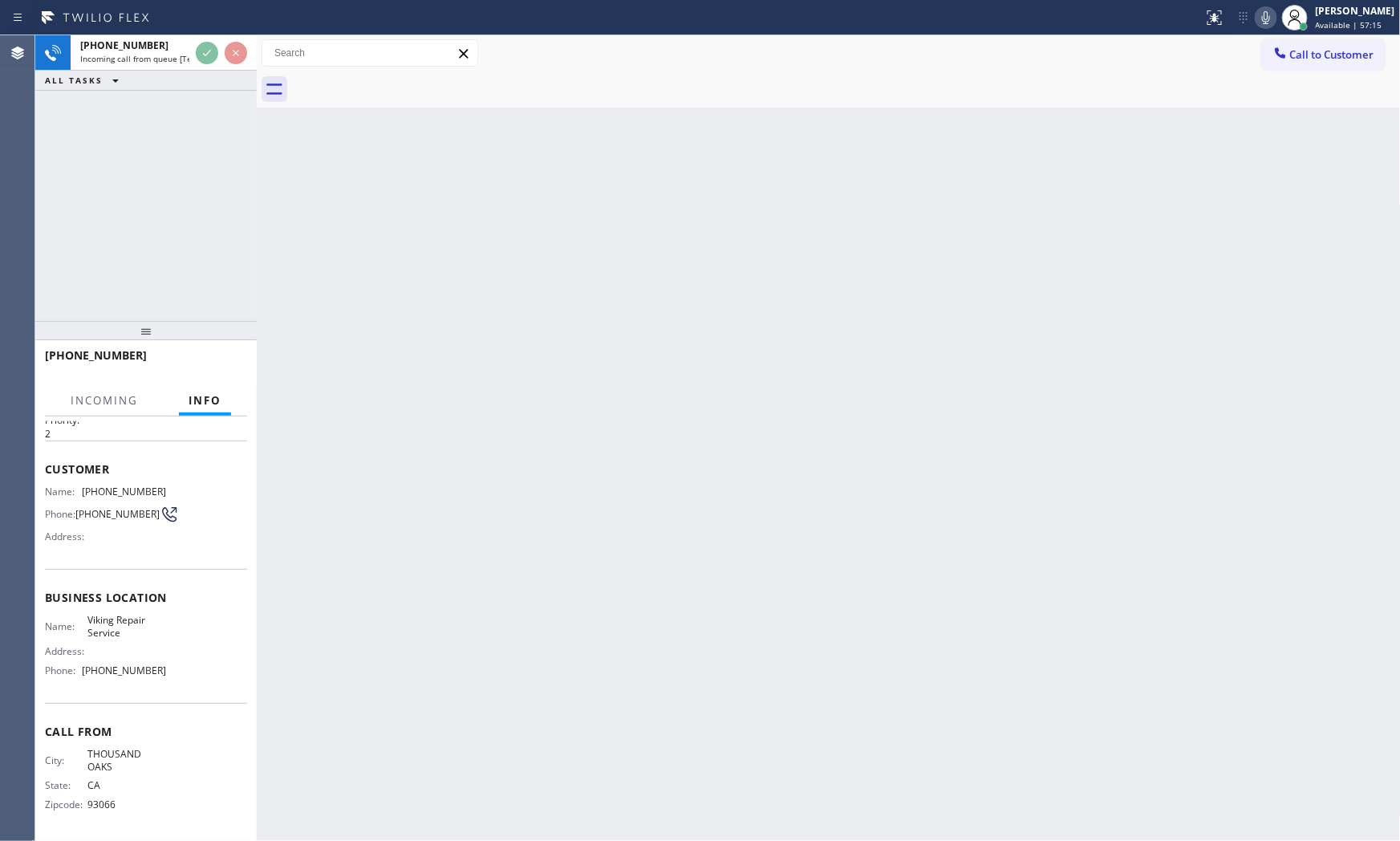
scroll to position [52, 0]
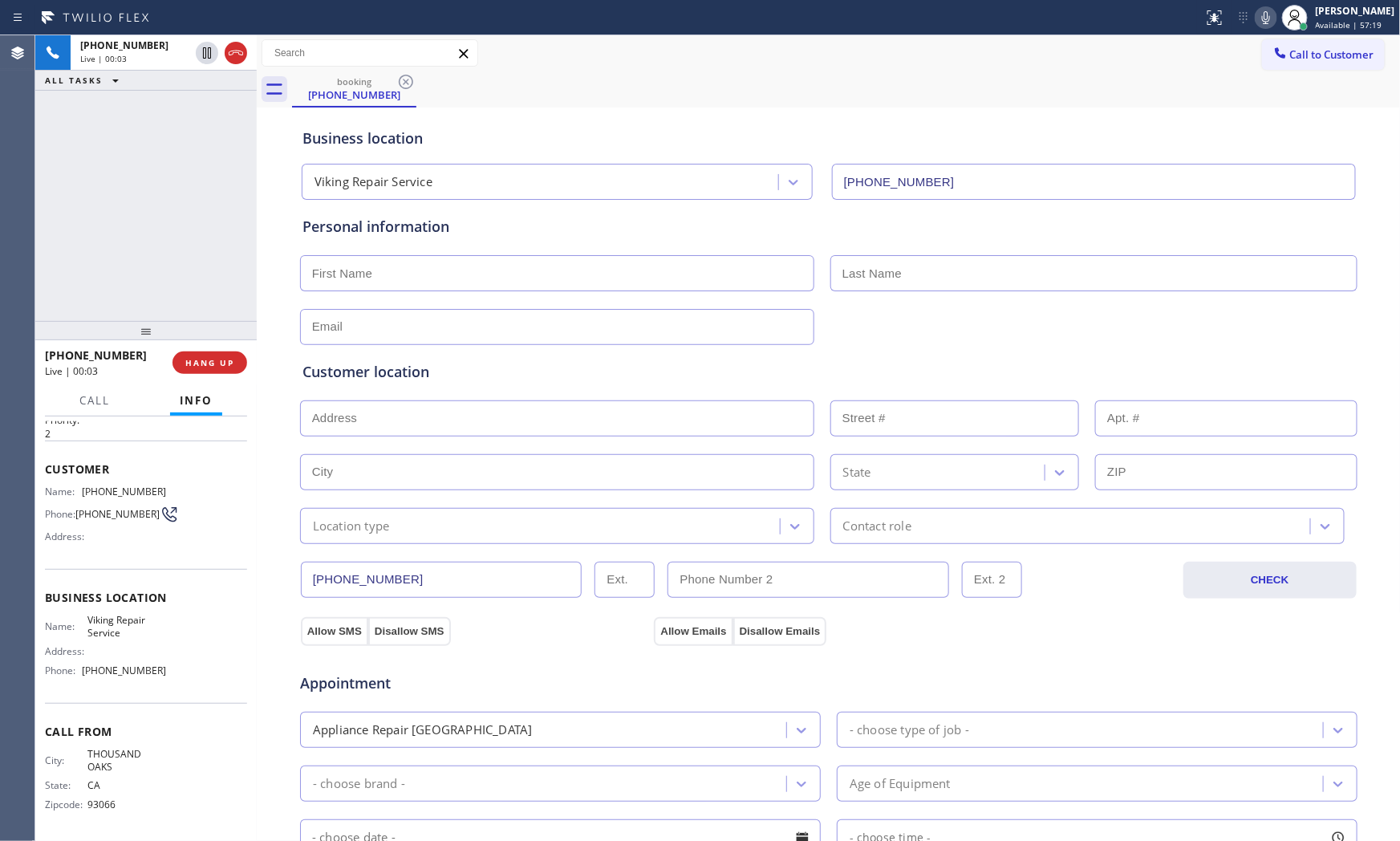
click at [1260, 16] on icon at bounding box center [1265, 18] width 19 height 19
click at [1256, 23] on icon at bounding box center [1265, 18] width 19 height 19
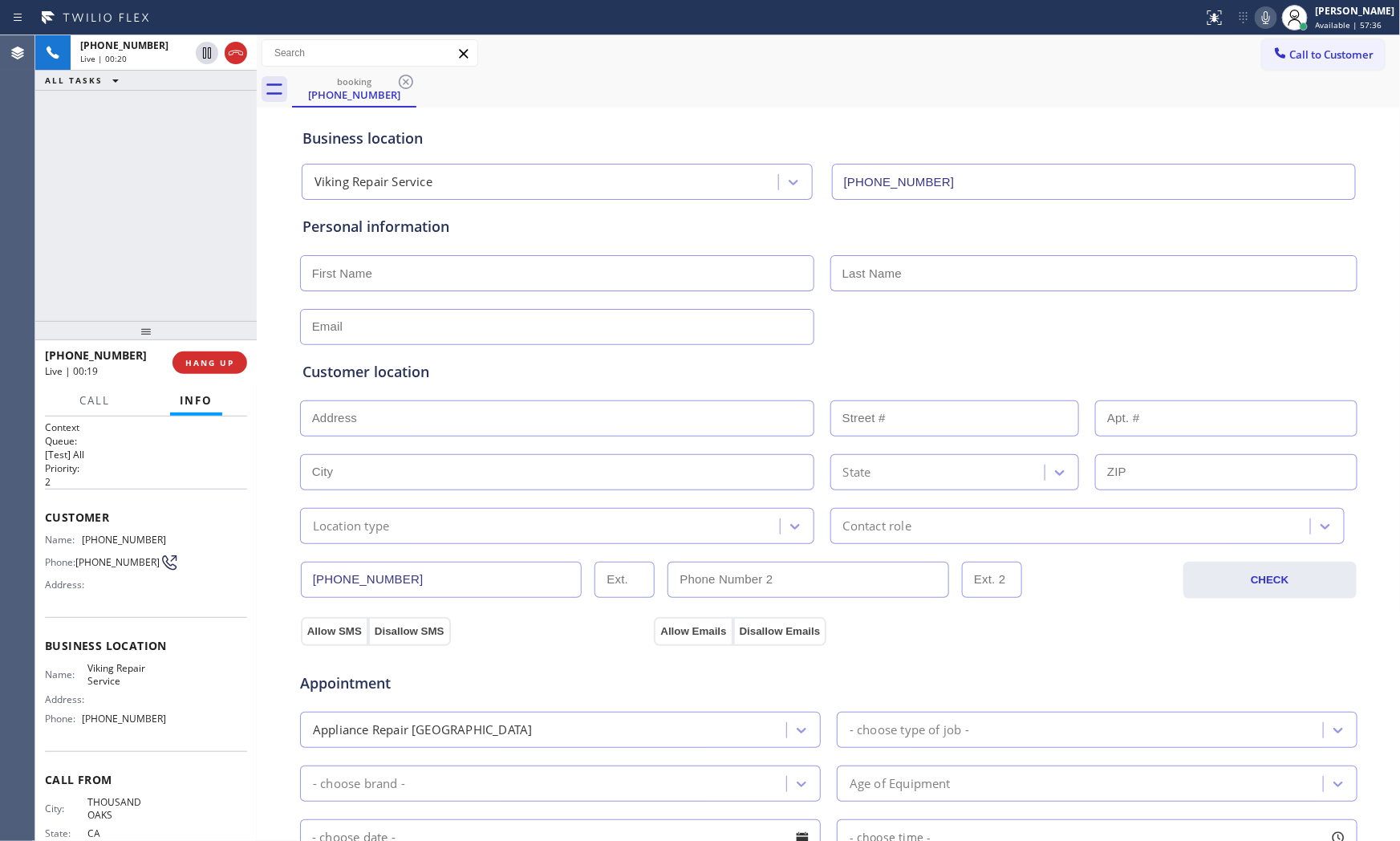
scroll to position [0, 0]
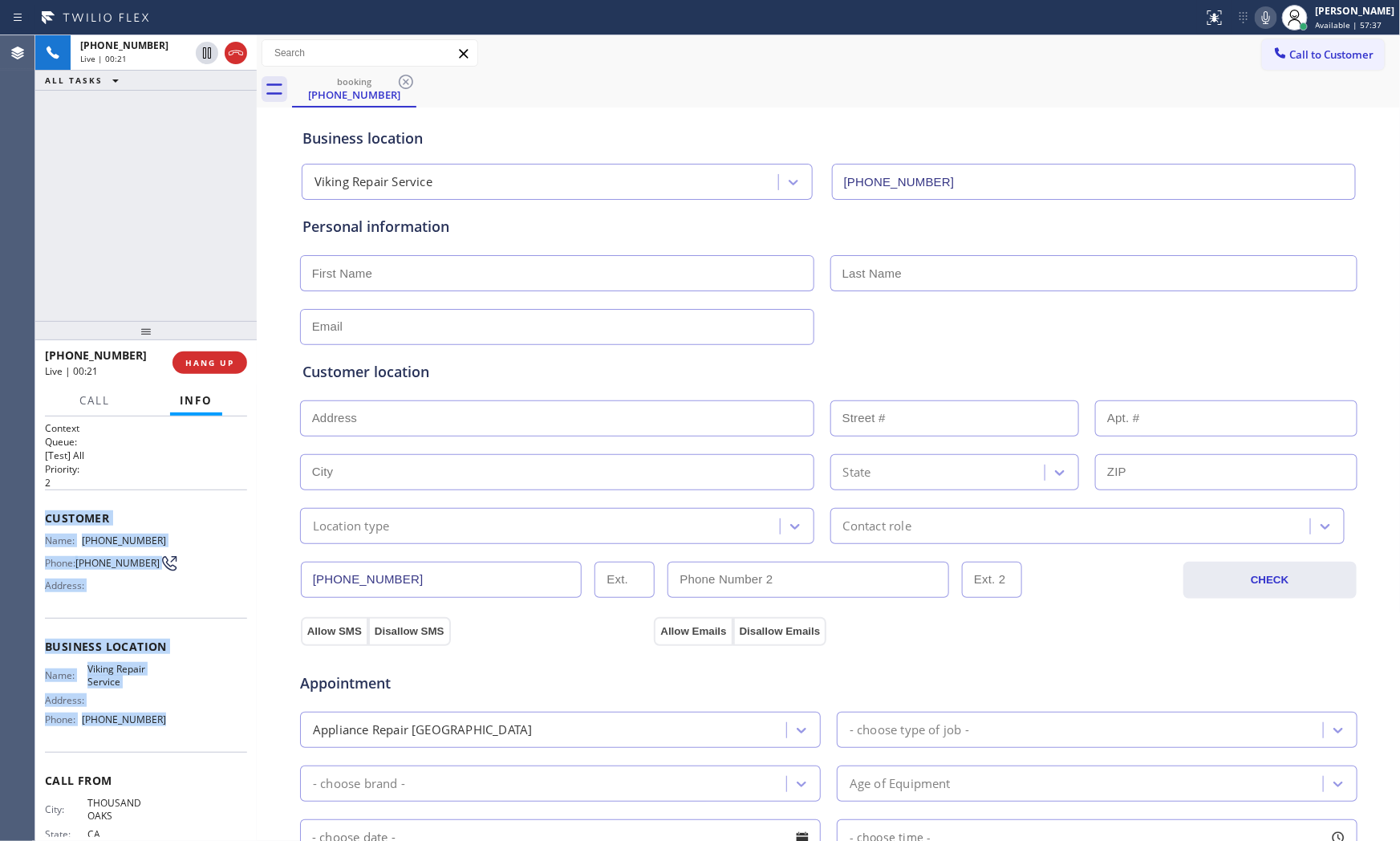
drag, startPoint x: 40, startPoint y: 511, endPoint x: 203, endPoint y: 733, distance: 275.4
click at [203, 733] on div "Context Queue: [Test] All Priority: 2 Customer Name: [PHONE_NUMBER] Phone: [PHO…" at bounding box center [145, 629] width 221 height 426
click at [1262, 18] on icon at bounding box center [1265, 18] width 19 height 19
click at [109, 395] on span "Call" at bounding box center [94, 399] width 30 height 14
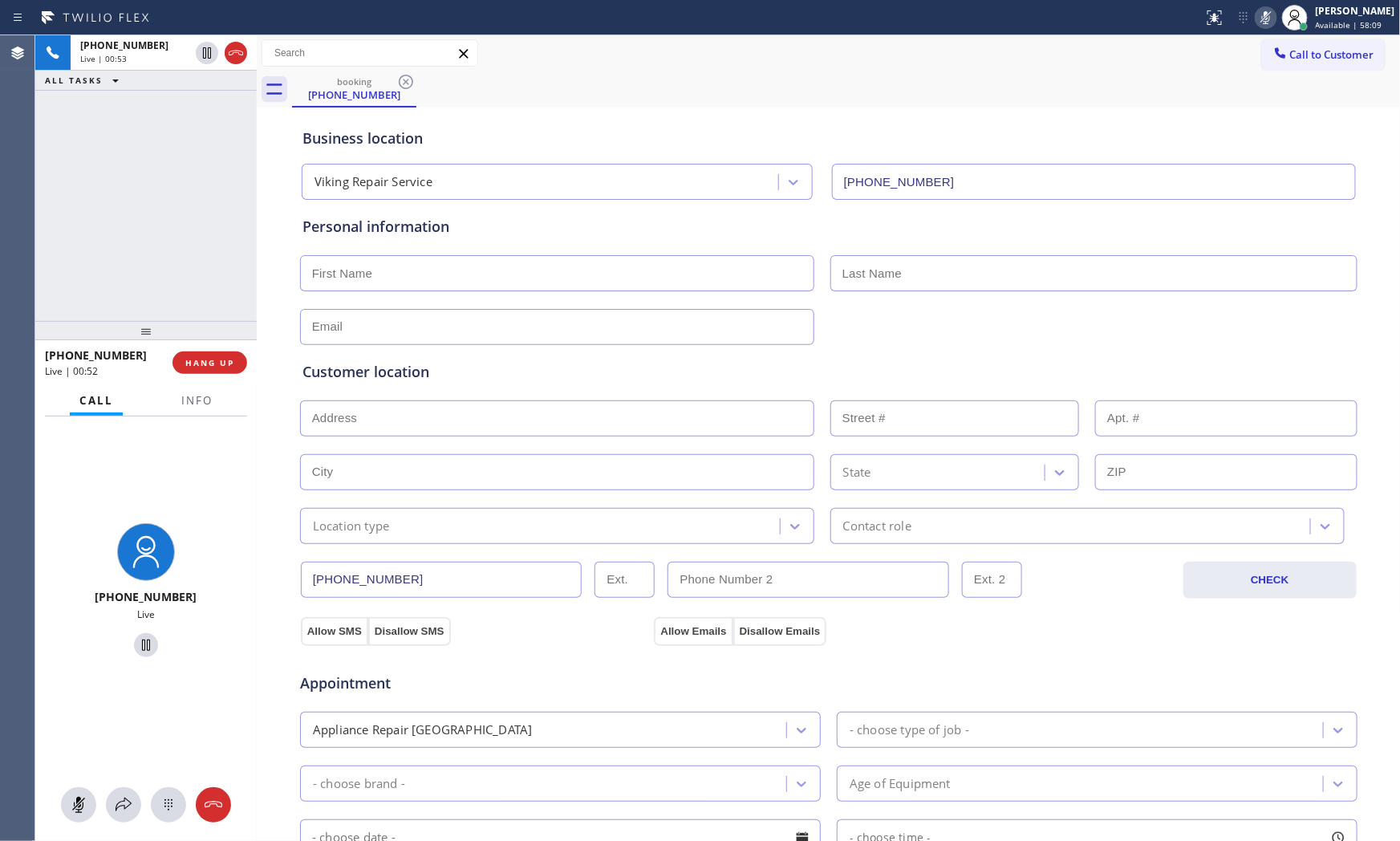
click at [127, 784] on div "[PHONE_NUMBER] Live" at bounding box center [145, 629] width 221 height 426
click at [123, 793] on div at bounding box center [145, 804] width 221 height 35
click at [125, 792] on button at bounding box center [122, 804] width 35 height 35
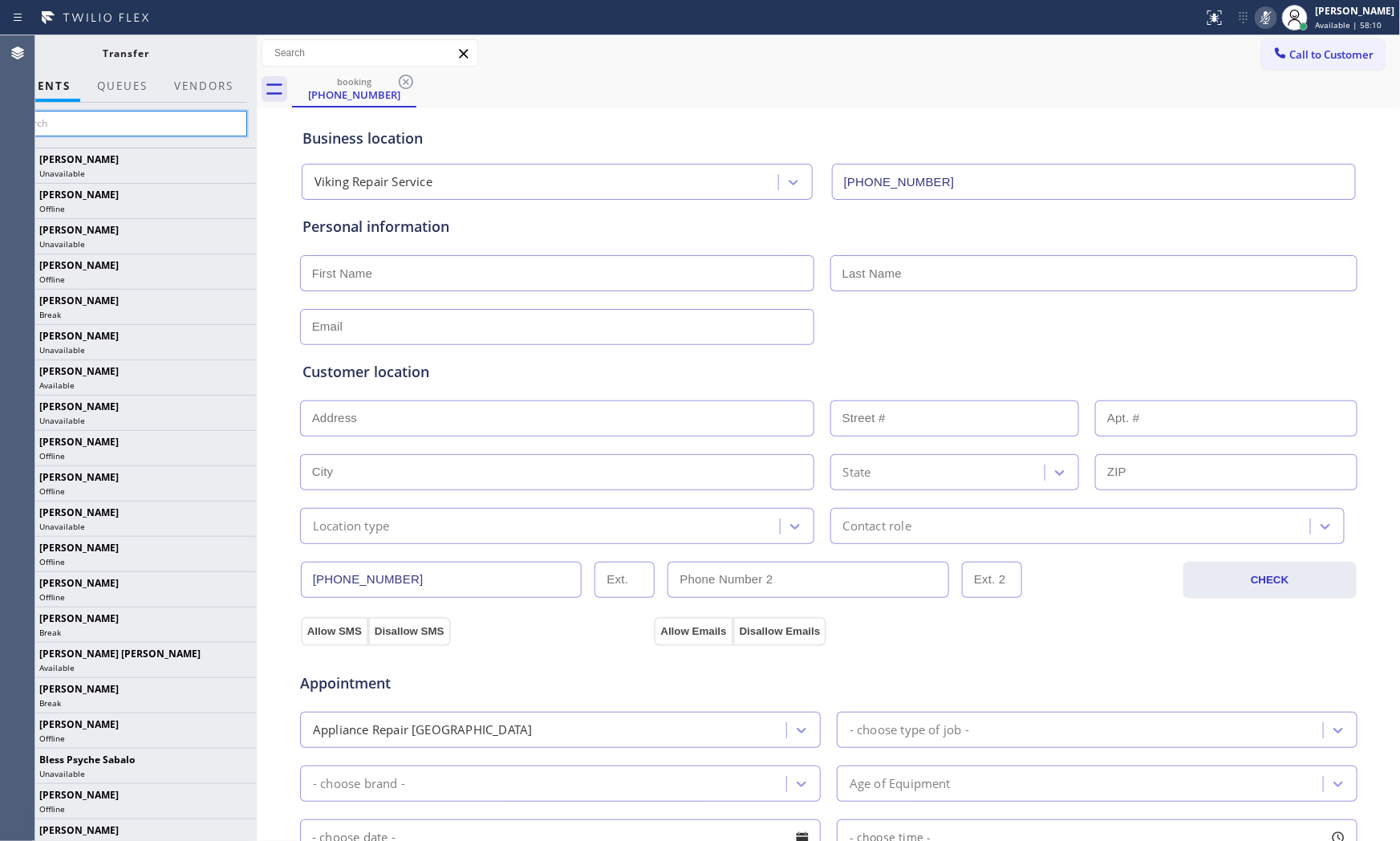
click at [165, 124] on input "text" at bounding box center [126, 123] width 241 height 25
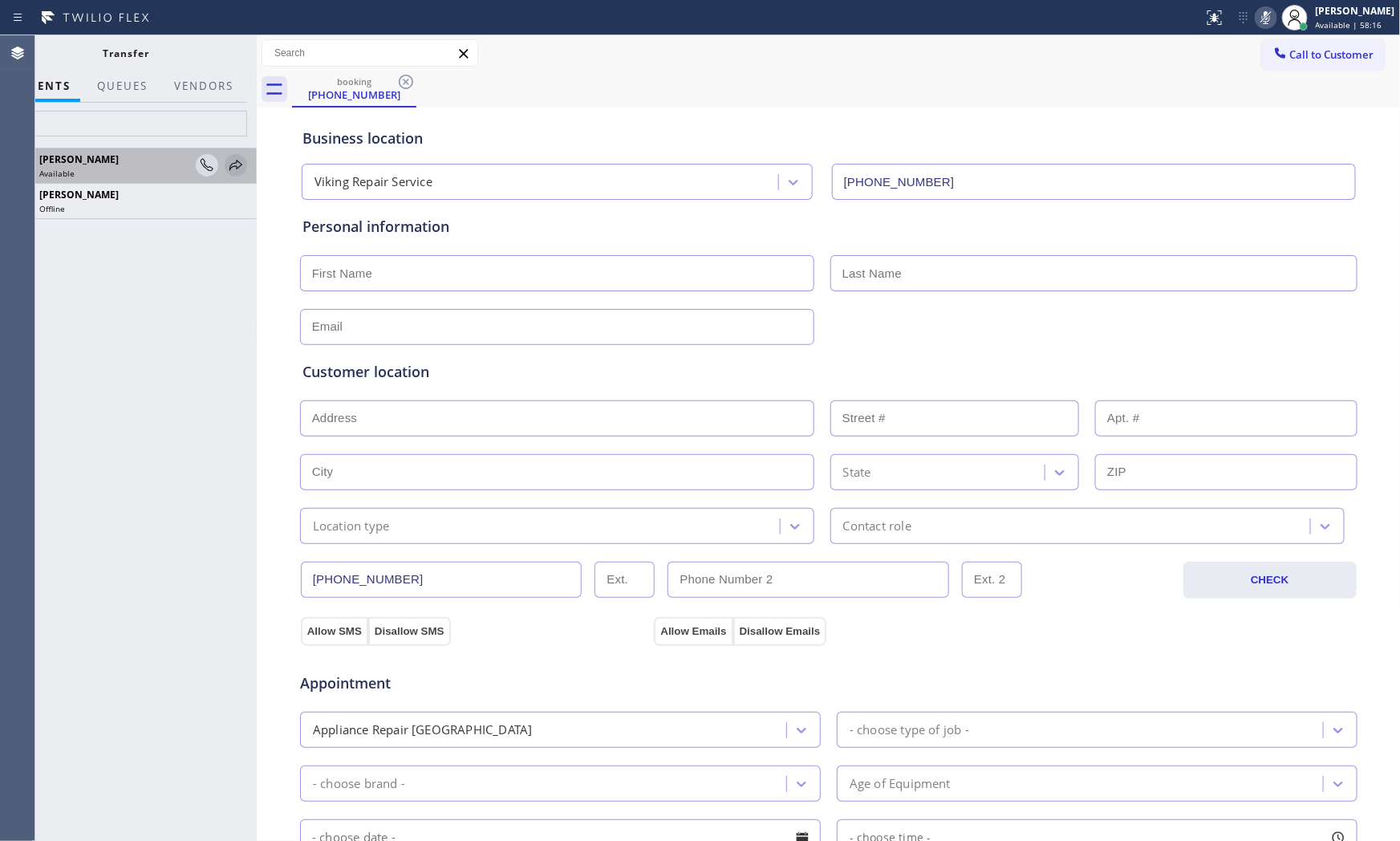
click at [228, 166] on icon at bounding box center [235, 165] width 19 height 19
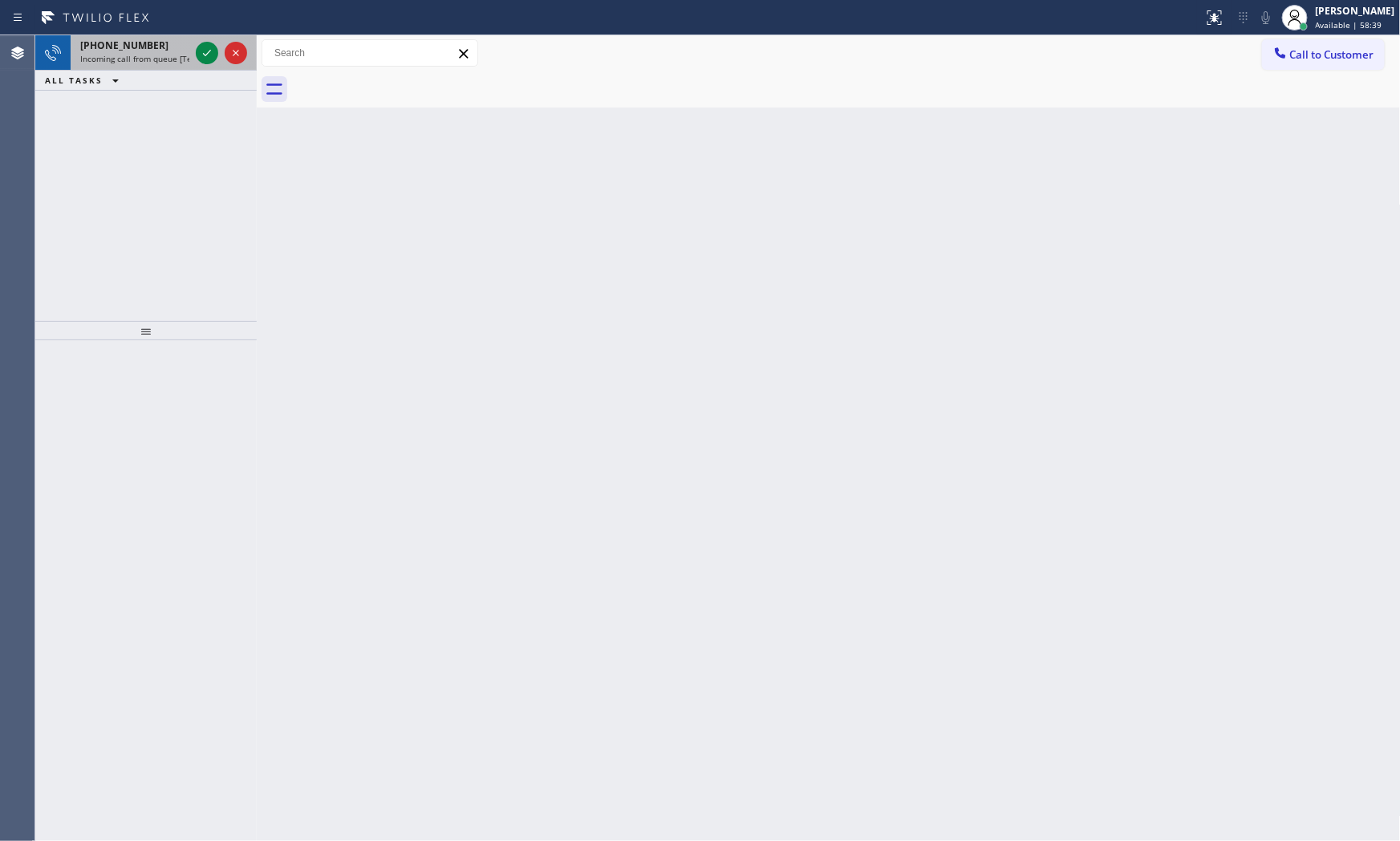
click at [158, 43] on div "[PHONE_NUMBER]" at bounding box center [135, 45] width 109 height 13
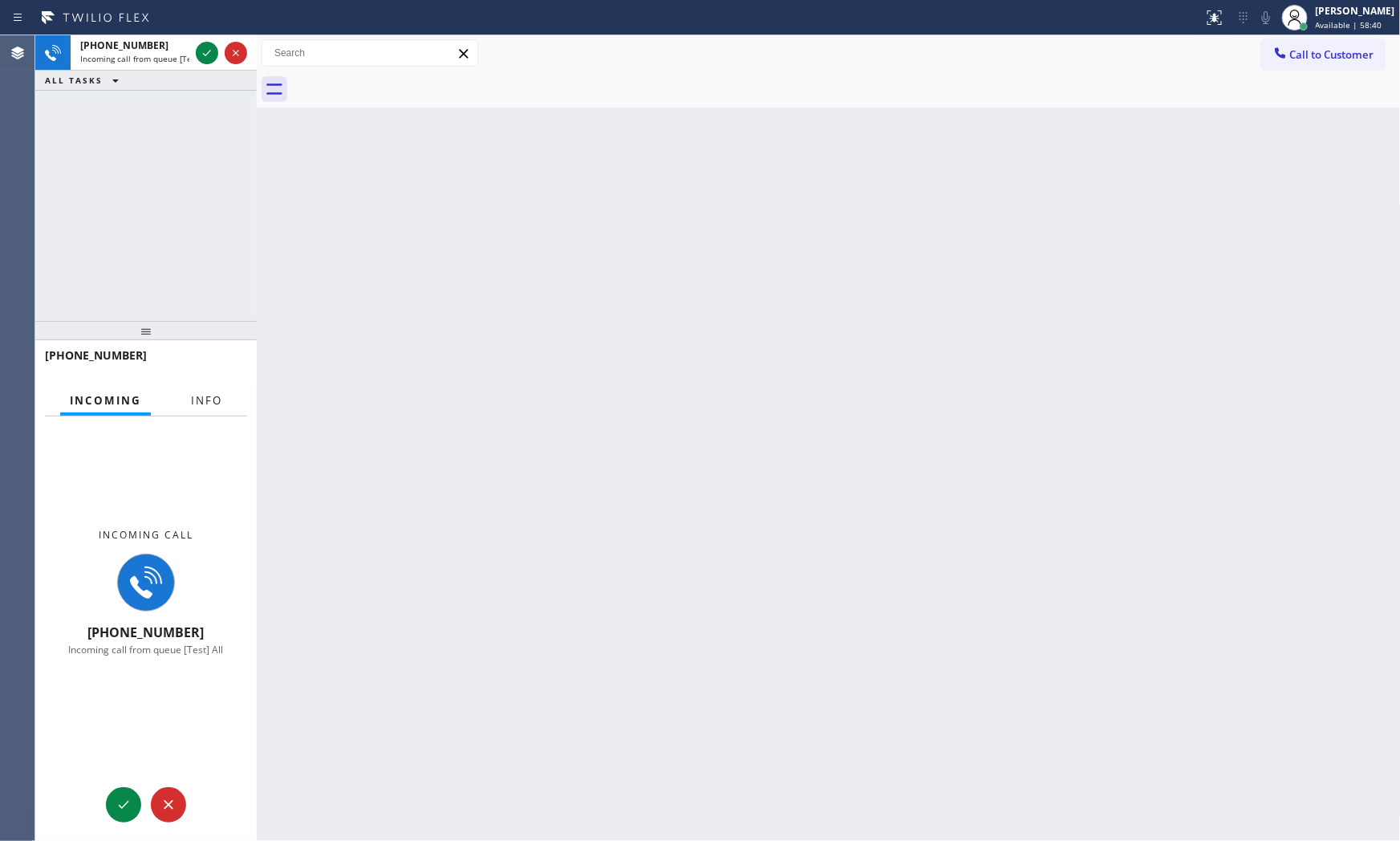
click at [206, 396] on span "Info" at bounding box center [206, 399] width 31 height 14
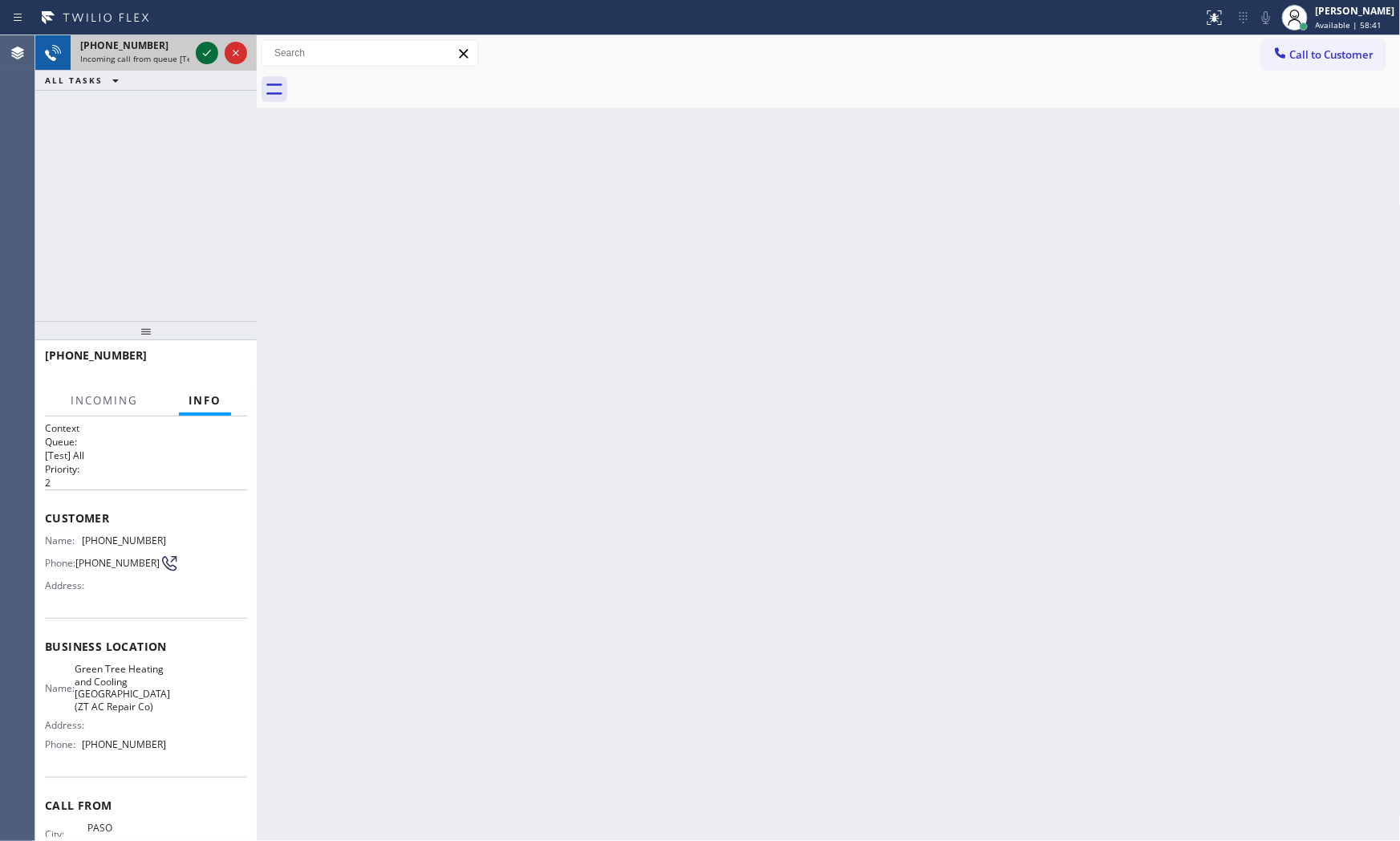
click at [203, 46] on icon at bounding box center [207, 53] width 19 height 19
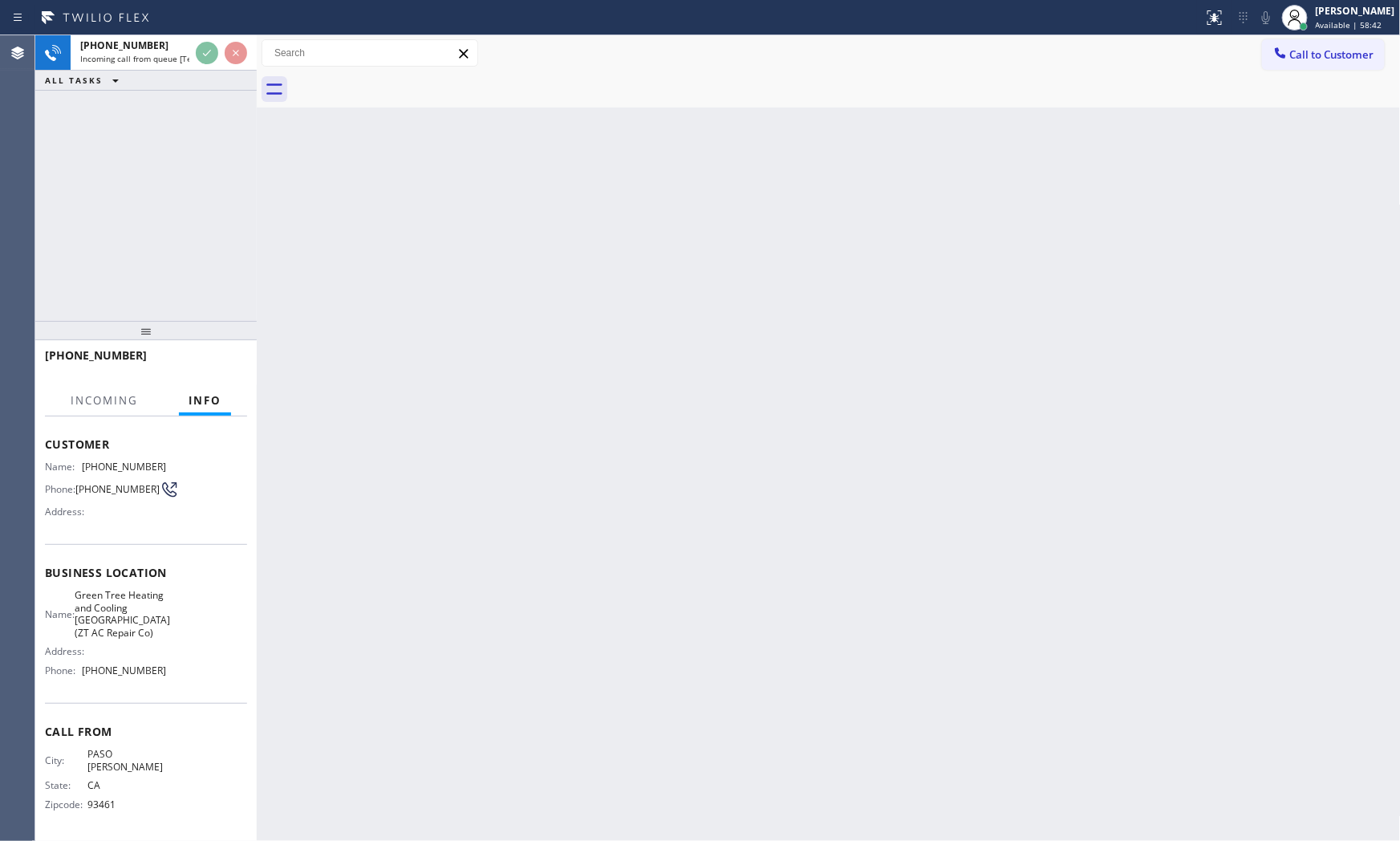
scroll to position [77, 0]
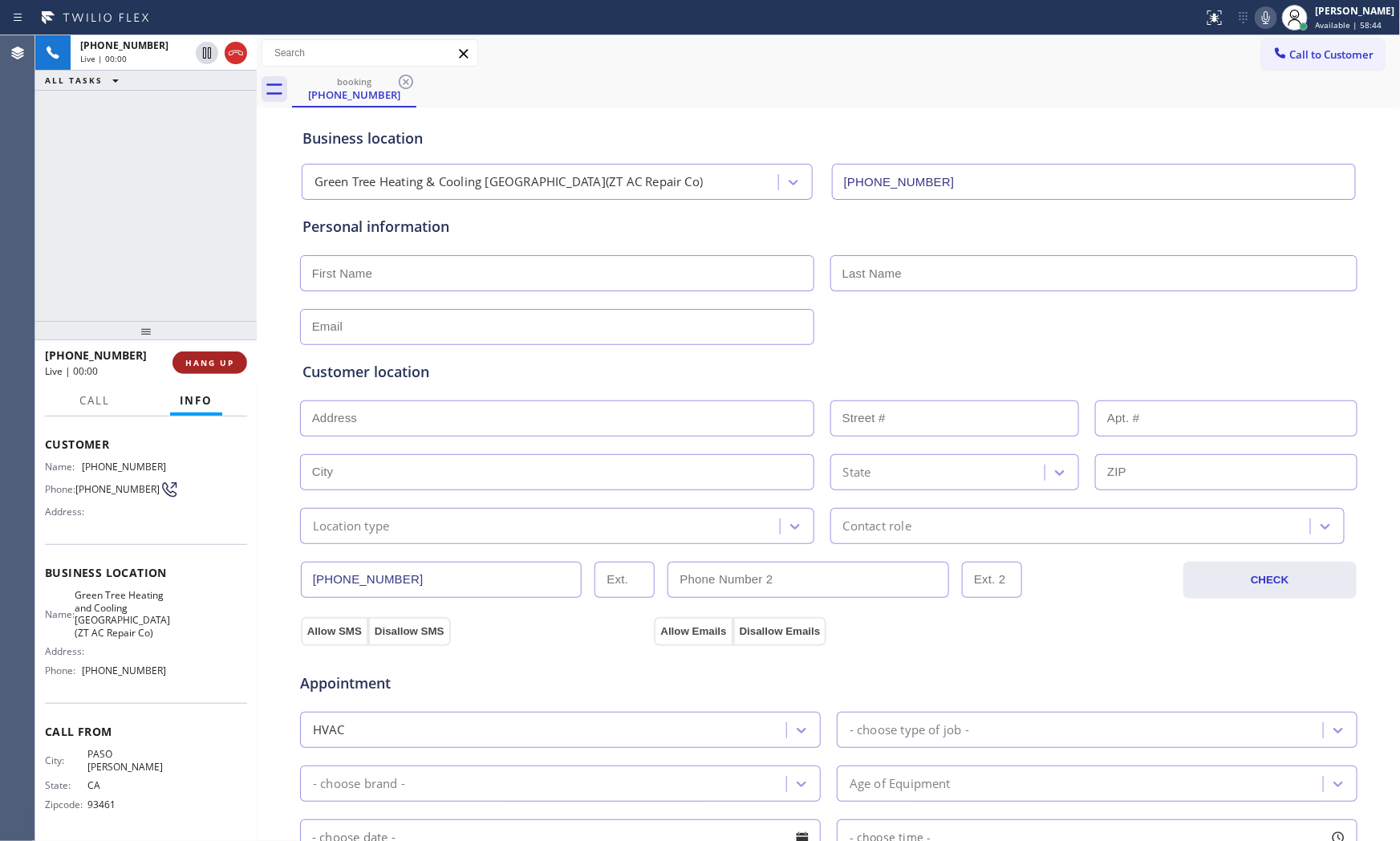
click at [206, 354] on button "HANG UP" at bounding box center [209, 363] width 74 height 23
click at [206, 355] on button "COMPLETE" at bounding box center [206, 363] width 81 height 23
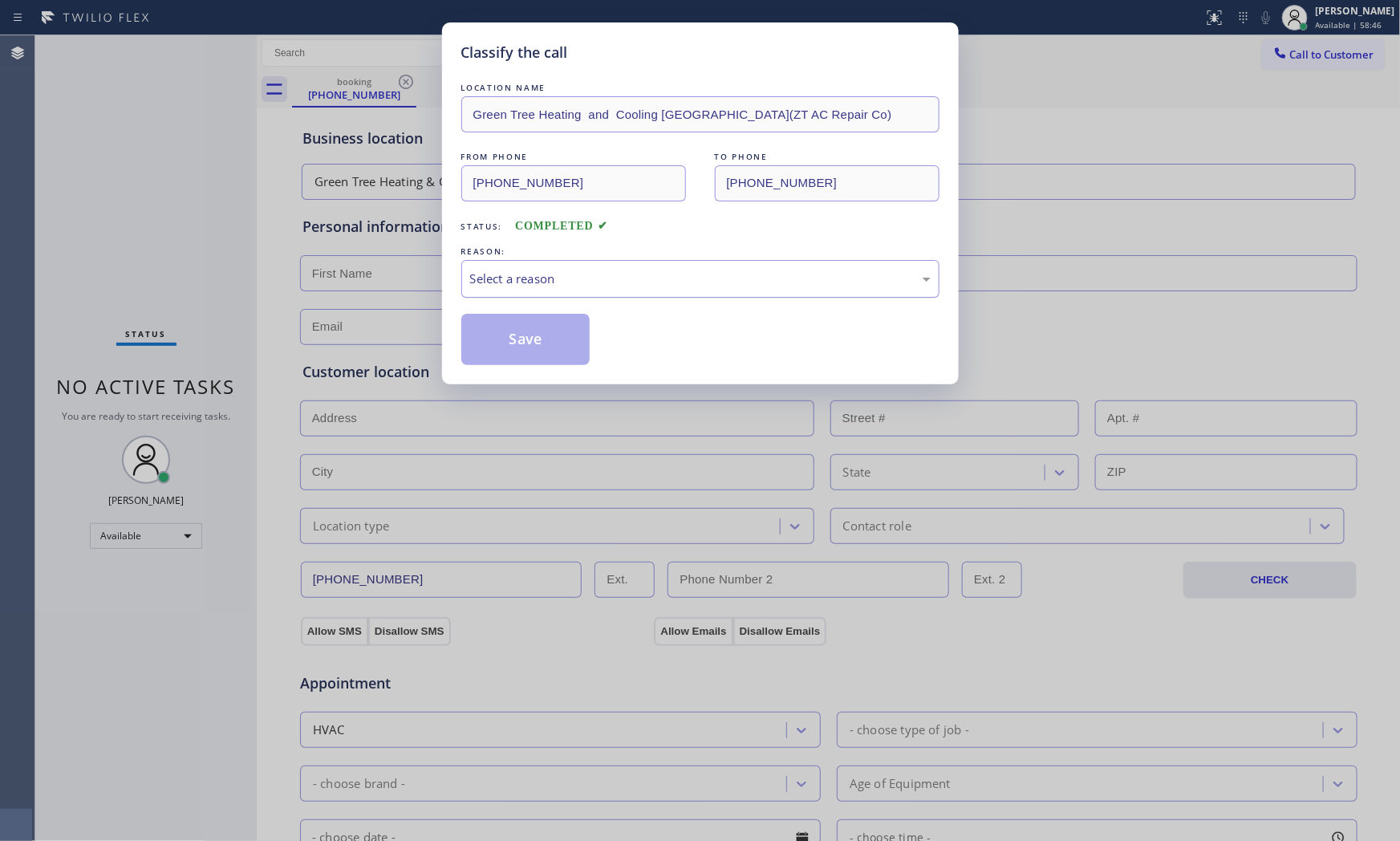
click at [576, 282] on div "Select a reason" at bounding box center [700, 279] width 460 height 19
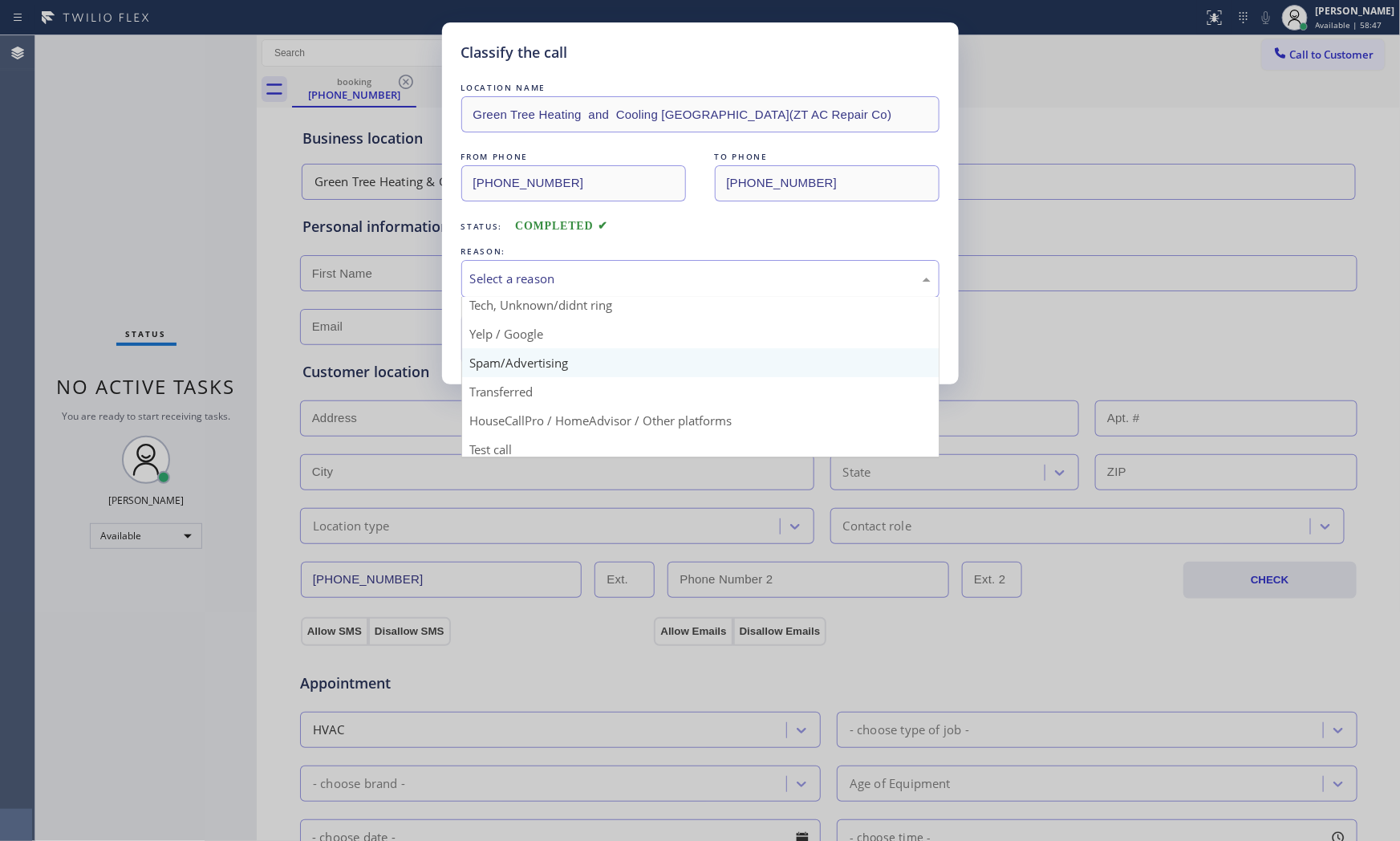
scroll to position [100, 0]
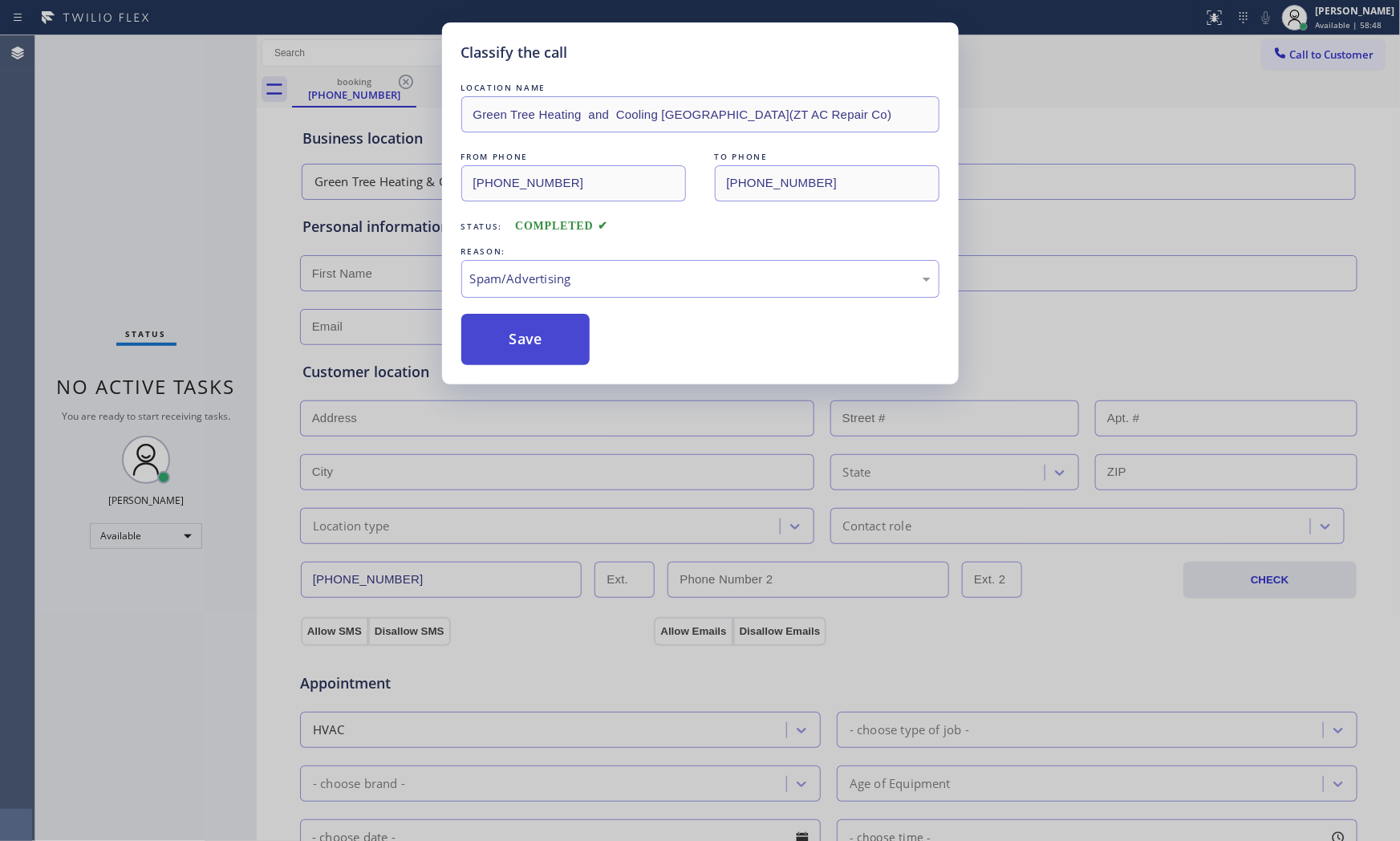
click at [525, 346] on button "Save" at bounding box center [525, 339] width 129 height 52
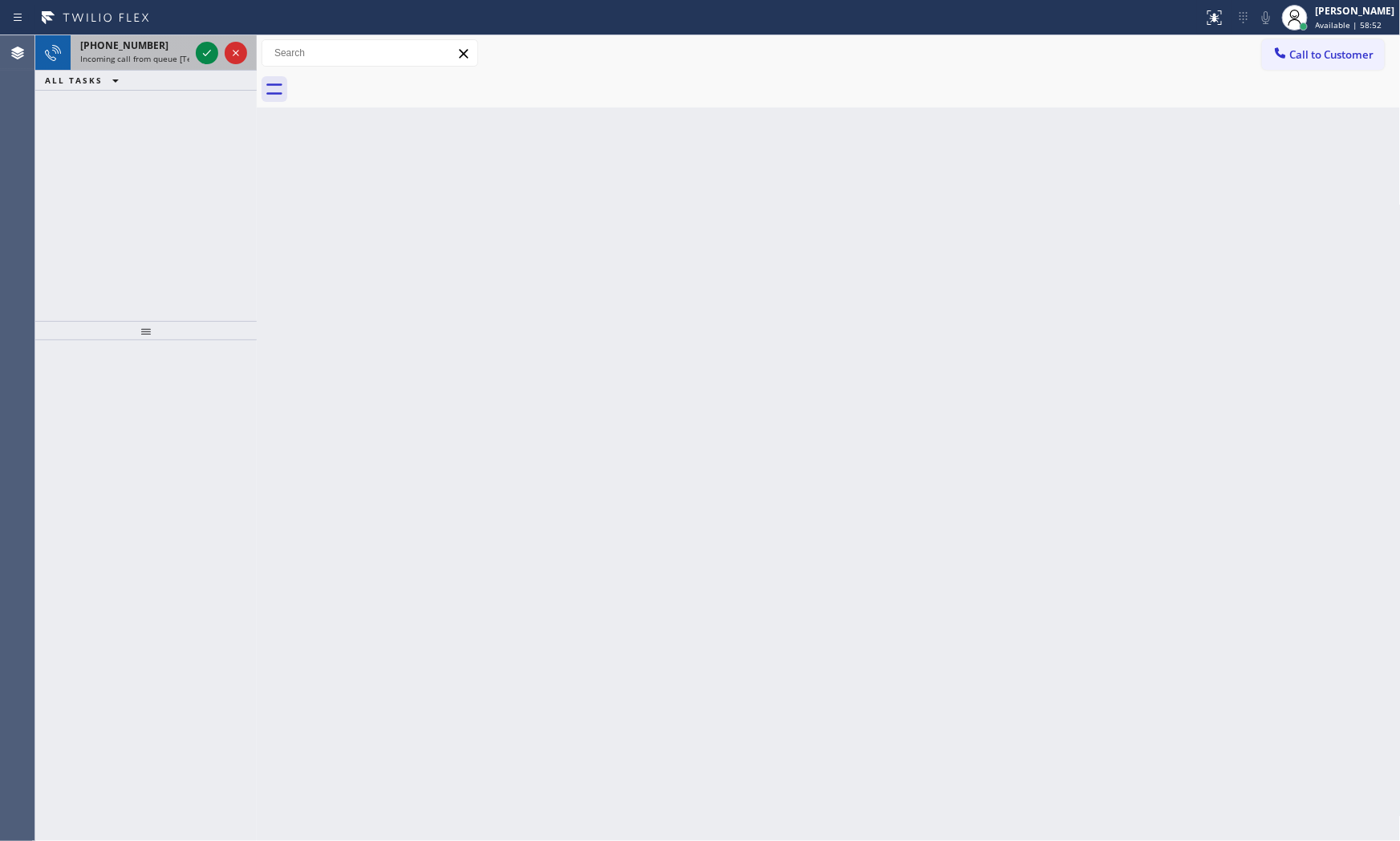
click at [126, 42] on span "[PHONE_NUMBER]" at bounding box center [124, 45] width 89 height 13
click at [151, 53] on span "Incoming call from queue [Test] All" at bounding box center [146, 58] width 133 height 11
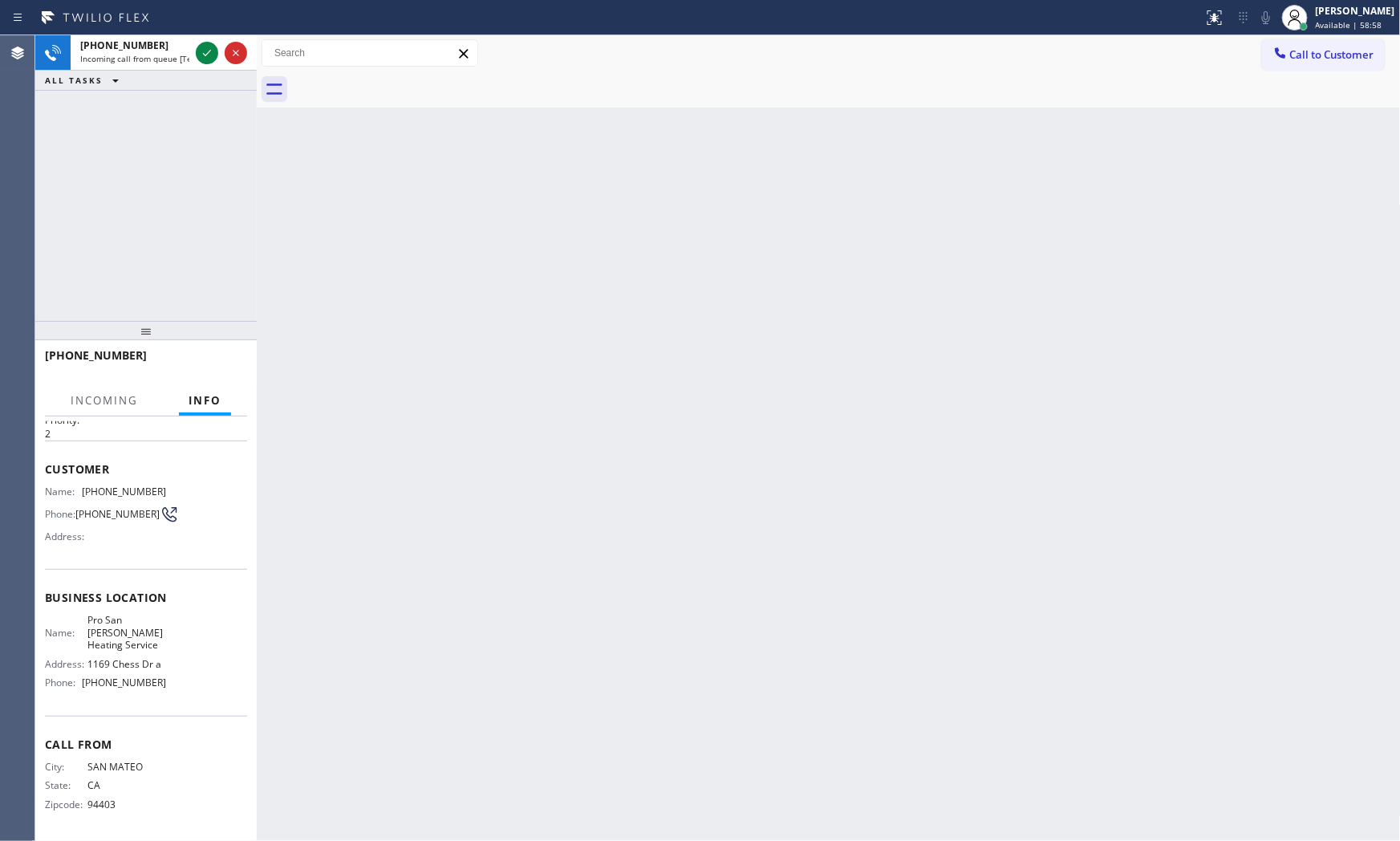
scroll to position [65, 0]
click at [174, 54] on span "Incoming call from queue [Test] All" at bounding box center [146, 58] width 133 height 11
click at [213, 57] on icon at bounding box center [207, 53] width 19 height 19
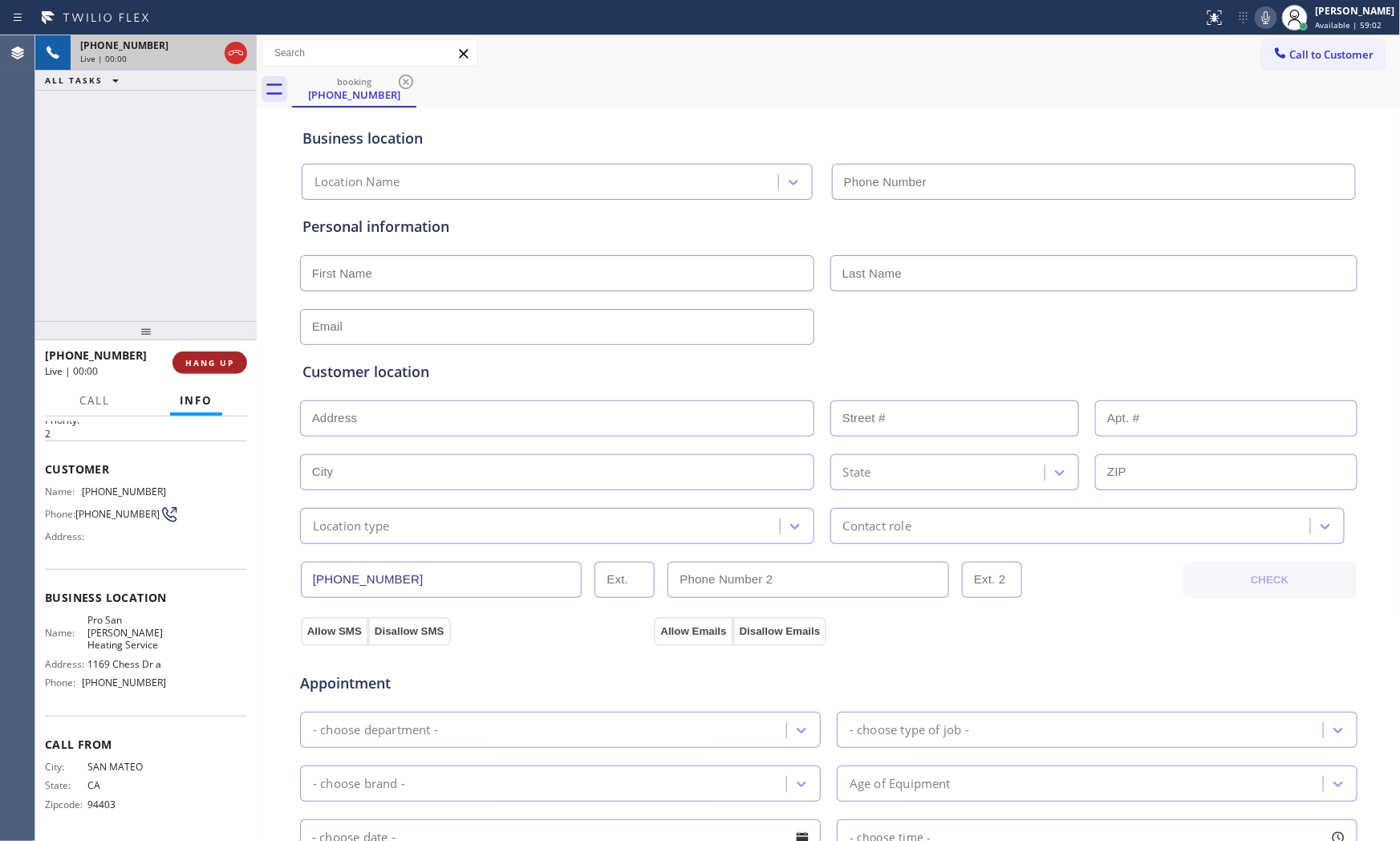
click at [210, 360] on span "HANG UP" at bounding box center [210, 363] width 49 height 11
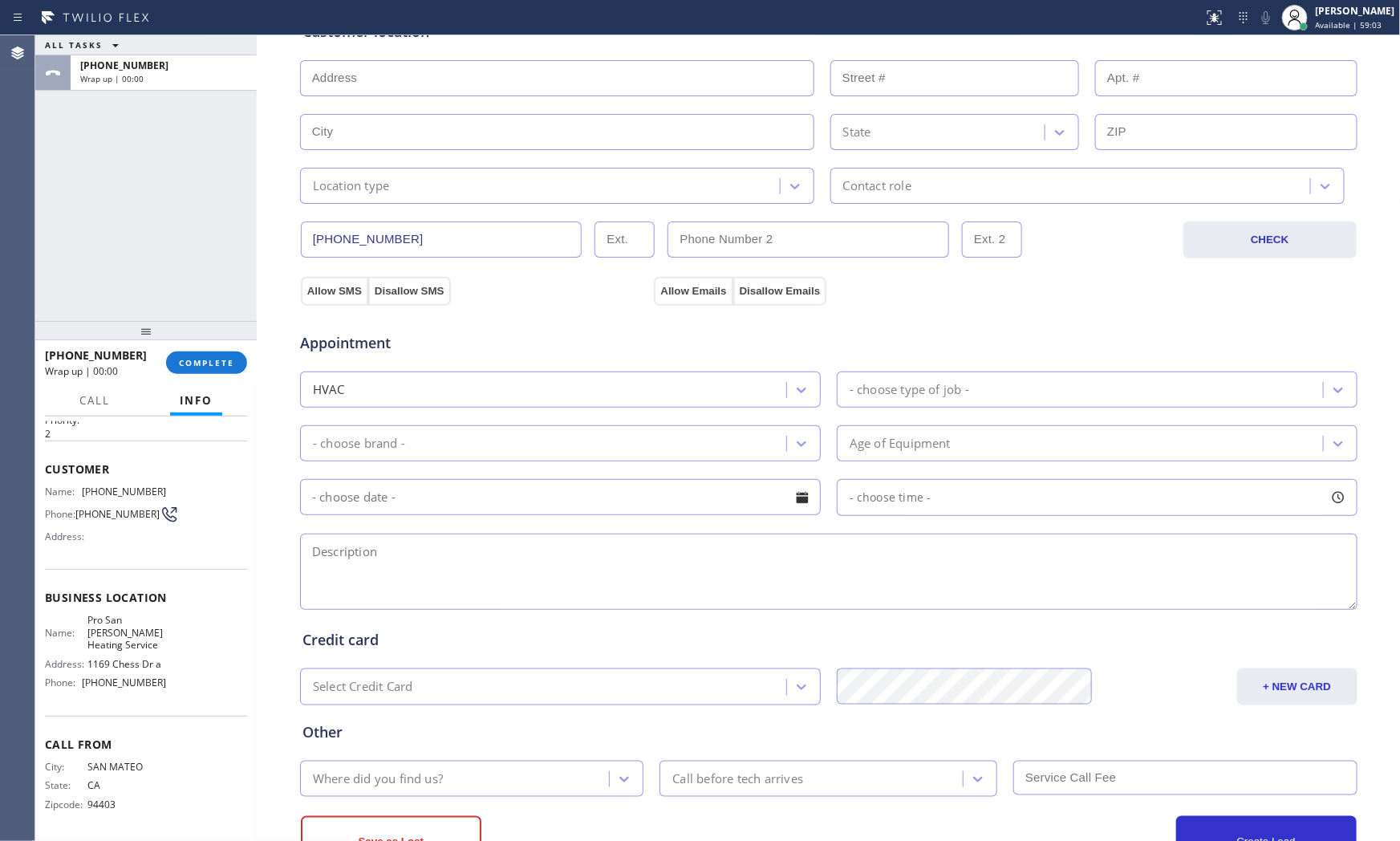
scroll to position [402, 0]
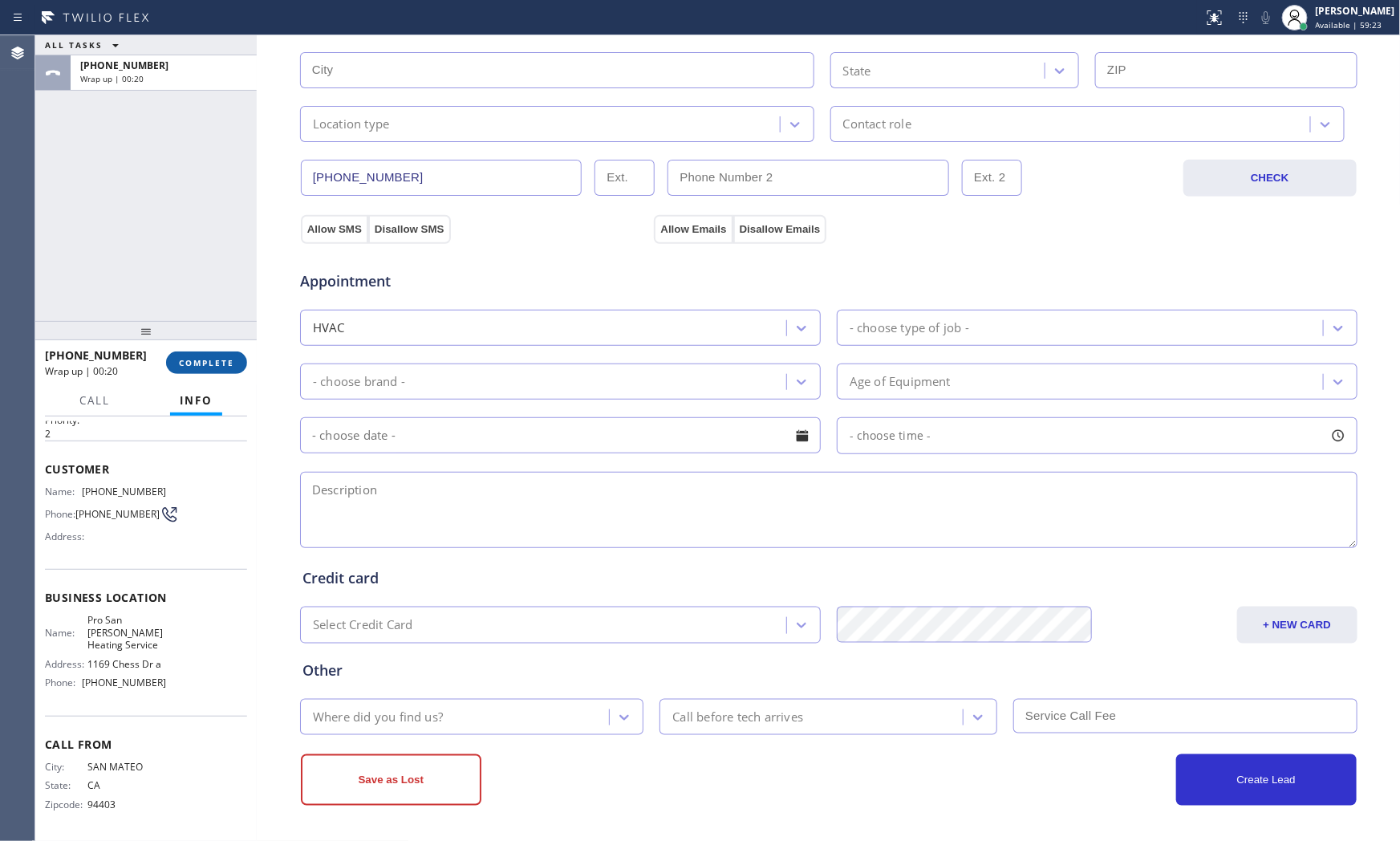
click at [209, 355] on button "COMPLETE" at bounding box center [206, 363] width 81 height 23
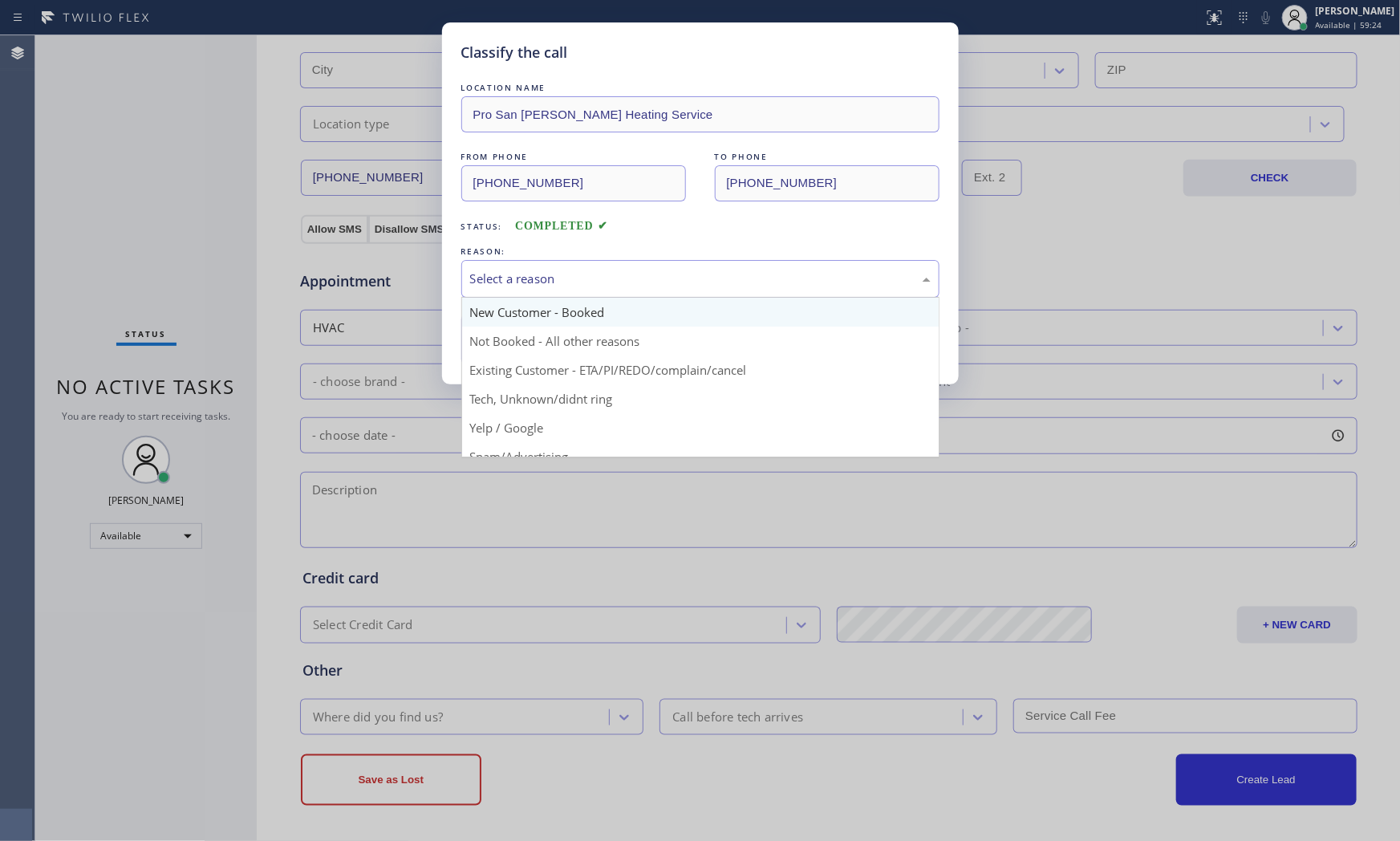
drag, startPoint x: 535, startPoint y: 284, endPoint x: 529, endPoint y: 321, distance: 37.5
click at [536, 283] on div "Select a reason" at bounding box center [700, 279] width 460 height 19
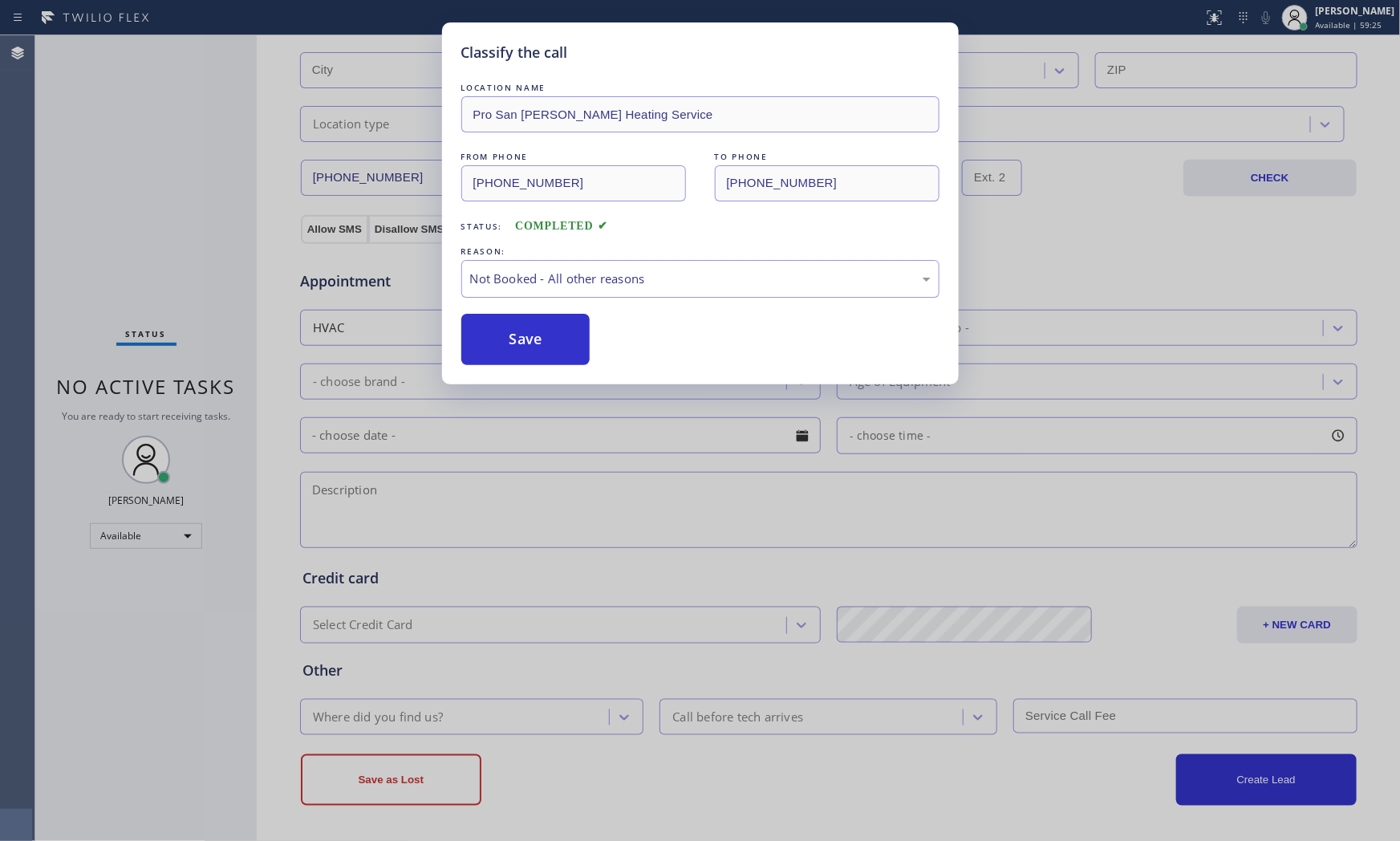
click at [525, 345] on button "Save" at bounding box center [525, 339] width 129 height 52
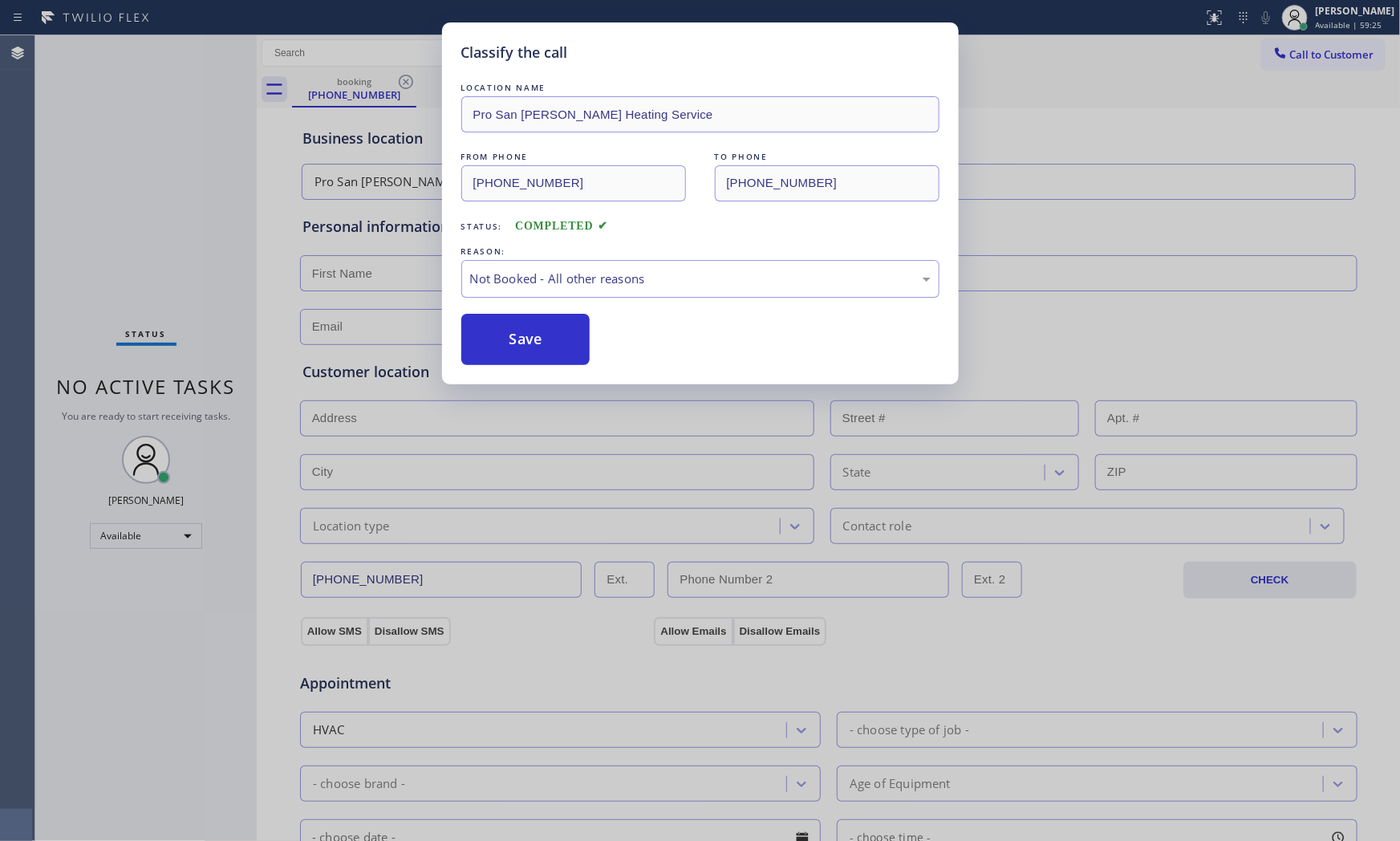
click at [525, 345] on button "Save" at bounding box center [525, 339] width 129 height 52
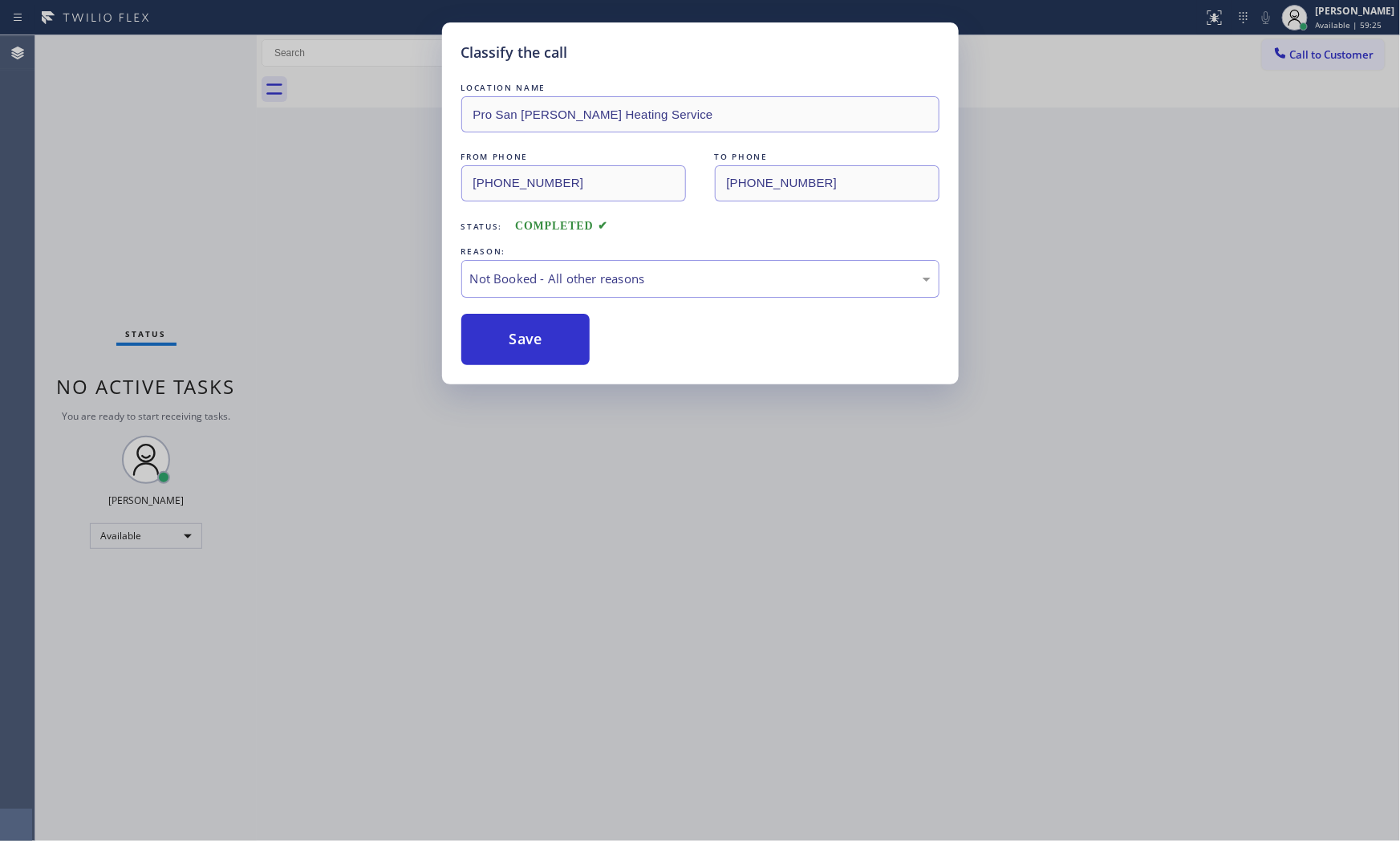
click at [525, 345] on button "Save" at bounding box center [525, 339] width 129 height 52
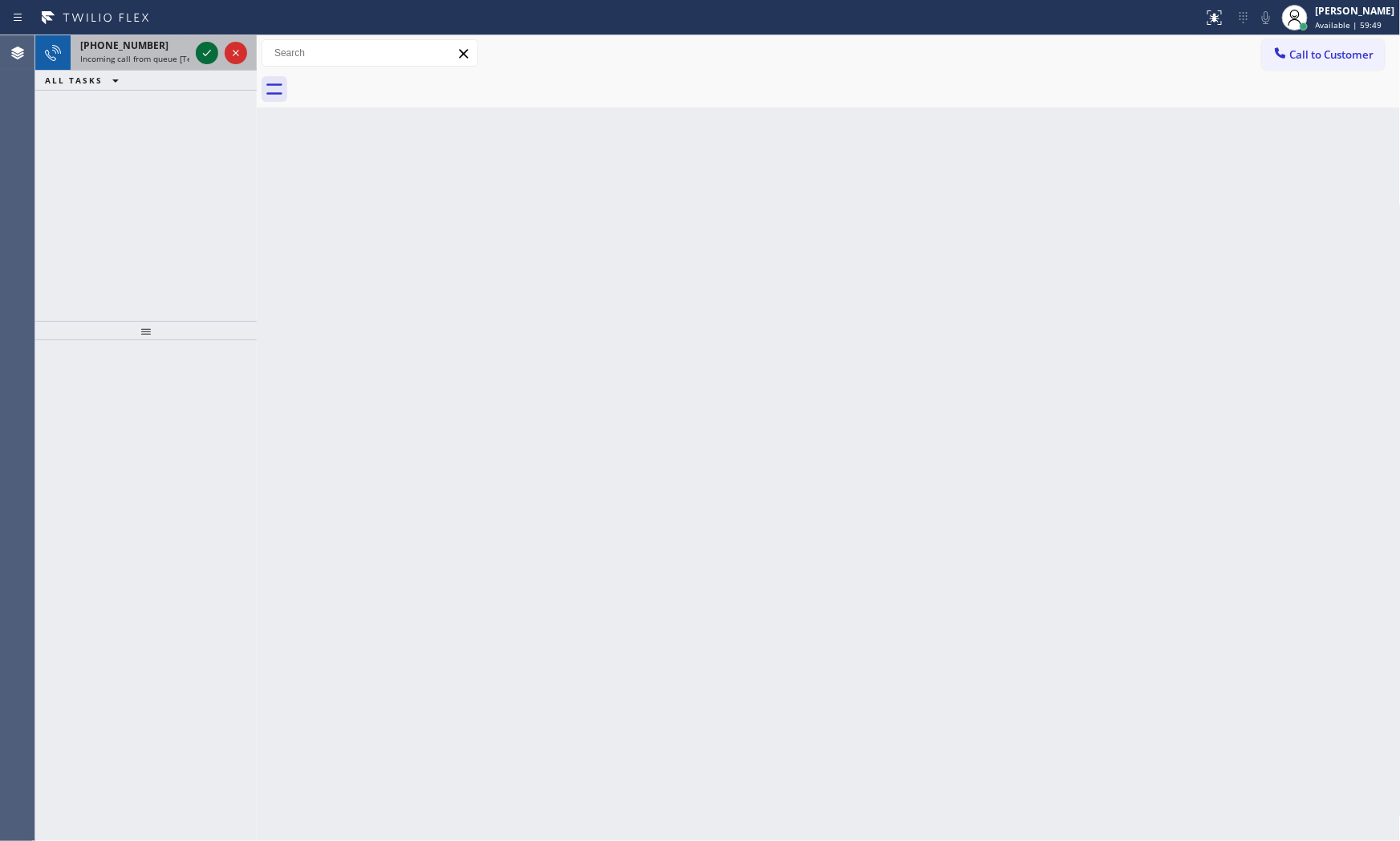
click at [207, 50] on icon at bounding box center [207, 53] width 19 height 19
click at [170, 46] on div "[PHONE_NUMBER]" at bounding box center [135, 45] width 109 height 13
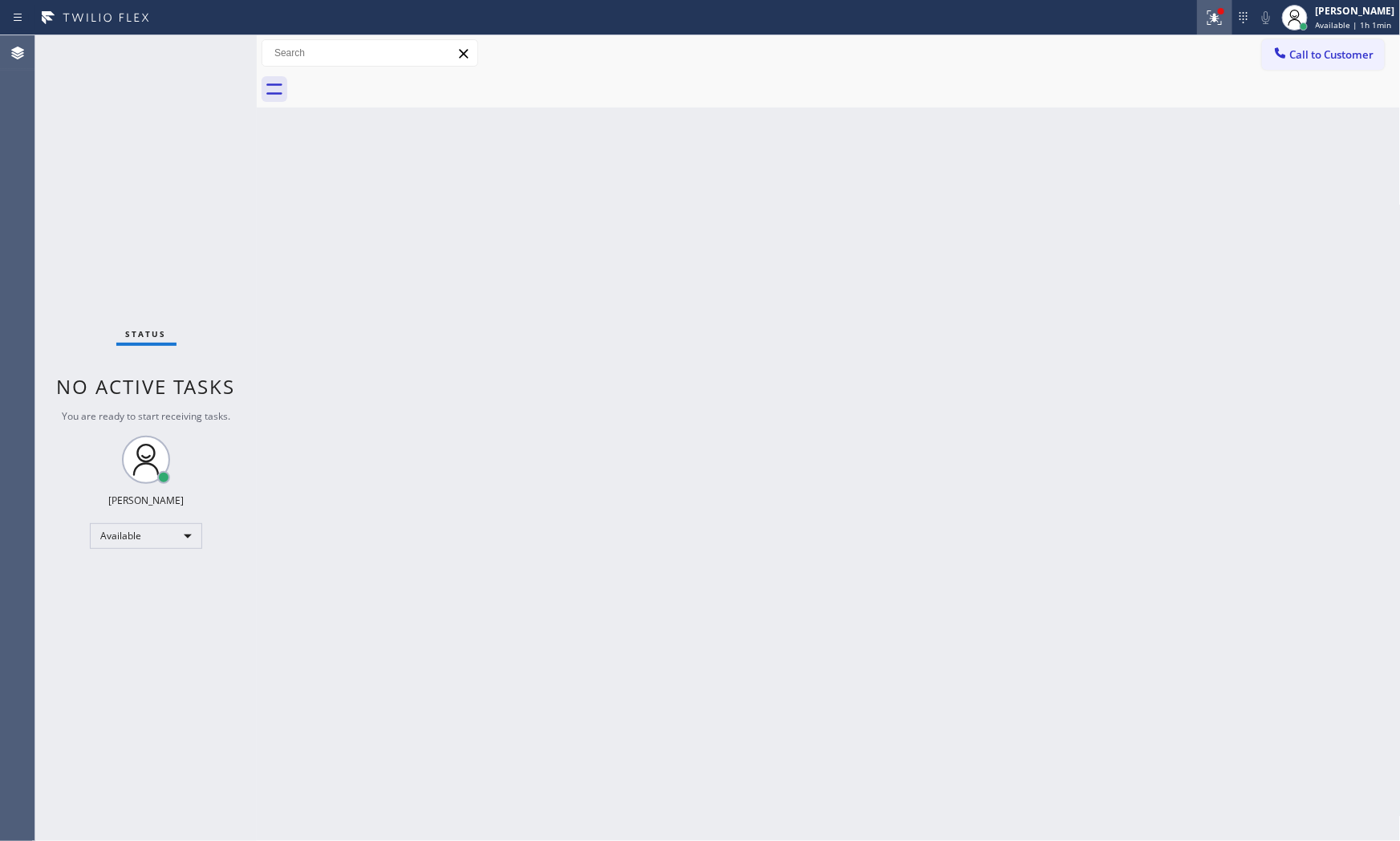
click at [1205, 25] on icon at bounding box center [1215, 18] width 19 height 19
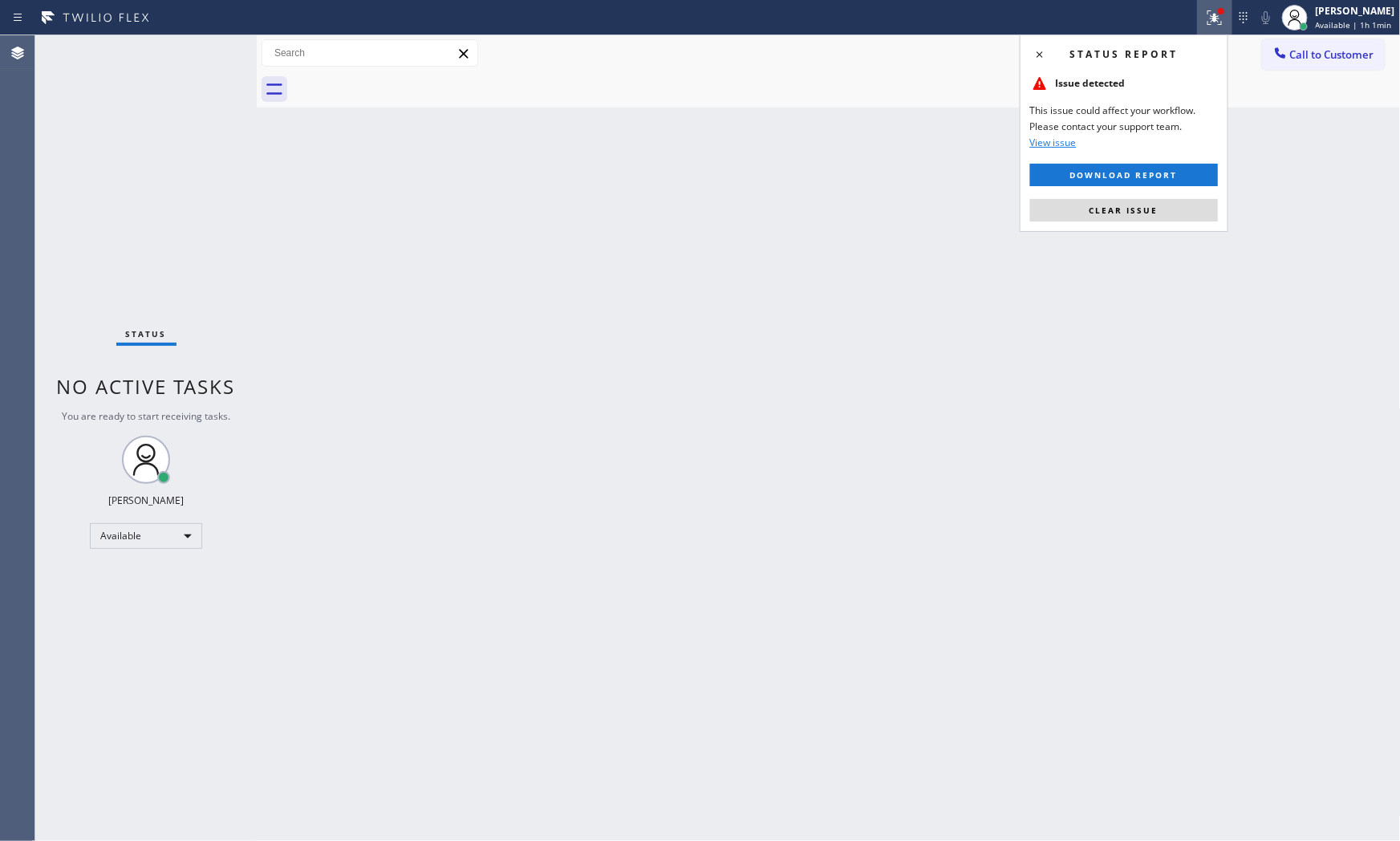
click at [1123, 220] on button "Clear issue" at bounding box center [1123, 210] width 187 height 23
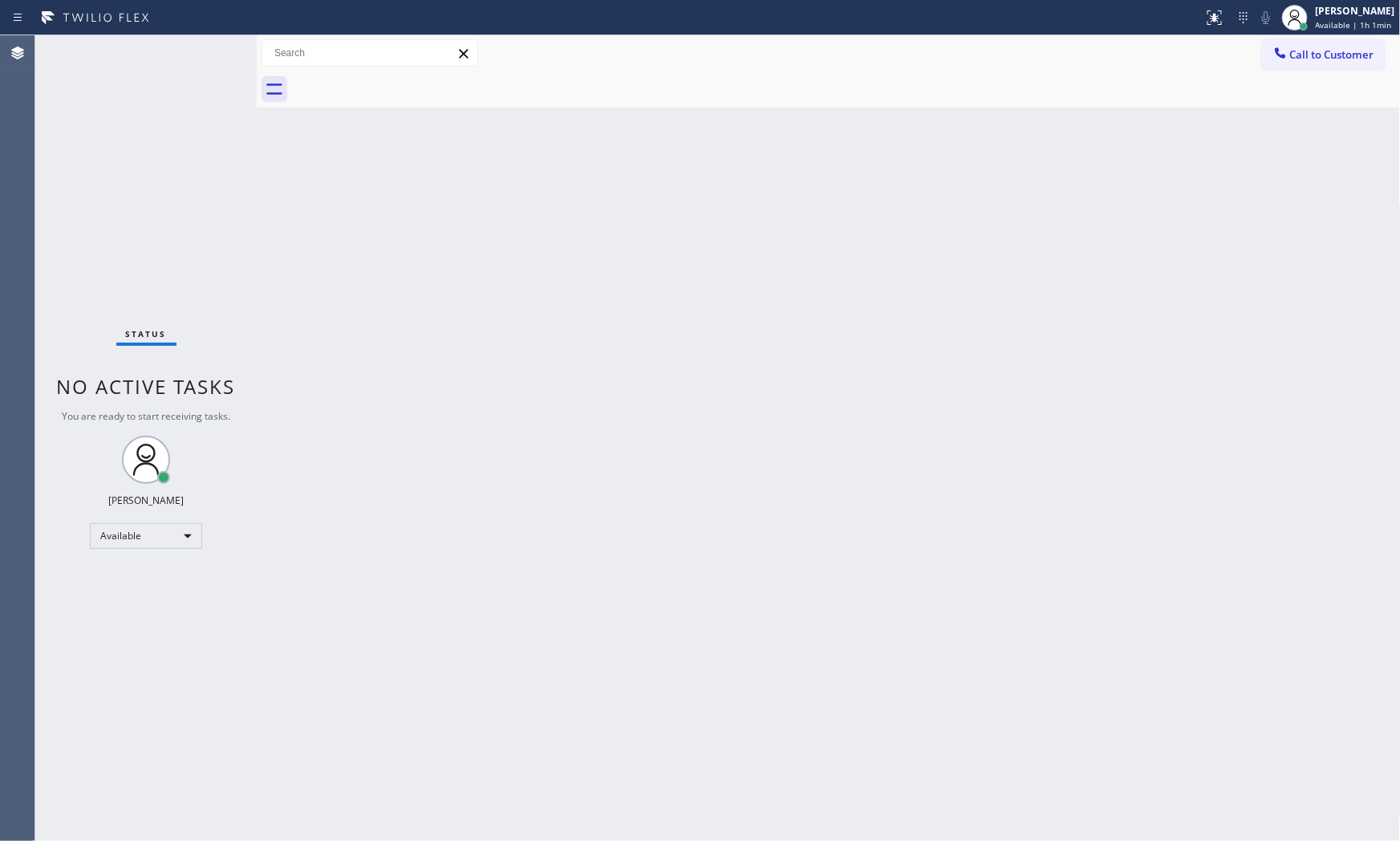
click at [199, 53] on div "Status No active tasks You are ready to start receiving tasks. [PERSON_NAME] Av…" at bounding box center [145, 437] width 221 height 805
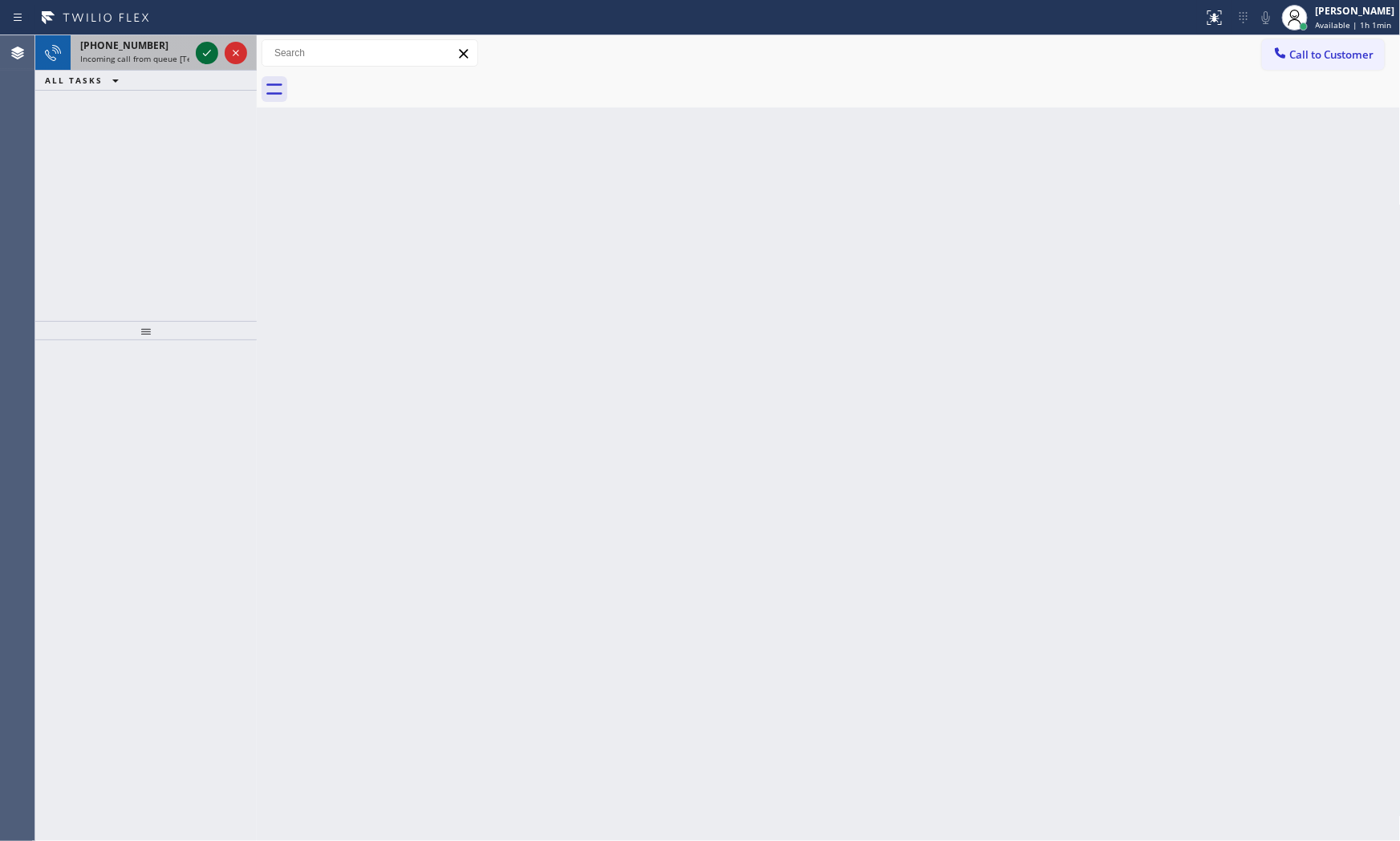
click at [196, 52] on div at bounding box center [207, 53] width 23 height 19
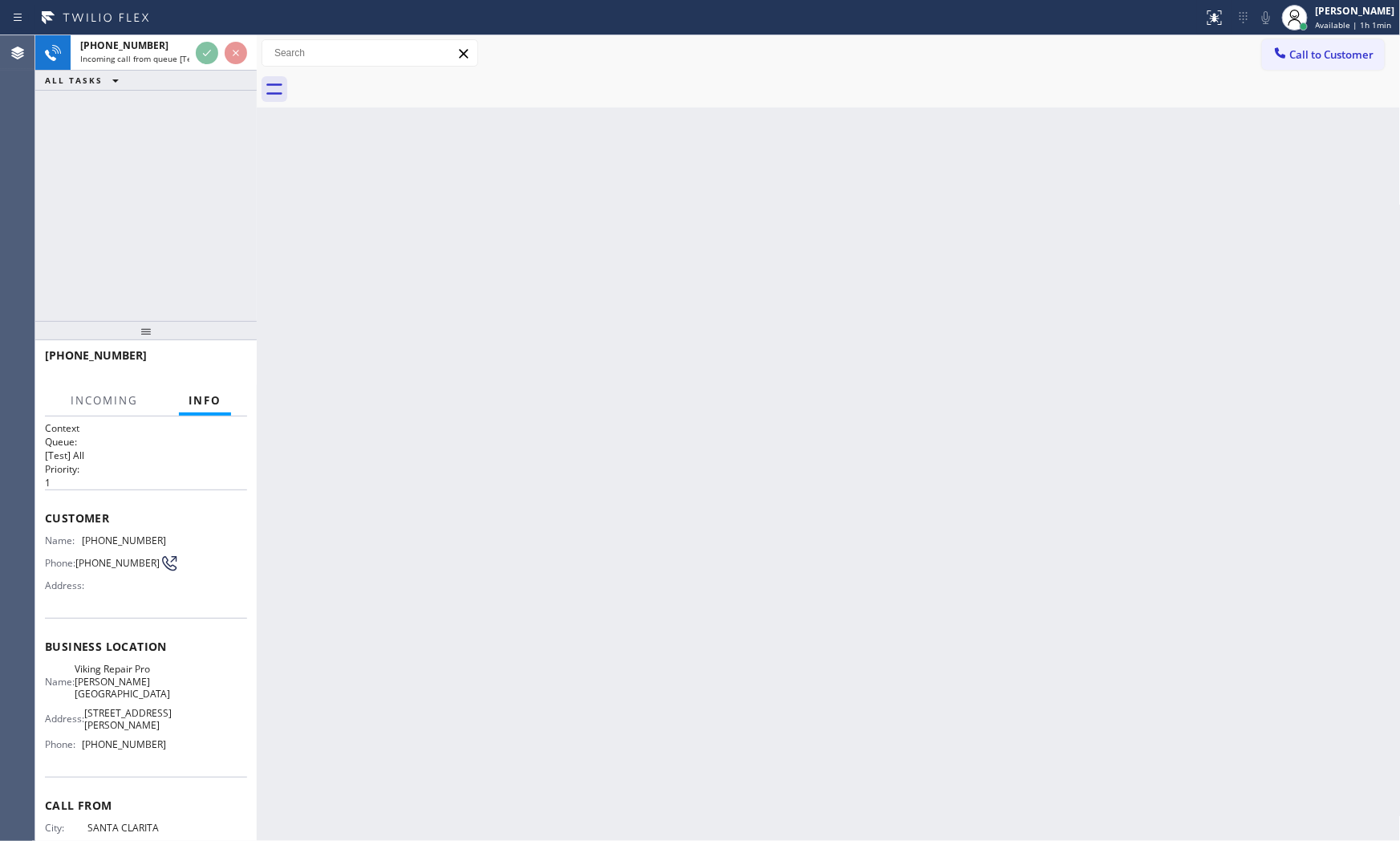
scroll to position [52, 0]
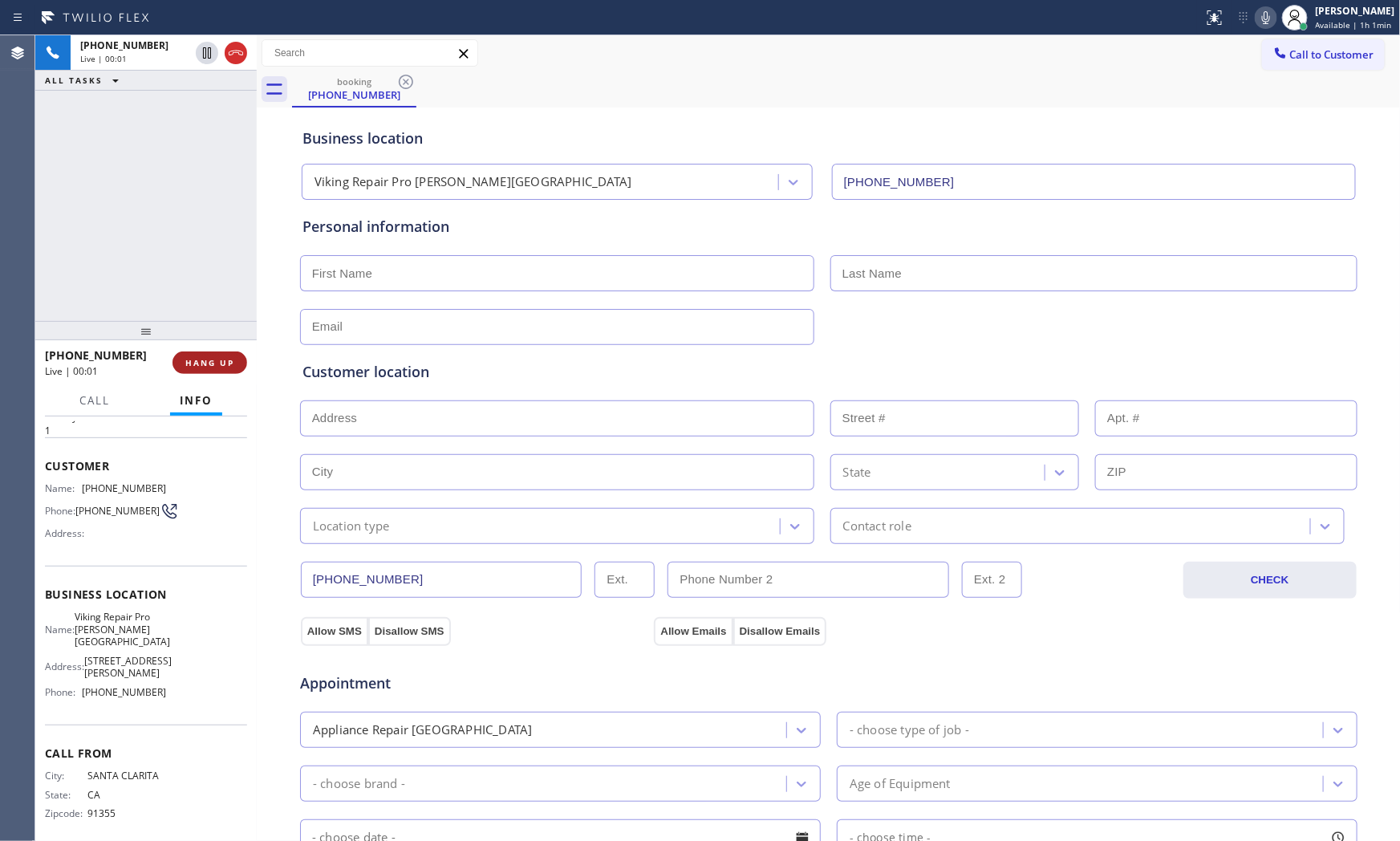
click at [225, 364] on span "HANG UP" at bounding box center [210, 363] width 49 height 11
click at [206, 355] on button "COMPLETE" at bounding box center [206, 363] width 81 height 23
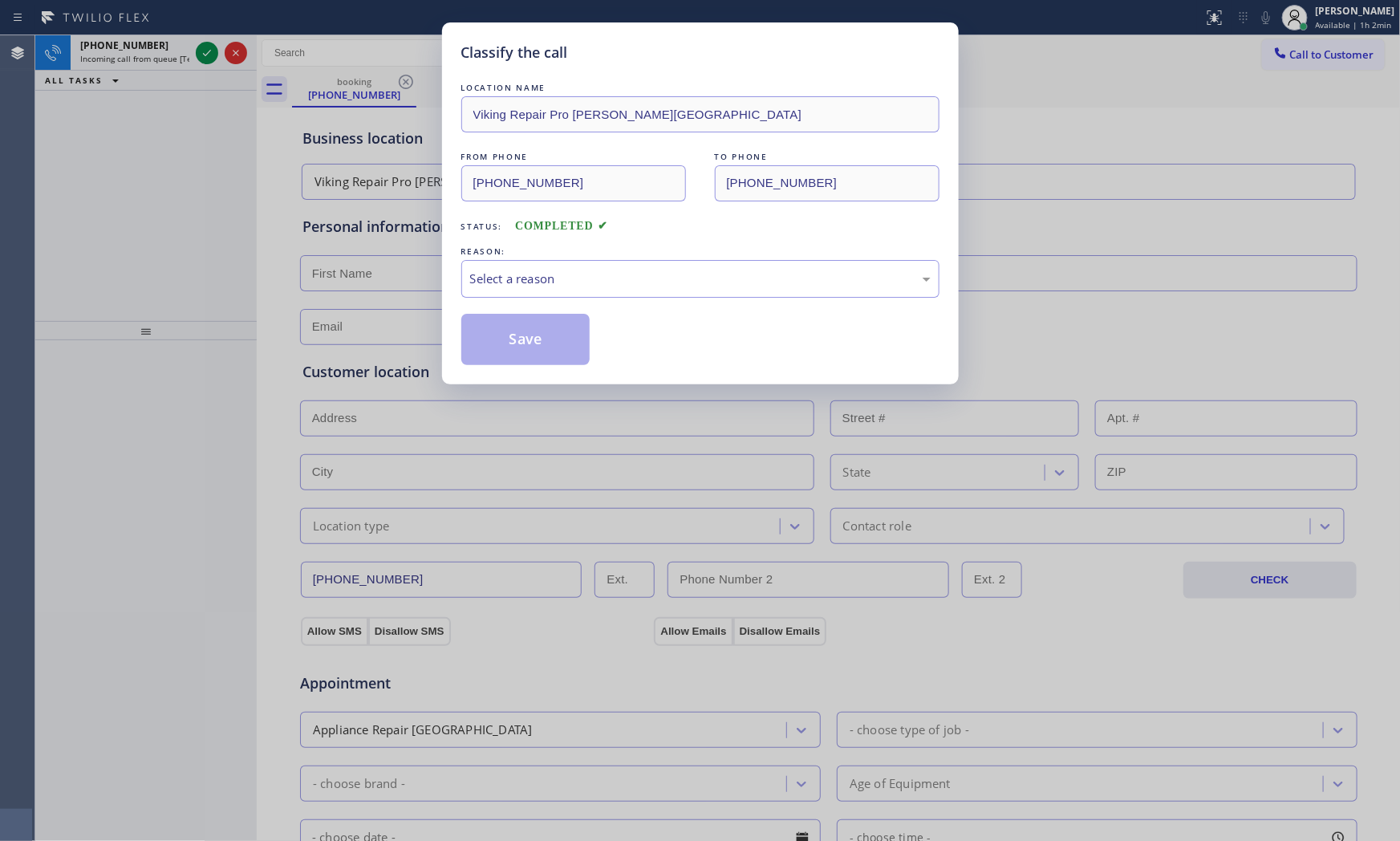
drag, startPoint x: 442, startPoint y: 268, endPoint x: 459, endPoint y: 281, distance: 21.4
click at [442, 268] on div "Classify the call LOCATION NAME Viking Repair Pro [PERSON_NAME] Ranch FROM PHON…" at bounding box center [700, 420] width 1400 height 841
click at [484, 279] on div "Select a reason" at bounding box center [700, 279] width 460 height 19
click at [500, 331] on button "Save" at bounding box center [525, 339] width 129 height 52
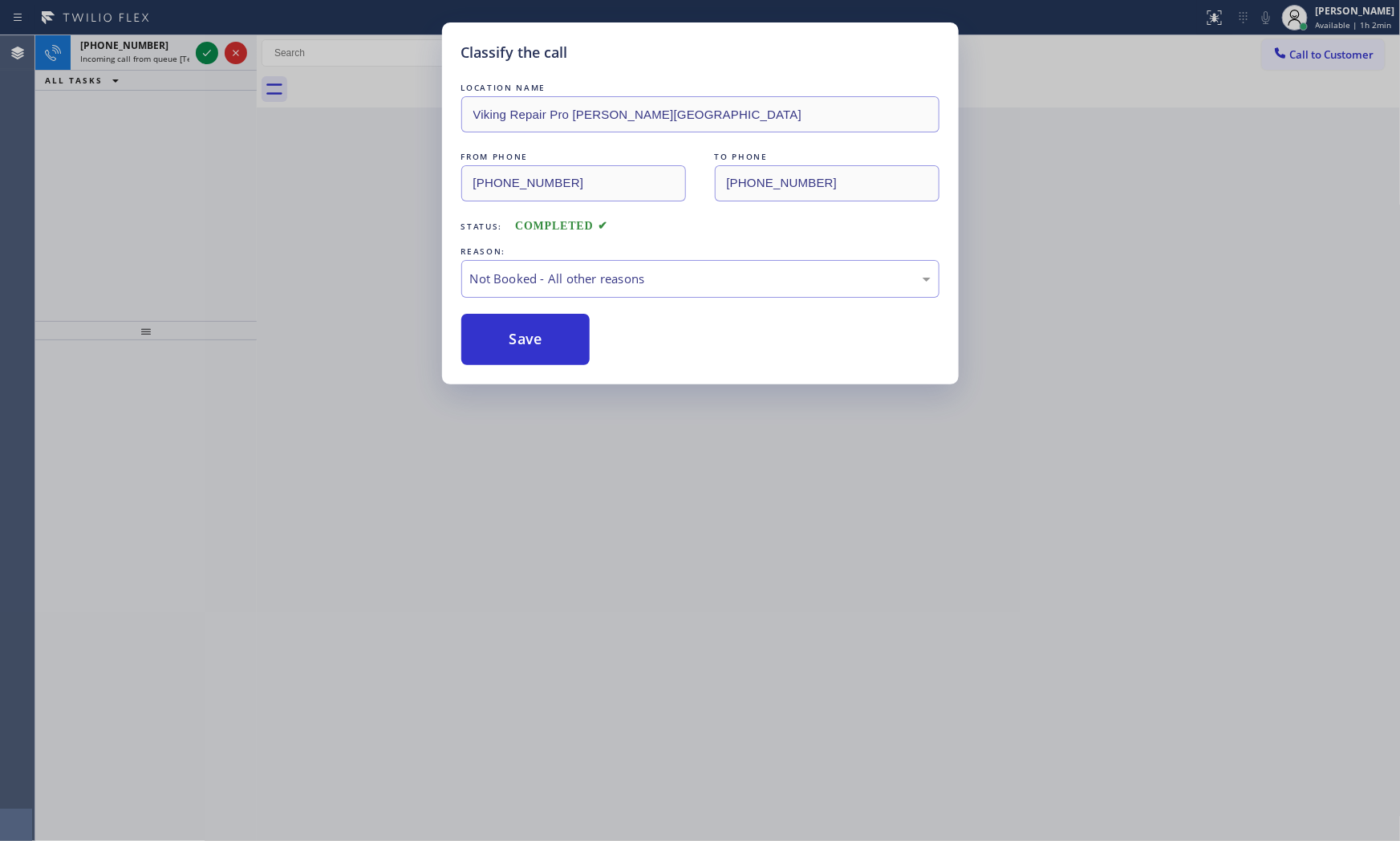
click at [500, 331] on button "Save" at bounding box center [525, 339] width 129 height 52
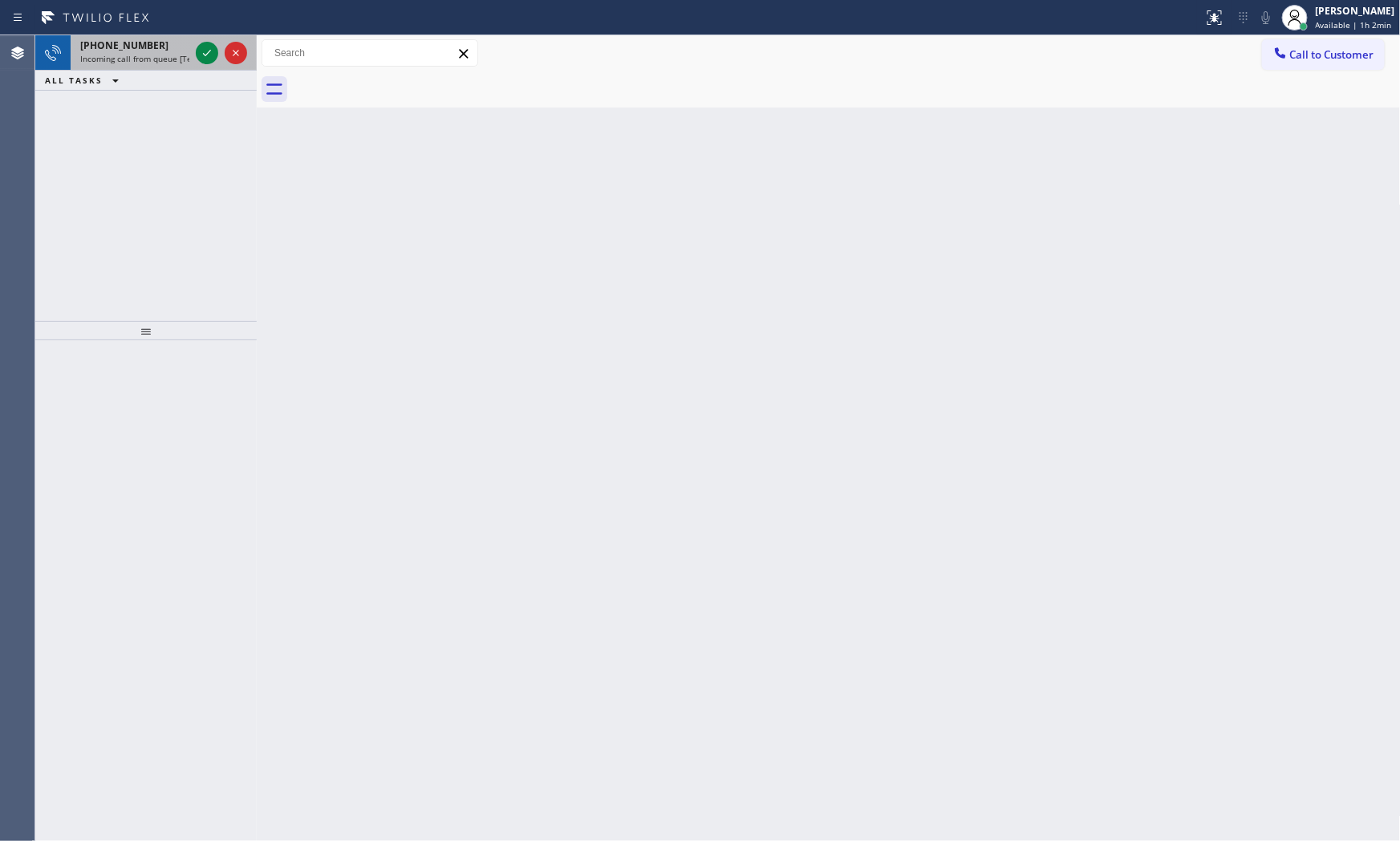
click at [158, 55] on span "Incoming call from queue [Test] All" at bounding box center [146, 58] width 133 height 11
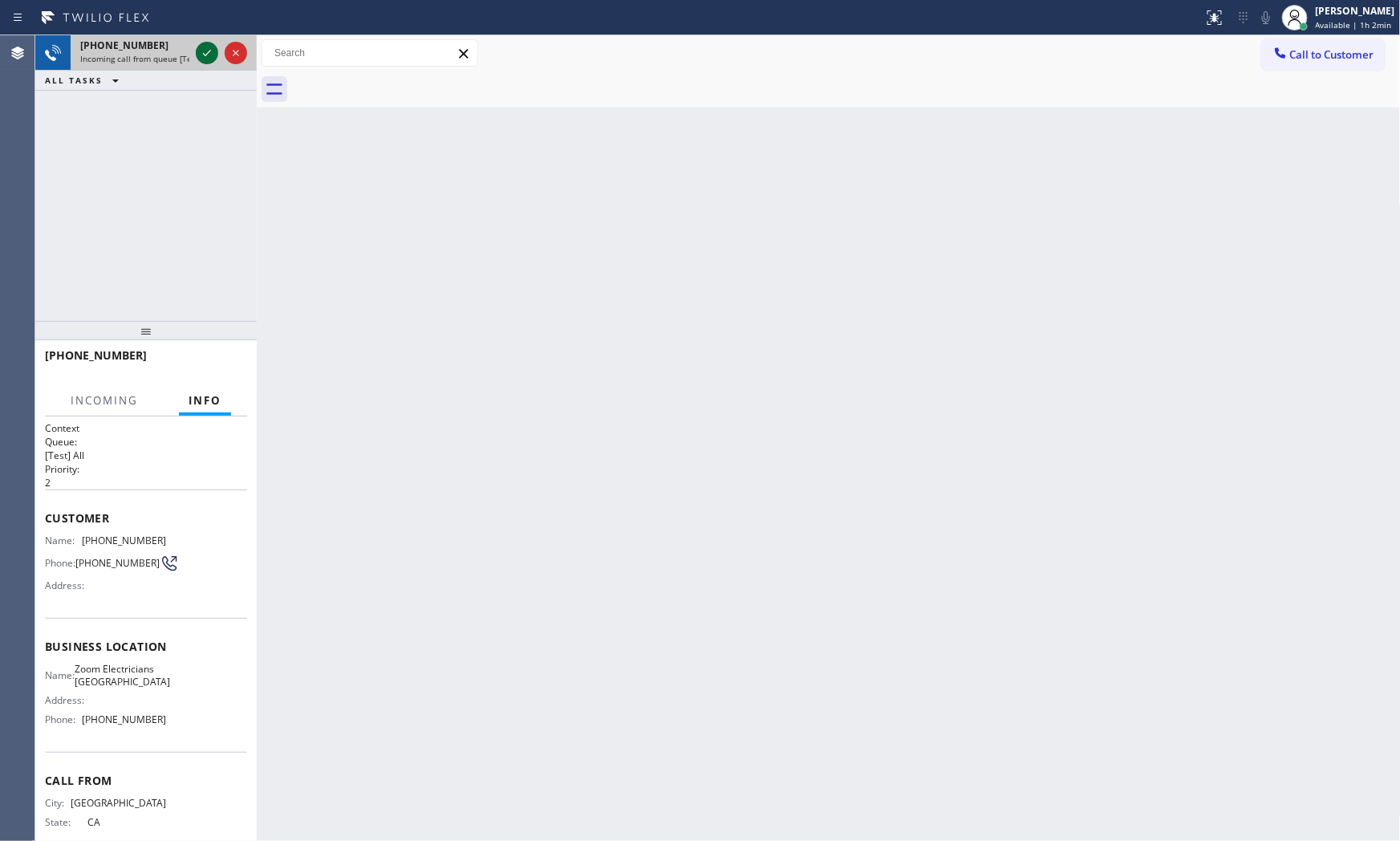
click at [206, 52] on icon at bounding box center [207, 53] width 19 height 19
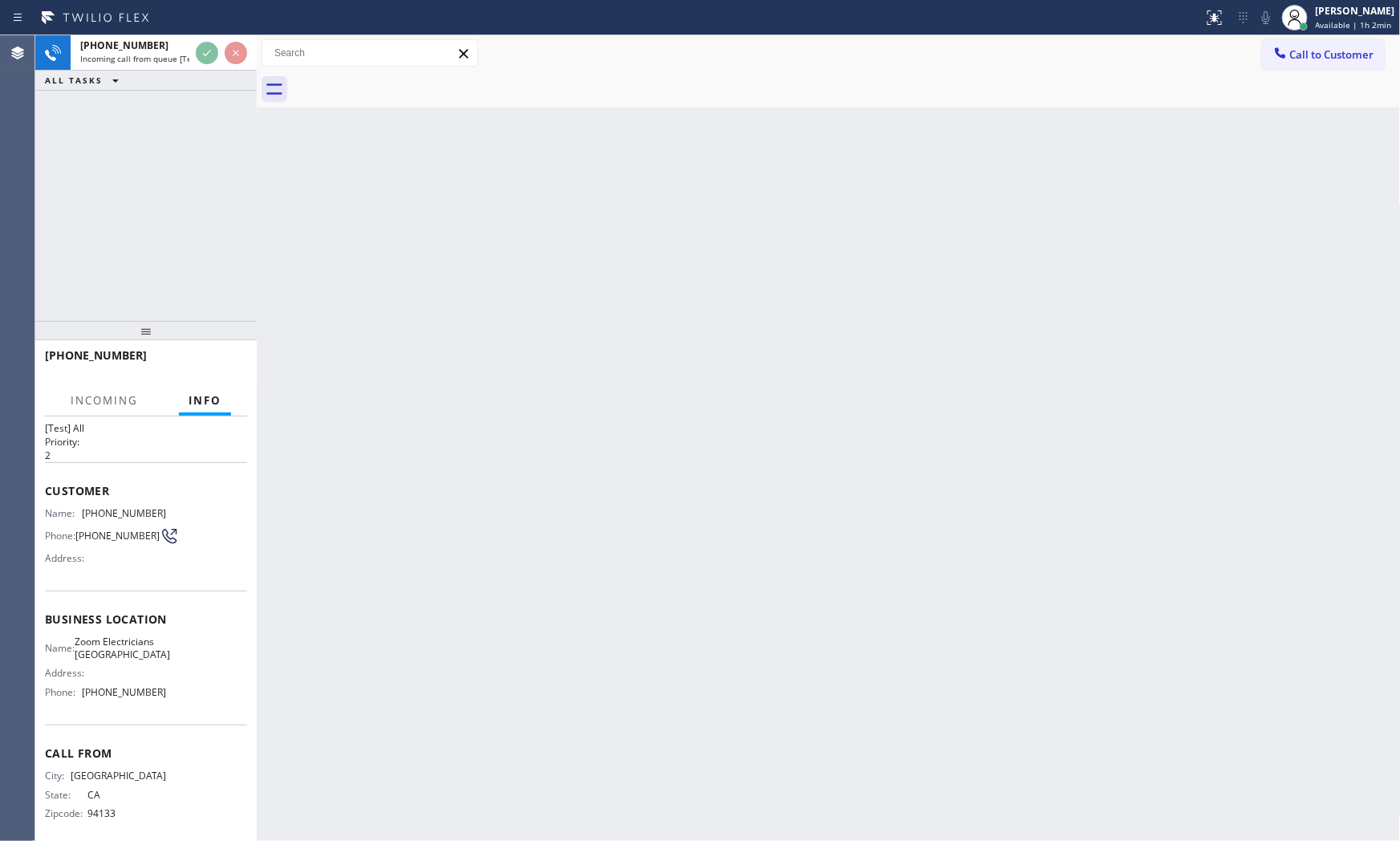
scroll to position [52, 0]
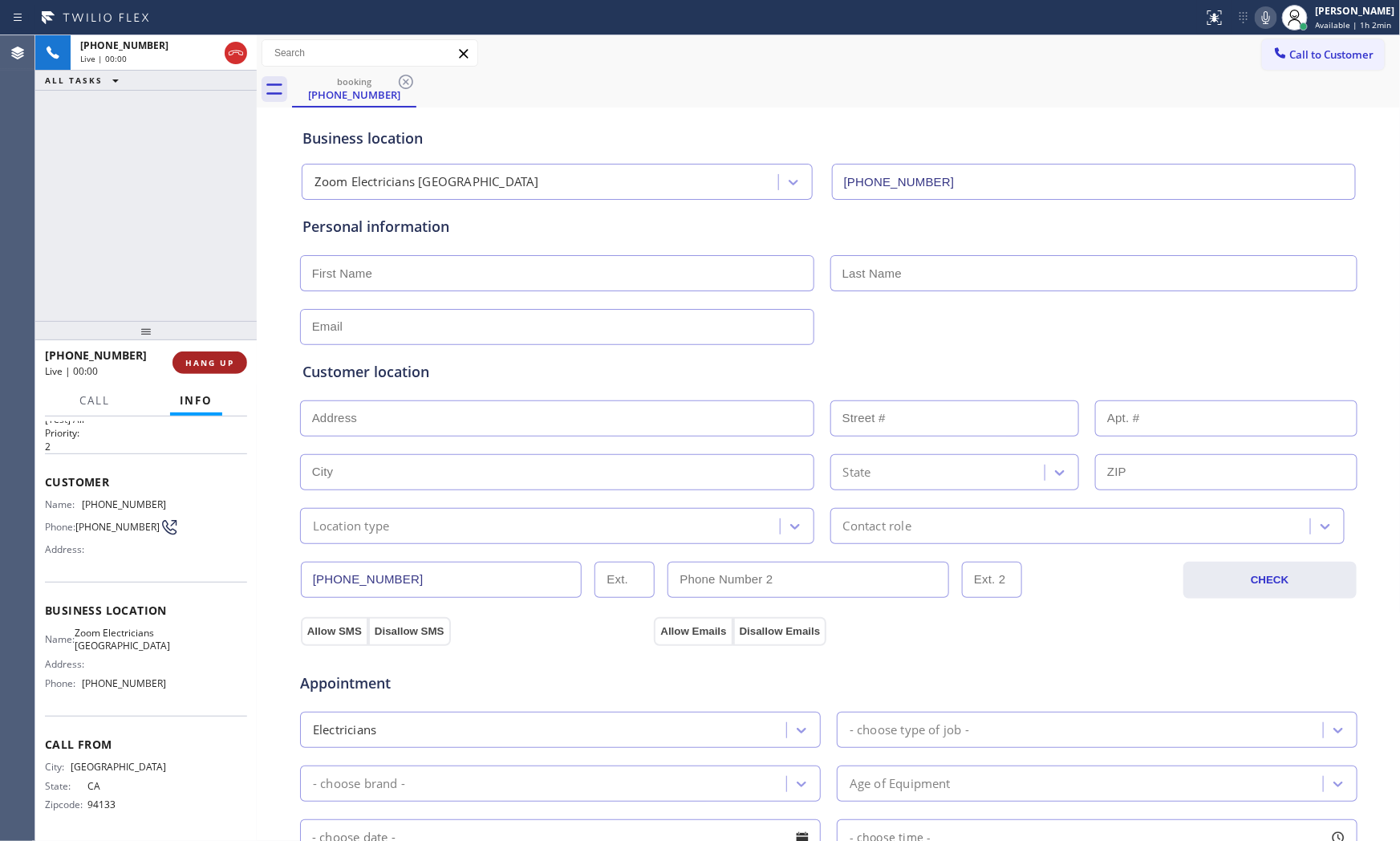
click at [225, 355] on button "HANG UP" at bounding box center [209, 363] width 74 height 23
click at [186, 55] on div "ALL TASKS ALL TASKS ACTIVE TASKS TASKS IN WRAP UP" at bounding box center [145, 44] width 221 height 20
click at [235, 348] on div "[PHONE_NUMBER] Wrap up | 00:33 COMPLETE" at bounding box center [146, 363] width 202 height 41
click at [233, 351] on button "COMPLETE" at bounding box center [206, 363] width 81 height 23
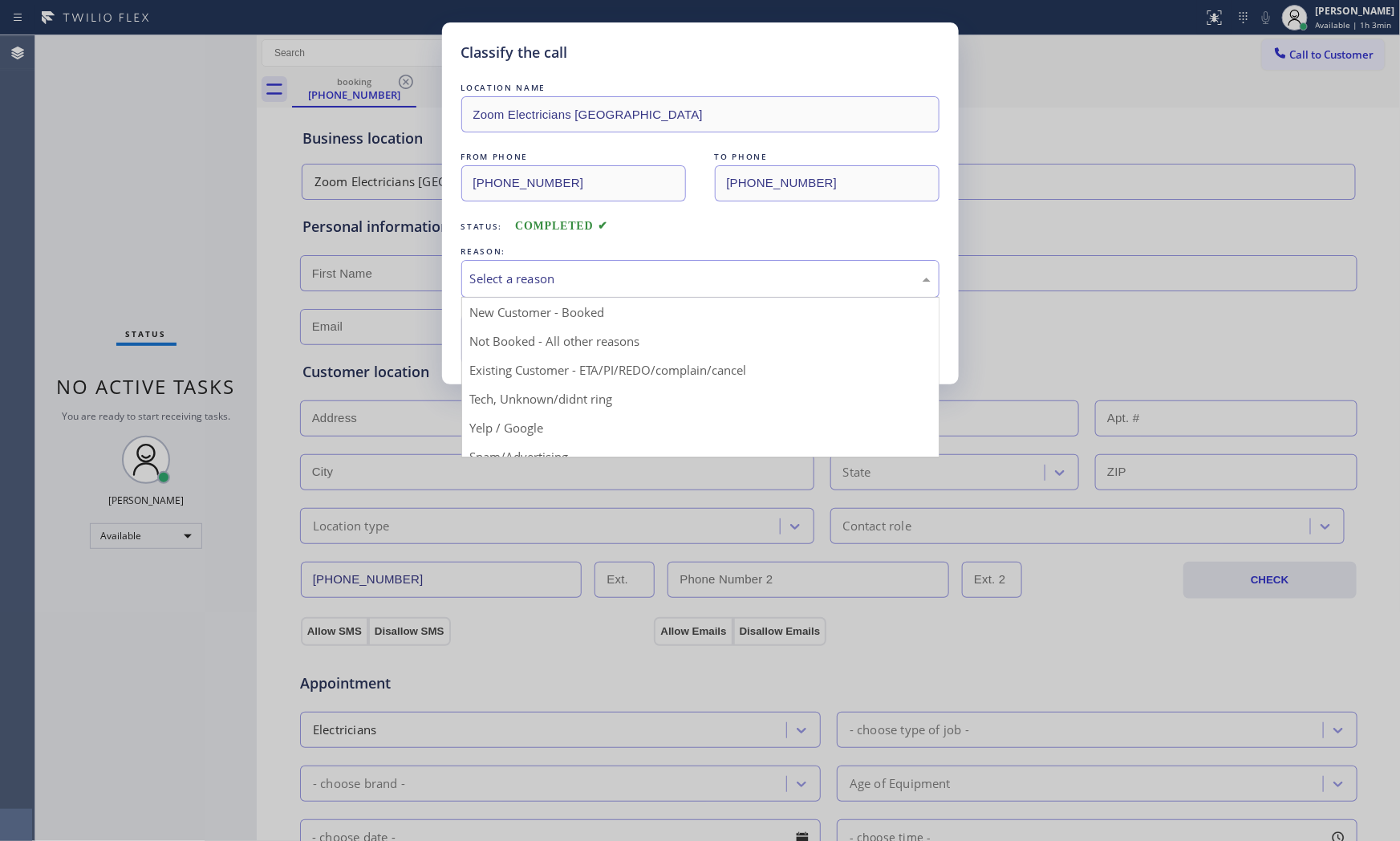
click at [499, 282] on div "Select a reason" at bounding box center [700, 279] width 460 height 19
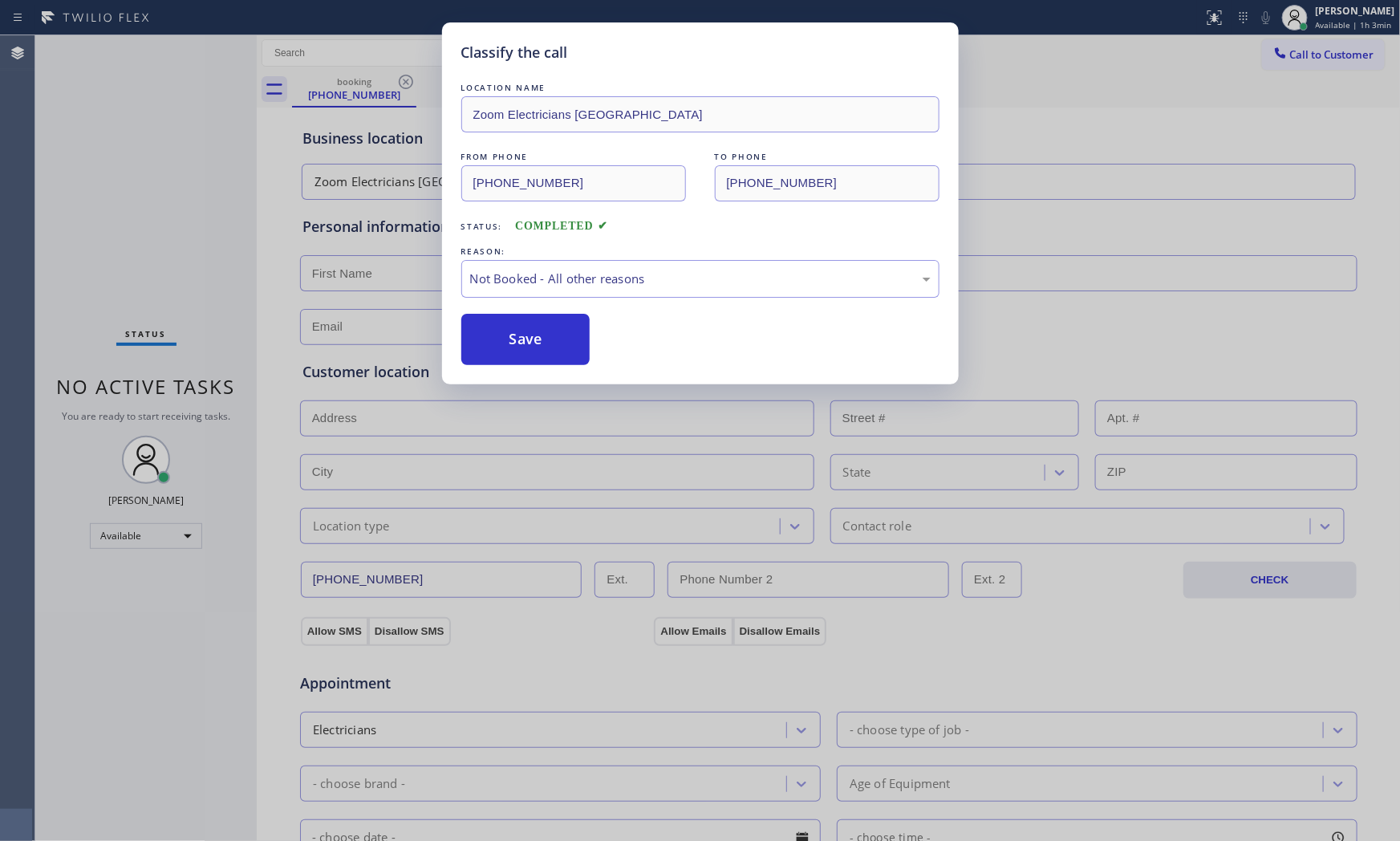
click at [496, 329] on button "Save" at bounding box center [525, 339] width 129 height 52
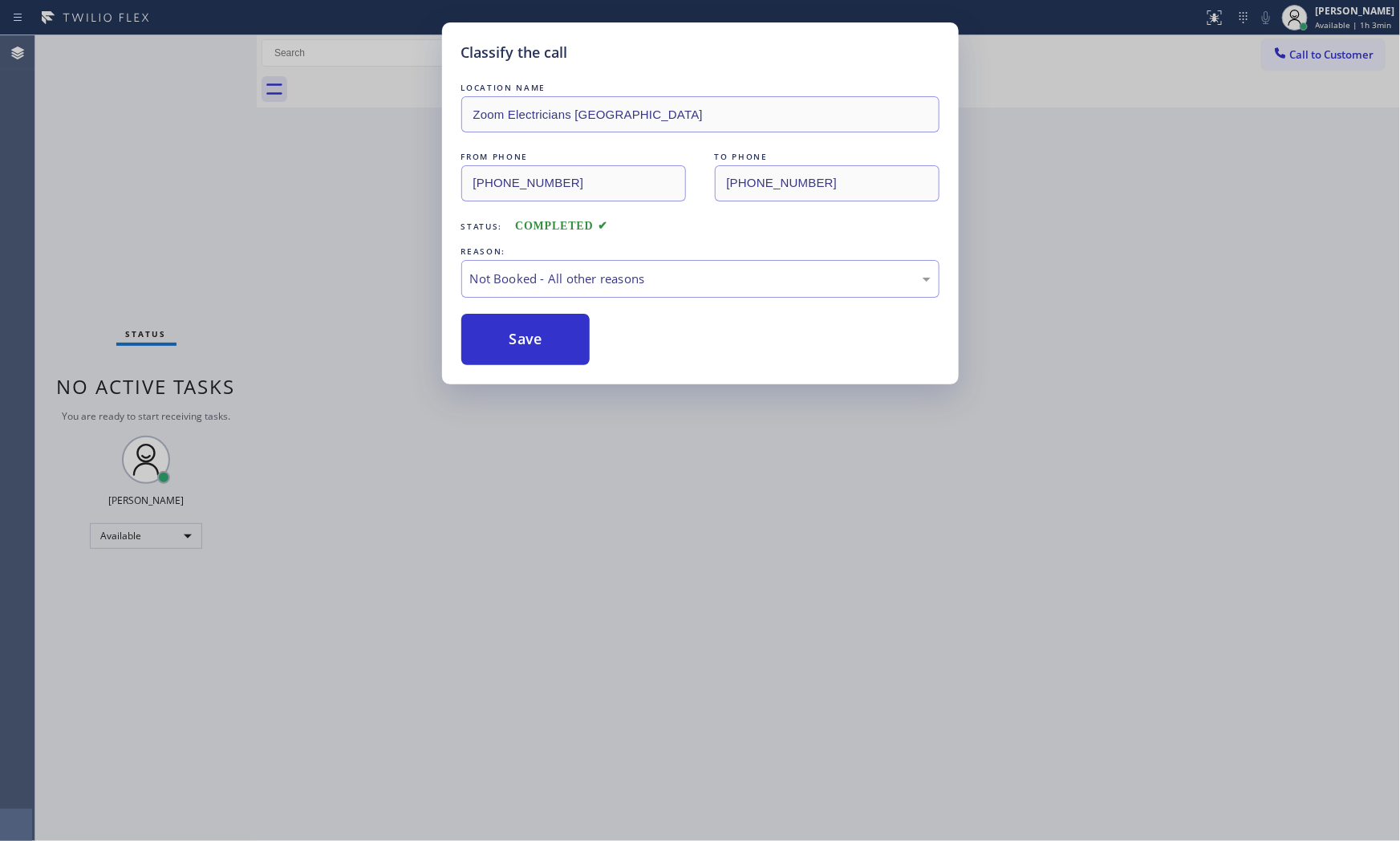
click at [496, 329] on button "Save" at bounding box center [525, 339] width 129 height 52
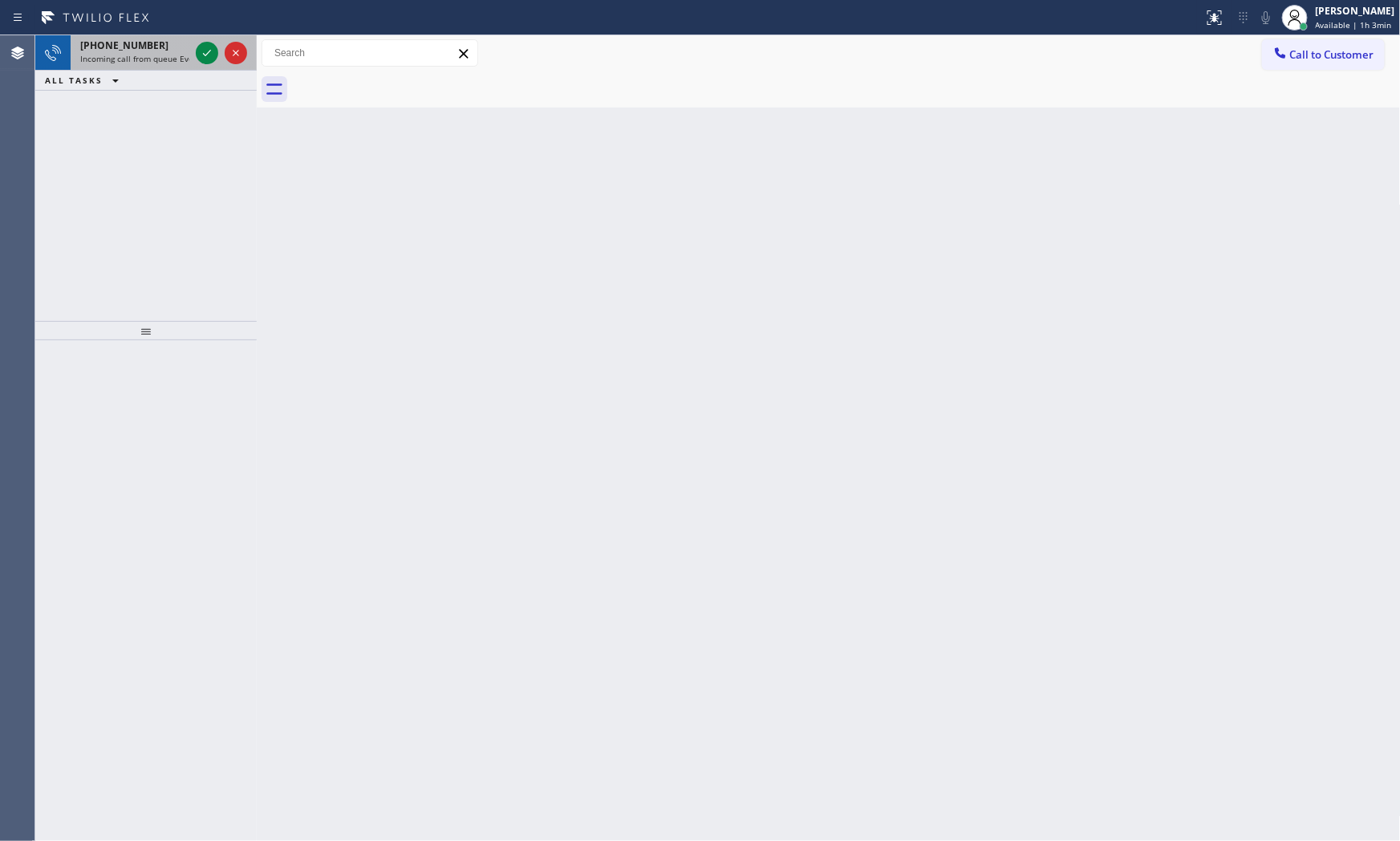
click at [185, 53] on span "Incoming call from queue Everybody" at bounding box center [149, 58] width 138 height 11
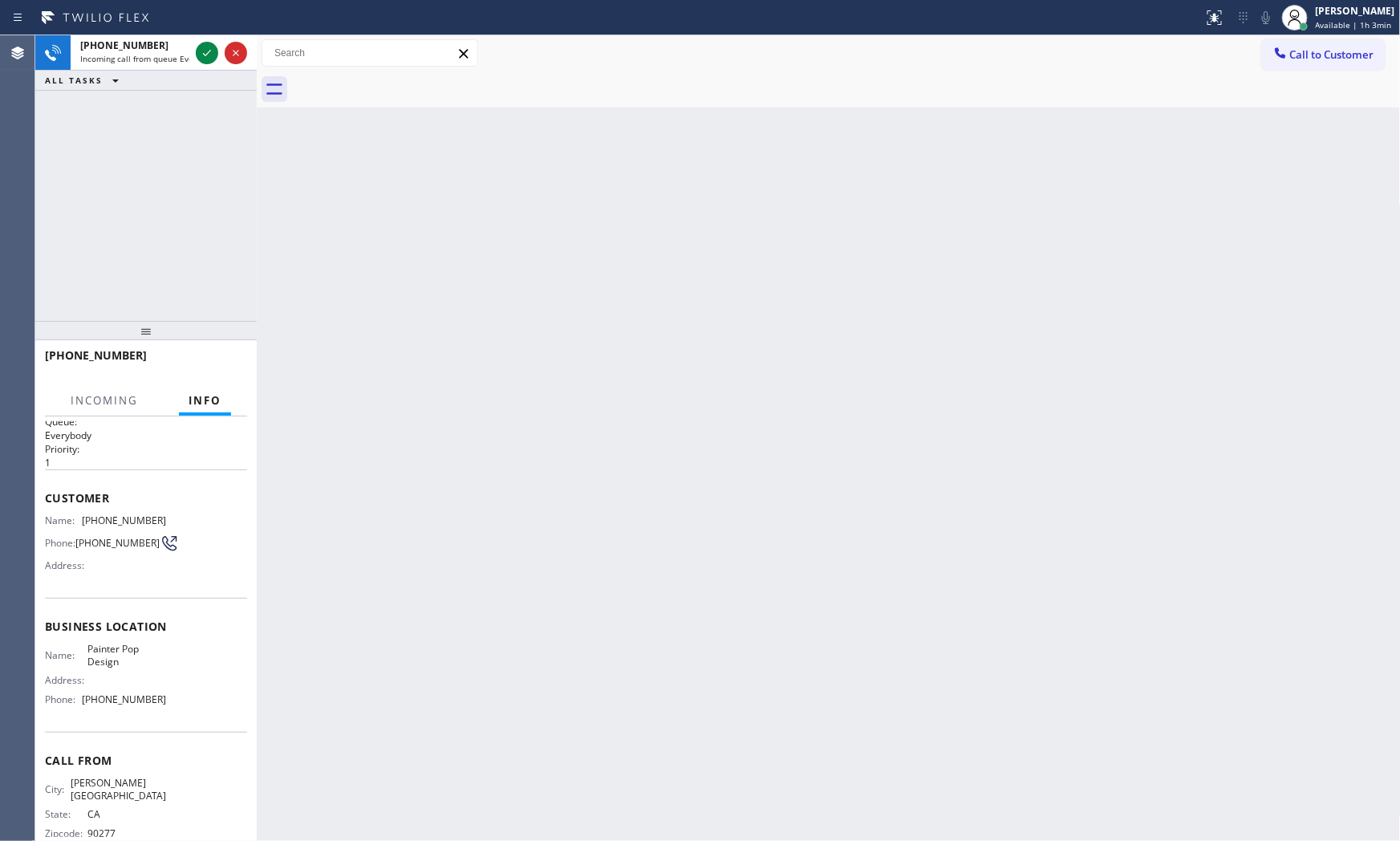
scroll to position [40, 0]
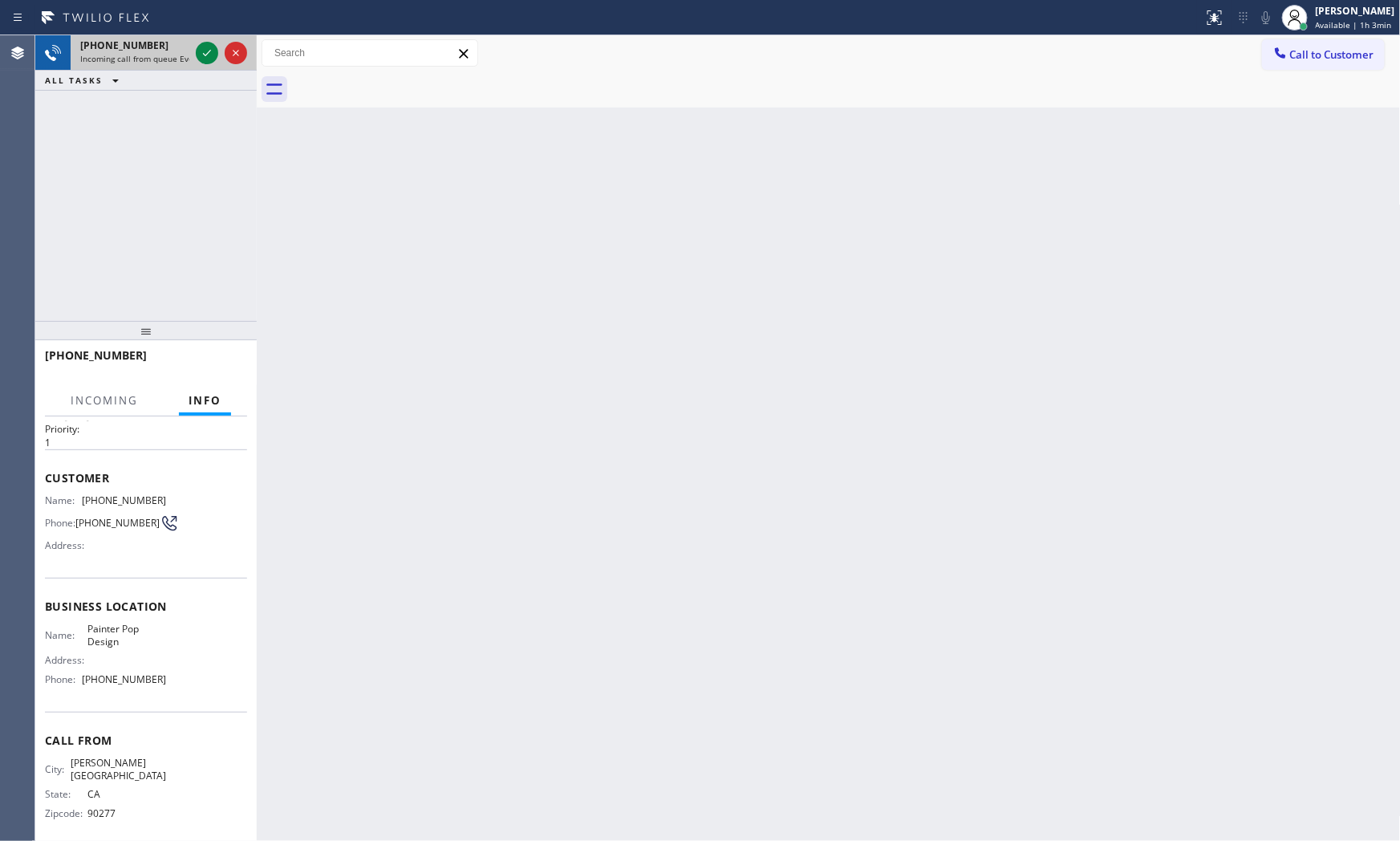
click at [173, 57] on span "Incoming call from queue Everybody" at bounding box center [149, 58] width 138 height 11
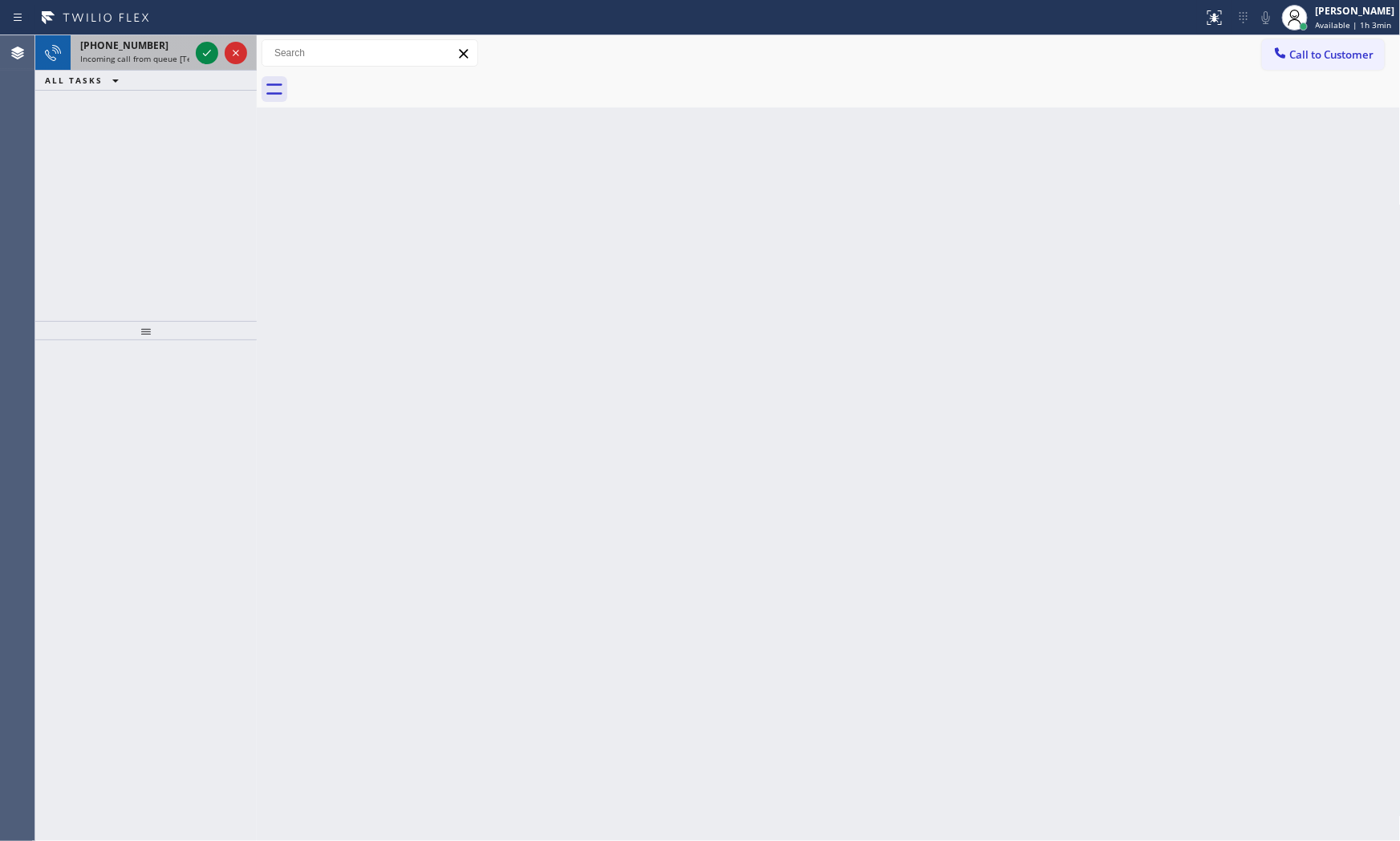
click at [163, 49] on div "[PHONE_NUMBER]" at bounding box center [135, 45] width 109 height 13
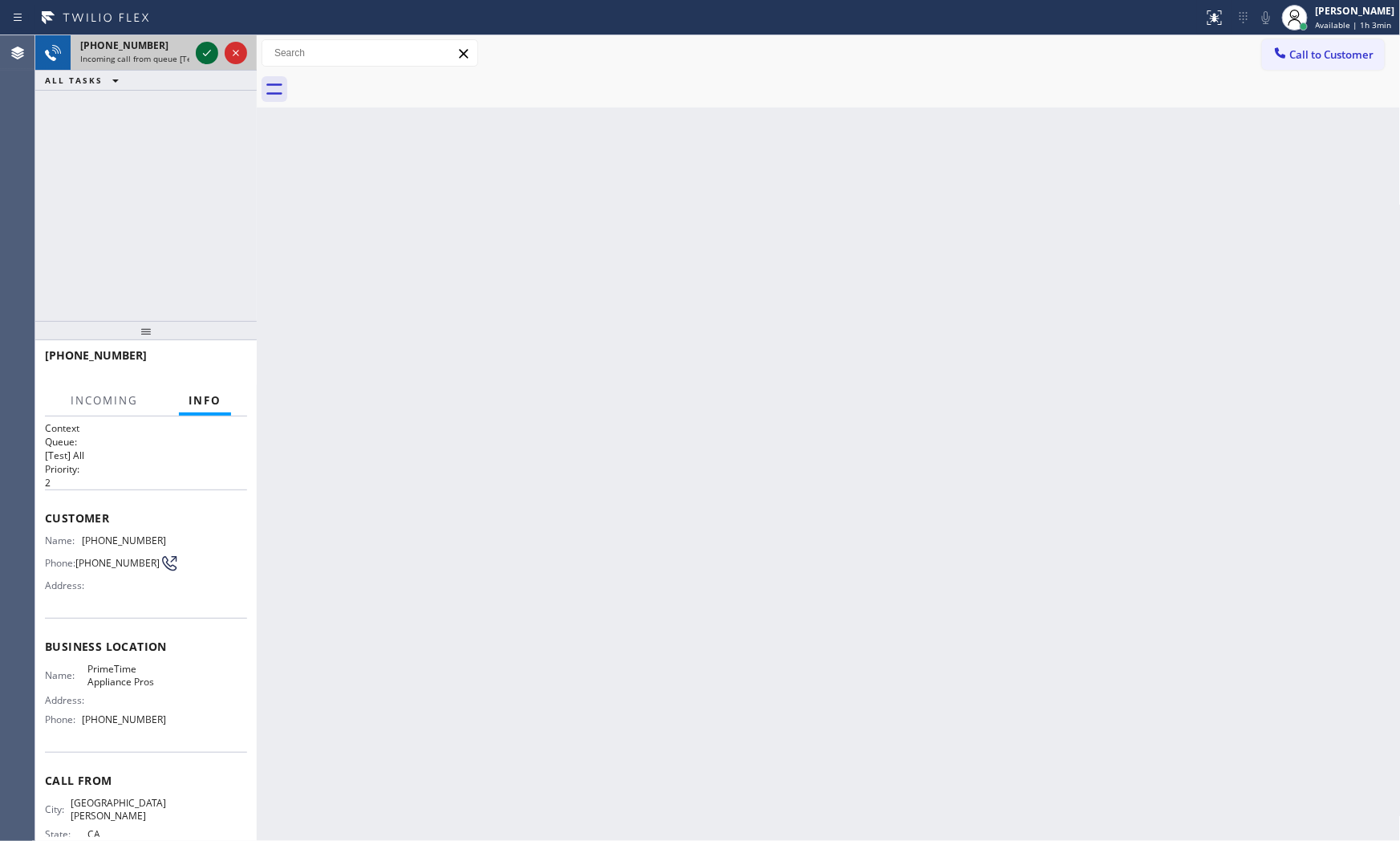
click at [203, 50] on icon at bounding box center [207, 53] width 19 height 19
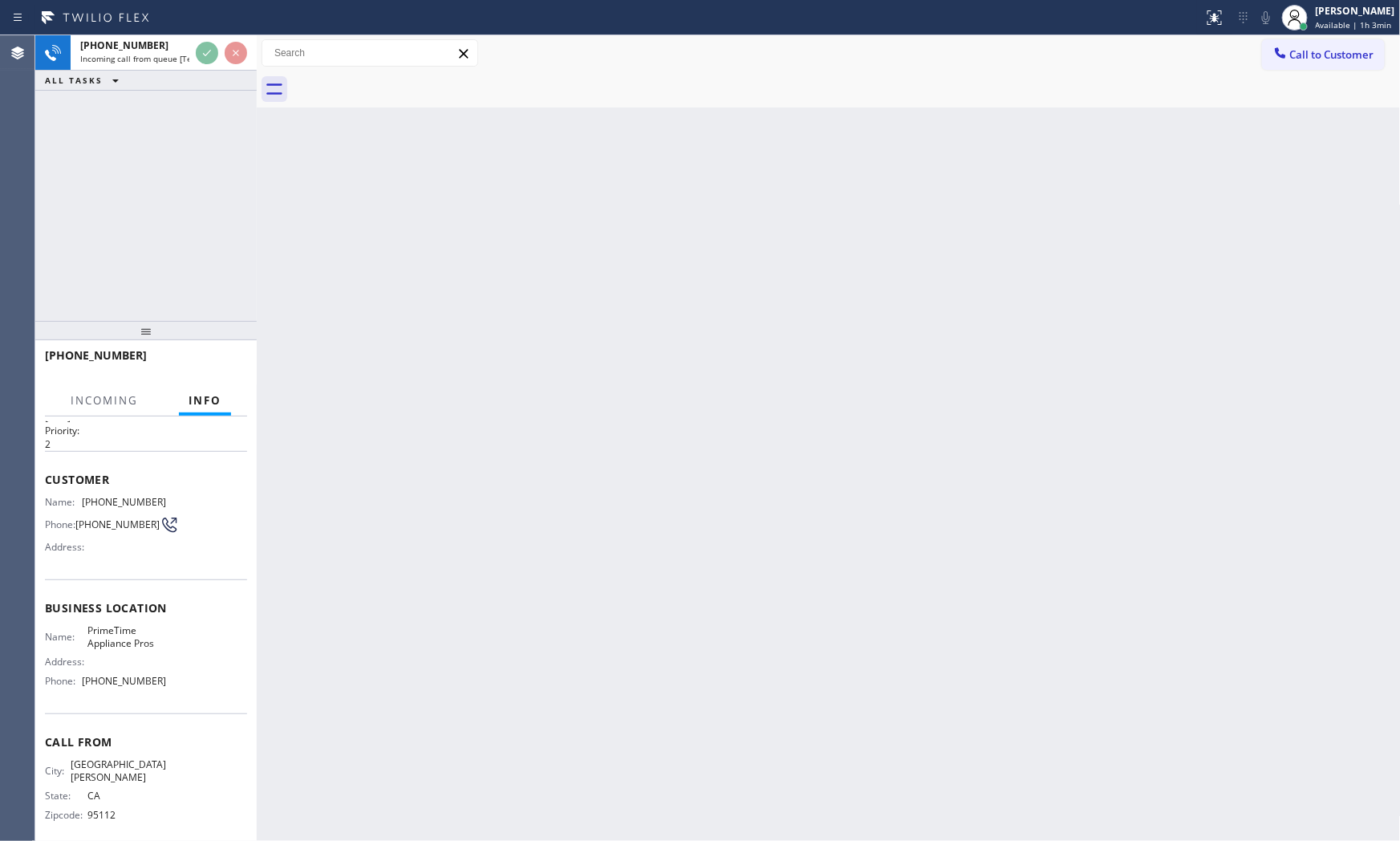
scroll to position [40, 0]
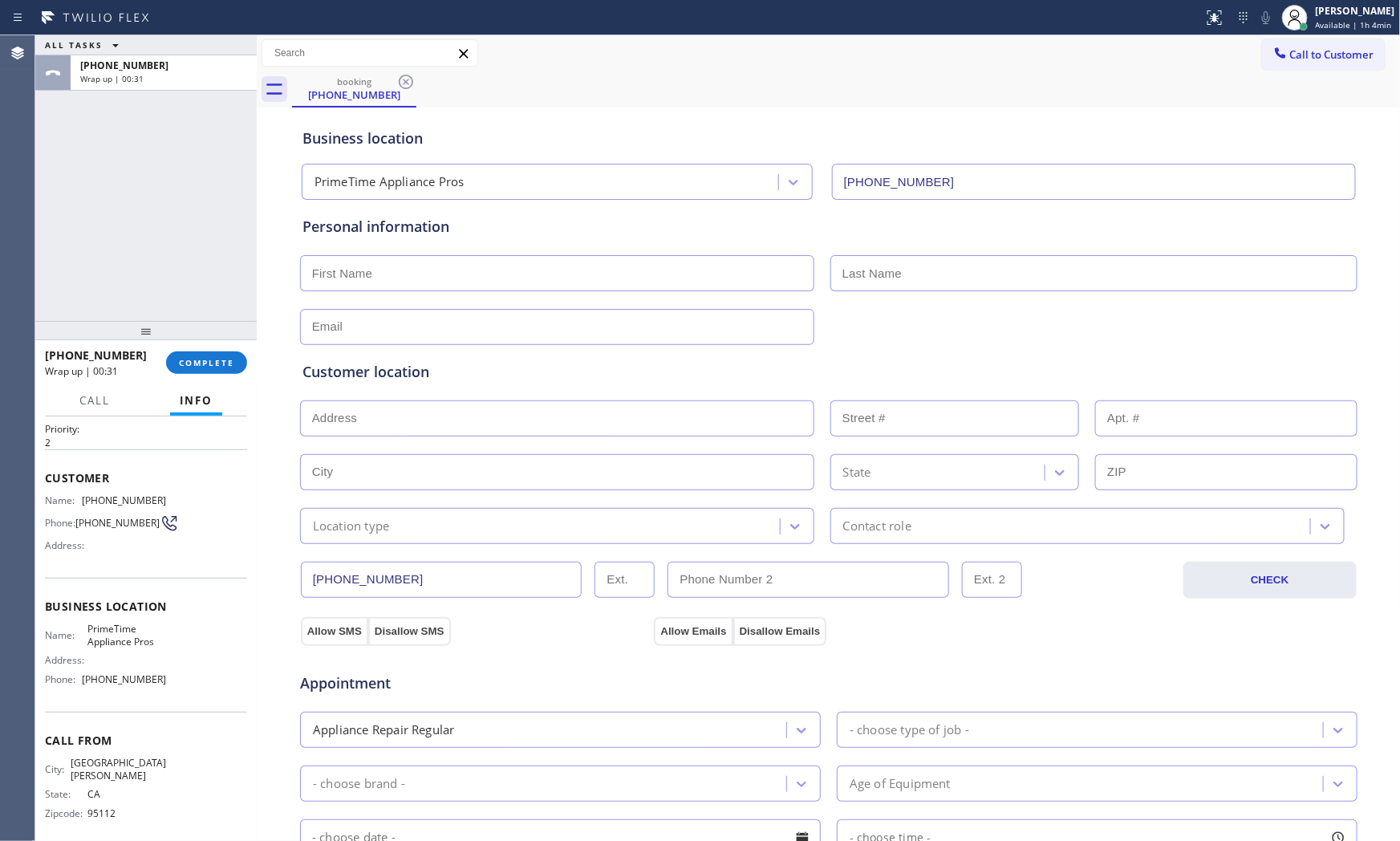
click at [212, 349] on div "[PHONE_NUMBER] Wrap up | 00:31 COMPLETE" at bounding box center [146, 363] width 202 height 41
click at [212, 357] on span "COMPLETE" at bounding box center [206, 363] width 56 height 11
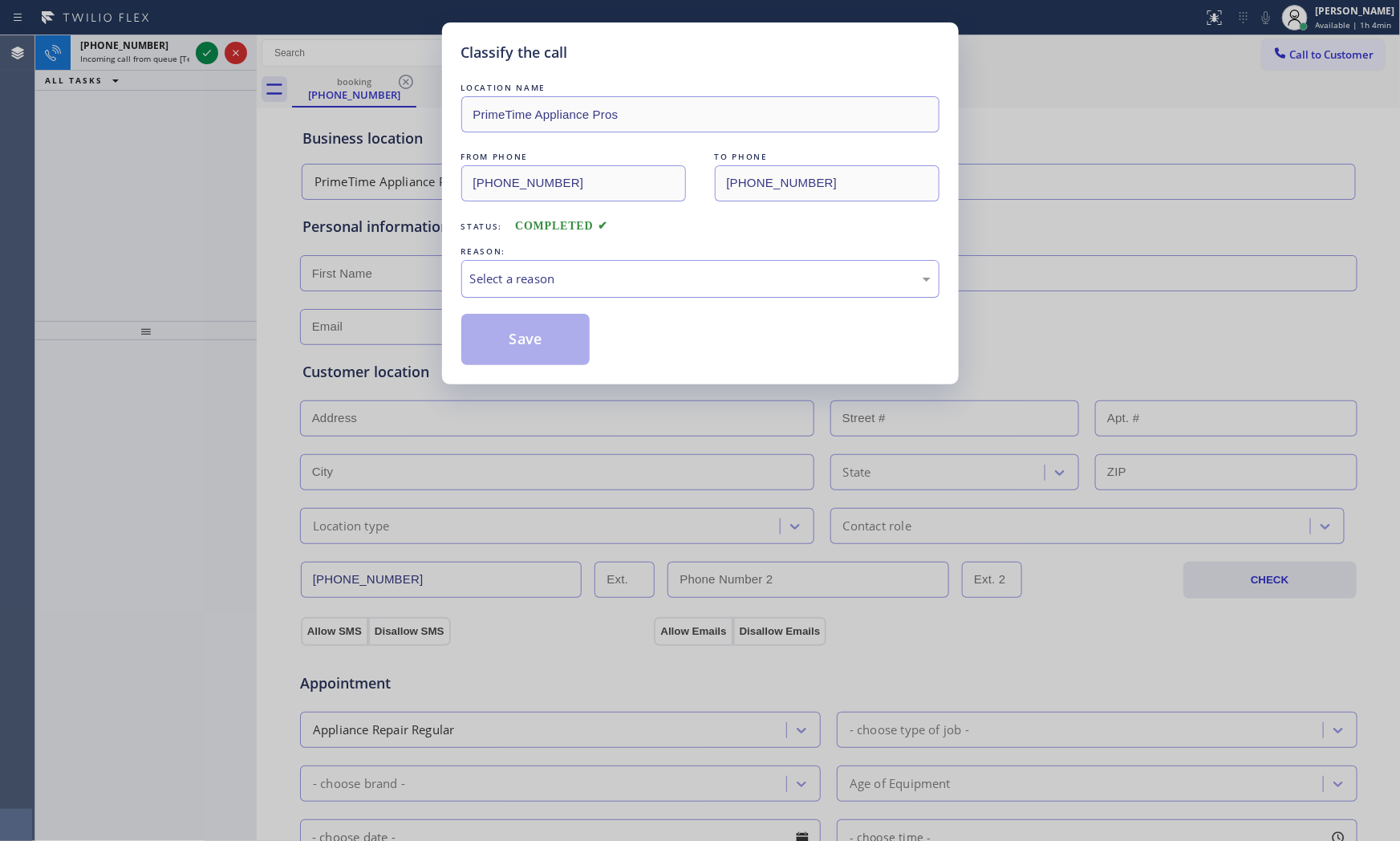
drag, startPoint x: 556, startPoint y: 277, endPoint x: 551, endPoint y: 295, distance: 18.7
click at [556, 278] on div "Select a reason" at bounding box center [700, 279] width 460 height 19
click at [534, 332] on button "Save" at bounding box center [525, 339] width 129 height 52
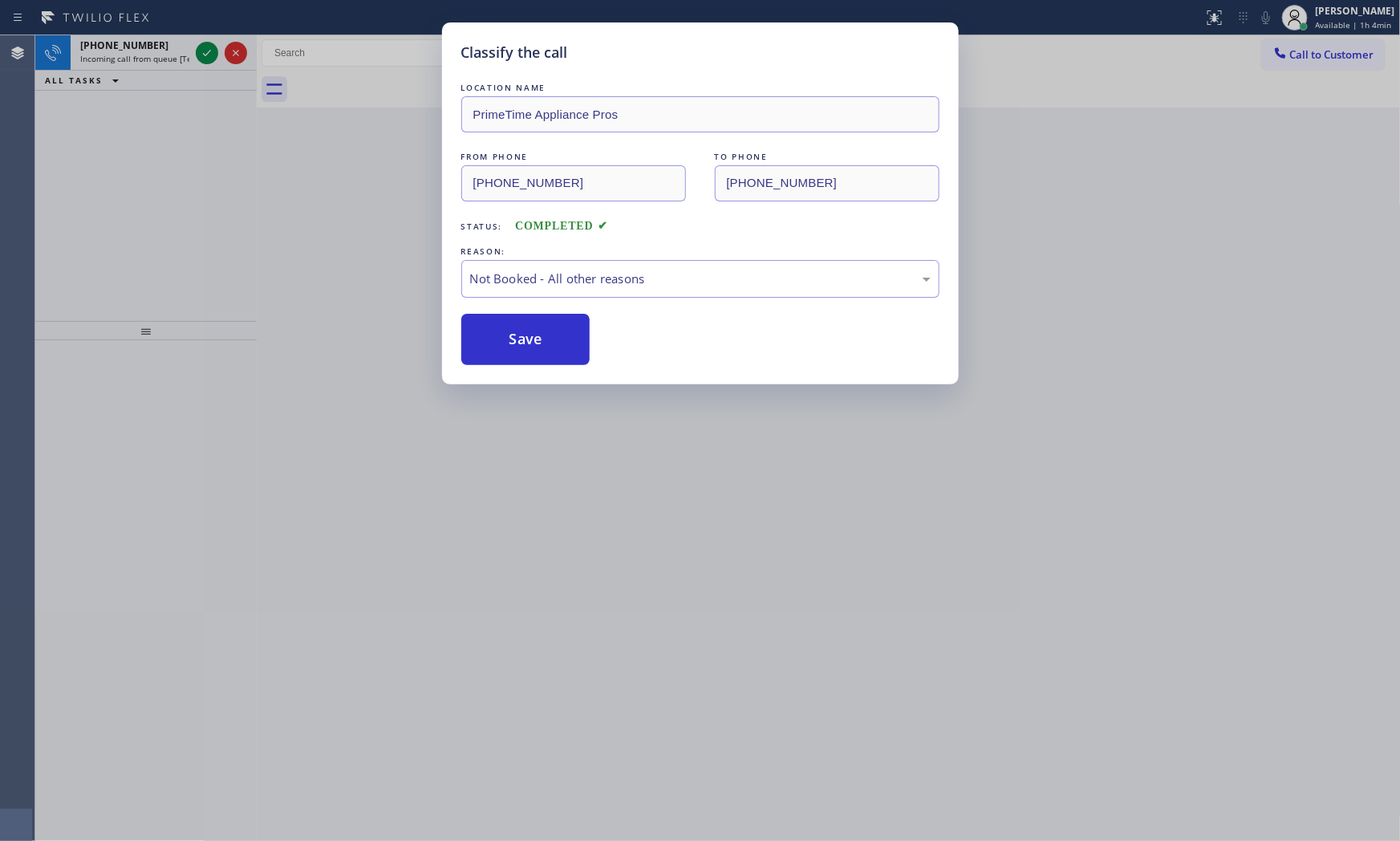
click at [534, 332] on button "Save" at bounding box center [525, 339] width 129 height 52
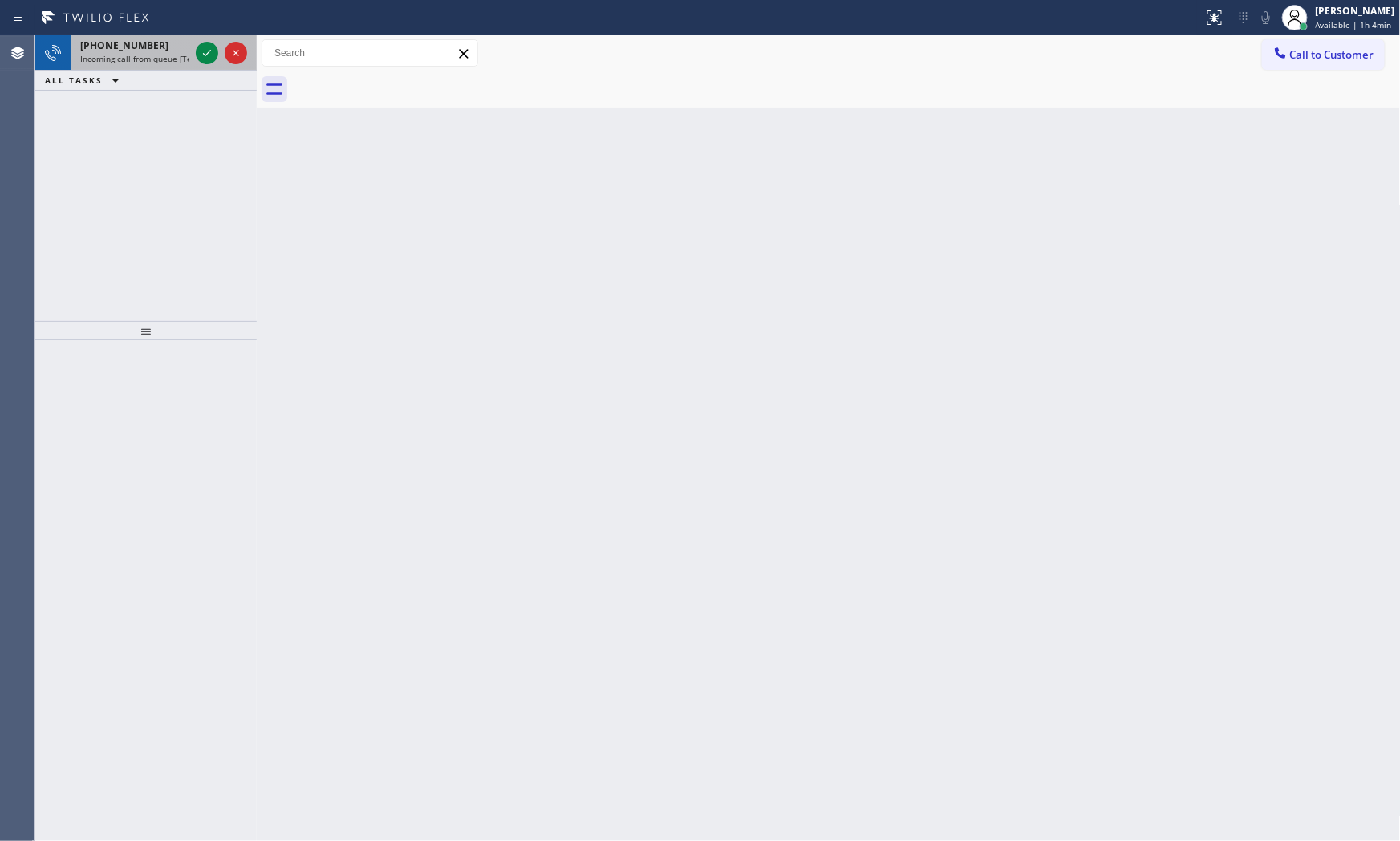
click at [156, 39] on div "[PHONE_NUMBER]" at bounding box center [135, 45] width 109 height 13
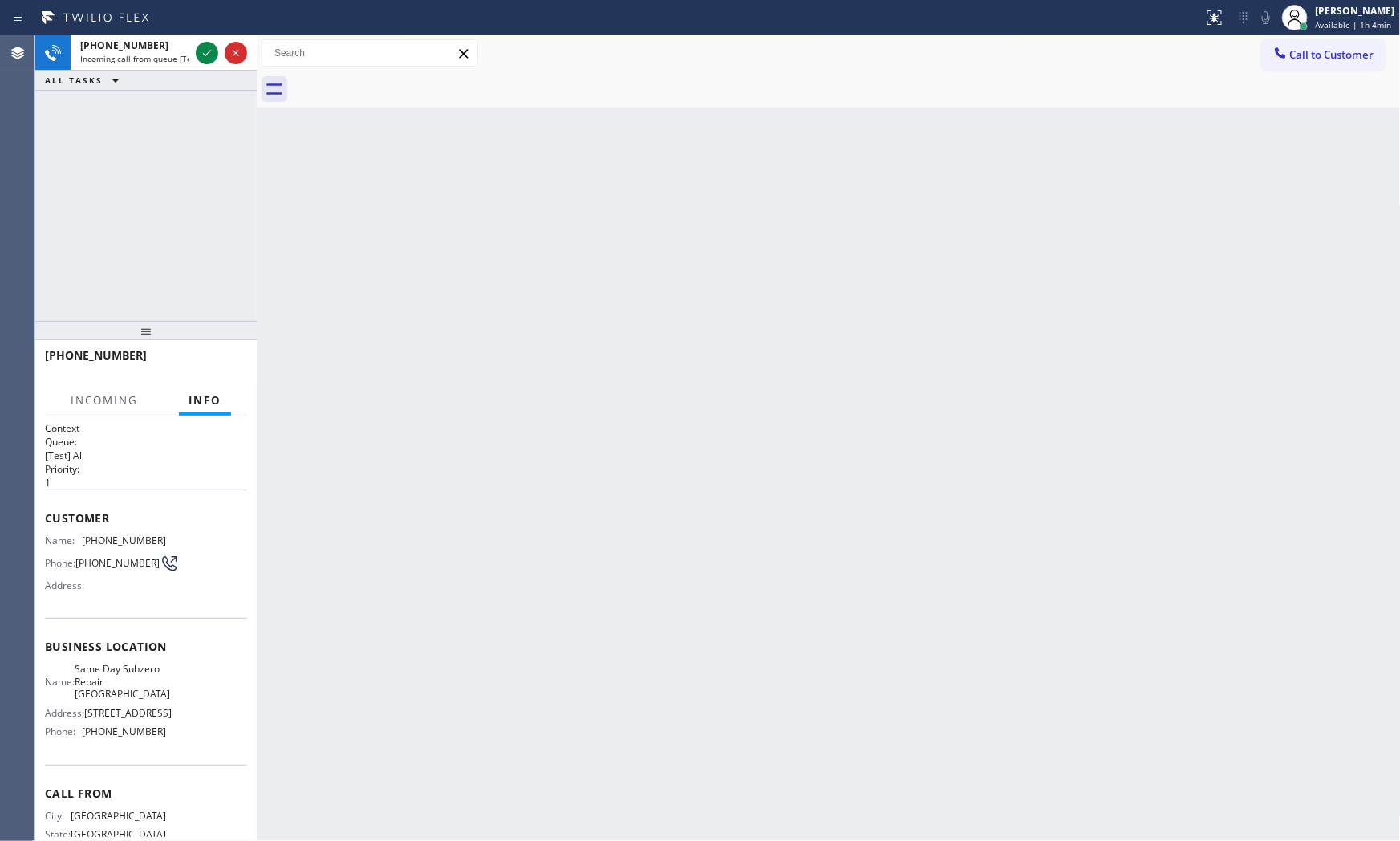
scroll to position [65, 0]
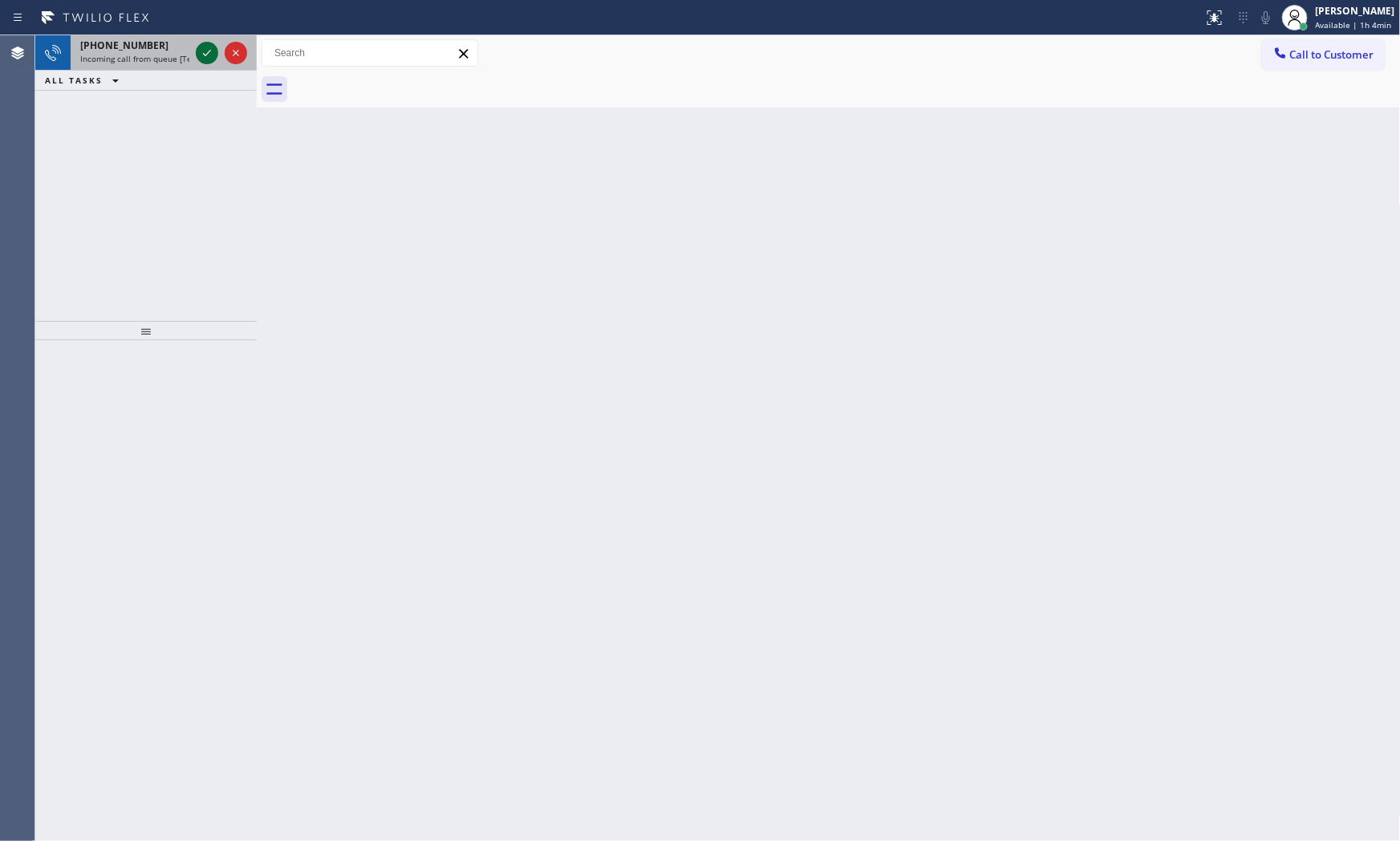
click at [201, 50] on icon at bounding box center [207, 53] width 19 height 19
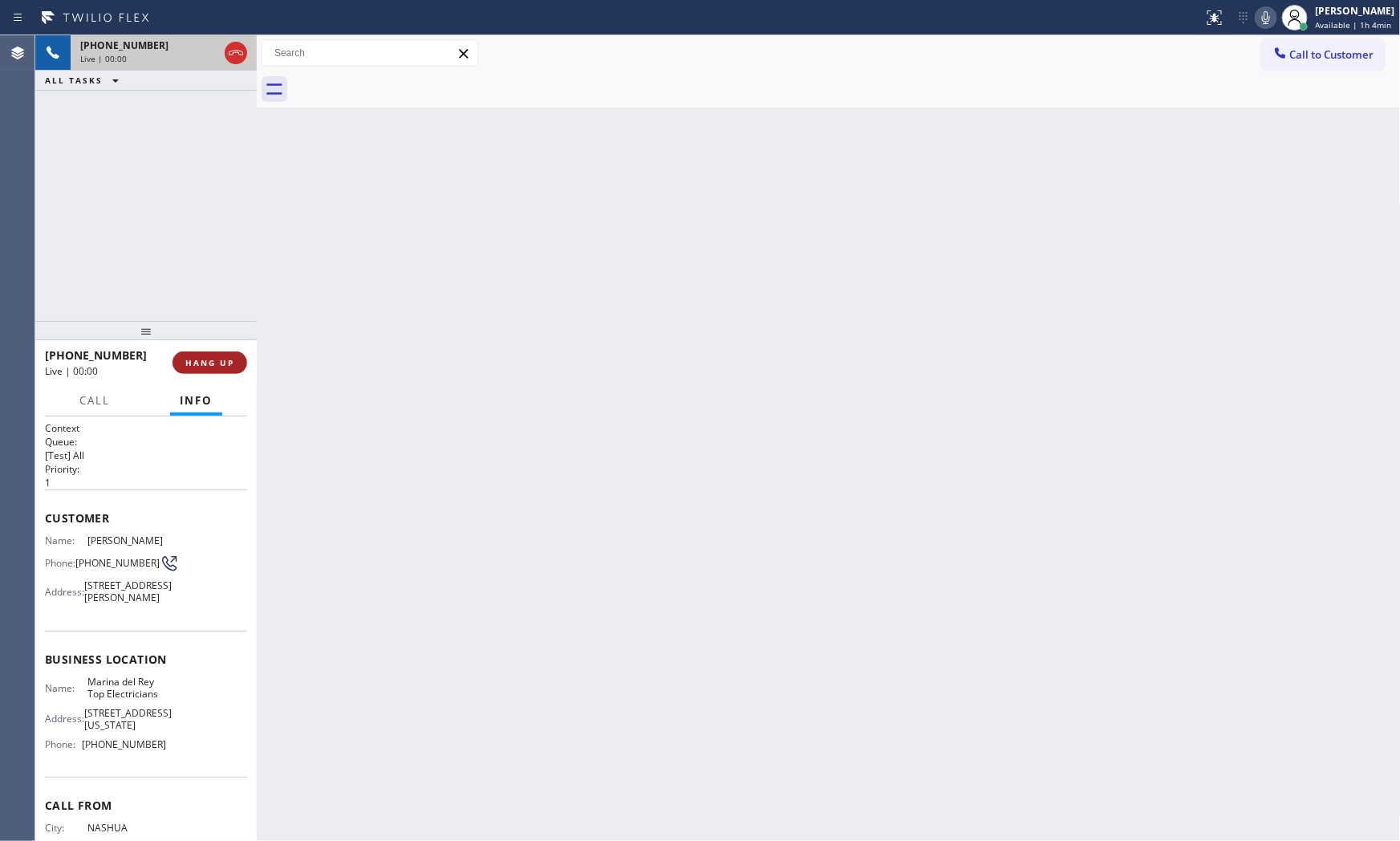
click at [214, 351] on button "HANG UP" at bounding box center [209, 363] width 74 height 23
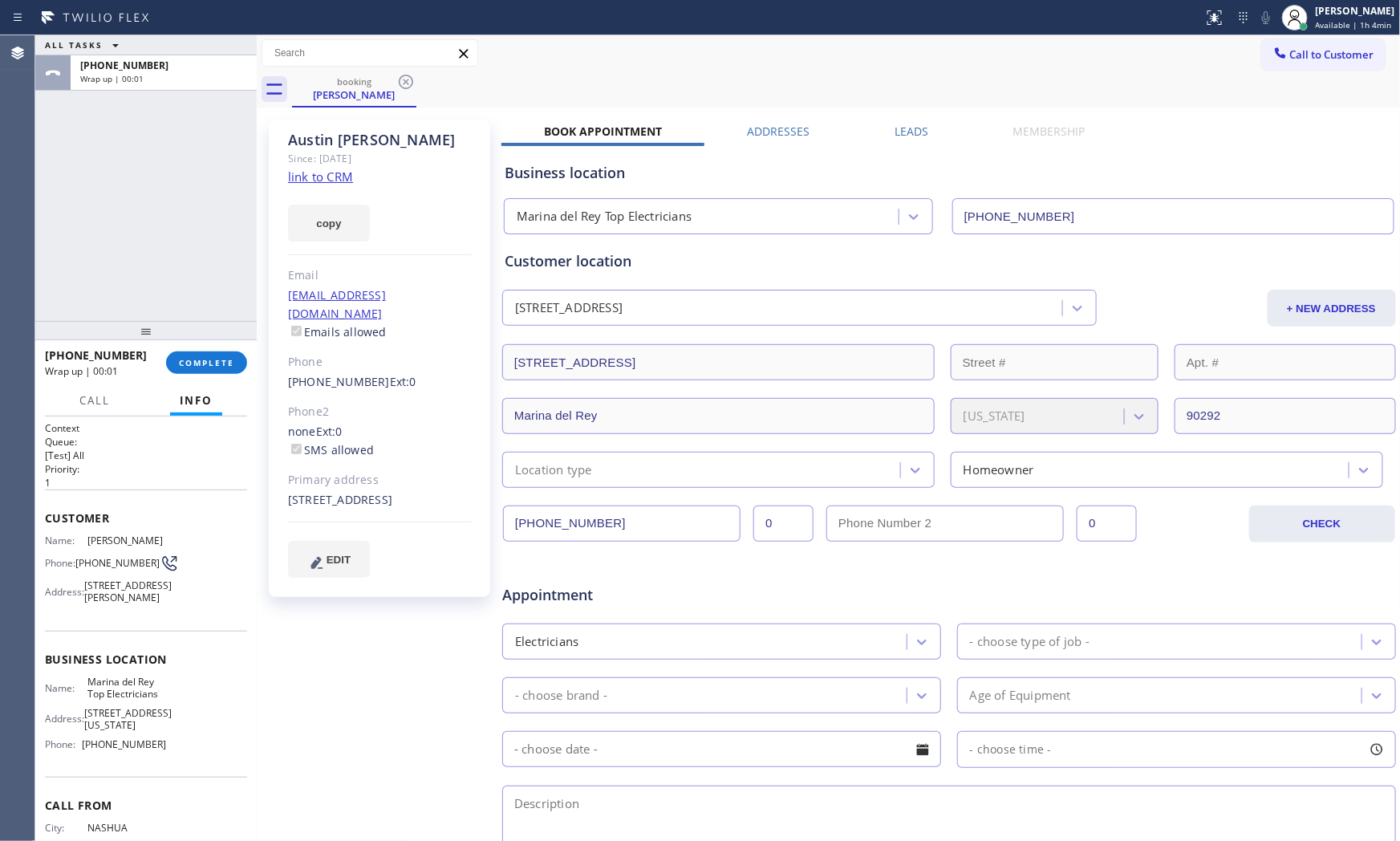
click at [319, 174] on link "link to CRM" at bounding box center [320, 176] width 65 height 16
click at [204, 380] on div "[PHONE_NUMBER] Wrap up | 00:37 COMPLETE" at bounding box center [146, 363] width 202 height 41
click at [211, 365] on span "COMPLETE" at bounding box center [206, 363] width 56 height 11
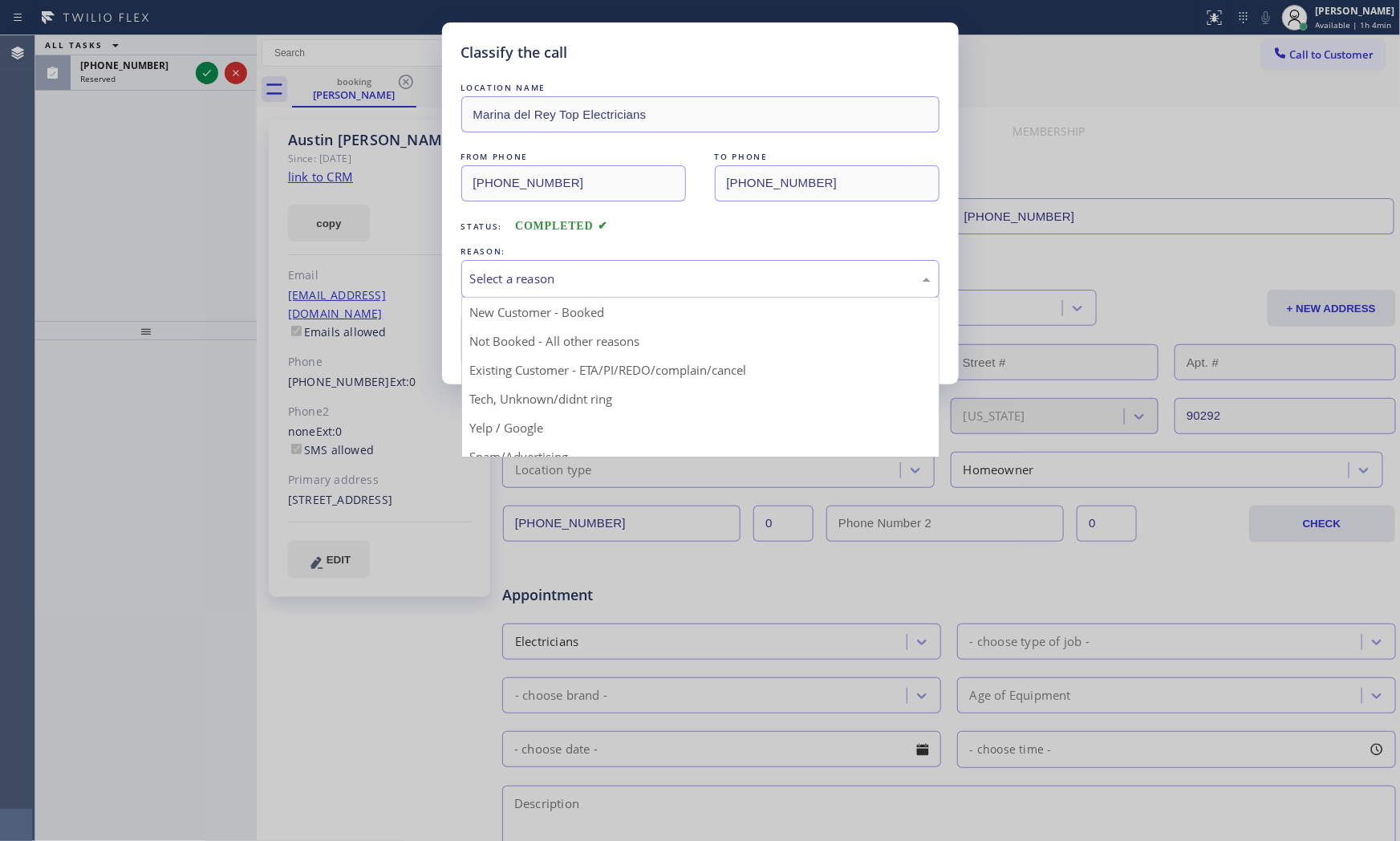
click at [524, 282] on div "Select a reason" at bounding box center [700, 279] width 460 height 19
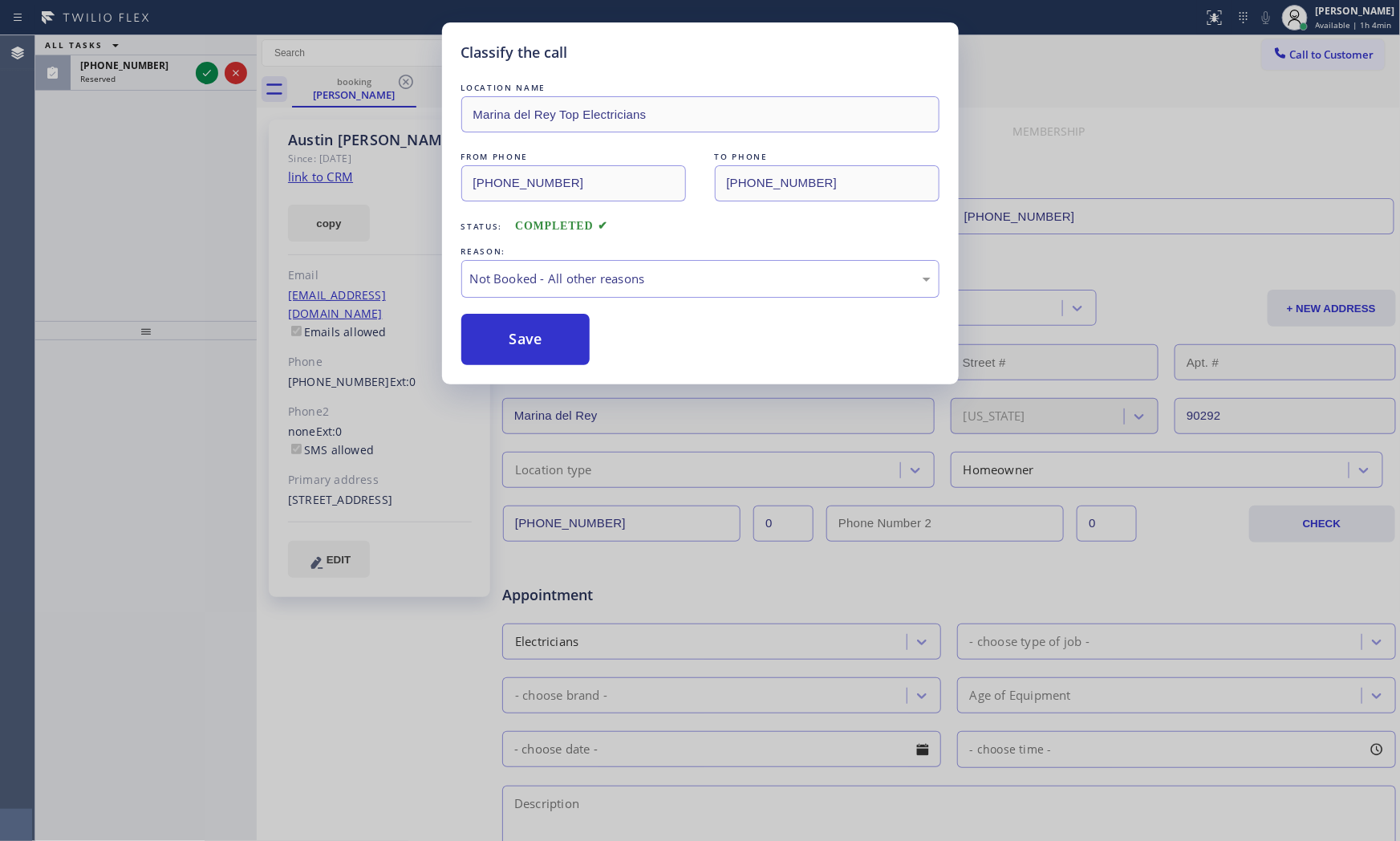
click at [522, 335] on button "Save" at bounding box center [525, 339] width 129 height 52
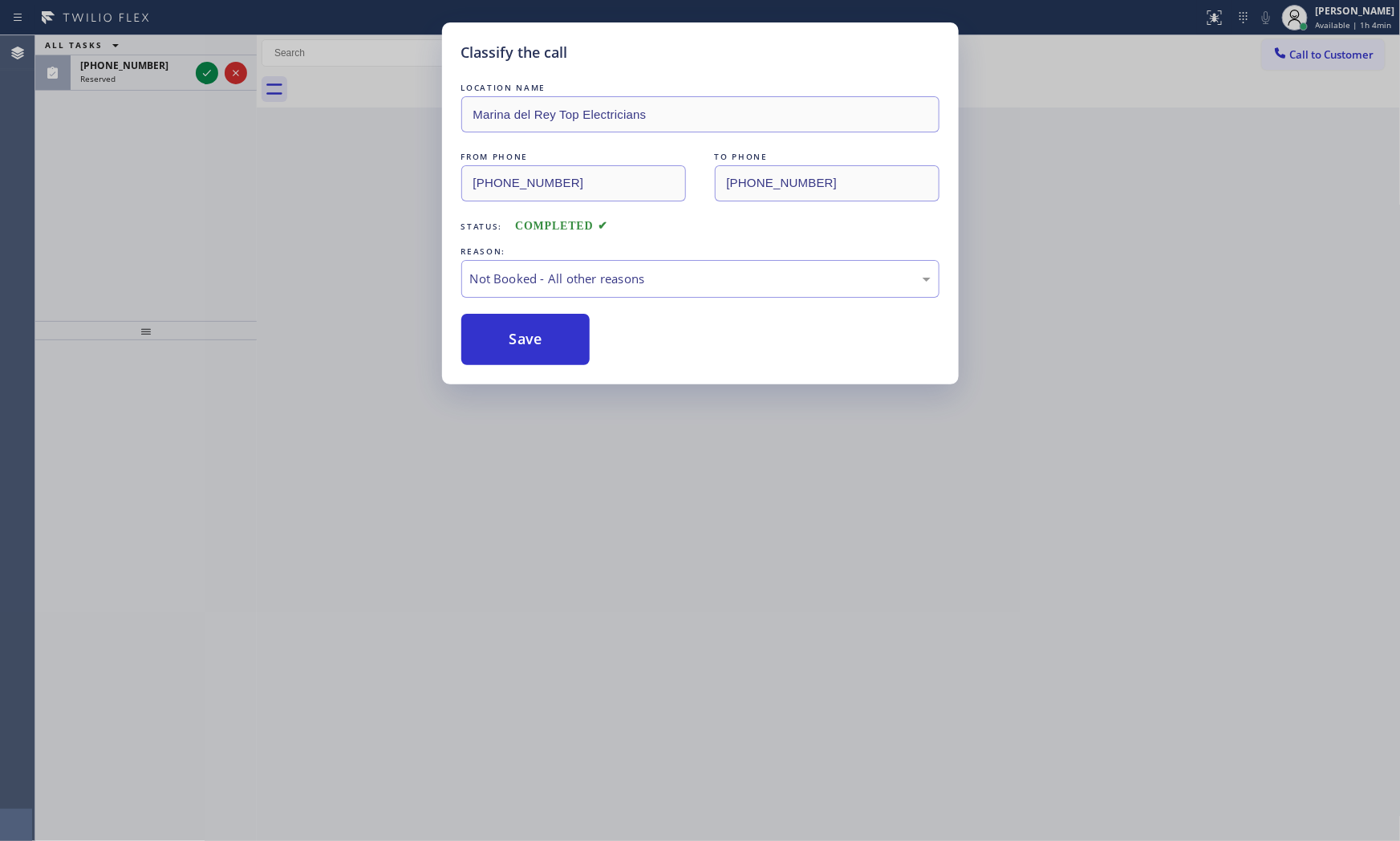
click at [522, 335] on button "Save" at bounding box center [525, 339] width 129 height 52
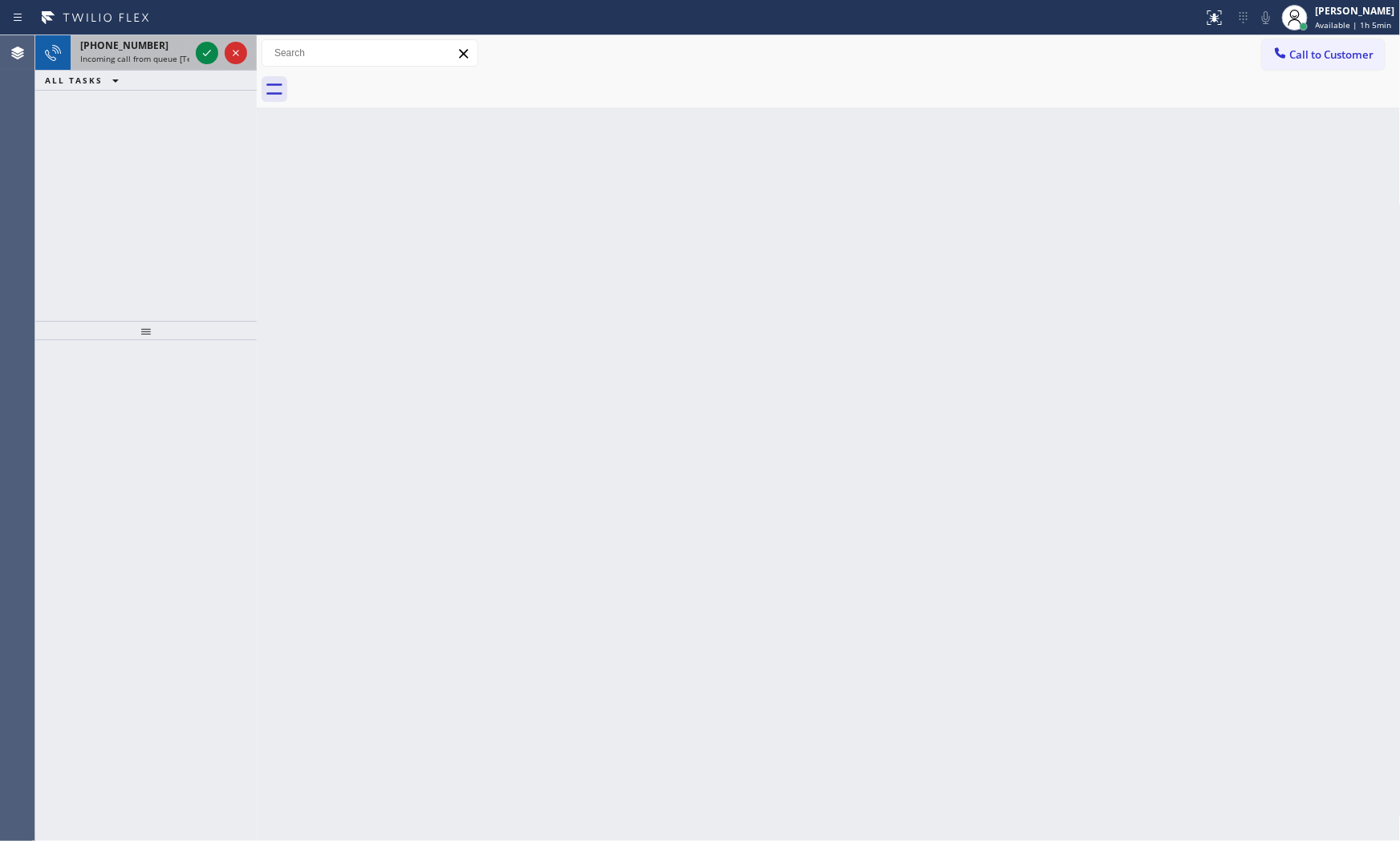
click at [171, 68] on div "[PHONE_NUMBER] Incoming call from queue [Test] All" at bounding box center [131, 52] width 121 height 35
click at [158, 44] on div "[PHONE_NUMBER]" at bounding box center [135, 45] width 109 height 13
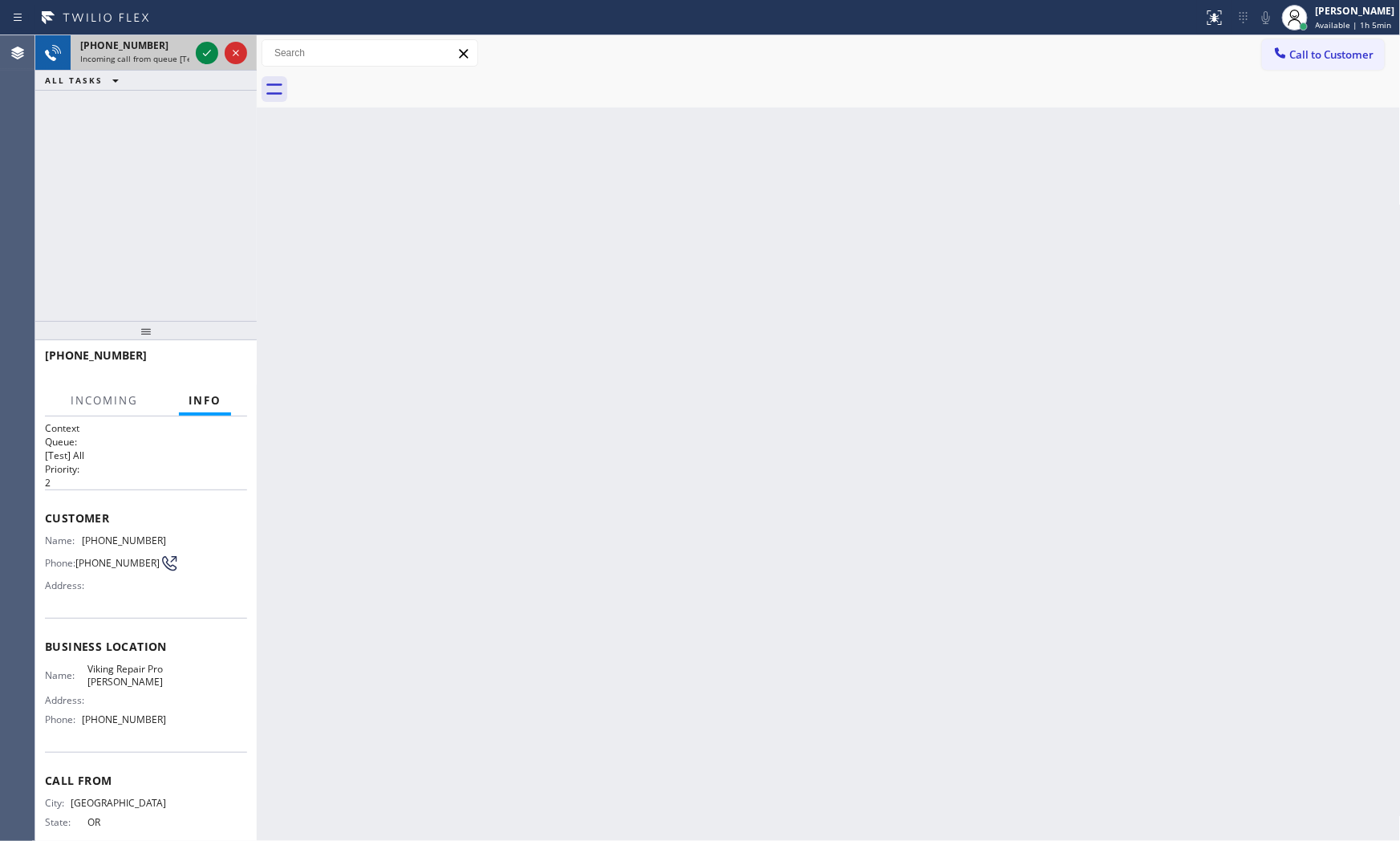
click at [193, 53] on div at bounding box center [220, 52] width 57 height 35
click at [198, 53] on icon at bounding box center [207, 53] width 19 height 19
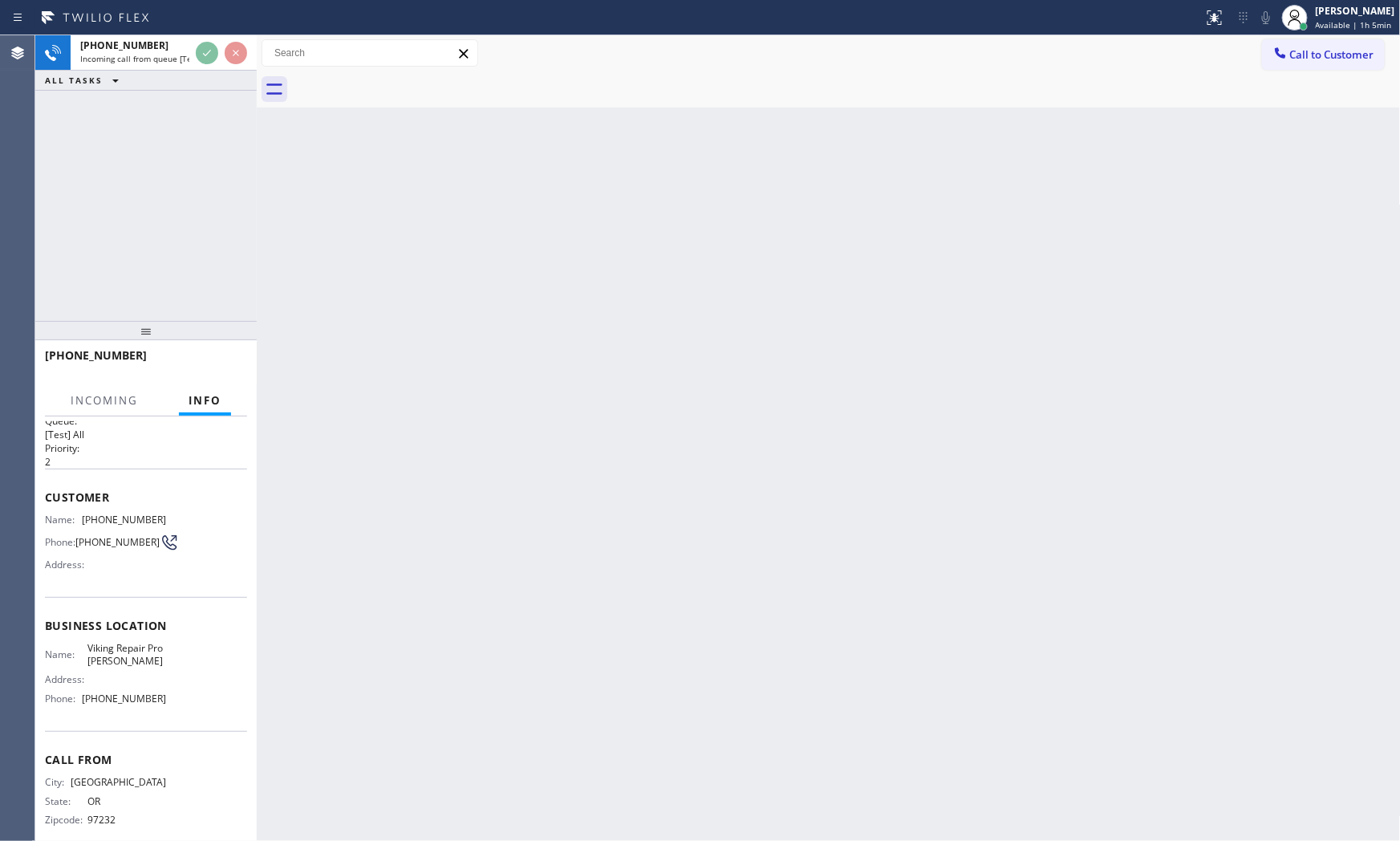
scroll to position [40, 0]
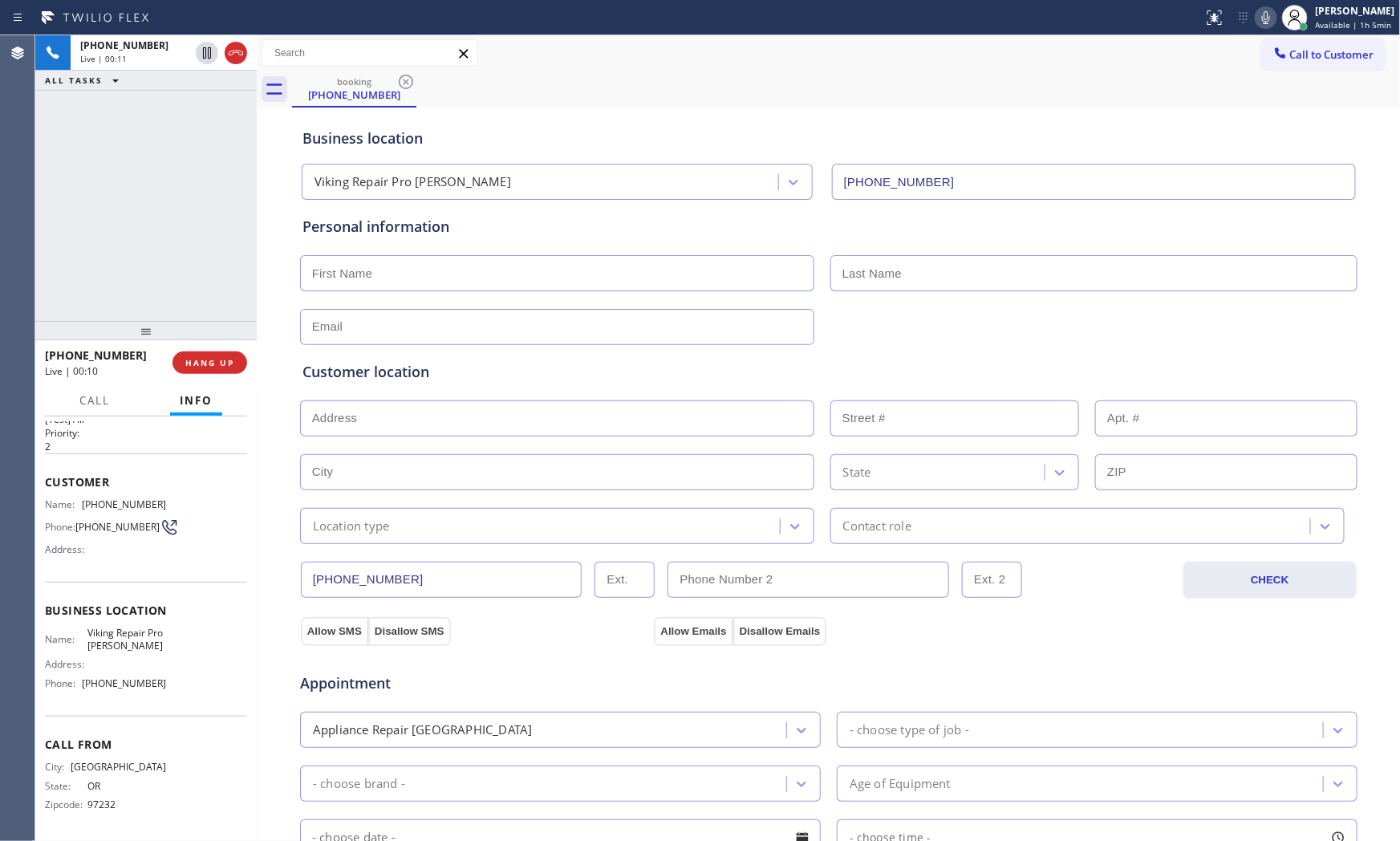
click at [1267, 13] on icon at bounding box center [1265, 18] width 19 height 19
click at [1268, 14] on icon at bounding box center [1265, 18] width 19 height 19
click at [1265, 24] on icon at bounding box center [1265, 18] width 19 height 19
click at [1263, 24] on icon at bounding box center [1265, 18] width 19 height 19
click at [1254, 19] on div at bounding box center [1265, 18] width 23 height 19
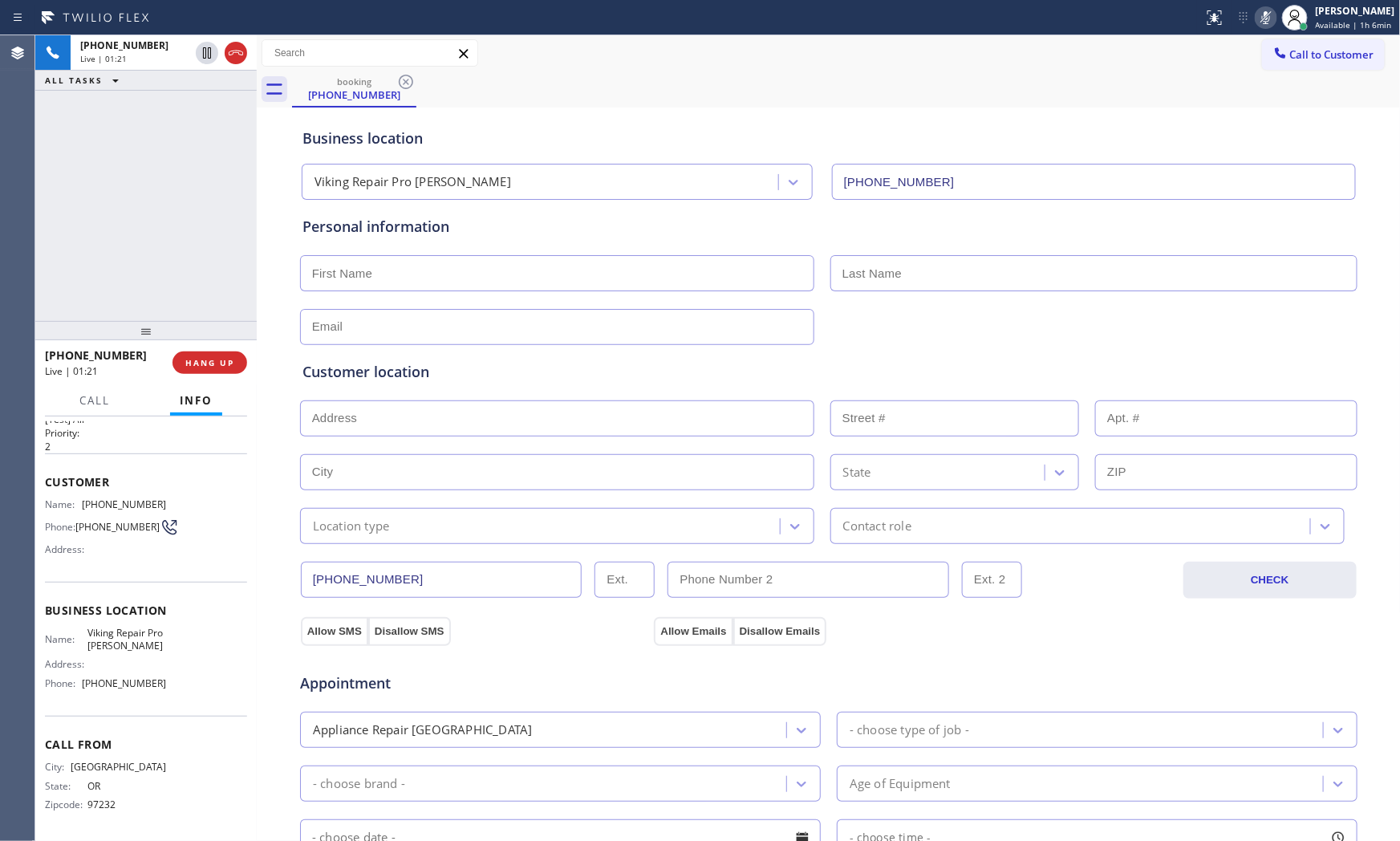
click at [1265, 19] on icon at bounding box center [1265, 18] width 19 height 19
click at [1263, 14] on icon at bounding box center [1265, 18] width 19 height 19
click at [1256, 18] on icon at bounding box center [1265, 18] width 19 height 19
click at [1256, 19] on icon at bounding box center [1265, 18] width 19 height 19
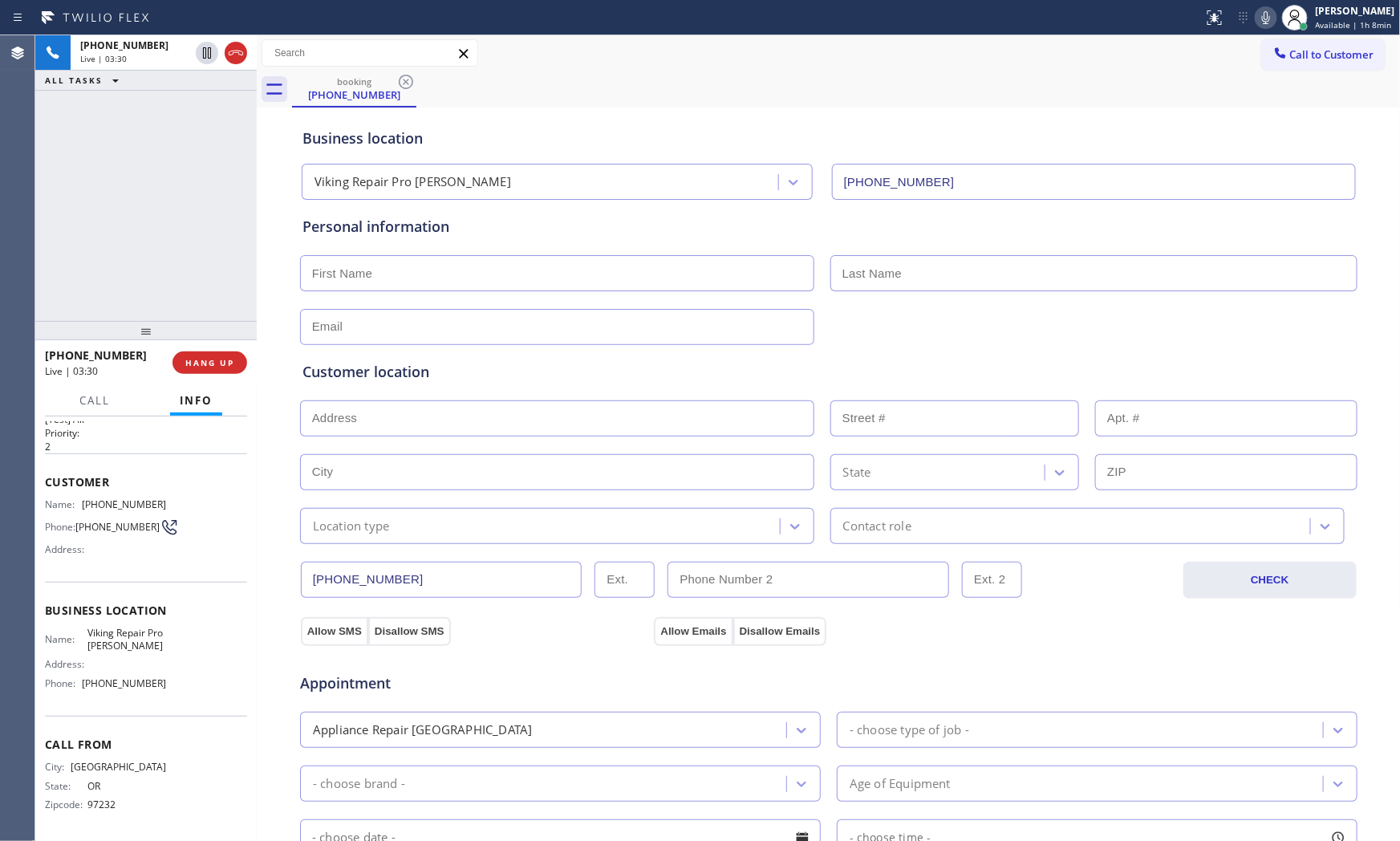
click at [1256, 18] on icon at bounding box center [1265, 18] width 19 height 19
click at [518, 284] on input "text" at bounding box center [557, 273] width 514 height 36
click at [1256, 17] on icon at bounding box center [1265, 18] width 19 height 19
click at [447, 417] on input "text" at bounding box center [557, 418] width 514 height 36
paste input "Estacada, OR 97023"
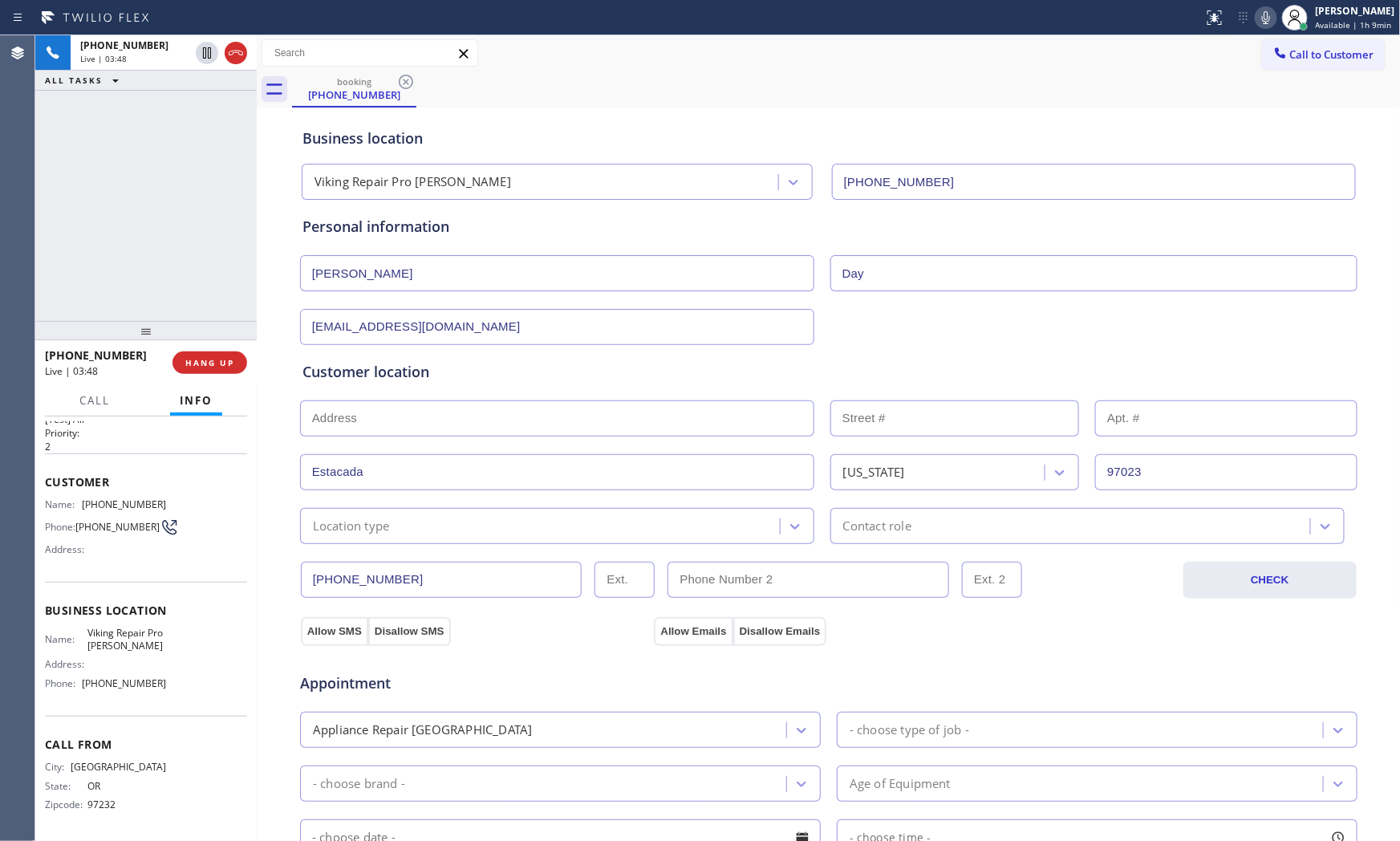
click at [426, 540] on div "Location type" at bounding box center [557, 526] width 514 height 36
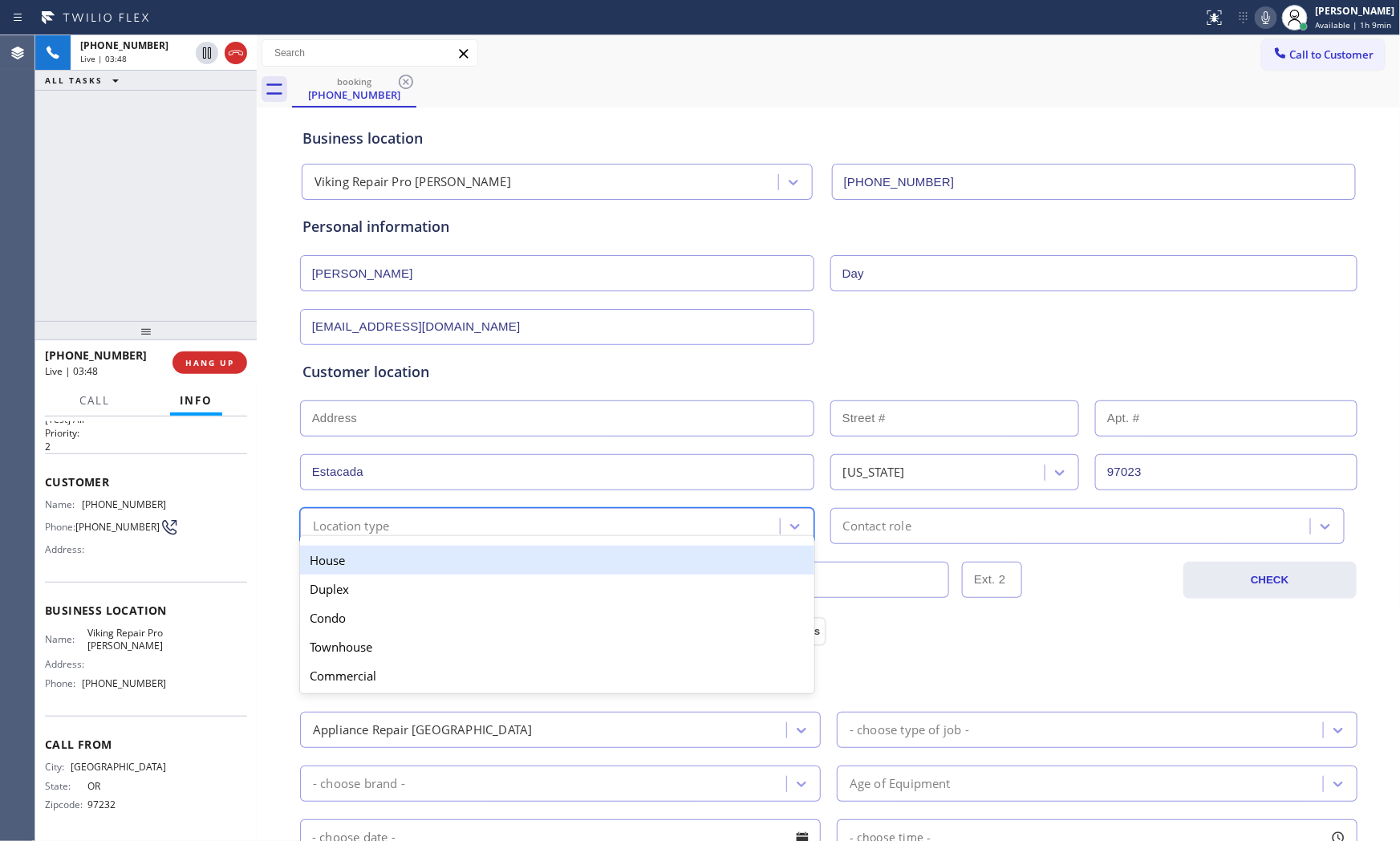
click at [411, 560] on div "House" at bounding box center [557, 559] width 514 height 29
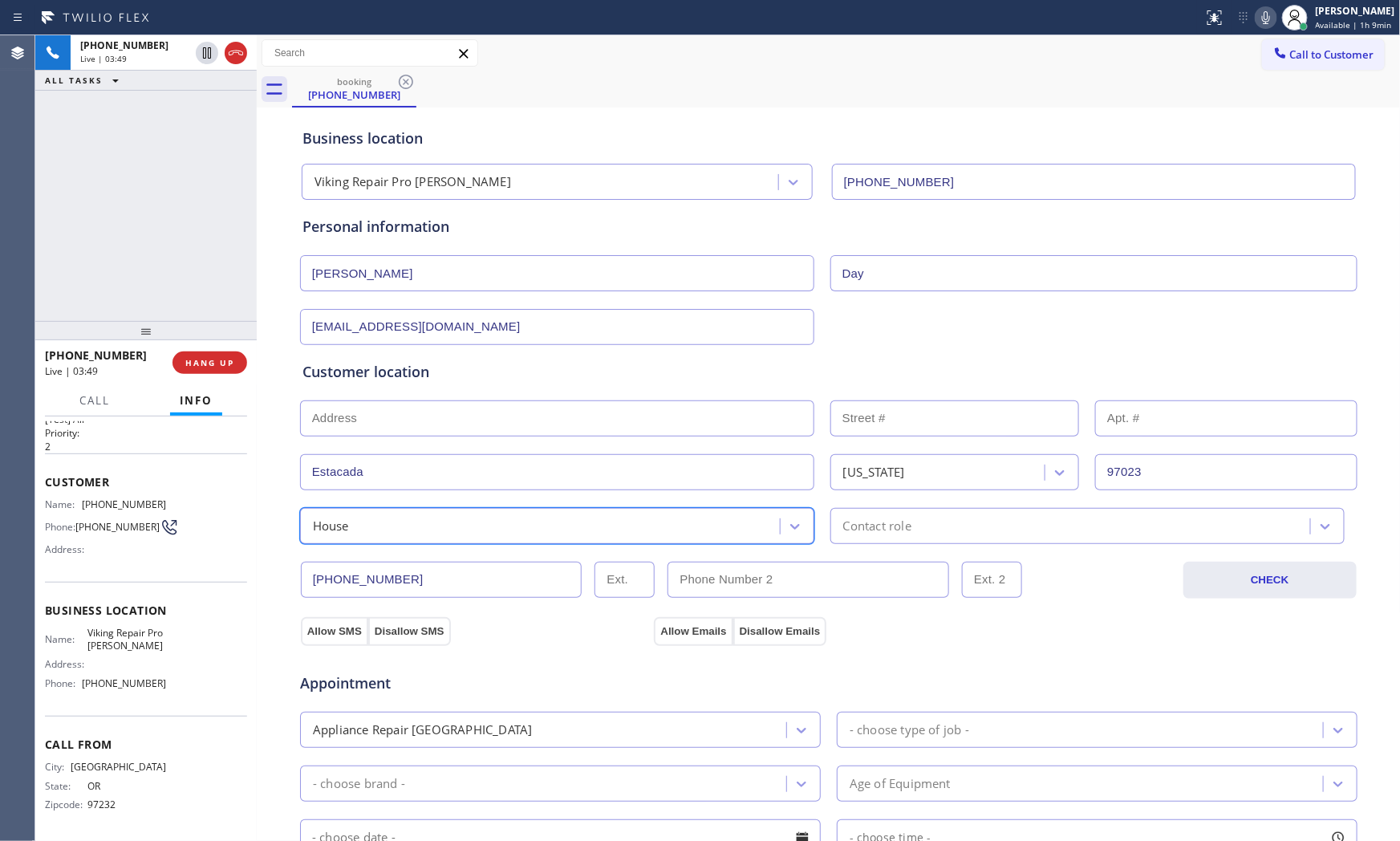
click at [946, 529] on div "Contact role" at bounding box center [1072, 526] width 475 height 28
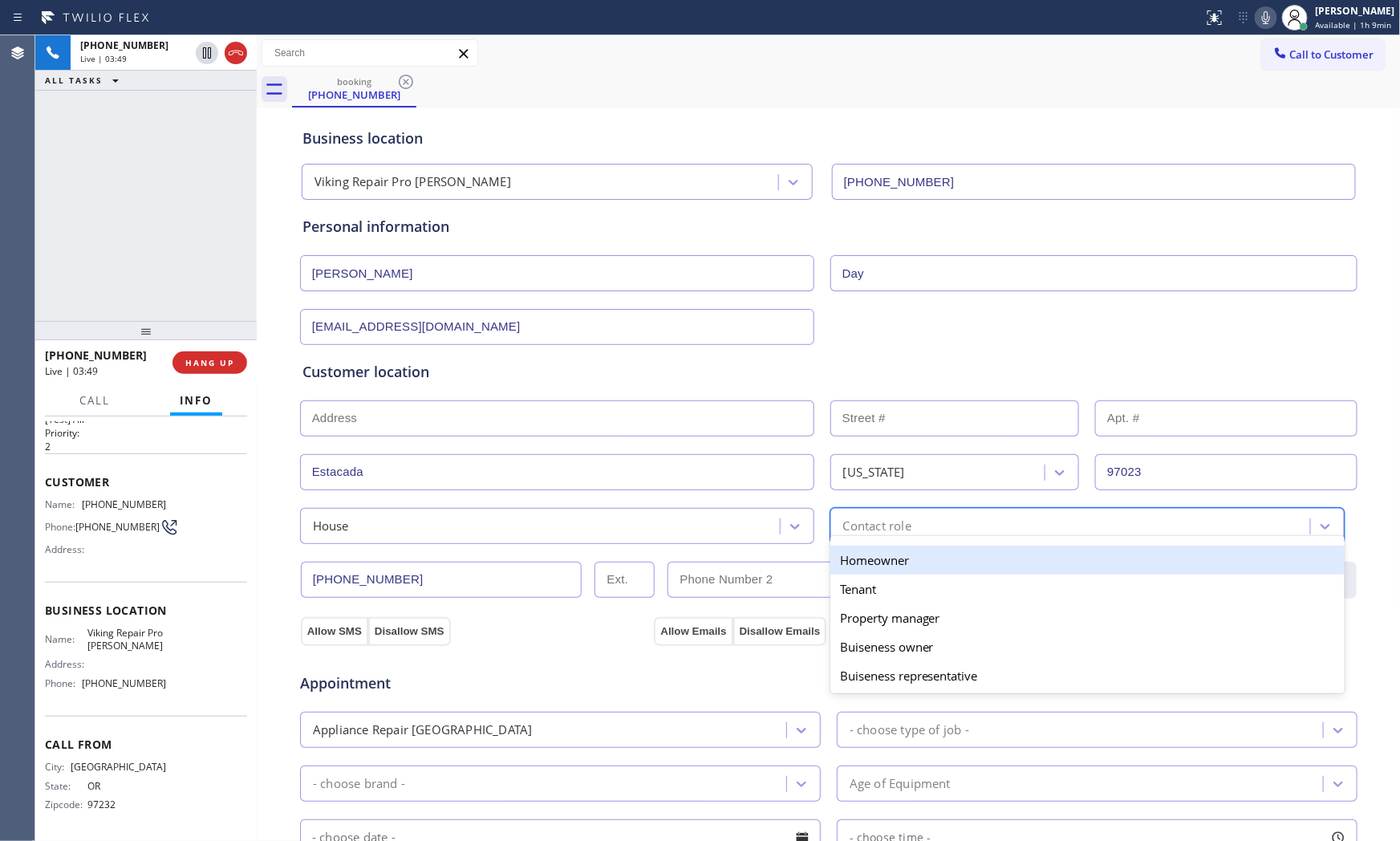
click at [902, 560] on div "Homeowner" at bounding box center [1087, 559] width 514 height 29
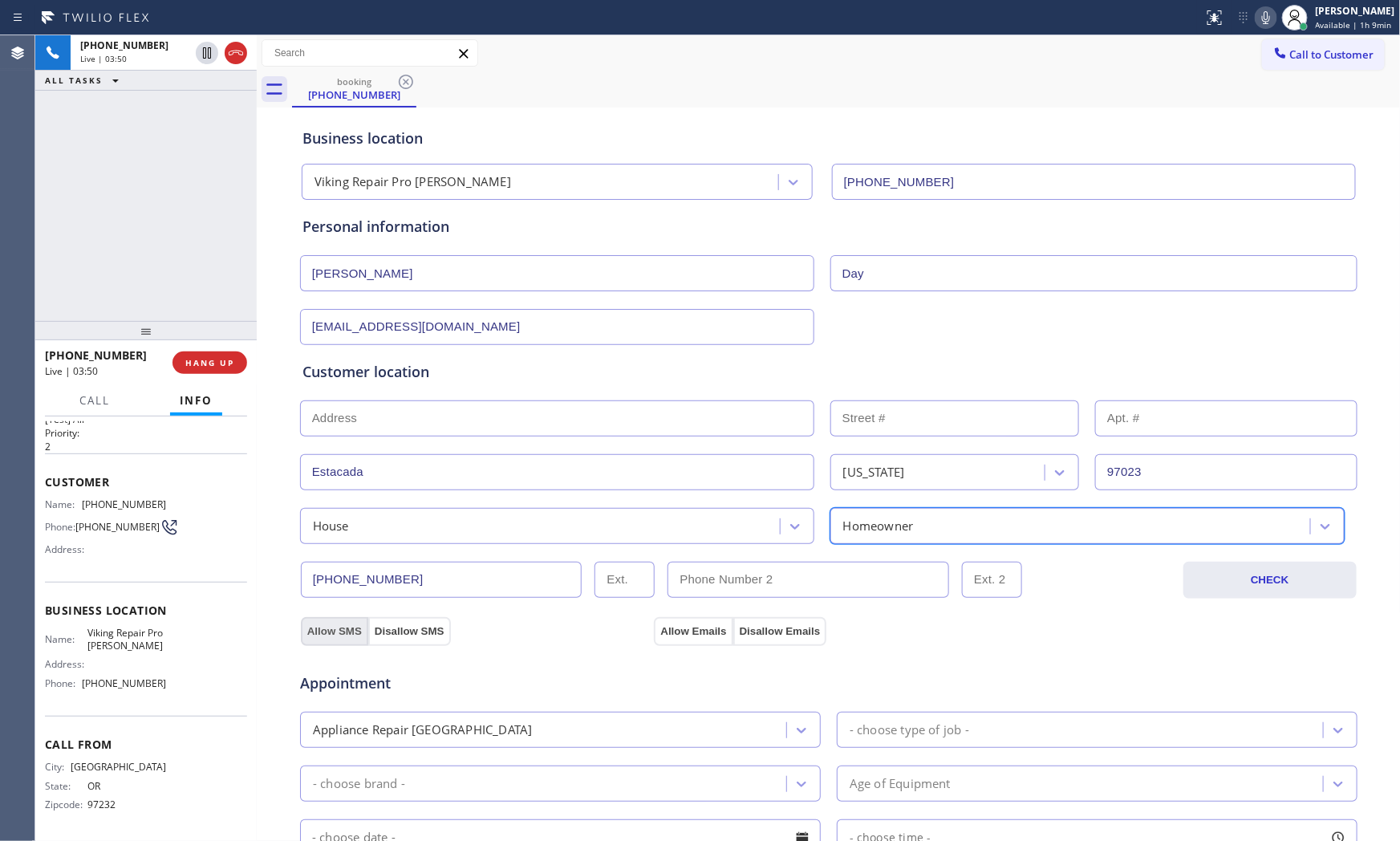
click at [322, 632] on button "Allow SMS" at bounding box center [334, 631] width 68 height 29
click at [734, 627] on button "Disallow Emails" at bounding box center [780, 631] width 94 height 29
click at [684, 631] on button "Allow Emails" at bounding box center [692, 631] width 78 height 29
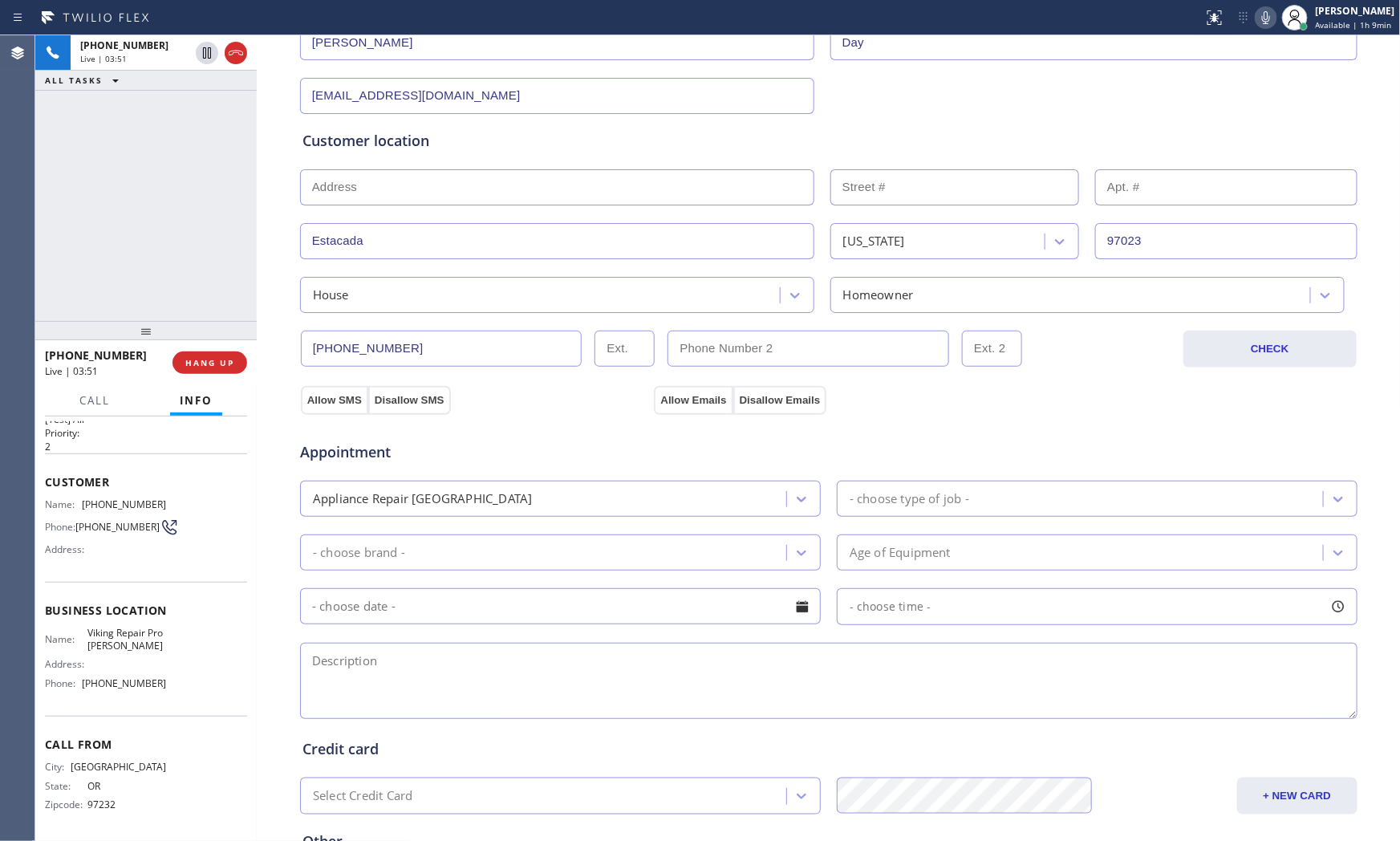
scroll to position [267, 0]
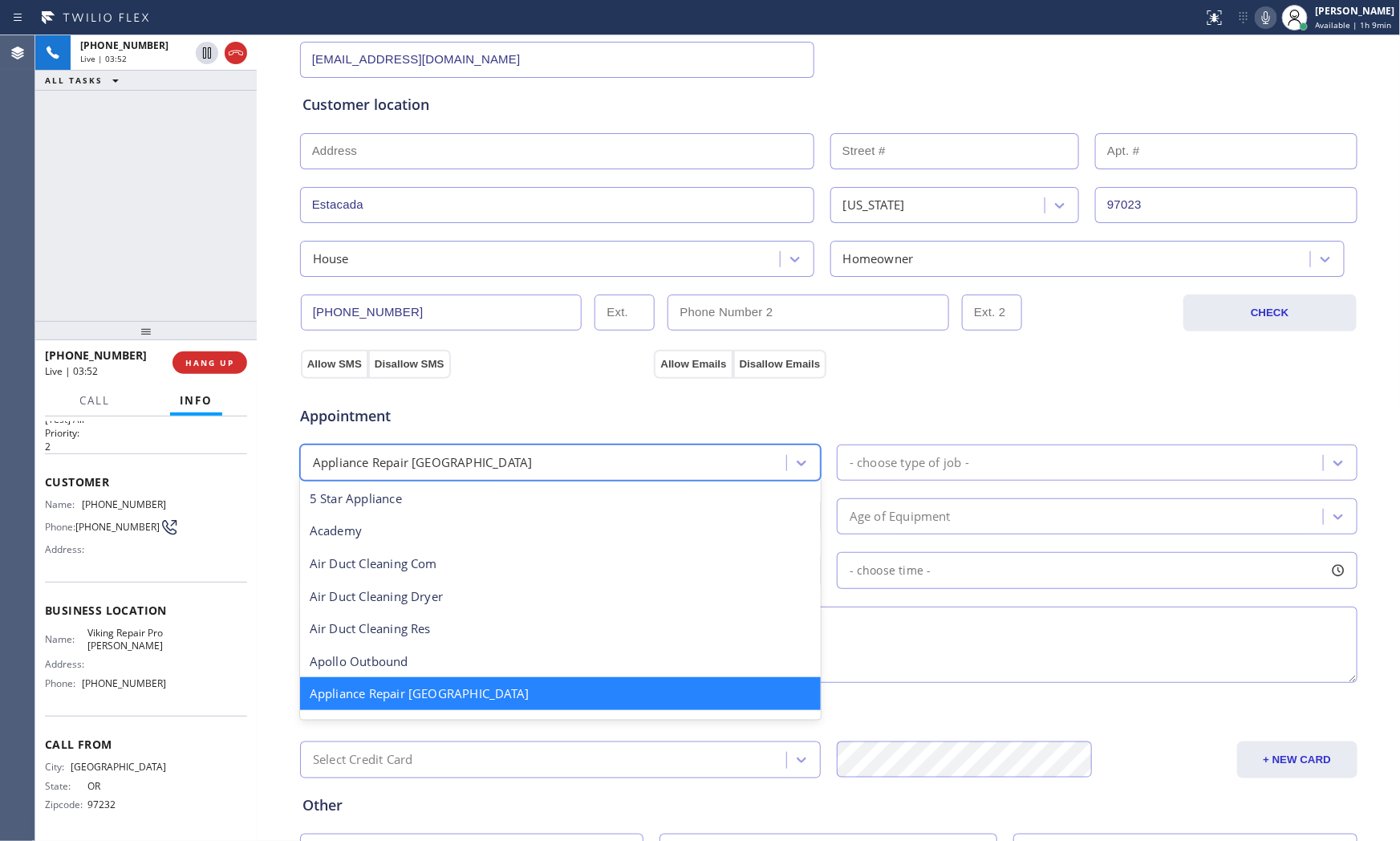
click at [664, 459] on div "Appliance Repair [GEOGRAPHIC_DATA]" at bounding box center [545, 462] width 481 height 28
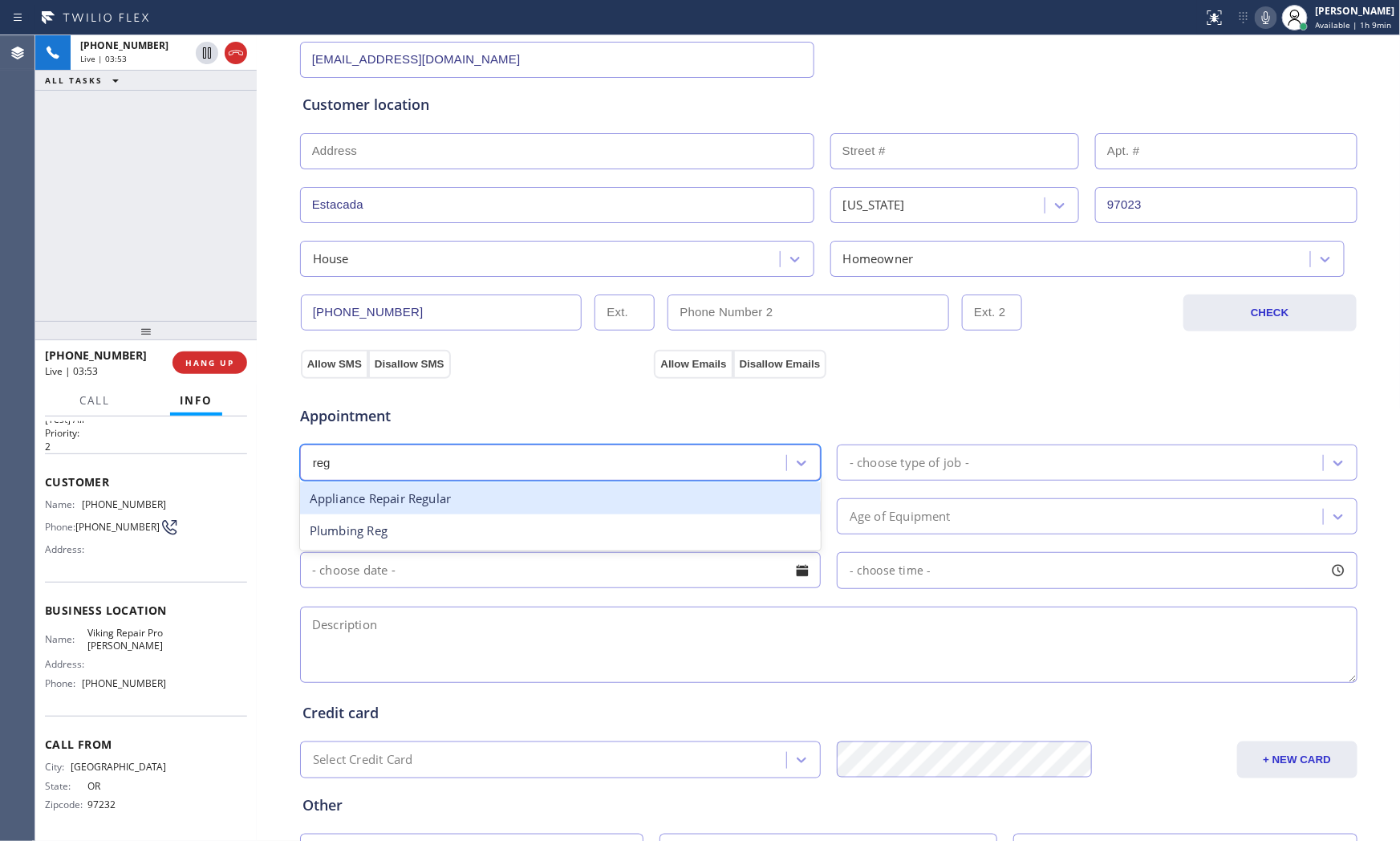
click at [518, 506] on div "Appliance Repair Regular" at bounding box center [560, 498] width 521 height 33
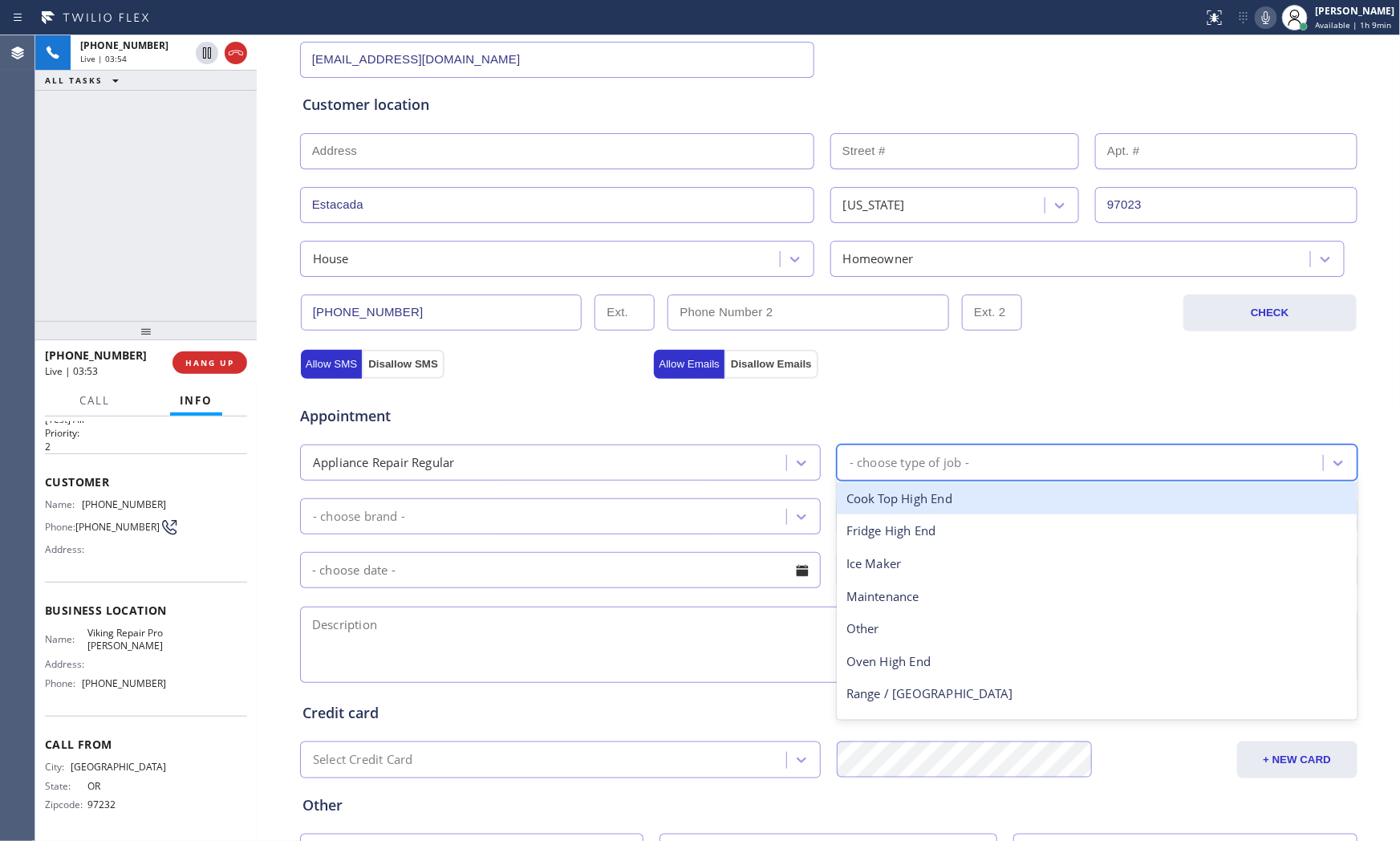
click at [943, 461] on div "- choose type of job -" at bounding box center [909, 462] width 120 height 19
drag, startPoint x: 925, startPoint y: 499, endPoint x: 908, endPoint y: 501, distance: 17.1
click at [924, 499] on div "Dishwasher" at bounding box center [1097, 498] width 521 height 33
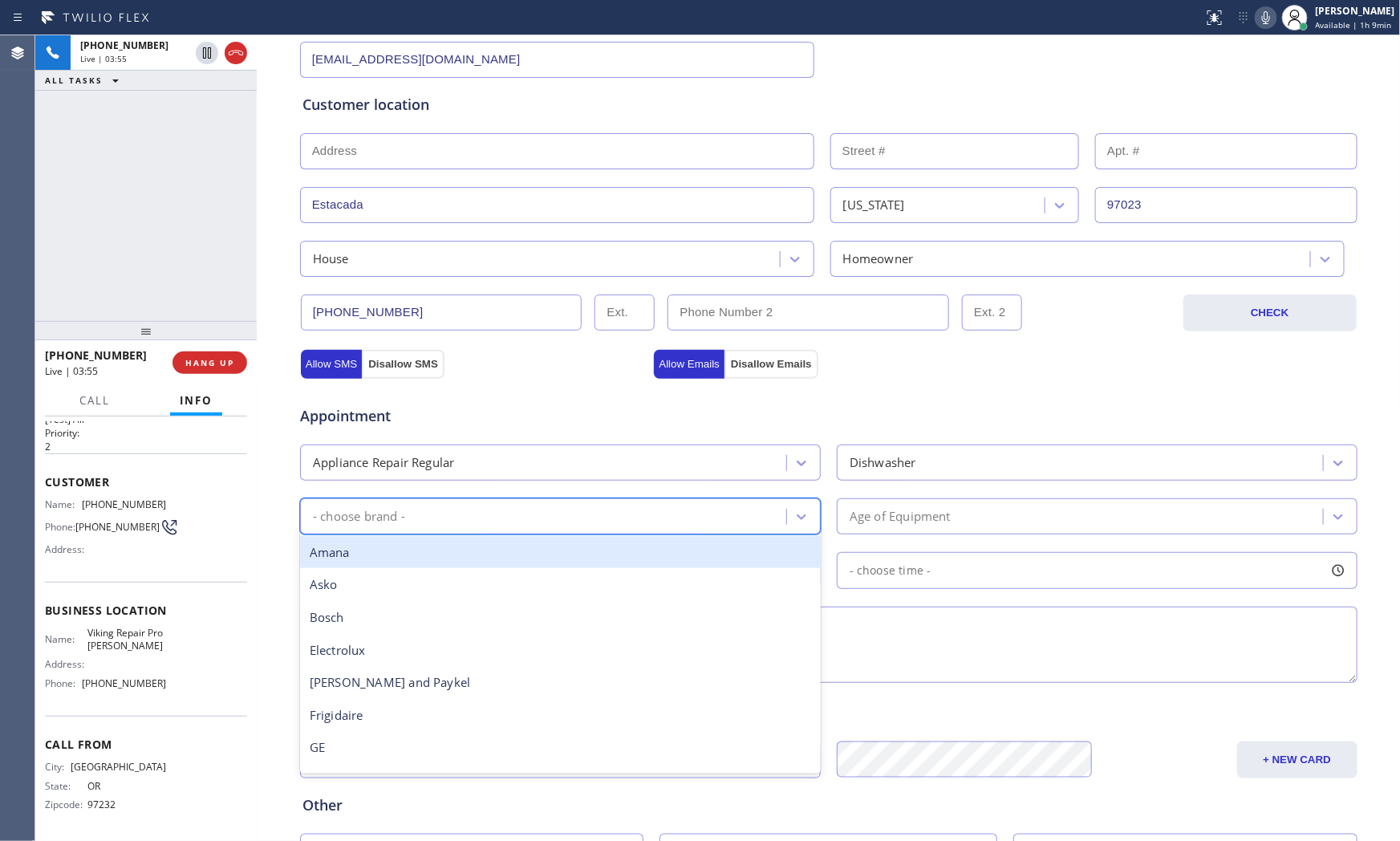
click at [593, 509] on div "- choose brand -" at bounding box center [545, 516] width 481 height 28
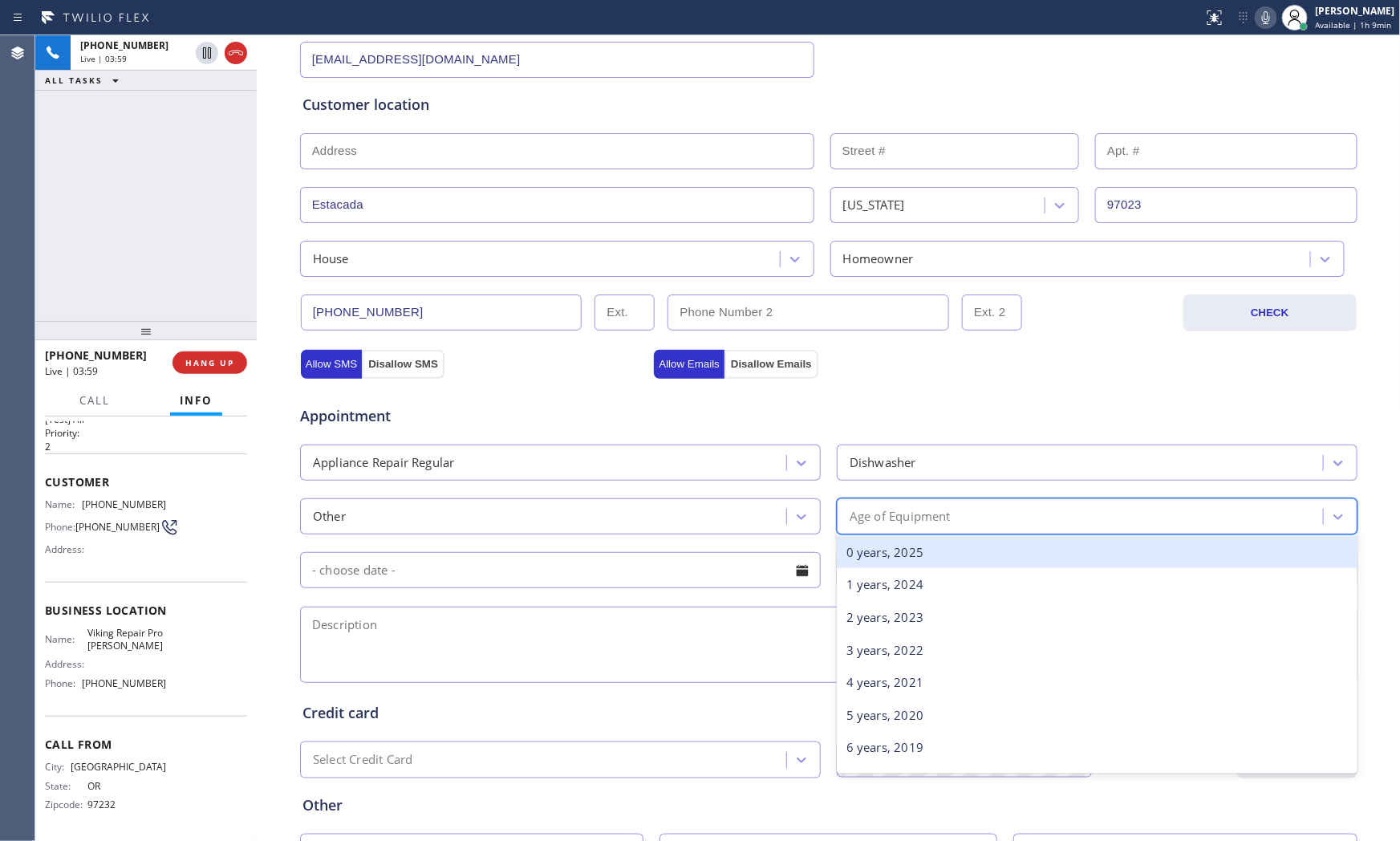
click at [900, 515] on div "Age of Equipment" at bounding box center [899, 516] width 101 height 19
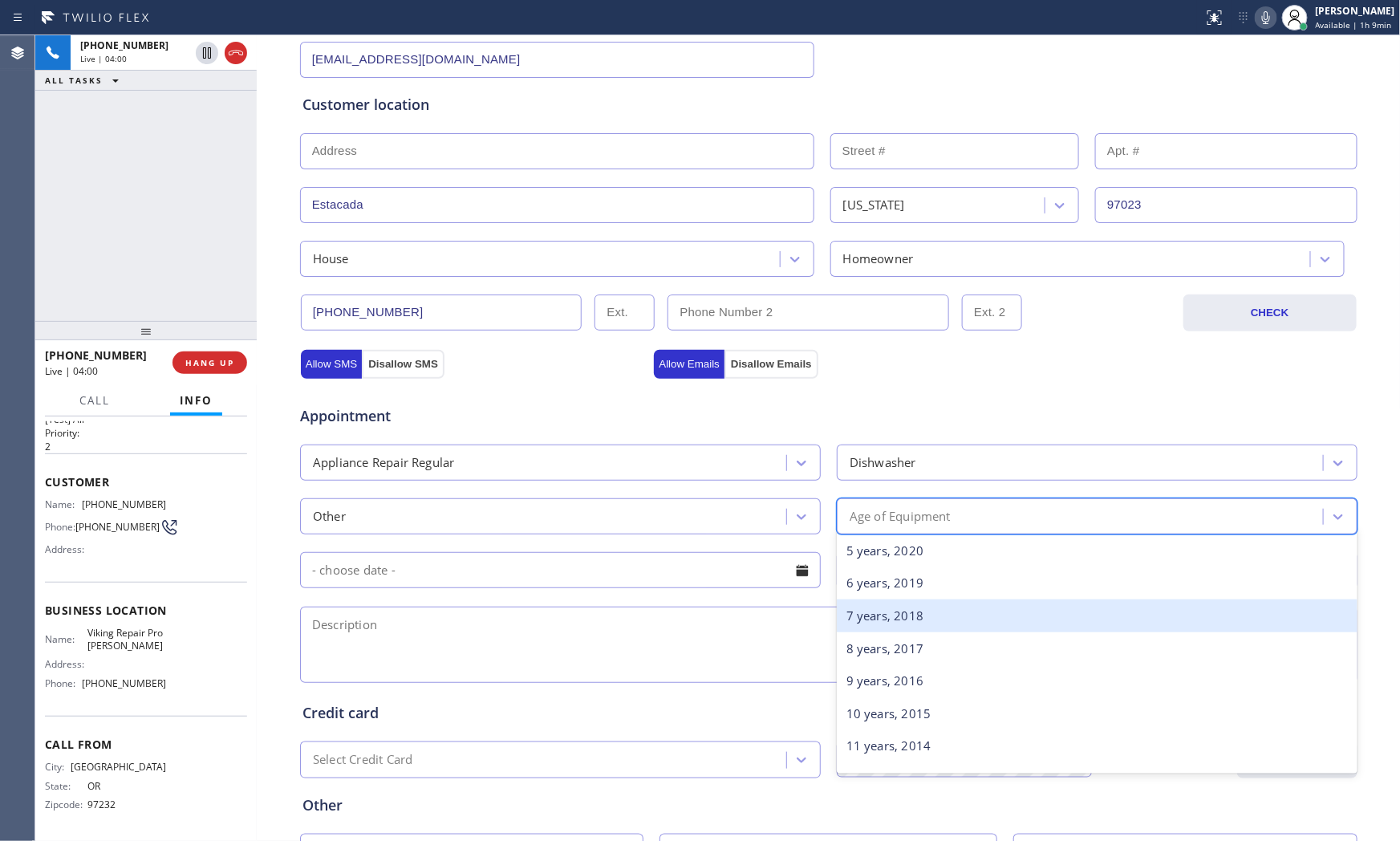
scroll to position [178, 0]
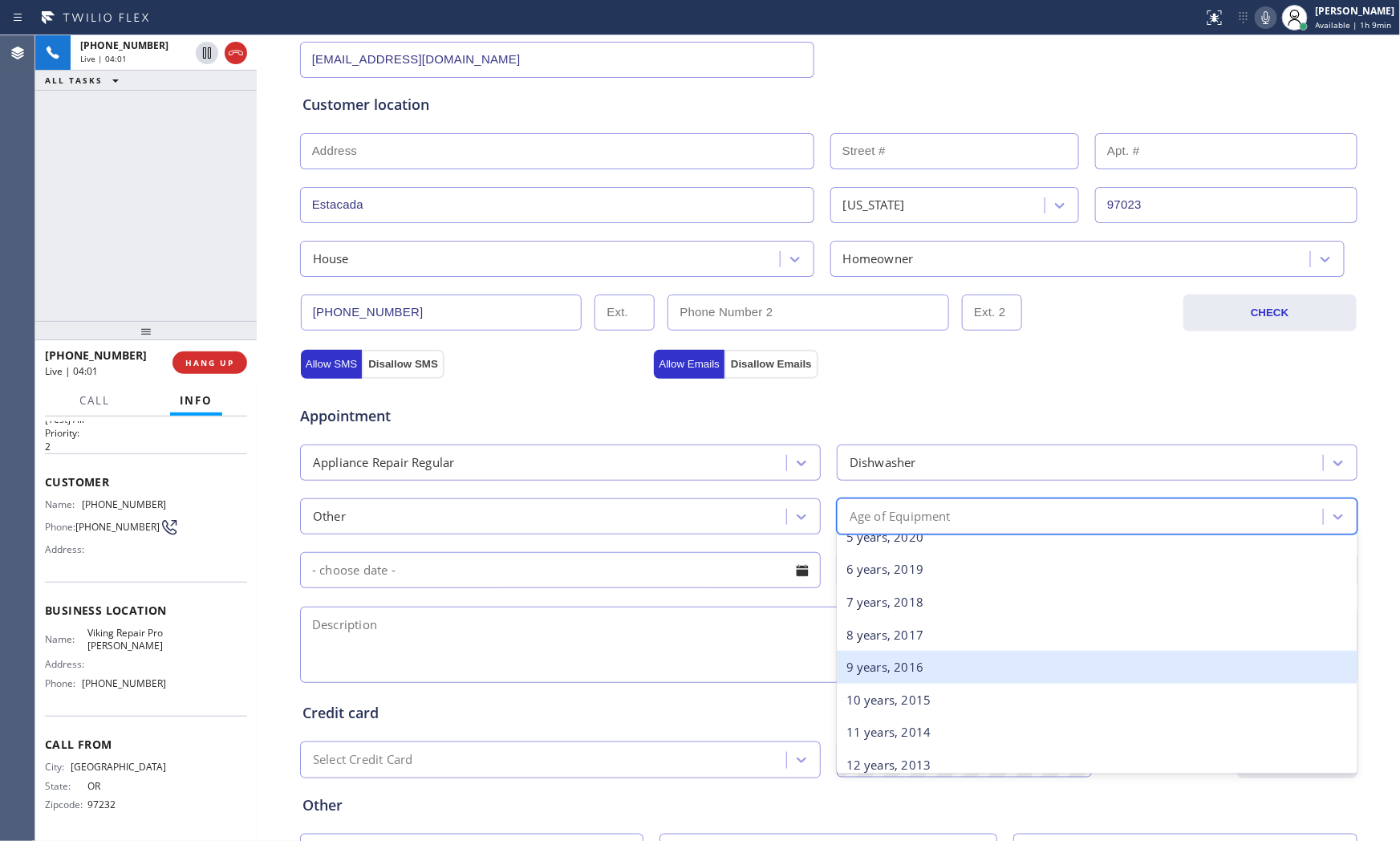
click at [894, 687] on div "10 years, 2015" at bounding box center [1097, 700] width 521 height 33
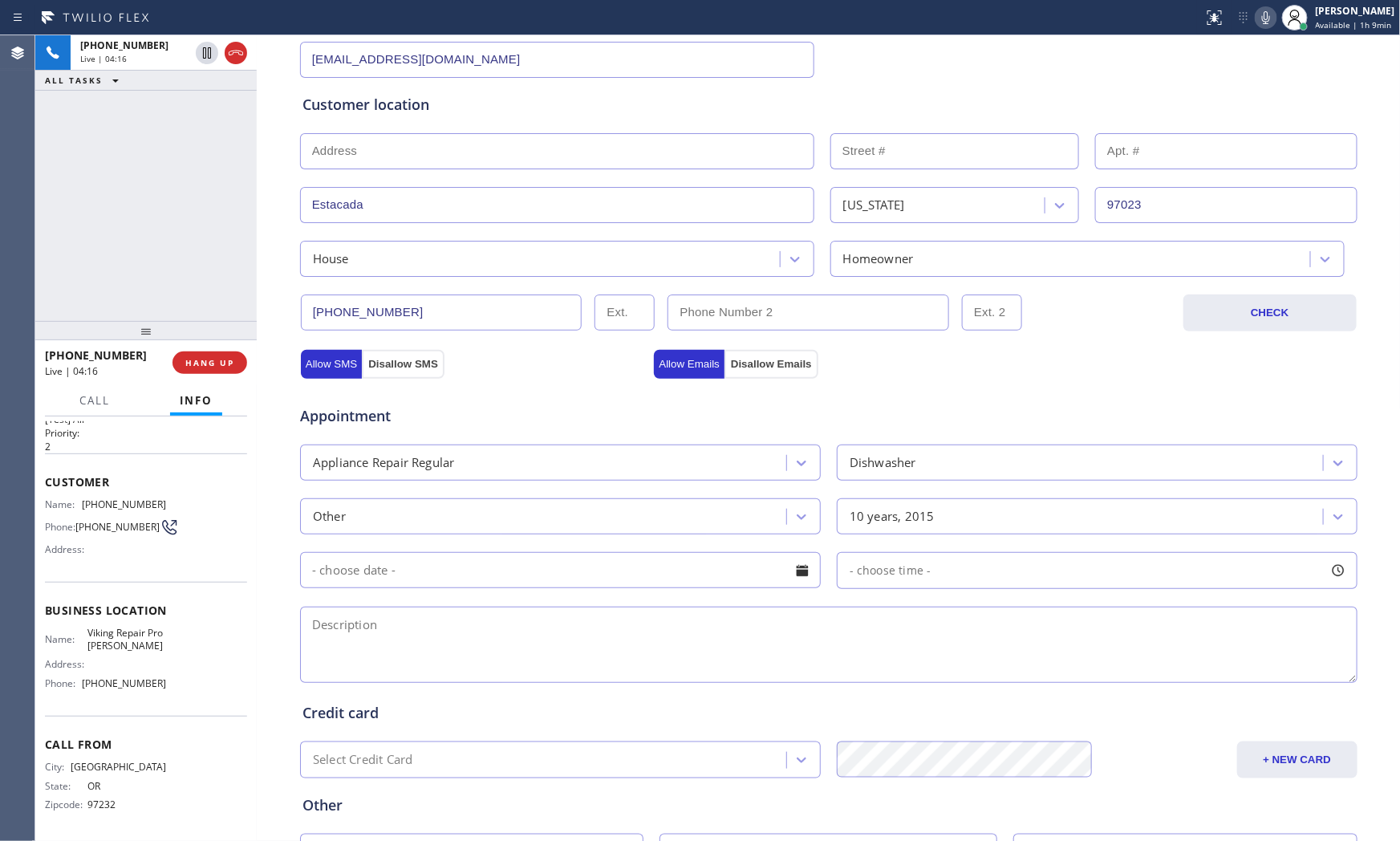
click at [610, 664] on textarea at bounding box center [829, 644] width 1057 height 76
paste textarea "Viking | dishwasher | the spring attach the door 2 inch and its gonna drop | cl…"
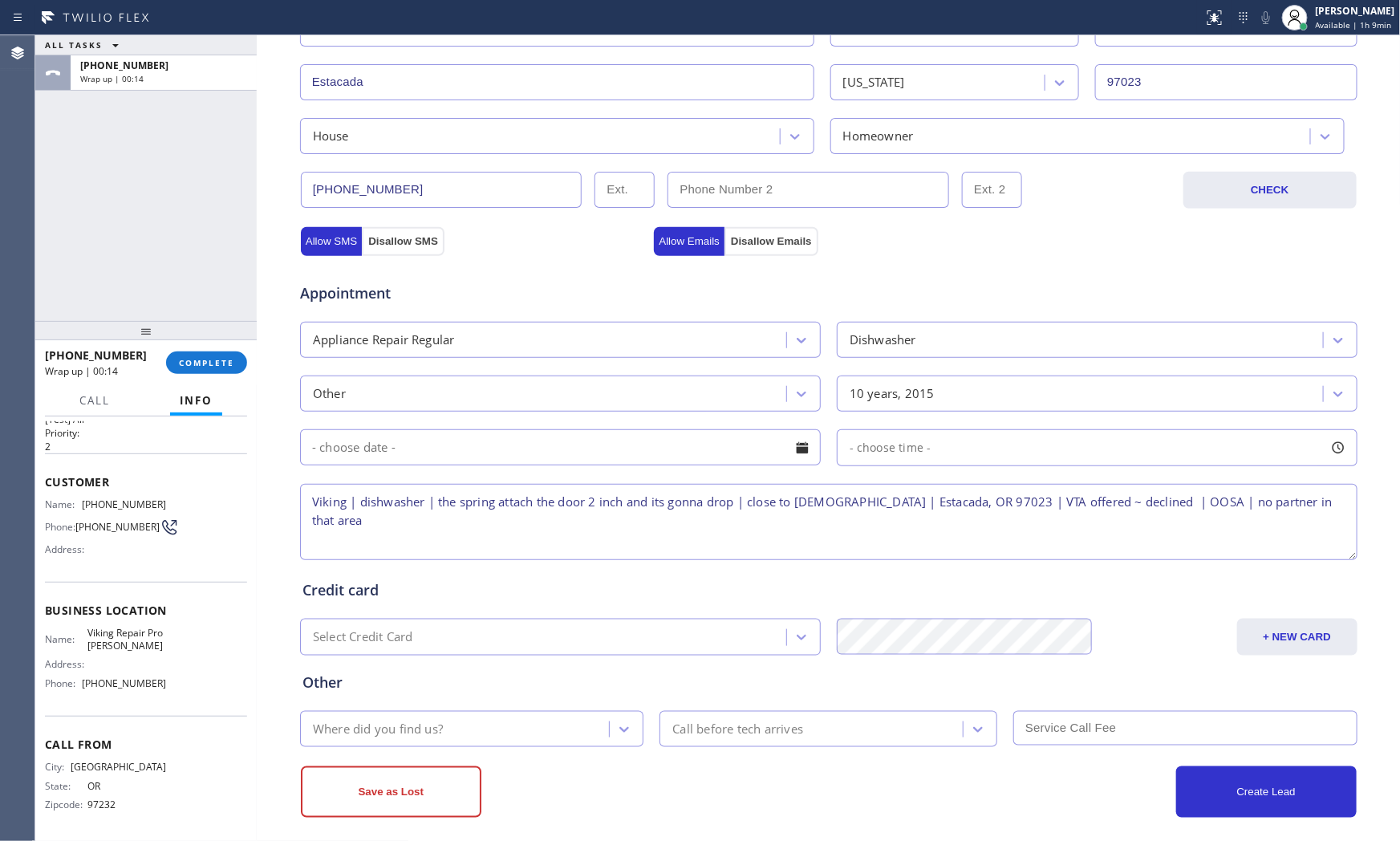
scroll to position [402, 0]
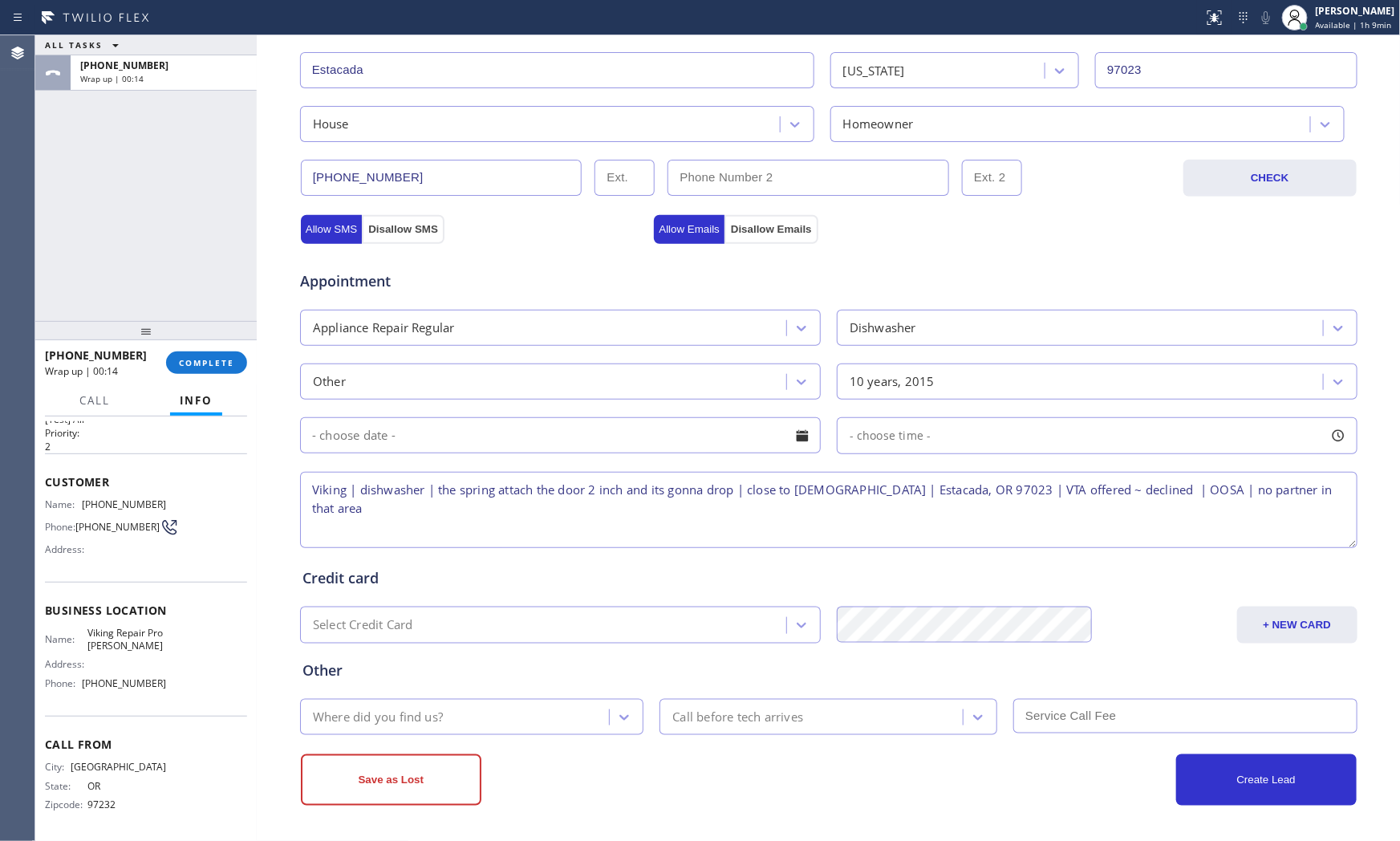
click at [555, 716] on div "Where did you find us?" at bounding box center [458, 717] width 305 height 28
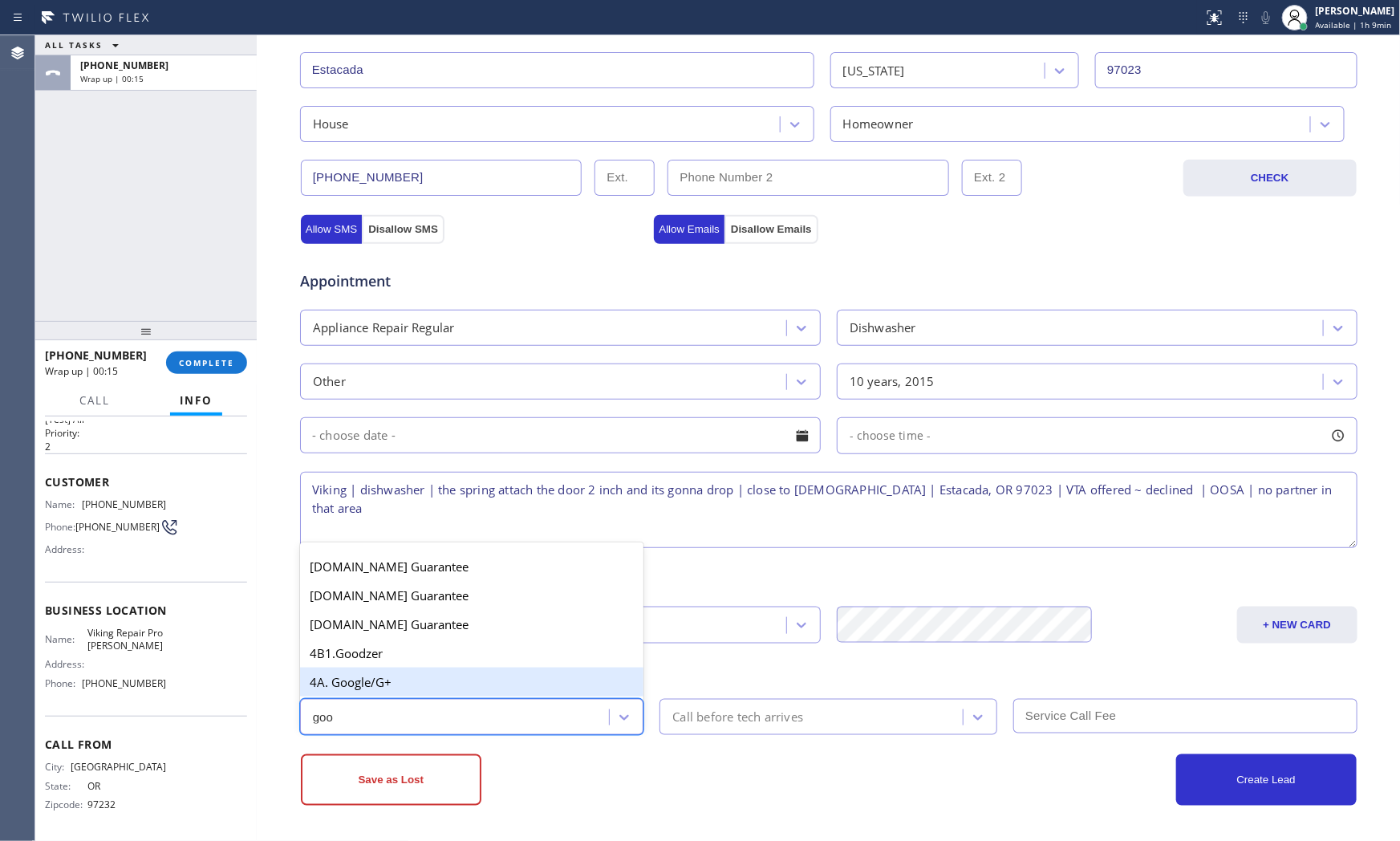
click at [534, 677] on div "4A. Google/G+" at bounding box center [472, 682] width 344 height 29
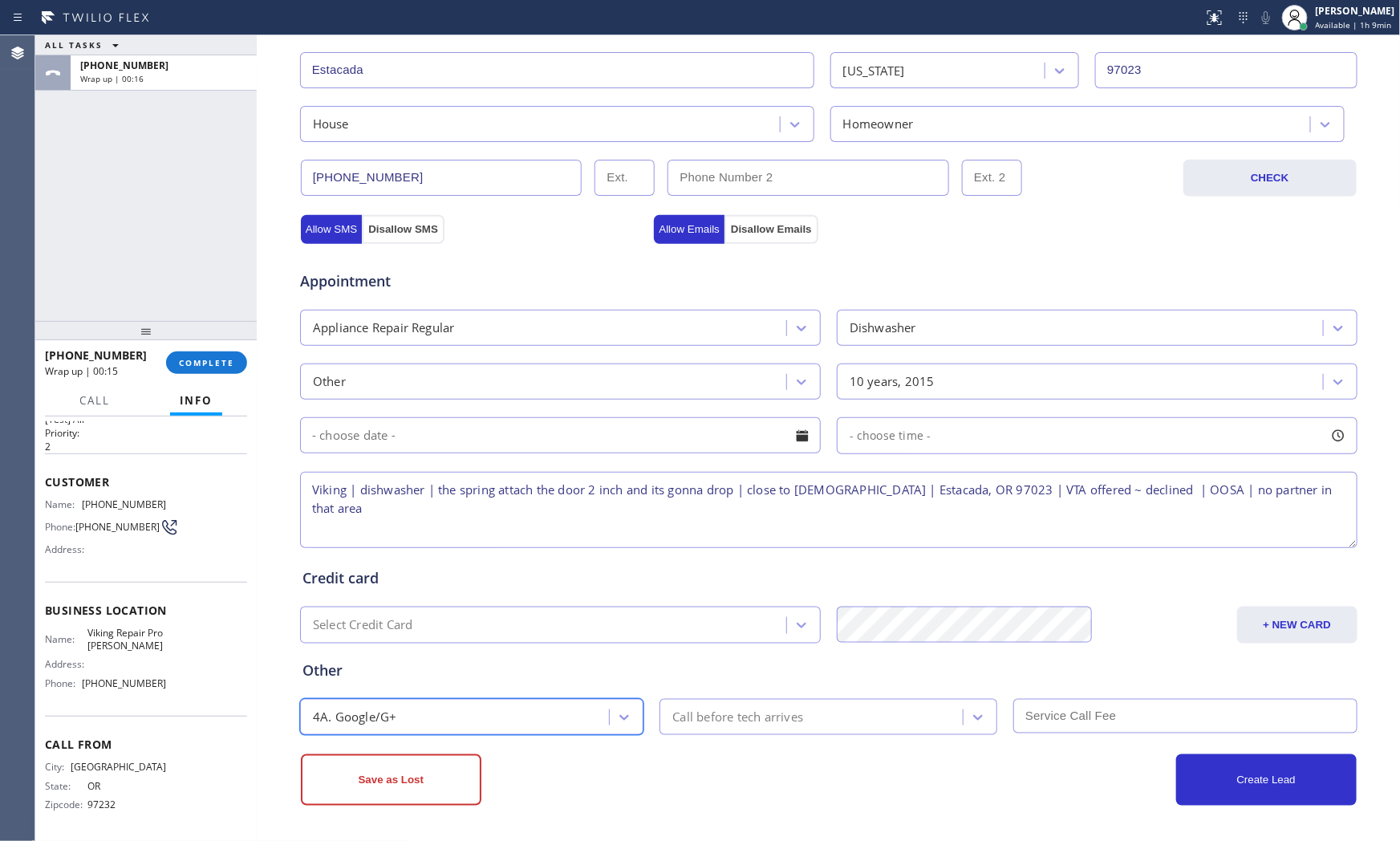
click at [799, 815] on div "Business location Viking Repair Pro [PERSON_NAME] [PHONE_NUMBER] Personal infor…" at bounding box center [829, 273] width 1144 height 1136
click at [396, 767] on button "Save as Lost" at bounding box center [391, 780] width 181 height 52
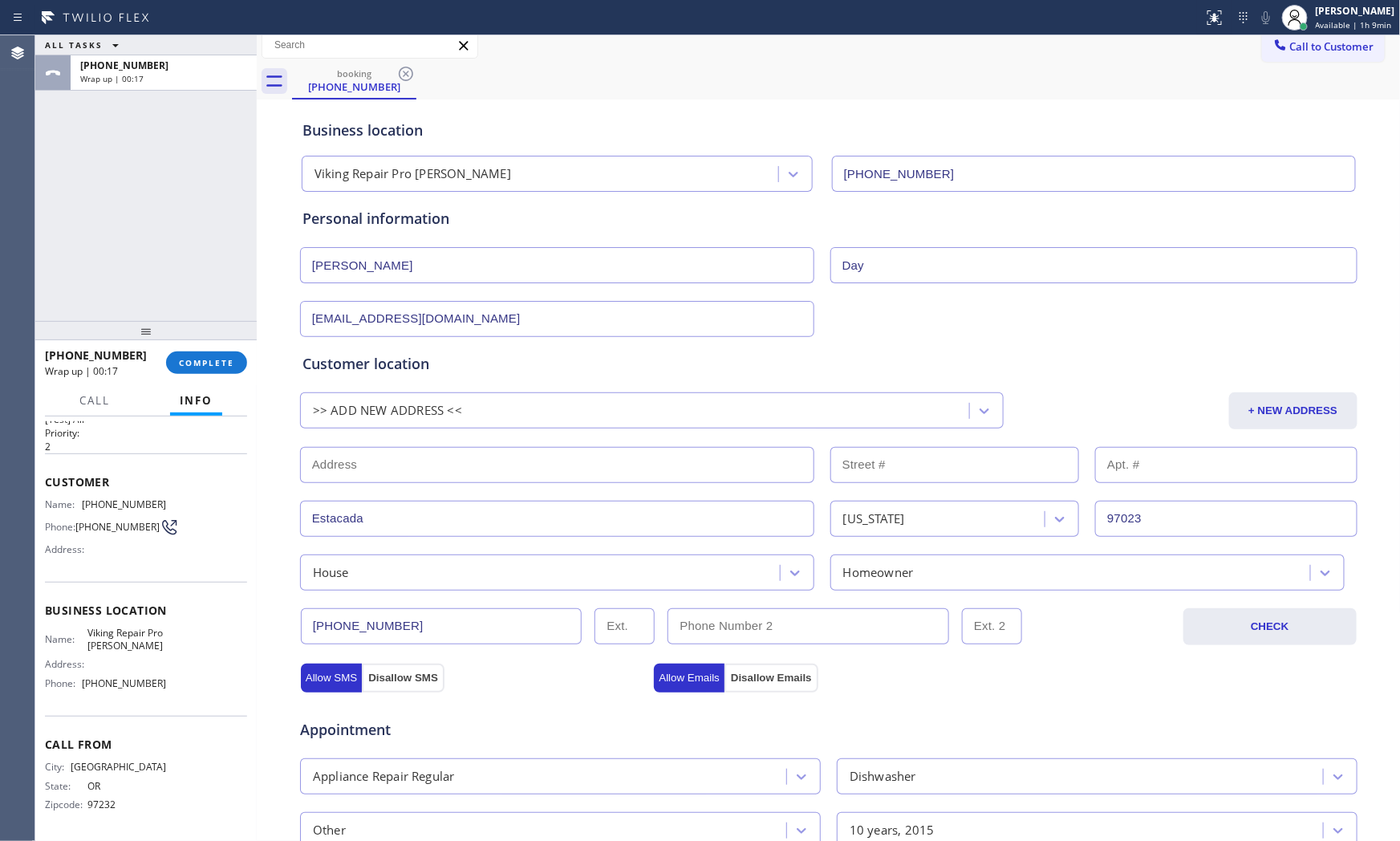
scroll to position [0, 0]
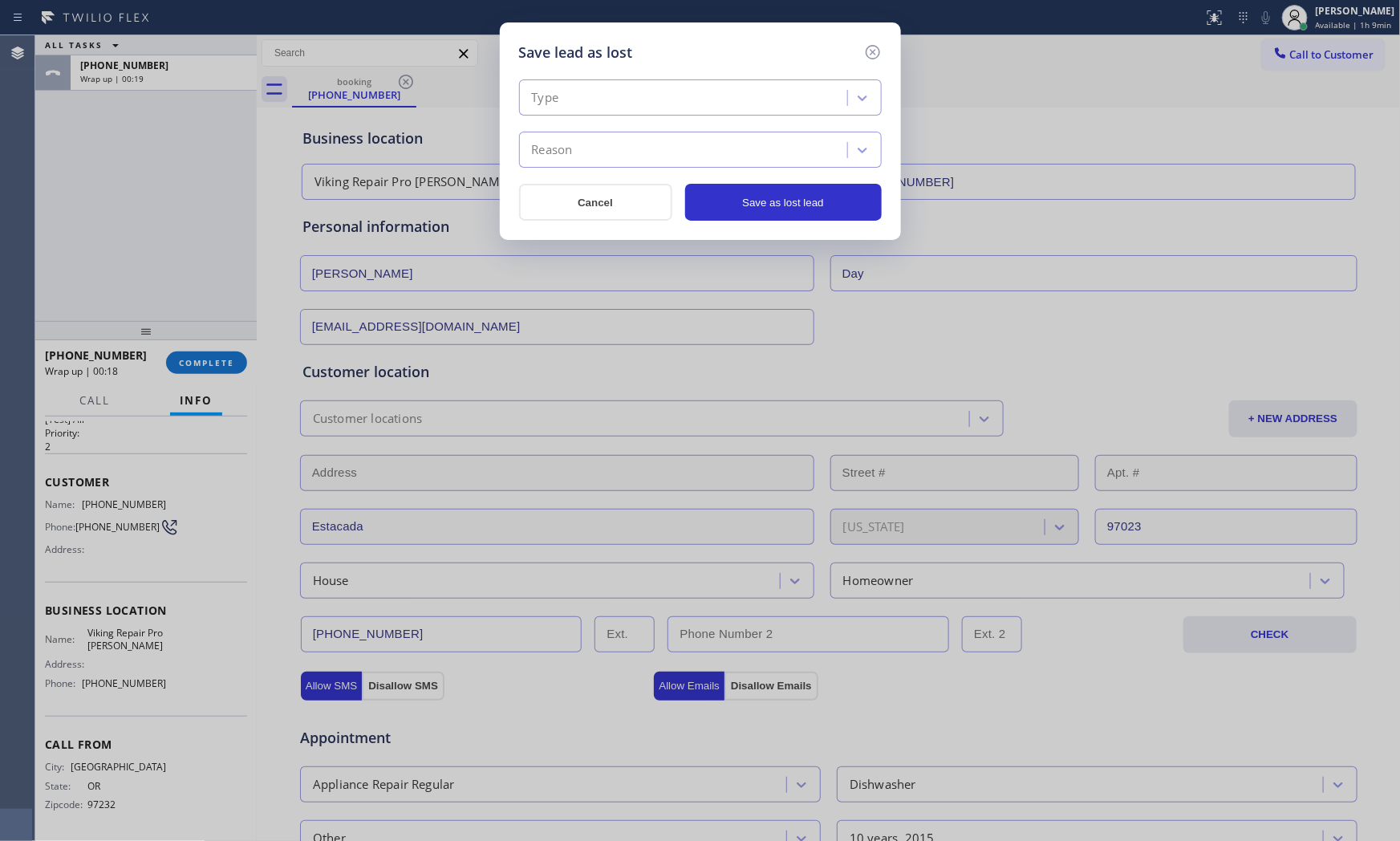
click at [635, 112] on div "Type" at bounding box center [700, 97] width 362 height 36
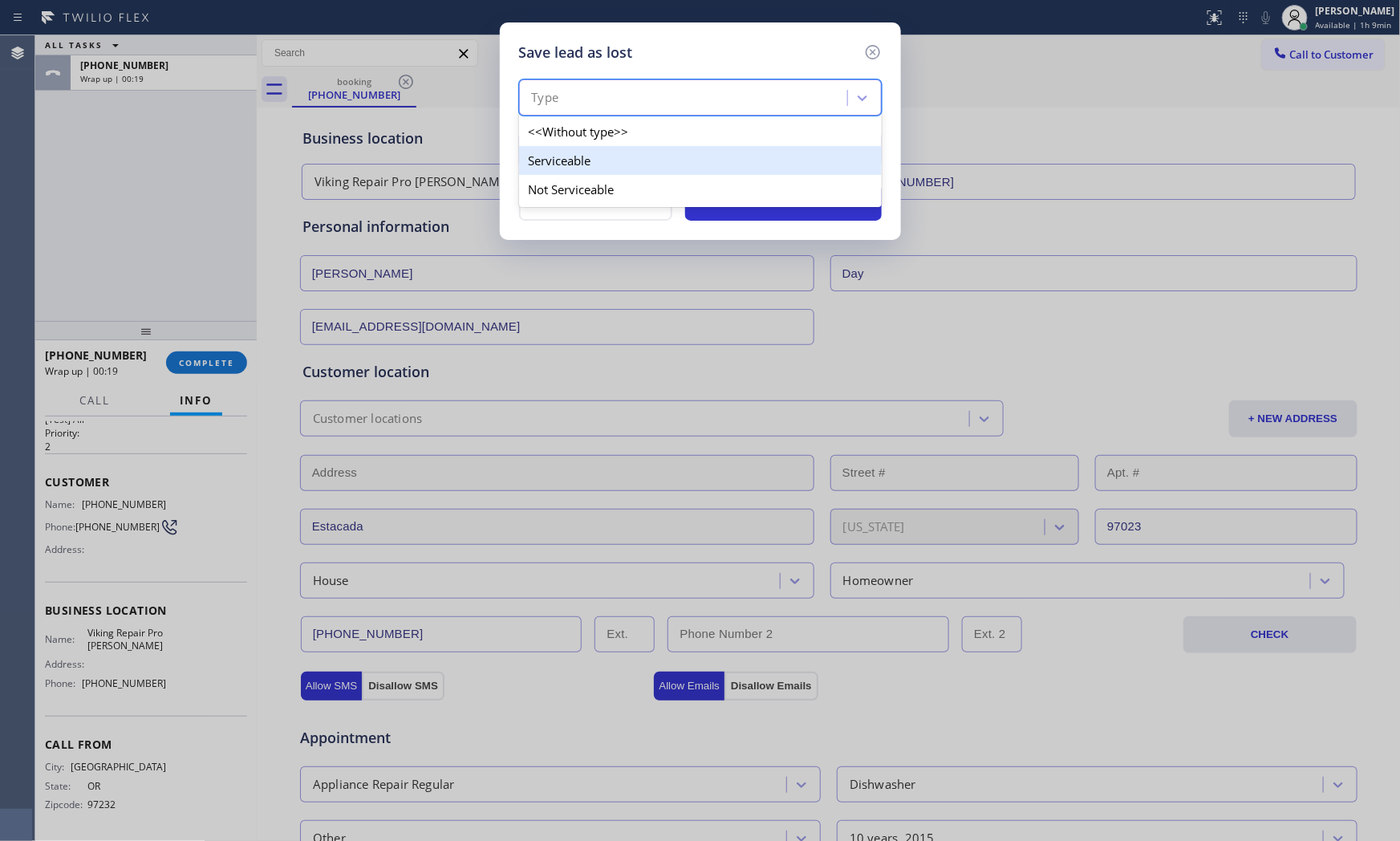
click at [600, 177] on div "Not Serviceable" at bounding box center [700, 189] width 362 height 29
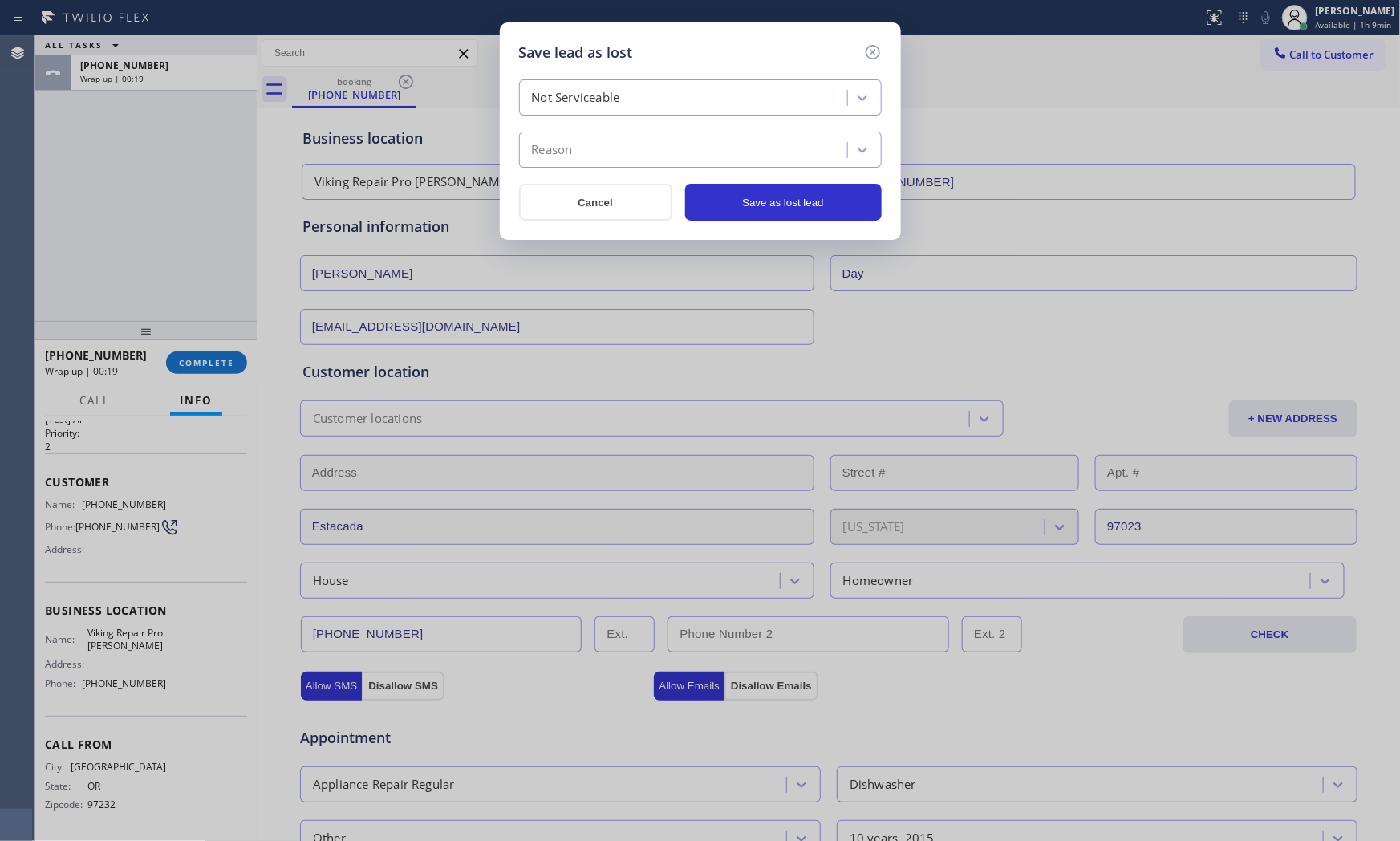
click at [600, 149] on div "Reason" at bounding box center [684, 151] width 323 height 28
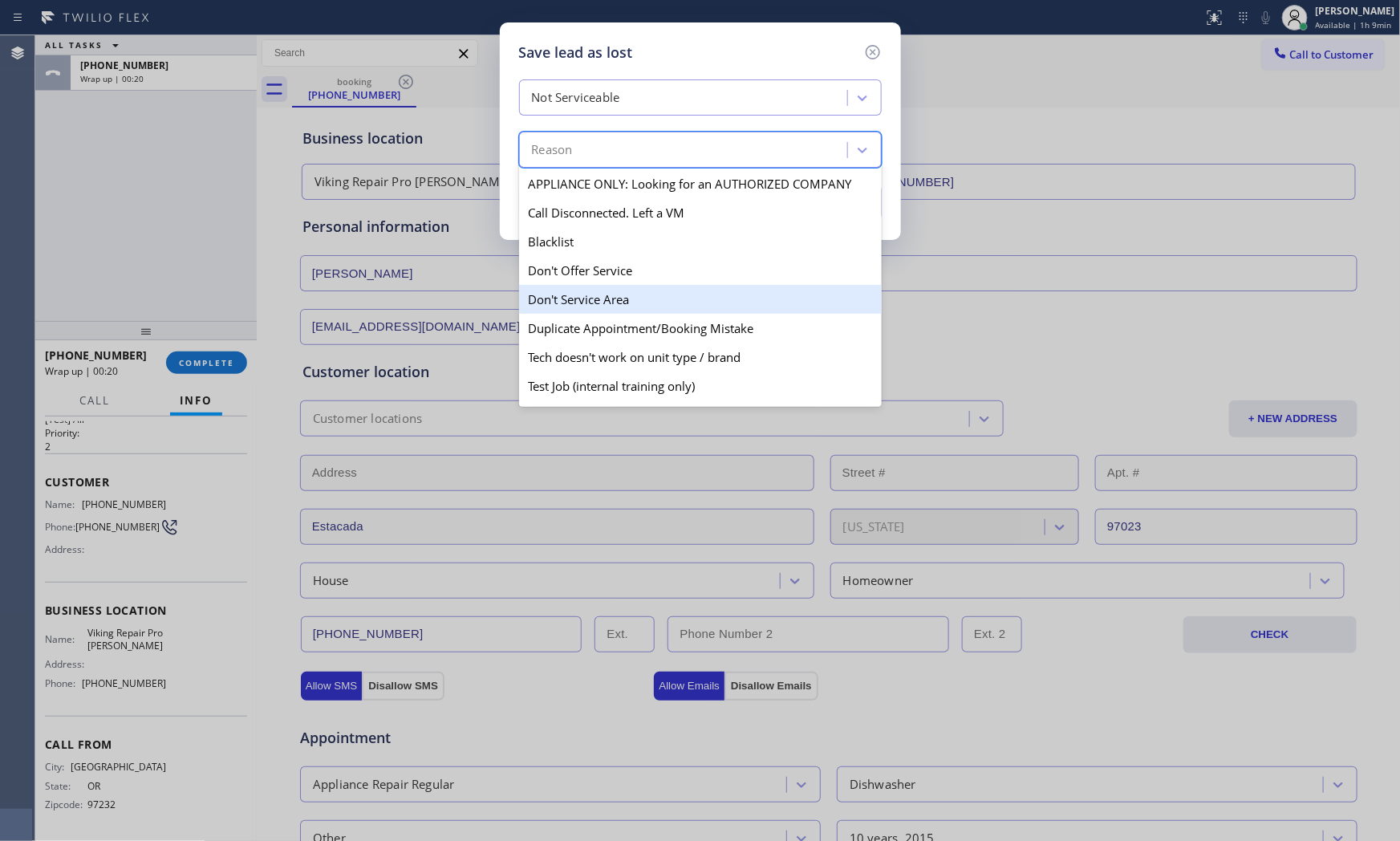
click at [608, 293] on div "Don't Service Area" at bounding box center [700, 299] width 362 height 29
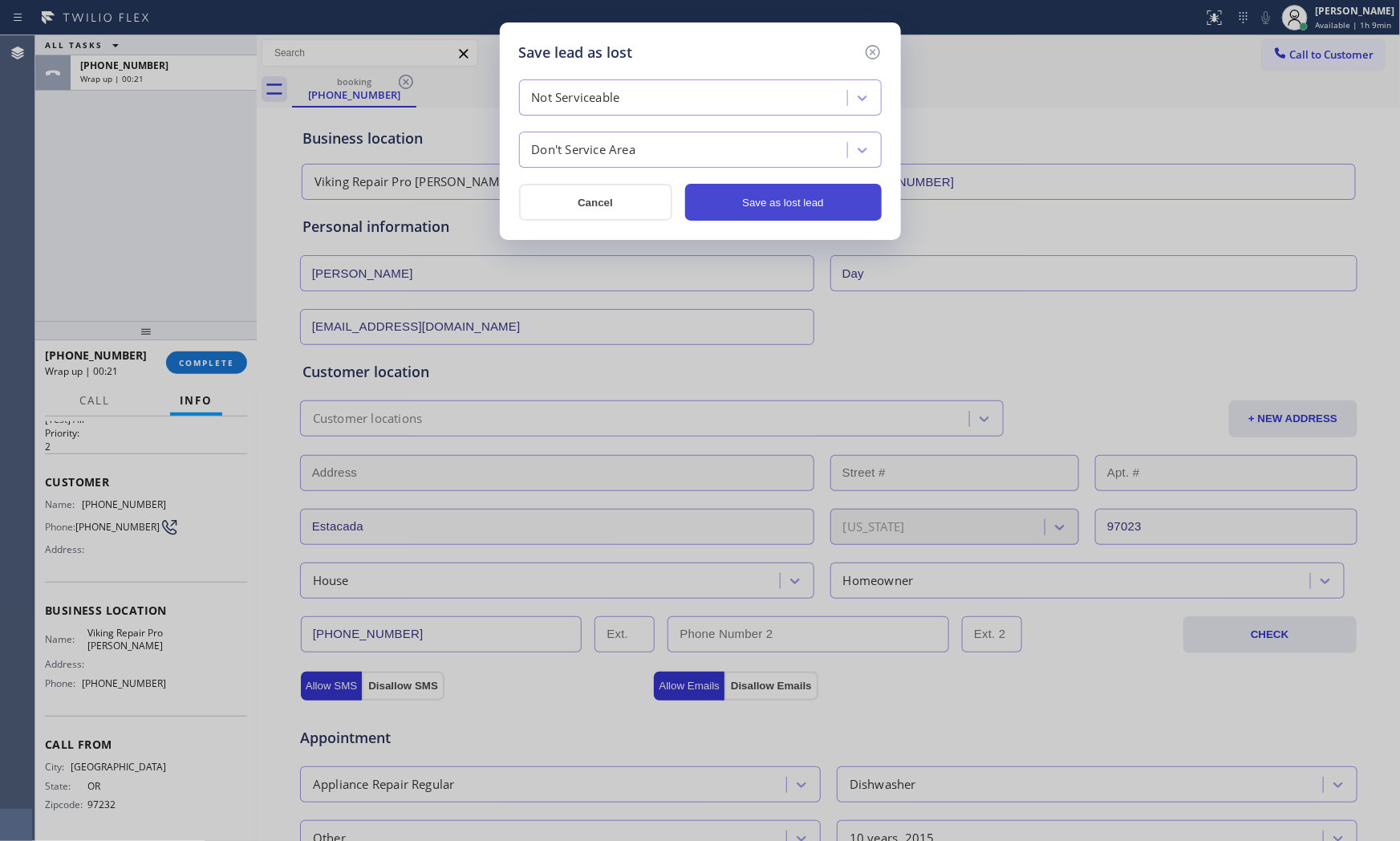
click at [734, 204] on button "Save as lost lead" at bounding box center [783, 202] width 197 height 37
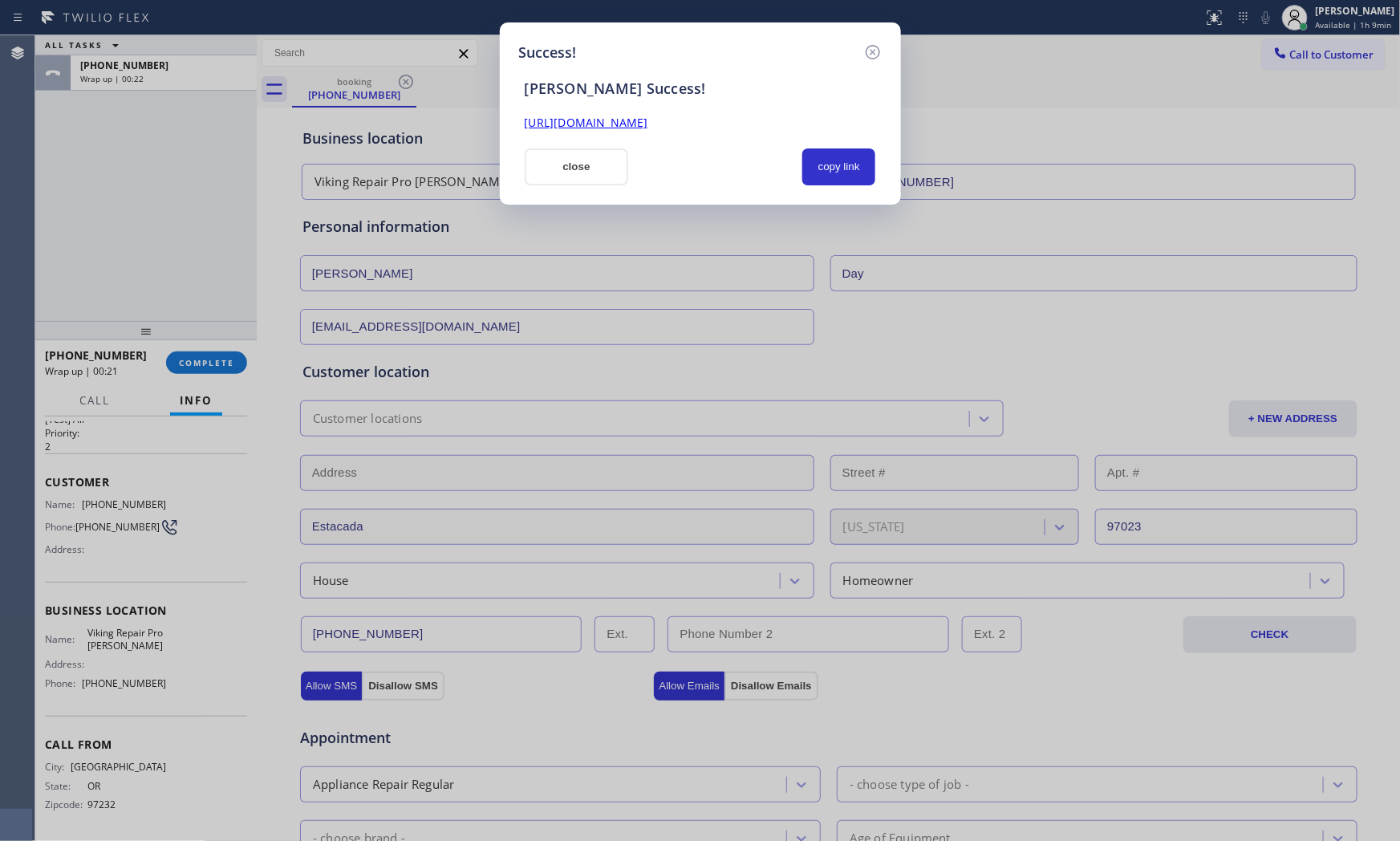
click at [564, 198] on div "Success! [PERSON_NAME] Success! [URL][DOMAIN_NAME] close copy link" at bounding box center [700, 113] width 401 height 182
click at [562, 175] on button "close" at bounding box center [576, 167] width 105 height 37
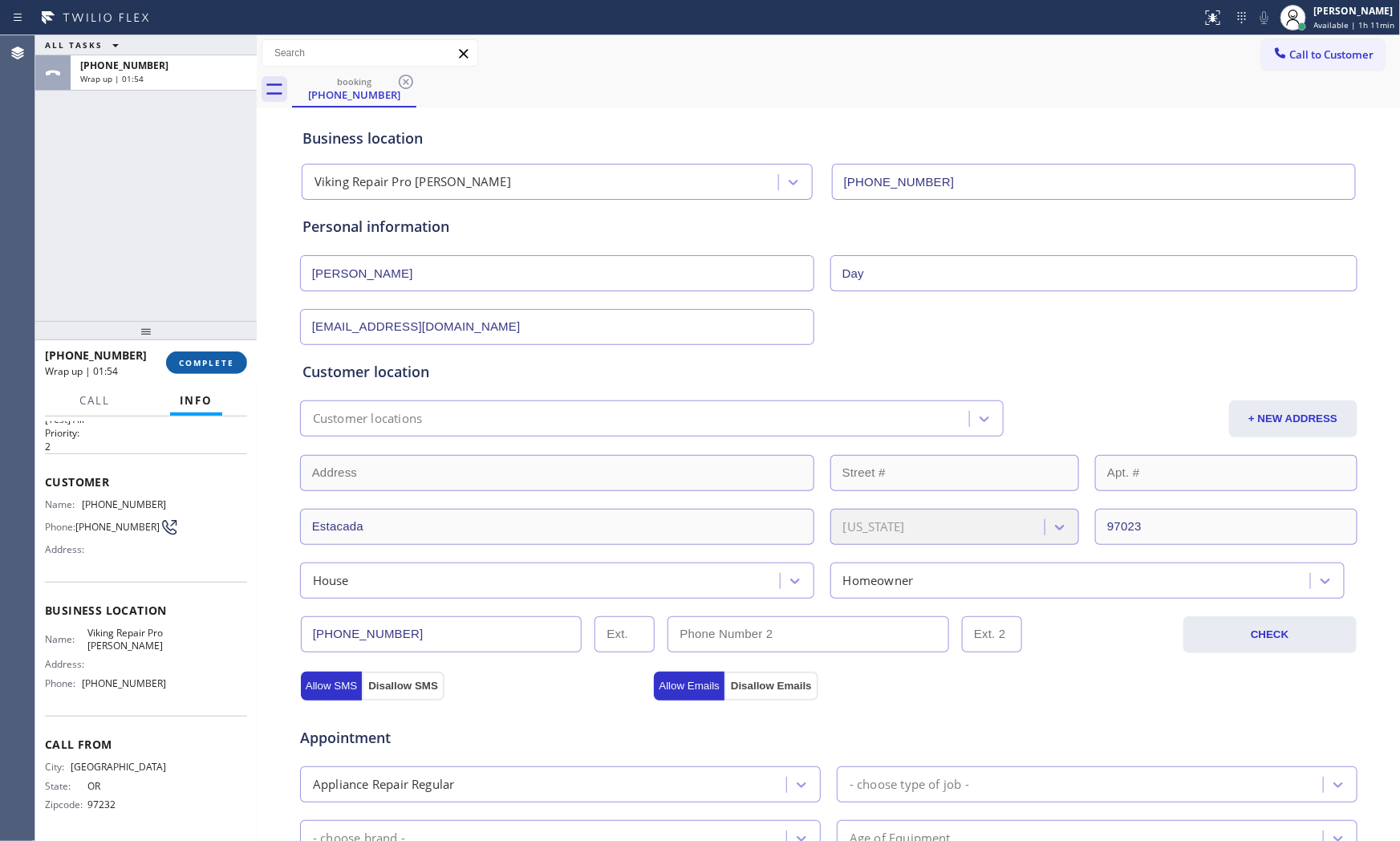
click at [222, 358] on button "COMPLETE" at bounding box center [206, 363] width 81 height 23
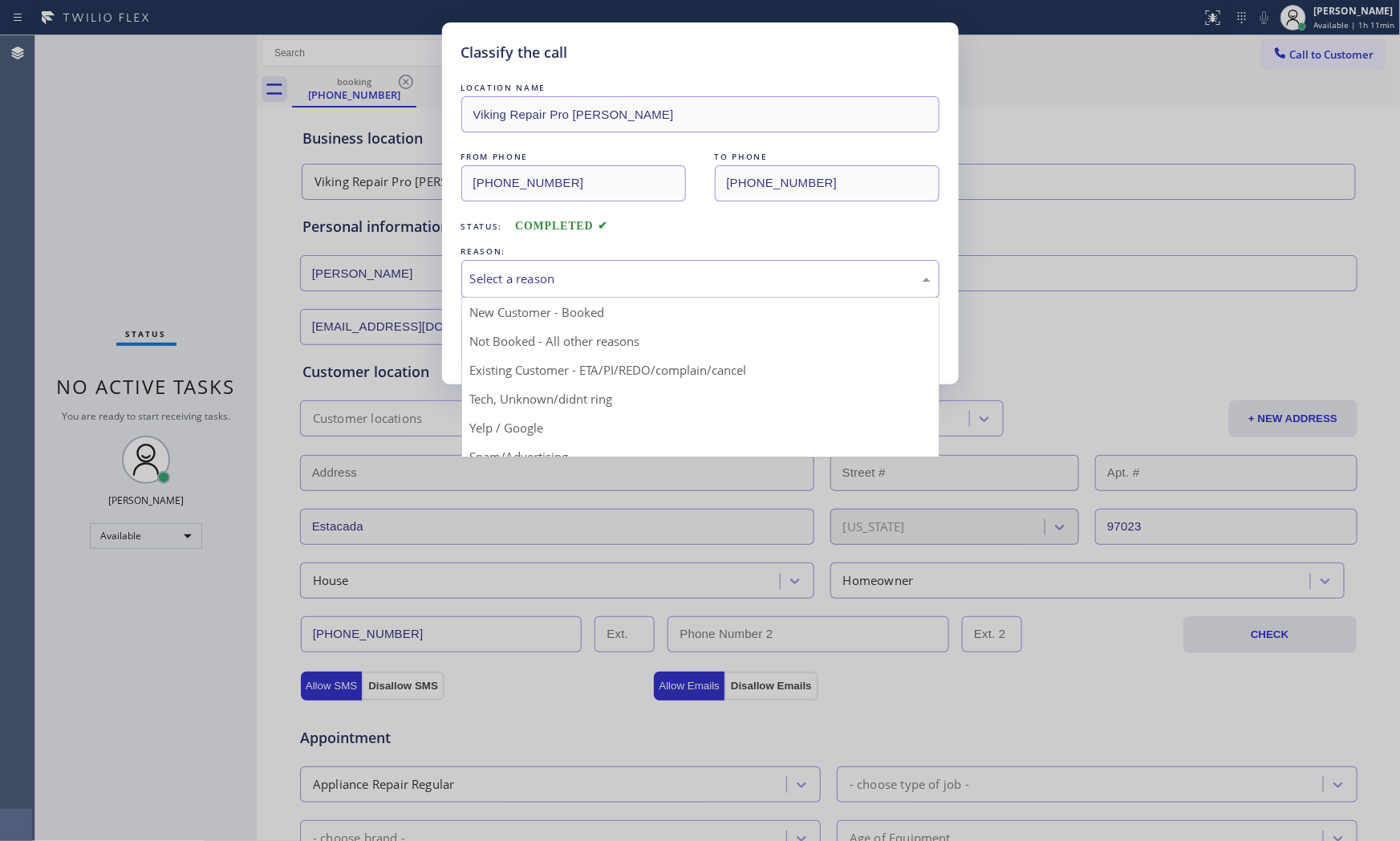
click at [743, 267] on div "Select a reason" at bounding box center [700, 279] width 478 height 38
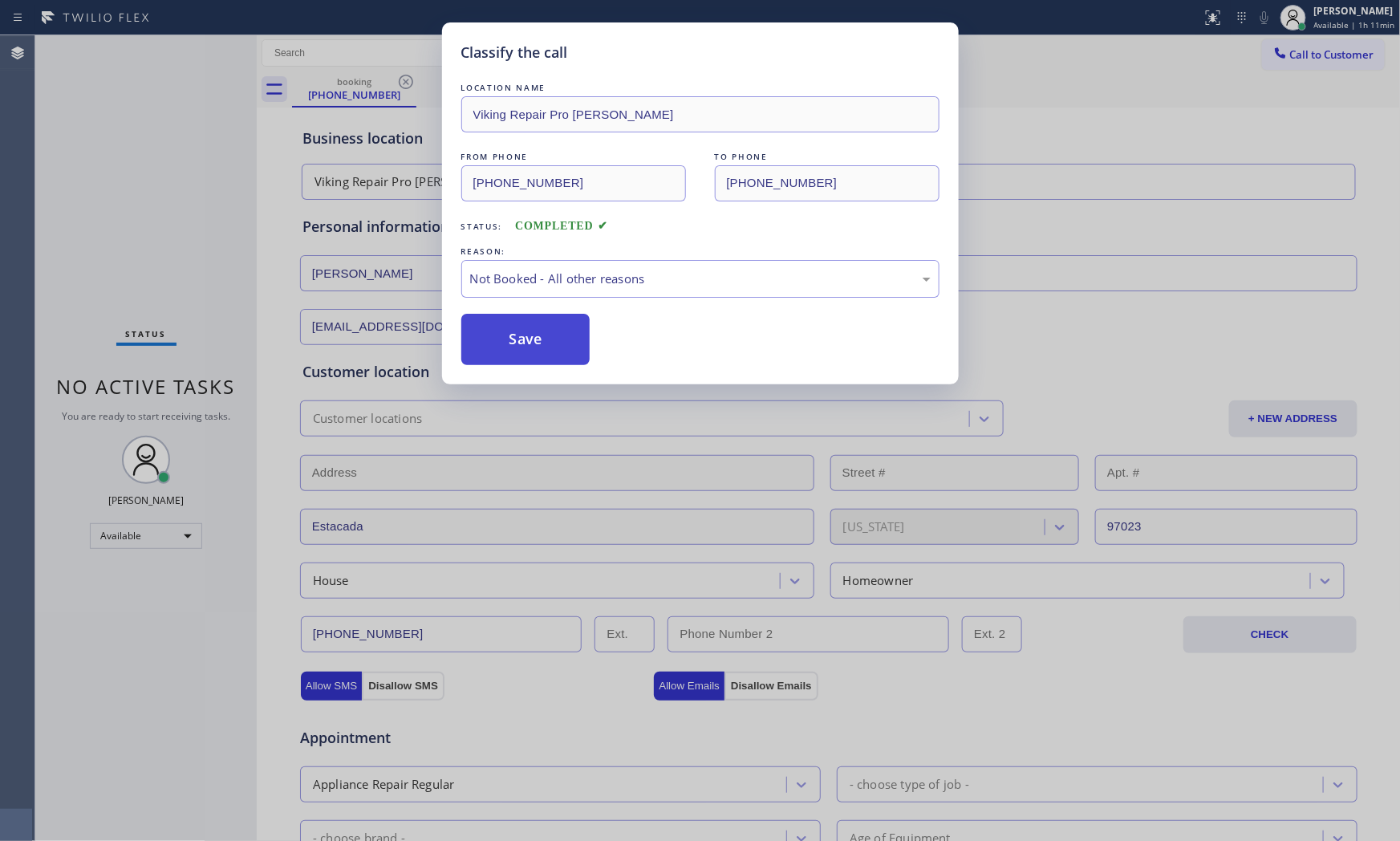
click at [547, 338] on button "Save" at bounding box center [525, 339] width 129 height 52
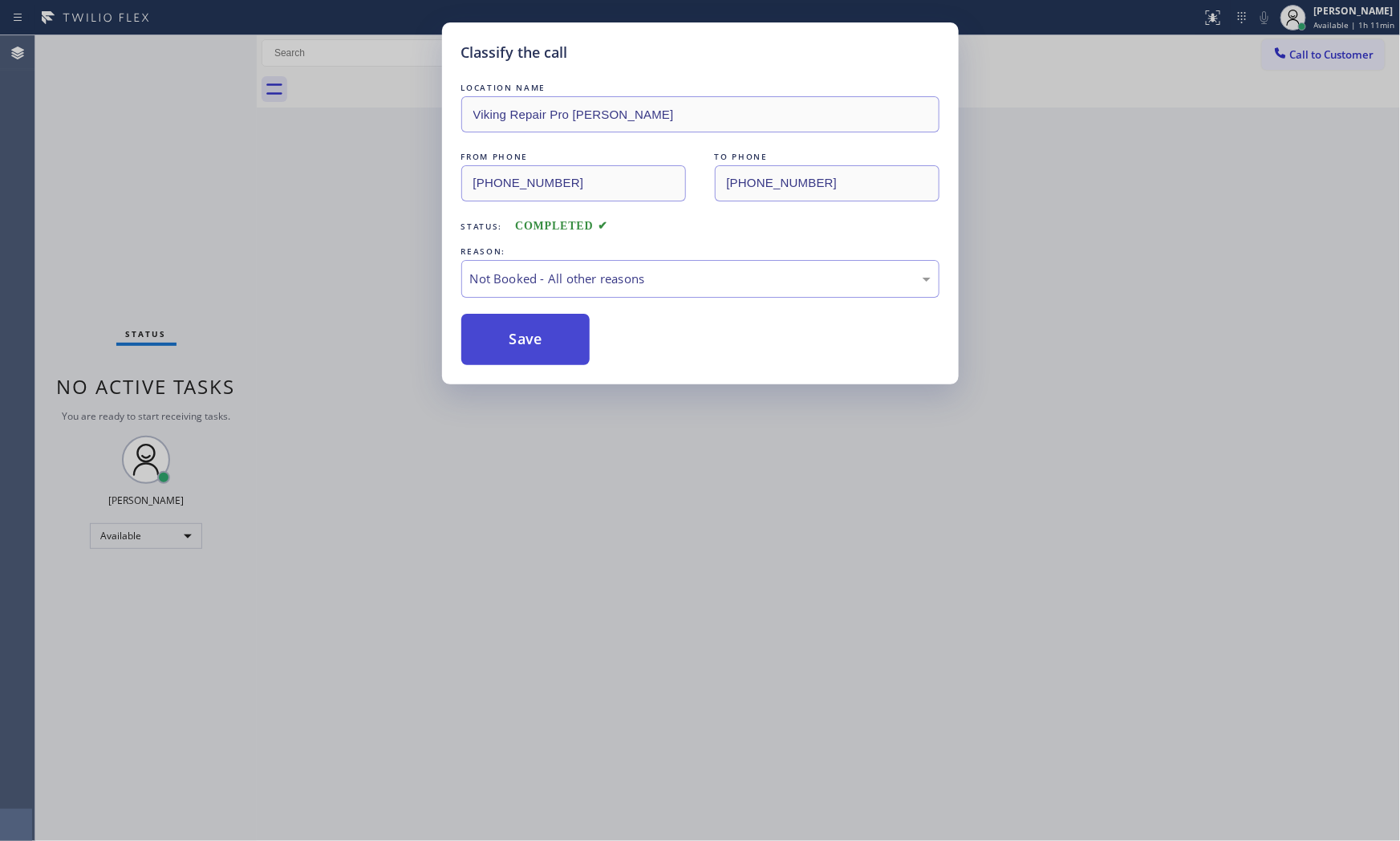
click at [547, 338] on button "Save" at bounding box center [525, 339] width 129 height 52
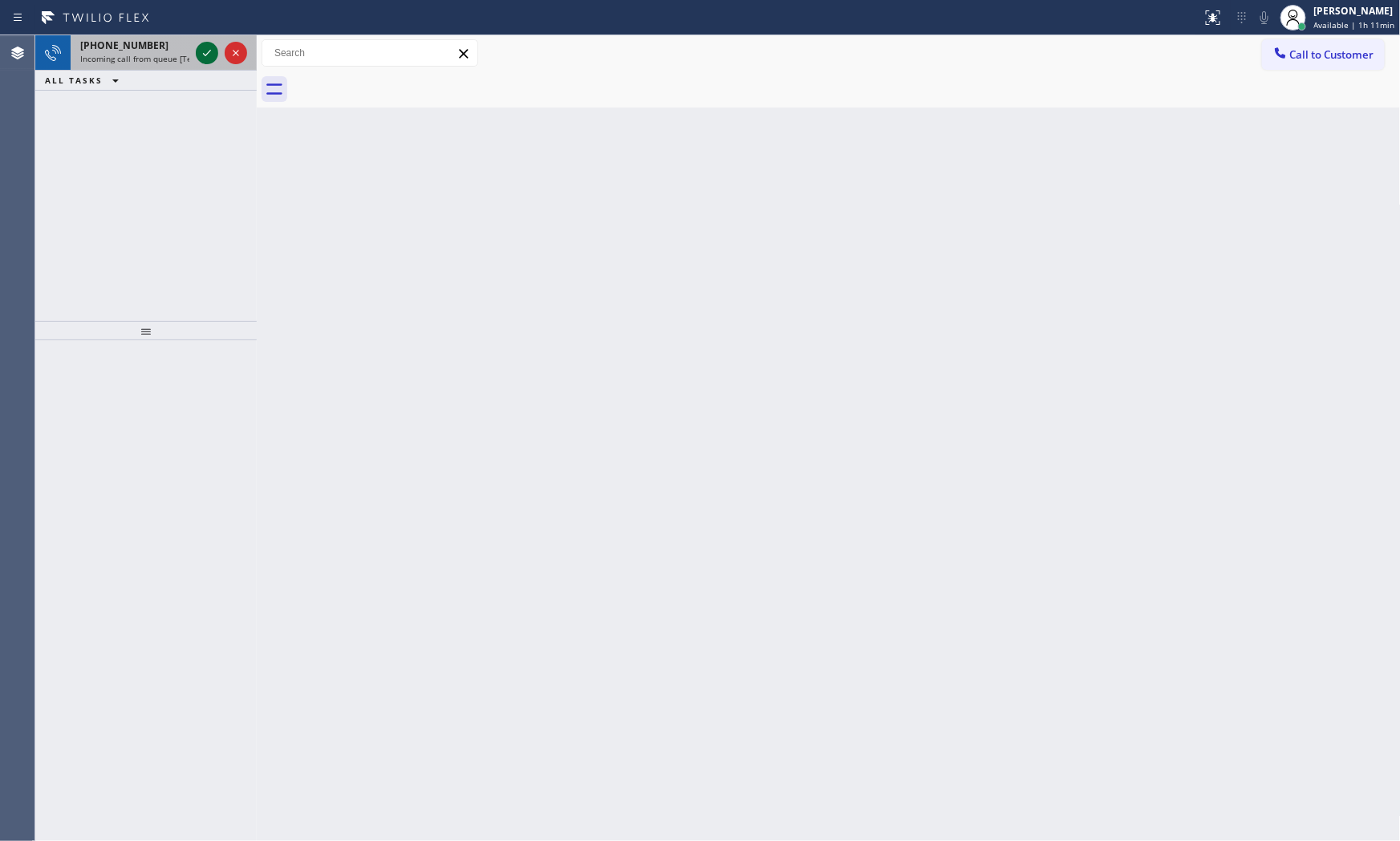
click at [198, 57] on icon at bounding box center [207, 53] width 19 height 19
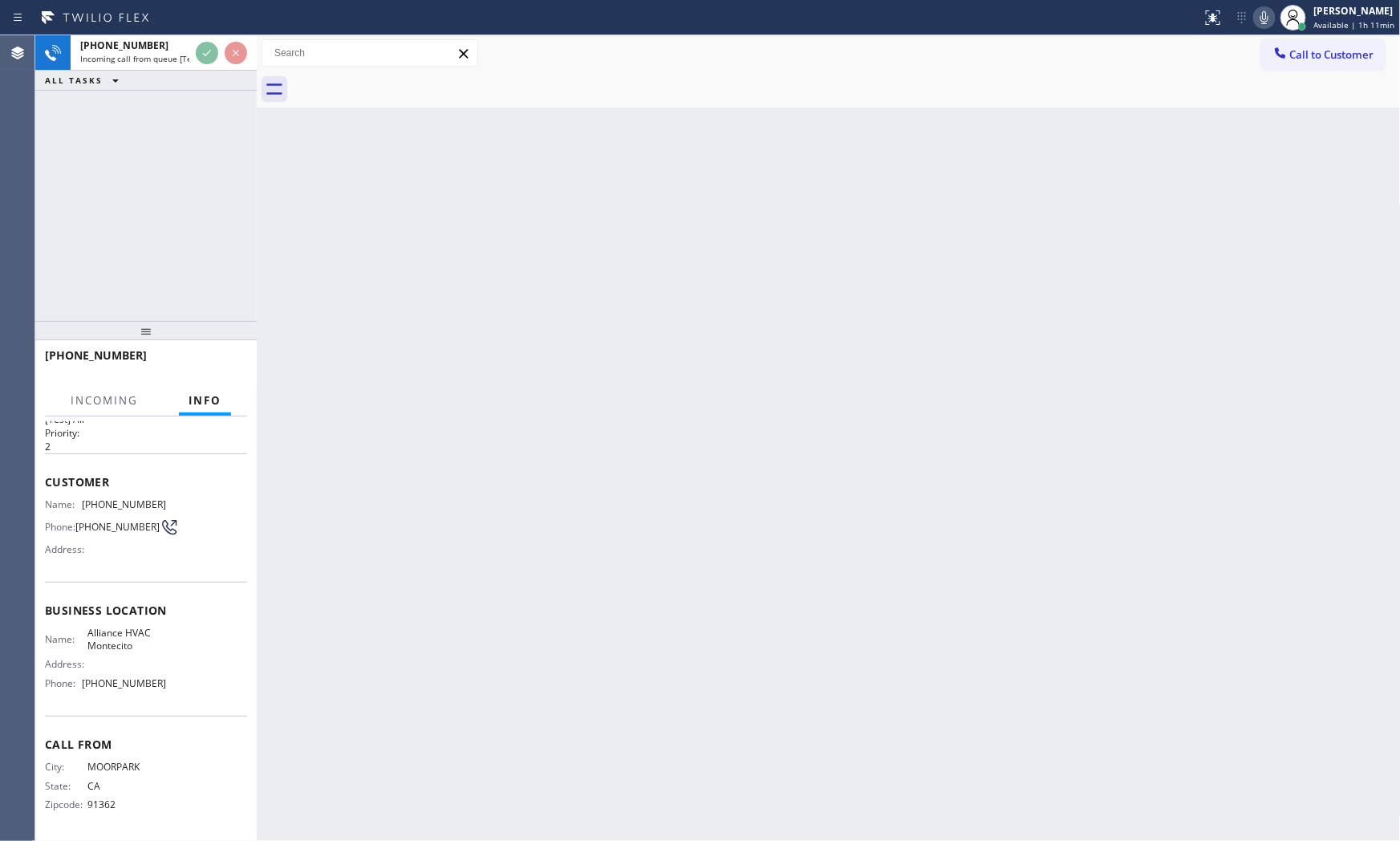
scroll to position [40, 0]
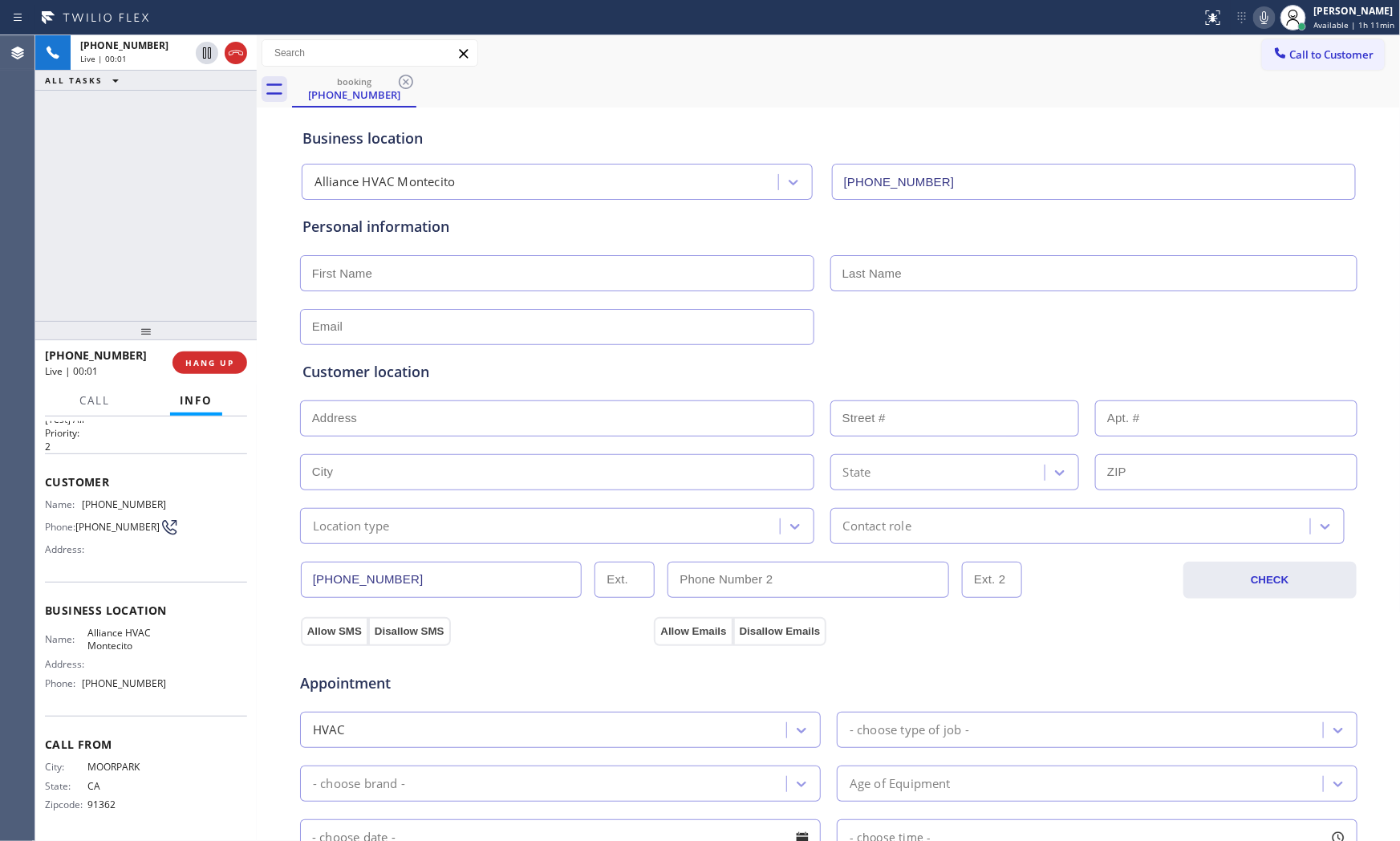
click at [195, 377] on div "[PHONE_NUMBER] Live | 00:01 HANG UP" at bounding box center [146, 363] width 202 height 41
click at [199, 365] on span "HANG UP" at bounding box center [210, 363] width 49 height 11
click at [199, 365] on span "COMPLETE" at bounding box center [206, 363] width 56 height 11
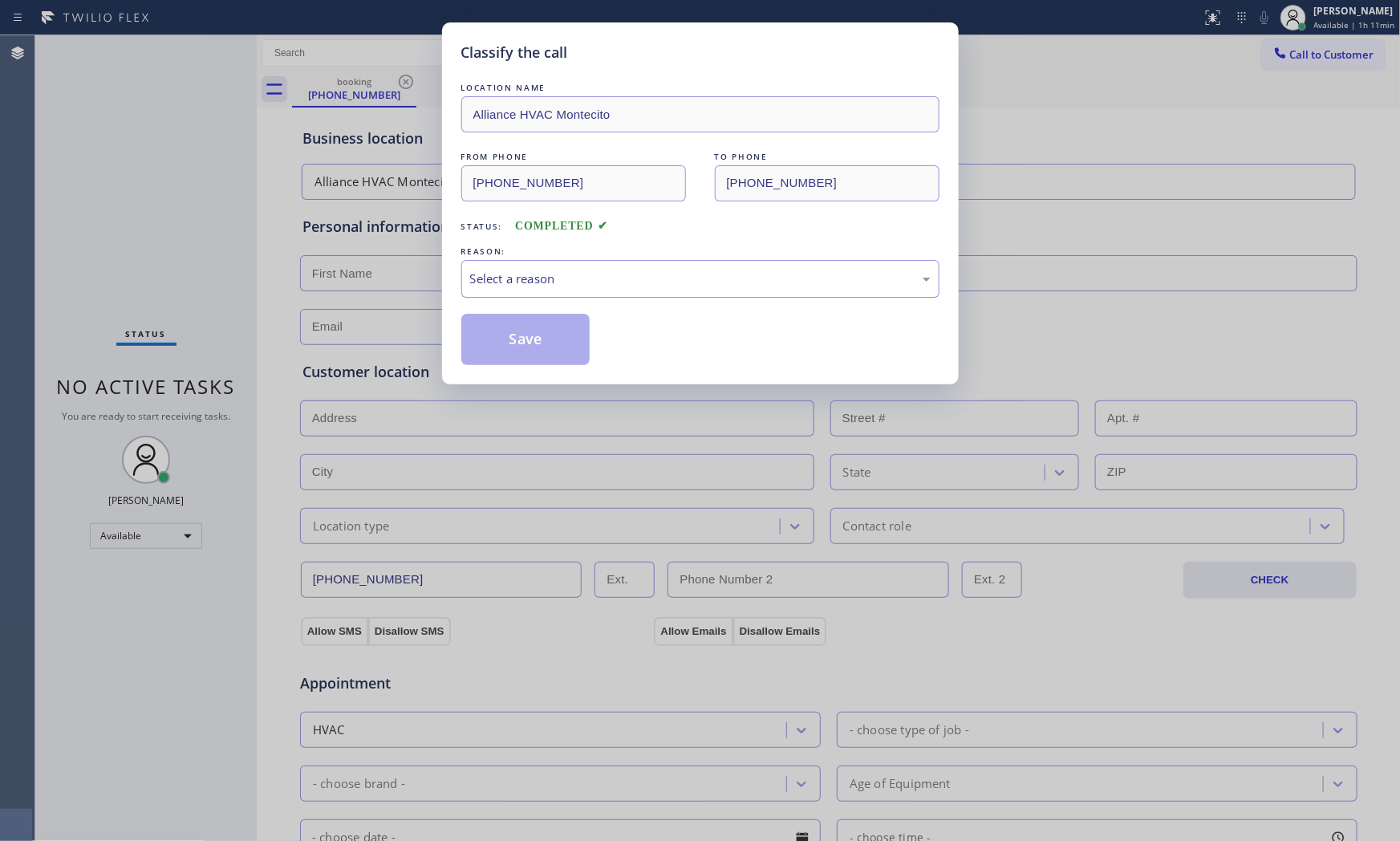
drag, startPoint x: 802, startPoint y: 275, endPoint x: 779, endPoint y: 291, distance: 28.0
click at [800, 276] on div "Select a reason" at bounding box center [700, 279] width 460 height 19
drag, startPoint x: 599, startPoint y: 350, endPoint x: 555, endPoint y: 348, distance: 44.0
click at [551, 347] on button "Save" at bounding box center [525, 339] width 129 height 52
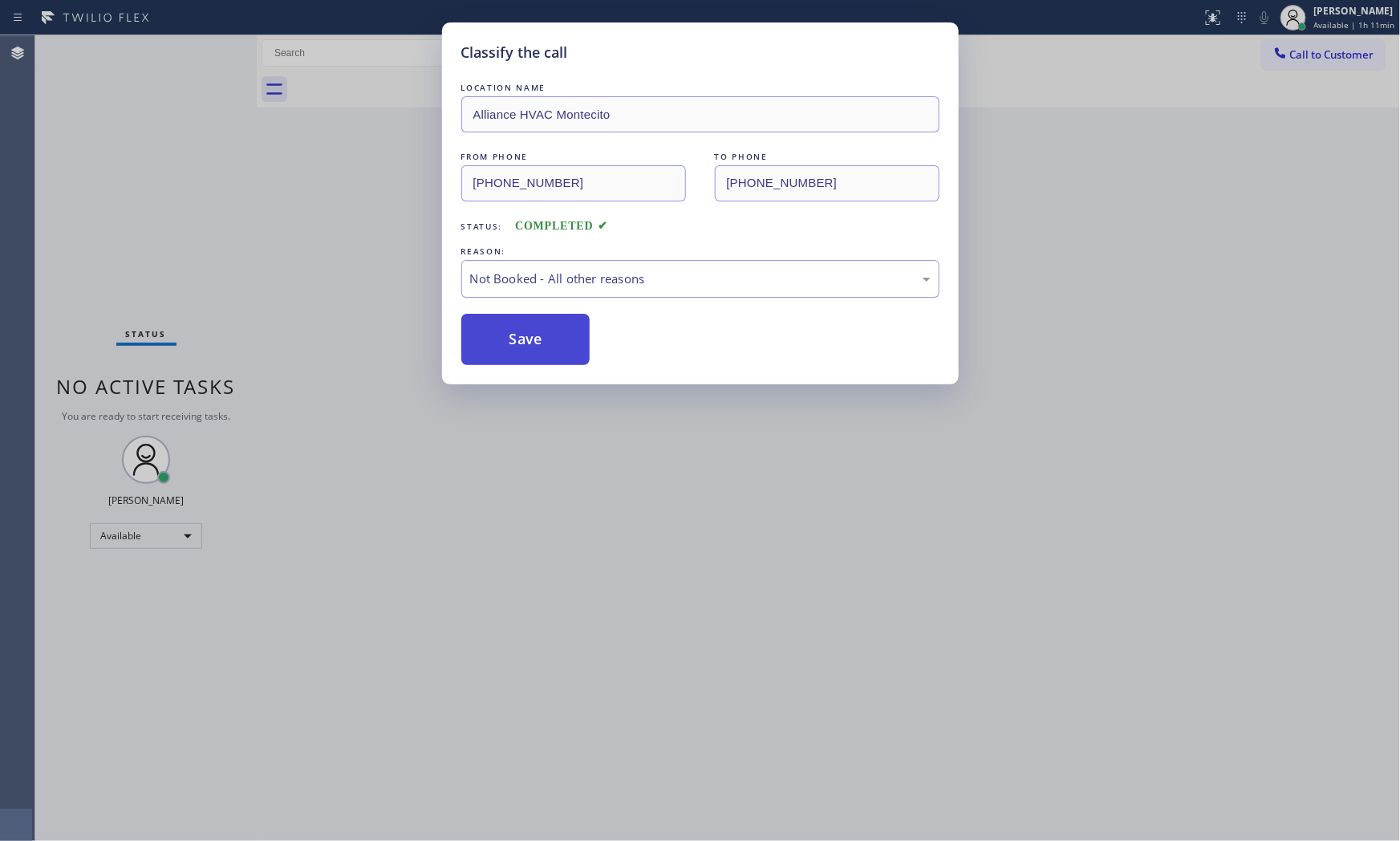
click at [551, 347] on button "Save" at bounding box center [525, 339] width 129 height 52
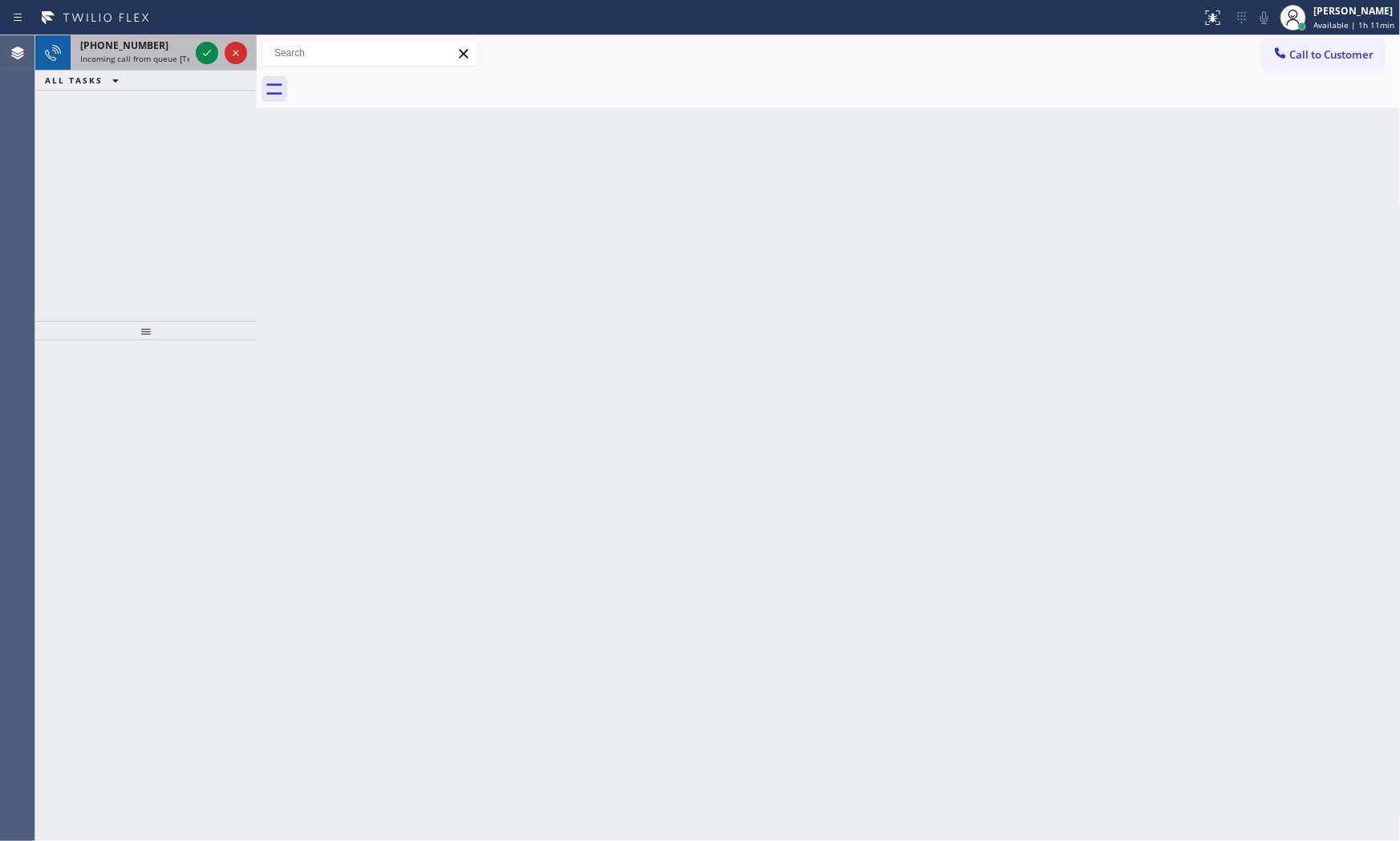
click at [125, 50] on span "[PHONE_NUMBER]" at bounding box center [124, 45] width 89 height 13
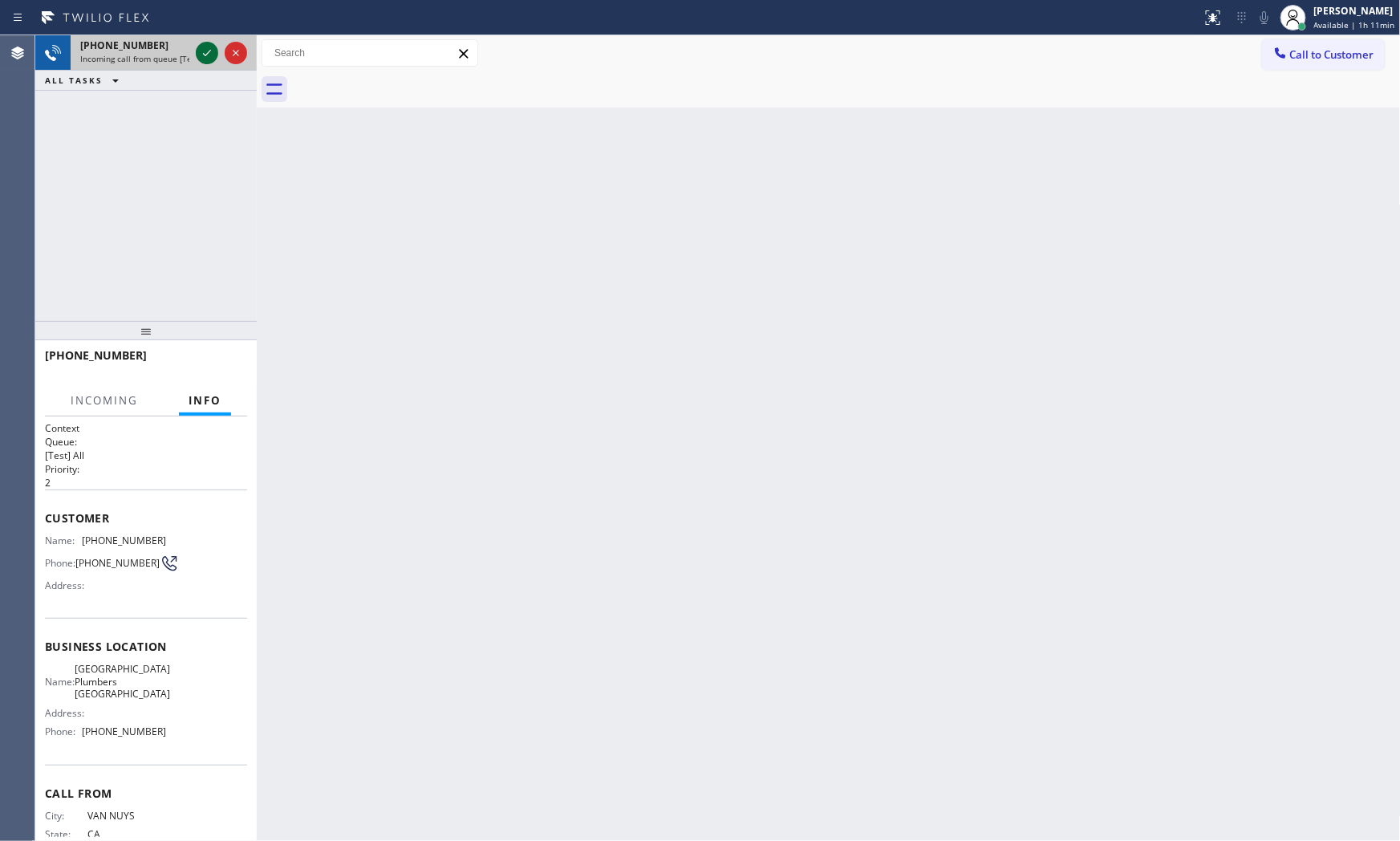
click at [201, 50] on icon at bounding box center [207, 53] width 19 height 19
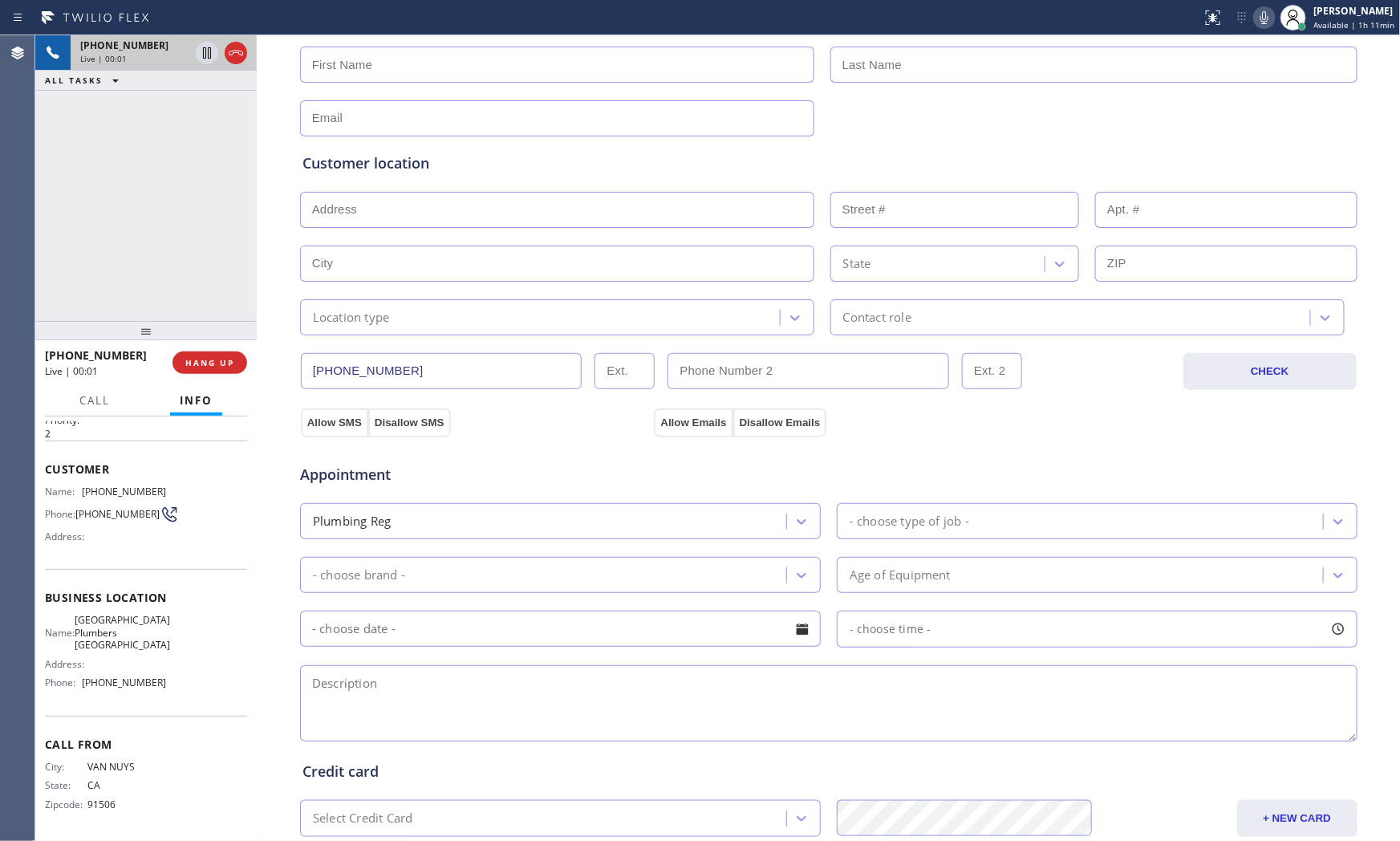
scroll to position [402, 0]
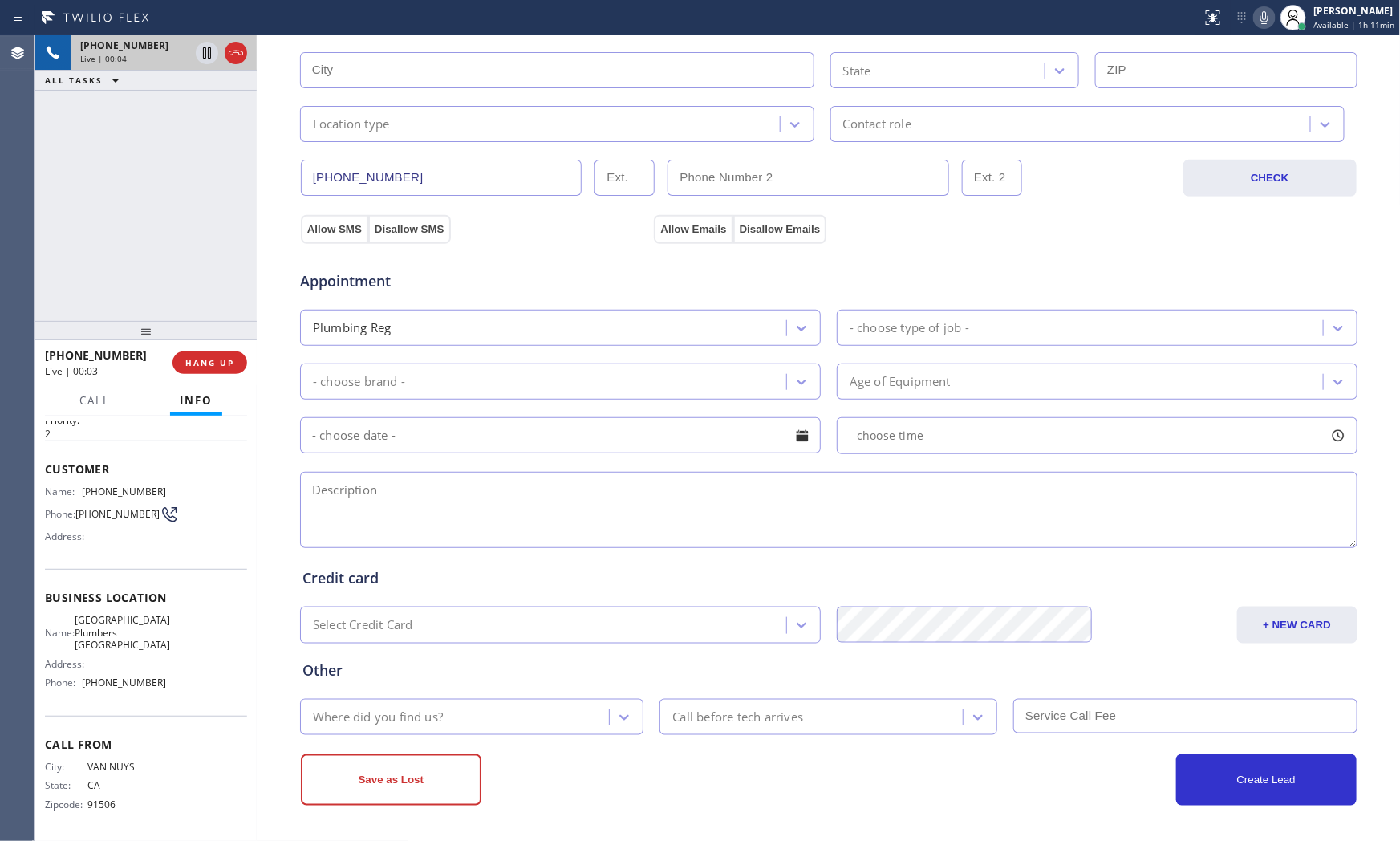
click at [1254, 18] on icon at bounding box center [1263, 18] width 19 height 19
click at [1255, 17] on icon at bounding box center [1263, 18] width 19 height 19
click at [1263, 24] on icon at bounding box center [1263, 18] width 19 height 19
click at [1254, 28] on div "Status report No issues detected If you experience an issue, please download th…" at bounding box center [1296, 17] width 204 height 35
click at [1263, 32] on div "Status report No issues detected If you experience an issue, please download th…" at bounding box center [1296, 17] width 204 height 35
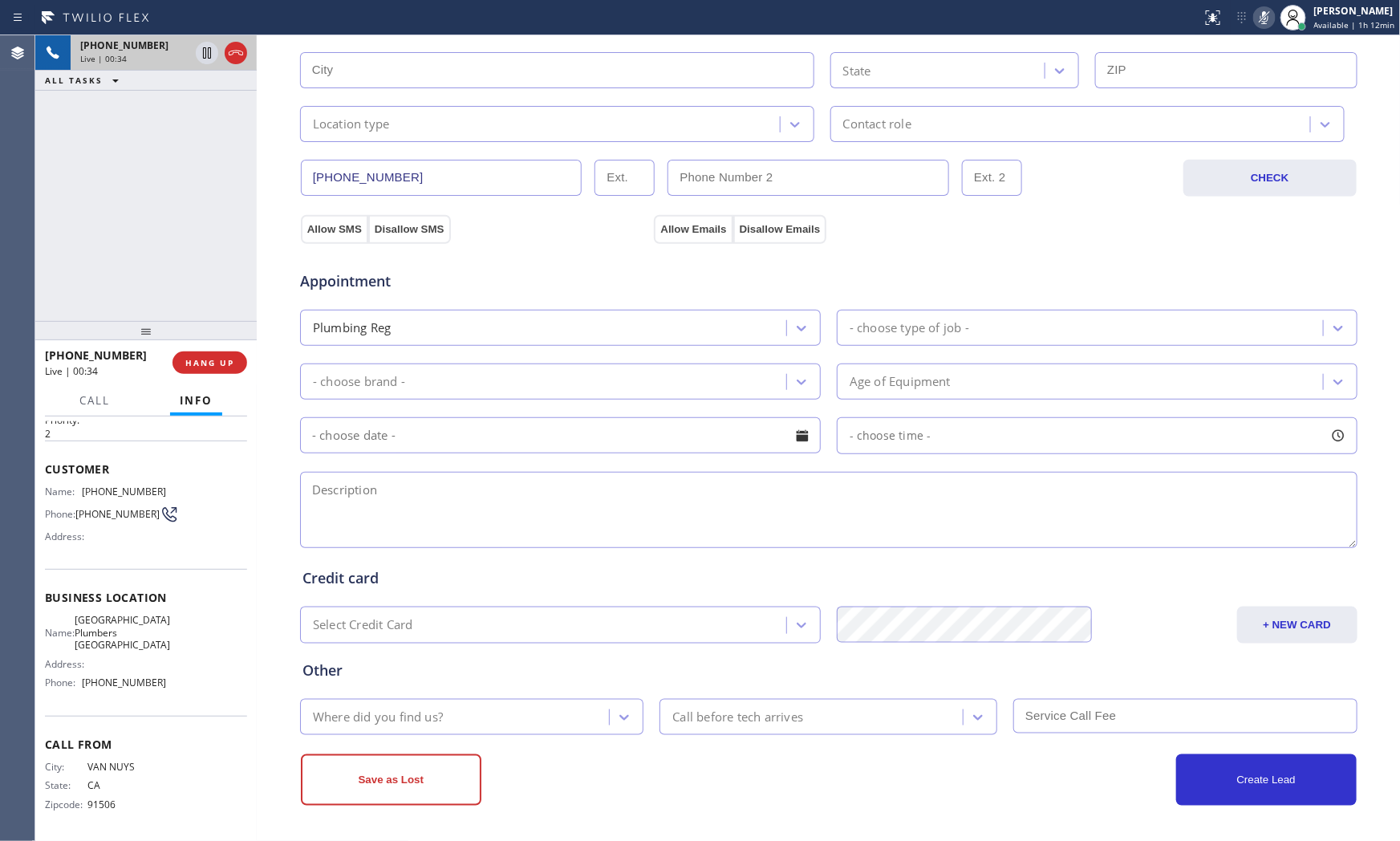
click at [1254, 17] on icon at bounding box center [1263, 18] width 19 height 19
click at [217, 357] on span "HANG UP" at bounding box center [210, 363] width 49 height 11
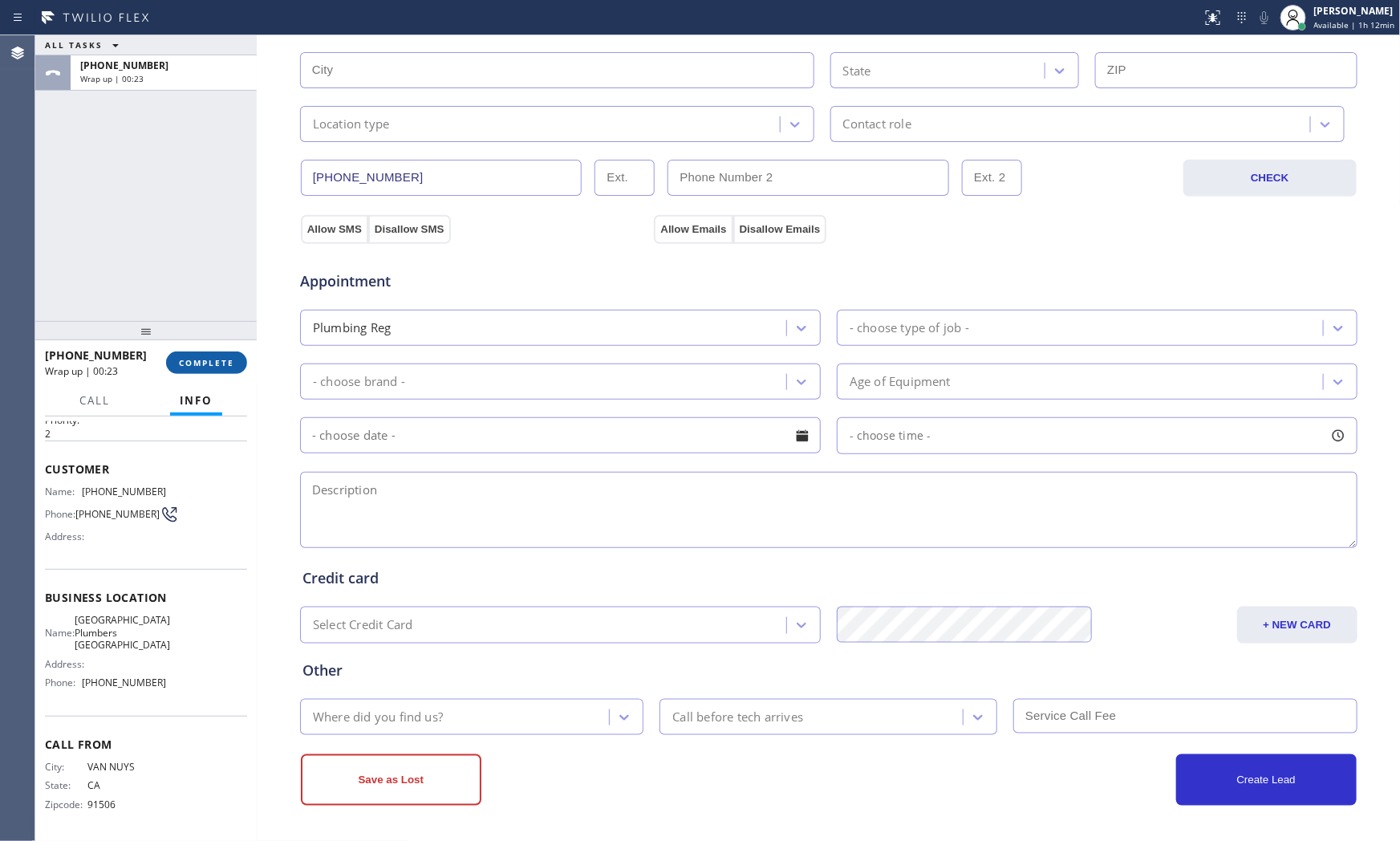
click at [203, 364] on span "COMPLETE" at bounding box center [206, 363] width 56 height 11
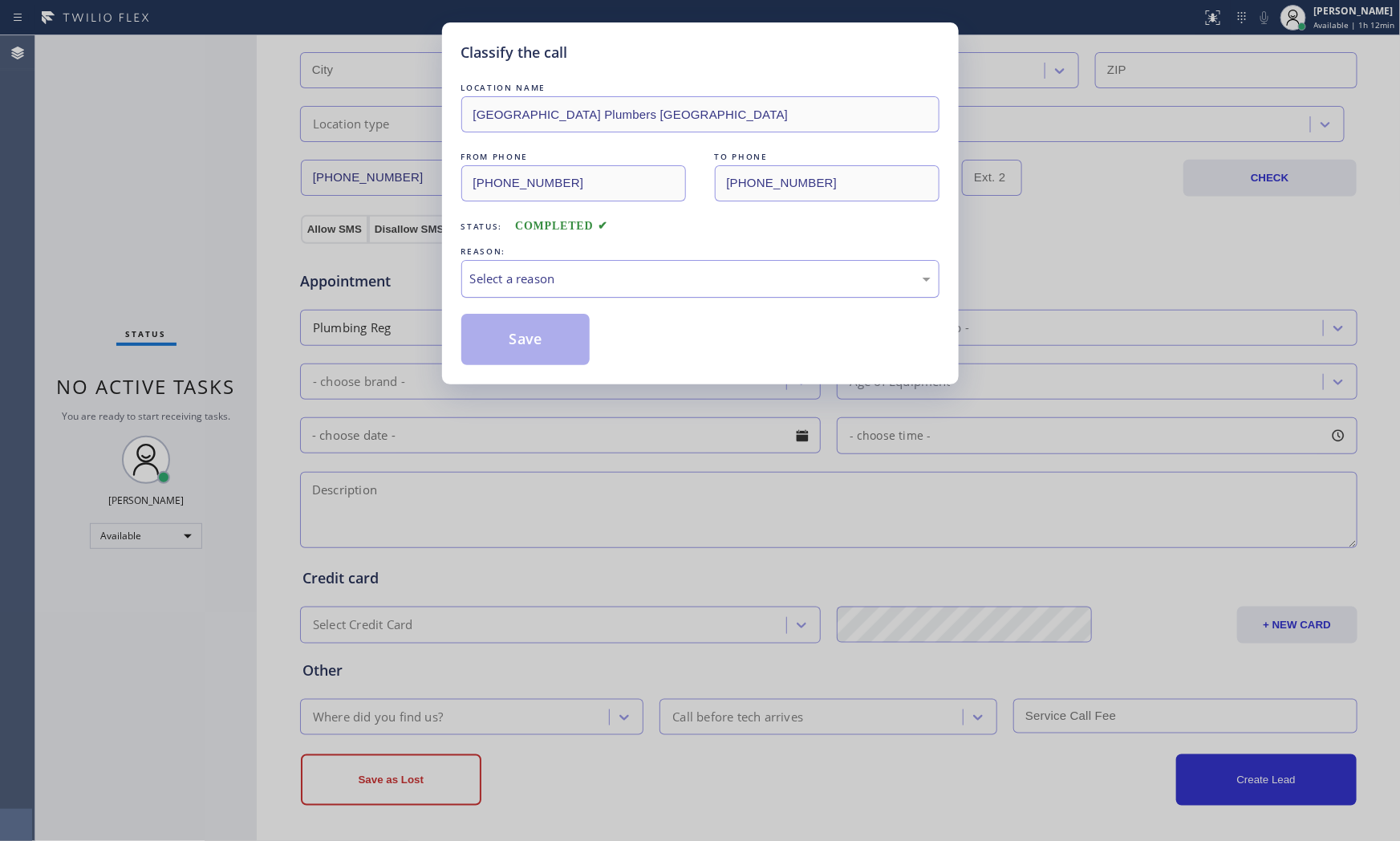
click at [573, 286] on div "Select a reason" at bounding box center [700, 279] width 460 height 19
click at [508, 348] on button "Save" at bounding box center [525, 339] width 129 height 52
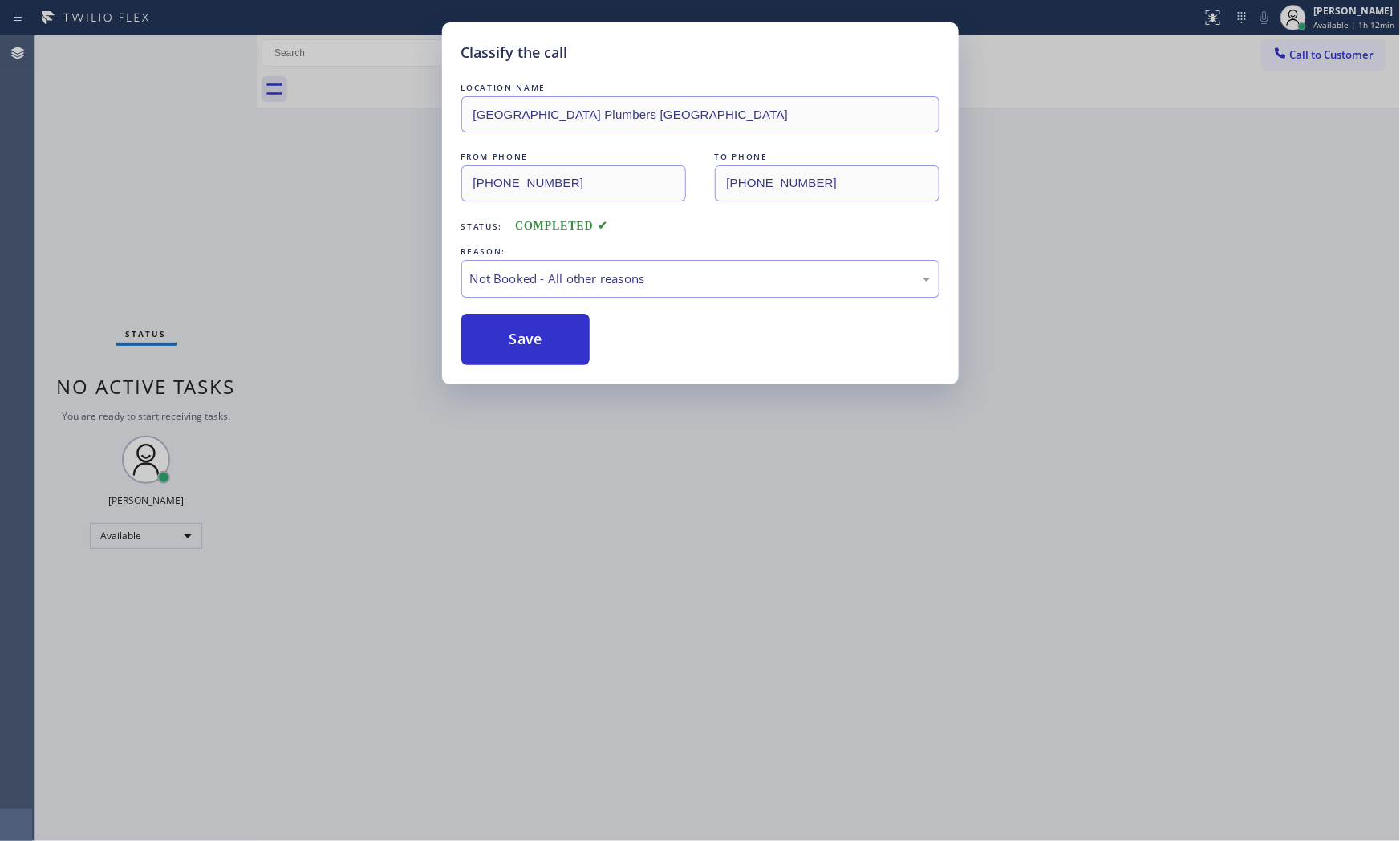
click at [508, 348] on button "Save" at bounding box center [525, 339] width 129 height 52
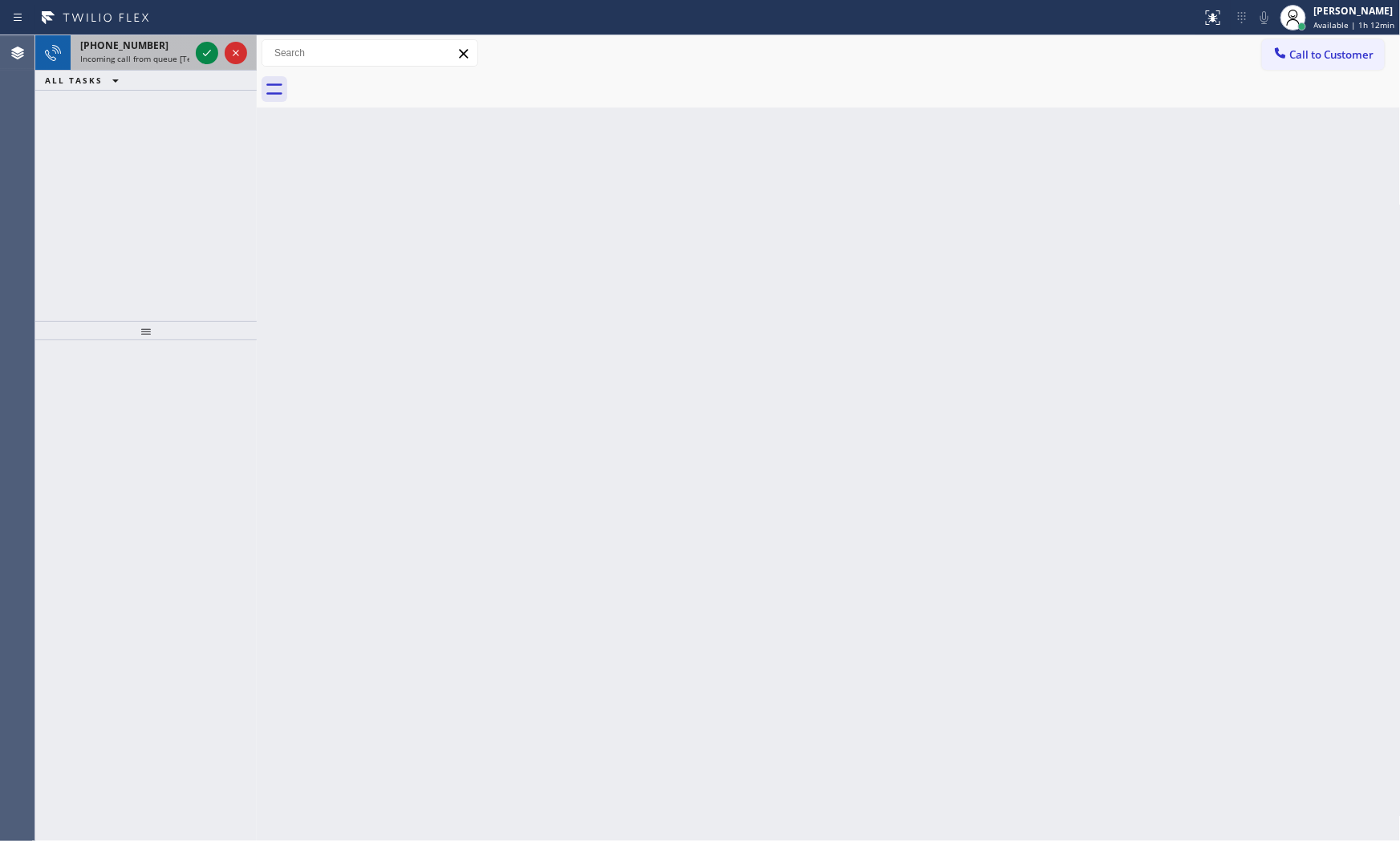
click at [154, 53] on span "Incoming call from queue [Test] All" at bounding box center [146, 58] width 133 height 11
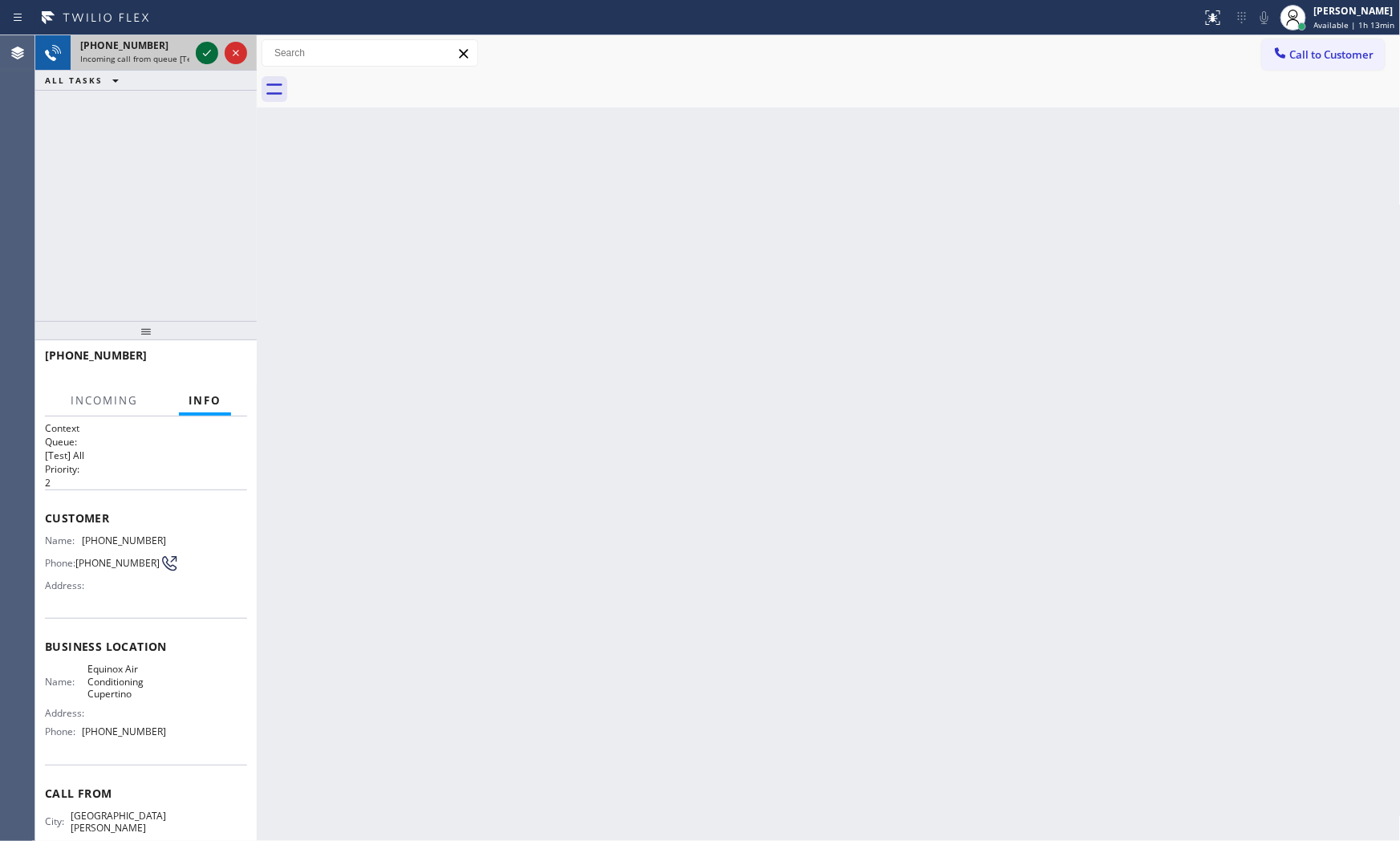
click at [209, 59] on icon at bounding box center [207, 53] width 19 height 19
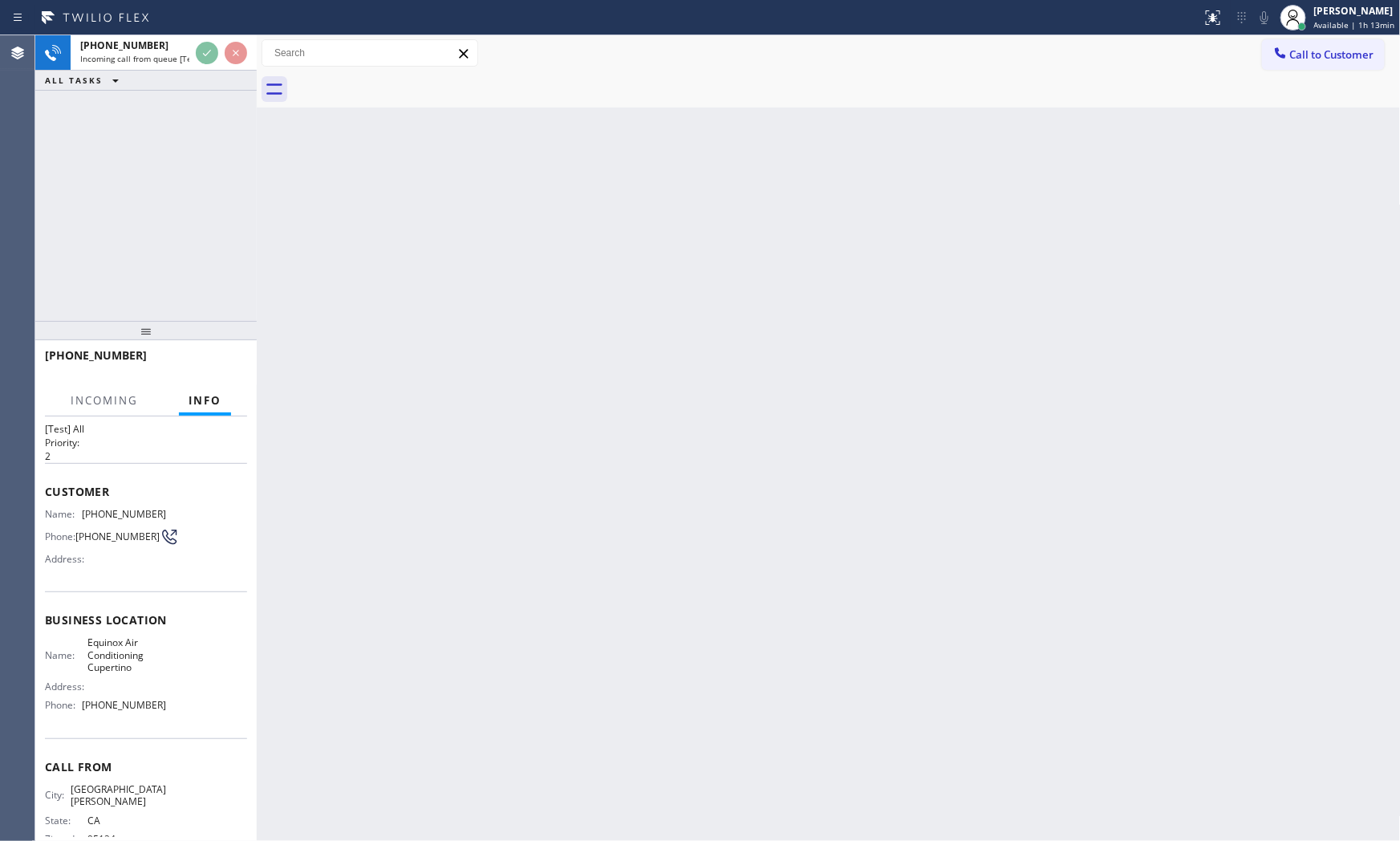
scroll to position [52, 0]
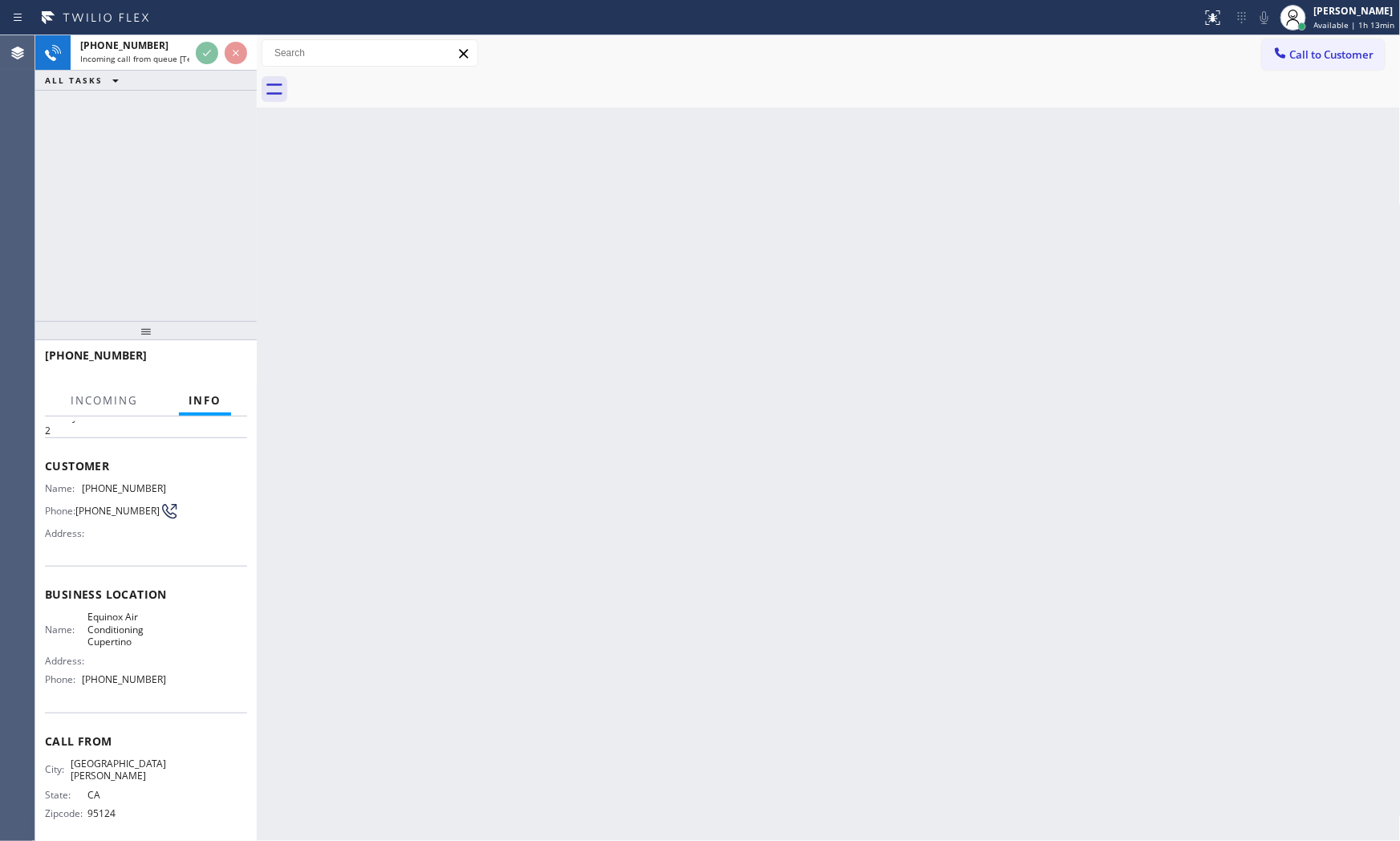
drag, startPoint x: 405, startPoint y: 364, endPoint x: 415, endPoint y: 370, distance: 11.7
click at [415, 370] on div "Back to Dashboard Change Sender ID Customers Technicians Select a contact Outbo…" at bounding box center [829, 437] width 1144 height 805
drag, startPoint x: 463, startPoint y: 24, endPoint x: 437, endPoint y: 27, distance: 26.2
click at [463, 24] on div at bounding box center [601, 17] width 1189 height 25
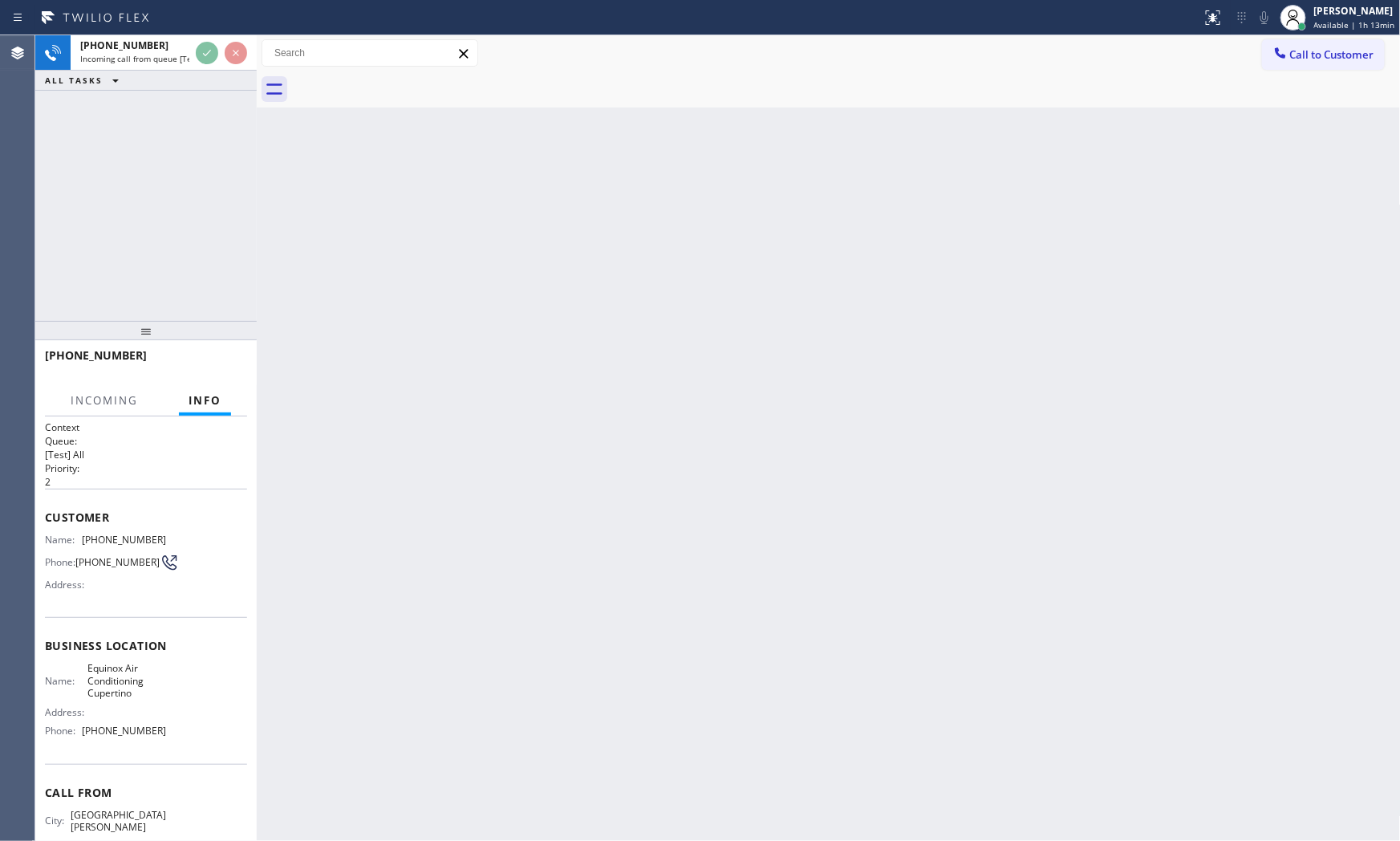
scroll to position [0, 0]
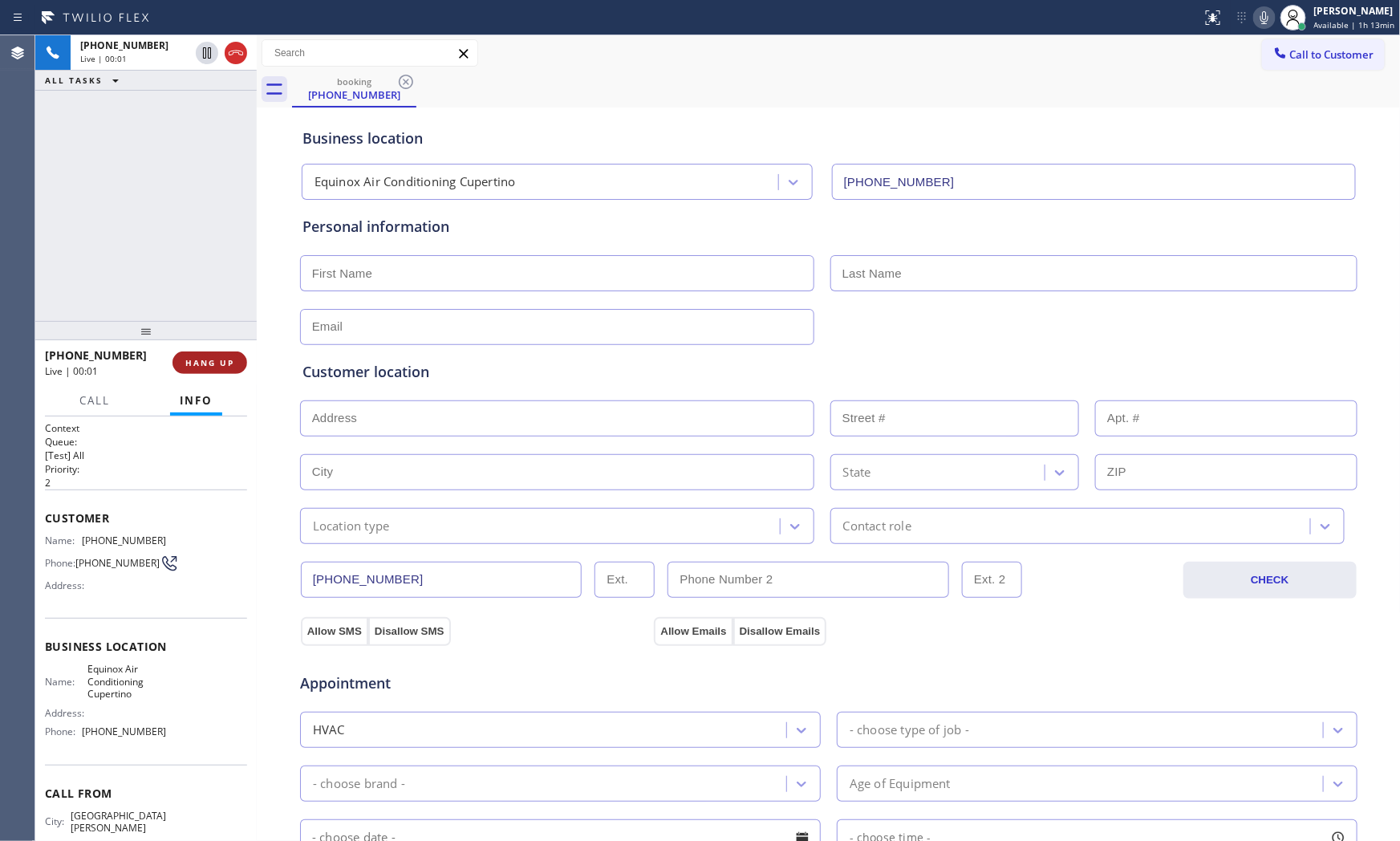
click at [206, 369] on button "HANG UP" at bounding box center [209, 363] width 74 height 23
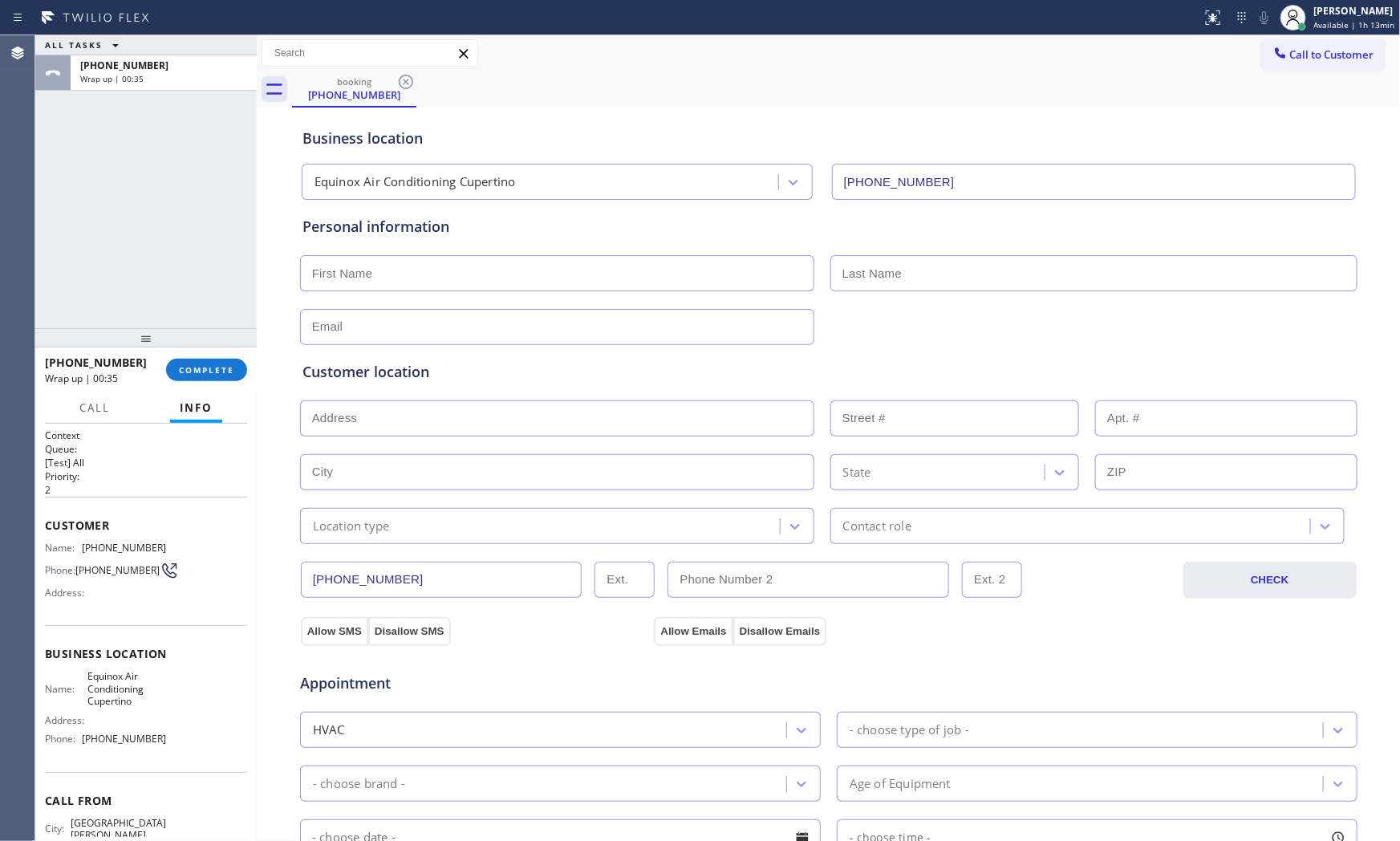
click at [213, 348] on div at bounding box center [145, 337] width 221 height 19
click at [219, 367] on span "COMPLETE" at bounding box center [206, 370] width 56 height 11
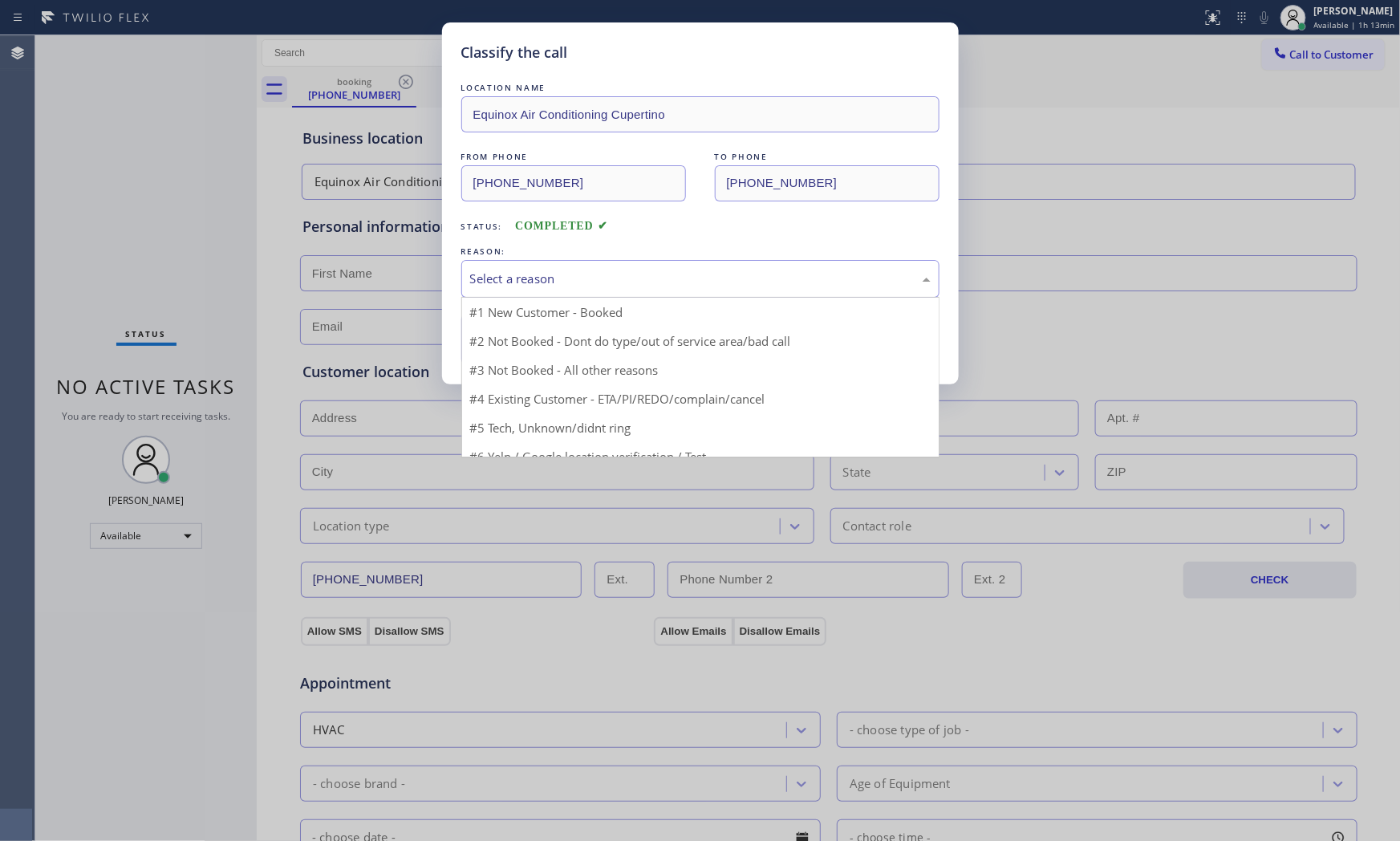
click at [538, 276] on div "Select a reason" at bounding box center [700, 279] width 460 height 19
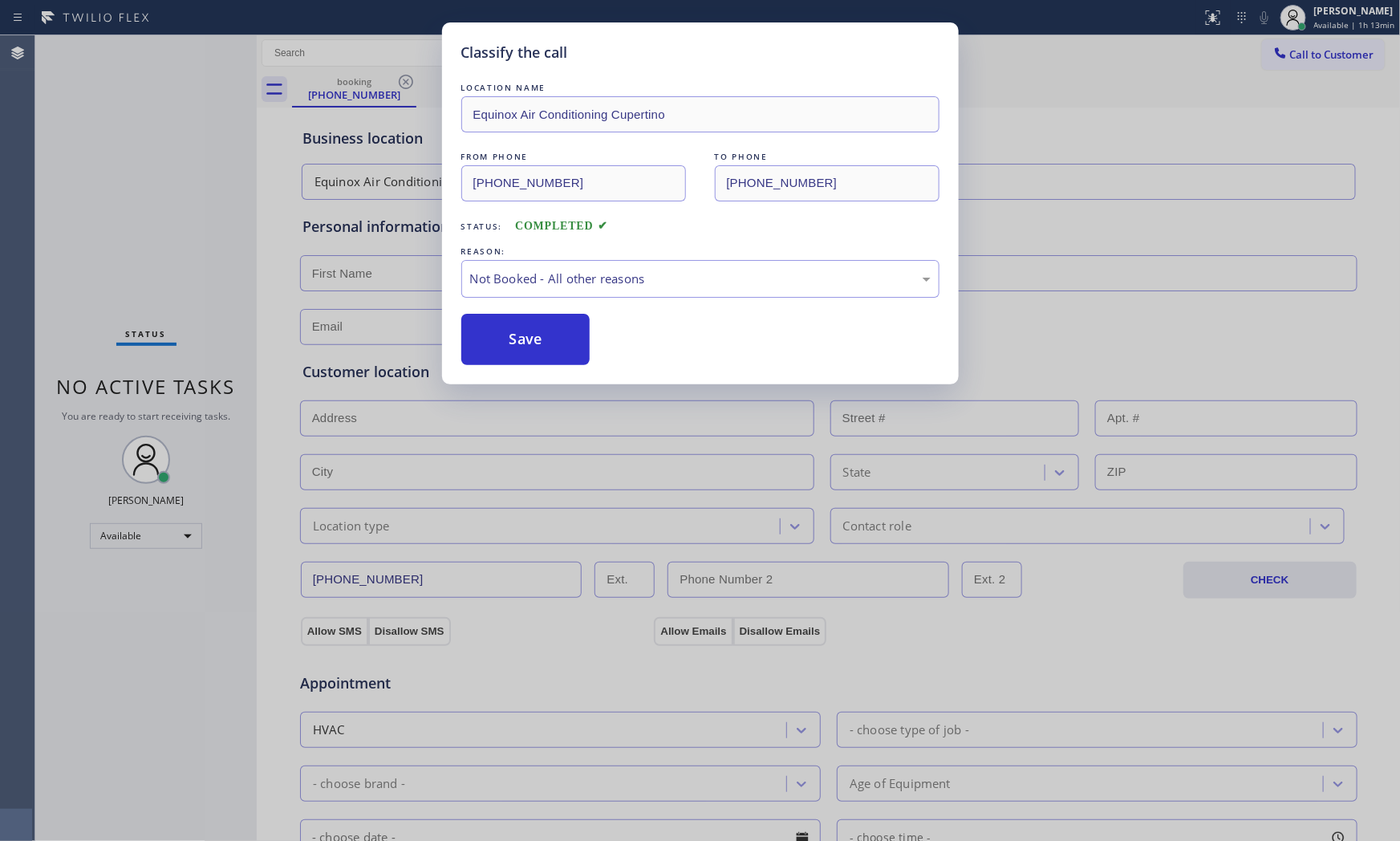
click at [533, 346] on button "Save" at bounding box center [525, 339] width 129 height 52
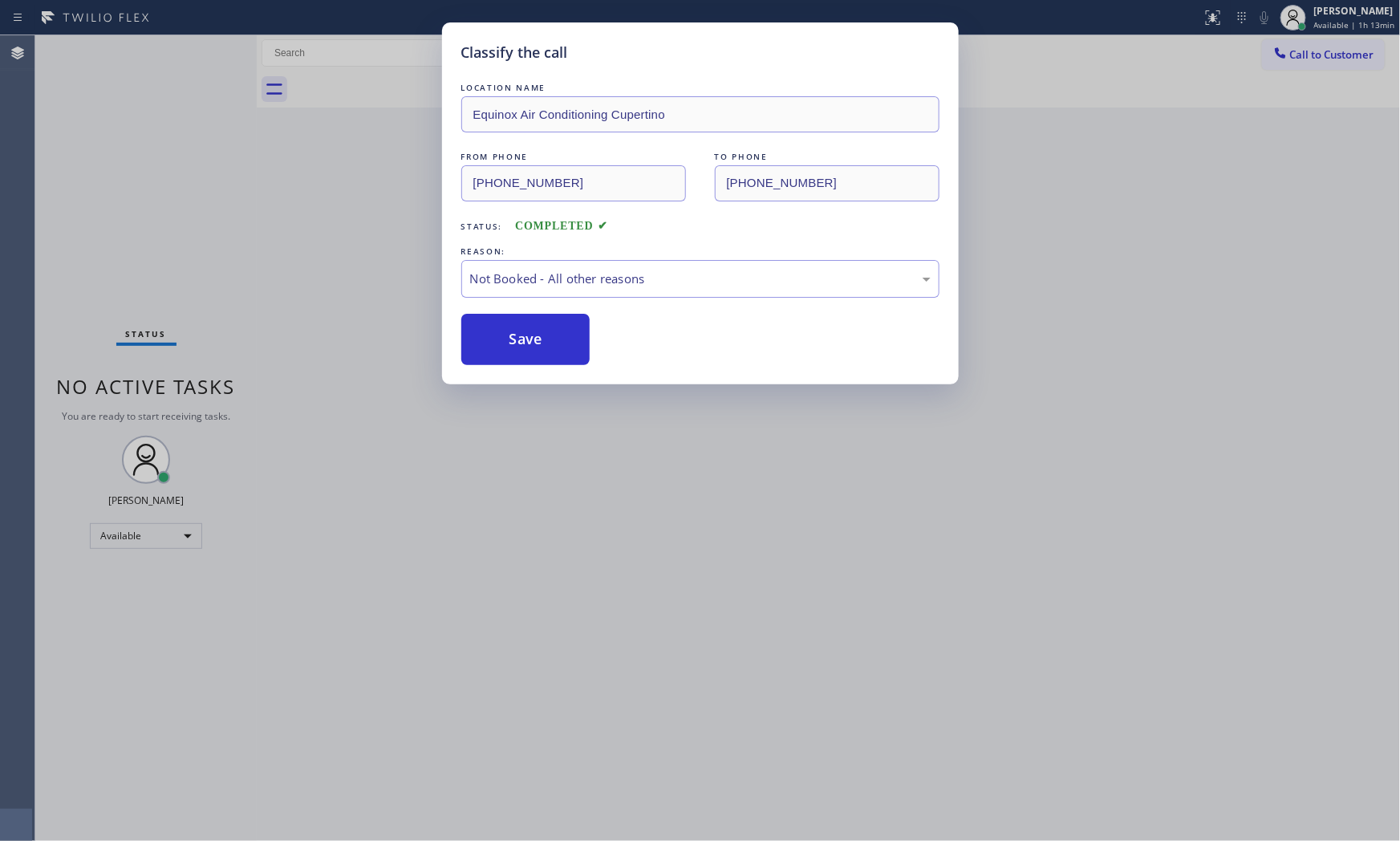
click at [533, 346] on button "Save" at bounding box center [525, 339] width 129 height 52
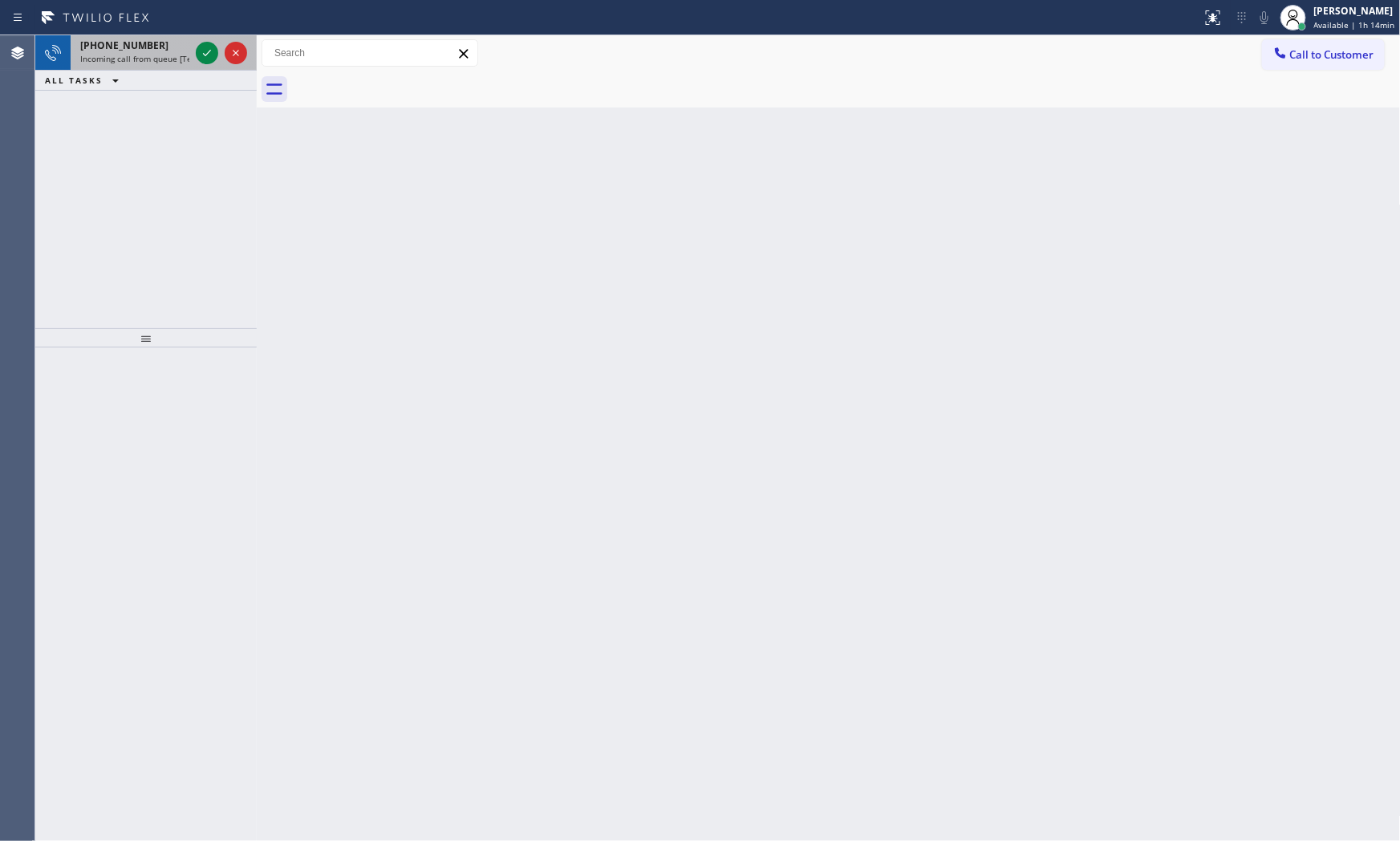
click at [175, 53] on span "Incoming call from queue [Test] All" at bounding box center [146, 58] width 133 height 11
click at [206, 60] on icon at bounding box center [207, 53] width 19 height 19
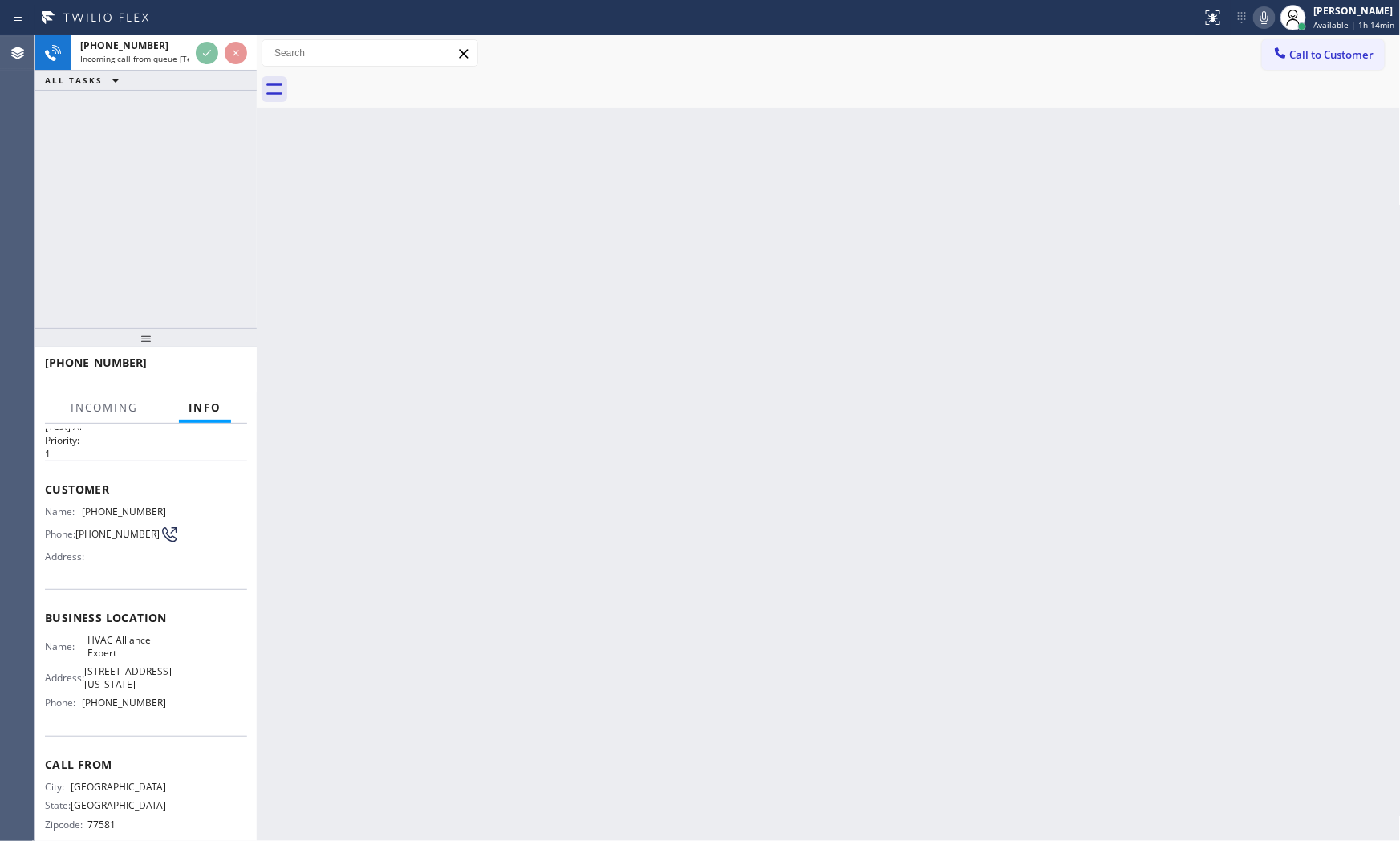
scroll to position [73, 0]
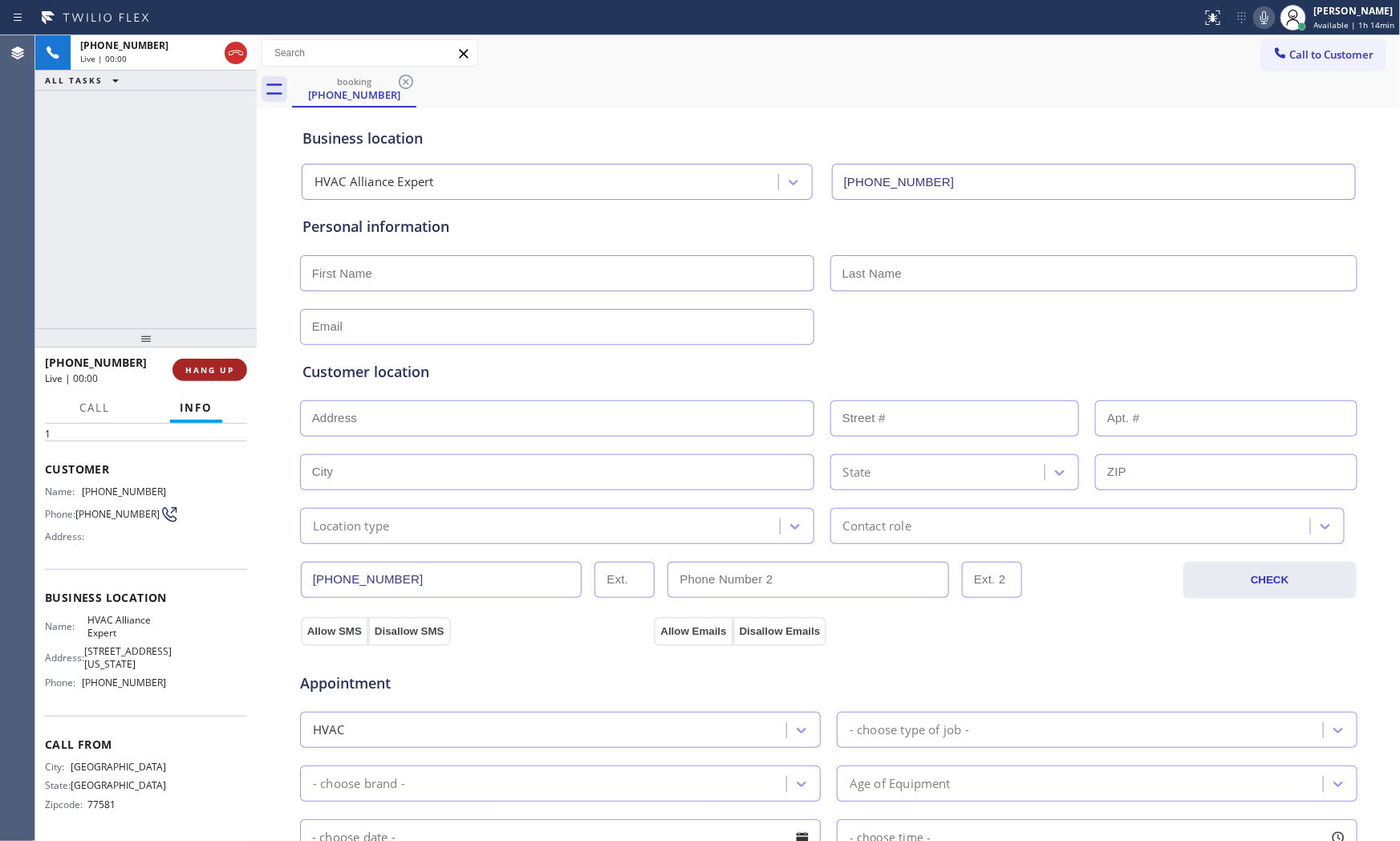
click at [218, 373] on span "HANG UP" at bounding box center [210, 370] width 49 height 11
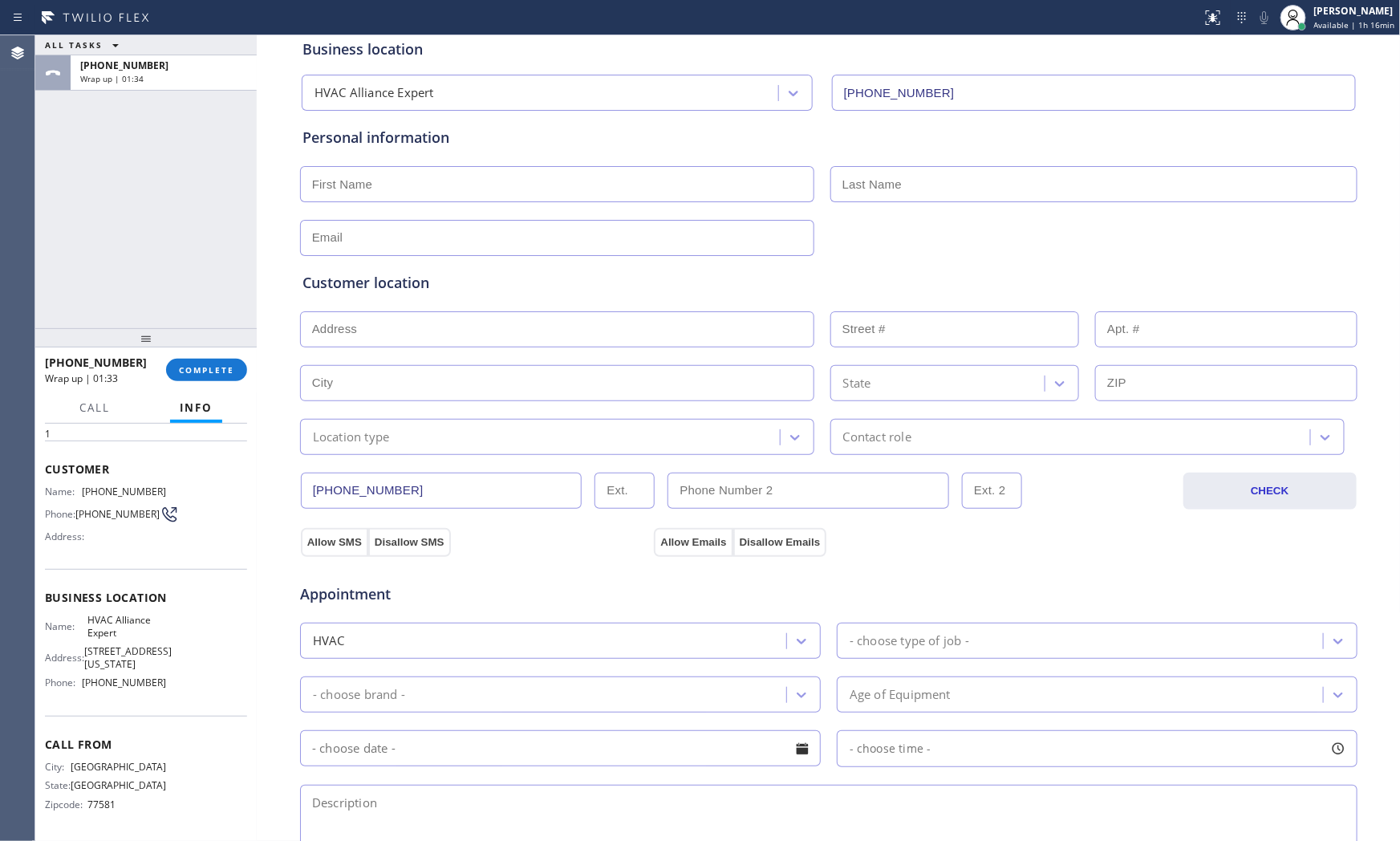
click at [143, 42] on div "ALL TASKS ALL TASKS ACTIVE TASKS TASKS IN WRAP UP" at bounding box center [145, 44] width 221 height 20
click at [153, 74] on div "Wrap up | 01:34" at bounding box center [163, 79] width 167 height 11
click at [217, 361] on button "COMPLETE" at bounding box center [206, 370] width 81 height 23
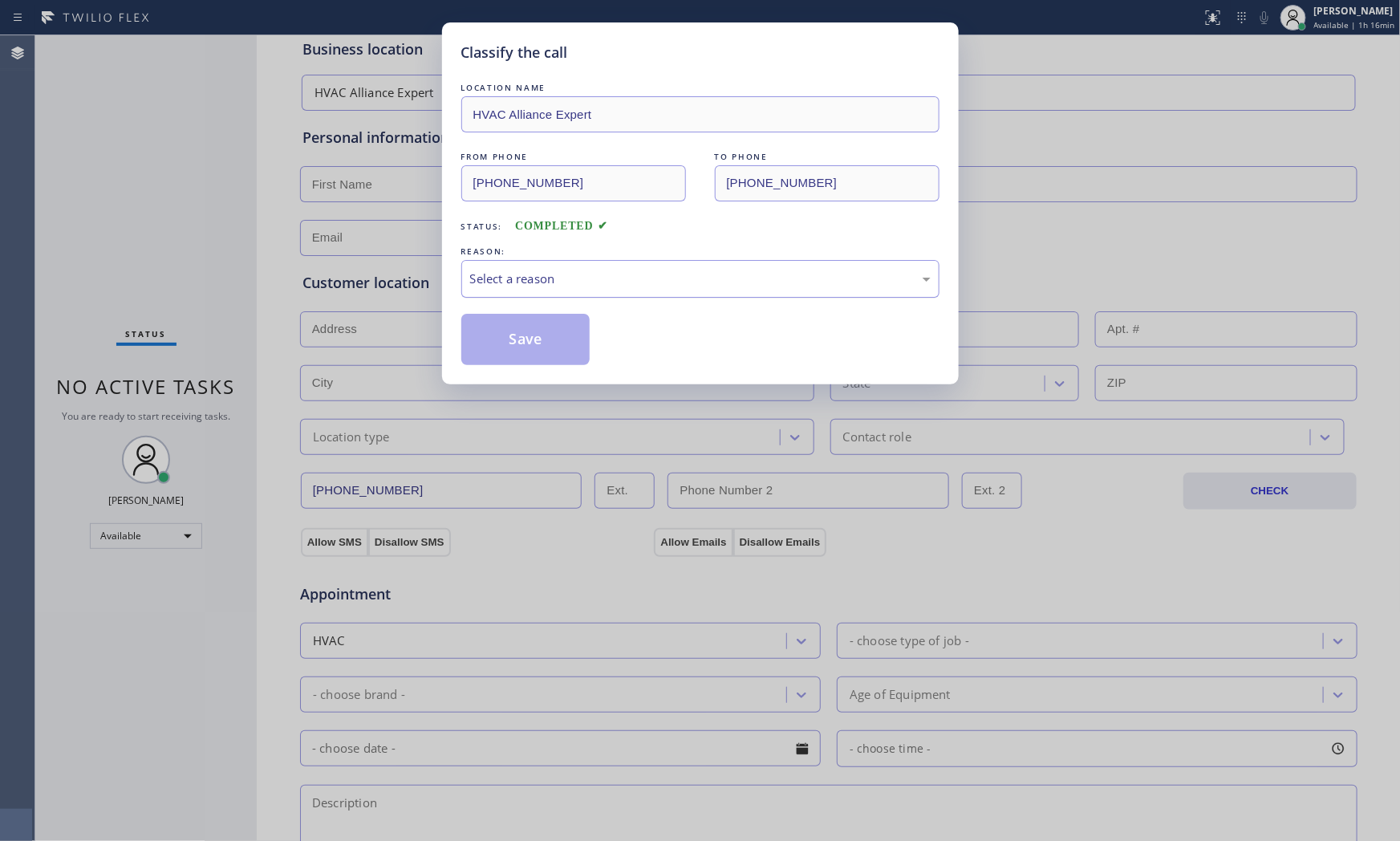
click at [509, 268] on div "Select a reason" at bounding box center [700, 279] width 478 height 38
click at [517, 328] on button "Save" at bounding box center [525, 339] width 129 height 52
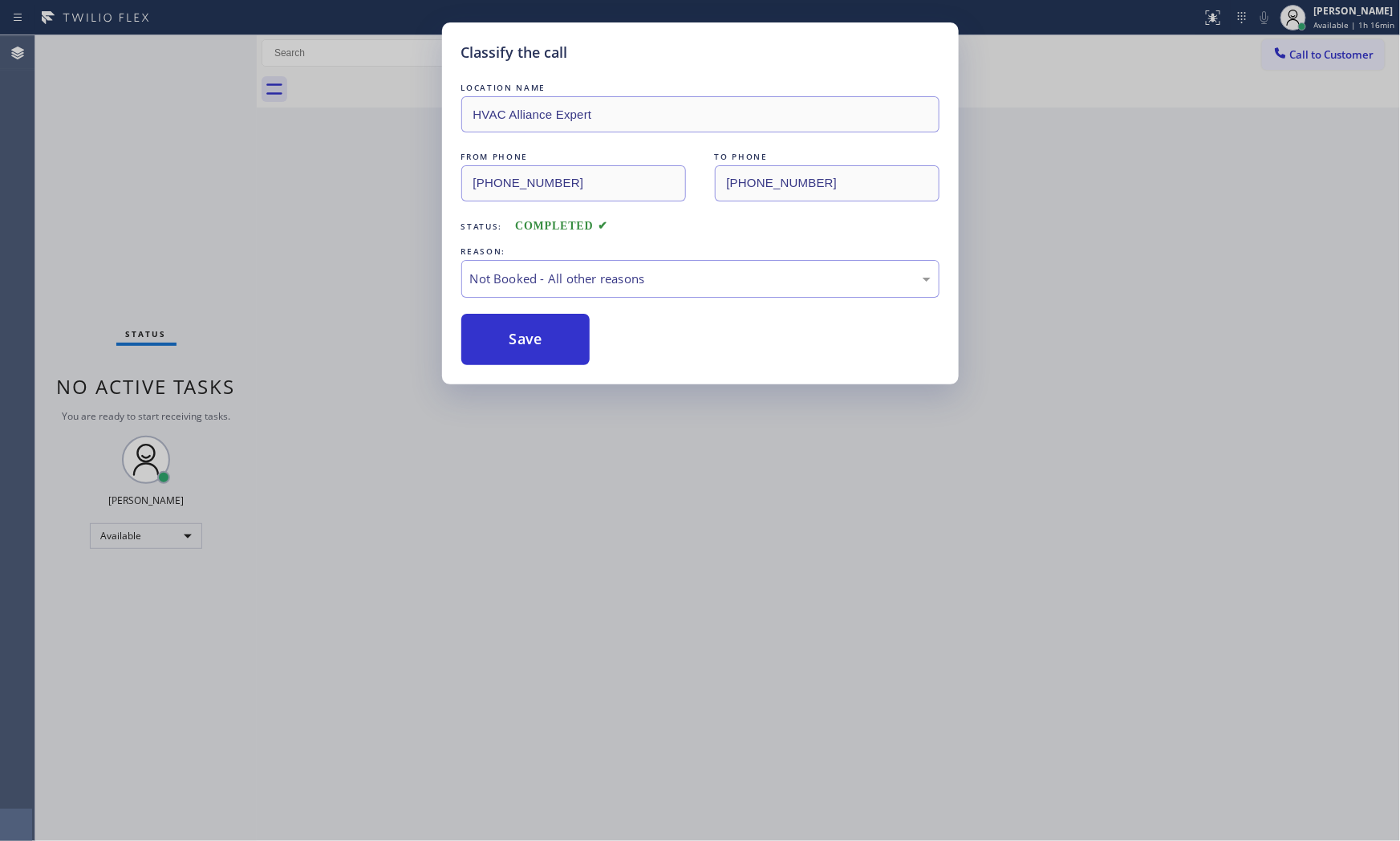
click at [517, 328] on button "Save" at bounding box center [525, 339] width 129 height 52
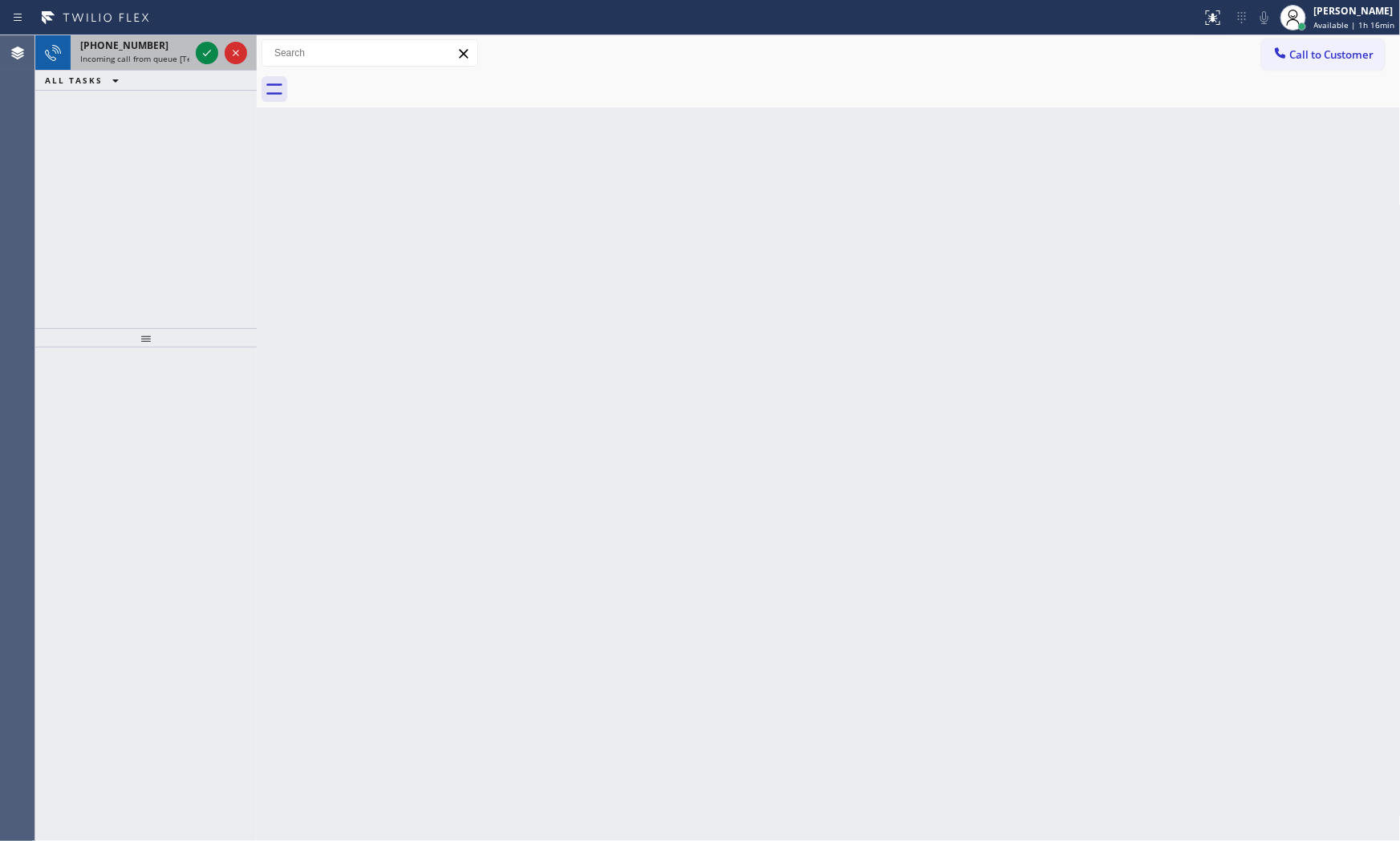
click at [147, 57] on span "Incoming call from queue [Test] All" at bounding box center [146, 58] width 133 height 11
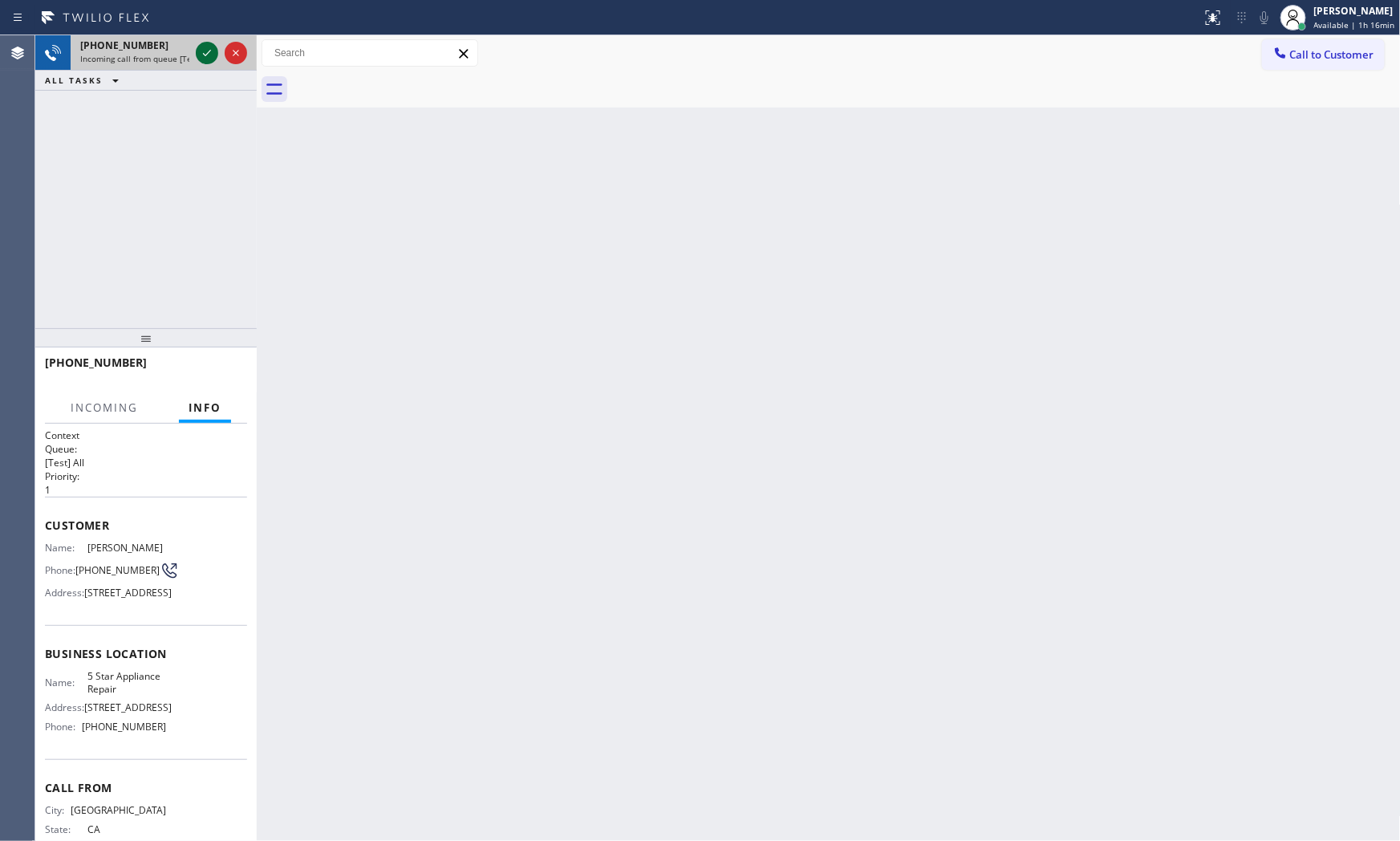
click at [201, 51] on icon at bounding box center [207, 53] width 19 height 19
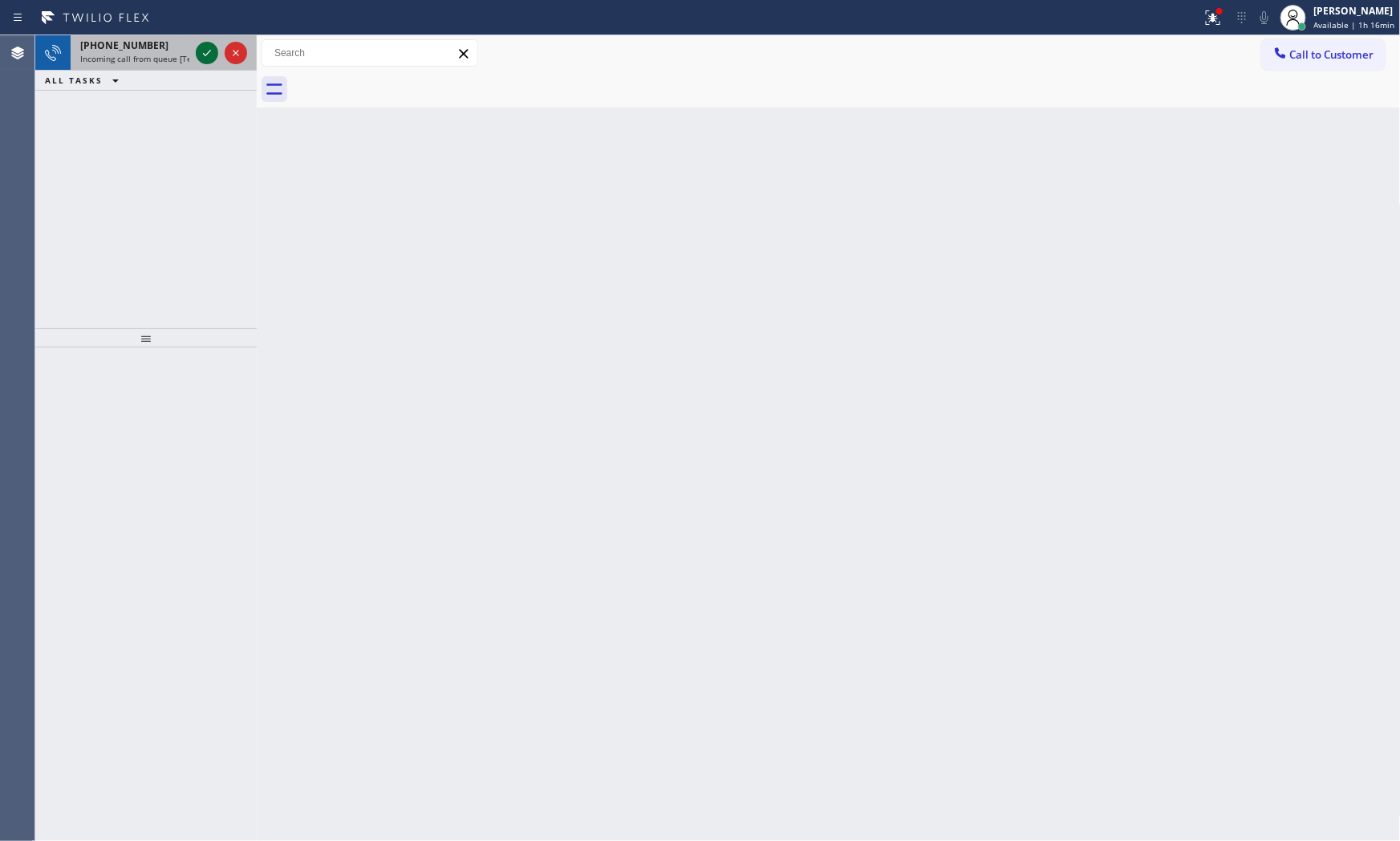
click at [209, 53] on icon at bounding box center [207, 53] width 19 height 19
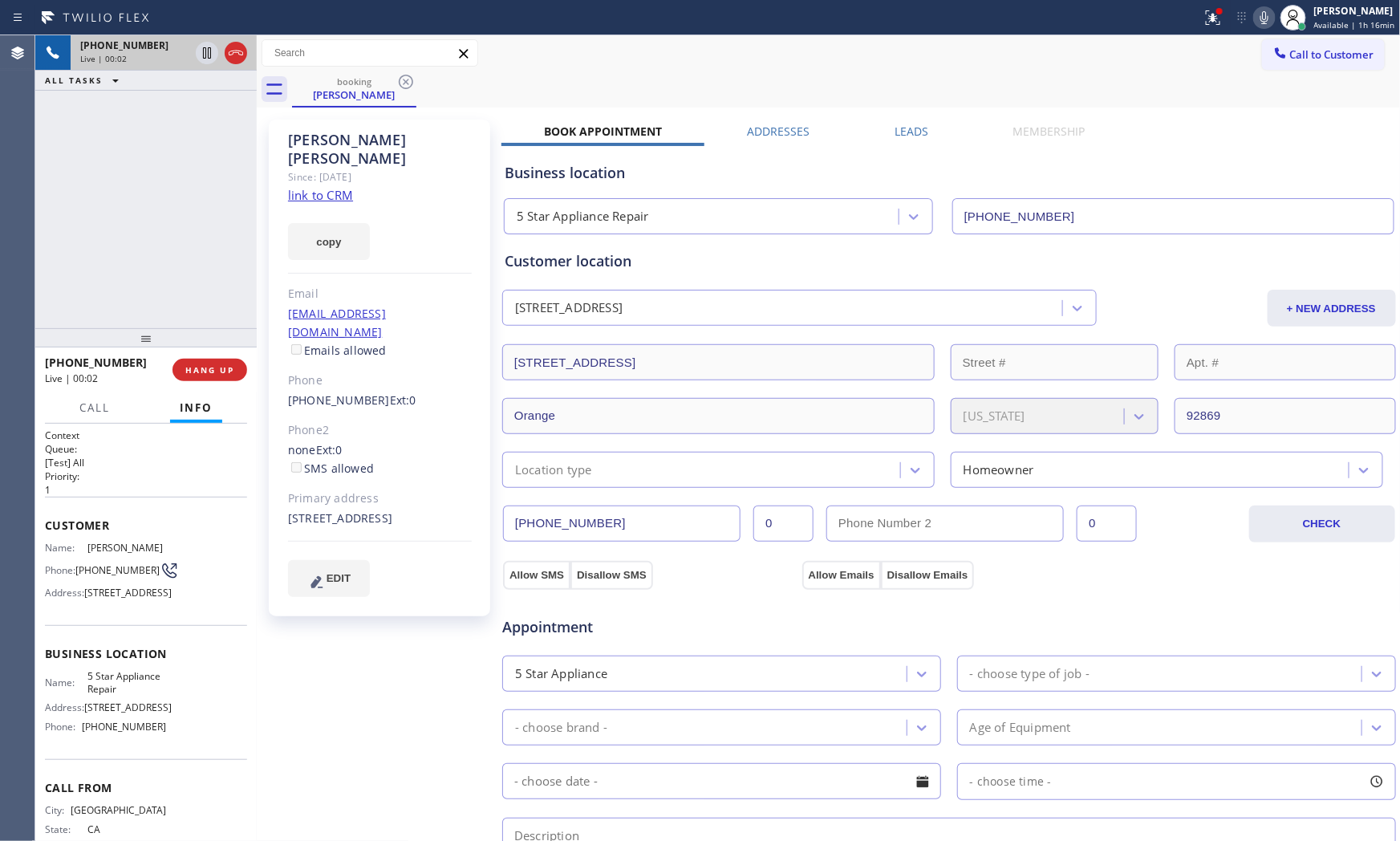
click at [339, 187] on link "link to CRM" at bounding box center [320, 195] width 65 height 16
click at [202, 348] on div at bounding box center [145, 337] width 221 height 19
click at [203, 378] on span "HANG UP" at bounding box center [210, 373] width 49 height 11
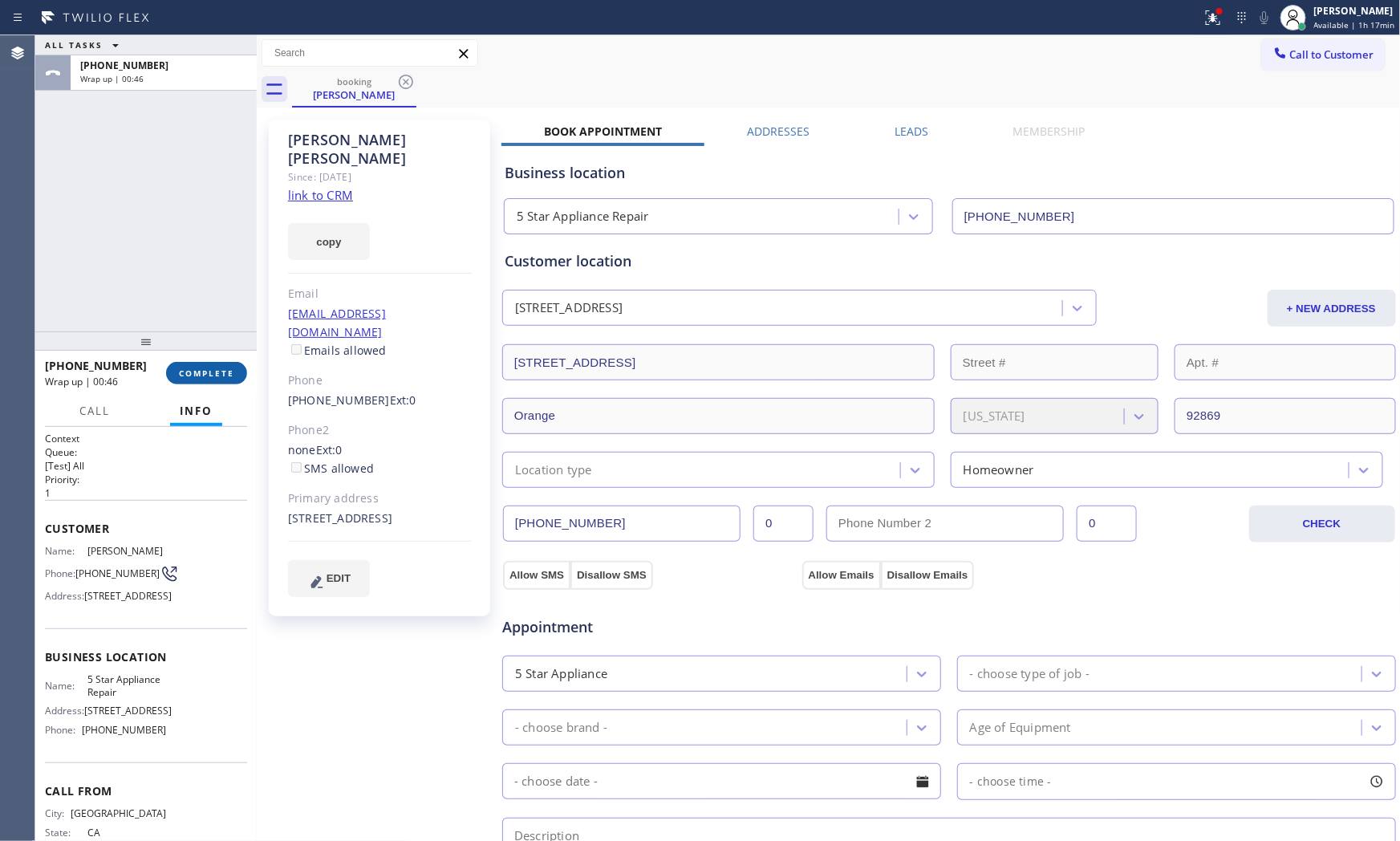
drag, startPoint x: 212, startPoint y: 396, endPoint x: 212, endPoint y: 364, distance: 32.0
click at [213, 394] on div "[PHONE_NUMBER] Wrap up | 00:46 COMPLETE Call Info Call ended [PHONE_NUMBER] Wra…" at bounding box center [145, 595] width 221 height 491
drag, startPoint x: 211, startPoint y: 363, endPoint x: 217, endPoint y: 356, distance: 9.2
click at [212, 362] on button "COMPLETE" at bounding box center [206, 373] width 81 height 23
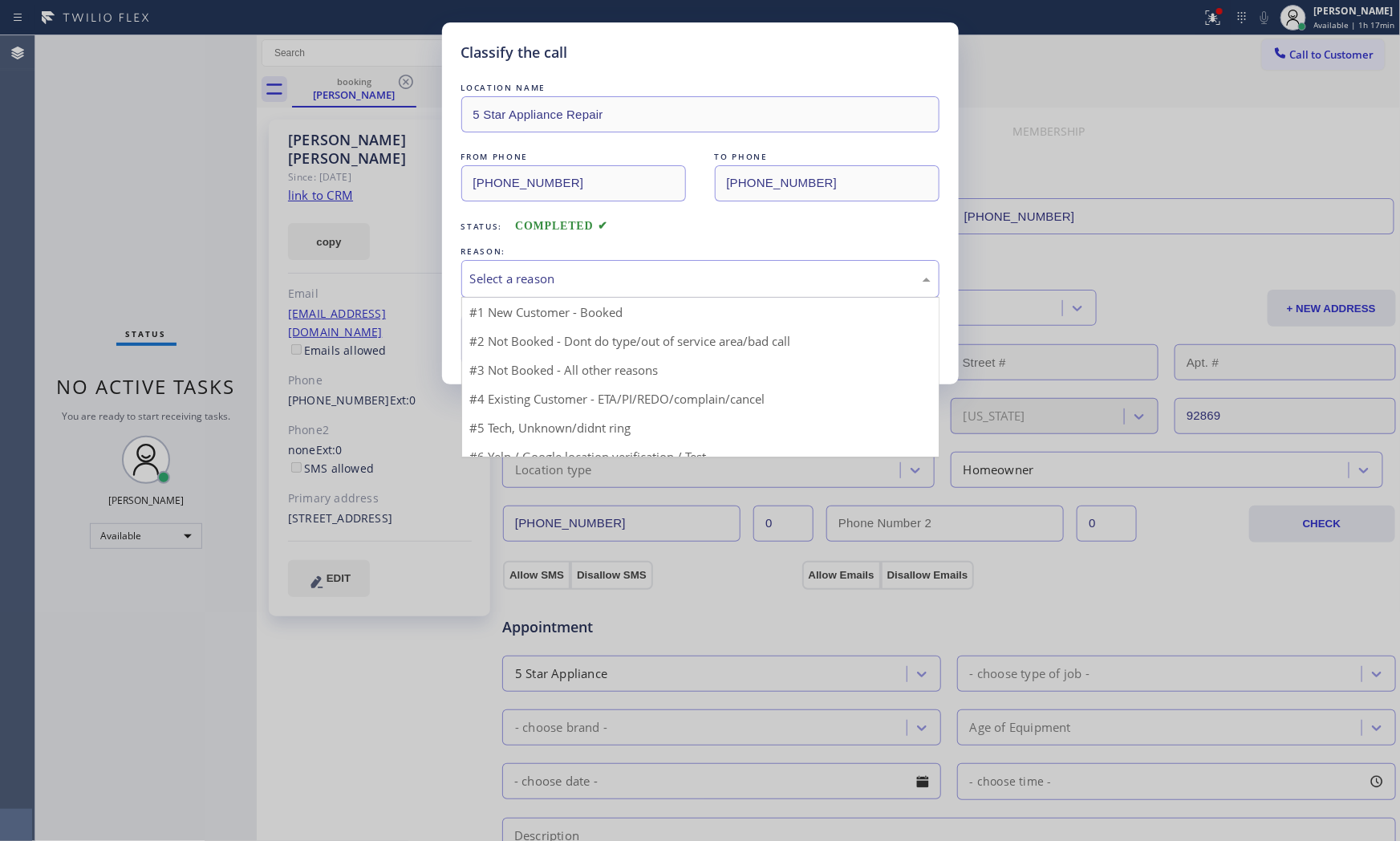
click at [567, 281] on div "Select a reason" at bounding box center [700, 279] width 460 height 19
drag, startPoint x: 535, startPoint y: 371, endPoint x: 528, endPoint y: 355, distance: 17.5
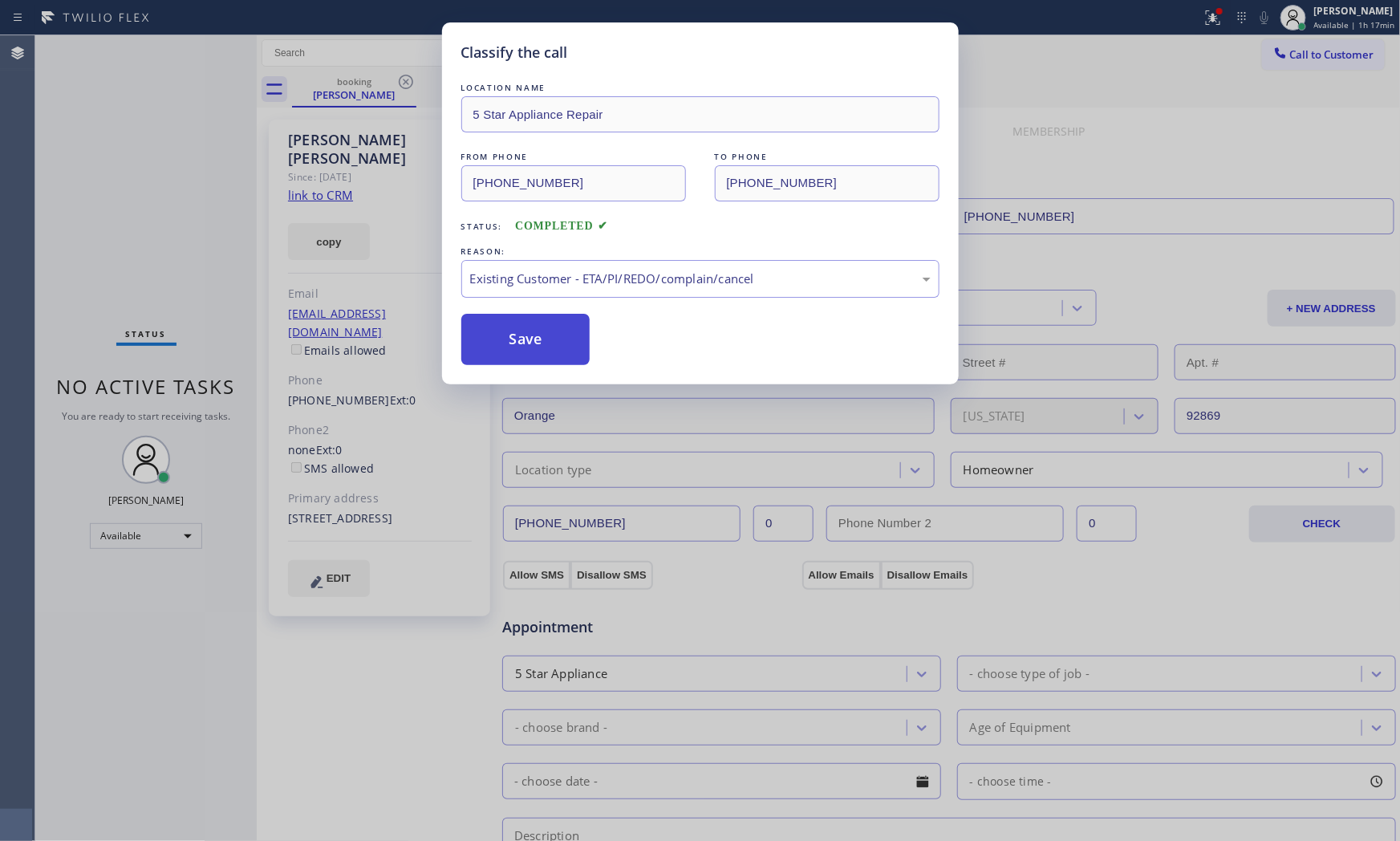
click at [523, 346] on button "Save" at bounding box center [525, 339] width 129 height 52
click at [523, 345] on button "Save" at bounding box center [525, 339] width 129 height 52
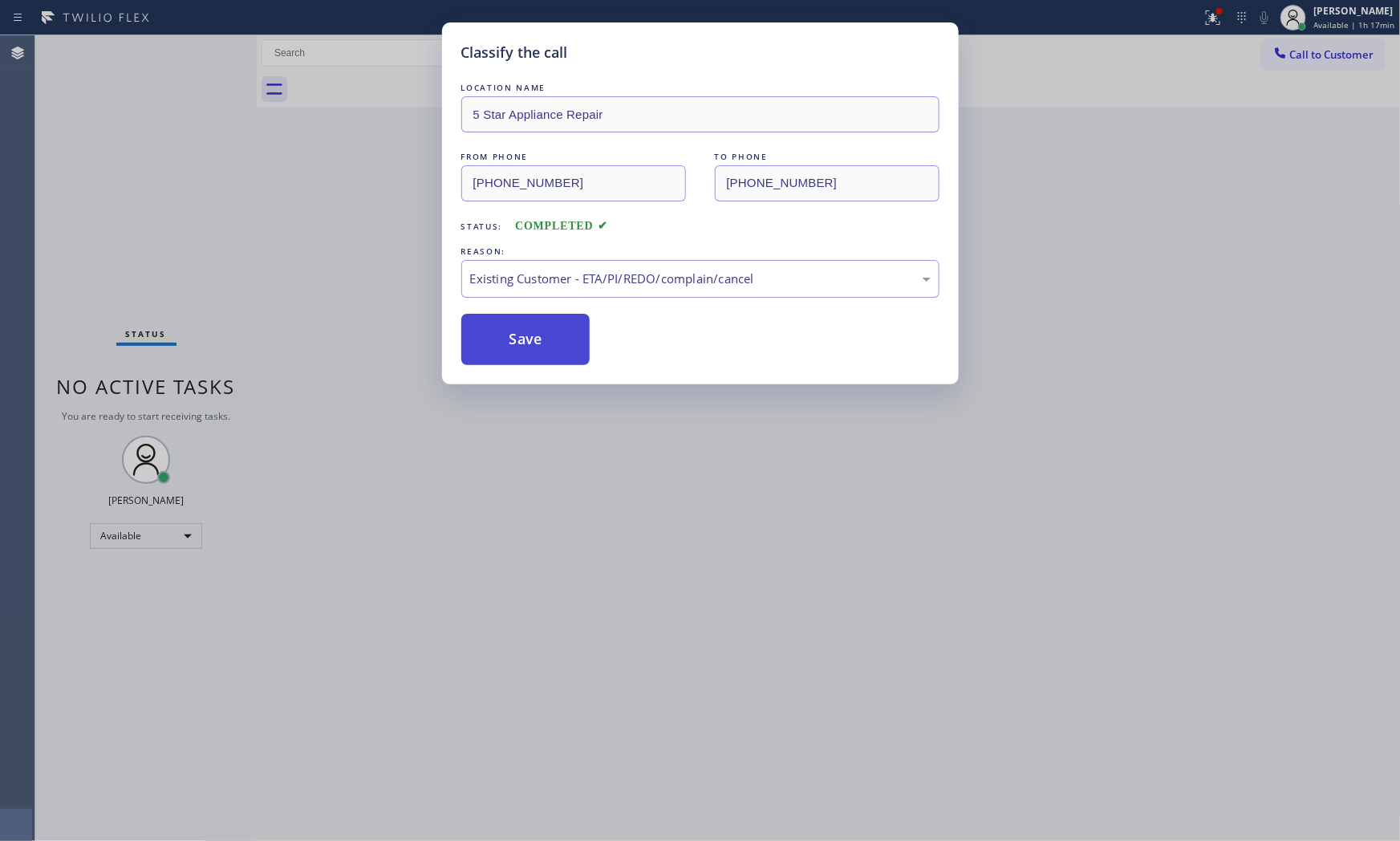
click at [523, 345] on button "Save" at bounding box center [525, 339] width 129 height 52
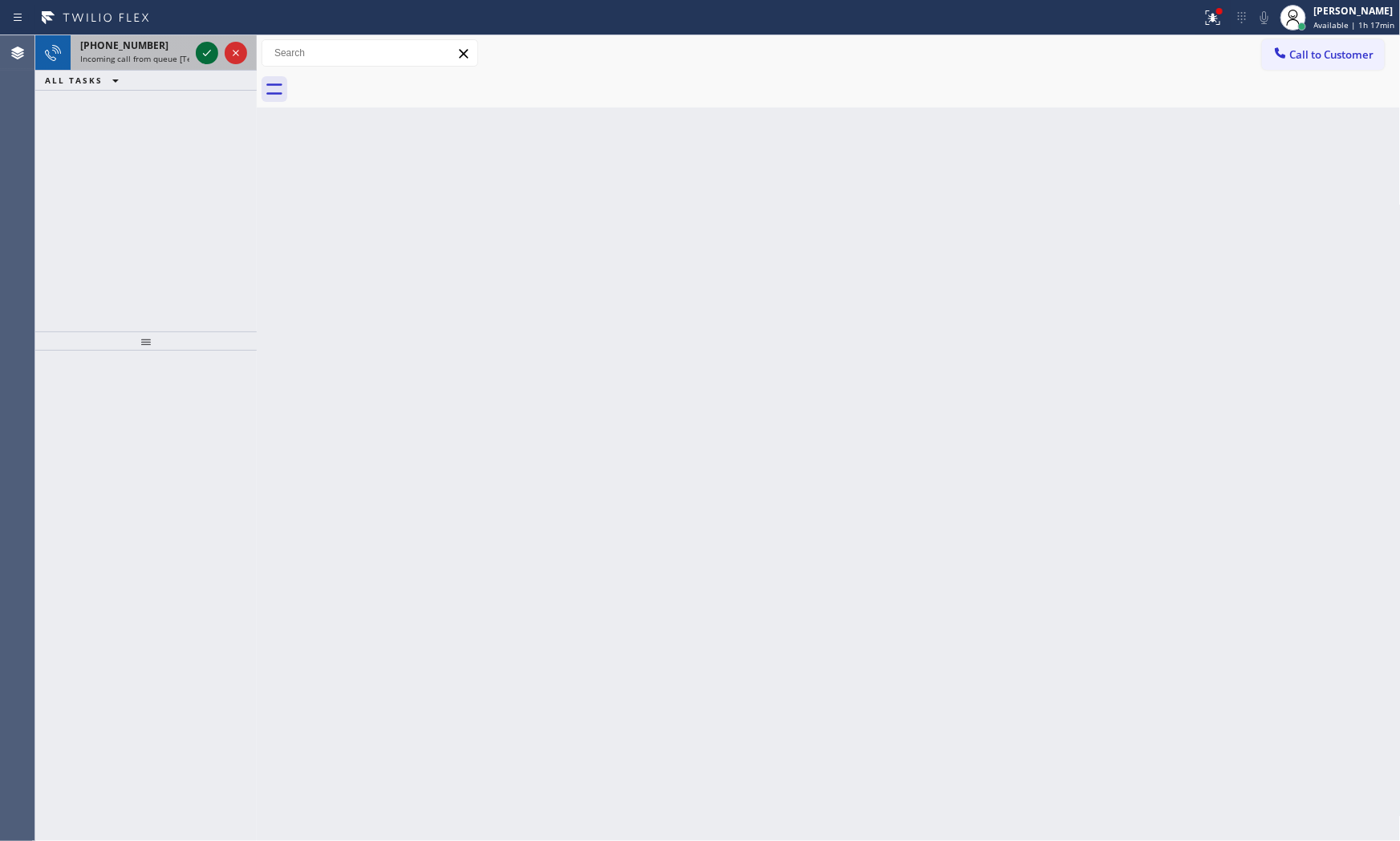
click at [198, 57] on icon at bounding box center [207, 53] width 19 height 19
click at [205, 46] on icon at bounding box center [207, 53] width 19 height 19
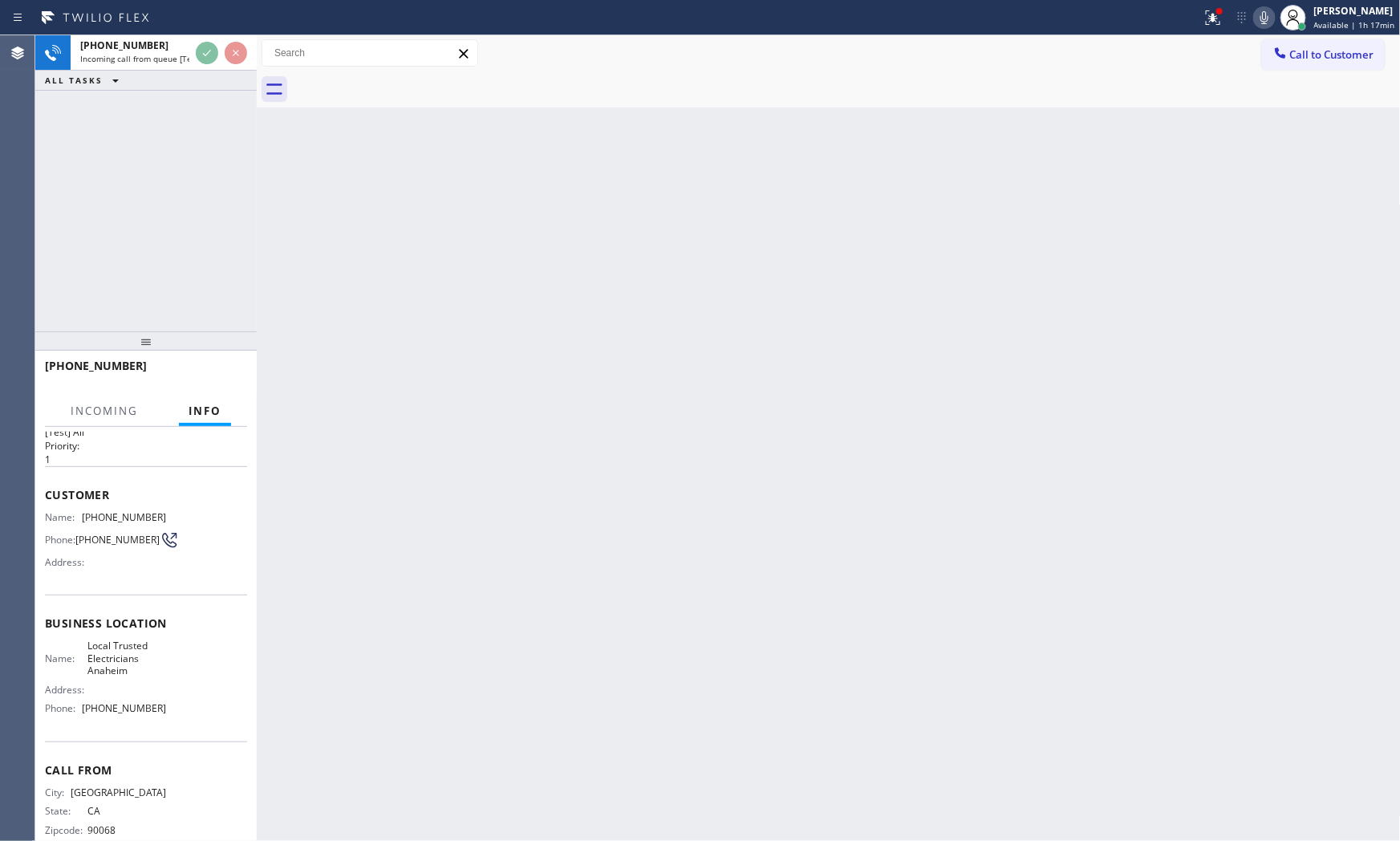
scroll to position [62, 0]
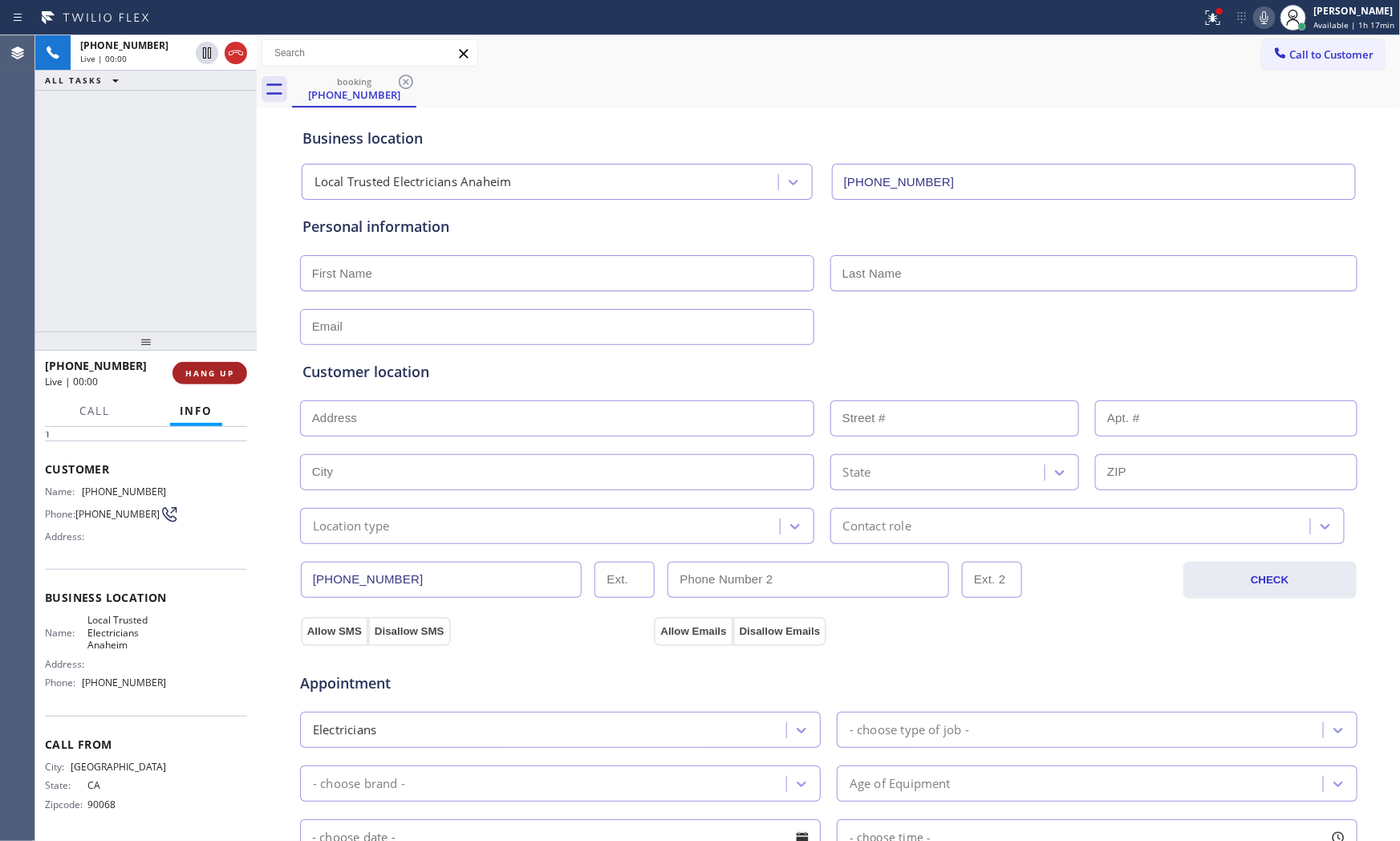
click at [219, 362] on button "HANG UP" at bounding box center [209, 373] width 74 height 23
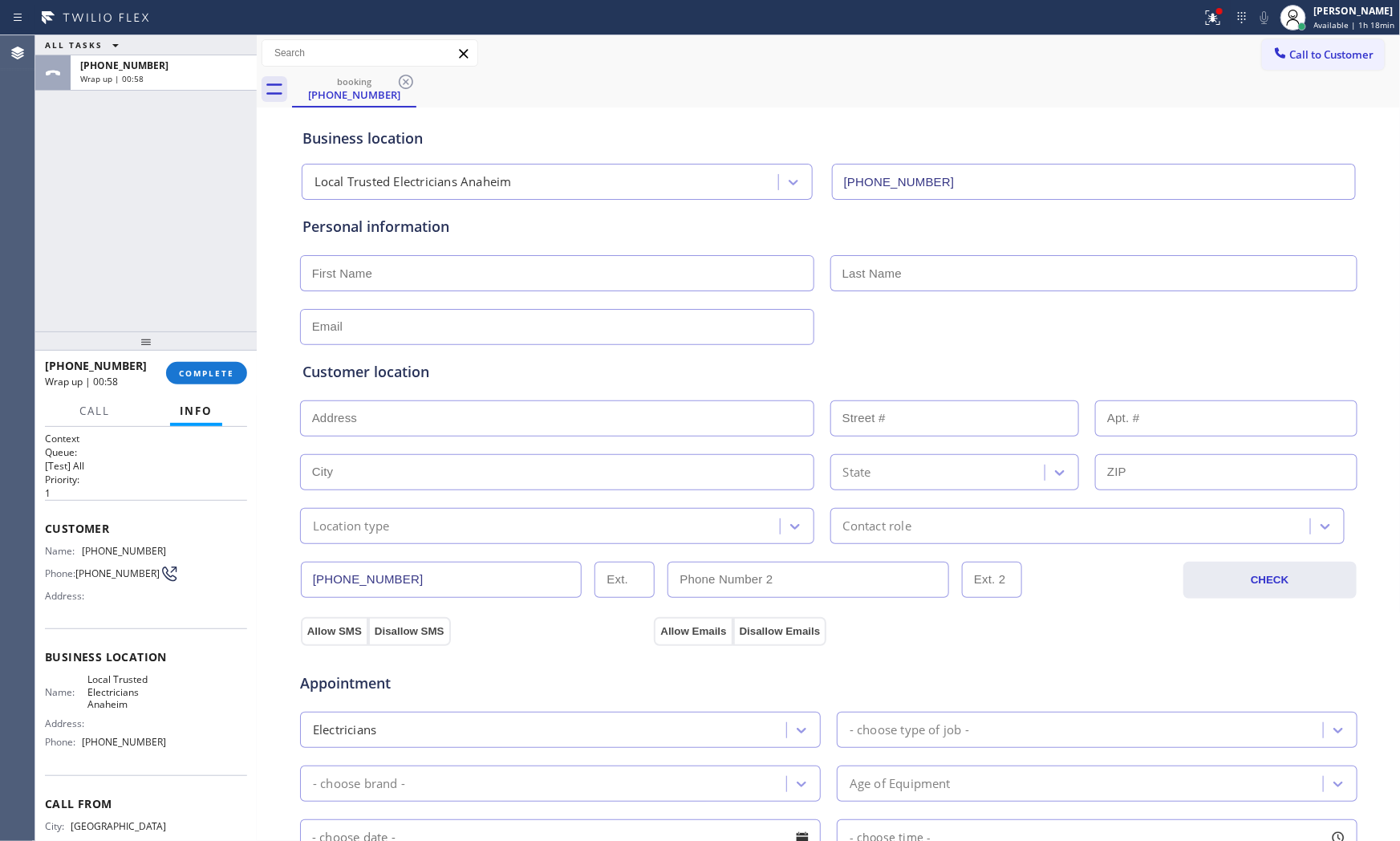
scroll to position [62, 0]
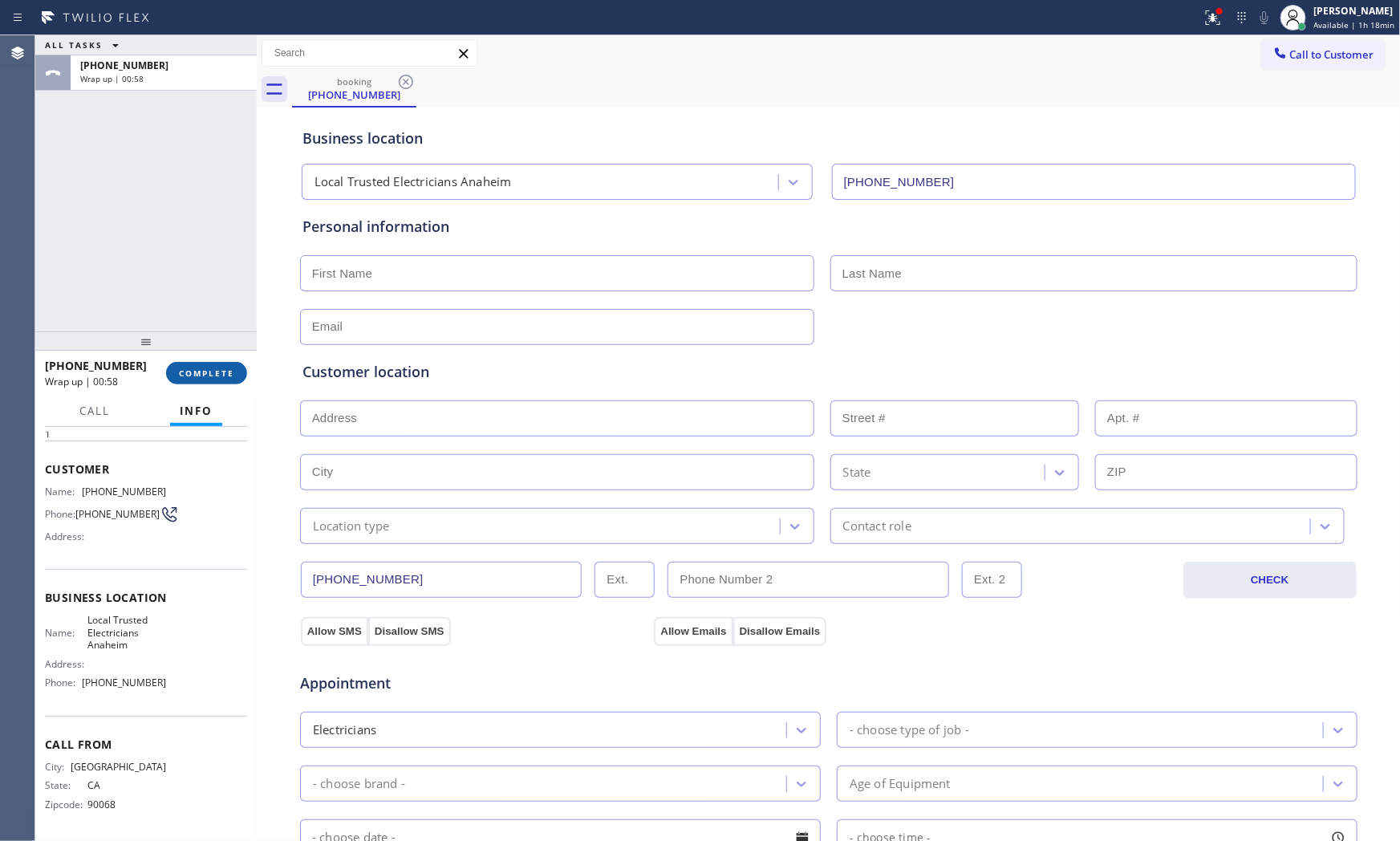
drag, startPoint x: 182, startPoint y: 353, endPoint x: 189, endPoint y: 371, distance: 19.3
click at [182, 350] on div at bounding box center [145, 341] width 221 height 19
click at [189, 371] on span "COMPLETE" at bounding box center [206, 374] width 56 height 11
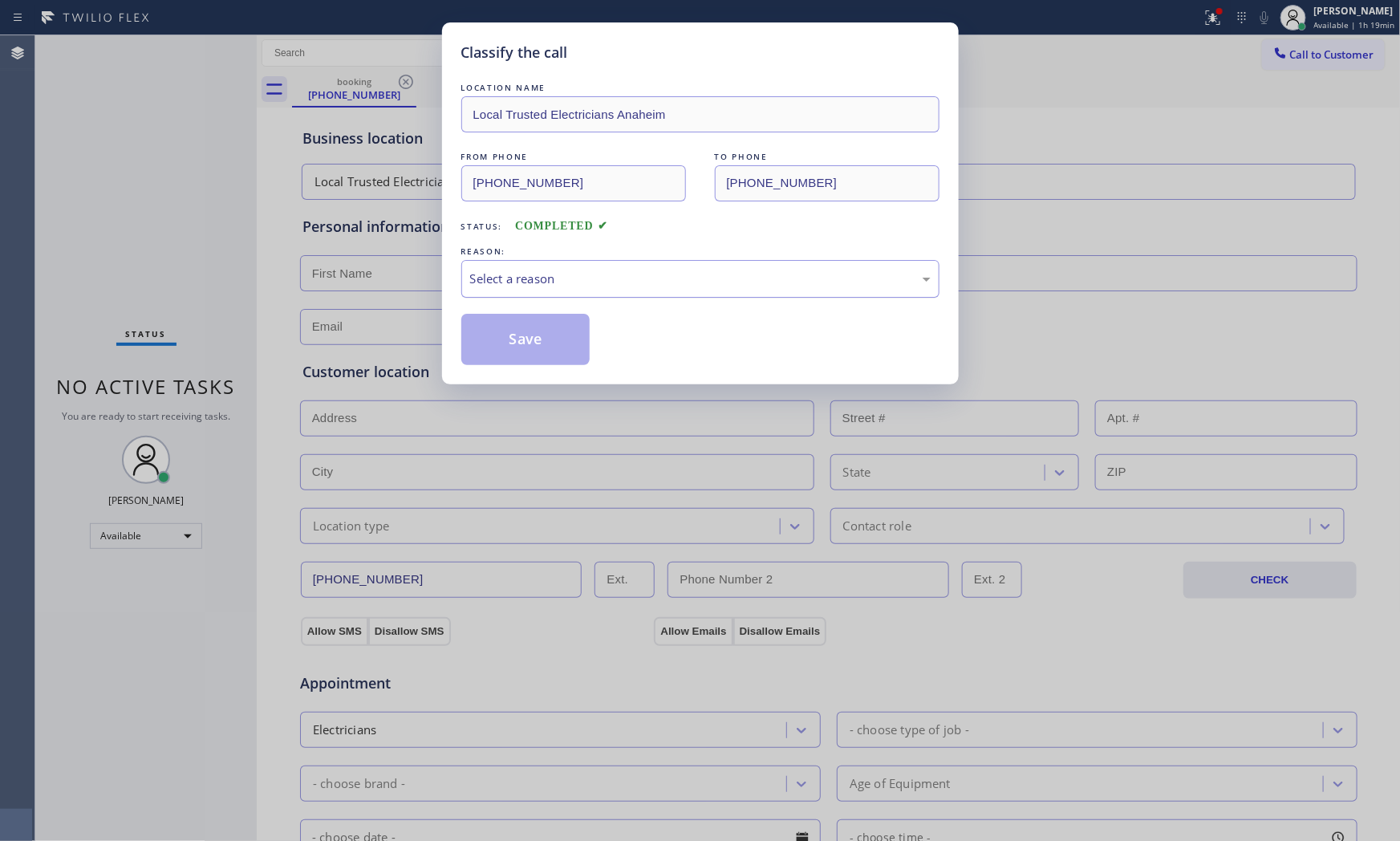
click at [507, 284] on div "Select a reason" at bounding box center [700, 279] width 460 height 19
click at [532, 342] on button "Save" at bounding box center [525, 339] width 129 height 52
drag, startPoint x: 532, startPoint y: 342, endPoint x: 545, endPoint y: 345, distance: 13.3
click at [535, 344] on button "Save" at bounding box center [525, 339] width 129 height 52
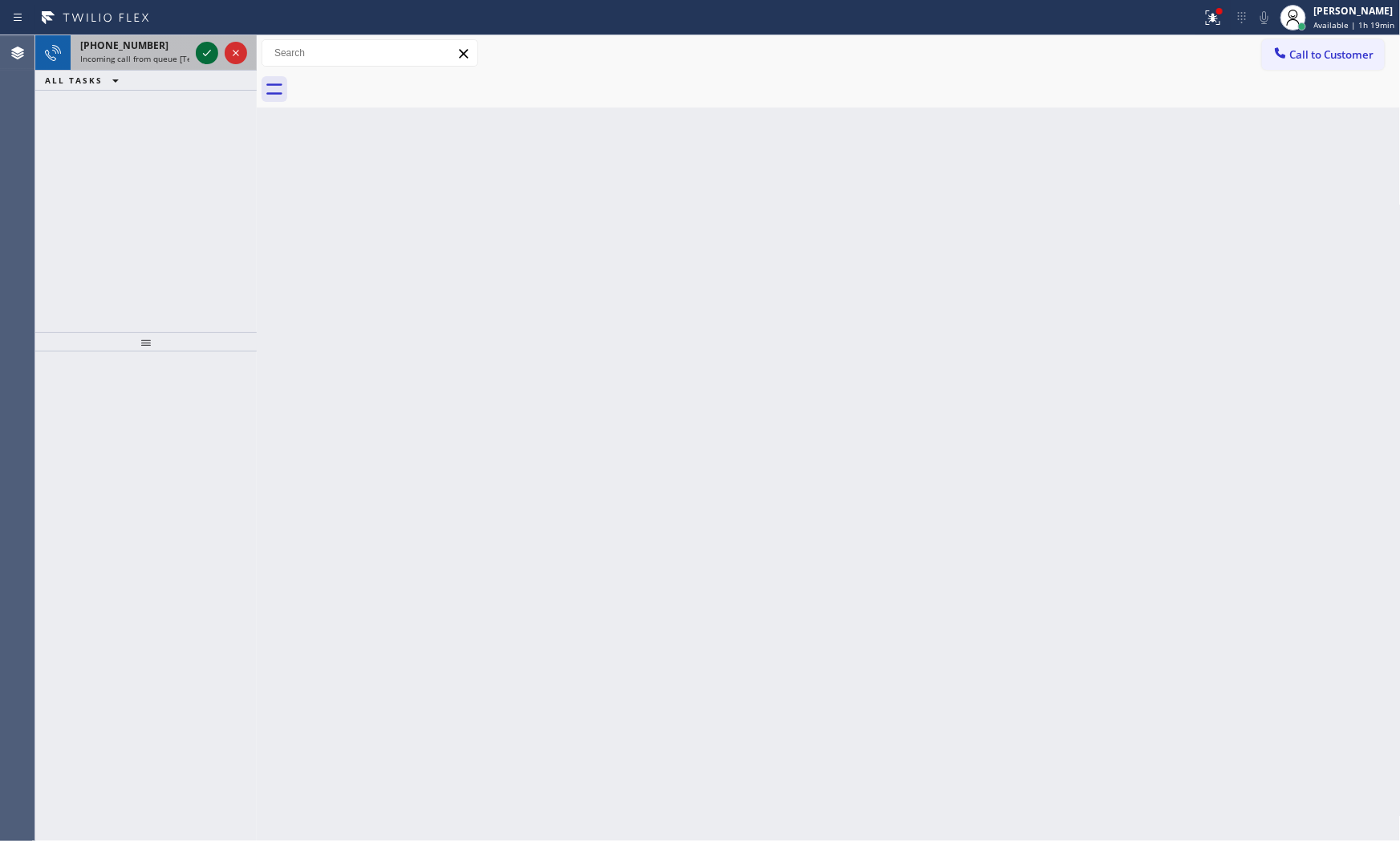
click at [201, 46] on icon at bounding box center [207, 53] width 19 height 19
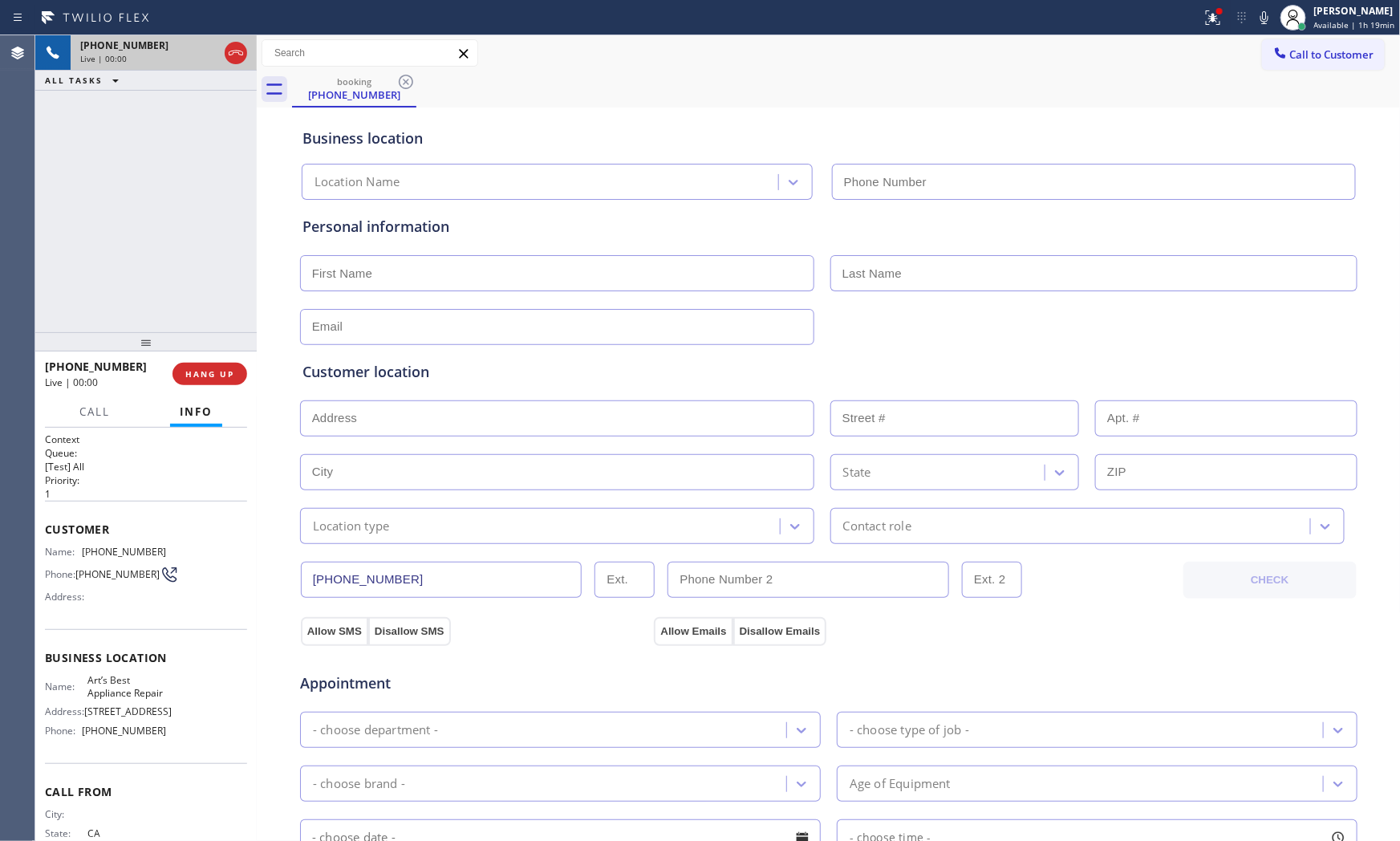
type input "(818) 210-3817"
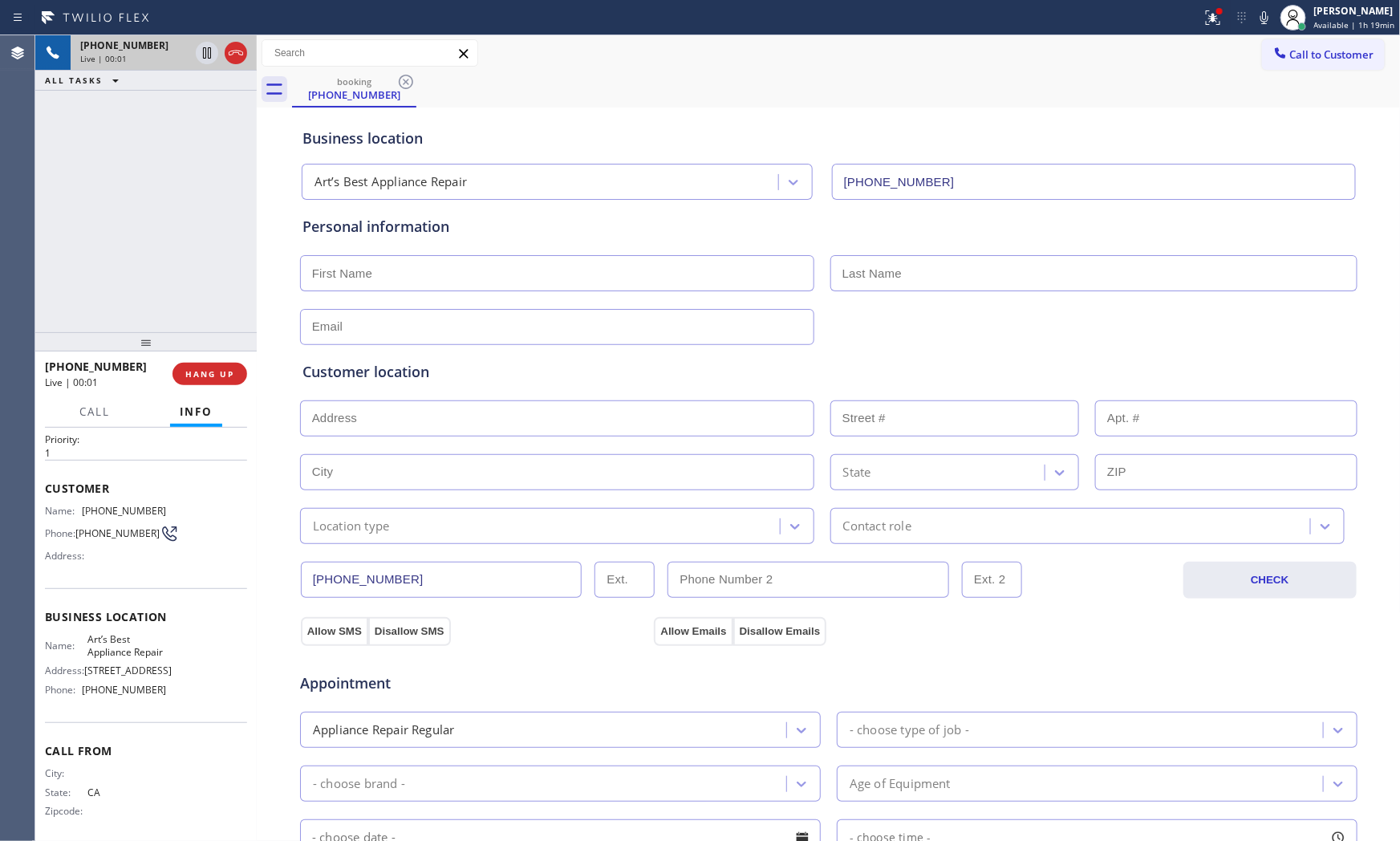
scroll to position [76, 0]
click at [1257, 28] on div "Status report Issues detected These issues could affect your workflow. Please c…" at bounding box center [1296, 17] width 204 height 35
click at [1260, 20] on icon at bounding box center [1263, 18] width 8 height 13
click at [1255, 20] on icon at bounding box center [1263, 18] width 19 height 19
click at [1208, 18] on icon at bounding box center [1213, 16] width 9 height 6
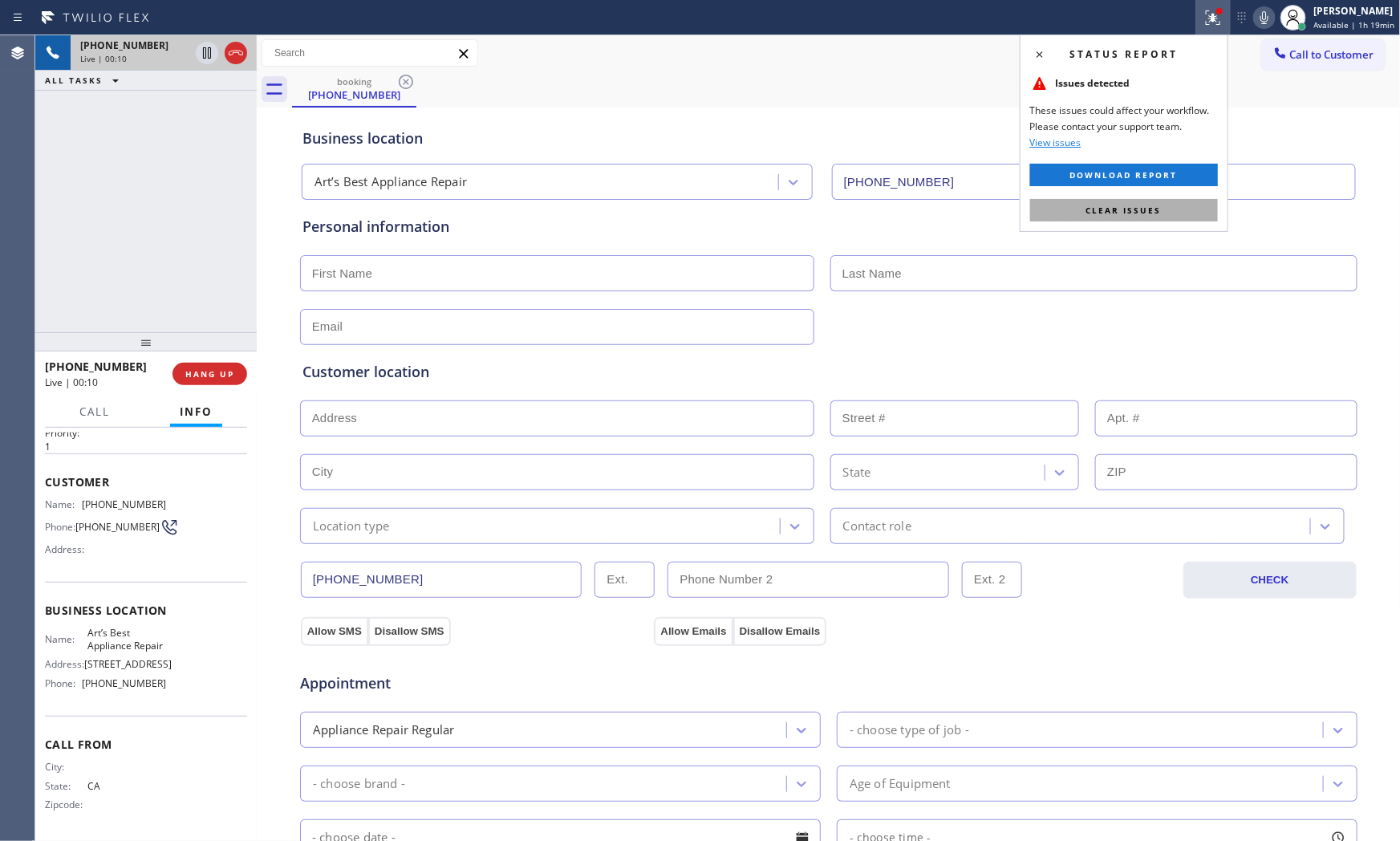
click at [1156, 205] on span "Clear issues" at bounding box center [1124, 210] width 75 height 11
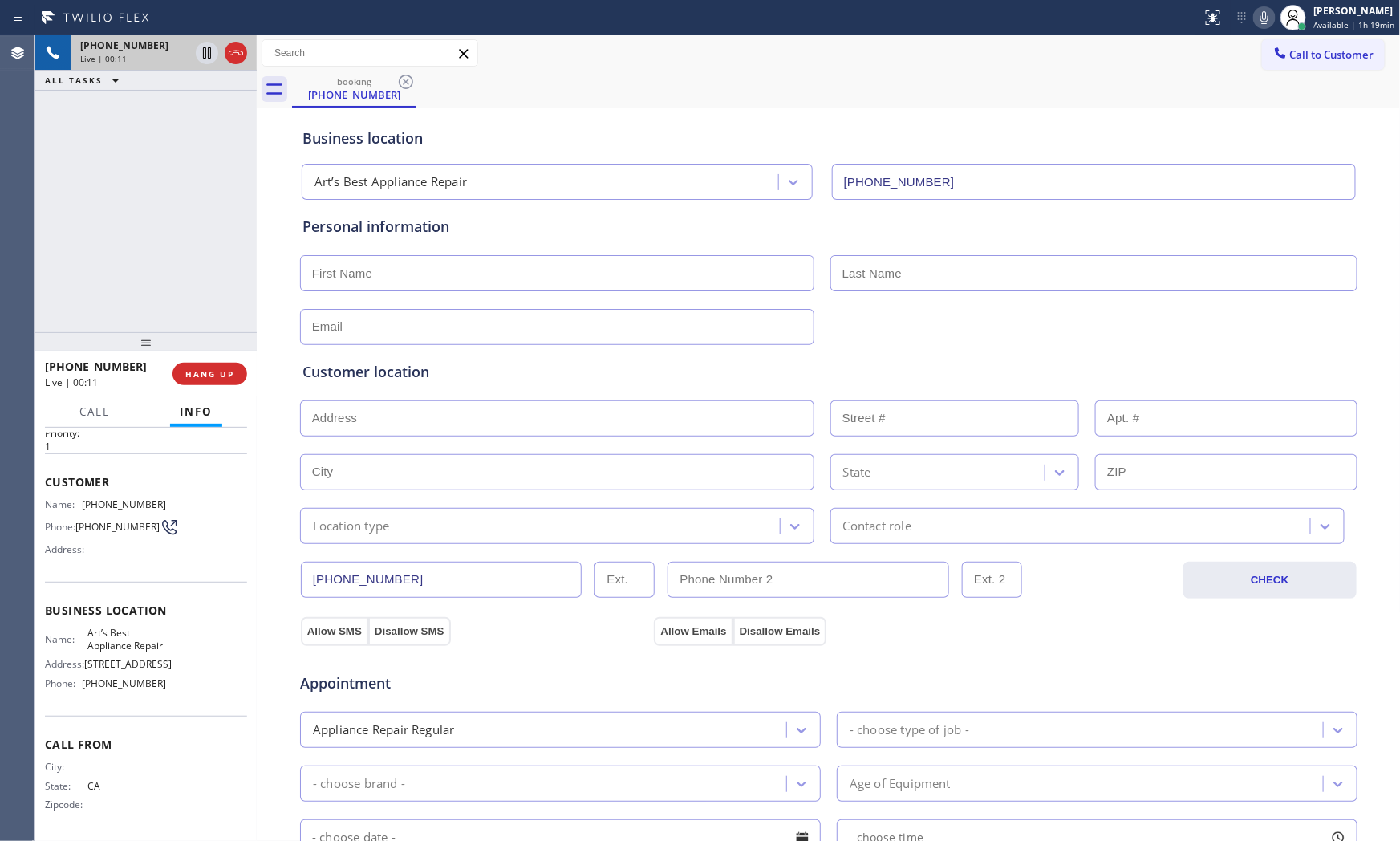
click at [1262, 10] on icon at bounding box center [1263, 18] width 19 height 19
click at [1257, 22] on icon at bounding box center [1263, 18] width 19 height 19
click at [1258, 10] on icon at bounding box center [1263, 18] width 19 height 19
click at [1259, 21] on rect at bounding box center [1264, 16] width 11 height 11
click at [217, 377] on span "HANG UP" at bounding box center [210, 374] width 49 height 11
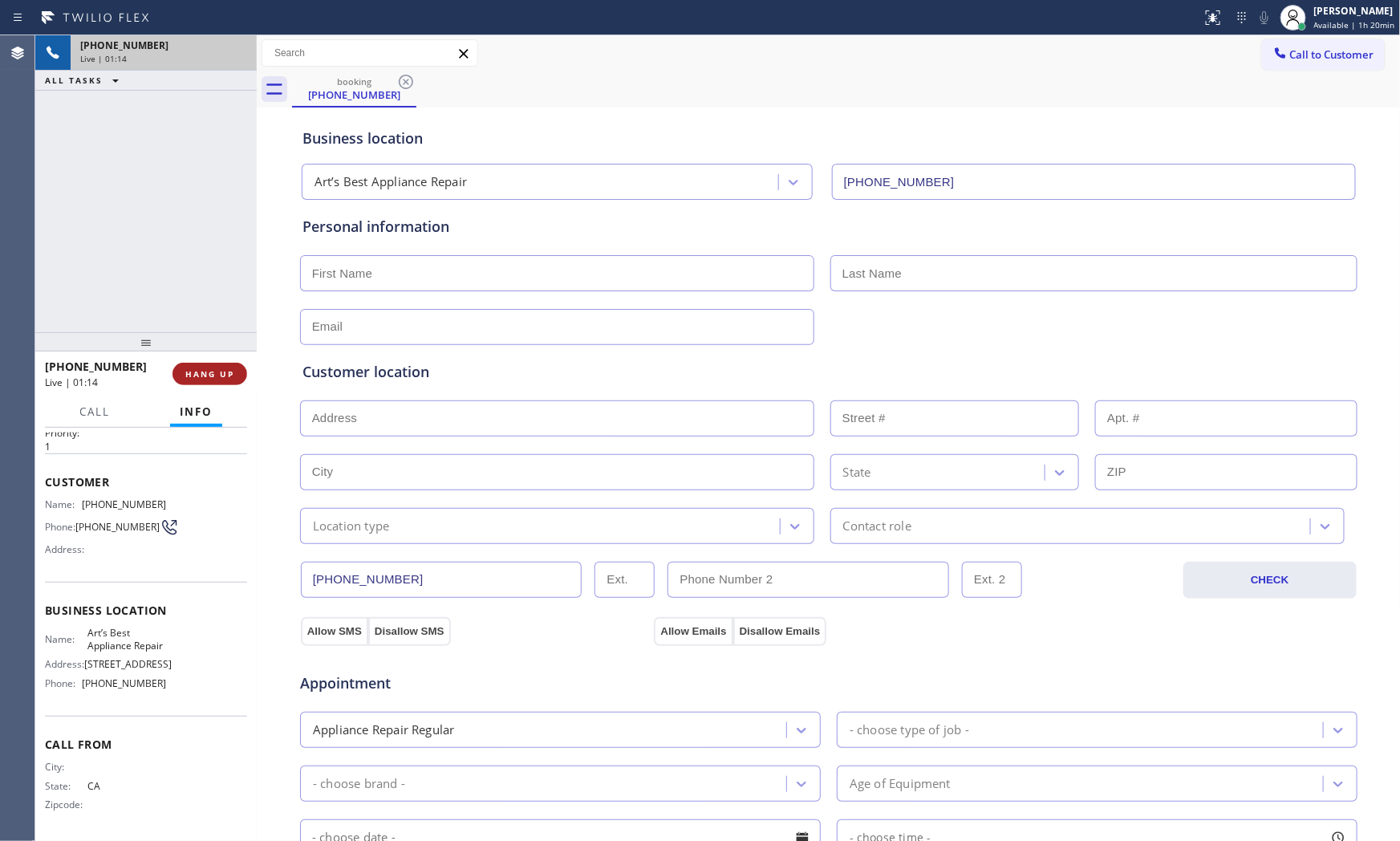
click at [219, 375] on span "HANG UP" at bounding box center [210, 374] width 49 height 11
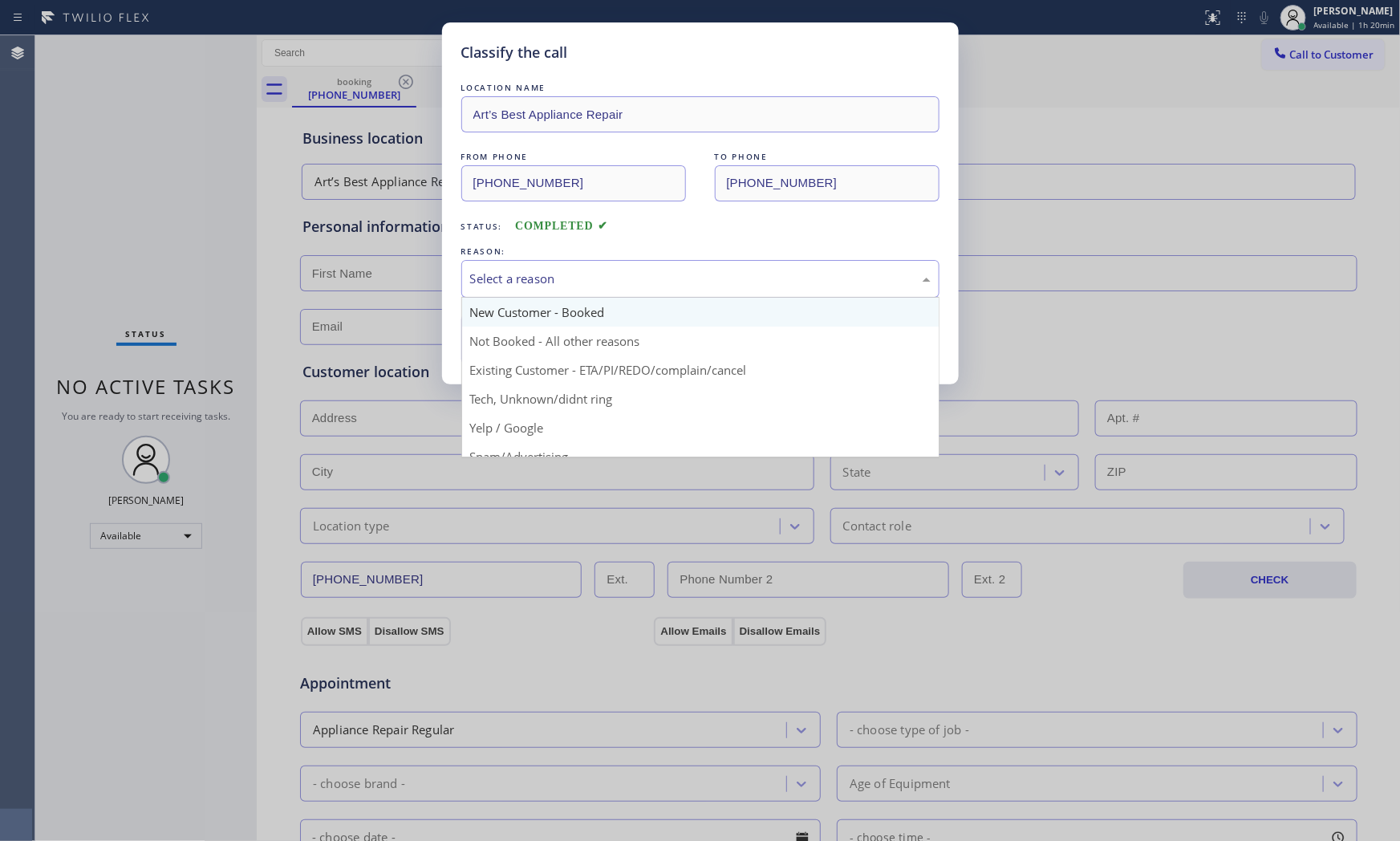
drag, startPoint x: 668, startPoint y: 283, endPoint x: 600, endPoint y: 317, distance: 76.0
click at [667, 283] on div "Select a reason" at bounding box center [700, 279] width 460 height 19
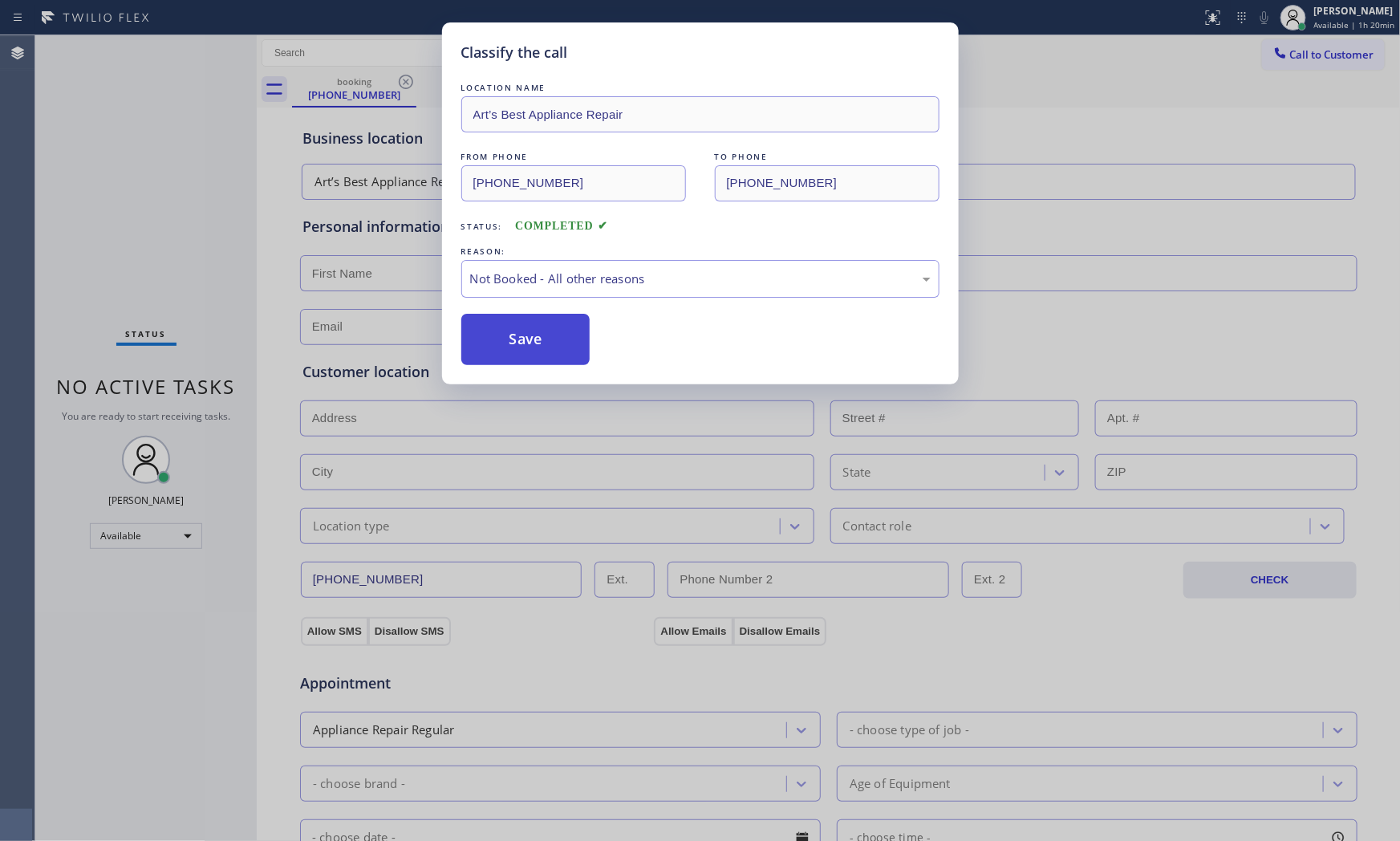
click at [560, 338] on button "Save" at bounding box center [525, 339] width 129 height 52
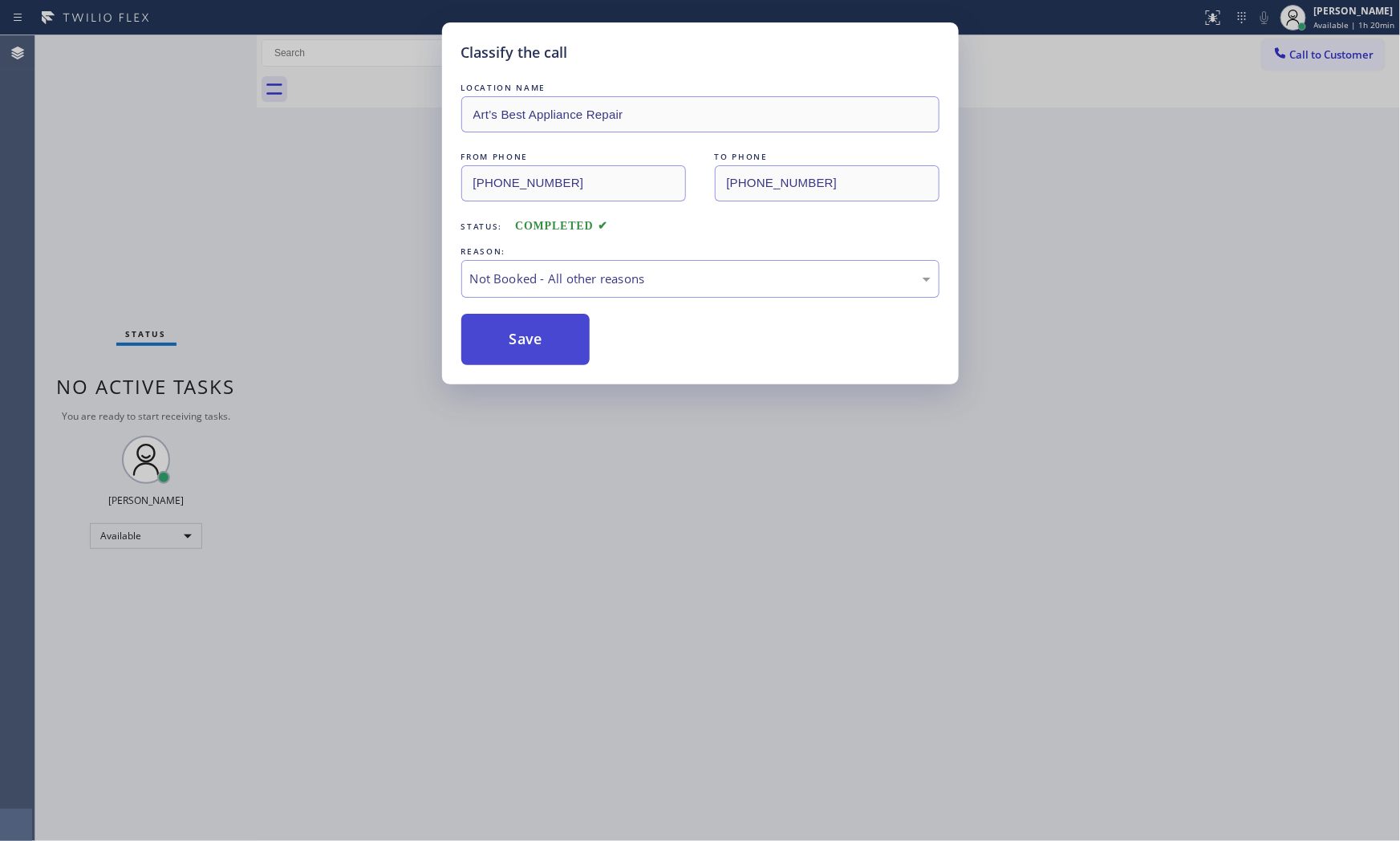
click at [560, 338] on button "Save" at bounding box center [525, 339] width 129 height 52
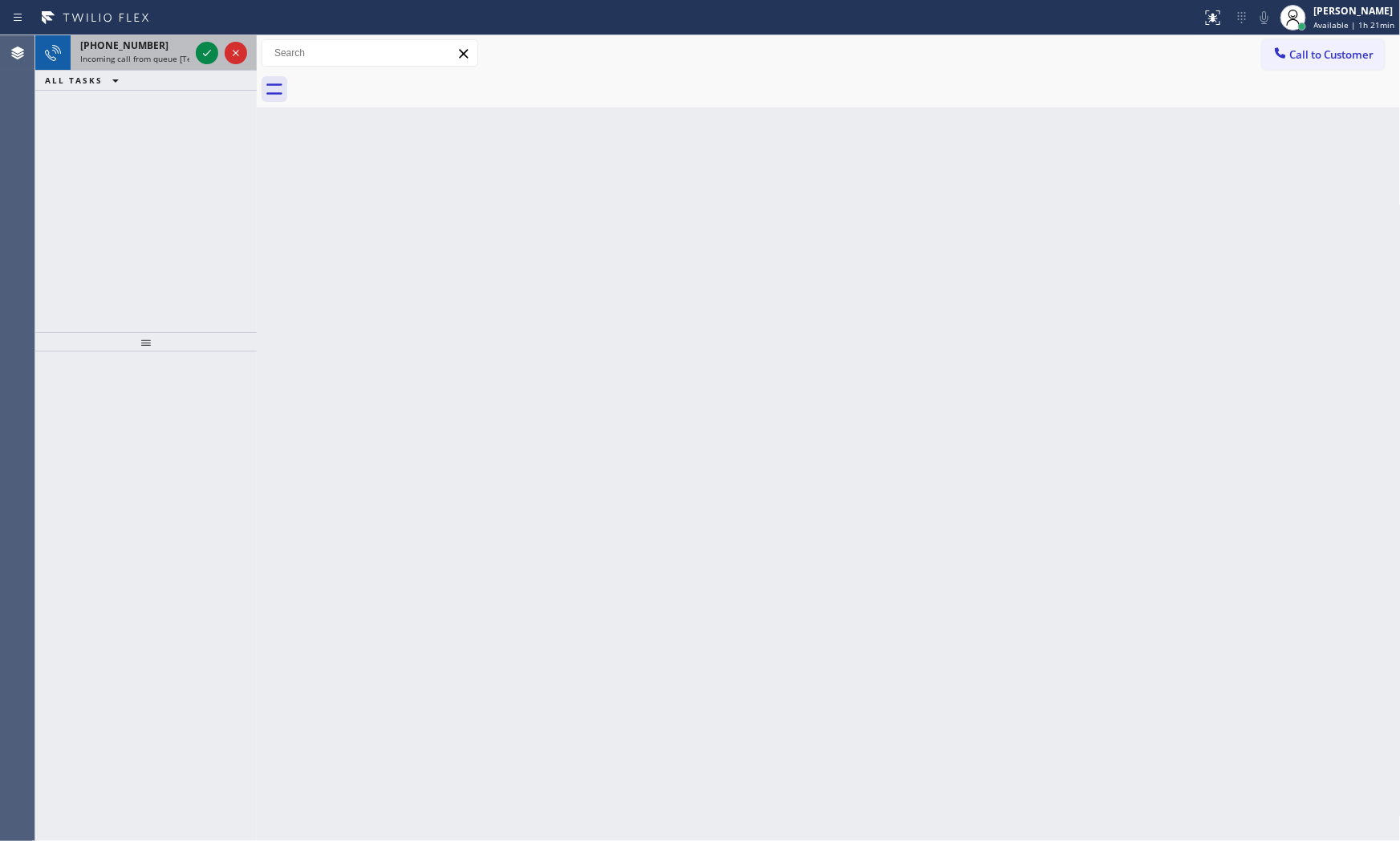
click at [170, 53] on span "Incoming call from queue [Test] All" at bounding box center [146, 58] width 133 height 11
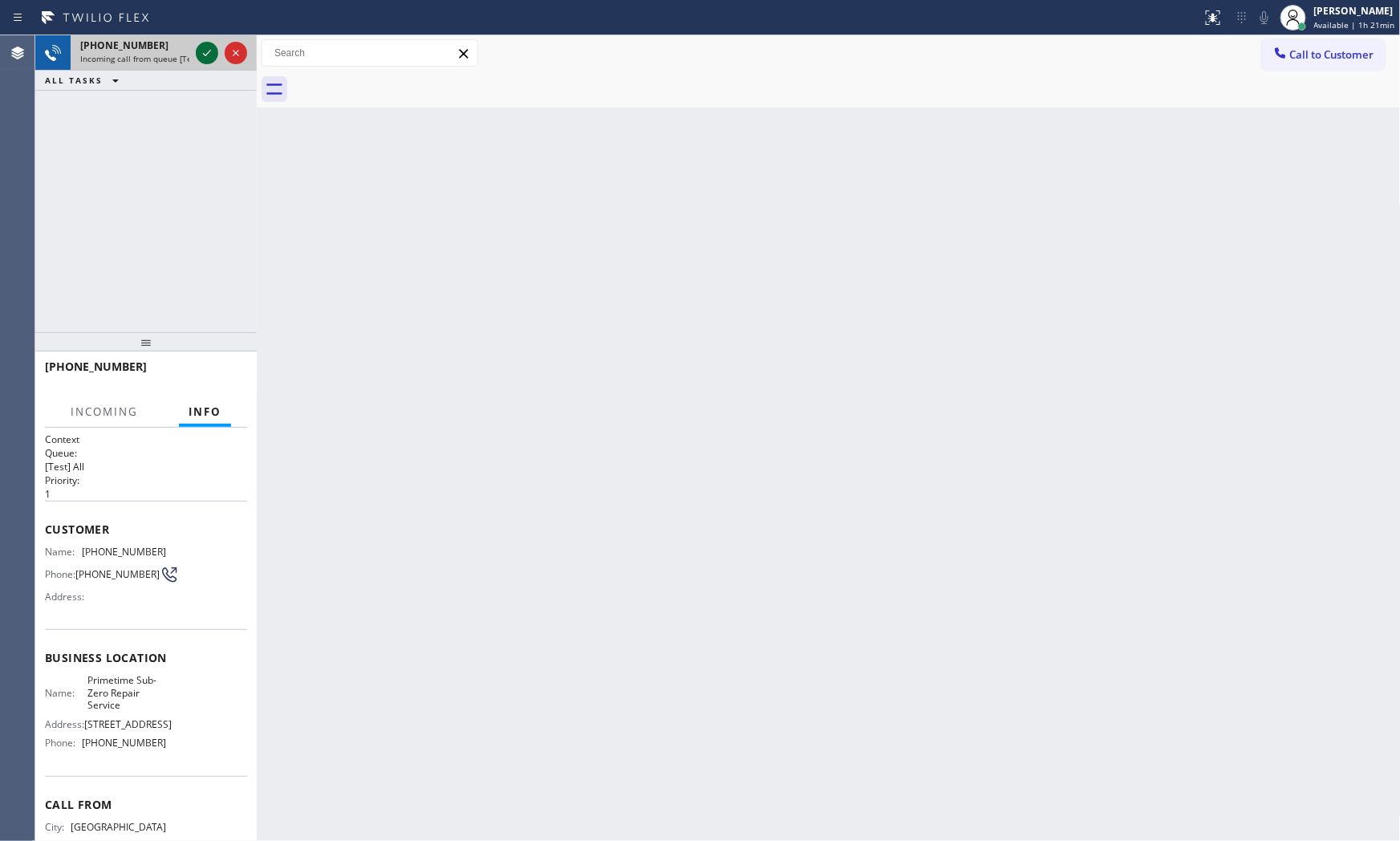
click at [201, 54] on icon at bounding box center [207, 53] width 19 height 19
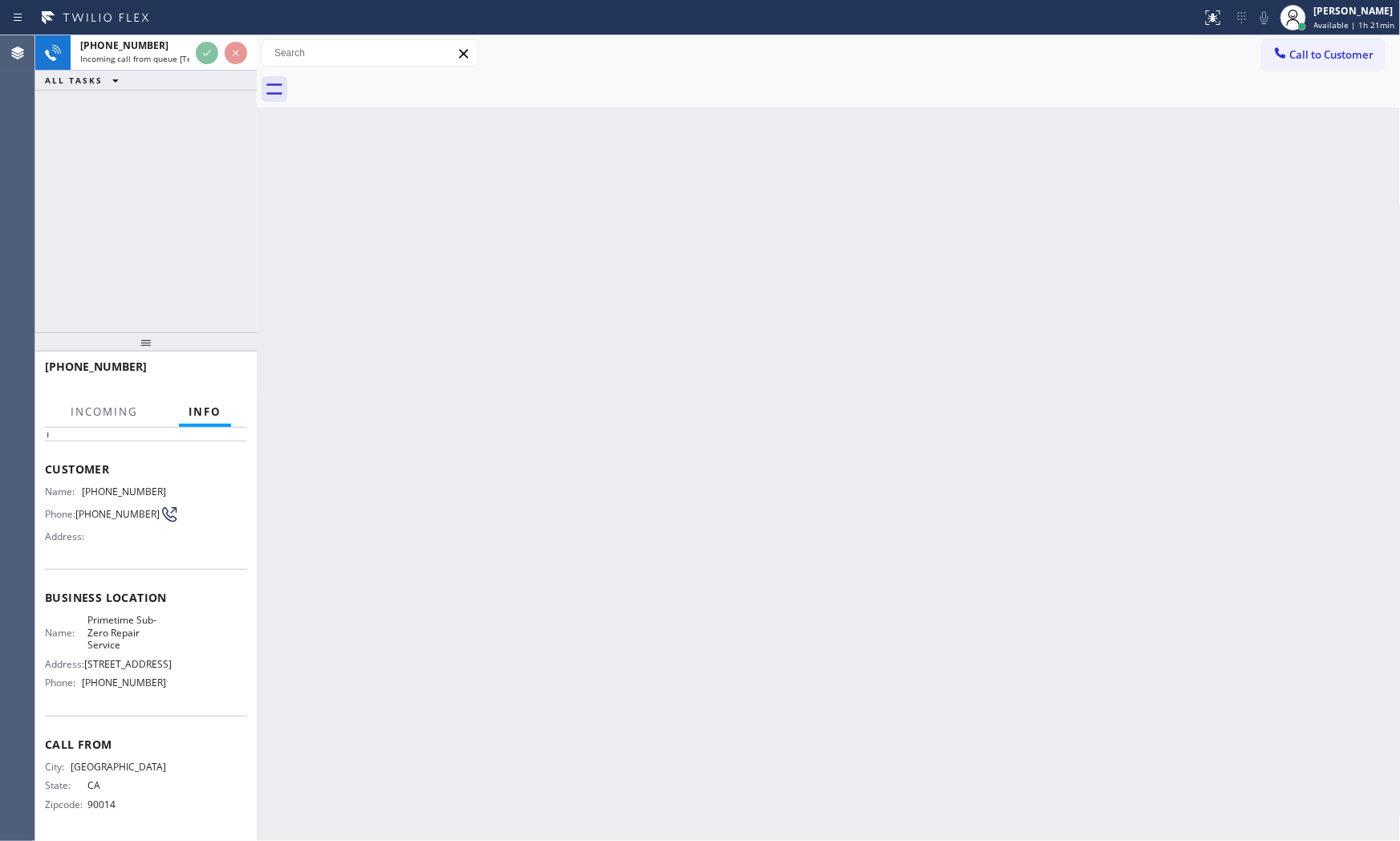
scroll to position [76, 0]
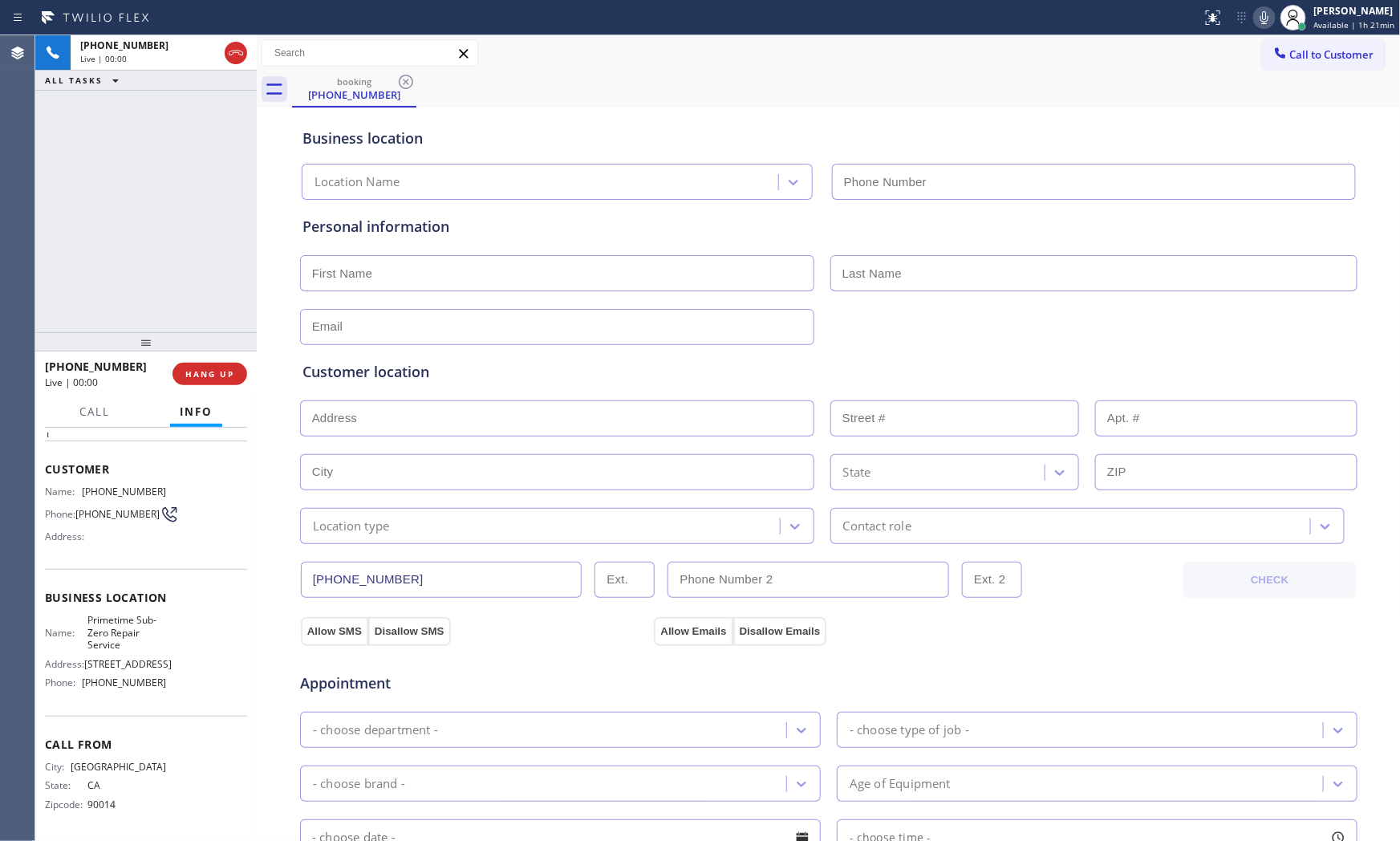
type input "(909) 377-4938"
click at [1264, 12] on icon at bounding box center [1263, 18] width 19 height 19
click at [218, 373] on span "HANG UP" at bounding box center [210, 374] width 49 height 11
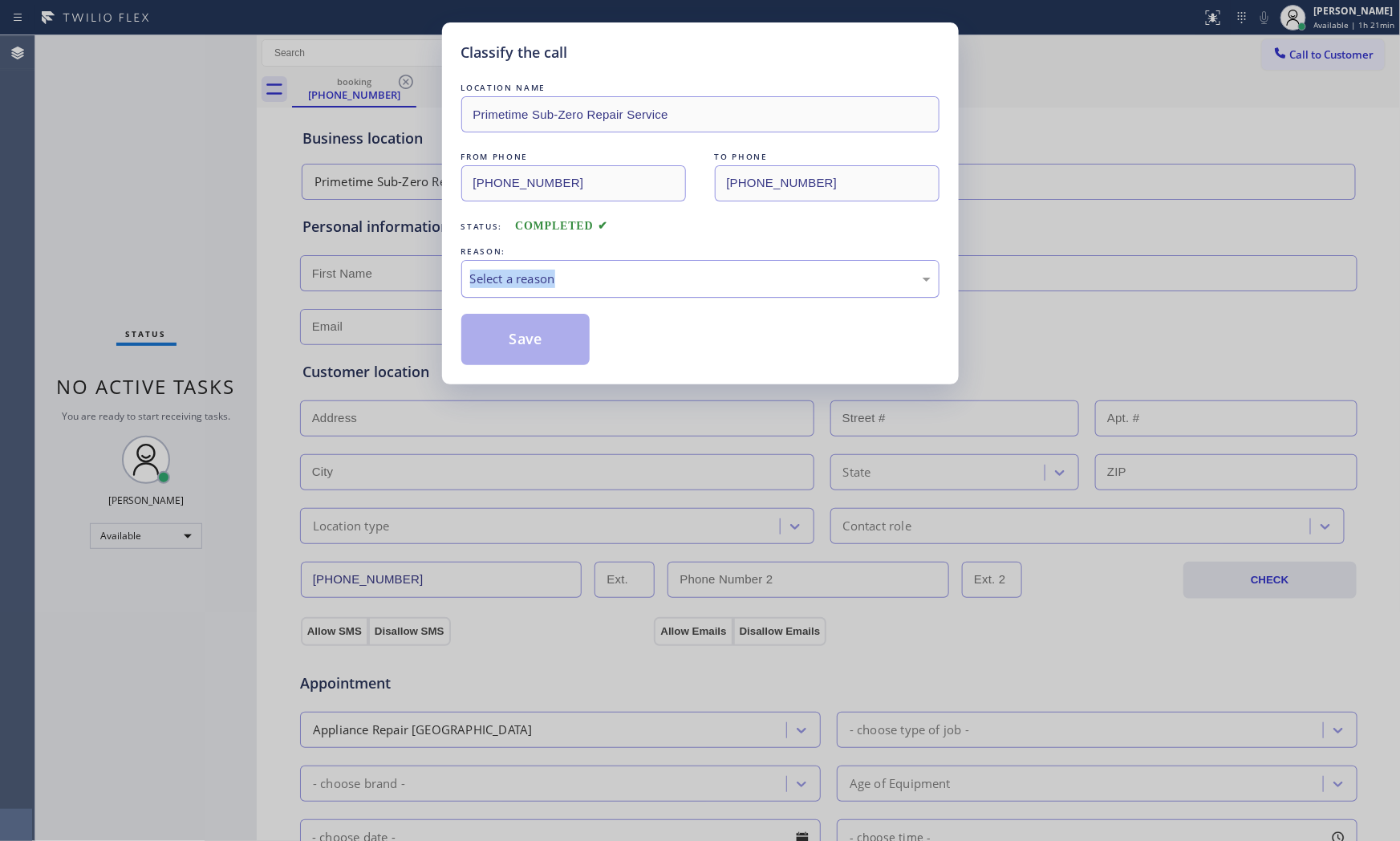
drag, startPoint x: 583, startPoint y: 258, endPoint x: 575, endPoint y: 279, distance: 22.5
click at [583, 261] on div "REASON: Select a reason" at bounding box center [700, 270] width 478 height 55
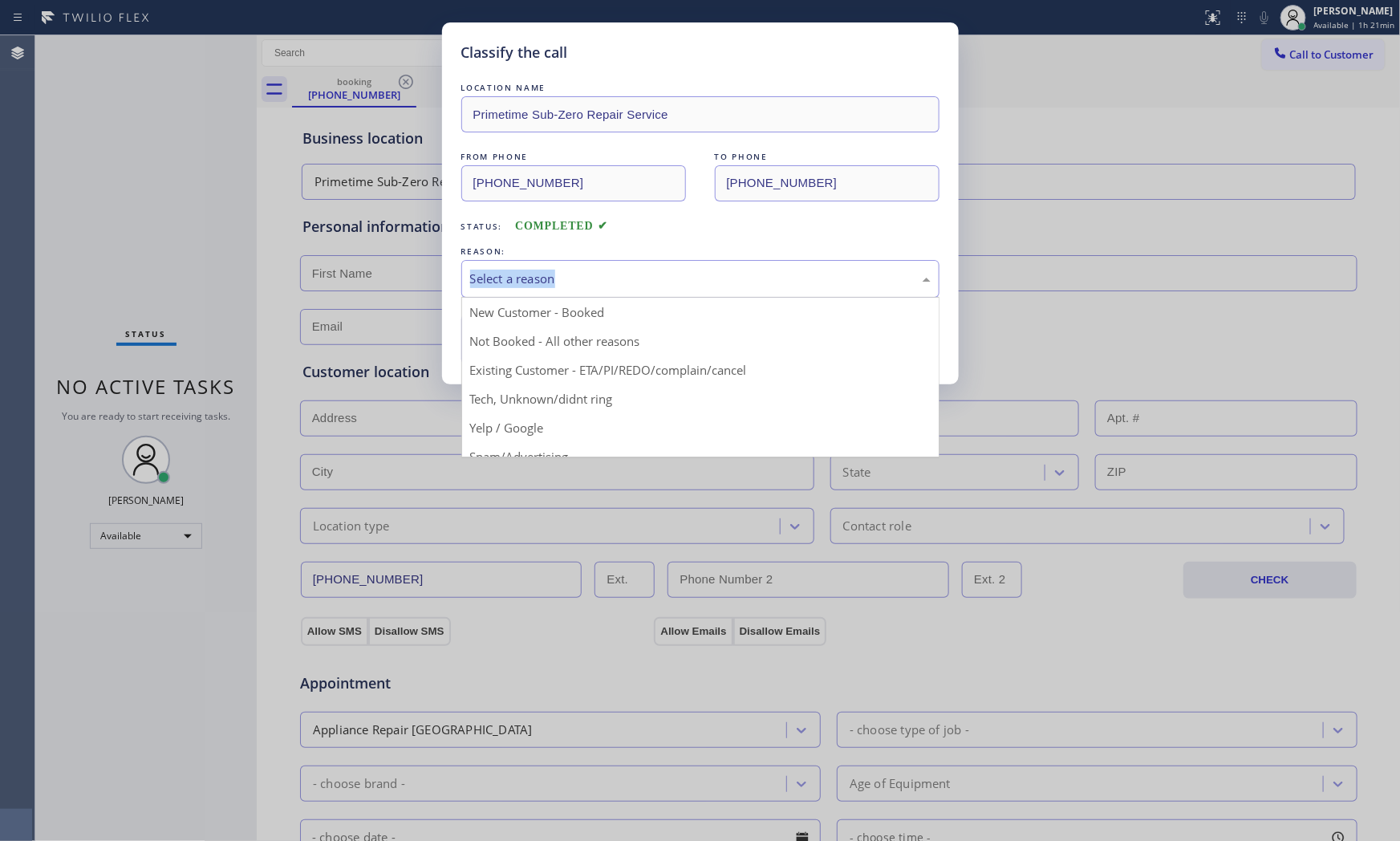
click at [555, 297] on div "Select a reason New Customer - Booked Not Booked - All other reasons Existing C…" at bounding box center [700, 279] width 478 height 38
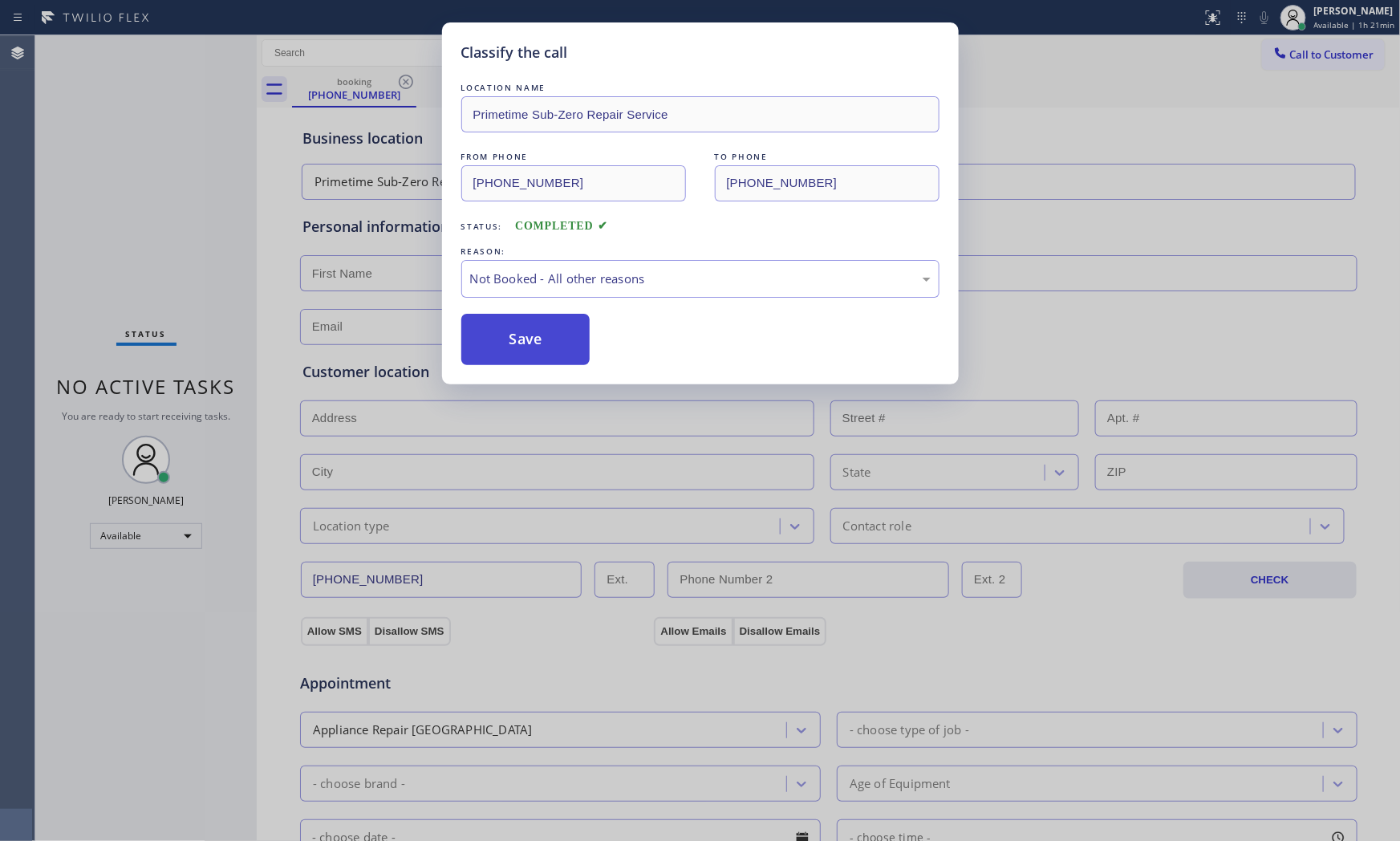
click at [543, 346] on button "Save" at bounding box center [525, 339] width 129 height 52
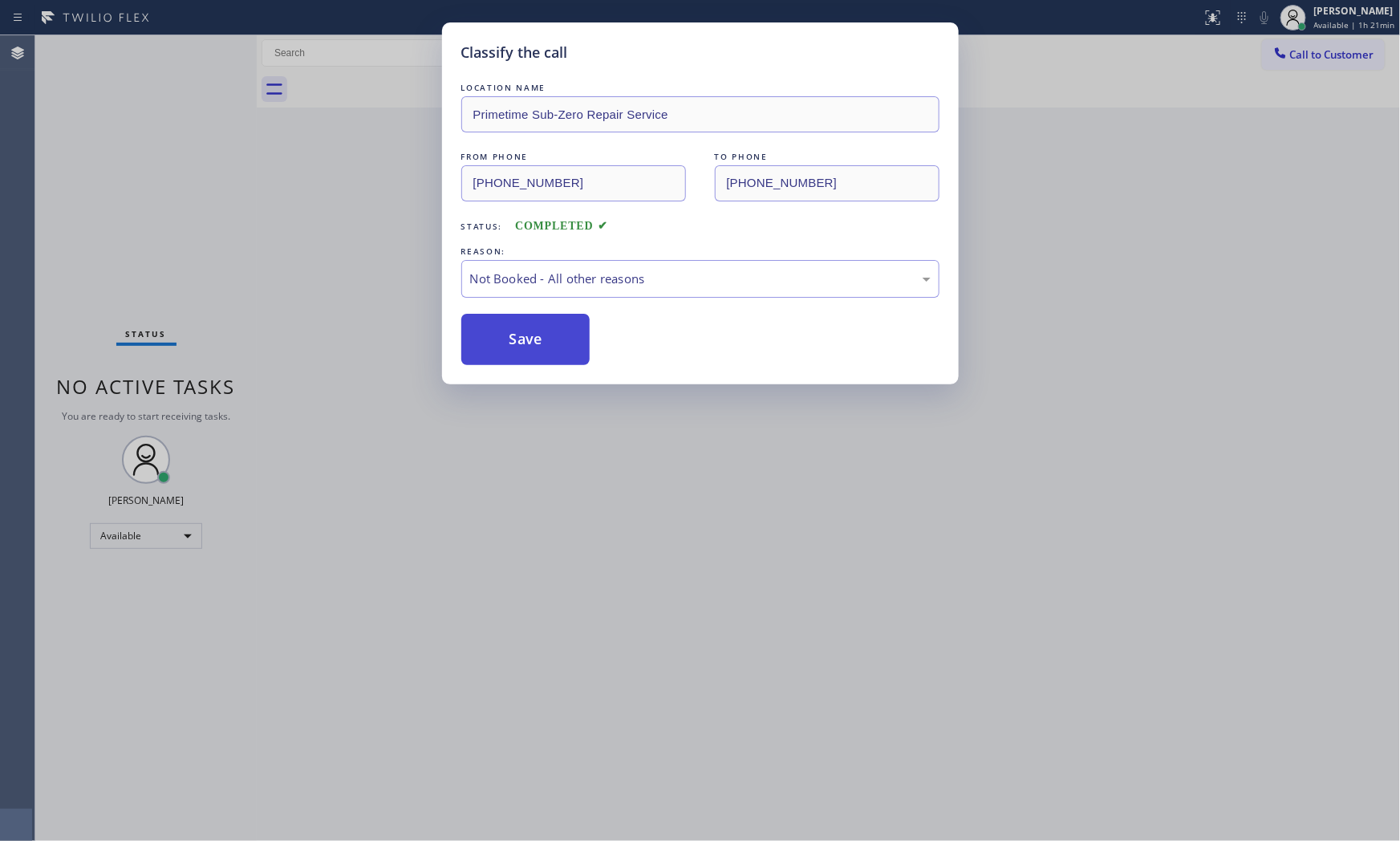
click at [543, 346] on button "Save" at bounding box center [525, 339] width 129 height 52
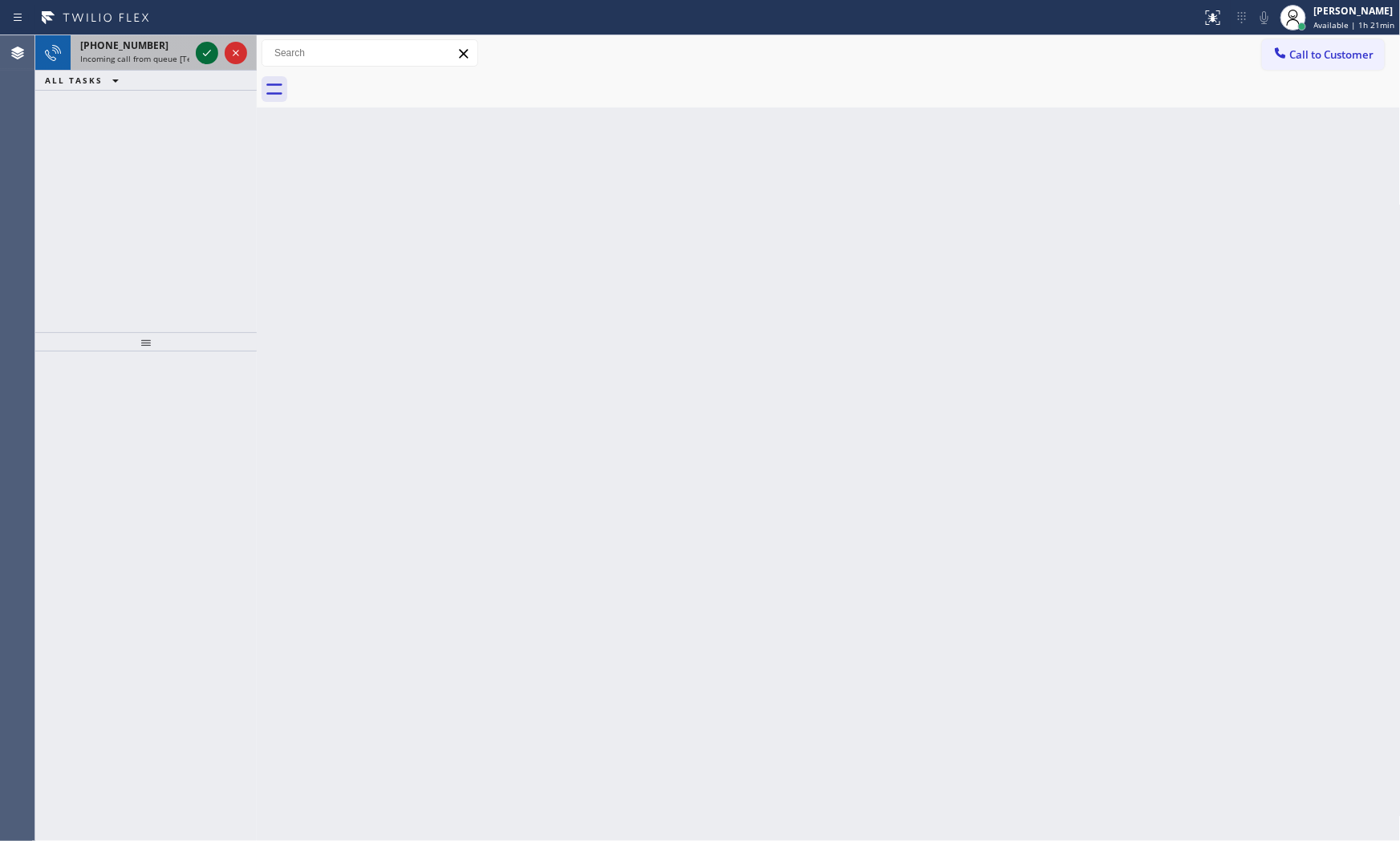
click at [196, 50] on div at bounding box center [207, 53] width 23 height 19
drag, startPoint x: 182, startPoint y: 52, endPoint x: 198, endPoint y: 53, distance: 16.0
click at [185, 52] on div "+17732514843 Incoming call from queue [Test] All" at bounding box center [131, 52] width 121 height 35
click at [149, 48] on div "+13107757582" at bounding box center [135, 45] width 109 height 13
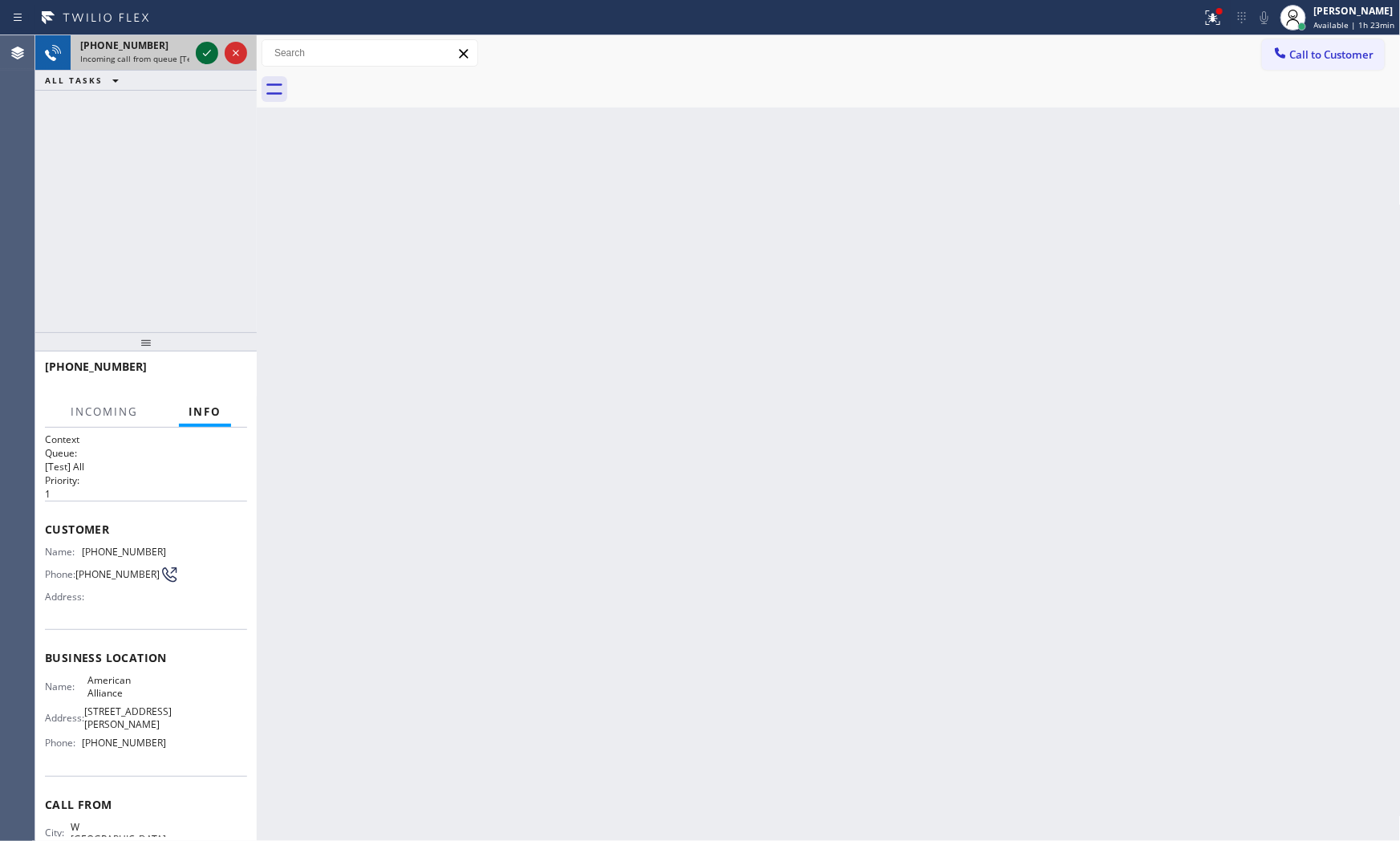
click at [205, 49] on icon at bounding box center [207, 53] width 19 height 19
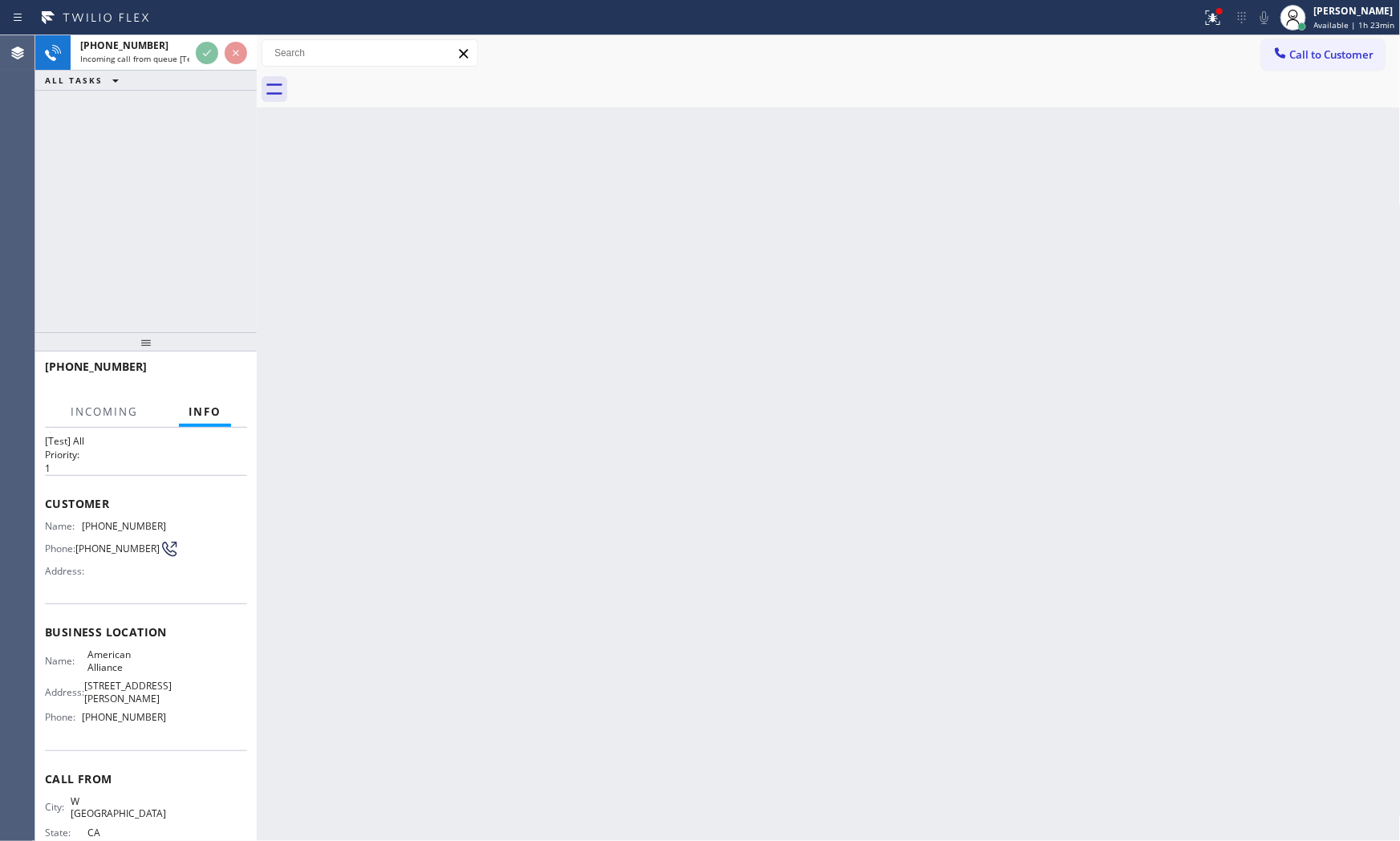
scroll to position [52, 0]
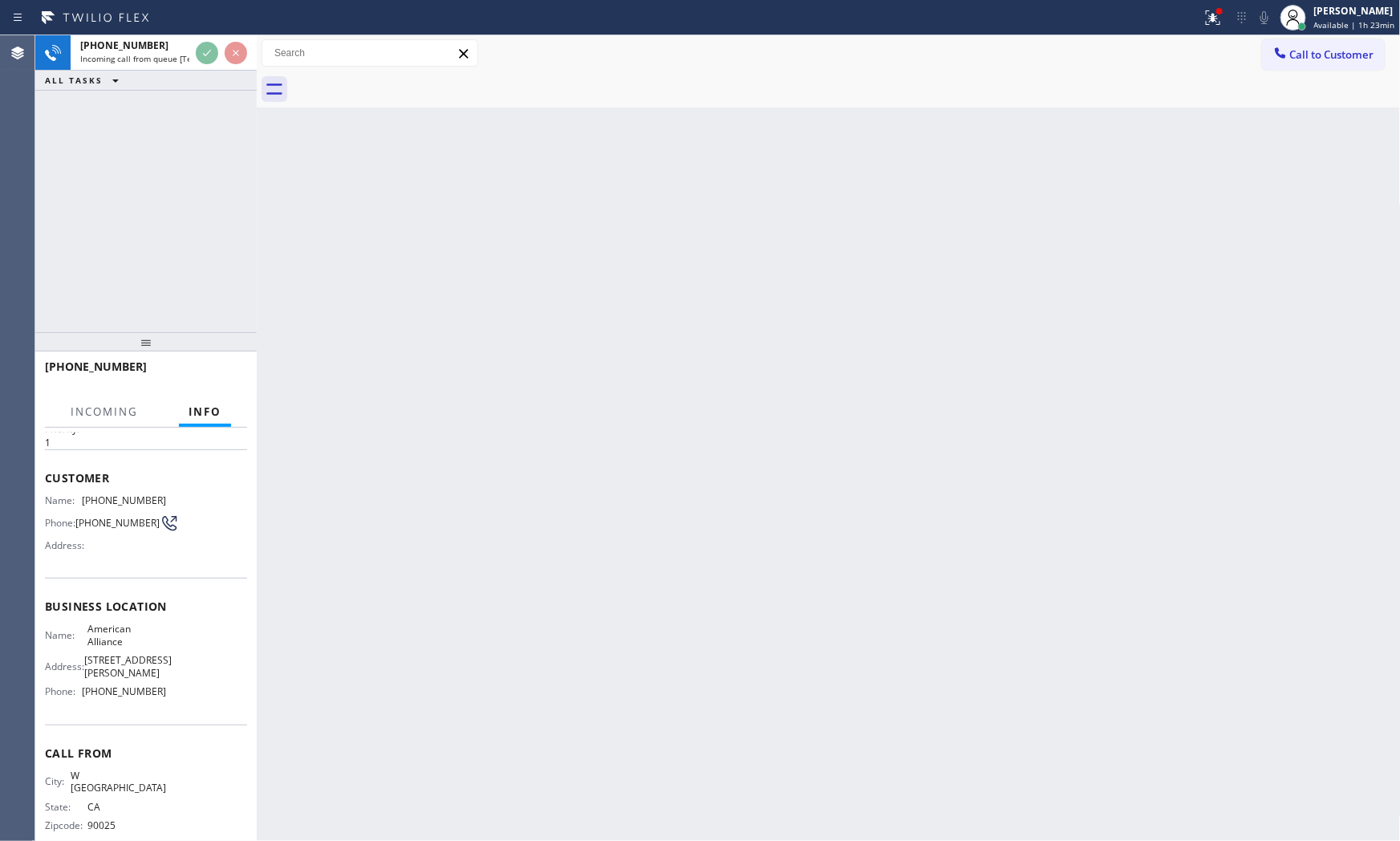
click at [422, 361] on div "Back to Dashboard Change Sender ID Customers Technicians Select a contact Outbo…" at bounding box center [829, 437] width 1144 height 805
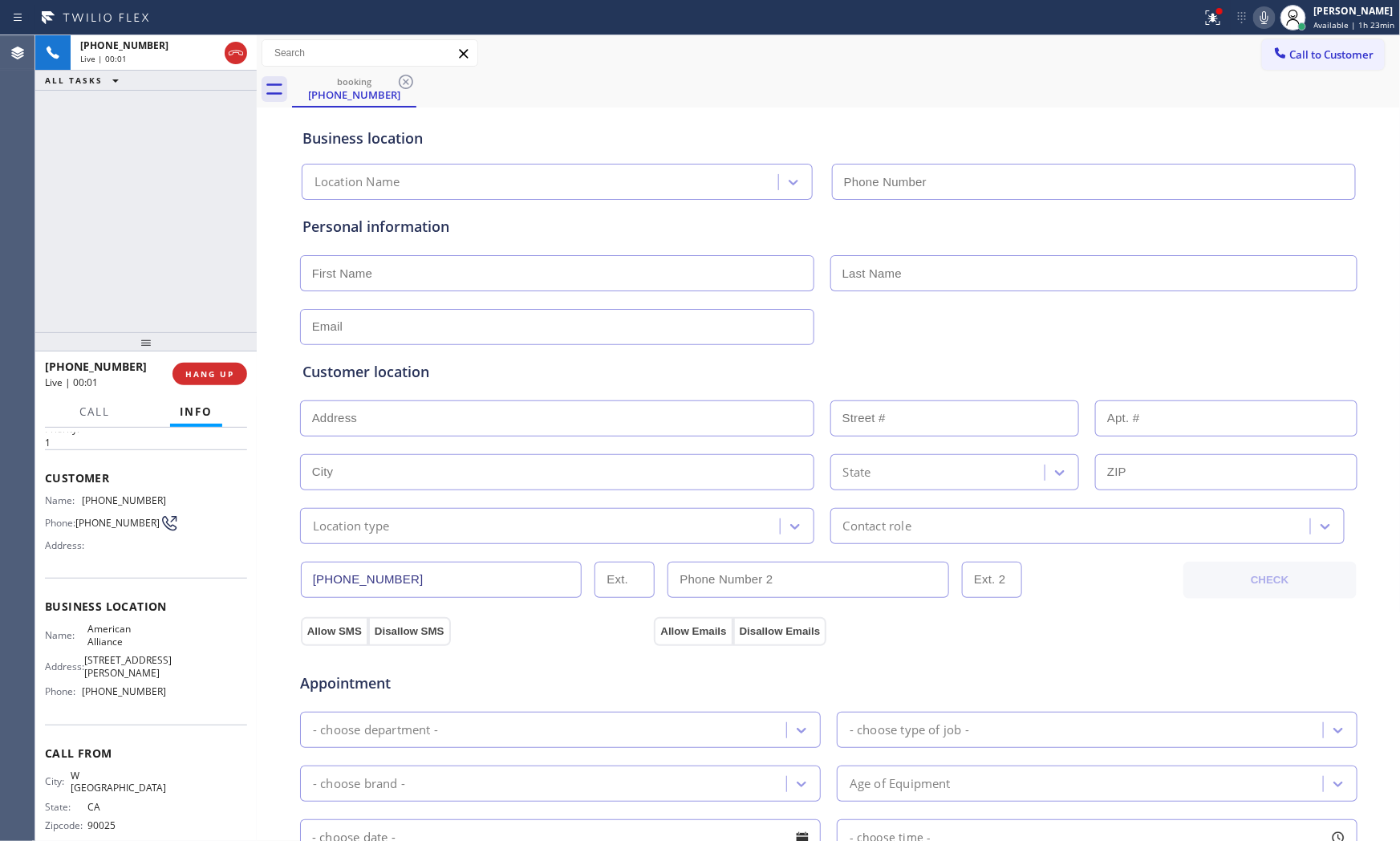
type input "(855) 400-0084"
click at [217, 380] on button "HANG UP" at bounding box center [209, 374] width 74 height 23
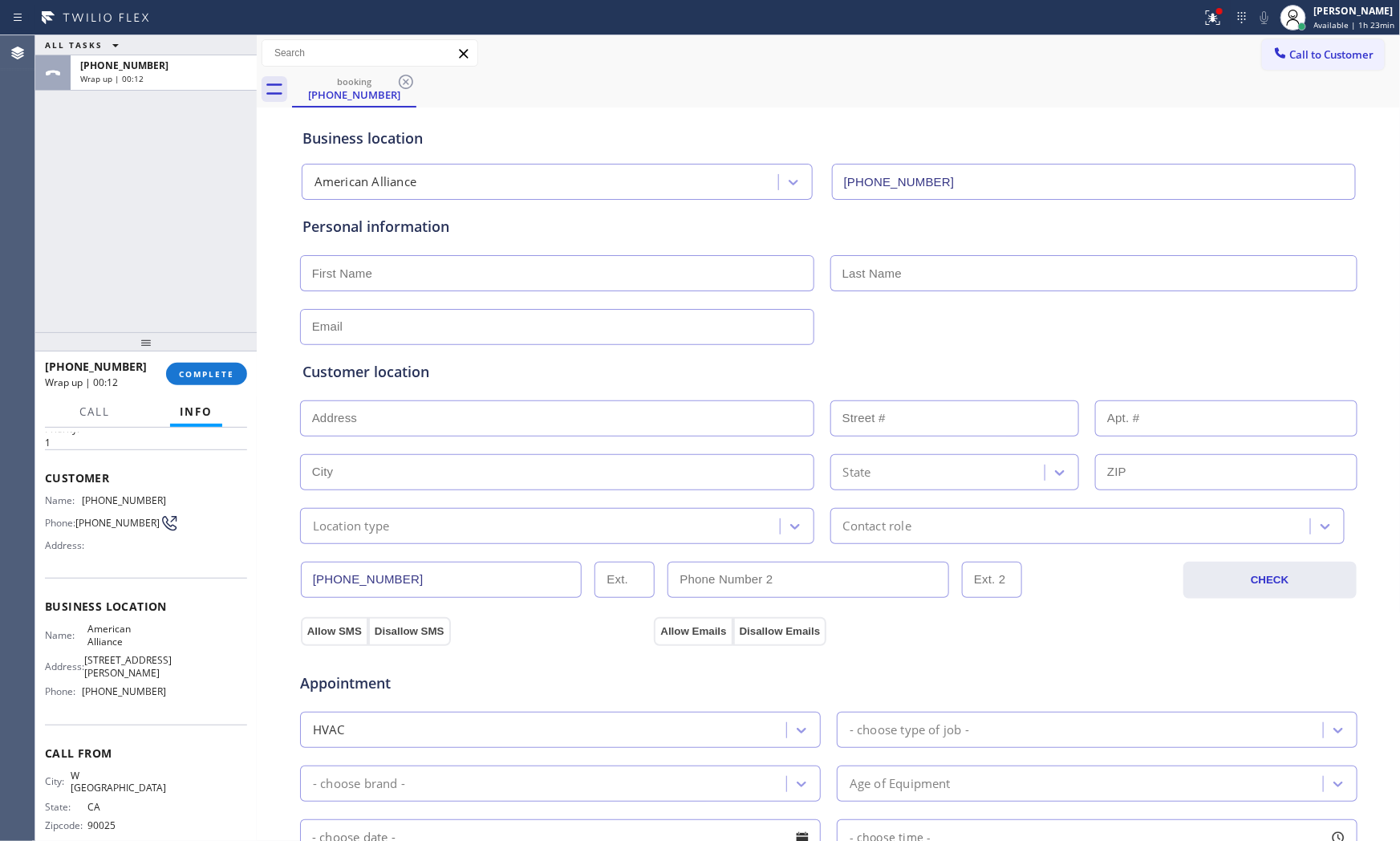
click at [225, 389] on div "+13107757582 Wrap up | 00:12 COMPLETE" at bounding box center [146, 374] width 202 height 41
click at [225, 387] on div "+13107757582 Wrap up | 00:13 COMPLETE" at bounding box center [146, 374] width 202 height 41
click at [243, 381] on button "COMPLETE" at bounding box center [206, 374] width 81 height 23
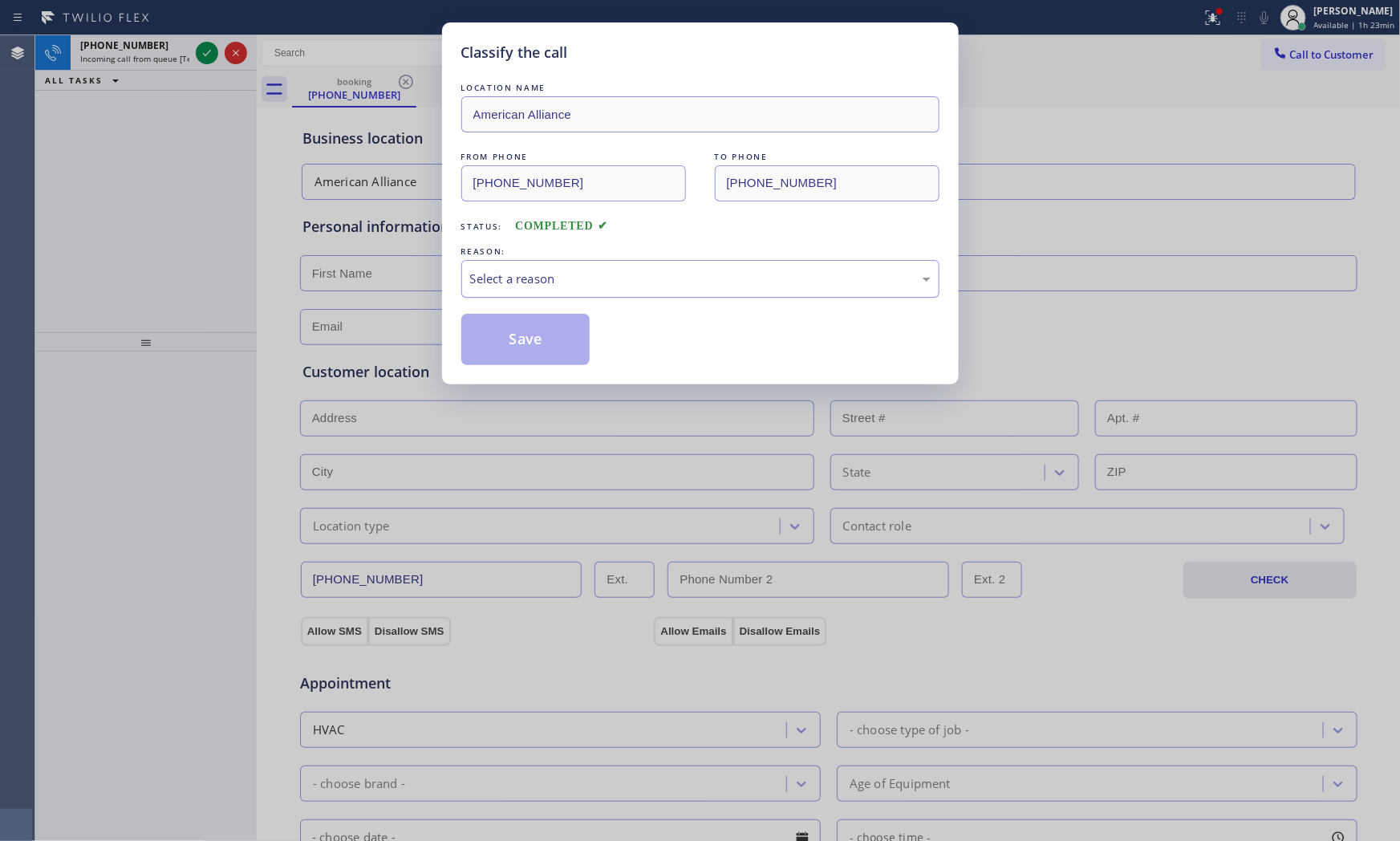
click at [620, 289] on div "Select a reason" at bounding box center [700, 279] width 478 height 38
click at [549, 335] on button "Save" at bounding box center [525, 339] width 129 height 52
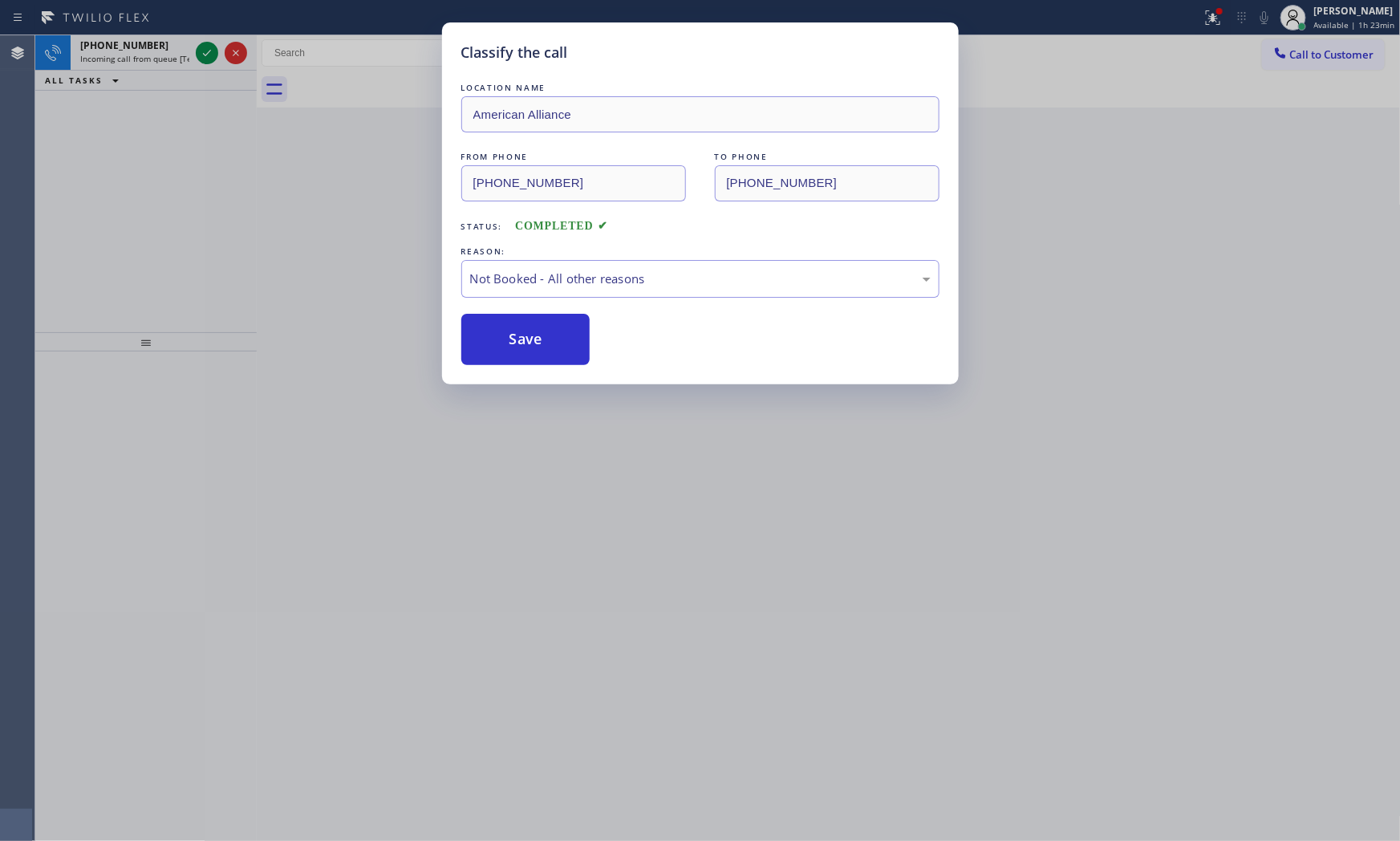
click at [549, 335] on button "Save" at bounding box center [525, 339] width 129 height 52
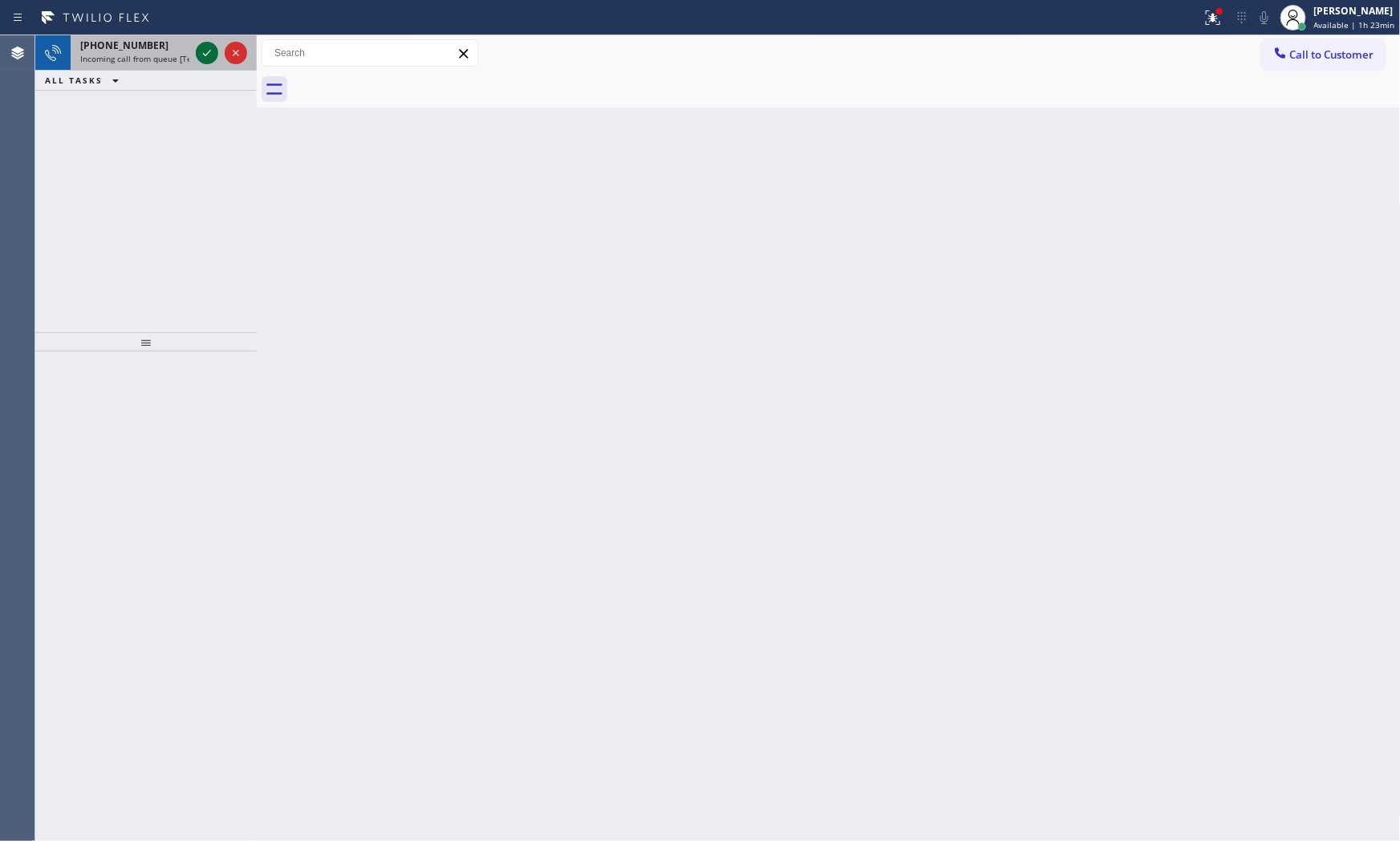
click at [196, 46] on div at bounding box center [207, 53] width 23 height 19
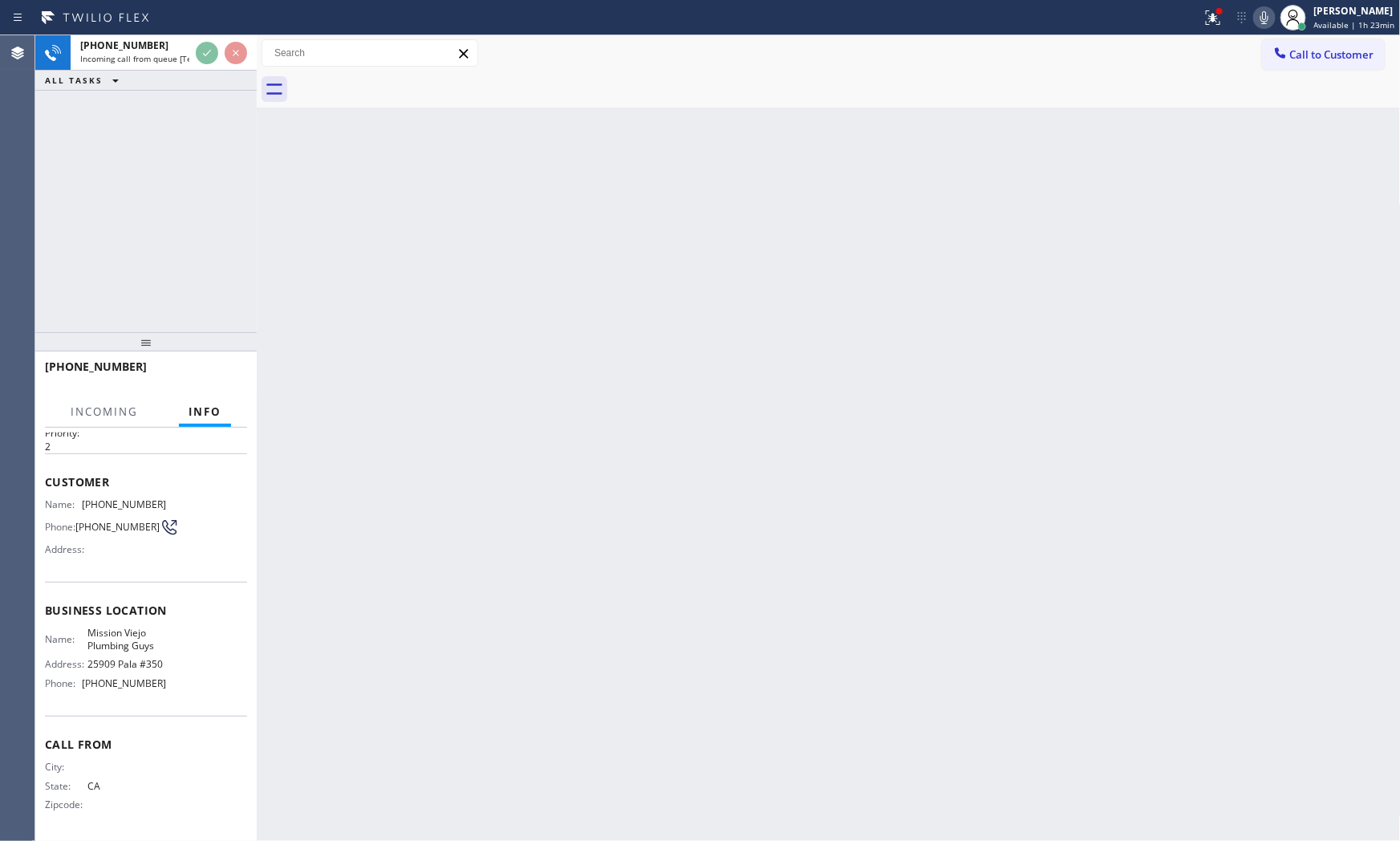
scroll to position [64, 0]
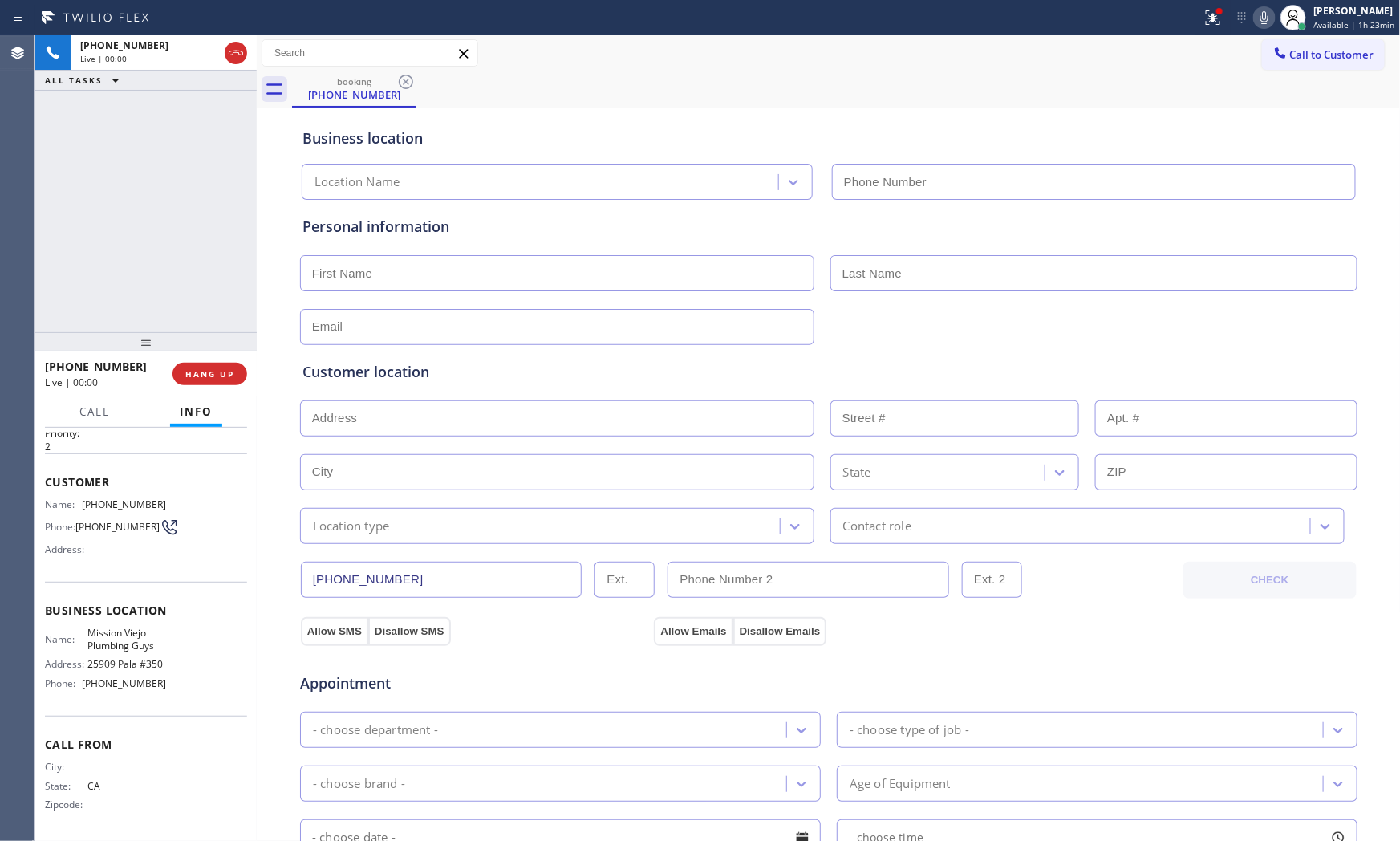
type input "(949) 763-3482"
click at [227, 365] on button "HANG UP" at bounding box center [209, 374] width 74 height 23
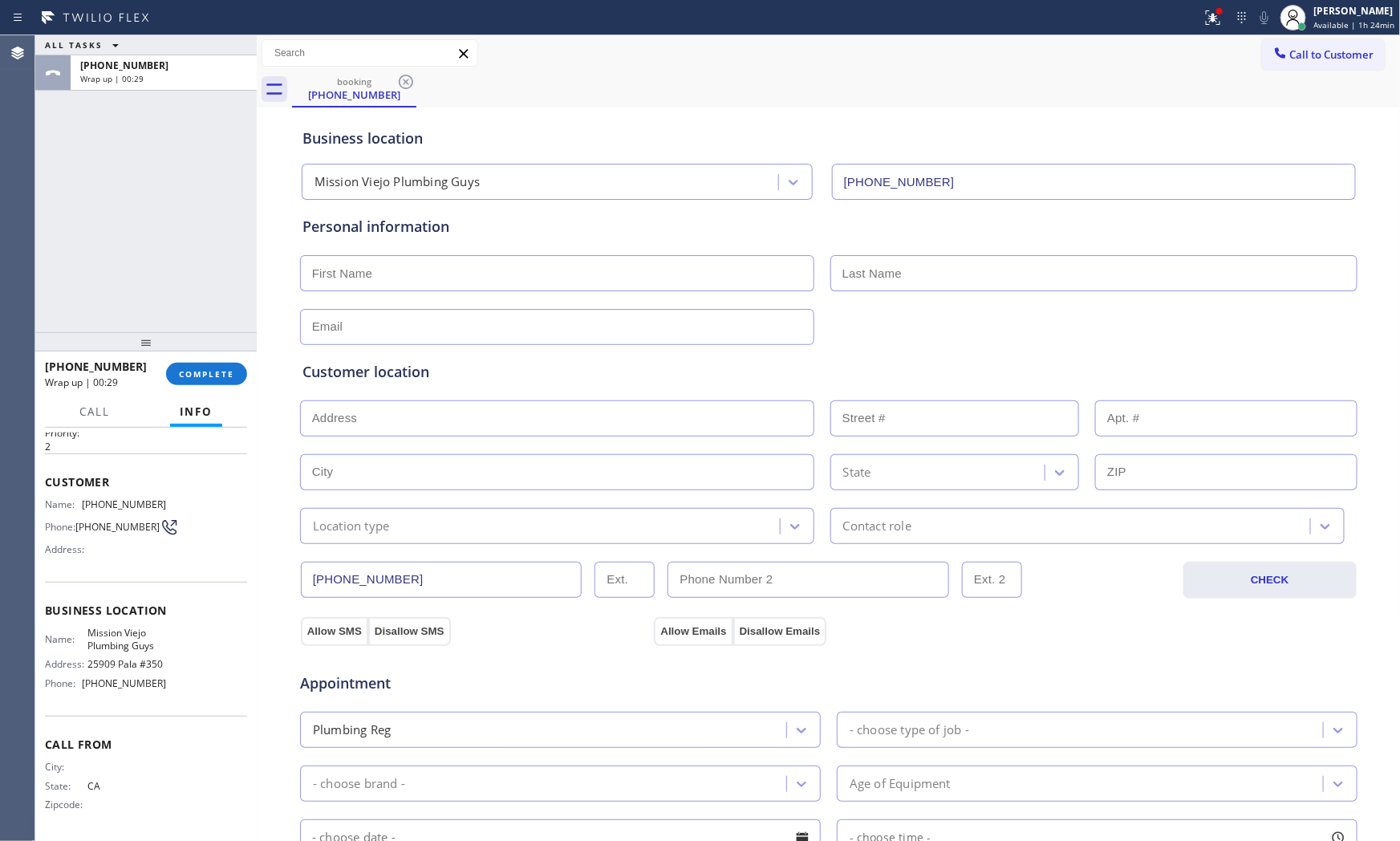
click at [207, 359] on div "+19493844725 Wrap up | 00:29 COMPLETE" at bounding box center [146, 374] width 202 height 41
click at [236, 371] on button "COMPLETE" at bounding box center [206, 374] width 81 height 23
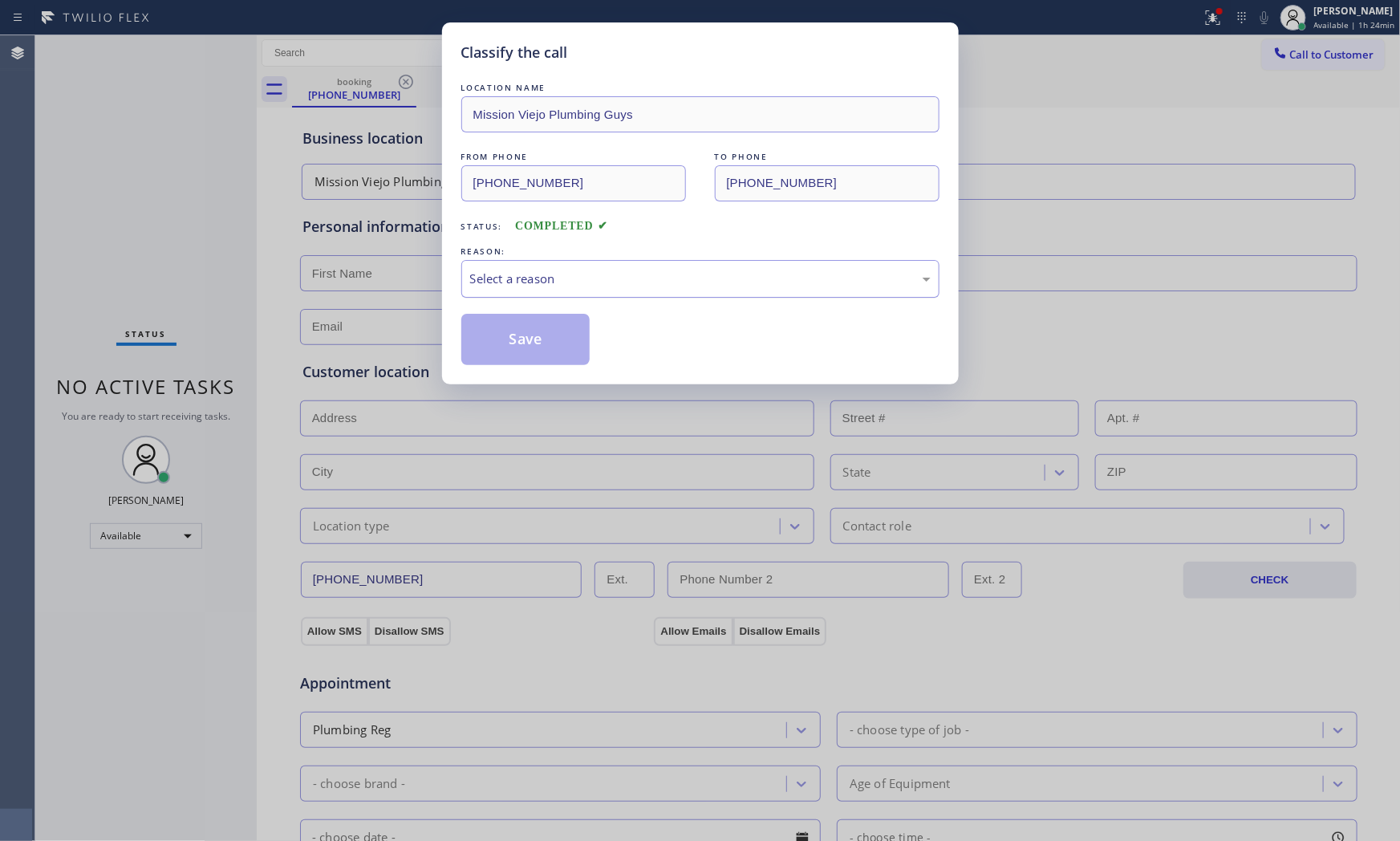
drag, startPoint x: 678, startPoint y: 271, endPoint x: 666, endPoint y: 292, distance: 24.2
click at [674, 281] on div "Select a reason" at bounding box center [700, 279] width 460 height 19
click at [574, 345] on button "Save" at bounding box center [525, 339] width 129 height 52
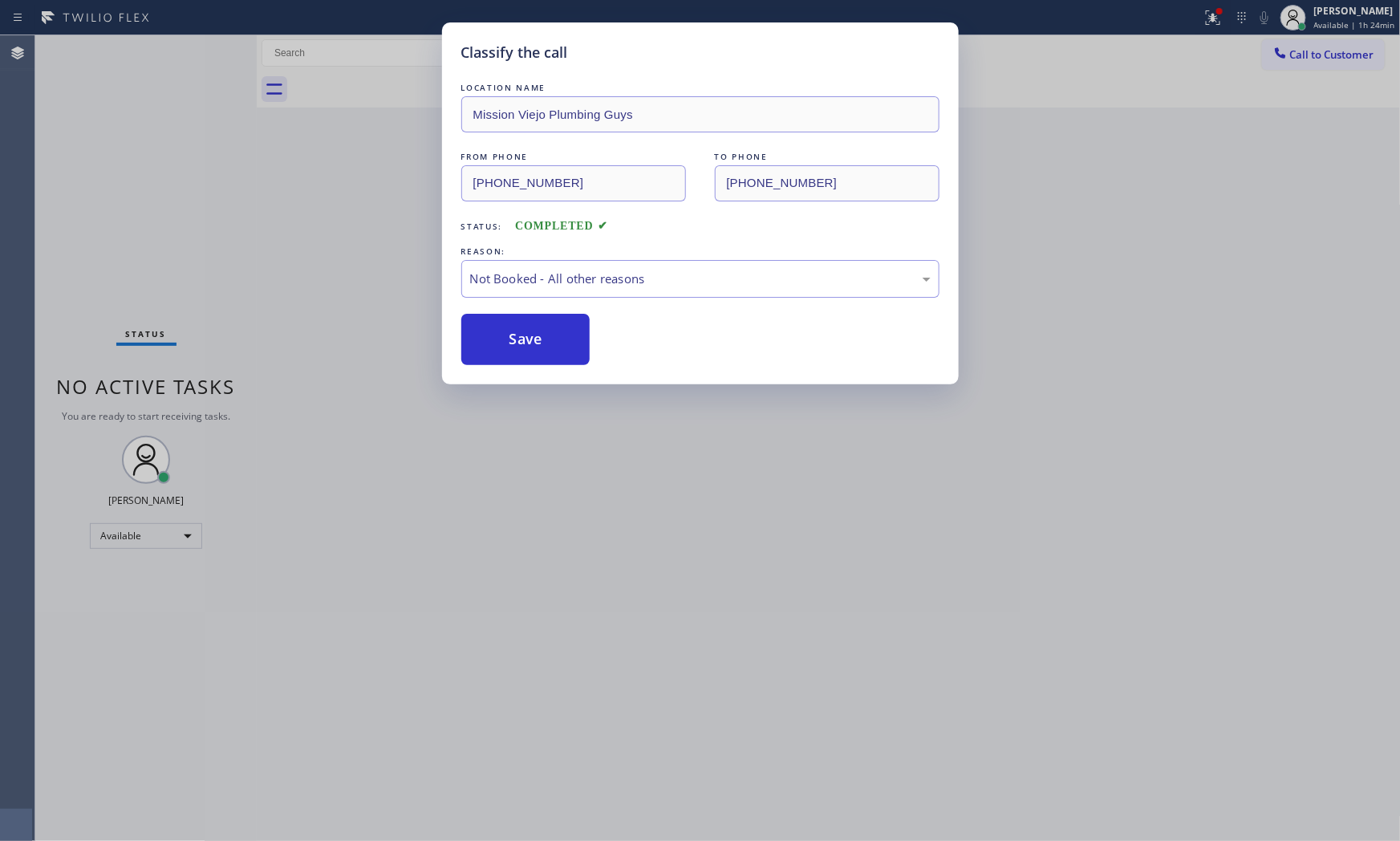
click at [574, 345] on button "Save" at bounding box center [525, 339] width 129 height 52
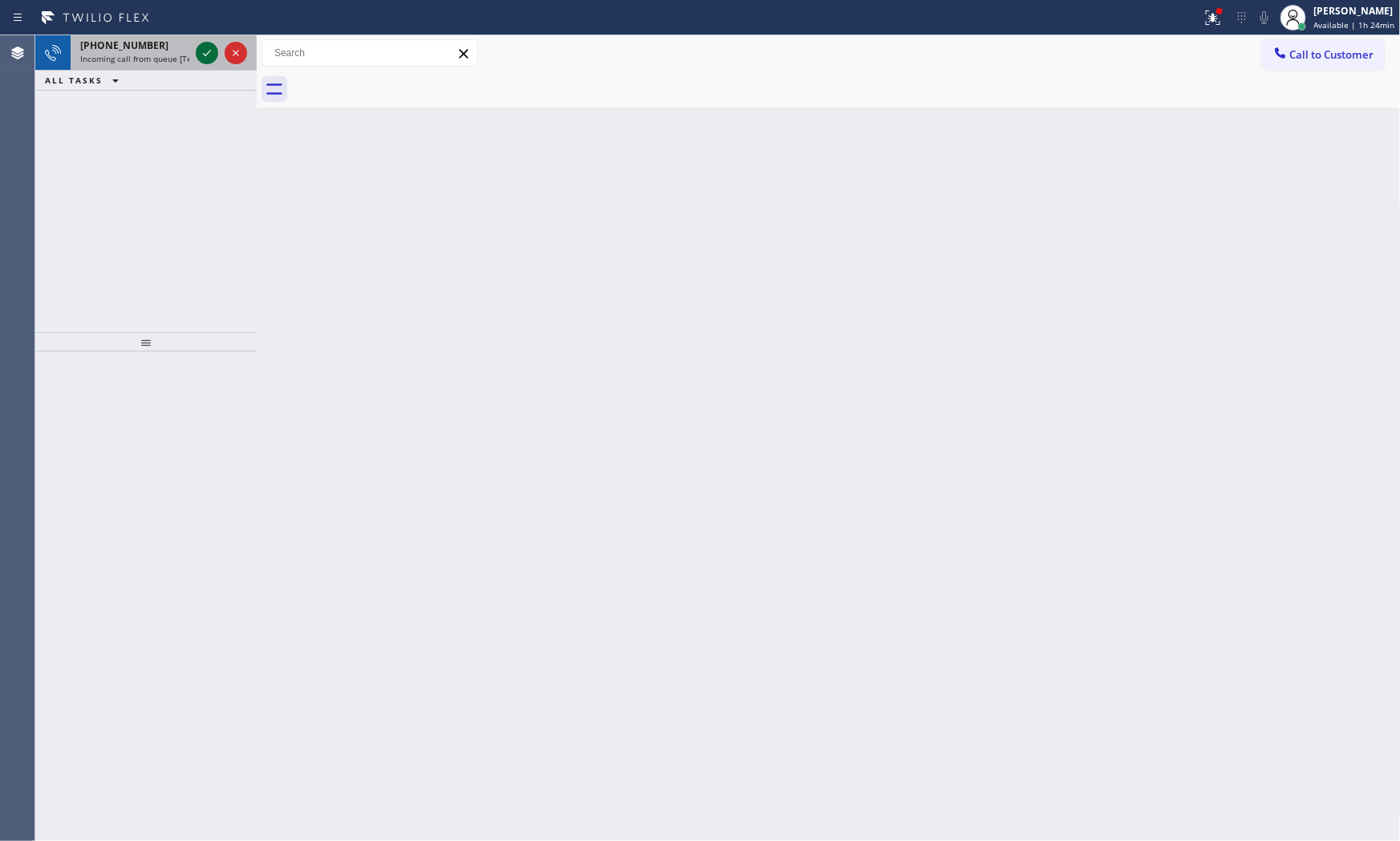
click at [198, 57] on icon at bounding box center [207, 53] width 19 height 19
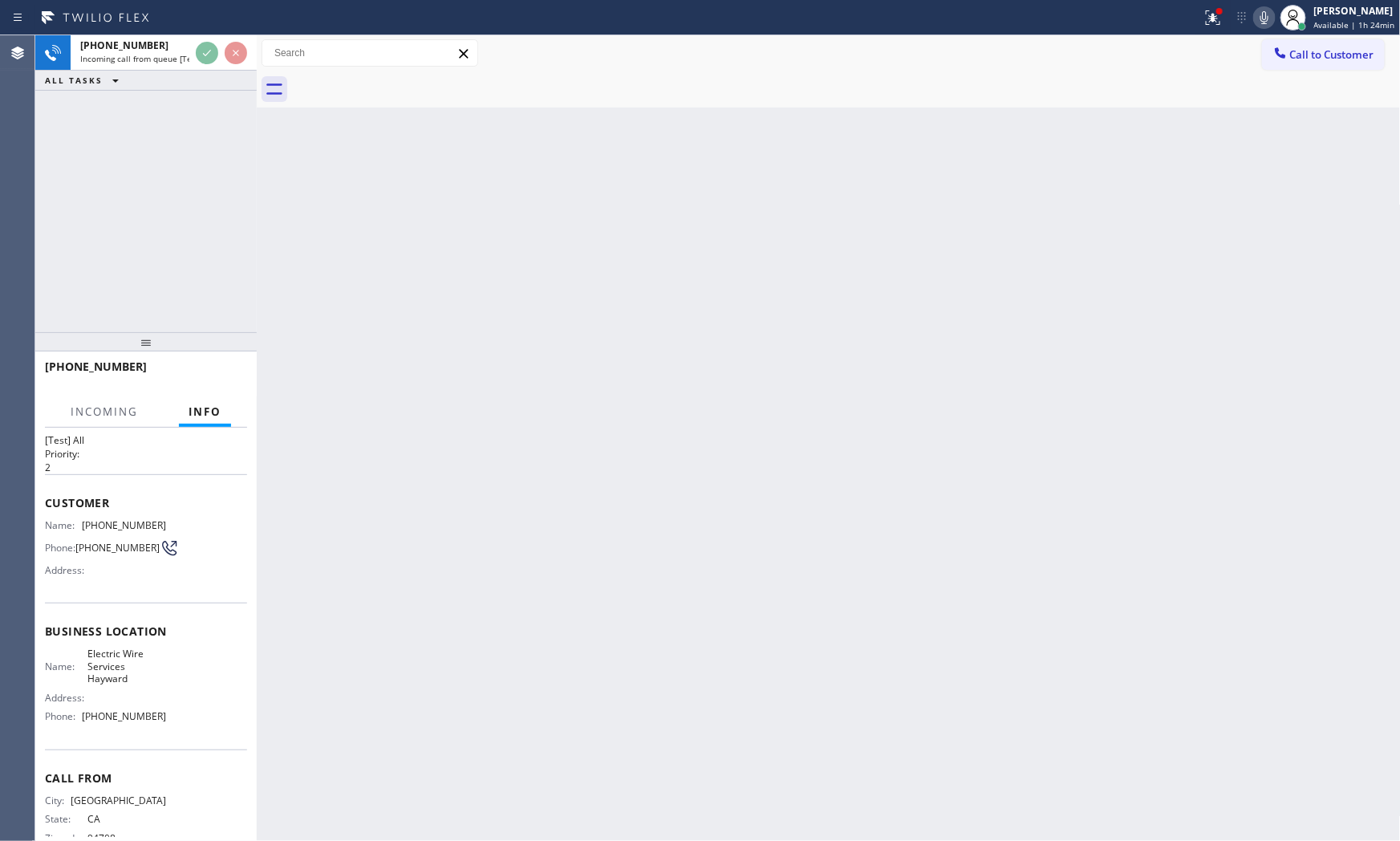
scroll to position [64, 0]
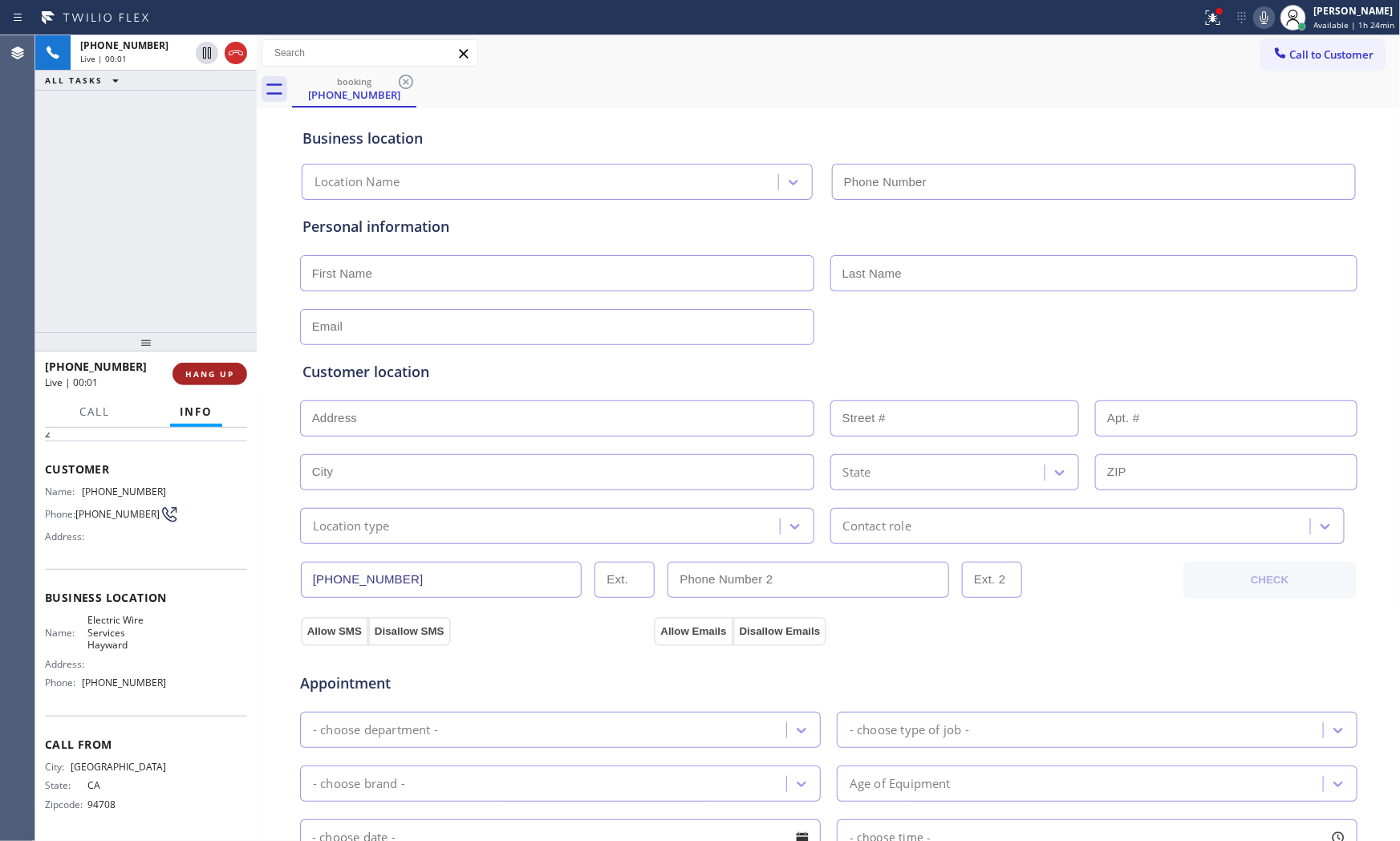
type input "(510) 880-3328"
click at [210, 373] on span "HANG UP" at bounding box center [210, 374] width 49 height 11
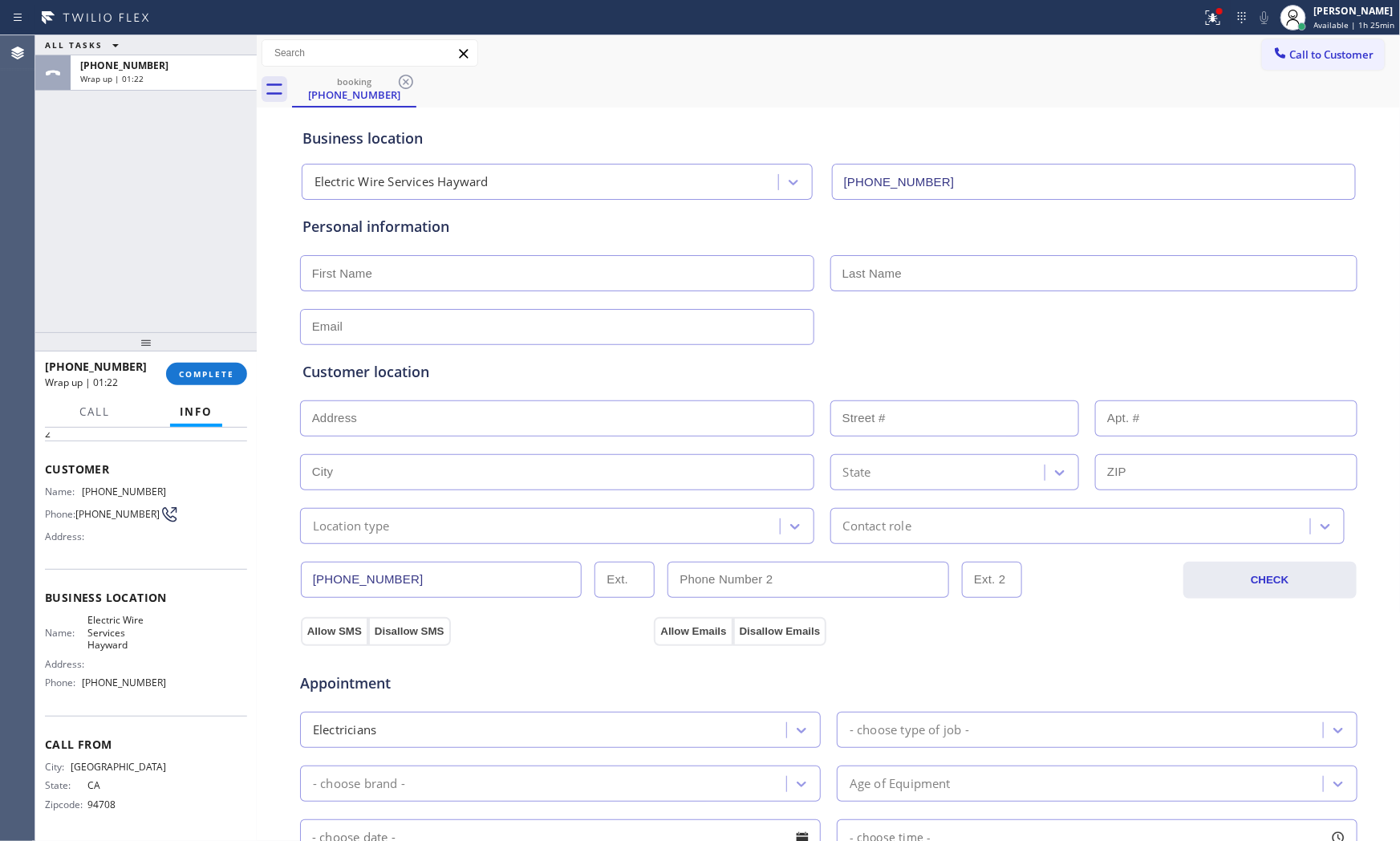
click at [198, 390] on div "+15108491724 Wrap up | 01:22 COMPLETE" at bounding box center [146, 374] width 202 height 41
click at [201, 374] on span "COMPLETE" at bounding box center [206, 374] width 56 height 11
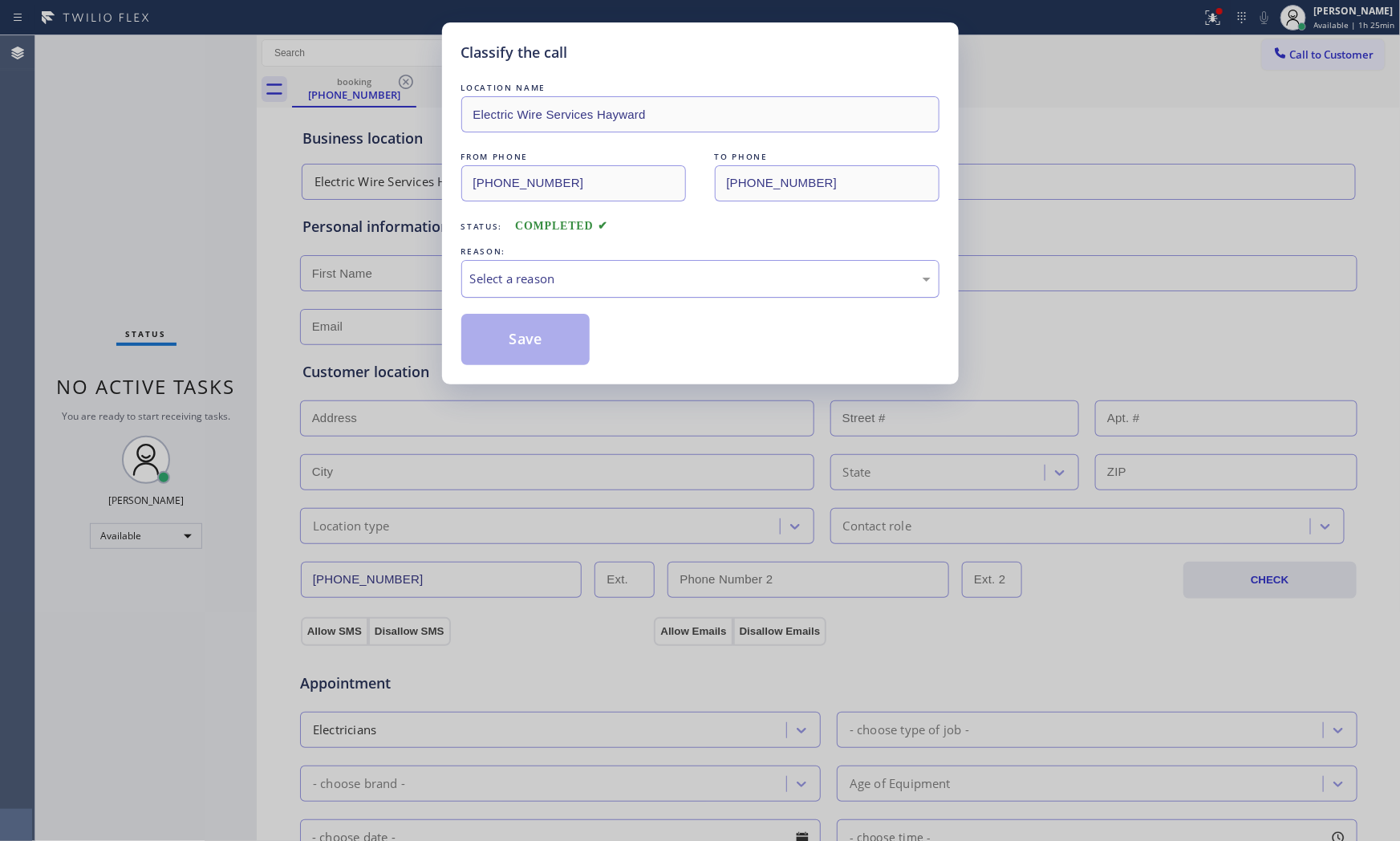
click at [558, 290] on div "Select a reason" at bounding box center [700, 279] width 478 height 38
click at [545, 351] on button "Save" at bounding box center [525, 339] width 129 height 52
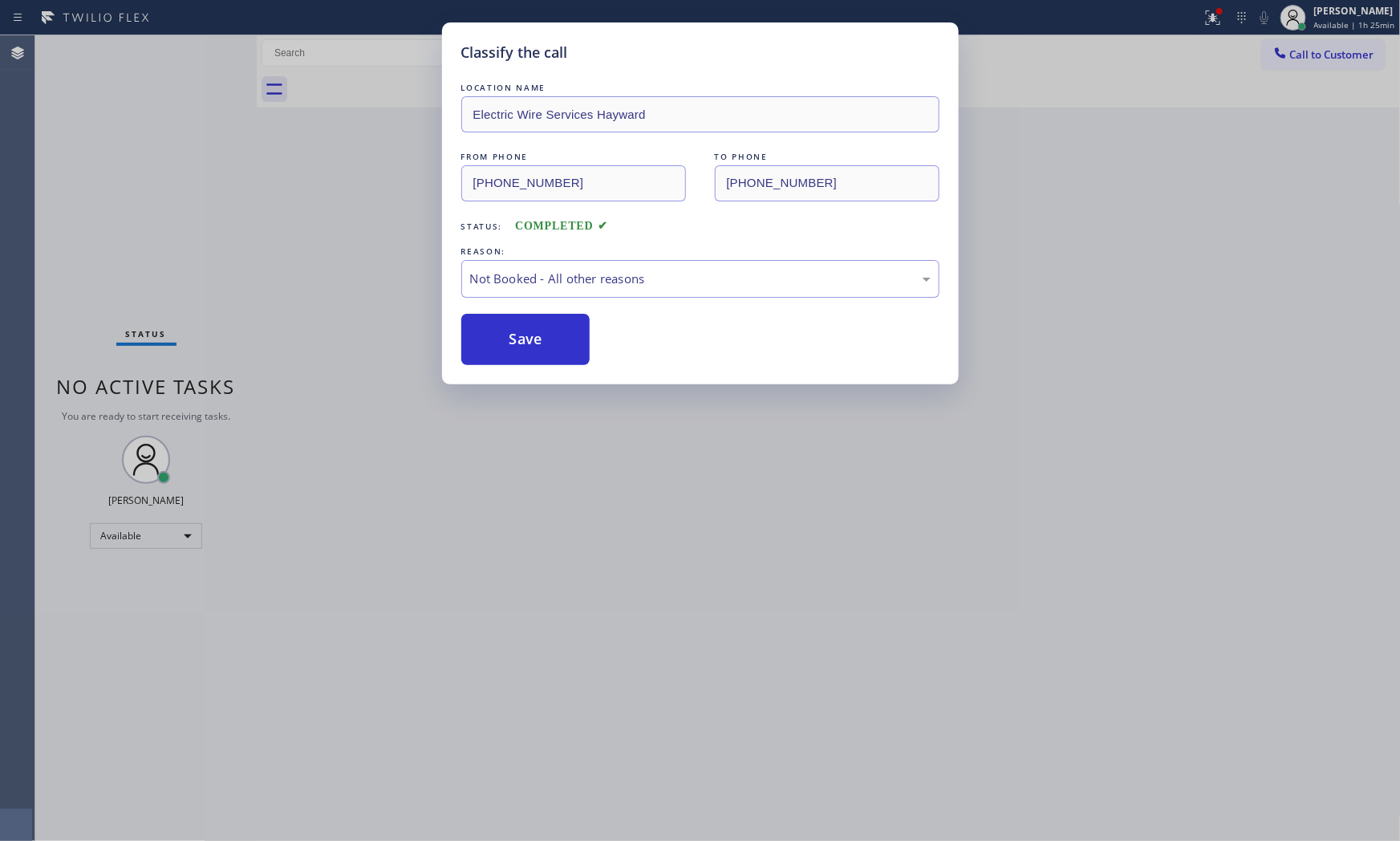
click at [545, 351] on button "Save" at bounding box center [525, 339] width 129 height 52
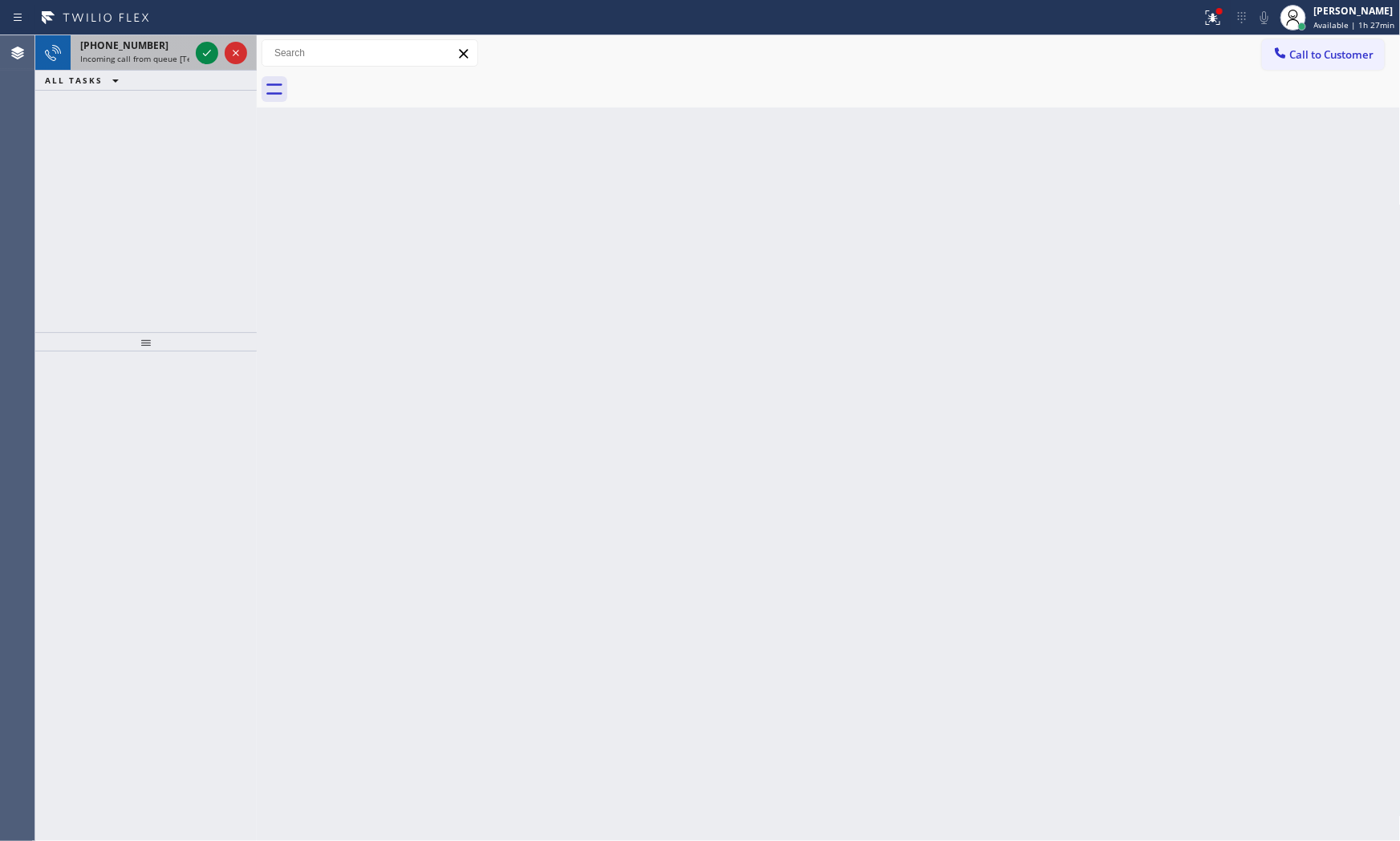
click at [155, 58] on span "Incoming call from queue [Test] All" at bounding box center [146, 58] width 133 height 11
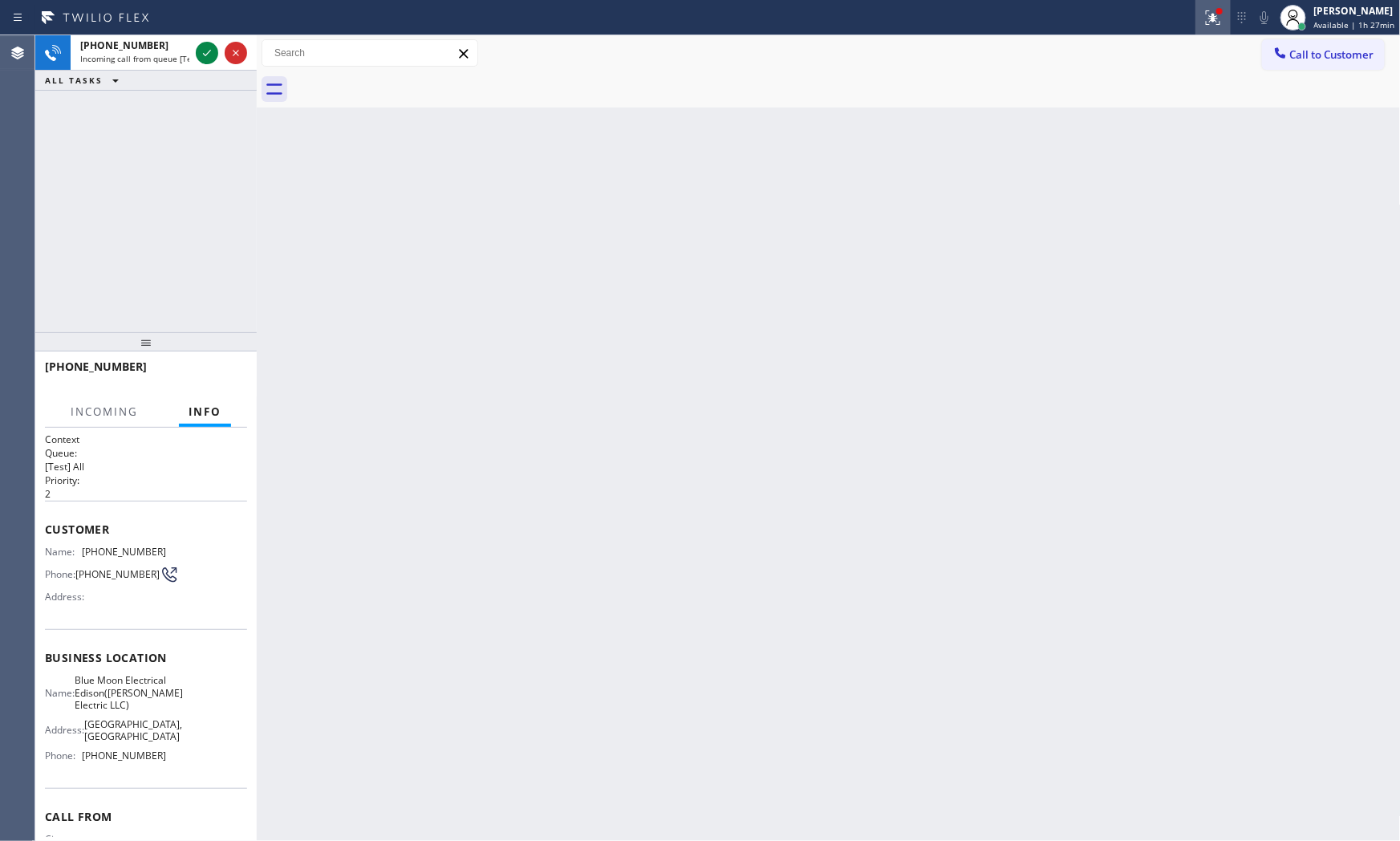
click at [1205, 9] on icon at bounding box center [1213, 18] width 19 height 19
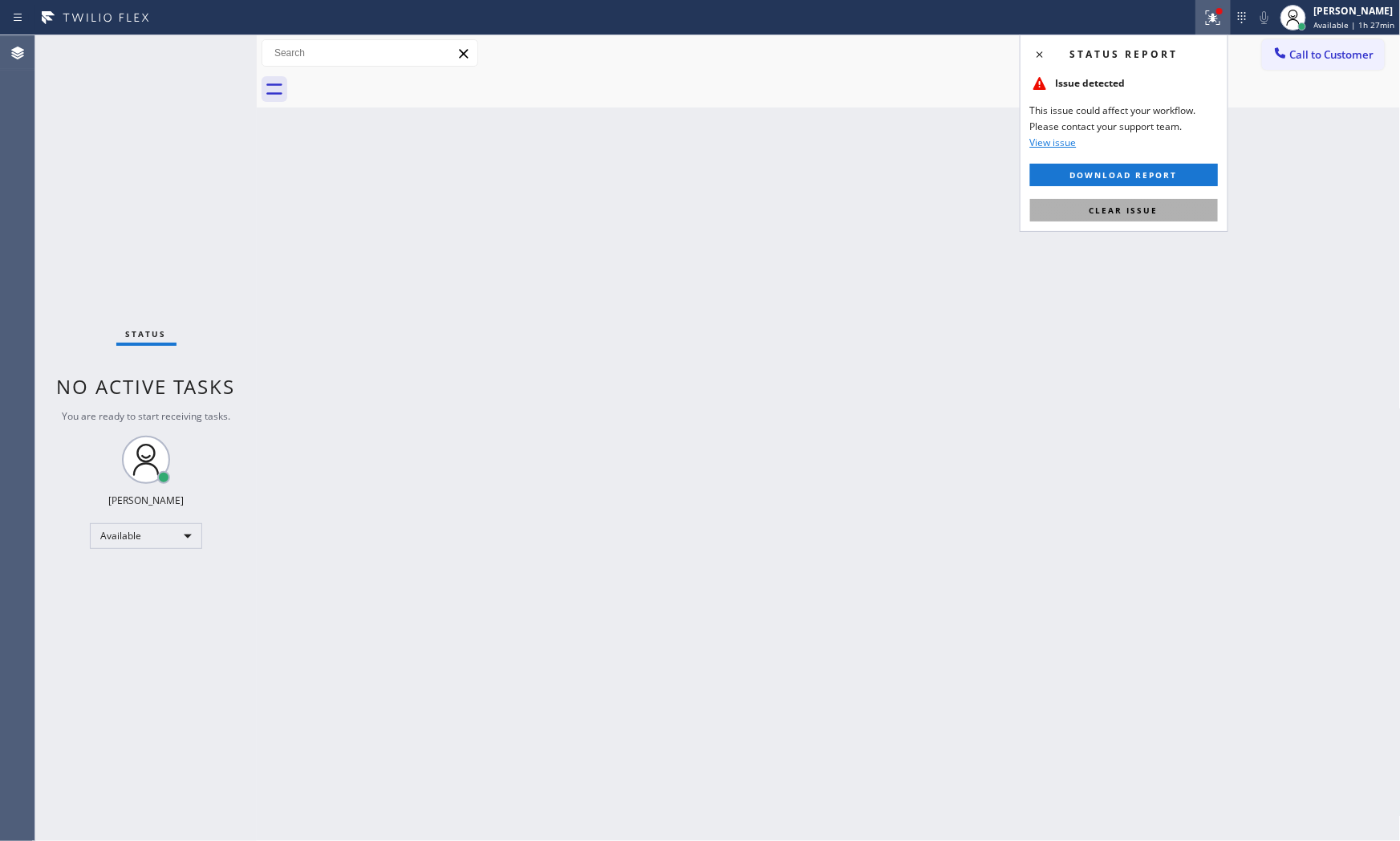
click at [1146, 209] on span "Clear issue" at bounding box center [1123, 210] width 69 height 11
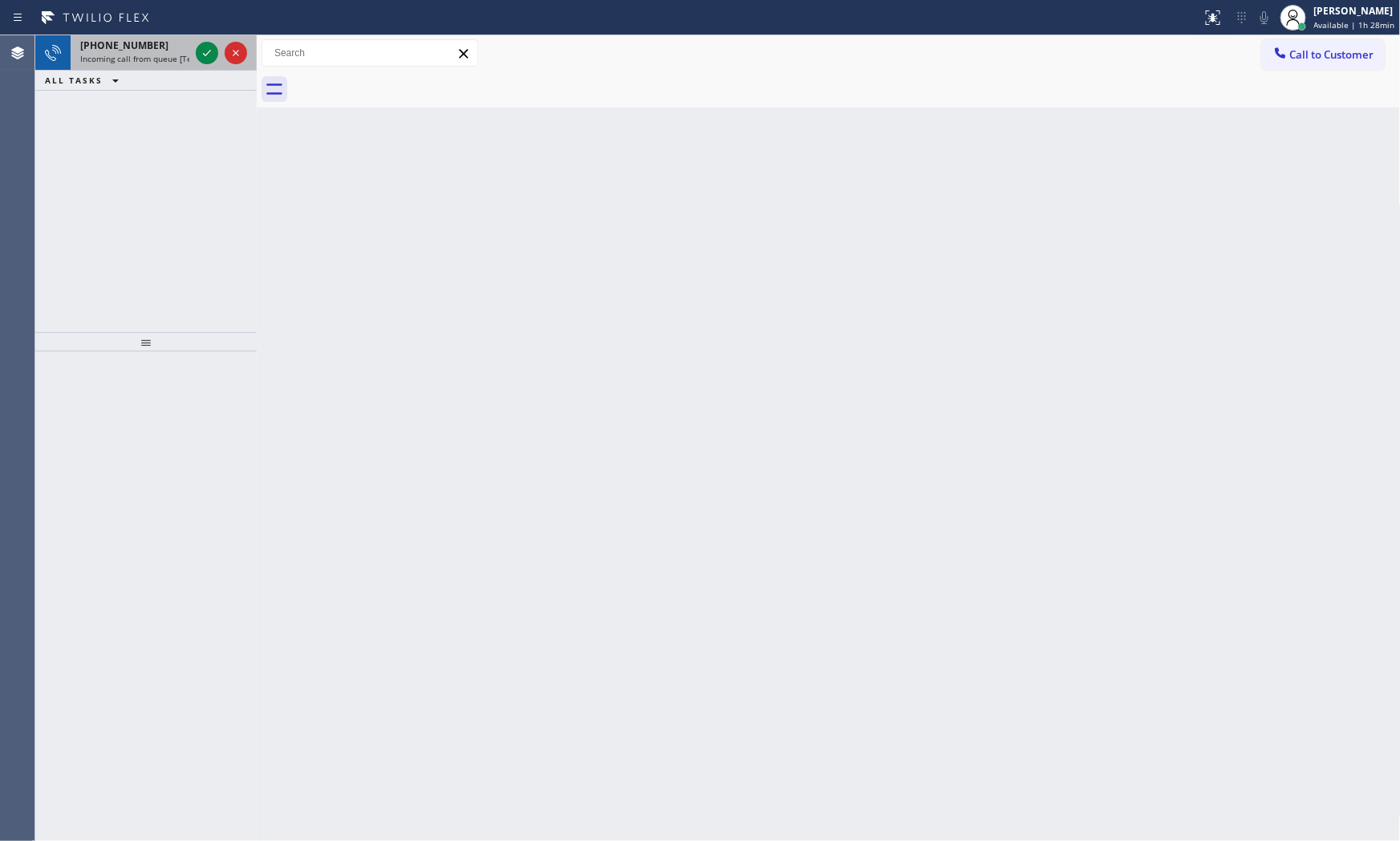
click at [151, 59] on span "Incoming call from queue [Test] All" at bounding box center [146, 58] width 133 height 11
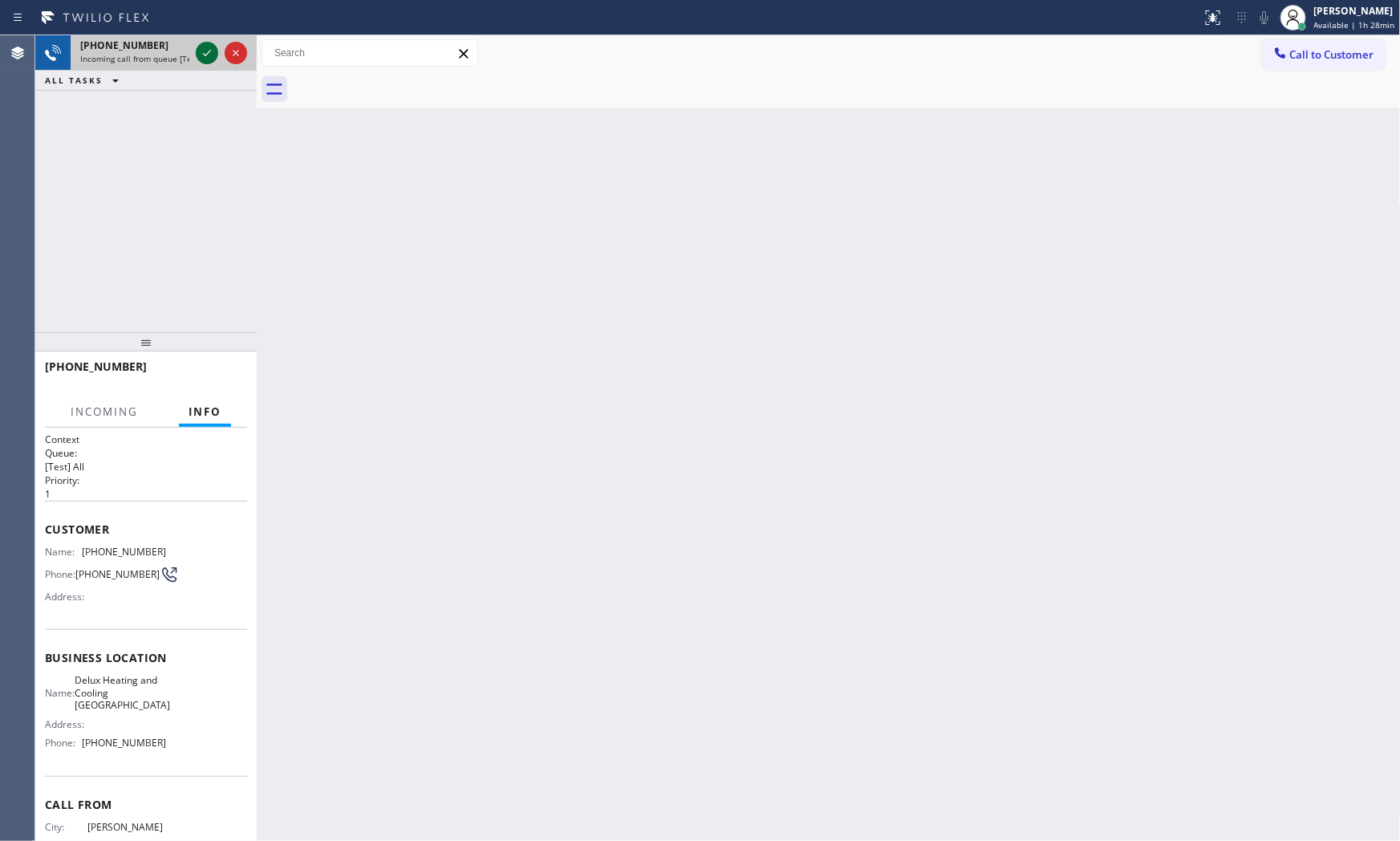
click at [198, 51] on icon at bounding box center [207, 53] width 19 height 19
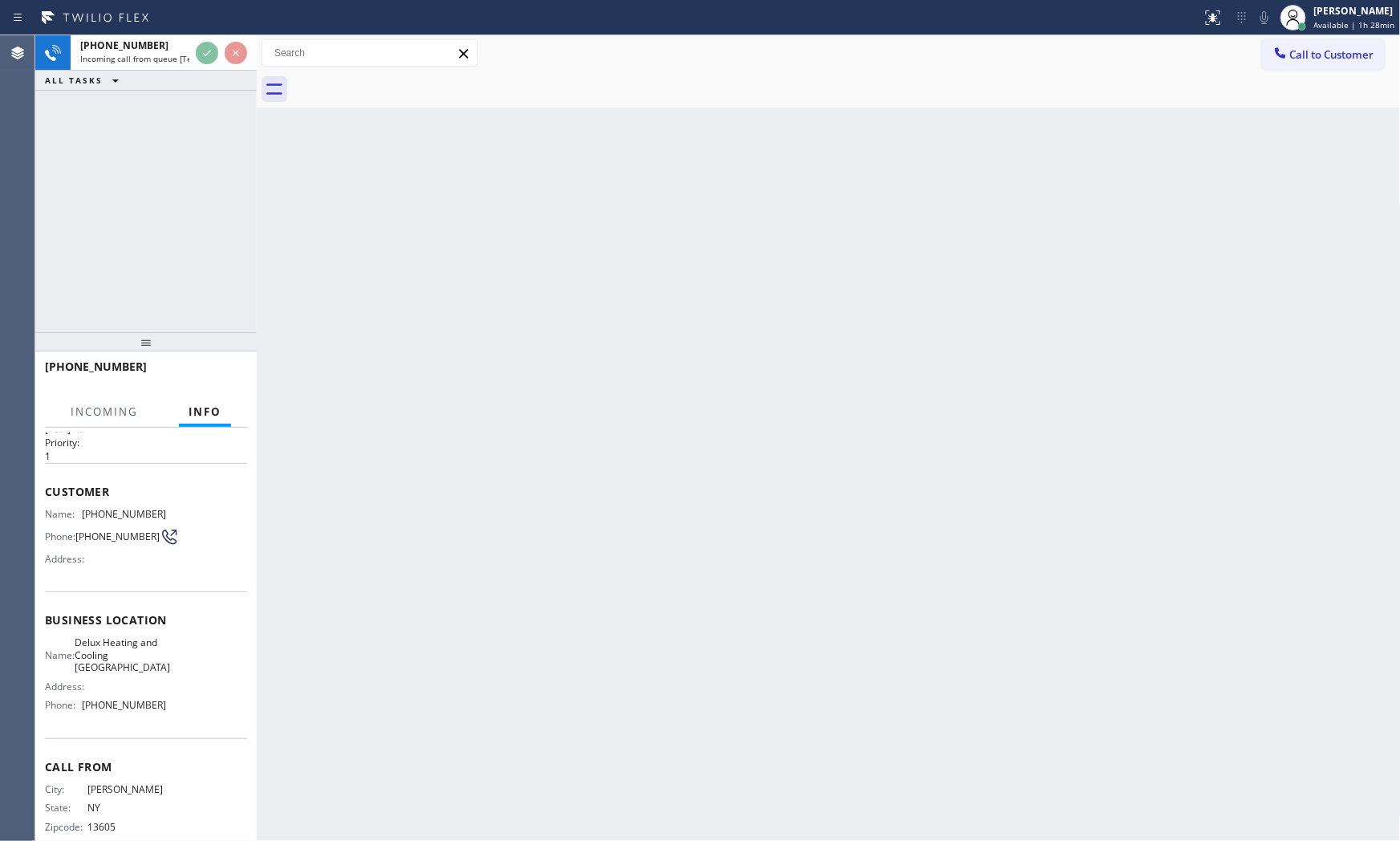
scroll to position [76, 0]
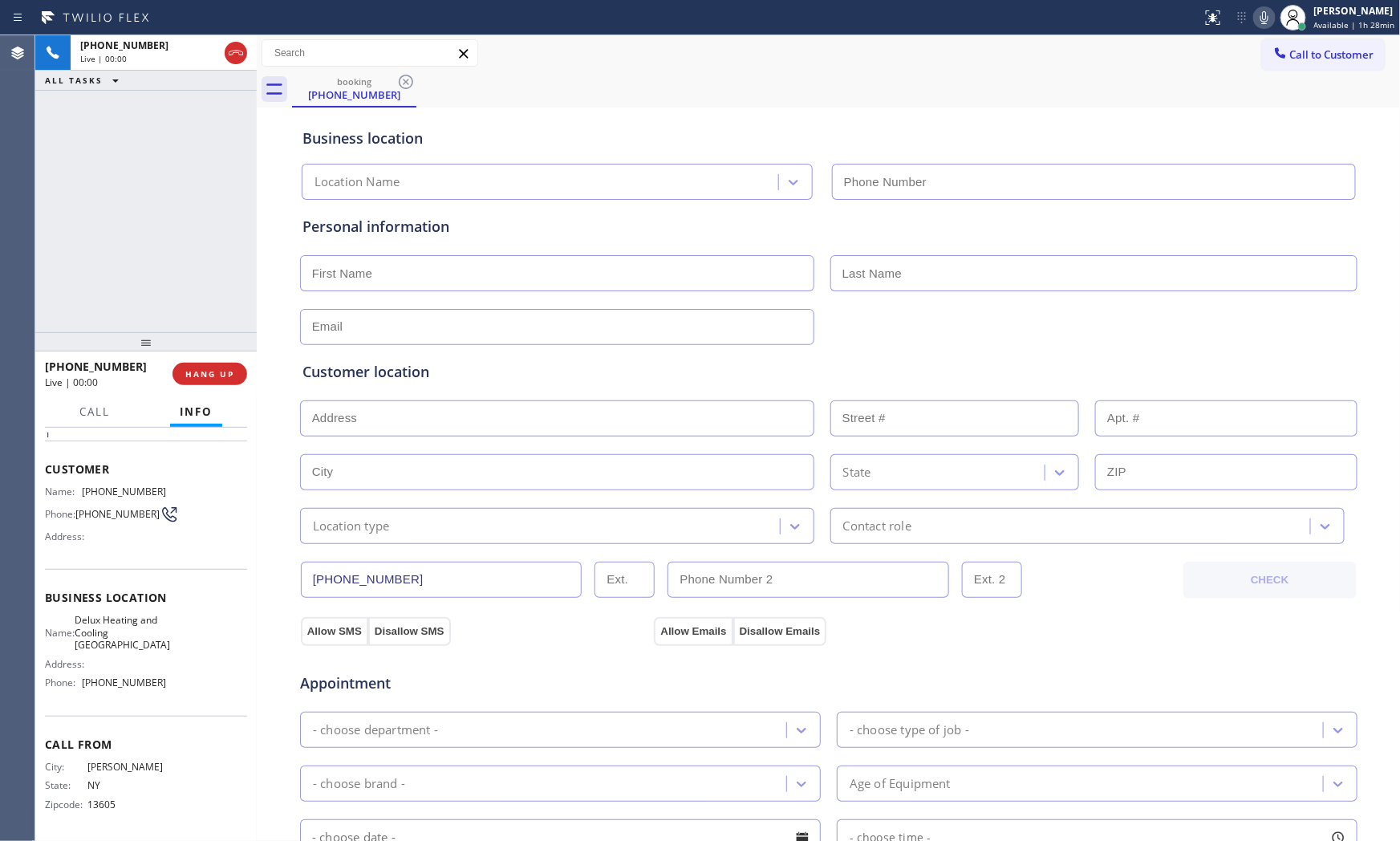
type input "(917) 979-9268"
click at [218, 378] on span "HANG UP" at bounding box center [210, 374] width 49 height 11
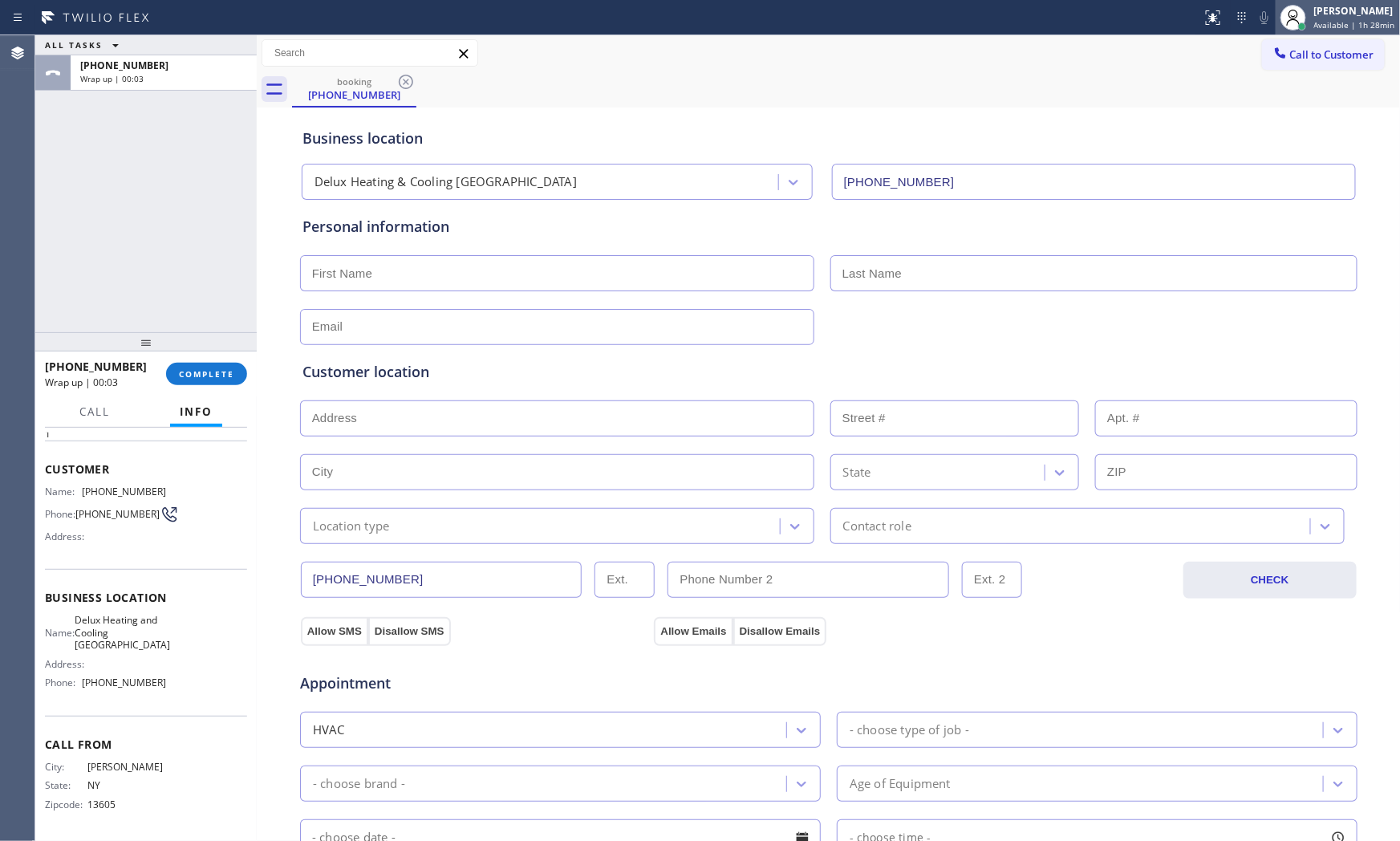
click at [1283, 22] on icon at bounding box center [1293, 18] width 19 height 19
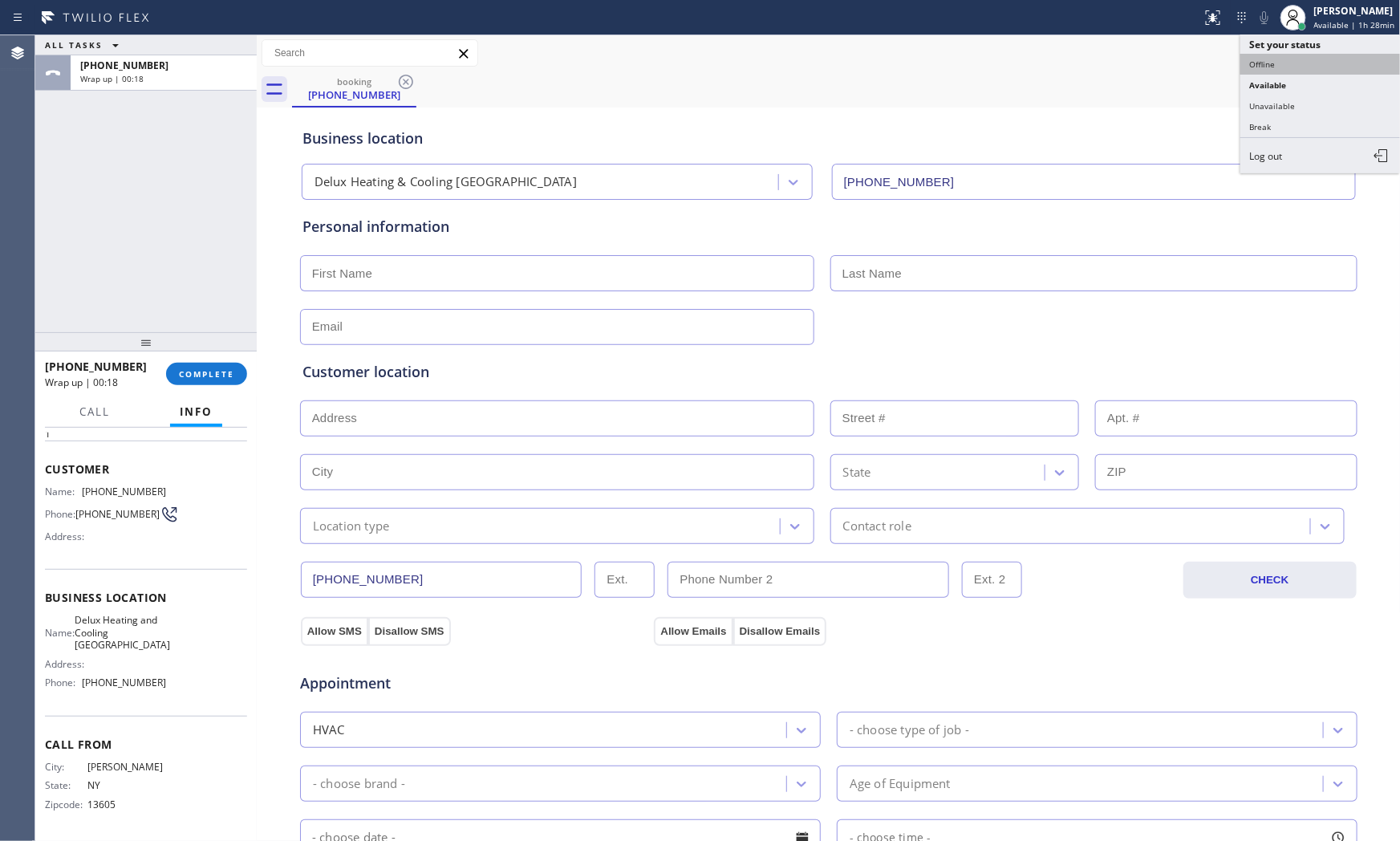
click at [1279, 66] on button "Offline" at bounding box center [1320, 64] width 160 height 21
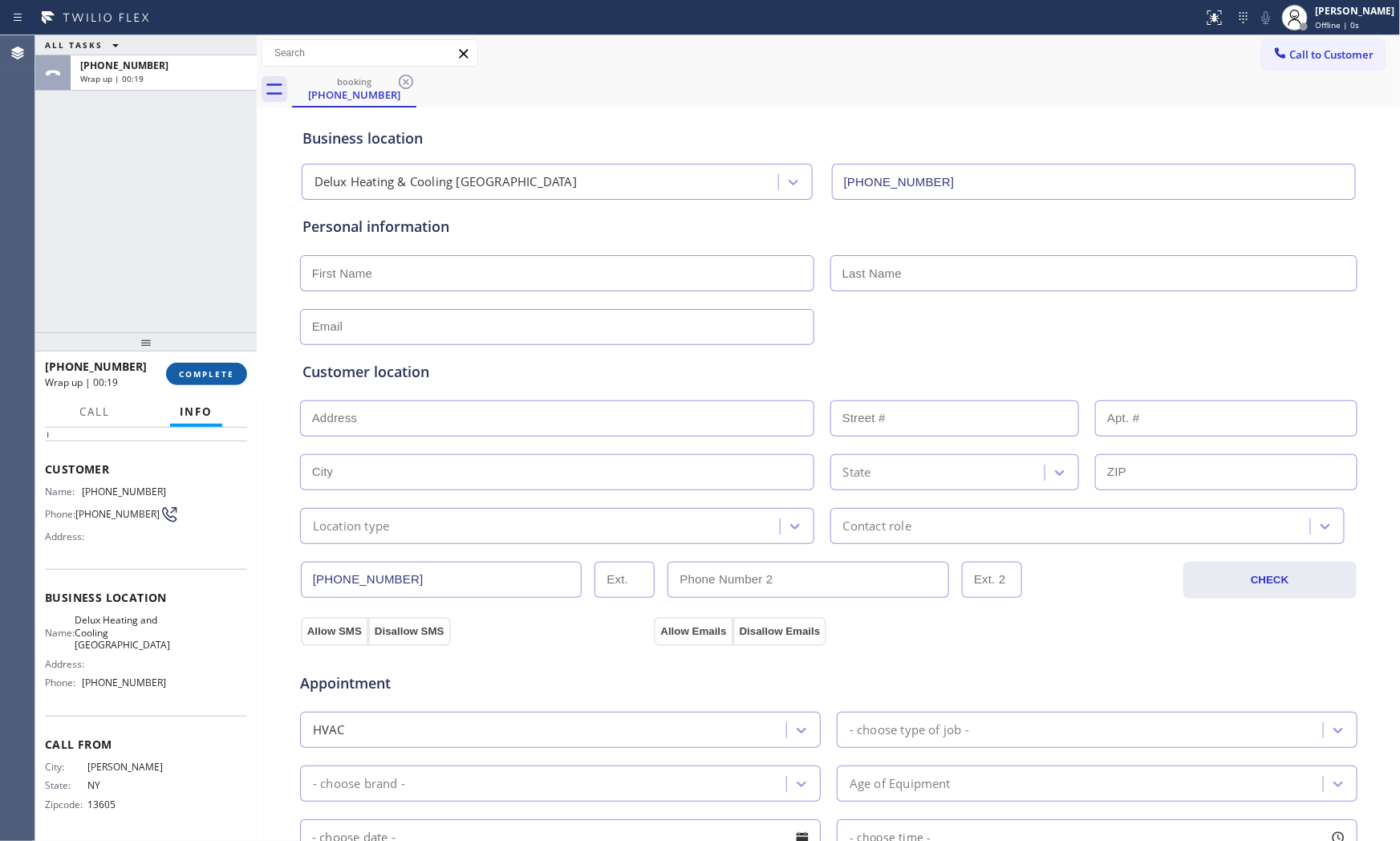
click at [223, 370] on span "COMPLETE" at bounding box center [206, 374] width 56 height 11
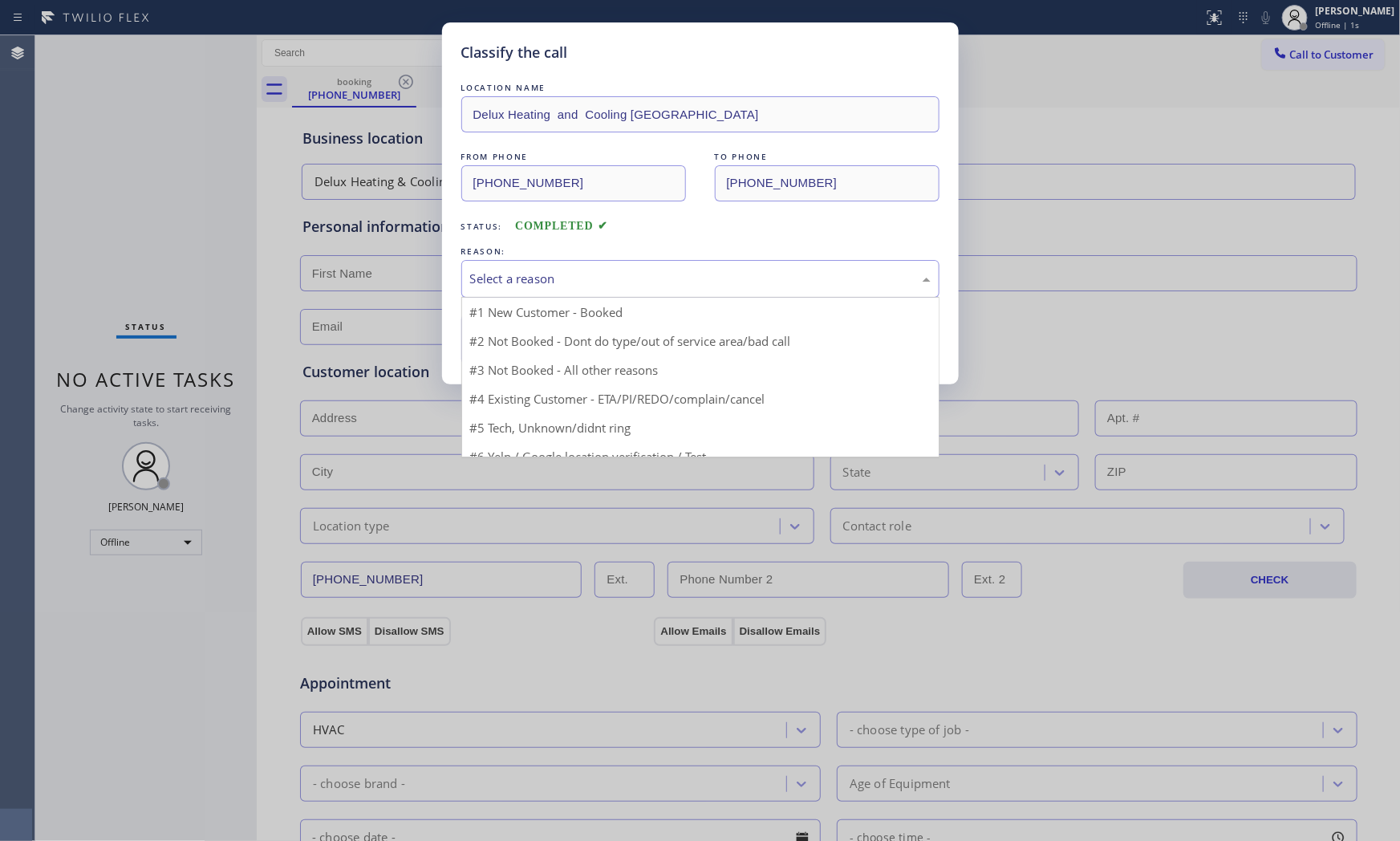
drag, startPoint x: 558, startPoint y: 275, endPoint x: 556, endPoint y: 286, distance: 11.2
click at [558, 276] on div "Select a reason" at bounding box center [700, 279] width 460 height 19
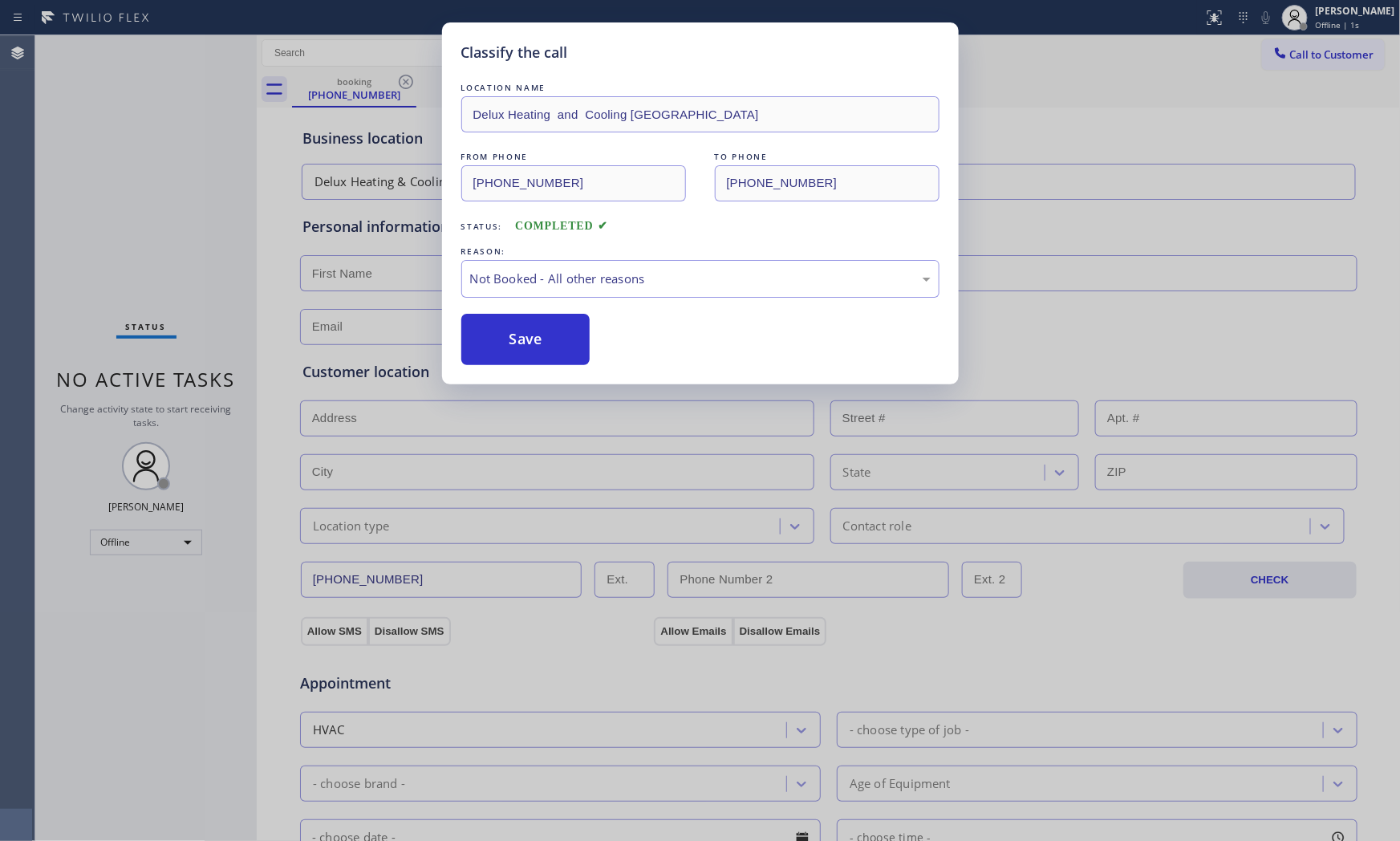
click at [534, 335] on button "Save" at bounding box center [525, 339] width 129 height 52
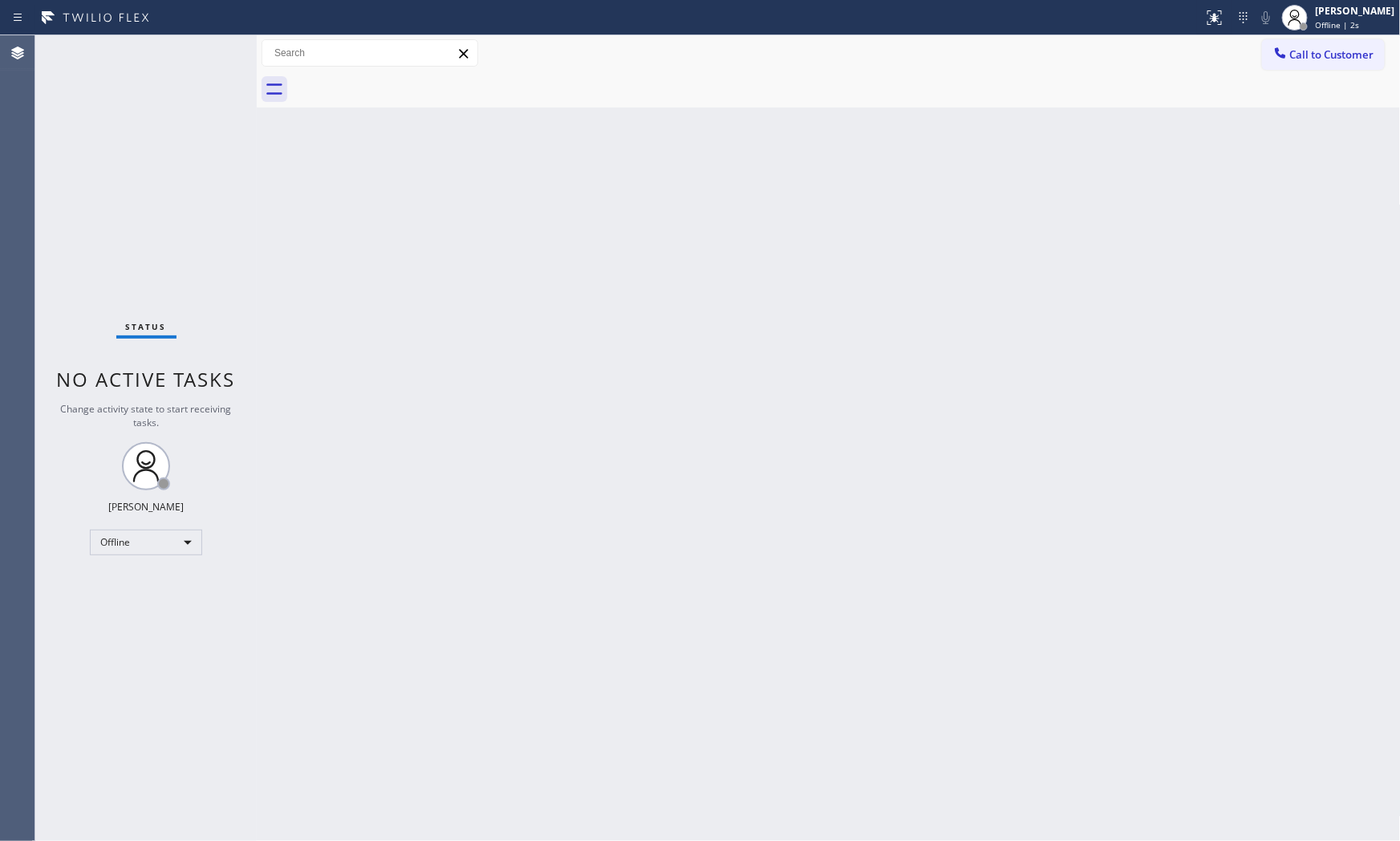
click at [1315, 22] on span "Offline | 2s" at bounding box center [1337, 24] width 44 height 11
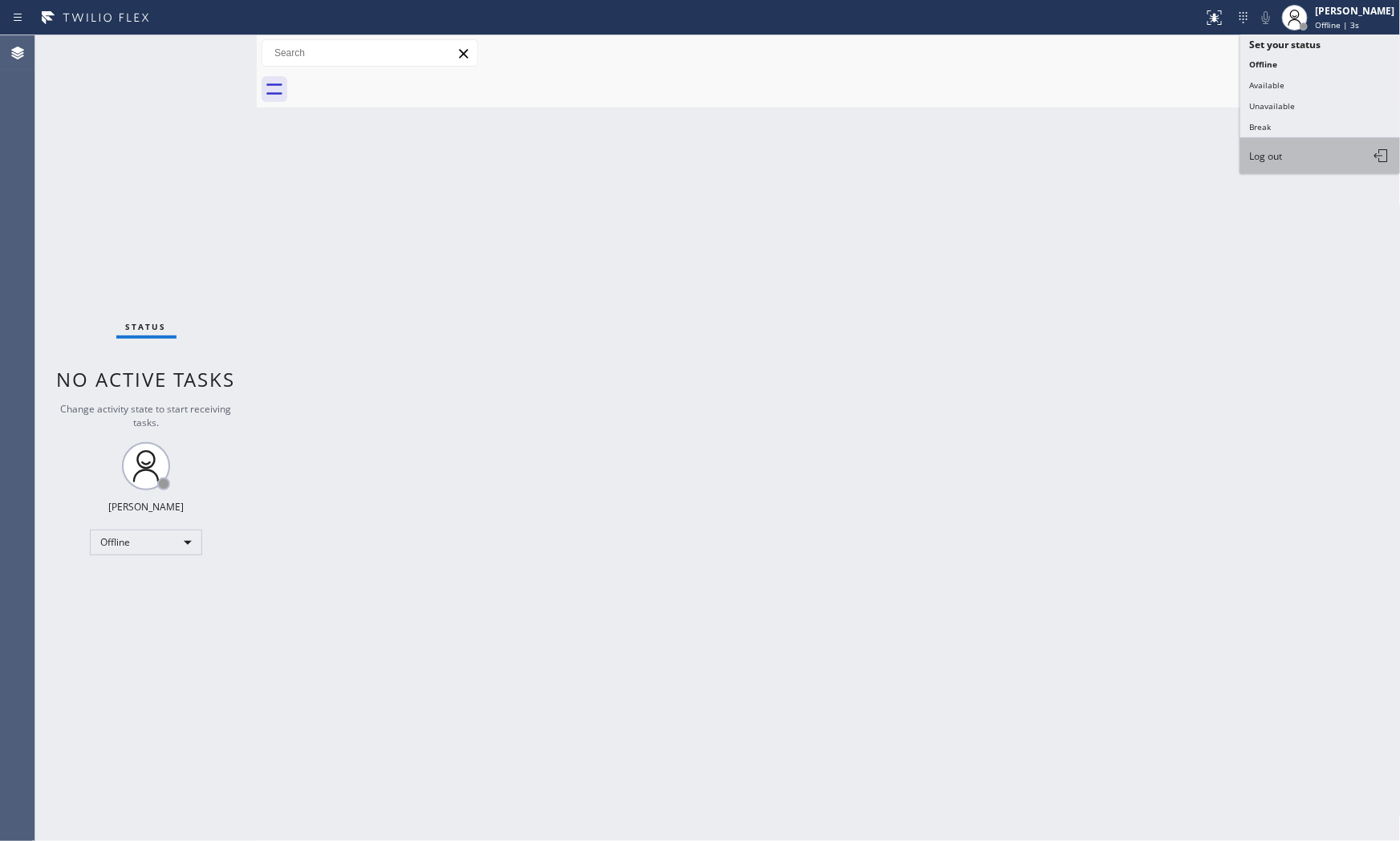
click at [1282, 159] on span "Log out" at bounding box center [1265, 155] width 33 height 13
